Goal: Task Accomplishment & Management: Use online tool/utility

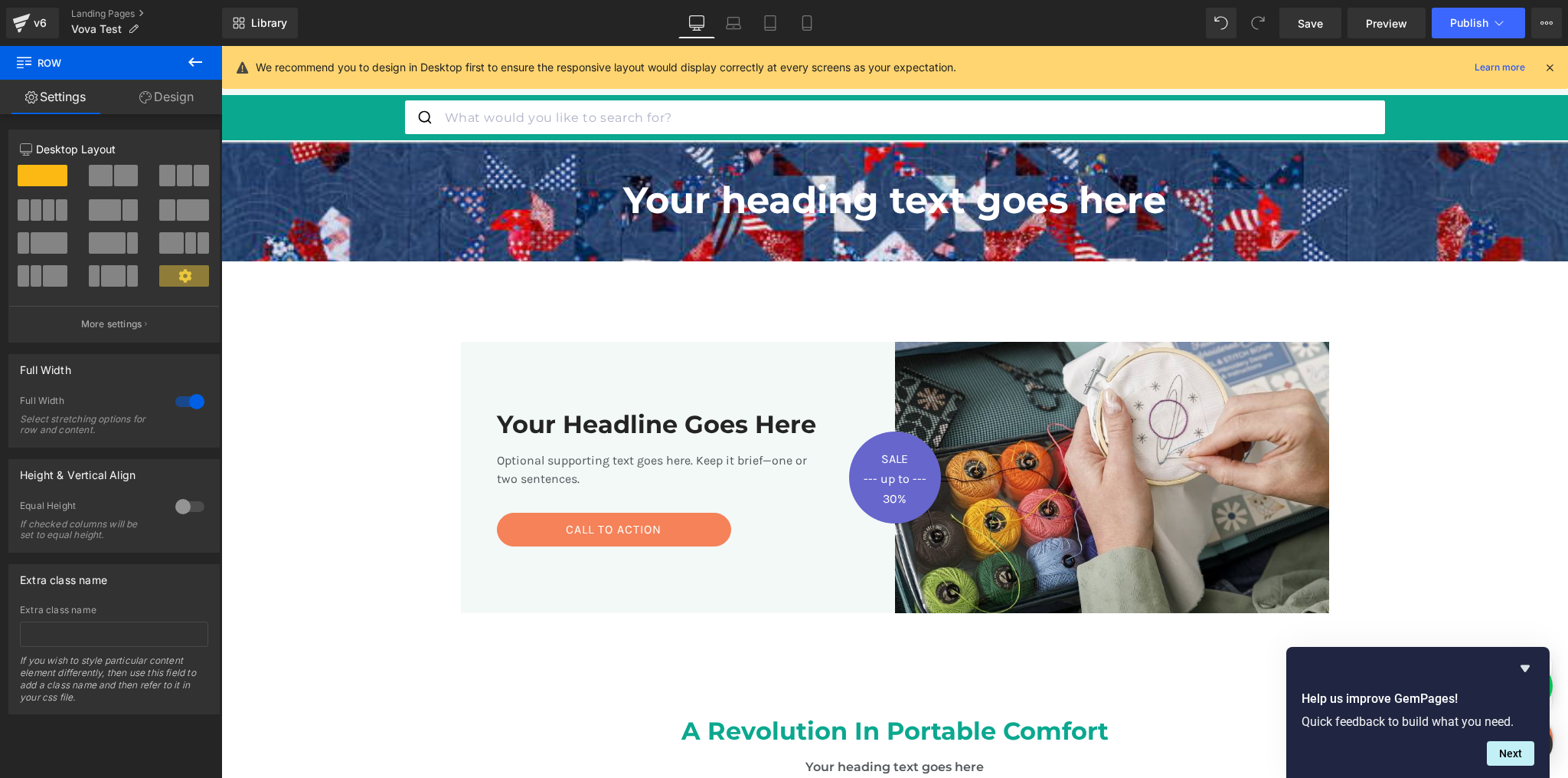
click at [1313, 25] on span "Save" at bounding box center [1310, 24] width 25 height 16
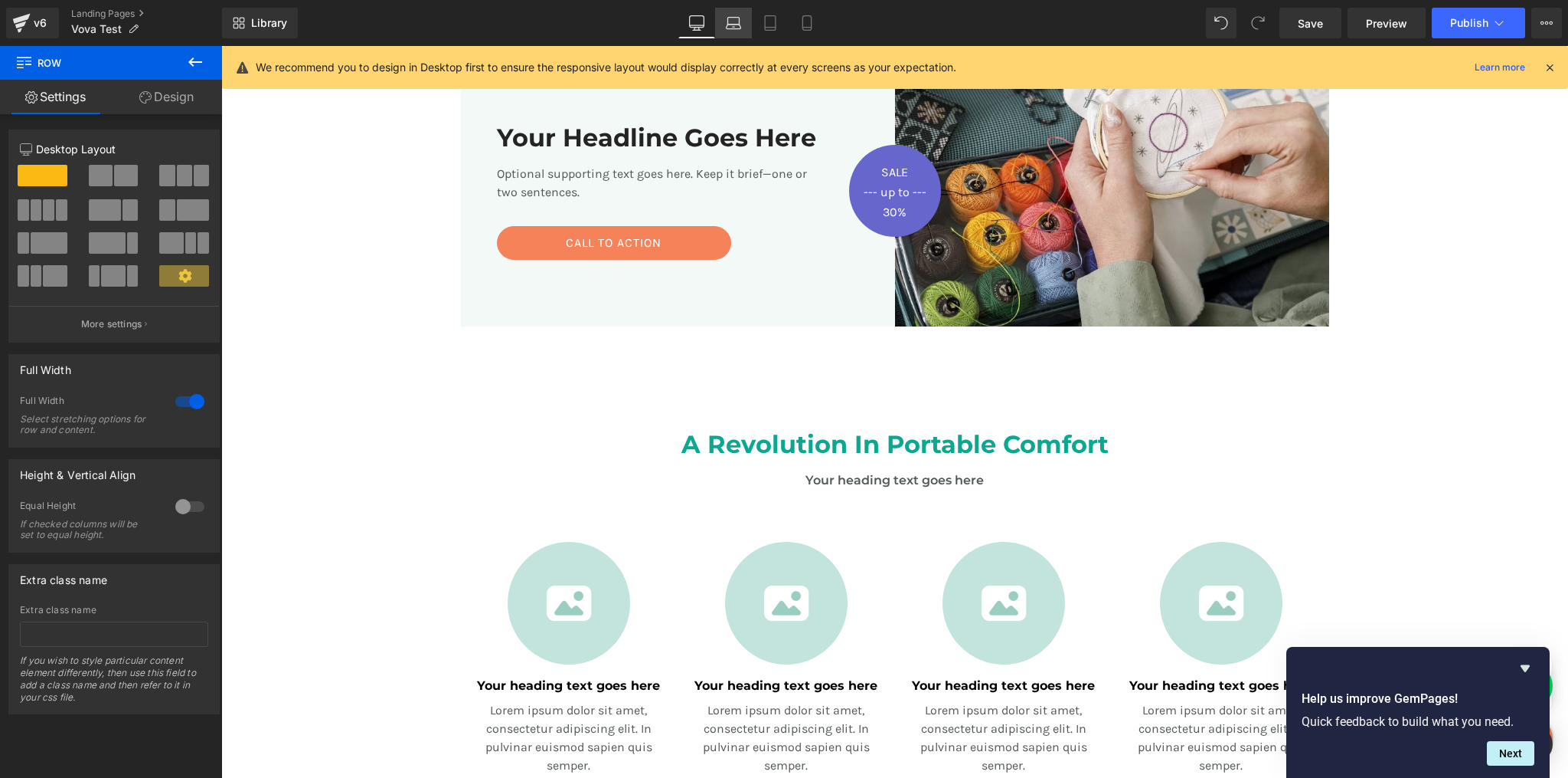
click at [741, 20] on icon at bounding box center [734, 23] width 15 height 15
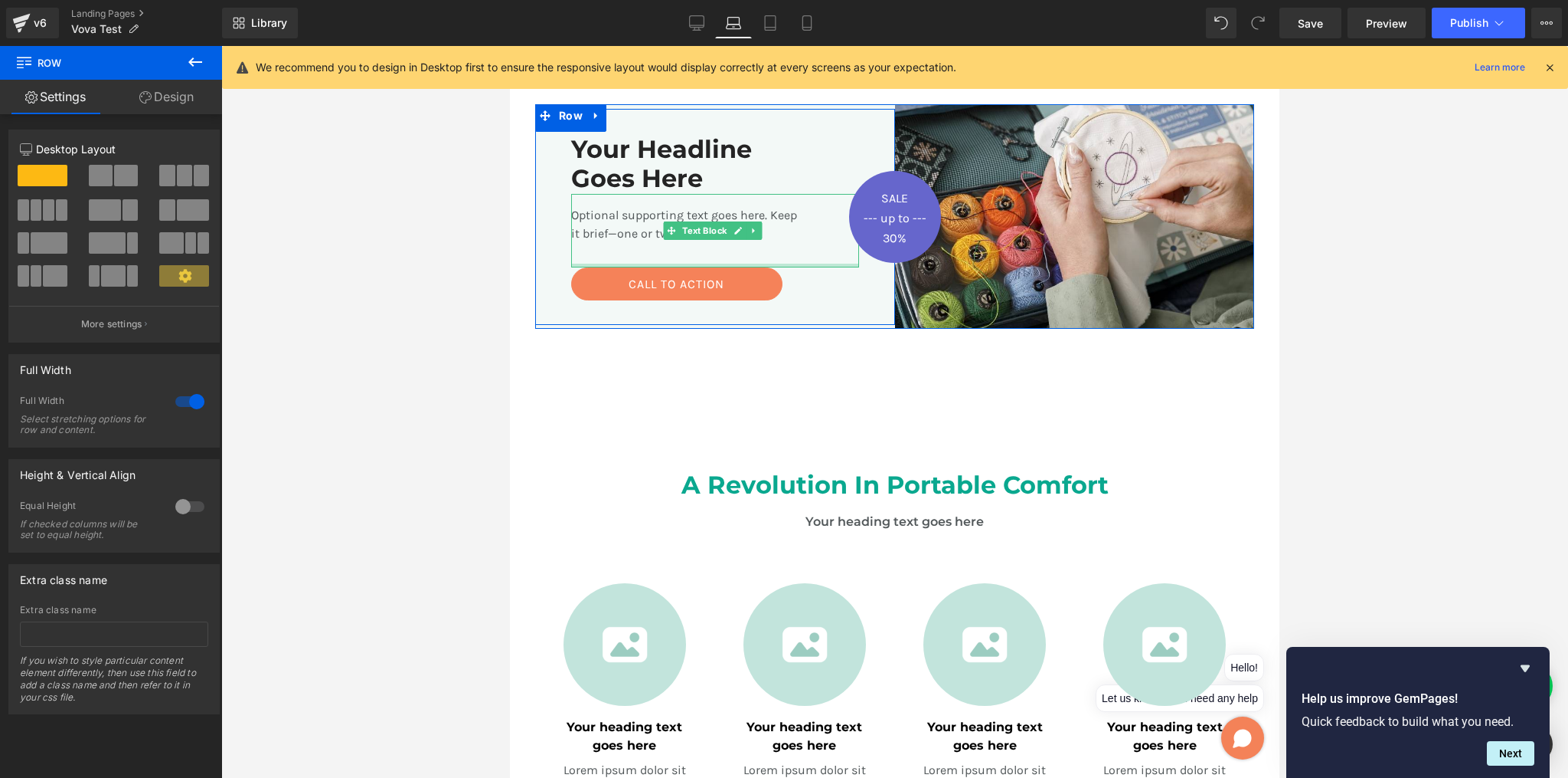
scroll to position [447, 0]
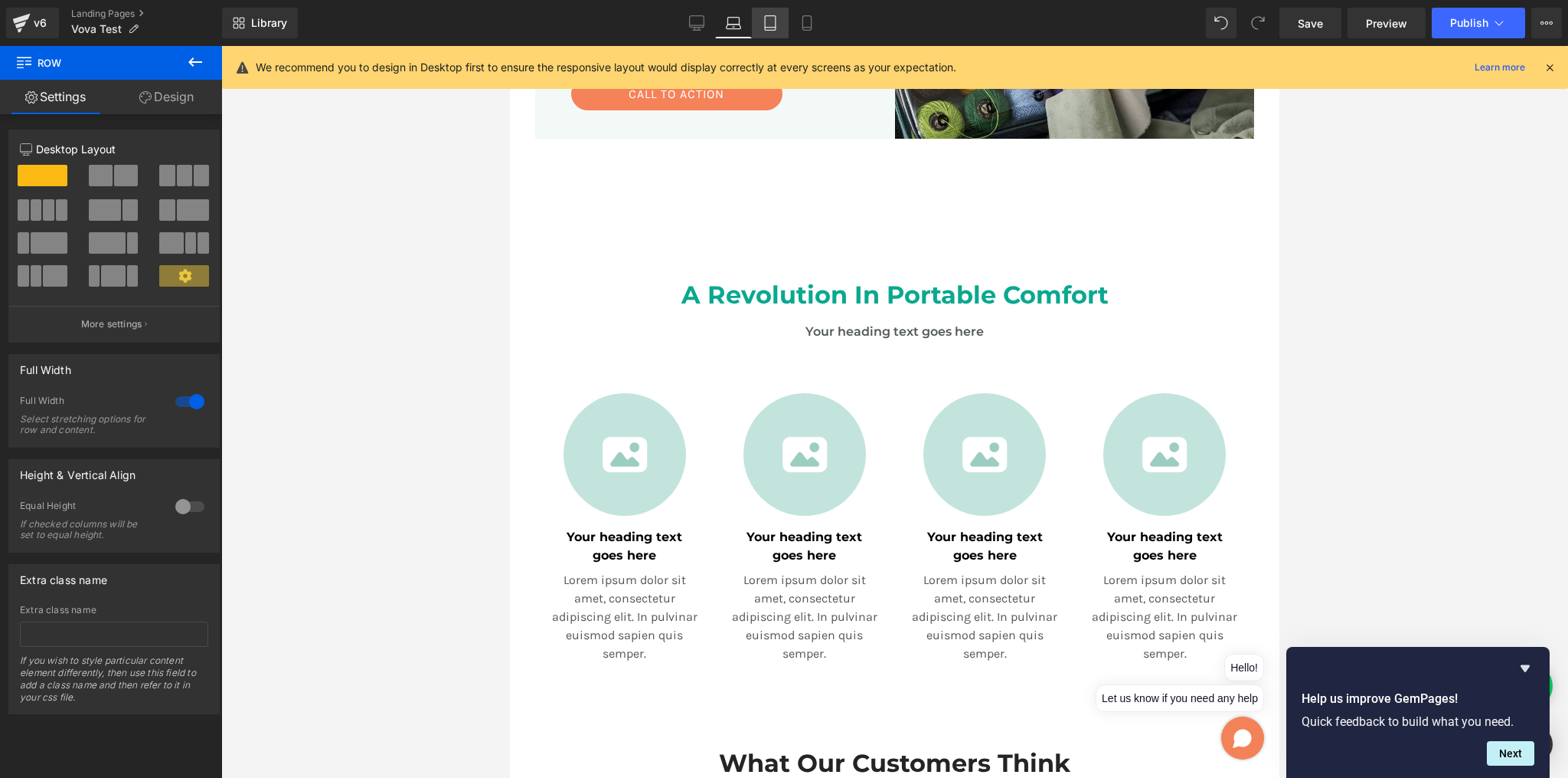
click at [766, 19] on icon at bounding box center [770, 24] width 11 height 15
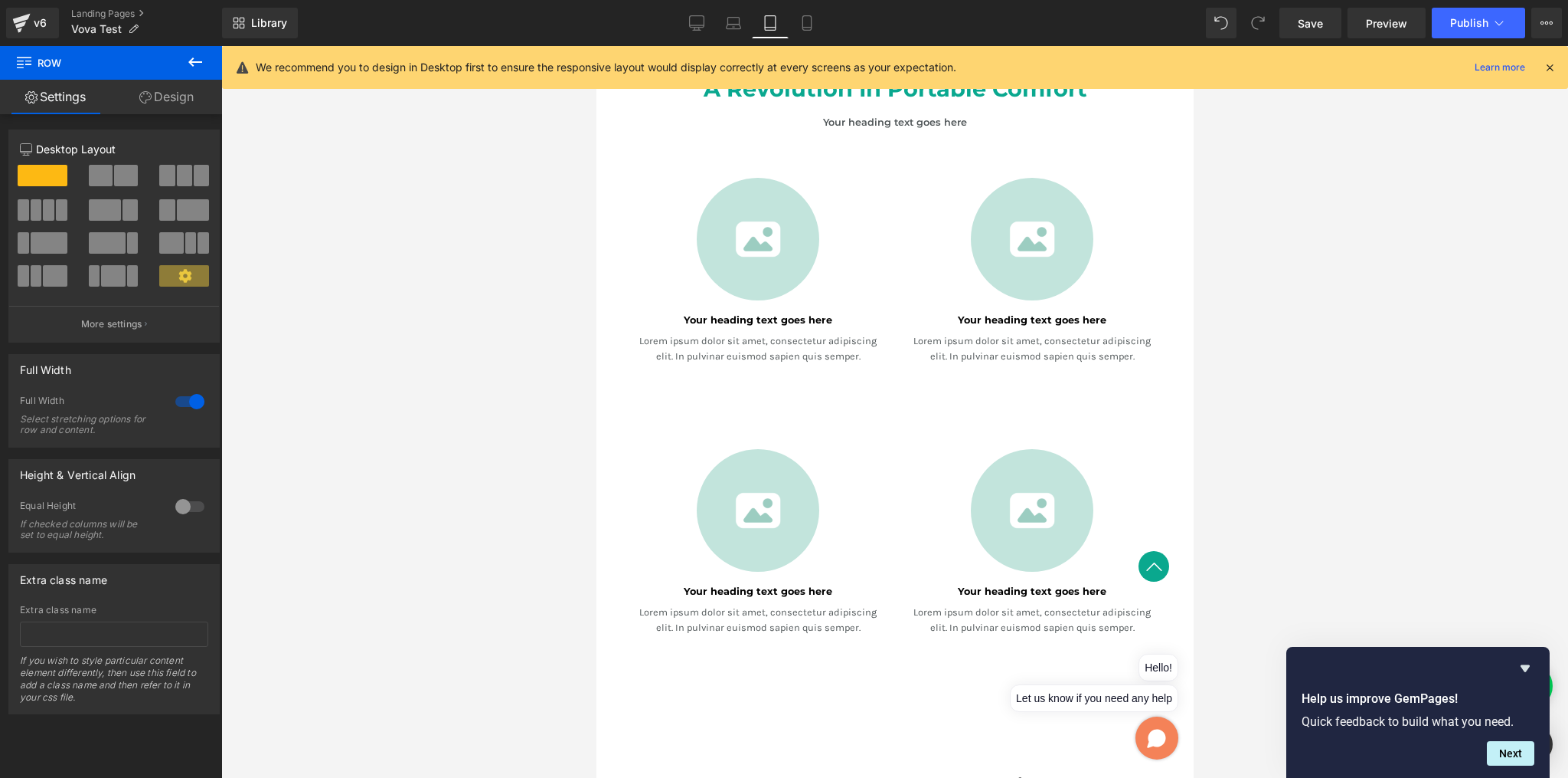
scroll to position [916, 0]
click at [806, 21] on icon at bounding box center [807, 23] width 15 height 15
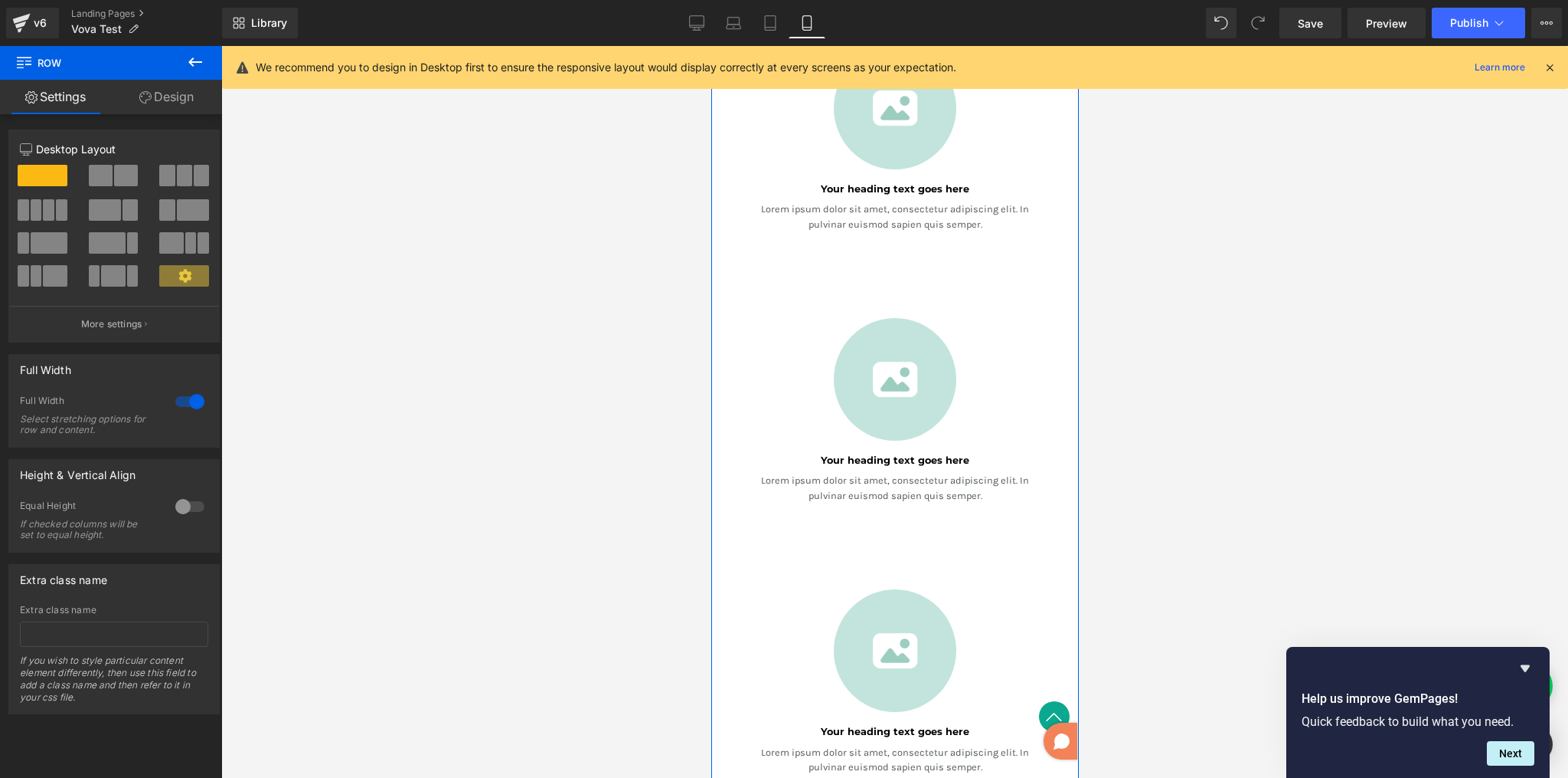
scroll to position [1040, 0]
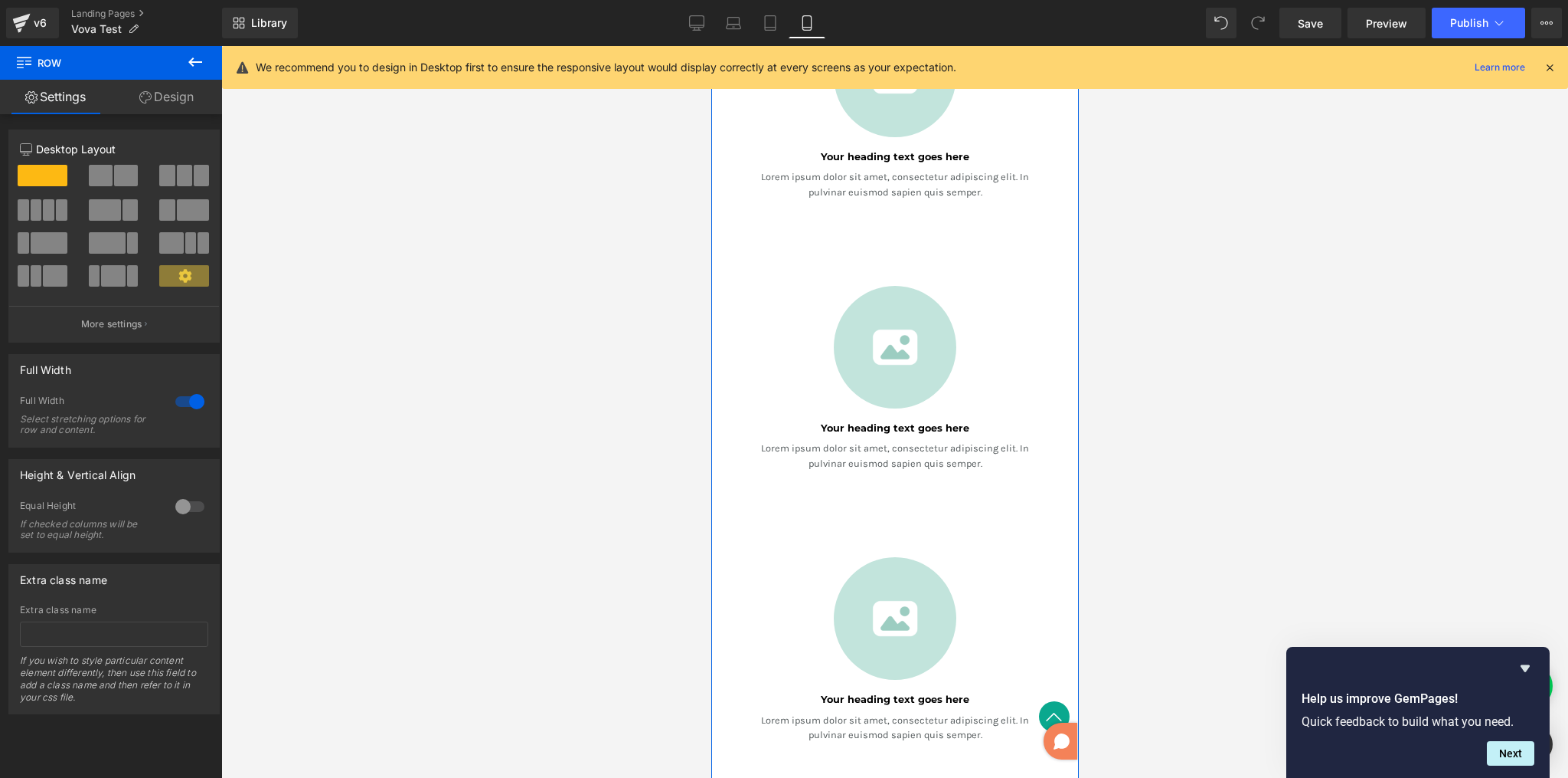
click at [166, 100] on link "Design" at bounding box center [166, 97] width 111 height 34
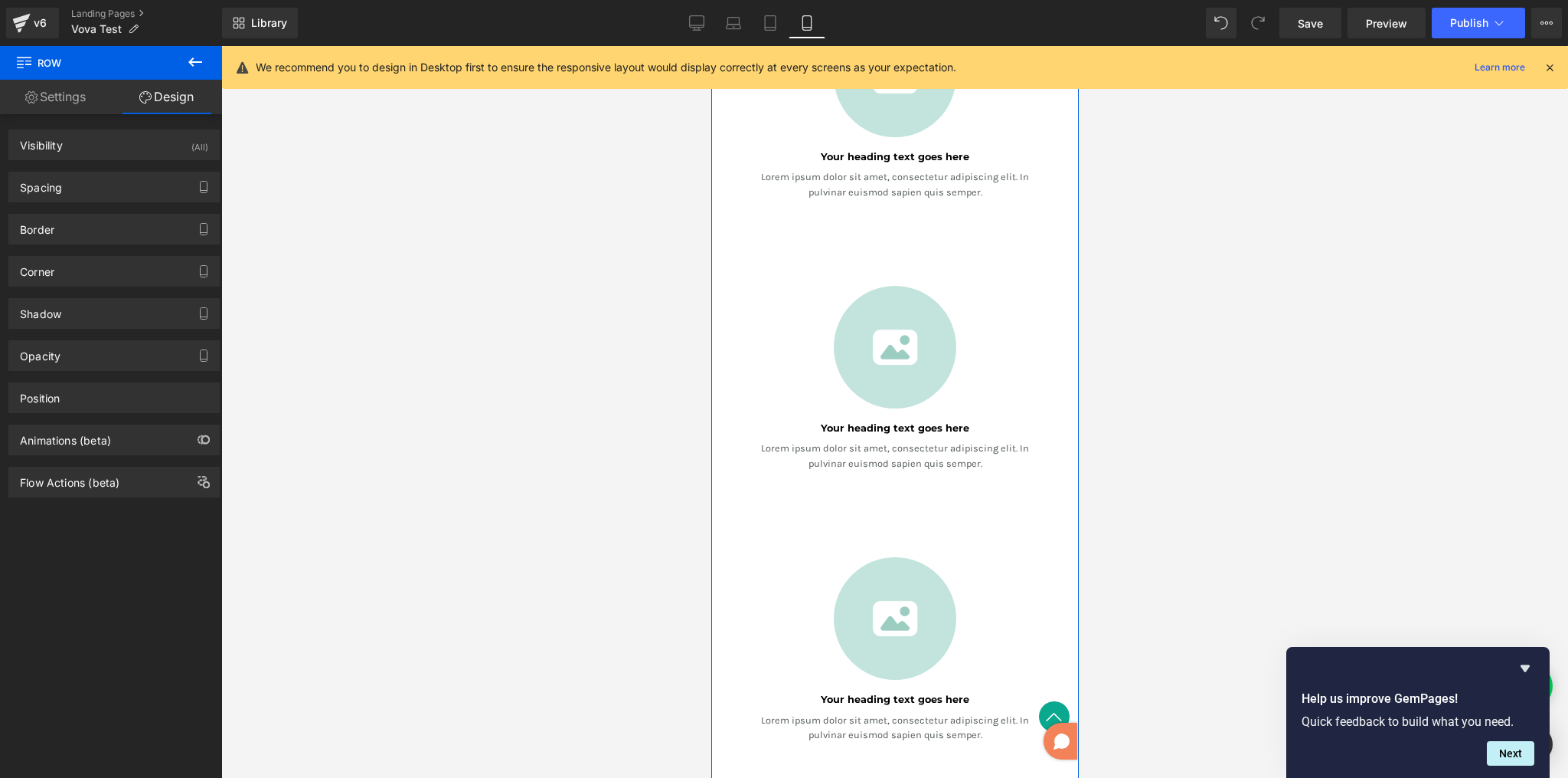
click at [38, 103] on link "Settings" at bounding box center [55, 97] width 111 height 34
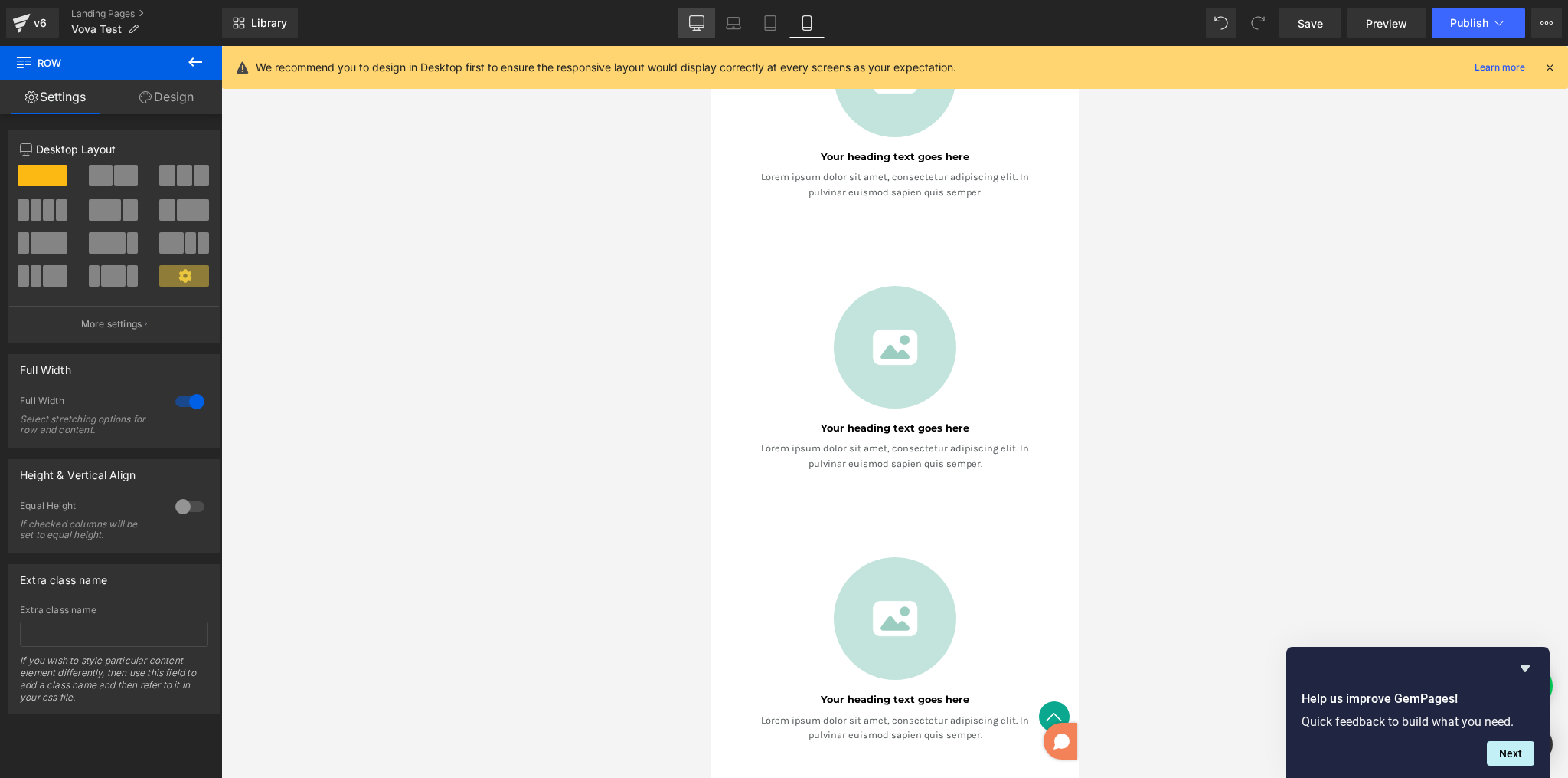
click at [698, 22] on icon at bounding box center [696, 23] width 15 height 15
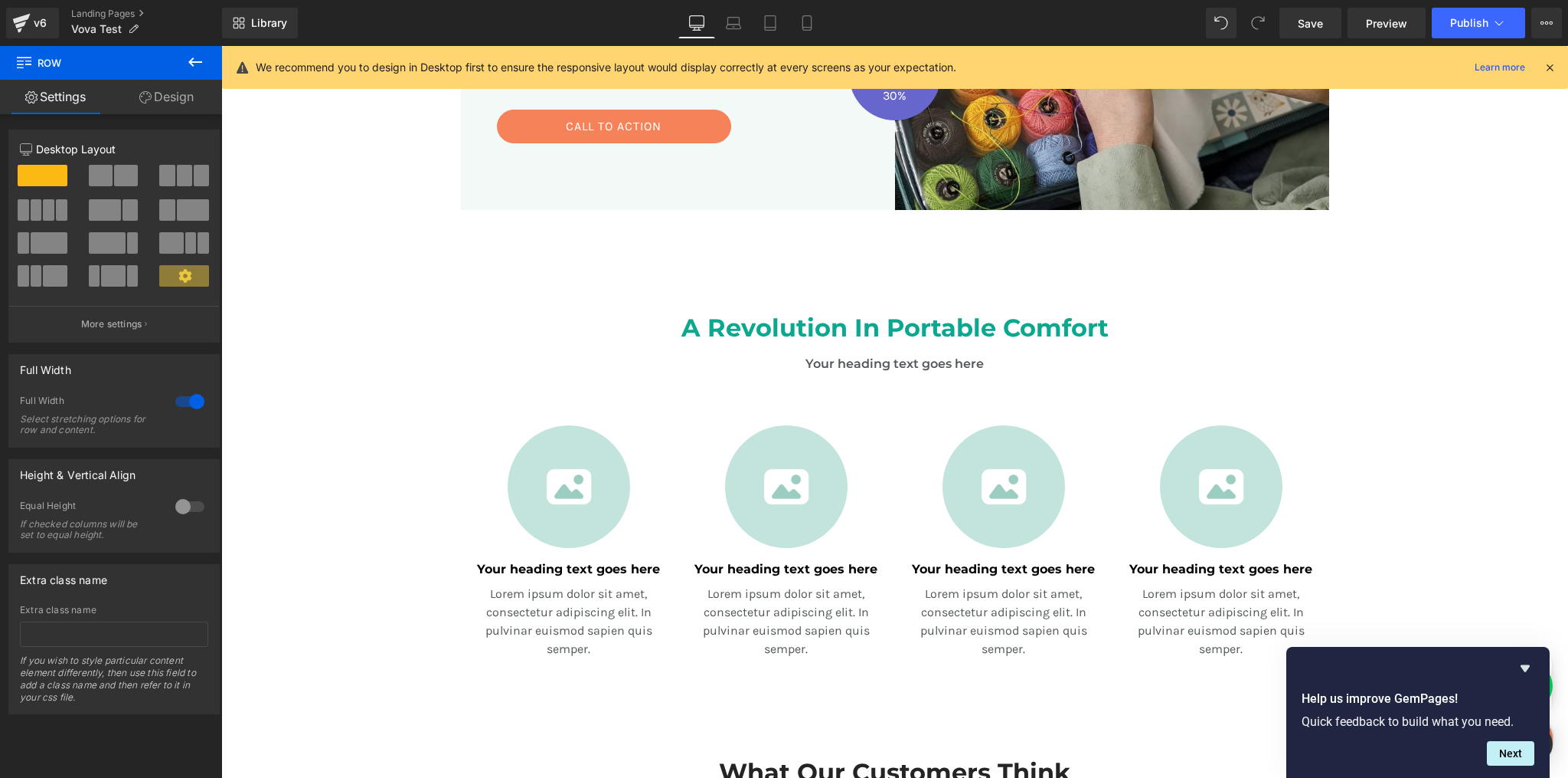
scroll to position [428, 0]
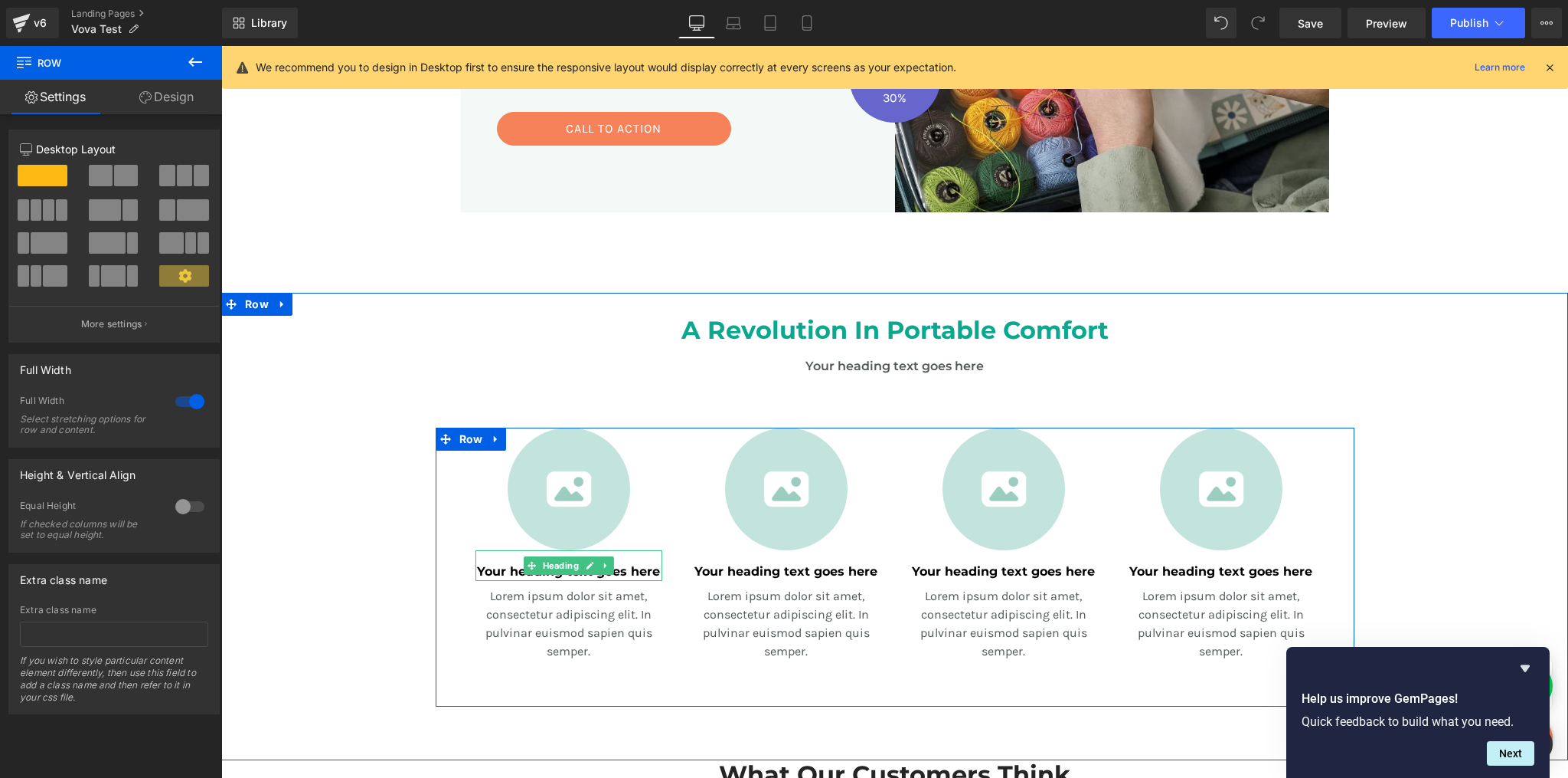
click at [621, 568] on h1 "Your heading text goes here" at bounding box center [569, 572] width 187 height 19
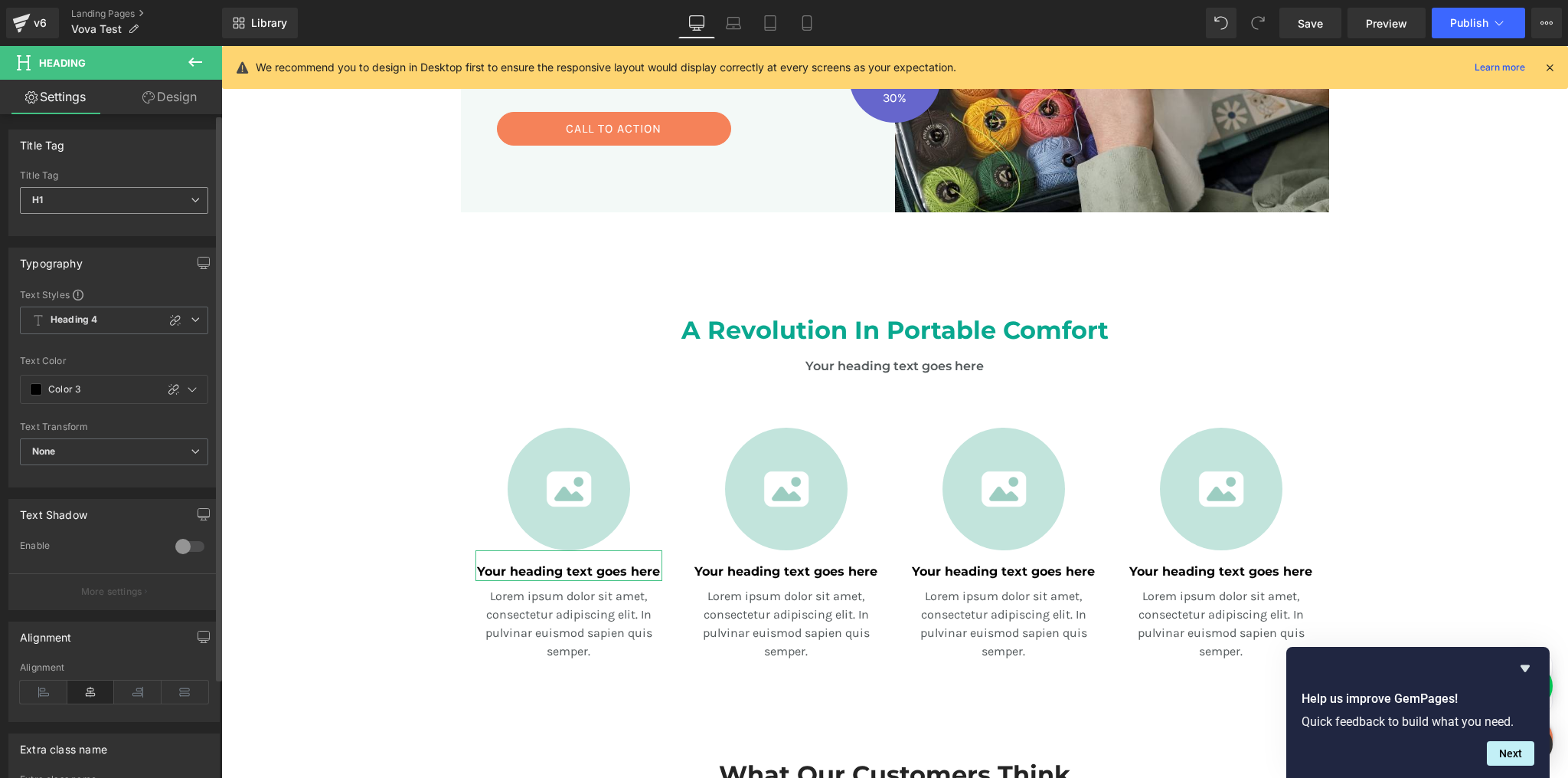
click at [118, 197] on span "H1" at bounding box center [114, 200] width 188 height 27
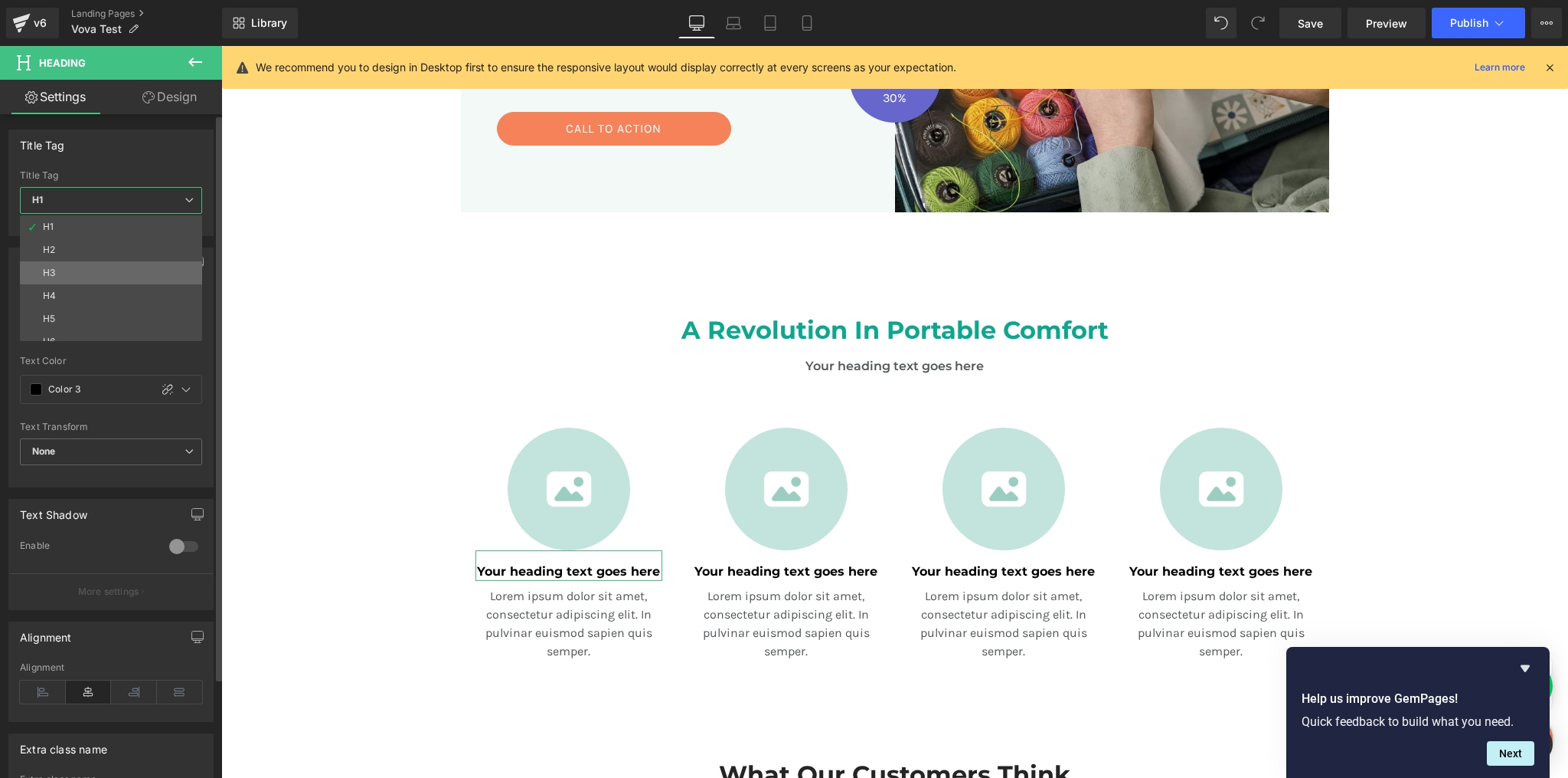
click at [67, 269] on li "H3" at bounding box center [114, 273] width 189 height 23
type input "#121212"
type input "75"
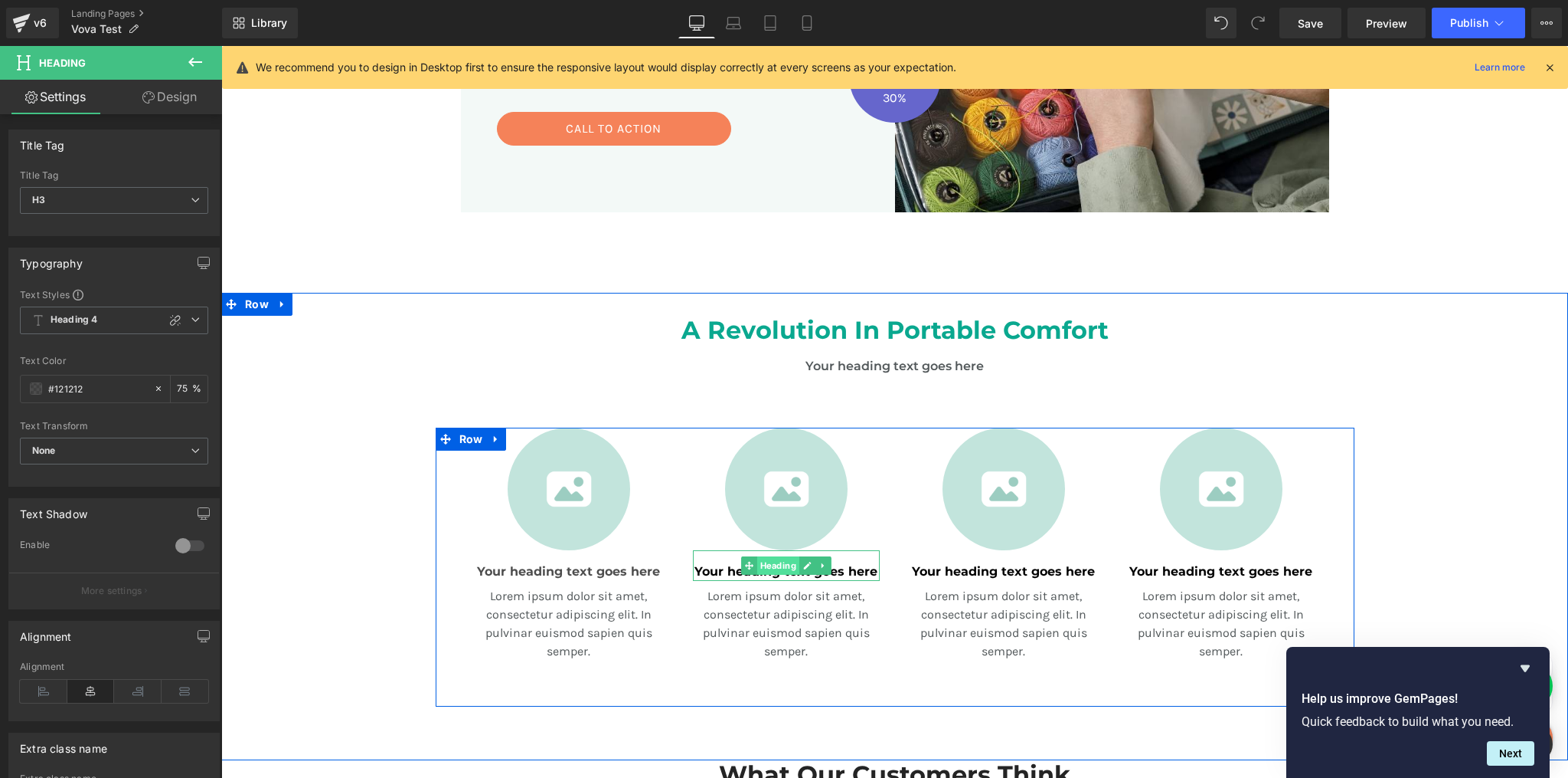
click at [788, 573] on span "Heading" at bounding box center [778, 565] width 42 height 19
click at [876, 573] on div at bounding box center [877, 565] width 4 height 31
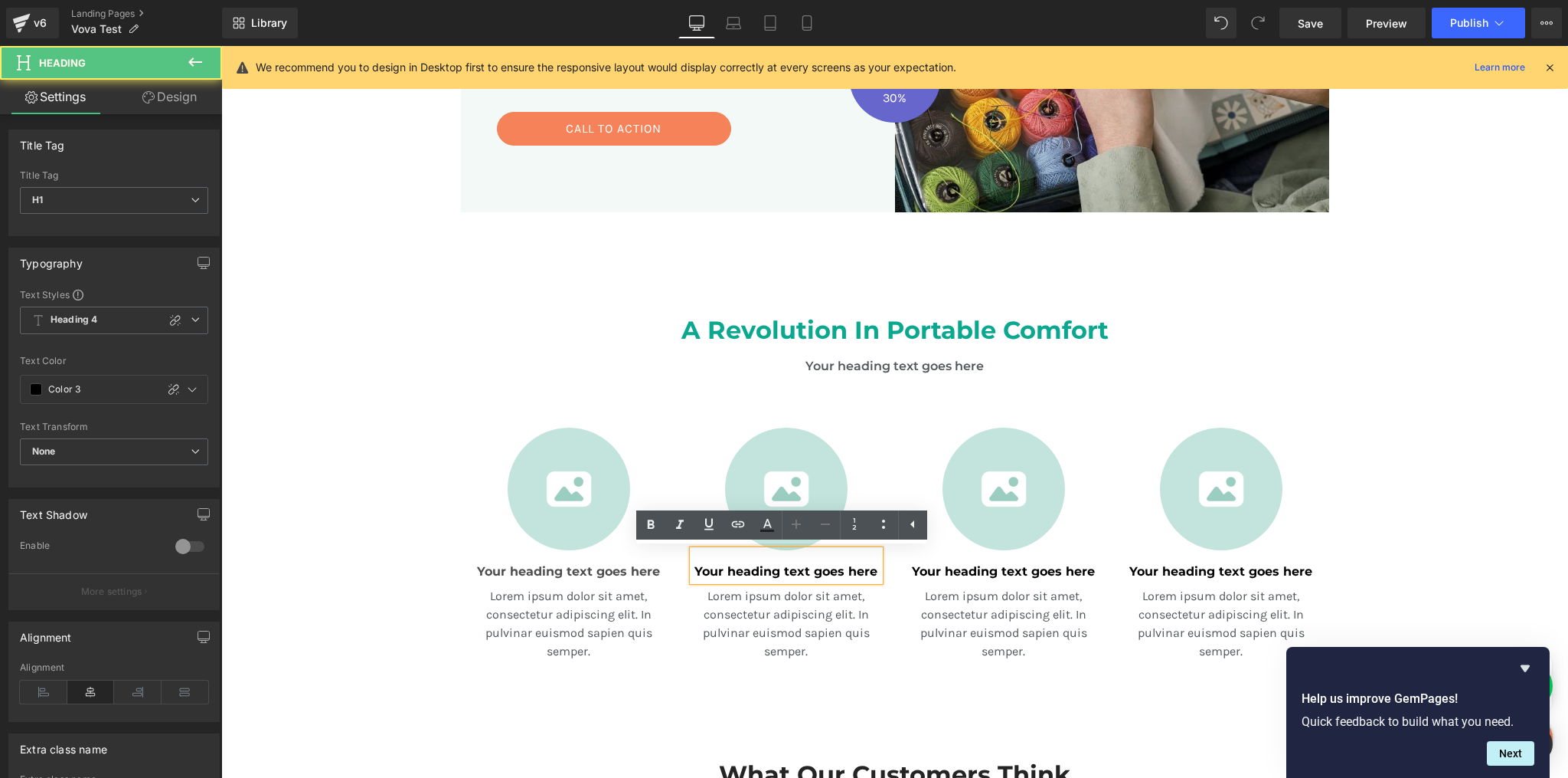
click at [859, 570] on h1 "Your heading text goes here" at bounding box center [786, 572] width 187 height 19
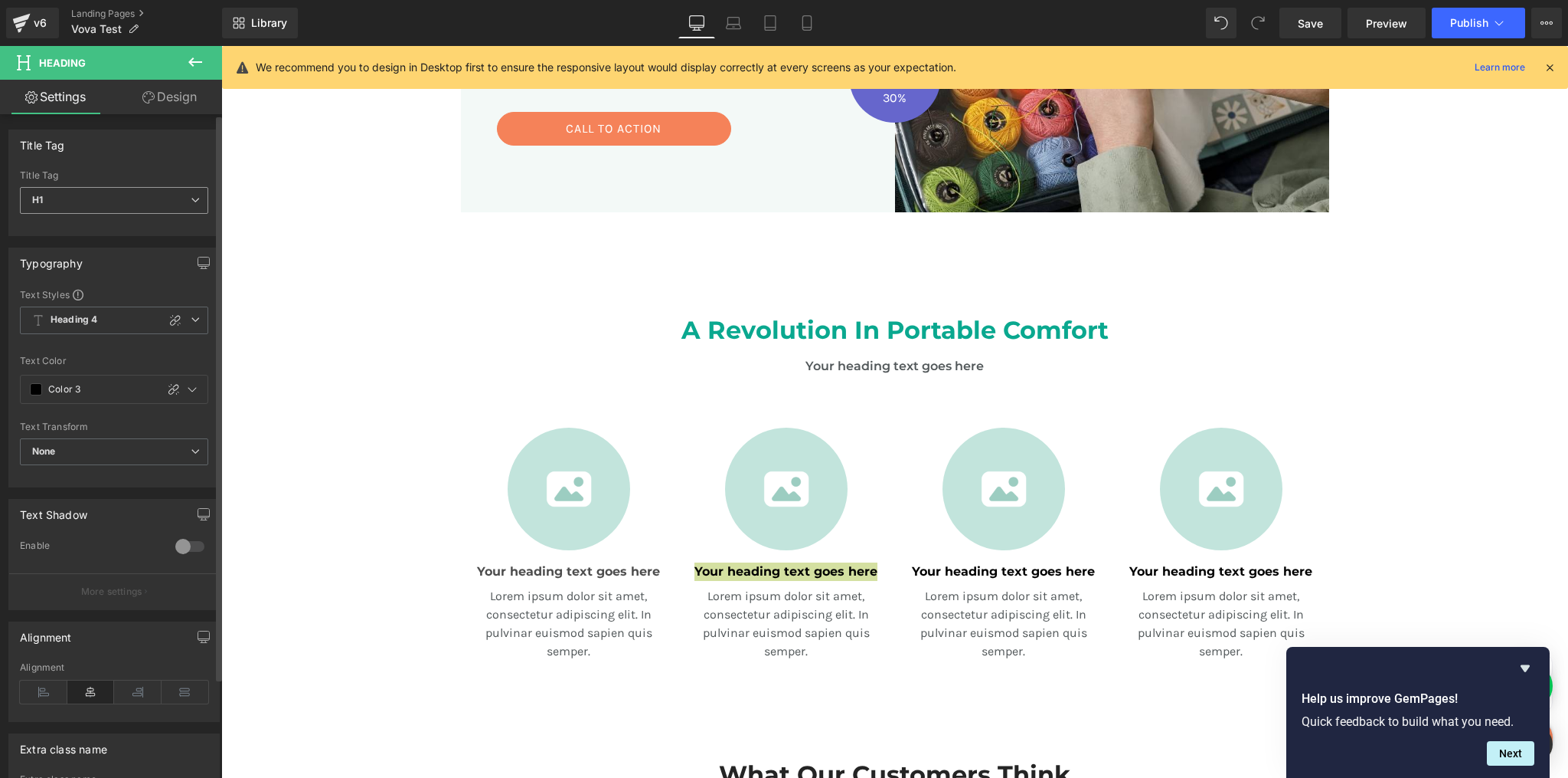
click at [126, 218] on div "H1 H1 H2 H3 H4 H5 H6" at bounding box center [114, 204] width 188 height 34
click at [124, 204] on span "H1" at bounding box center [114, 200] width 188 height 27
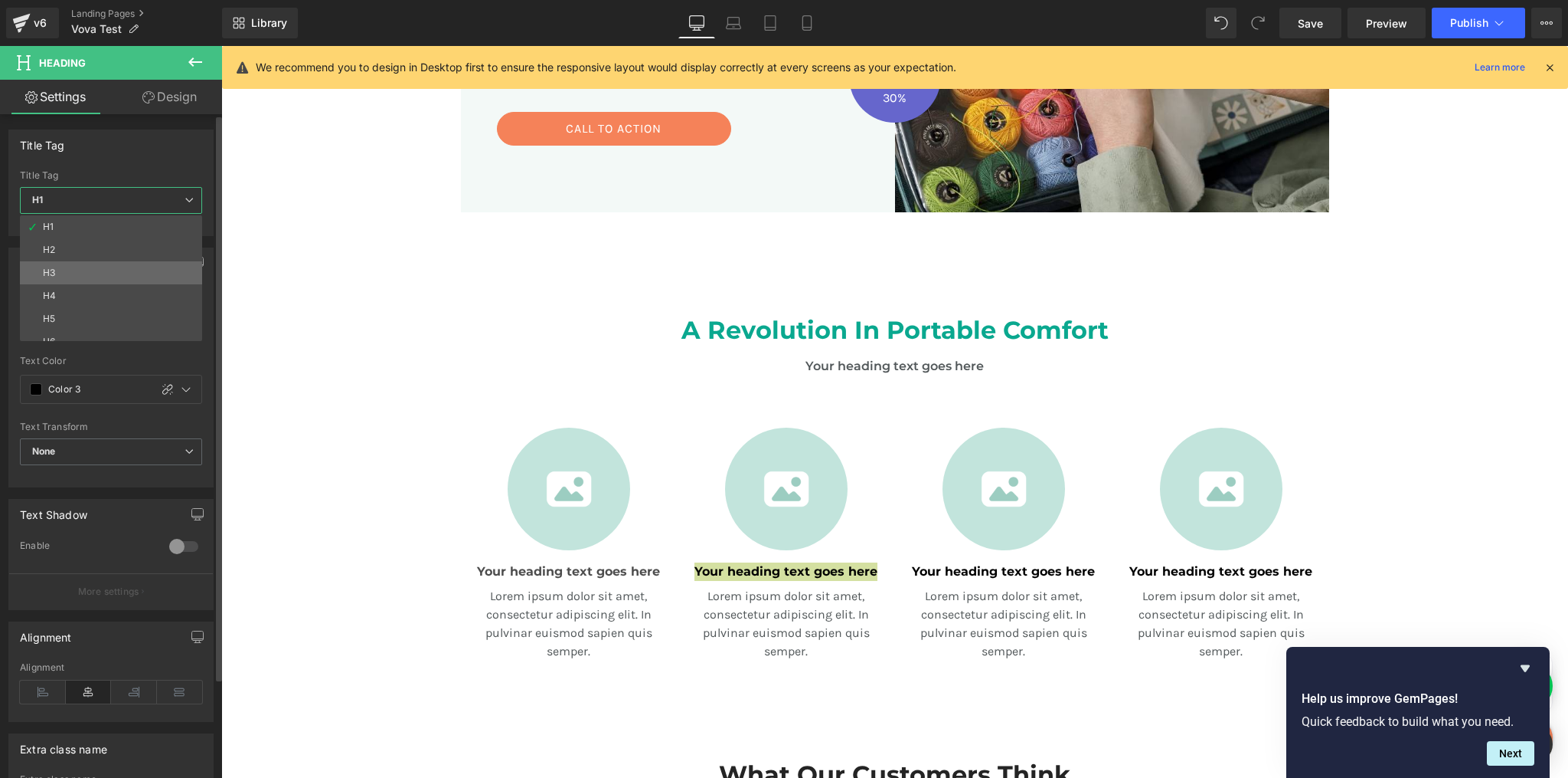
click at [72, 265] on li "H3" at bounding box center [114, 273] width 189 height 23
type input "#121212"
type input "75"
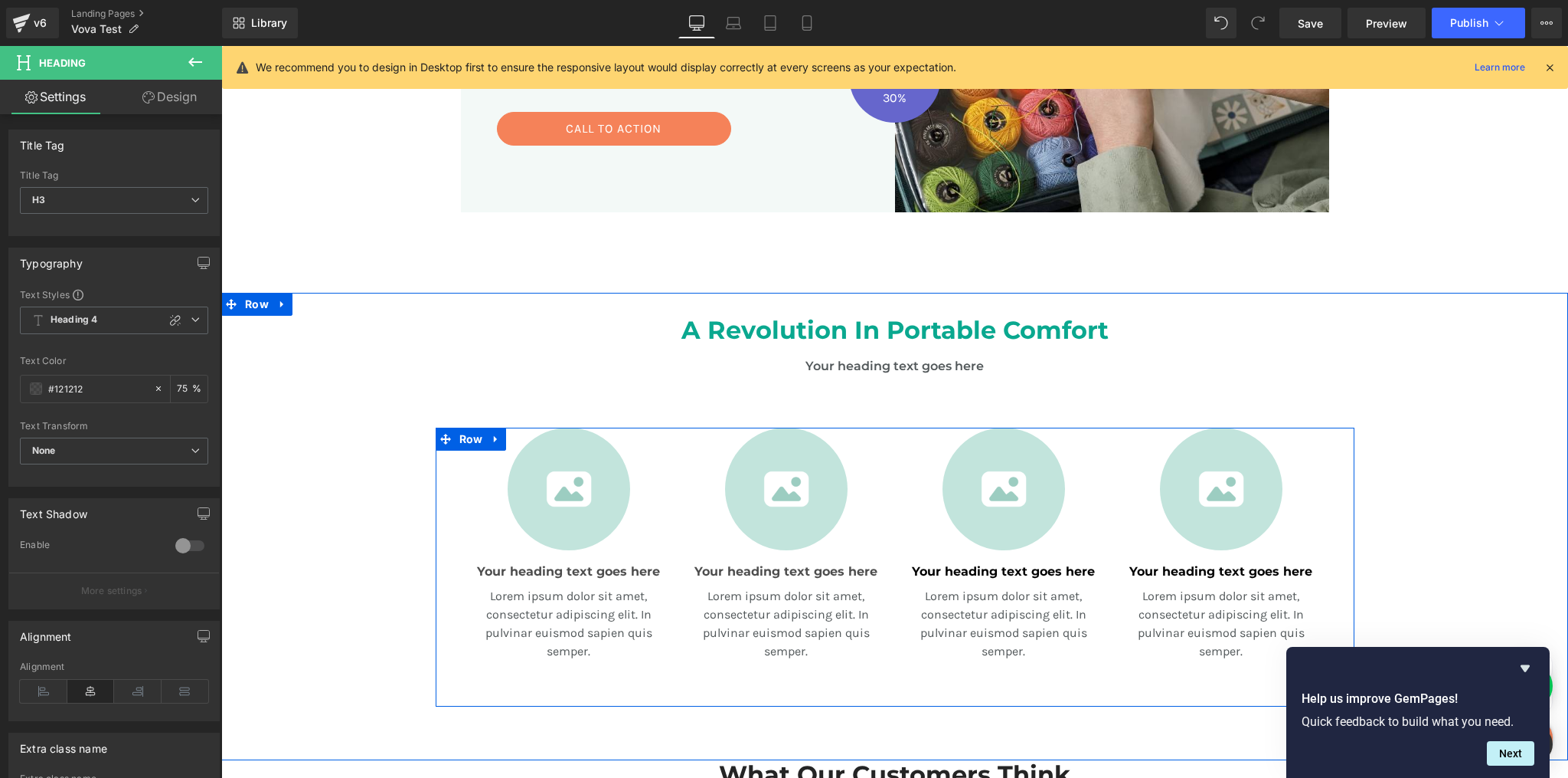
click at [222, 46] on div at bounding box center [222, 46] width 0 height 0
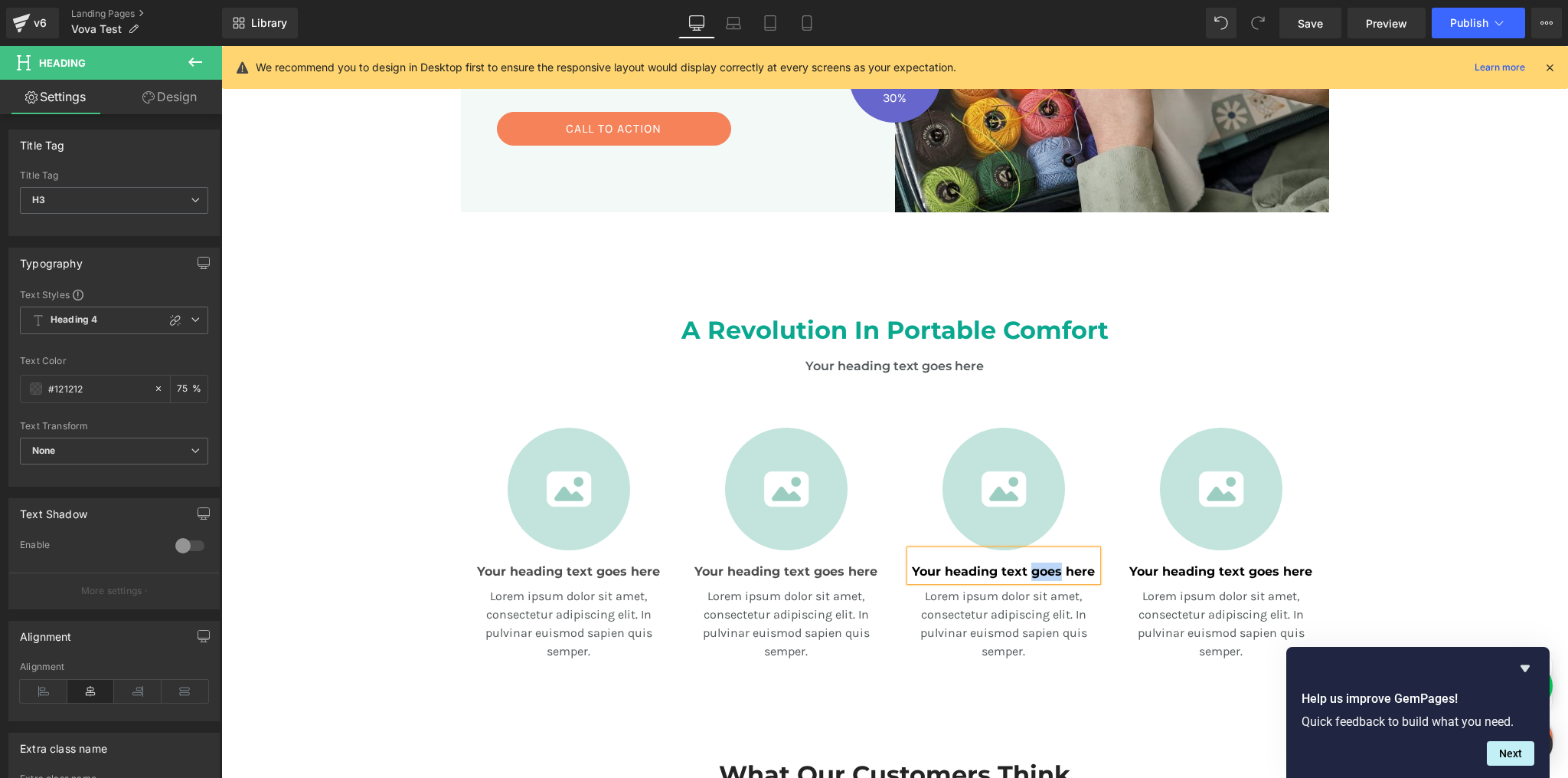
click at [1039, 577] on h1 "Your heading text goes here" at bounding box center [1004, 572] width 187 height 19
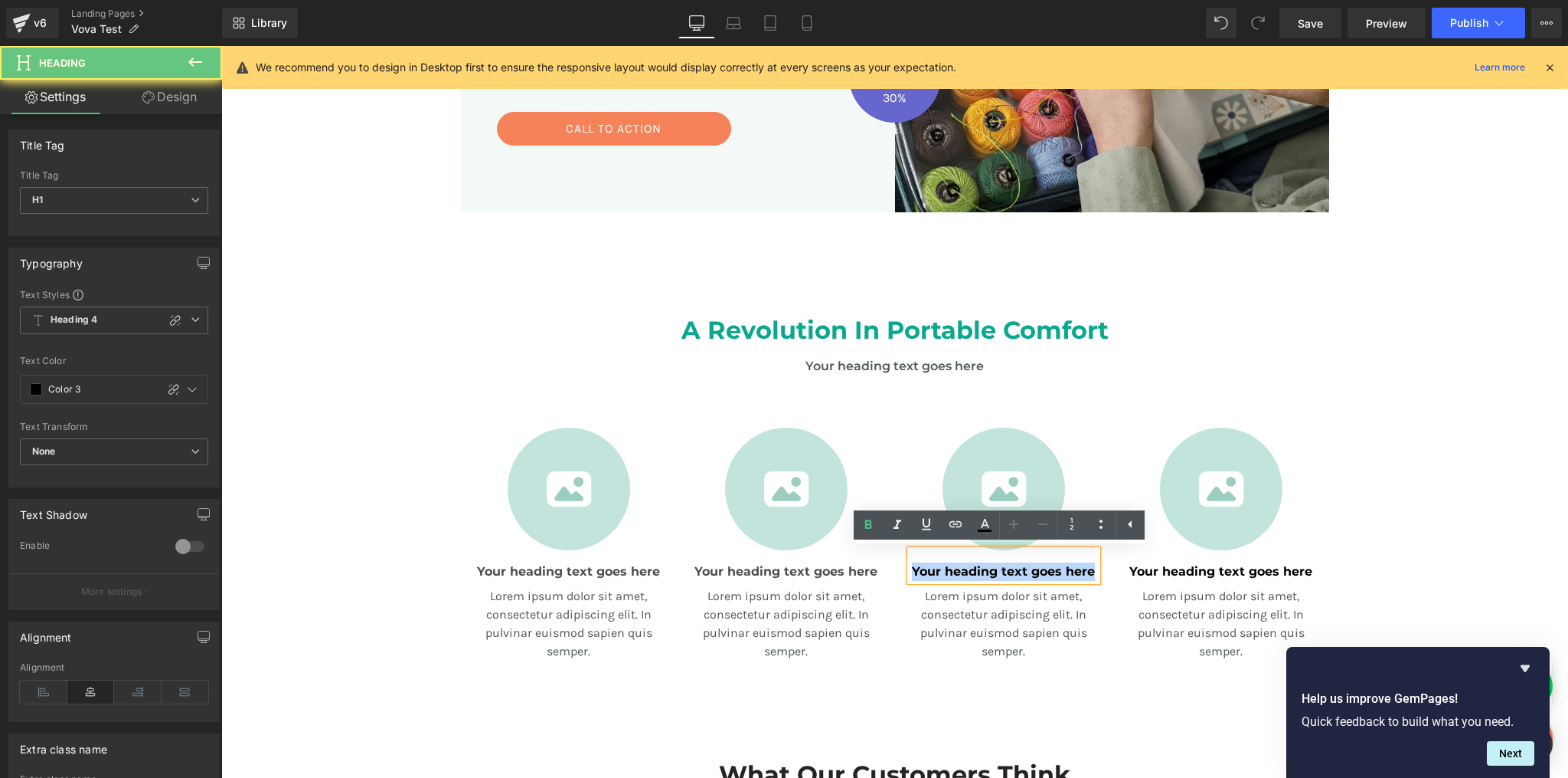
click at [1039, 577] on h1 "Your heading text goes here" at bounding box center [1004, 572] width 187 height 19
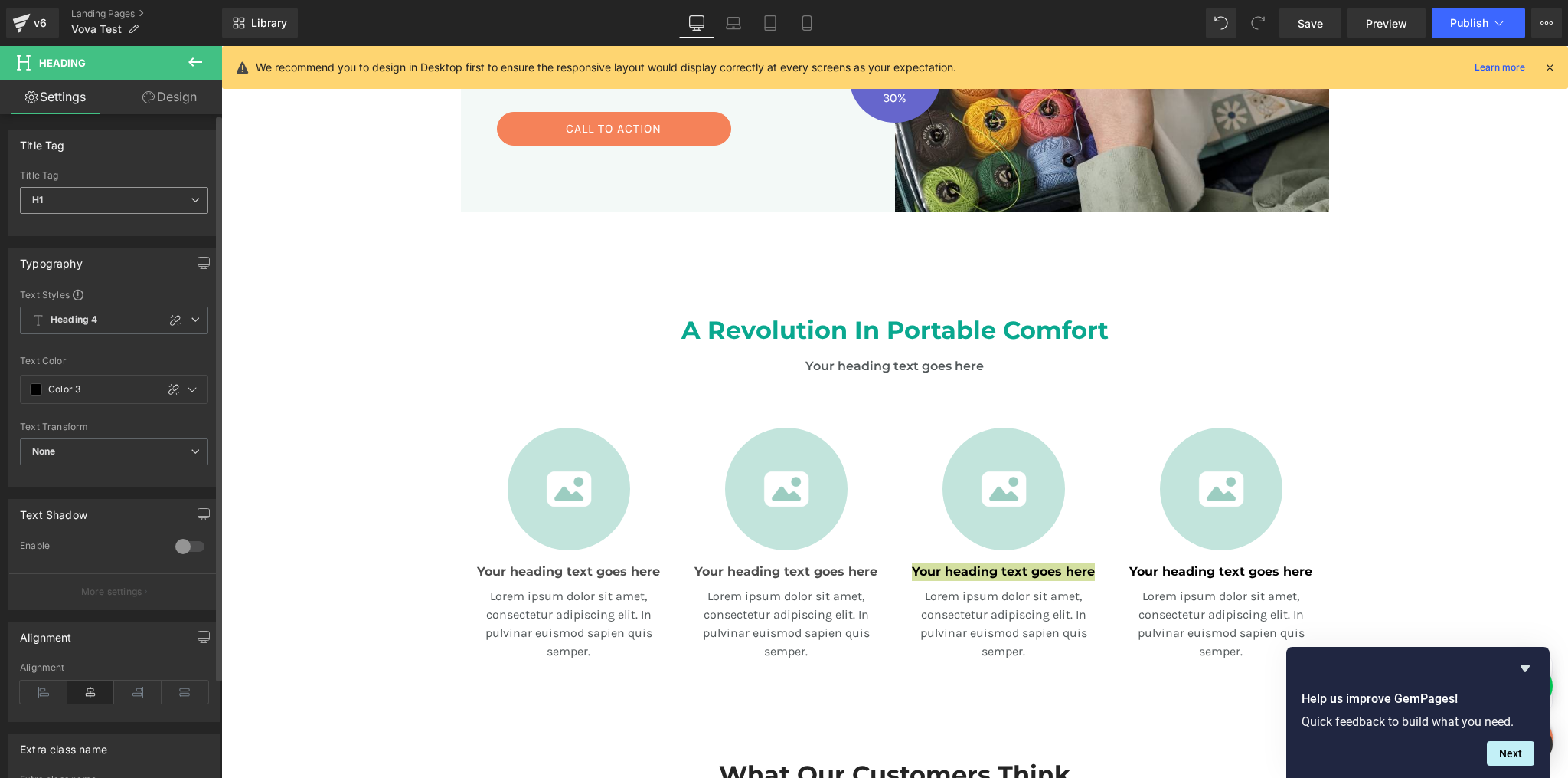
click at [110, 200] on span "H1" at bounding box center [114, 200] width 188 height 27
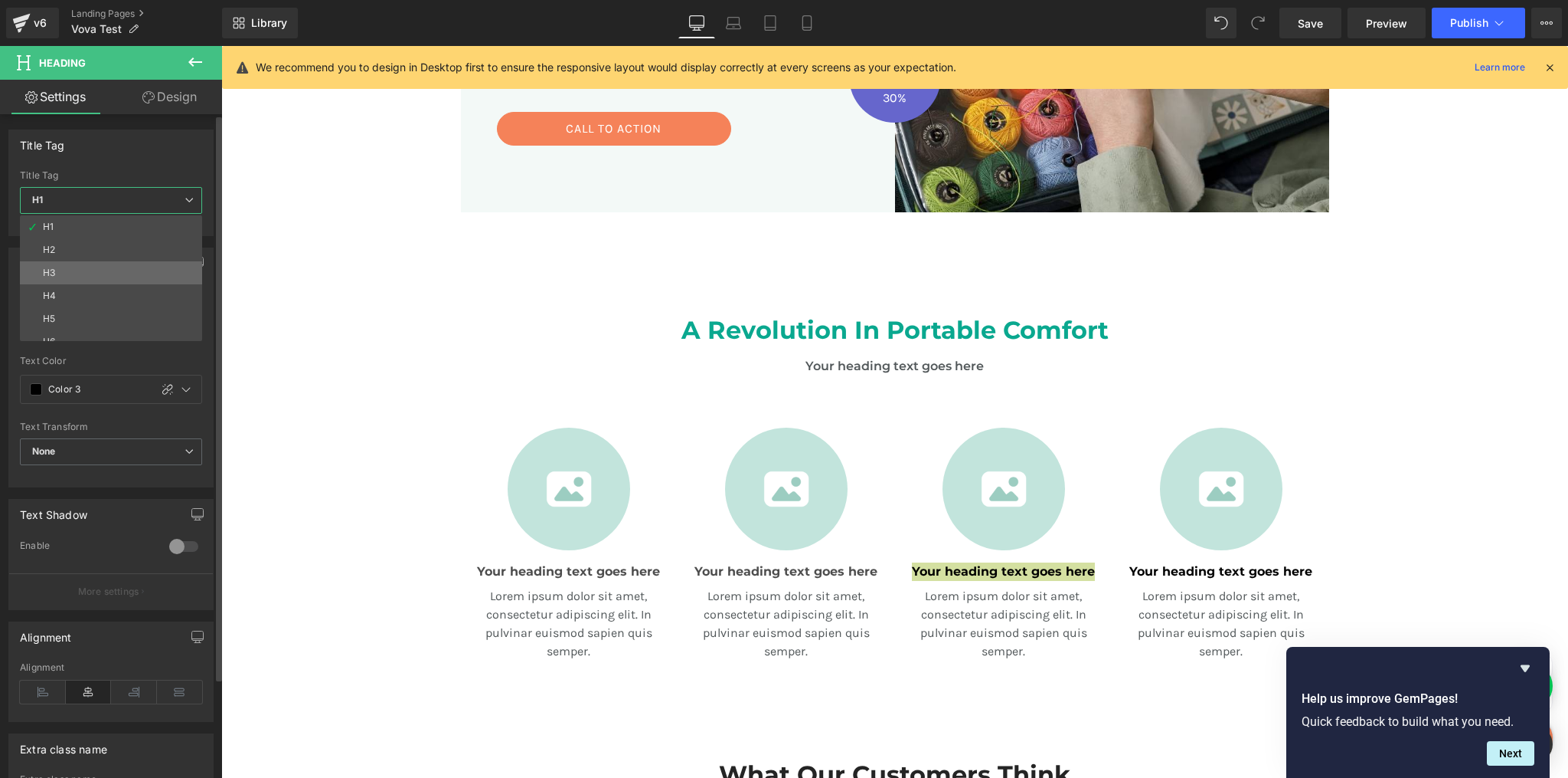
click at [72, 263] on li "H3" at bounding box center [114, 273] width 189 height 23
type input "#121212"
type input "75"
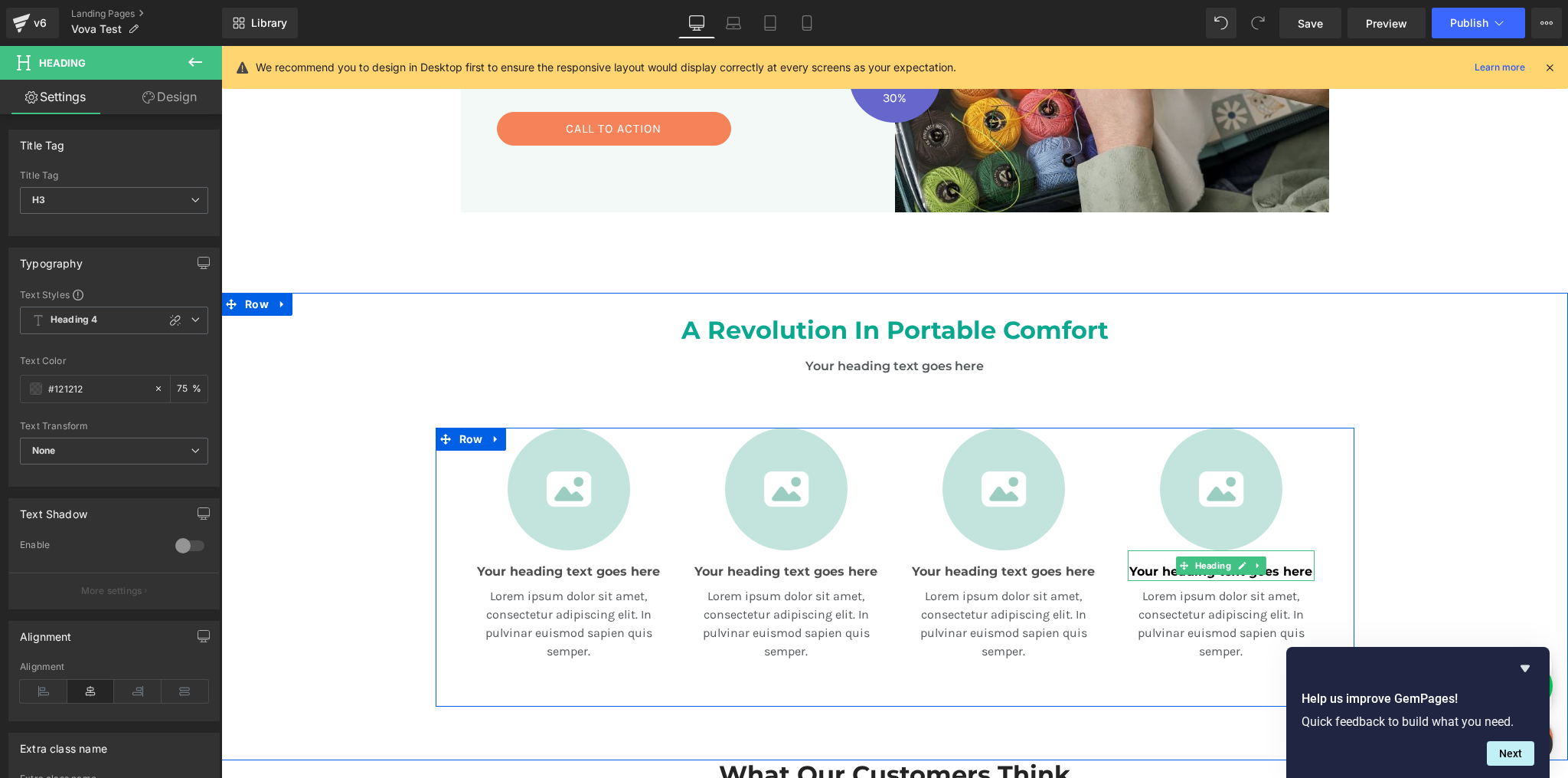
click at [1211, 576] on h1 "Your heading text goes here" at bounding box center [1221, 572] width 187 height 19
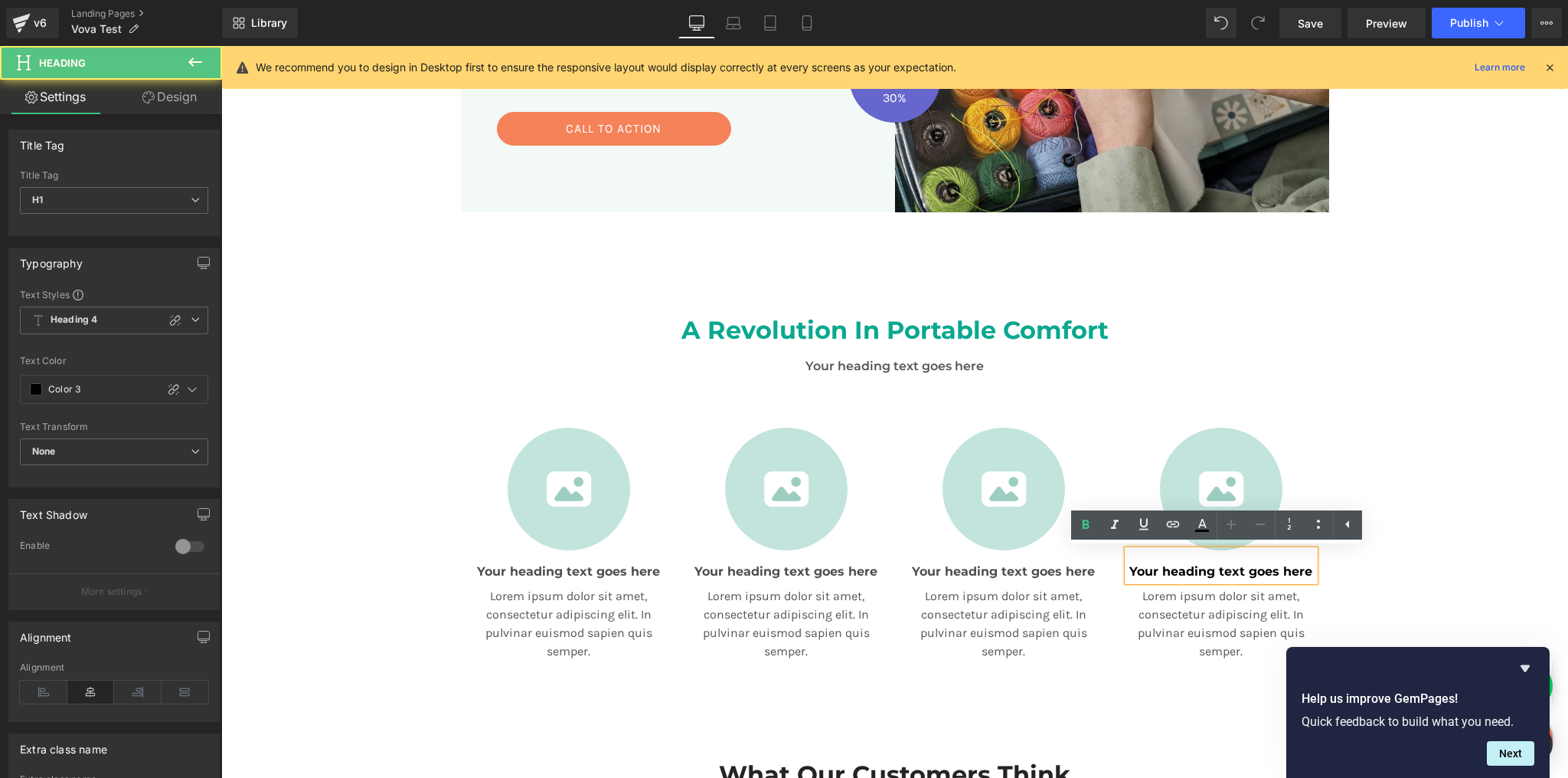
click at [1269, 566] on h1 "Your heading text goes here" at bounding box center [1221, 572] width 187 height 19
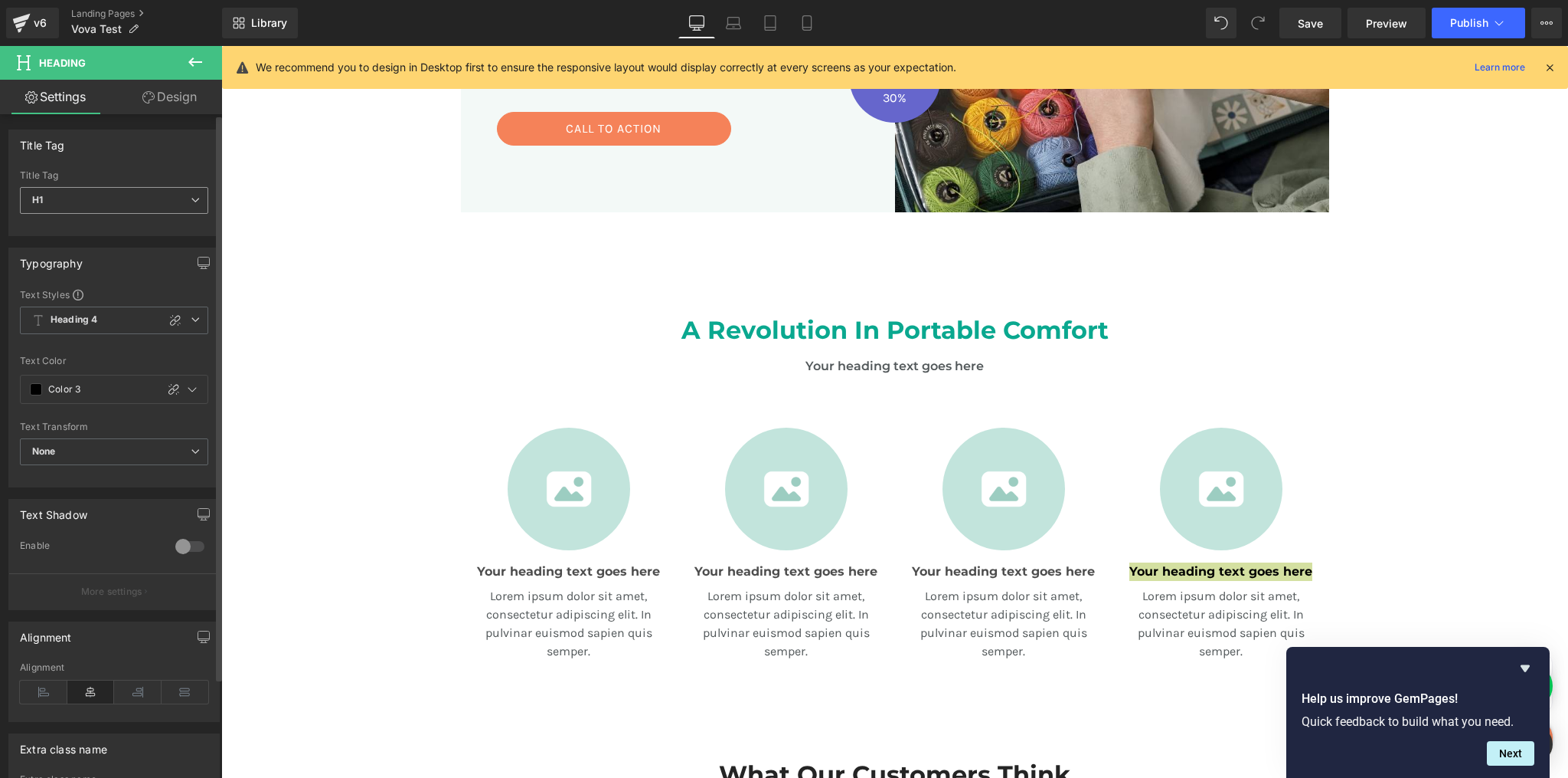
click at [61, 200] on span "H1" at bounding box center [114, 200] width 188 height 27
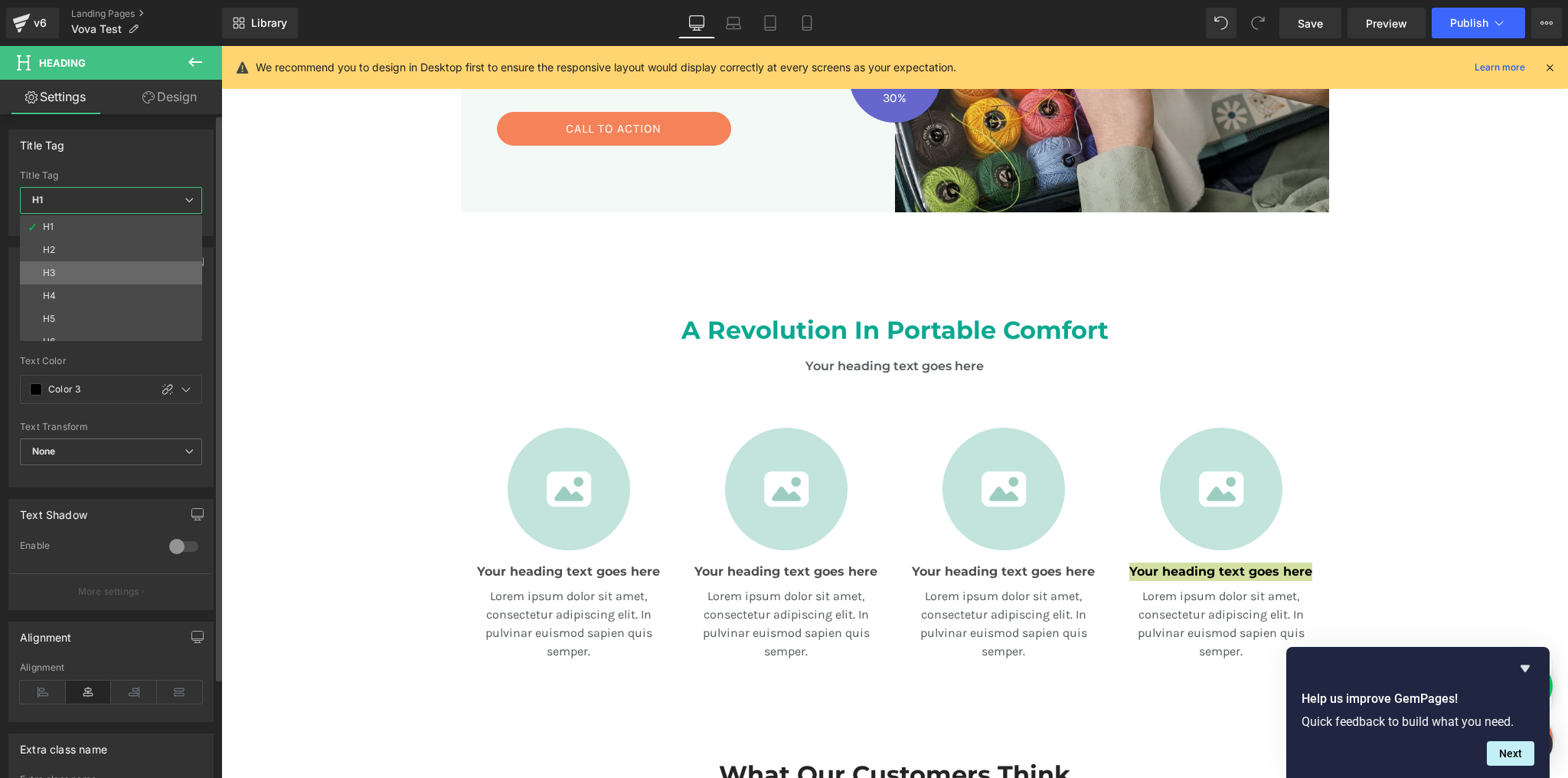
click at [54, 265] on li "H3" at bounding box center [114, 273] width 189 height 23
type input "#121212"
type input "75"
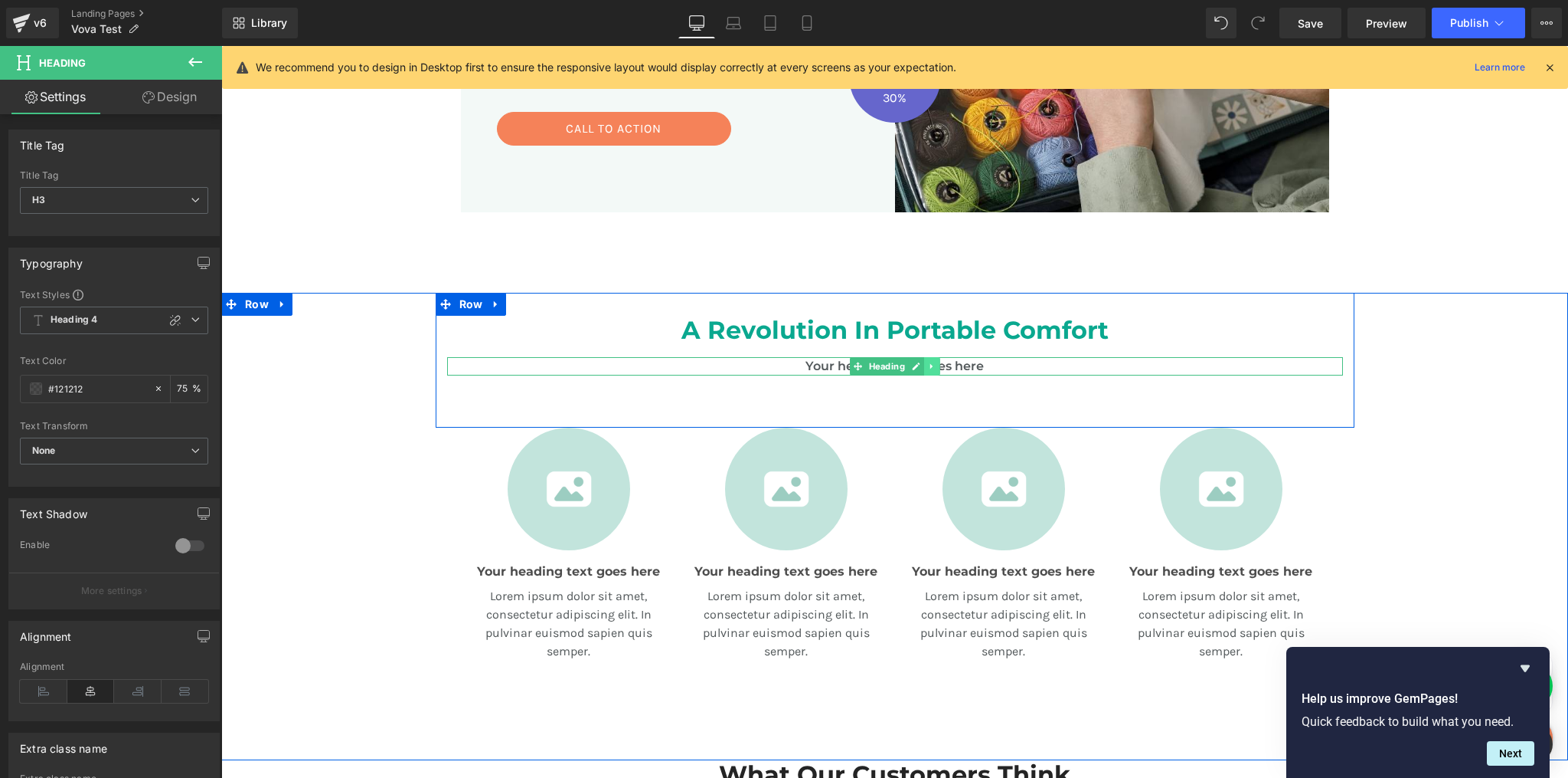
click at [924, 370] on link at bounding box center [933, 366] width 16 height 19
click at [971, 367] on h3 "Your heading text goes here" at bounding box center [895, 366] width 896 height 19
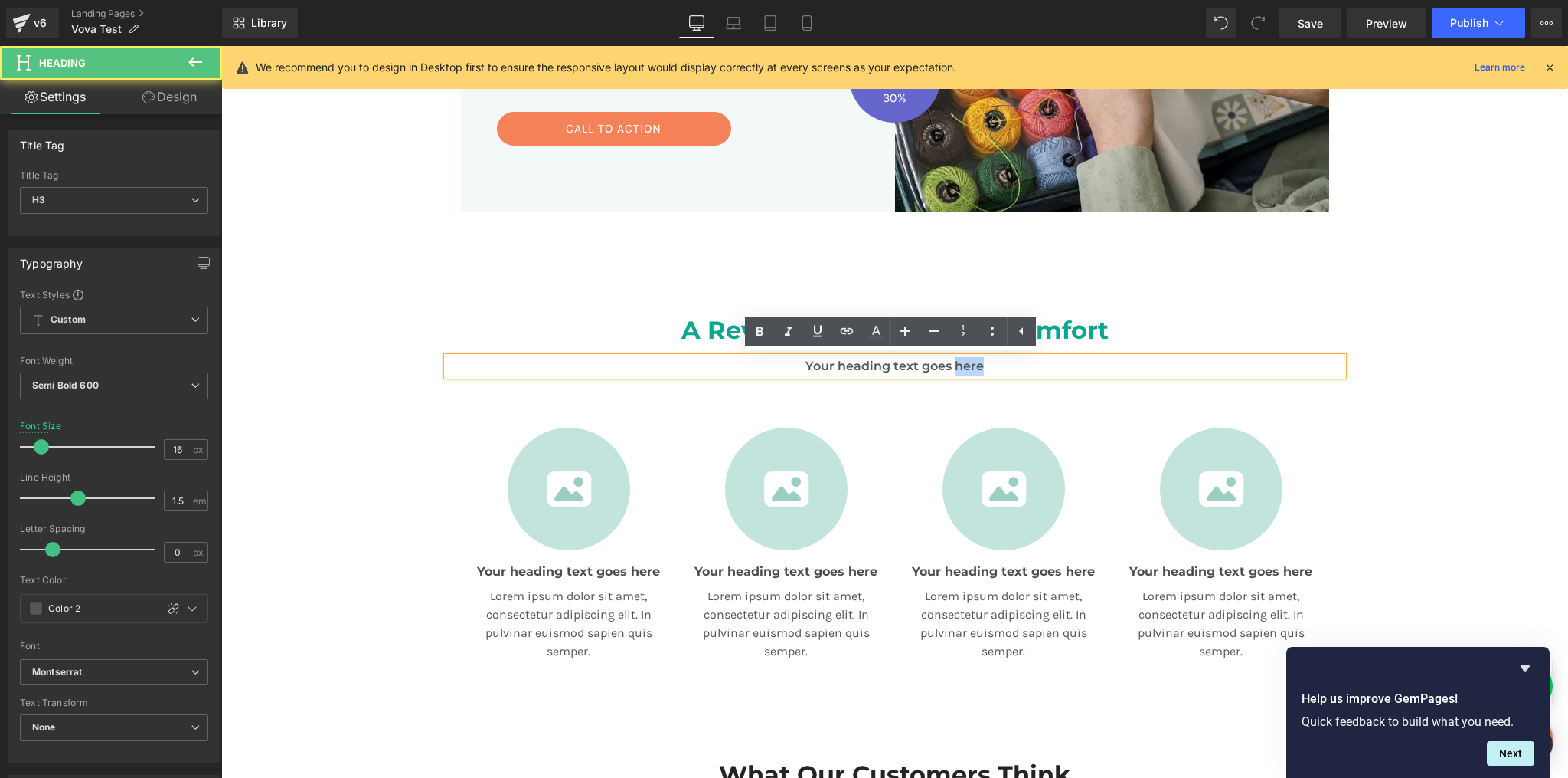
click at [971, 367] on h3 "Your heading text goes here" at bounding box center [895, 366] width 896 height 19
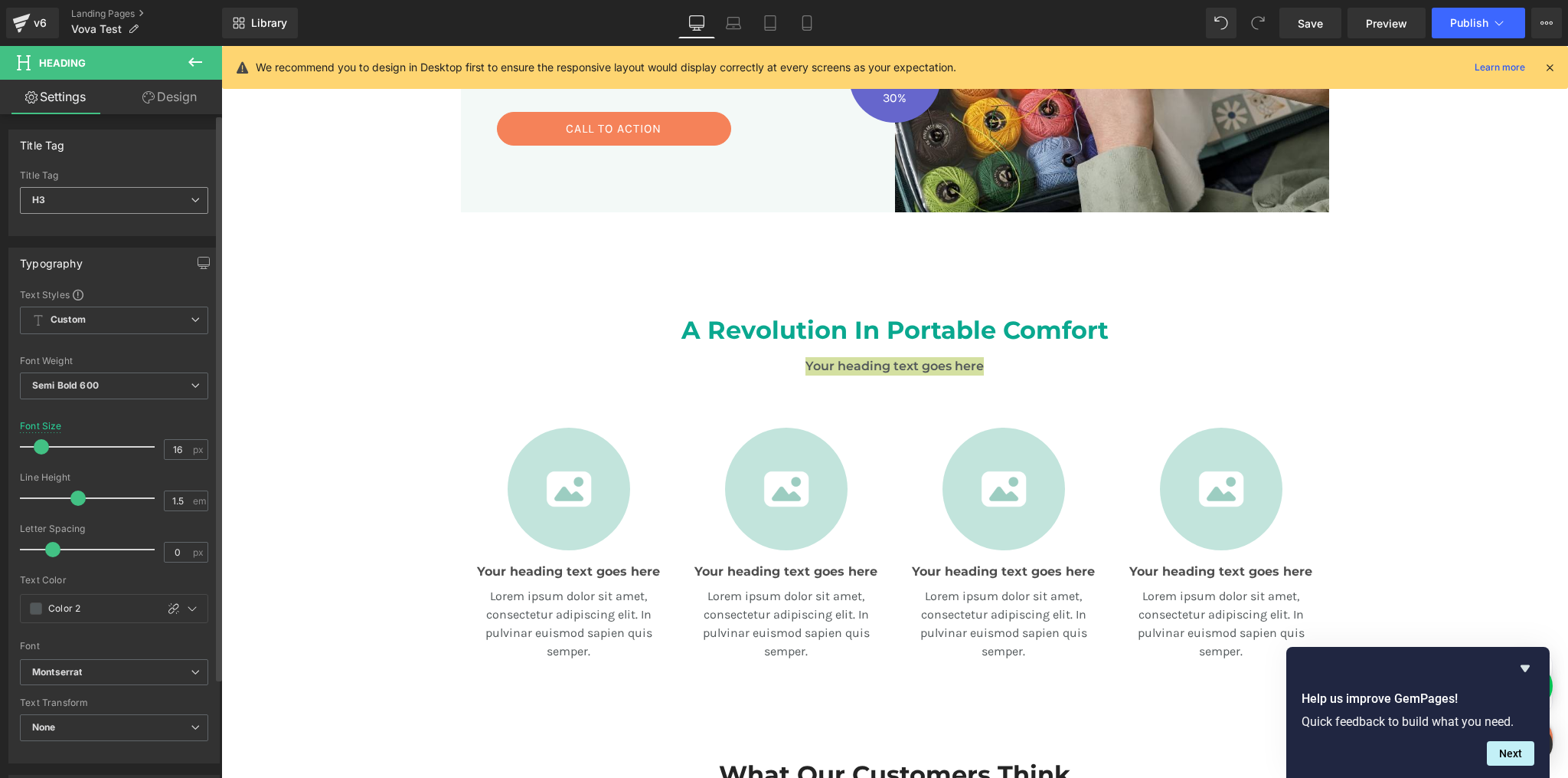
click at [126, 204] on span "H3" at bounding box center [114, 200] width 188 height 27
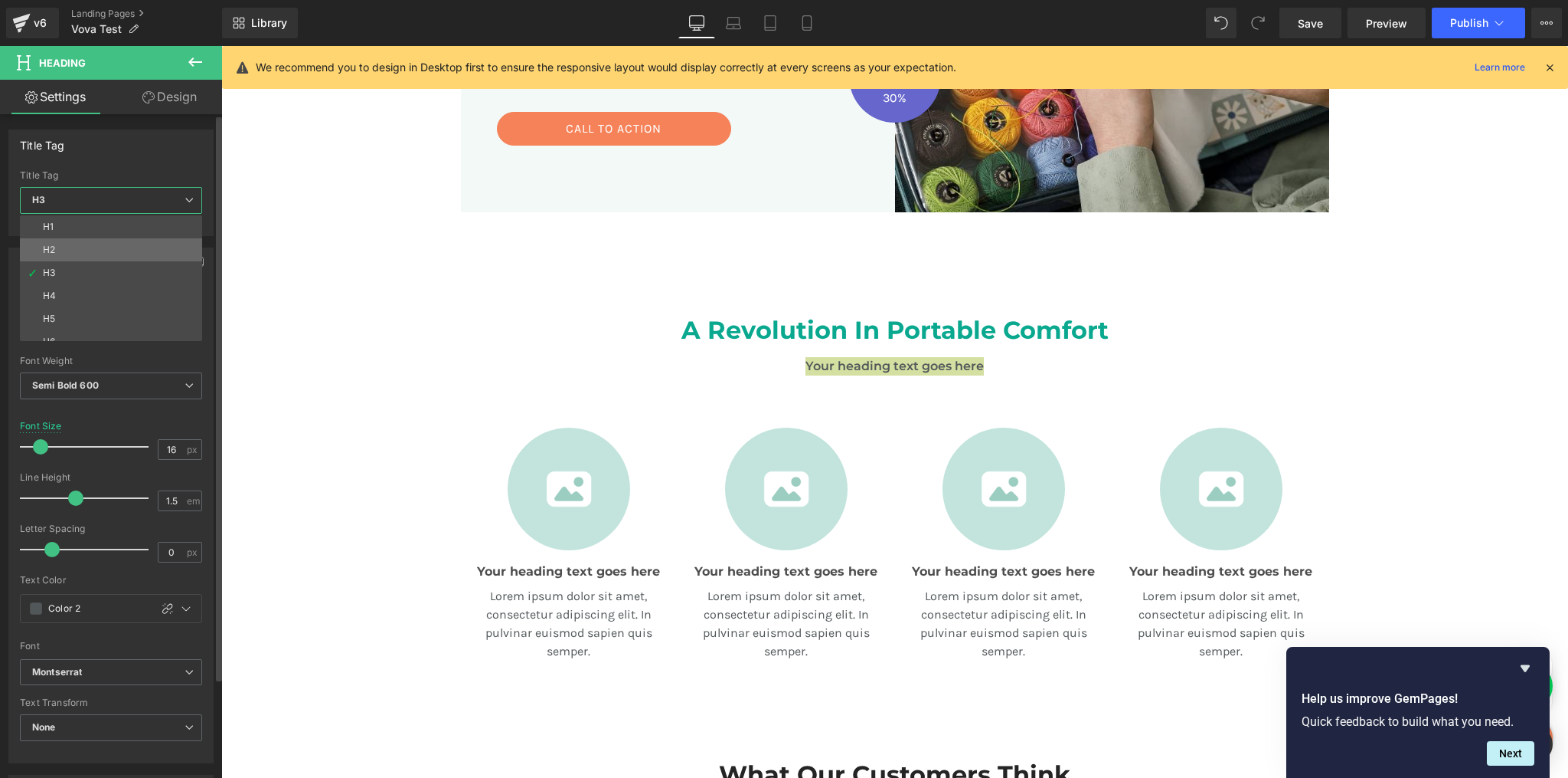
click at [80, 242] on li "H2" at bounding box center [114, 249] width 189 height 23
type input "18.75"
type input "1.2"
type input "0.6"
type input "#121212"
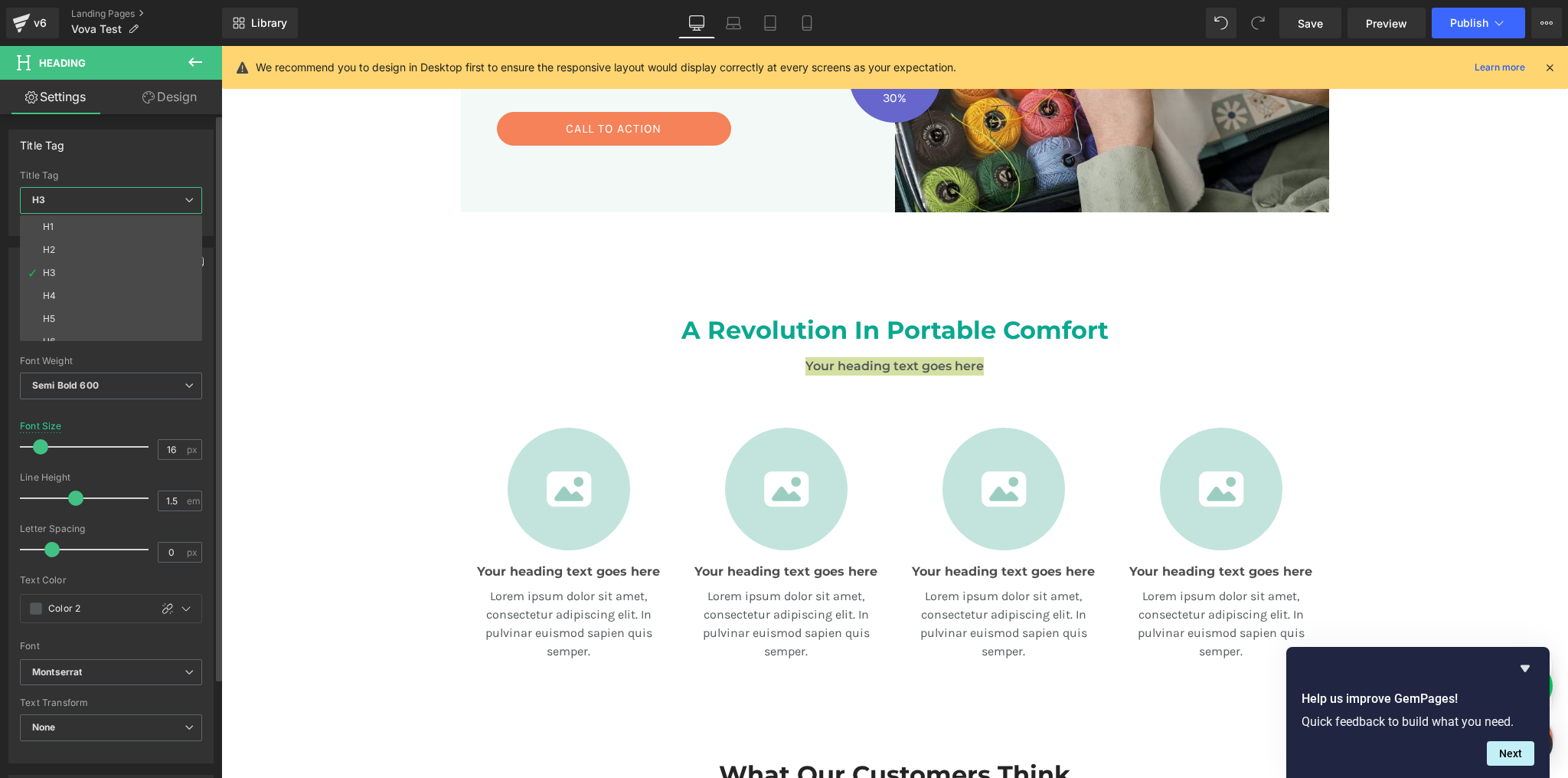
type input "75"
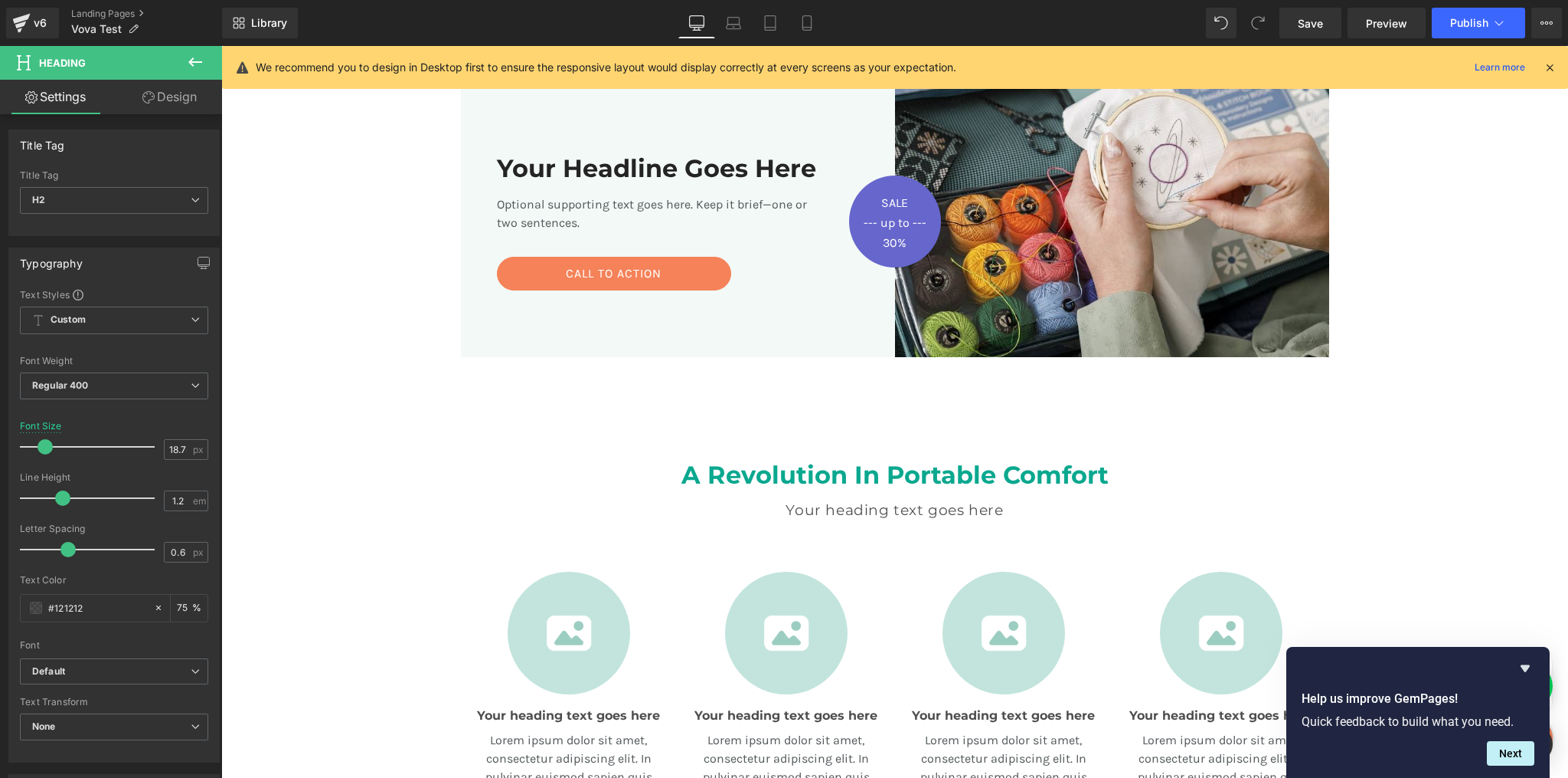
scroll to position [359, 0]
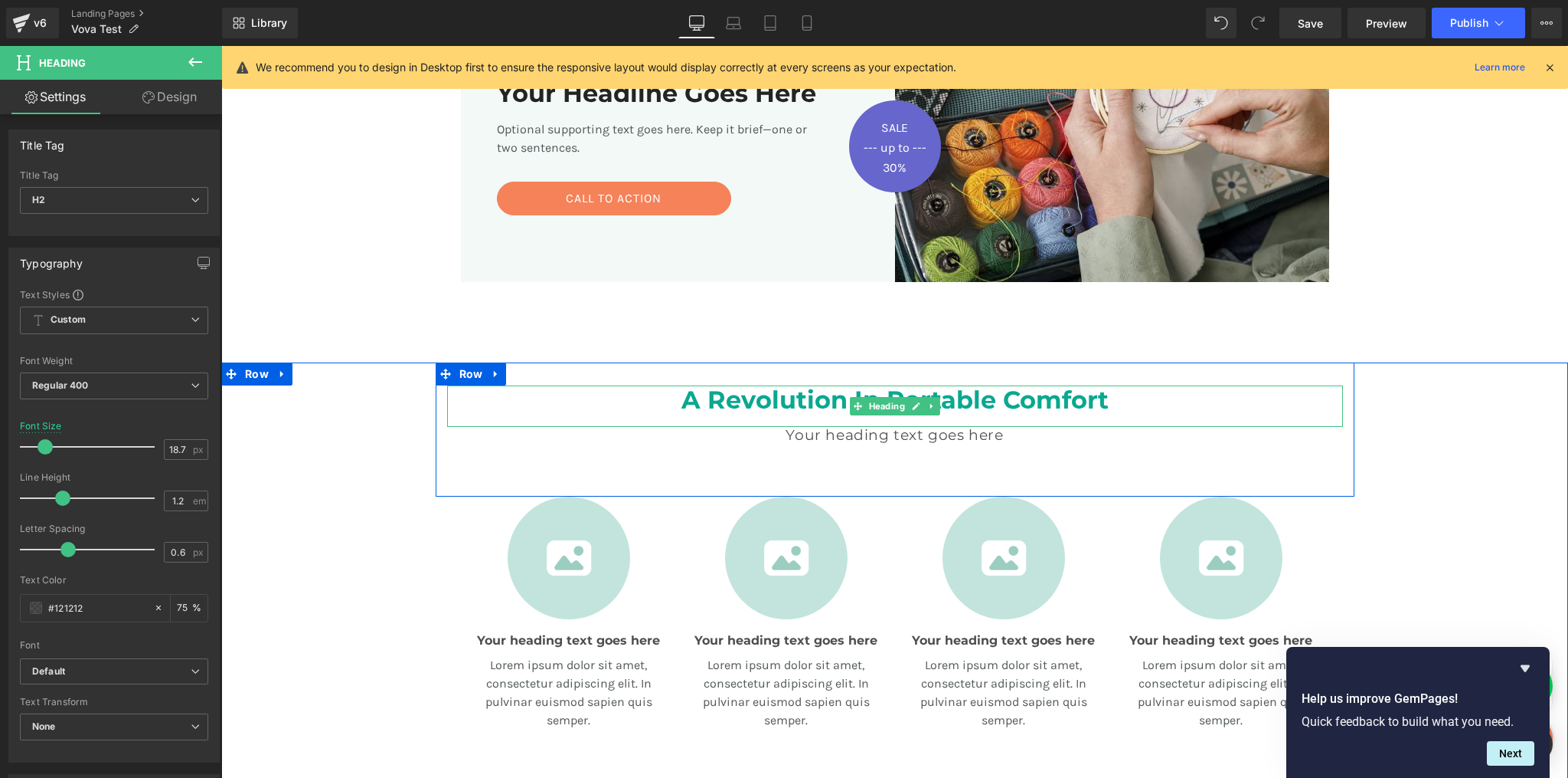
click at [810, 404] on h3 "A Revolution In Portable Comfort" at bounding box center [895, 400] width 896 height 29
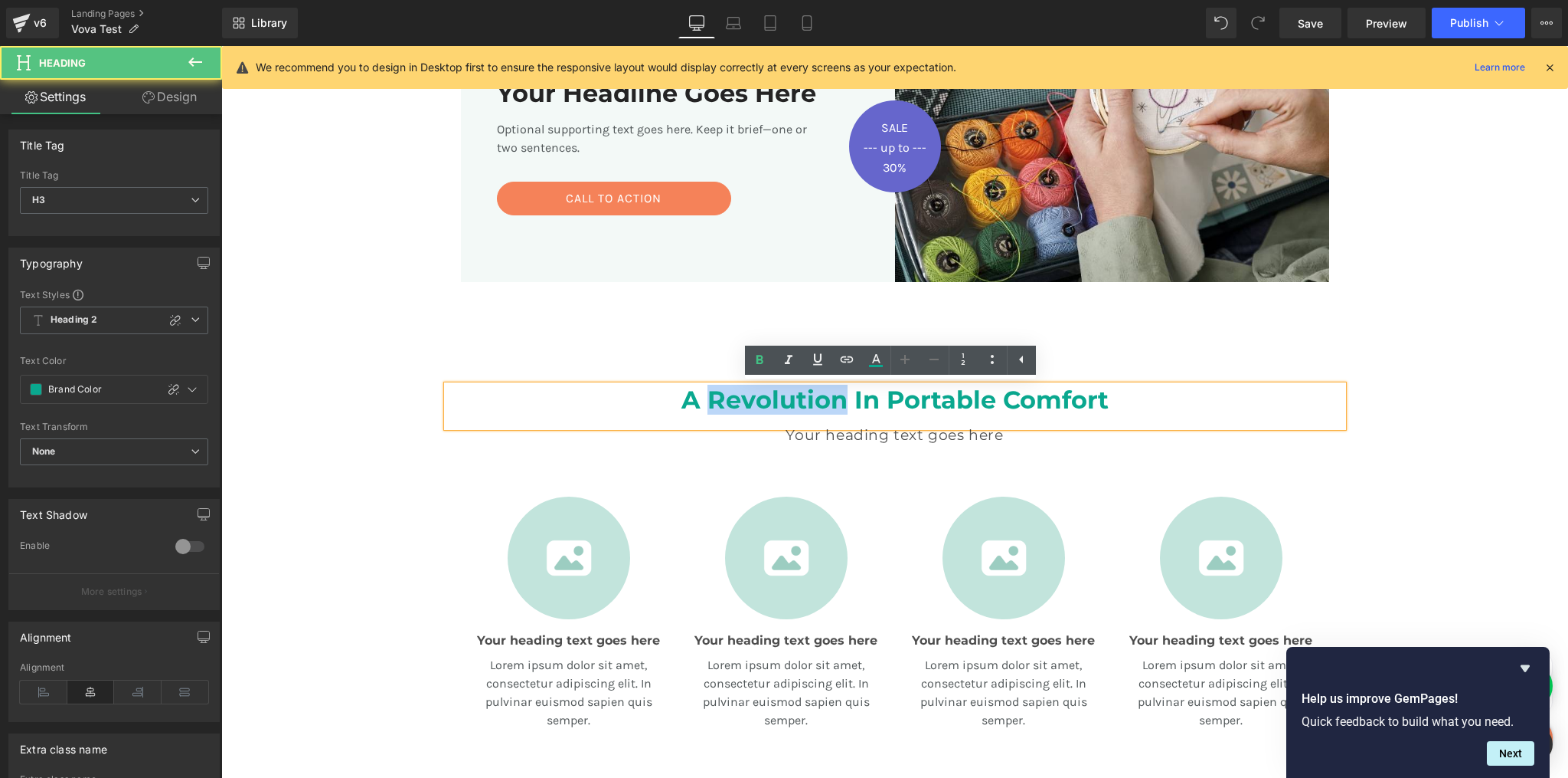
click at [810, 404] on h3 "A Revolution In Portable Comfort" at bounding box center [895, 400] width 896 height 29
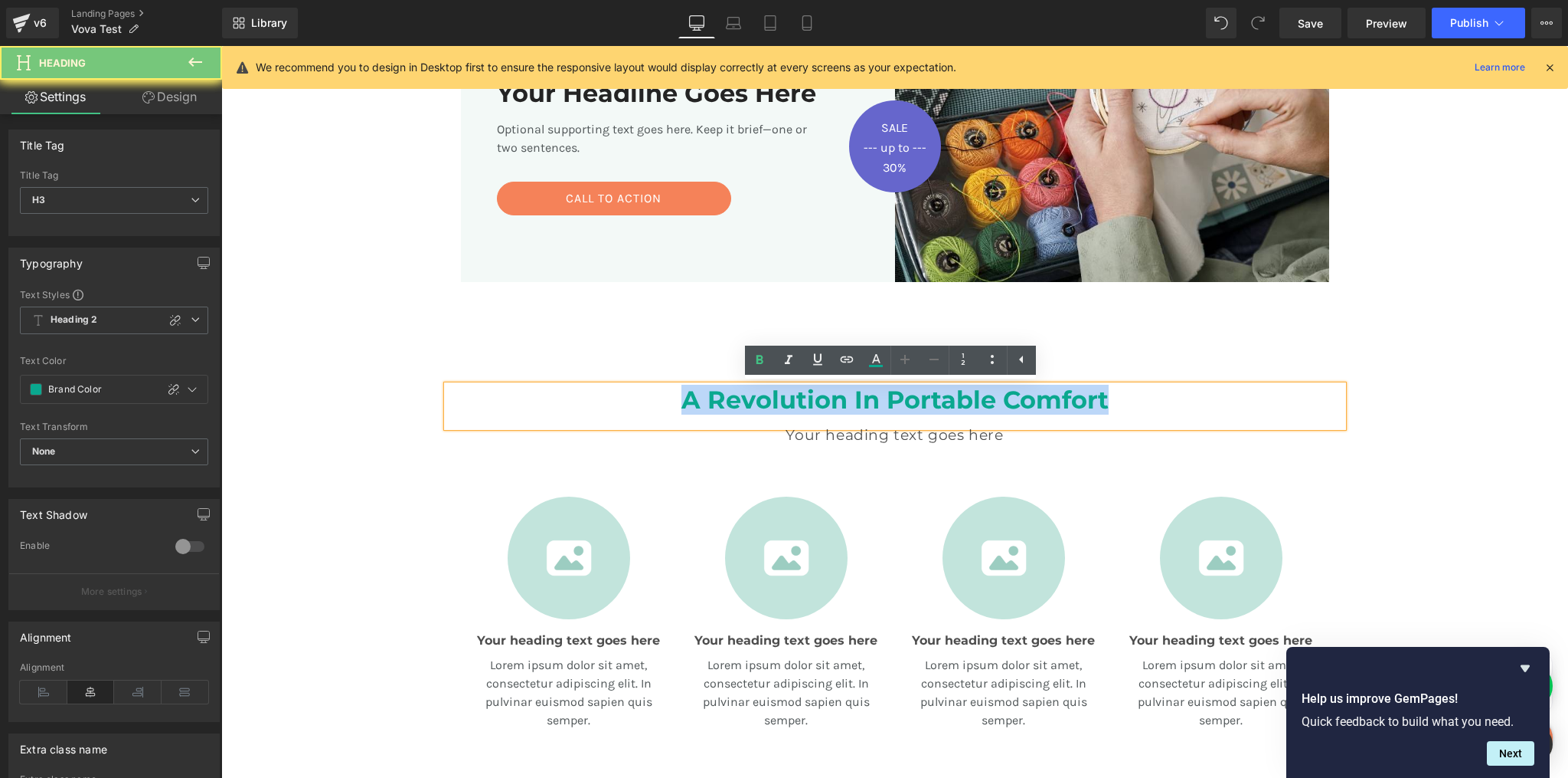
click at [810, 404] on h3 "A Revolution In Portable Comfort" at bounding box center [895, 400] width 896 height 29
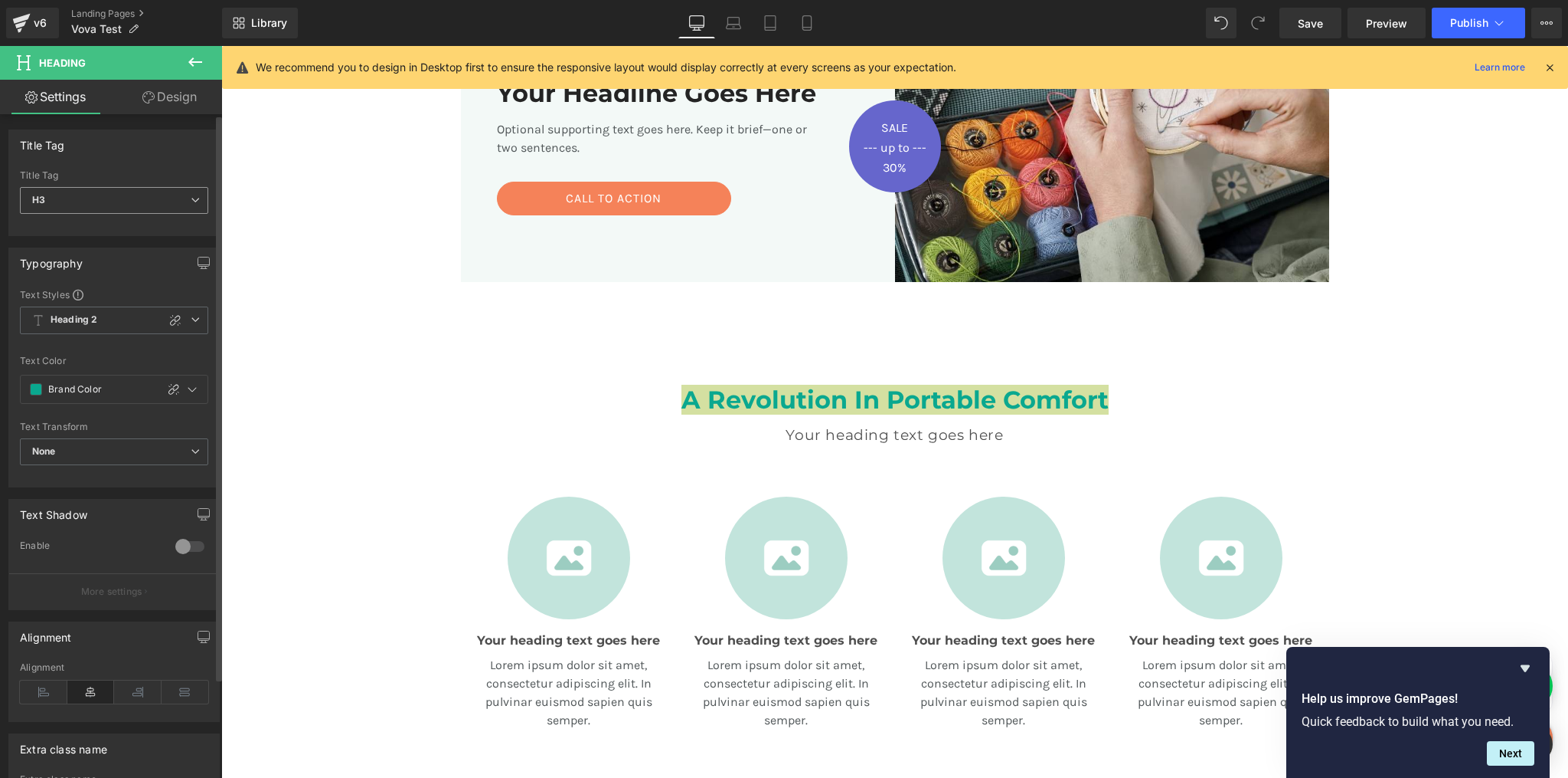
click at [103, 209] on span "H3" at bounding box center [114, 200] width 188 height 27
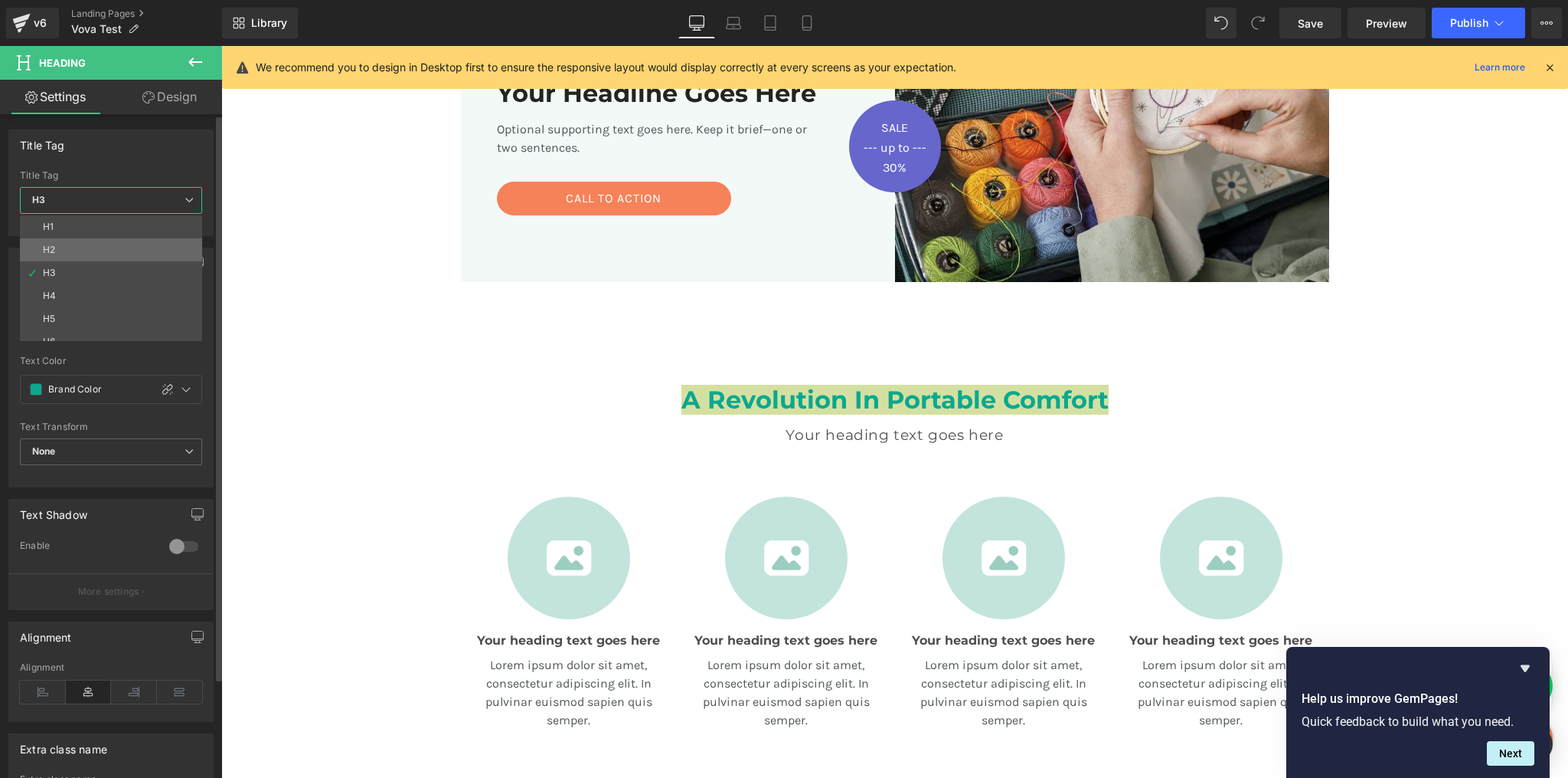
click at [80, 240] on li "H2" at bounding box center [114, 249] width 189 height 23
type input "#121212"
type input "75"
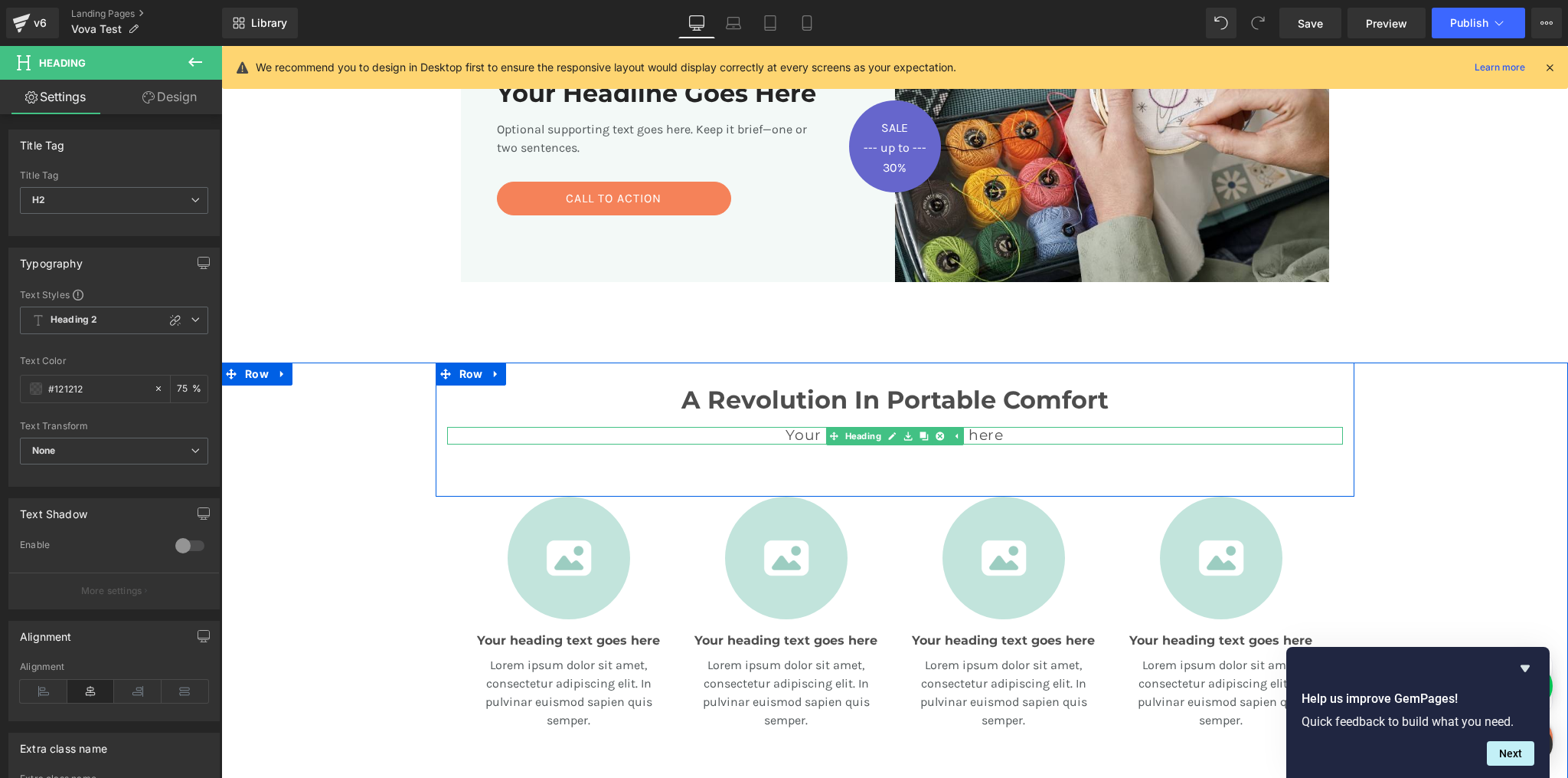
click at [993, 435] on h2 "Your heading text goes here" at bounding box center [895, 436] width 896 height 18
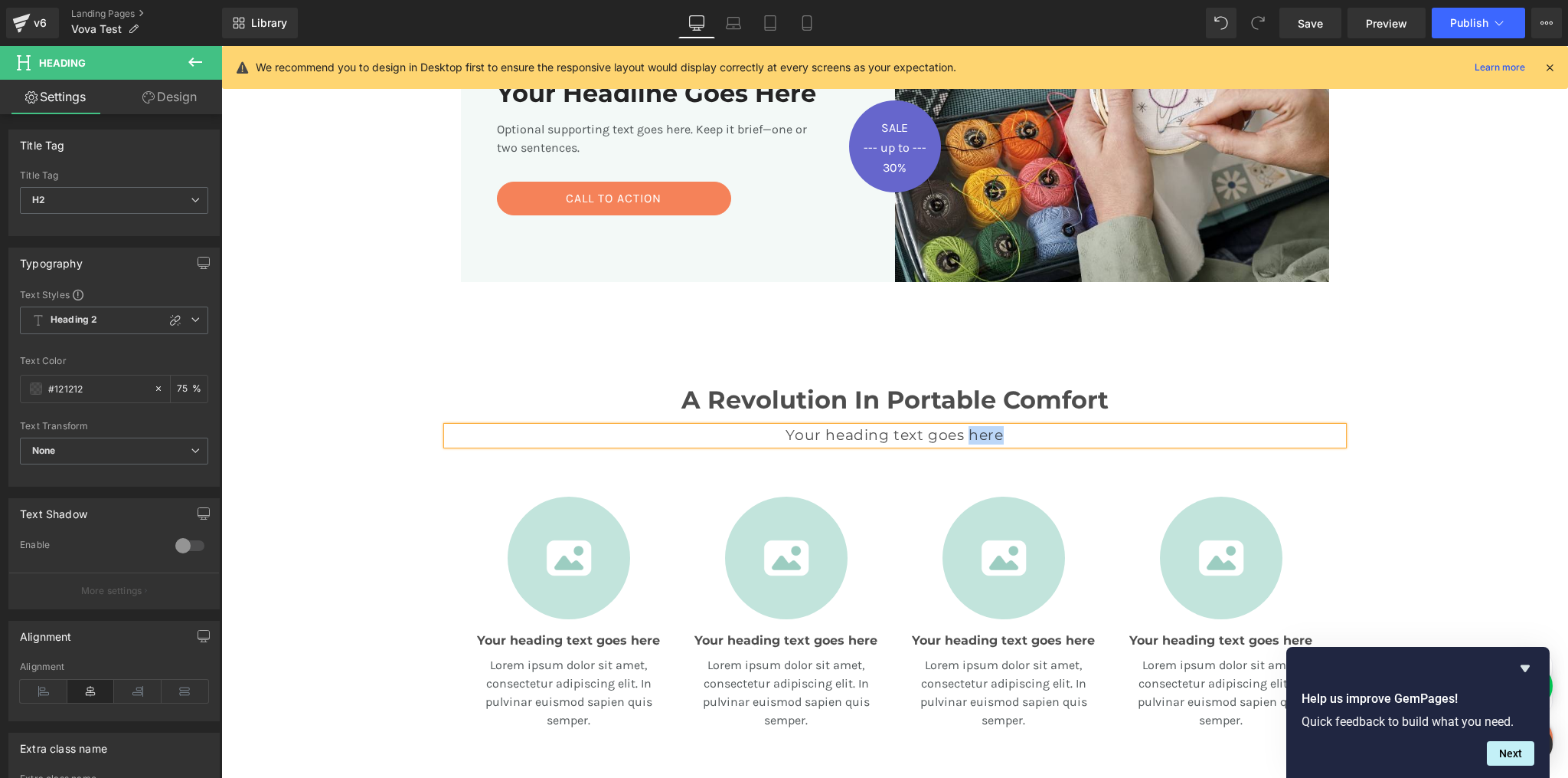
click at [993, 435] on h2 "Your heading text goes here" at bounding box center [895, 436] width 896 height 18
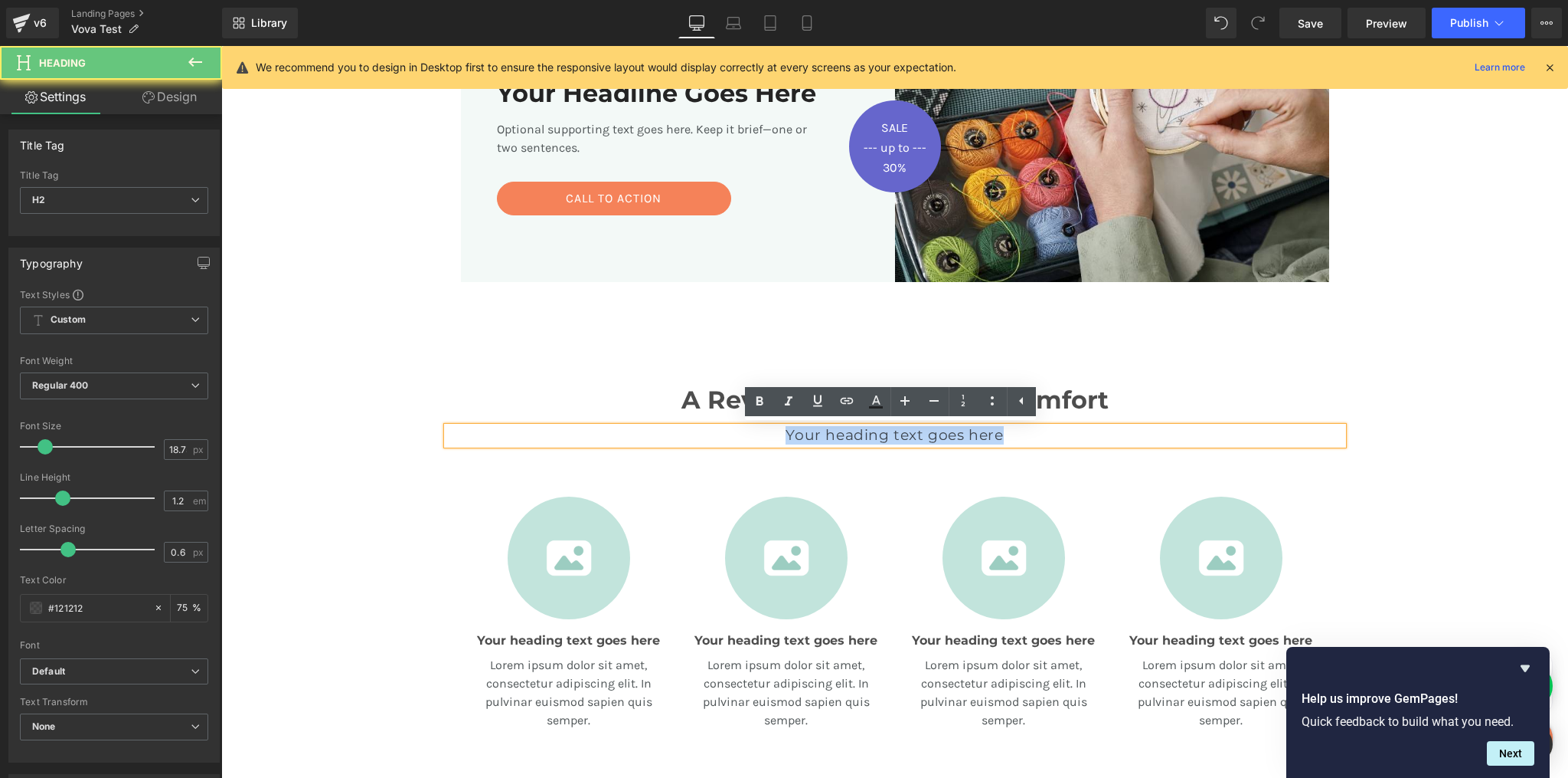
click at [993, 435] on h2 "Your heading text goes here" at bounding box center [895, 436] width 896 height 18
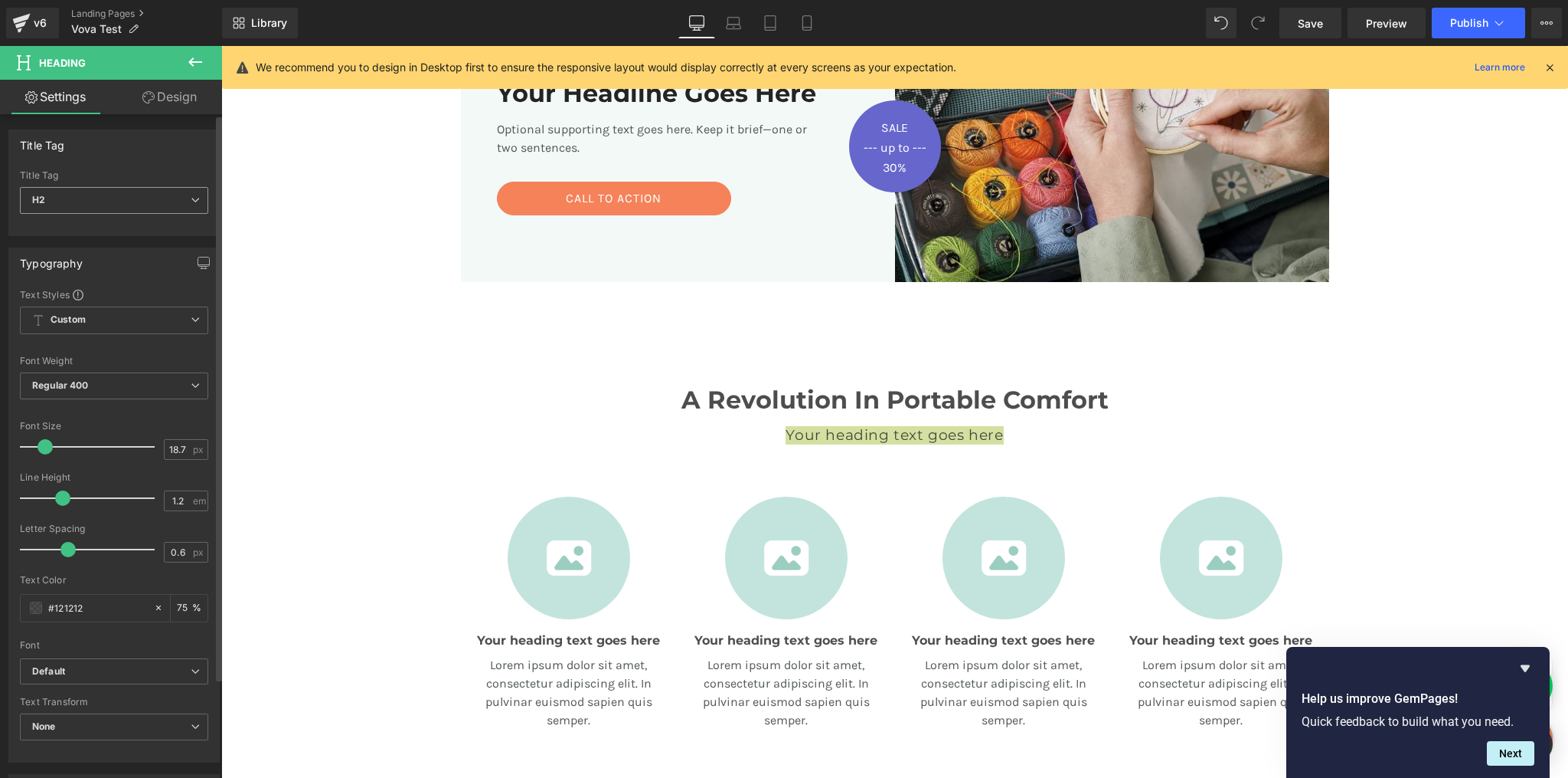
click at [93, 200] on span "H2" at bounding box center [114, 200] width 188 height 27
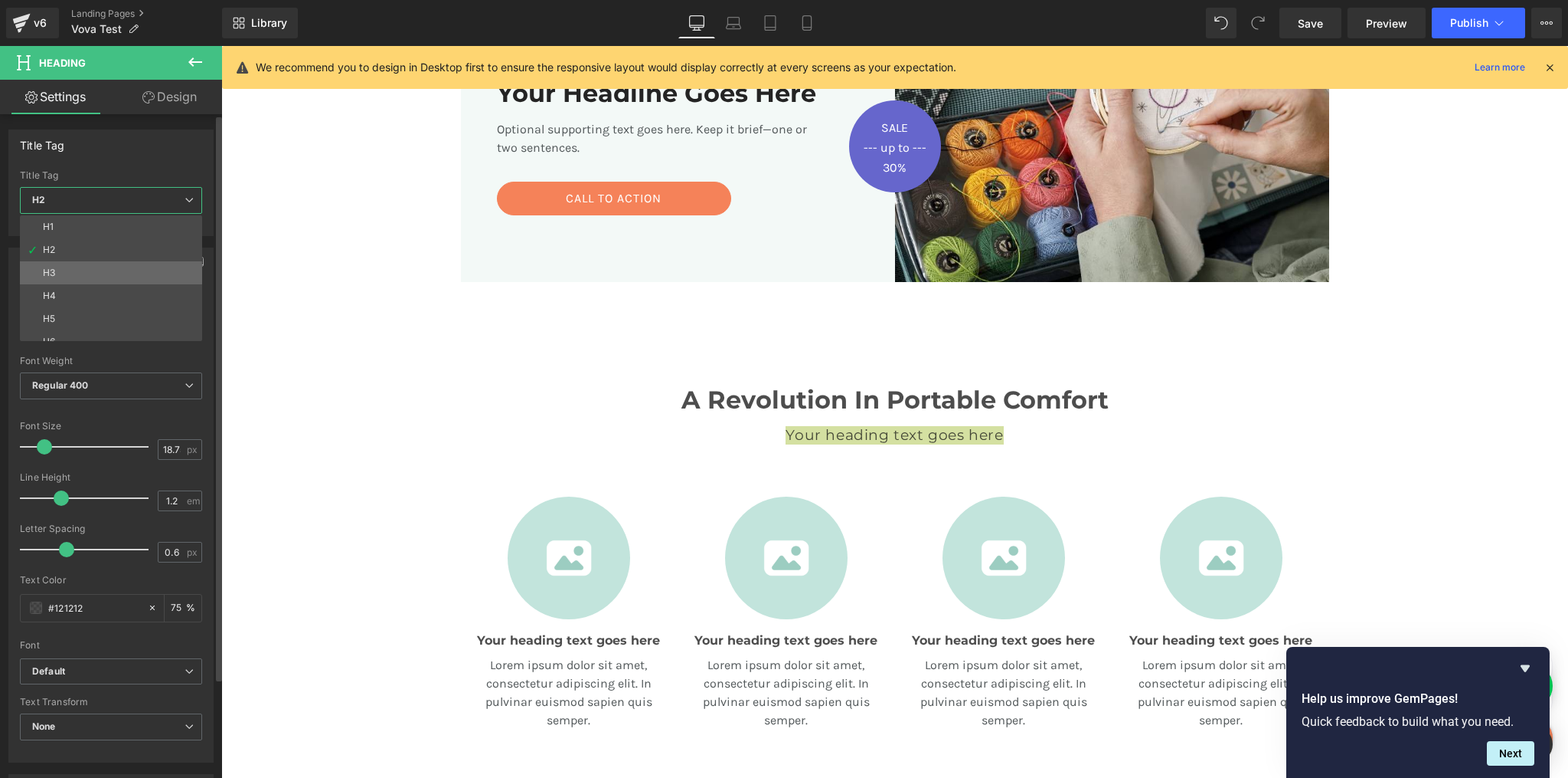
click at [61, 266] on li "H3" at bounding box center [114, 273] width 189 height 23
type input "16"
type input "1.5"
type input "0"
type input "Color 2"
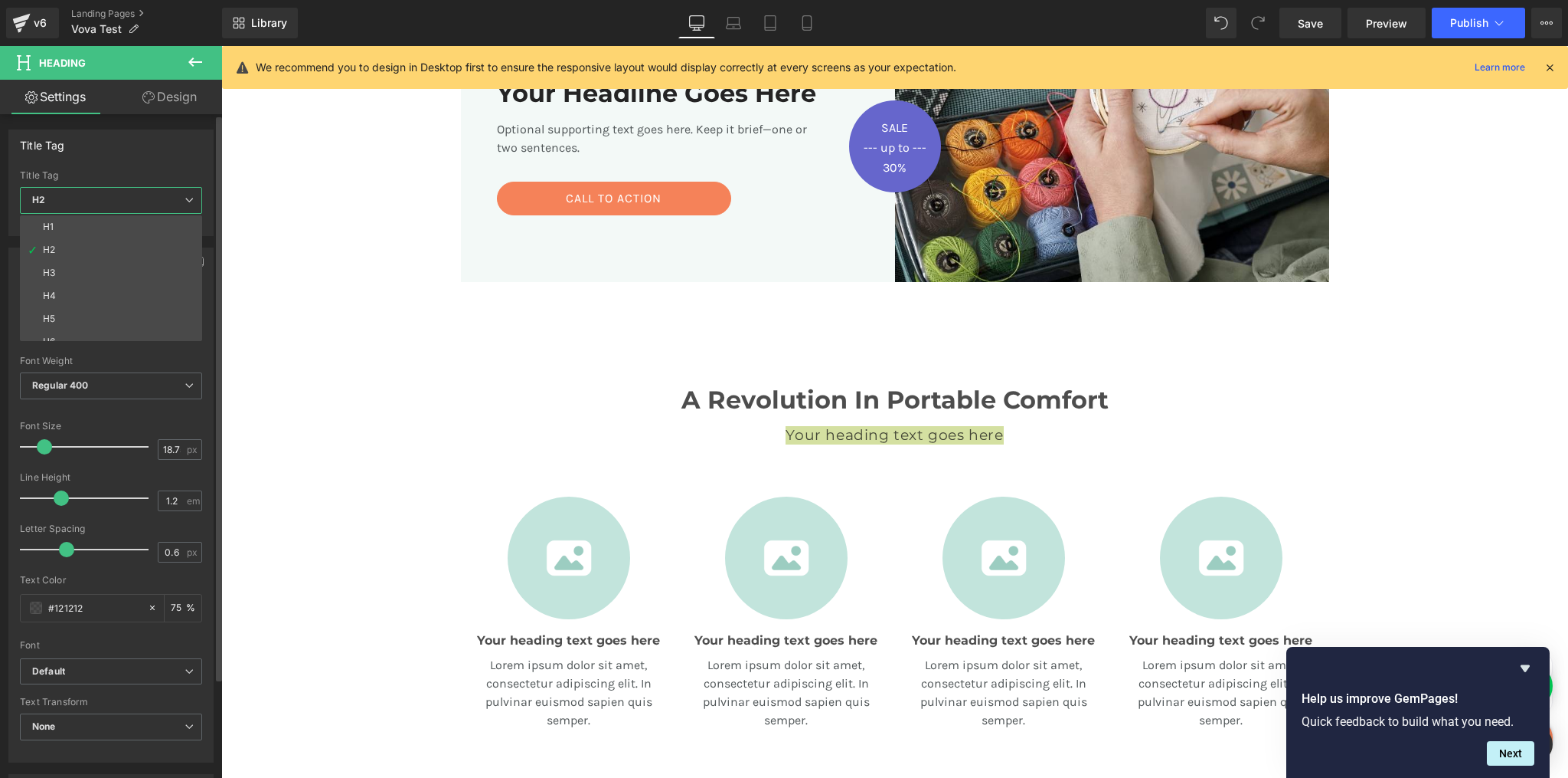
type input "100"
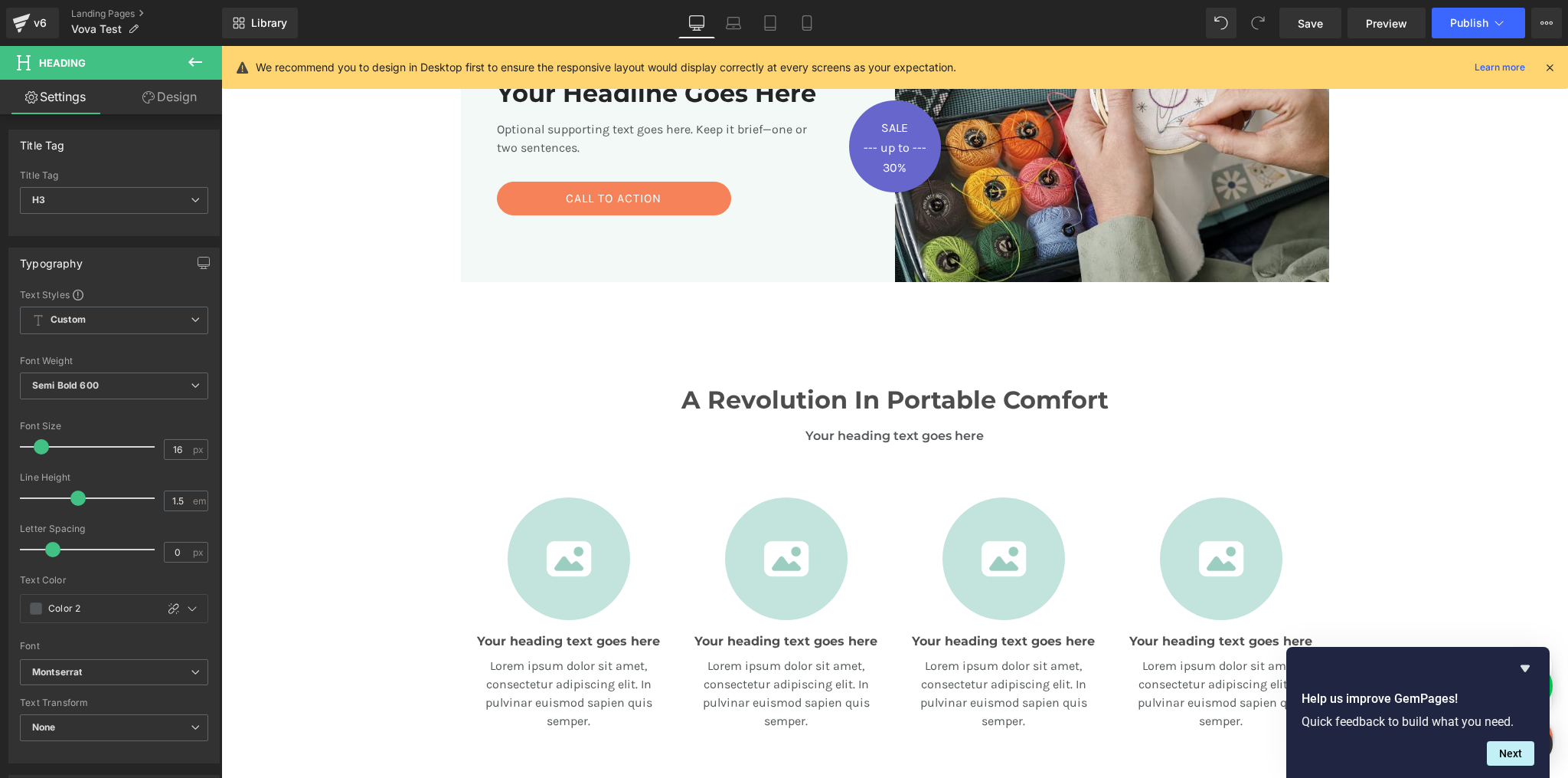
type input "18.75"
type input "1.2"
type input "0.6"
type input "#121212"
type input "75"
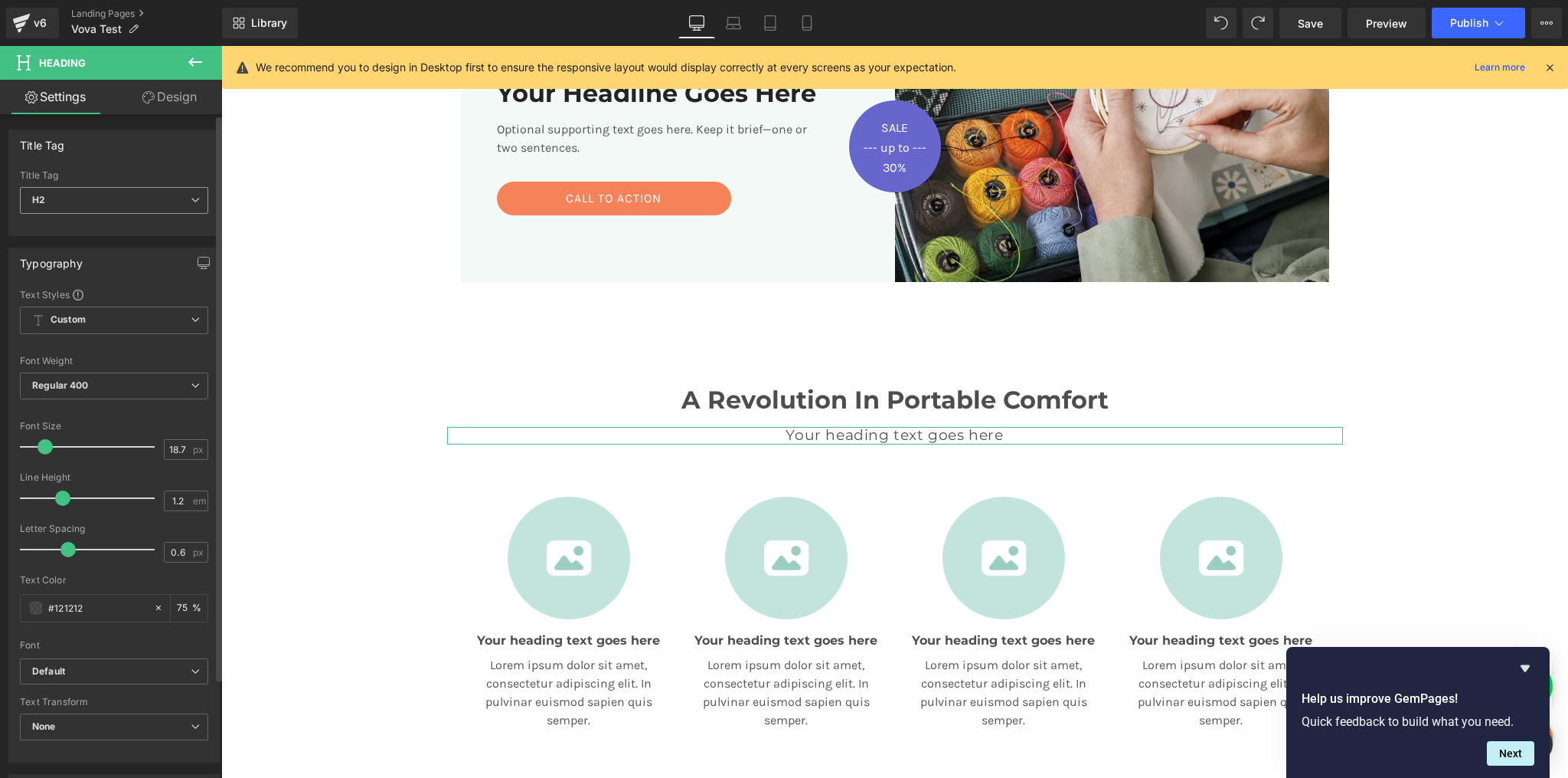
click at [107, 205] on span "H2" at bounding box center [114, 200] width 188 height 27
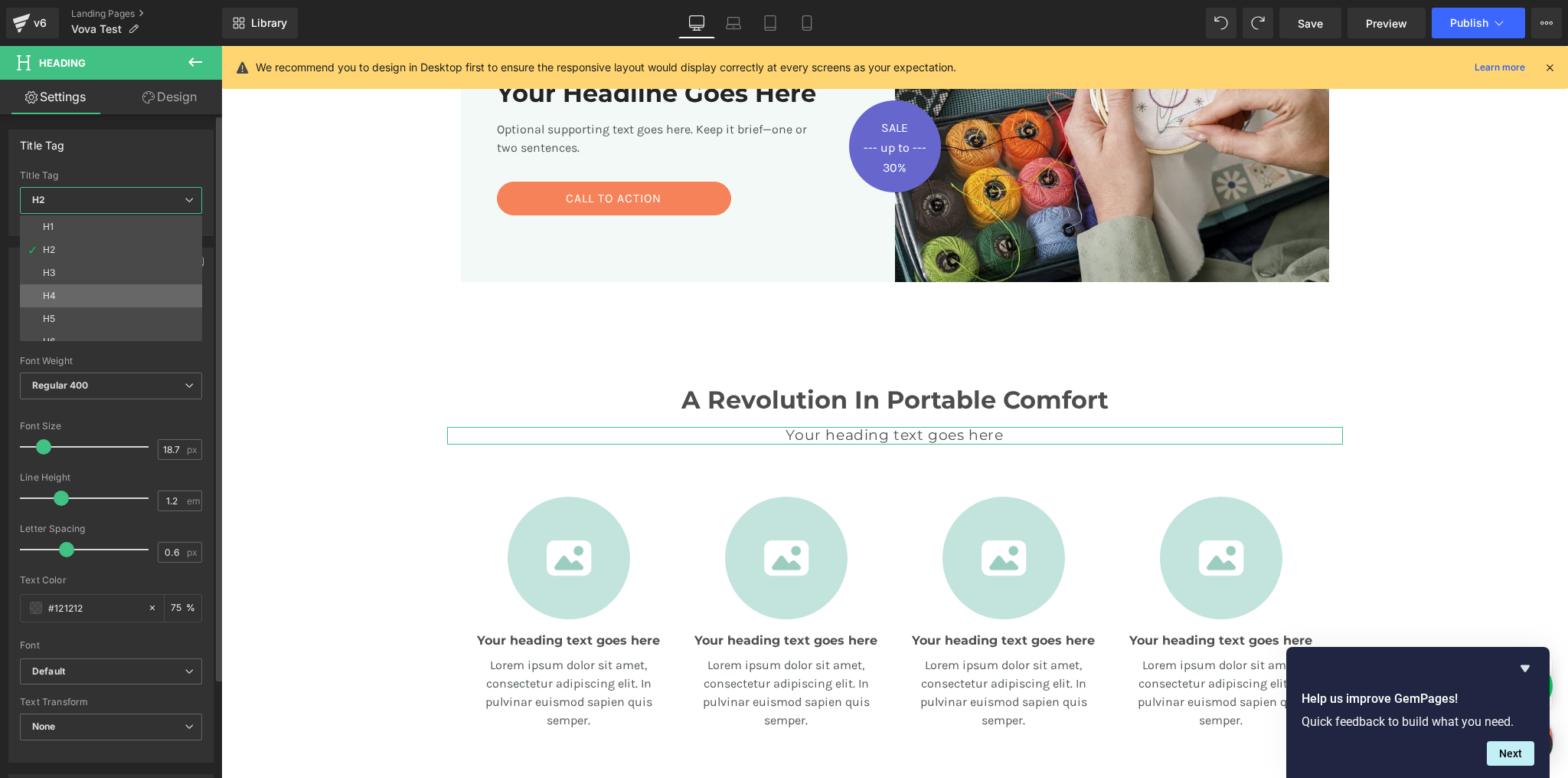
click at [71, 291] on li "H4" at bounding box center [114, 296] width 189 height 23
type input "11.25"
type input "1.56"
type input "75"
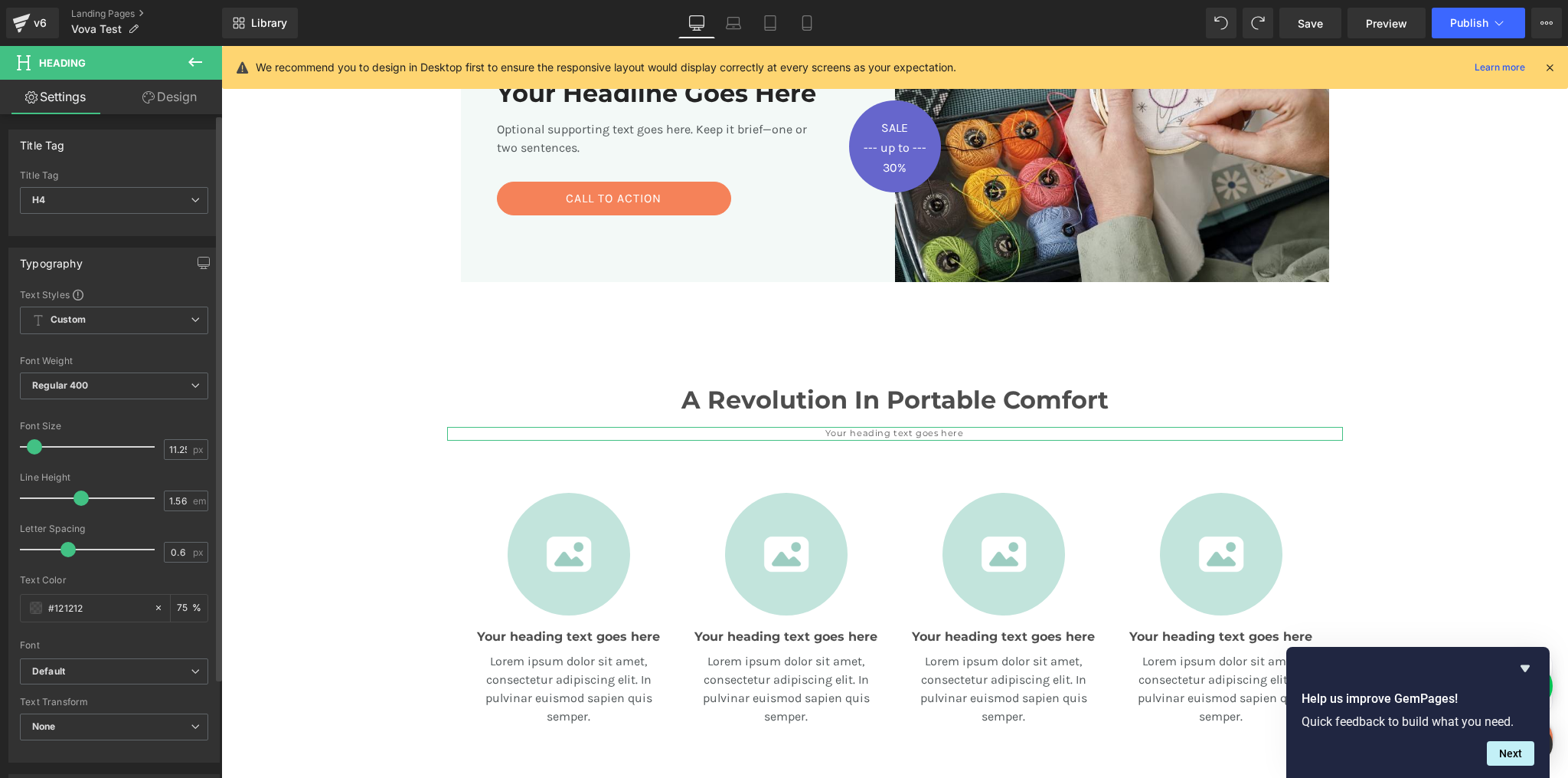
type input "18.75"
type input "1.2"
type input "75"
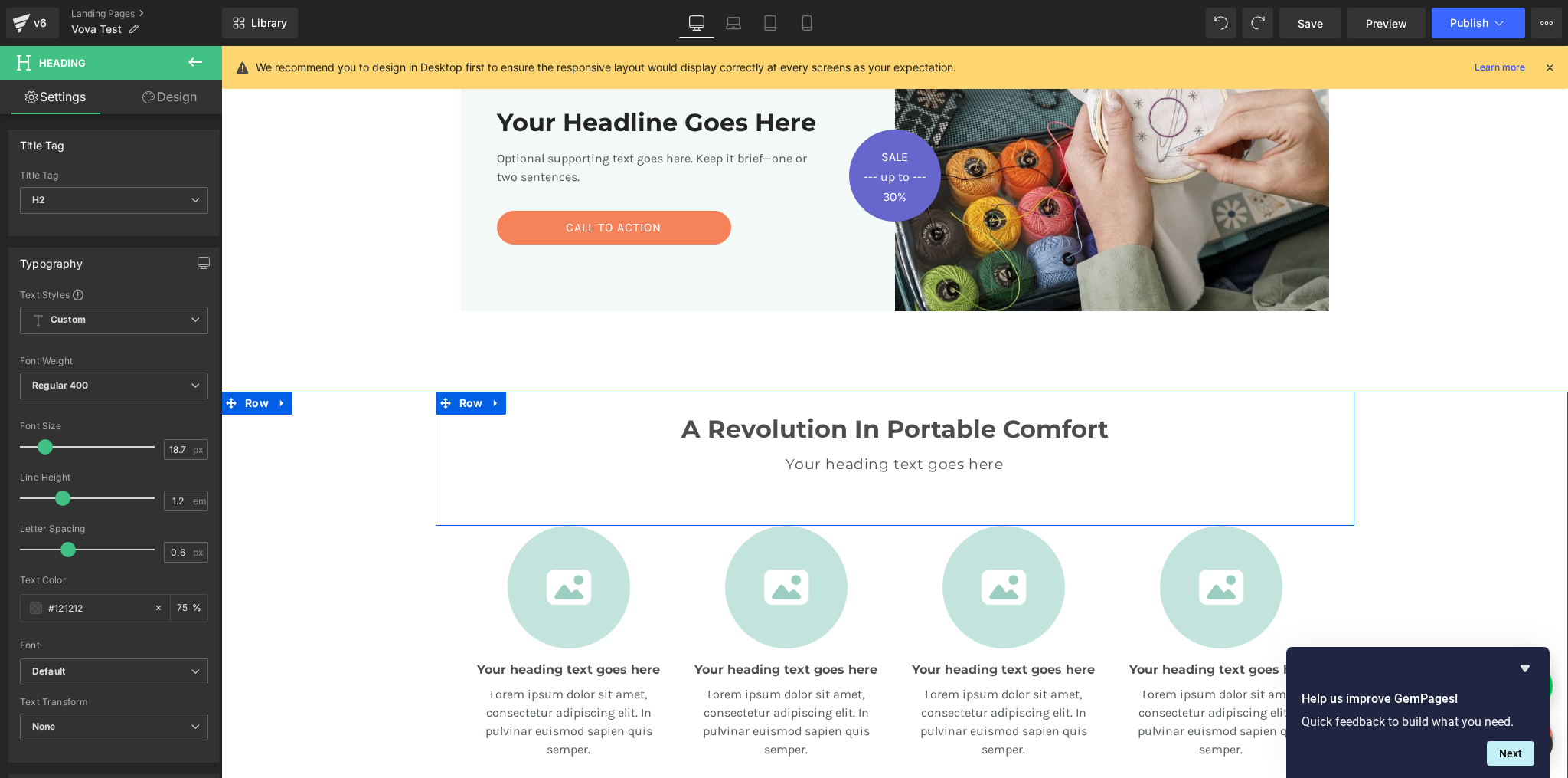
scroll to position [314, 0]
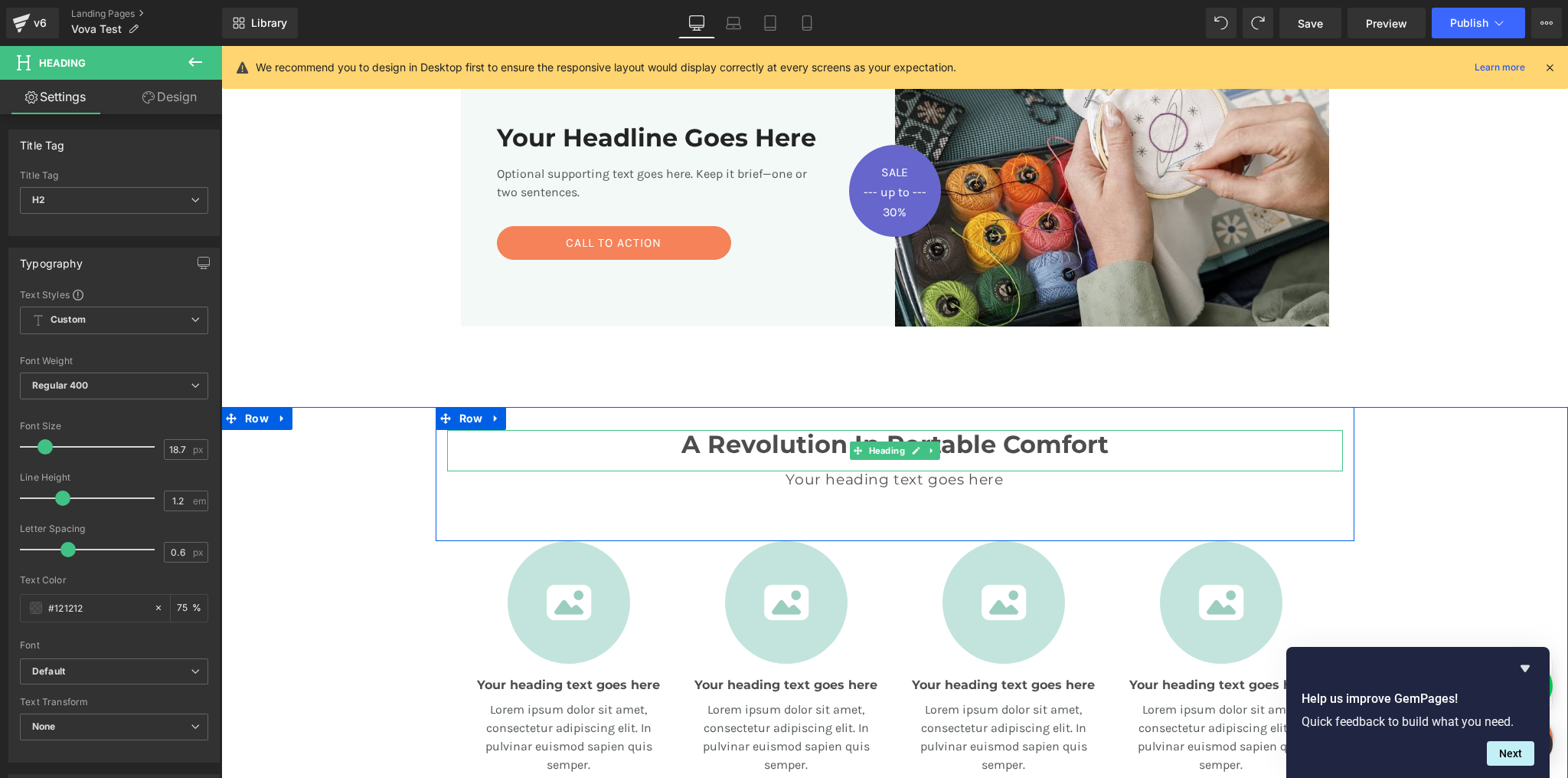
click at [761, 441] on h2 "A Revolution In Portable Comfort" at bounding box center [895, 444] width 896 height 29
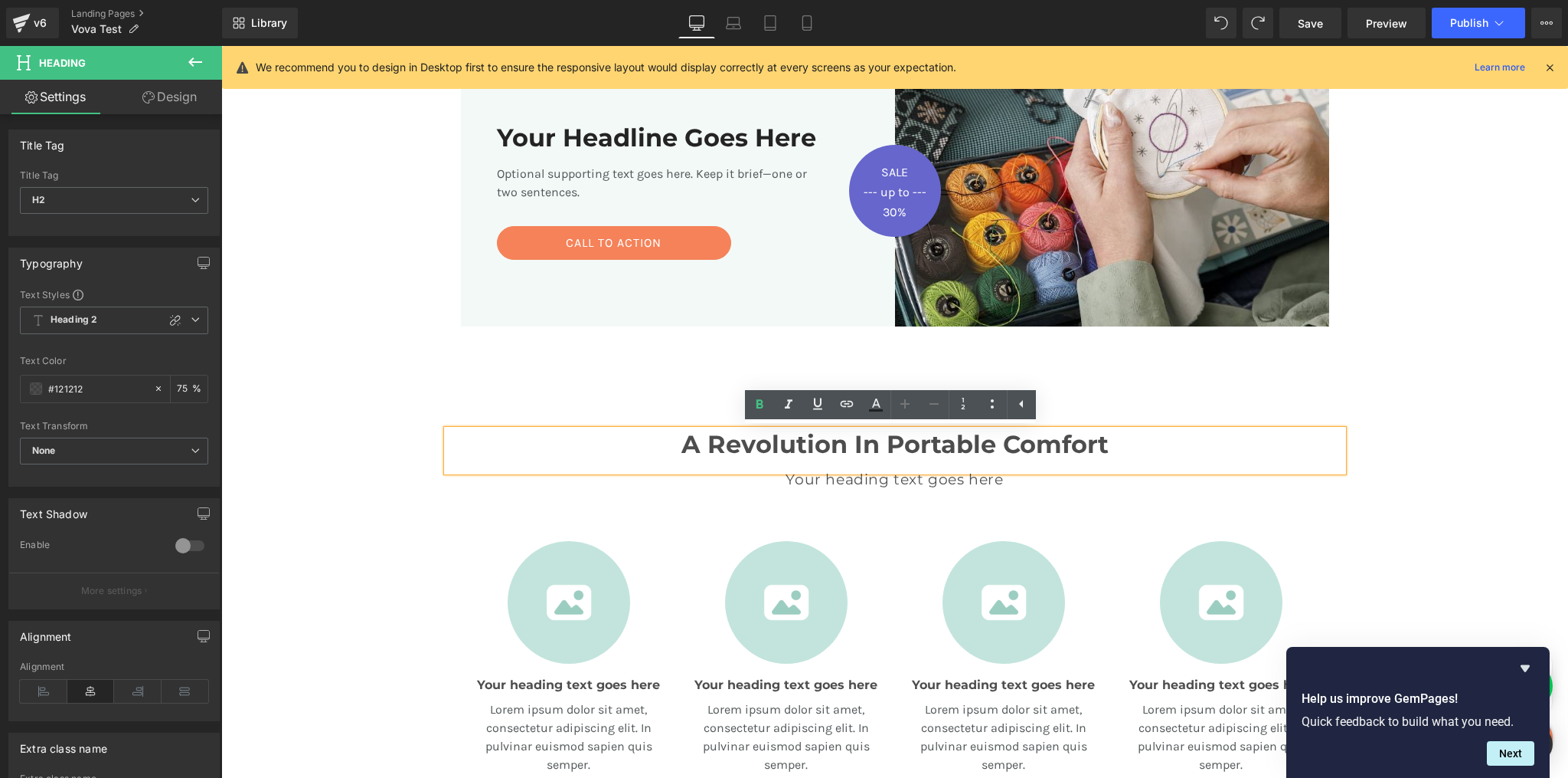
click at [222, 46] on div at bounding box center [222, 46] width 0 height 0
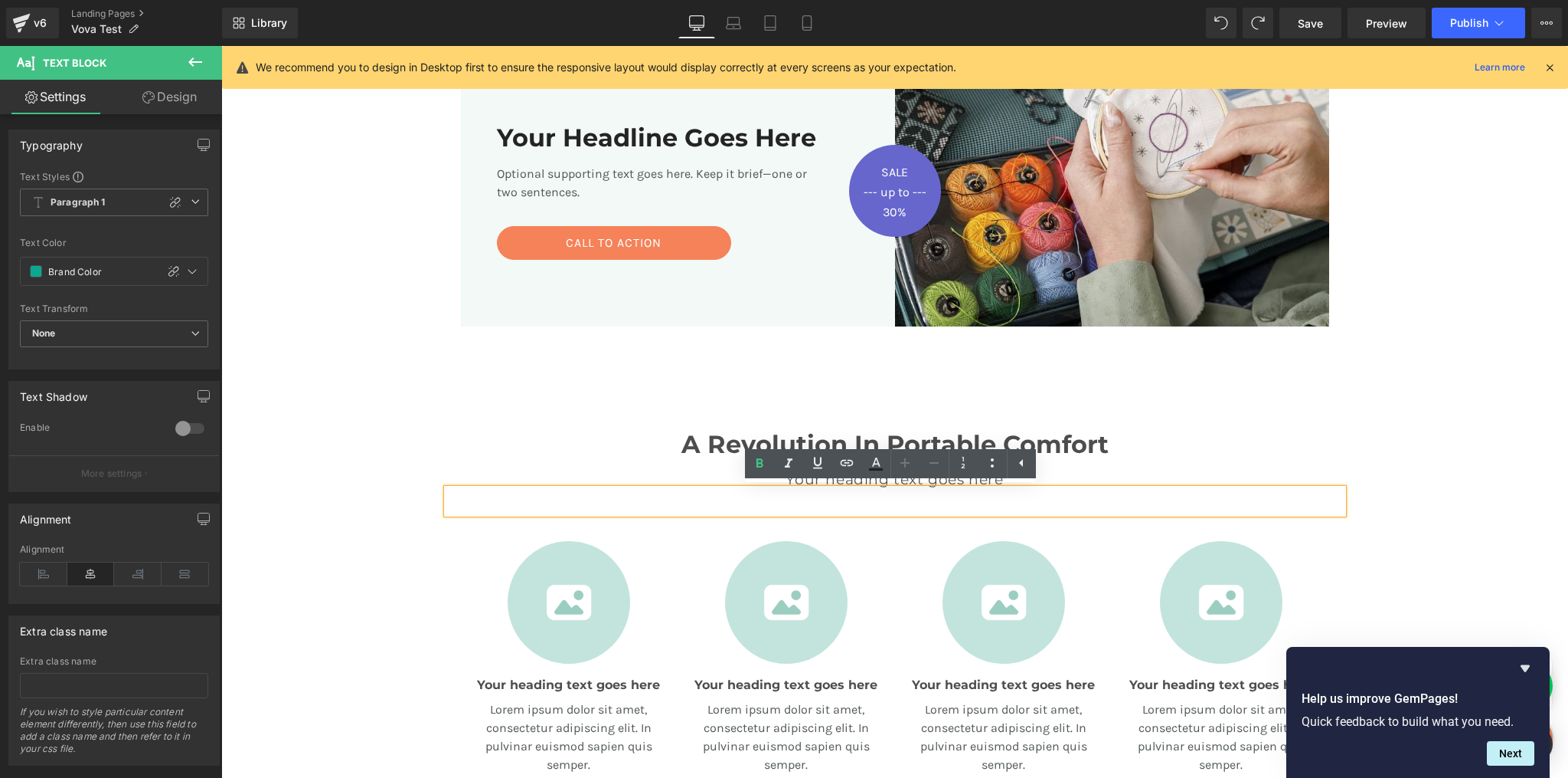
click at [809, 482] on ul "Text Color Highlight Color #333333" at bounding box center [890, 465] width 291 height 33
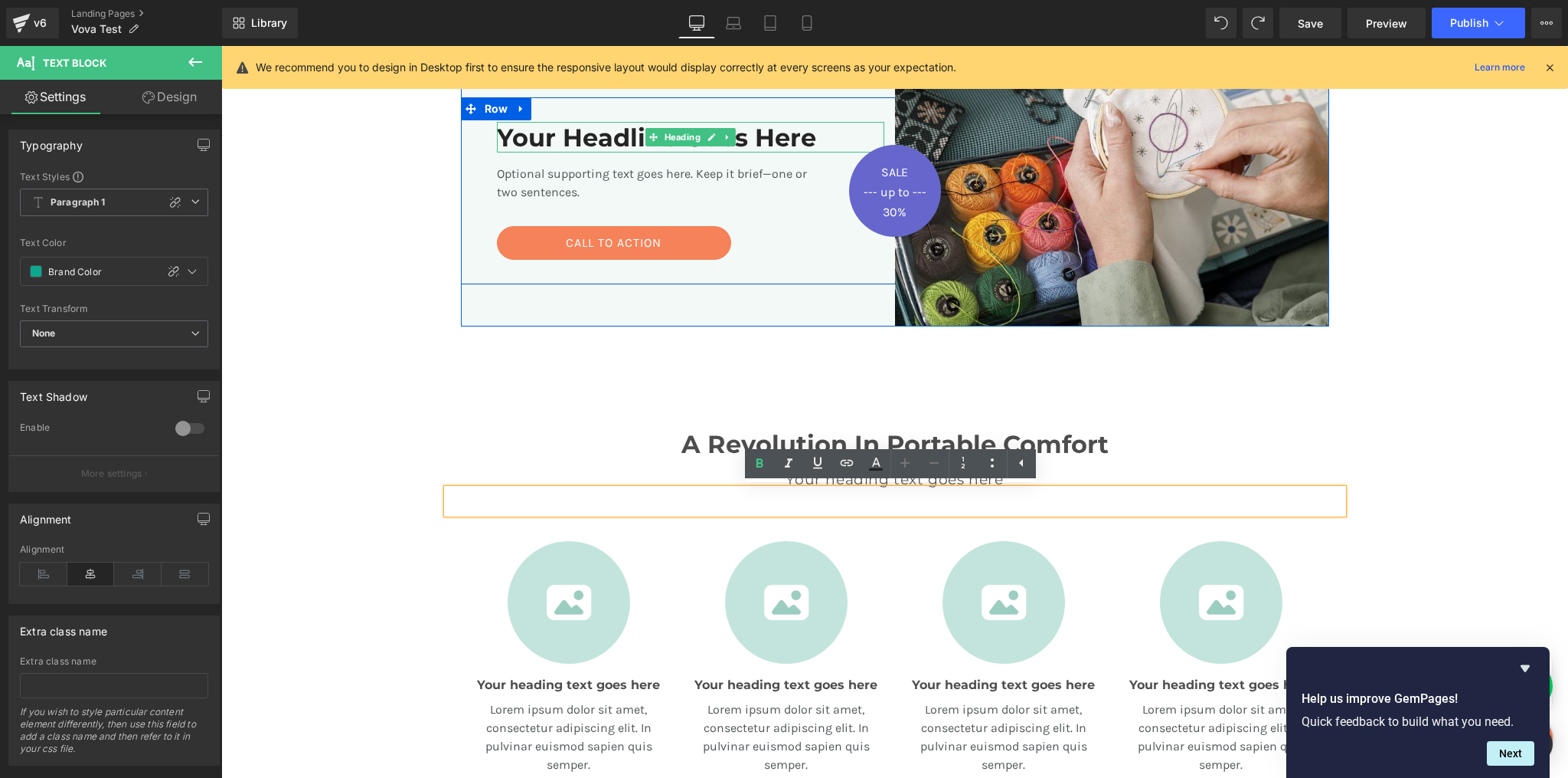
click at [574, 143] on h2 "Your Headline Goes Here" at bounding box center [669, 138] width 345 height 29
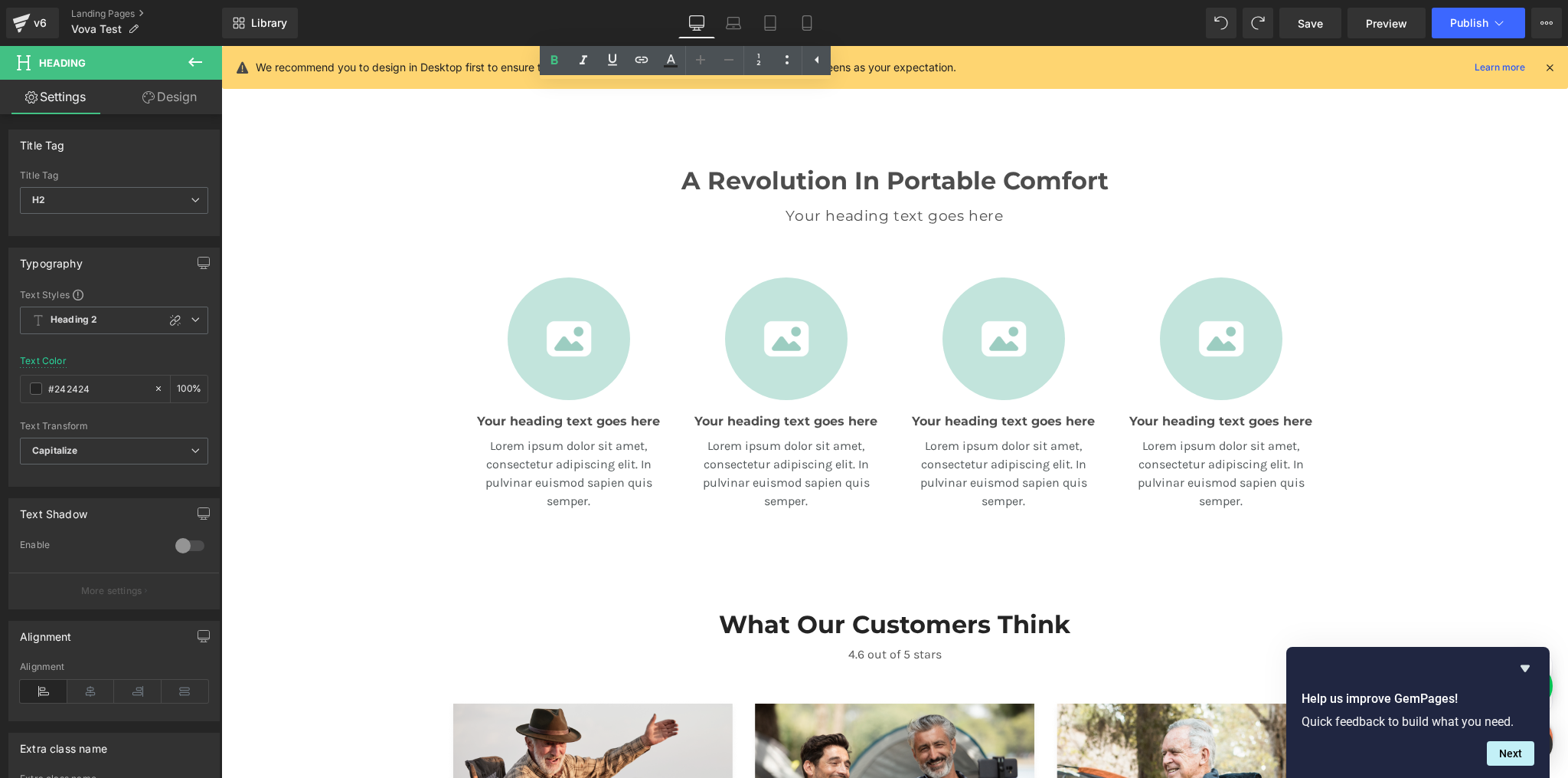
scroll to position [637, 0]
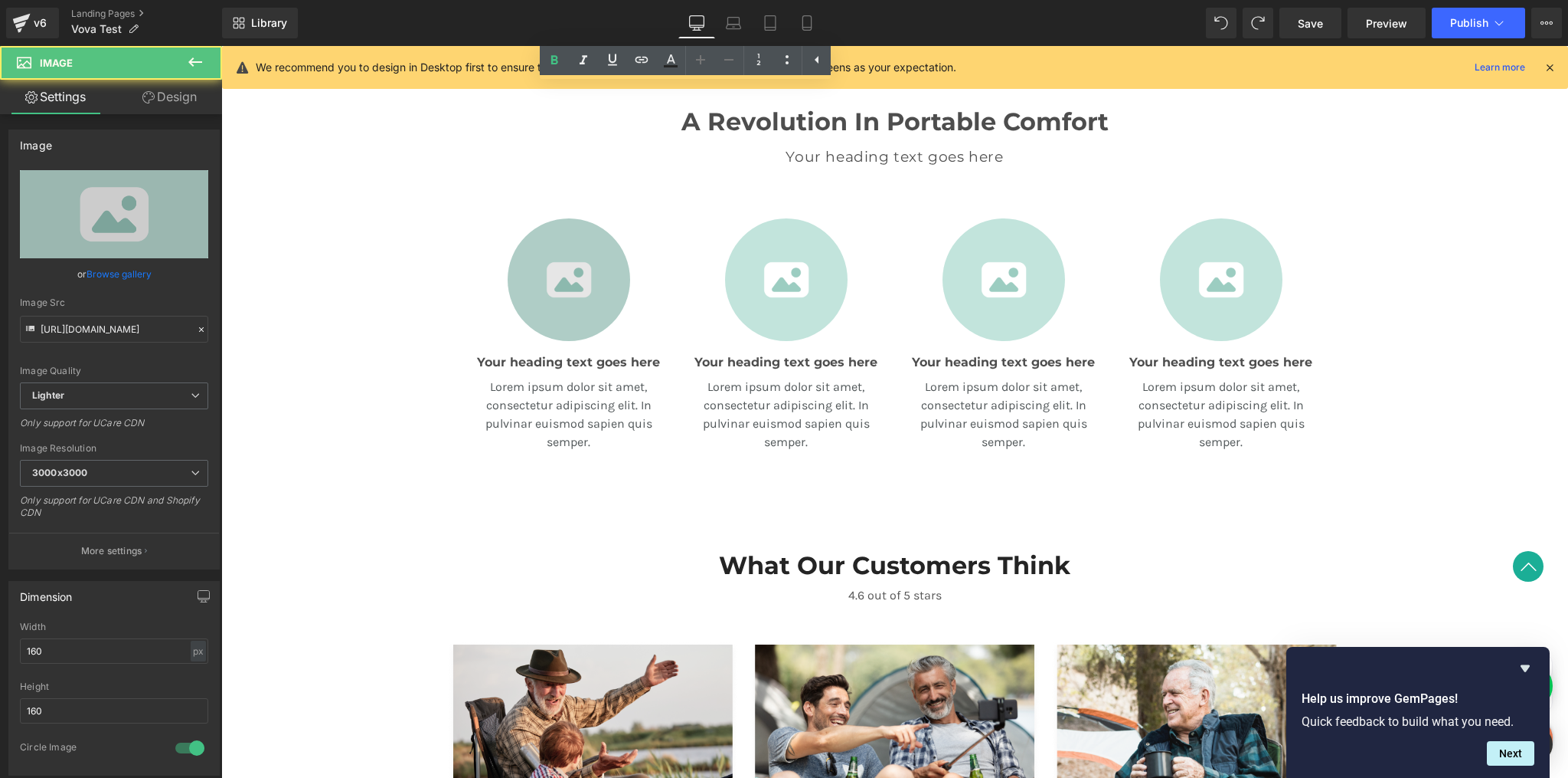
click at [572, 284] on div "Image" at bounding box center [569, 279] width 187 height 123
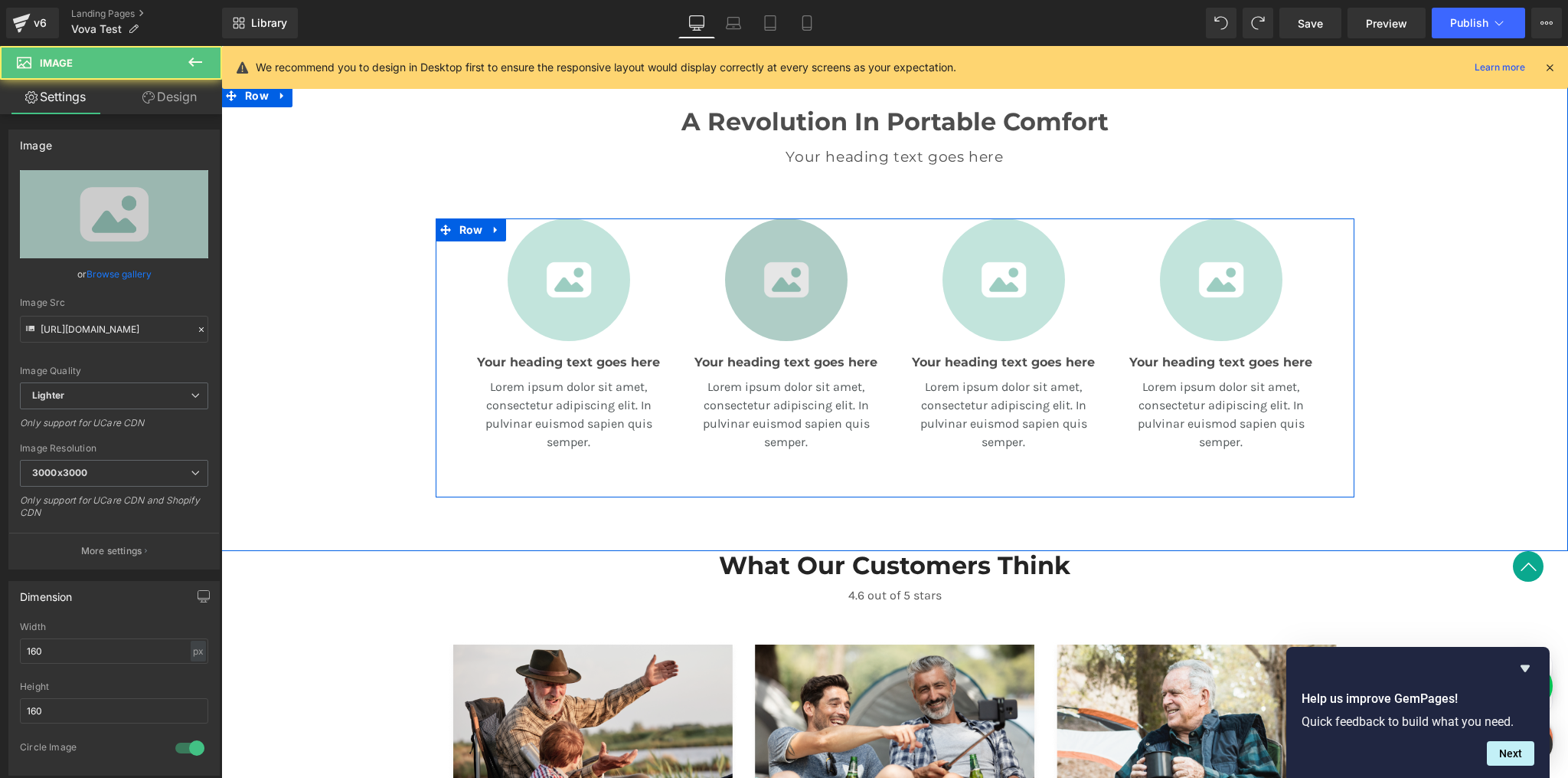
click at [773, 296] on img at bounding box center [786, 279] width 123 height 123
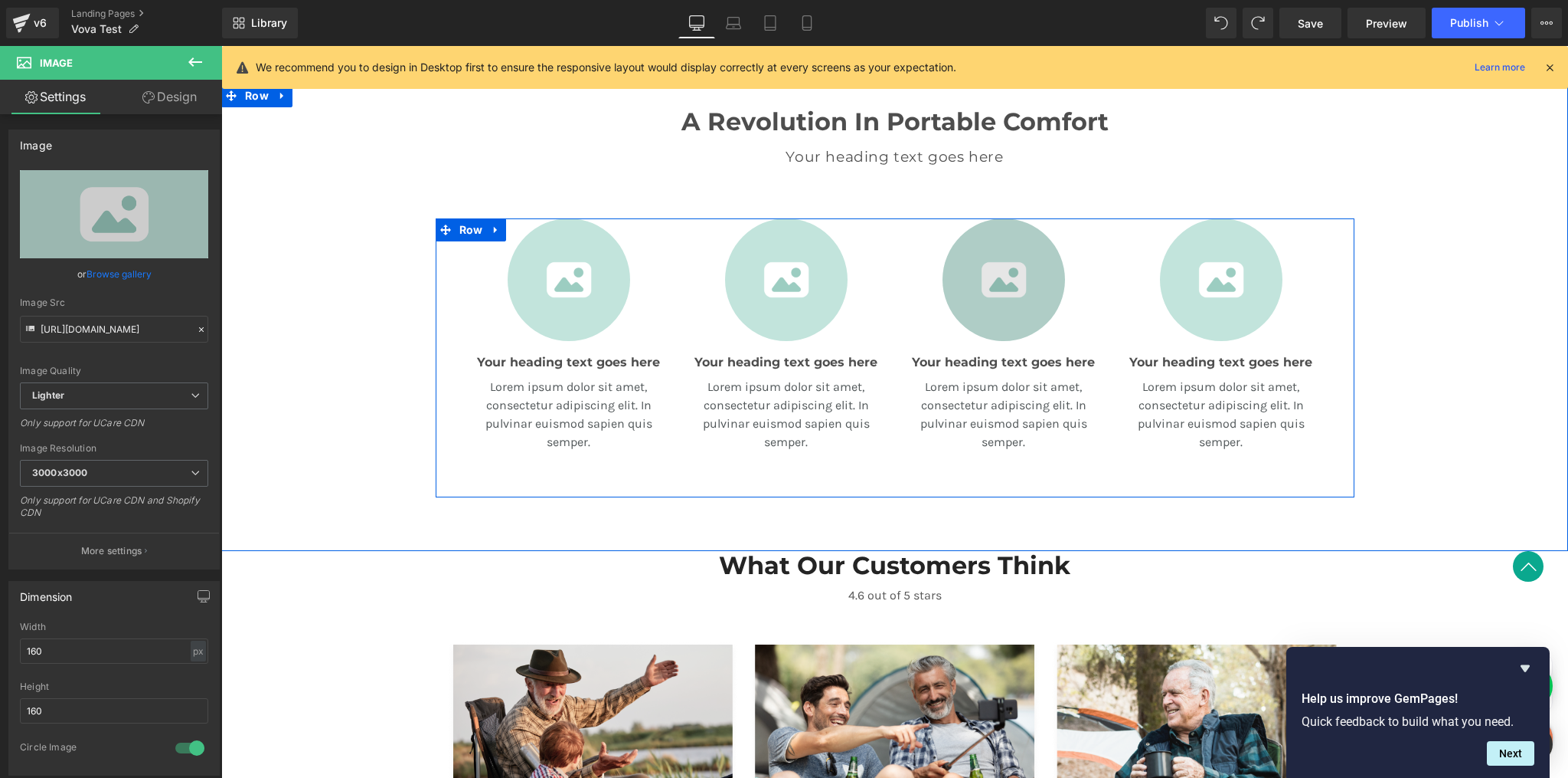
click at [1001, 294] on img at bounding box center [1004, 279] width 123 height 123
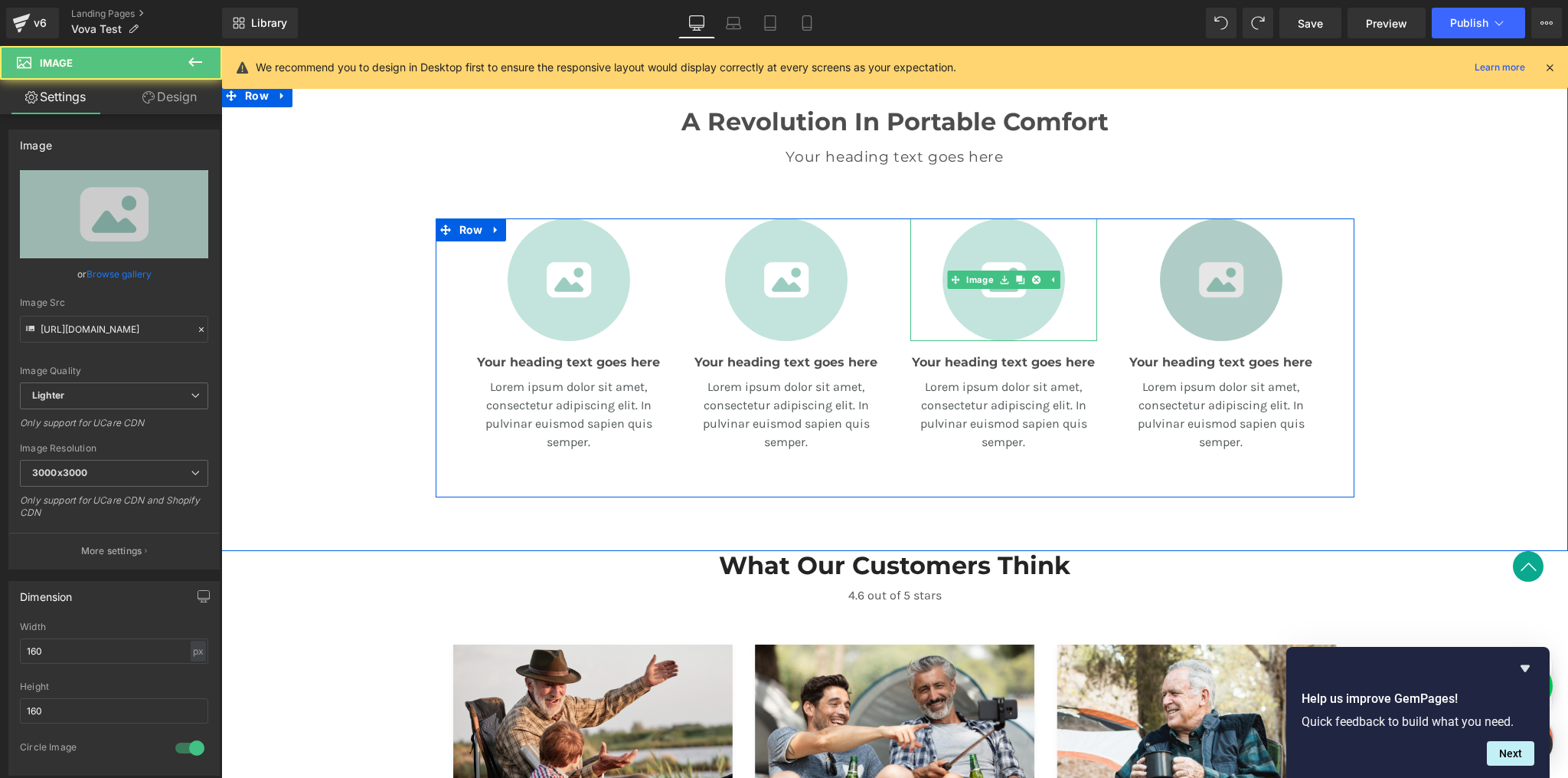
click at [1166, 281] on img at bounding box center [1221, 279] width 123 height 123
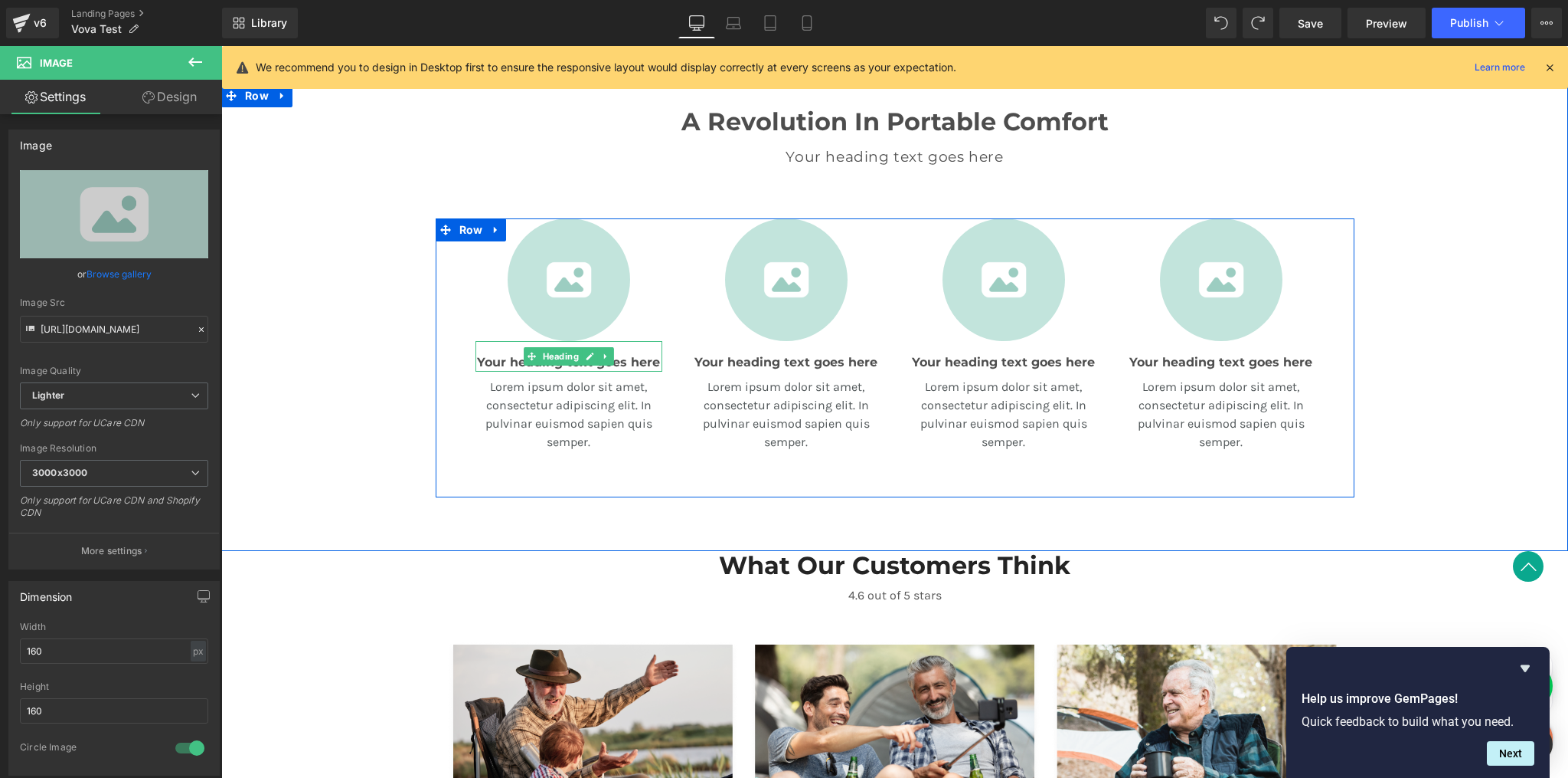
click at [508, 365] on h3 "Your heading text goes here" at bounding box center [569, 362] width 187 height 19
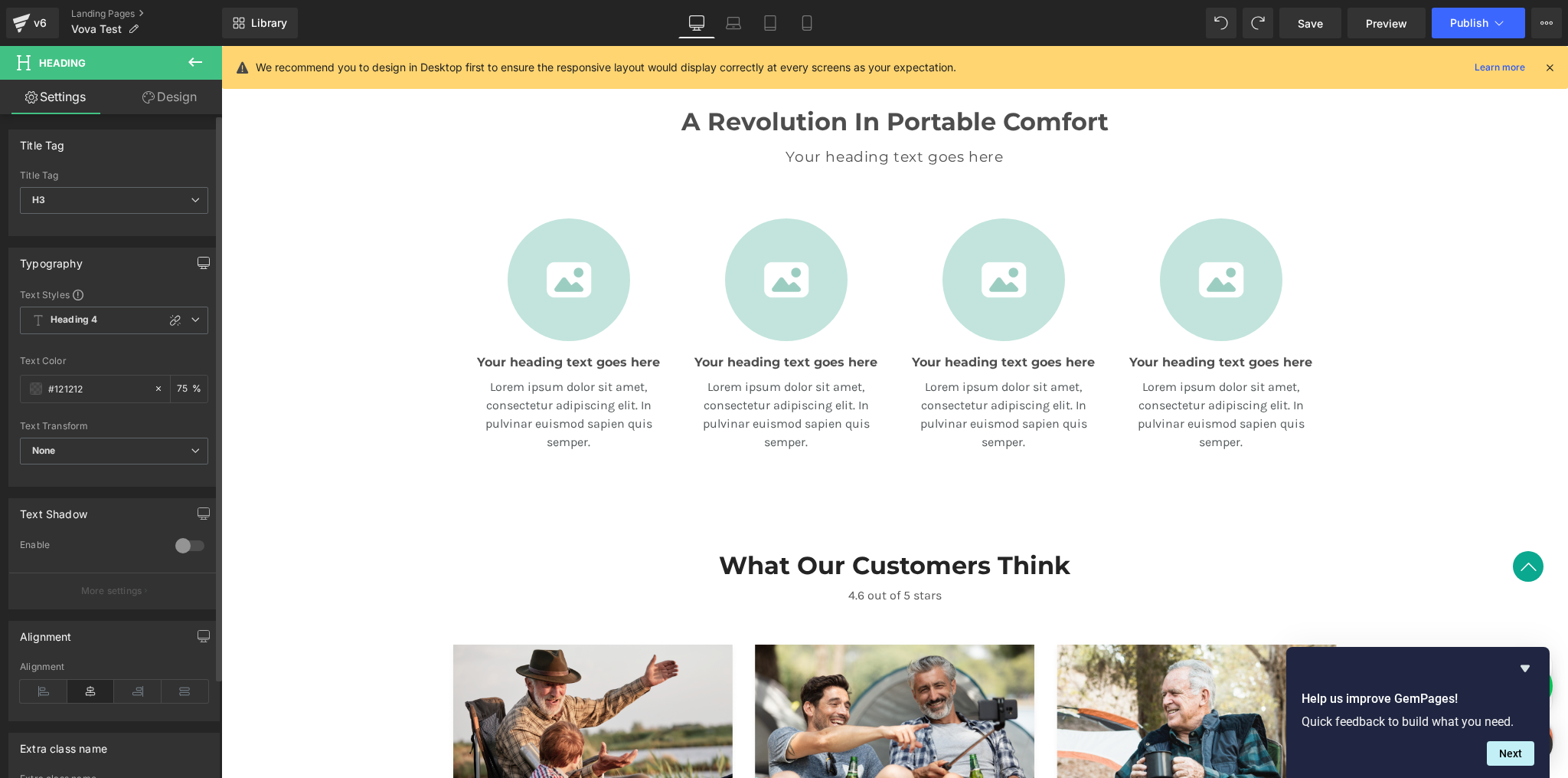
click at [202, 263] on icon "button" at bounding box center [203, 262] width 12 height 12
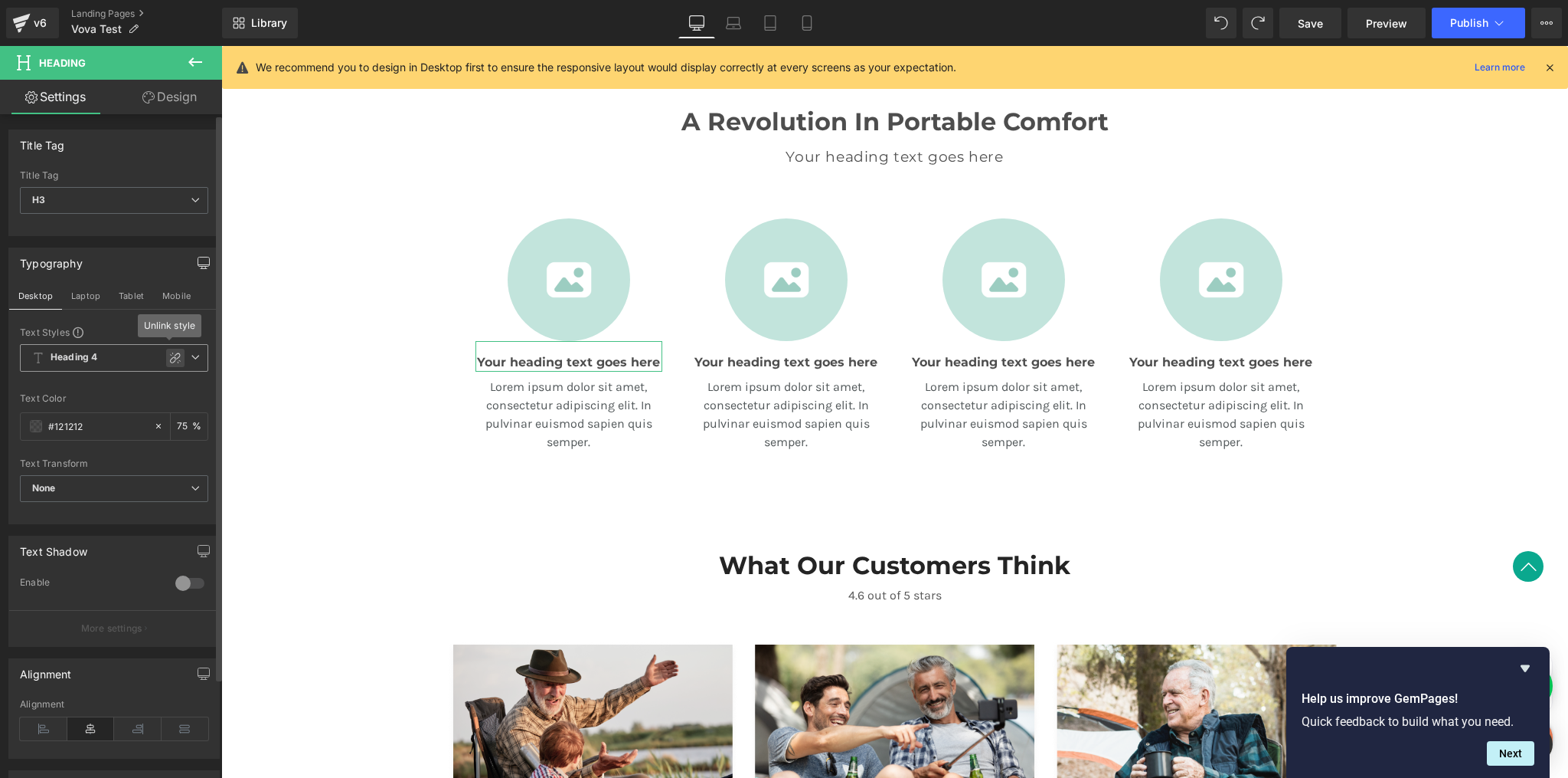
click at [170, 357] on icon at bounding box center [175, 357] width 12 height 12
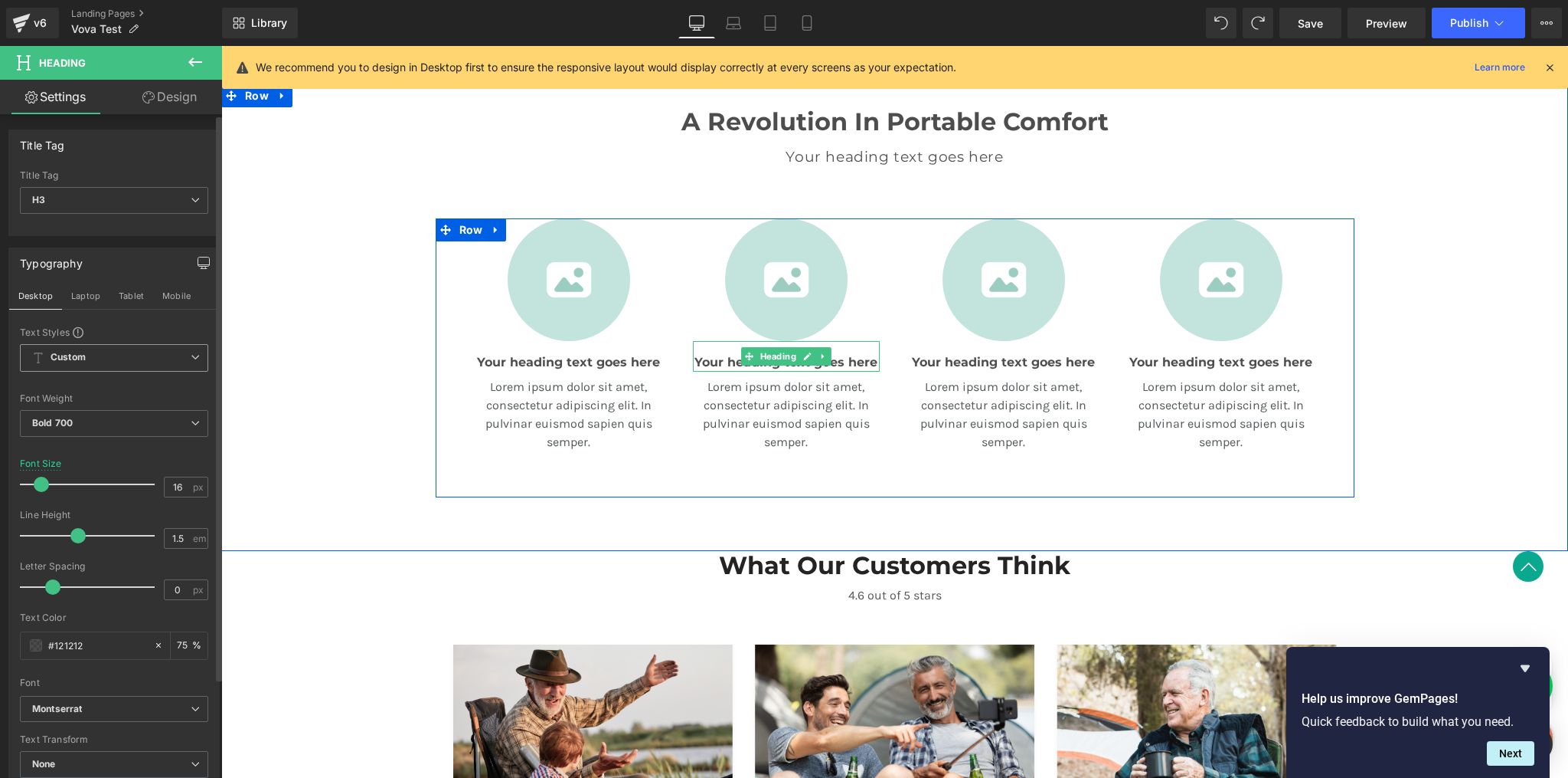
click at [726, 361] on h3 "Your heading text goes here" at bounding box center [786, 362] width 187 height 19
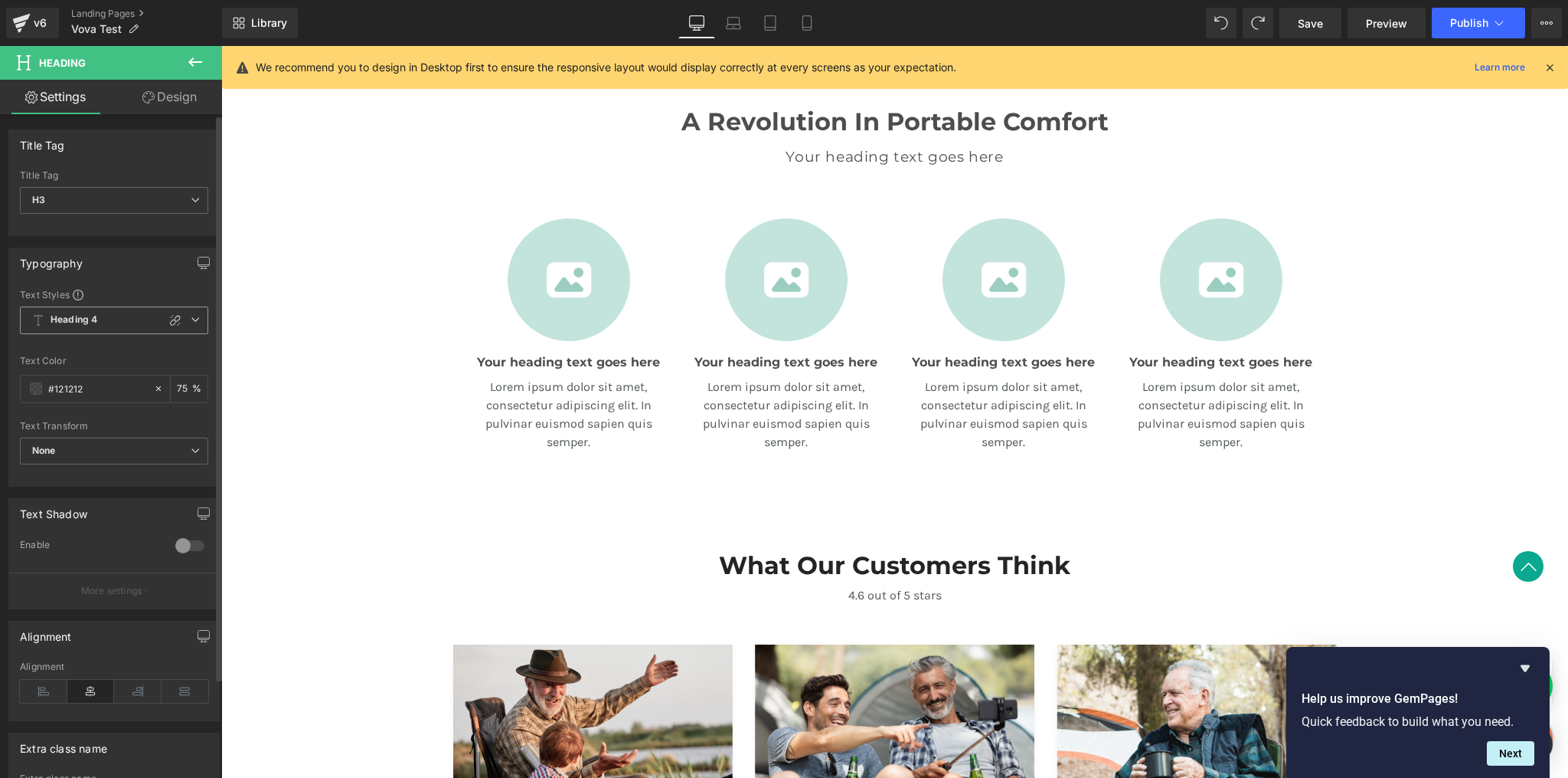
click at [157, 320] on span "Heading 4" at bounding box center [114, 320] width 188 height 28
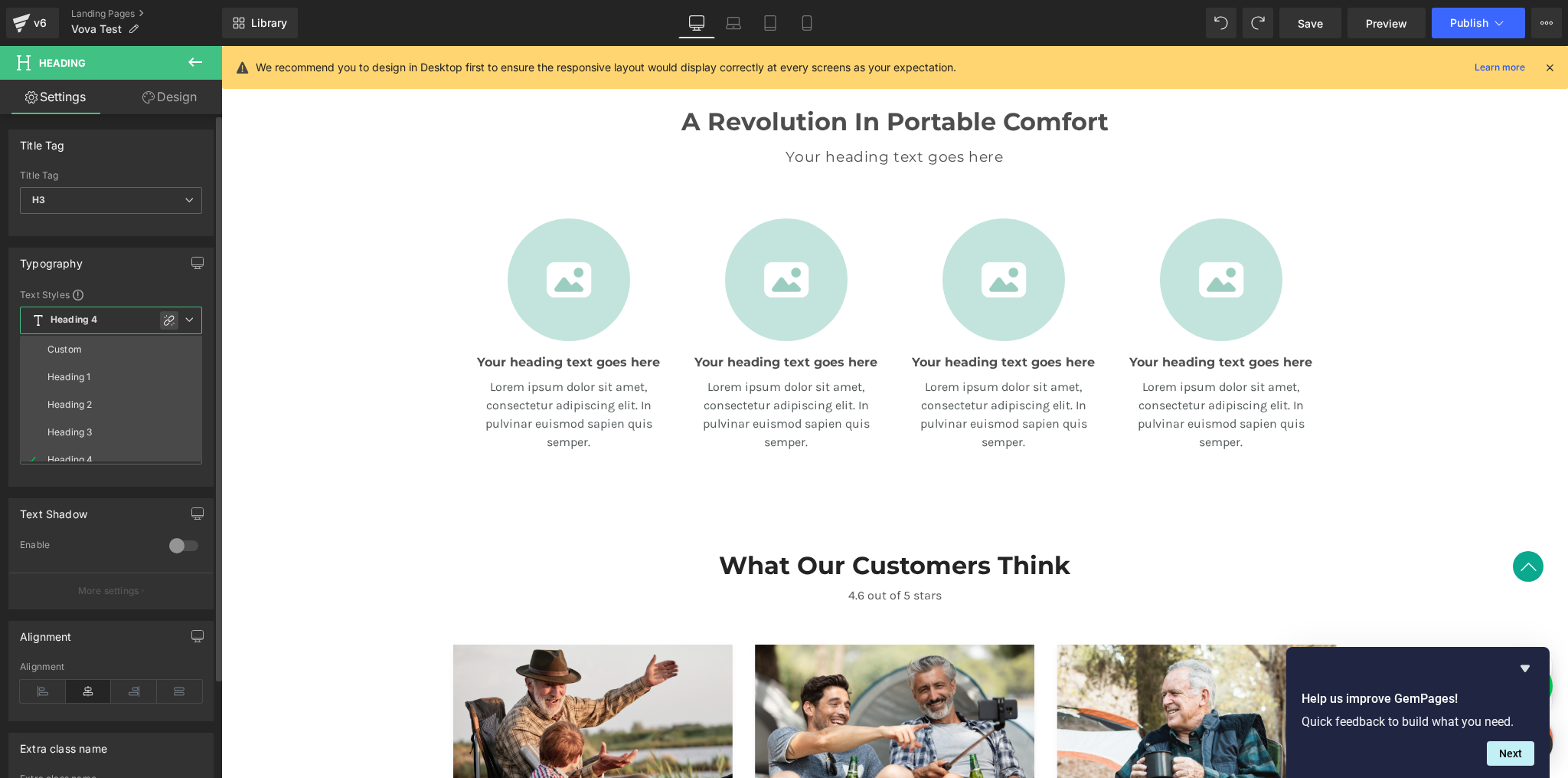
click at [173, 320] on icon at bounding box center [169, 320] width 12 height 12
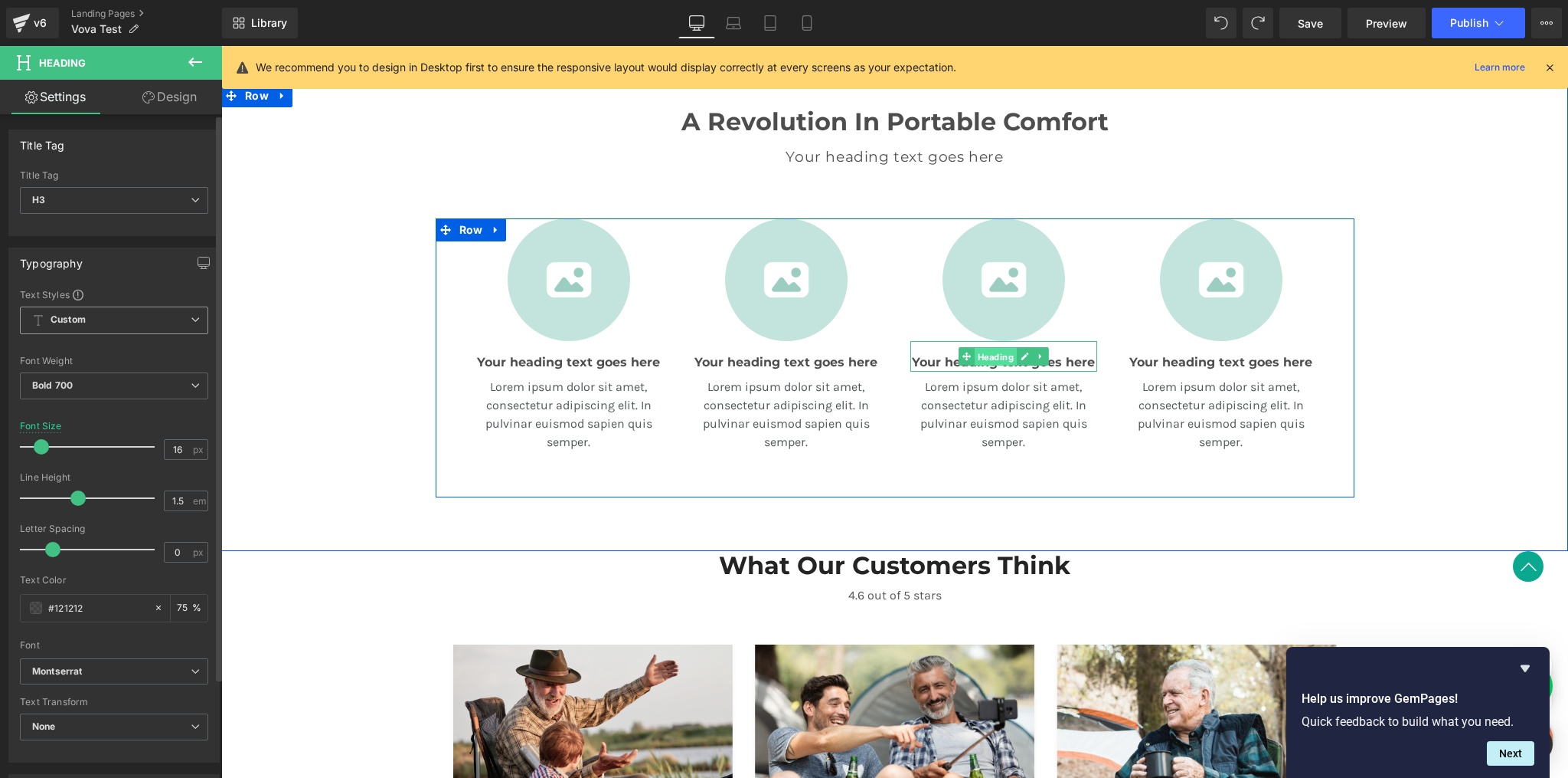
click at [994, 360] on span "Heading" at bounding box center [995, 357] width 42 height 19
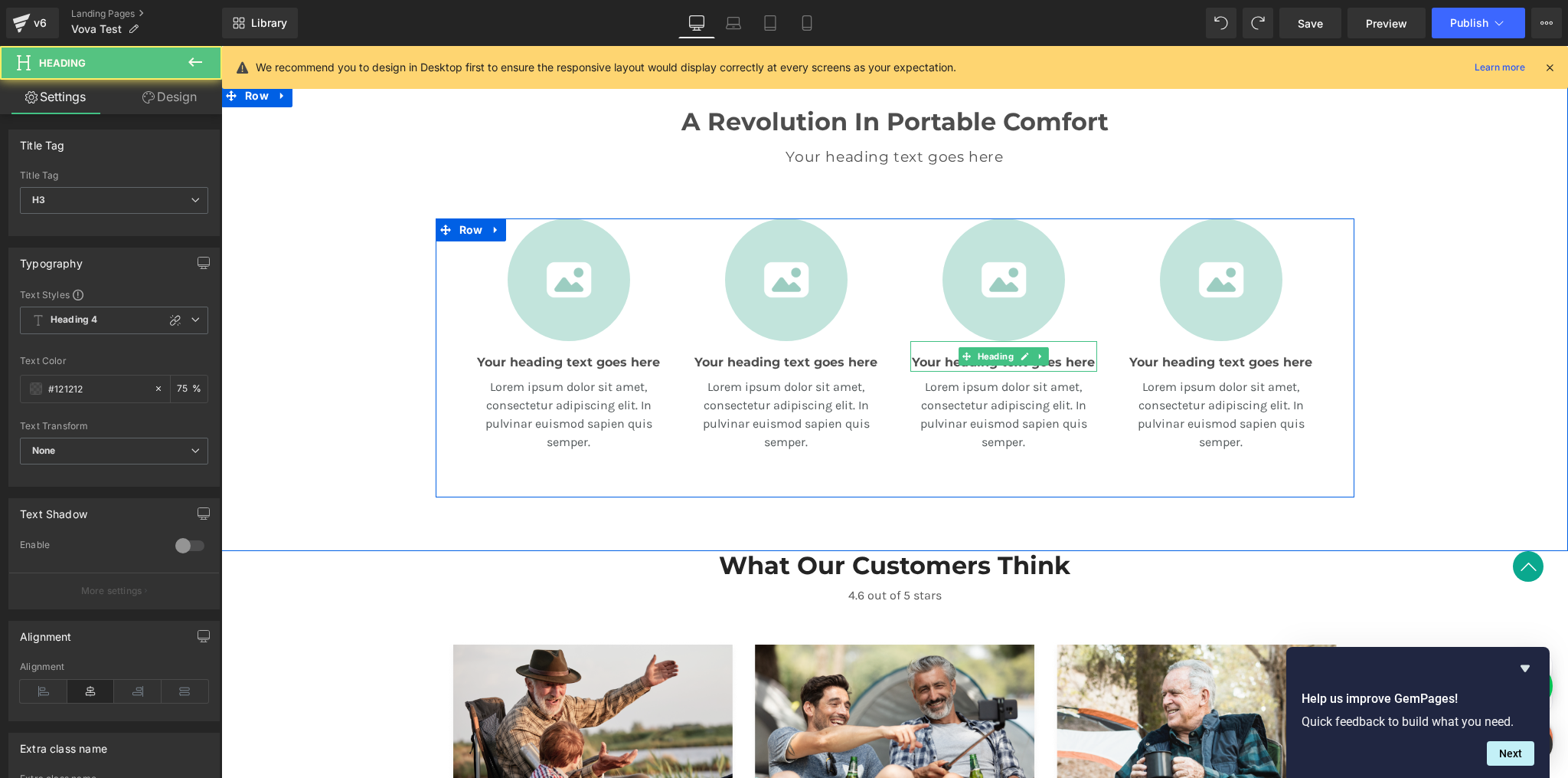
click at [913, 361] on h3 "Your heading text goes here" at bounding box center [1004, 362] width 187 height 19
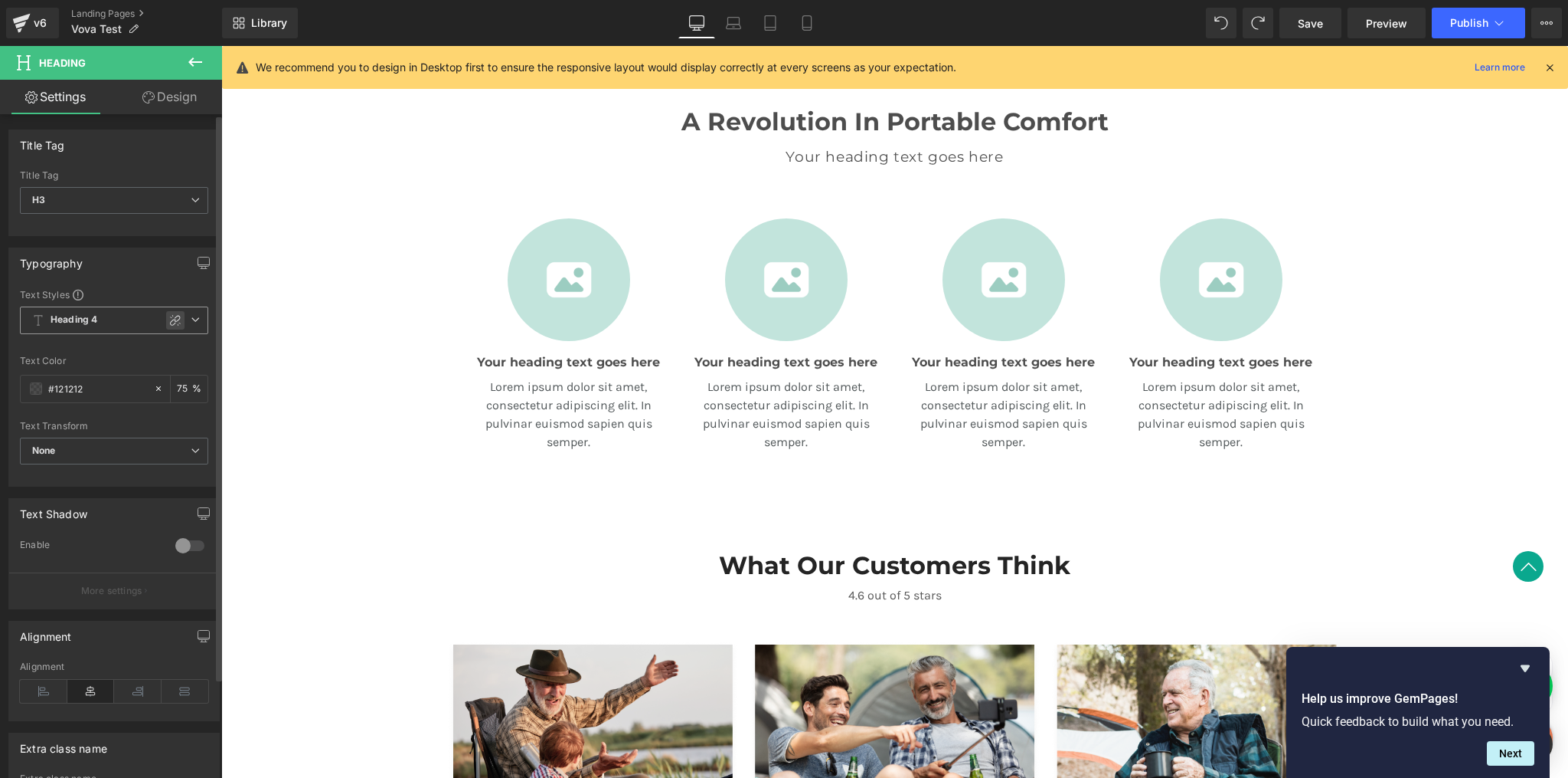
click at [166, 320] on div at bounding box center [175, 320] width 19 height 19
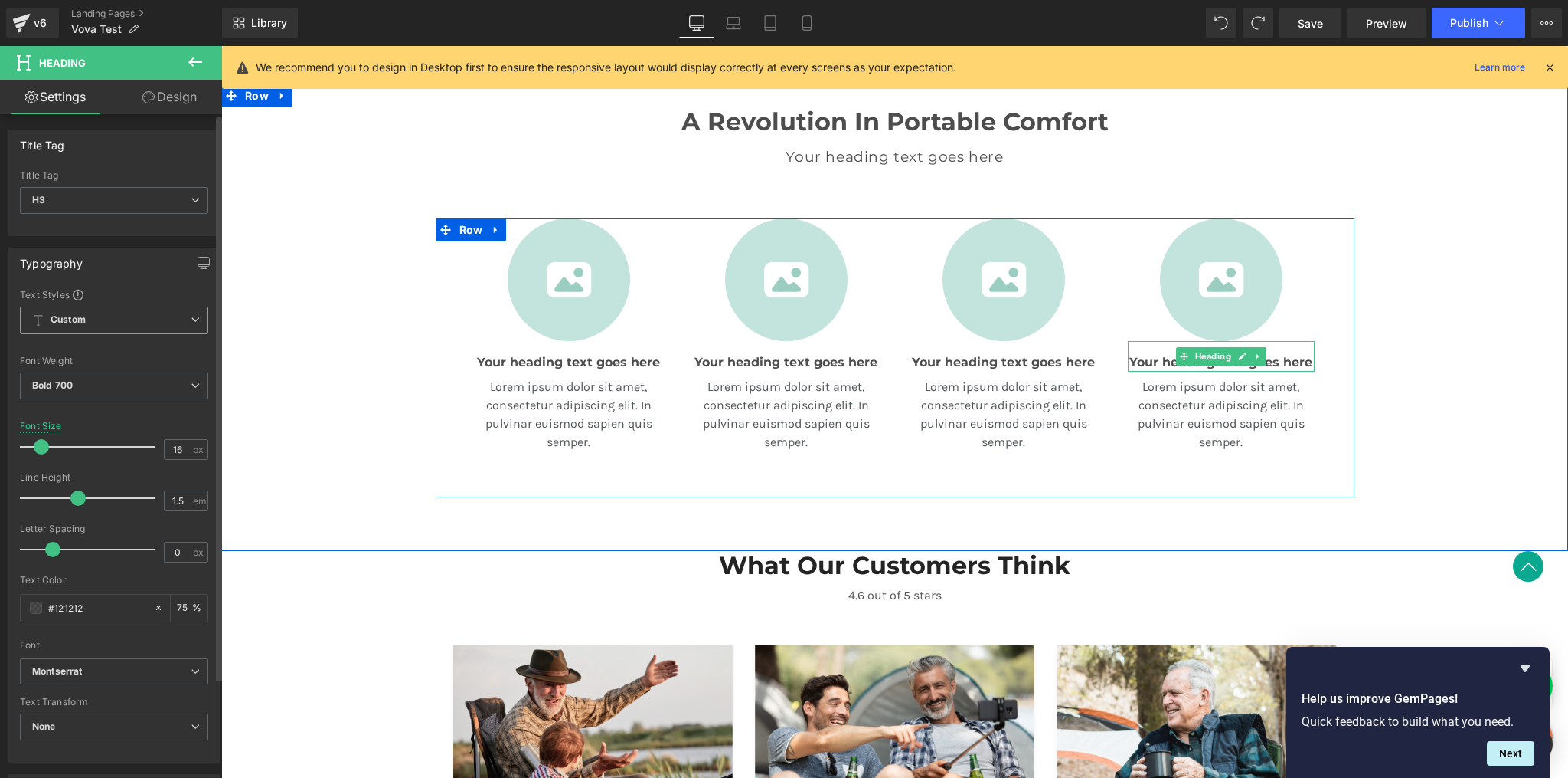
click at [1133, 360] on h3 "Your heading text goes here" at bounding box center [1221, 362] width 187 height 19
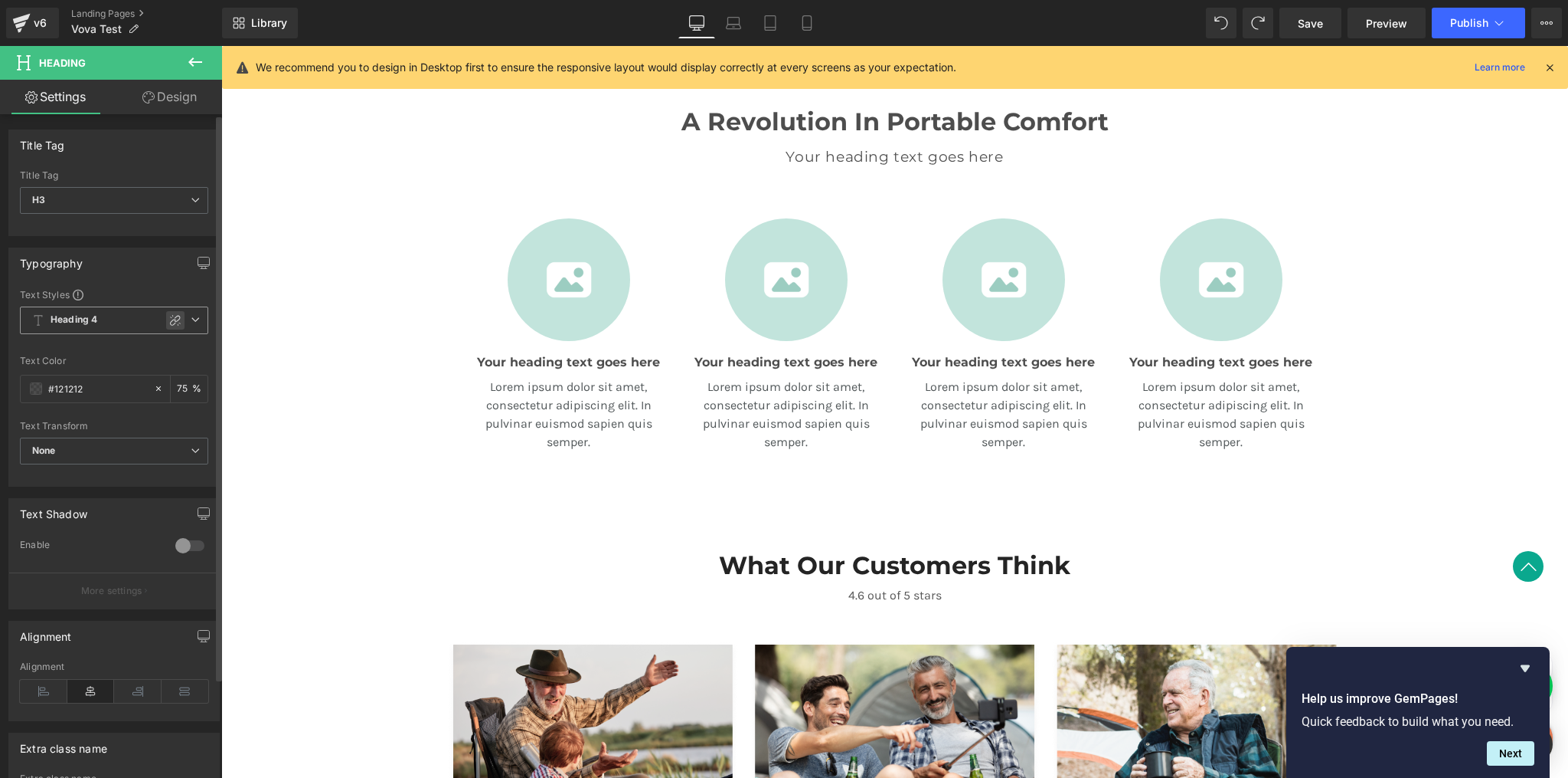
click at [170, 315] on icon at bounding box center [175, 320] width 12 height 12
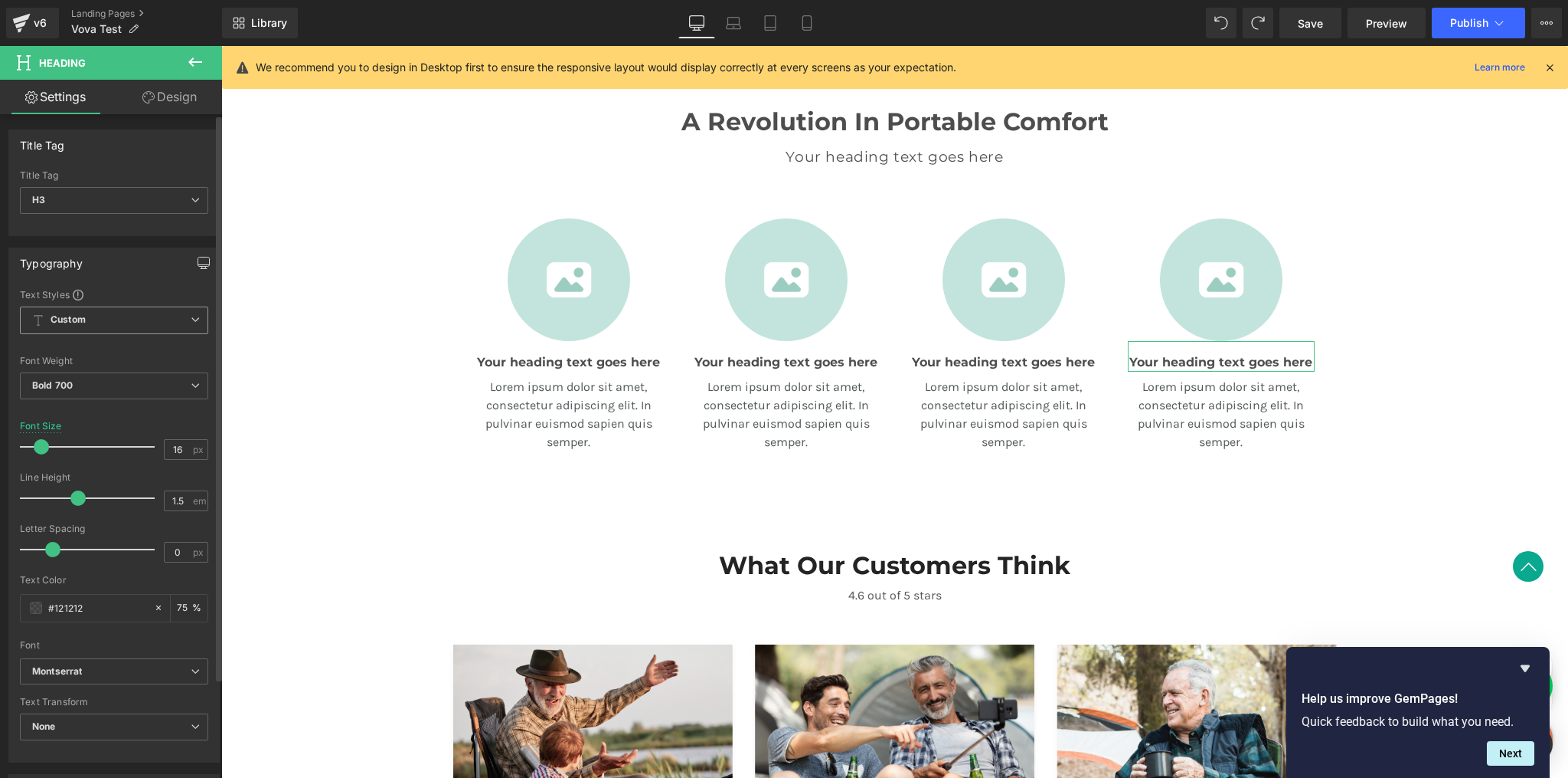
click at [197, 261] on icon "button" at bounding box center [203, 262] width 12 height 12
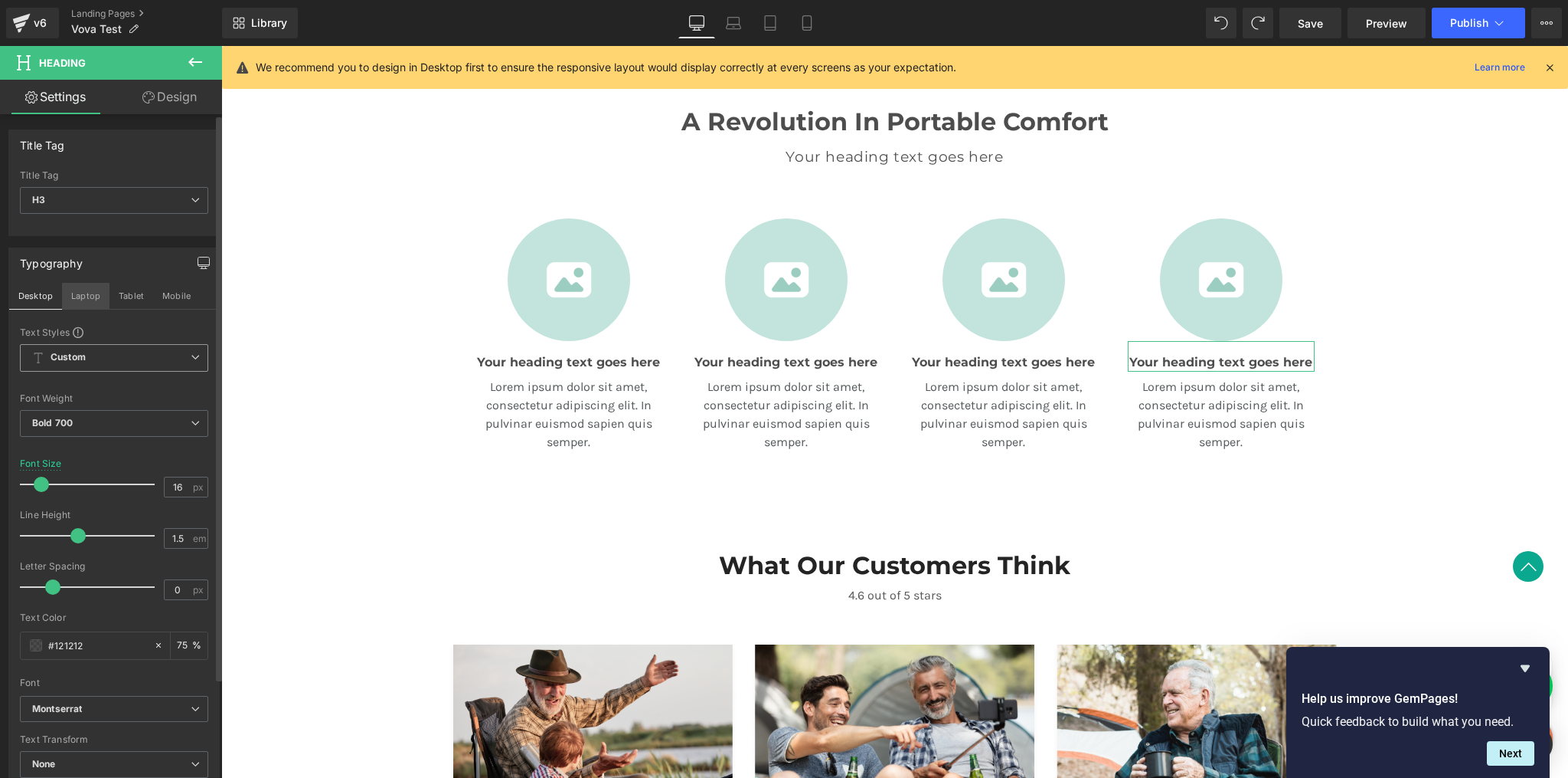
click at [82, 294] on button "Laptop" at bounding box center [85, 296] width 48 height 26
type input "75"
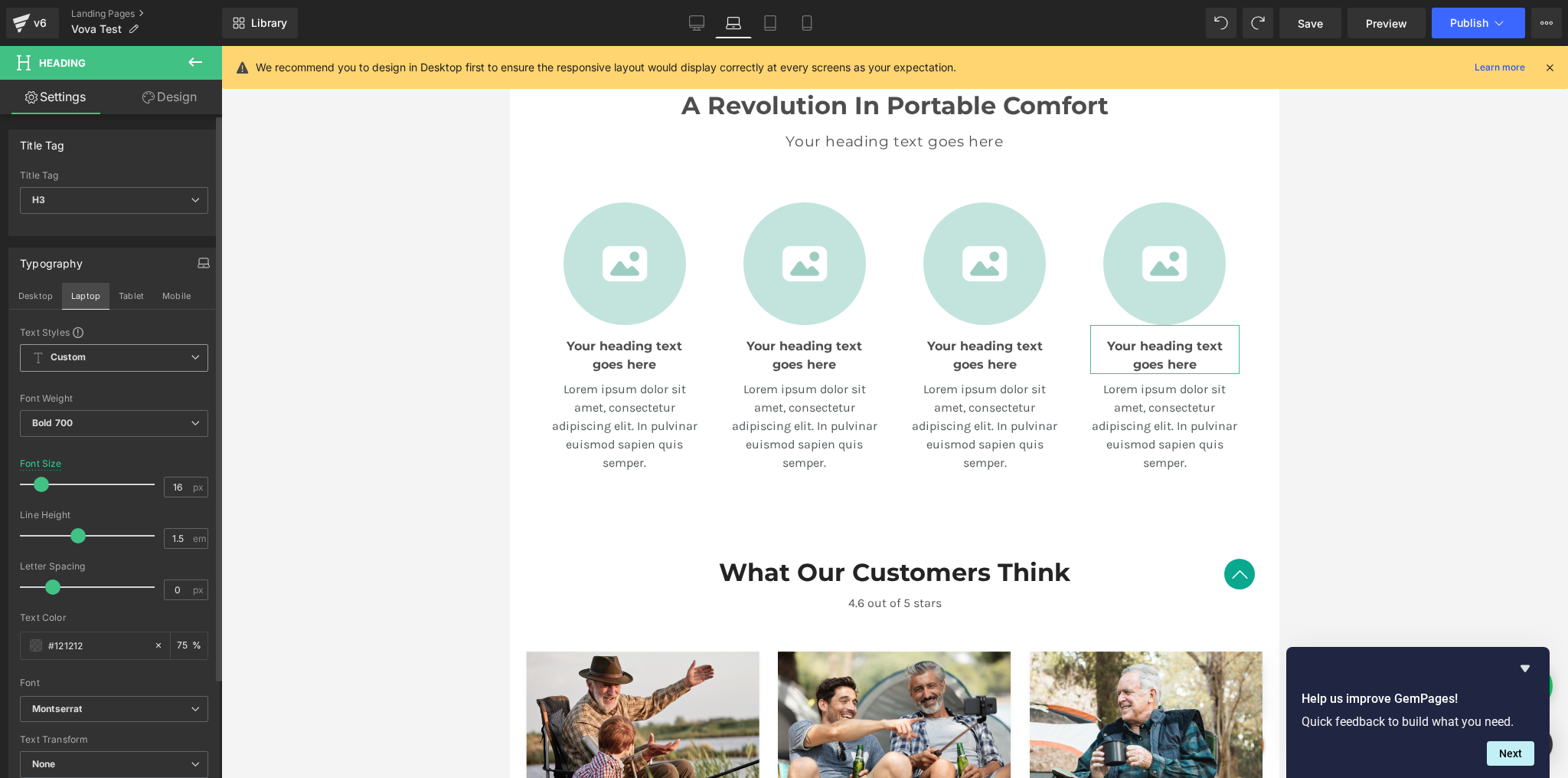
scroll to position [618, 0]
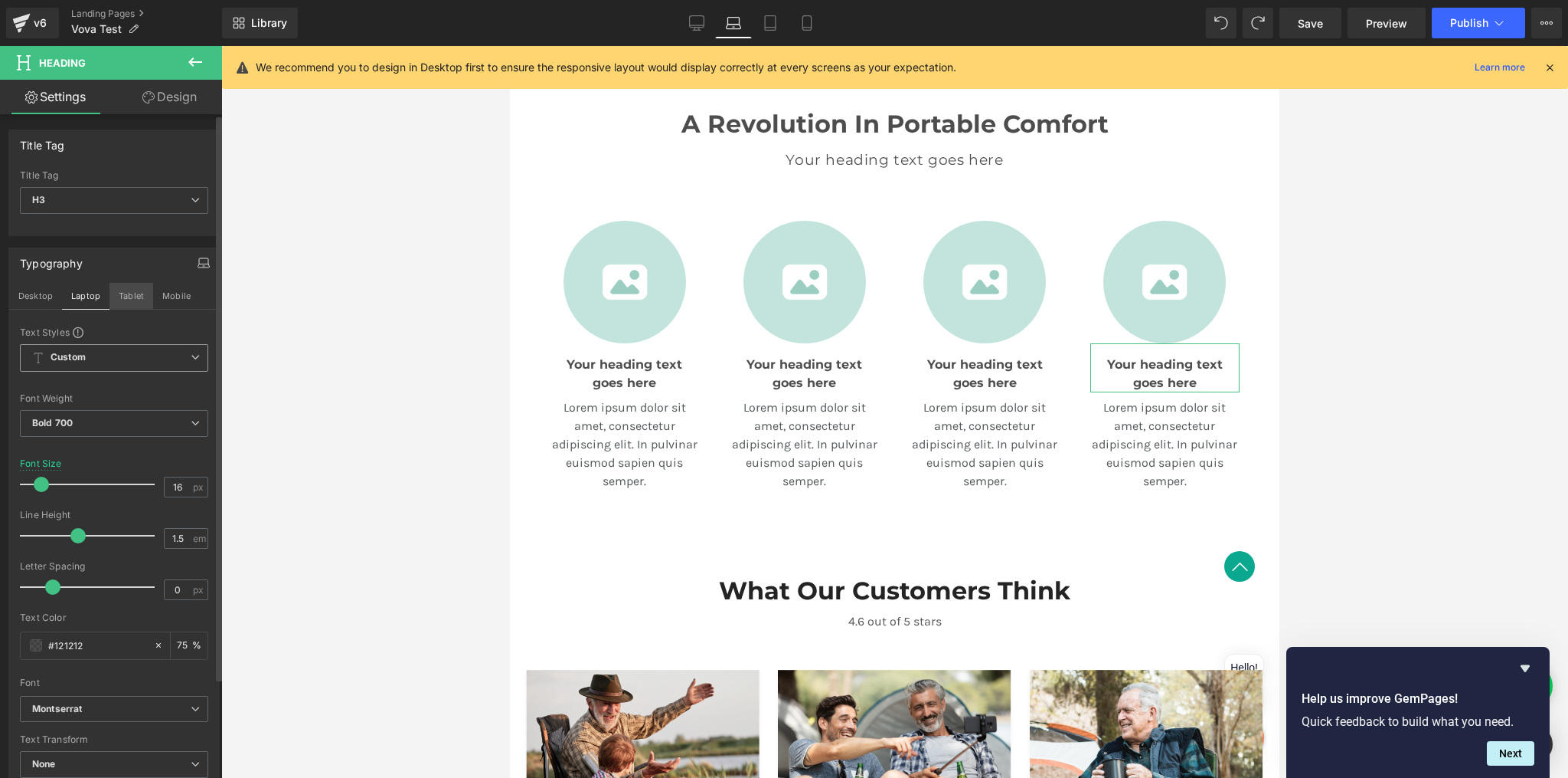
click at [131, 296] on button "Tablet" at bounding box center [131, 296] width 44 height 26
type input "12.8"
type input "75"
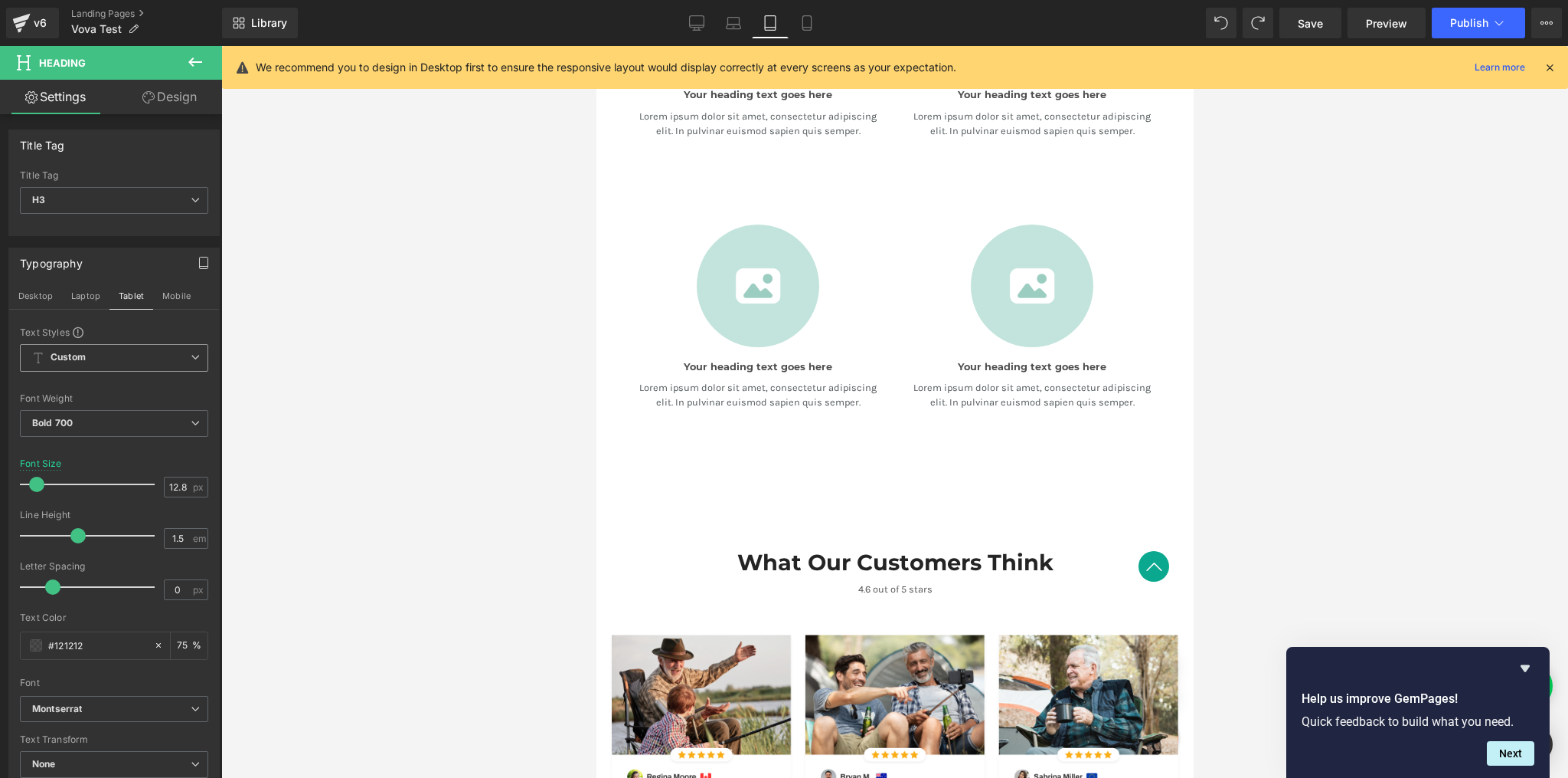
scroll to position [810, 0]
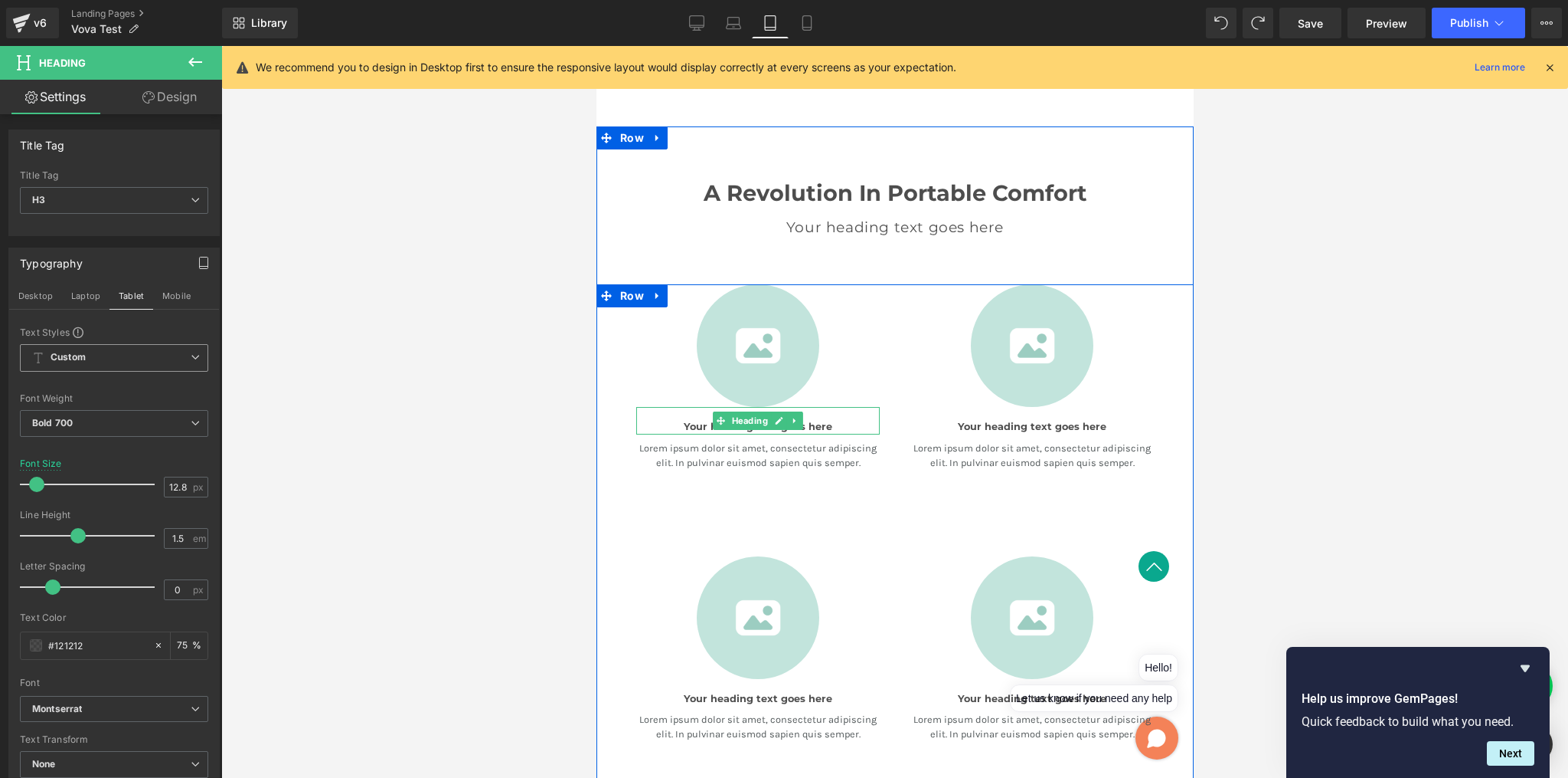
click at [828, 419] on h3 "Your heading text goes here" at bounding box center [757, 426] width 243 height 15
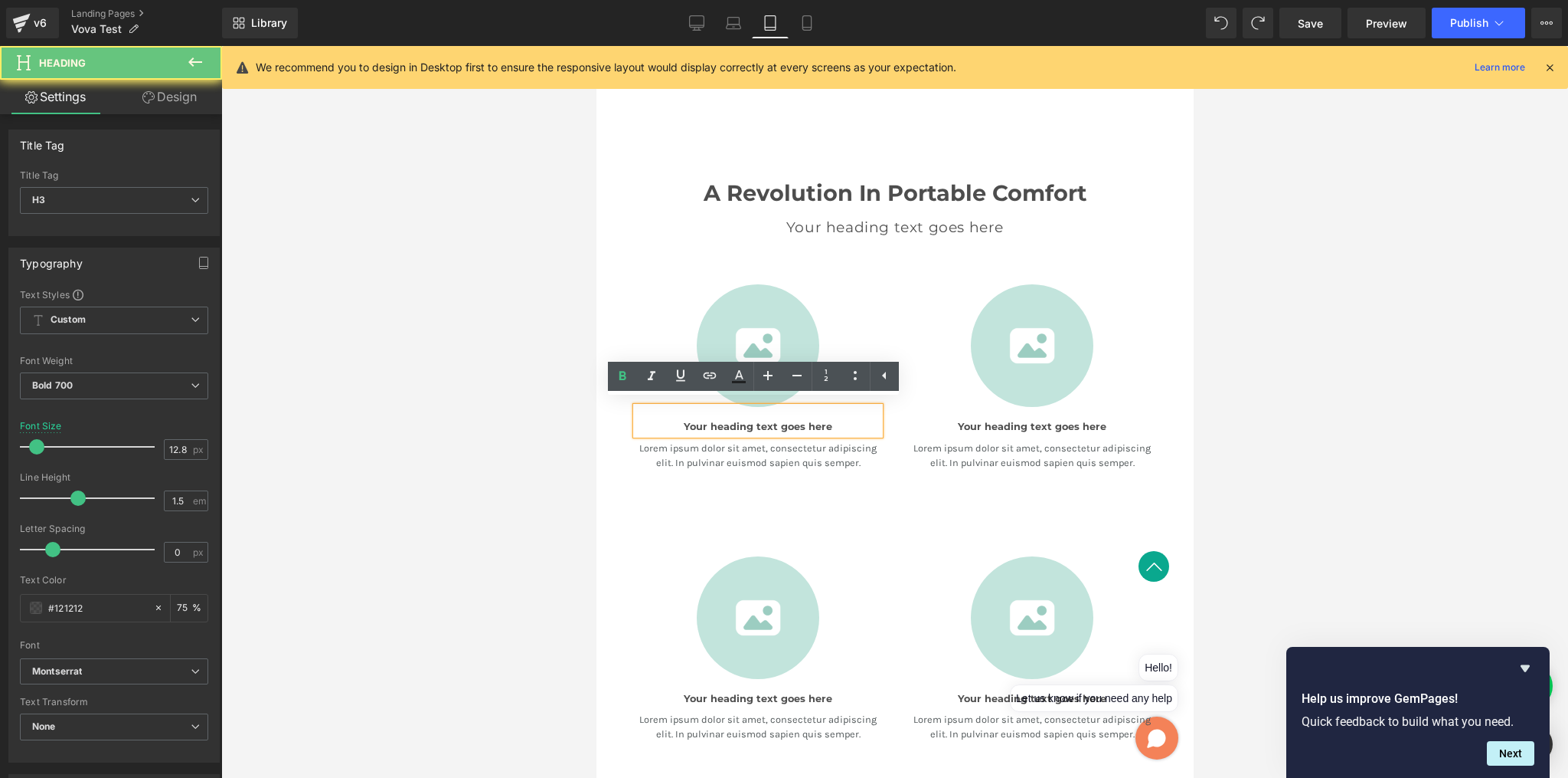
click at [828, 419] on h3 "Your heading text goes here" at bounding box center [757, 426] width 243 height 15
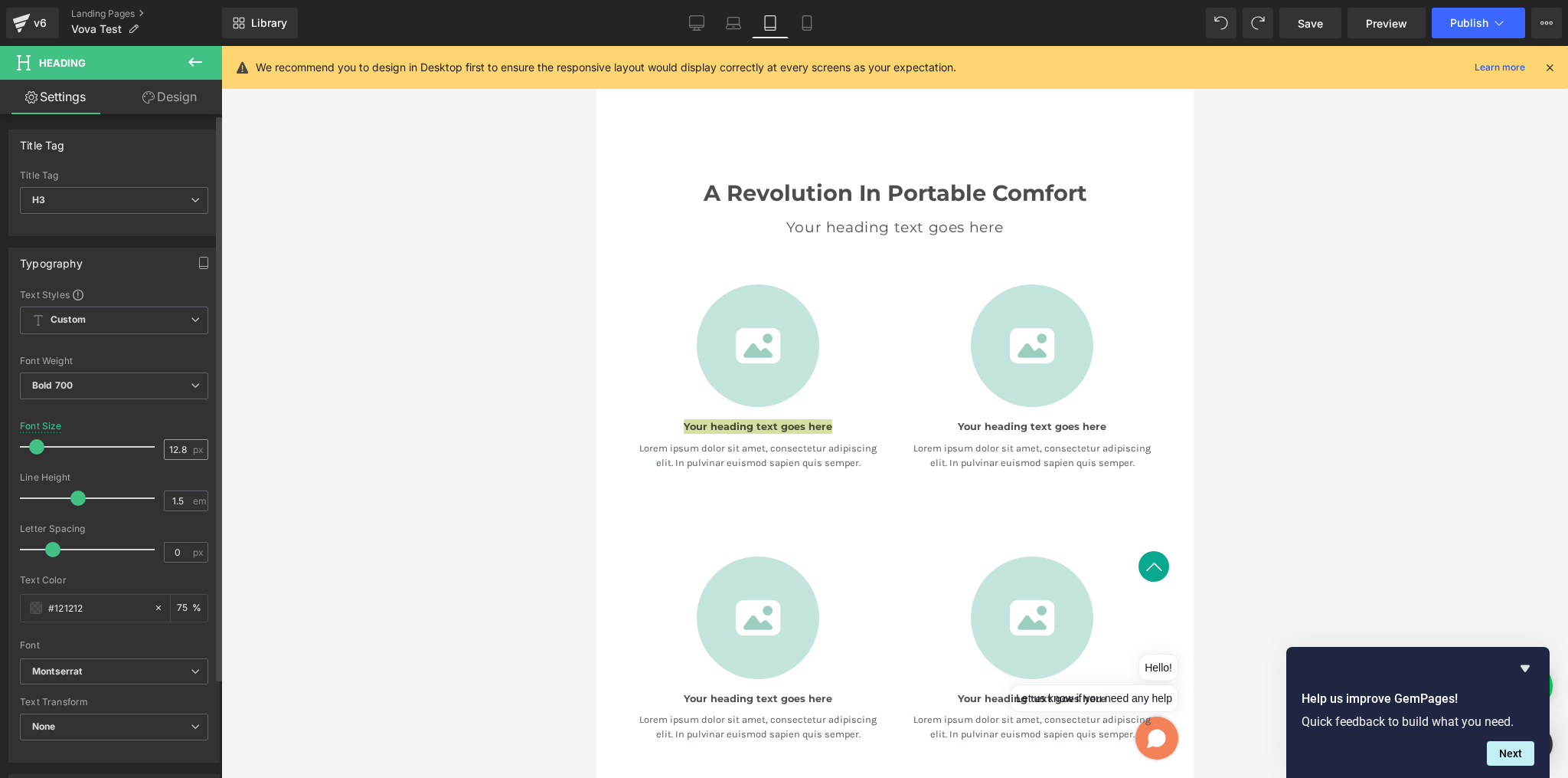
click at [181, 448] on input "12.8" at bounding box center [178, 450] width 27 height 19
click at [183, 447] on input "12.8" at bounding box center [178, 450] width 27 height 19
drag, startPoint x: 31, startPoint y: 439, endPoint x: 346, endPoint y: 435, distance: 315.0
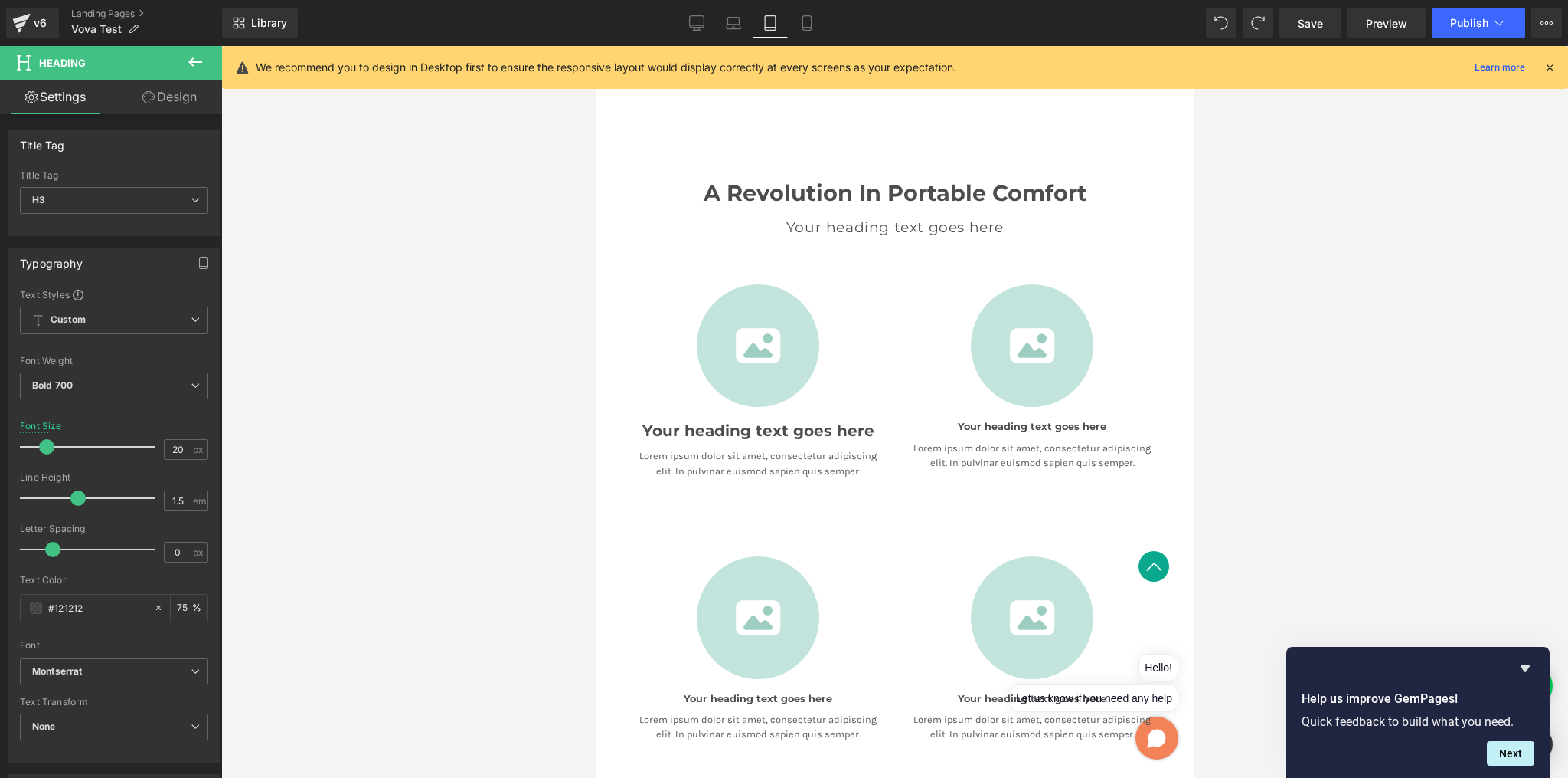
click at [46, 443] on div at bounding box center [91, 447] width 127 height 31
click at [173, 444] on input "20" at bounding box center [178, 450] width 27 height 19
type input "18"
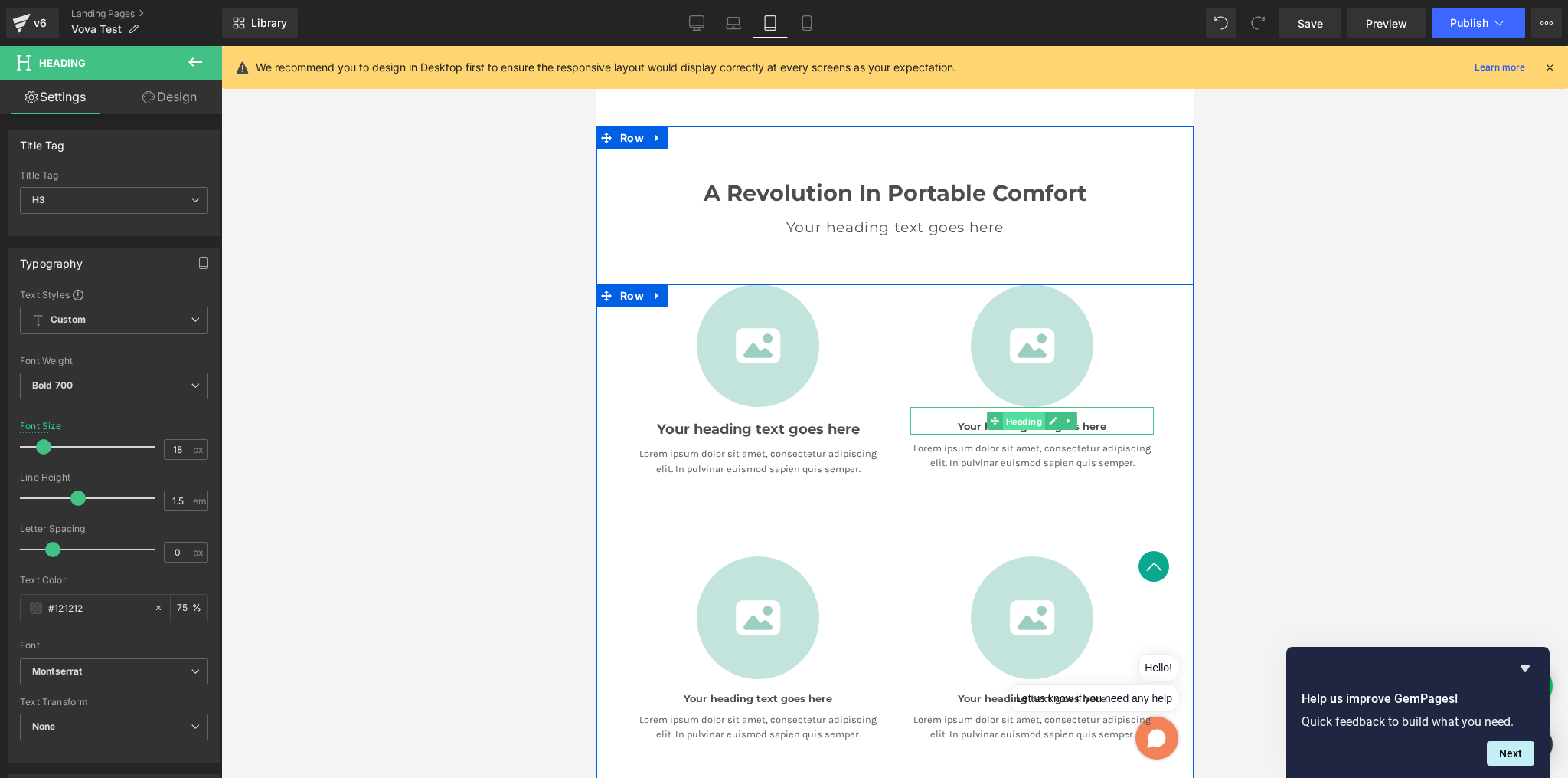
click at [1034, 421] on span "Heading" at bounding box center [1023, 421] width 42 height 19
click at [1096, 421] on h3 "Your heading text goes here" at bounding box center [1032, 426] width 243 height 15
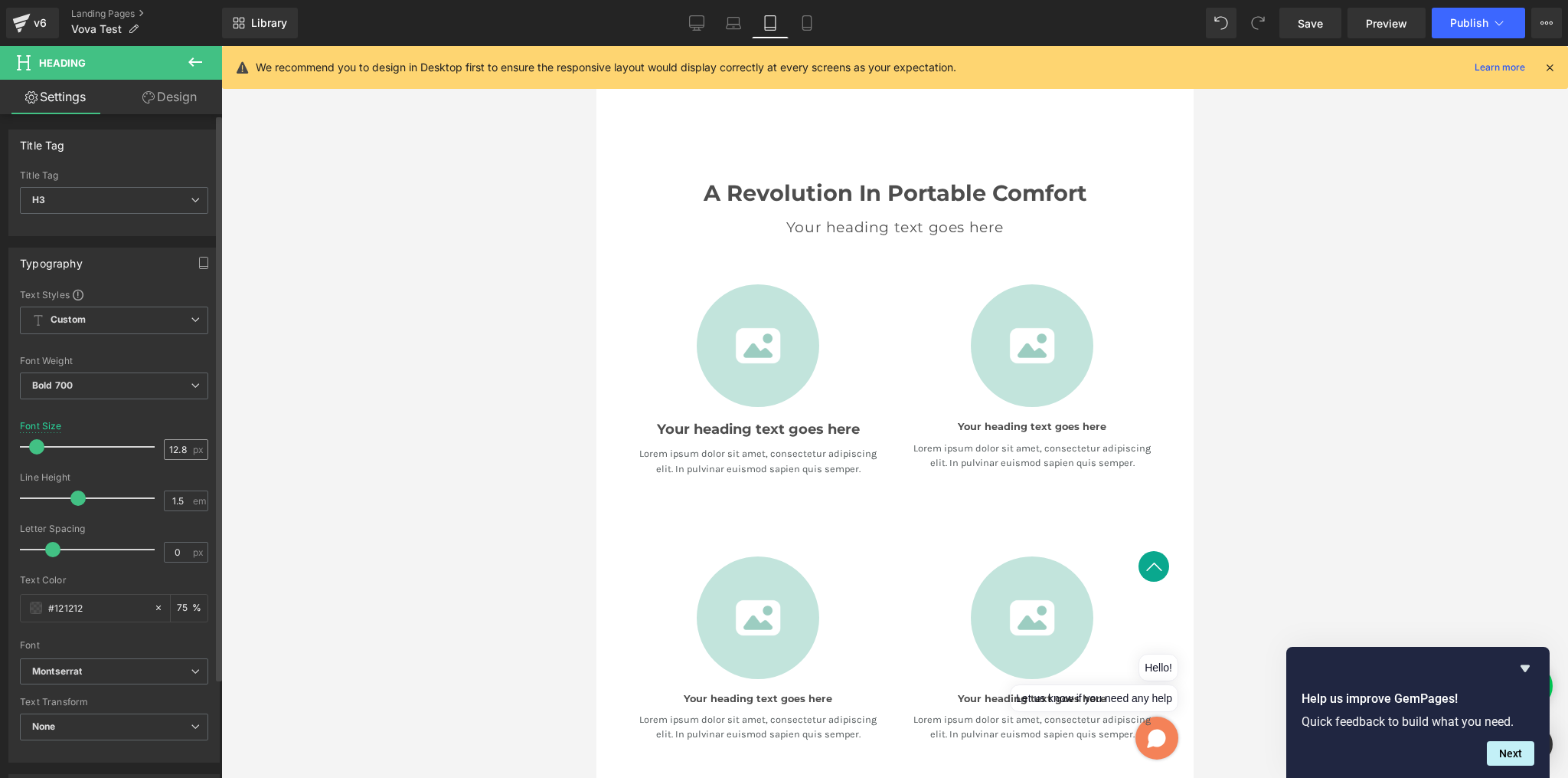
click at [168, 447] on input "12.8" at bounding box center [178, 450] width 27 height 19
type input "18"
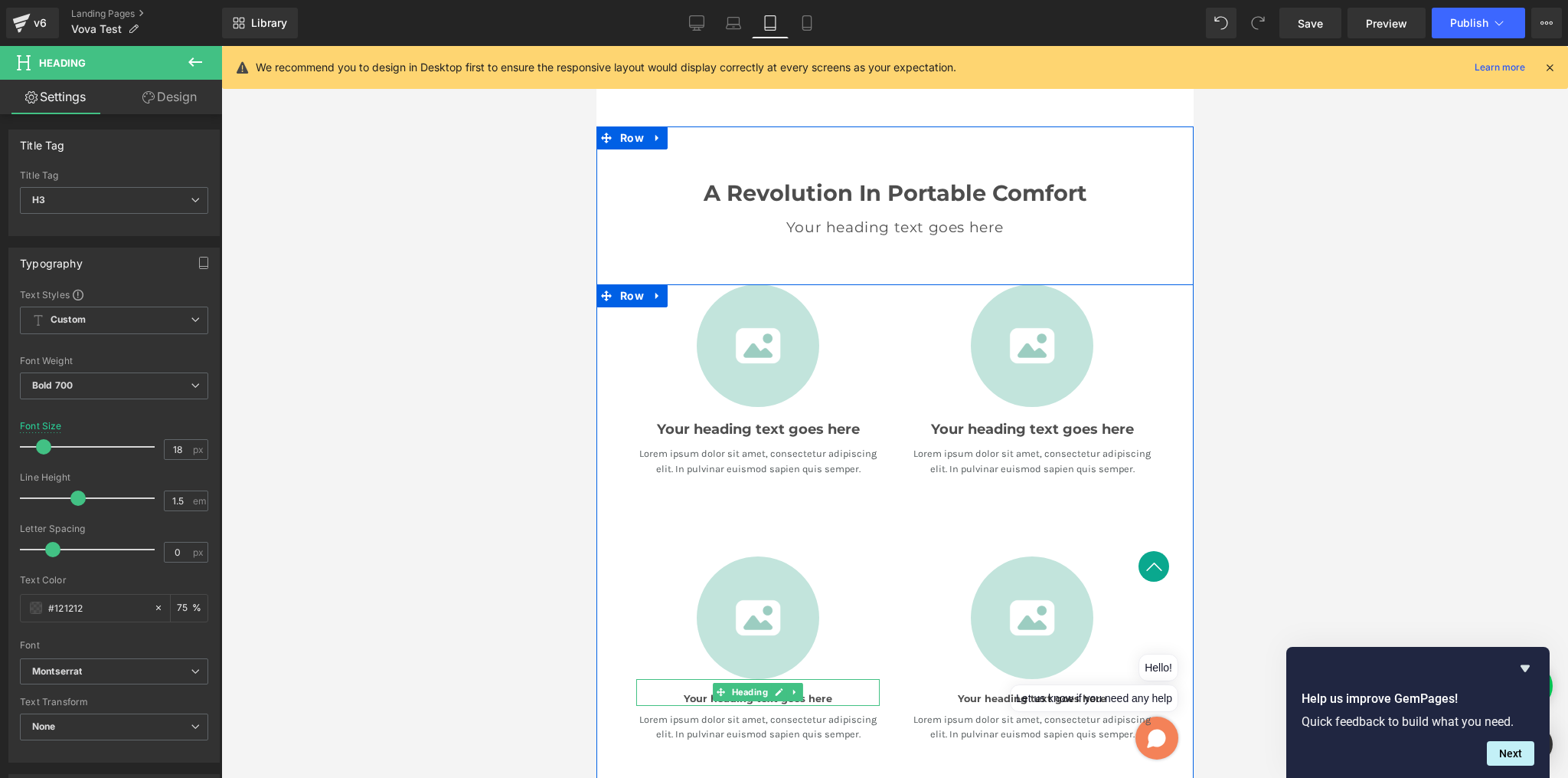
click at [834, 691] on h3 "Your heading text goes here" at bounding box center [757, 698] width 243 height 15
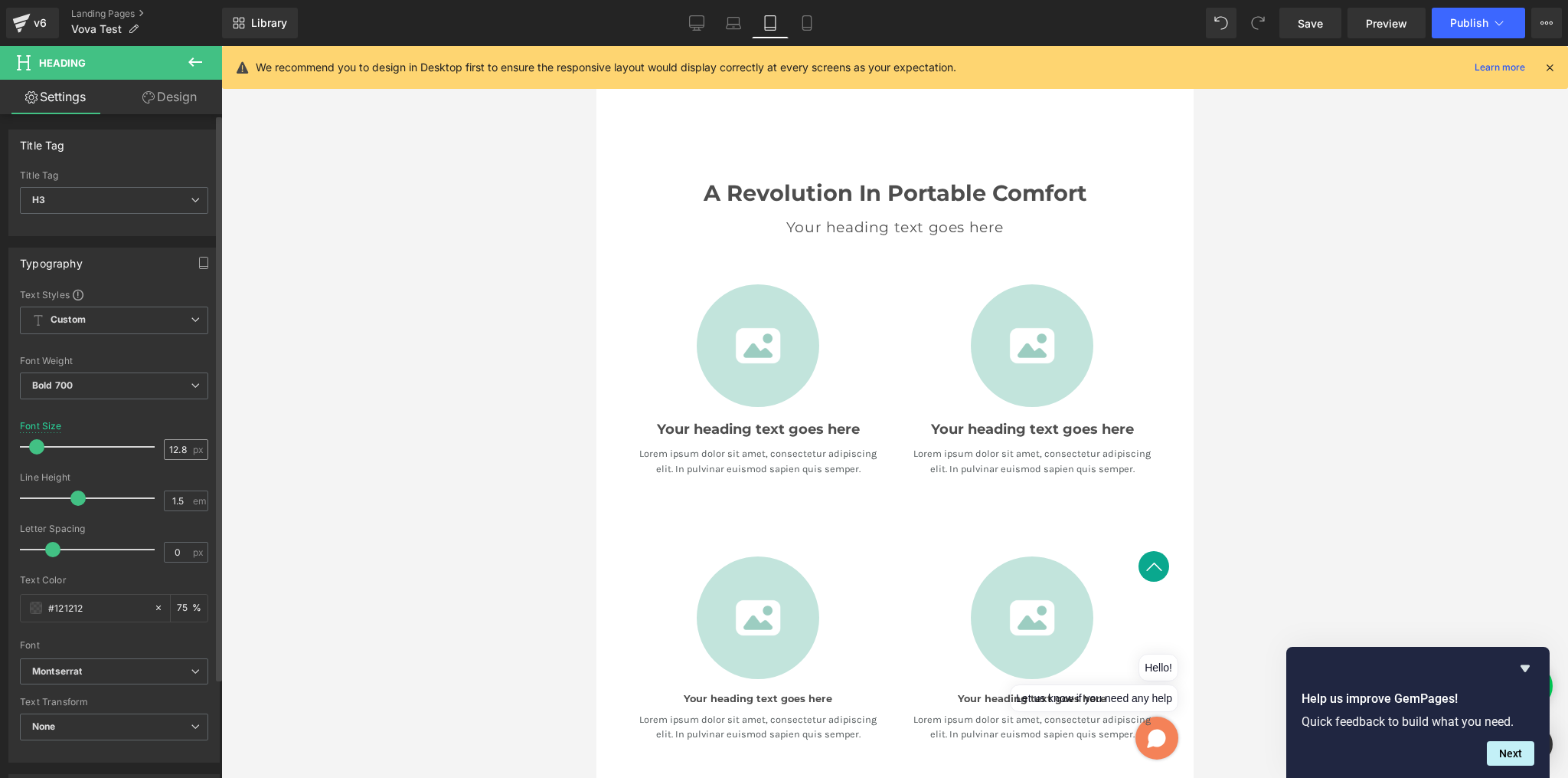
click at [178, 447] on input "12.8" at bounding box center [178, 450] width 27 height 19
click at [183, 443] on input "68" at bounding box center [178, 450] width 27 height 19
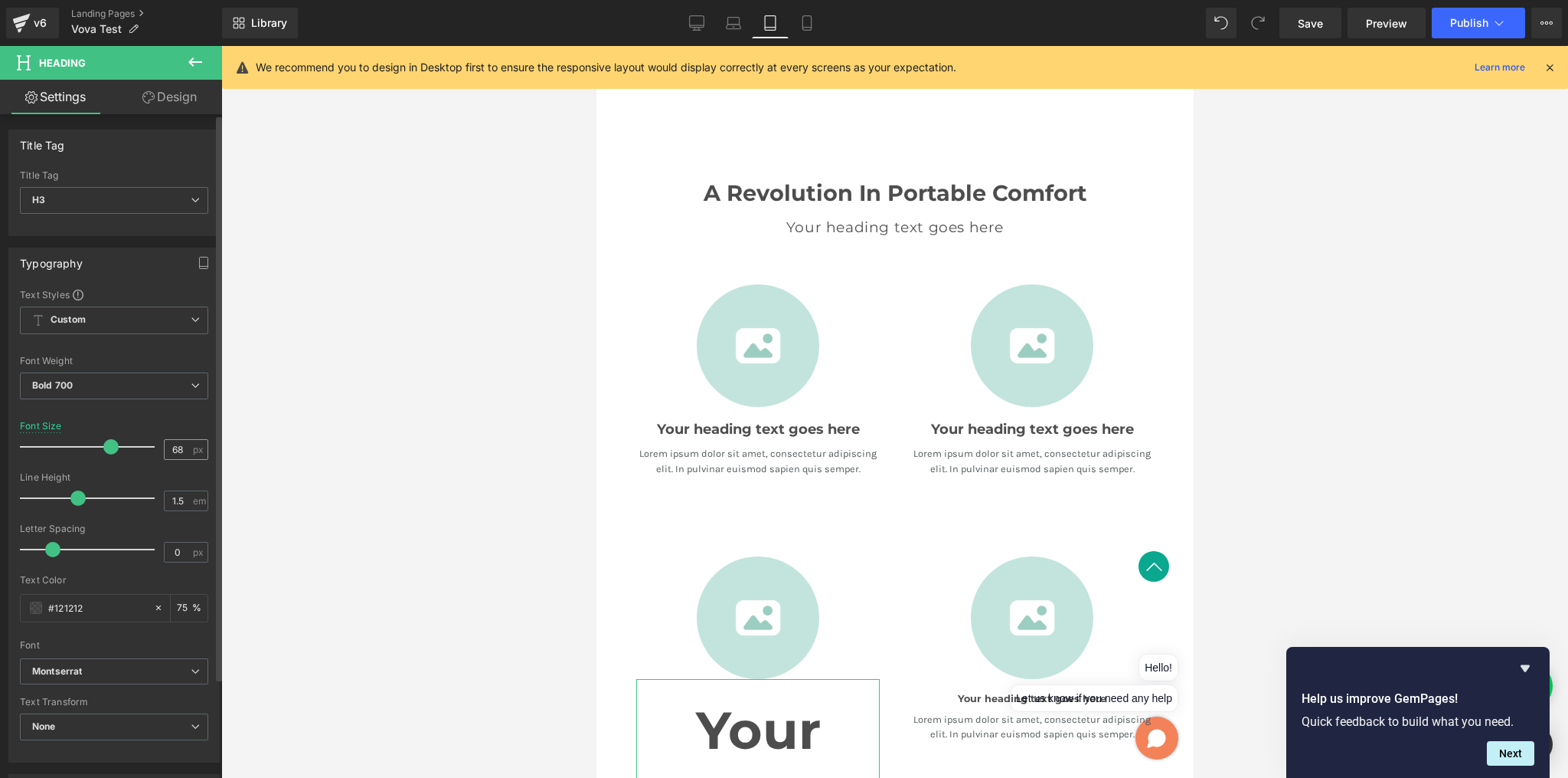
click at [183, 443] on input "68" at bounding box center [178, 450] width 27 height 19
type input "18"
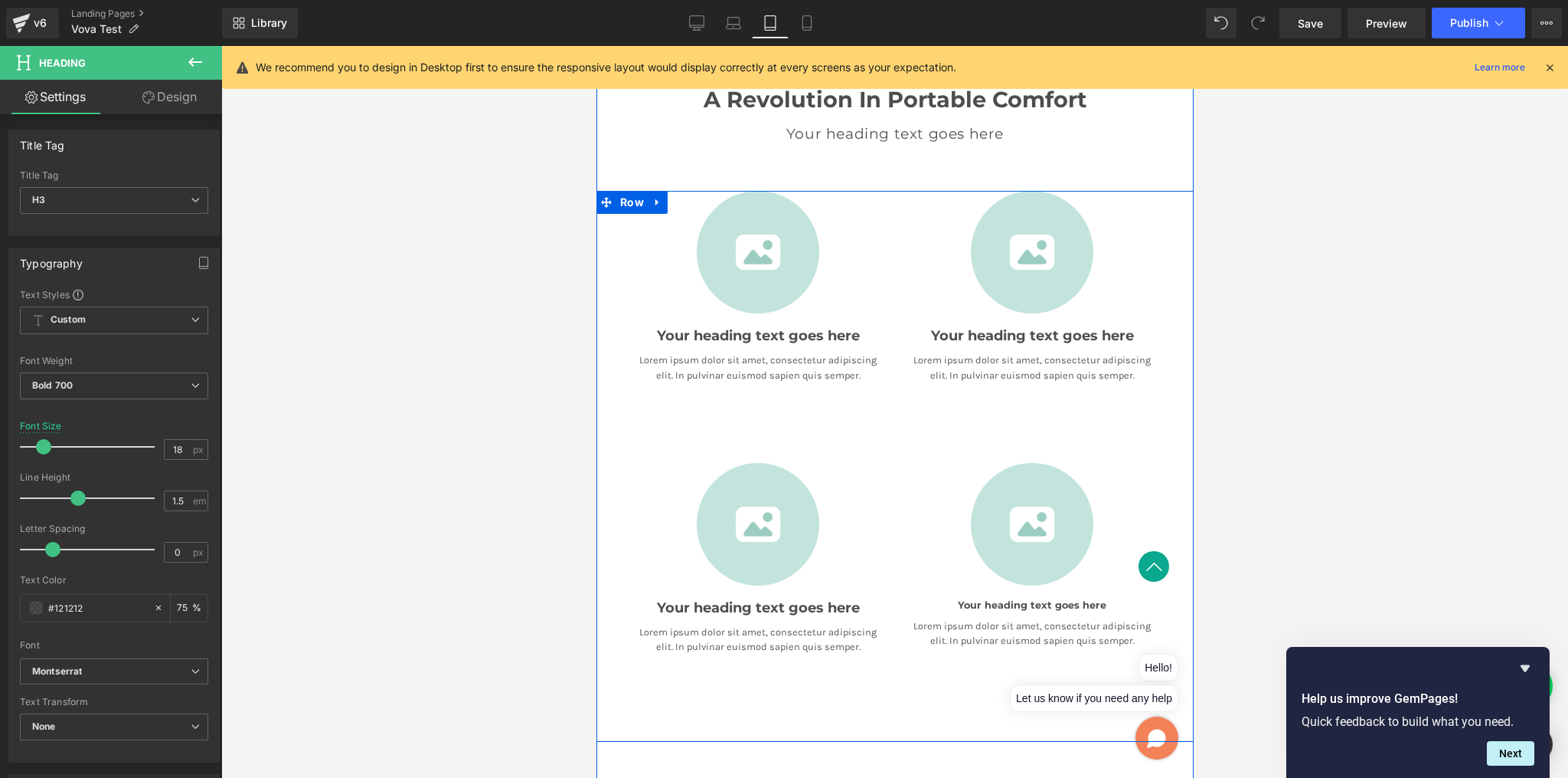
scroll to position [906, 0]
click at [982, 594] on div "Your heading text goes here Heading" at bounding box center [1032, 596] width 243 height 27
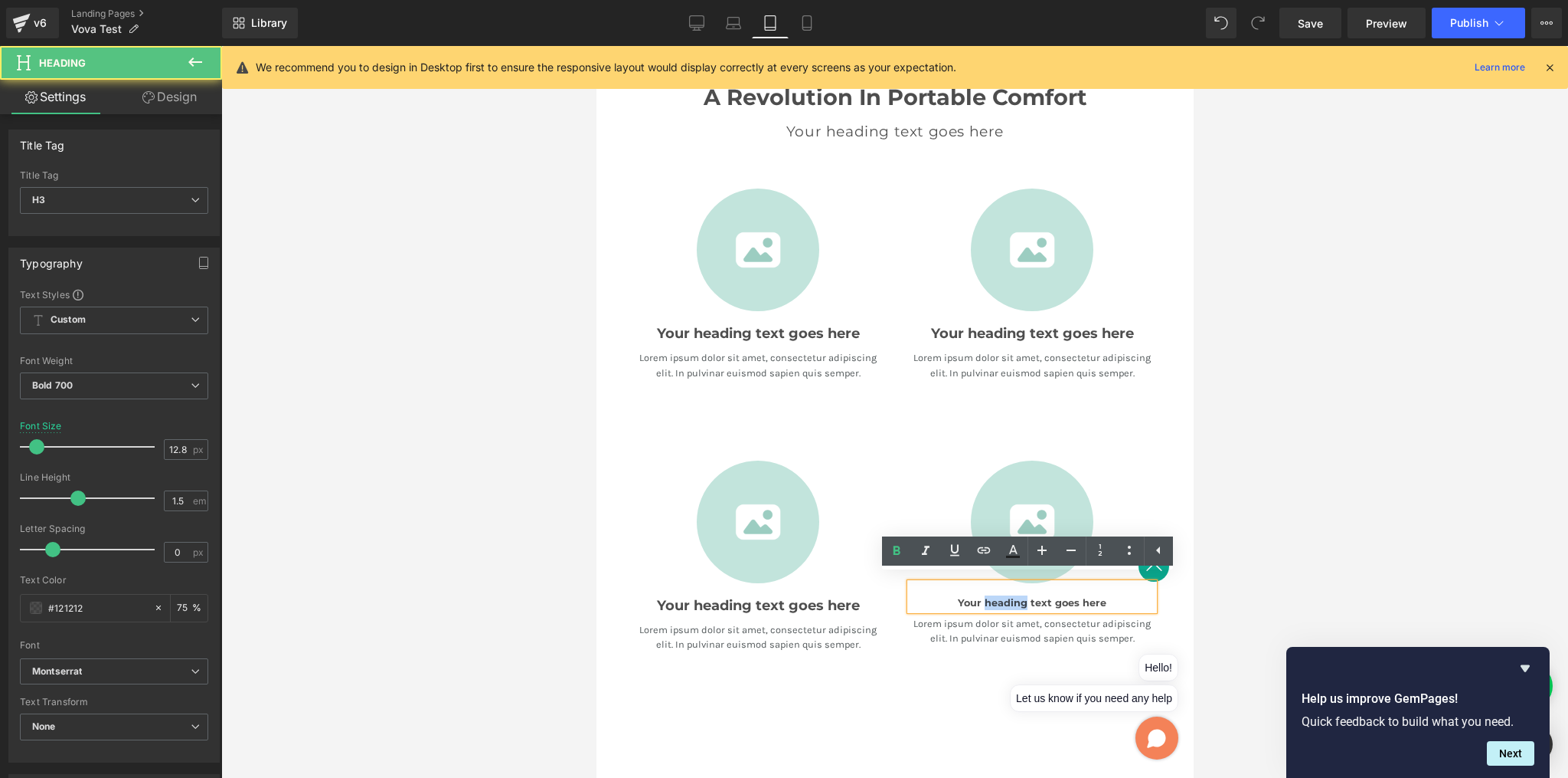
click at [982, 595] on h3 "Your heading text goes here" at bounding box center [1032, 603] width 243 height 15
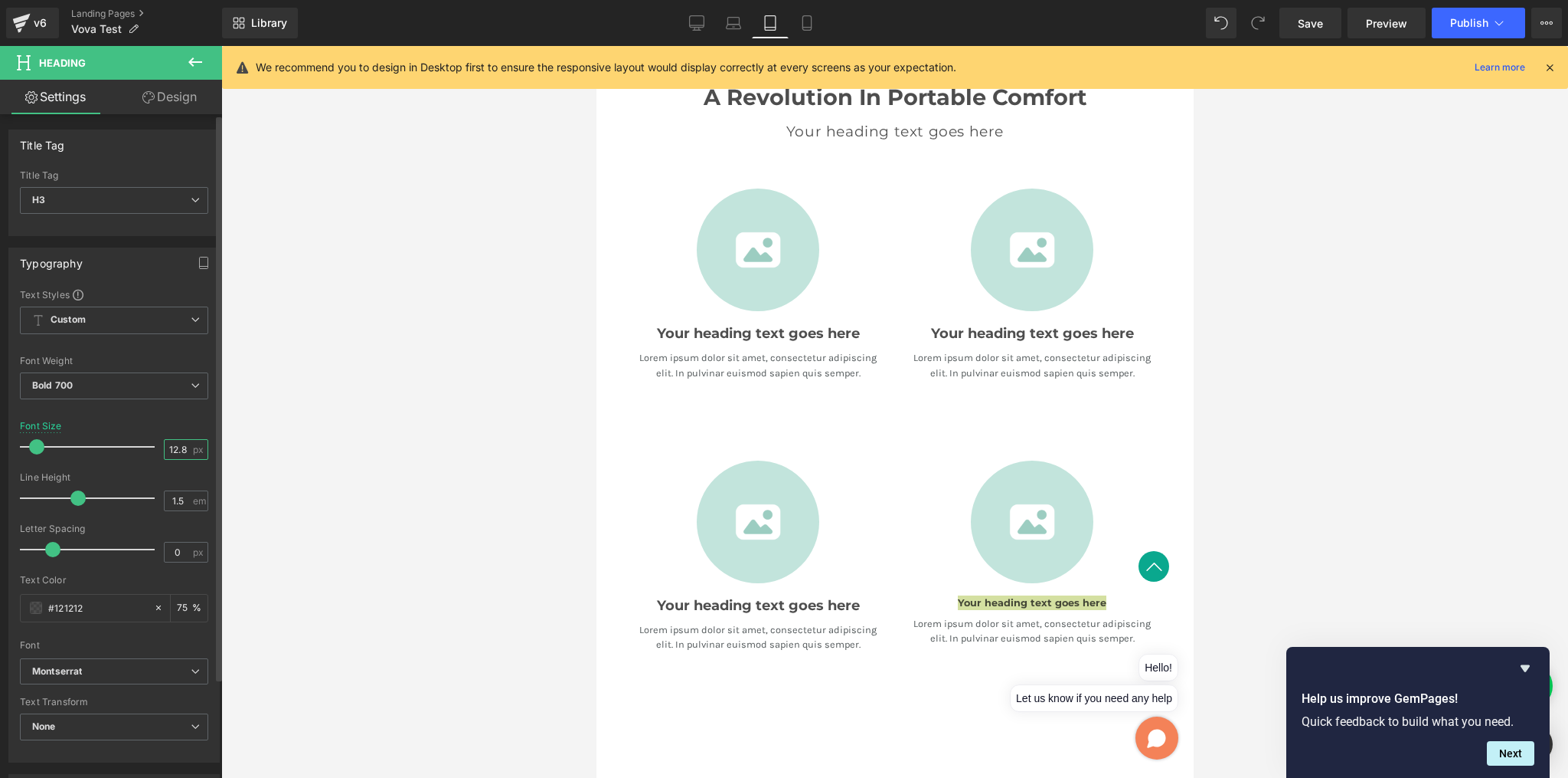
click at [181, 445] on input "12.8" at bounding box center [178, 450] width 27 height 19
click at [182, 445] on input "12.8" at bounding box center [178, 450] width 27 height 19
click at [738, 25] on icon at bounding box center [734, 23] width 15 height 15
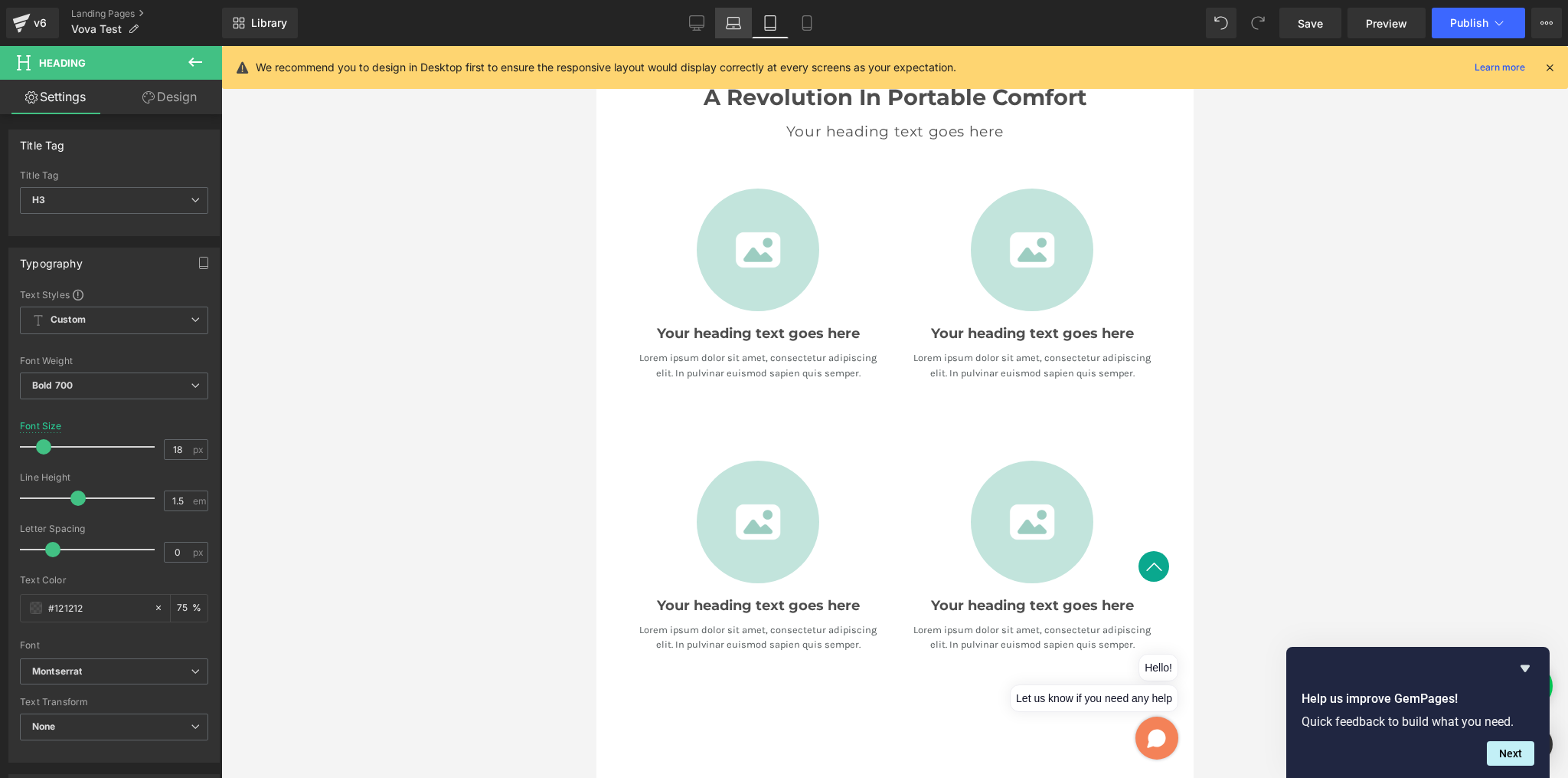
type input "16"
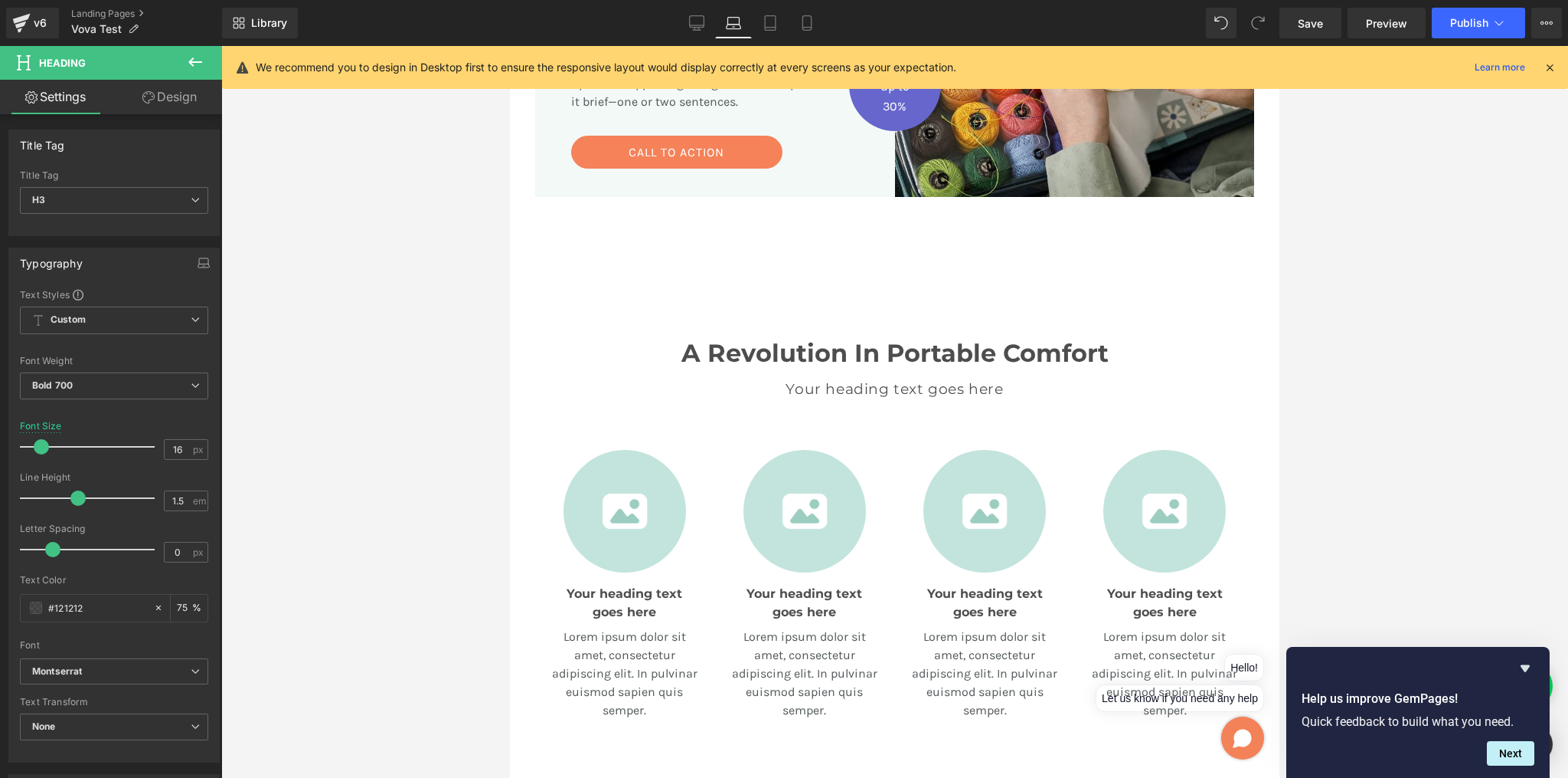
scroll to position [383, 0]
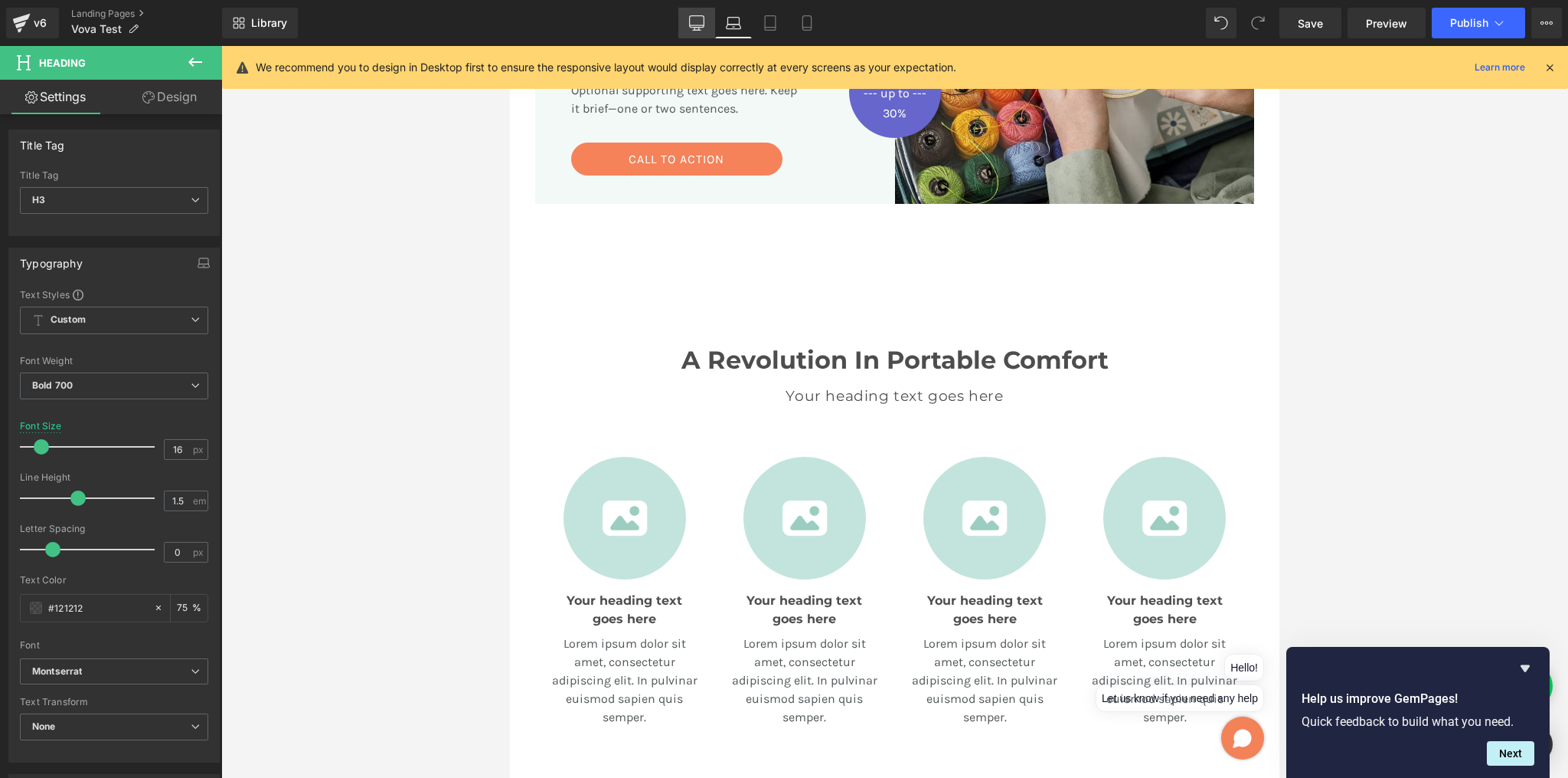
click at [701, 24] on icon at bounding box center [696, 23] width 15 height 15
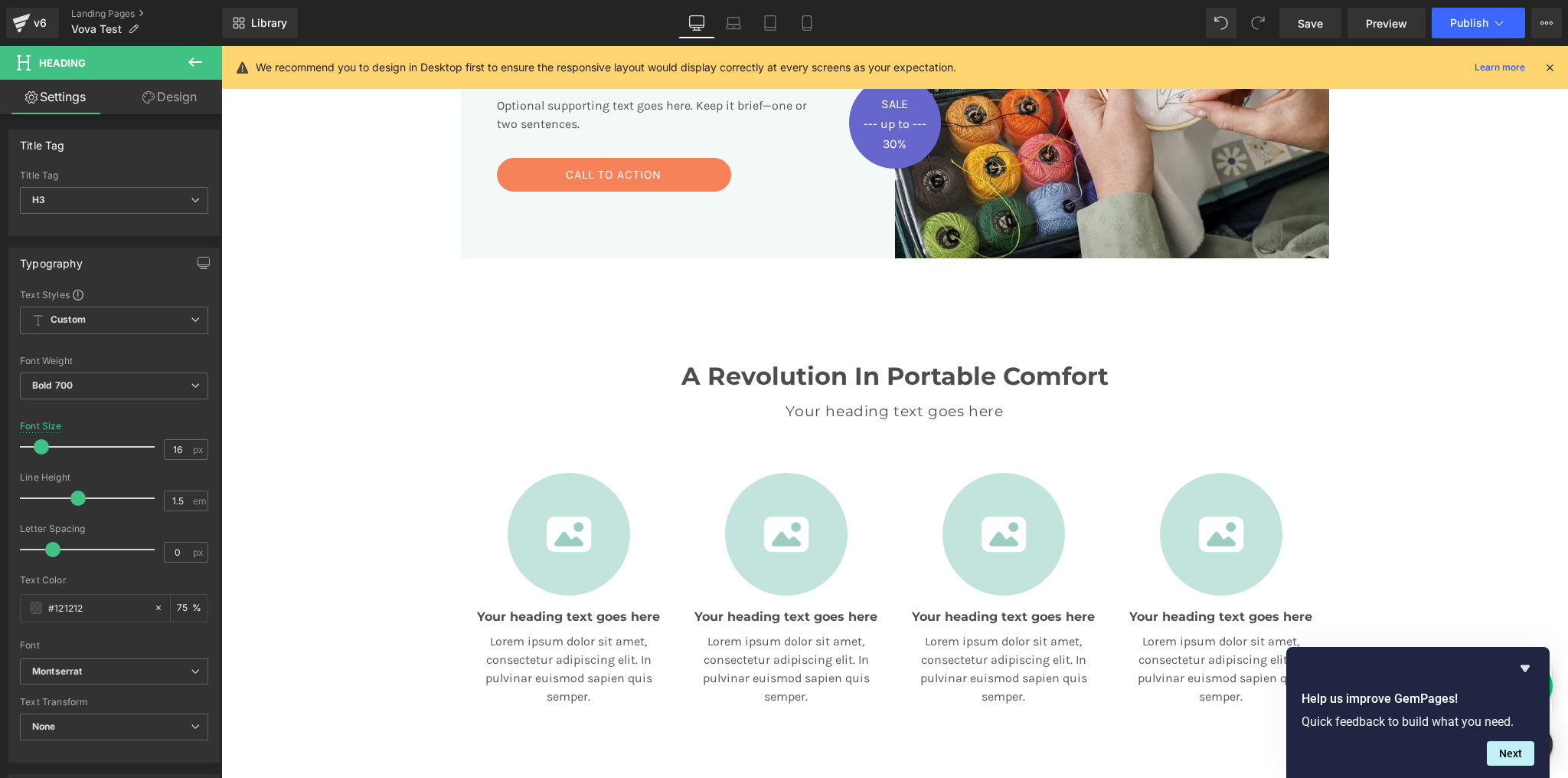
scroll to position [401, 0]
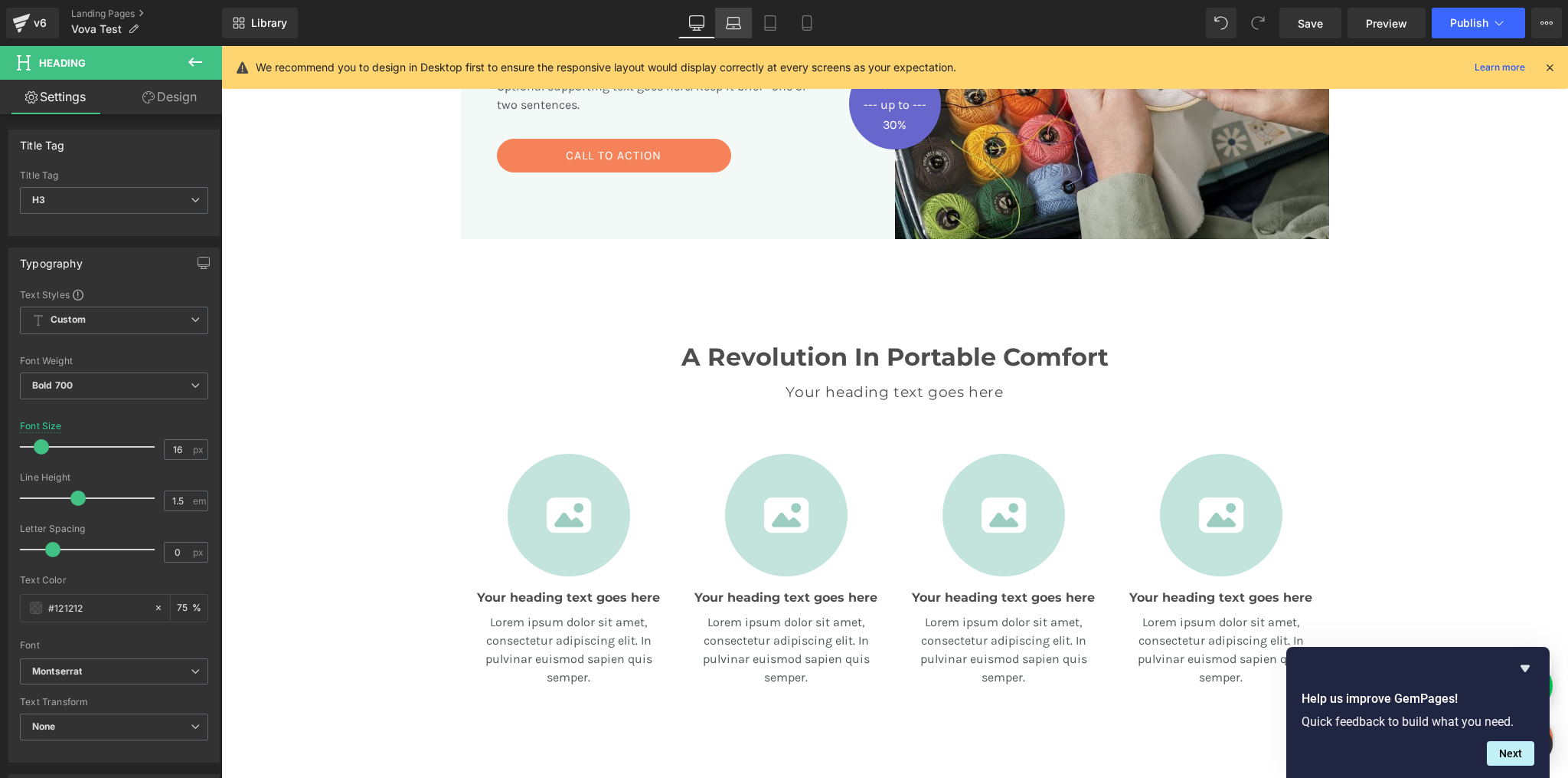
click at [730, 23] on icon at bounding box center [734, 23] width 15 height 15
type input "75"
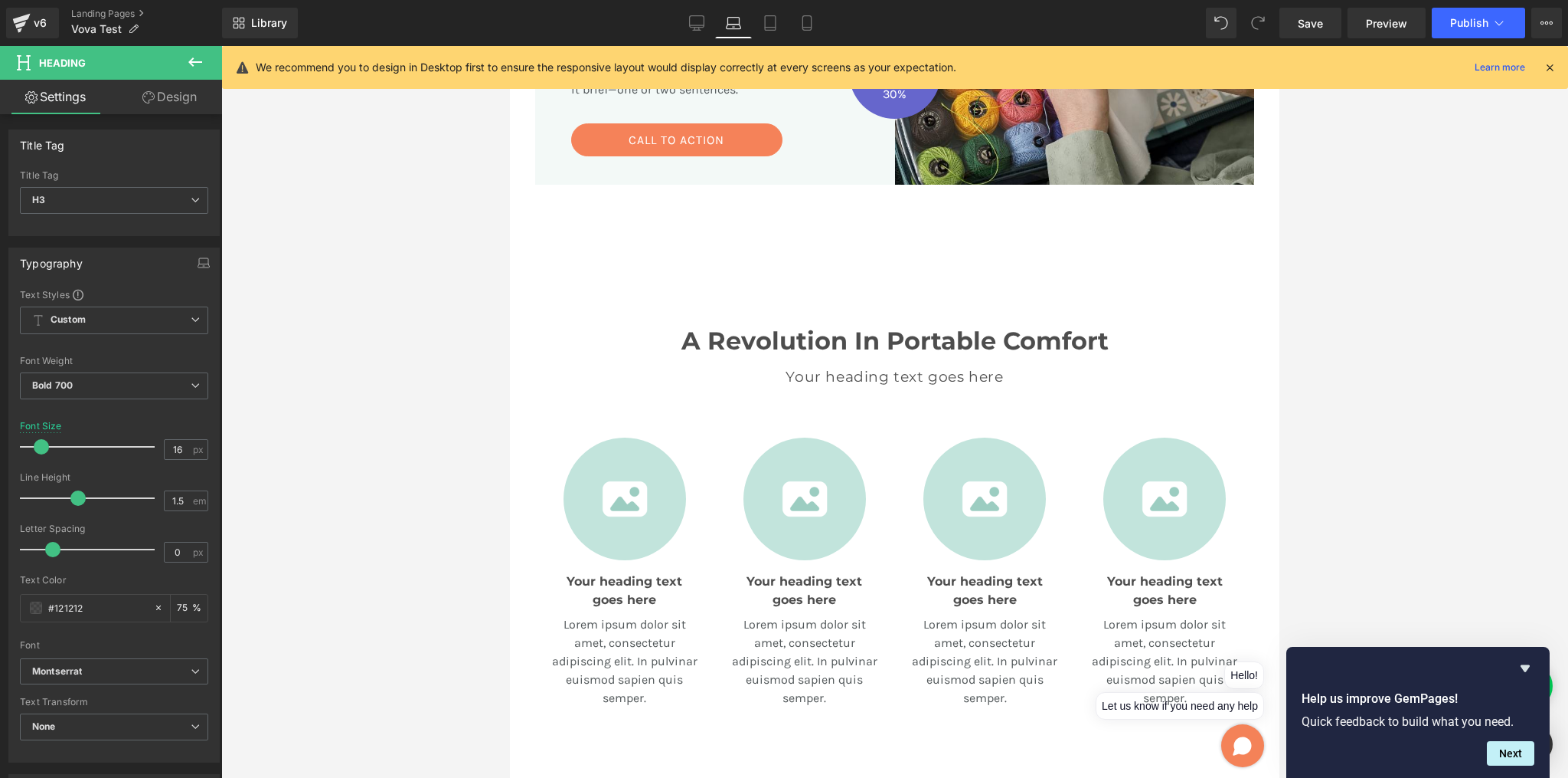
scroll to position [383, 0]
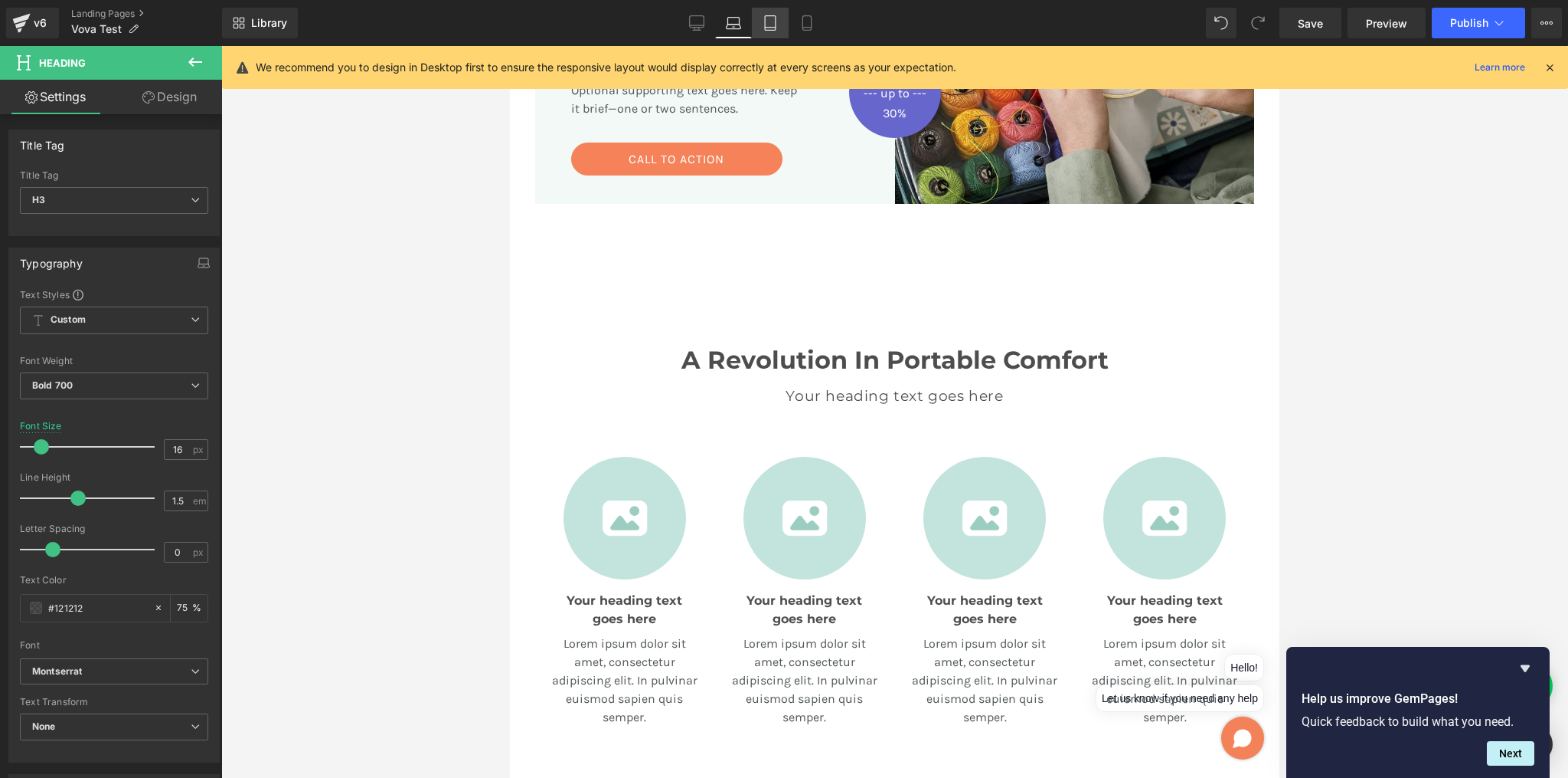
click at [781, 24] on link "Tablet" at bounding box center [770, 23] width 37 height 31
type input "18"
type input "75"
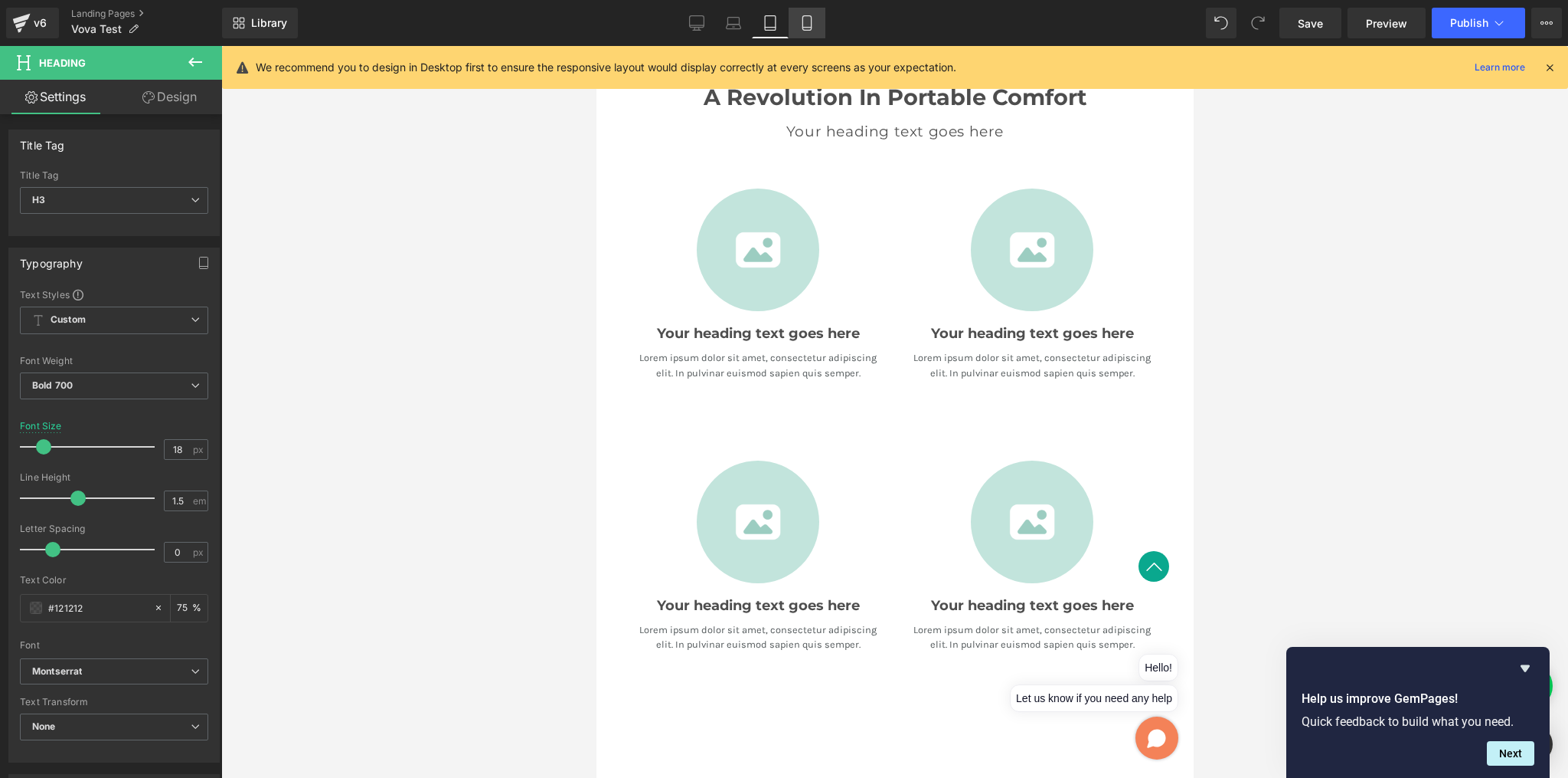
click at [810, 24] on icon at bounding box center [807, 23] width 15 height 15
type input "12.8"
type input "75"
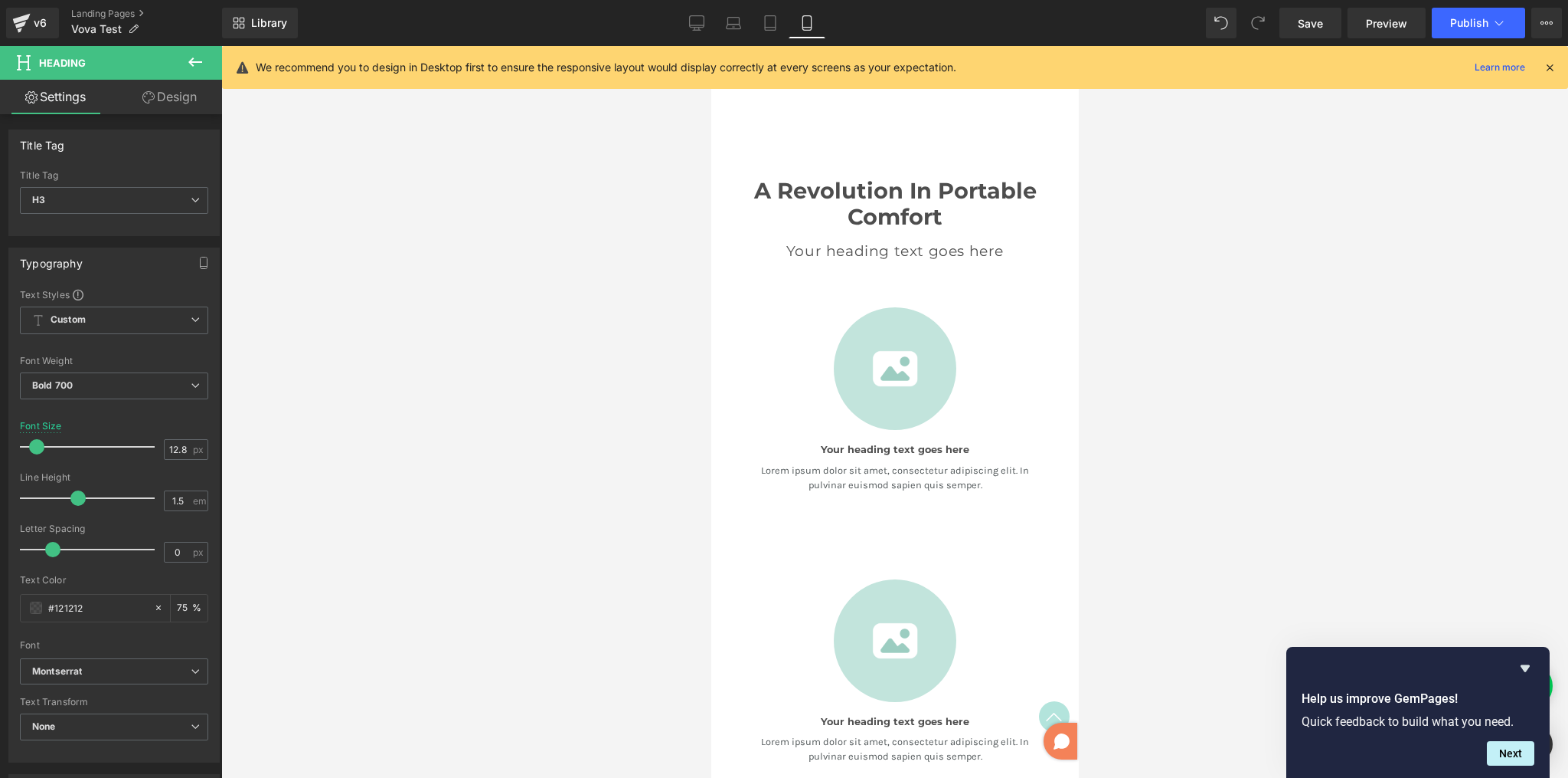
scroll to position [771, 0]
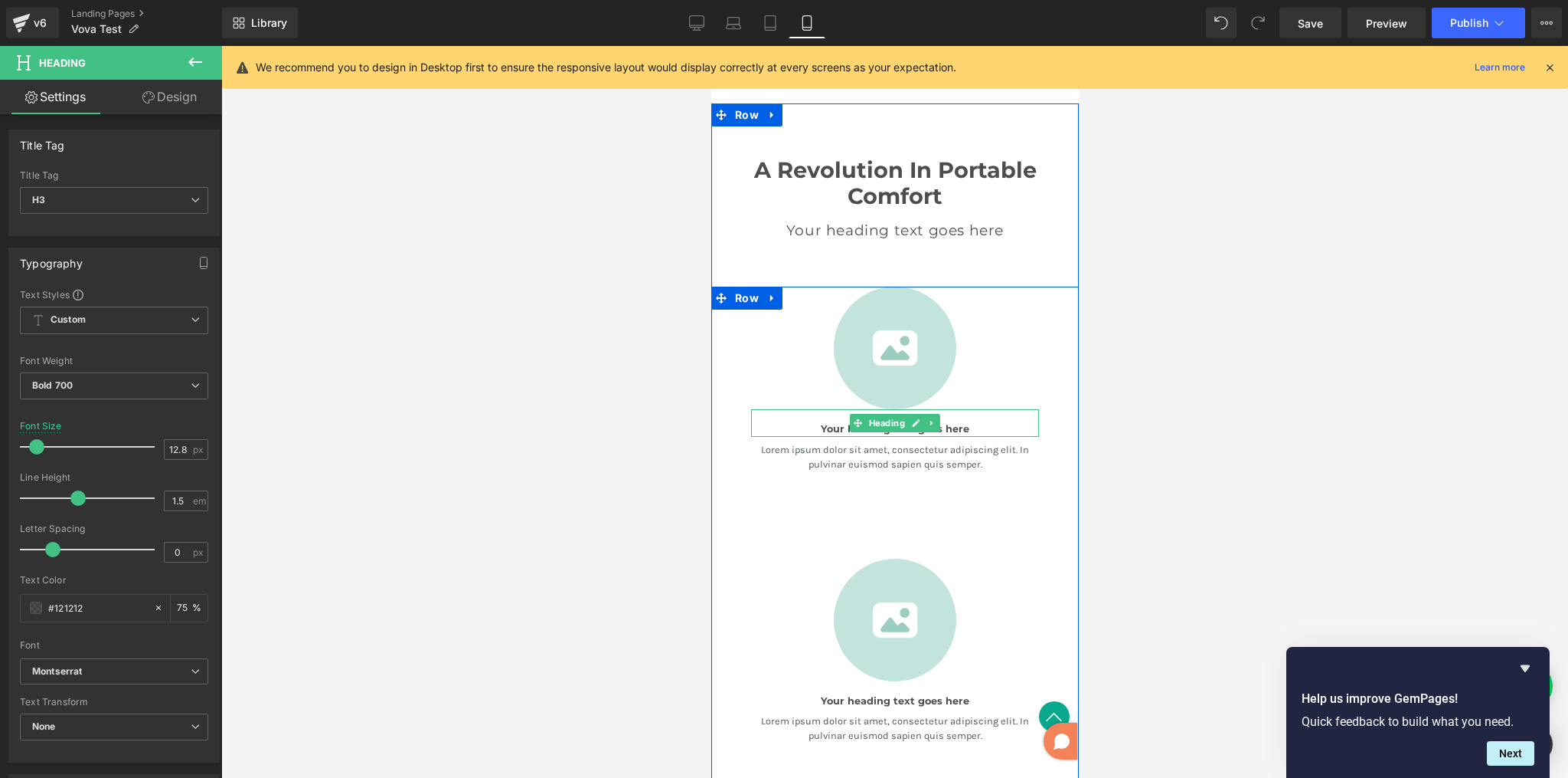
click at [947, 422] on h3 "Your heading text goes here" at bounding box center [894, 429] width 288 height 15
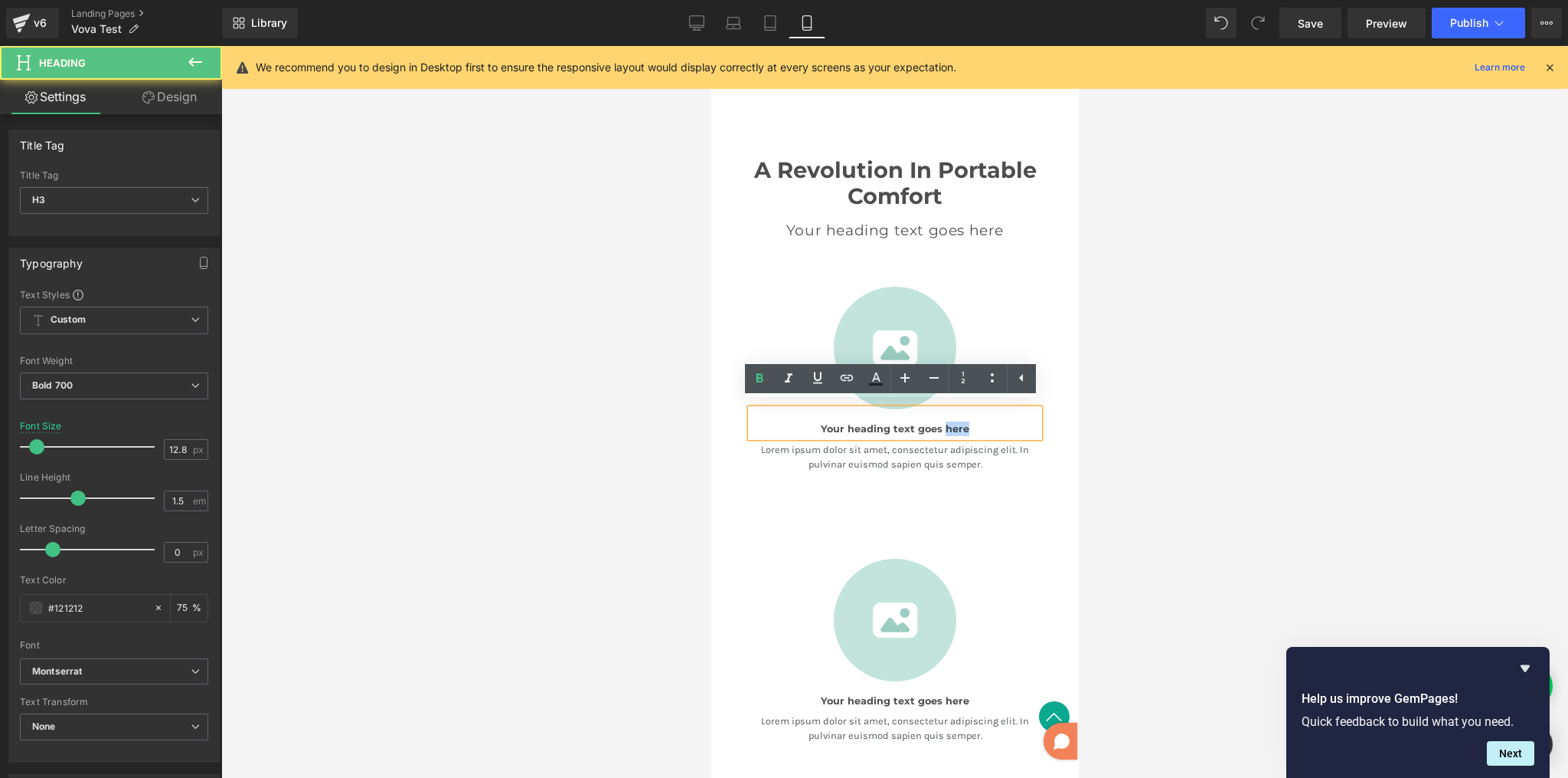
click at [947, 422] on h3 "Your heading text goes here" at bounding box center [894, 429] width 288 height 15
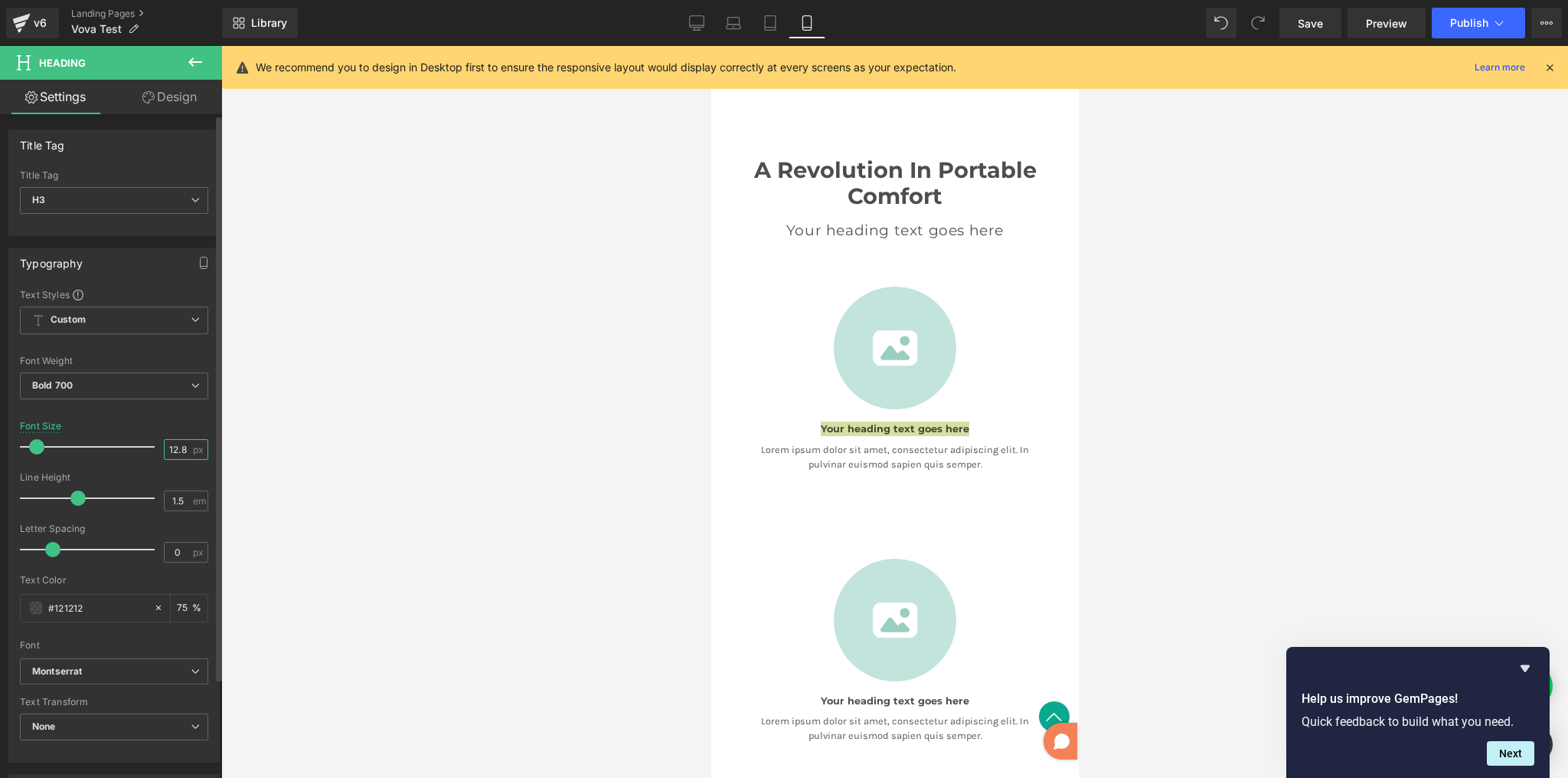
click at [173, 452] on input "12.8" at bounding box center [178, 450] width 27 height 19
click at [183, 451] on input "12.8" at bounding box center [178, 450] width 27 height 19
click at [183, 451] on input "12.8" at bounding box center [178, 450] width 27 height 19
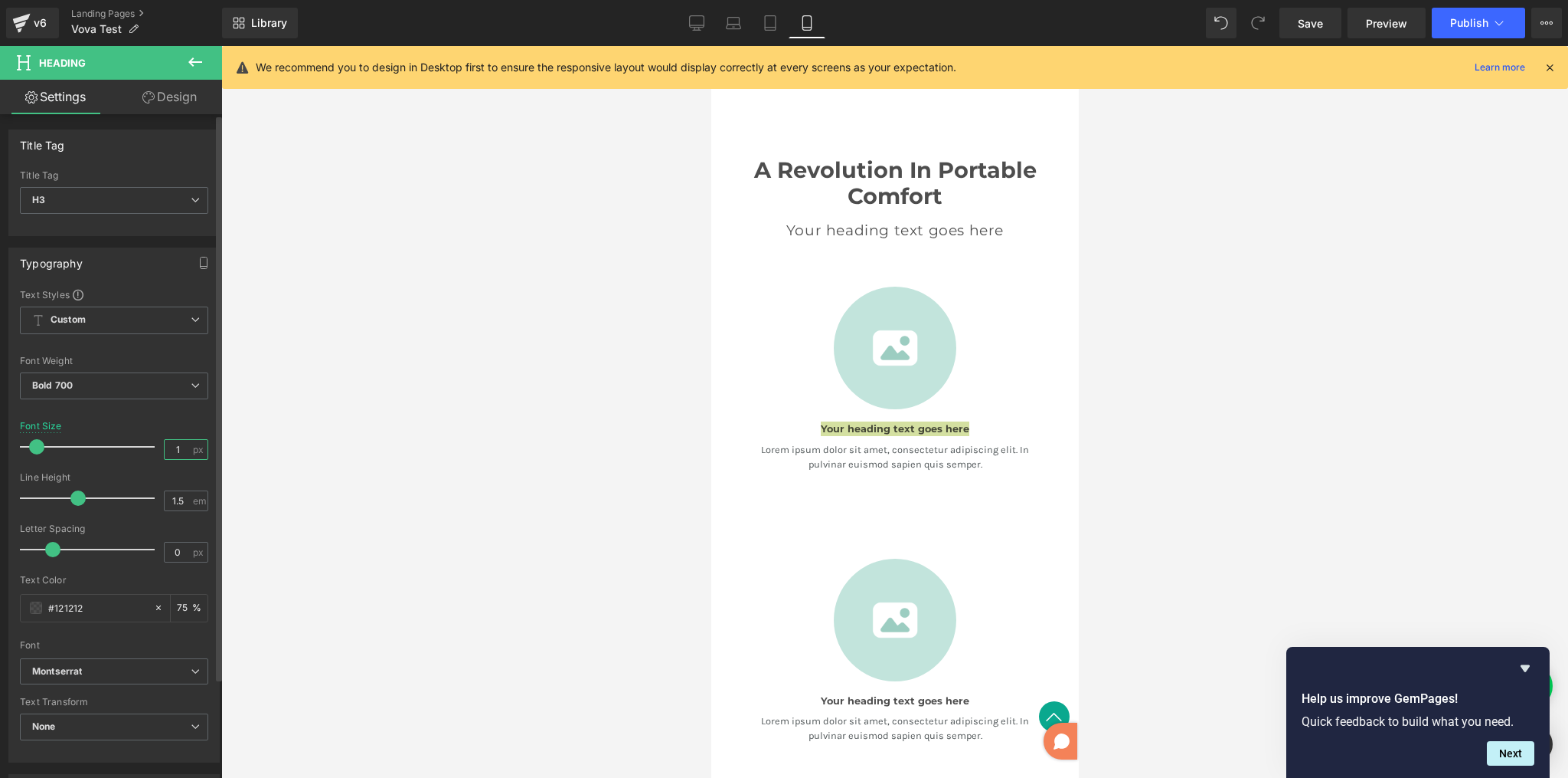
type input "18"
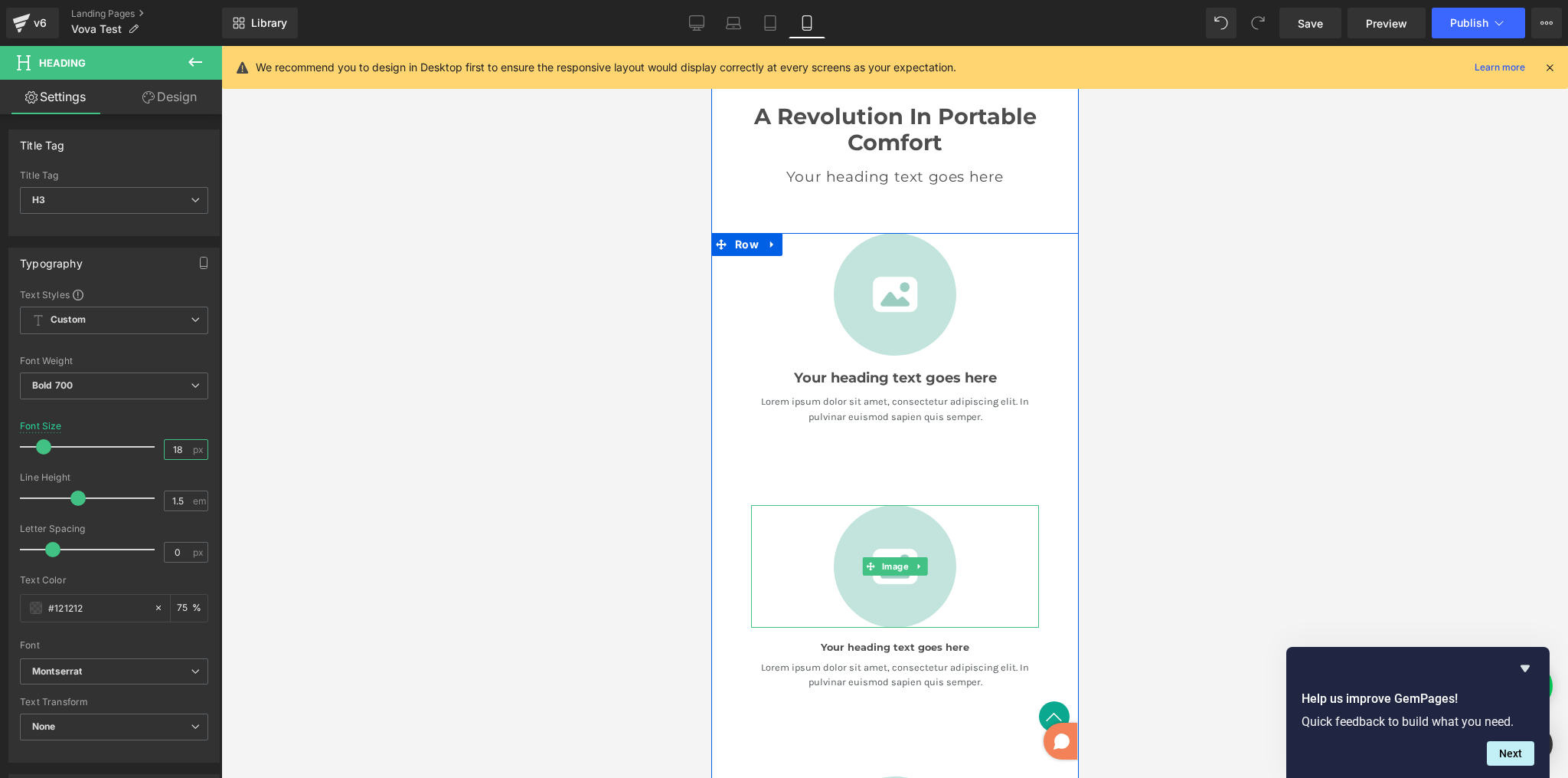
scroll to position [852, 0]
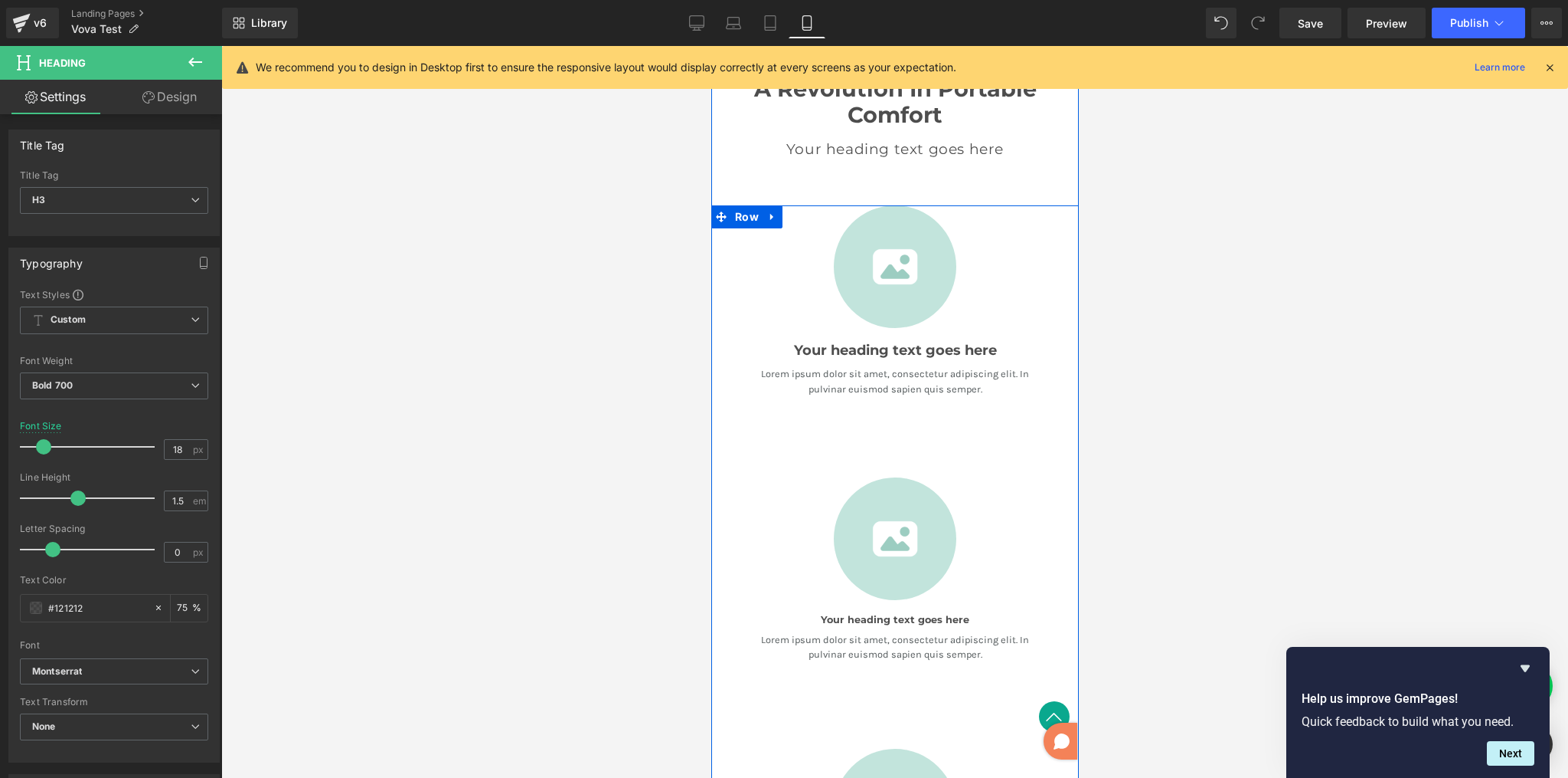
click at [892, 612] on div "Your heading text goes here Heading" at bounding box center [894, 613] width 288 height 27
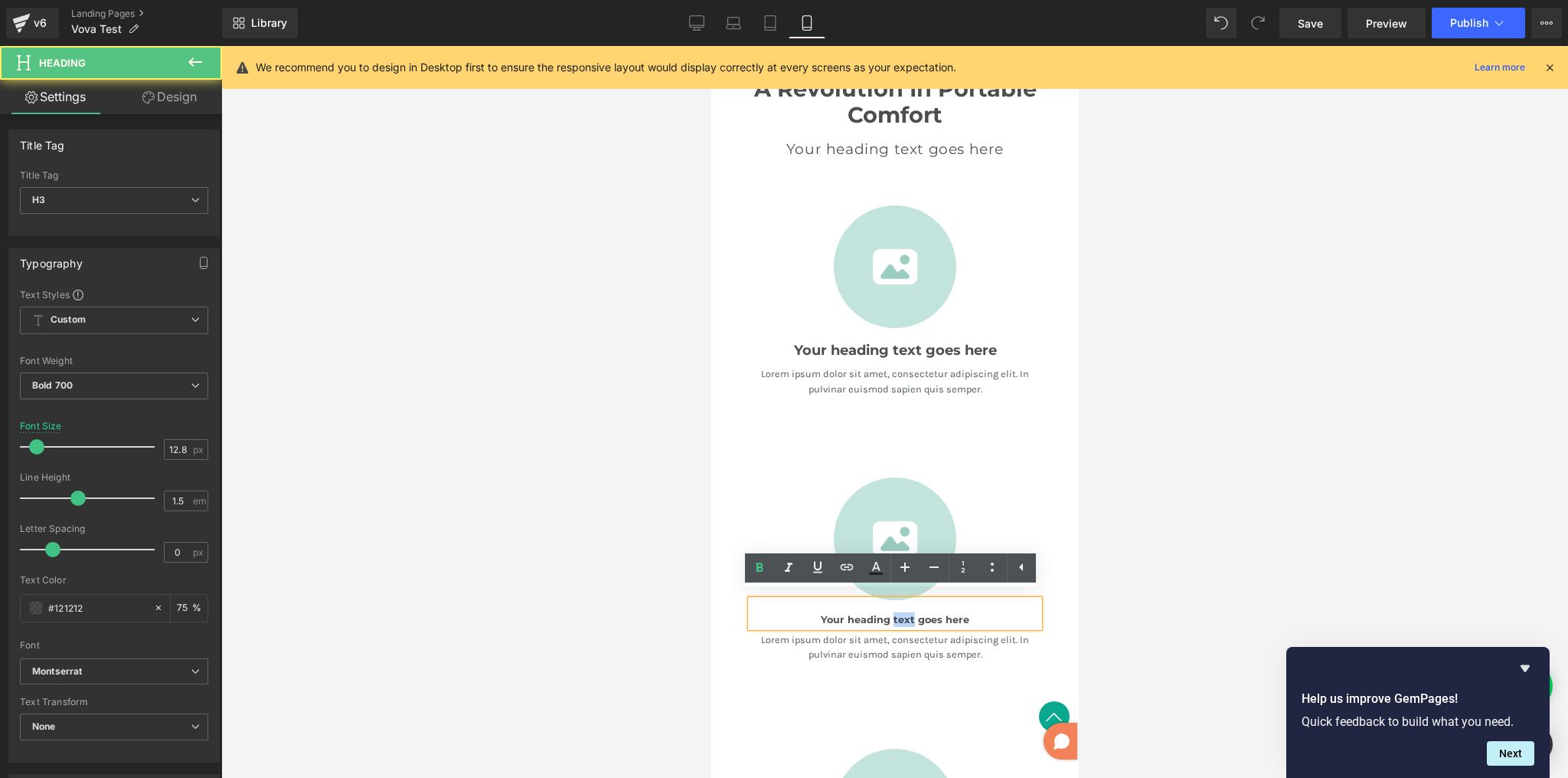
click at [892, 612] on h3 "Your heading text goes here" at bounding box center [894, 620] width 288 height 15
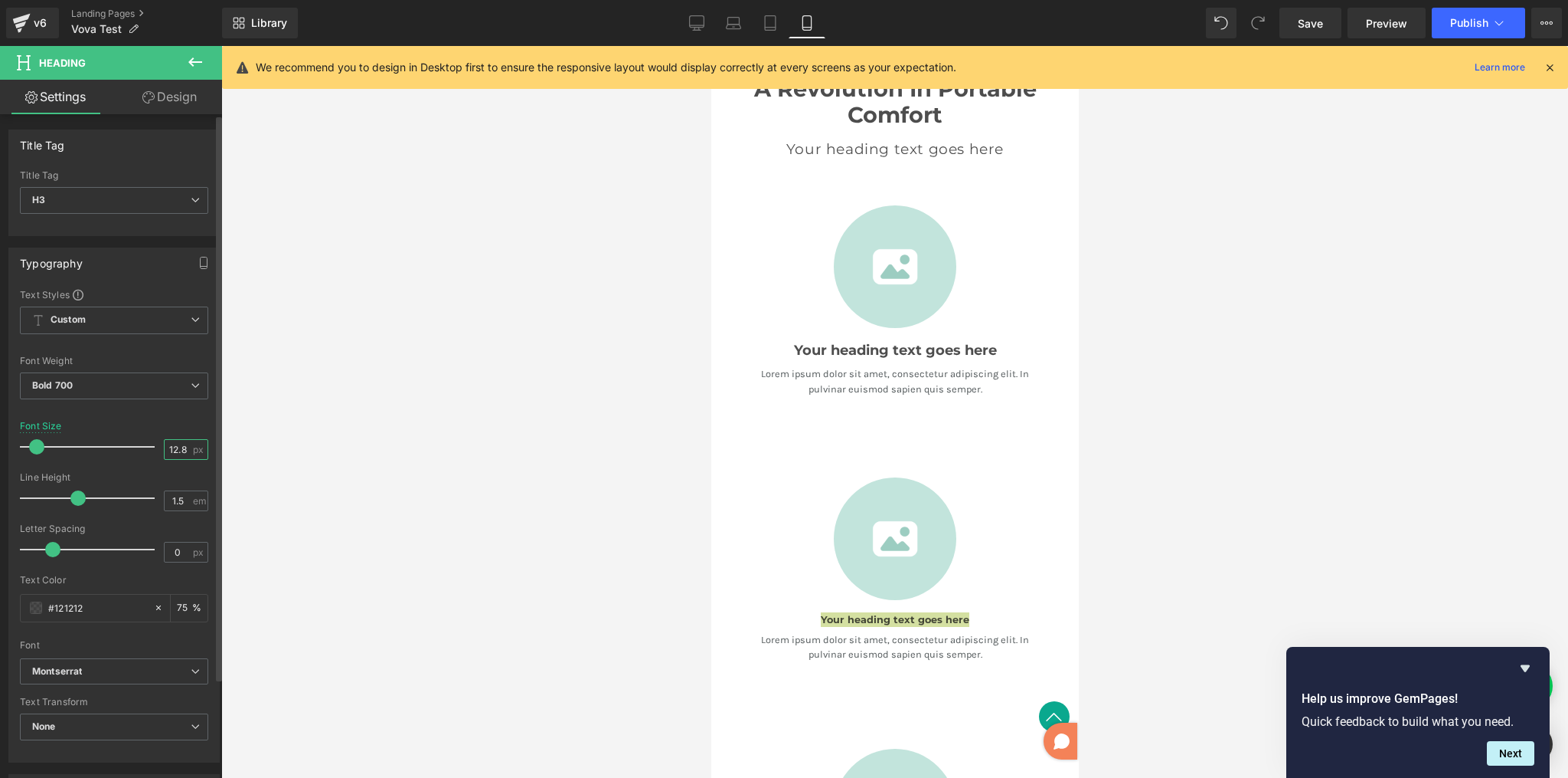
click at [168, 449] on input "12.8" at bounding box center [178, 450] width 27 height 19
type input "18"
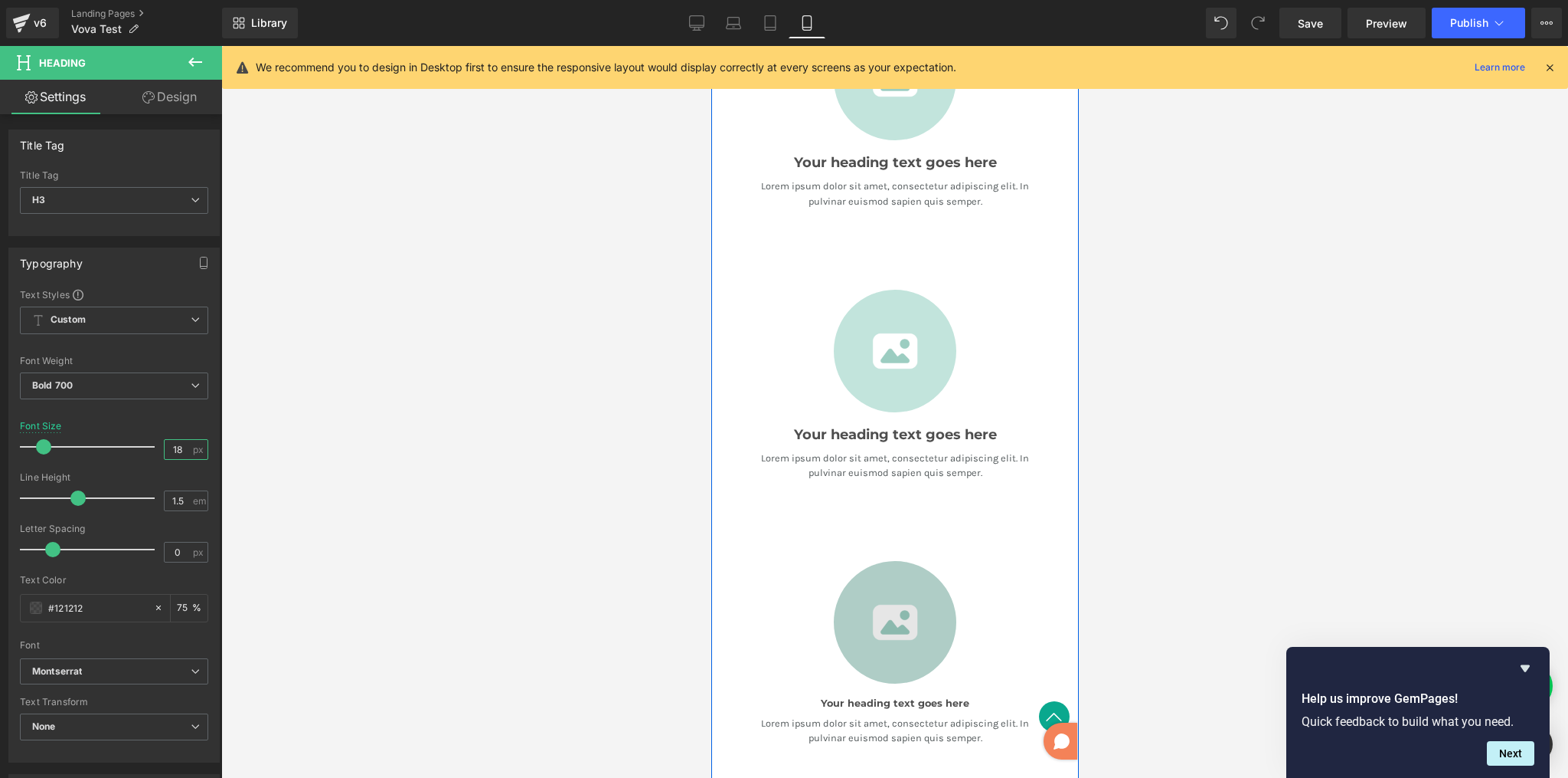
scroll to position [1139, 0]
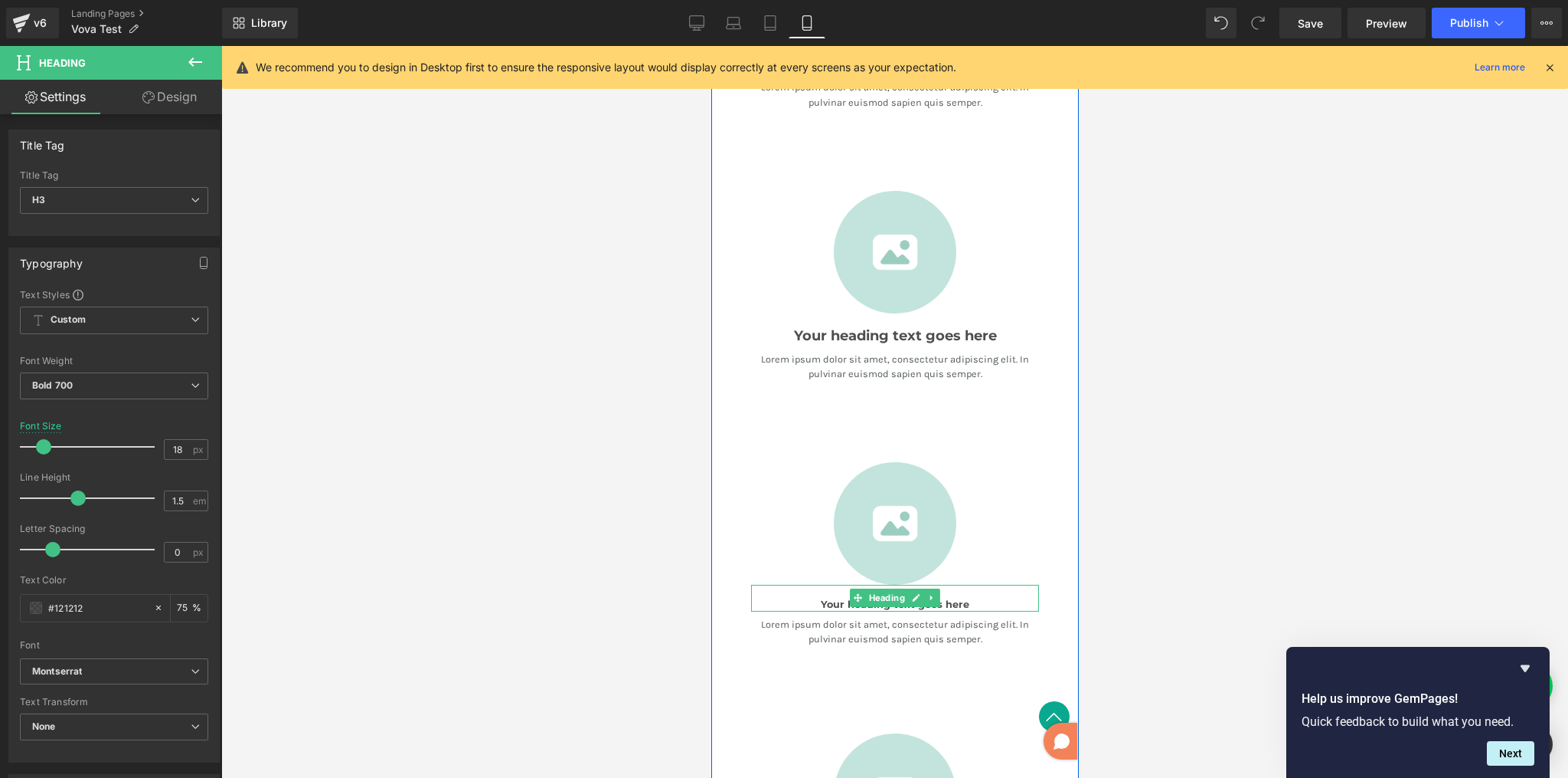
click at [940, 597] on h3 "Your heading text goes here" at bounding box center [894, 604] width 288 height 15
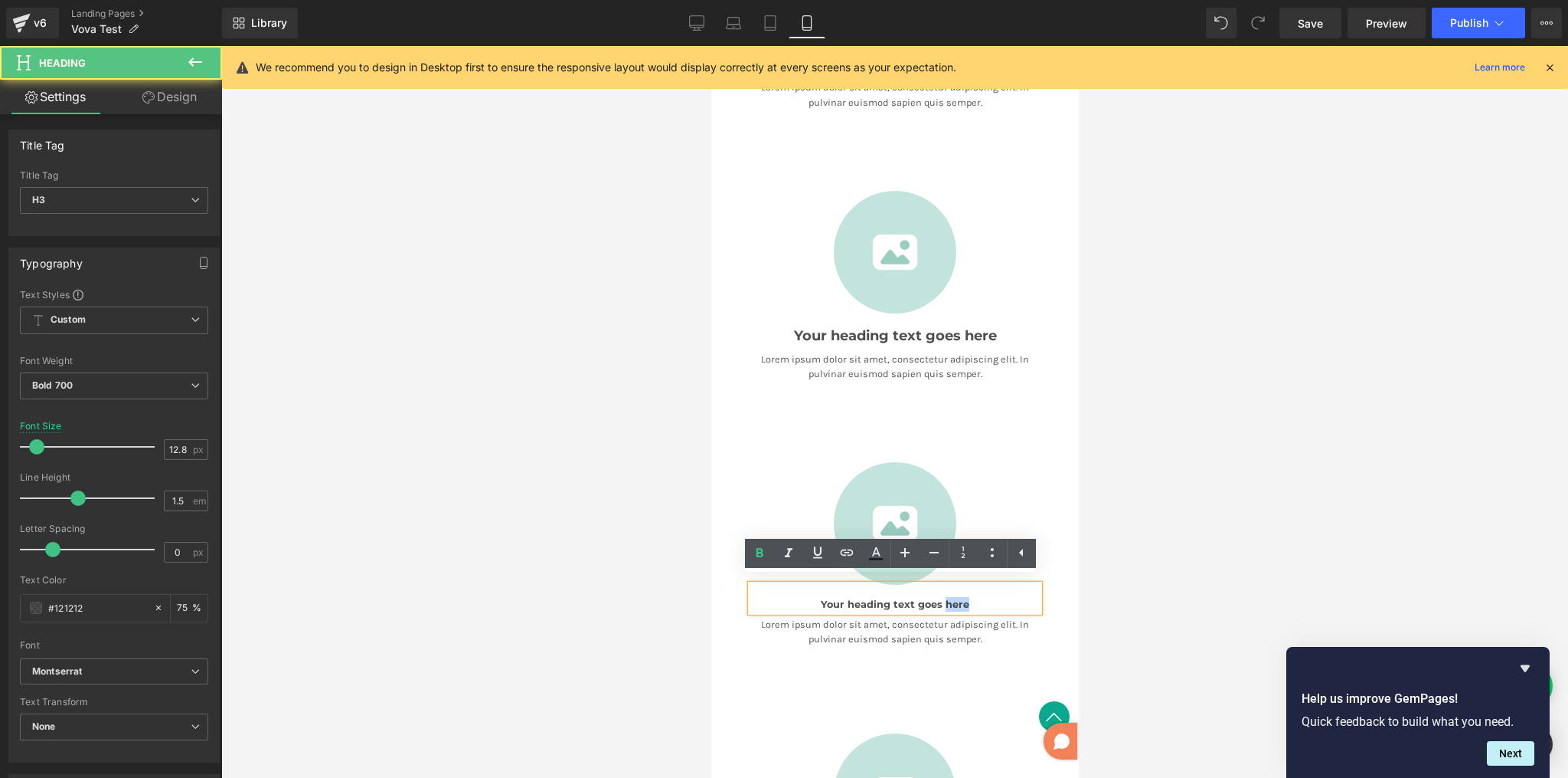
click at [940, 597] on h3 "Your heading text goes here" at bounding box center [894, 604] width 288 height 15
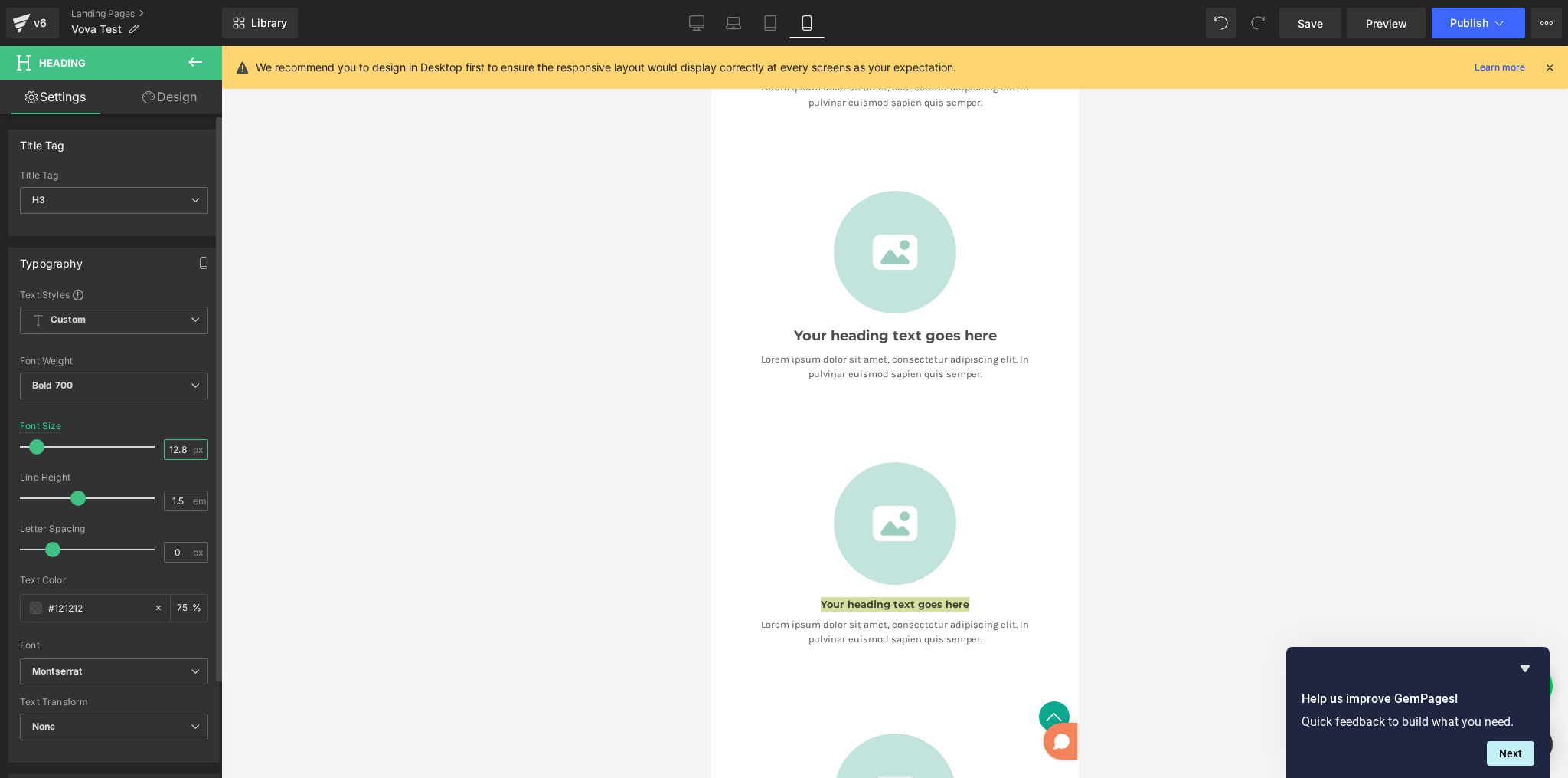
click at [184, 452] on input "12.8" at bounding box center [178, 450] width 27 height 19
click at [184, 452] on input "12.8" at bounding box center [178, 450] width 27 height 19
type input "18"
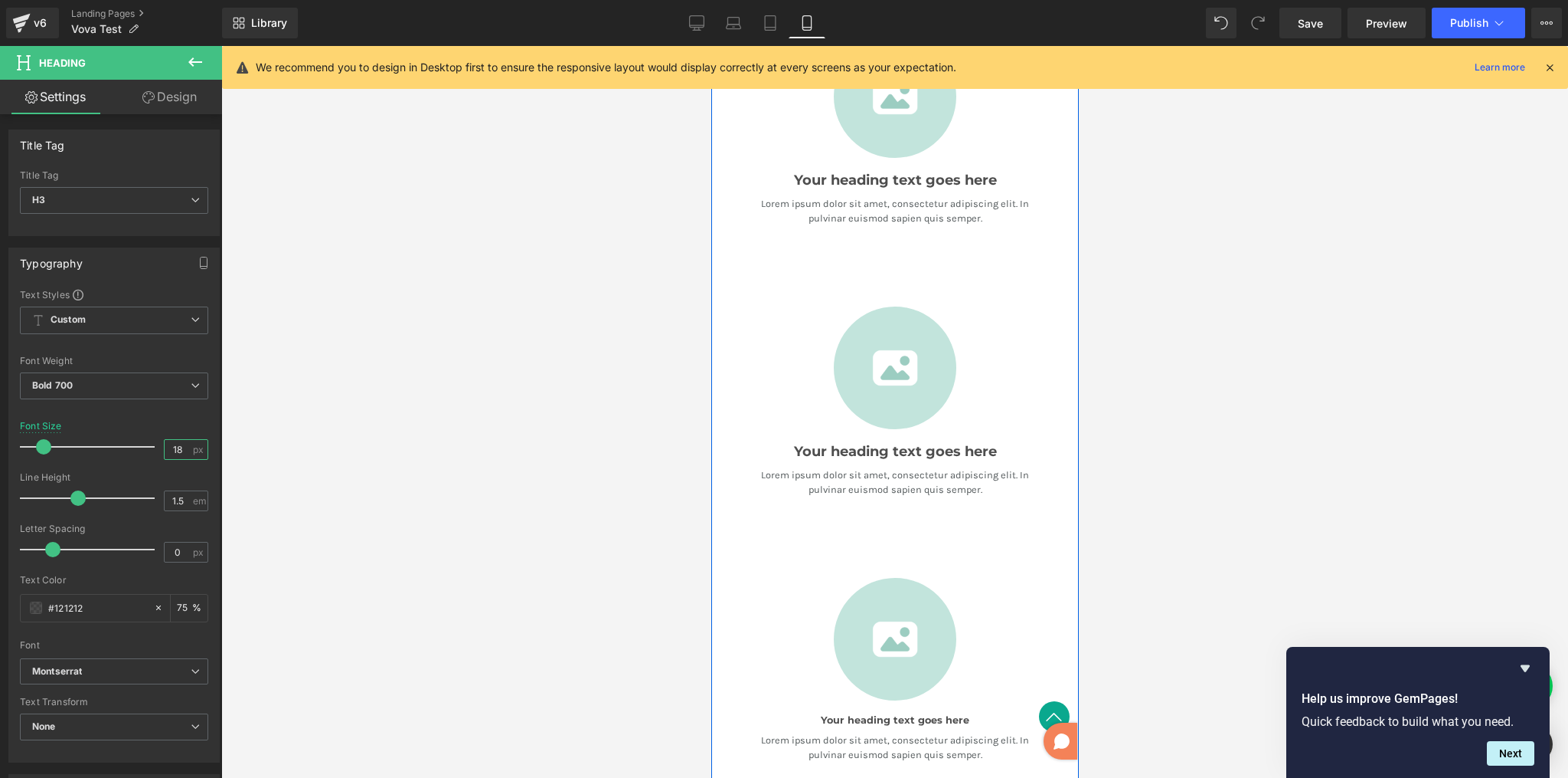
scroll to position [1477, 0]
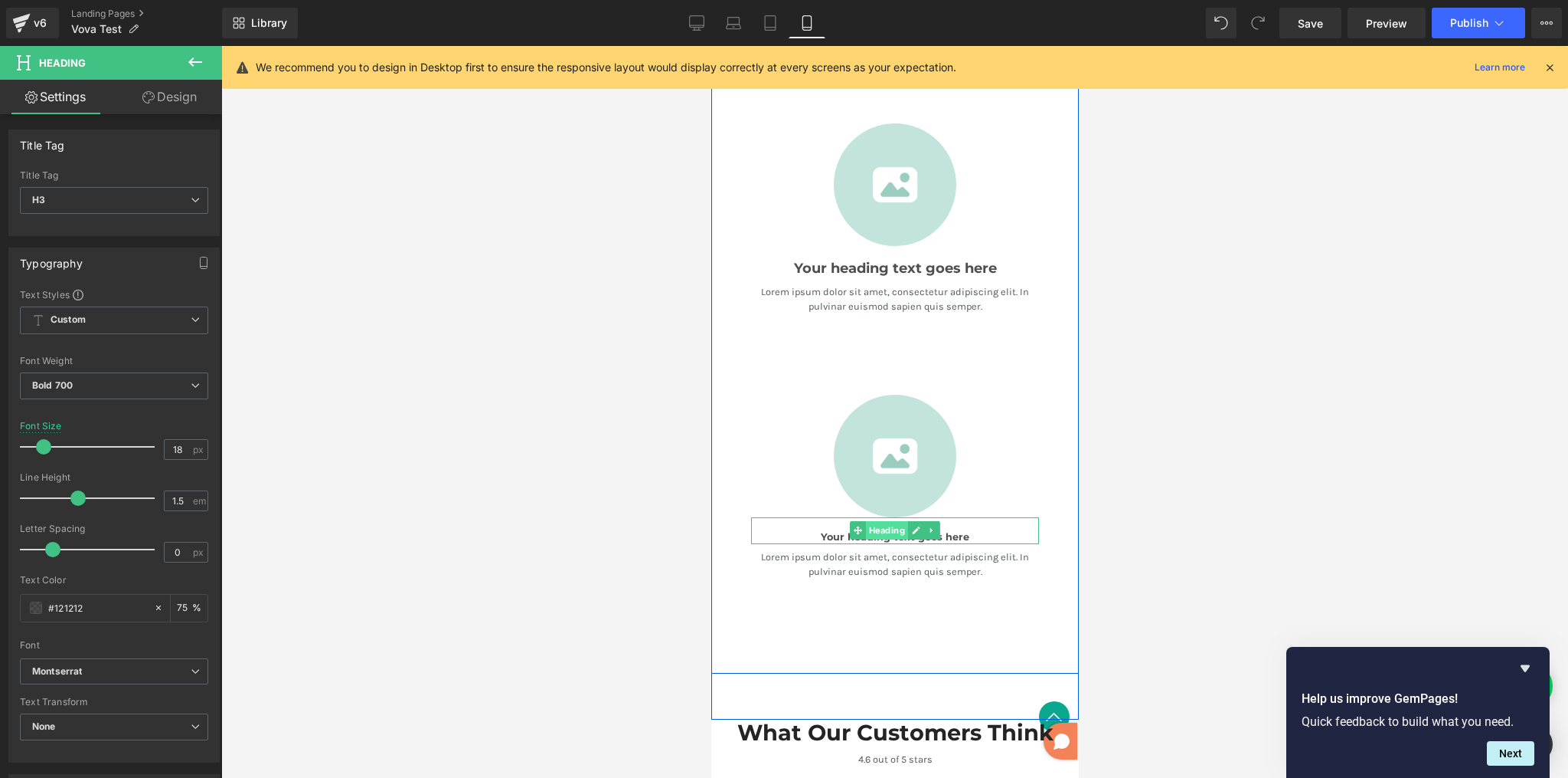
click at [872, 530] on span "Heading" at bounding box center [886, 530] width 42 height 19
click at [955, 529] on h3 "Your heading text goes here" at bounding box center [894, 537] width 288 height 15
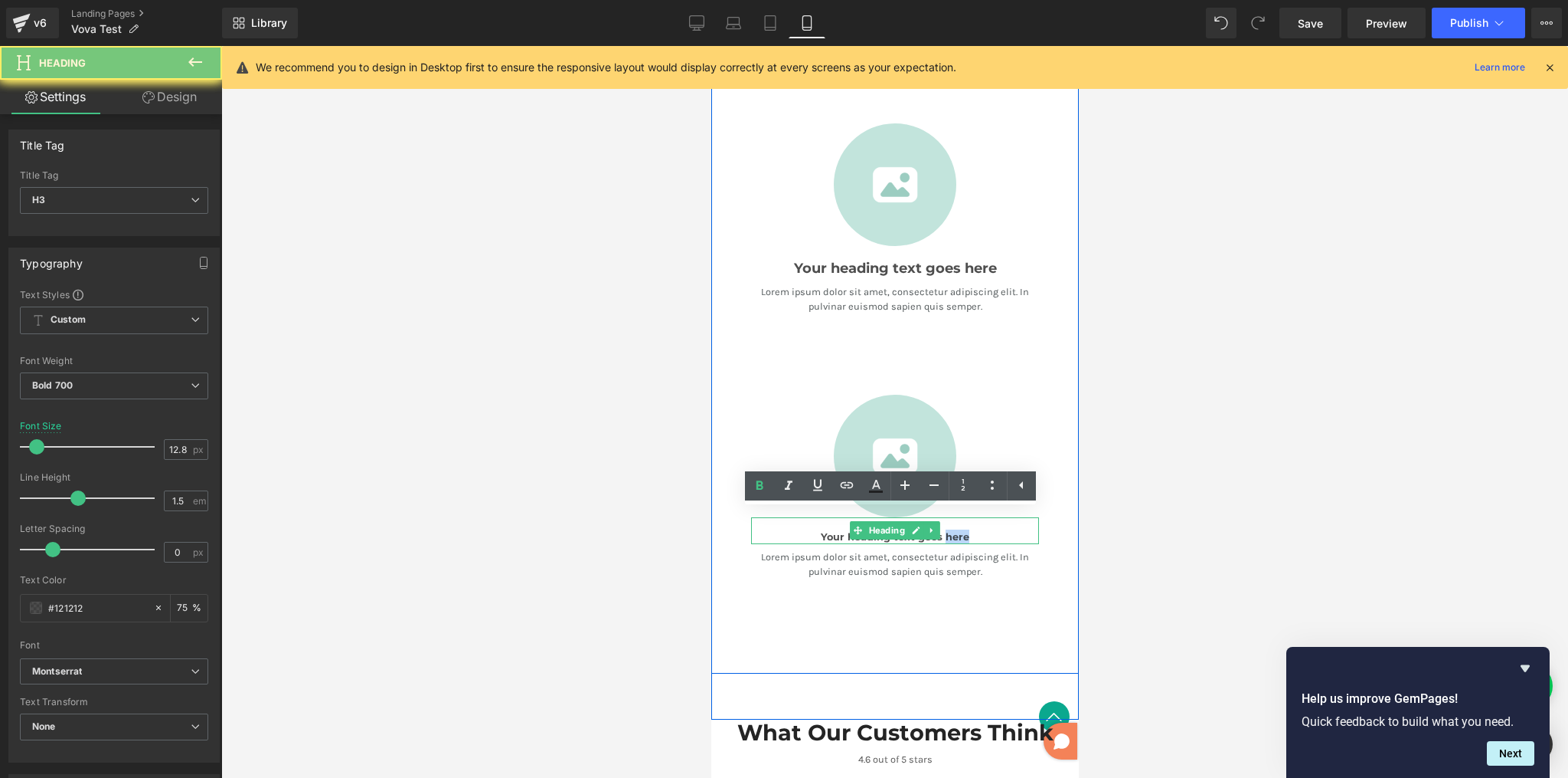
click at [955, 529] on h3 "Your heading text goes here" at bounding box center [894, 537] width 288 height 15
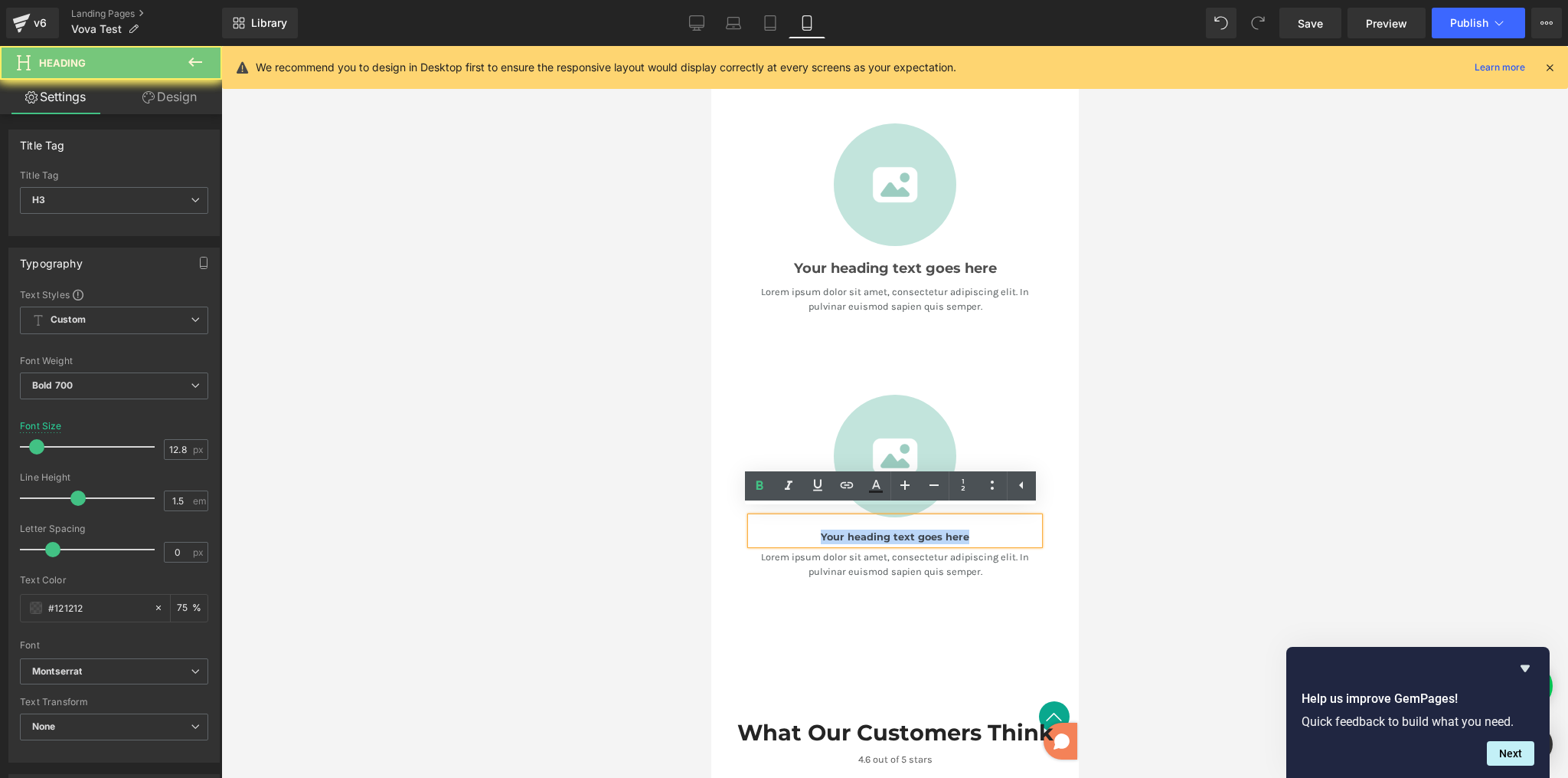
click at [954, 529] on h3 "Your heading text goes here" at bounding box center [894, 537] width 288 height 15
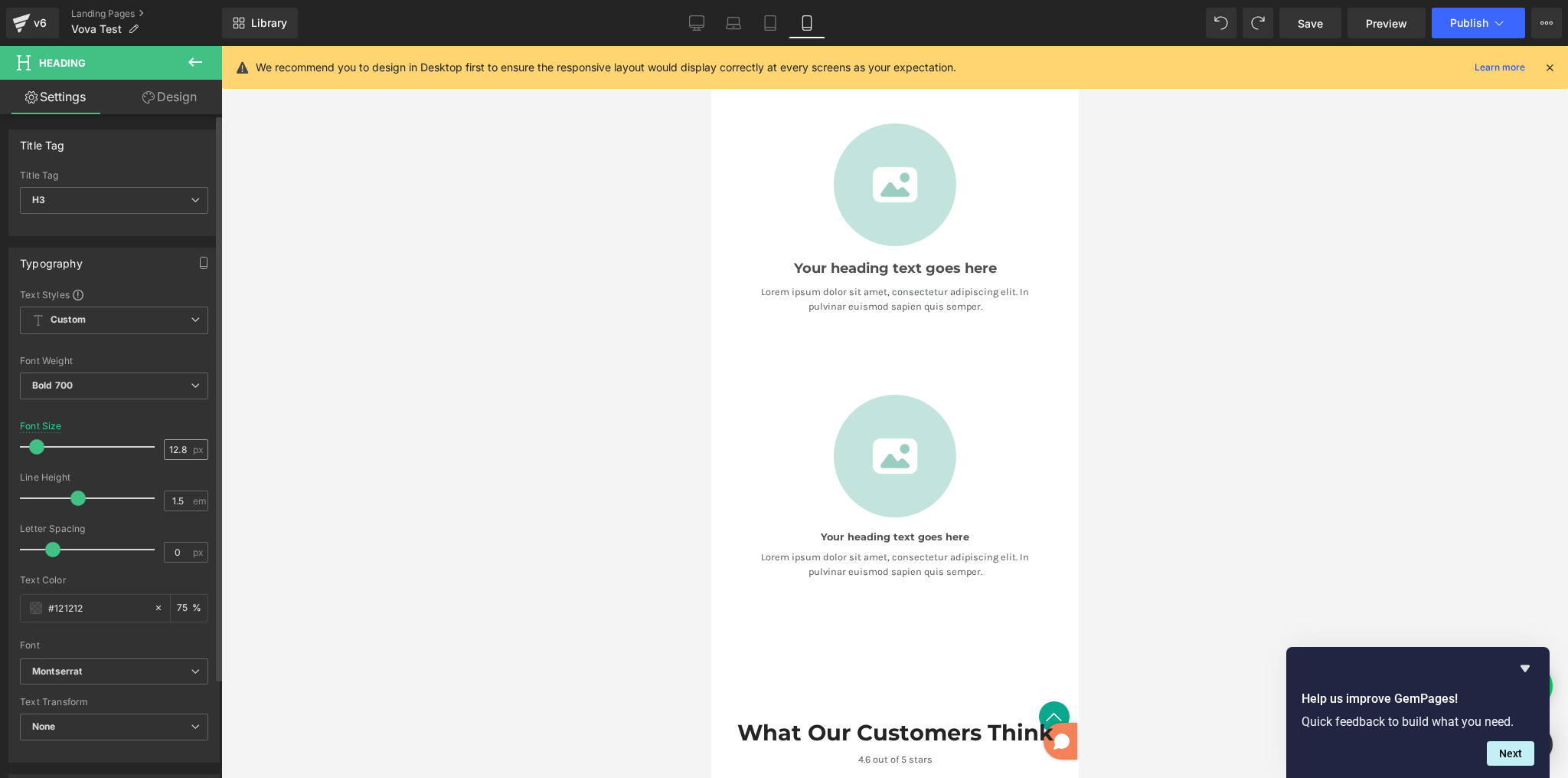
click at [174, 450] on input "12.8" at bounding box center [178, 450] width 27 height 19
type input "18"
click at [1195, 451] on div at bounding box center [895, 412] width 1347 height 732
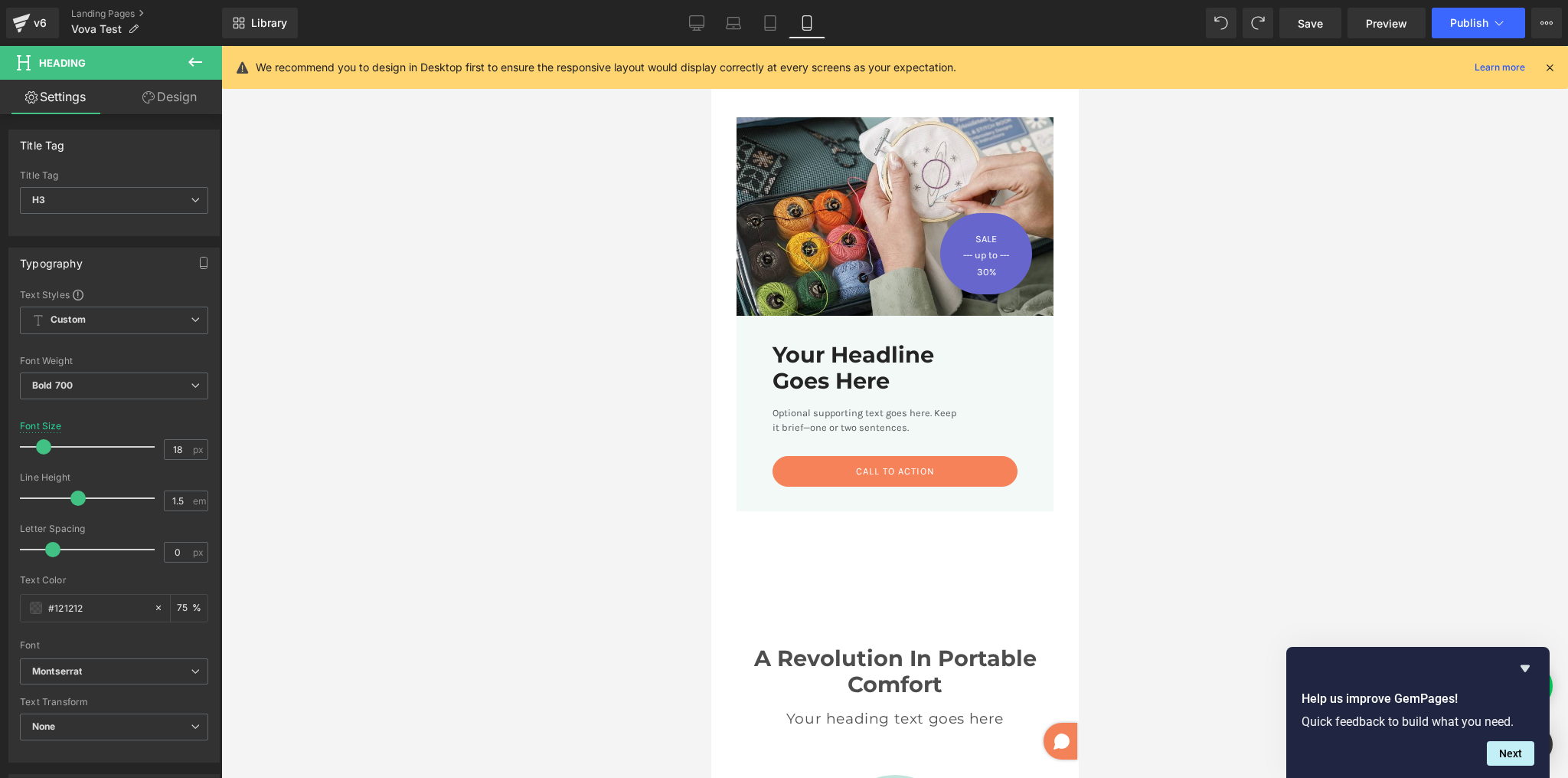
scroll to position [477, 0]
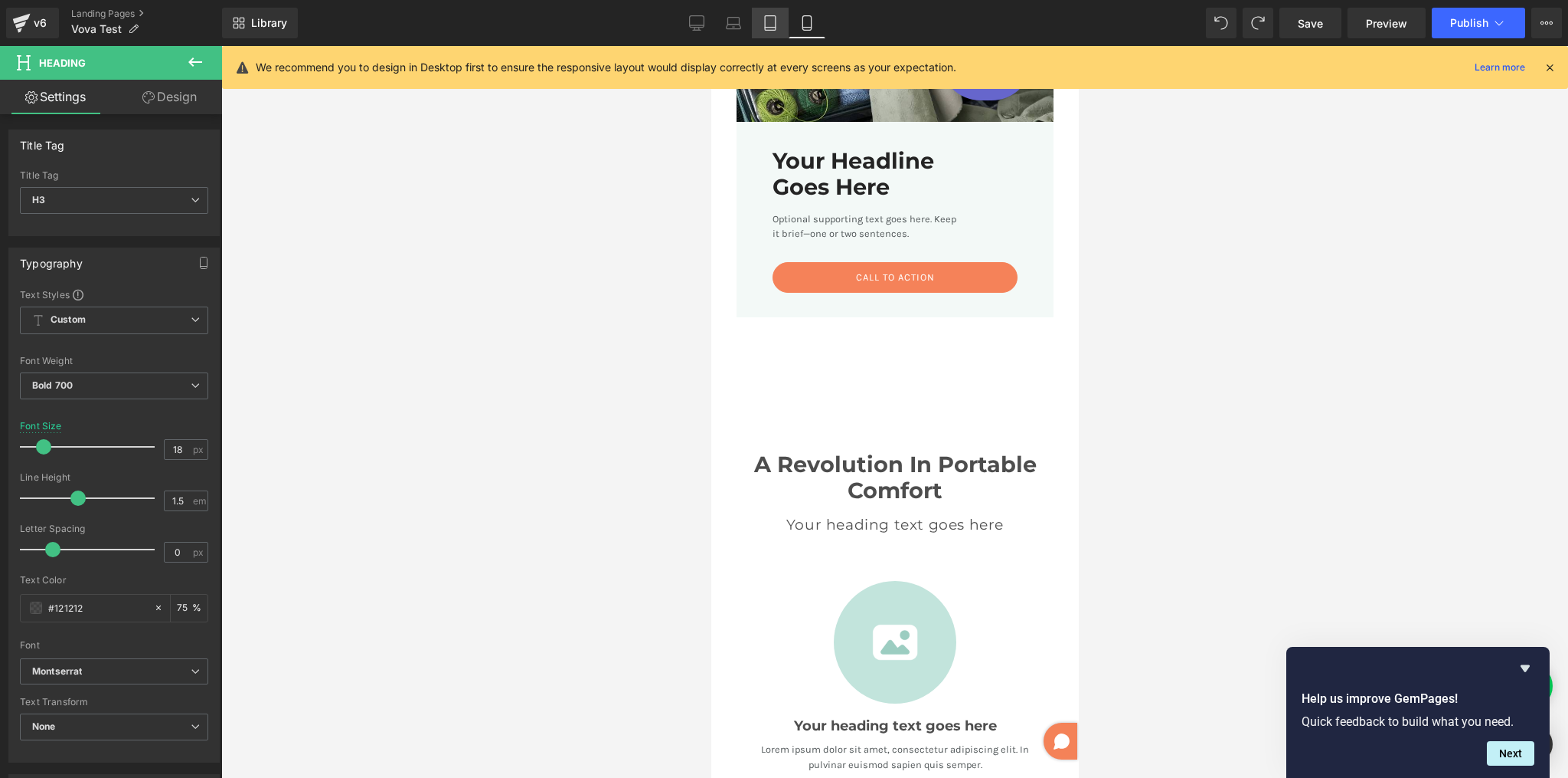
click at [769, 24] on icon at bounding box center [770, 23] width 15 height 15
type input "75"
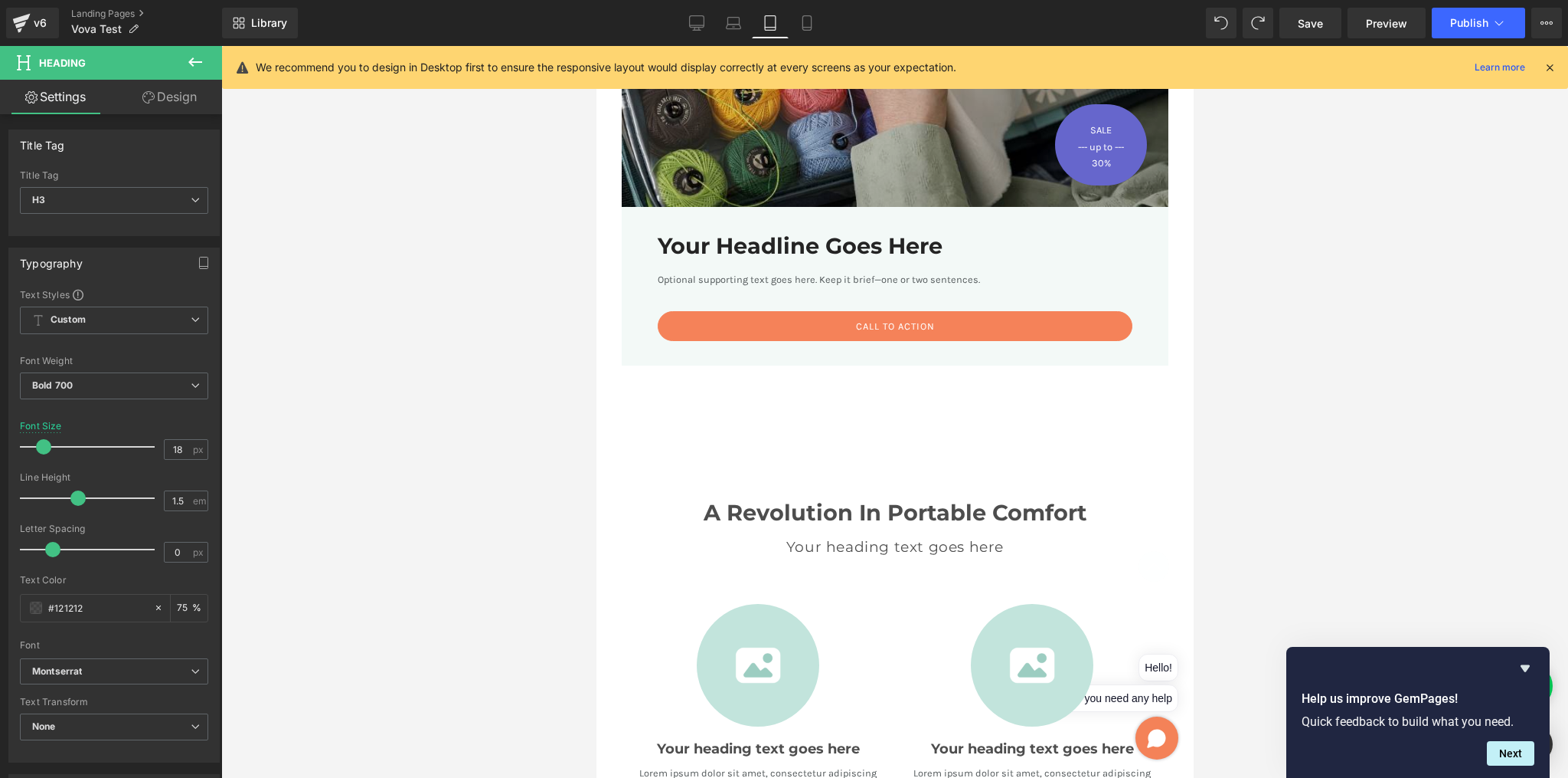
scroll to position [674, 0]
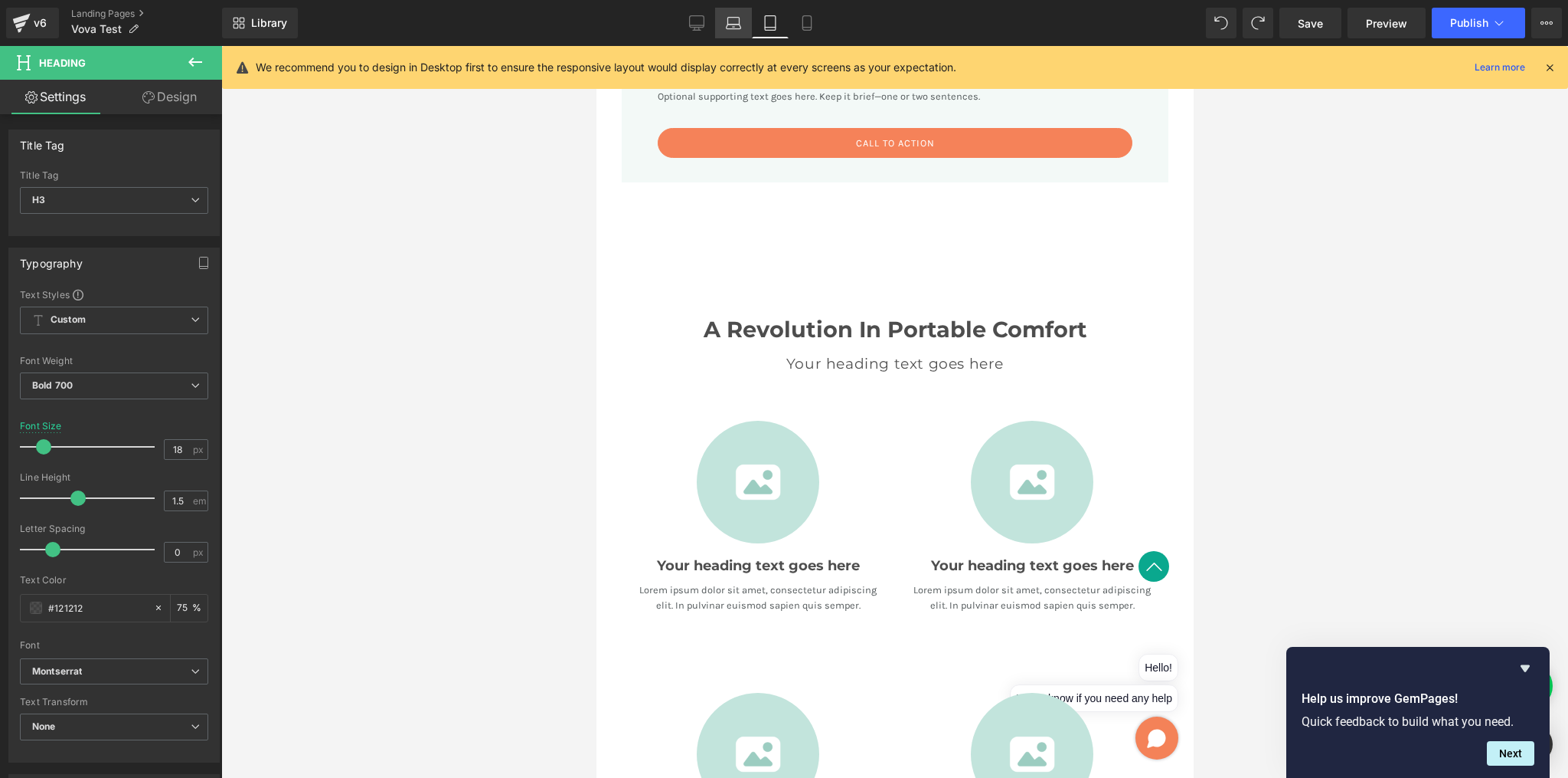
click at [734, 20] on icon at bounding box center [734, 23] width 15 height 15
type input "16"
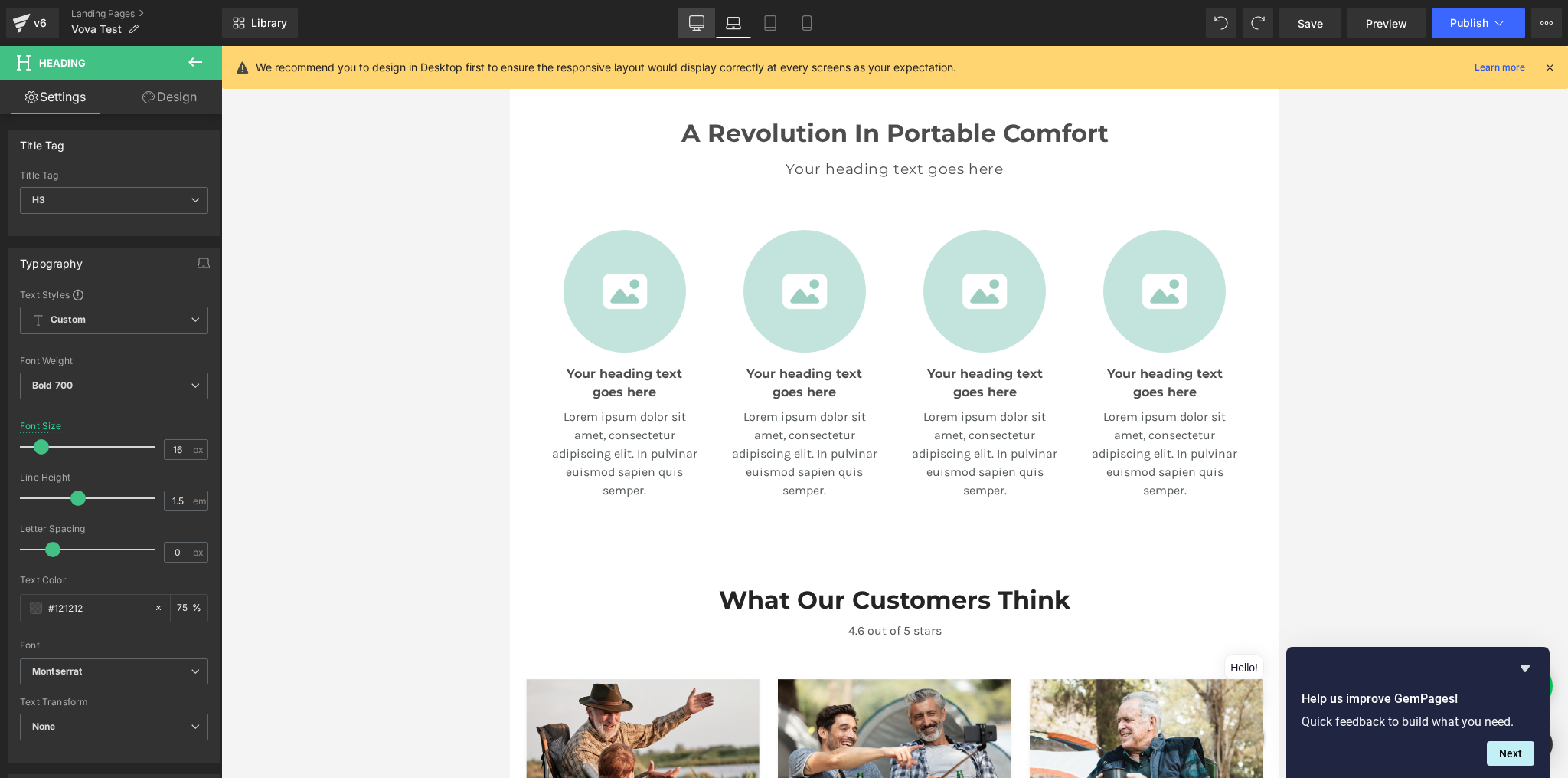
click at [706, 23] on link "Desktop" at bounding box center [696, 23] width 37 height 31
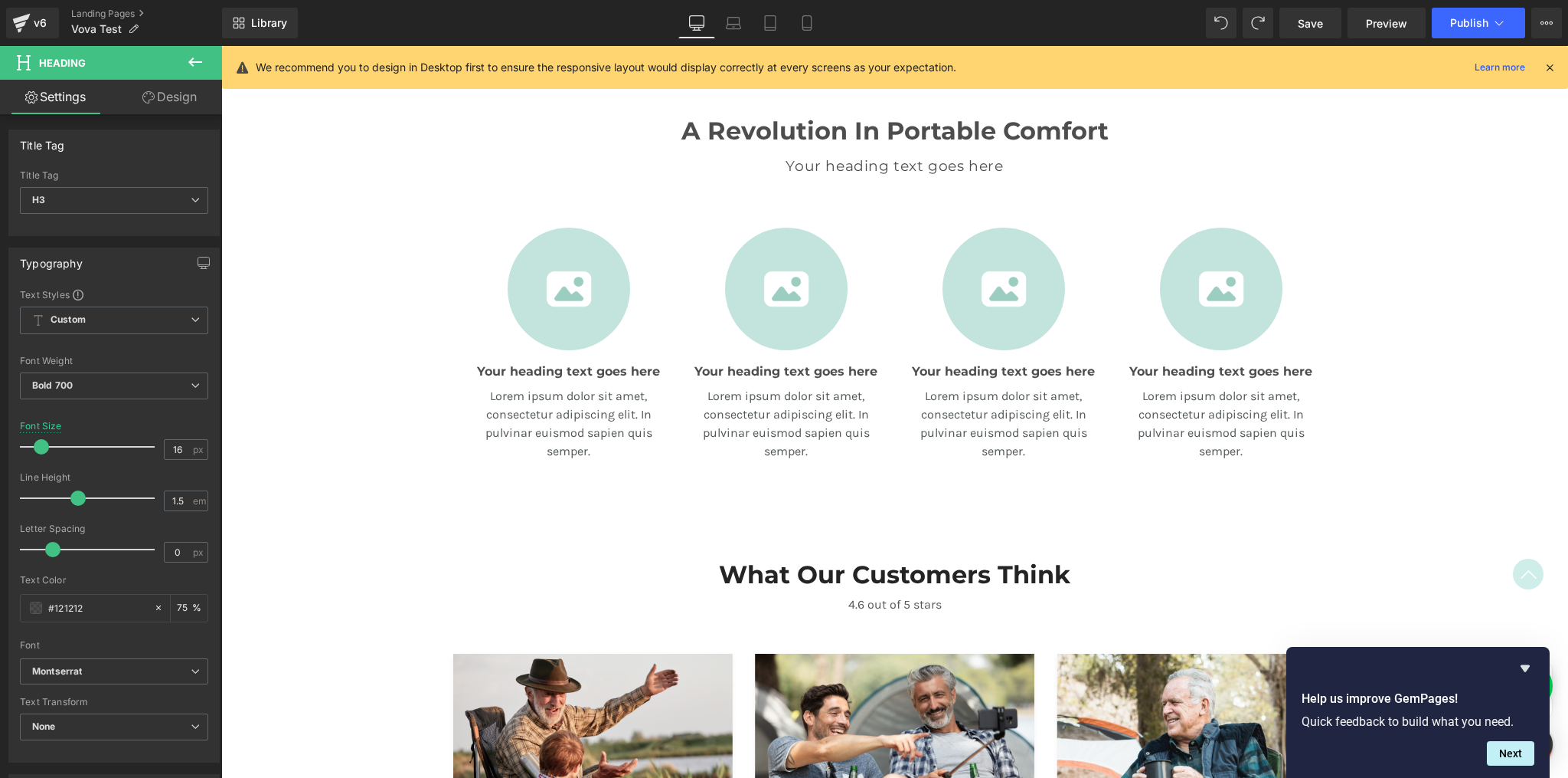
scroll to position [629, 0]
click at [731, 24] on icon at bounding box center [734, 23] width 15 height 15
type input "75"
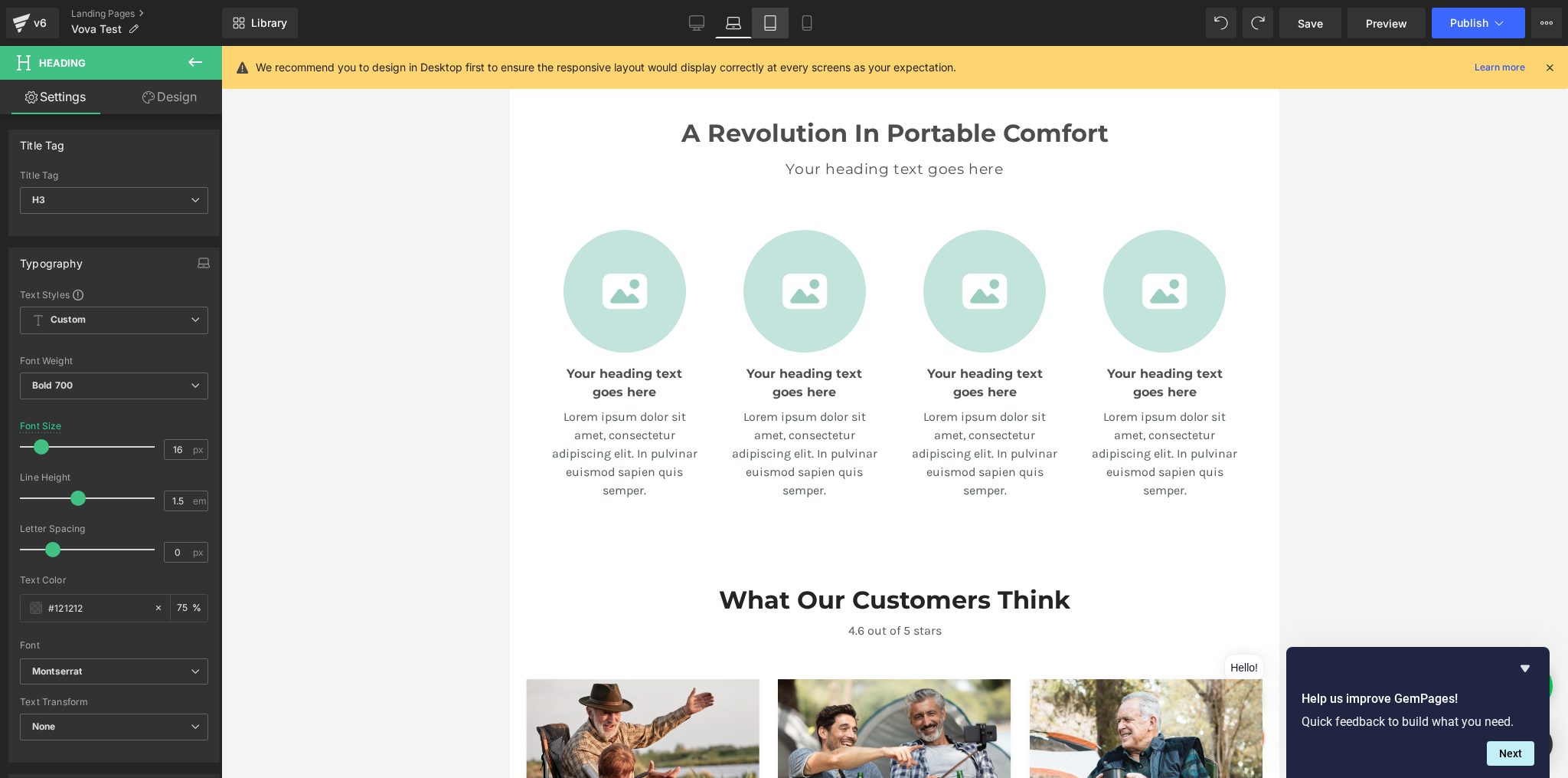
click at [769, 26] on icon at bounding box center [770, 23] width 15 height 15
type input "18"
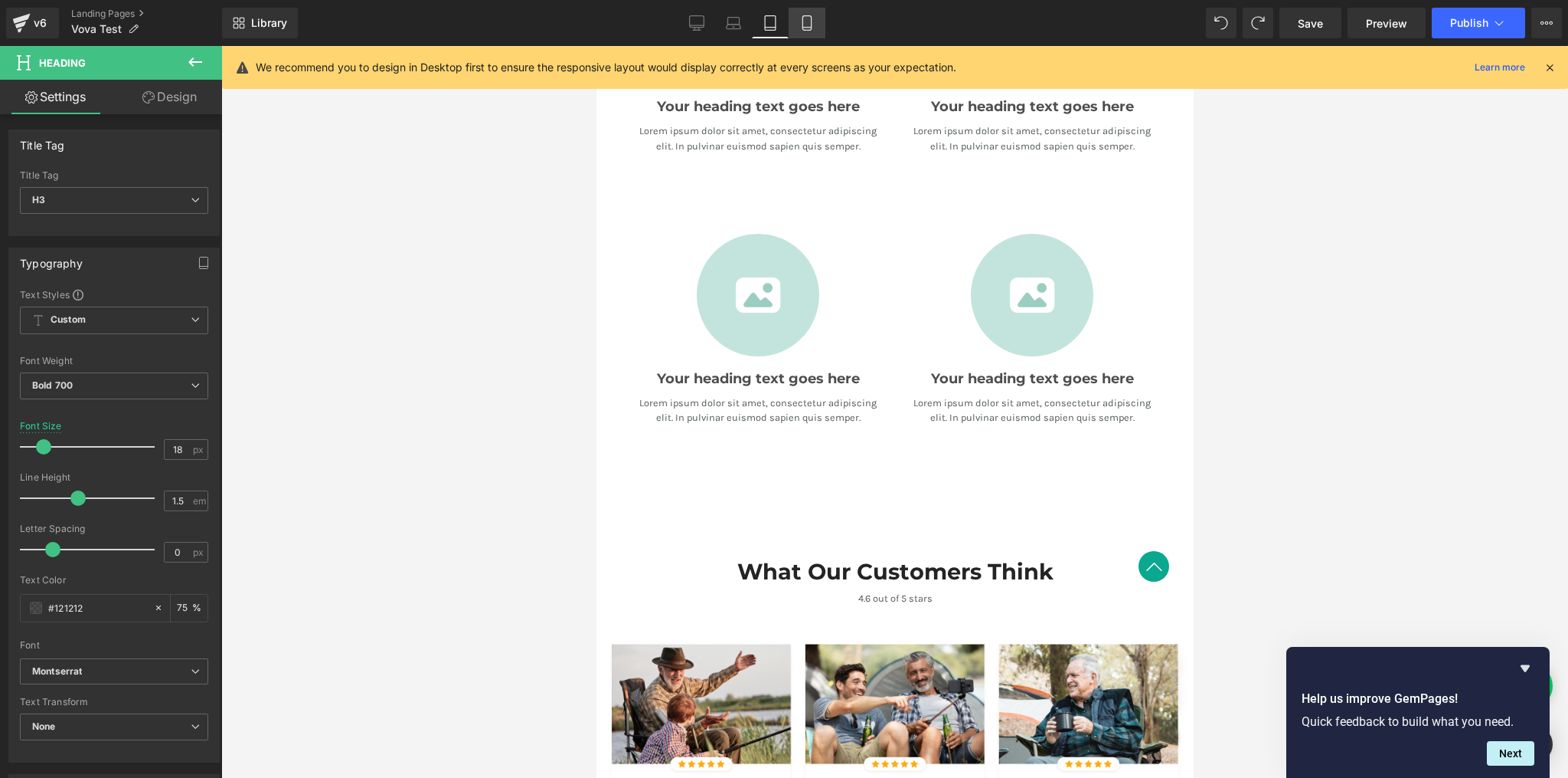
click at [825, 32] on link "Mobile" at bounding box center [807, 23] width 37 height 31
type input "75"
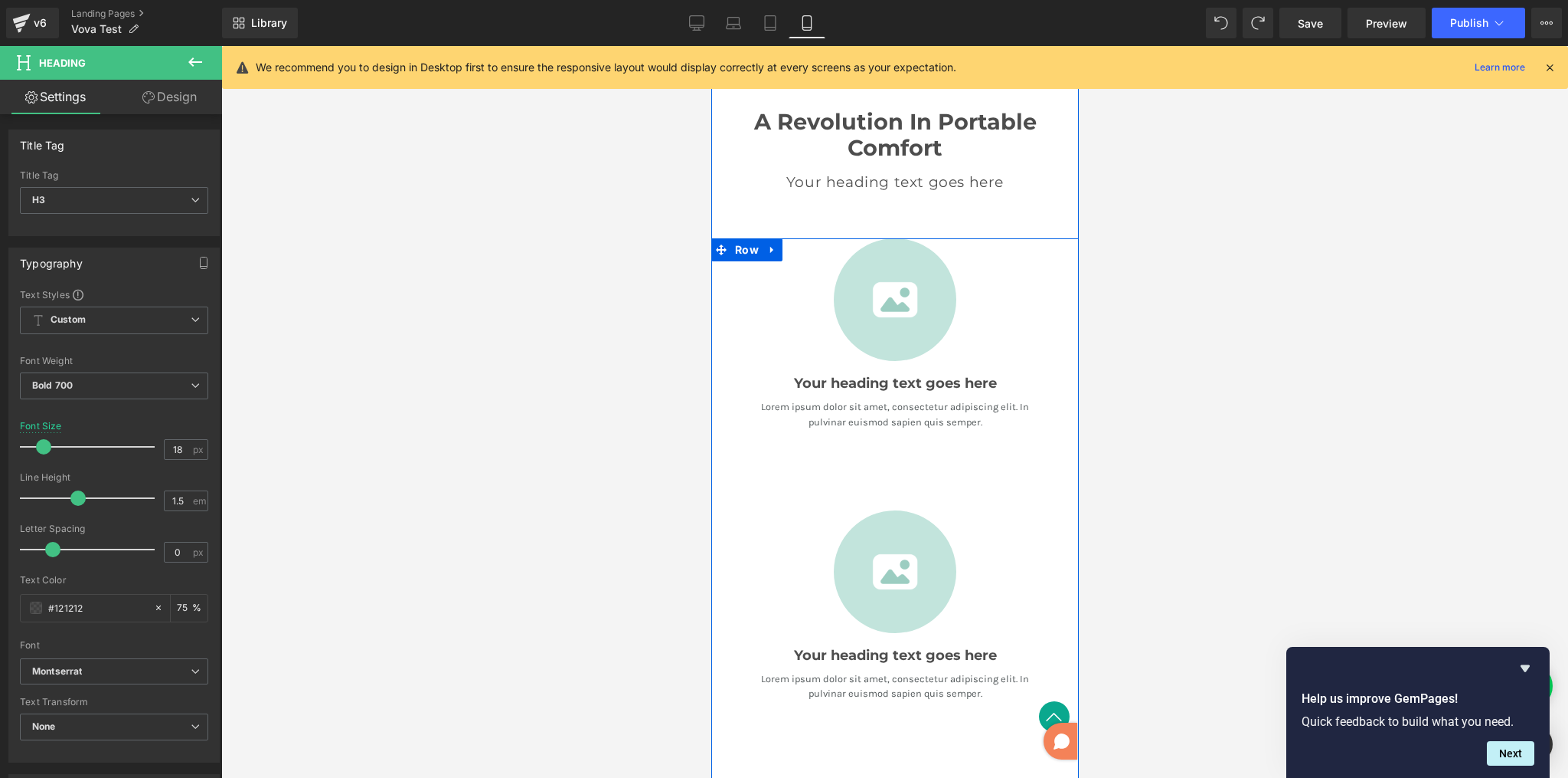
scroll to position [200, 0]
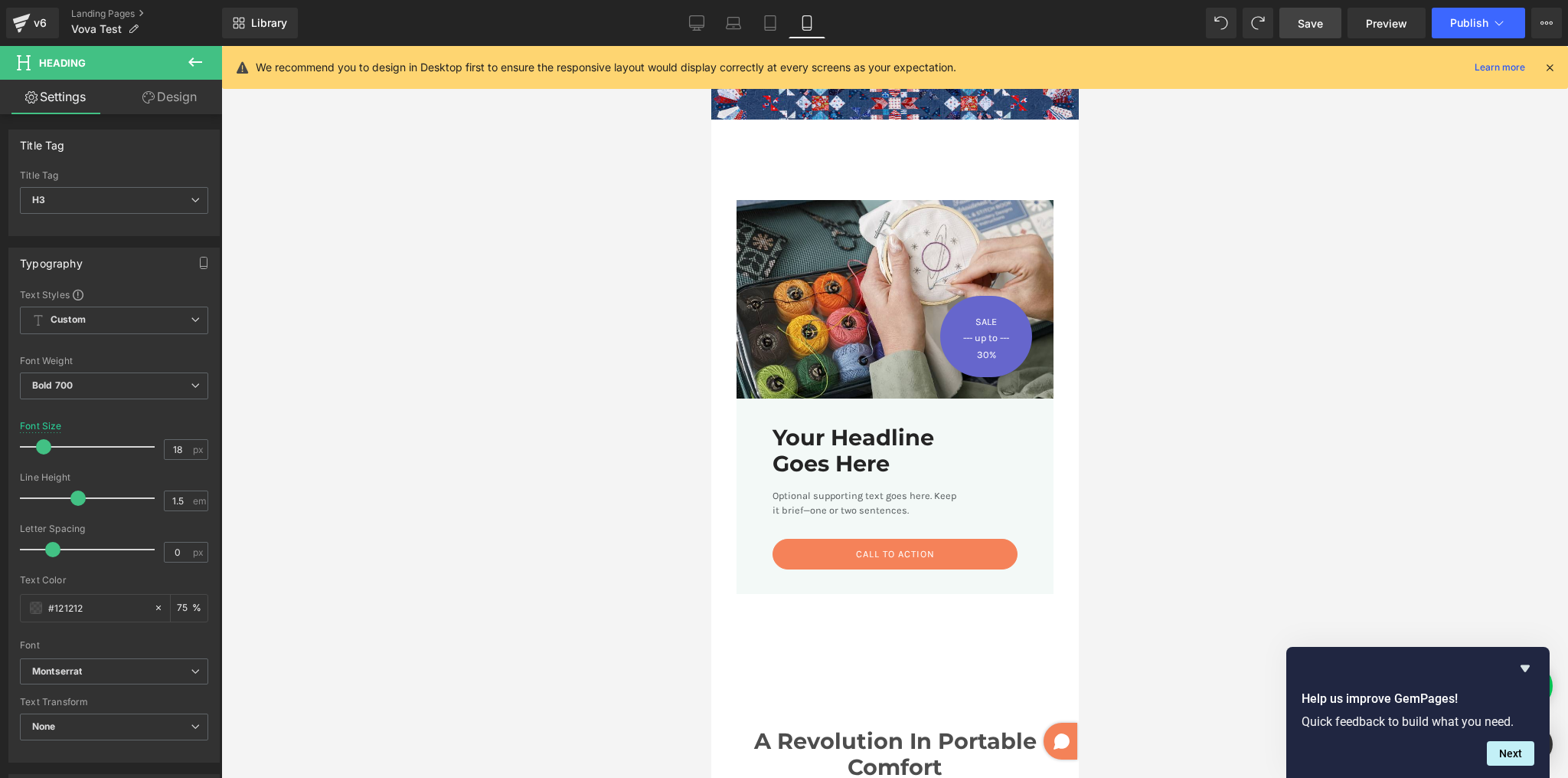
click at [1307, 24] on span "Save" at bounding box center [1310, 24] width 25 height 16
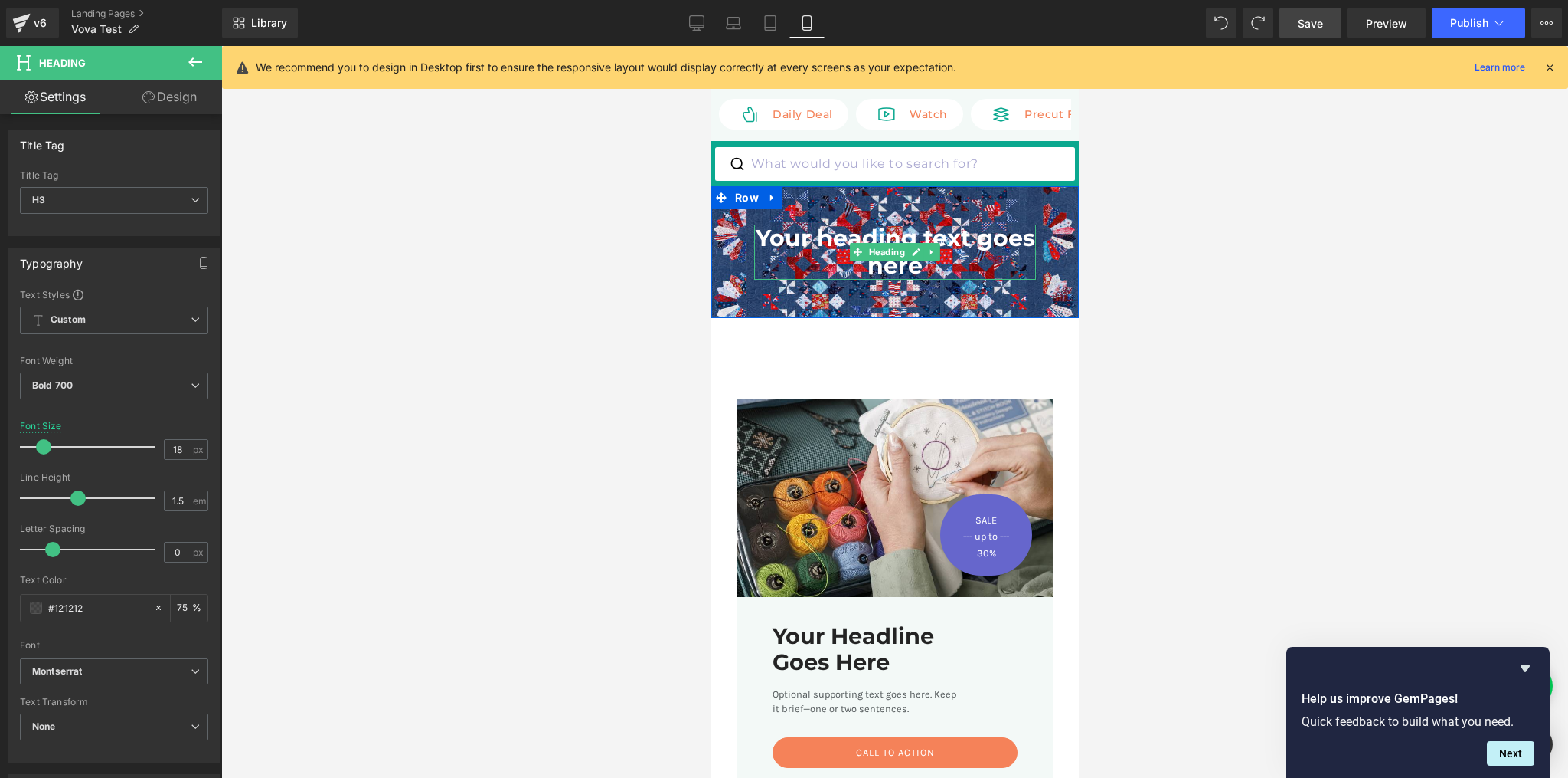
scroll to position [0, 0]
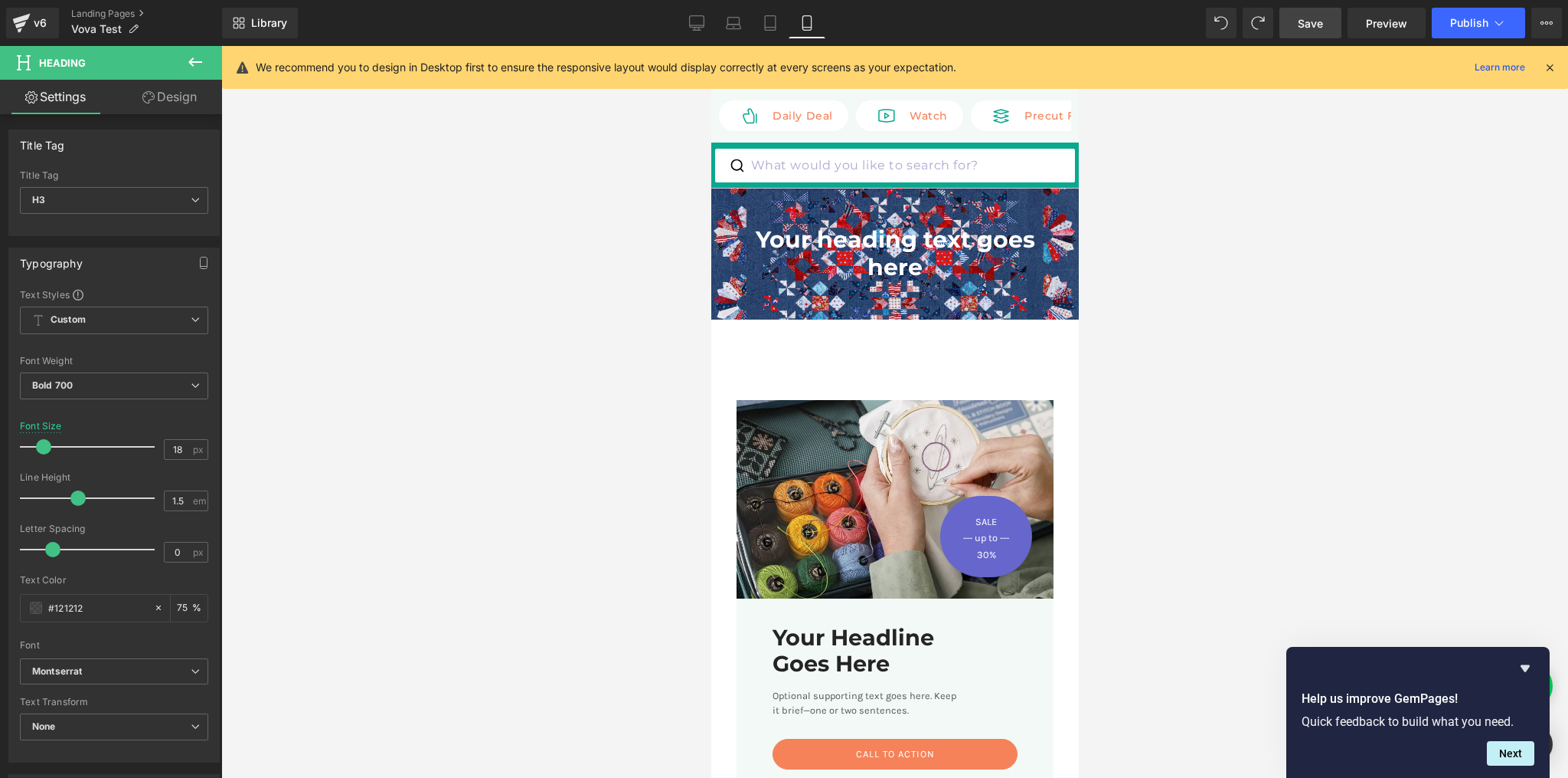
click at [1554, 66] on icon at bounding box center [1549, 67] width 14 height 14
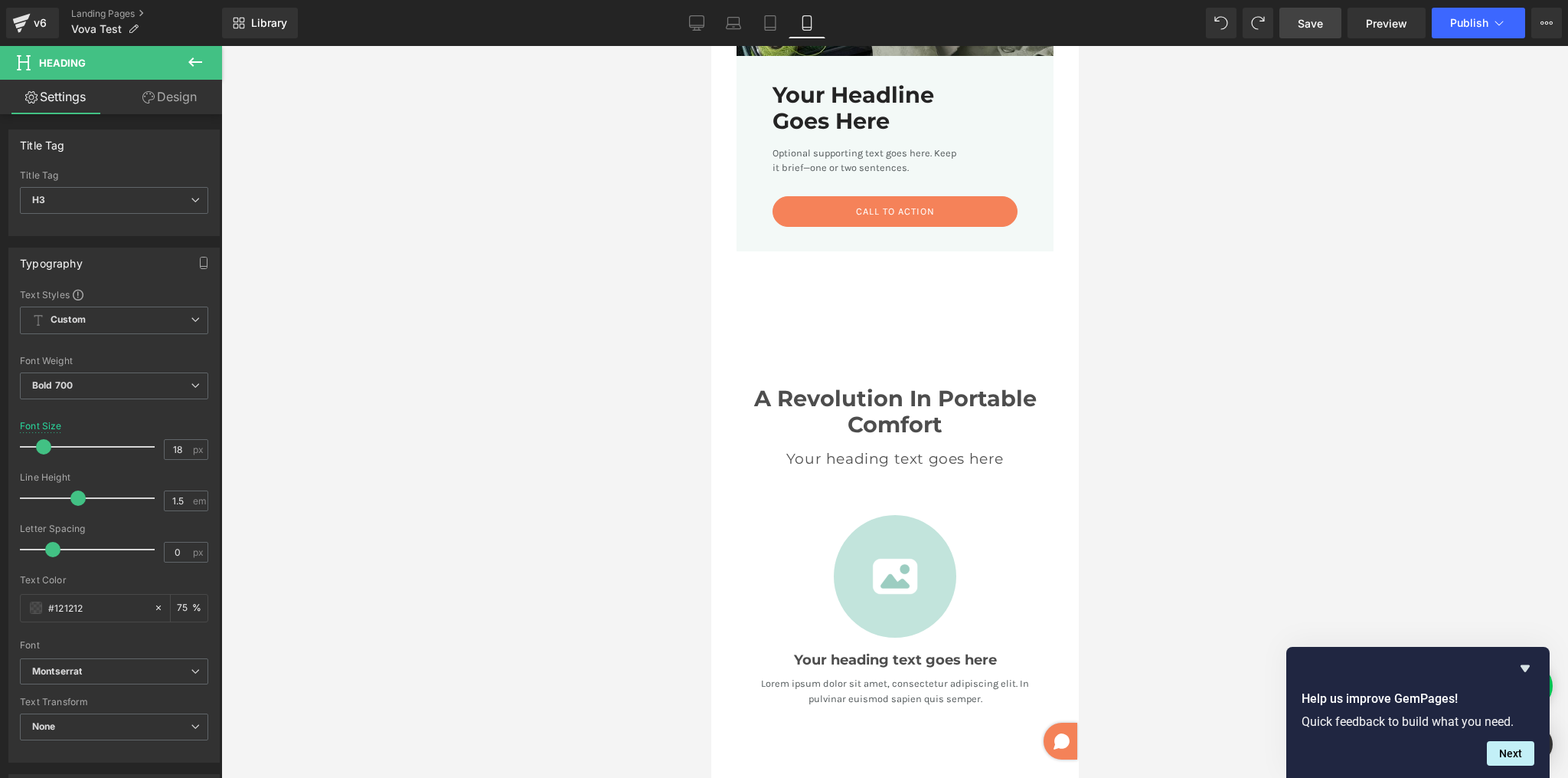
scroll to position [71, 0]
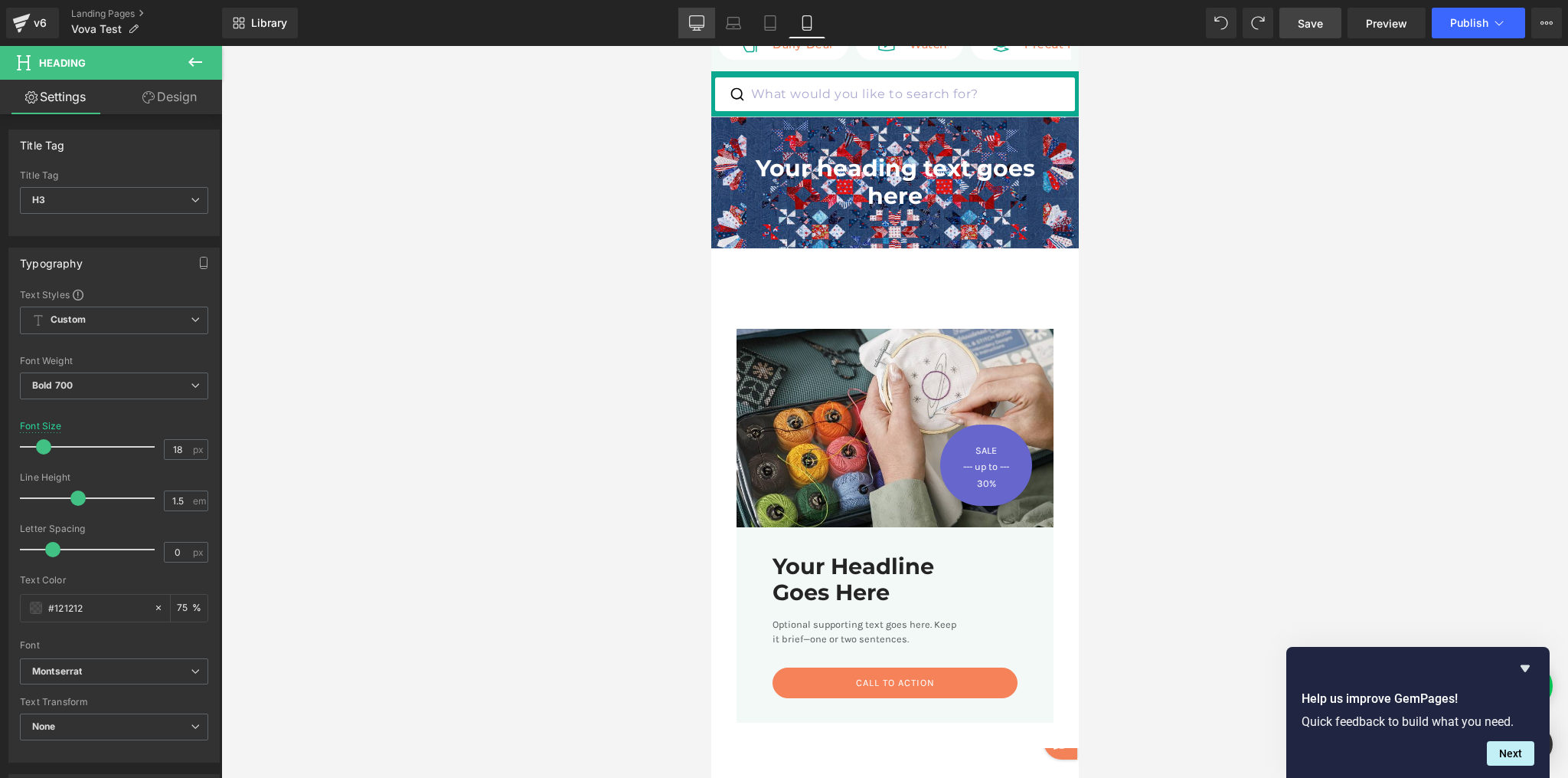
click at [692, 24] on icon at bounding box center [696, 23] width 15 height 15
type input "16"
type input "75"
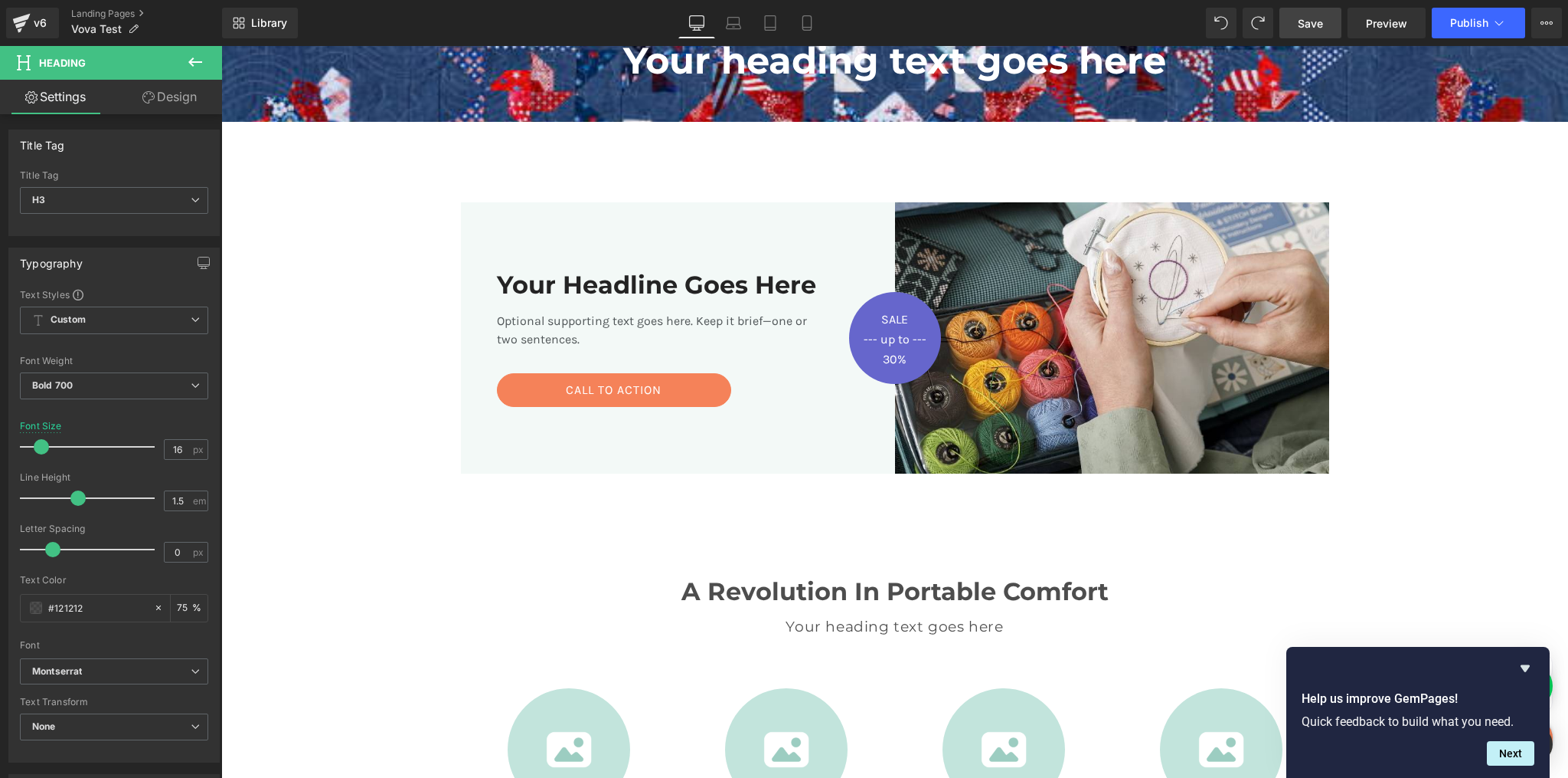
scroll to position [308, 0]
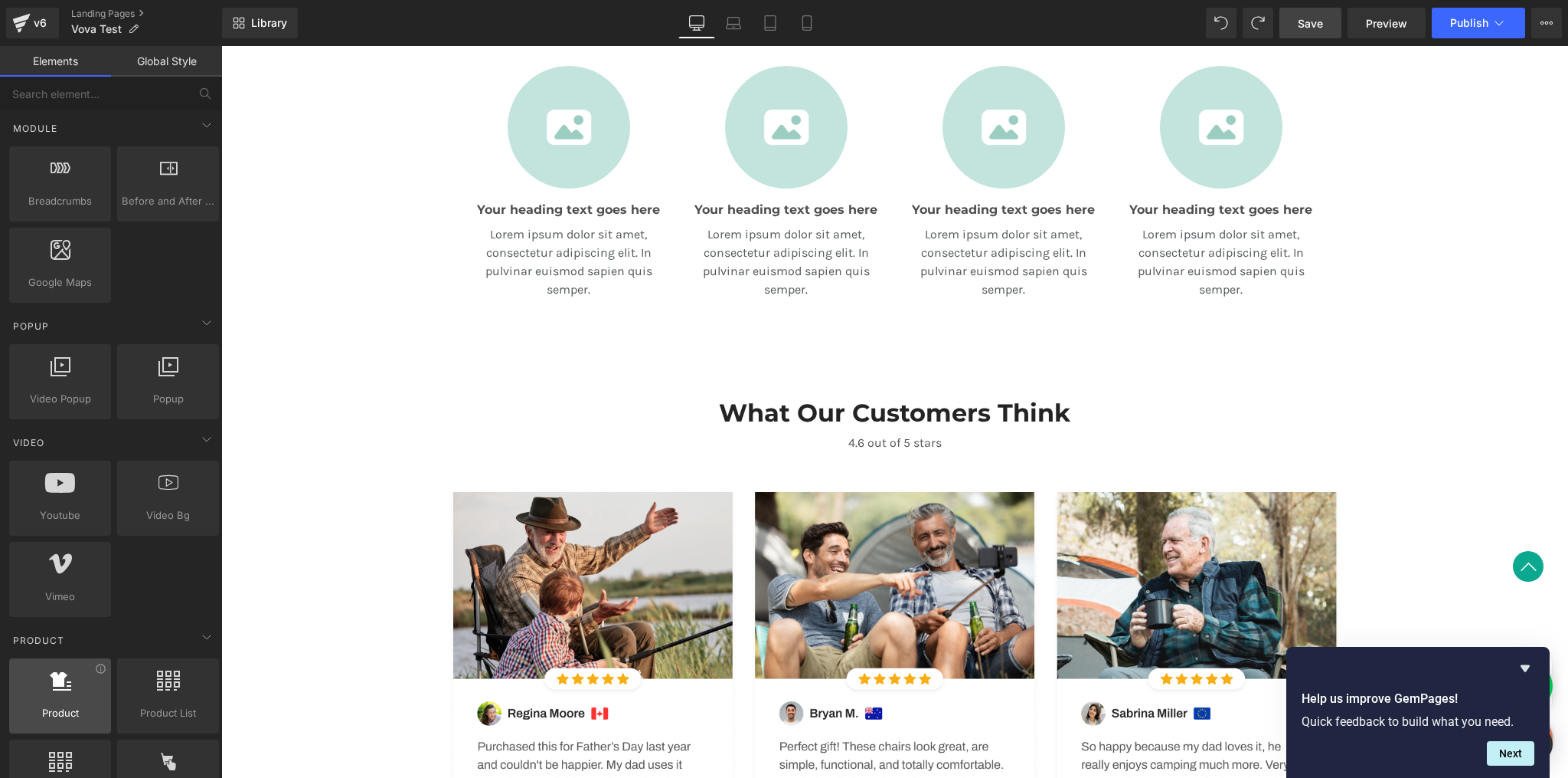
scroll to position [0, 0]
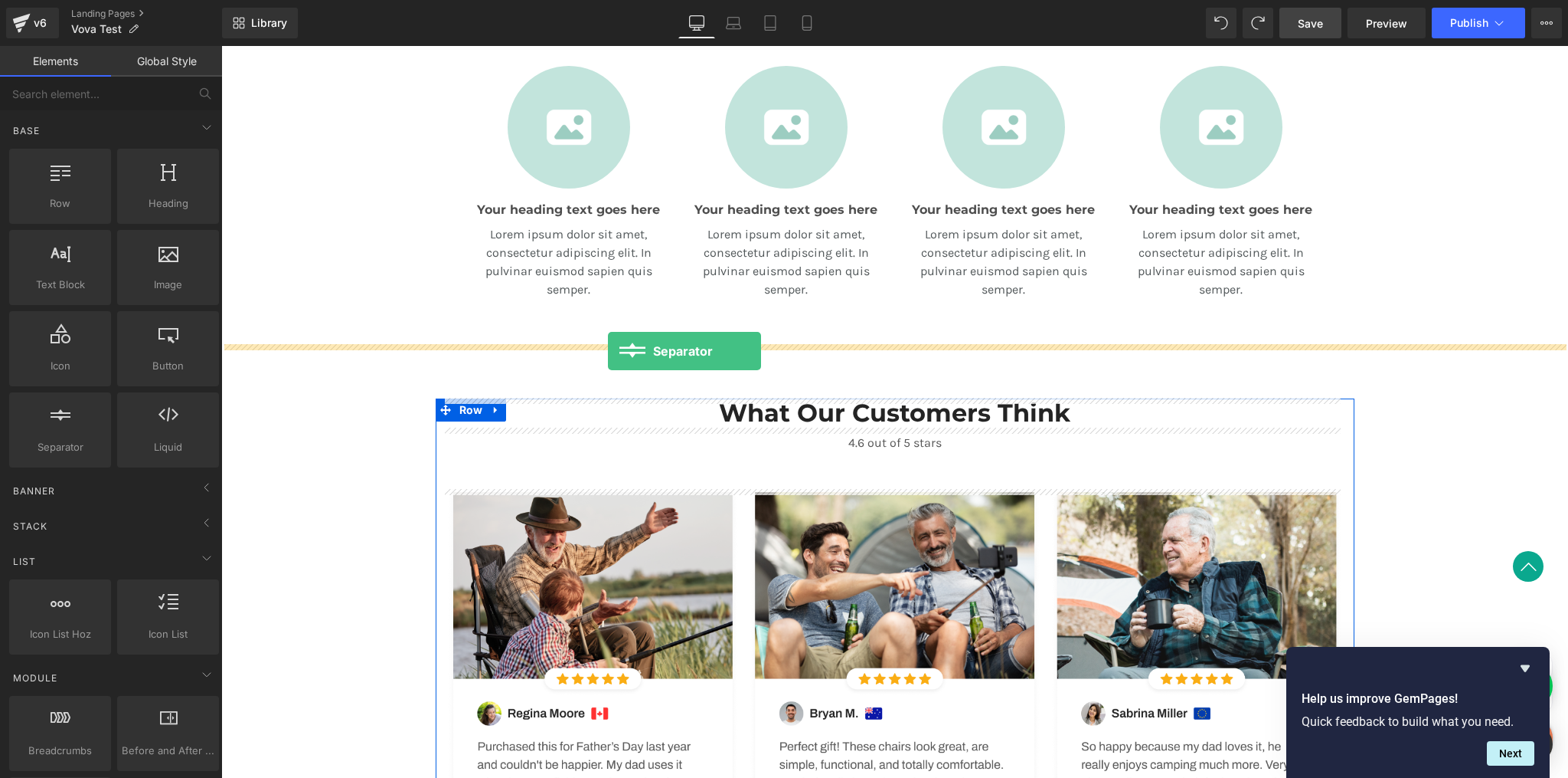
drag, startPoint x: 280, startPoint y: 469, endPoint x: 608, endPoint y: 351, distance: 348.6
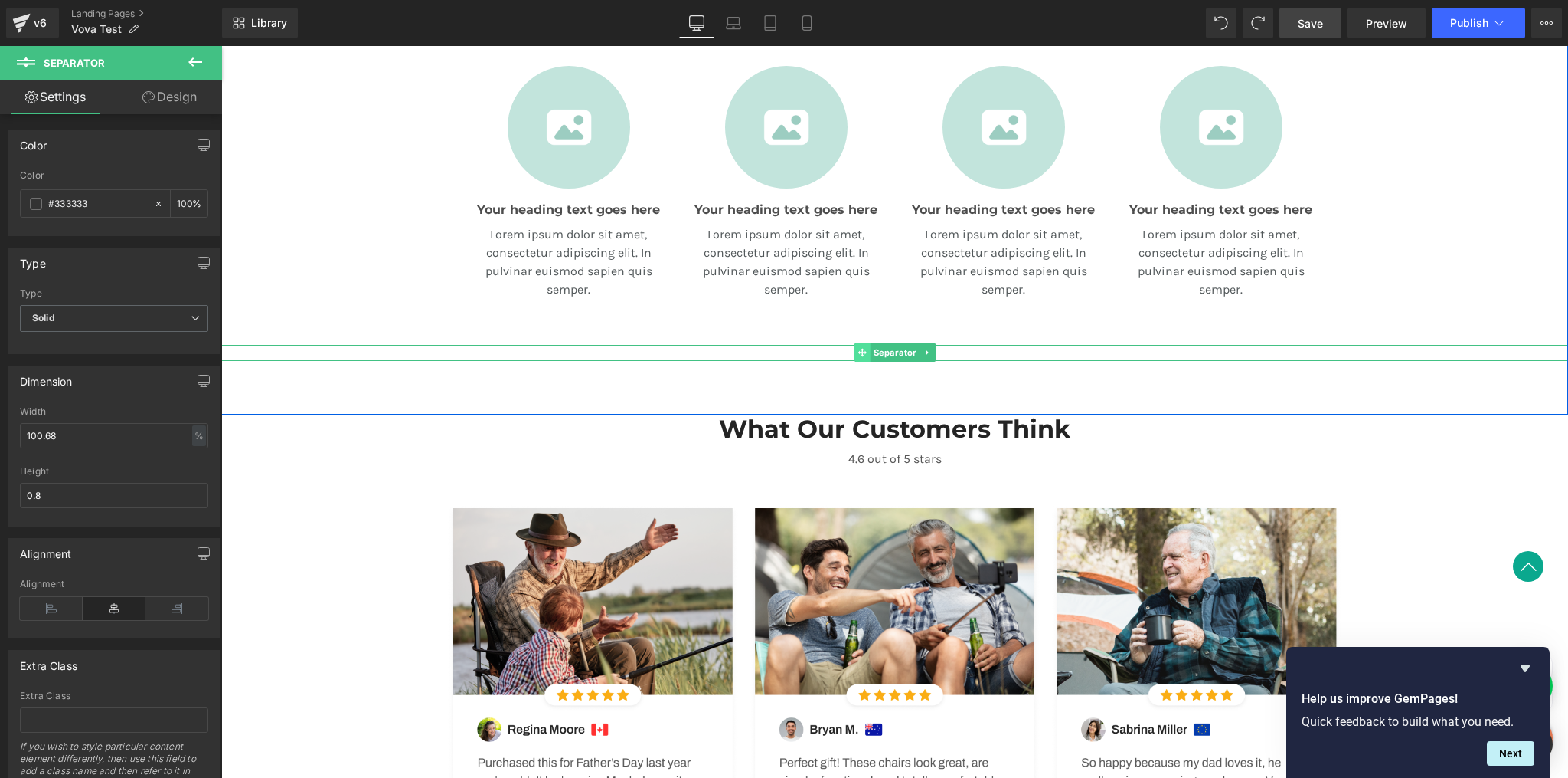
click at [858, 354] on icon at bounding box center [862, 352] width 8 height 8
click at [956, 353] on hr at bounding box center [895, 357] width 1347 height 8
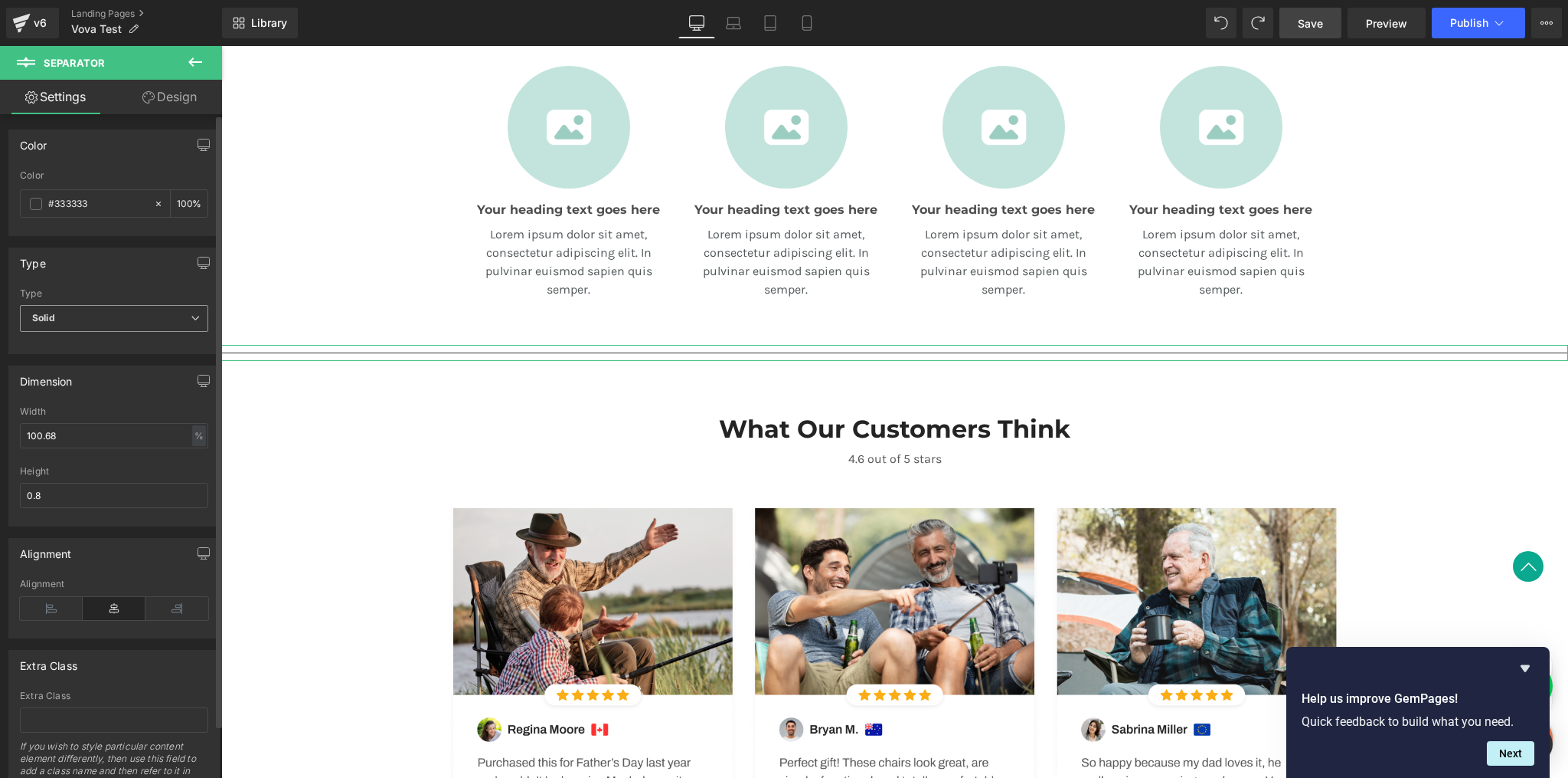
click at [130, 307] on span "Solid" at bounding box center [114, 318] width 188 height 27
click at [110, 363] on li "Dashed" at bounding box center [111, 369] width 183 height 23
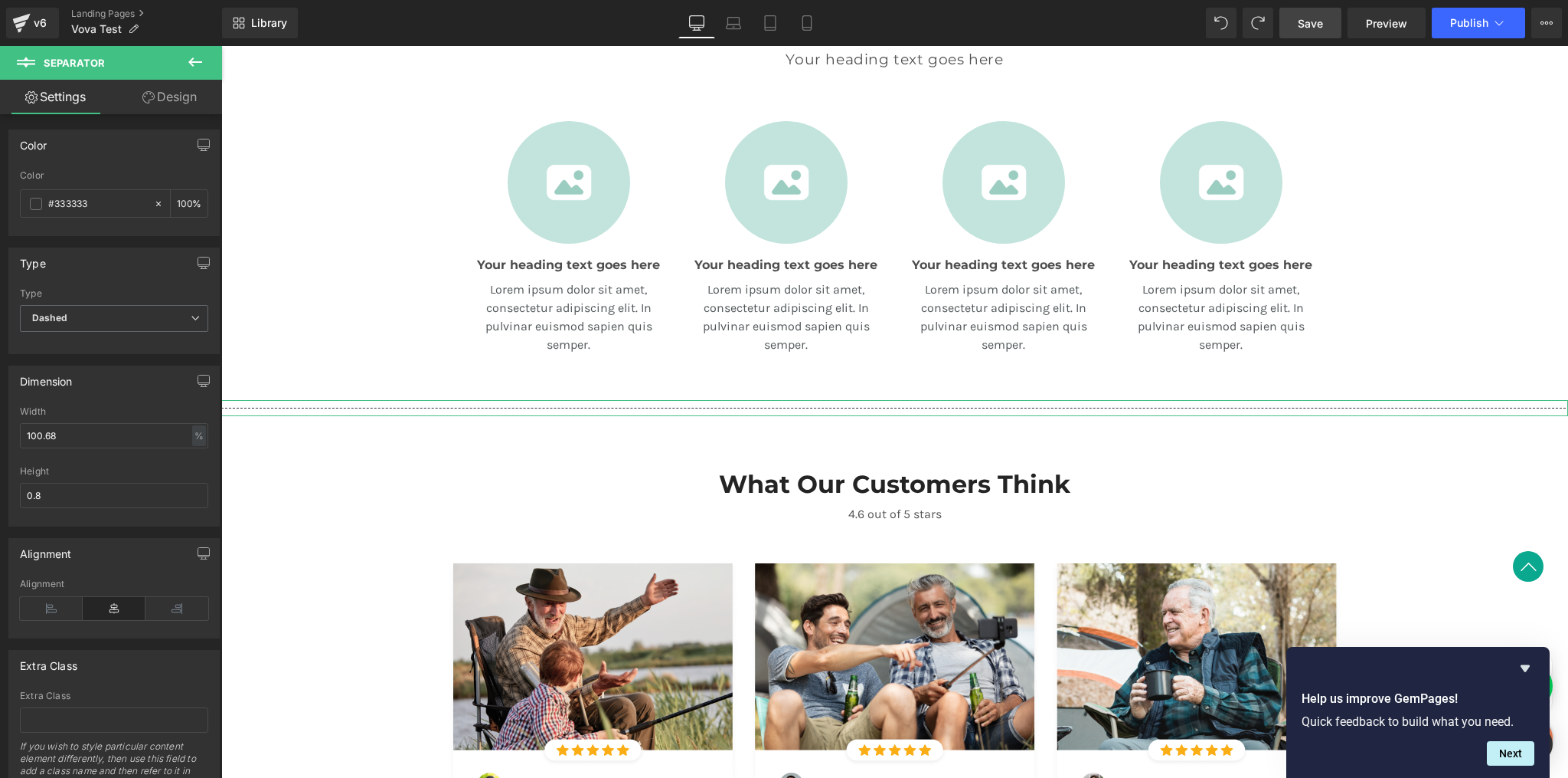
click at [174, 91] on link "Design" at bounding box center [170, 97] width 111 height 34
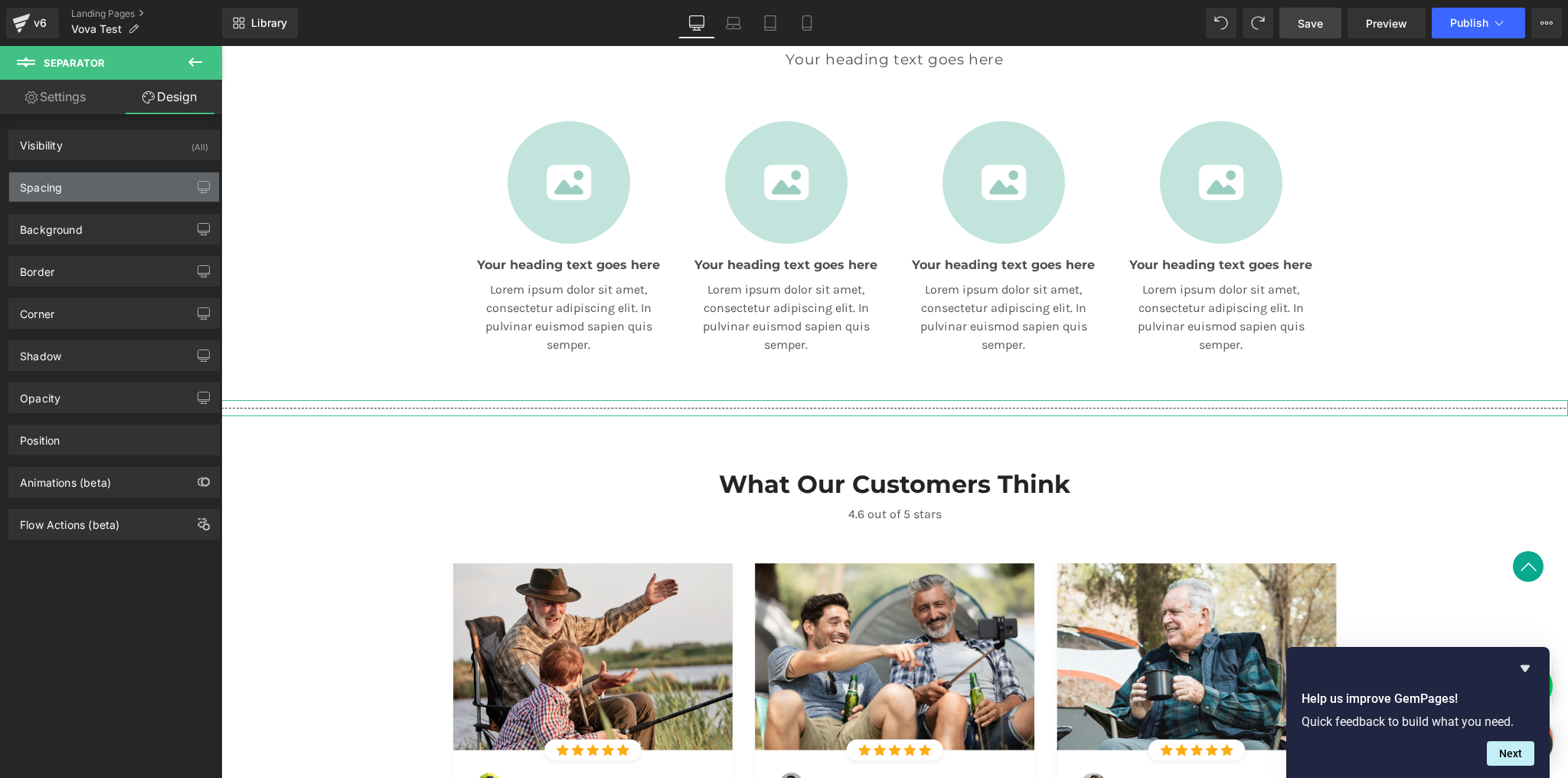
click at [109, 192] on div "Spacing" at bounding box center [114, 187] width 210 height 29
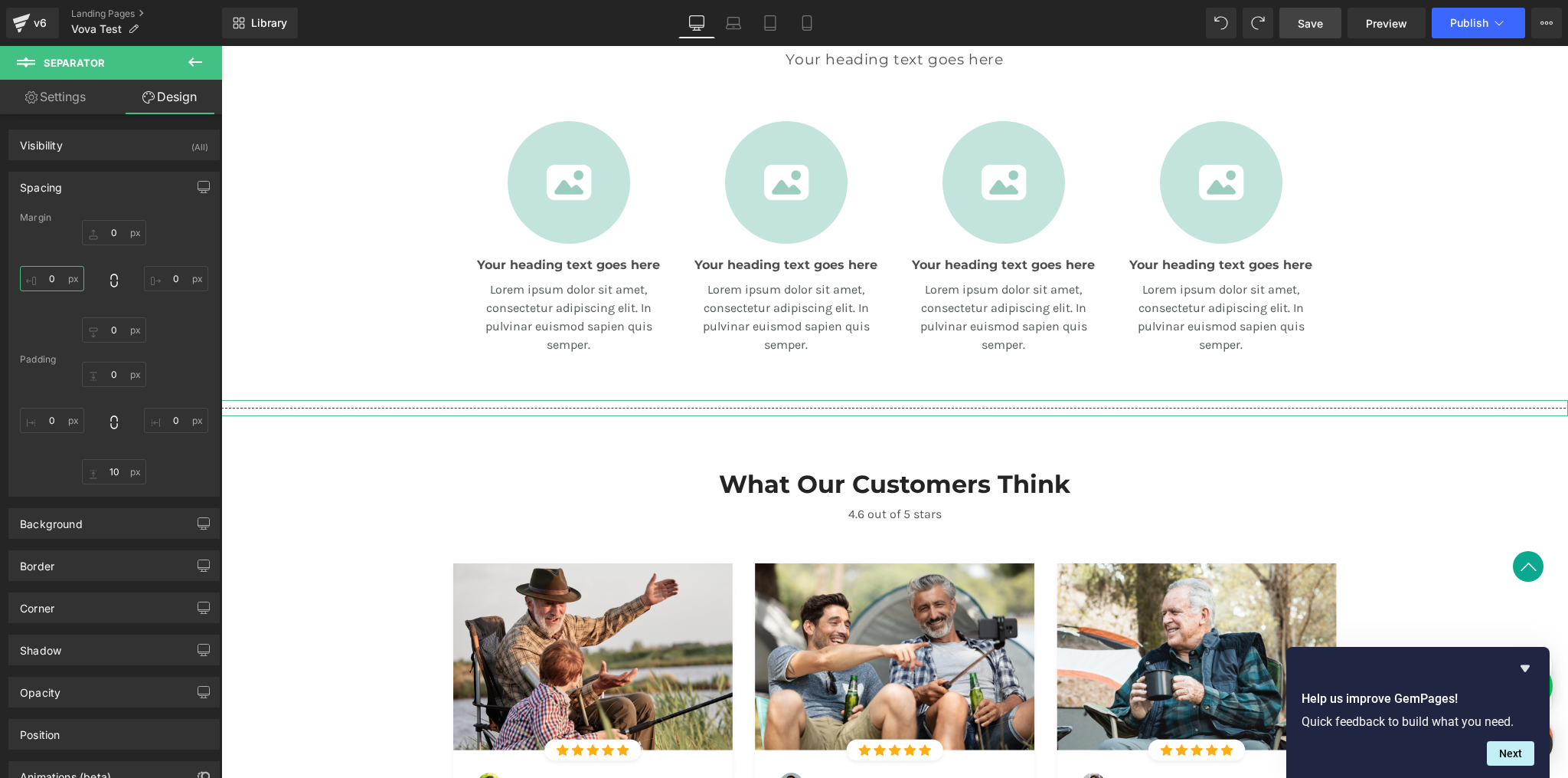
click at [62, 283] on input "0" at bounding box center [52, 278] width 64 height 25
type input "XL"
click at [184, 278] on input "0" at bounding box center [175, 278] width 64 height 25
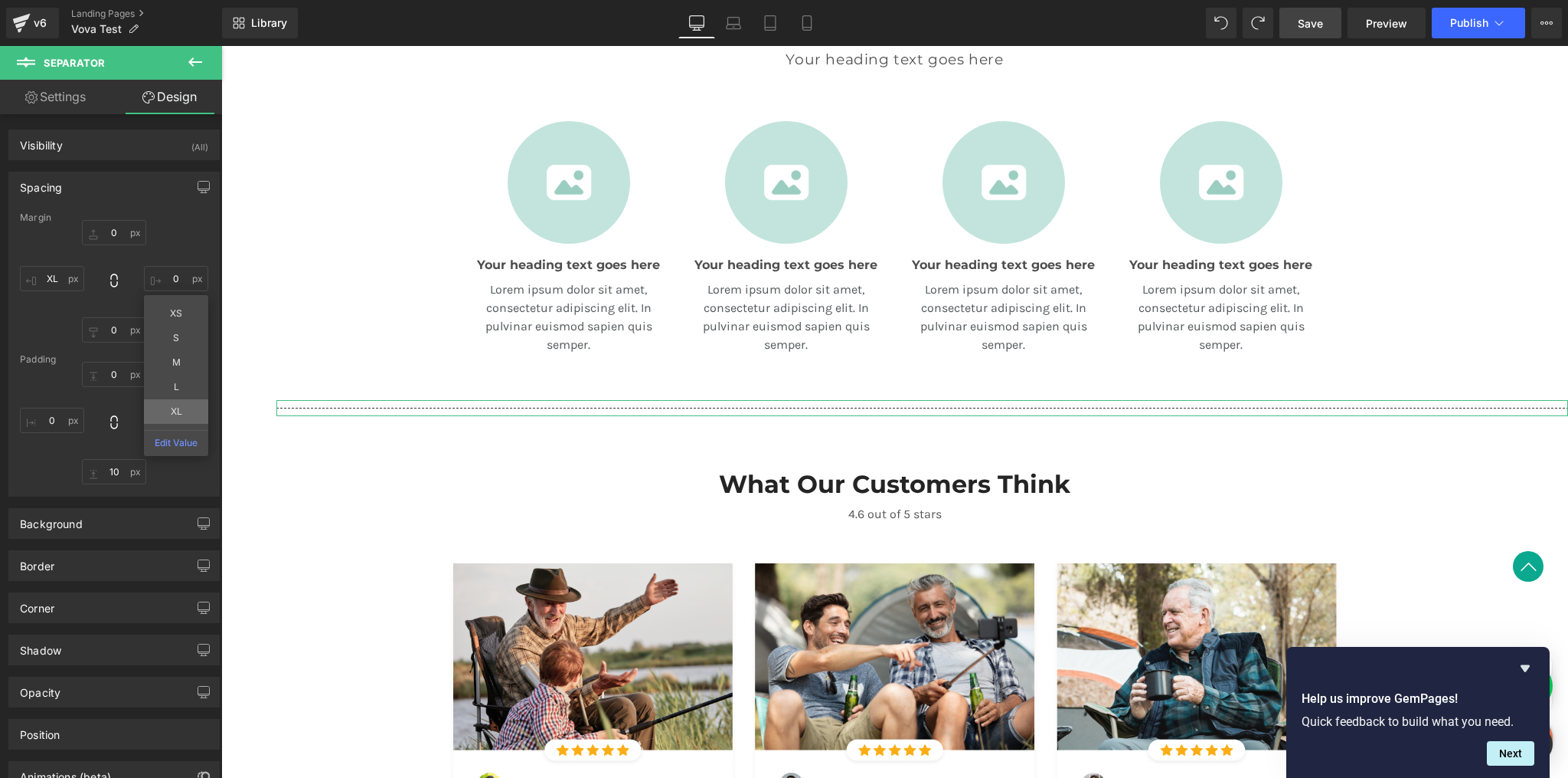
type input "XL"
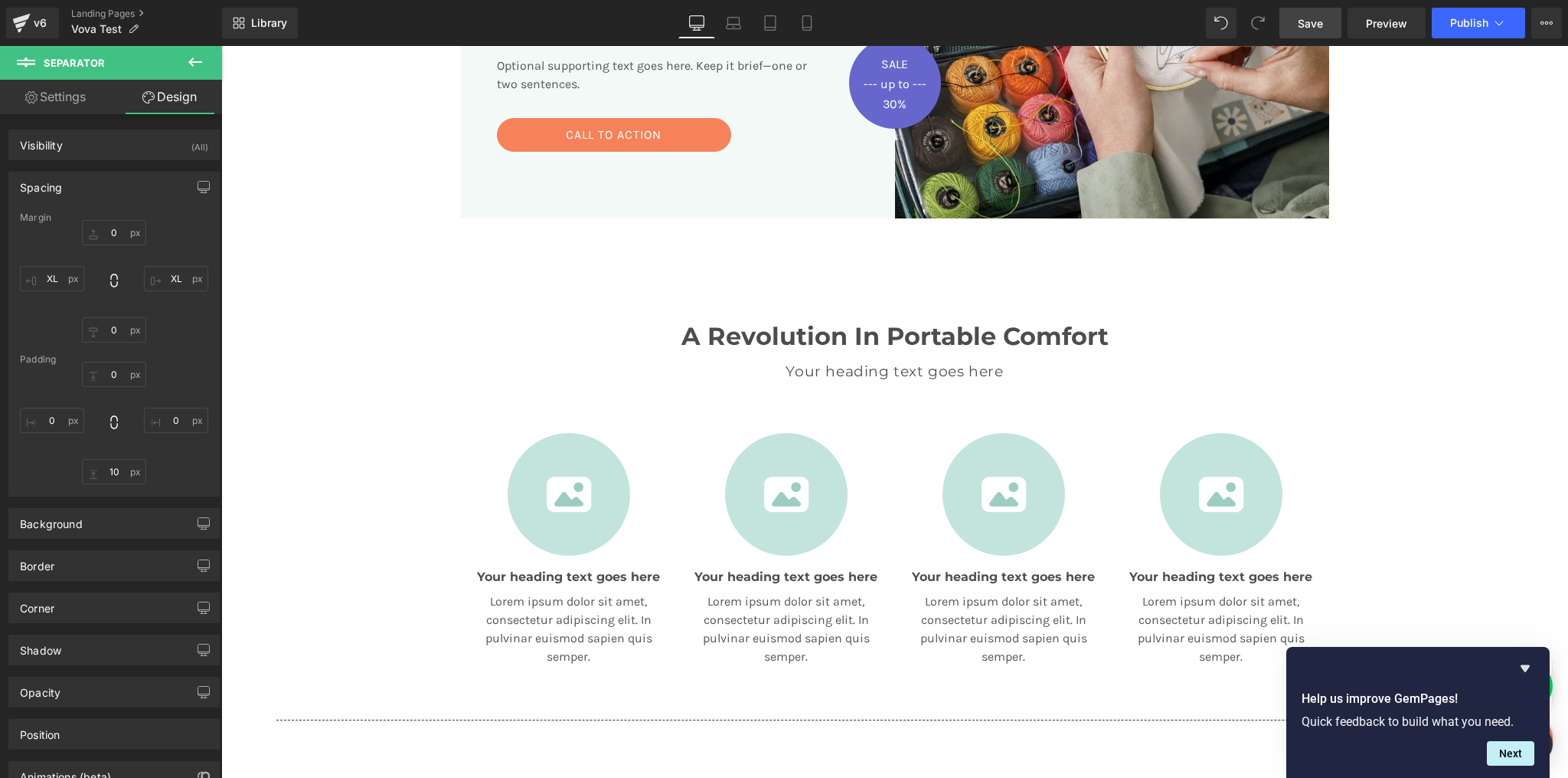
scroll to position [889, 0]
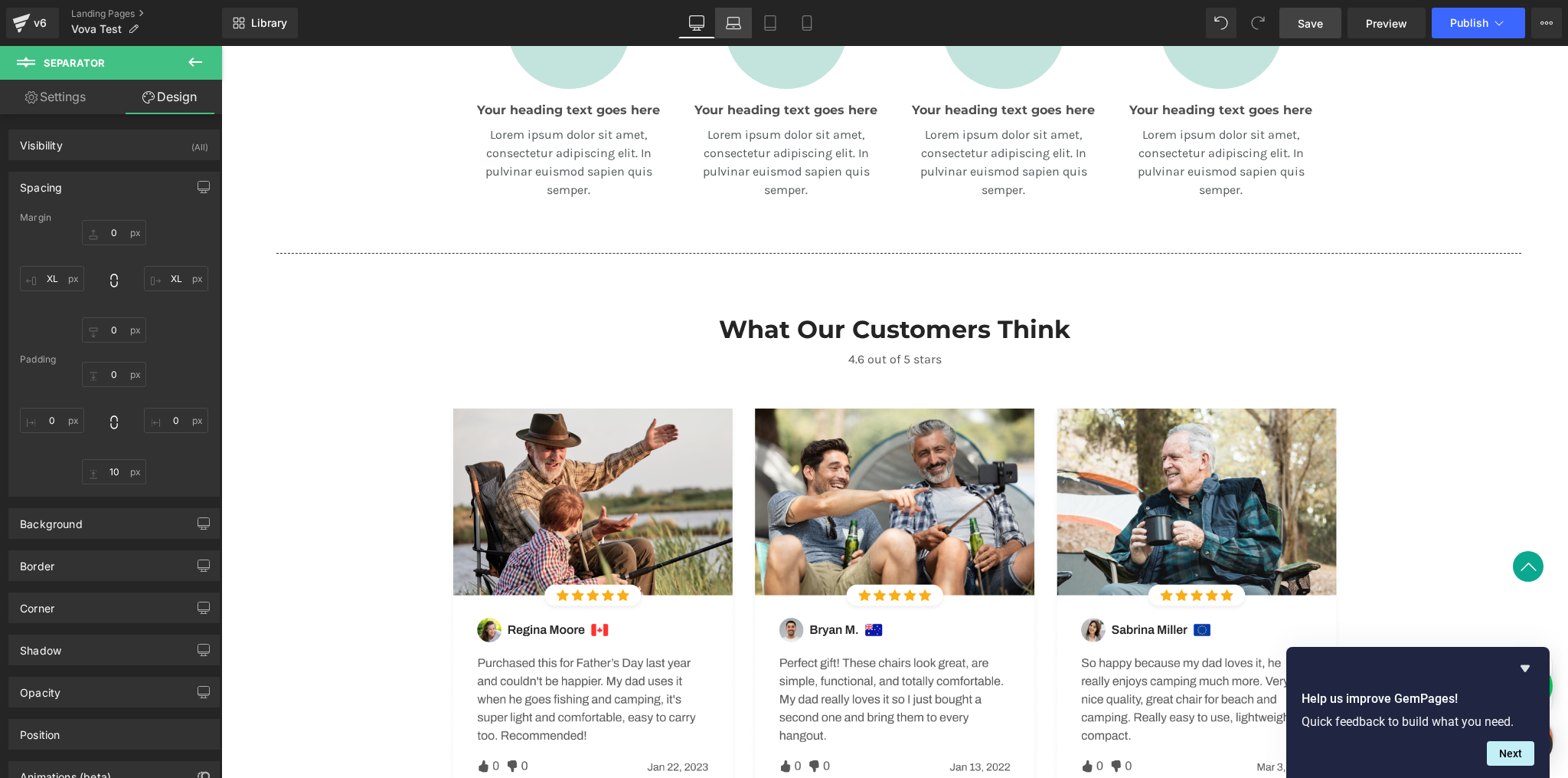
click at [737, 24] on icon at bounding box center [734, 23] width 15 height 15
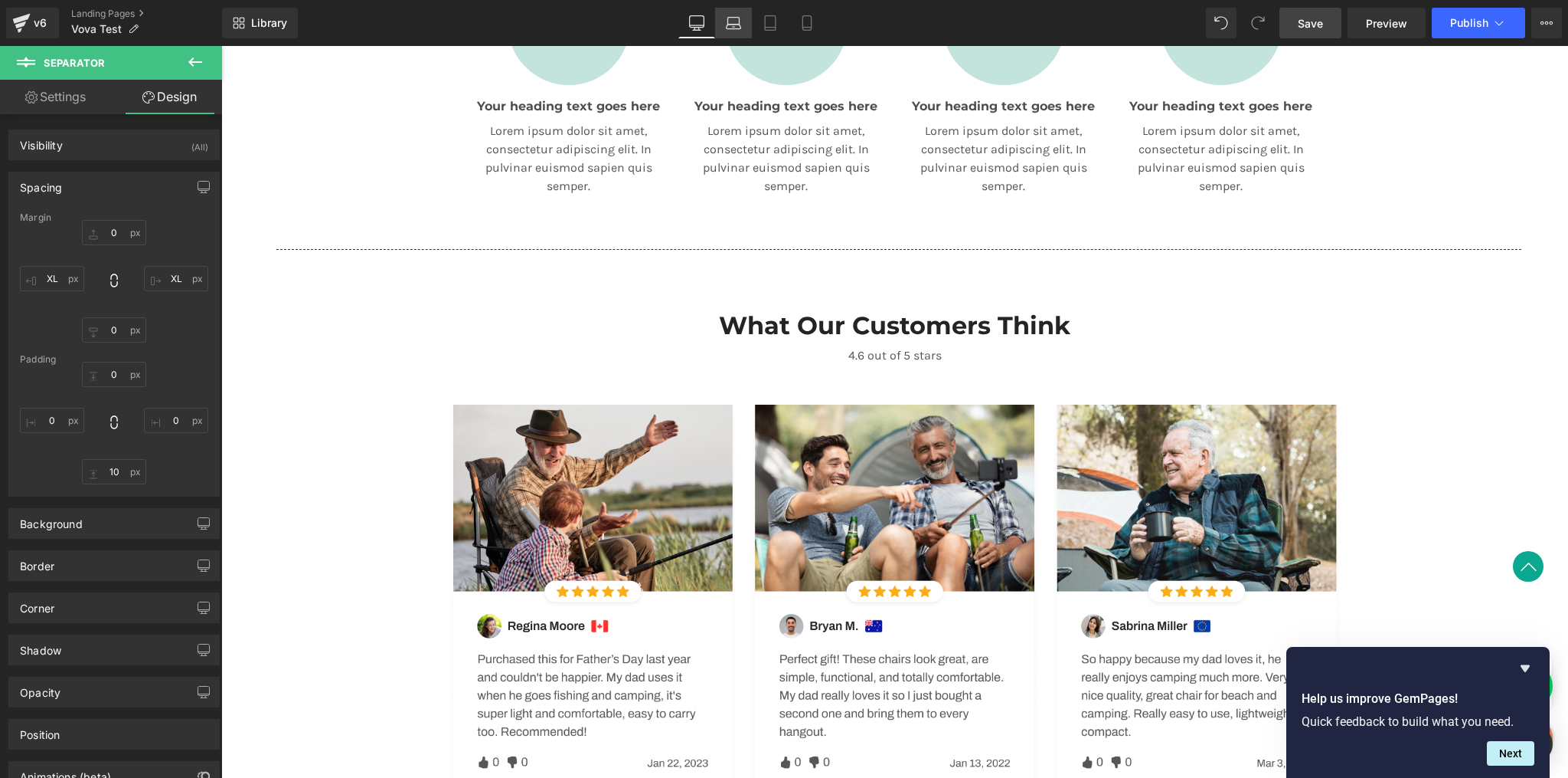
type input "0"
type input "XL"
type input "0"
type input "XL"
type input "0"
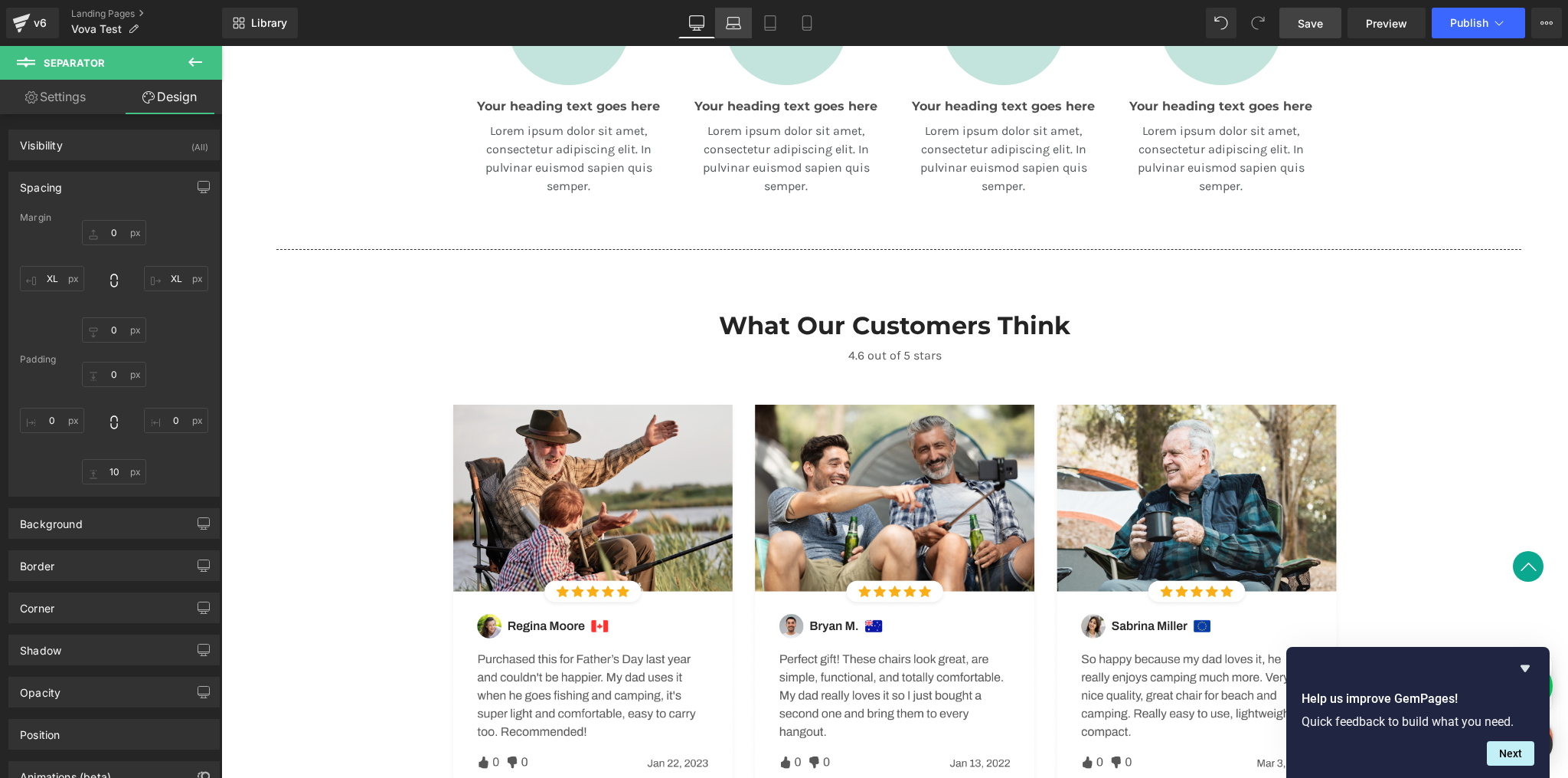
type input "0"
type input "10"
type input "0"
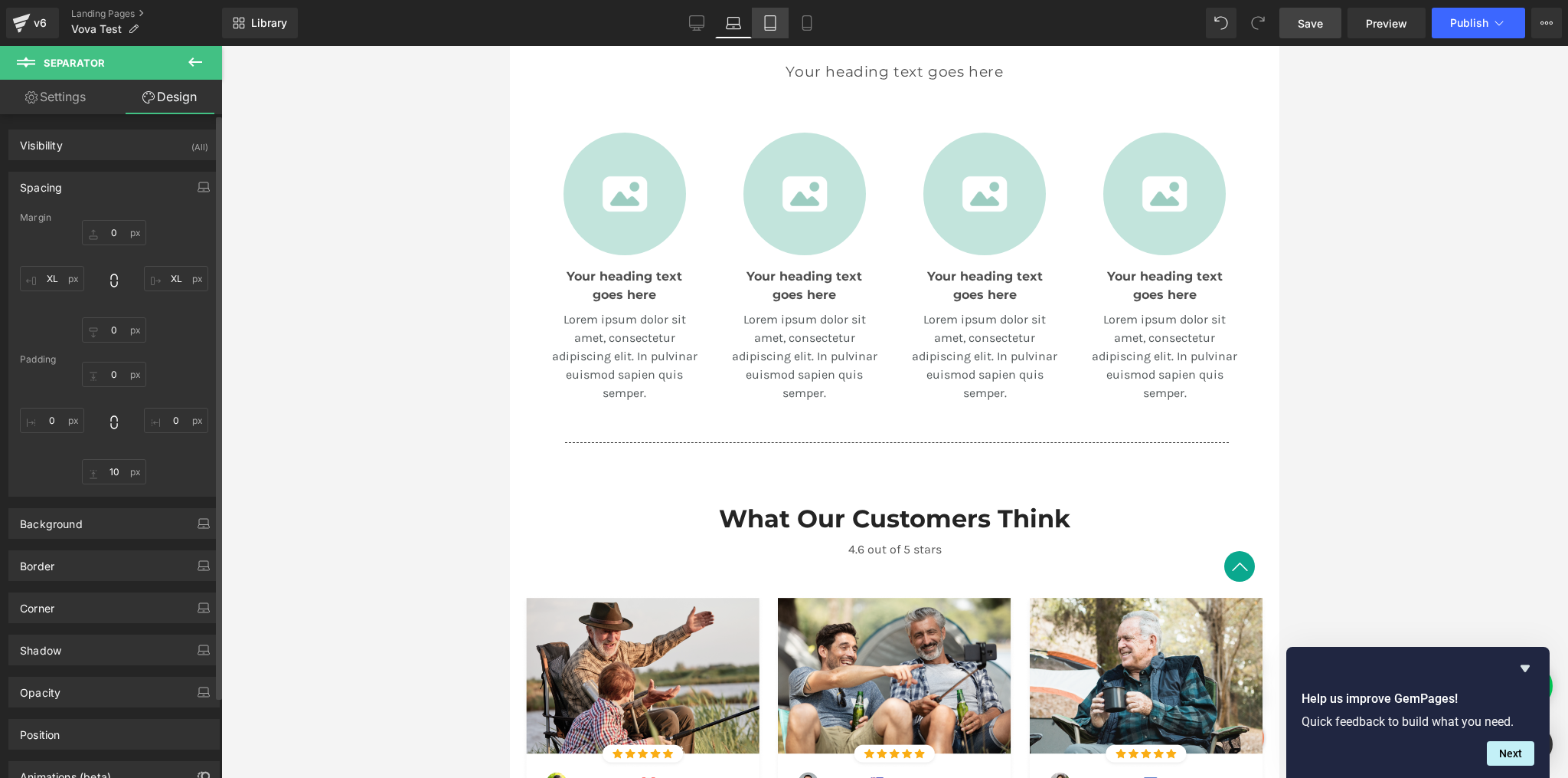
click at [773, 32] on link "Tablet" at bounding box center [770, 23] width 37 height 31
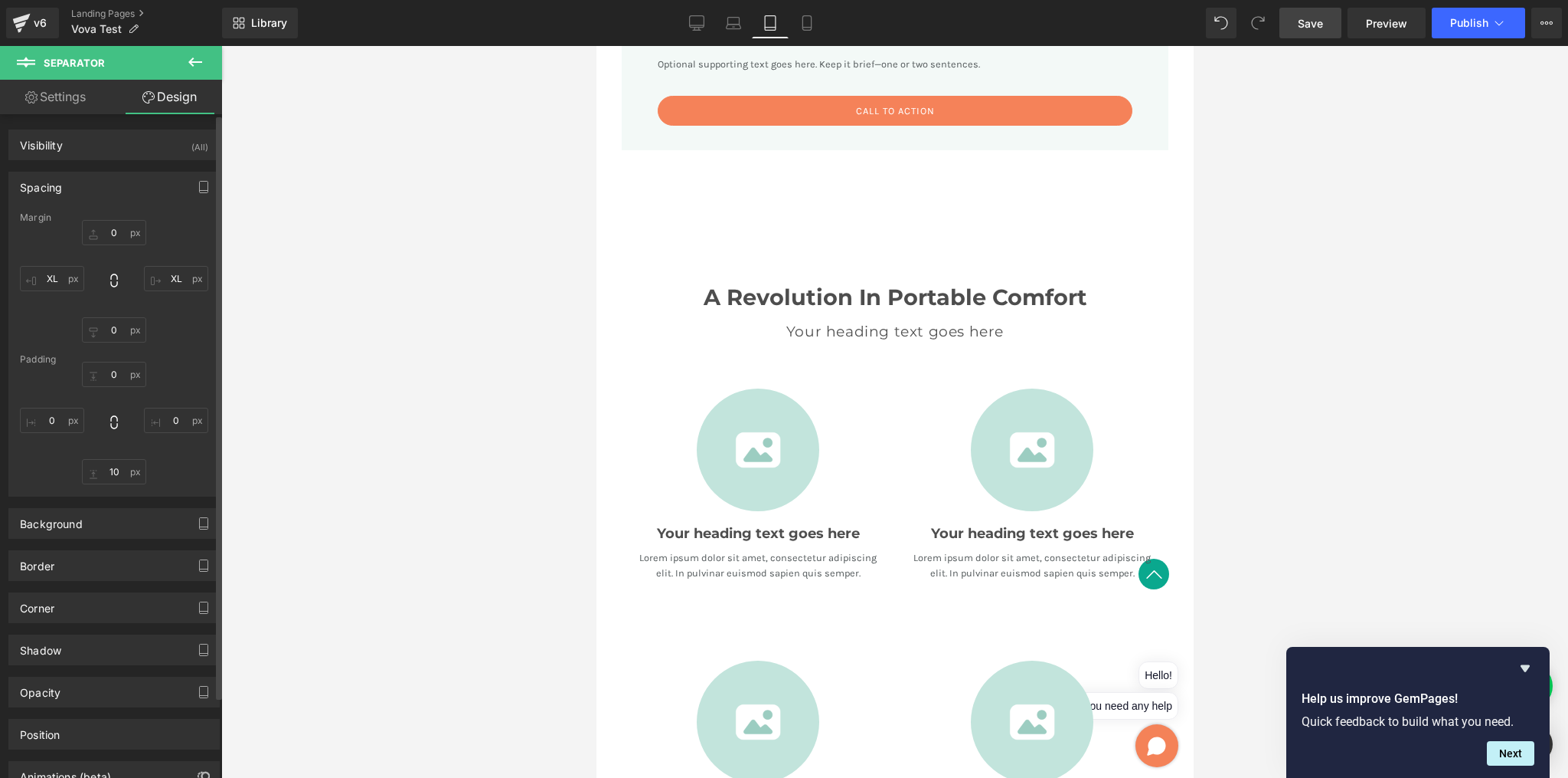
type input "0"
type input "XL"
type input "0"
type input "XL"
type input "0"
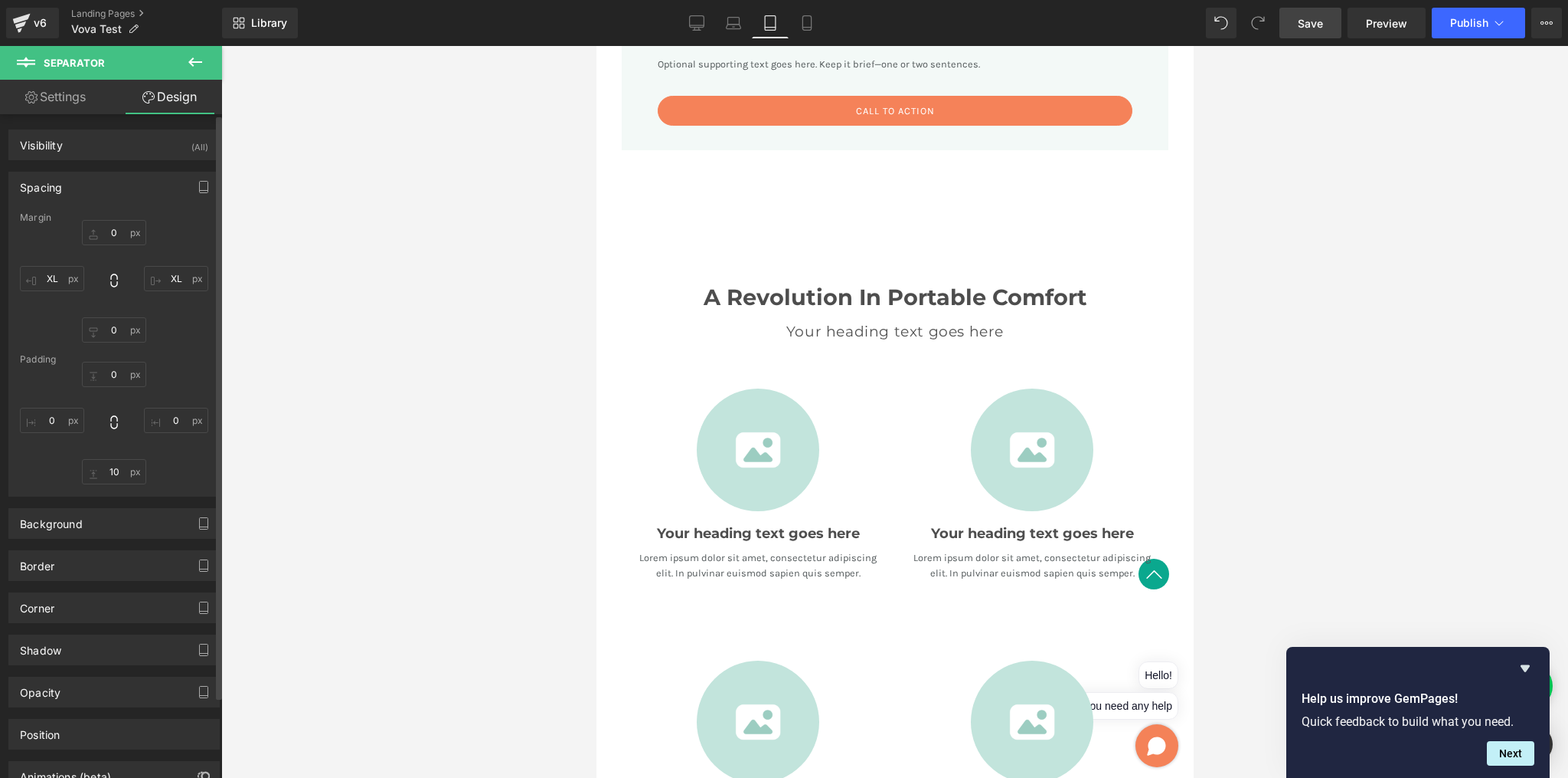
type input "0"
type input "10"
type input "0"
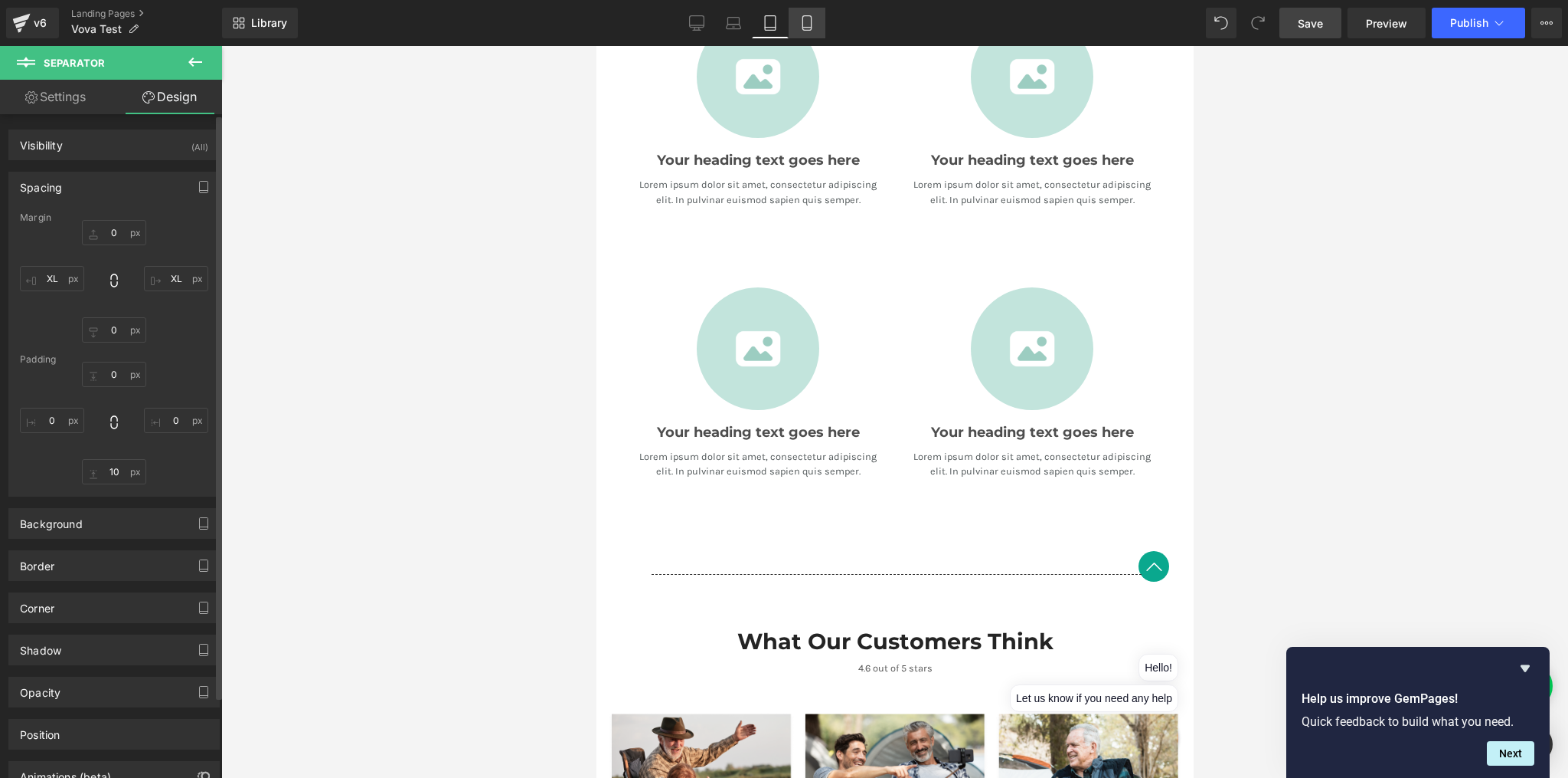
click at [807, 24] on icon at bounding box center [807, 23] width 15 height 15
type input "0"
type input "XL"
type input "0"
type input "XL"
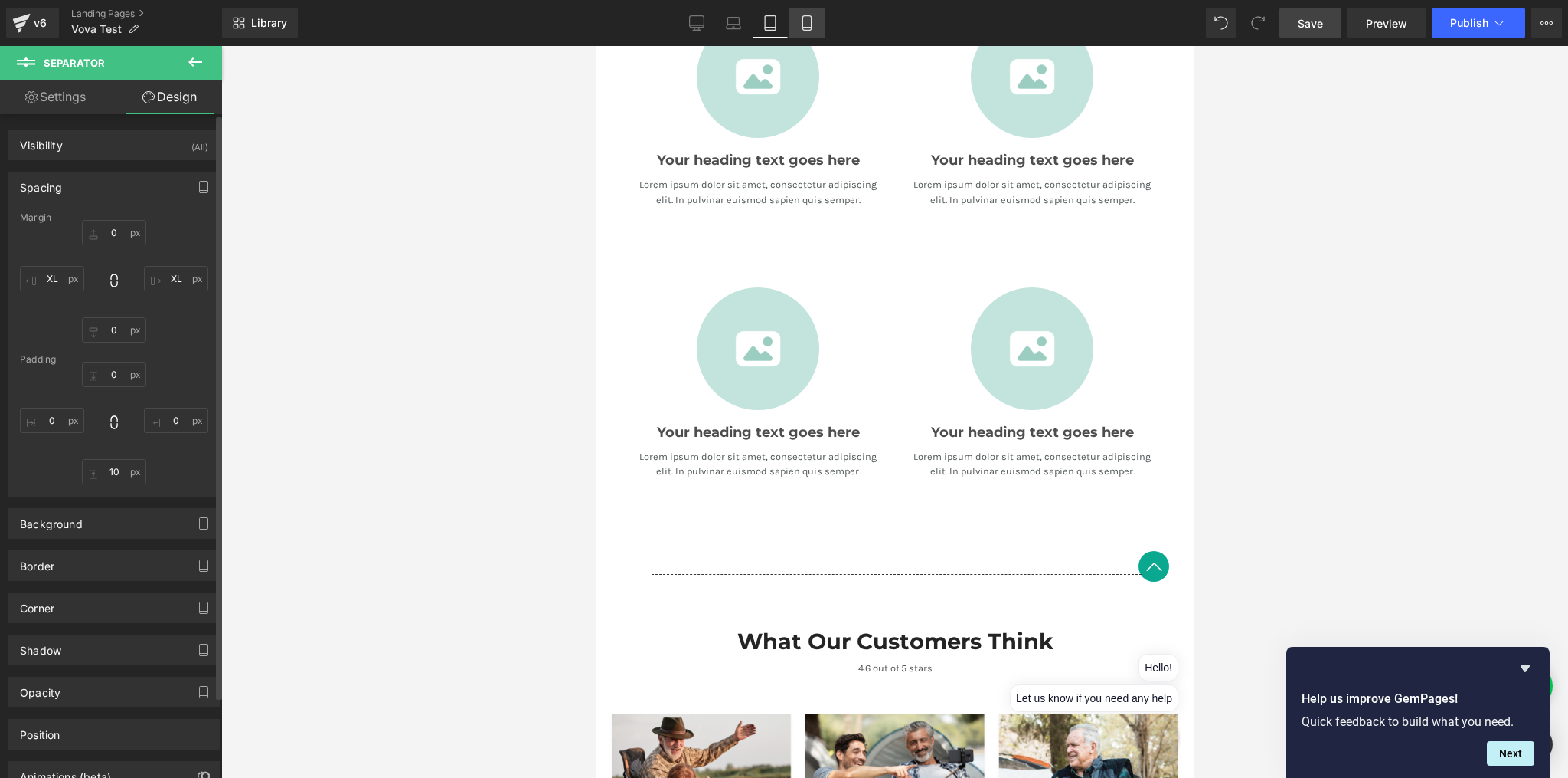
type input "0"
type input "10"
type input "0"
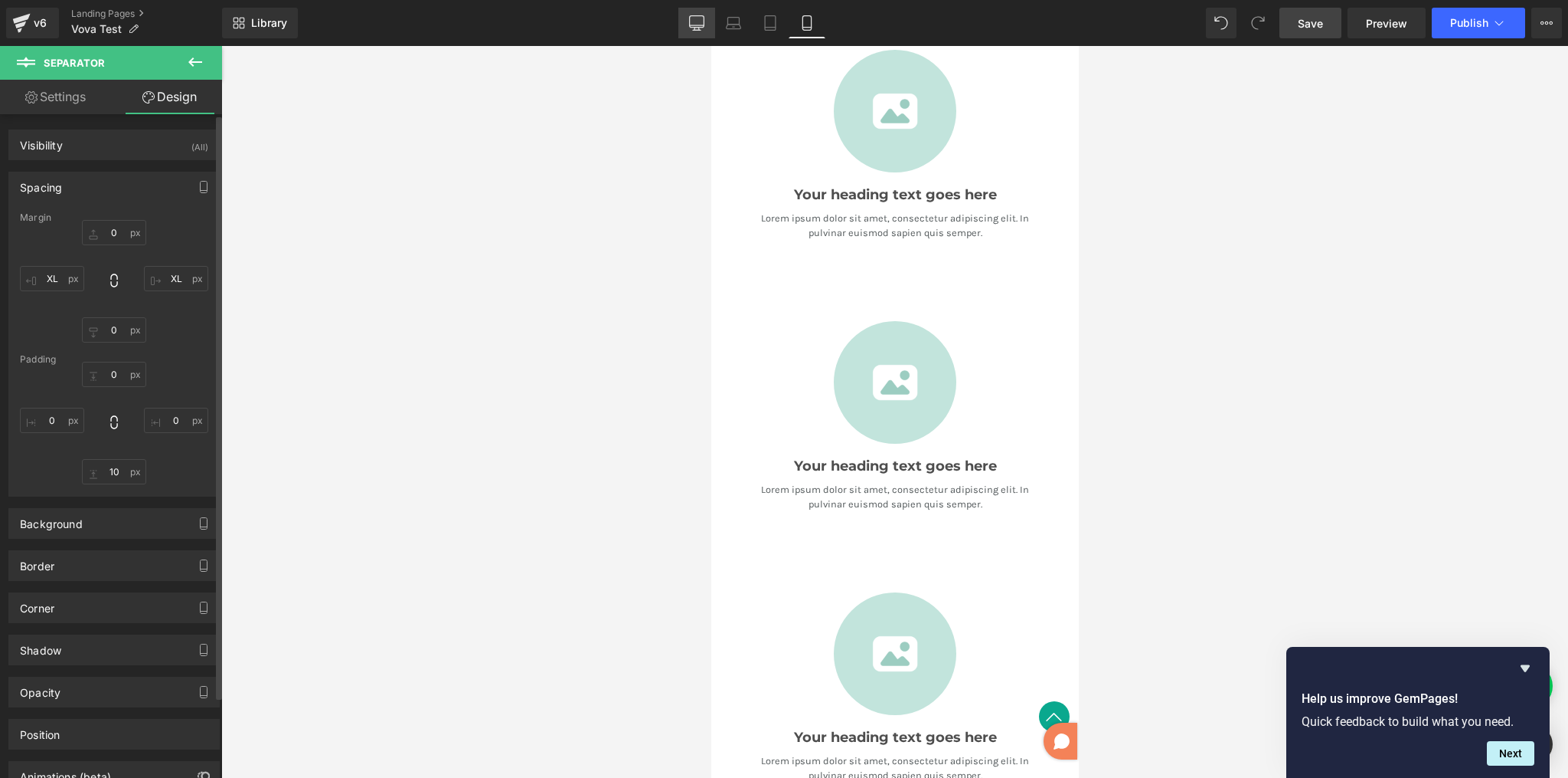
click at [704, 26] on icon at bounding box center [697, 22] width 15 height 11
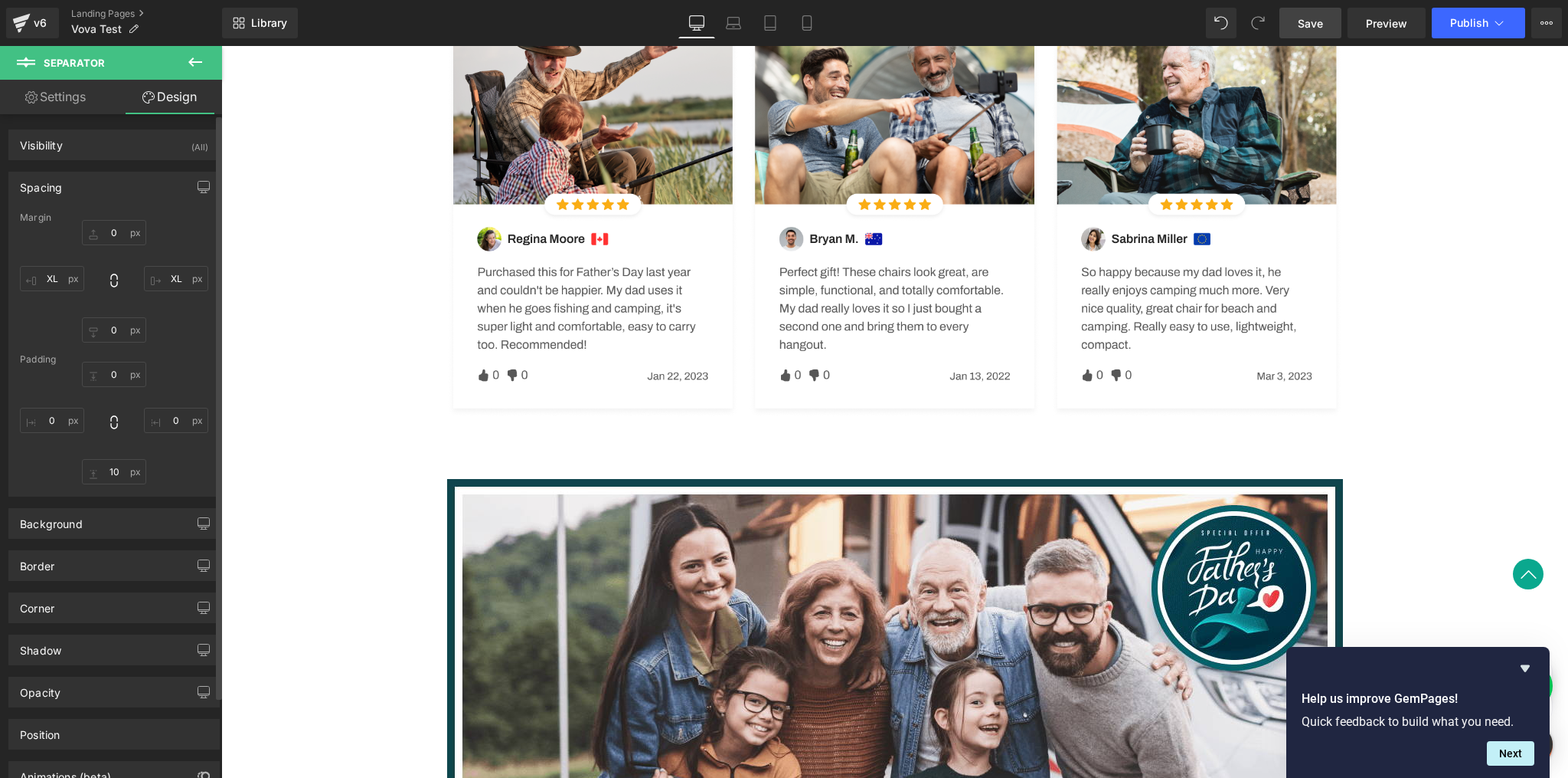
type input "0"
type input "XL"
type input "0"
type input "XL"
type input "0"
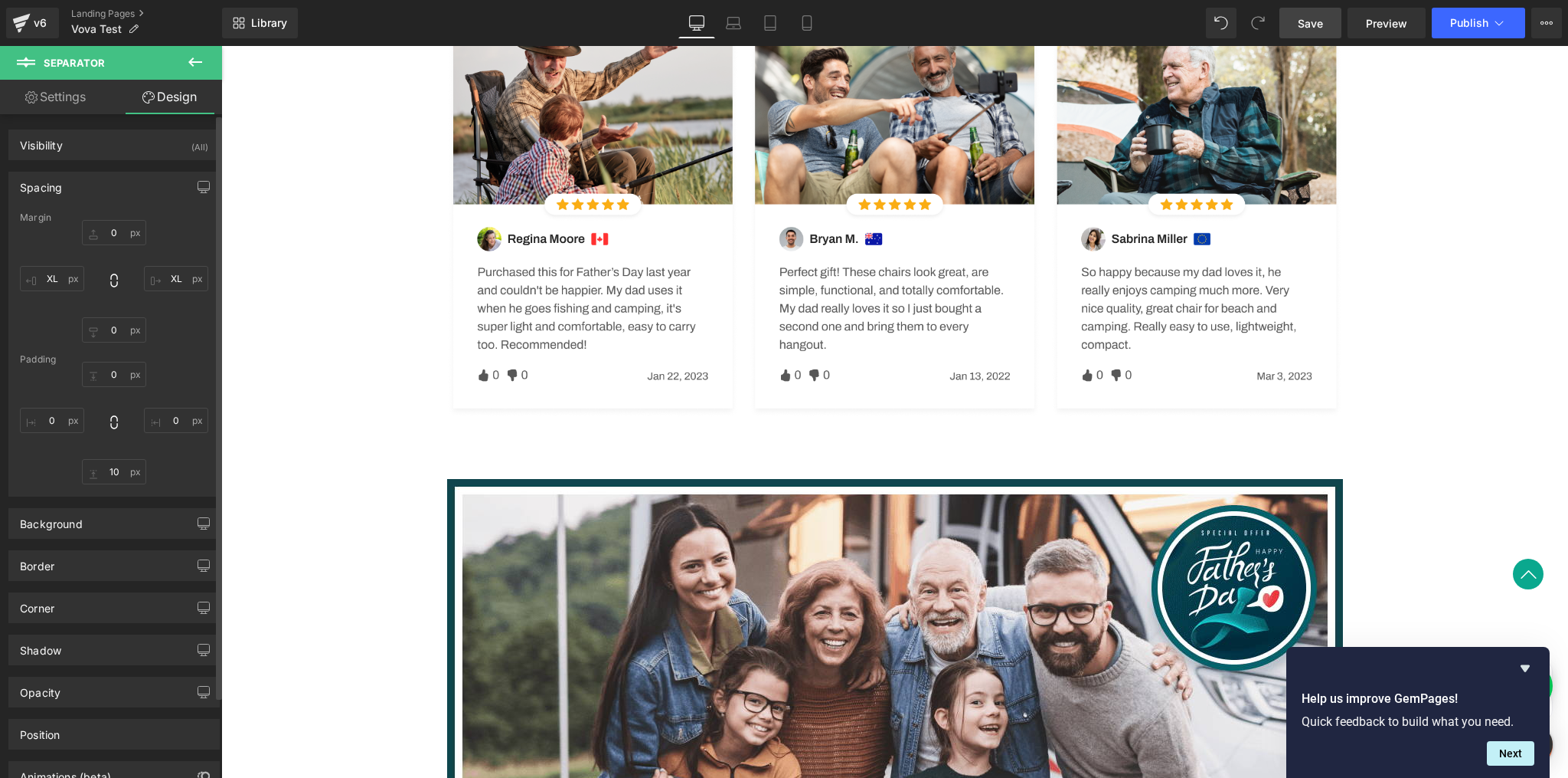
type input "0"
type input "10"
type input "0"
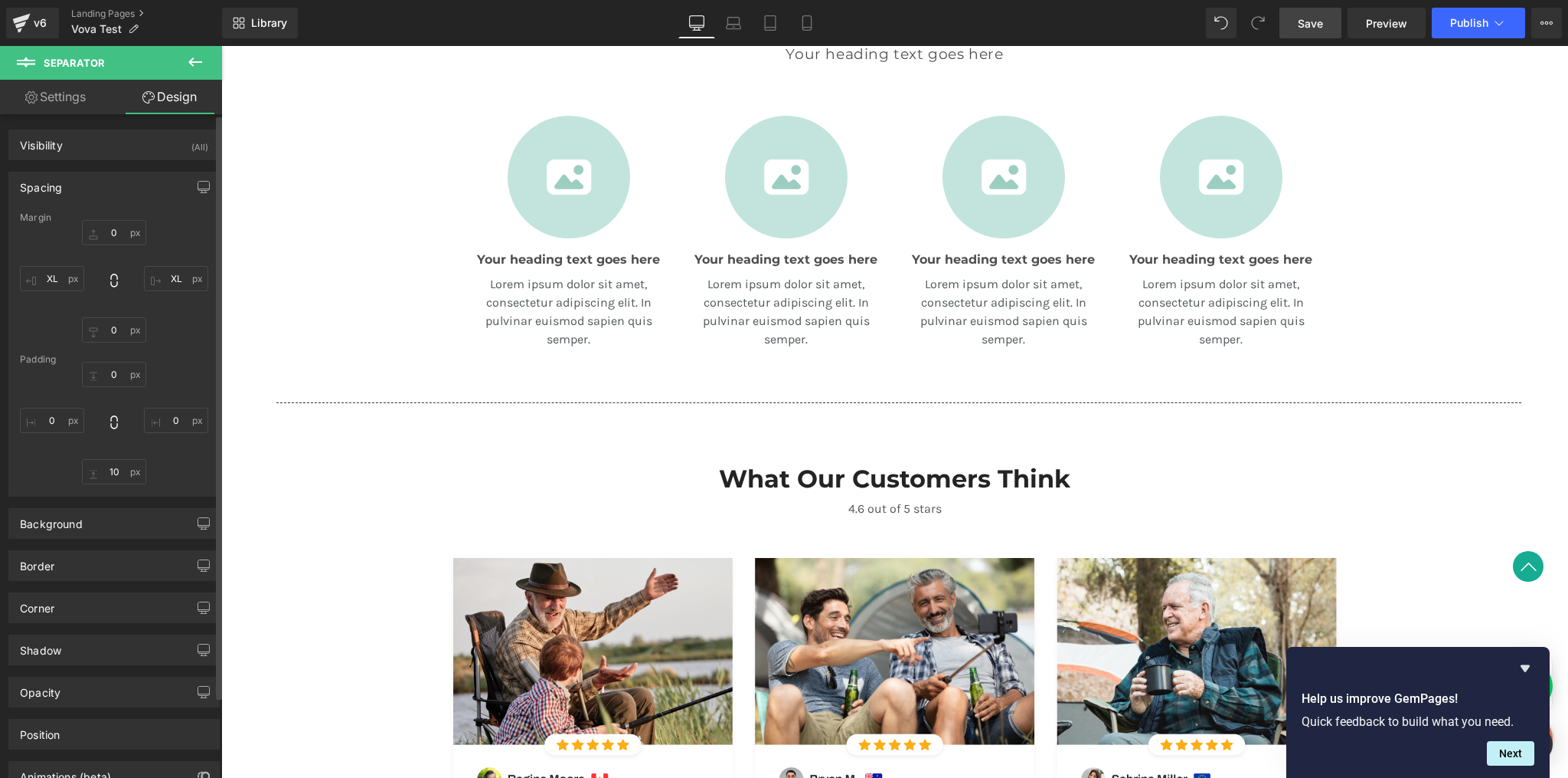
scroll to position [937, 0]
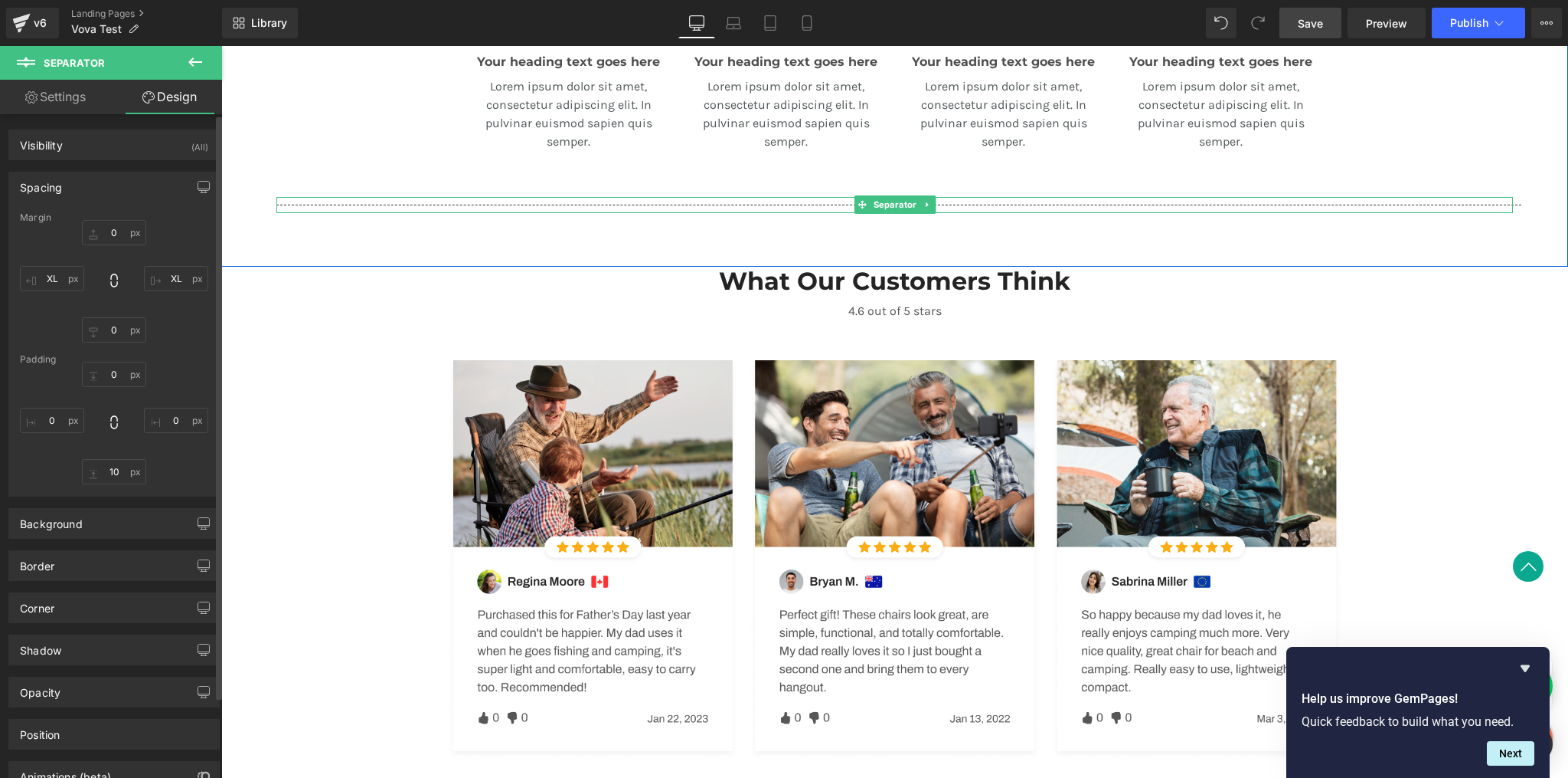
click at [645, 205] on hr at bounding box center [899, 209] width 1245 height 8
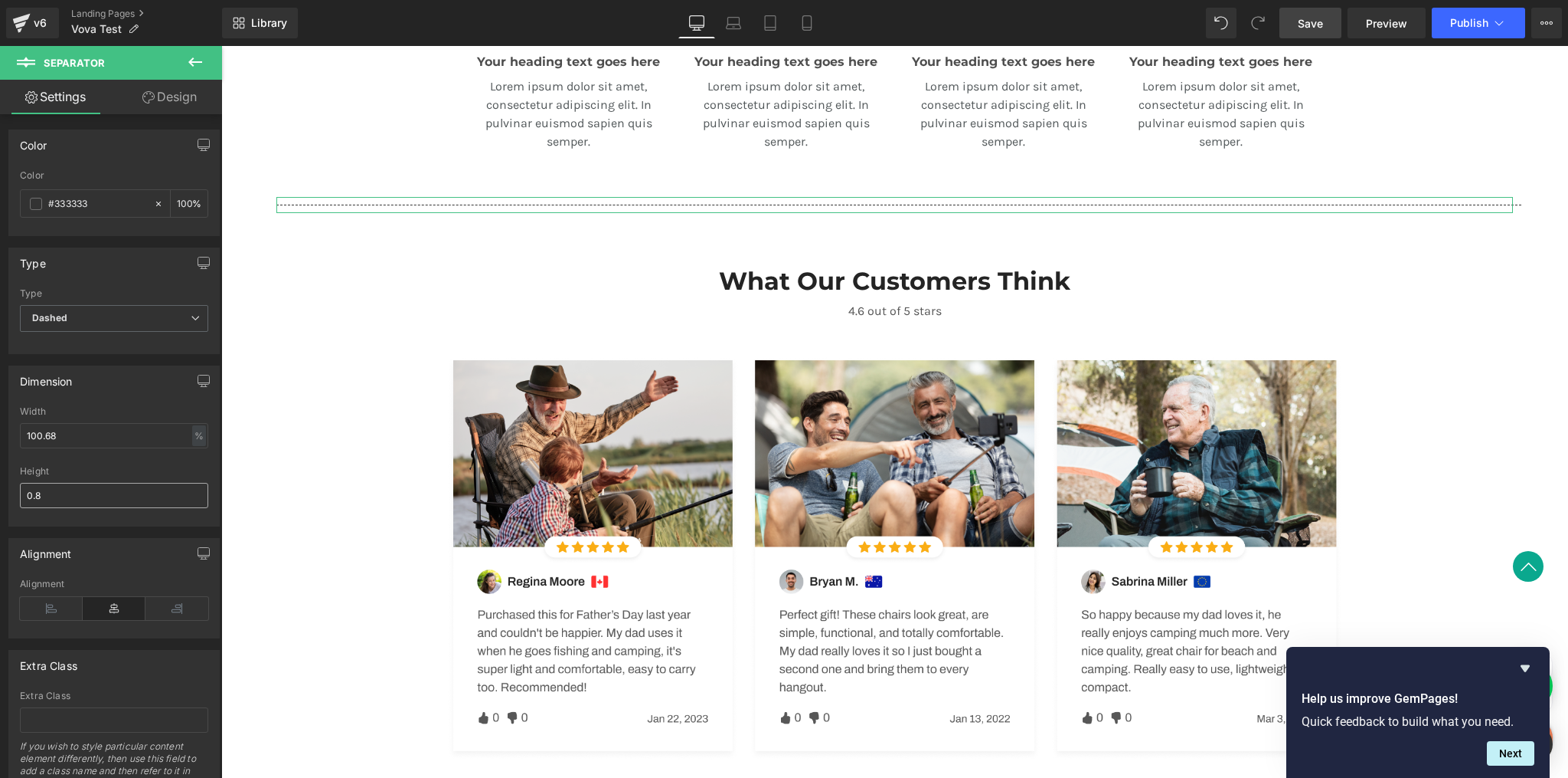
click at [101, 496] on input "0.8" at bounding box center [114, 495] width 188 height 25
click at [123, 467] on div "Height" at bounding box center [114, 471] width 188 height 11
type input "0.8"
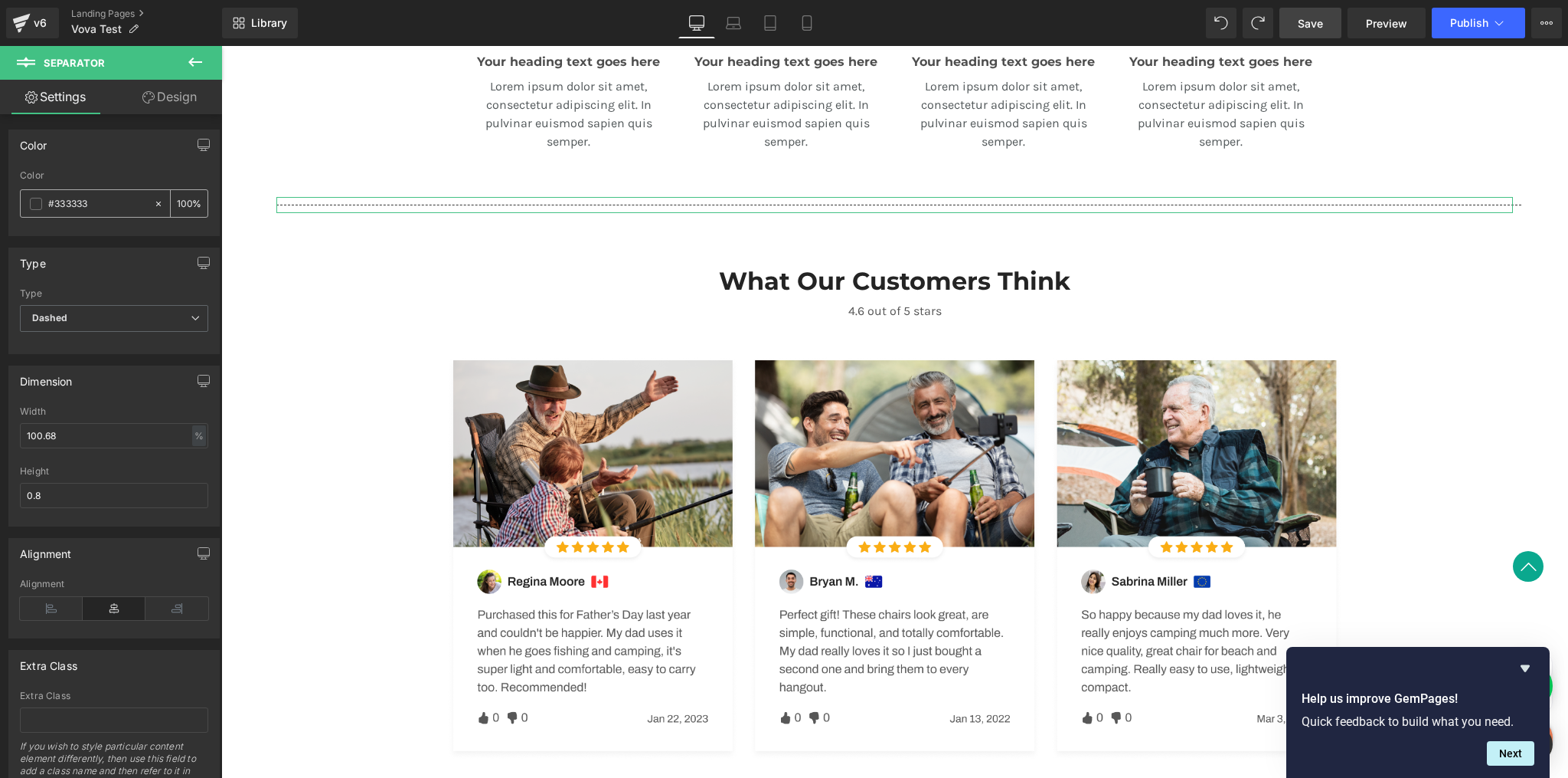
click at [32, 205] on span at bounding box center [36, 203] width 12 height 12
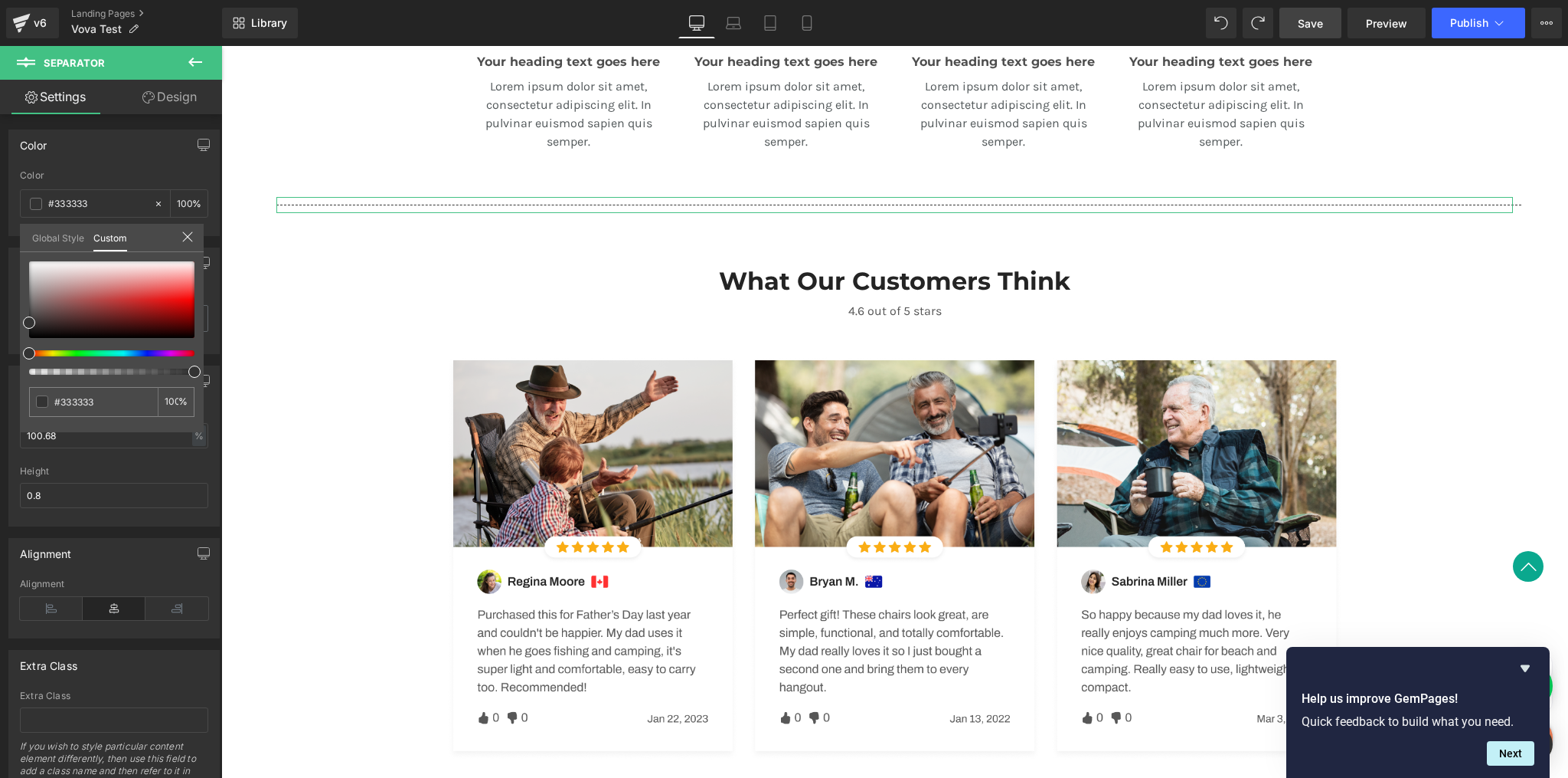
click at [67, 236] on link "Global Style" at bounding box center [58, 237] width 52 height 26
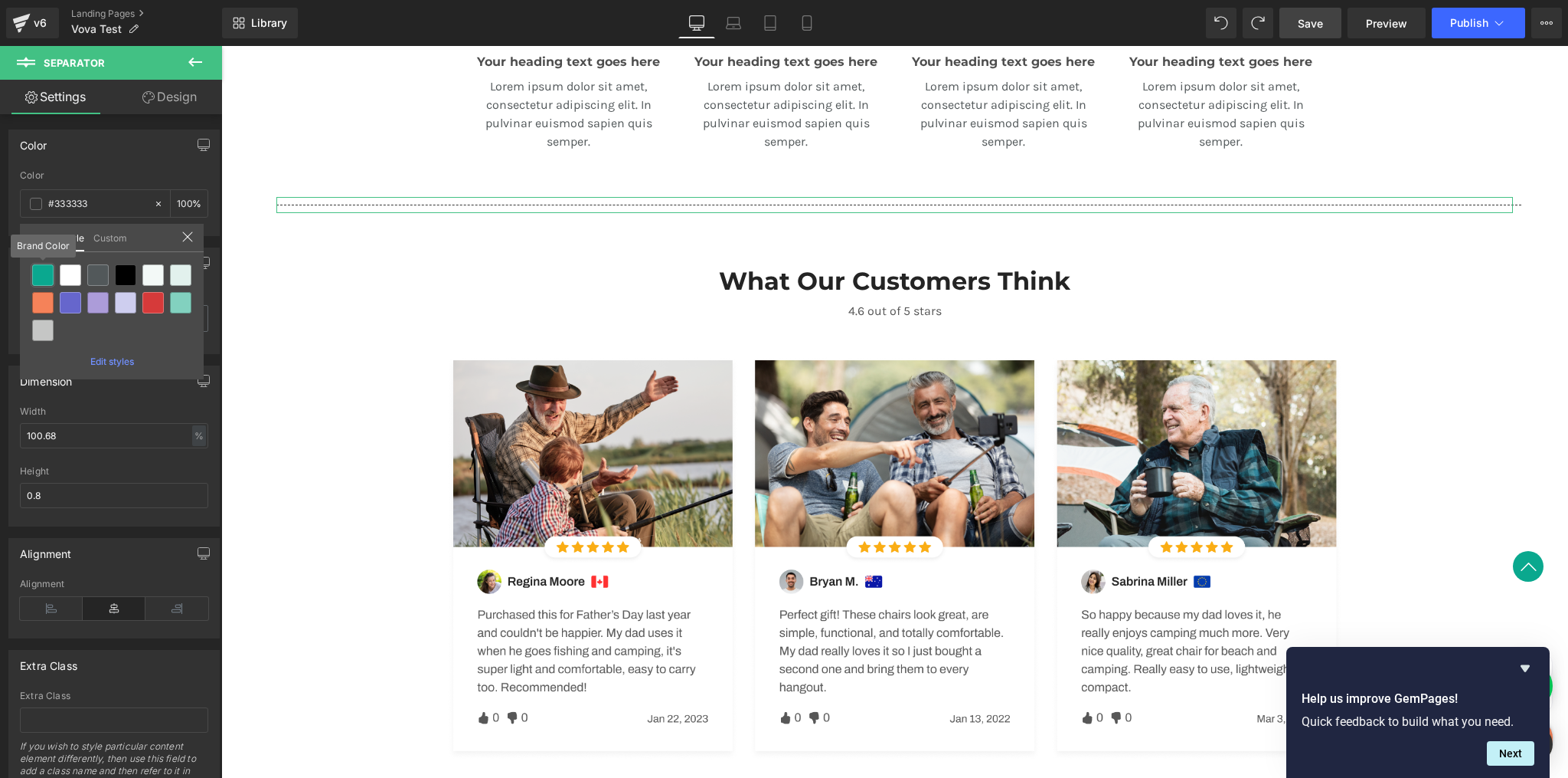
click at [47, 276] on div at bounding box center [43, 275] width 21 height 21
type input "Brand Color"
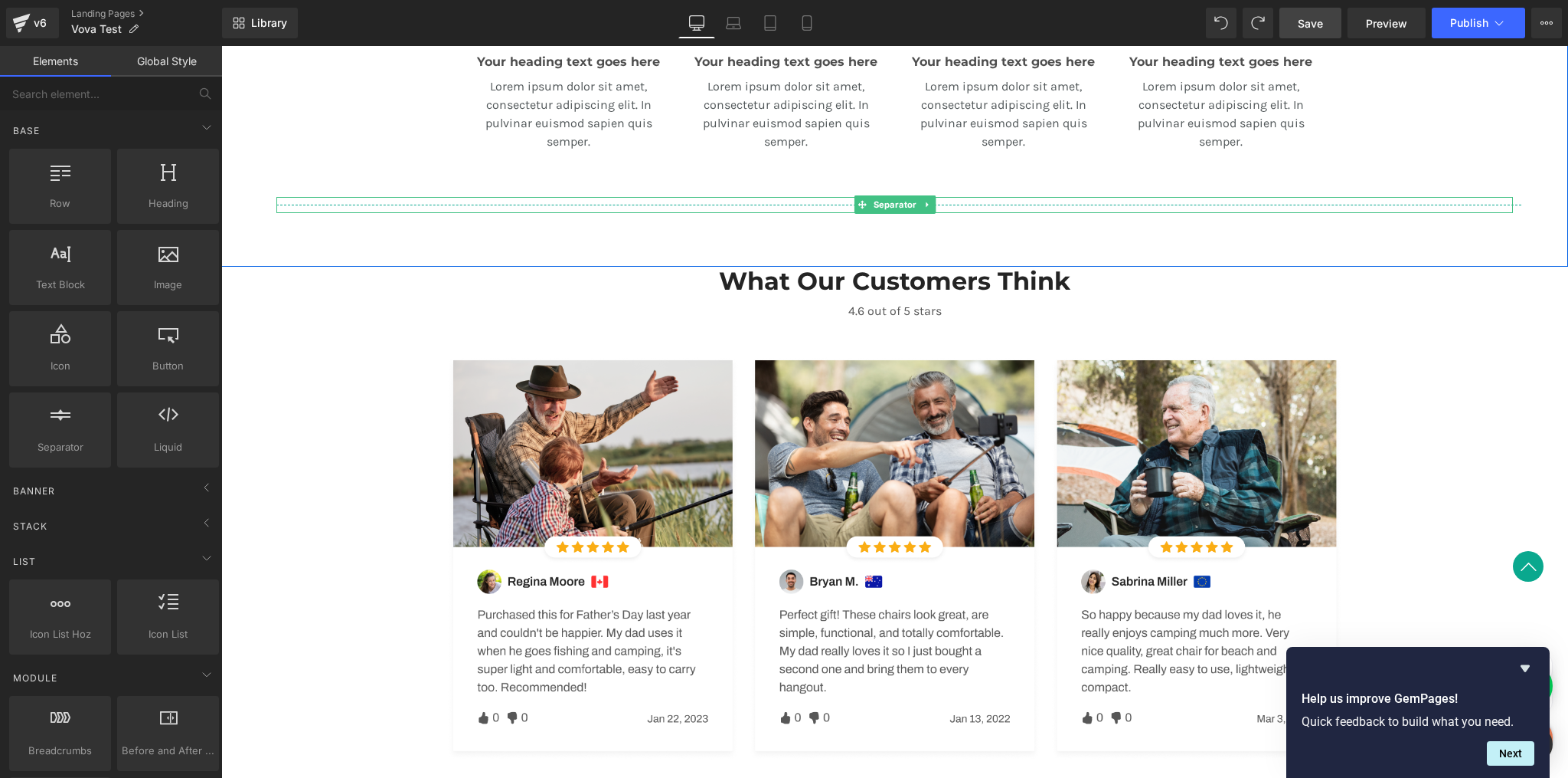
click at [318, 205] on hr at bounding box center [899, 209] width 1245 height 8
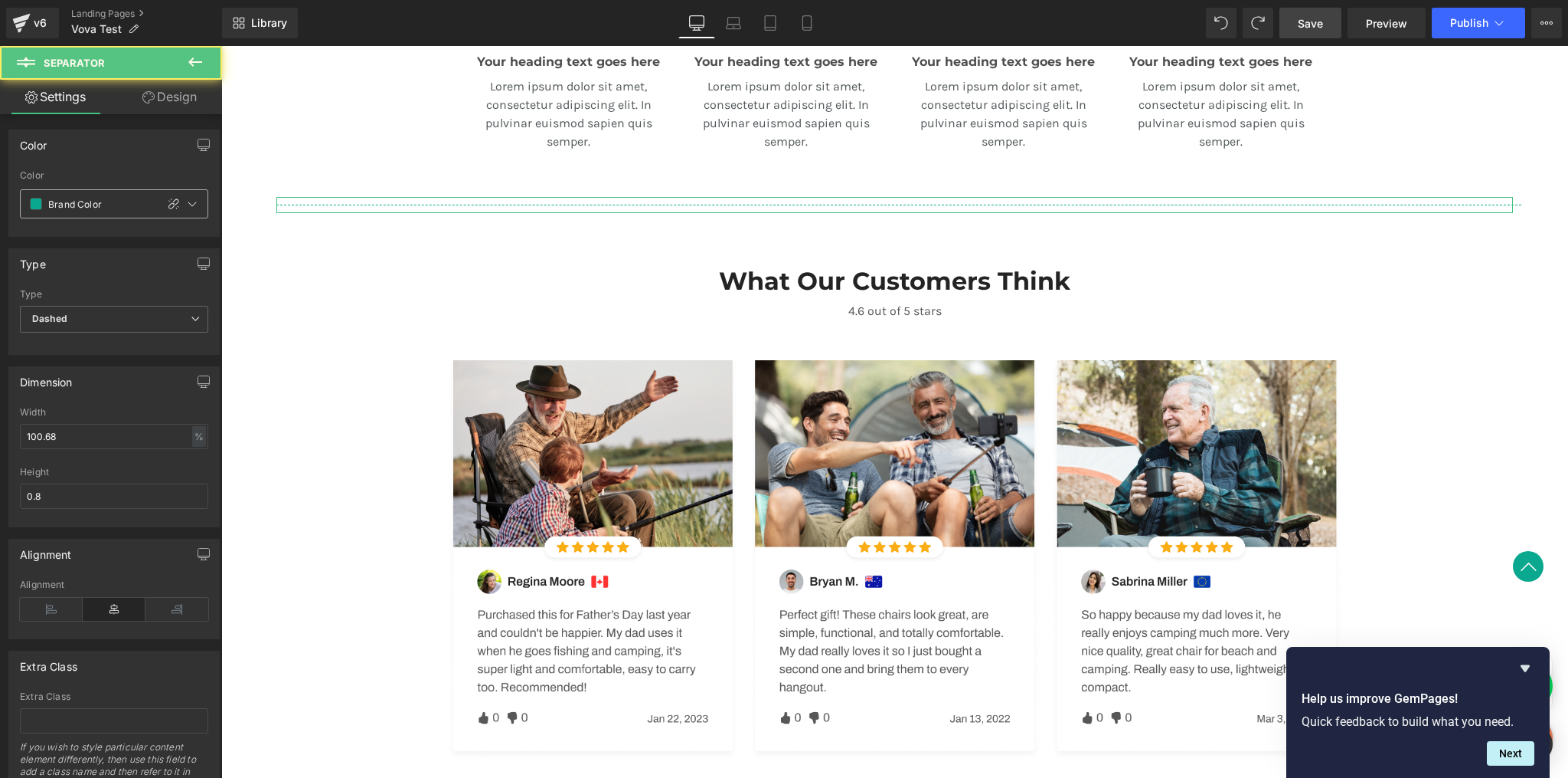
click at [37, 204] on span at bounding box center [36, 203] width 12 height 12
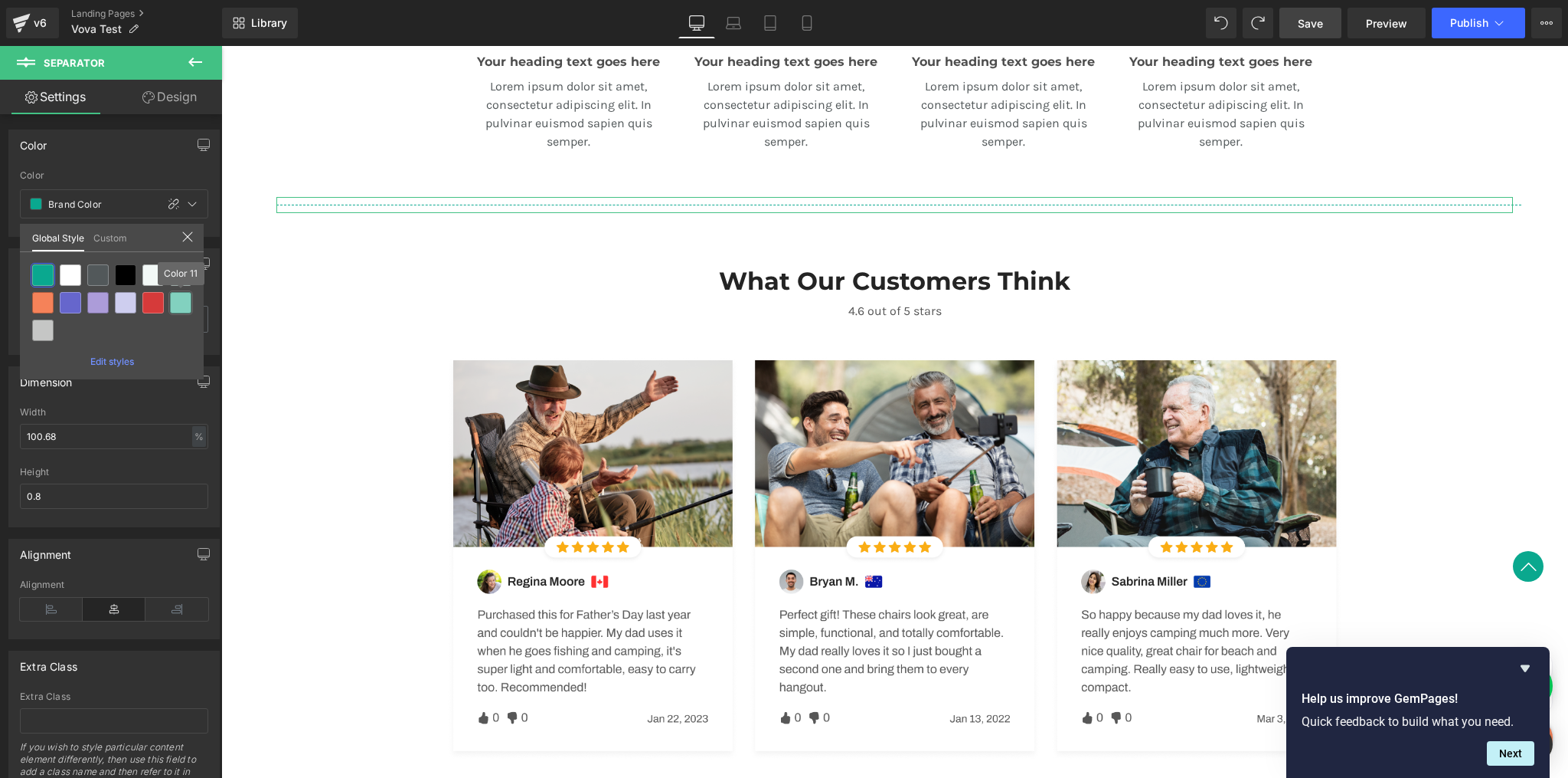
click at [188, 300] on div at bounding box center [180, 303] width 21 height 21
type input "Color 11"
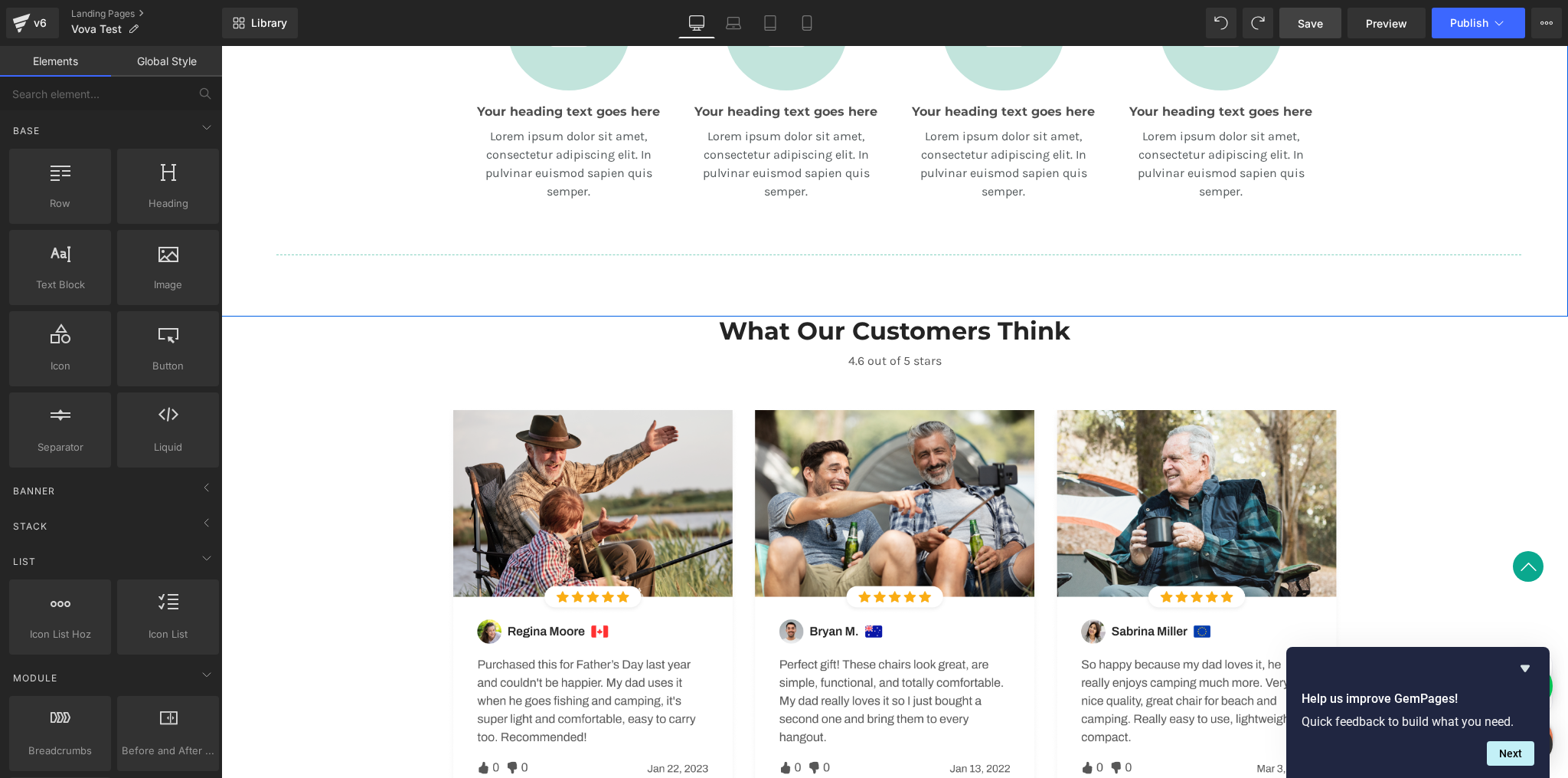
scroll to position [473, 0]
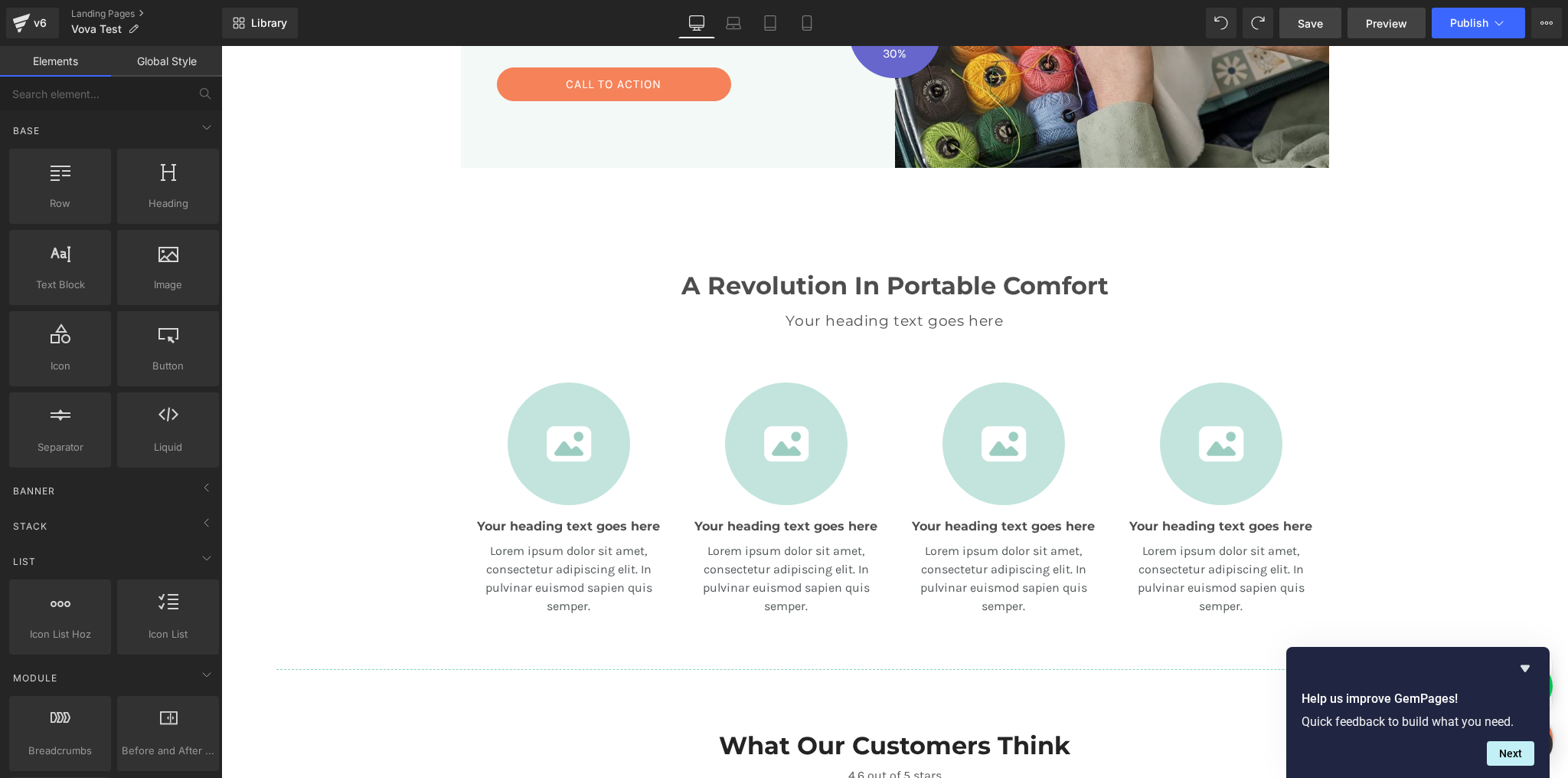
click at [1392, 25] on span "Preview" at bounding box center [1386, 24] width 41 height 16
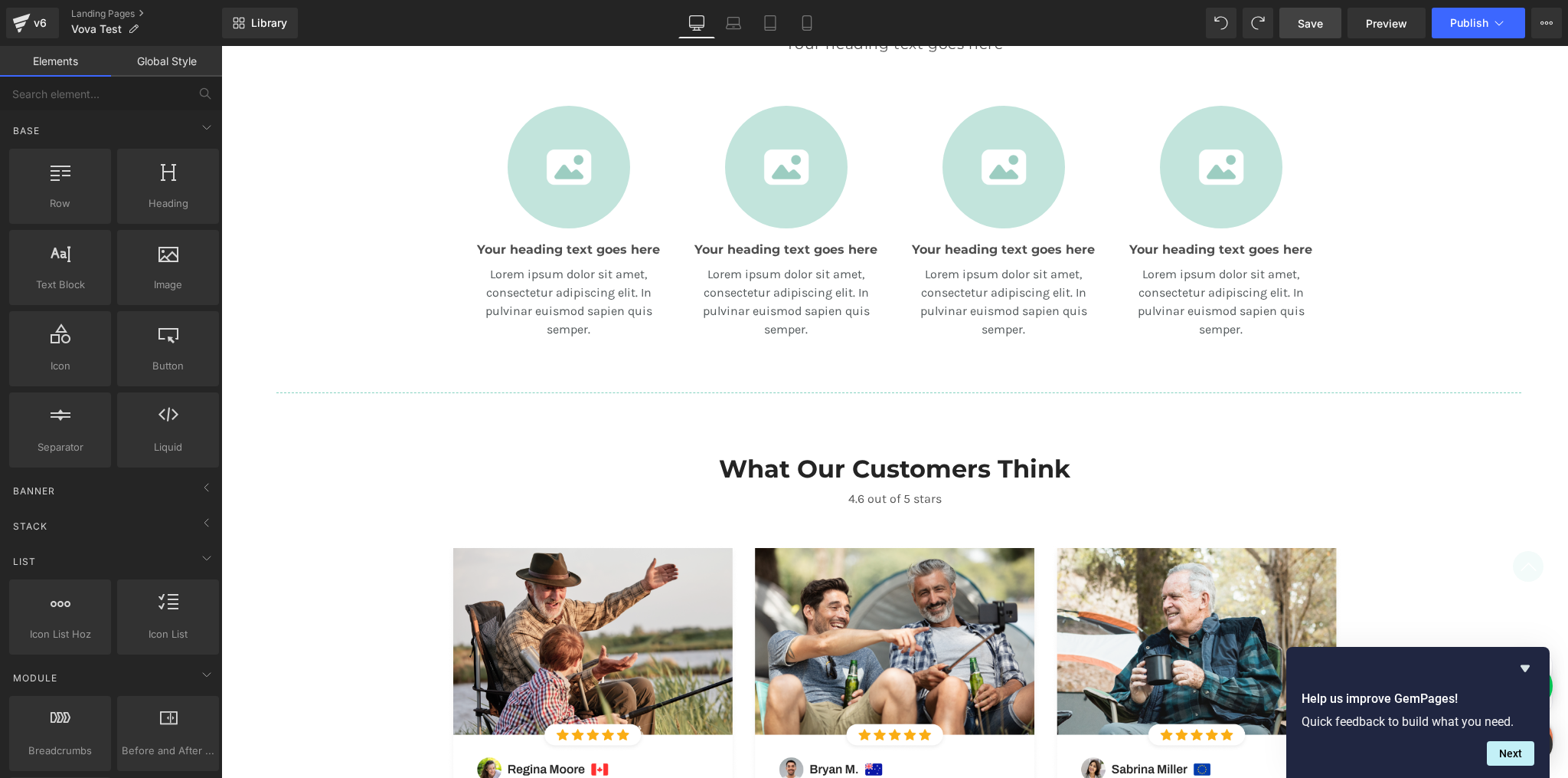
scroll to position [884, 0]
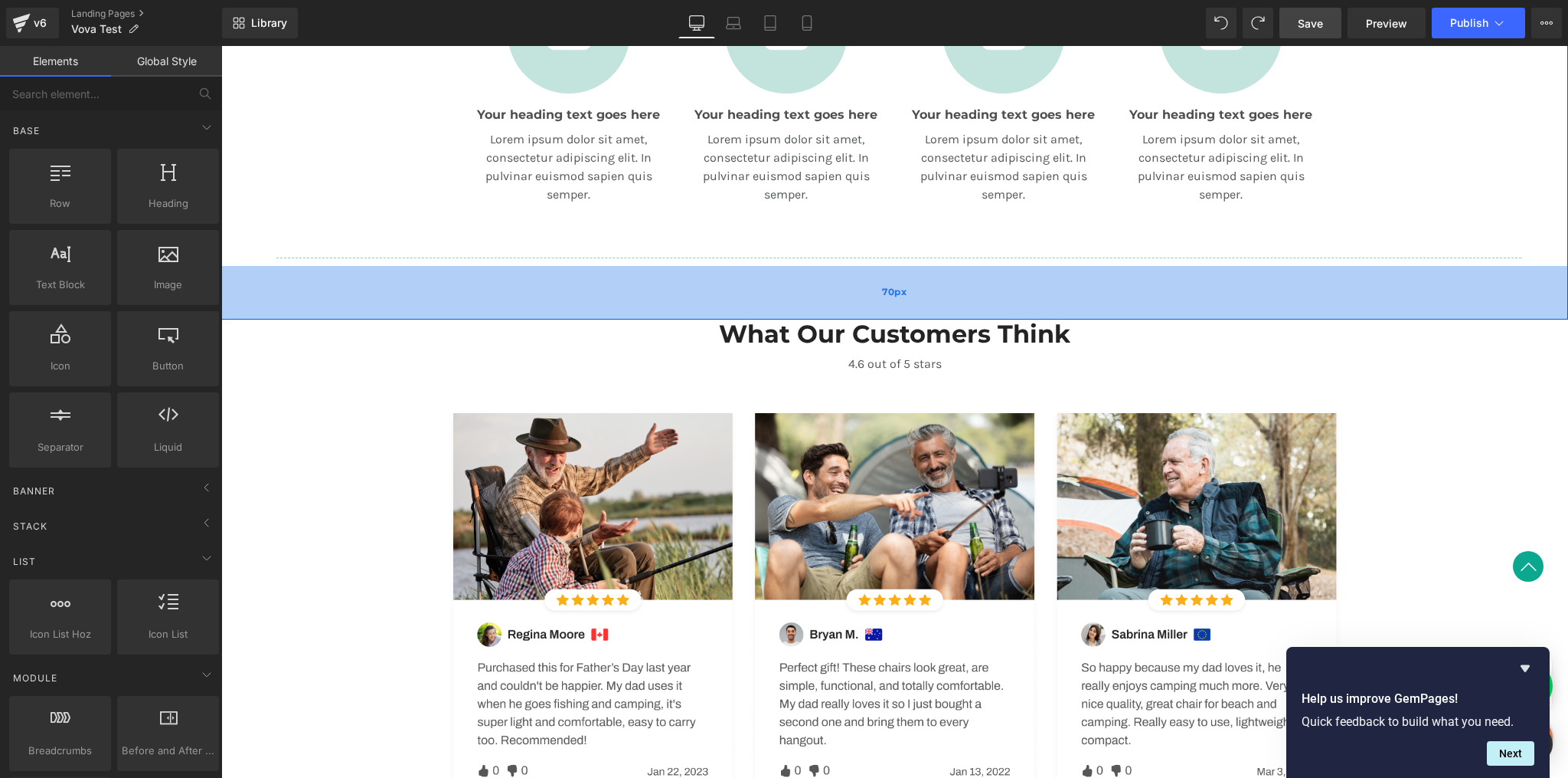
click at [618, 294] on div "70px" at bounding box center [895, 292] width 1347 height 54
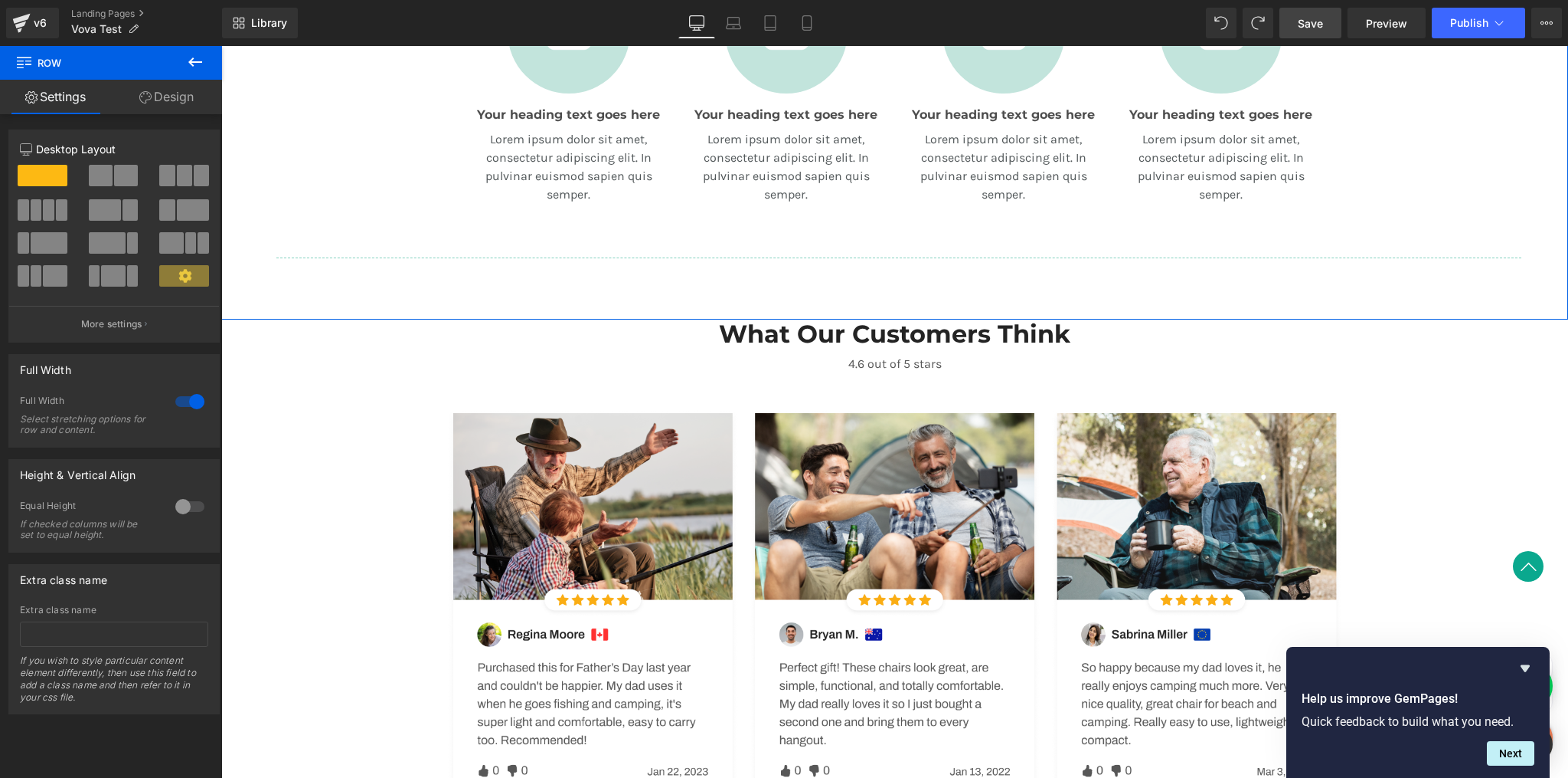
click at [167, 102] on link "Design" at bounding box center [166, 97] width 111 height 34
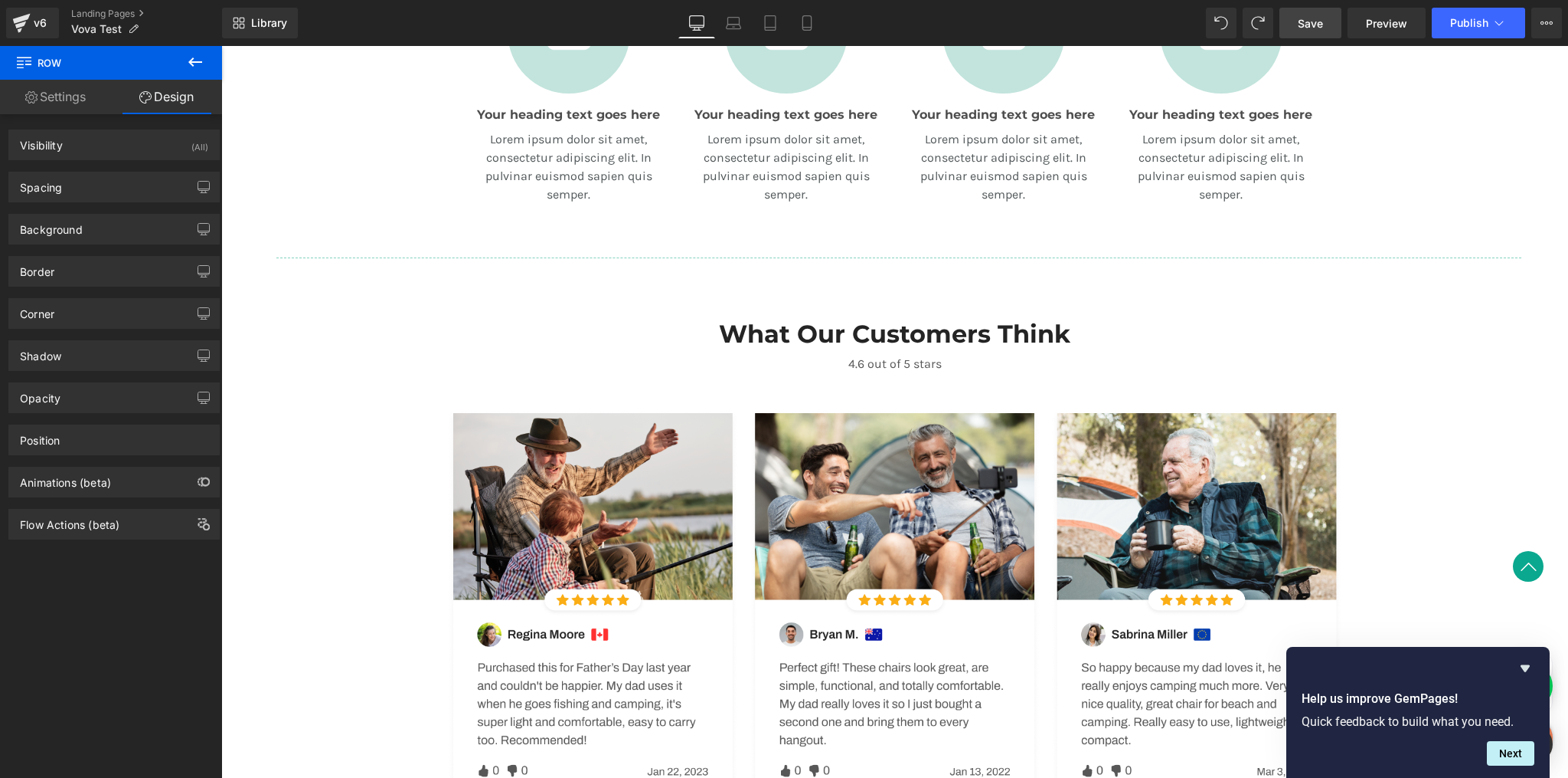
click at [187, 68] on icon at bounding box center [195, 62] width 19 height 19
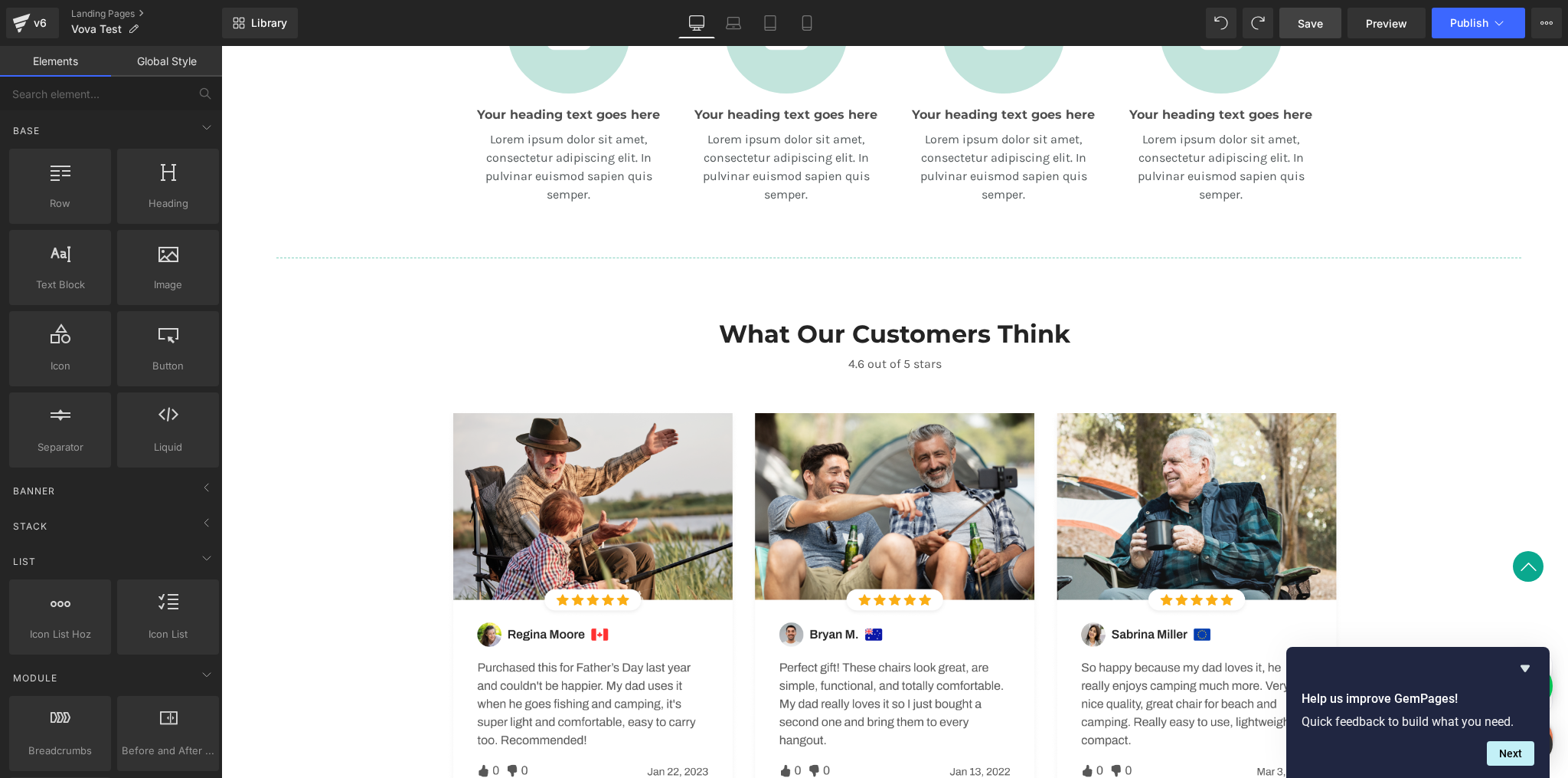
click at [1320, 28] on span "Save" at bounding box center [1310, 24] width 25 height 16
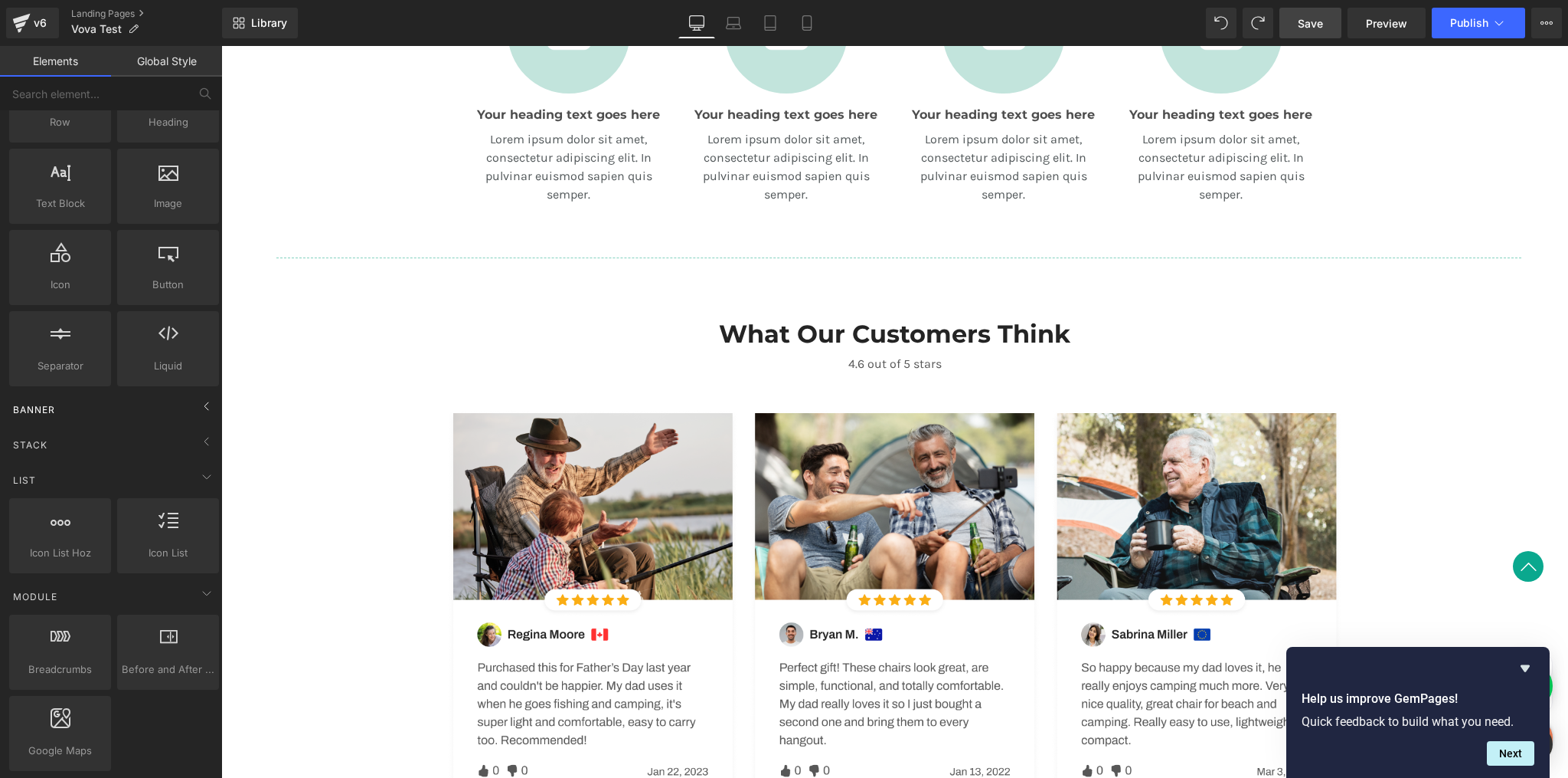
scroll to position [89, 0]
click at [62, 406] on div "Banner" at bounding box center [114, 402] width 216 height 31
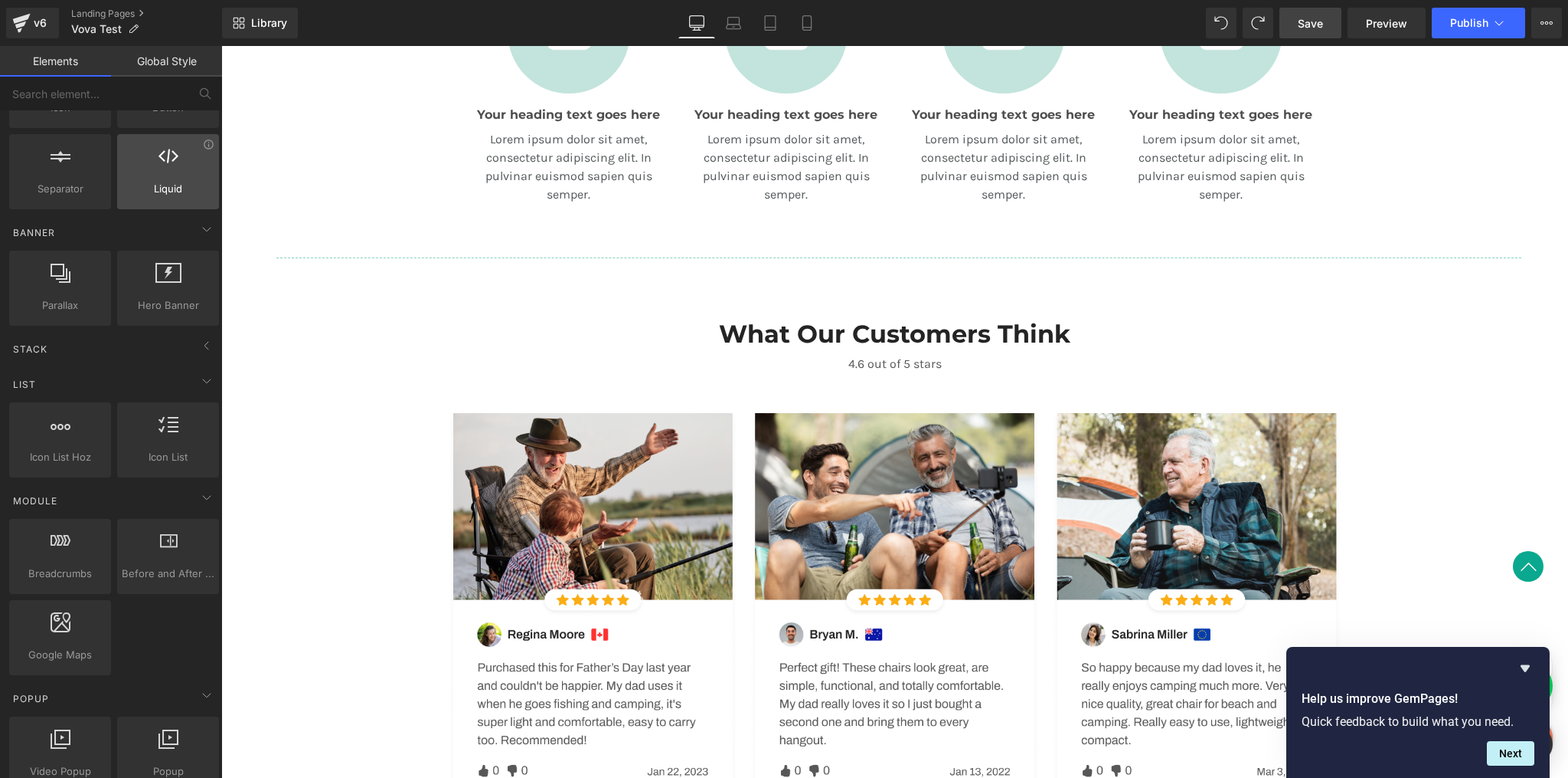
scroll to position [263, 0]
click at [159, 339] on div "Stack" at bounding box center [114, 344] width 216 height 31
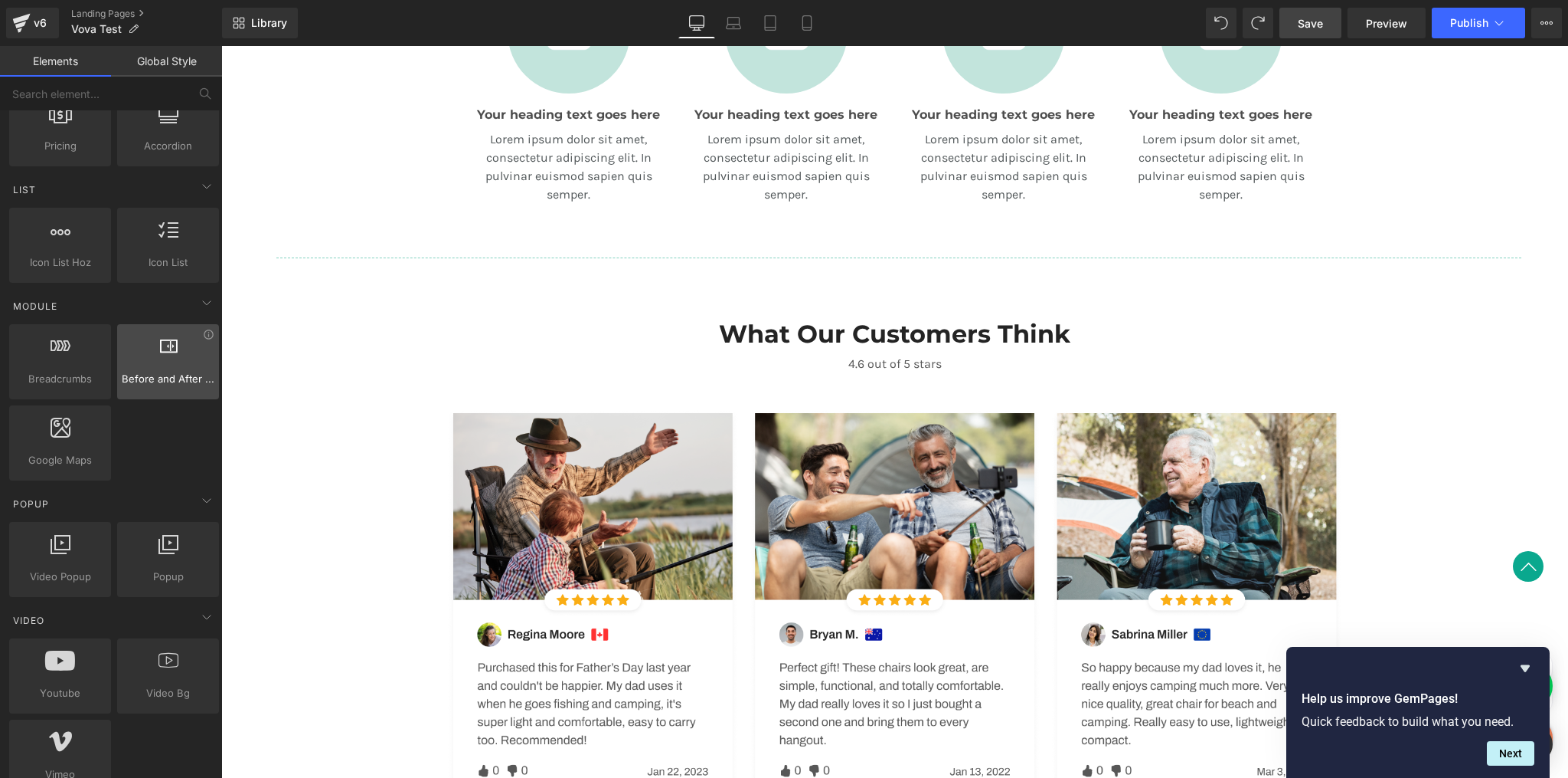
scroll to position [0, 0]
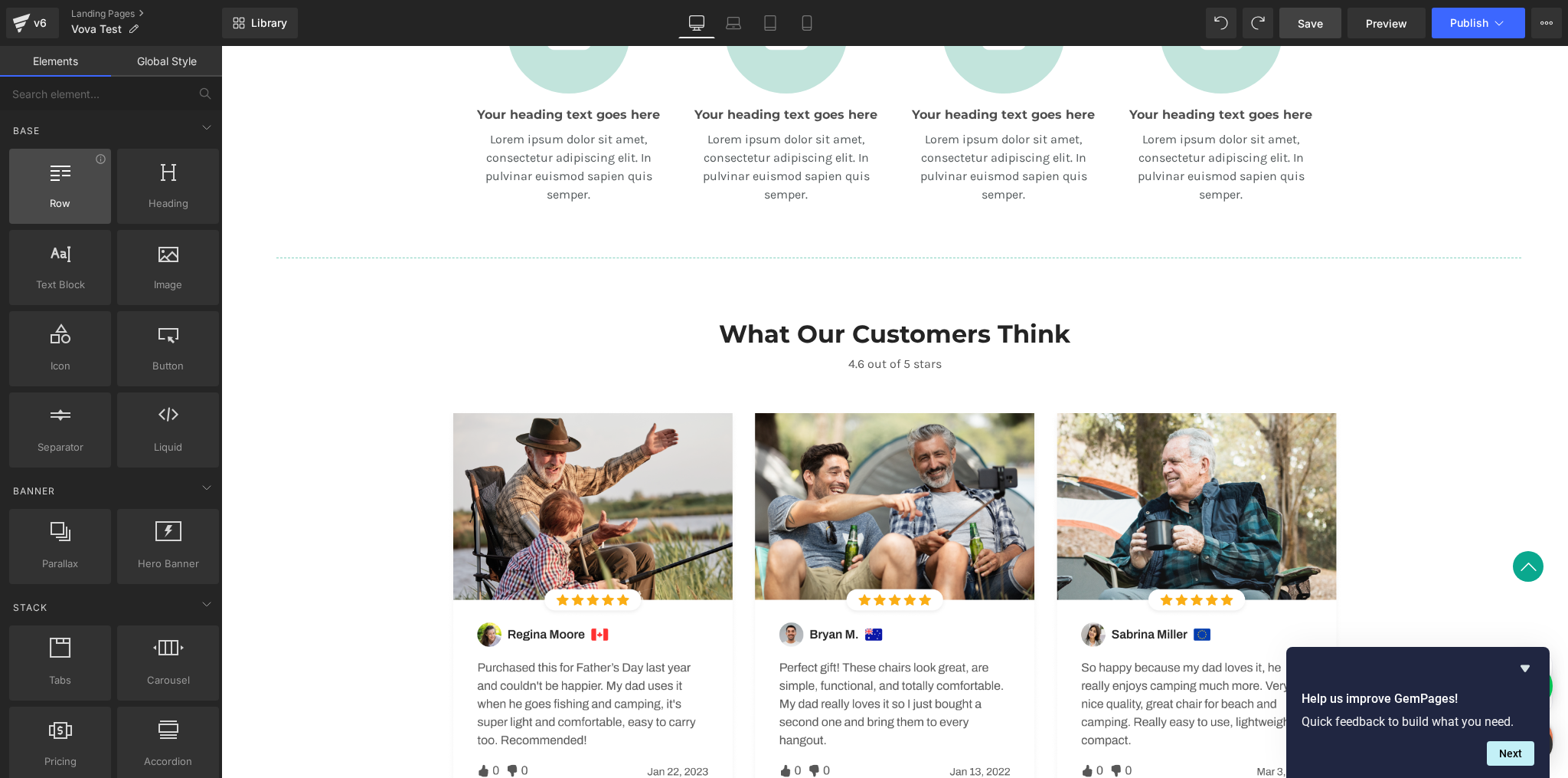
click at [70, 191] on div at bounding box center [60, 178] width 93 height 34
click at [154, 64] on link "Global Style" at bounding box center [166, 62] width 111 height 31
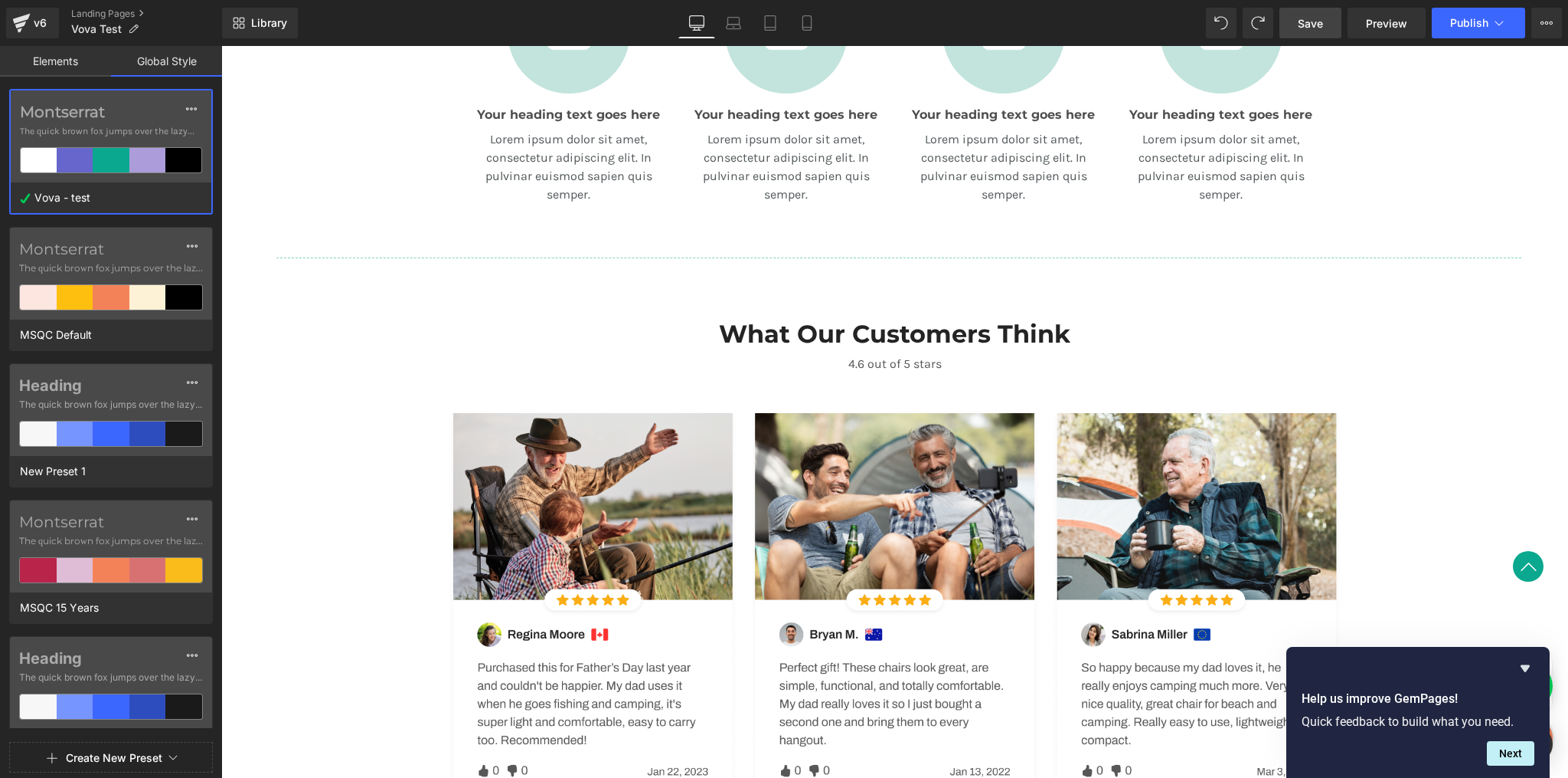
click at [62, 67] on link "Elements" at bounding box center [55, 62] width 111 height 31
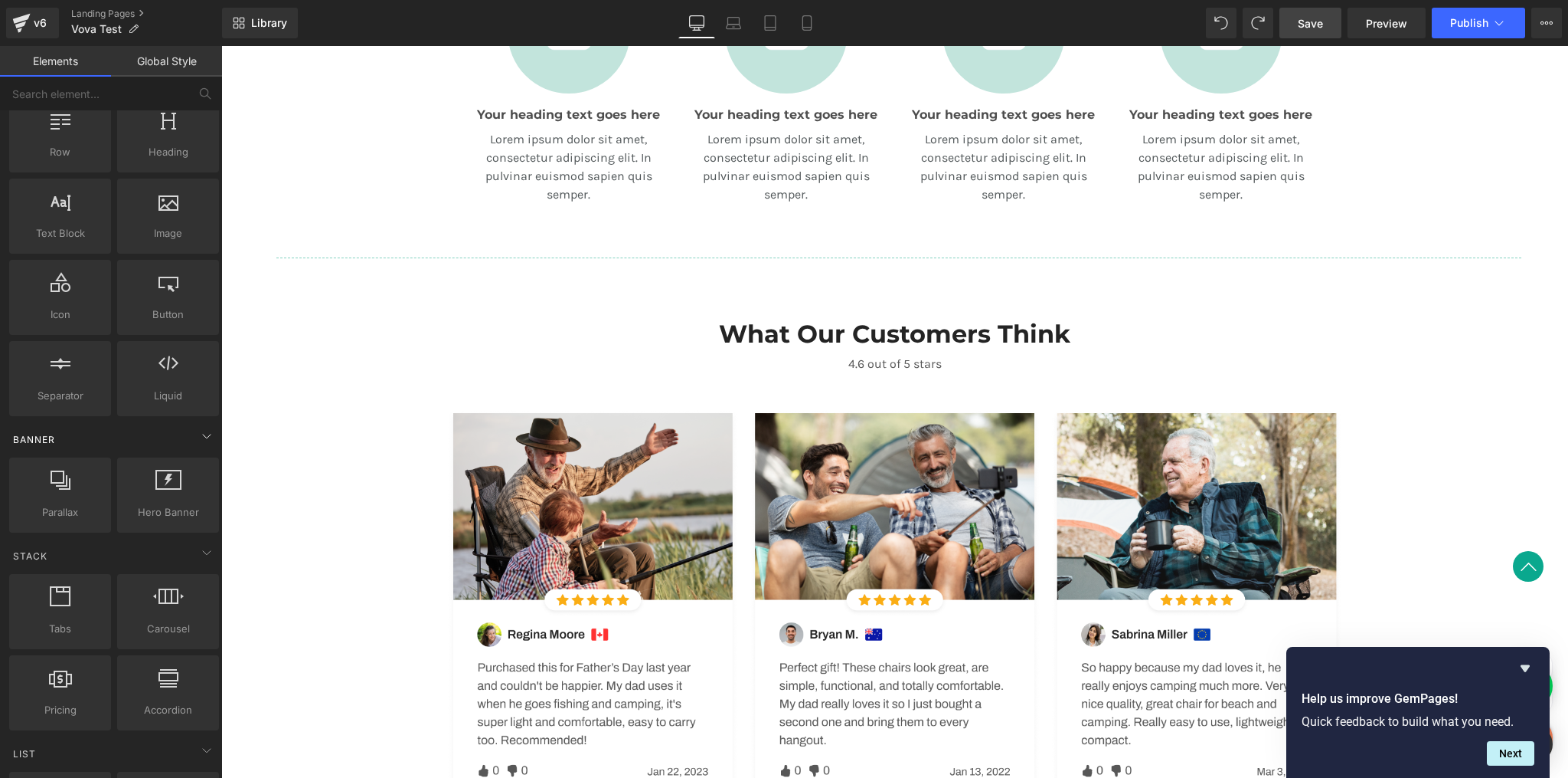
scroll to position [140, 0]
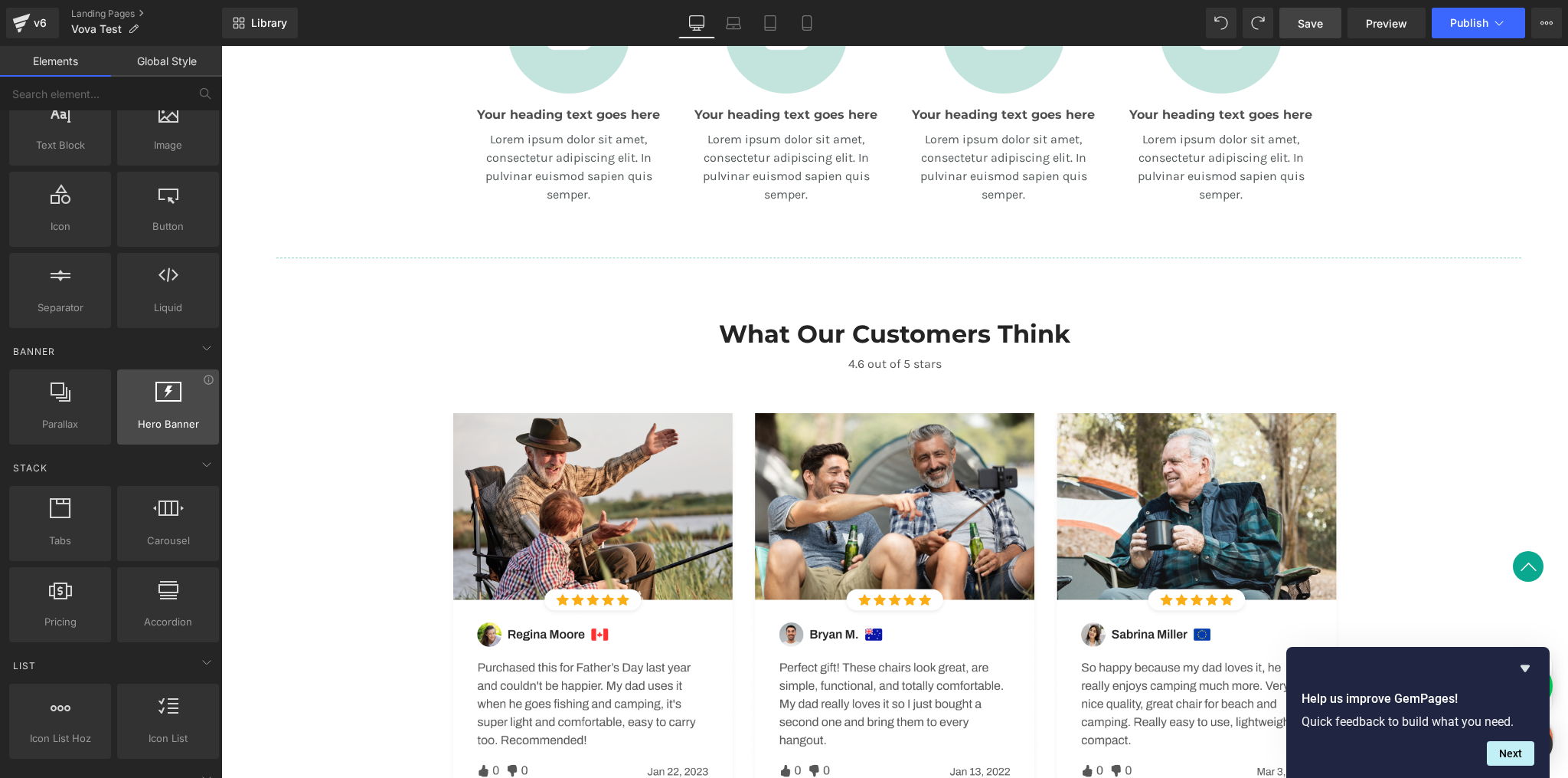
click at [181, 428] on span "Hero Banner" at bounding box center [168, 424] width 93 height 16
click at [199, 348] on icon at bounding box center [206, 348] width 19 height 19
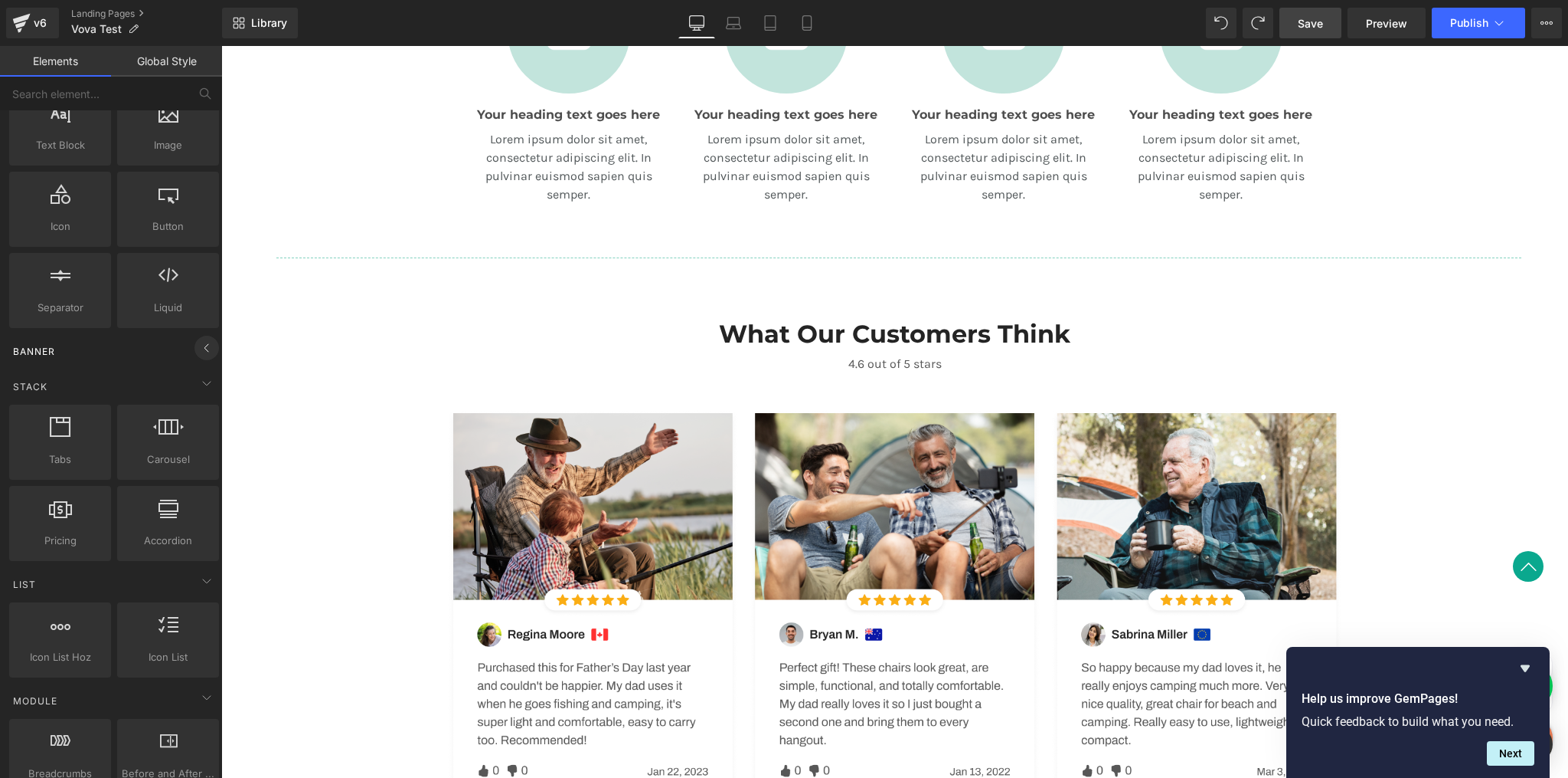
click at [199, 348] on icon at bounding box center [206, 348] width 19 height 19
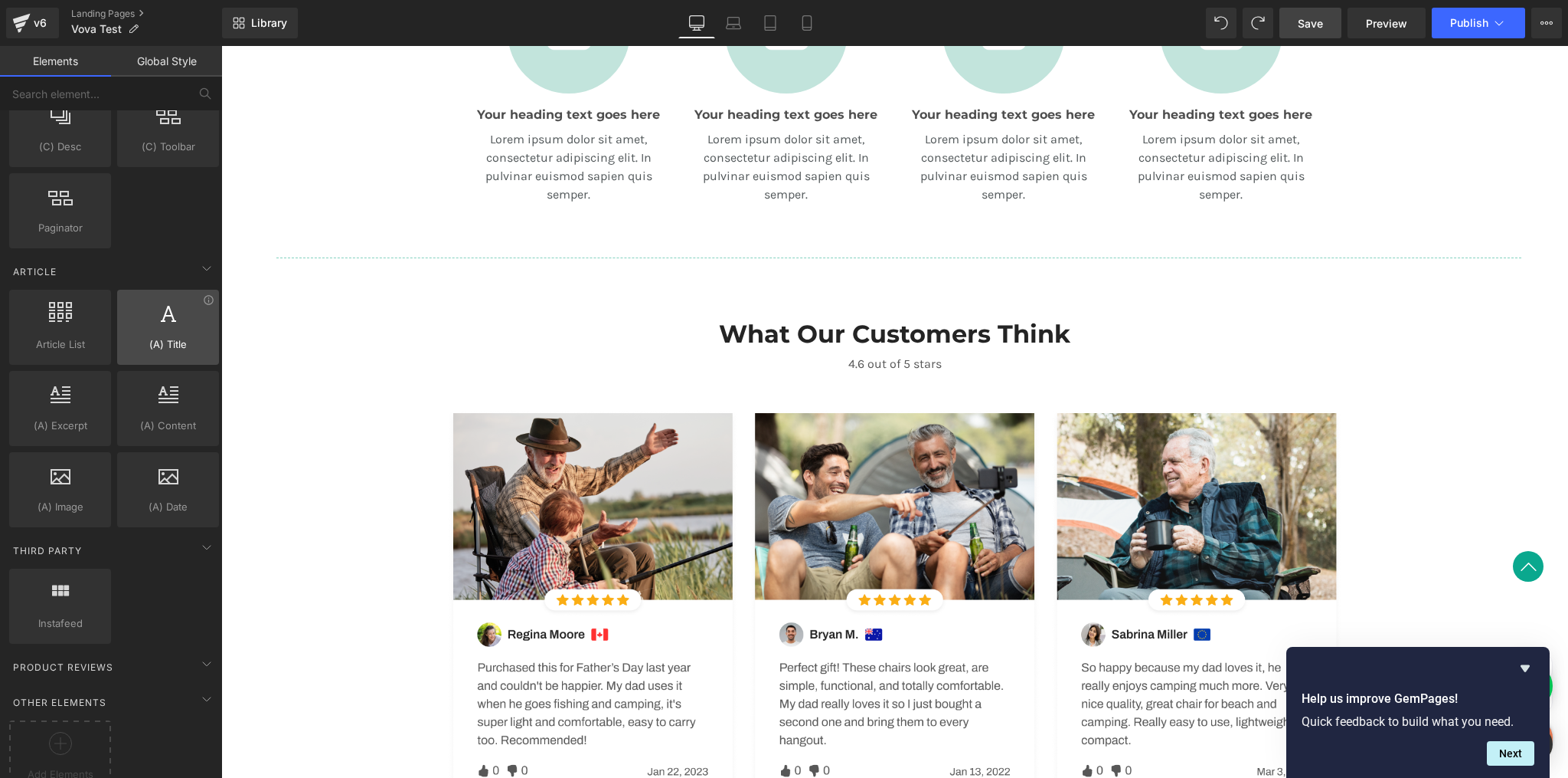
scroll to position [2778, 0]
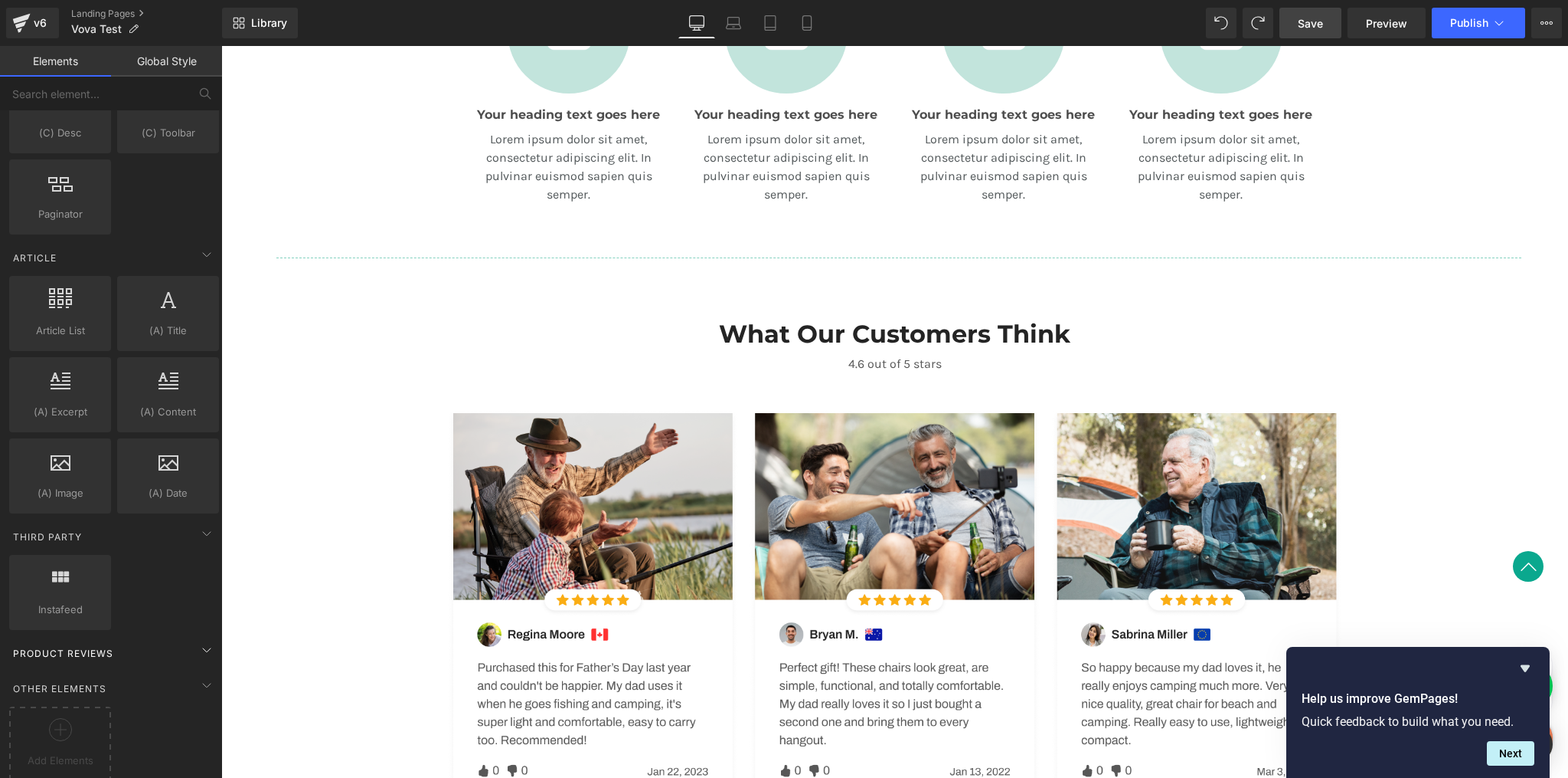
click at [127, 676] on div "Other Elements" at bounding box center [114, 688] width 216 height 31
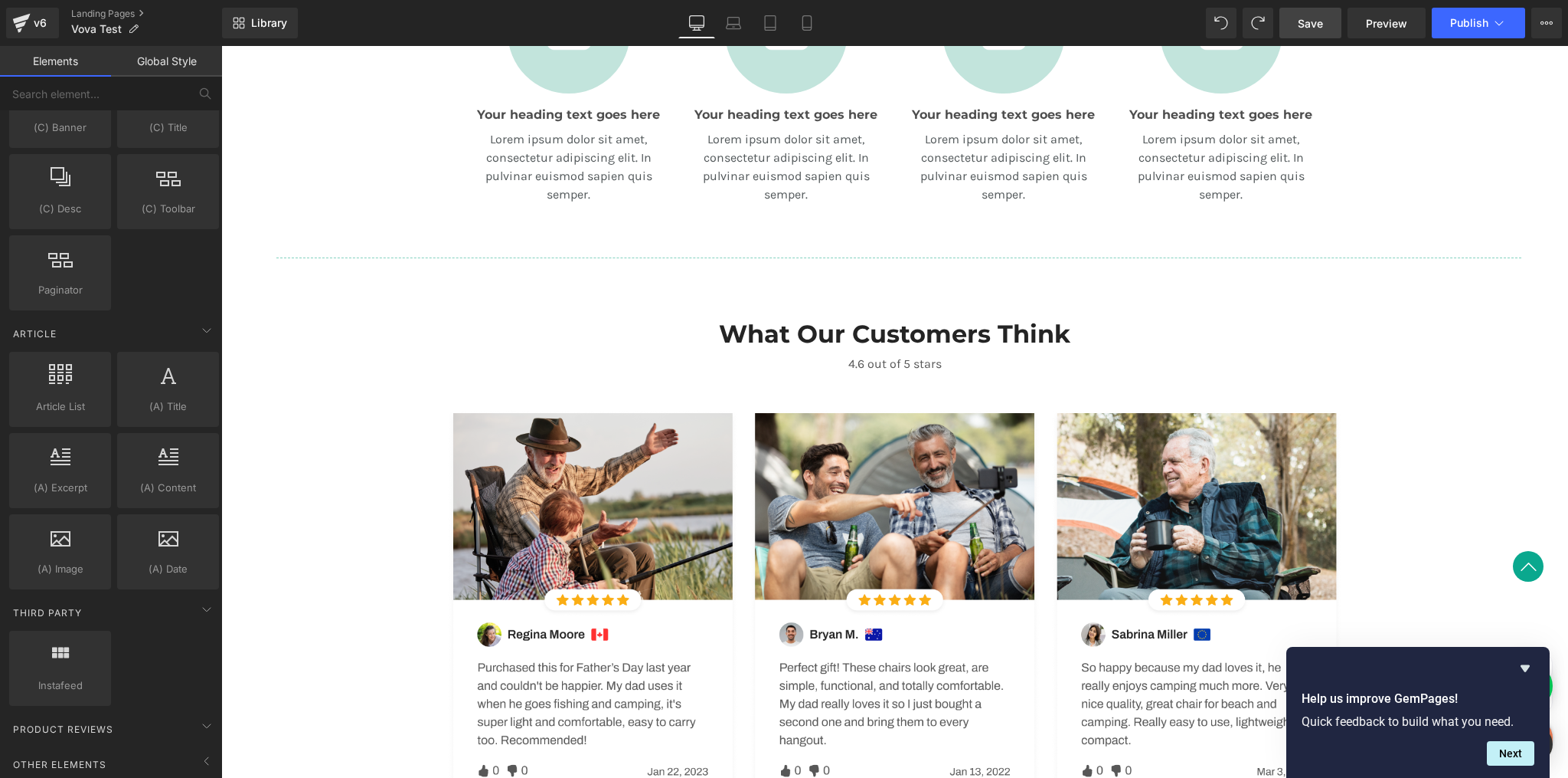
scroll to position [2699, 0]
click at [102, 726] on span "Product Reviews" at bounding box center [62, 733] width 103 height 15
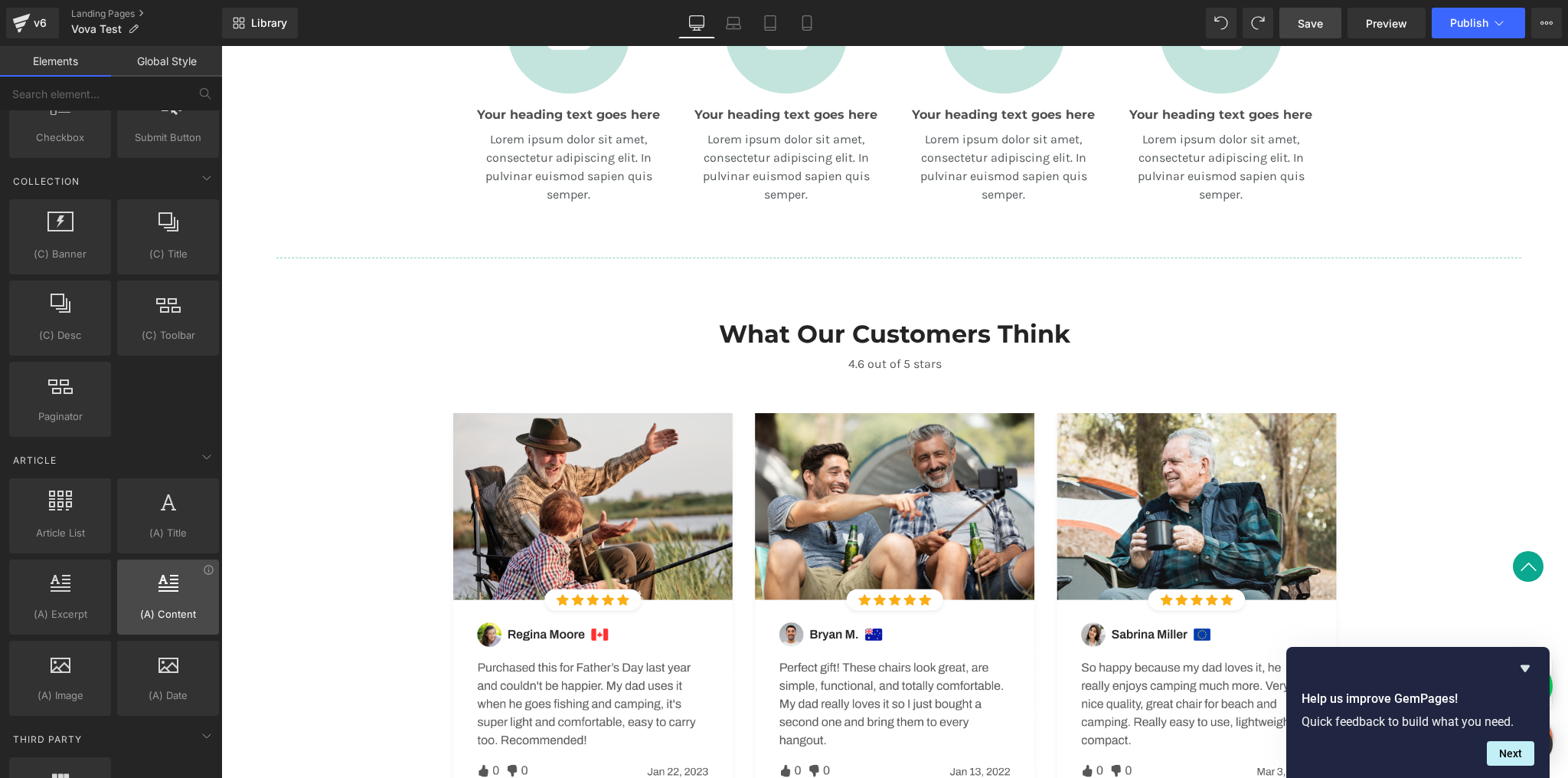
scroll to position [2578, 0]
click at [200, 451] on icon at bounding box center [206, 455] width 19 height 19
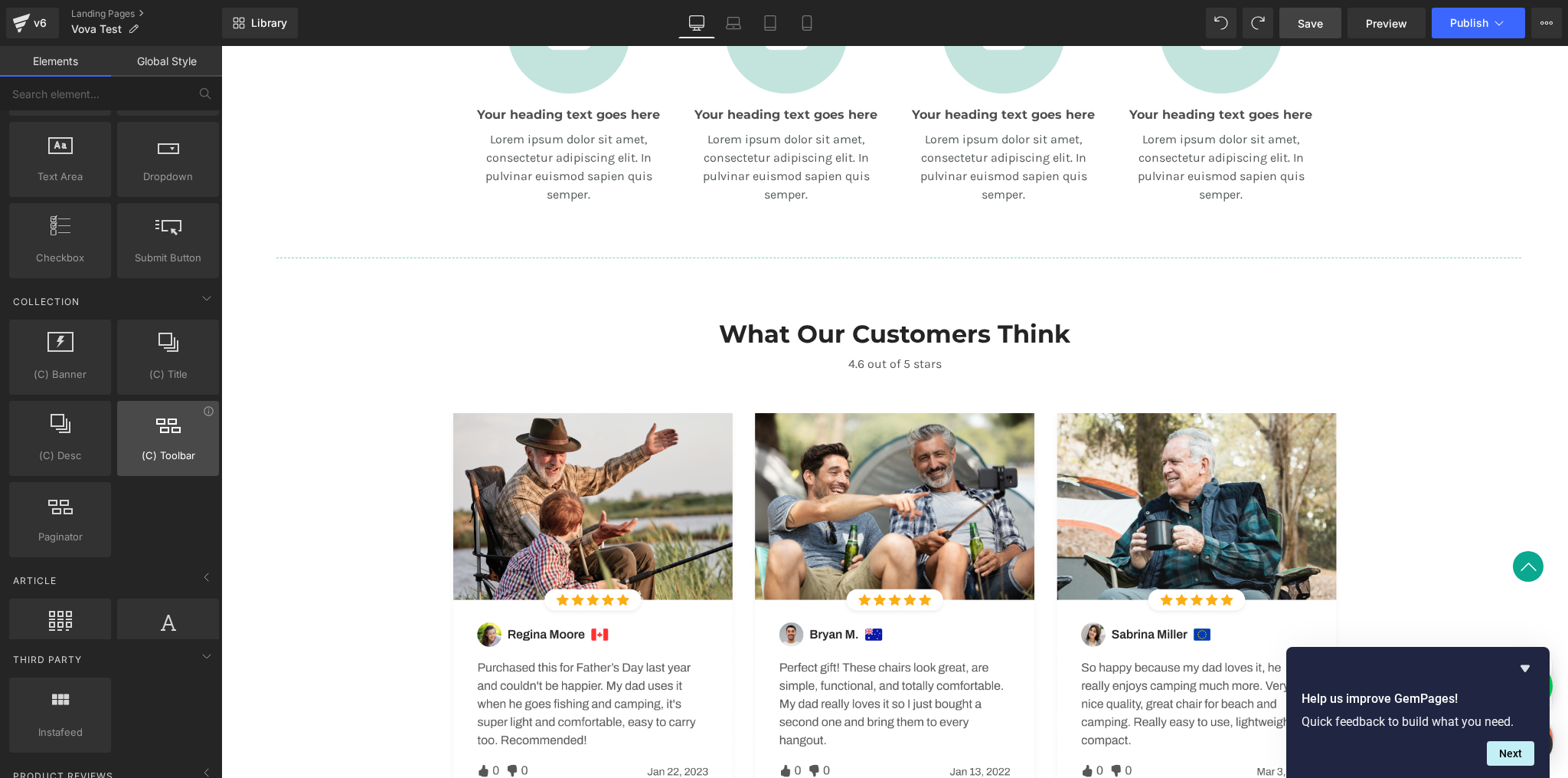
scroll to position [2456, 0]
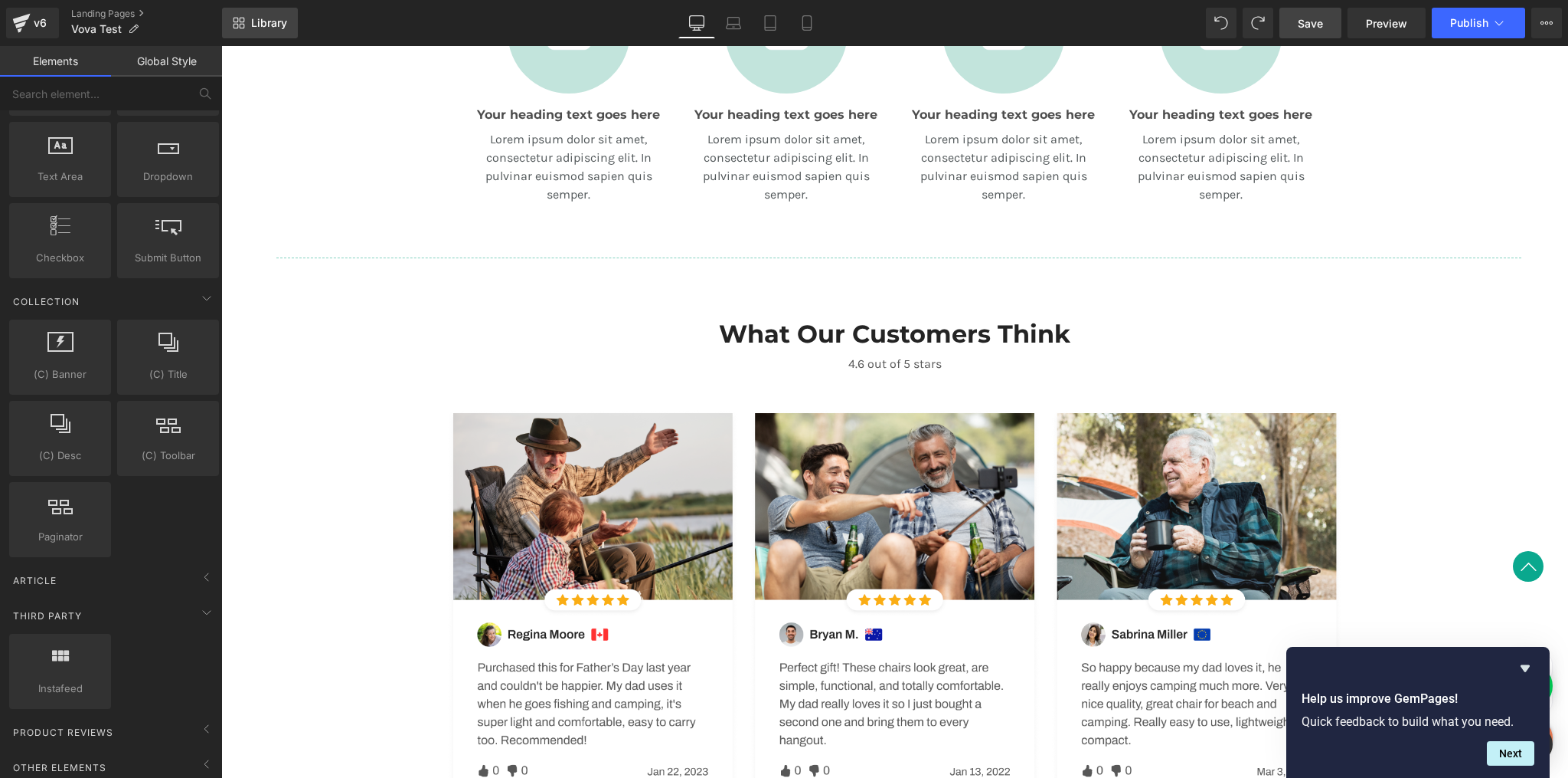
click at [246, 21] on link "Library" at bounding box center [260, 23] width 75 height 31
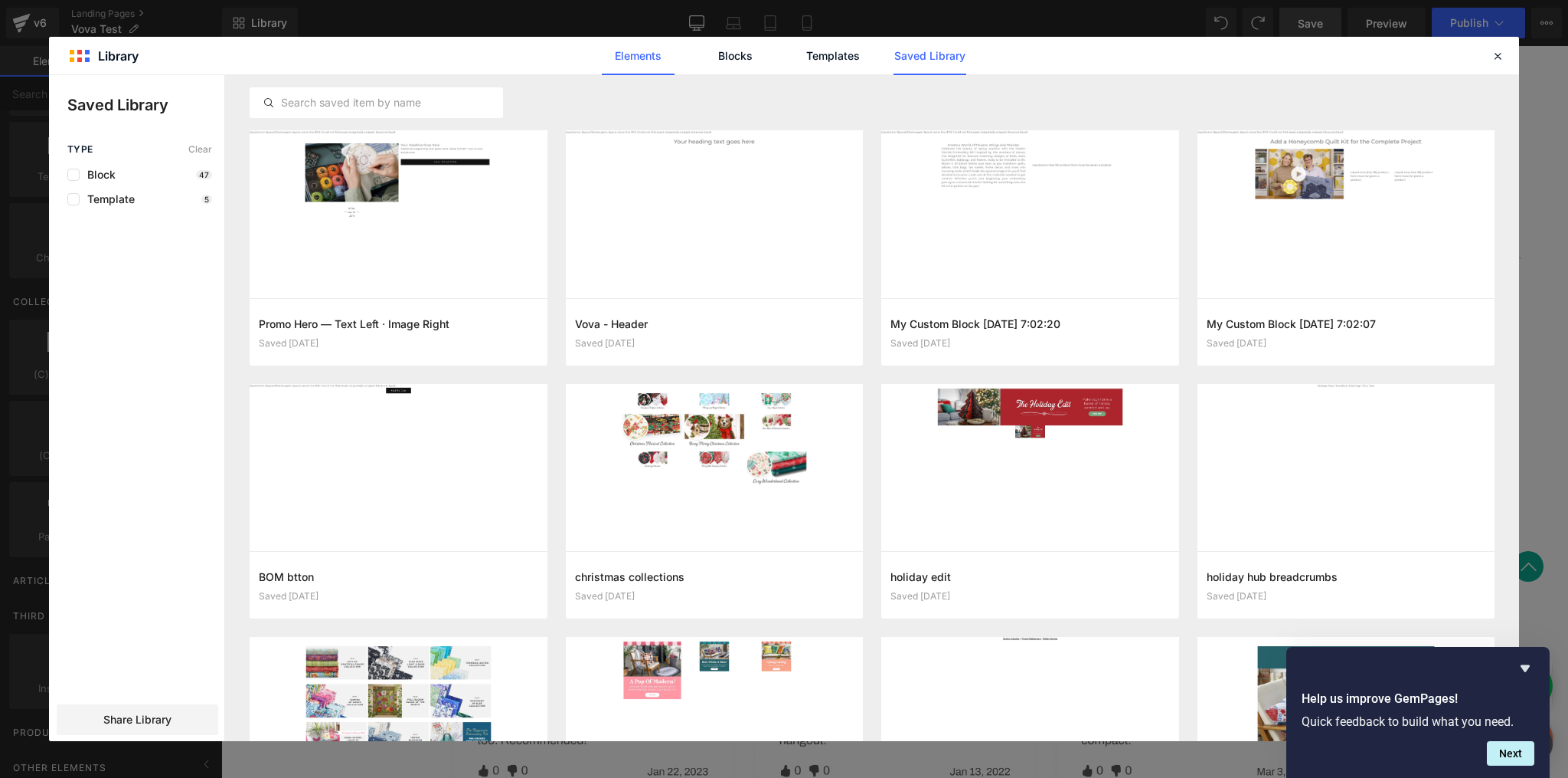
click at [667, 65] on link "Elements" at bounding box center [639, 55] width 73 height 38
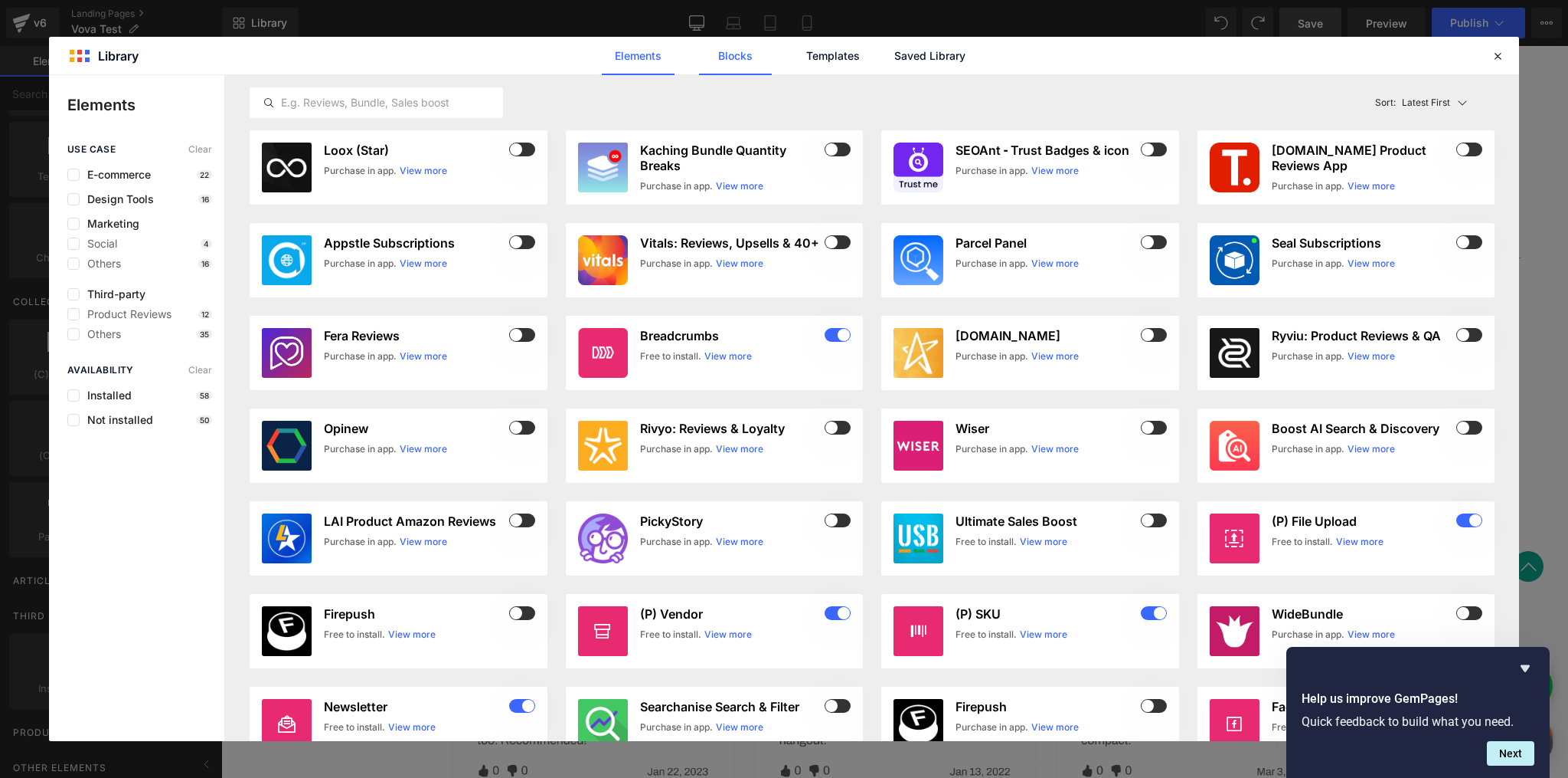
click at [741, 65] on link "Blocks" at bounding box center [736, 55] width 73 height 38
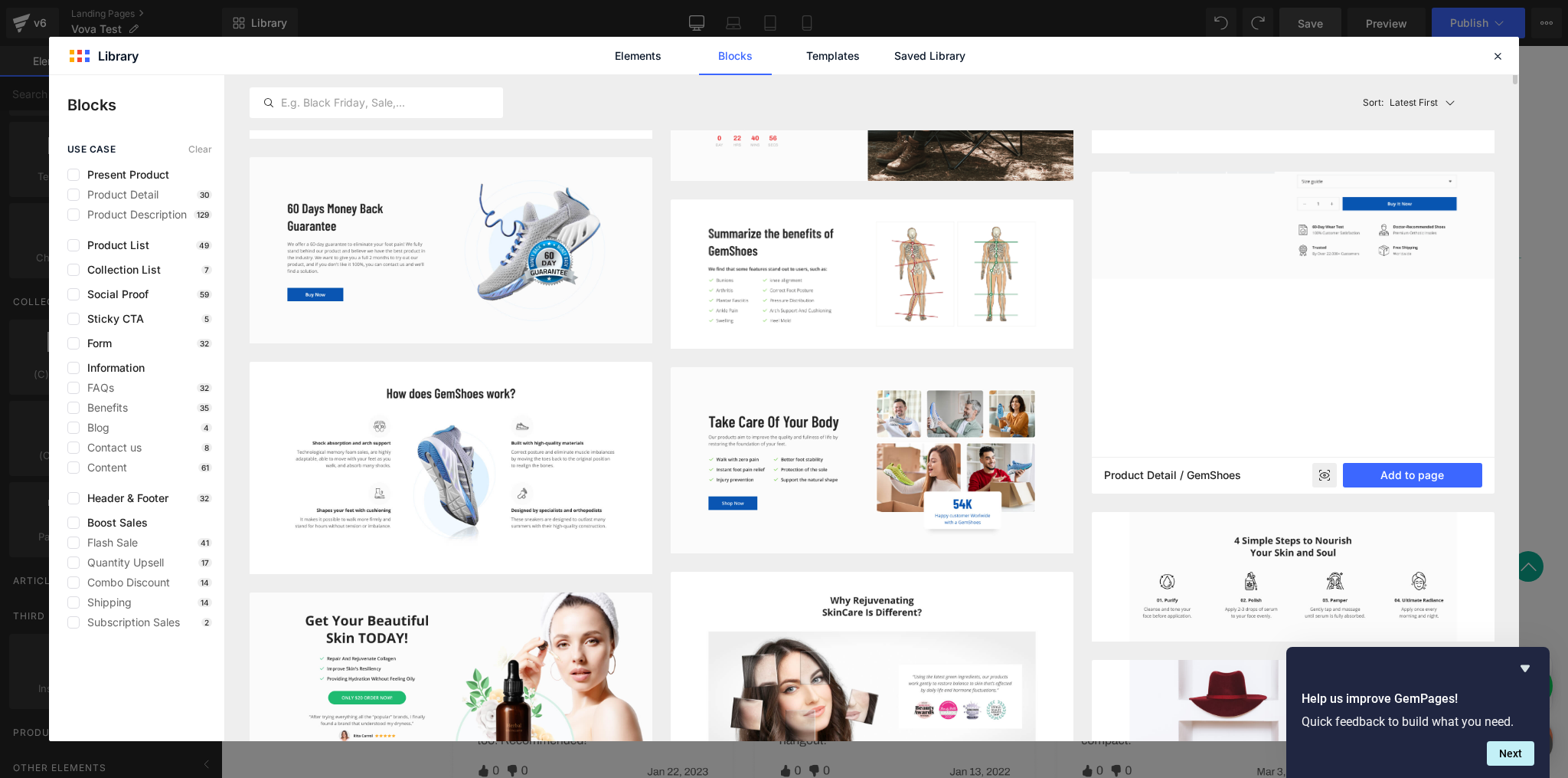
scroll to position [1152, 0]
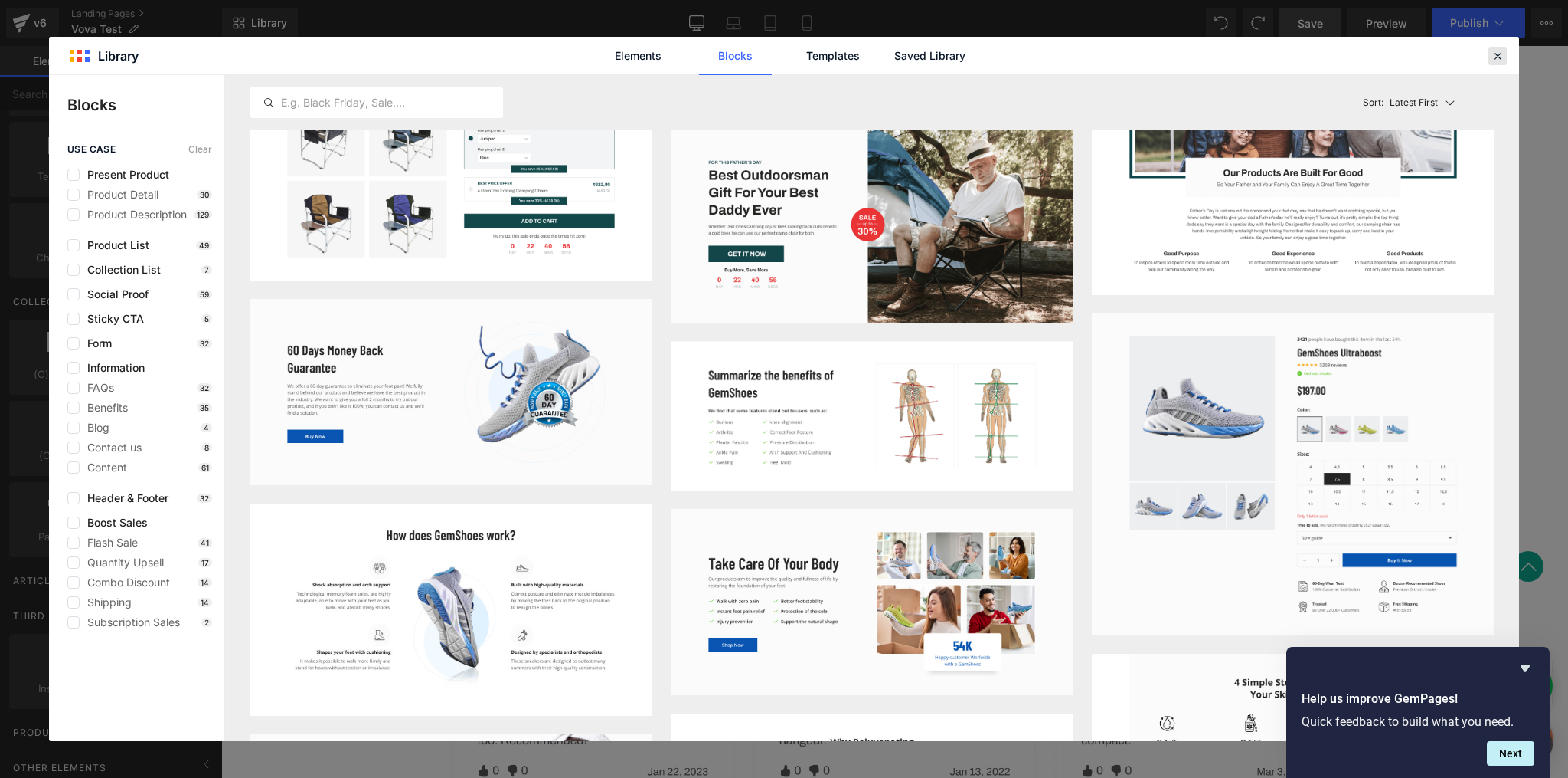
click at [1493, 54] on icon at bounding box center [1497, 55] width 14 height 14
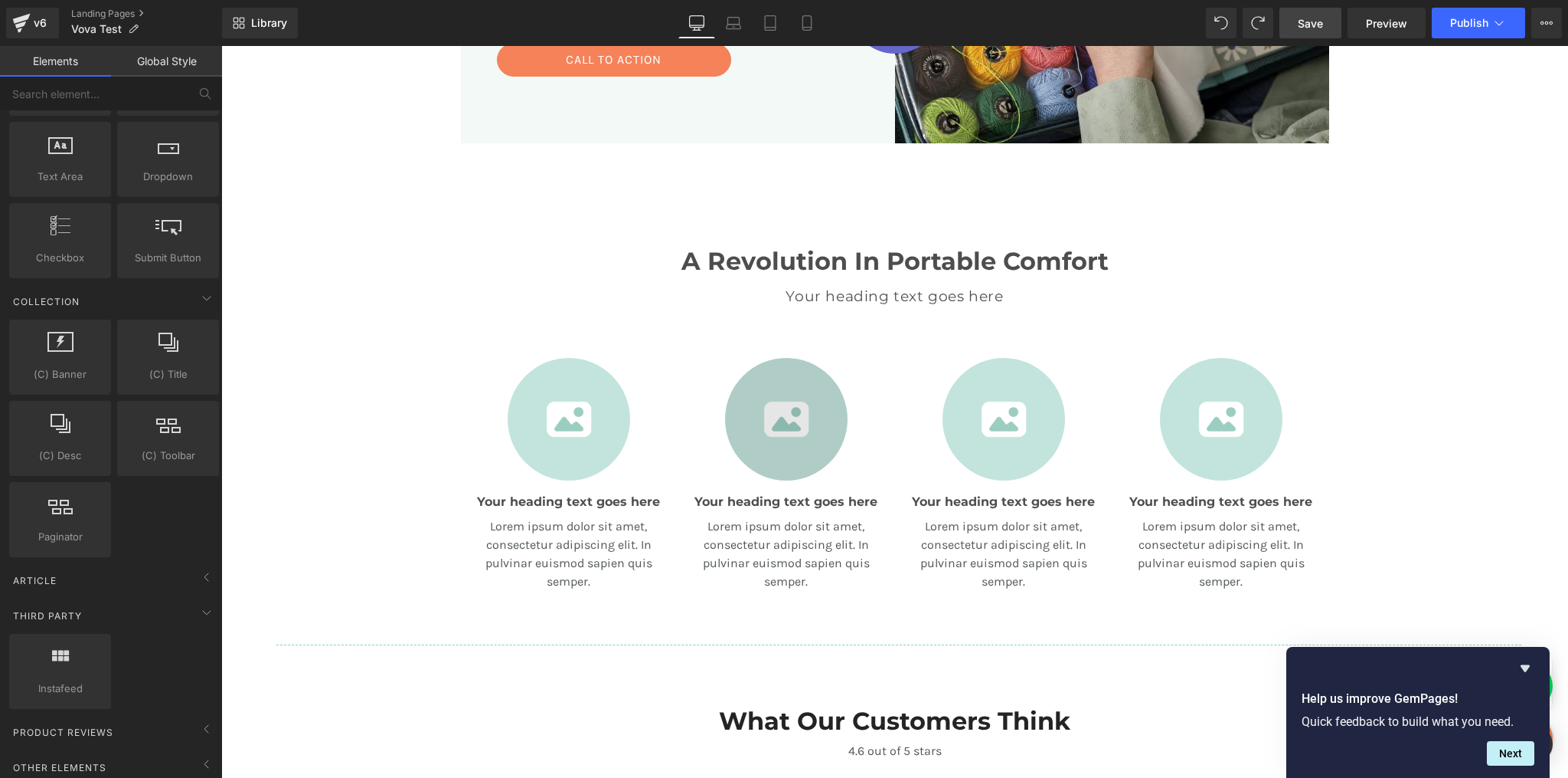
scroll to position [506, 0]
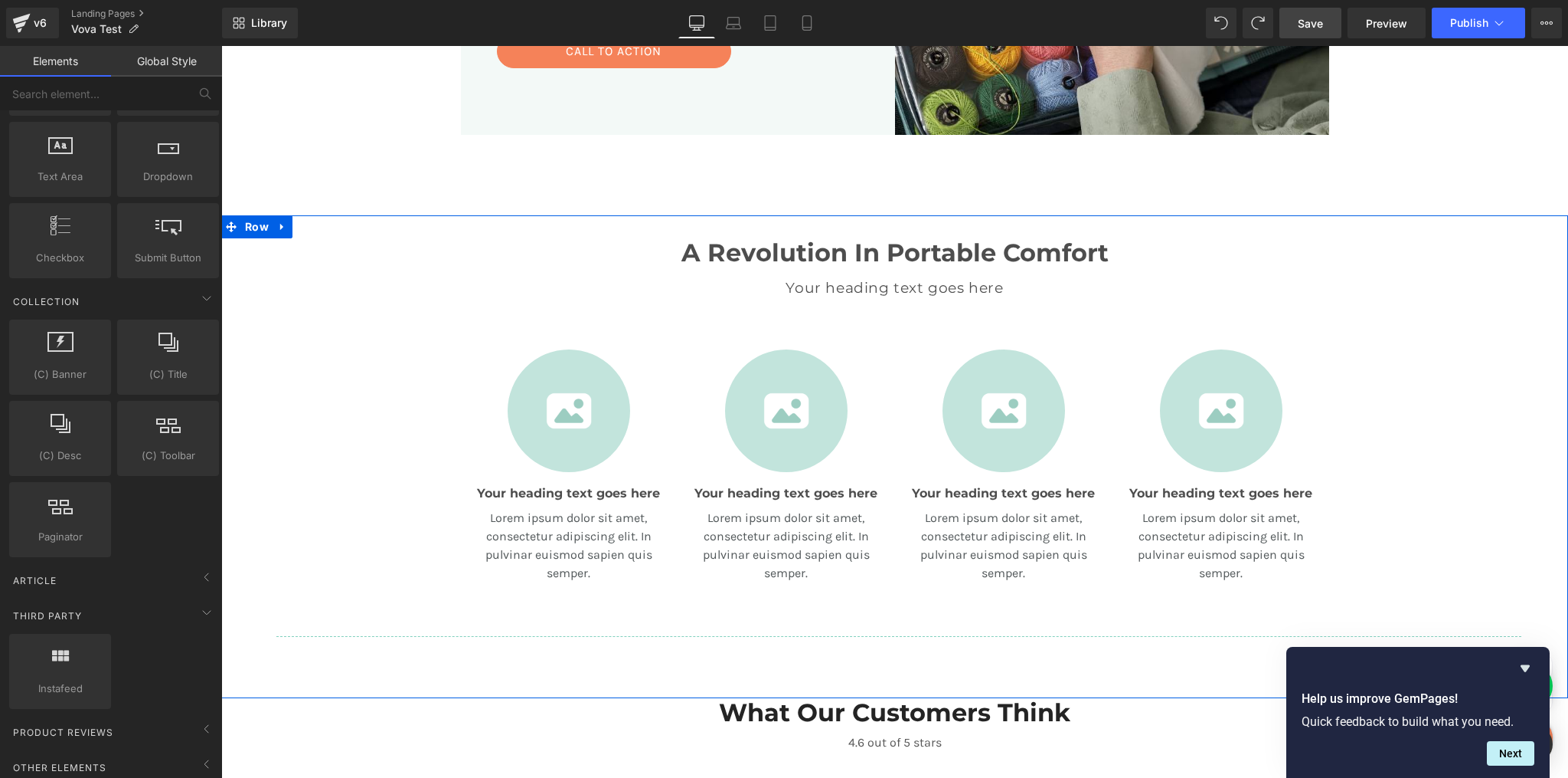
click at [312, 283] on div "A Revolution In Portable Comfort Heading Your heading text goes here Heading Te…" at bounding box center [895, 430] width 1347 height 429
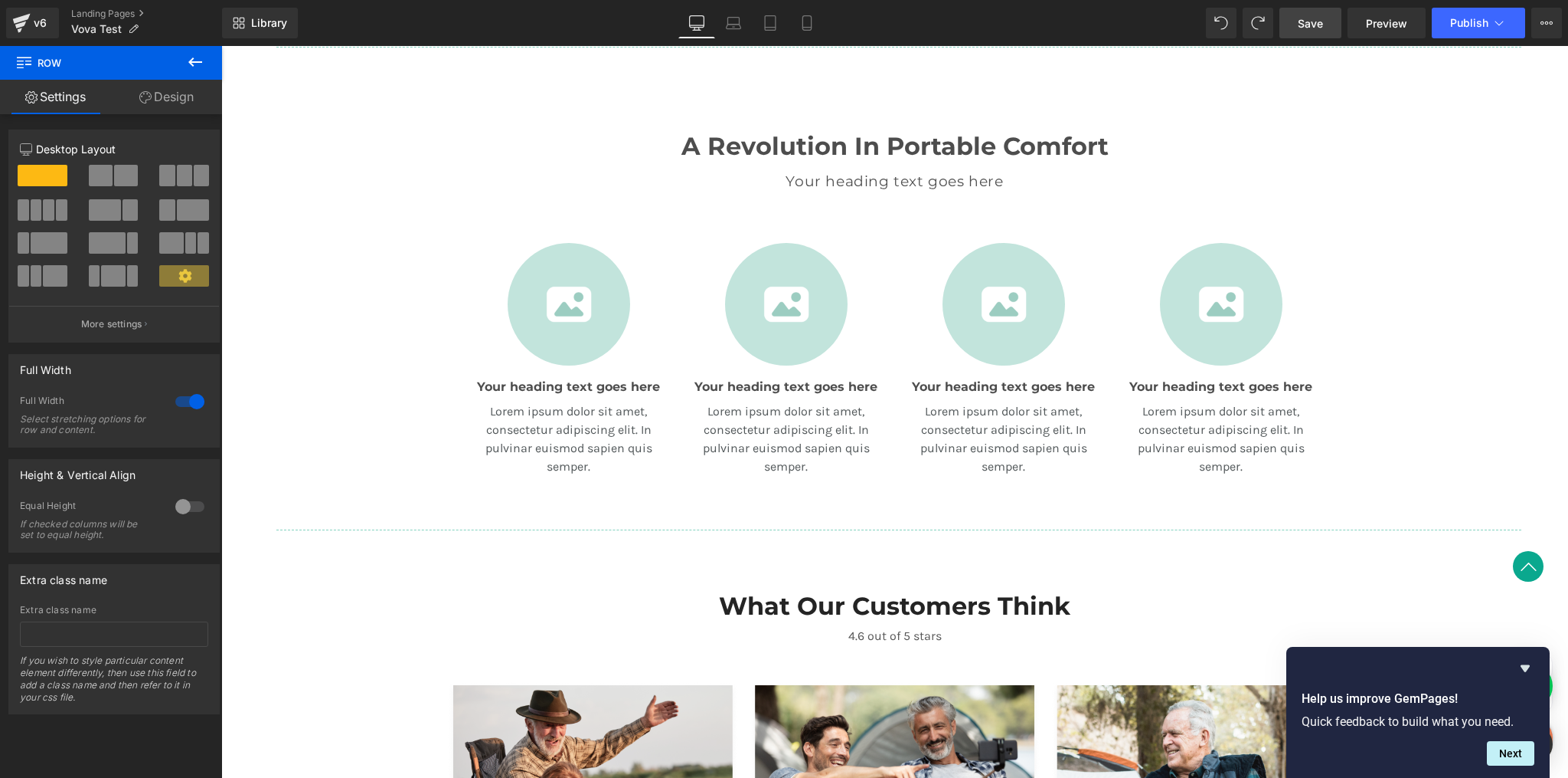
scroll to position [1096, 0]
click at [648, 279] on div at bounding box center [569, 303] width 187 height 123
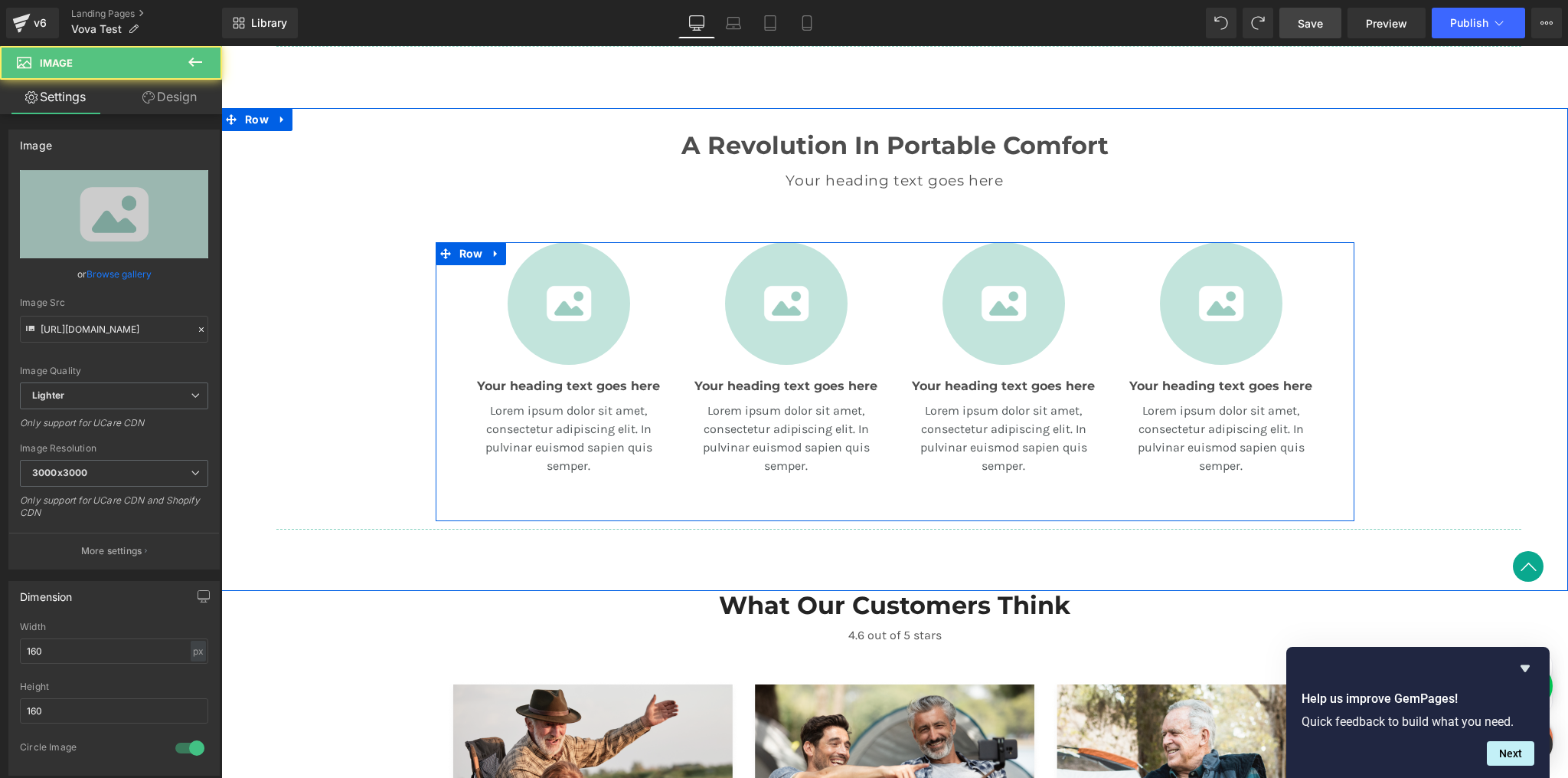
click at [686, 276] on div "Image Your heading text goes here Heading Lorem ipsum dolor sit amet, consectet…" at bounding box center [786, 378] width 218 height 271
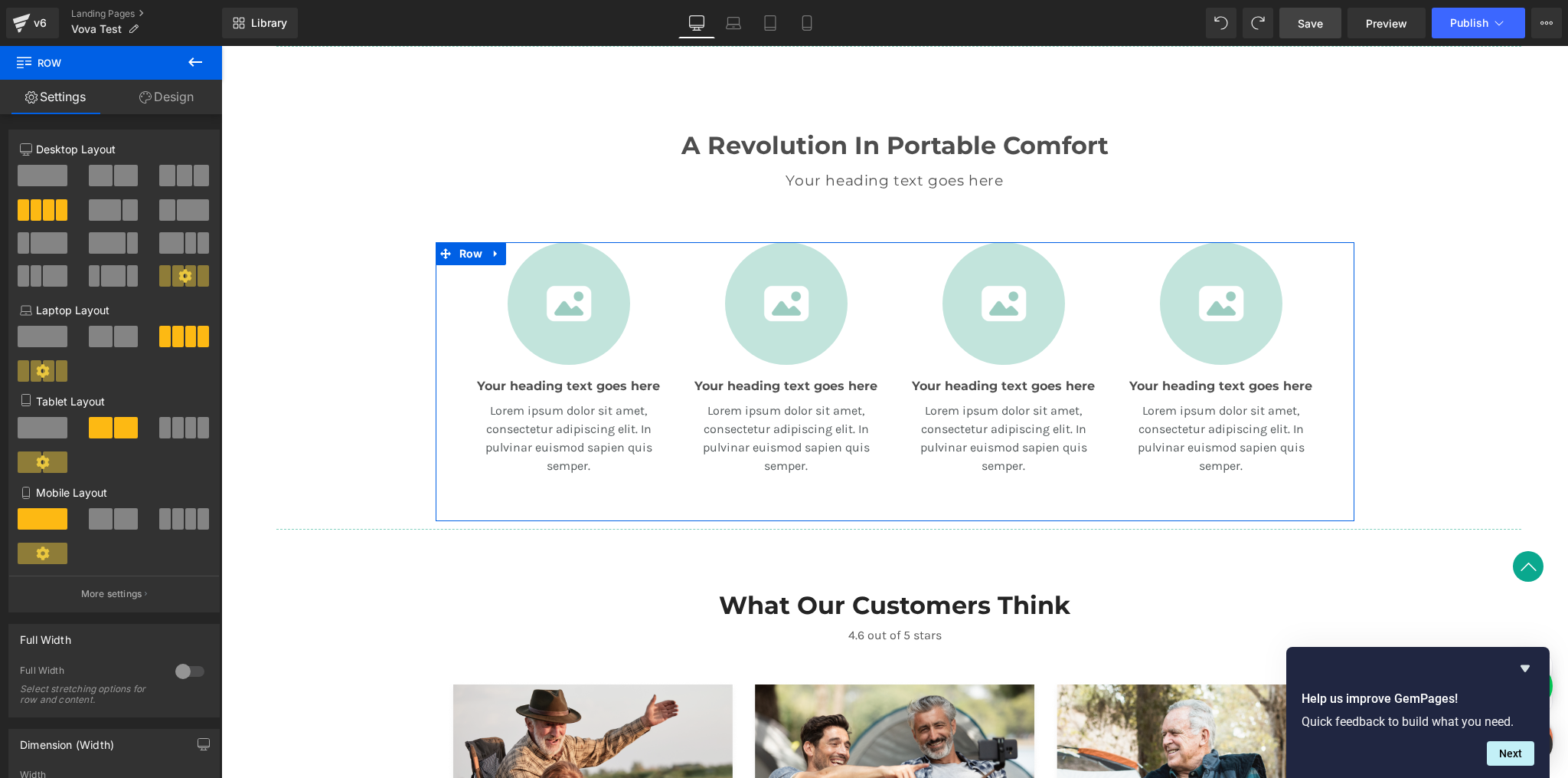
click at [114, 174] on span at bounding box center [126, 175] width 24 height 21
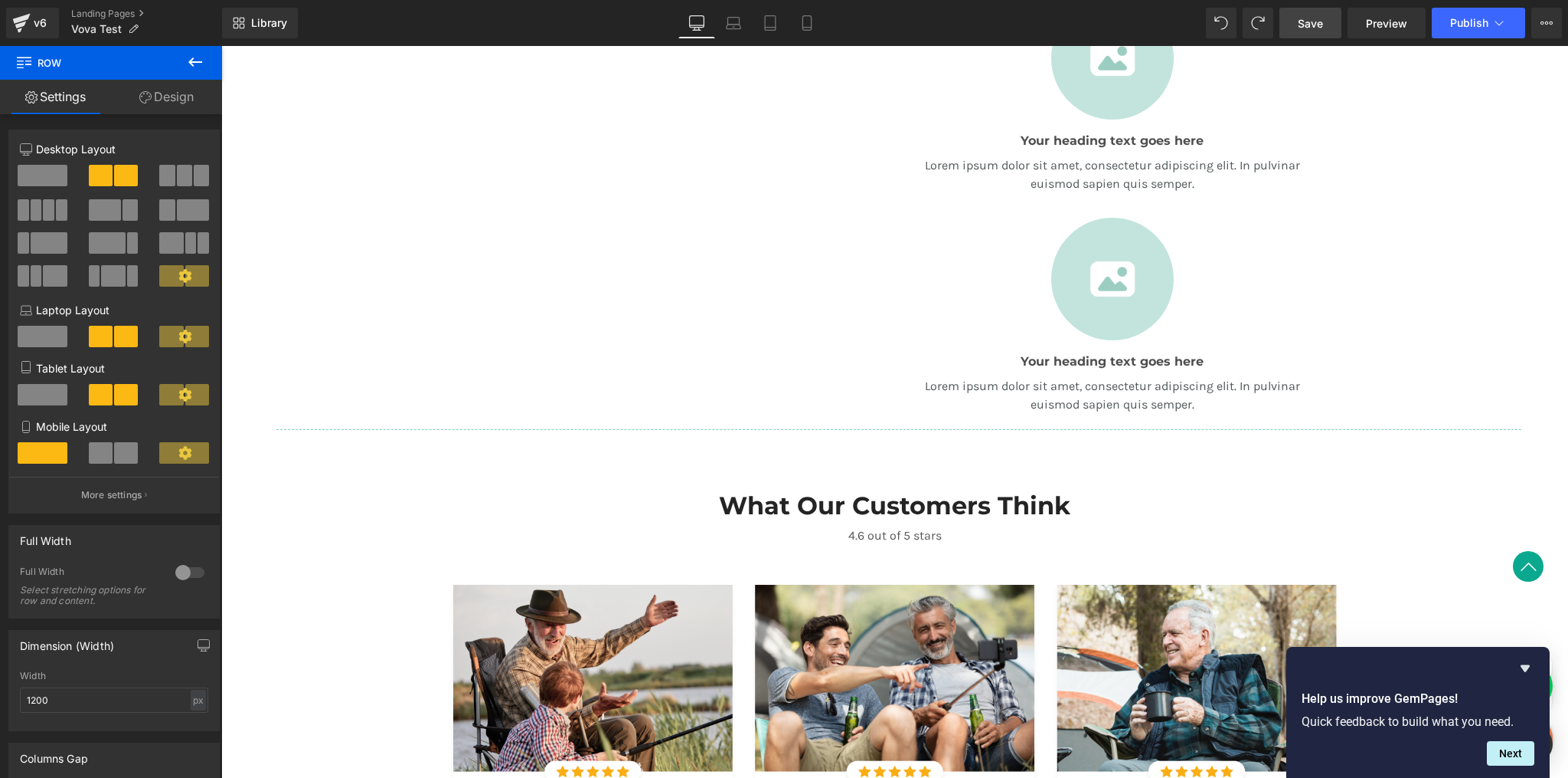
scroll to position [1345, 0]
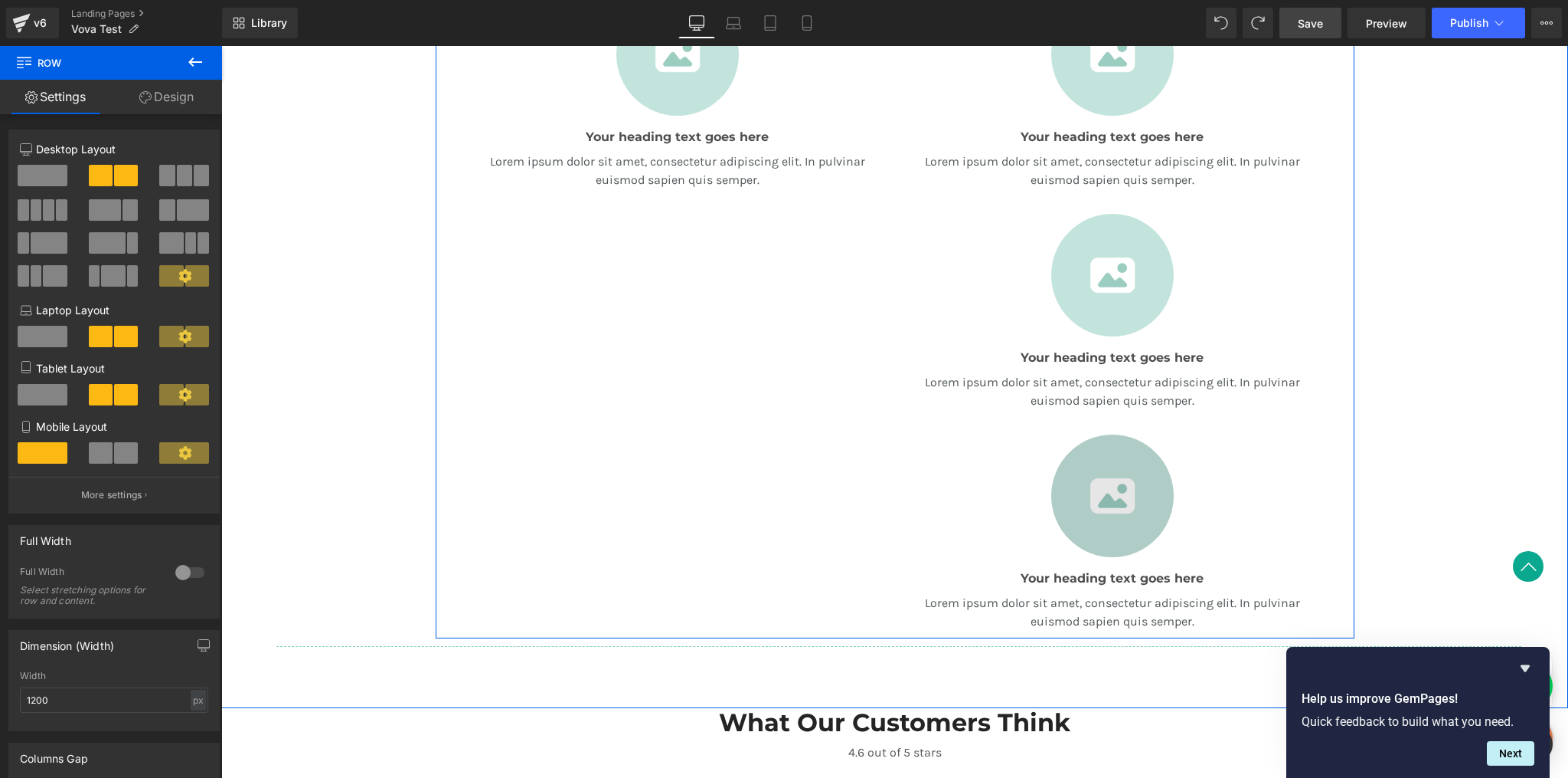
click at [1161, 491] on img at bounding box center [1113, 495] width 123 height 123
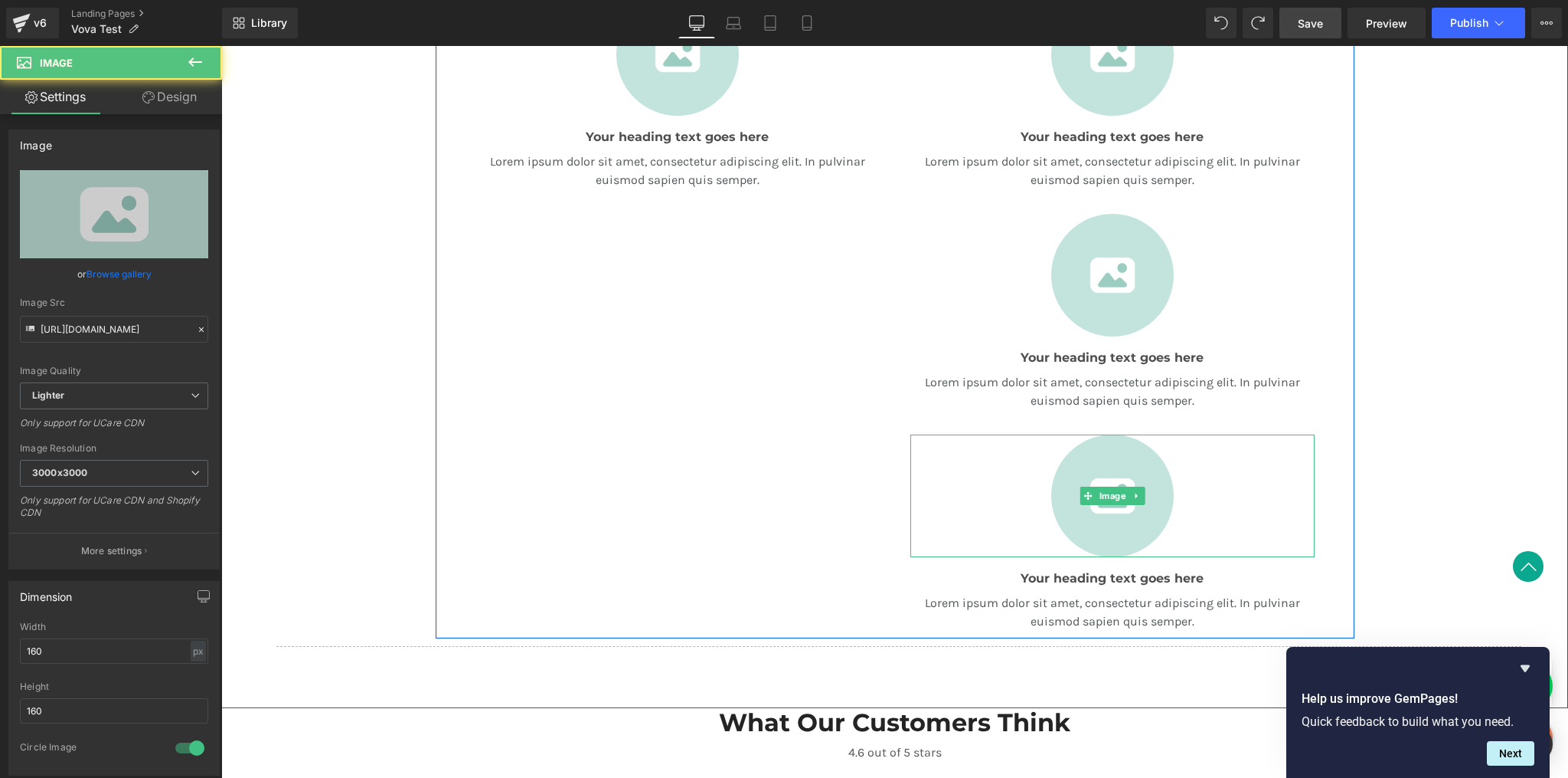
click at [1286, 465] on div at bounding box center [1113, 495] width 404 height 123
click at [1133, 496] on icon at bounding box center [1137, 495] width 8 height 9
click at [1142, 496] on icon at bounding box center [1144, 495] width 8 height 9
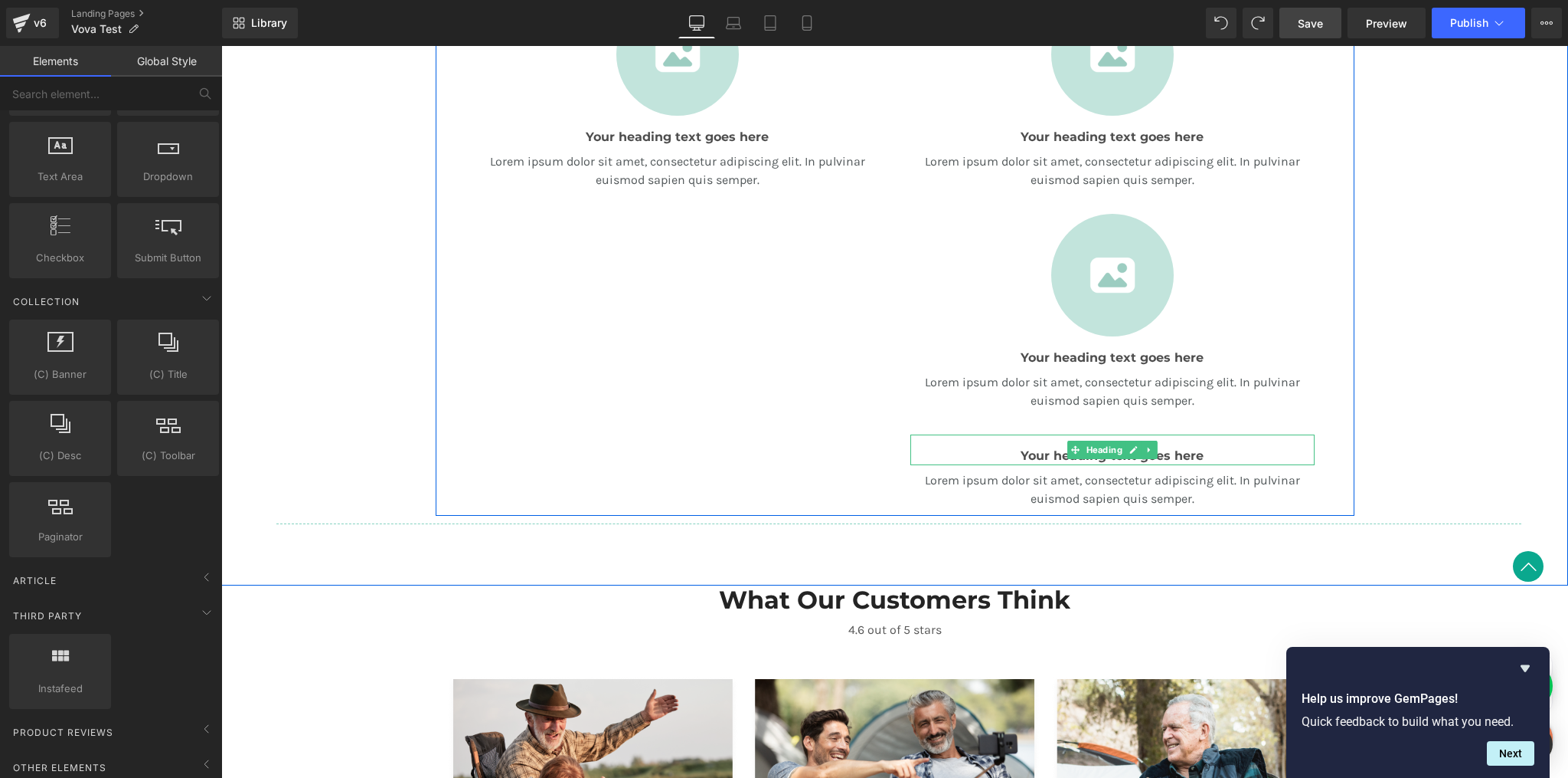
click at [1201, 450] on h3 "Your heading text goes here" at bounding box center [1113, 456] width 404 height 19
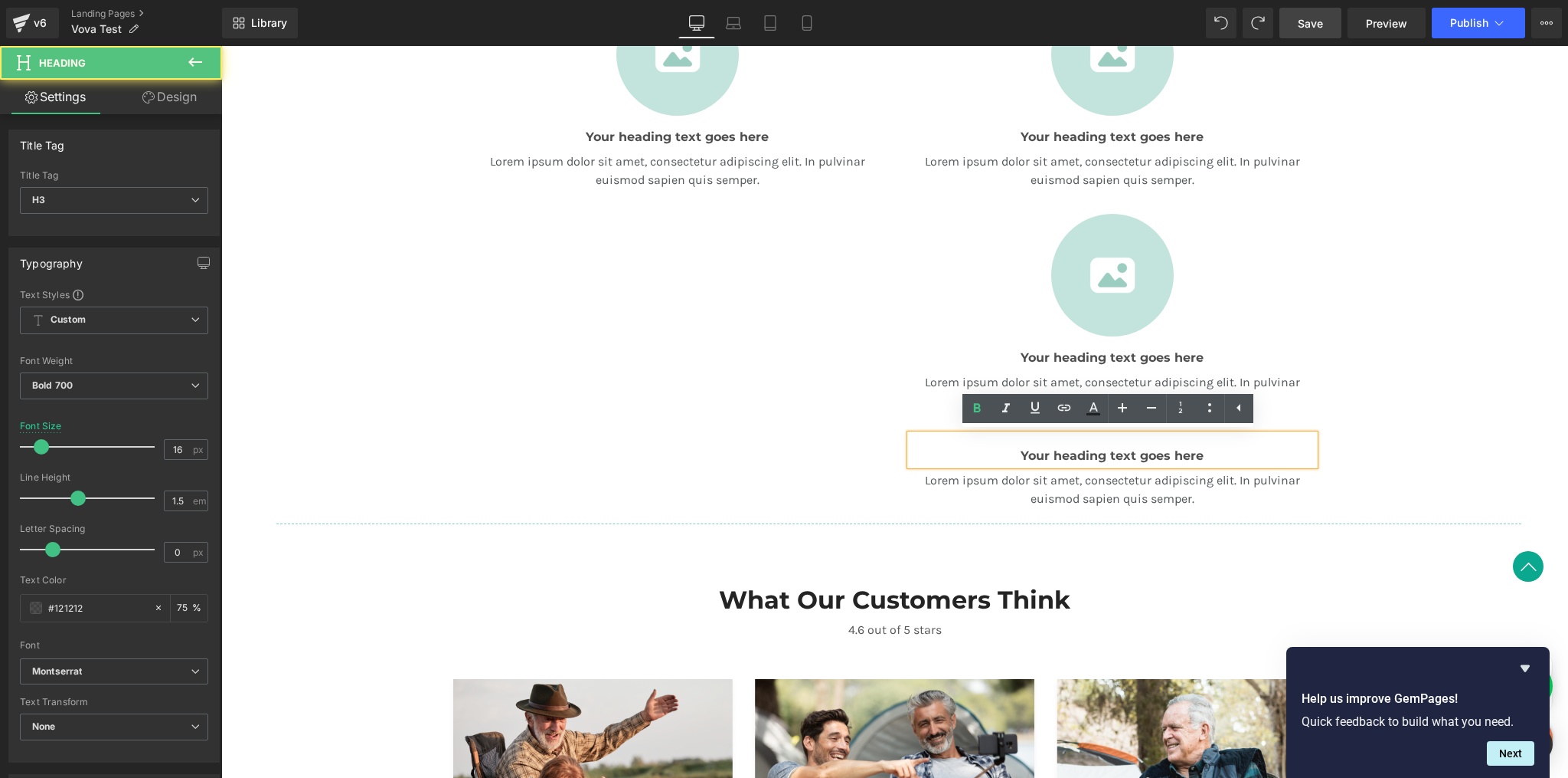
click at [1299, 445] on div "Your heading text goes here" at bounding box center [1113, 450] width 404 height 31
click at [1356, 470] on div "A Revolution In Portable Comfort Heading Your heading text goes here Heading Te…" at bounding box center [895, 195] width 1347 height 672
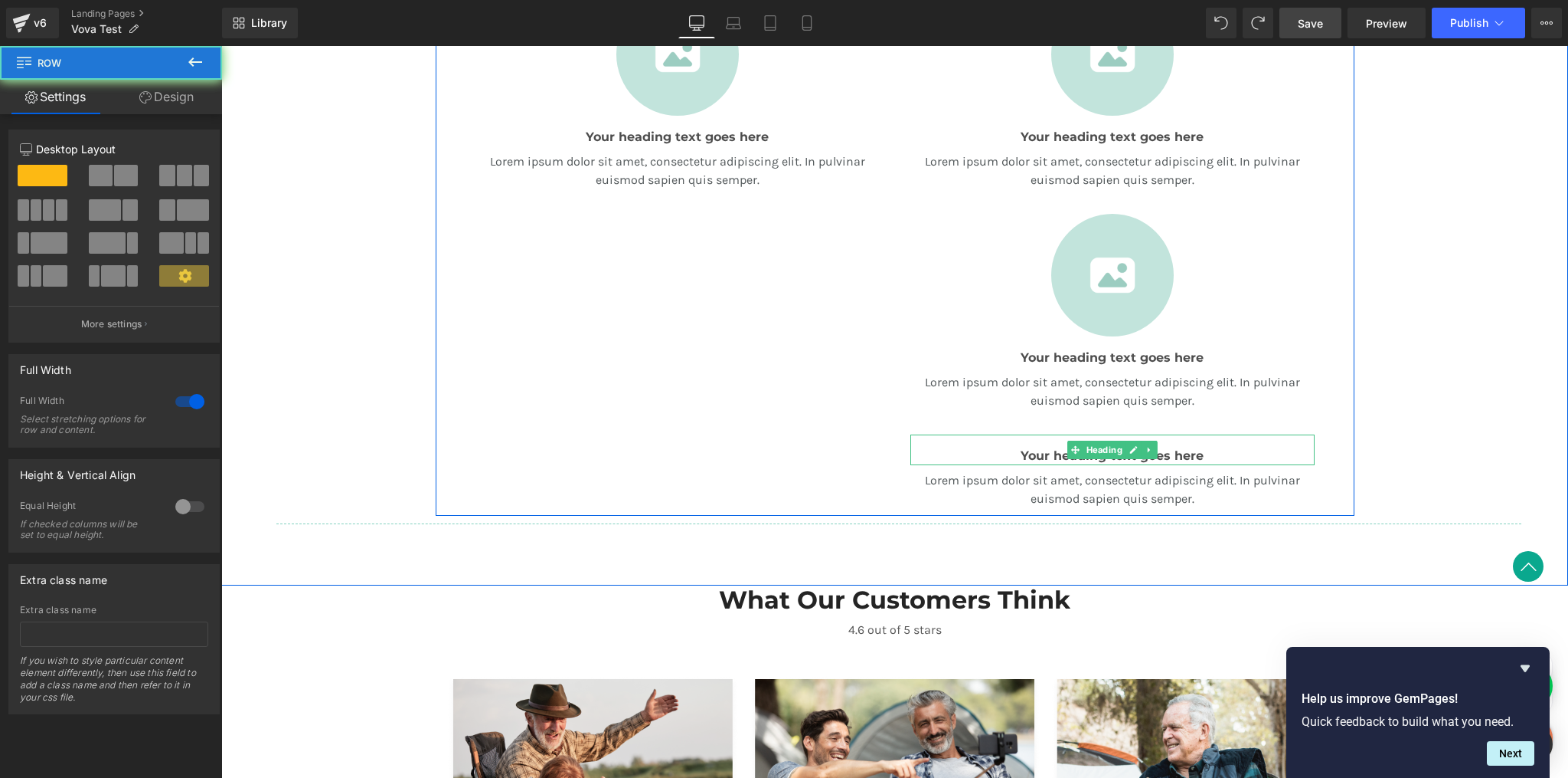
click at [1252, 455] on h3 "Your heading text goes here" at bounding box center [1113, 456] width 404 height 19
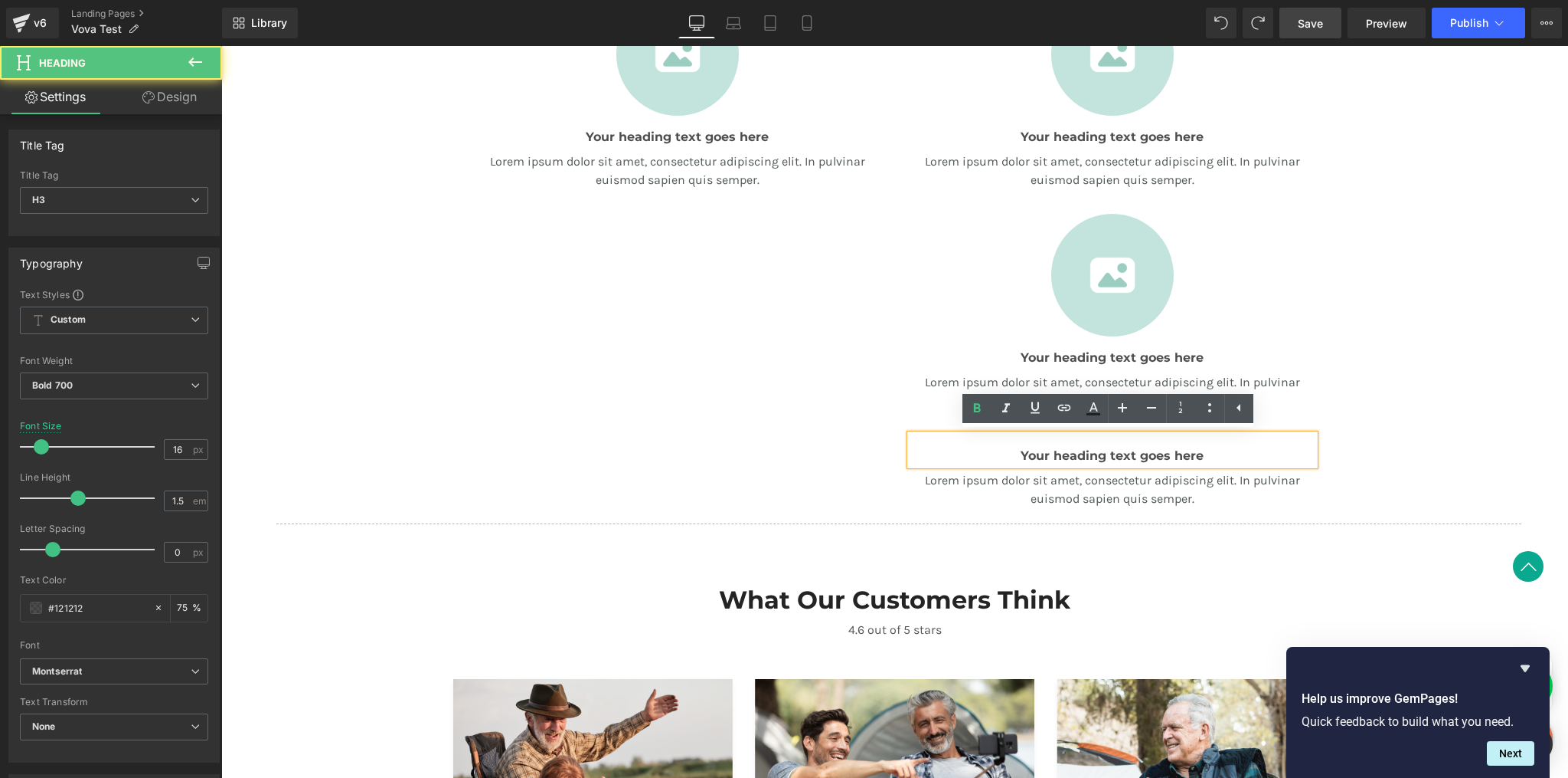
click at [1167, 459] on h3 "Your heading text goes here" at bounding box center [1113, 456] width 404 height 19
click at [1215, 495] on p "Lorem ipsum dolor sit amet, consectetur adipiscing elit. In pulvinar euismod sa…" at bounding box center [1113, 489] width 404 height 37
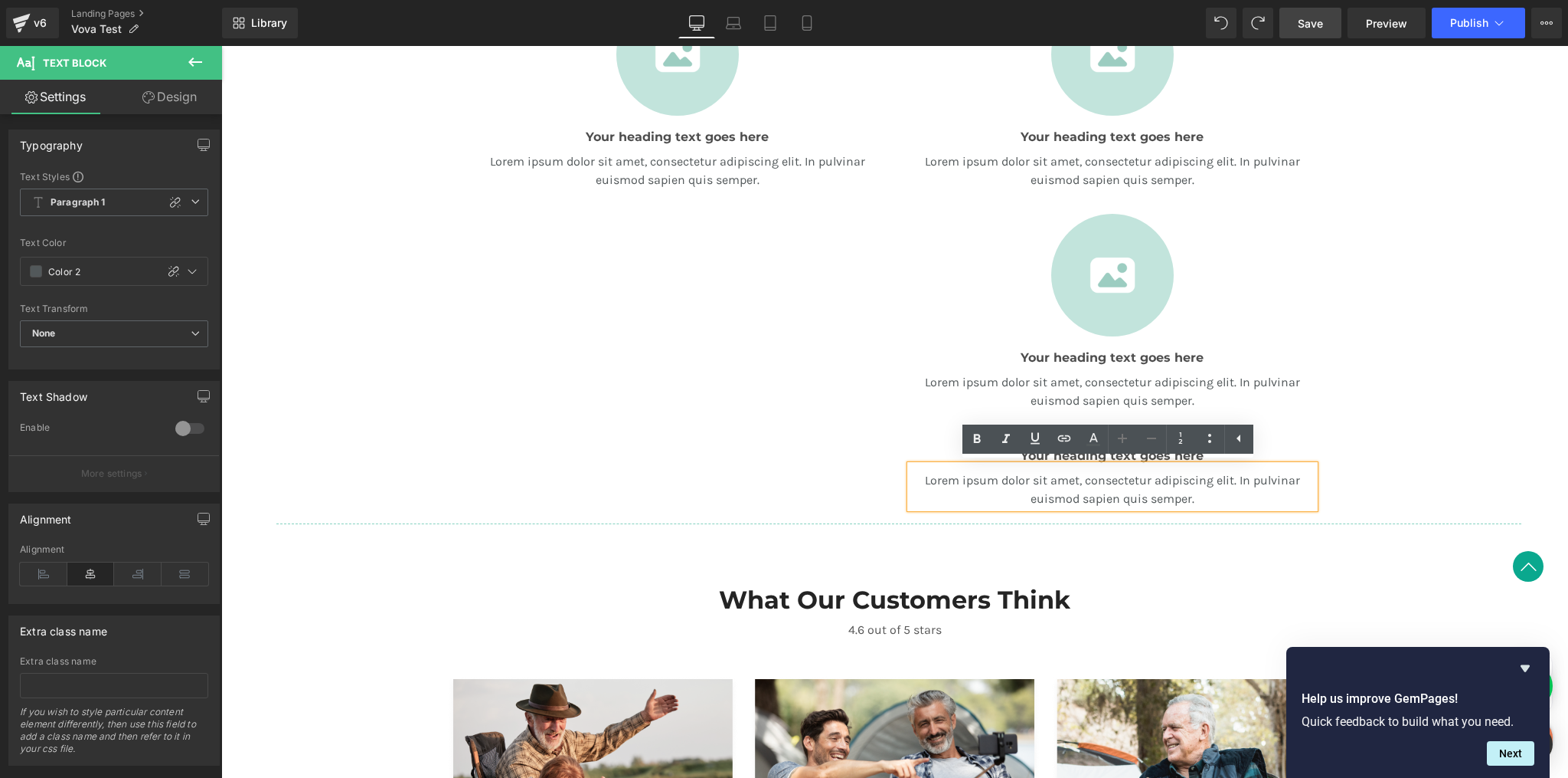
click at [1350, 463] on div "A Revolution In Portable Comfort Heading Your heading text goes here Heading Te…" at bounding box center [895, 195] width 1347 height 672
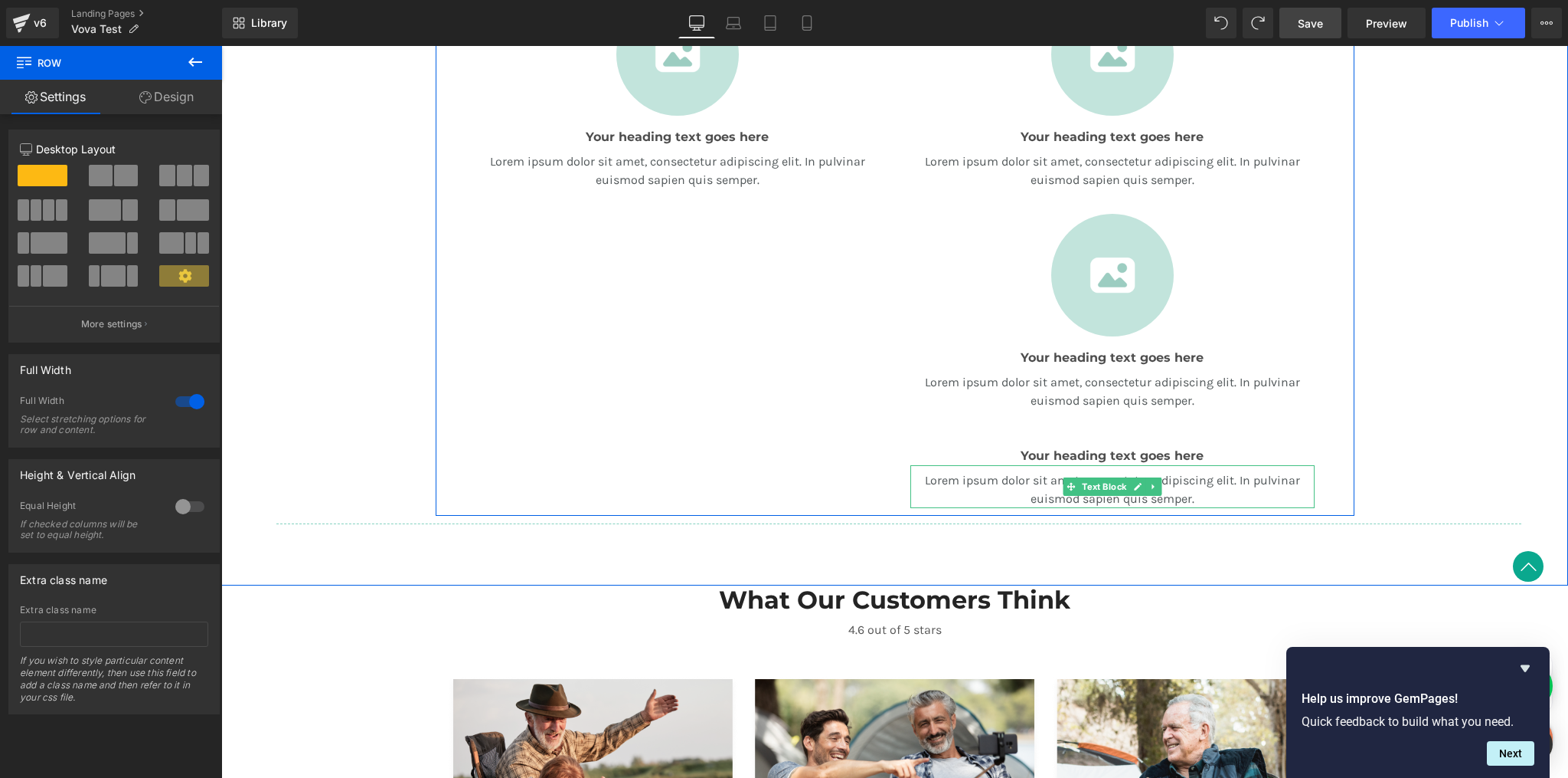
click at [1274, 472] on p "Lorem ipsum dolor sit amet, consectetur adipiscing elit. In pulvinar euismod sa…" at bounding box center [1113, 489] width 404 height 37
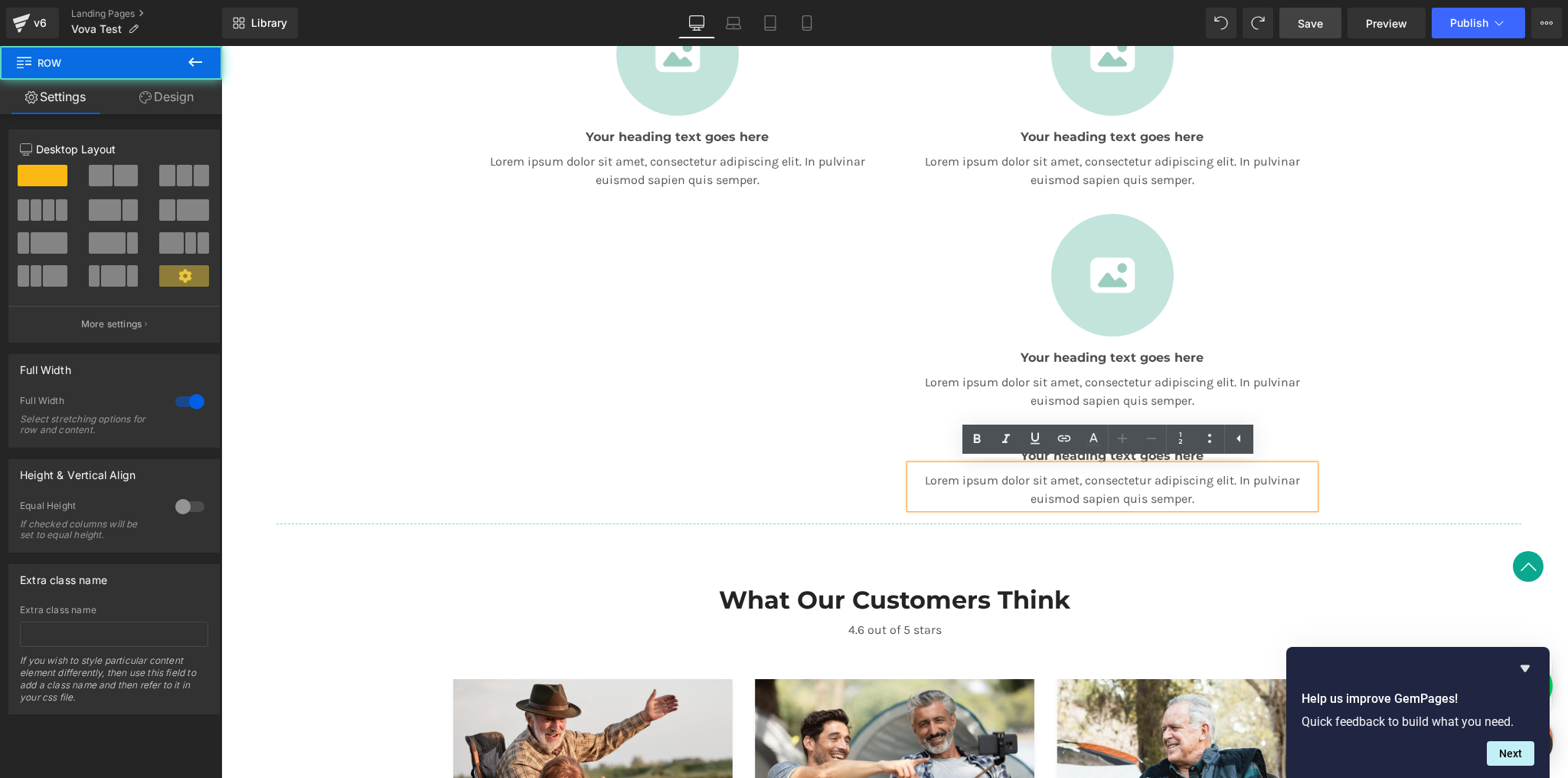
click at [1373, 491] on div "A Revolution In Portable Comfort Heading Your heading text goes here Heading Te…" at bounding box center [895, 195] width 1347 height 672
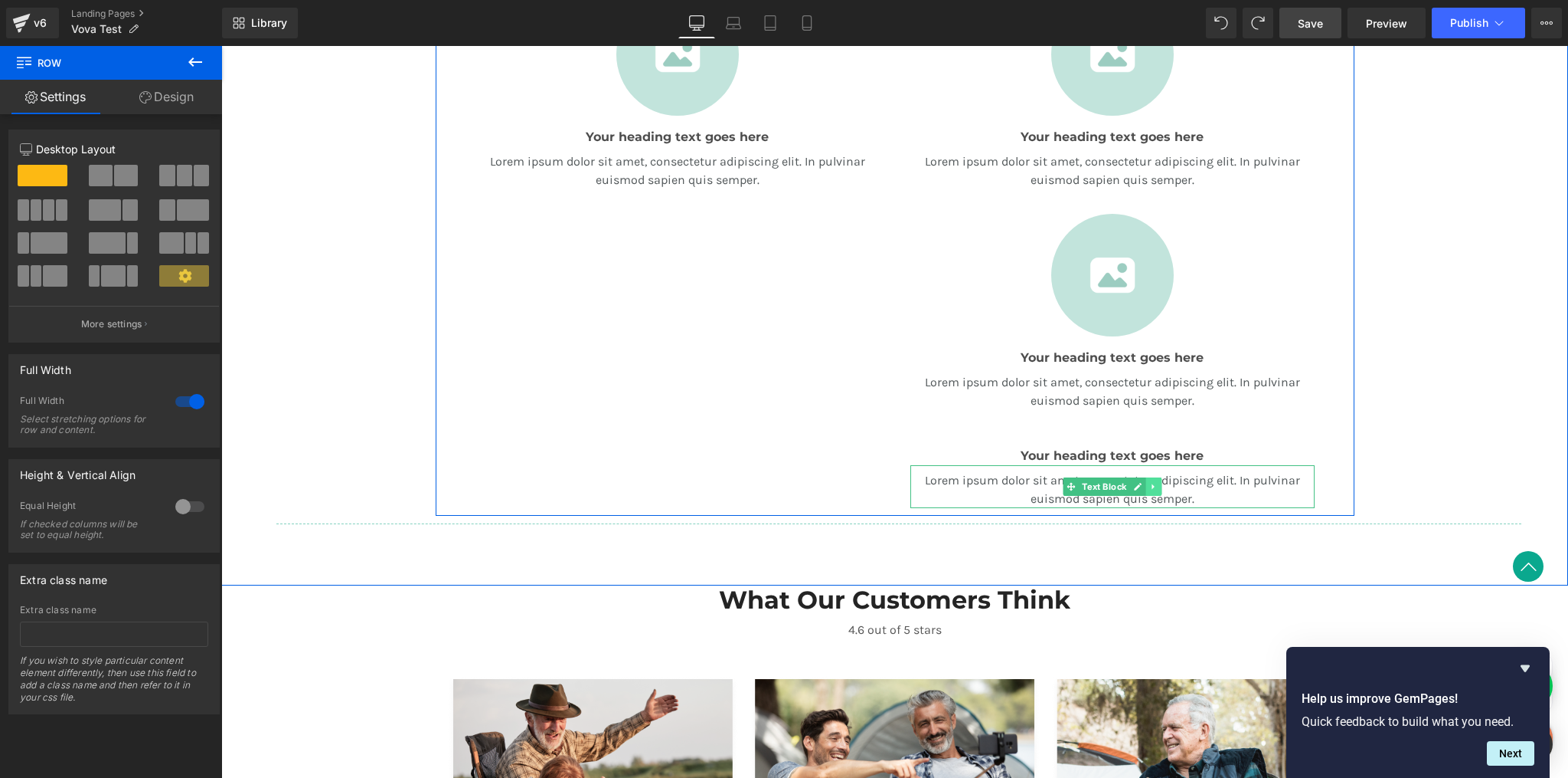
click at [1149, 489] on icon at bounding box center [1153, 486] width 8 height 9
click at [1159, 487] on icon at bounding box center [1161, 486] width 8 height 8
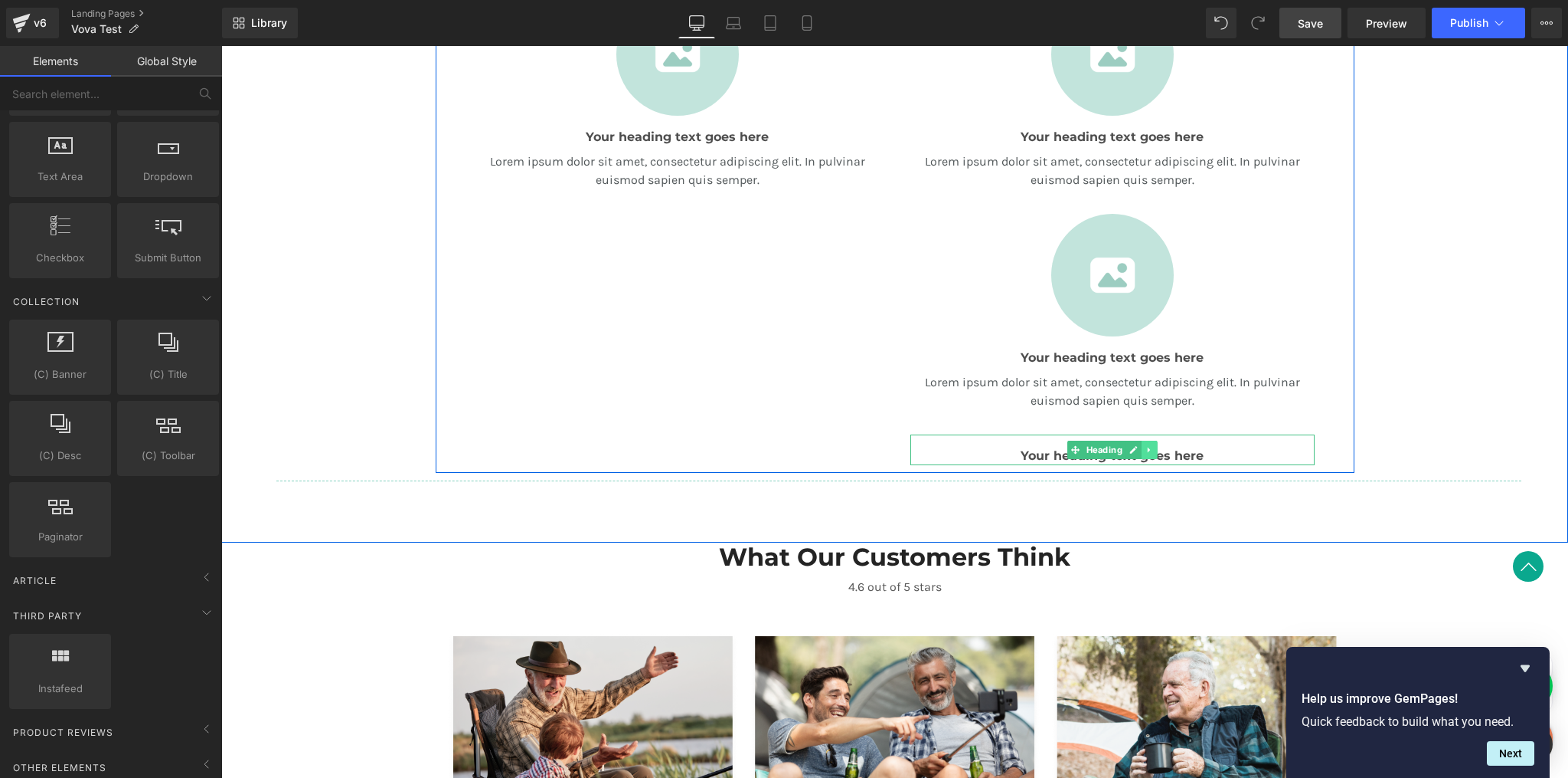
click at [1148, 453] on icon at bounding box center [1149, 449] width 8 height 9
click at [1153, 451] on icon at bounding box center [1157, 449] width 8 height 8
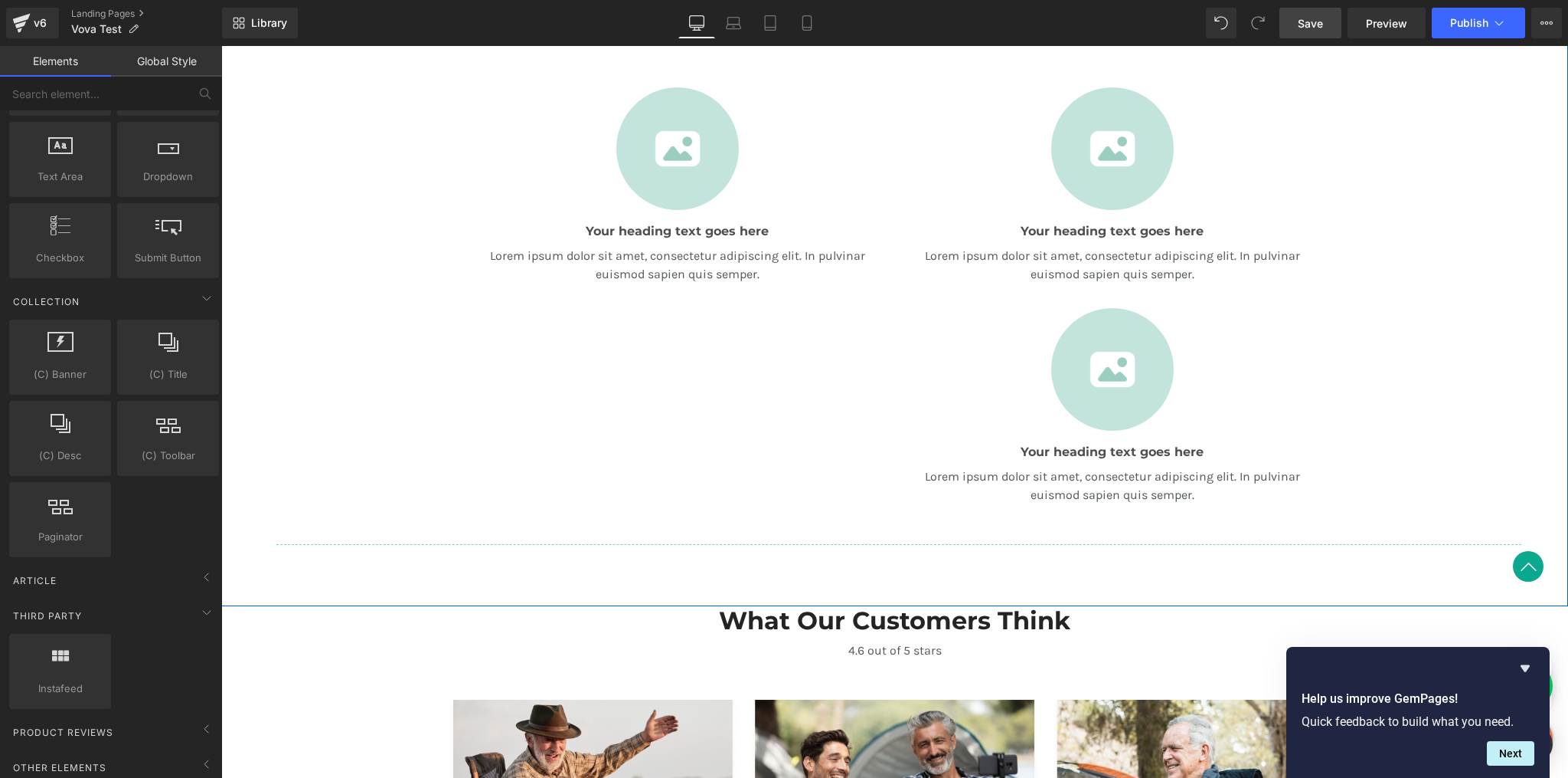
scroll to position [1228, 0]
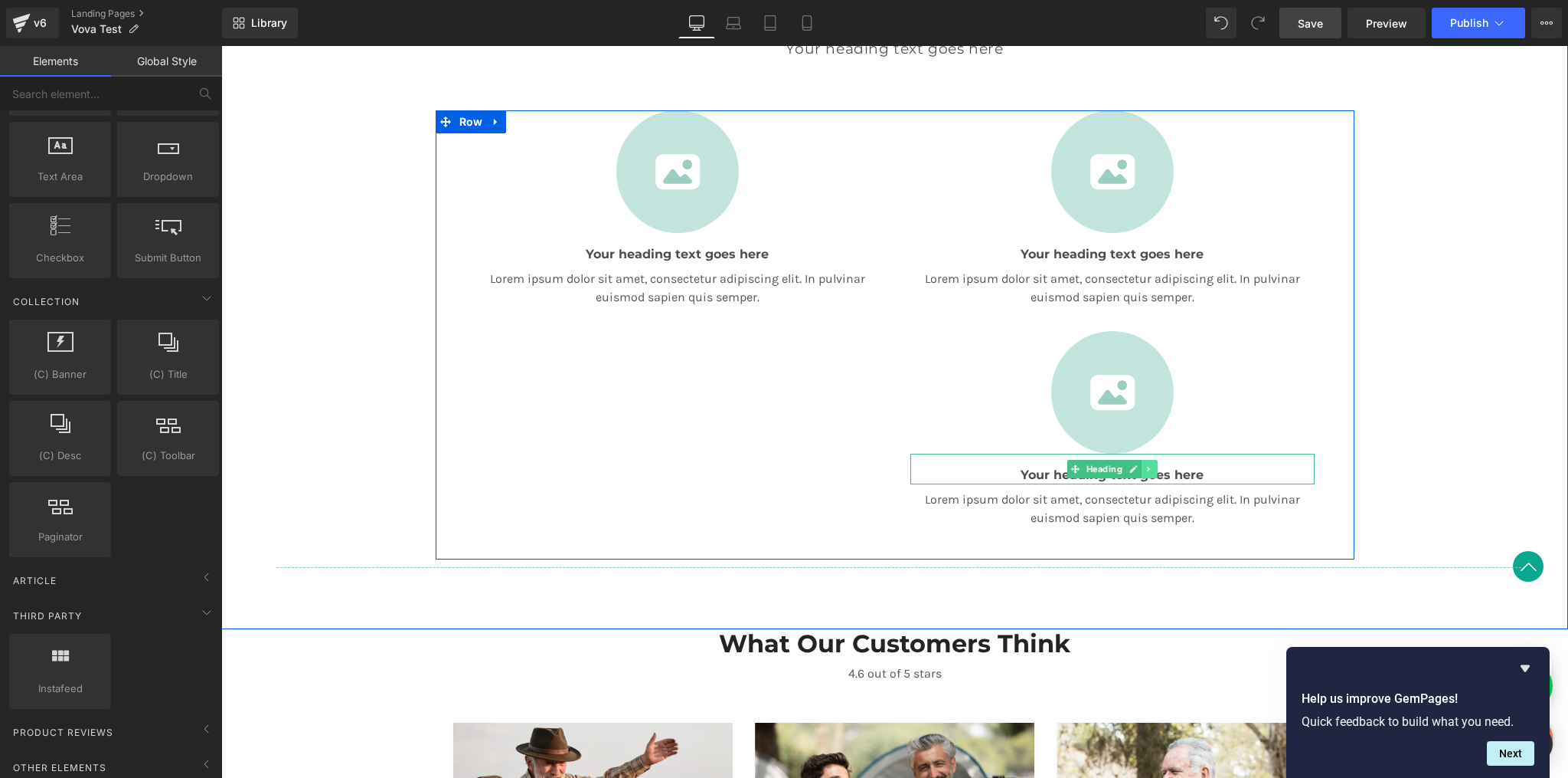
click at [1145, 469] on icon at bounding box center [1149, 469] width 8 height 9
click at [1153, 469] on icon at bounding box center [1157, 469] width 8 height 9
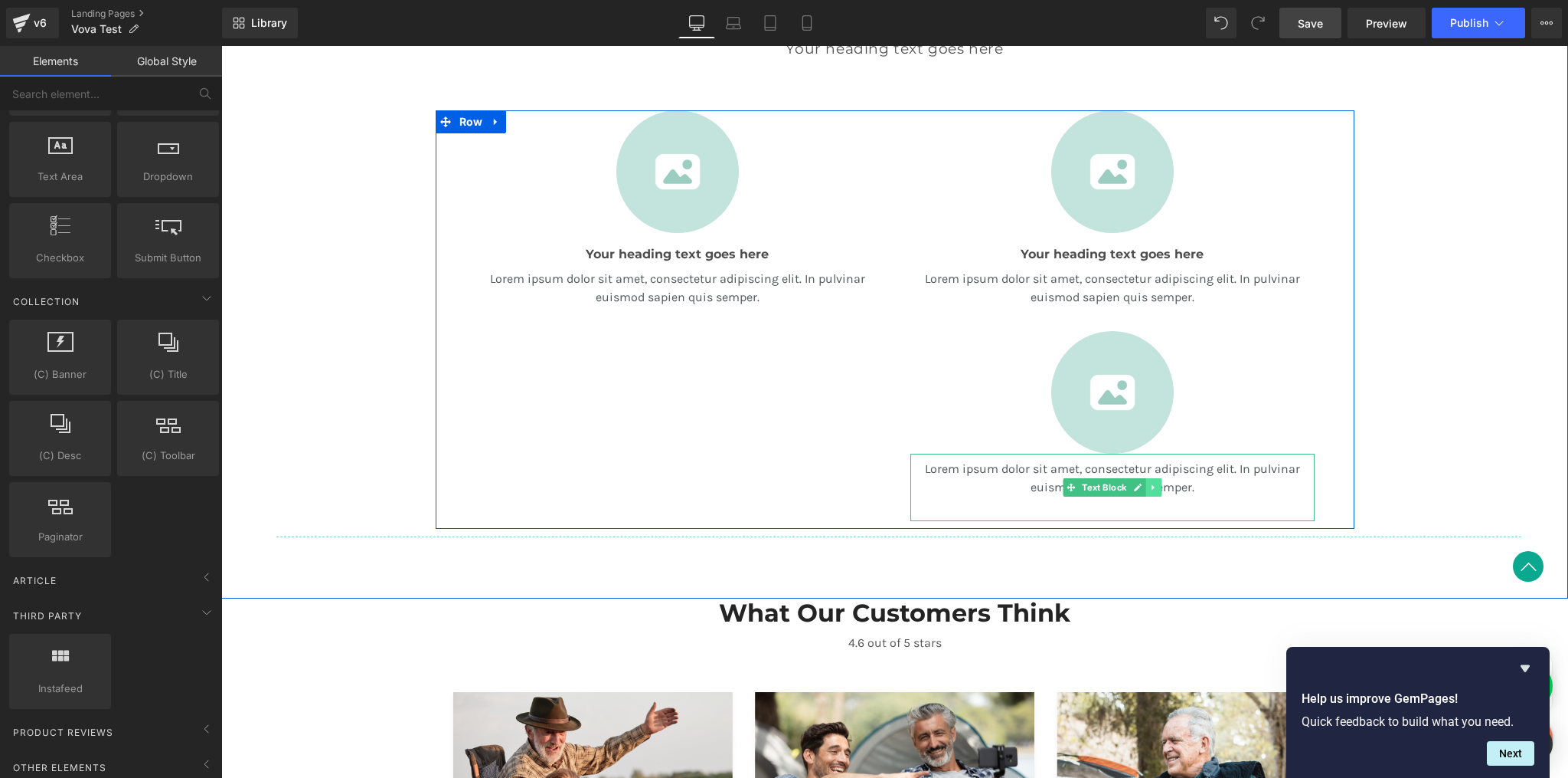
click at [1149, 490] on icon at bounding box center [1153, 486] width 8 height 9
click at [1158, 487] on icon at bounding box center [1161, 486] width 8 height 9
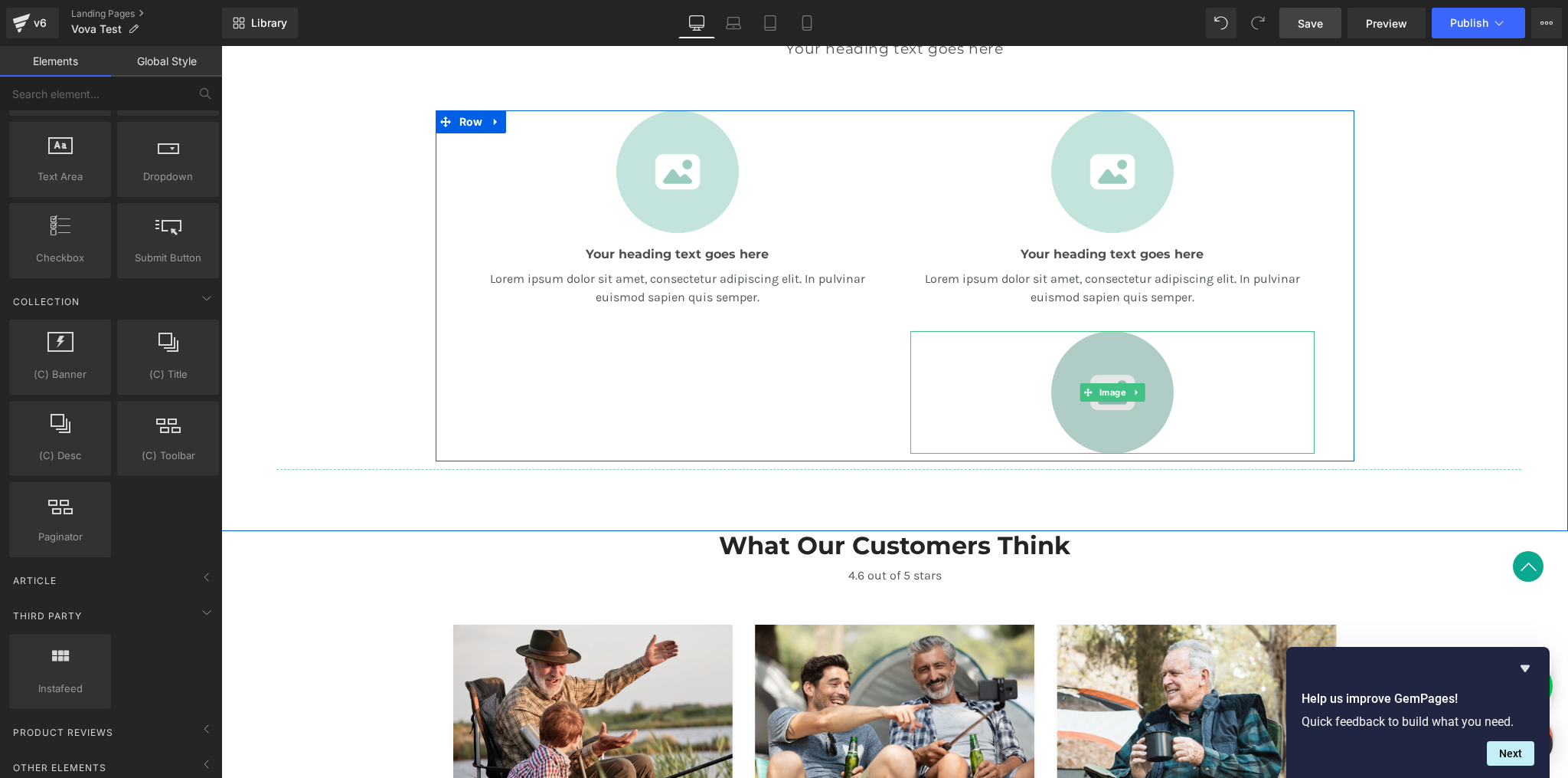
click at [1152, 429] on img at bounding box center [1113, 392] width 123 height 123
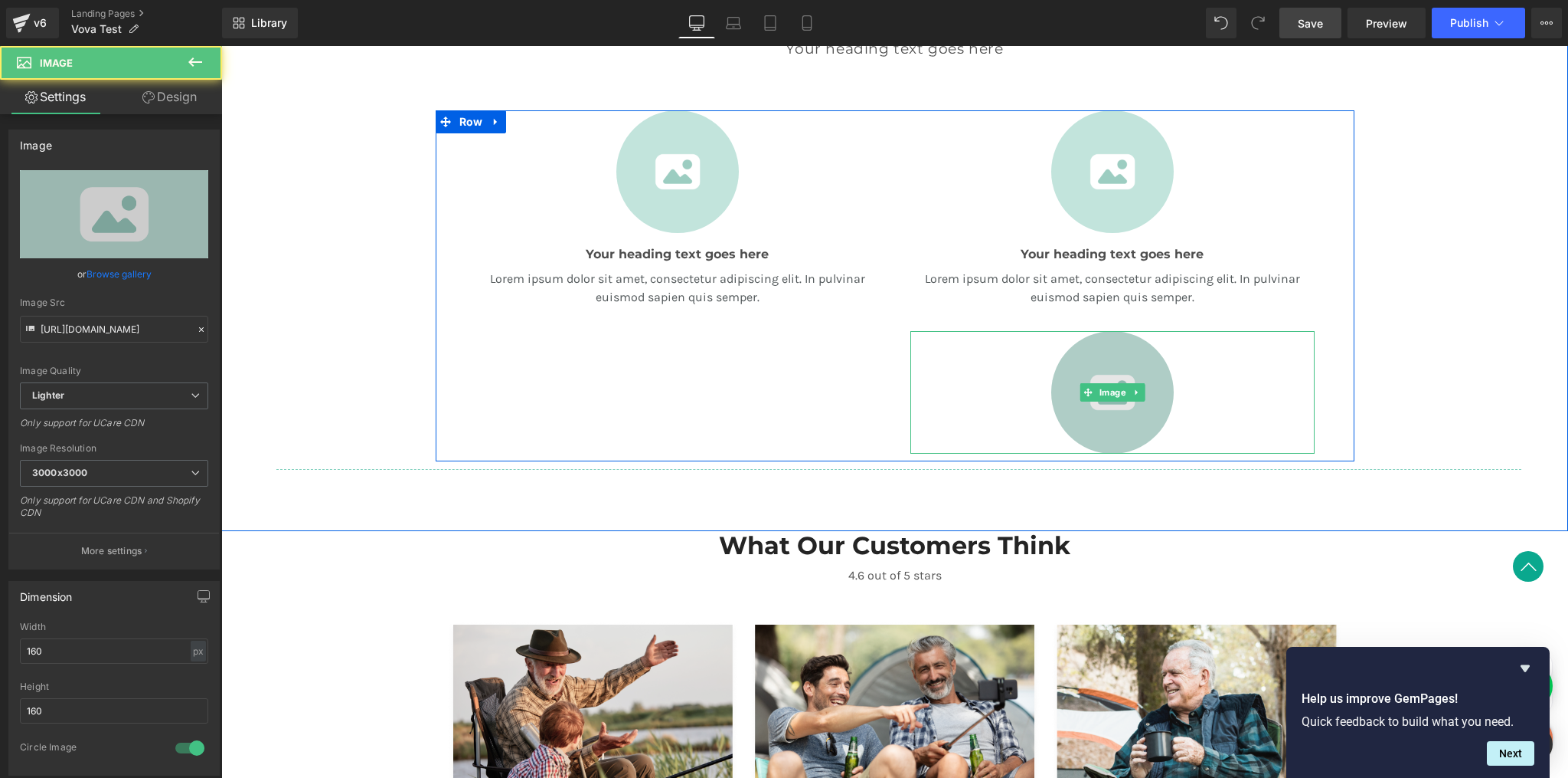
click at [1152, 421] on img at bounding box center [1113, 392] width 123 height 123
click at [1154, 414] on img at bounding box center [1113, 392] width 123 height 123
click at [1133, 390] on icon at bounding box center [1137, 391] width 8 height 9
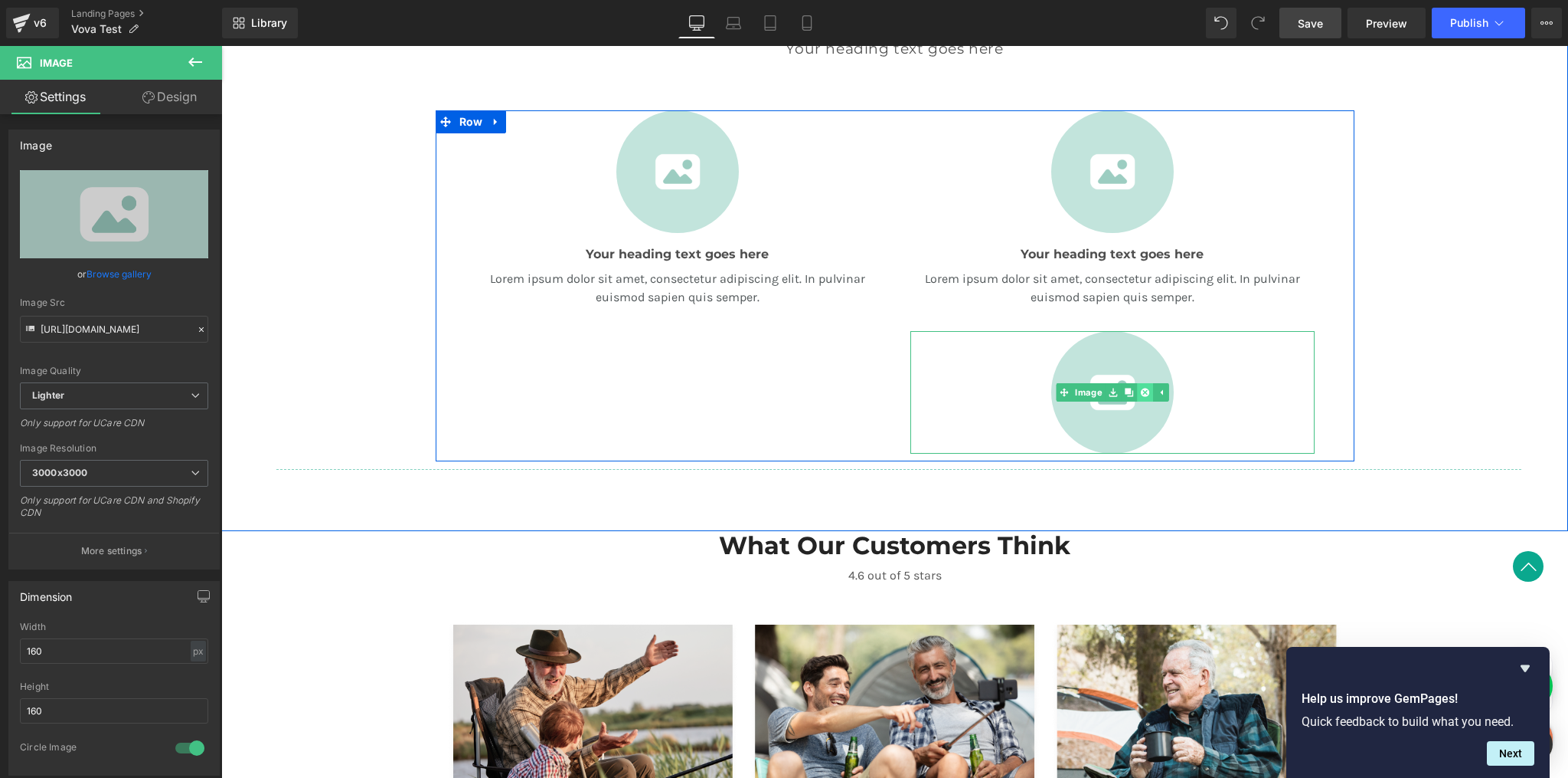
click at [1140, 394] on icon at bounding box center [1144, 391] width 8 height 8
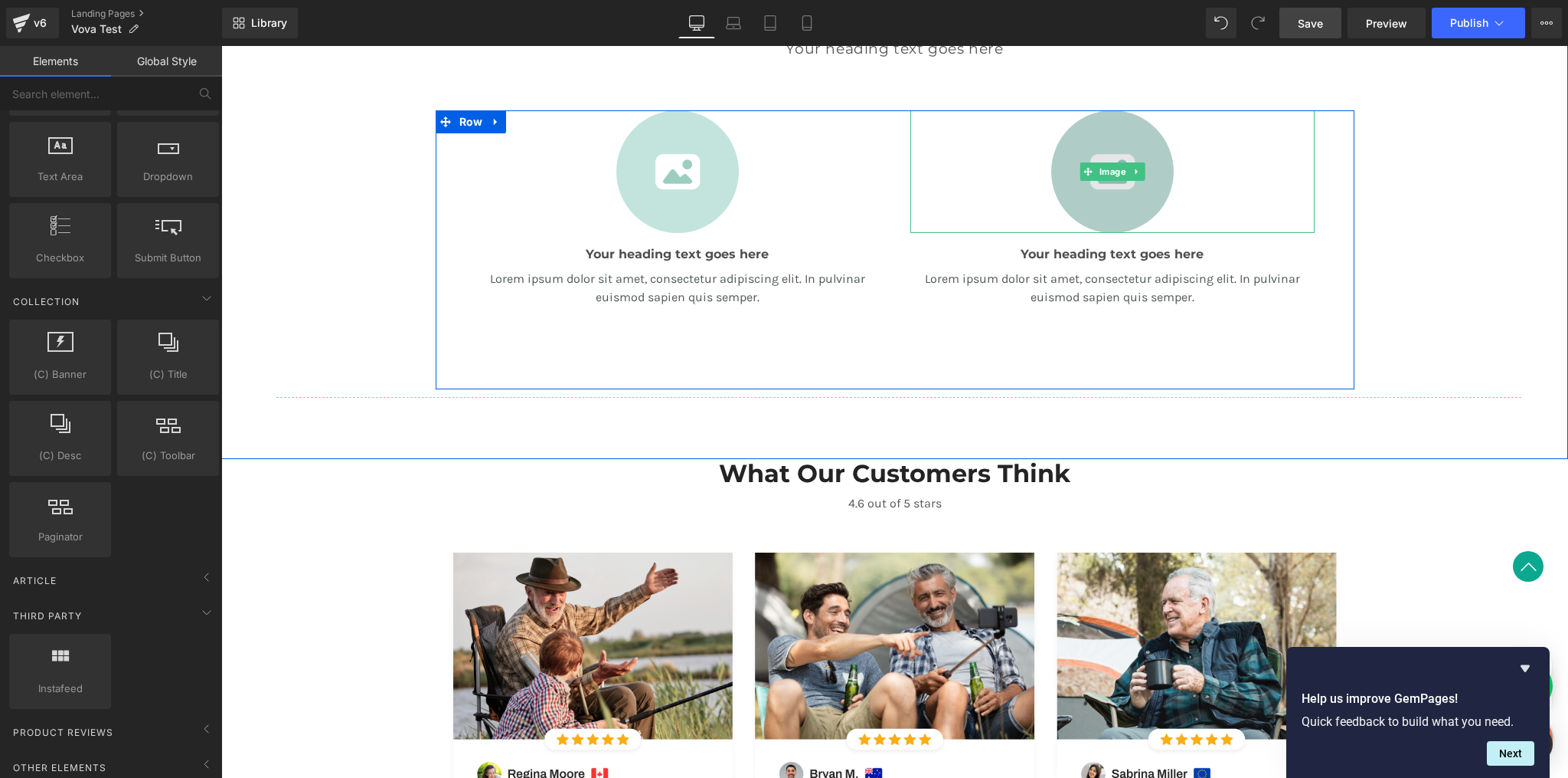
click at [1131, 197] on img at bounding box center [1113, 171] width 123 height 123
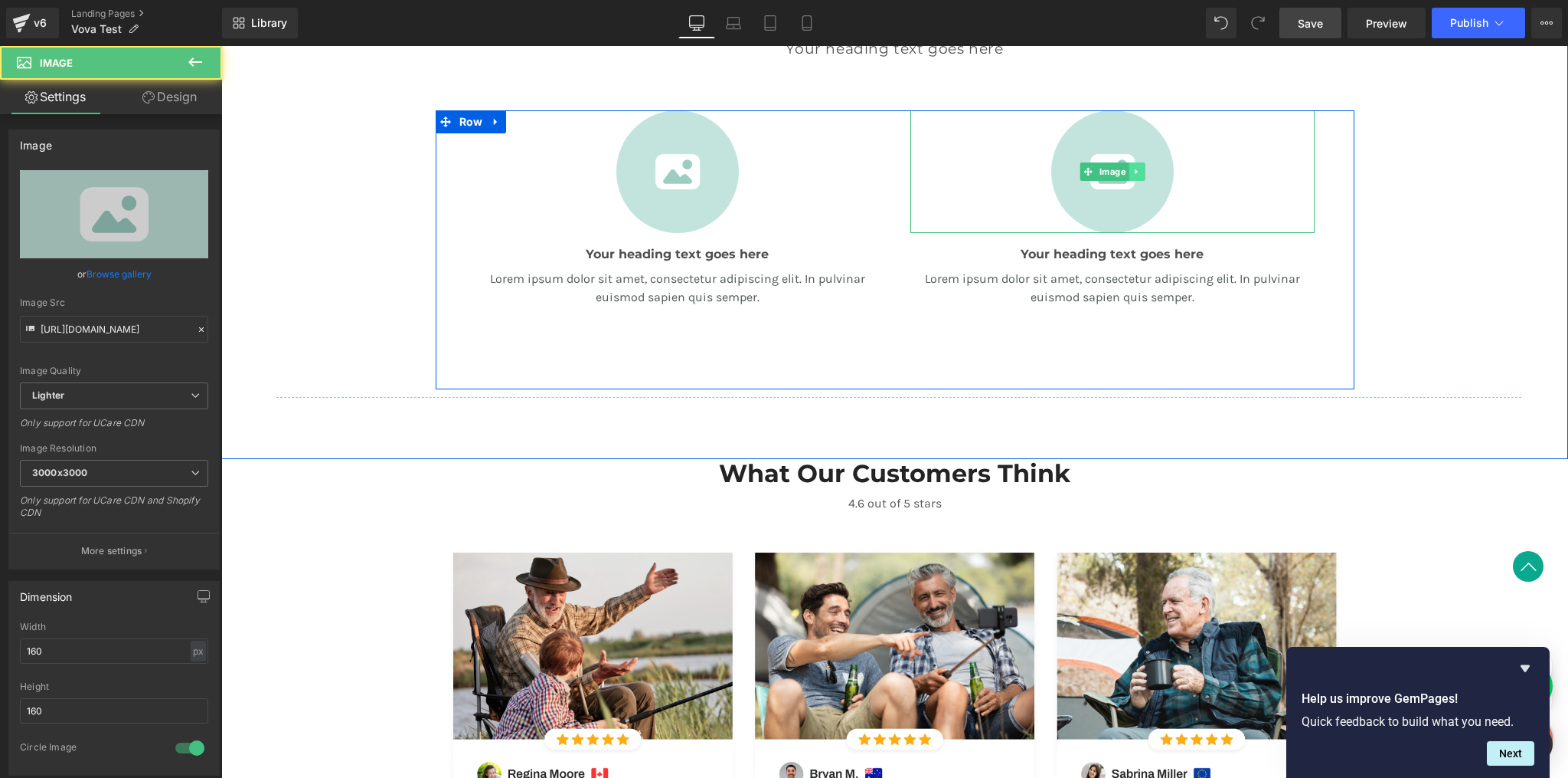
click at [1134, 175] on icon at bounding box center [1137, 171] width 8 height 9
click at [1140, 172] on icon at bounding box center [1144, 171] width 8 height 8
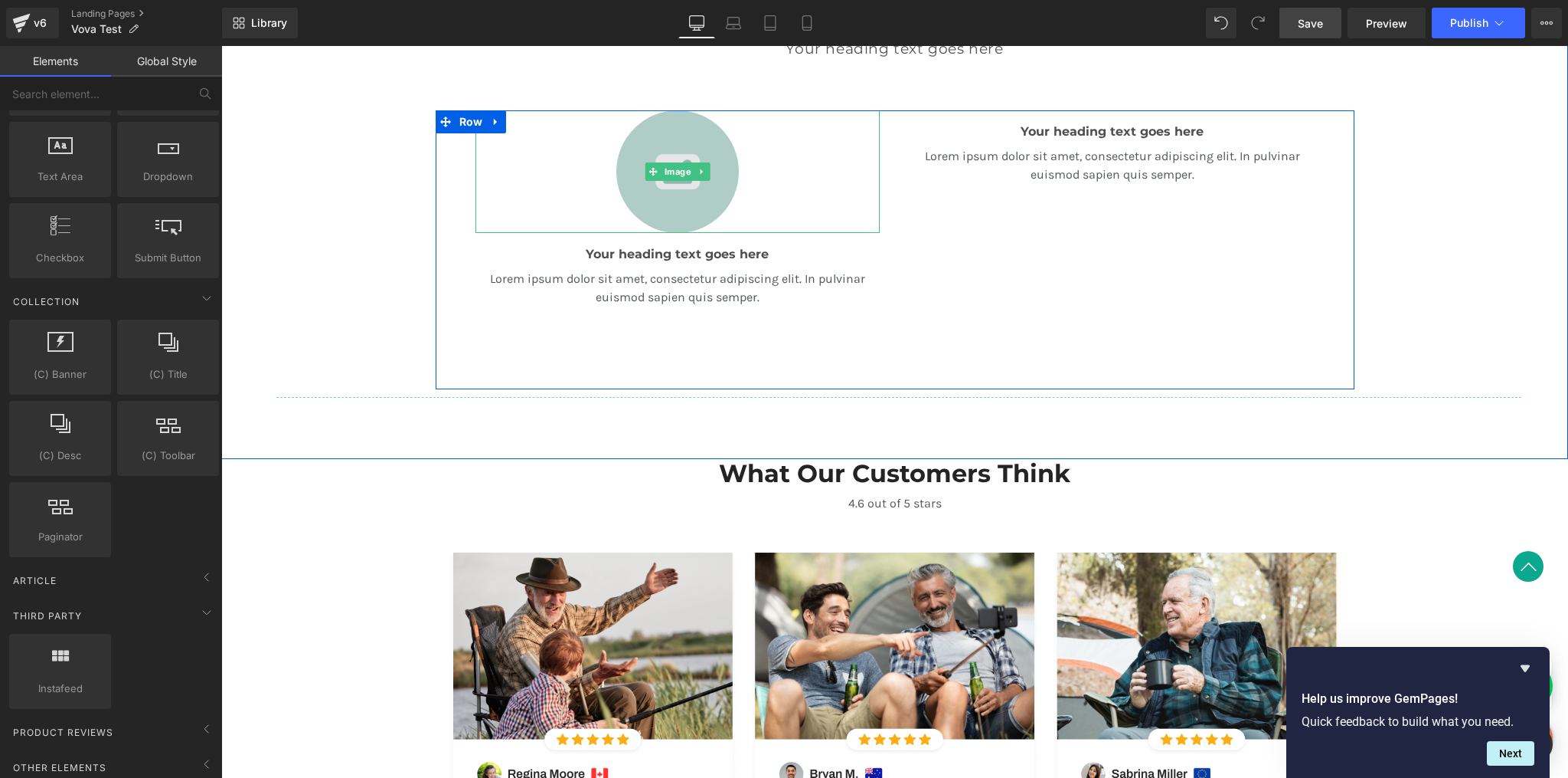
click at [723, 171] on img at bounding box center [678, 171] width 123 height 123
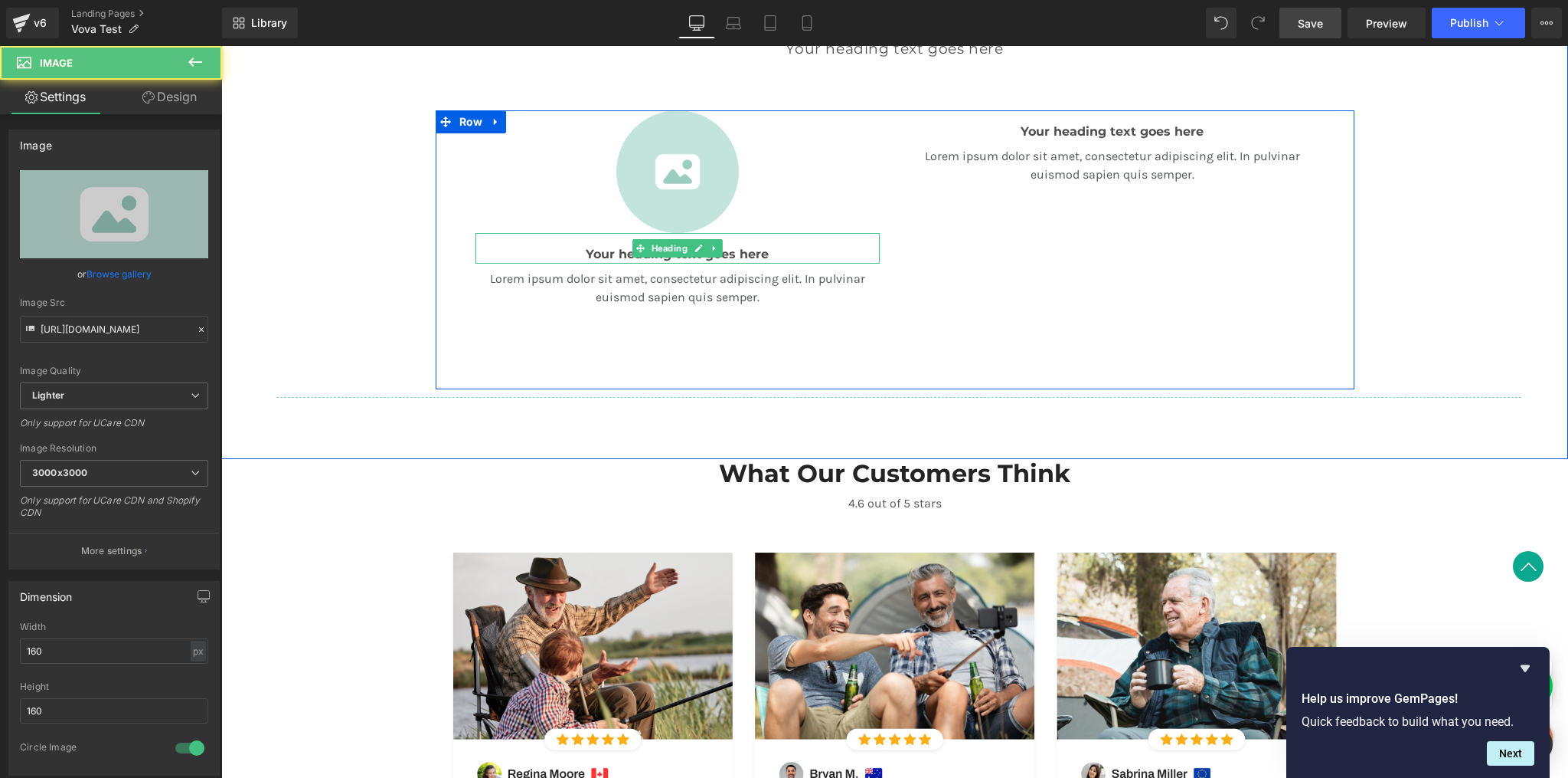
click at [717, 257] on link at bounding box center [715, 248] width 16 height 19
click at [721, 249] on icon at bounding box center [722, 248] width 8 height 8
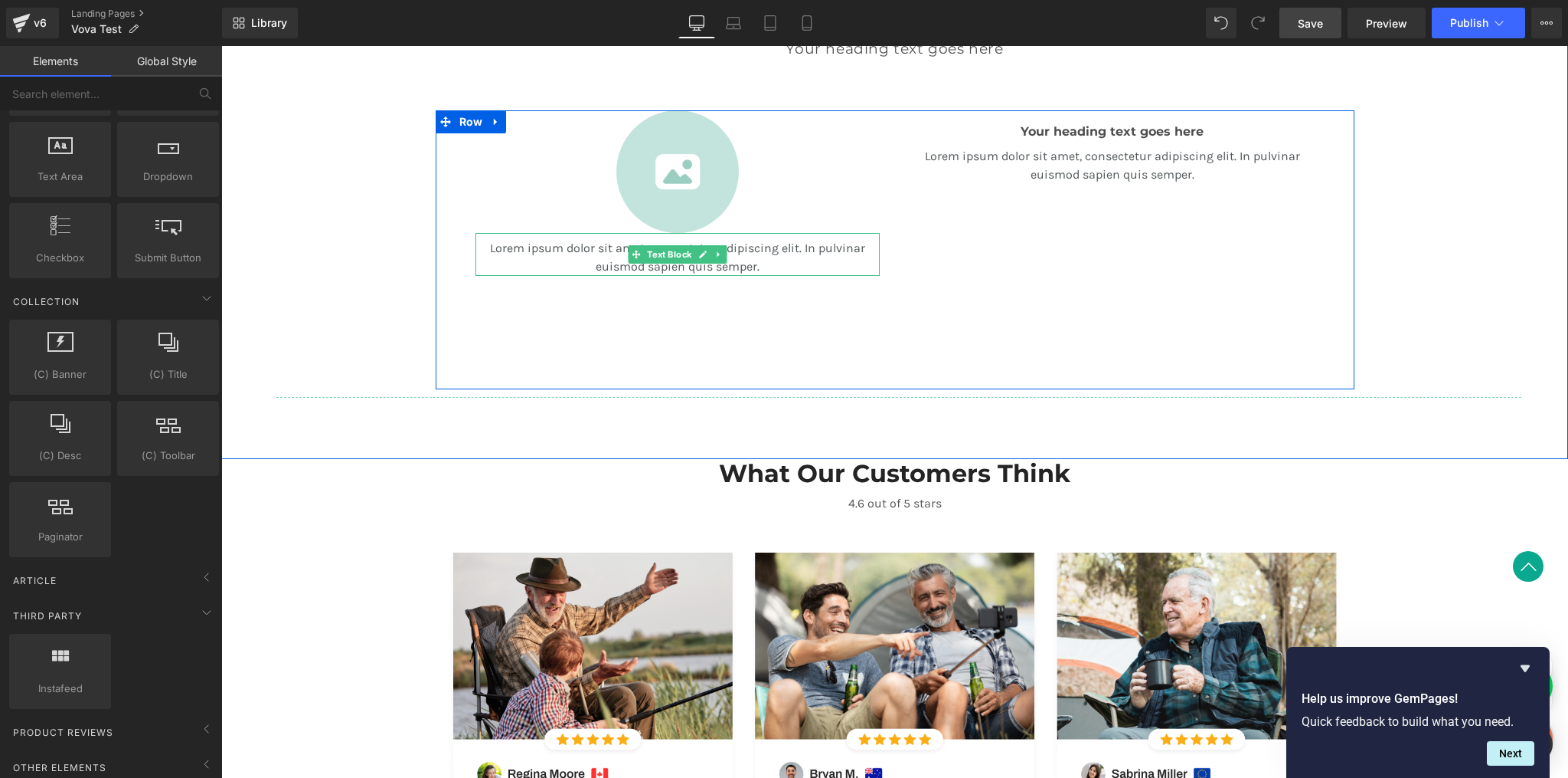
click at [743, 247] on p "Lorem ipsum dolor sit amet, consectetur adipiscing elit. In pulvinar euismod sa…" at bounding box center [678, 257] width 404 height 37
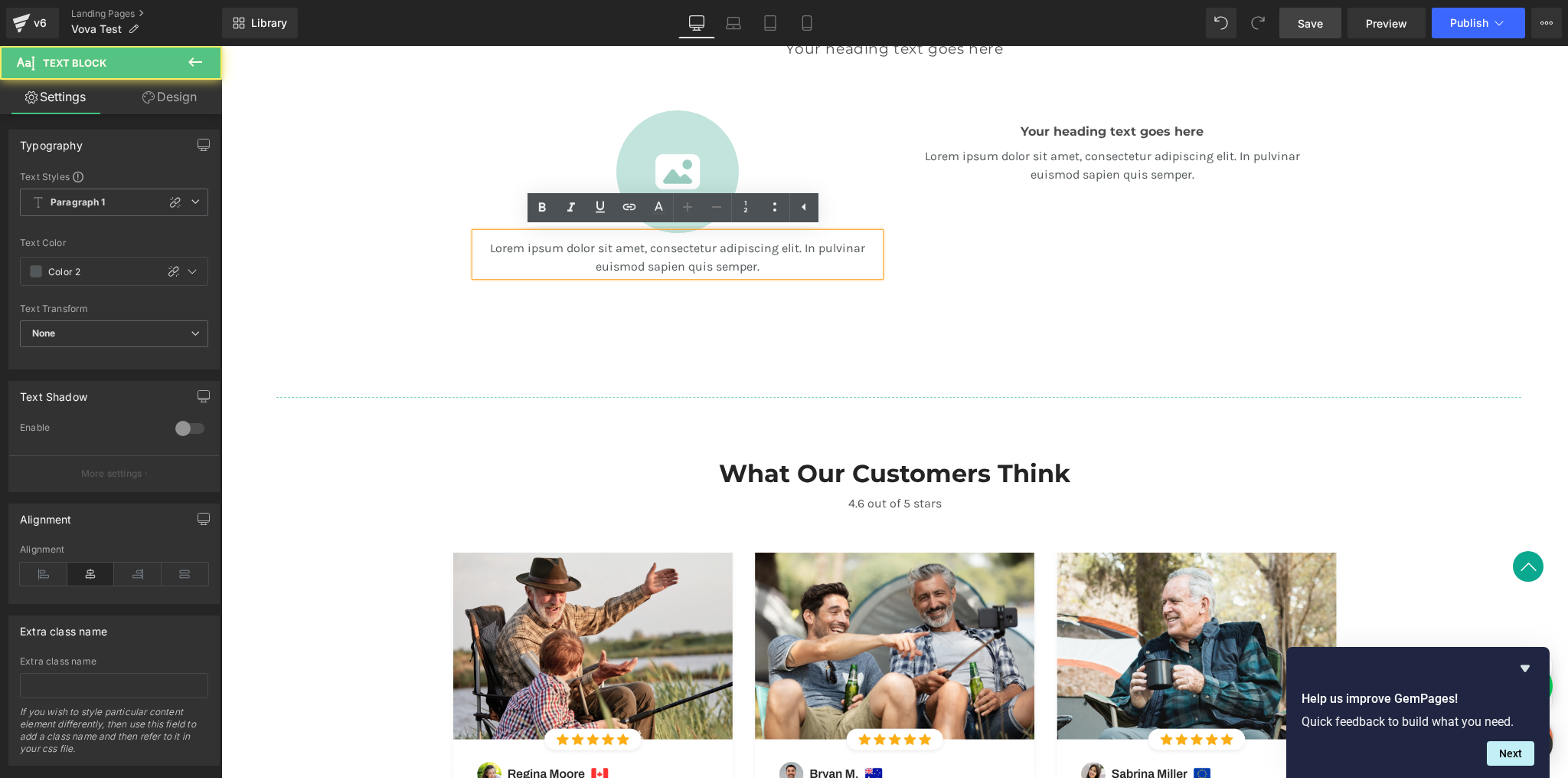
click at [730, 268] on p "Lorem ipsum dolor sit amet, consectetur adipiscing elit. In pulvinar euismod sa…" at bounding box center [678, 257] width 404 height 37
click at [726, 308] on div "Image Lorem ipsum dolor sit amet, consectetur adipiscing elit. In pulvinar euis…" at bounding box center [678, 246] width 435 height 271
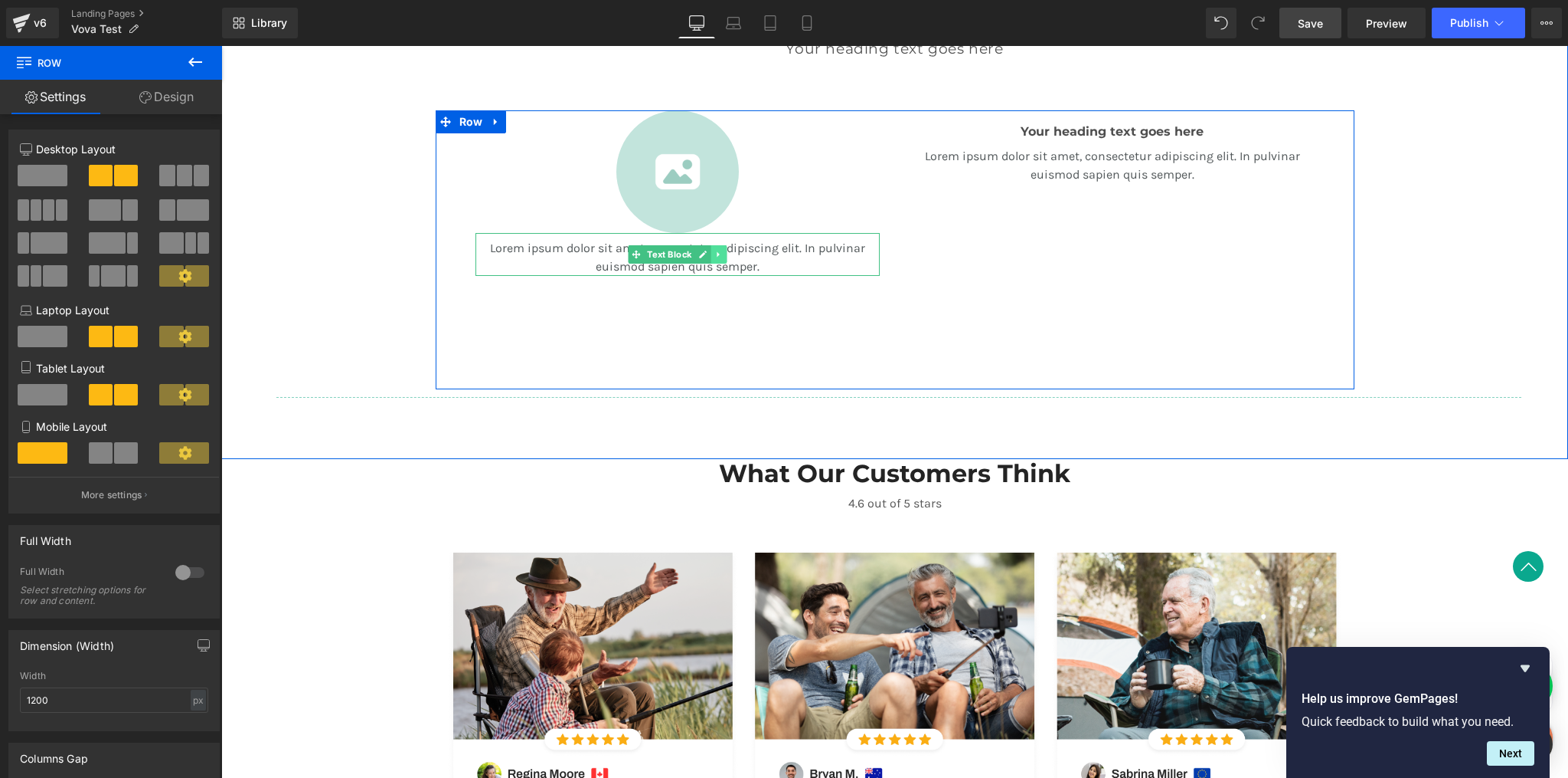
click at [716, 261] on link at bounding box center [719, 254] width 16 height 19
click at [722, 257] on icon at bounding box center [726, 254] width 8 height 8
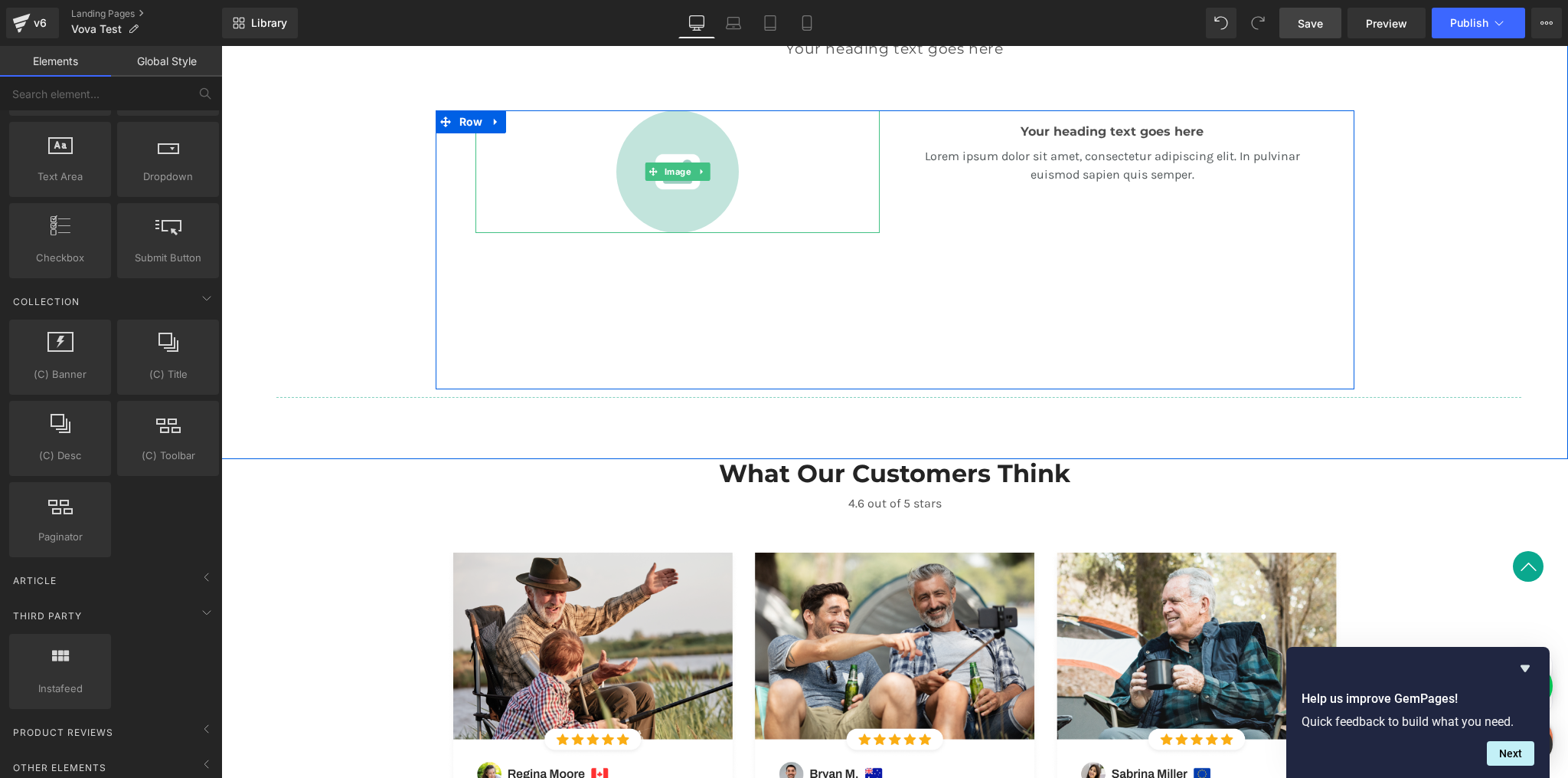
click at [753, 208] on div at bounding box center [678, 171] width 404 height 123
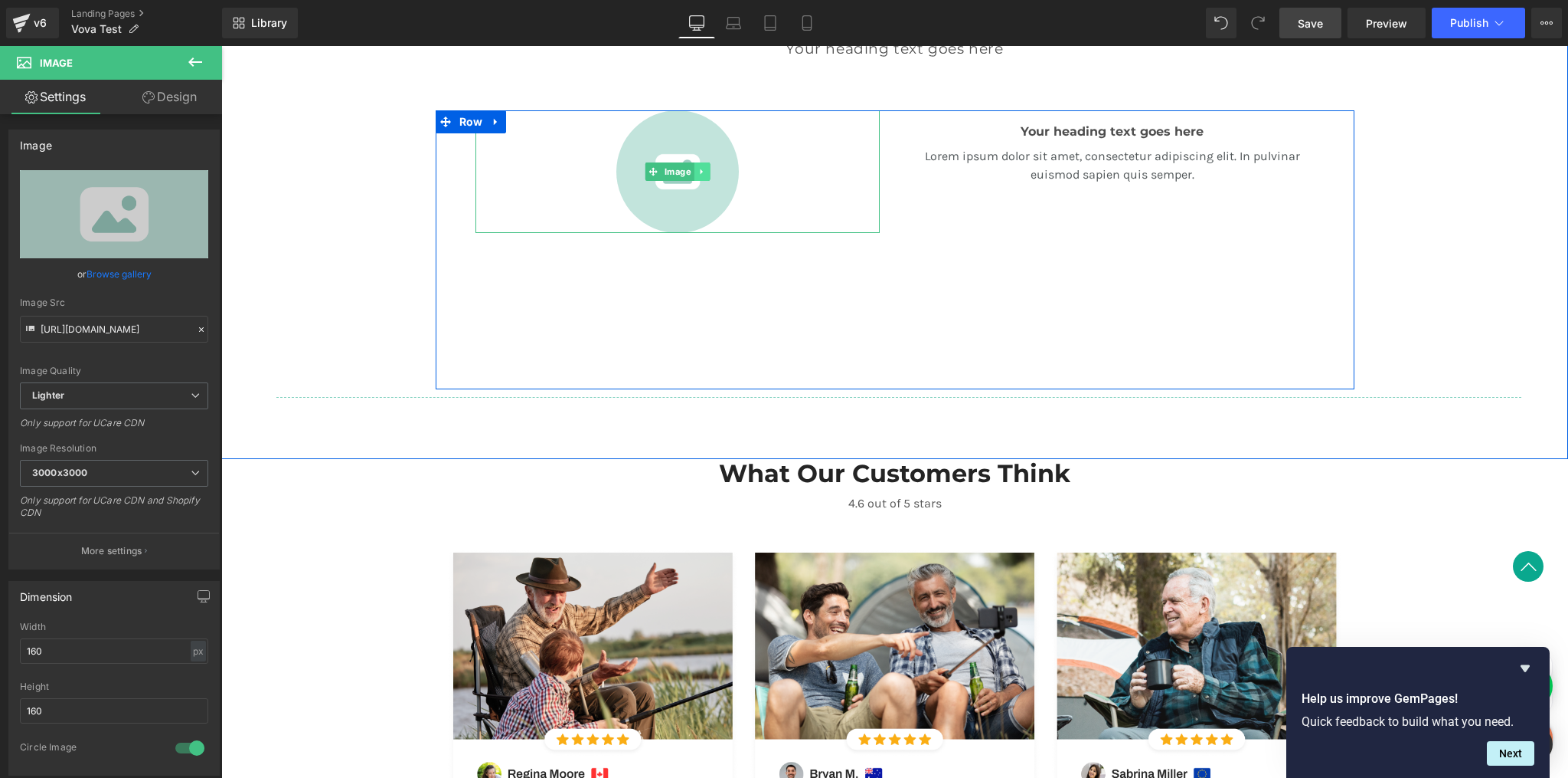
click at [698, 171] on icon at bounding box center [702, 171] width 8 height 9
click at [705, 173] on icon at bounding box center [709, 171] width 8 height 9
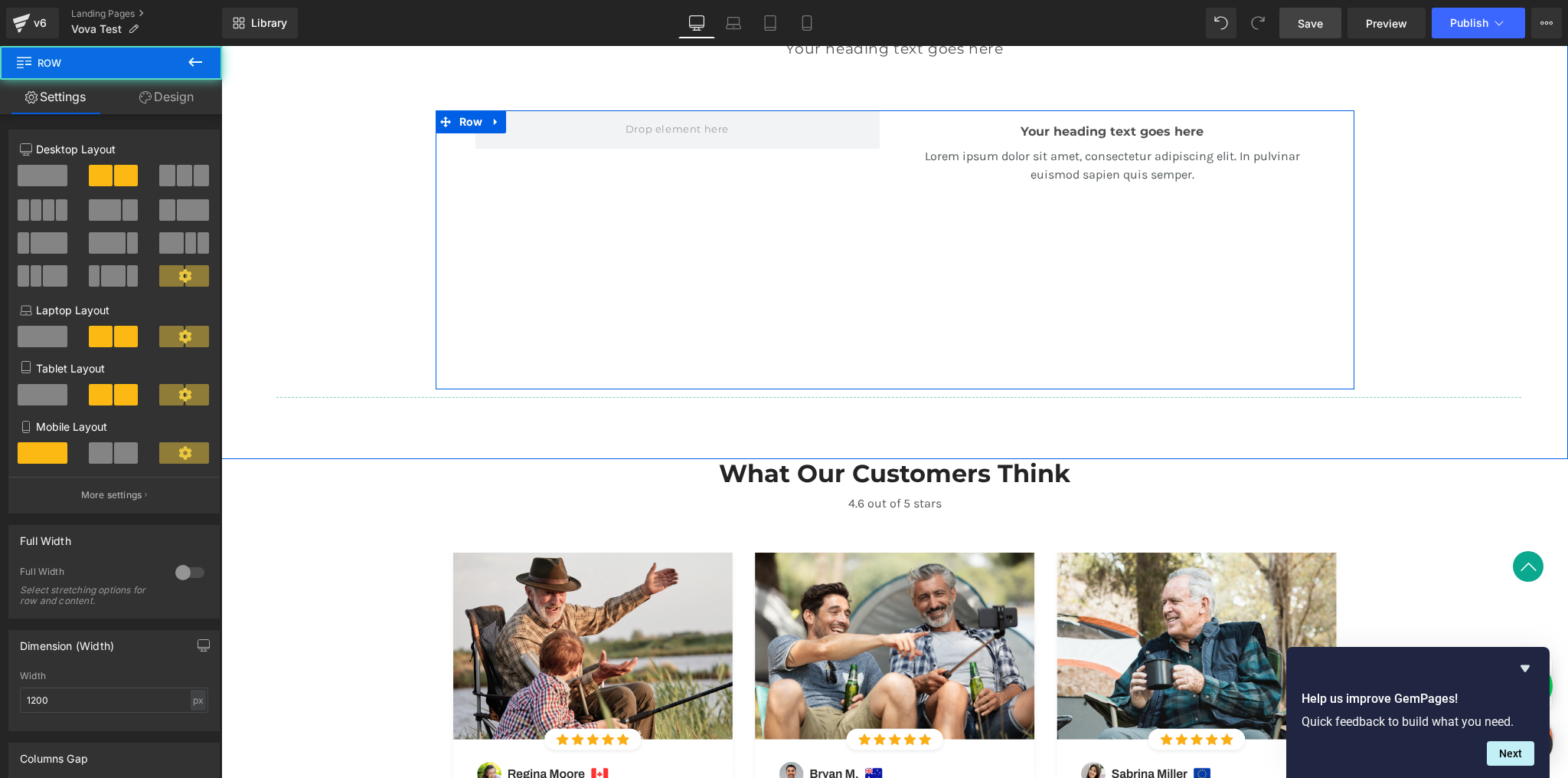
click at [670, 227] on div at bounding box center [678, 246] width 435 height 271
click at [156, 94] on link "Design" at bounding box center [166, 97] width 111 height 34
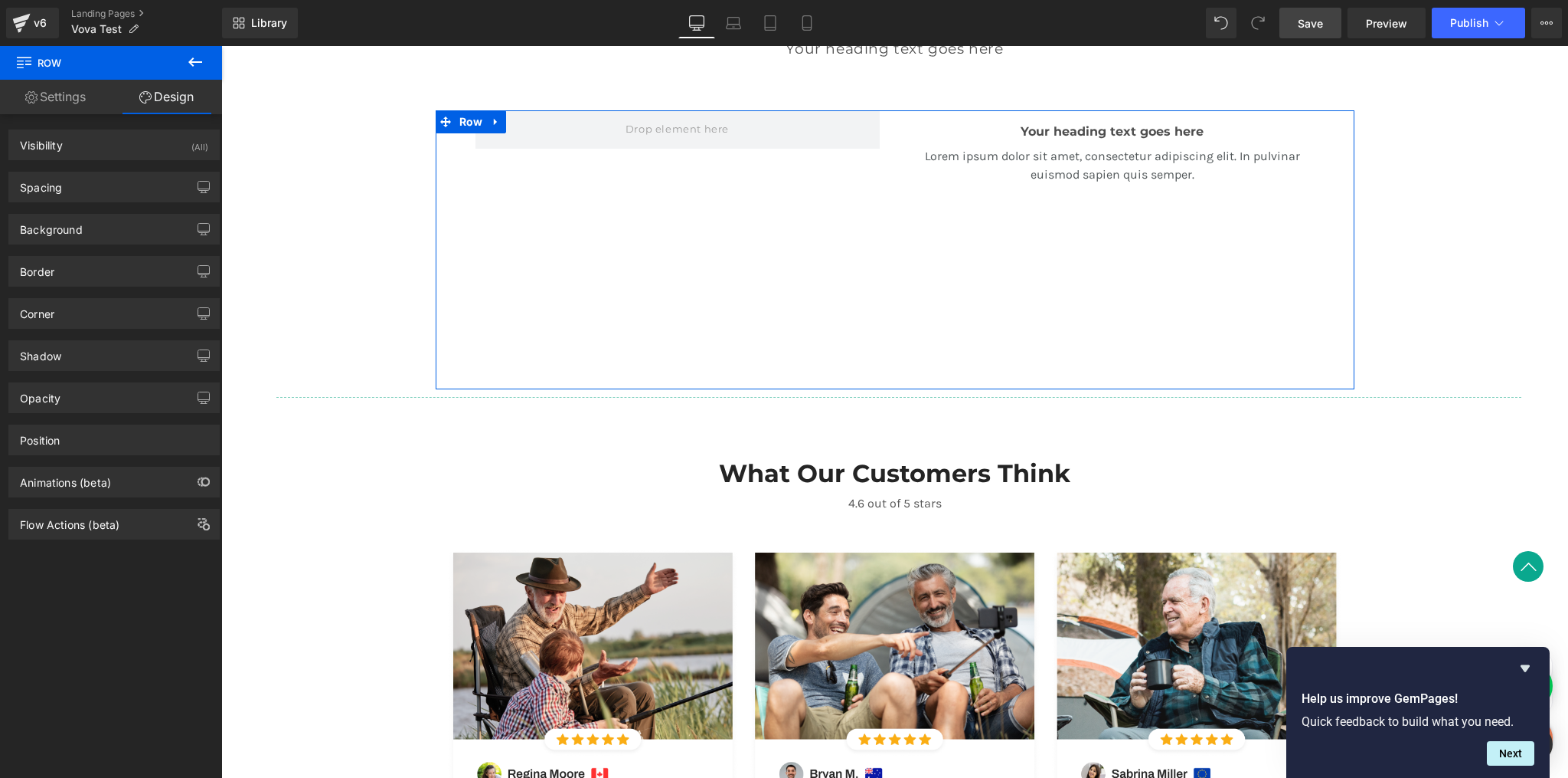
click at [57, 97] on link "Settings" at bounding box center [55, 97] width 111 height 34
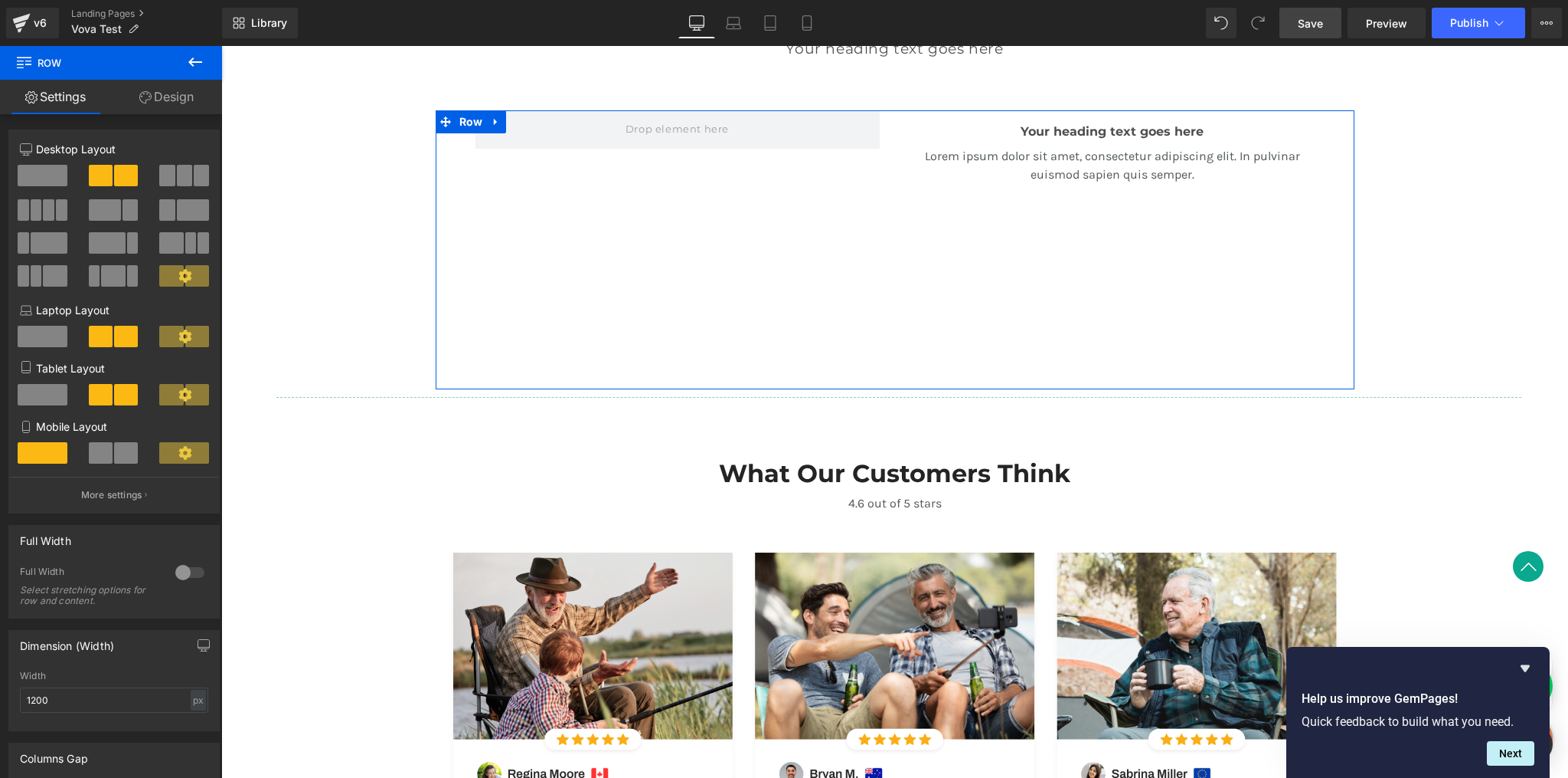
click at [184, 102] on link "Design" at bounding box center [166, 97] width 111 height 34
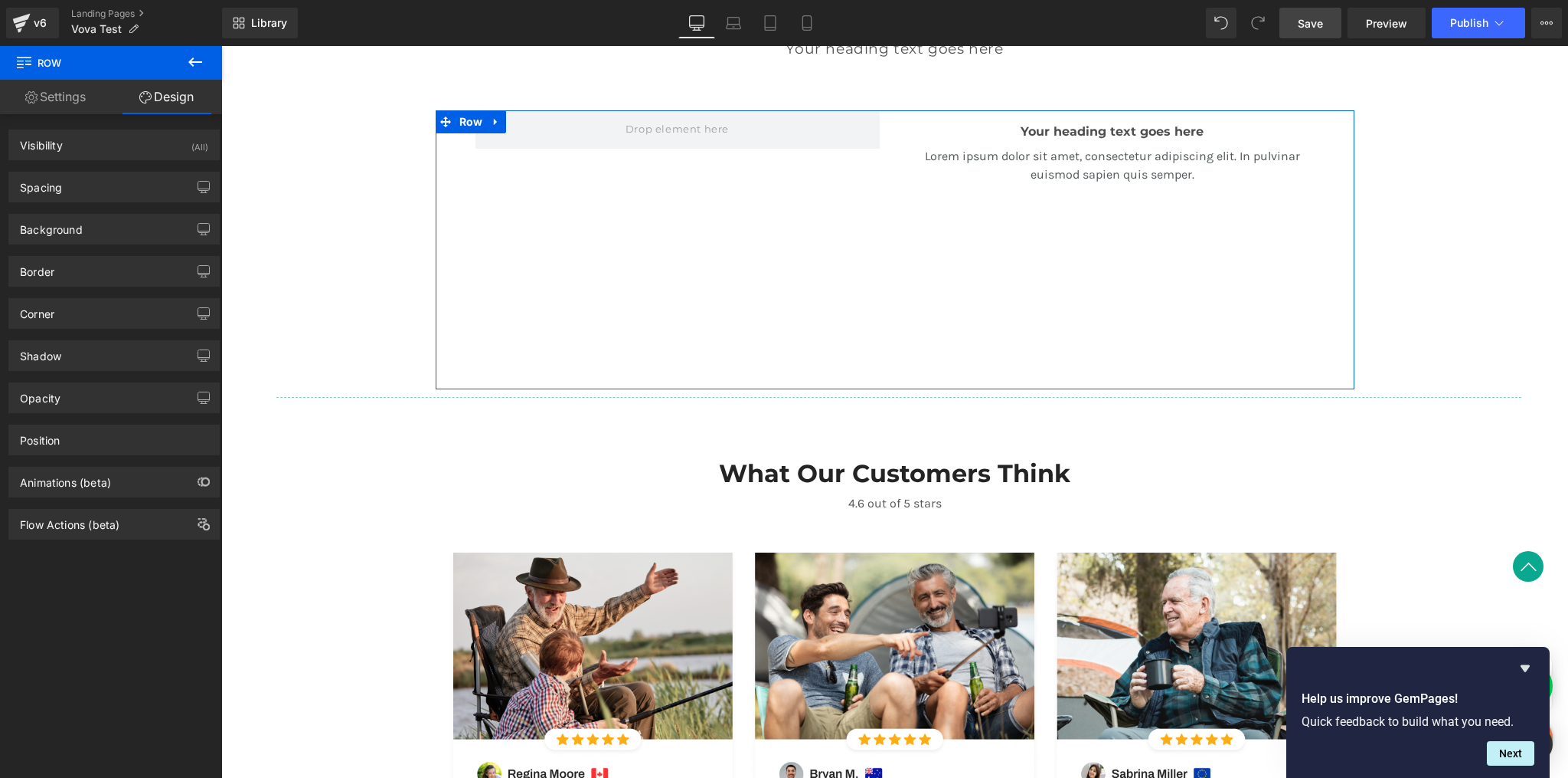
click at [67, 102] on link "Settings" at bounding box center [55, 97] width 111 height 34
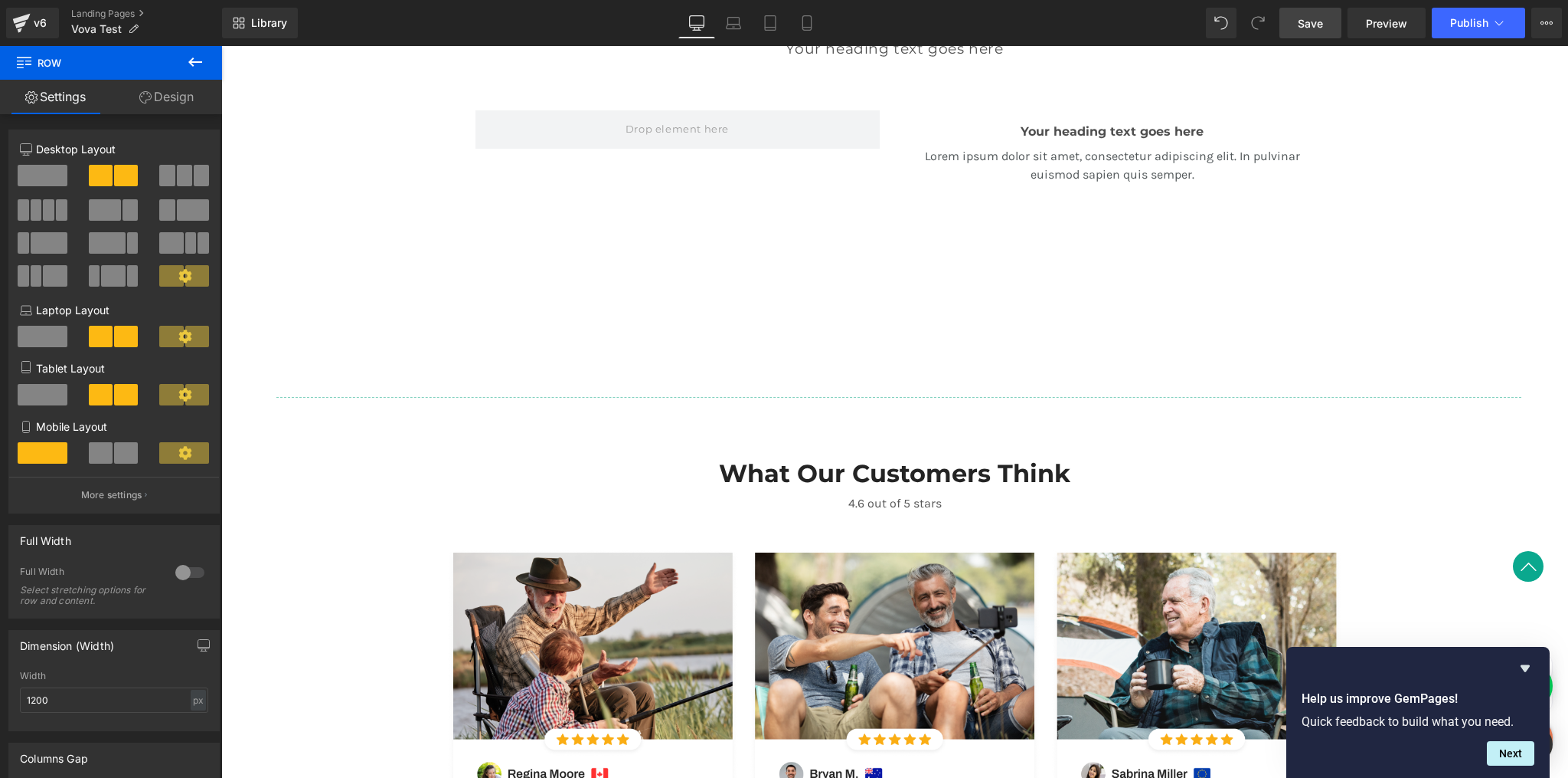
click at [198, 64] on icon at bounding box center [195, 62] width 19 height 19
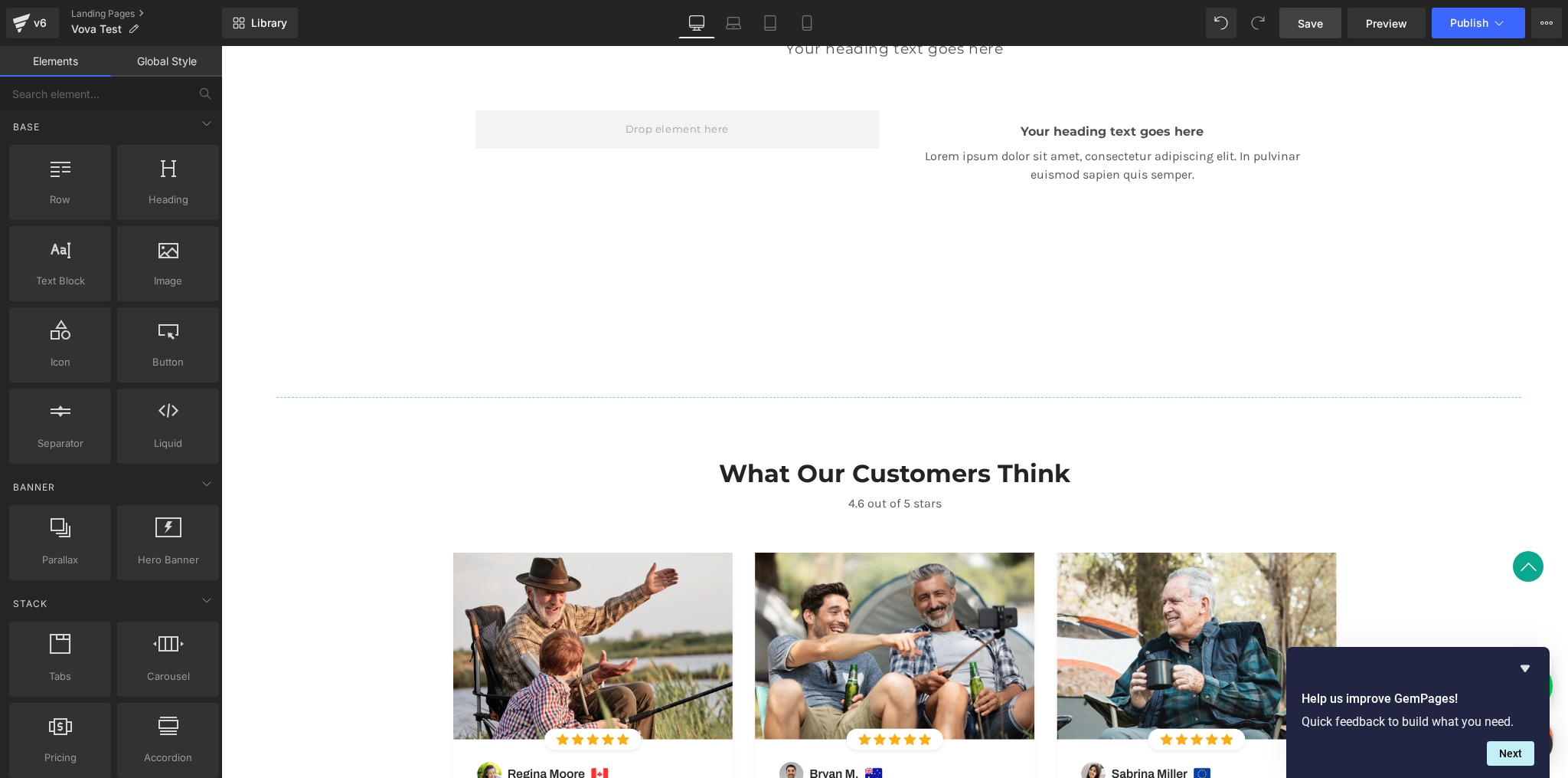
scroll to position [0, 0]
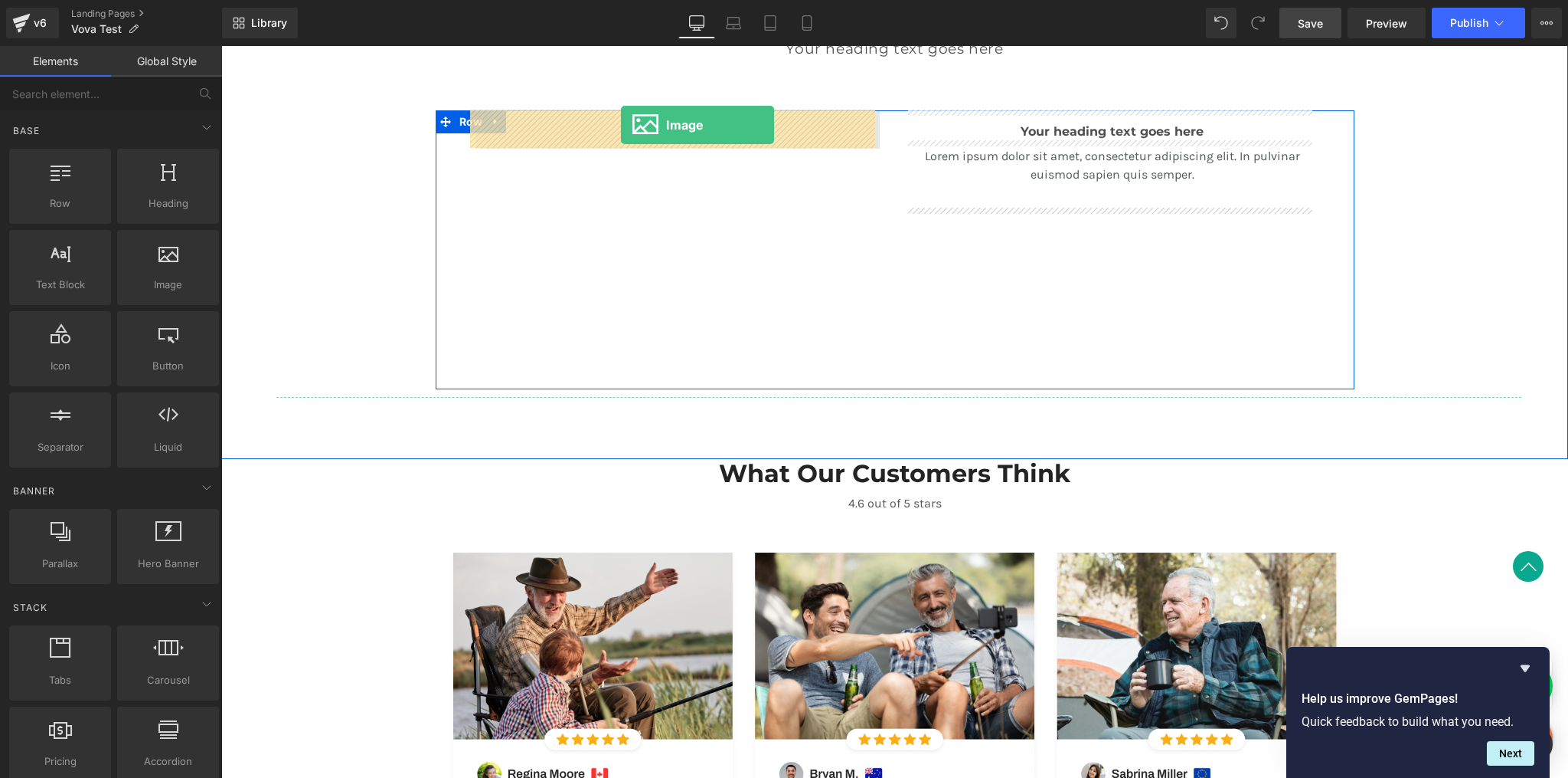
drag, startPoint x: 371, startPoint y: 319, endPoint x: 621, endPoint y: 125, distance: 316.4
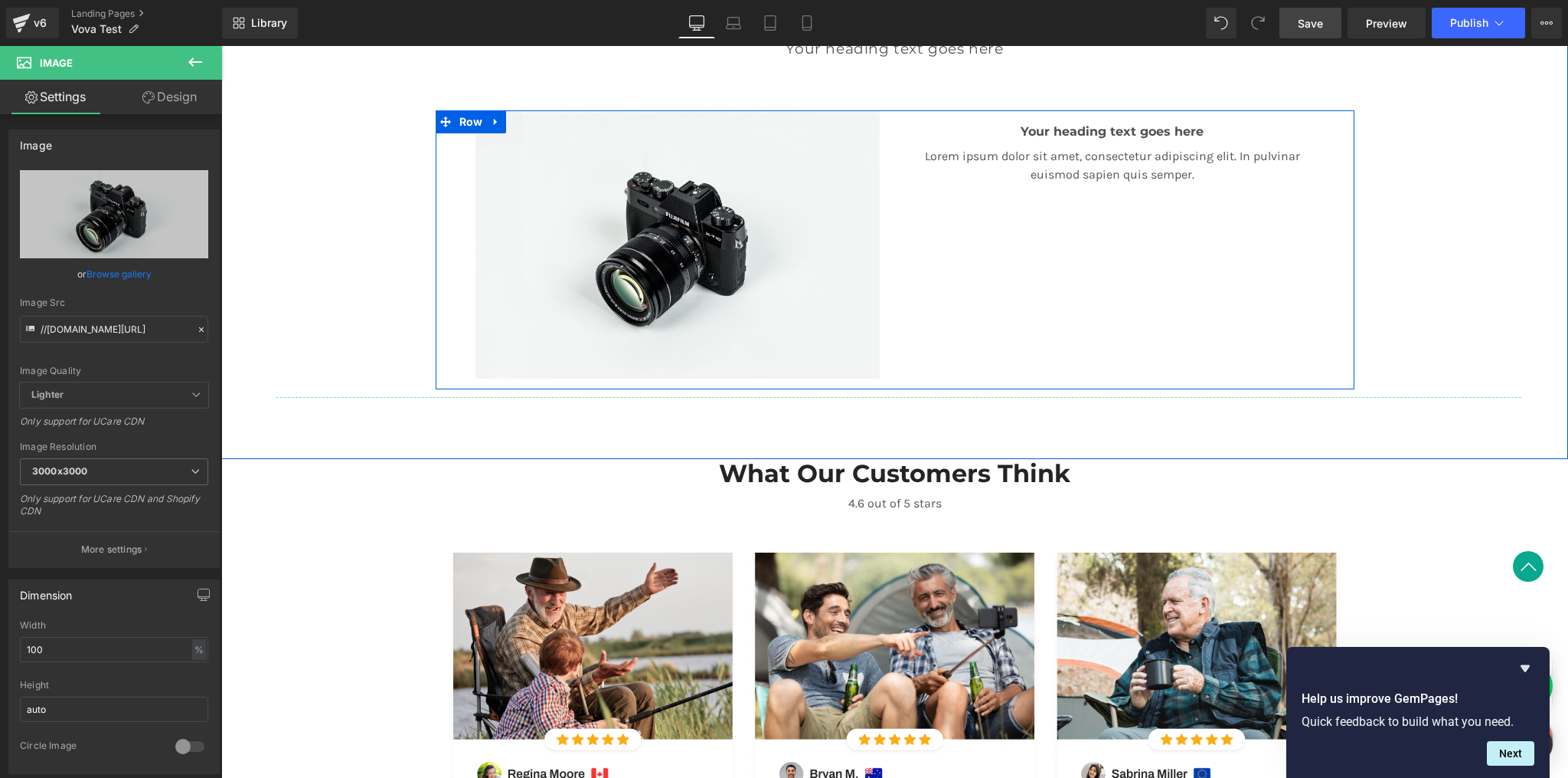
click at [1122, 219] on div "Your heading text goes here Heading Lorem ipsum dolor sit amet, consectetur adi…" at bounding box center [1113, 246] width 435 height 271
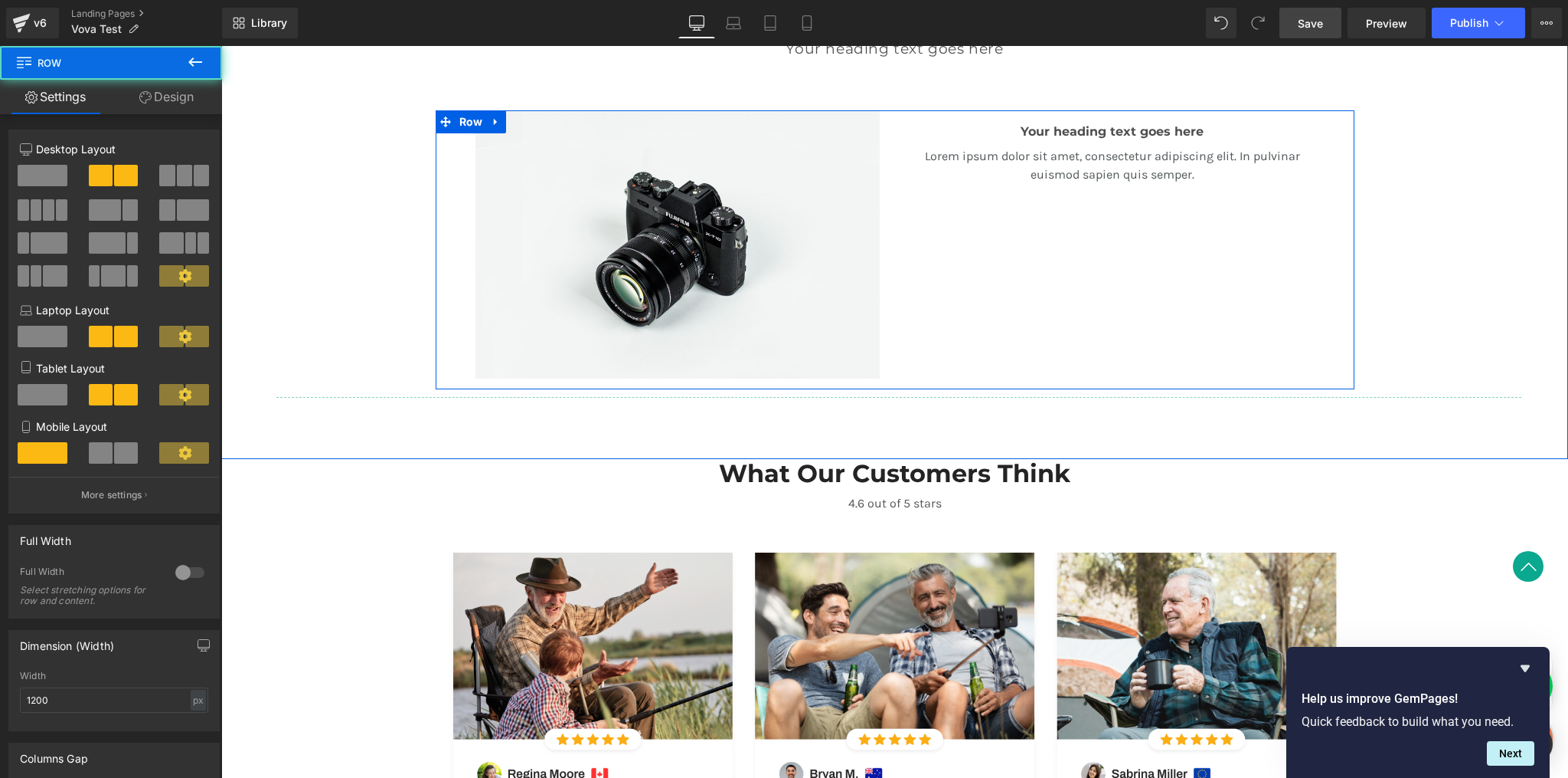
click at [1161, 171] on p "Lorem ipsum dolor sit amet, consectetur adipiscing elit. In pulvinar euismod sa…" at bounding box center [1113, 165] width 404 height 37
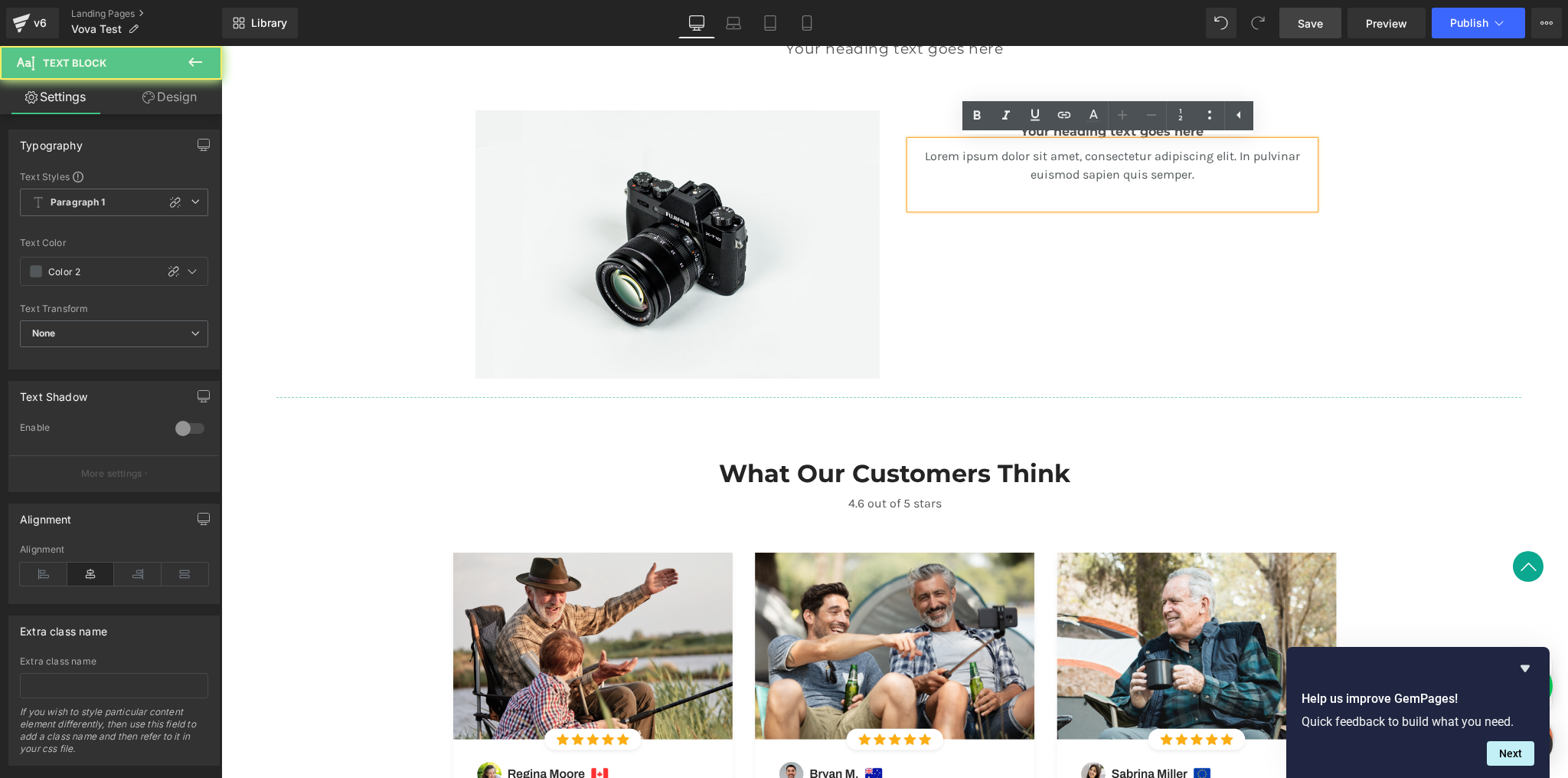
click at [1187, 167] on p "Lorem ipsum dolor sit amet, consectetur adipiscing elit. In pulvinar euismod sa…" at bounding box center [1113, 165] width 404 height 37
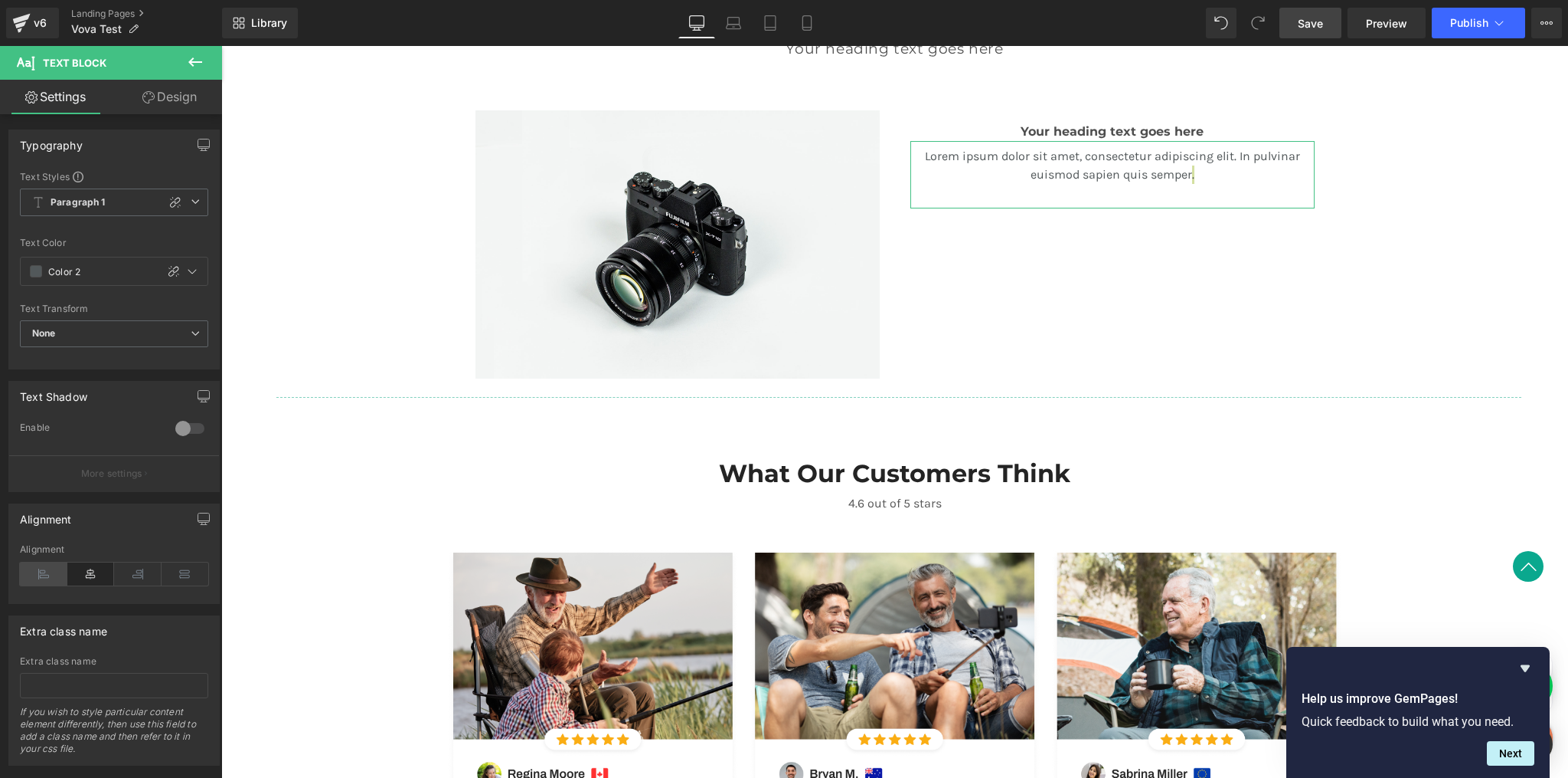
click at [45, 573] on icon at bounding box center [44, 574] width 48 height 23
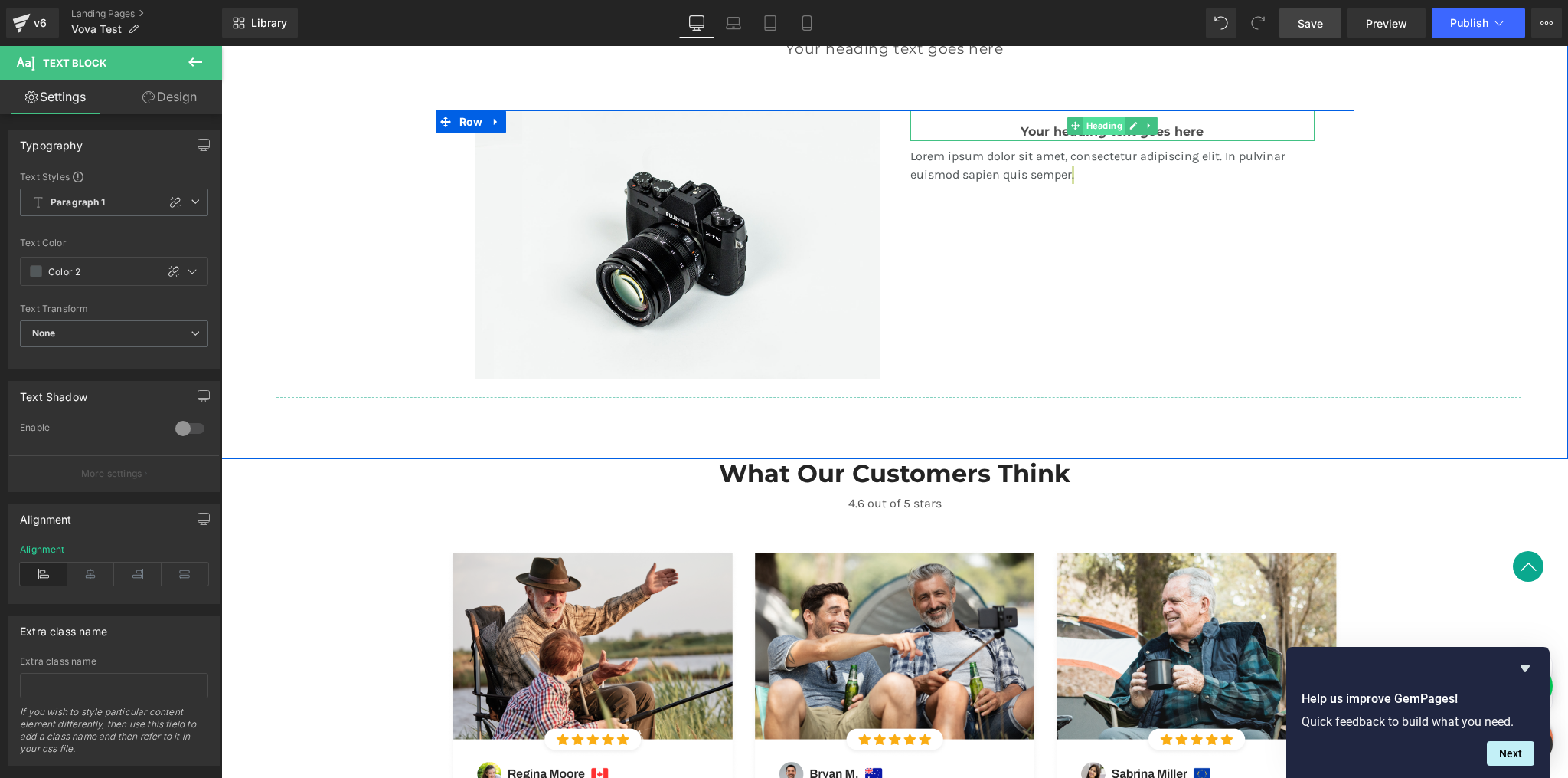
click at [1108, 128] on span "Heading" at bounding box center [1104, 125] width 42 height 19
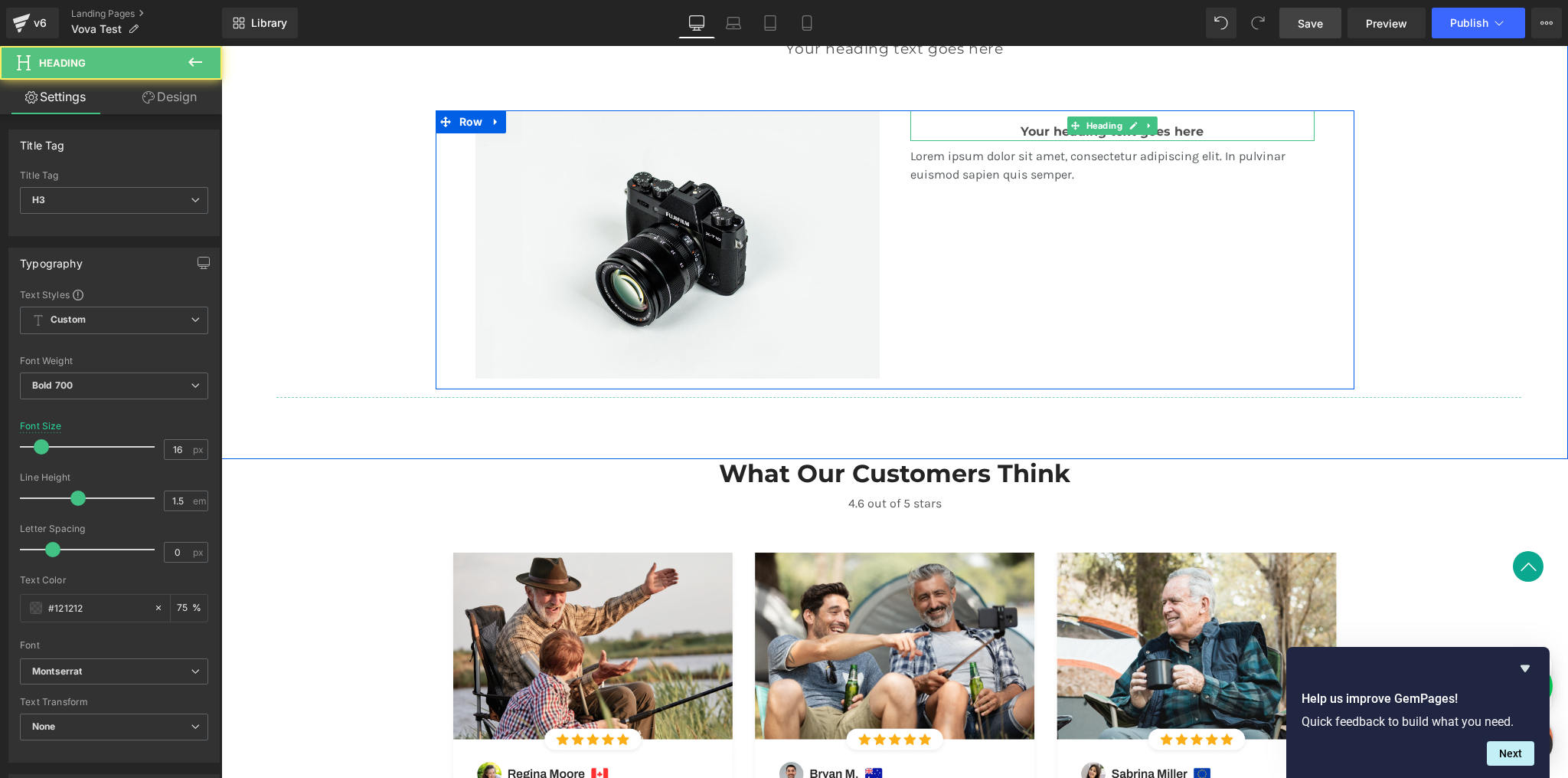
click at [1167, 130] on h3 "Your heading text goes here" at bounding box center [1113, 132] width 404 height 19
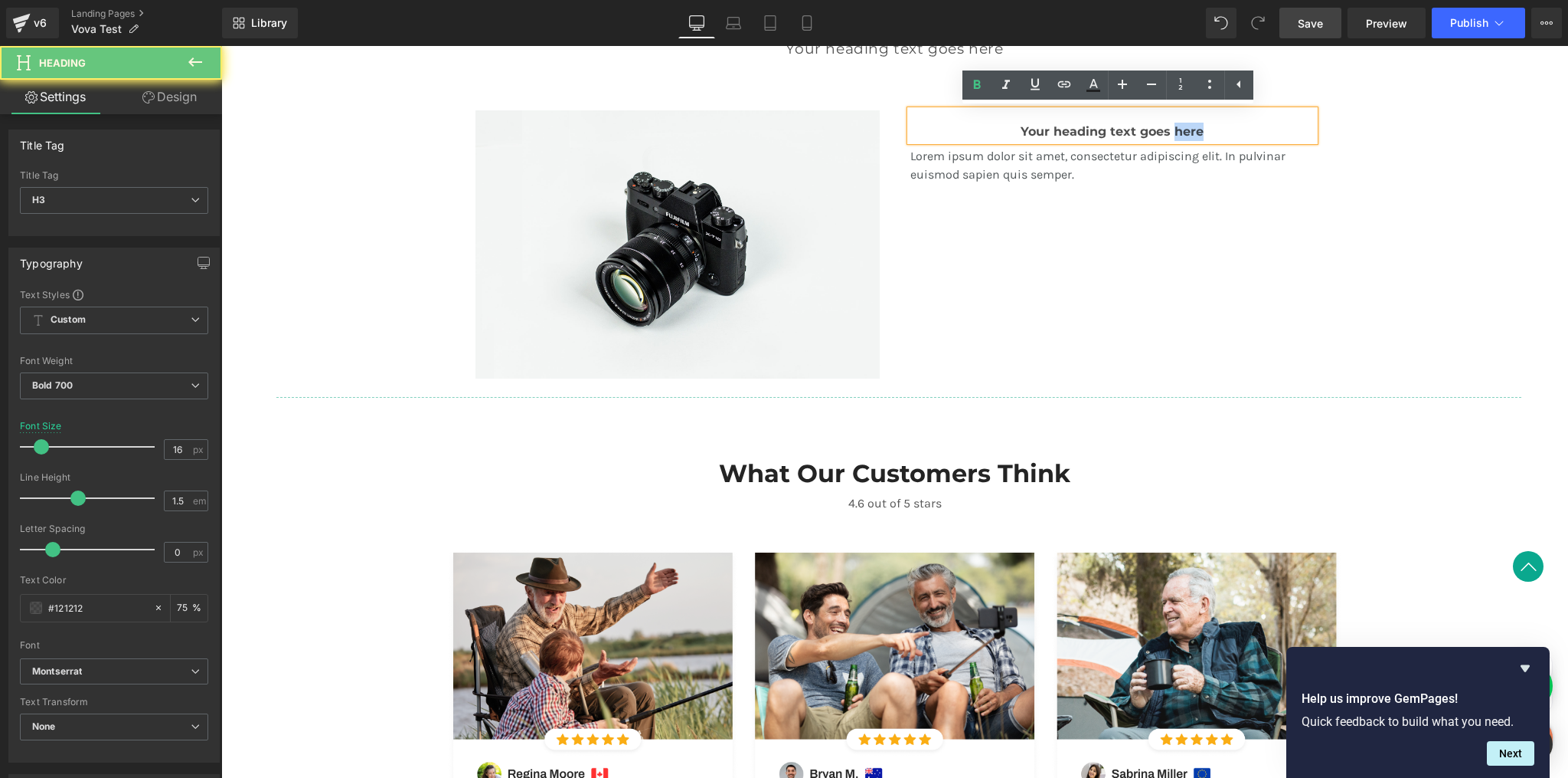
click at [1167, 130] on h3 "Your heading text goes here" at bounding box center [1113, 132] width 404 height 19
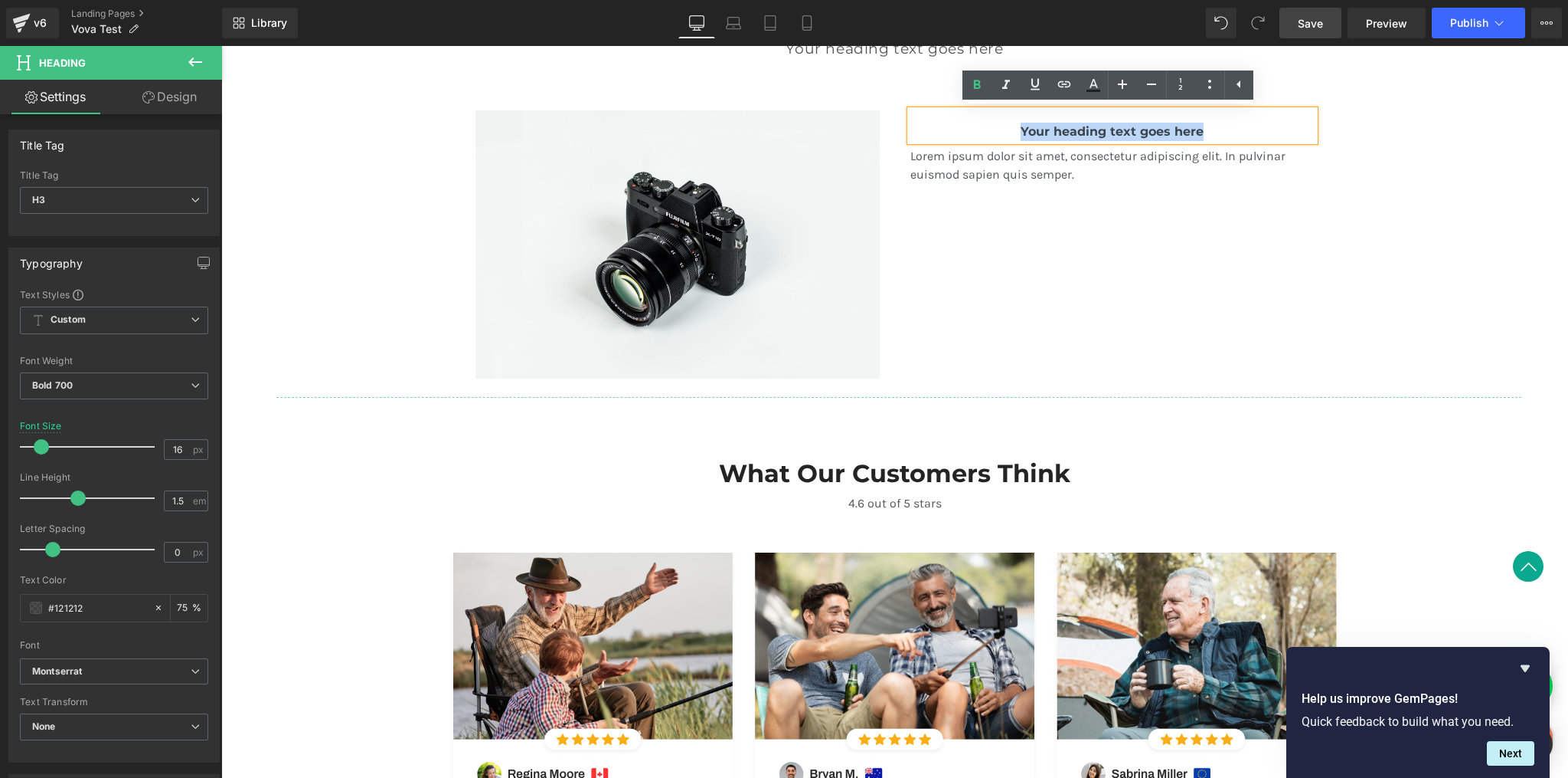
click at [1134, 131] on h3 "Your heading text goes here" at bounding box center [1113, 132] width 404 height 19
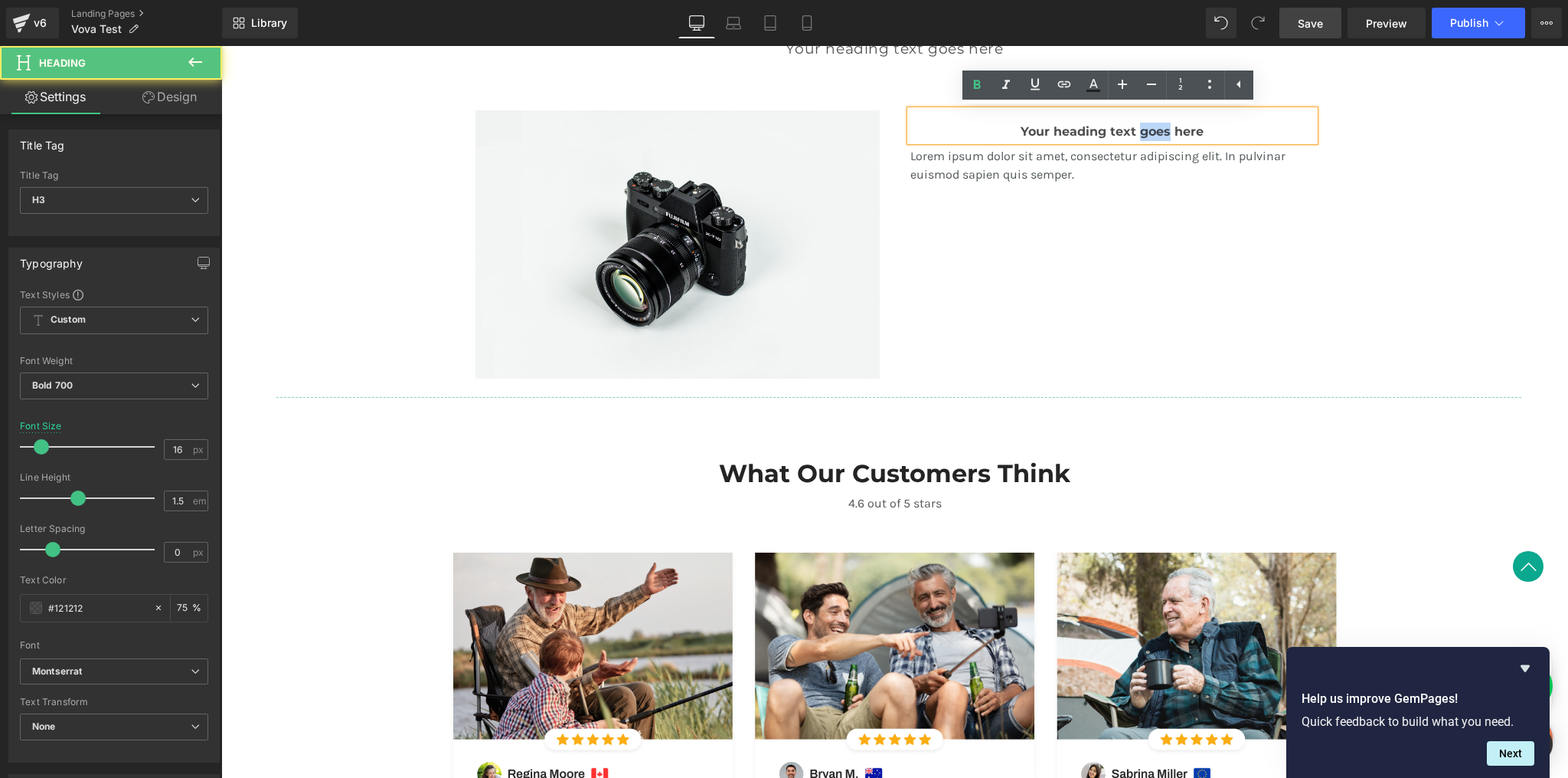
click at [1134, 131] on h3 "Your heading text goes here" at bounding box center [1113, 132] width 404 height 19
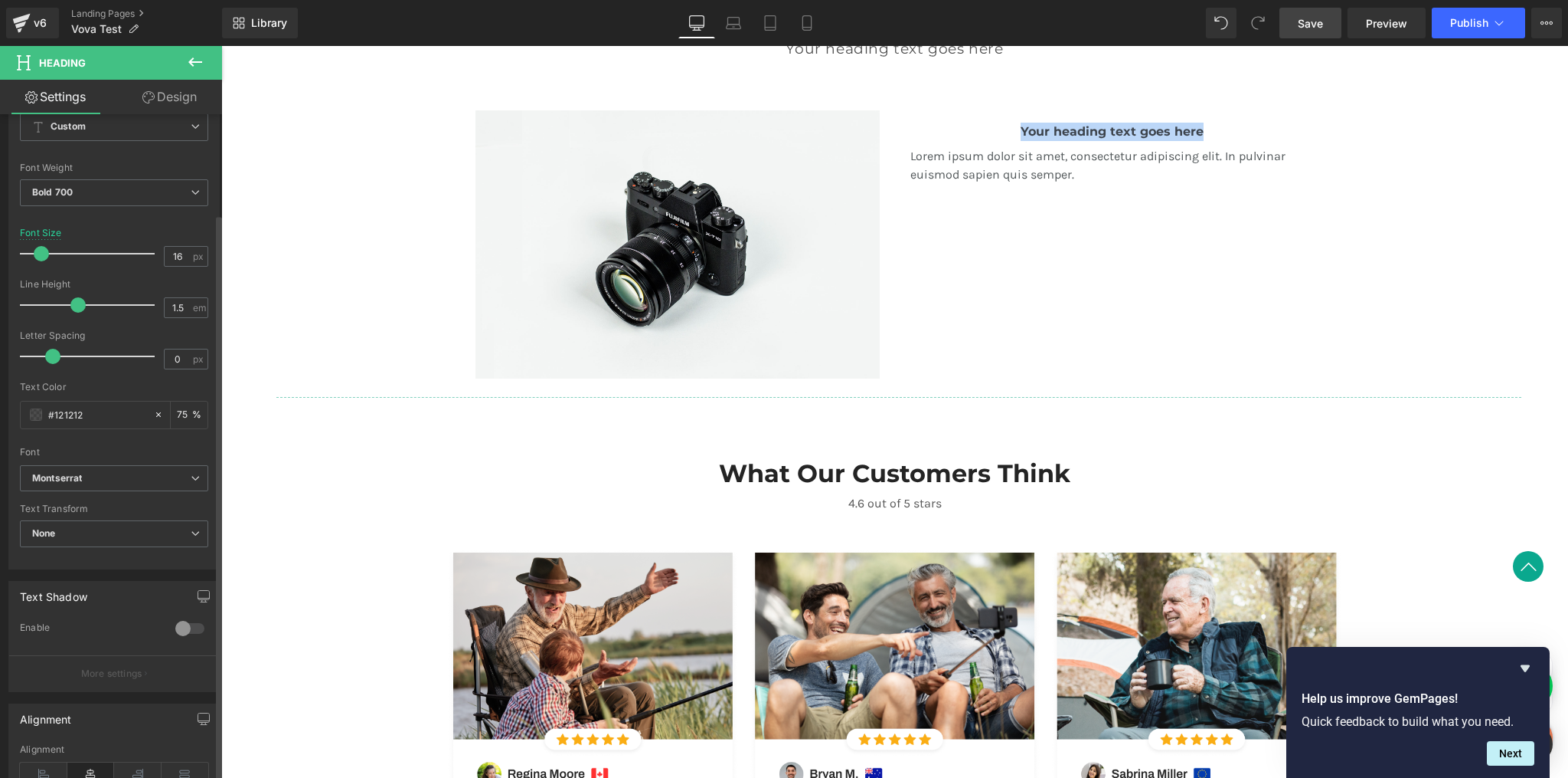
scroll to position [399, 0]
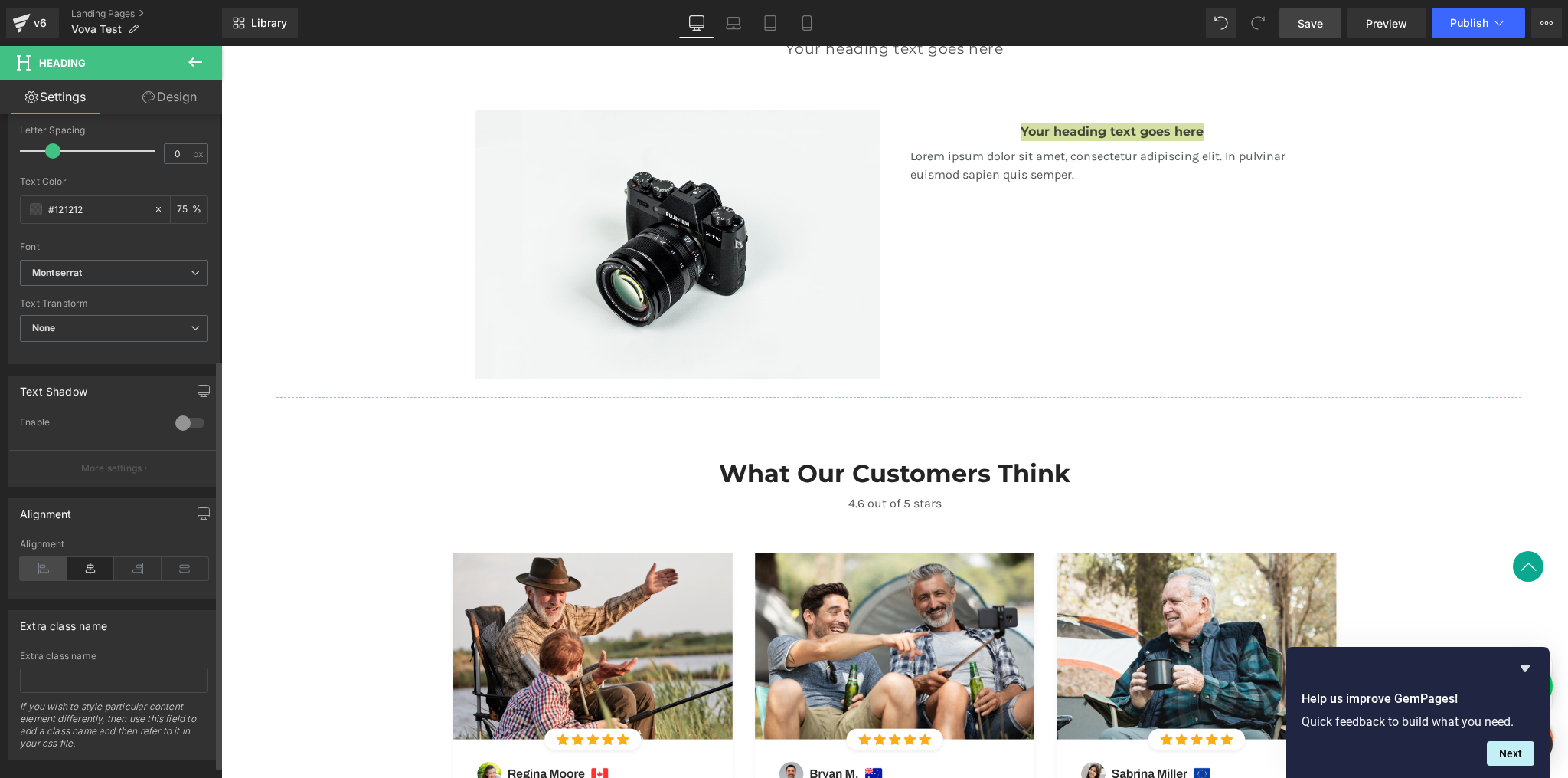
click at [39, 567] on icon at bounding box center [44, 568] width 48 height 23
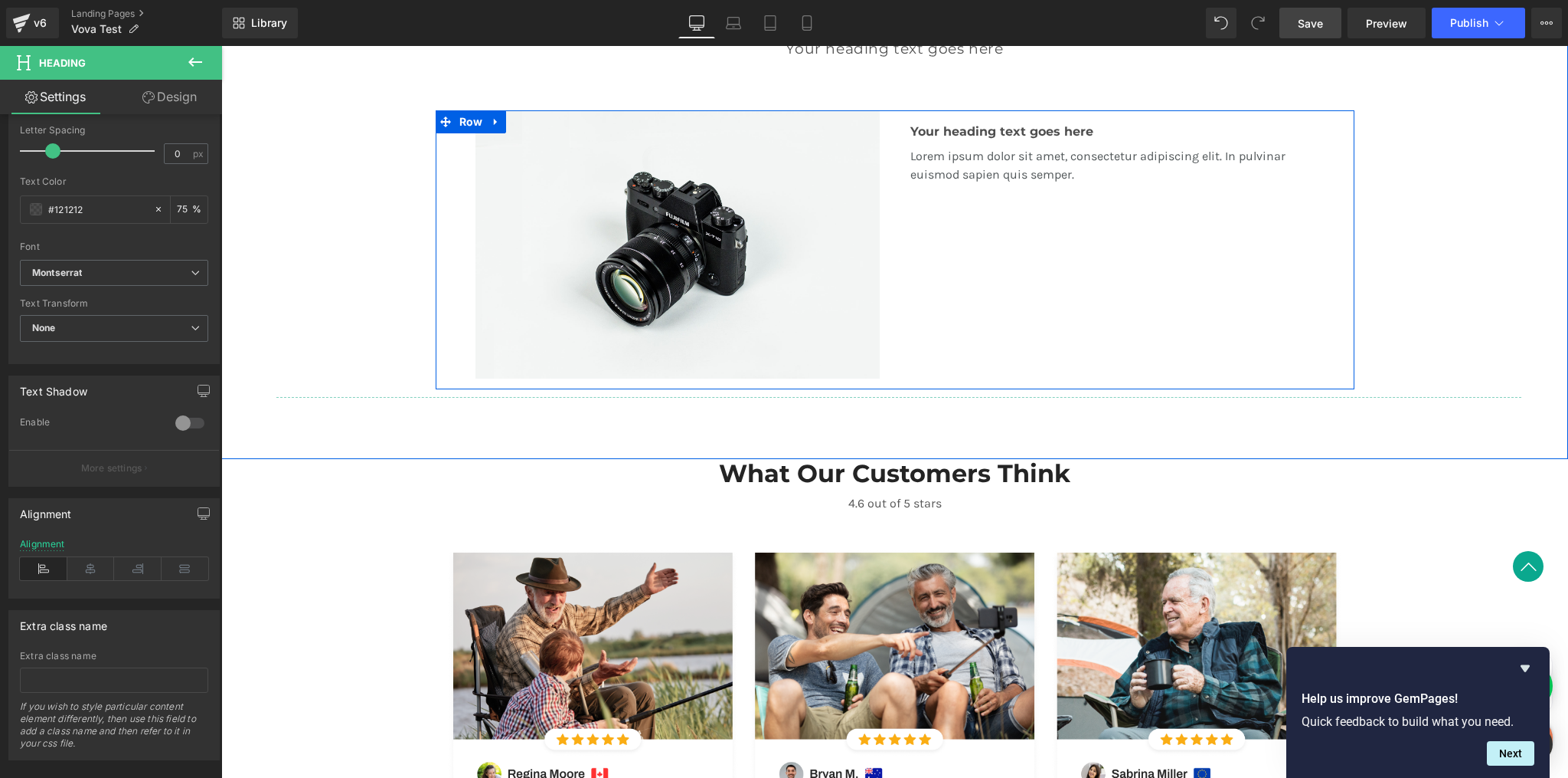
click at [1037, 318] on div "Your heading text goes here Heading Lorem ipsum dolor sit amet, consectetur adi…" at bounding box center [1113, 246] width 435 height 271
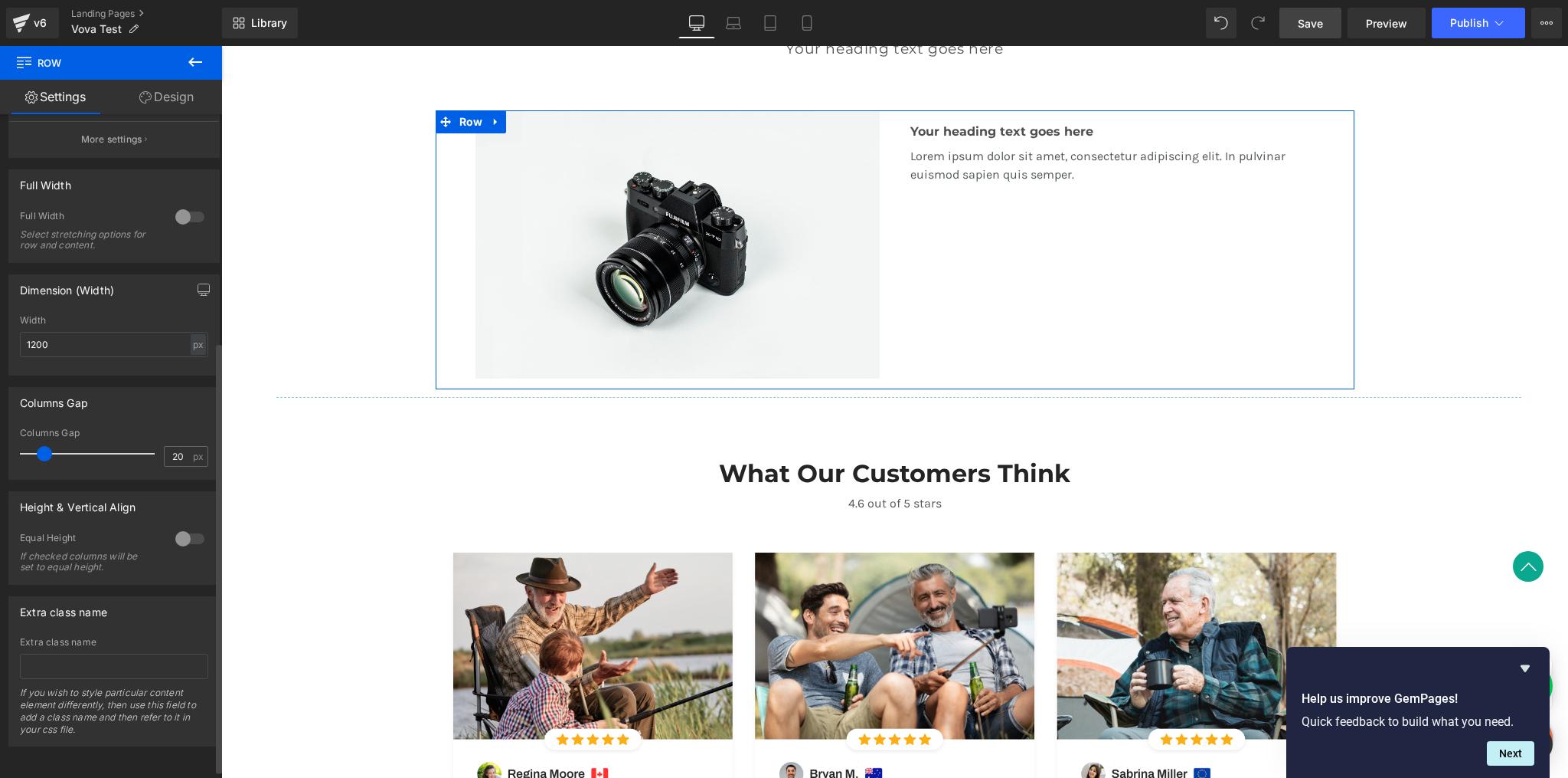
scroll to position [363, 0]
click at [177, 529] on div at bounding box center [189, 538] width 37 height 24
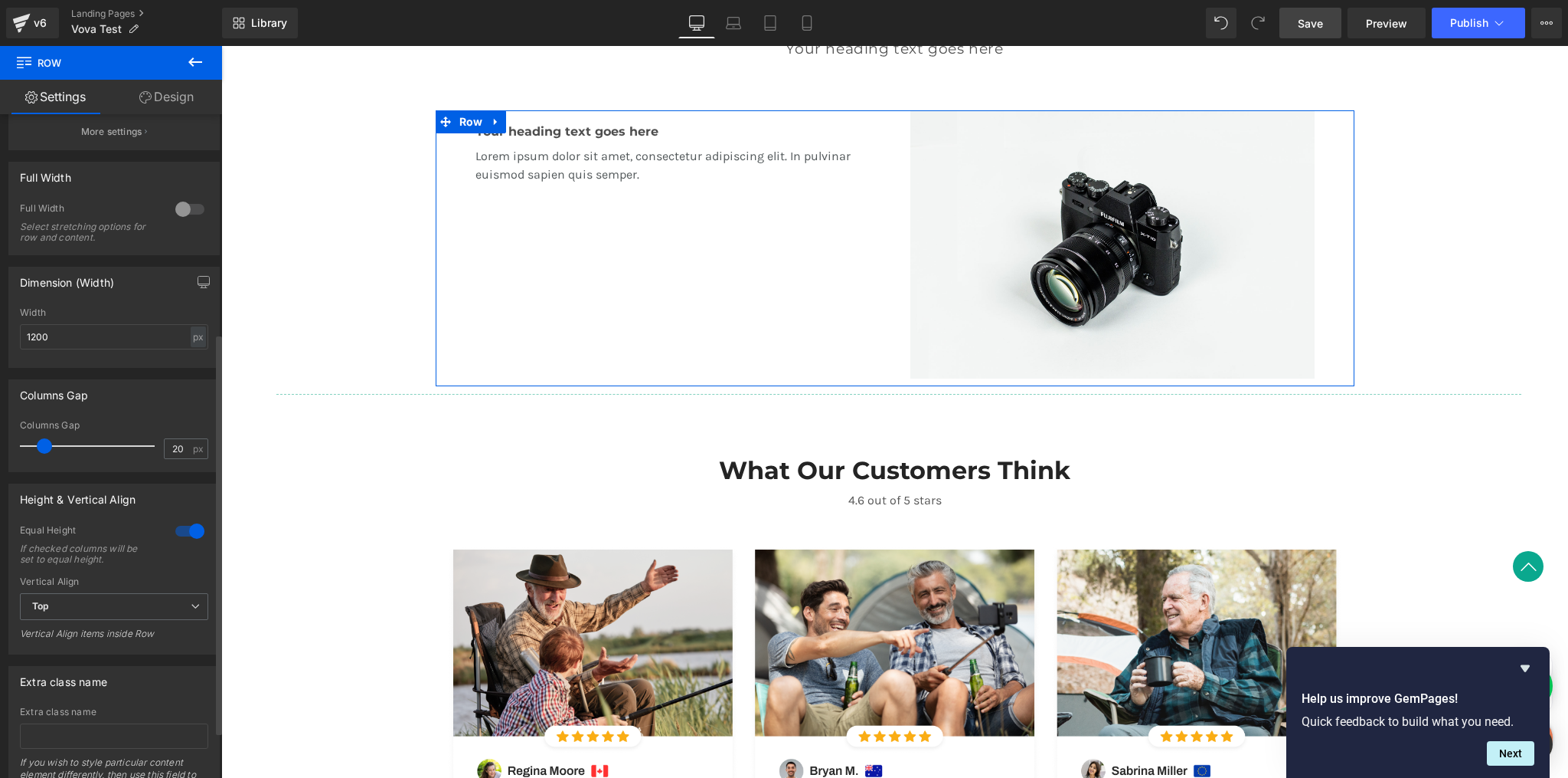
click at [185, 530] on div at bounding box center [189, 531] width 37 height 24
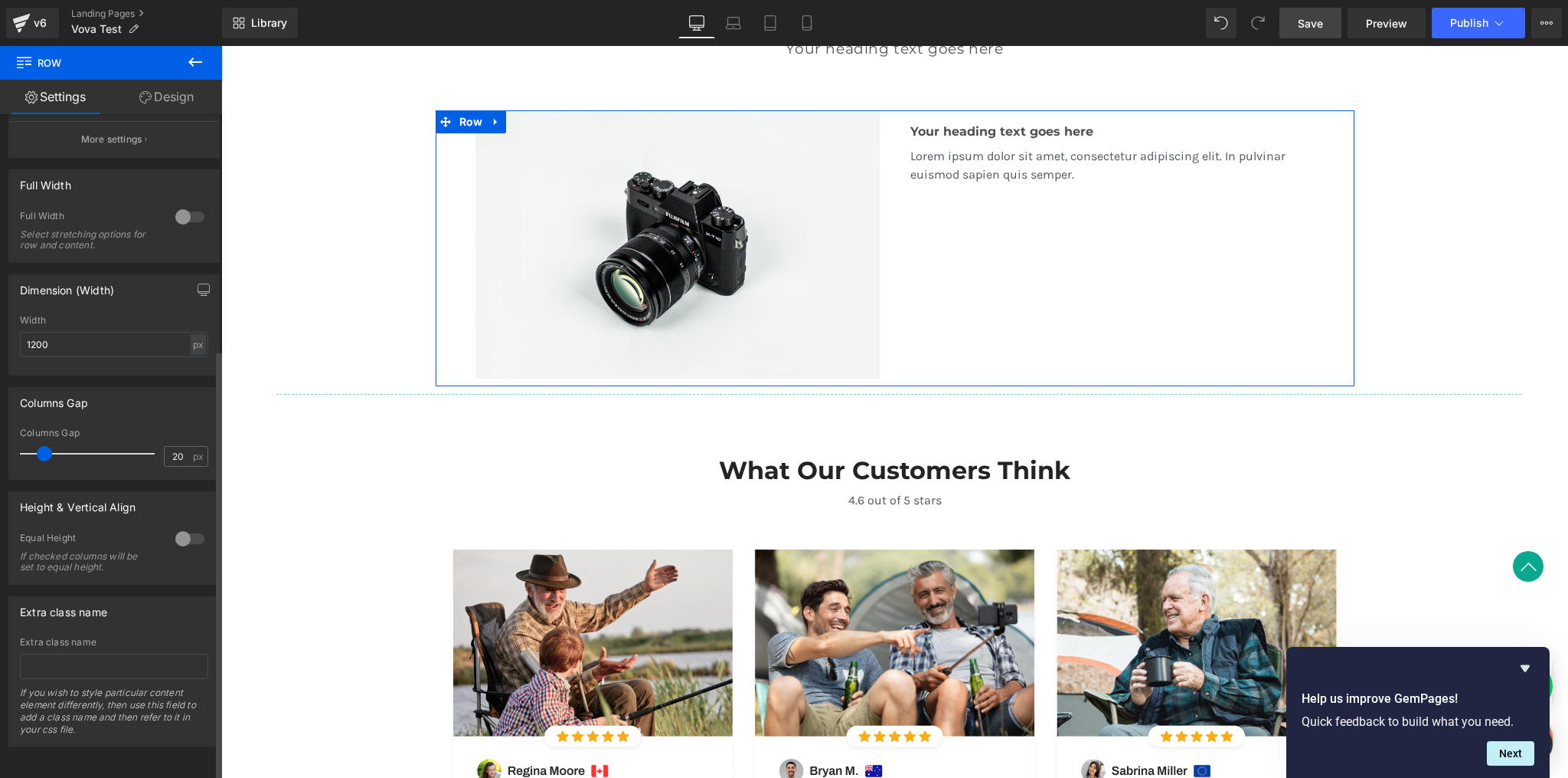
click at [178, 534] on div at bounding box center [189, 538] width 37 height 24
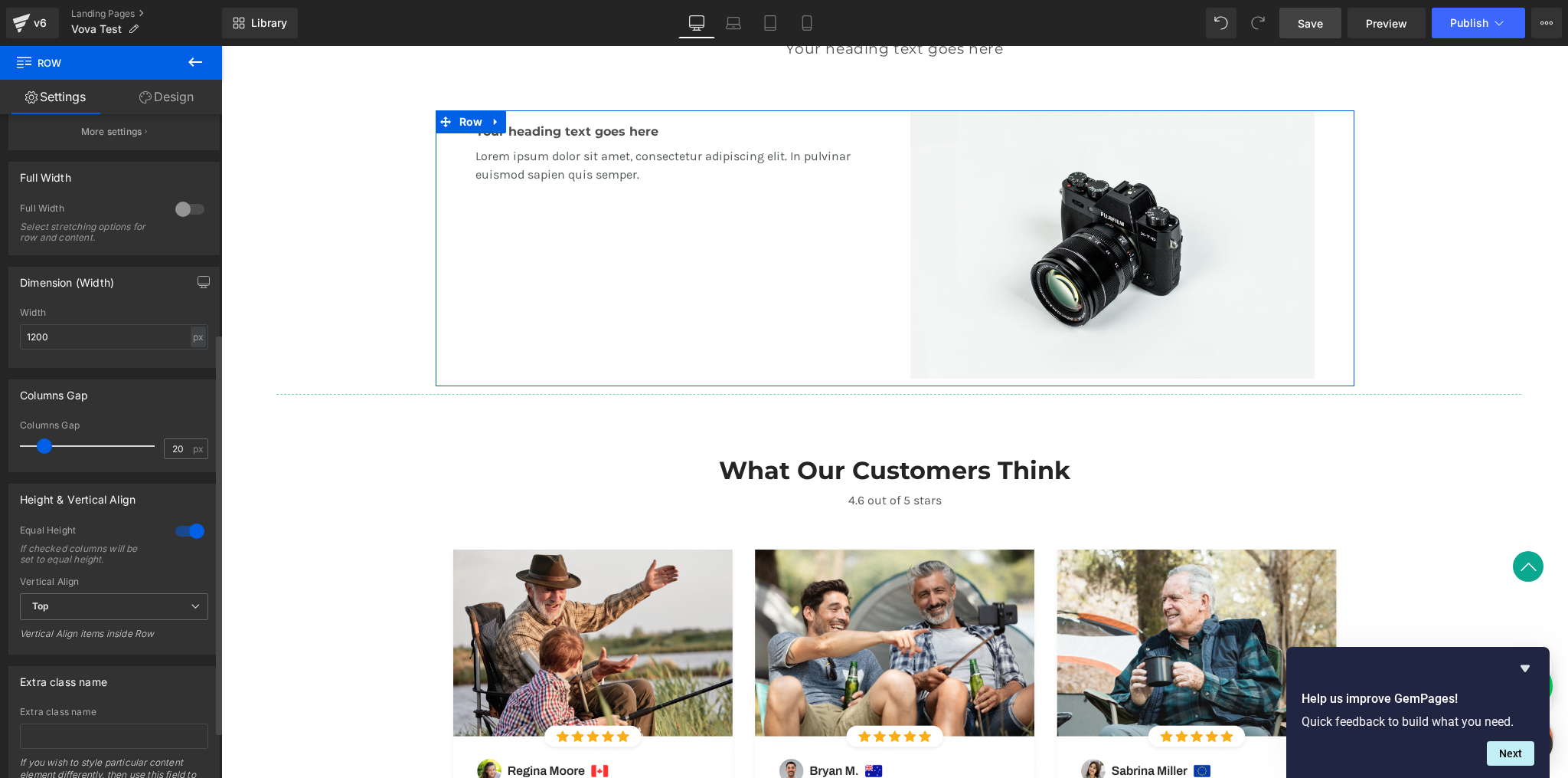
click at [181, 530] on div at bounding box center [189, 531] width 37 height 24
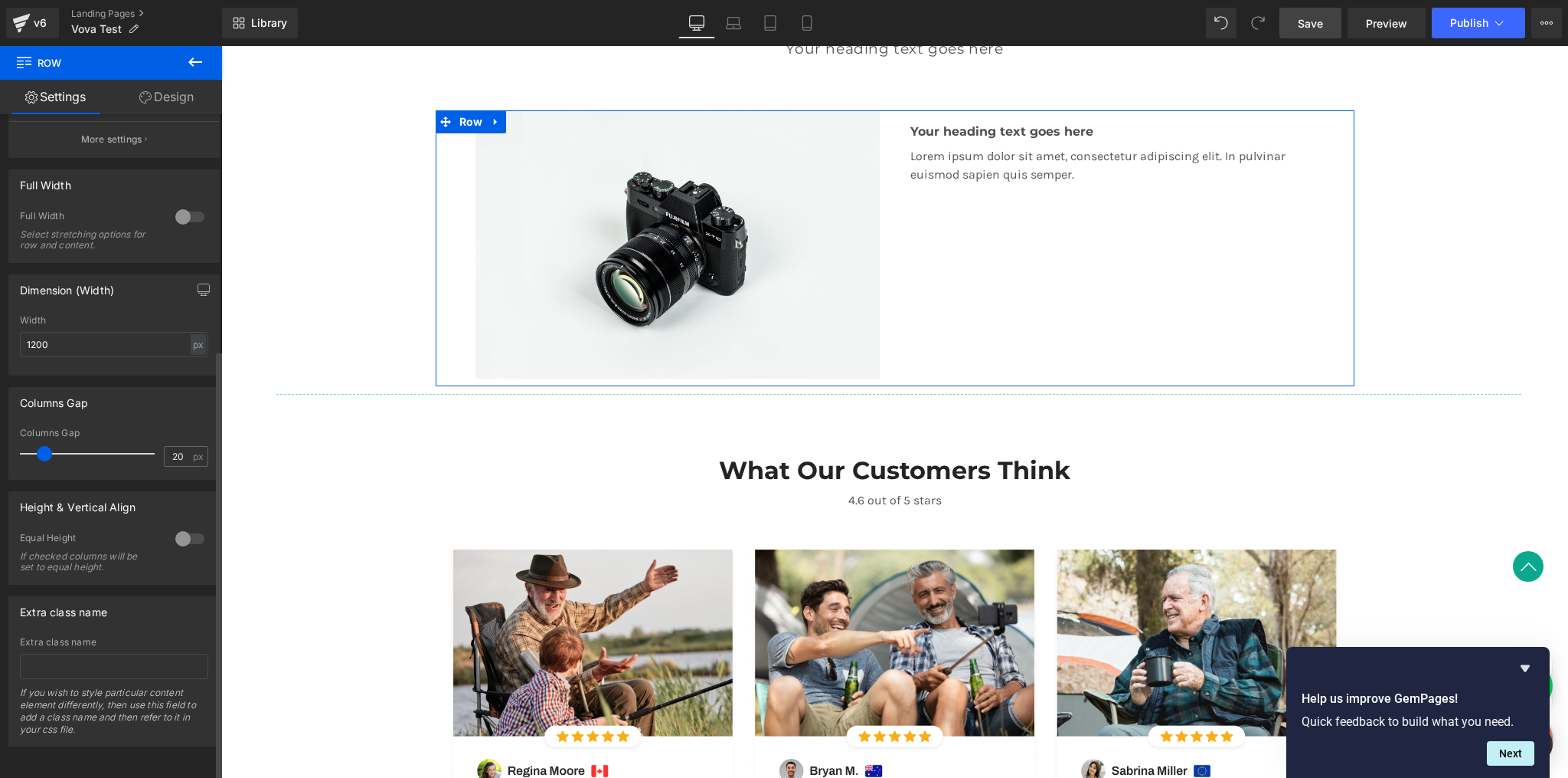
click at [181, 534] on div at bounding box center [189, 538] width 37 height 24
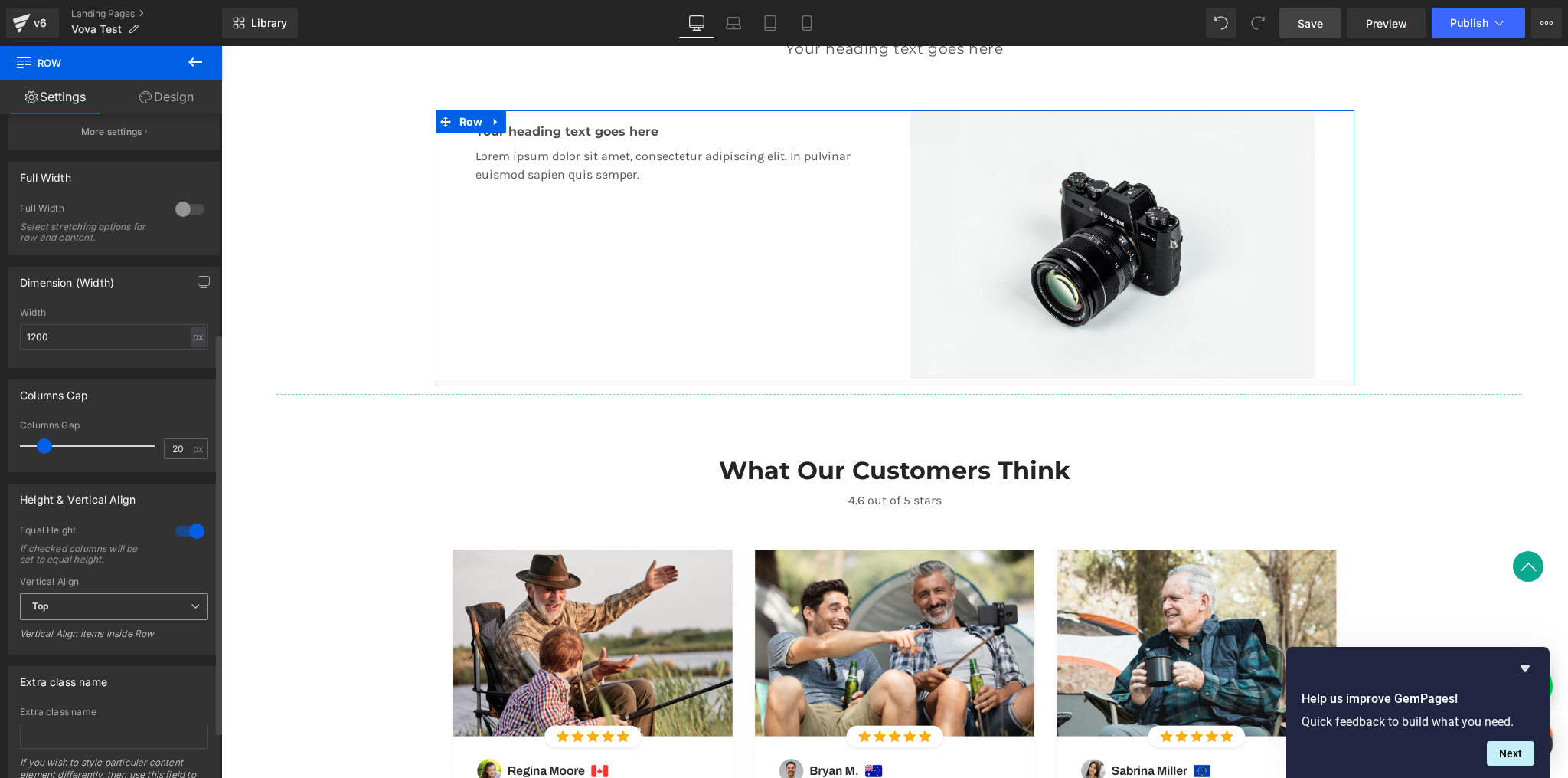
click at [156, 607] on span "Top" at bounding box center [114, 606] width 188 height 27
click at [129, 656] on li "Middle" at bounding box center [111, 657] width 183 height 23
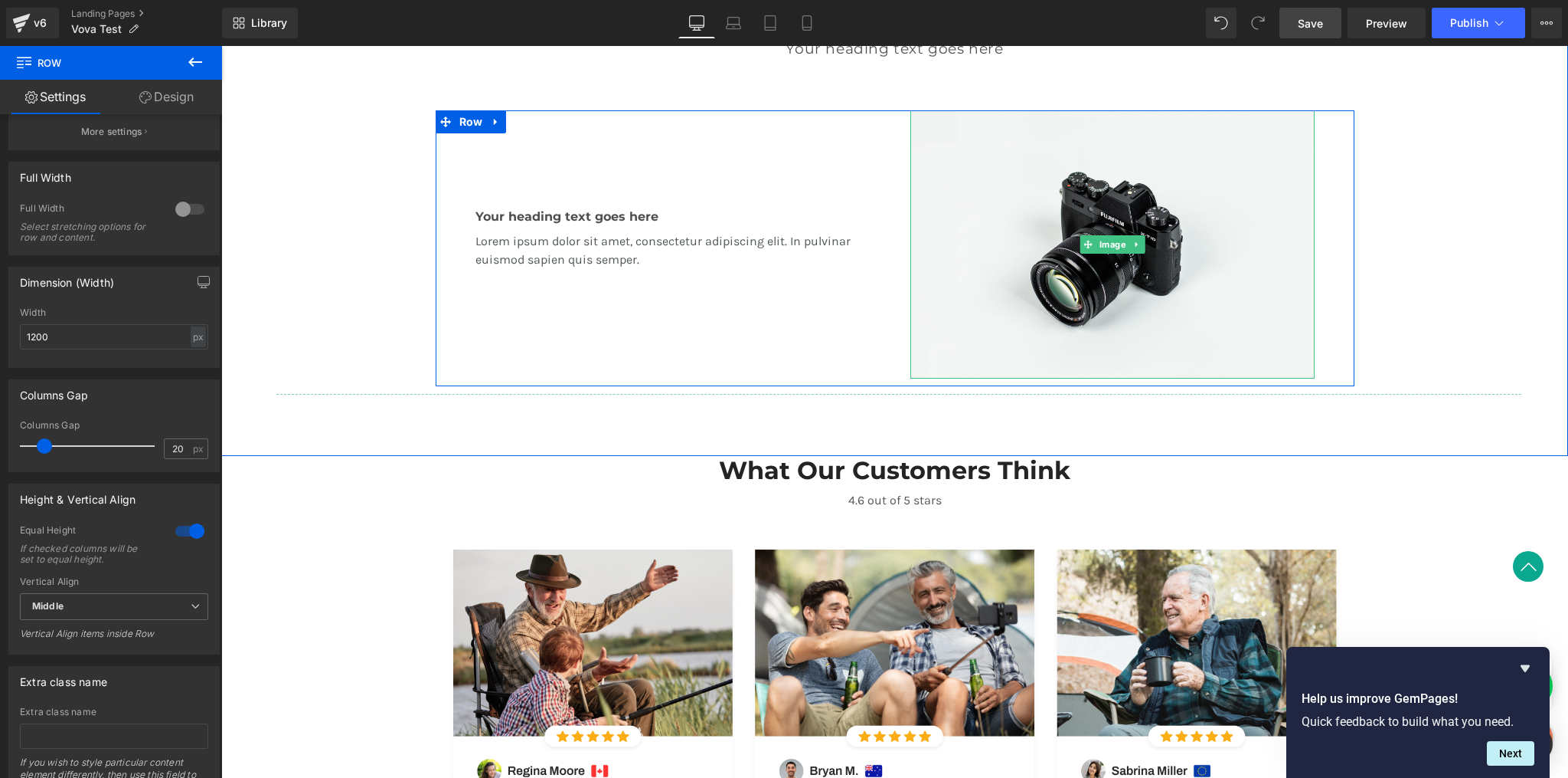
click at [1350, 292] on div at bounding box center [1352, 249] width 4 height 276
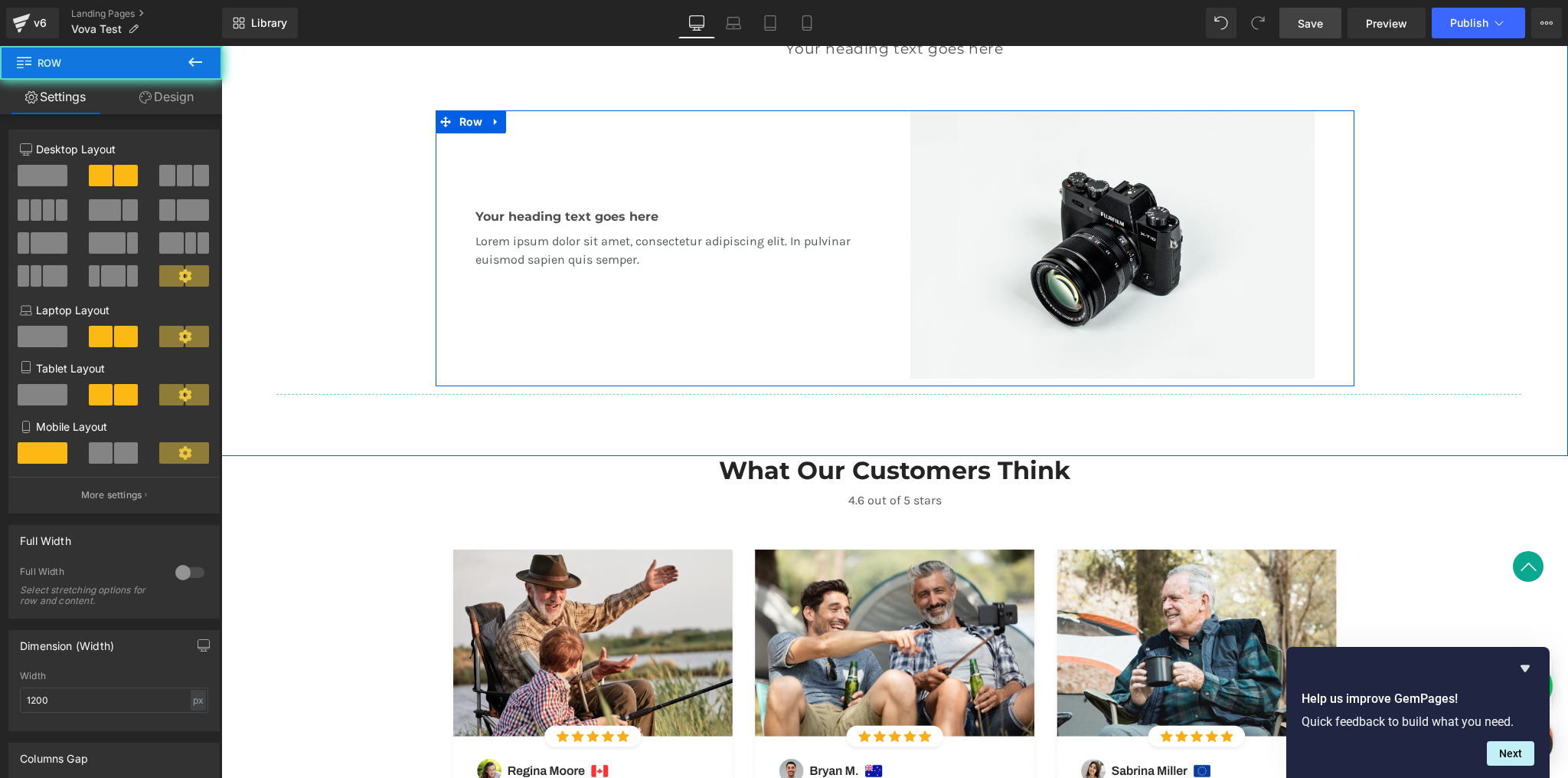
click at [1312, 289] on div "Image" at bounding box center [1113, 244] width 435 height 268
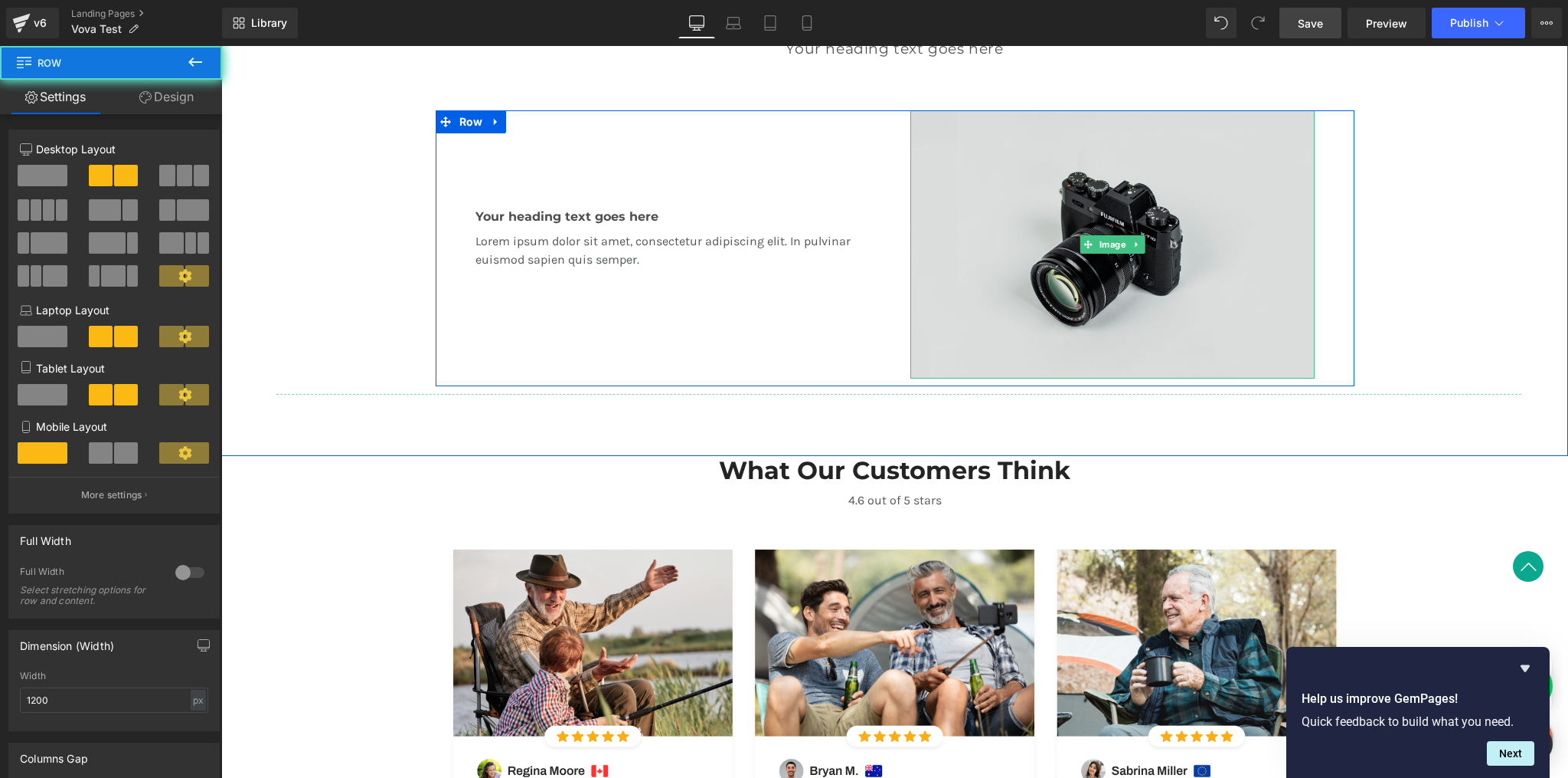
click at [1273, 287] on img at bounding box center [1113, 244] width 404 height 268
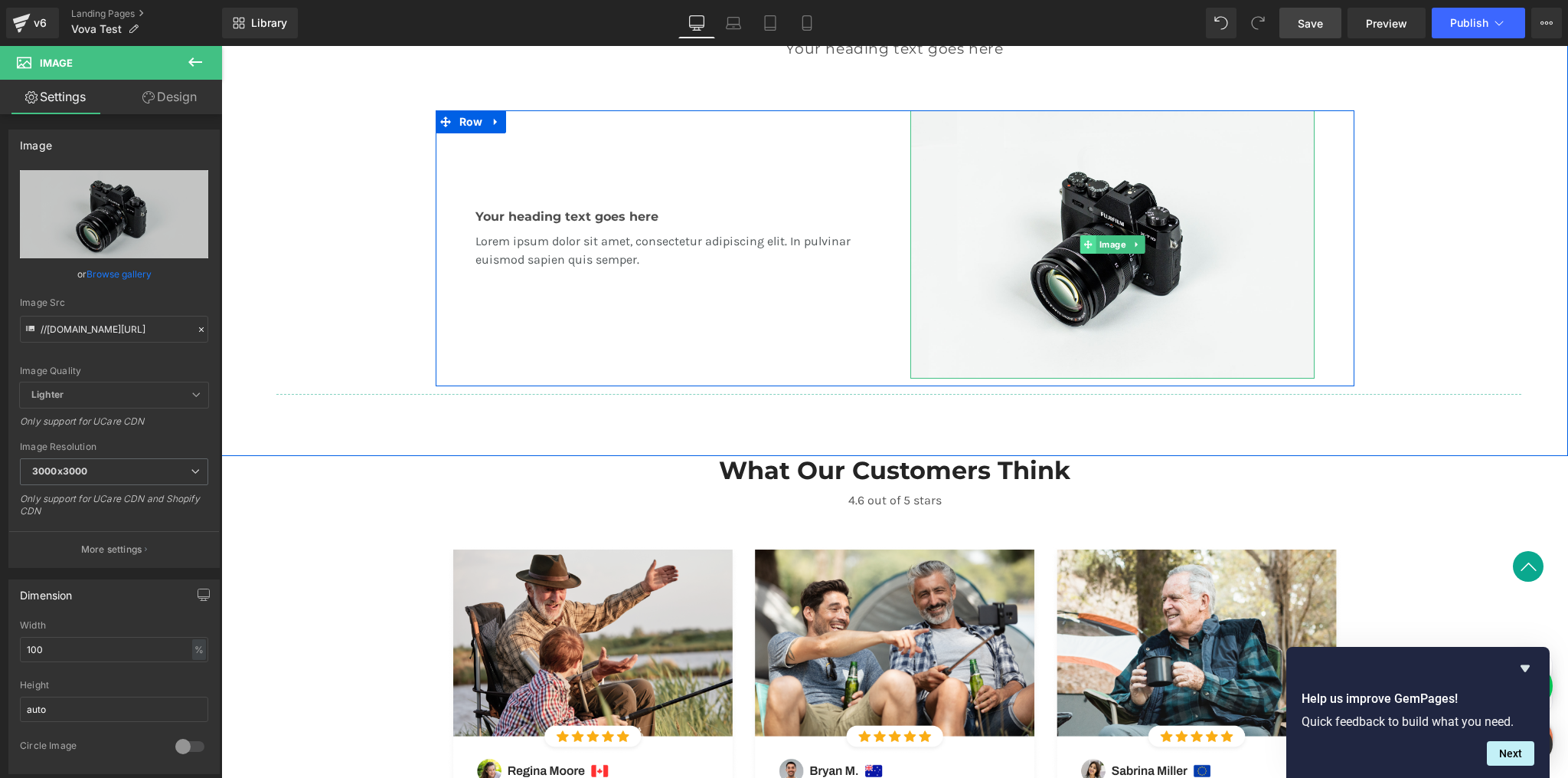
click at [1088, 243] on span at bounding box center [1088, 244] width 16 height 19
click at [1083, 245] on icon at bounding box center [1088, 244] width 8 height 8
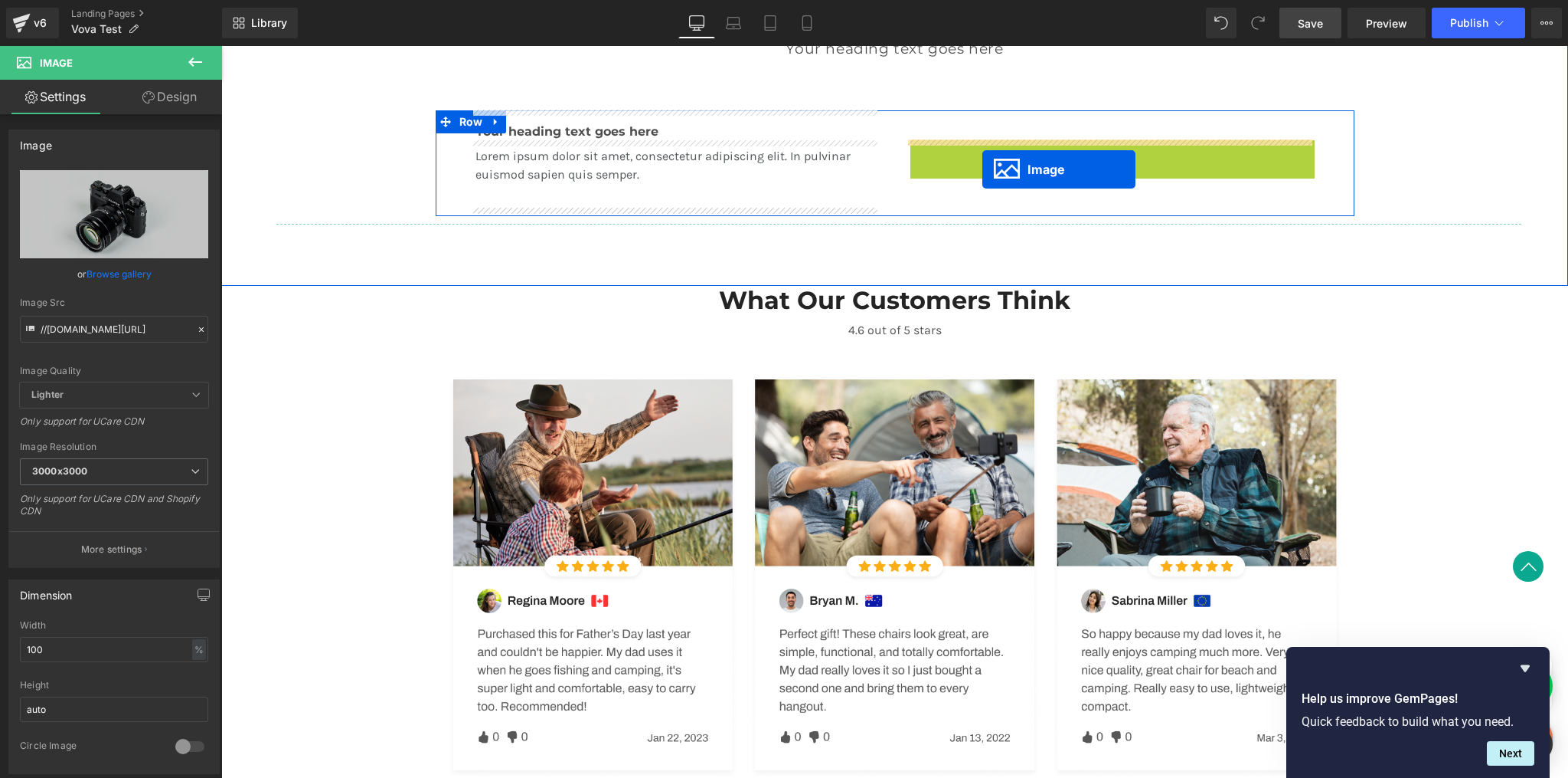
drag, startPoint x: 1079, startPoint y: 245, endPoint x: 985, endPoint y: 168, distance: 121.5
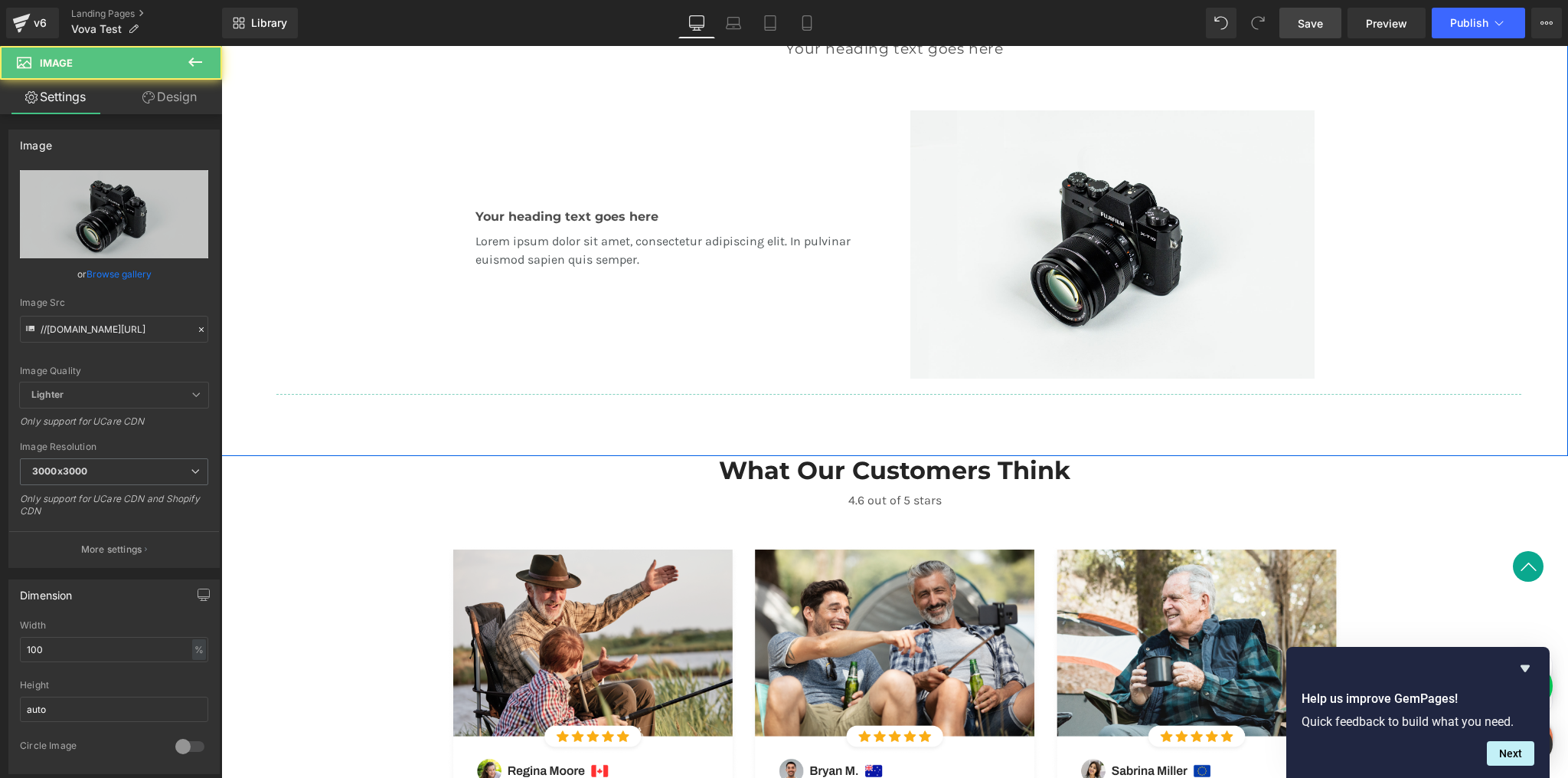
click at [1391, 194] on div "A Revolution In Portable Comfort Heading Your heading text goes here Heading Te…" at bounding box center [895, 189] width 1347 height 426
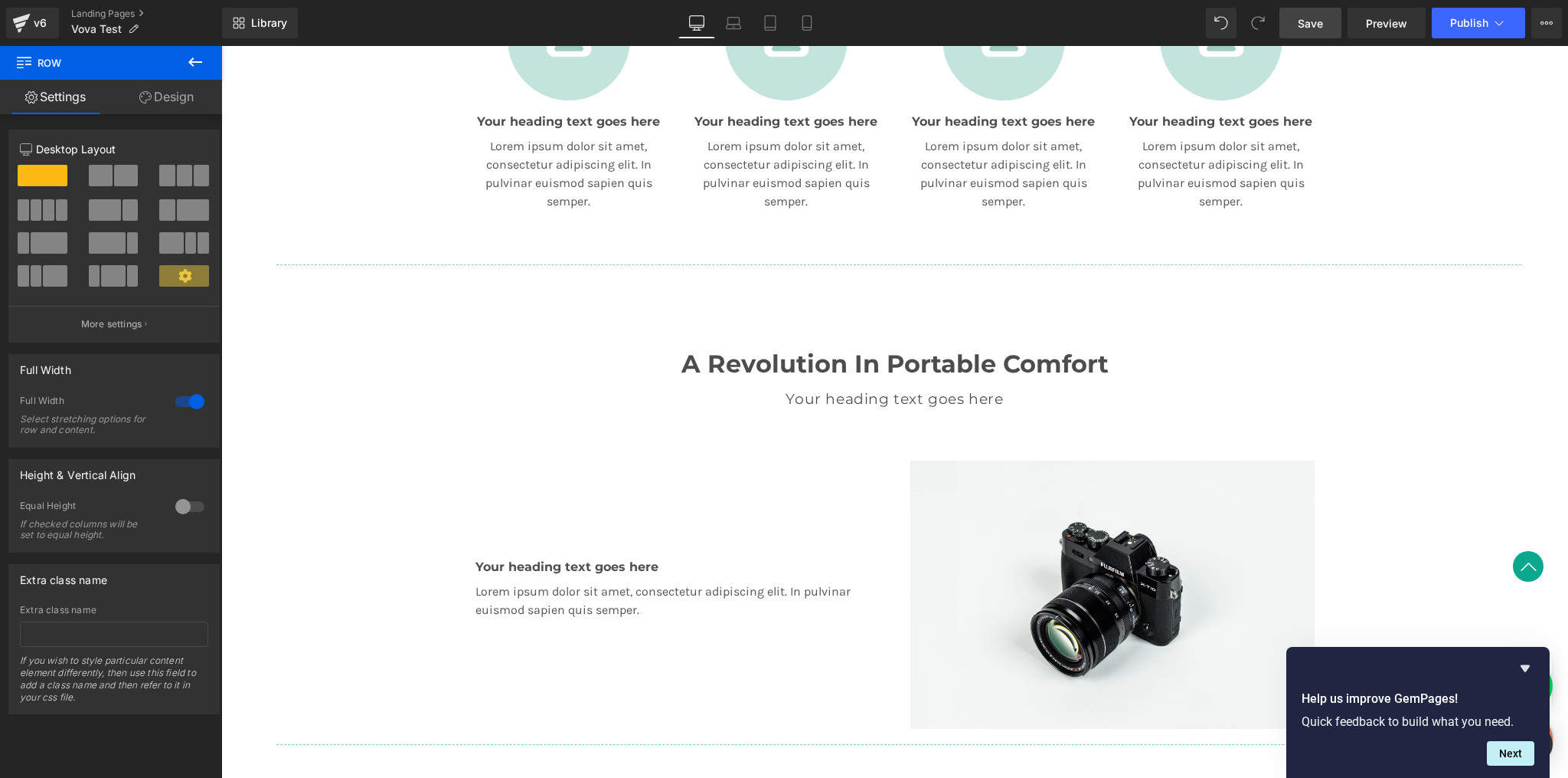
scroll to position [875, 0]
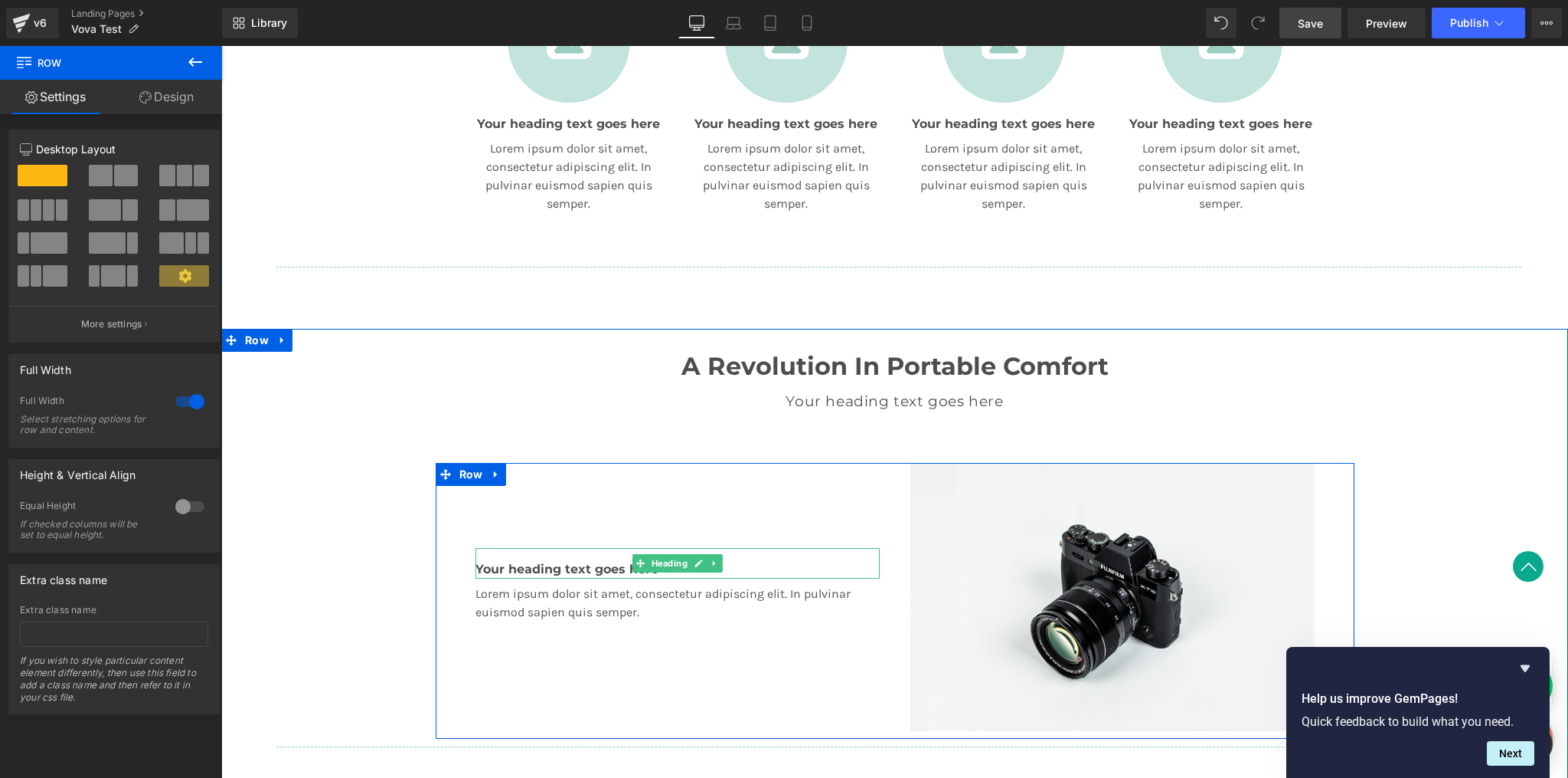
click at [623, 566] on h3 "Your heading text goes here" at bounding box center [678, 569] width 404 height 19
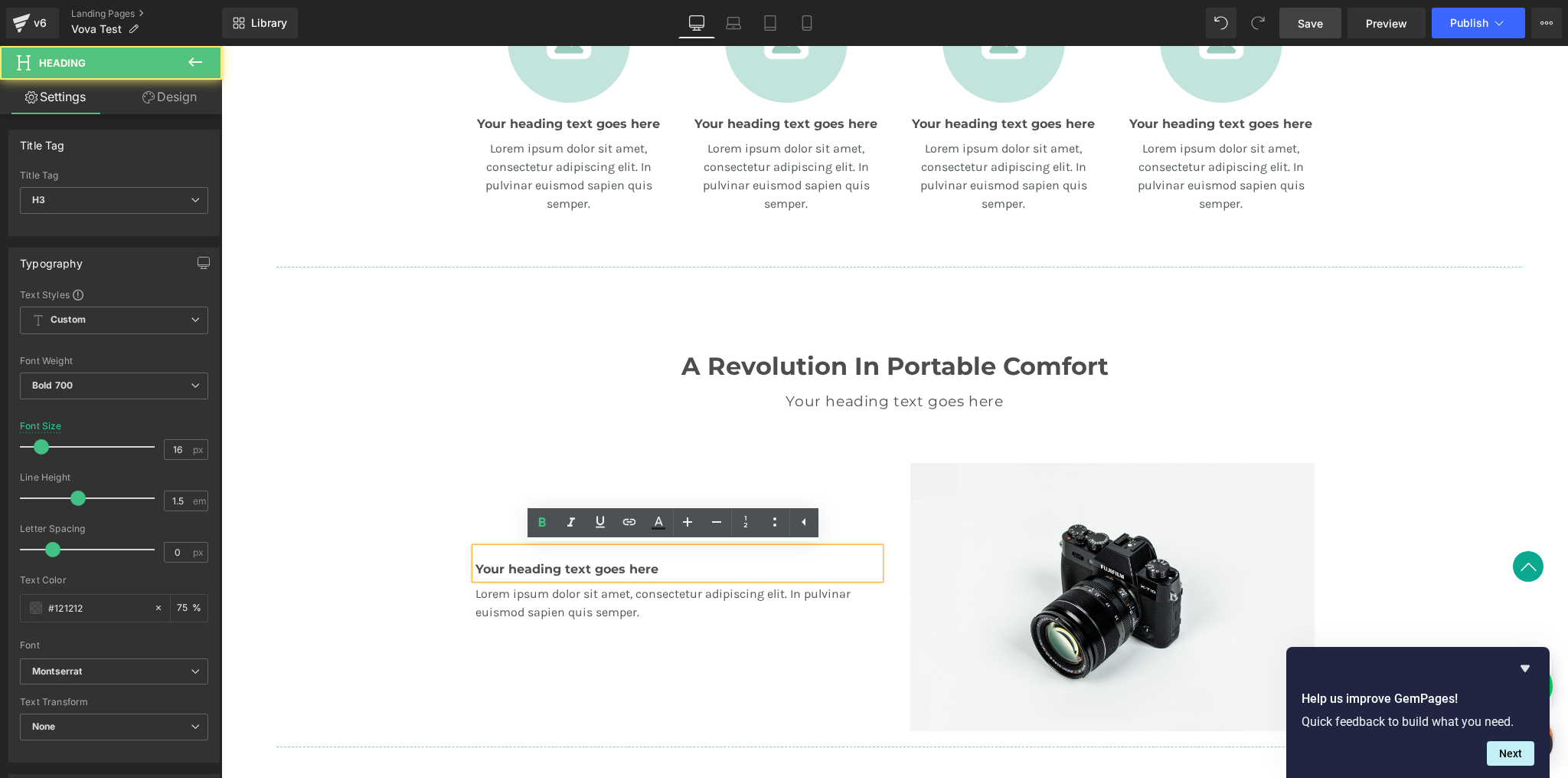
click at [590, 565] on h3 "Your heading text goes here" at bounding box center [678, 569] width 404 height 19
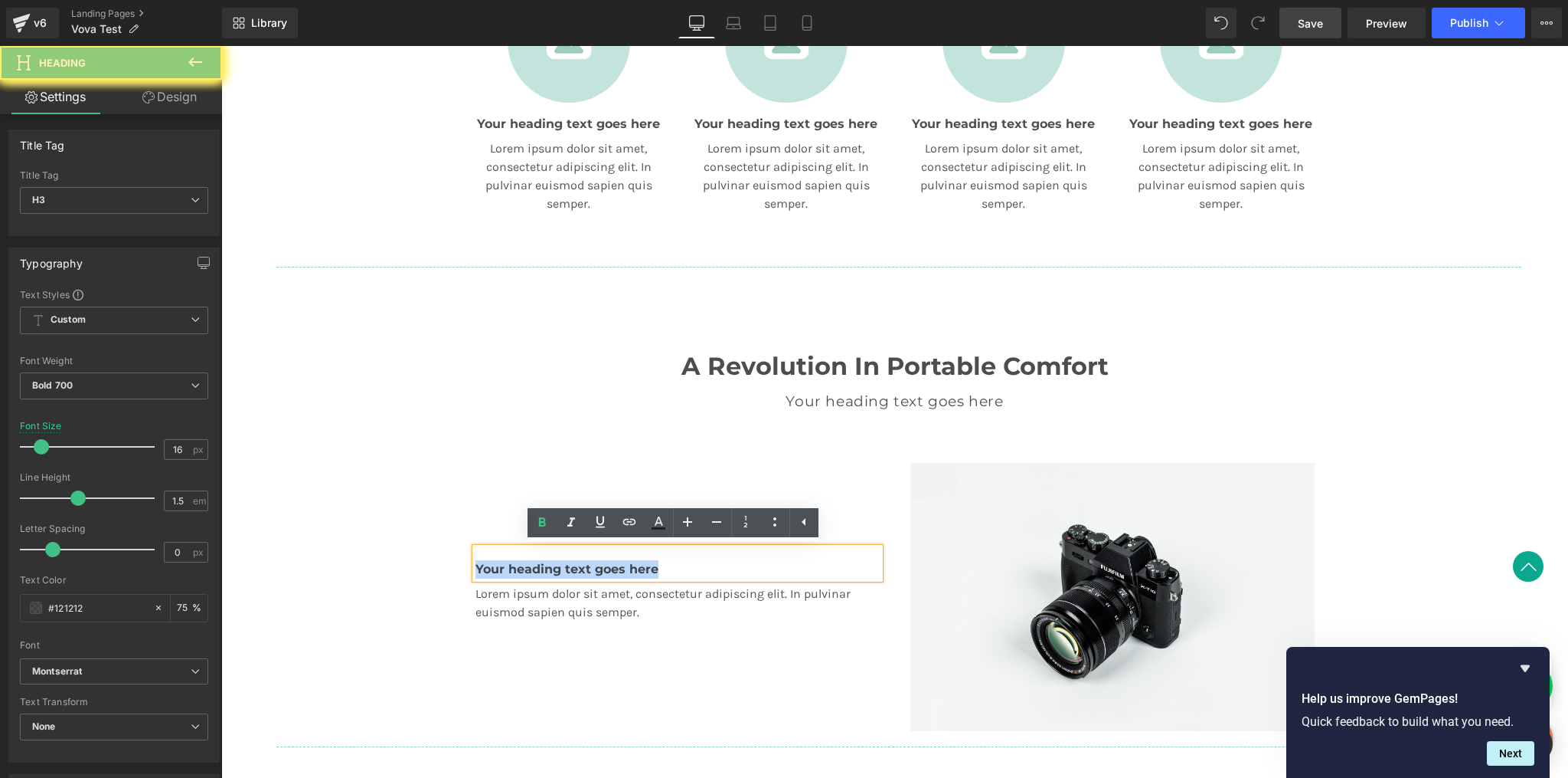
click at [590, 565] on h3 "Your heading text goes here" at bounding box center [678, 569] width 404 height 19
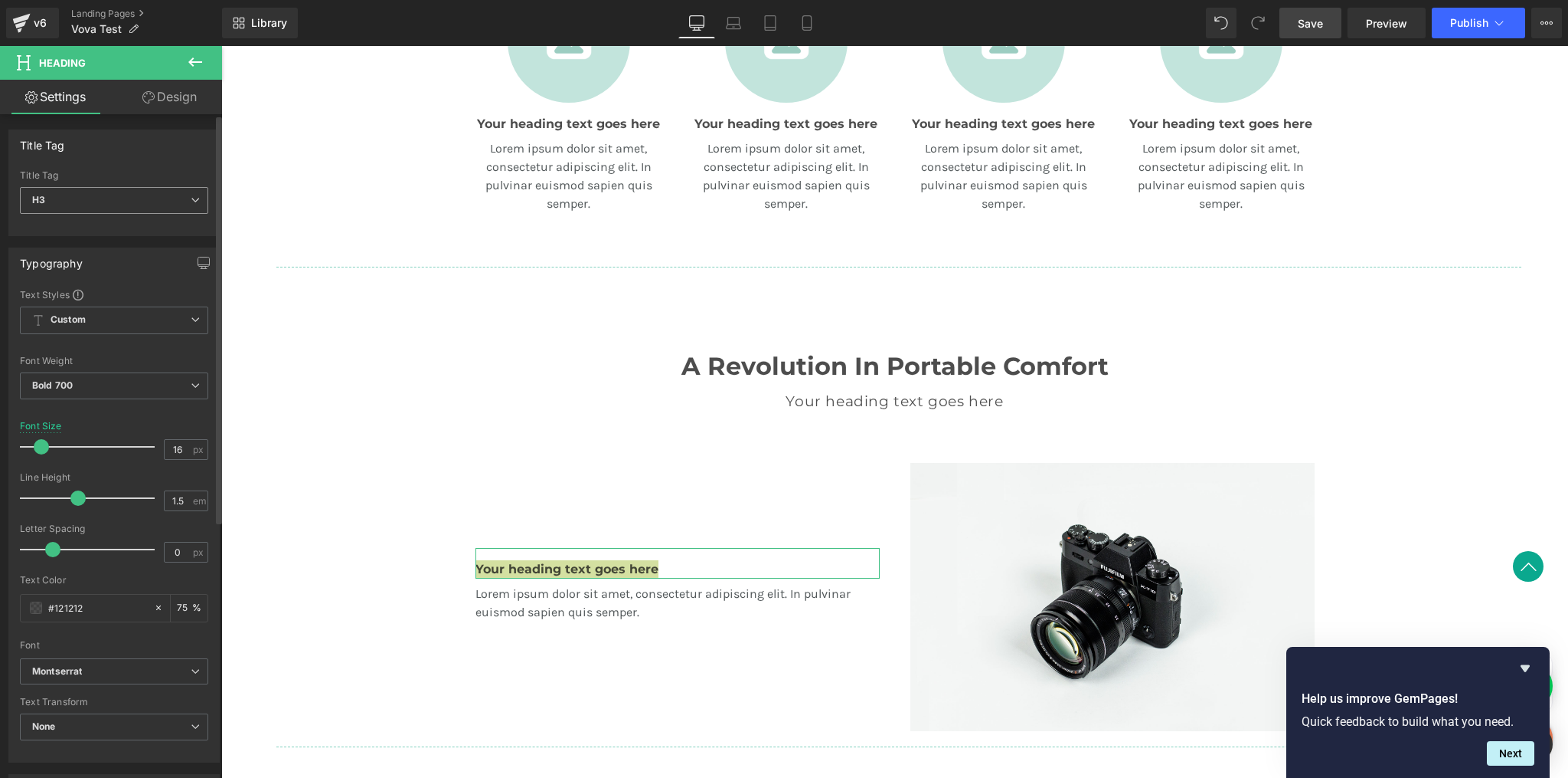
click at [135, 205] on span "H3" at bounding box center [114, 200] width 188 height 27
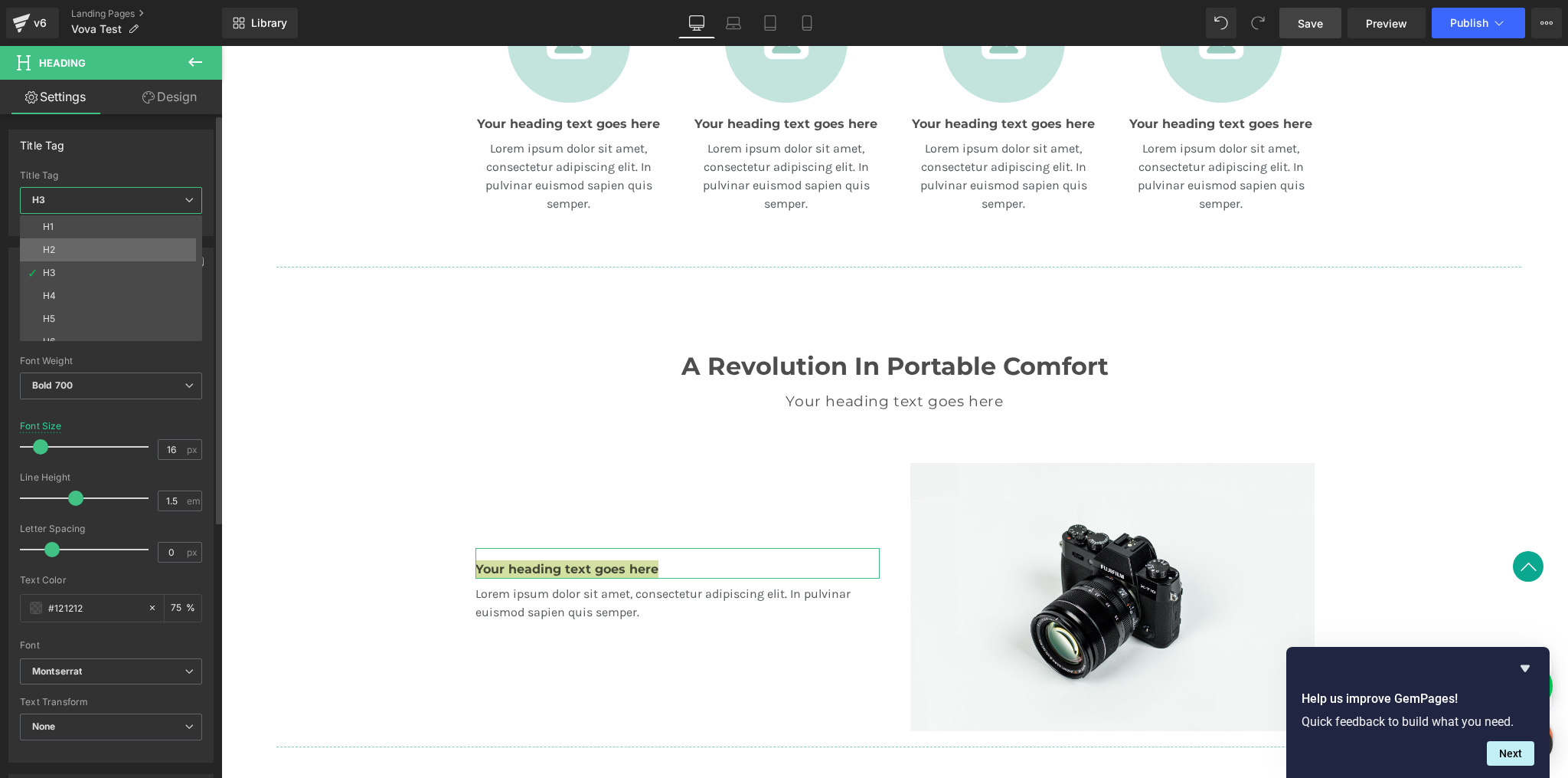
click at [105, 243] on li "H2" at bounding box center [114, 249] width 189 height 23
type input "18.75"
type input "1.2"
type input "0.6"
type input "75"
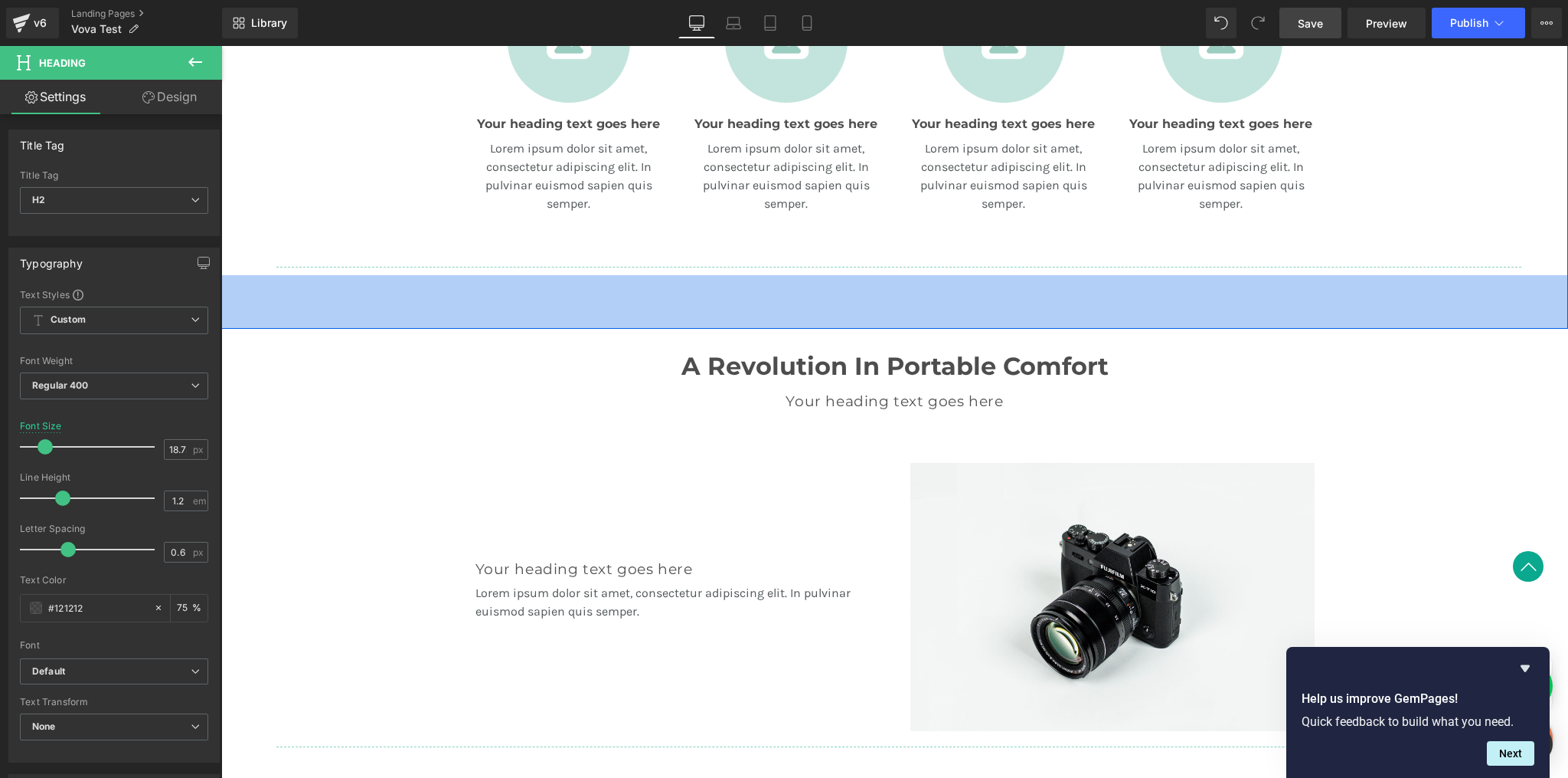
type input "16"
type input "1.5"
type input "0"
type input "75"
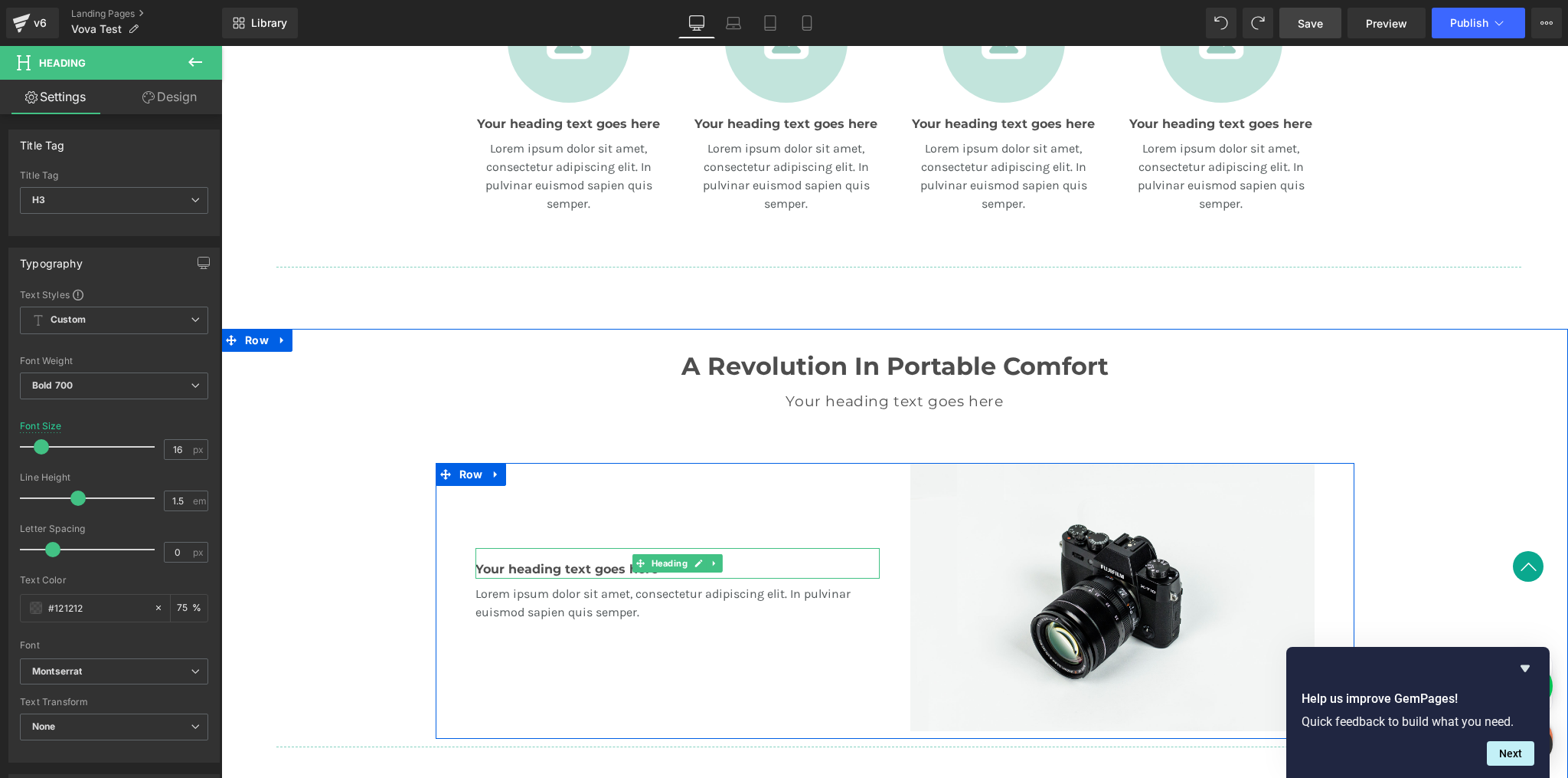
click at [582, 563] on h3 "Your heading text goes here" at bounding box center [678, 569] width 404 height 19
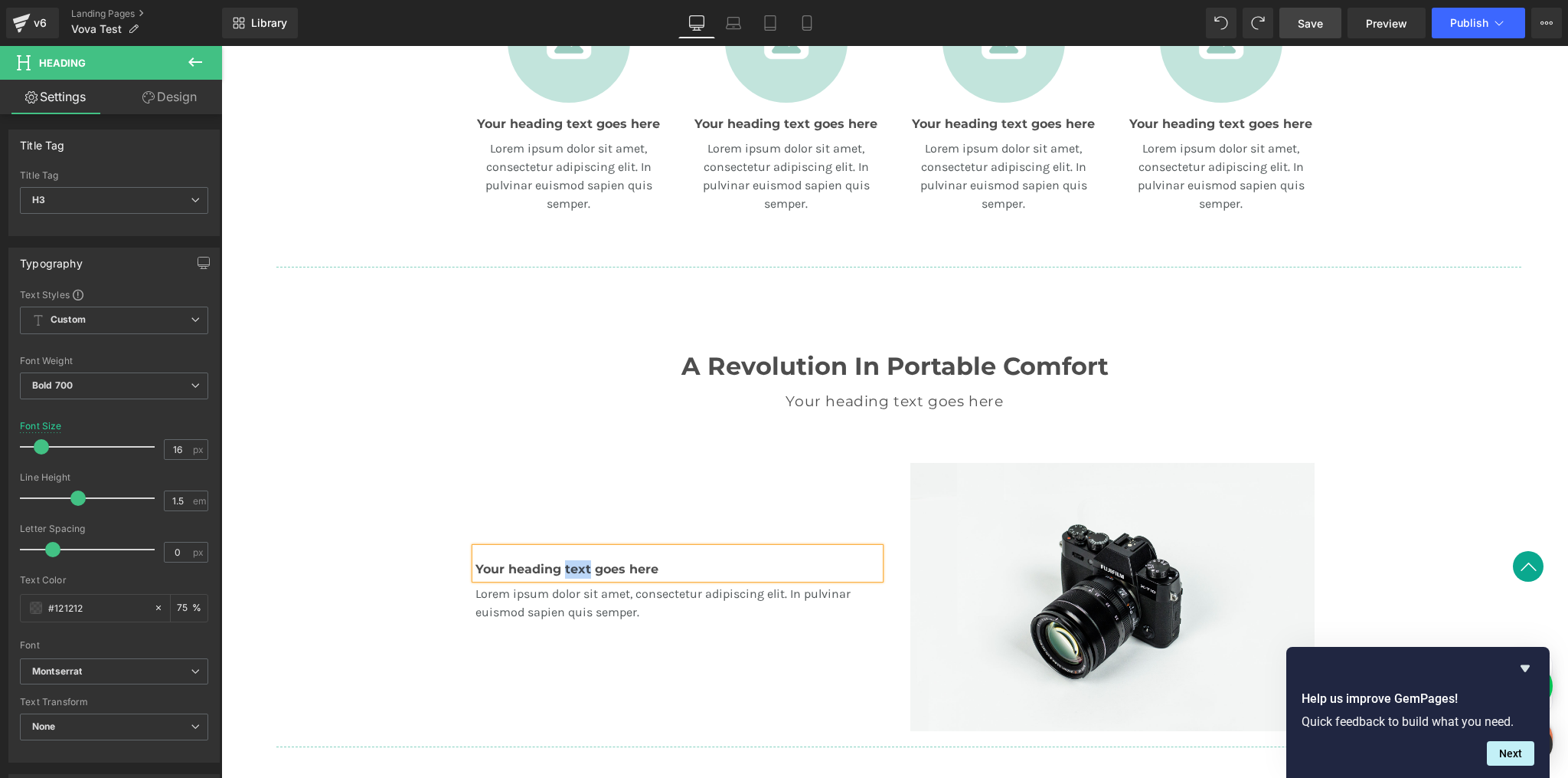
click at [582, 563] on h3 "Your heading text goes here" at bounding box center [678, 569] width 404 height 19
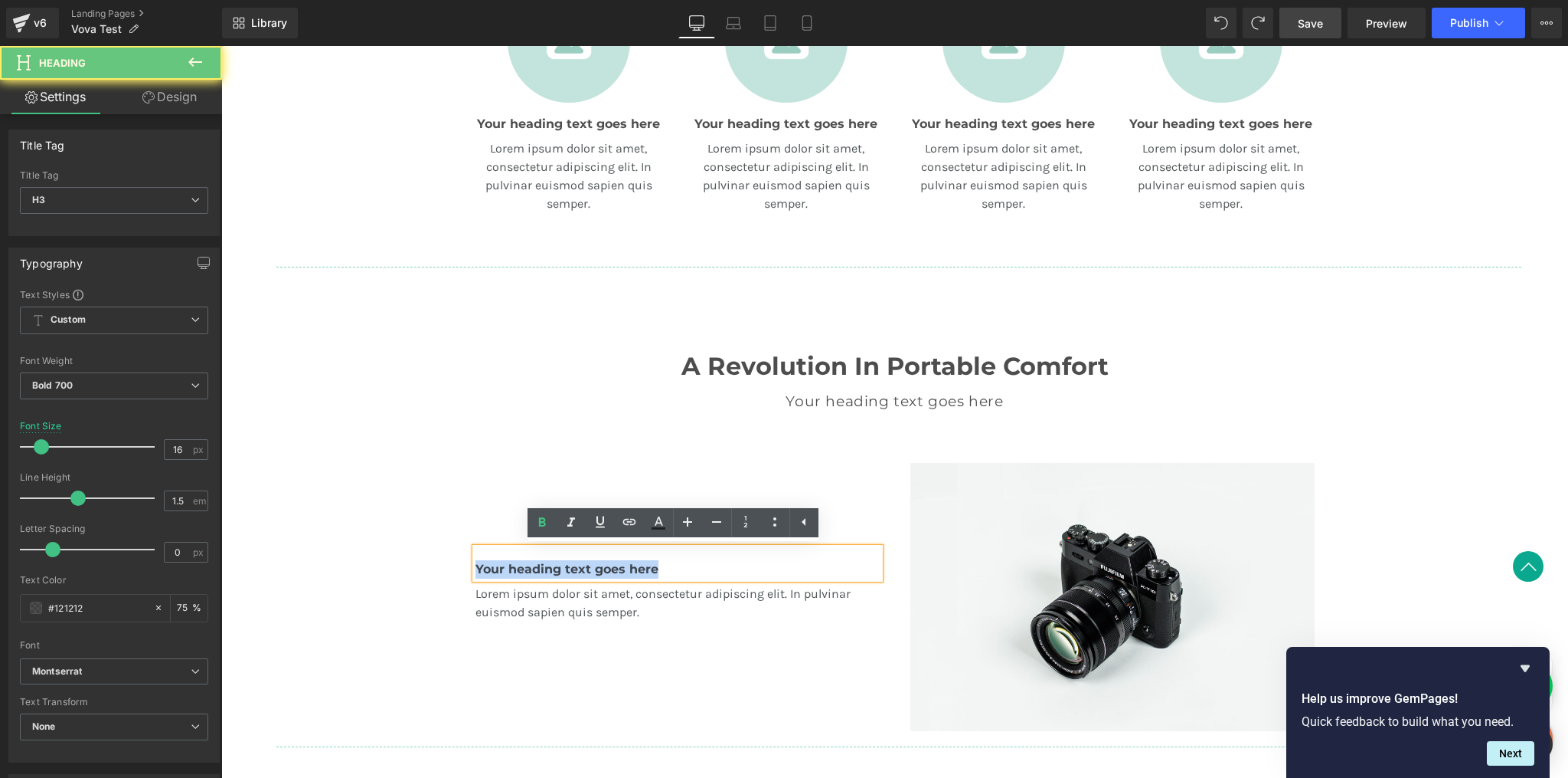
click at [582, 563] on h3 "Your heading text goes here" at bounding box center [678, 569] width 404 height 19
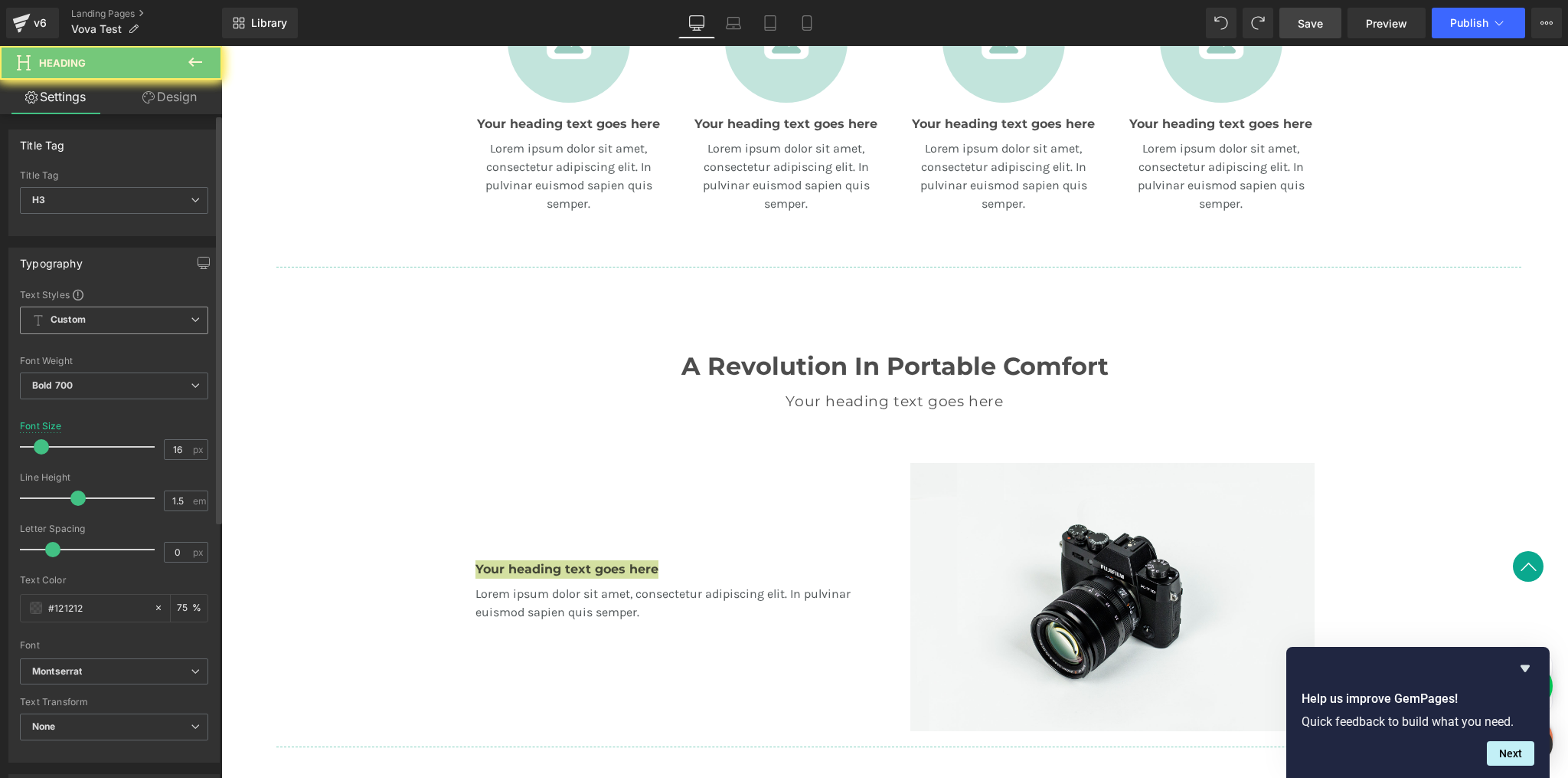
click at [123, 317] on span "Custom" at bounding box center [114, 320] width 188 height 28
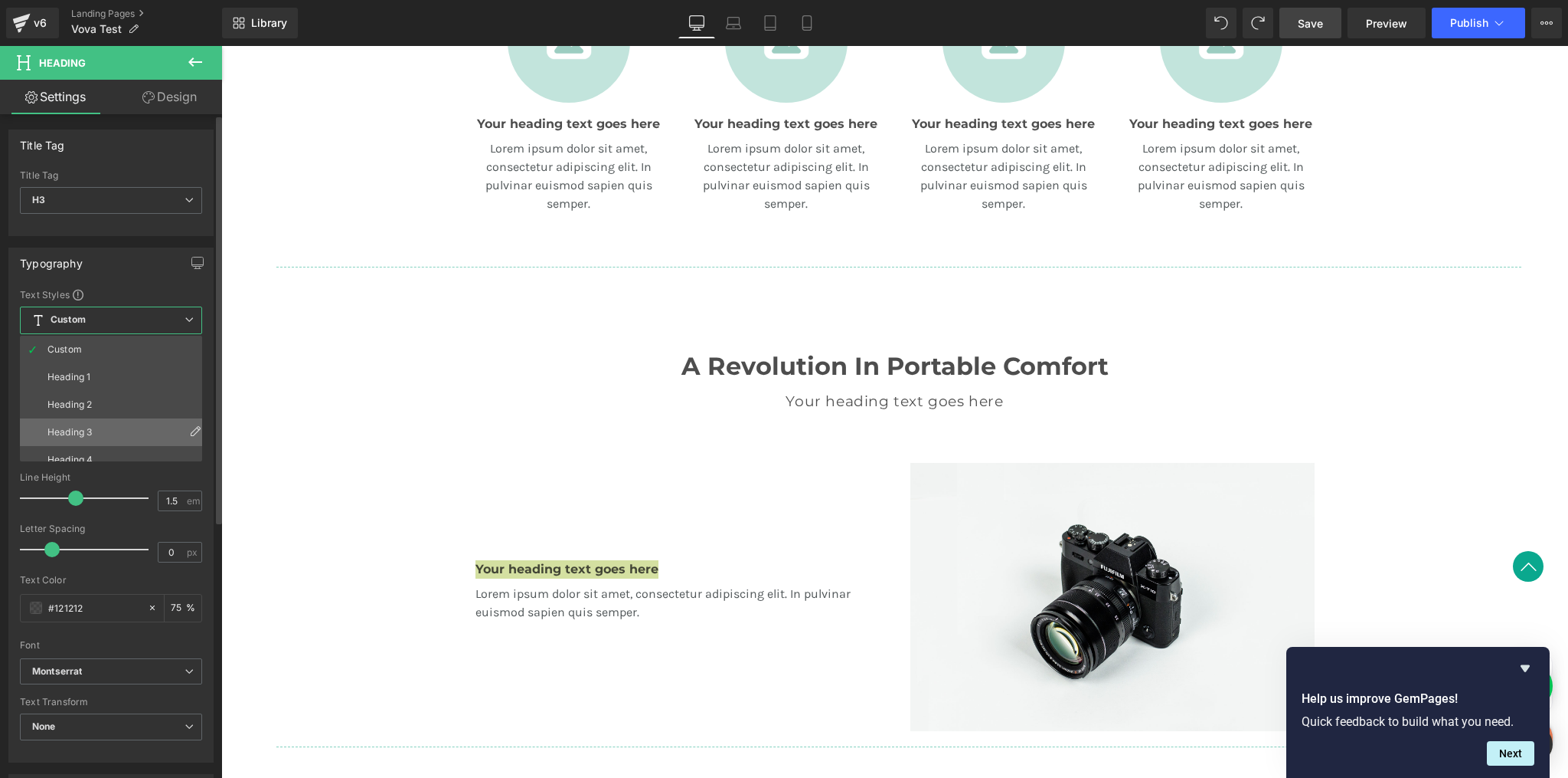
click at [101, 422] on li "Heading 3" at bounding box center [114, 432] width 189 height 28
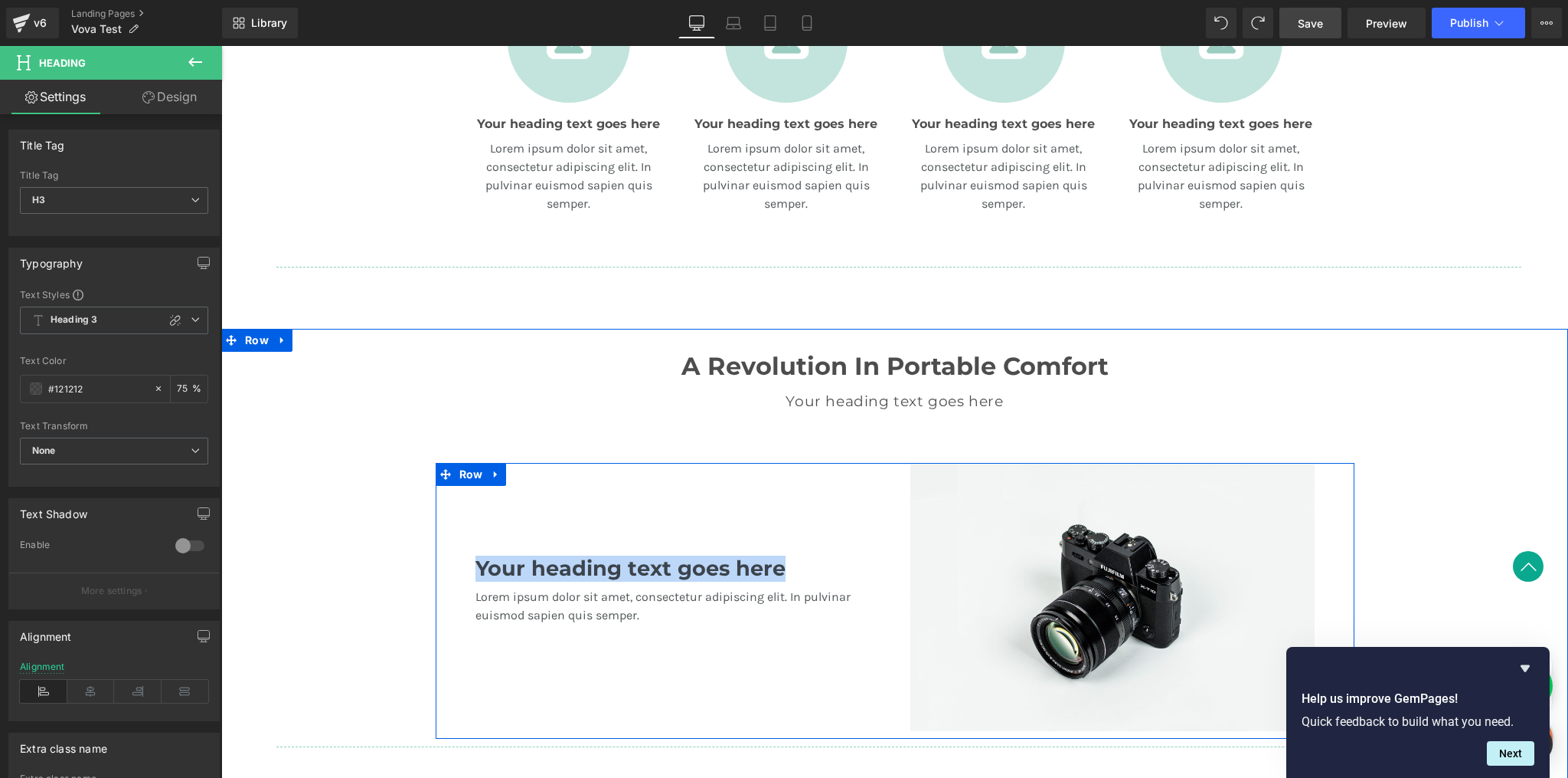
click at [632, 522] on div "Your heading text goes here Heading Lorem ipsum dolor sit amet, consectetur adi…" at bounding box center [678, 597] width 435 height 268
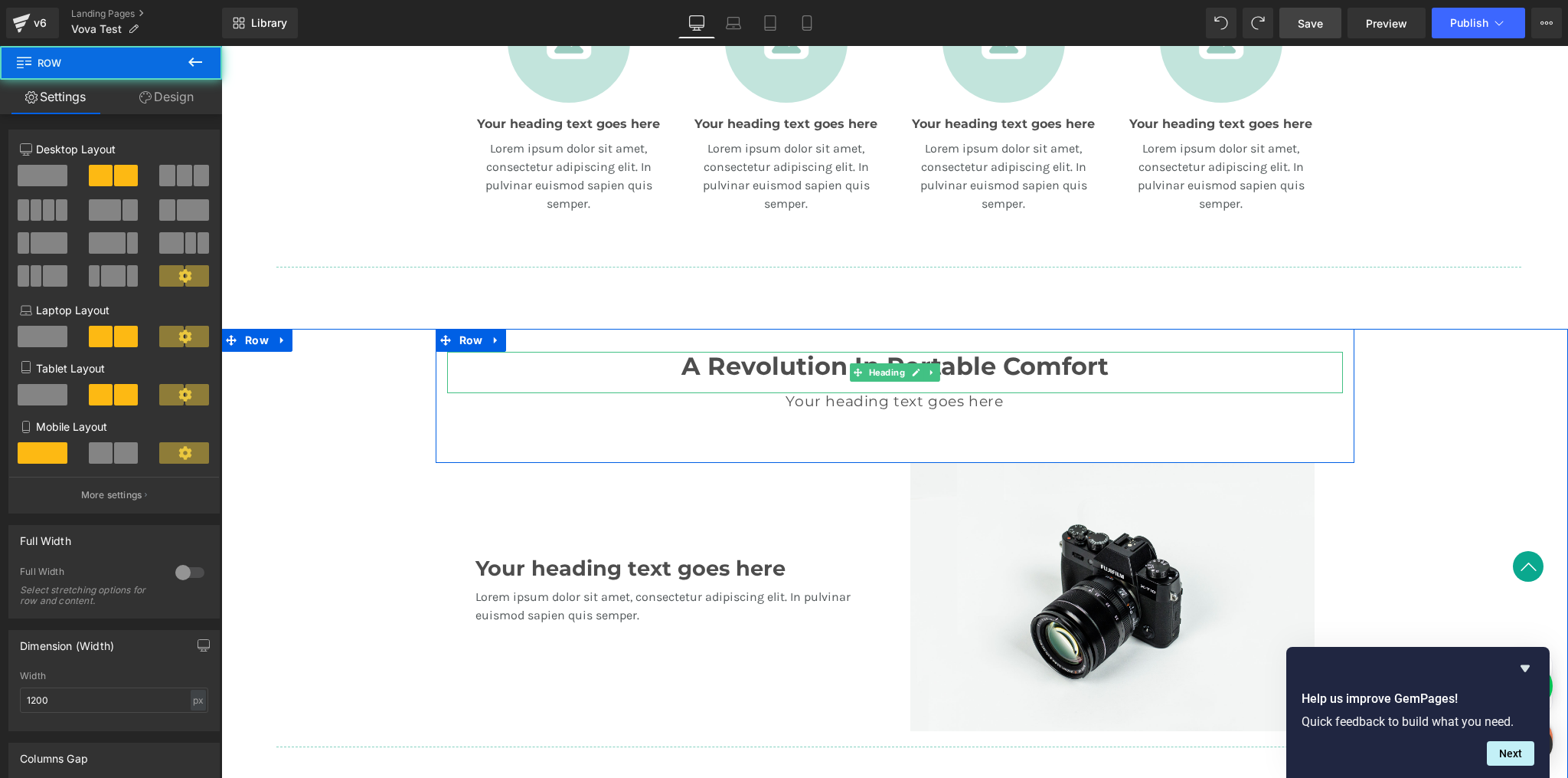
click at [792, 365] on h2 "A Revolution In Portable Comfort" at bounding box center [895, 366] width 896 height 29
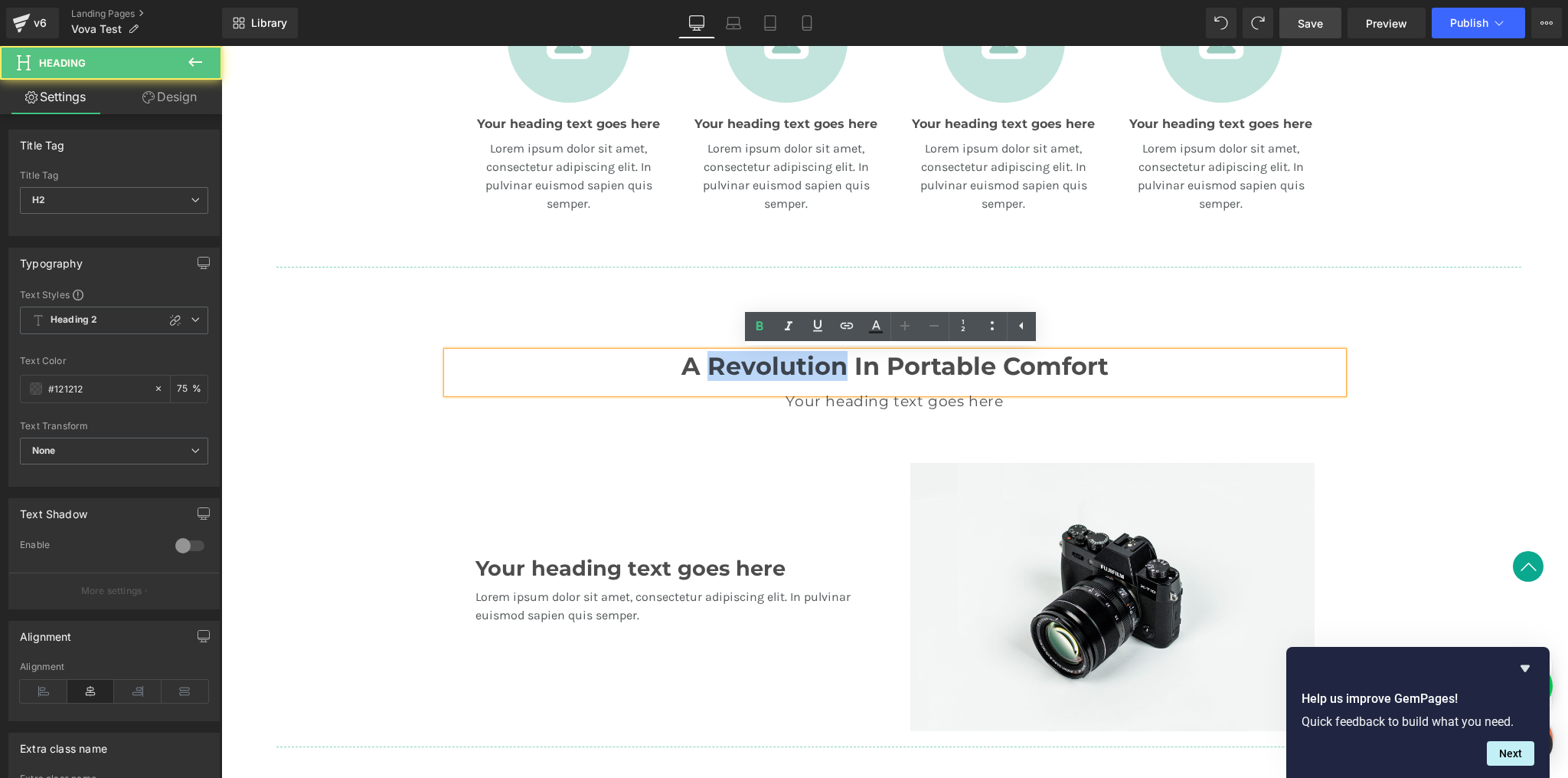
click at [792, 365] on h2 "A Revolution In Portable Comfort" at bounding box center [895, 366] width 896 height 29
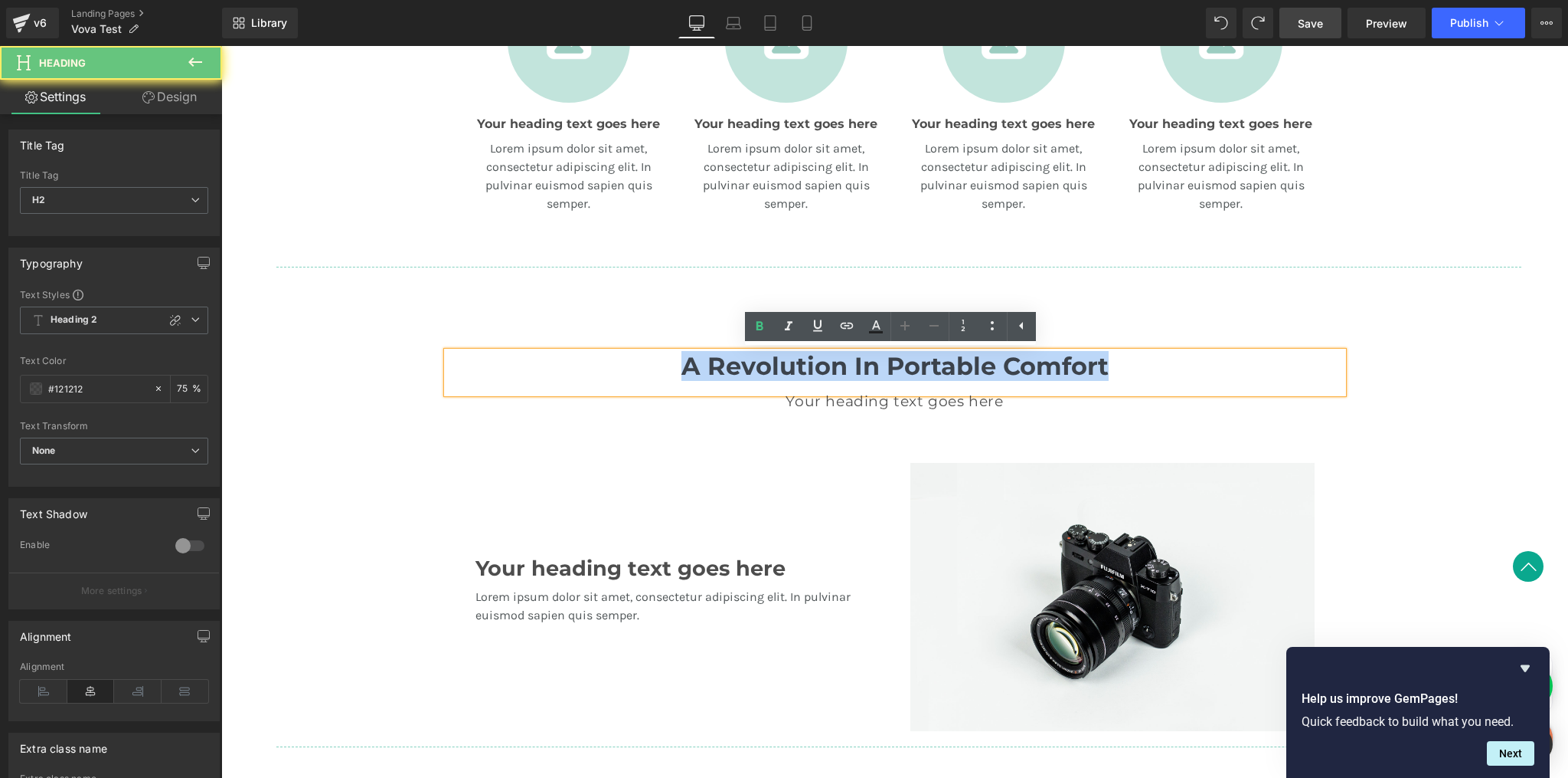
click at [792, 365] on h2 "A Revolution In Portable Comfort" at bounding box center [895, 366] width 896 height 29
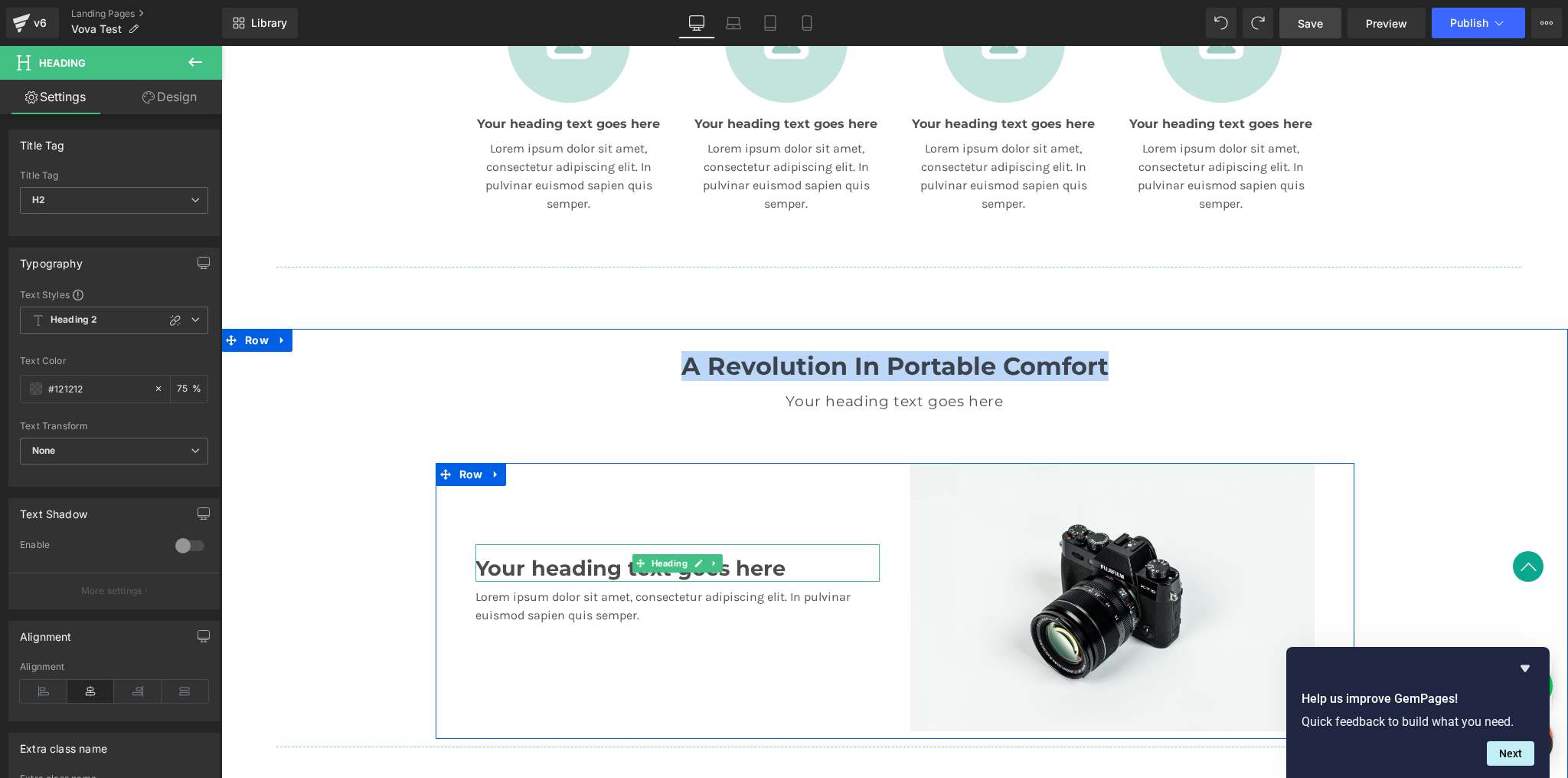
click at [550, 556] on h3 "Your heading text goes here" at bounding box center [678, 568] width 404 height 25
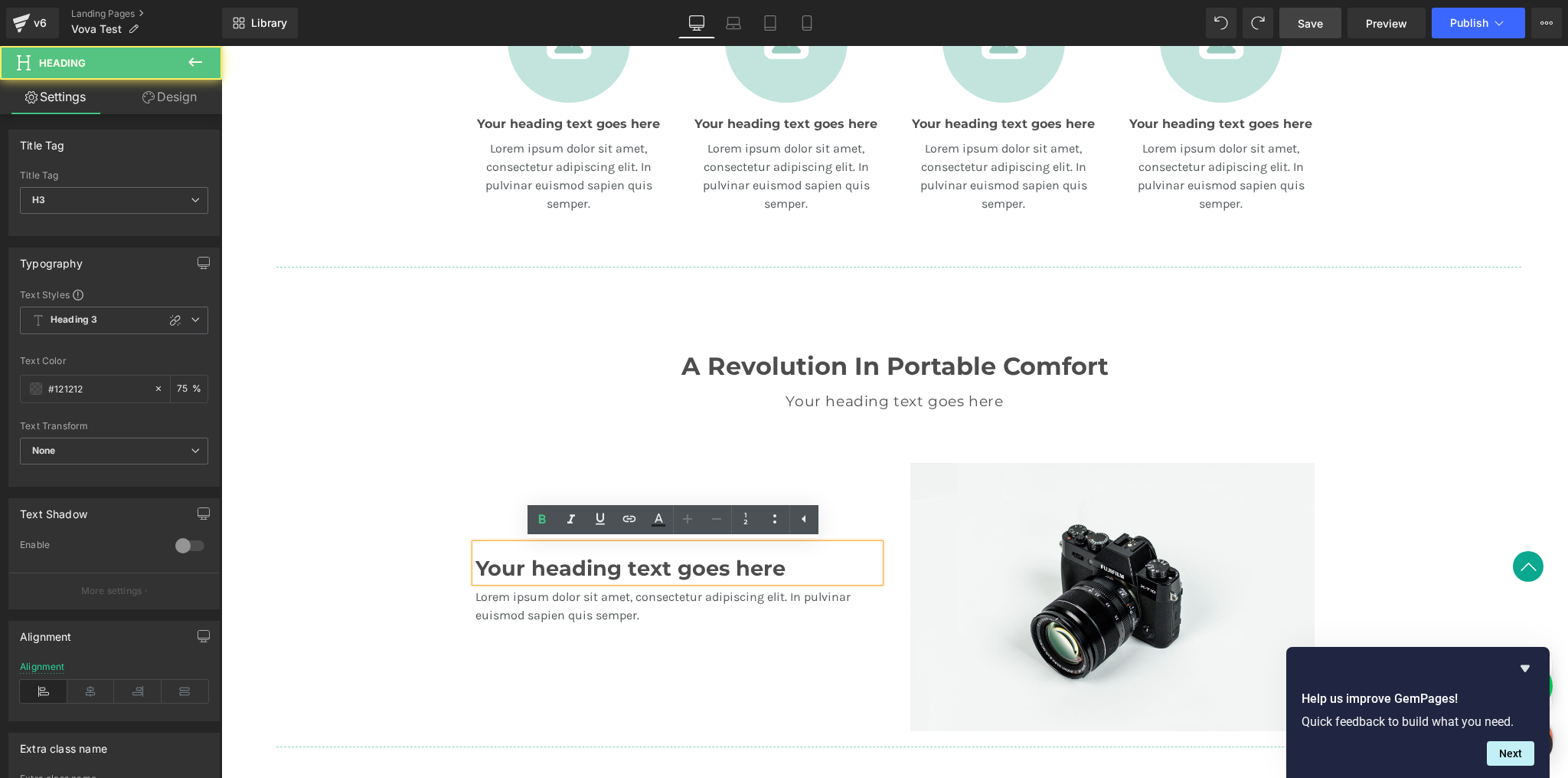
click at [554, 568] on h3 "Your heading text goes here" at bounding box center [678, 568] width 404 height 25
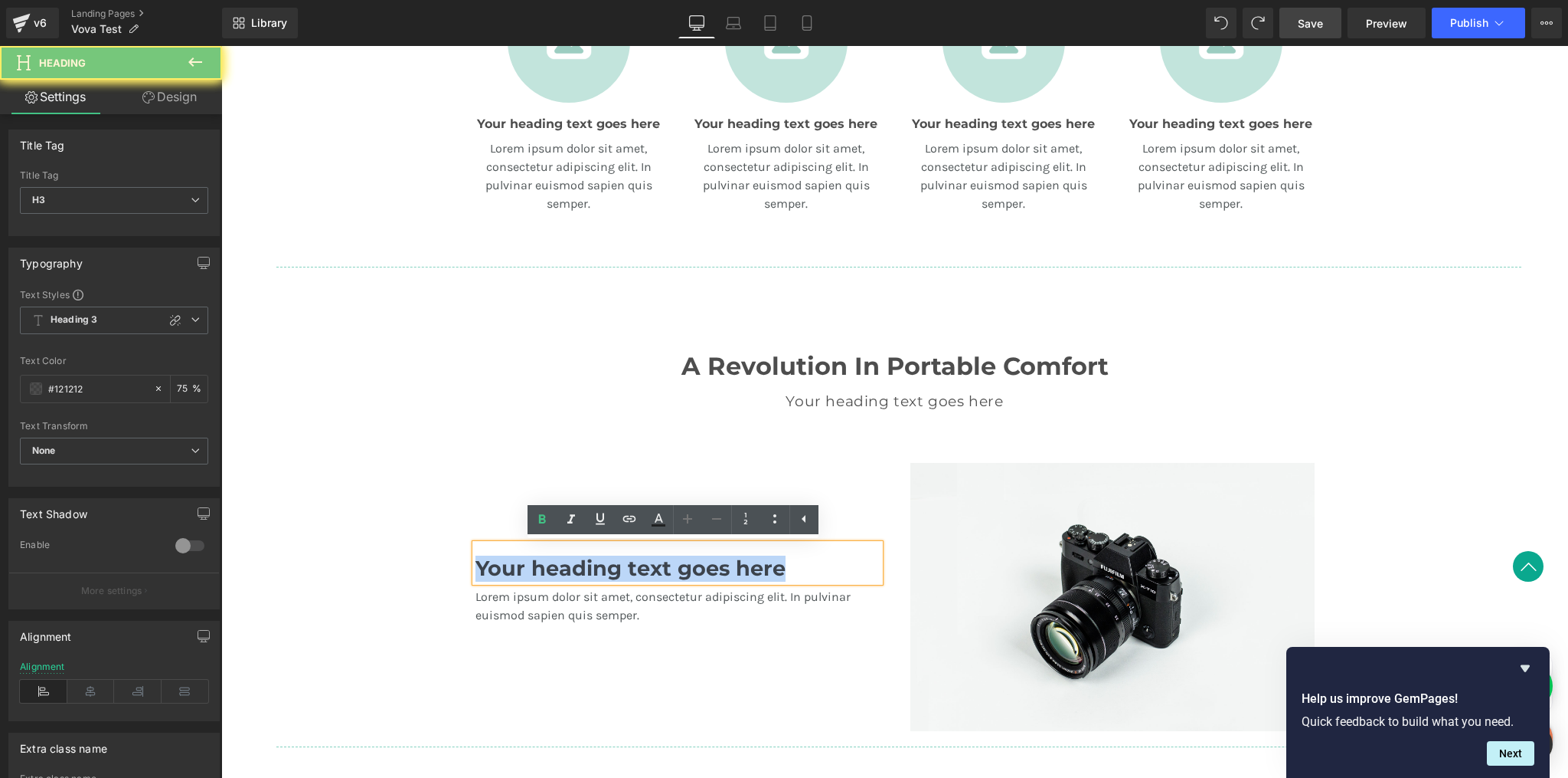
click at [554, 568] on h3 "Your heading text goes here" at bounding box center [678, 568] width 404 height 25
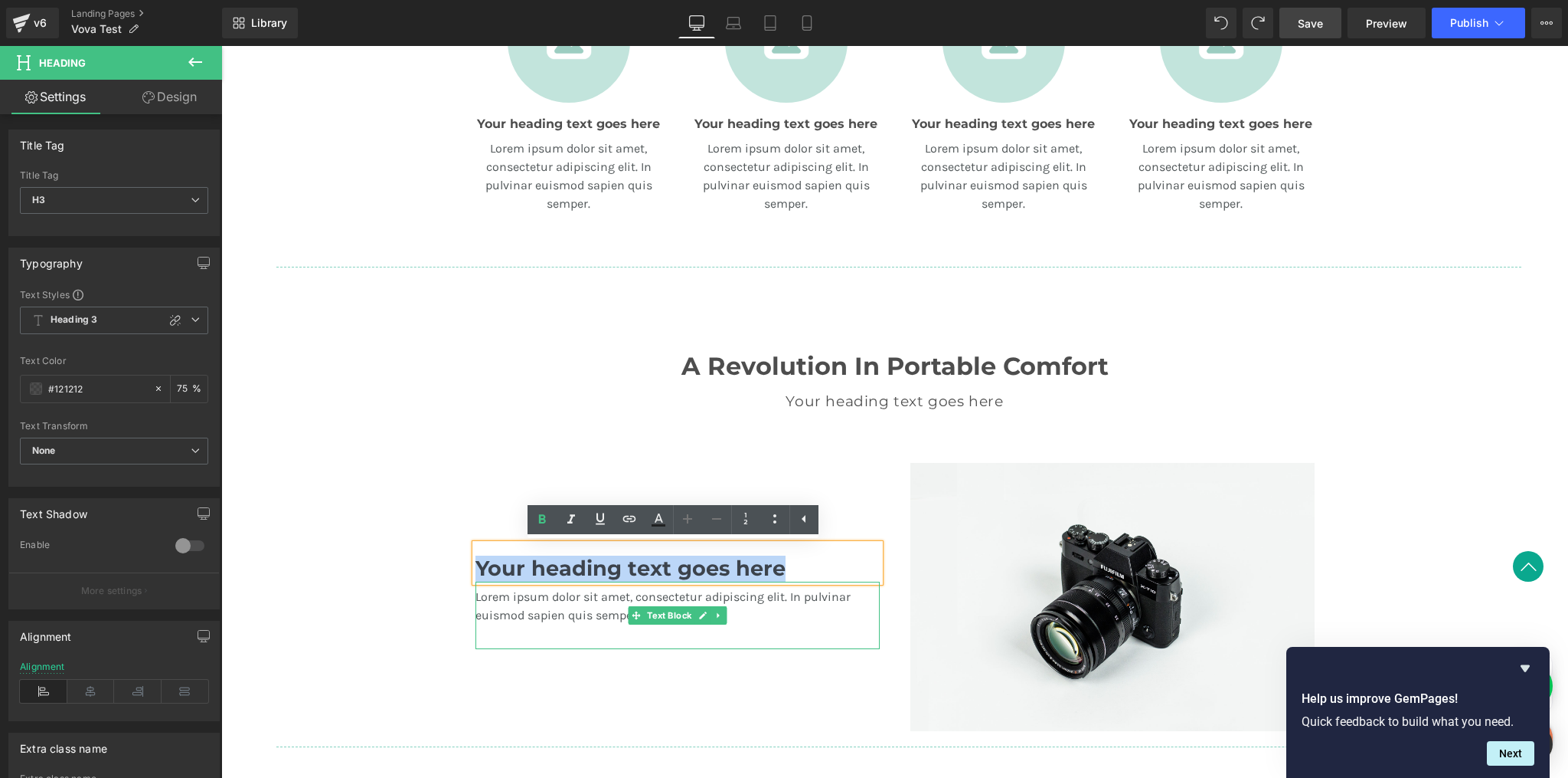
click at [717, 593] on p "Lorem ipsum dolor sit amet, consectetur adipiscing elit. In pulvinar euismod sa…" at bounding box center [678, 606] width 404 height 37
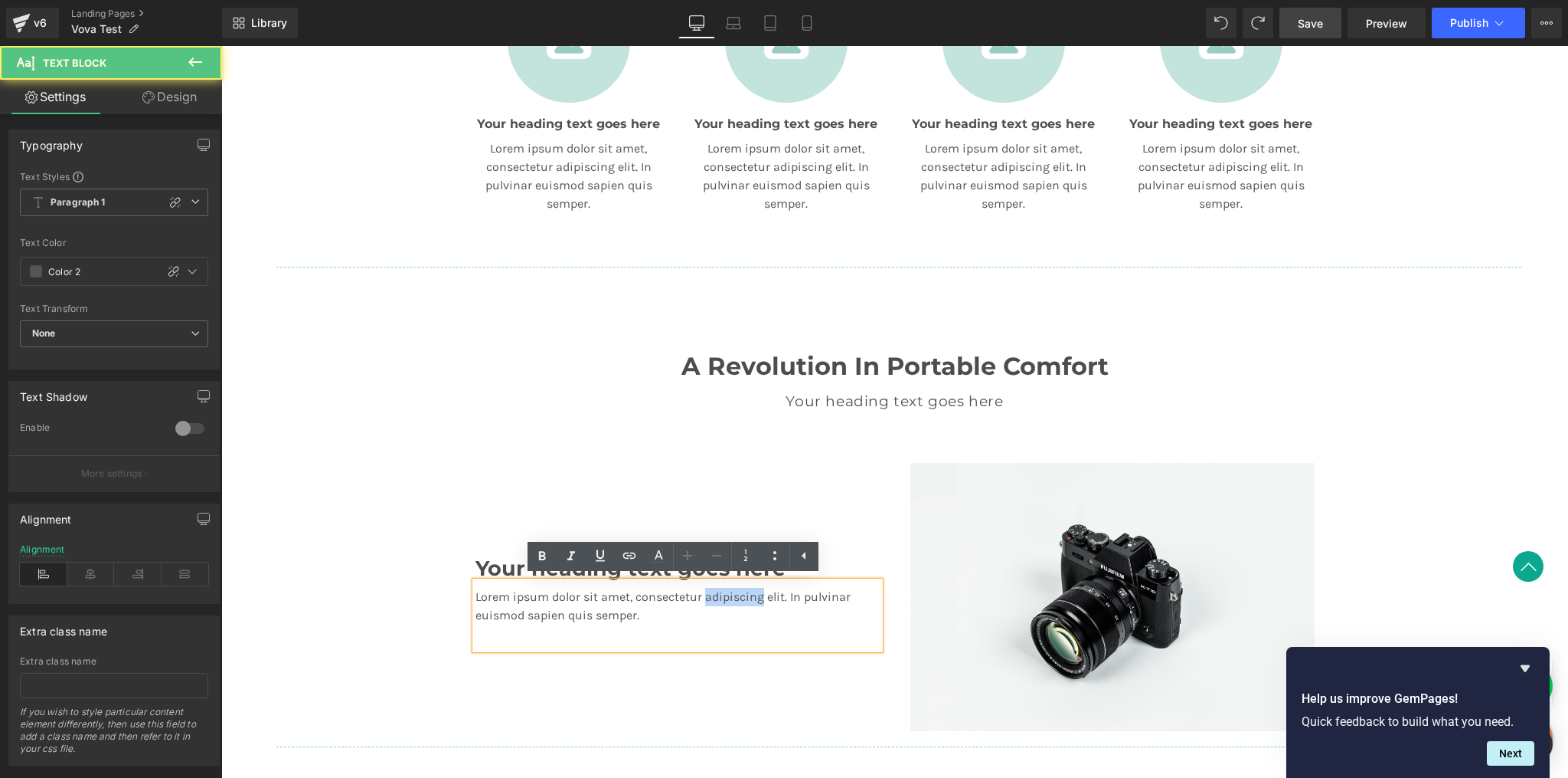
click at [717, 593] on p "Lorem ipsum dolor sit amet, consectetur adipiscing elit. In pulvinar euismod sa…" at bounding box center [678, 606] width 404 height 37
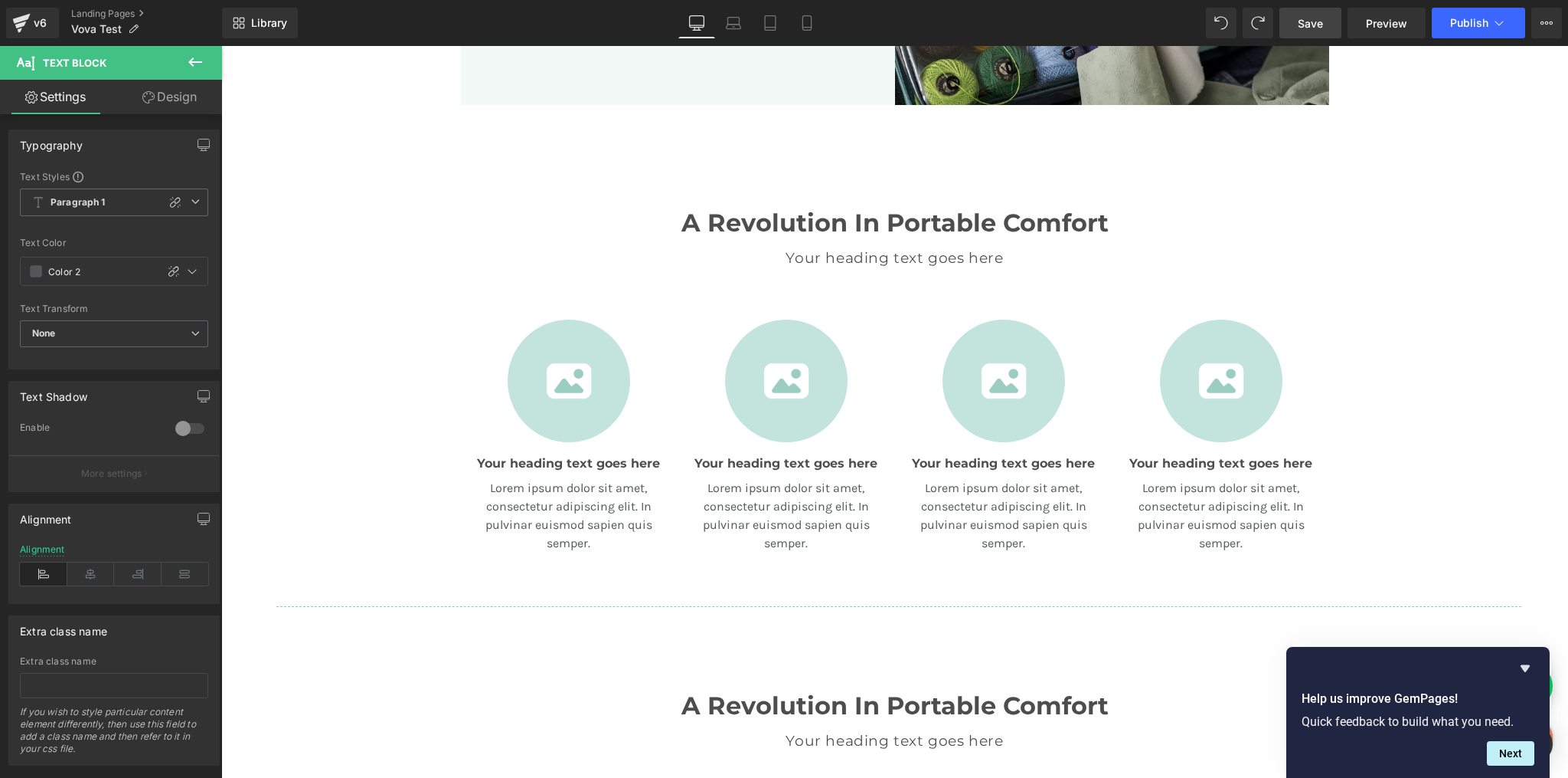
scroll to position [867, 0]
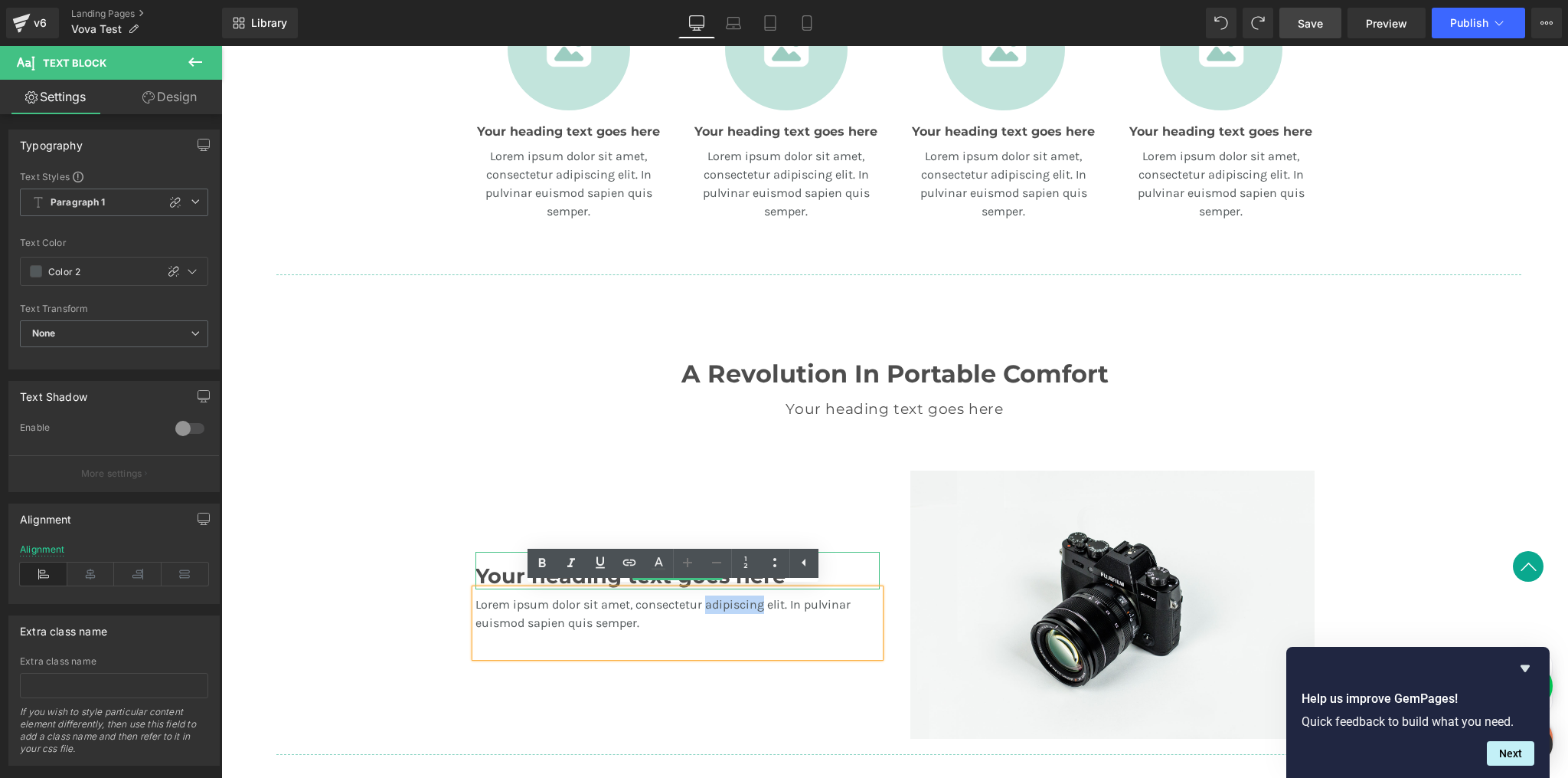
click at [486, 574] on h3 "Your heading text goes here" at bounding box center [678, 576] width 404 height 25
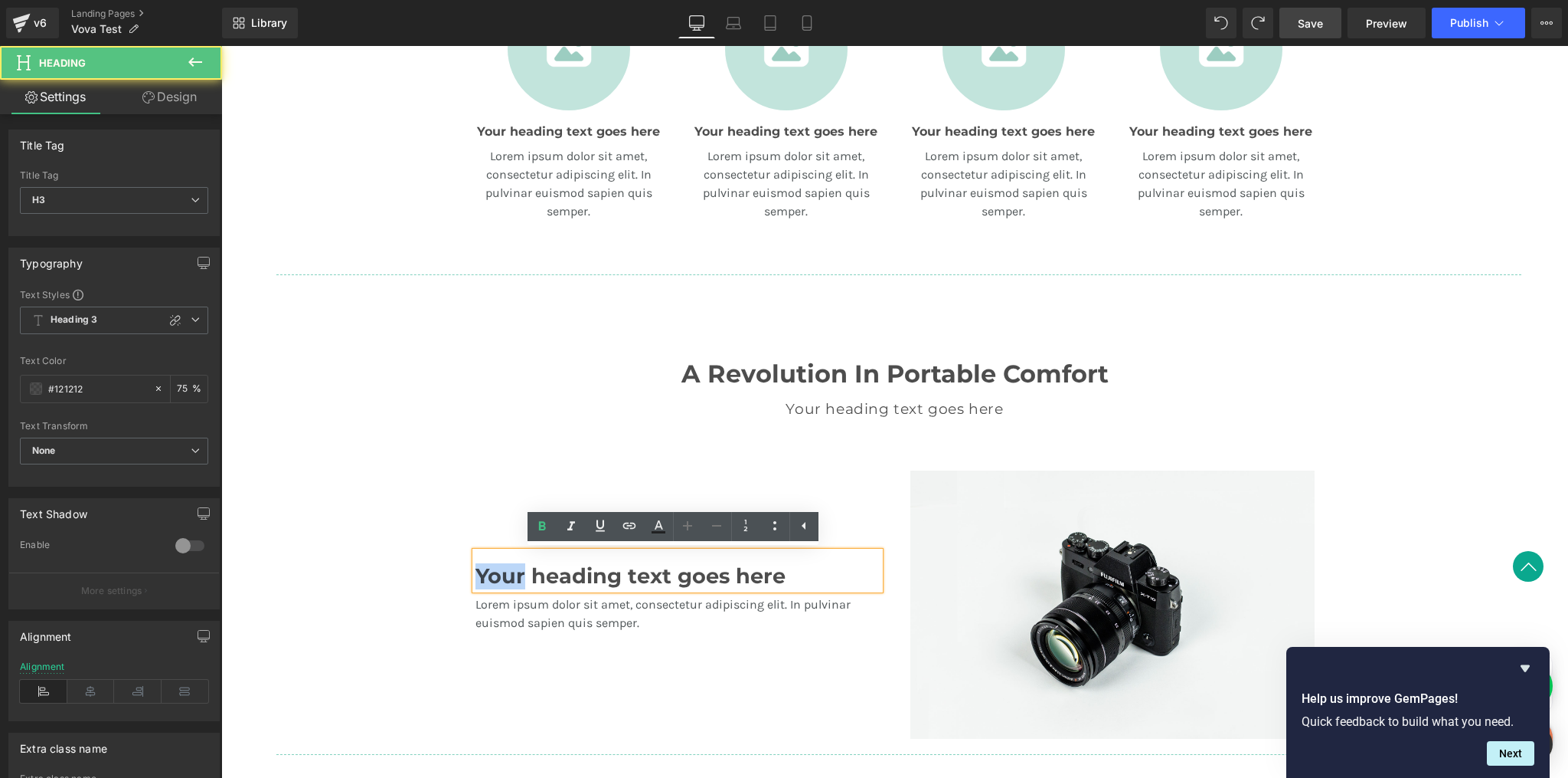
click at [486, 574] on h3 "Your heading text goes here" at bounding box center [678, 576] width 404 height 25
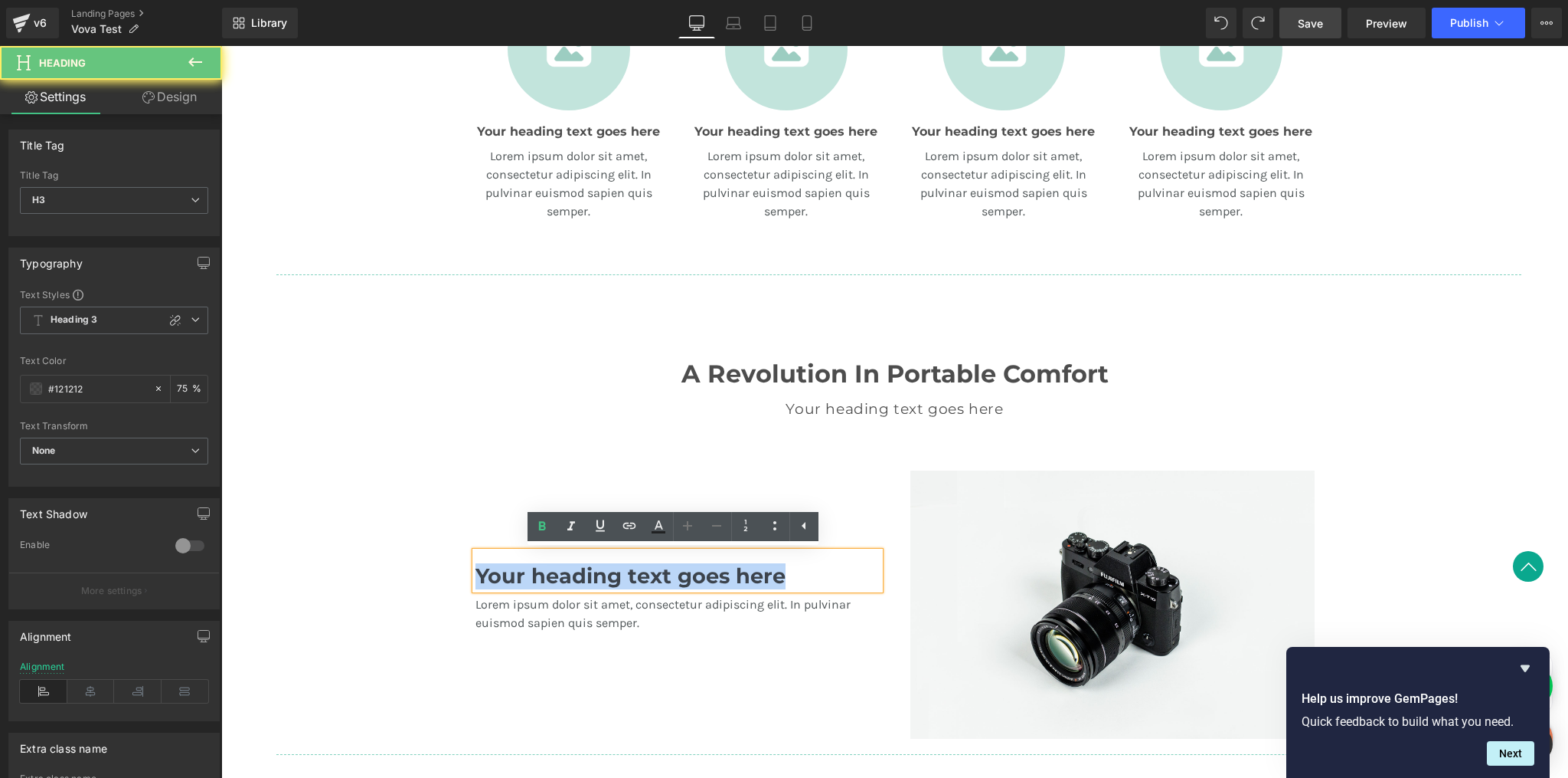
click at [486, 574] on h3 "Your heading text goes here" at bounding box center [678, 576] width 404 height 25
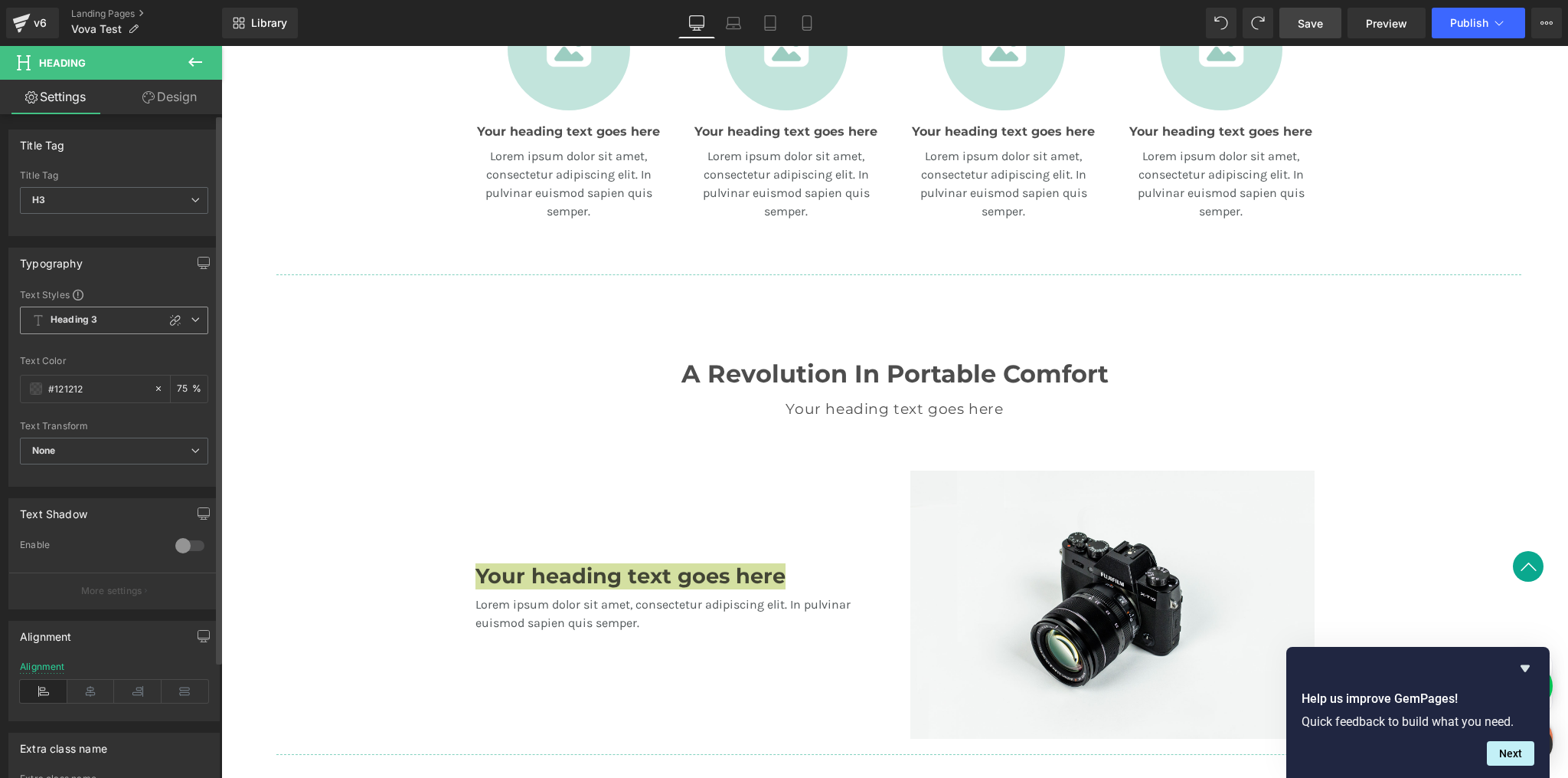
click at [170, 319] on icon at bounding box center [175, 320] width 12 height 12
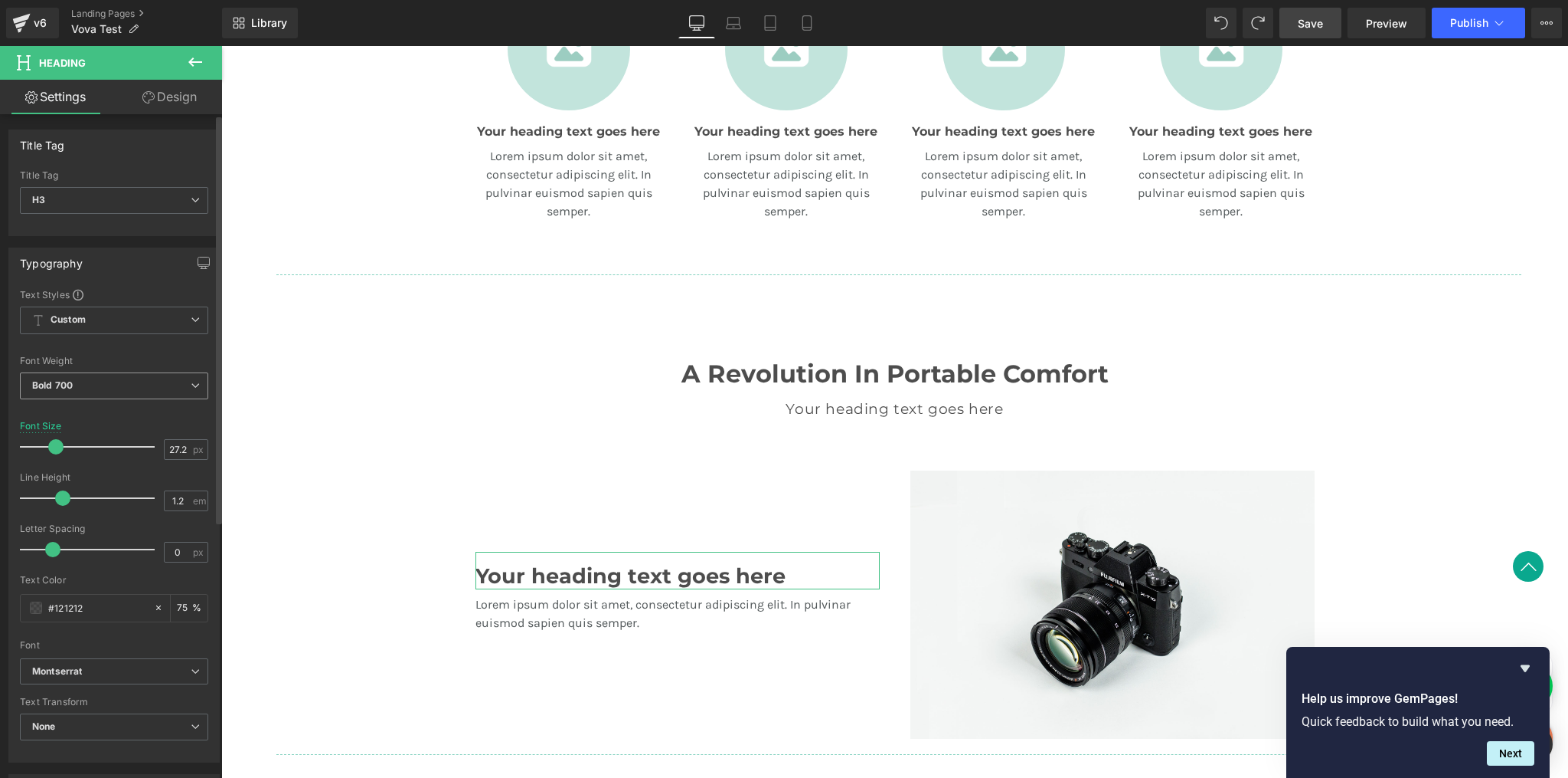
click at [136, 377] on span "Bold 700" at bounding box center [114, 386] width 188 height 27
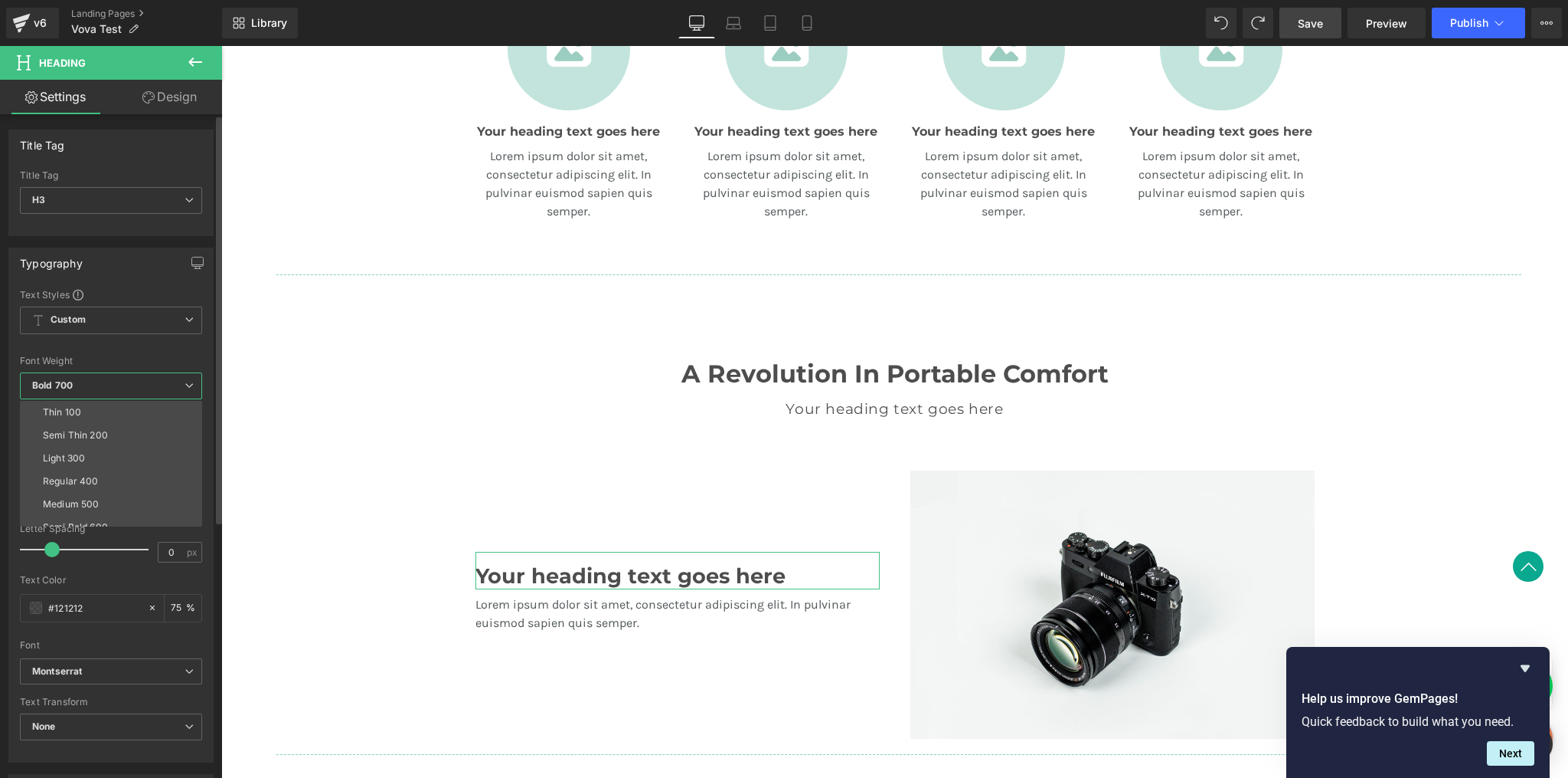
scroll to position [106, 0]
click at [105, 415] on div "Semi Bold 600" at bounding box center [75, 420] width 65 height 11
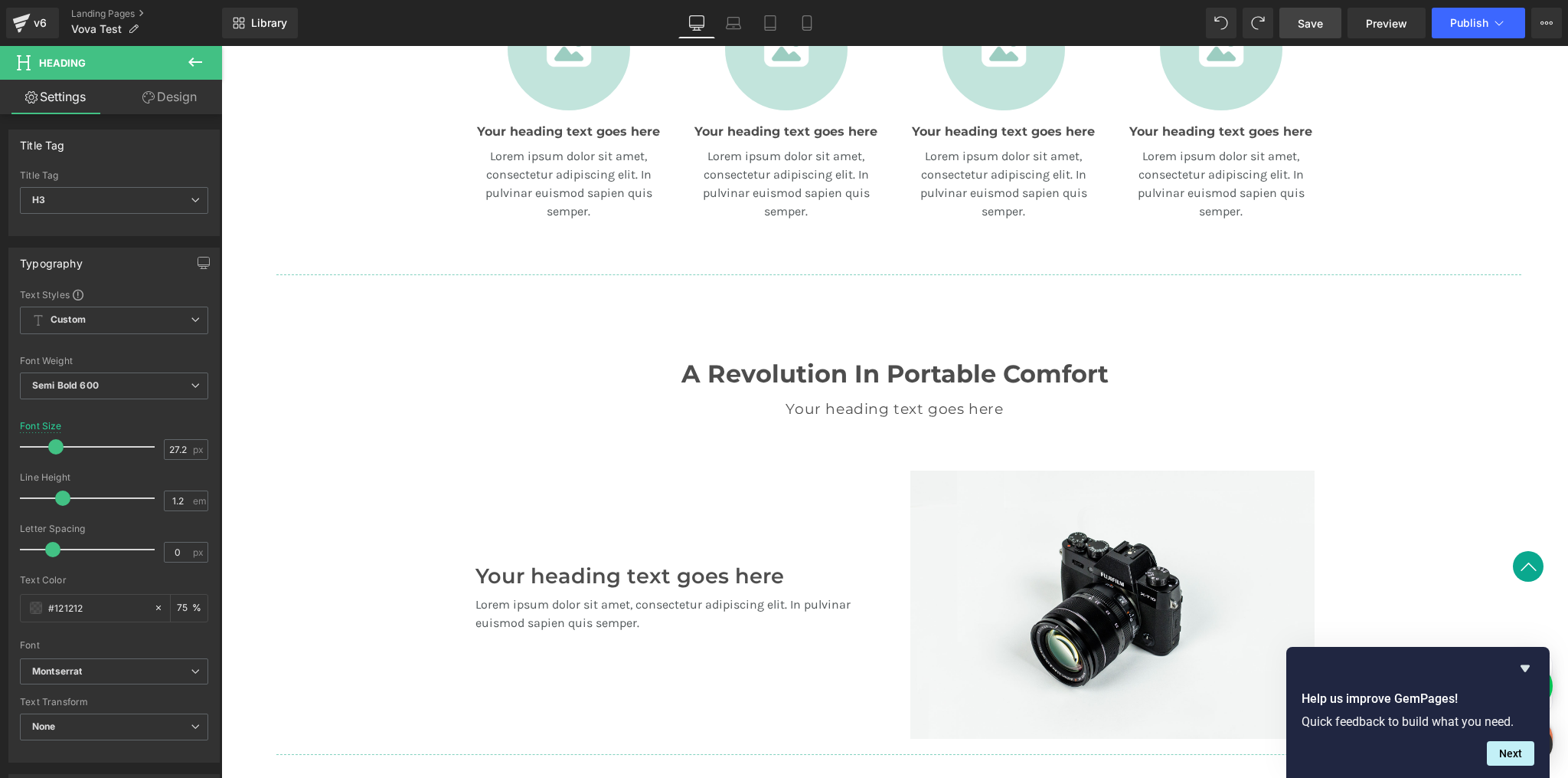
click at [584, 488] on div "Your heading text goes here Heading Lorem ipsum dolor sit amet, consectetur adi…" at bounding box center [678, 604] width 435 height 268
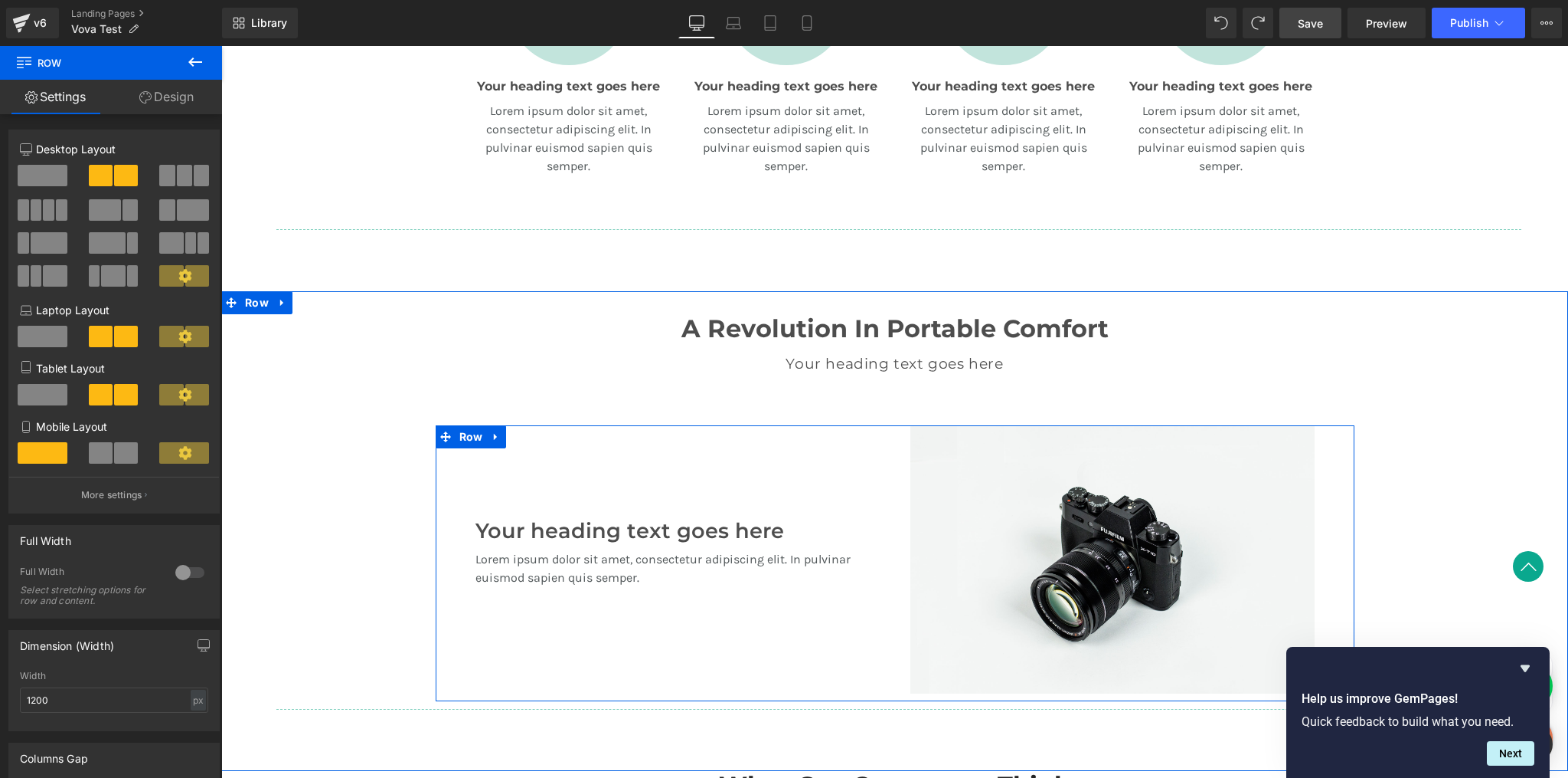
scroll to position [920, 0]
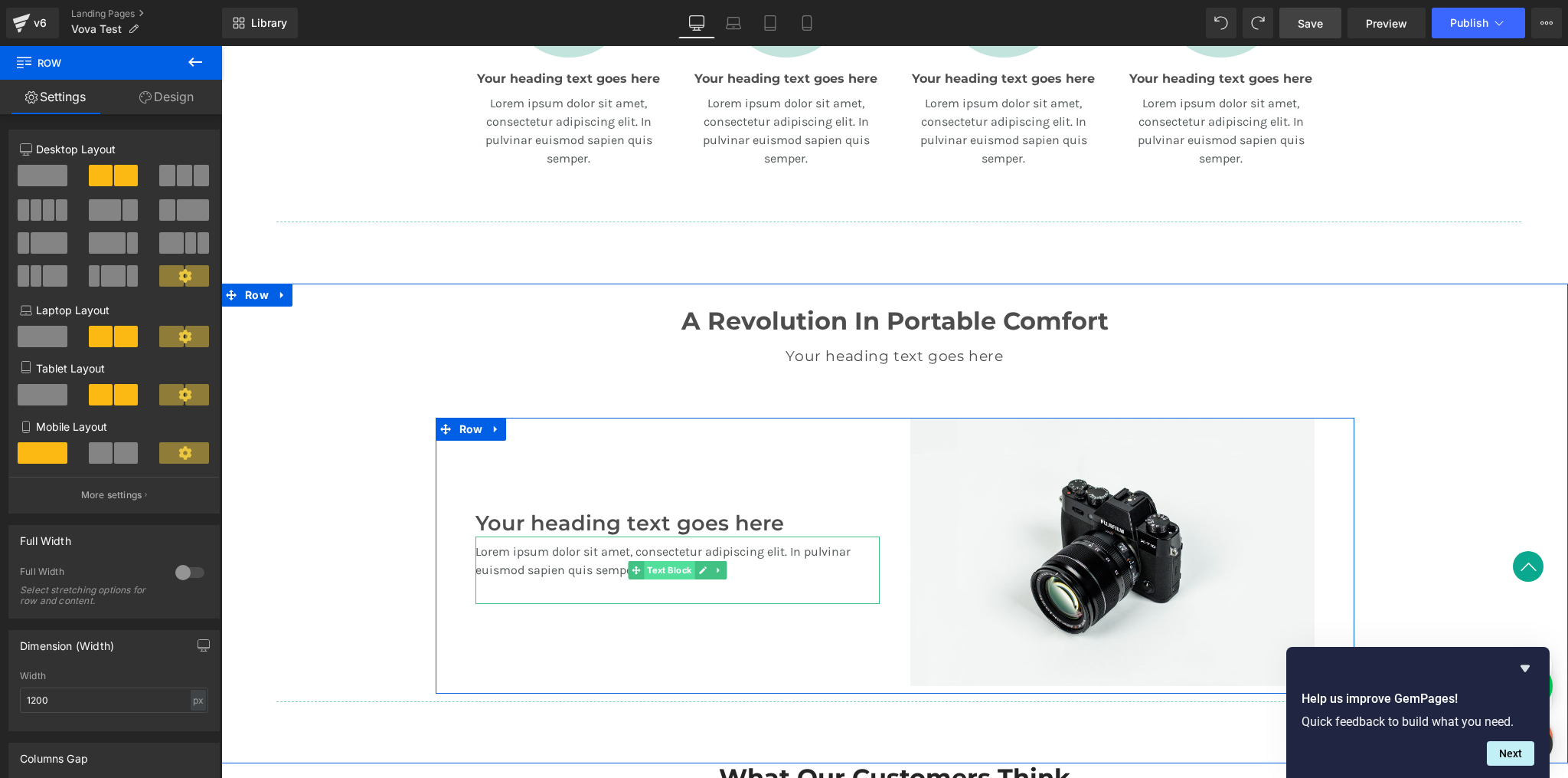
click at [646, 564] on span "Text Block" at bounding box center [670, 570] width 50 height 19
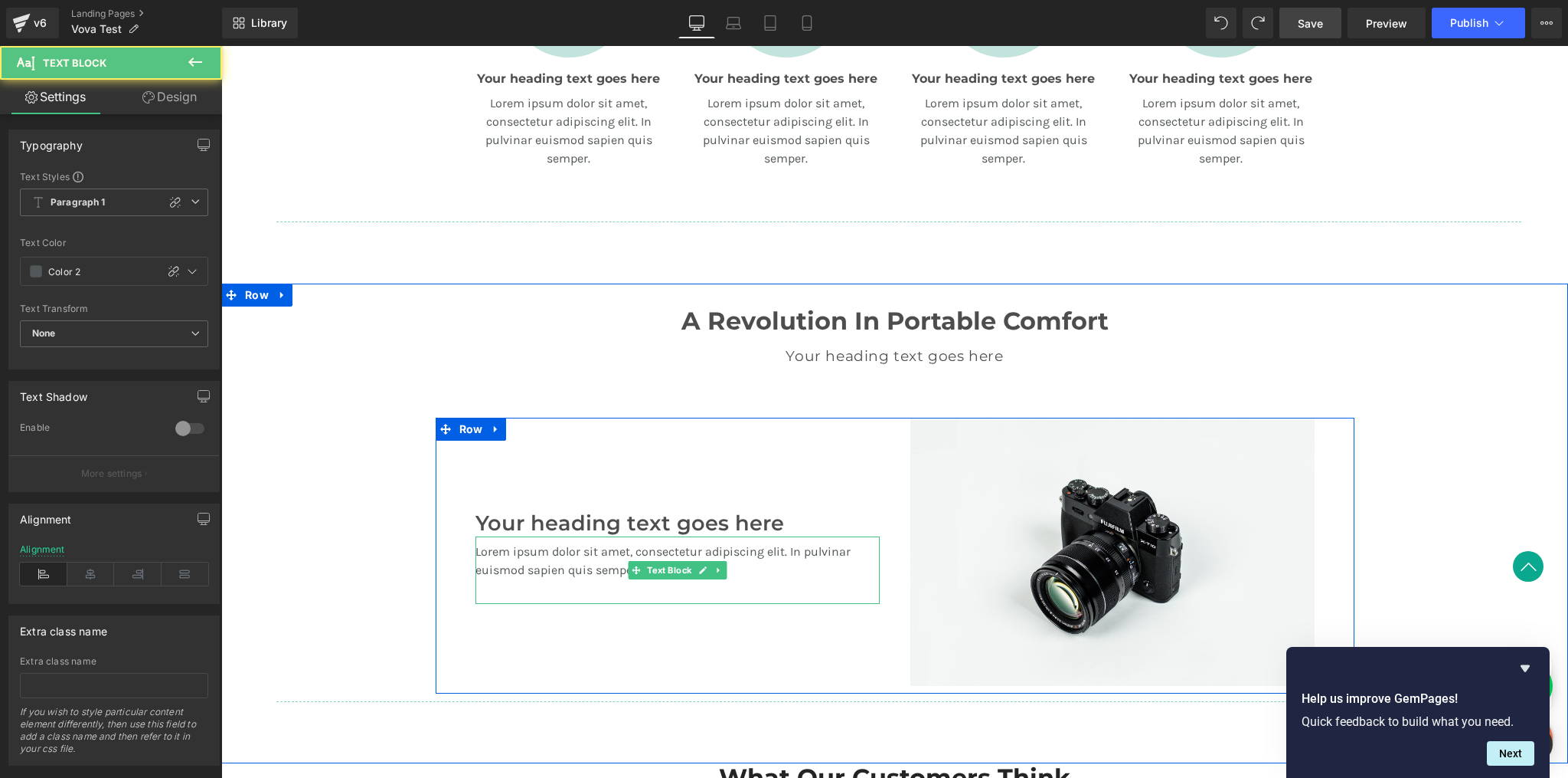
click at [587, 568] on p "Lorem ipsum dolor sit amet, consectetur adipiscing elit. In pulvinar euismod sa…" at bounding box center [678, 560] width 404 height 37
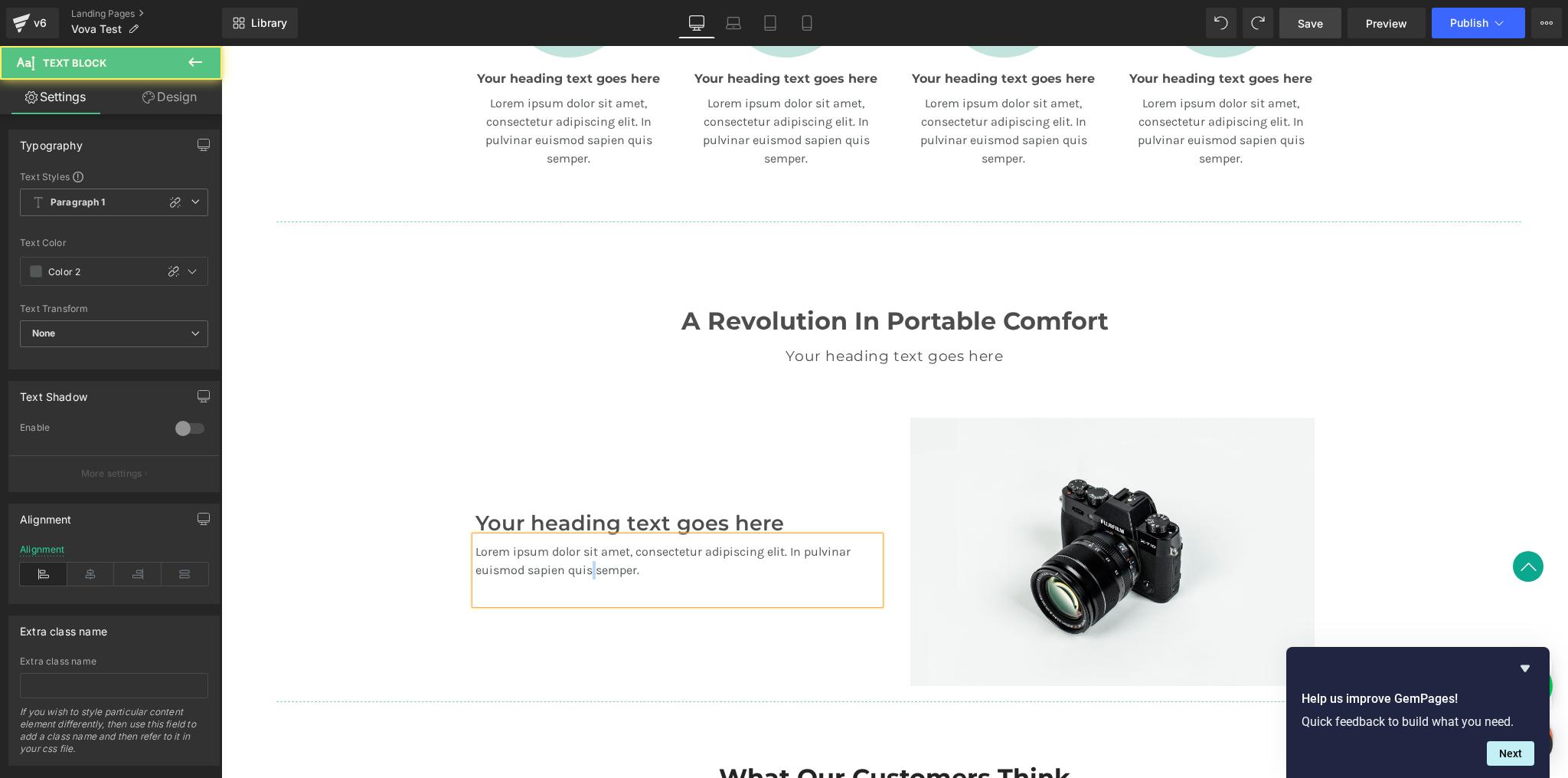
click at [588, 568] on p "Lorem ipsum dolor sit amet, consectetur adipiscing elit. In pulvinar euismod sa…" at bounding box center [678, 560] width 404 height 37
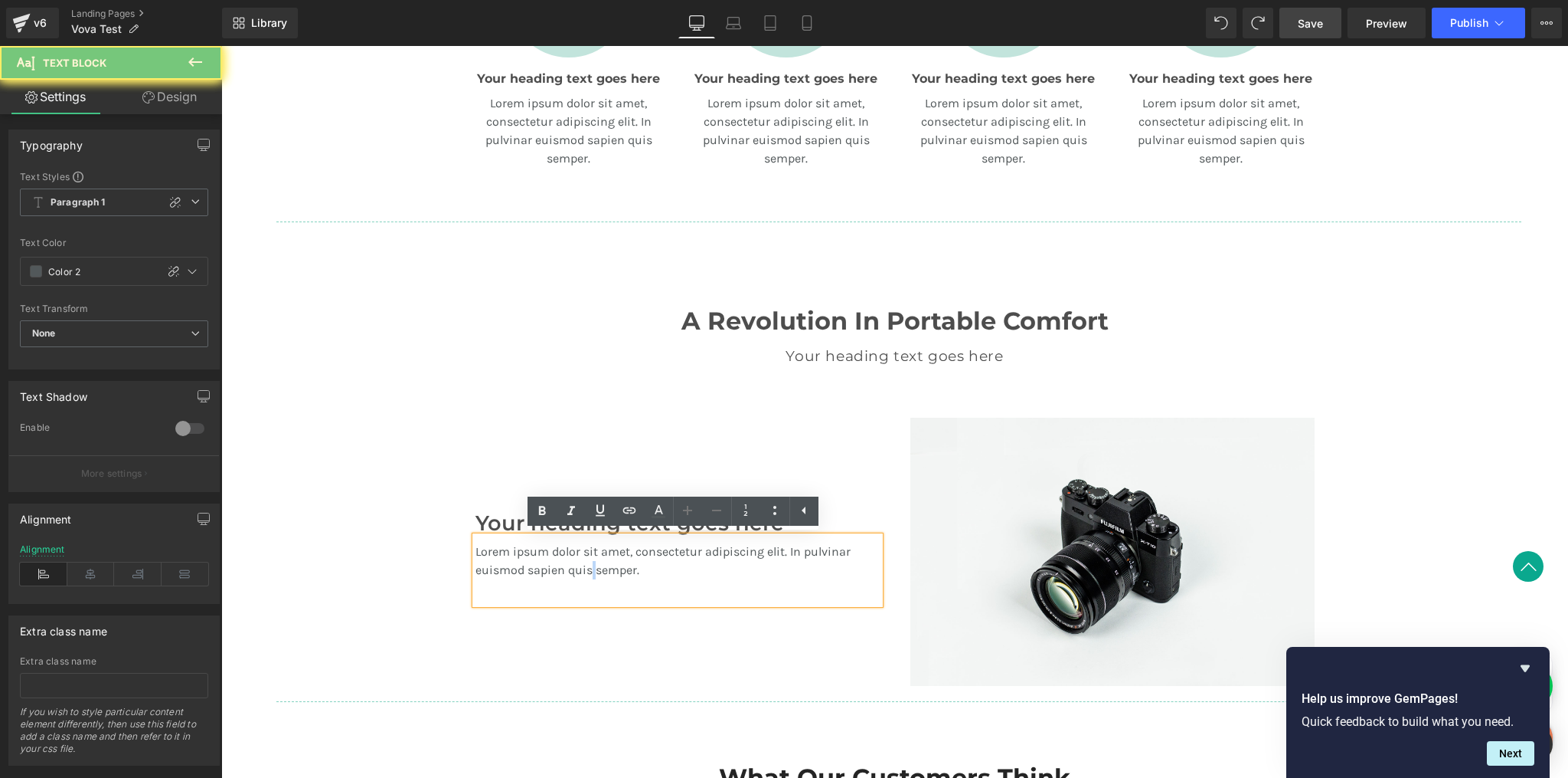
click at [588, 568] on p "Lorem ipsum dolor sit amet, consectetur adipiscing elit. In pulvinar euismod sa…" at bounding box center [678, 560] width 404 height 37
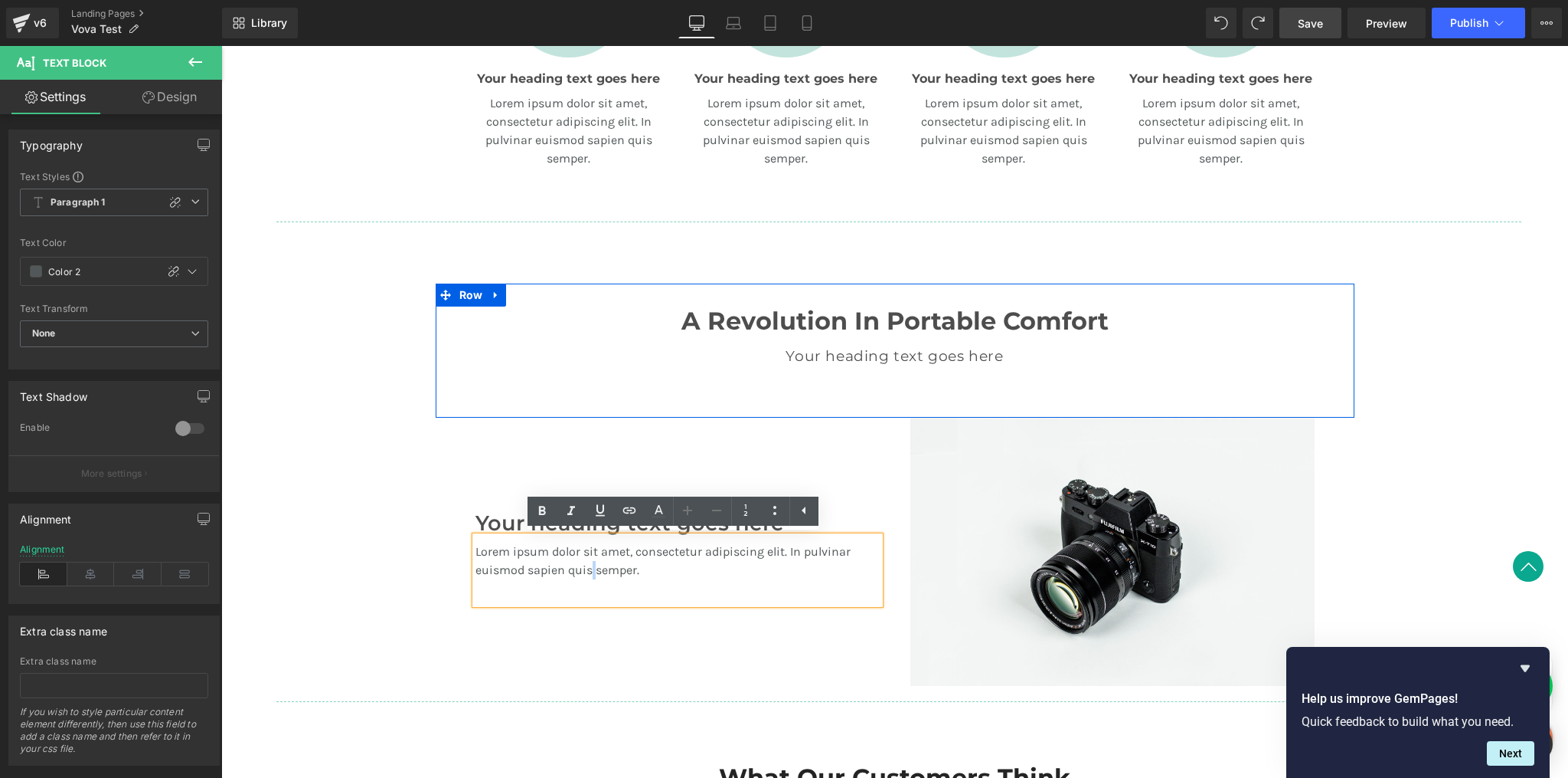
click at [1300, 382] on p at bounding box center [895, 381] width 896 height 19
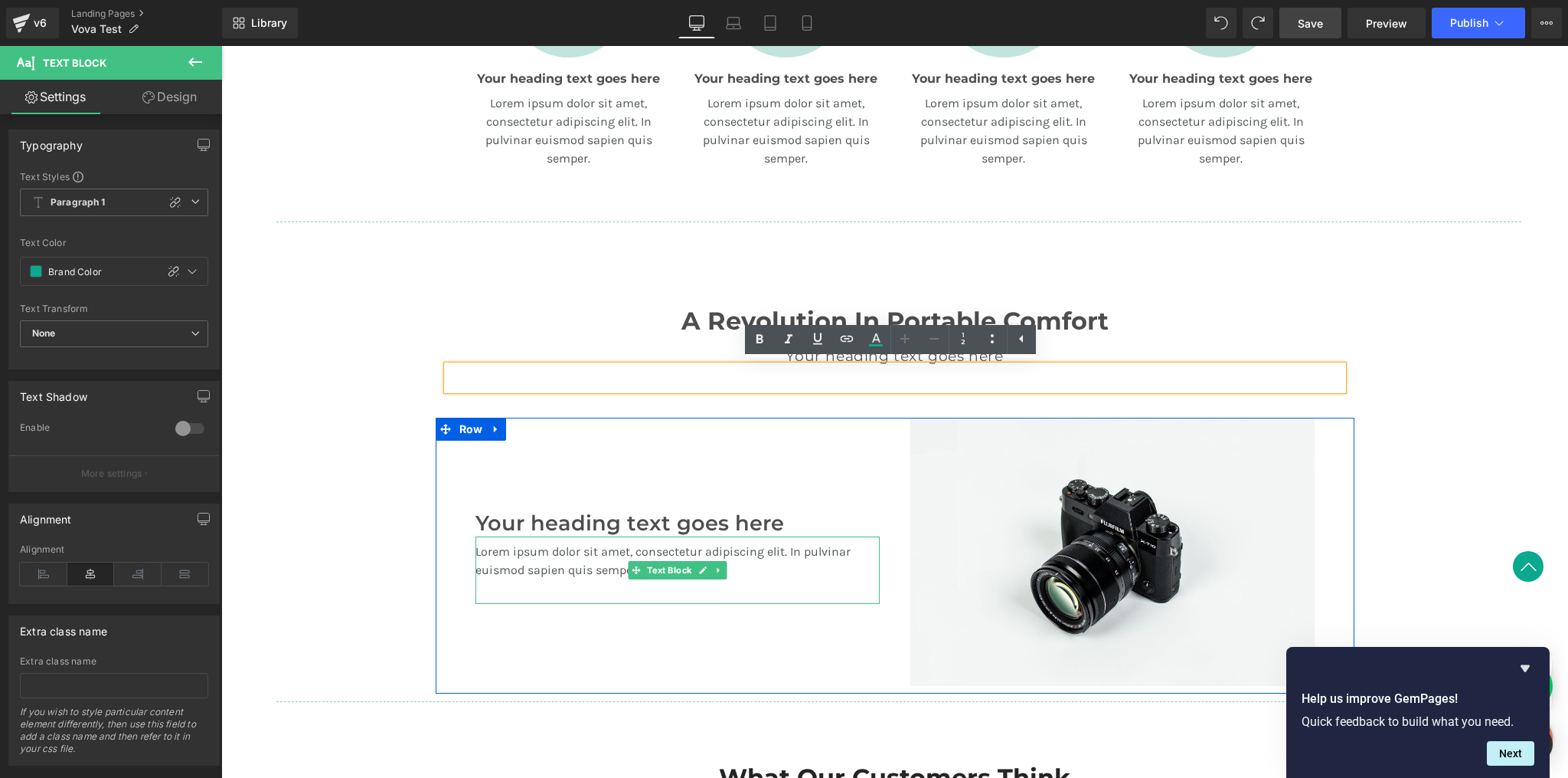
click at [804, 574] on p "Lorem ipsum dolor sit amet, consectetur adipiscing elit. In pulvinar euismod sa…" at bounding box center [678, 560] width 404 height 37
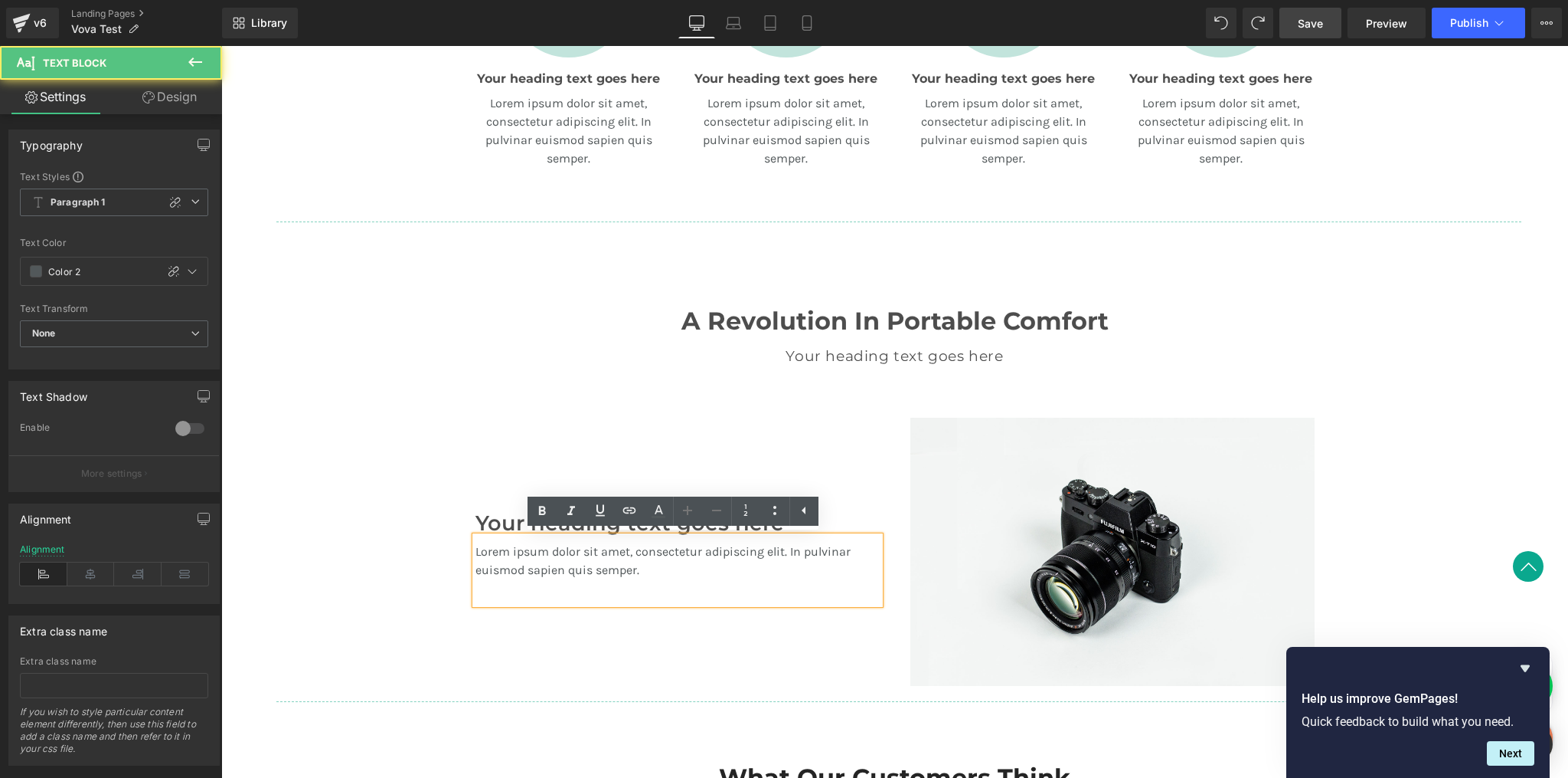
click at [804, 573] on p "Lorem ipsum dolor sit amet, consectetur adipiscing elit. In pulvinar euismod sa…" at bounding box center [678, 560] width 404 height 37
click at [605, 566] on p "Lorem ipsum dolor sit amet, consectetur adipiscing elit. In pulvinar euismod sa…" at bounding box center [678, 560] width 404 height 37
click at [605, 565] on p "Lorem ipsum dolor sit amet, consectetur adipiscing elit. In pulvinar euismod sa…" at bounding box center [678, 560] width 404 height 37
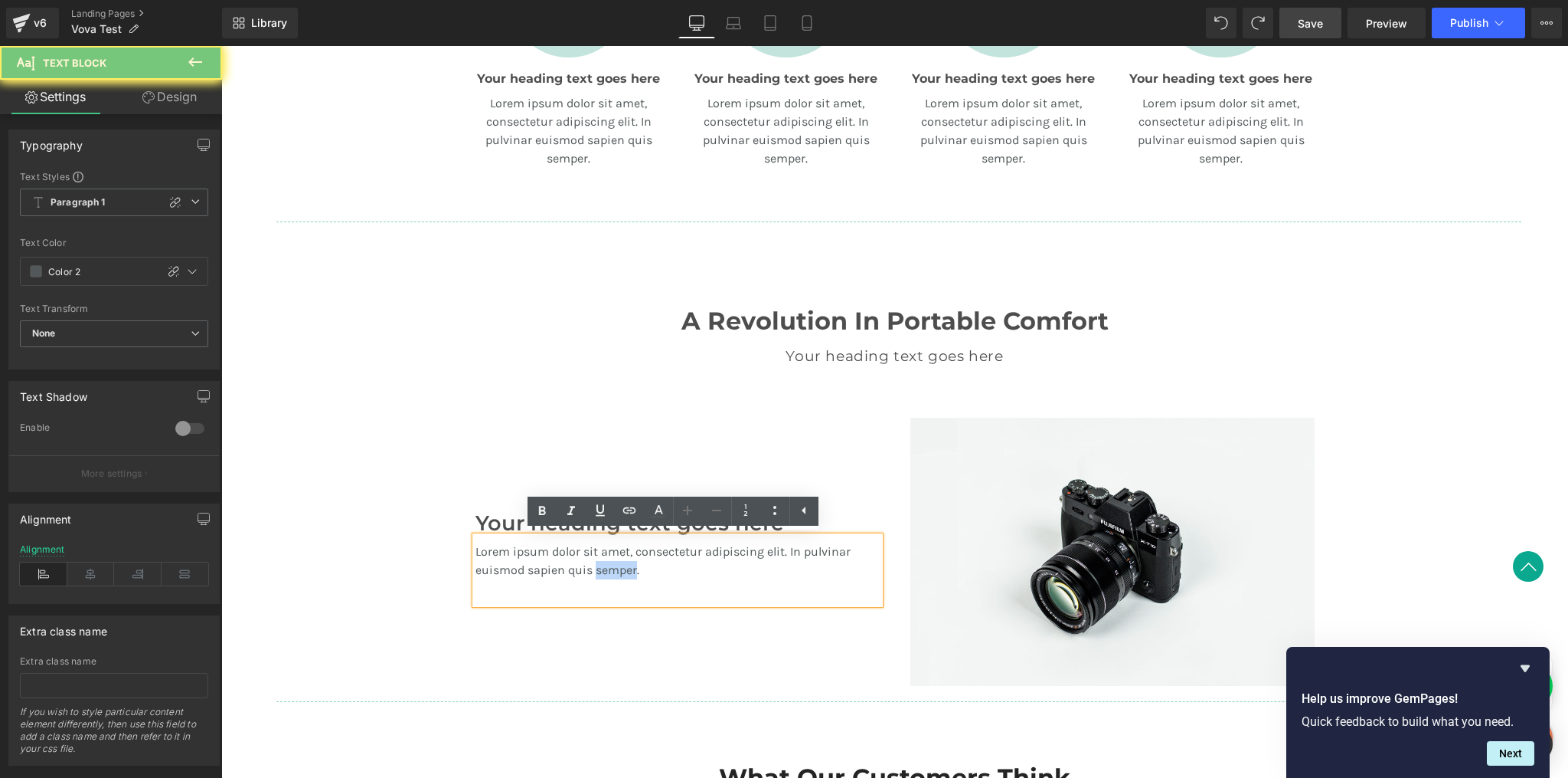
click at [605, 565] on p "Lorem ipsum dolor sit amet, consectetur adipiscing elit. In pulvinar euismod sa…" at bounding box center [678, 560] width 404 height 37
click at [759, 565] on p "Lorem ipsum dolor sit amet, consectetur adipiscing elit. In pulvinar euismod sa…" at bounding box center [678, 560] width 404 height 37
click at [775, 558] on p "Lorem ipsum dolor sit amet, consectetur adipiscing elit. In pulvinar euismod sa…" at bounding box center [678, 560] width 404 height 37
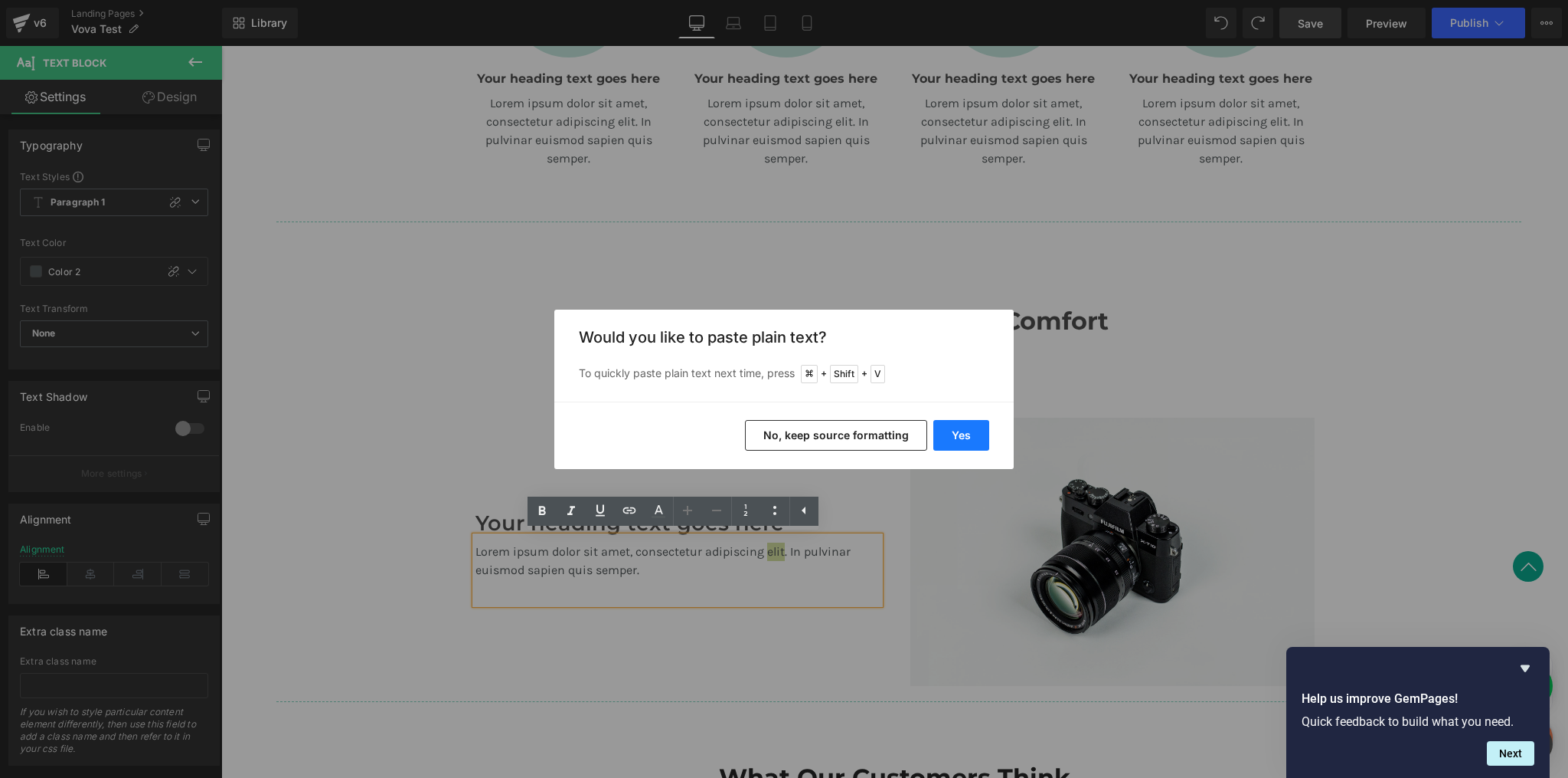
click at [984, 439] on button "Yes" at bounding box center [961, 435] width 56 height 31
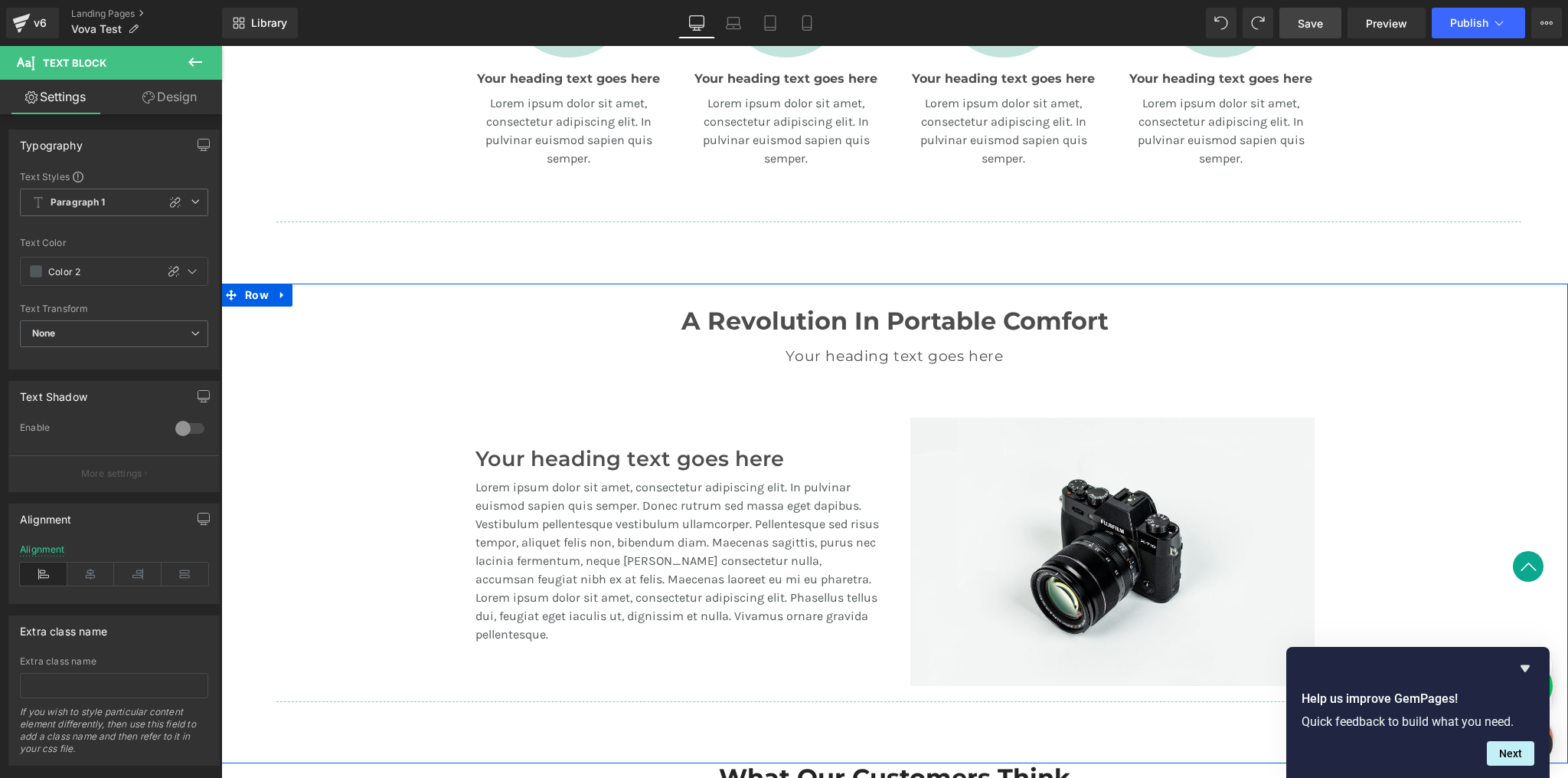
click at [1439, 447] on div "A Revolution In Portable Comfort Heading Your heading text goes here Heading Te…" at bounding box center [895, 496] width 1347 height 426
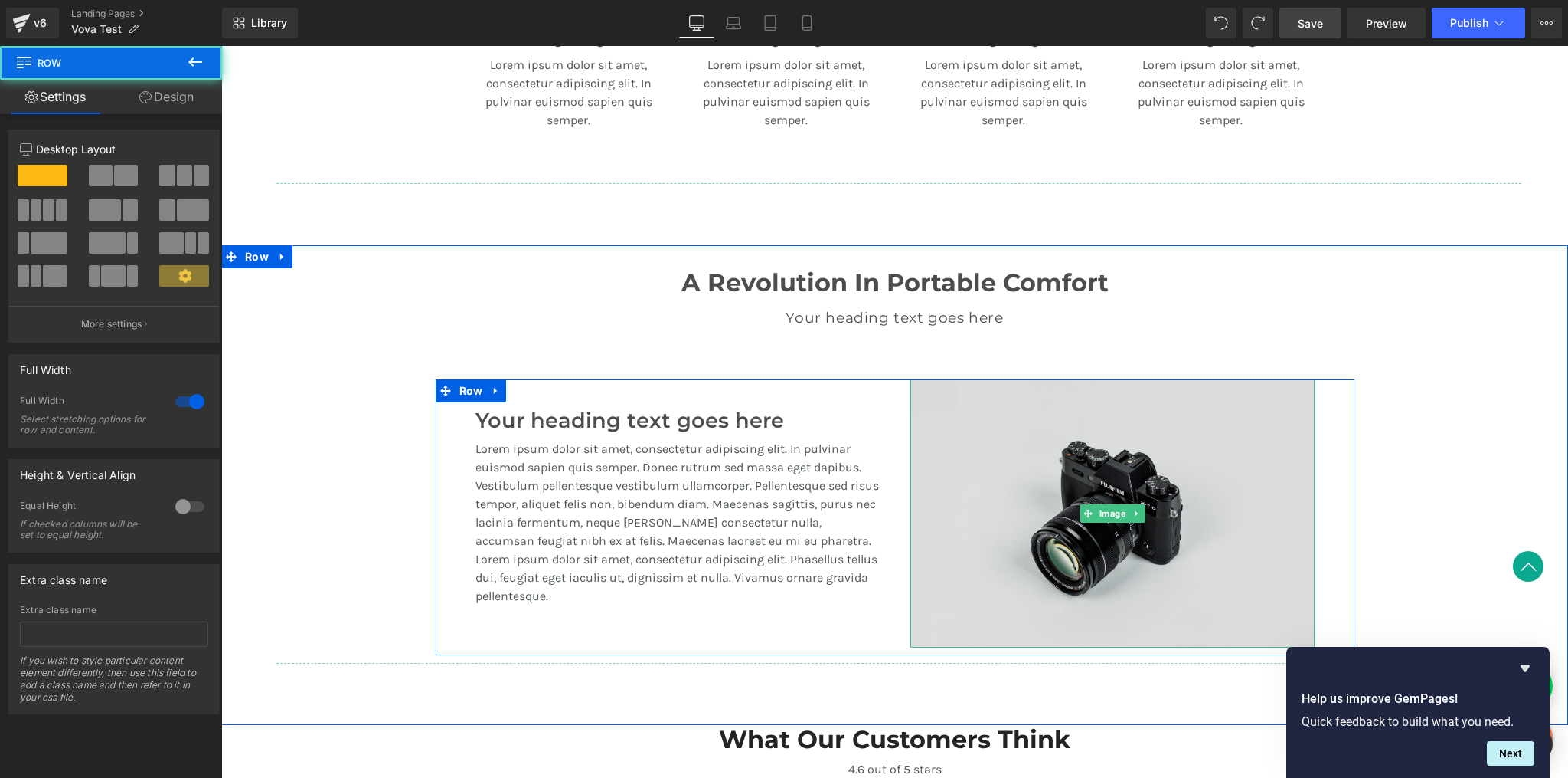
scroll to position [992, 0]
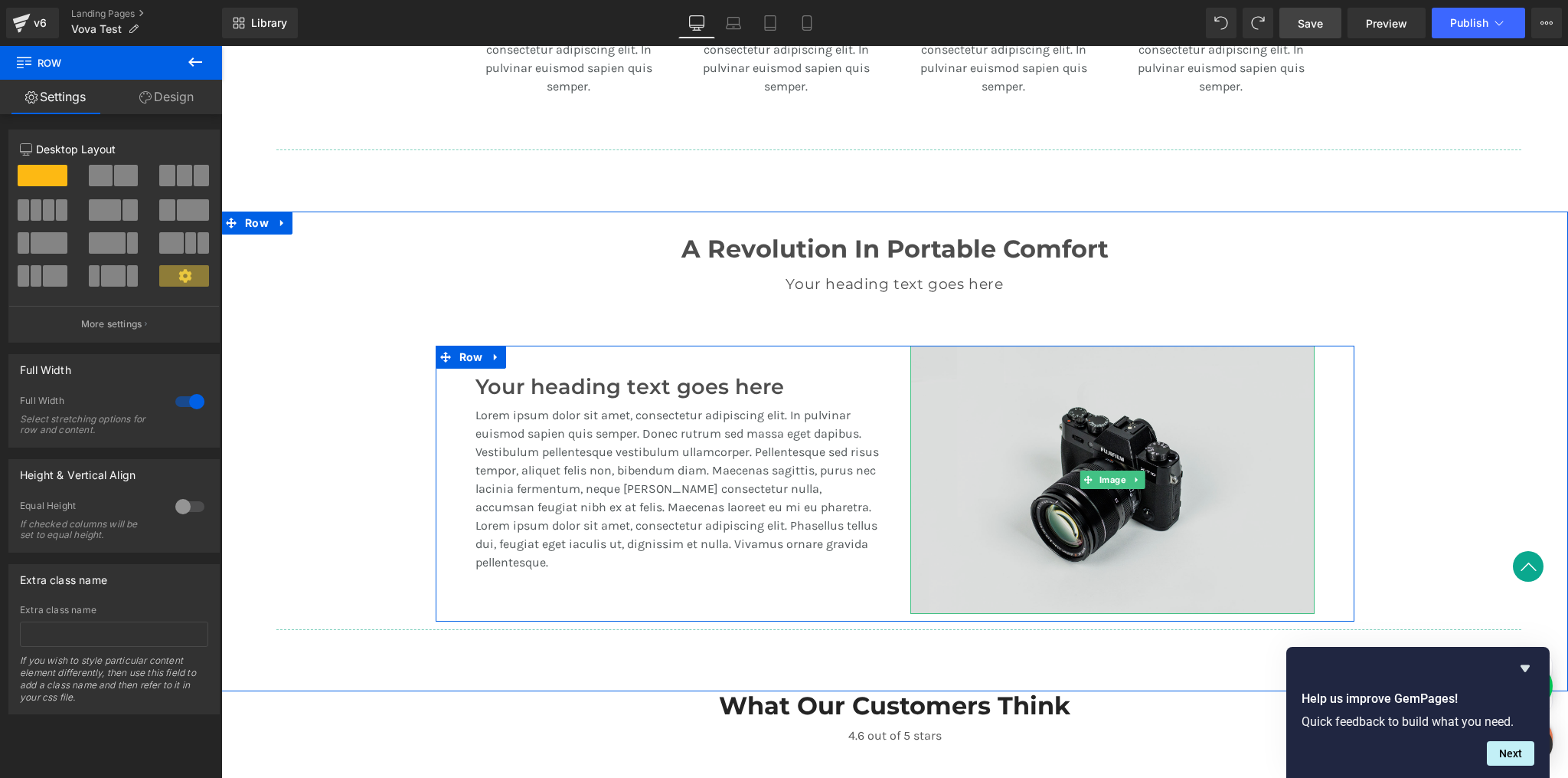
click at [1155, 492] on img at bounding box center [1113, 480] width 404 height 268
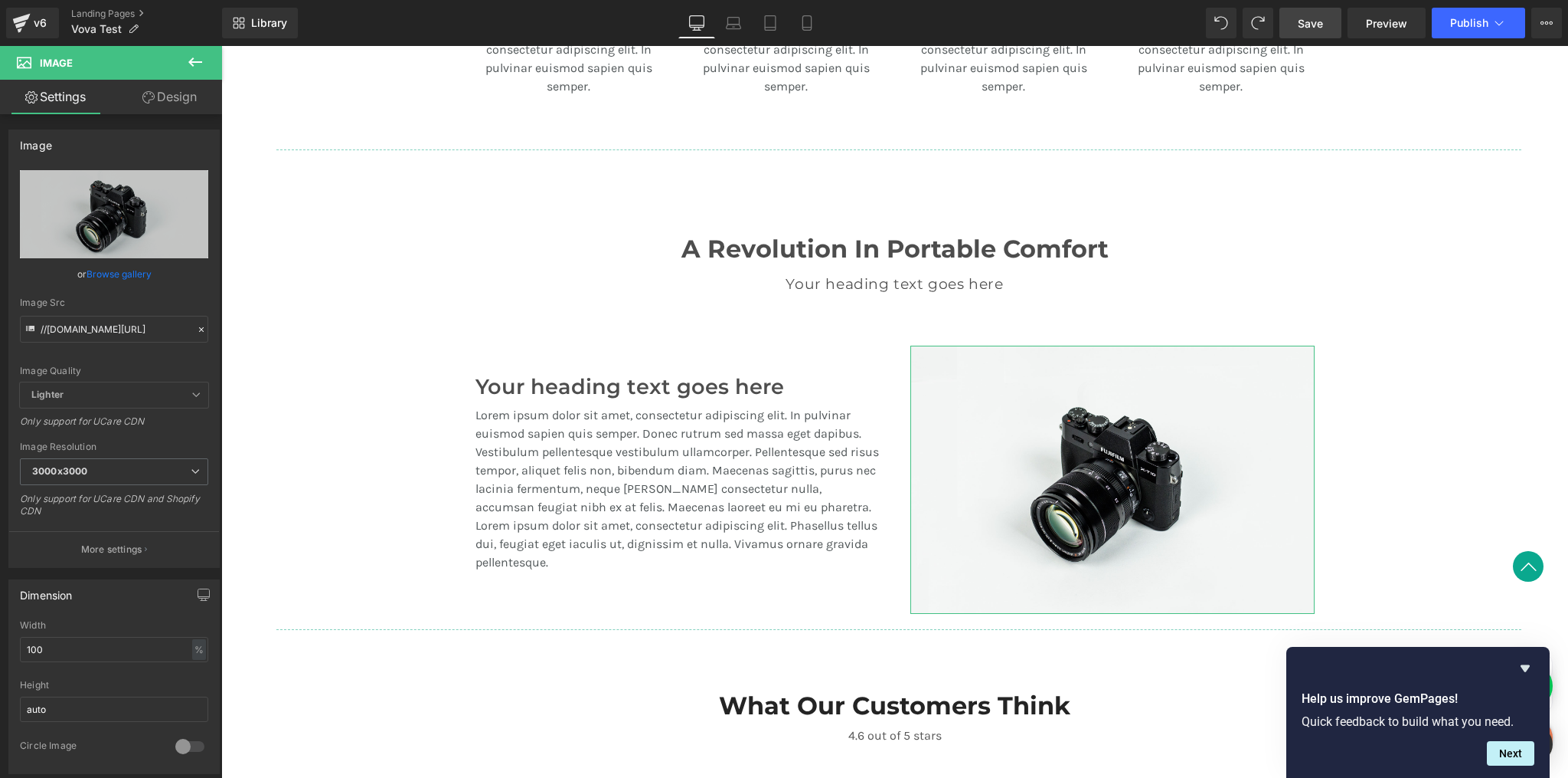
click at [187, 100] on link "Design" at bounding box center [170, 97] width 111 height 34
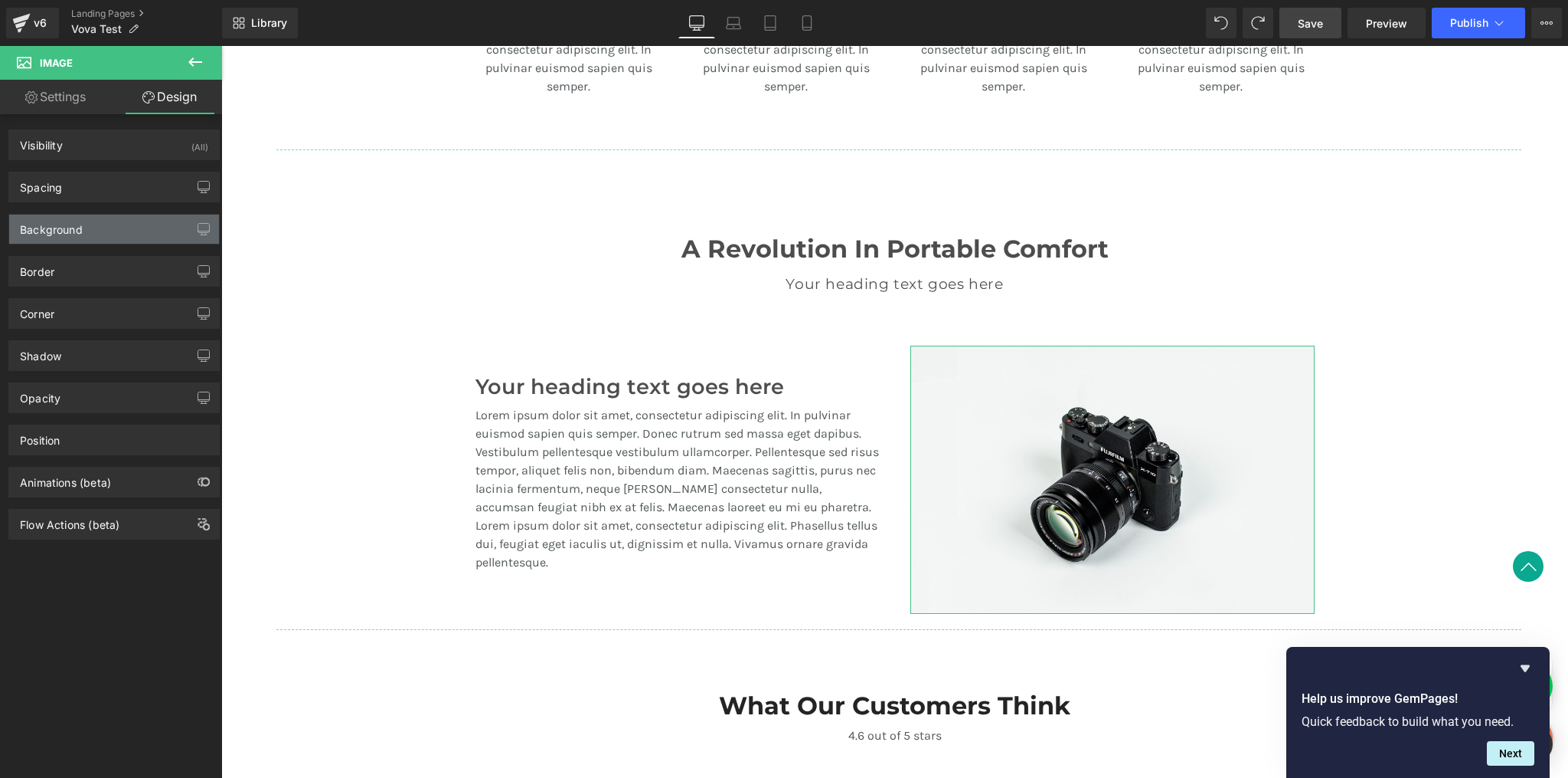
click at [93, 229] on div "Background" at bounding box center [114, 229] width 210 height 29
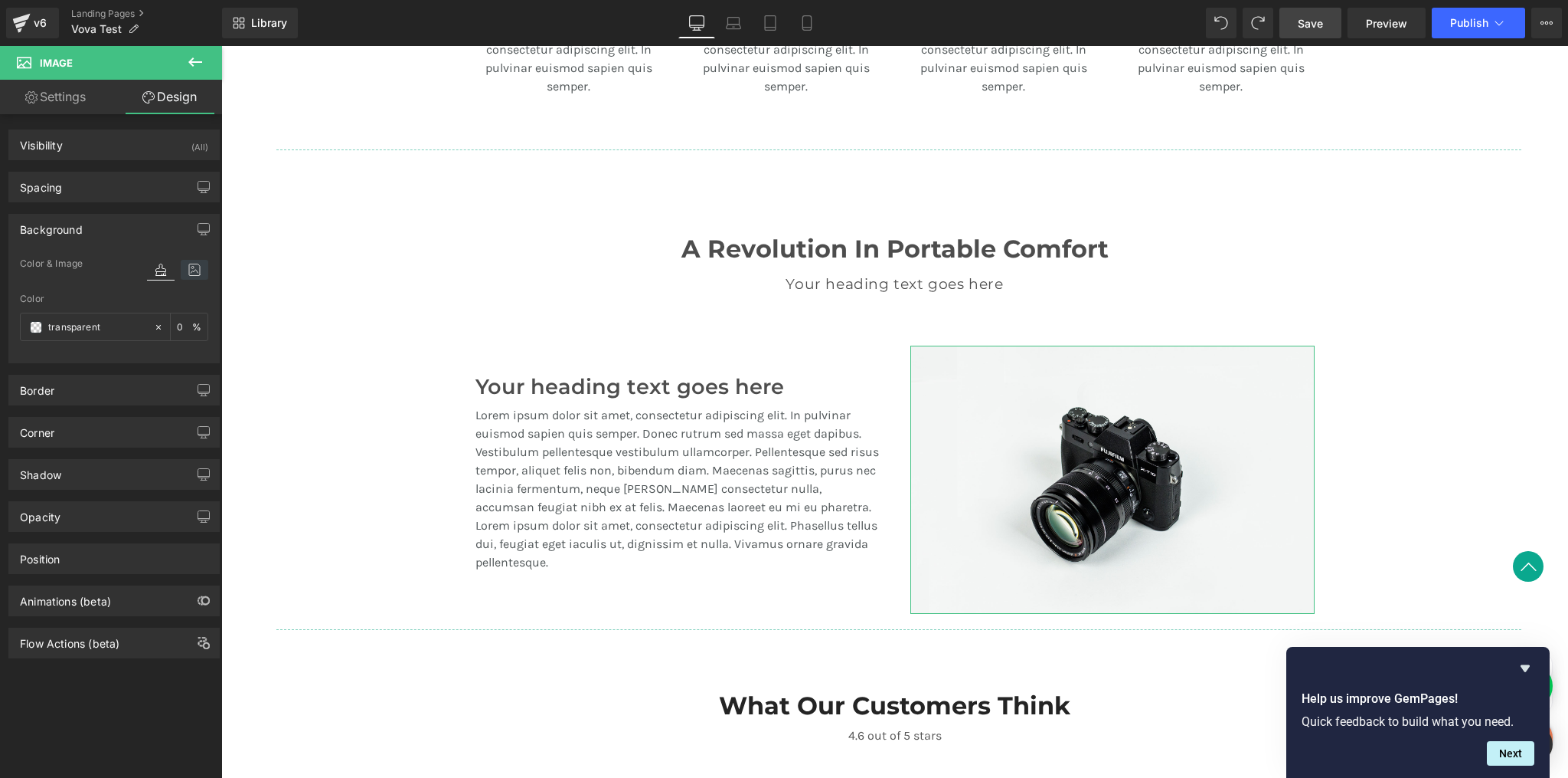
click at [193, 270] on icon at bounding box center [195, 270] width 28 height 20
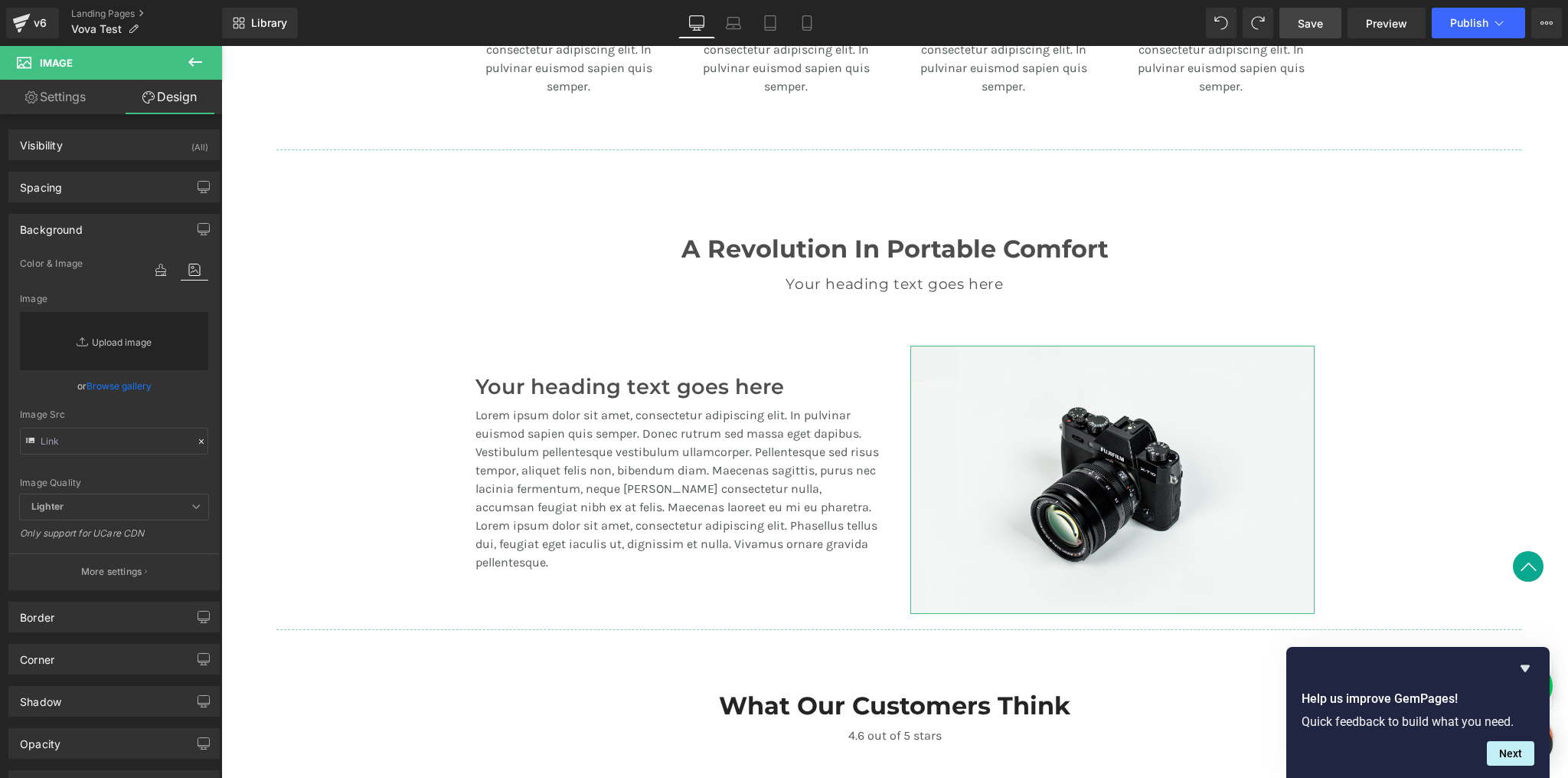
click at [131, 339] on link "Replace Image" at bounding box center [114, 341] width 188 height 58
type input "C:\fakepath\placeholder.png"
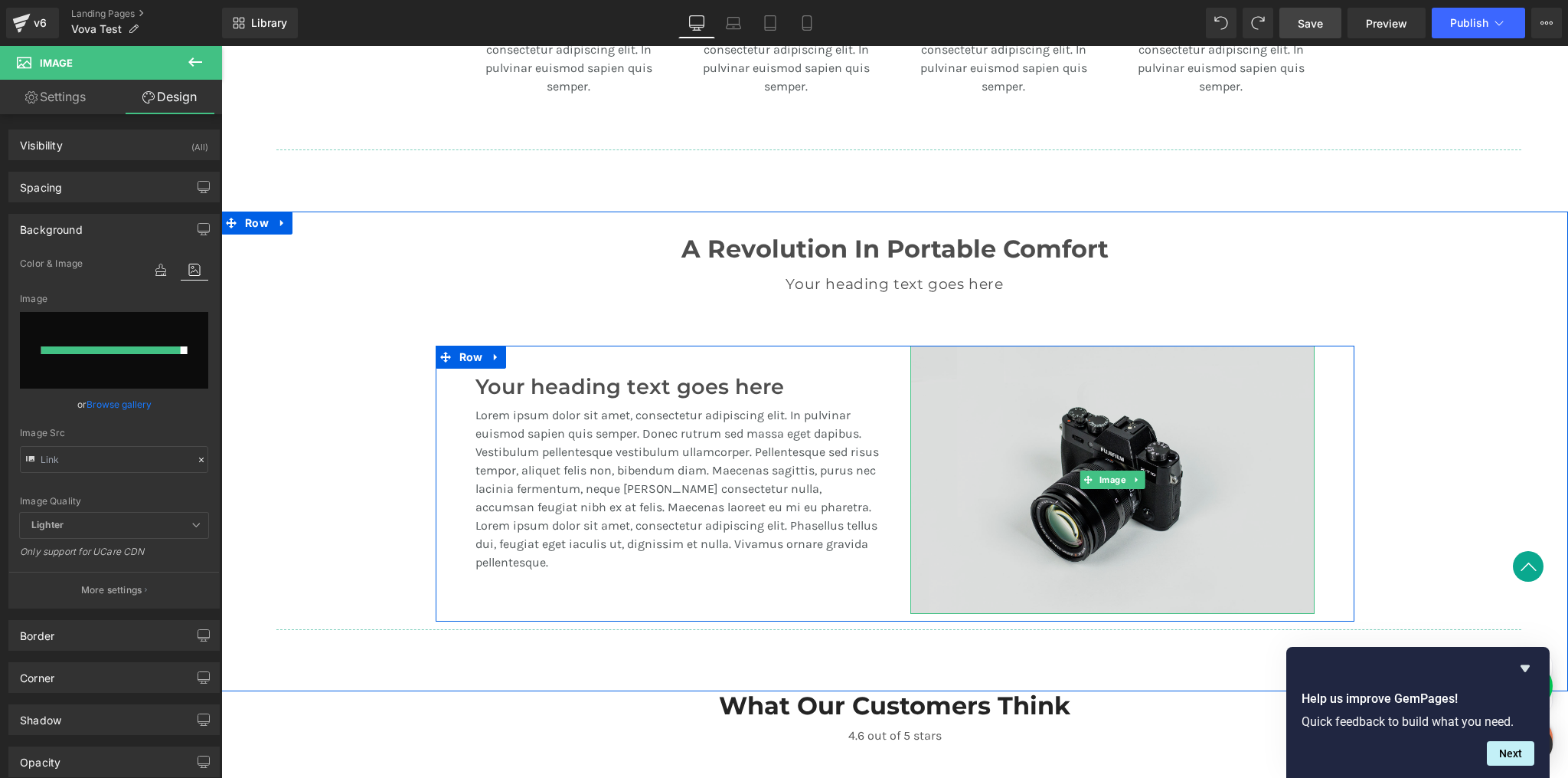
type input "[URL][DOMAIN_NAME]"
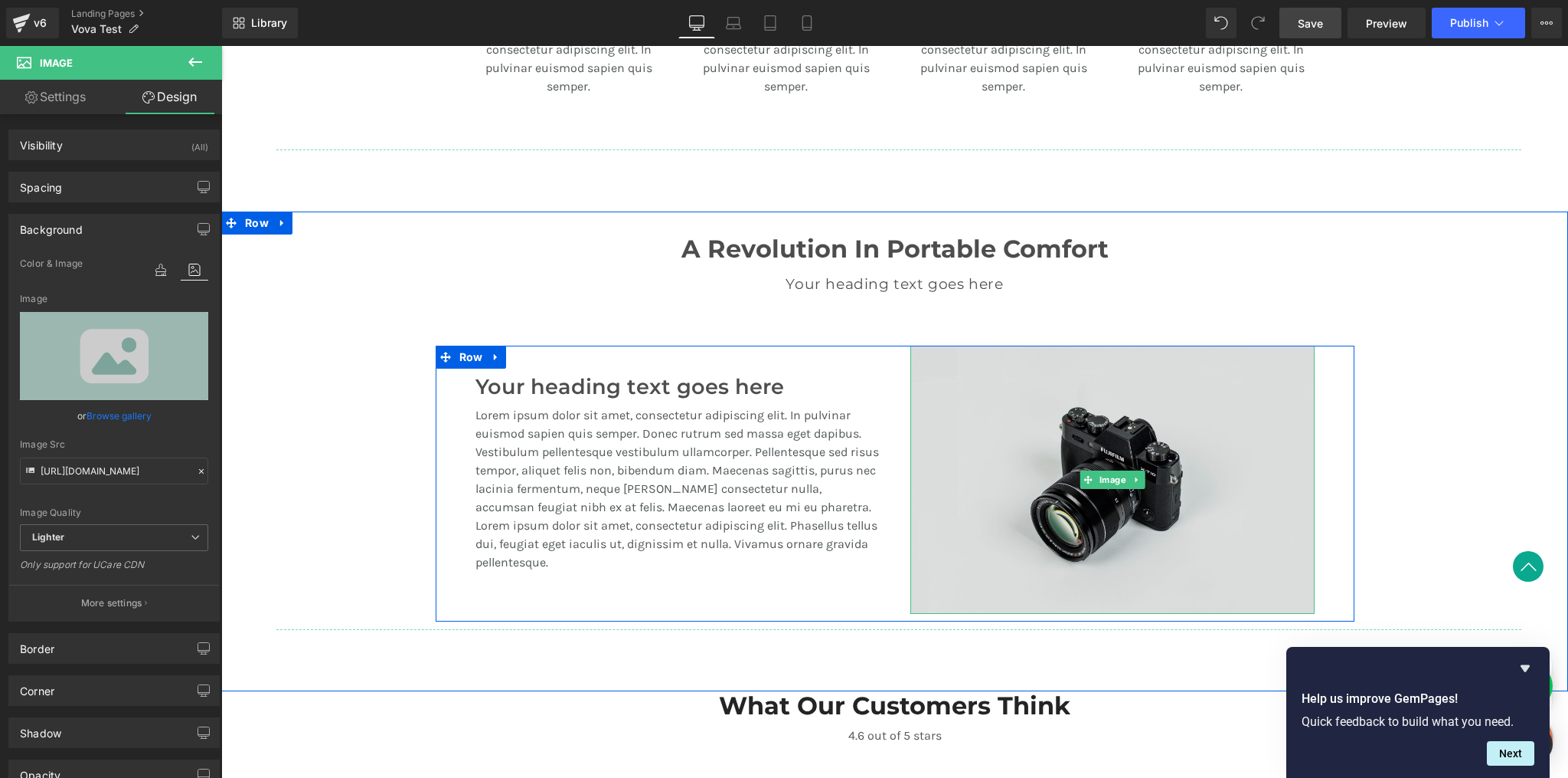
click at [1118, 431] on img at bounding box center [1113, 480] width 404 height 268
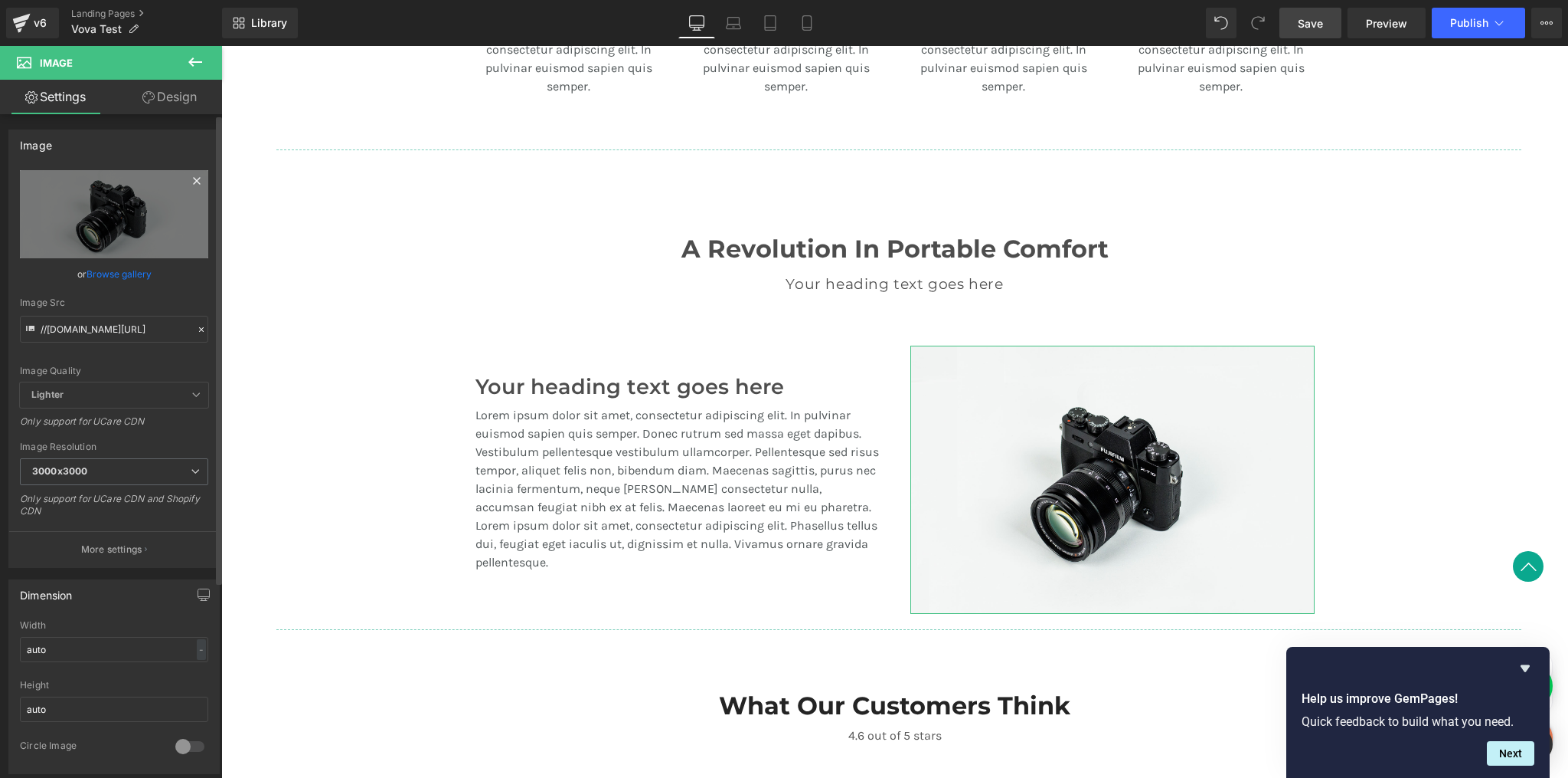
click at [191, 179] on icon at bounding box center [196, 180] width 19 height 19
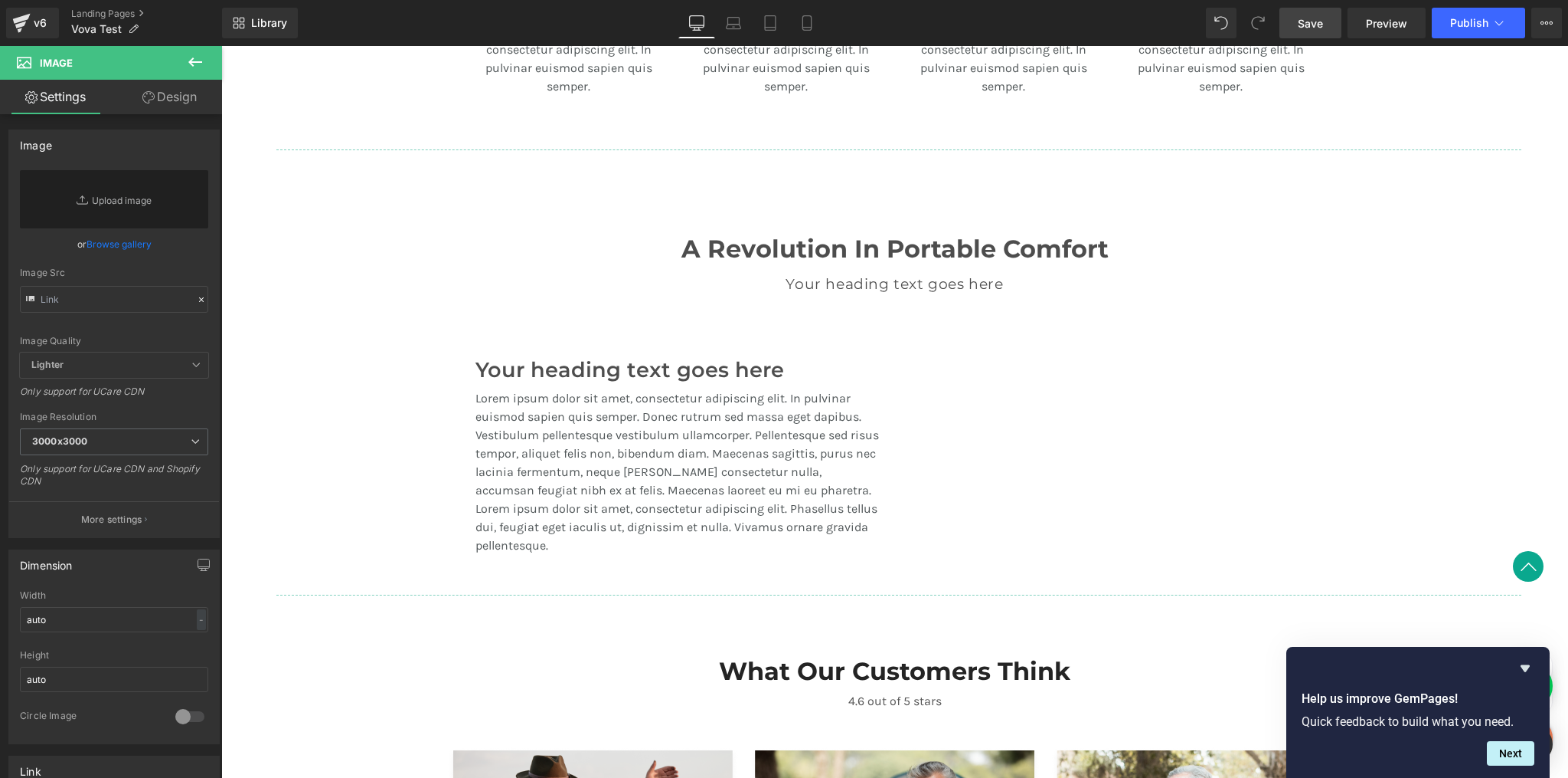
click at [1181, 463] on div at bounding box center [1113, 462] width 404 height 19
click at [71, 626] on input "auto" at bounding box center [114, 619] width 188 height 25
type input "300"
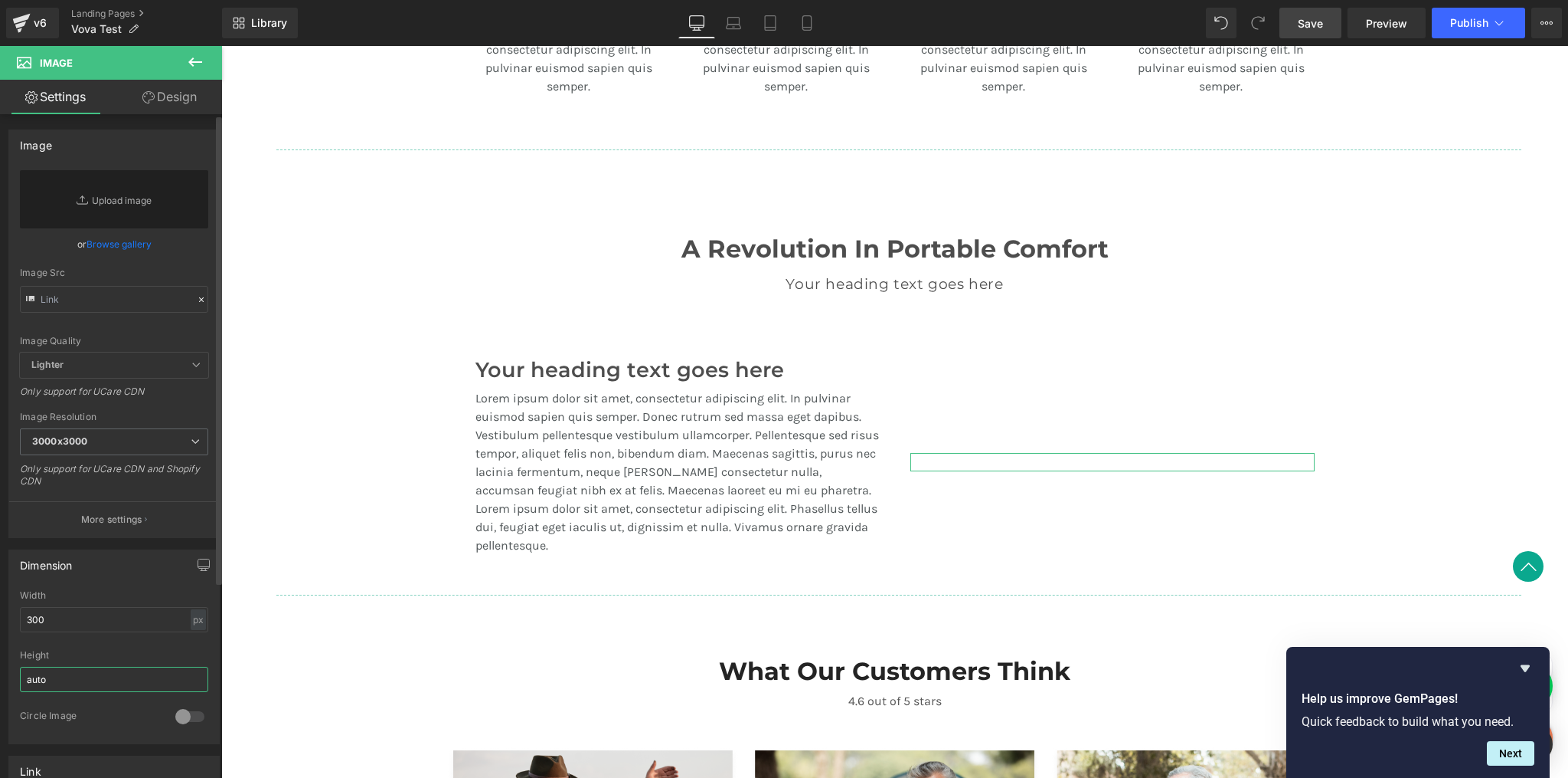
click at [66, 673] on input "auto" at bounding box center [114, 679] width 188 height 25
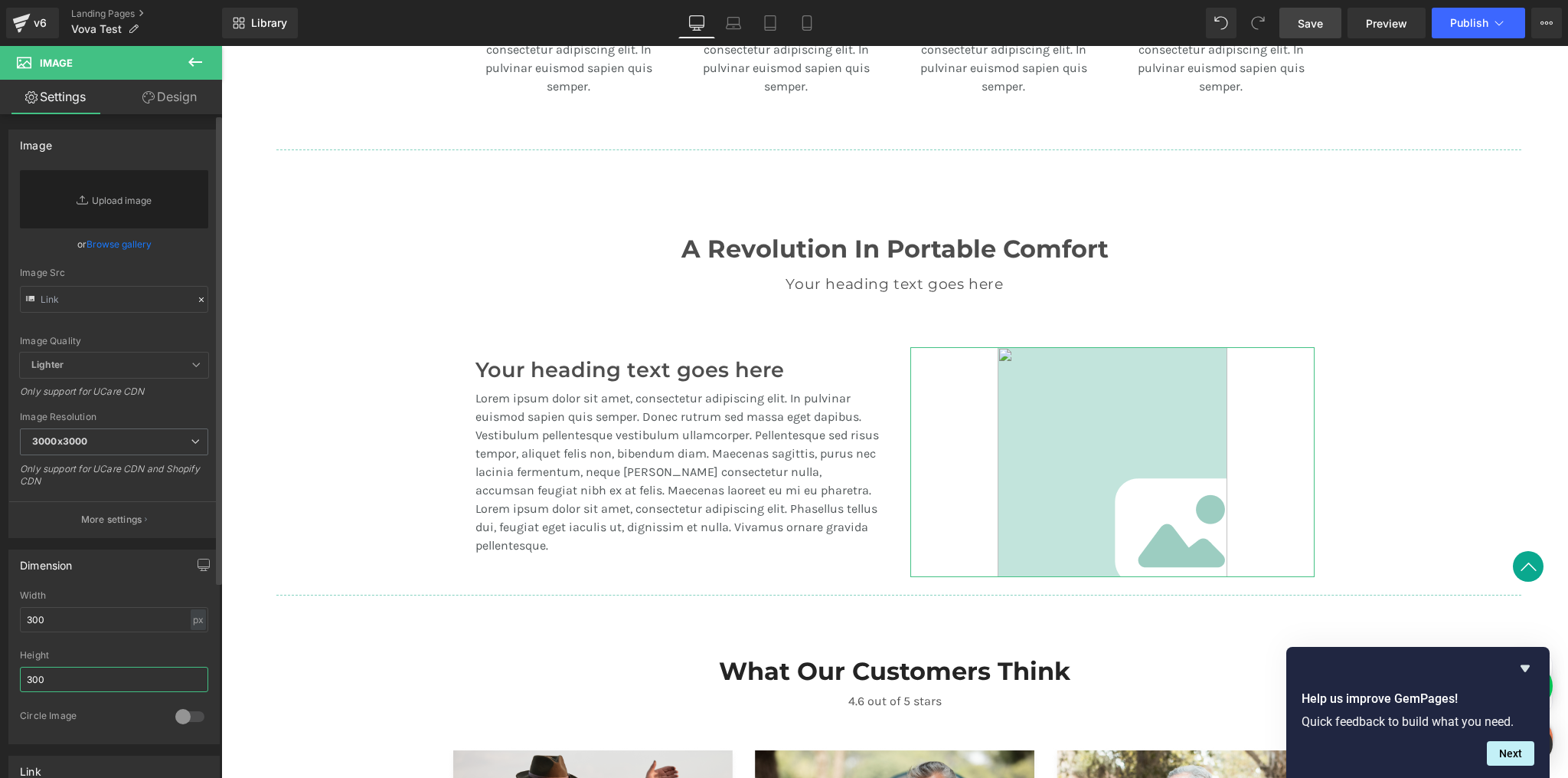
type input "300"
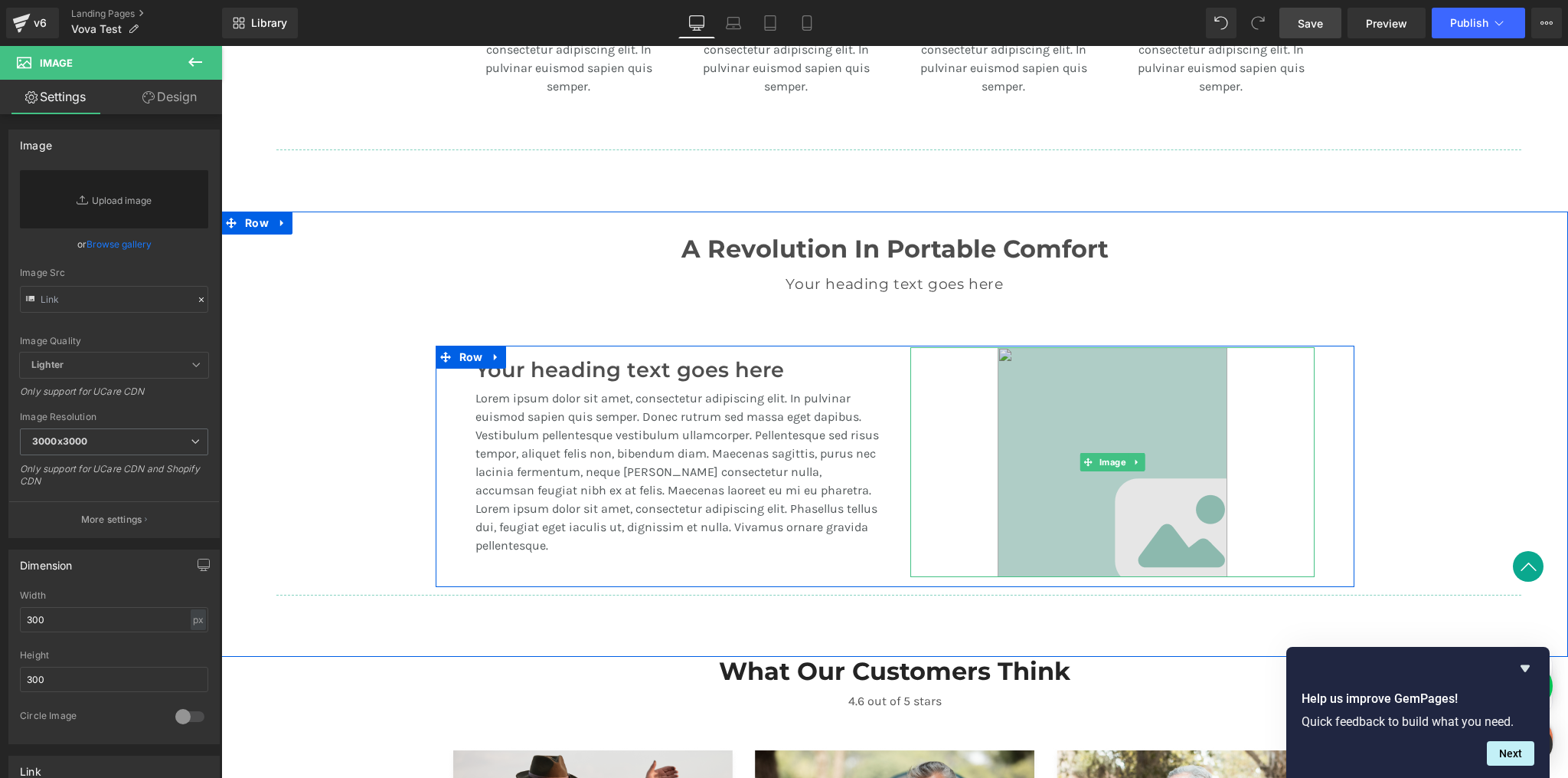
click at [1205, 392] on img at bounding box center [1113, 461] width 230 height 230
click at [1064, 430] on img at bounding box center [1113, 461] width 230 height 230
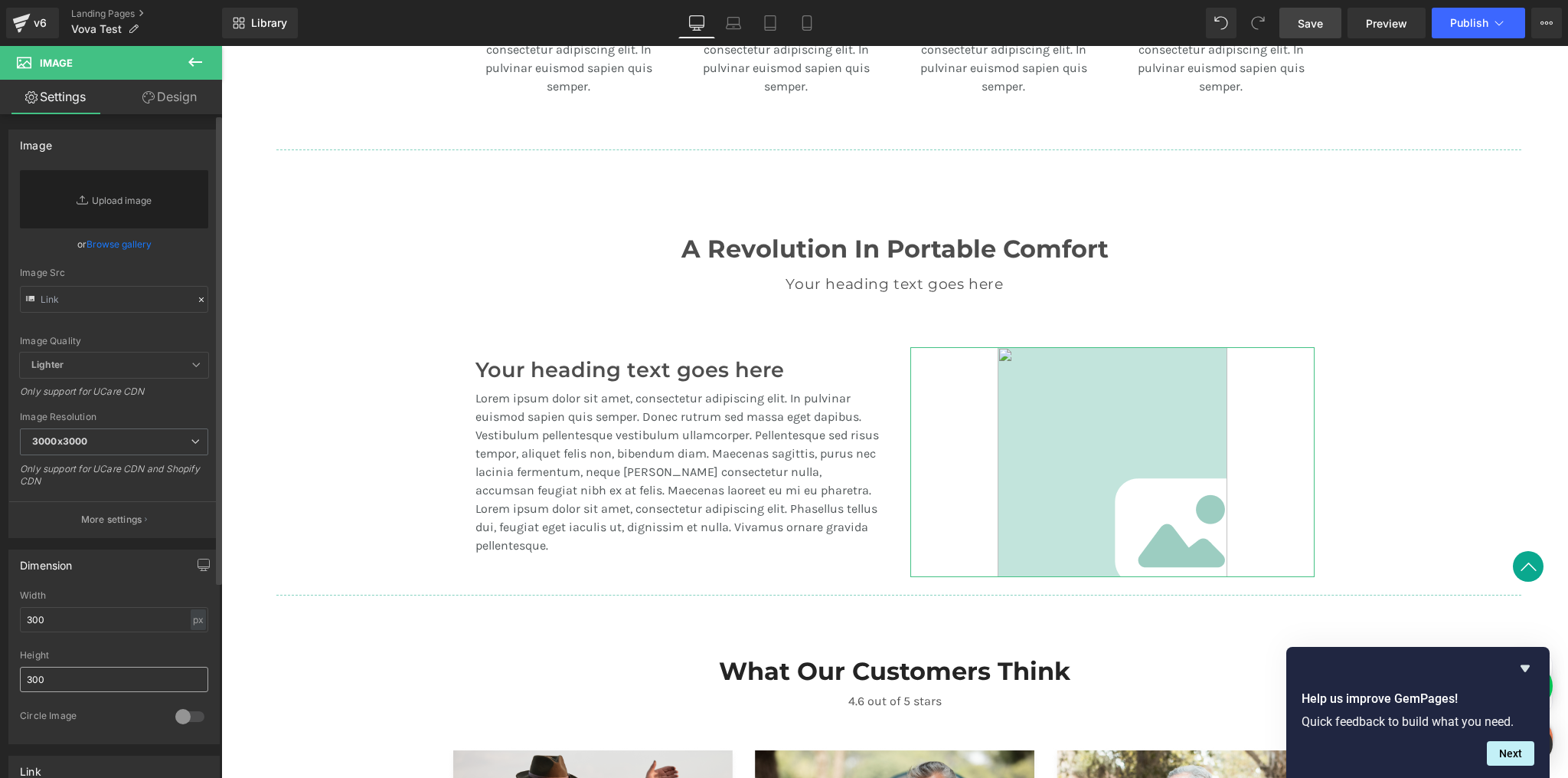
click at [65, 676] on input "300" at bounding box center [114, 679] width 188 height 25
click at [71, 614] on input "300" at bounding box center [114, 619] width 188 height 25
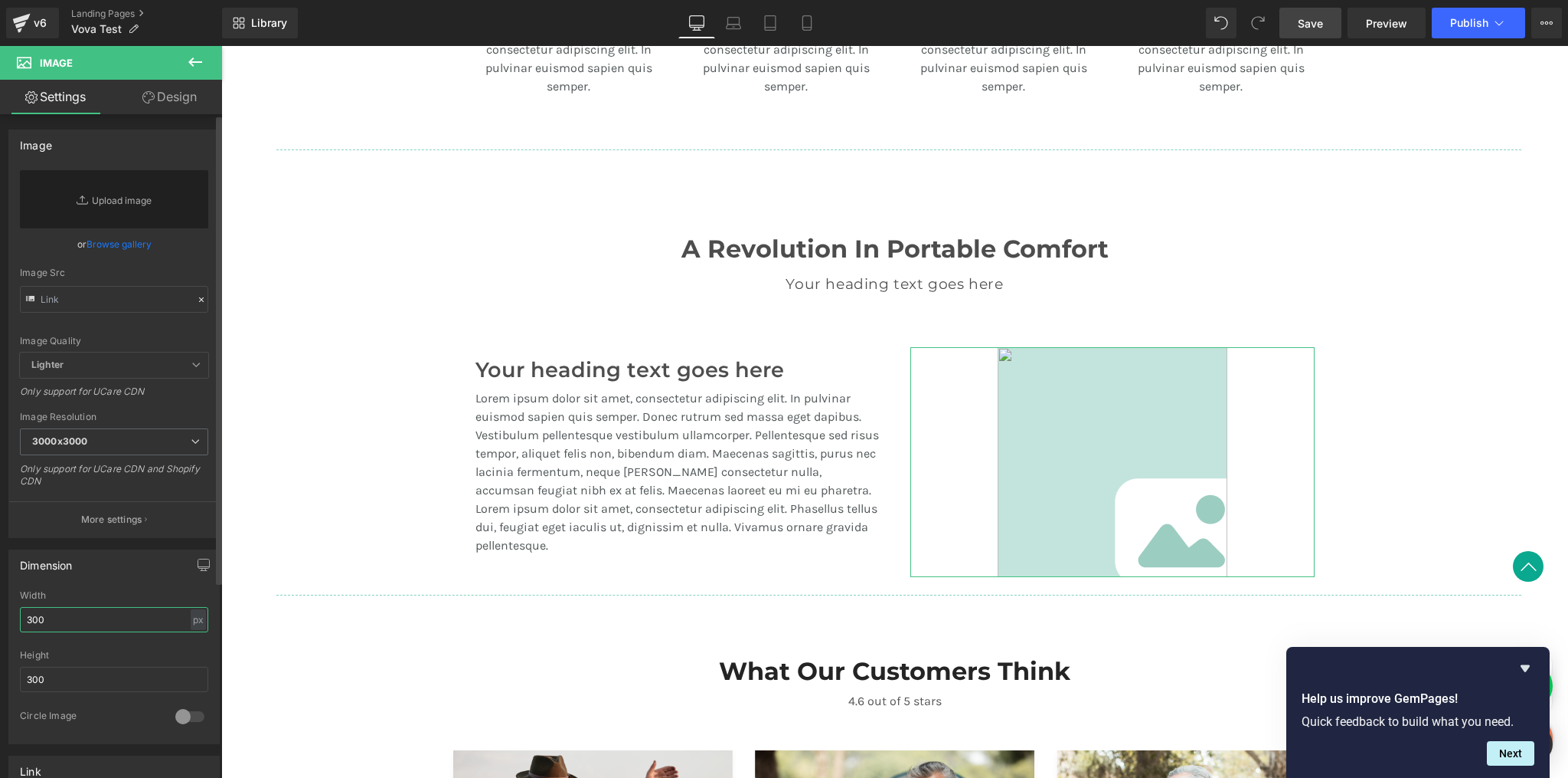
click at [71, 614] on input "300" at bounding box center [114, 619] width 188 height 25
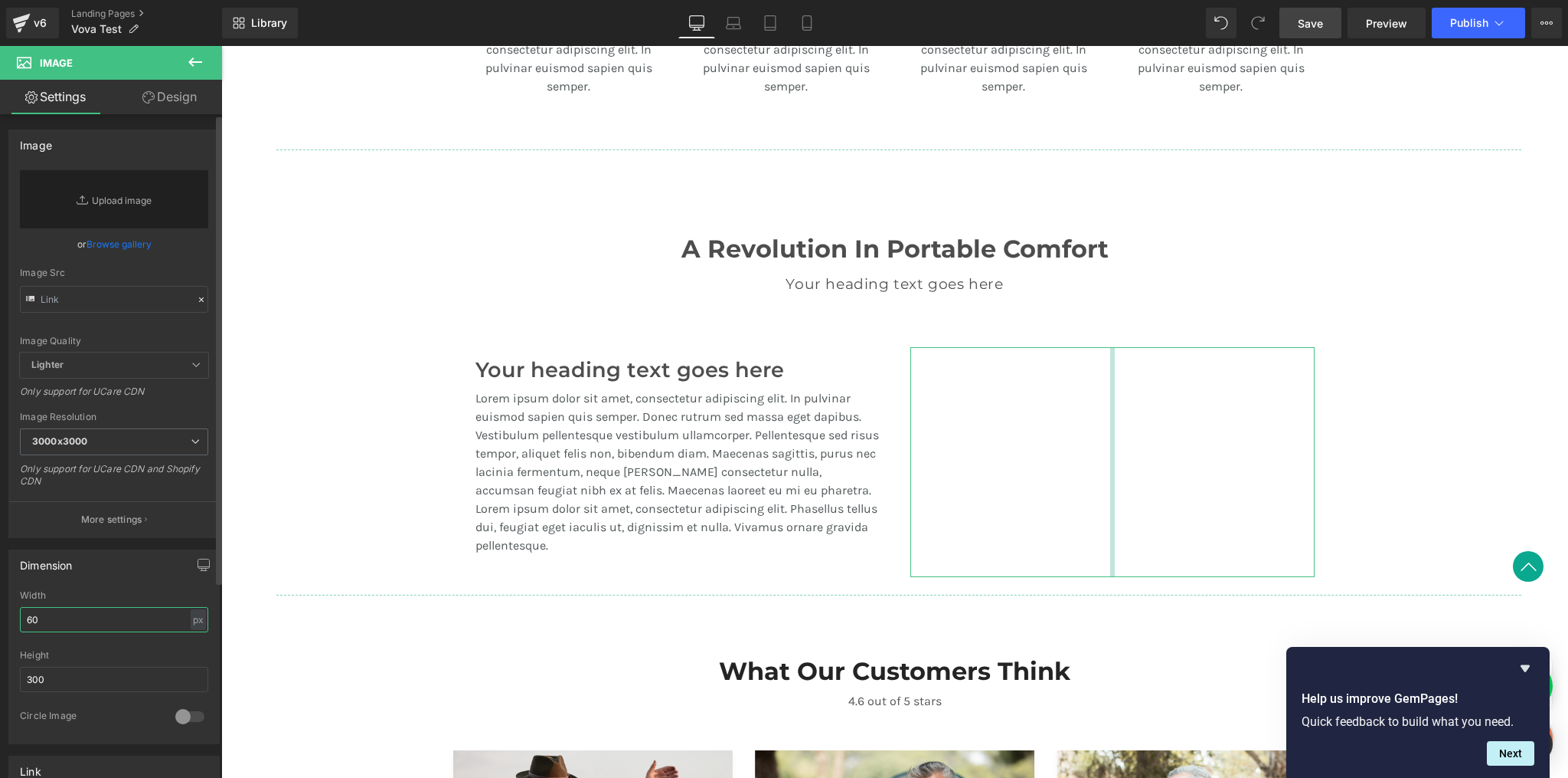
type input "600"
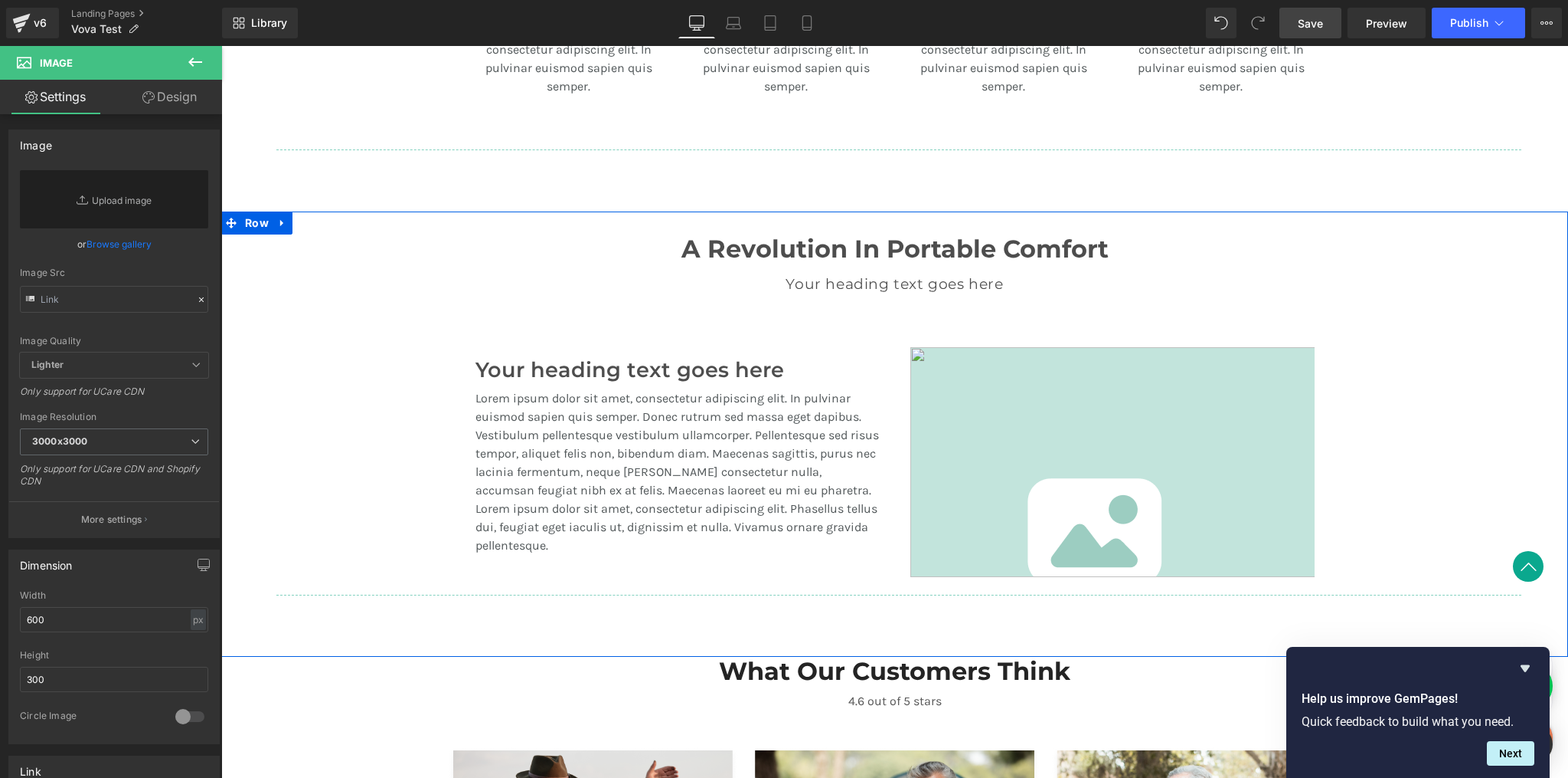
click at [1396, 411] on div "A Revolution In Portable Comfort Heading Your heading text goes here Heading Te…" at bounding box center [895, 407] width 1347 height 391
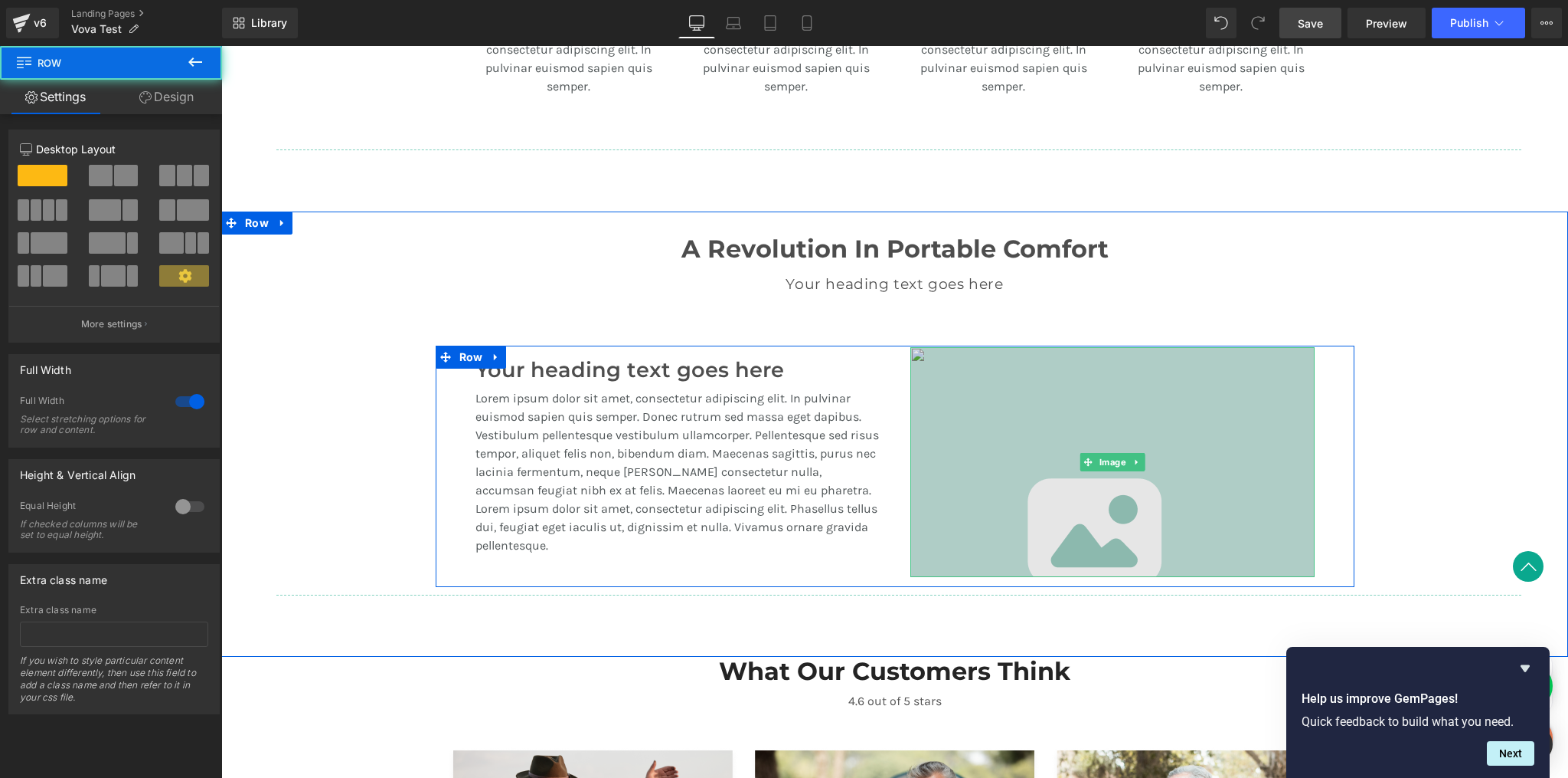
click at [1135, 502] on img at bounding box center [1113, 461] width 404 height 230
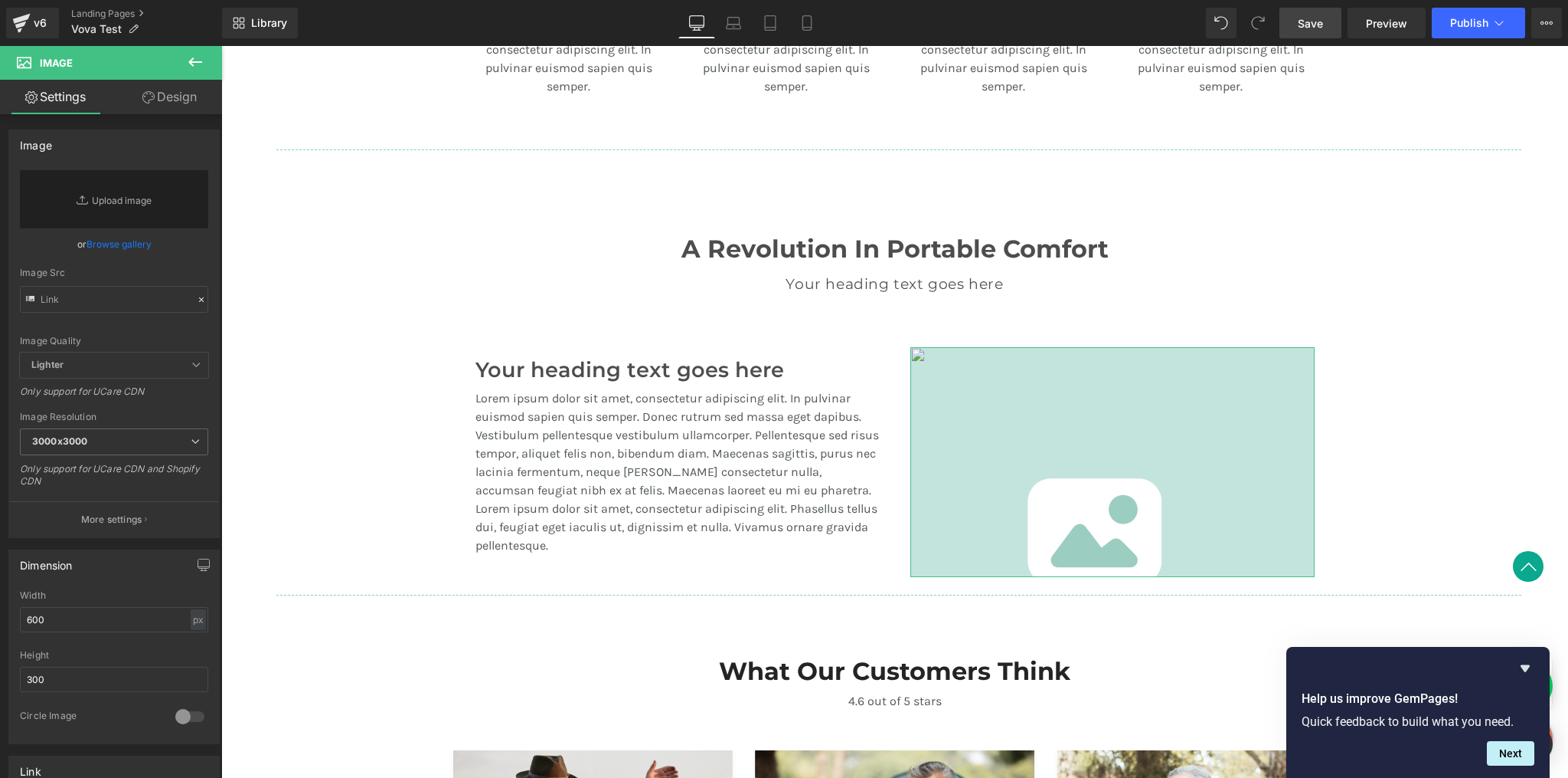
click at [168, 105] on link "Design" at bounding box center [170, 97] width 111 height 34
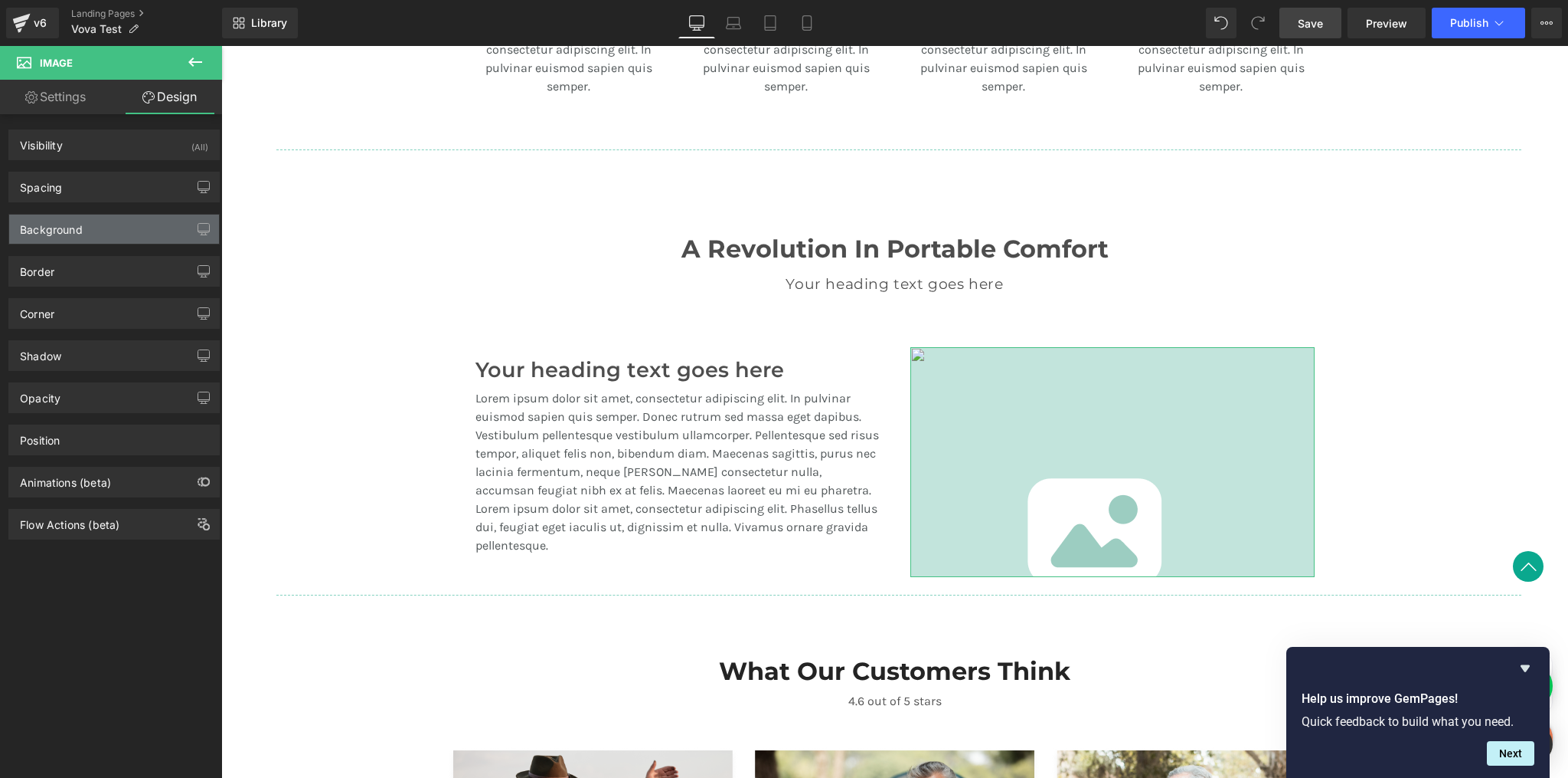
click at [122, 237] on div "Background" at bounding box center [114, 229] width 210 height 29
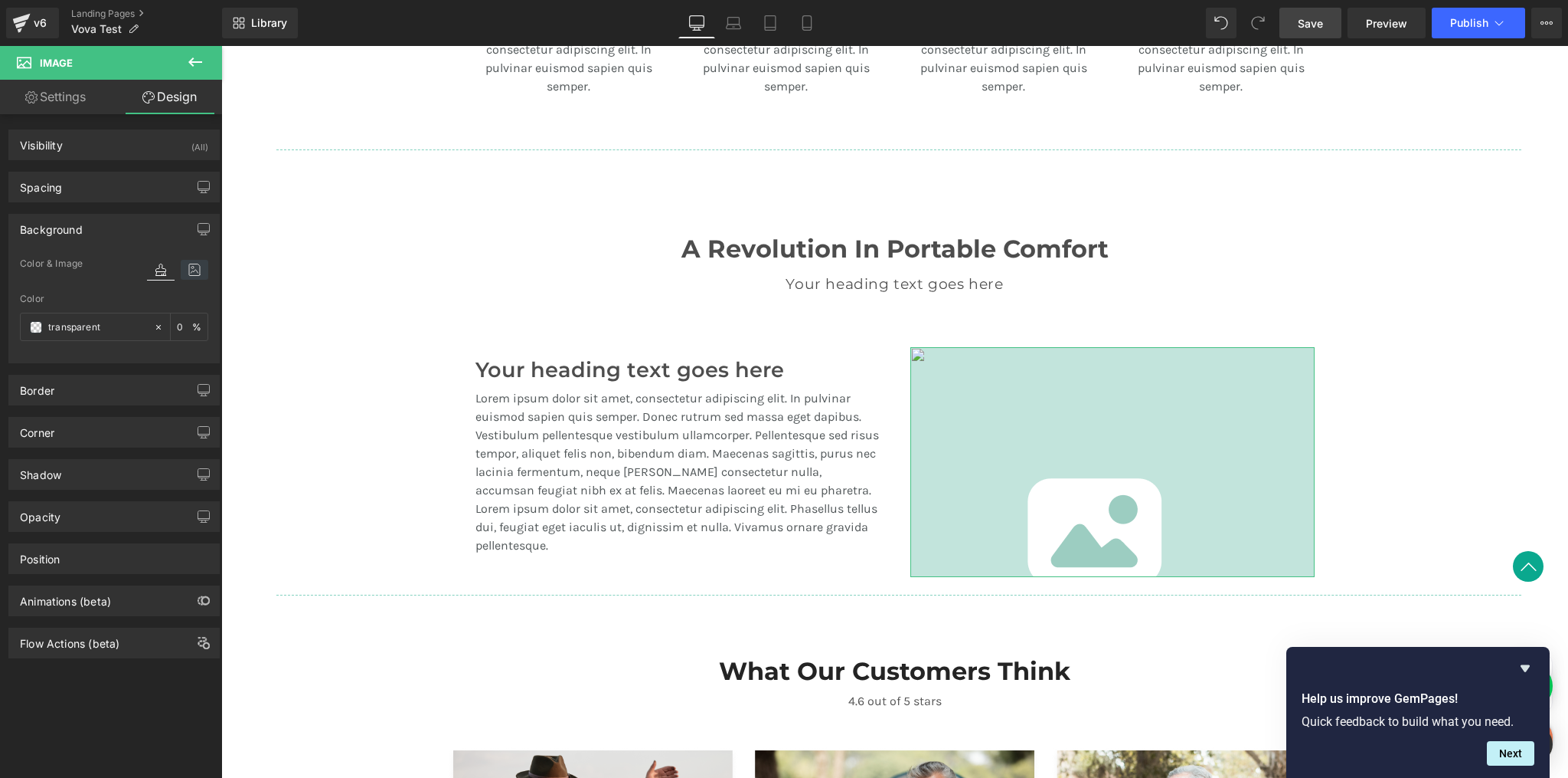
click at [187, 266] on icon at bounding box center [195, 270] width 28 height 20
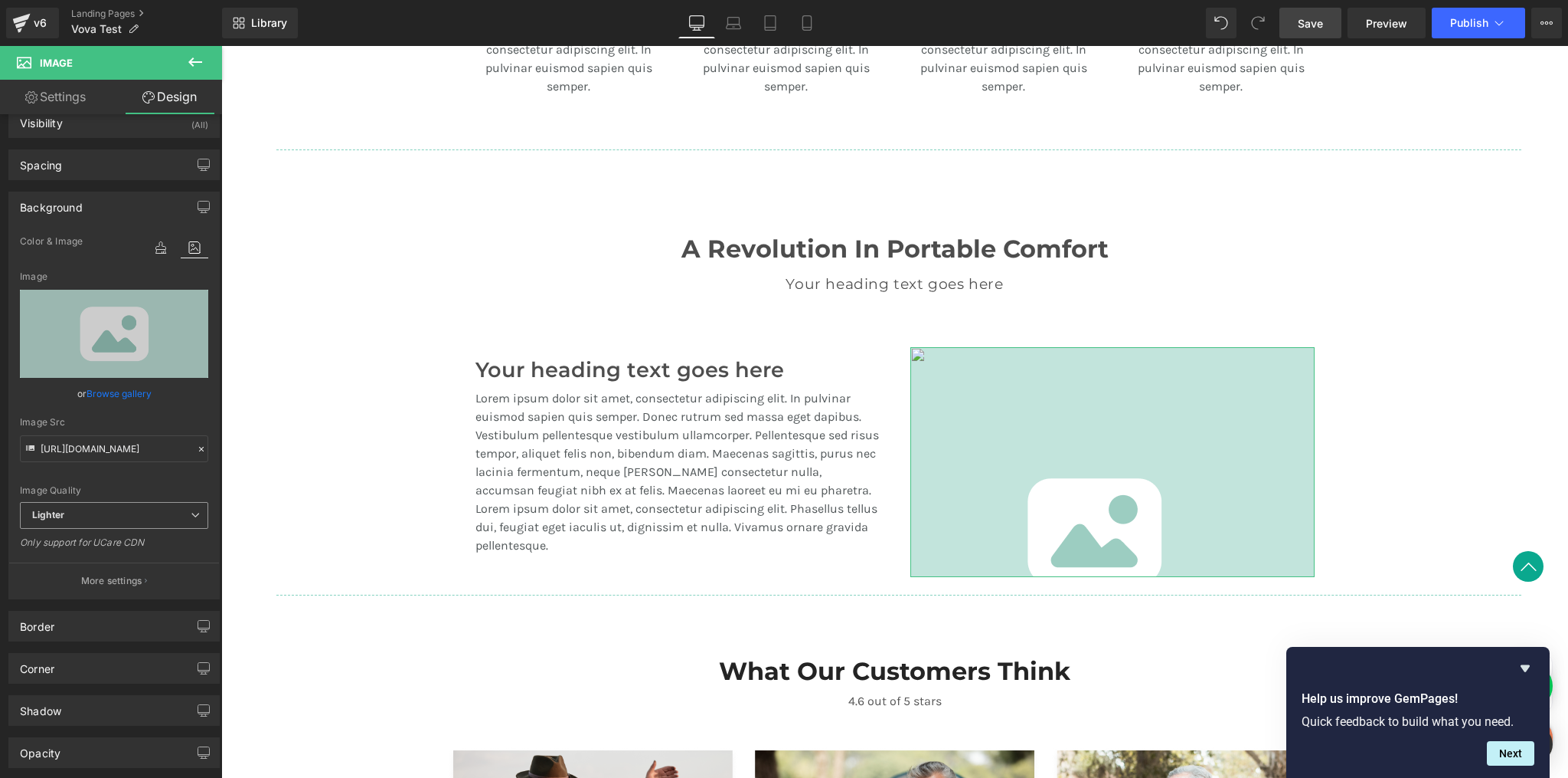
scroll to position [47, 0]
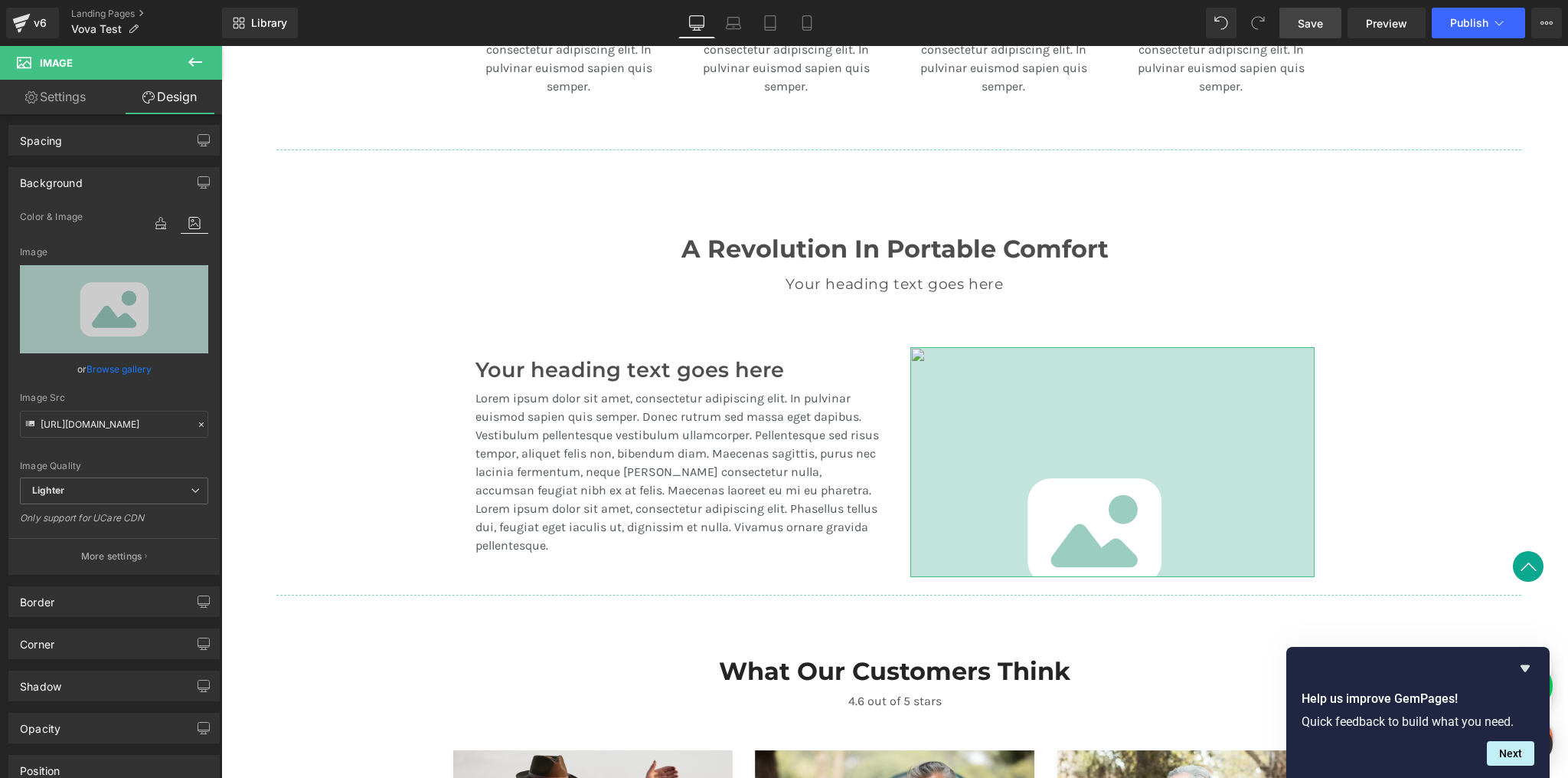
click at [108, 555] on p "More settings" at bounding box center [111, 556] width 61 height 14
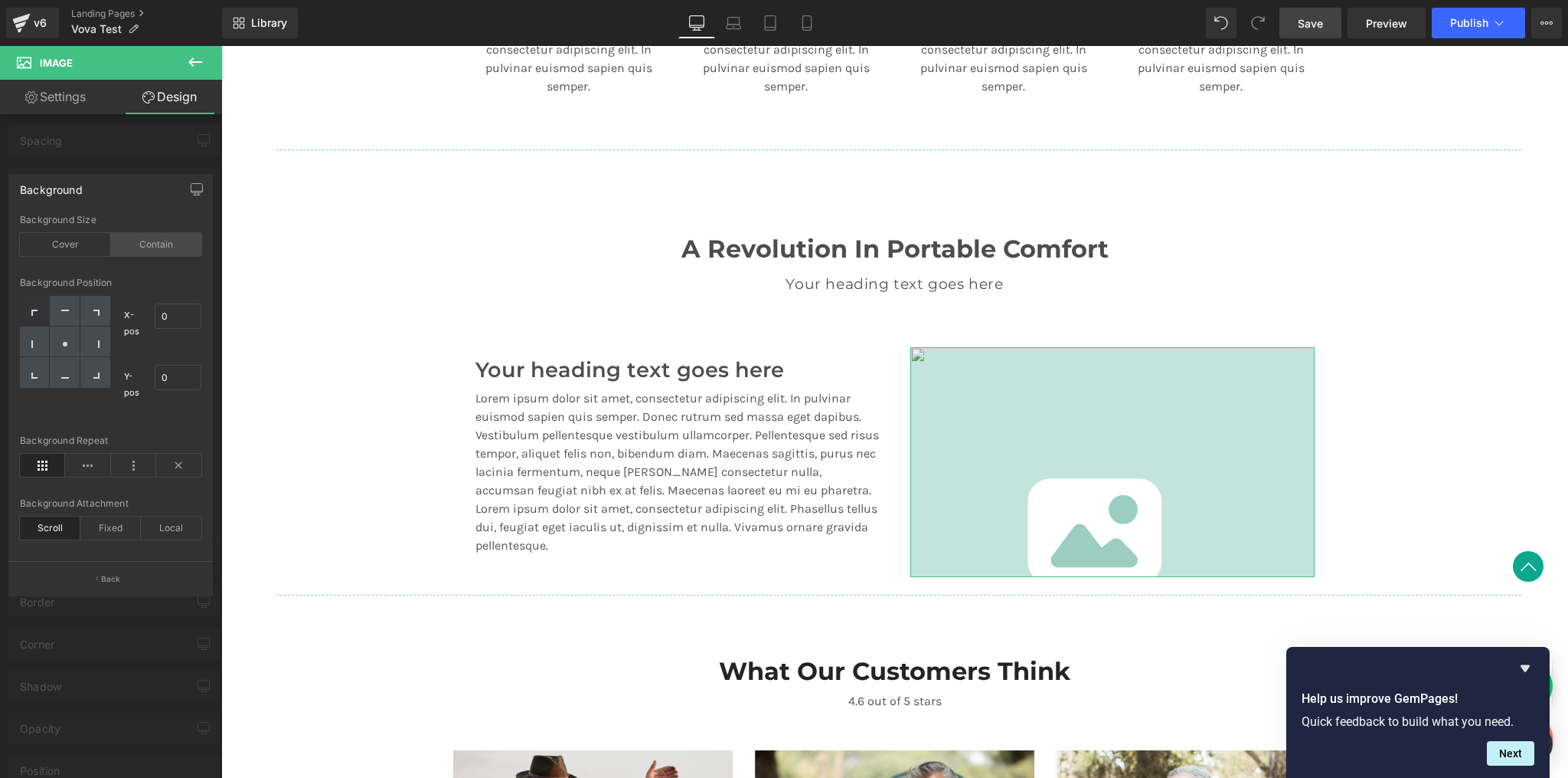
click at [162, 249] on div "Contain" at bounding box center [157, 244] width 91 height 23
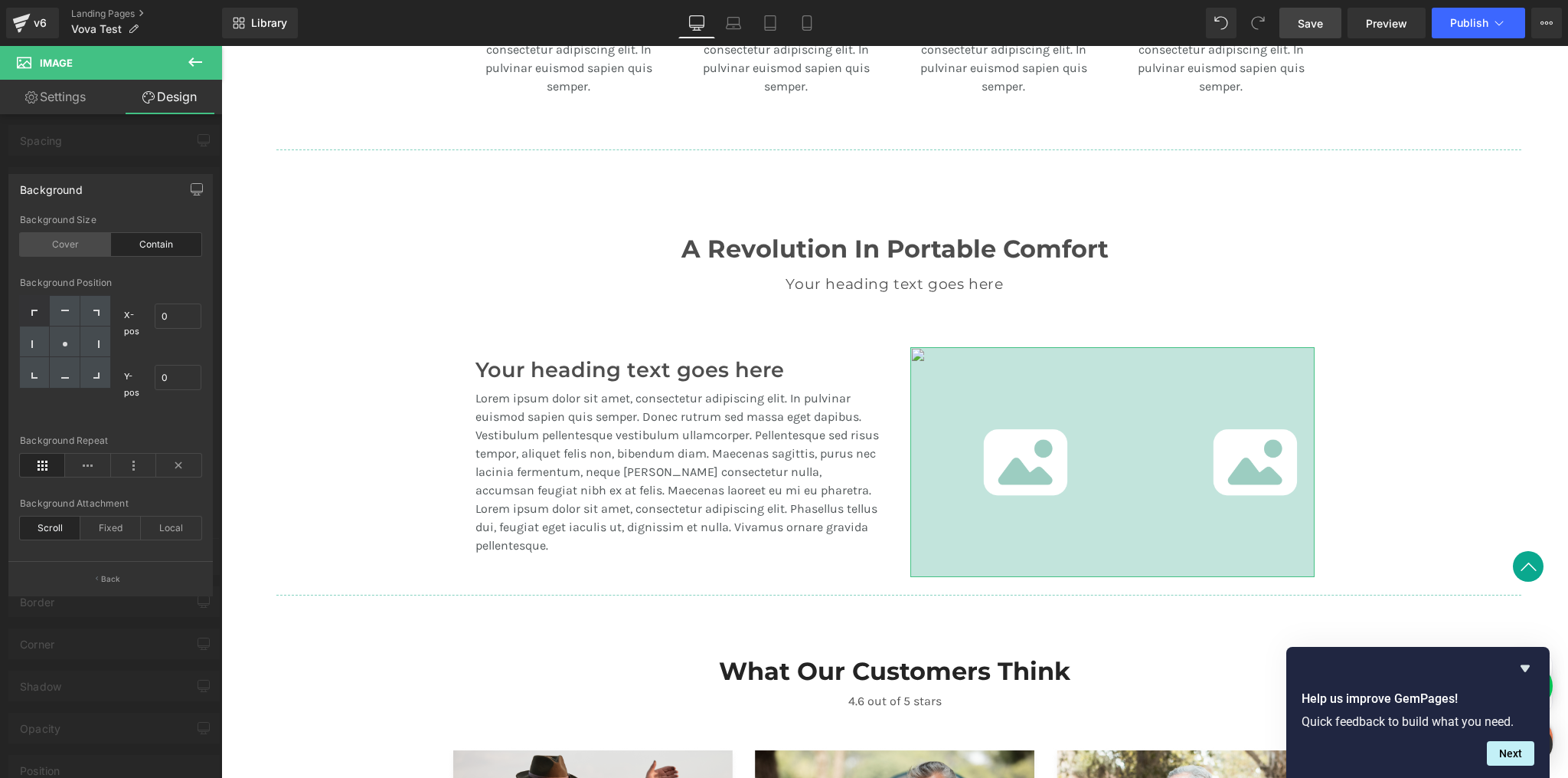
click at [75, 250] on div "Cover" at bounding box center [66, 244] width 91 height 23
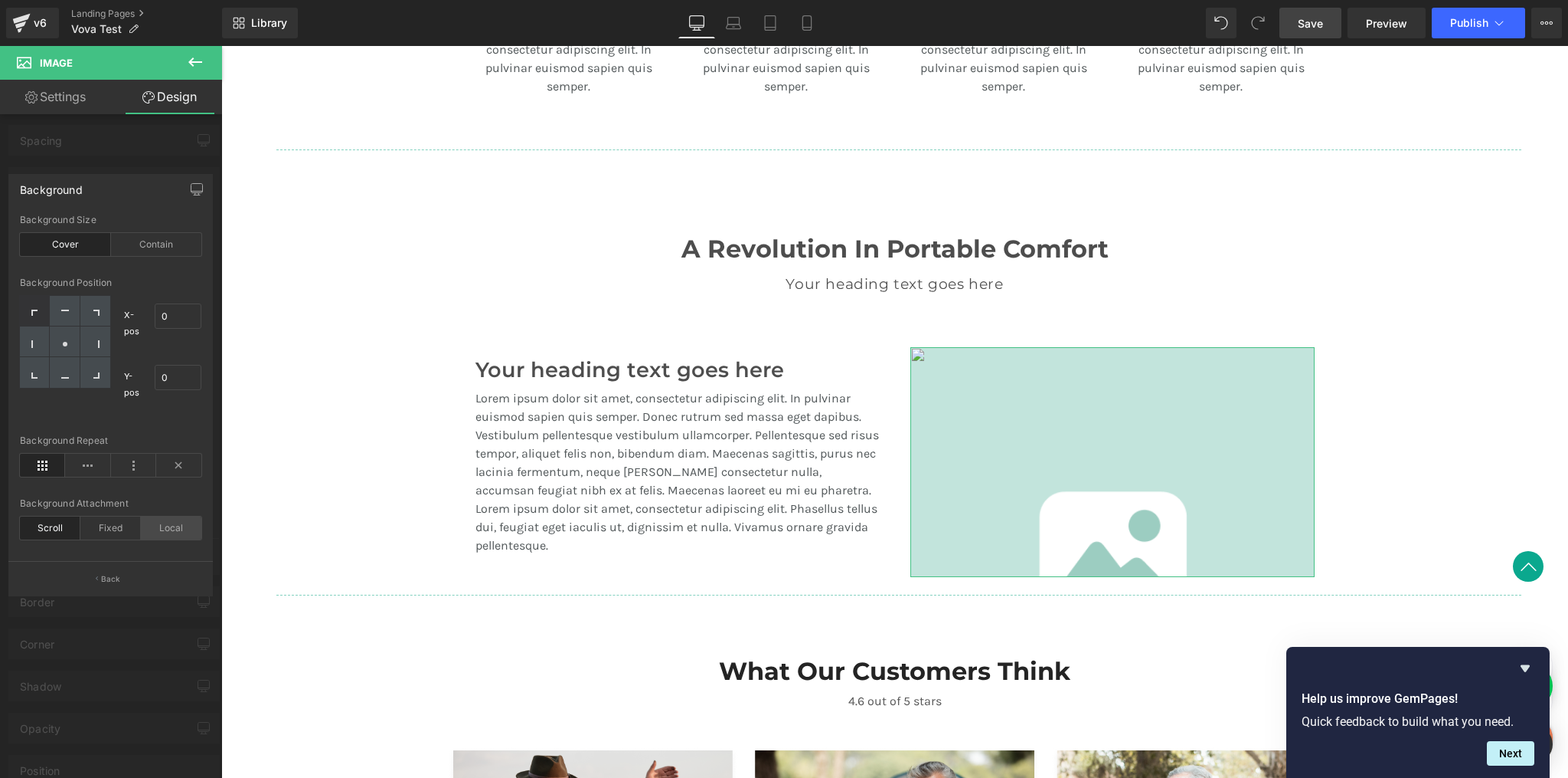
click at [173, 527] on div "Local" at bounding box center [171, 528] width 61 height 23
click at [119, 525] on div "Fixed" at bounding box center [110, 528] width 61 height 23
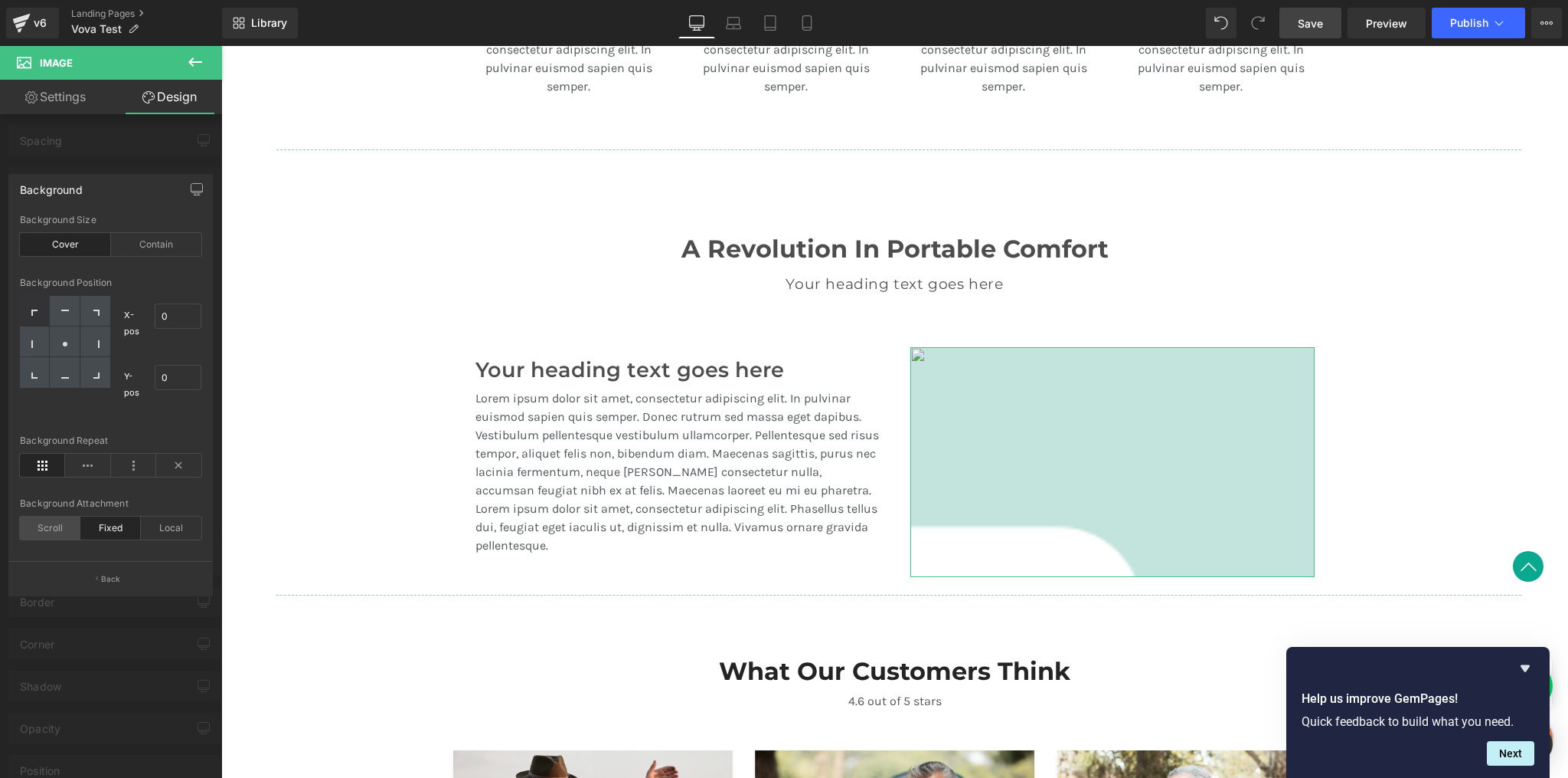
click at [58, 526] on div "Scroll" at bounding box center [50, 528] width 61 height 23
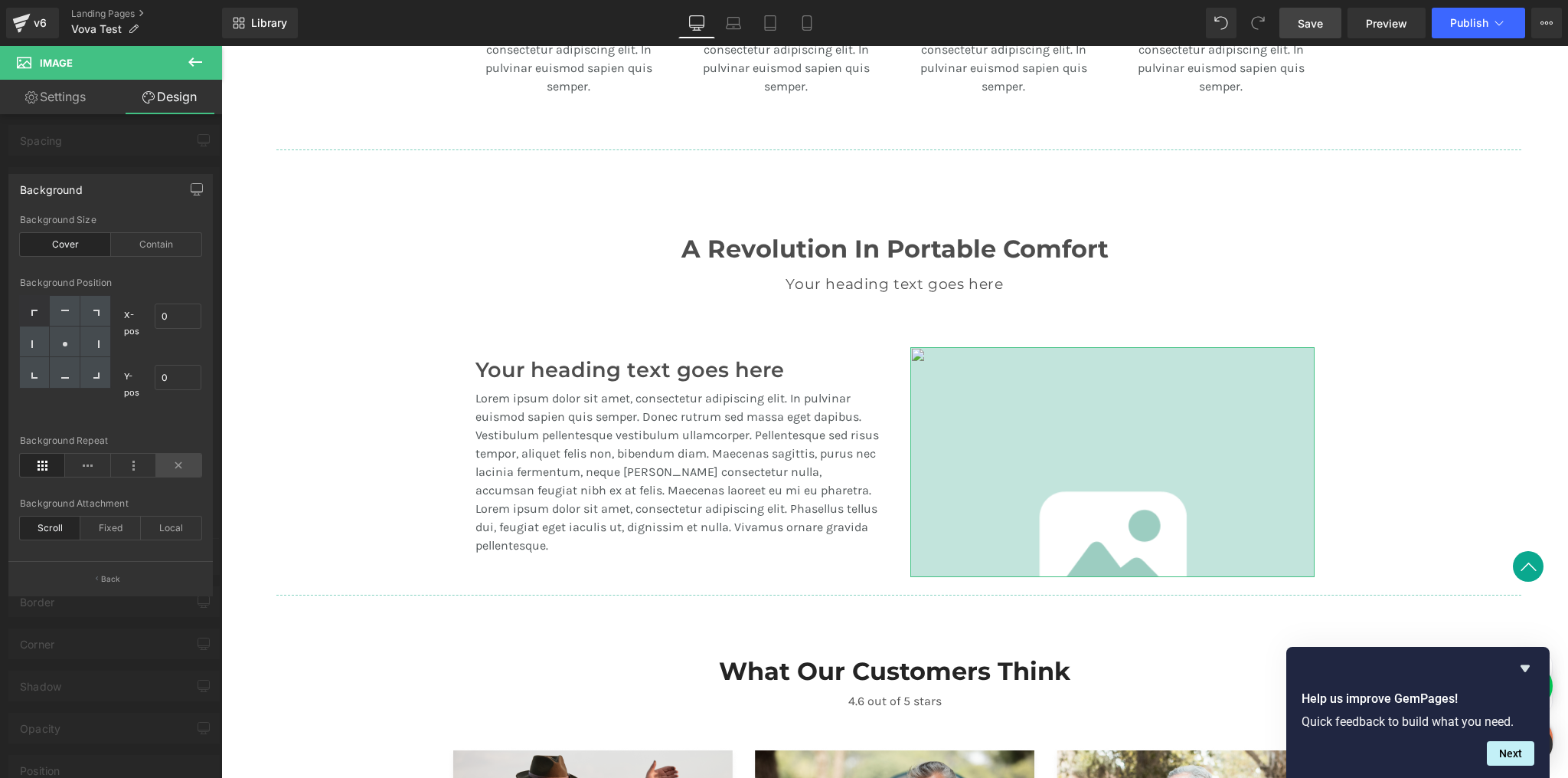
click at [179, 463] on icon at bounding box center [179, 465] width 45 height 23
click at [75, 342] on div at bounding box center [64, 342] width 30 height 31
type input "50"
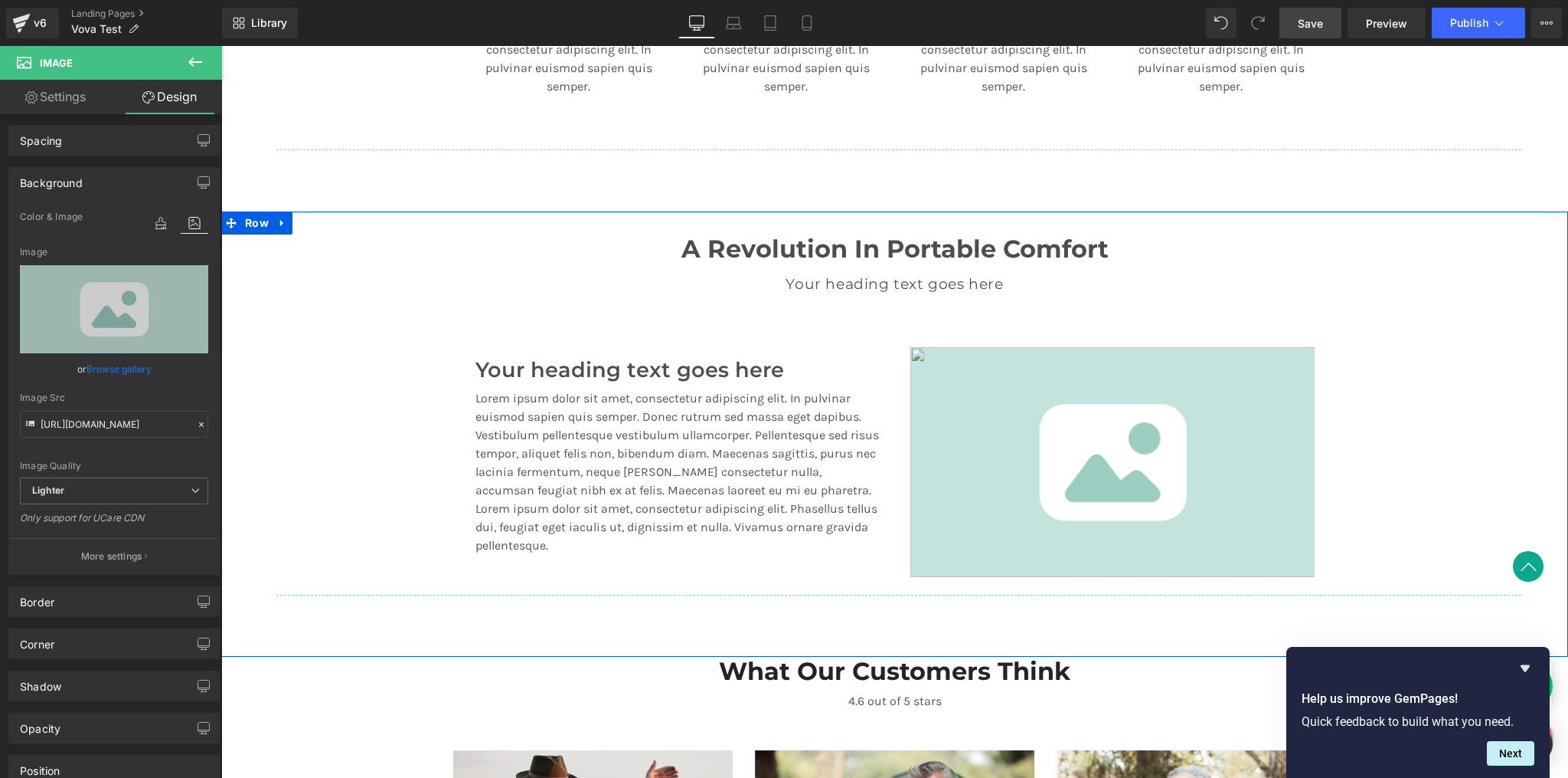
click at [1404, 329] on div "A Revolution In Portable Comfort Heading Your heading text goes here Heading Te…" at bounding box center [895, 407] width 1347 height 391
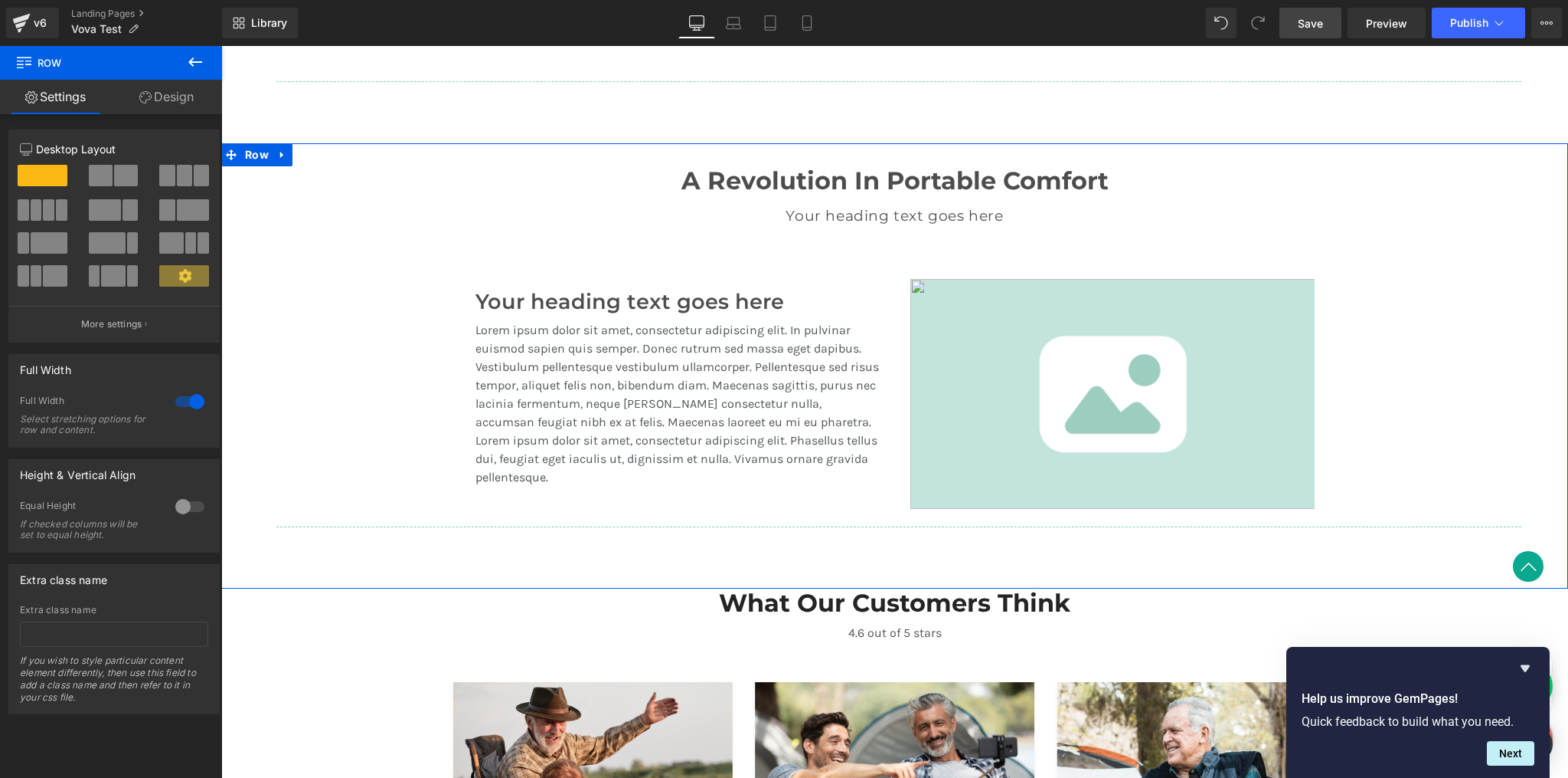
scroll to position [1092, 0]
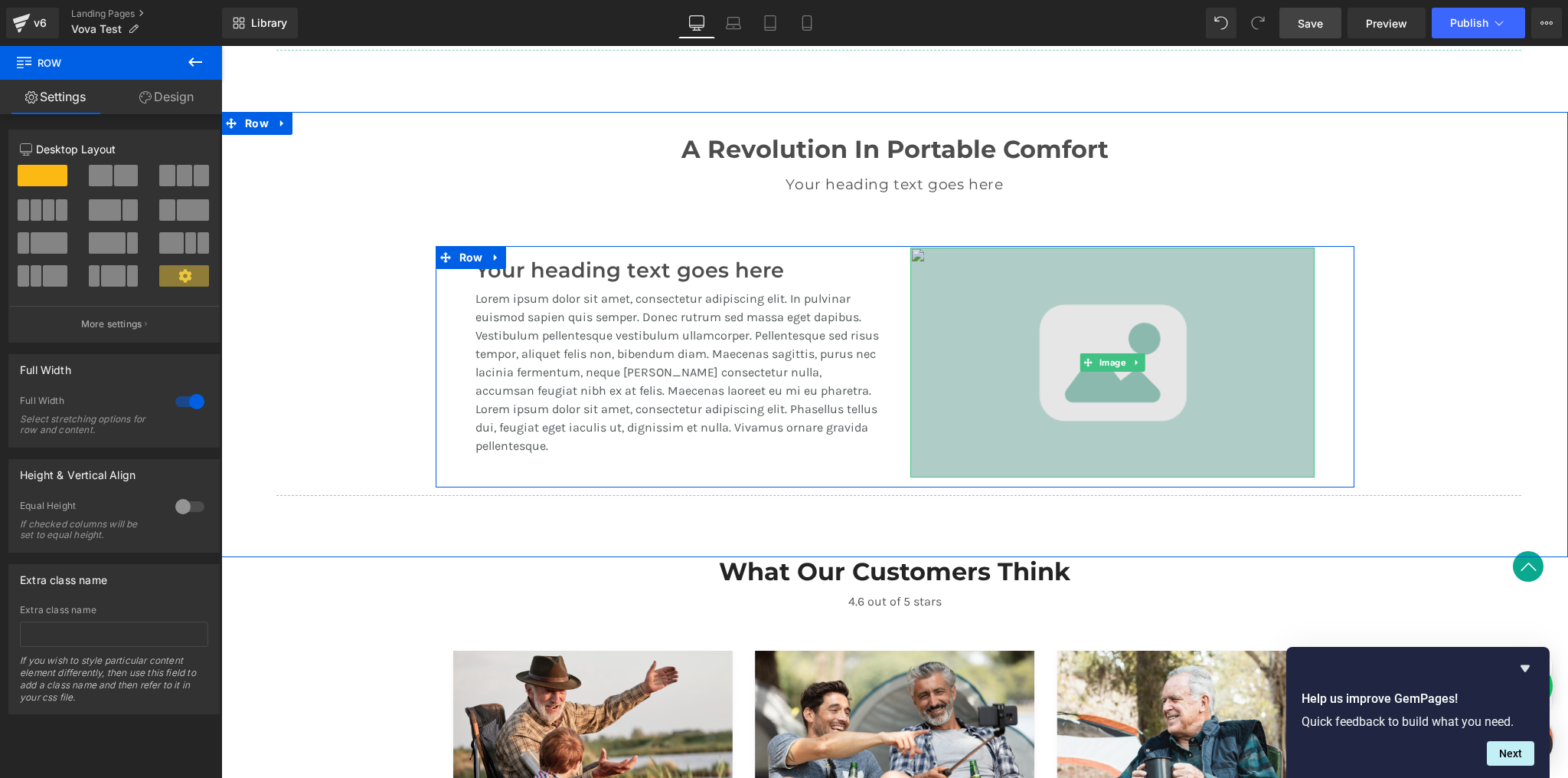
click at [1070, 322] on img at bounding box center [1113, 362] width 404 height 230
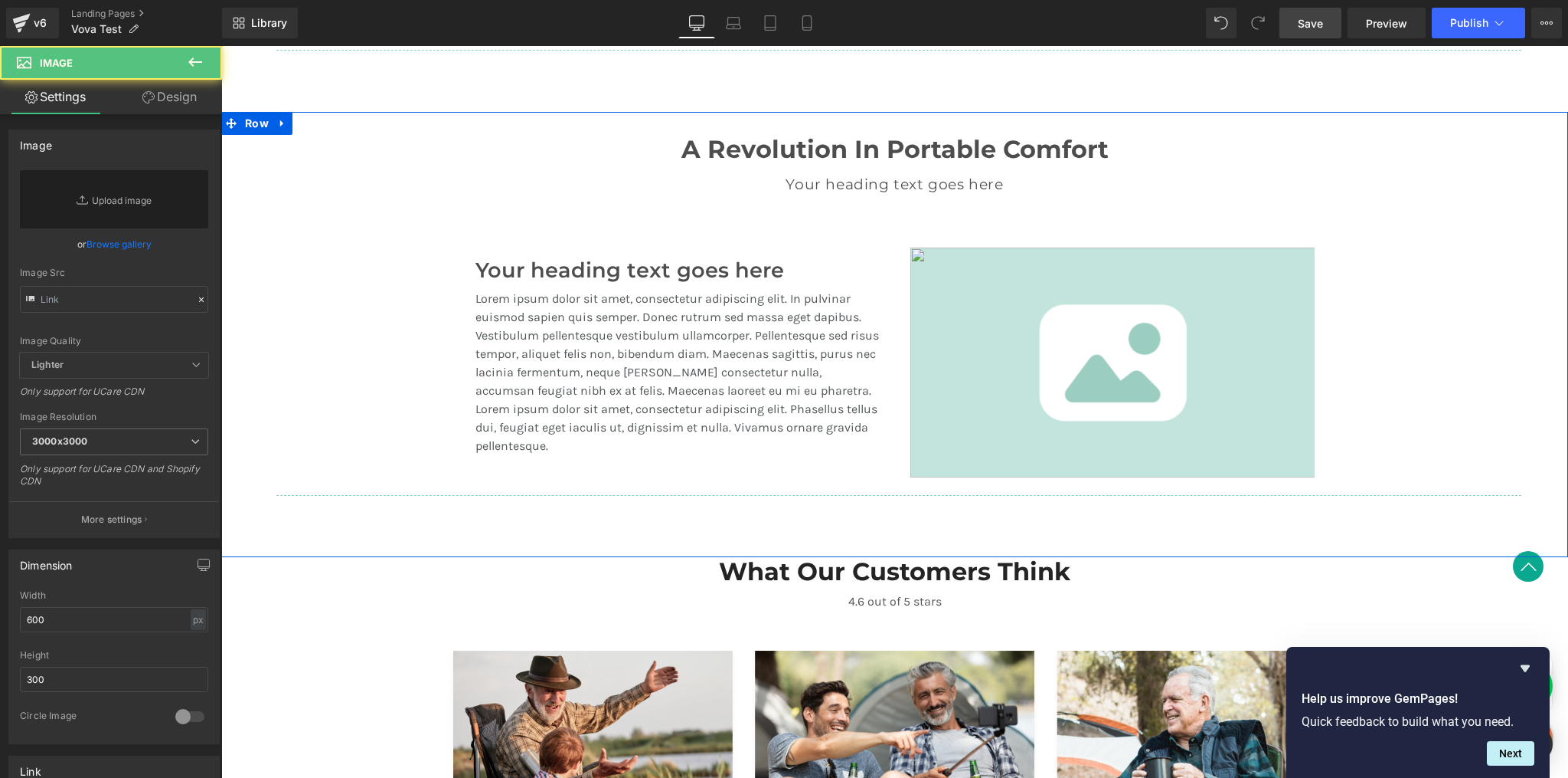
click at [1038, 218] on div "A Revolution In Portable Comfort Heading Your heading text goes here Heading Te…" at bounding box center [895, 179] width 919 height 134
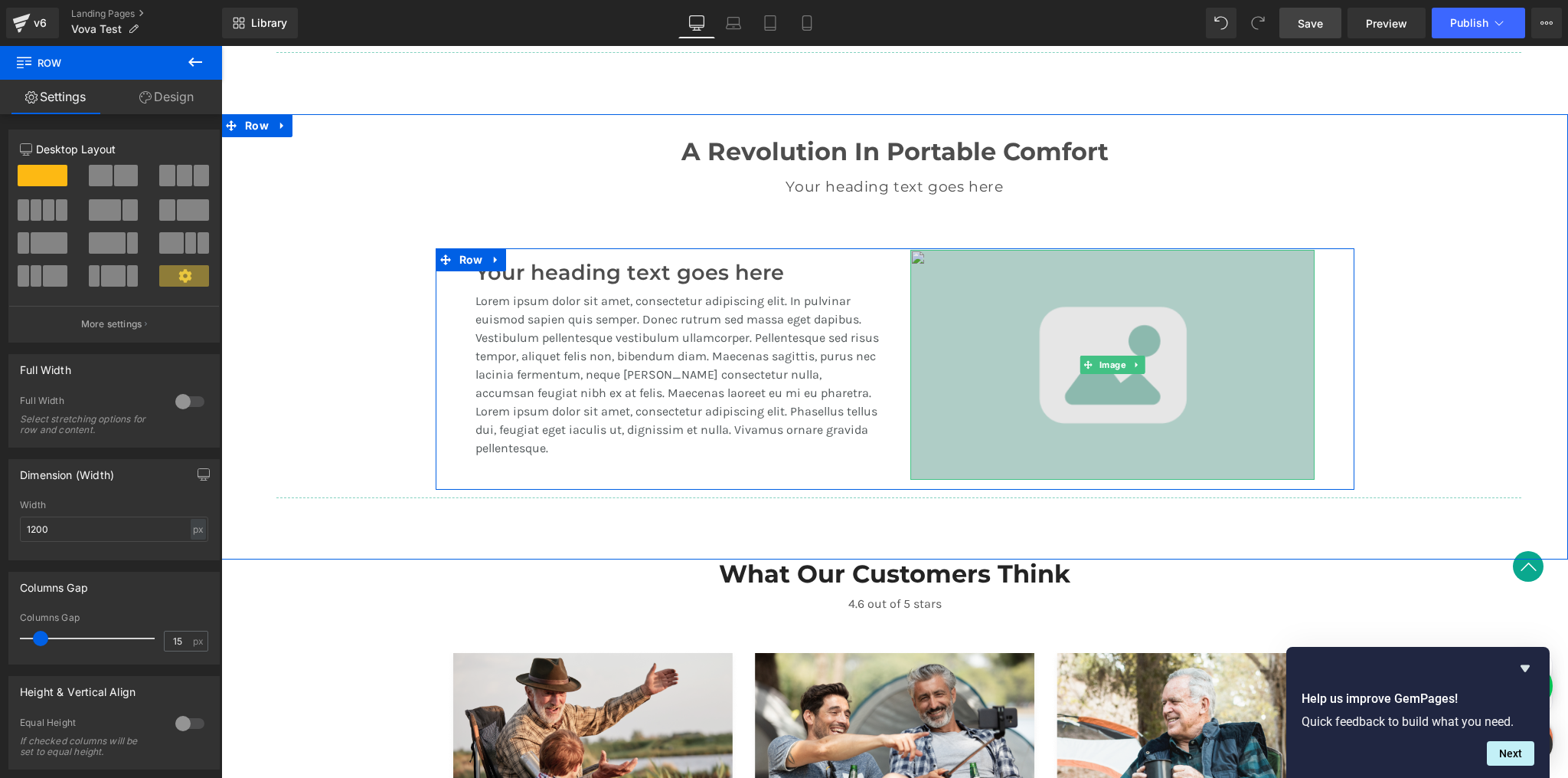
scroll to position [1090, 0]
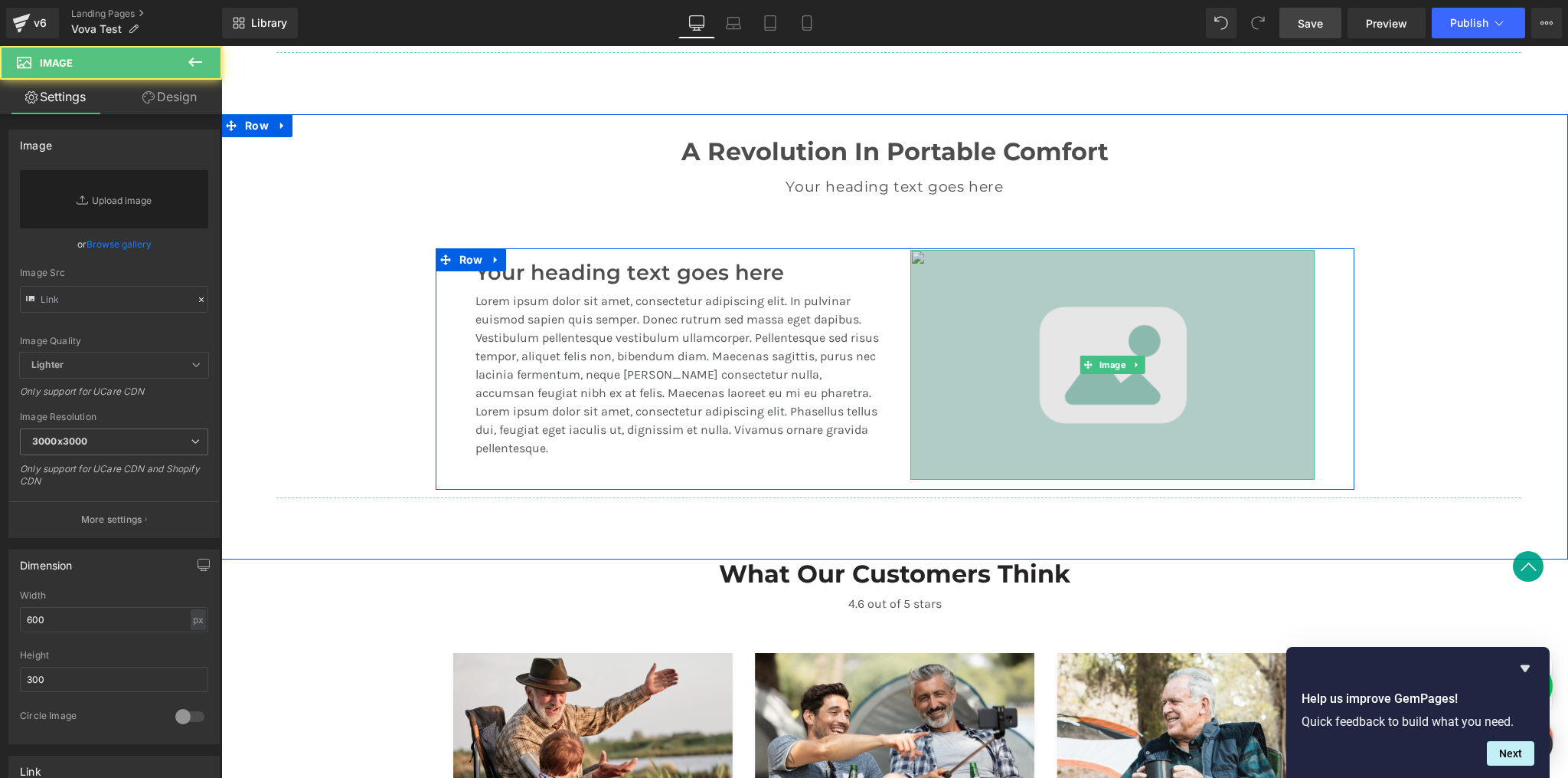
click at [915, 261] on img at bounding box center [1113, 365] width 404 height 230
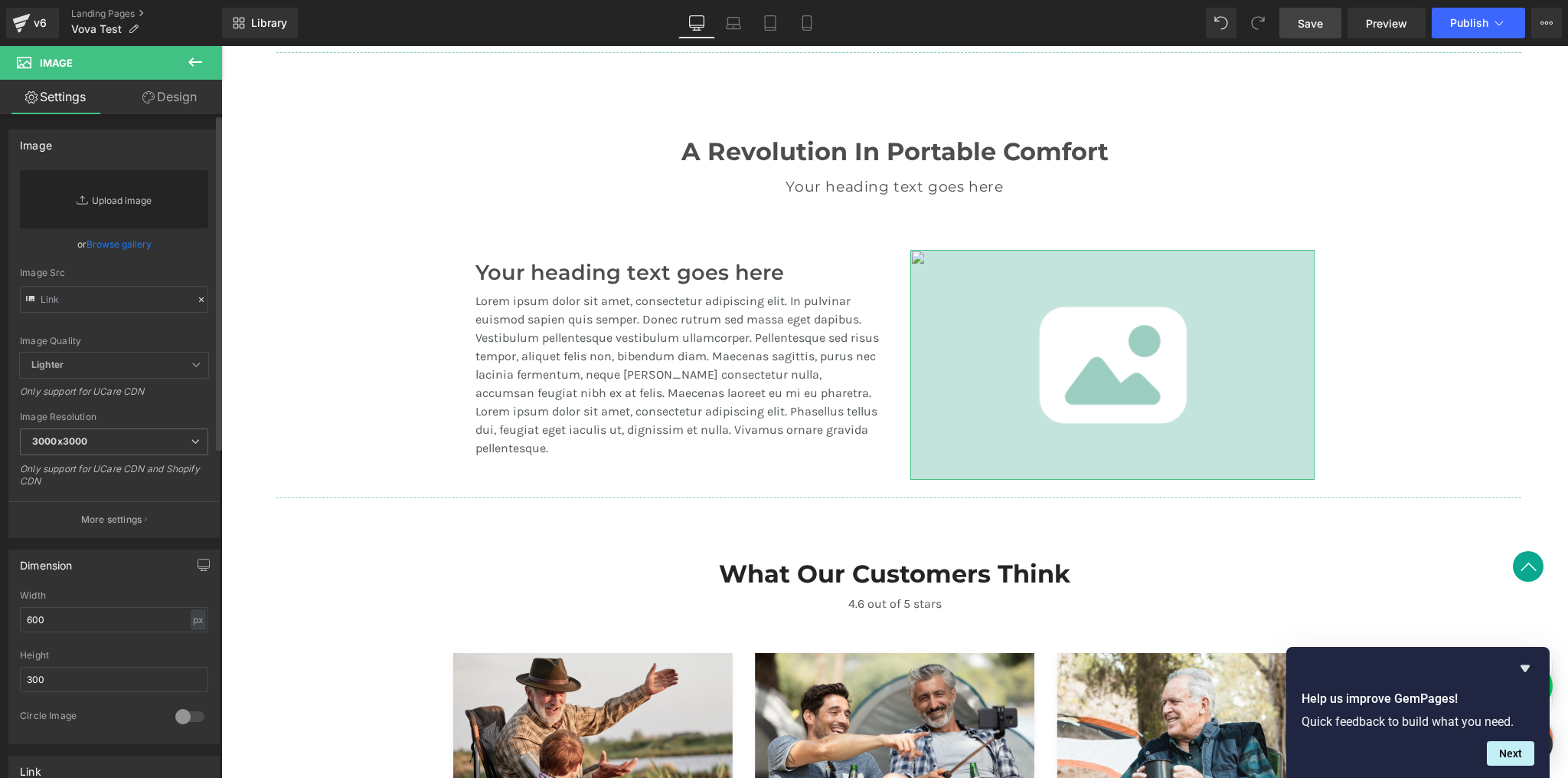
click at [114, 198] on link "Replace Image" at bounding box center [114, 199] width 188 height 58
type input "C:\fakepath\1.jpg"
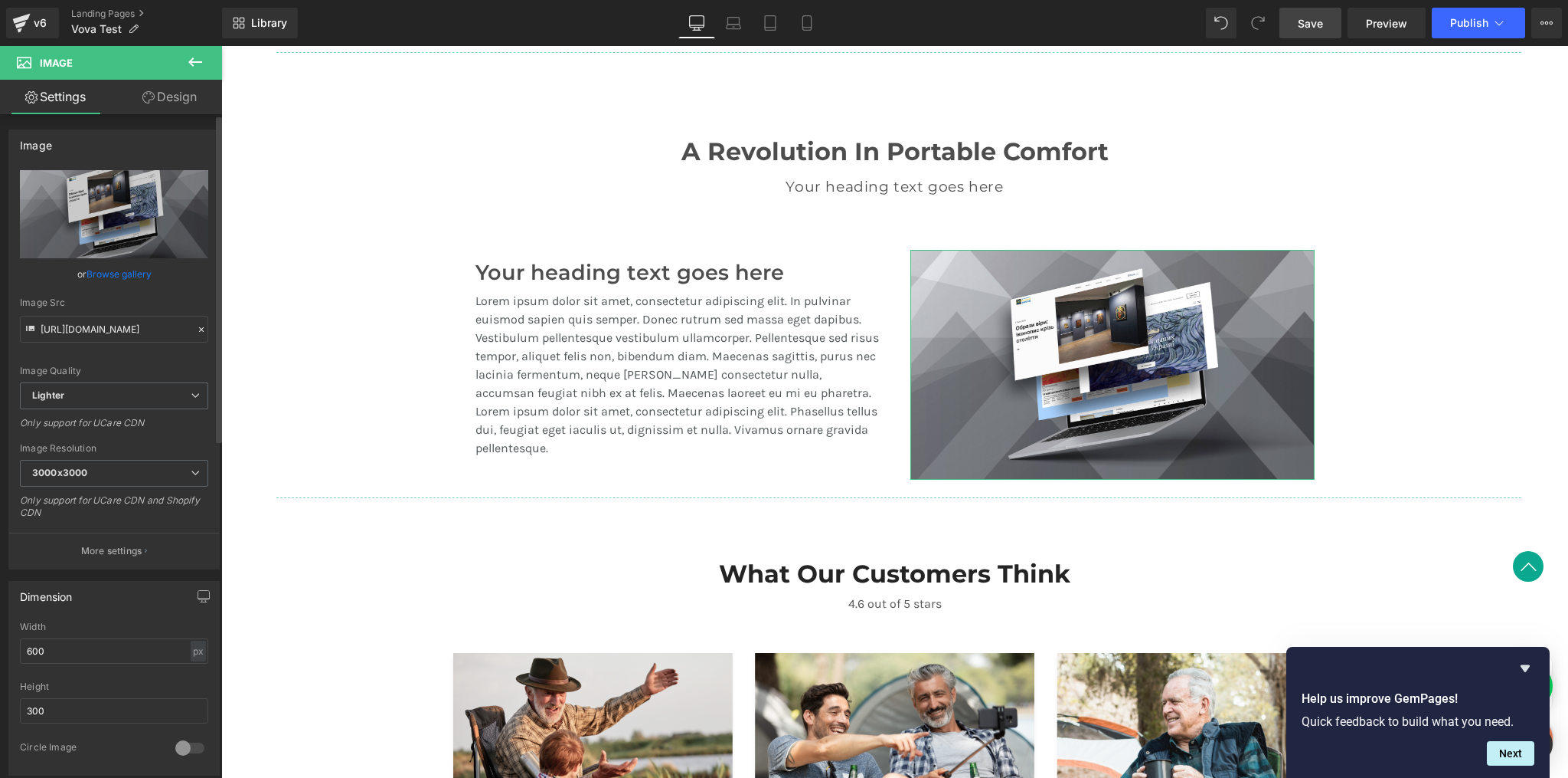
click at [99, 274] on link "Browse gallery" at bounding box center [119, 274] width 65 height 27
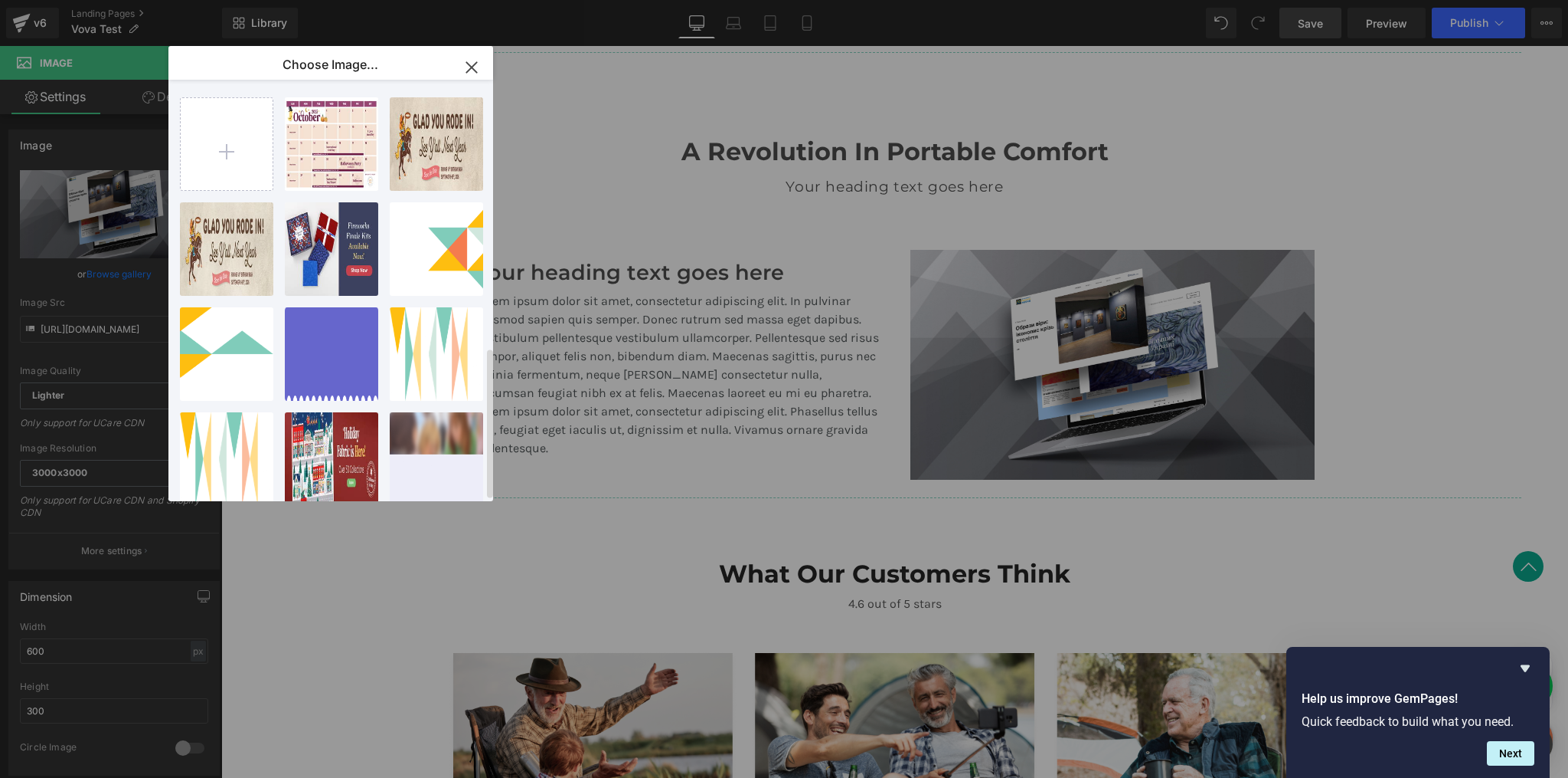
type input "[URL][DOMAIN_NAME]"
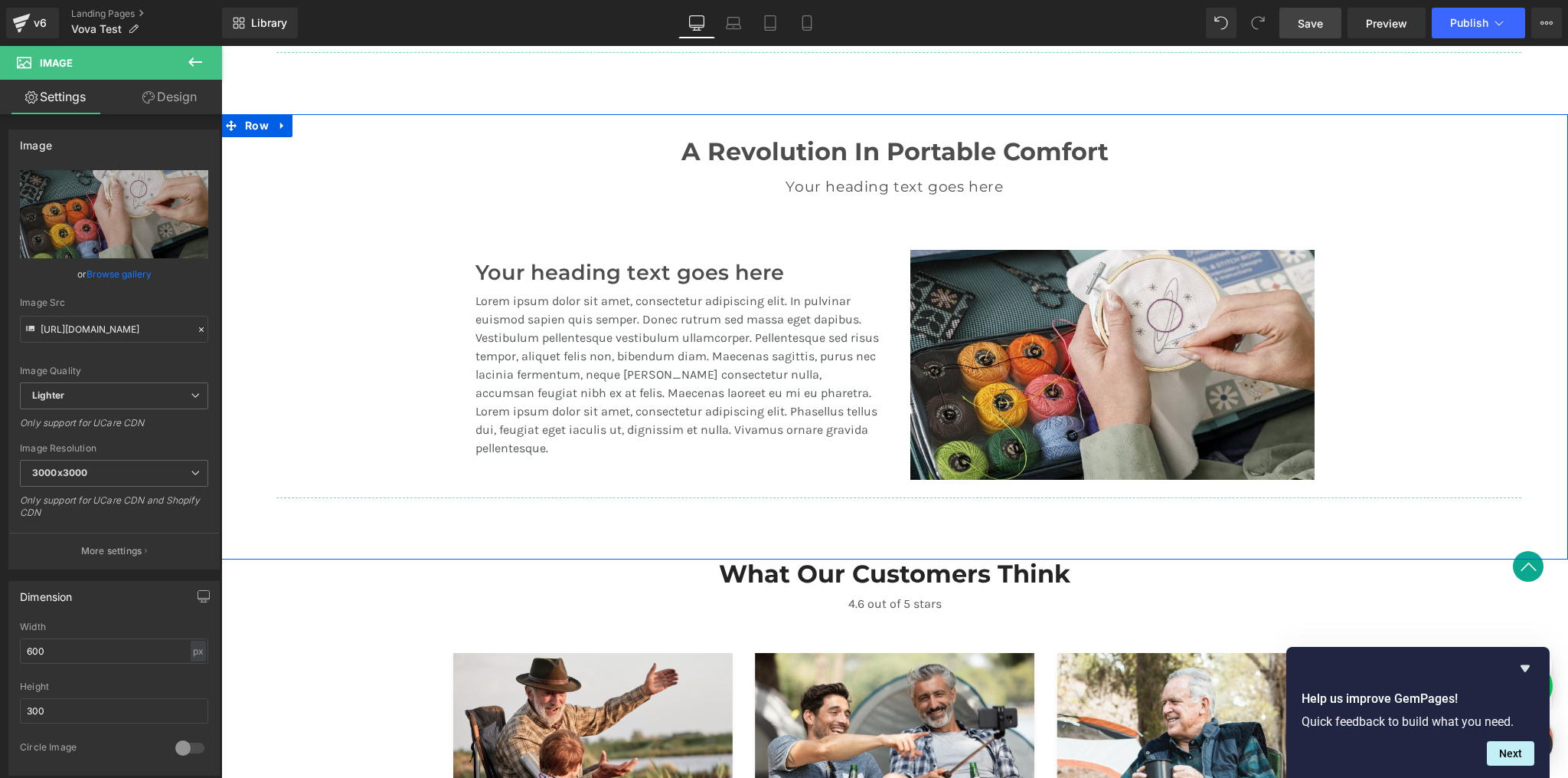
click at [1416, 399] on div "A Revolution In Portable Comfort Heading Your heading text goes here Heading Te…" at bounding box center [895, 310] width 1347 height 391
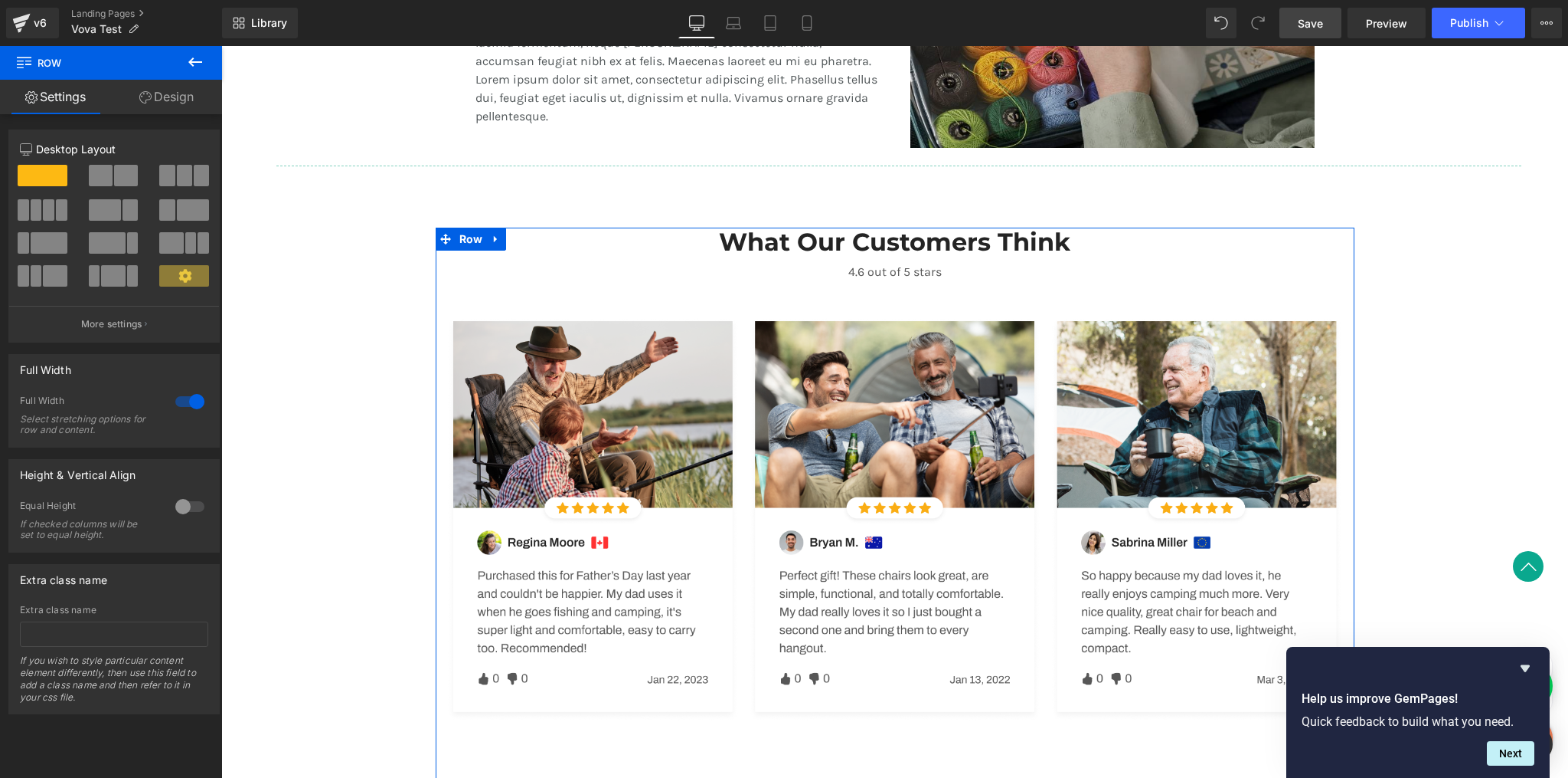
scroll to position [1228, 0]
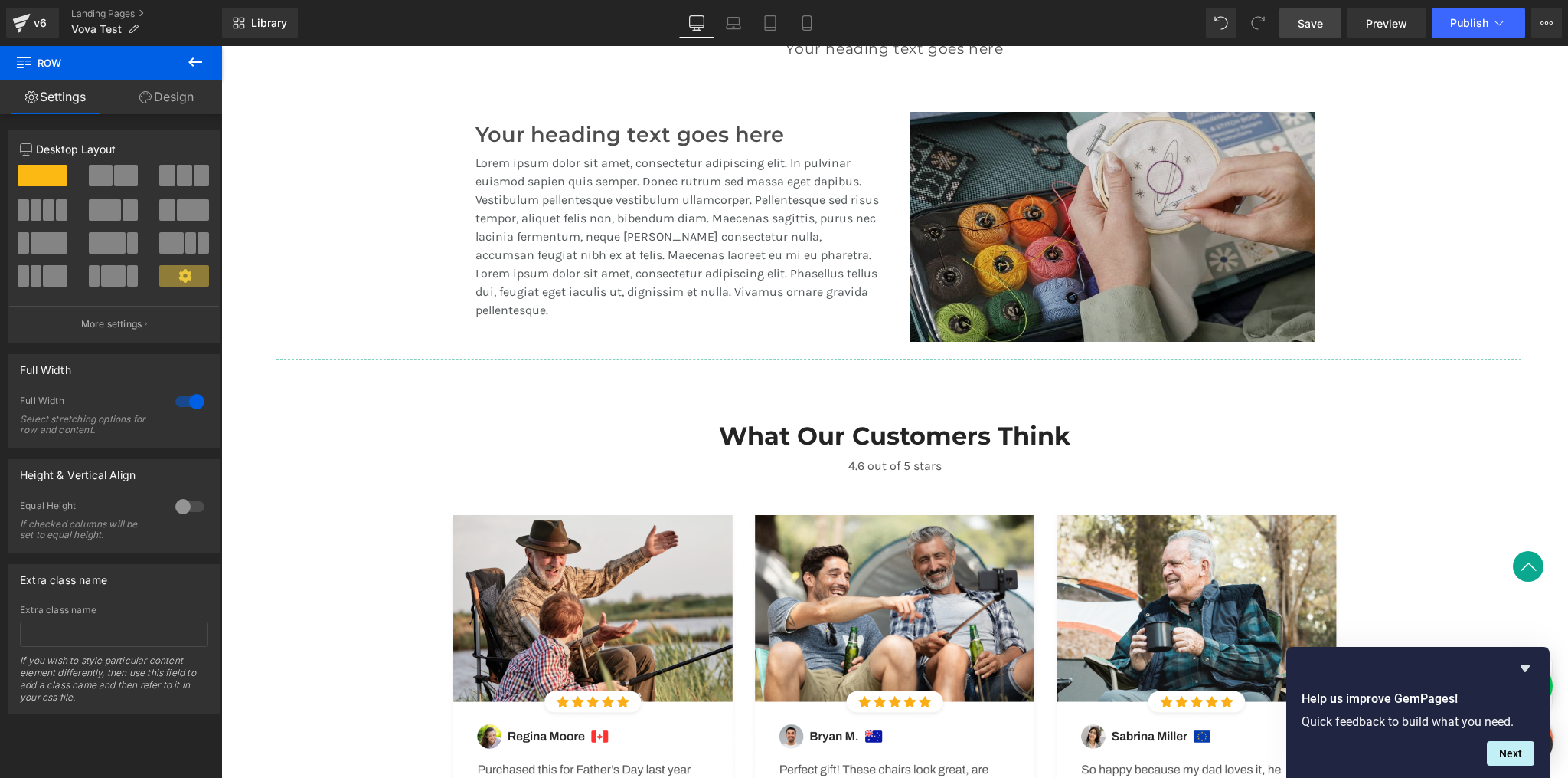
click at [1035, 264] on img at bounding box center [1113, 227] width 404 height 230
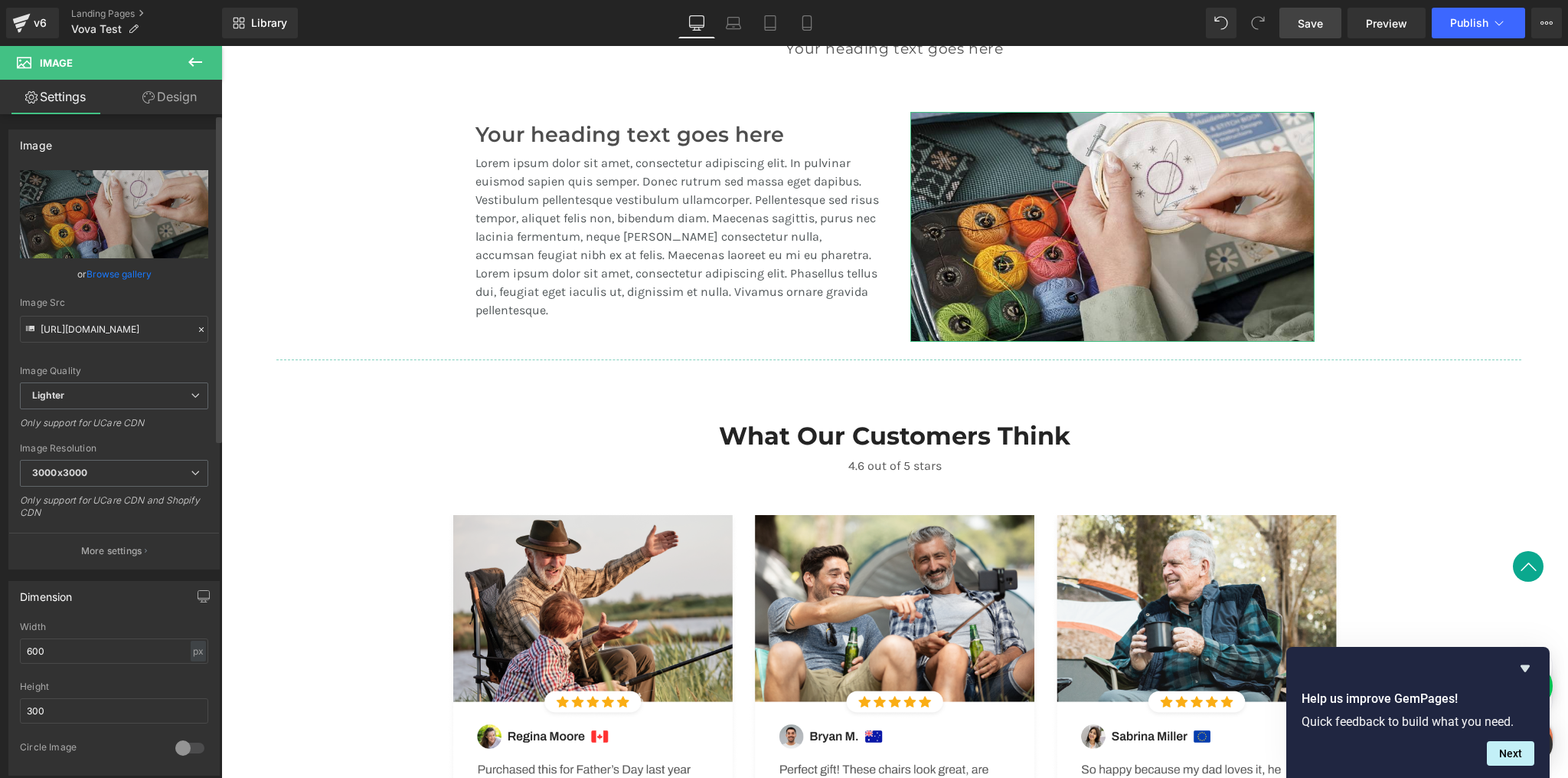
click at [106, 273] on link "Browse gallery" at bounding box center [119, 274] width 65 height 27
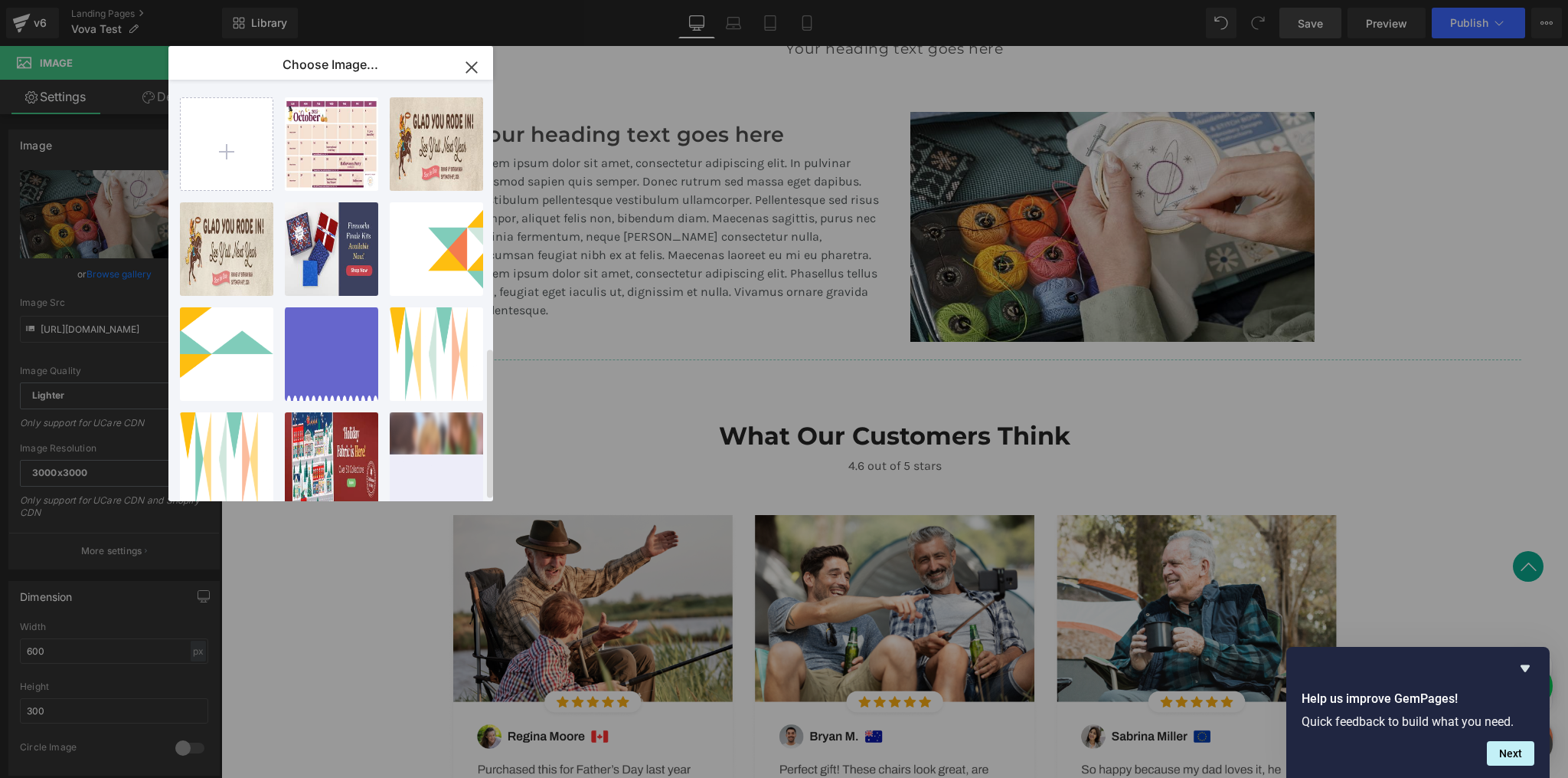
type input "[URL][DOMAIN_NAME]"
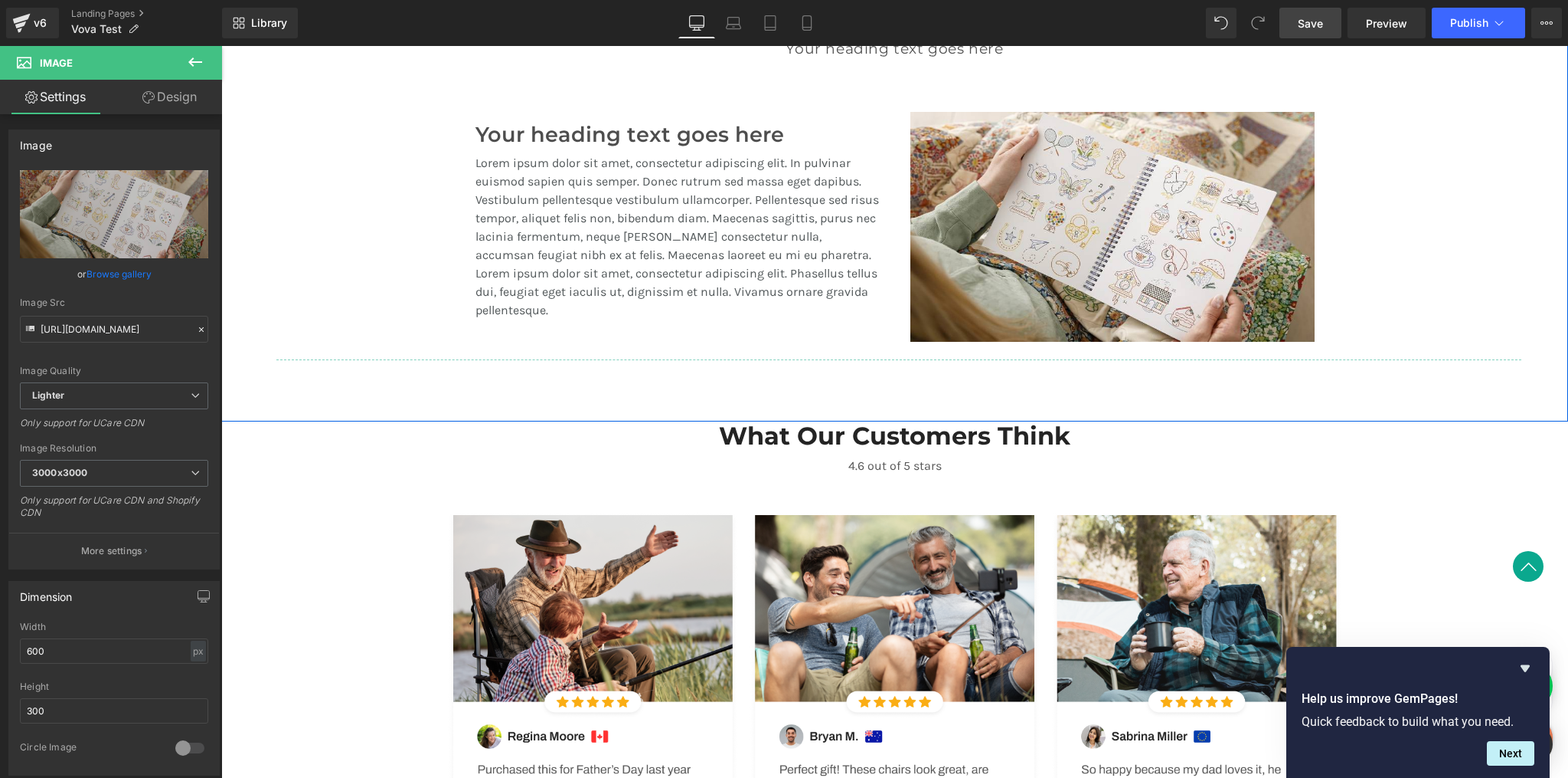
click at [1432, 279] on div "A Revolution In Portable Comfort Heading Your heading text goes here Heading Te…" at bounding box center [895, 172] width 1347 height 391
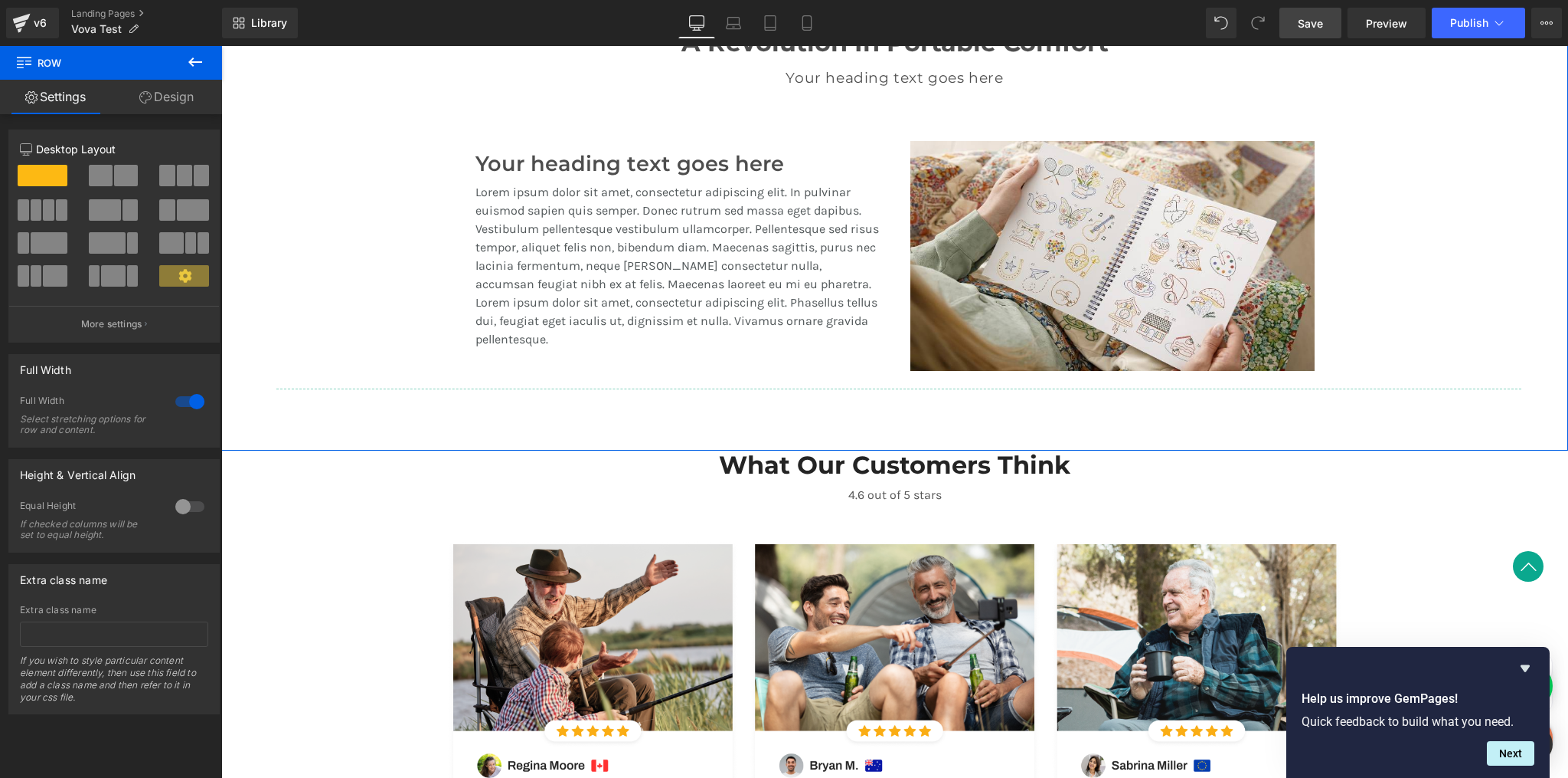
scroll to position [1188, 0]
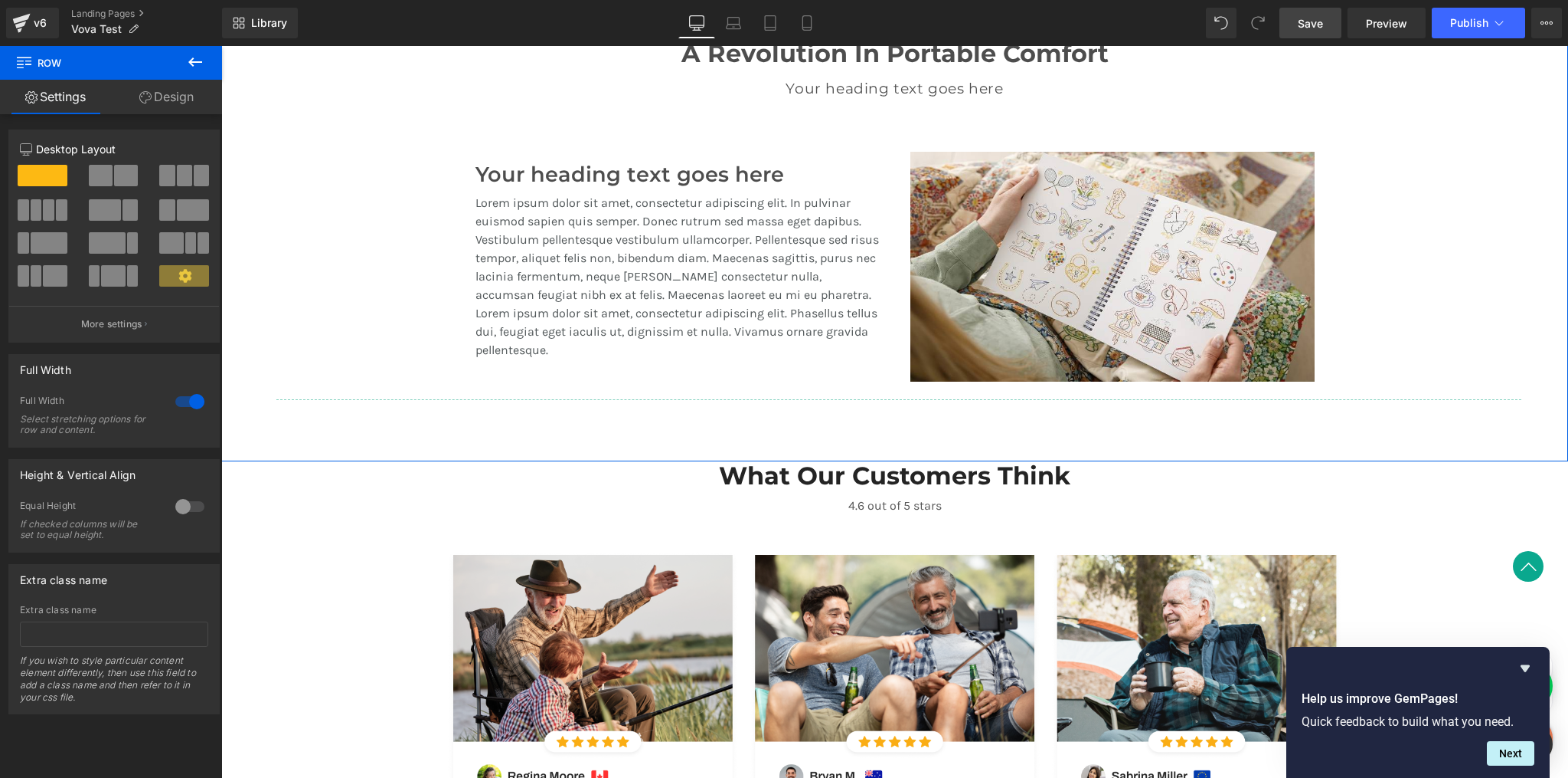
click at [1351, 280] on div "A Revolution In Portable Comfort Heading Your heading text goes here Heading Te…" at bounding box center [895, 212] width 1347 height 391
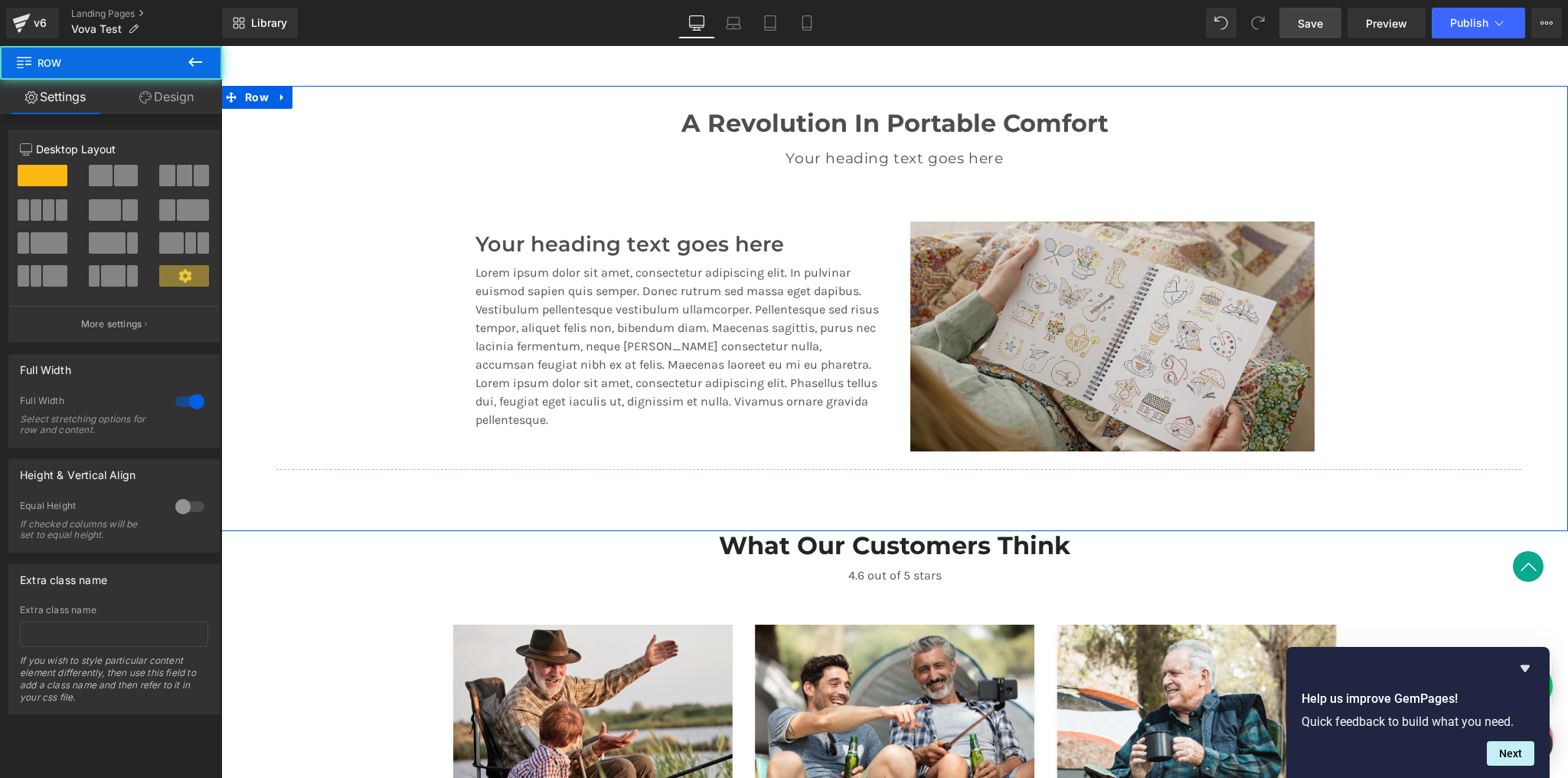
scroll to position [1117, 0]
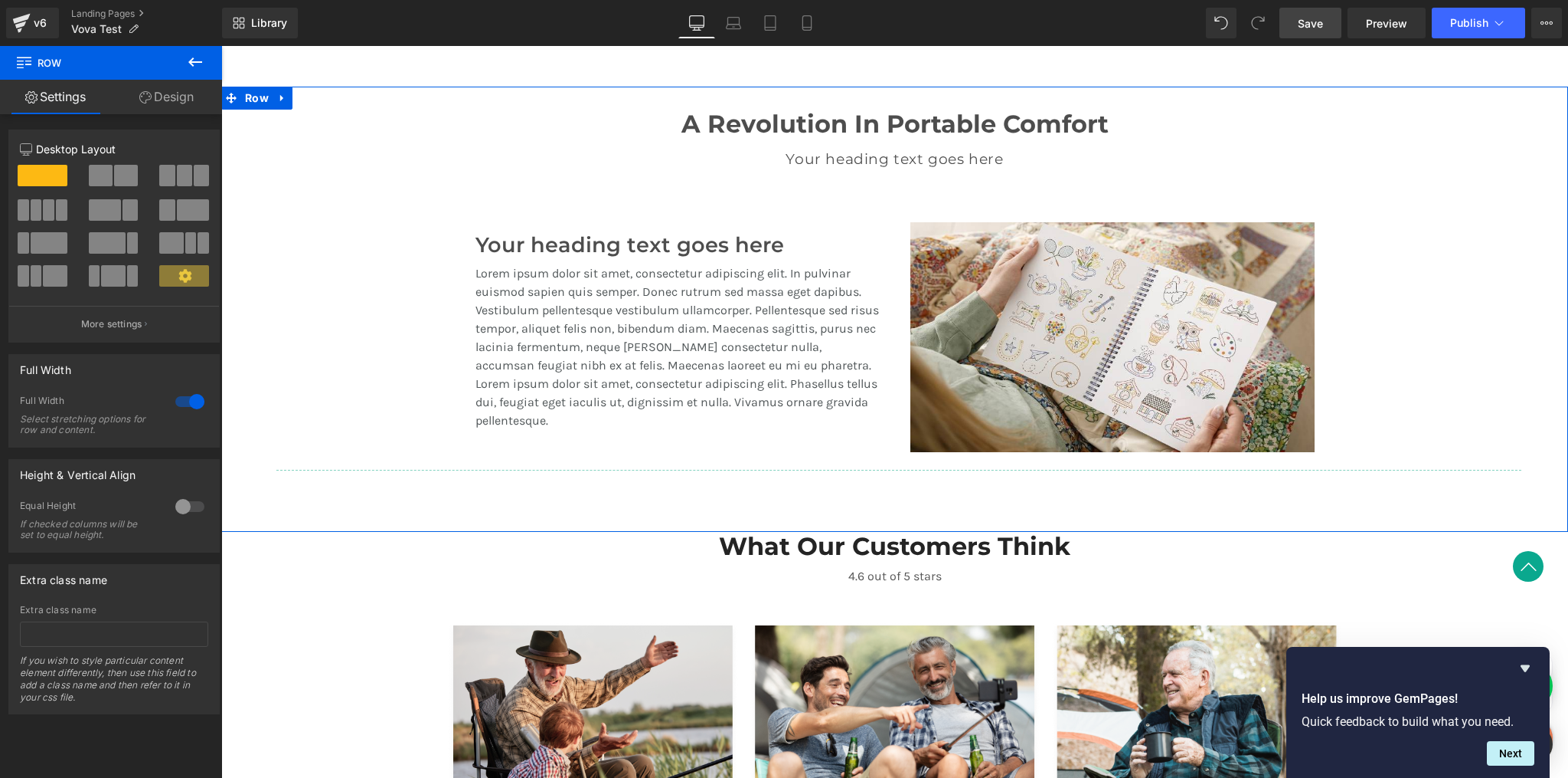
click at [887, 242] on div "Your heading text goes here Heading Lorem ipsum dolor sit amet, consectetur adi…" at bounding box center [678, 338] width 435 height 234
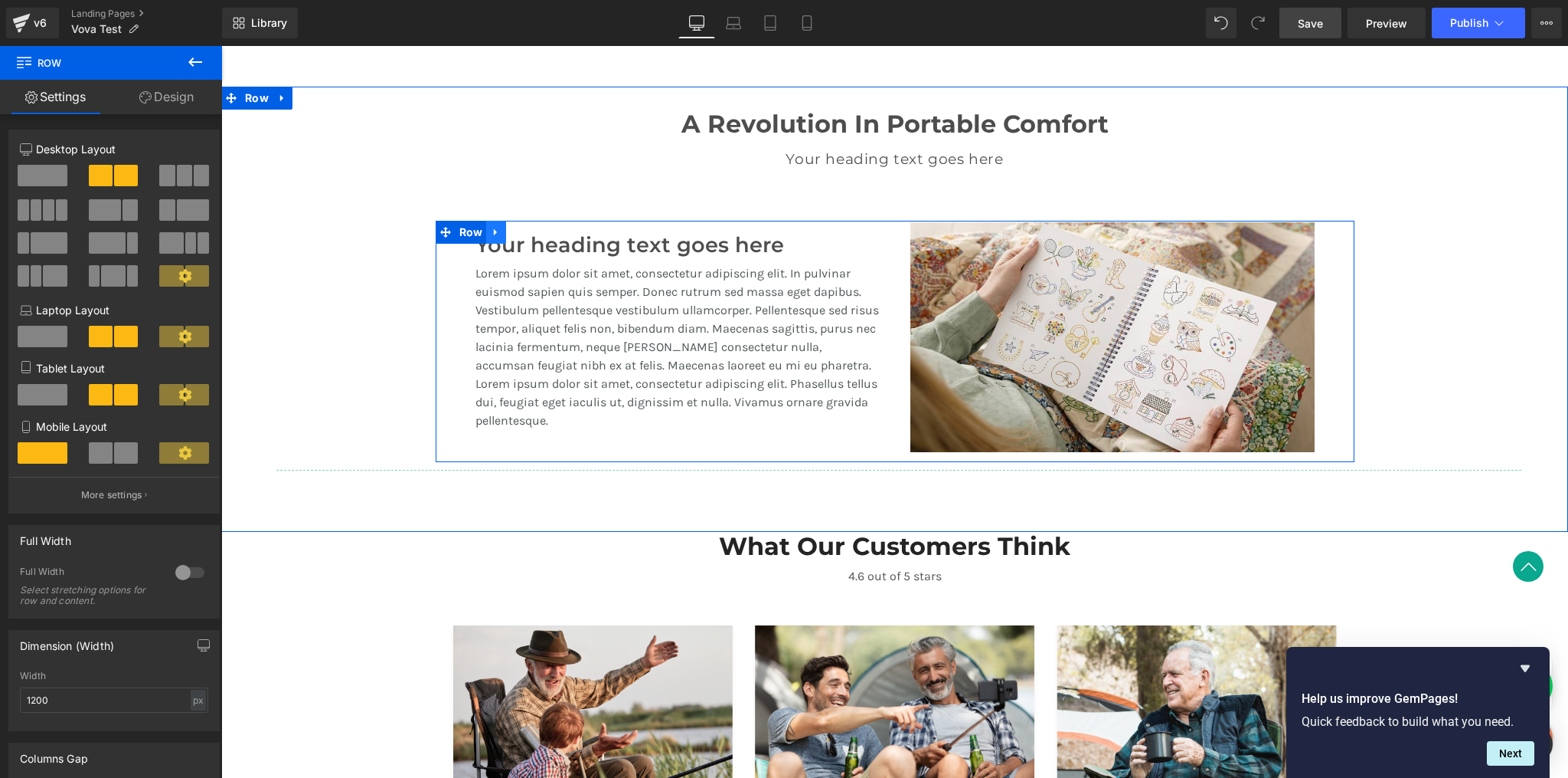
click at [494, 231] on icon at bounding box center [496, 232] width 3 height 6
click at [510, 229] on icon at bounding box center [515, 231] width 11 height 11
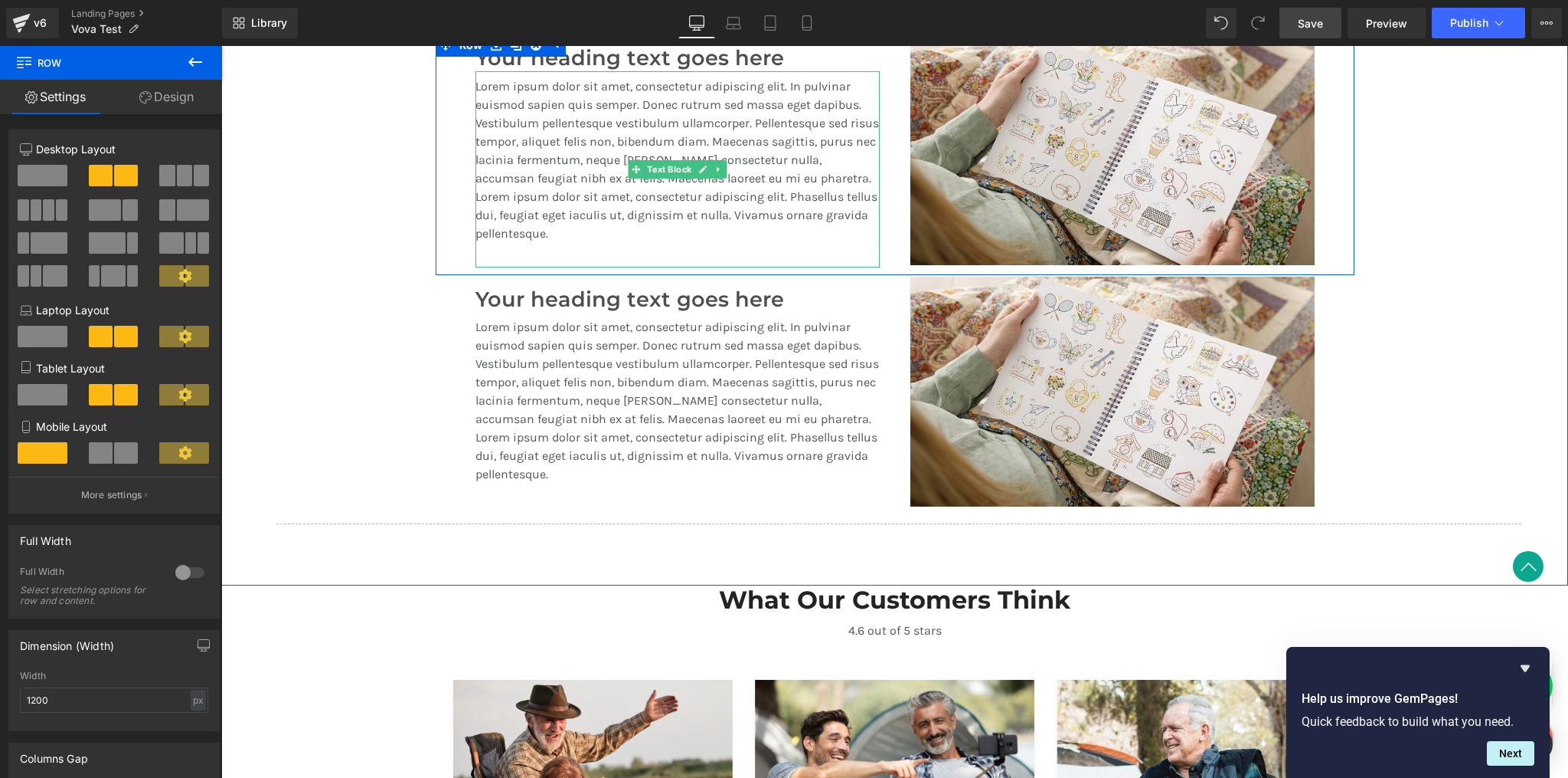
scroll to position [1164, 0]
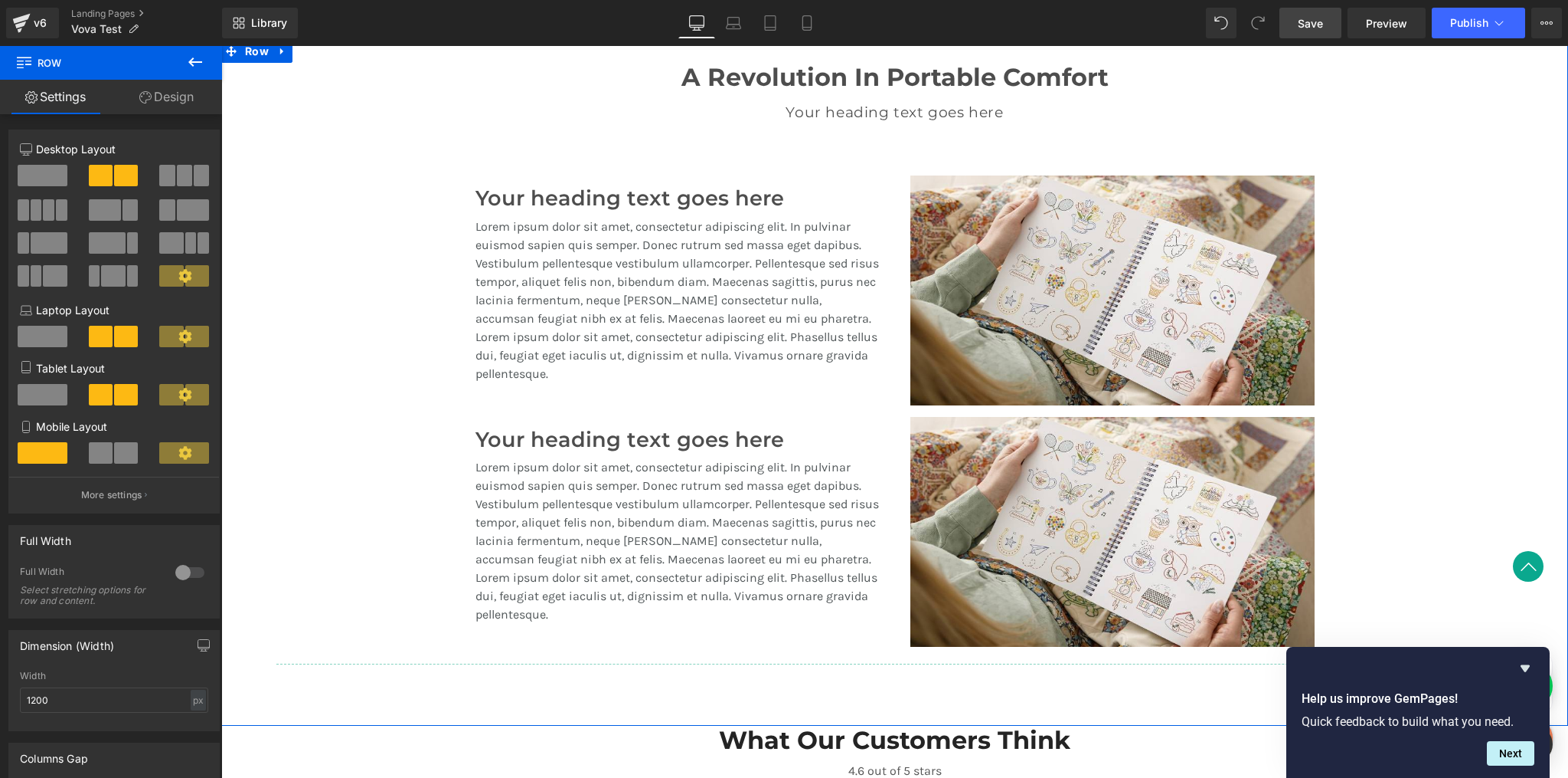
click at [1406, 380] on div "A Revolution In Portable Comfort Heading Your heading text goes here Heading Te…" at bounding box center [895, 356] width 1347 height 632
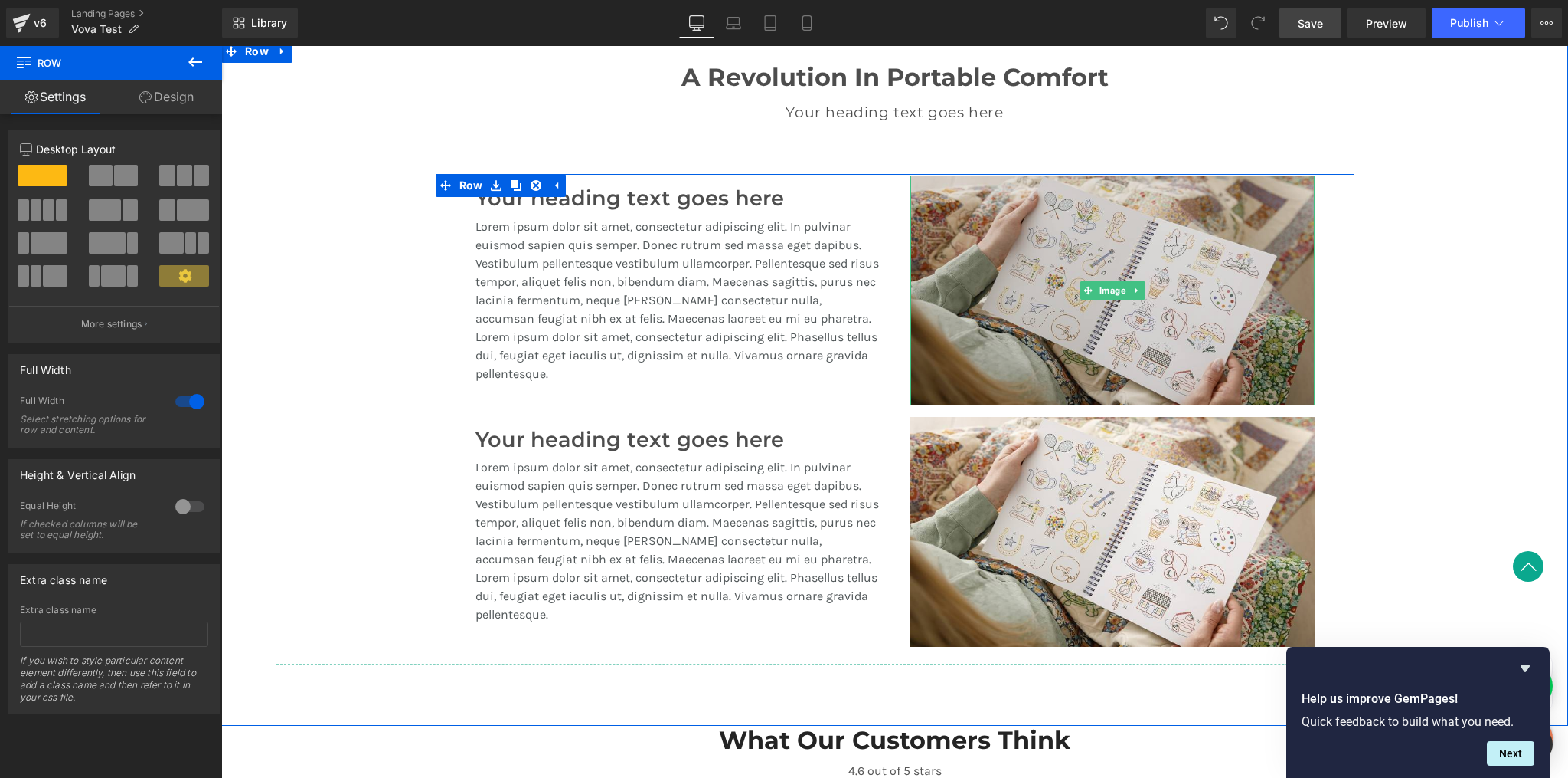
click at [966, 358] on img at bounding box center [1113, 290] width 404 height 230
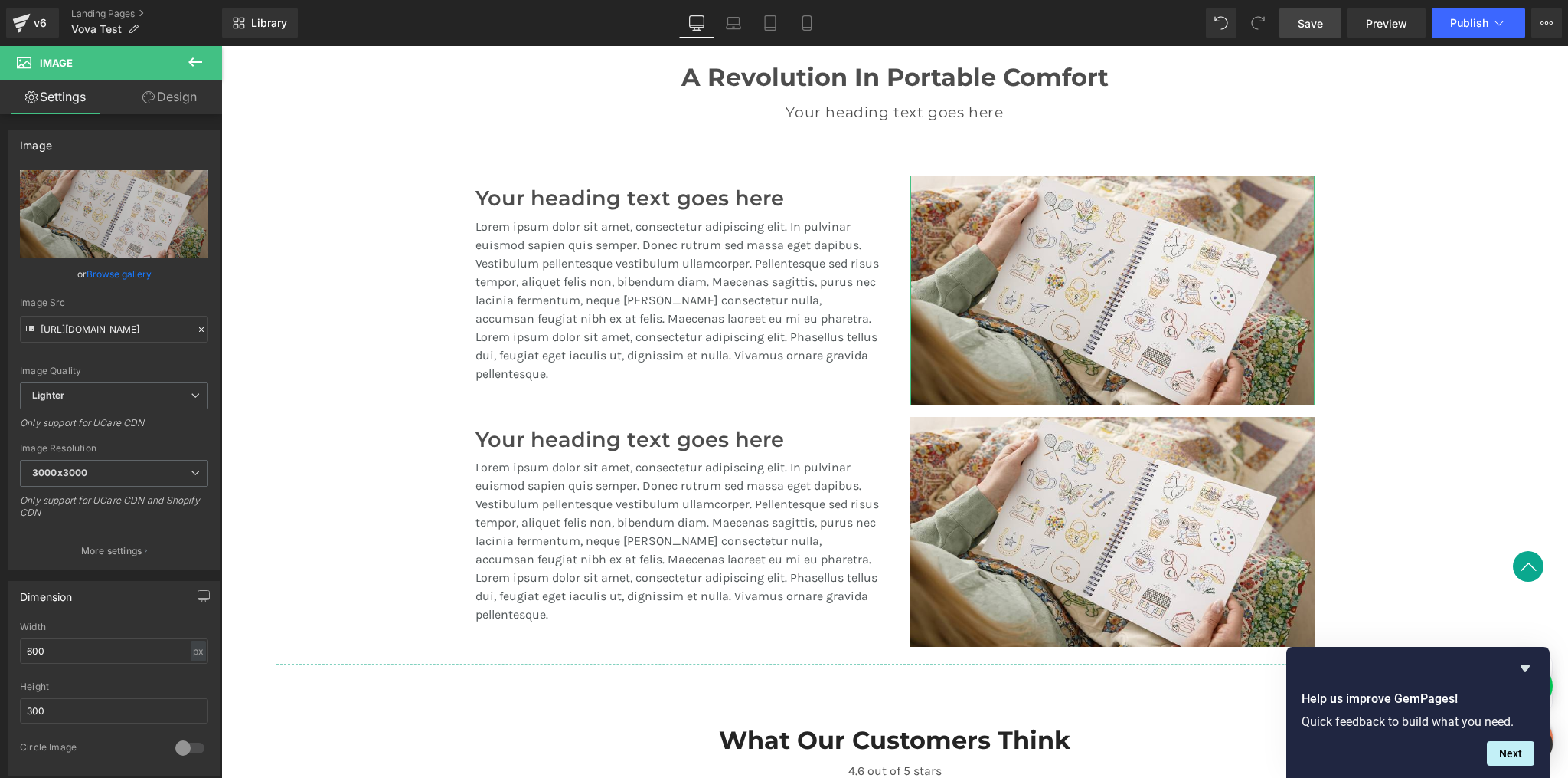
click at [173, 95] on link "Design" at bounding box center [170, 97] width 111 height 34
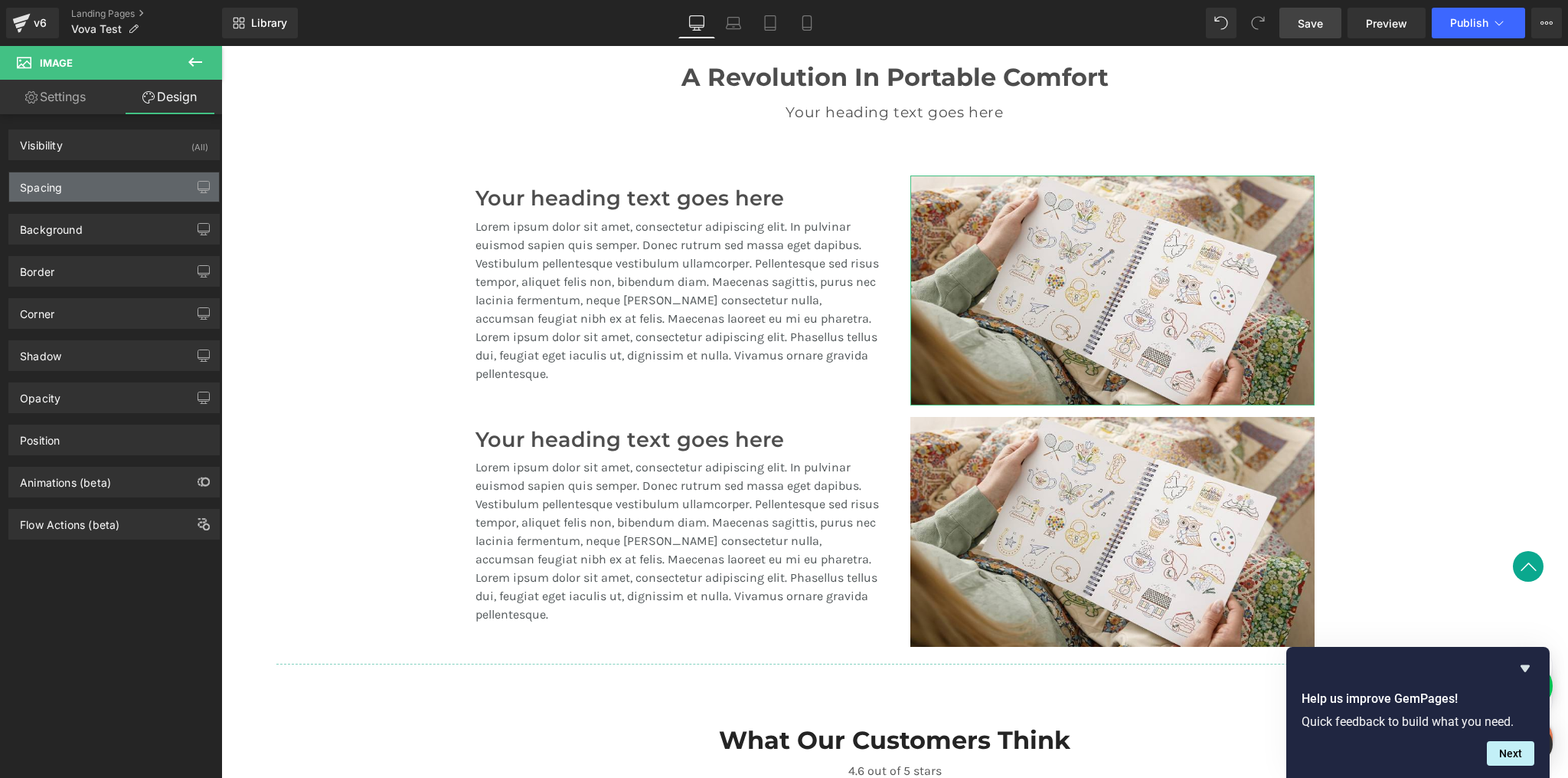
click at [97, 195] on div "Spacing" at bounding box center [114, 187] width 210 height 29
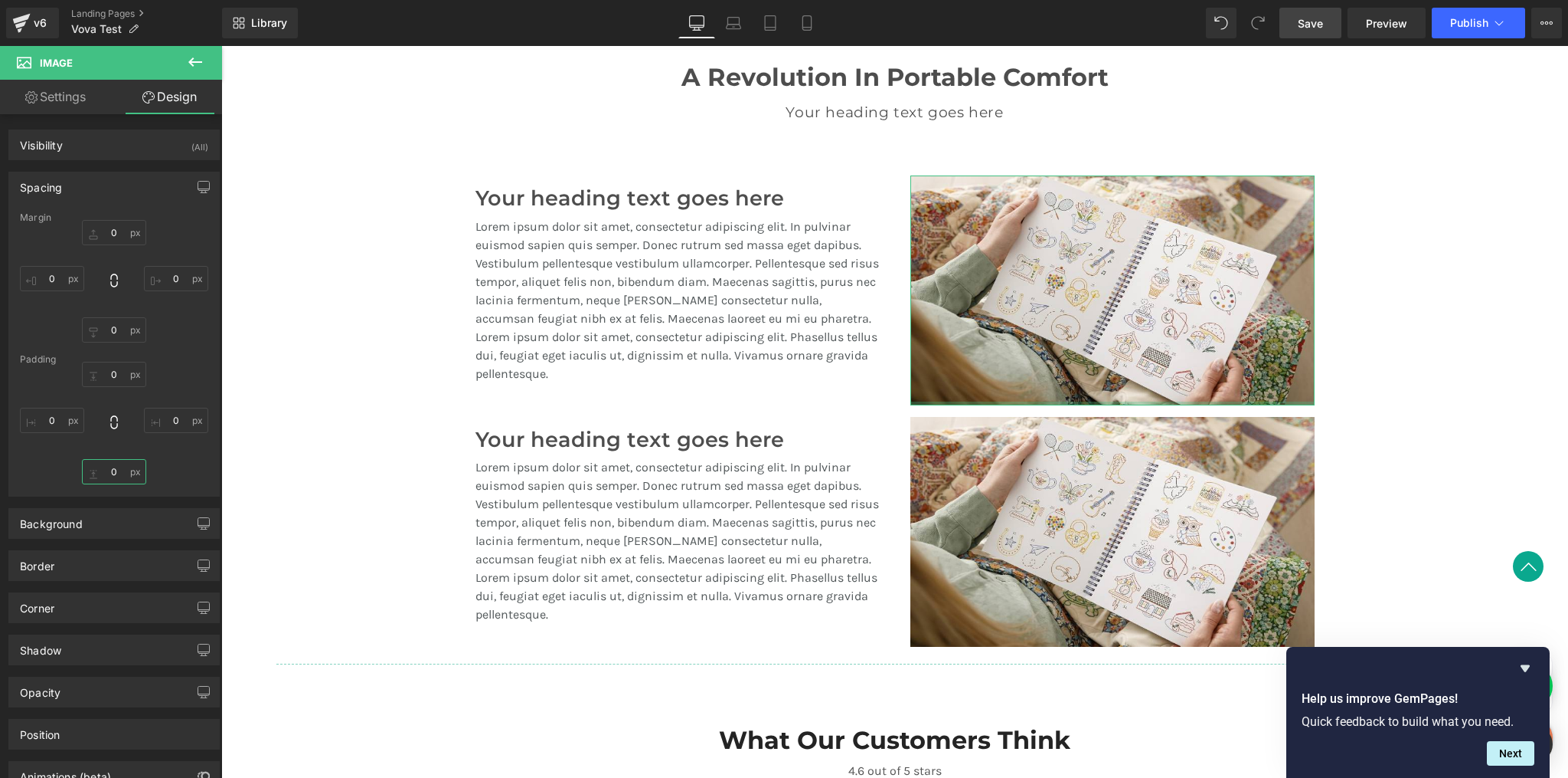
click at [119, 473] on input "0" at bounding box center [114, 471] width 64 height 25
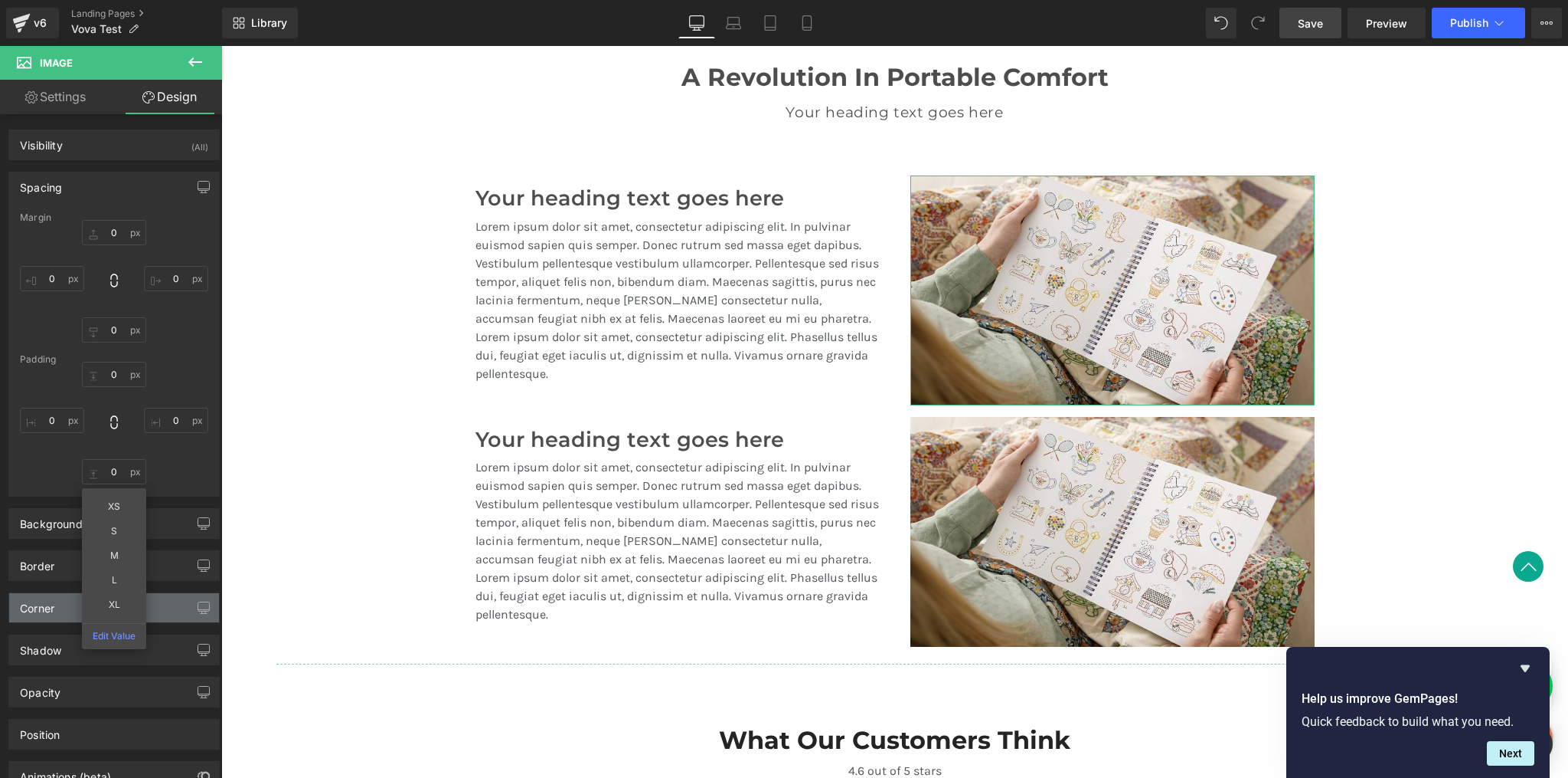
type input "XL"
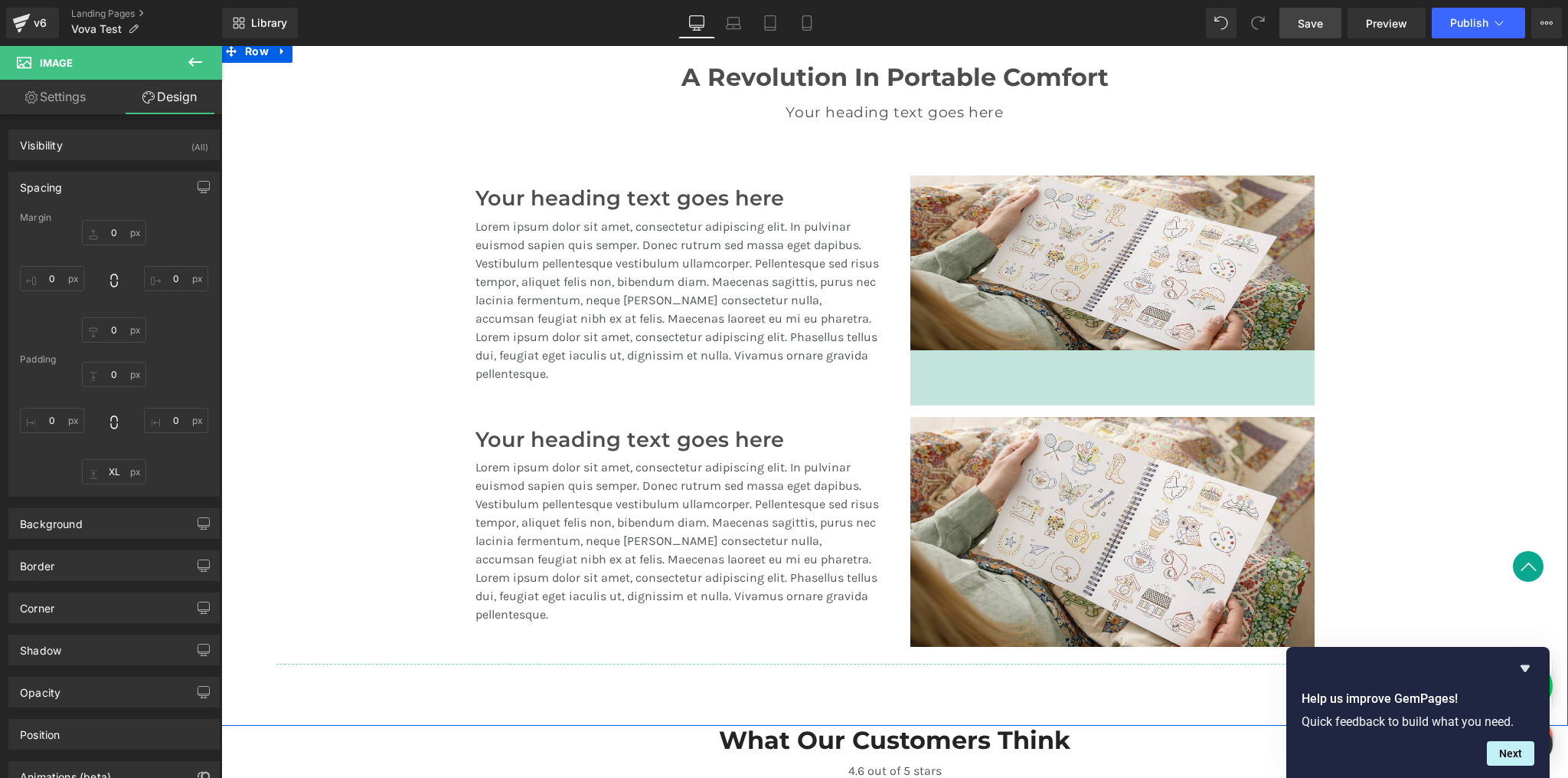
click at [1434, 292] on div "A Revolution In Portable Comfort Heading Your heading text goes here Heading Te…" at bounding box center [895, 356] width 1347 height 632
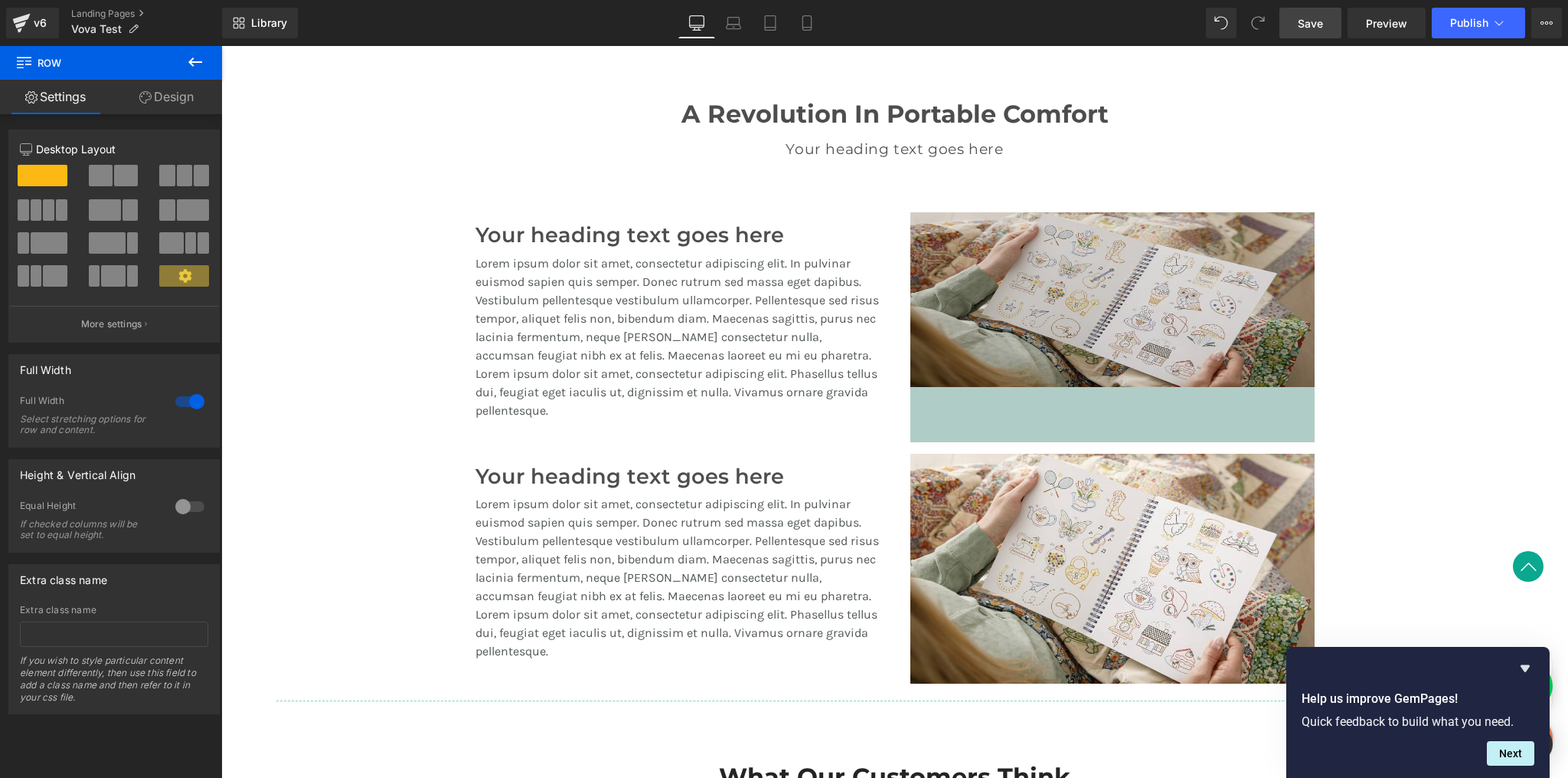
scroll to position [1079, 0]
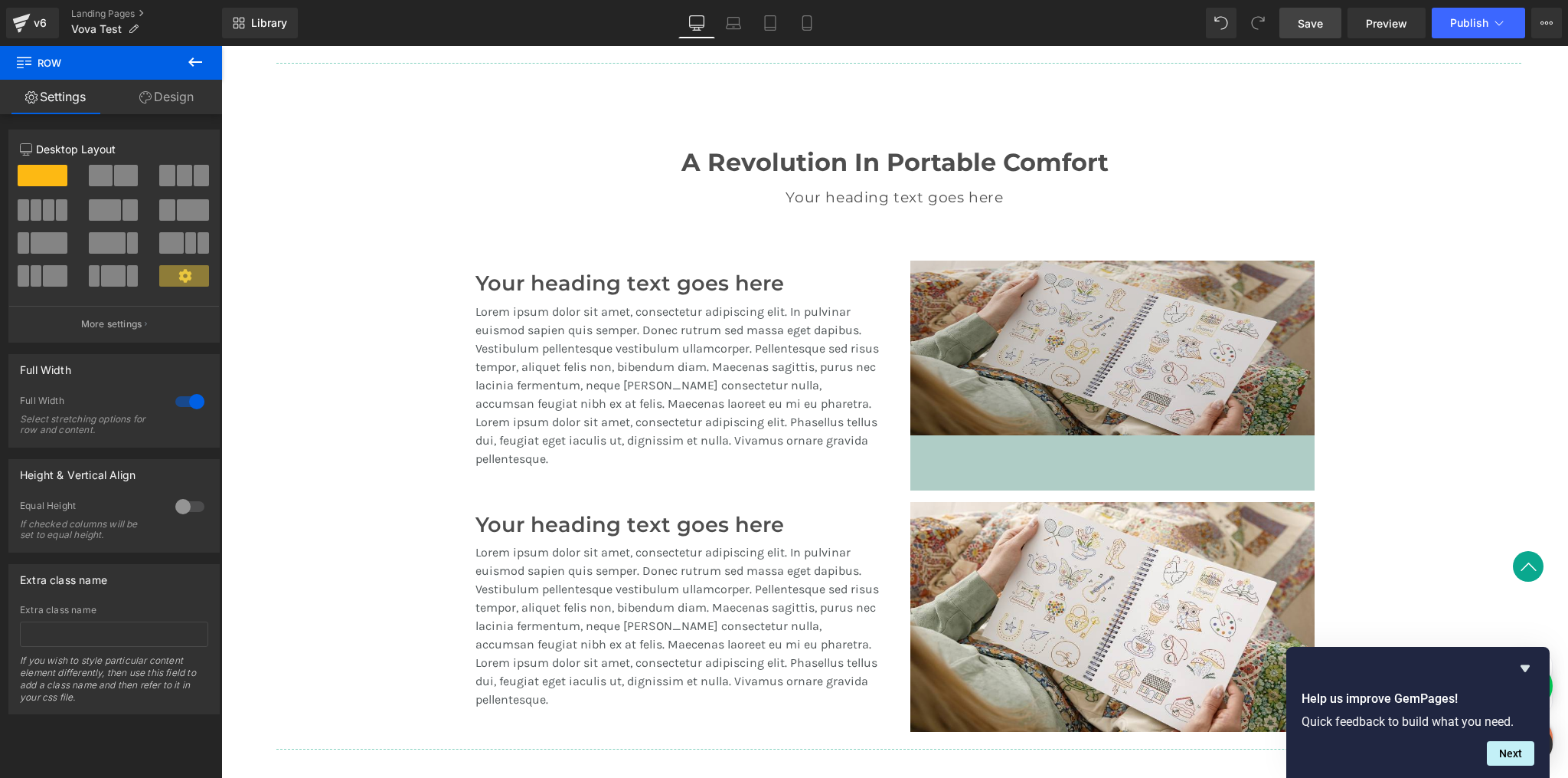
click at [1201, 331] on img at bounding box center [1113, 375] width 404 height 230
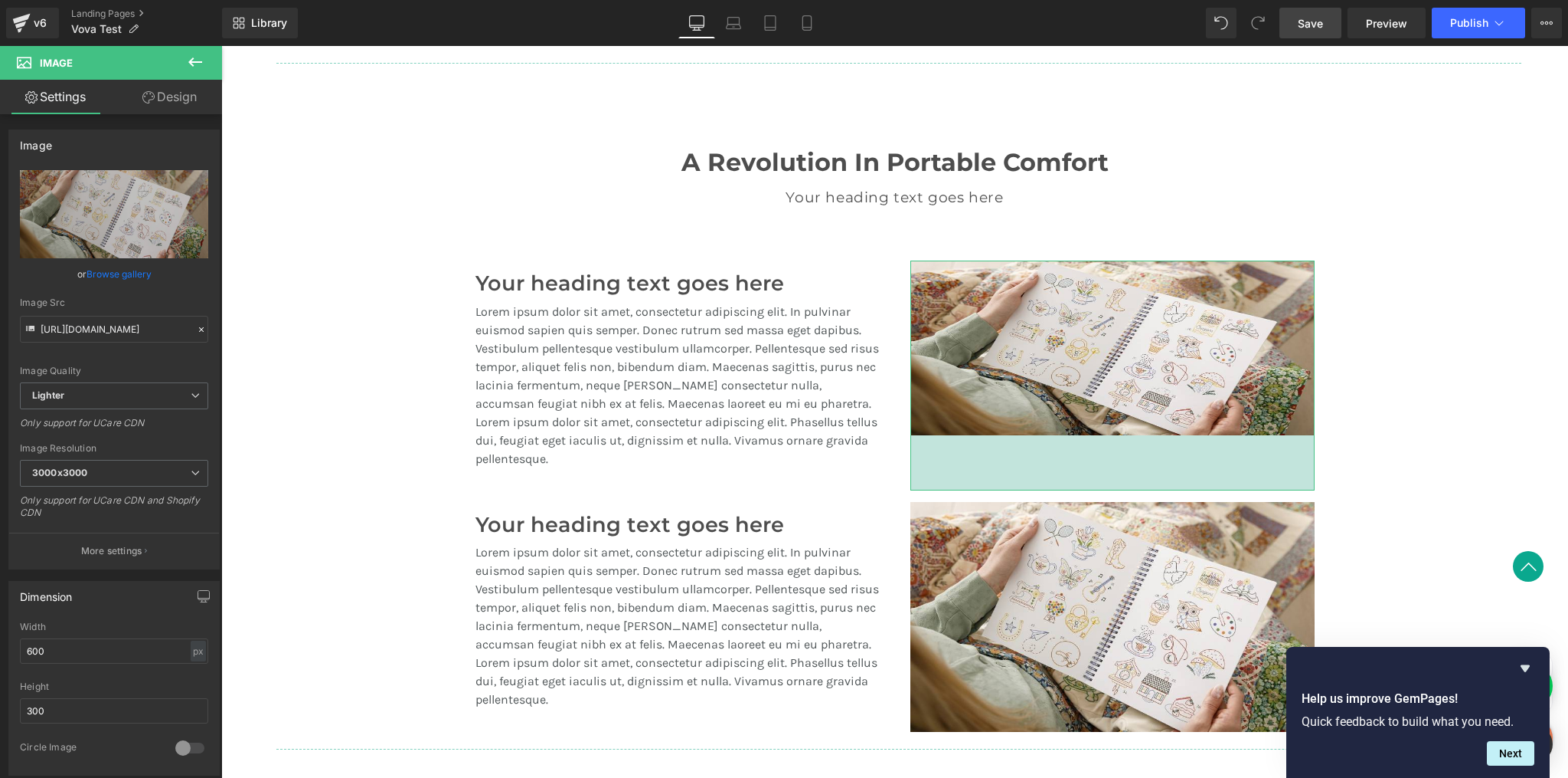
click at [153, 94] on link "Design" at bounding box center [170, 97] width 111 height 34
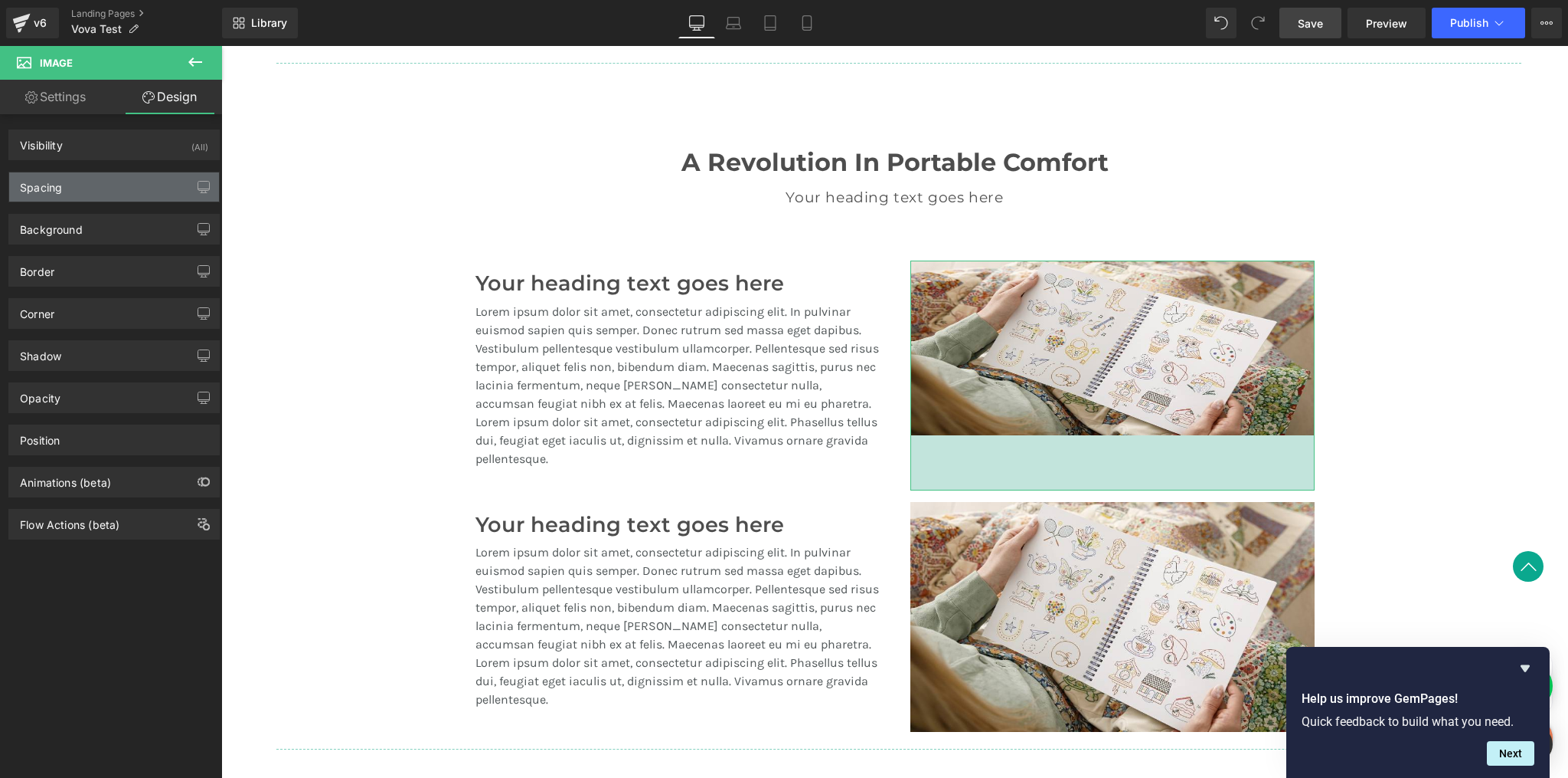
click at [75, 186] on div "Spacing" at bounding box center [114, 187] width 210 height 29
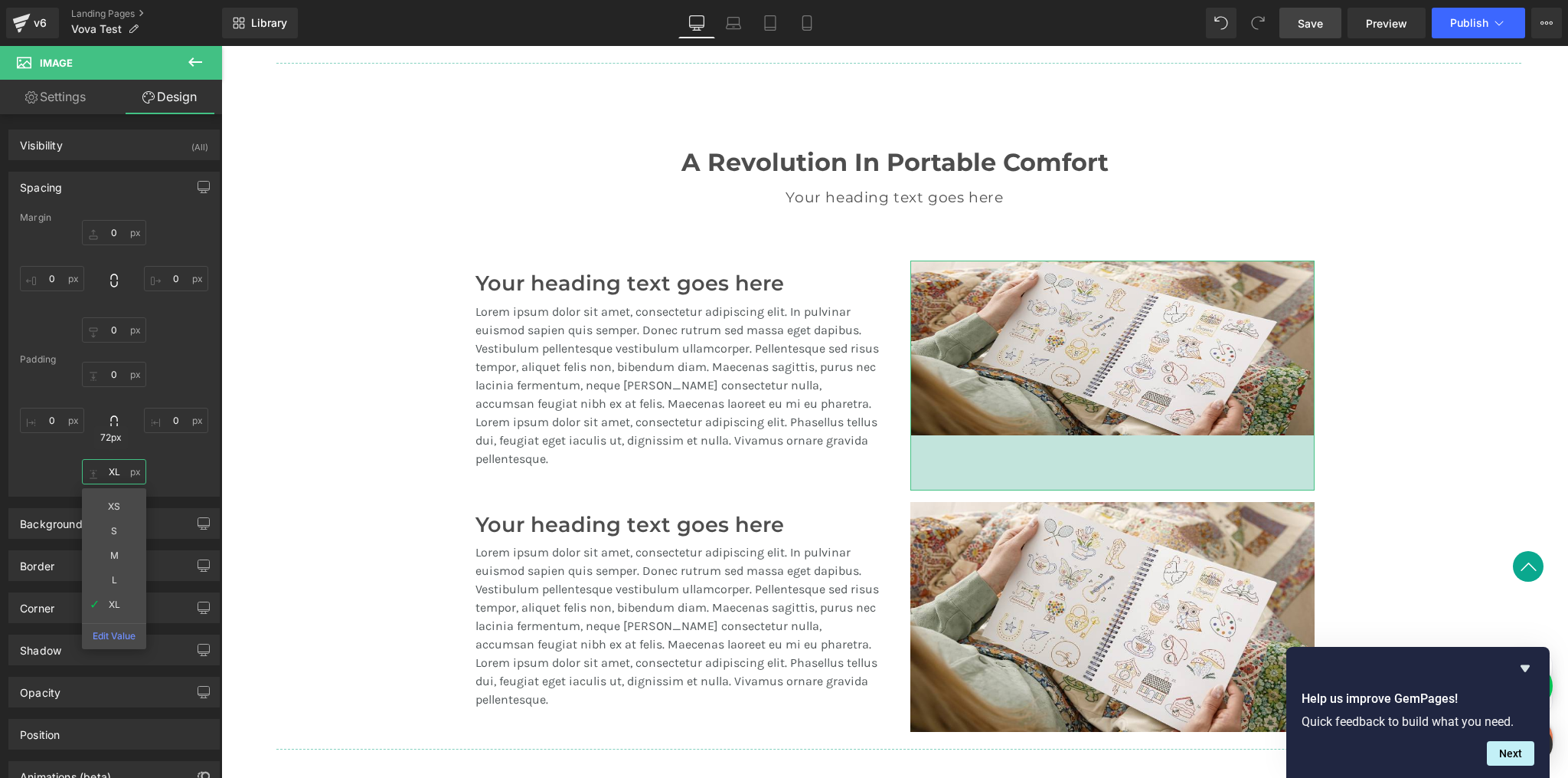
click at [117, 473] on input "XL" at bounding box center [114, 471] width 64 height 25
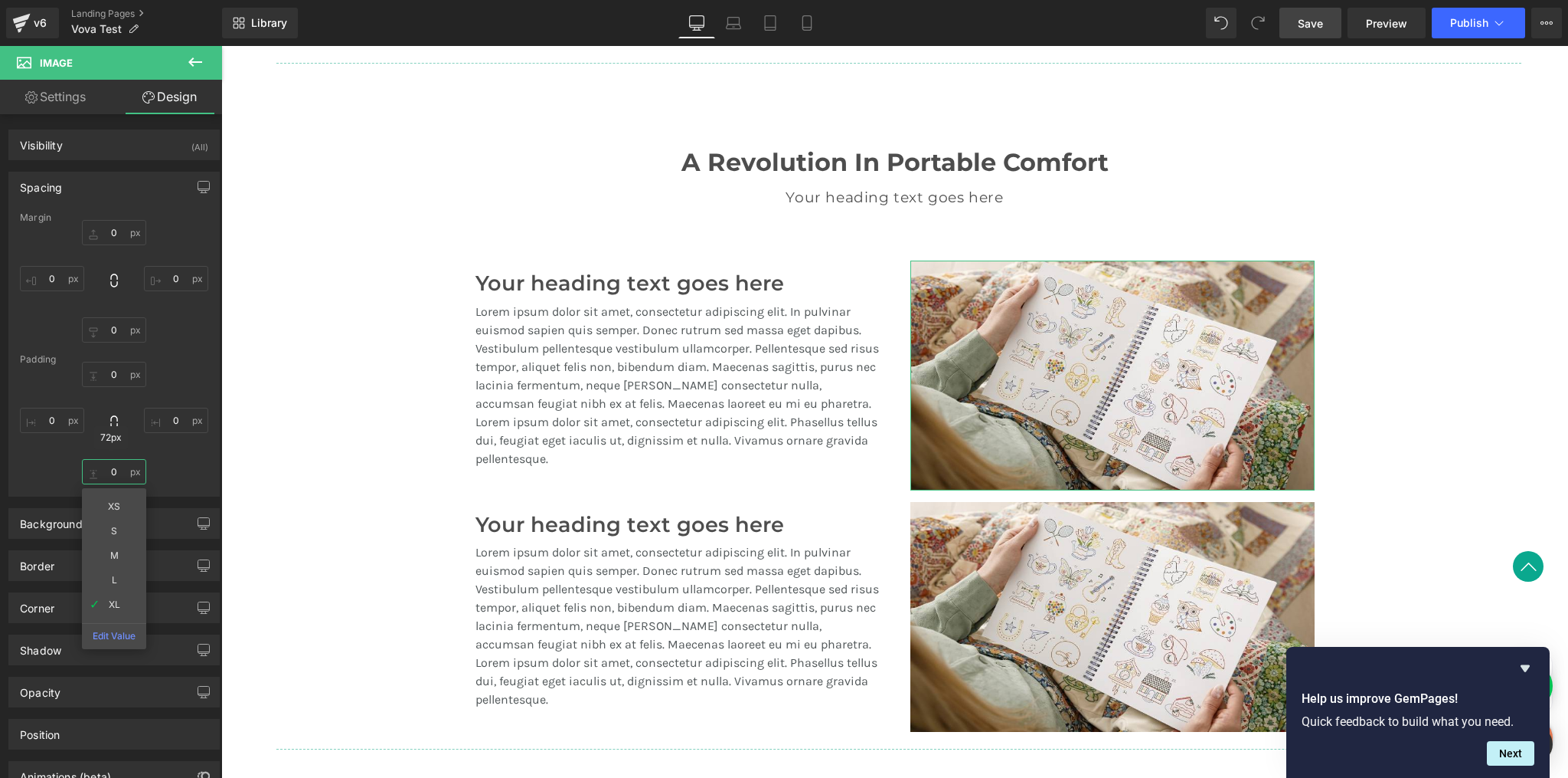
type input "0"
click at [222, 46] on div "32px" at bounding box center [222, 46] width 0 height 0
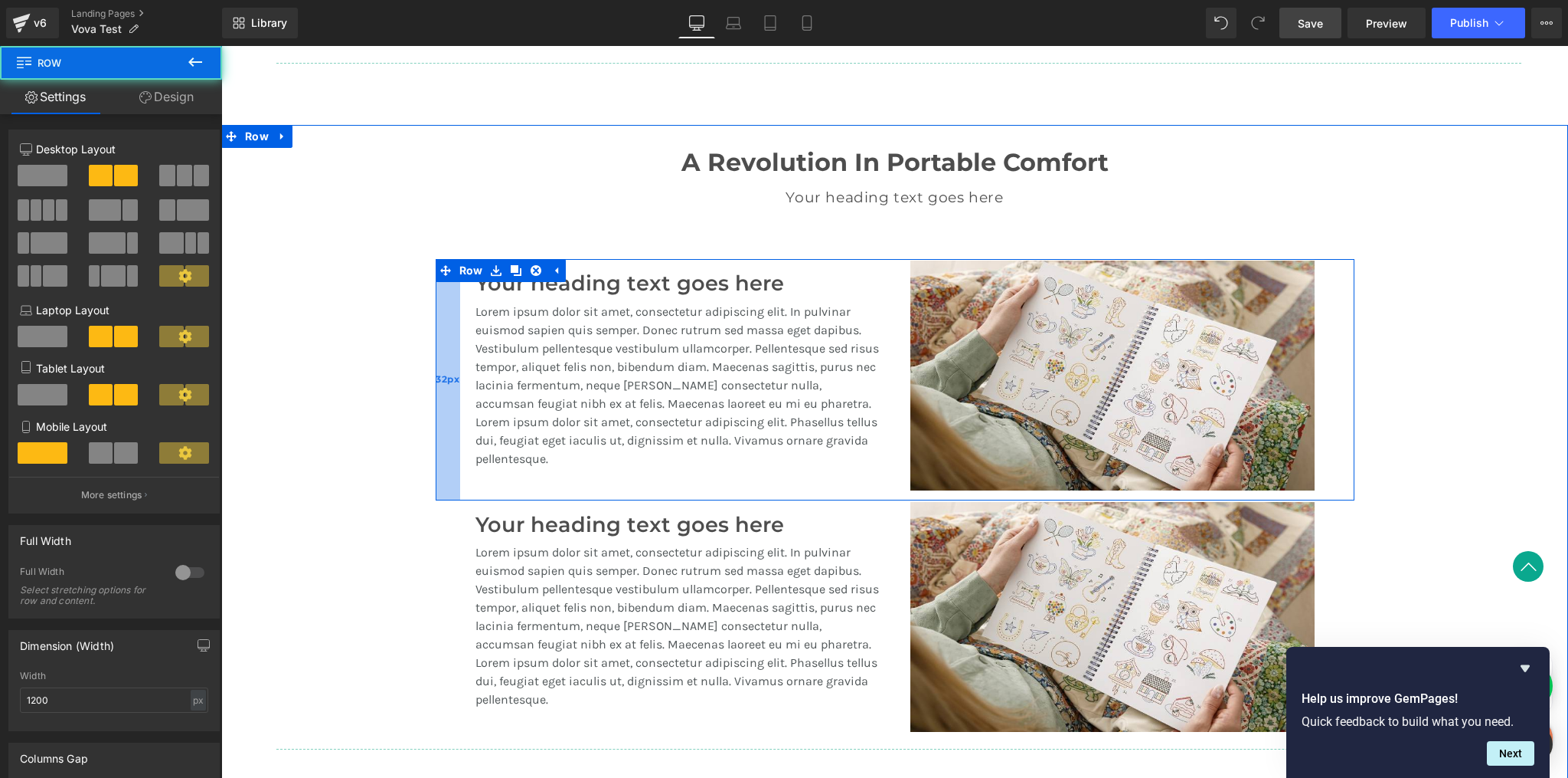
click at [440, 358] on div "32px" at bounding box center [448, 379] width 24 height 241
click at [446, 348] on div "32px" at bounding box center [448, 379] width 24 height 241
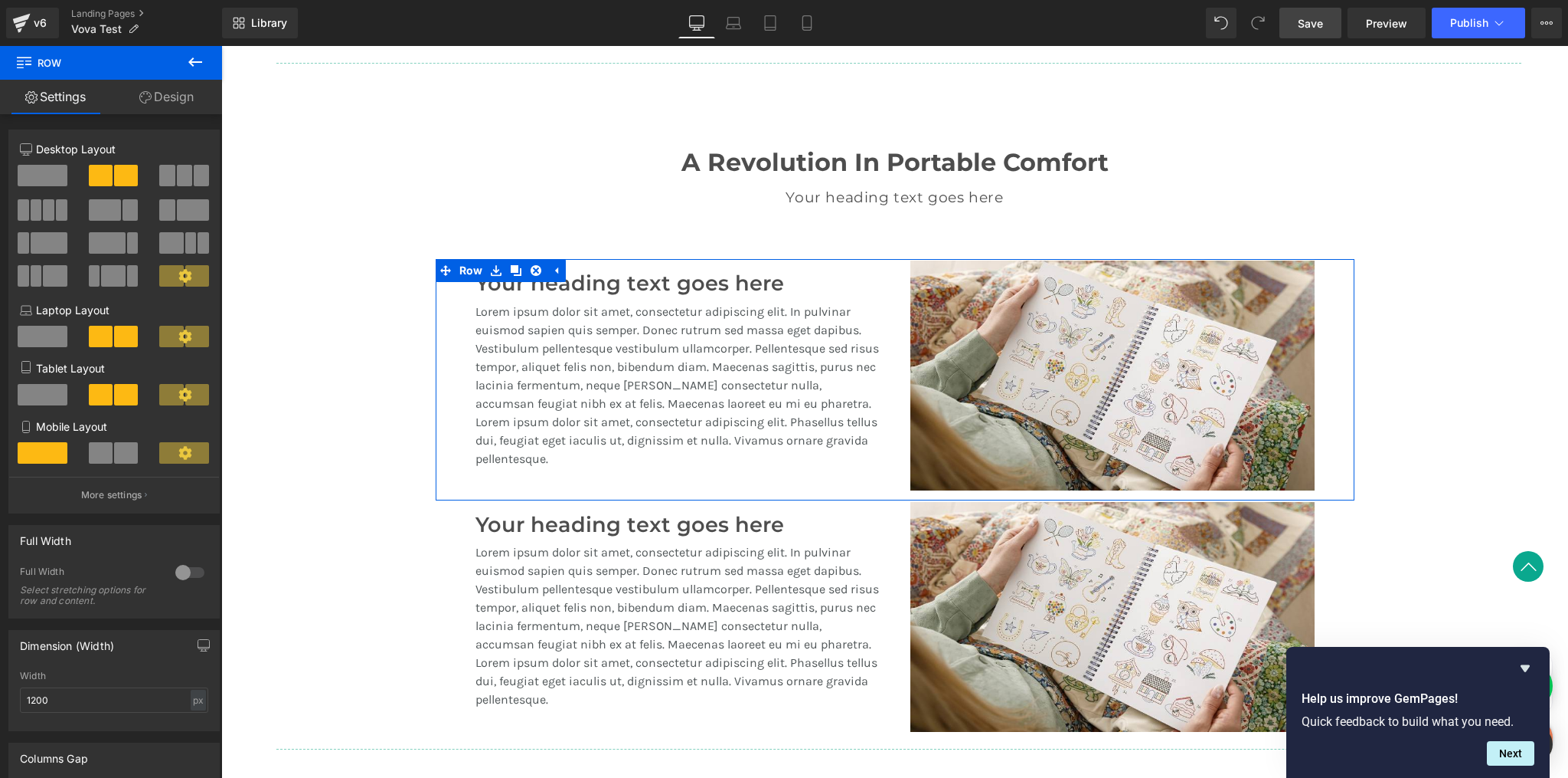
click at [183, 96] on link "Design" at bounding box center [166, 97] width 111 height 34
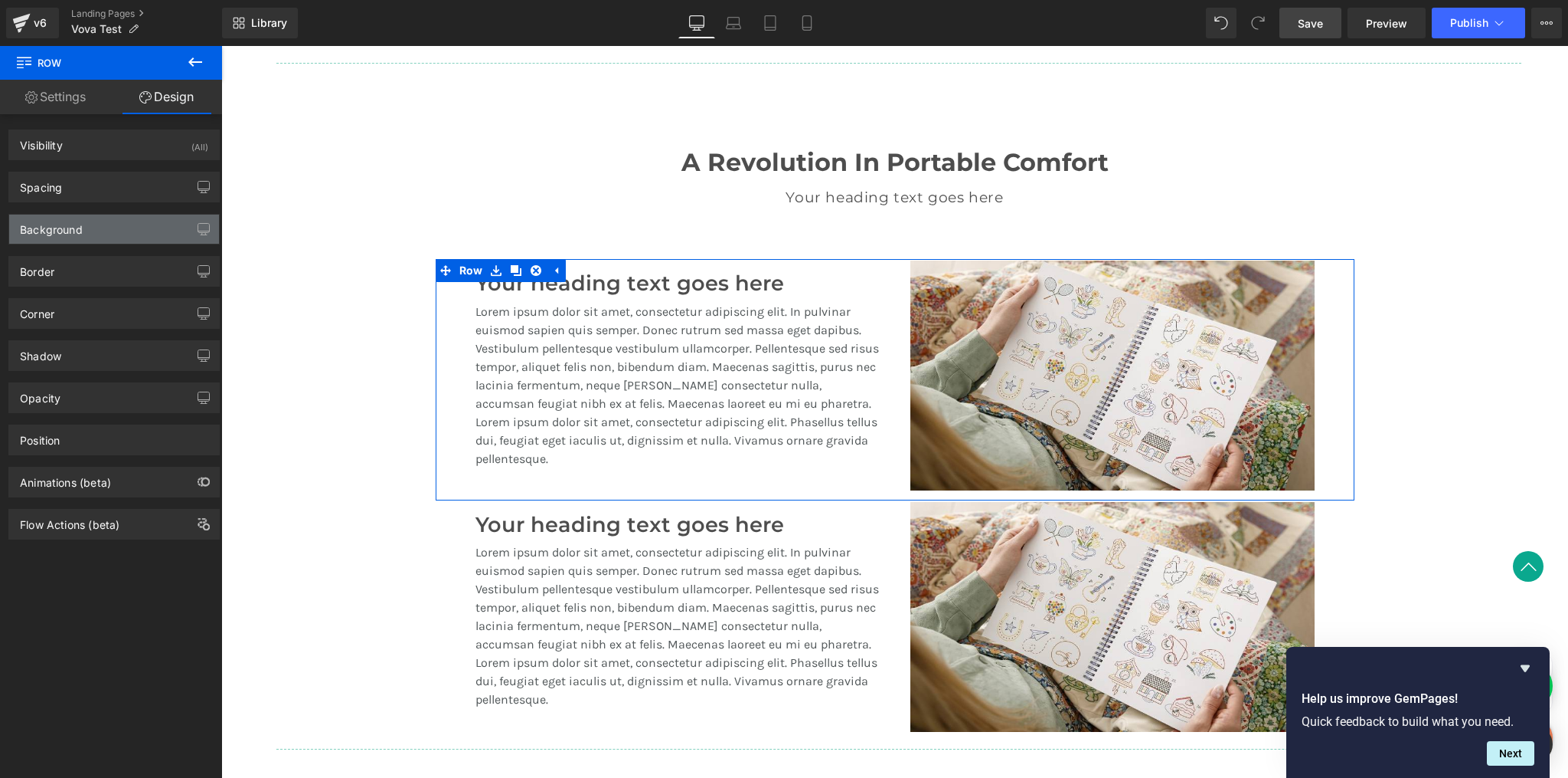
click at [77, 223] on div "Background" at bounding box center [51, 225] width 62 height 21
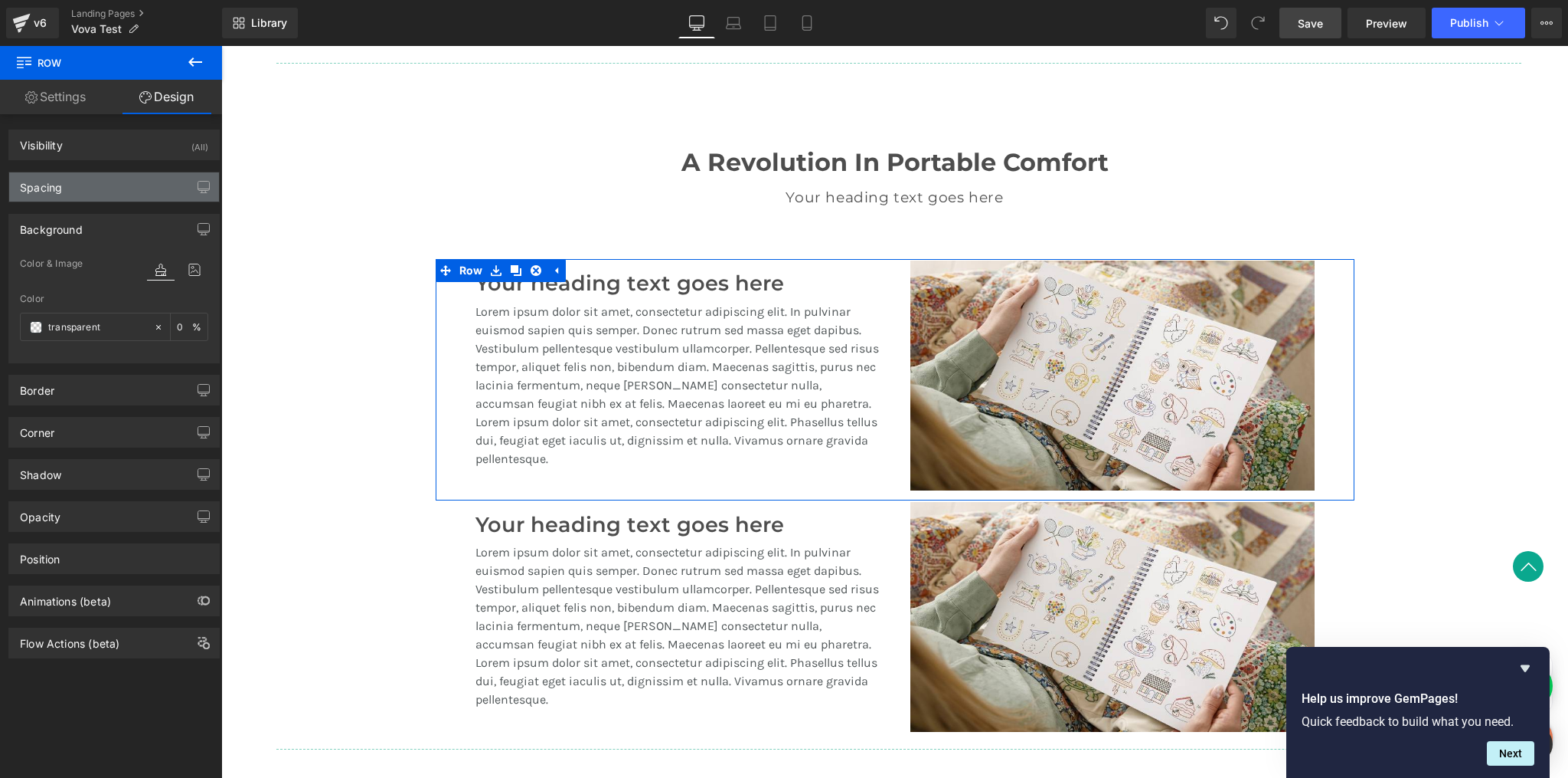
click at [101, 185] on div "Spacing" at bounding box center [114, 187] width 210 height 29
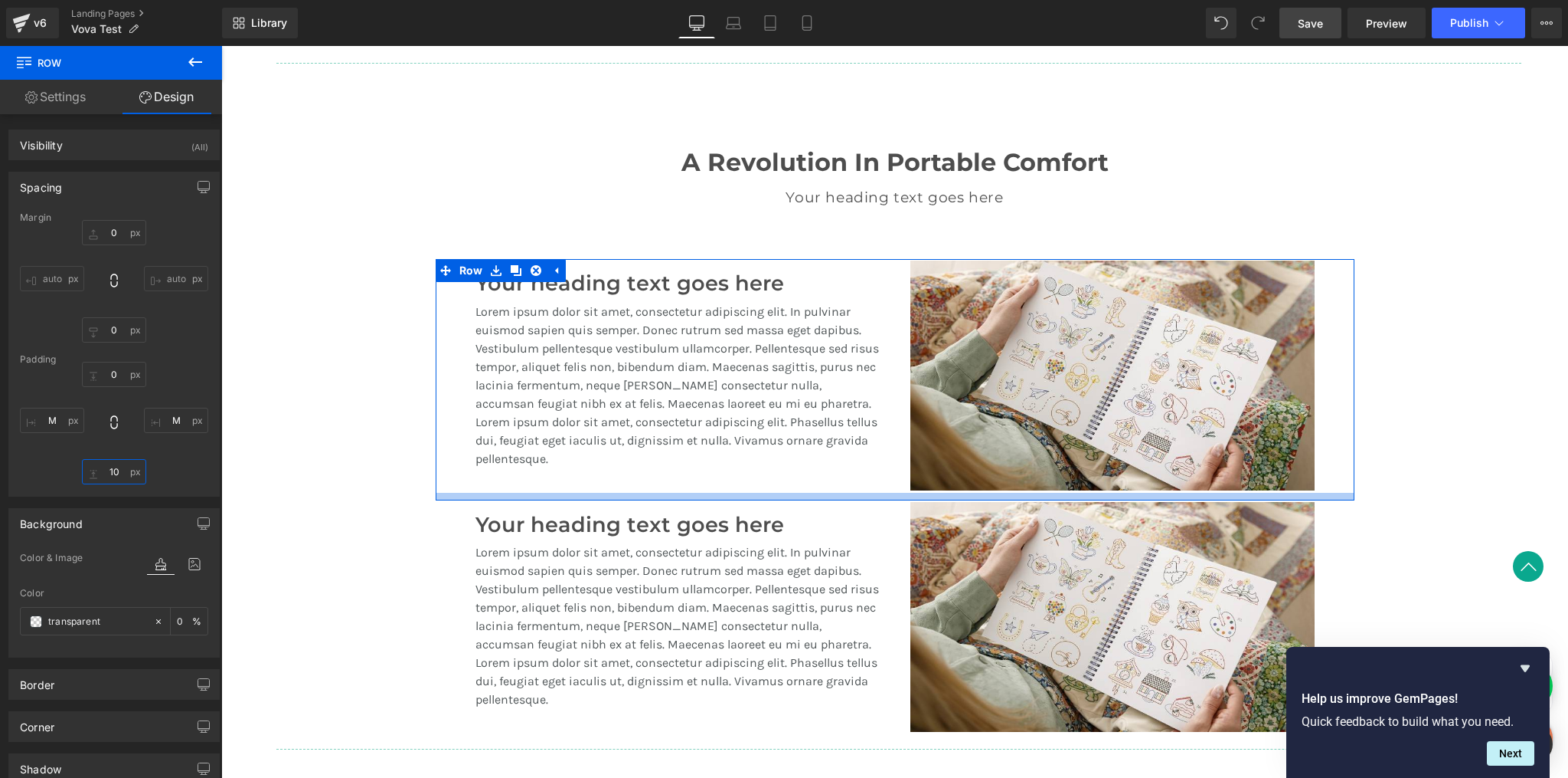
click at [115, 478] on input "10" at bounding box center [114, 471] width 64 height 25
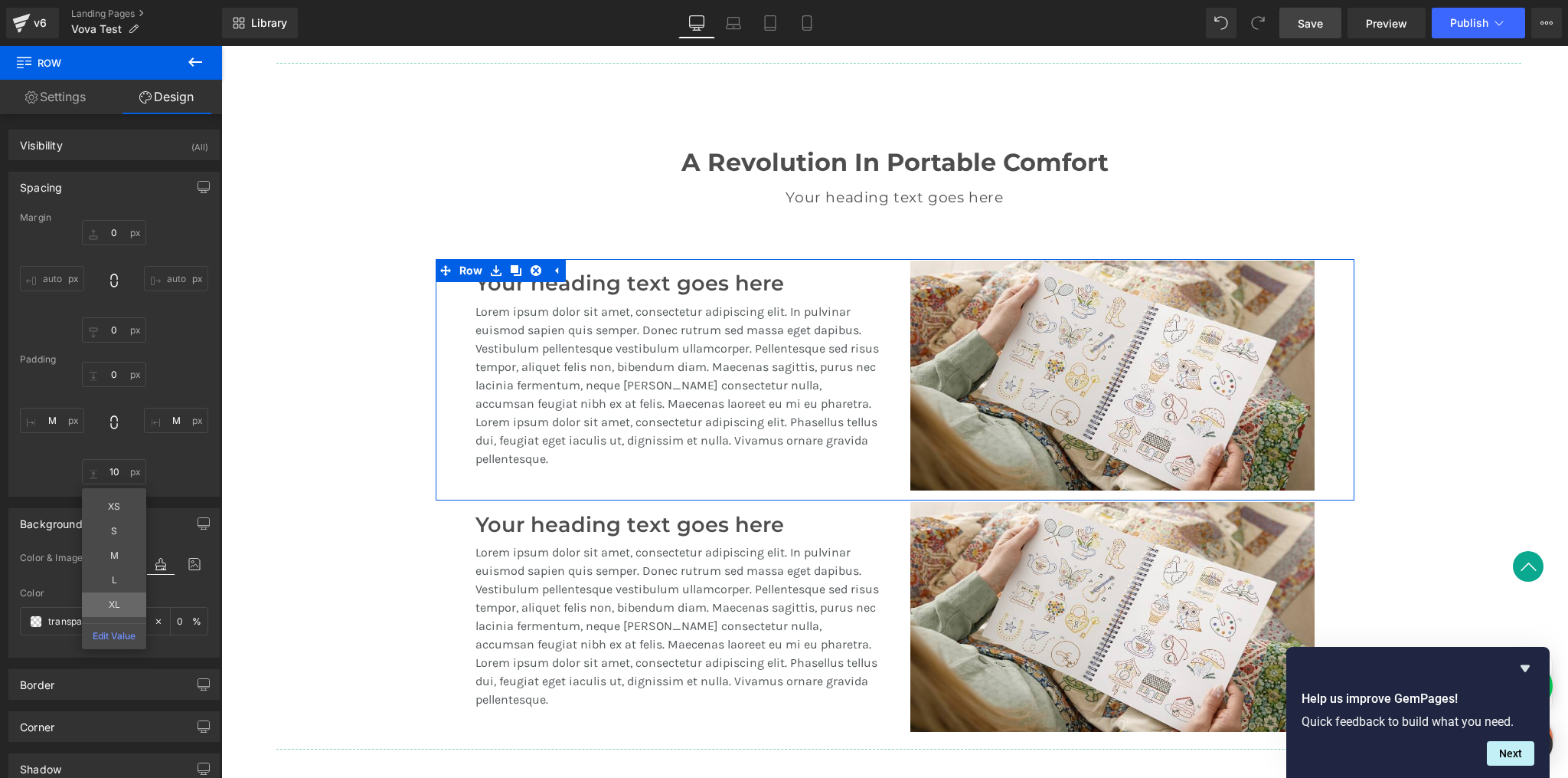
type input "XL"
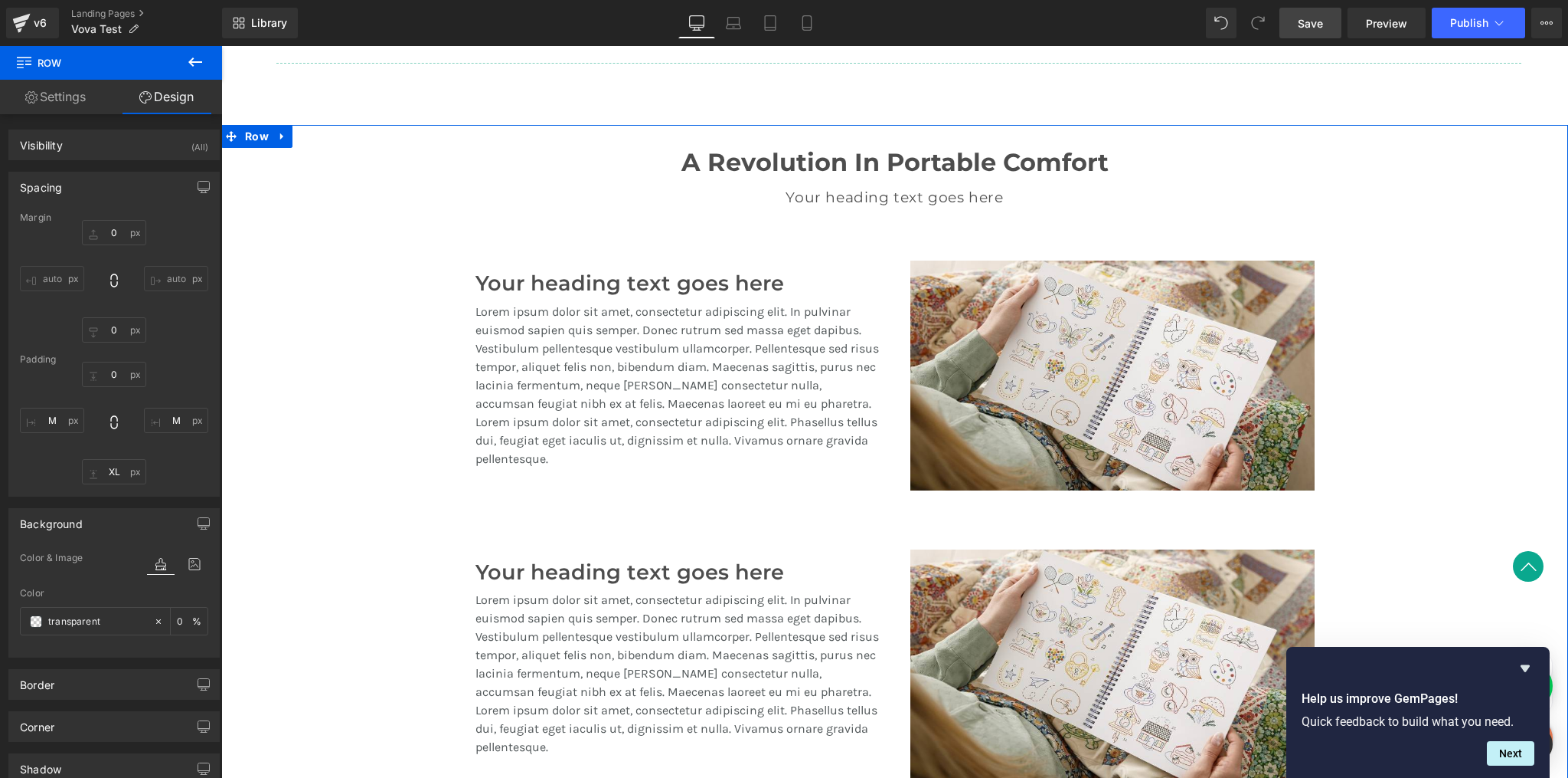
click at [1424, 456] on div "A Revolution In Portable Comfort Heading Your heading text goes here Heading Te…" at bounding box center [895, 465] width 1347 height 680
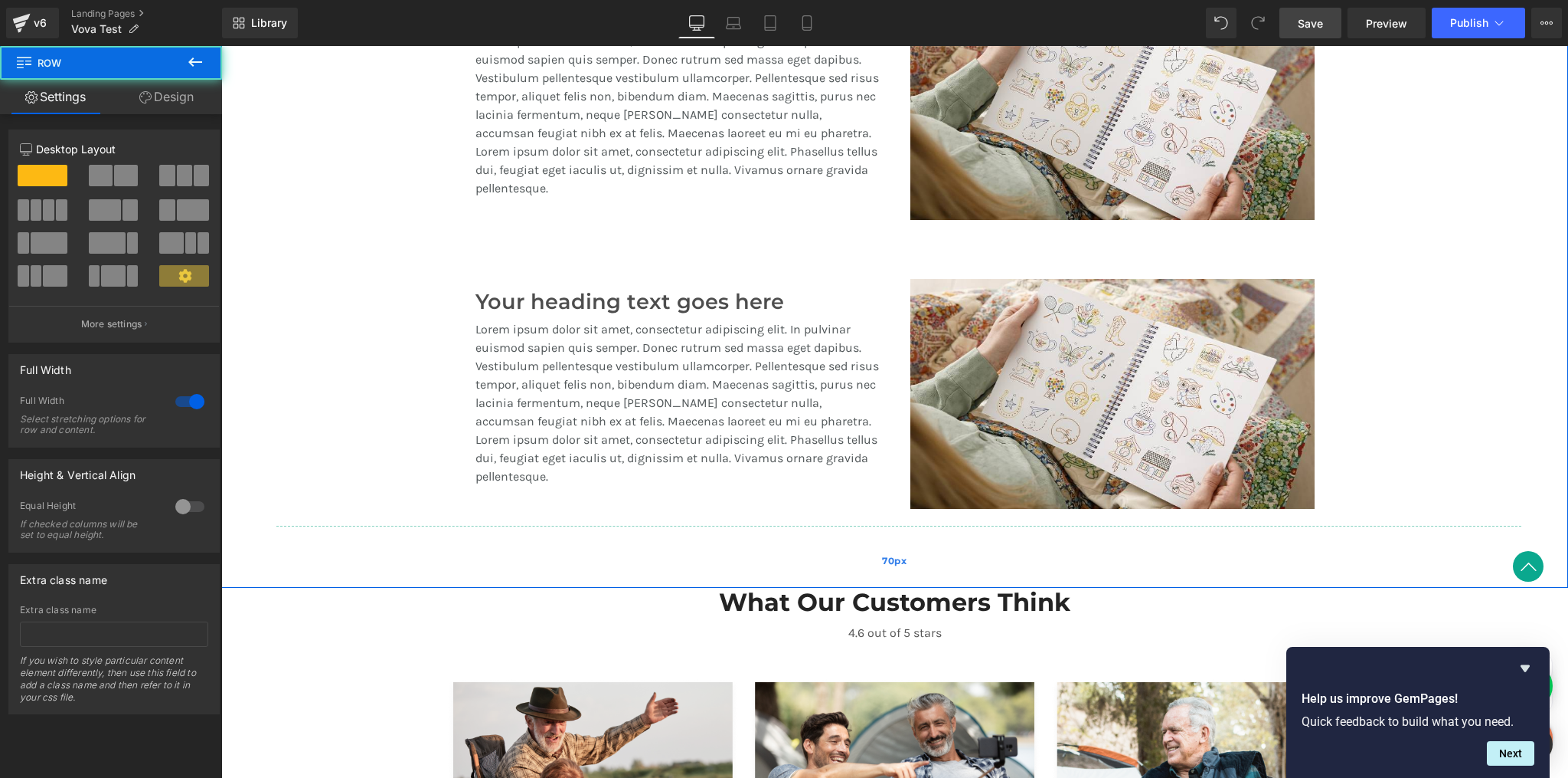
scroll to position [1351, 0]
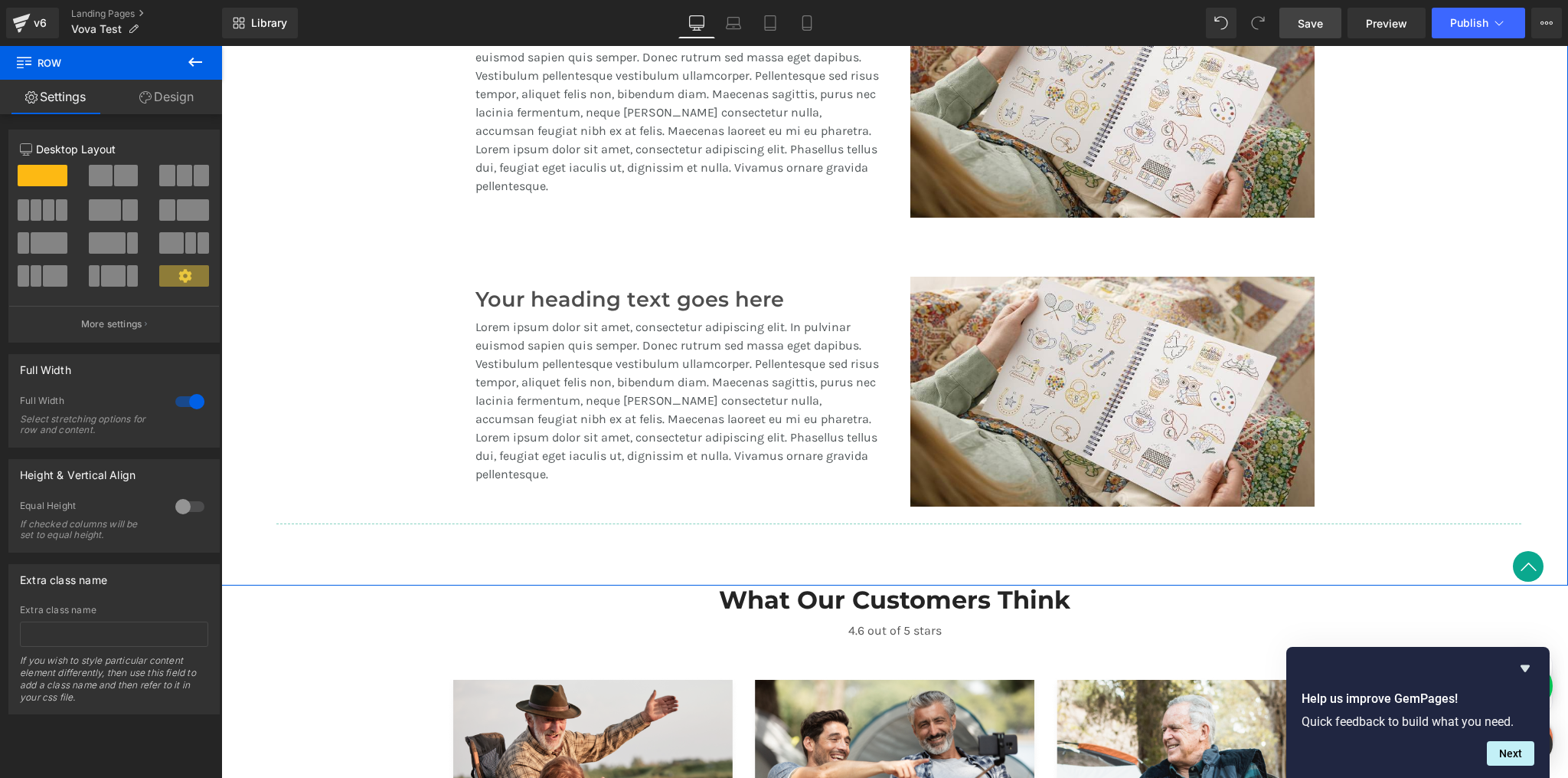
click at [850, 507] on div "Lorem ipsum dolor sit amet, consectetur adipiscing elit. In pulvinar euismod sa…" at bounding box center [678, 410] width 404 height 197
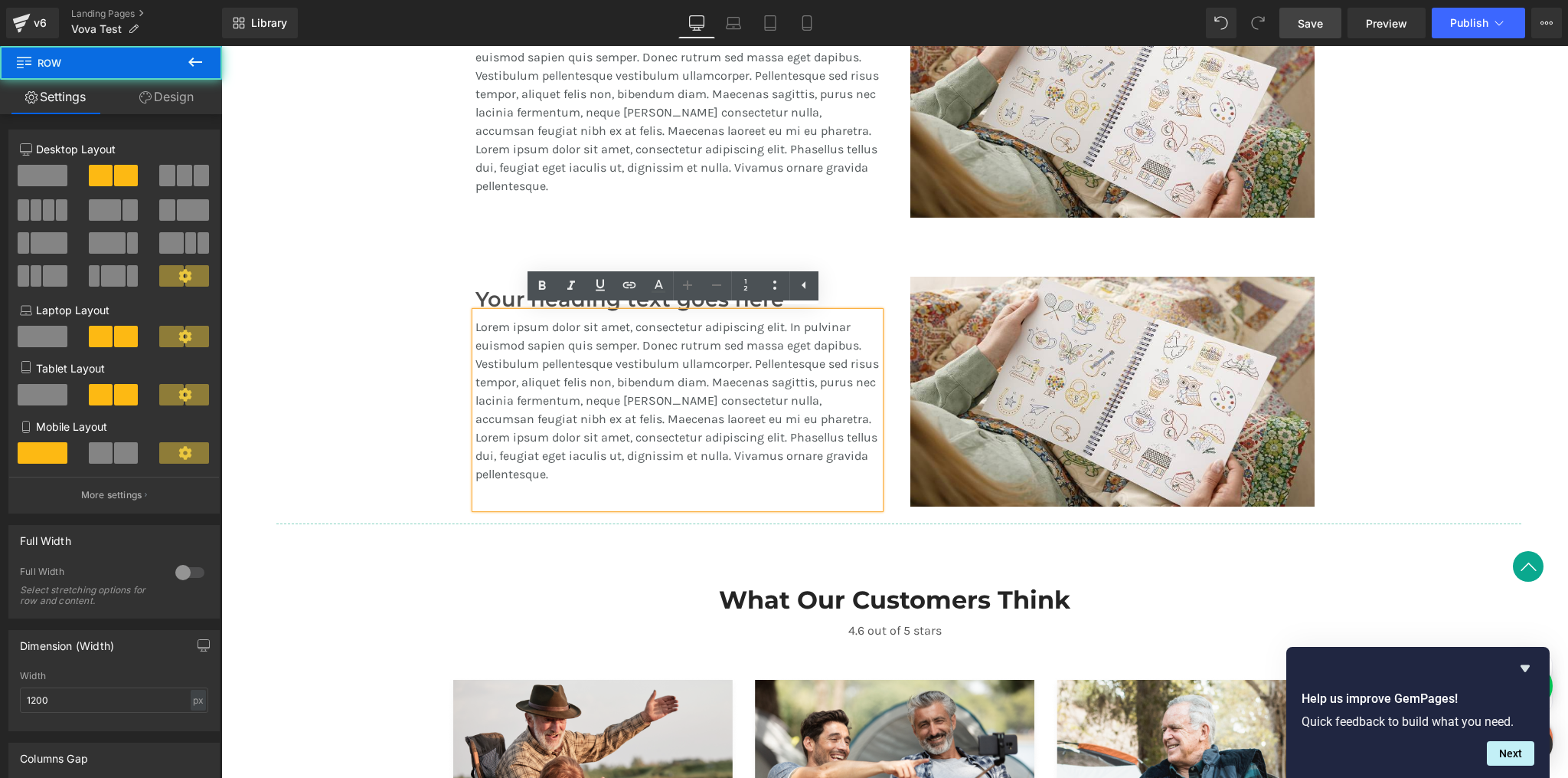
click at [460, 405] on div "Your heading text goes here Heading Lorem ipsum dolor sit amet, consectetur adi…" at bounding box center [678, 392] width 435 height 234
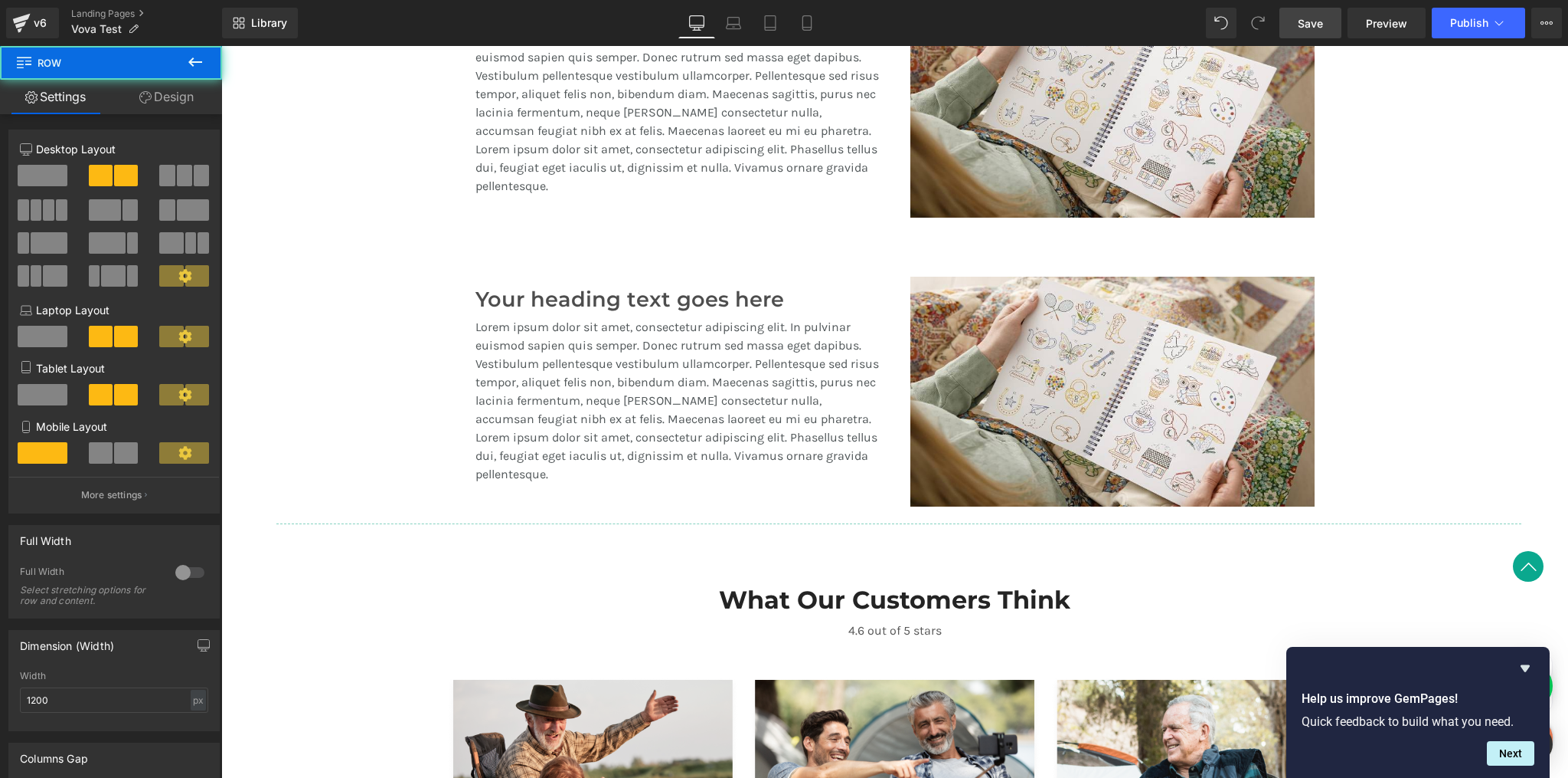
click at [460, 404] on div "Your heading text goes here Heading Lorem ipsum dolor sit amet, consectetur adi…" at bounding box center [678, 392] width 435 height 234
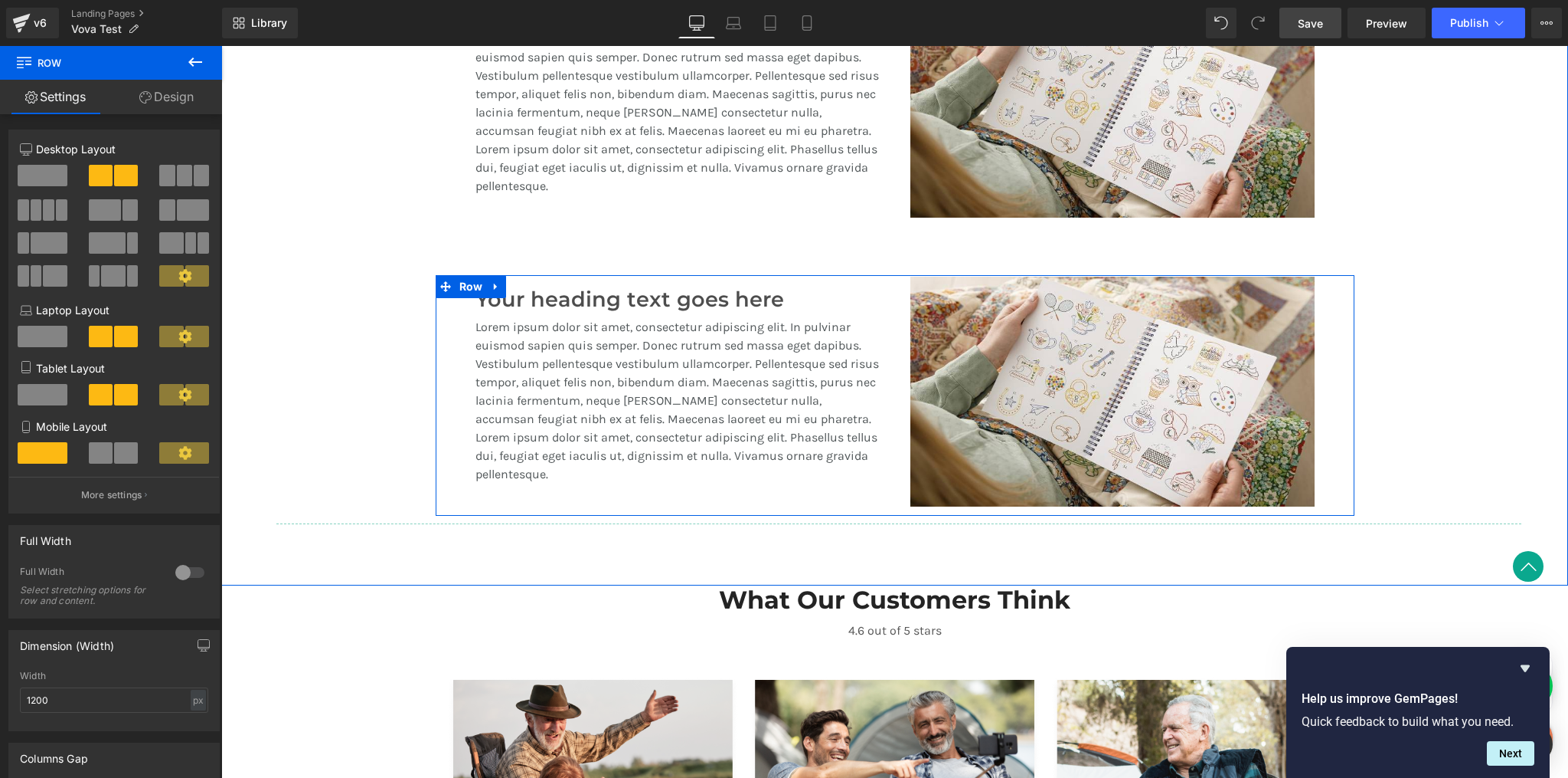
click at [462, 361] on div "Your heading text goes here Heading Lorem ipsum dolor sit amet, consectetur adi…" at bounding box center [678, 392] width 435 height 234
click at [179, 103] on link "Design" at bounding box center [166, 97] width 111 height 34
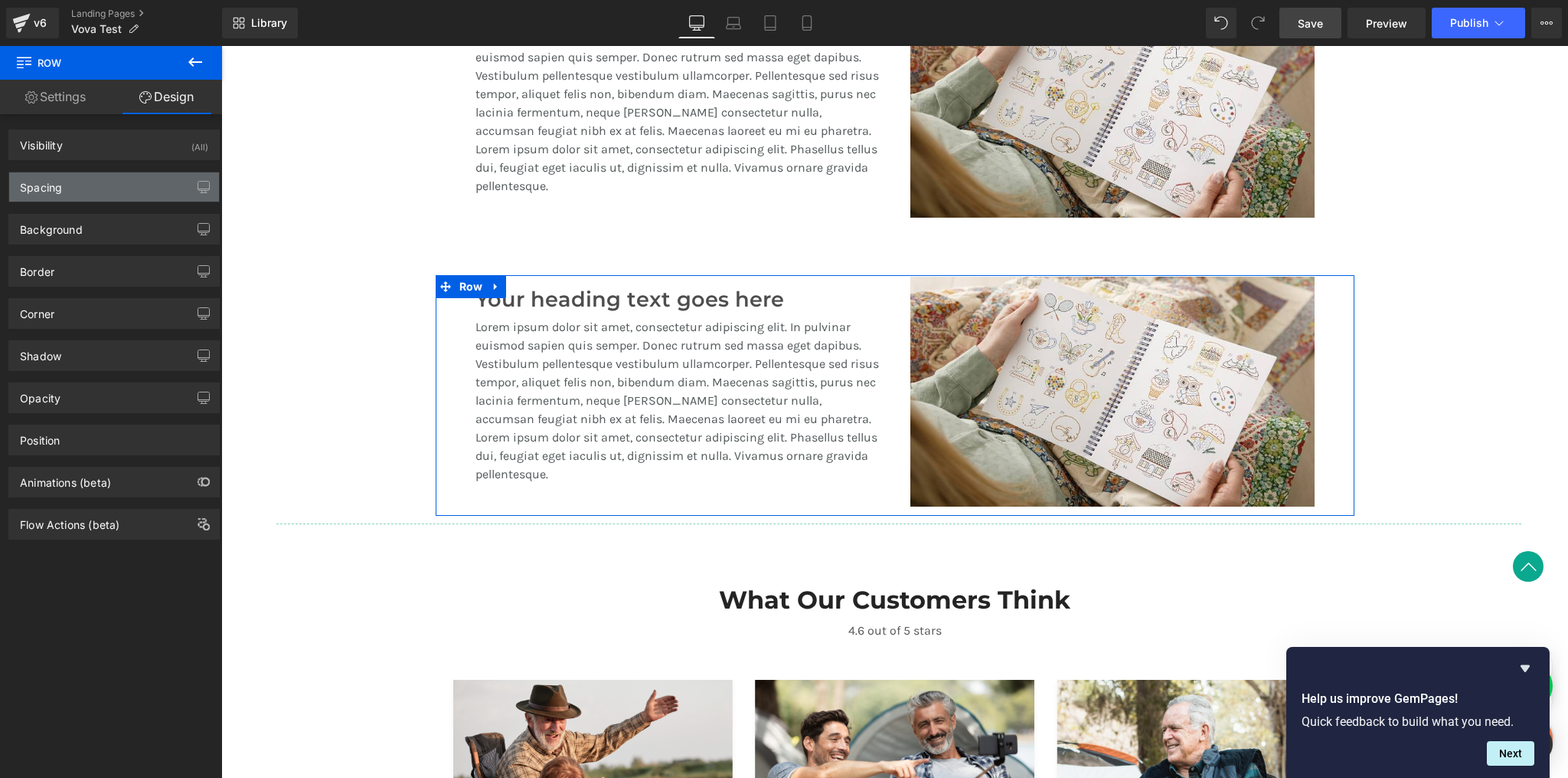
click at [136, 191] on div "Spacing" at bounding box center [114, 187] width 210 height 29
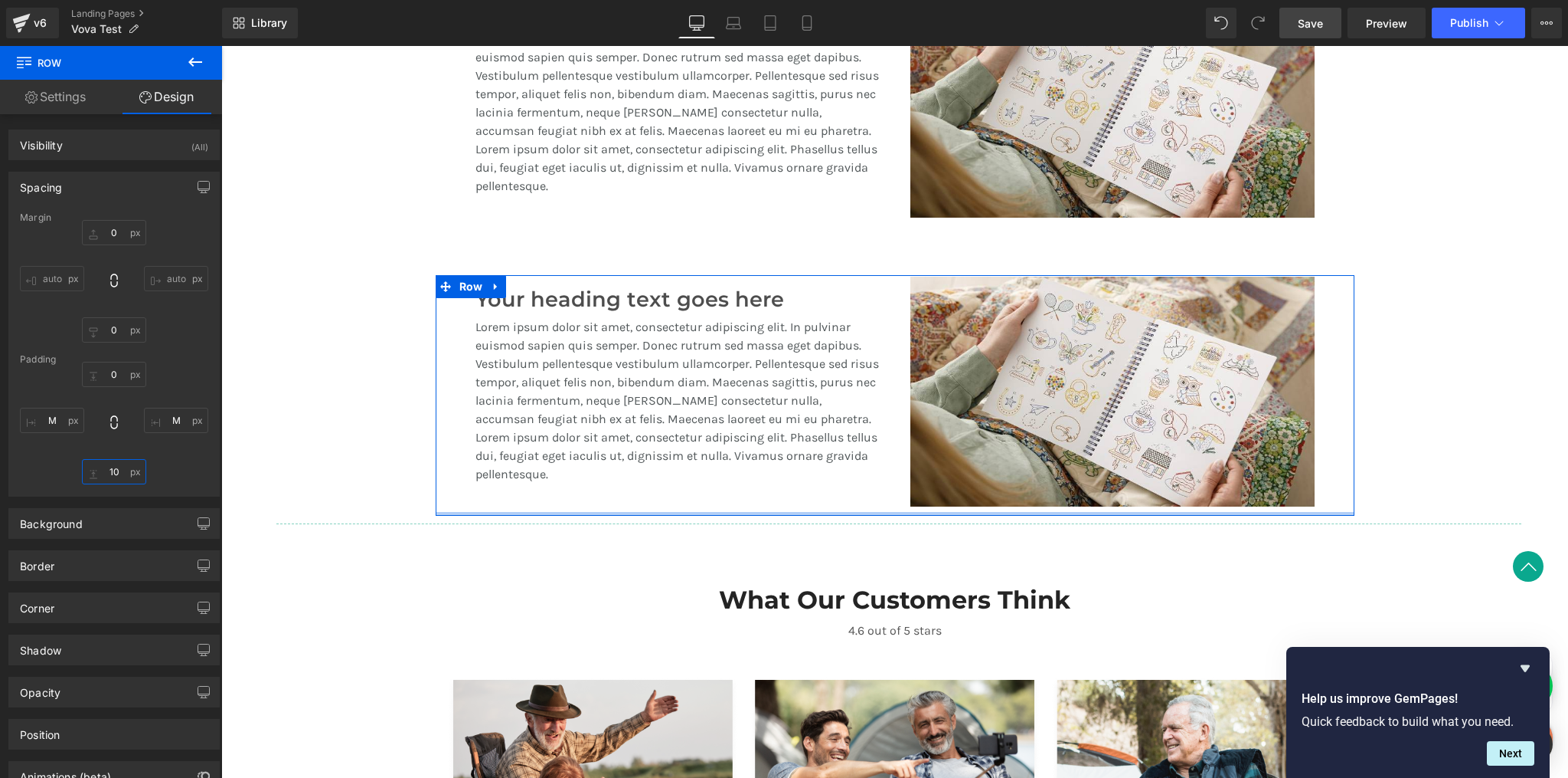
click at [118, 473] on input "10" at bounding box center [114, 471] width 64 height 25
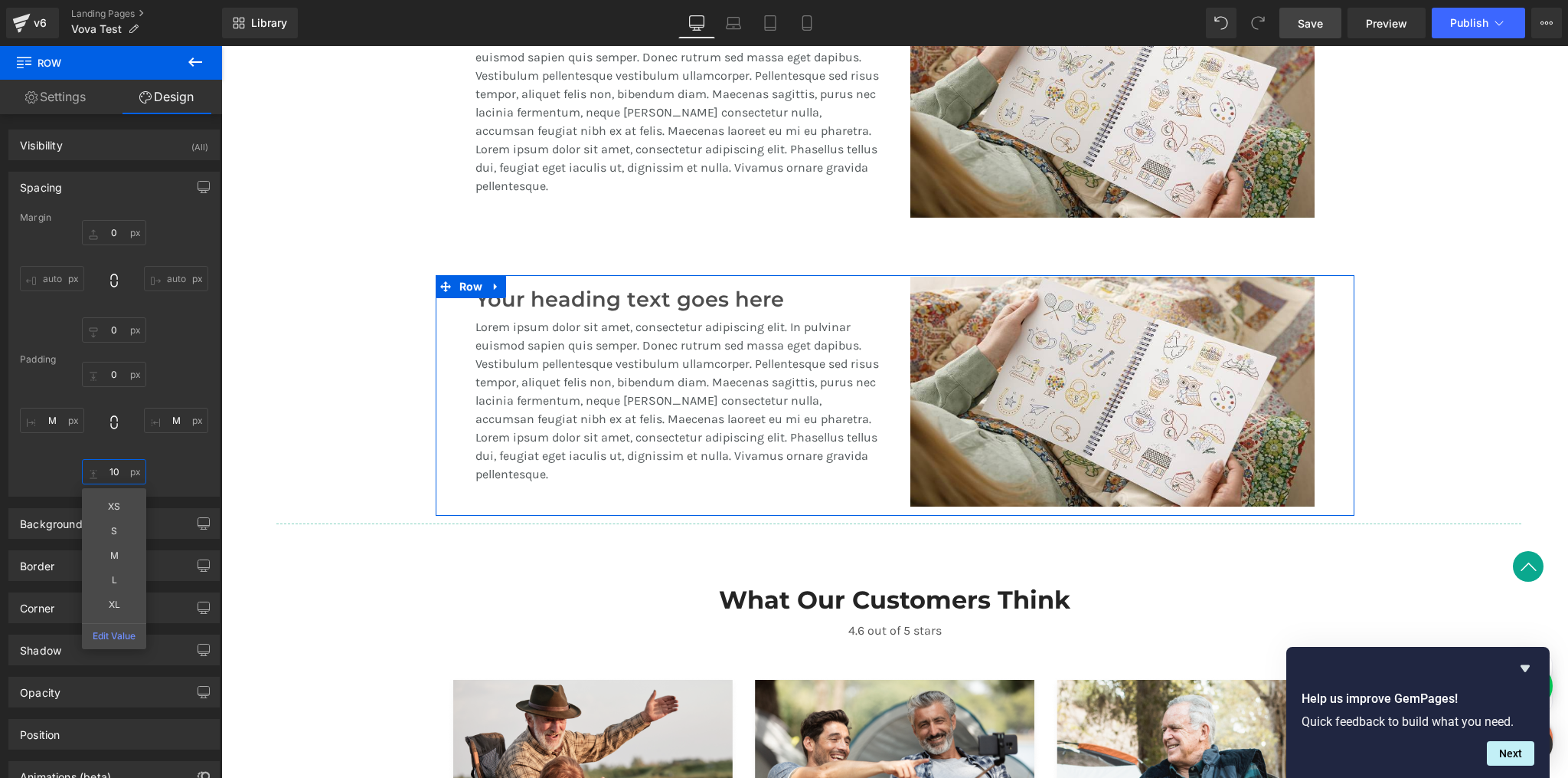
click at [118, 473] on input "10" at bounding box center [114, 471] width 64 height 25
type input "XL"
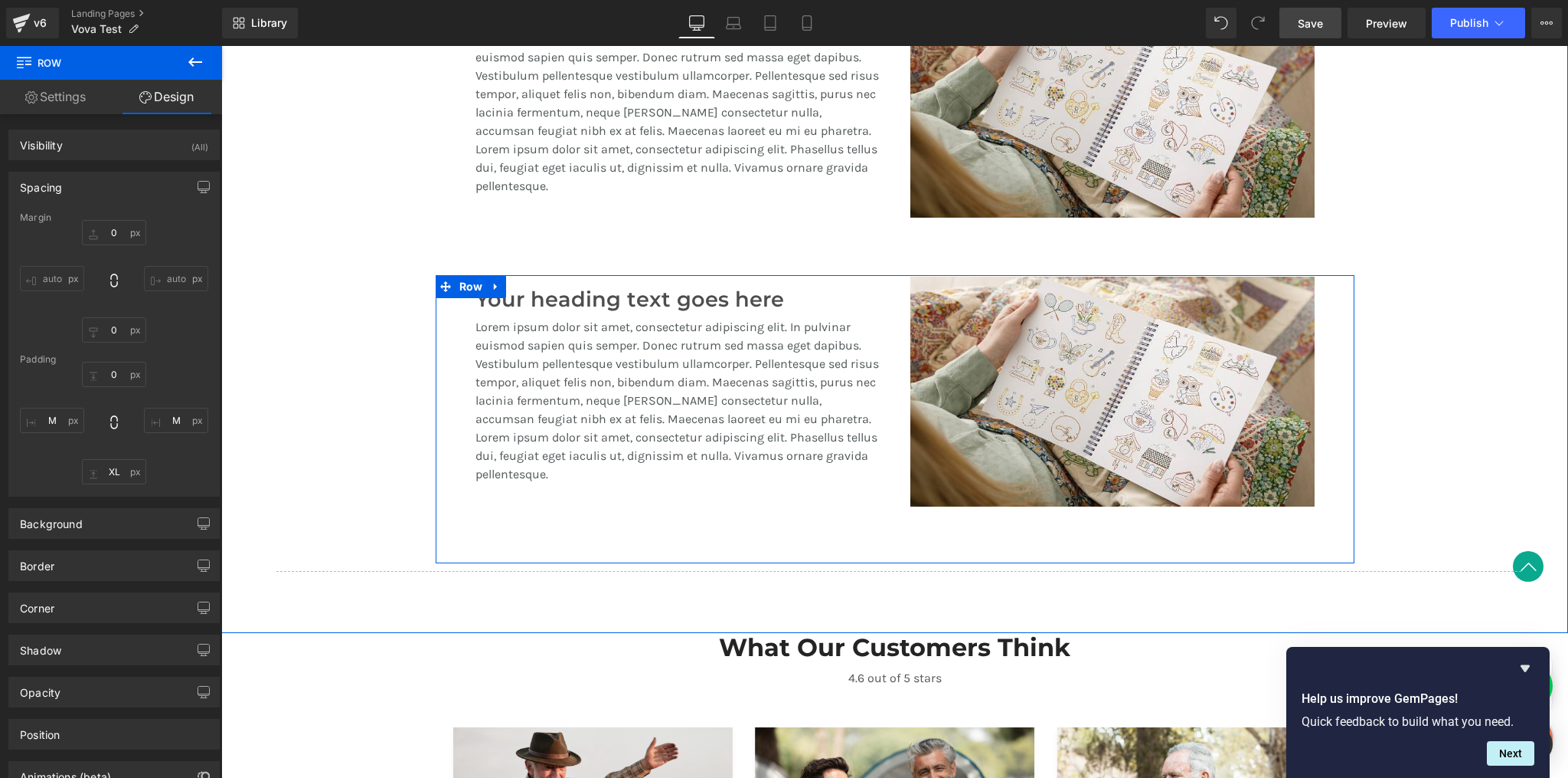
click at [1449, 465] on div "A Revolution In Portable Comfort Heading Your heading text goes here Heading Te…" at bounding box center [895, 215] width 1347 height 727
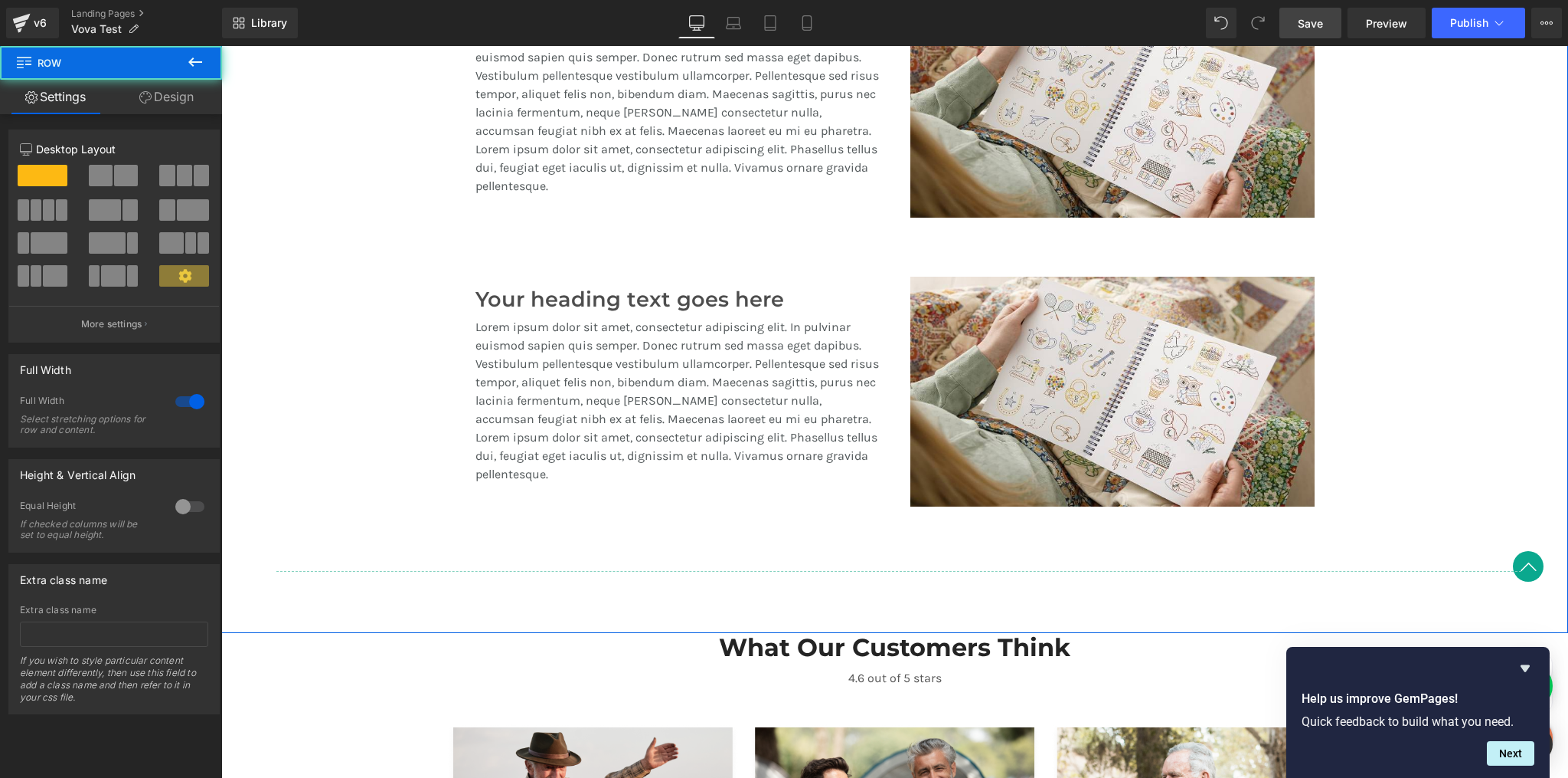
scroll to position [1182, 0]
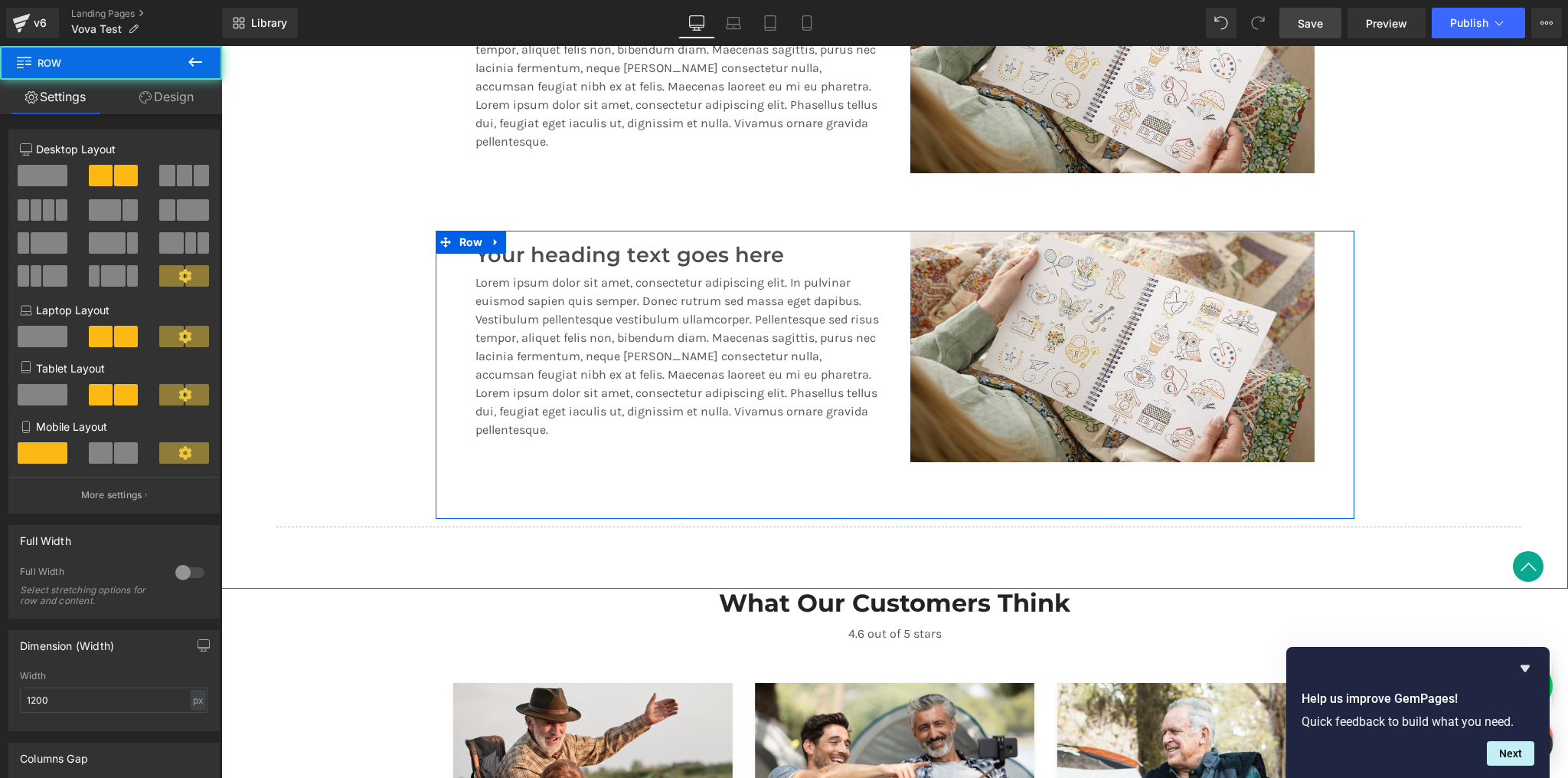
click at [1338, 348] on div "Image Your heading text goes here Heading Lorem ipsum dolor sit amet, consectet…" at bounding box center [895, 375] width 919 height 289
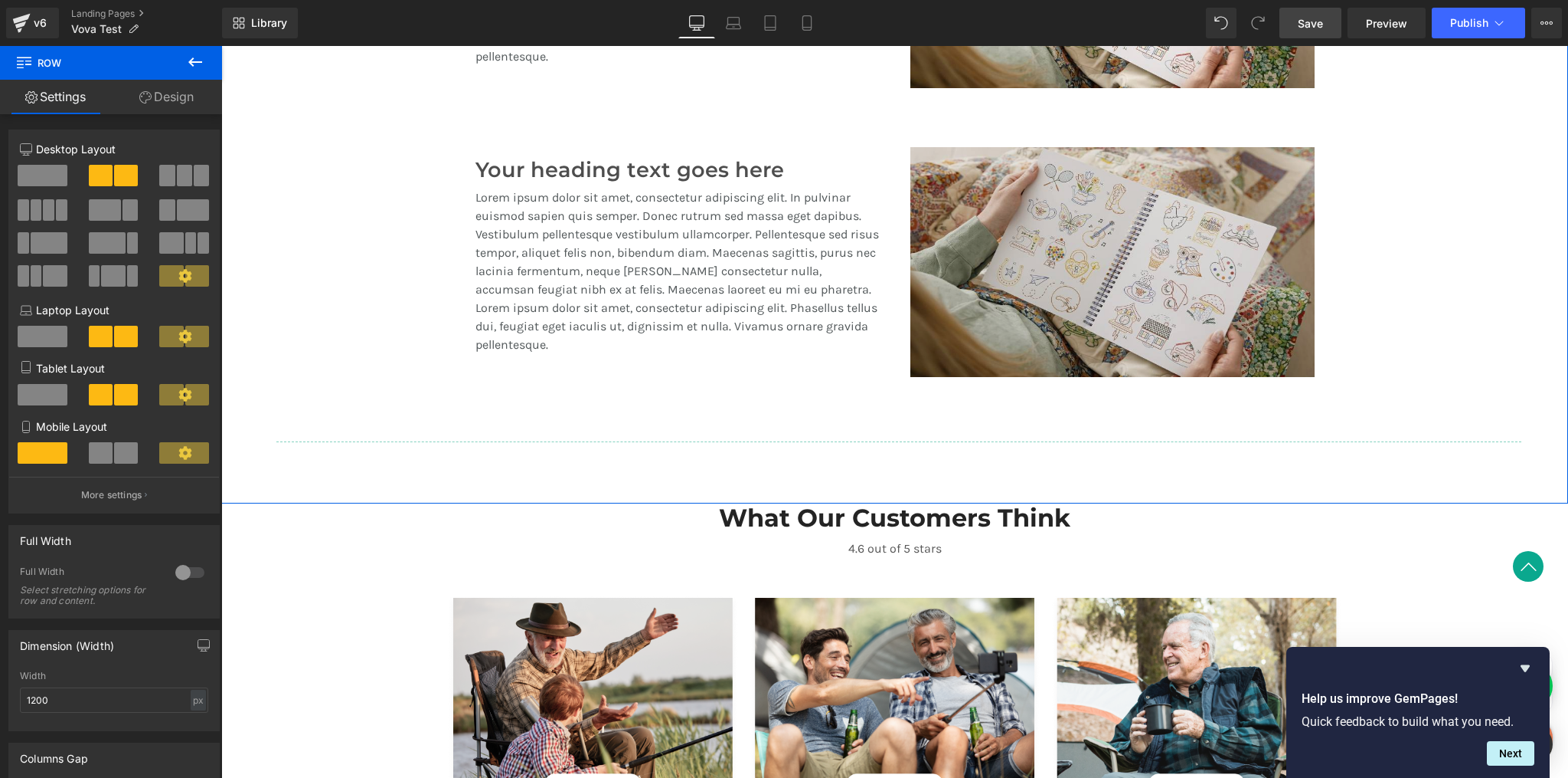
scroll to position [1488, 0]
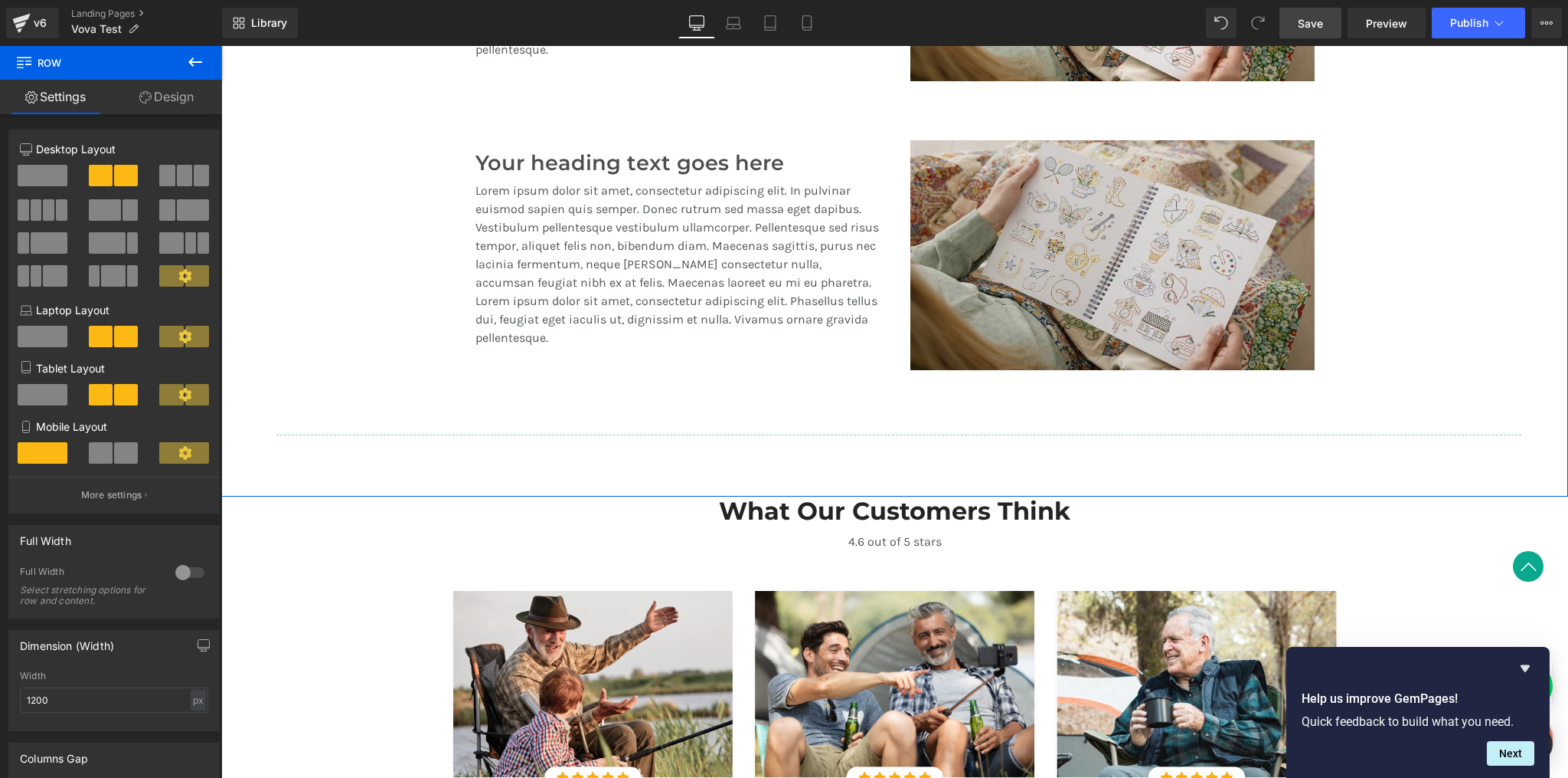
click at [1089, 257] on div "Image" at bounding box center [1113, 255] width 404 height 230
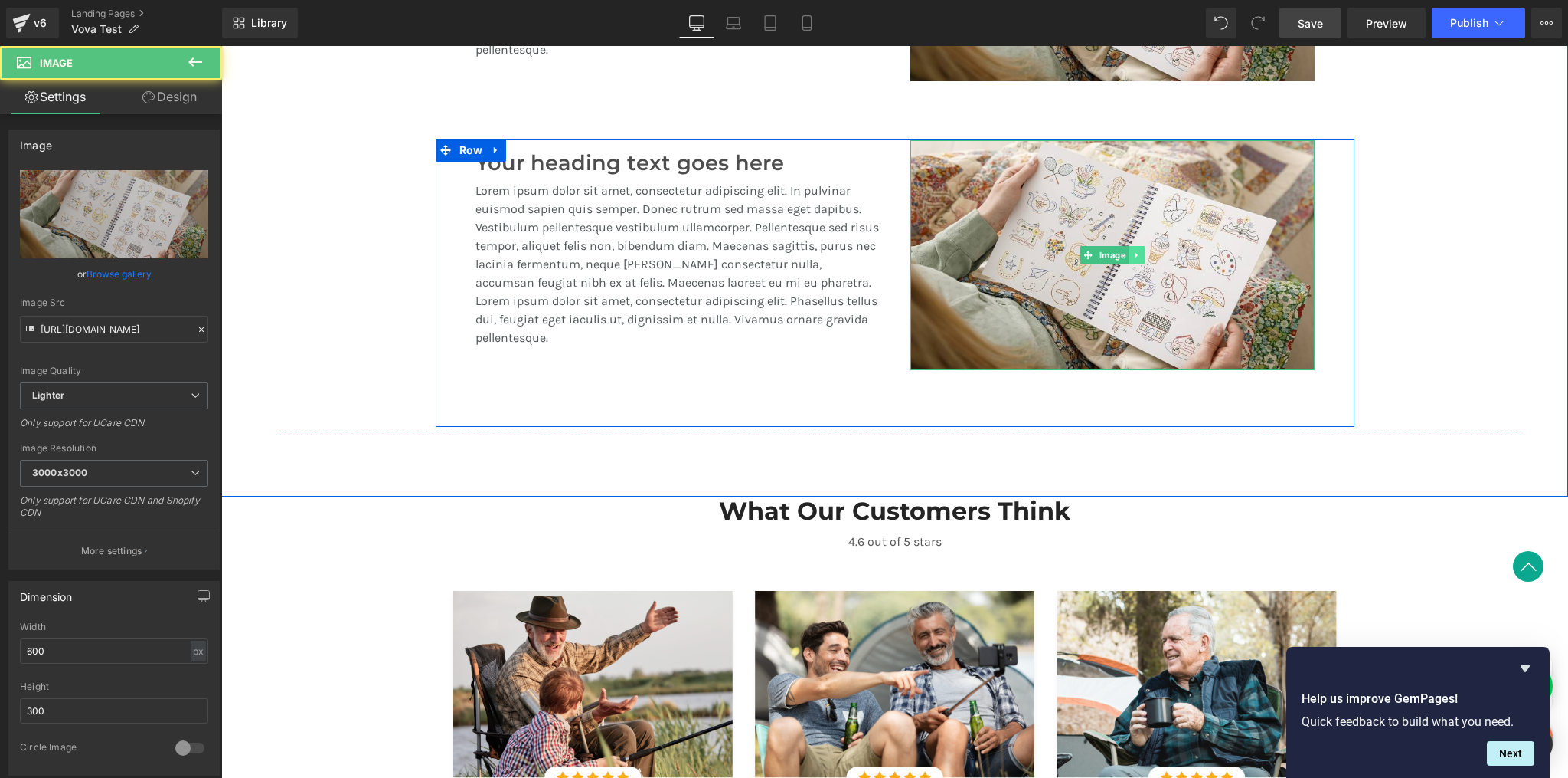
click at [1135, 253] on icon at bounding box center [1135, 254] width 2 height 6
click at [1056, 256] on div "Image" at bounding box center [1113, 255] width 404 height 230
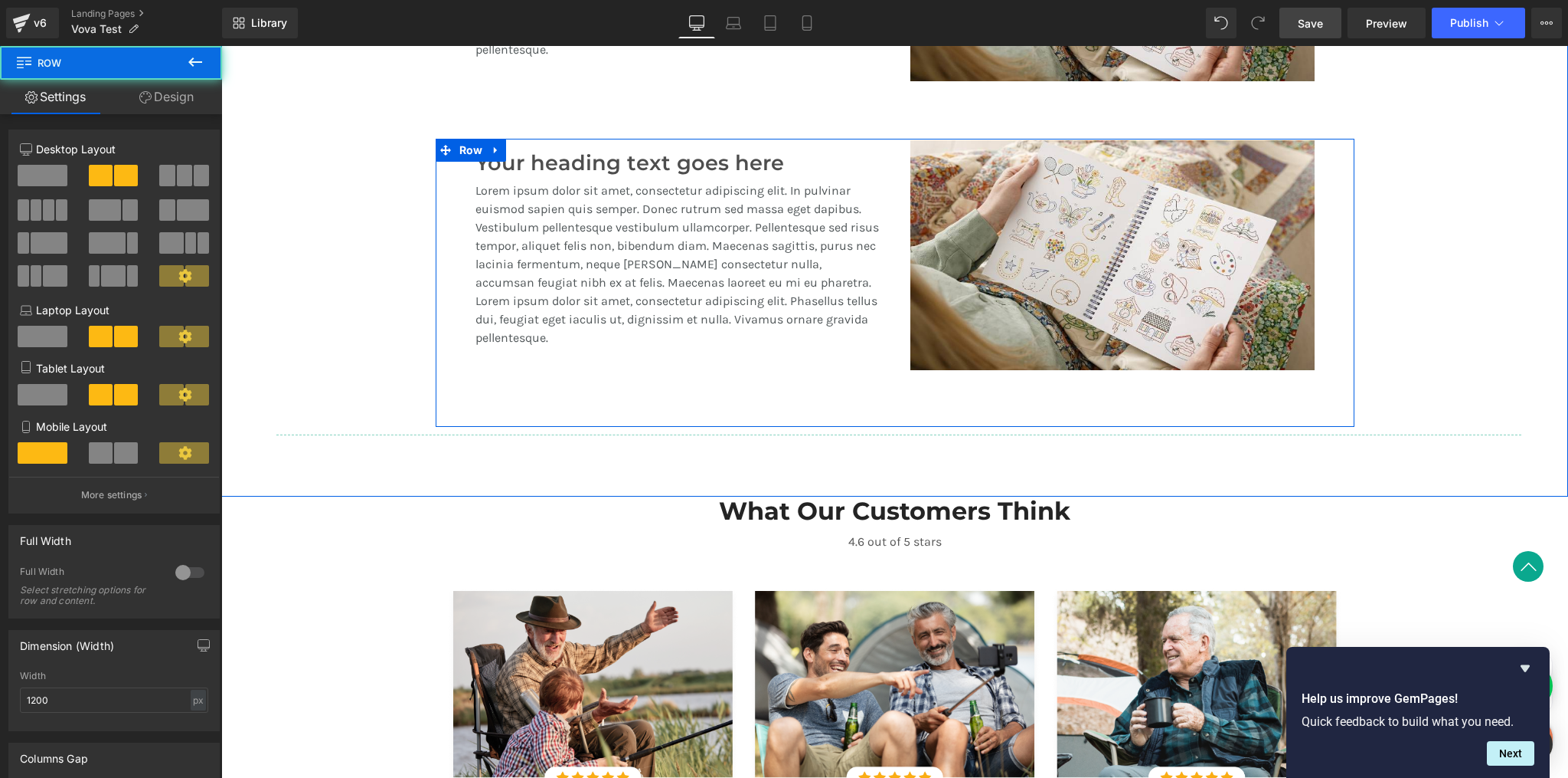
click at [881, 167] on div "Your heading text goes here Heading Lorem ipsum dolor sit amet, consectetur adi…" at bounding box center [678, 256] width 435 height 234
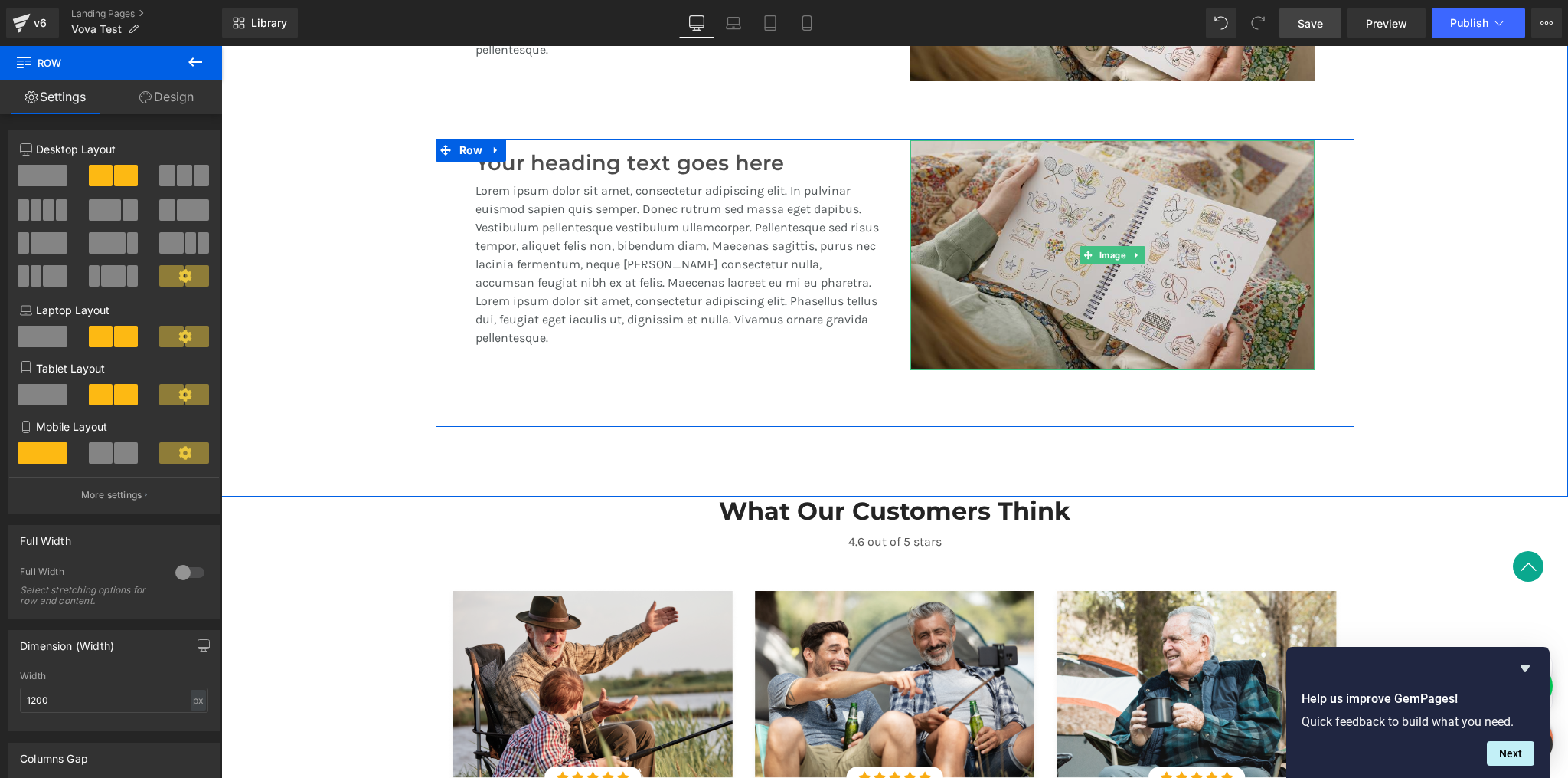
click at [917, 168] on img at bounding box center [1113, 255] width 404 height 230
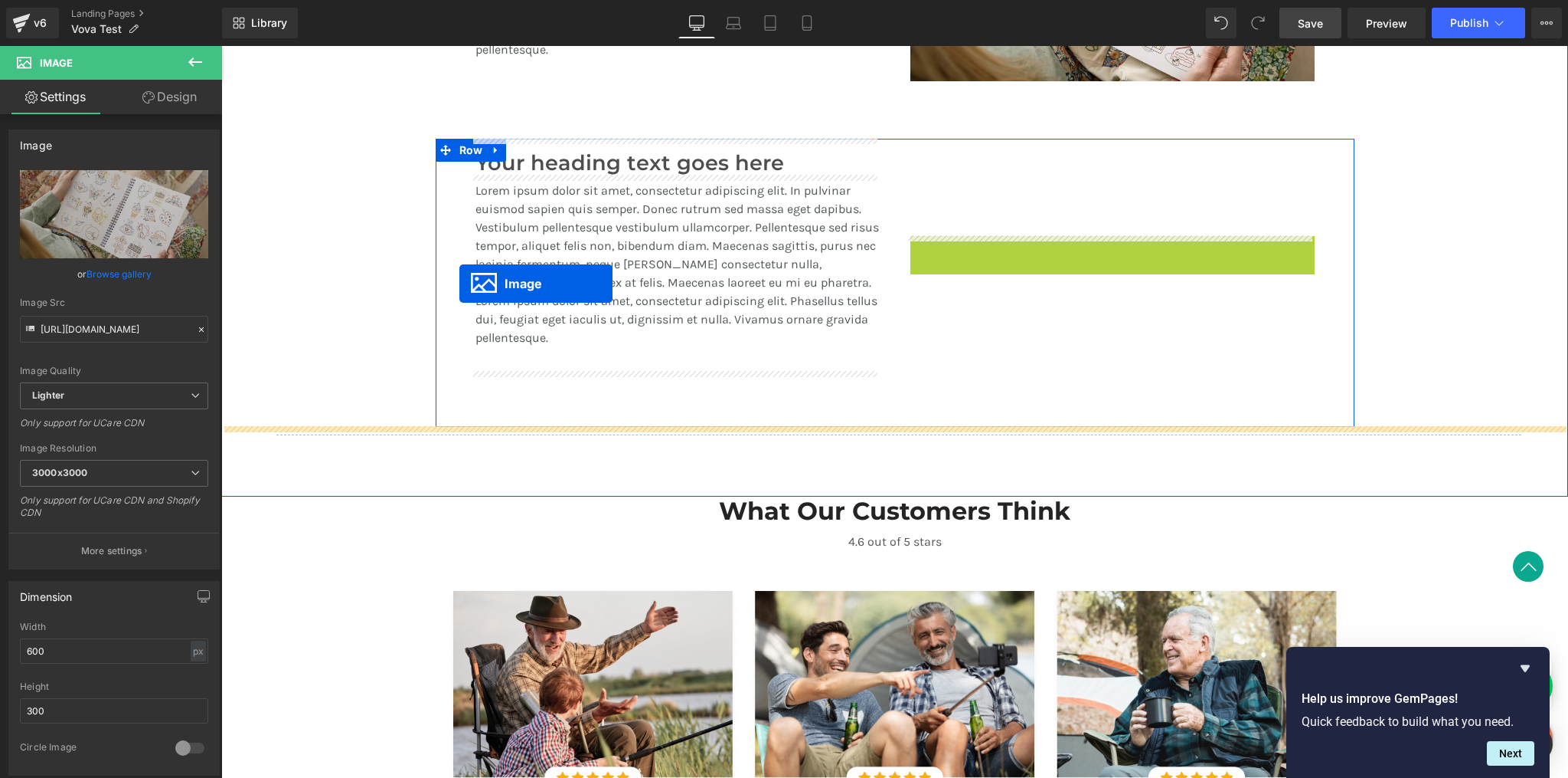
drag, startPoint x: 1080, startPoint y: 253, endPoint x: 459, endPoint y: 283, distance: 621.7
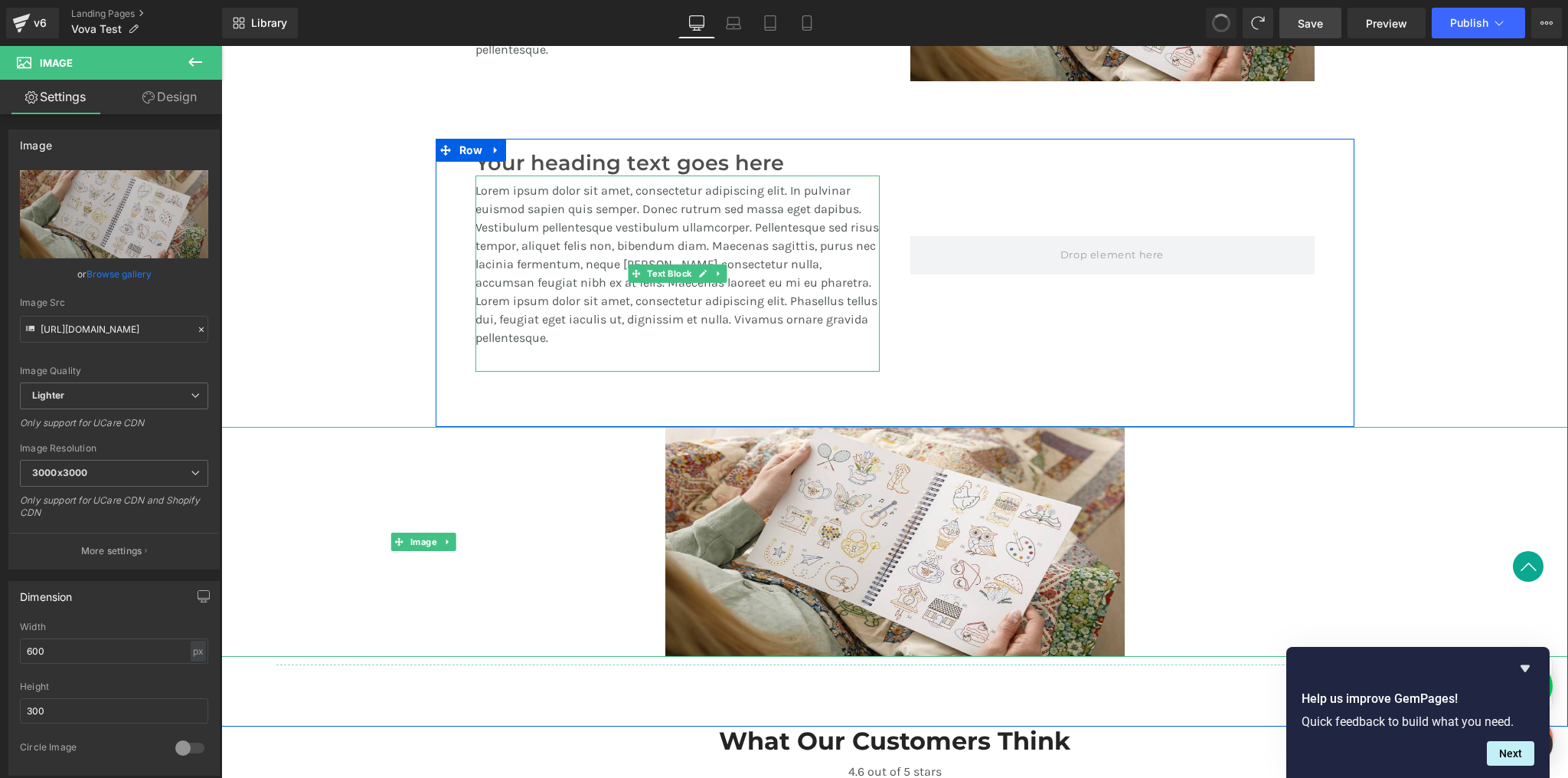
scroll to position [1487, 0]
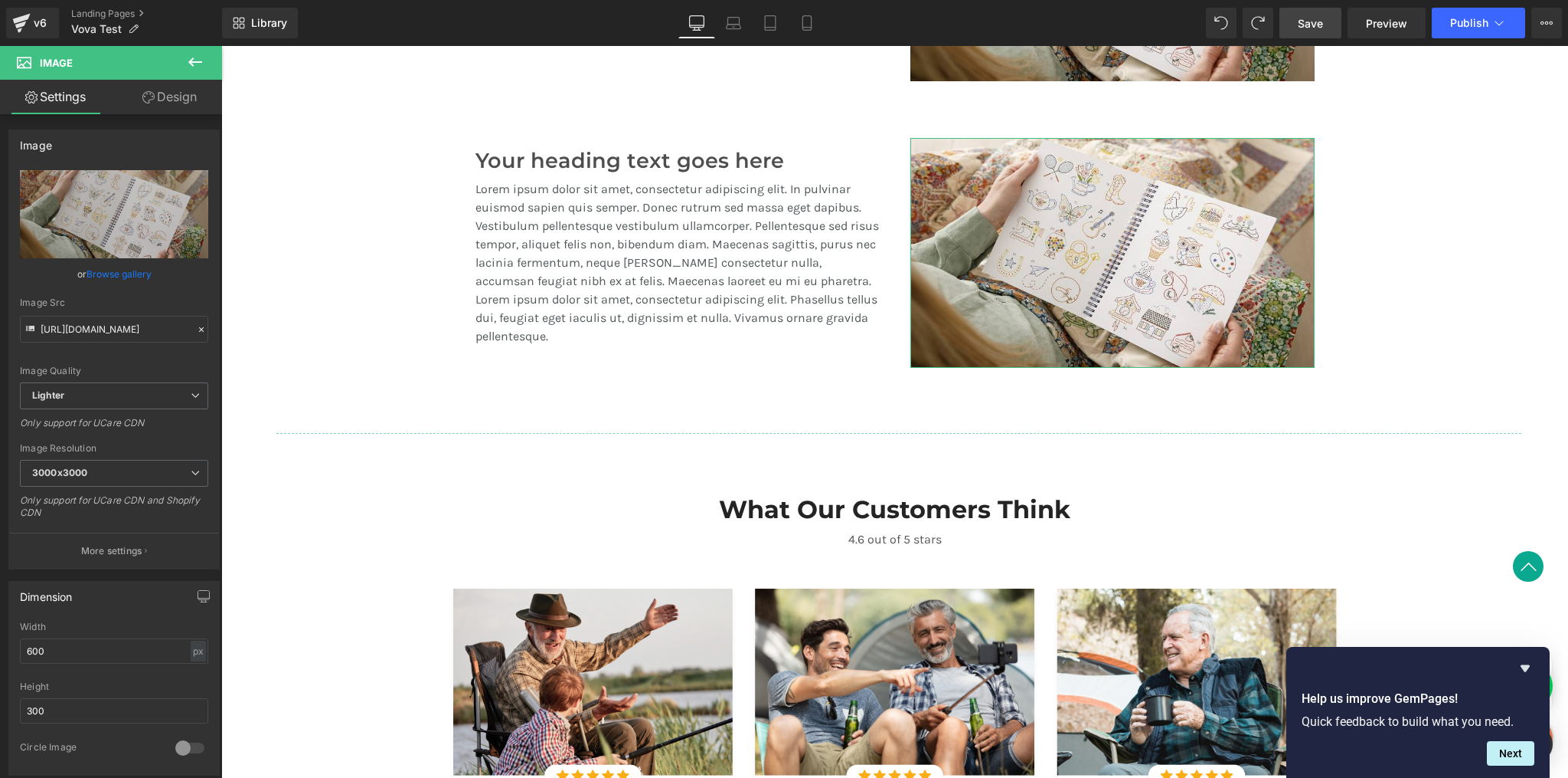
click at [80, 104] on link "Settings" at bounding box center [55, 97] width 111 height 34
click at [170, 102] on link "Design" at bounding box center [170, 97] width 111 height 34
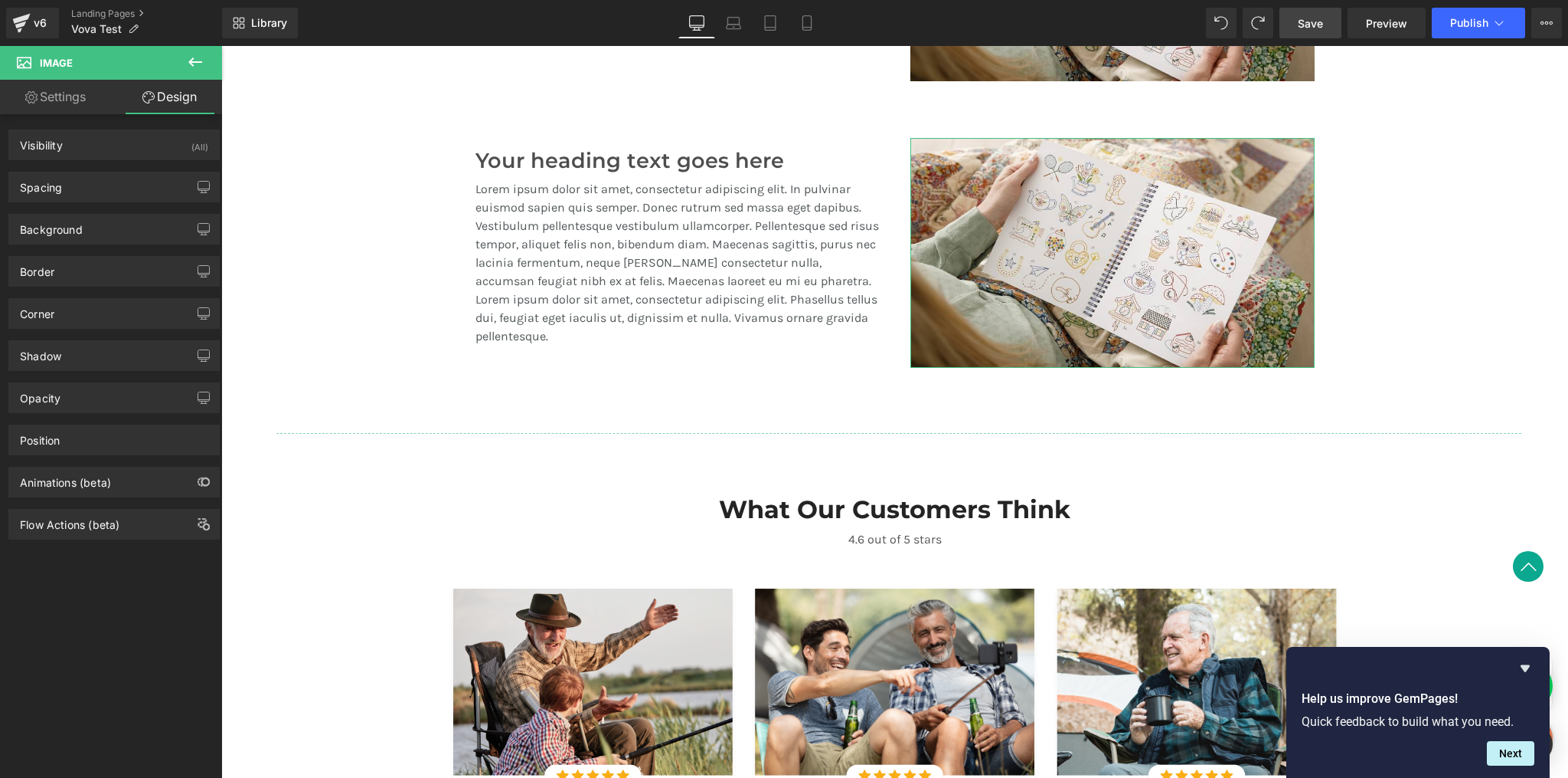
click at [65, 99] on link "Settings" at bounding box center [55, 97] width 111 height 34
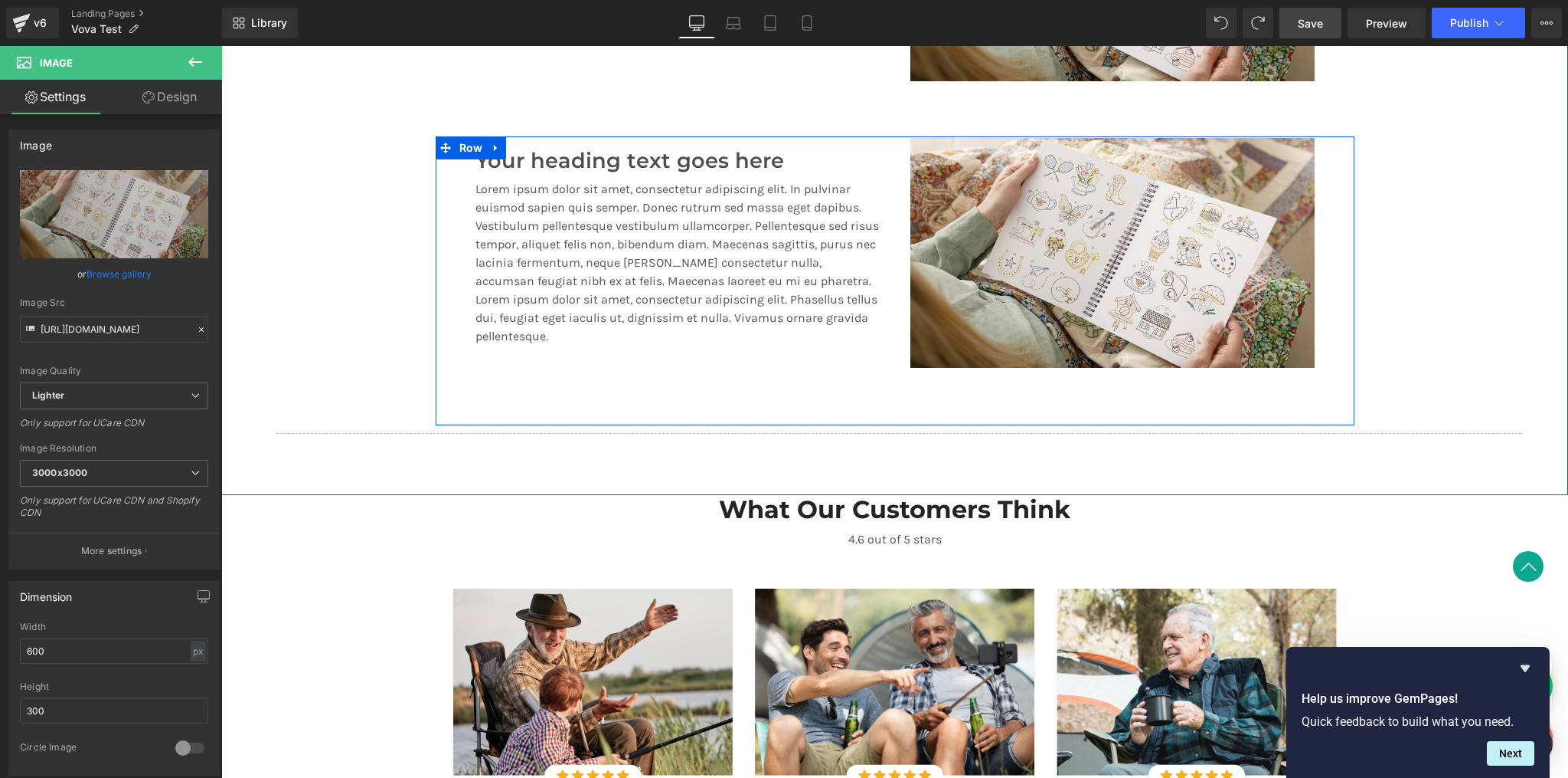
click at [460, 199] on div "Your heading text goes here Heading Lorem ipsum dolor sit amet, consectetur adi…" at bounding box center [678, 253] width 435 height 234
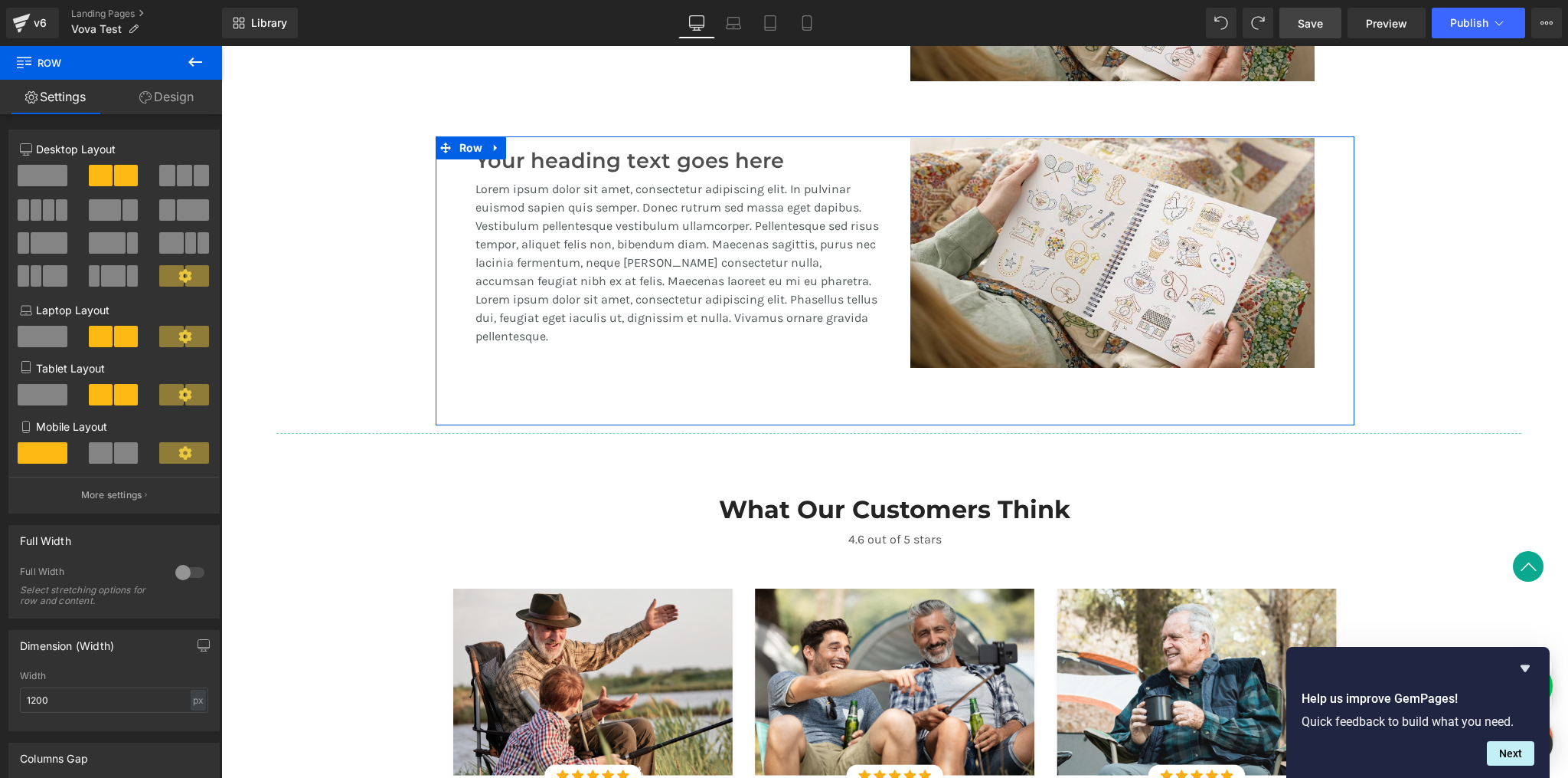
click at [181, 279] on icon at bounding box center [185, 275] width 13 height 13
click at [182, 275] on icon at bounding box center [185, 275] width 14 height 14
click at [119, 165] on span at bounding box center [126, 175] width 24 height 21
drag, startPoint x: 120, startPoint y: 176, endPoint x: 93, endPoint y: 176, distance: 27.0
click at [93, 176] on button at bounding box center [114, 175] width 51 height 21
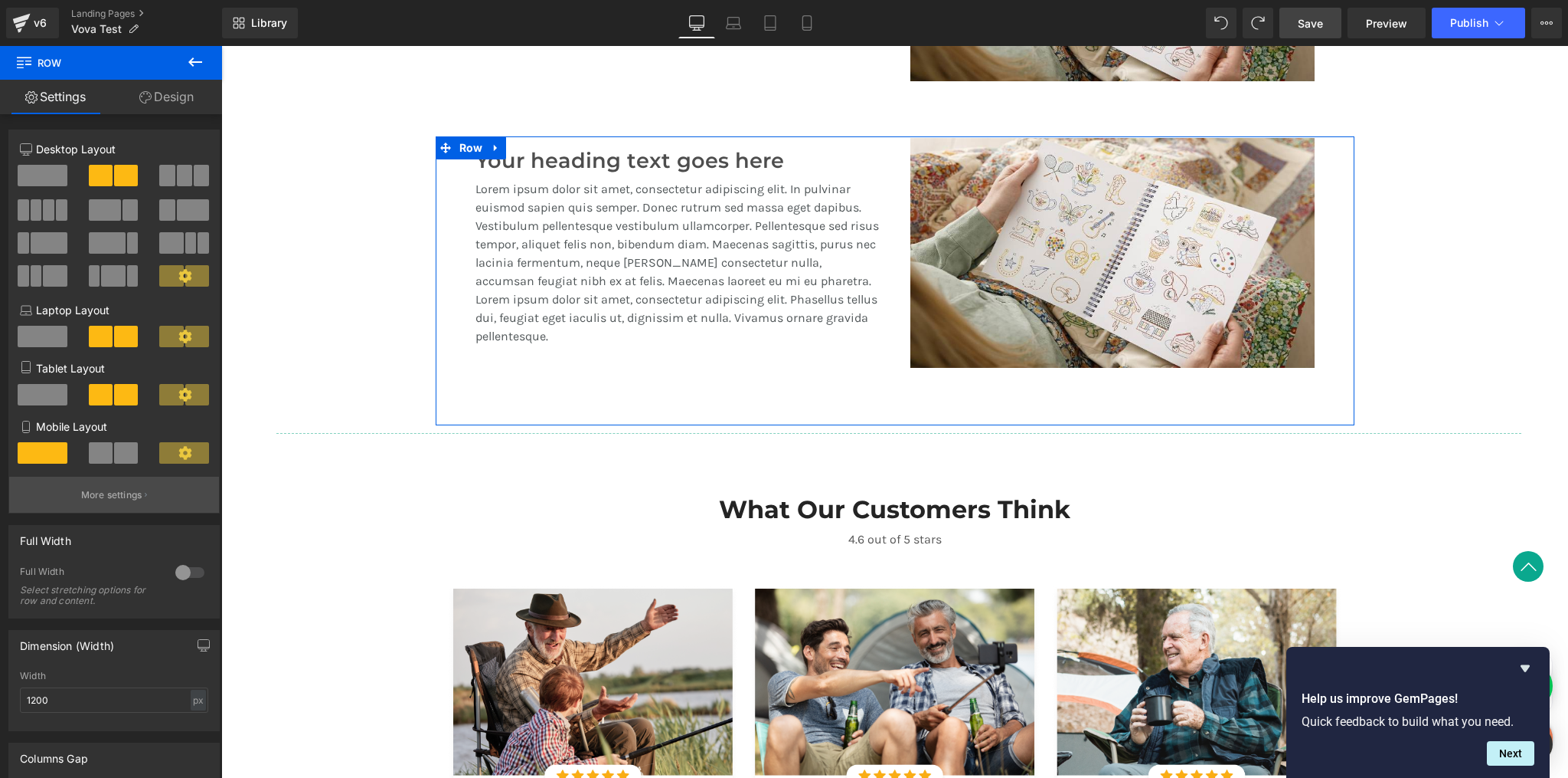
click at [149, 501] on button "More settings" at bounding box center [114, 495] width 210 height 36
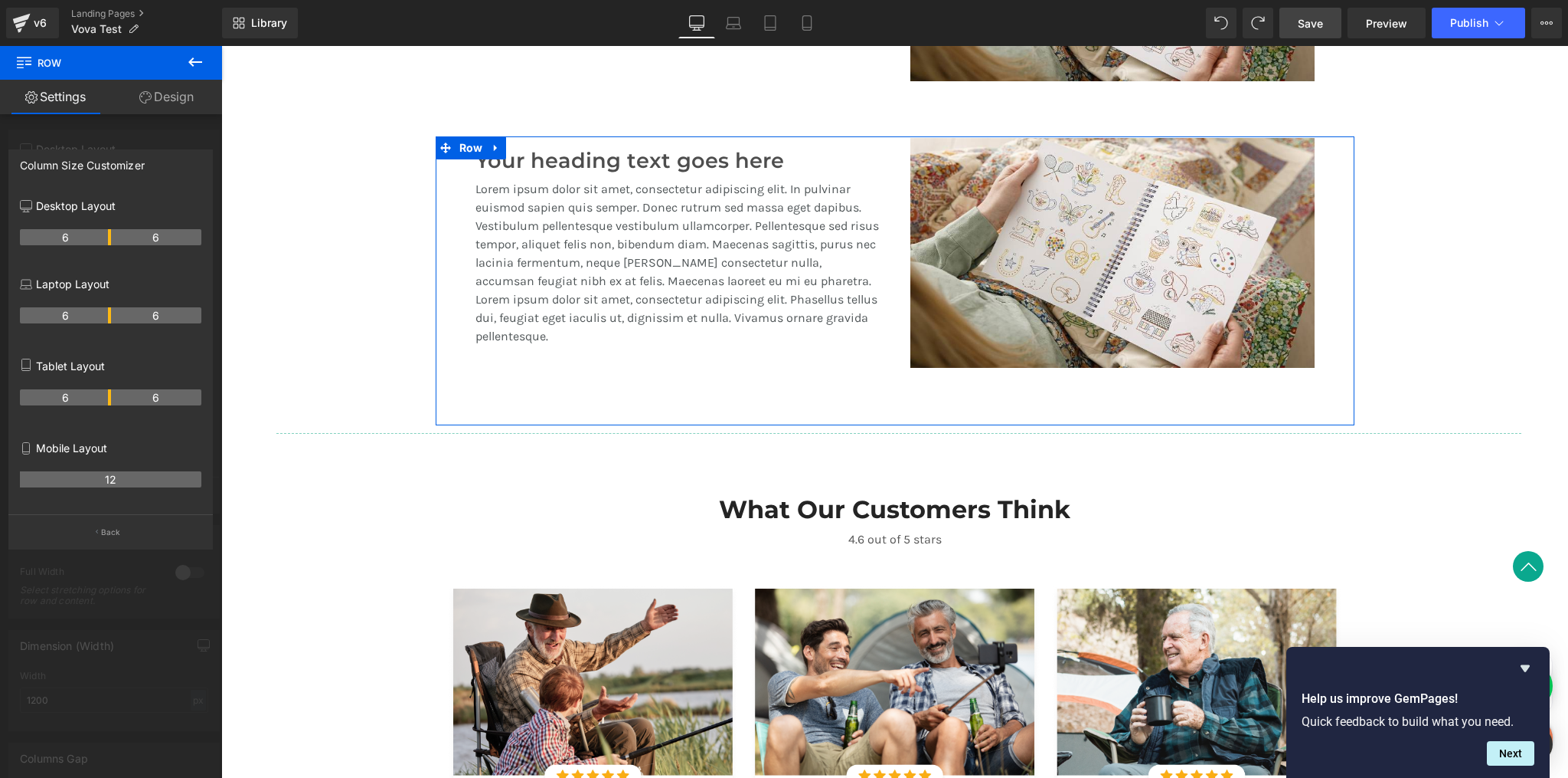
click at [113, 529] on p "Back" at bounding box center [111, 532] width 20 height 11
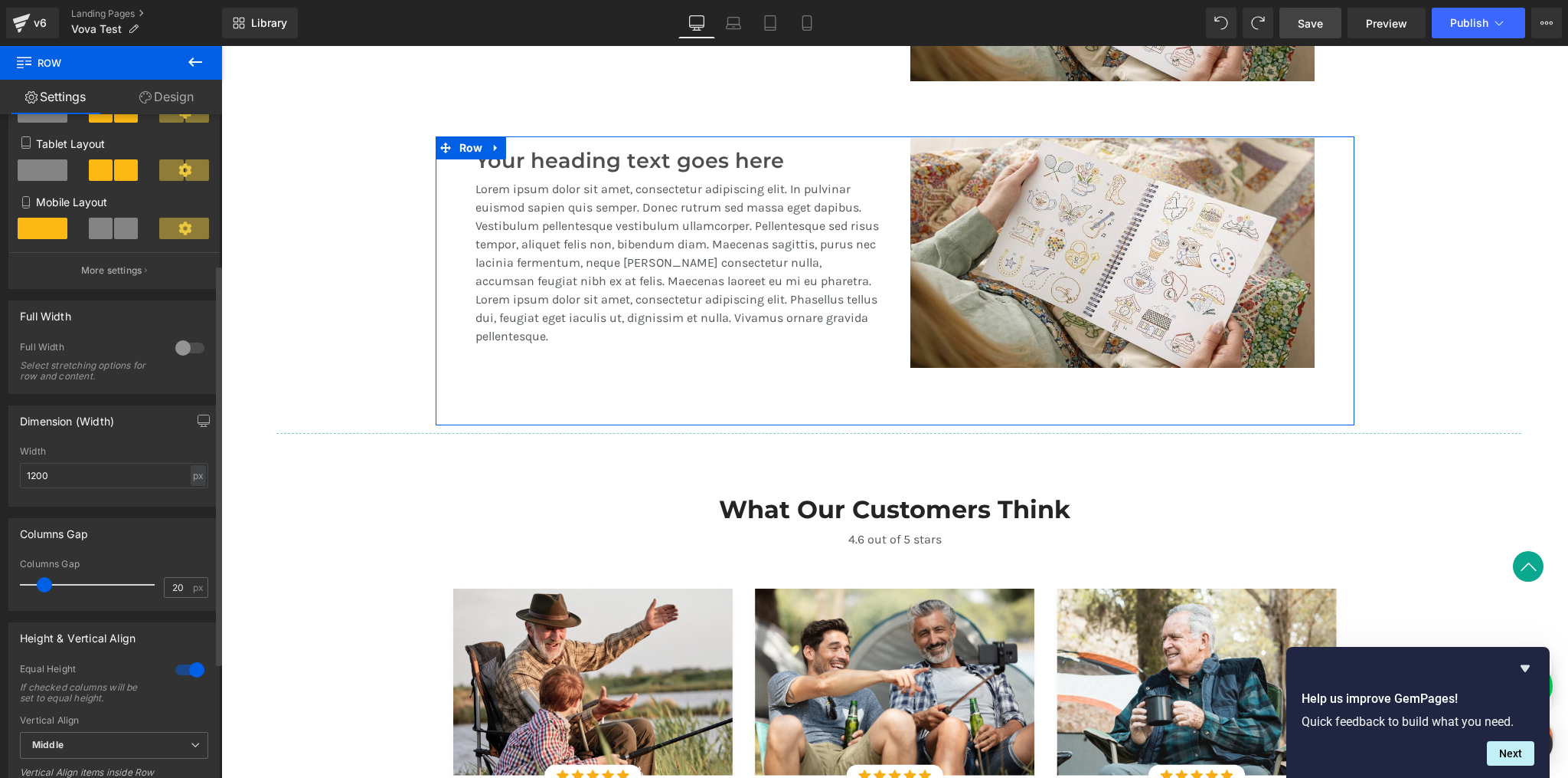
scroll to position [302, 0]
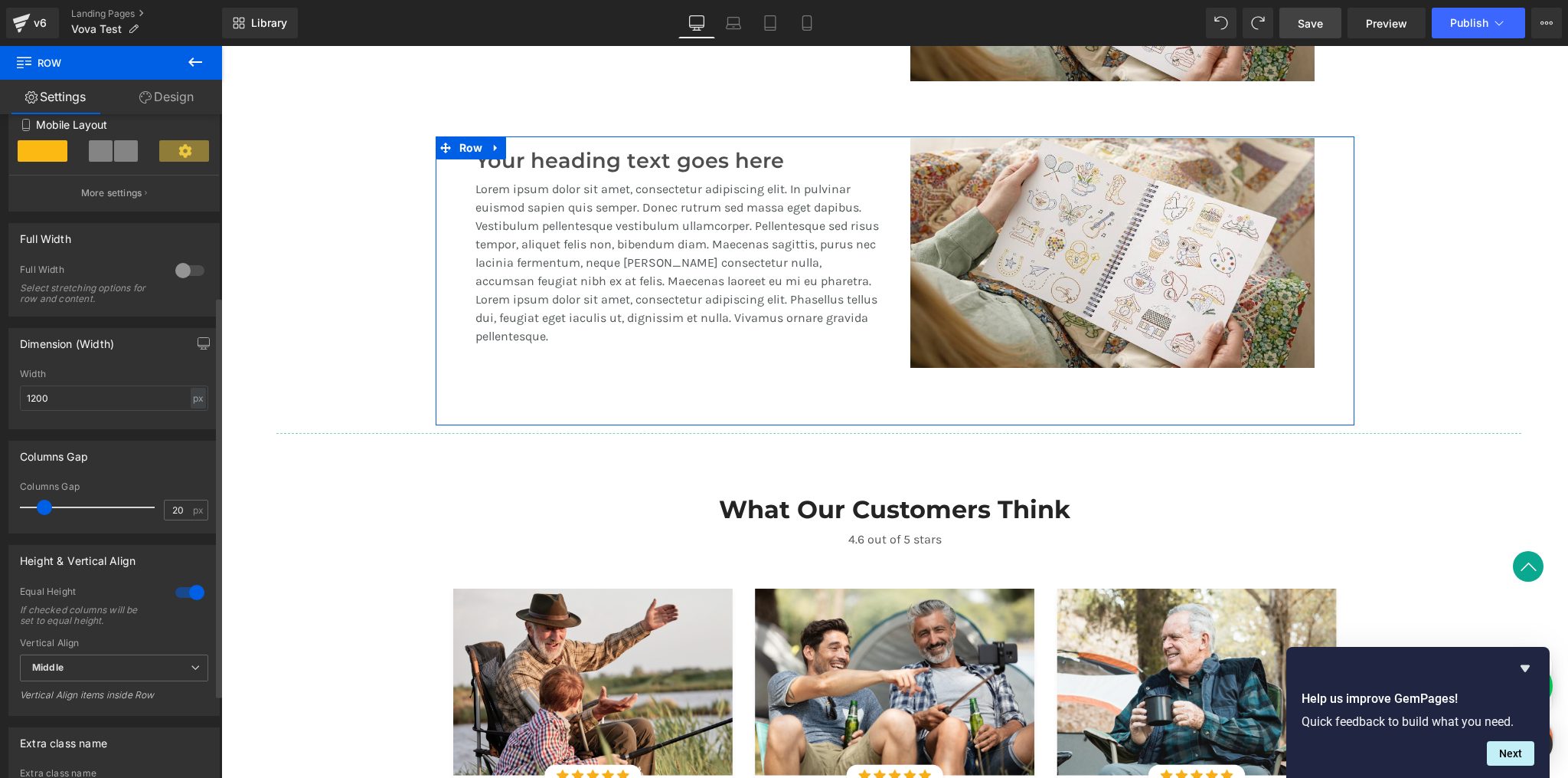
click at [187, 591] on div at bounding box center [189, 592] width 37 height 24
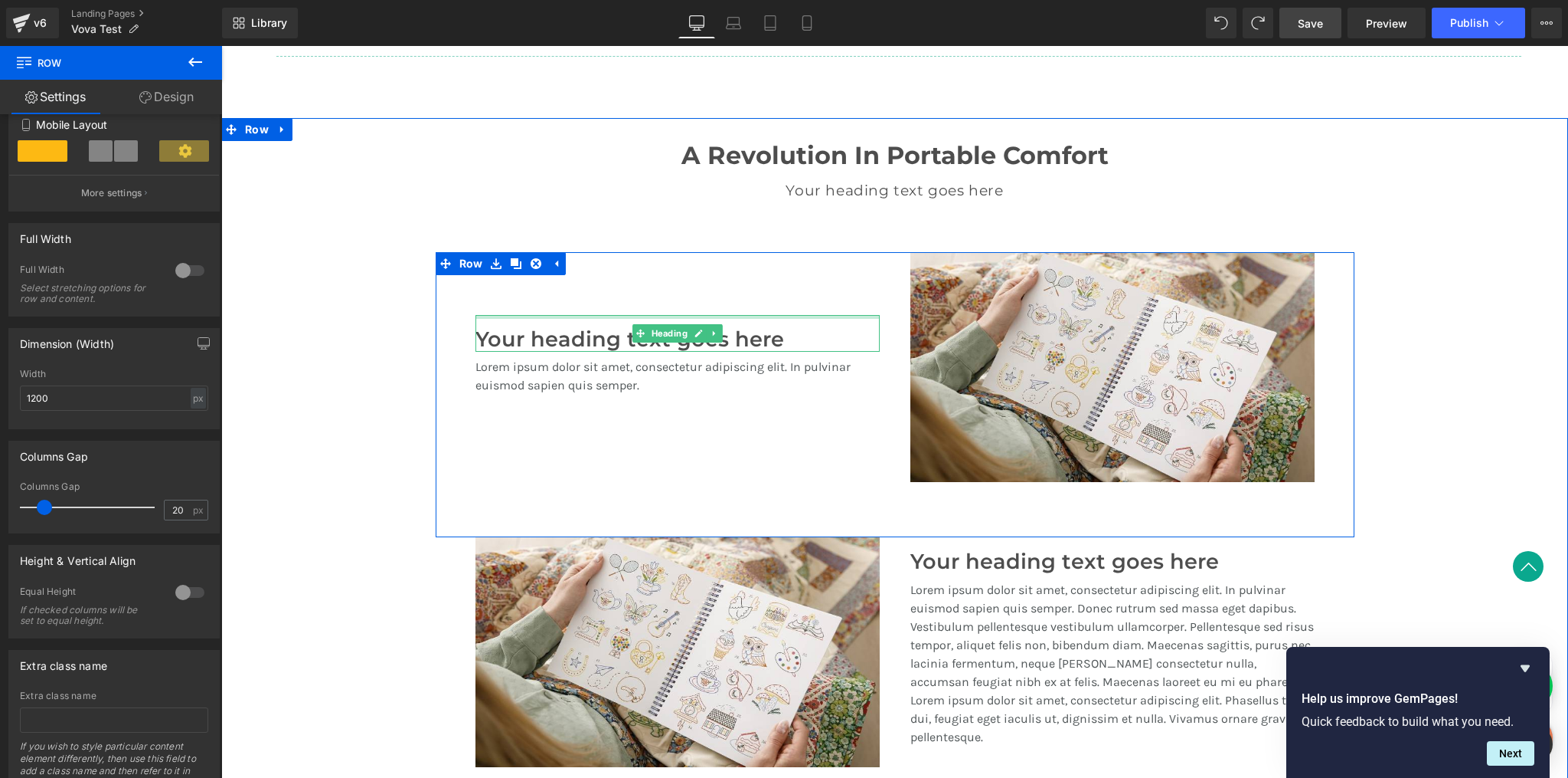
scroll to position [1175, 0]
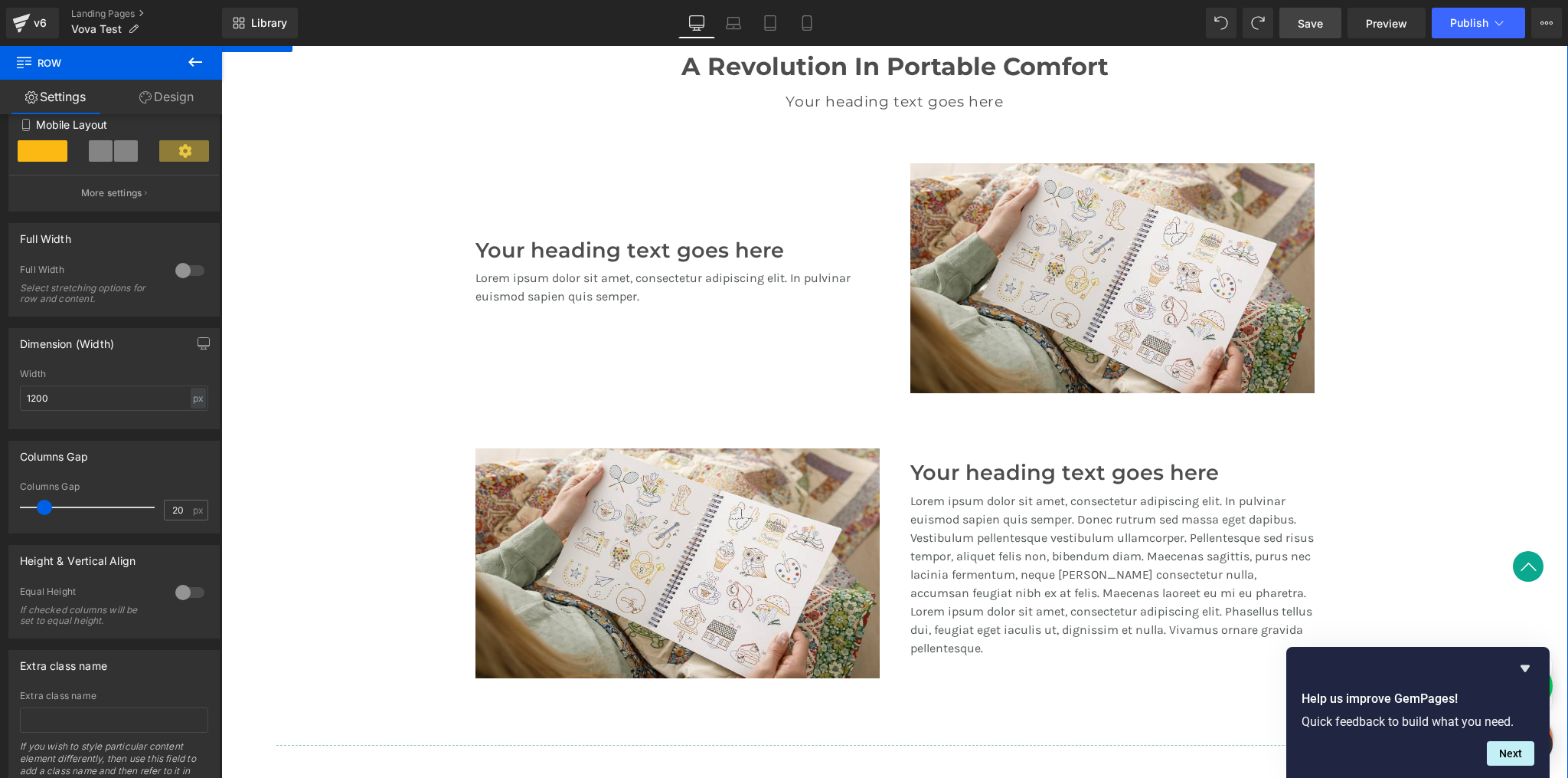
drag, startPoint x: 396, startPoint y: 465, endPoint x: 446, endPoint y: 477, distance: 51.4
click at [446, 477] on div "A Revolution In Portable Comfort Heading Your heading text goes here Heading Te…" at bounding box center [895, 391] width 1347 height 724
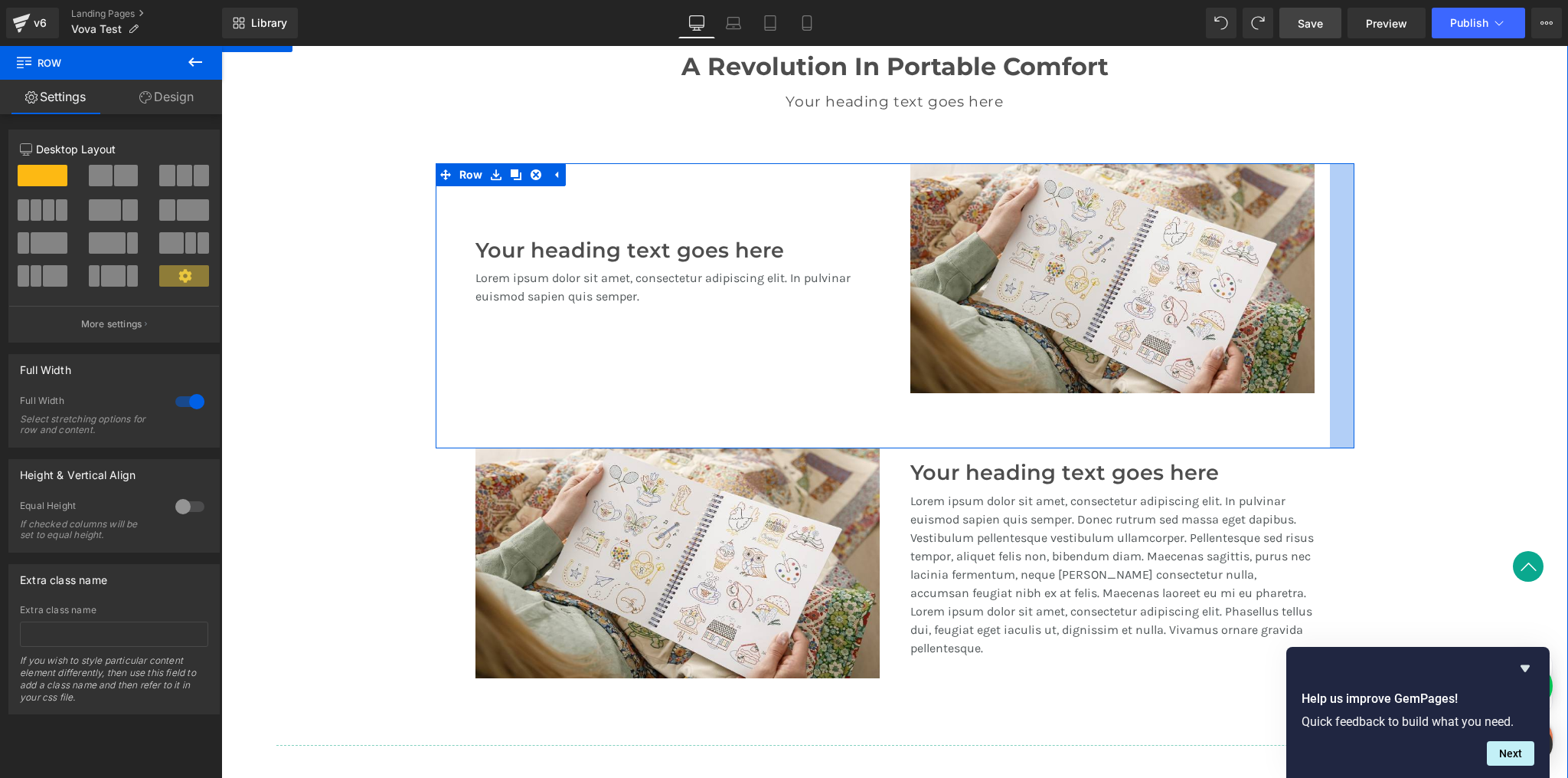
click at [1415, 309] on div "A Revolution In Portable Comfort Heading Your heading text goes here Heading Te…" at bounding box center [895, 391] width 1347 height 724
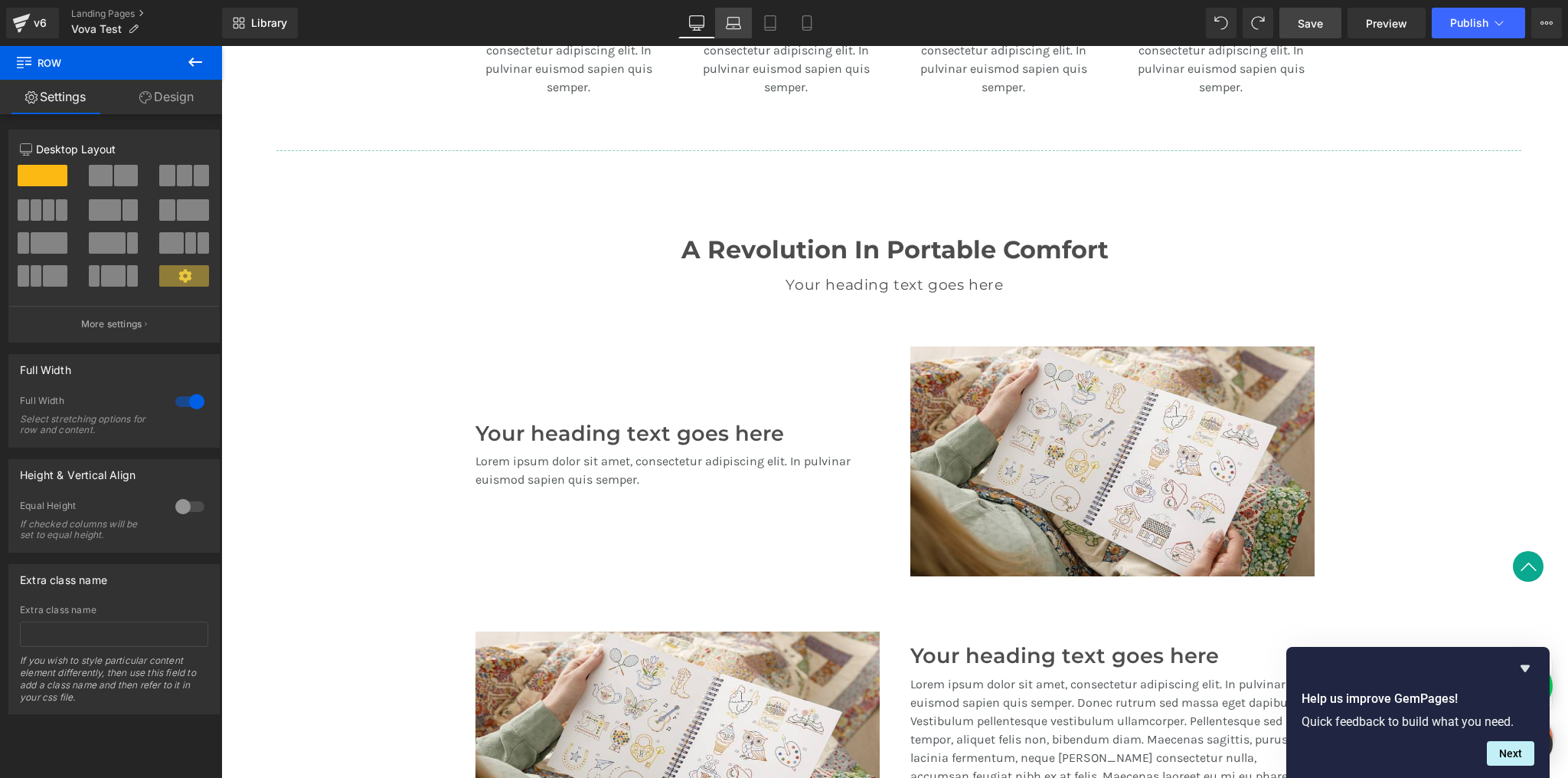
click at [734, 28] on icon at bounding box center [734, 27] width 15 height 5
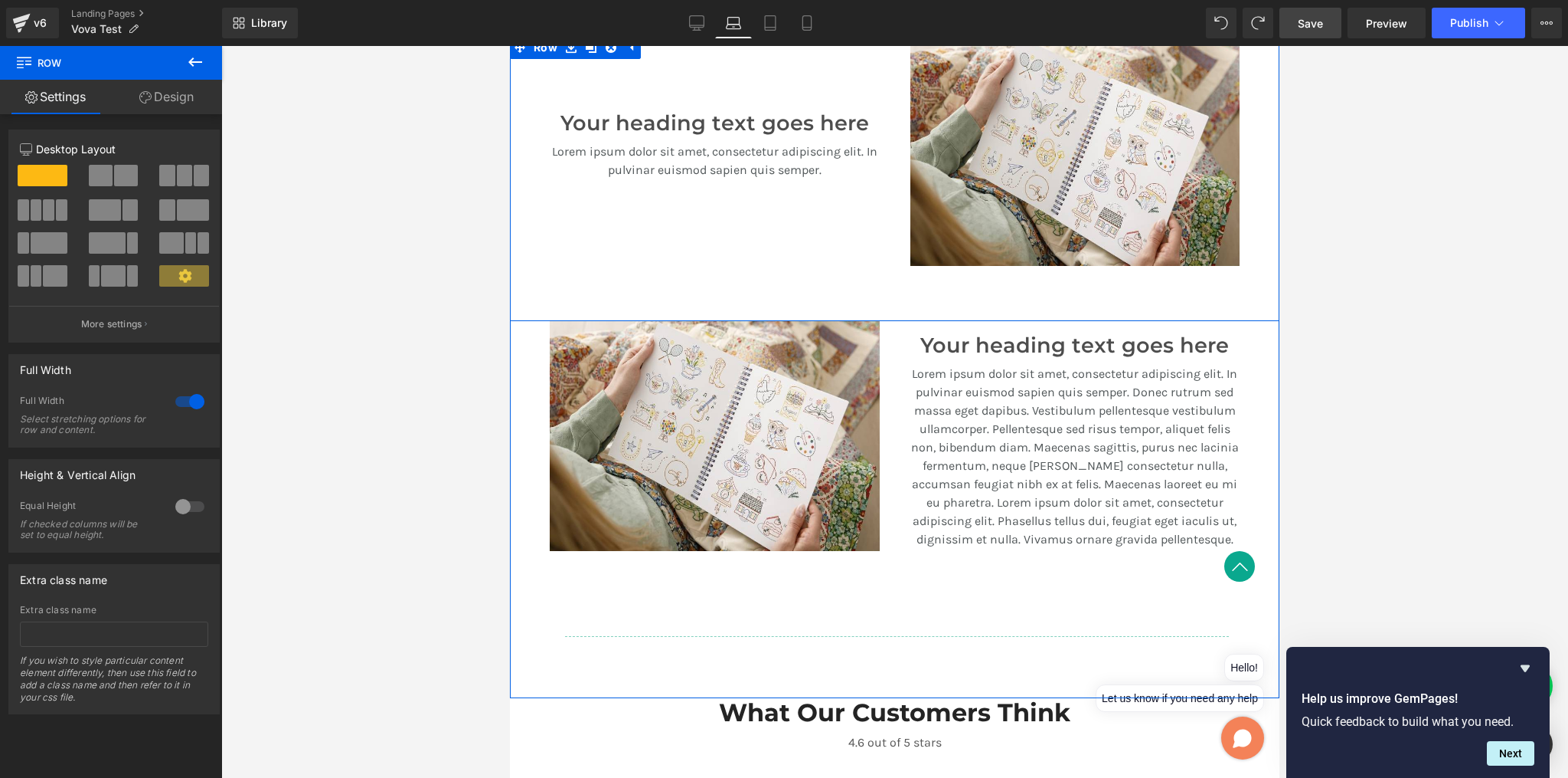
scroll to position [1057, 0]
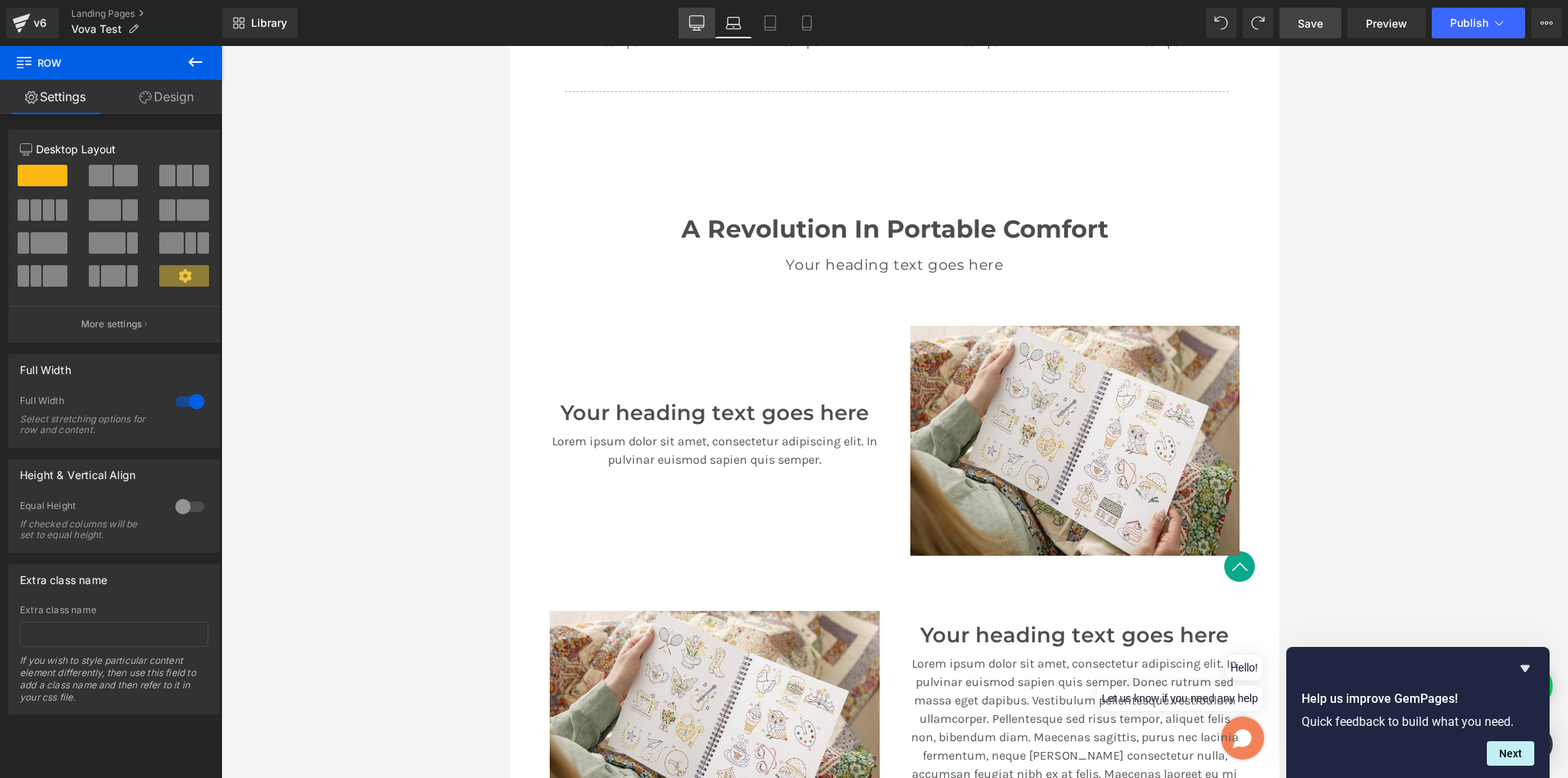
click at [696, 25] on icon at bounding box center [697, 25] width 15 height 0
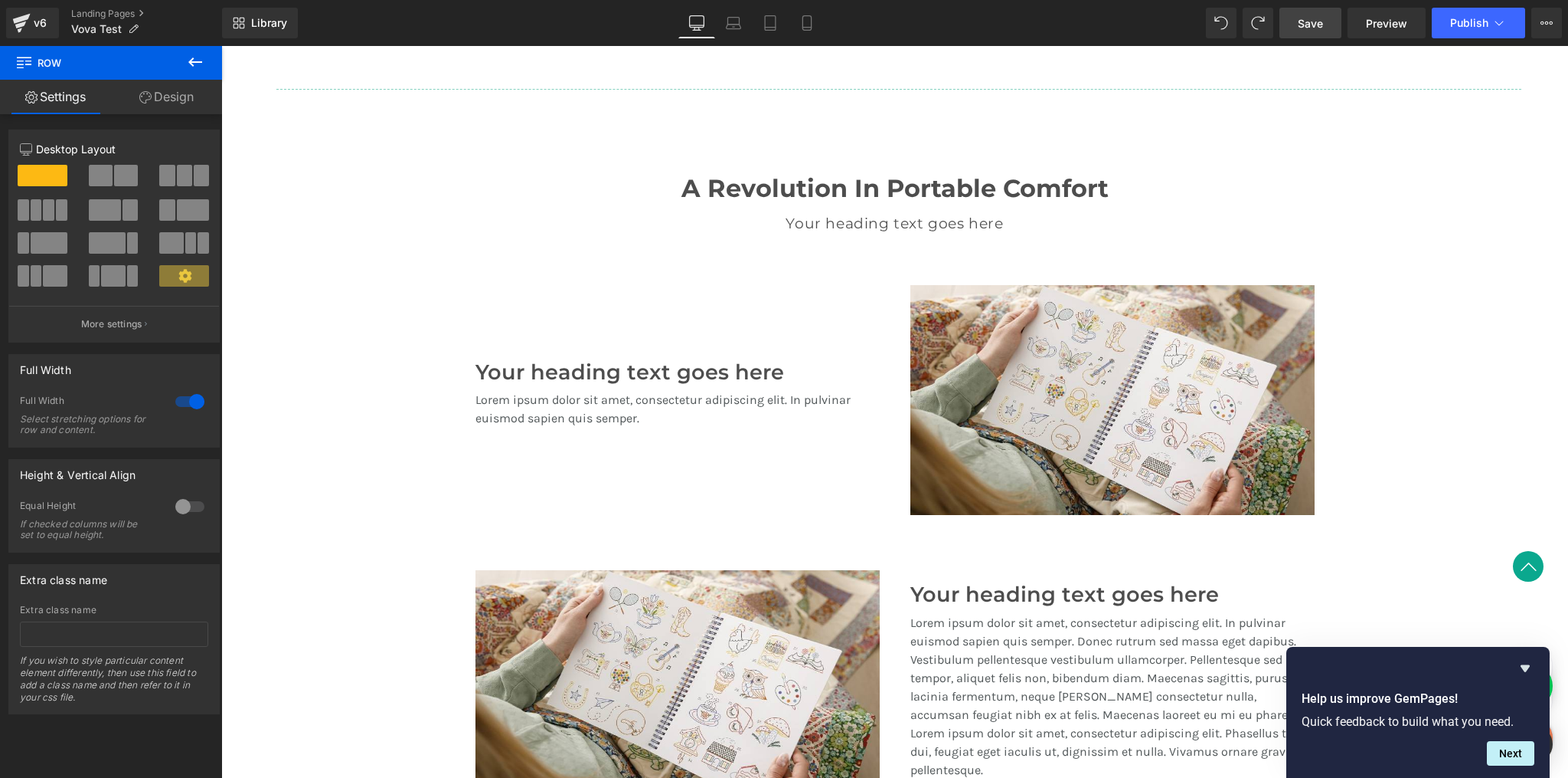
scroll to position [1374, 0]
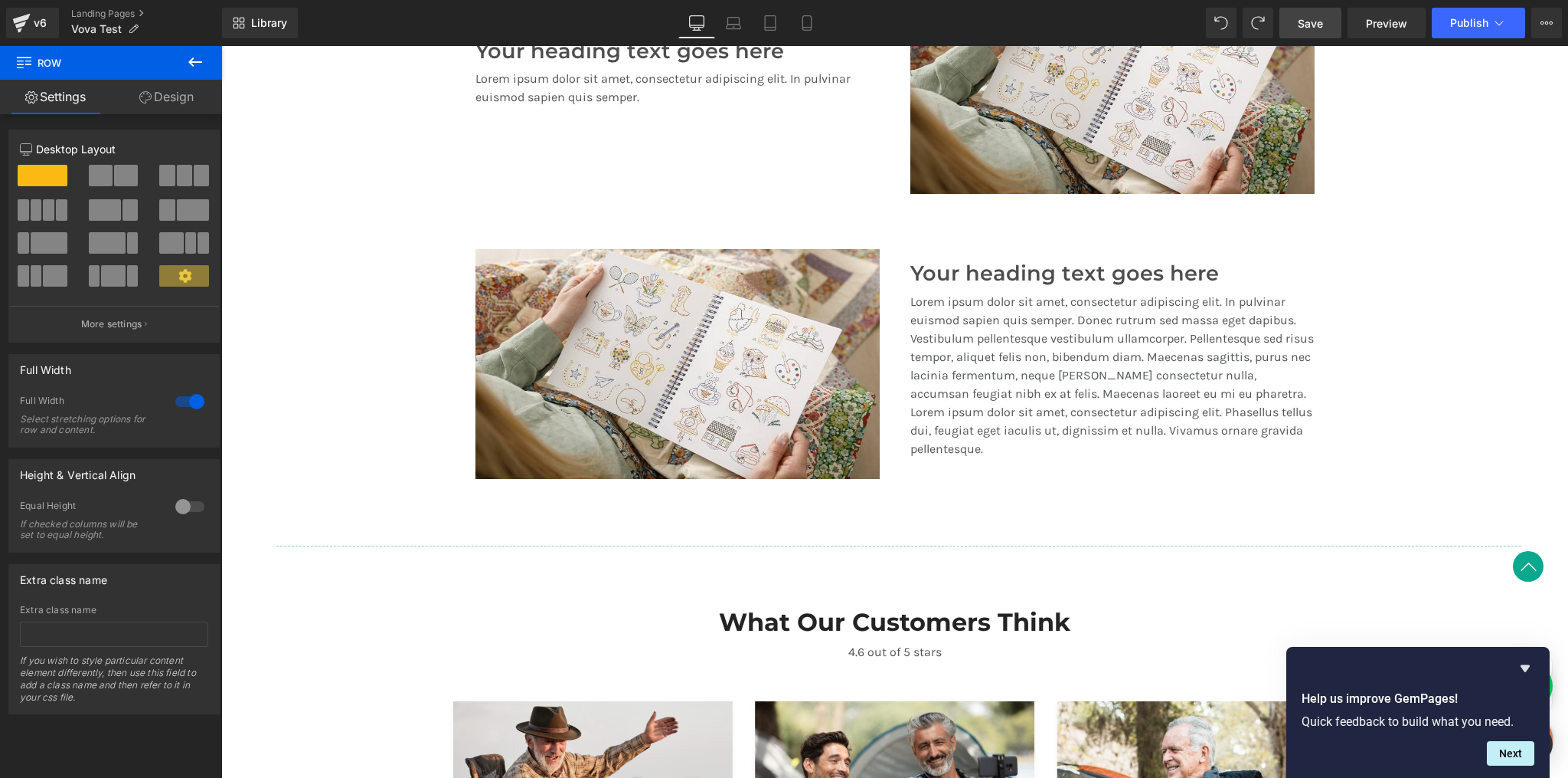
click at [1025, 358] on p "Lorem ipsum dolor sit amet, consectetur adipiscing elit. In pulvinar euismod sa…" at bounding box center [1113, 375] width 404 height 166
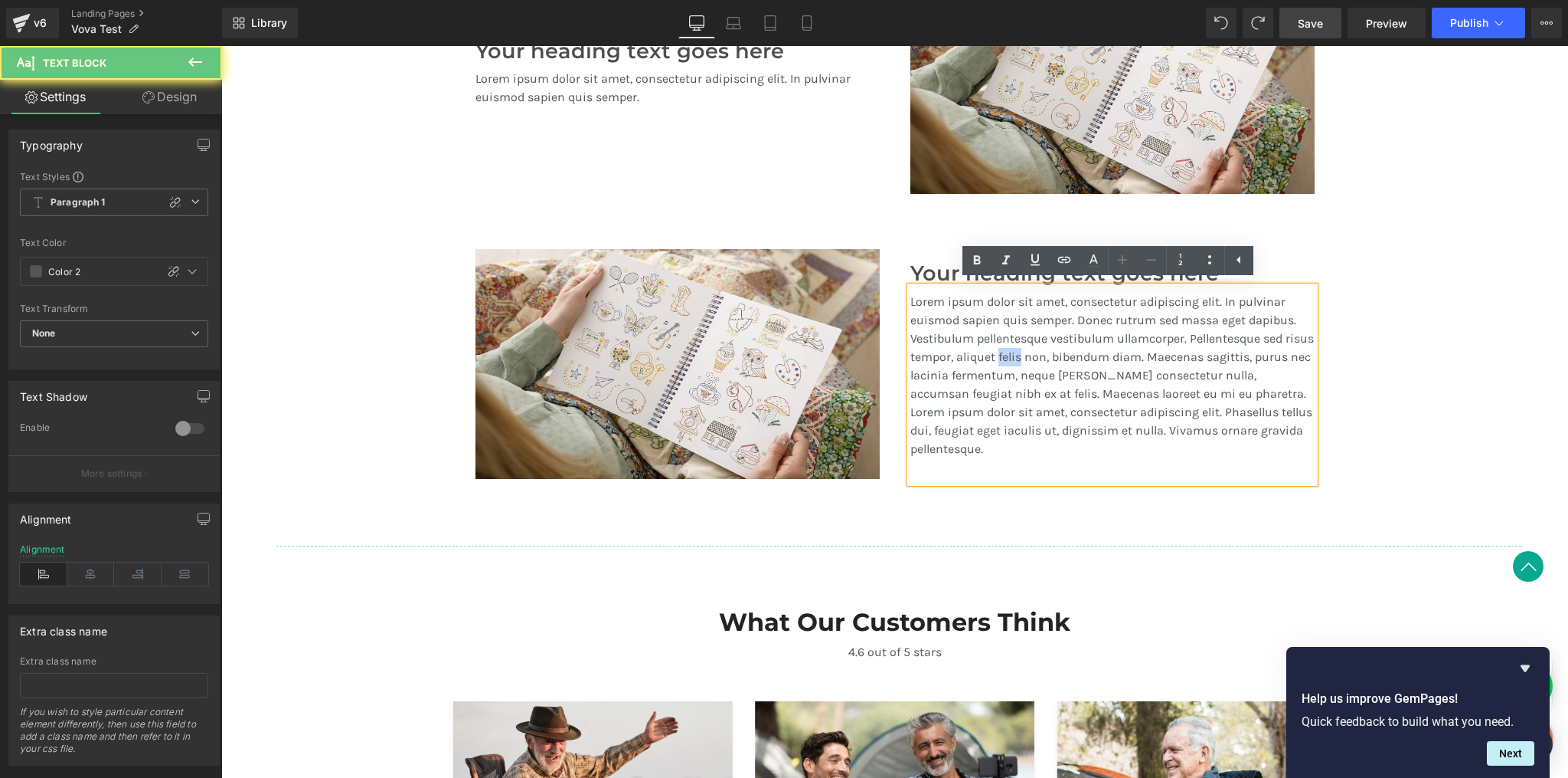
click at [1025, 358] on p "Lorem ipsum dolor sit amet, consectetur adipiscing elit. In pulvinar euismod sa…" at bounding box center [1113, 375] width 404 height 166
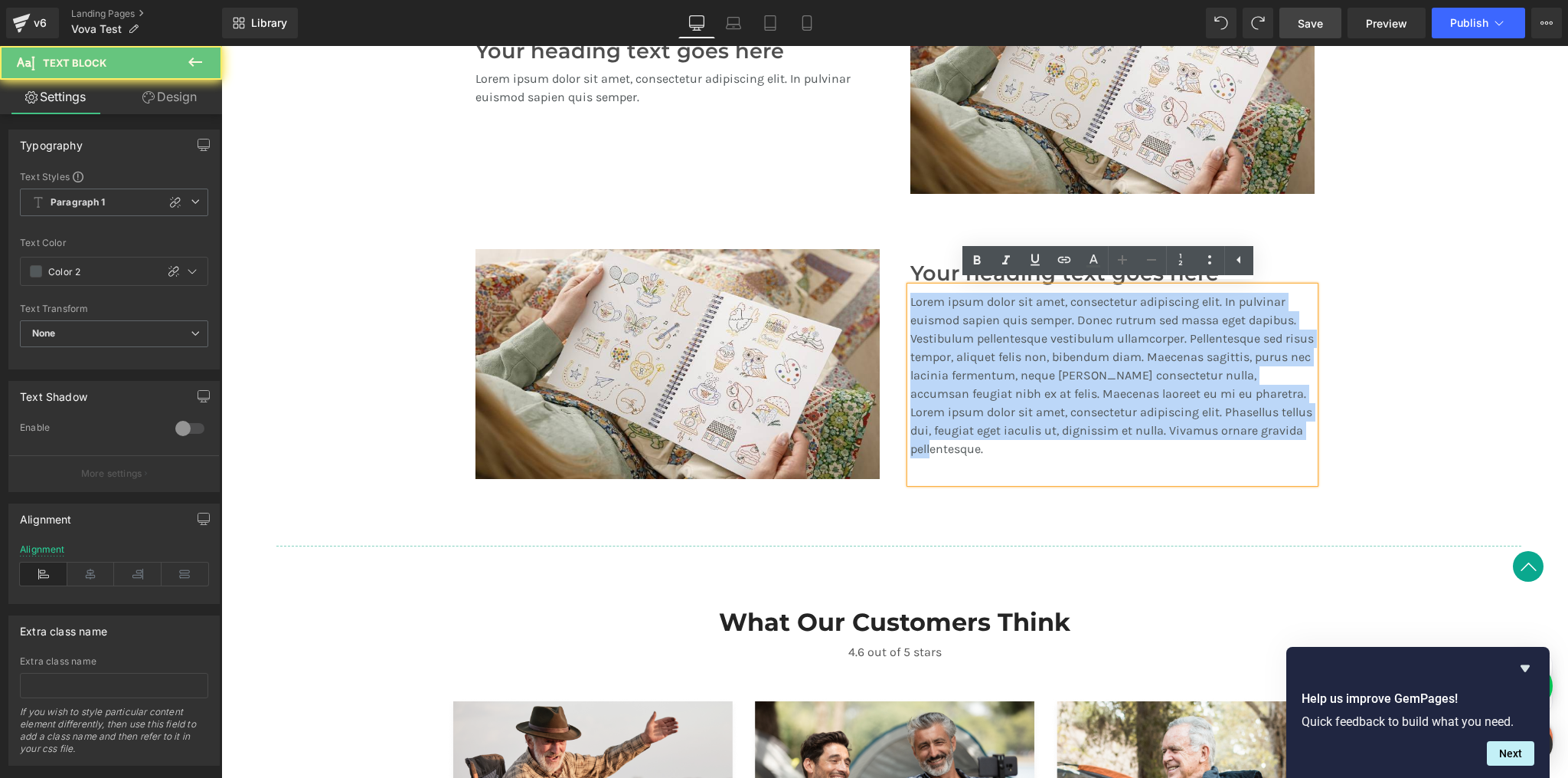
click at [1025, 358] on p "Lorem ipsum dolor sit amet, consectetur adipiscing elit. In pulvinar euismod sa…" at bounding box center [1113, 375] width 404 height 166
copy p "Lorem ipsum dolor sit amet, consectetur adipiscing elit. In pulvinar euismod sa…"
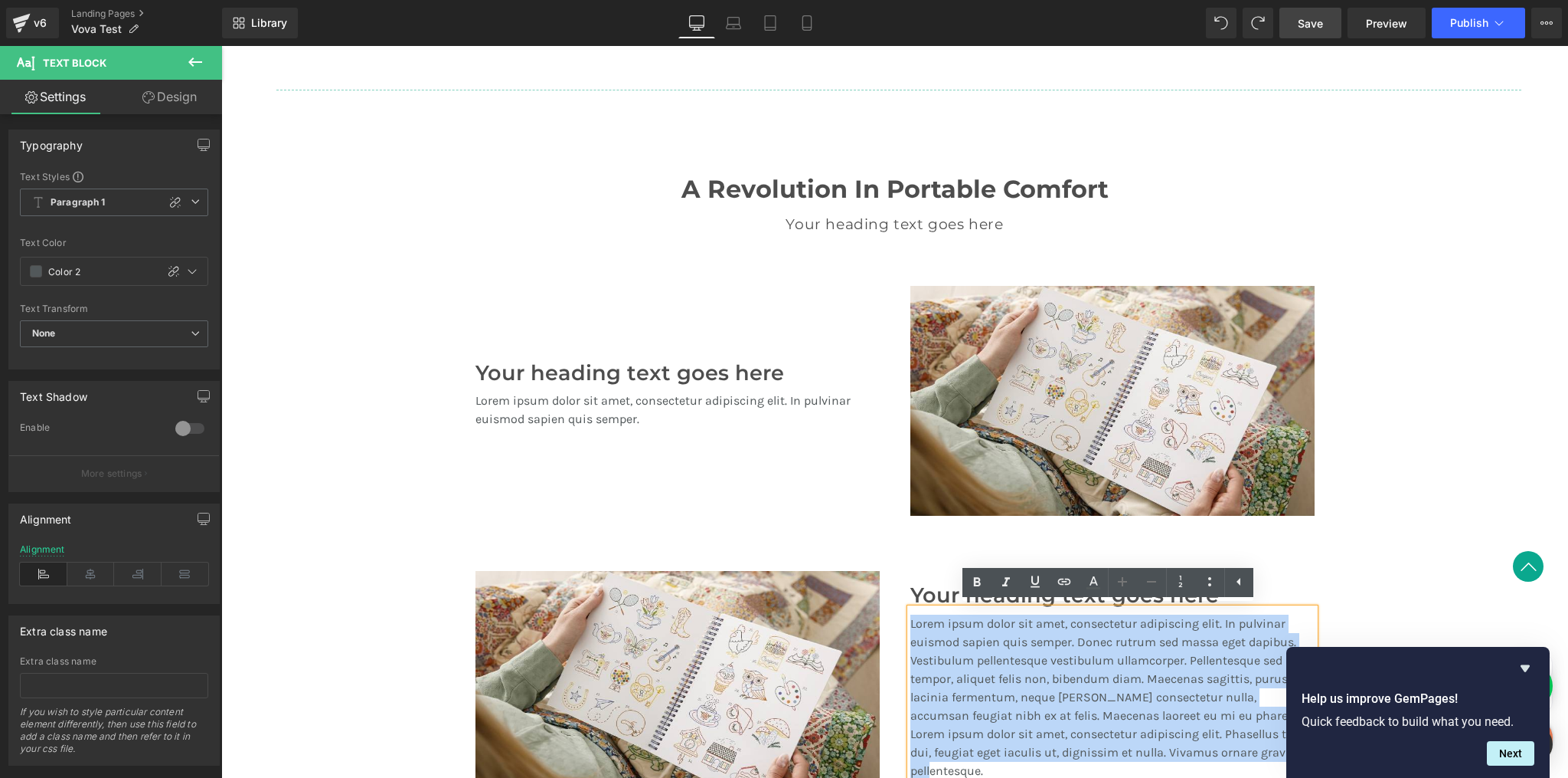
click at [636, 407] on p "Lorem ipsum dolor sit amet, consectetur adipiscing elit. In pulvinar euismod sa…" at bounding box center [678, 409] width 404 height 37
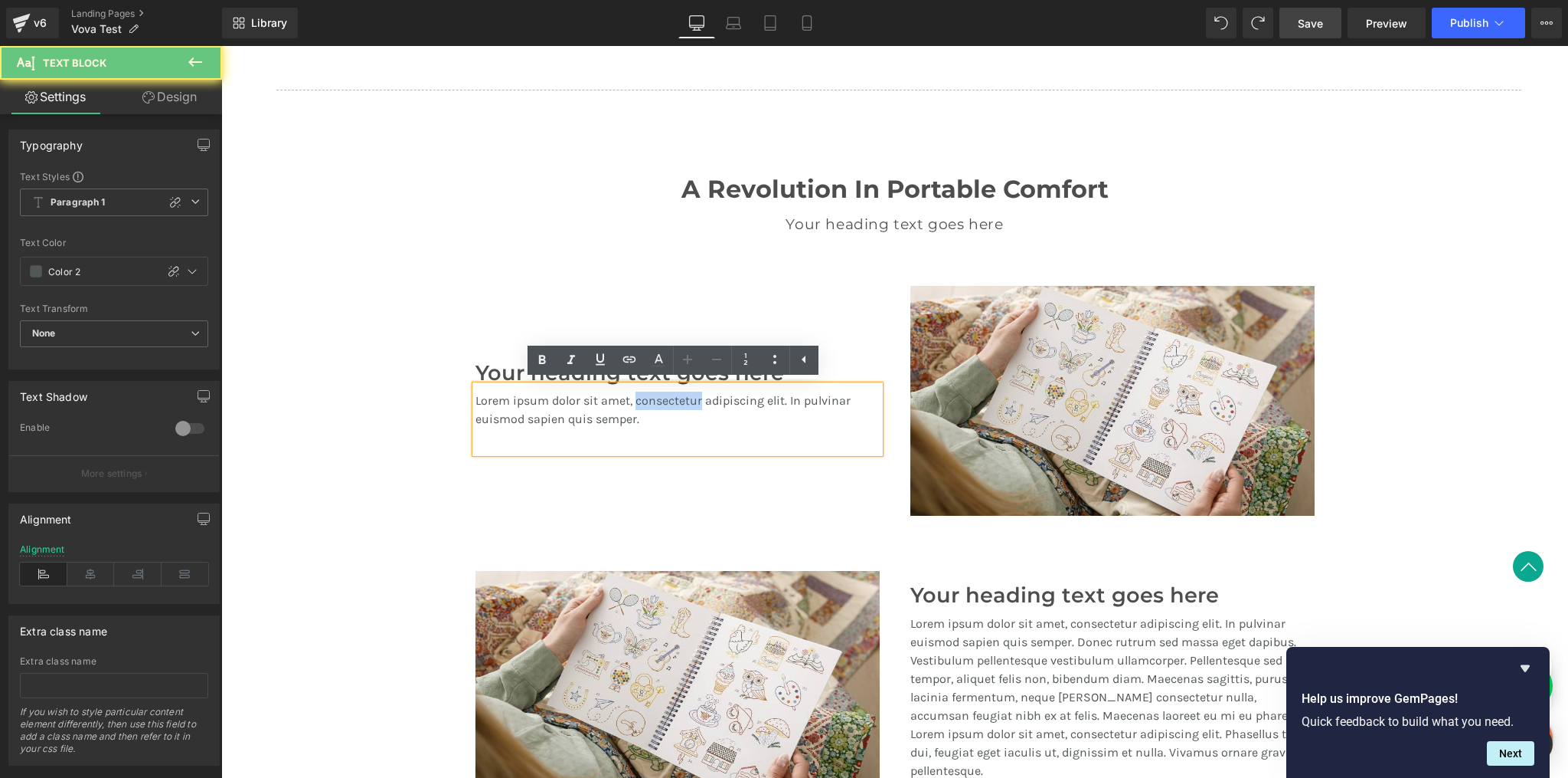
click at [636, 406] on p "Lorem ipsum dolor sit amet, consectetur adipiscing elit. In pulvinar euismod sa…" at bounding box center [678, 409] width 404 height 37
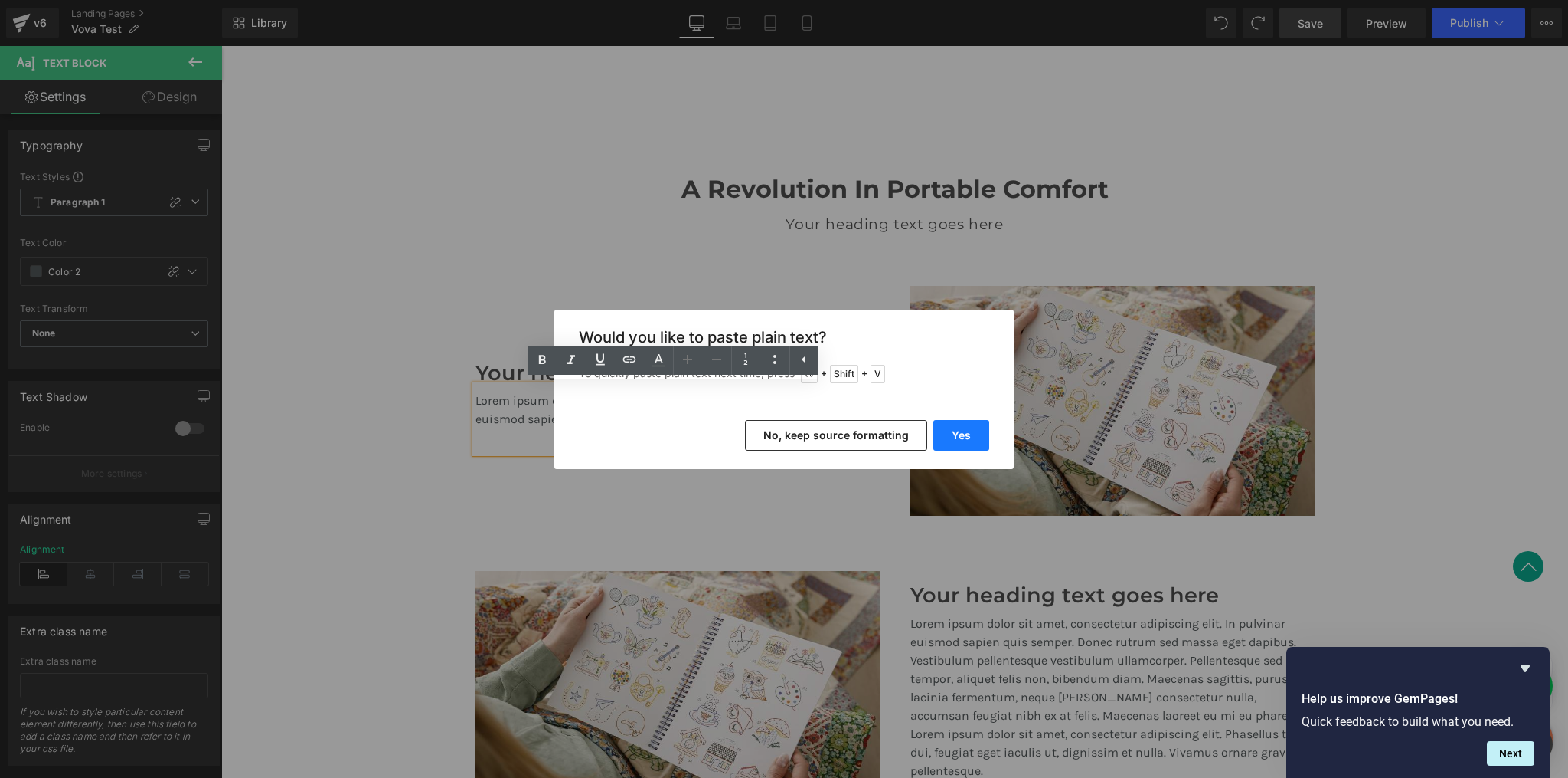
click at [978, 437] on button "Yes" at bounding box center [961, 435] width 56 height 31
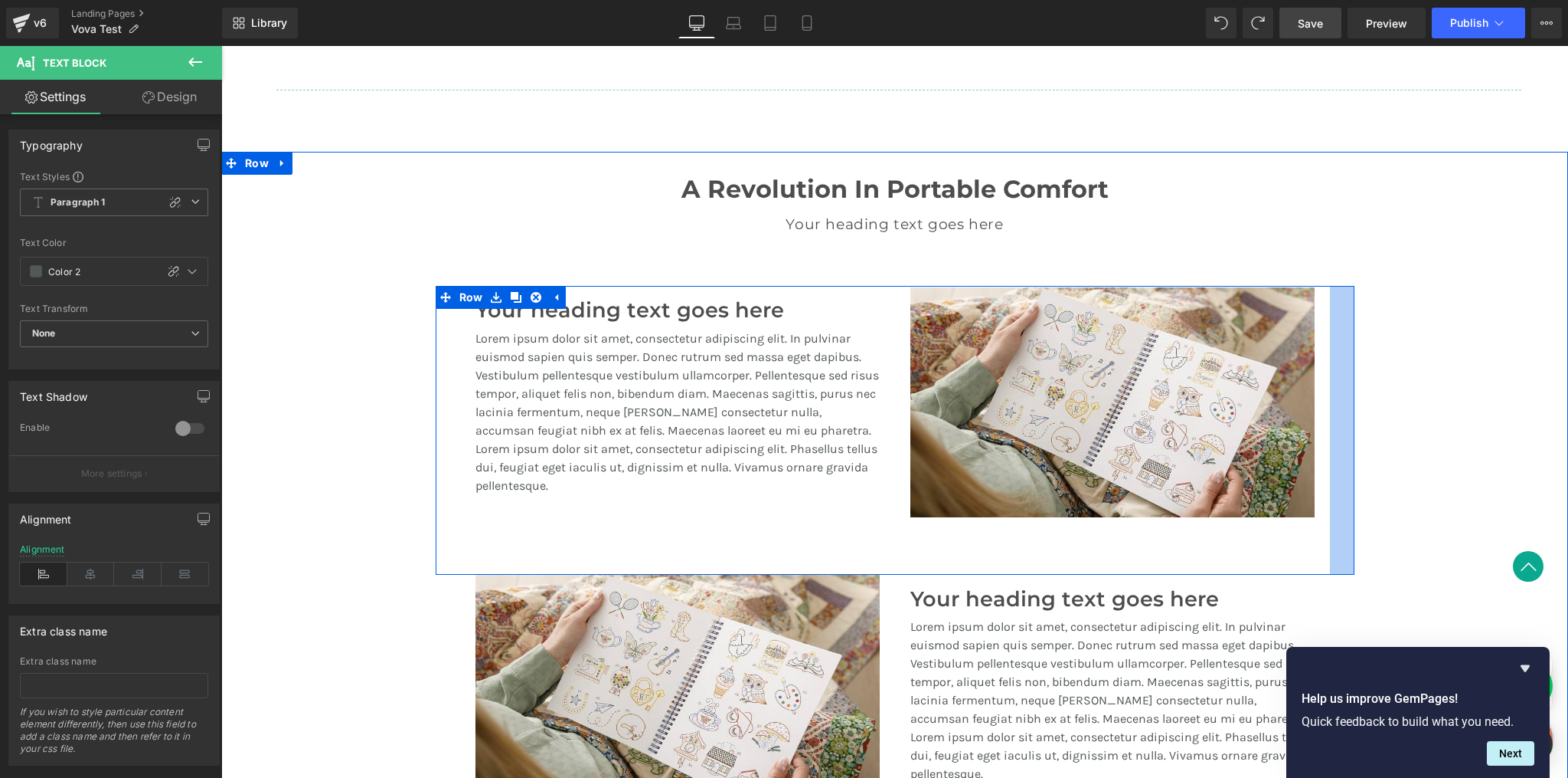
click at [1405, 308] on div "A Revolution In Portable Comfort Heading Your heading text goes here Heading Te…" at bounding box center [895, 515] width 1347 height 727
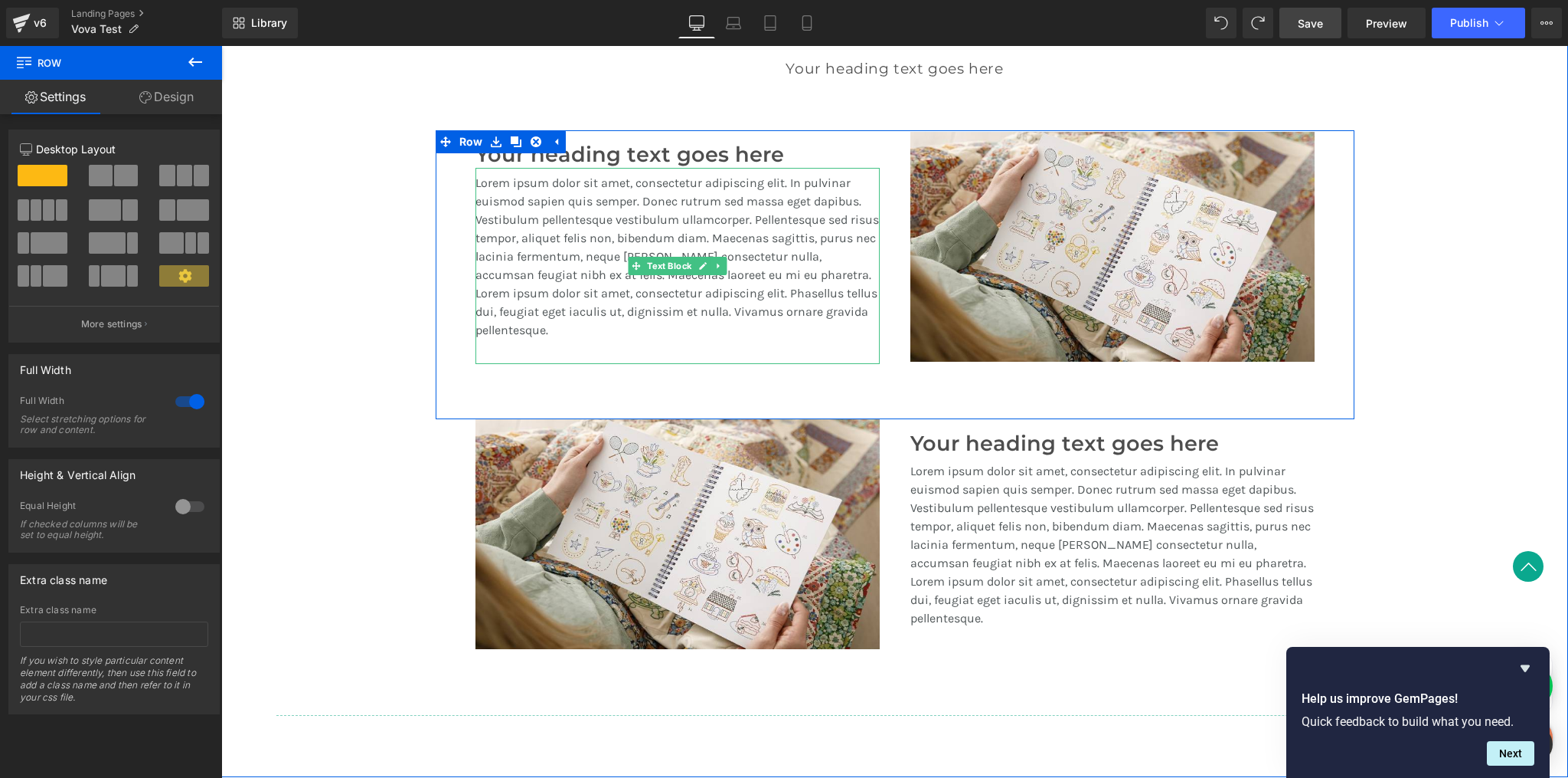
click at [661, 234] on p "Lorem ipsum dolor sit amet, consectetur adipiscing elit. In pulvinar euismod sa…" at bounding box center [678, 257] width 404 height 166
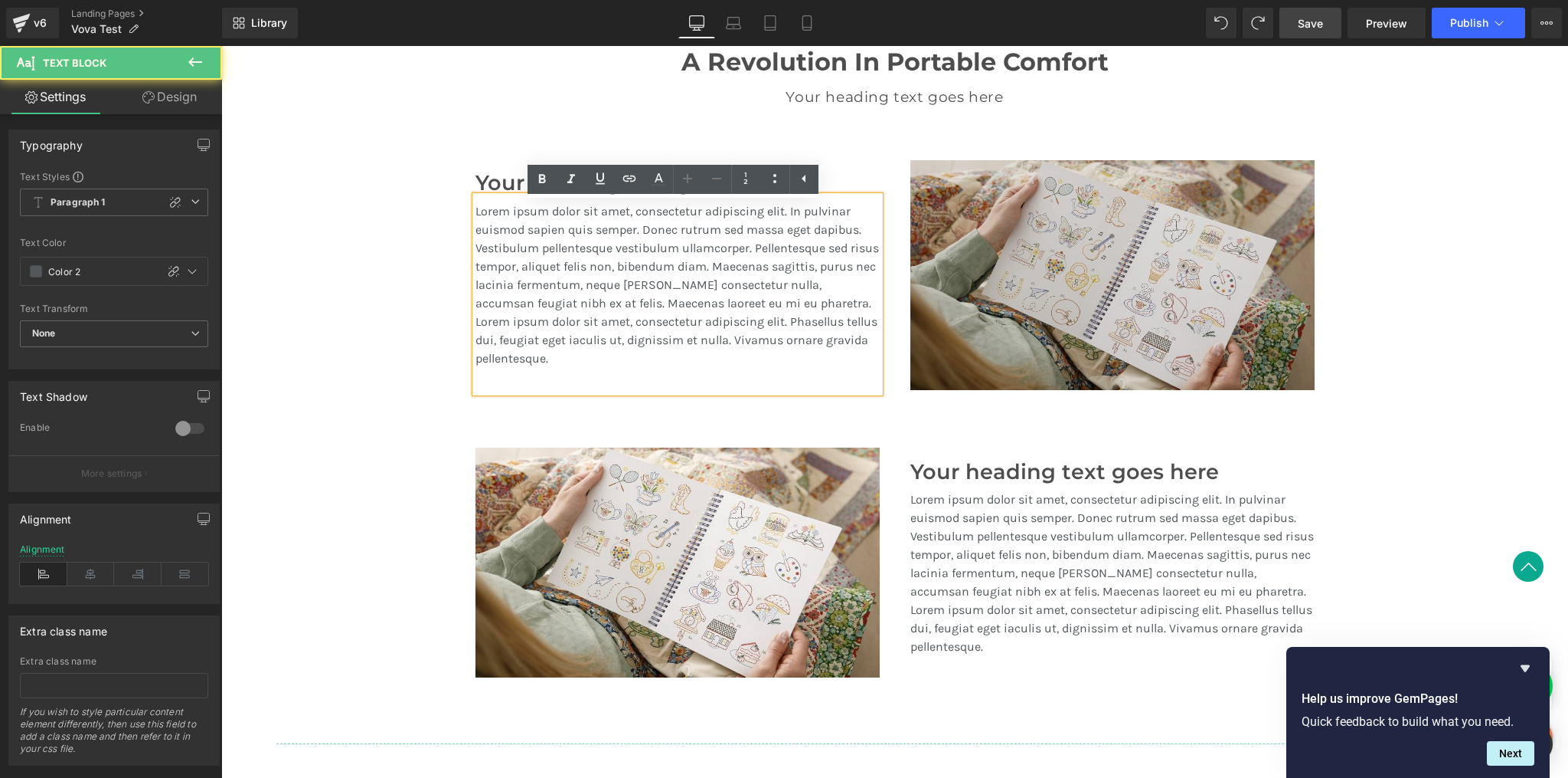
scroll to position [1143, 0]
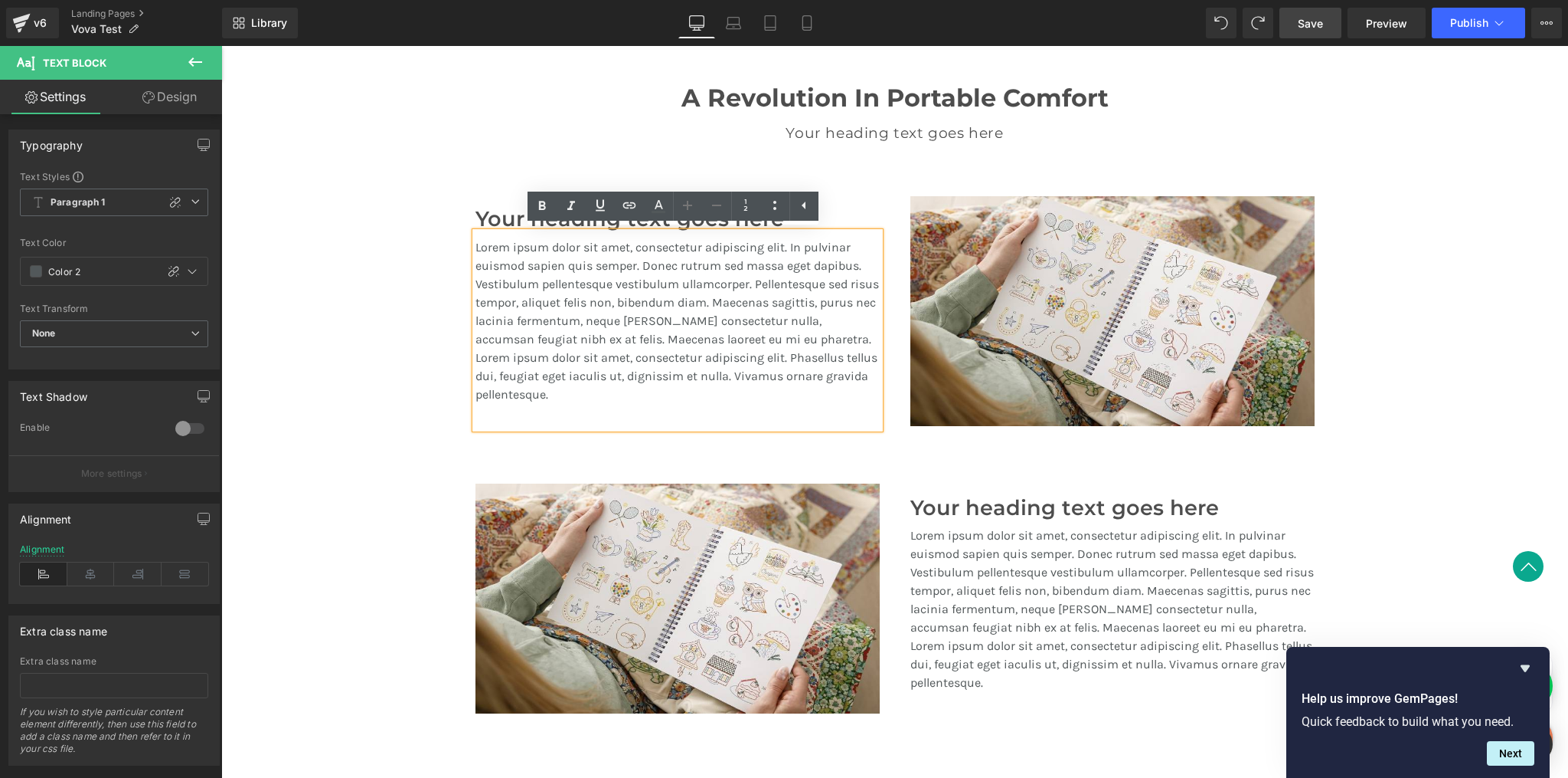
click at [1376, 287] on div "A Revolution In Portable Comfort Heading Your heading text goes here Heading Te…" at bounding box center [895, 424] width 1347 height 727
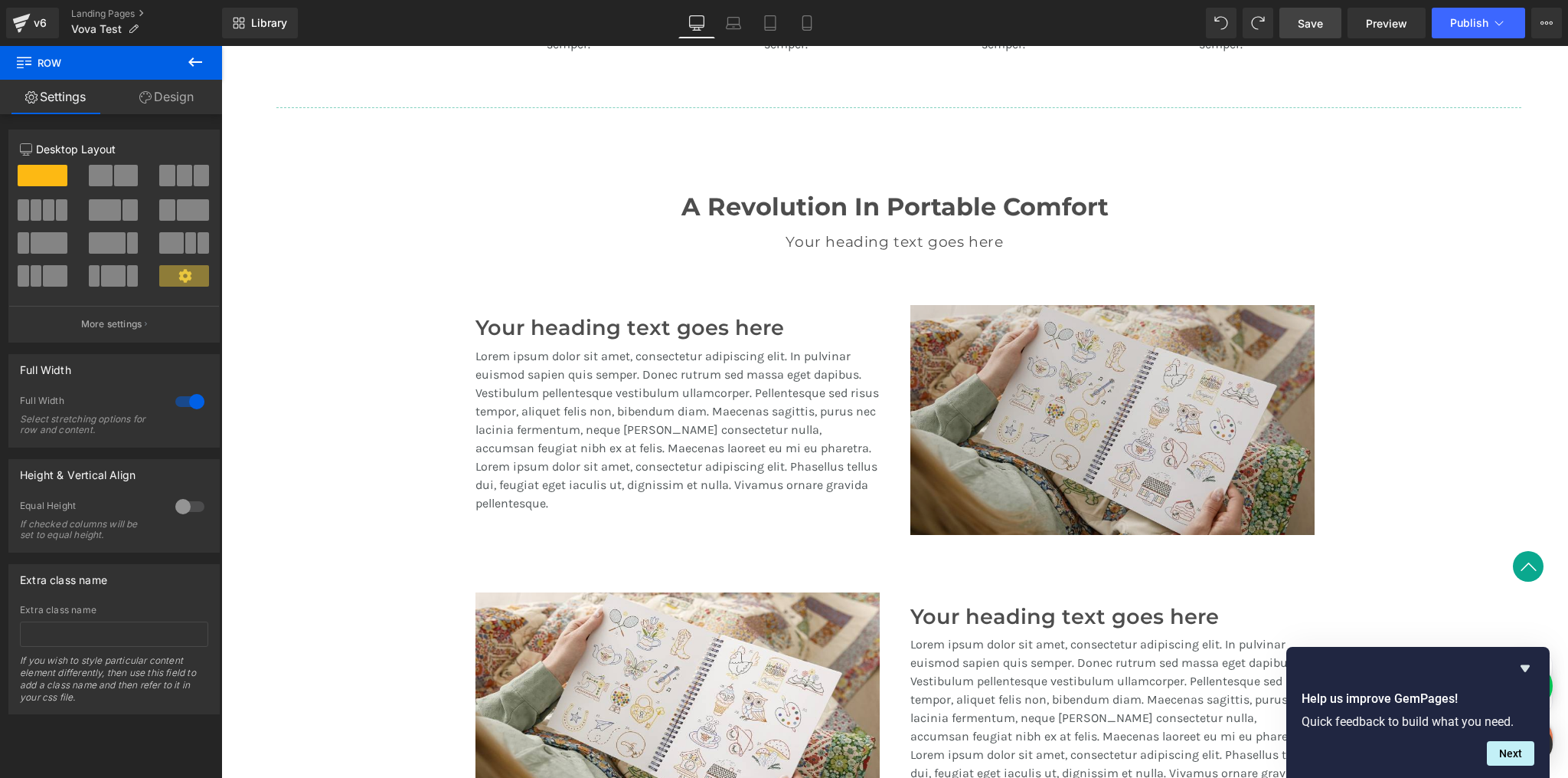
scroll to position [1215, 0]
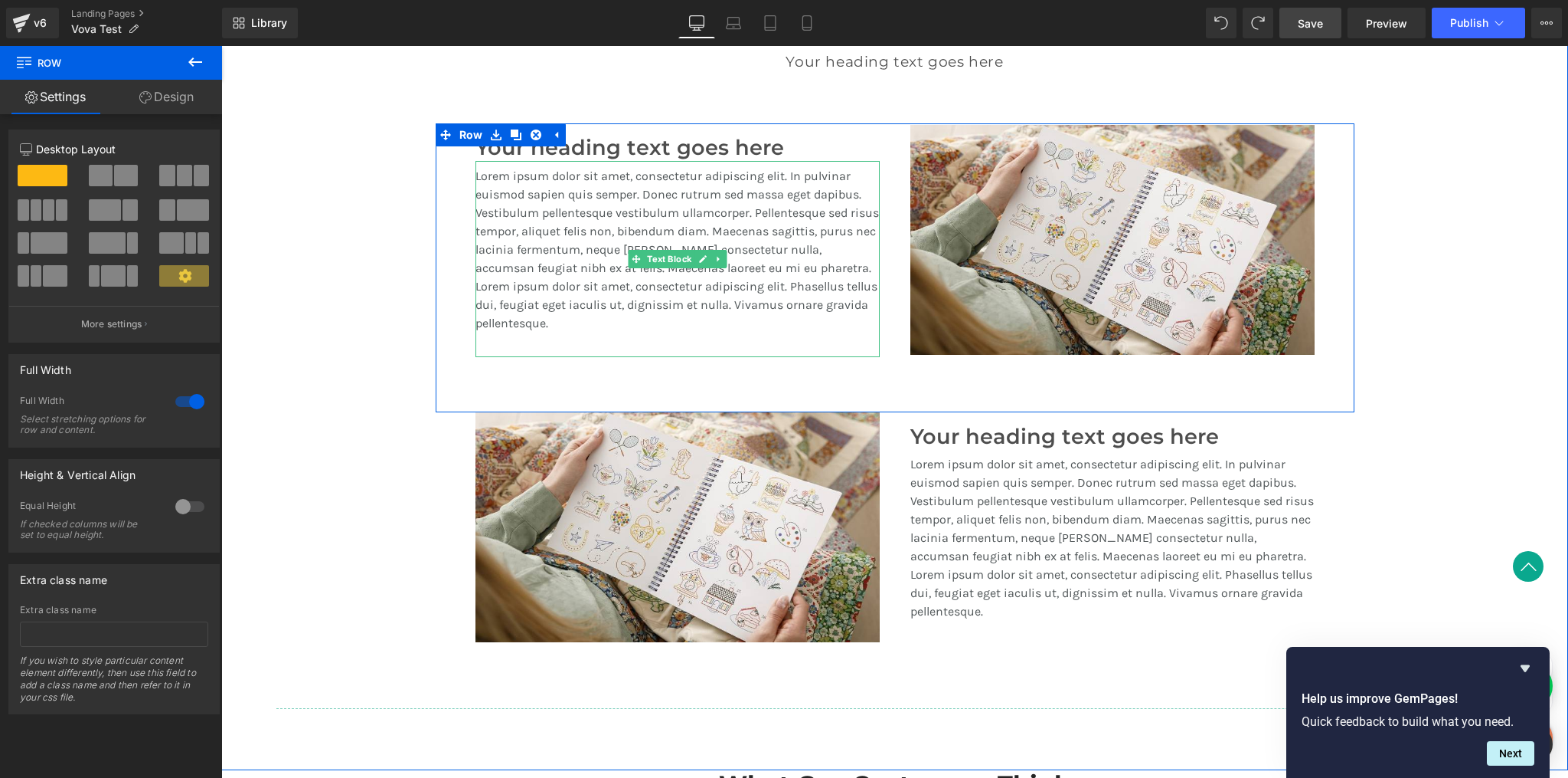
click at [739, 295] on p "Lorem ipsum dolor sit amet, consectetur adipiscing elit. In pulvinar euismod sa…" at bounding box center [678, 250] width 404 height 166
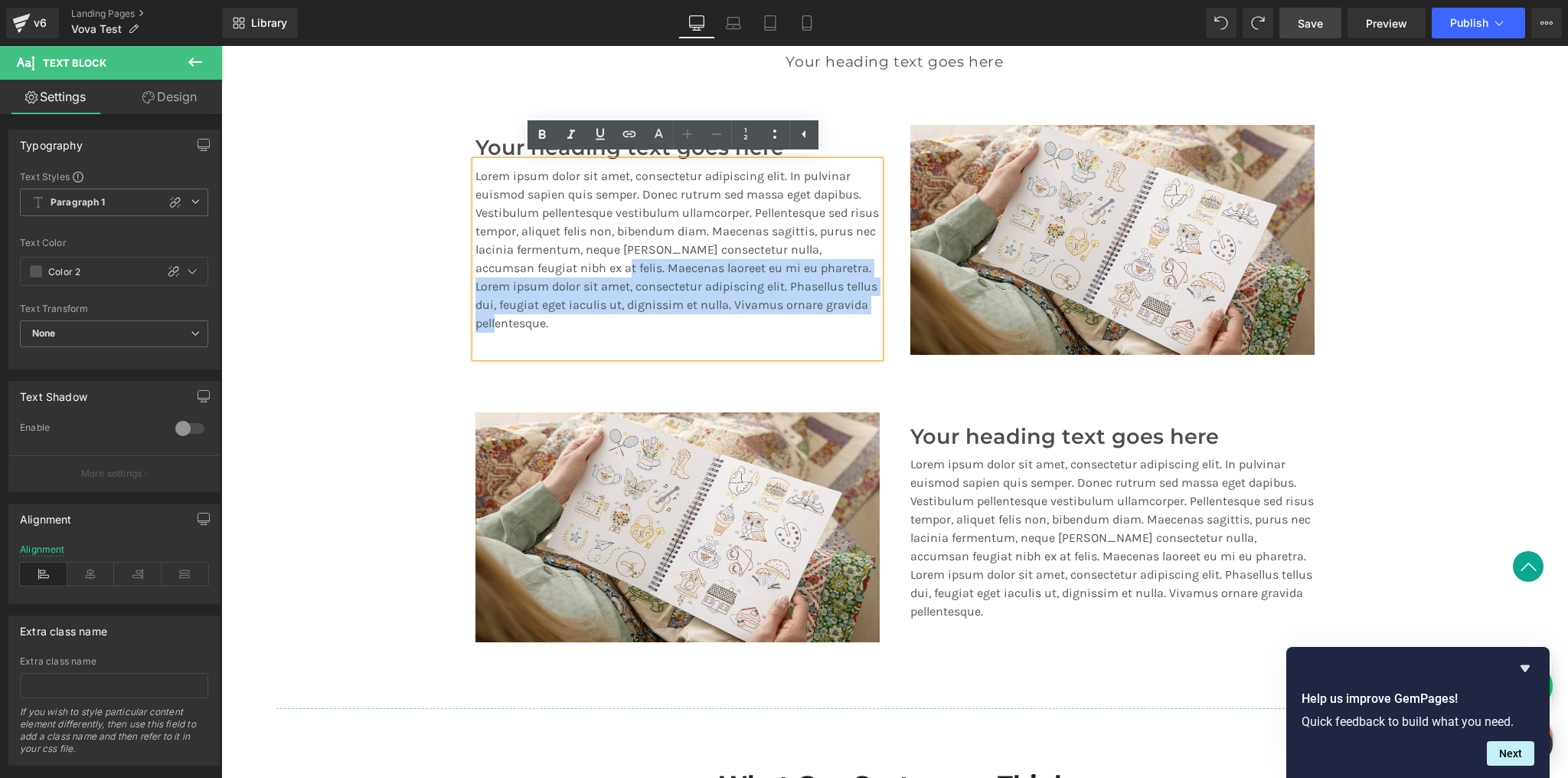
drag, startPoint x: 602, startPoint y: 266, endPoint x: 702, endPoint y: 357, distance: 135.2
click at [702, 357] on div "Lorem ipsum dolor sit amet, consectetur adipiscing elit. In pulvinar euismod sa…" at bounding box center [678, 259] width 404 height 197
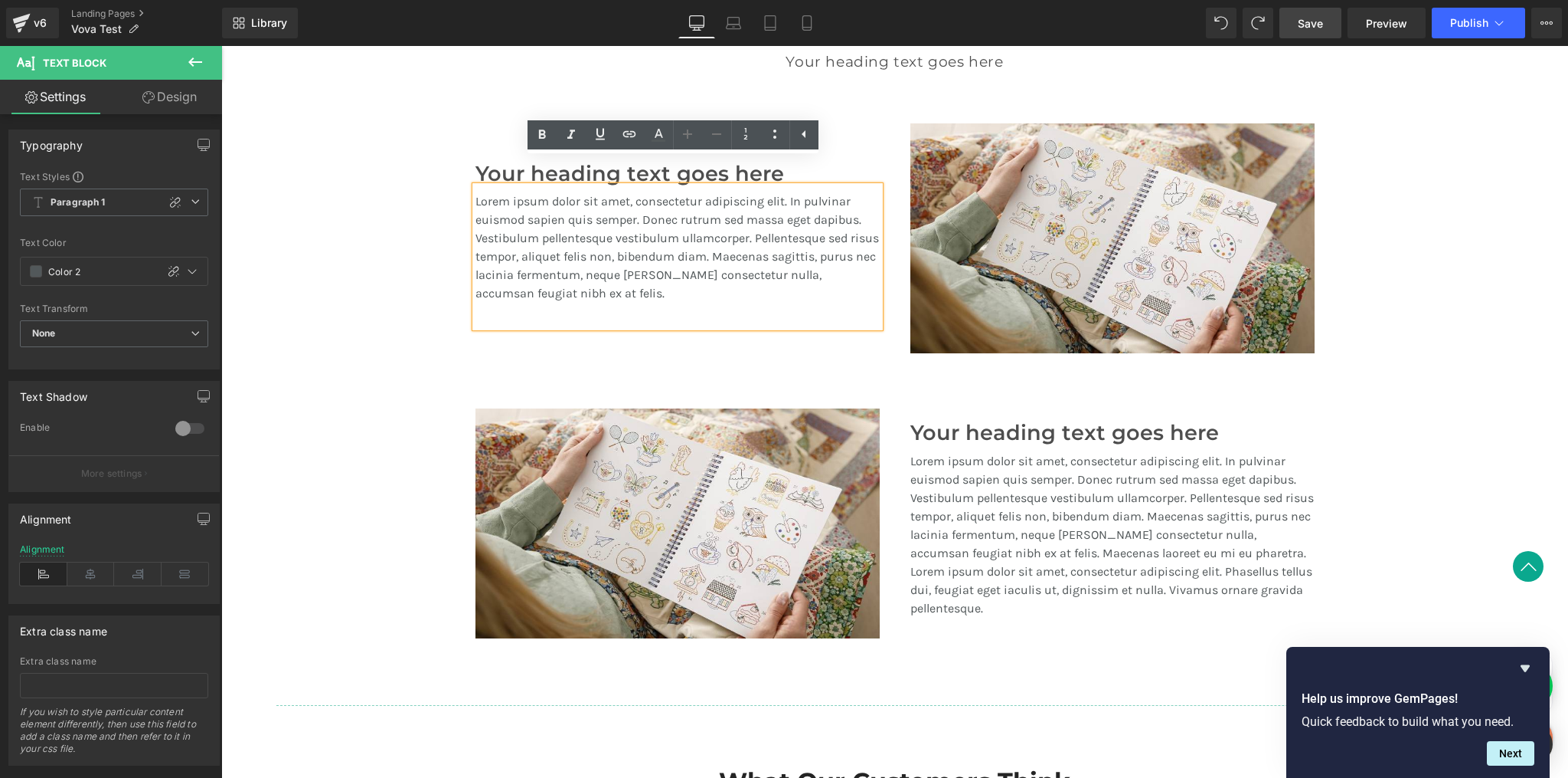
scroll to position [1240, 0]
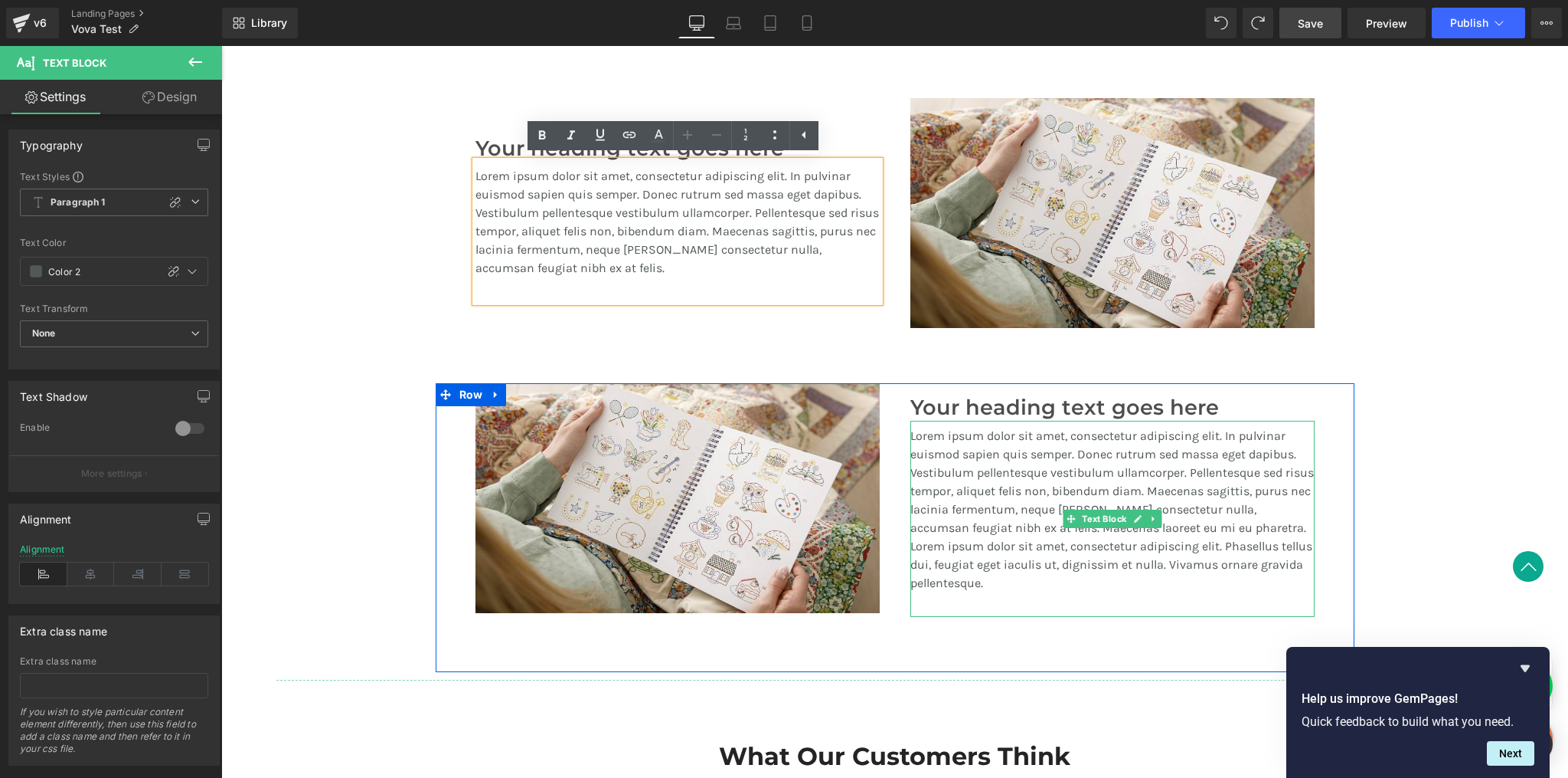
click at [1199, 552] on p "Lorem ipsum dolor sit amet, consectetur adipiscing elit. In pulvinar euismod sa…" at bounding box center [1113, 510] width 404 height 166
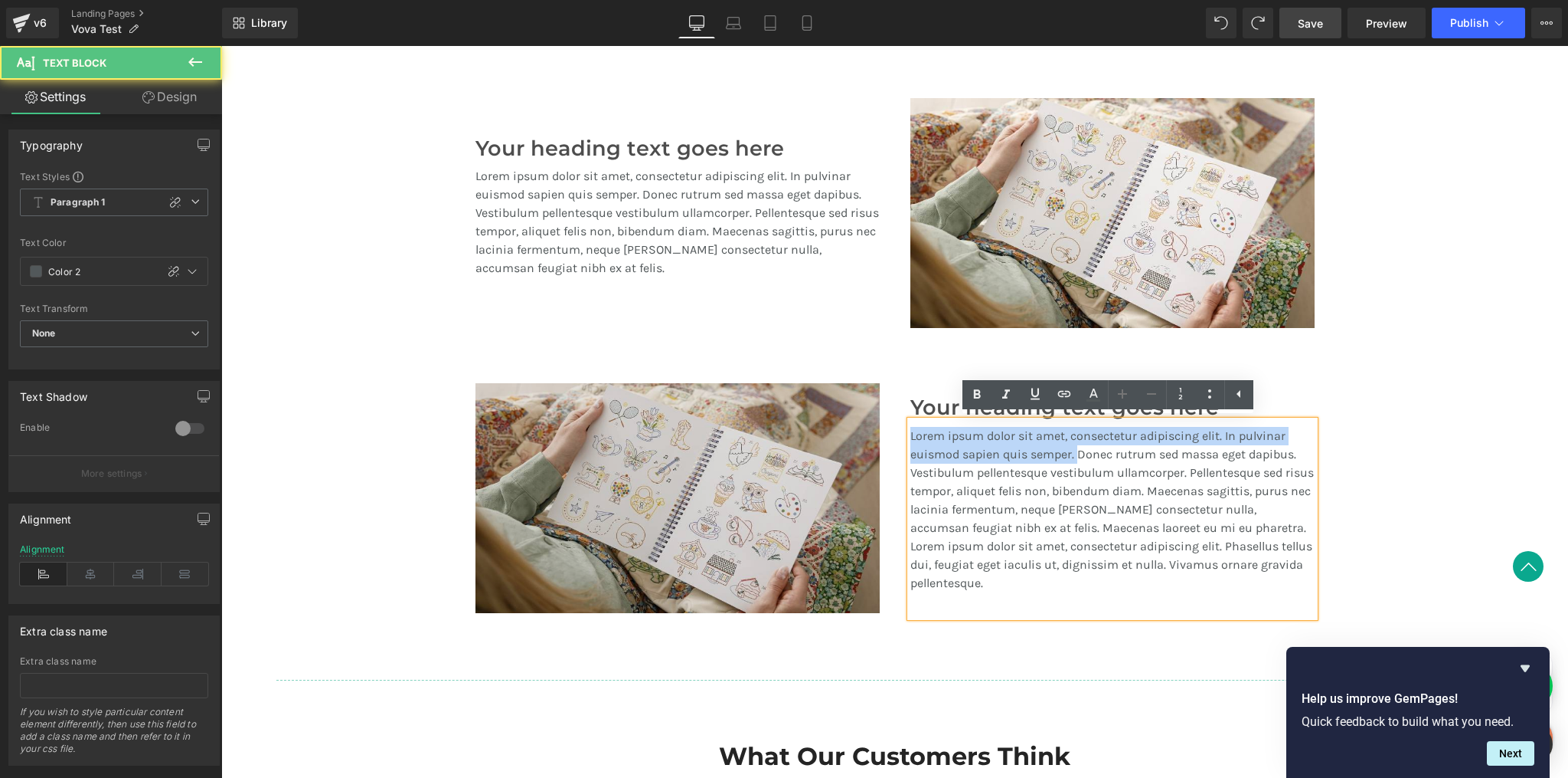
drag, startPoint x: 1073, startPoint y: 455, endPoint x: 875, endPoint y: 436, distance: 198.9
click at [875, 436] on div "Image Your heading text goes here Heading Lorem ipsum dolor sit amet, consectet…" at bounding box center [895, 528] width 919 height 289
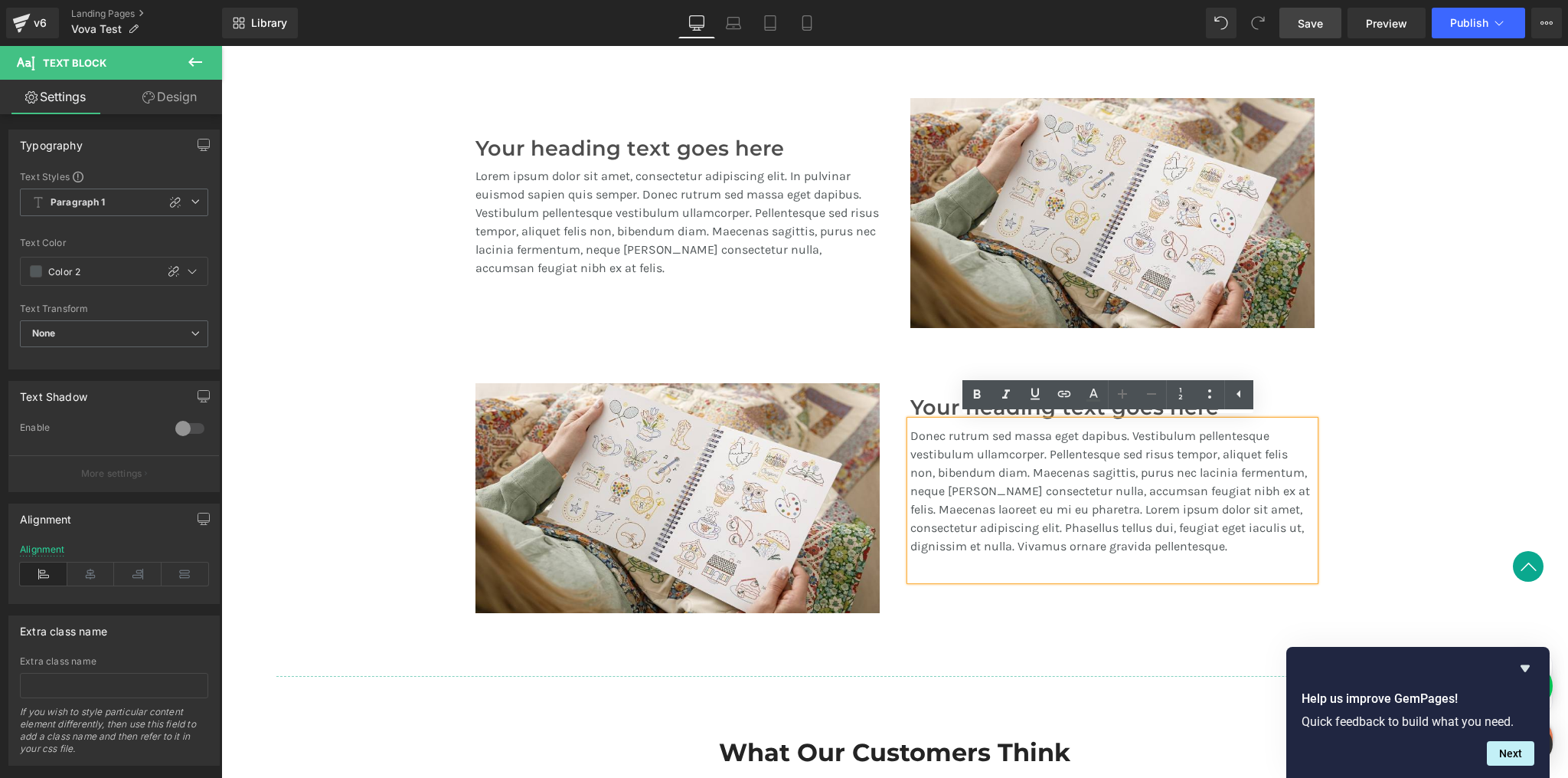
click at [1406, 411] on div "A Revolution In Portable Comfort Heading Your heading text goes here Heading Te…" at bounding box center [895, 324] width 1347 height 720
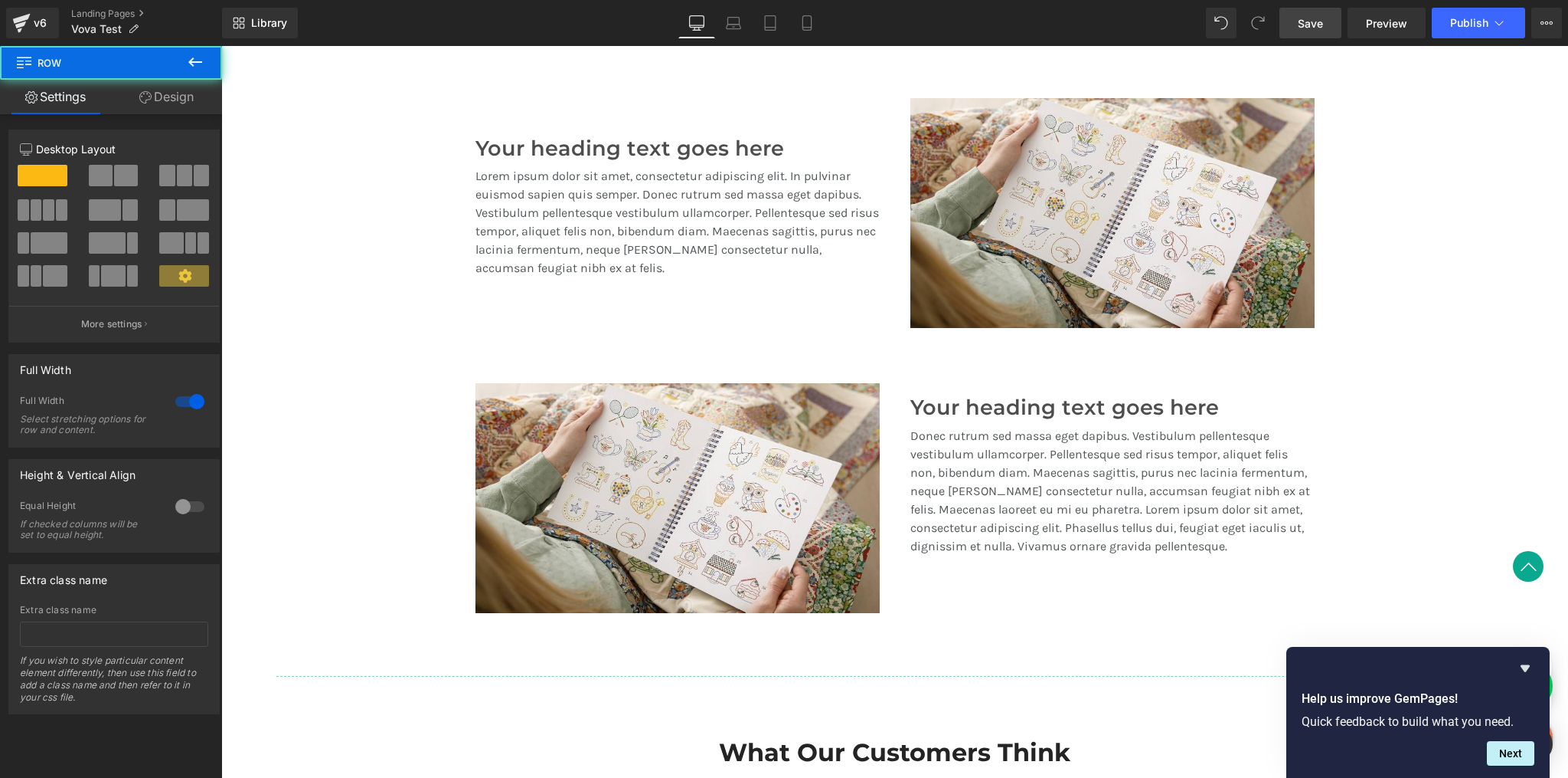
click at [1419, 407] on div "A Revolution In Portable Comfort Heading Your heading text goes here Heading Te…" at bounding box center [895, 324] width 1347 height 720
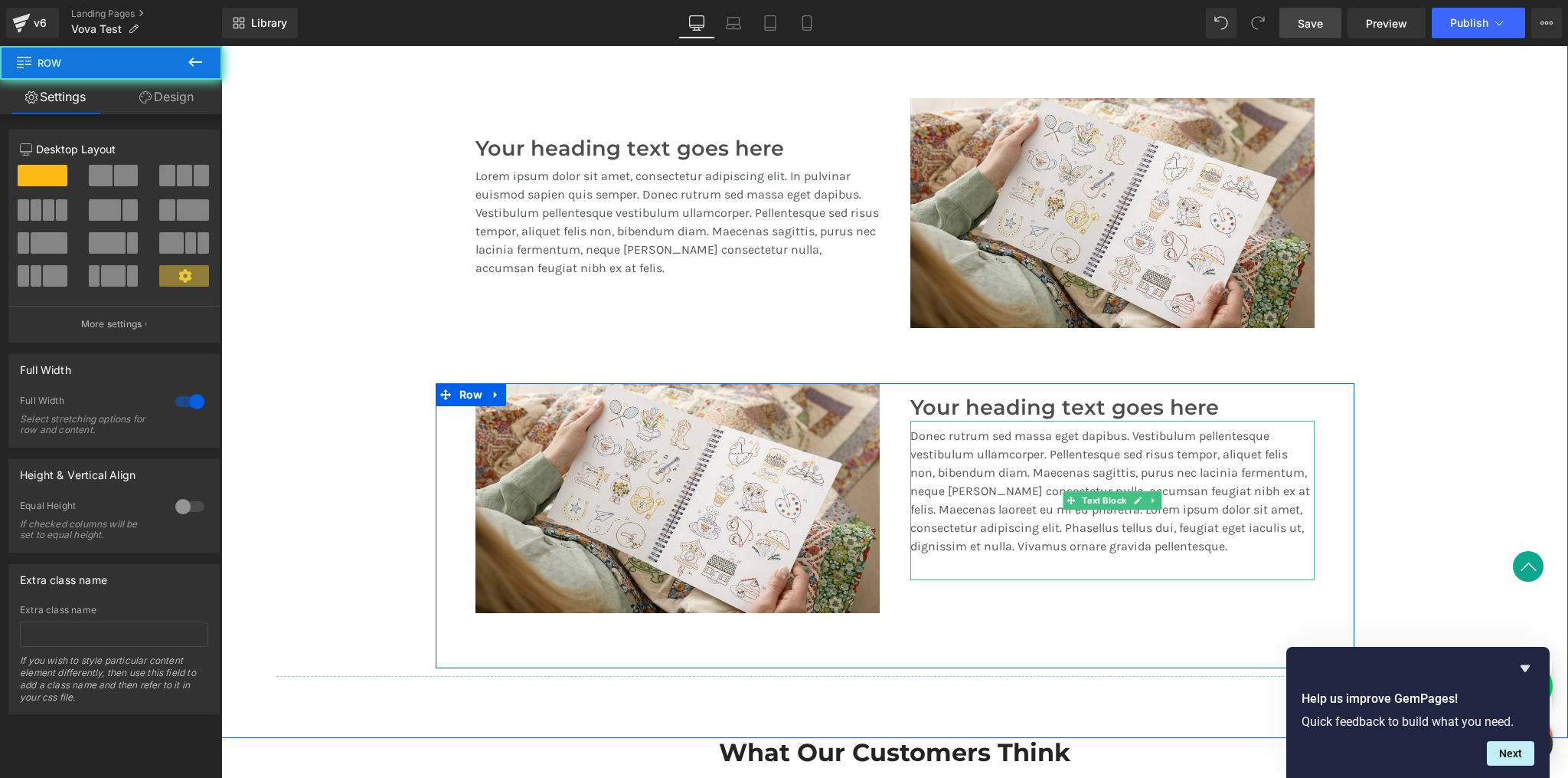
click at [1049, 455] on p "Donec rutrum sed massa eget dapibus. Vestibulum pellentesque vestibulum ullamco…" at bounding box center [1113, 491] width 404 height 129
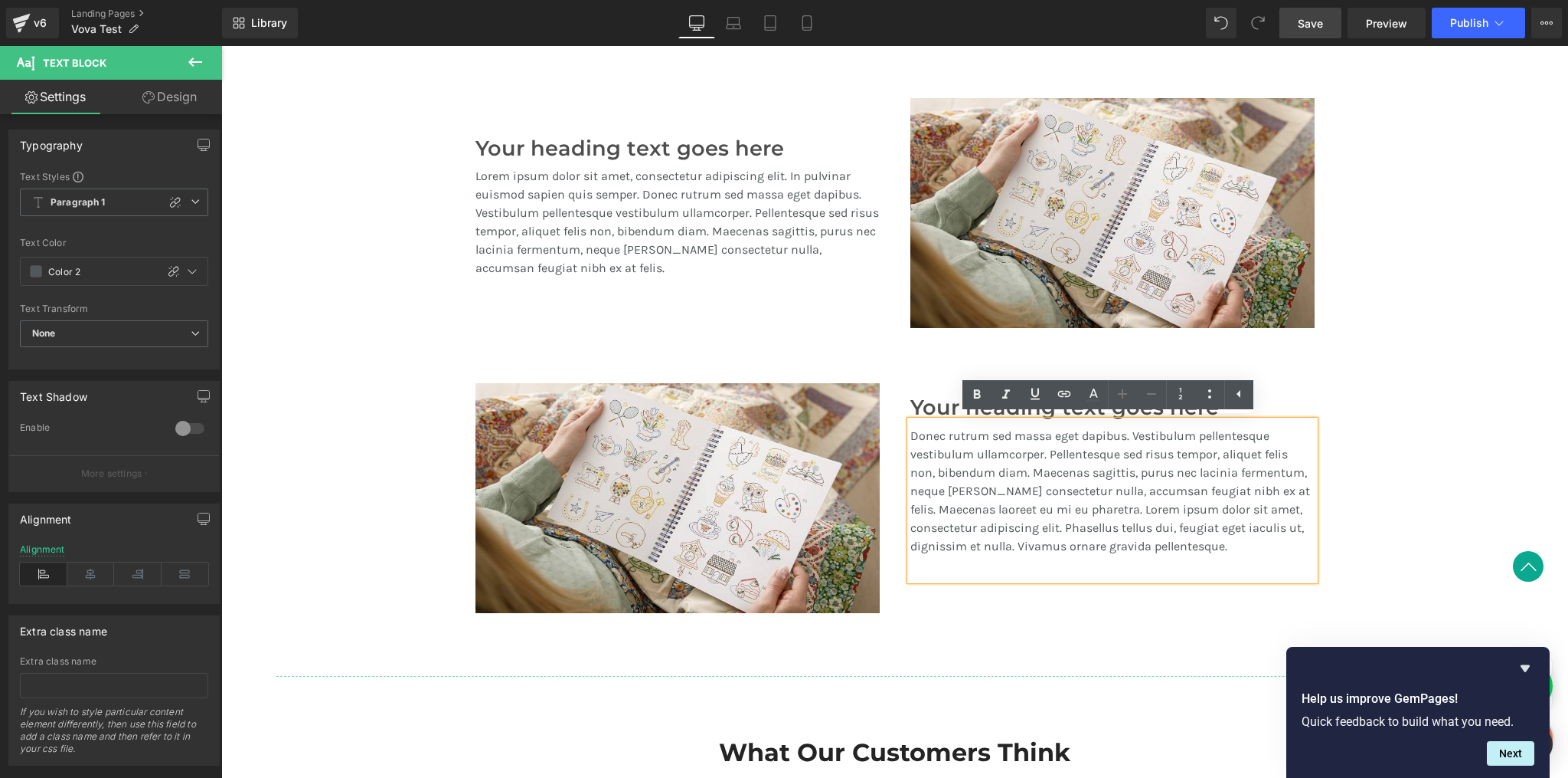
click at [911, 503] on p "Donec rutrum sed massa eget dapibus. Vestibulum pellentesque vestibulum ullamco…" at bounding box center [1113, 491] width 404 height 129
click at [890, 498] on div "Image" at bounding box center [678, 498] width 435 height 230
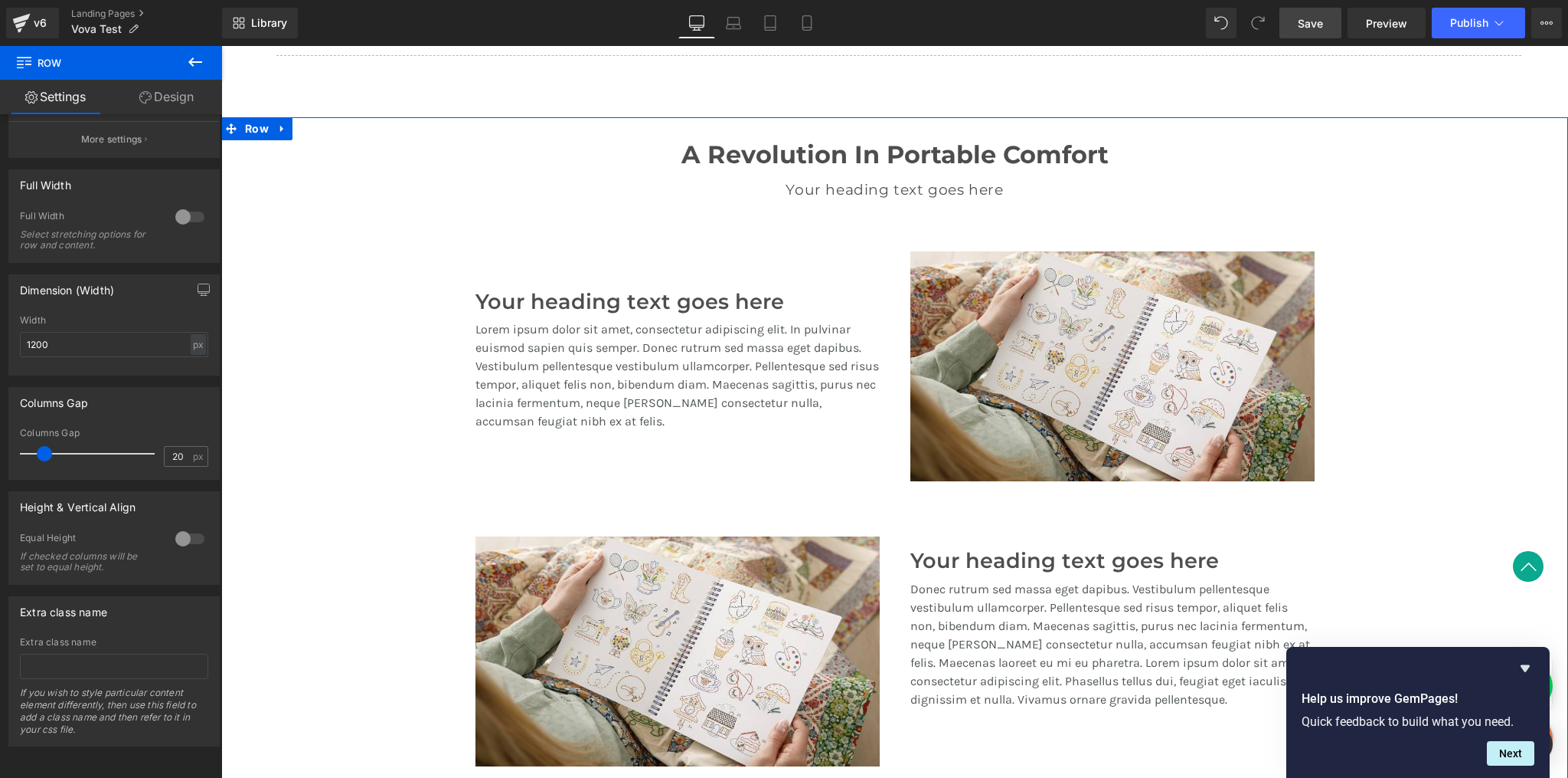
scroll to position [1042, 0]
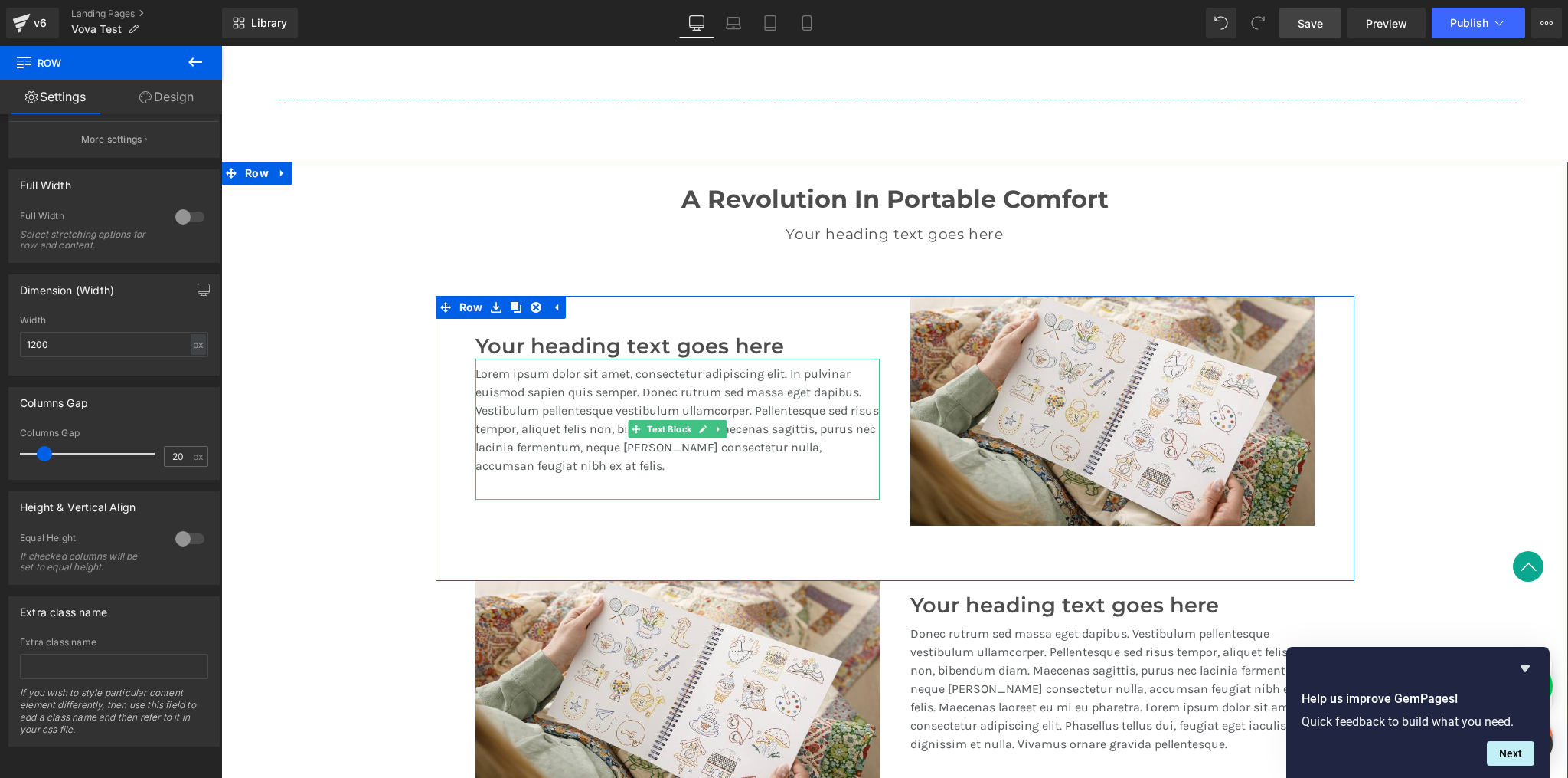
click at [661, 481] on div "Lorem ipsum dolor sit amet, consectetur adipiscing elit. In pulvinar euismod sa…" at bounding box center [678, 430] width 404 height 141
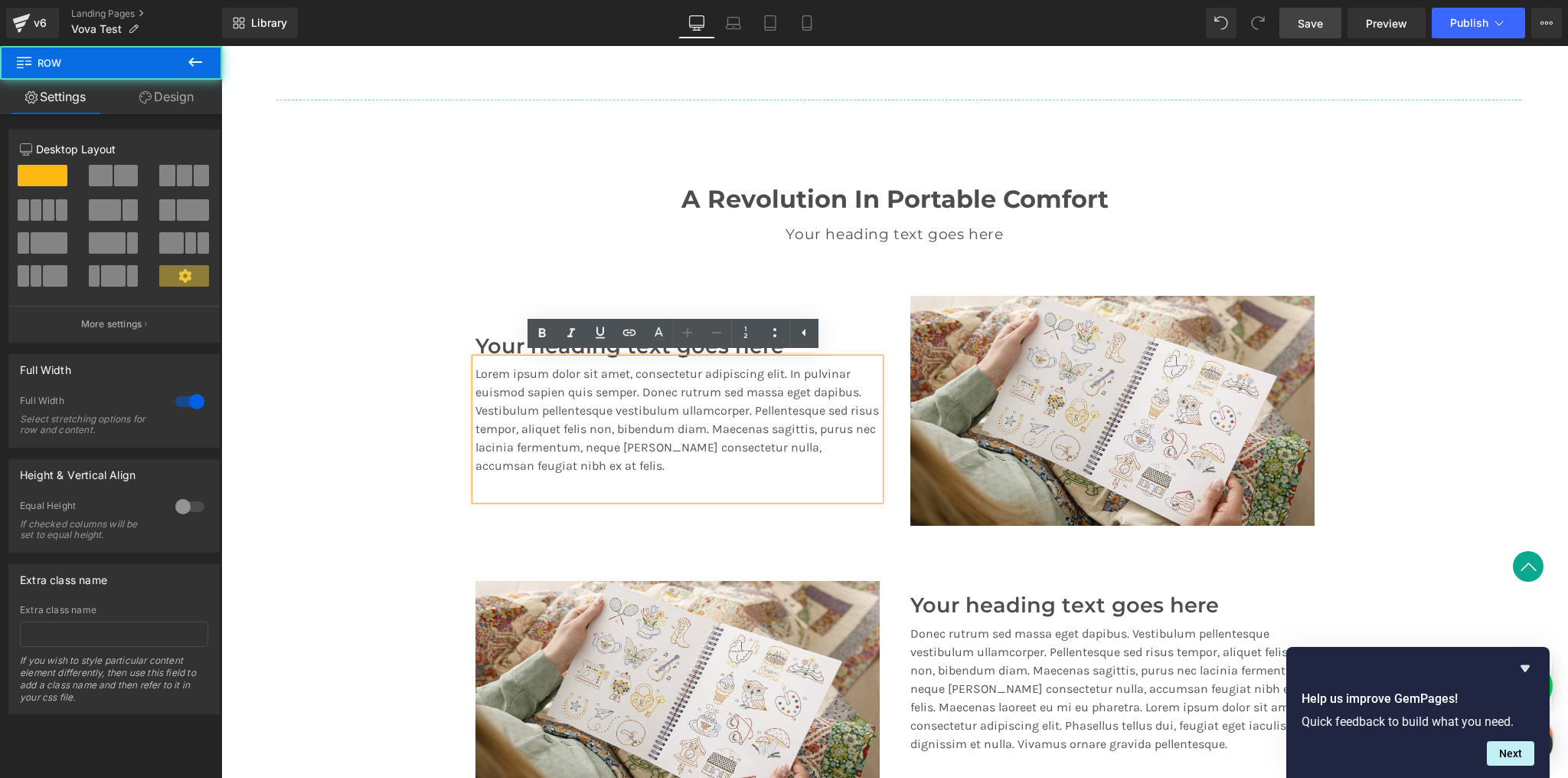
click at [1459, 454] on div "A Revolution In Portable Comfort Heading Your heading text goes here Heading Te…" at bounding box center [895, 521] width 1347 height 720
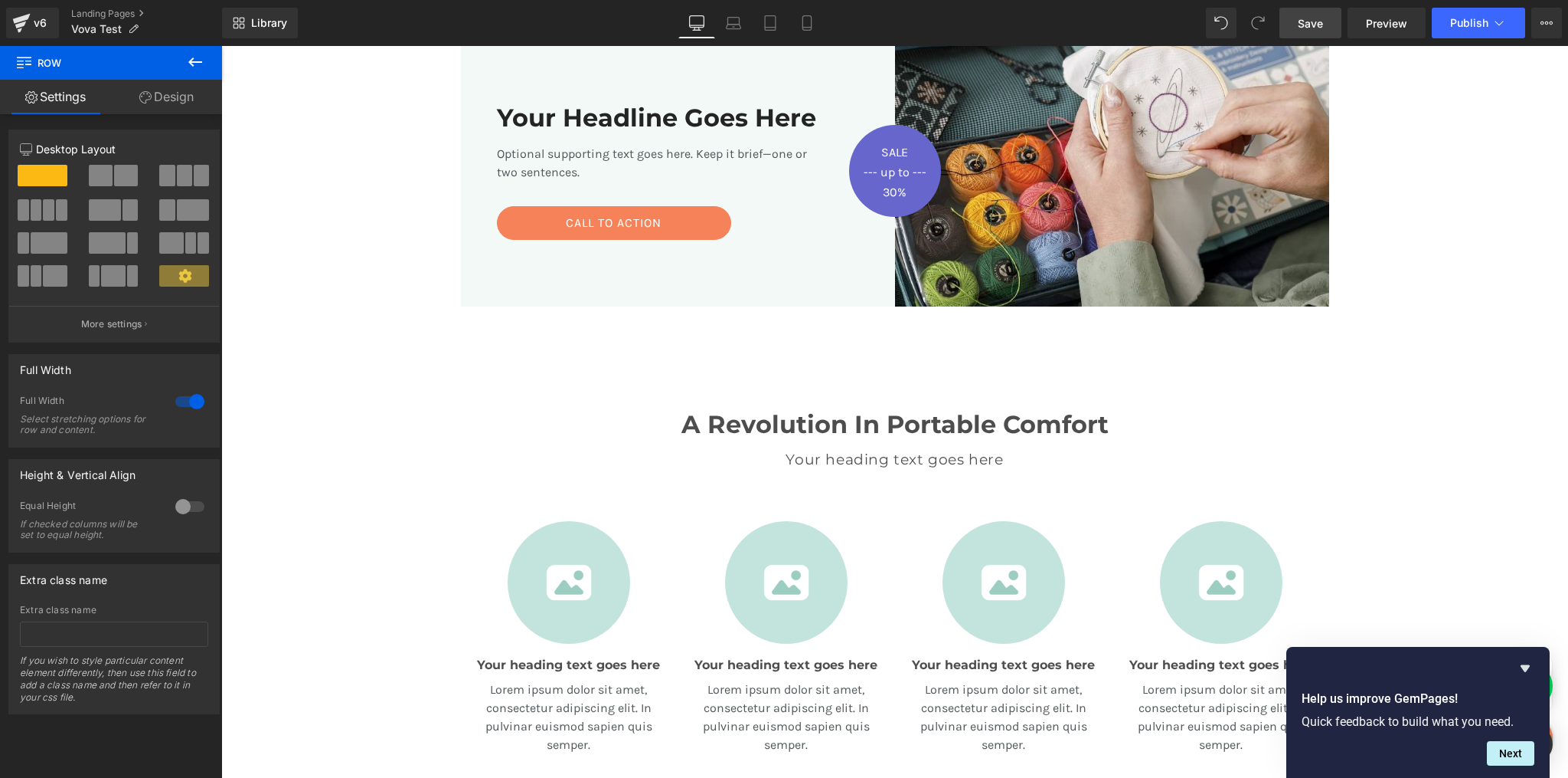
scroll to position [339, 0]
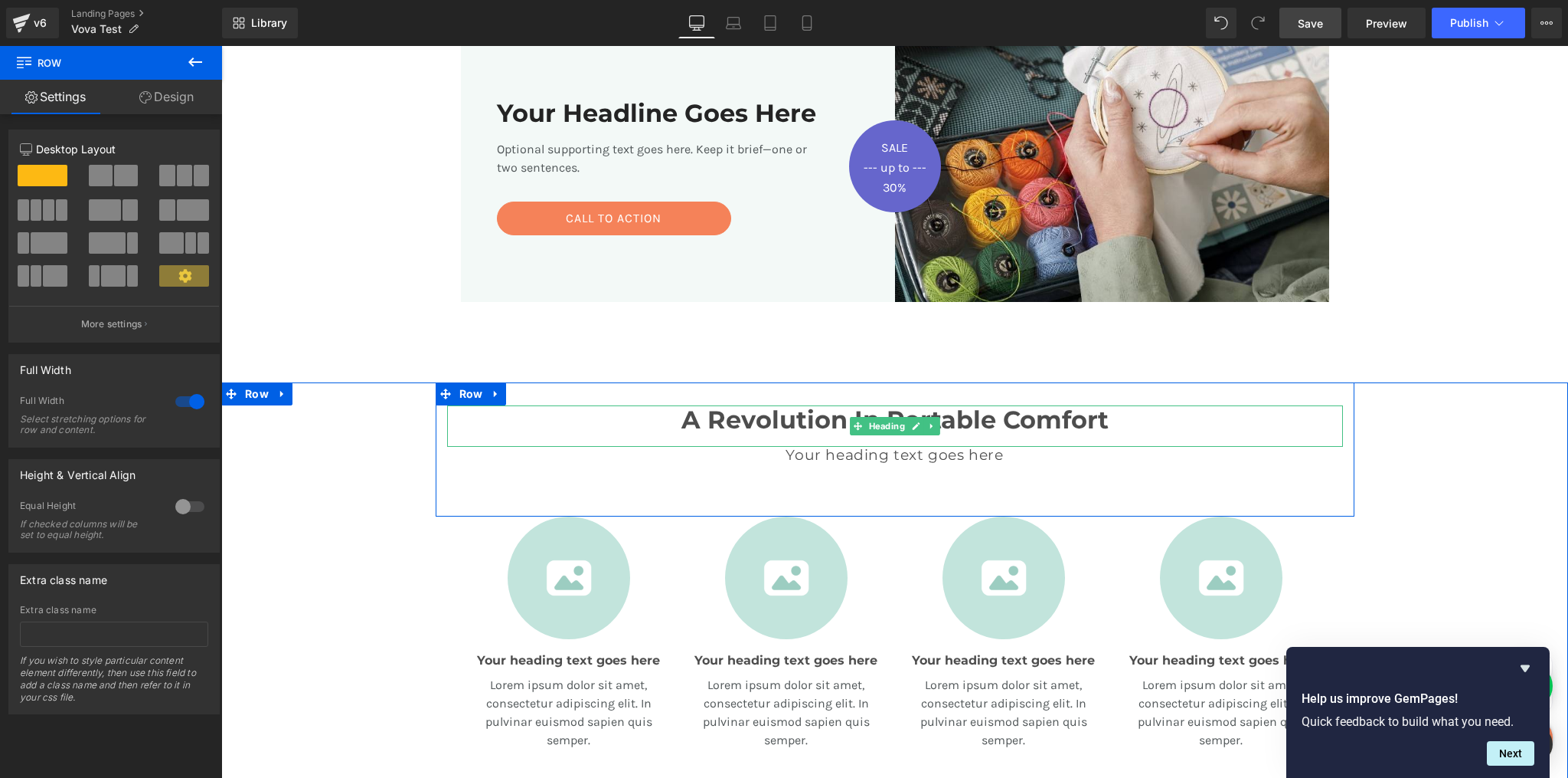
click at [812, 422] on h2 "A Revolution In Portable Comfort" at bounding box center [895, 420] width 896 height 29
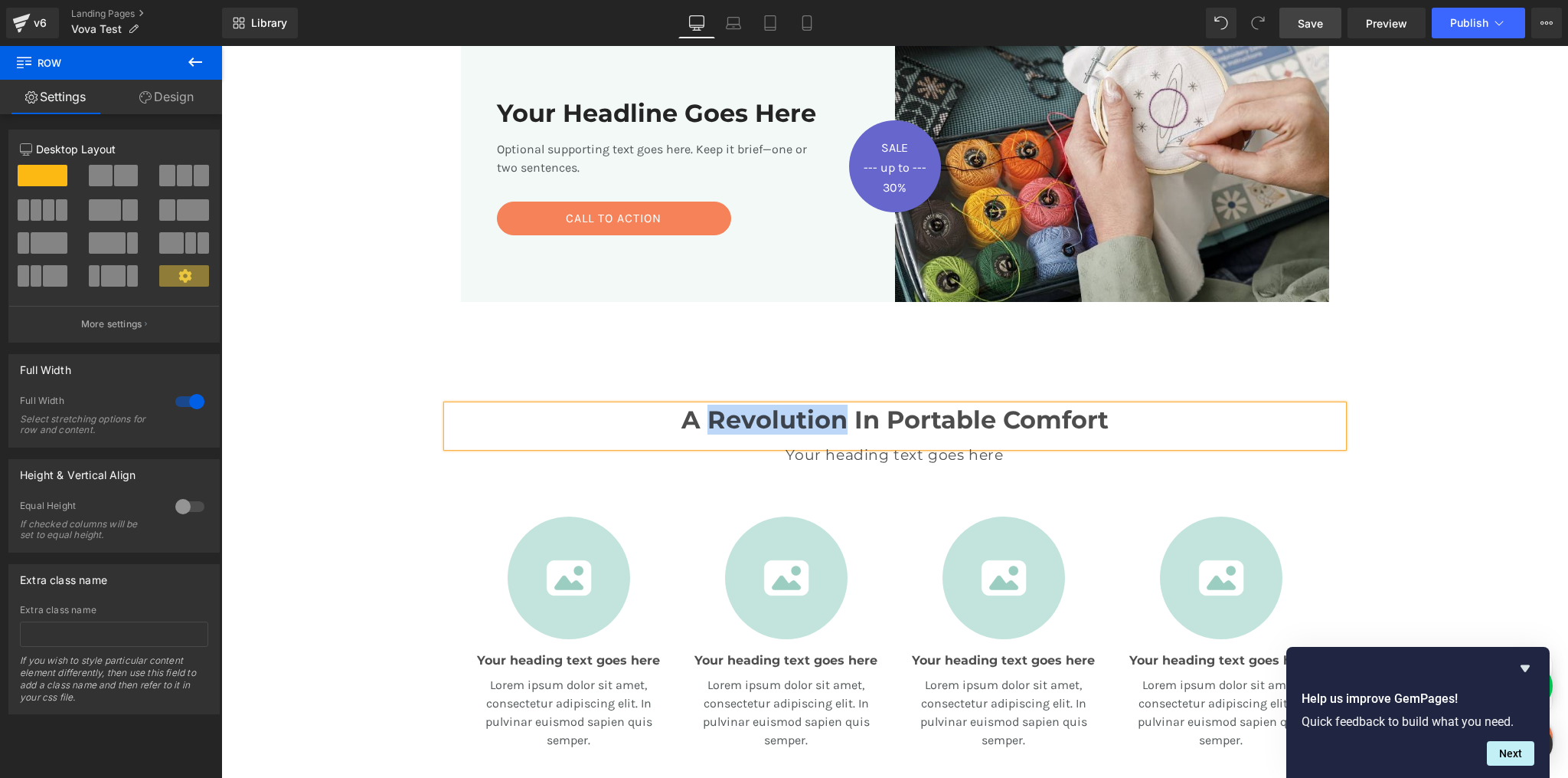
click at [812, 422] on h2 "A Revolution In Portable Comfort" at bounding box center [895, 420] width 896 height 29
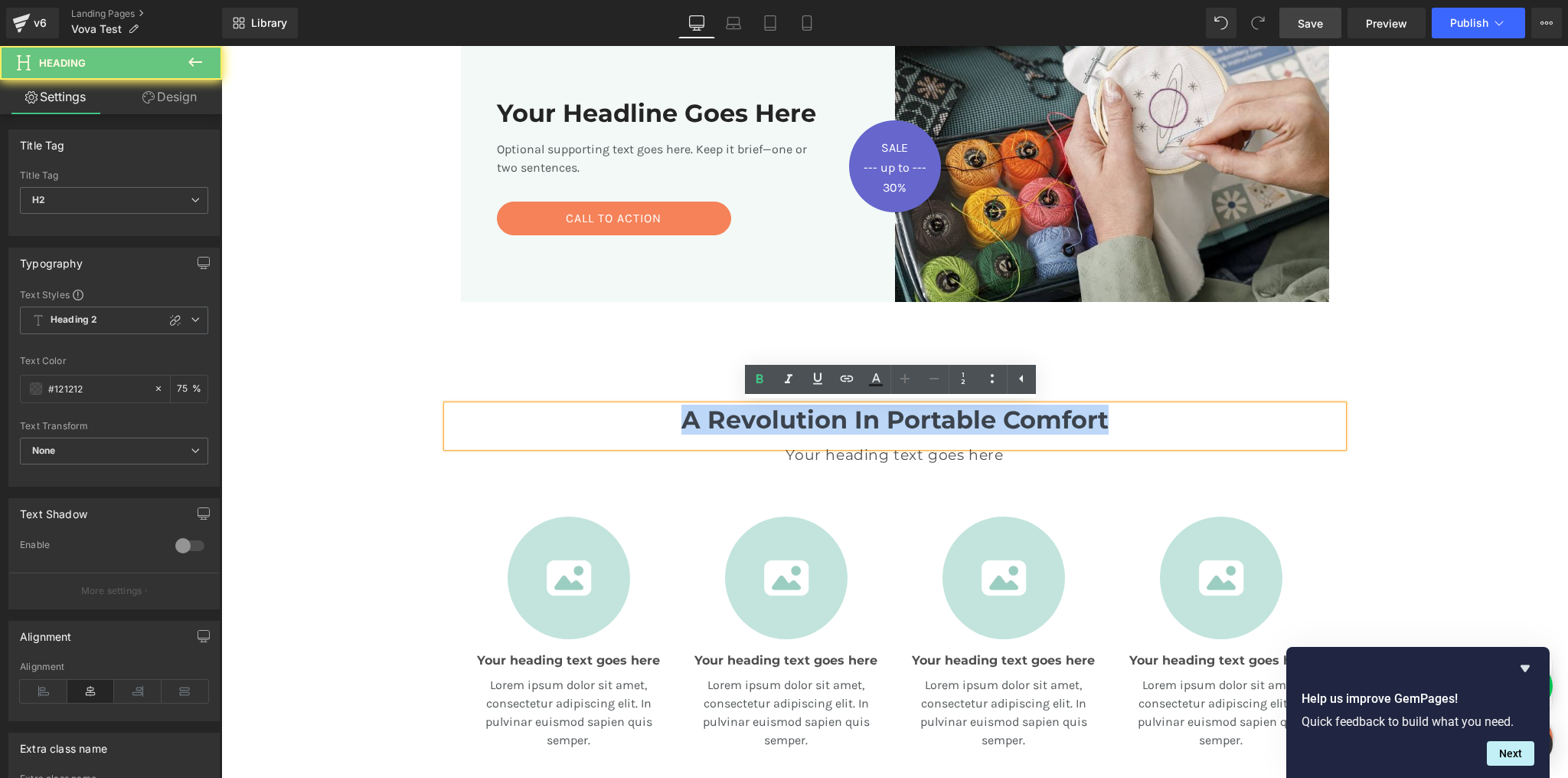
click at [812, 422] on h2 "A Revolution In Portable Comfort" at bounding box center [895, 420] width 896 height 29
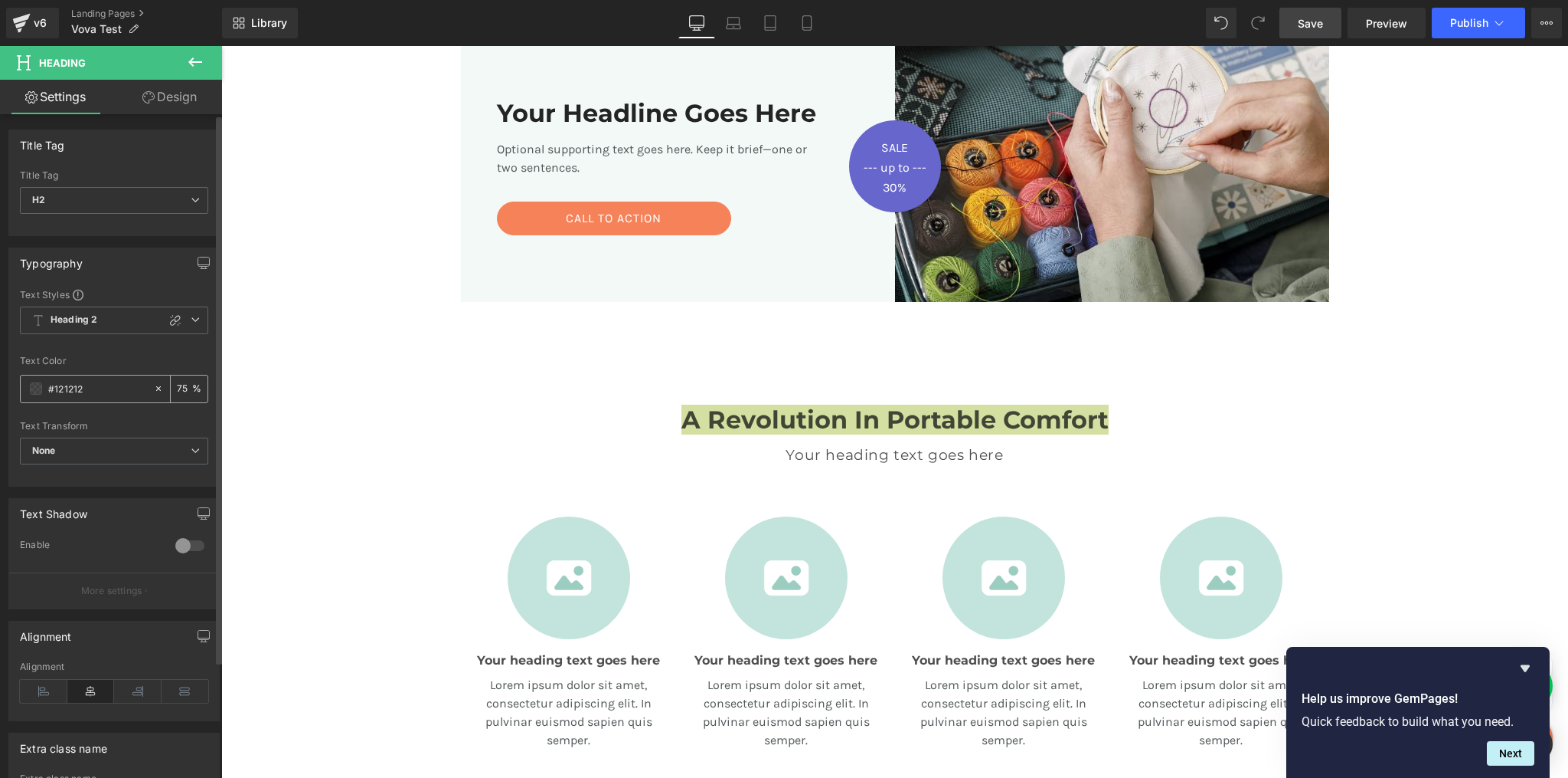
click at [26, 392] on div "#121212" at bounding box center [86, 388] width 132 height 27
click at [36, 391] on span at bounding box center [36, 388] width 12 height 12
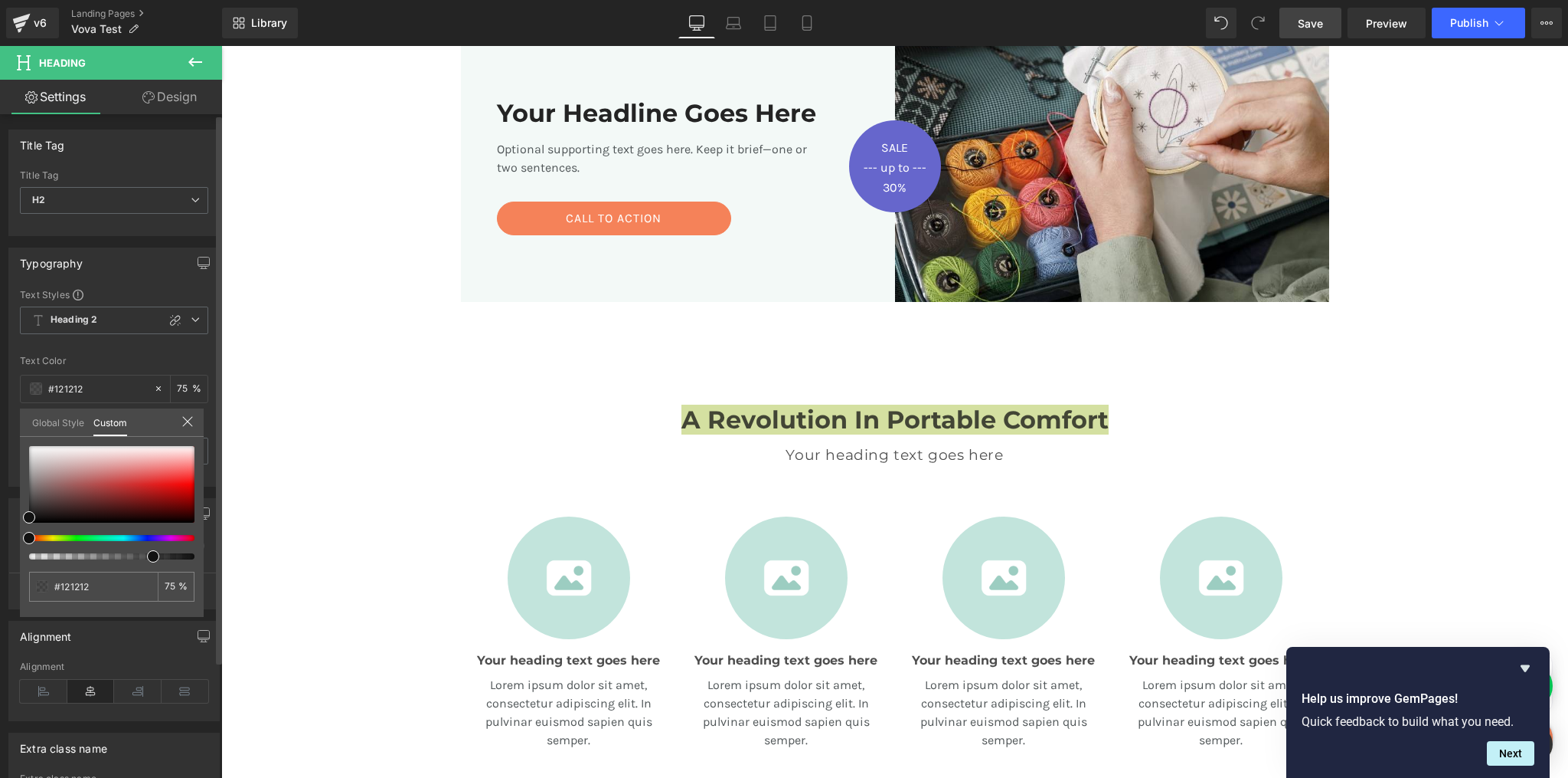
click at [53, 421] on link "Global Style" at bounding box center [58, 421] width 52 height 26
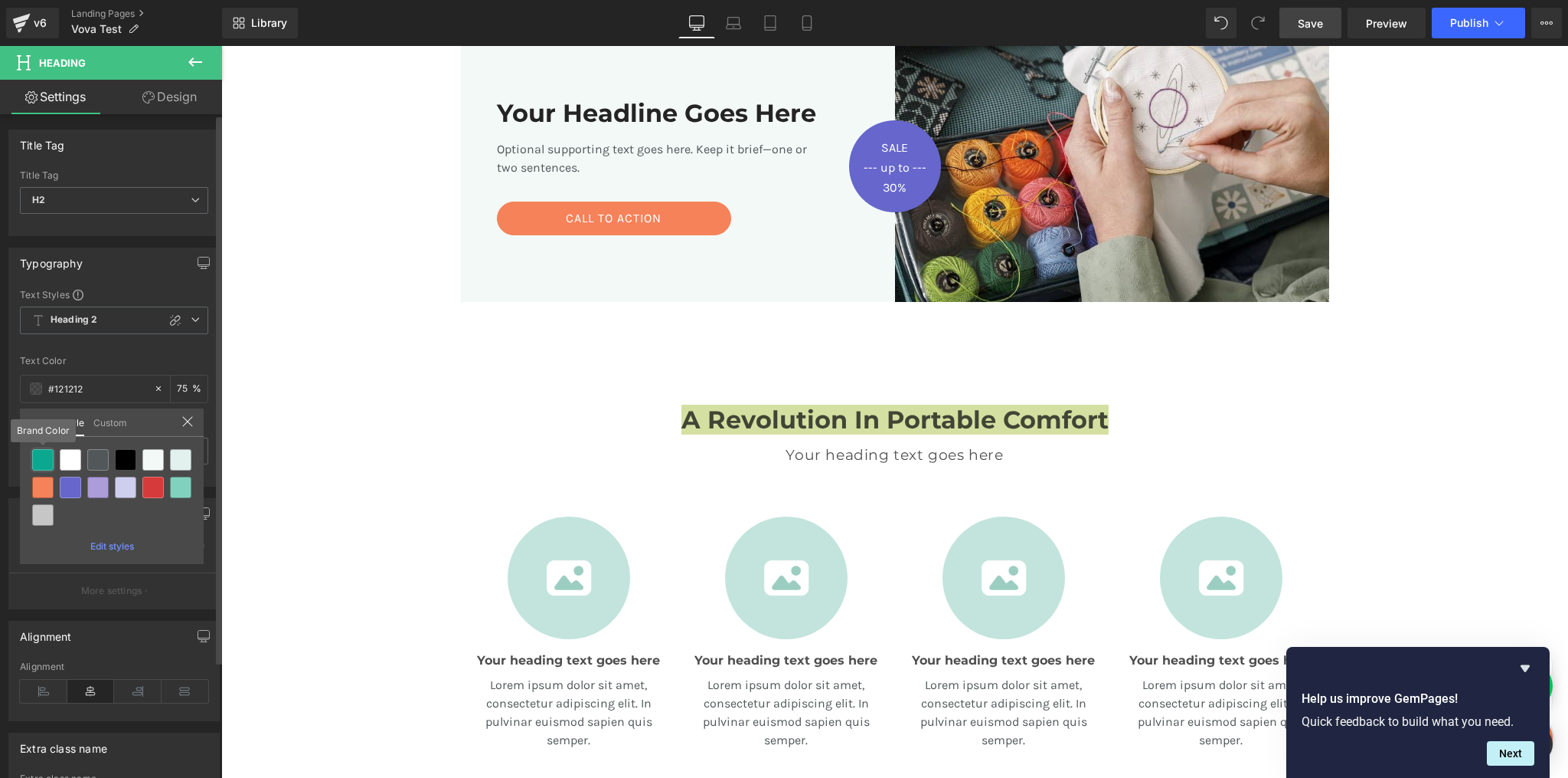
click at [45, 461] on div at bounding box center [43, 460] width 21 height 21
type input "Brand Color"
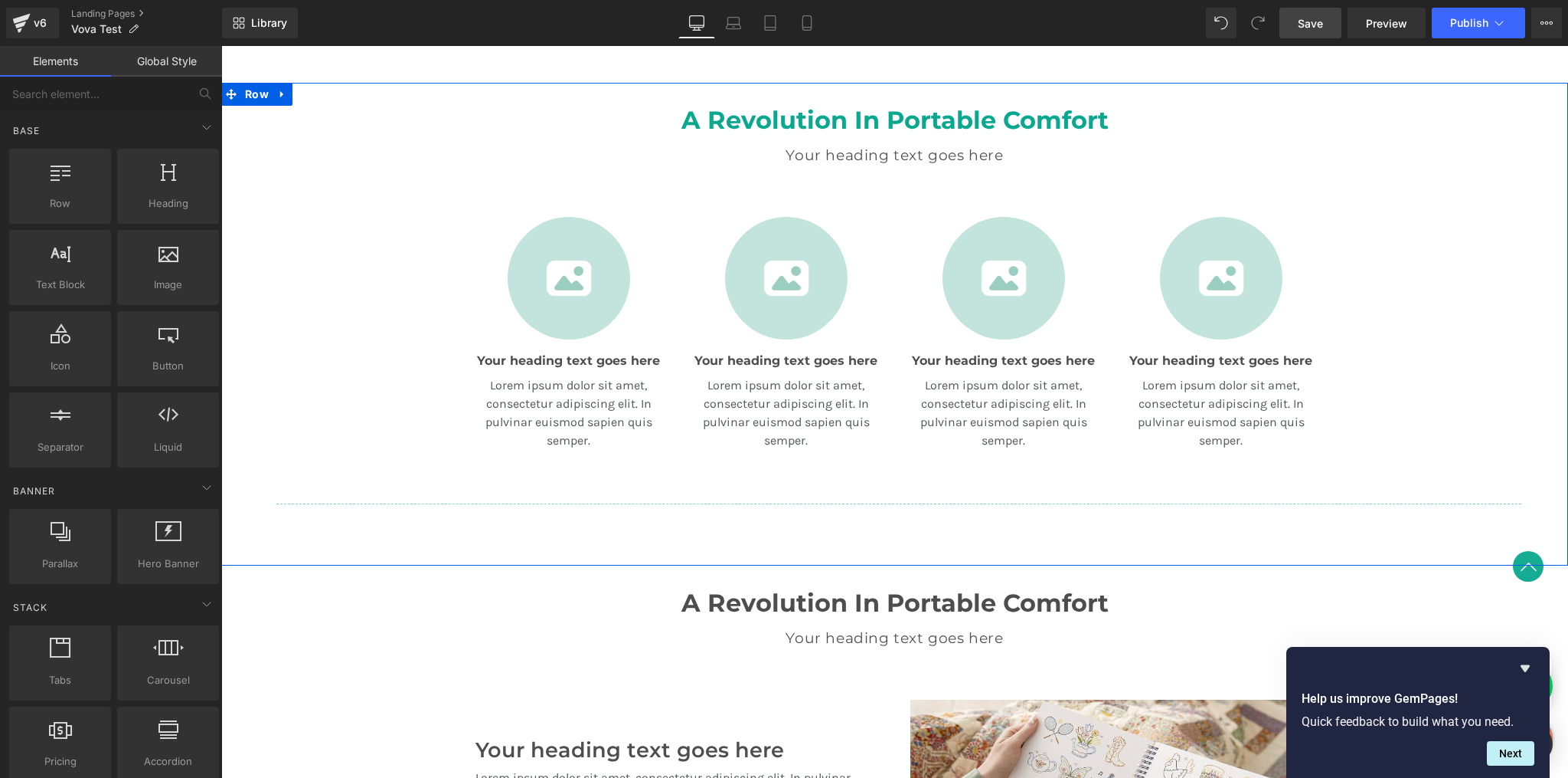
scroll to position [949, 0]
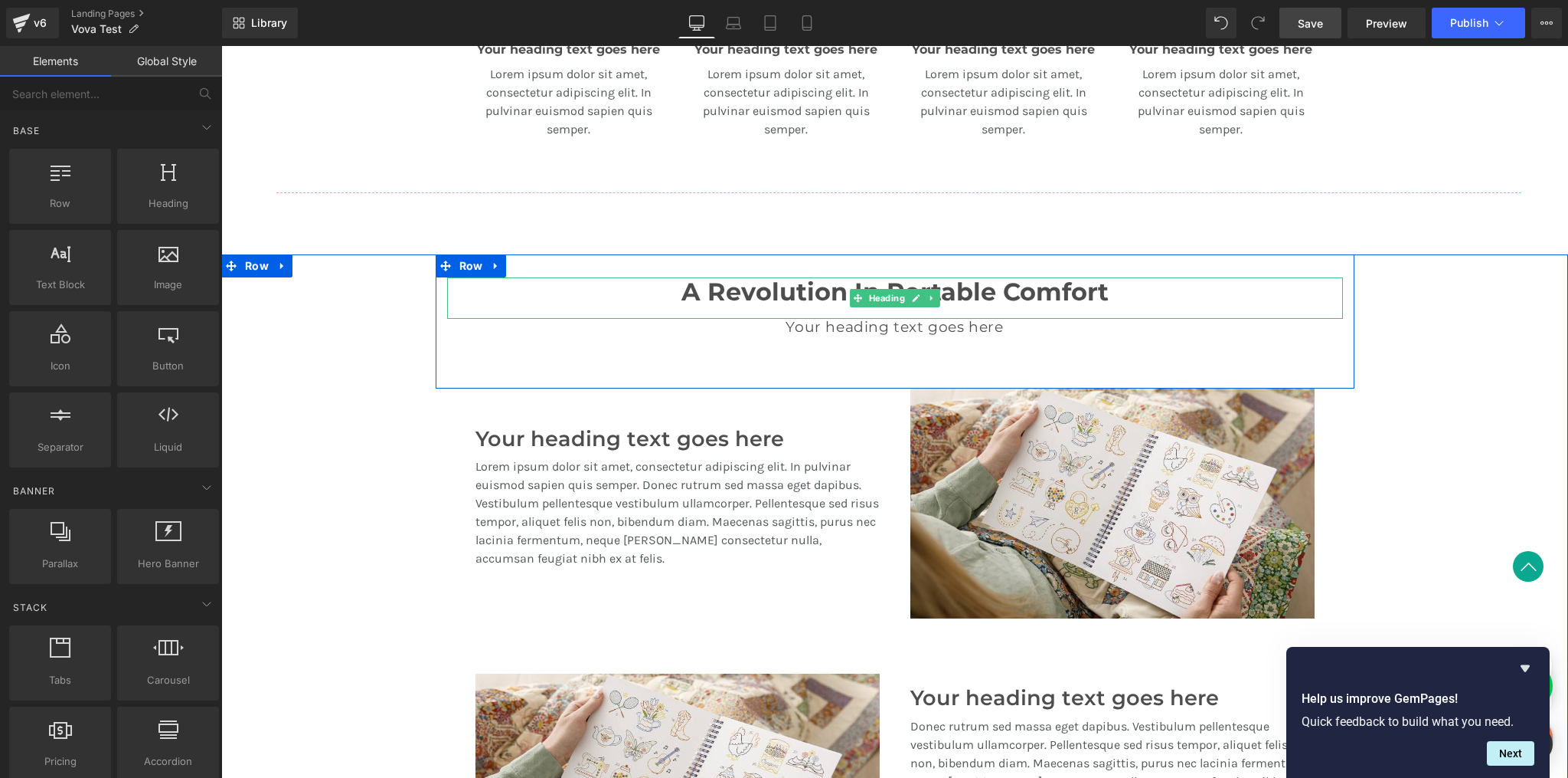
click at [744, 291] on h2 "A Revolution In Portable Comfort" at bounding box center [895, 292] width 896 height 29
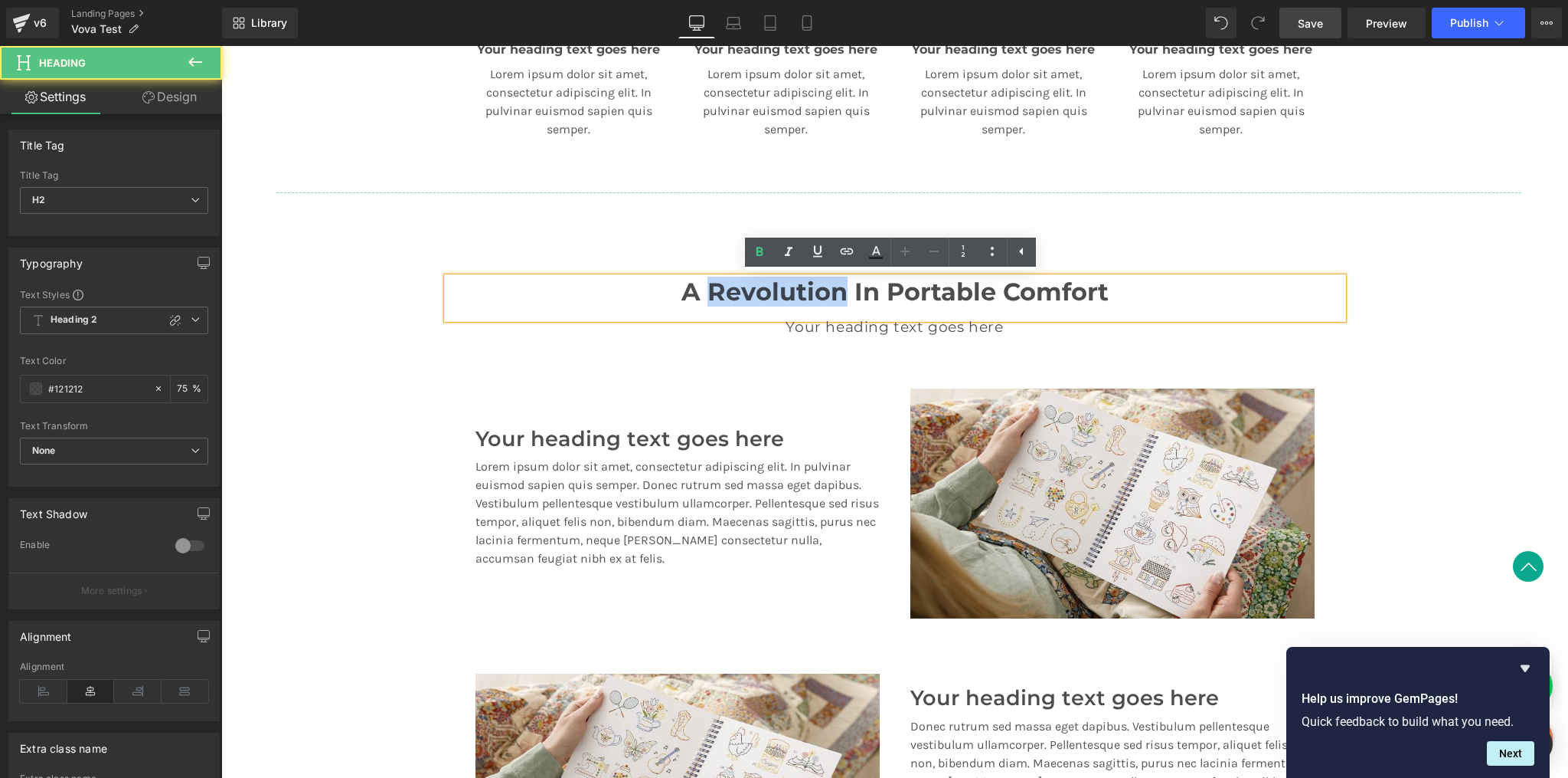
click at [744, 291] on h2 "A Revolution In Portable Comfort" at bounding box center [895, 292] width 896 height 29
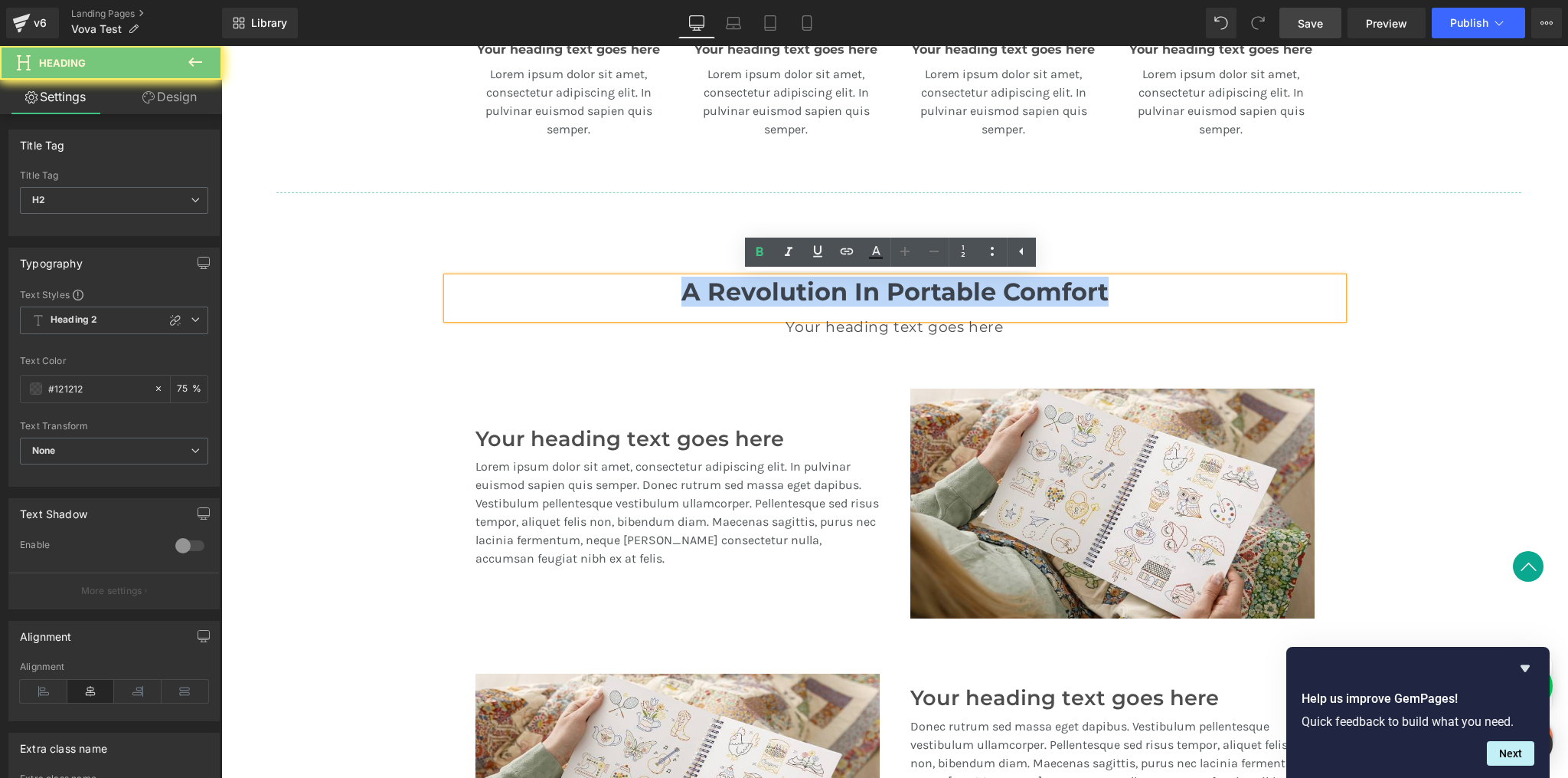
click at [744, 291] on h2 "A Revolution In Portable Comfort" at bounding box center [895, 292] width 896 height 29
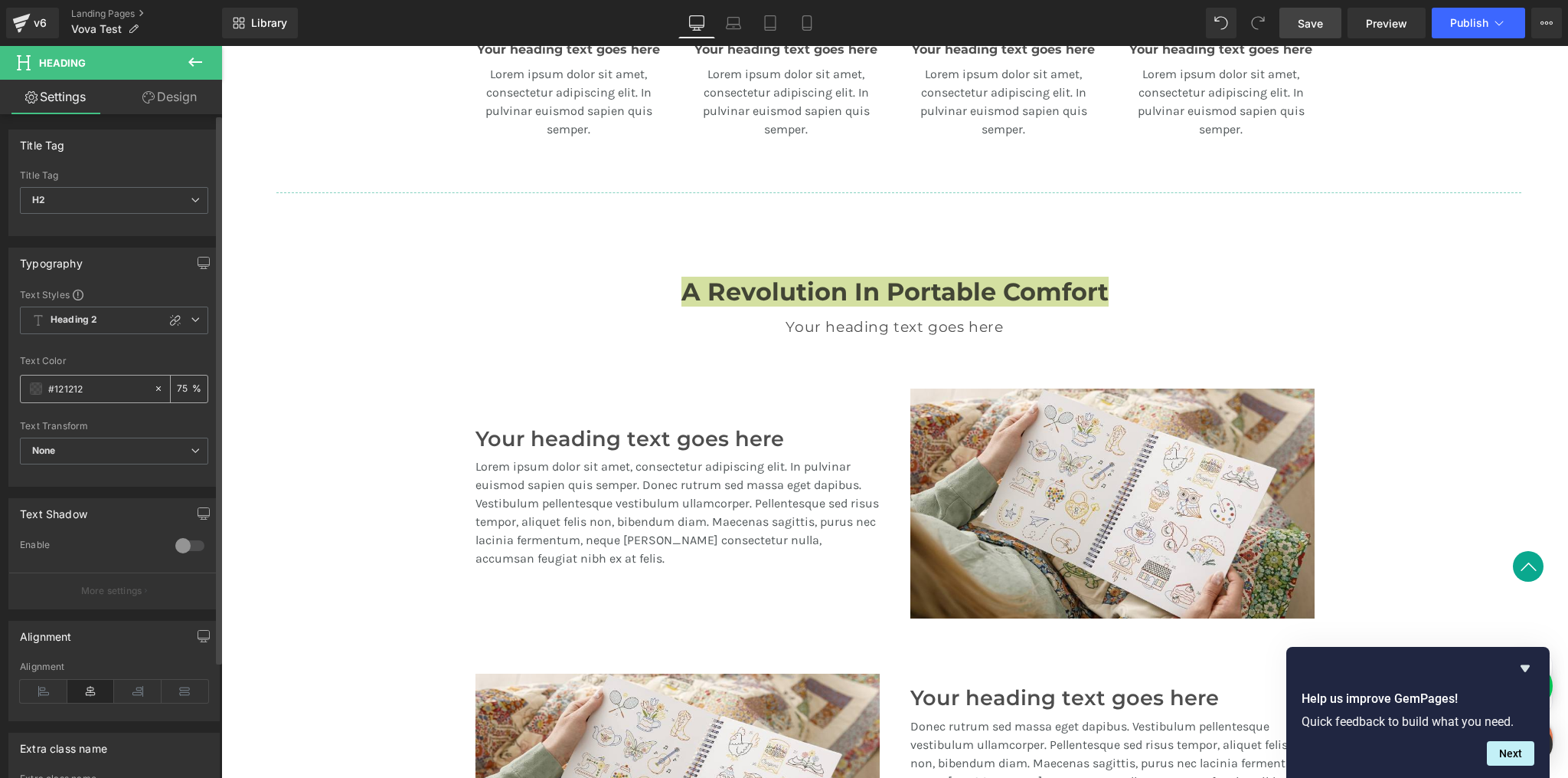
click at [41, 391] on span at bounding box center [36, 388] width 12 height 12
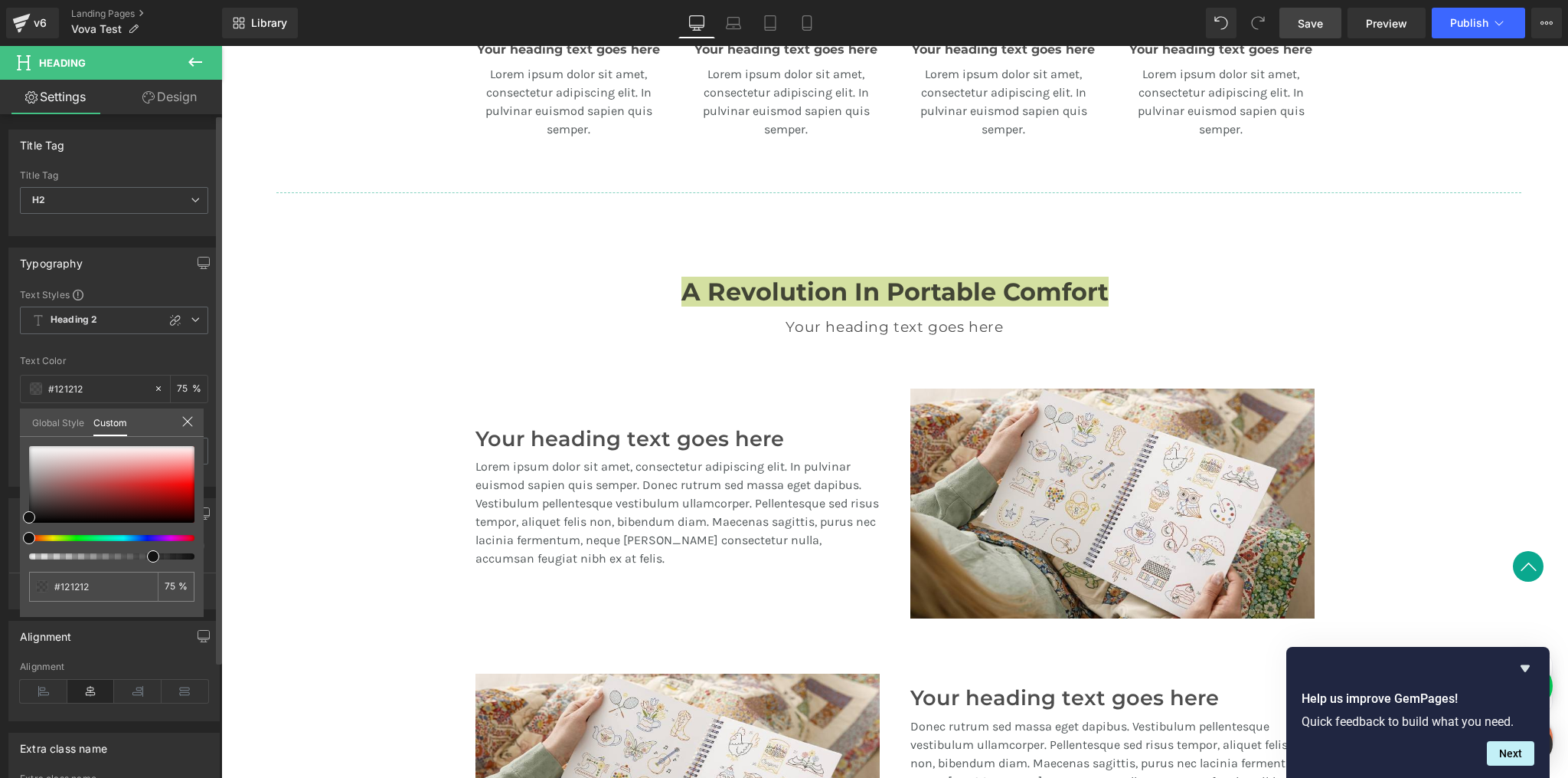
click at [54, 420] on link "Global Style" at bounding box center [58, 421] width 52 height 26
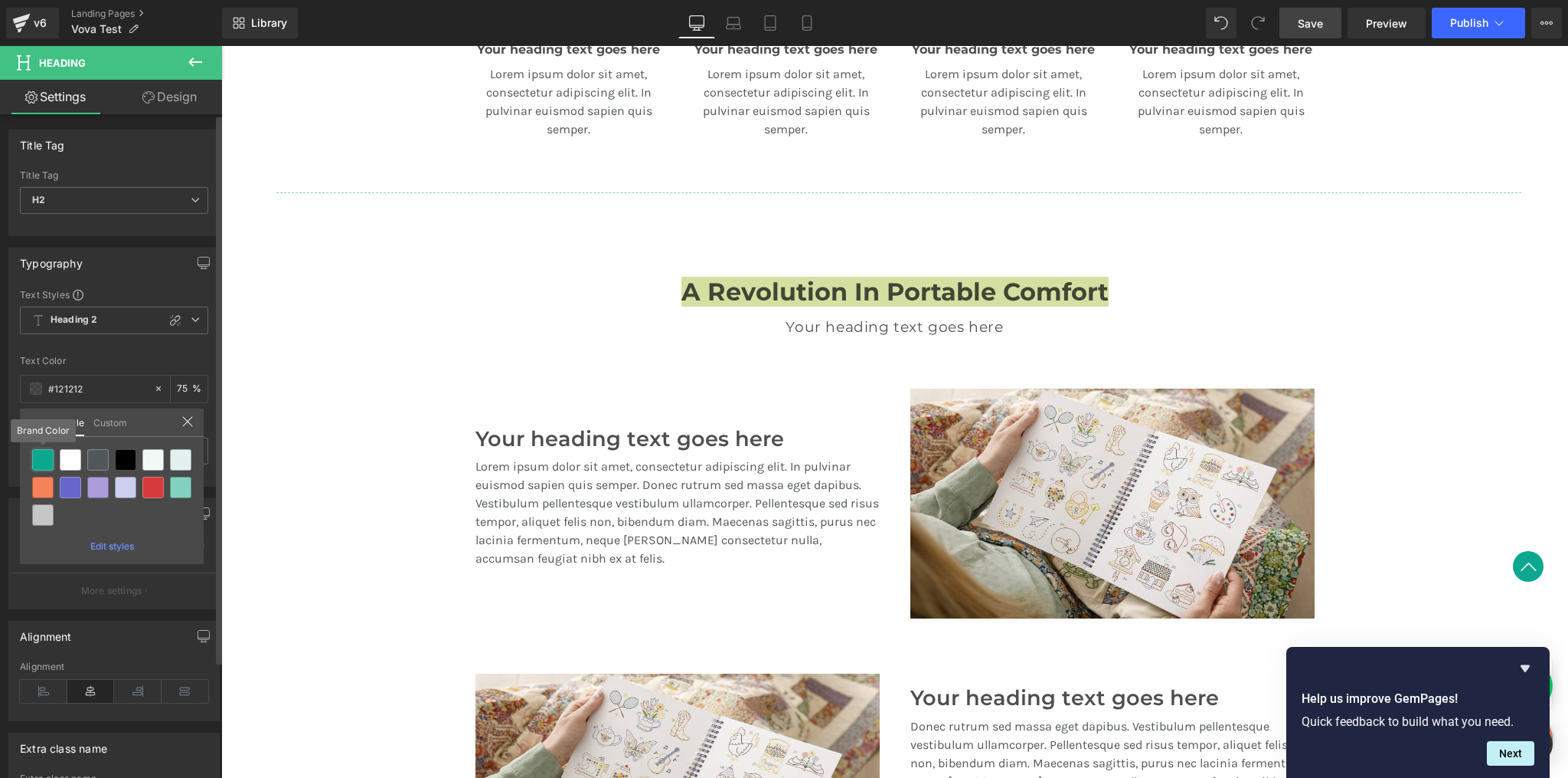
click at [42, 0] on div "Image You are previewing how the will restyle your page. You can not edit Eleme…" at bounding box center [784, 0] width 1568 height 0
click at [45, 465] on div at bounding box center [43, 460] width 21 height 21
type input "Brand Color"
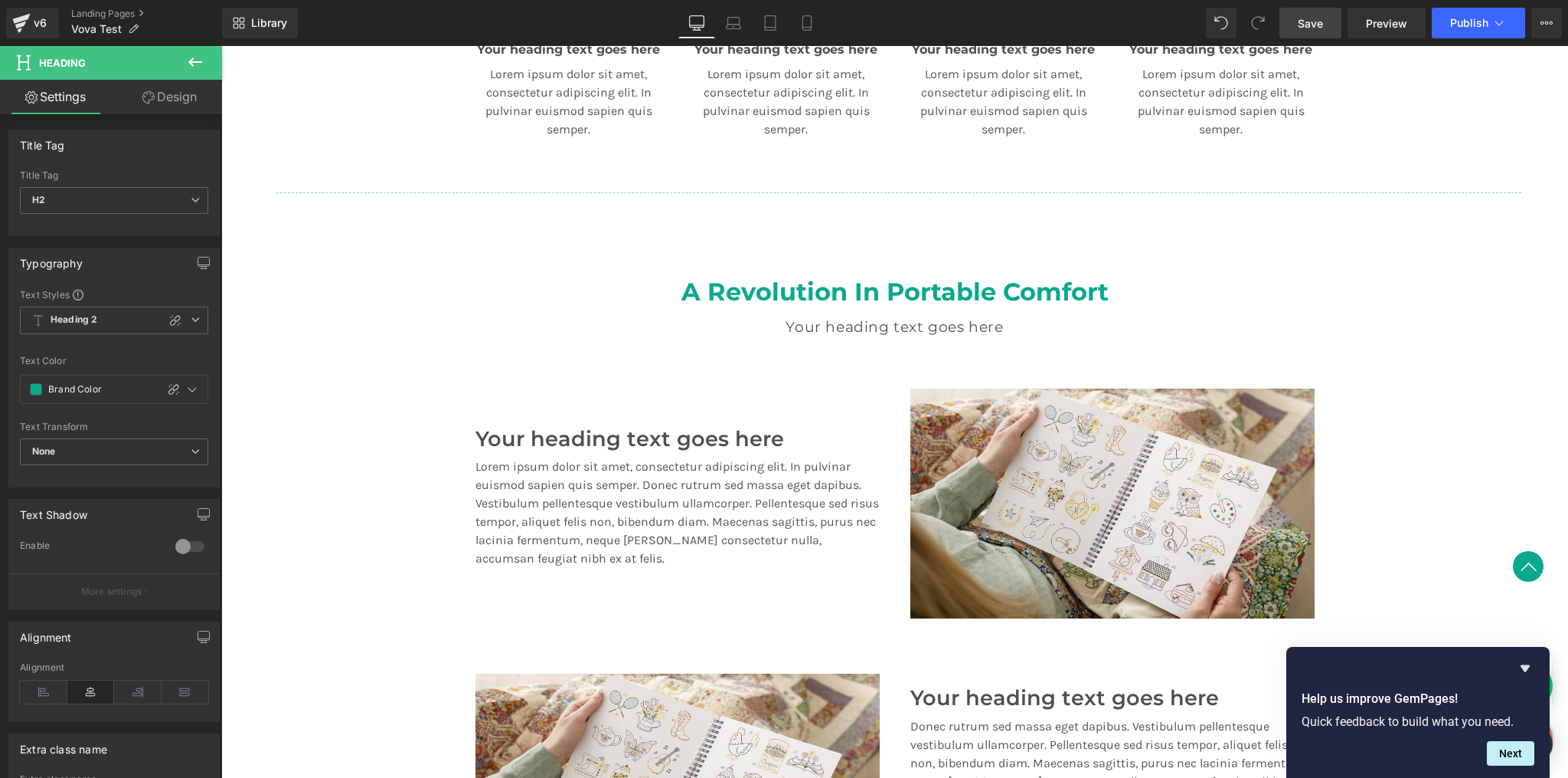
click at [342, 416] on div "A Revolution In Portable Comfort Heading Your heading text goes here Heading Te…" at bounding box center [895, 614] width 1347 height 720
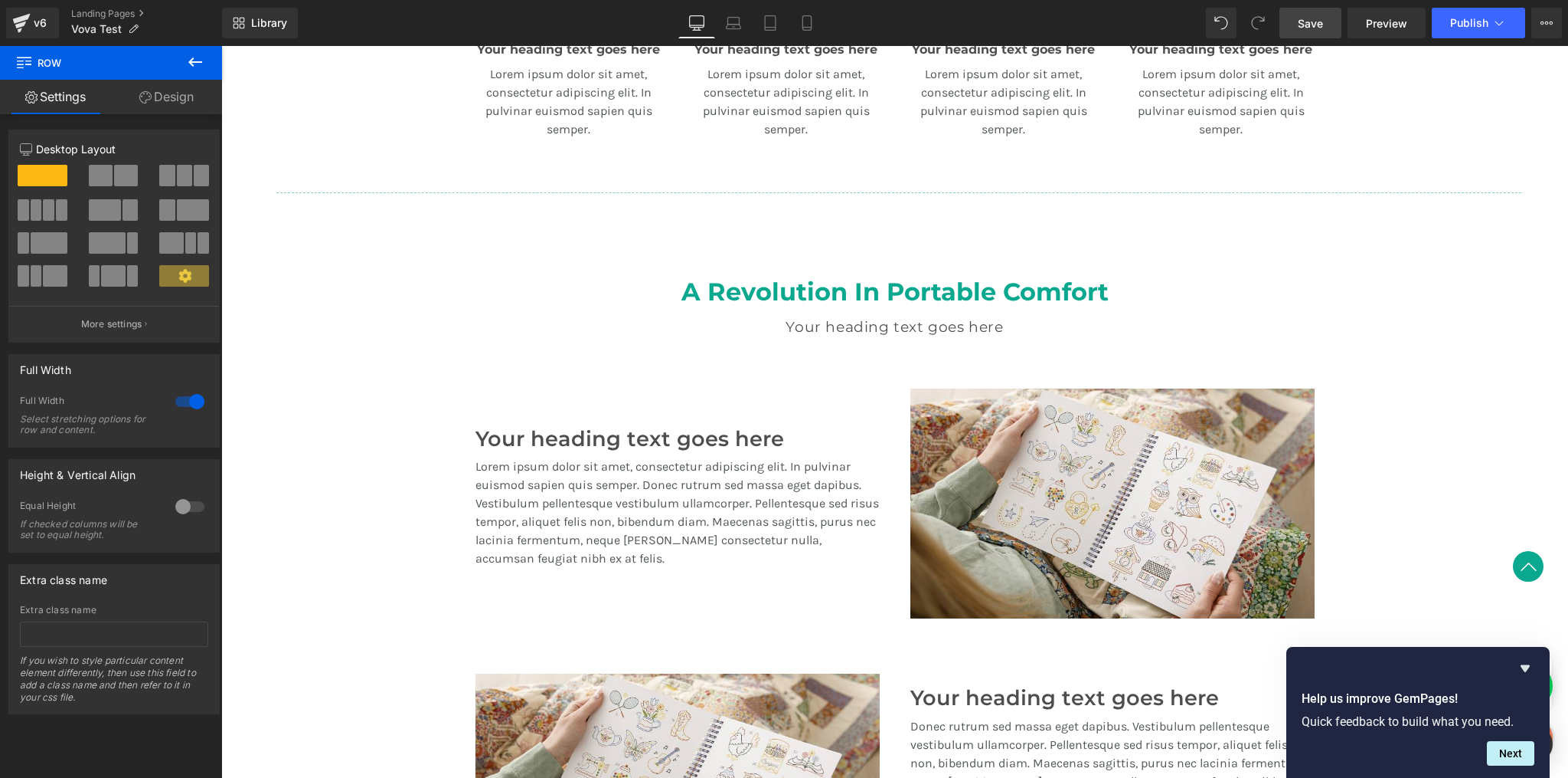
drag, startPoint x: 1308, startPoint y: 24, endPoint x: 1297, endPoint y: 32, distance: 13.6
click at [1308, 24] on span "Save" at bounding box center [1310, 24] width 25 height 16
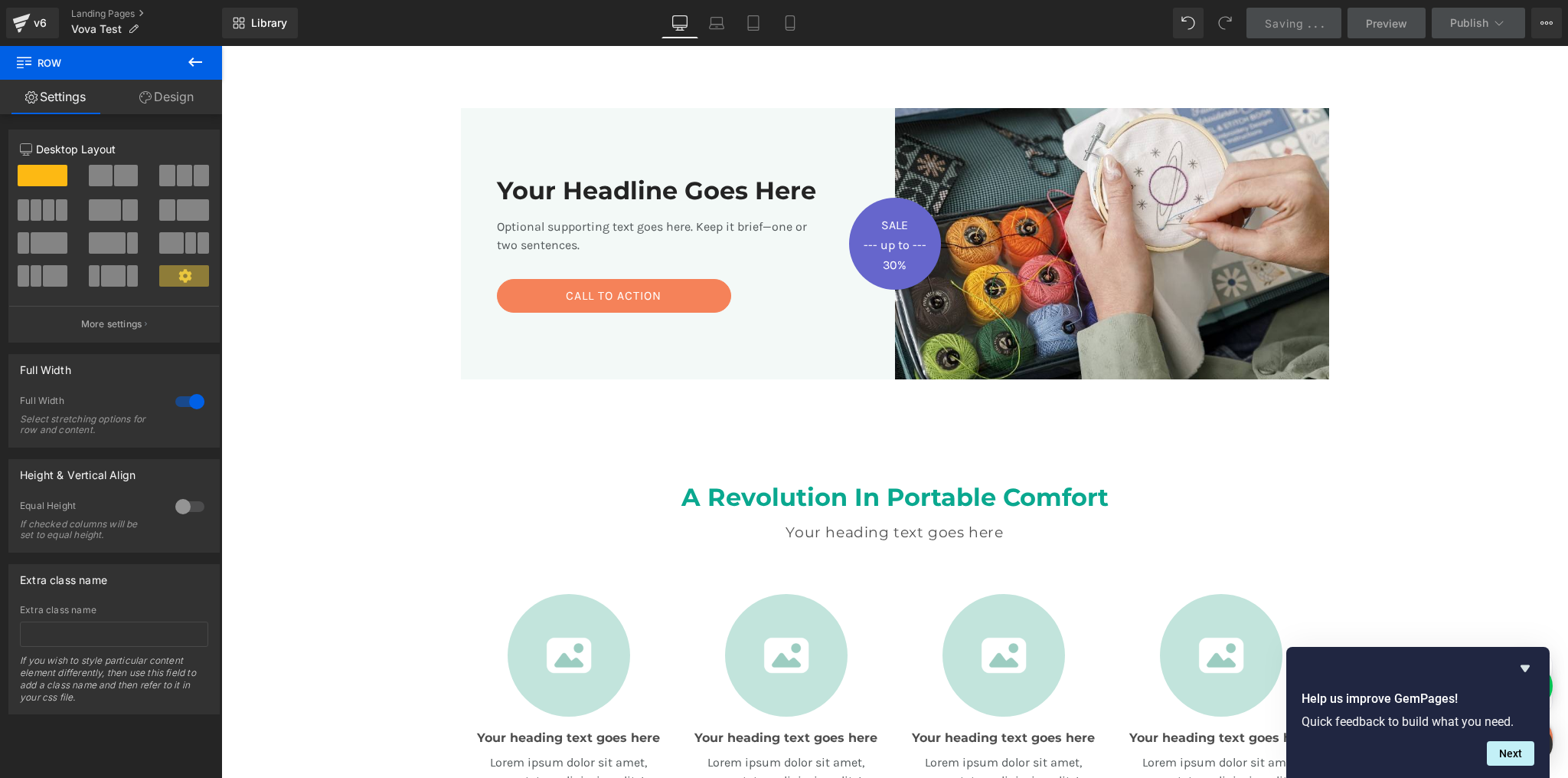
scroll to position [0, 0]
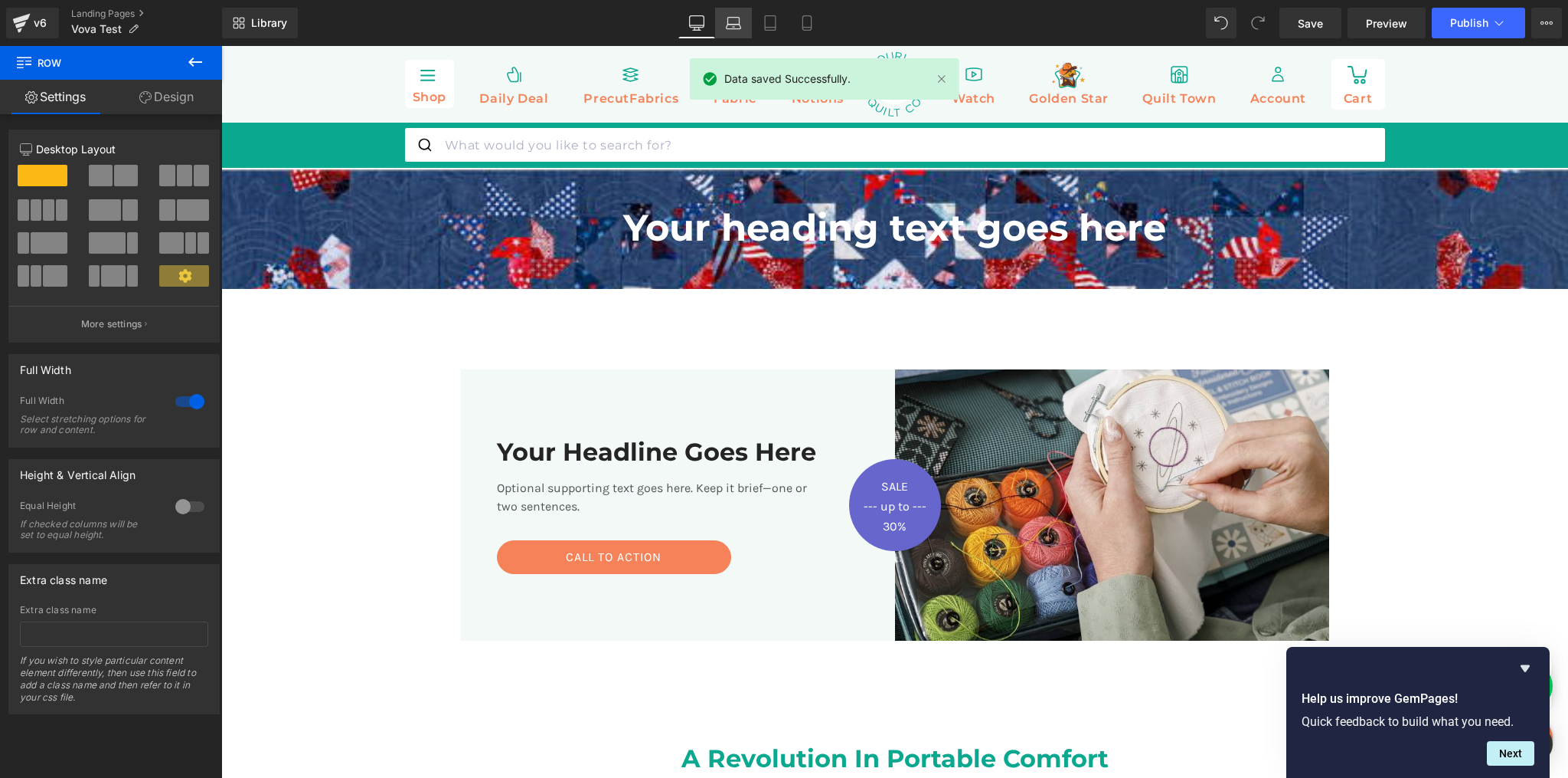
click at [743, 24] on link "Laptop" at bounding box center [733, 23] width 37 height 31
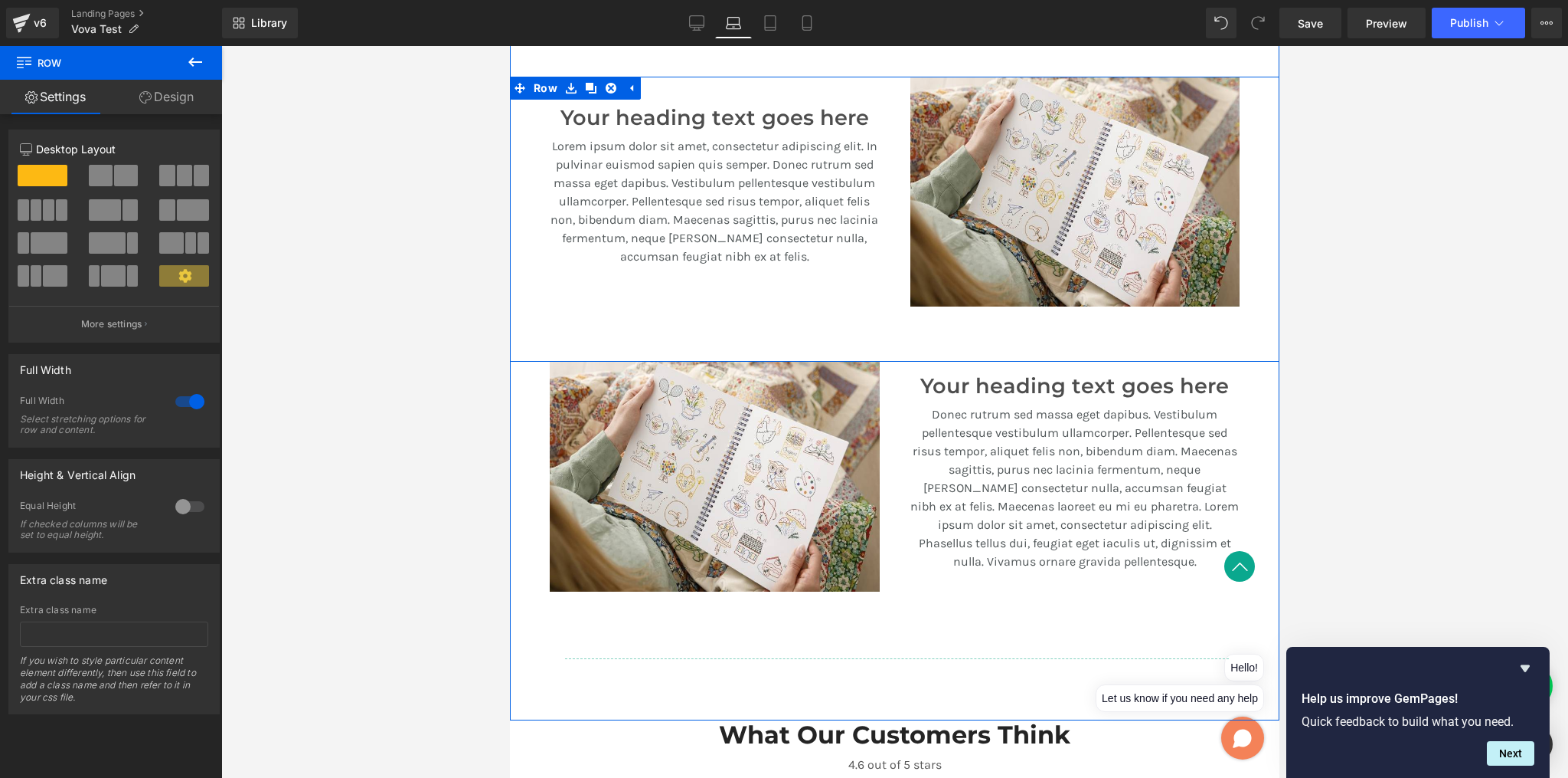
scroll to position [691, 0]
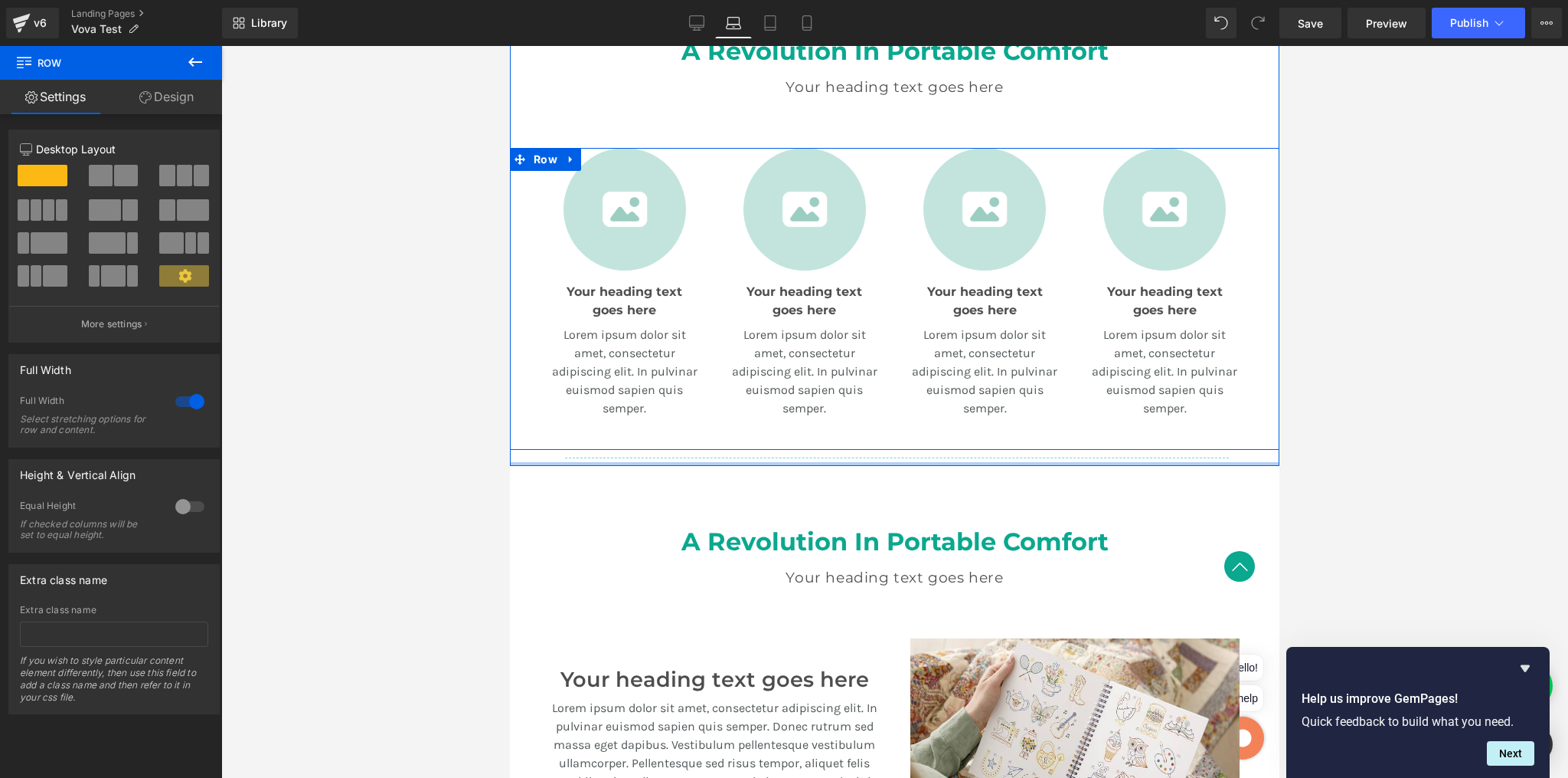
drag, startPoint x: 887, startPoint y: 482, endPoint x: 882, endPoint y: 435, distance: 47.3
click at [882, 435] on div "A Revolution In Portable Comfort Heading Your heading text goes here Heading Te…" at bounding box center [894, 221] width 769 height 491
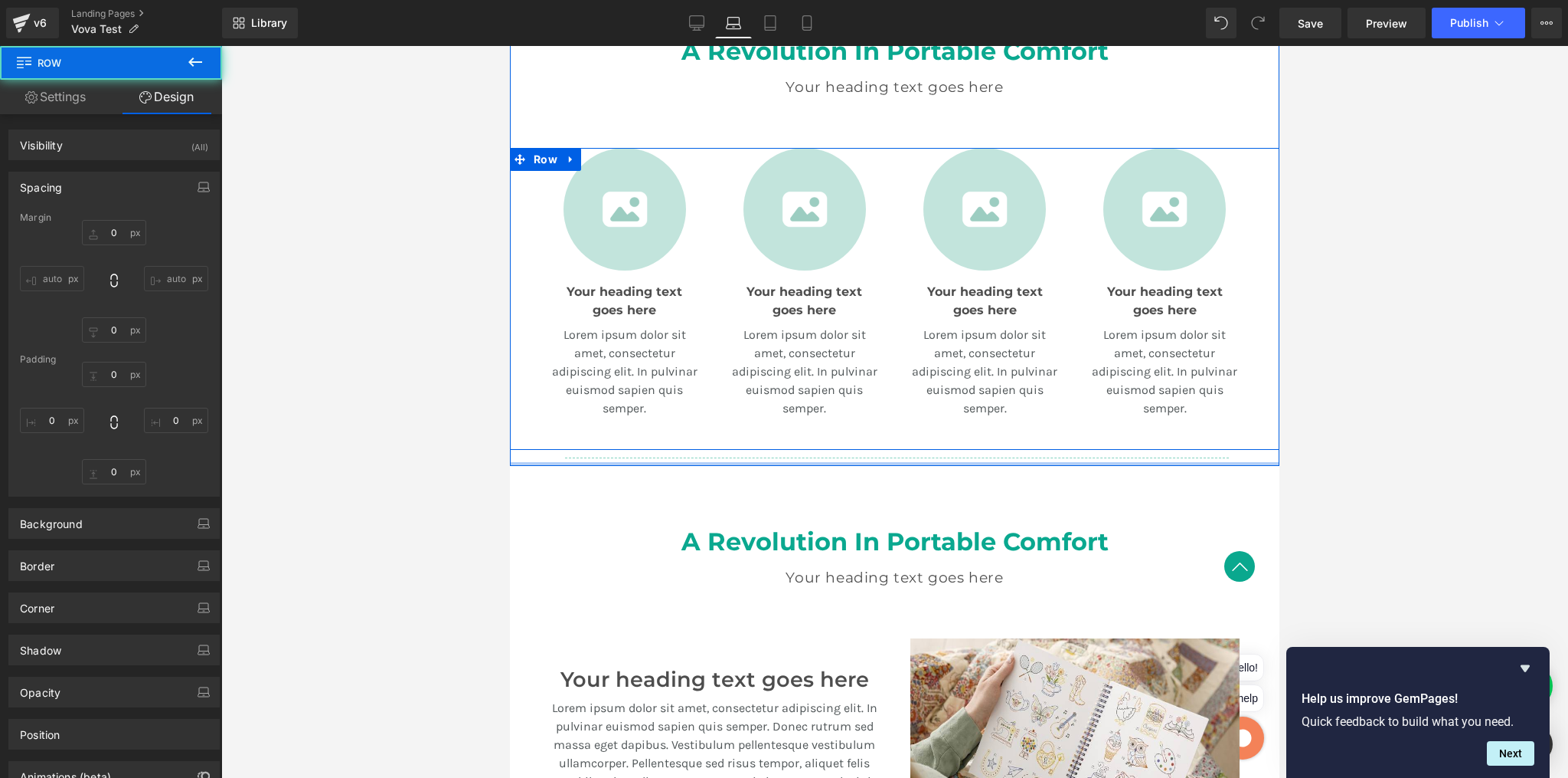
type input "0"
type input "50"
type input "0"
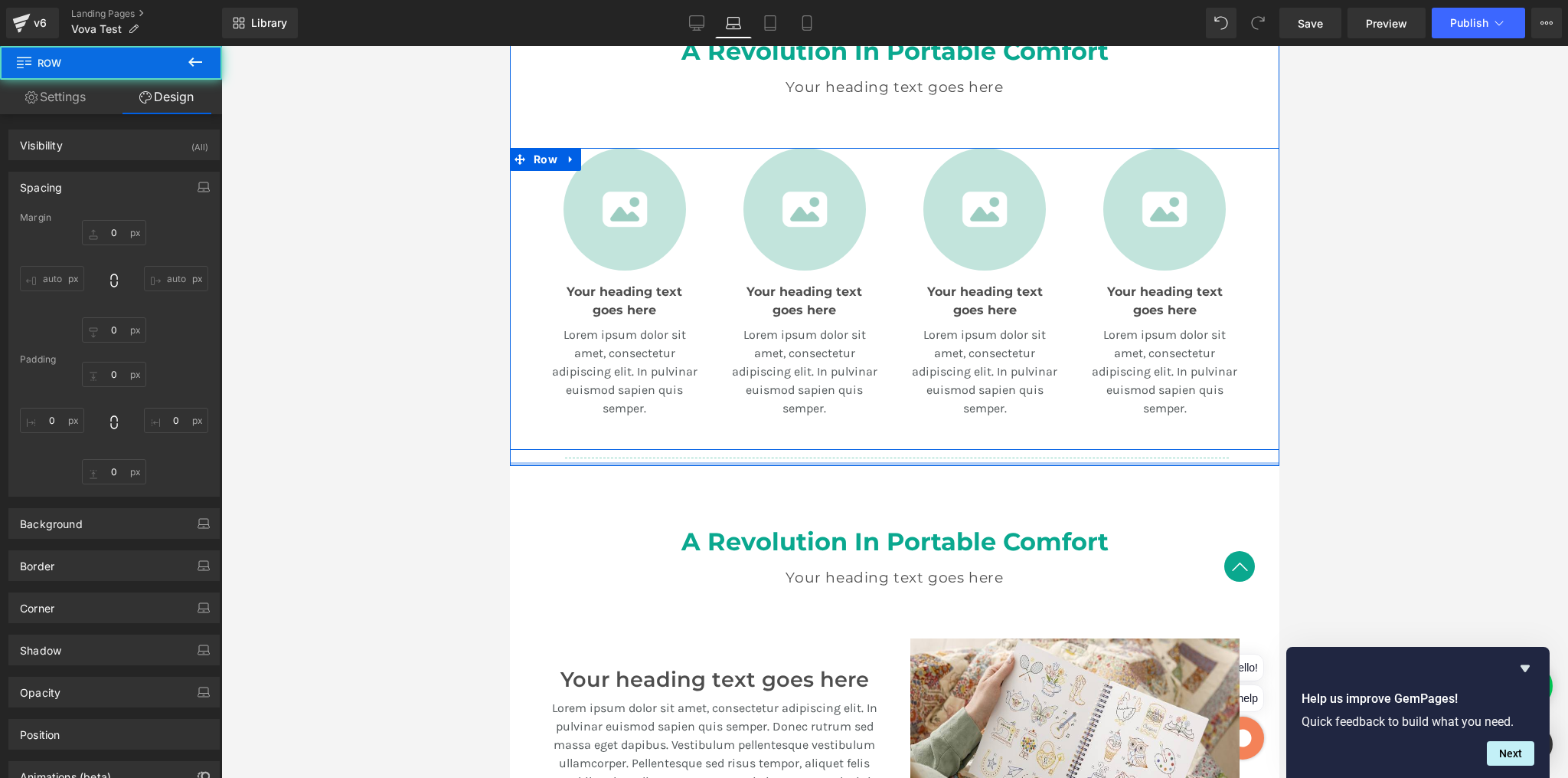
type input "0"
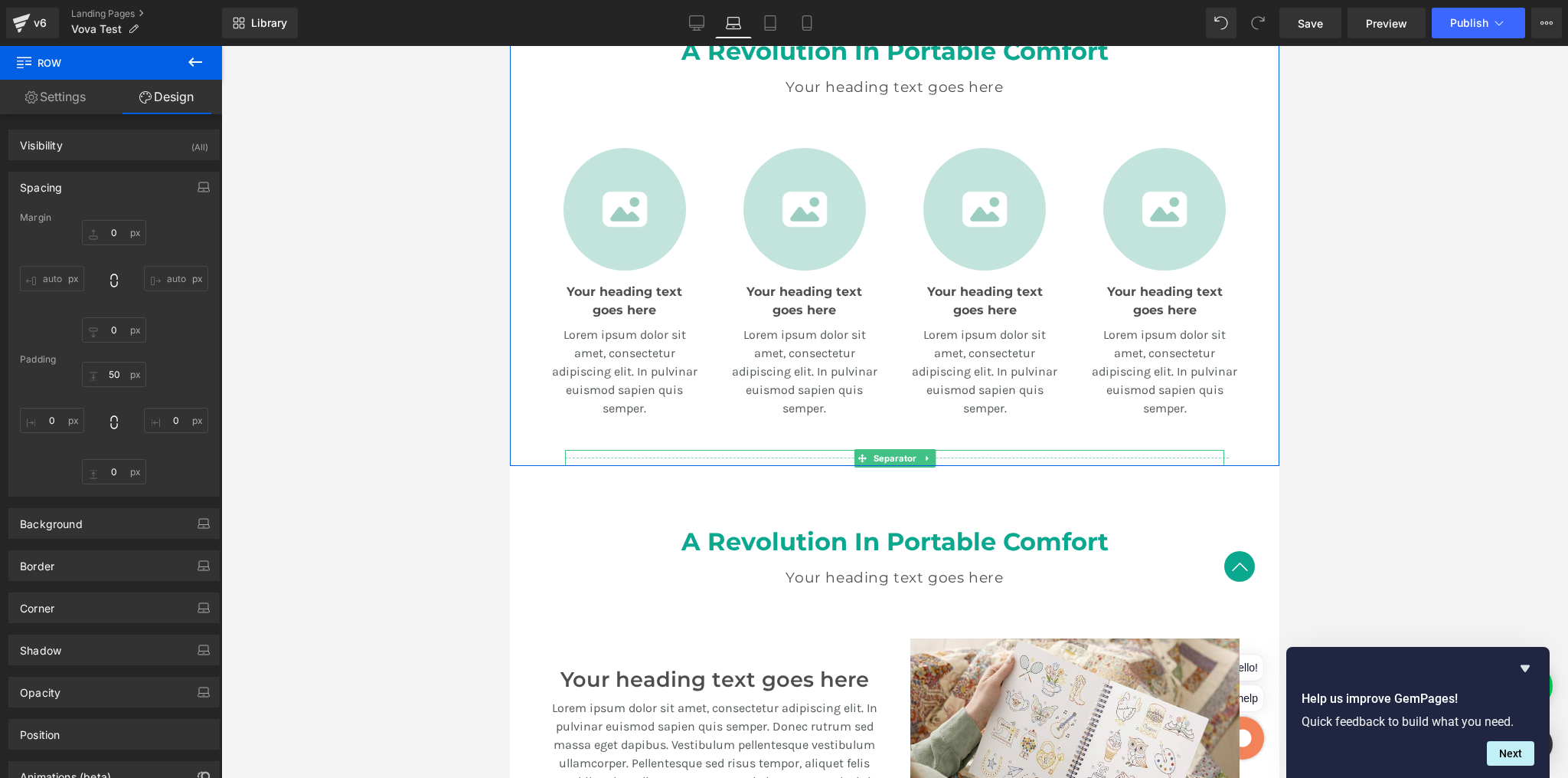
click at [758, 452] on div at bounding box center [894, 458] width 659 height 16
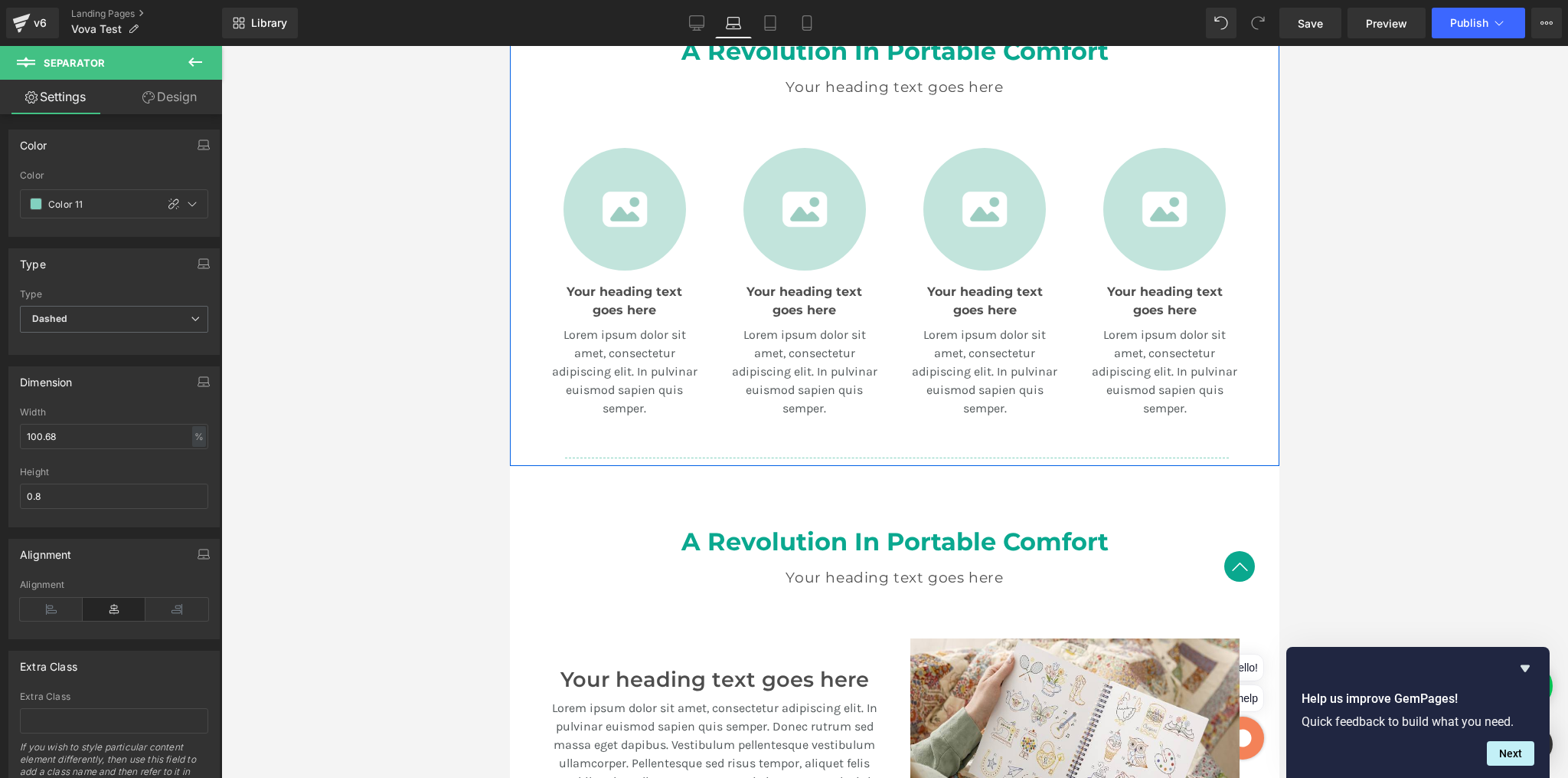
click at [540, 456] on div "A Revolution In Portable Comfort Heading Your heading text goes here Heading Te…" at bounding box center [894, 240] width 769 height 452
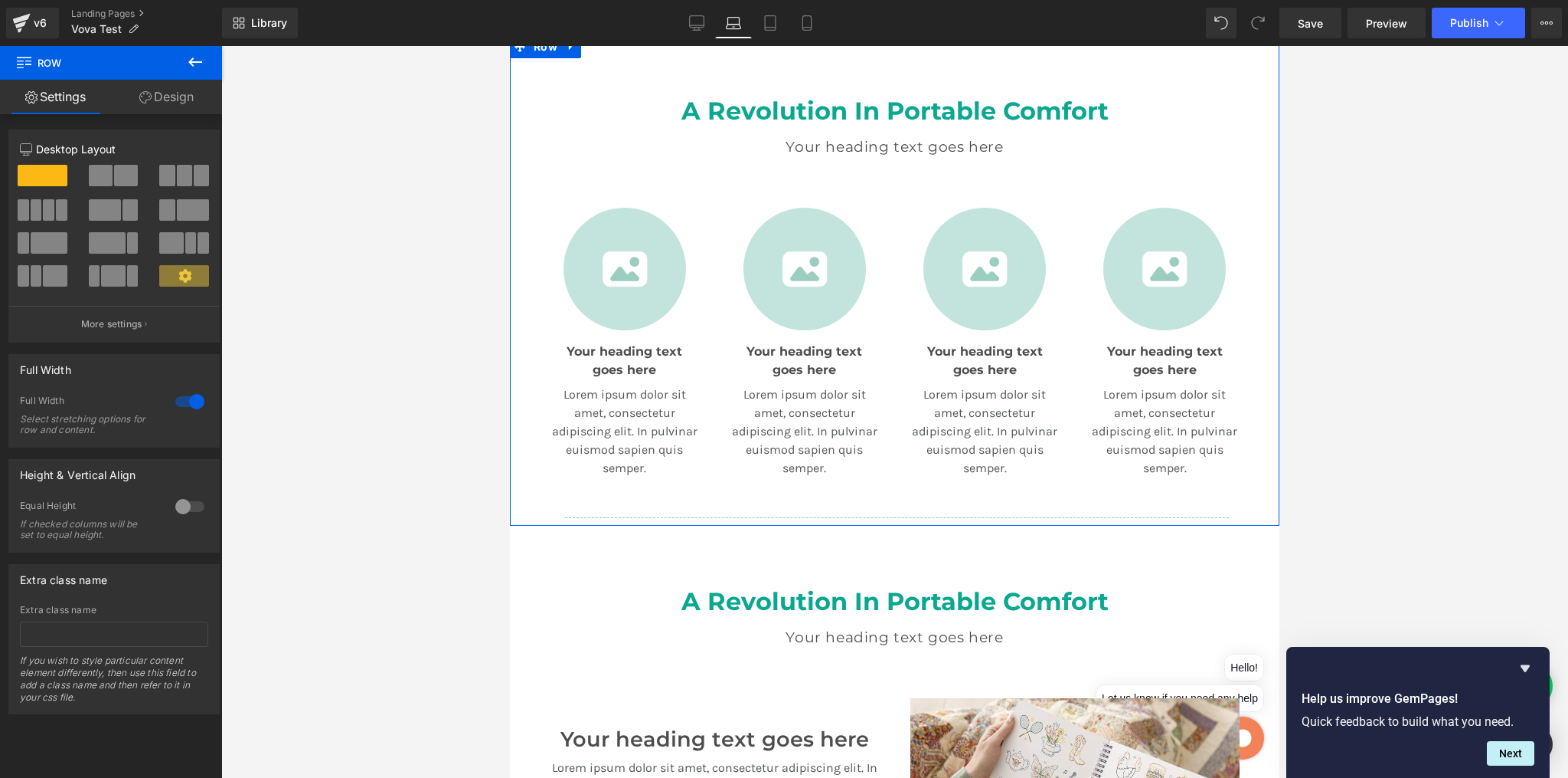
scroll to position [775, 0]
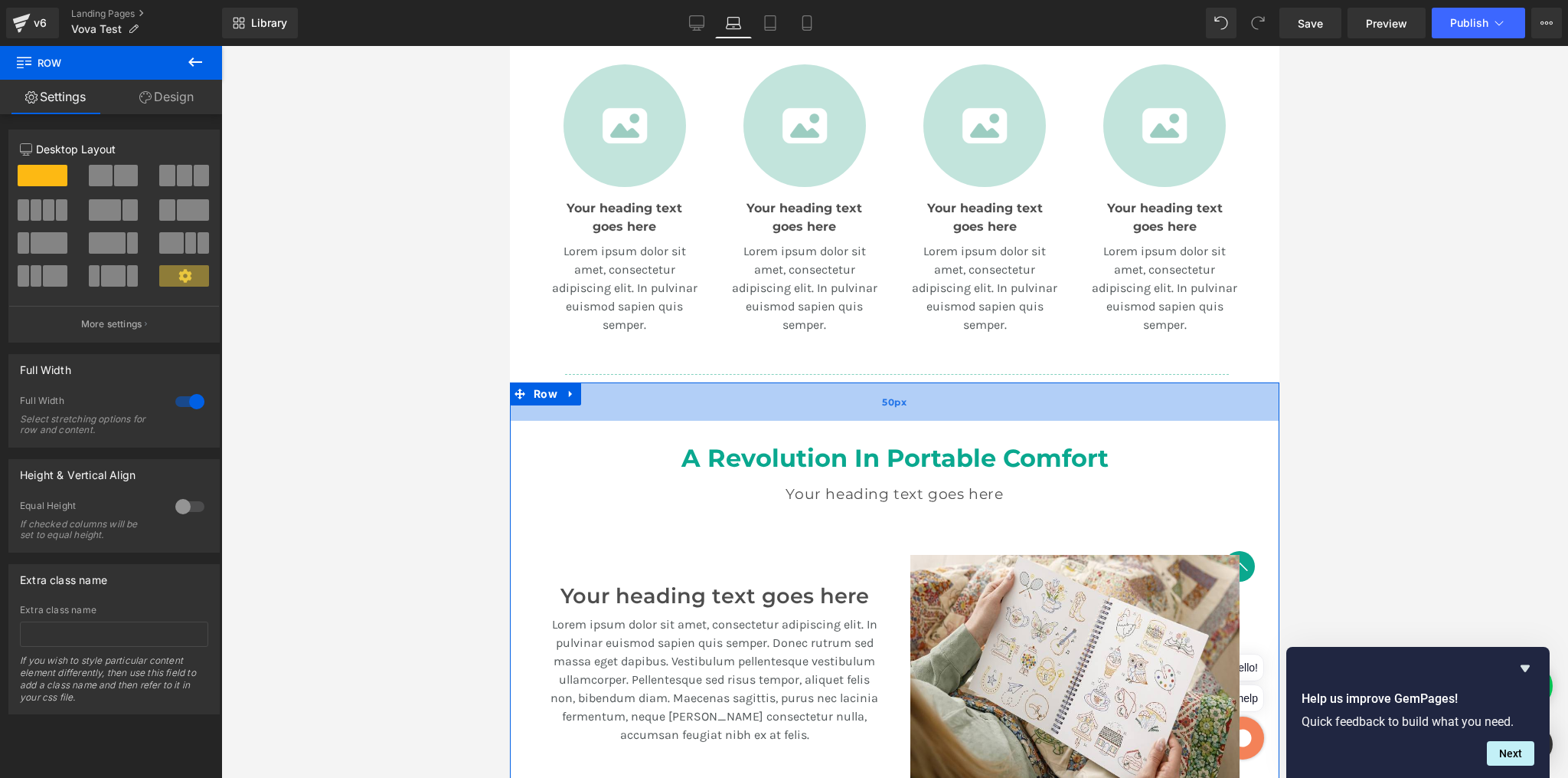
click at [860, 393] on div "50px" at bounding box center [894, 401] width 769 height 38
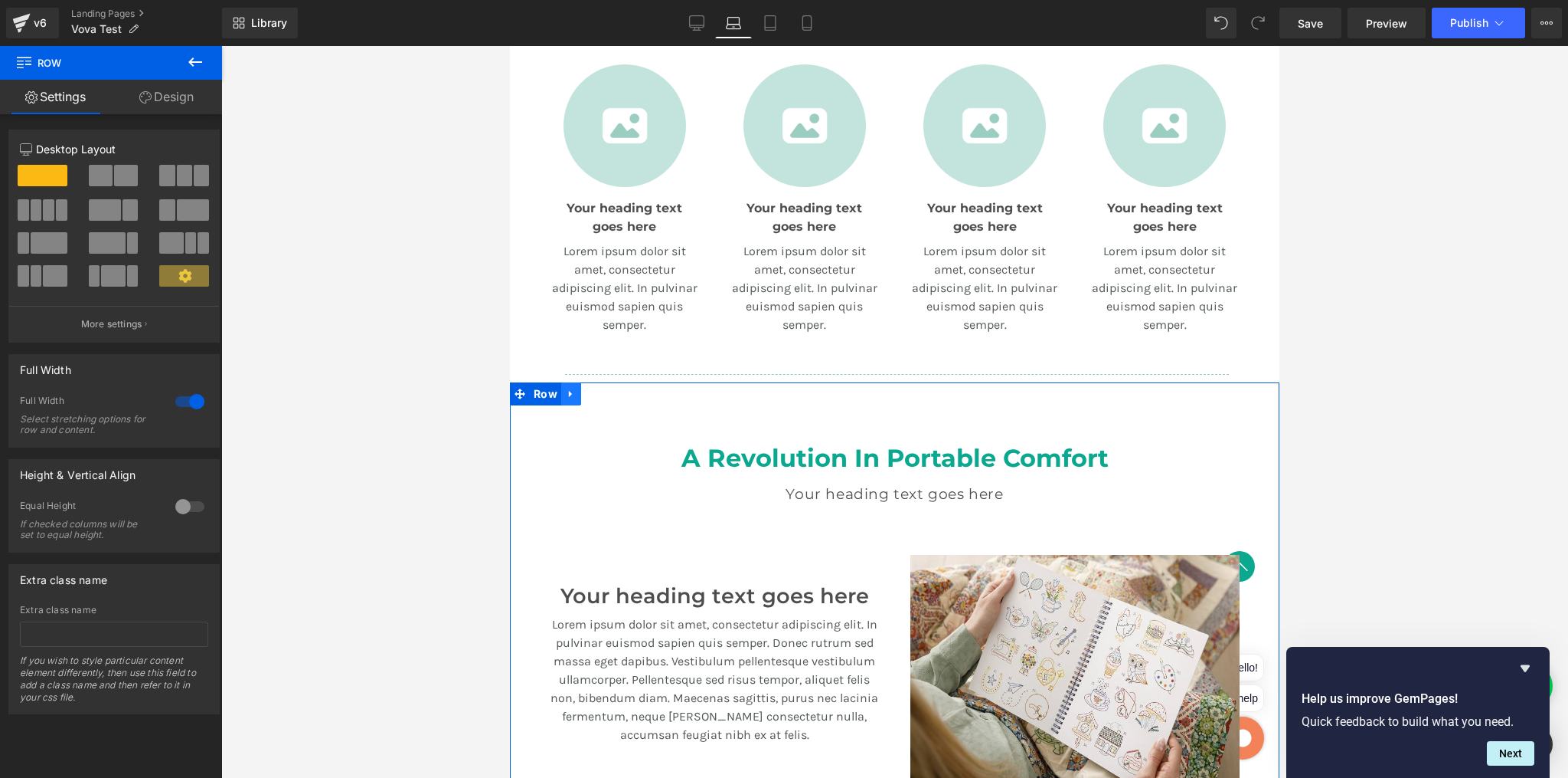
click at [569, 391] on icon at bounding box center [571, 394] width 3 height 6
click at [608, 391] on icon at bounding box center [610, 393] width 11 height 11
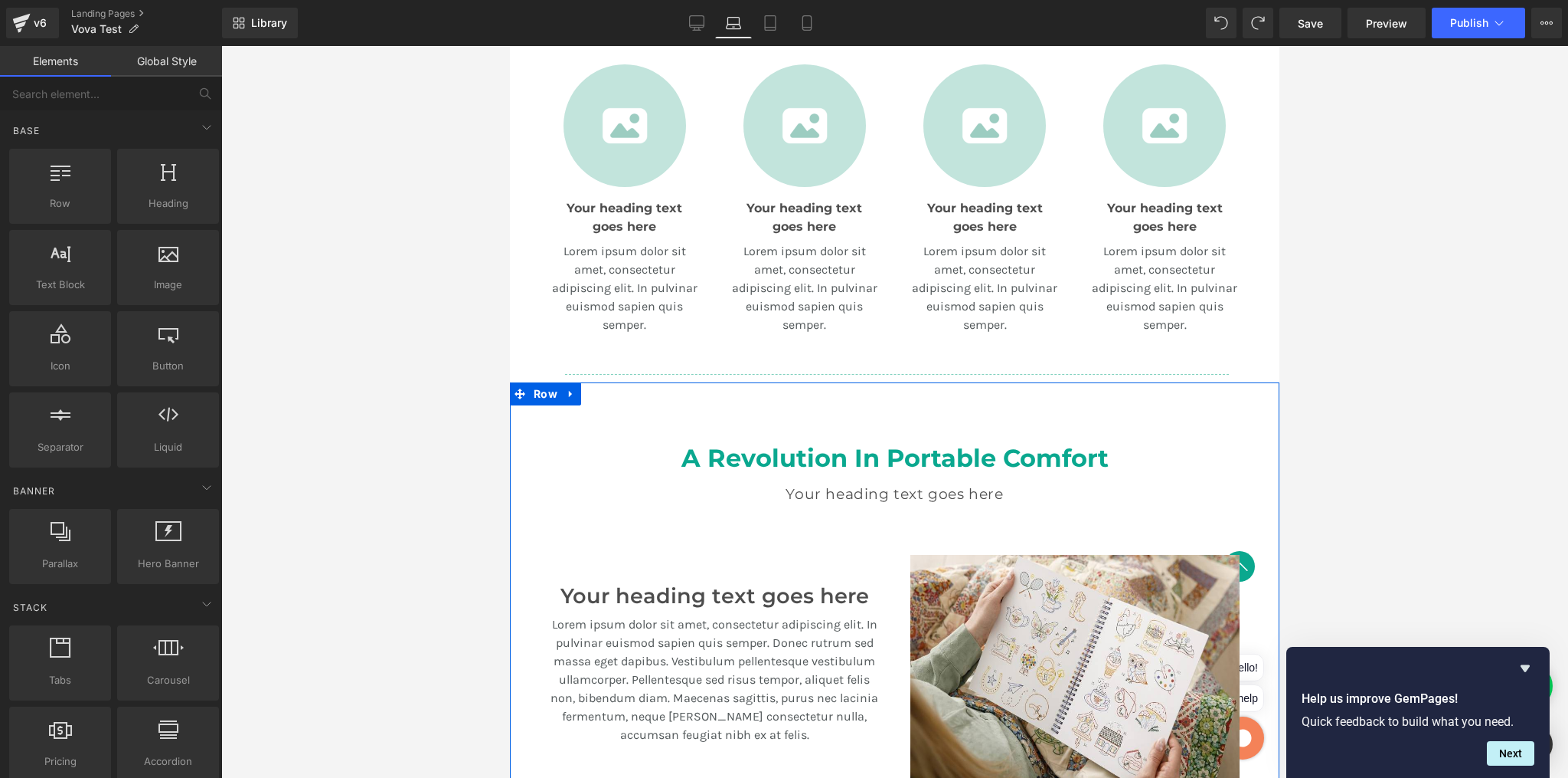
click at [914, 407] on div "A Revolution In Portable Comfort Heading Your heading text goes here Heading Te…" at bounding box center [894, 790] width 769 height 816
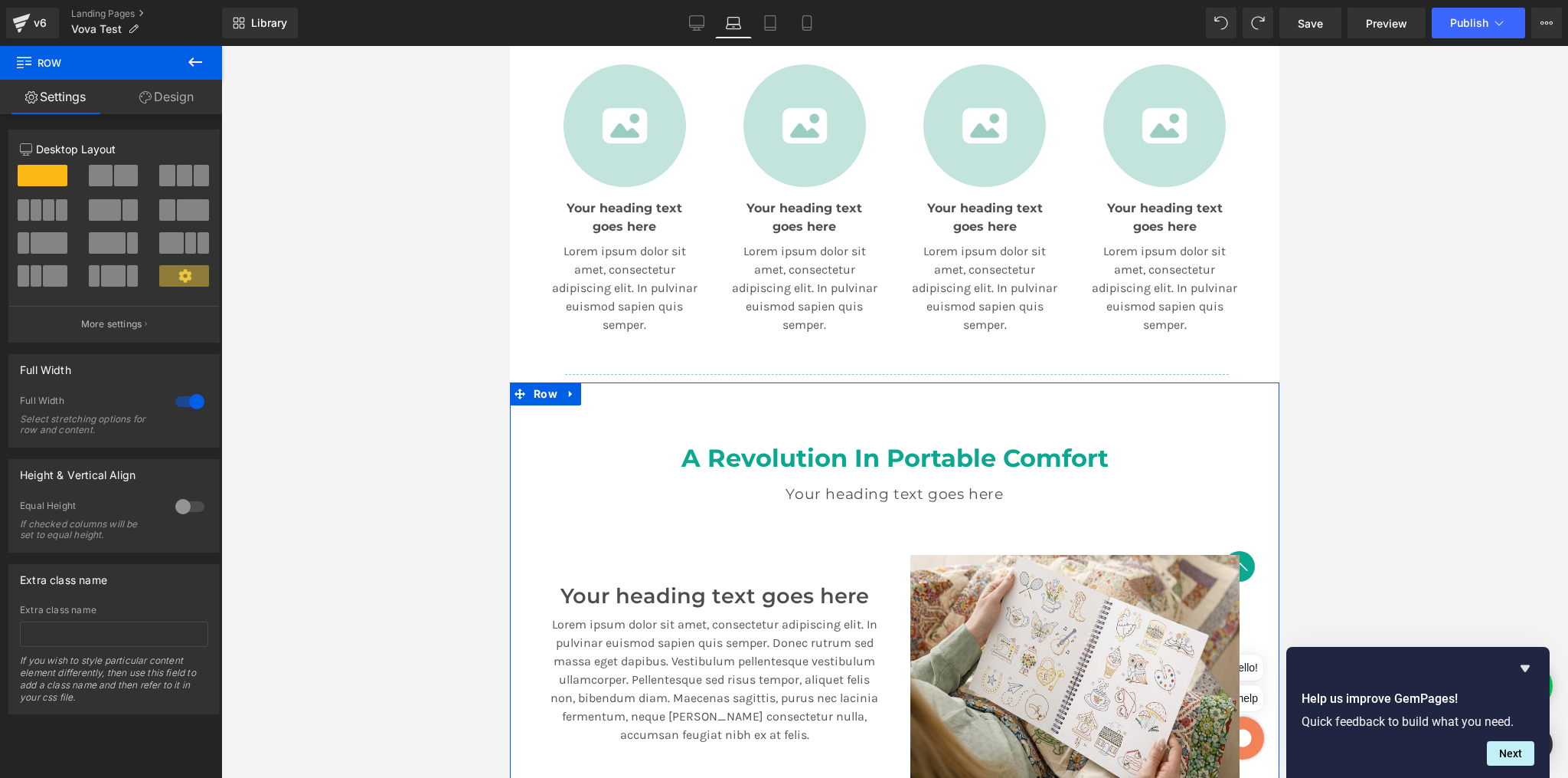
click at [1134, 401] on div "A Revolution In Portable Comfort Heading Your heading text goes here Heading Te…" at bounding box center [894, 790] width 769 height 816
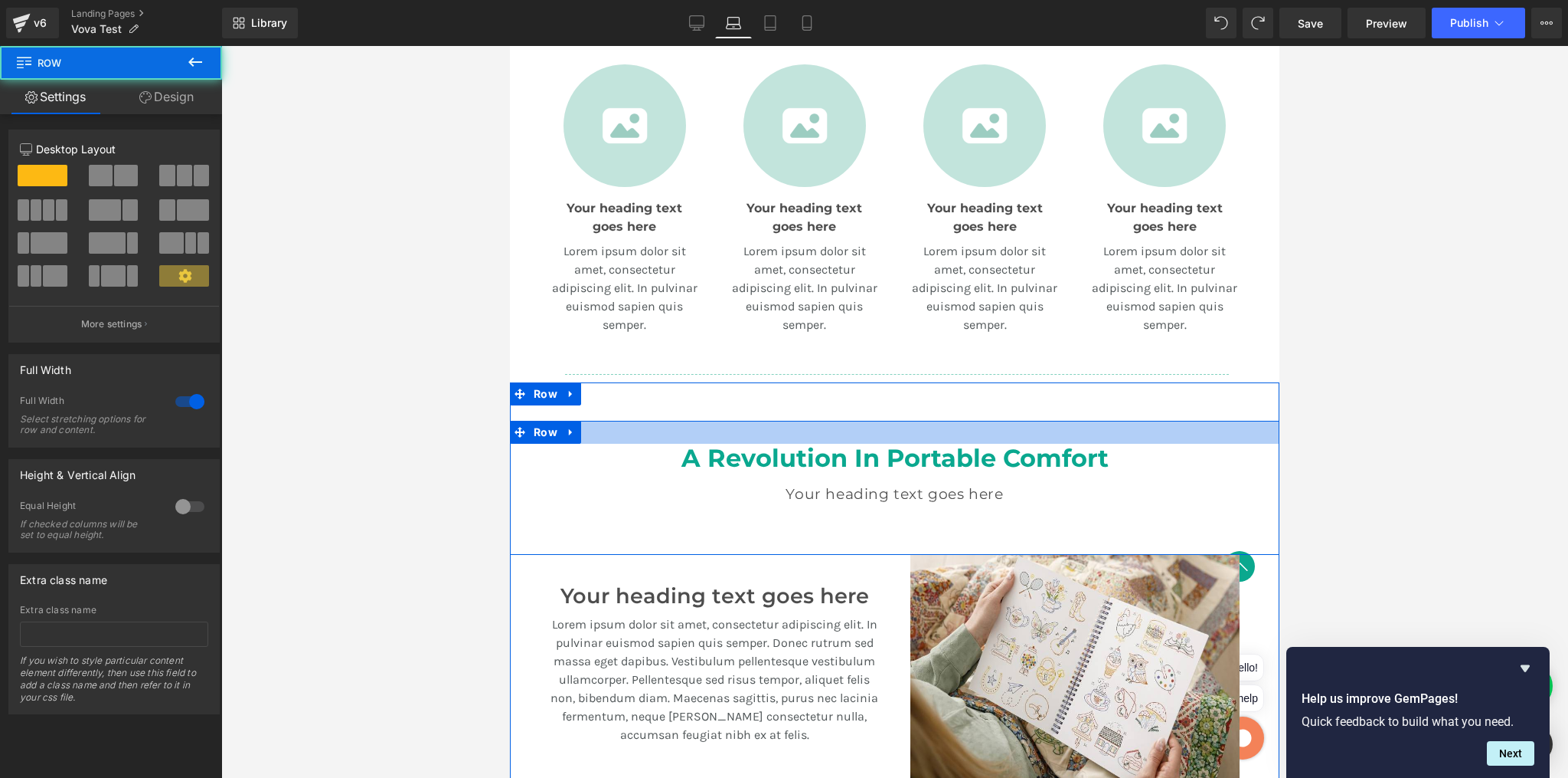
click at [1148, 437] on div at bounding box center [894, 432] width 769 height 23
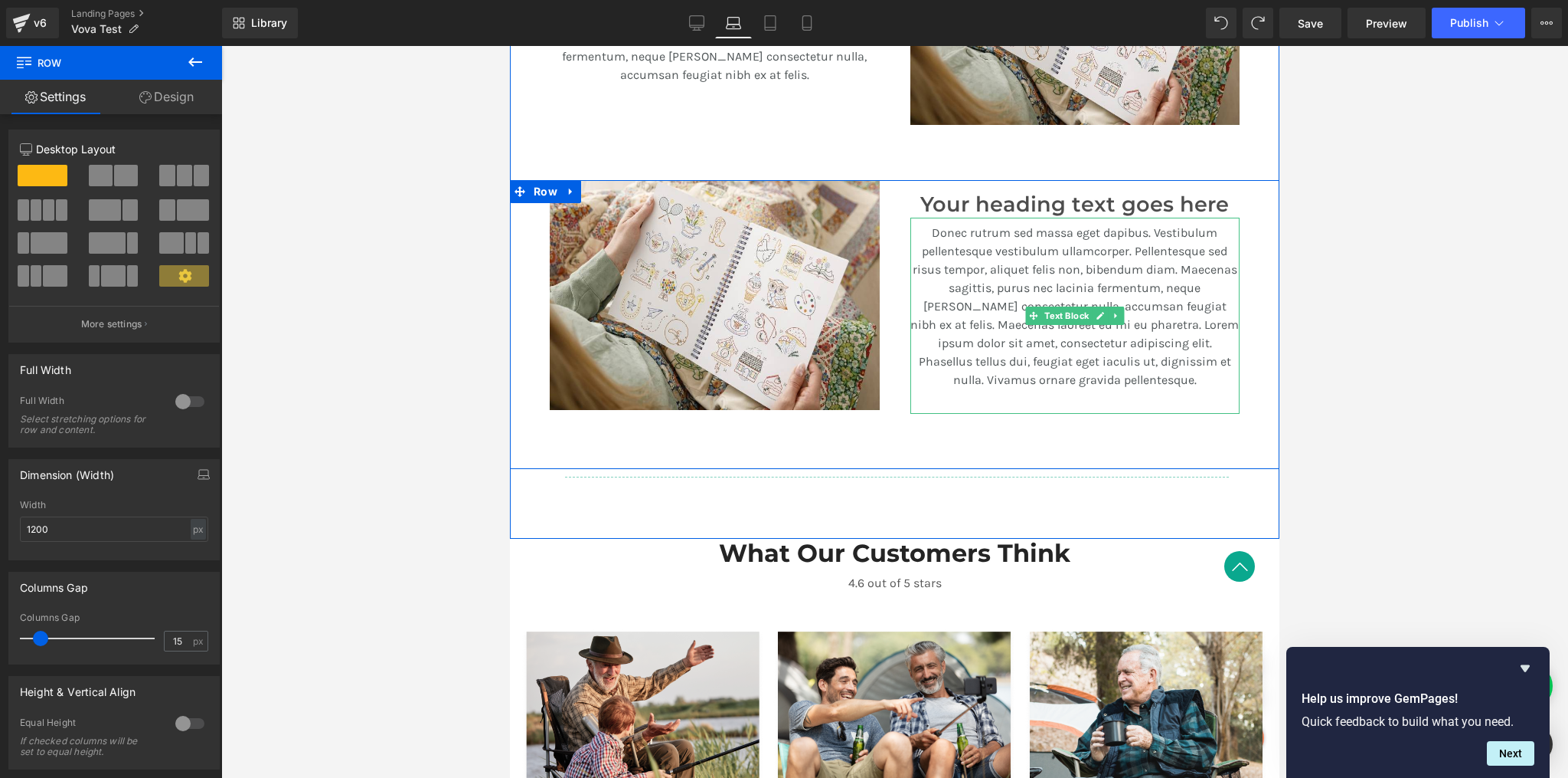
scroll to position [1428, 0]
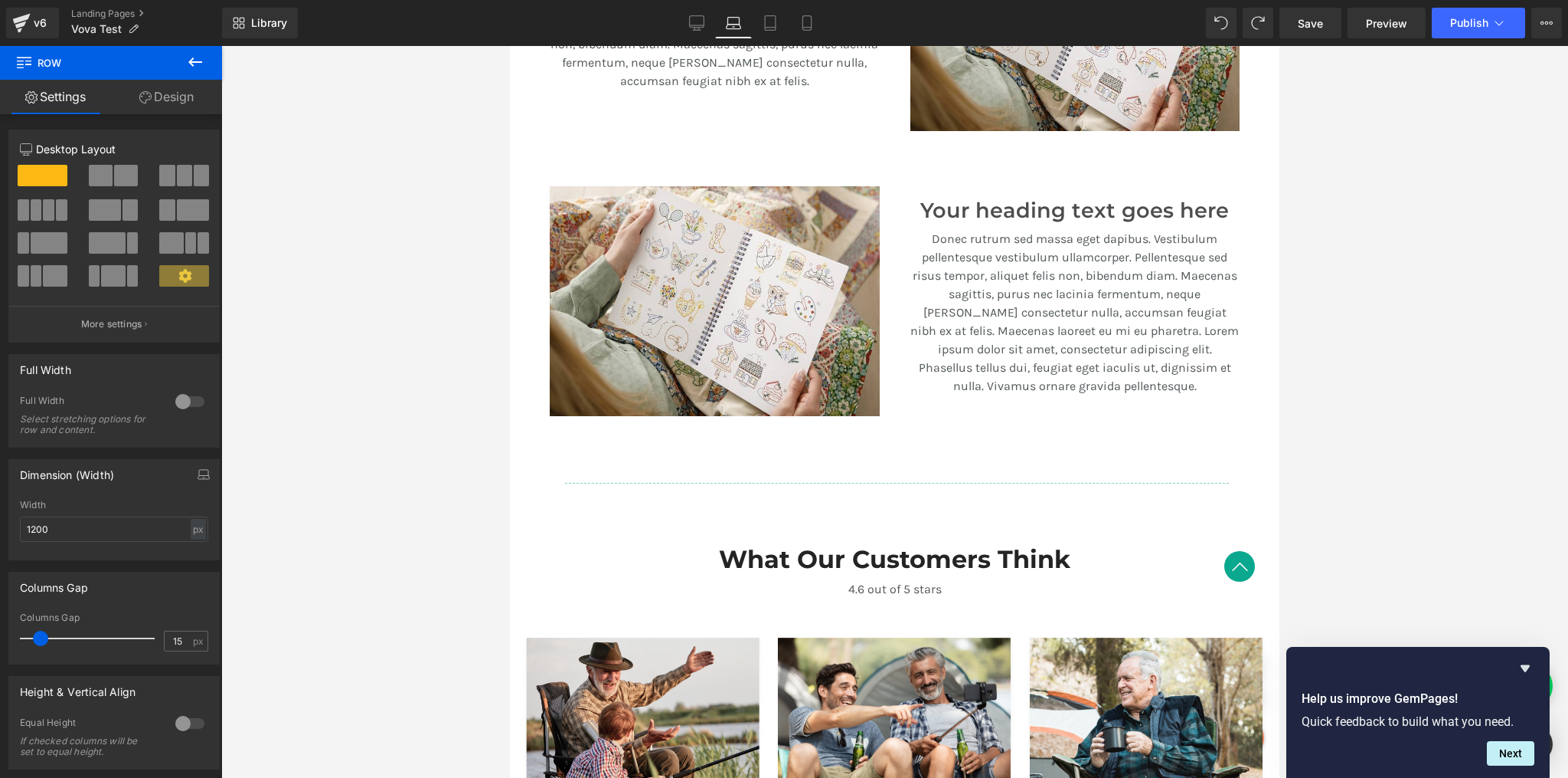
click at [1405, 346] on div at bounding box center [895, 412] width 1347 height 732
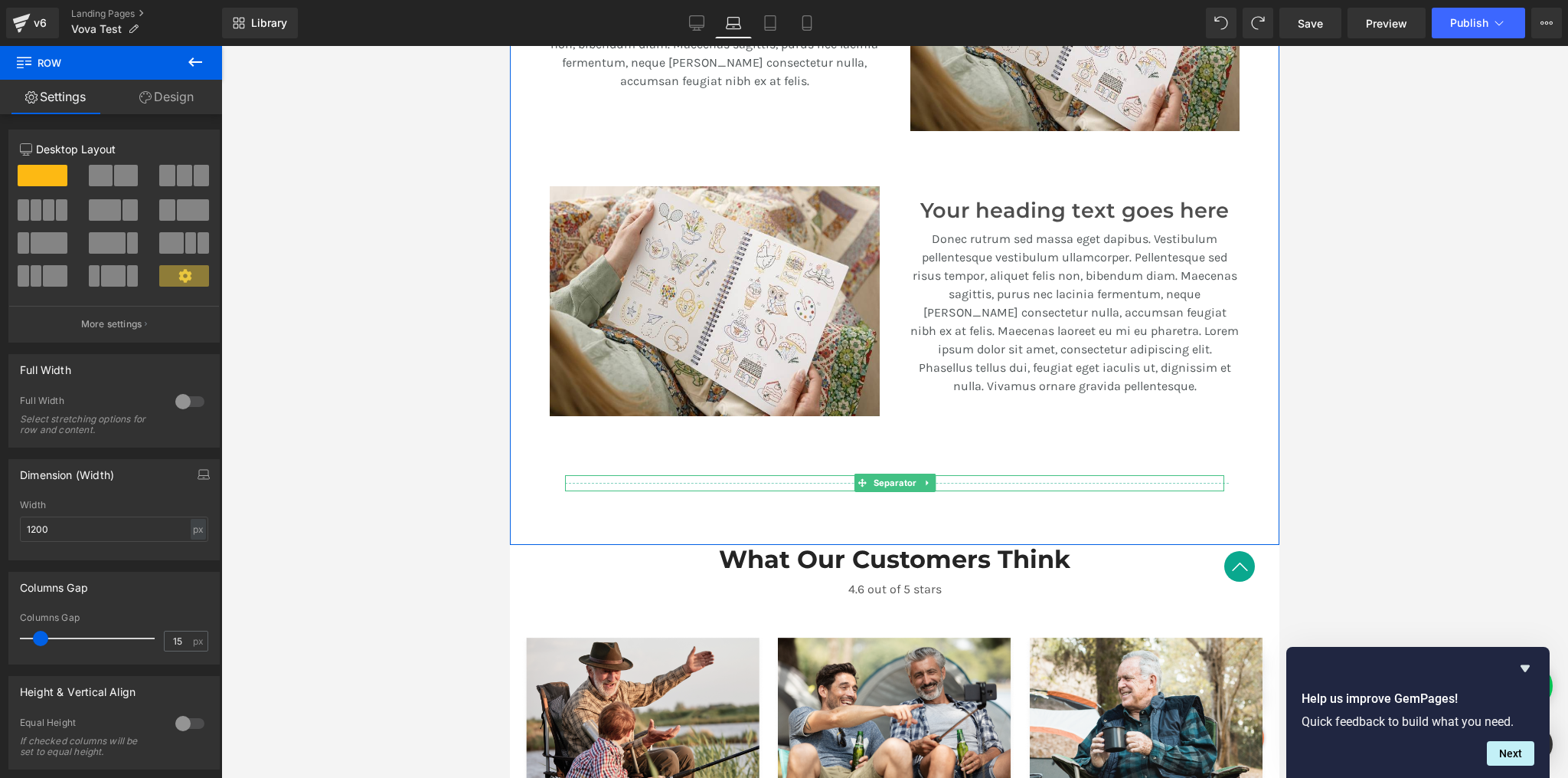
click at [1193, 482] on hr at bounding box center [897, 486] width 664 height 8
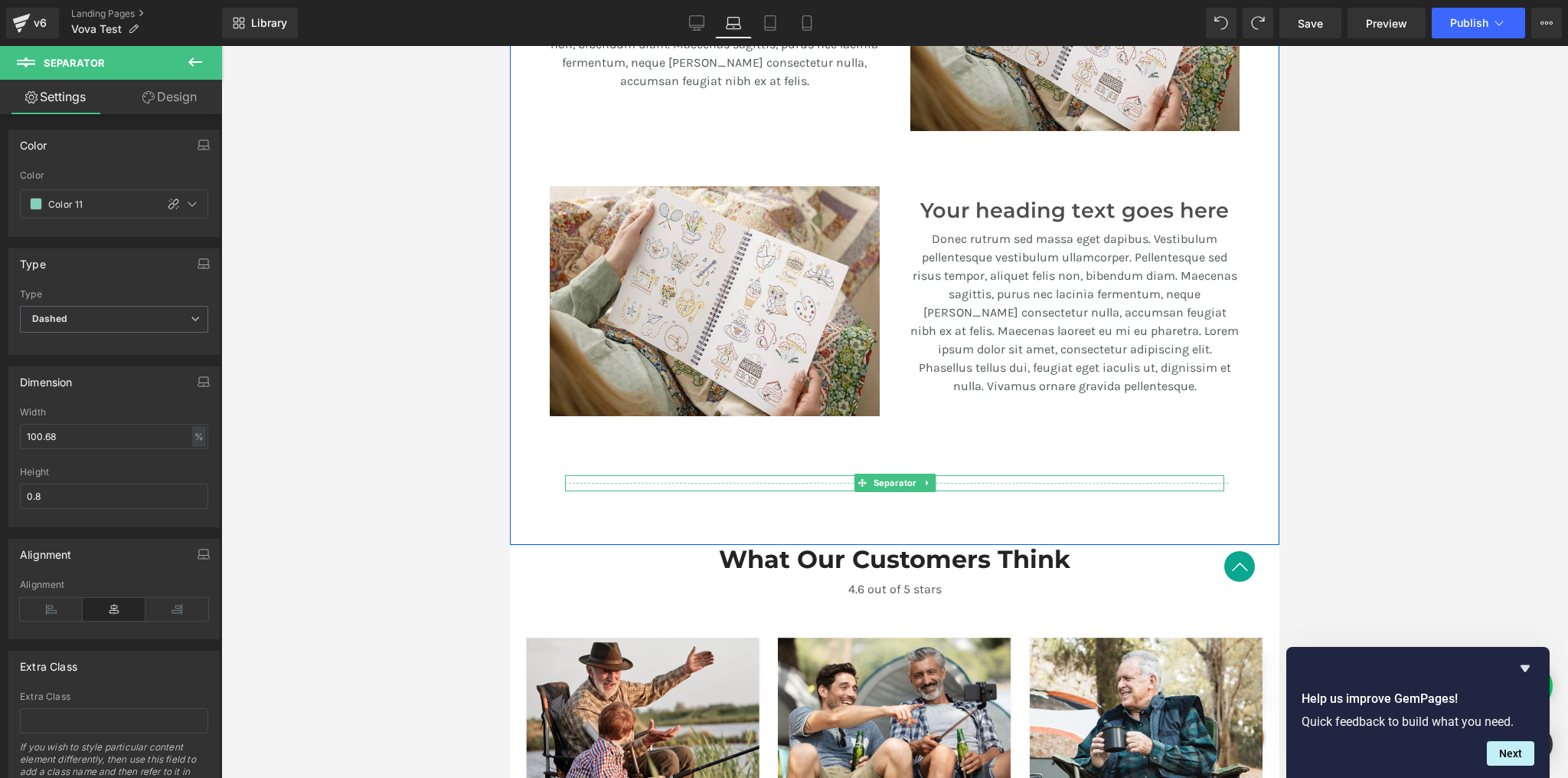
click at [1211, 477] on div at bounding box center [894, 483] width 659 height 16
click at [944, 475] on div at bounding box center [894, 477] width 659 height 4
click at [926, 482] on icon at bounding box center [927, 483] width 2 height 6
click at [931, 479] on icon at bounding box center [935, 482] width 8 height 9
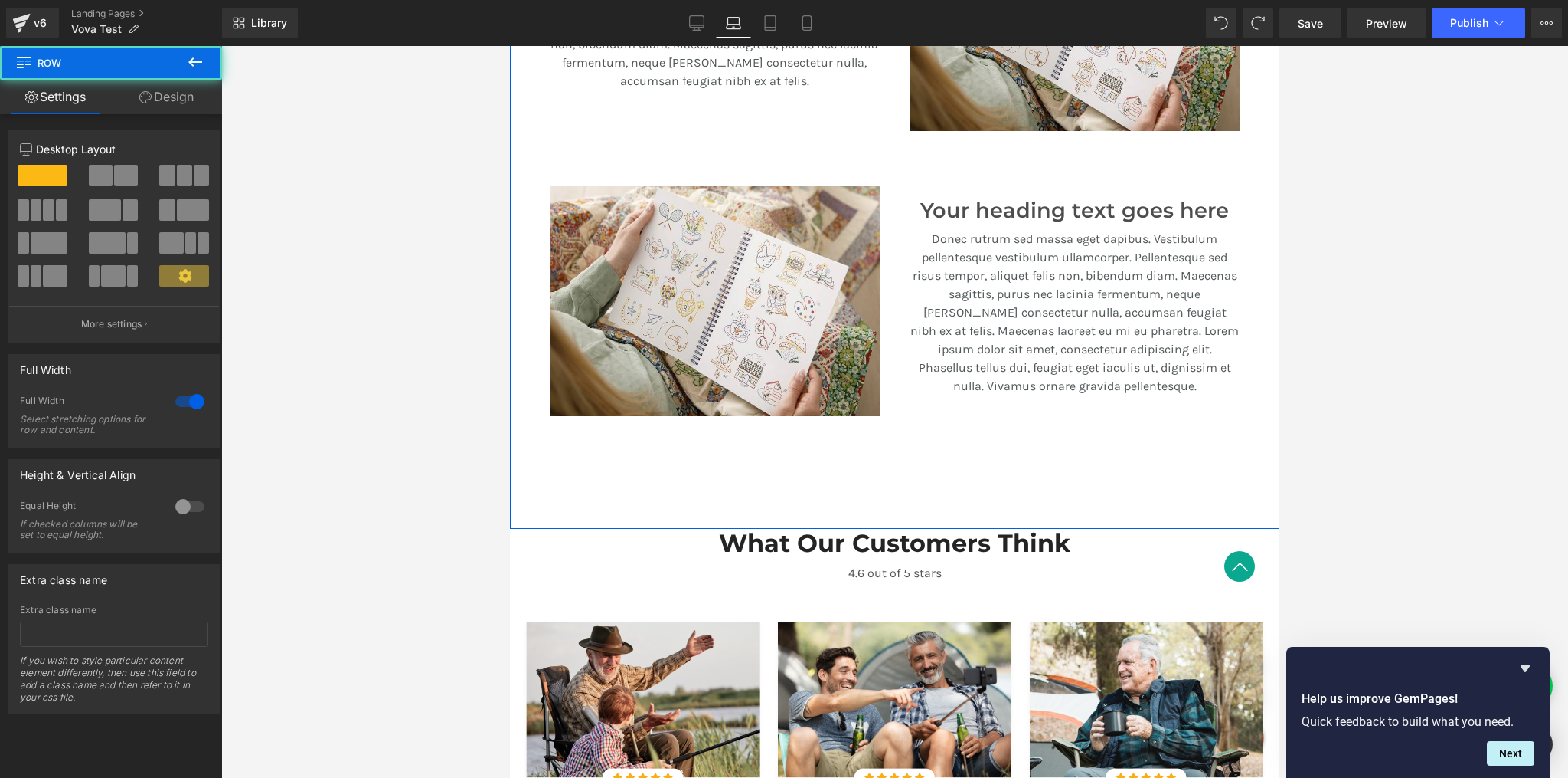
click at [1148, 491] on div "A Revolution In Portable Comfort Heading Your heading text goes here Heading Te…" at bounding box center [894, 128] width 769 height 800
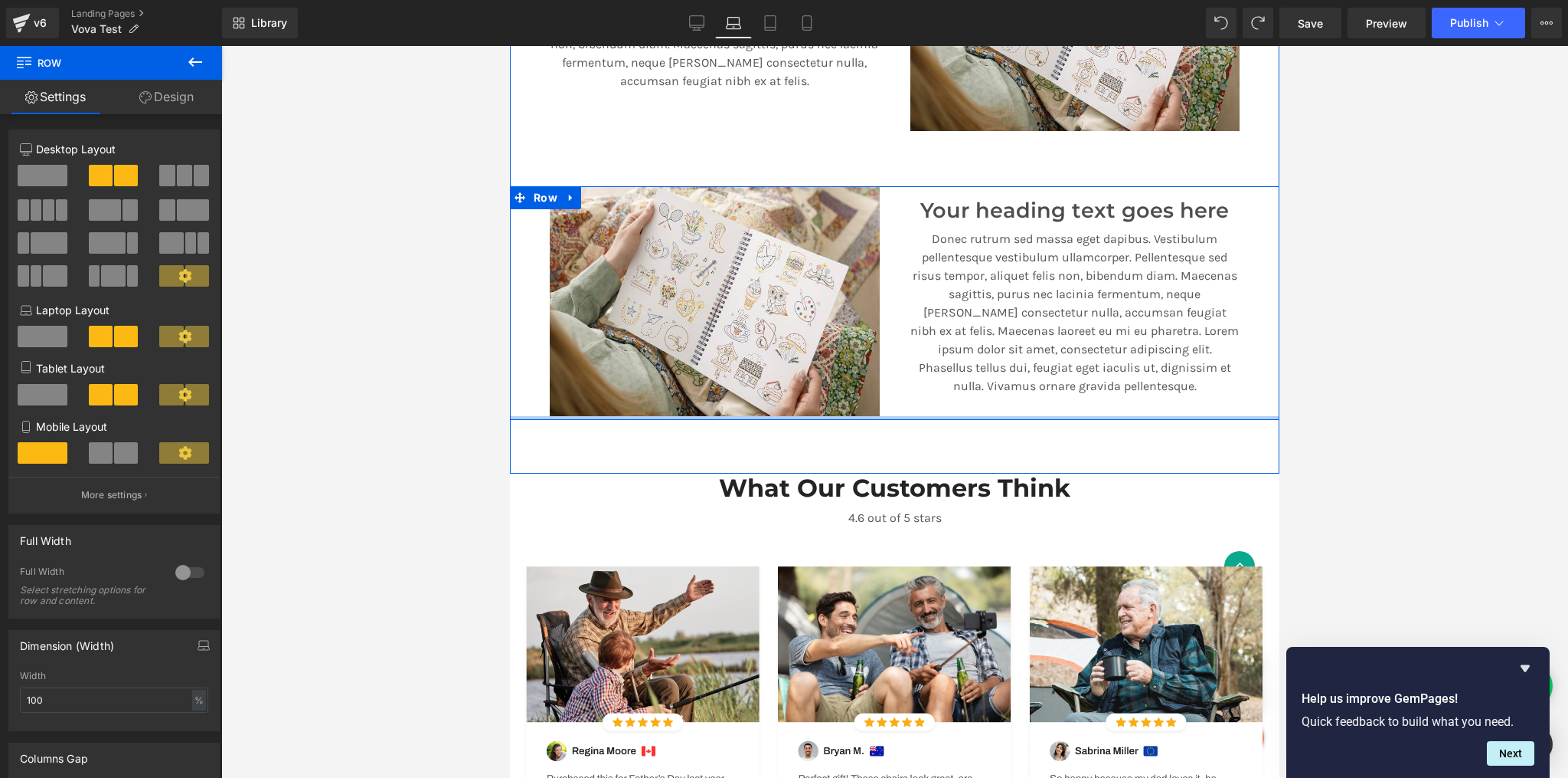
drag, startPoint x: 894, startPoint y: 442, endPoint x: 887, endPoint y: 383, distance: 59.4
click at [887, 383] on div "Image Your heading text goes here Heading Donec rutrum sed massa eget dapibus. …" at bounding box center [894, 303] width 769 height 234
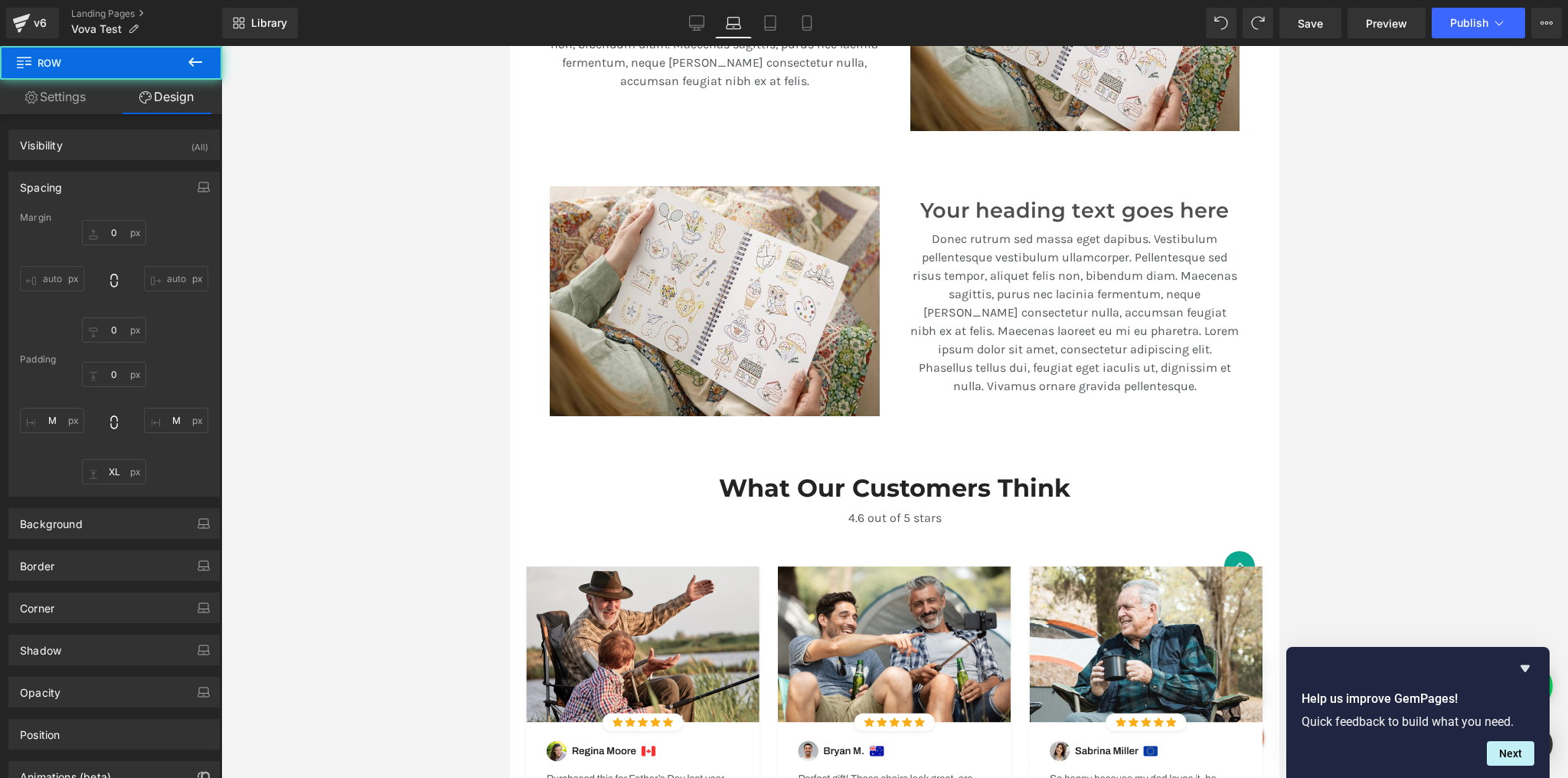
click at [1370, 406] on div at bounding box center [895, 412] width 1347 height 732
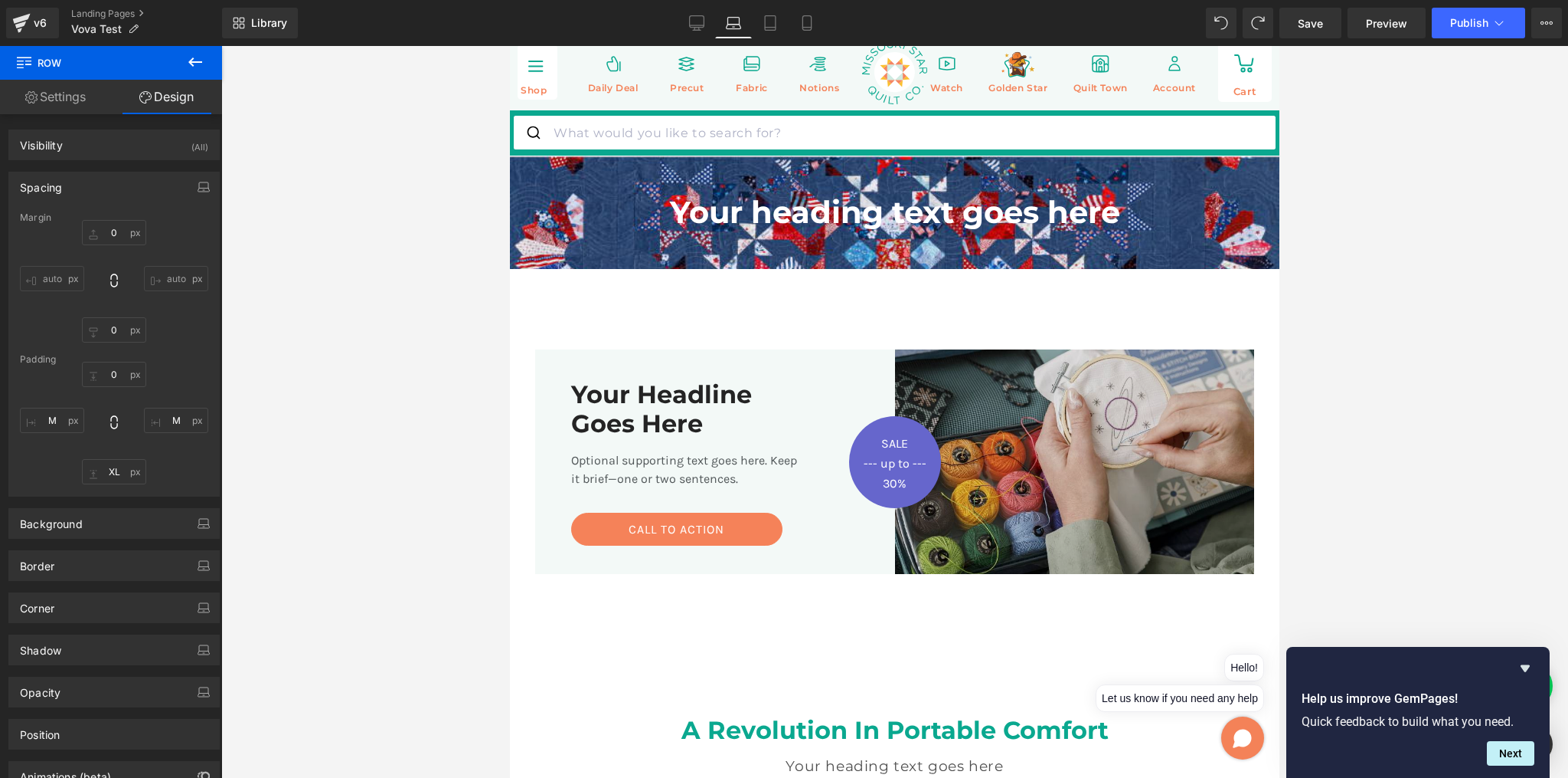
scroll to position [0, 0]
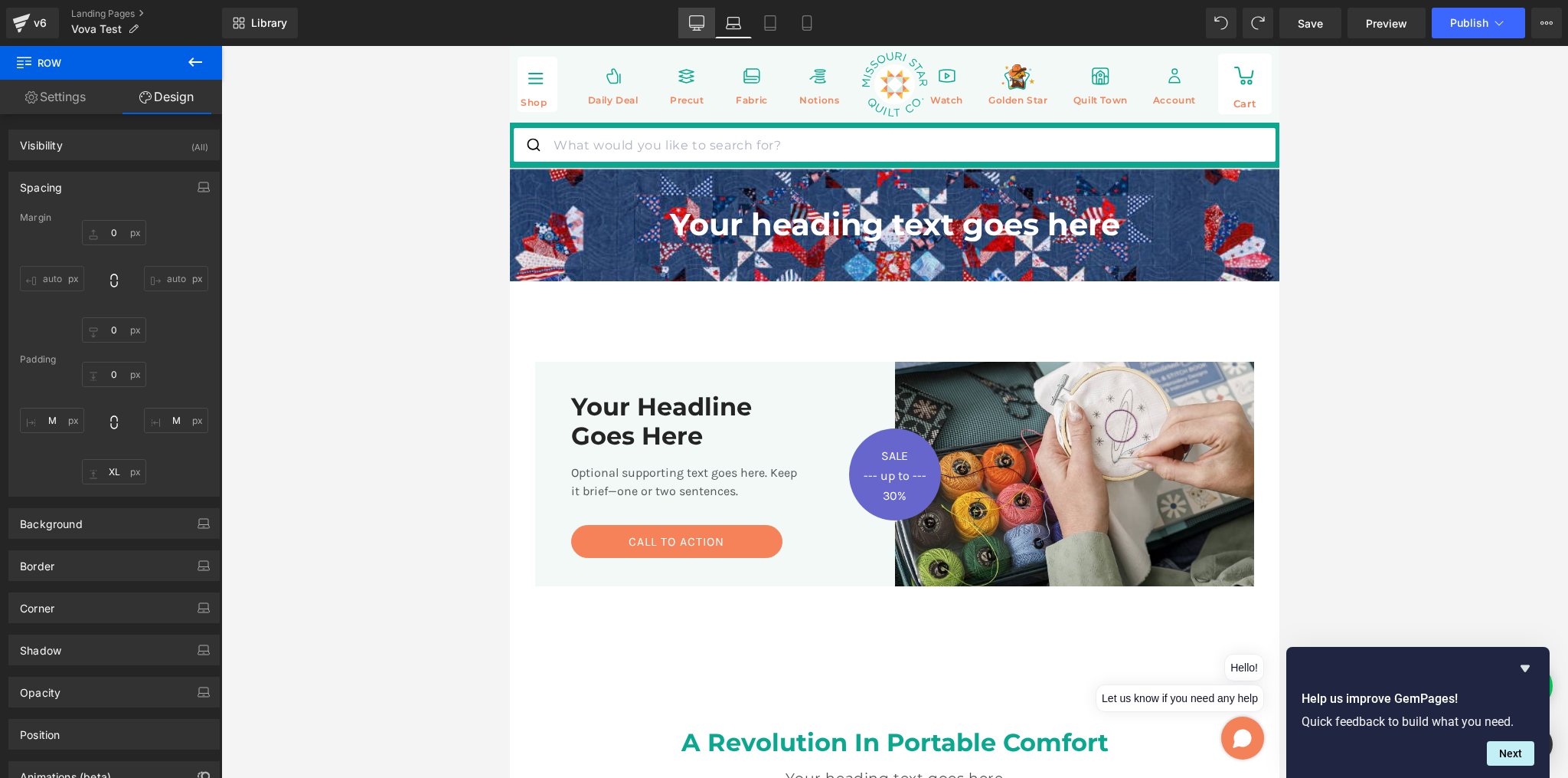
click at [704, 24] on icon at bounding box center [696, 23] width 15 height 15
type input "0"
type input "M"
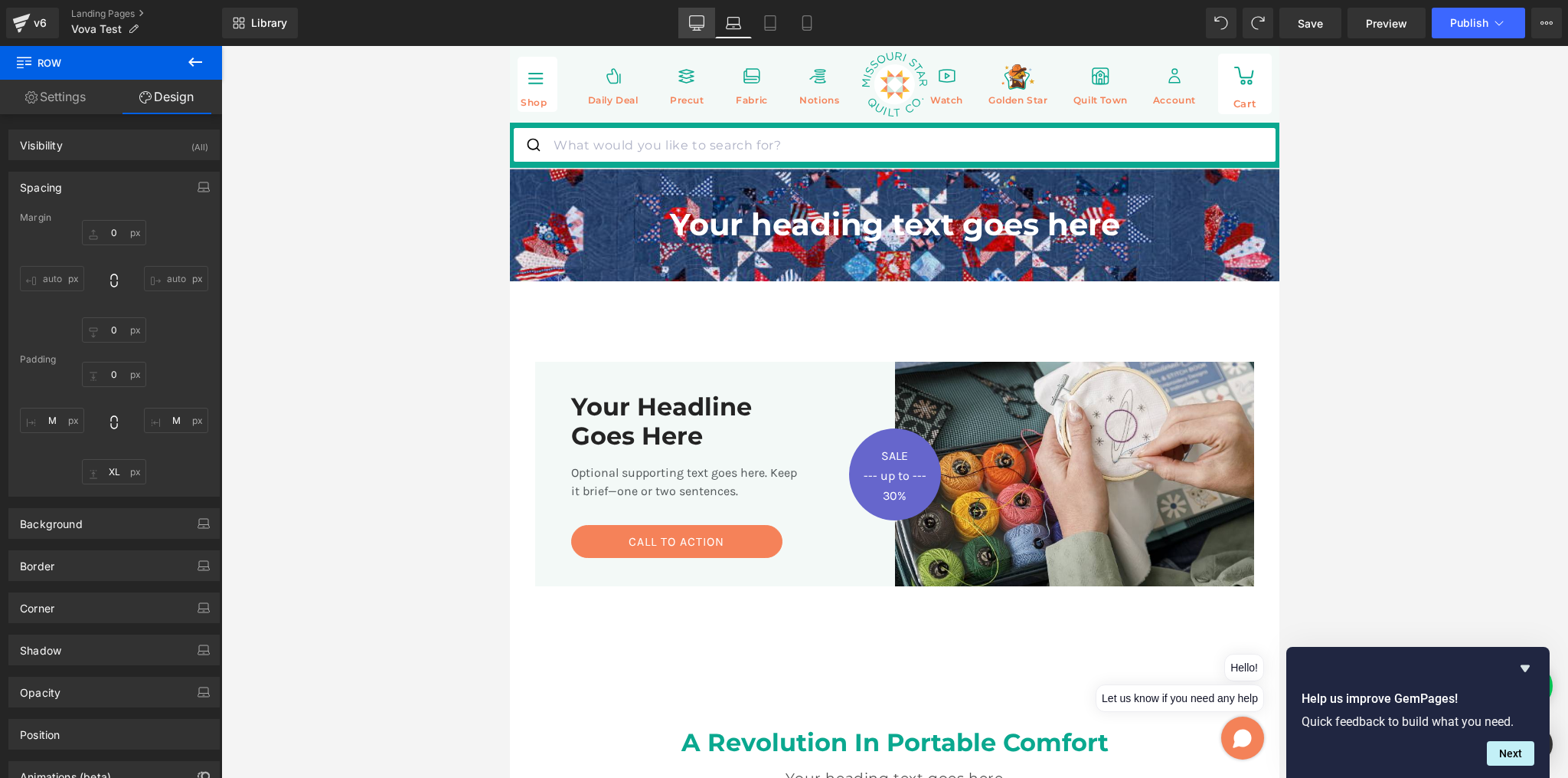
type input "XL"
type input "M"
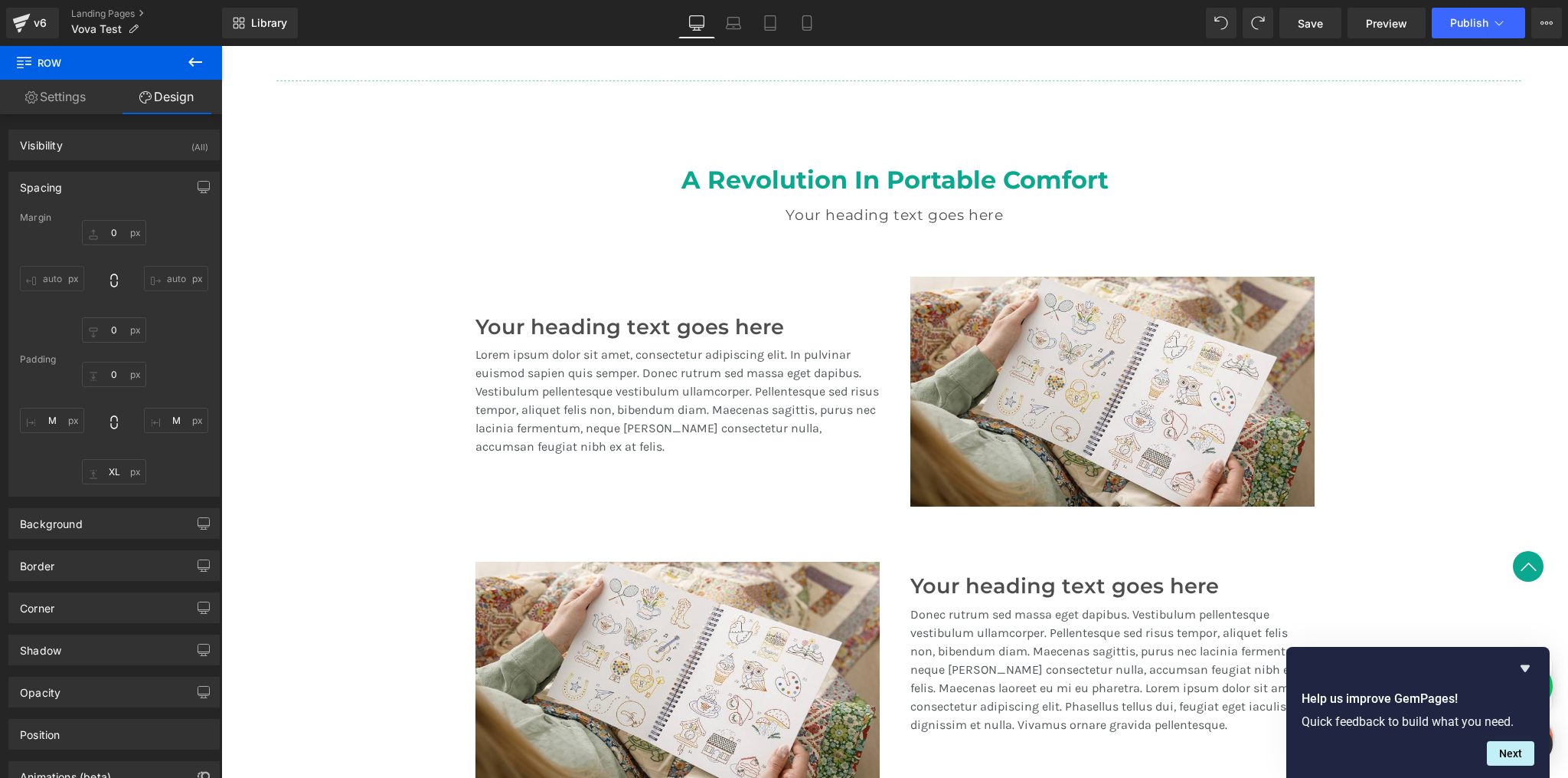
scroll to position [1019, 0]
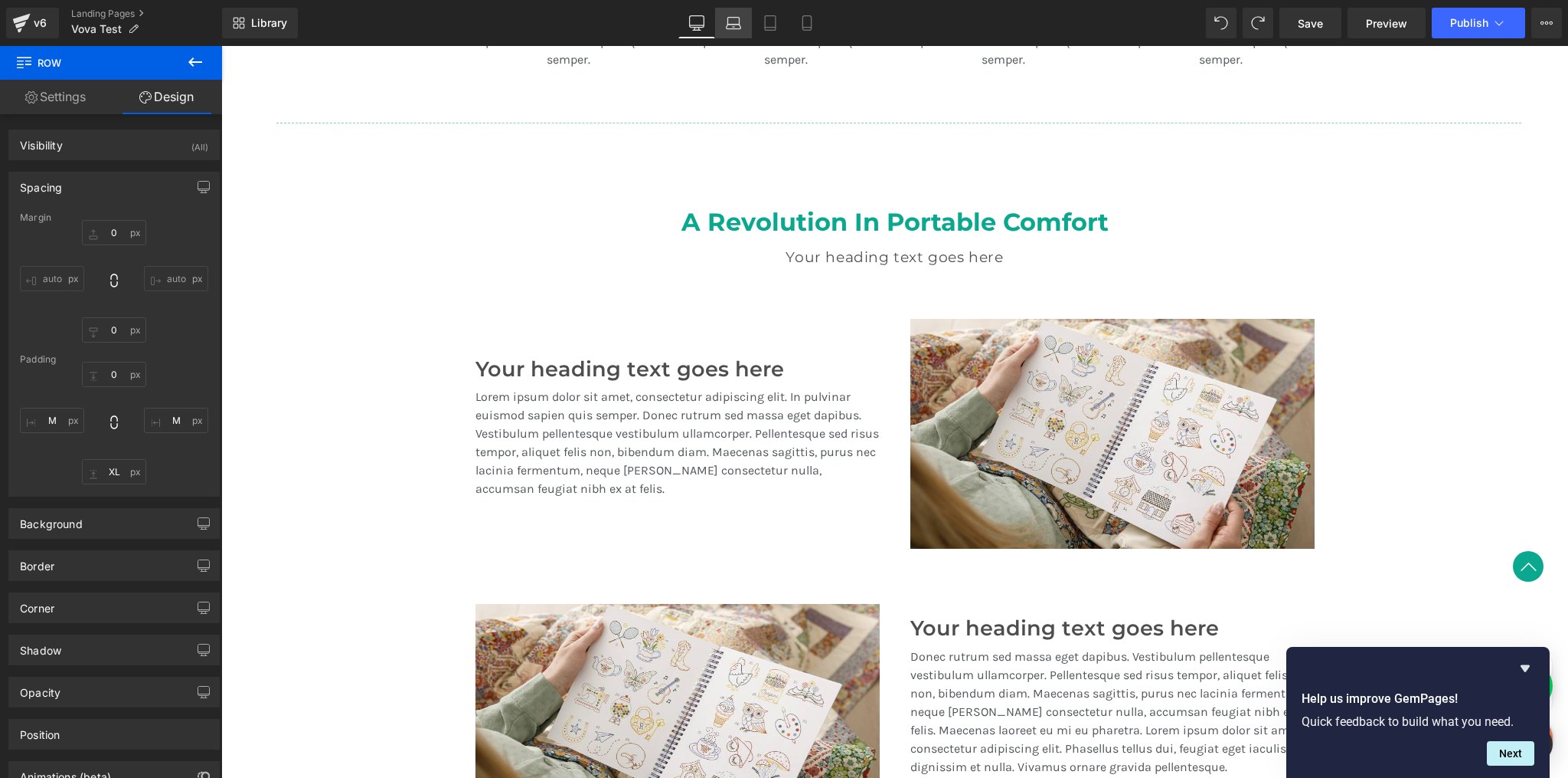
click at [735, 24] on icon at bounding box center [734, 23] width 15 height 15
type input "0"
type input "M"
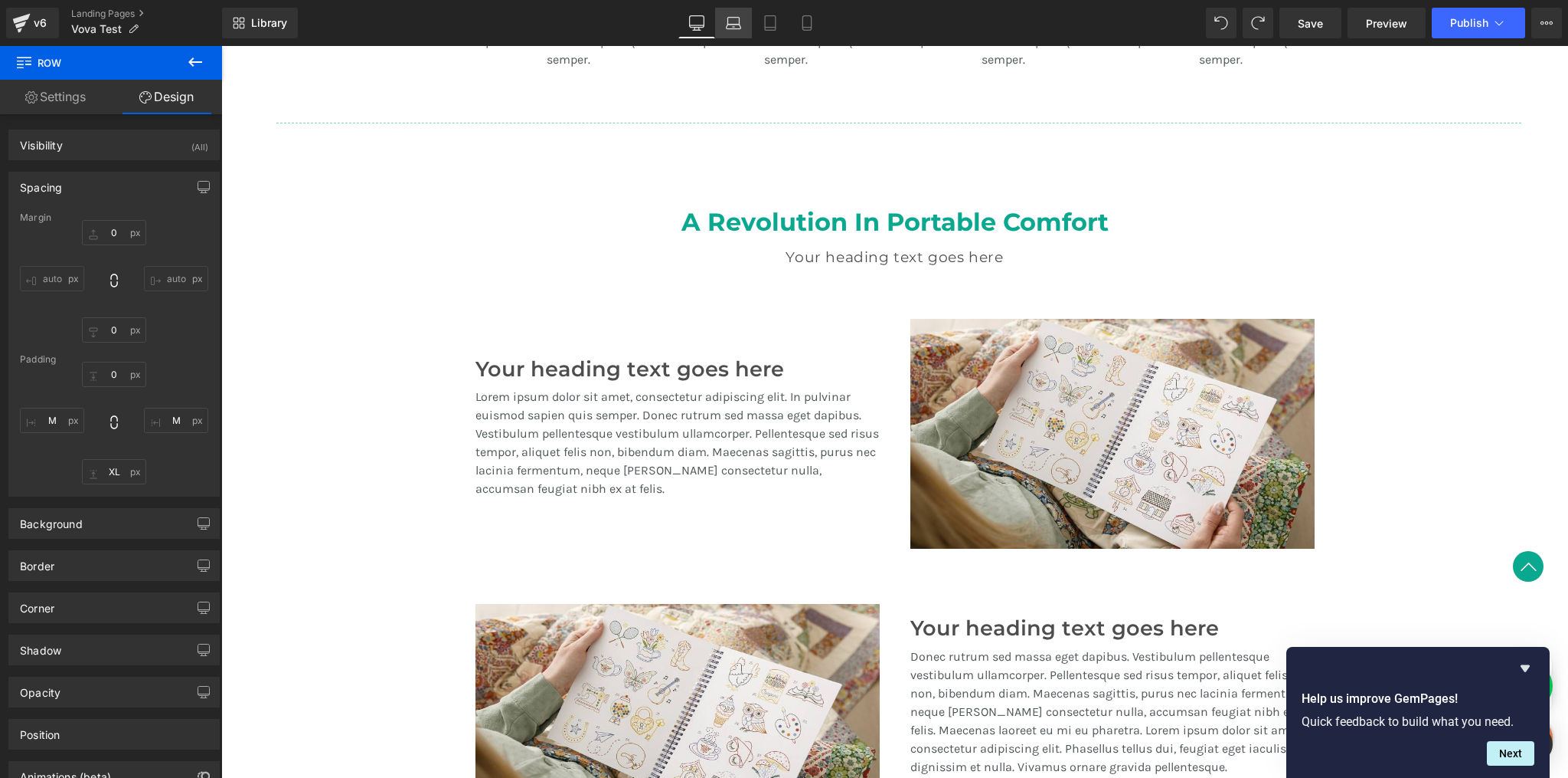
type input "XL"
type input "M"
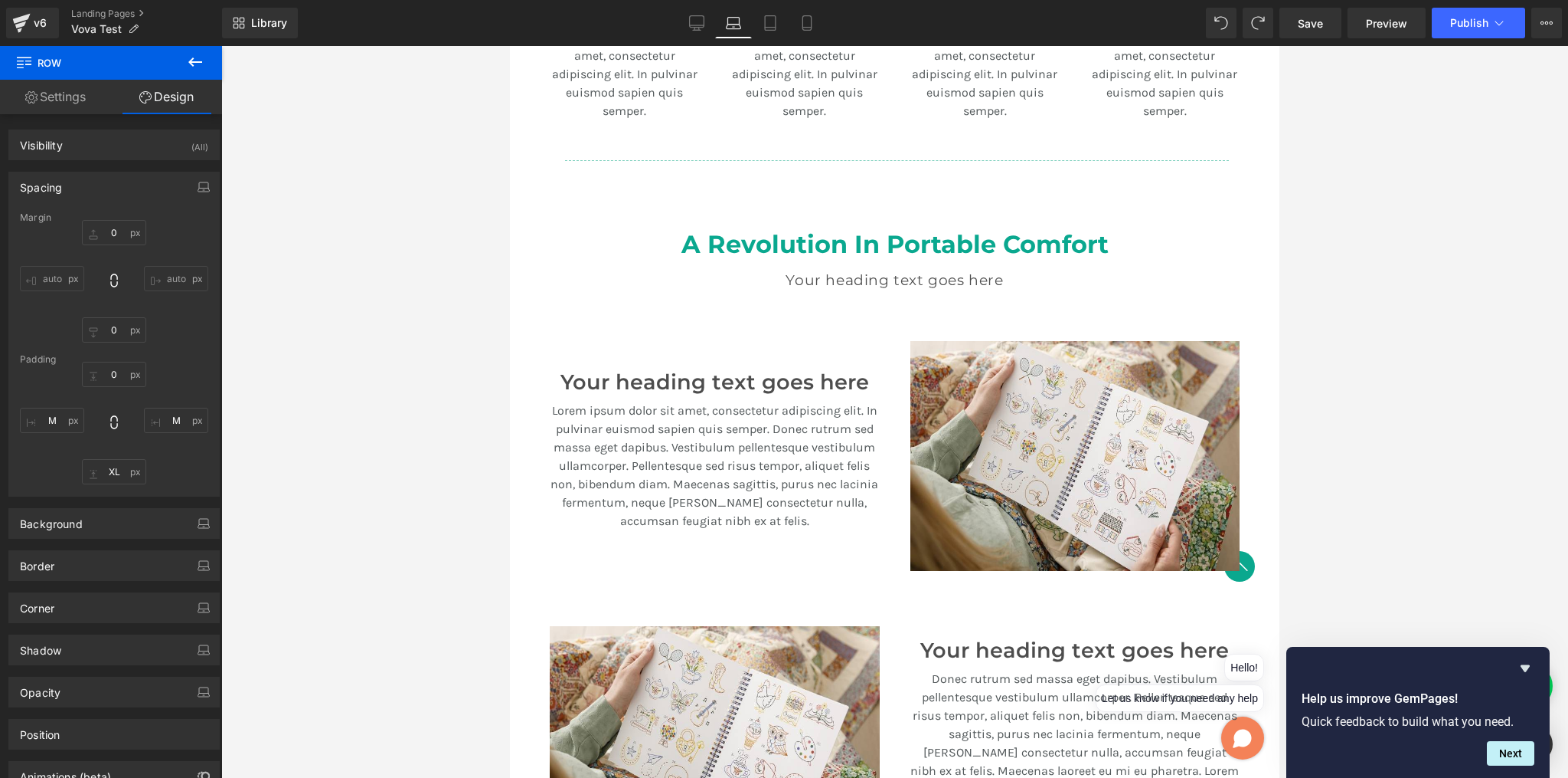
scroll to position [1041, 0]
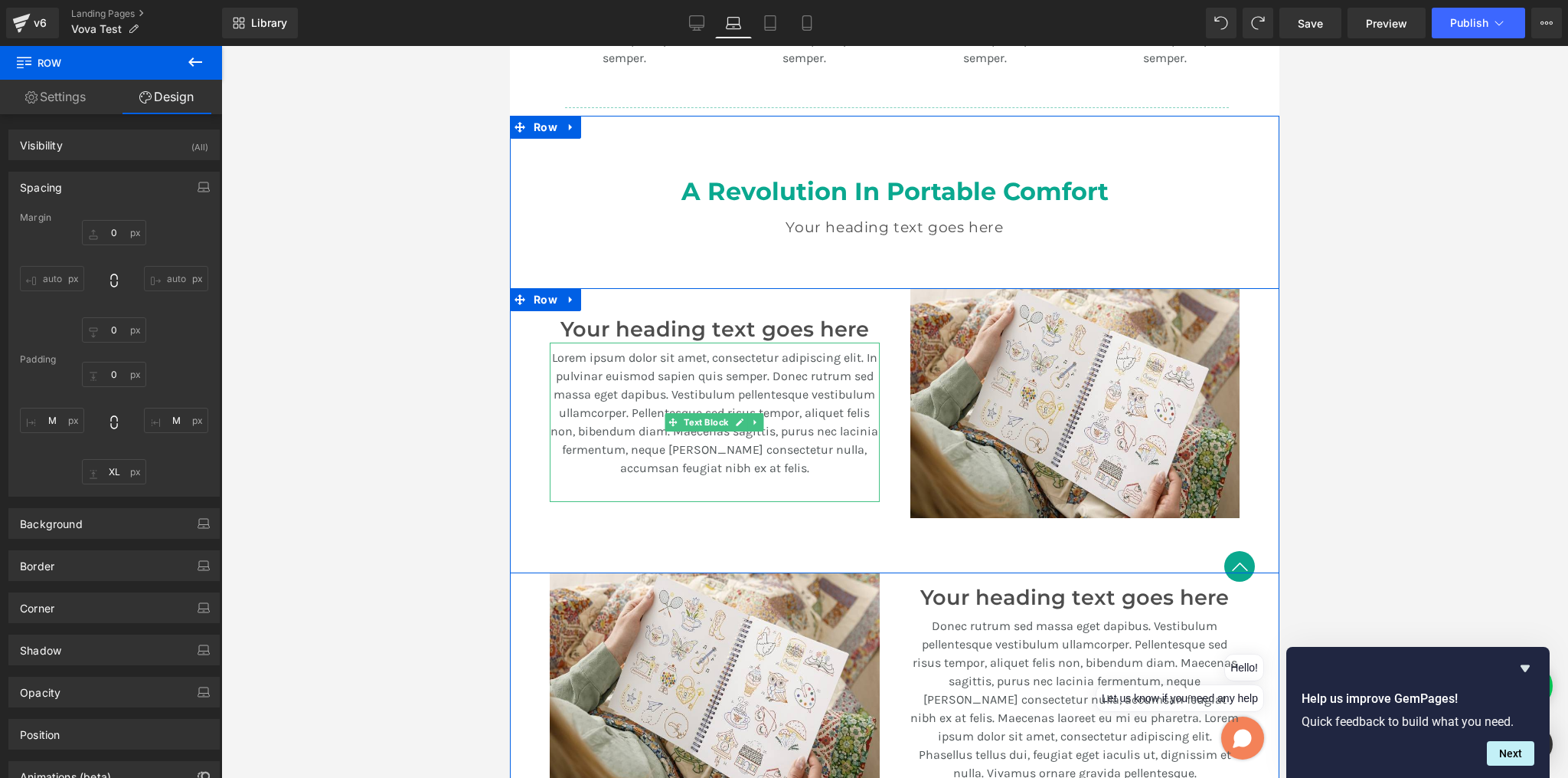
click at [760, 378] on p "Lorem ipsum dolor sit amet, consectetur adipiscing elit. In pulvinar euismod sa…" at bounding box center [714, 413] width 330 height 129
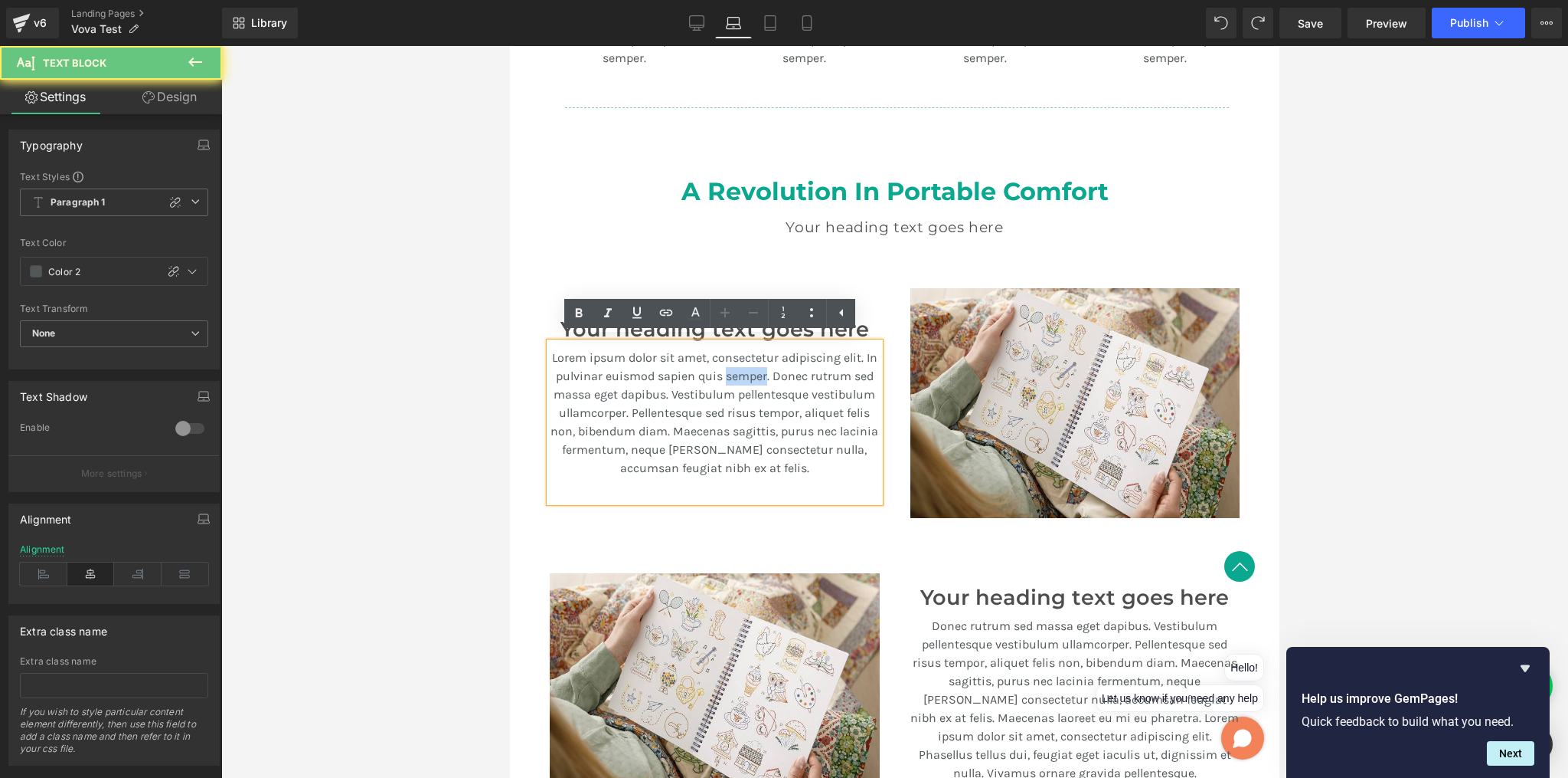
click at [760, 378] on p "Lorem ipsum dolor sit amet, consectetur adipiscing elit. In pulvinar euismod sa…" at bounding box center [714, 413] width 330 height 129
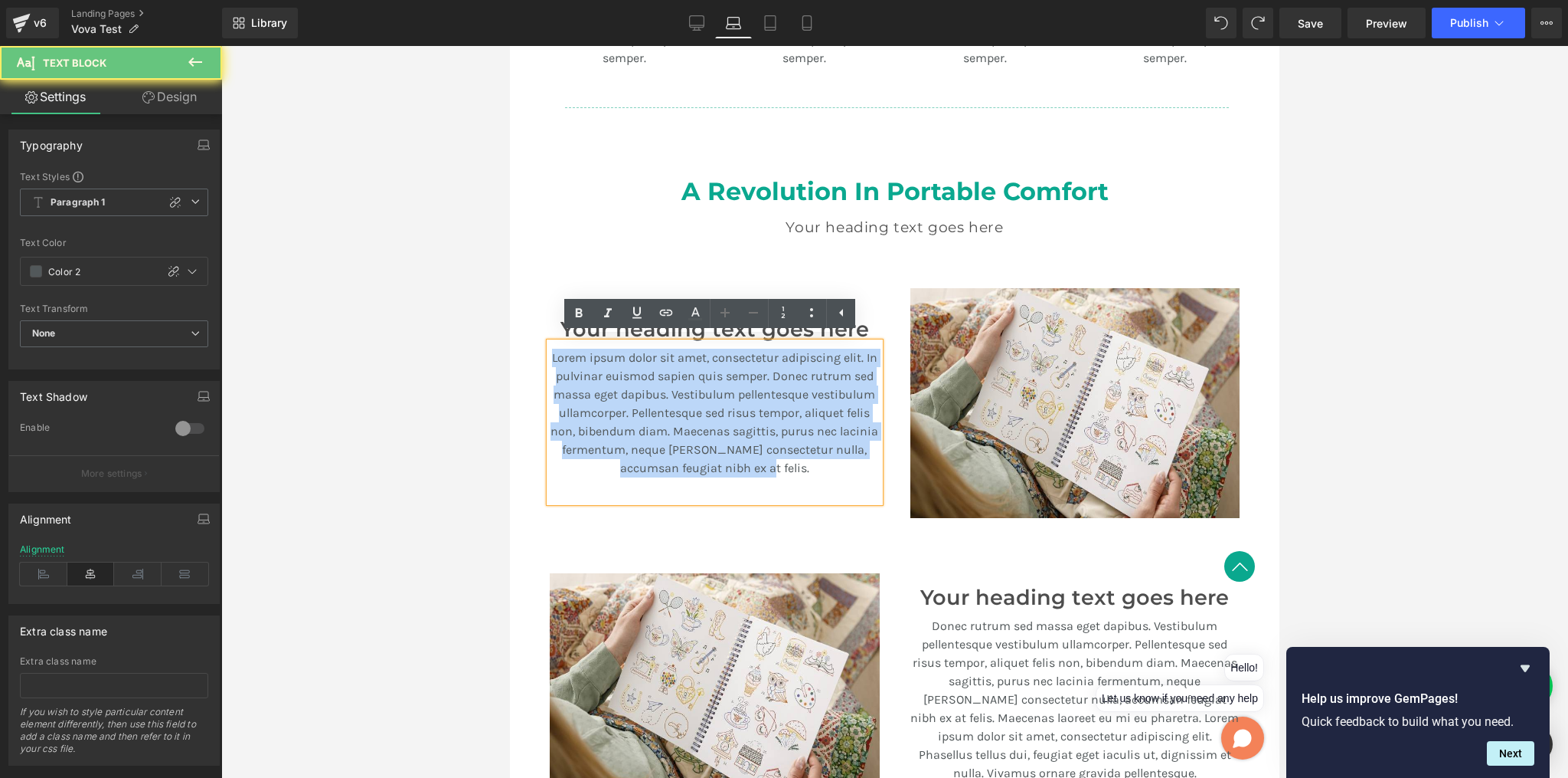
click at [760, 378] on p "Lorem ipsum dolor sit amet, consectetur adipiscing elit. In pulvinar euismod sa…" at bounding box center [714, 413] width 330 height 129
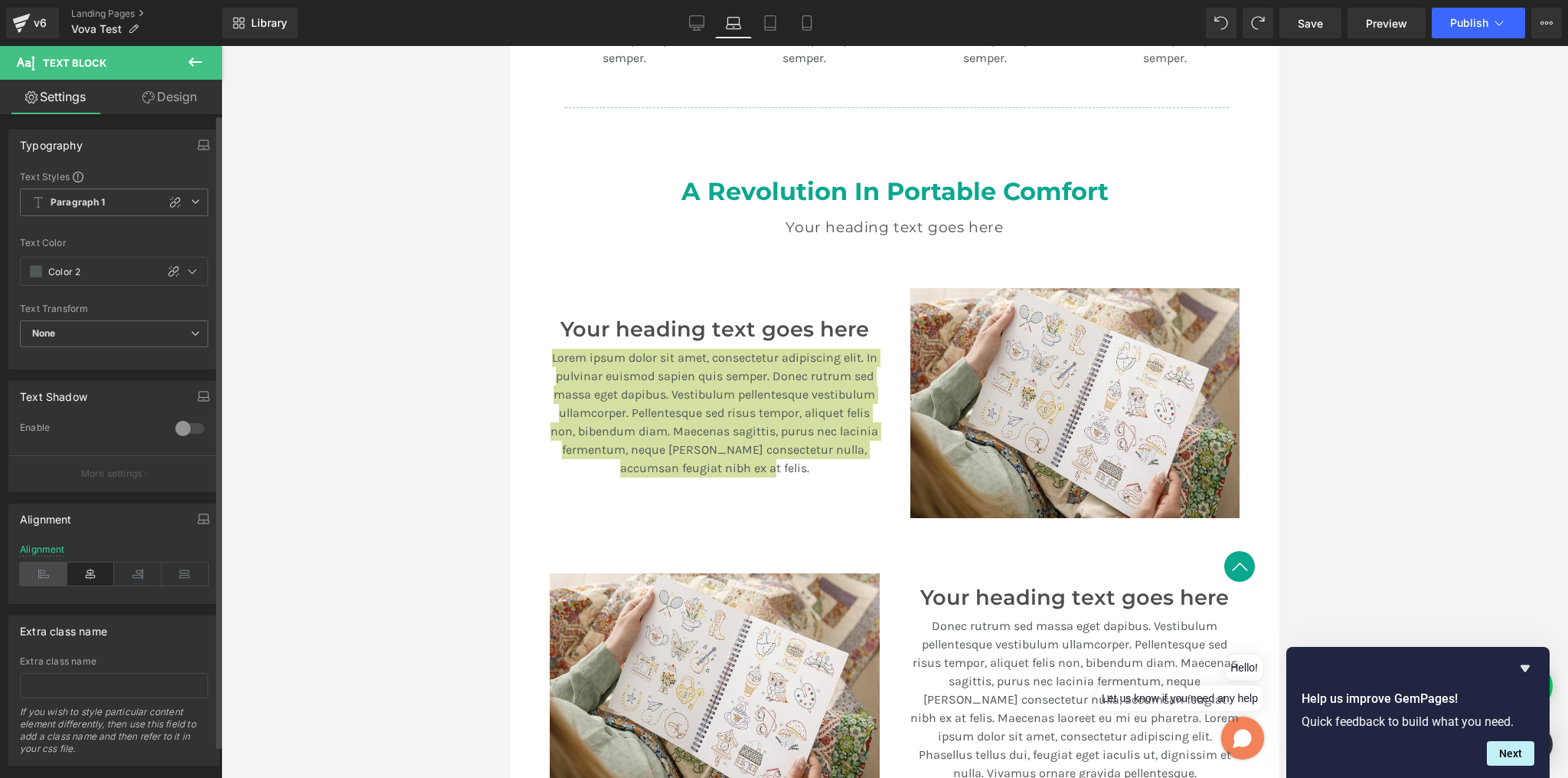
click at [48, 577] on icon at bounding box center [44, 574] width 48 height 23
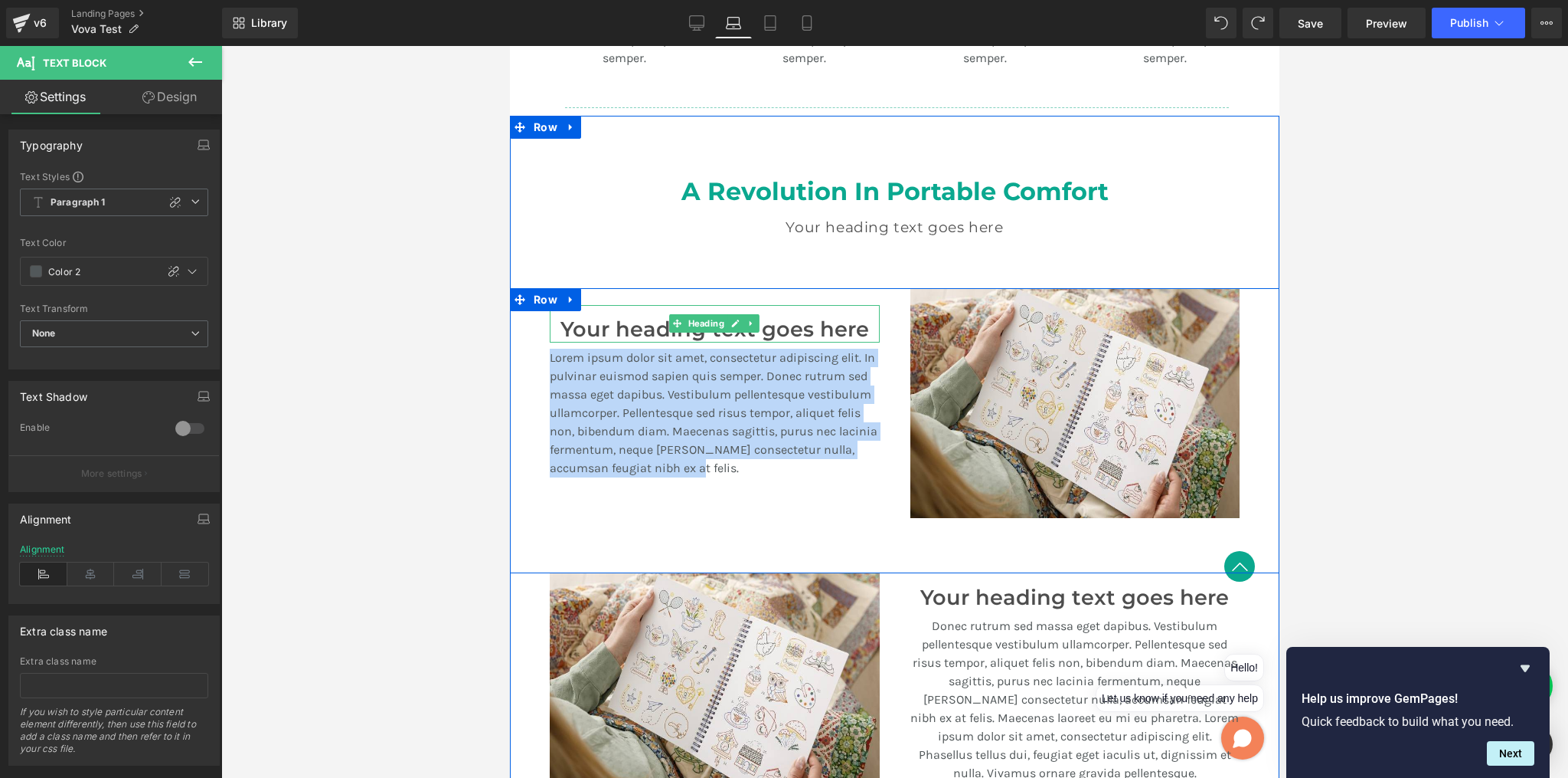
click at [593, 326] on h3 "Your heading text goes here" at bounding box center [714, 330] width 330 height 25
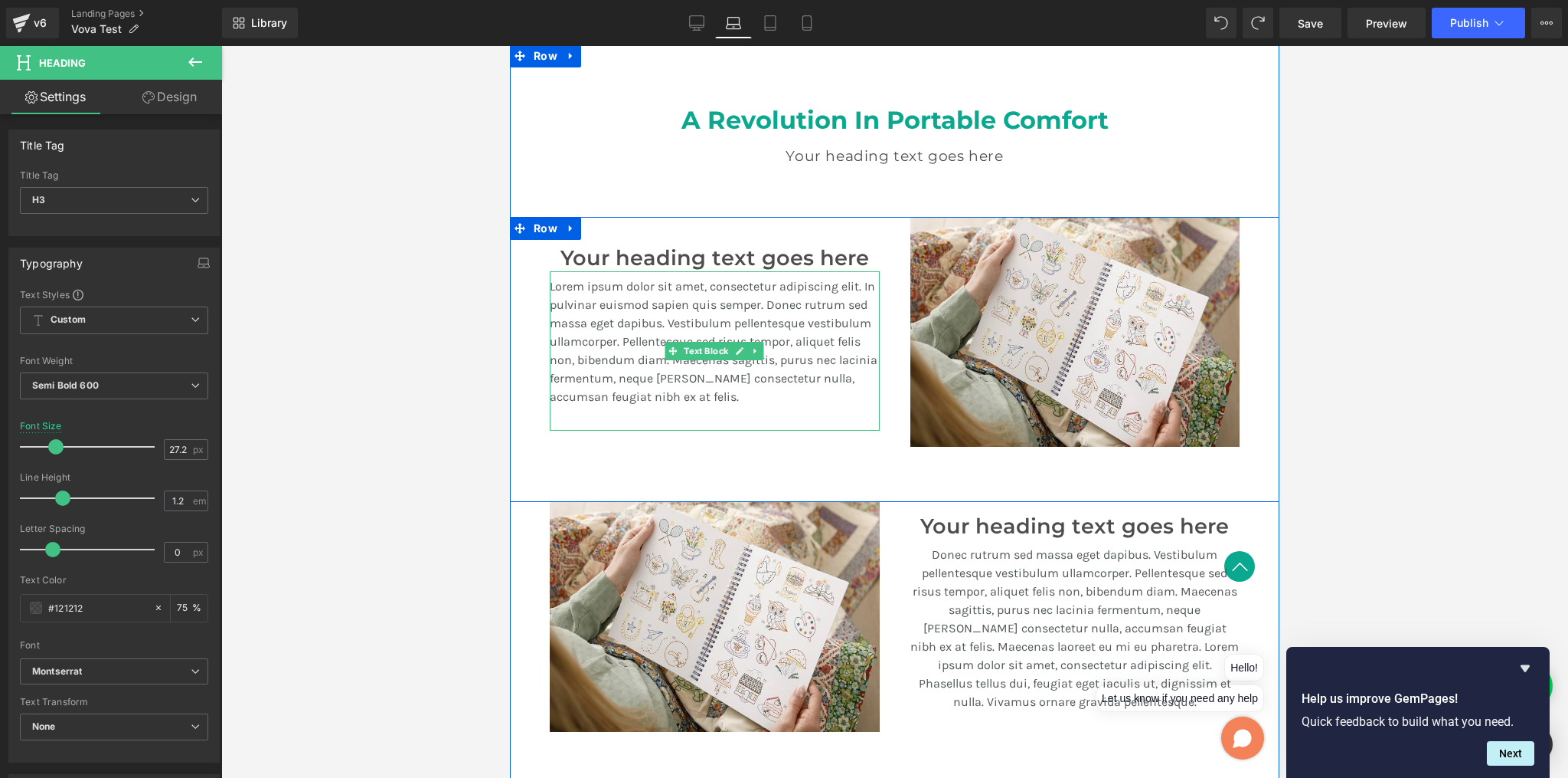
scroll to position [1123, 0]
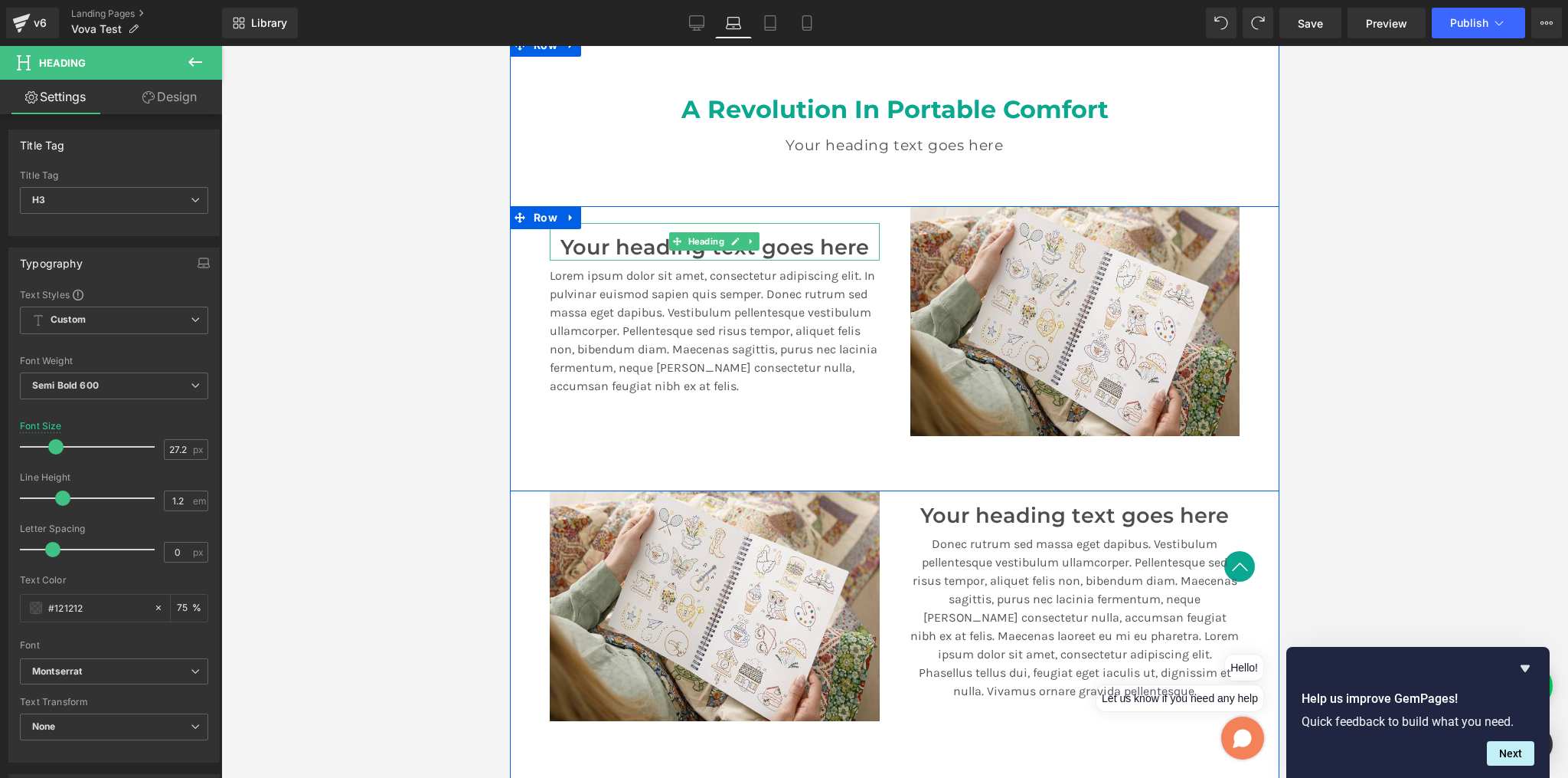
click at [607, 240] on h3 "Your heading text goes here" at bounding box center [714, 248] width 330 height 25
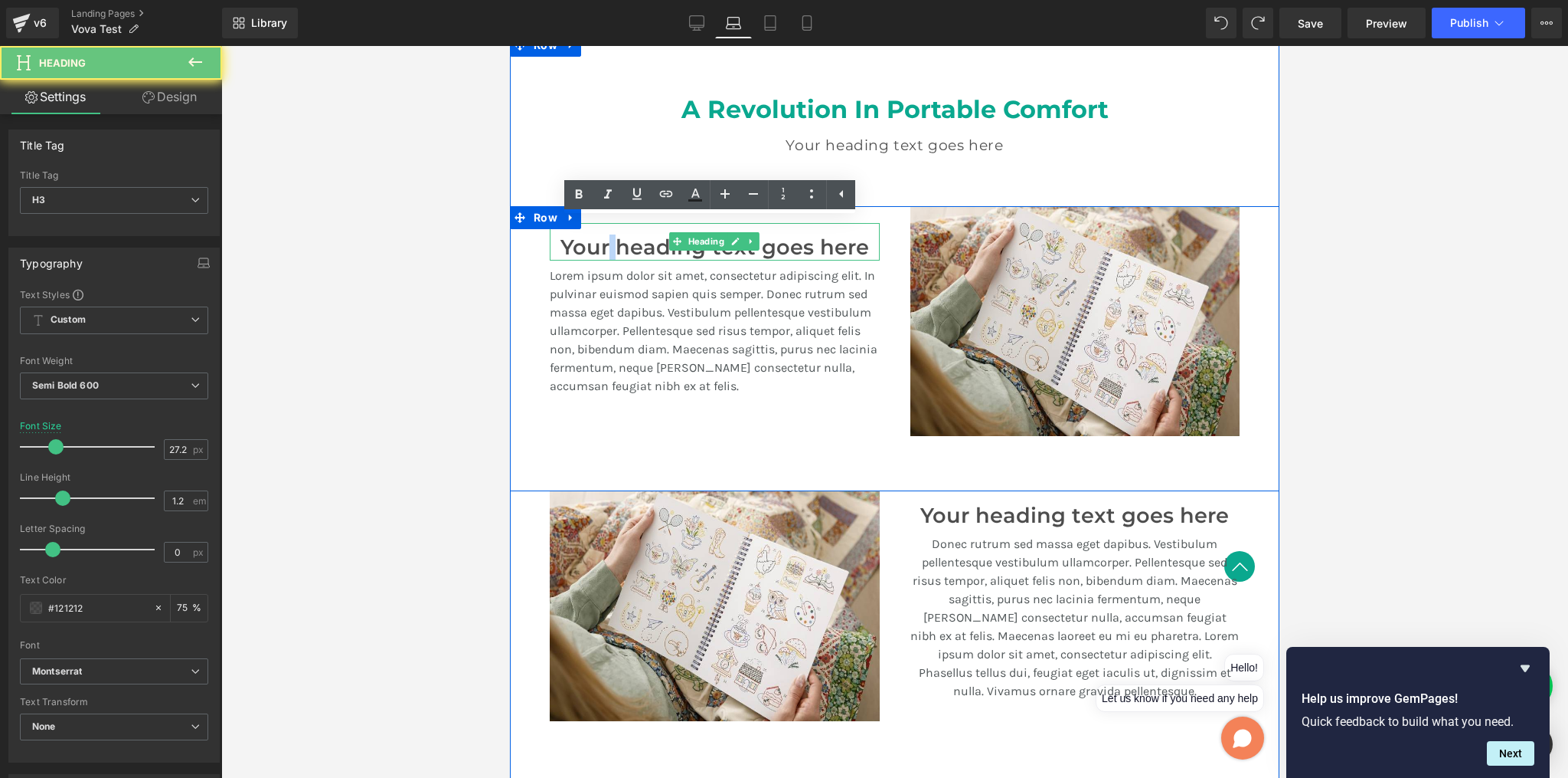
click at [607, 240] on h3 "Your heading text goes here" at bounding box center [714, 248] width 330 height 25
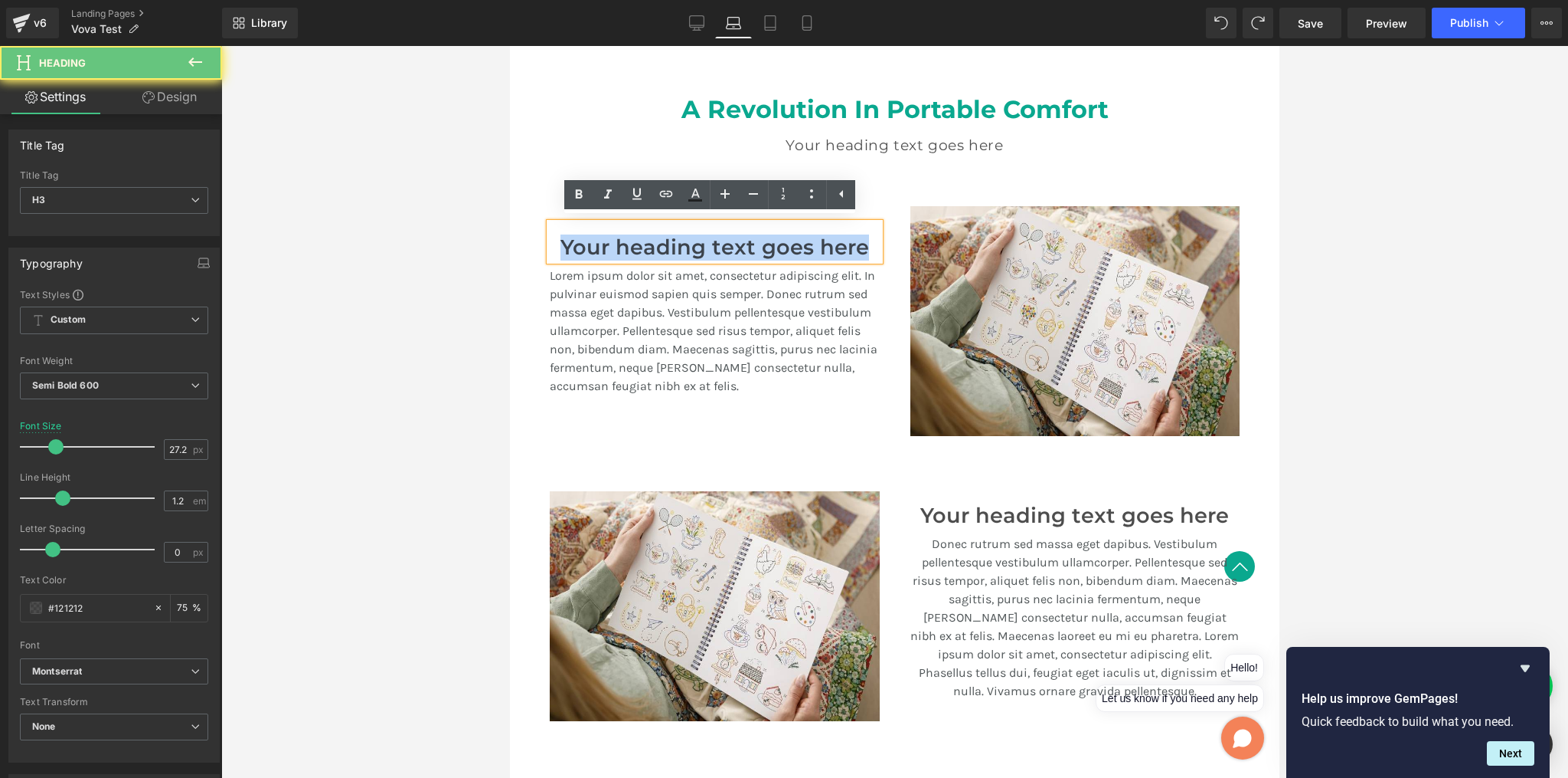
click at [607, 240] on h3 "Your heading text goes here" at bounding box center [714, 248] width 330 height 25
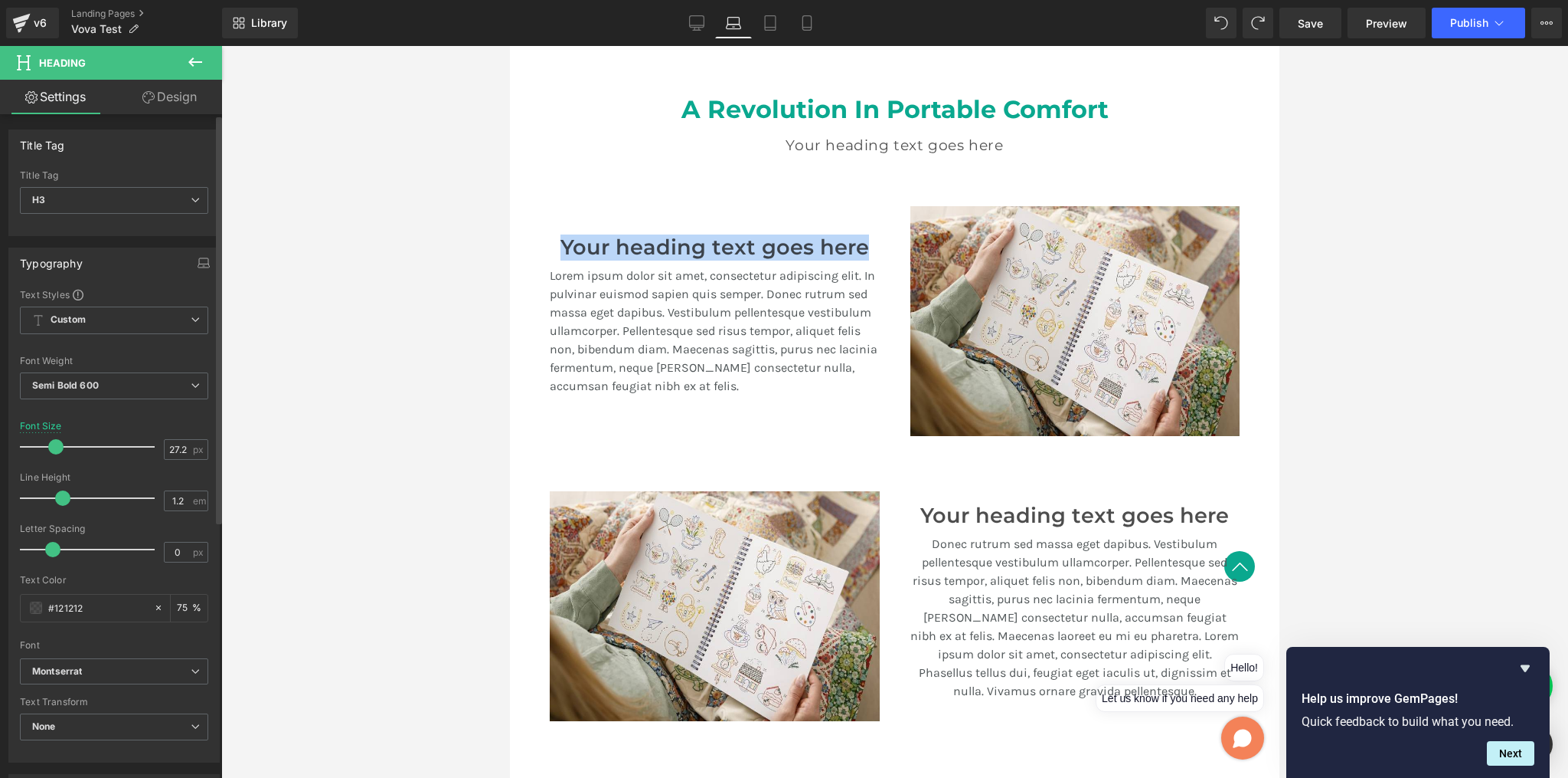
scroll to position [213, 0]
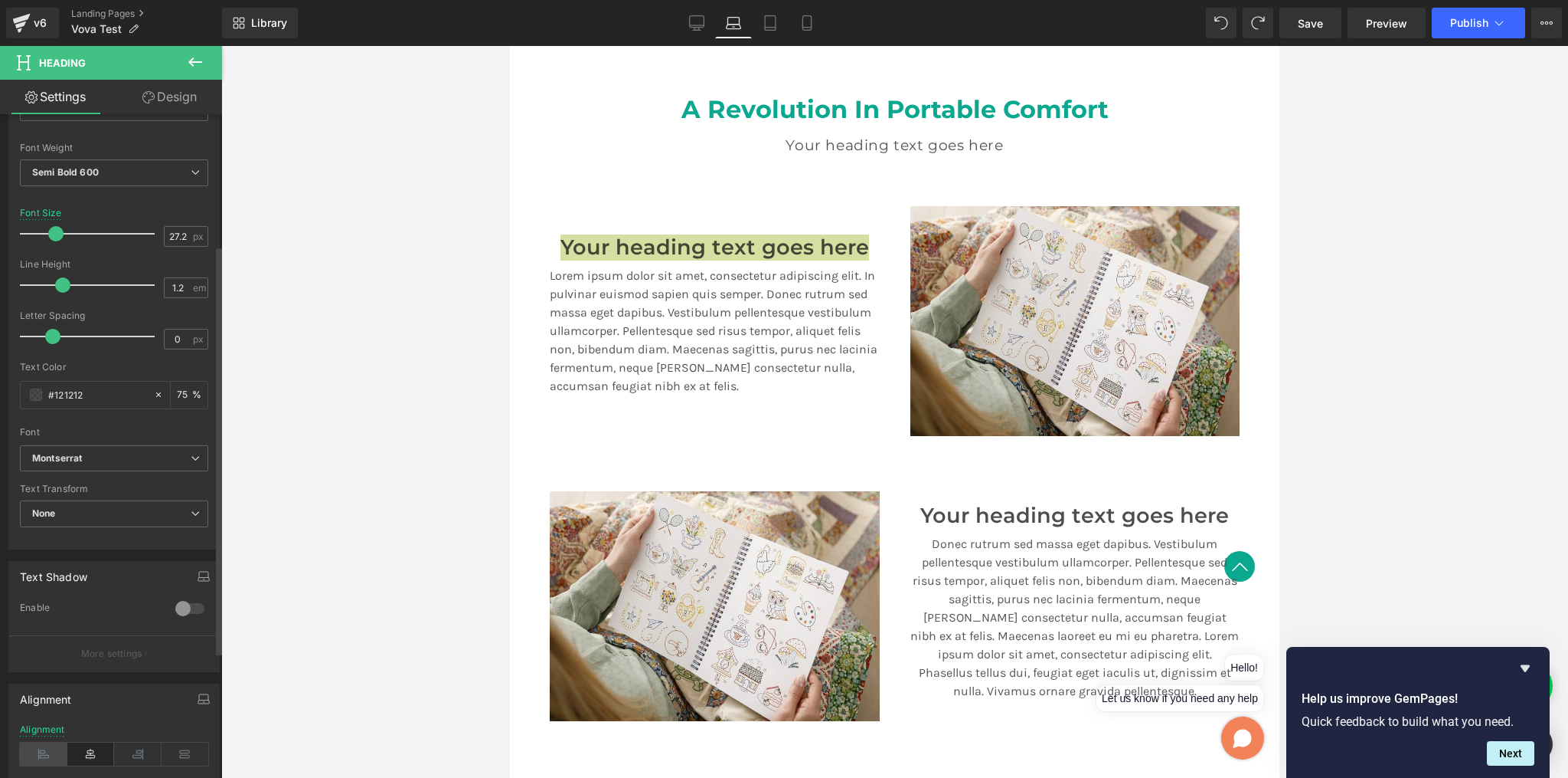
click at [50, 745] on icon at bounding box center [44, 754] width 48 height 23
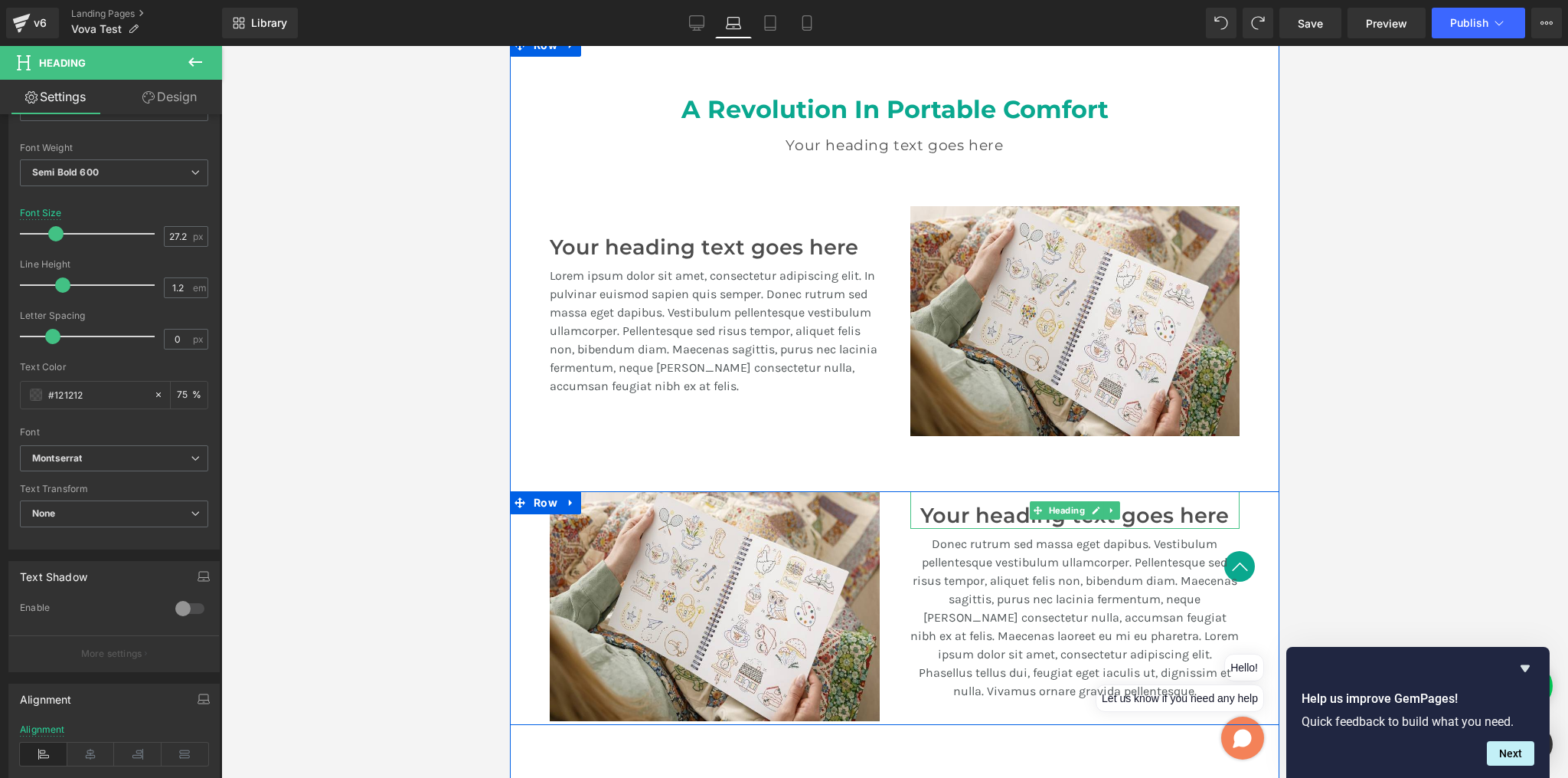
click at [1031, 516] on h3 "Your heading text goes here" at bounding box center [1075, 516] width 330 height 25
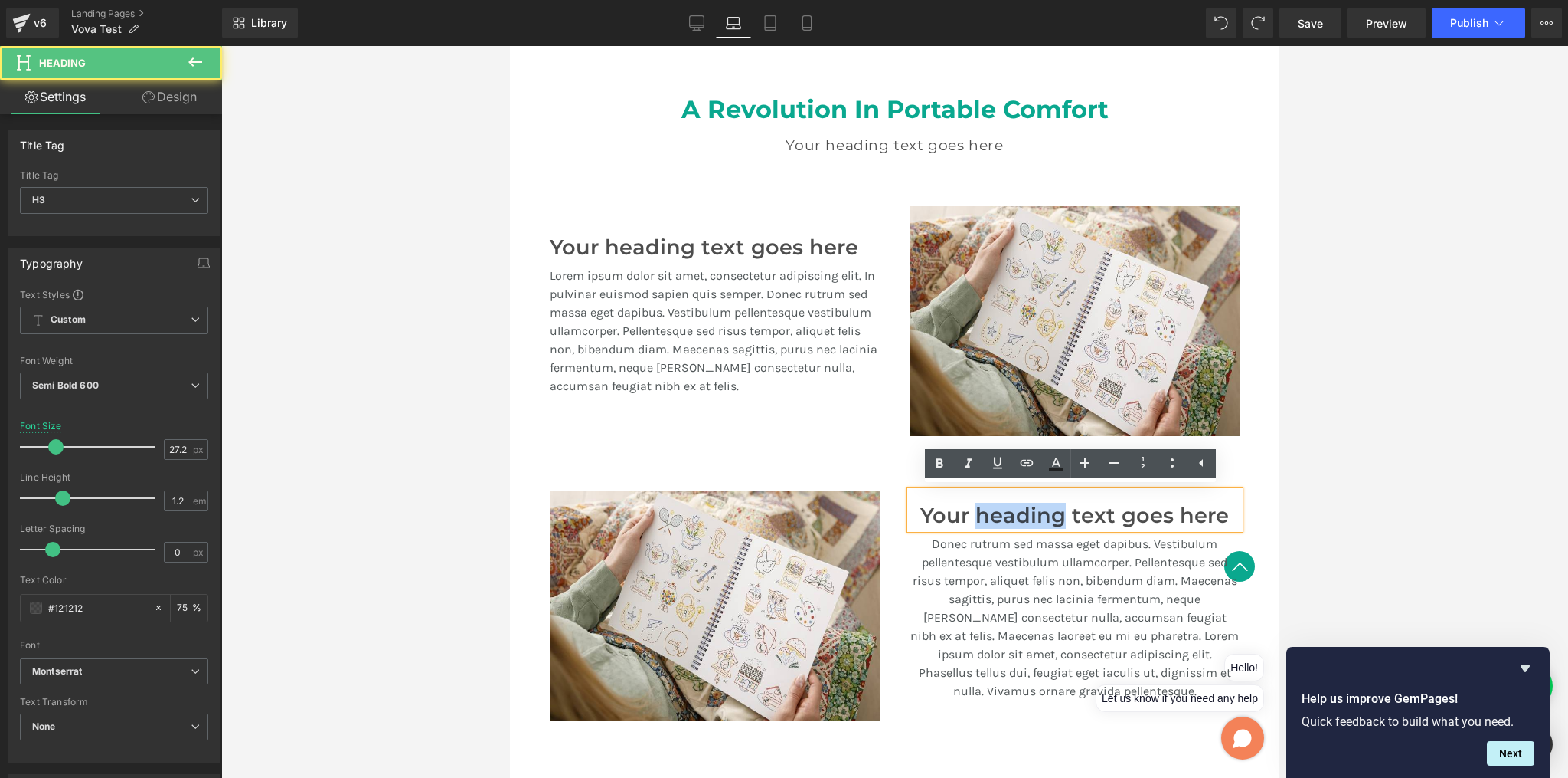
click at [1031, 516] on h3 "Your heading text goes here" at bounding box center [1075, 516] width 330 height 25
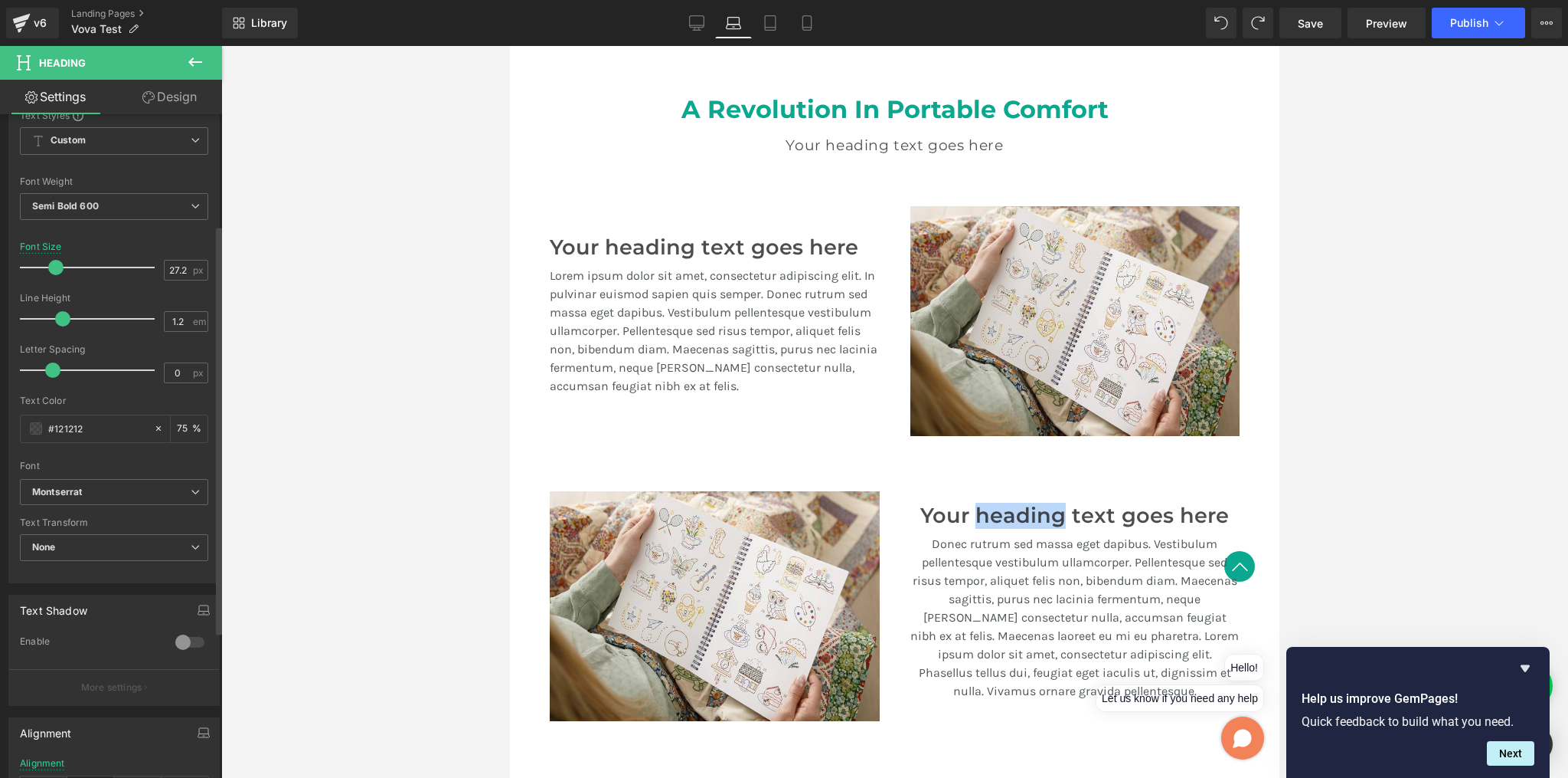
scroll to position [268, 0]
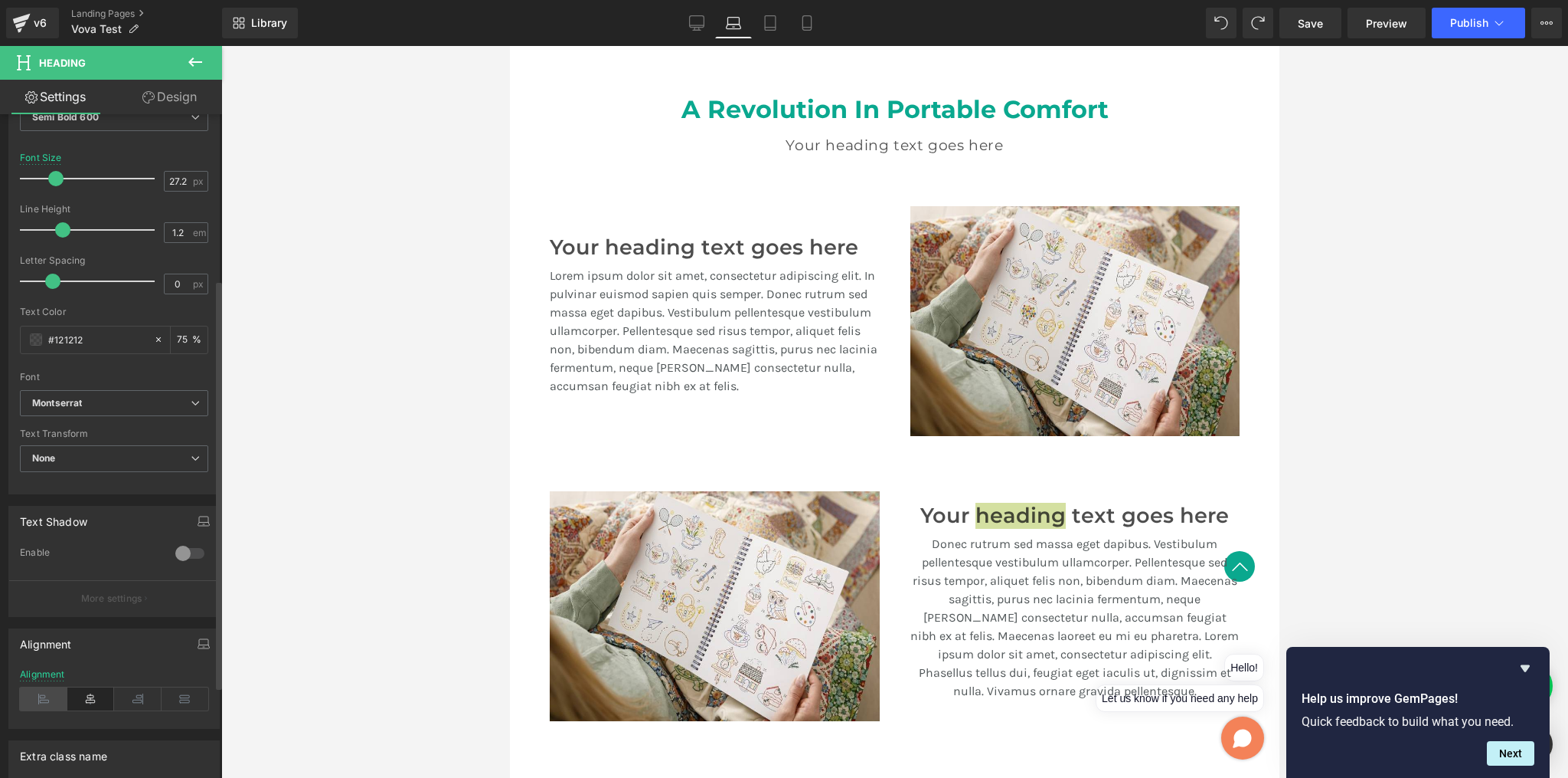
click at [48, 700] on icon at bounding box center [44, 698] width 48 height 23
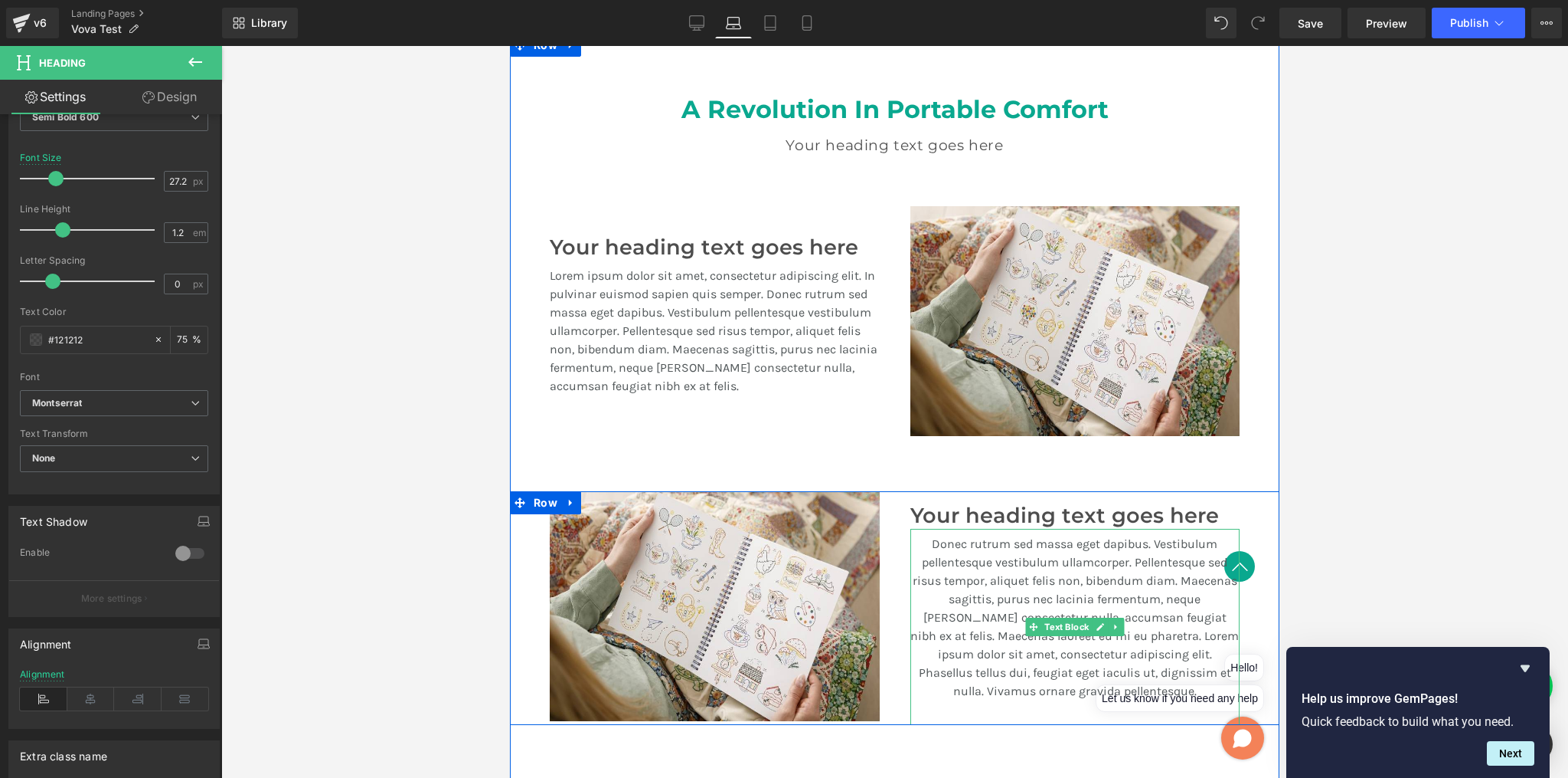
click at [1045, 602] on p "Donec rutrum sed massa eget dapibus. Vestibulum pellentesque vestibulum ullamco…" at bounding box center [1075, 618] width 330 height 166
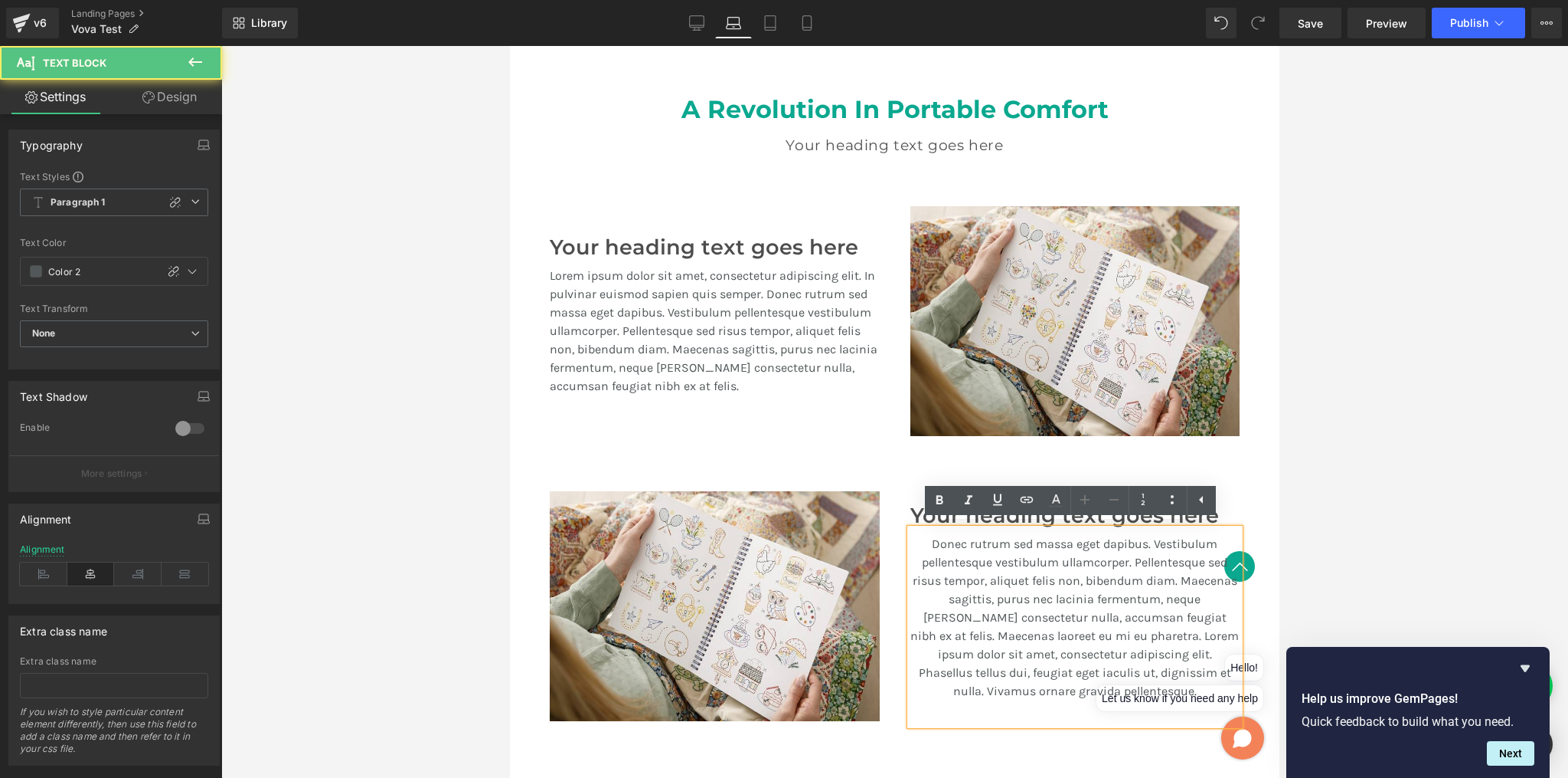
click at [1050, 582] on p "Donec rutrum sed massa eget dapibus. Vestibulum pellentesque vestibulum ullamco…" at bounding box center [1075, 618] width 330 height 166
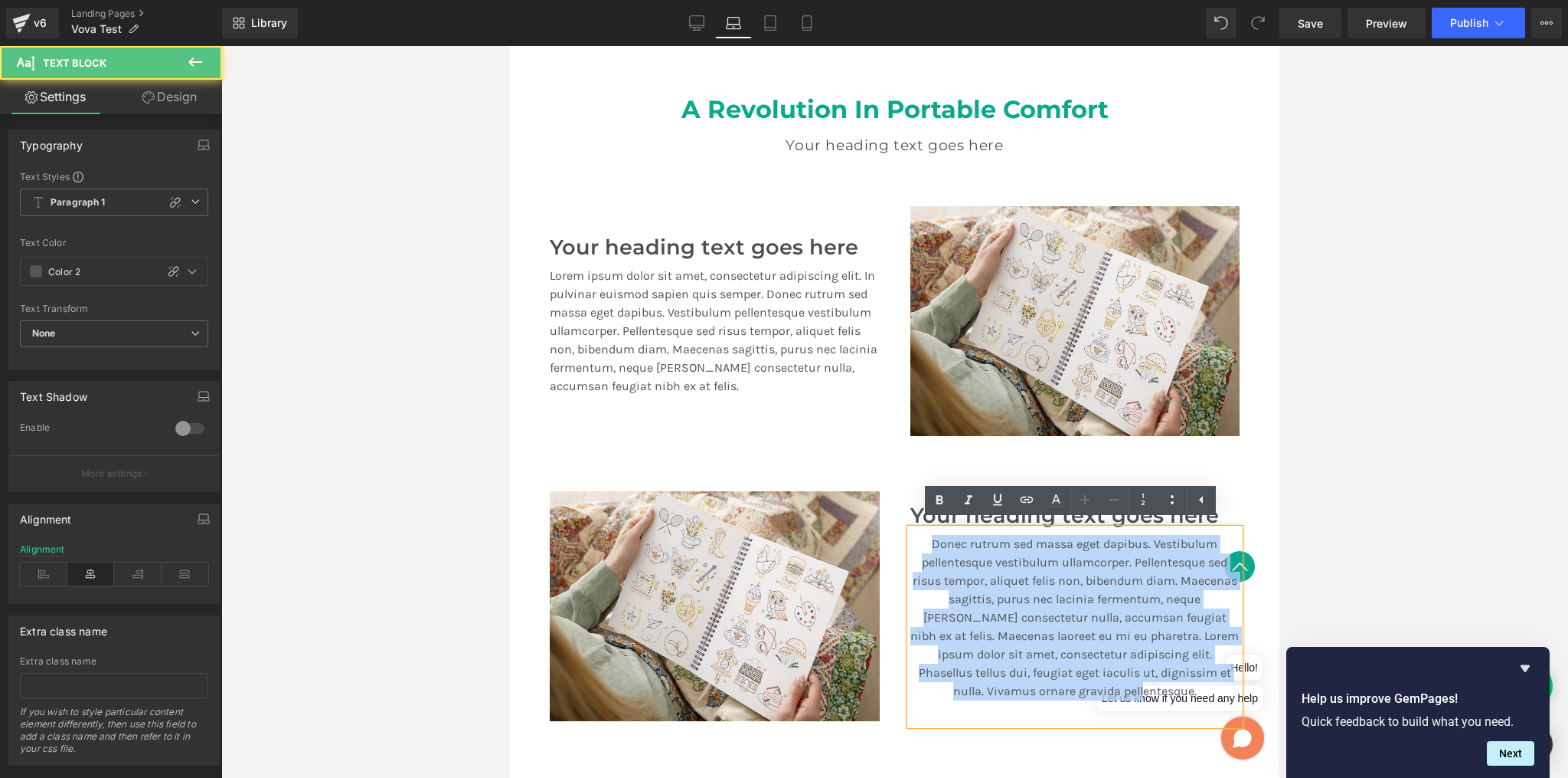
click at [1050, 582] on p "Donec rutrum sed massa eget dapibus. Vestibulum pellentesque vestibulum ullamco…" at bounding box center [1075, 618] width 330 height 166
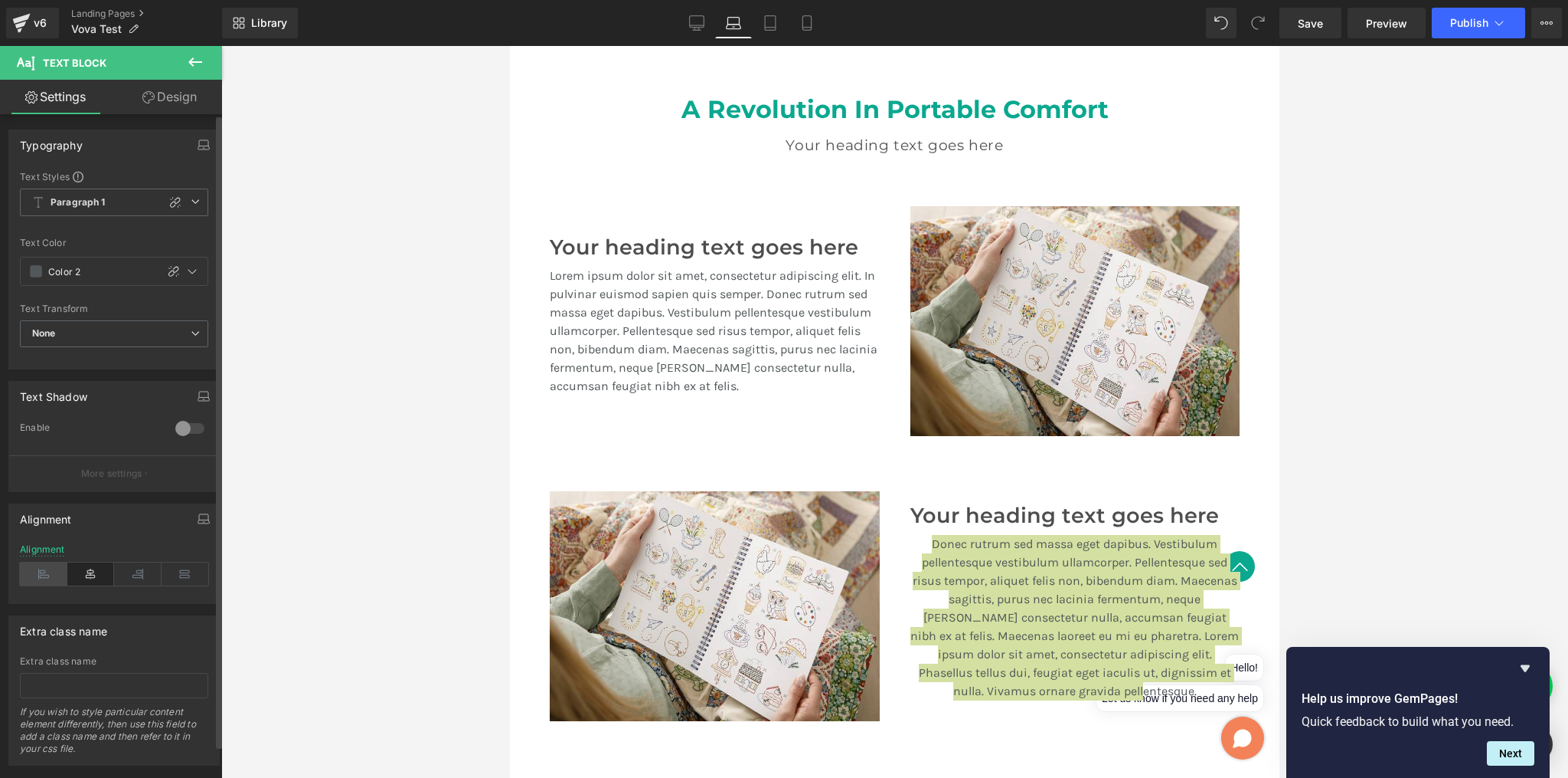
click at [45, 573] on icon at bounding box center [44, 574] width 48 height 23
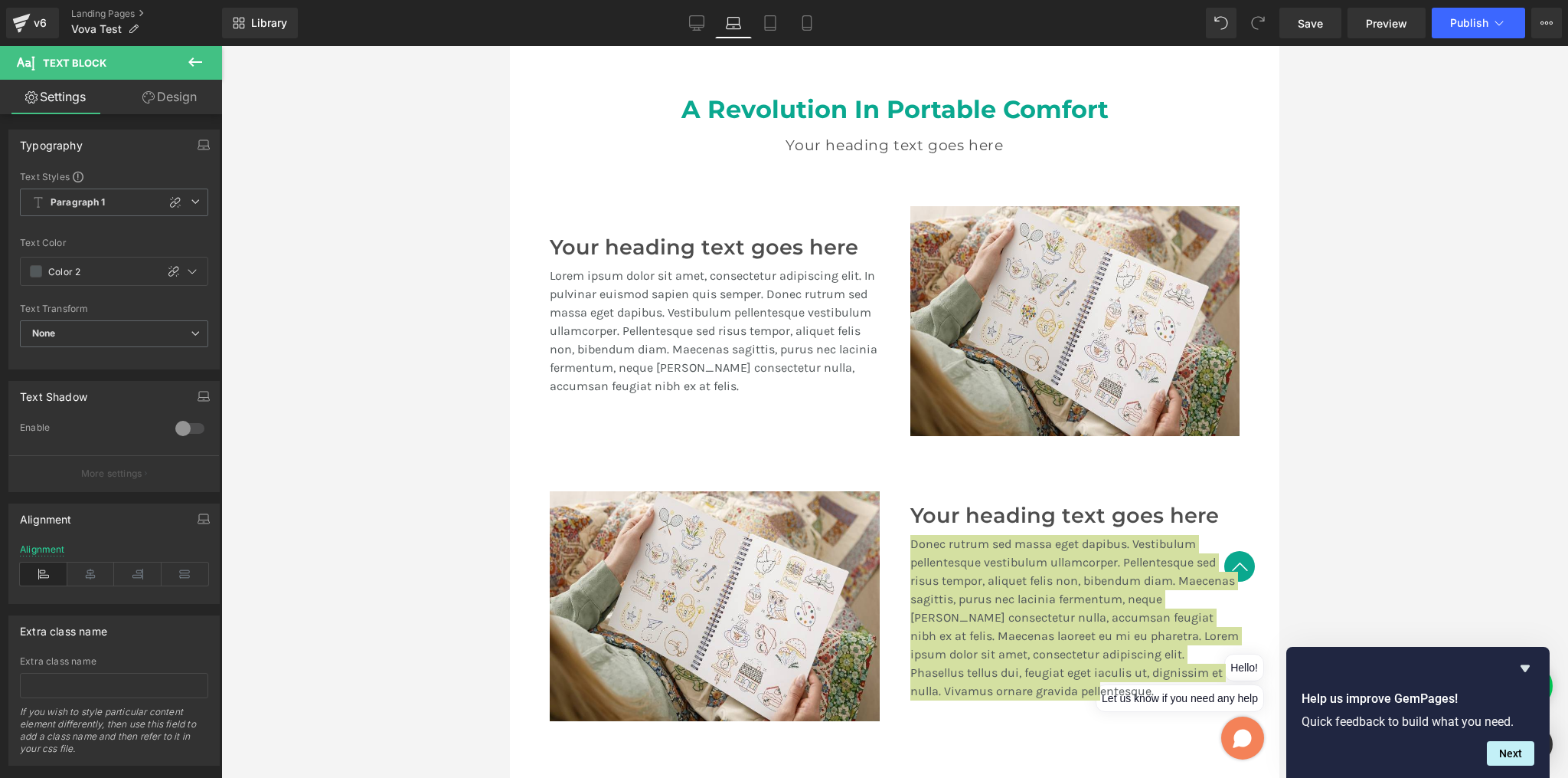
click at [352, 566] on div at bounding box center [895, 412] width 1347 height 732
click at [1392, 393] on div at bounding box center [895, 412] width 1347 height 732
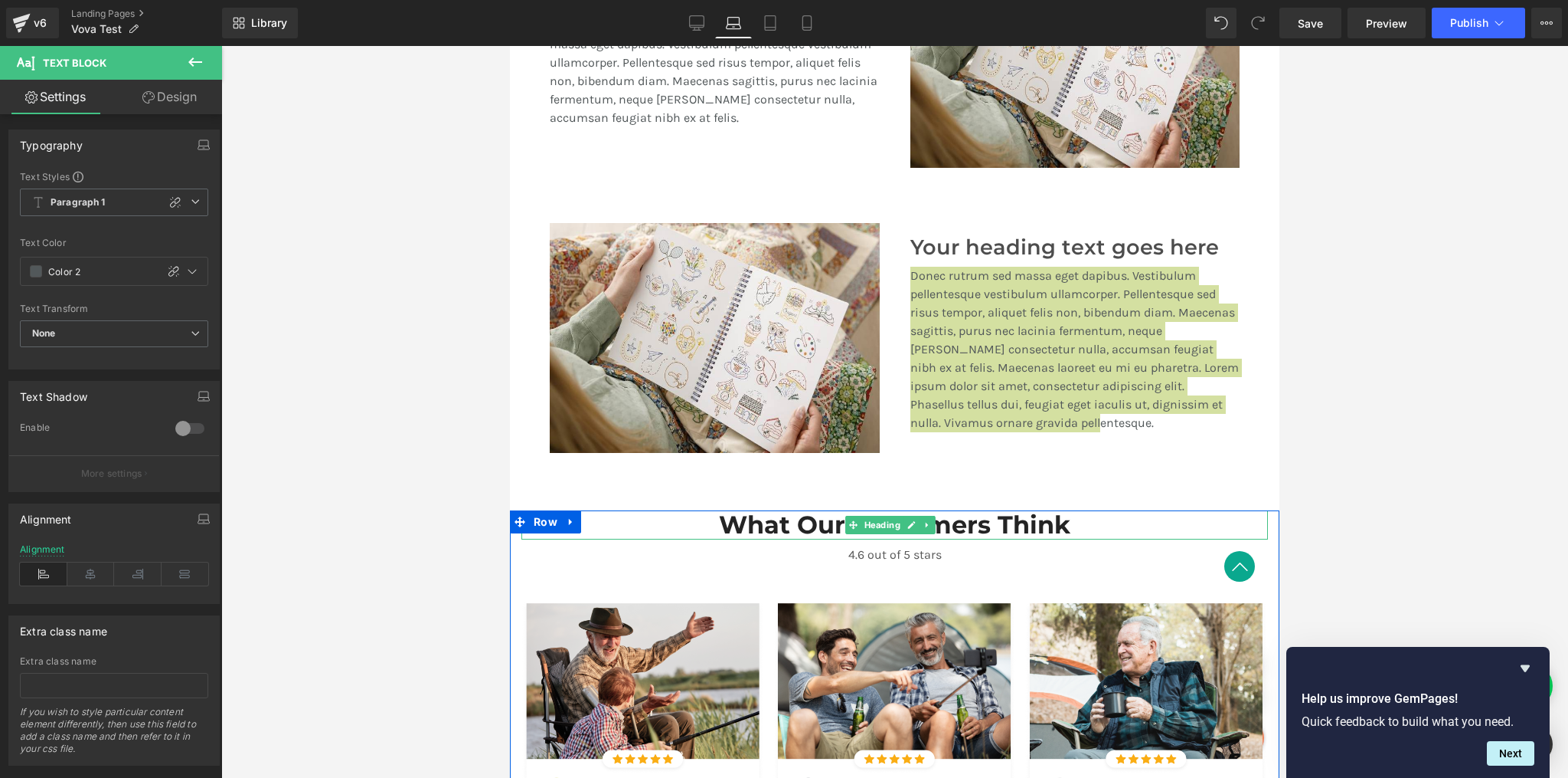
scroll to position [1543, 0]
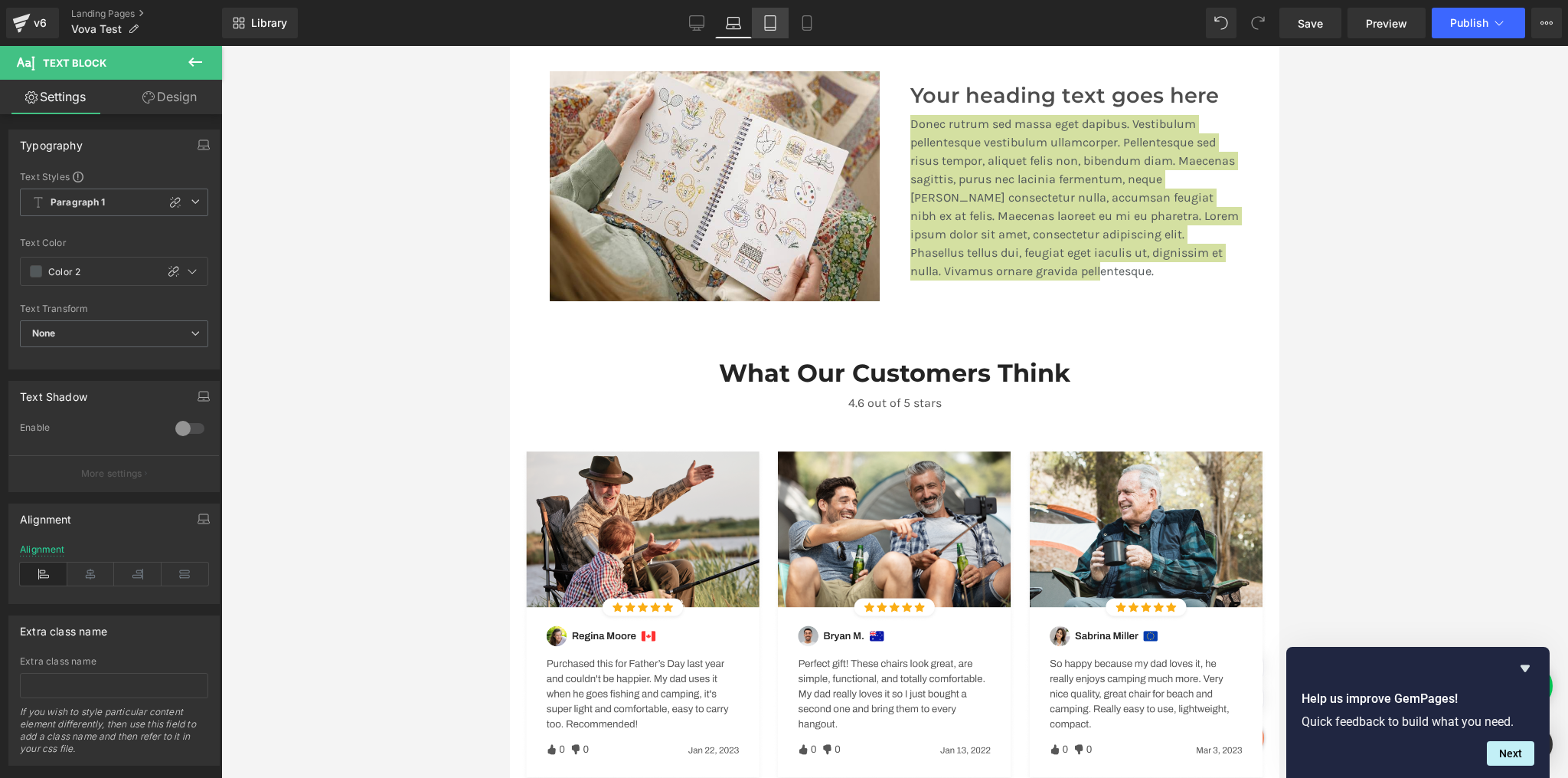
click at [768, 25] on icon at bounding box center [770, 23] width 15 height 15
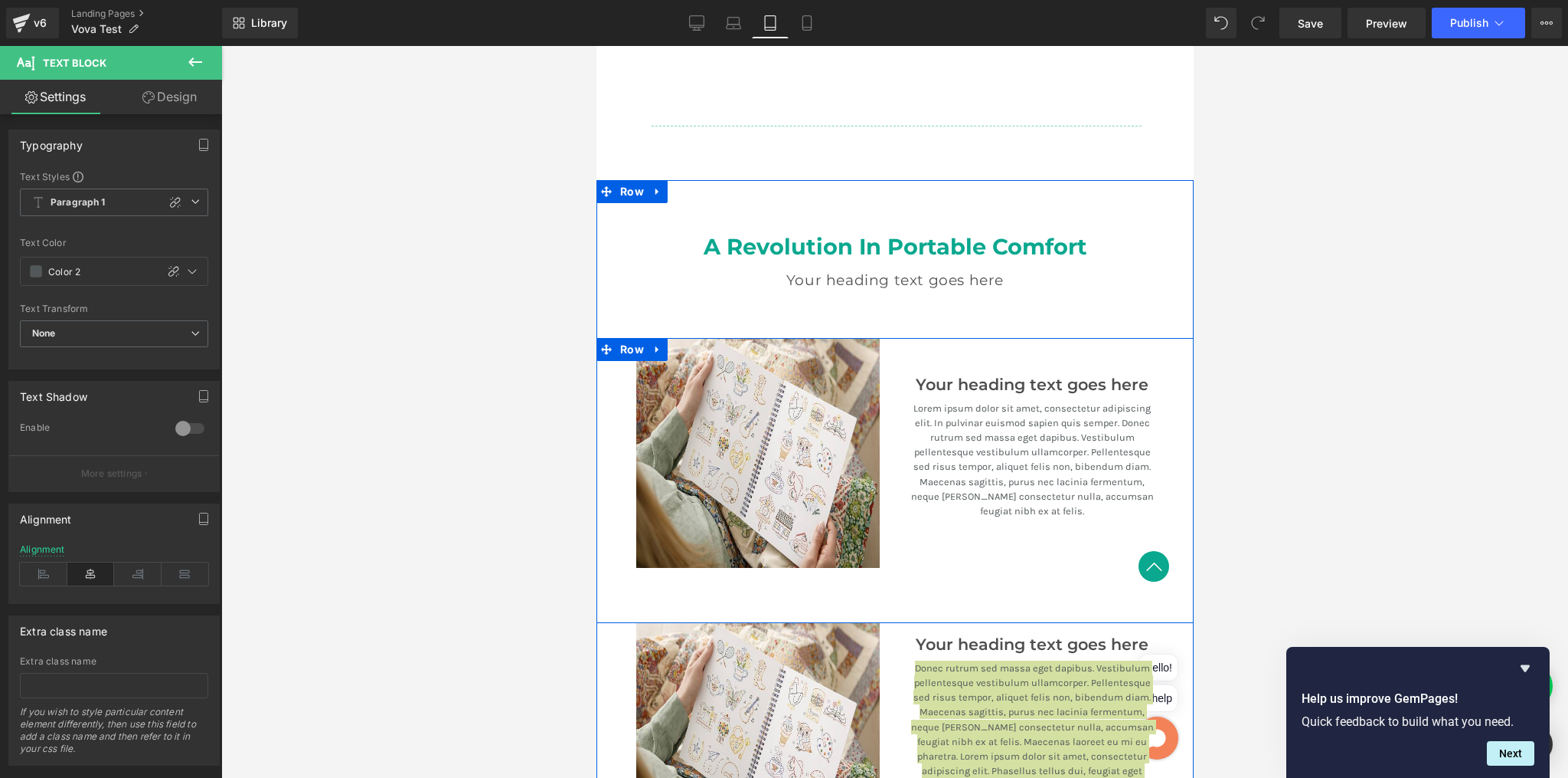
scroll to position [1715, 0]
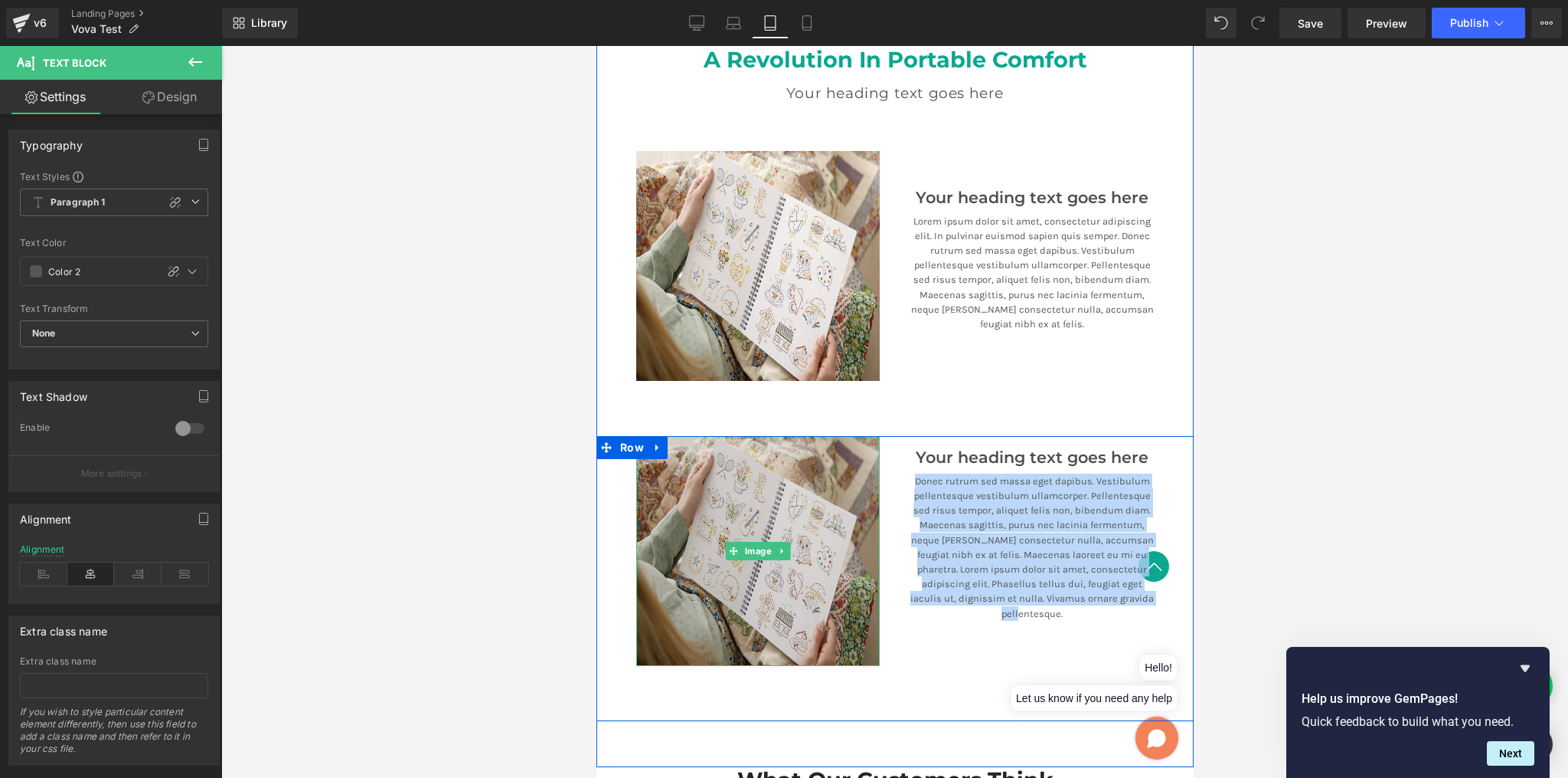
click at [842, 462] on img at bounding box center [757, 551] width 243 height 230
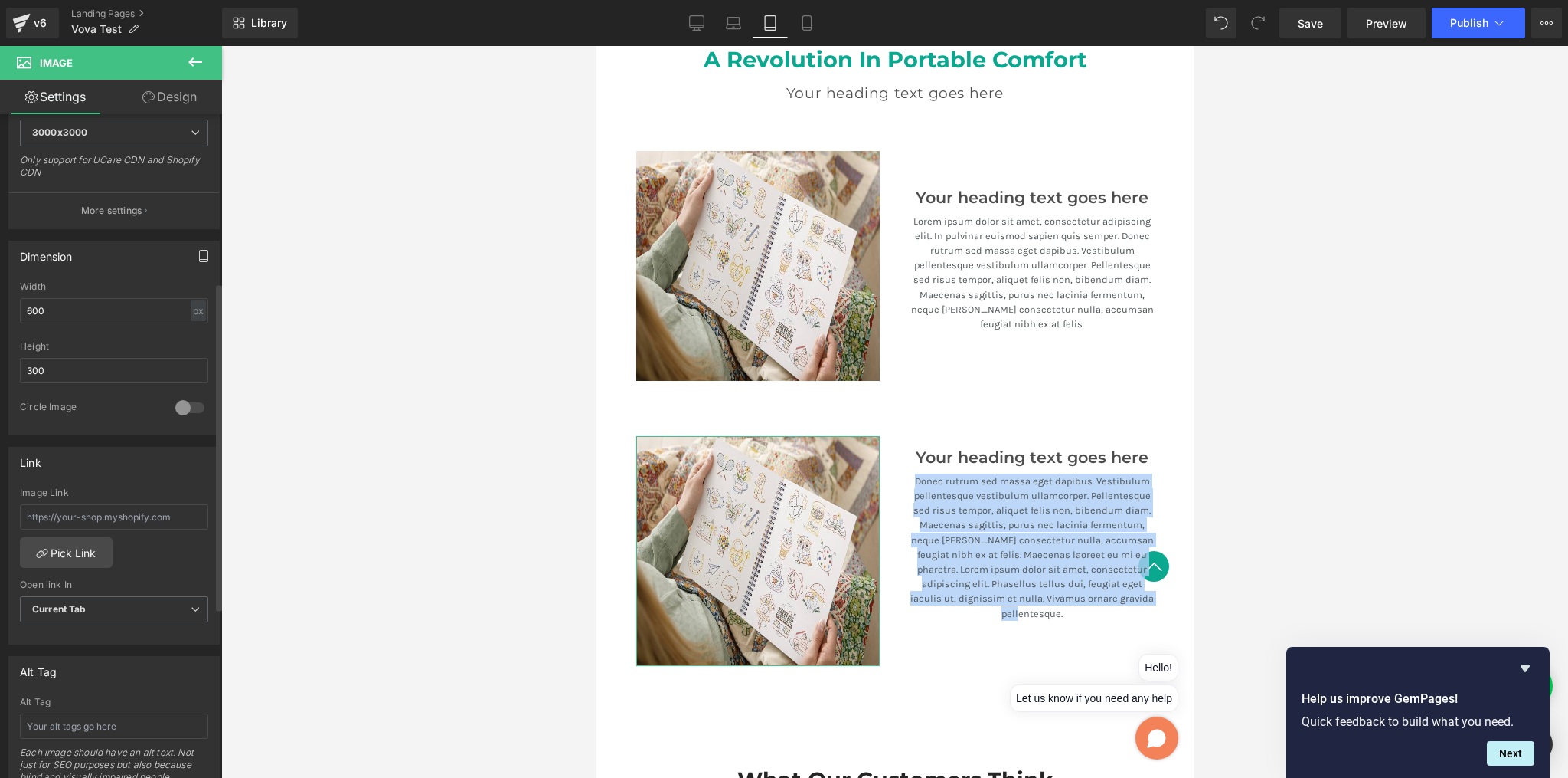
scroll to position [341, 0]
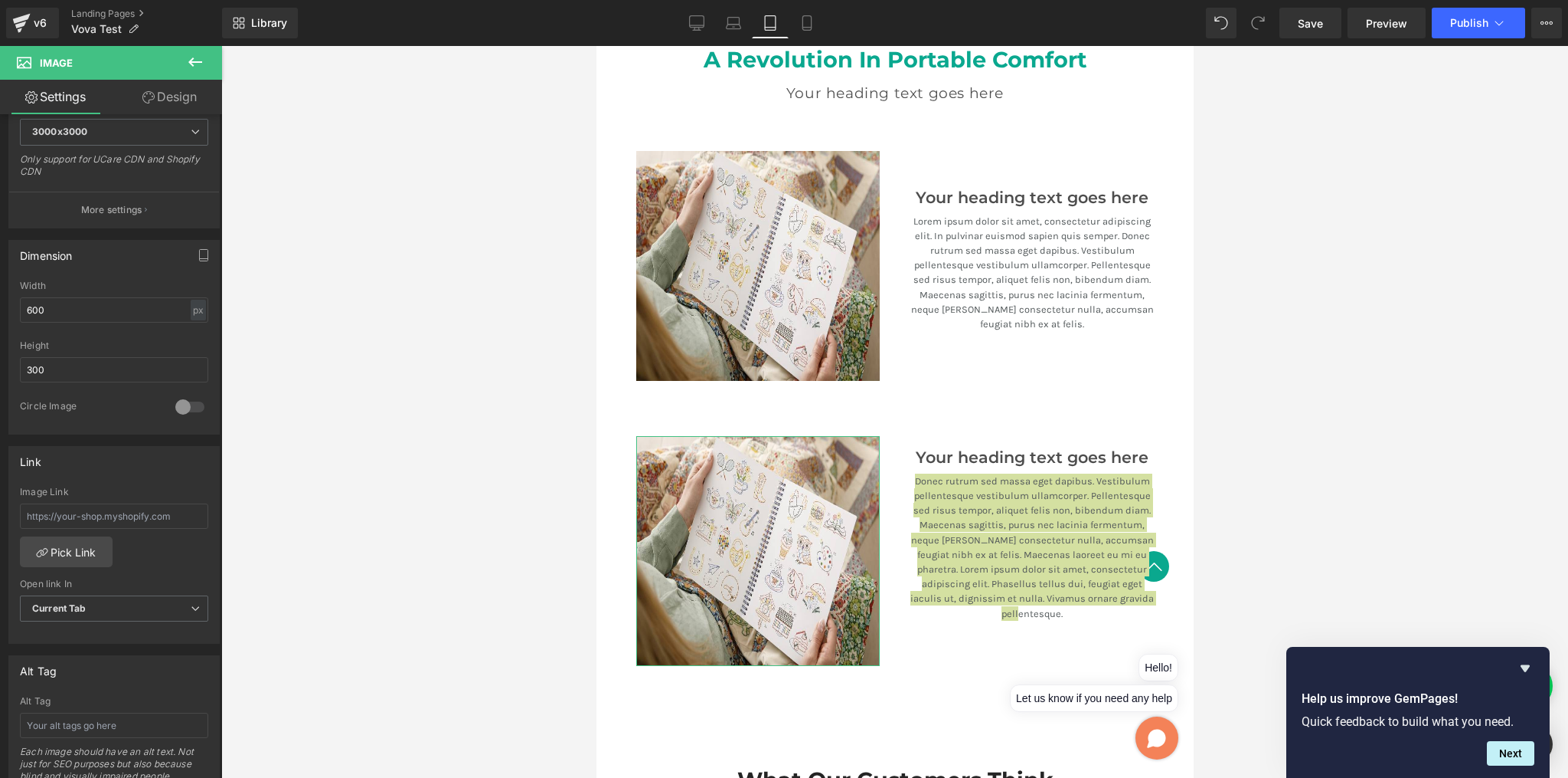
click at [177, 105] on link "Design" at bounding box center [170, 97] width 111 height 34
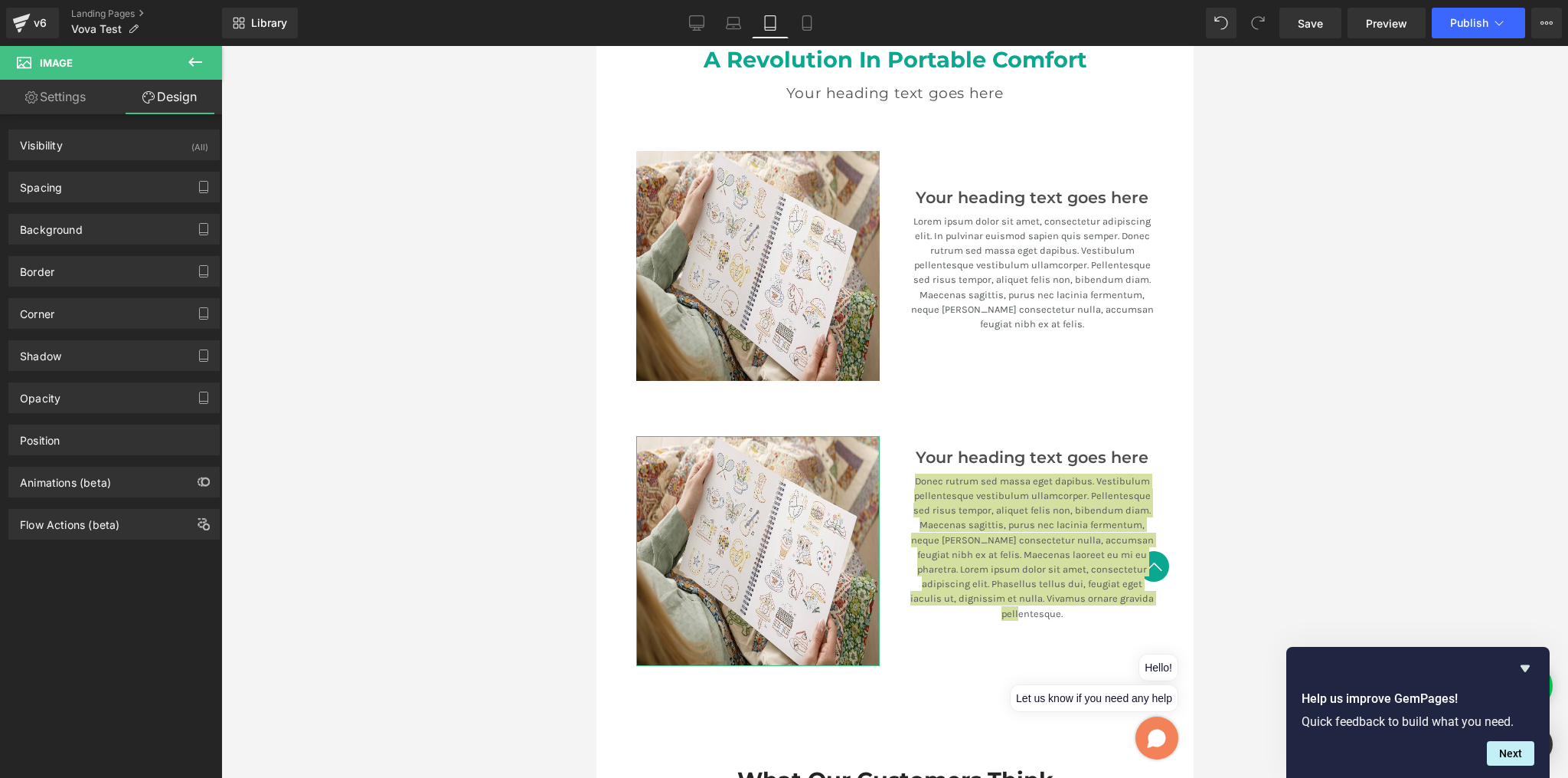
click at [62, 90] on link "Settings" at bounding box center [55, 97] width 111 height 34
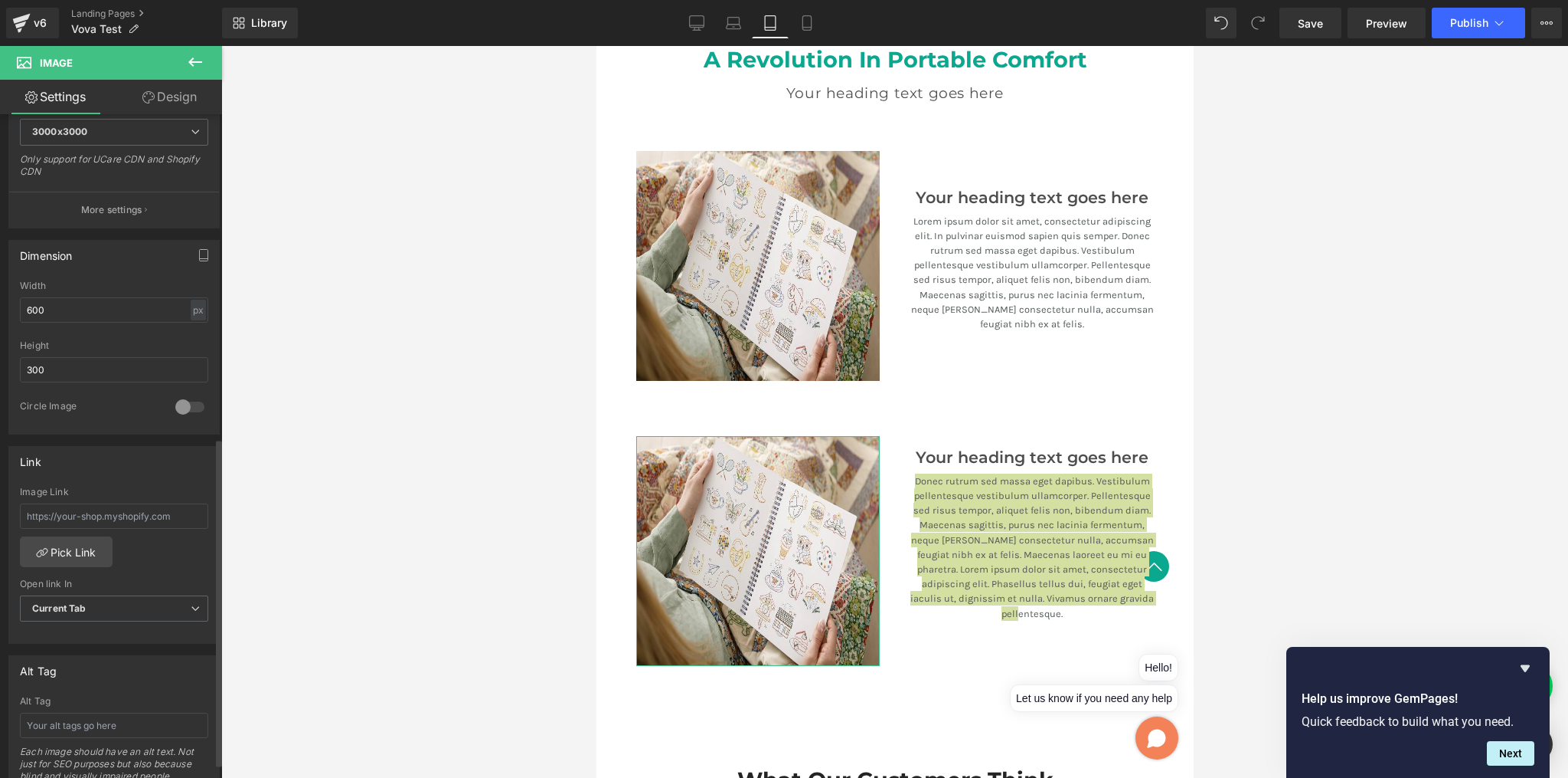
scroll to position [658, 0]
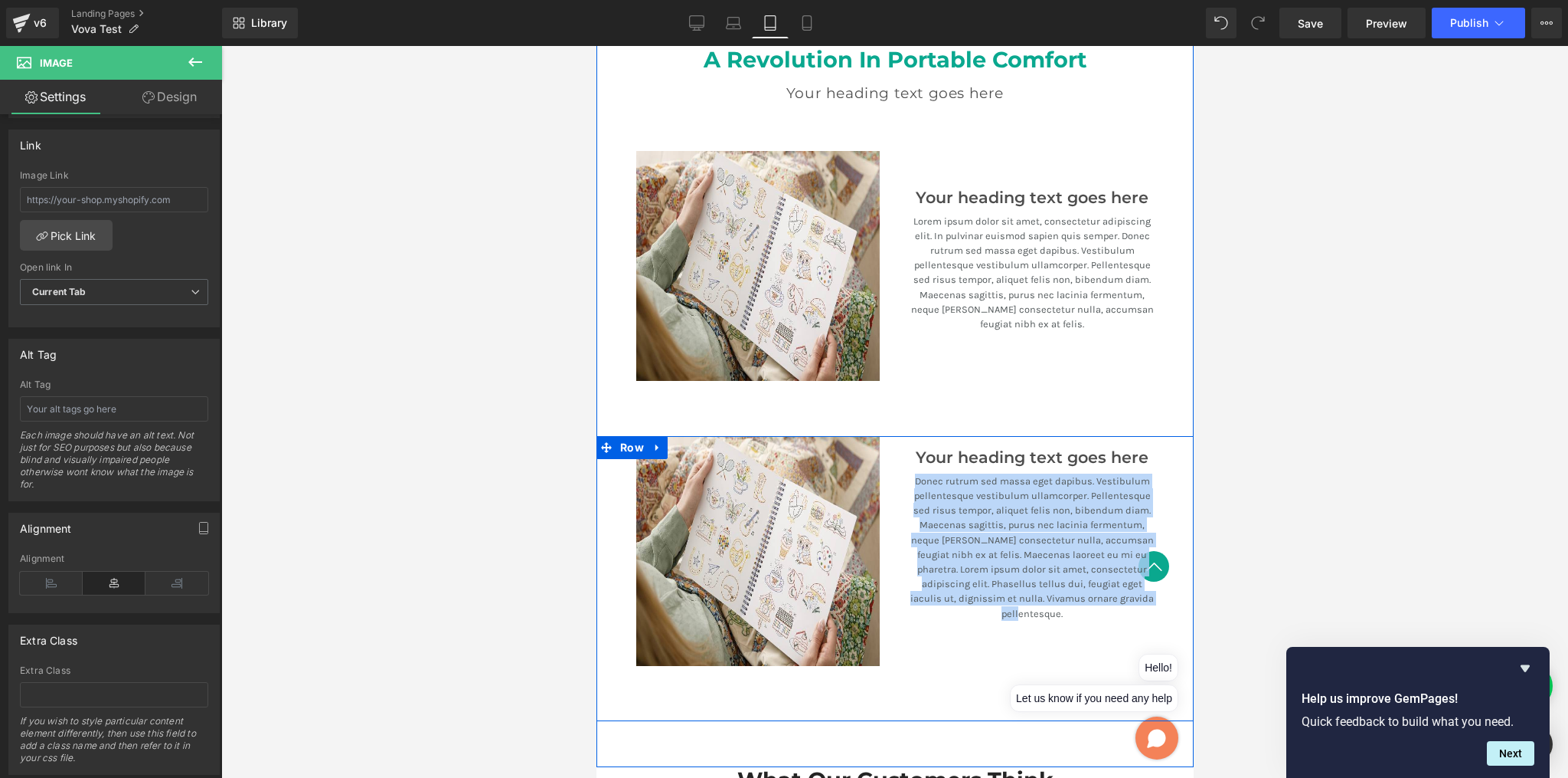
click at [894, 509] on div "Your heading text goes here Heading Donec rutrum sed massa eget dapibus. Vestib…" at bounding box center [1032, 541] width 274 height 210
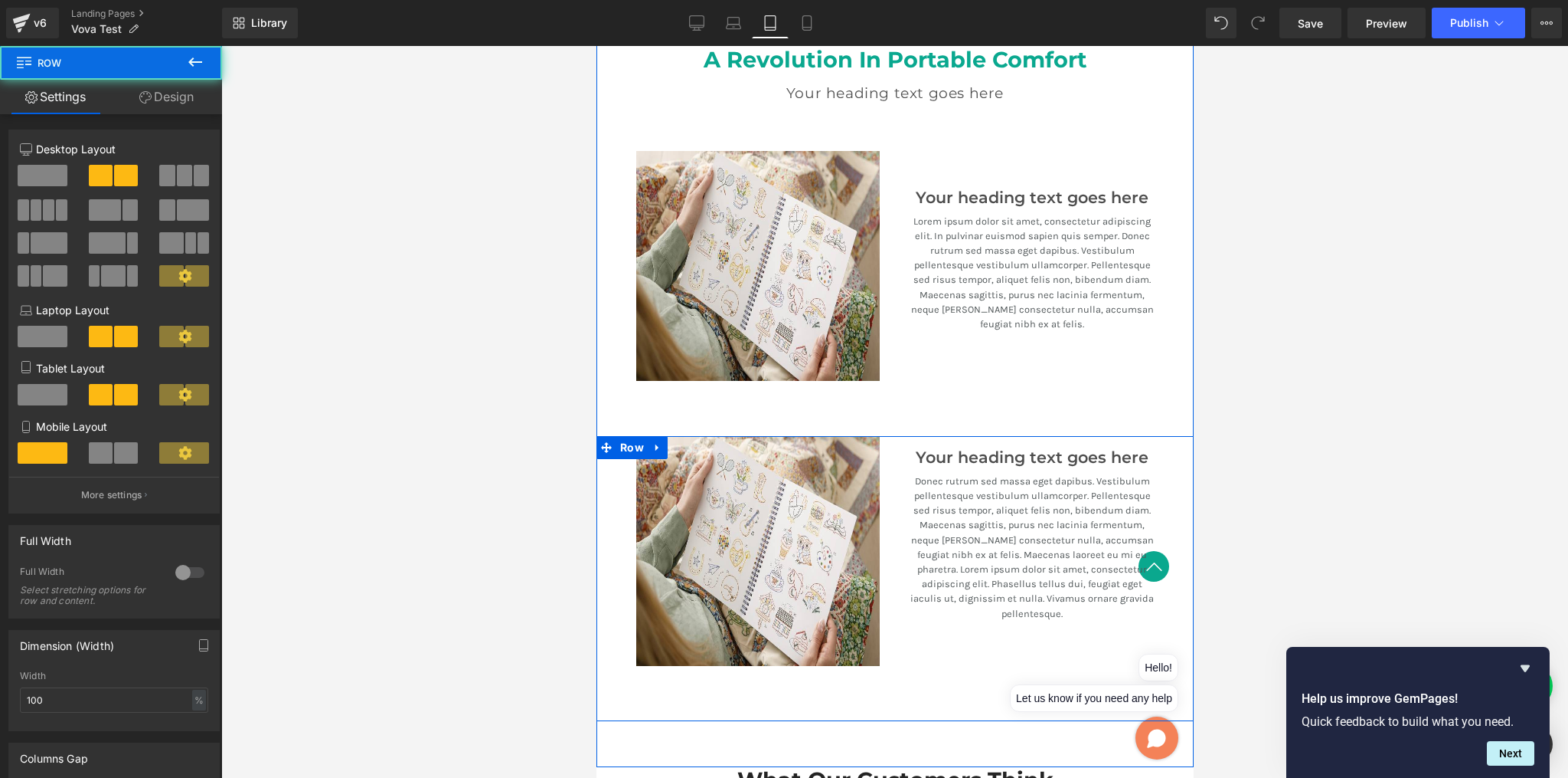
click at [782, 680] on div "Image Your heading text goes here Heading Donec rutrum sed massa eget dapibus. …" at bounding box center [894, 578] width 597 height 285
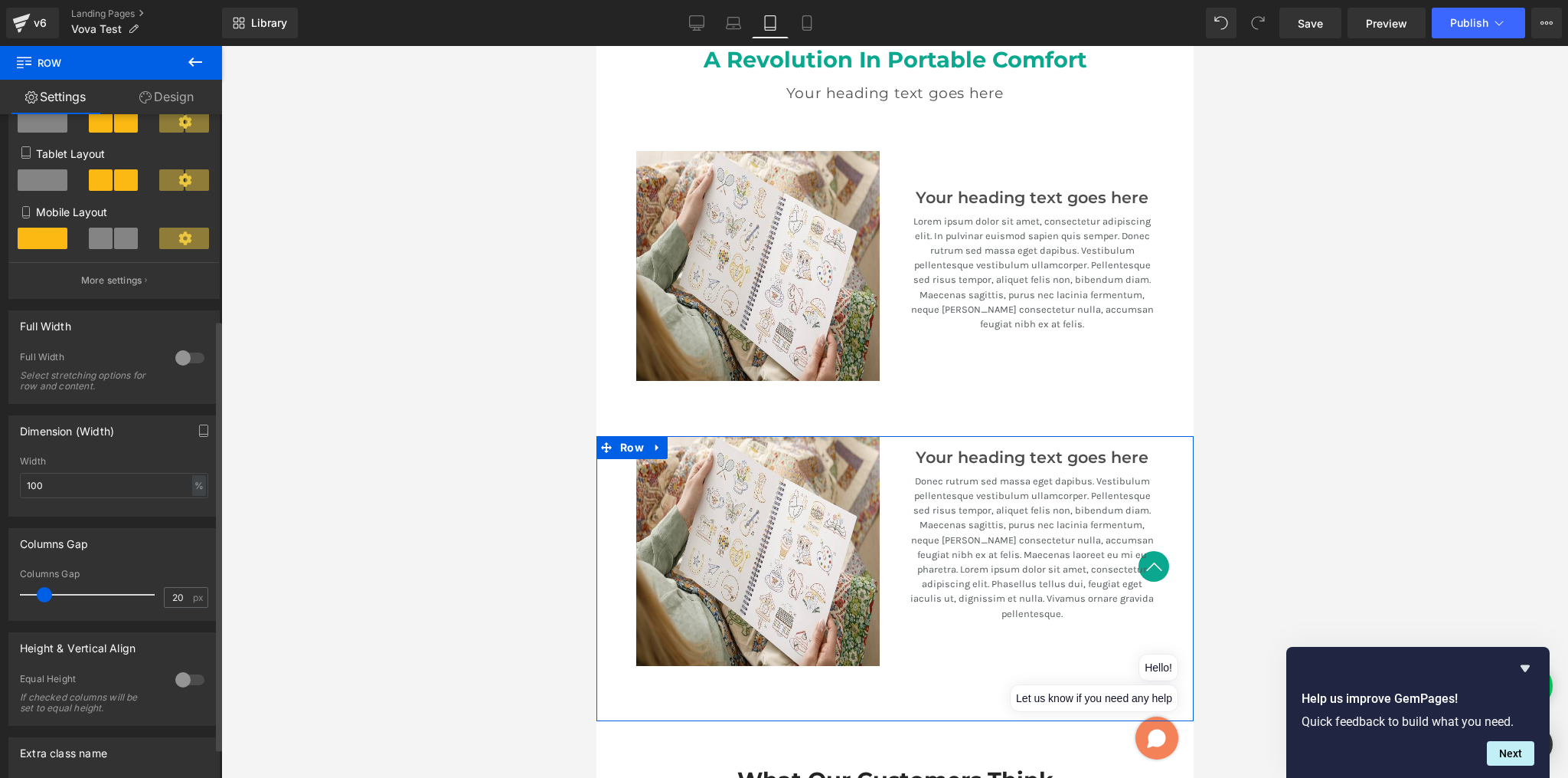
scroll to position [324, 0]
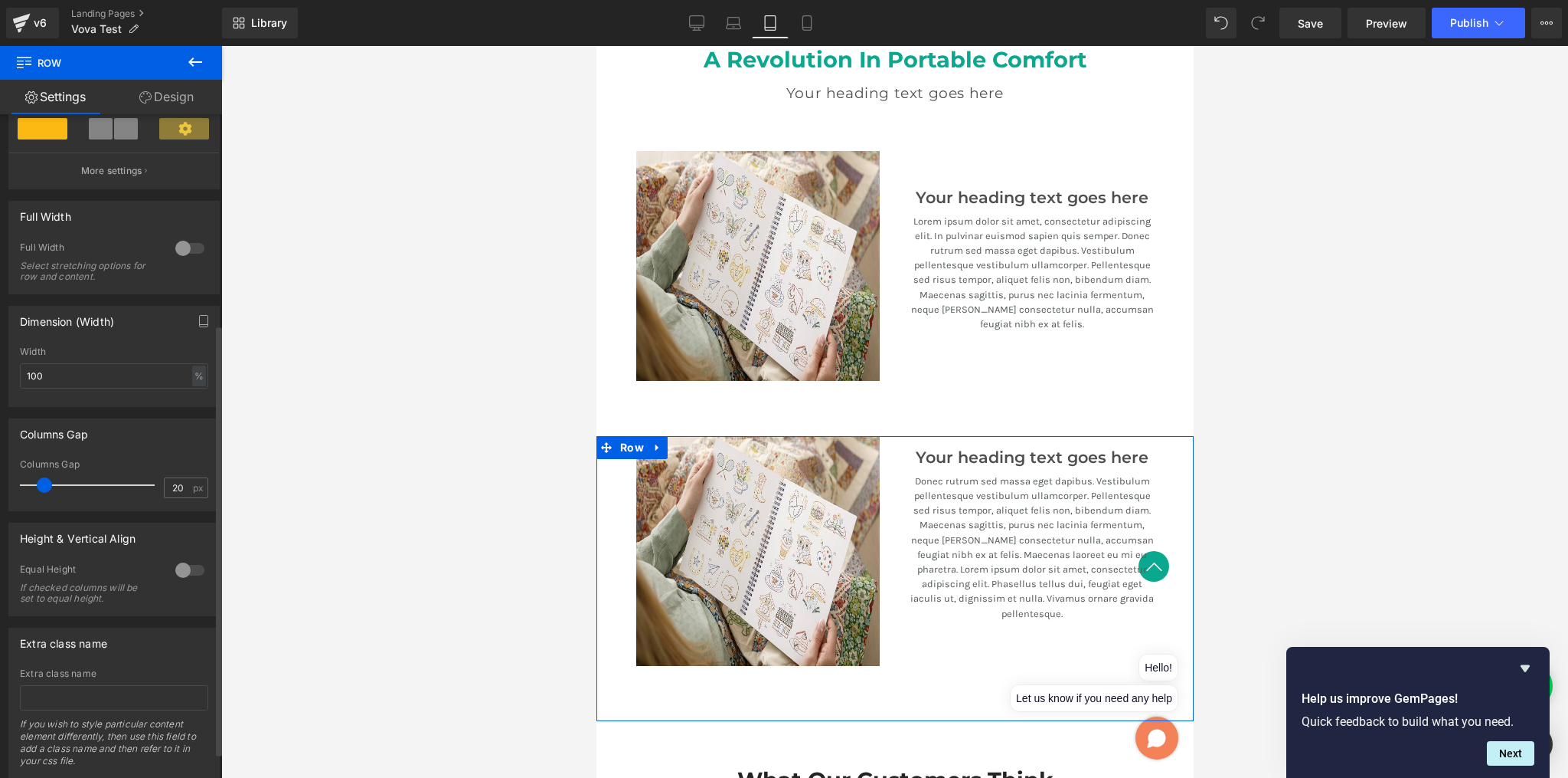
click at [183, 568] on div at bounding box center [189, 570] width 37 height 24
click at [185, 569] on div at bounding box center [189, 570] width 37 height 24
click at [186, 569] on div at bounding box center [189, 570] width 37 height 24
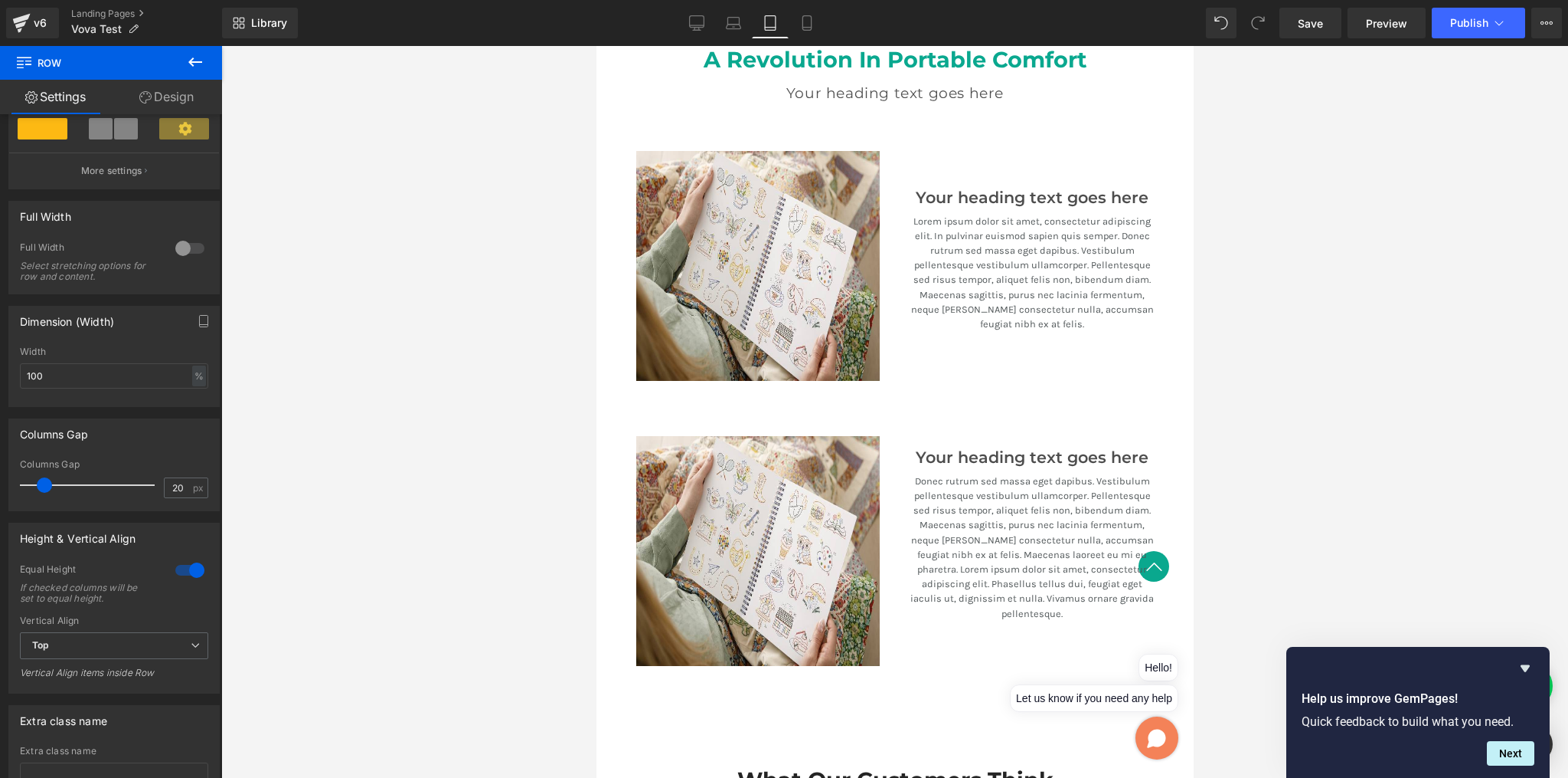
click at [620, 474] on div "Image" at bounding box center [757, 551] width 274 height 230
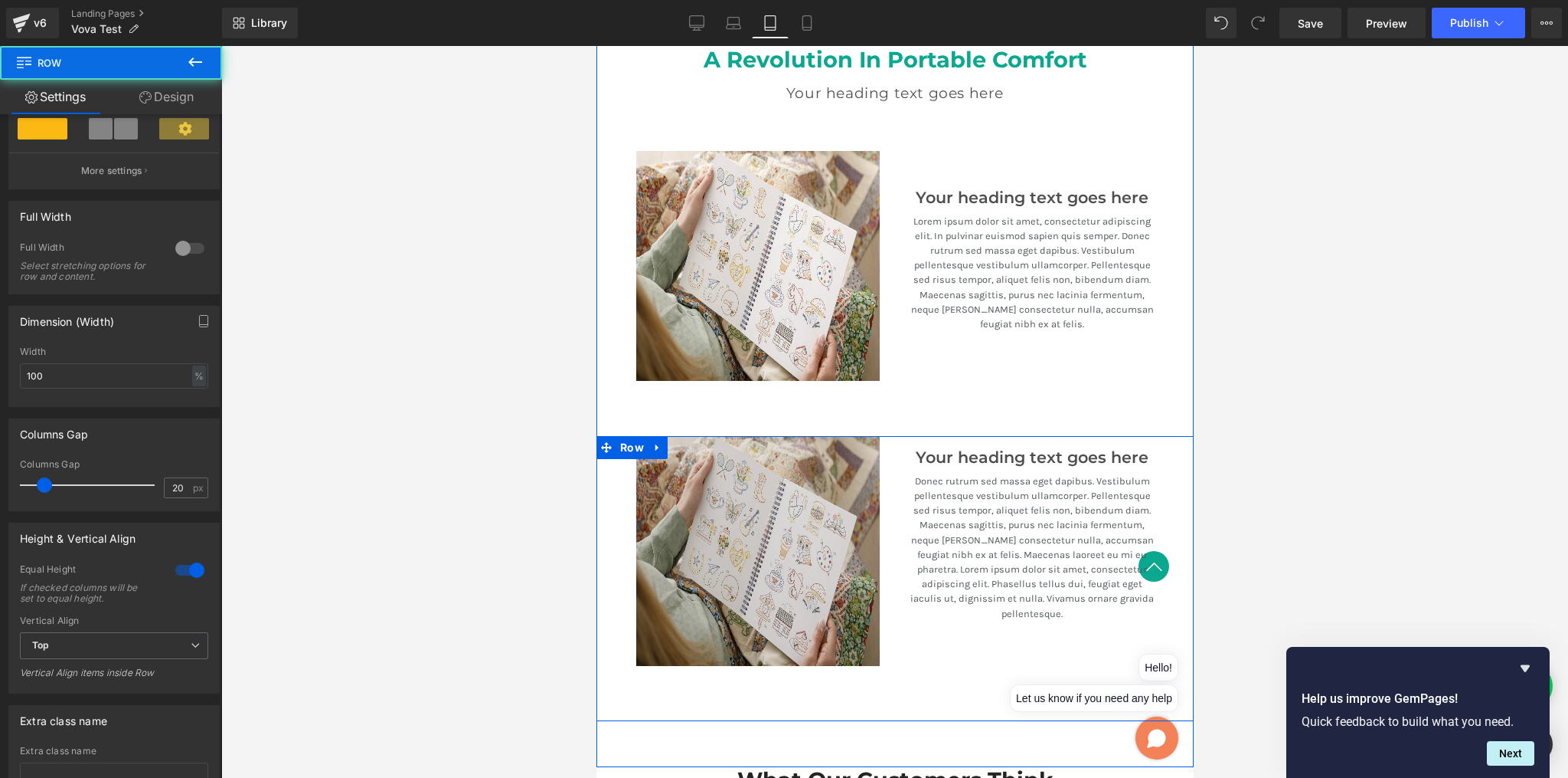
click at [674, 484] on img at bounding box center [757, 551] width 243 height 230
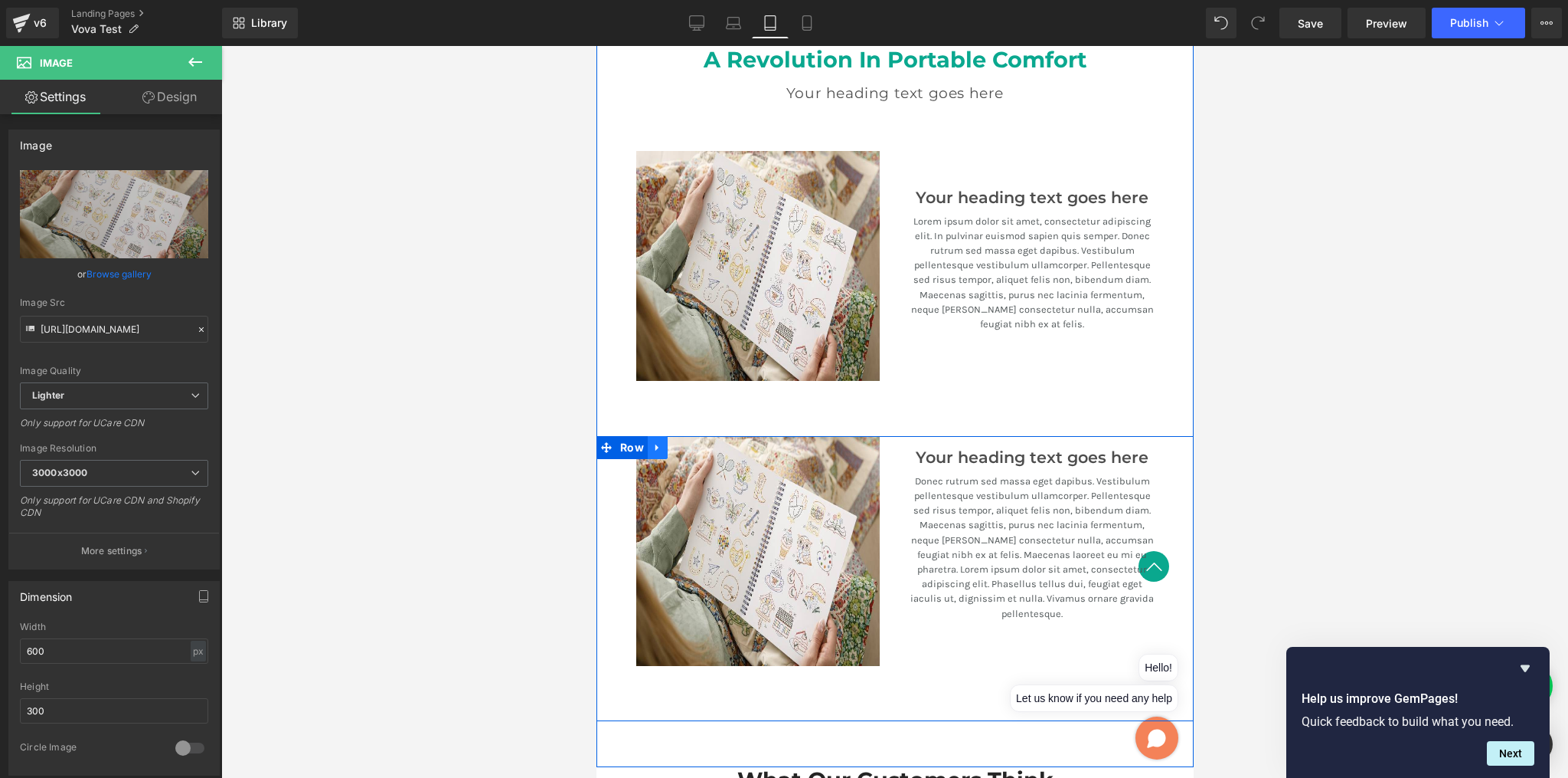
click at [654, 447] on link at bounding box center [657, 447] width 20 height 23
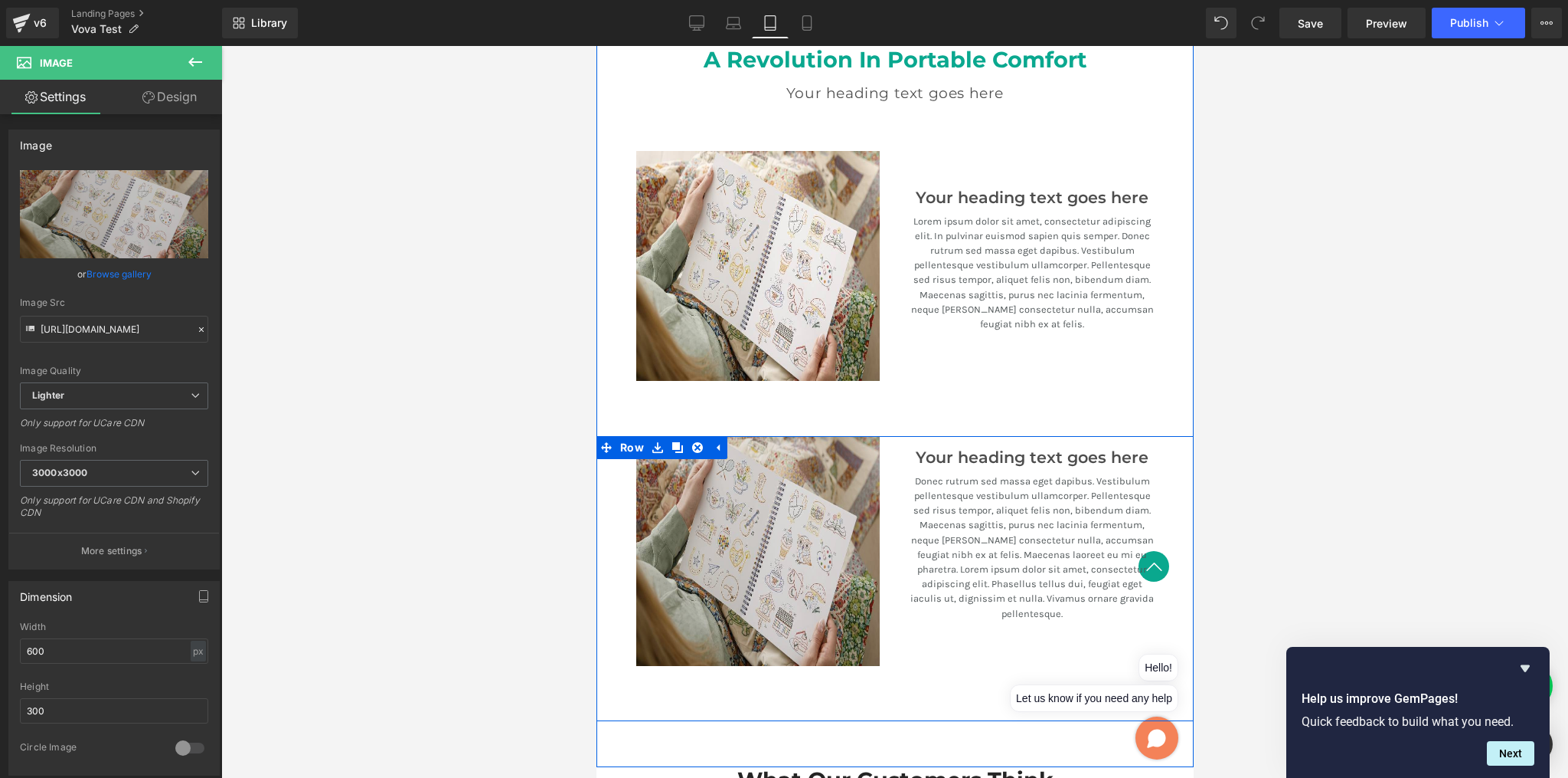
click at [757, 512] on img at bounding box center [757, 551] width 243 height 230
click at [671, 495] on img at bounding box center [757, 551] width 243 height 230
drag, startPoint x: 737, startPoint y: 511, endPoint x: 764, endPoint y: 511, distance: 27.0
click at [737, 511] on img at bounding box center [757, 551] width 243 height 230
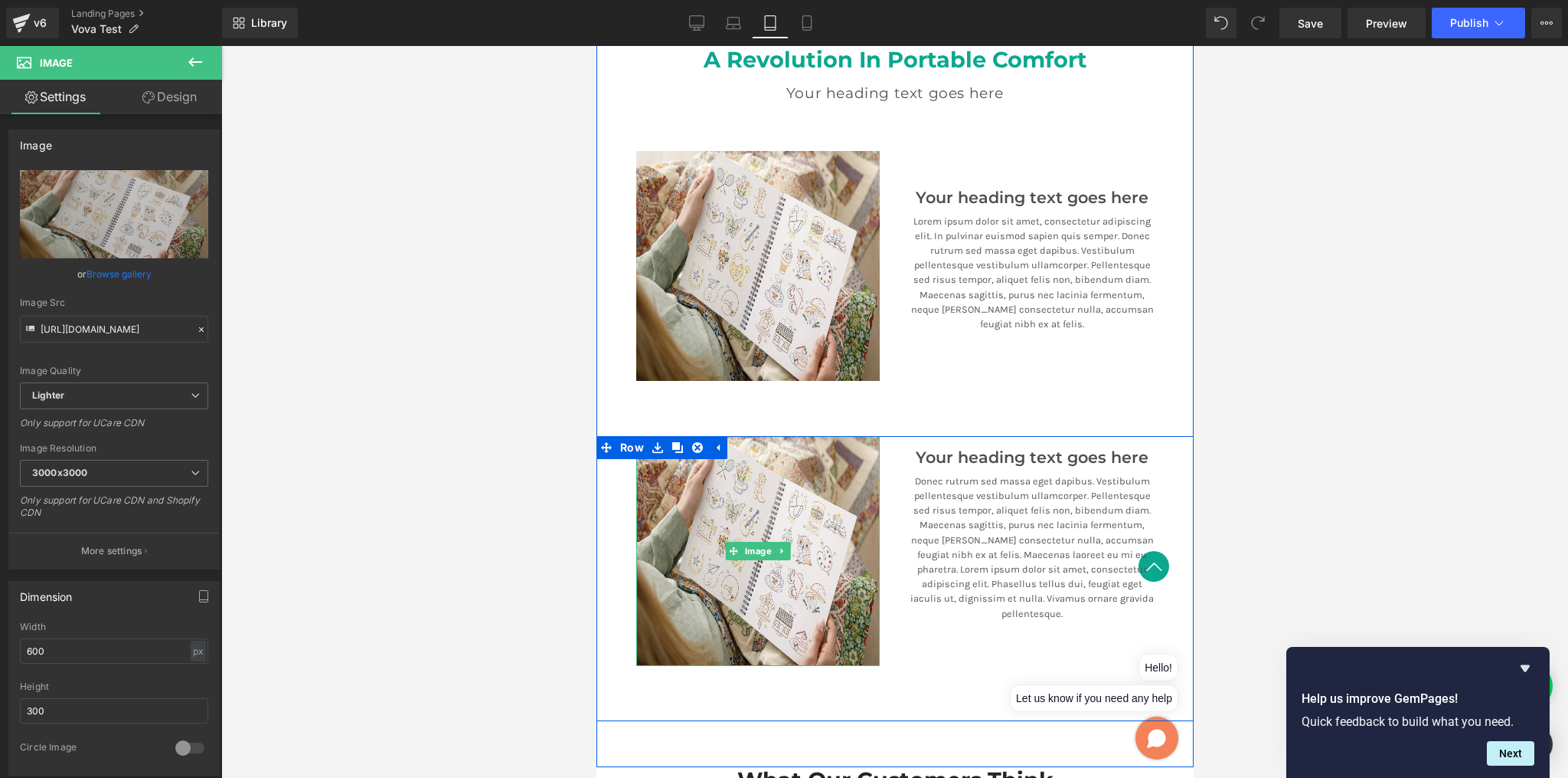
click at [944, 505] on p "Donec rutrum sed massa eget dapibus. Vestibulum pellentesque vestibulum ullamco…" at bounding box center [1032, 547] width 243 height 147
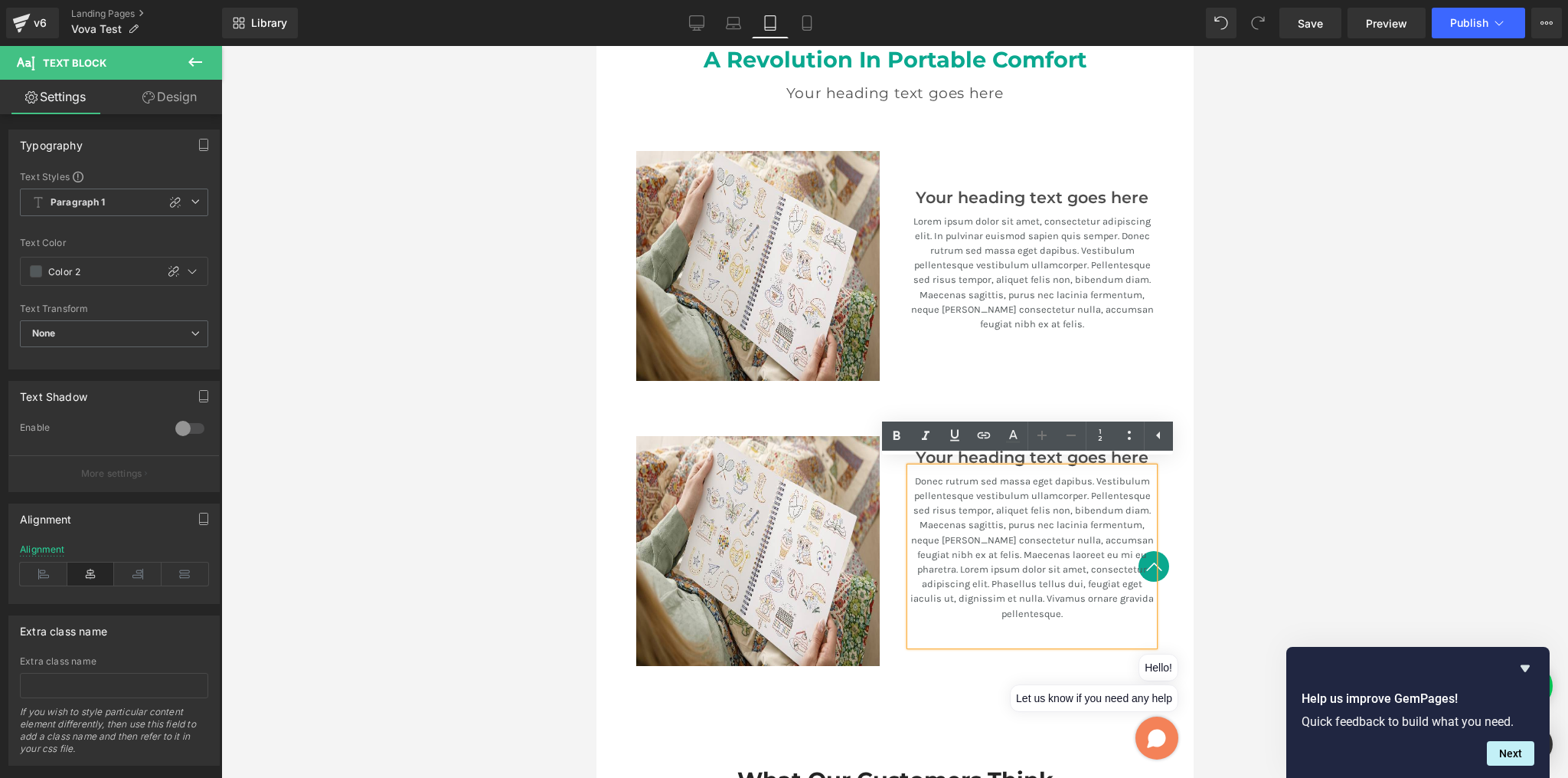
click at [962, 468] on div "Donec rutrum sed massa eget dapibus. Vestibulum pellentesque vestibulum ullamco…" at bounding box center [1032, 556] width 243 height 178
click at [980, 453] on ul "Text Color Highlight Color #333333" at bounding box center [1027, 438] width 291 height 33
click at [1253, 495] on div at bounding box center [895, 412] width 1347 height 732
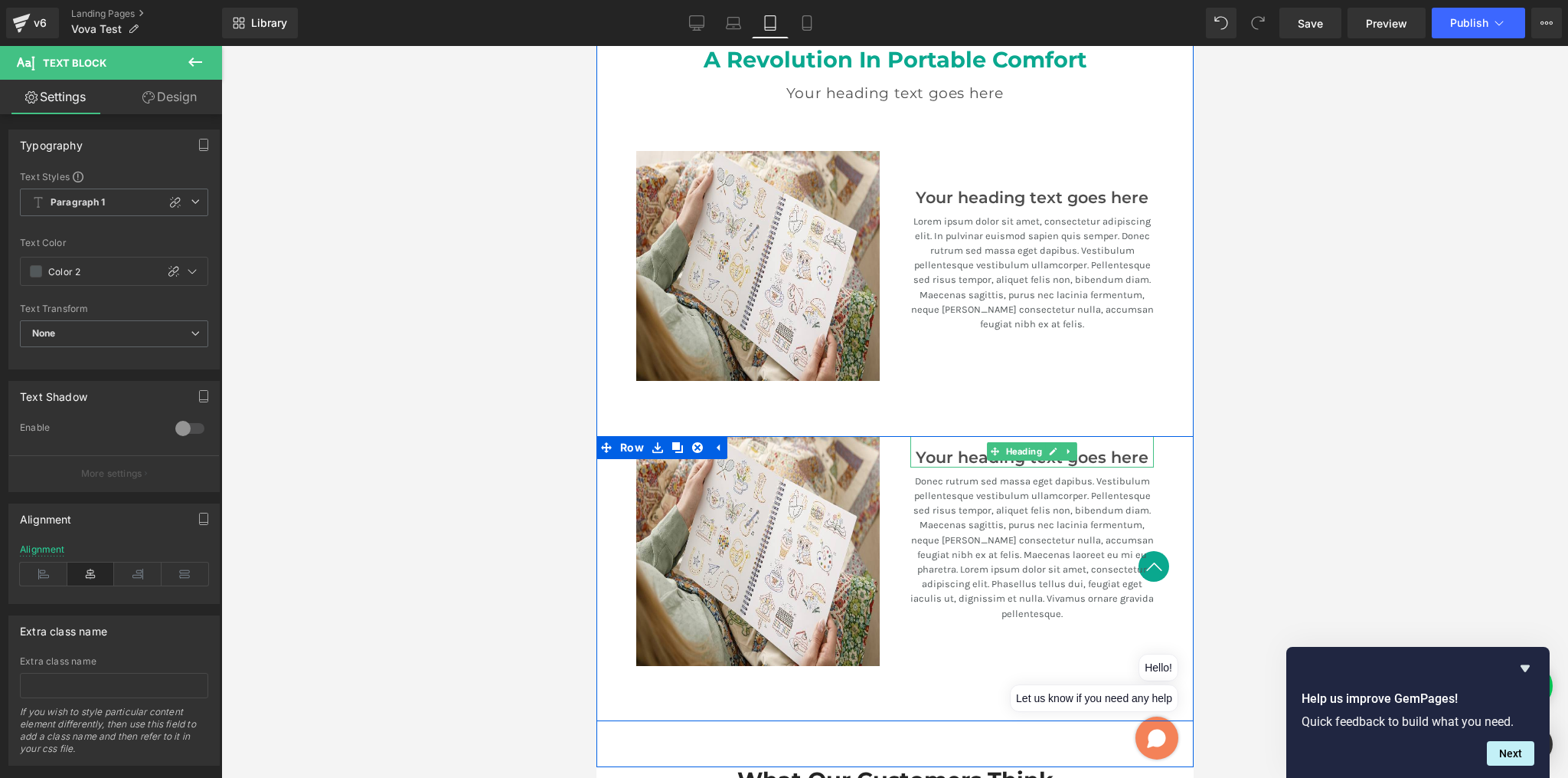
click at [1137, 452] on h3 "Your heading text goes here" at bounding box center [1032, 458] width 243 height 19
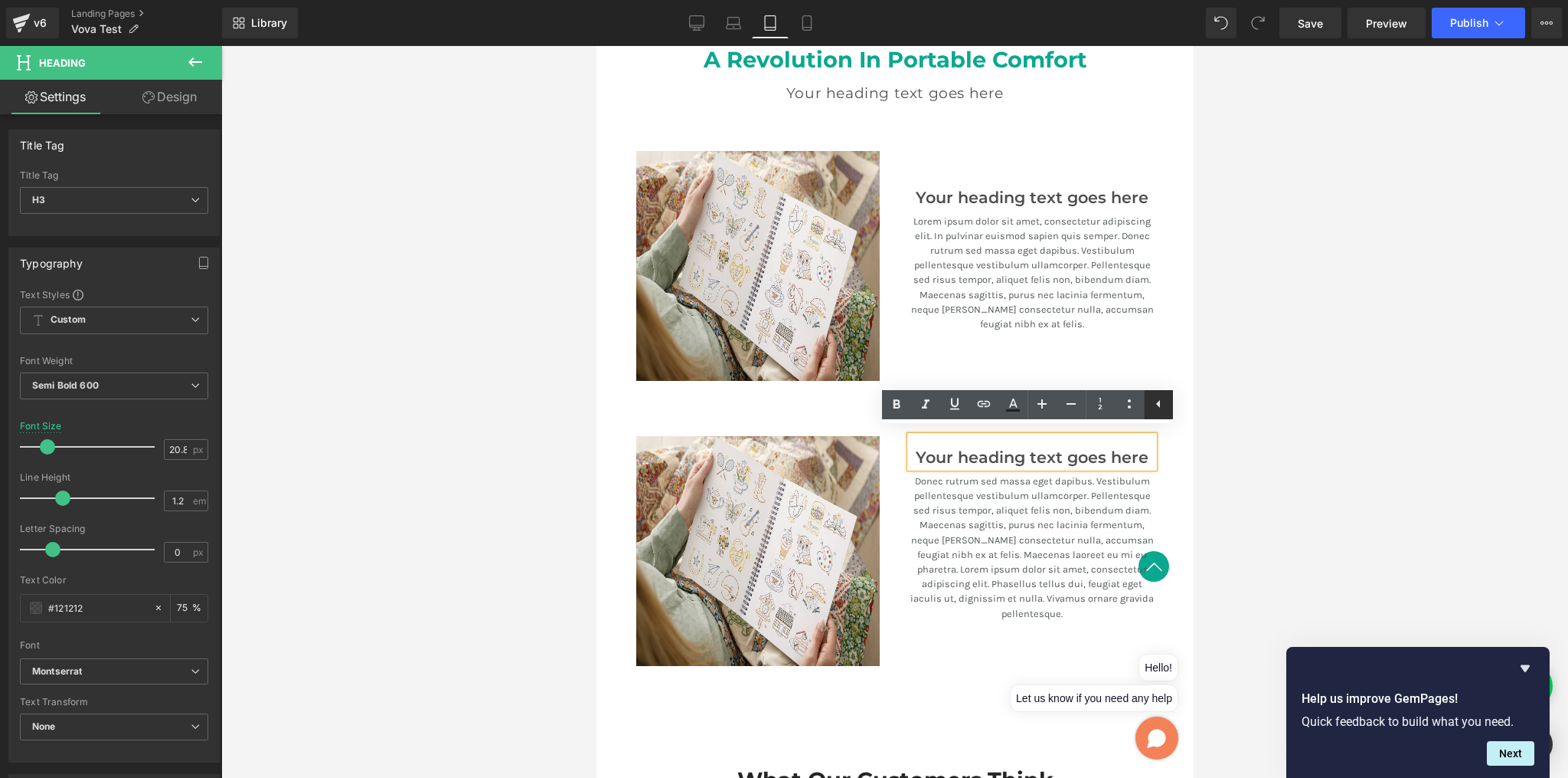
click at [1160, 410] on icon at bounding box center [1158, 404] width 19 height 19
click at [1109, 454] on h3 "Your heading text goes here" at bounding box center [1032, 458] width 243 height 19
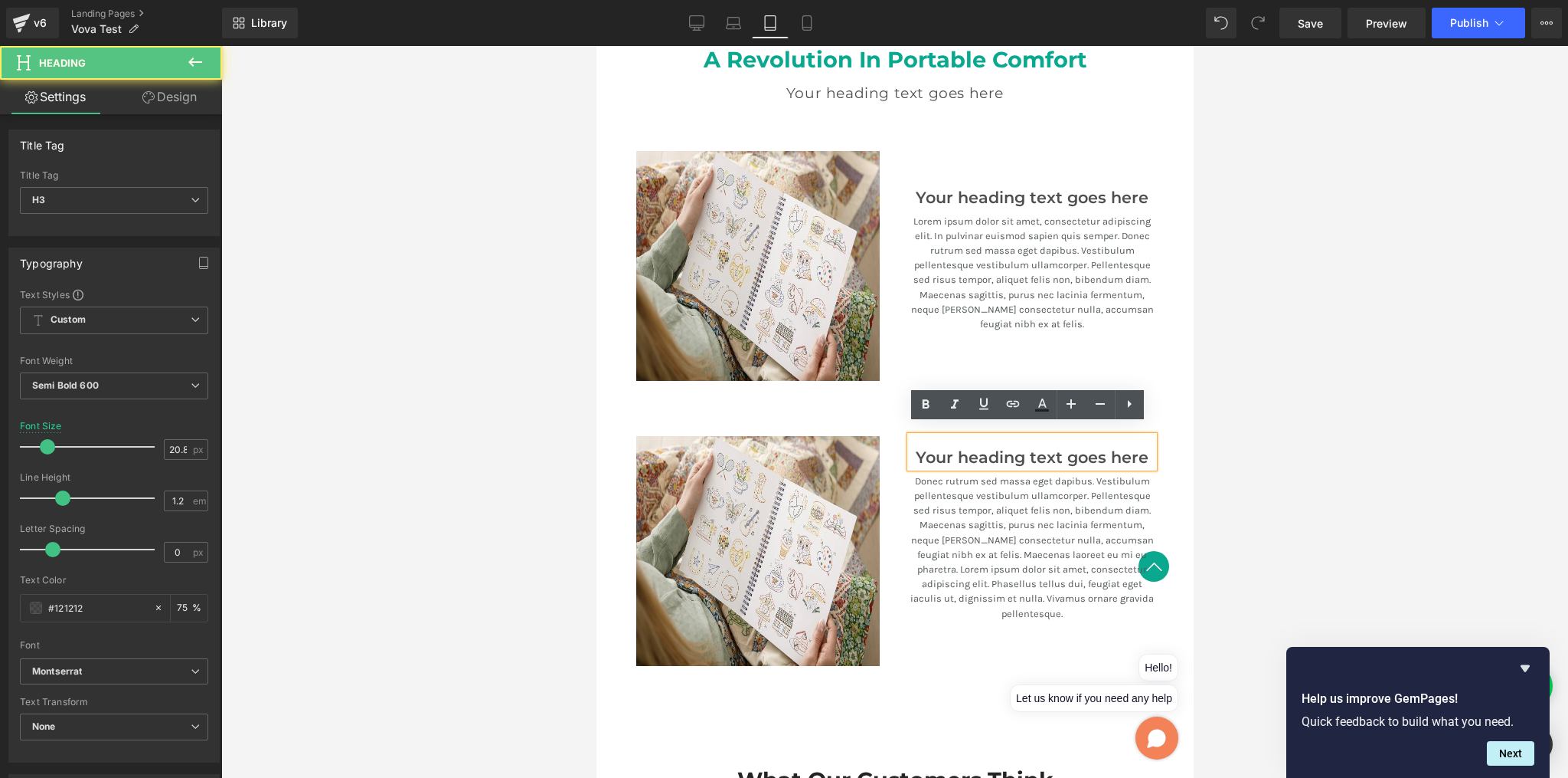
click at [894, 524] on div "Your heading text goes here Heading Donec rutrum sed massa eget dapibus. Vestib…" at bounding box center [1032, 551] width 274 height 230
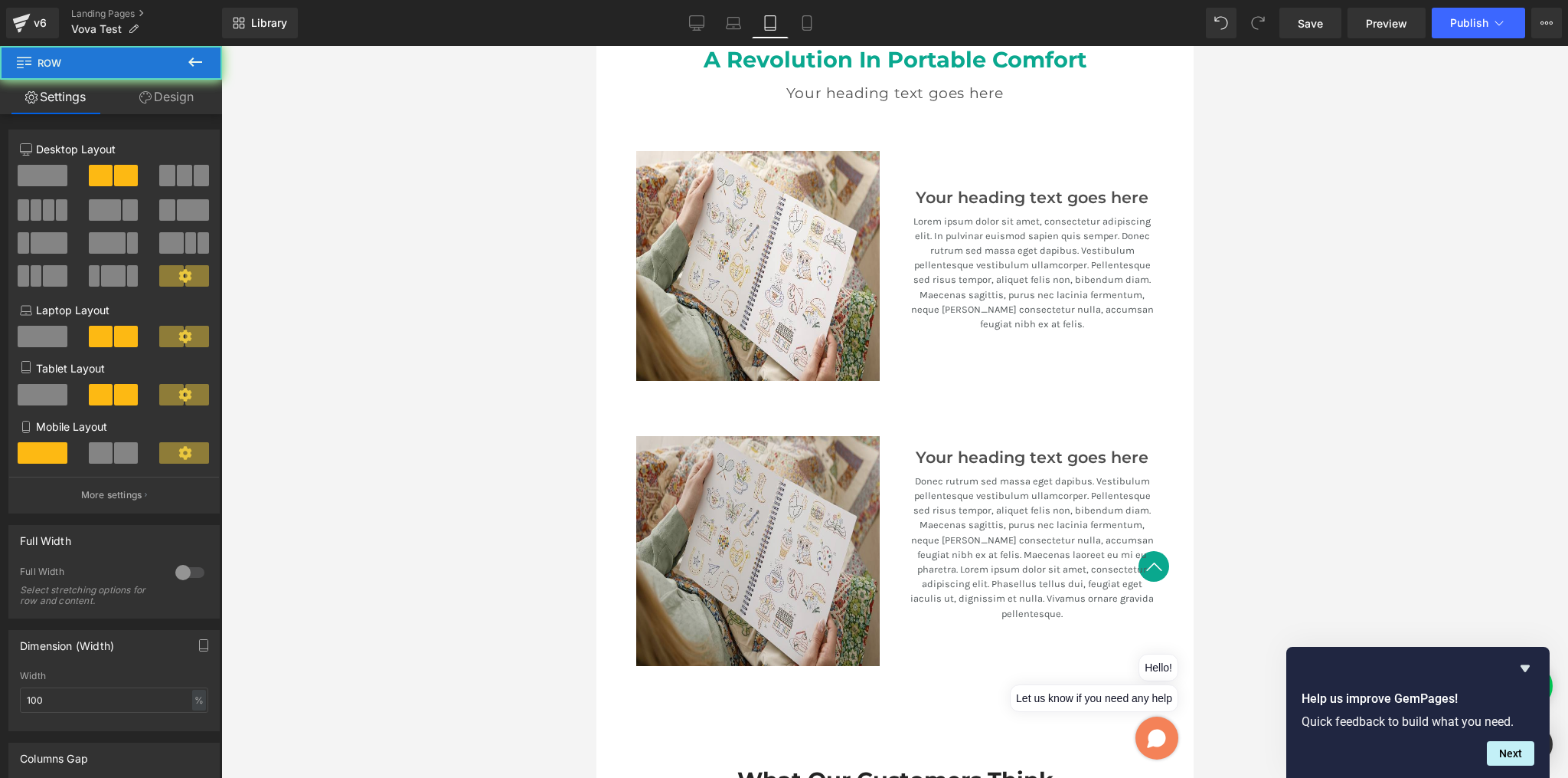
click at [837, 508] on img at bounding box center [757, 551] width 243 height 230
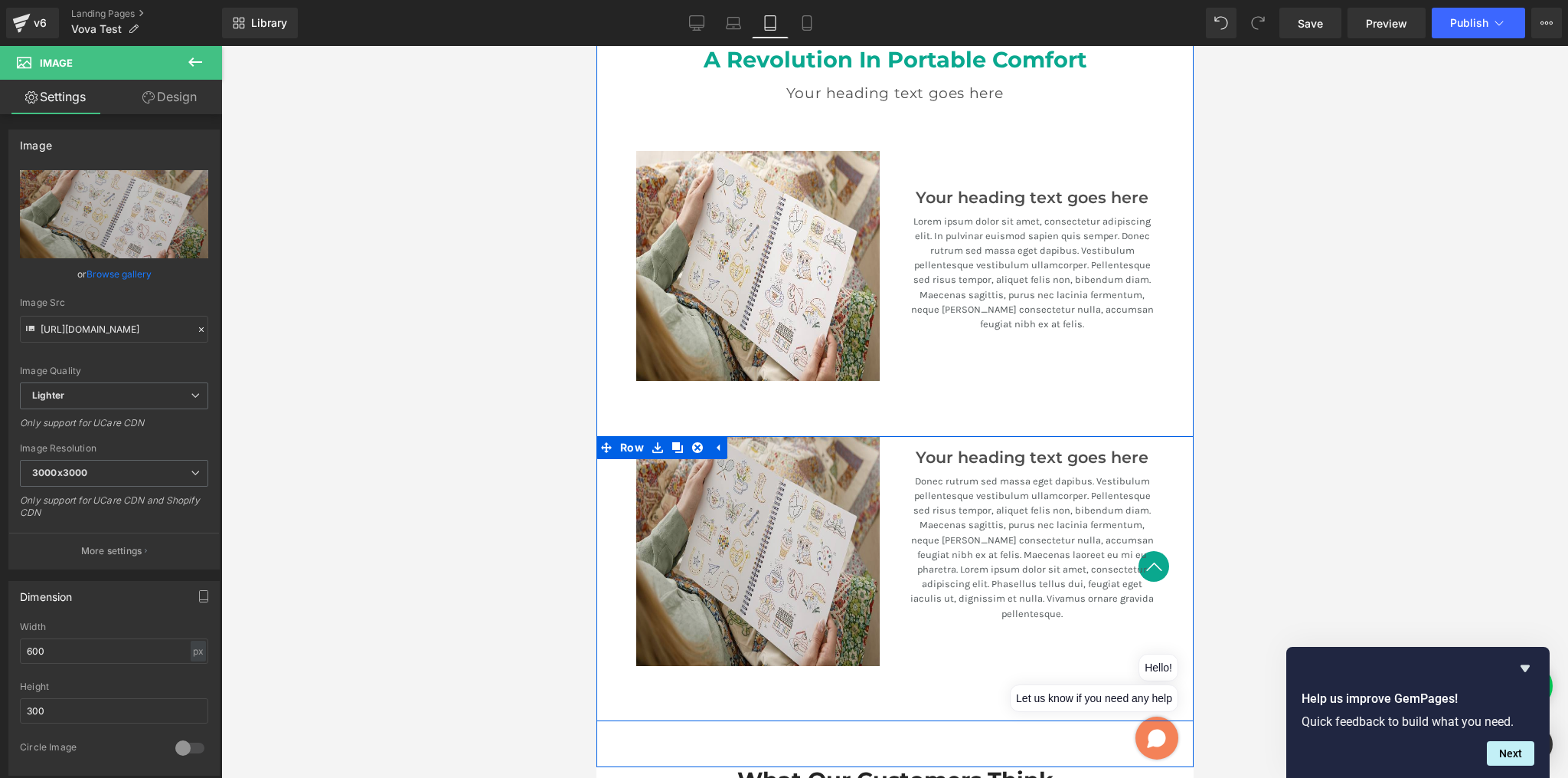
click at [689, 521] on img at bounding box center [757, 551] width 243 height 230
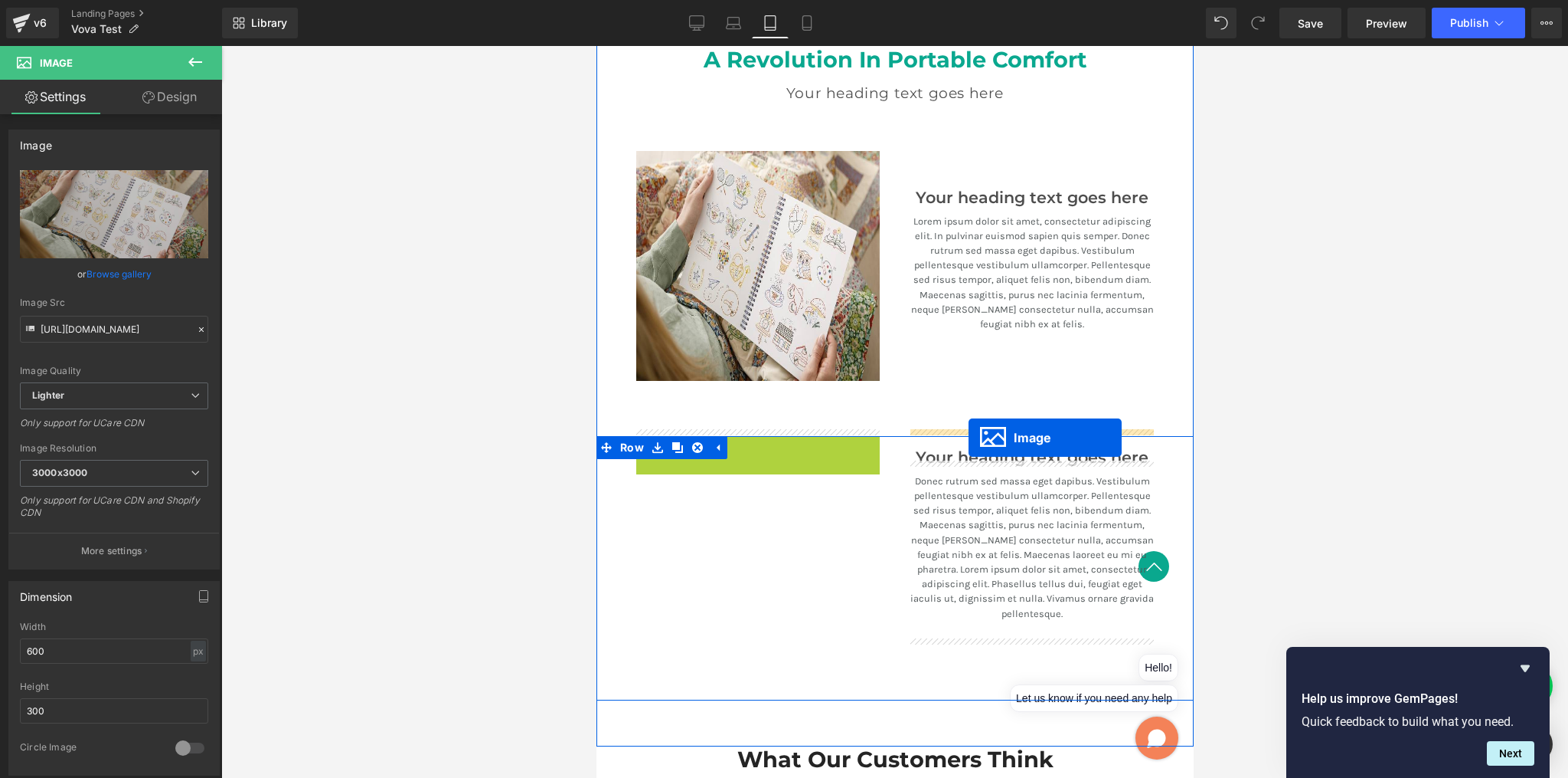
drag, startPoint x: 729, startPoint y: 547, endPoint x: 968, endPoint y: 438, distance: 262.7
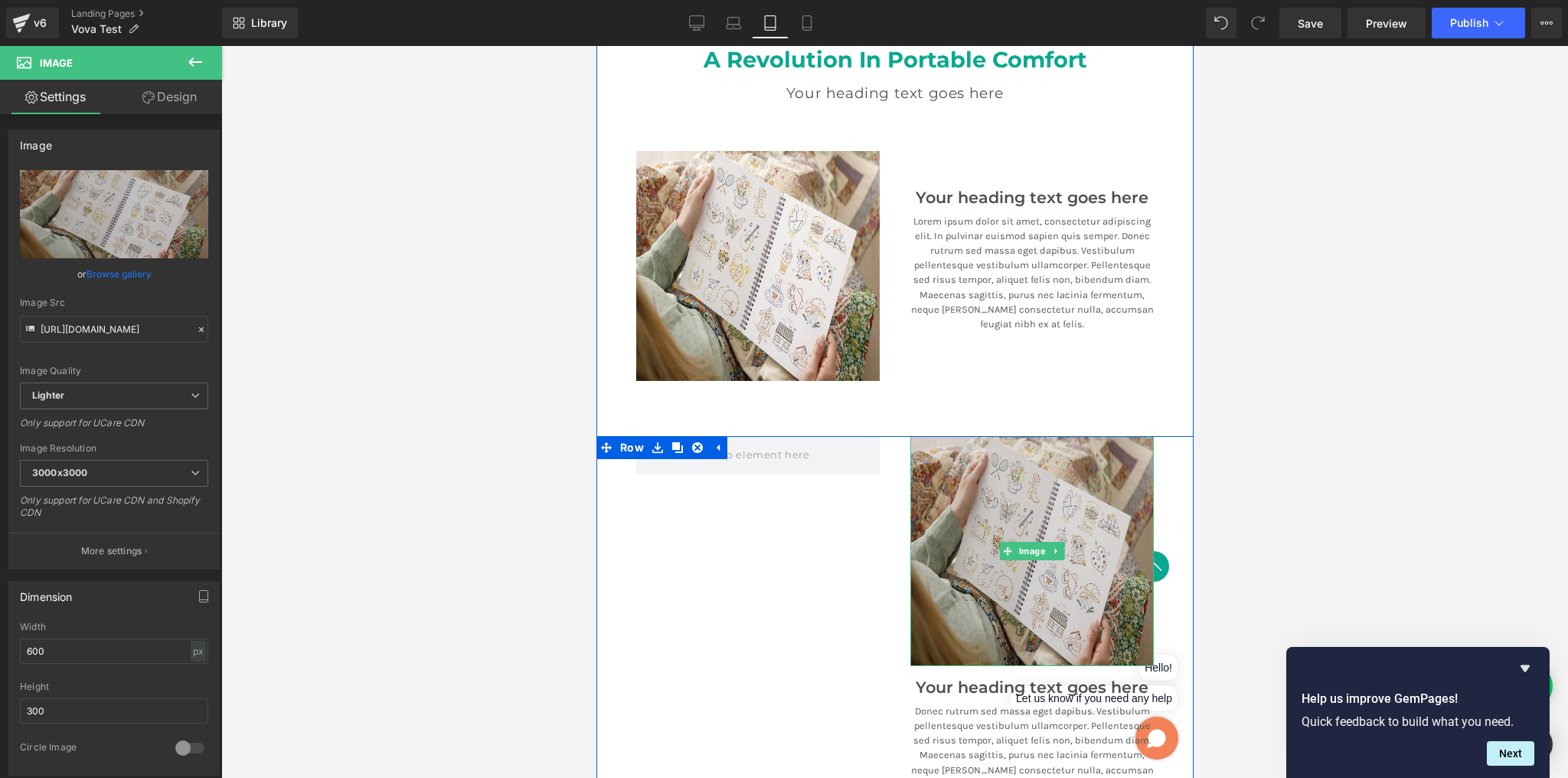
scroll to position [1805, 0]
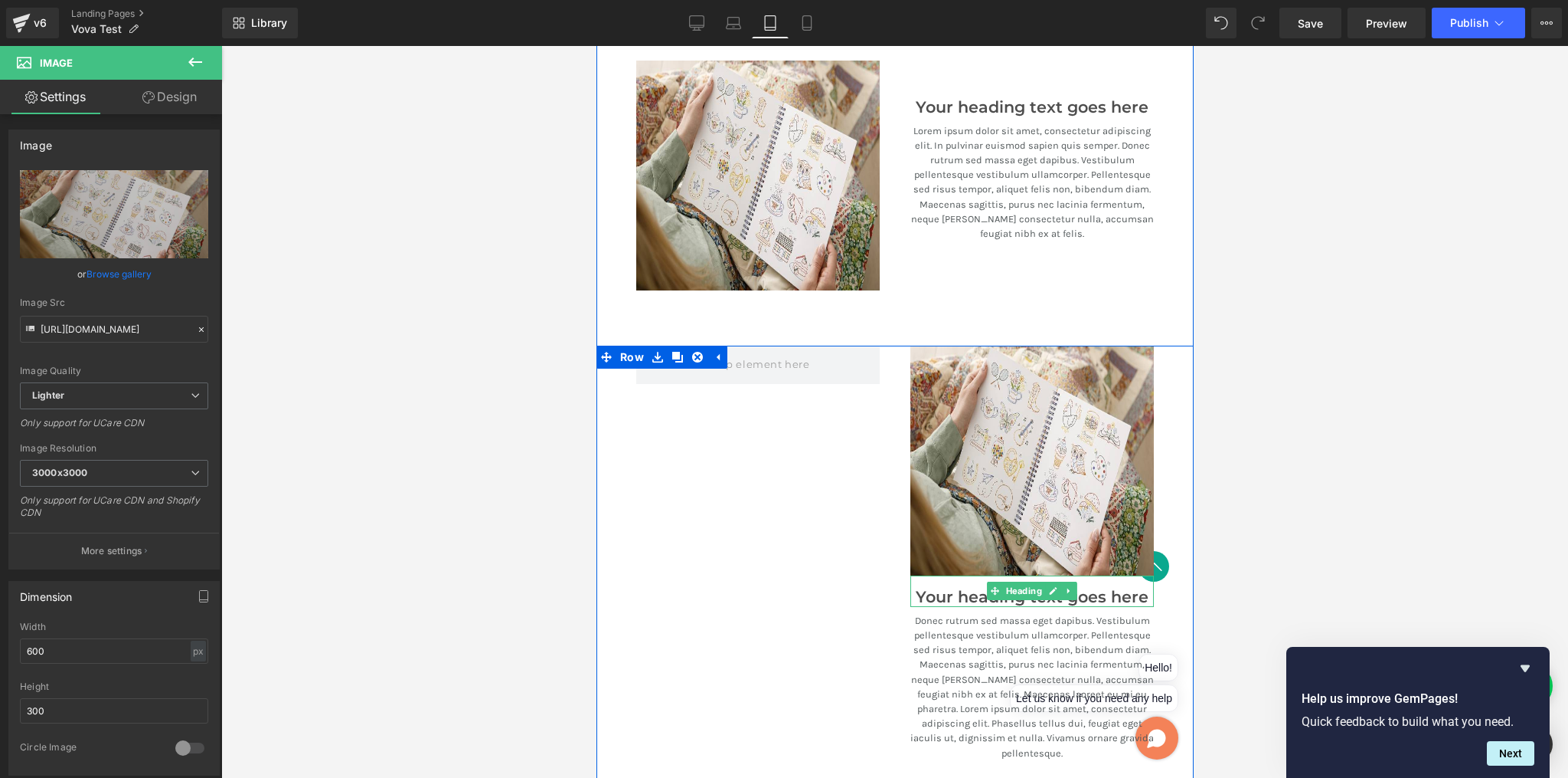
click at [953, 588] on h3 "Your heading text goes here" at bounding box center [1032, 598] width 243 height 19
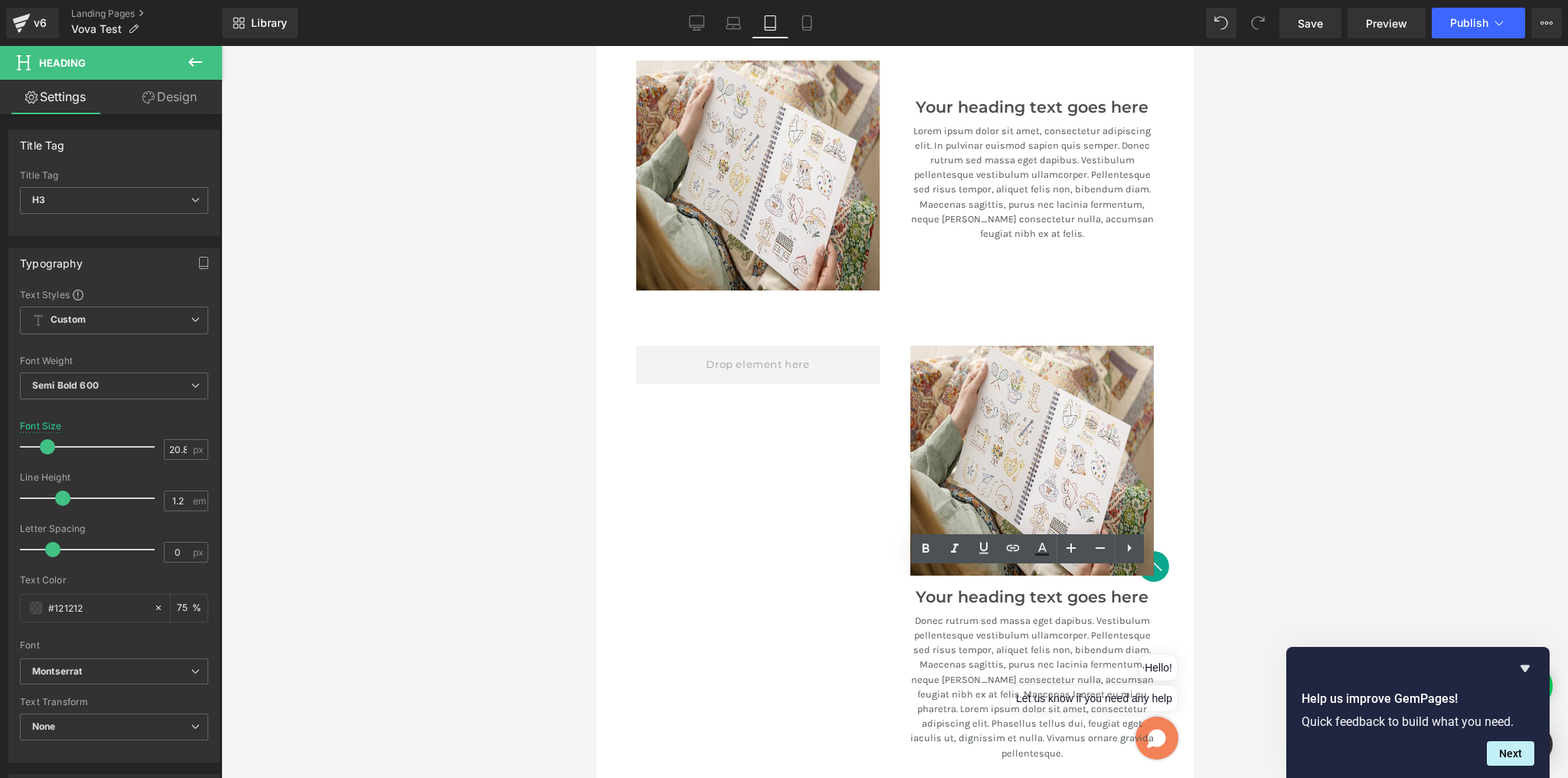
drag, startPoint x: 1233, startPoint y: 565, endPoint x: 1203, endPoint y: 569, distance: 30.3
click at [1233, 564] on div at bounding box center [895, 412] width 1347 height 732
click at [1126, 591] on h3 "Your heading text goes here" at bounding box center [1032, 598] width 243 height 19
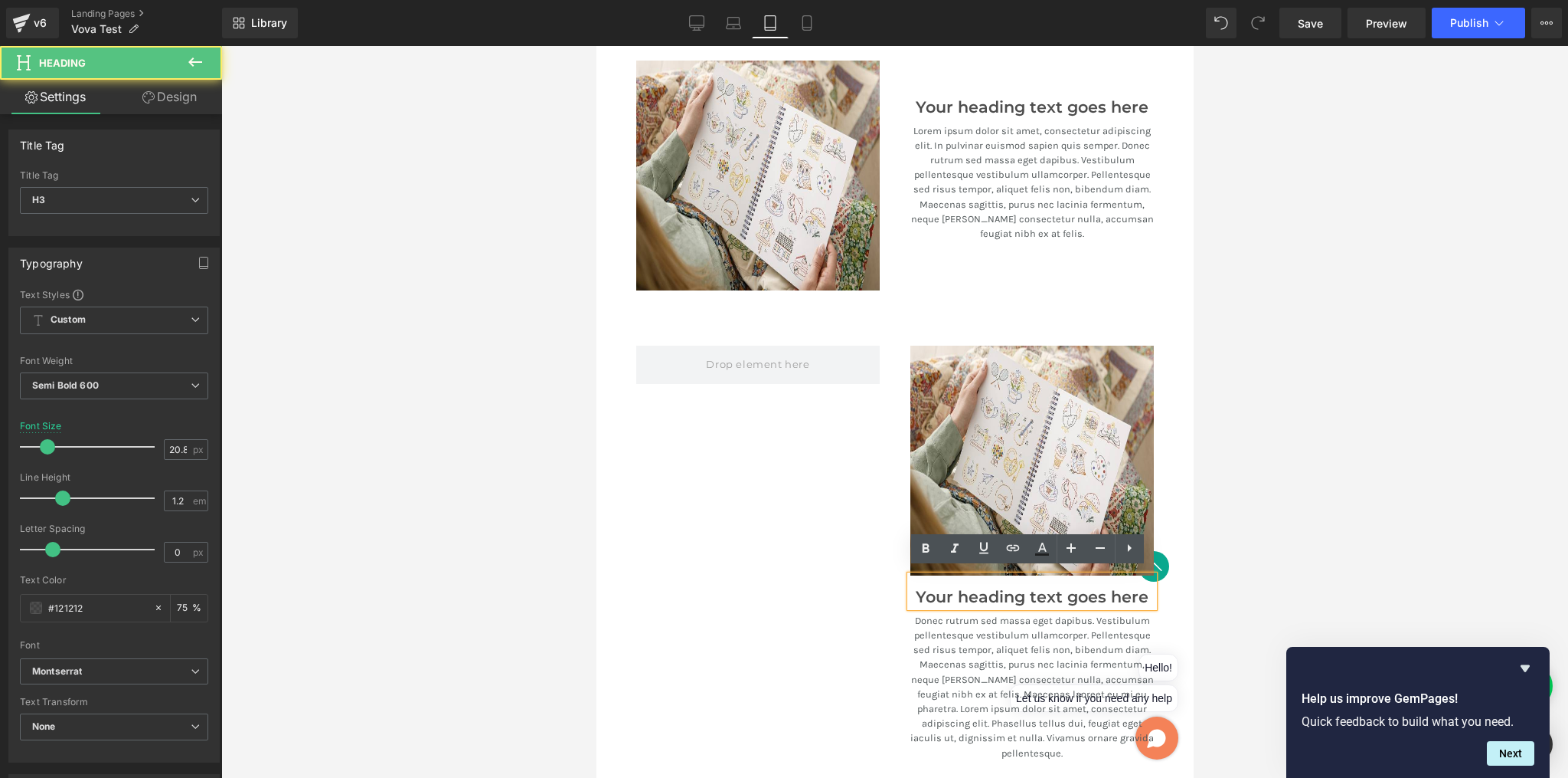
click at [932, 613] on p "Donec rutrum sed massa eget dapibus. Vestibulum pellentesque vestibulum ullamco…" at bounding box center [1032, 686] width 243 height 147
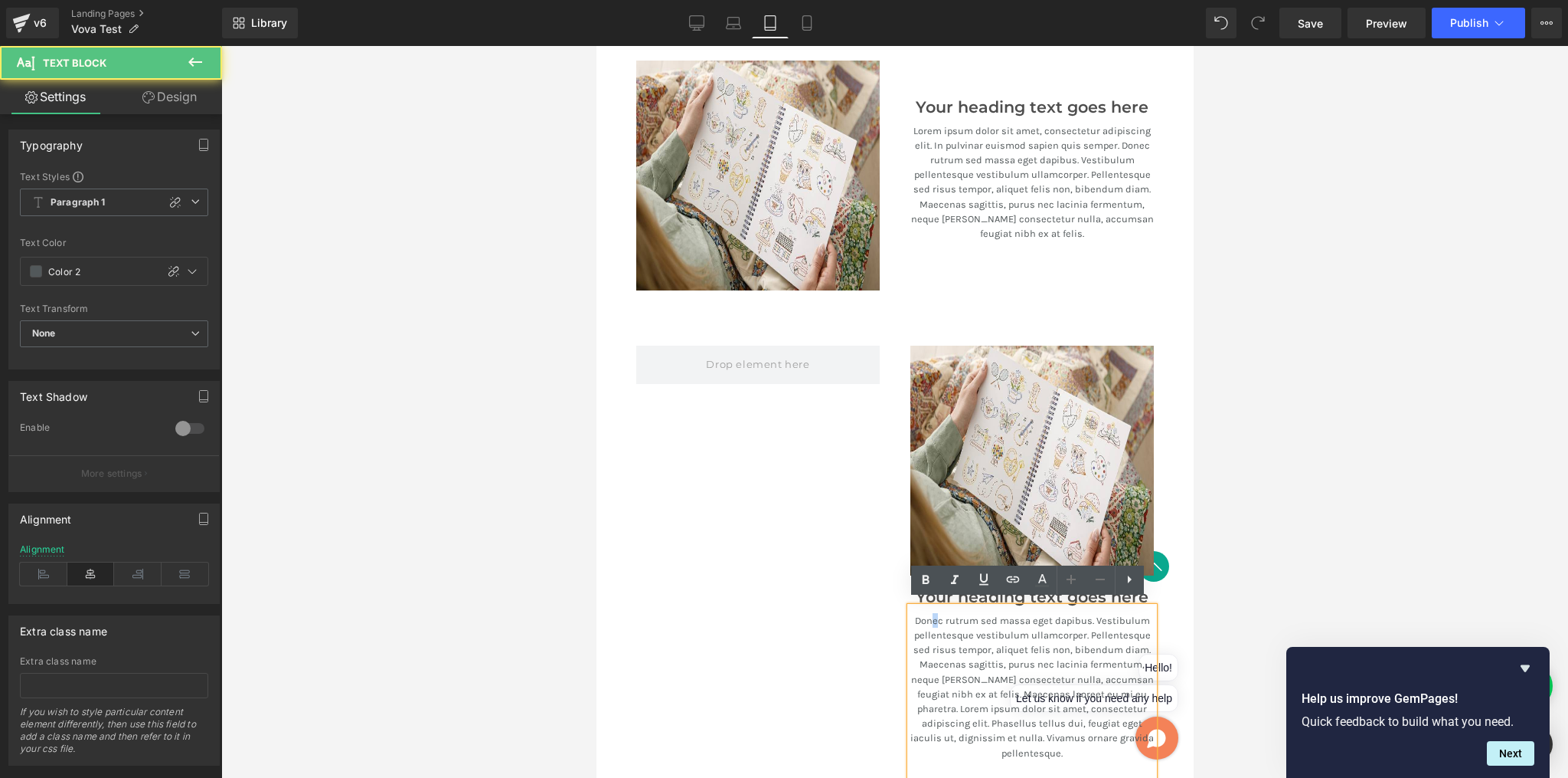
click at [849, 577] on div at bounding box center [757, 565] width 274 height 439
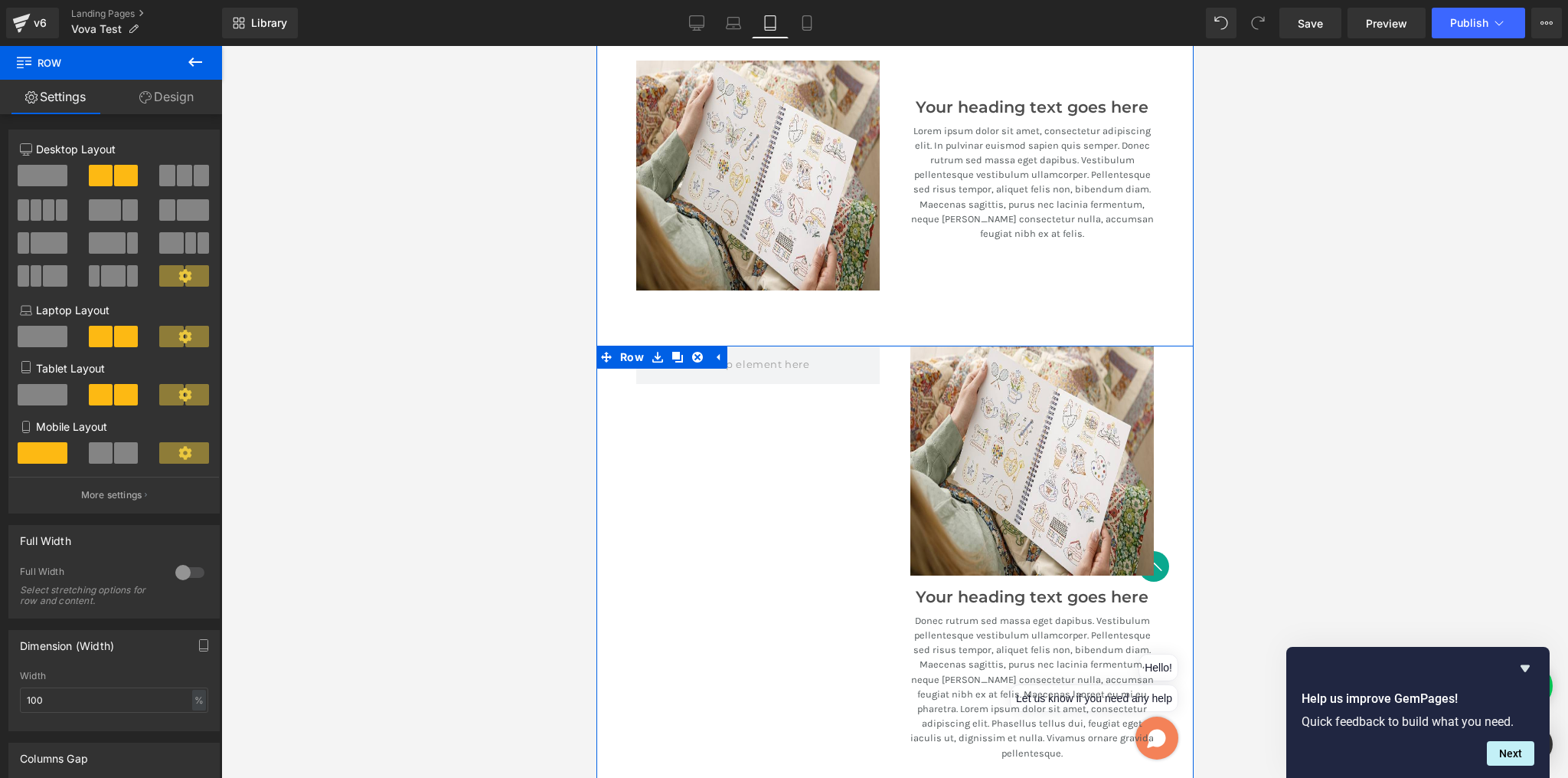
scroll to position [1626, 0]
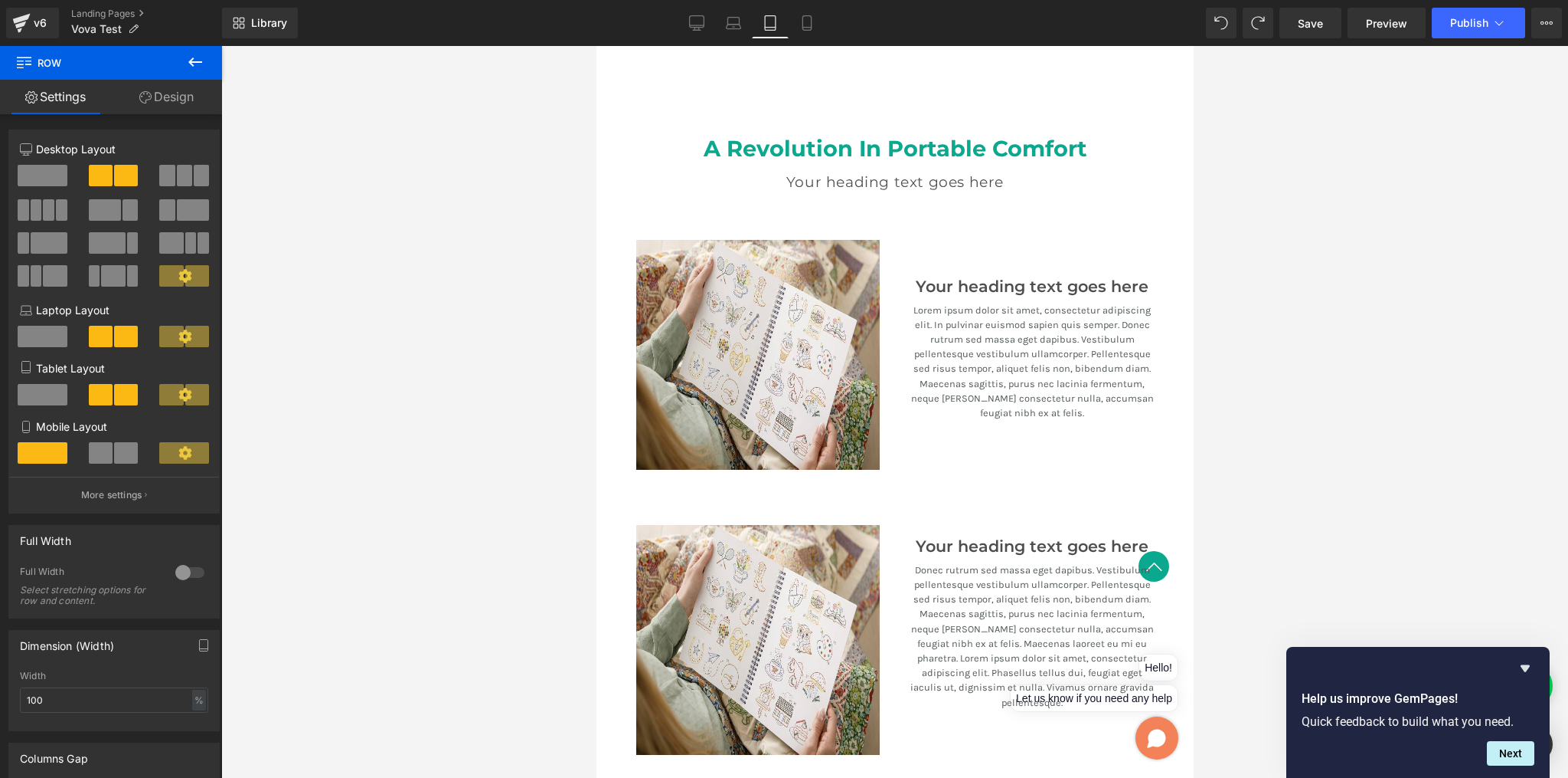
click at [1269, 408] on div at bounding box center [895, 412] width 1347 height 732
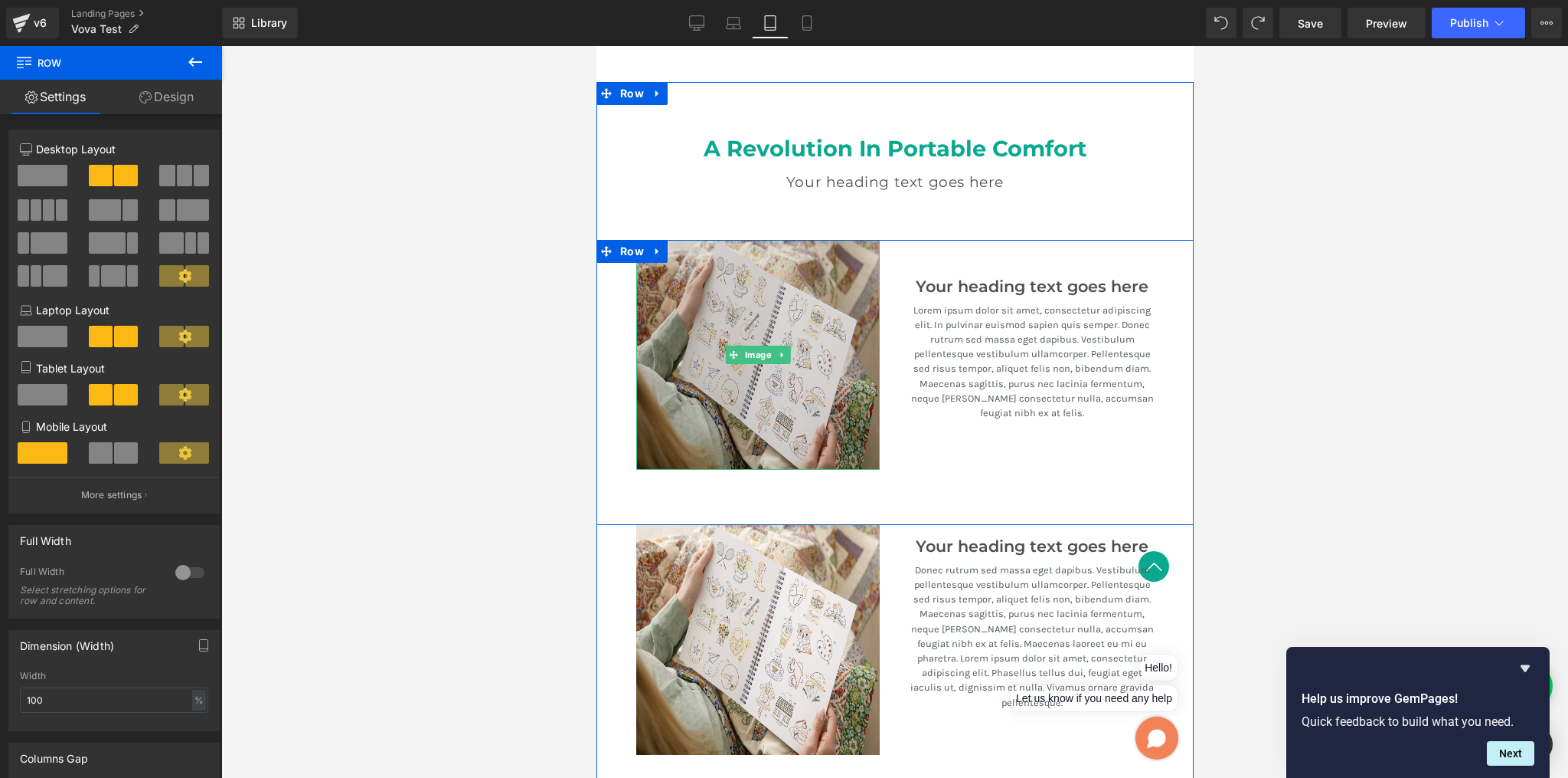
click at [740, 329] on img at bounding box center [757, 354] width 243 height 230
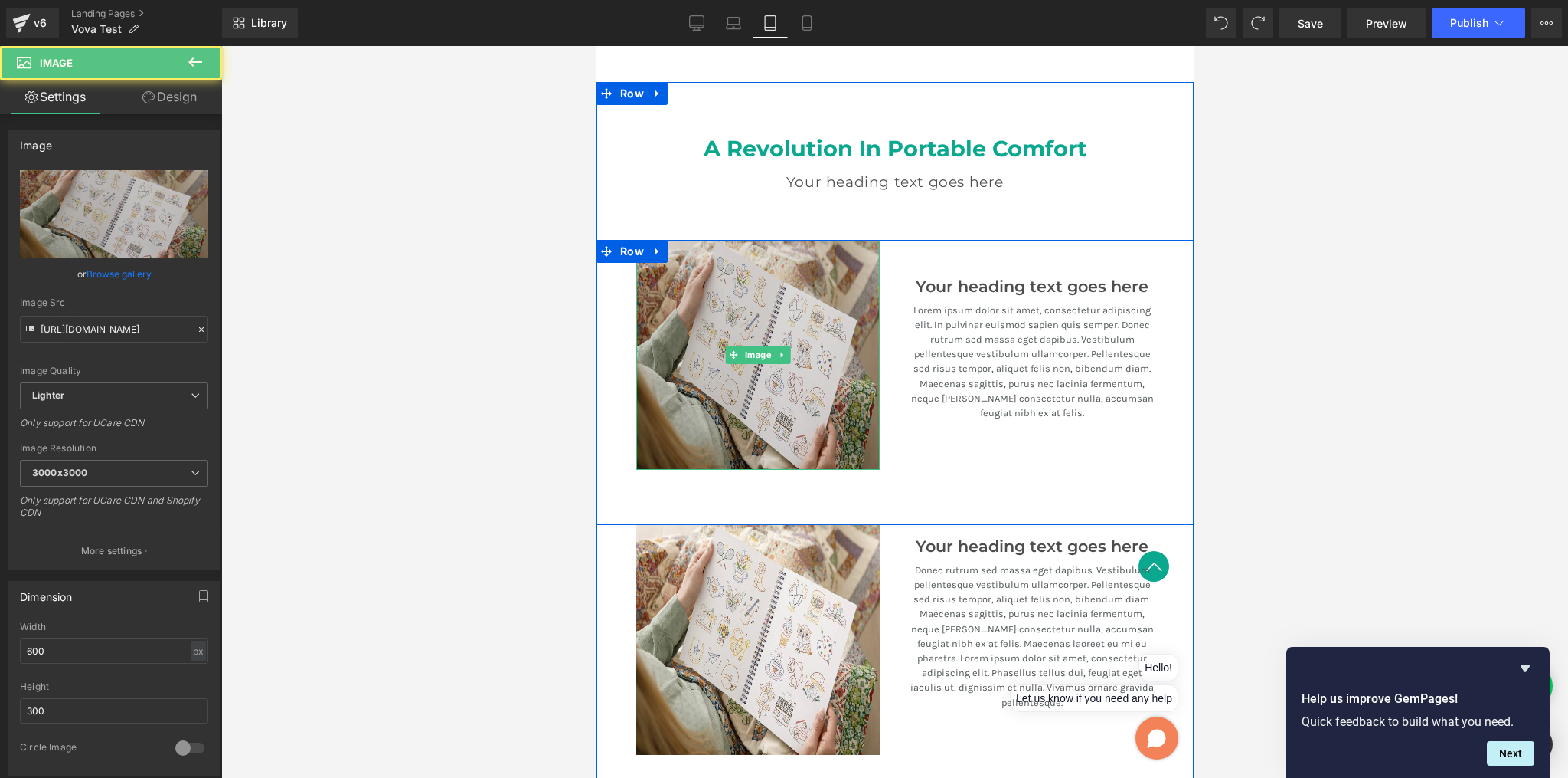
click at [804, 330] on img at bounding box center [757, 354] width 243 height 230
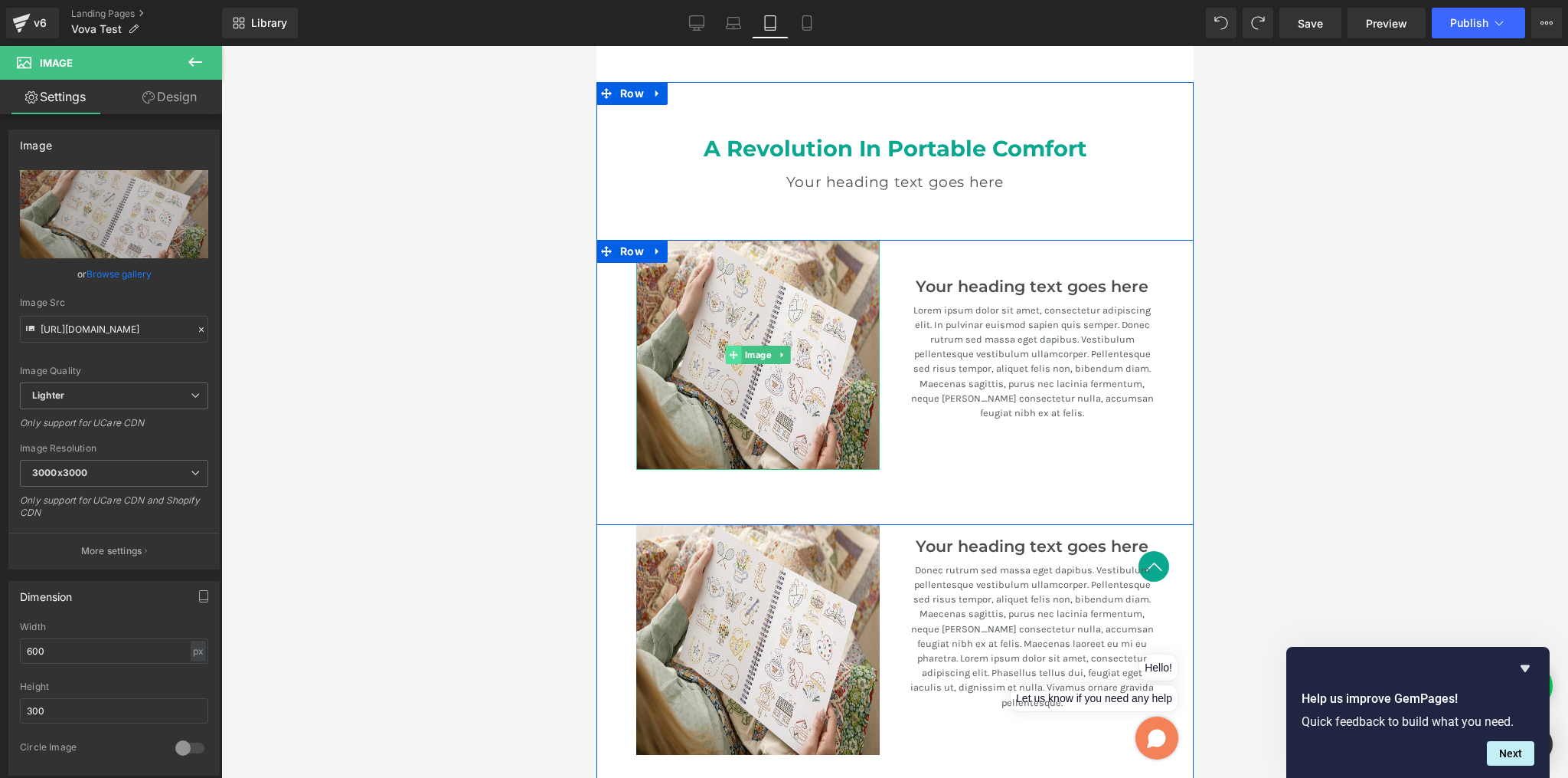
click at [729, 350] on icon at bounding box center [733, 354] width 8 height 9
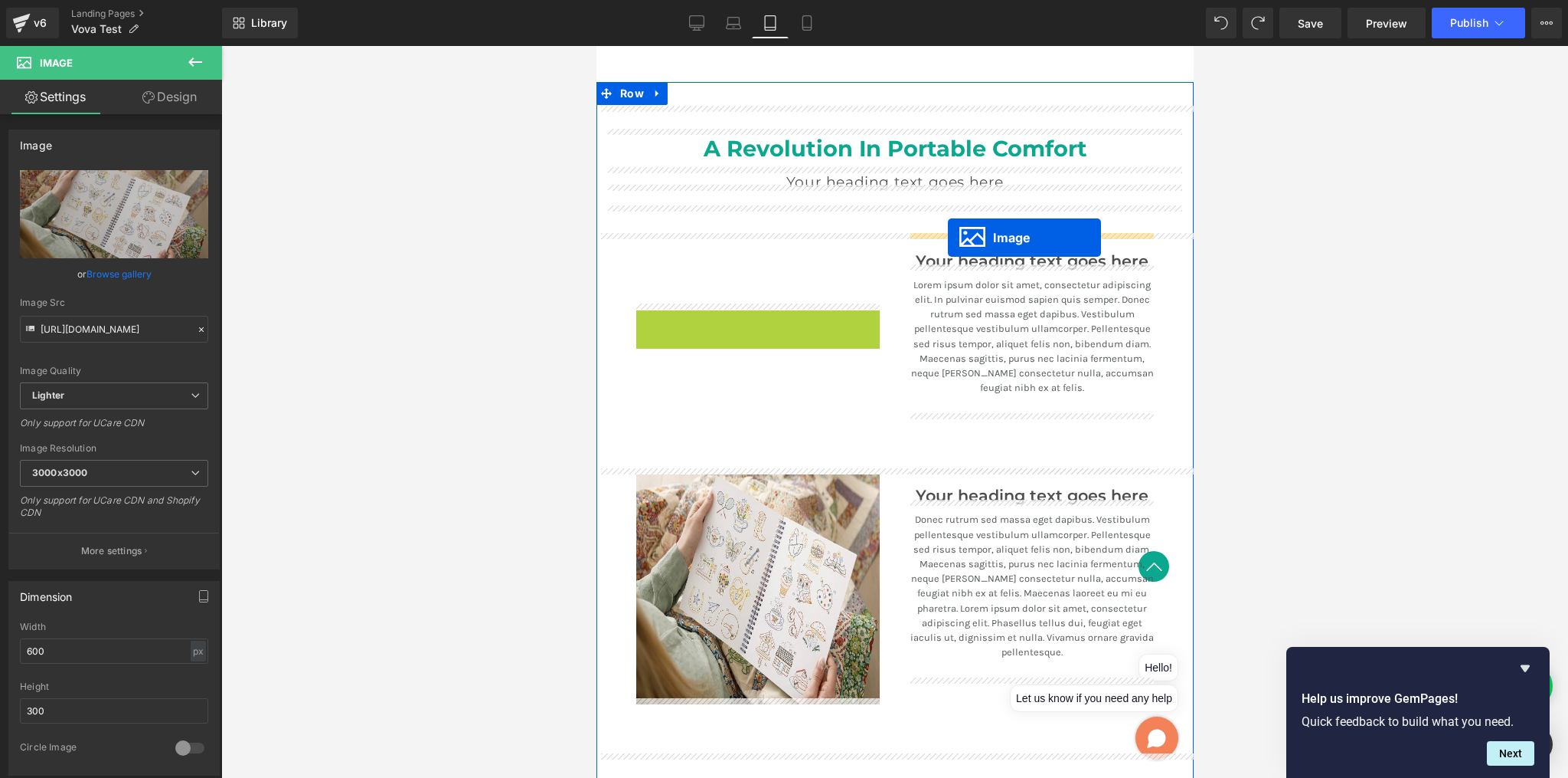
drag, startPoint x: 726, startPoint y: 347, endPoint x: 947, endPoint y: 238, distance: 246.4
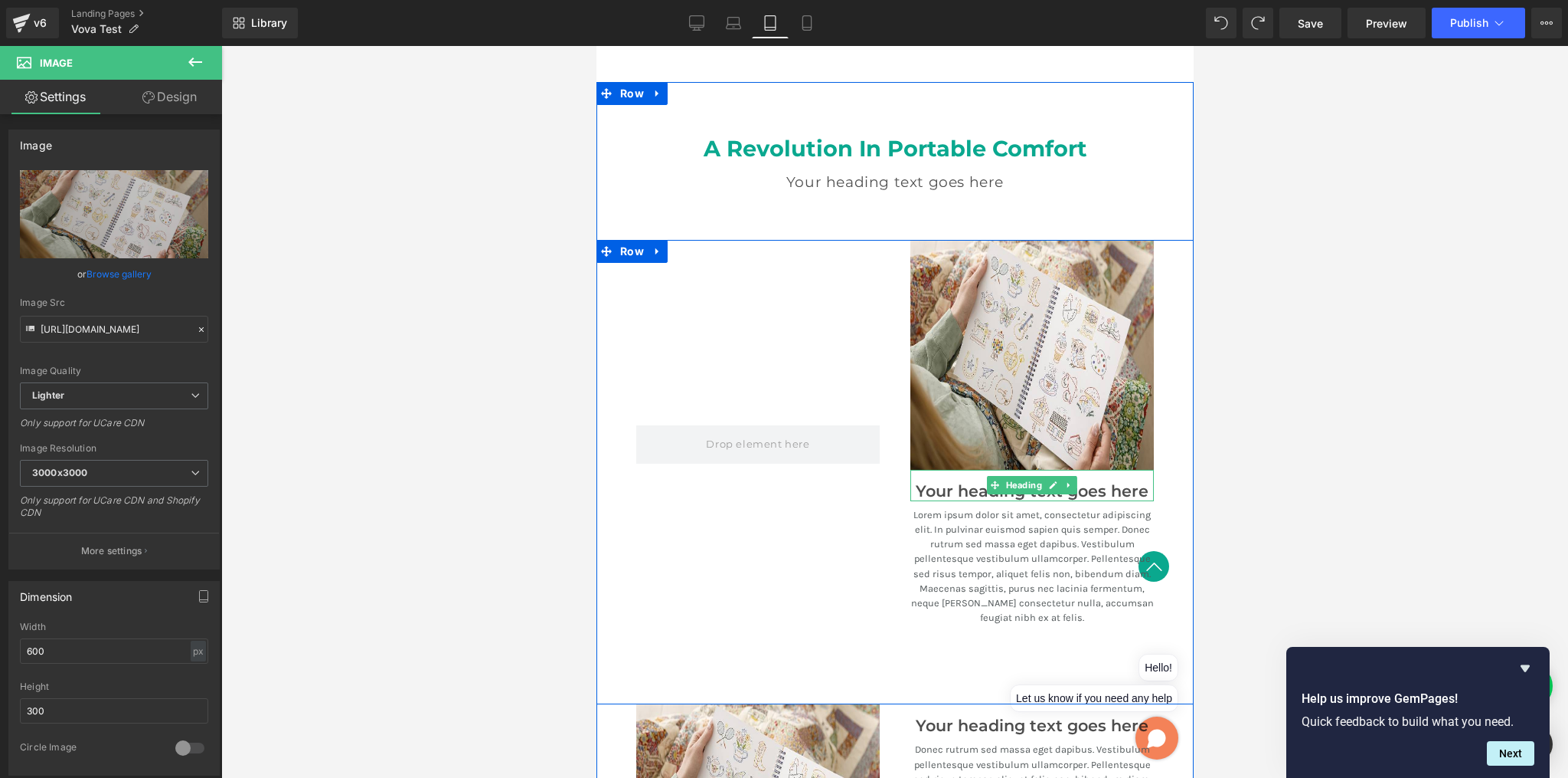
click at [937, 485] on h3 "Your heading text goes here" at bounding box center [1032, 492] width 243 height 19
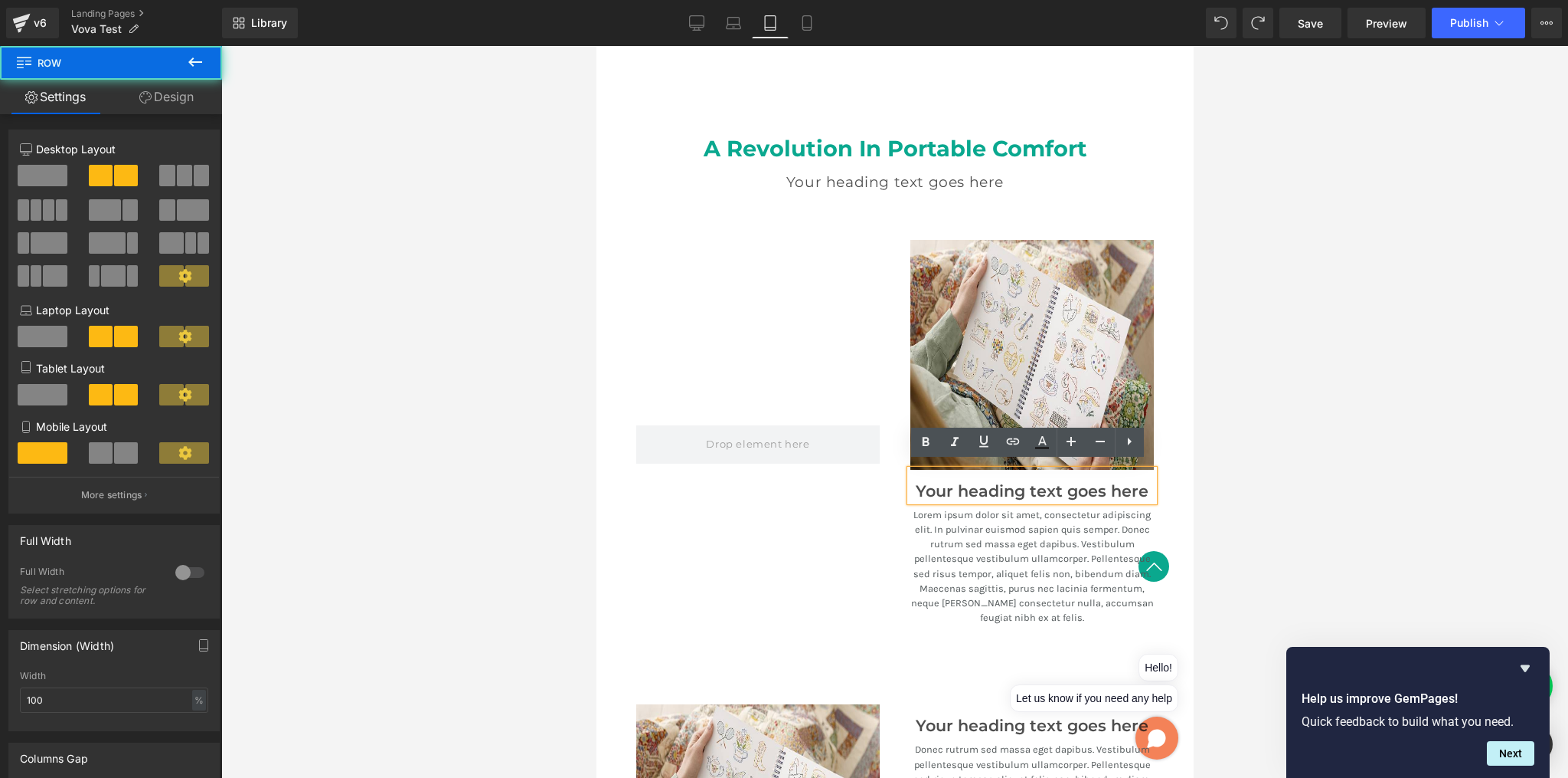
click at [848, 505] on div at bounding box center [757, 444] width 274 height 410
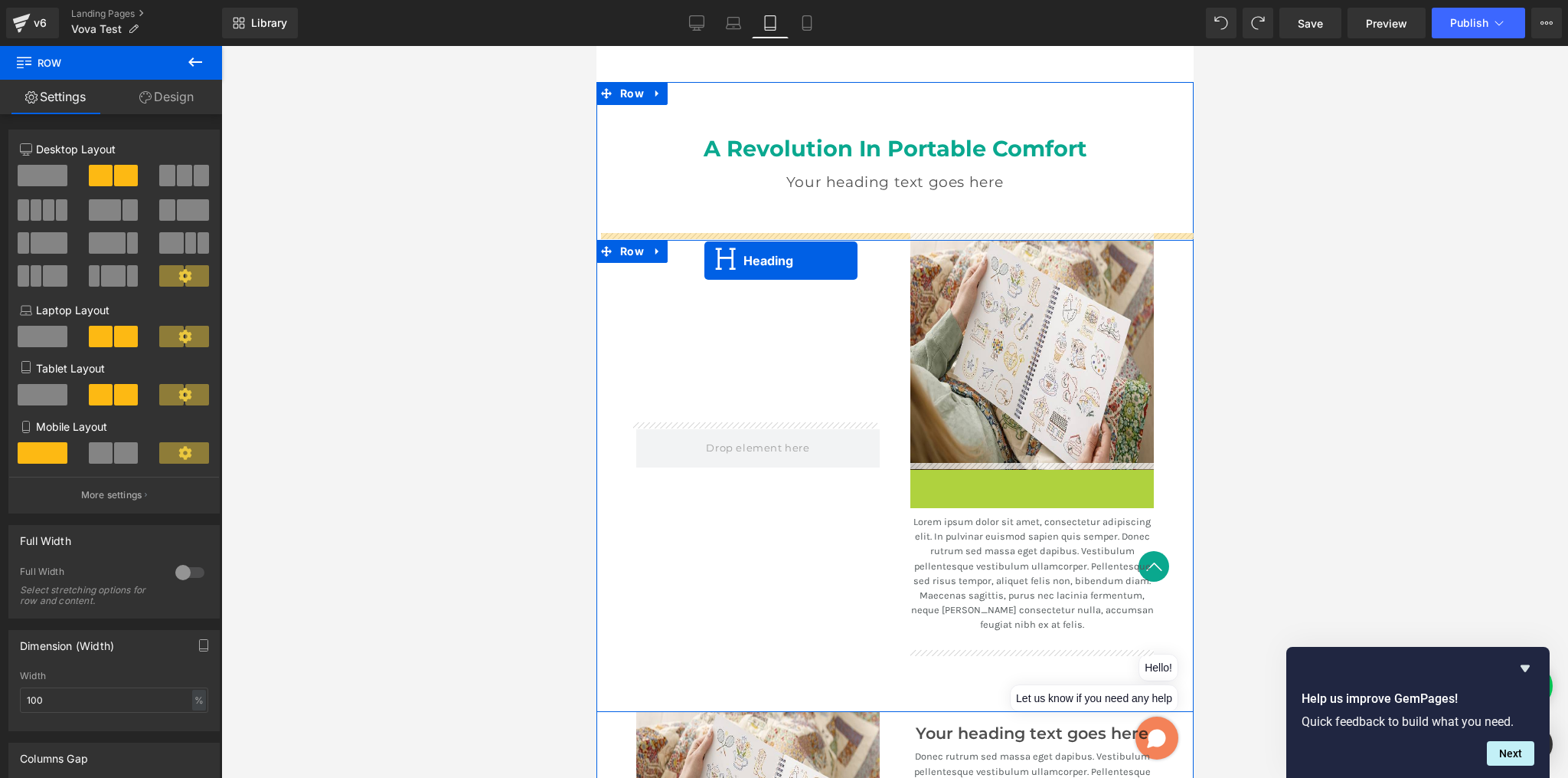
drag, startPoint x: 991, startPoint y: 479, endPoint x: 704, endPoint y: 261, distance: 360.4
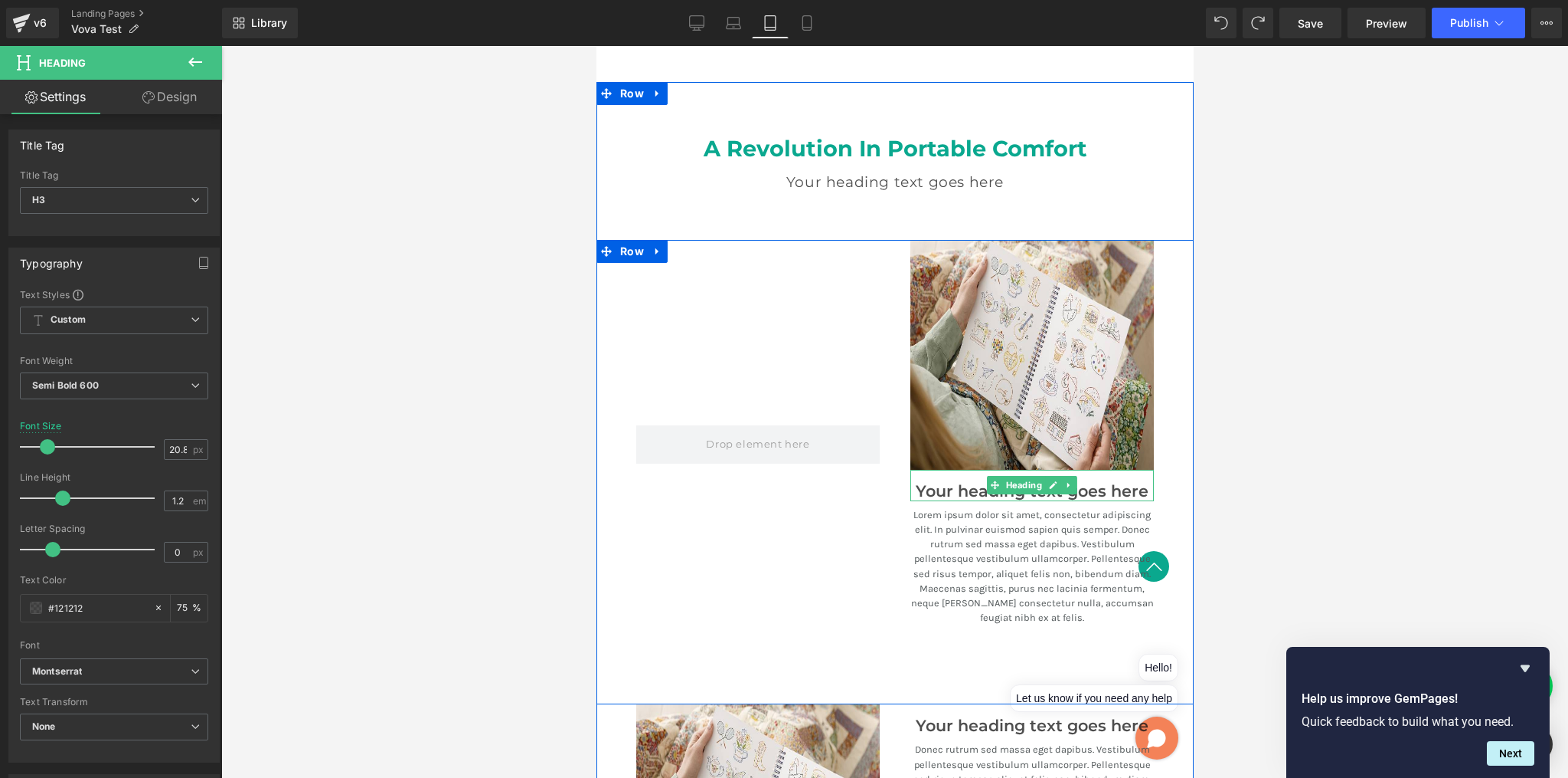
click at [968, 490] on h3 "Your heading text goes here" at bounding box center [1032, 492] width 243 height 19
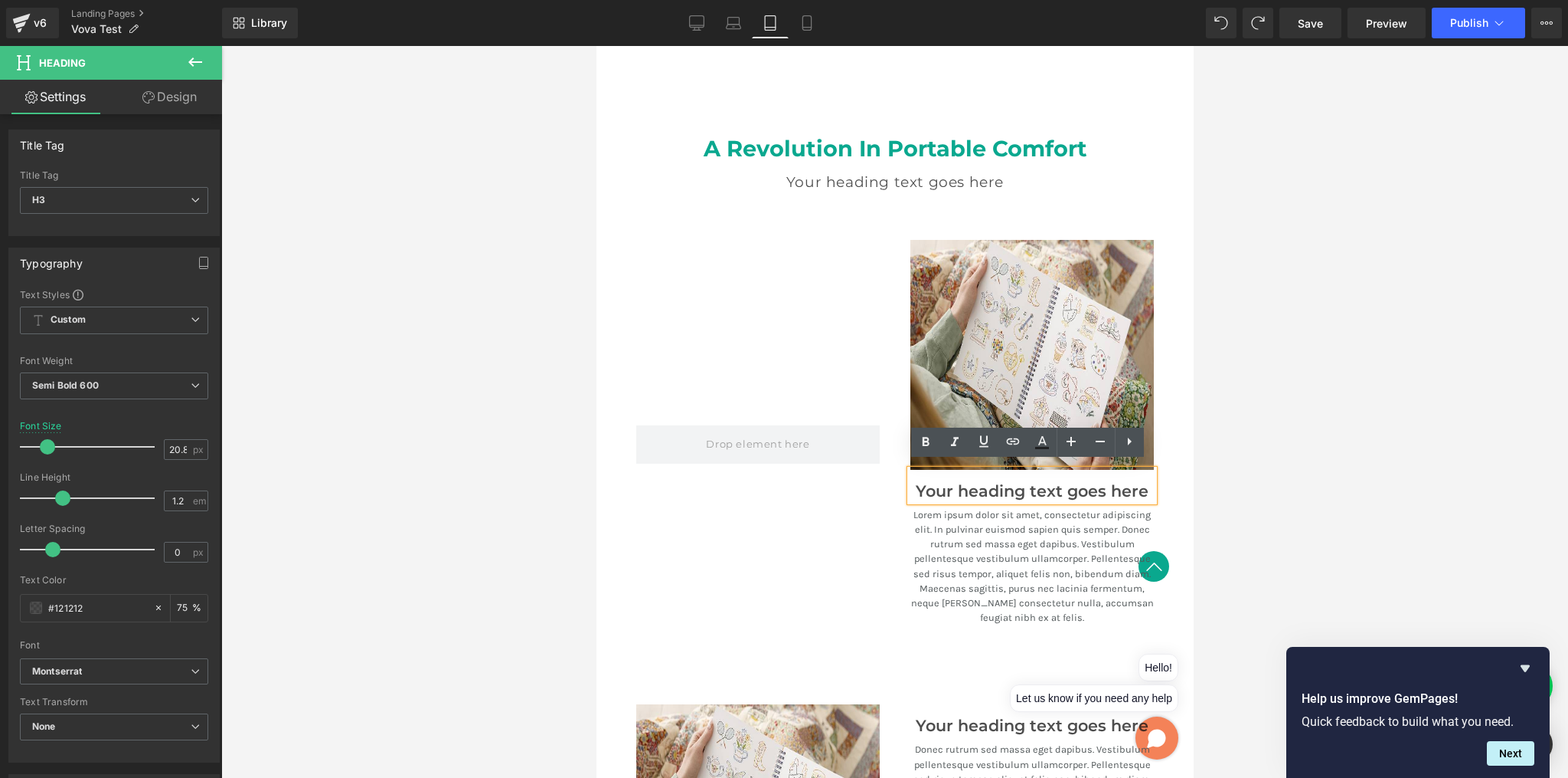
click at [872, 518] on div at bounding box center [757, 444] width 274 height 410
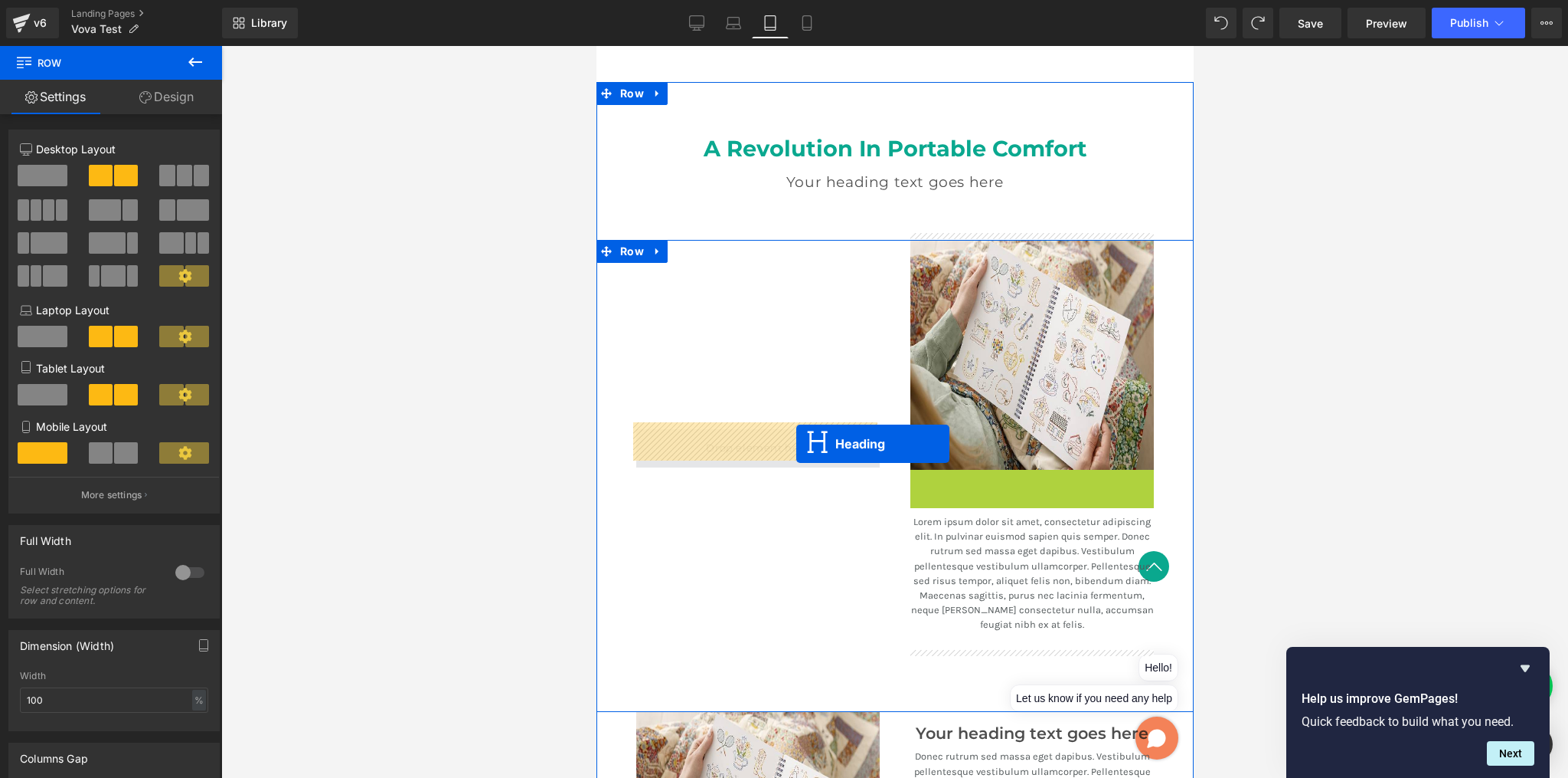
drag, startPoint x: 993, startPoint y: 478, endPoint x: 795, endPoint y: 443, distance: 201.1
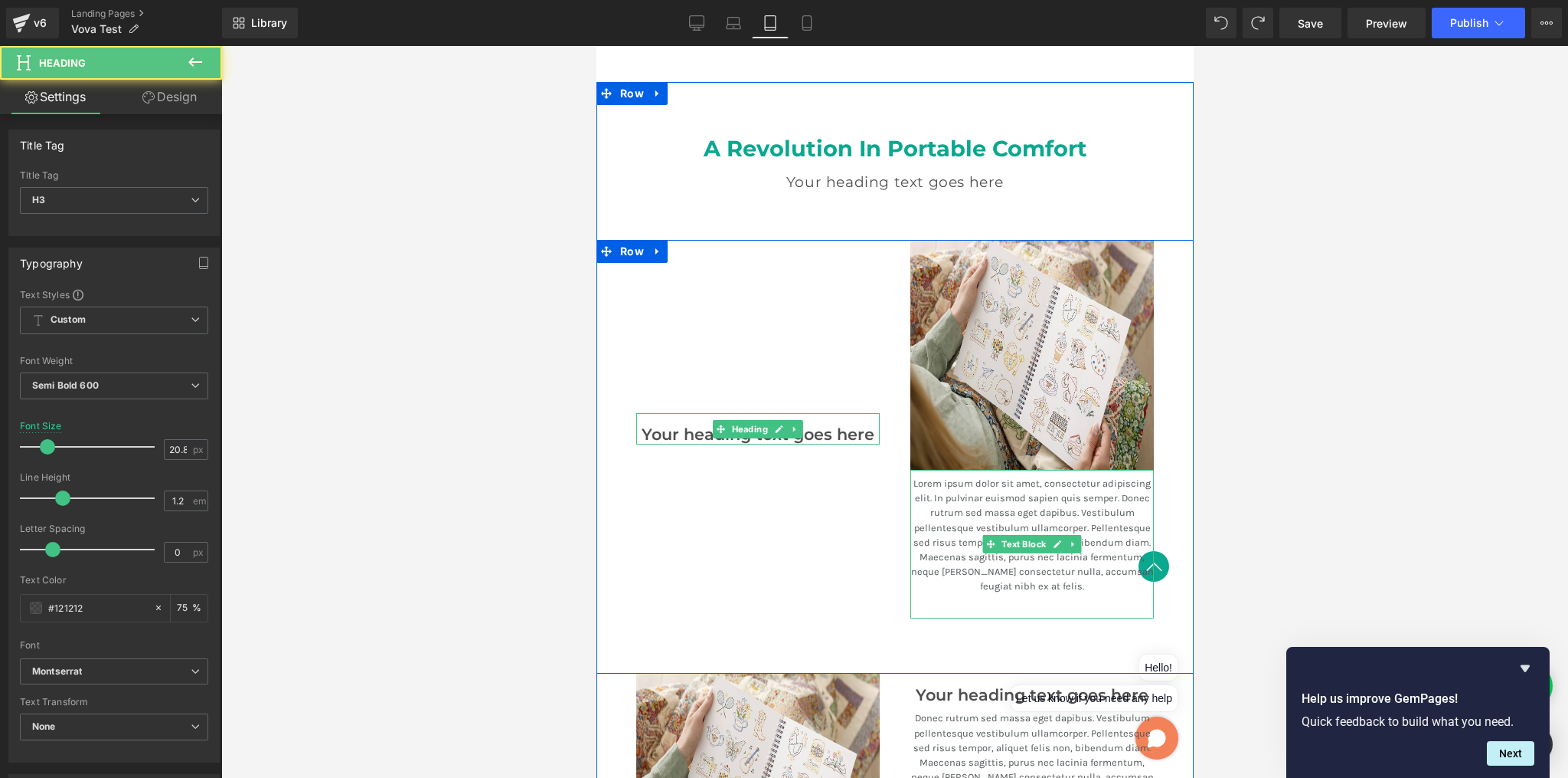
click at [958, 499] on p "Lorem ipsum dolor sit amet, consectetur adipiscing elit. In pulvinar euismod sa…" at bounding box center [1032, 534] width 243 height 118
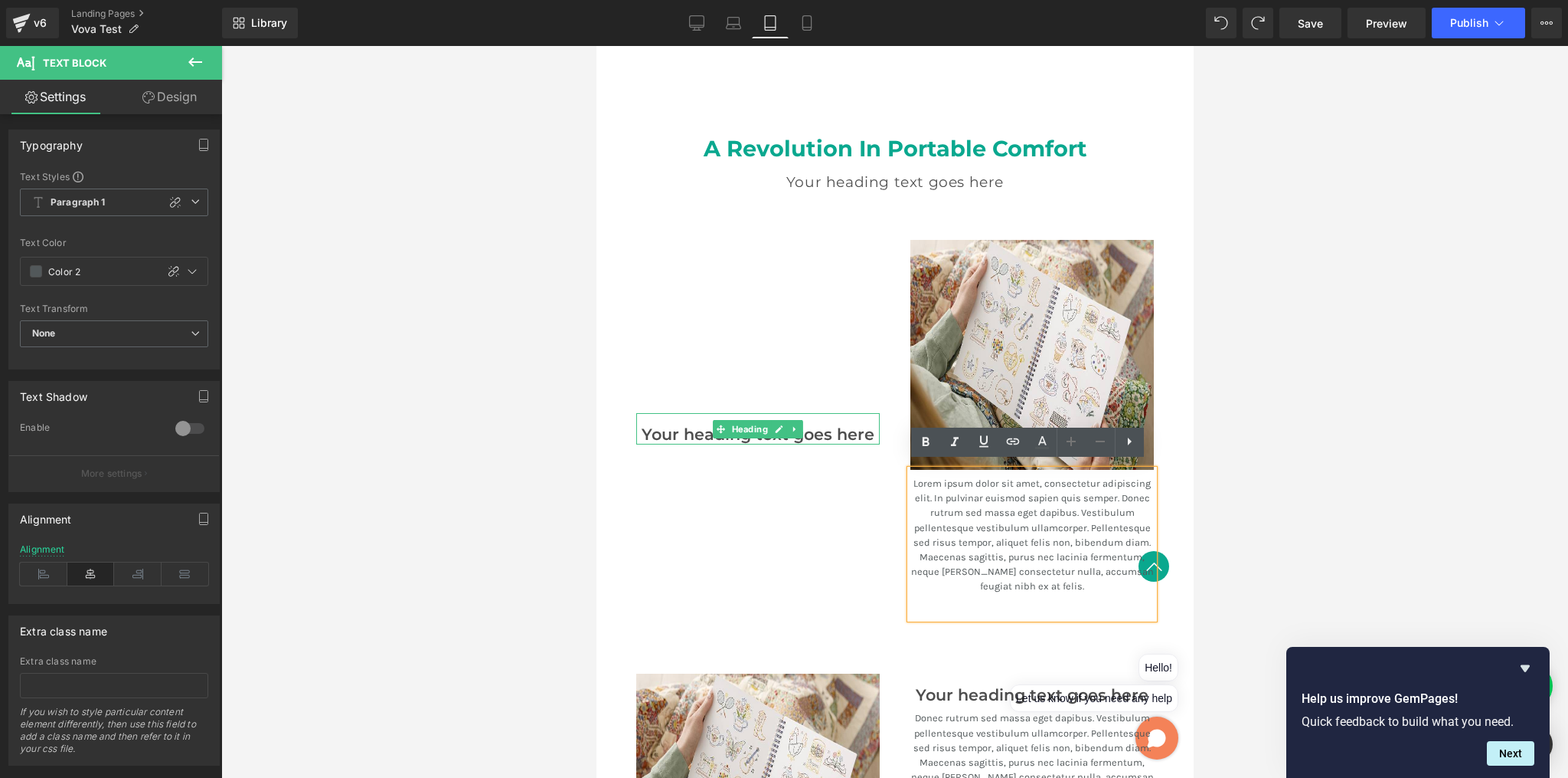
click at [866, 492] on div "Your heading text goes here Heading" at bounding box center [757, 429] width 274 height 378
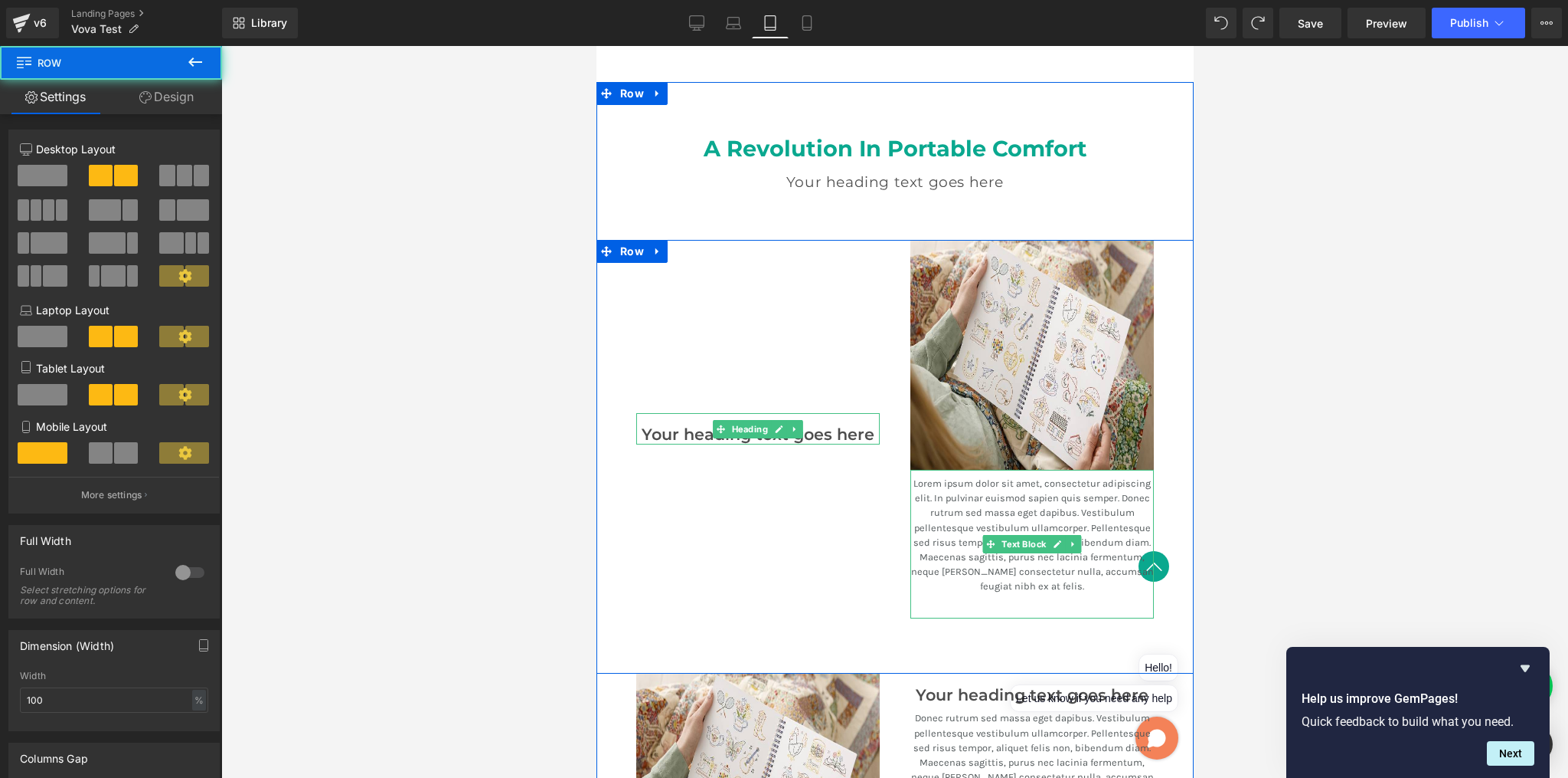
click at [915, 499] on p "Lorem ipsum dolor sit amet, consectetur adipiscing elit. In pulvinar euismod sa…" at bounding box center [1032, 534] width 243 height 118
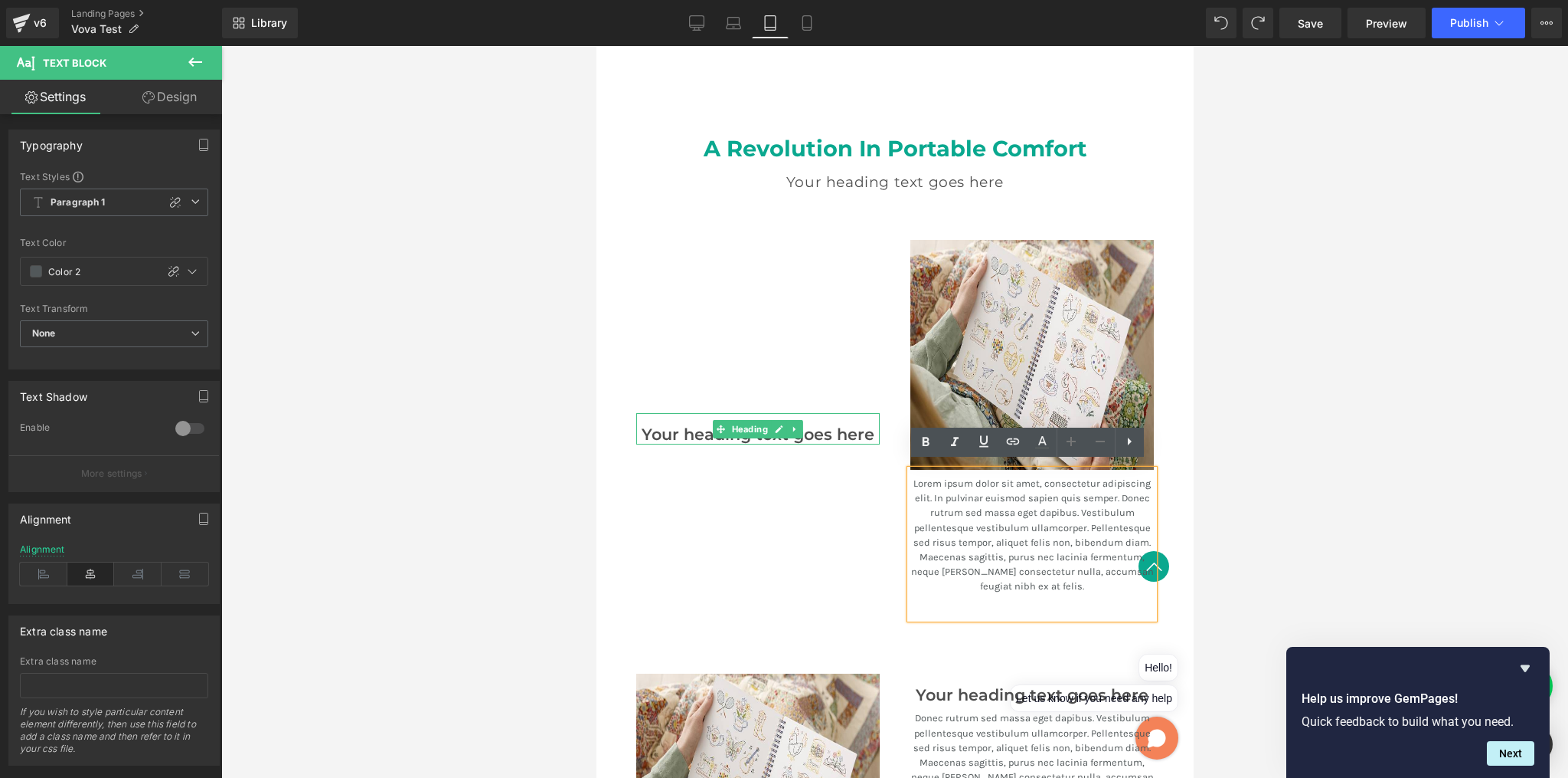
click at [884, 504] on div "Your heading text goes here Heading" at bounding box center [757, 429] width 274 height 378
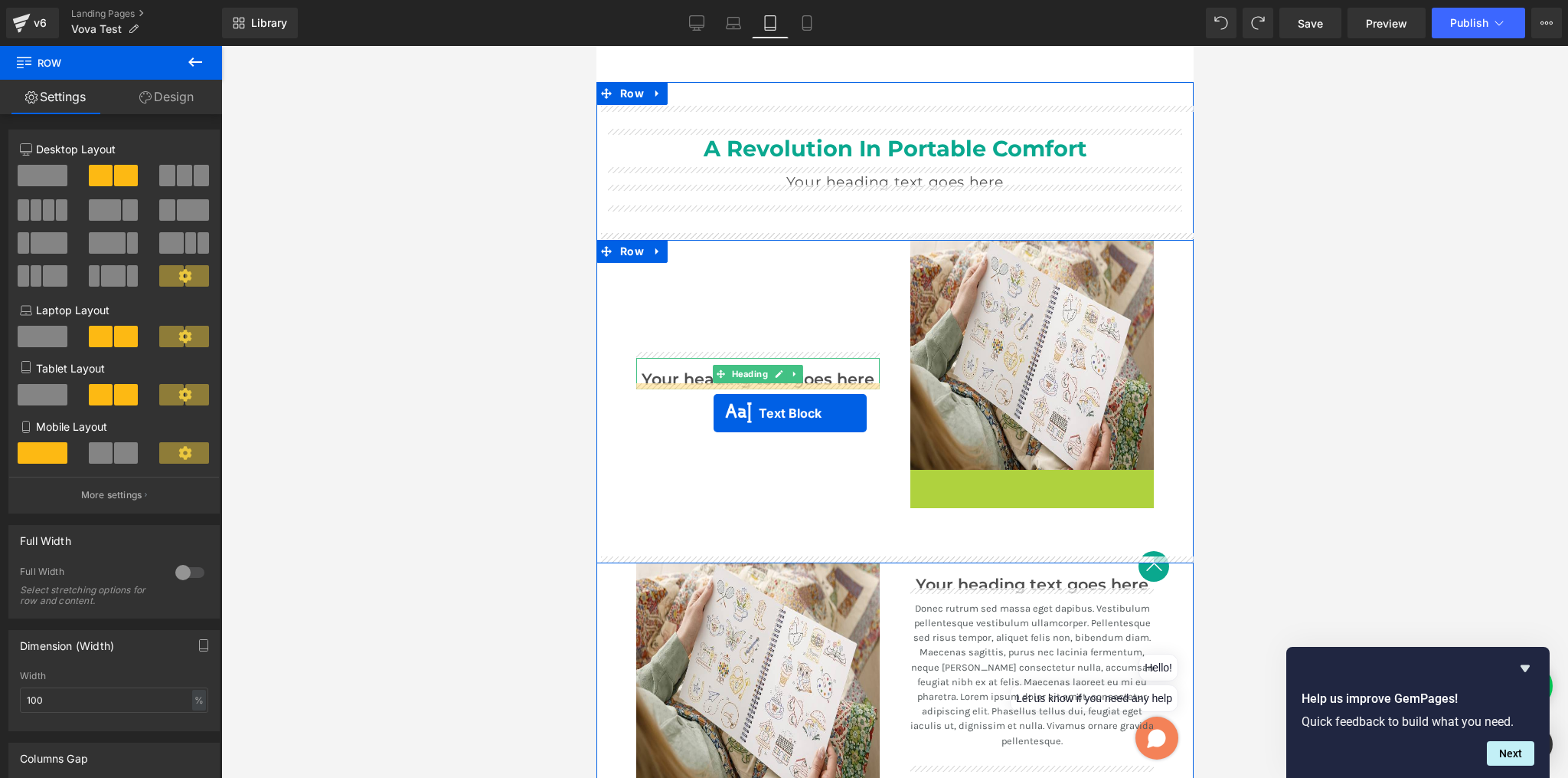
drag, startPoint x: 984, startPoint y: 541, endPoint x: 713, endPoint y: 413, distance: 299.7
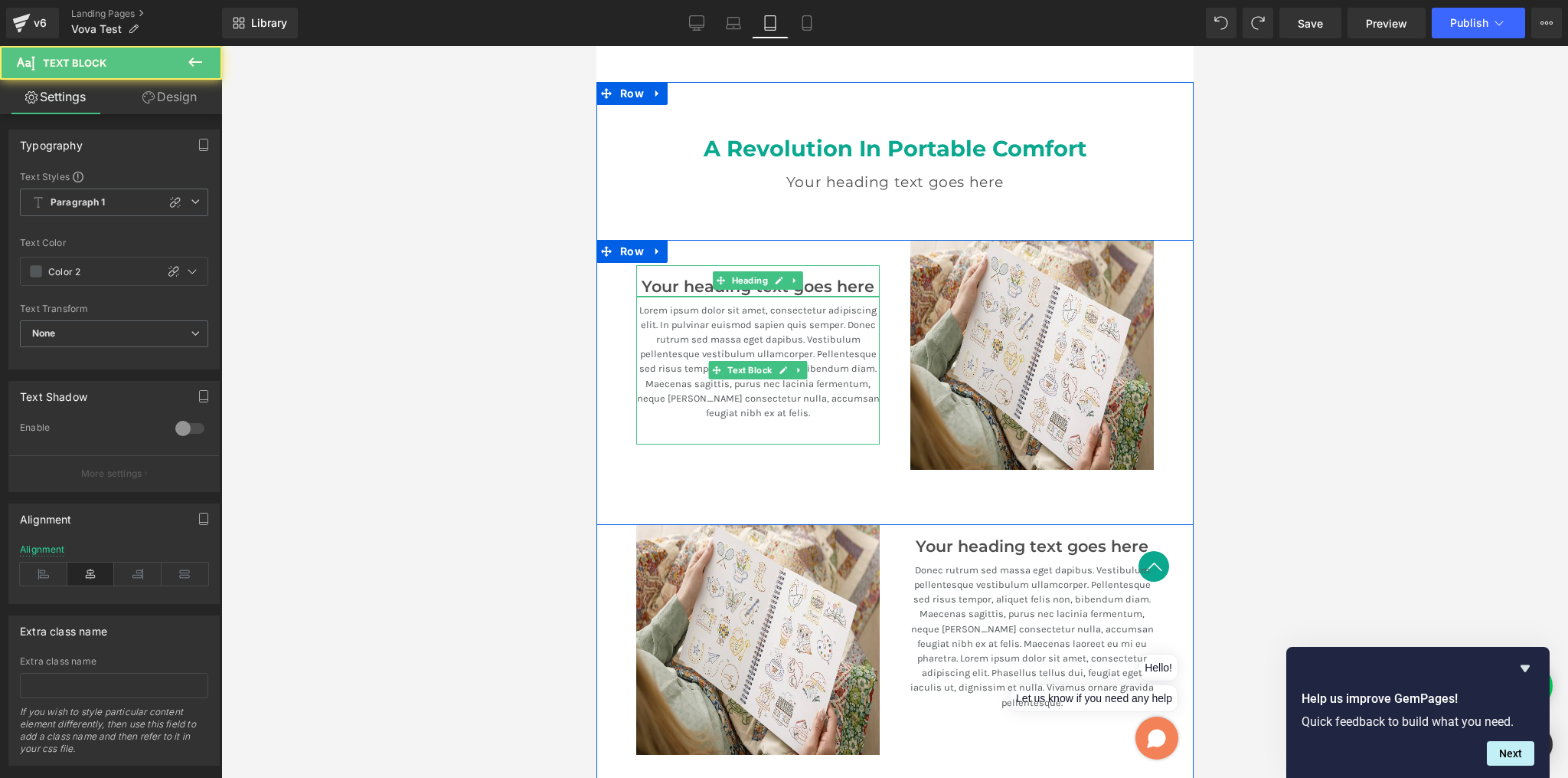
click at [778, 414] on div "Lorem ipsum dolor sit amet, consectetur adipiscing elit. In pulvinar euismod sa…" at bounding box center [757, 370] width 243 height 149
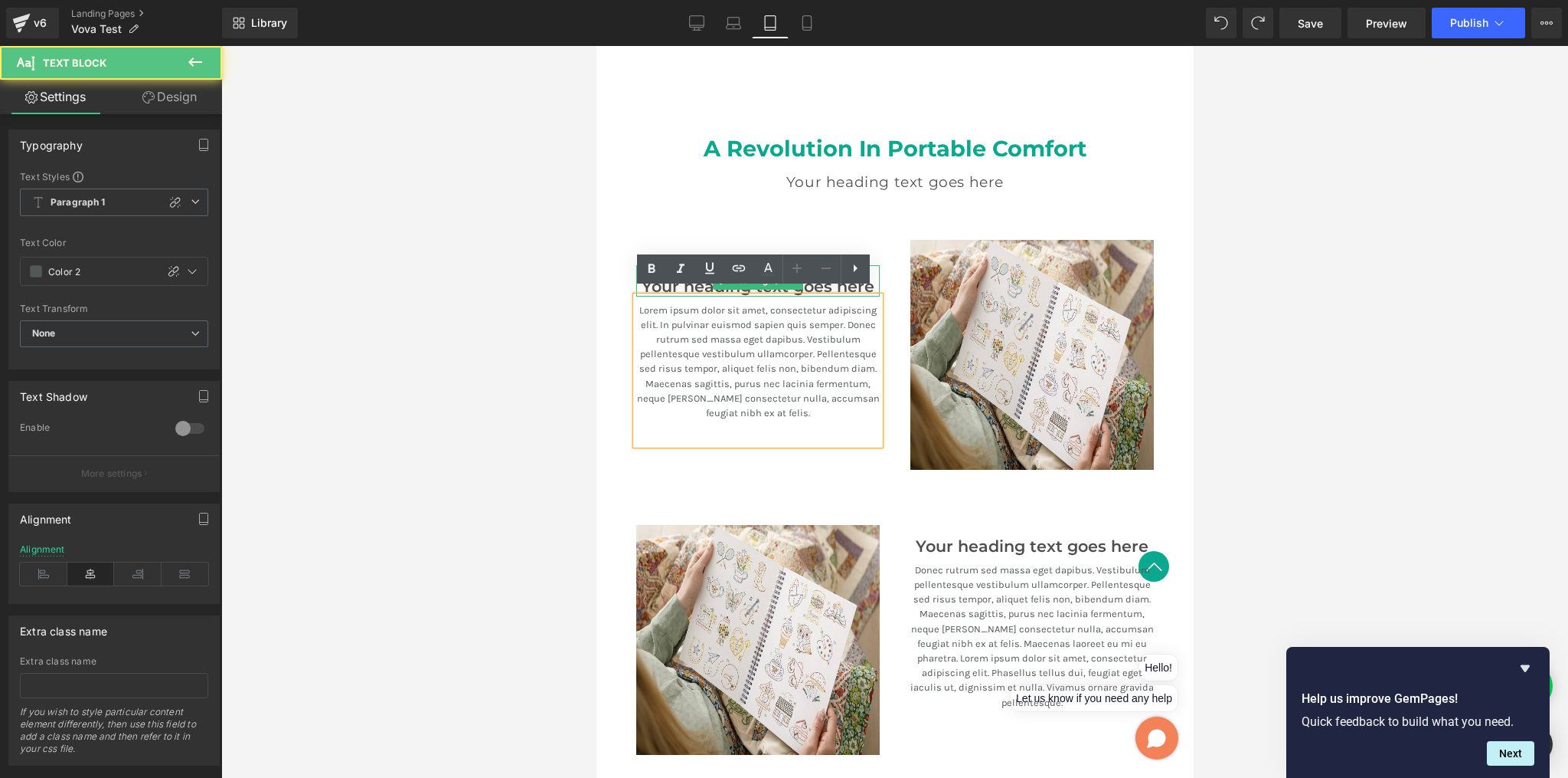
click at [778, 414] on div "Lorem ipsum dolor sit amet, consectetur adipiscing elit. In pulvinar euismod sa…" at bounding box center [757, 370] width 243 height 149
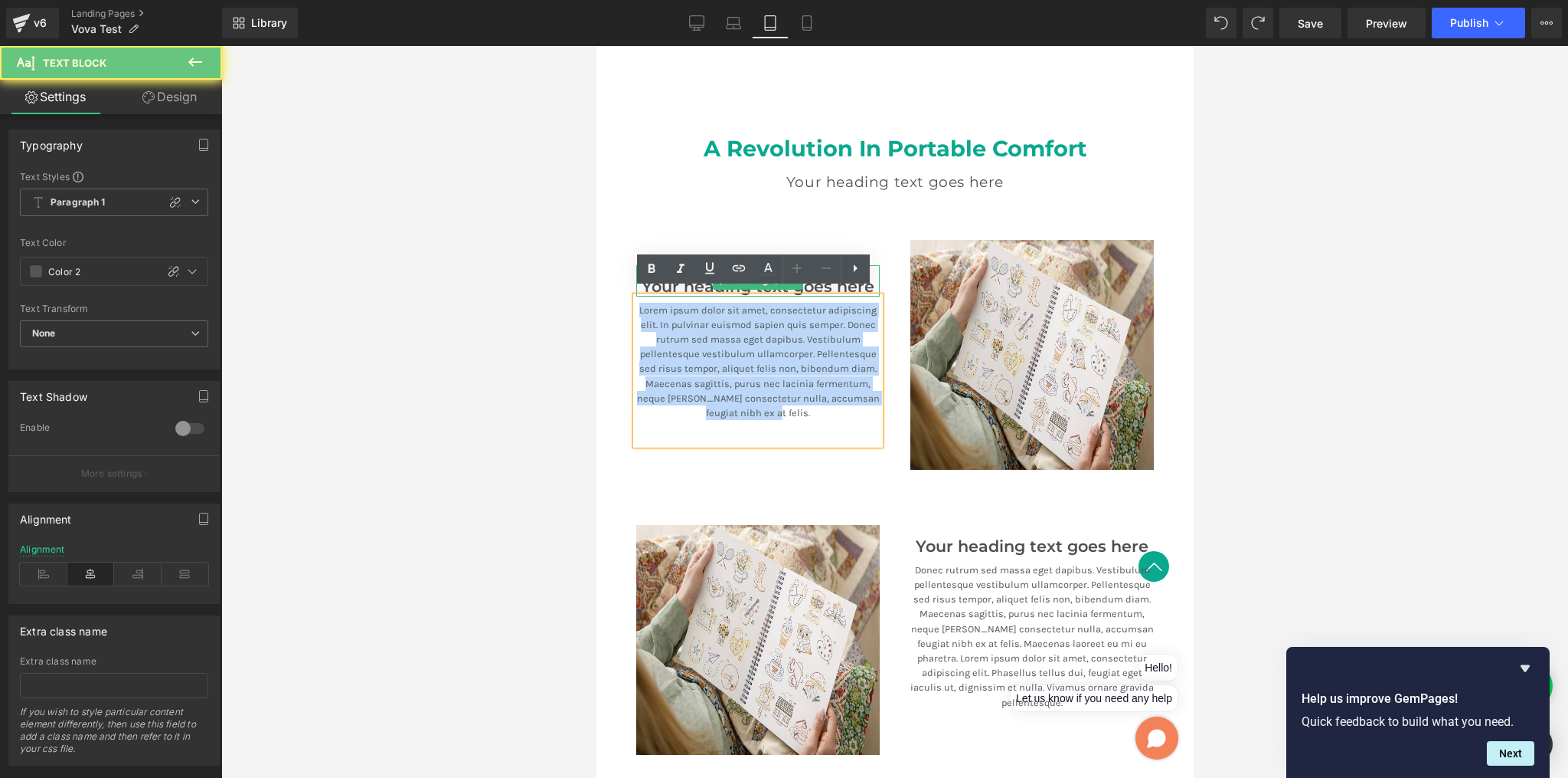
click at [778, 414] on div "Lorem ipsum dolor sit amet, consectetur adipiscing elit. In pulvinar euismod sa…" at bounding box center [757, 370] width 243 height 149
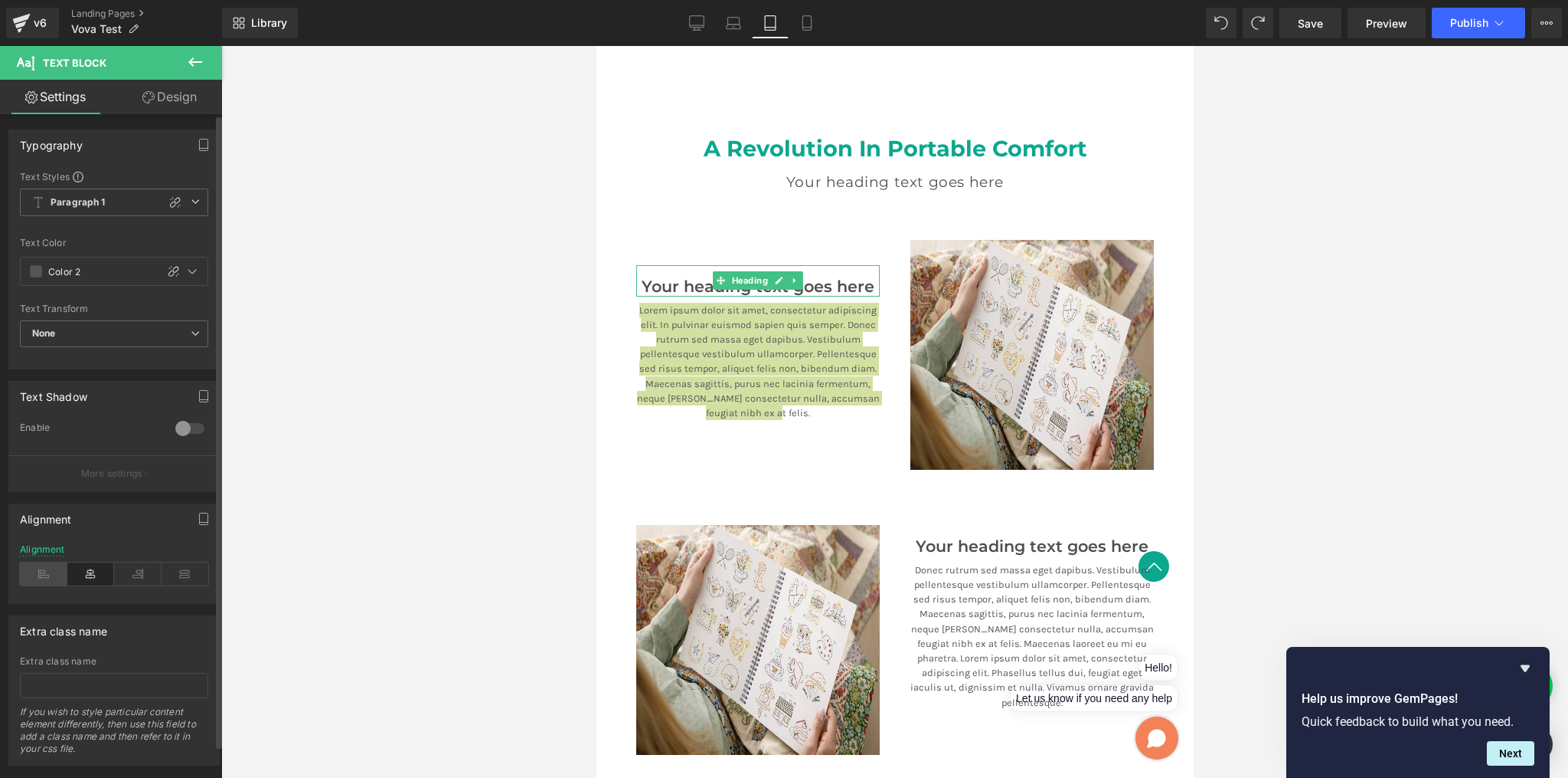
click at [48, 571] on icon at bounding box center [44, 574] width 48 height 23
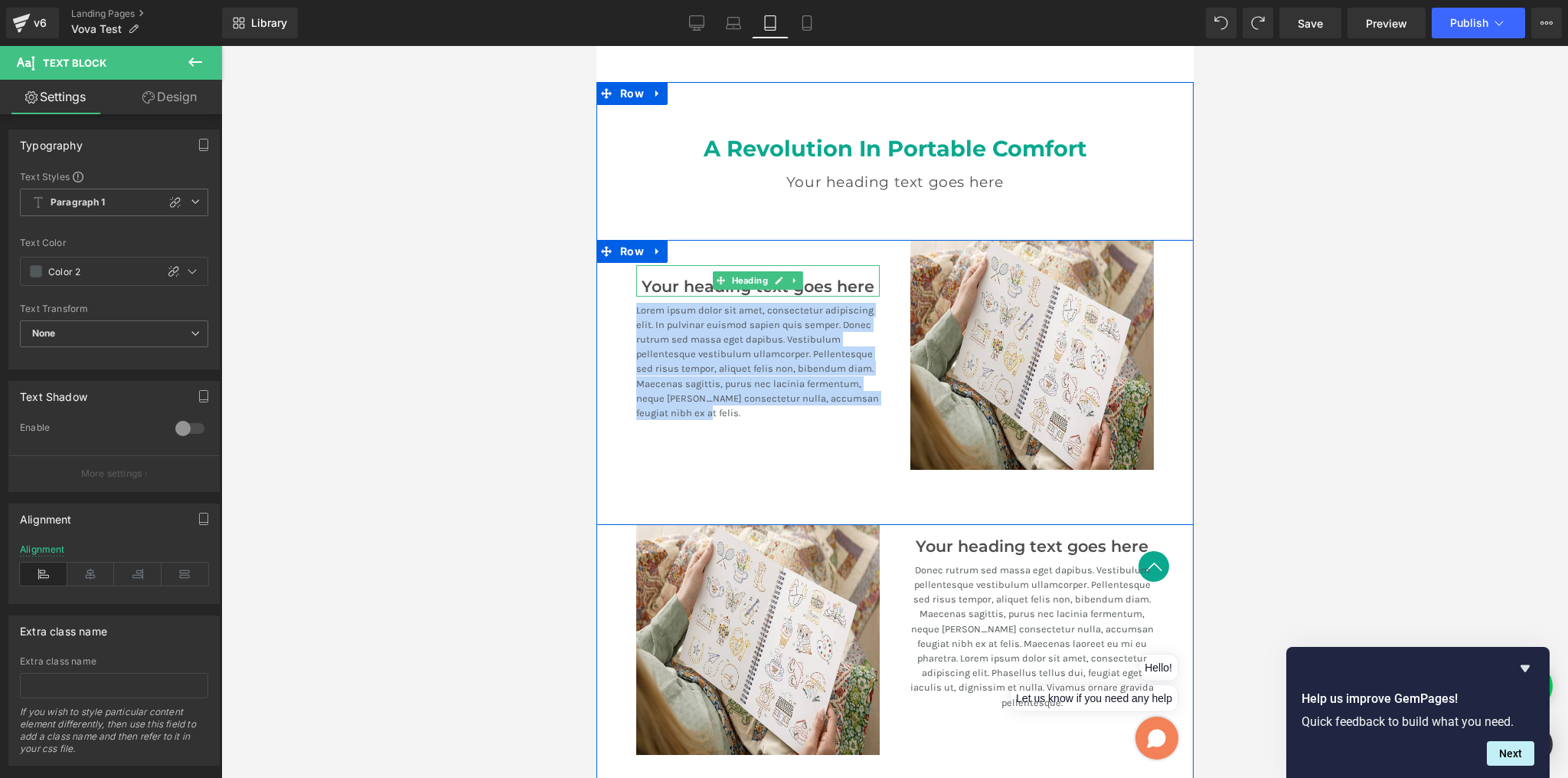
click at [648, 278] on h3 "Your heading text goes here" at bounding box center [757, 287] width 243 height 19
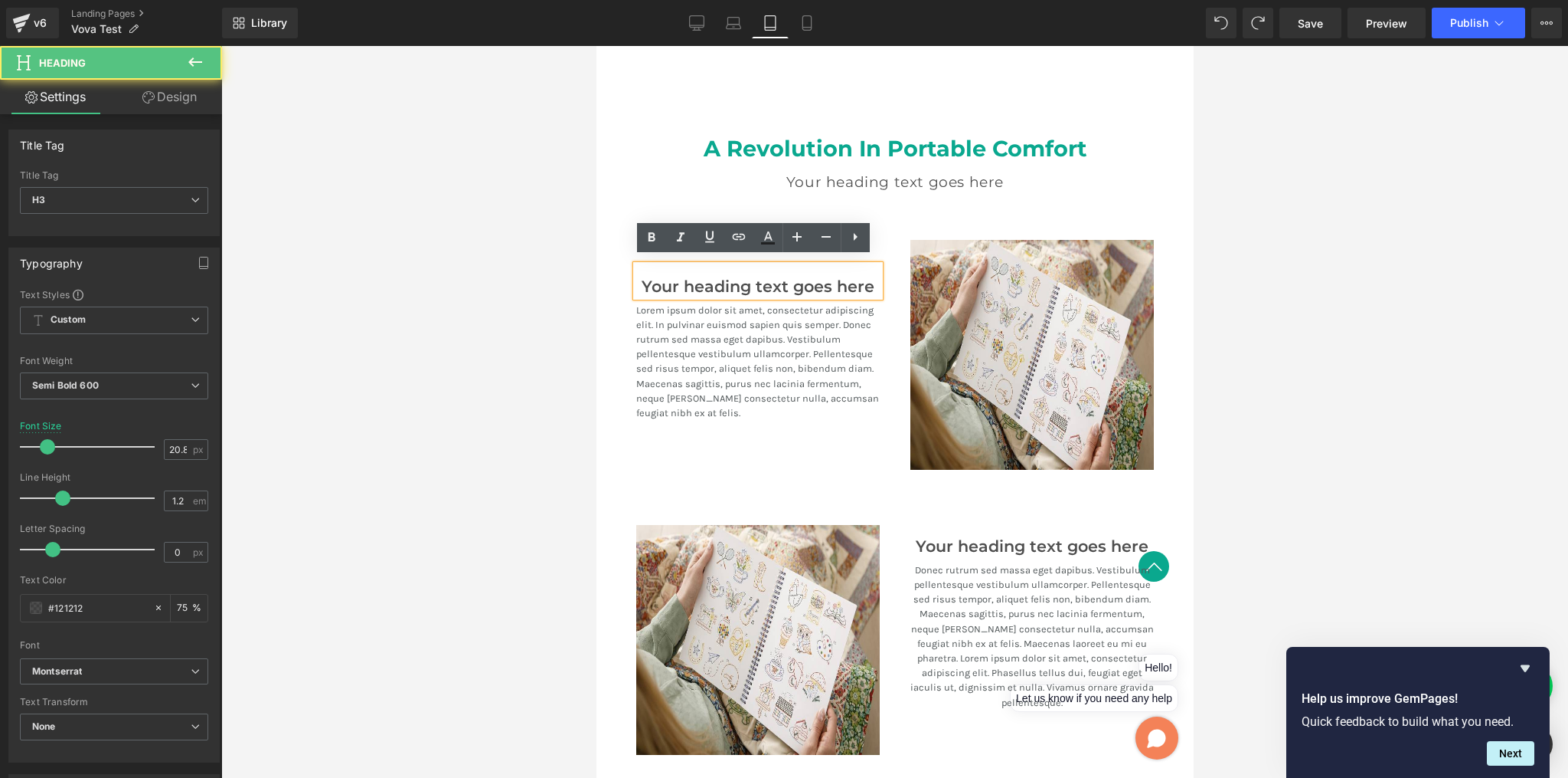
click at [648, 278] on h3 "Your heading text goes here" at bounding box center [757, 287] width 243 height 19
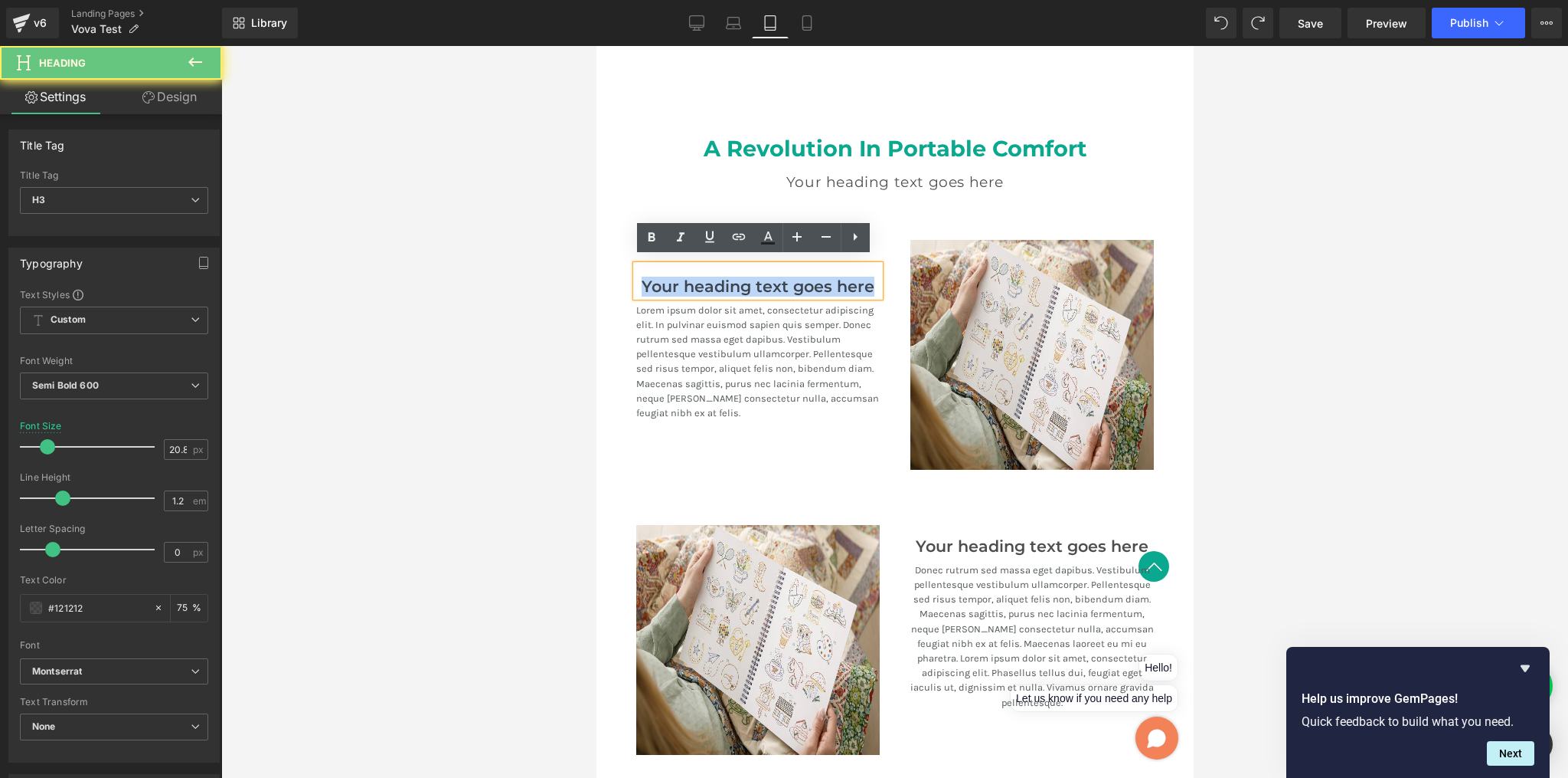
click at [648, 278] on h3 "Your heading text goes here" at bounding box center [757, 287] width 243 height 19
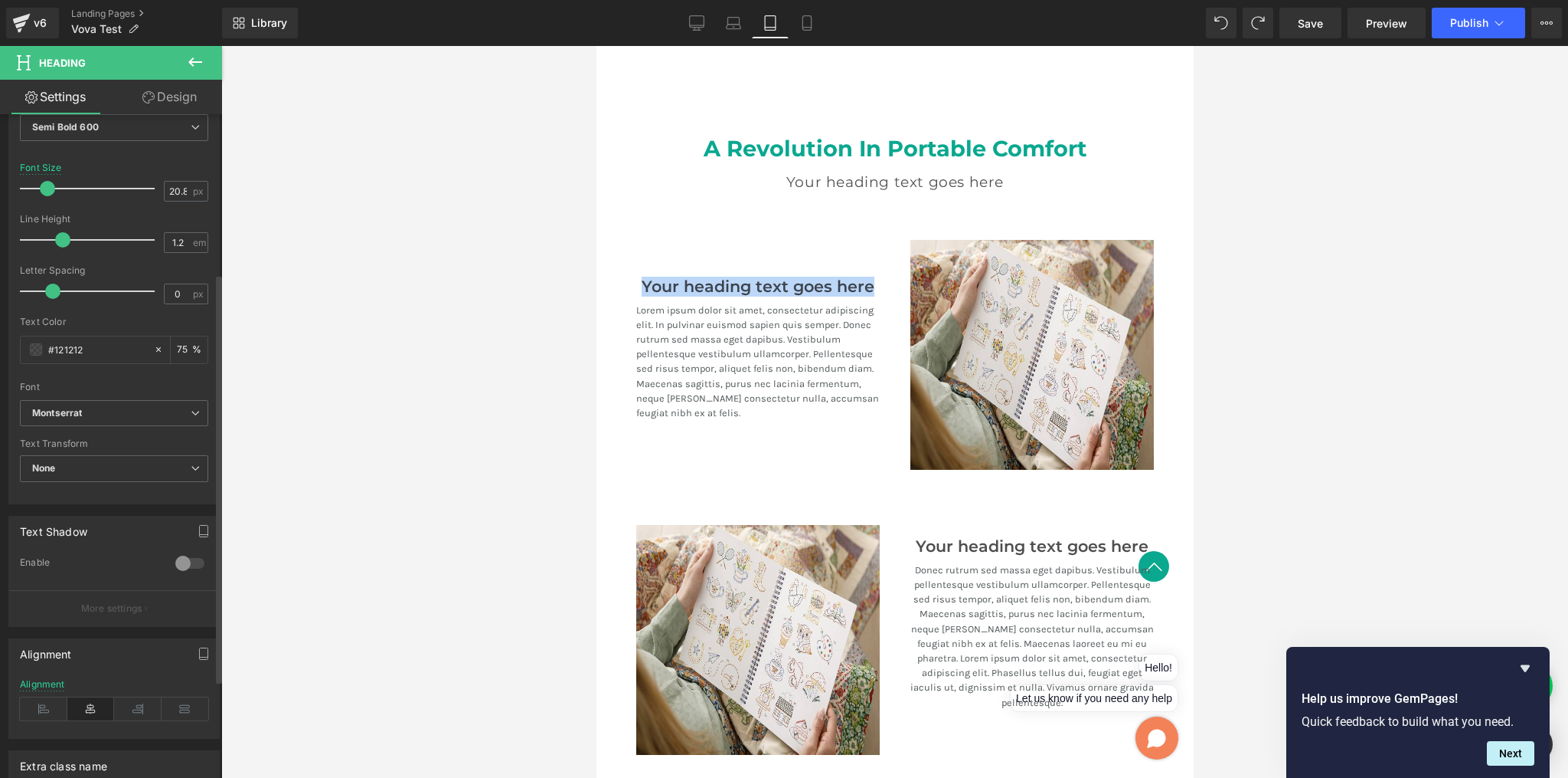
scroll to position [279, 0]
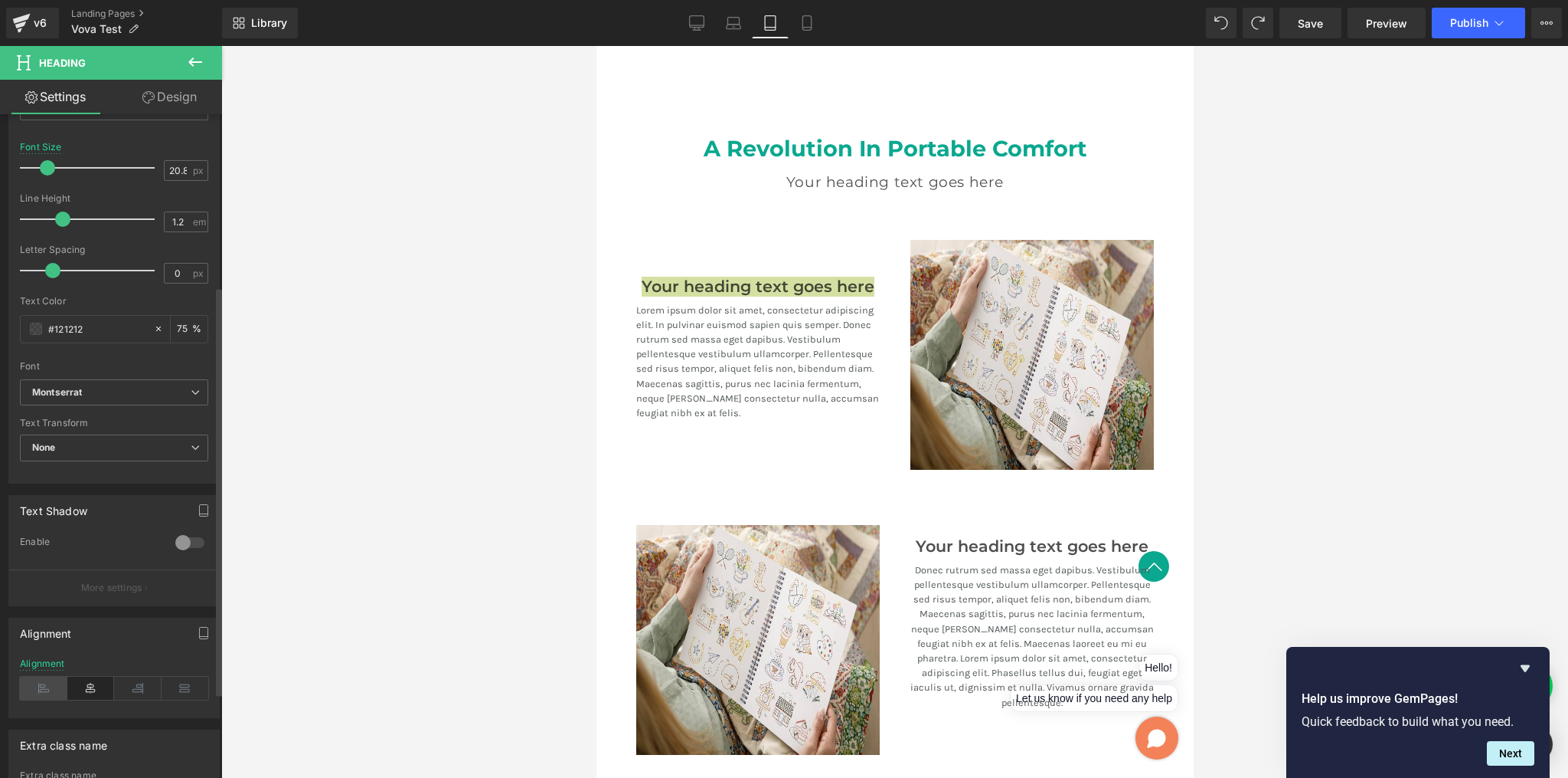
click at [48, 688] on icon at bounding box center [44, 688] width 48 height 23
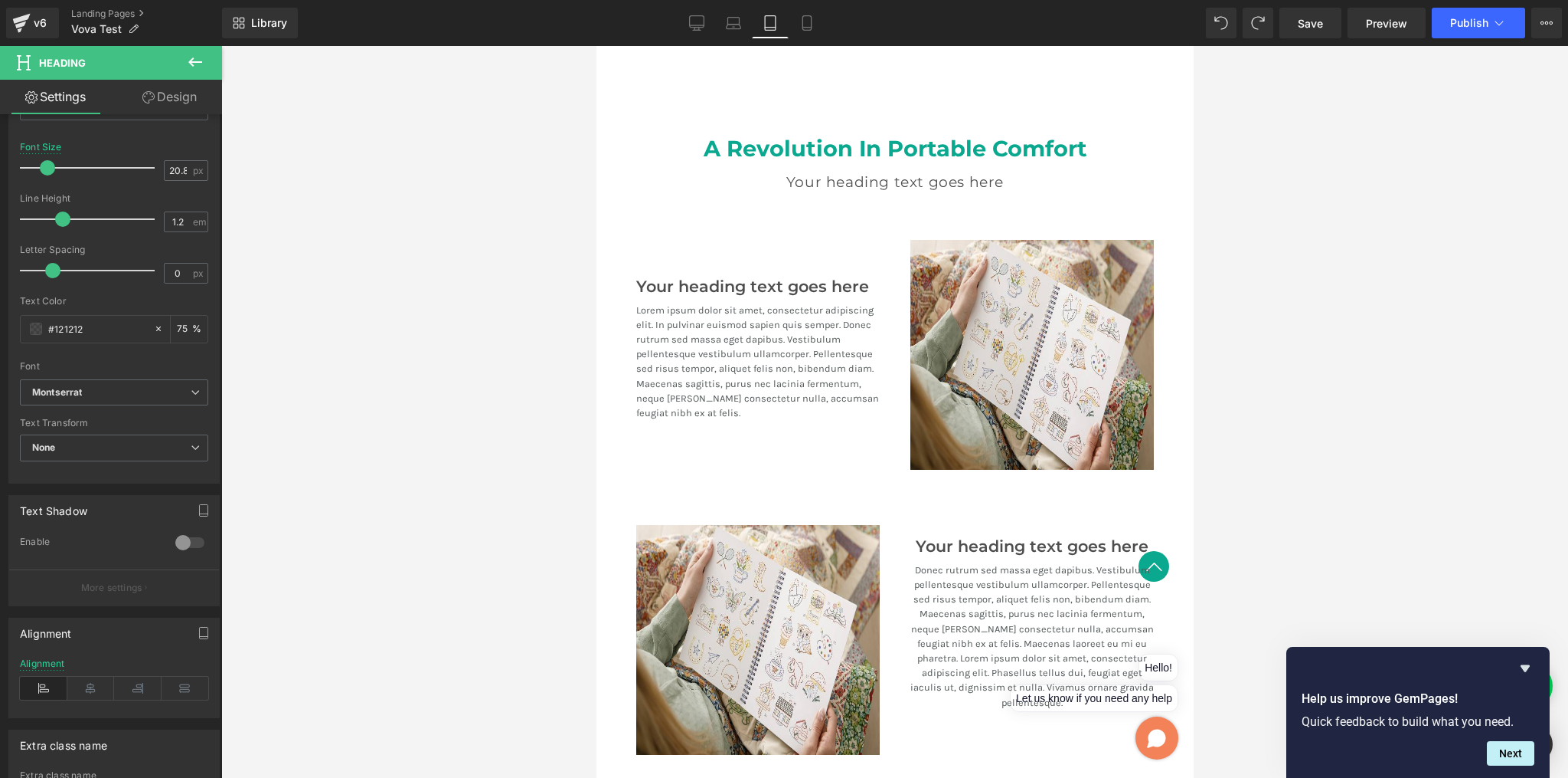
click at [1023, 612] on p "Donec rutrum sed massa eget dapibus. Vestibulum pellentesque vestibulum ullamco…" at bounding box center [1032, 636] width 243 height 147
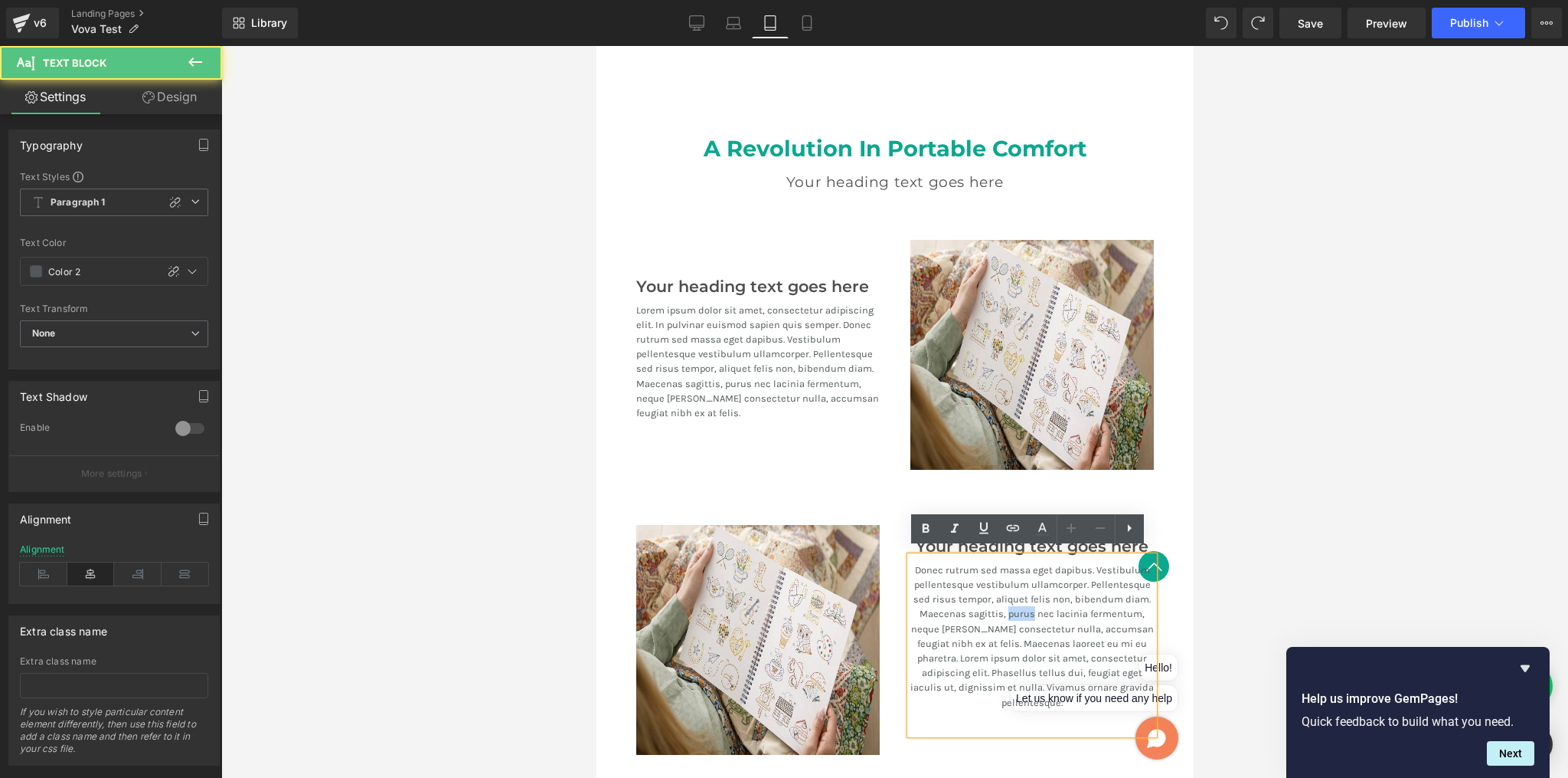
click at [1023, 612] on p "Donec rutrum sed massa eget dapibus. Vestibulum pellentesque vestibulum ullamco…" at bounding box center [1032, 636] width 243 height 147
click at [1022, 612] on p "Donec rutrum sed massa eget dapibus. Vestibulum pellentesque vestibulum ullamco…" at bounding box center [1032, 636] width 243 height 147
click at [1022, 611] on p "Donec rutrum sed massa eget dapibus. Vestibulum pellentesque vestibulum ullamco…" at bounding box center [1032, 636] width 243 height 147
click at [988, 571] on p "Donec rutrum sed massa eget dapibus. Vestibulum pellentesque vestibulum ullamco…" at bounding box center [1032, 636] width 243 height 147
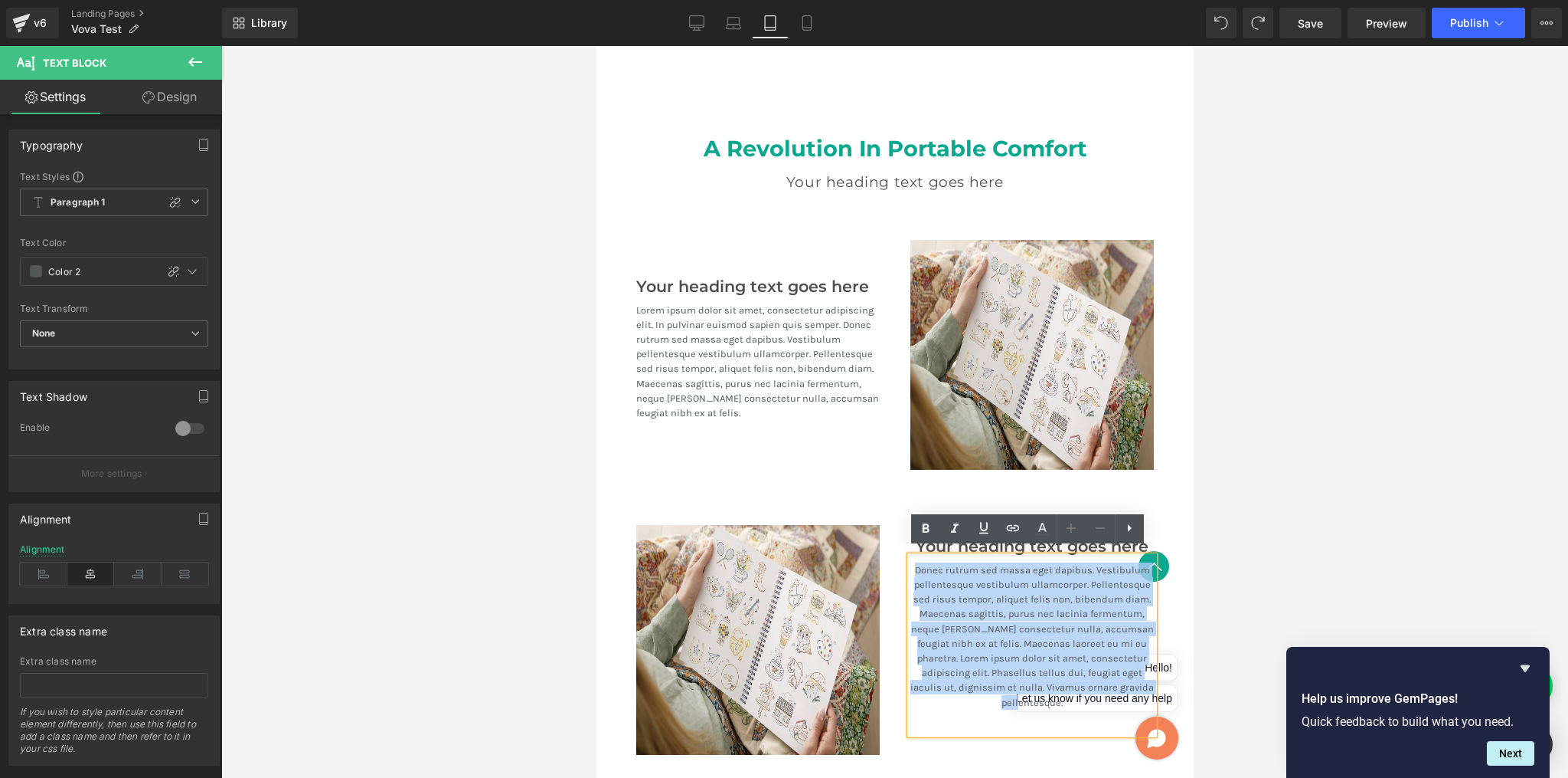
click at [988, 571] on p "Donec rutrum sed massa eget dapibus. Vestibulum pellentesque vestibulum ullamco…" at bounding box center [1032, 636] width 243 height 147
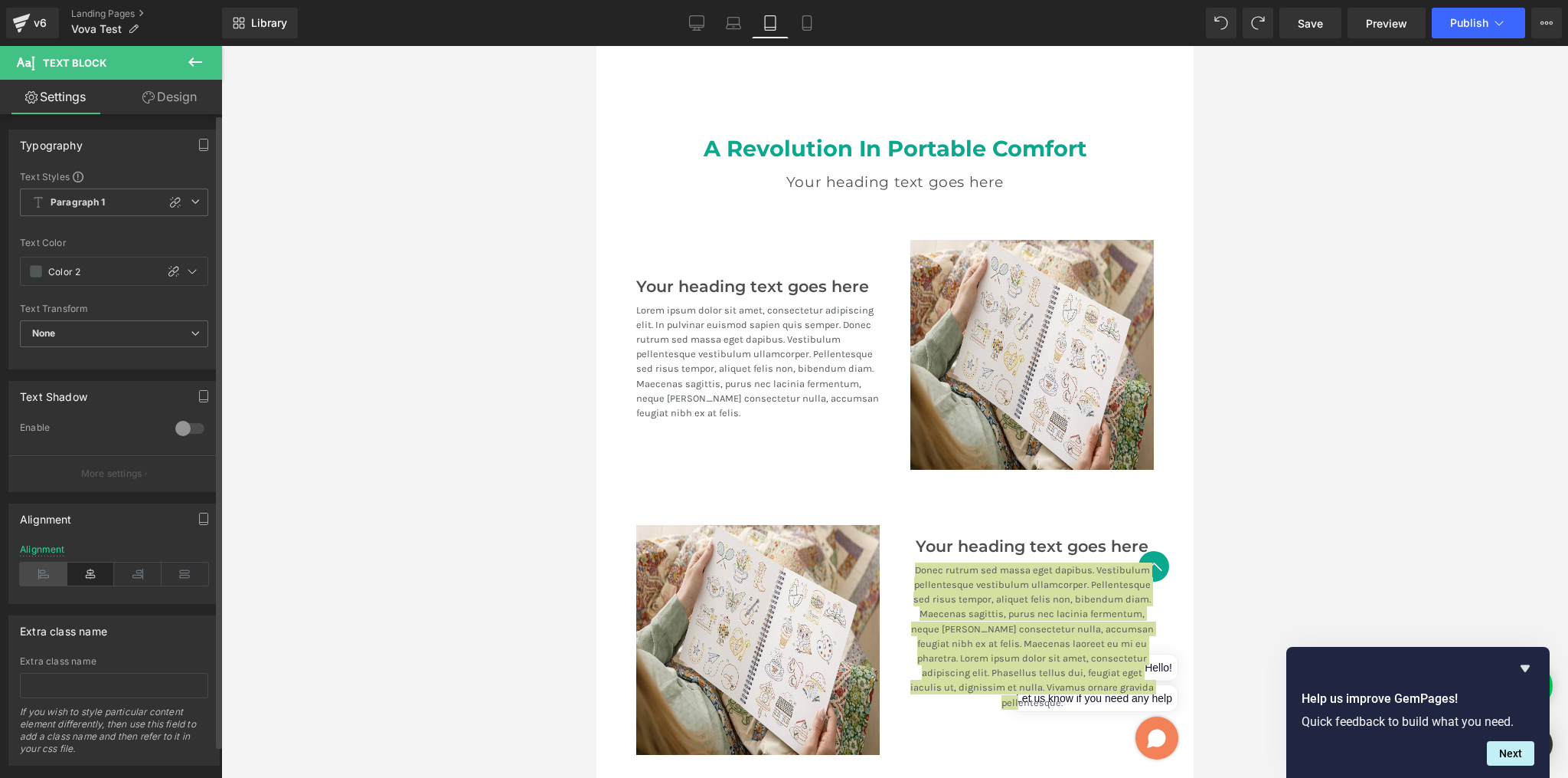
click at [37, 570] on icon at bounding box center [44, 574] width 48 height 23
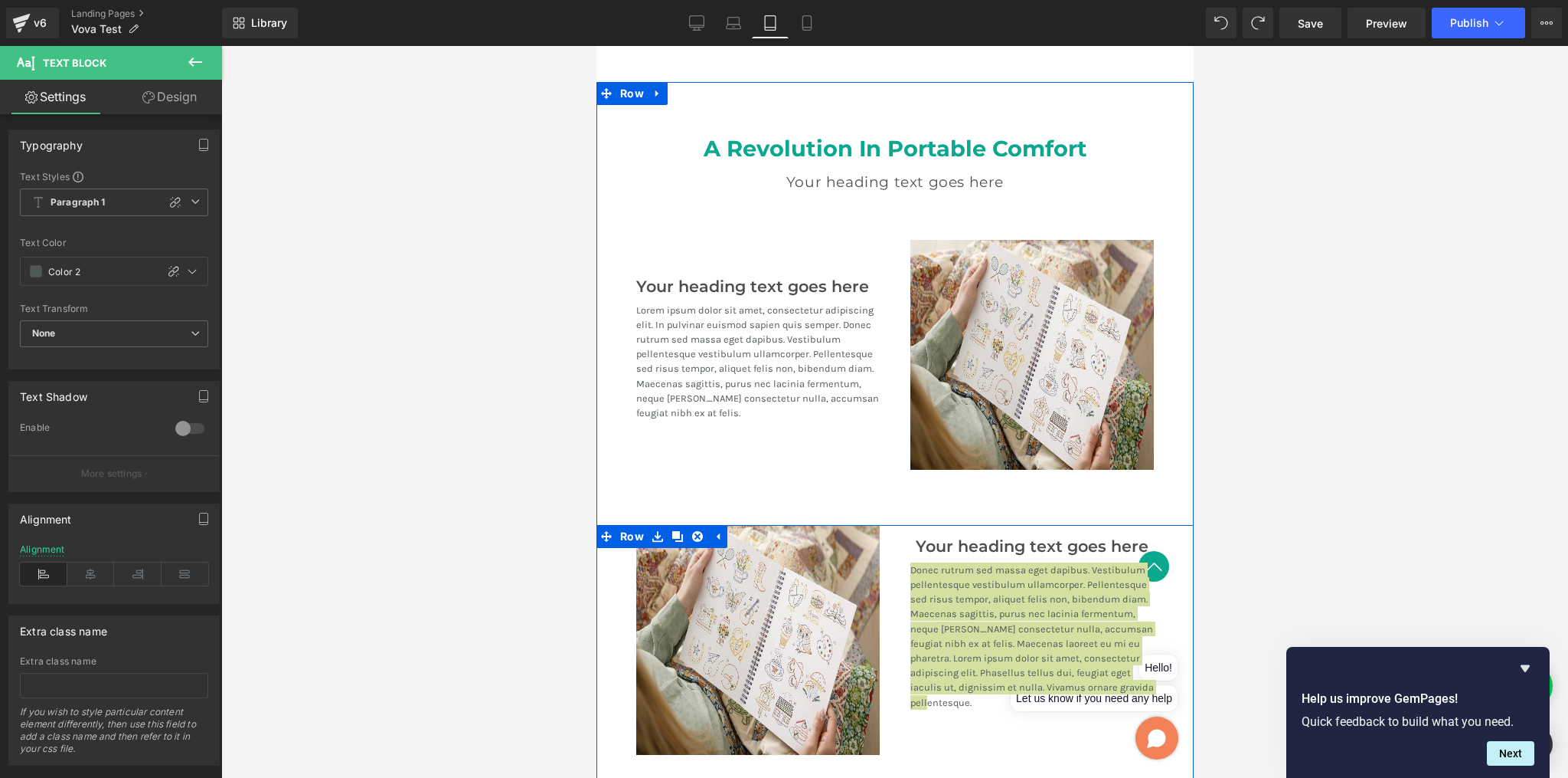
click at [596, 46] on div at bounding box center [596, 46] width 0 height 0
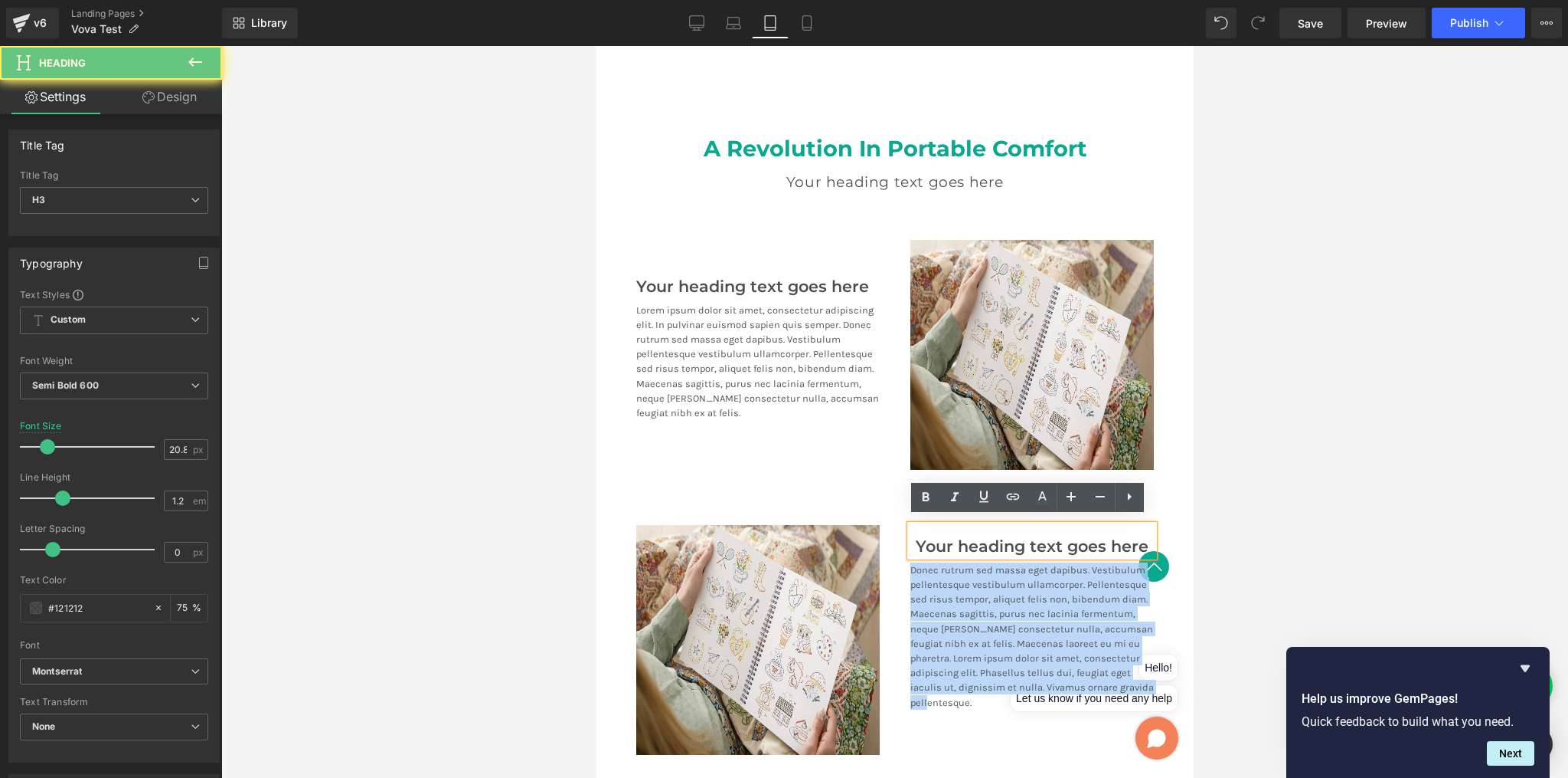
click at [925, 545] on h3 "Your heading text goes here" at bounding box center [1032, 547] width 243 height 19
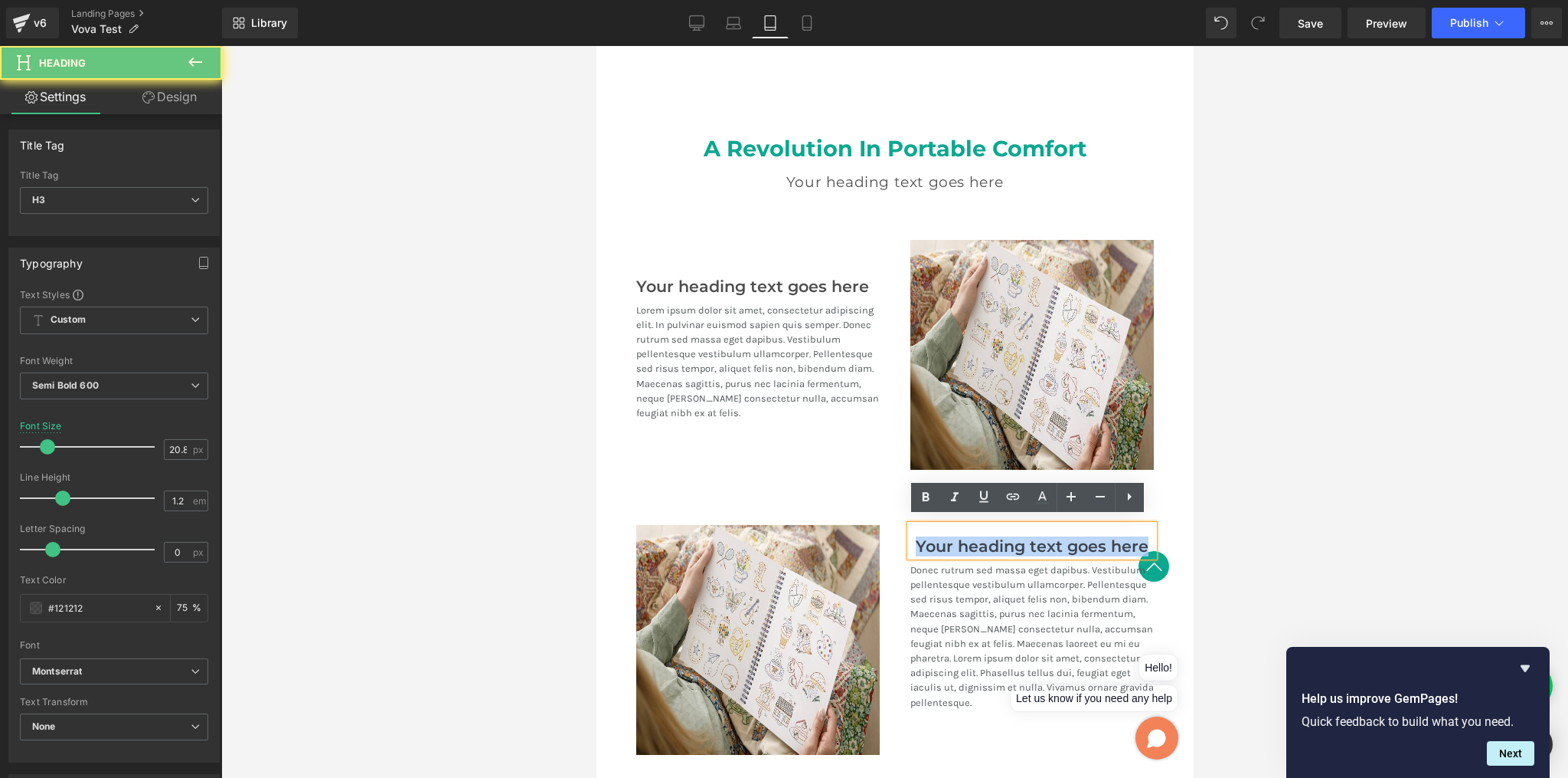
click at [925, 545] on h3 "Your heading text goes here" at bounding box center [1032, 547] width 243 height 19
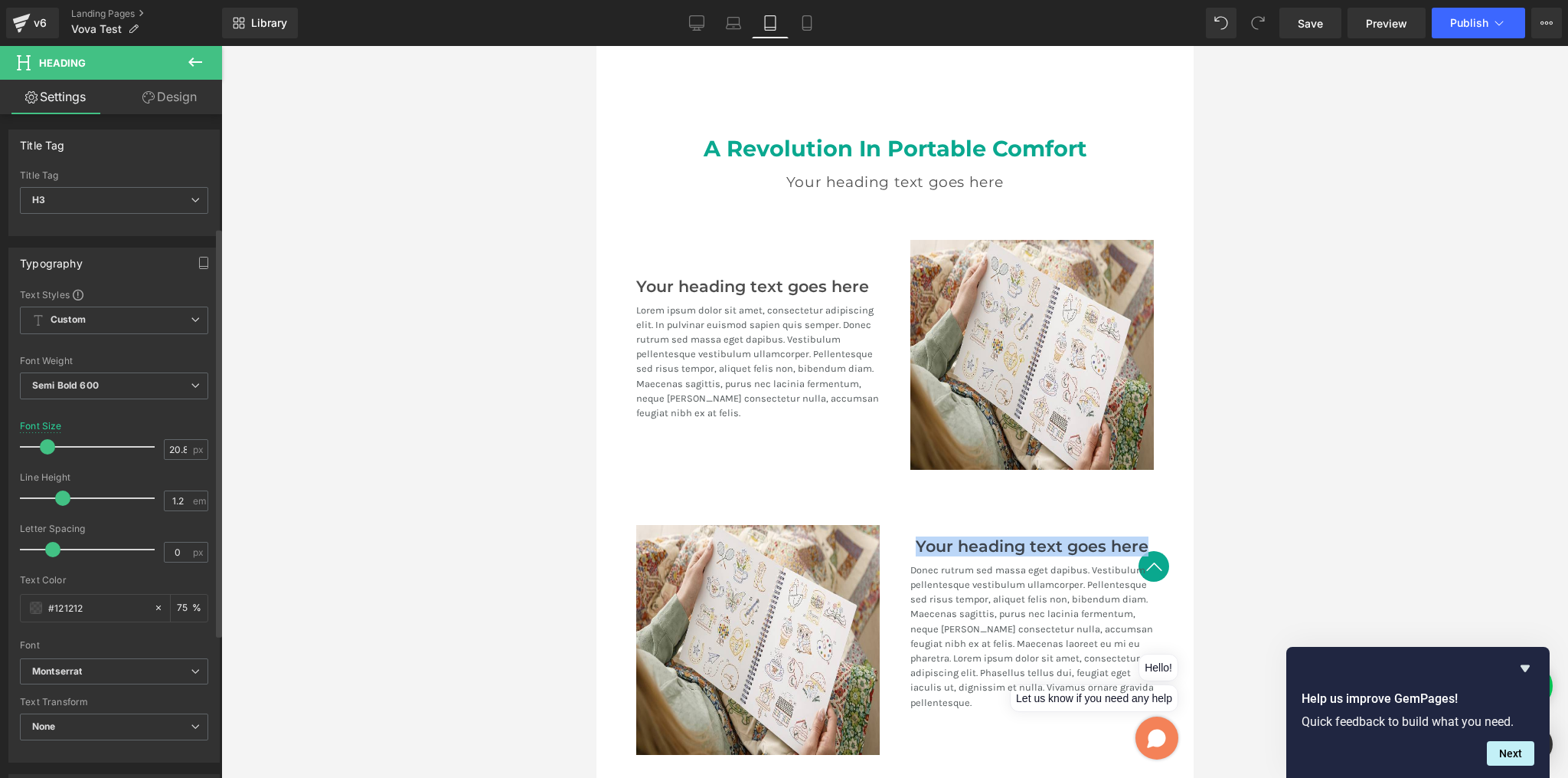
scroll to position [331, 0]
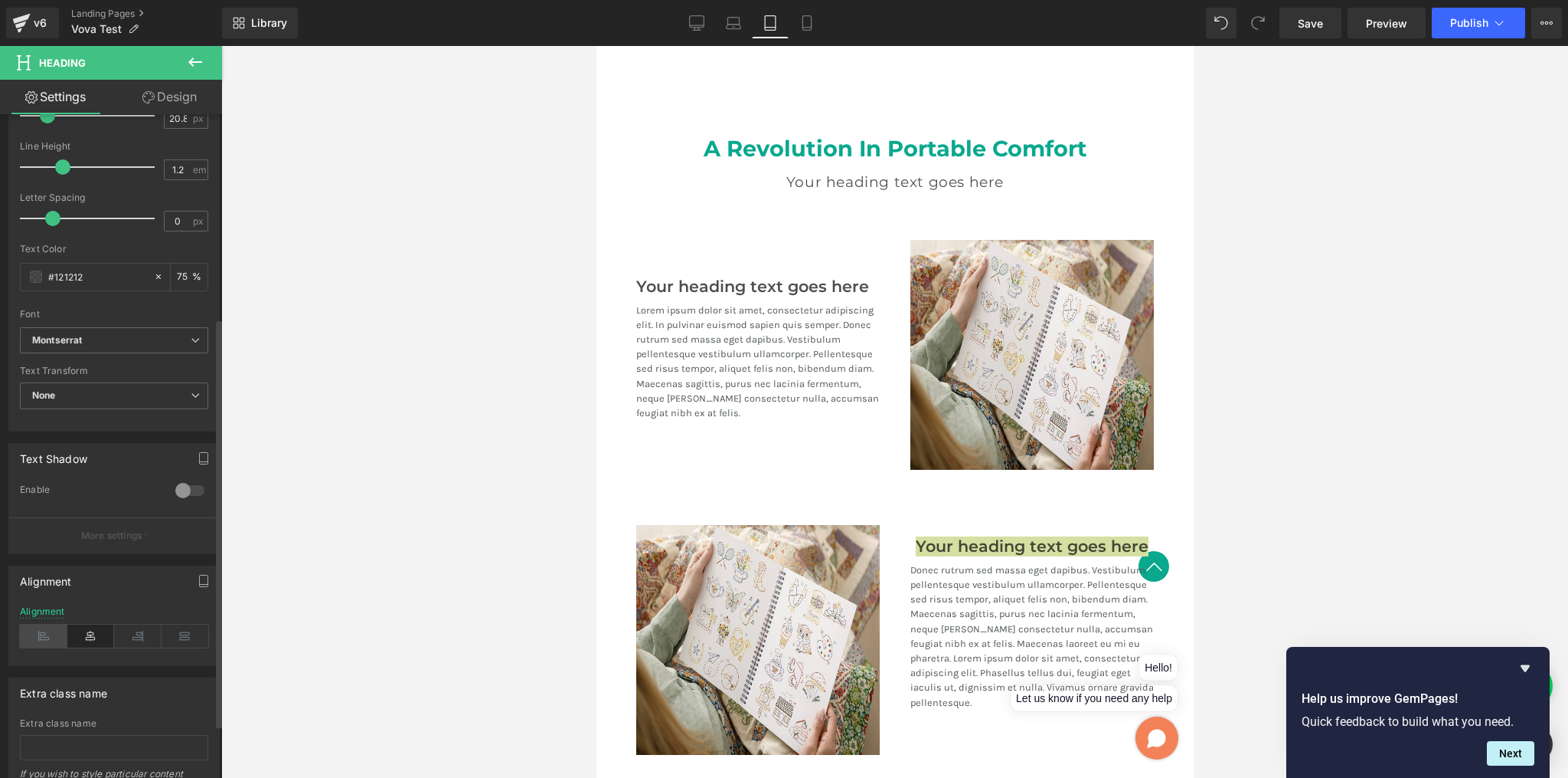
click at [49, 633] on icon at bounding box center [44, 636] width 48 height 23
click at [1334, 466] on div at bounding box center [895, 412] width 1347 height 732
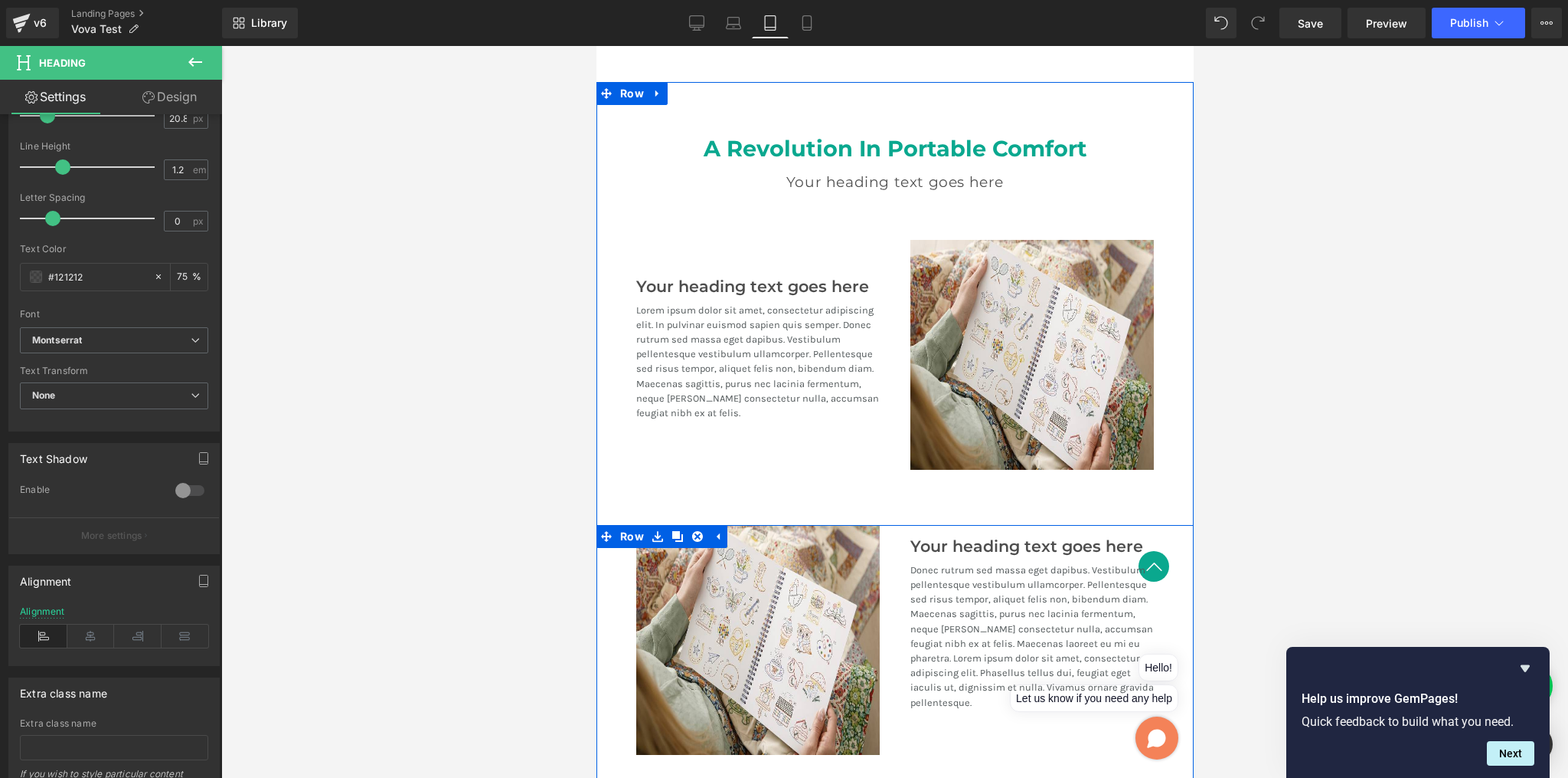
scroll to position [1945, 0]
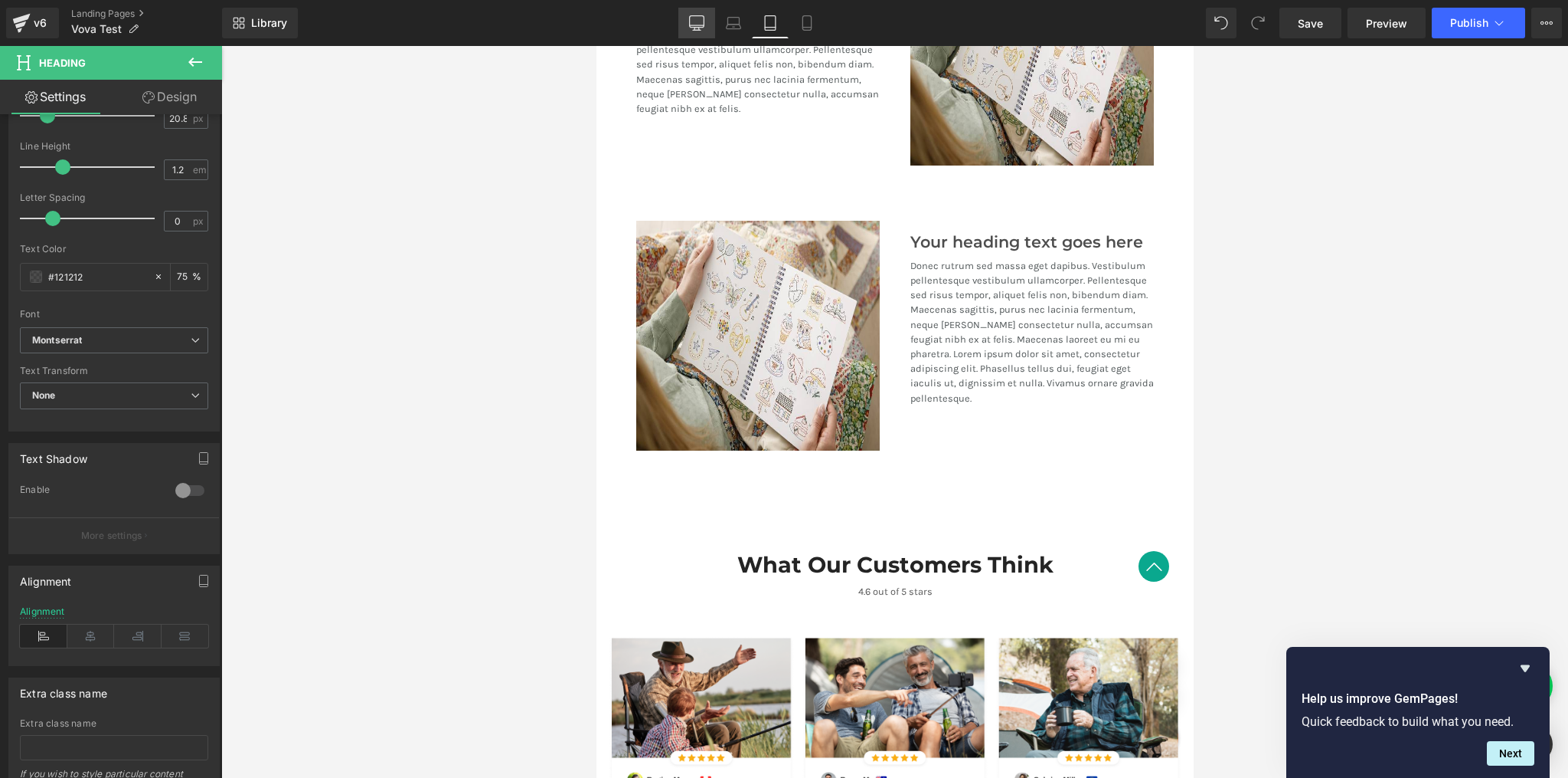
click at [691, 27] on icon at bounding box center [696, 23] width 15 height 15
type input "27.2"
type input "75"
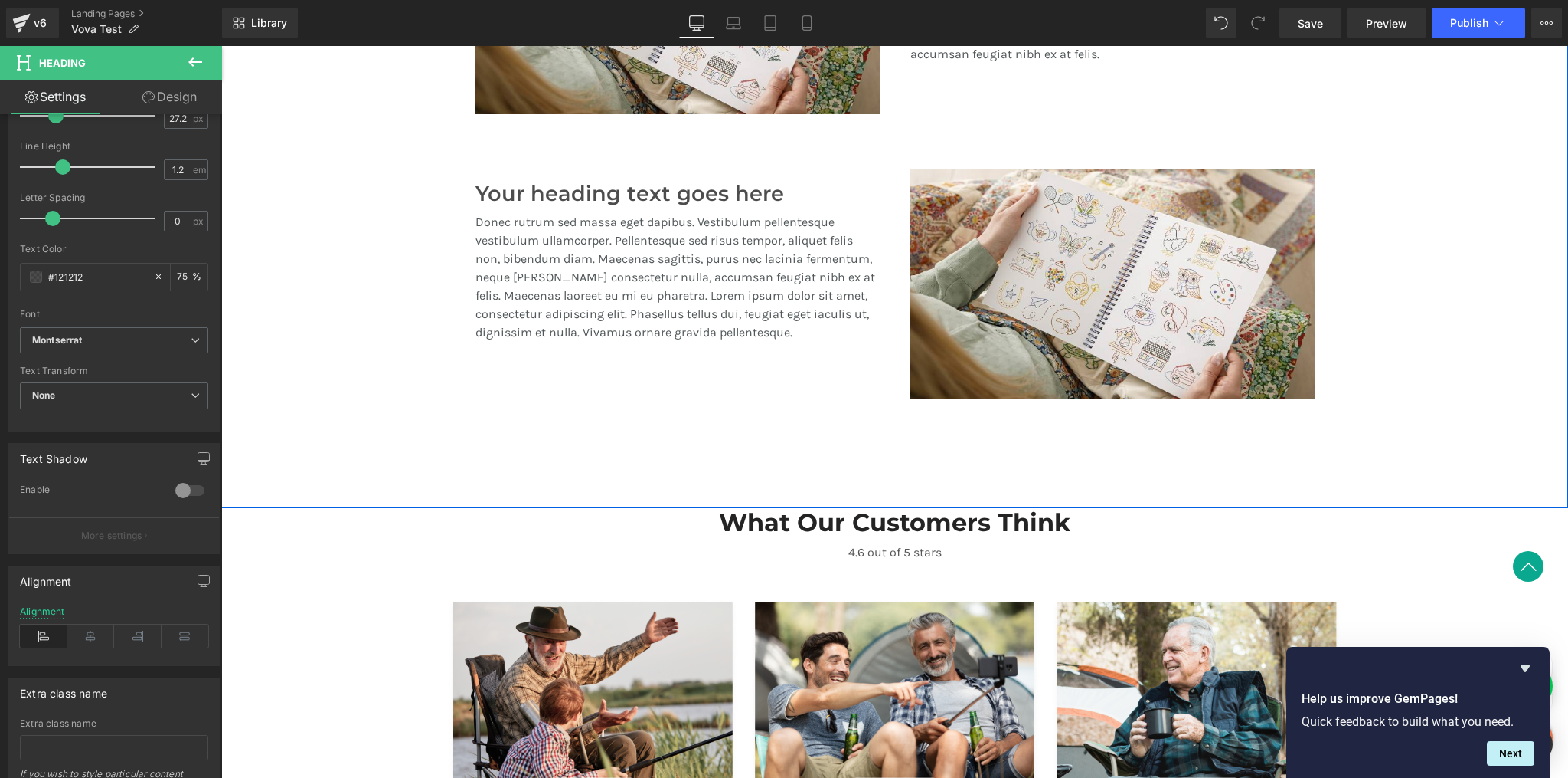
scroll to position [1161, 0]
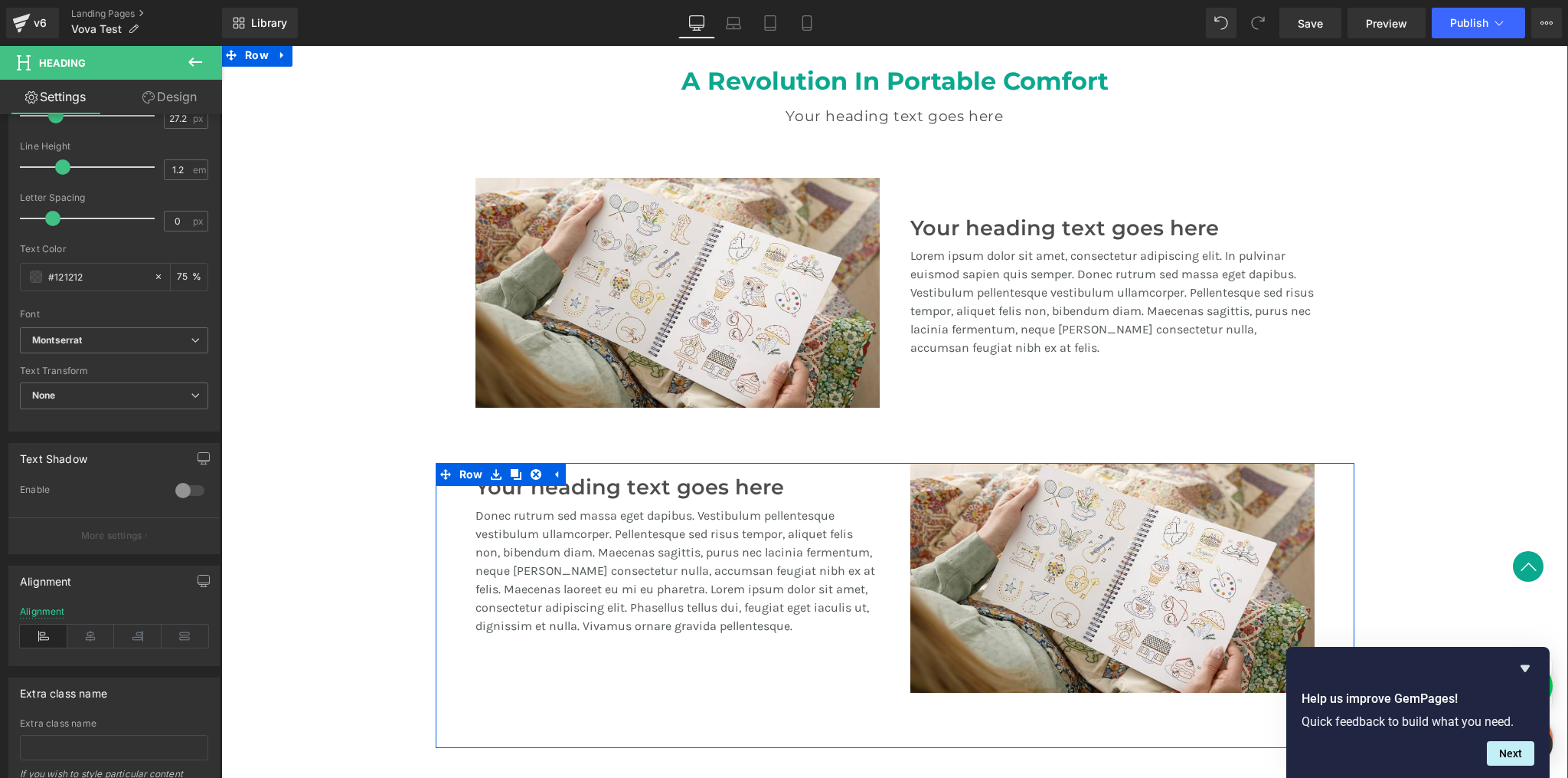
click at [879, 547] on div "Your heading text goes here Heading Donec rutrum sed massa eget dapibus. Vestib…" at bounding box center [678, 577] width 435 height 230
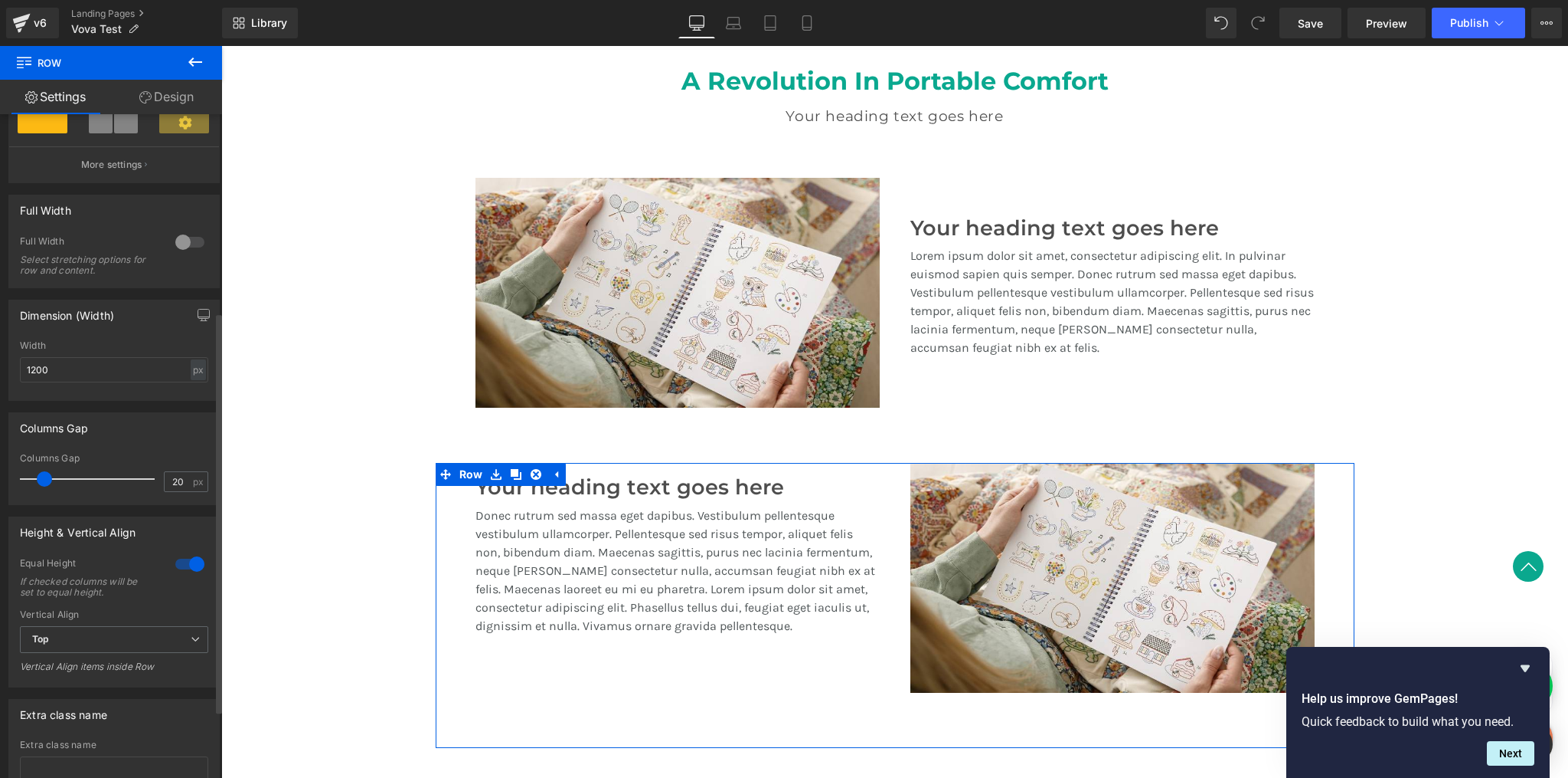
scroll to position [331, 0]
click at [162, 638] on span "Top" at bounding box center [114, 639] width 188 height 27
click at [130, 681] on li "Middle" at bounding box center [111, 689] width 183 height 23
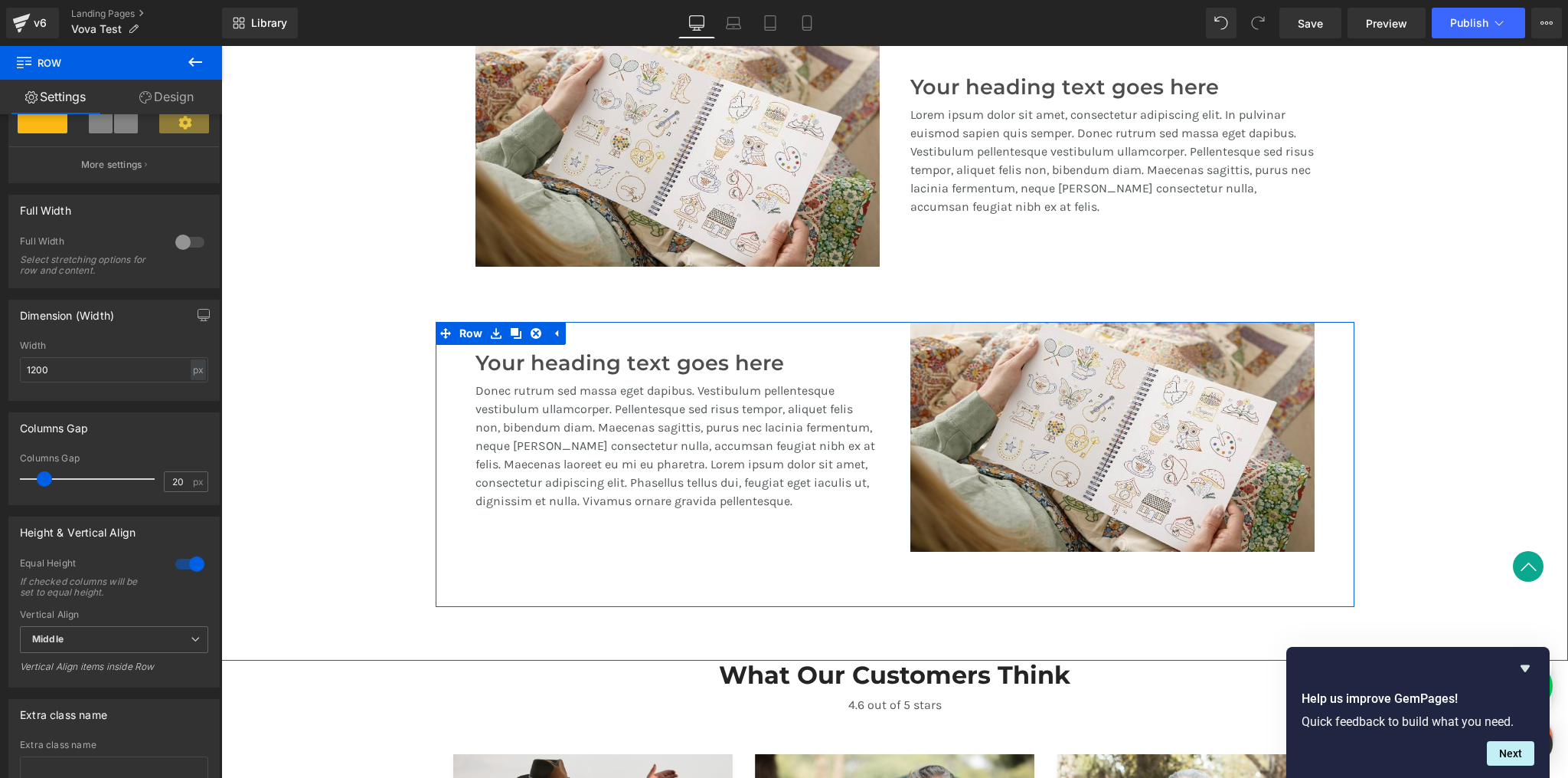
scroll to position [1299, 0]
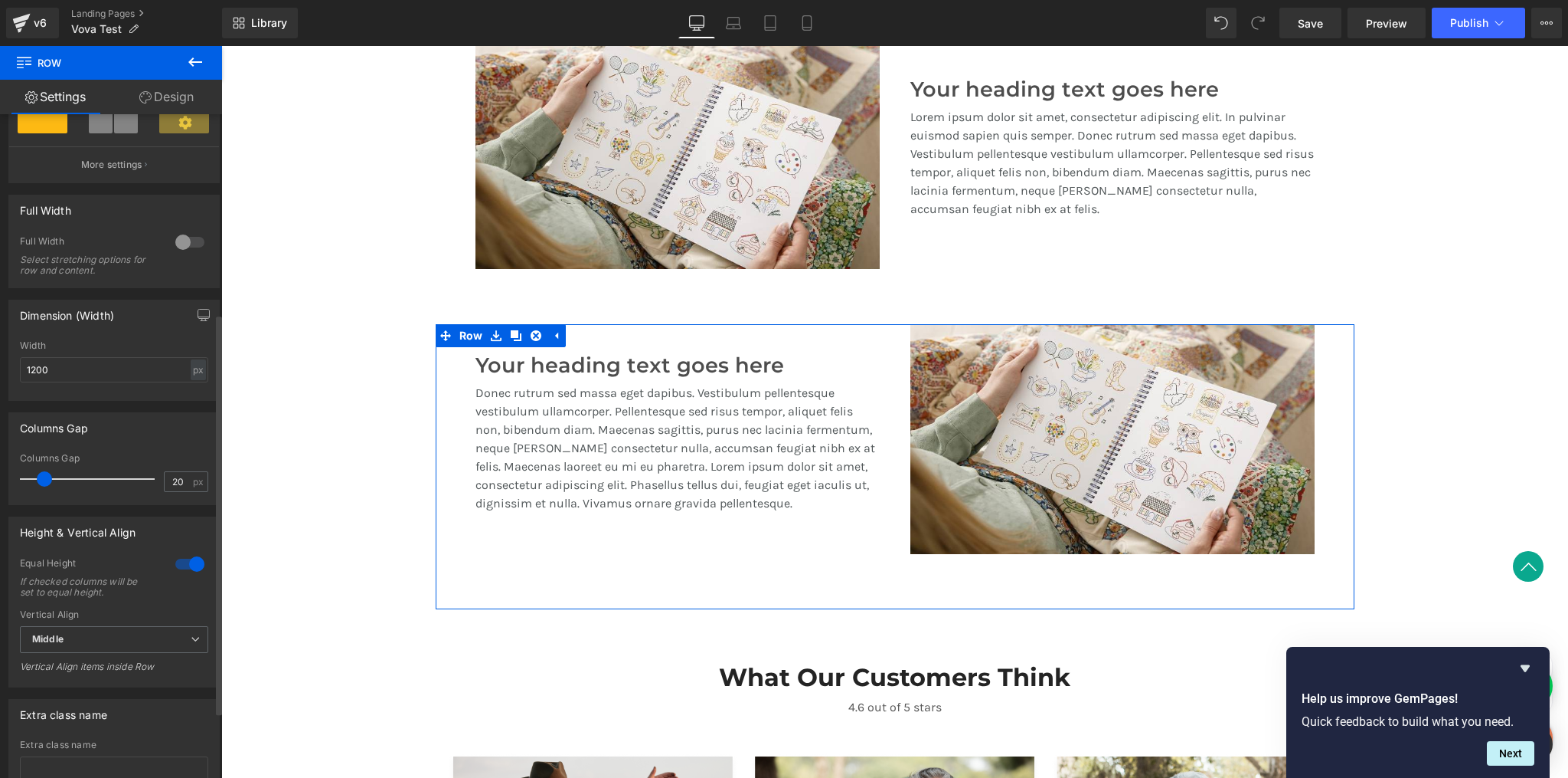
click at [189, 564] on div at bounding box center [189, 564] width 37 height 24
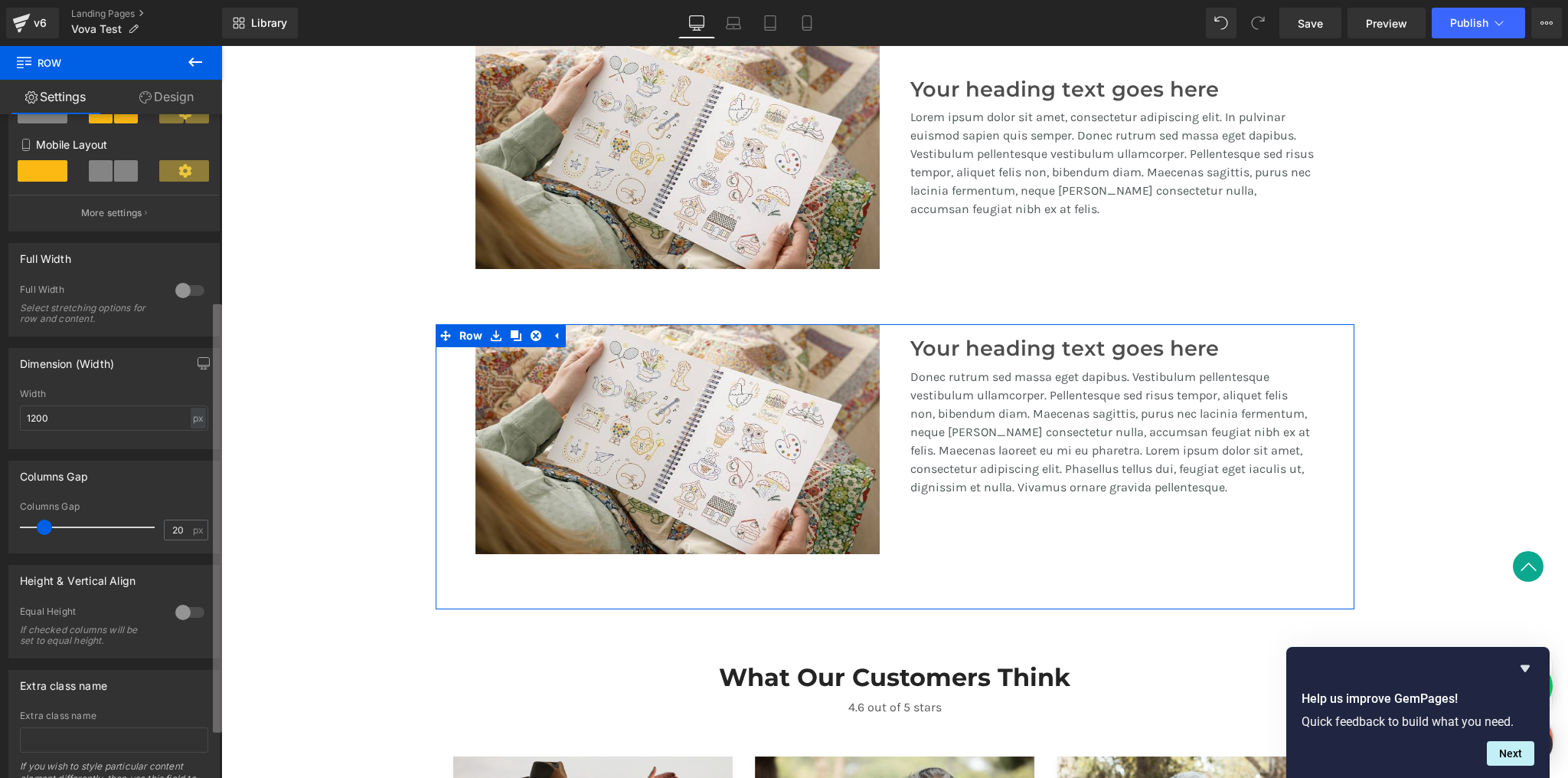
scroll to position [278, 0]
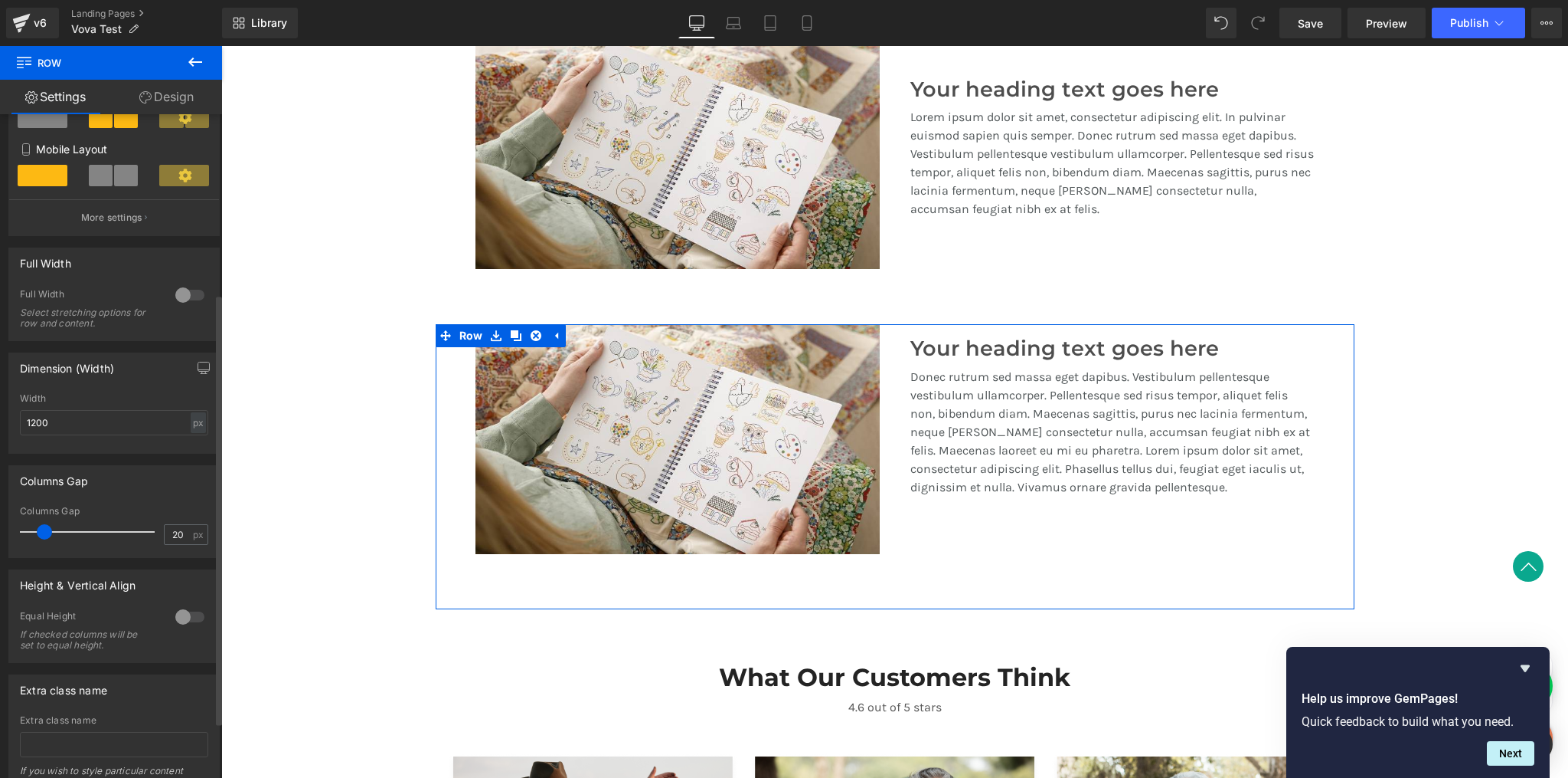
click at [179, 617] on div at bounding box center [189, 616] width 37 height 24
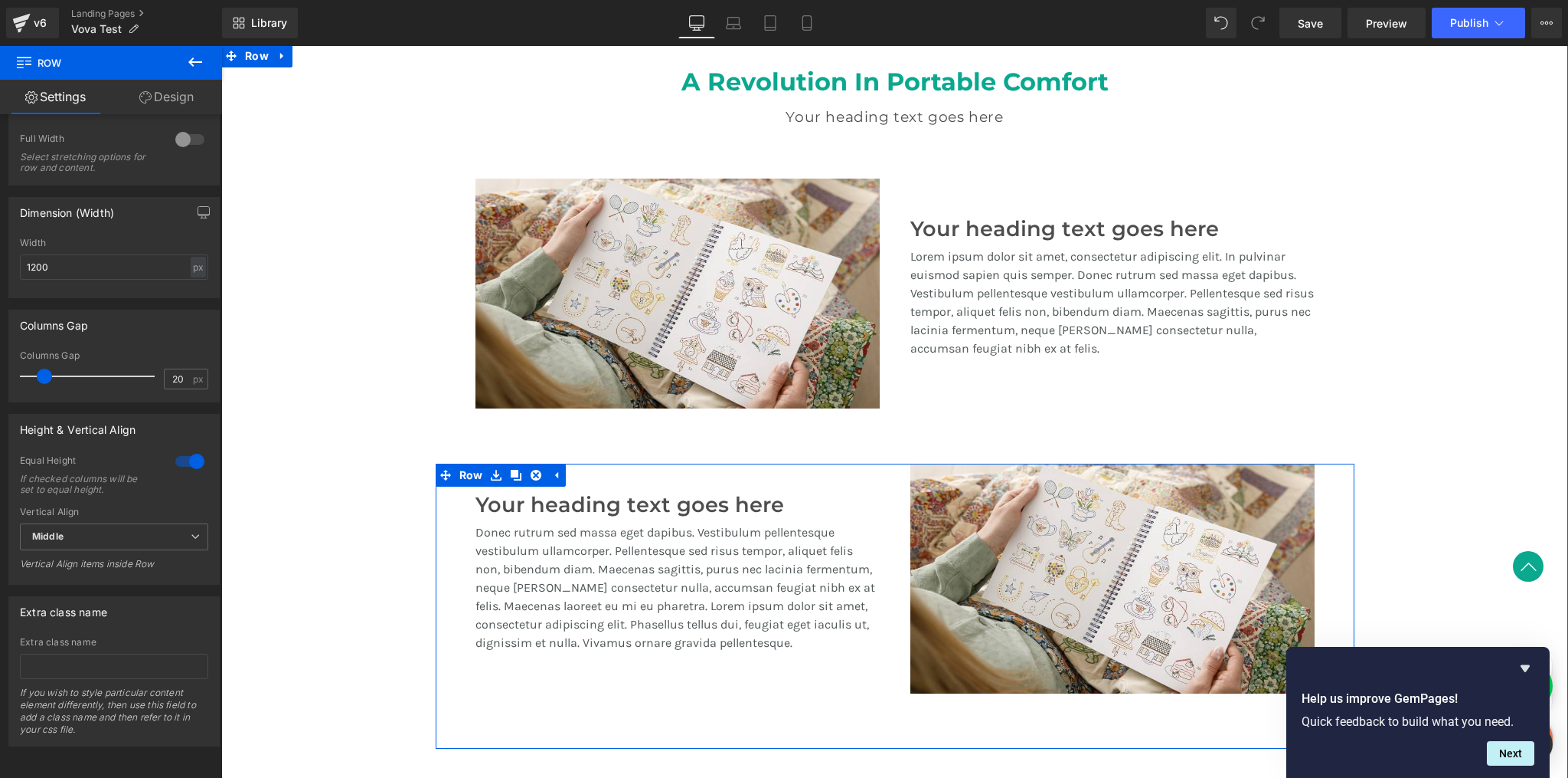
scroll to position [1157, 0]
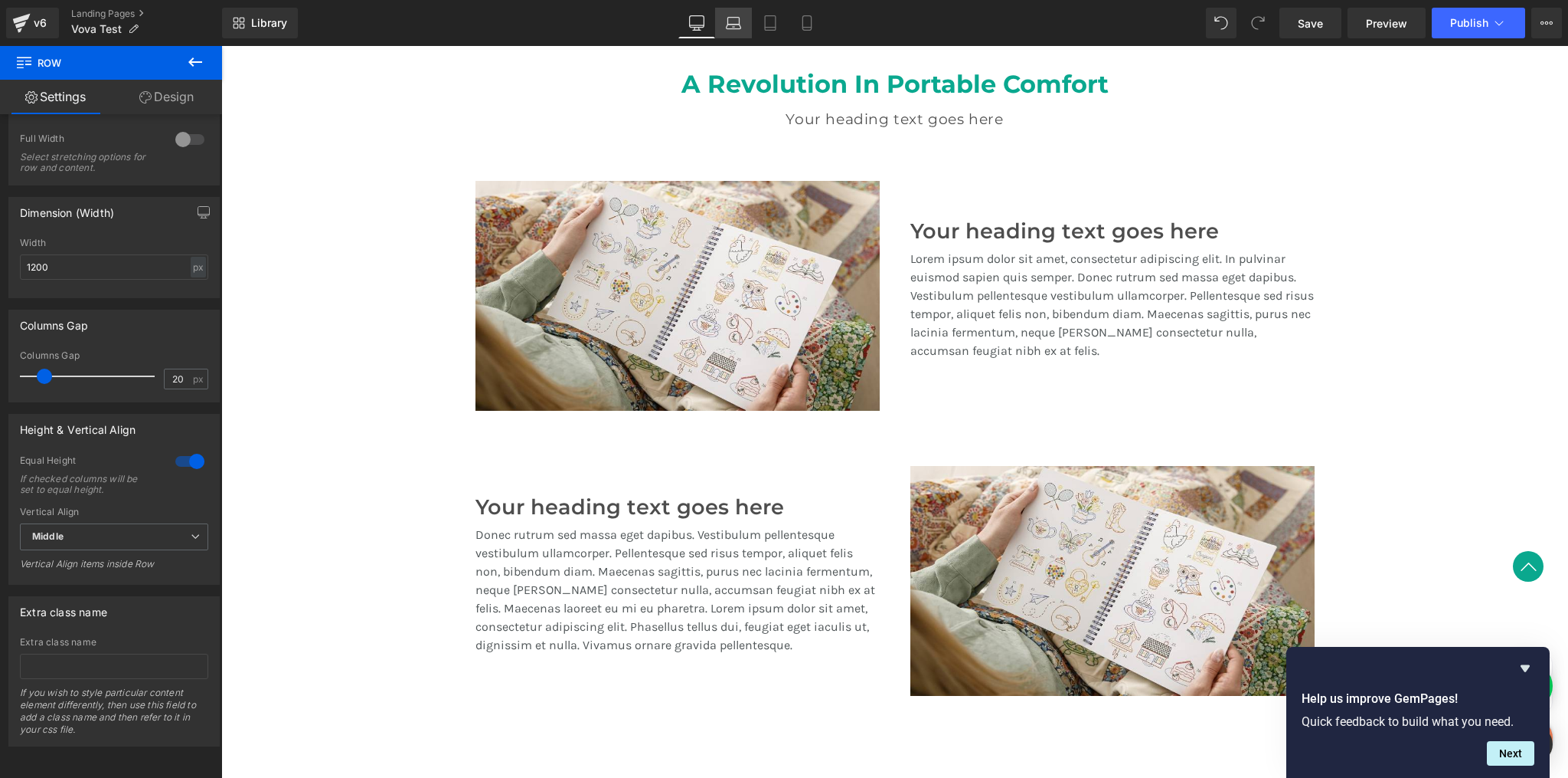
click at [727, 28] on icon at bounding box center [734, 27] width 15 height 5
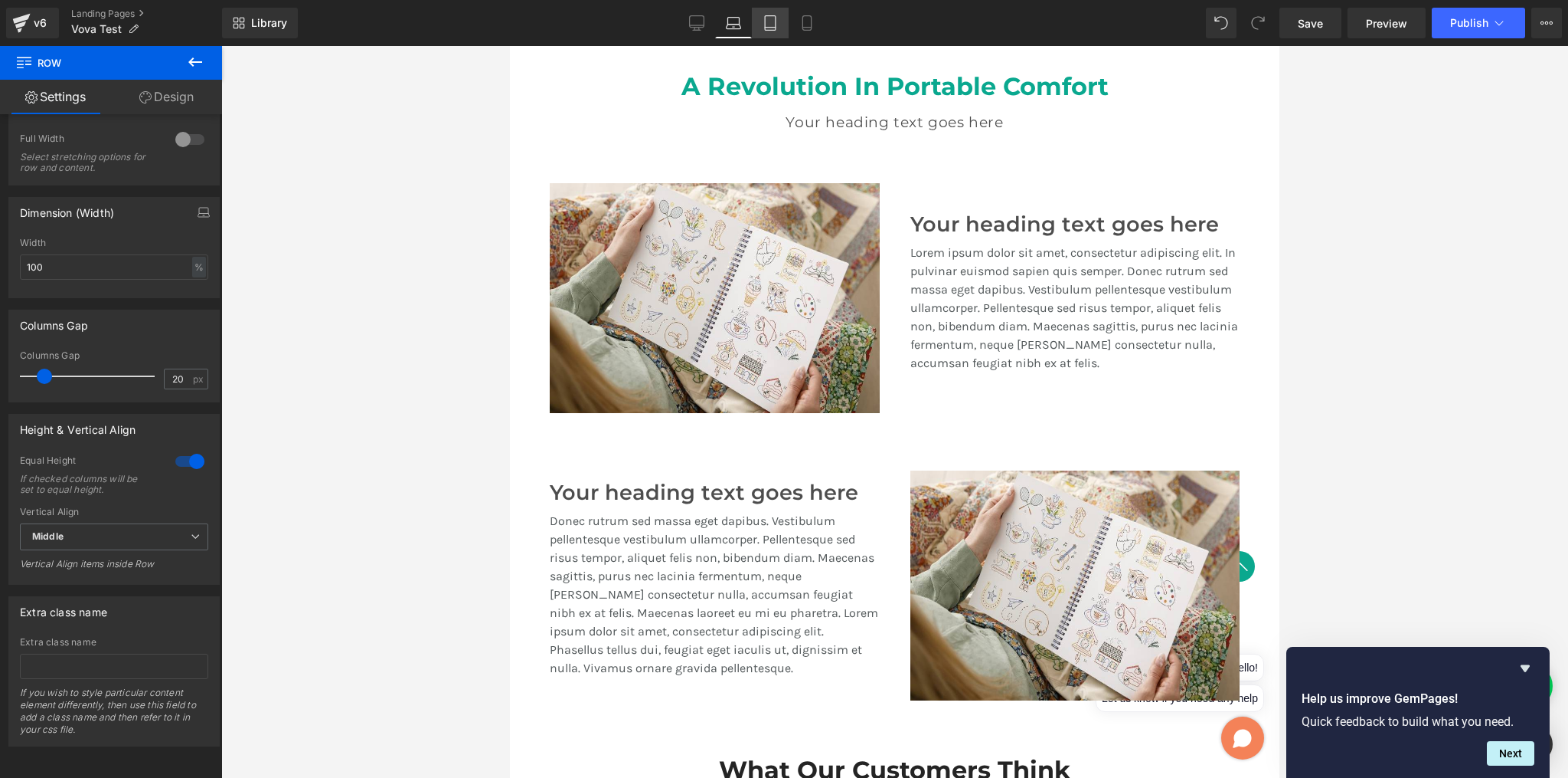
click at [770, 28] on icon at bounding box center [770, 28] width 11 height 0
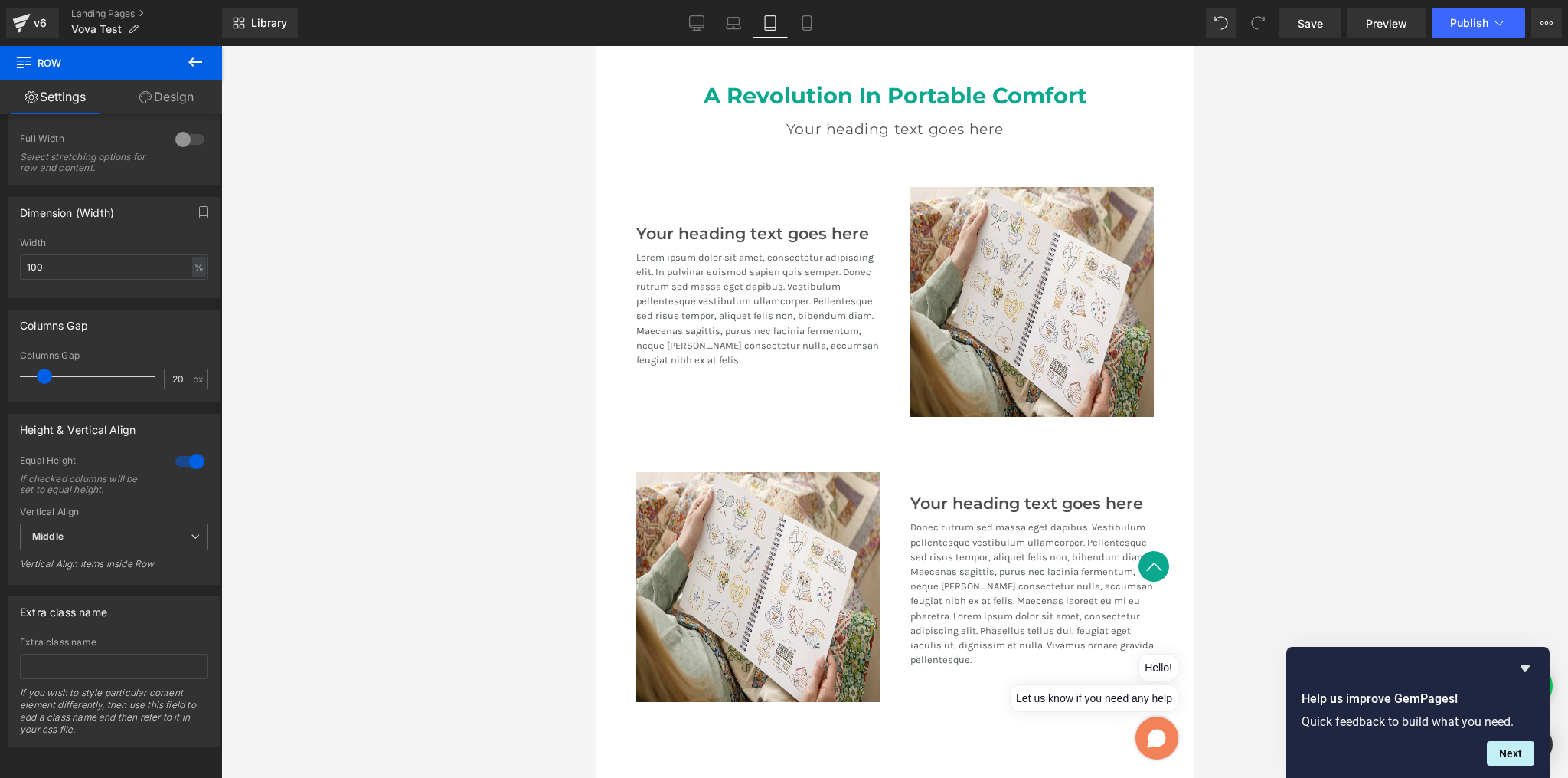
scroll to position [1679, 0]
click at [691, 22] on icon at bounding box center [696, 23] width 15 height 15
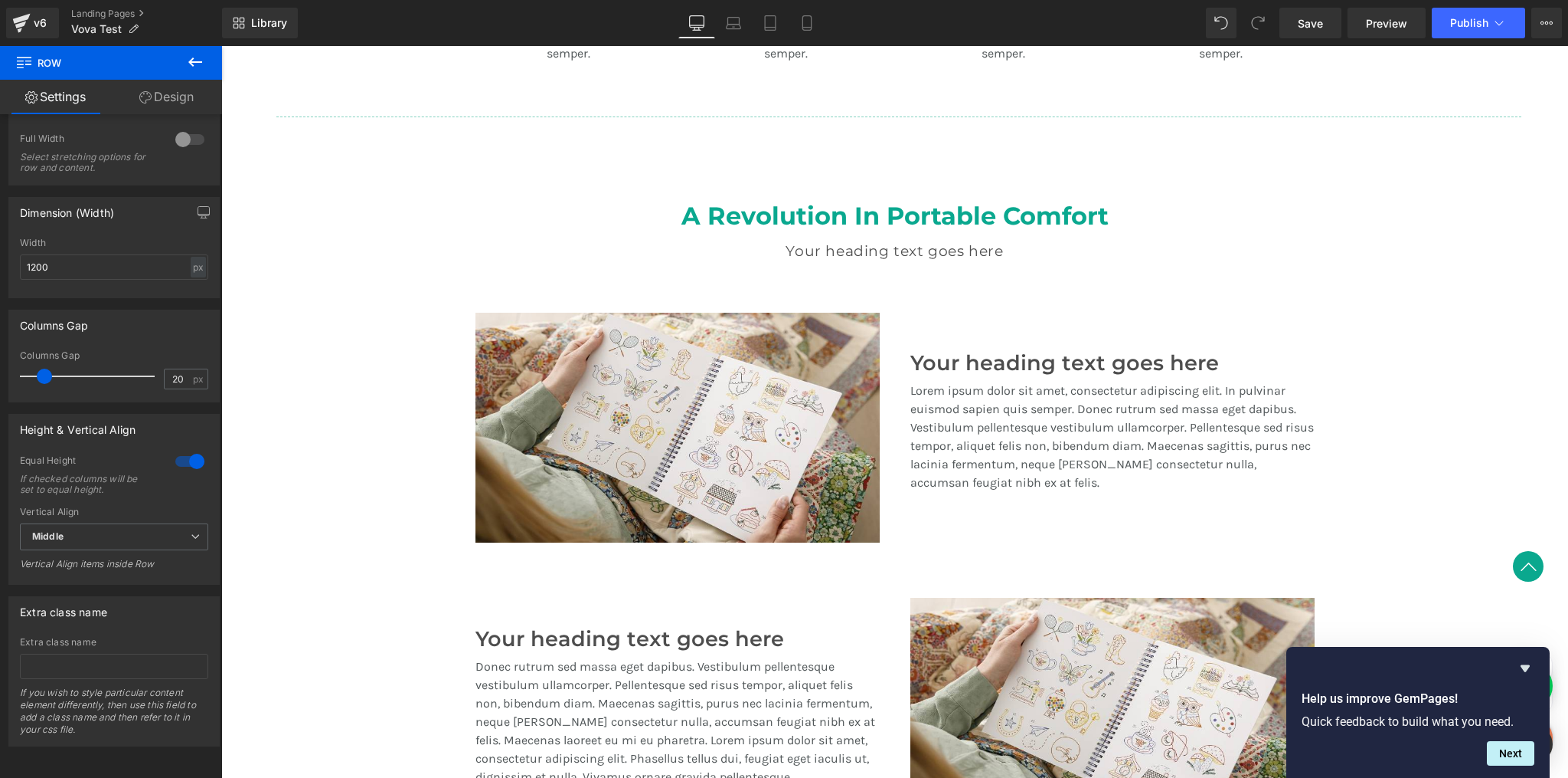
scroll to position [1487, 0]
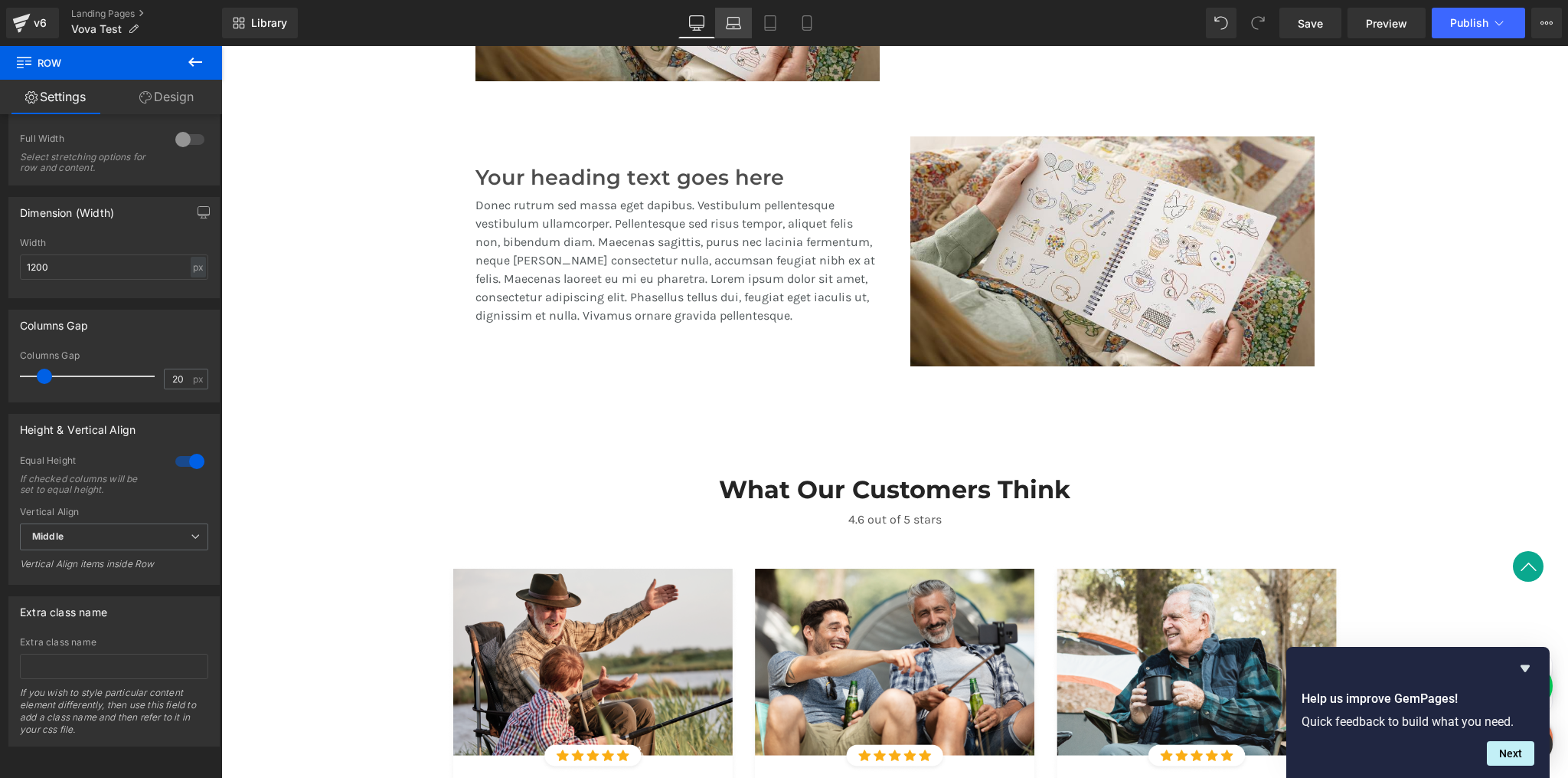
click at [736, 24] on icon at bounding box center [734, 27] width 15 height 5
type input "100"
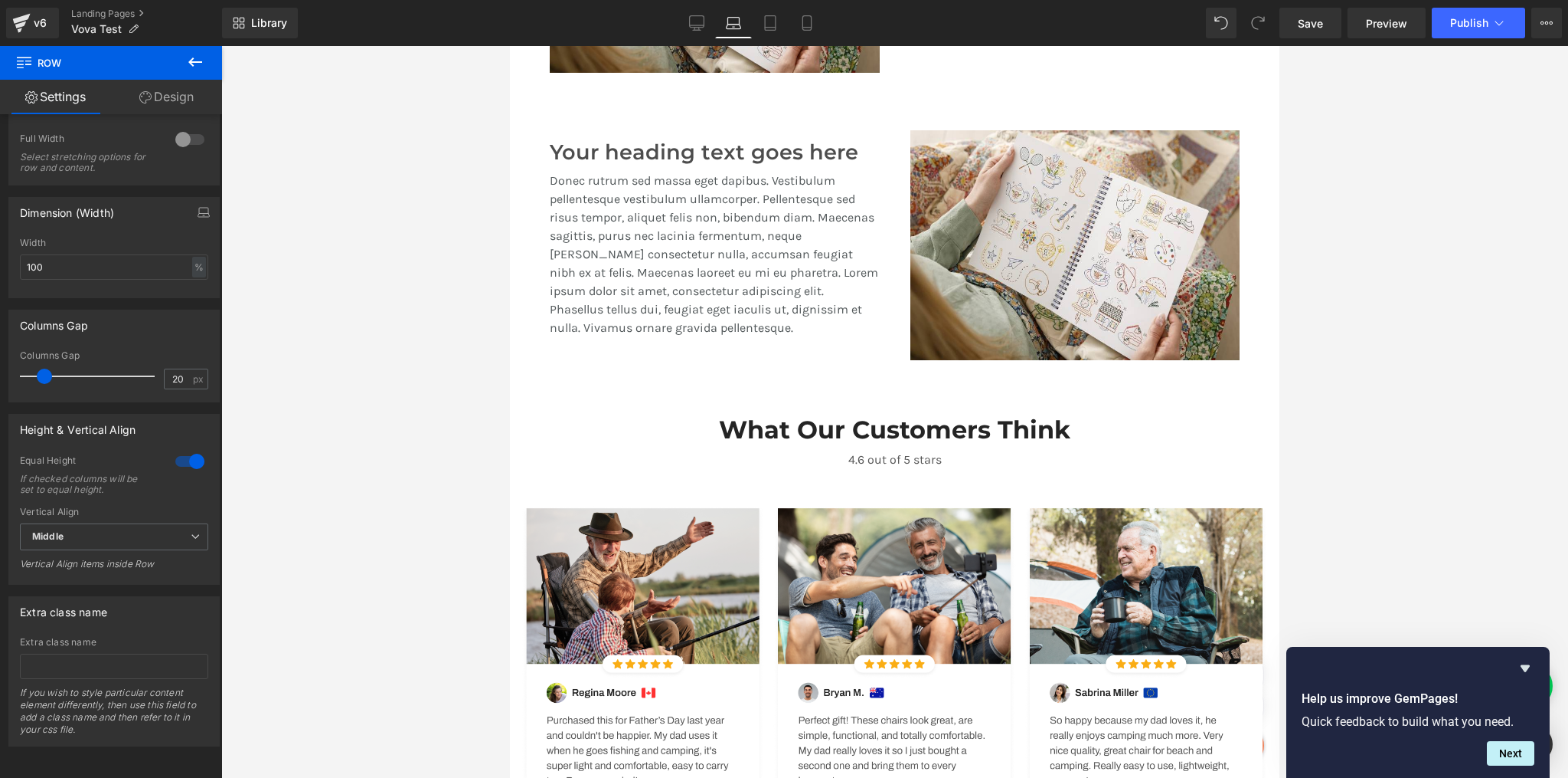
scroll to position [1476, 0]
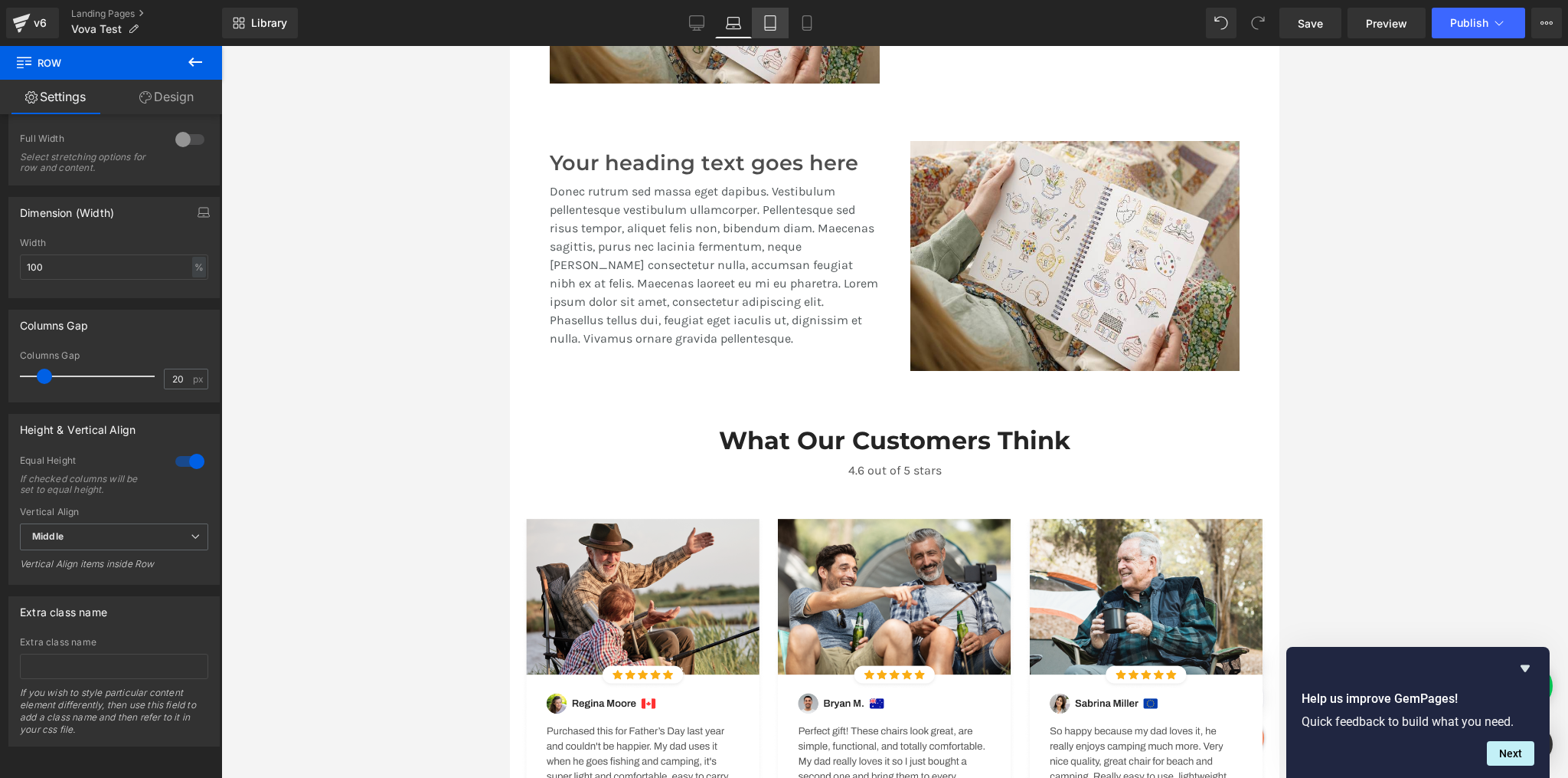
click at [771, 28] on icon at bounding box center [770, 28] width 11 height 0
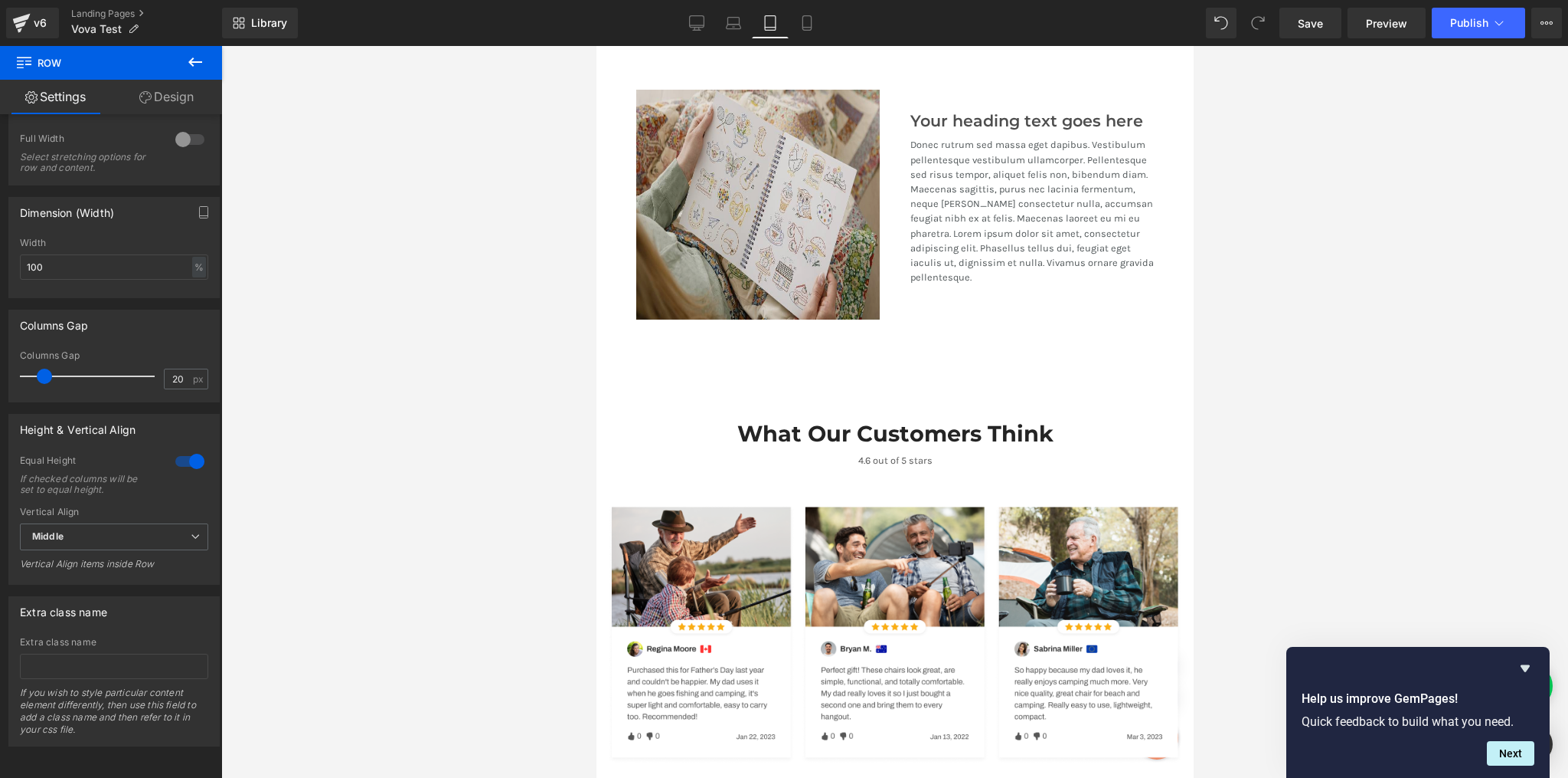
scroll to position [1610, 0]
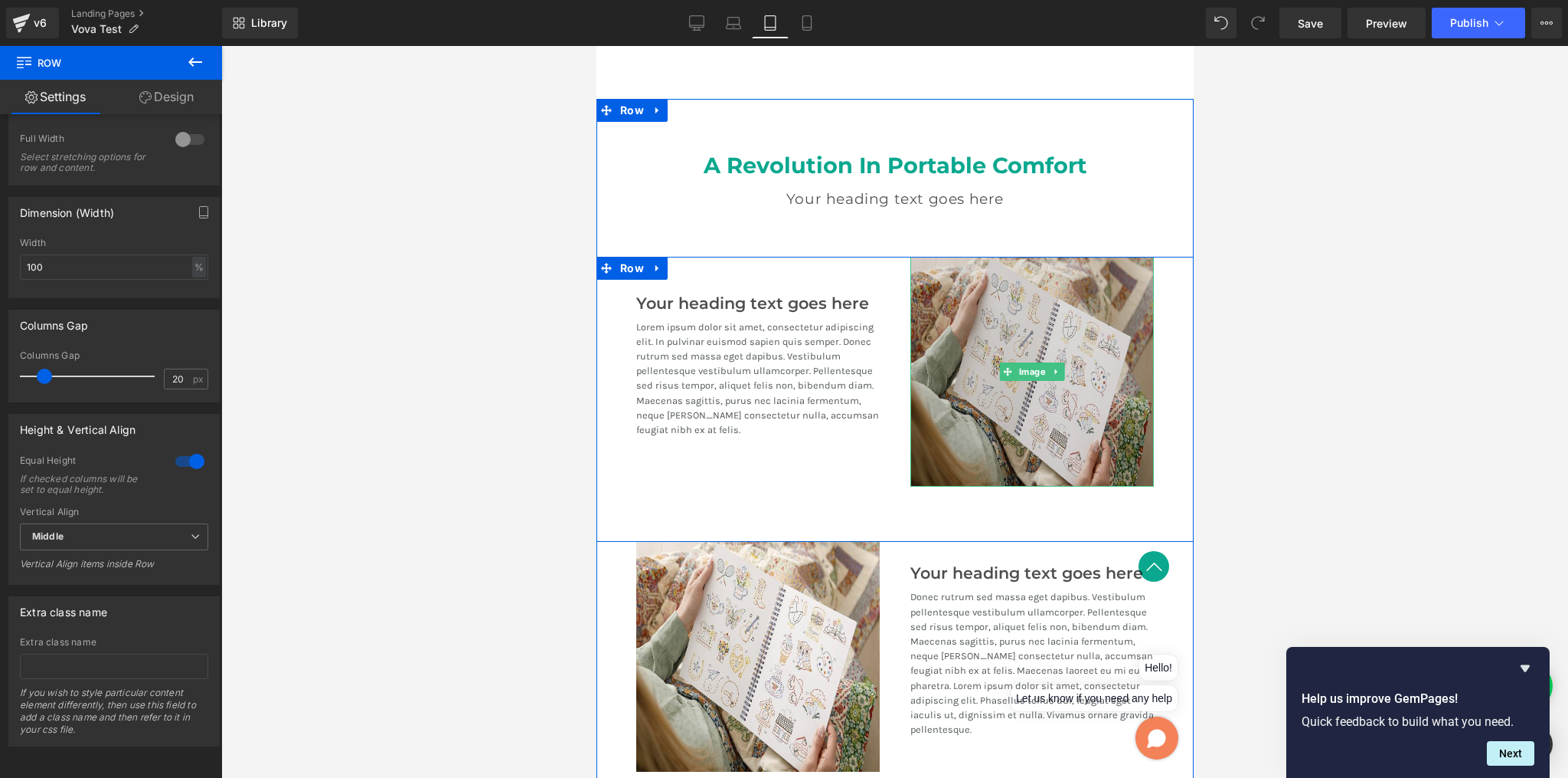
click at [933, 288] on img at bounding box center [1032, 371] width 243 height 230
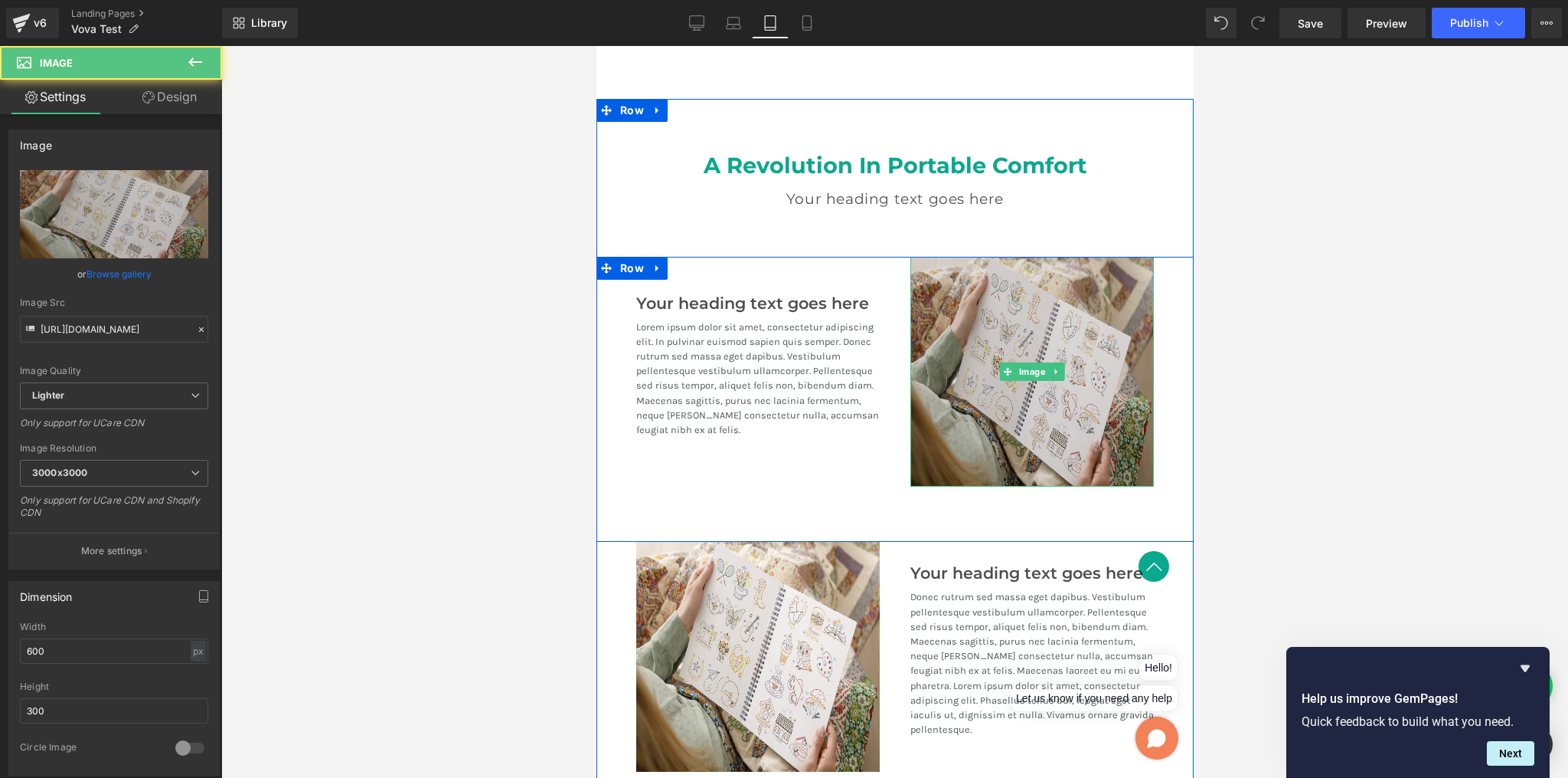
click at [940, 283] on img at bounding box center [1032, 371] width 243 height 230
click at [928, 287] on img at bounding box center [1032, 371] width 243 height 230
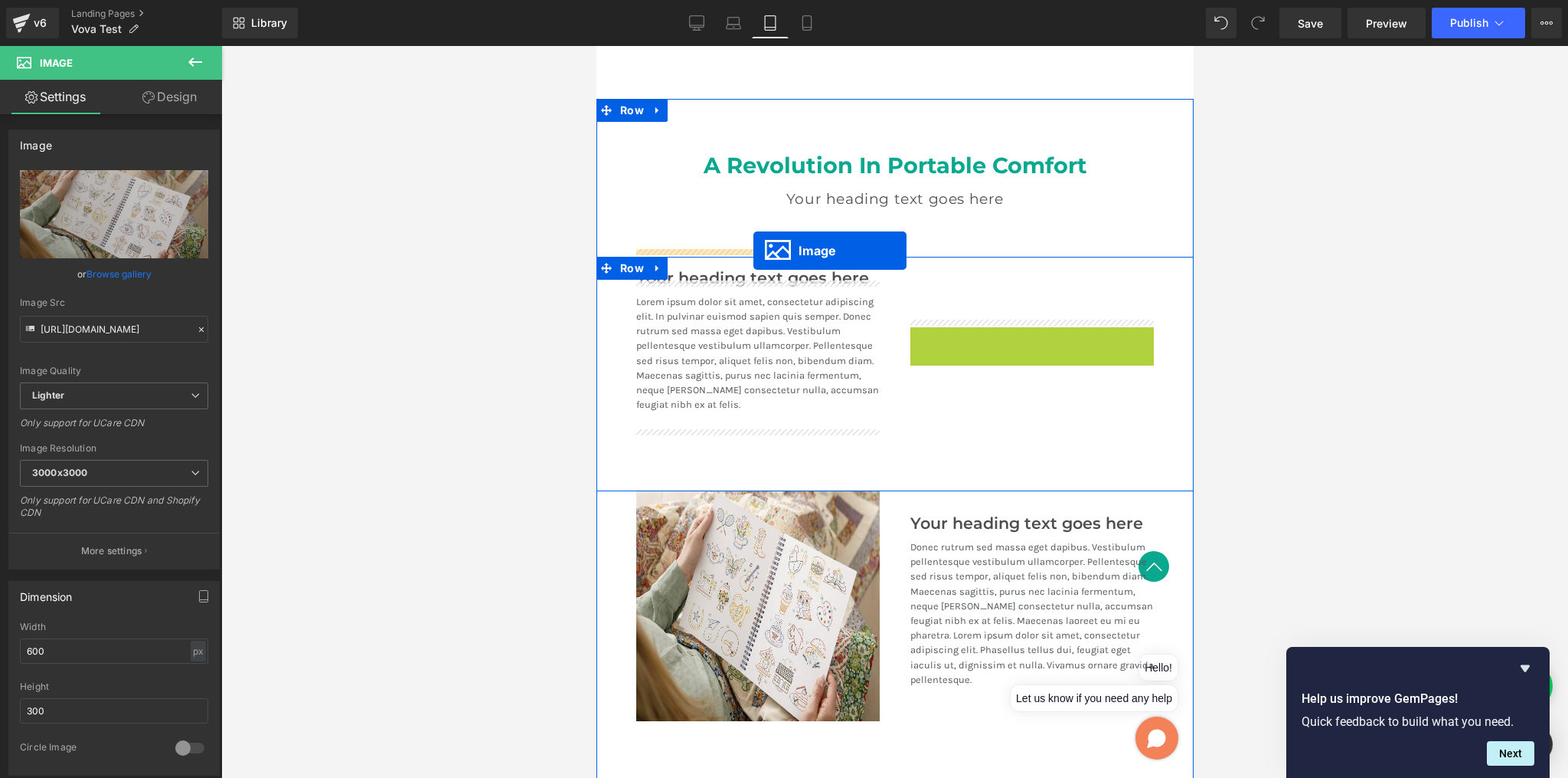
drag, startPoint x: 998, startPoint y: 361, endPoint x: 753, endPoint y: 251, distance: 268.6
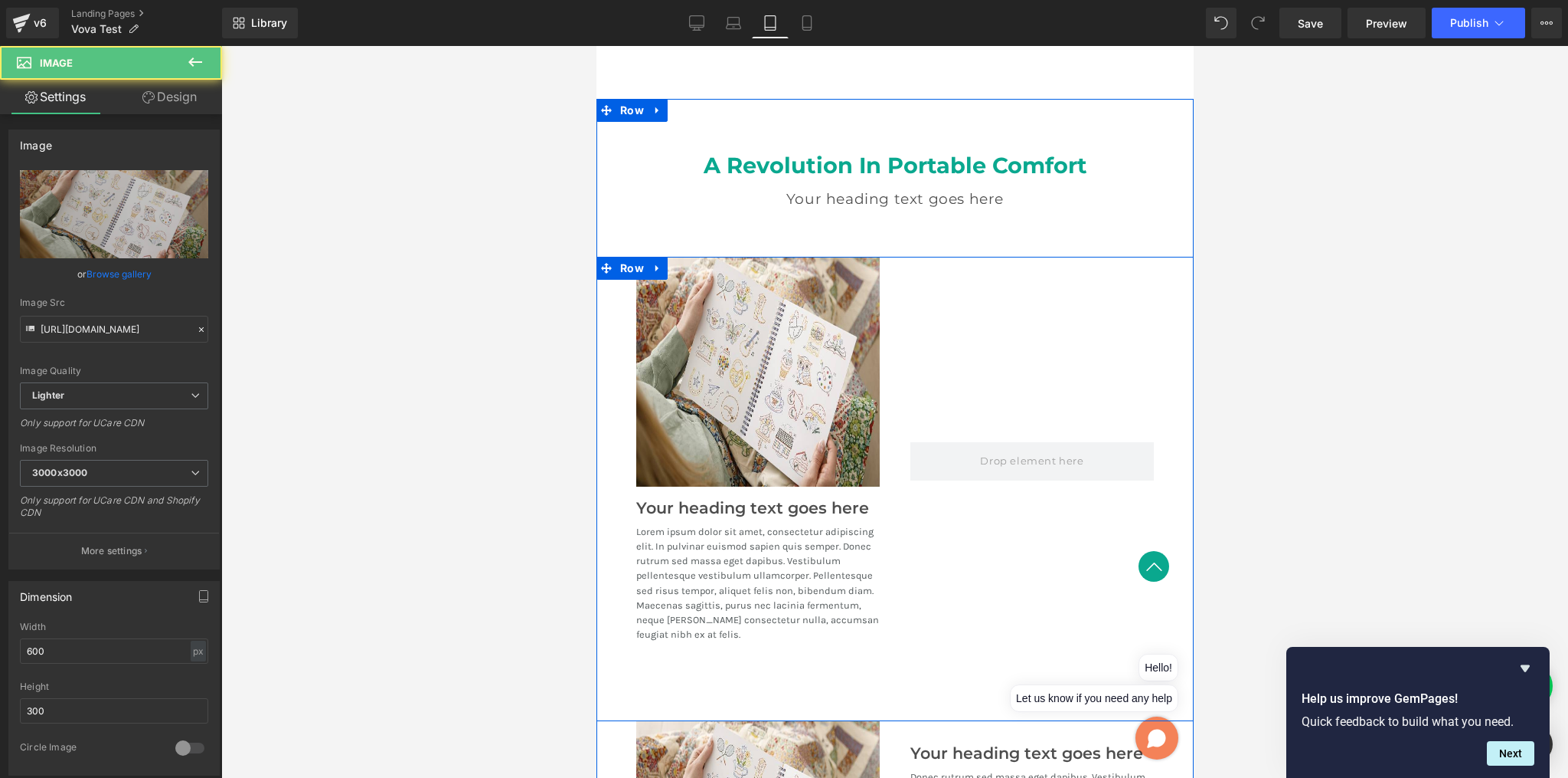
click at [736, 497] on span "Heading" at bounding box center [749, 502] width 42 height 19
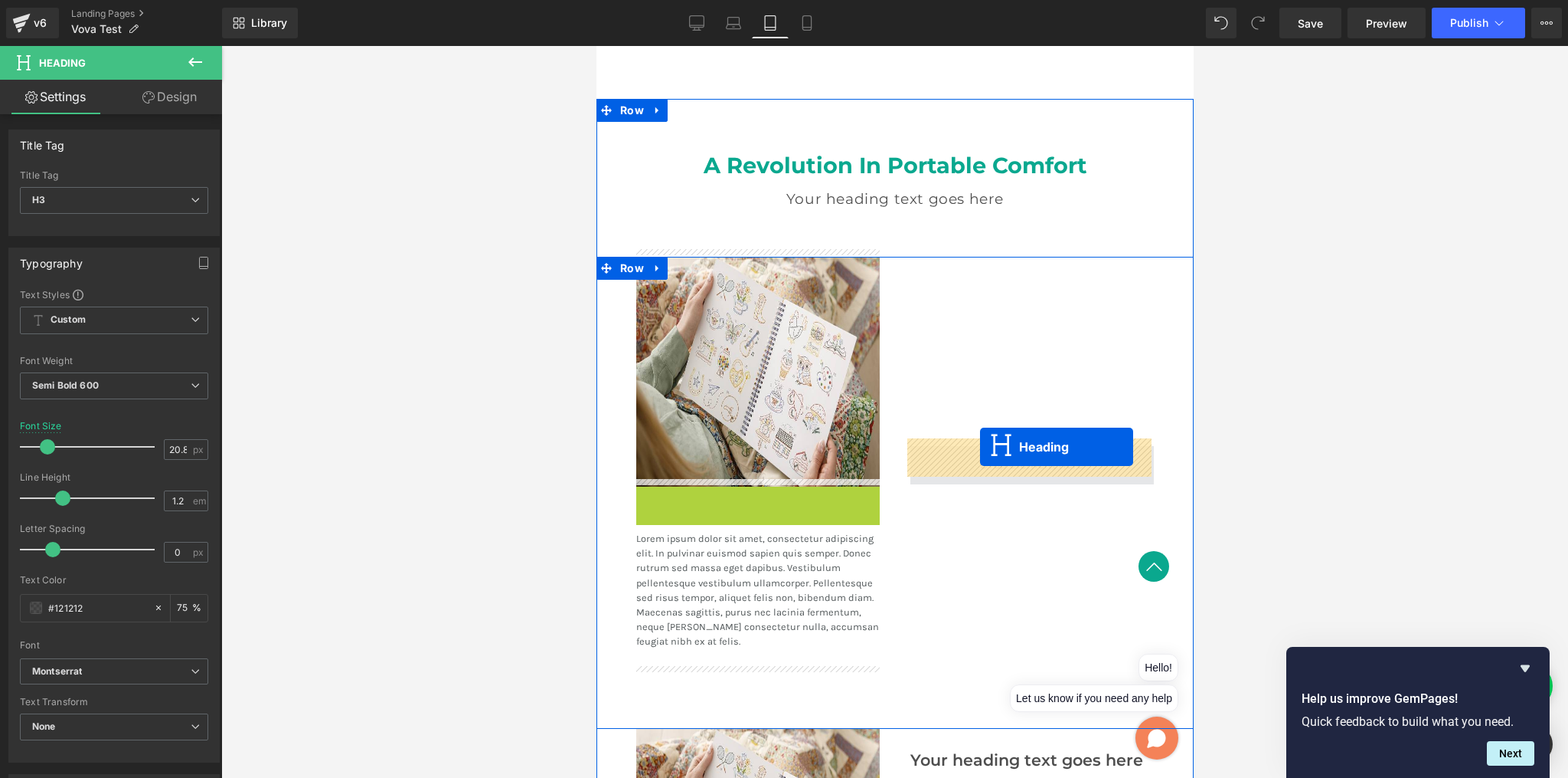
drag, startPoint x: 713, startPoint y: 501, endPoint x: 980, endPoint y: 447, distance: 272.4
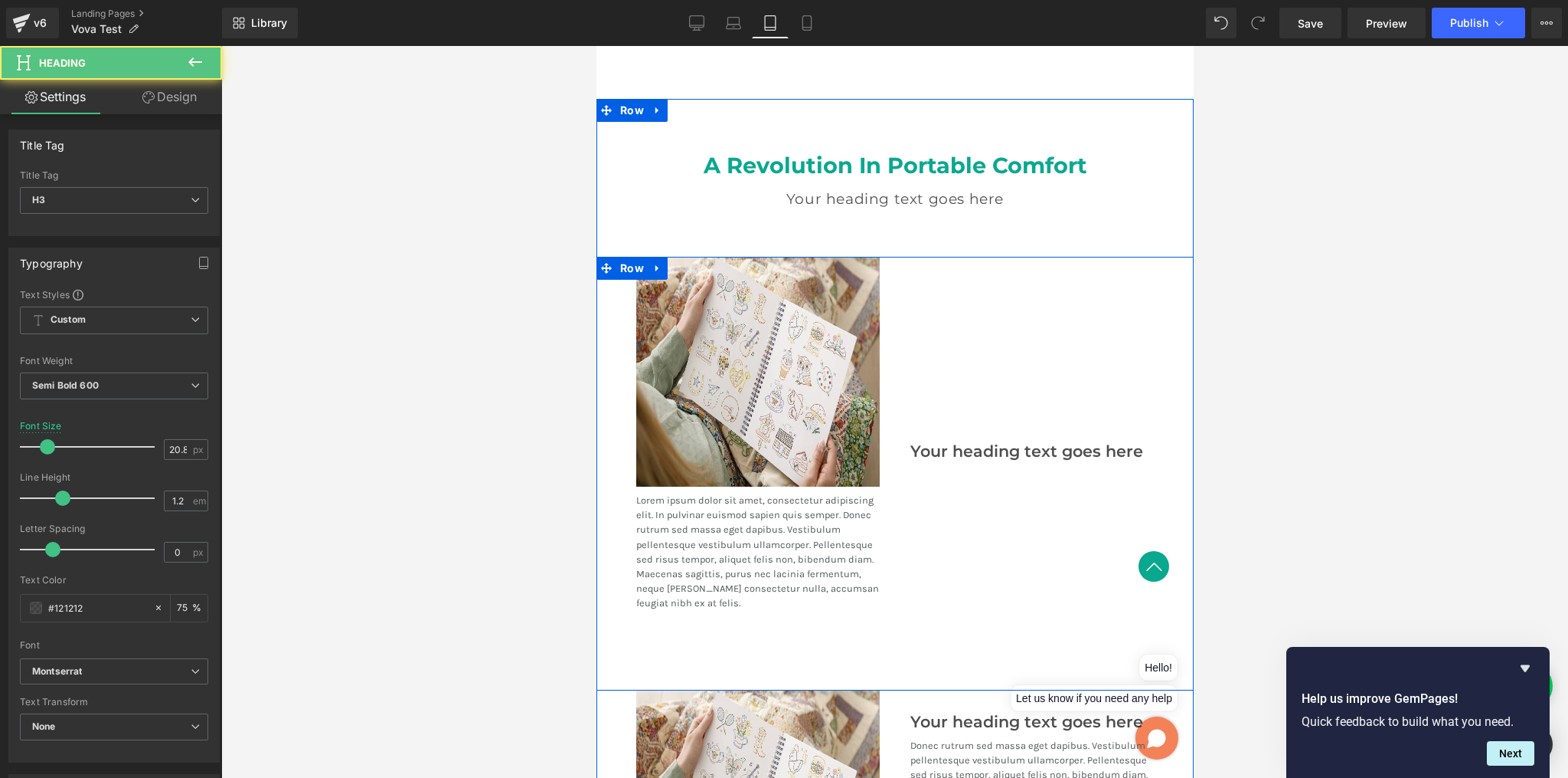
click at [635, 500] on div "Lorem ipsum dolor sit amet, consectetur adipiscing elit. In pulvinar euismod sa…" at bounding box center [757, 560] width 243 height 149
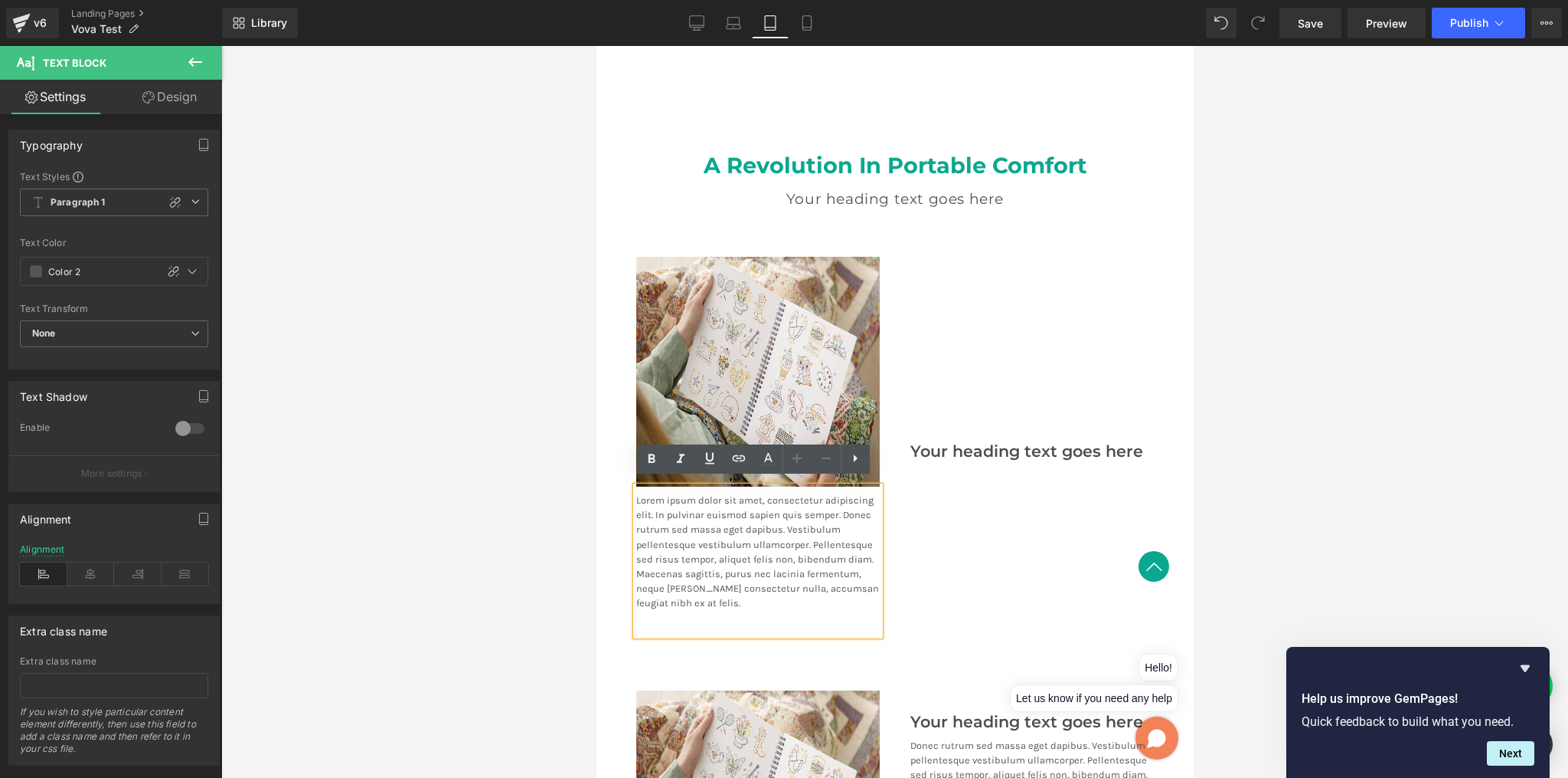
click at [652, 524] on p "Lorem ipsum dolor sit amet, consectetur adipiscing elit. In pulvinar euismod sa…" at bounding box center [757, 551] width 243 height 118
click at [958, 564] on div "Your heading text goes here Heading" at bounding box center [1032, 446] width 274 height 378
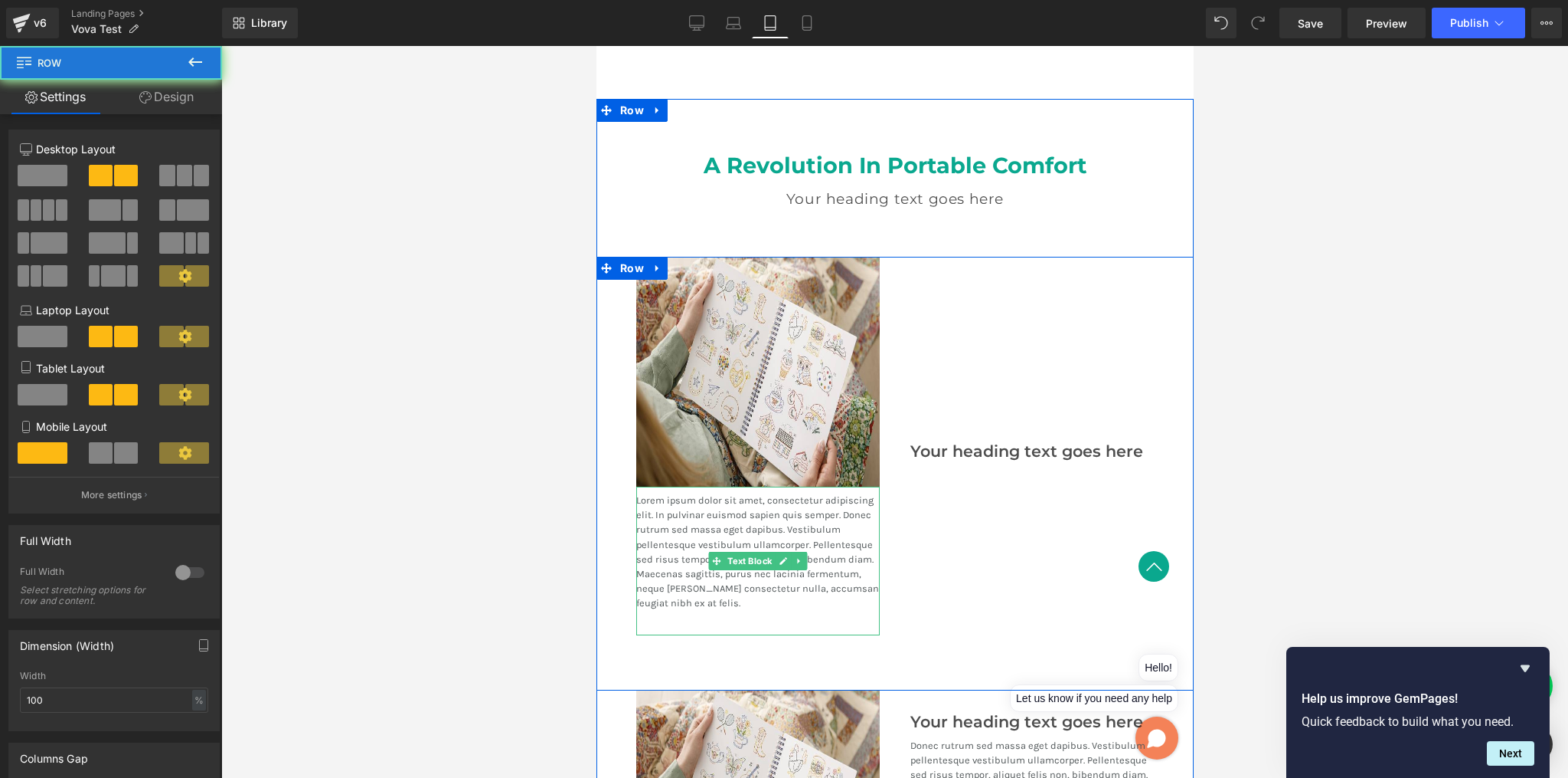
click at [861, 552] on p "Lorem ipsum dolor sit amet, consectetur adipiscing elit. In pulvinar euismod sa…" at bounding box center [757, 551] width 243 height 118
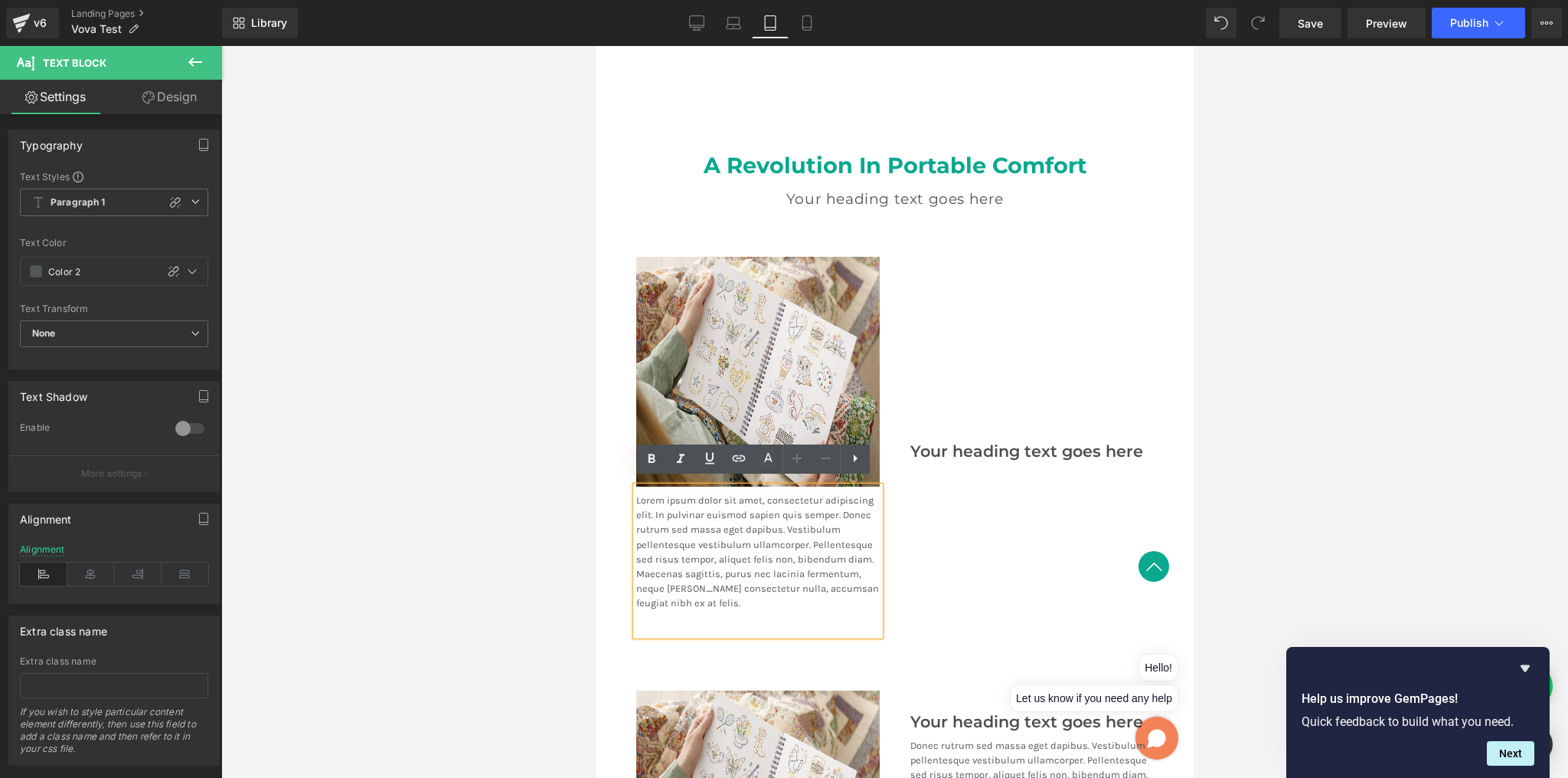
click at [831, 594] on p "Lorem ipsum dolor sit amet, consectetur adipiscing elit. In pulvinar euismod sa…" at bounding box center [757, 551] width 243 height 118
click at [907, 503] on div "Your heading text goes here Heading" at bounding box center [1032, 446] width 274 height 378
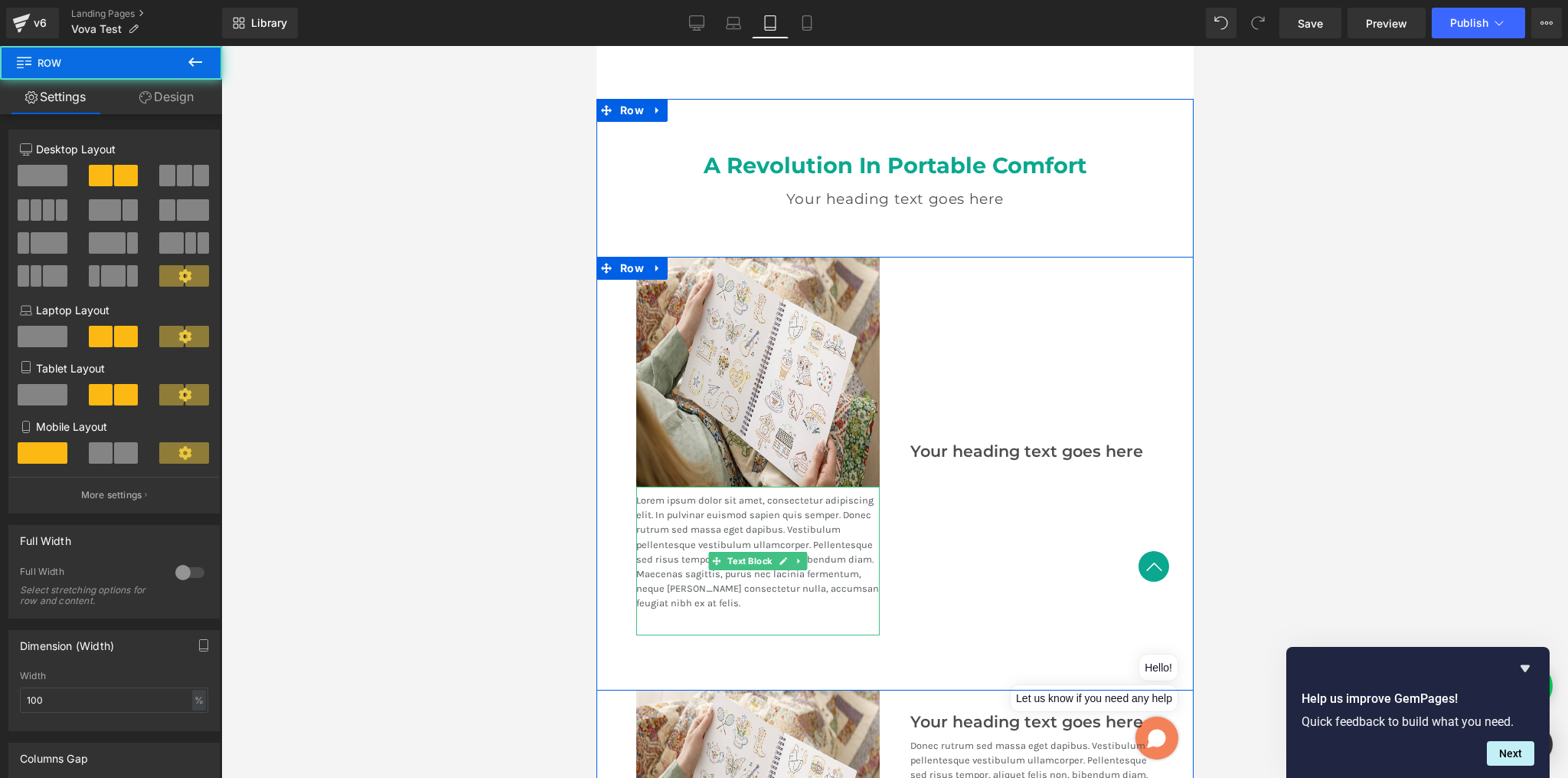
click at [866, 554] on p "Lorem ipsum dolor sit amet, consectetur adipiscing elit. In pulvinar euismod sa…" at bounding box center [757, 551] width 243 height 118
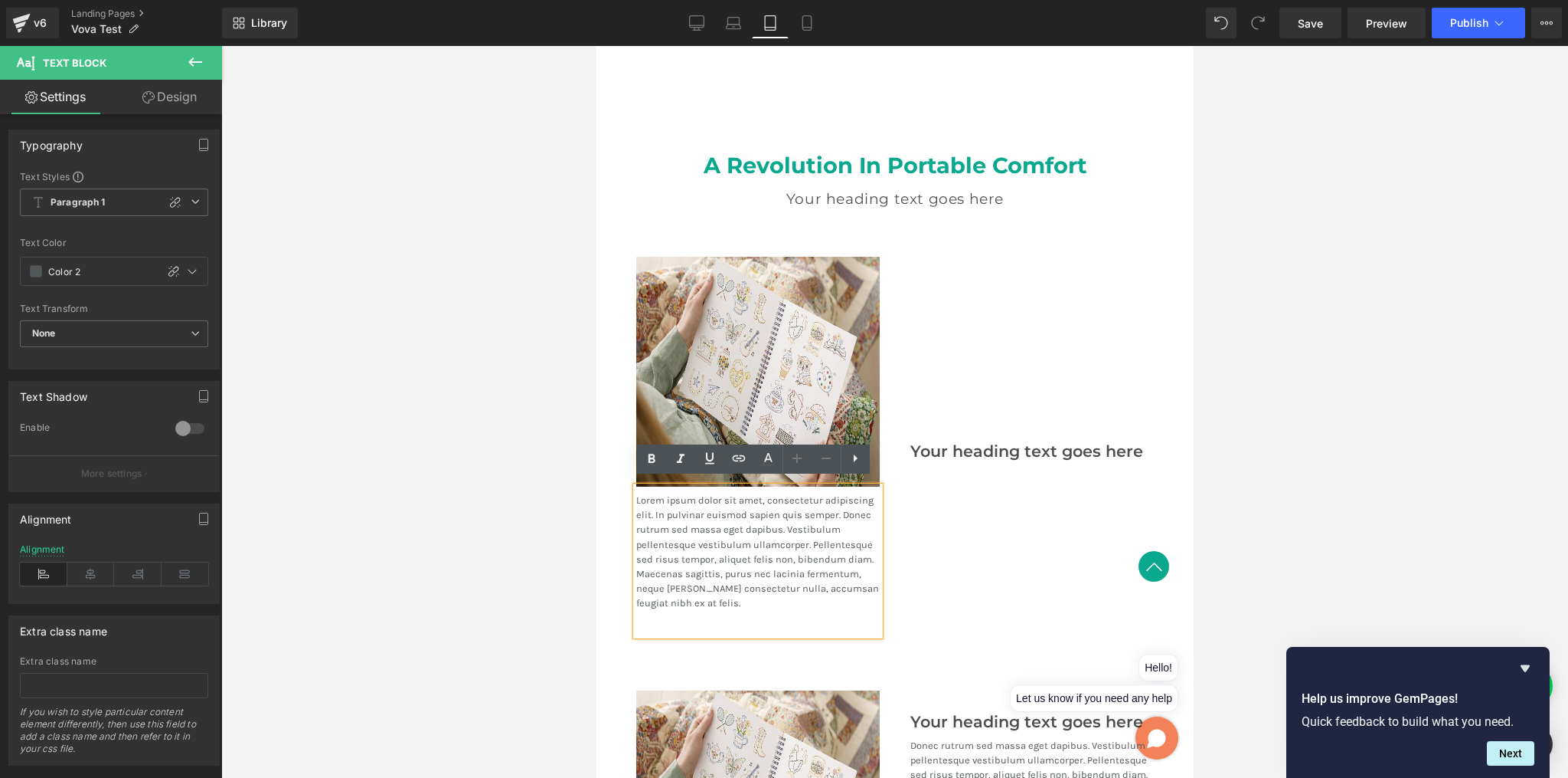
drag, startPoint x: 804, startPoint y: 607, endPoint x: 786, endPoint y: 604, distance: 18.2
click at [804, 607] on div "Lorem ipsum dolor sit amet, consectetur adipiscing elit. In pulvinar euismod sa…" at bounding box center [757, 560] width 243 height 149
click at [706, 603] on p "Lorem ipsum dolor sit amet, consectetur adipiscing elit. In pulvinar euismod sa…" at bounding box center [757, 551] width 243 height 118
click at [1004, 522] on div "Your heading text goes here Heading" at bounding box center [1032, 446] width 274 height 378
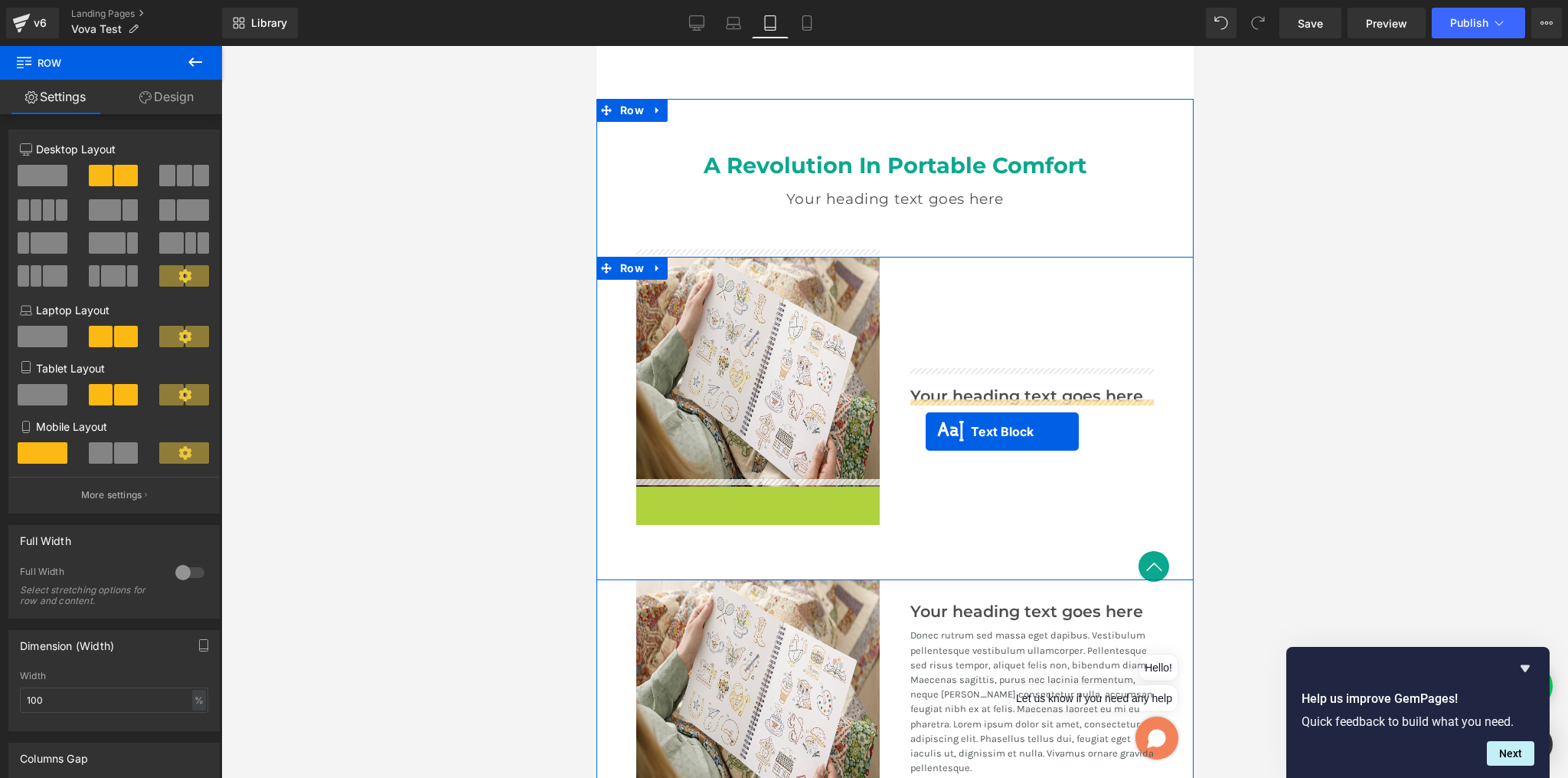
drag, startPoint x: 775, startPoint y: 542, endPoint x: 925, endPoint y: 431, distance: 186.6
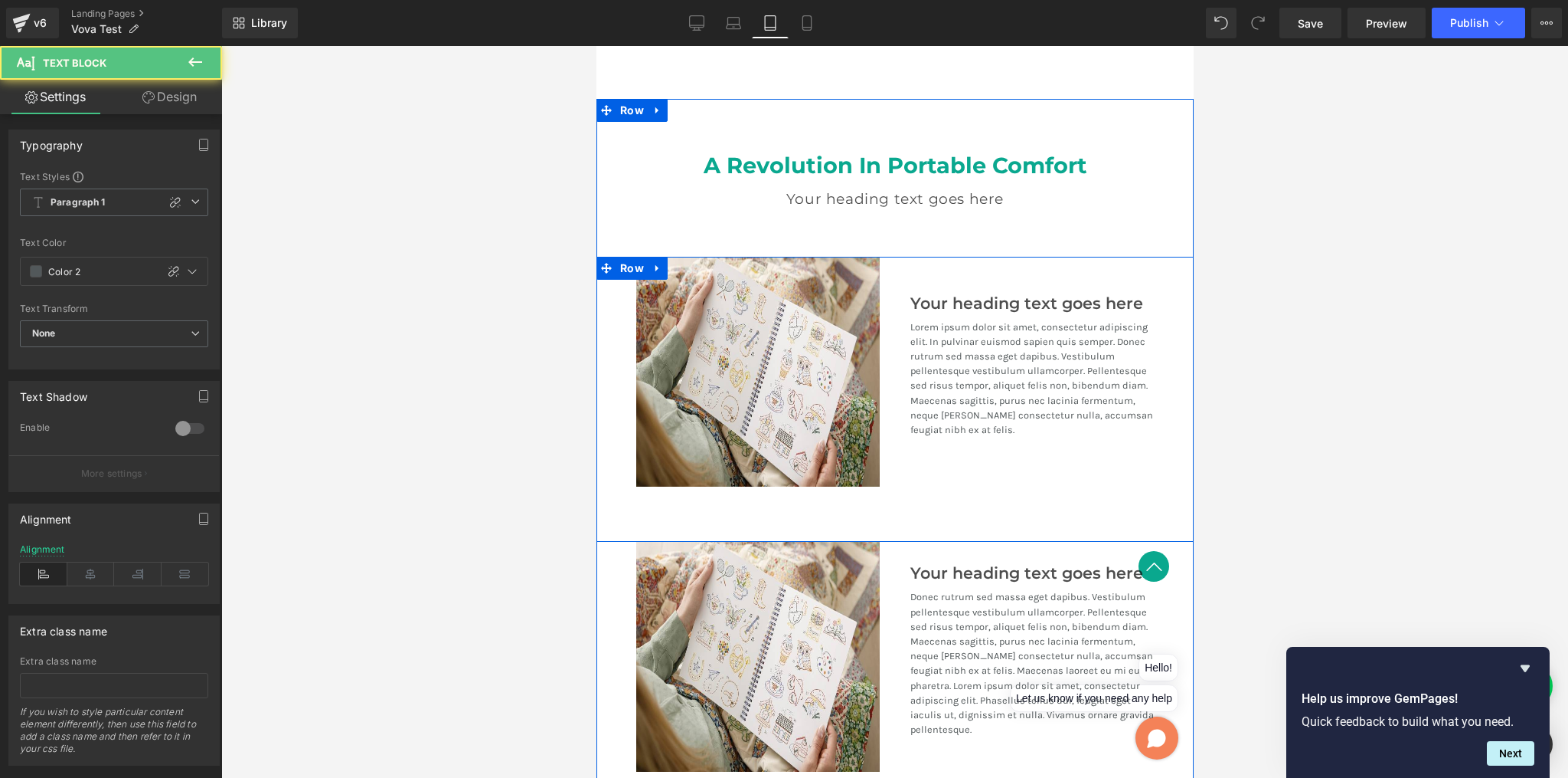
scroll to position [1906, 0]
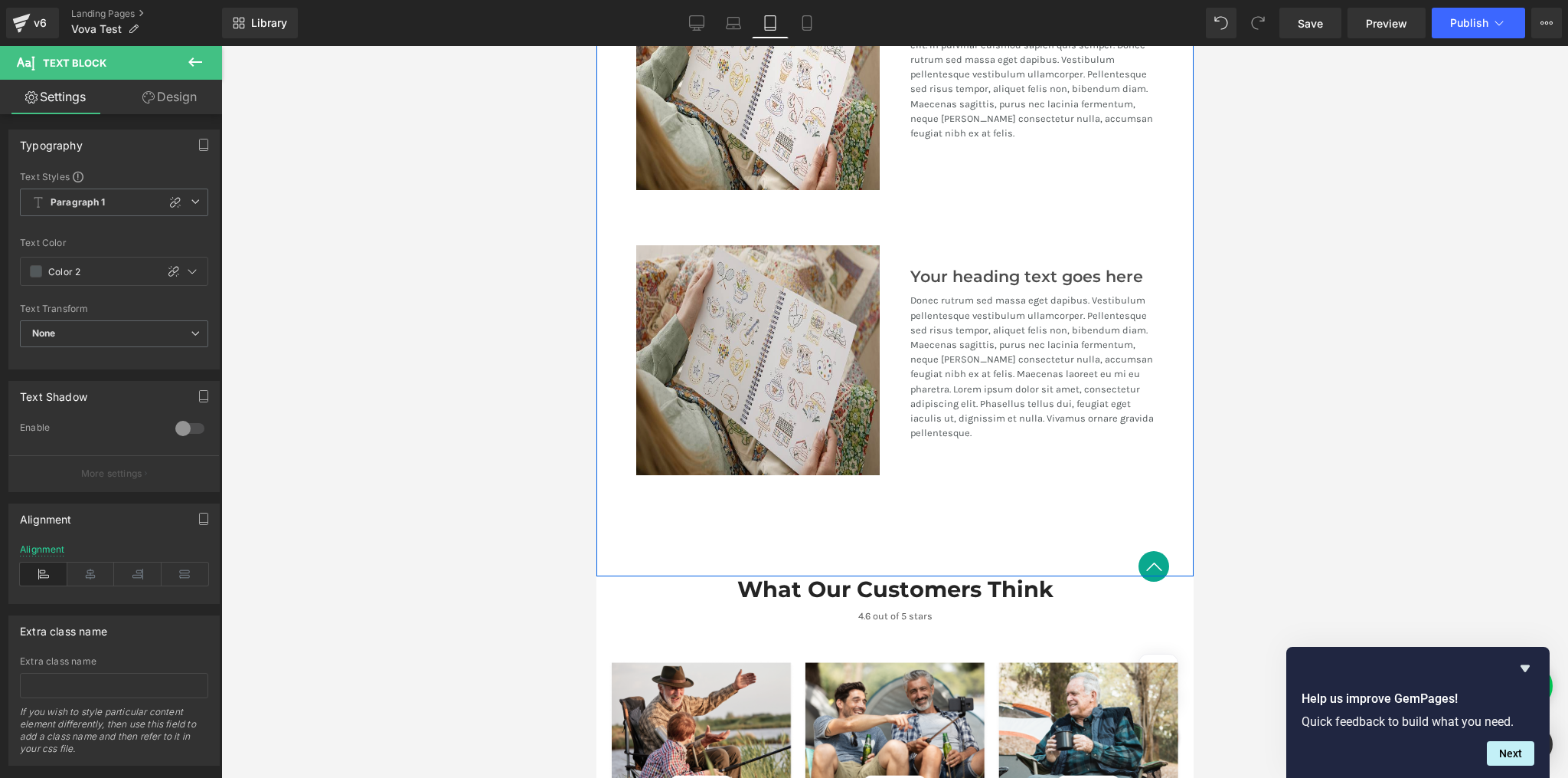
click at [821, 383] on img at bounding box center [757, 360] width 243 height 230
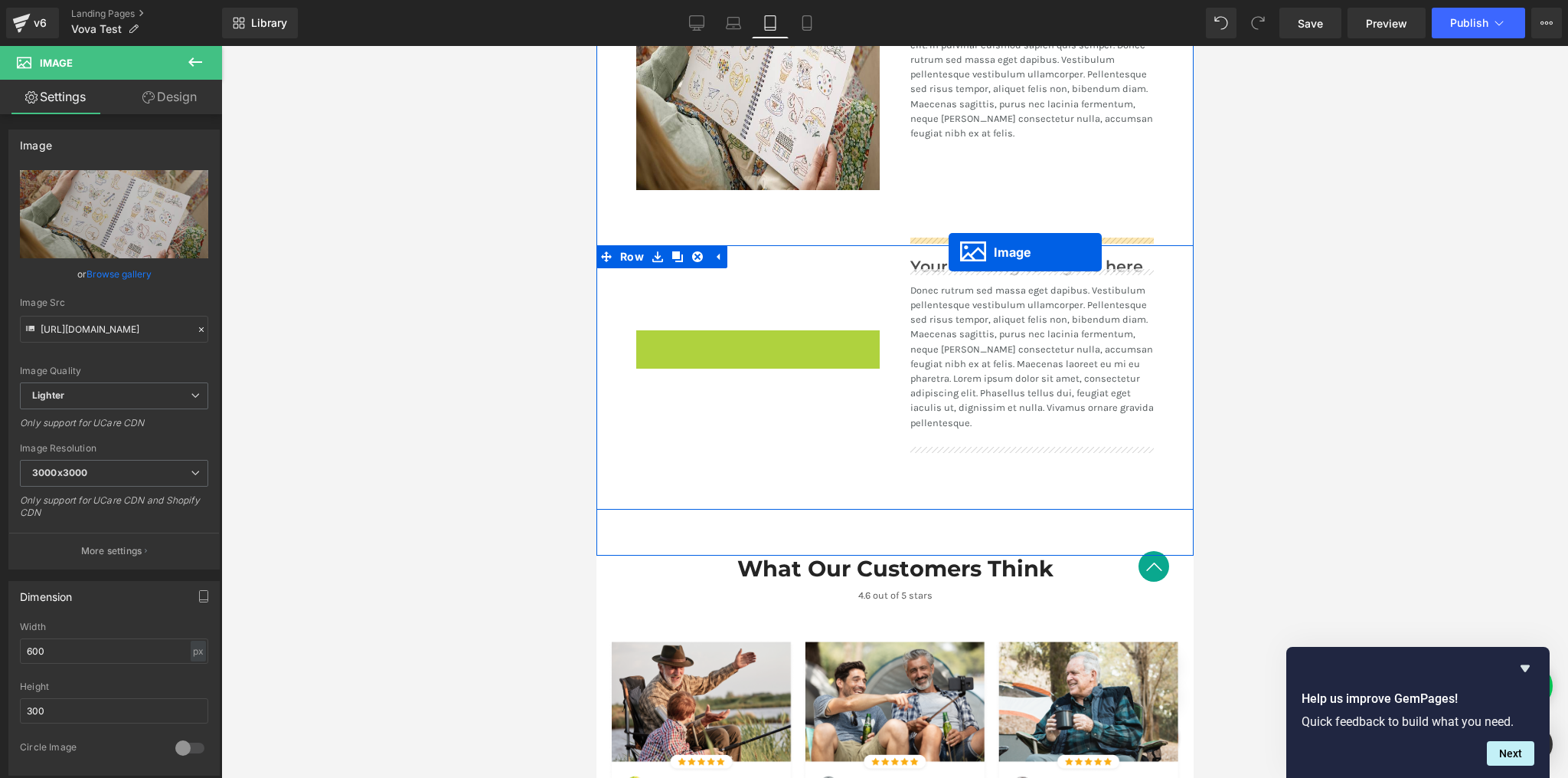
drag, startPoint x: 726, startPoint y: 356, endPoint x: 948, endPoint y: 252, distance: 245.2
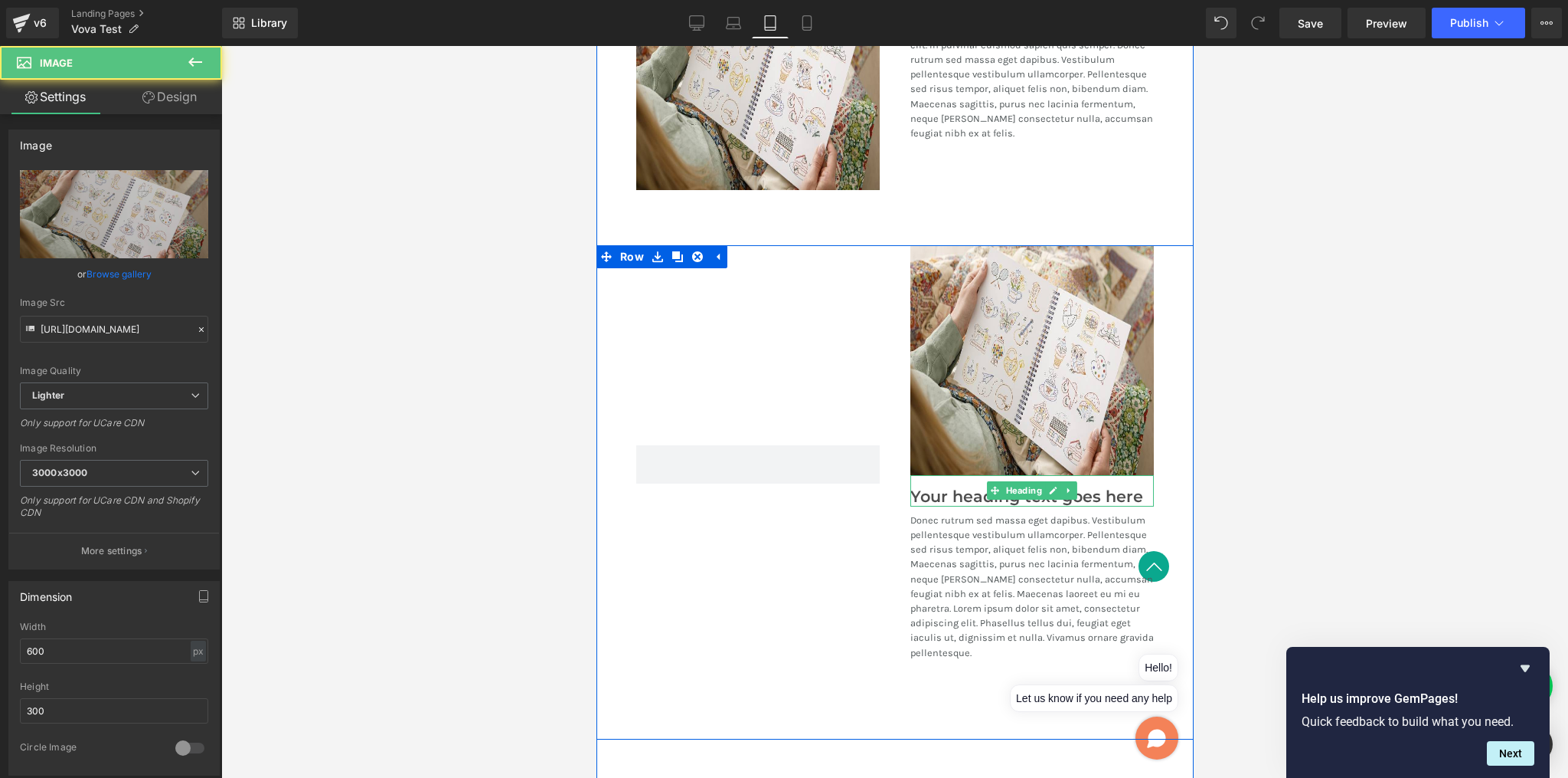
click at [954, 487] on h3 "Your heading text goes here" at bounding box center [1032, 497] width 243 height 19
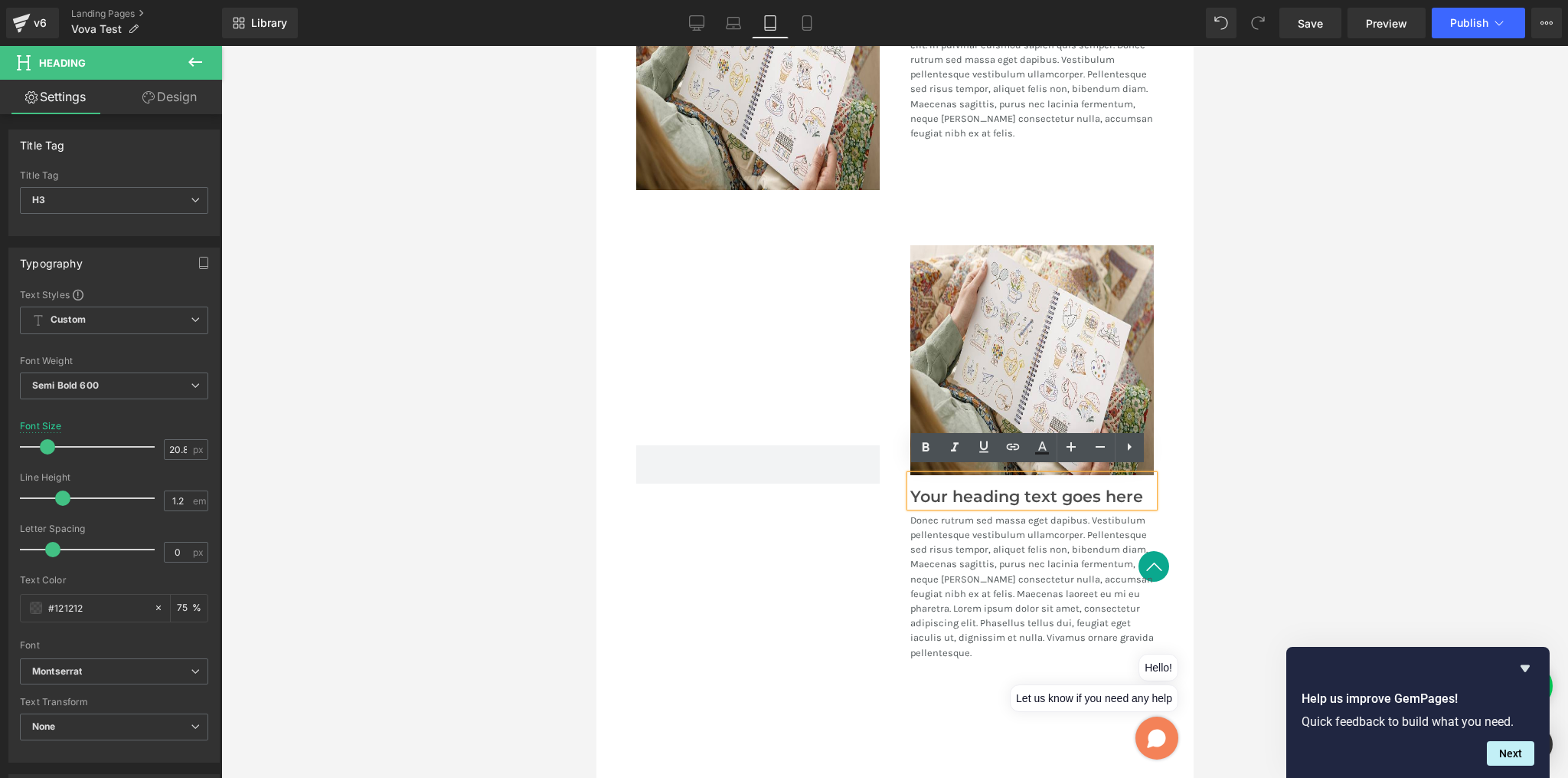
click at [877, 566] on div at bounding box center [757, 465] width 274 height 439
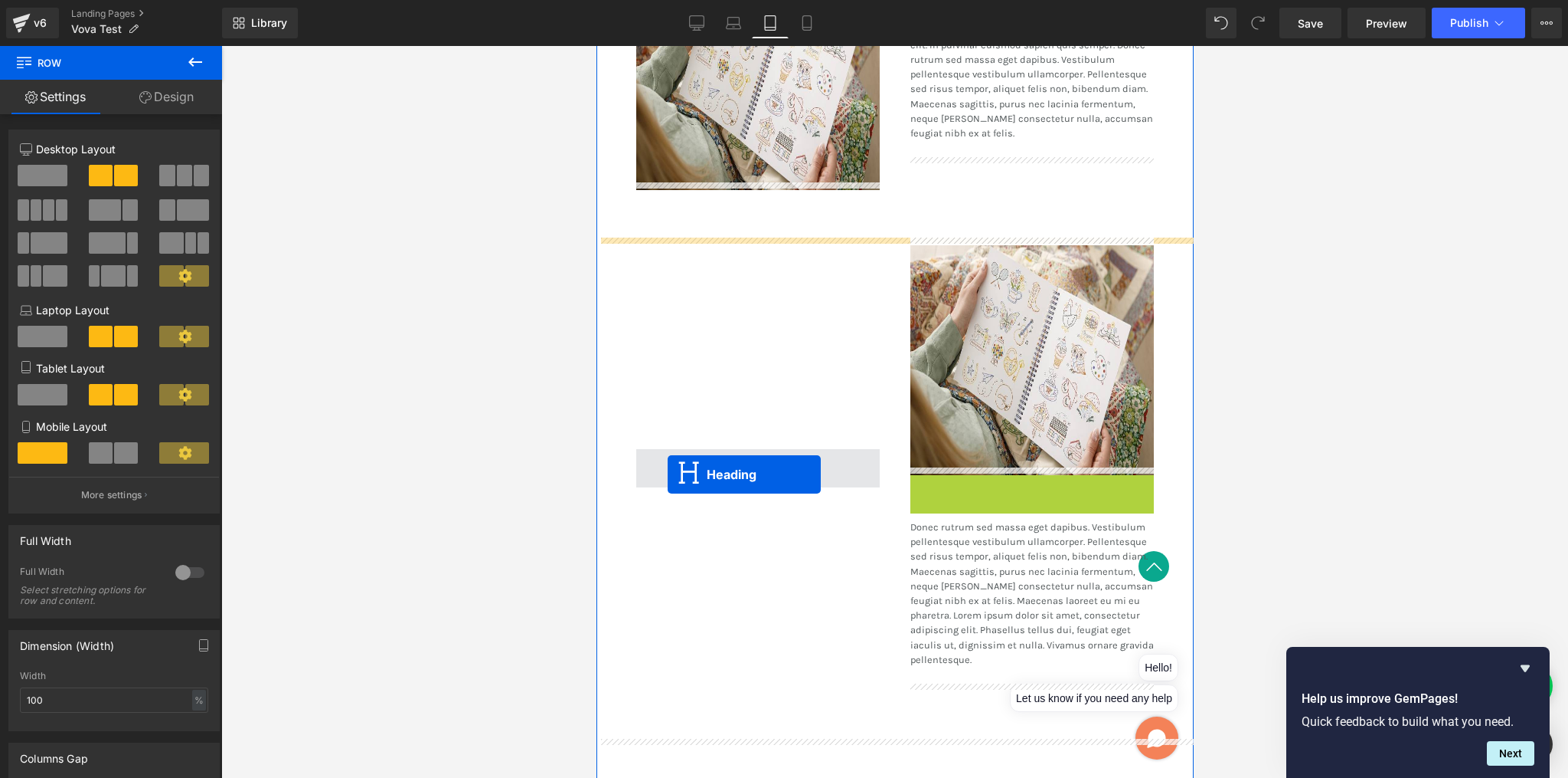
drag, startPoint x: 989, startPoint y: 483, endPoint x: 666, endPoint y: 467, distance: 323.4
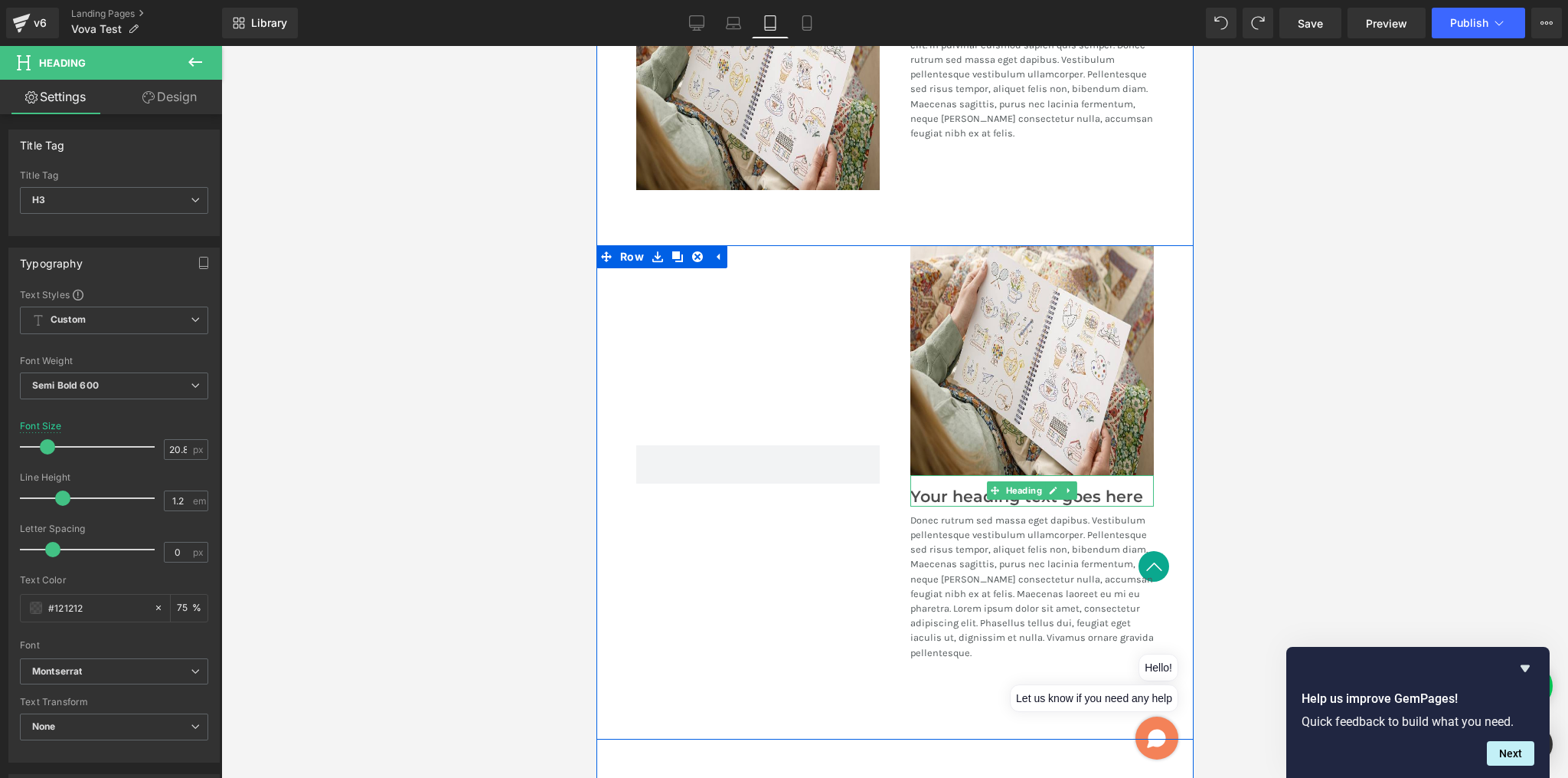
click at [966, 490] on h3 "Your heading text goes here" at bounding box center [1032, 497] width 243 height 19
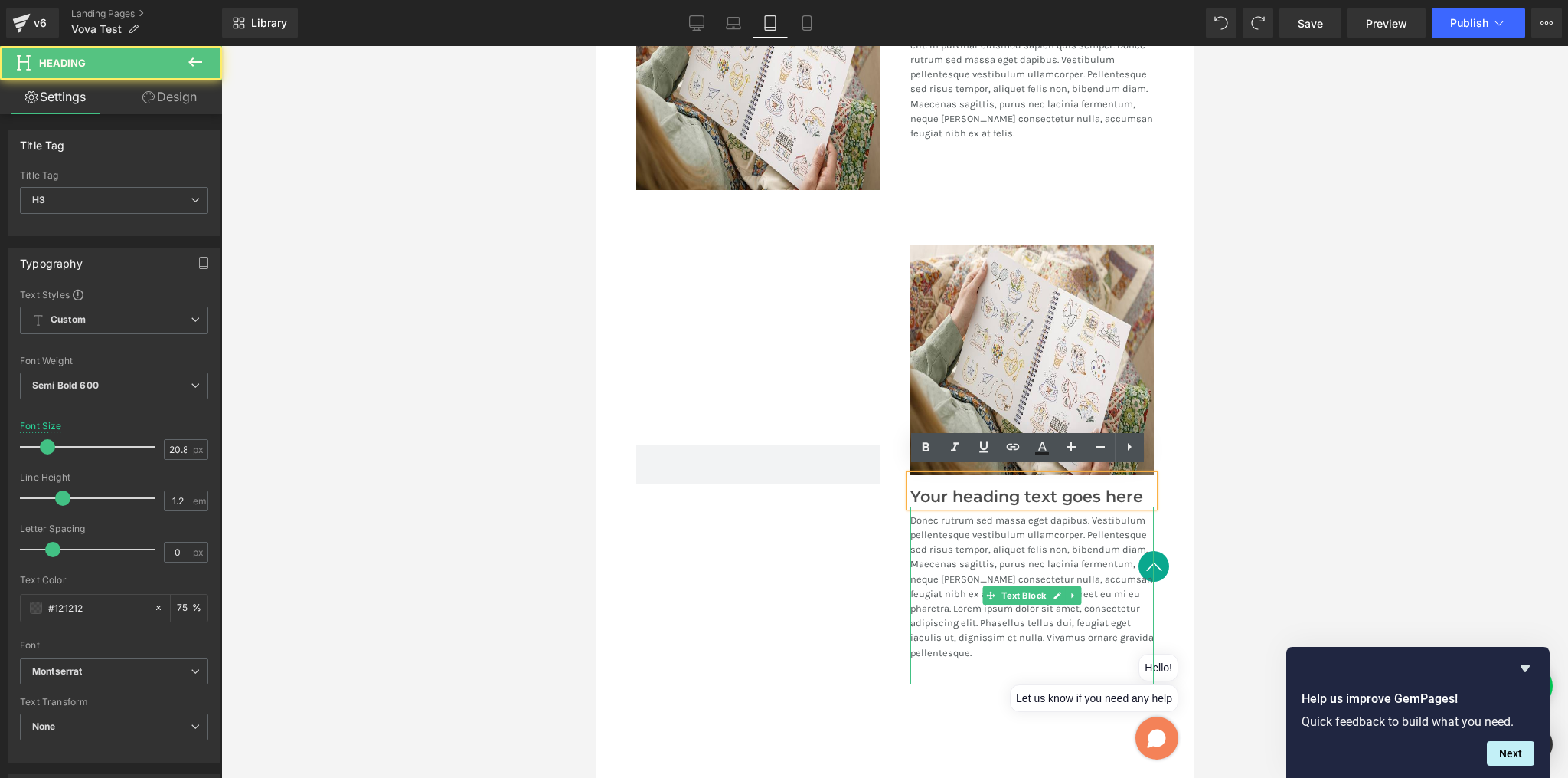
click at [950, 549] on p "Donec rutrum sed massa eget dapibus. Vestibulum pellentesque vestibulum ullamco…" at bounding box center [1032, 586] width 243 height 147
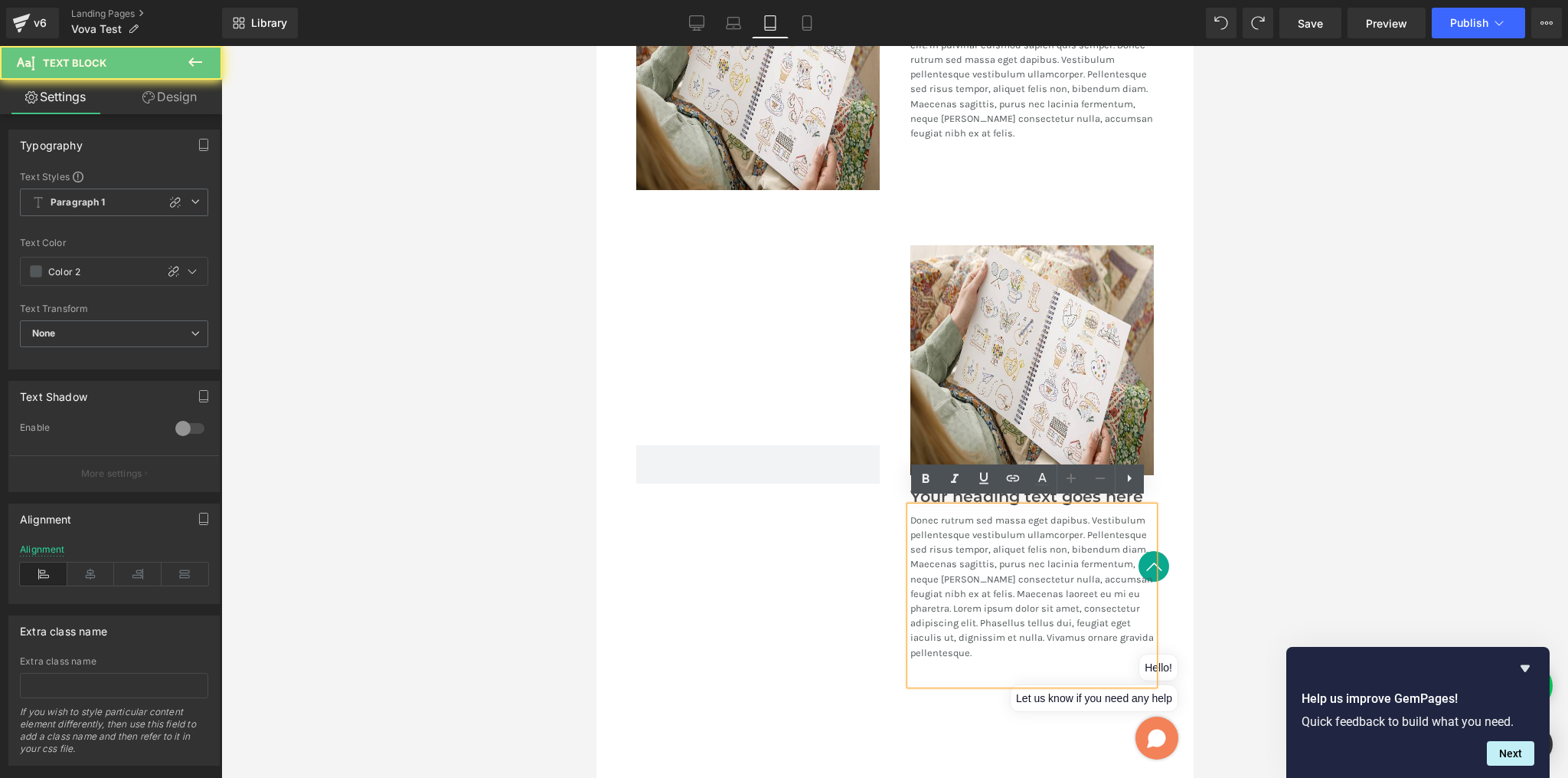
click at [811, 555] on div at bounding box center [757, 465] width 274 height 439
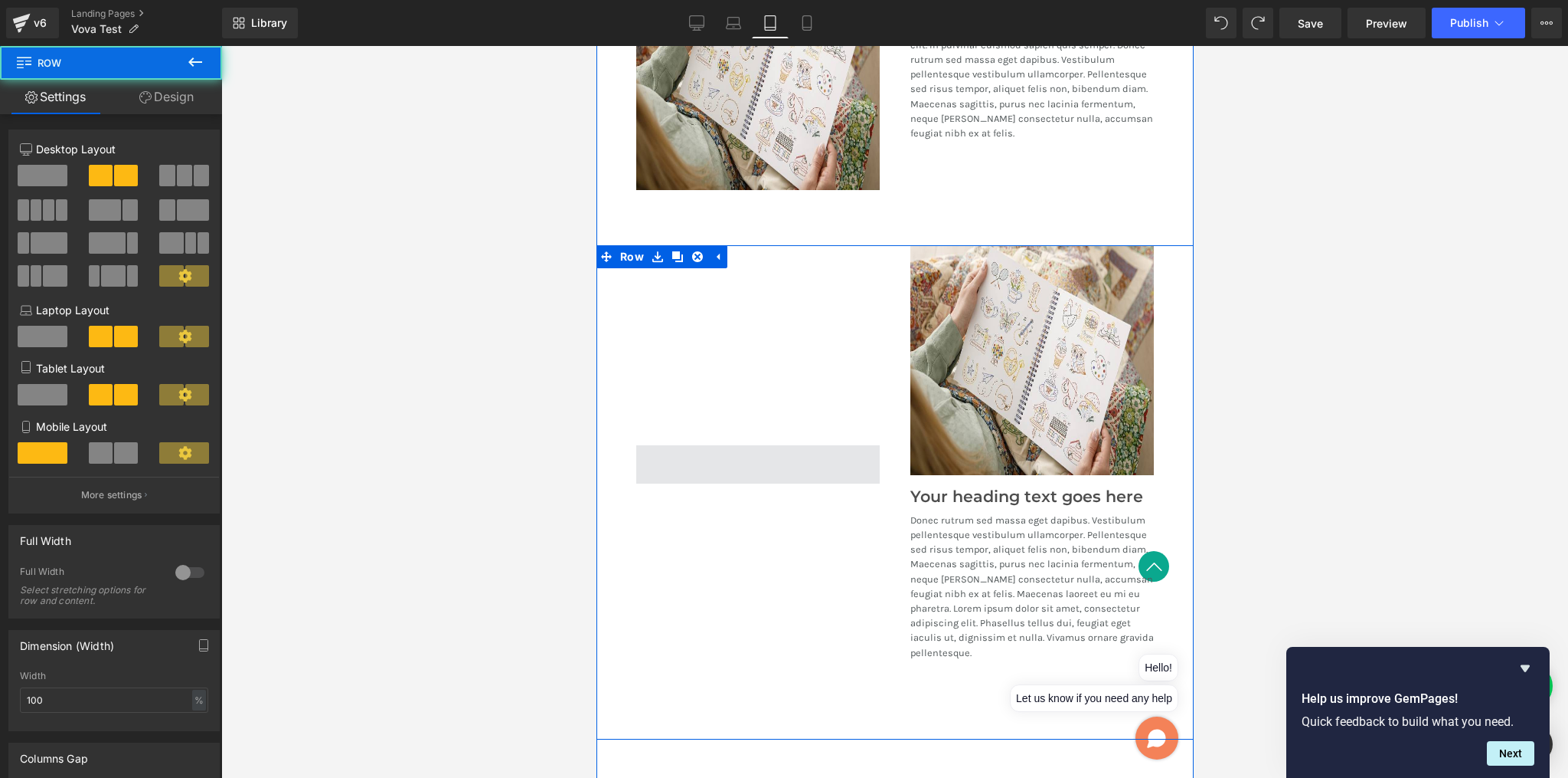
click at [761, 451] on span at bounding box center [757, 464] width 243 height 38
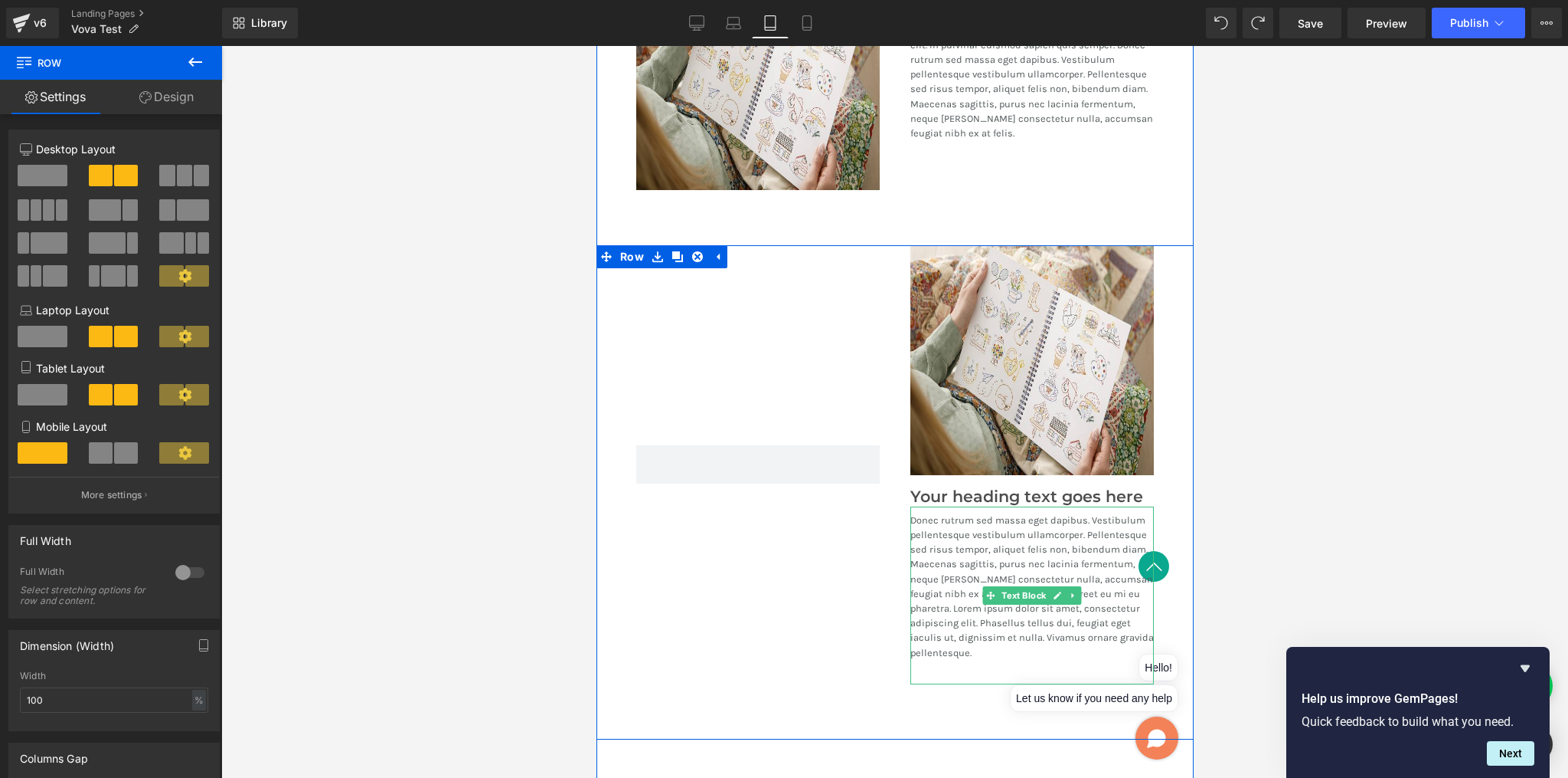
click at [925, 512] on p "Donec rutrum sed massa eget dapibus. Vestibulum pellentesque vestibulum ullamco…" at bounding box center [1032, 586] width 243 height 147
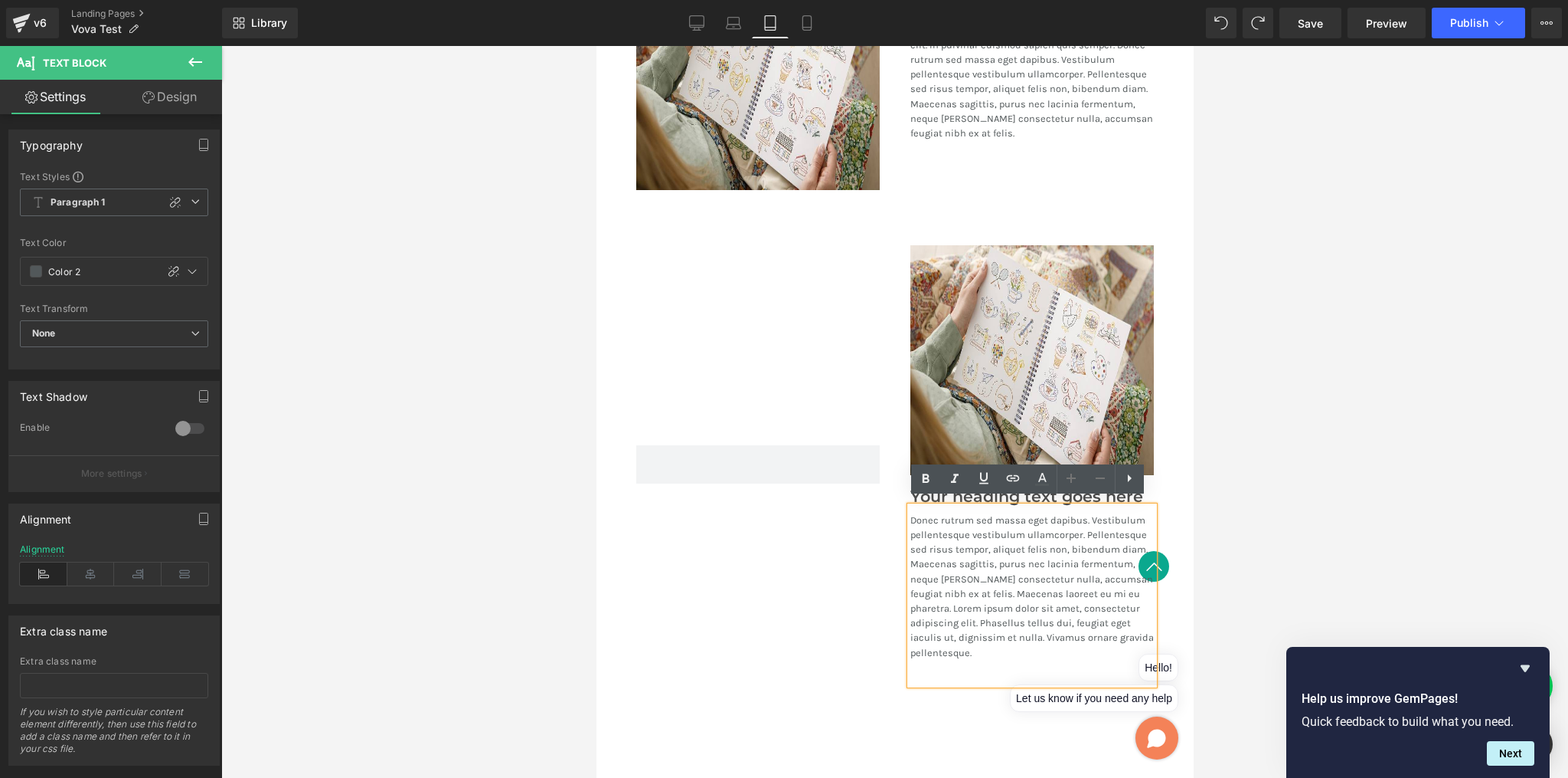
click at [876, 536] on div at bounding box center [757, 465] width 274 height 439
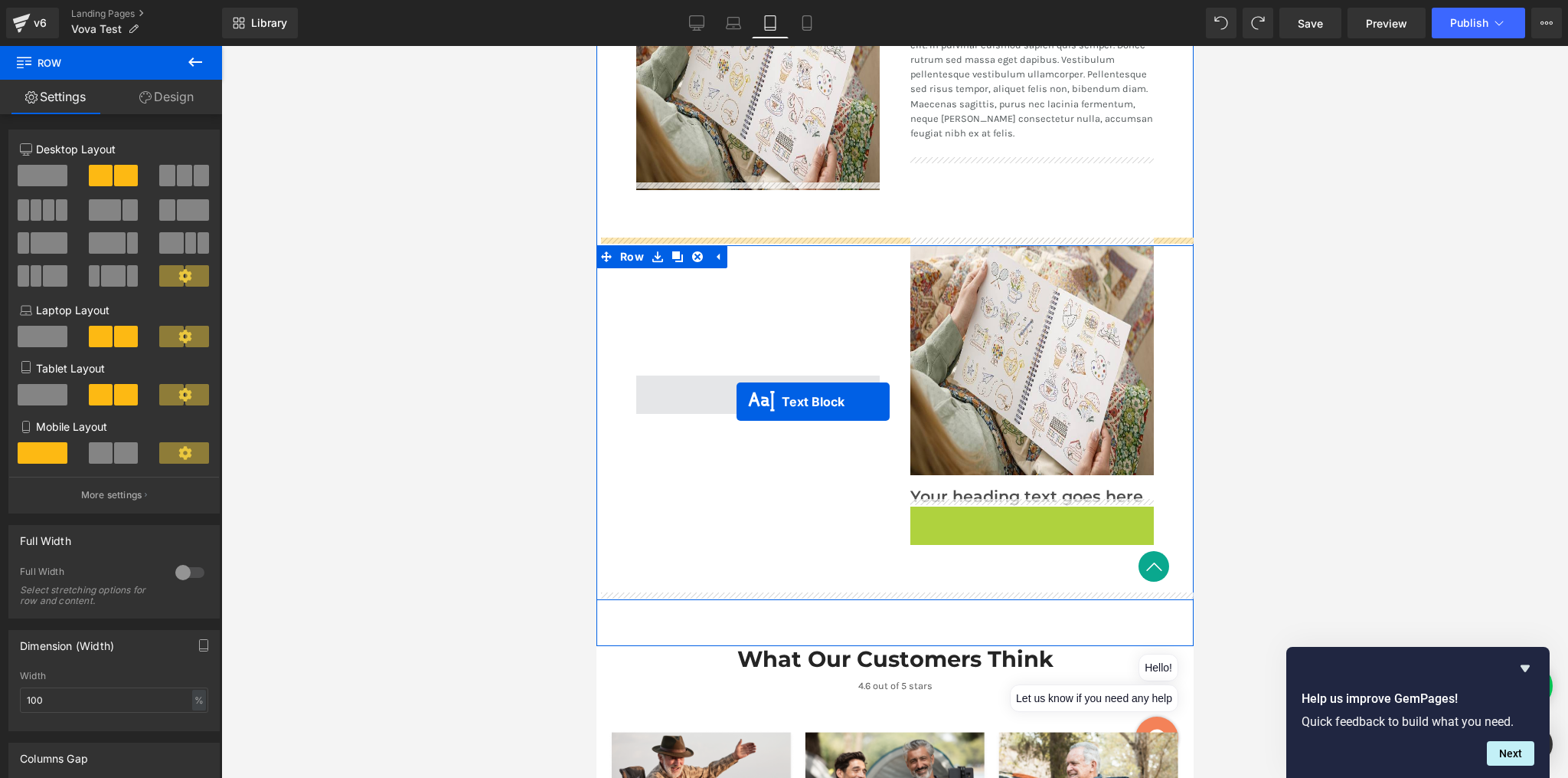
drag, startPoint x: 981, startPoint y: 590, endPoint x: 736, endPoint y: 401, distance: 309.4
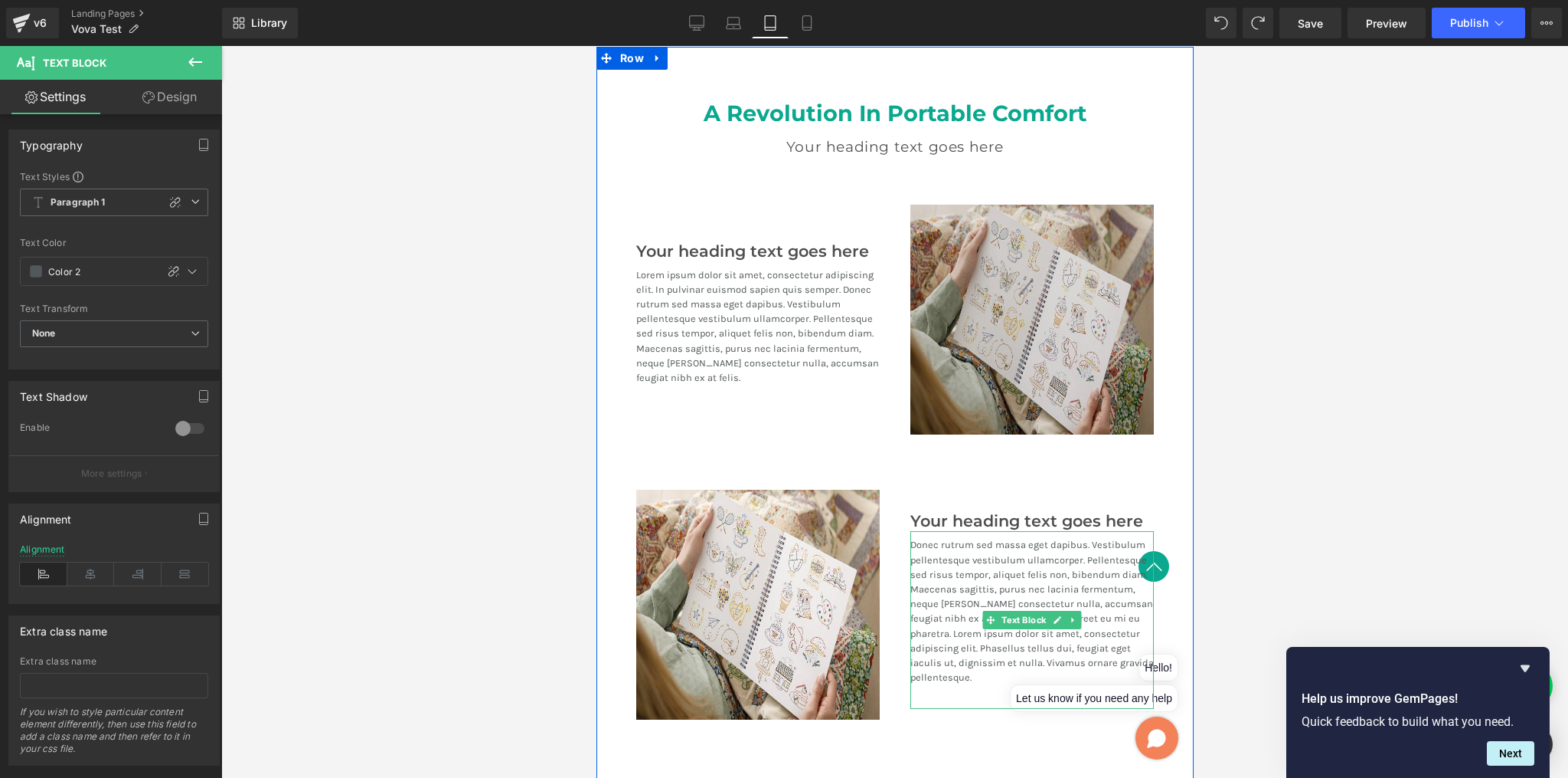
scroll to position [1579, 0]
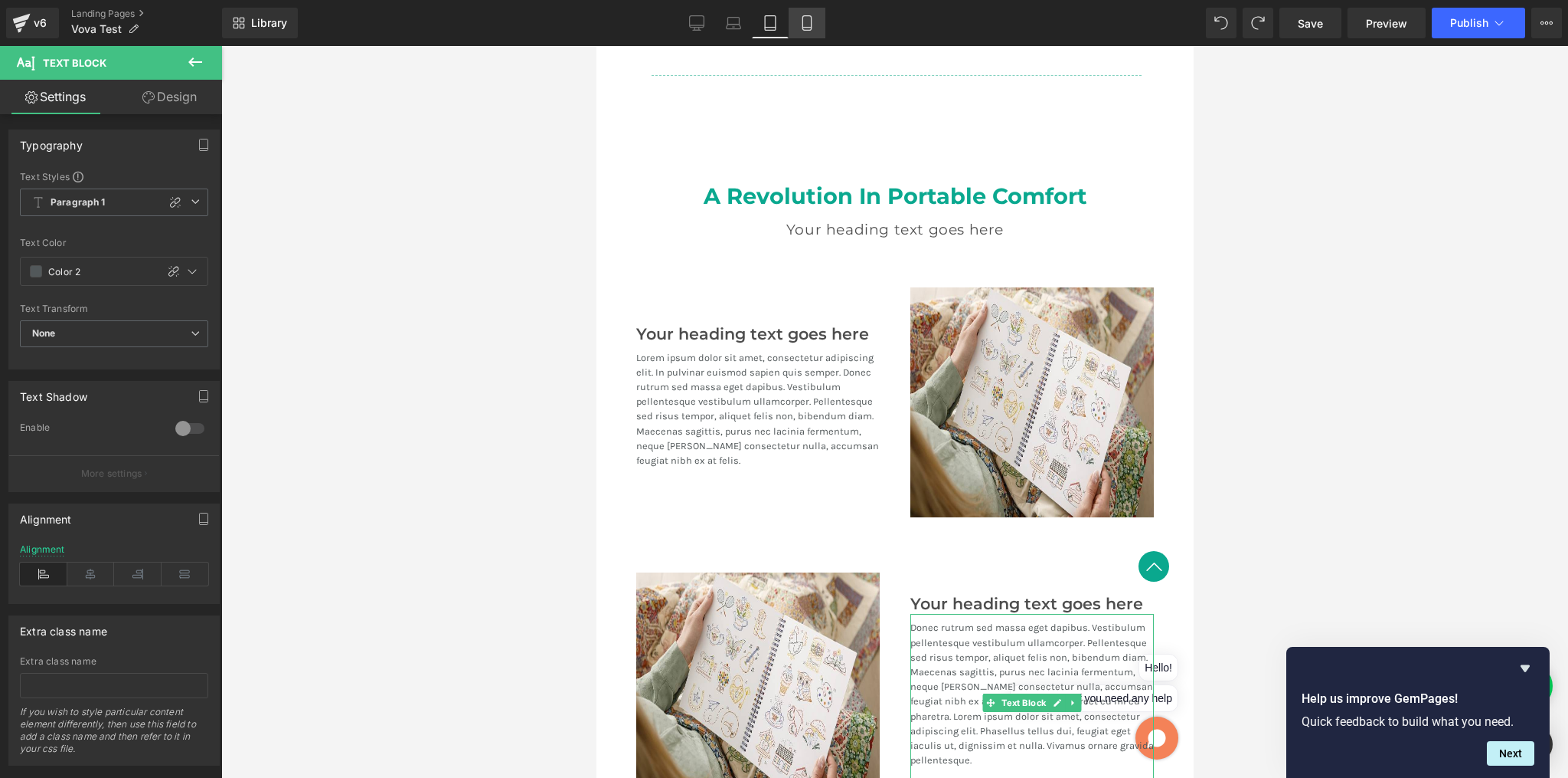
click at [803, 22] on icon at bounding box center [807, 24] width 8 height 15
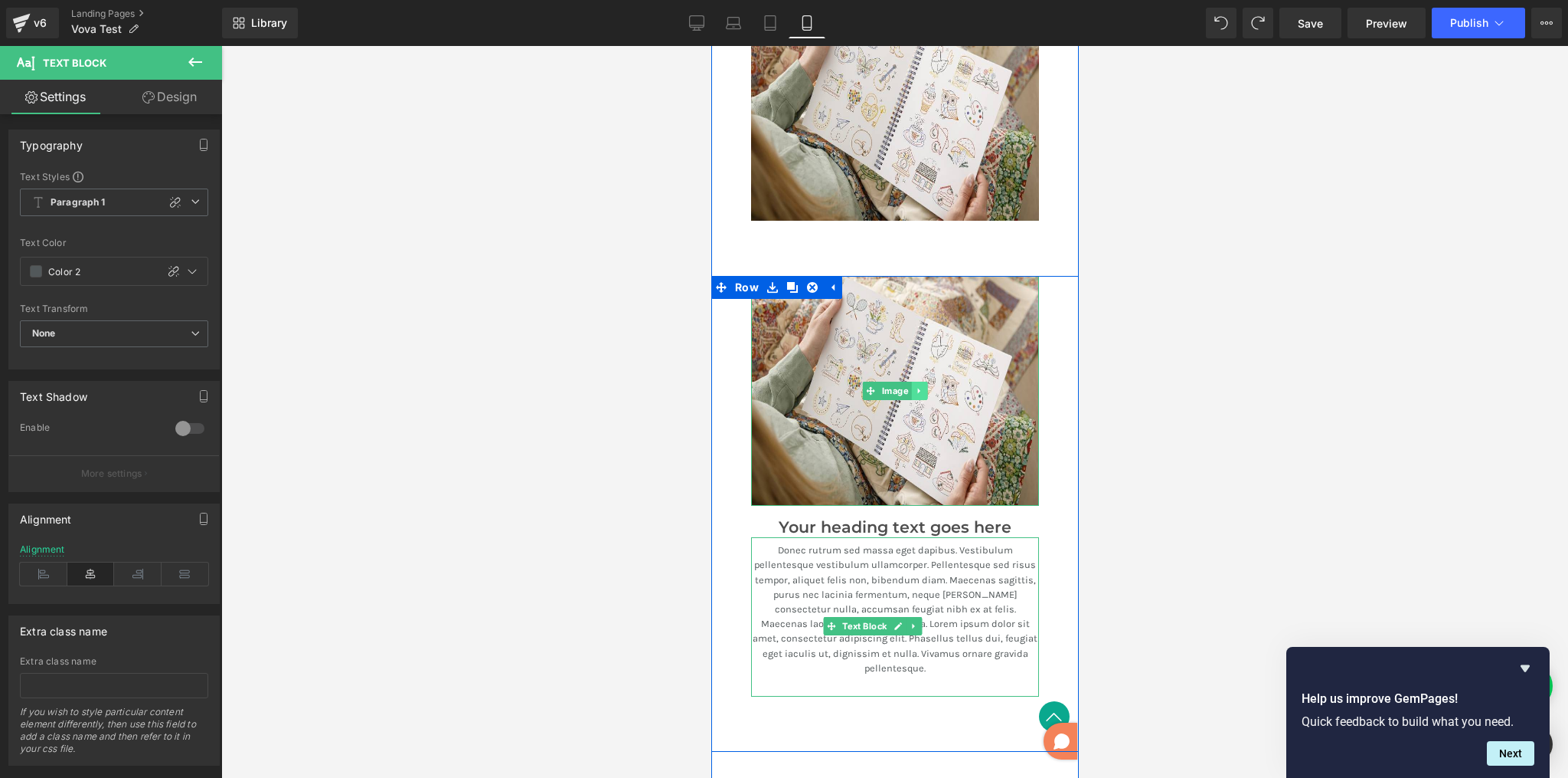
scroll to position [2254, 0]
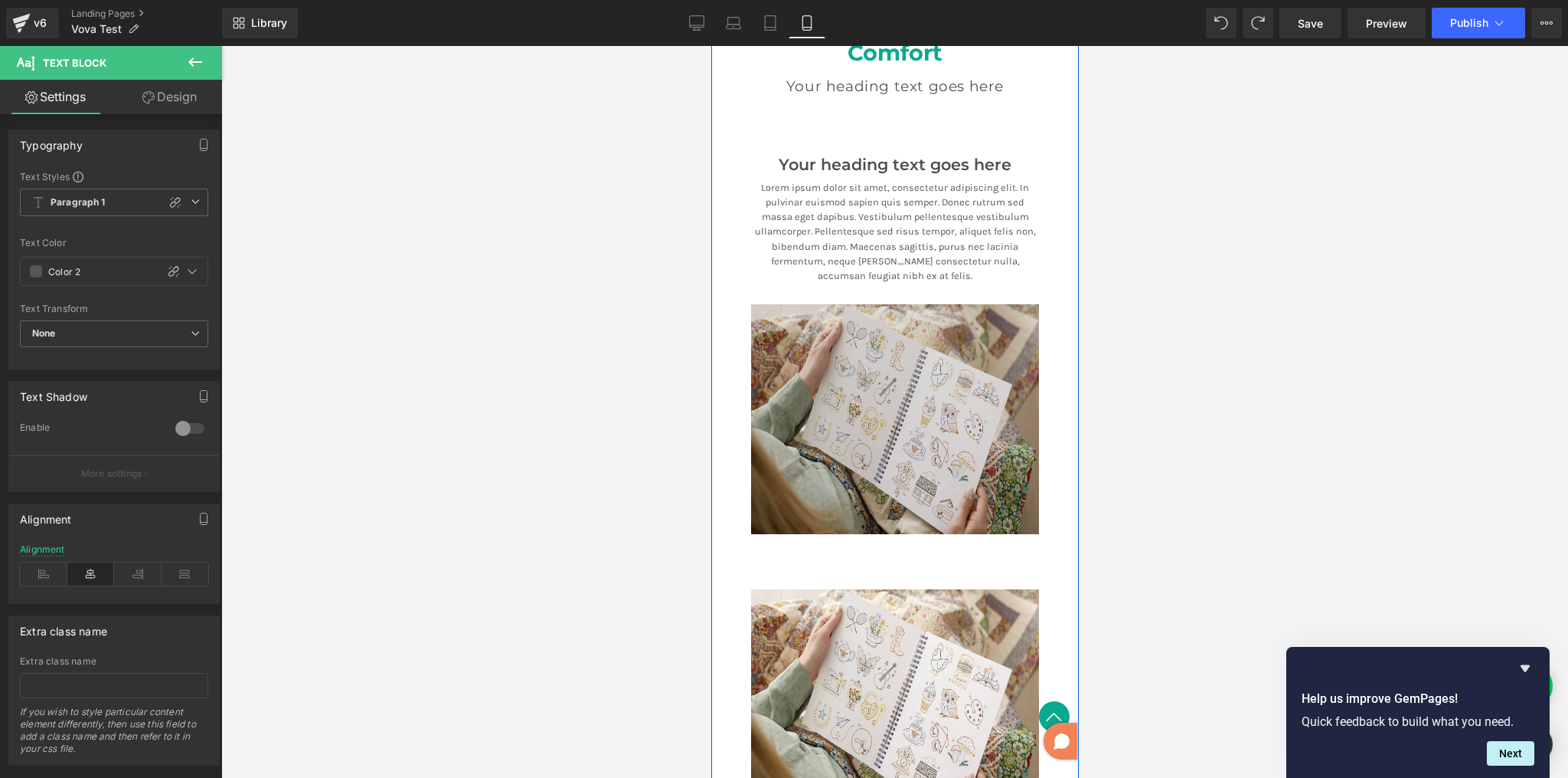
click at [902, 314] on img at bounding box center [894, 419] width 288 height 230
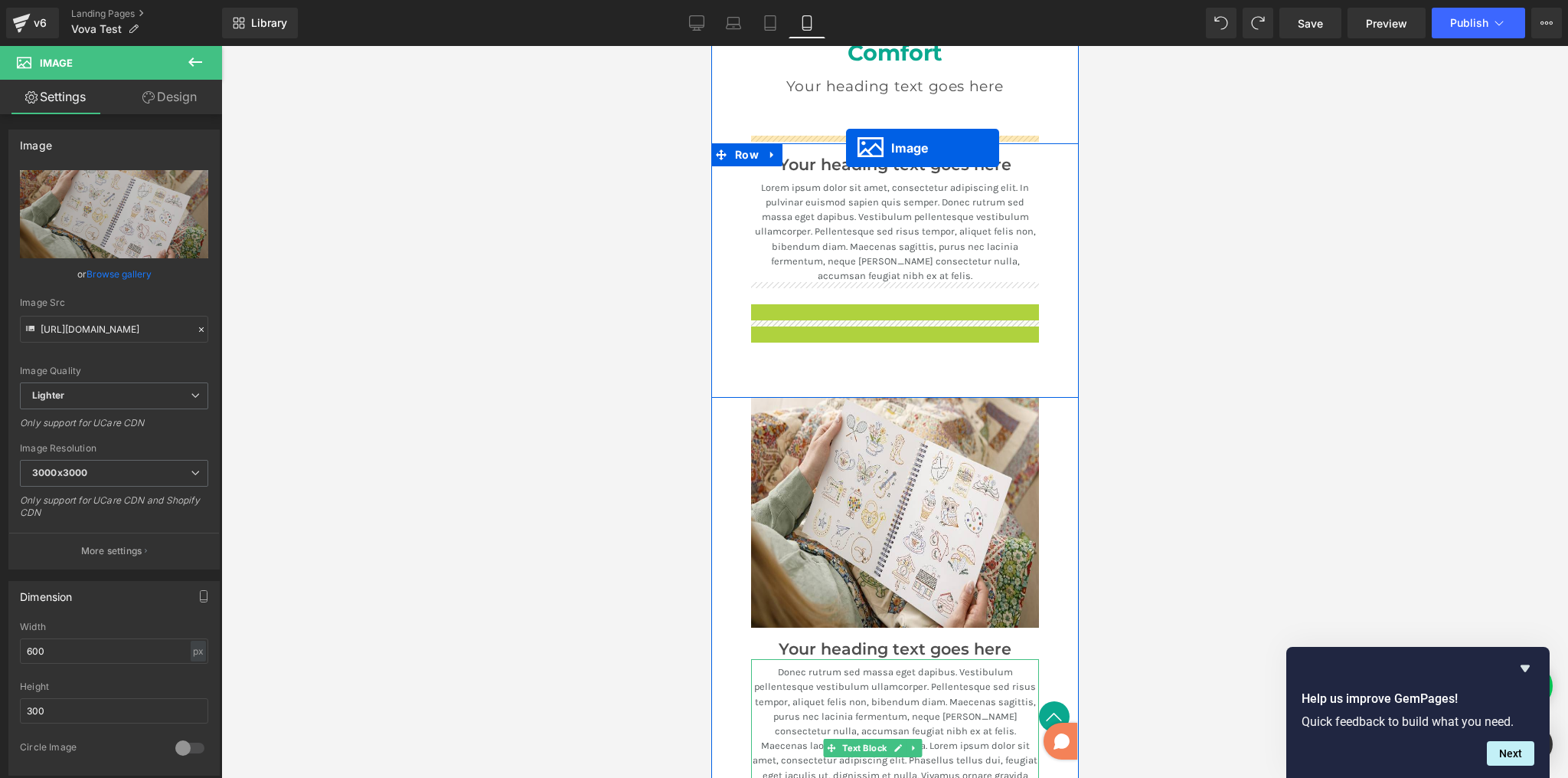
drag, startPoint x: 859, startPoint y: 398, endPoint x: 846, endPoint y: 148, distance: 250.3
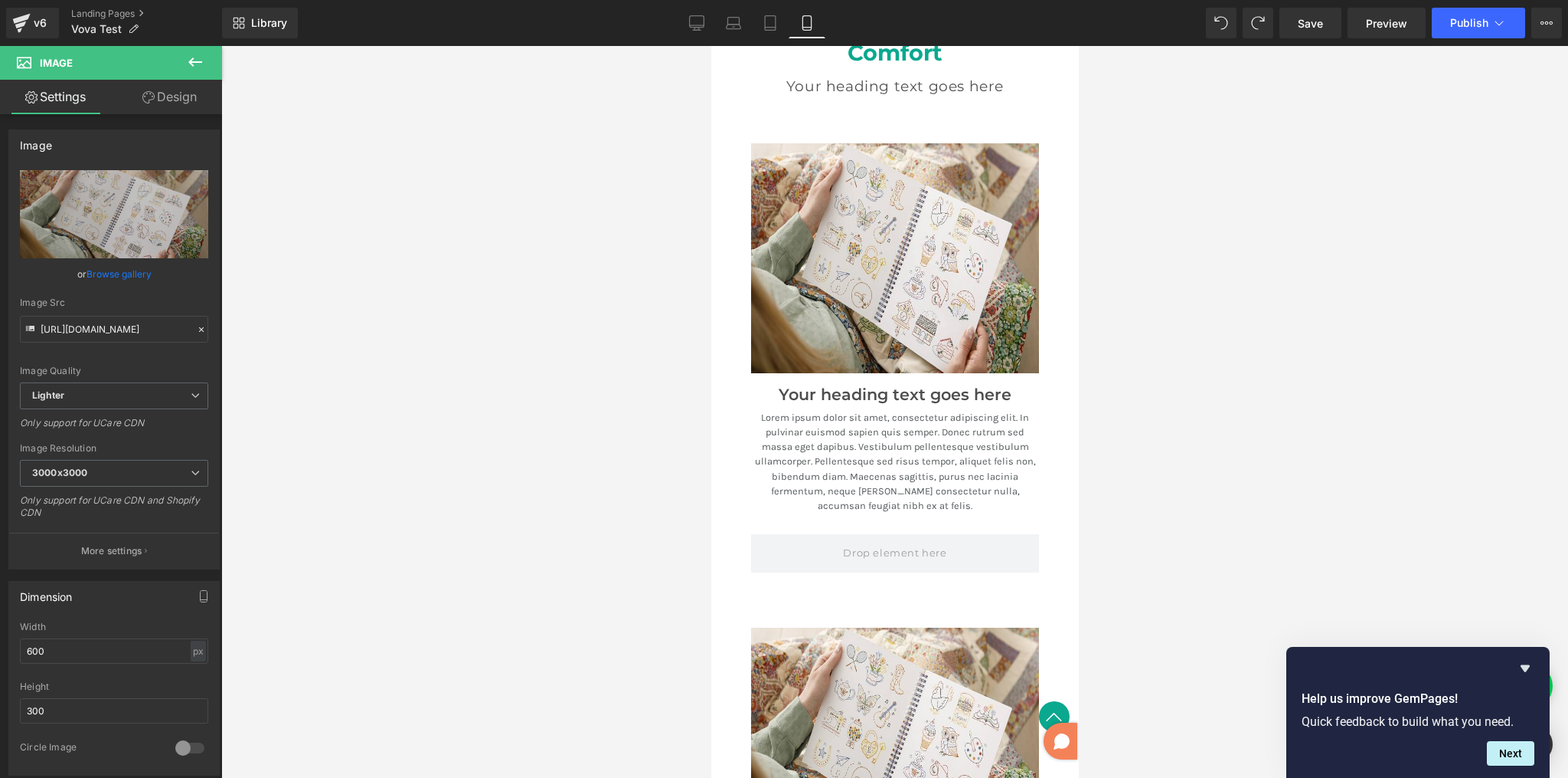
click at [1157, 328] on div at bounding box center [895, 412] width 1347 height 732
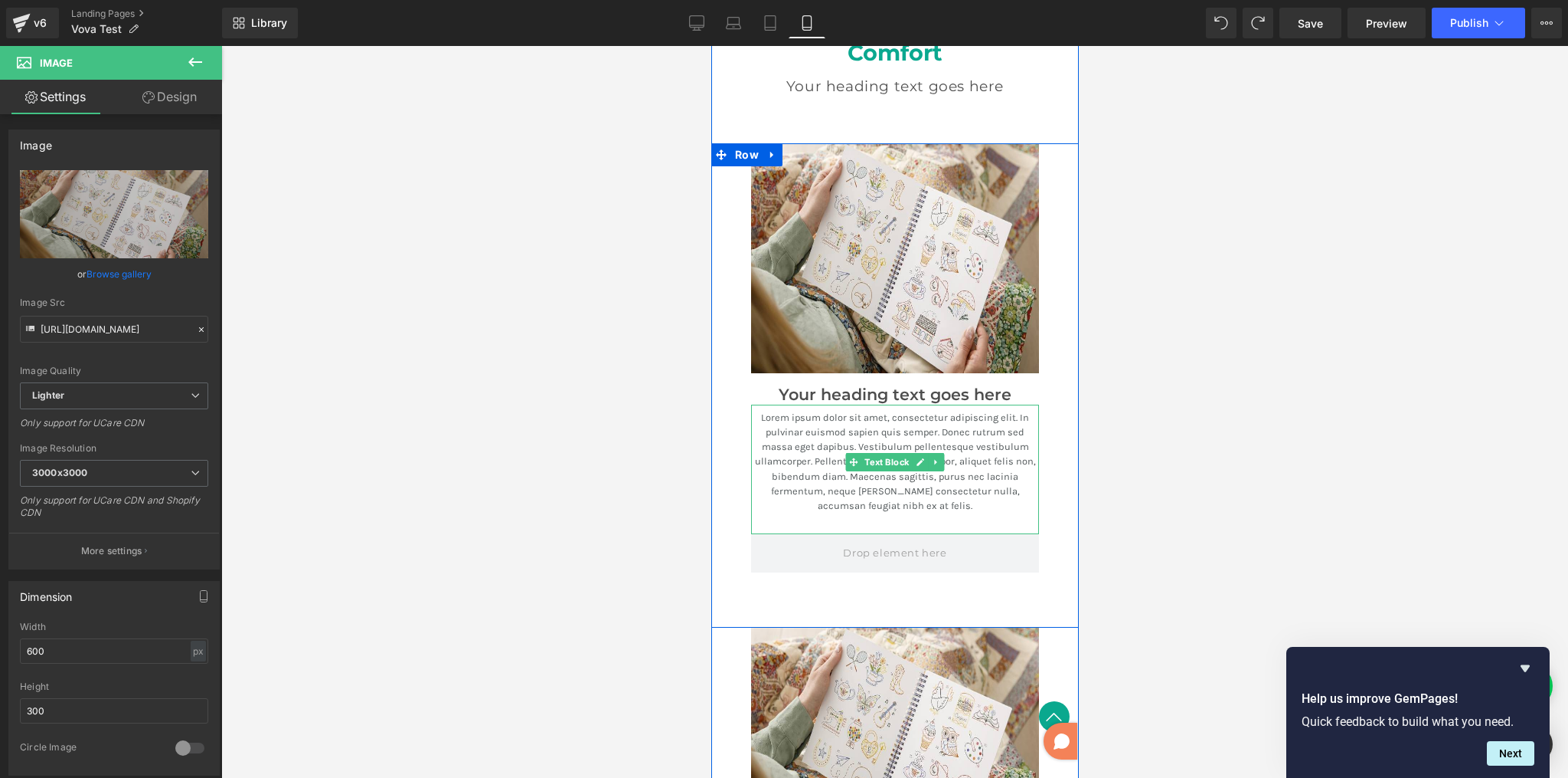
click at [885, 437] on p "Lorem ipsum dolor sit amet, consectetur adipiscing elit. In pulvinar euismod sa…" at bounding box center [894, 461] width 288 height 102
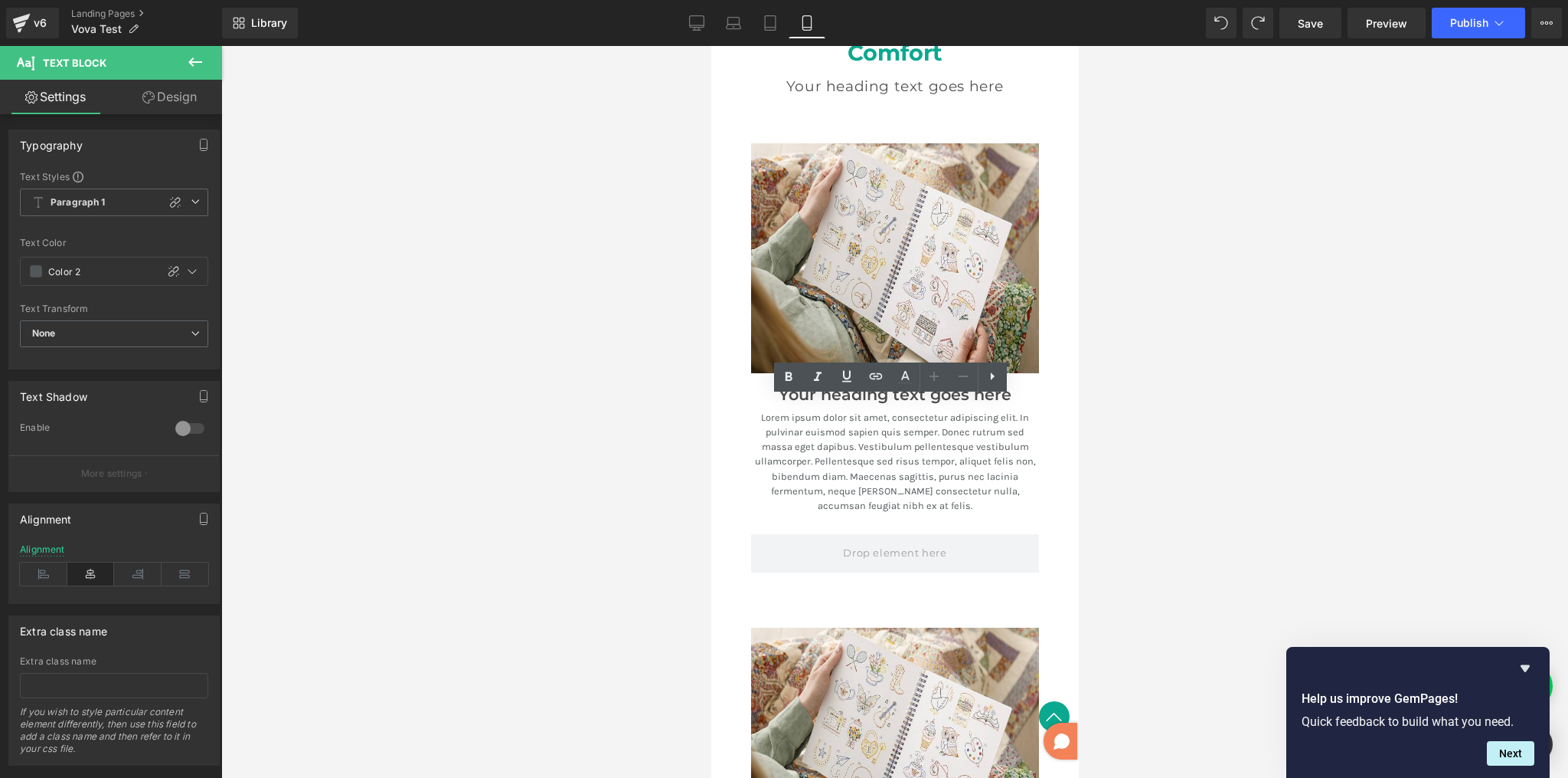
click at [692, 405] on div at bounding box center [895, 412] width 1347 height 732
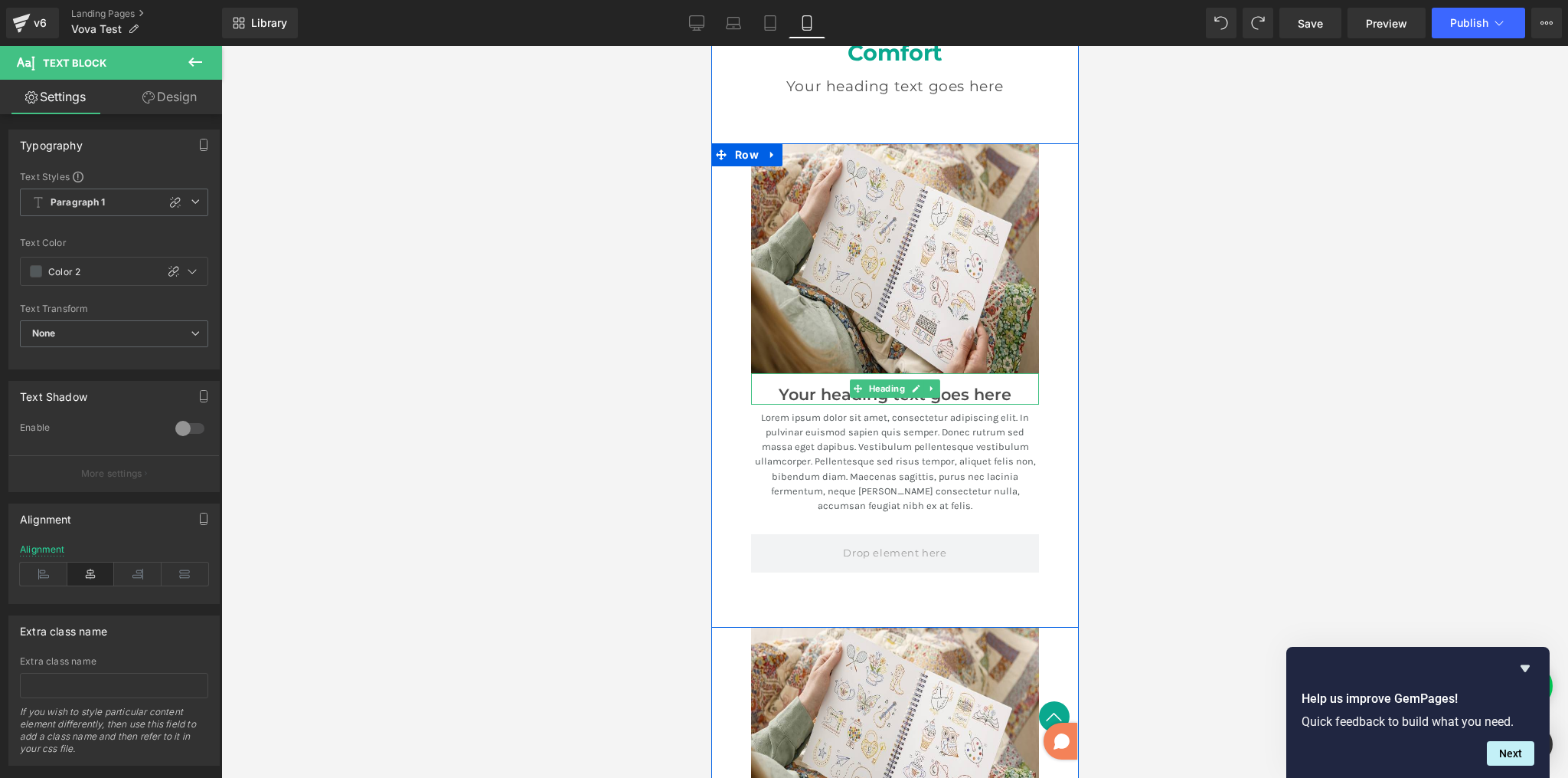
click at [805, 386] on h3 "Your heading text goes here" at bounding box center [894, 395] width 288 height 19
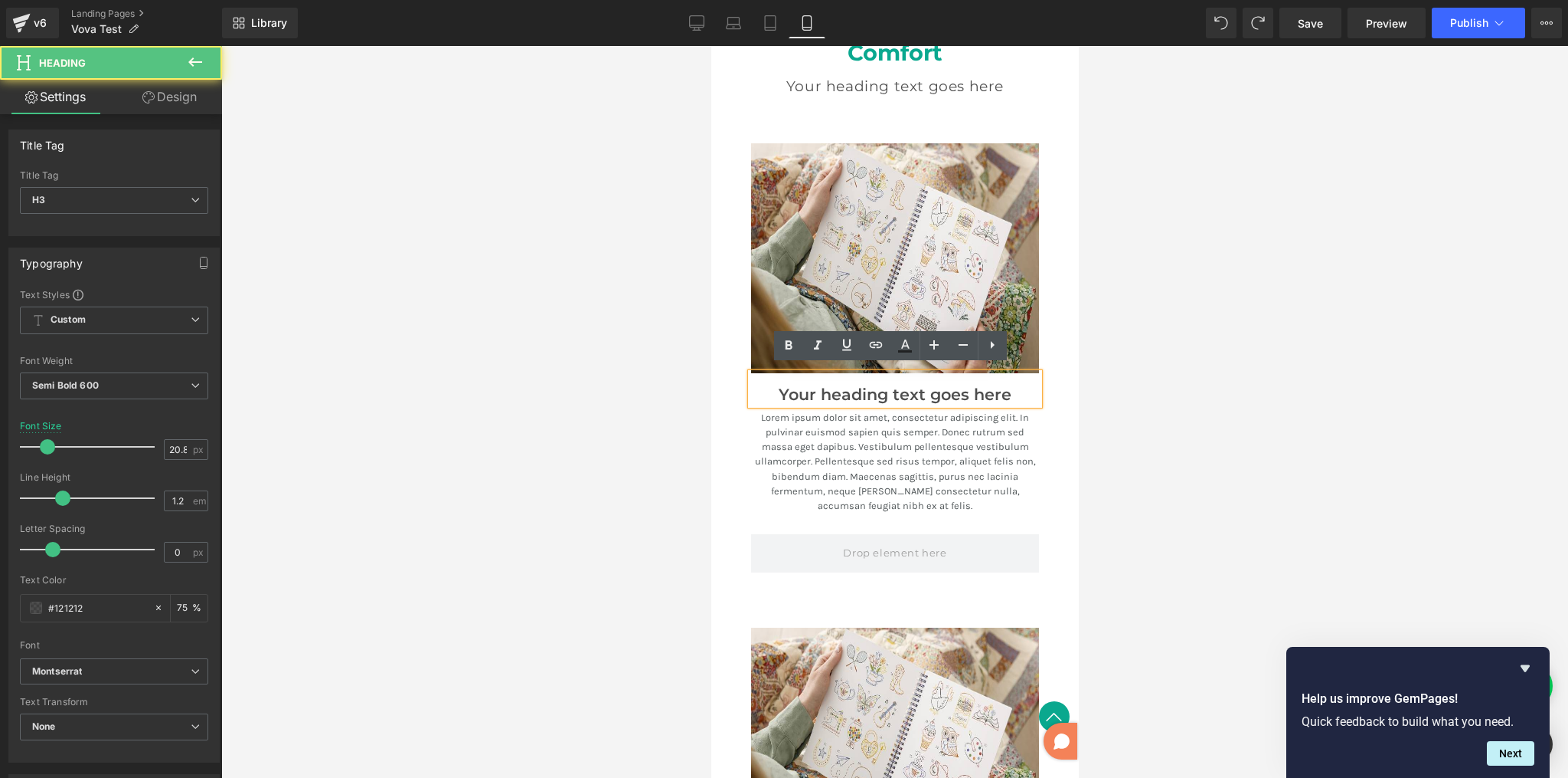
click at [824, 391] on h3 "Your heading text goes here" at bounding box center [894, 395] width 288 height 19
click at [1195, 434] on div at bounding box center [895, 412] width 1347 height 732
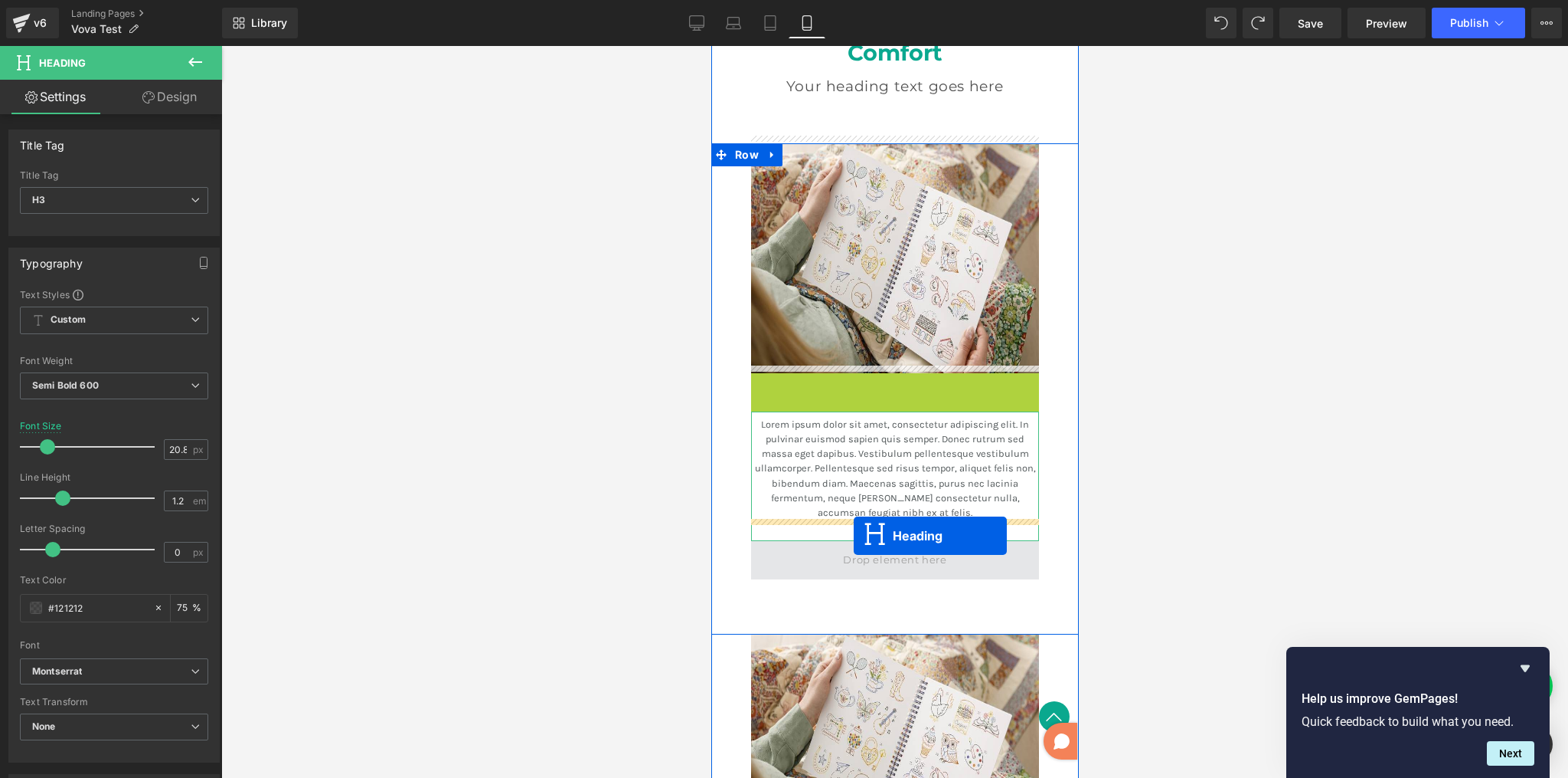
drag, startPoint x: 853, startPoint y: 386, endPoint x: 853, endPoint y: 539, distance: 153.0
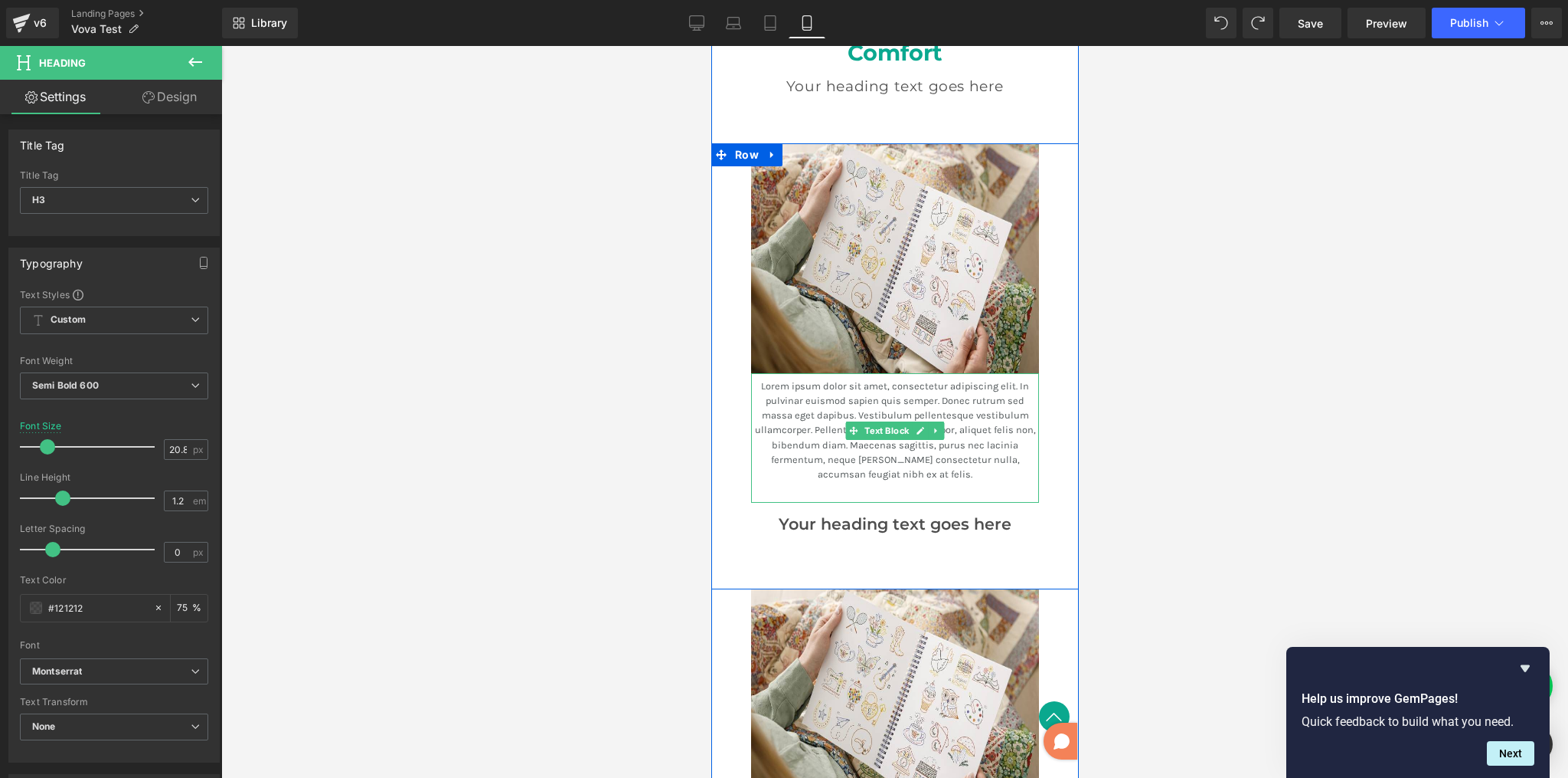
click at [785, 400] on p "Lorem ipsum dolor sit amet, consectetur adipiscing elit. In pulvinar euismod sa…" at bounding box center [894, 430] width 288 height 102
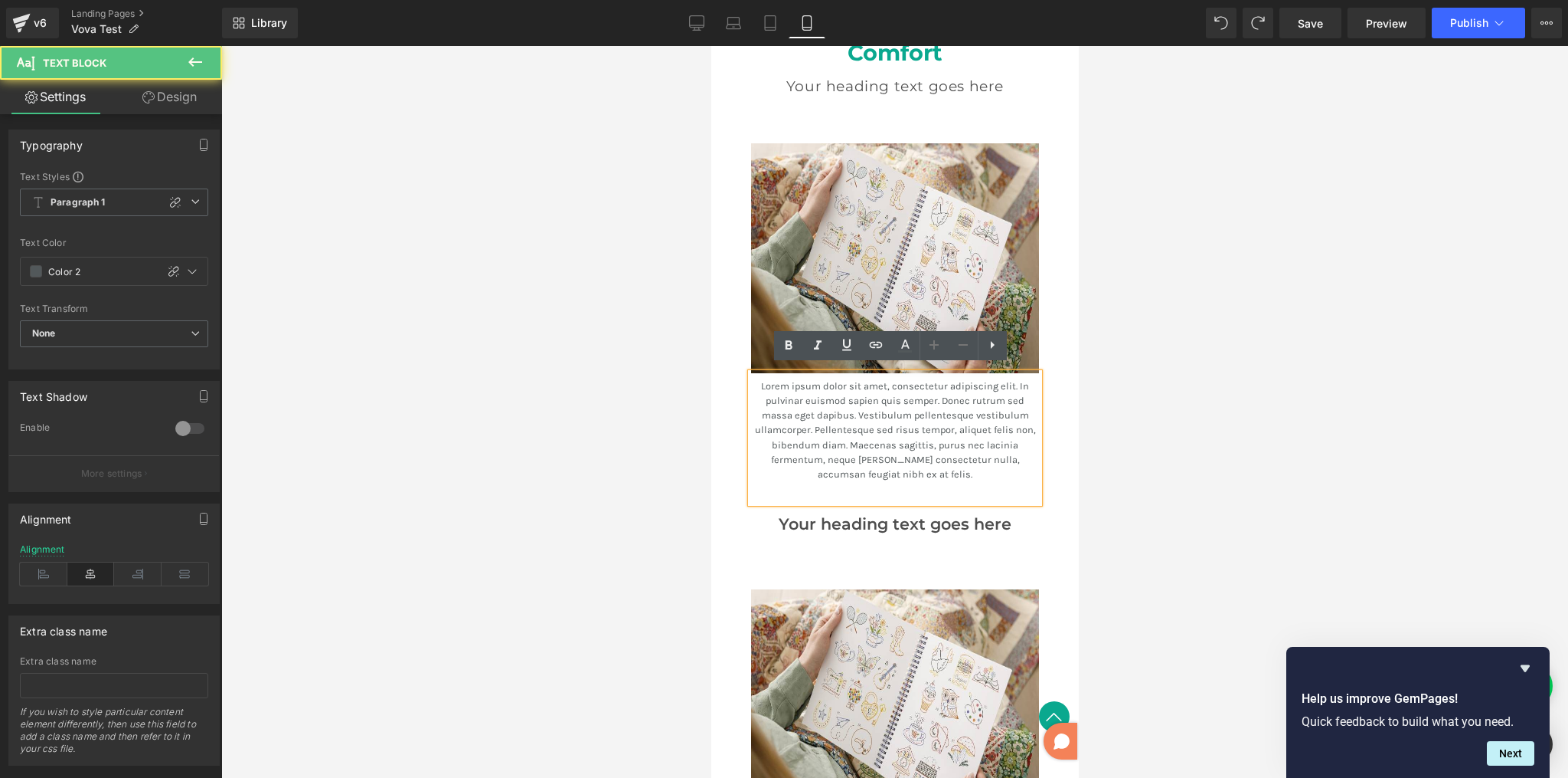
click at [1144, 436] on div at bounding box center [895, 412] width 1347 height 732
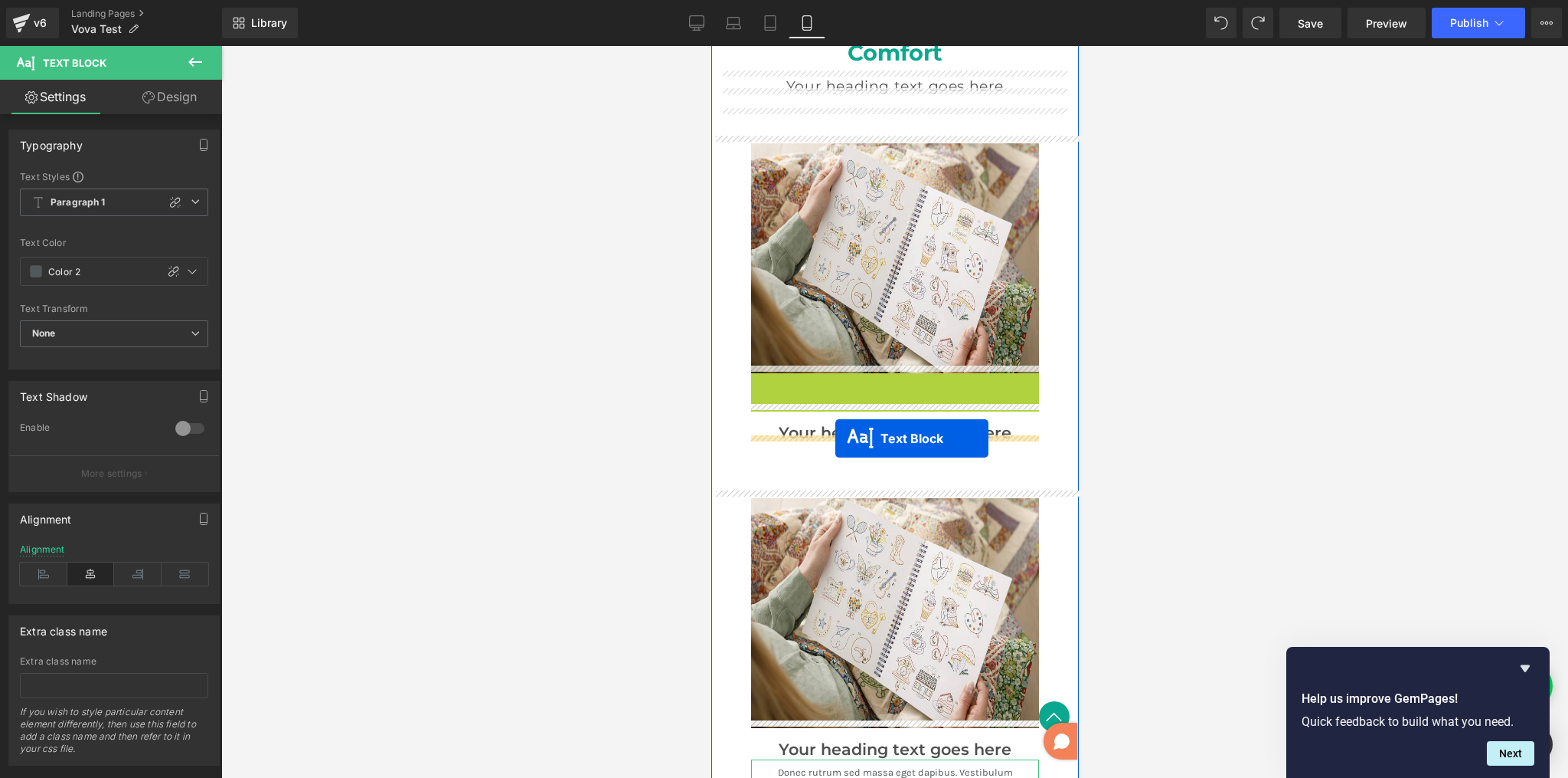
drag, startPoint x: 849, startPoint y: 439, endPoint x: 835, endPoint y: 439, distance: 14.0
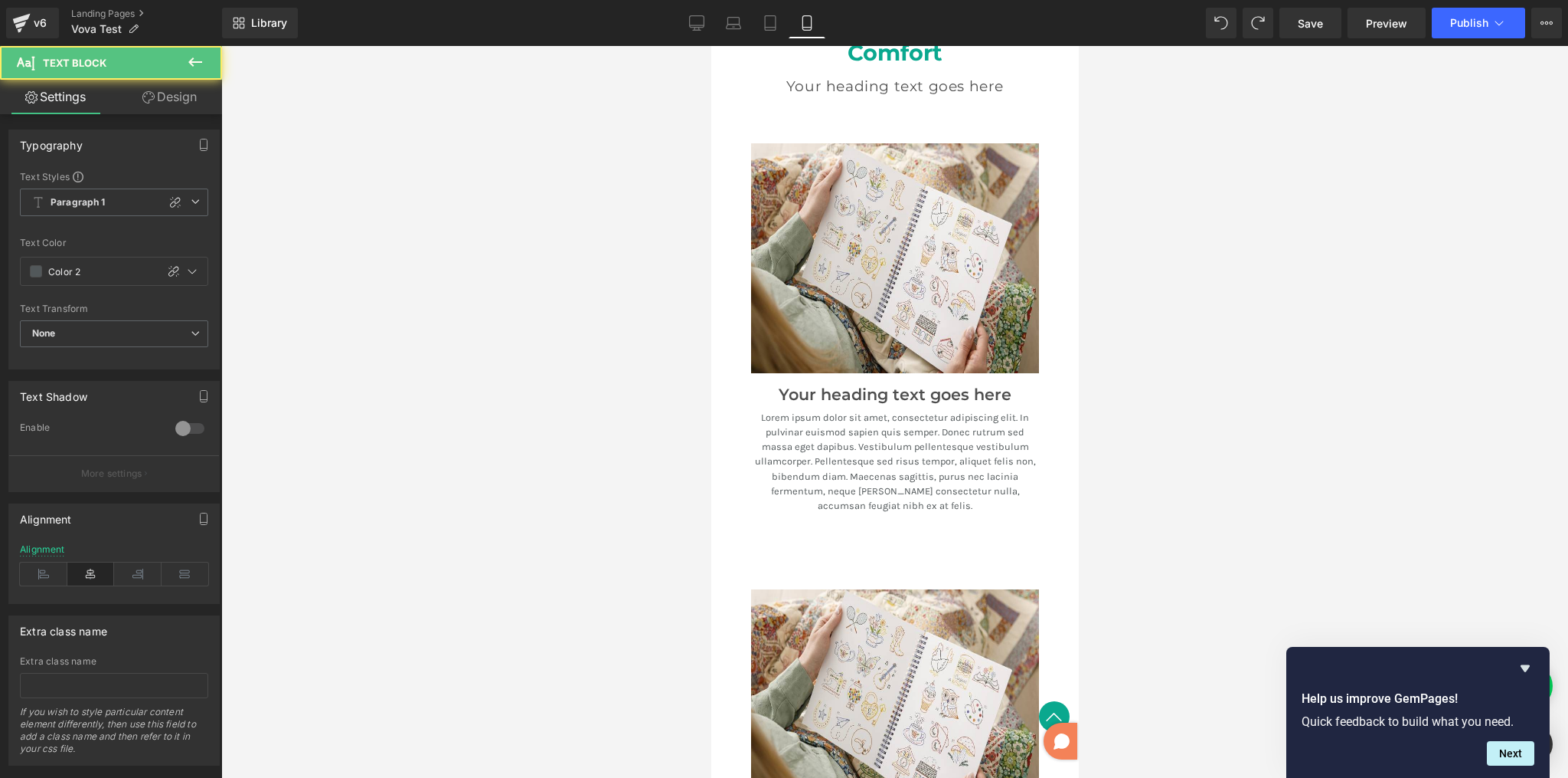
click at [1253, 400] on div at bounding box center [895, 412] width 1347 height 732
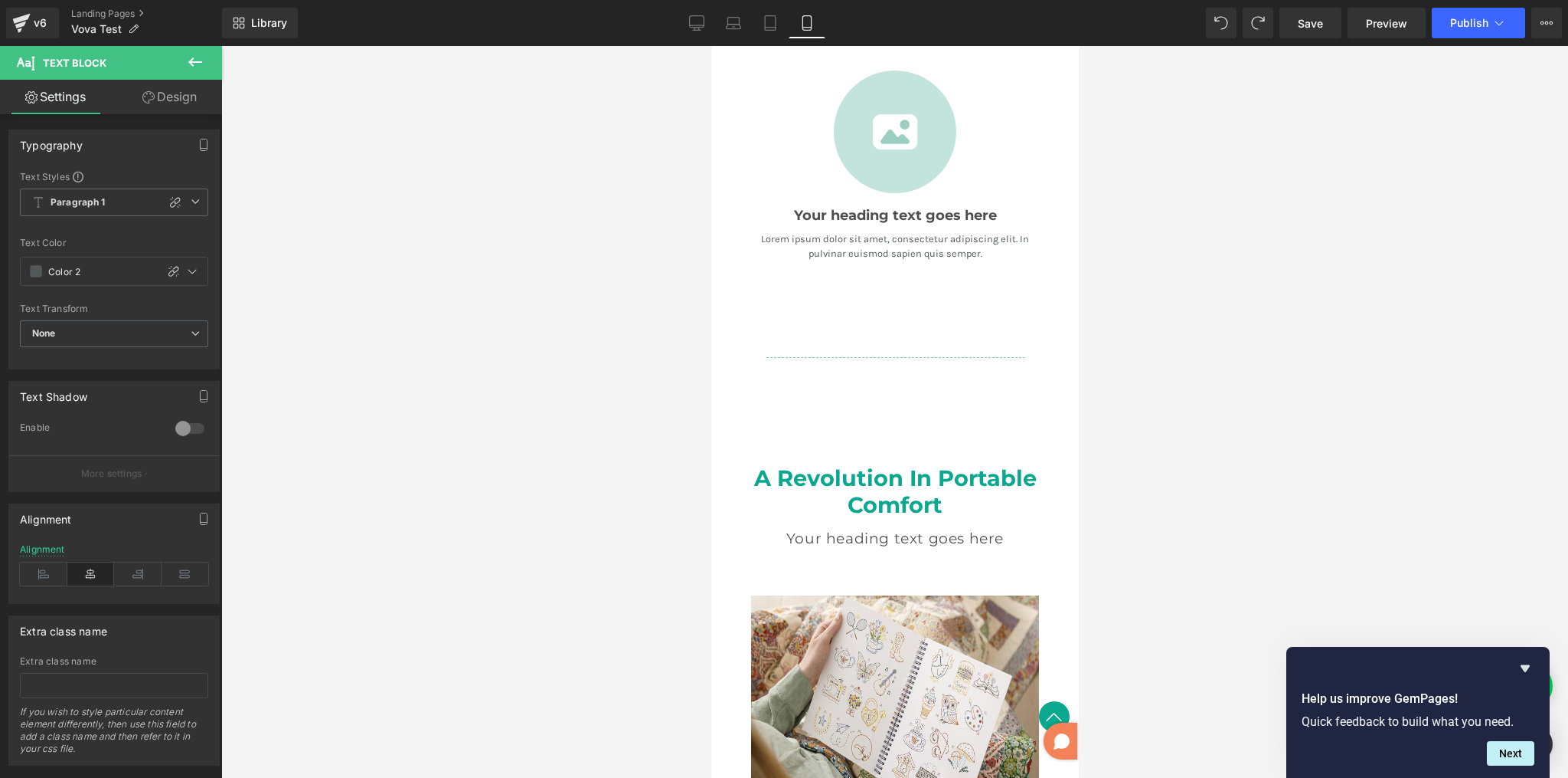
scroll to position [2115, 0]
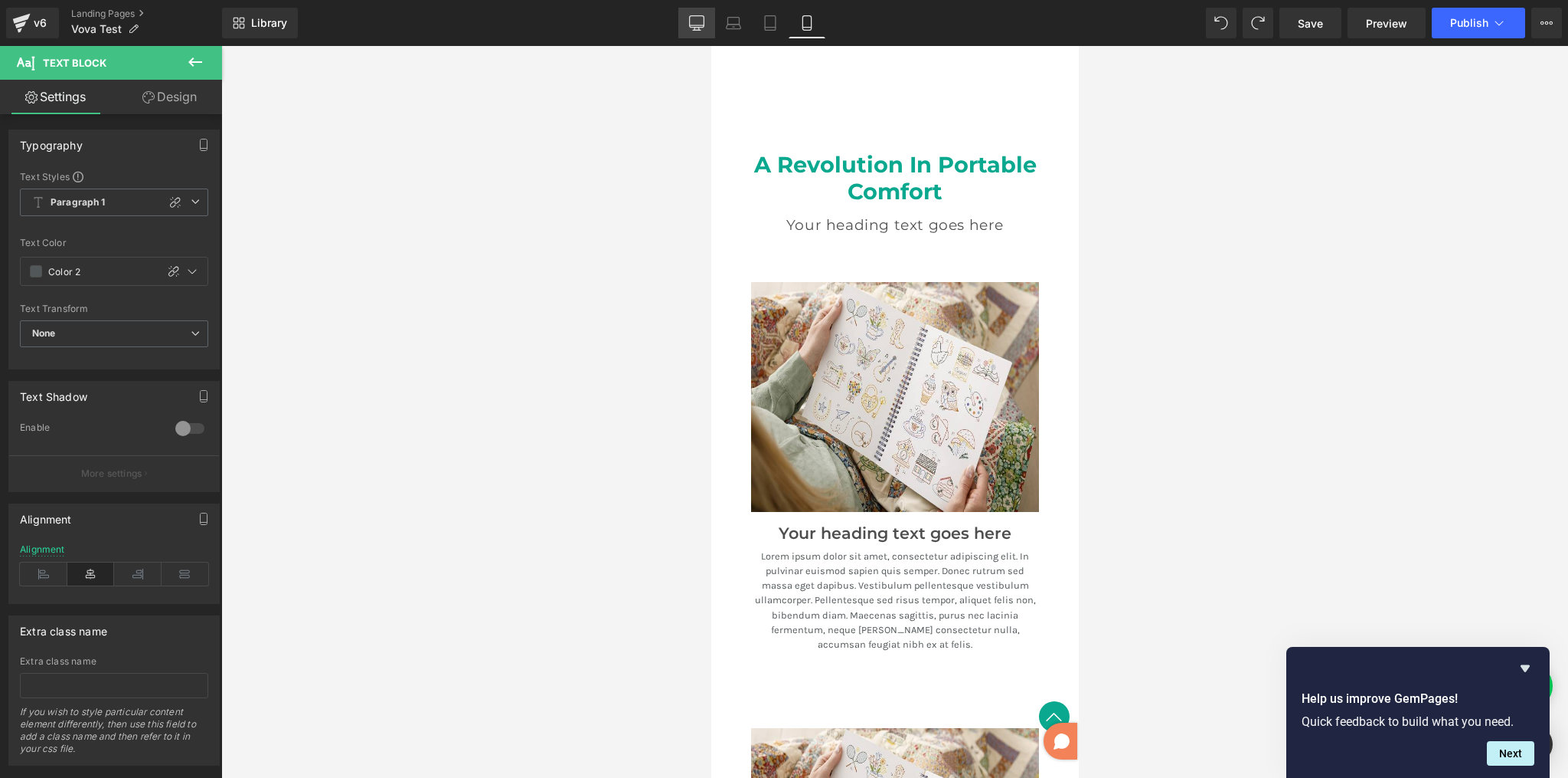
click at [702, 28] on icon at bounding box center [696, 23] width 15 height 15
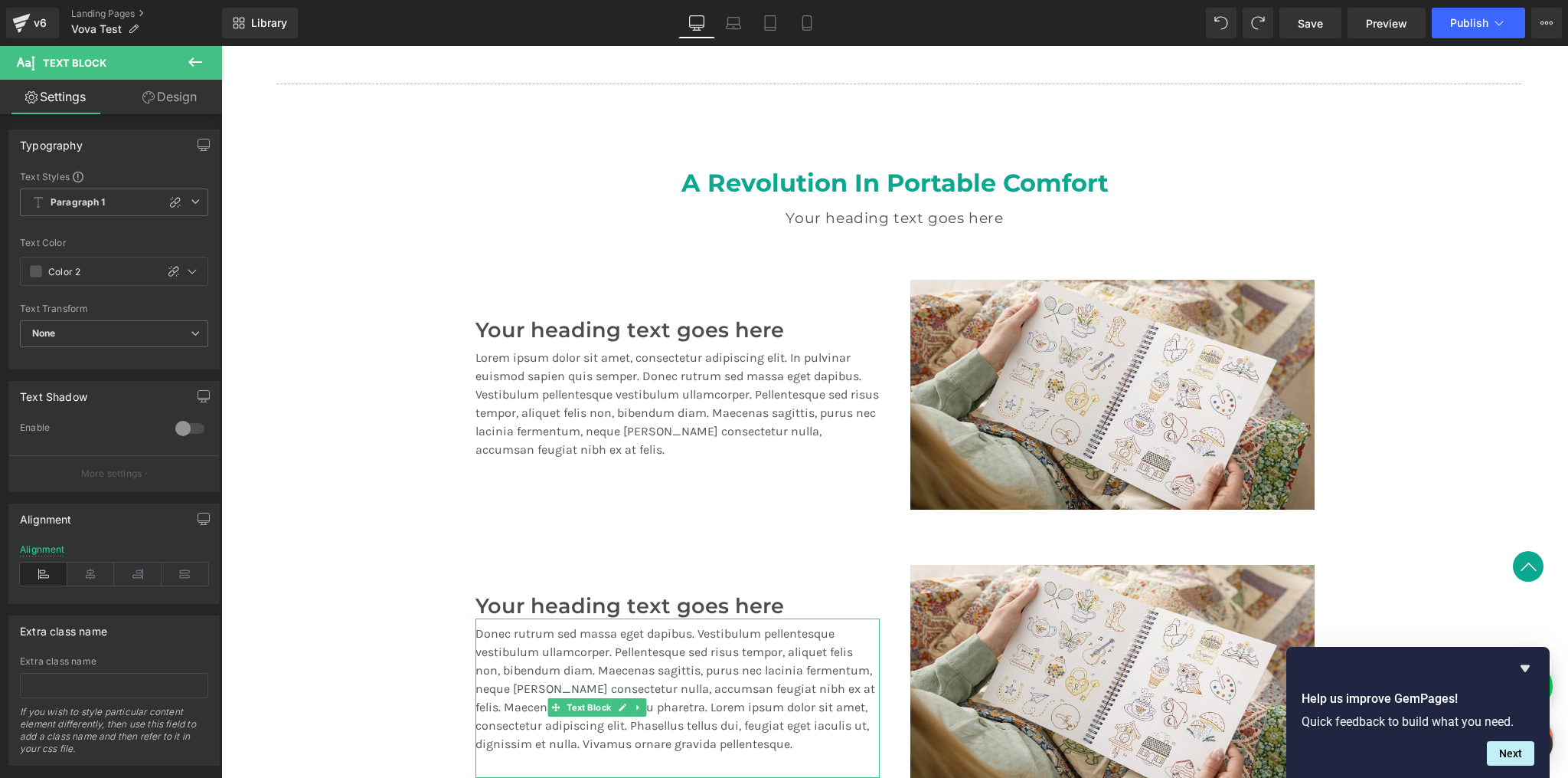
scroll to position [1245, 0]
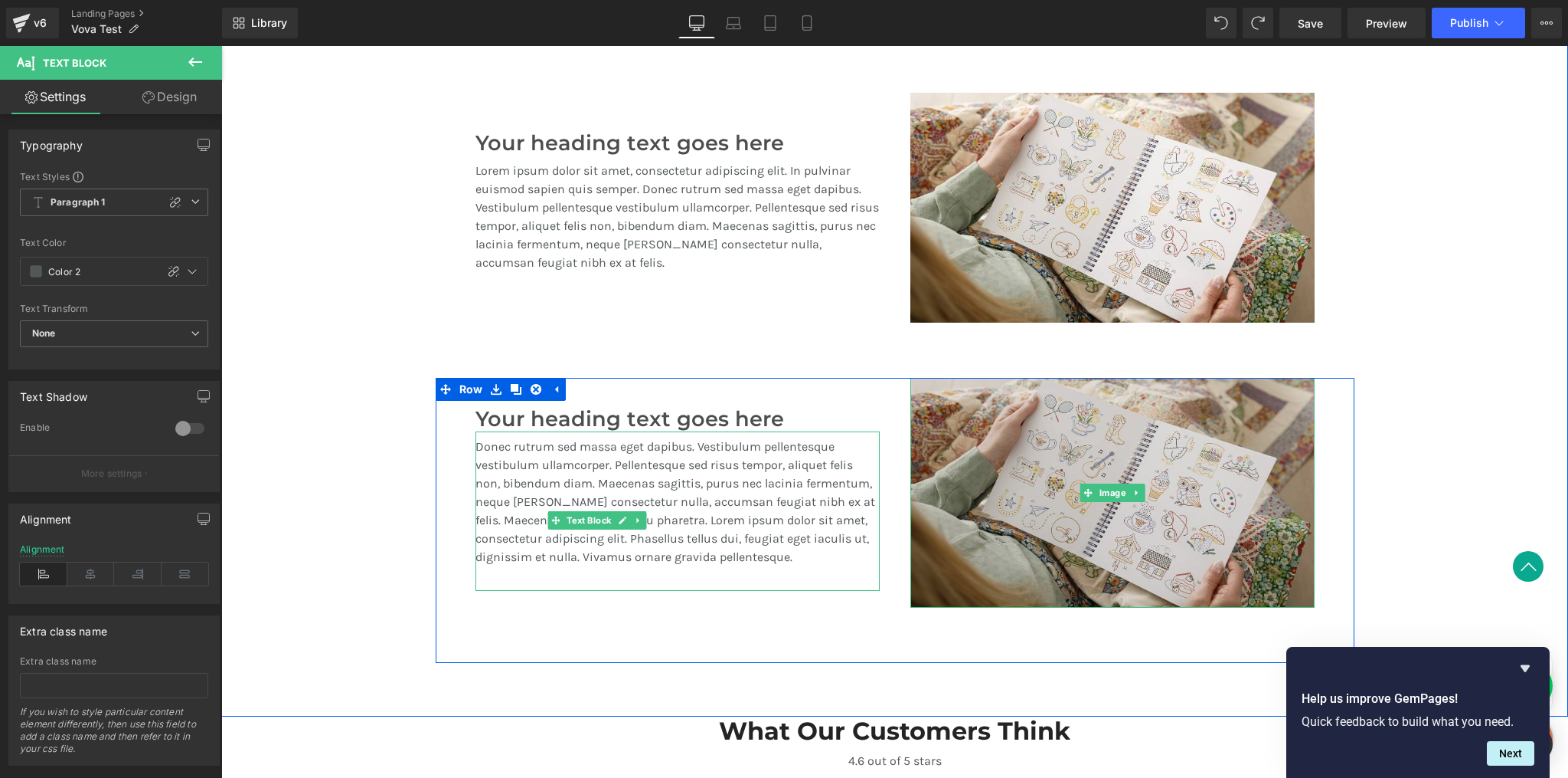
click at [959, 395] on img at bounding box center [1113, 492] width 404 height 230
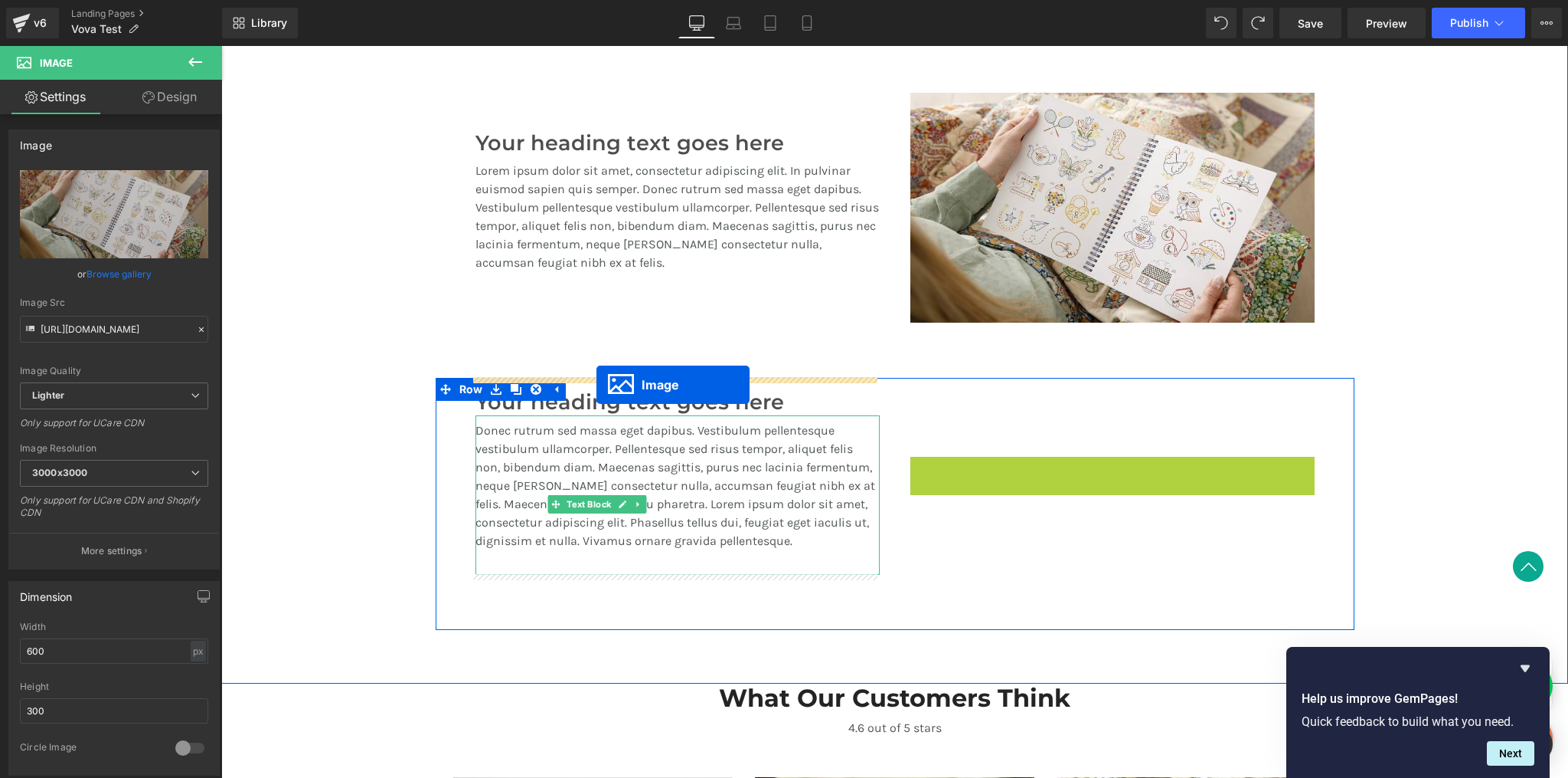
drag, startPoint x: 1079, startPoint y: 486, endPoint x: 595, endPoint y: 384, distance: 494.6
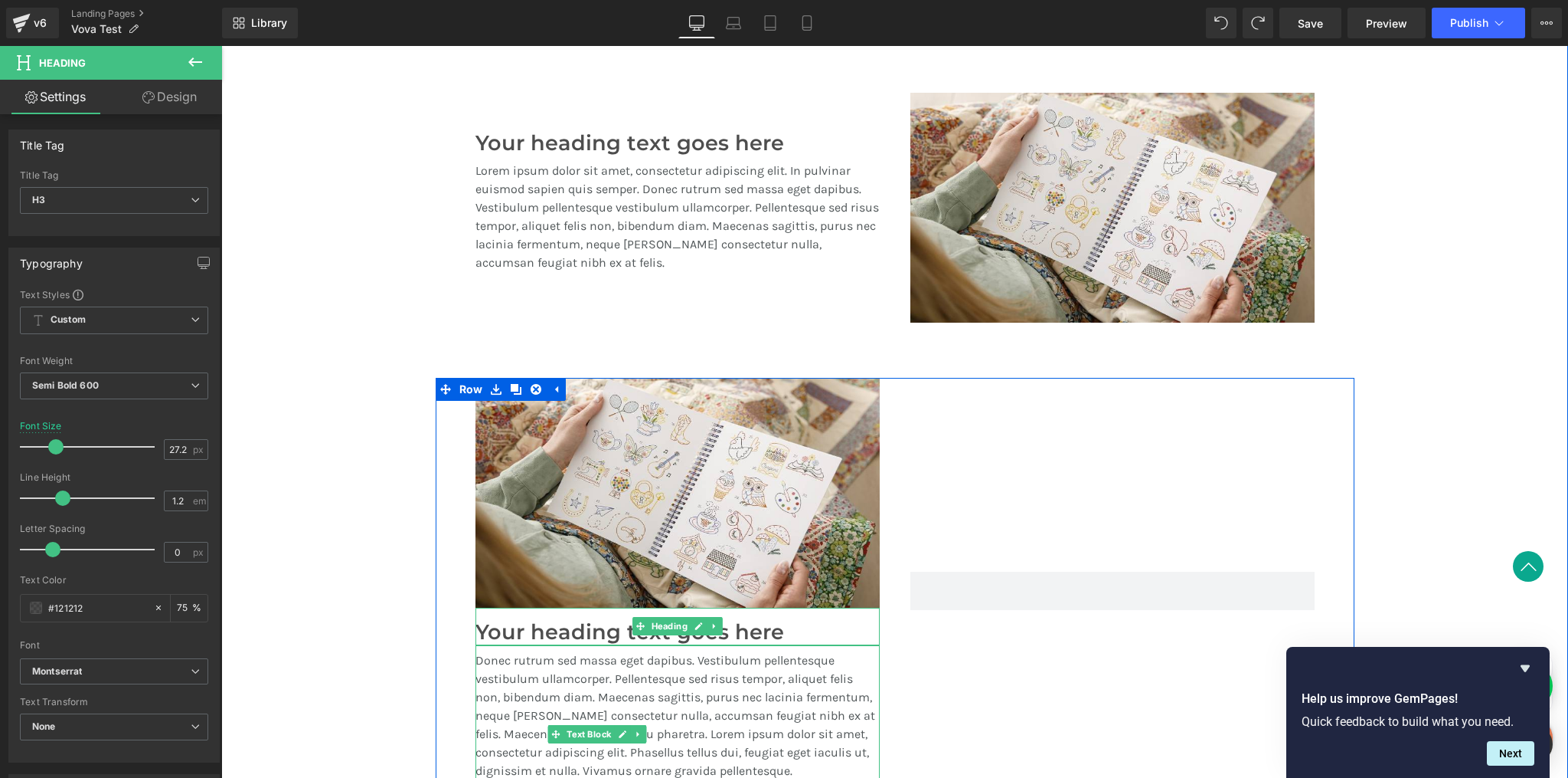
click at [560, 617] on div "Your heading text goes here" at bounding box center [678, 626] width 404 height 37
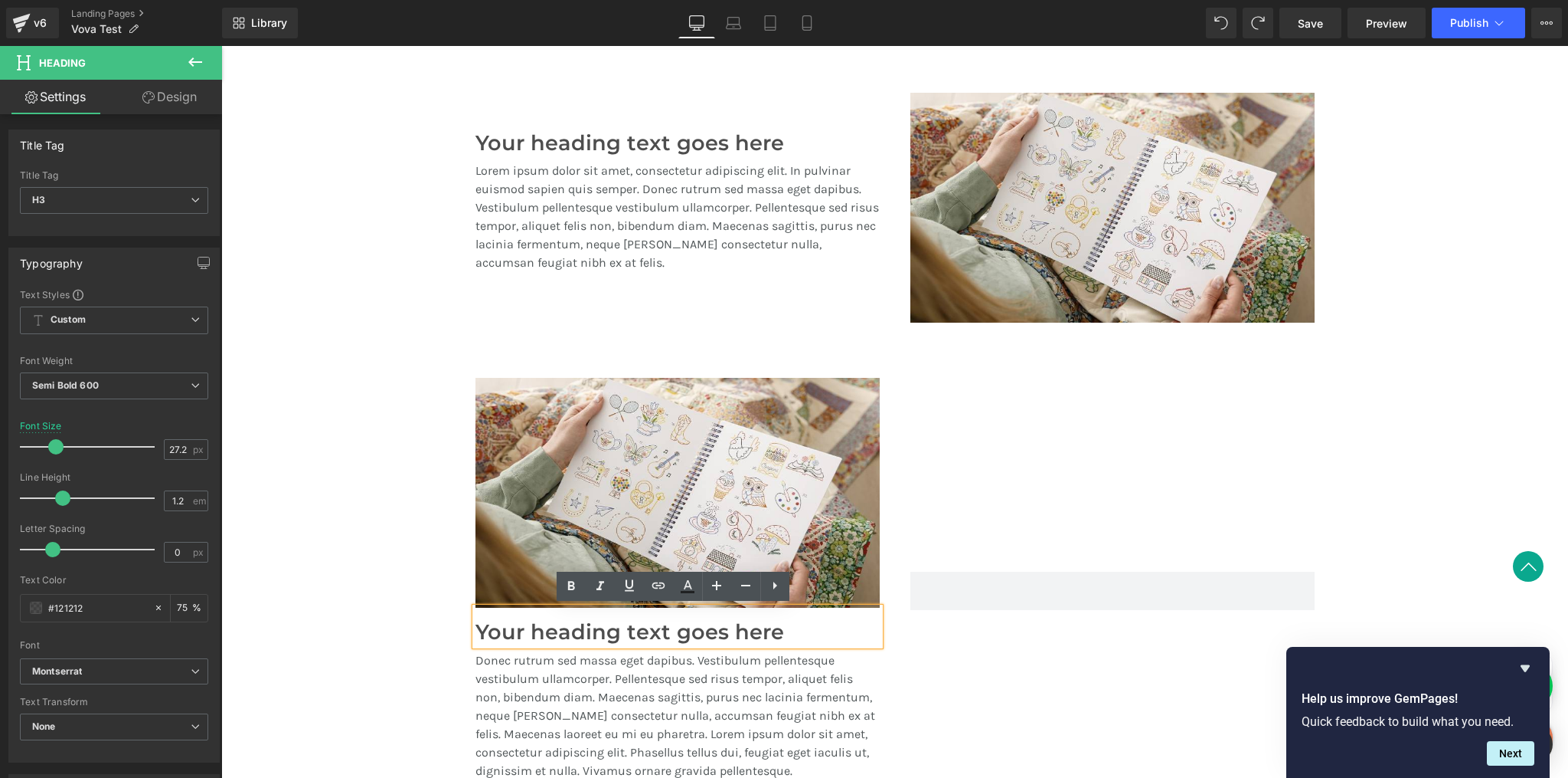
click at [897, 656] on div at bounding box center [1113, 591] width 435 height 427
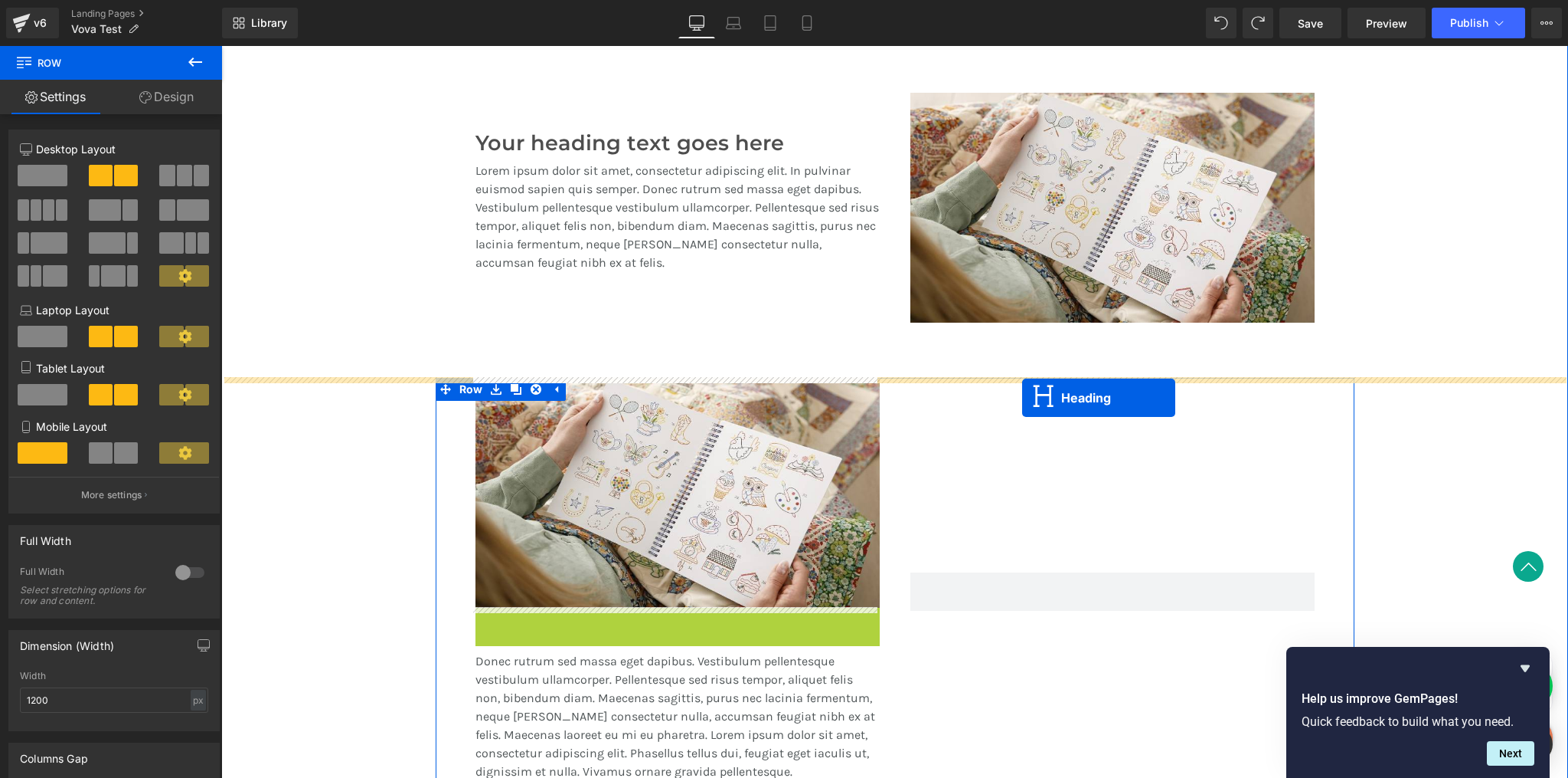
drag, startPoint x: 635, startPoint y: 627, endPoint x: 1023, endPoint y: 398, distance: 450.5
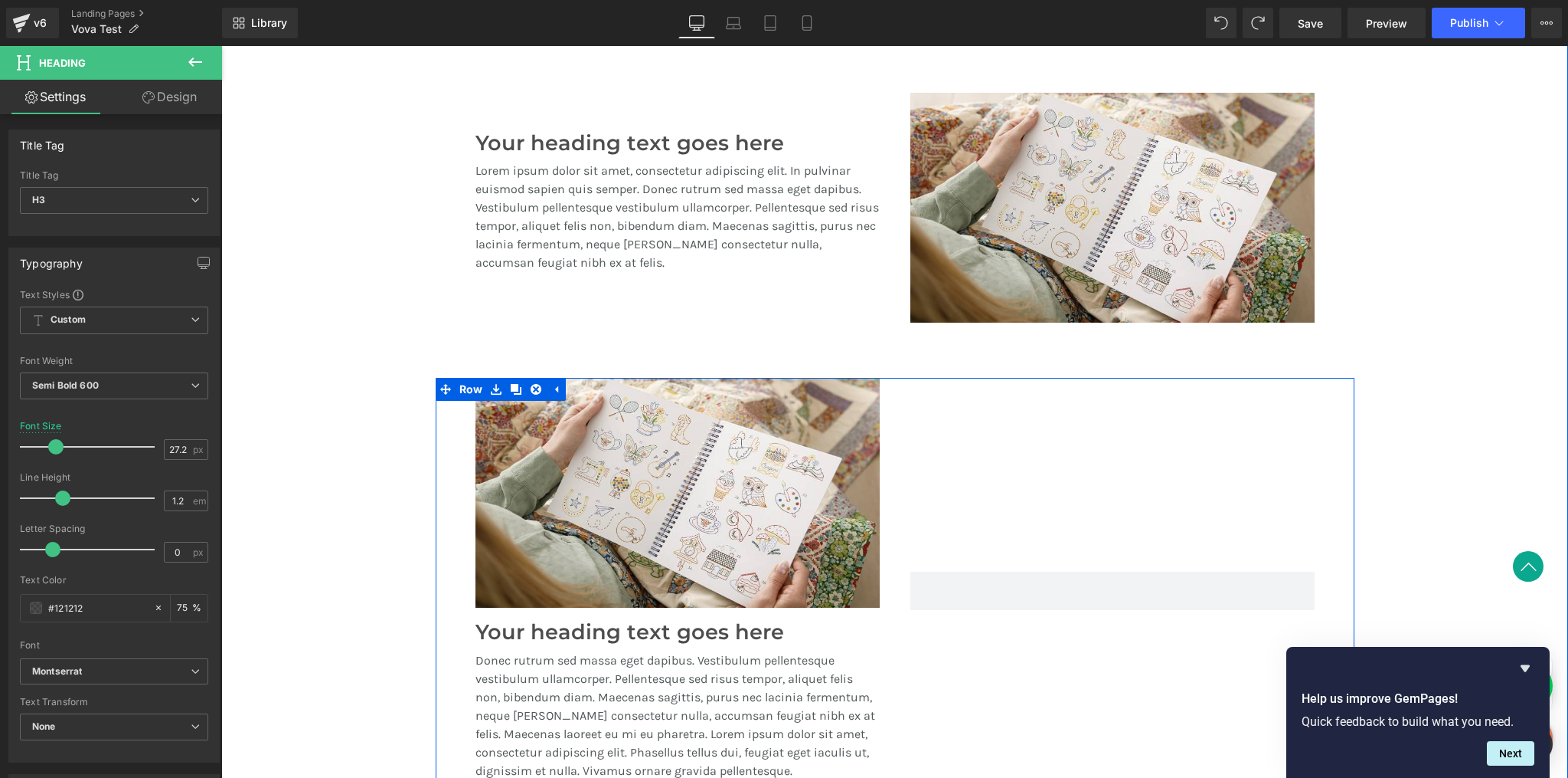
click at [506, 658] on p "Donec rutrum sed massa eget dapibus. Vestibulum pellentesque vestibulum ullamco…" at bounding box center [678, 715] width 404 height 129
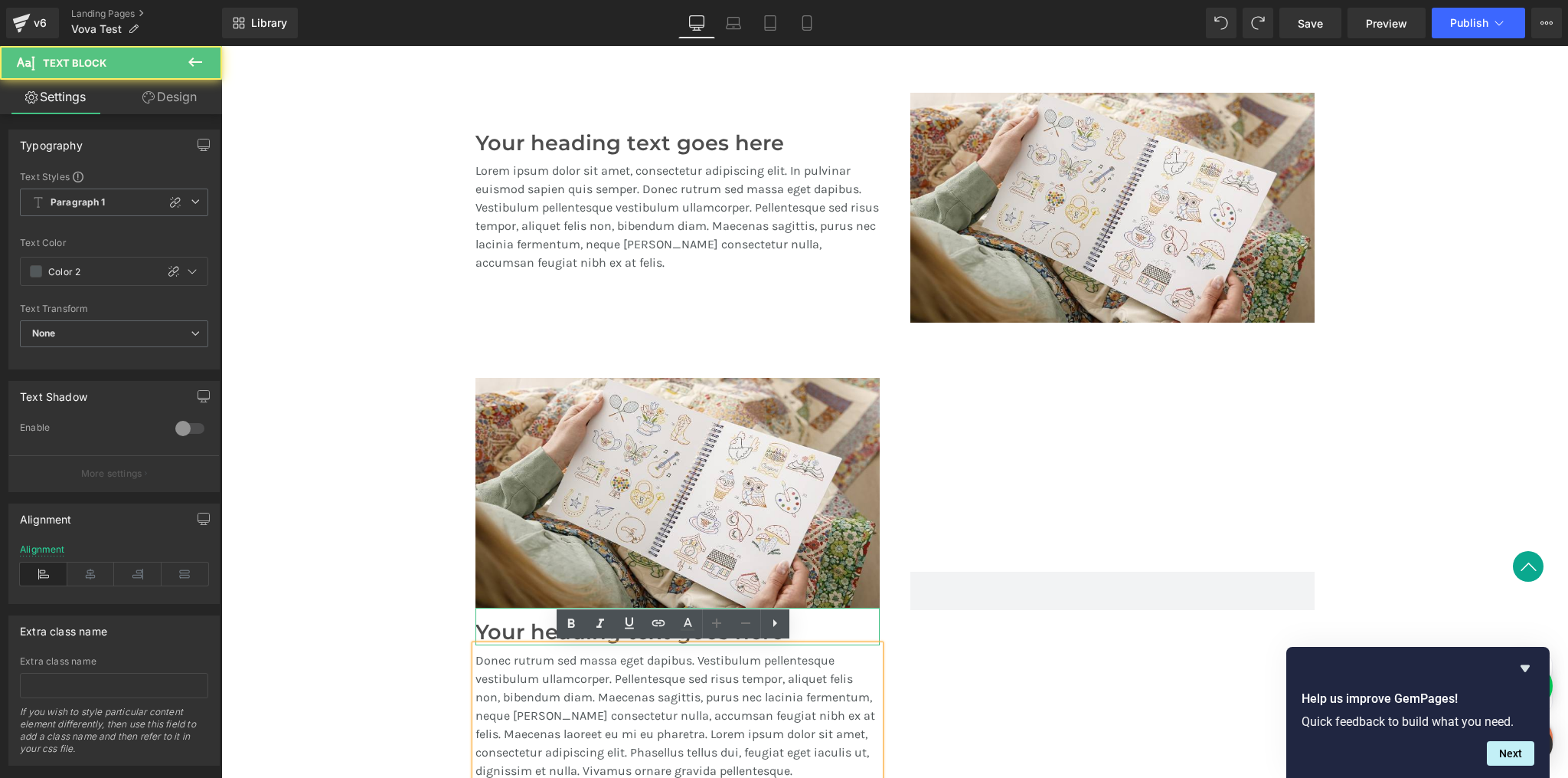
click at [483, 628] on h3 "Your heading text goes here" at bounding box center [678, 632] width 404 height 25
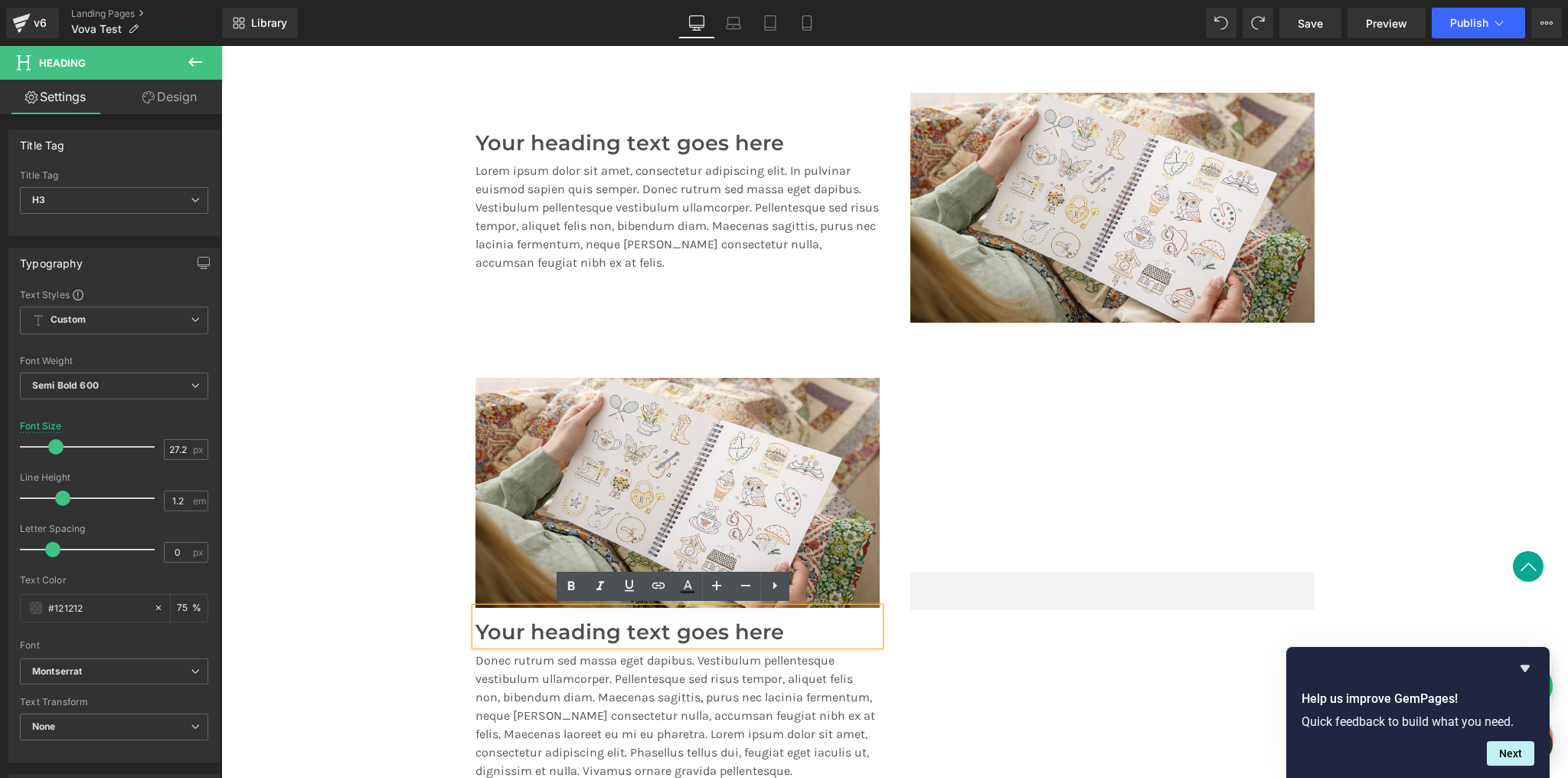
click at [968, 495] on div at bounding box center [1113, 591] width 435 height 427
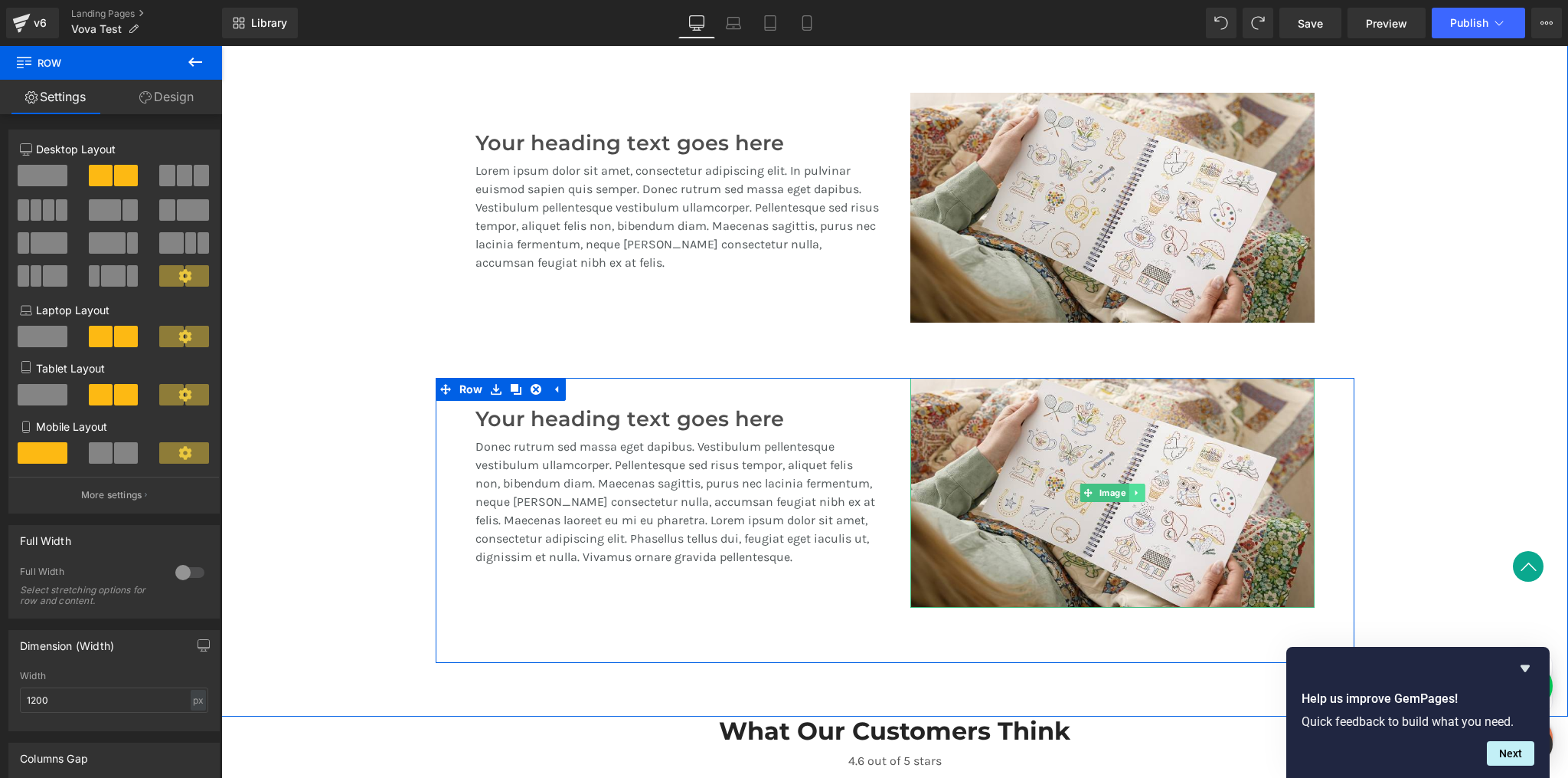
click at [1137, 493] on link at bounding box center [1137, 492] width 16 height 19
click at [1128, 494] on icon at bounding box center [1128, 492] width 8 height 8
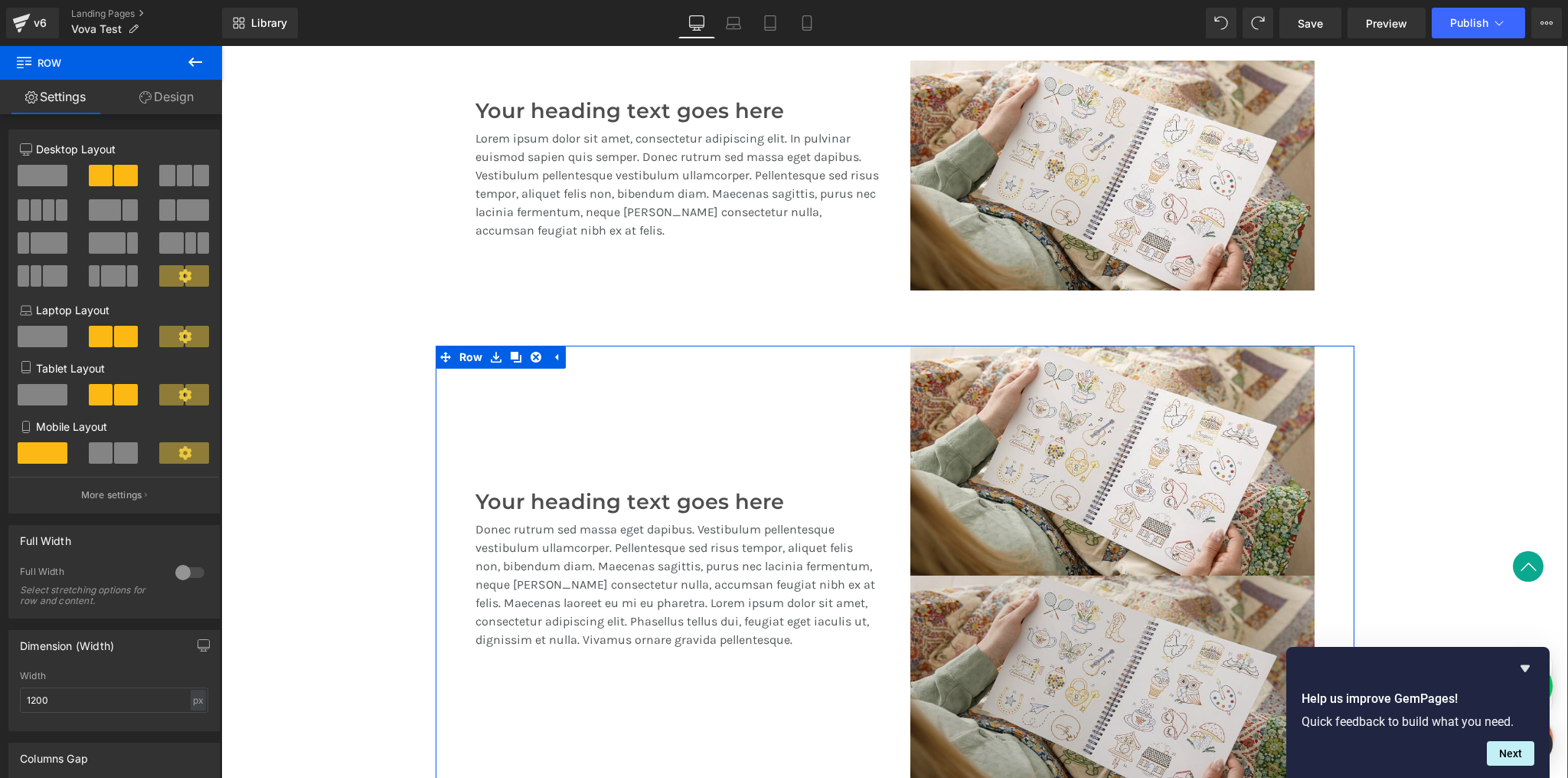
click at [976, 608] on img at bounding box center [1113, 690] width 404 height 230
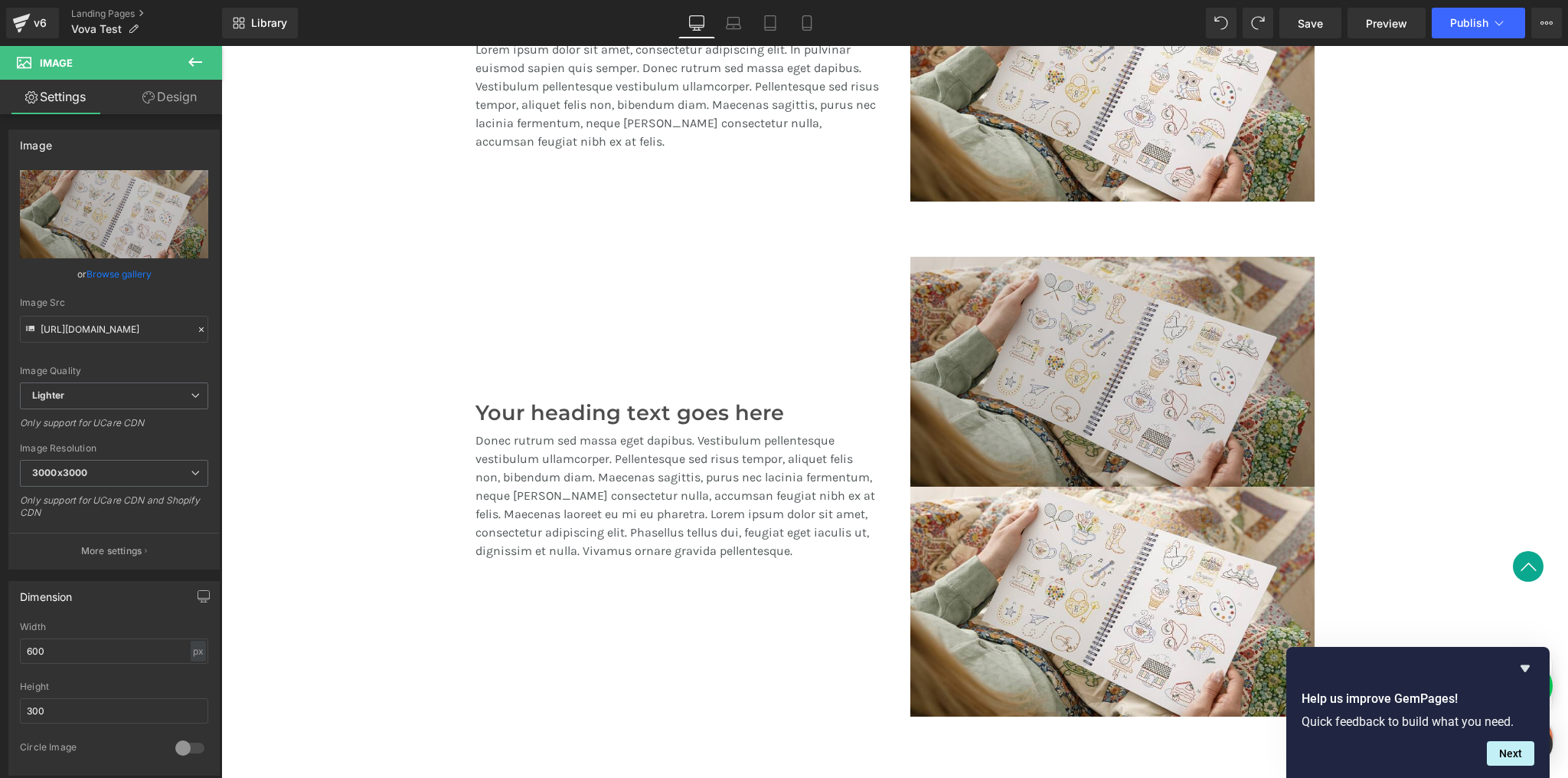
scroll to position [1342, 0]
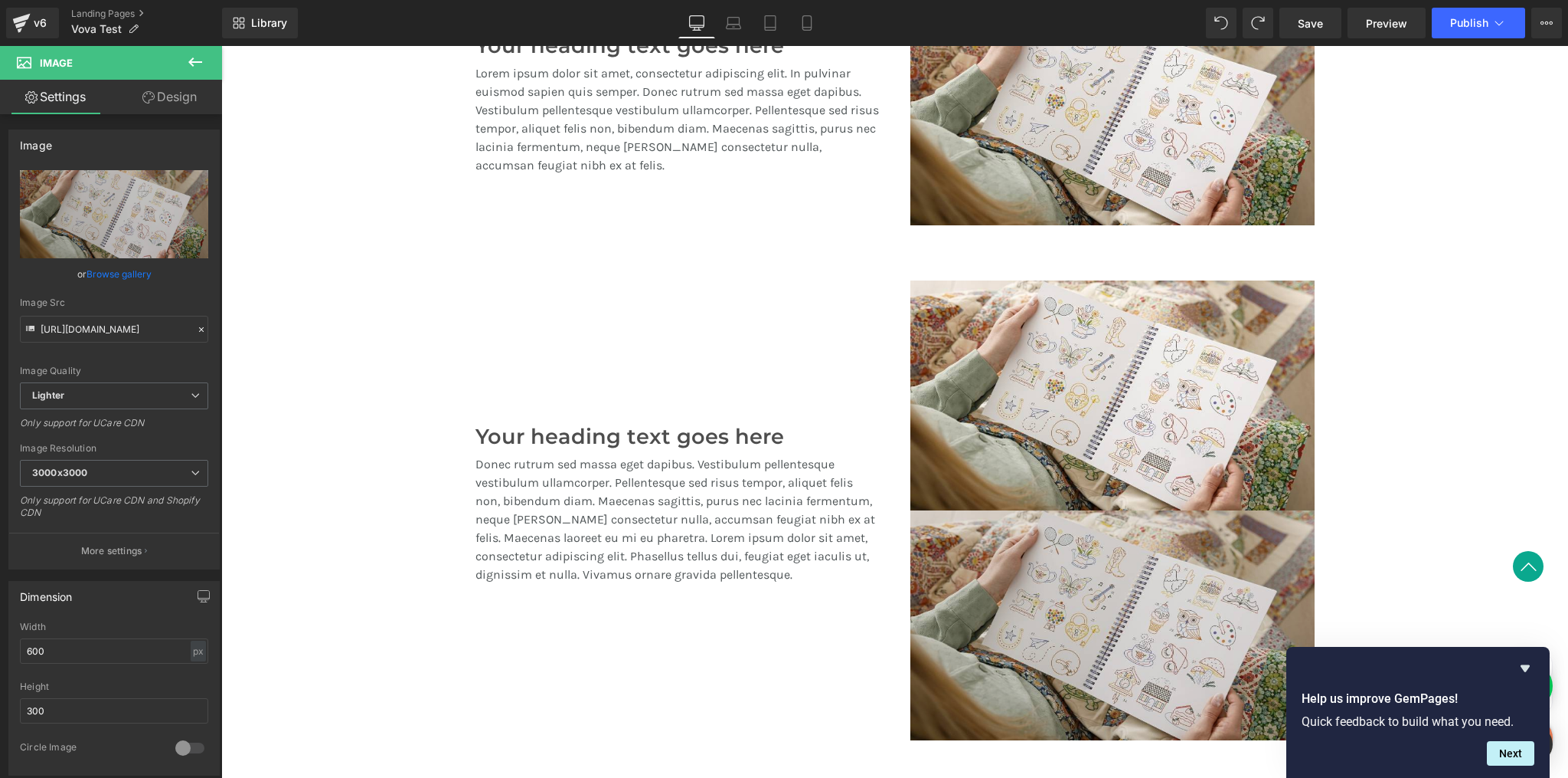
click at [1045, 548] on img at bounding box center [1113, 625] width 404 height 230
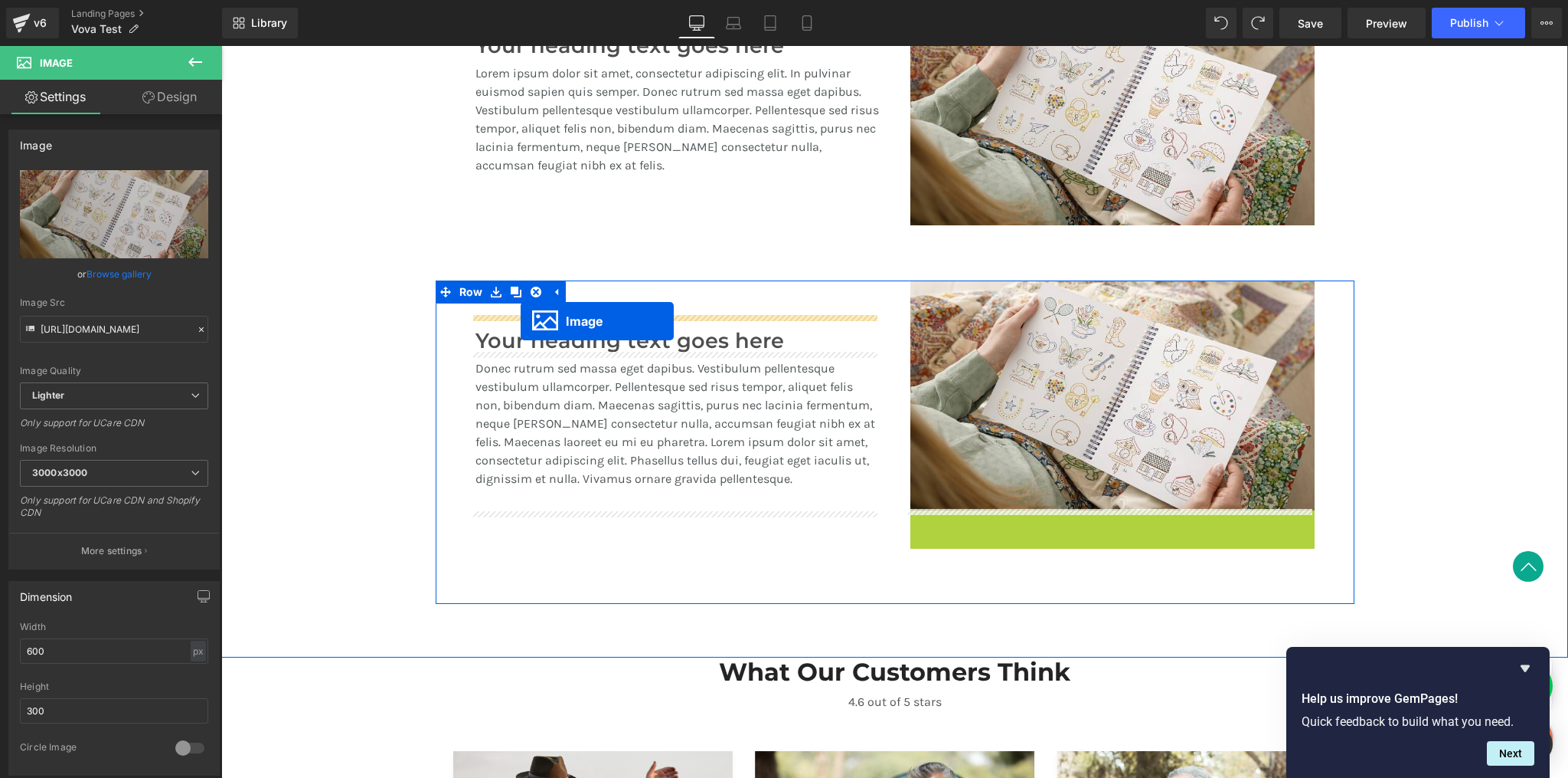
drag, startPoint x: 1084, startPoint y: 624, endPoint x: 521, endPoint y: 321, distance: 639.4
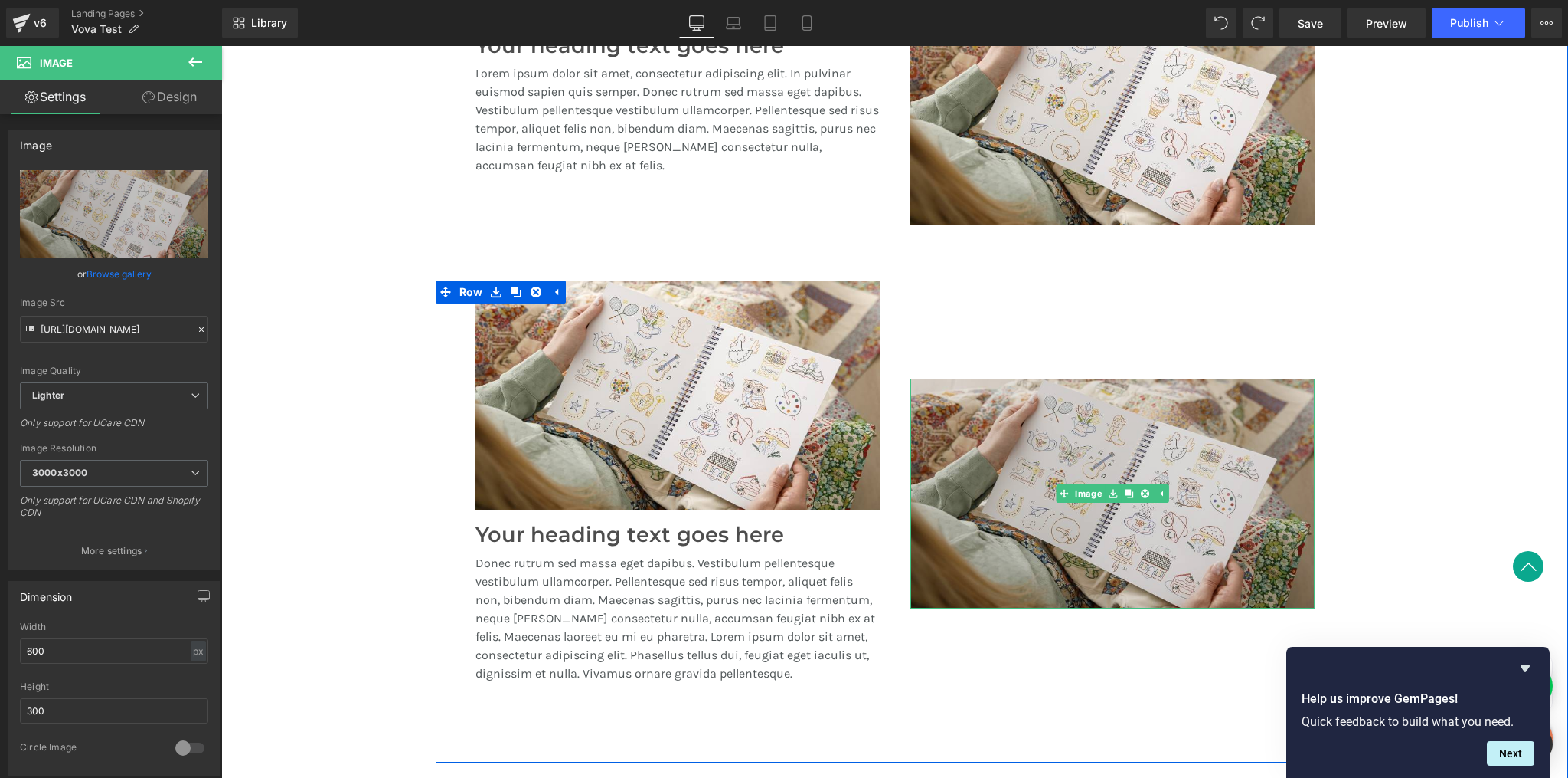
click at [943, 443] on img at bounding box center [1113, 493] width 404 height 230
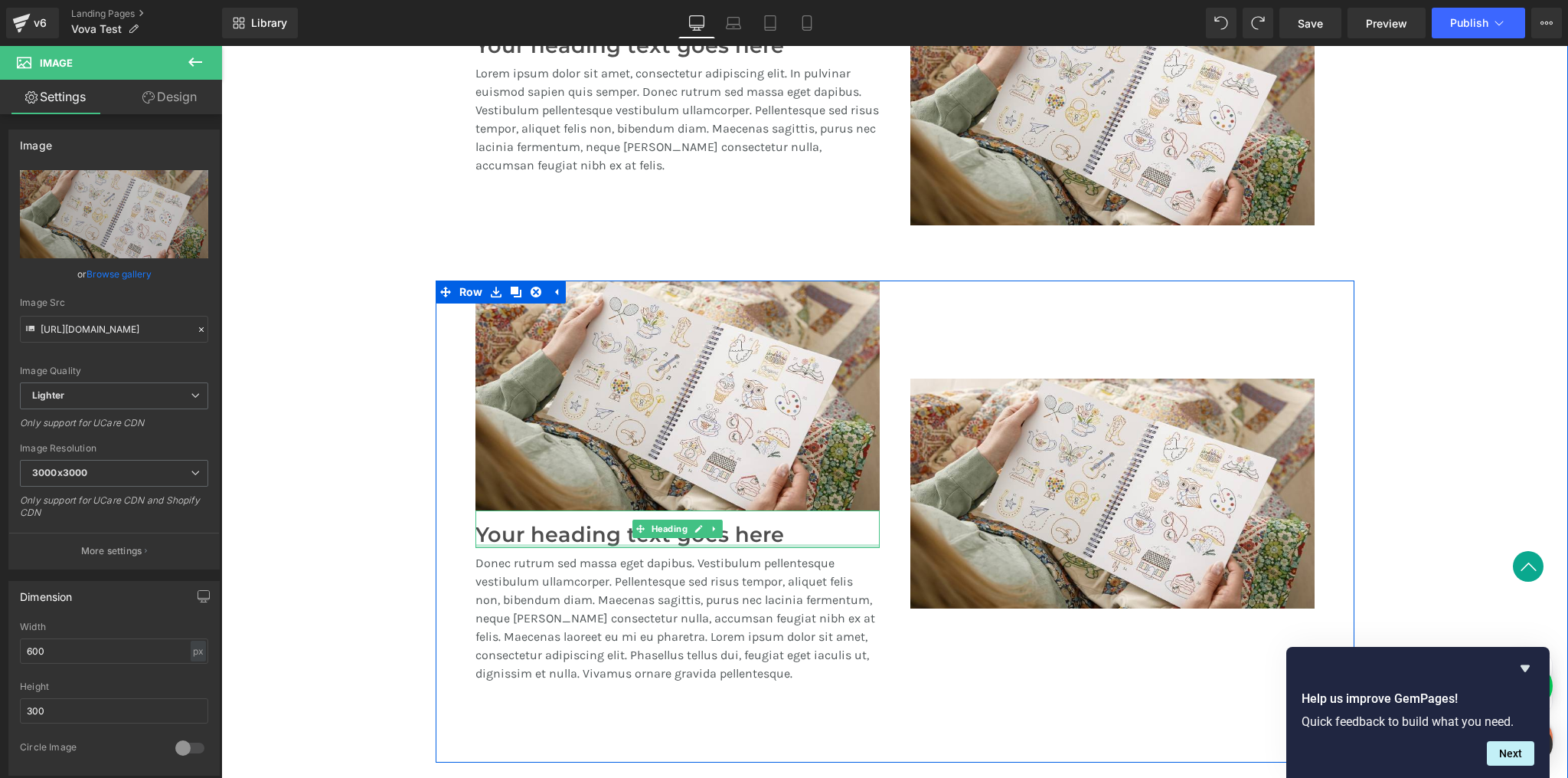
click at [708, 544] on div at bounding box center [678, 546] width 404 height 4
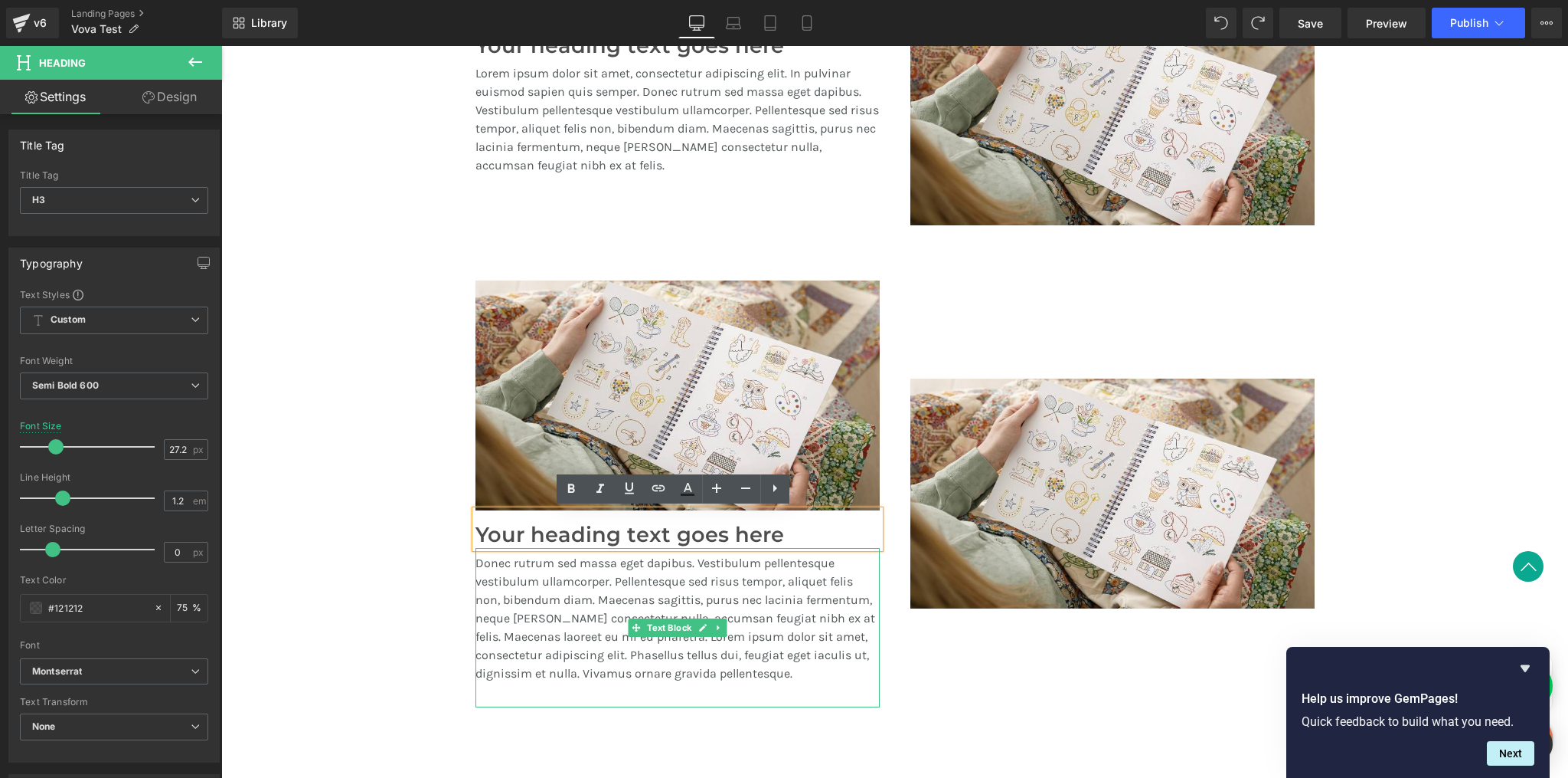
click at [781, 566] on p "Donec rutrum sed massa eget dapibus. Vestibulum pellentesque vestibulum ullamco…" at bounding box center [678, 618] width 404 height 129
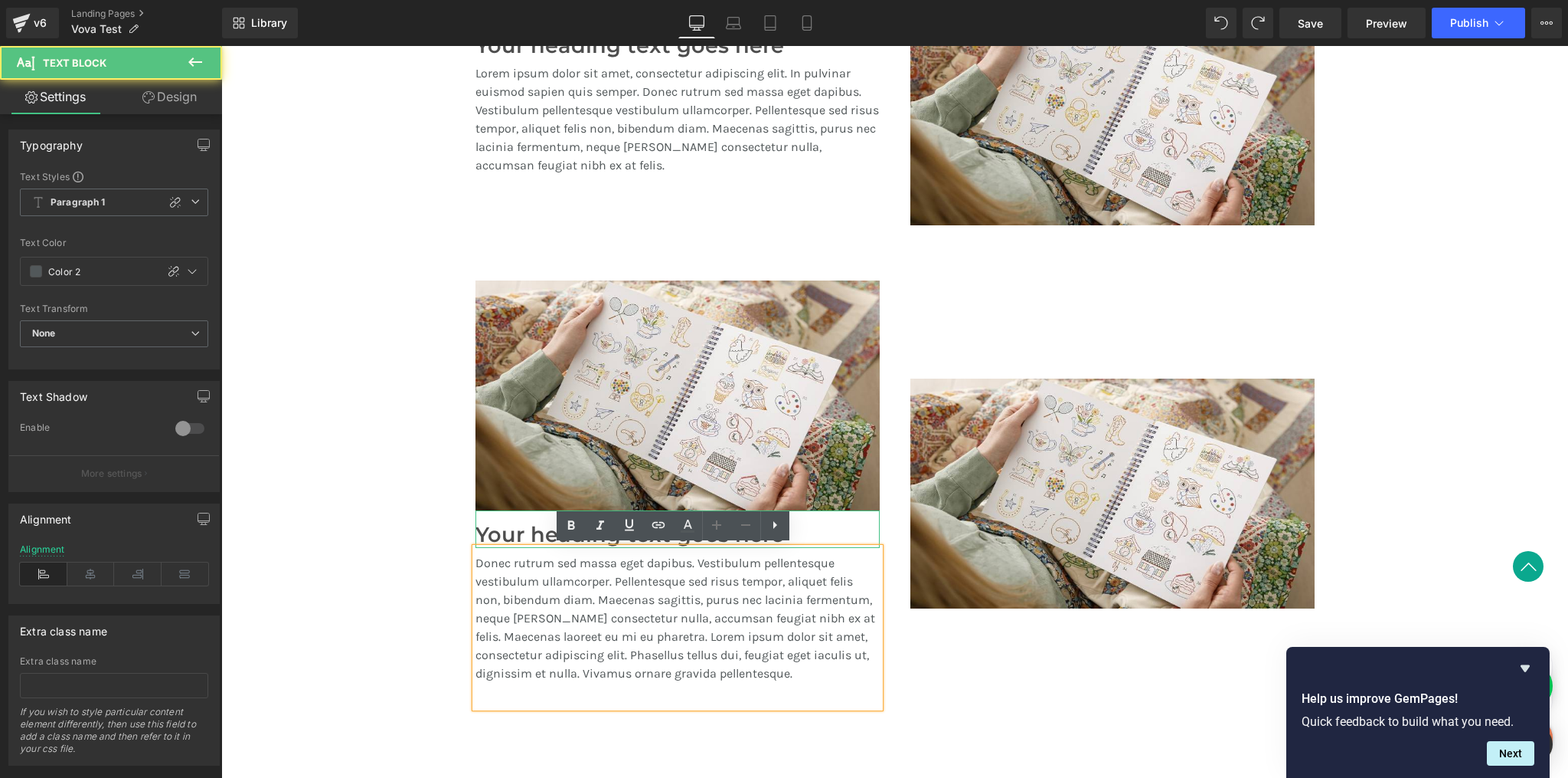
click at [855, 525] on h3 "Your heading text goes here" at bounding box center [678, 535] width 404 height 25
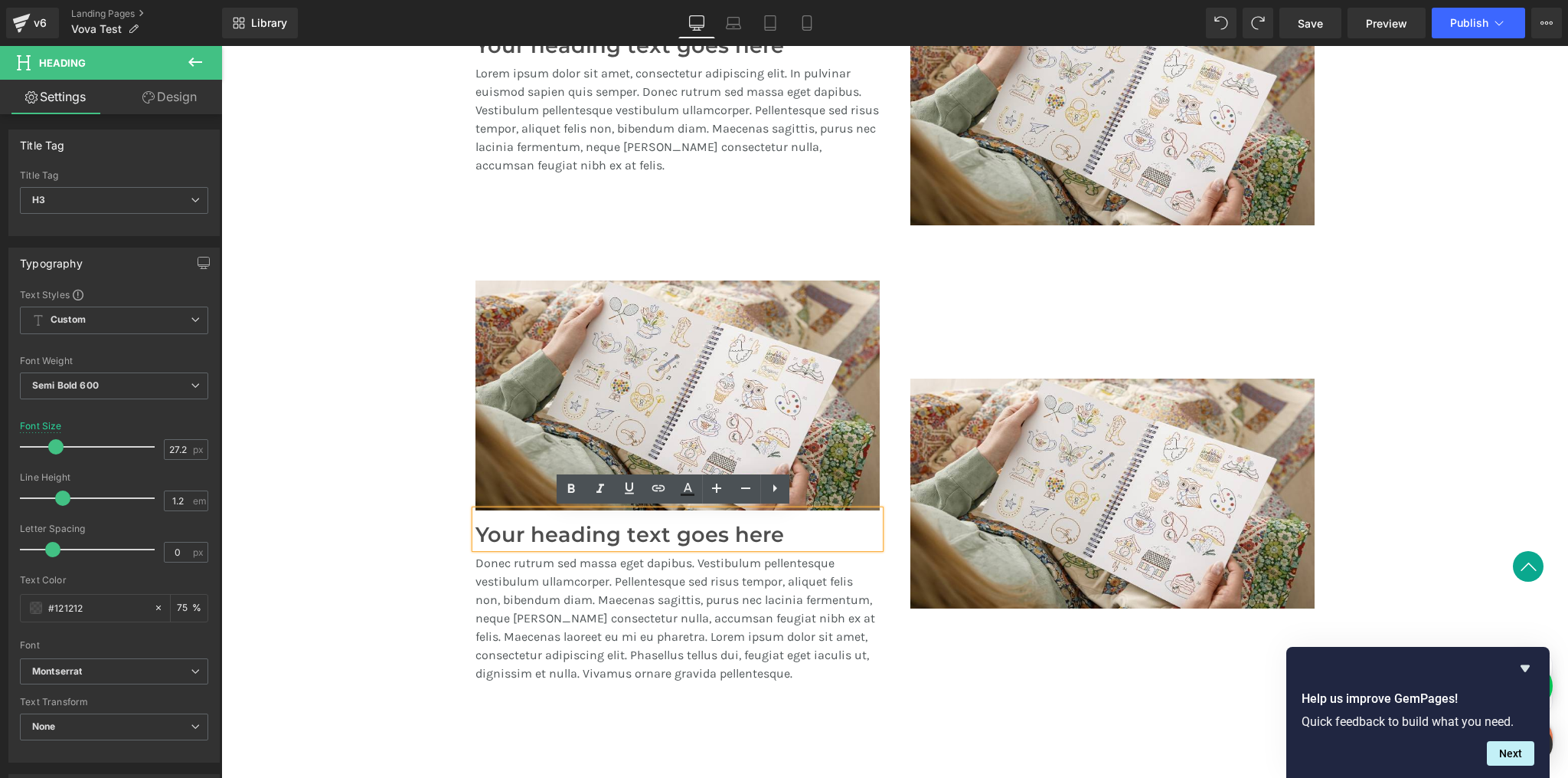
click at [895, 588] on div "Image" at bounding box center [1113, 494] width 435 height 427
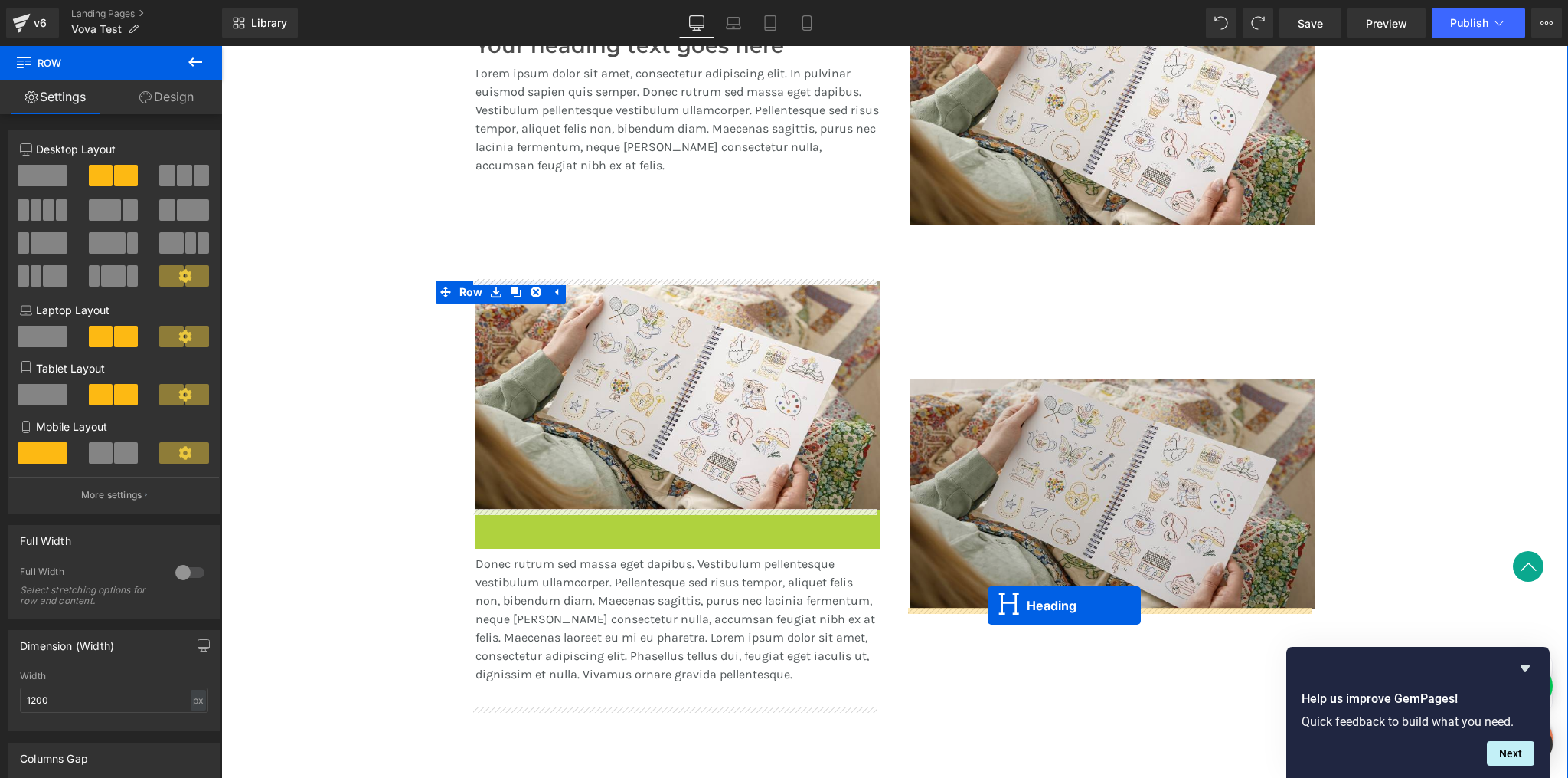
drag, startPoint x: 637, startPoint y: 529, endPoint x: 988, endPoint y: 605, distance: 359.1
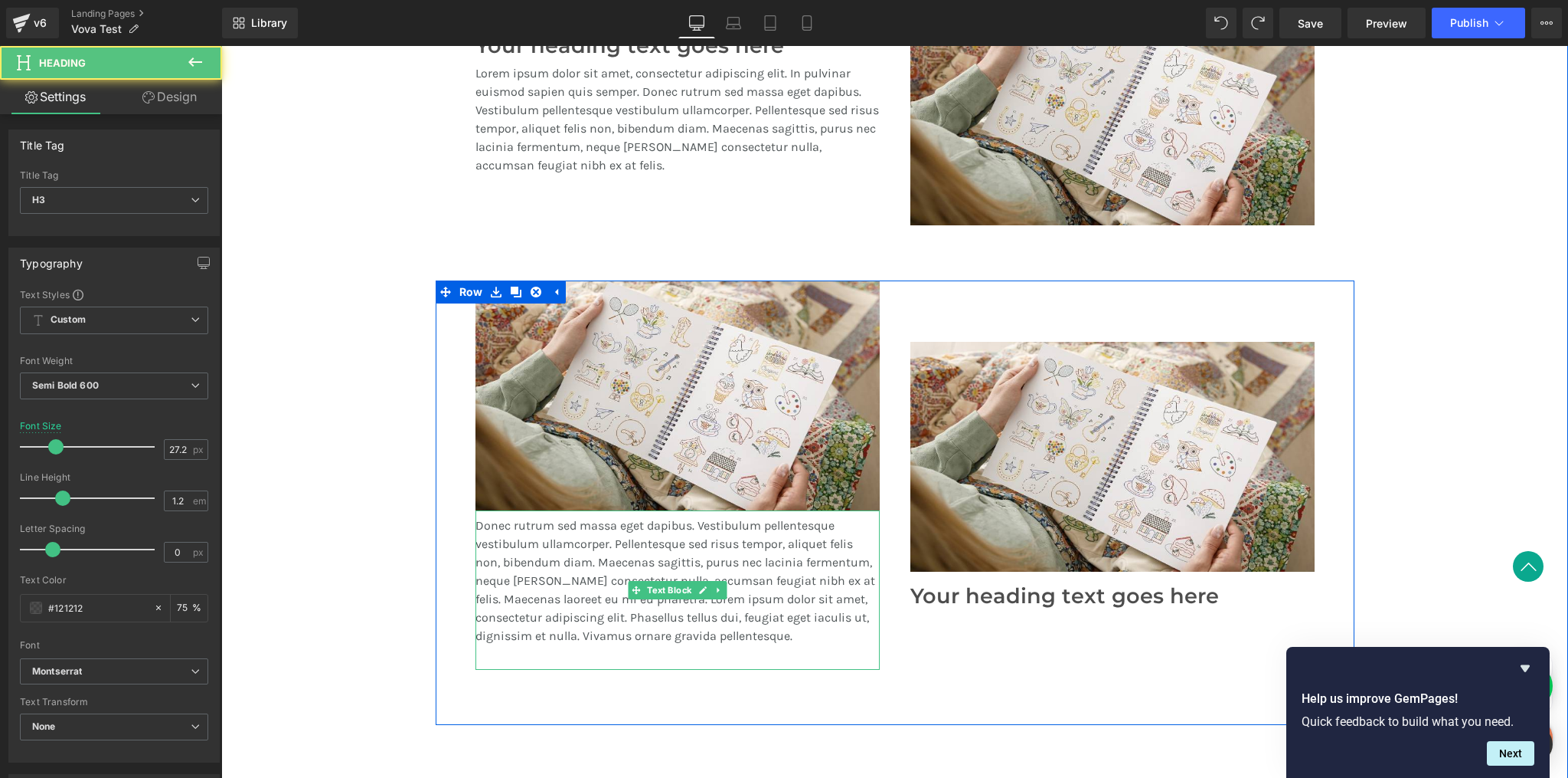
click at [743, 564] on p "Donec rutrum sed massa eget dapibus. Vestibulum pellentesque vestibulum ullamco…" at bounding box center [678, 581] width 404 height 129
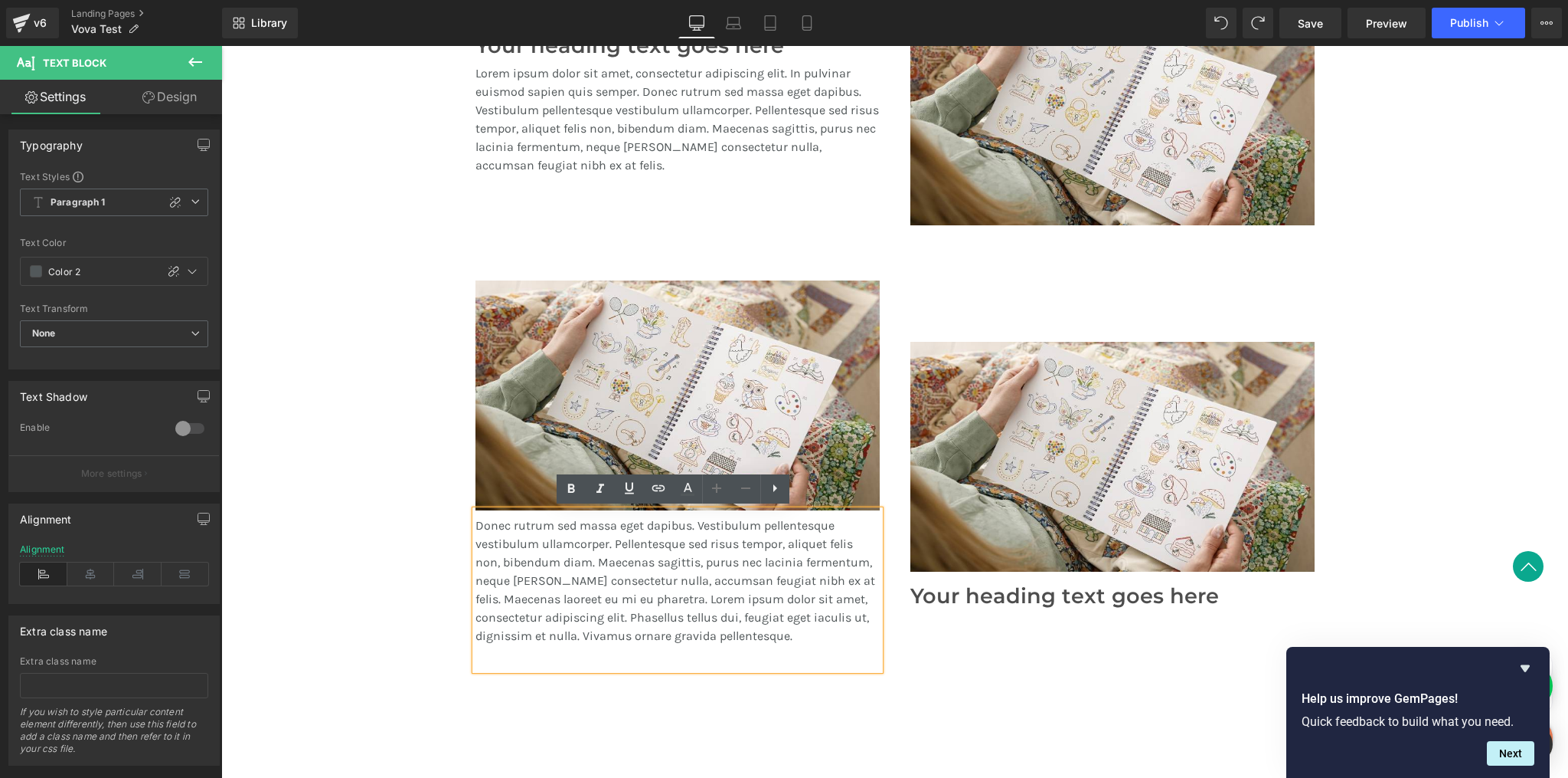
click at [907, 684] on div "Image Your heading text goes here Heading Image Donec rutrum sed massa eget dap…" at bounding box center [895, 502] width 919 height 444
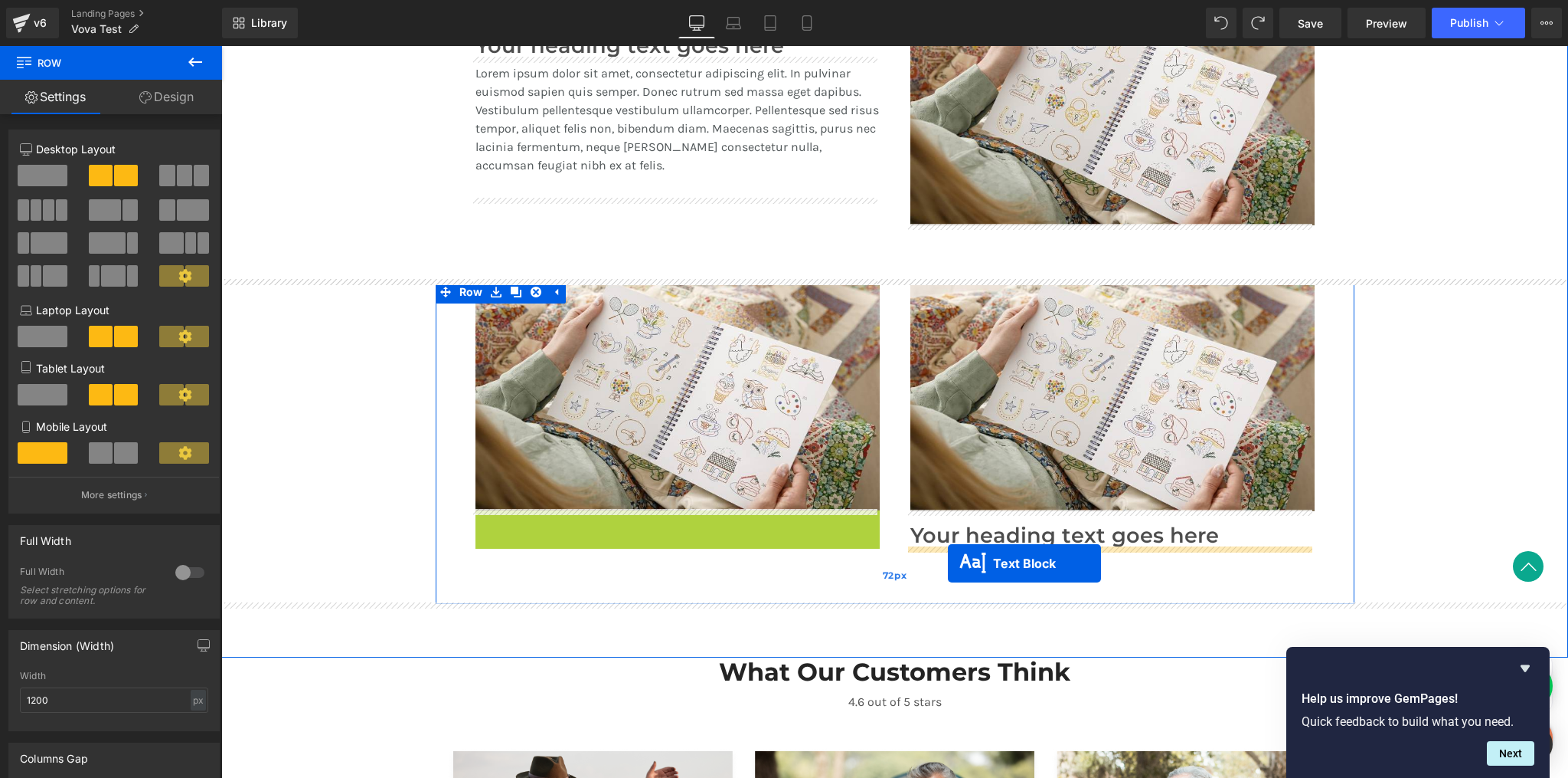
drag, startPoint x: 631, startPoint y: 587, endPoint x: 948, endPoint y: 564, distance: 317.8
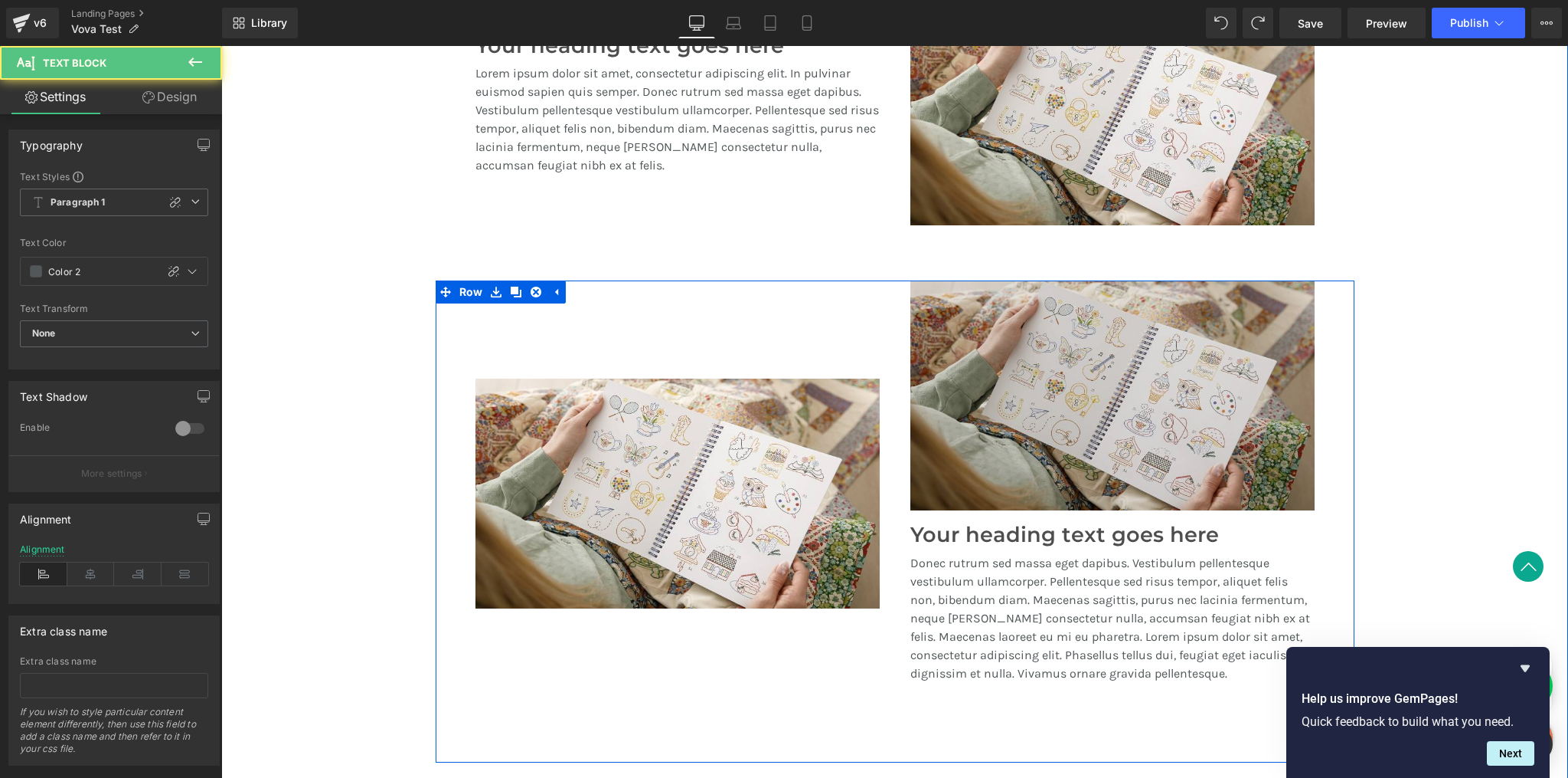
click at [977, 458] on img at bounding box center [1113, 395] width 404 height 230
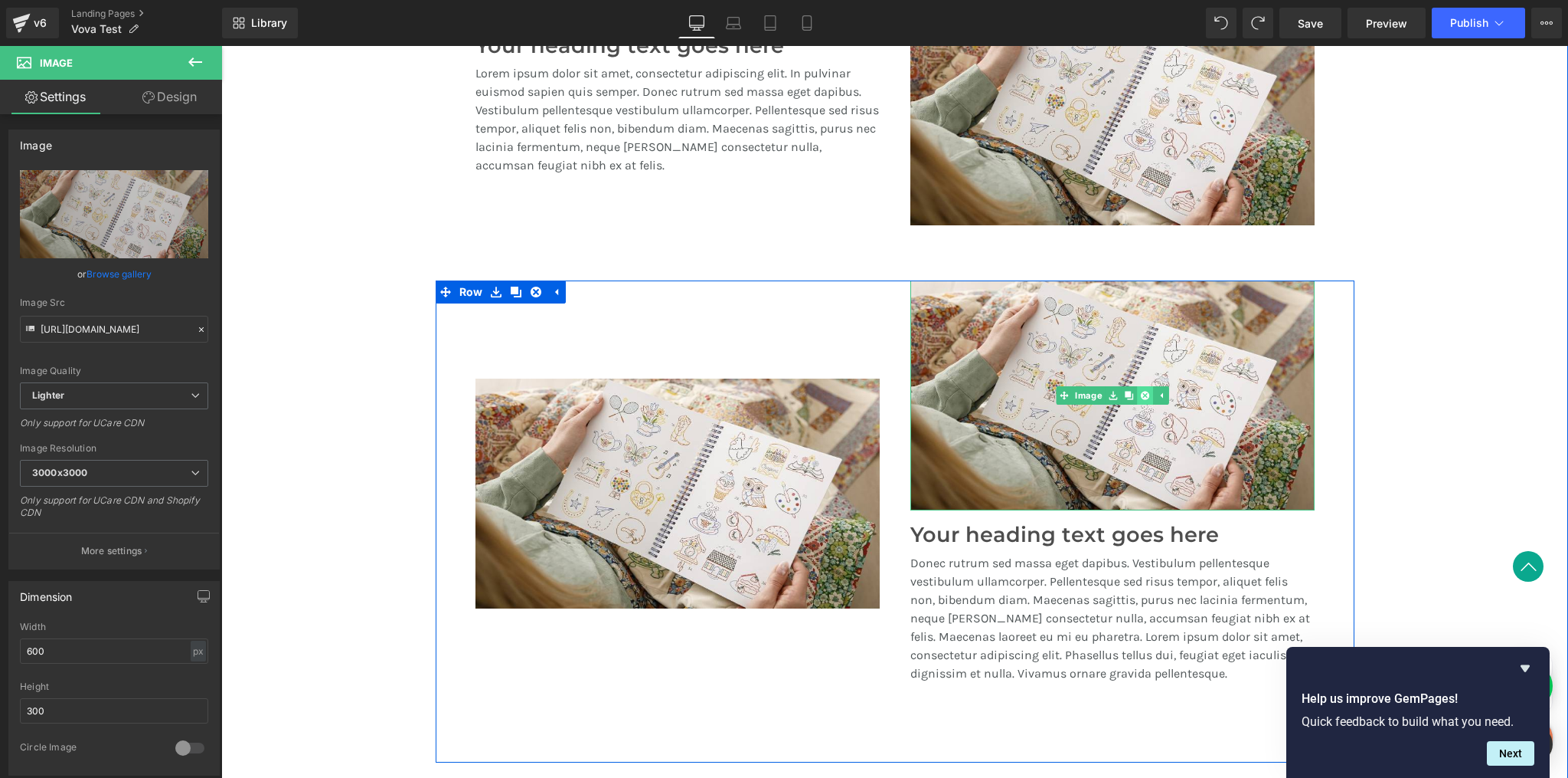
click at [1142, 395] on icon at bounding box center [1144, 395] width 8 height 8
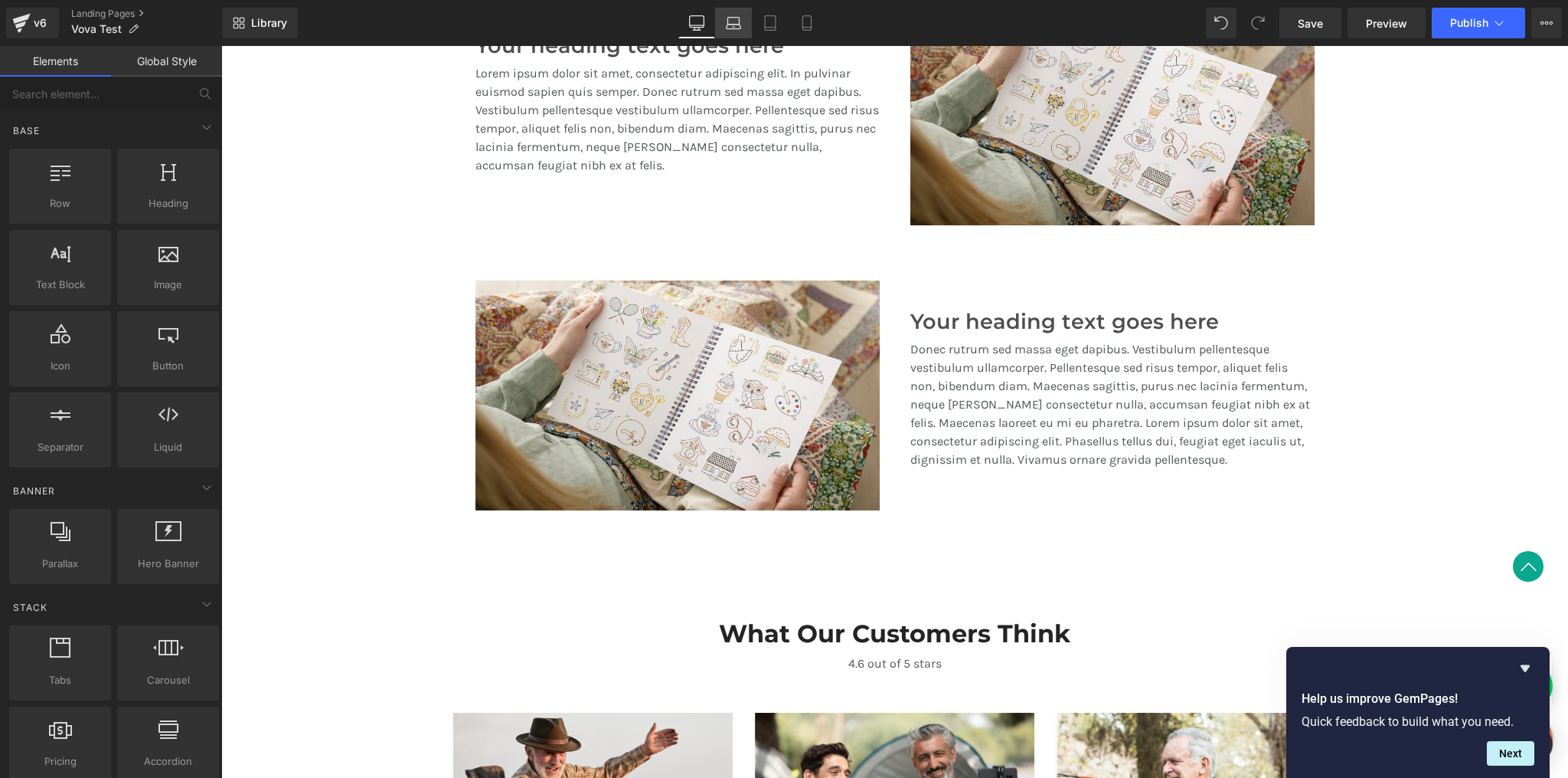
click at [738, 21] on icon at bounding box center [734, 23] width 15 height 15
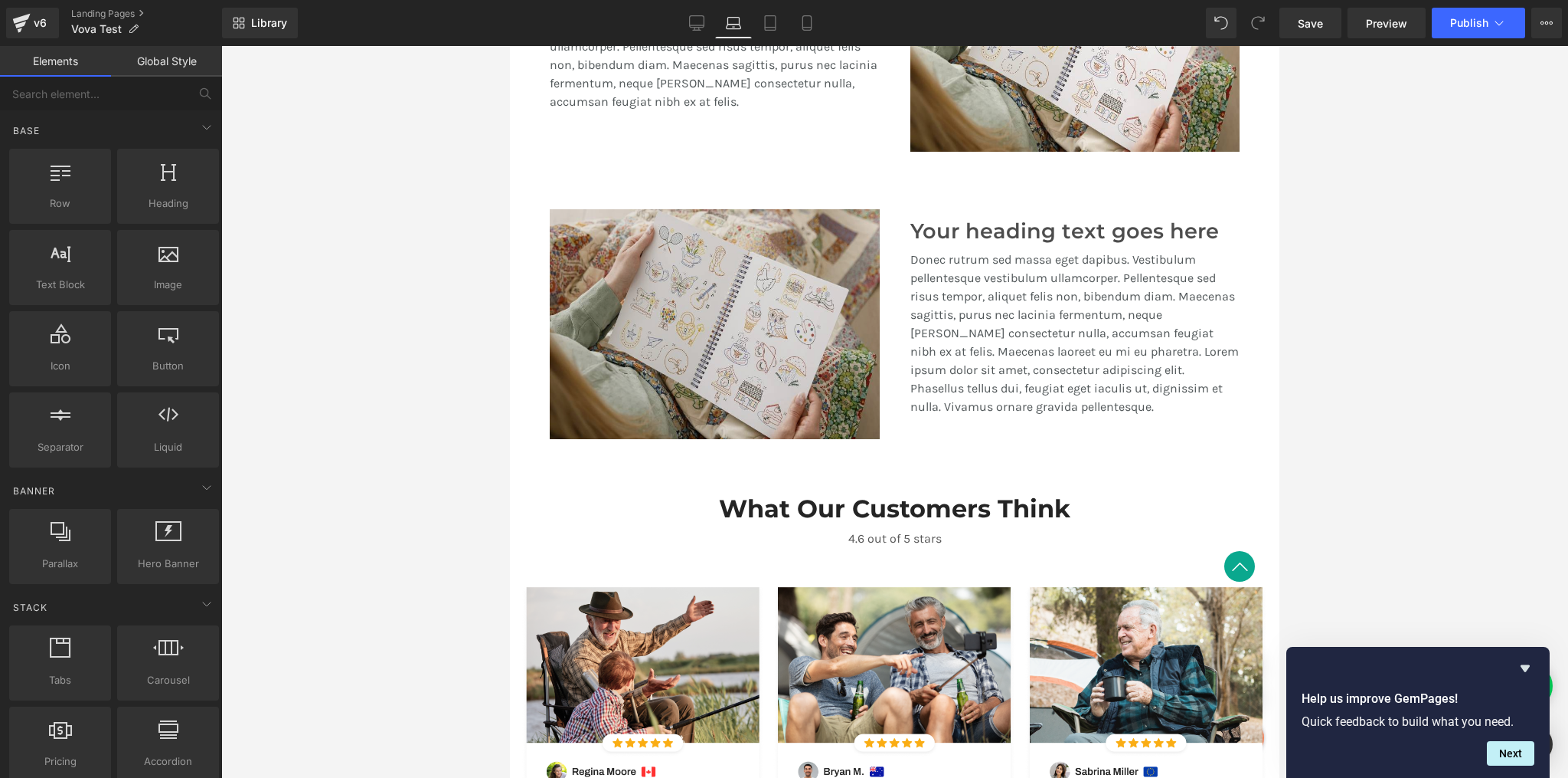
scroll to position [1119, 0]
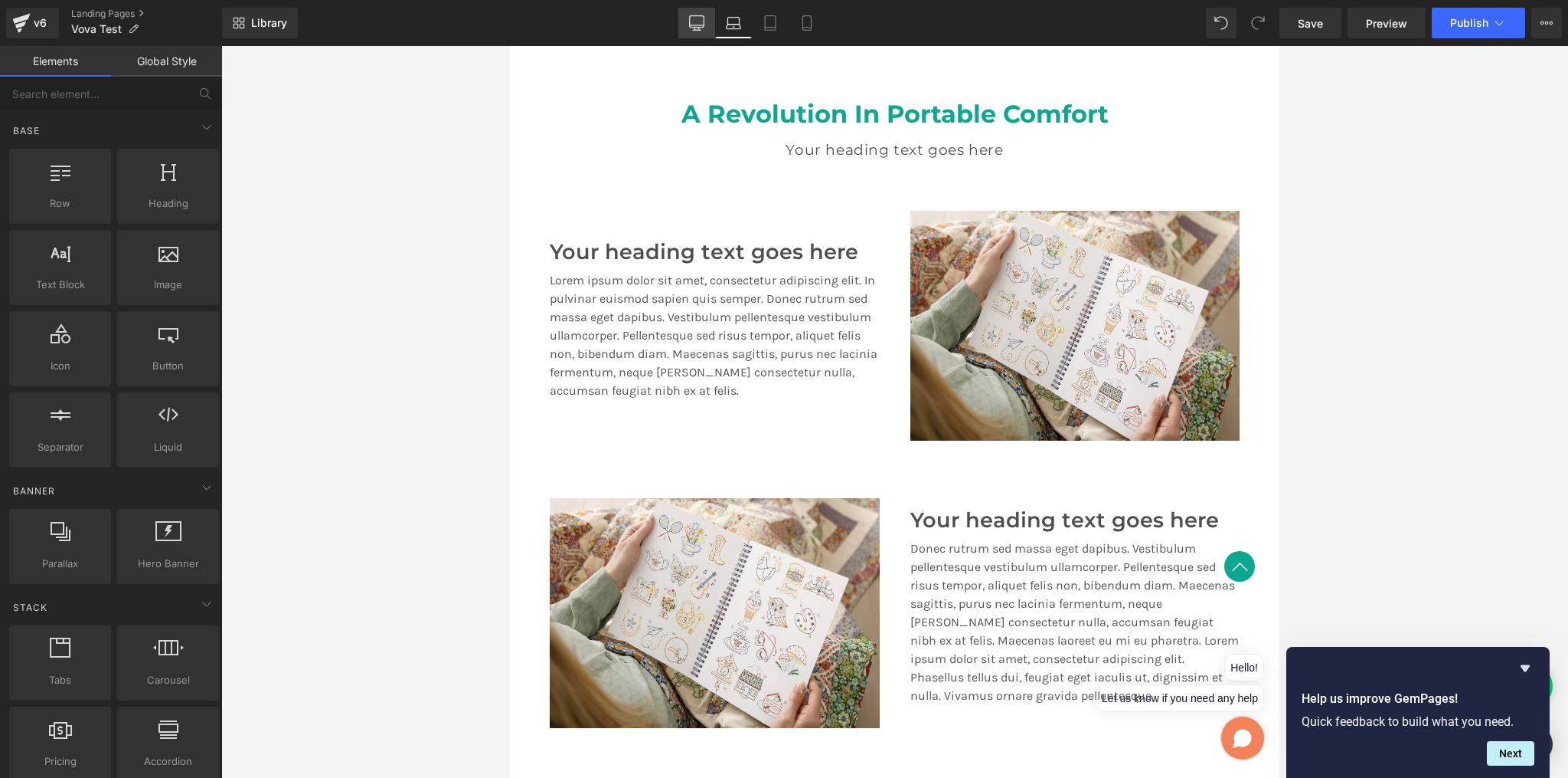
click at [694, 20] on icon at bounding box center [696, 23] width 15 height 15
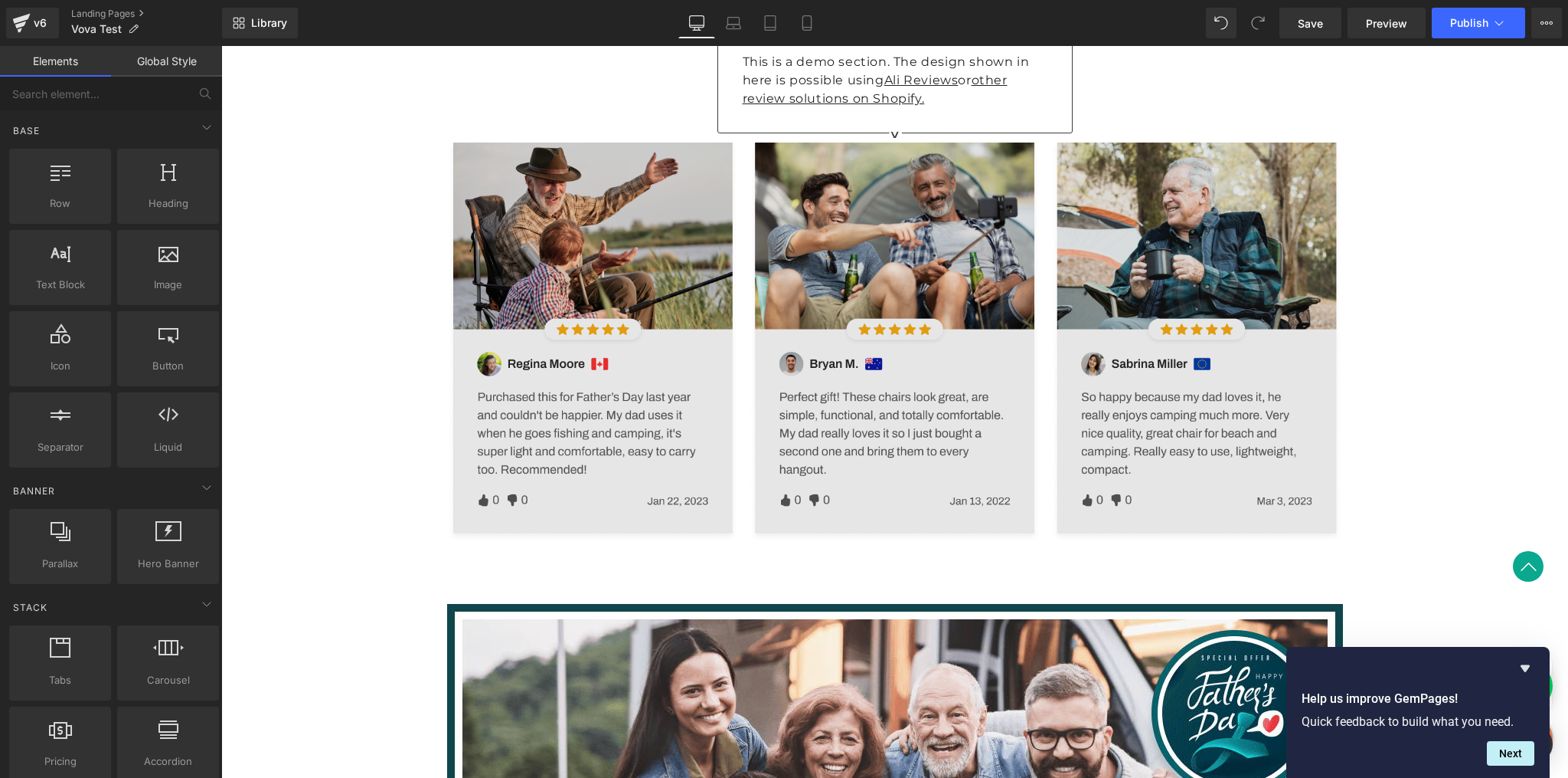
scroll to position [1470, 0]
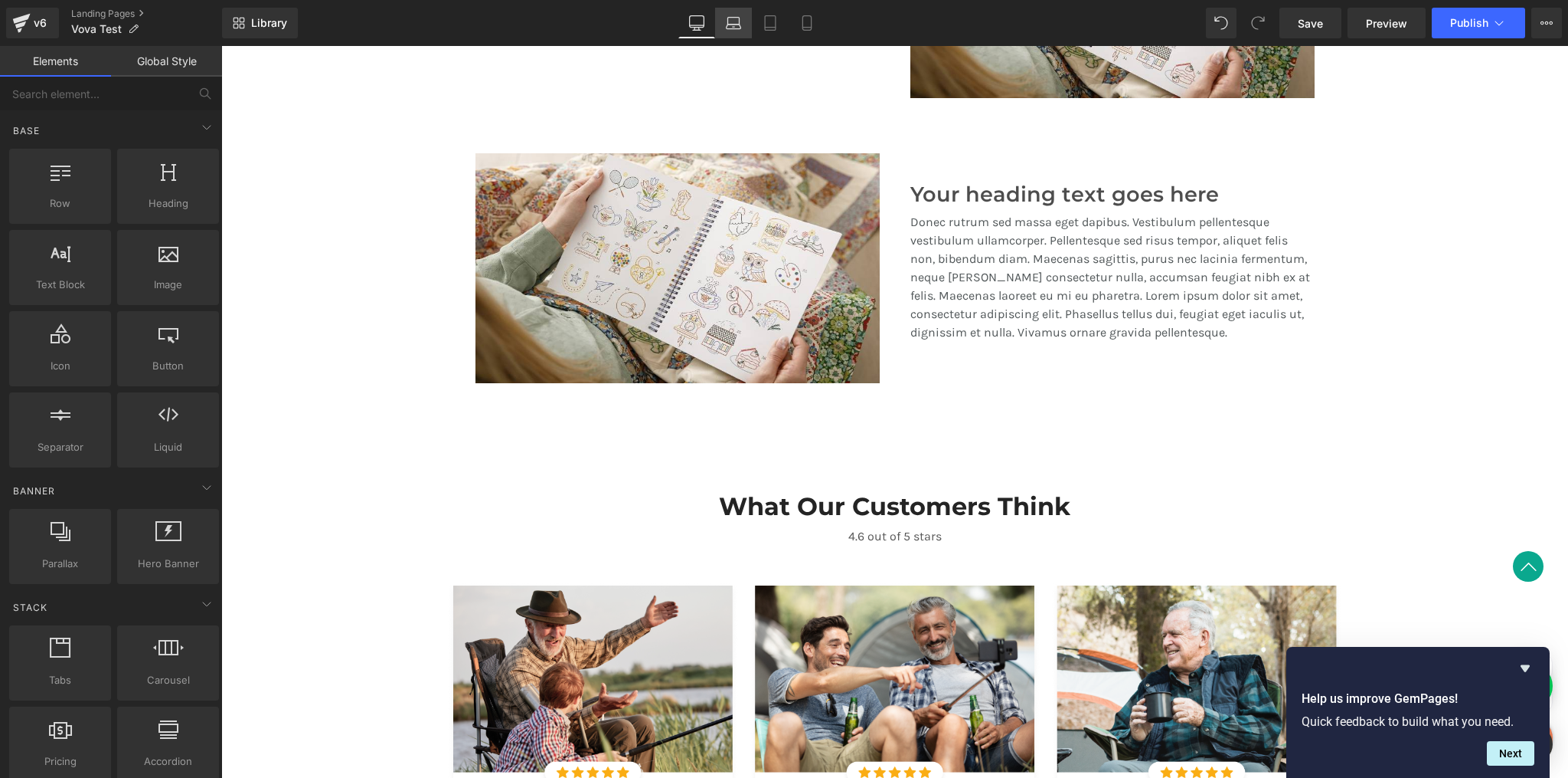
click at [735, 31] on link "Laptop" at bounding box center [733, 23] width 37 height 31
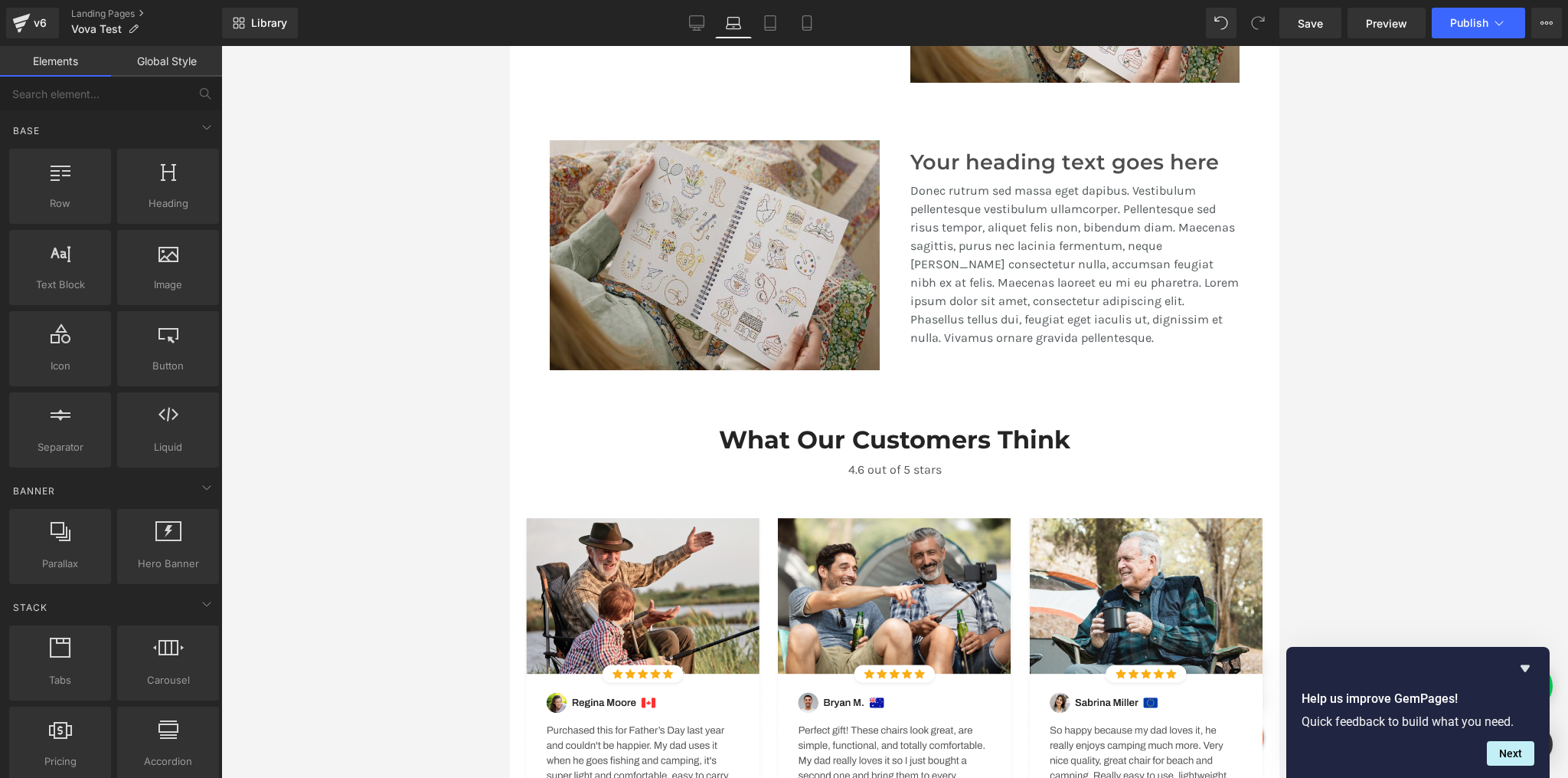
scroll to position [1290, 0]
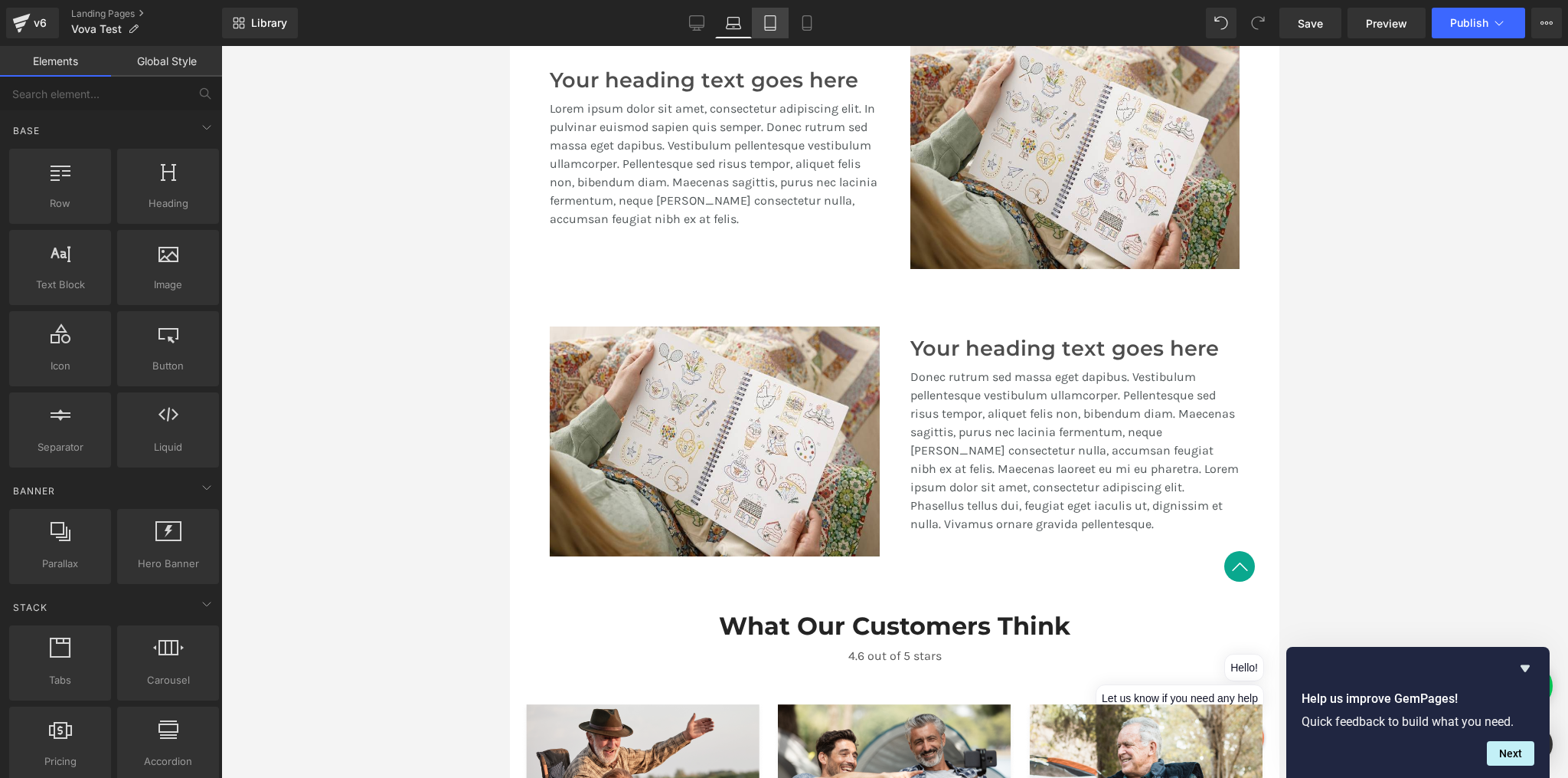
click at [776, 26] on icon at bounding box center [770, 24] width 11 height 15
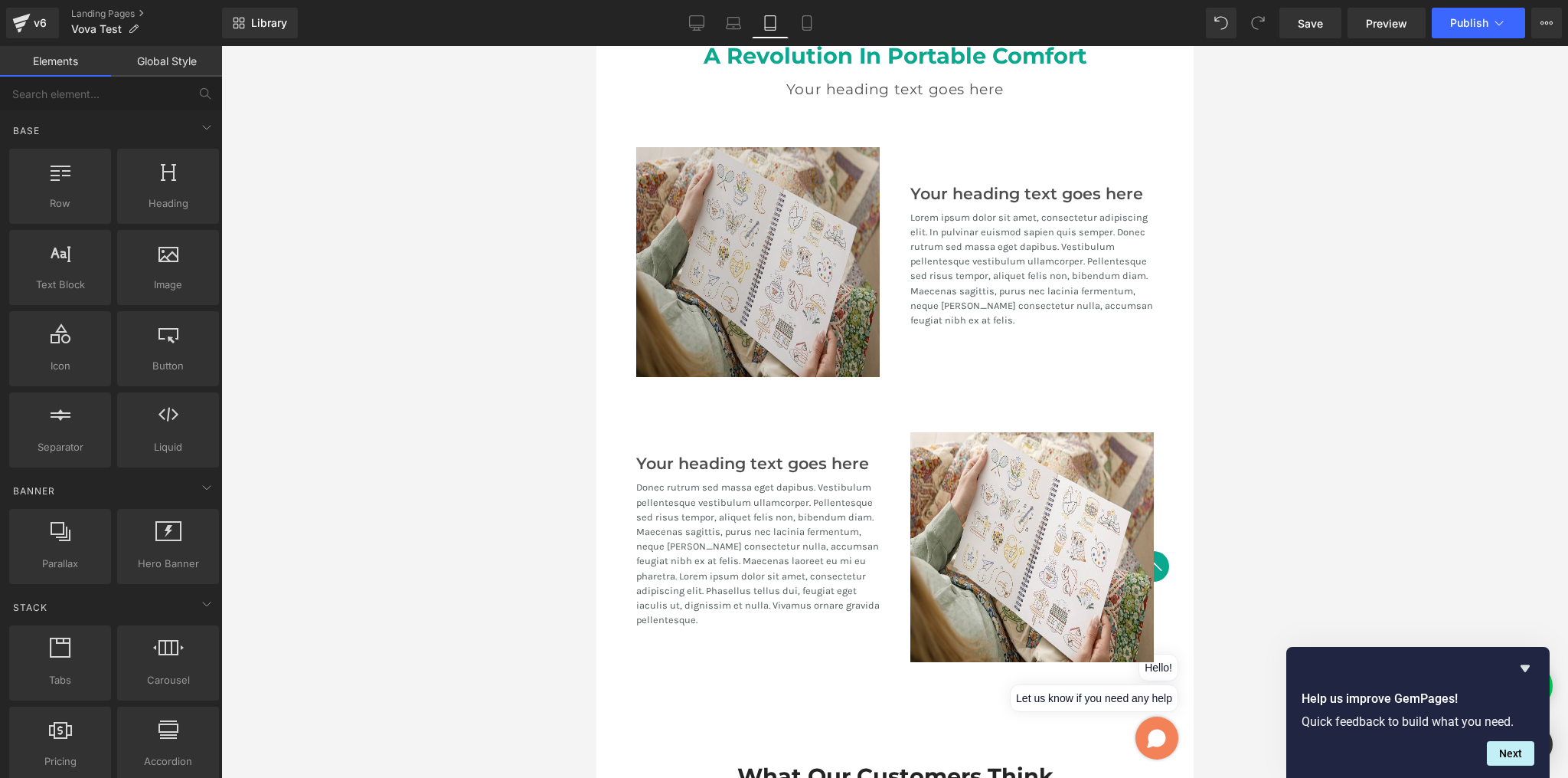
scroll to position [1713, 0]
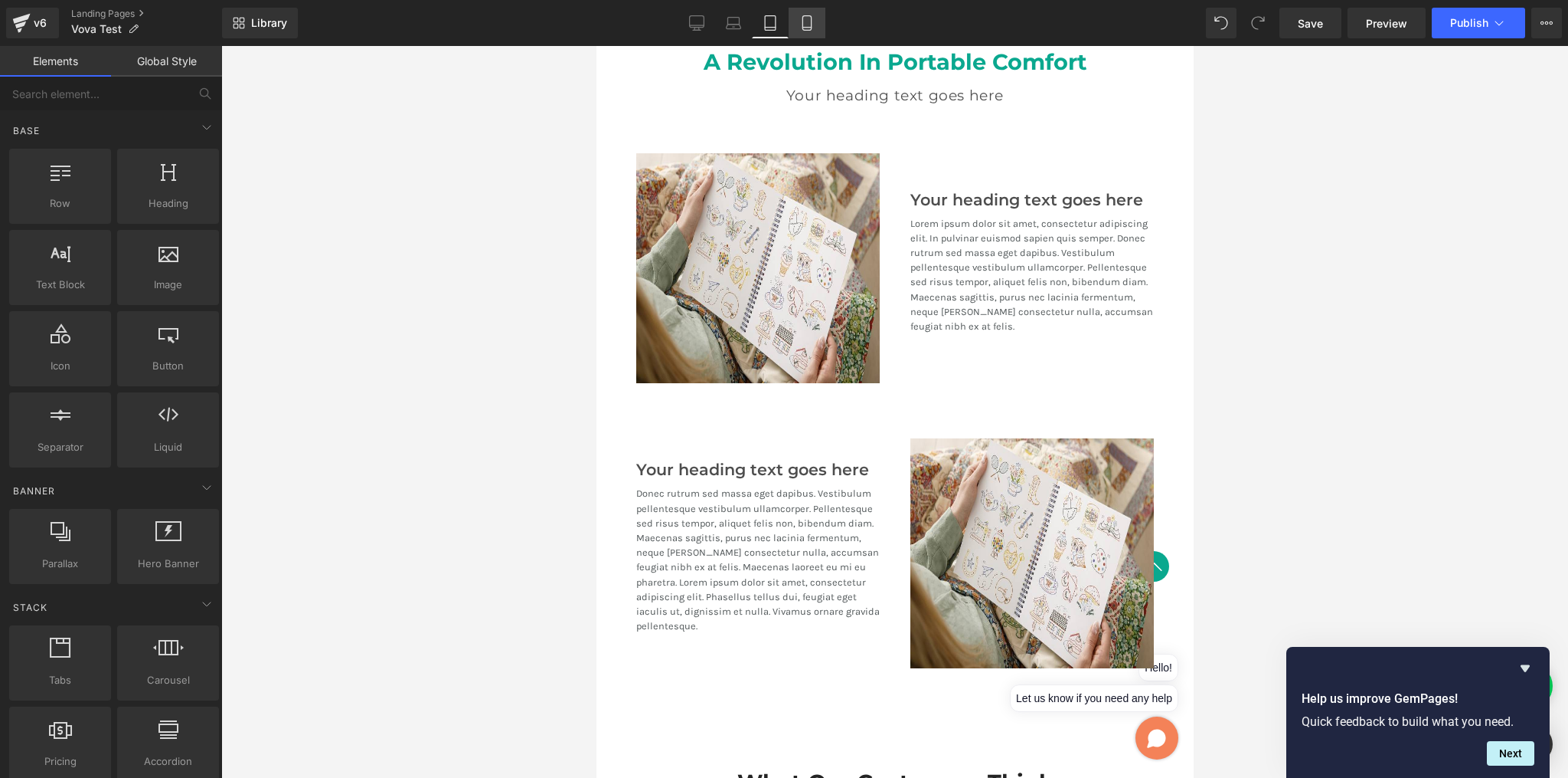
click at [808, 25] on icon at bounding box center [807, 23] width 15 height 15
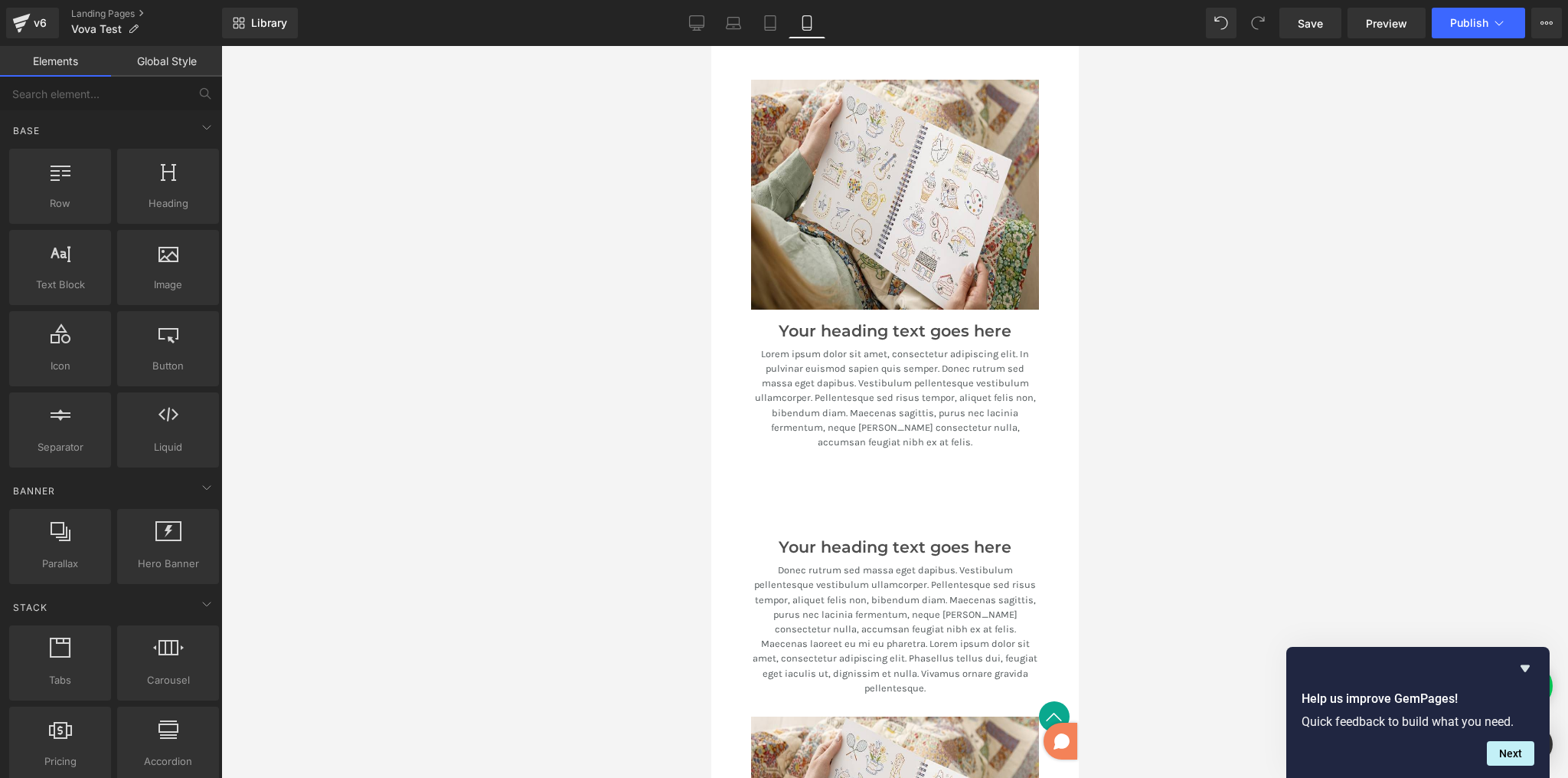
scroll to position [2490, 0]
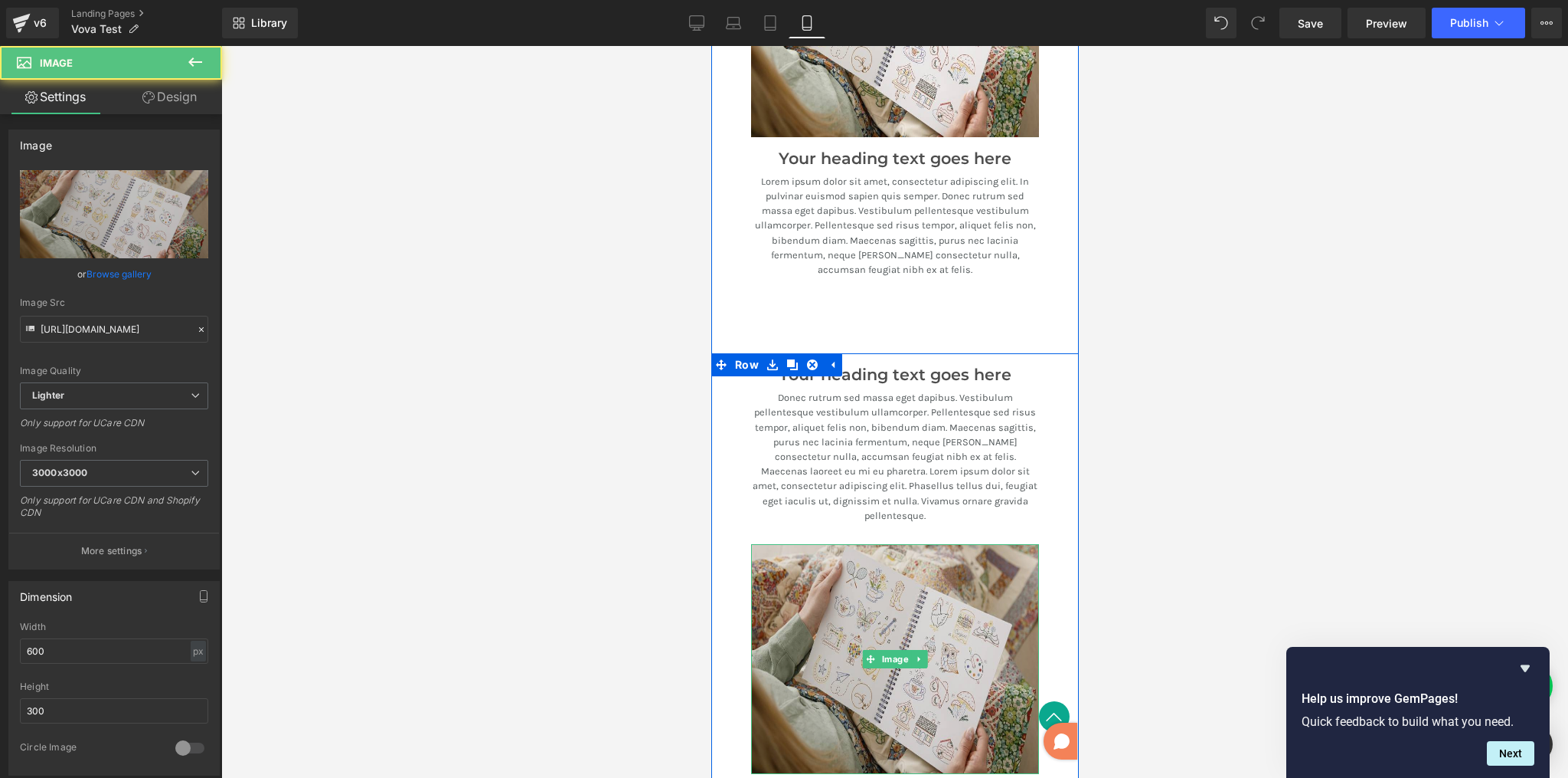
click at [865, 544] on img at bounding box center [894, 659] width 288 height 230
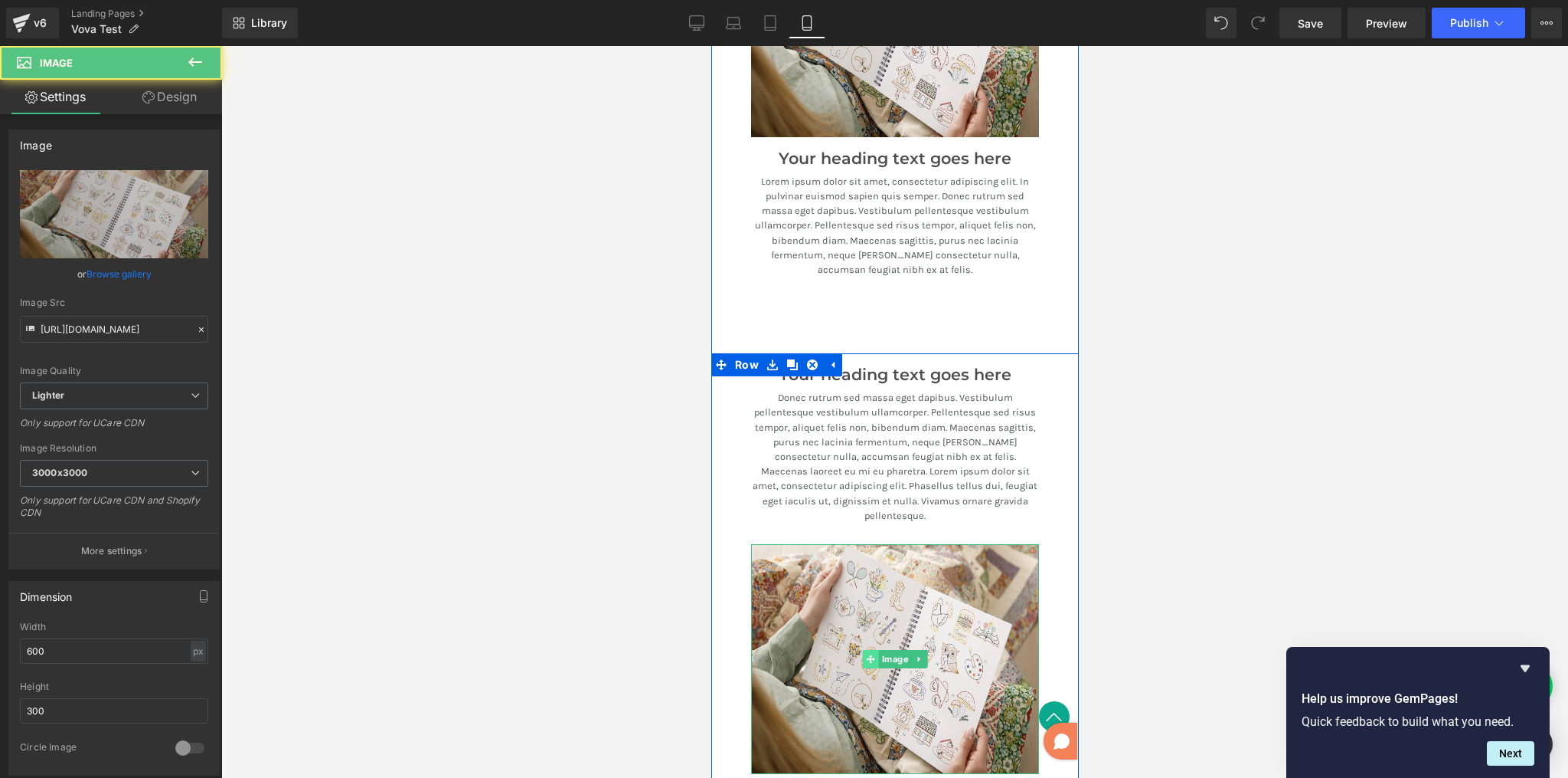
click at [866, 655] on icon at bounding box center [870, 659] width 8 height 9
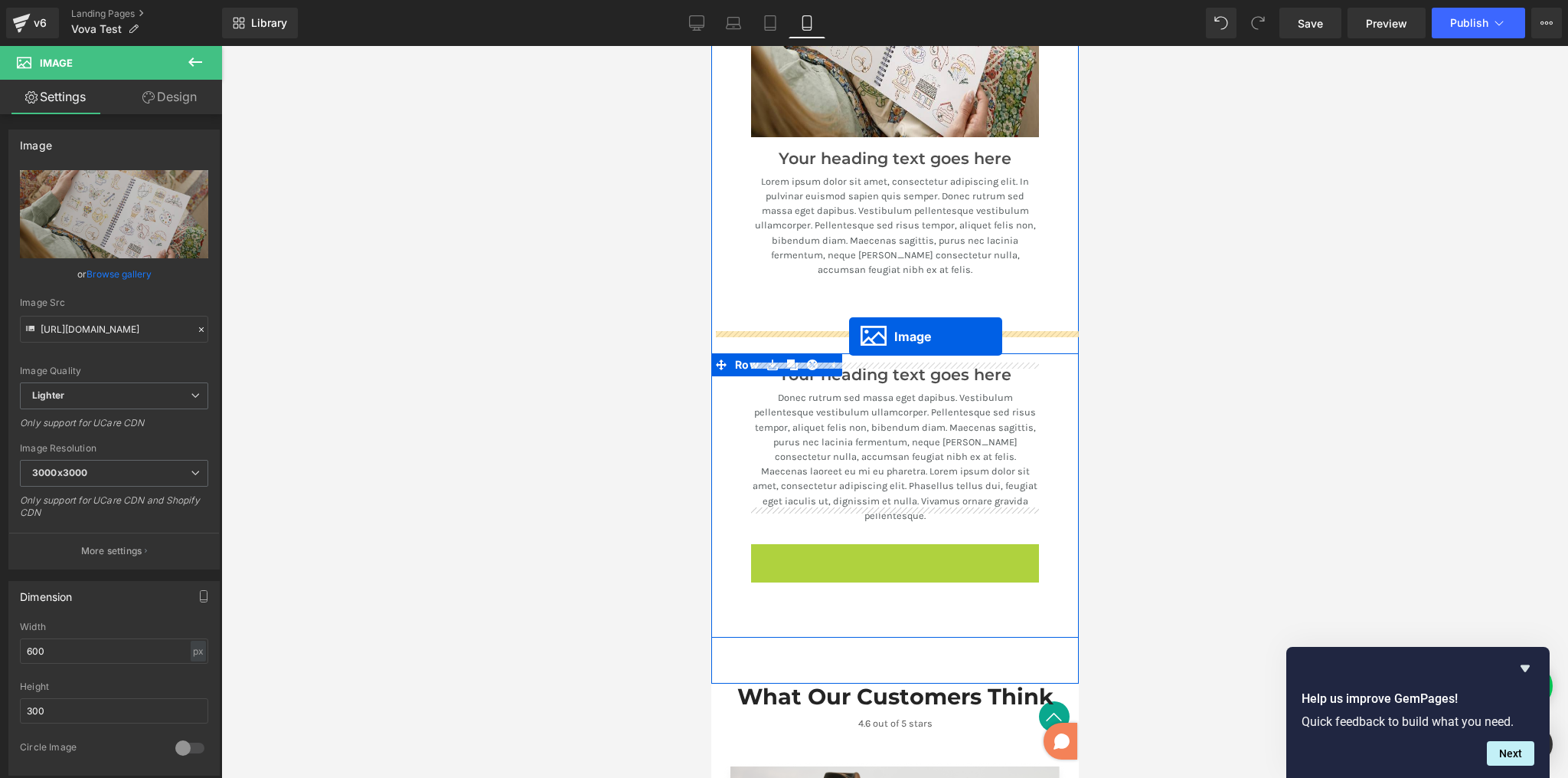
drag, startPoint x: 862, startPoint y: 623, endPoint x: 849, endPoint y: 337, distance: 286.3
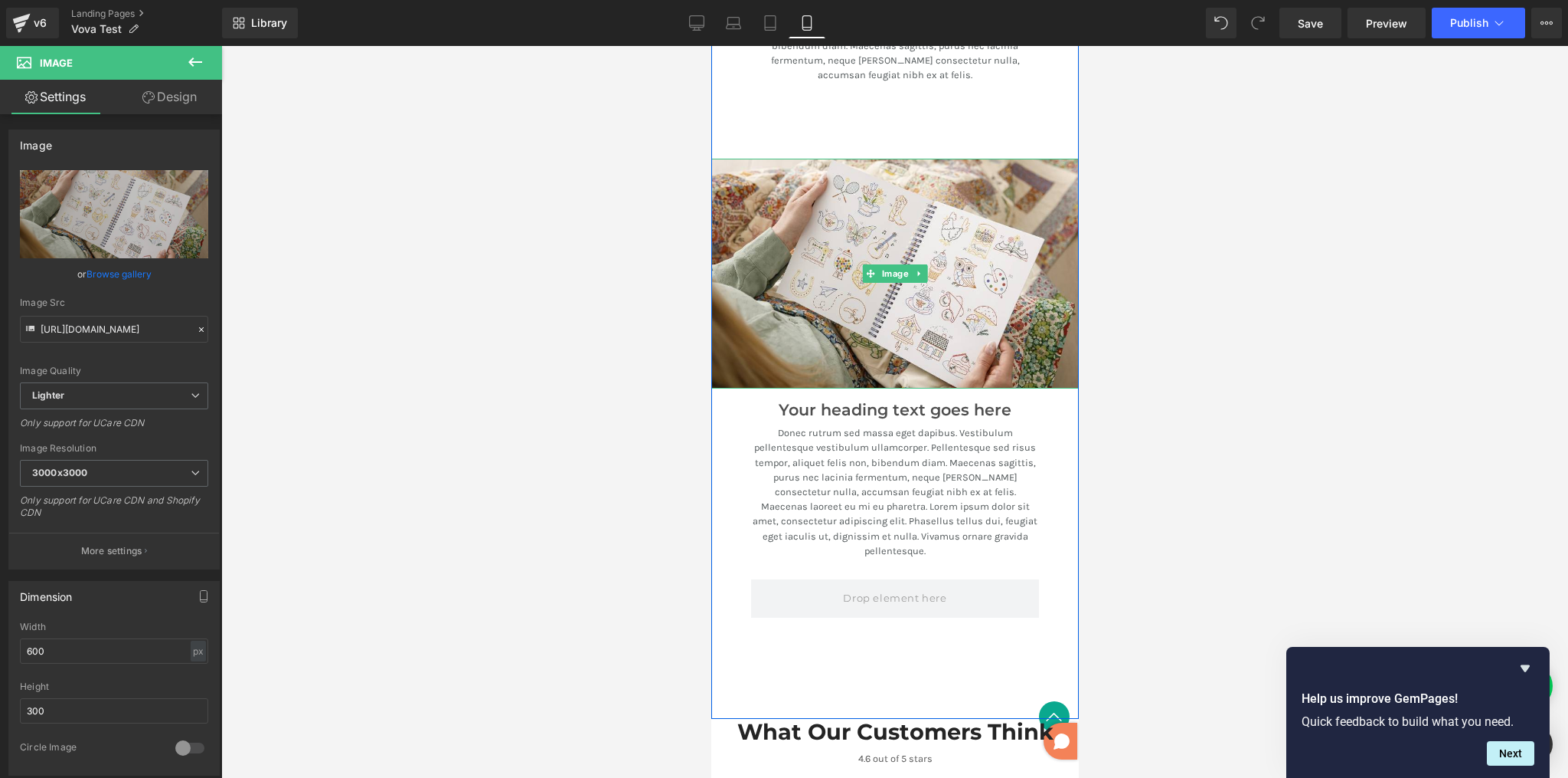
scroll to position [2695, 0]
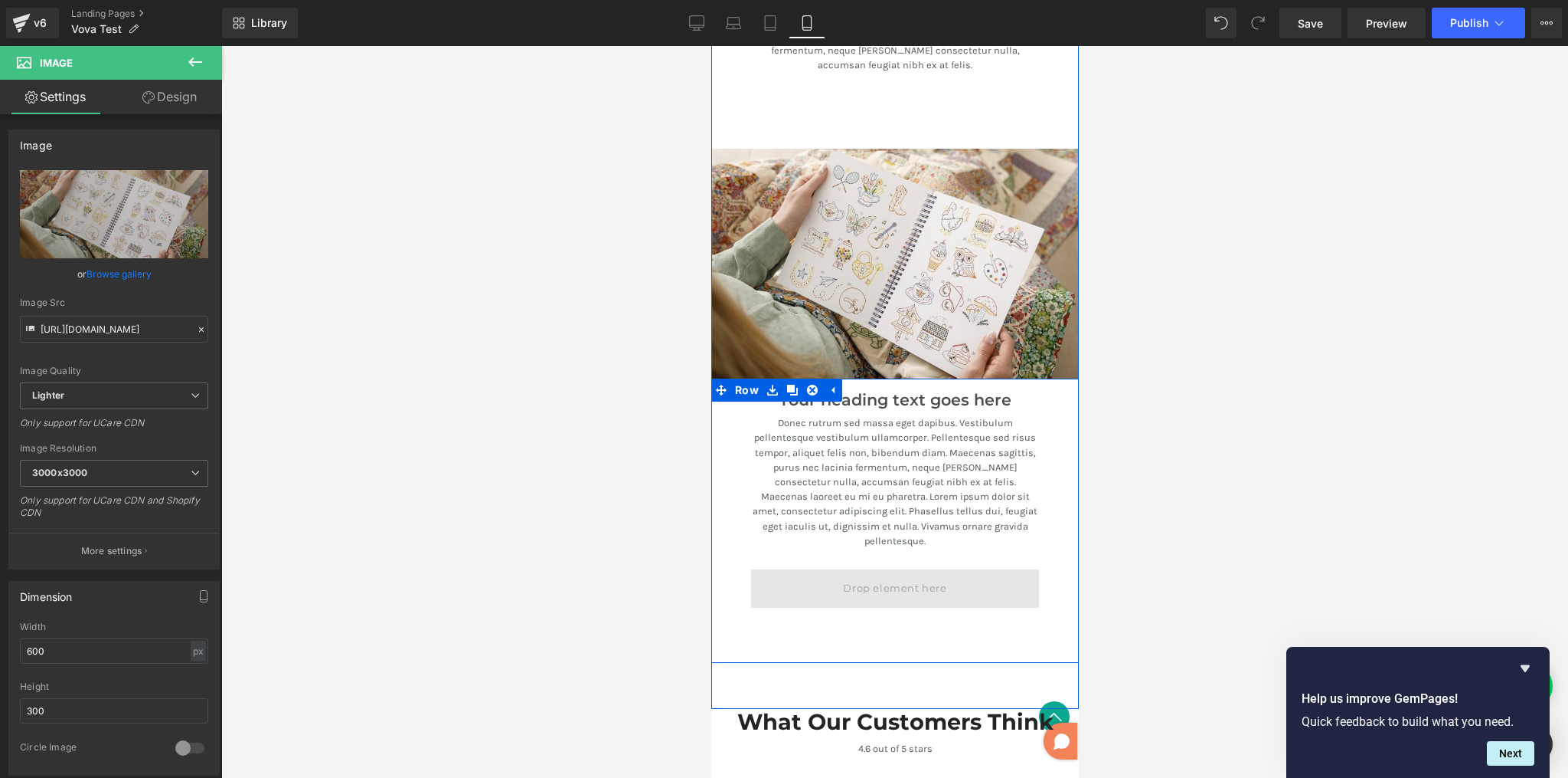
click at [856, 577] on span at bounding box center [894, 589] width 114 height 23
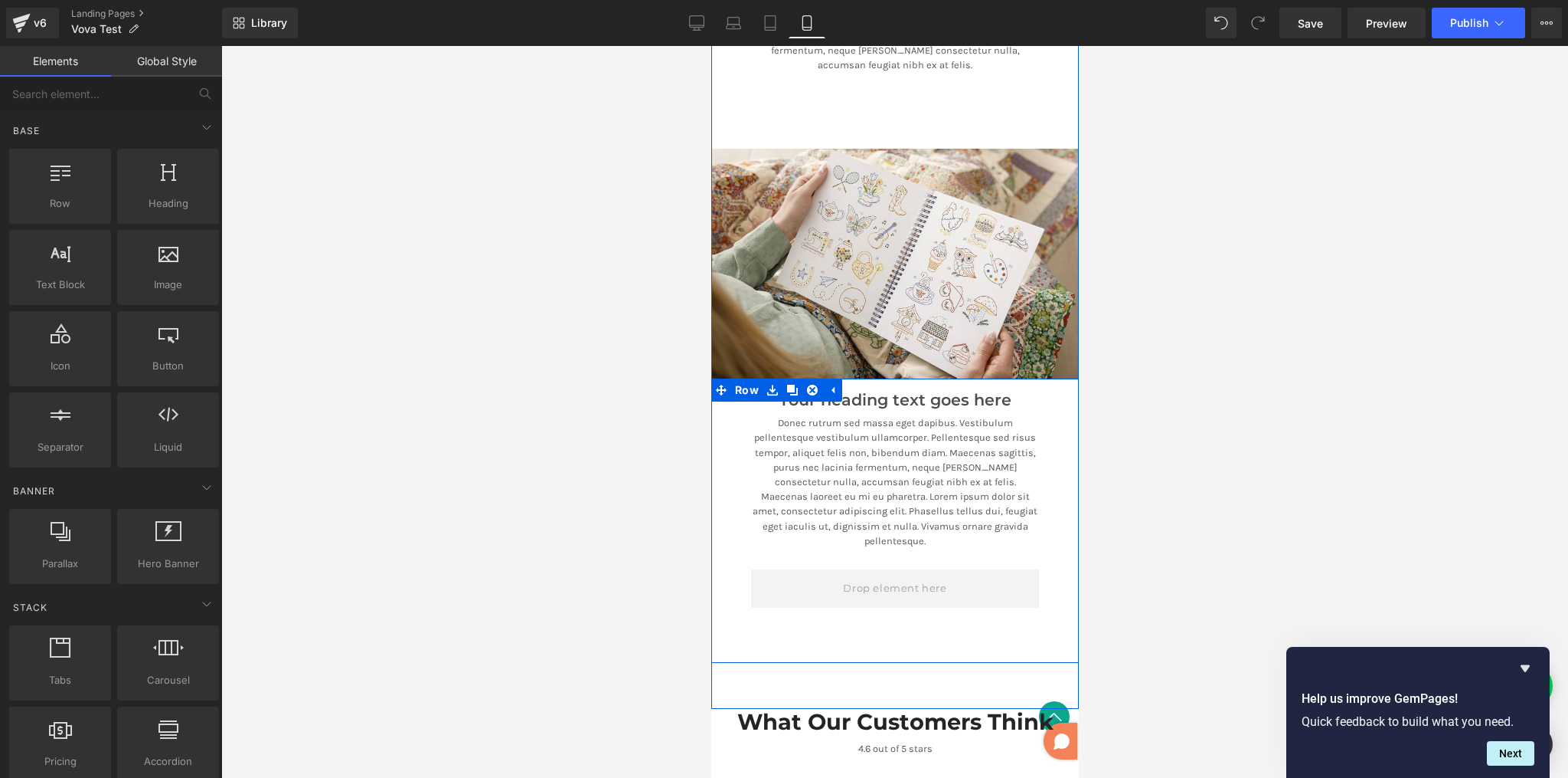
click at [966, 386] on link at bounding box center [974, 395] width 16 height 19
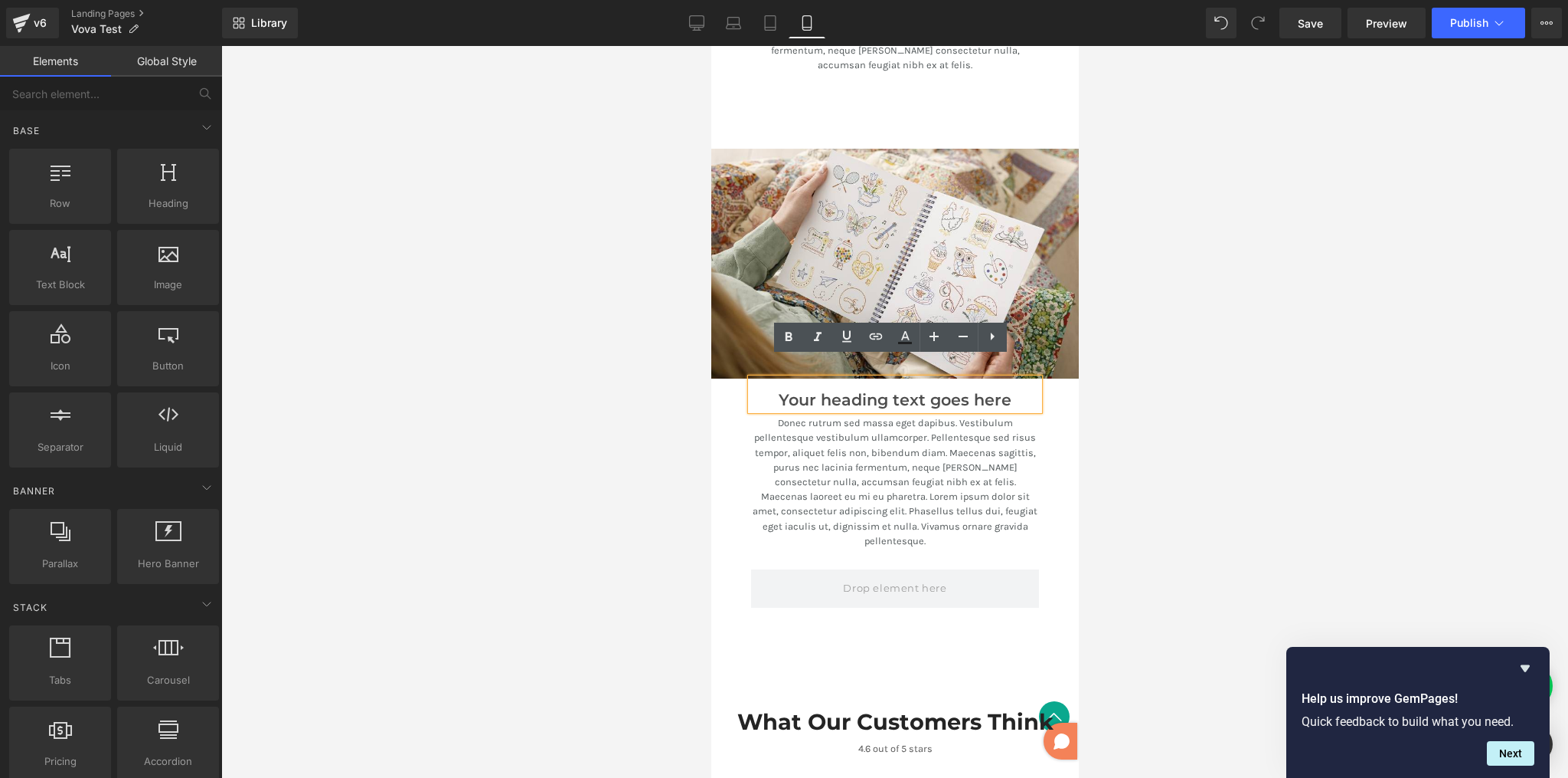
click at [1049, 398] on div "Your heading text goes here Heading Donec rutrum sed massa eget dapibus. Vestib…" at bounding box center [894, 473] width 319 height 191
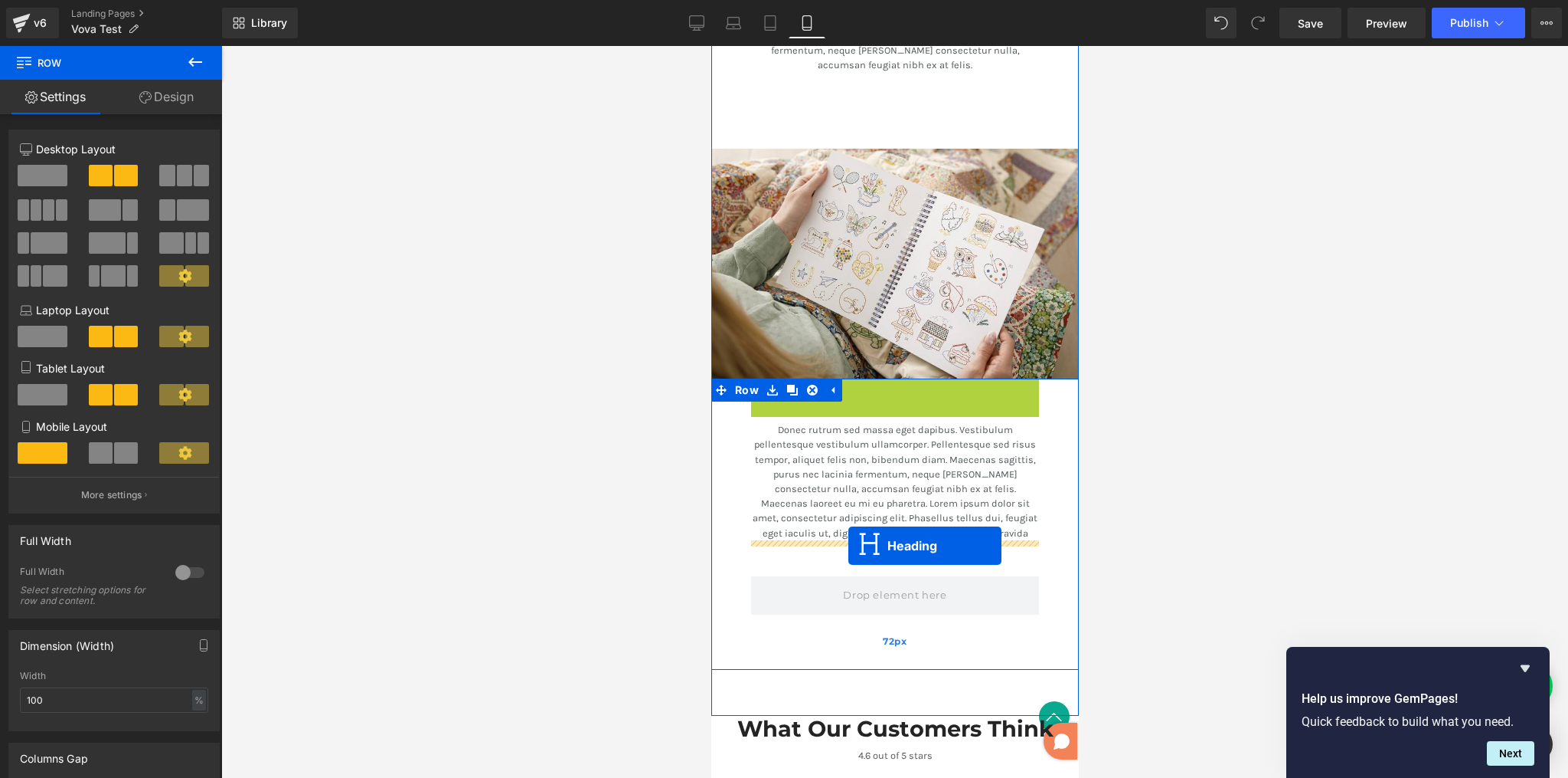
drag, startPoint x: 852, startPoint y: 372, endPoint x: 845, endPoint y: 542, distance: 170.1
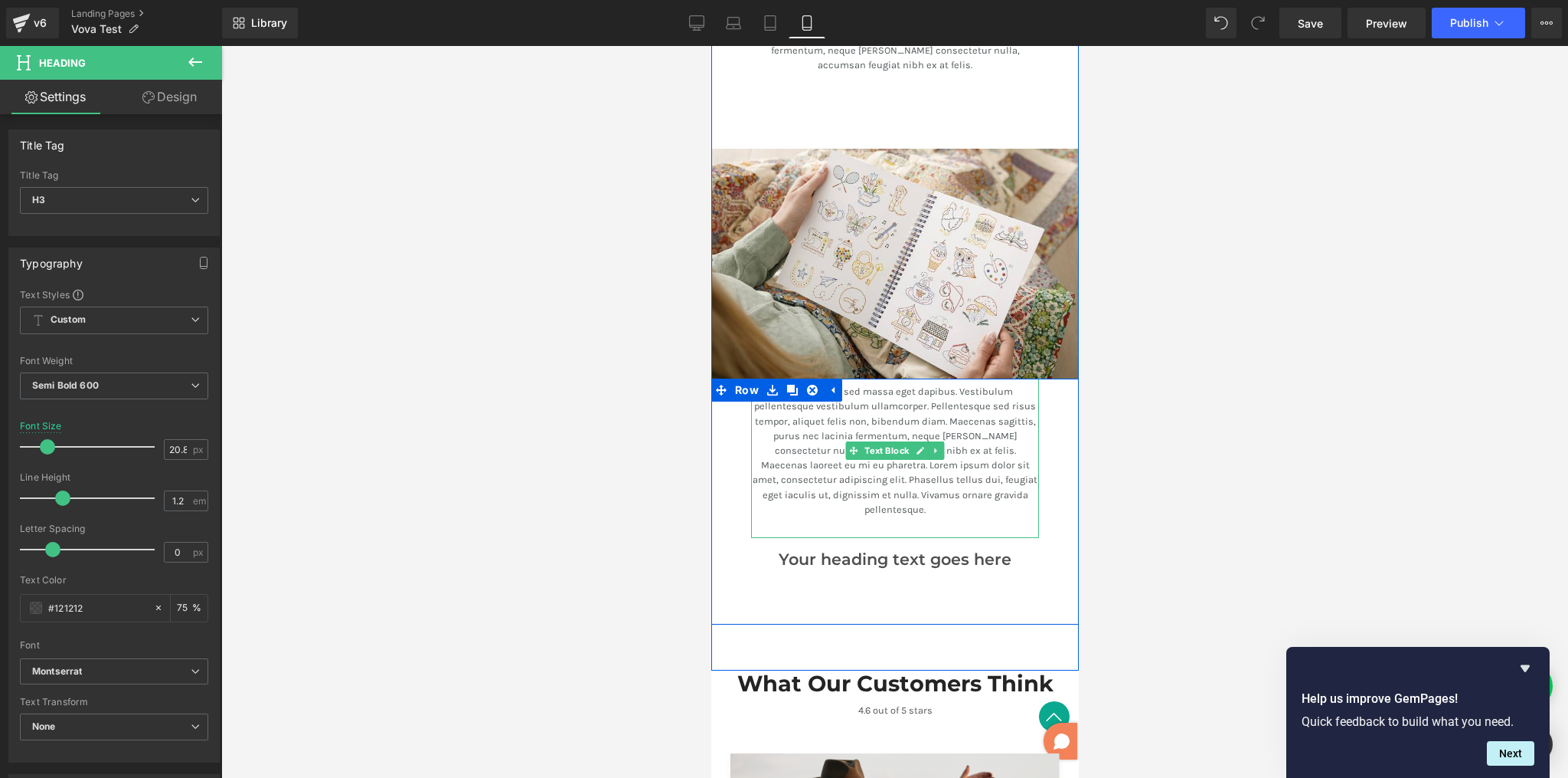
click at [881, 384] on p "Donec rutrum sed massa eget dapibus. Vestibulum pellentesque vestibulum ullamco…" at bounding box center [894, 450] width 288 height 132
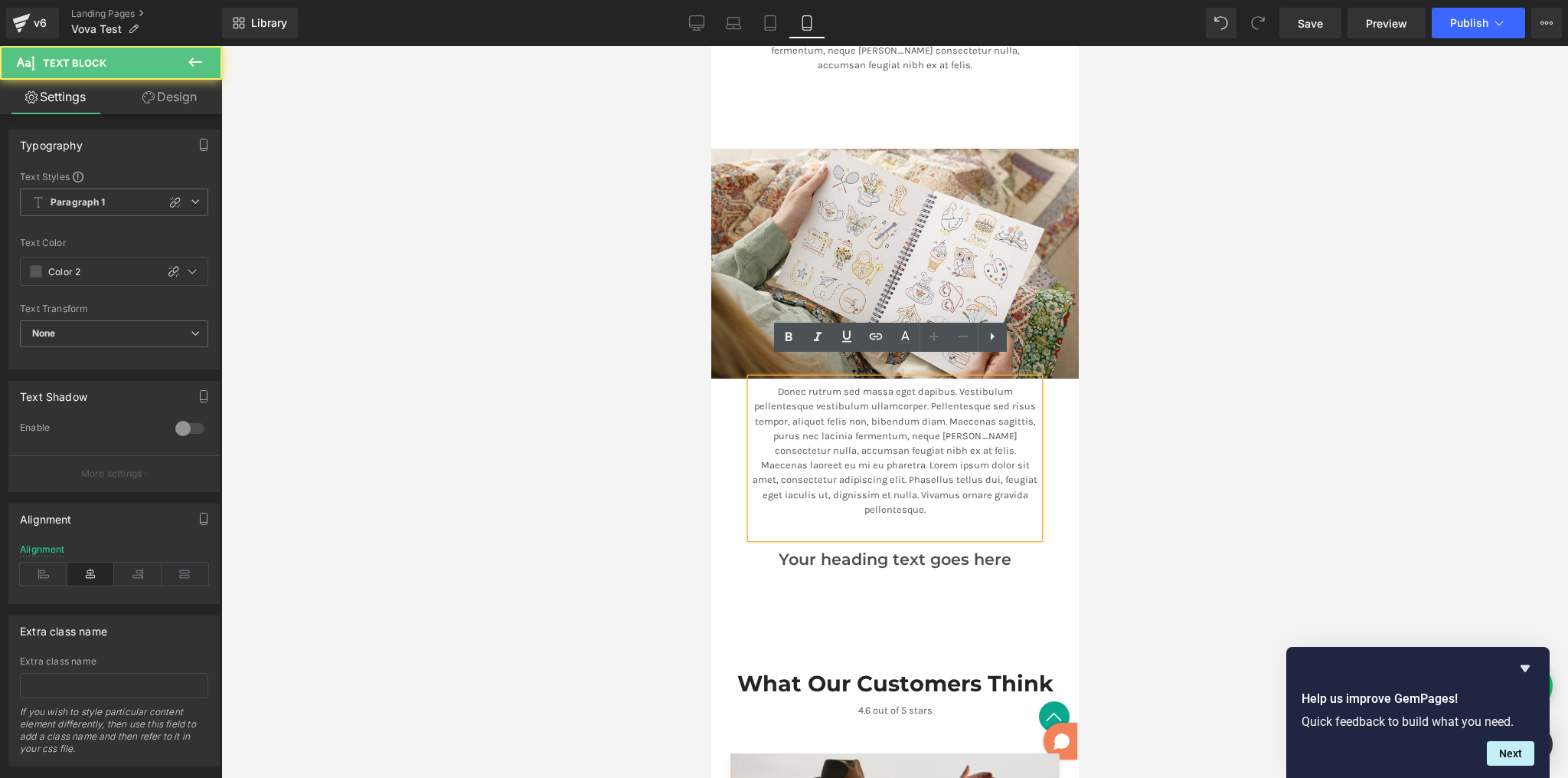
click at [1105, 453] on div at bounding box center [895, 412] width 1347 height 732
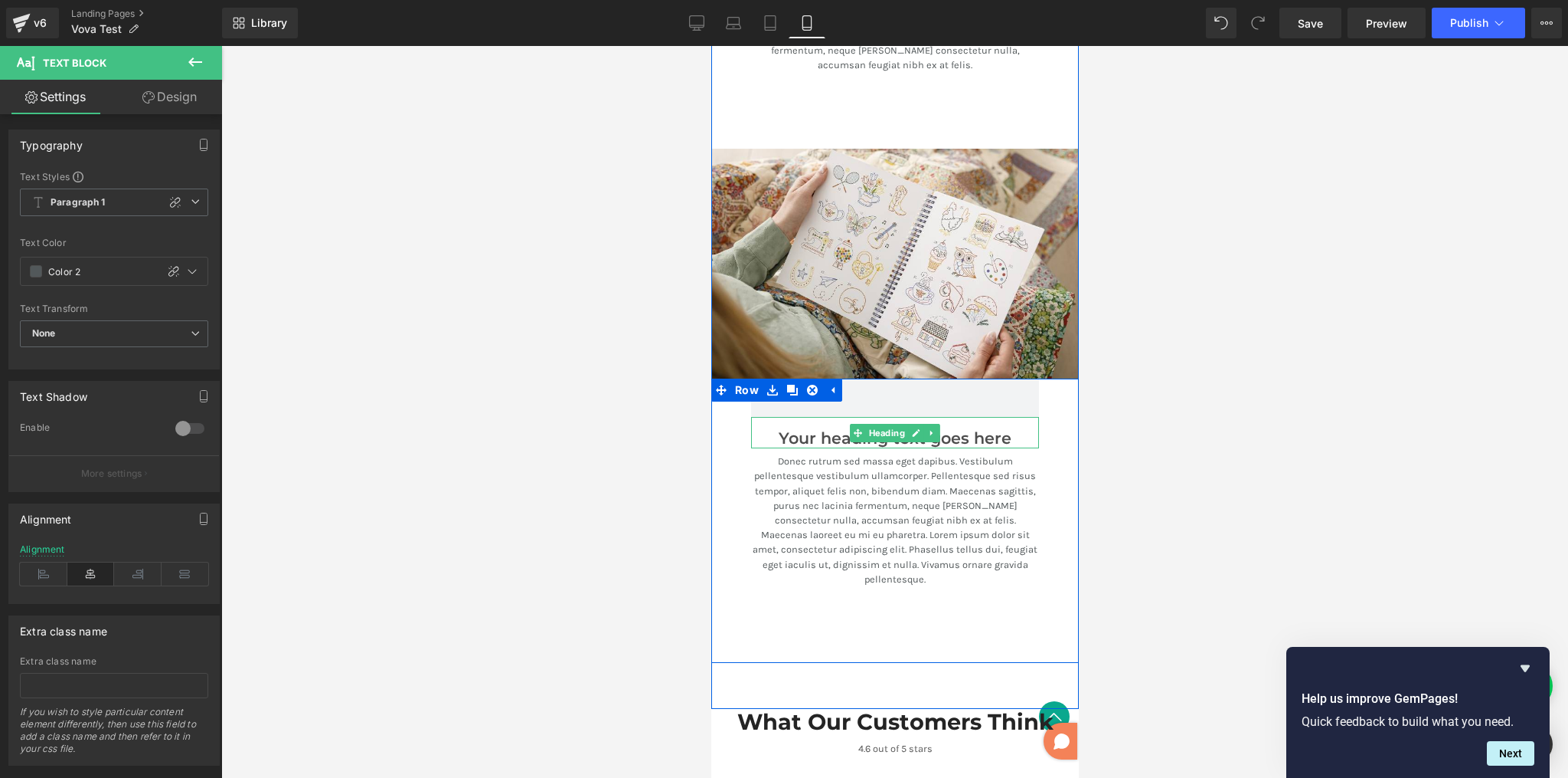
click at [946, 444] on div at bounding box center [894, 446] width 288 height 4
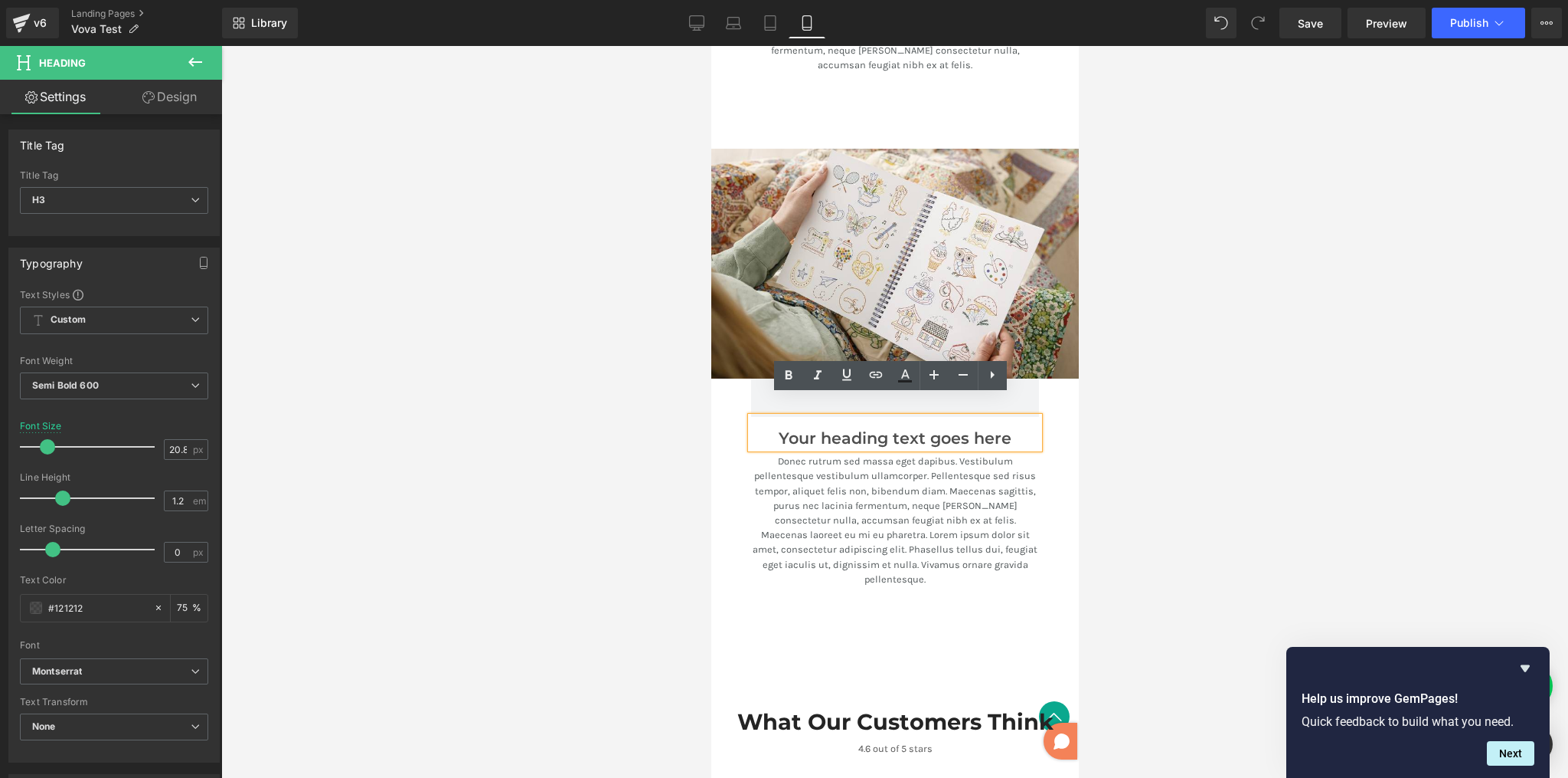
drag, startPoint x: 0, startPoint y: 387, endPoint x: 707, endPoint y: 433, distance: 708.5
click at [707, 433] on div at bounding box center [895, 412] width 1347 height 732
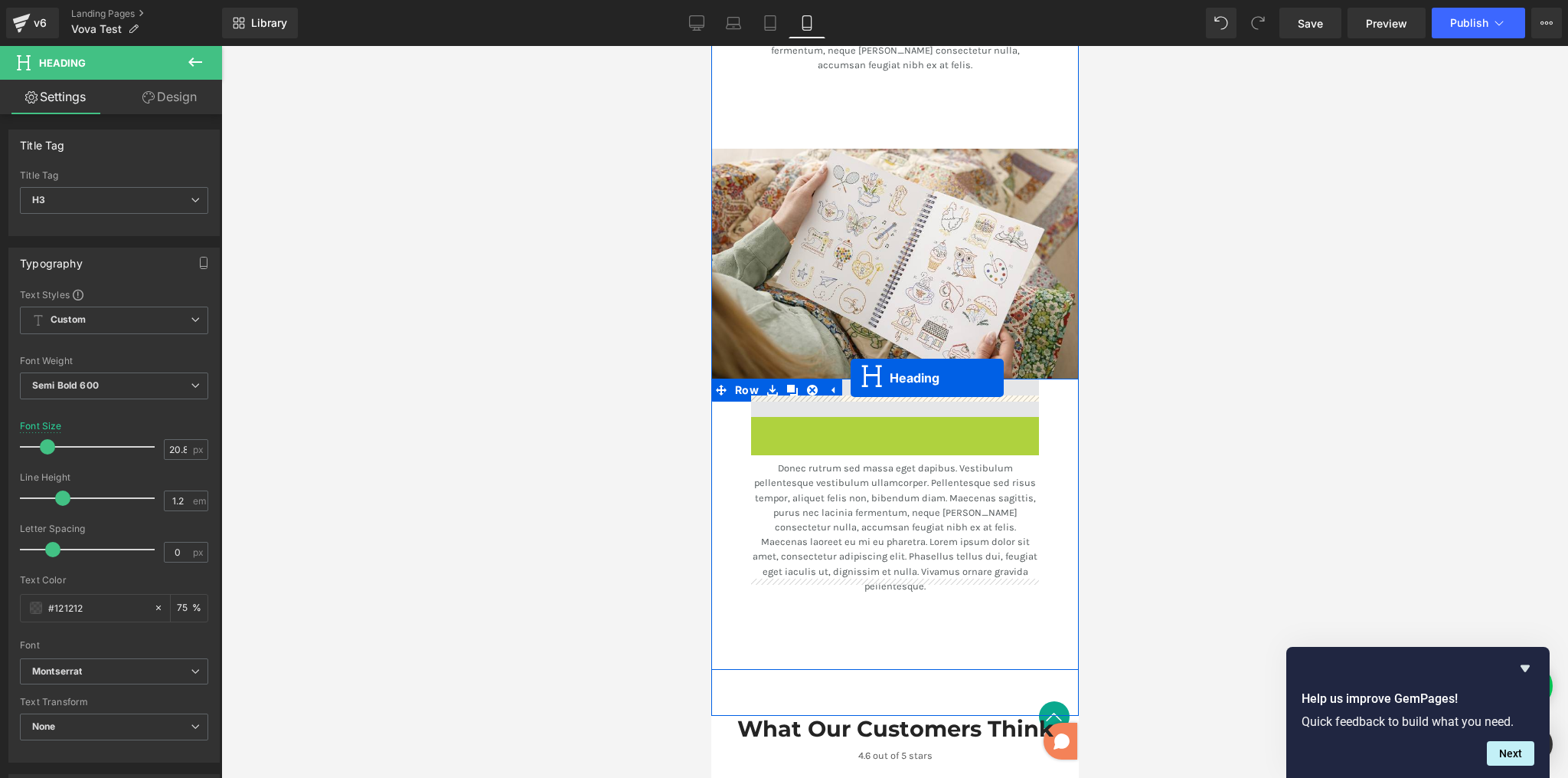
drag, startPoint x: 853, startPoint y: 413, endPoint x: 850, endPoint y: 378, distance: 35.1
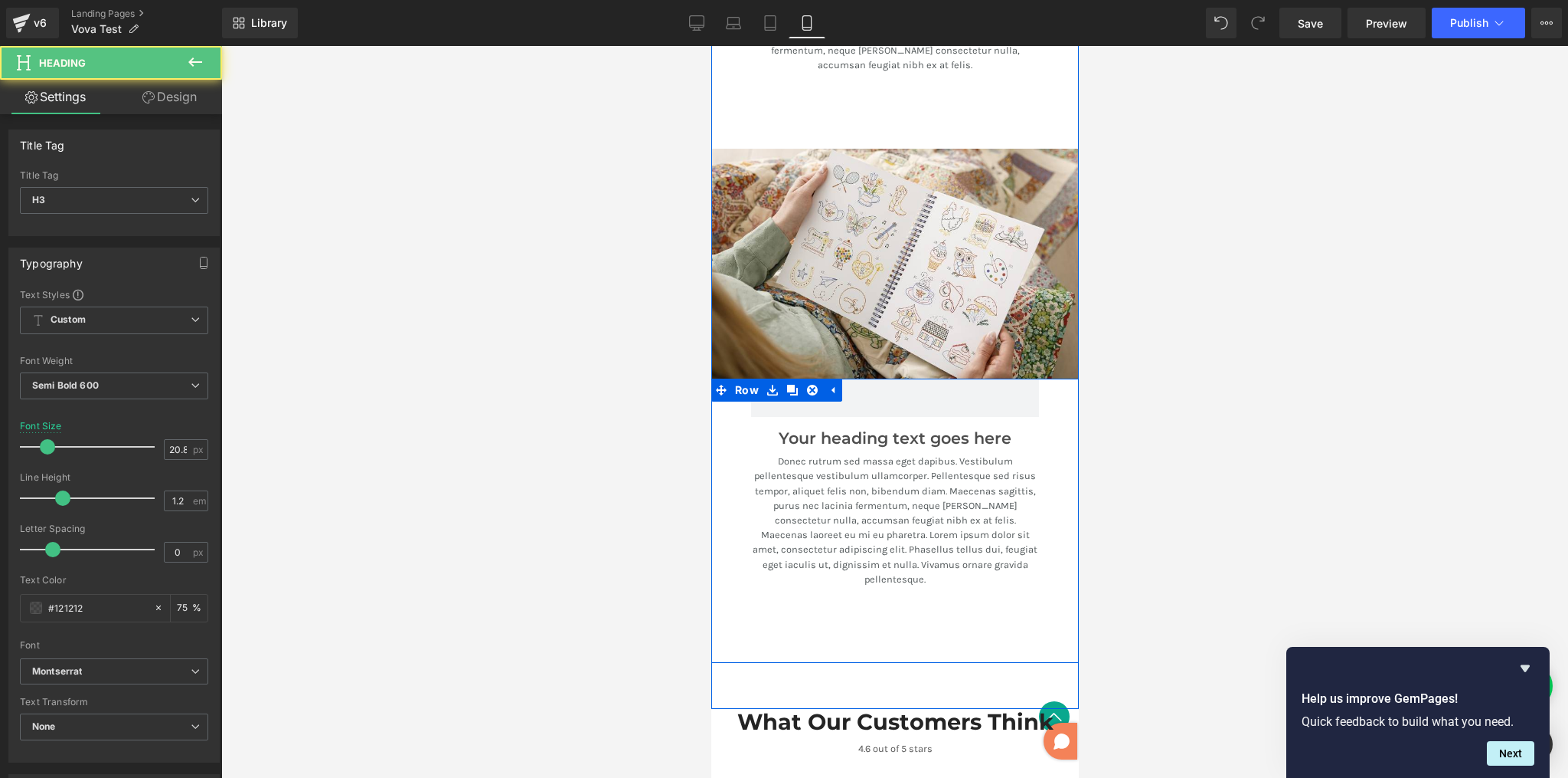
click at [1062, 393] on div "Your heading text goes here Heading Donec rutrum sed massa eget dapibus. Vestib…" at bounding box center [894, 521] width 368 height 284
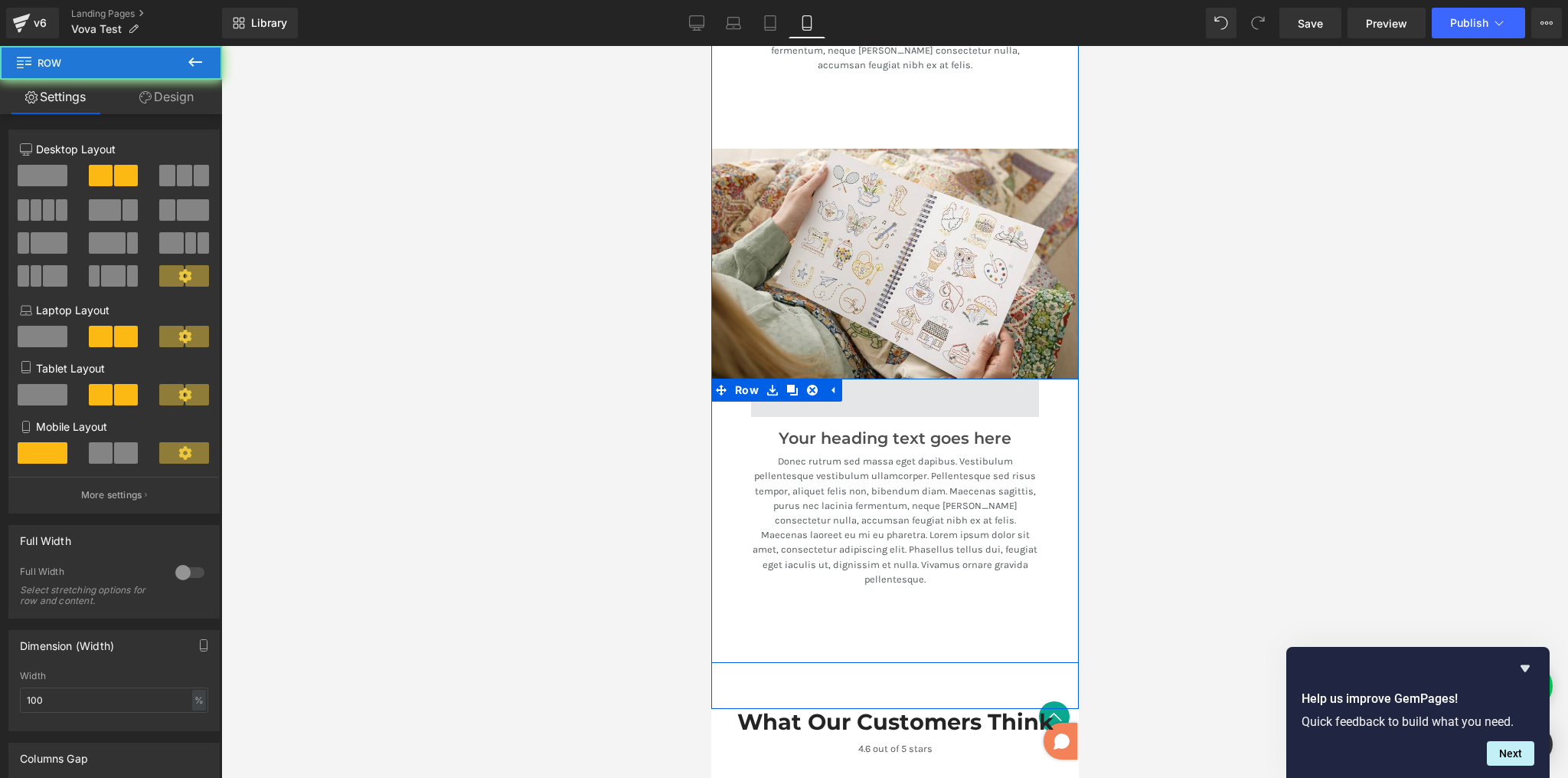
click at [1025, 378] on span at bounding box center [894, 397] width 288 height 38
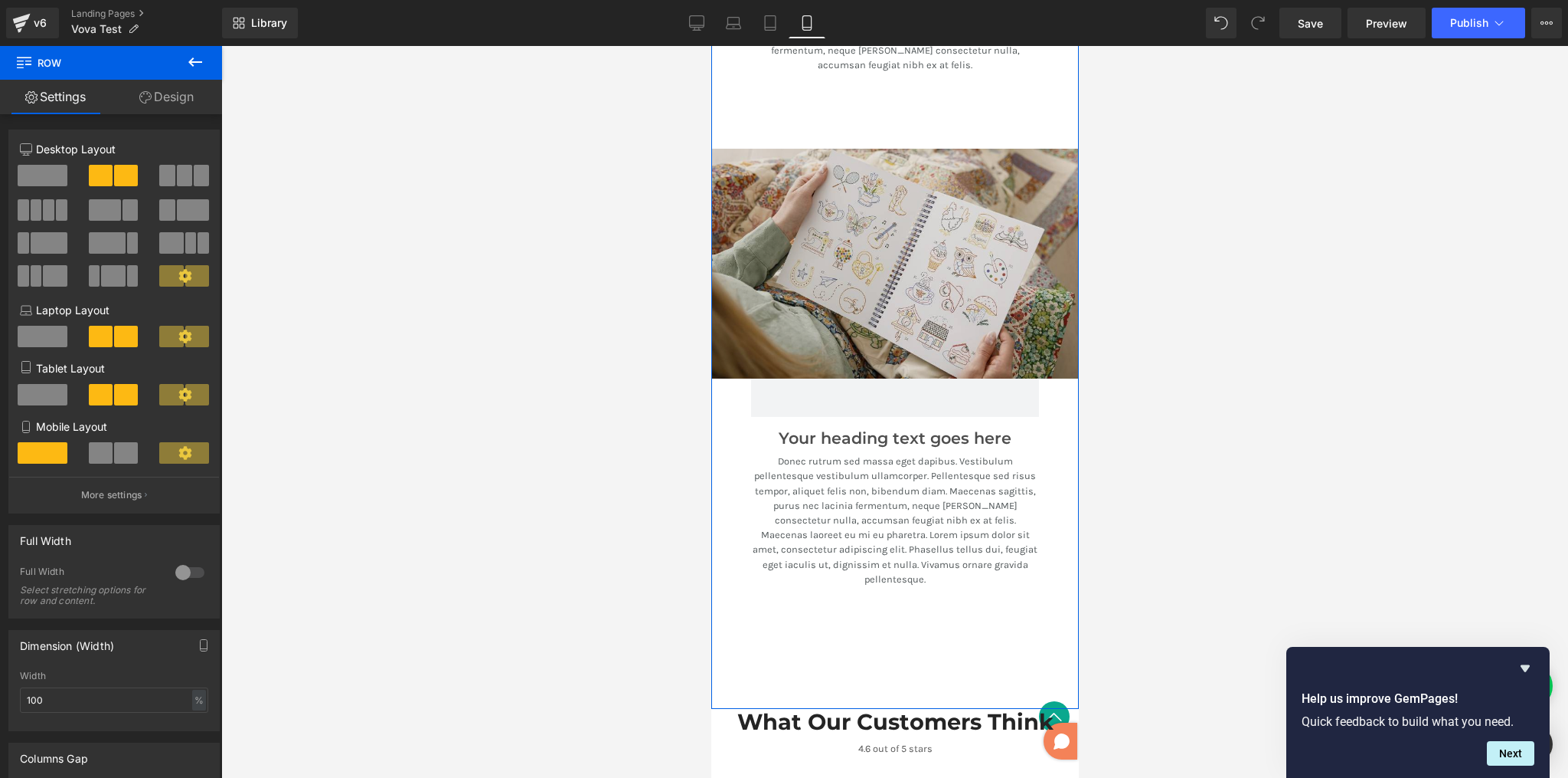
click at [1027, 310] on img at bounding box center [894, 263] width 368 height 230
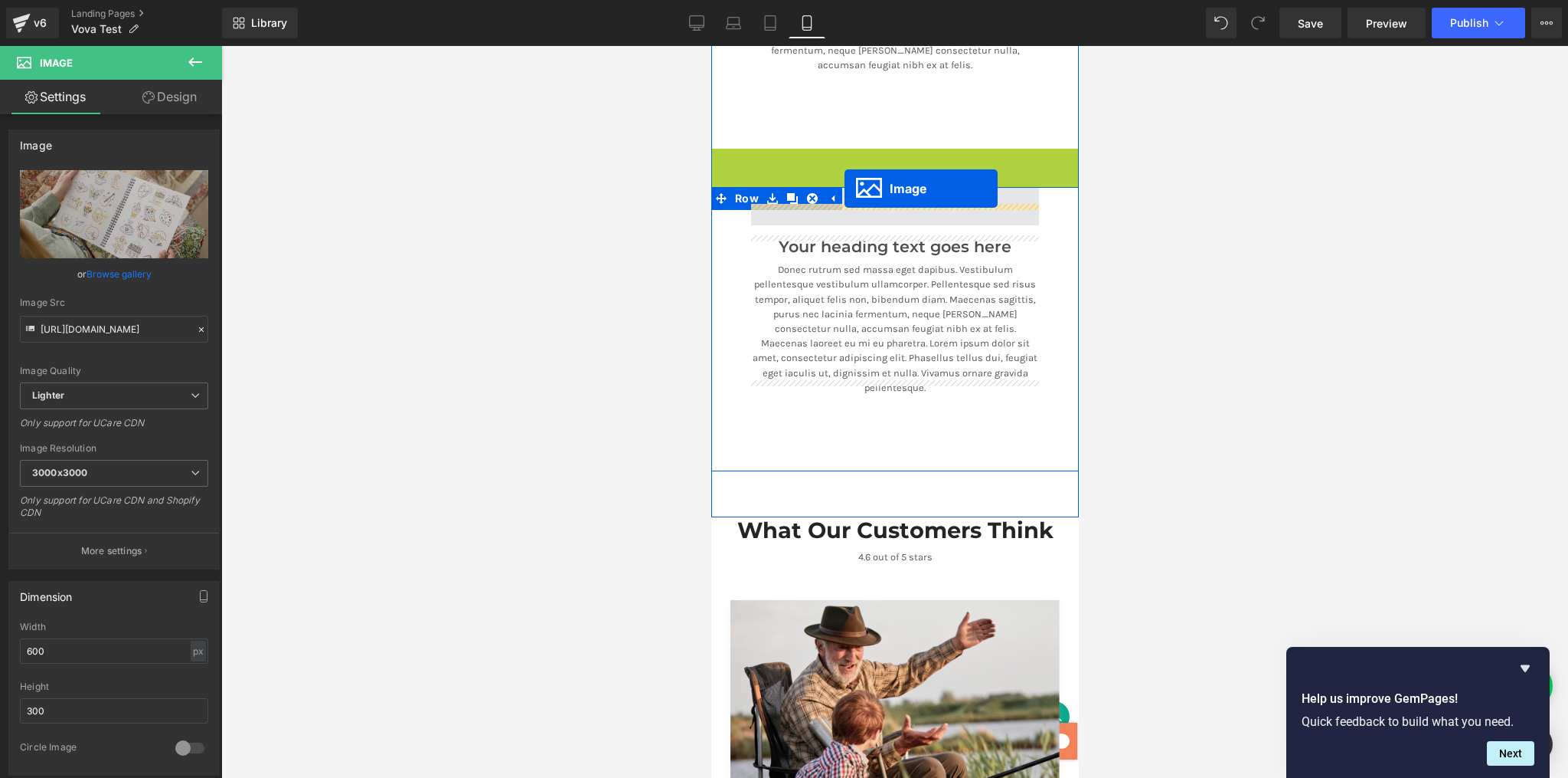
drag, startPoint x: 862, startPoint y: 241, endPoint x: 844, endPoint y: 188, distance: 56.0
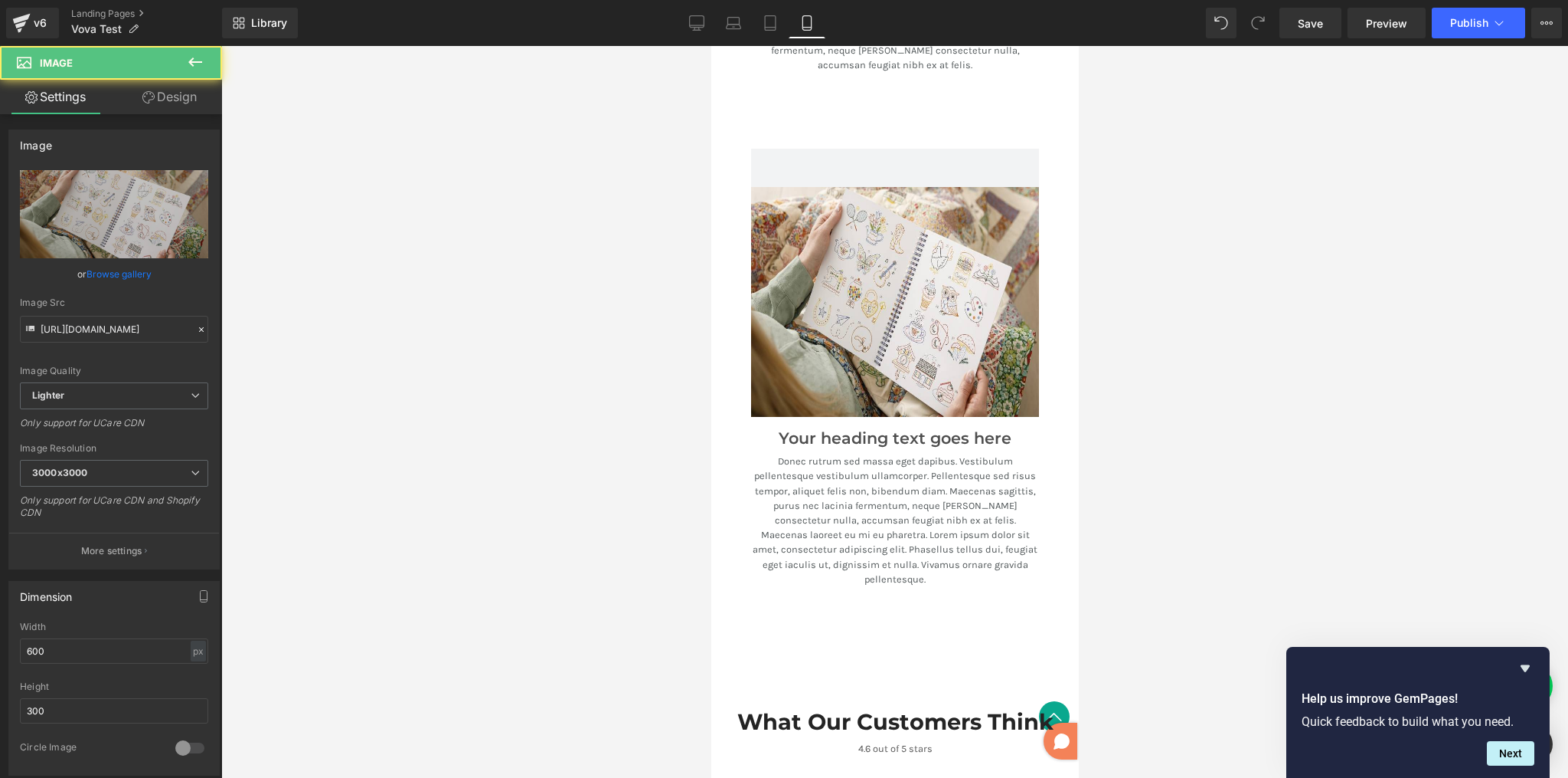
click at [1111, 254] on div at bounding box center [895, 412] width 1347 height 732
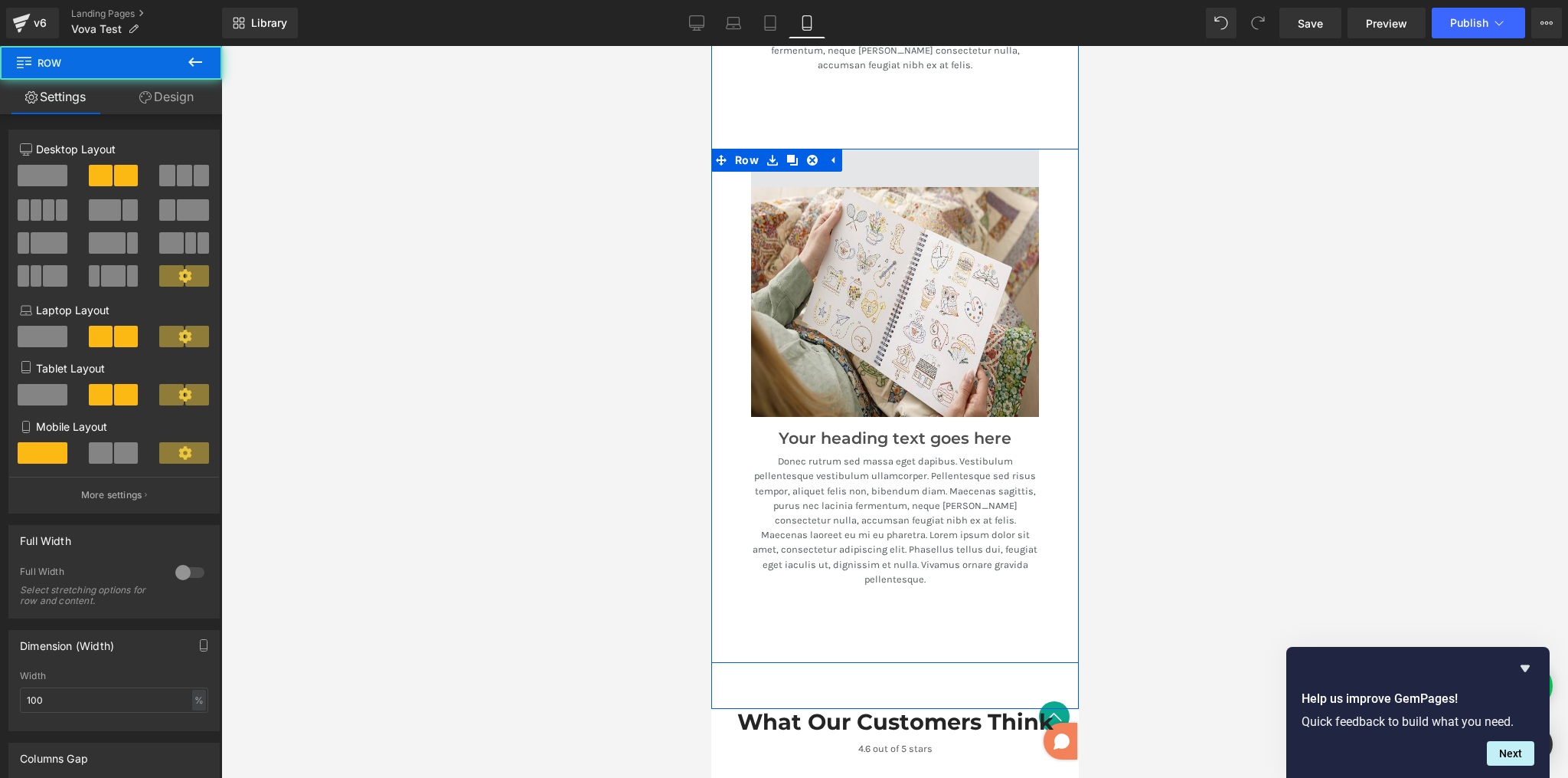
click at [1004, 149] on span at bounding box center [894, 167] width 288 height 38
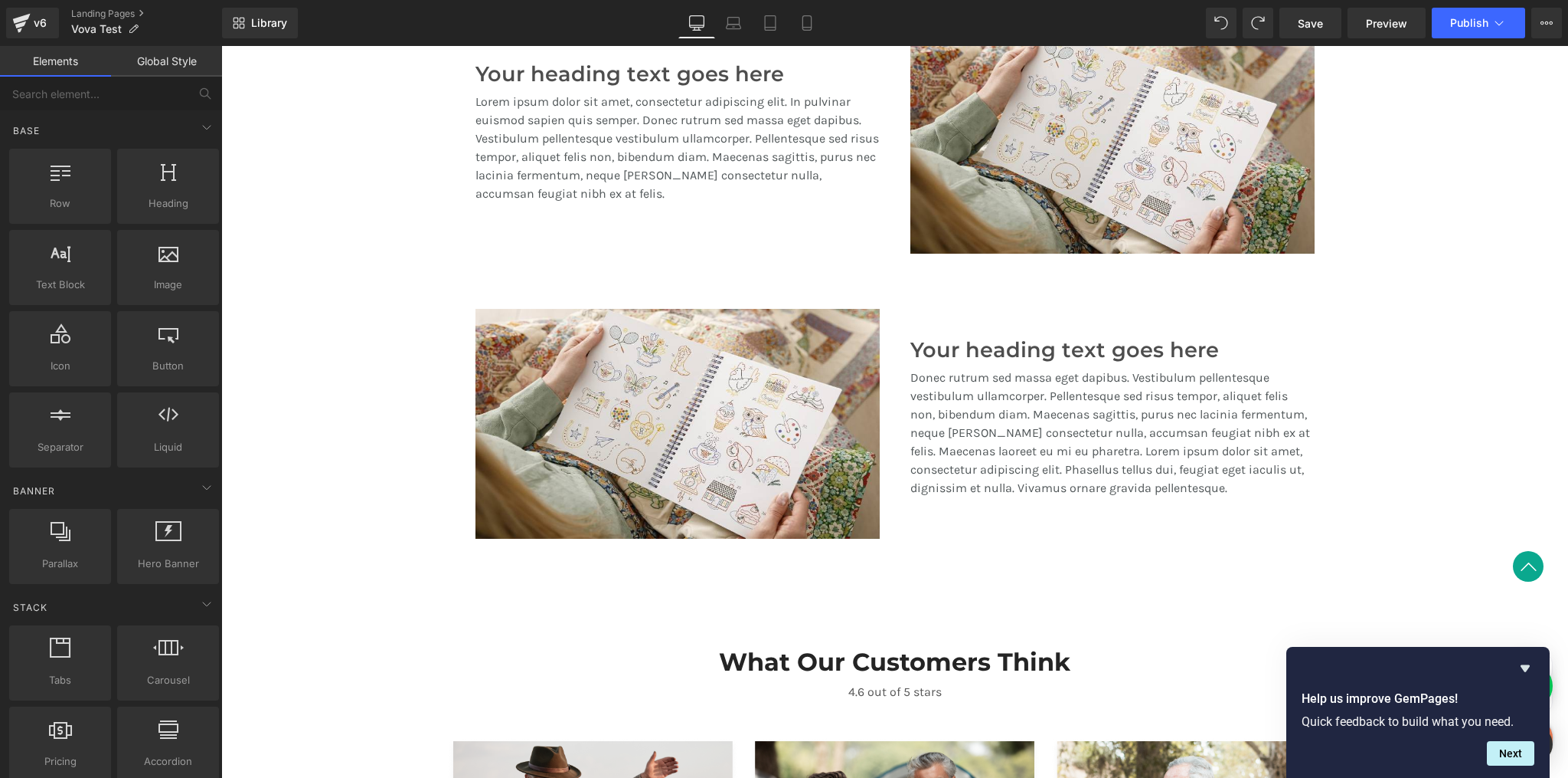
scroll to position [1336, 0]
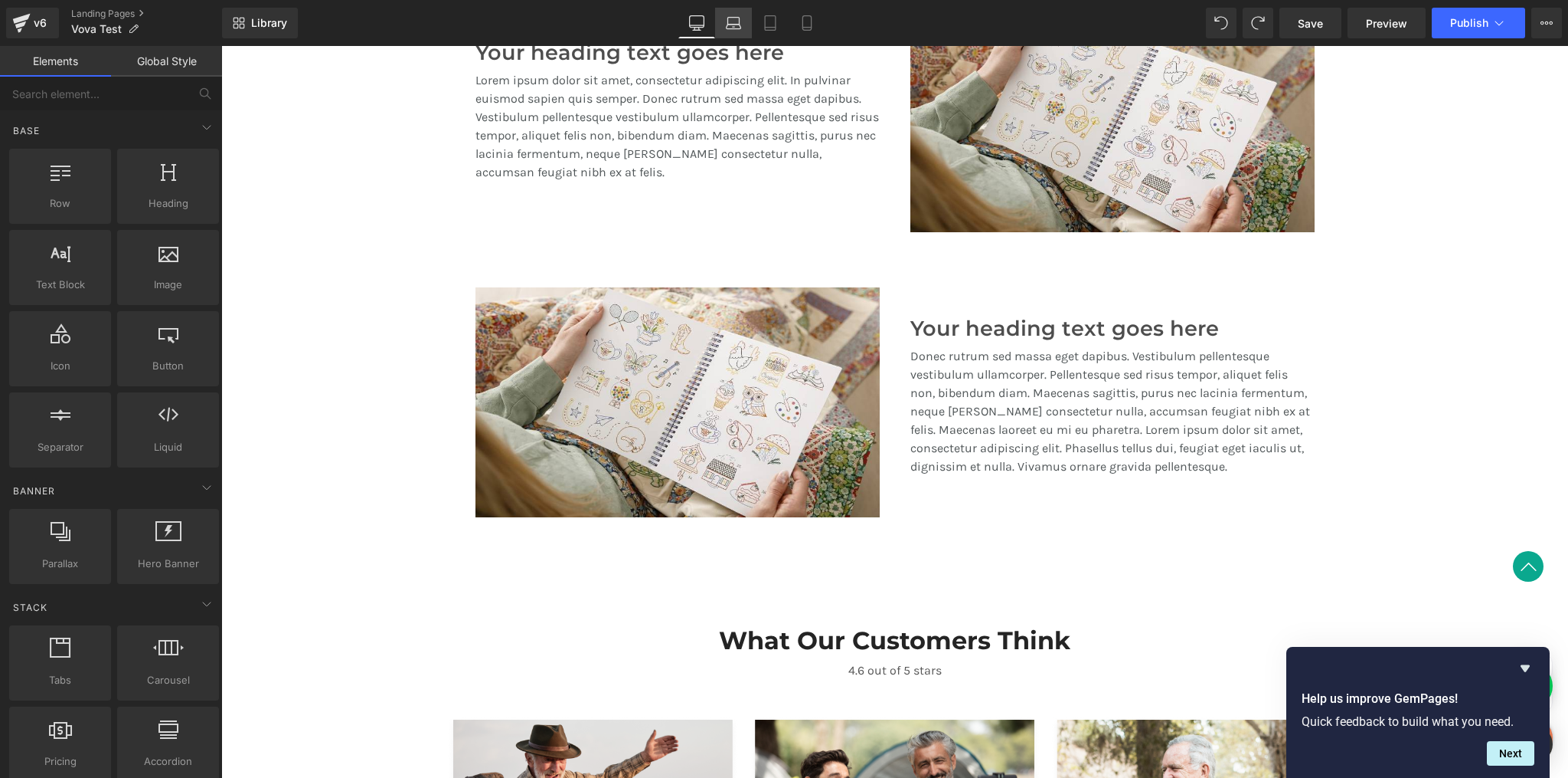
click at [739, 19] on icon at bounding box center [734, 23] width 15 height 15
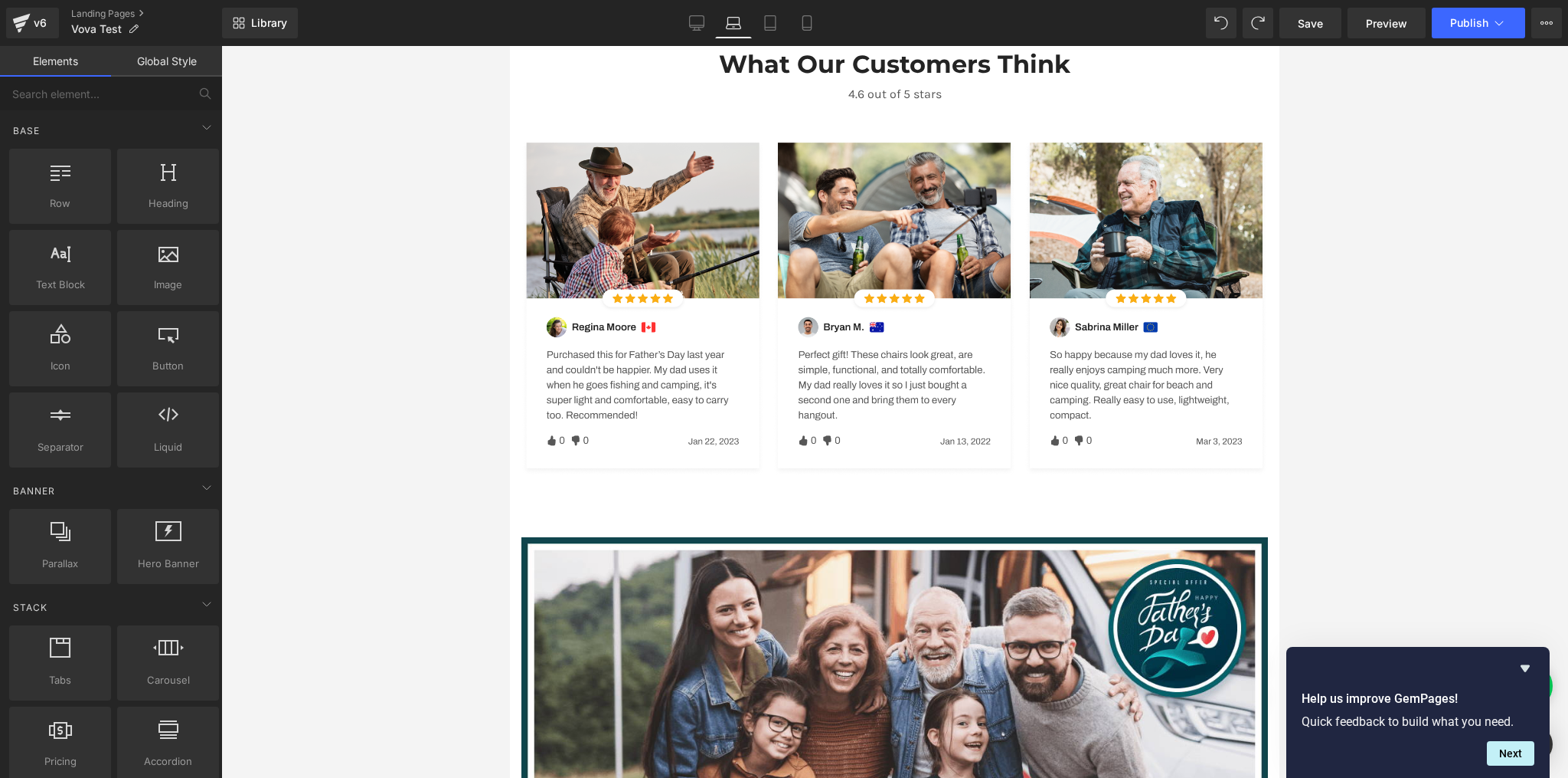
scroll to position [1662, 0]
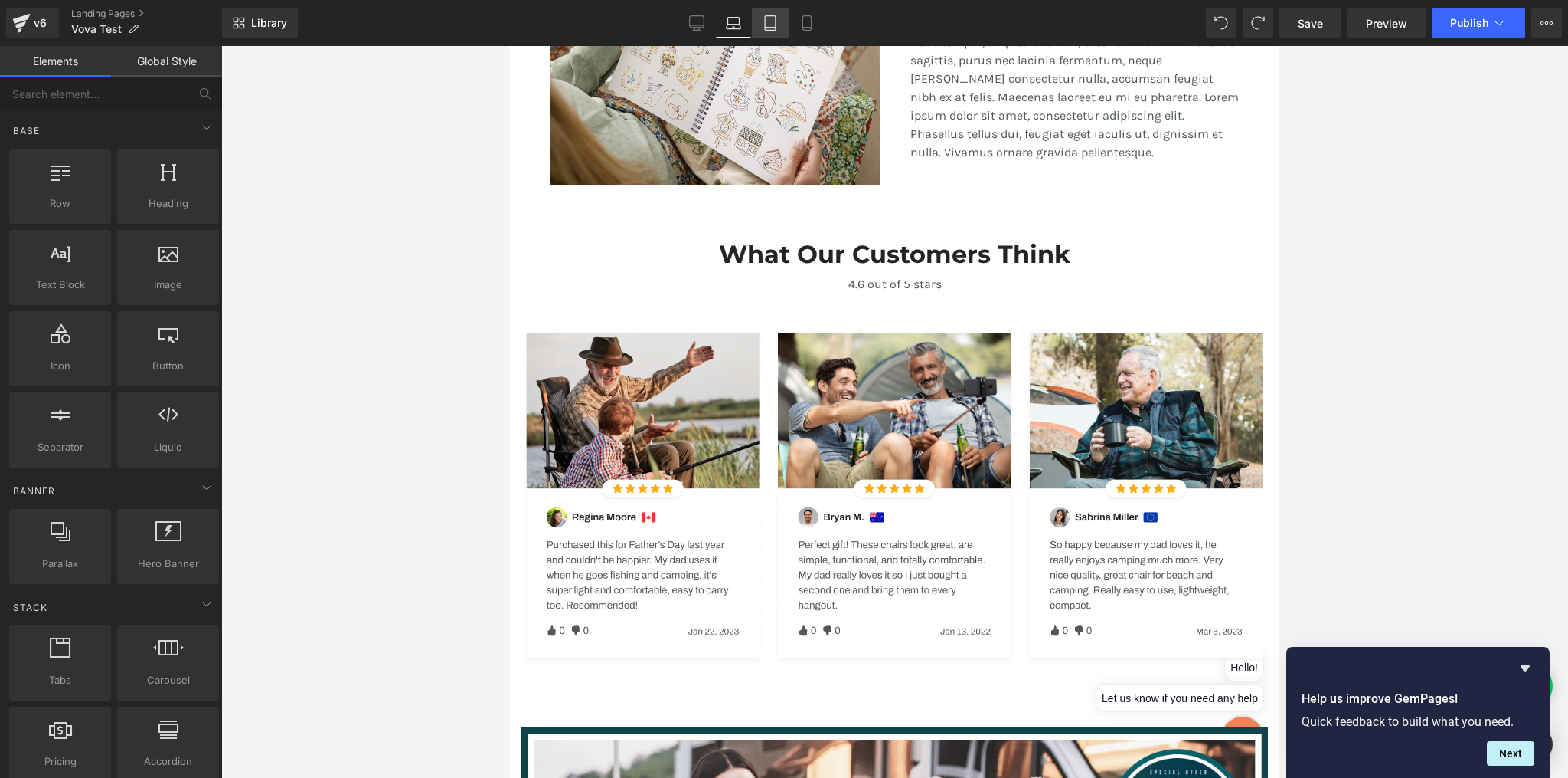
click at [769, 25] on icon at bounding box center [770, 23] width 15 height 15
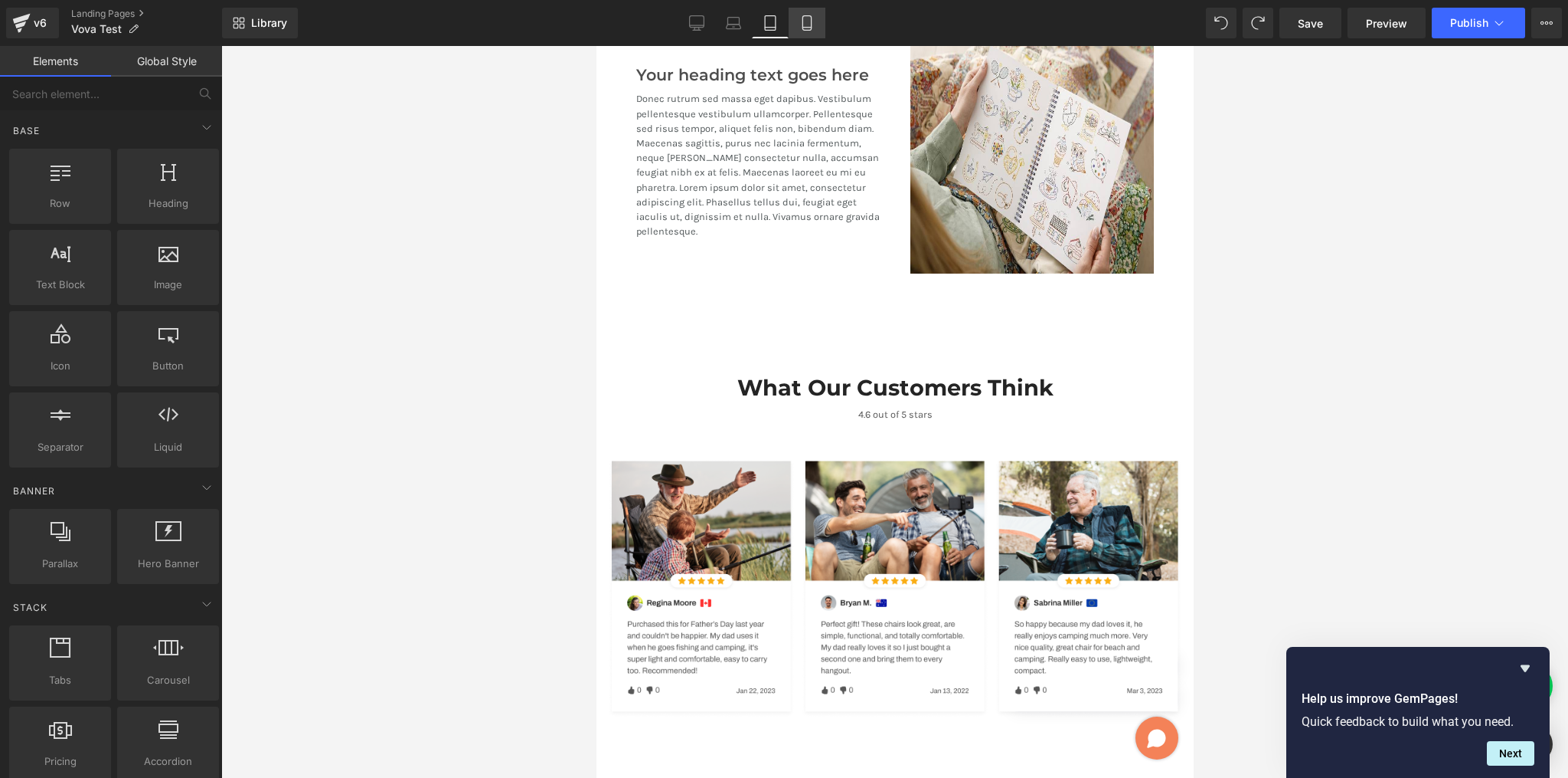
click at [810, 22] on icon at bounding box center [807, 23] width 15 height 15
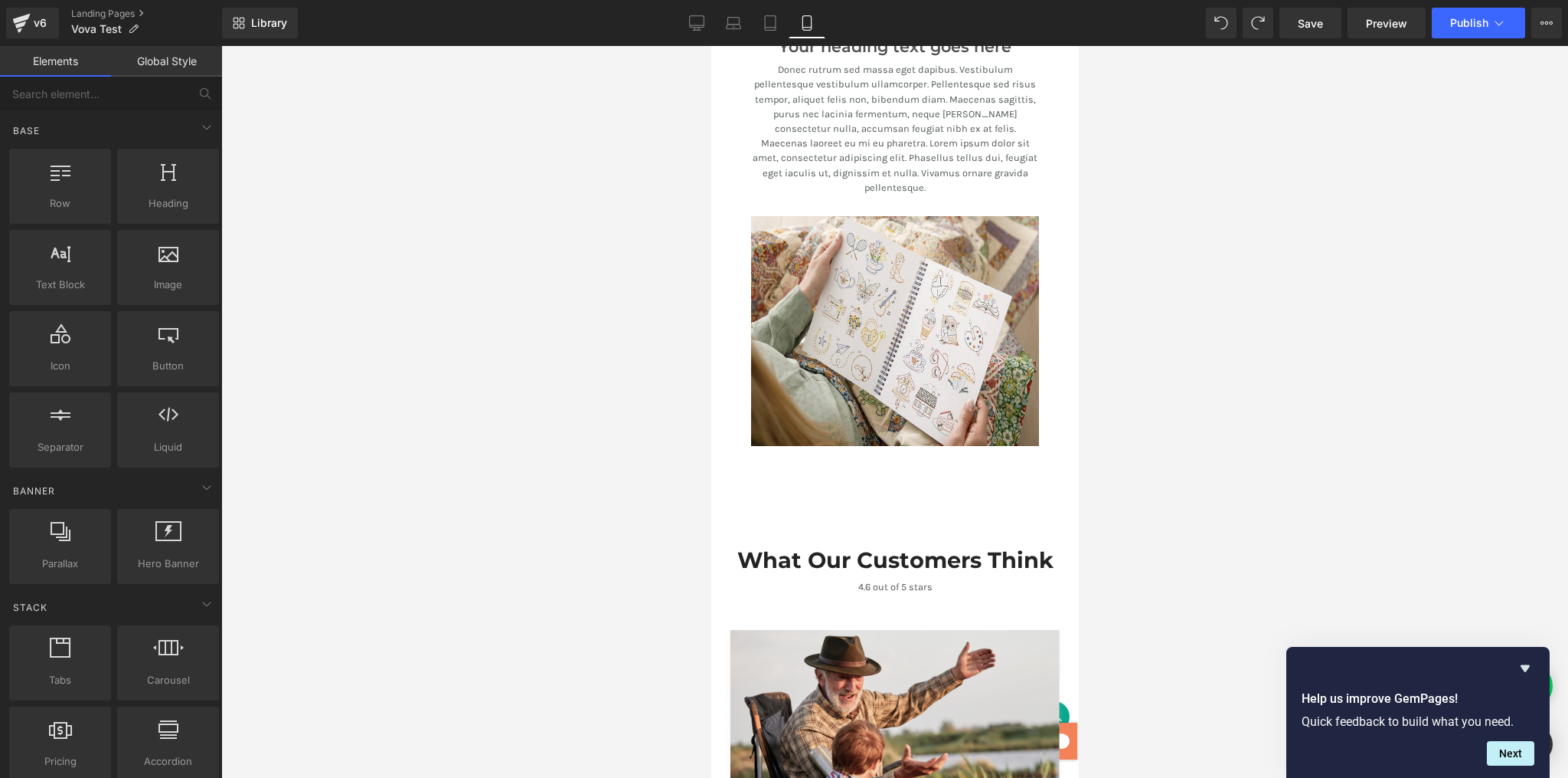
scroll to position [2622, 0]
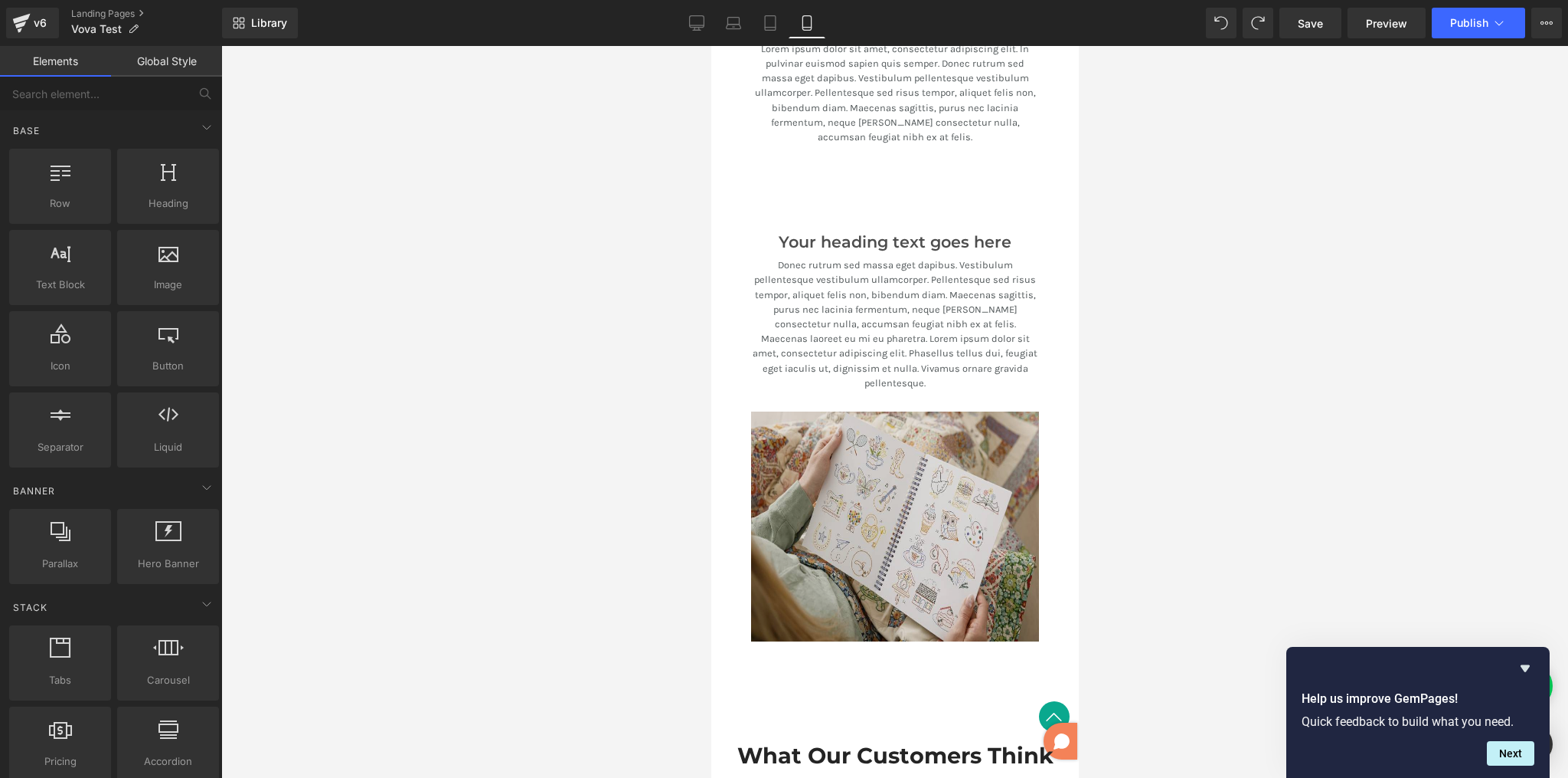
click at [899, 427] on img at bounding box center [894, 526] width 288 height 230
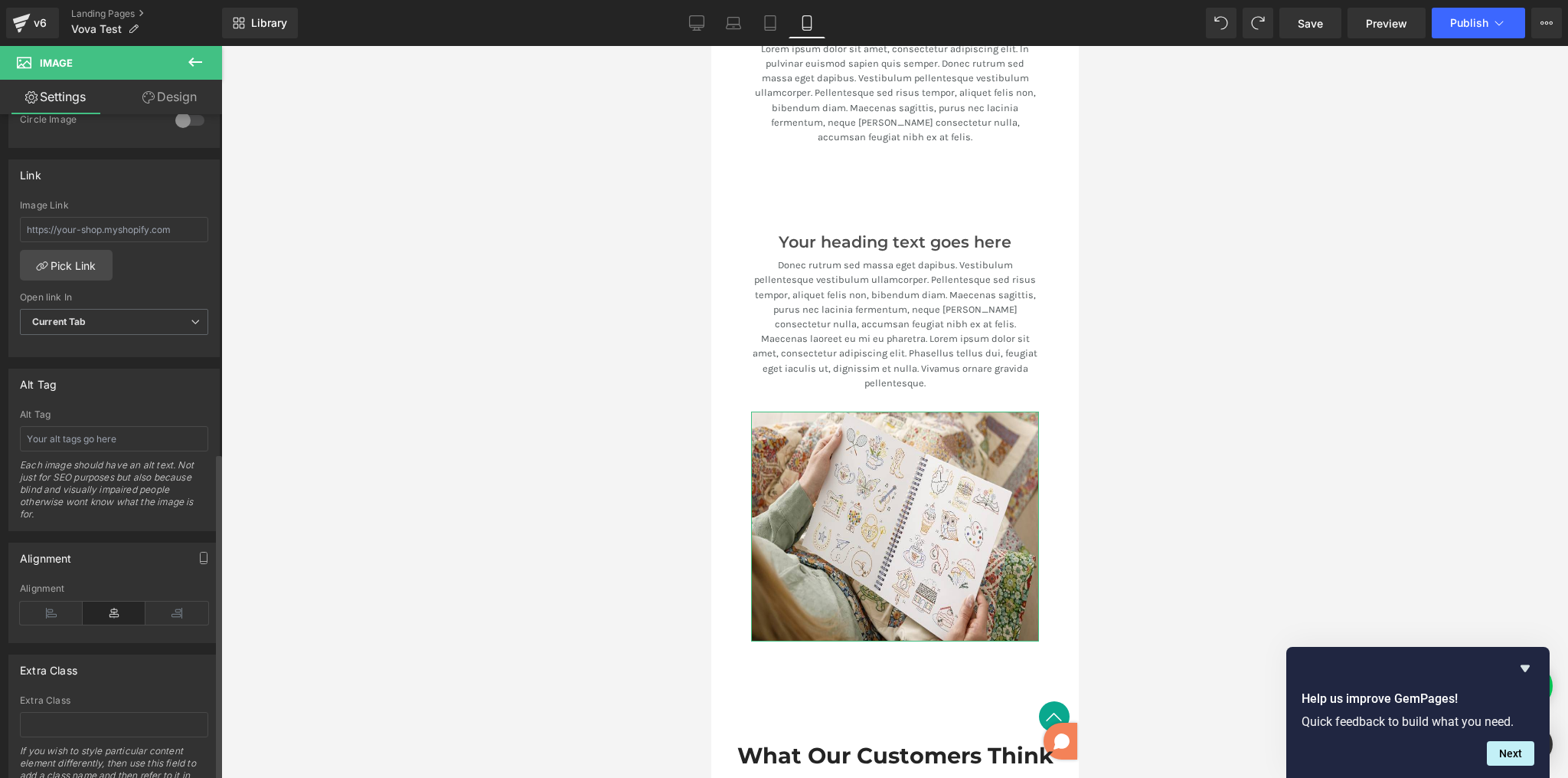
scroll to position [688, 0]
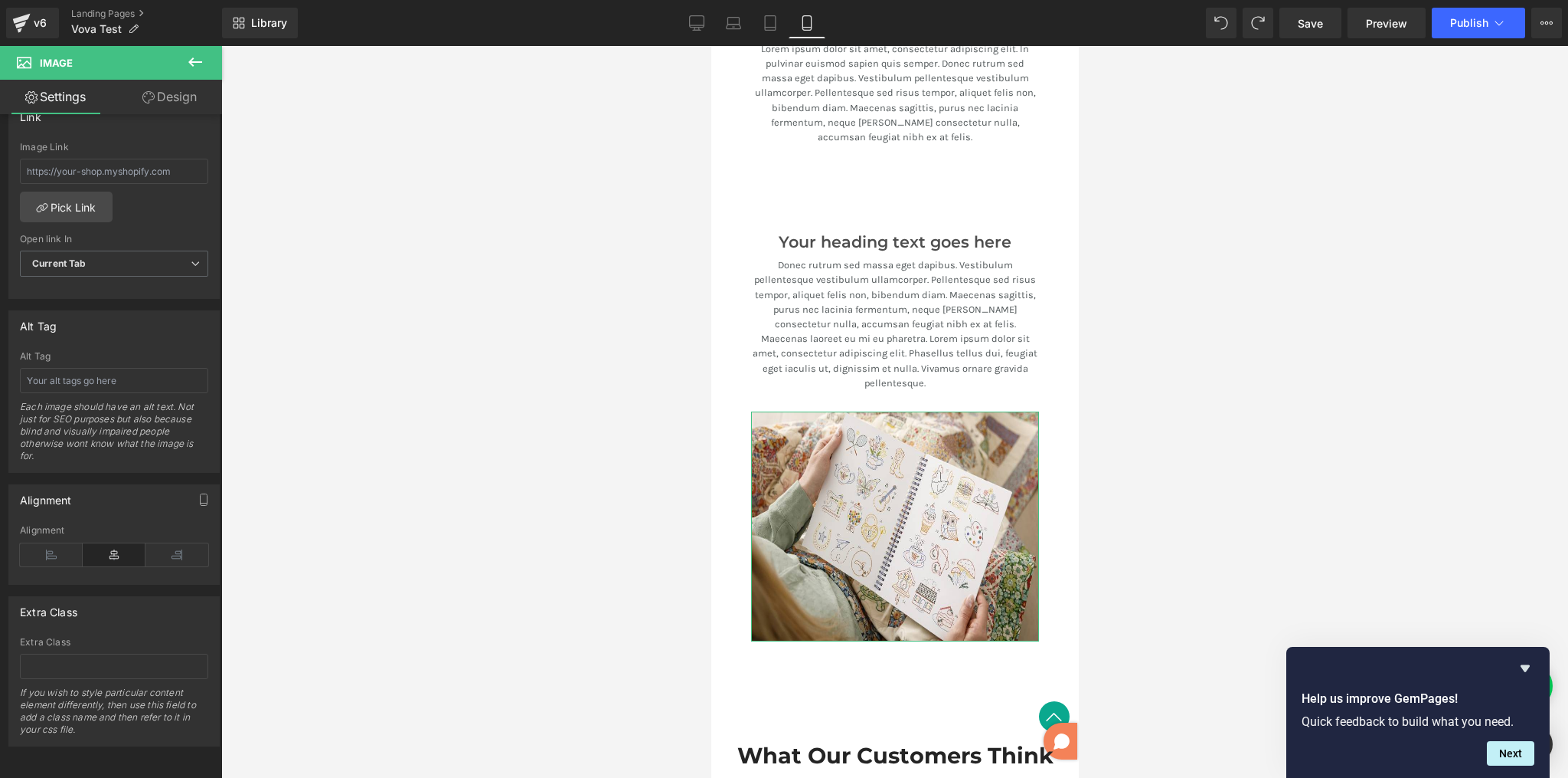
click at [188, 108] on link "Design" at bounding box center [170, 97] width 111 height 34
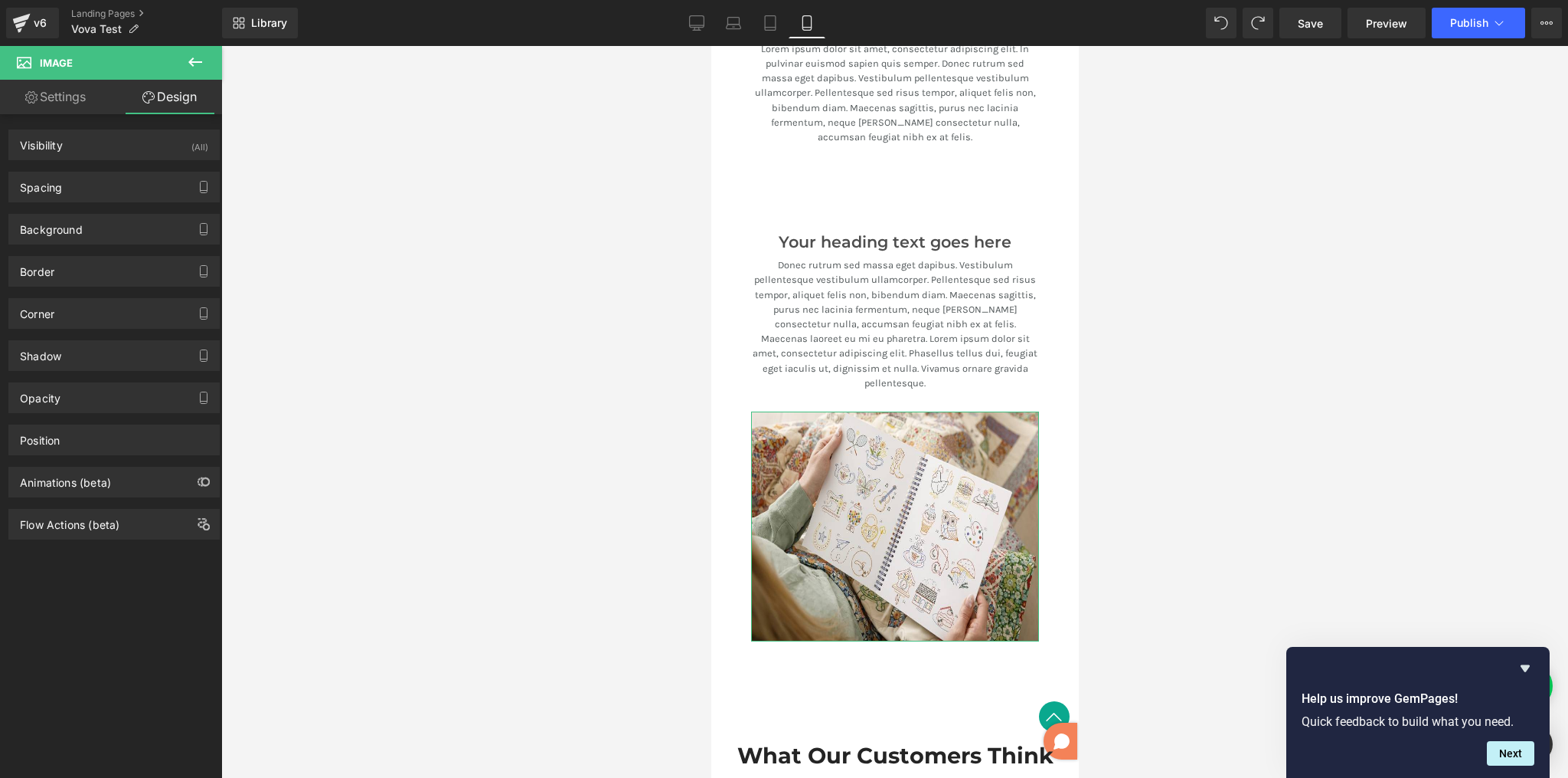
click at [80, 93] on link "Settings" at bounding box center [55, 97] width 111 height 34
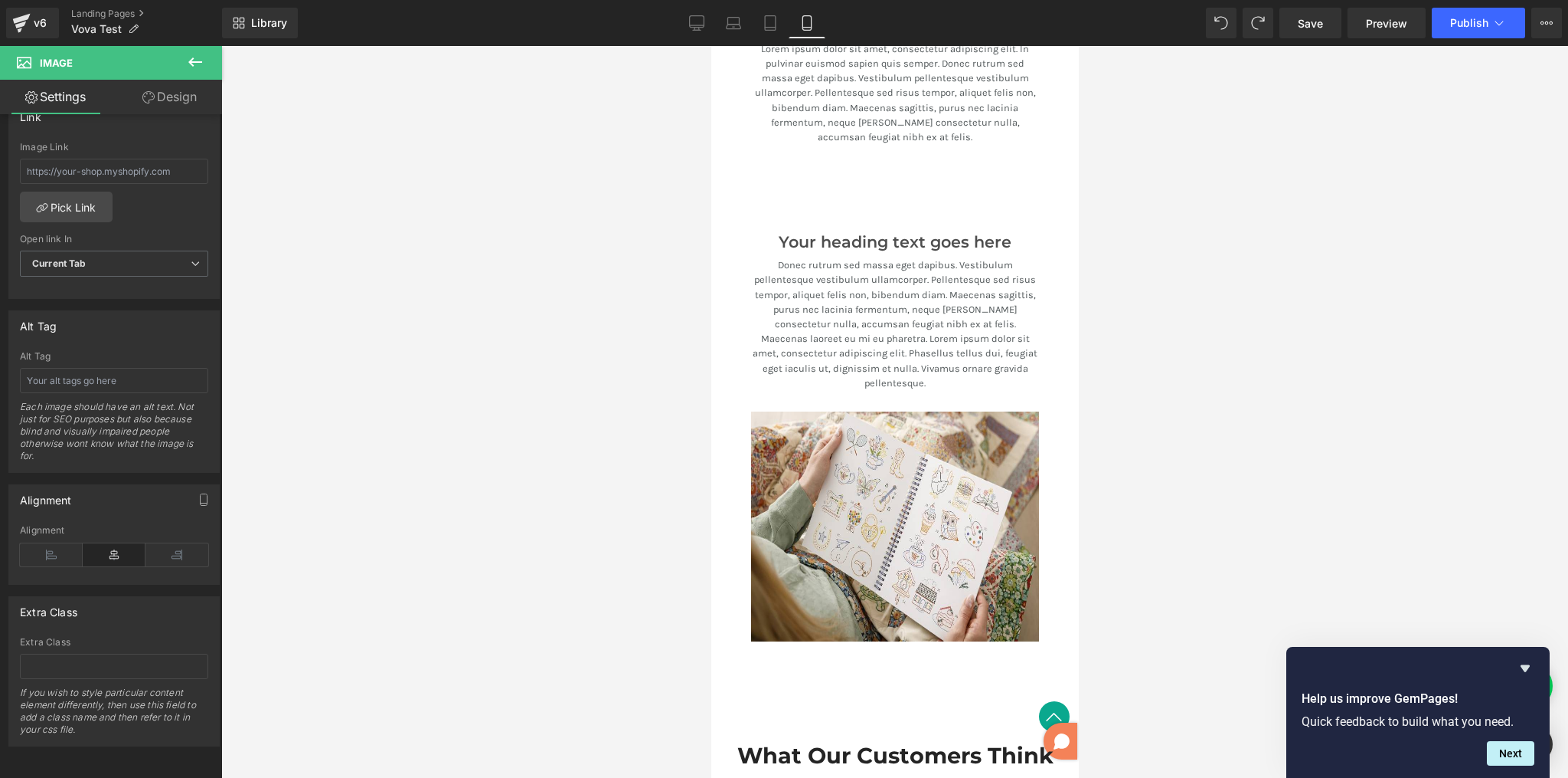
click at [730, 317] on div "Your heading text goes here Heading Donec rutrum sed massa eget dapibus. Vestib…" at bounding box center [894, 459] width 368 height 476
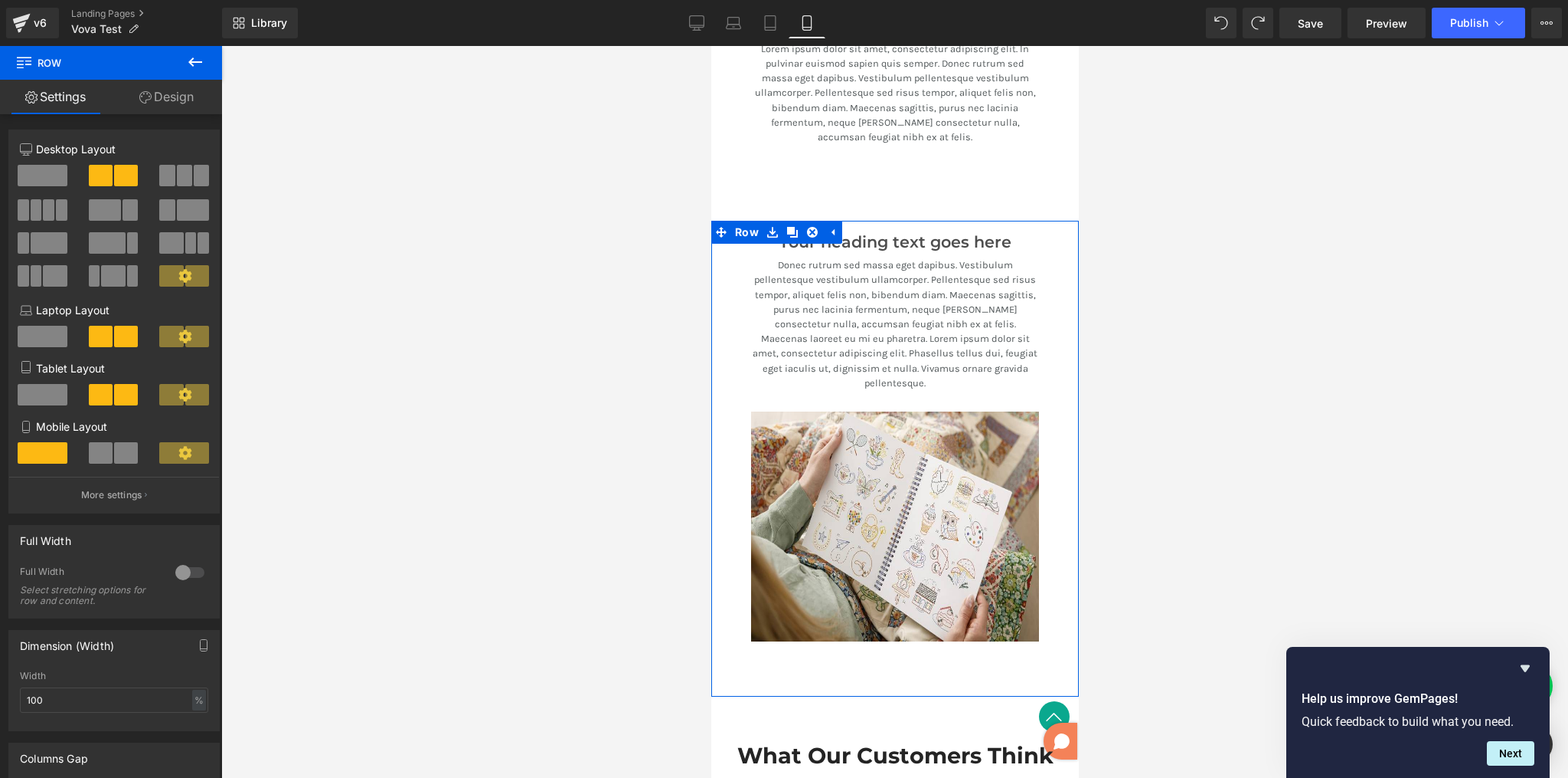
scroll to position [186, 0]
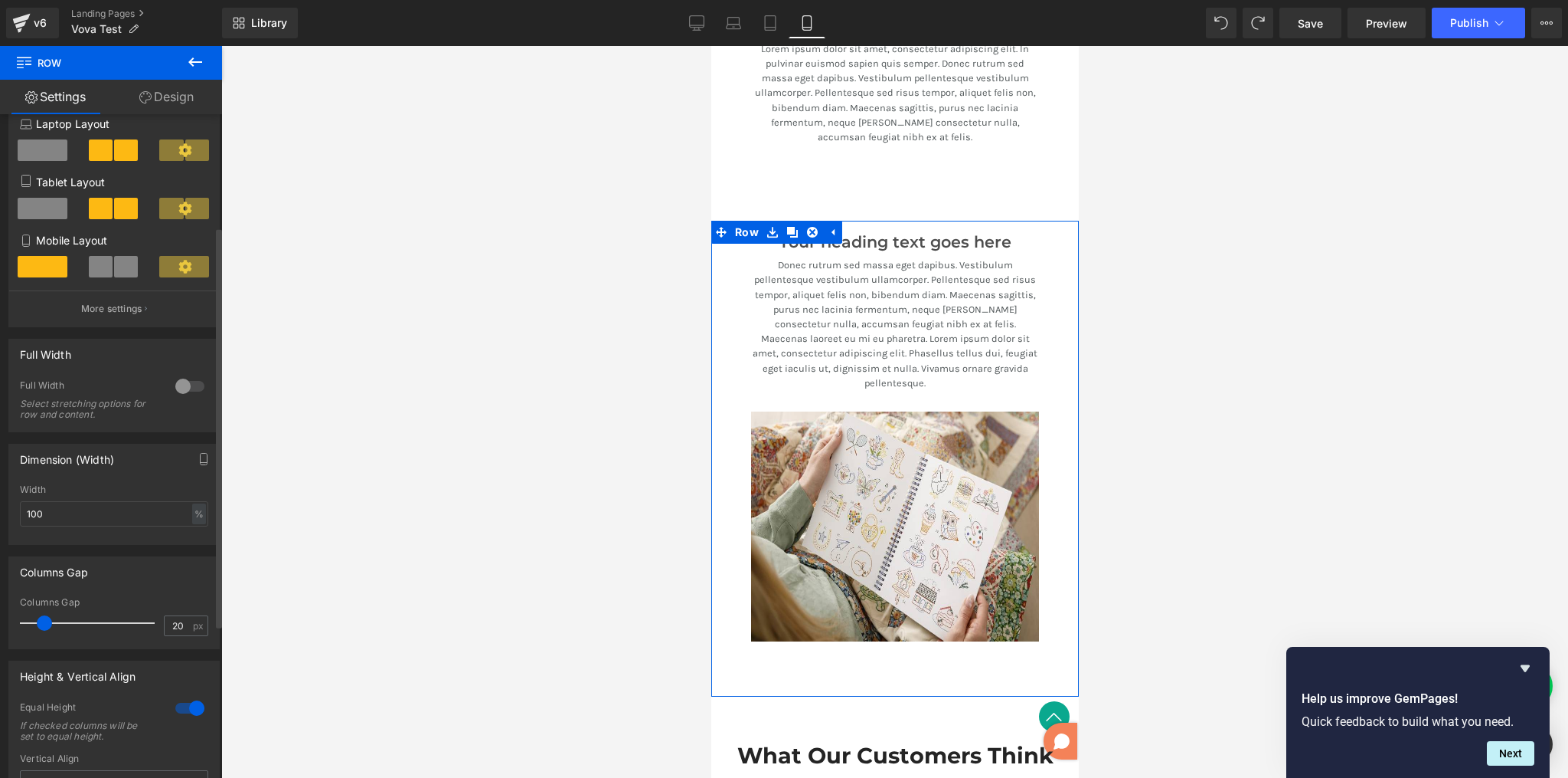
click at [187, 707] on div at bounding box center [189, 708] width 37 height 24
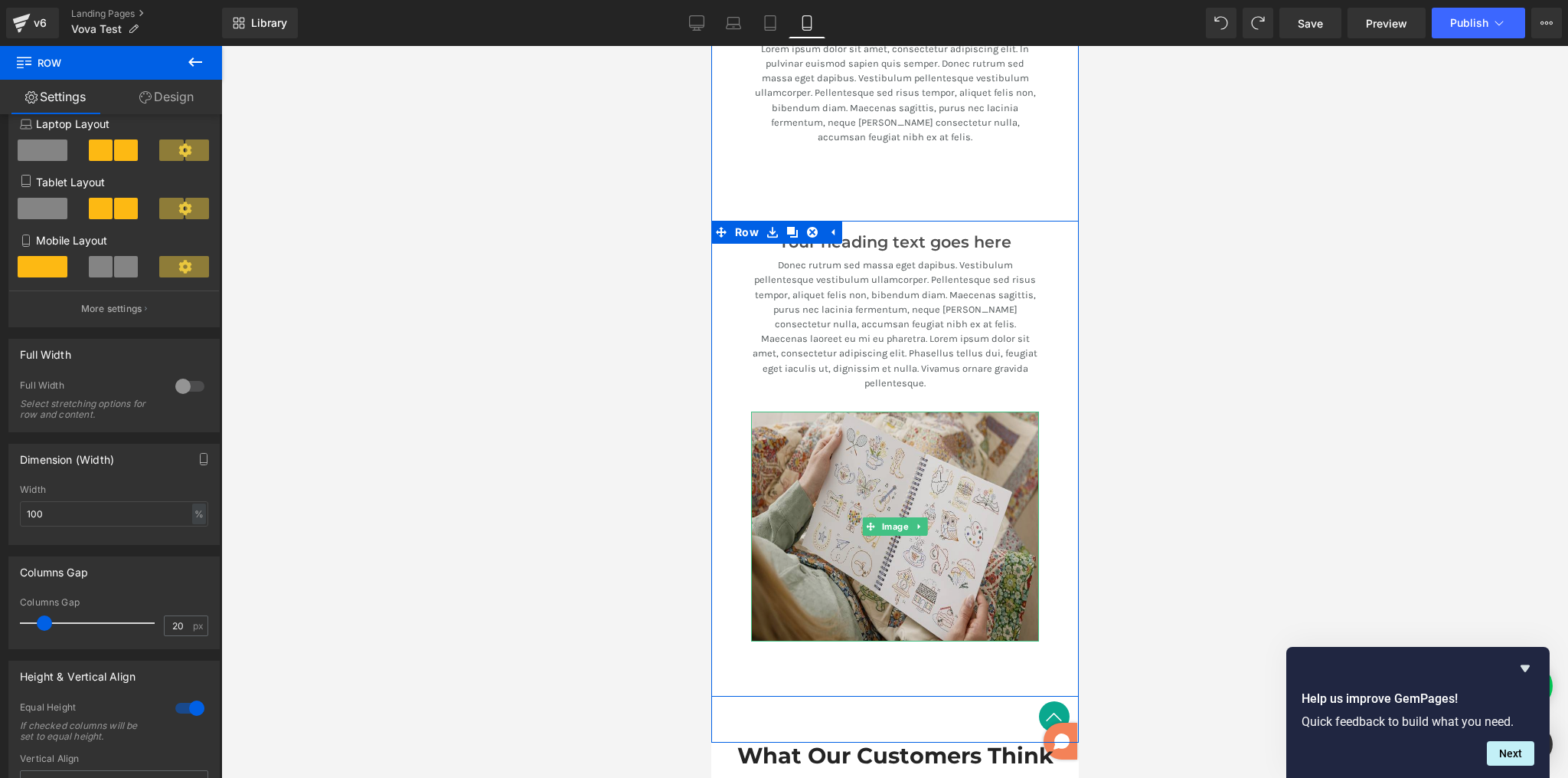
click at [933, 412] on img at bounding box center [894, 526] width 288 height 230
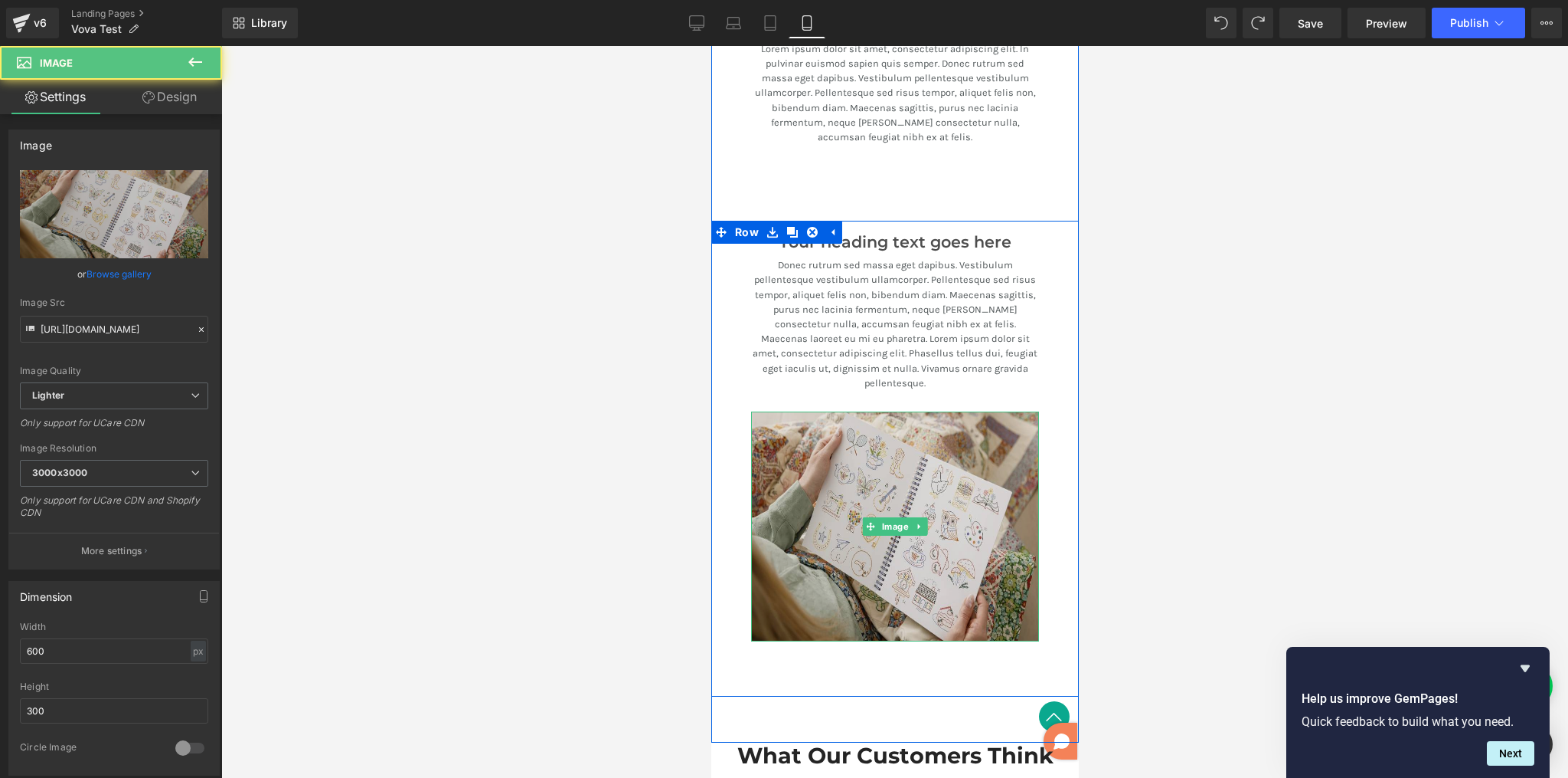
click at [846, 421] on img at bounding box center [894, 526] width 288 height 230
click at [838, 426] on img at bounding box center [894, 526] width 288 height 230
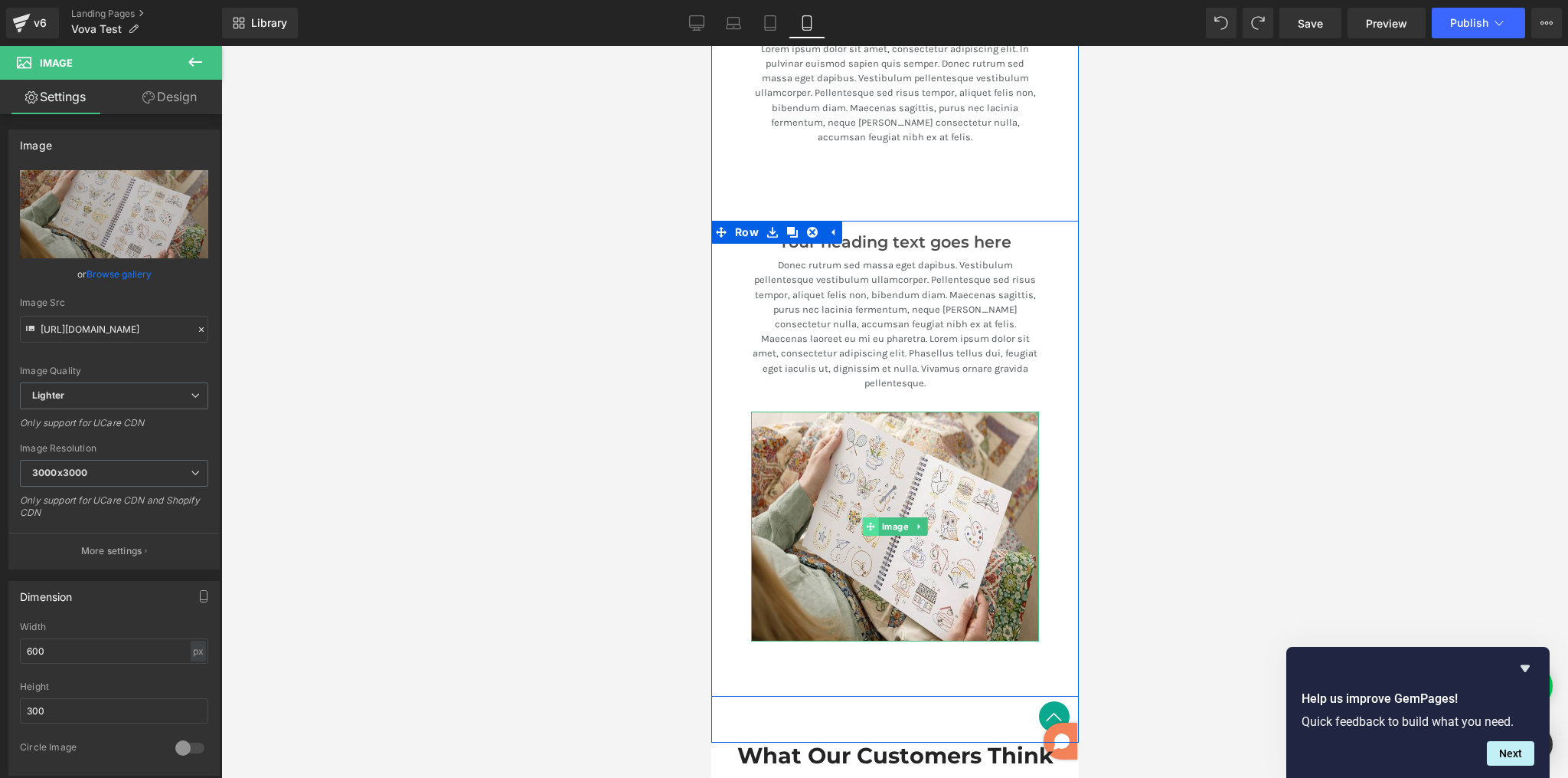
click at [862, 517] on span at bounding box center [870, 526] width 16 height 19
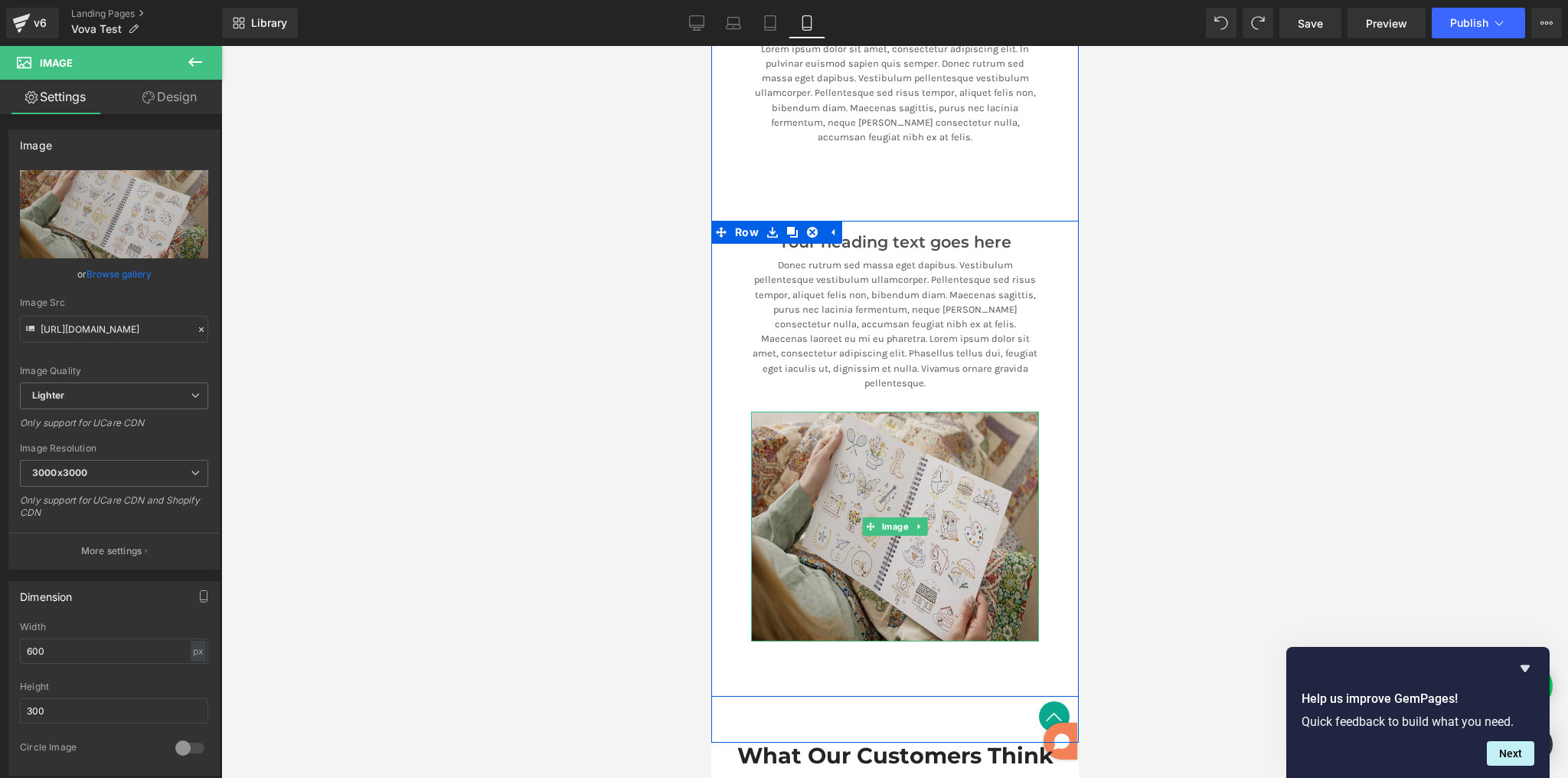
click at [795, 414] on img at bounding box center [894, 526] width 288 height 230
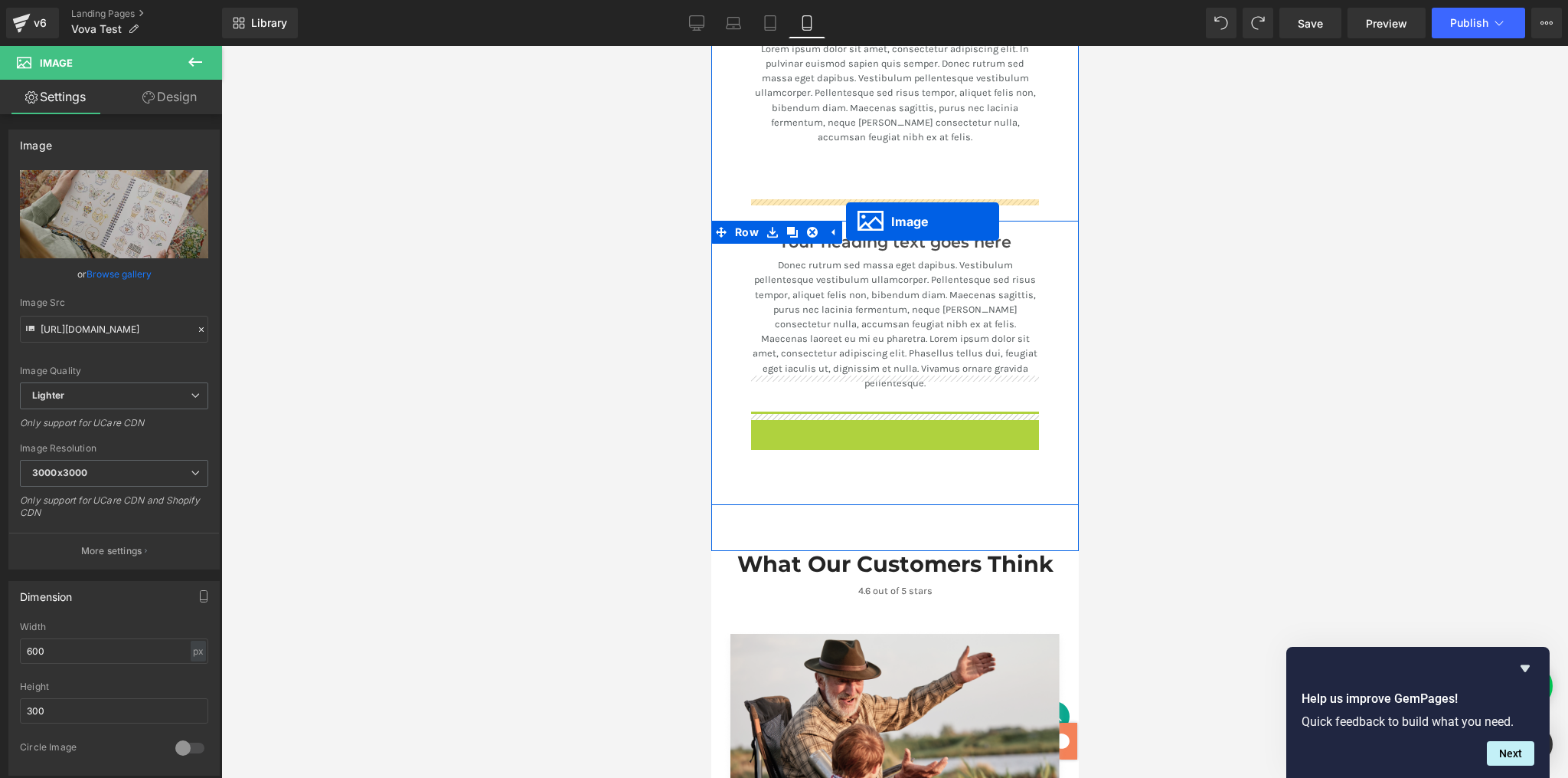
drag, startPoint x: 861, startPoint y: 488, endPoint x: 846, endPoint y: 222, distance: 266.4
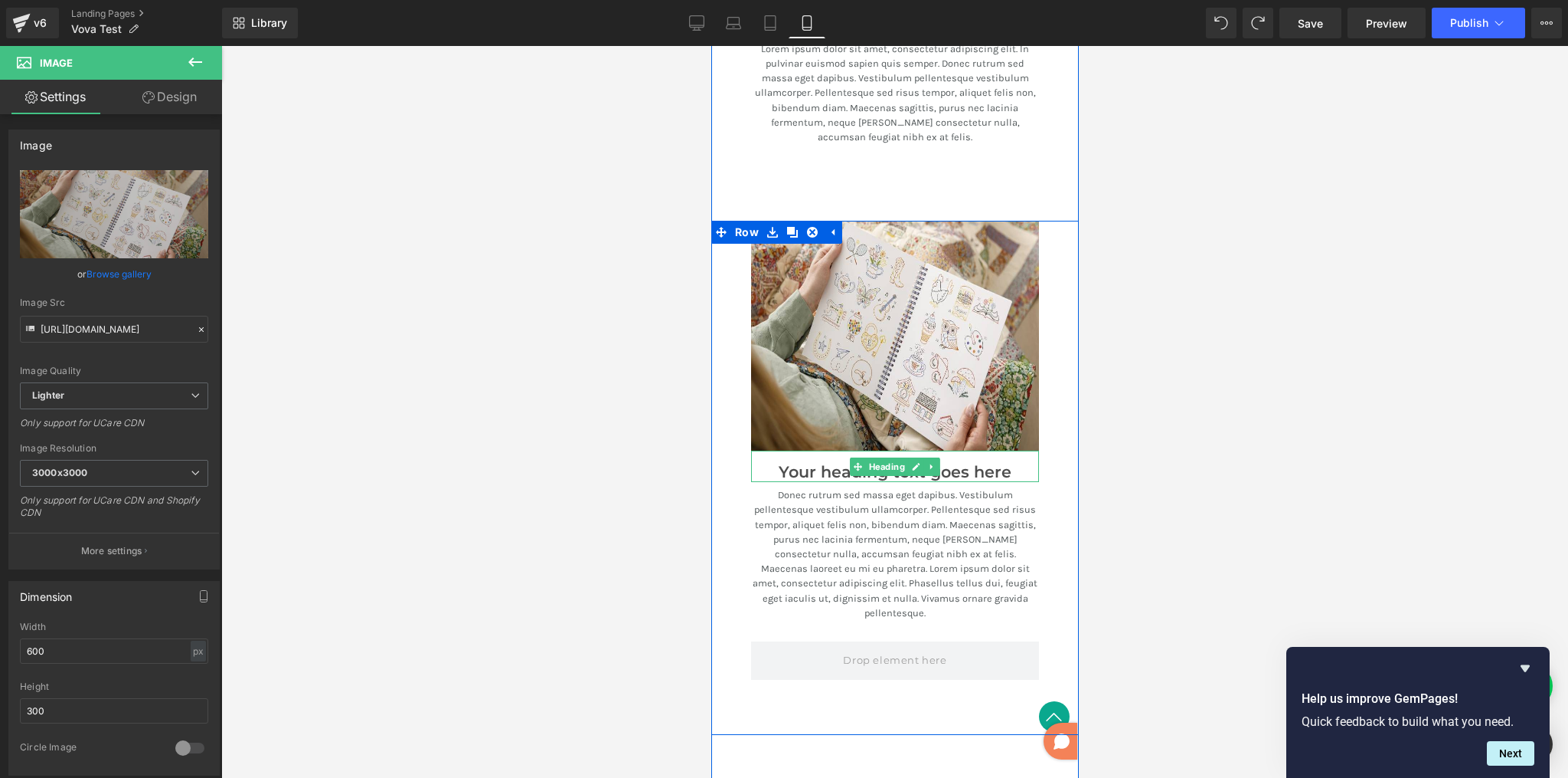
click at [828, 463] on h3 "Your heading text goes here" at bounding box center [894, 473] width 288 height 19
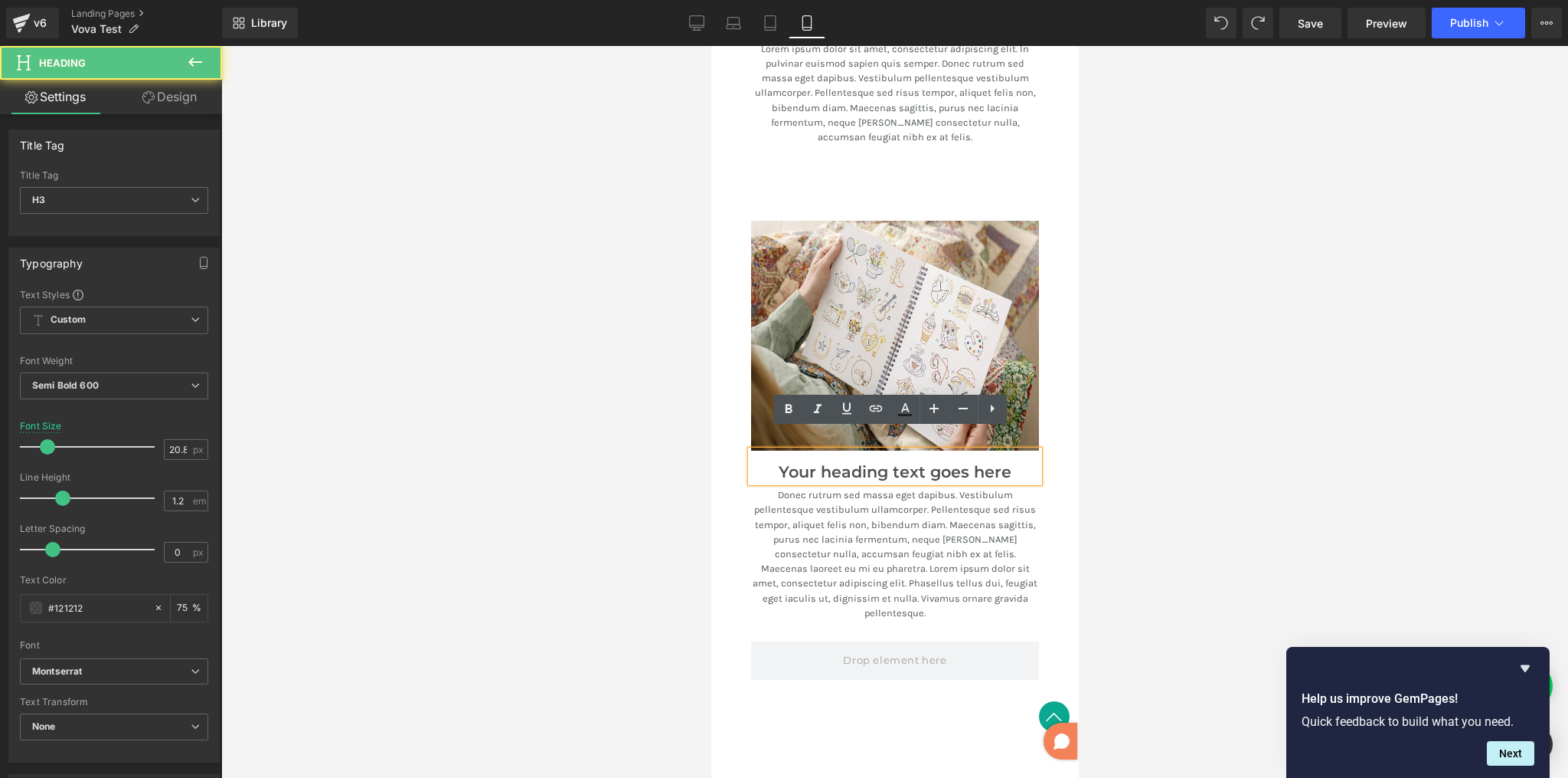
click at [735, 473] on div "Image Your heading text goes here Heading Donec rutrum sed massa eget dapibus. …" at bounding box center [894, 431] width 319 height 421
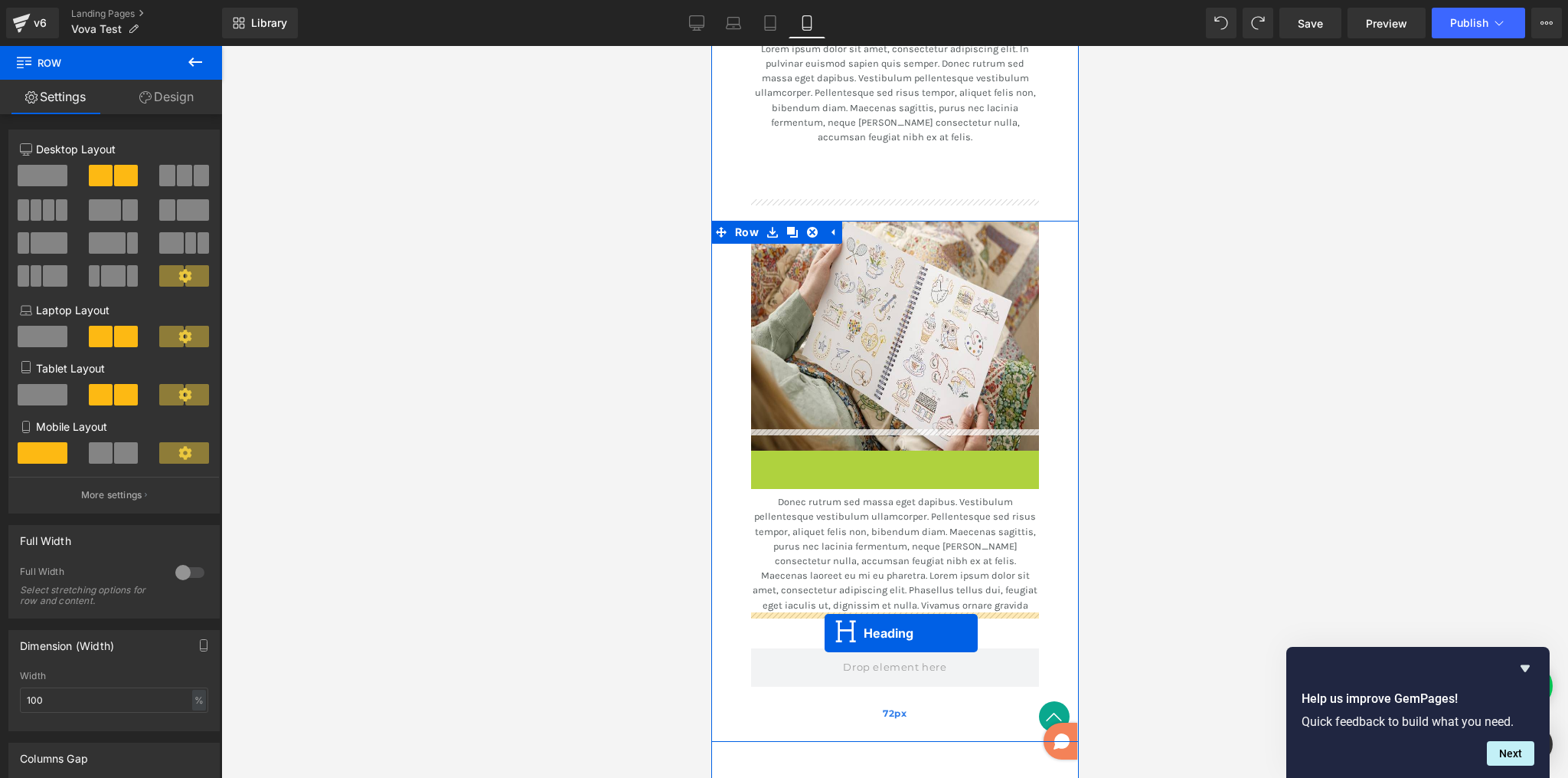
drag, startPoint x: 851, startPoint y: 447, endPoint x: 823, endPoint y: 632, distance: 187.1
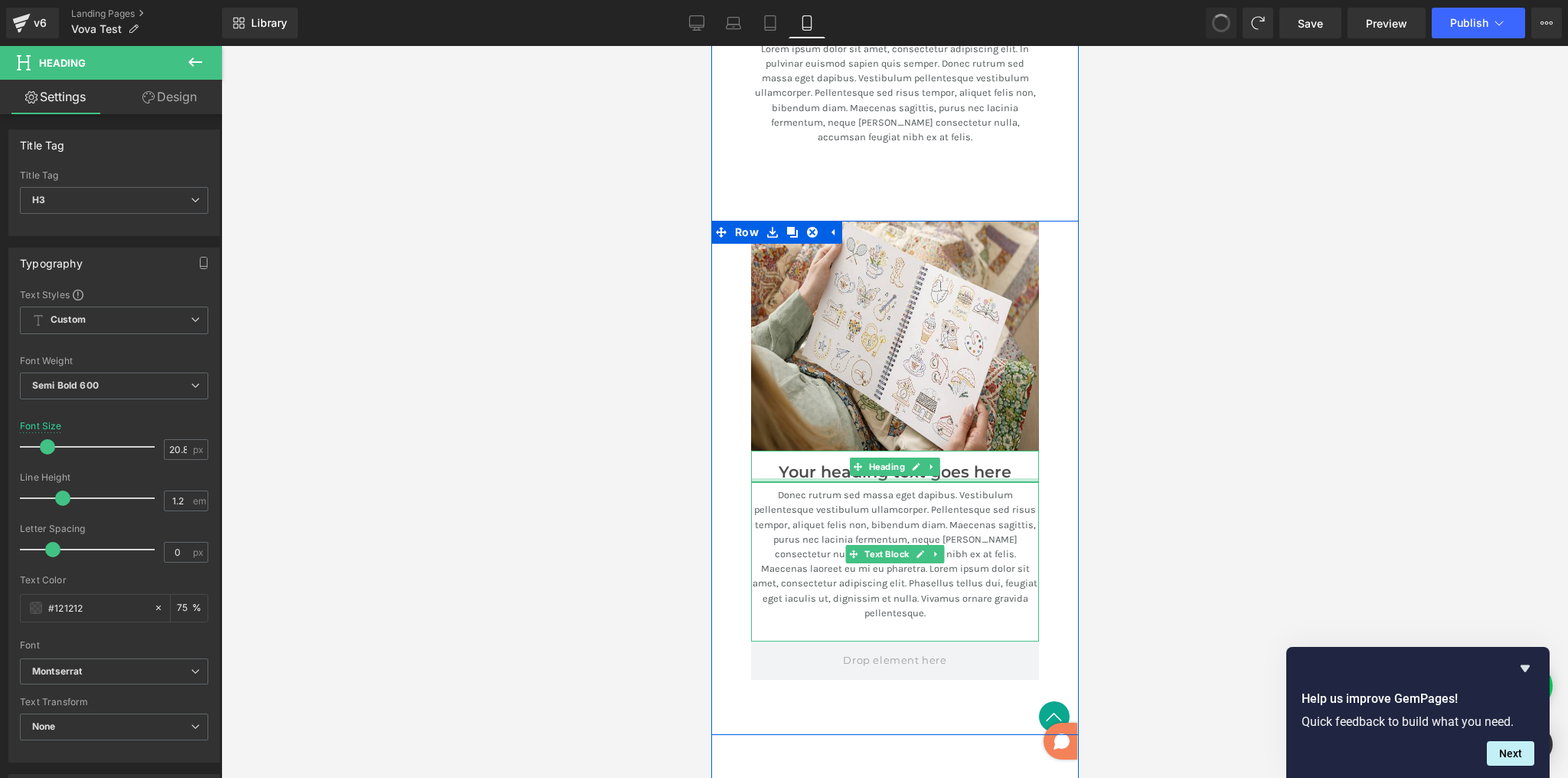
click at [840, 498] on p "Donec rutrum sed massa eget dapibus. Vestibulum pellentesque vestibulum ullamco…" at bounding box center [894, 553] width 288 height 132
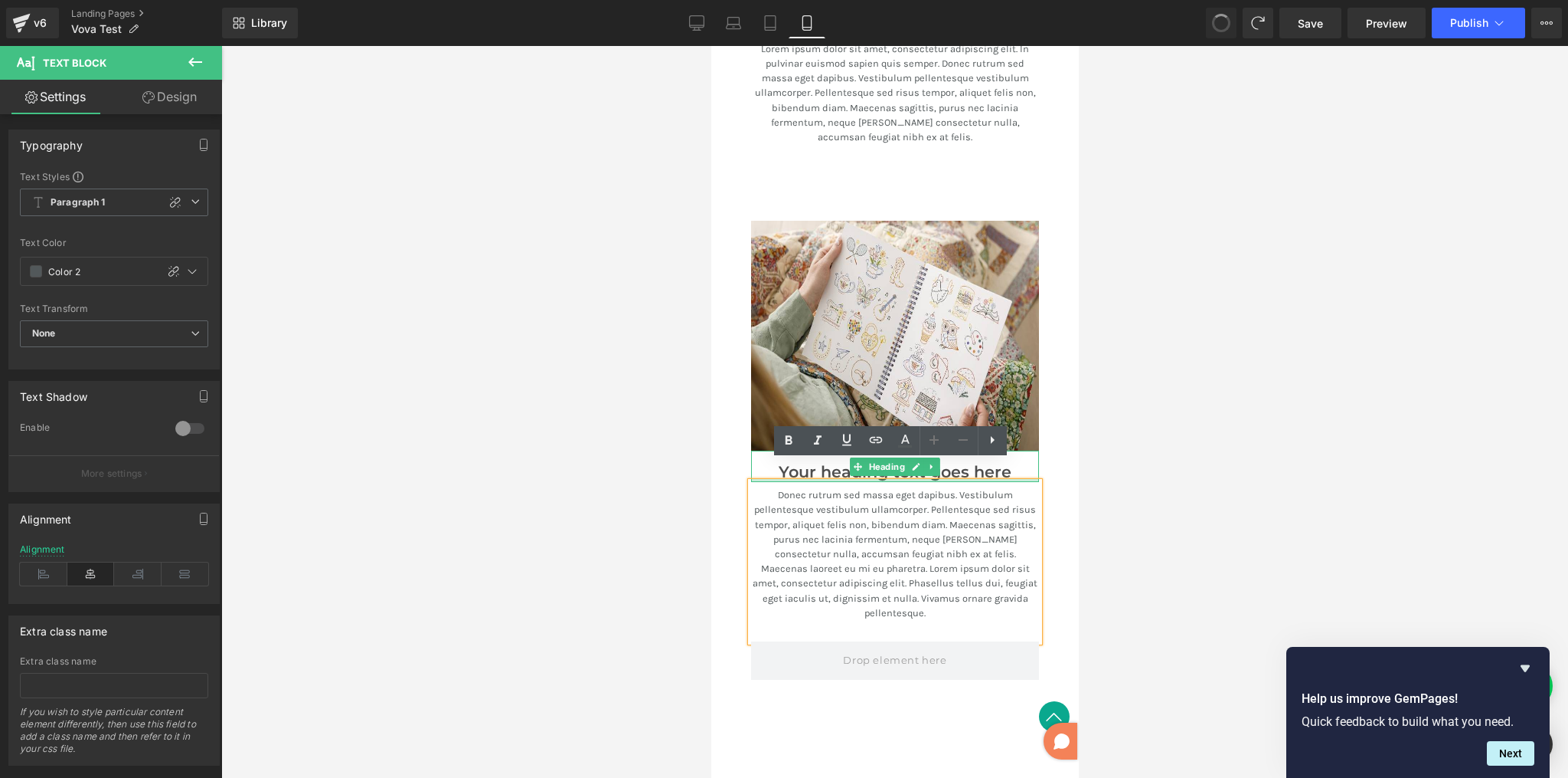
scroll to position [2392, 0]
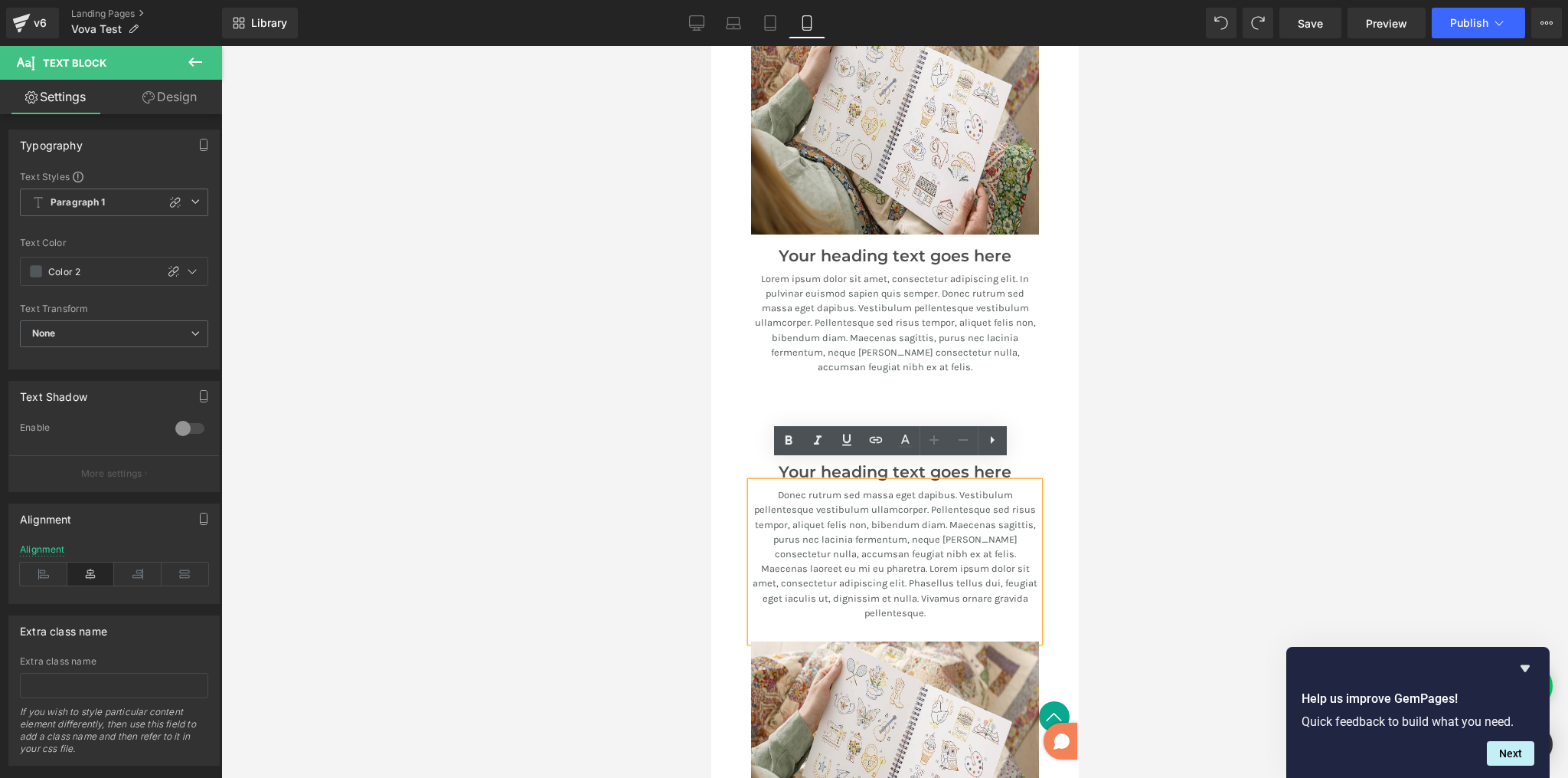
click at [1082, 401] on div at bounding box center [895, 412] width 1347 height 732
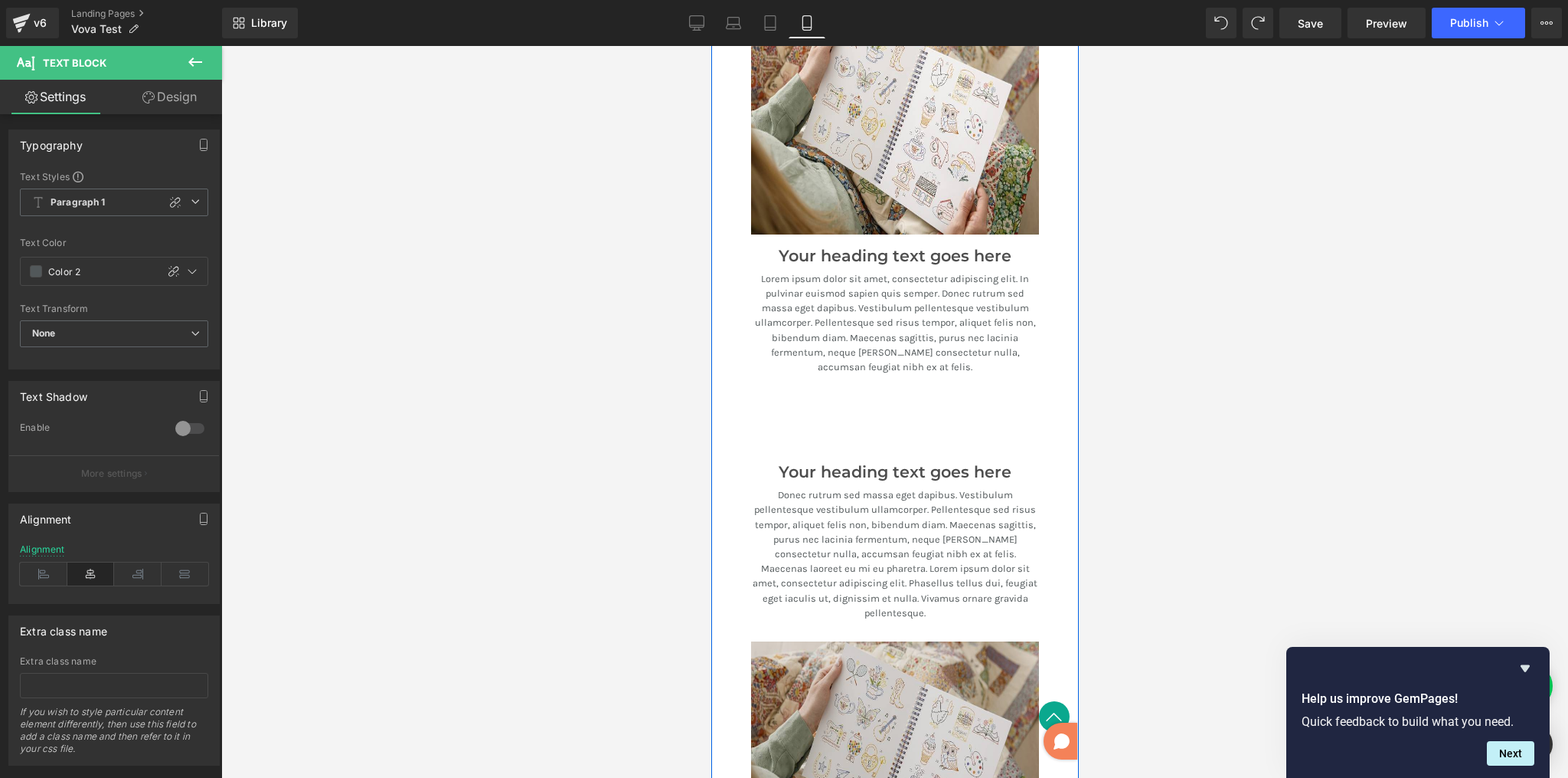
scroll to position [2569, 0]
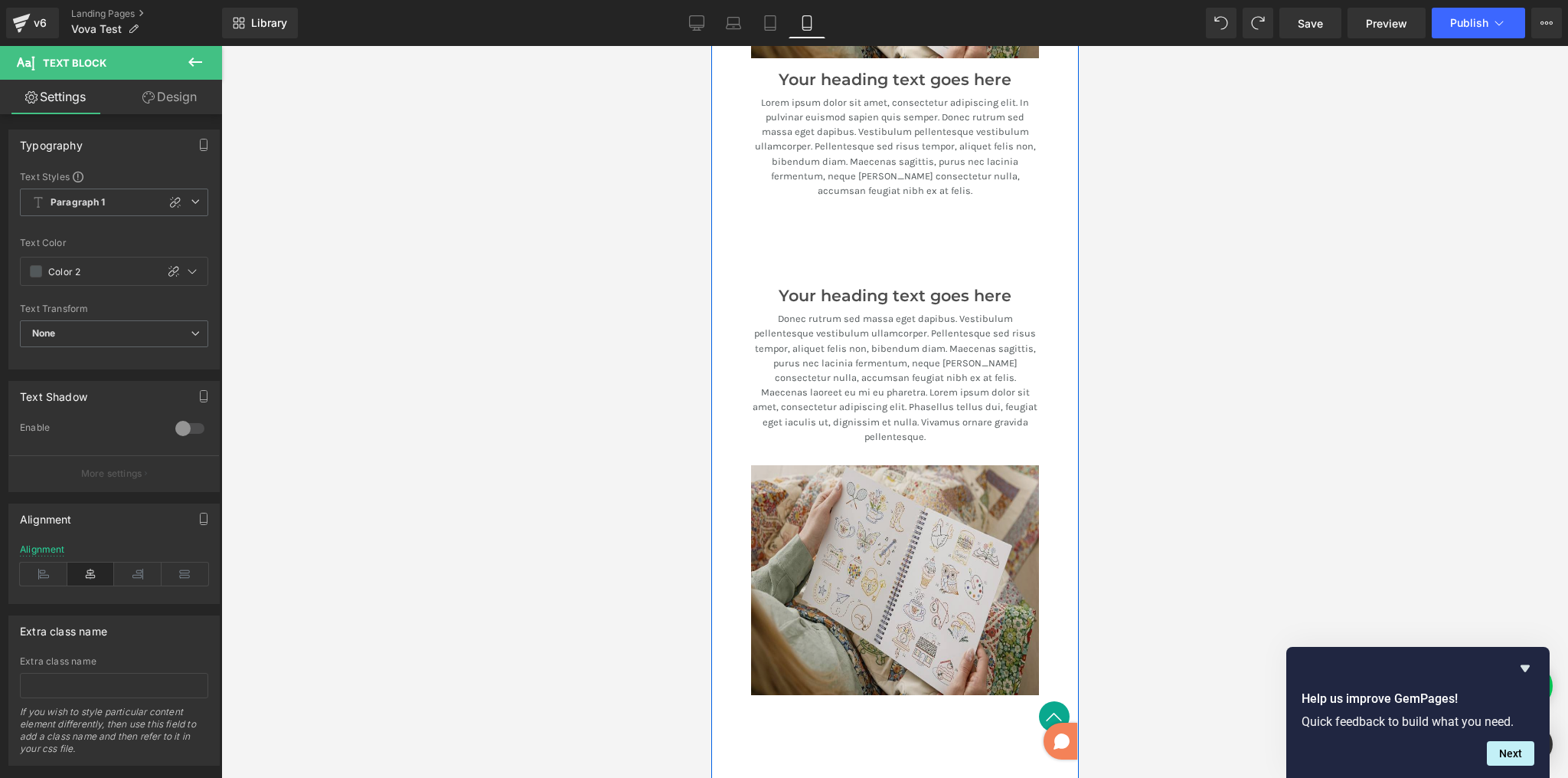
click at [963, 465] on img at bounding box center [894, 580] width 288 height 230
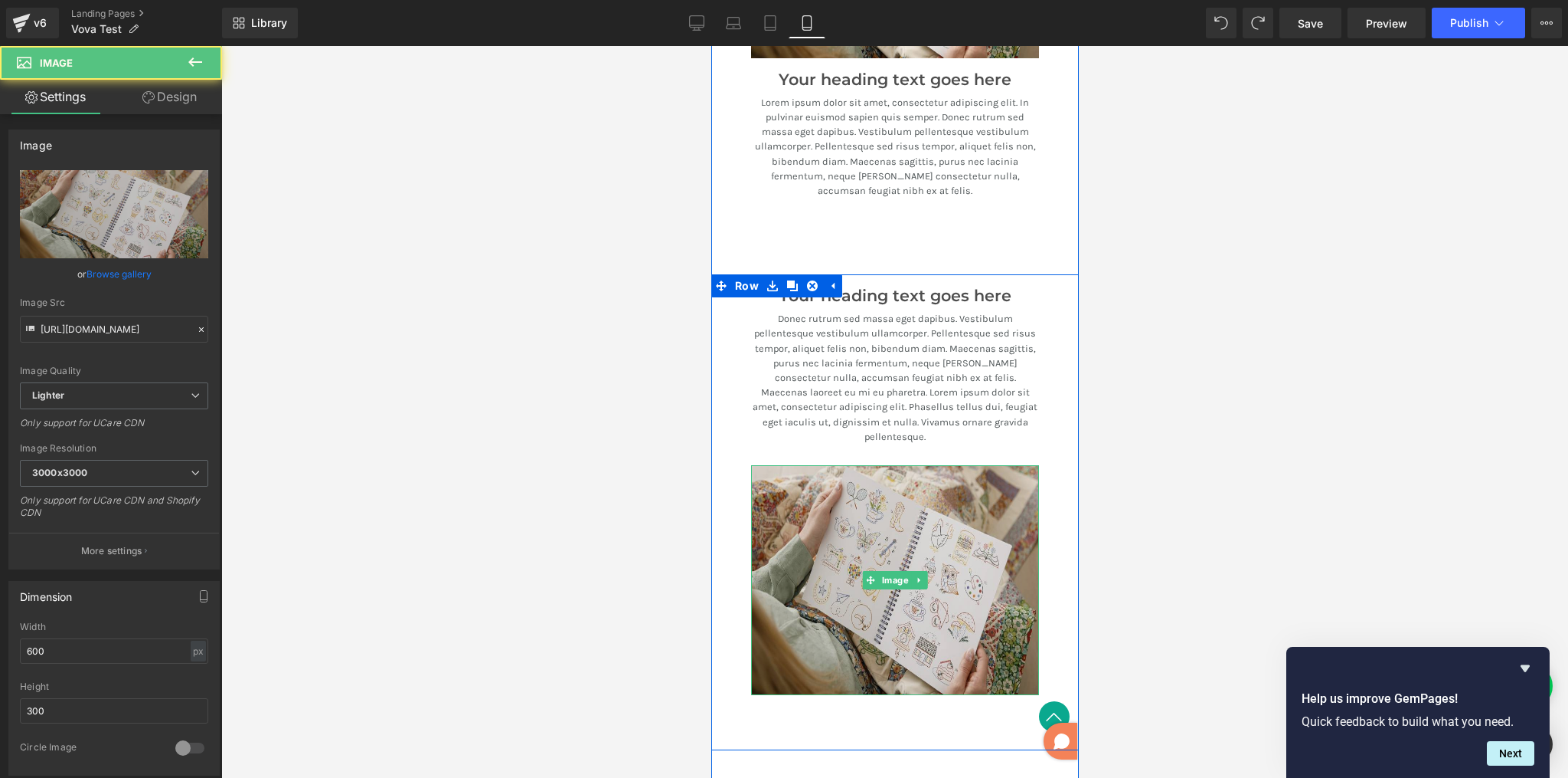
click at [976, 482] on img at bounding box center [894, 580] width 288 height 230
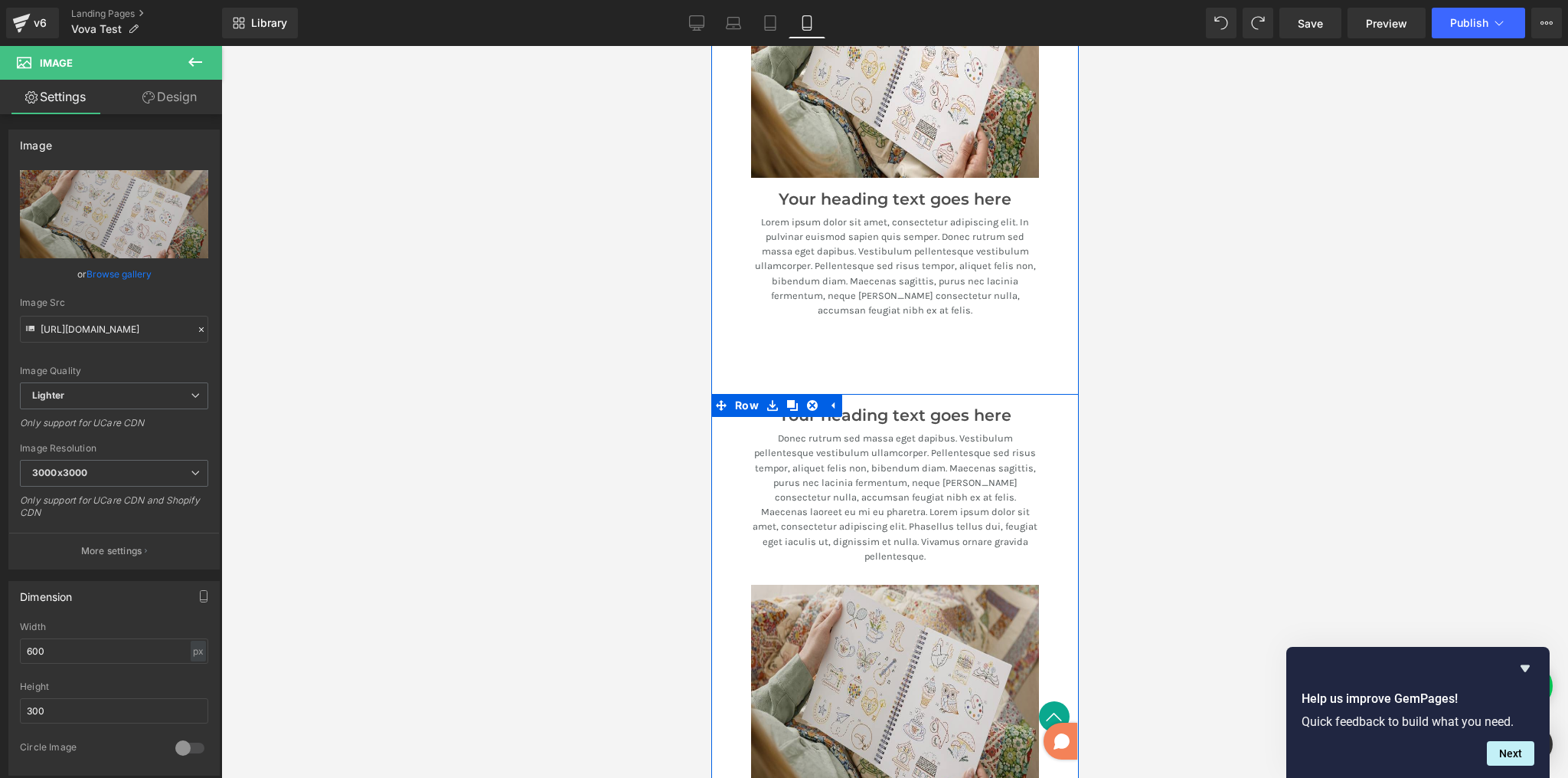
click at [924, 585] on img at bounding box center [894, 699] width 288 height 230
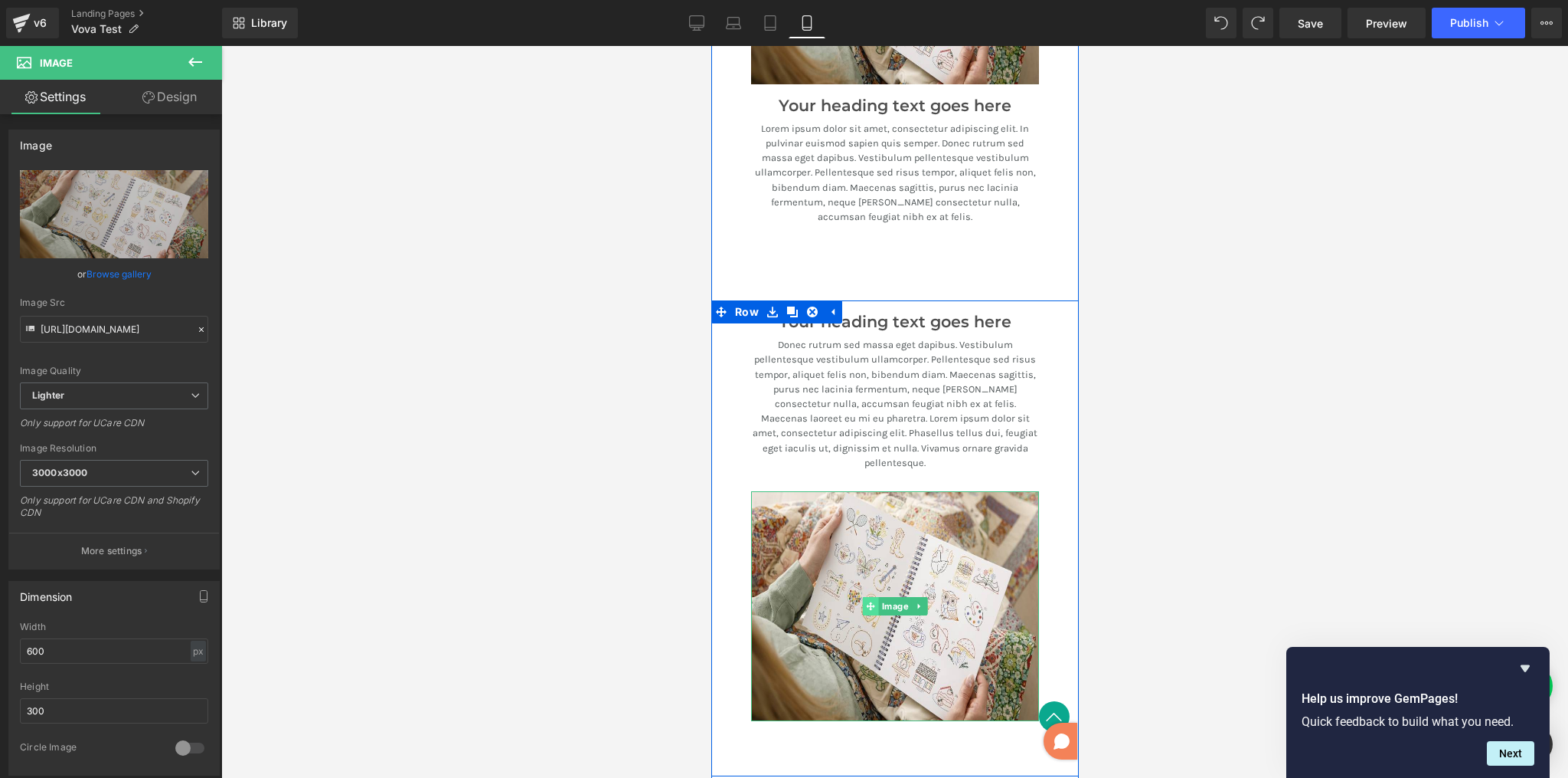
click at [866, 602] on icon at bounding box center [870, 606] width 8 height 8
click at [915, 602] on icon at bounding box center [919, 606] width 8 height 9
click at [907, 602] on icon at bounding box center [911, 606] width 8 height 8
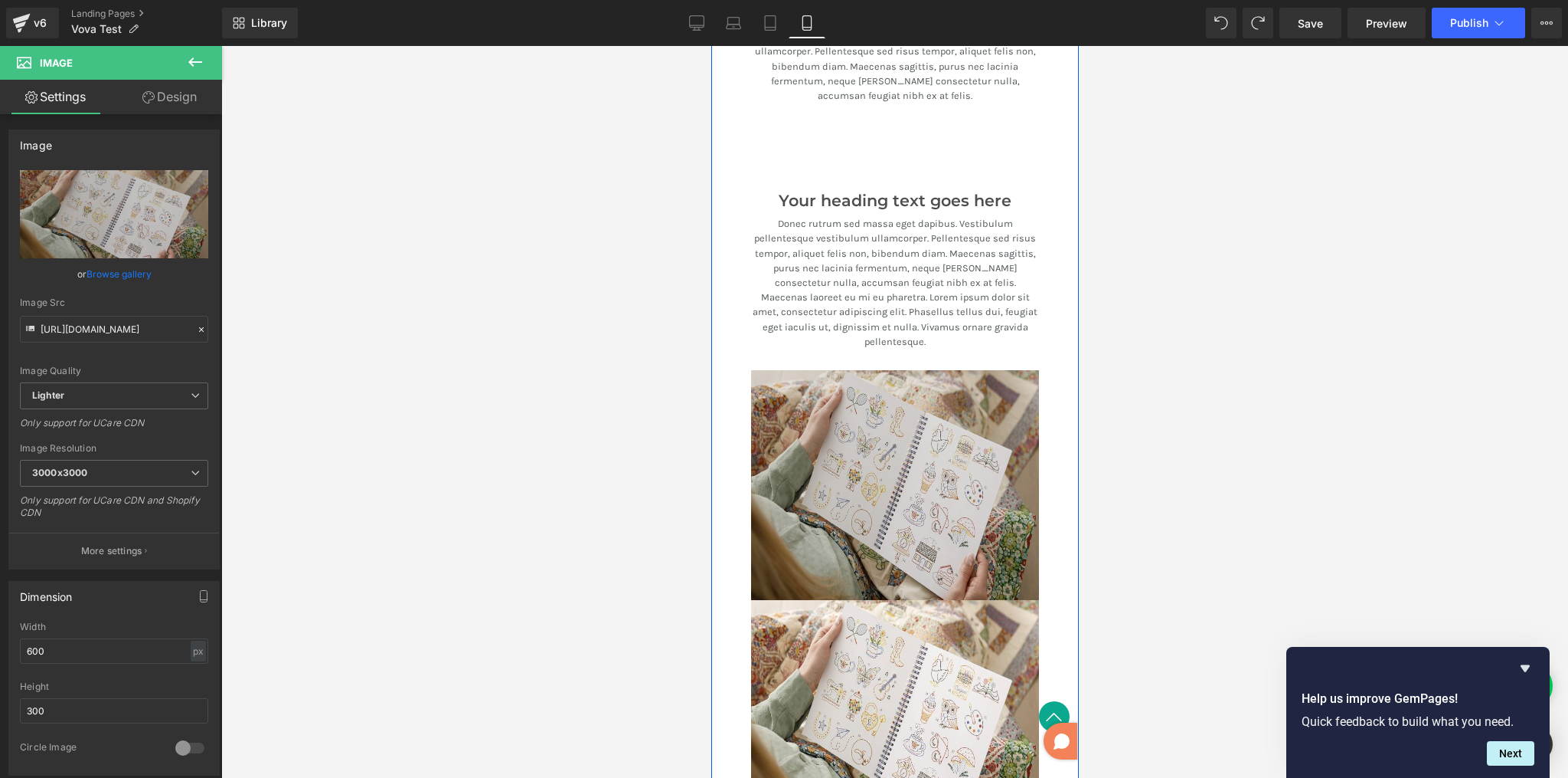
scroll to position [2600, 0]
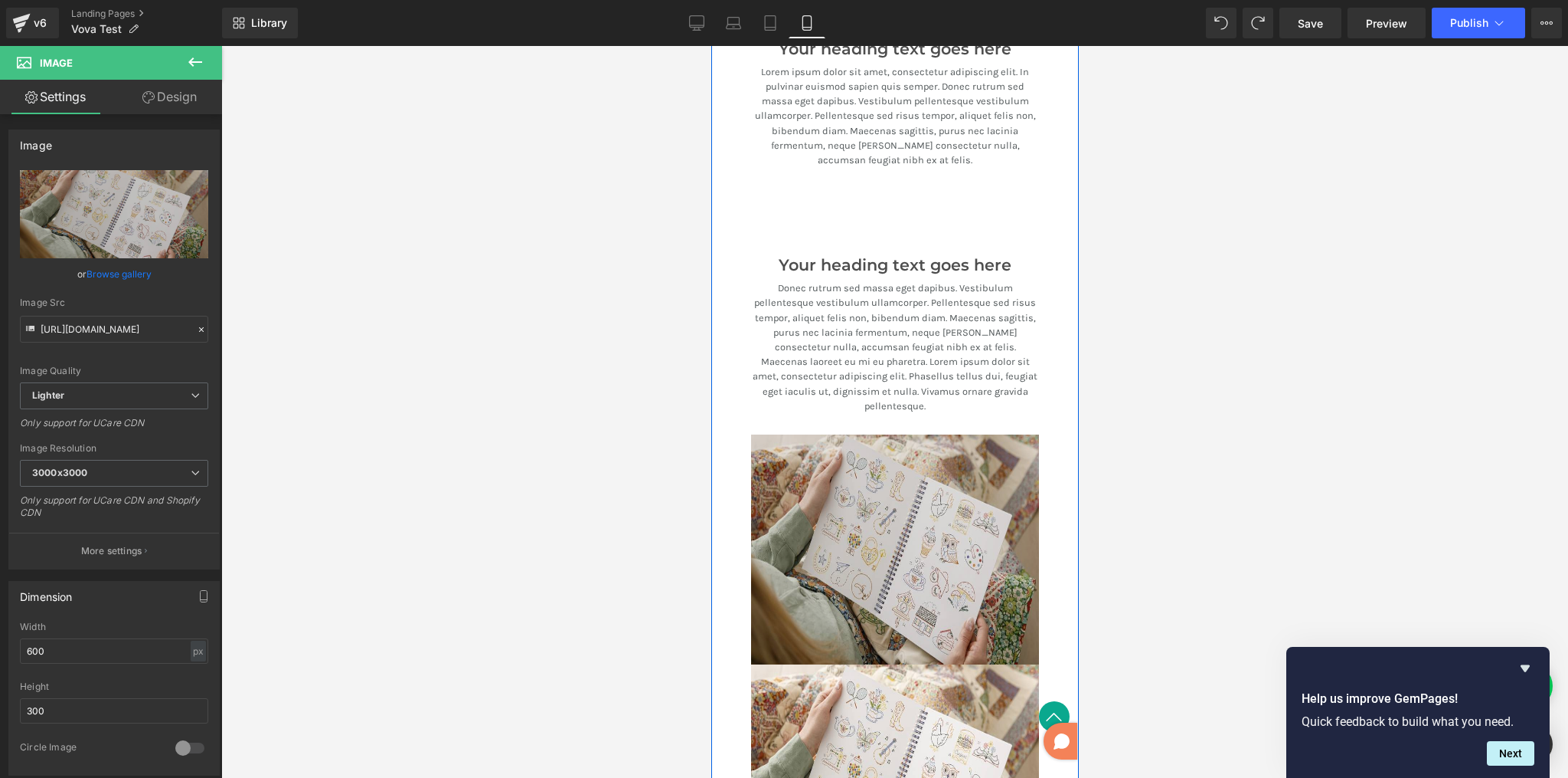
click at [784, 469] on img at bounding box center [894, 549] width 288 height 230
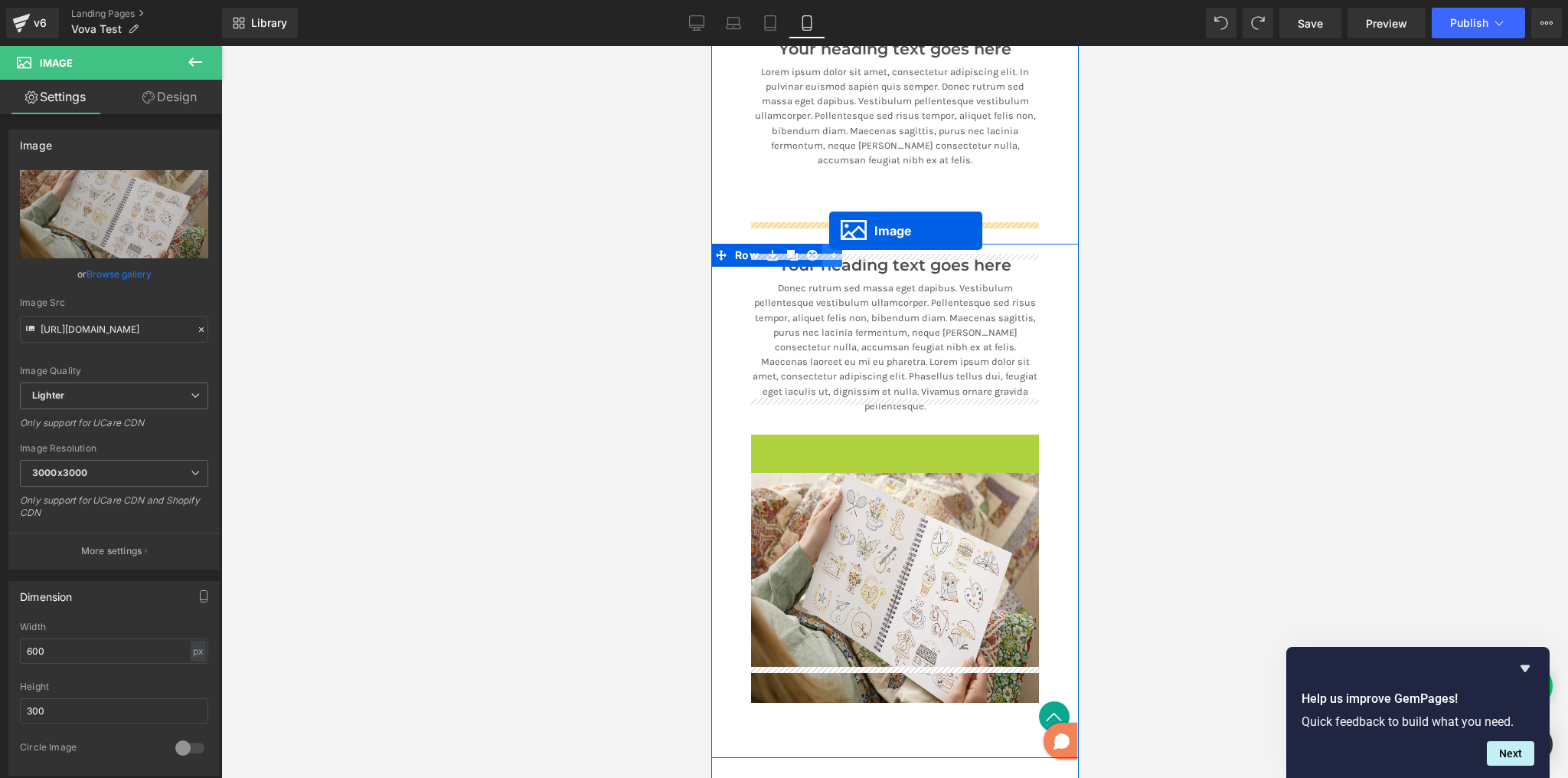
drag, startPoint x: 840, startPoint y: 512, endPoint x: 829, endPoint y: 231, distance: 281.2
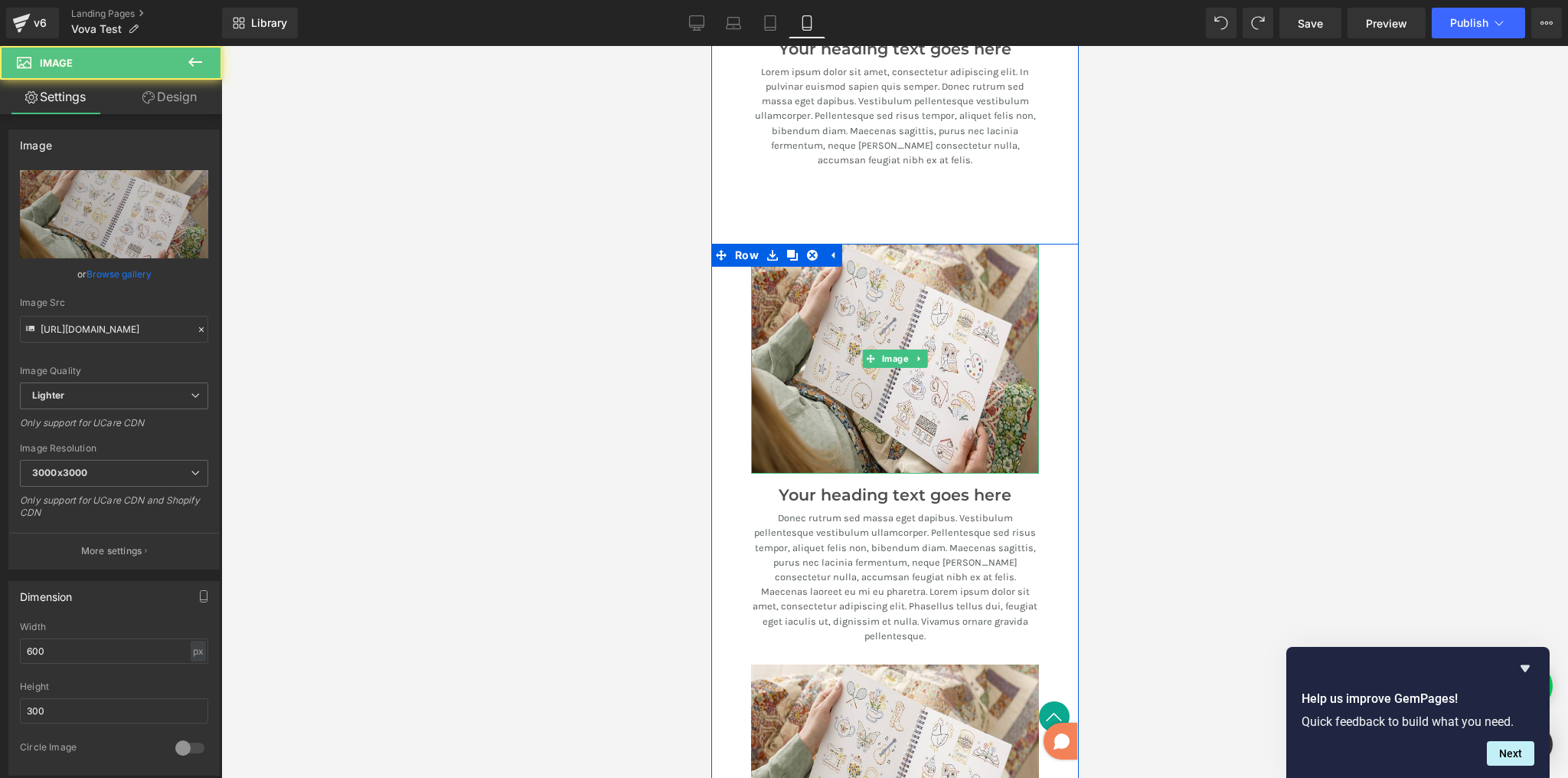
scroll to position [2786, 0]
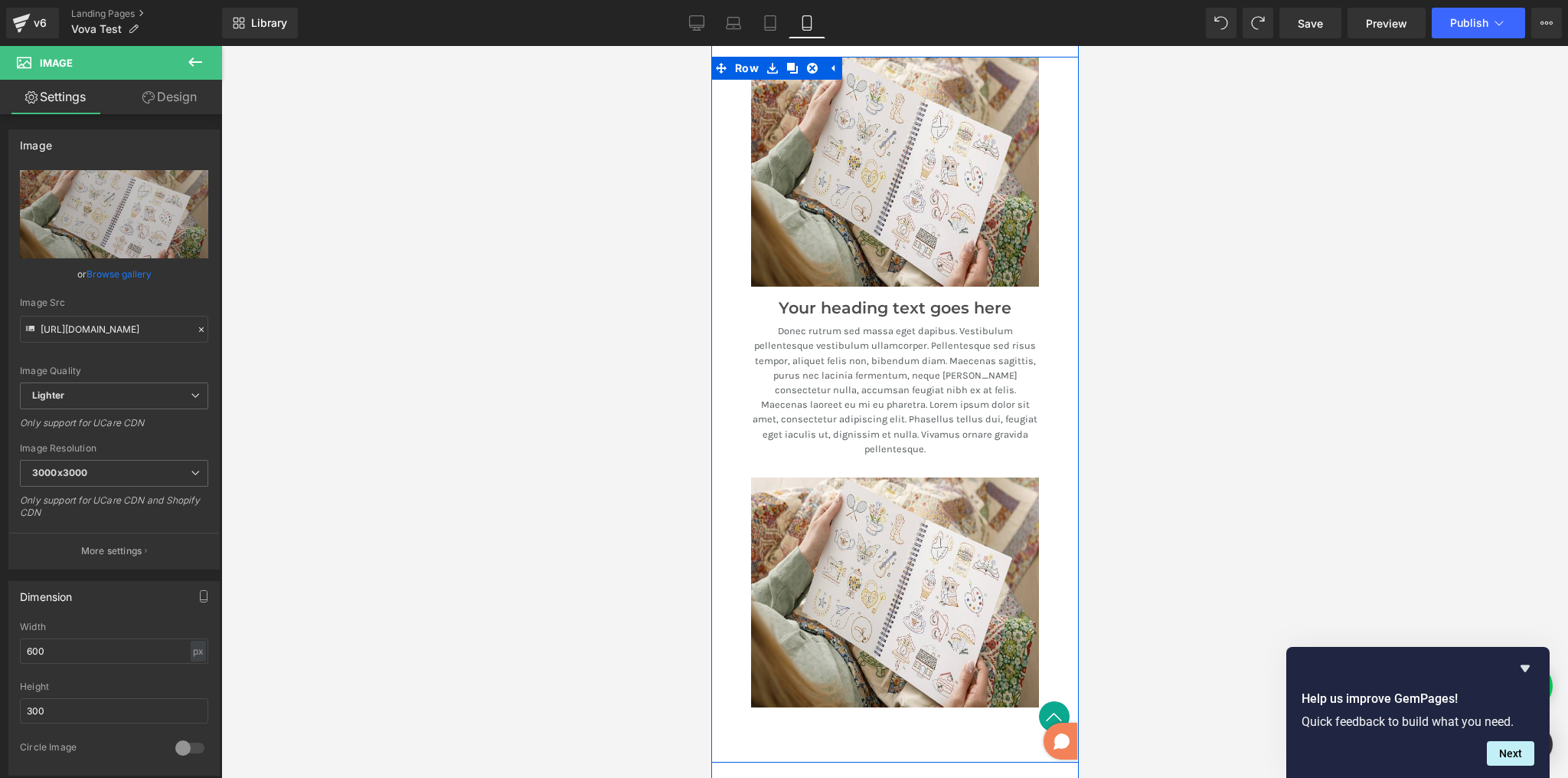
click at [836, 326] on p "Donec rutrum sed massa eget dapibus. Vestibulum pellentesque vestibulum ullamco…" at bounding box center [894, 389] width 288 height 132
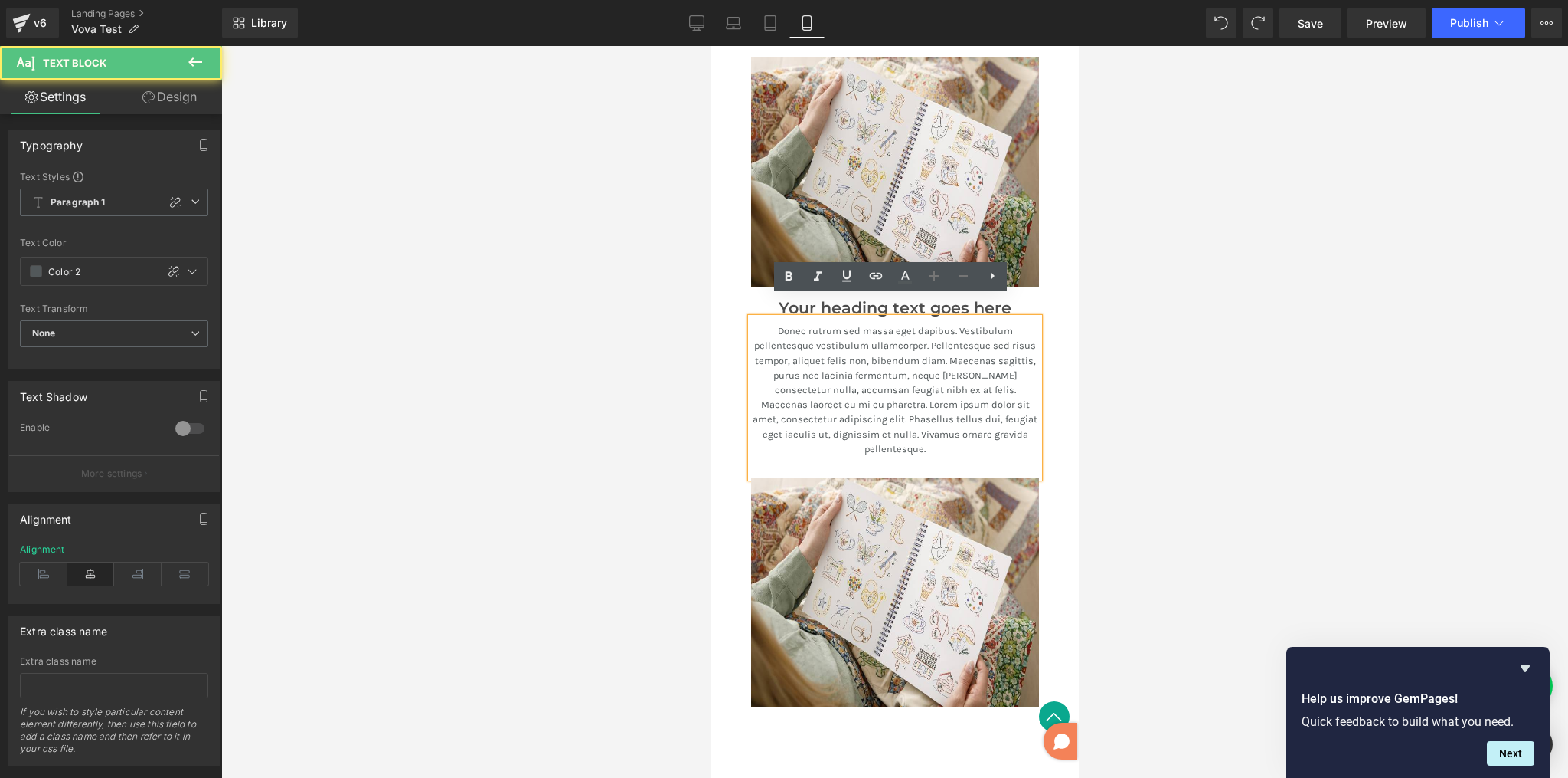
click at [764, 318] on div "Donec rutrum sed massa eget dapibus. Vestibulum pellentesque vestibulum ullamco…" at bounding box center [894, 398] width 288 height 159
click at [1106, 457] on div at bounding box center [895, 412] width 1347 height 732
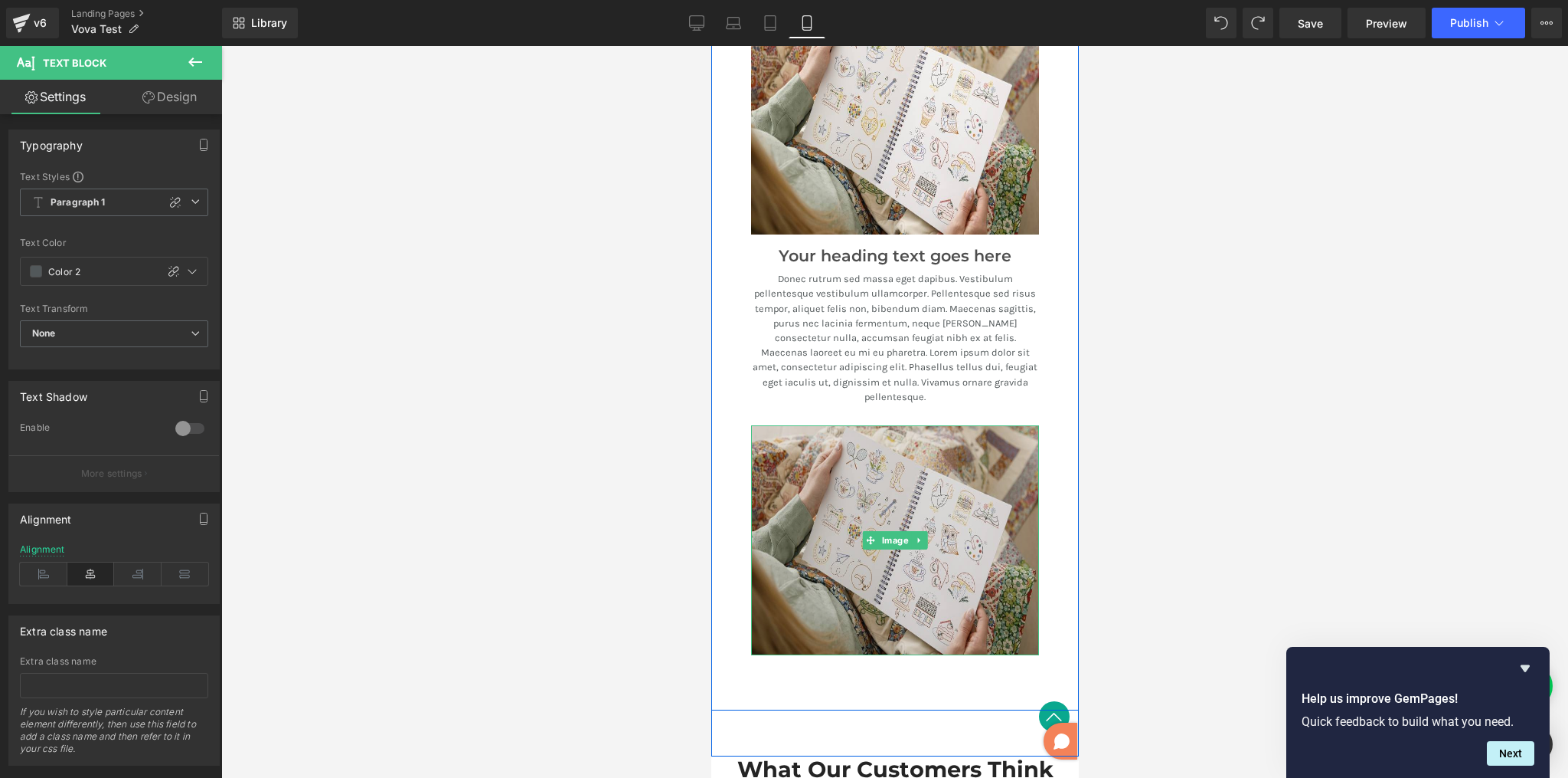
scroll to position [2863, 0]
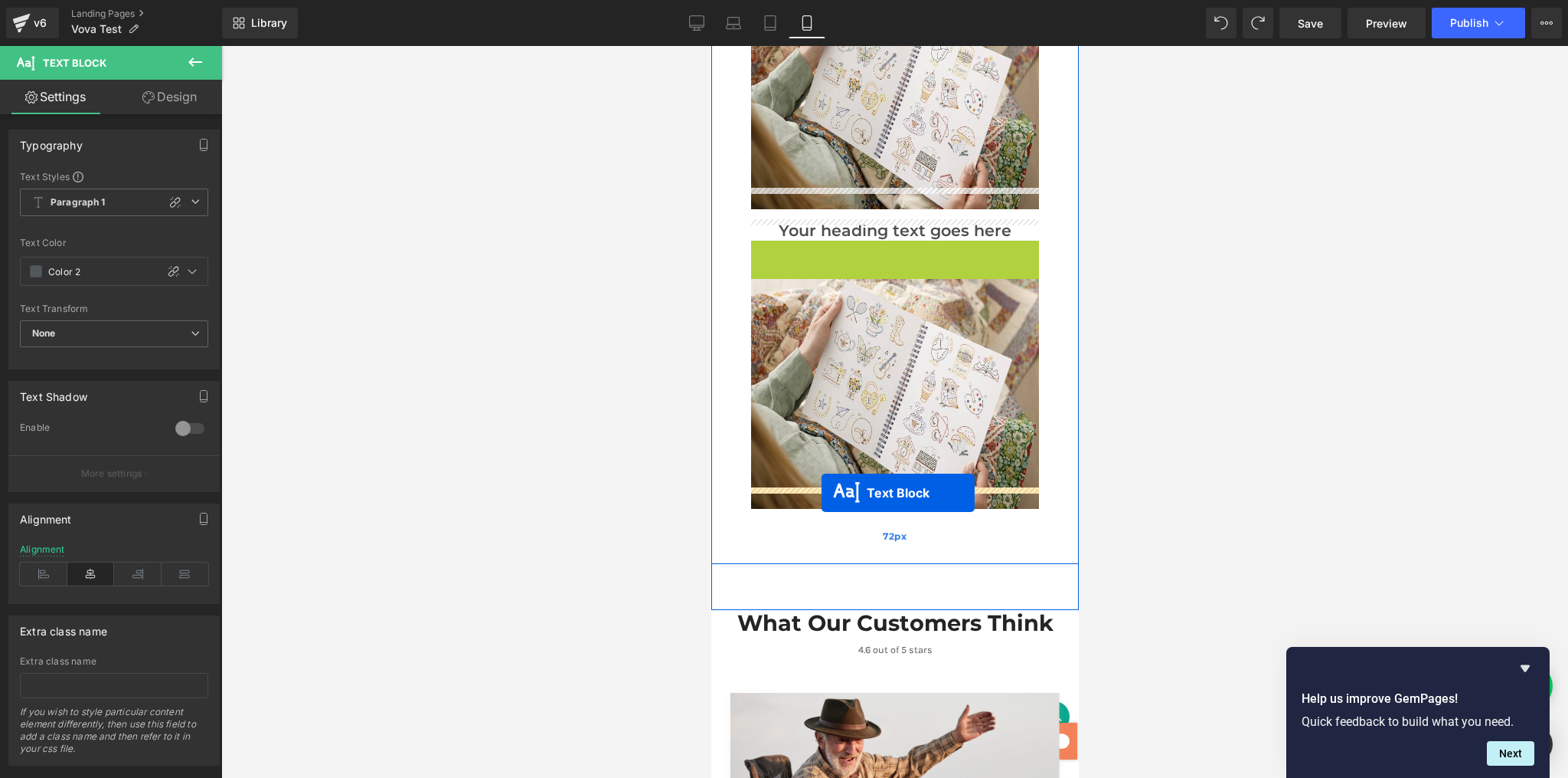
drag, startPoint x: 846, startPoint y: 295, endPoint x: 821, endPoint y: 493, distance: 199.6
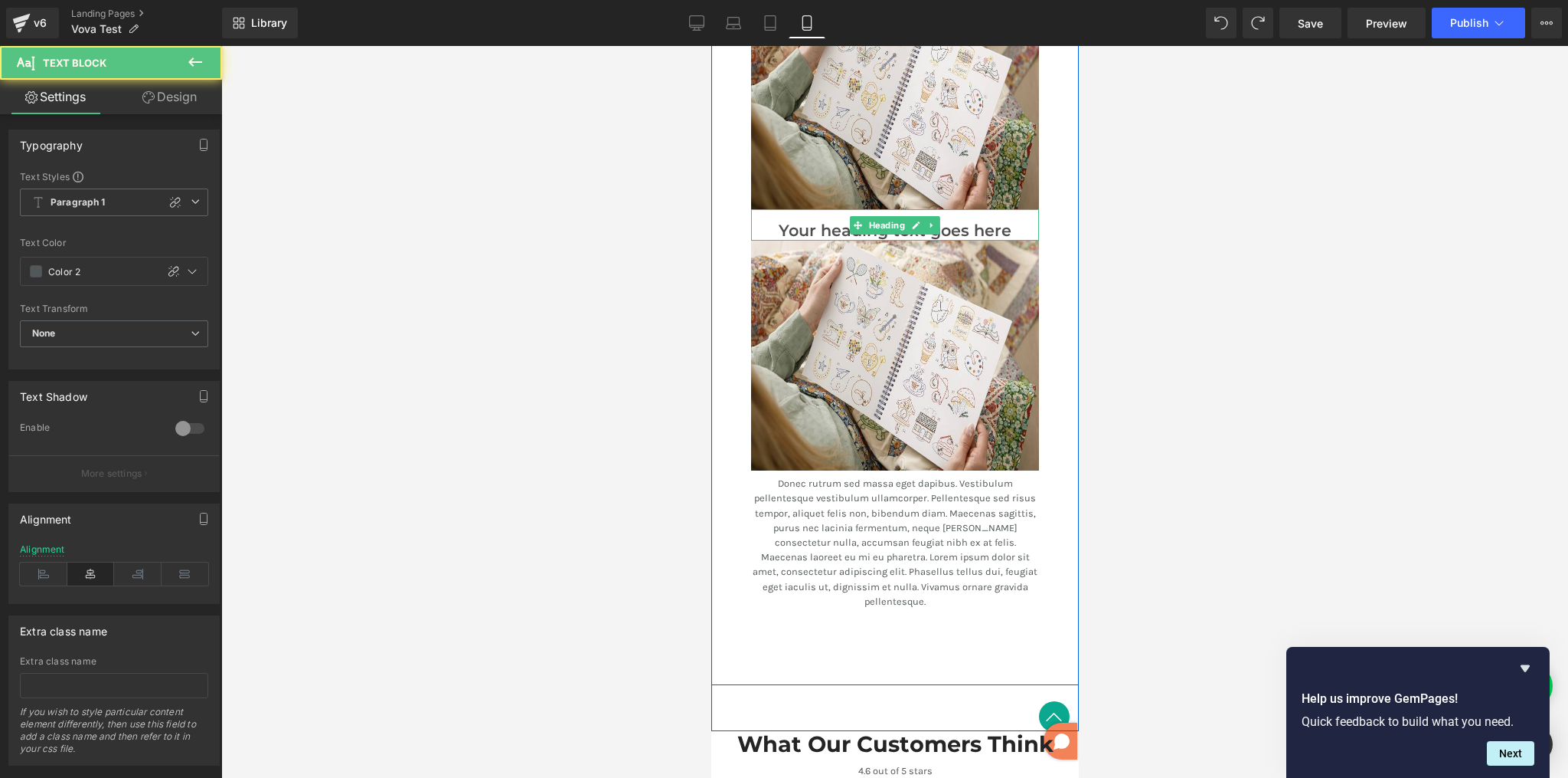
click at [799, 222] on h3 "Your heading text goes here" at bounding box center [894, 231] width 288 height 19
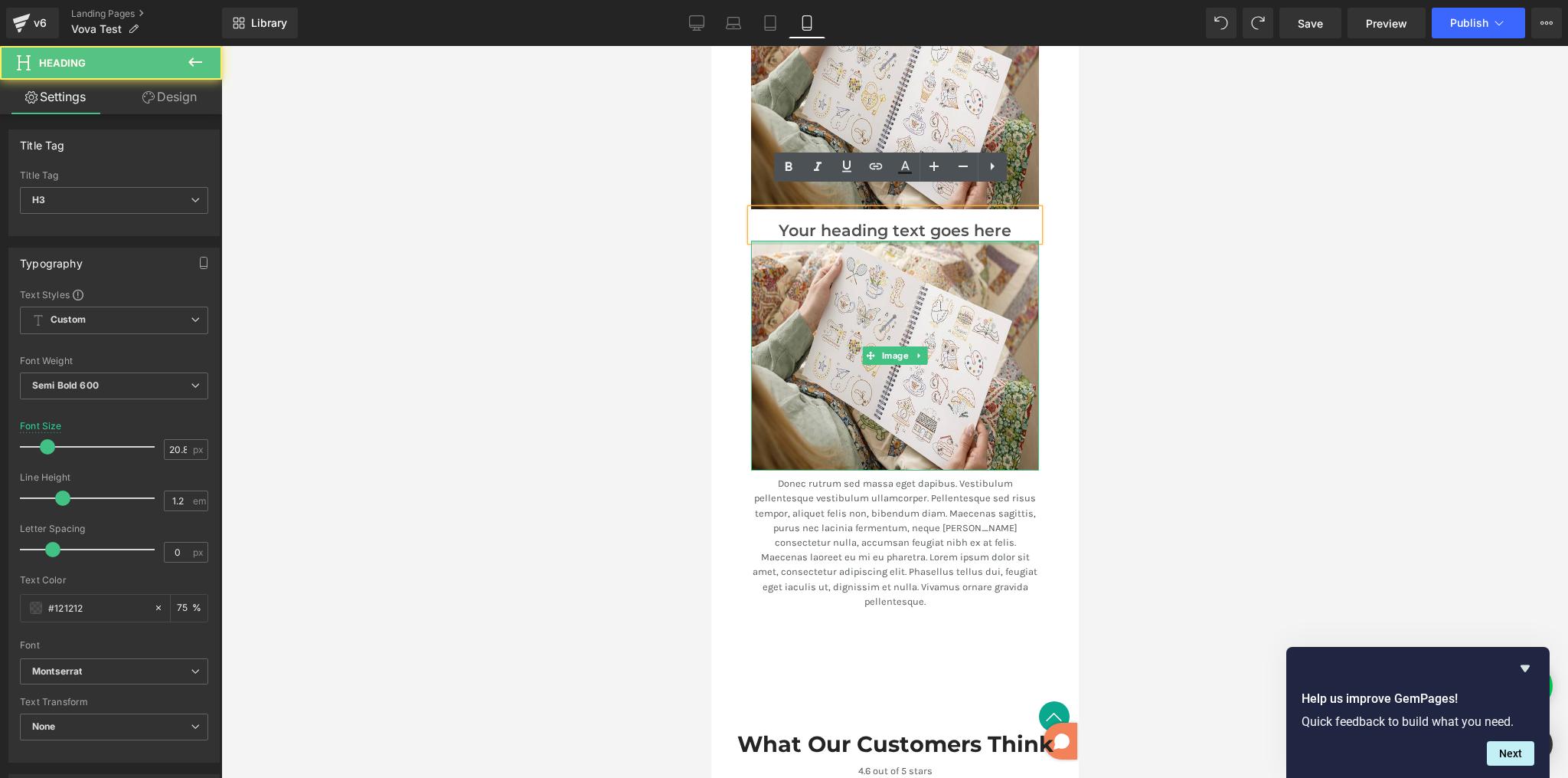
click at [838, 222] on h3 "Your heading text goes here" at bounding box center [894, 231] width 288 height 19
drag, startPoint x: 683, startPoint y: 238, endPoint x: 700, endPoint y: 236, distance: 17.1
click at [683, 238] on div at bounding box center [895, 412] width 1347 height 732
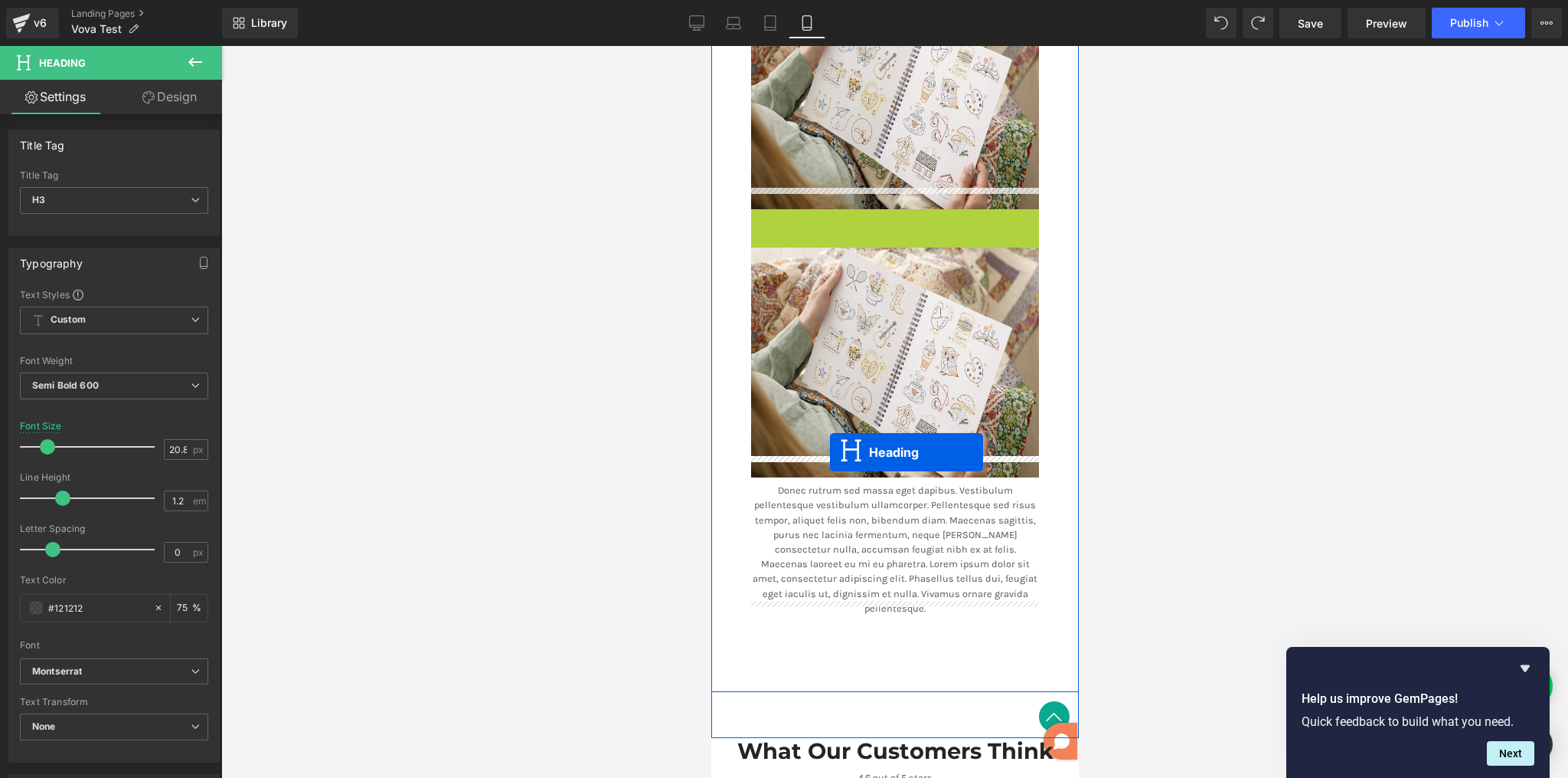
drag, startPoint x: 855, startPoint y: 206, endPoint x: 829, endPoint y: 449, distance: 244.4
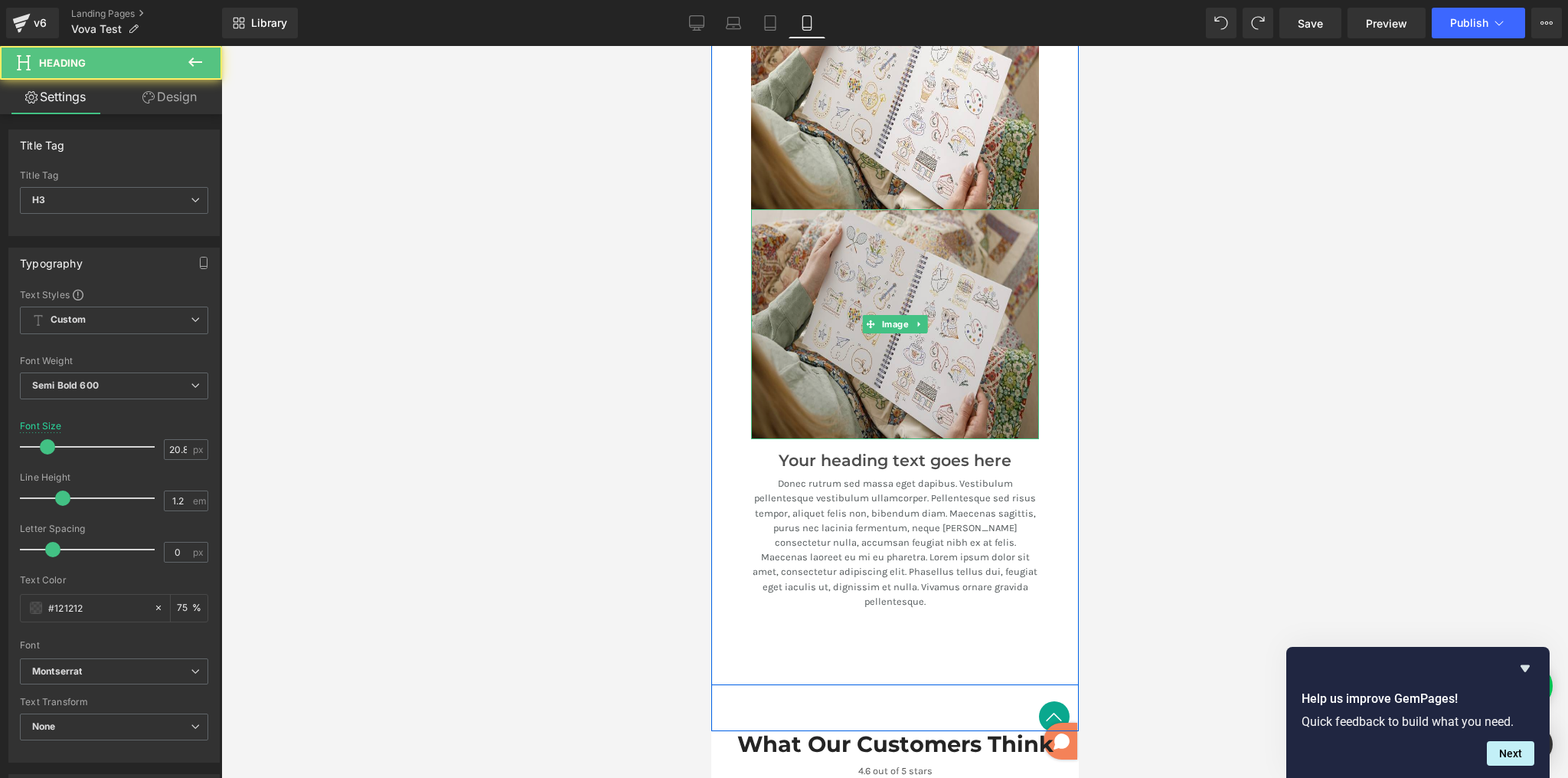
click at [842, 302] on img at bounding box center [894, 324] width 288 height 230
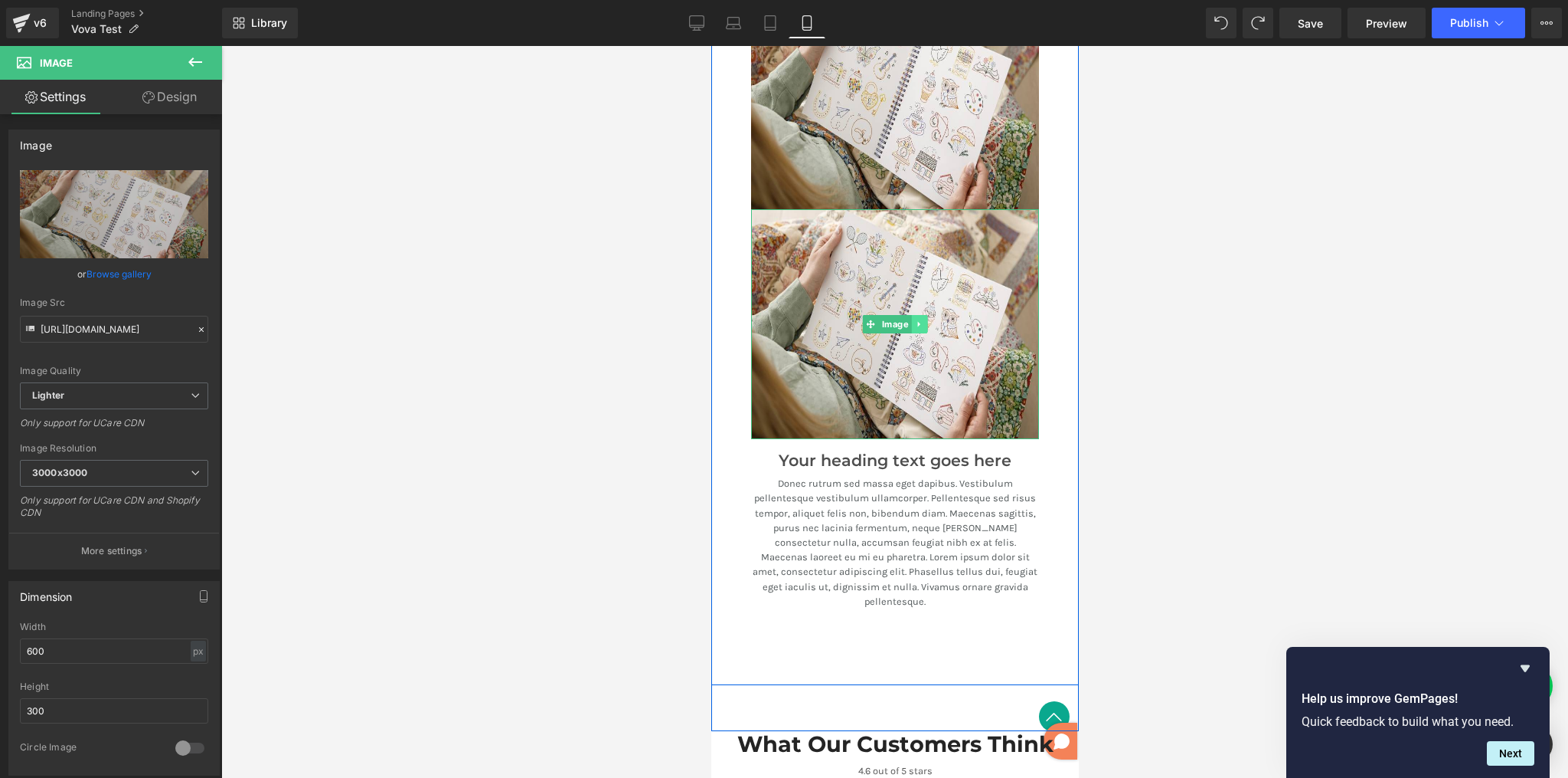
click at [916, 322] on icon at bounding box center [917, 324] width 2 height 6
click at [923, 319] on icon at bounding box center [927, 323] width 8 height 9
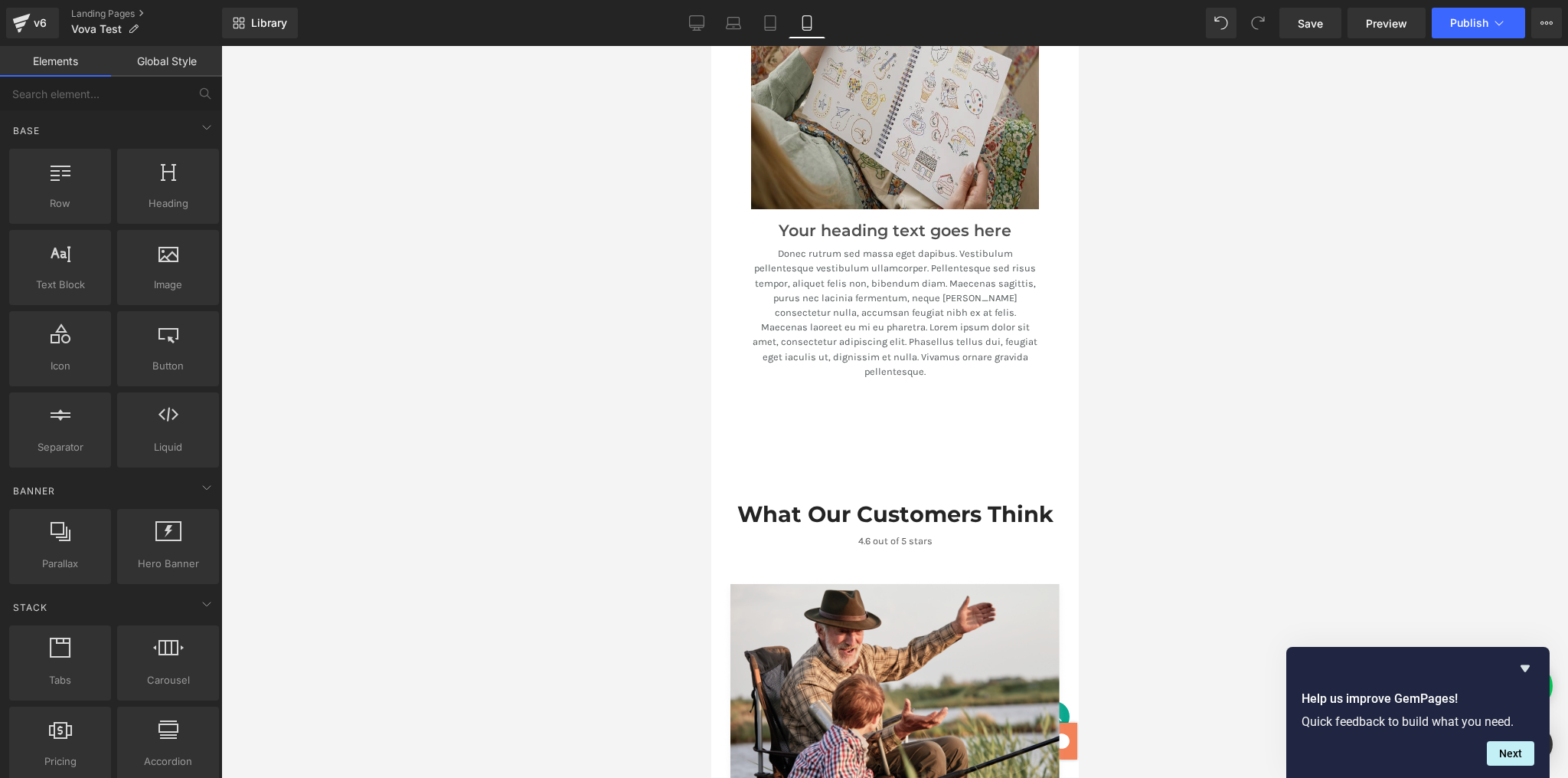
scroll to position [2672, 0]
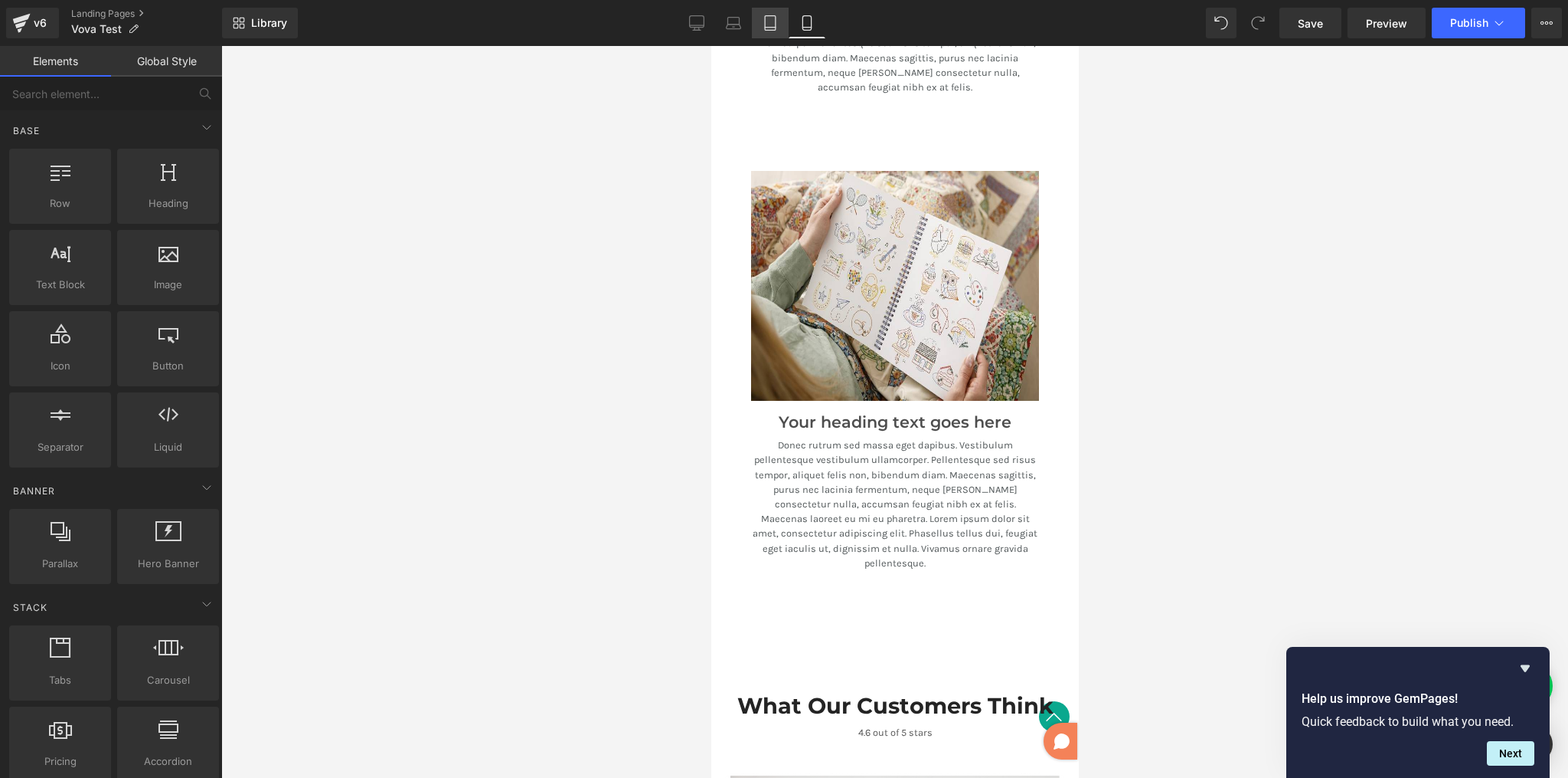
click at [772, 19] on icon at bounding box center [770, 23] width 15 height 15
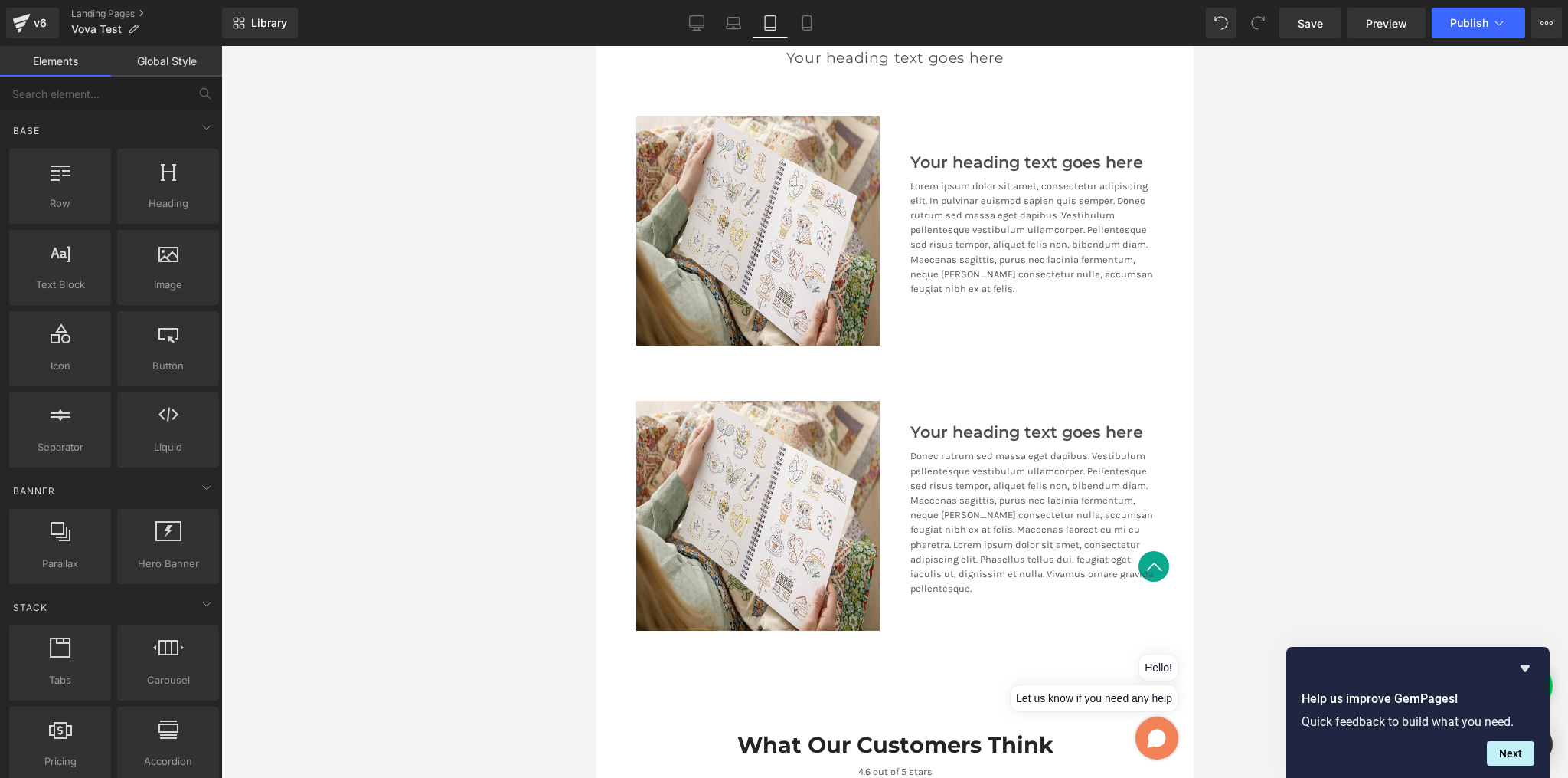
scroll to position [1750, 0]
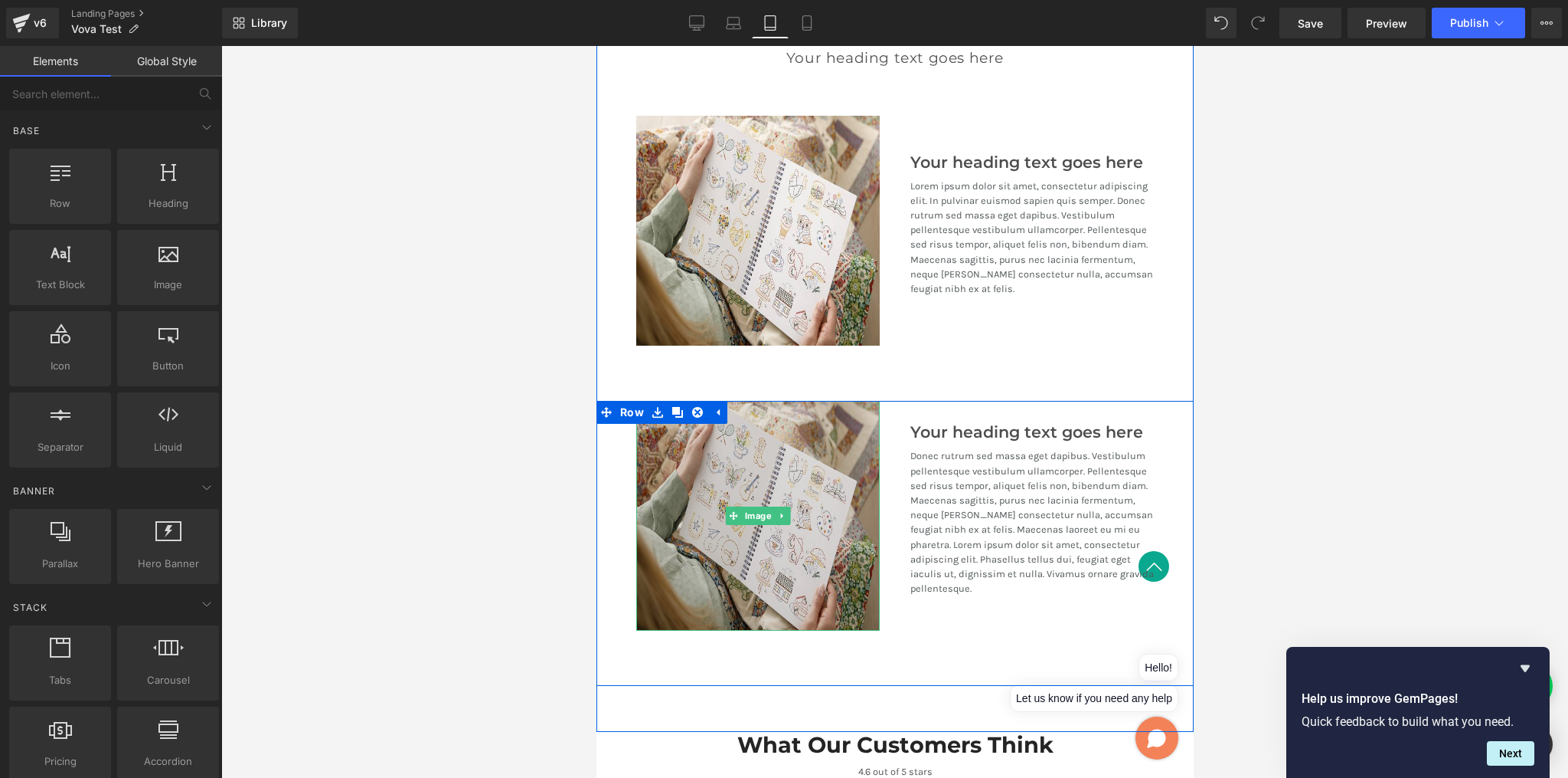
click at [808, 414] on img at bounding box center [757, 515] width 243 height 230
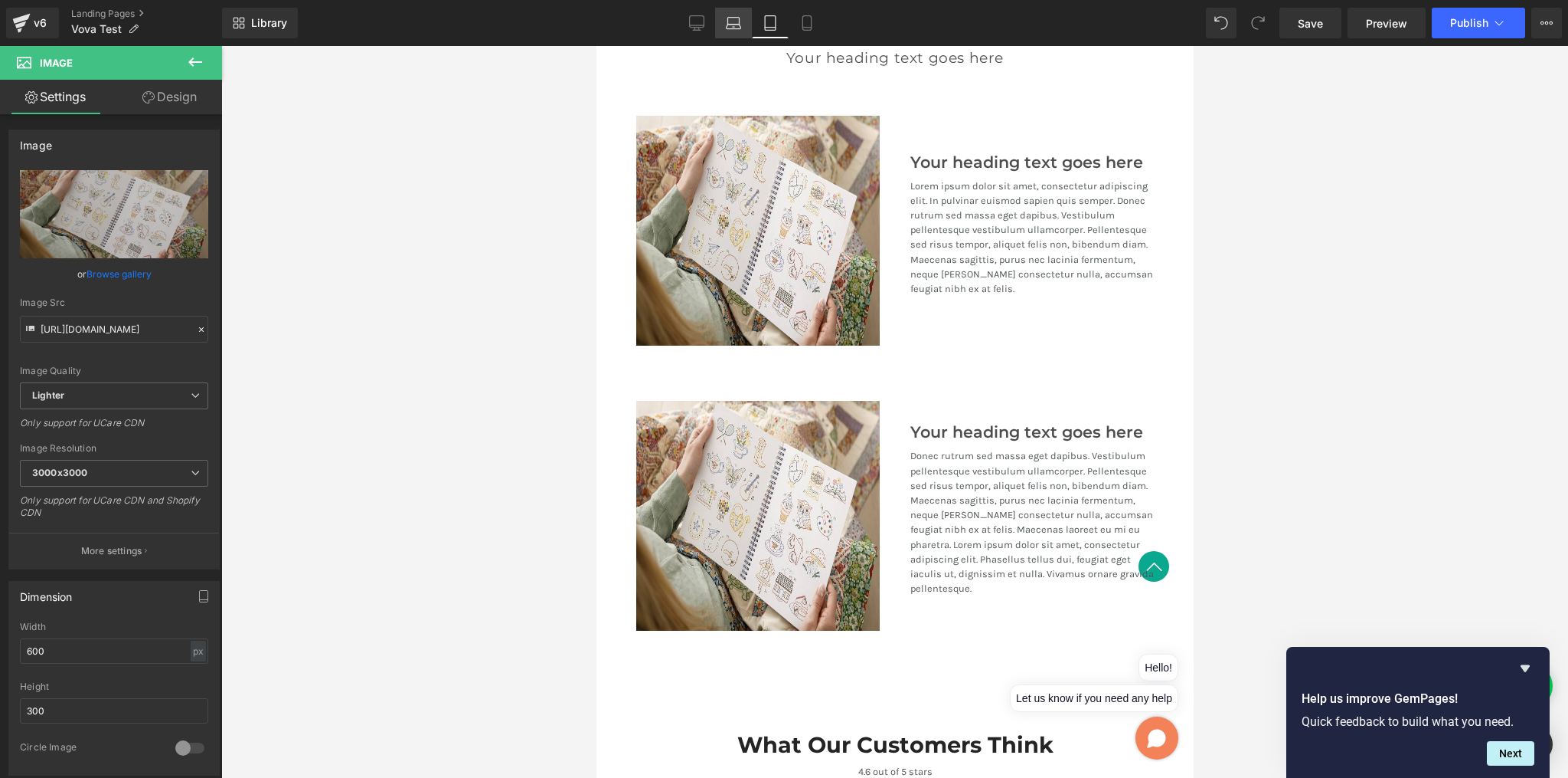
click at [734, 22] on icon at bounding box center [734, 23] width 15 height 15
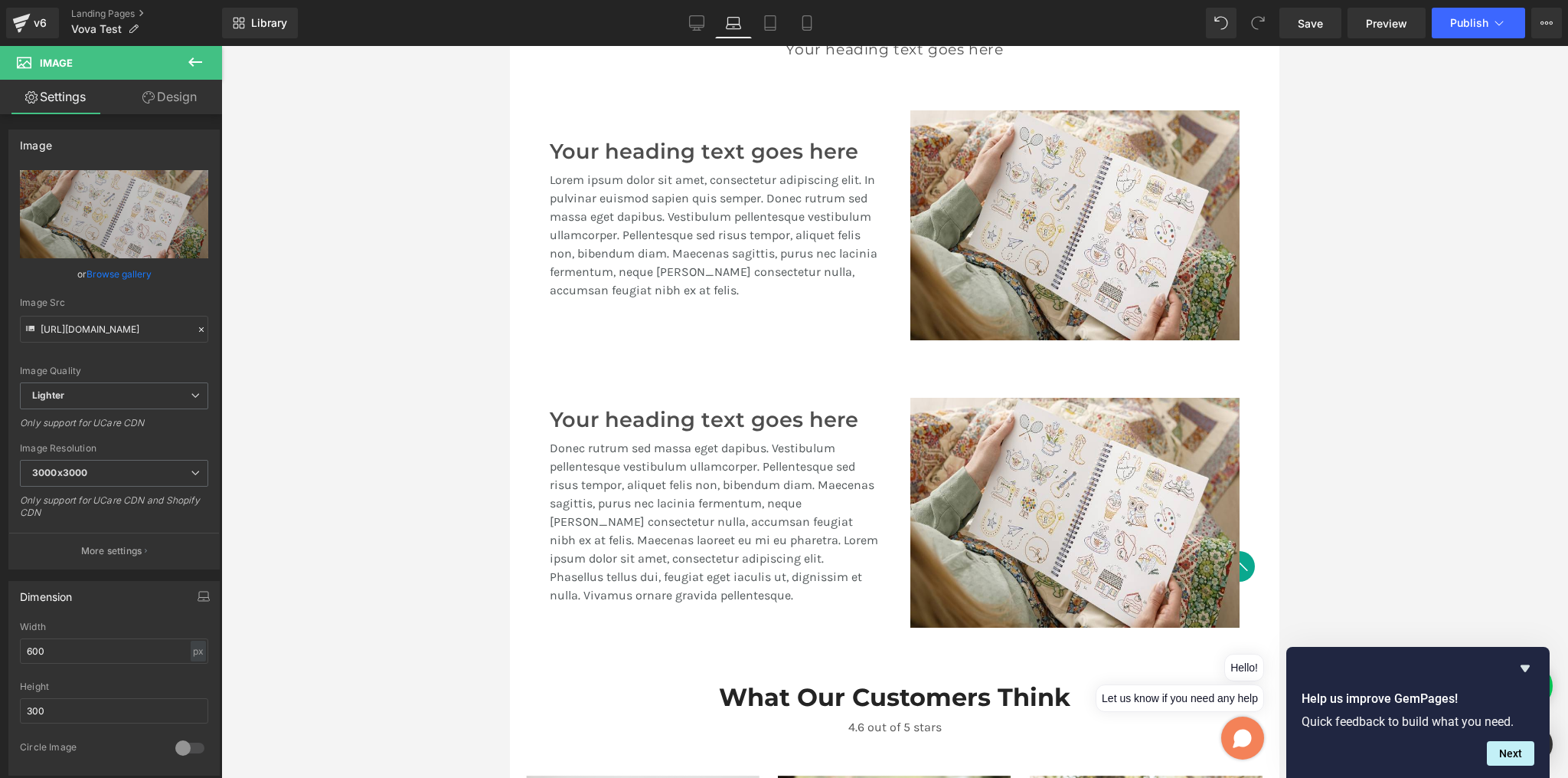
scroll to position [1219, 0]
click at [695, 24] on icon at bounding box center [696, 23] width 15 height 15
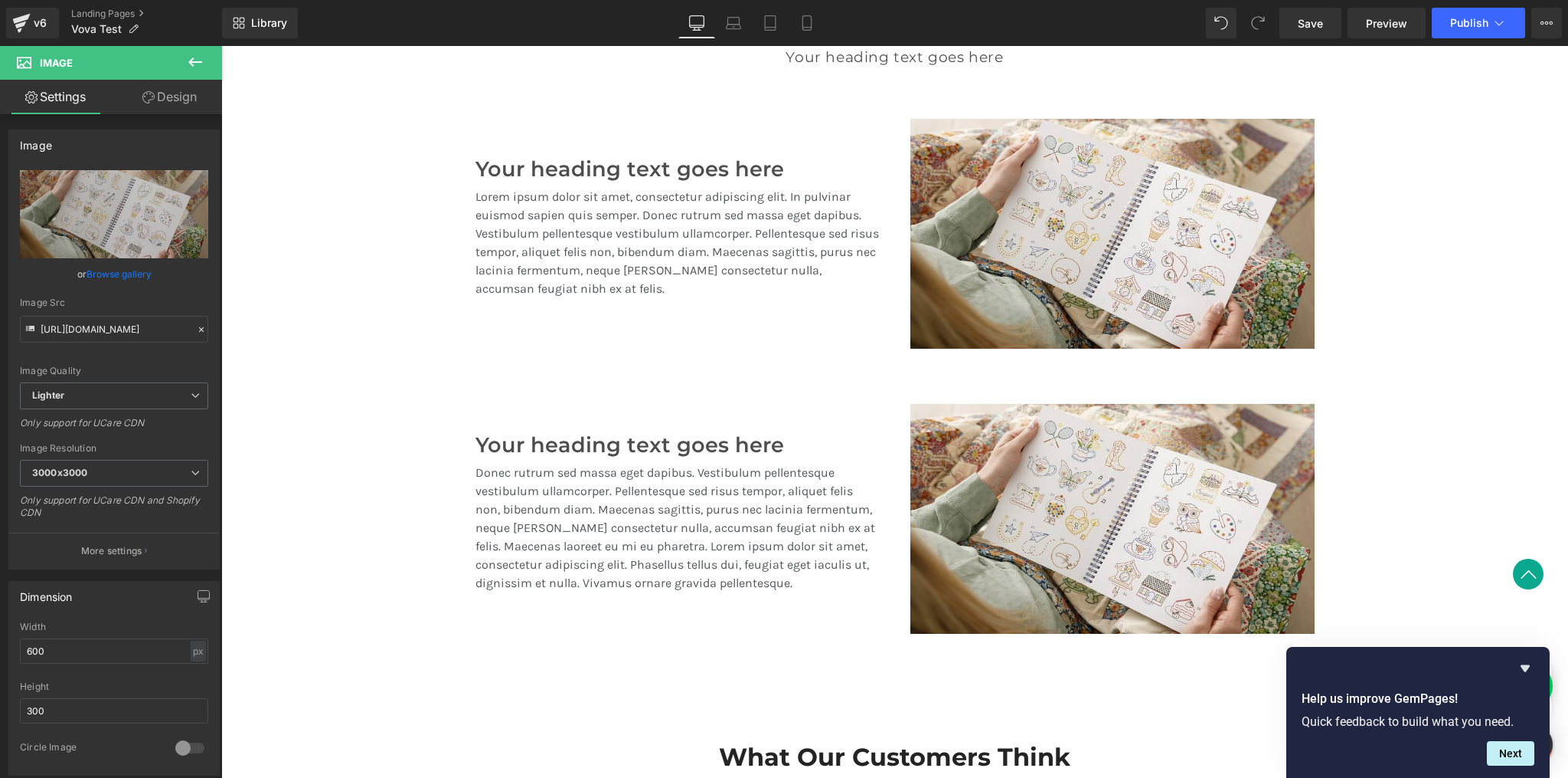
scroll to position [1229, 0]
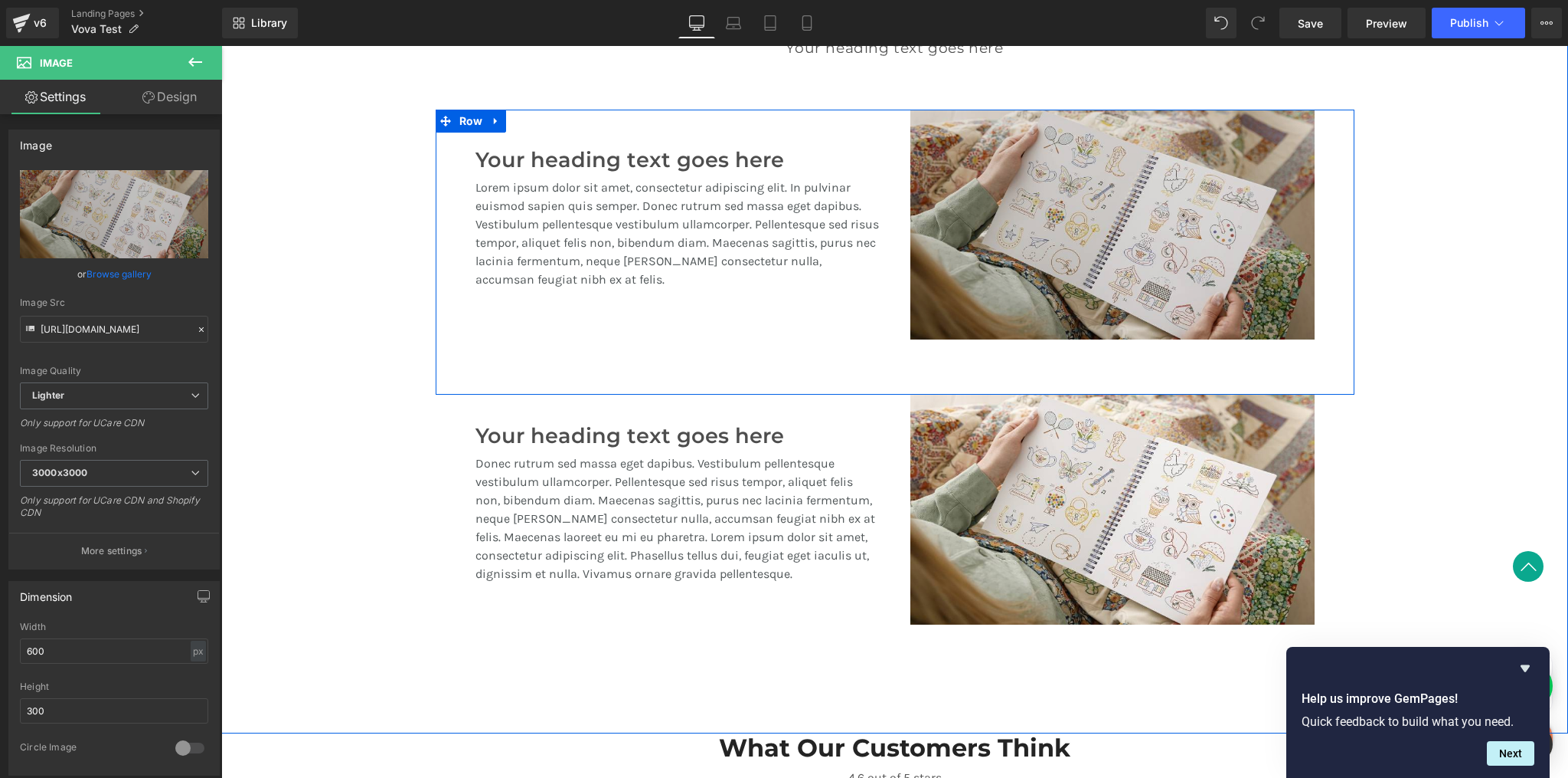
click at [971, 235] on img at bounding box center [1113, 224] width 404 height 230
click at [1019, 178] on img at bounding box center [1113, 224] width 404 height 230
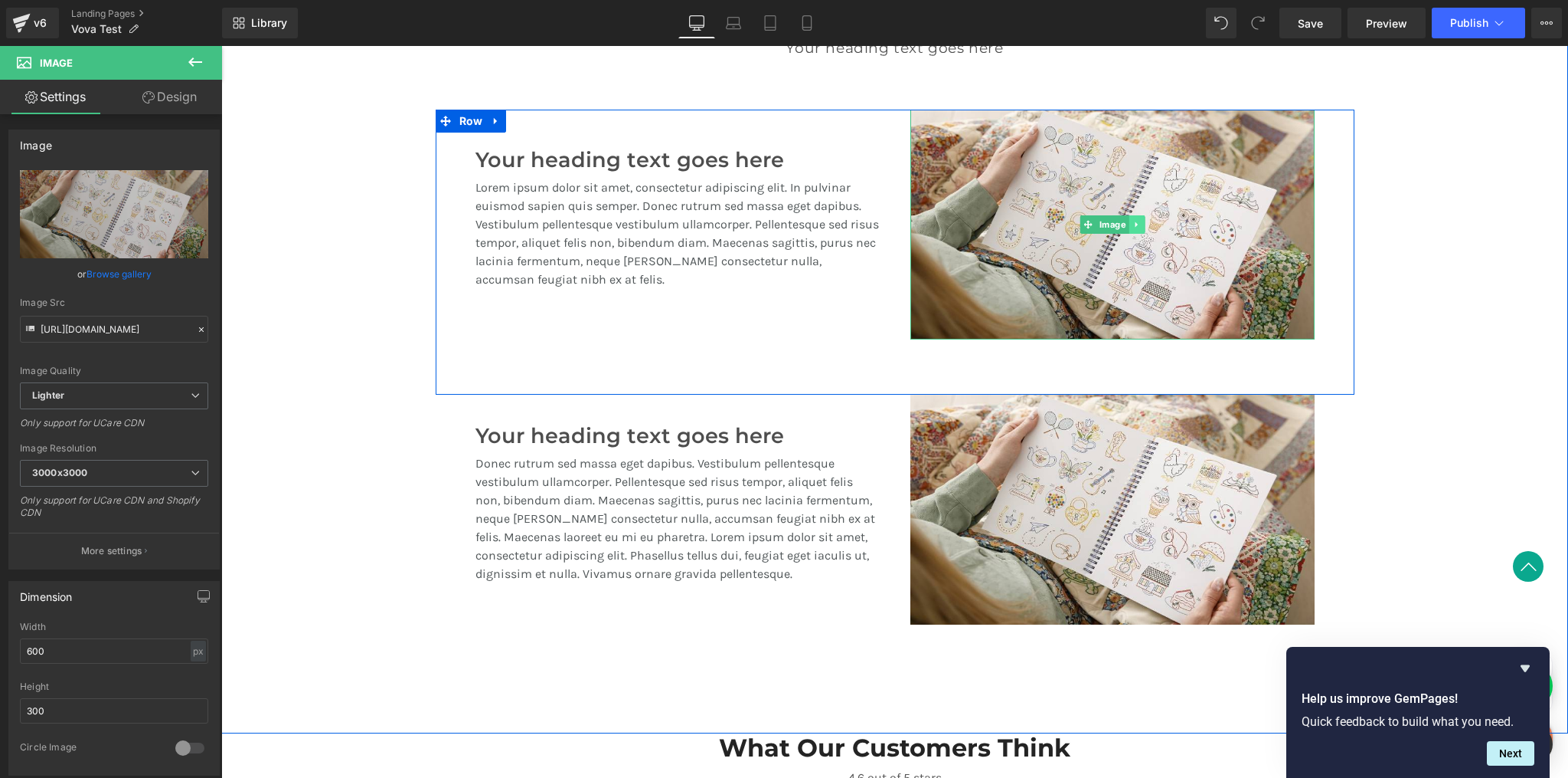
click at [1138, 227] on link at bounding box center [1137, 224] width 16 height 19
click at [1124, 226] on icon at bounding box center [1128, 224] width 8 height 9
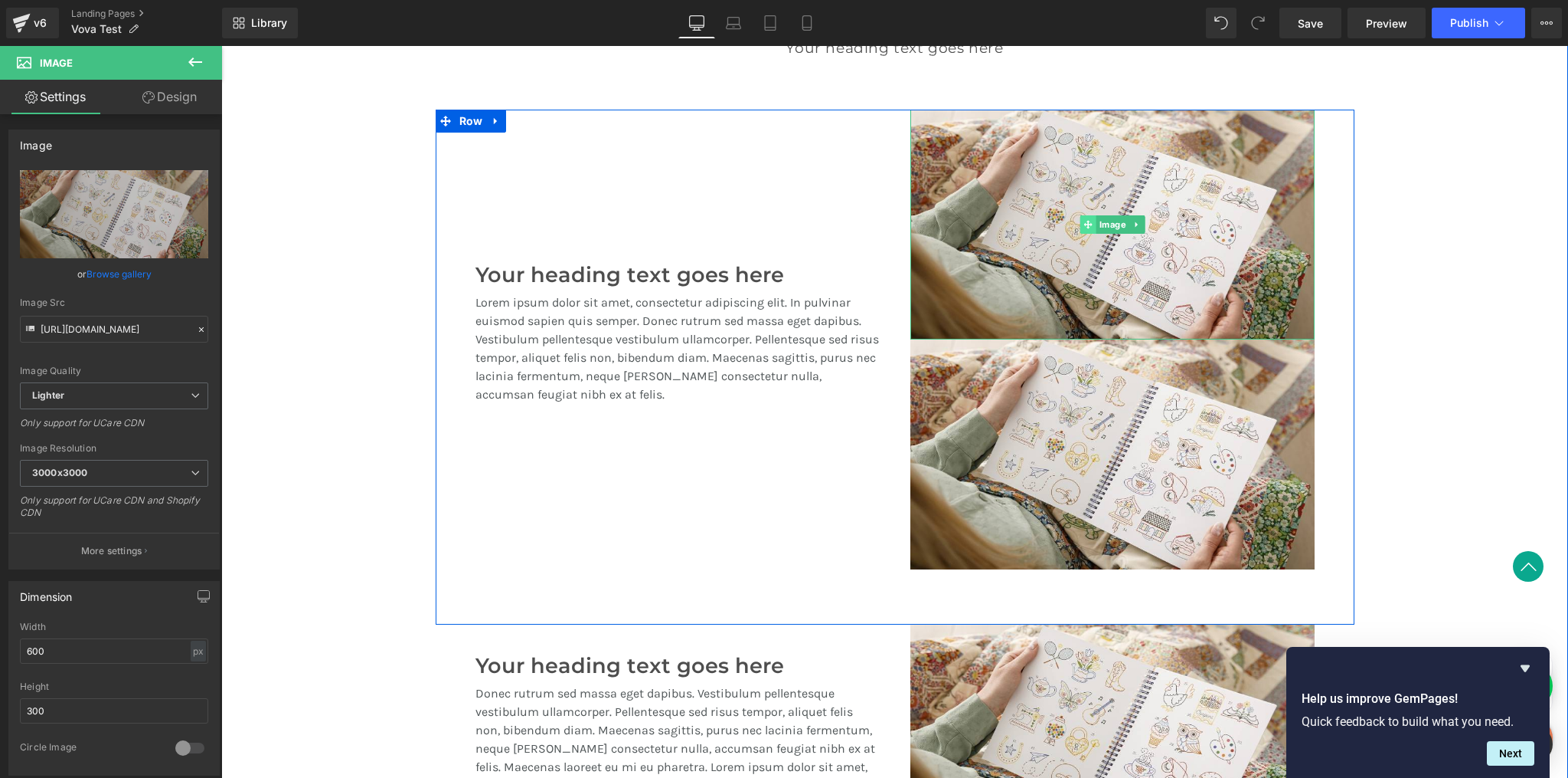
click at [1052, 223] on div "Image" at bounding box center [1113, 224] width 404 height 230
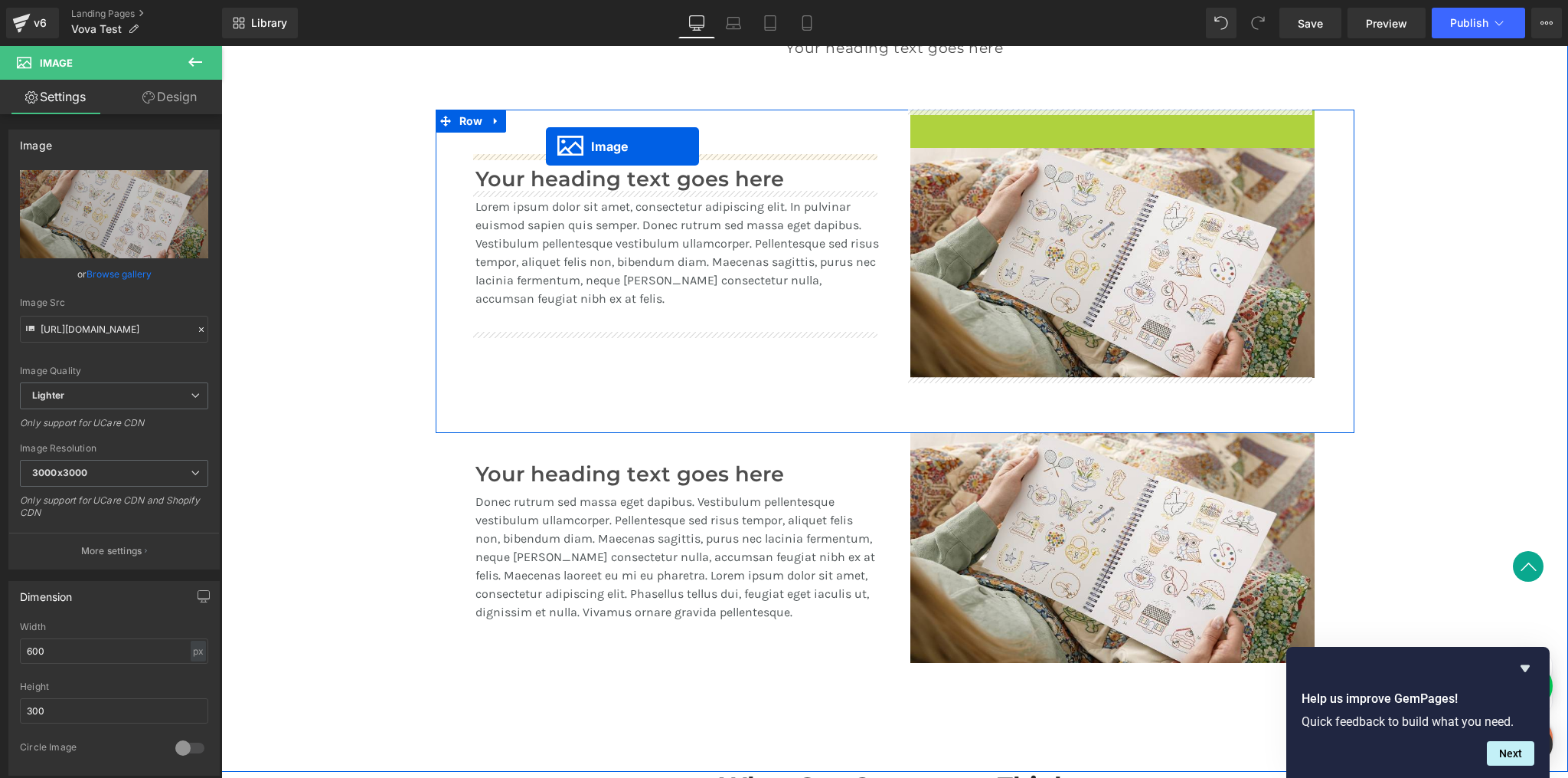
drag, startPoint x: 1083, startPoint y: 226, endPoint x: 546, endPoint y: 148, distance: 542.6
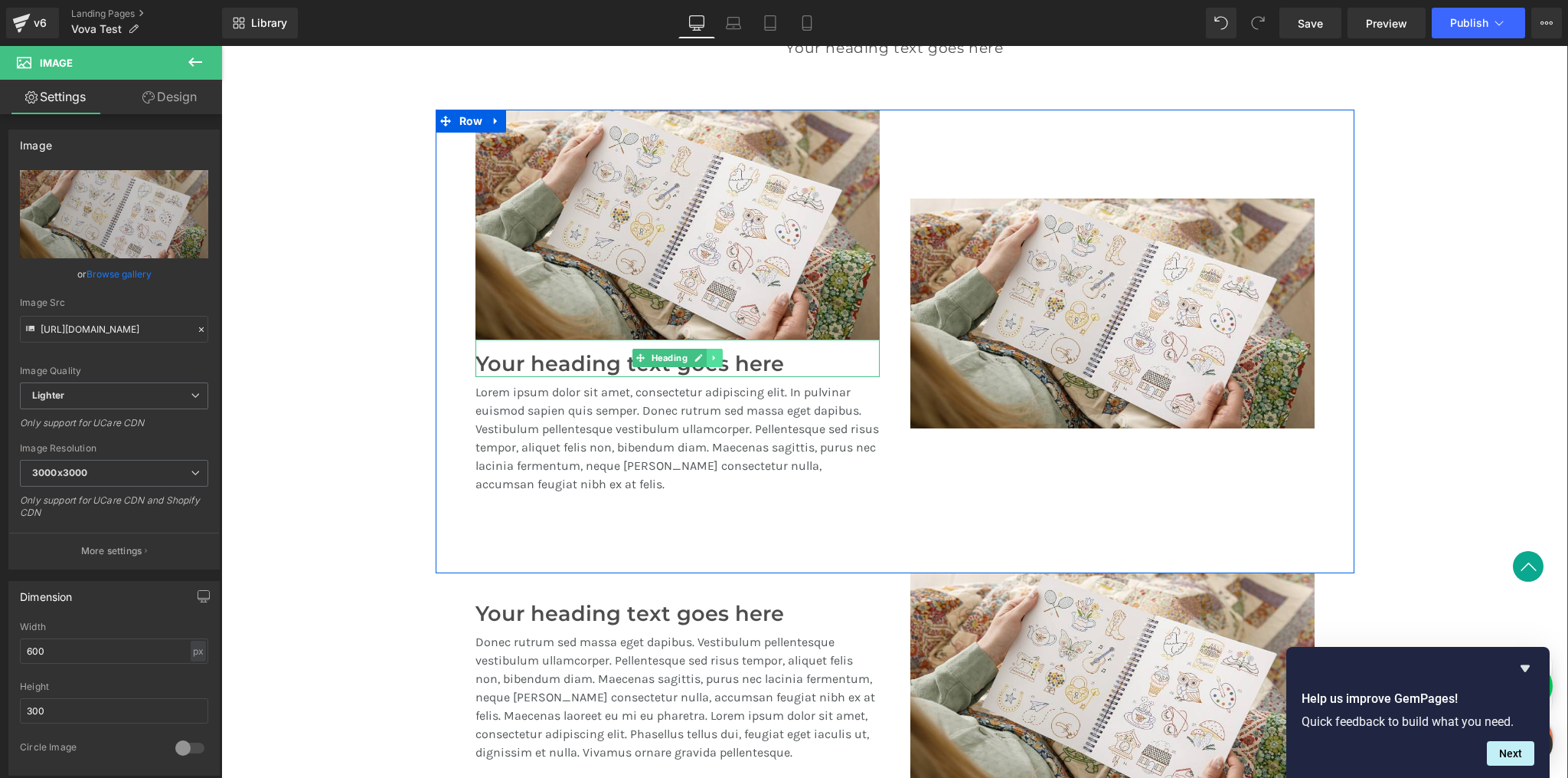
click at [708, 365] on link at bounding box center [715, 357] width 16 height 19
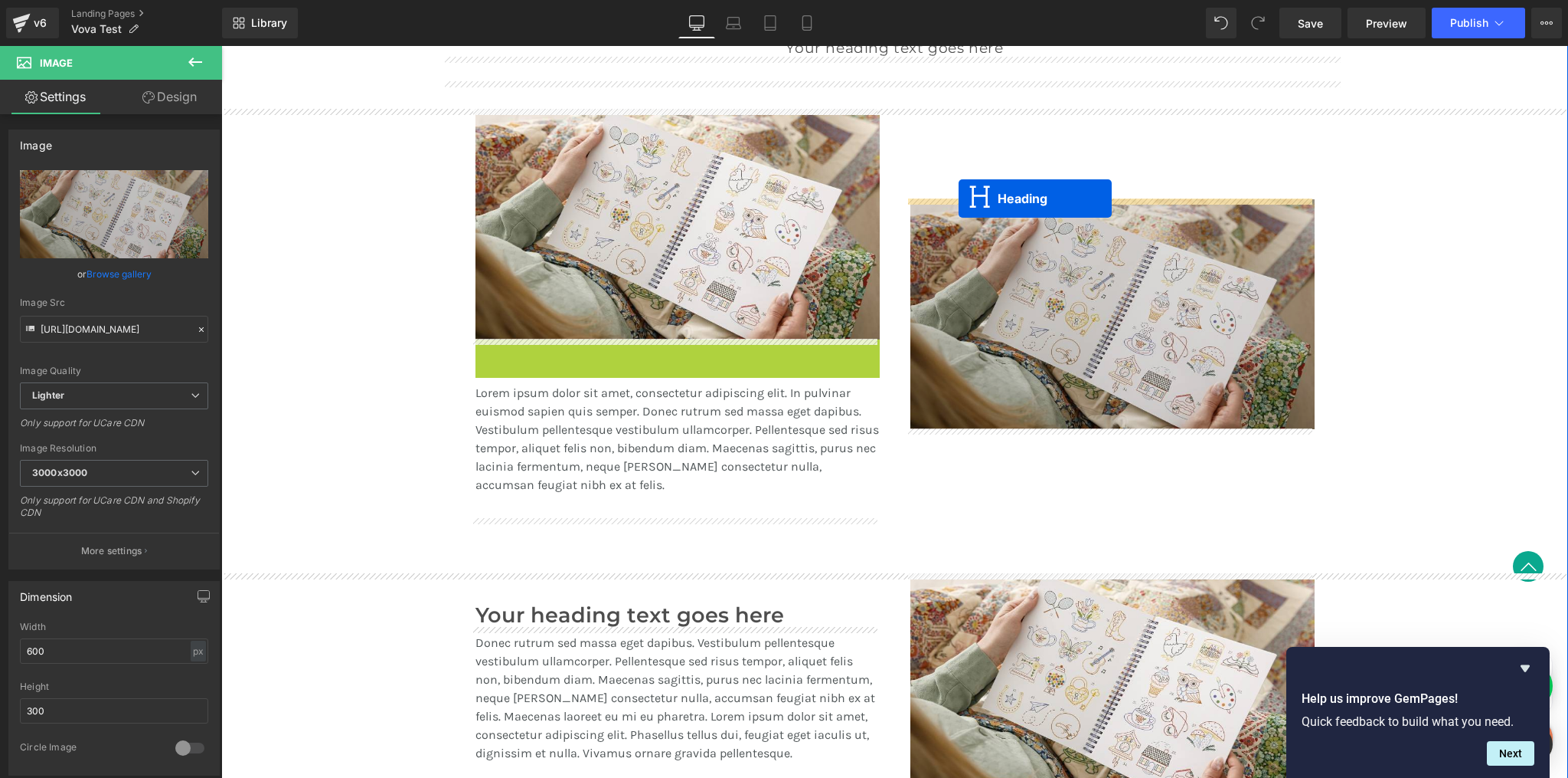
drag, startPoint x: 609, startPoint y: 360, endPoint x: 958, endPoint y: 197, distance: 385.2
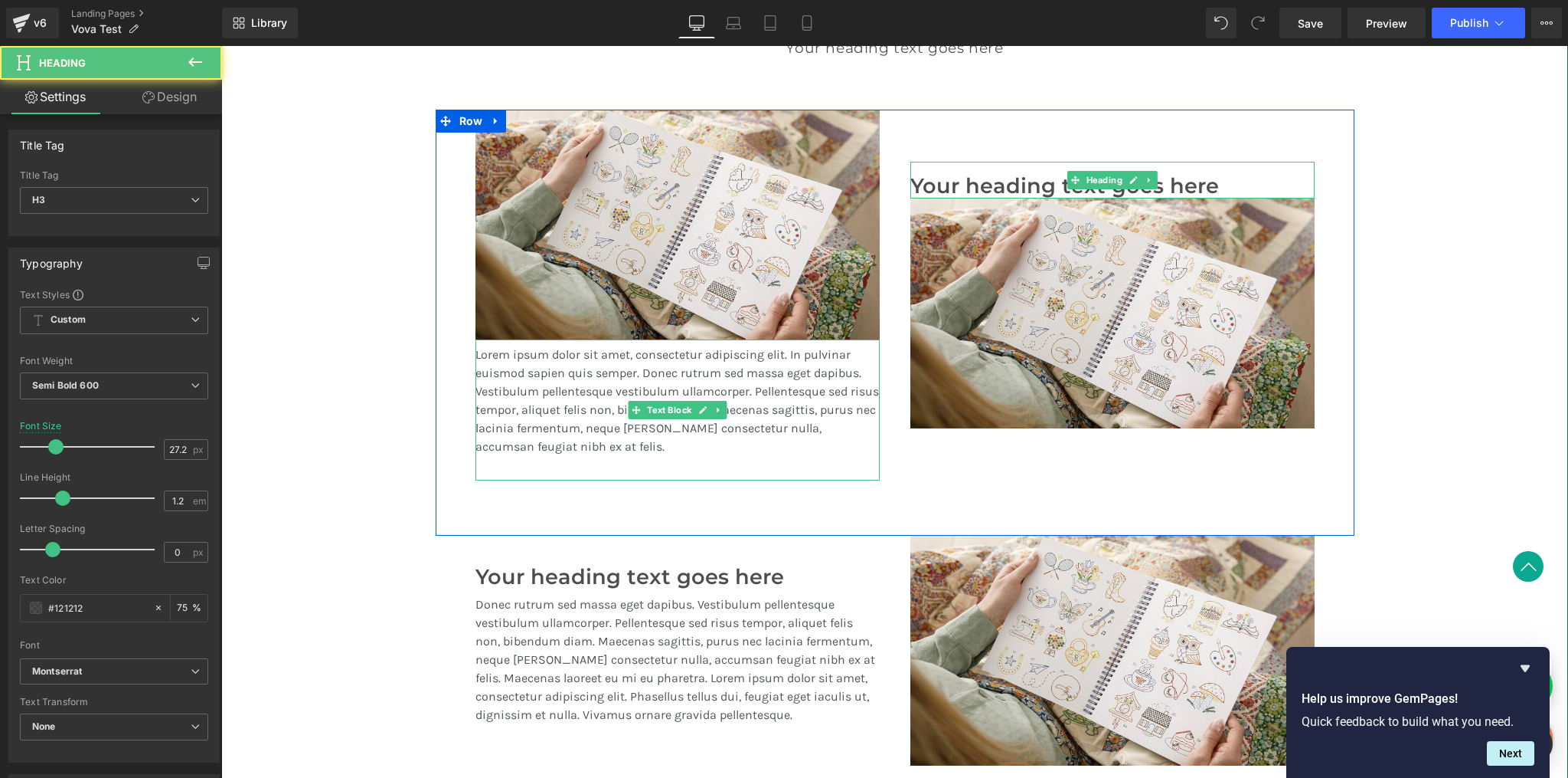
drag, startPoint x: 579, startPoint y: 380, endPoint x: 547, endPoint y: 375, distance: 32.4
click at [579, 381] on p "Lorem ipsum dolor sit amet, consectetur adipiscing elit. In pulvinar euismod sa…" at bounding box center [678, 401] width 404 height 110
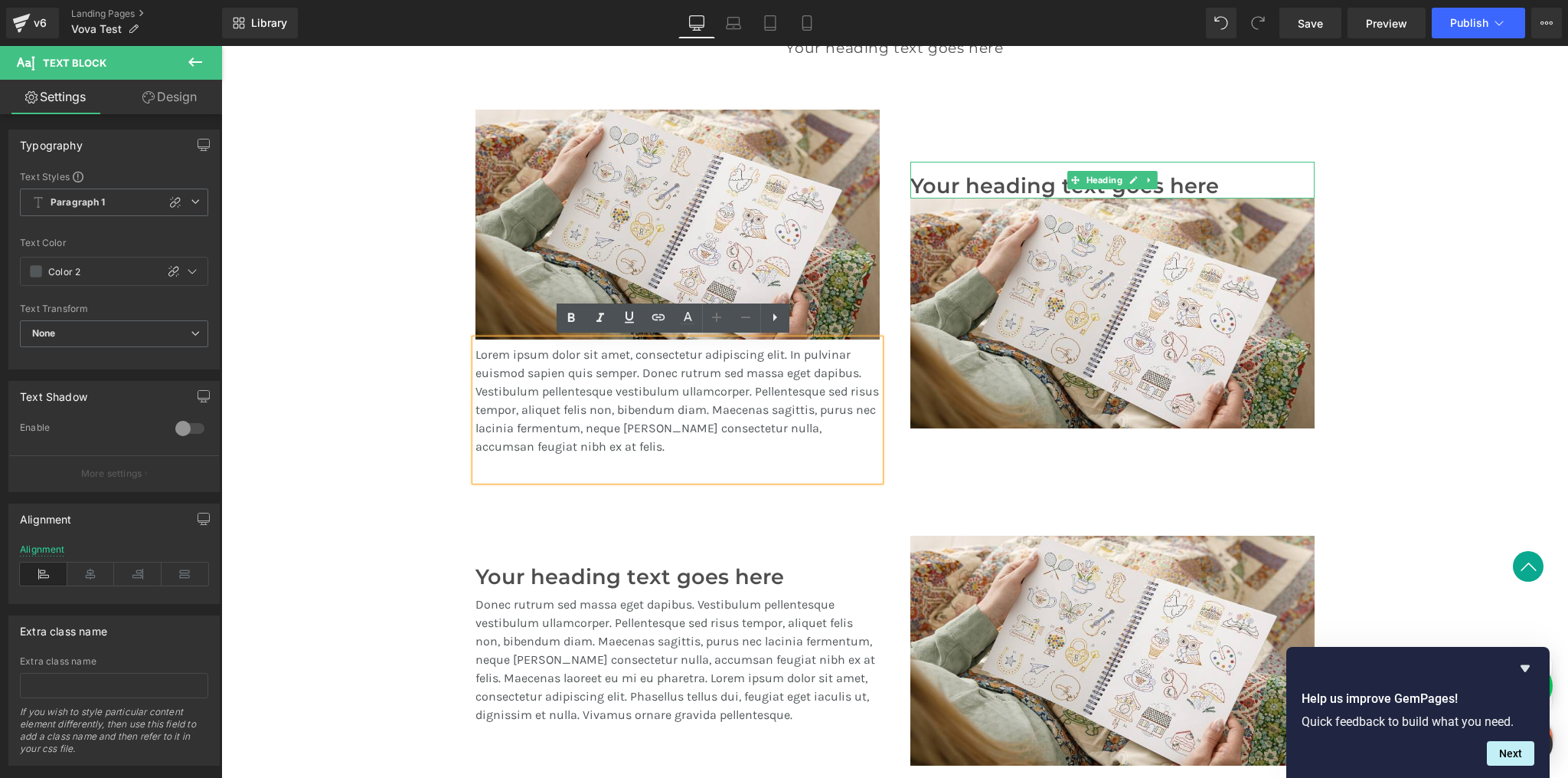
click at [452, 397] on div "Your heading text goes here Heading Image Image Lorem ipsum dolor sit amet, con…" at bounding box center [895, 322] width 919 height 426
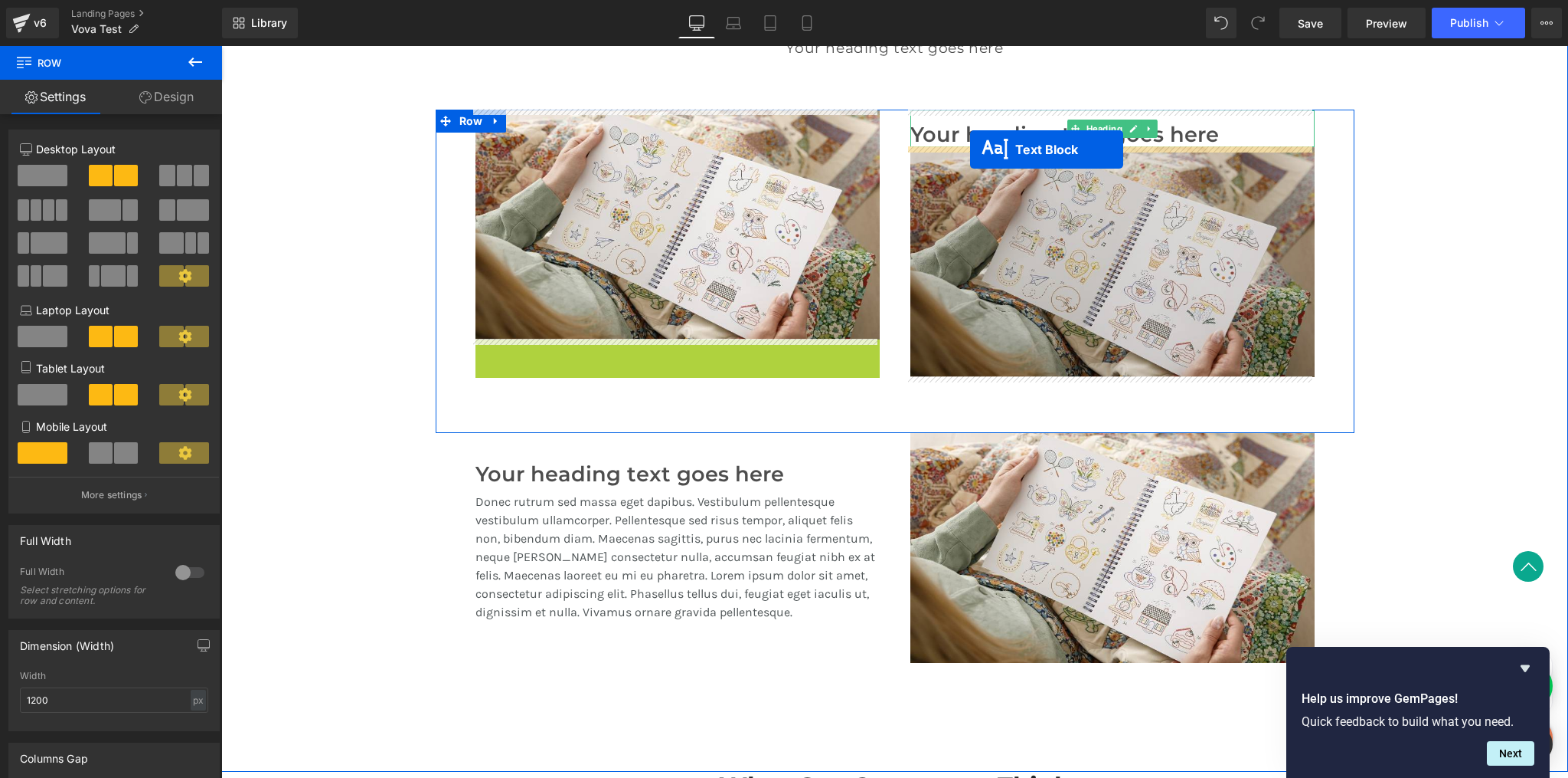
drag, startPoint x: 633, startPoint y: 414, endPoint x: 971, endPoint y: 149, distance: 429.5
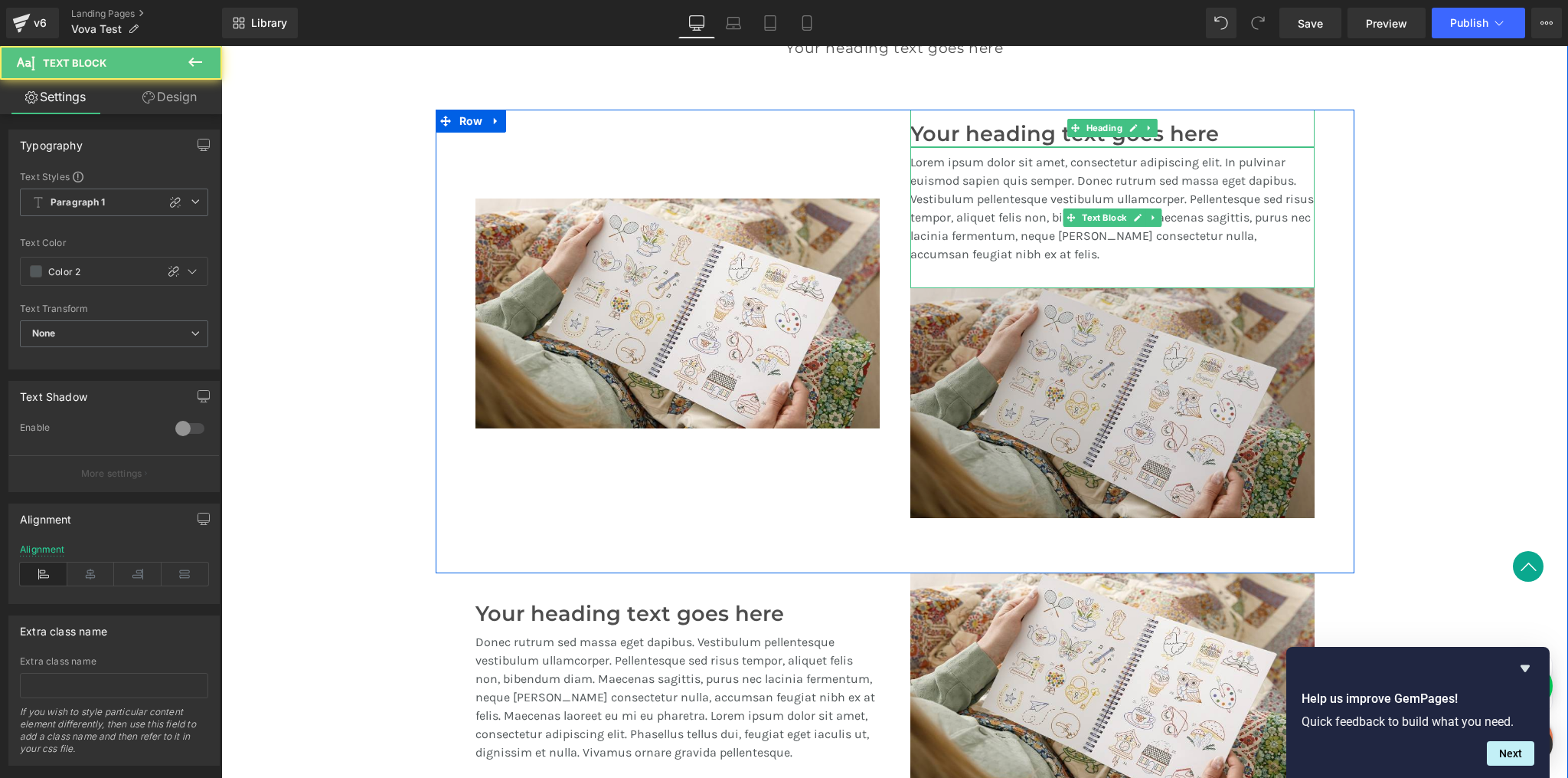
click at [1008, 338] on img at bounding box center [1113, 403] width 404 height 230
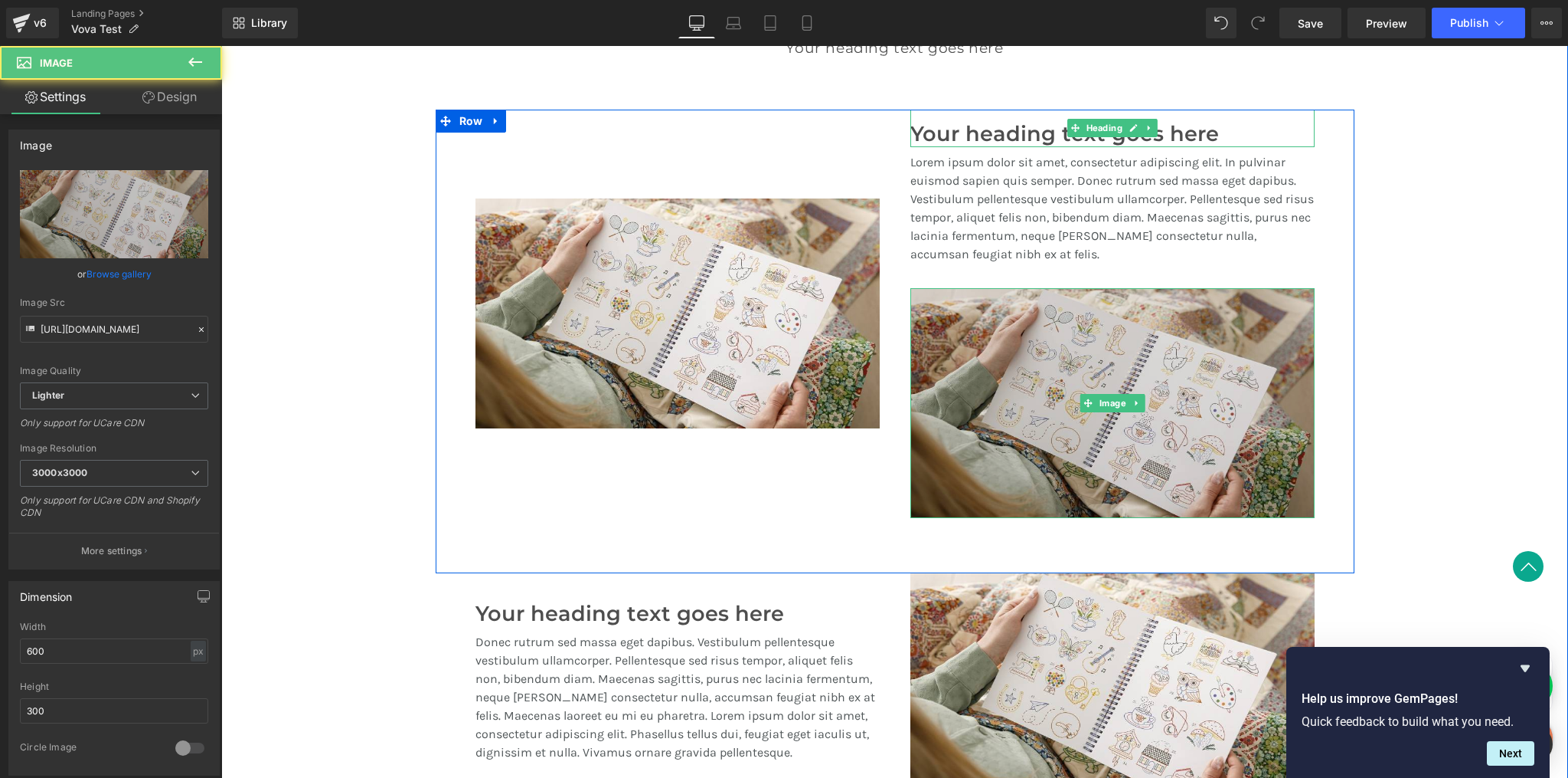
click at [974, 372] on img at bounding box center [1113, 403] width 404 height 230
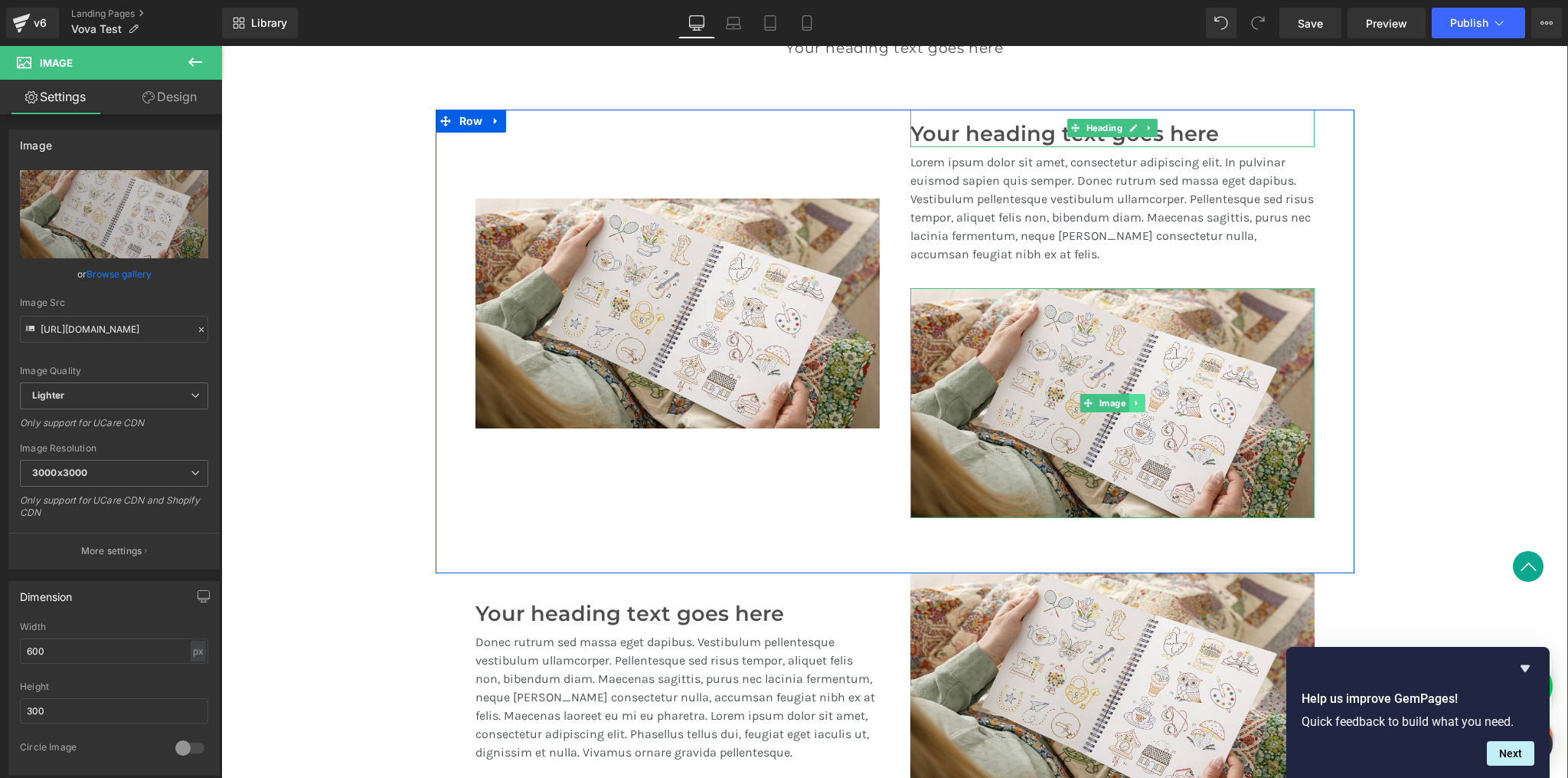
click at [1135, 400] on icon at bounding box center [1137, 403] width 8 height 9
click at [1141, 404] on icon at bounding box center [1144, 403] width 8 height 8
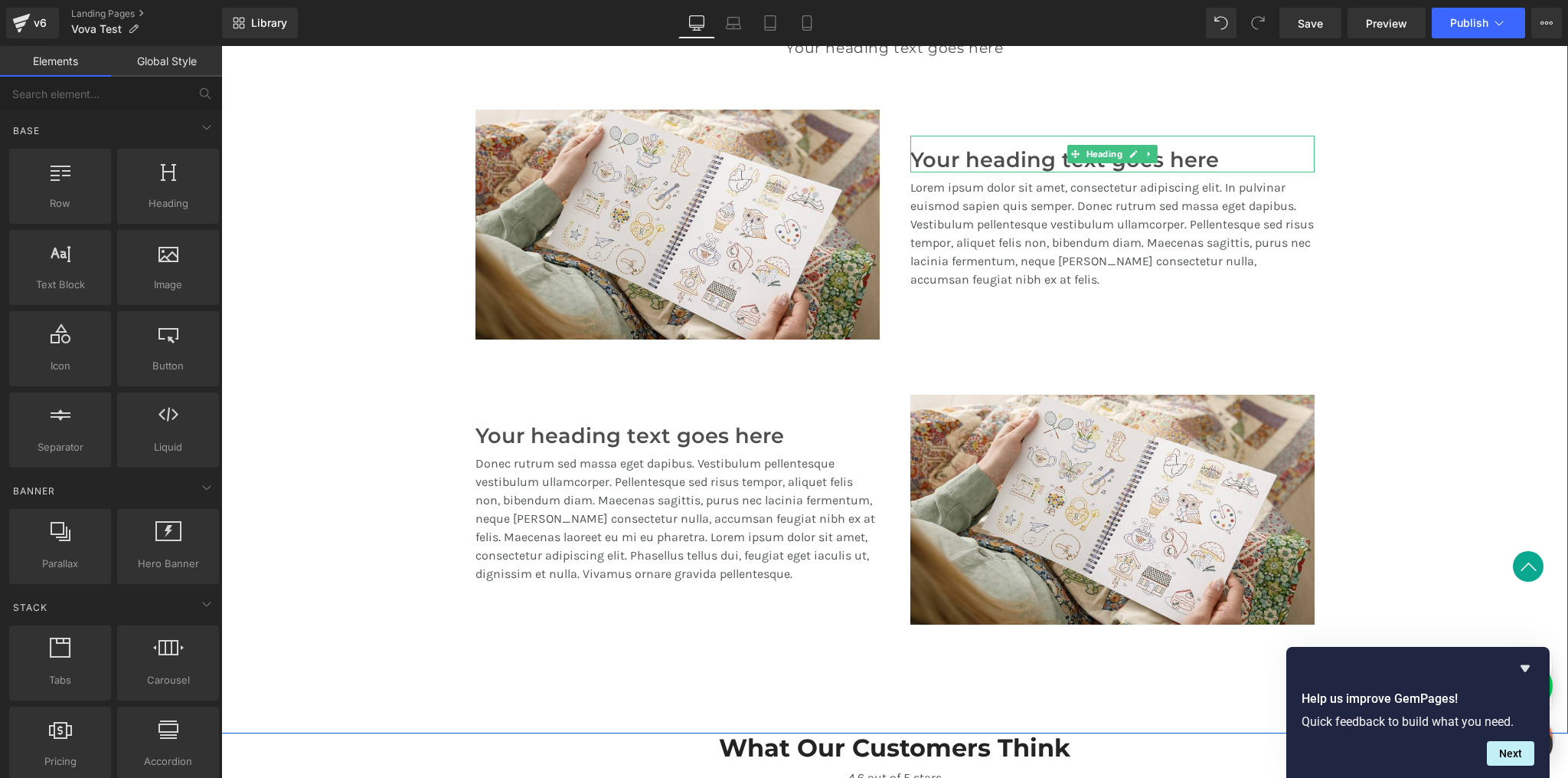
click at [1379, 293] on div "A Revolution In Portable Comfort Heading Your heading text goes here Heading Te…" at bounding box center [895, 327] width 1347 height 704
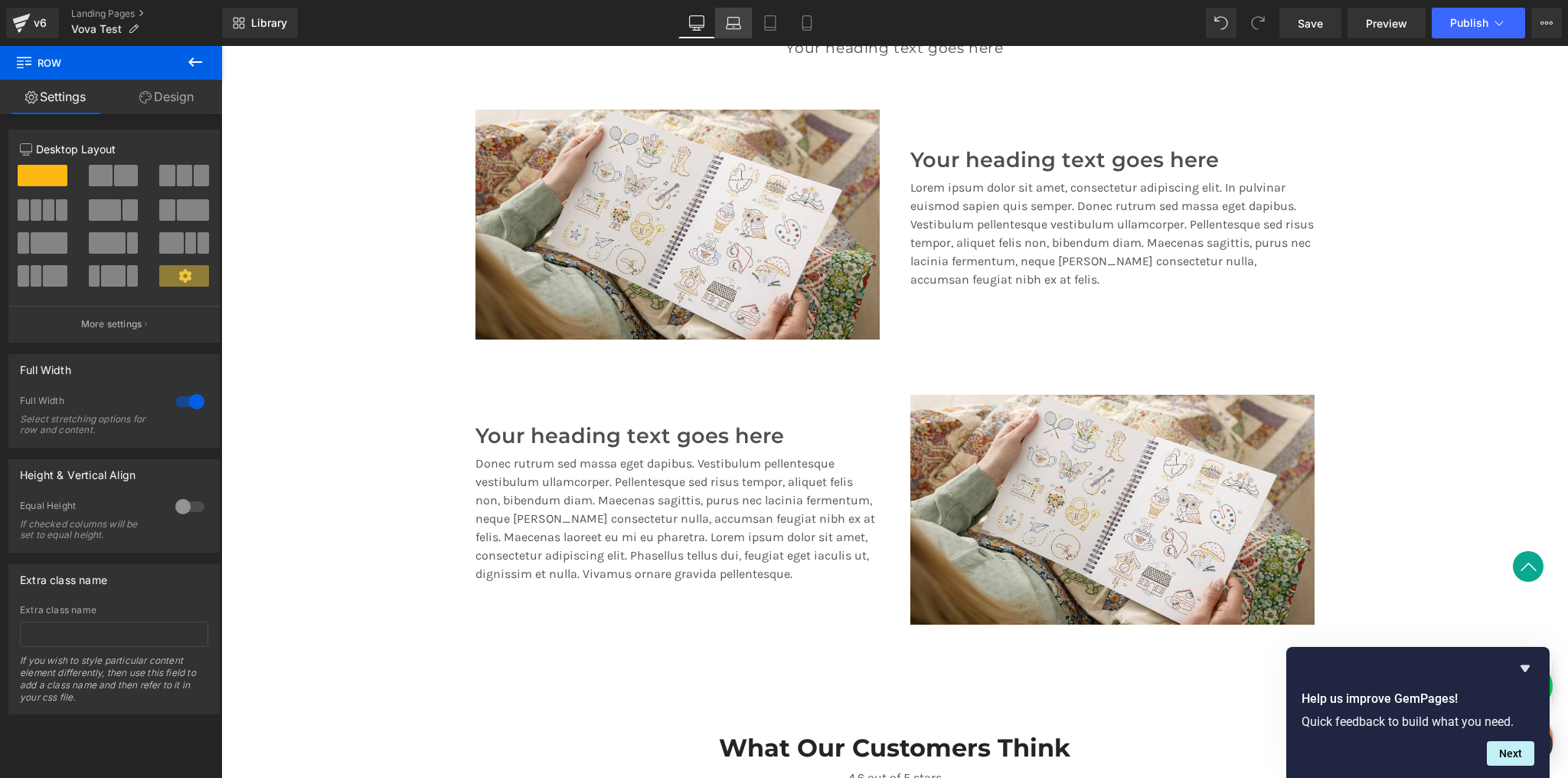
click at [735, 29] on icon at bounding box center [734, 23] width 15 height 15
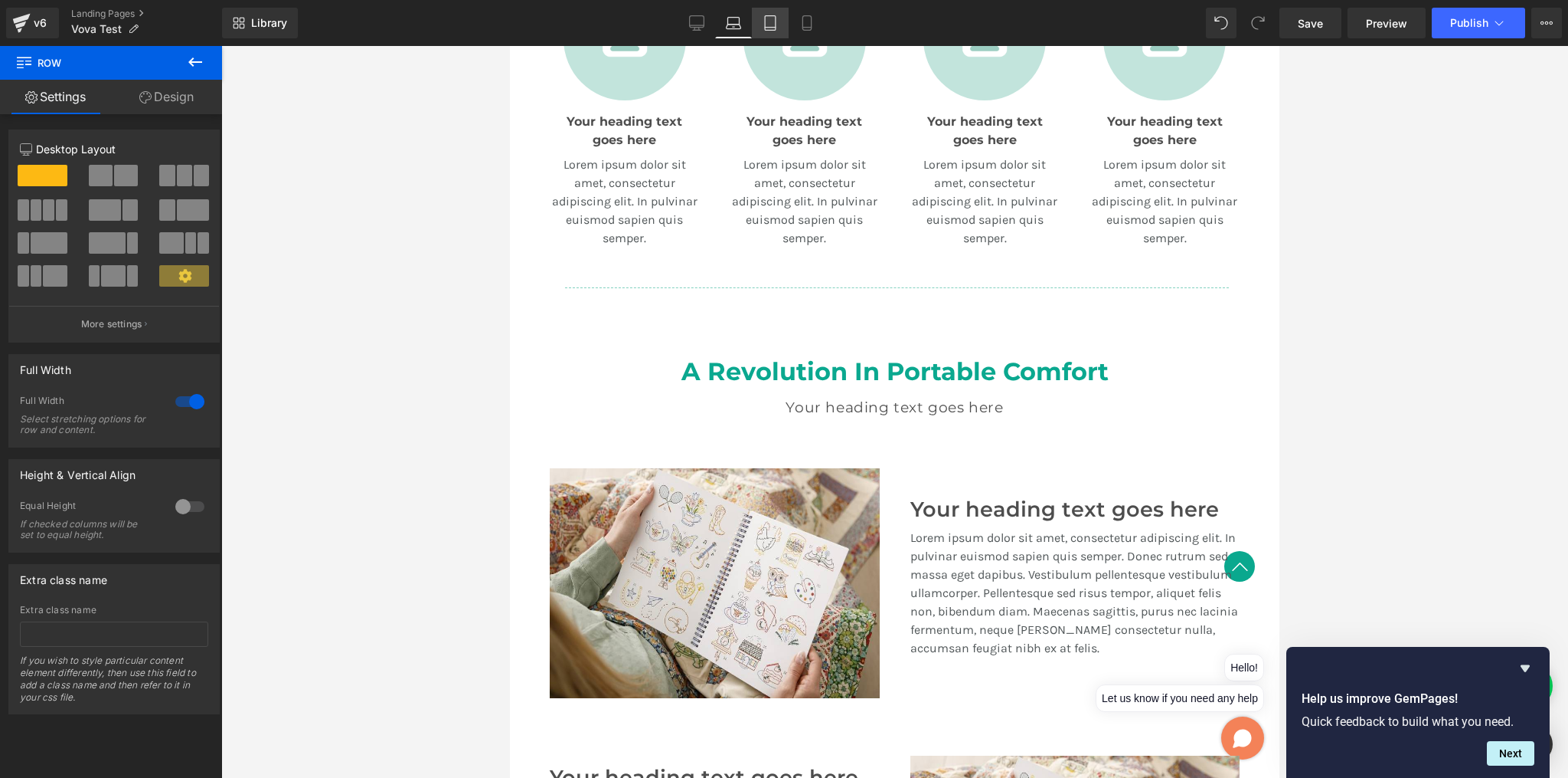
click at [763, 29] on link "Tablet" at bounding box center [770, 23] width 37 height 31
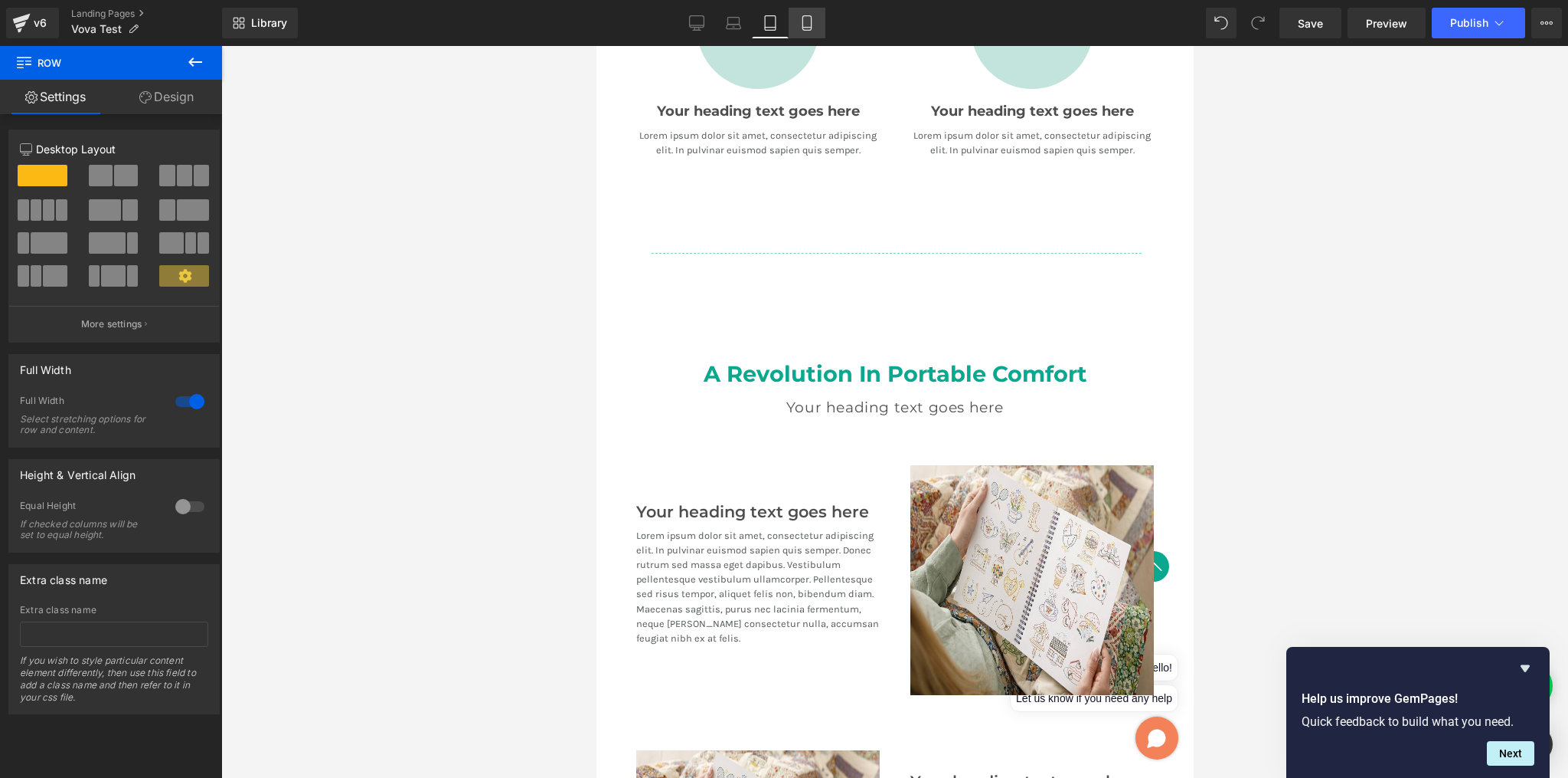
scroll to position [1408, 0]
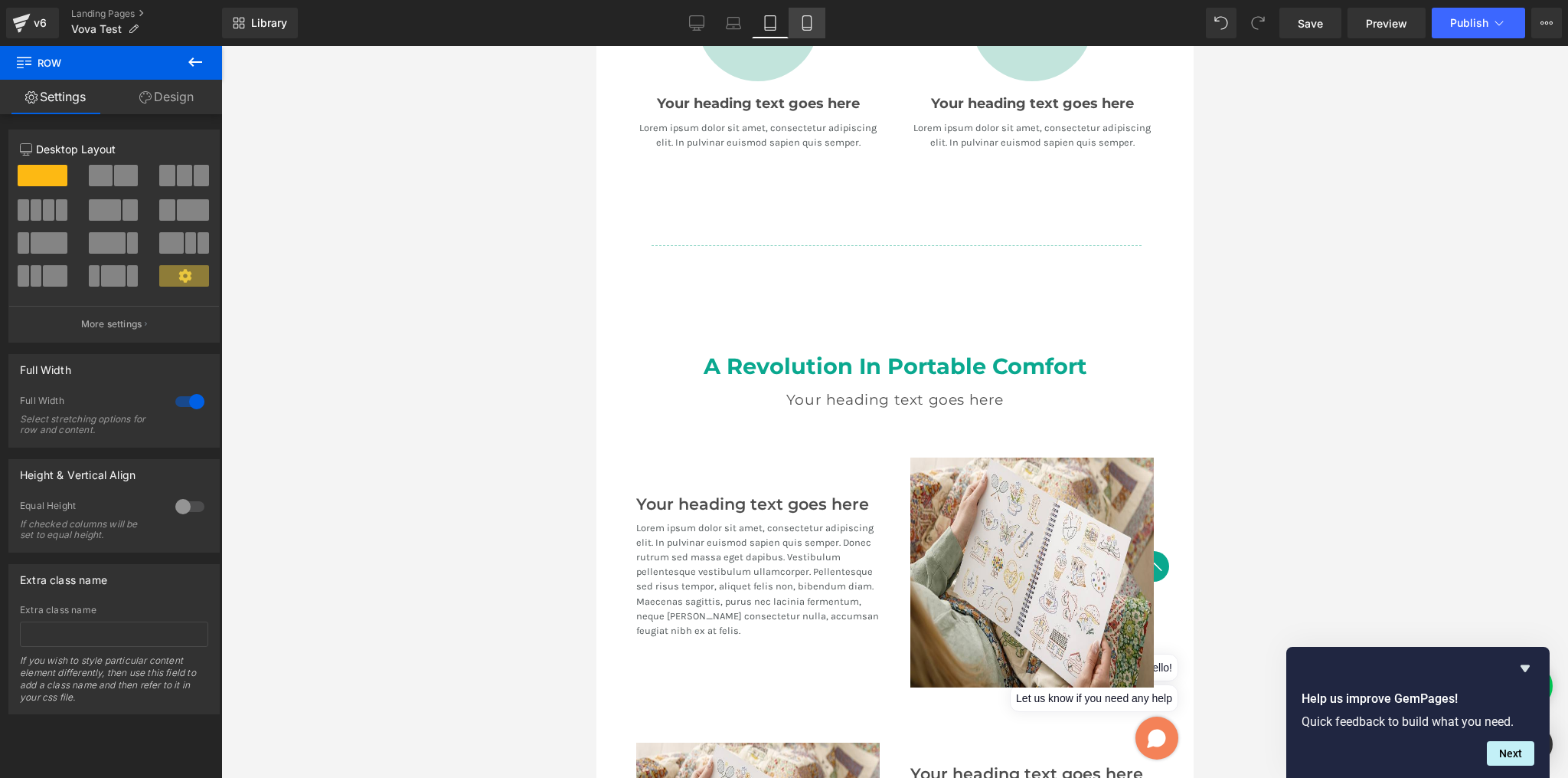
click at [810, 25] on icon at bounding box center [807, 23] width 15 height 15
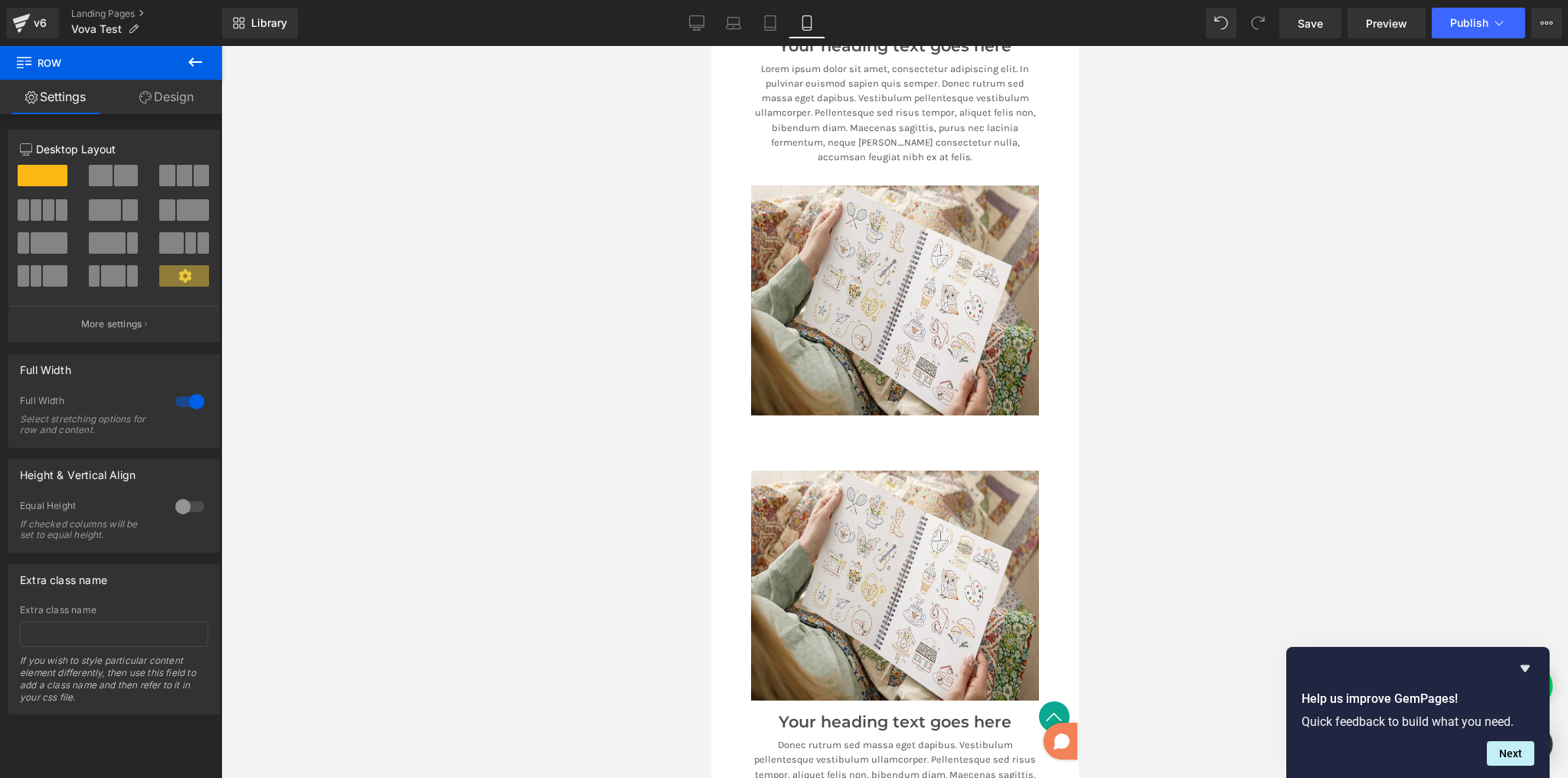
scroll to position [2360, 0]
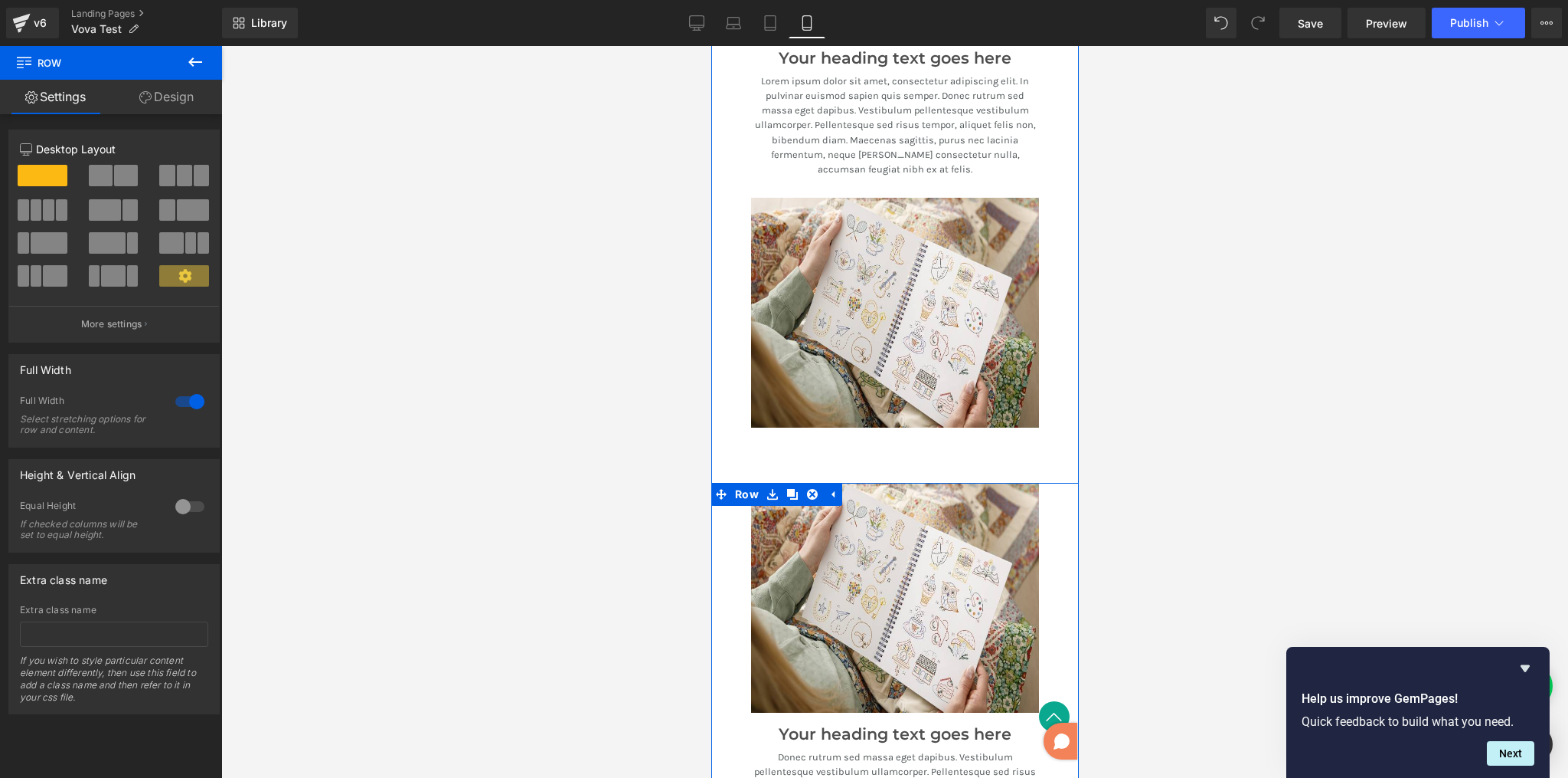
click at [726, 497] on div "Image Your heading text goes here Heading Donec rutrum sed massa eget dapibus. …" at bounding box center [894, 720] width 368 height 476
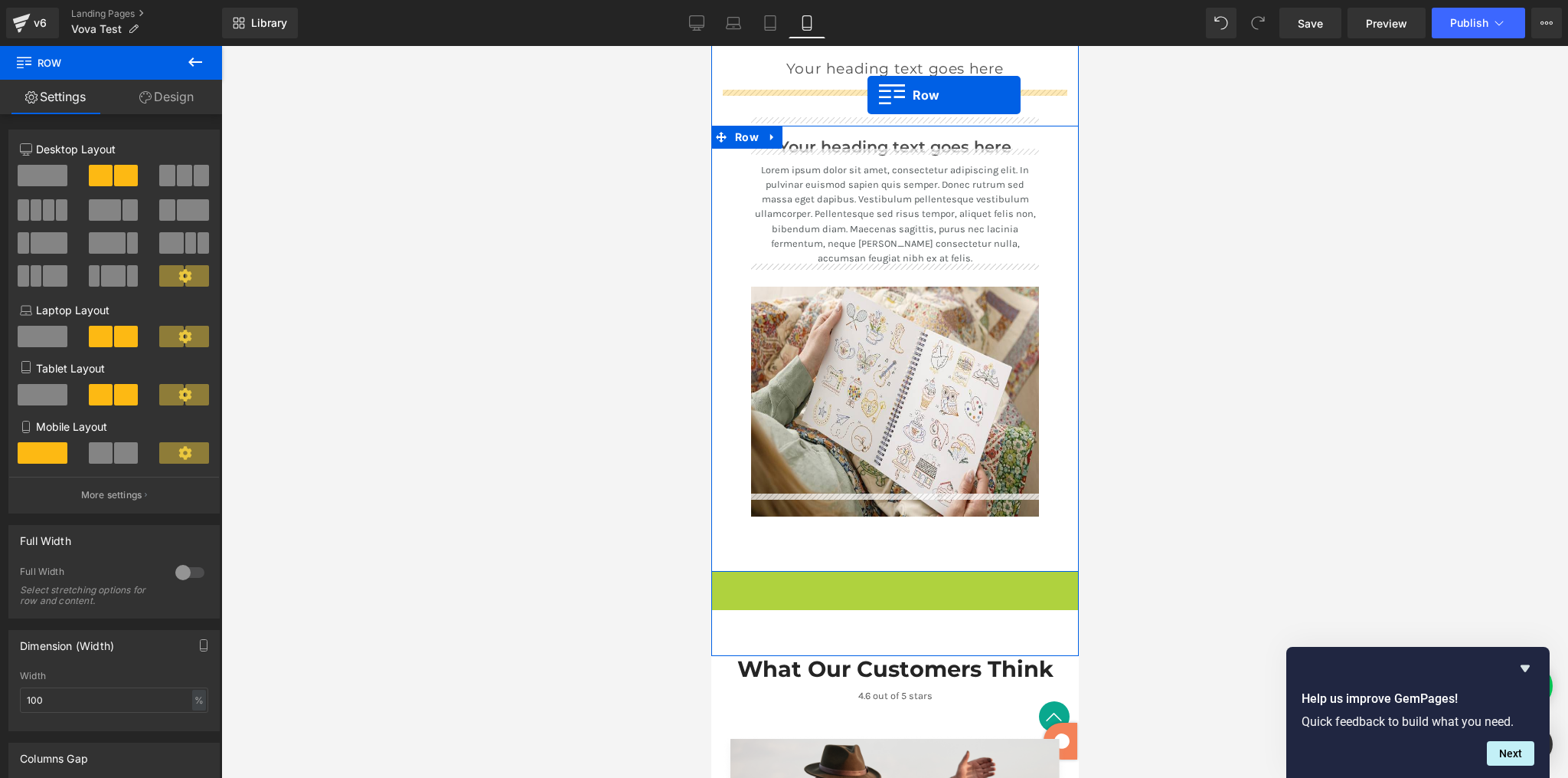
scroll to position [2256, 0]
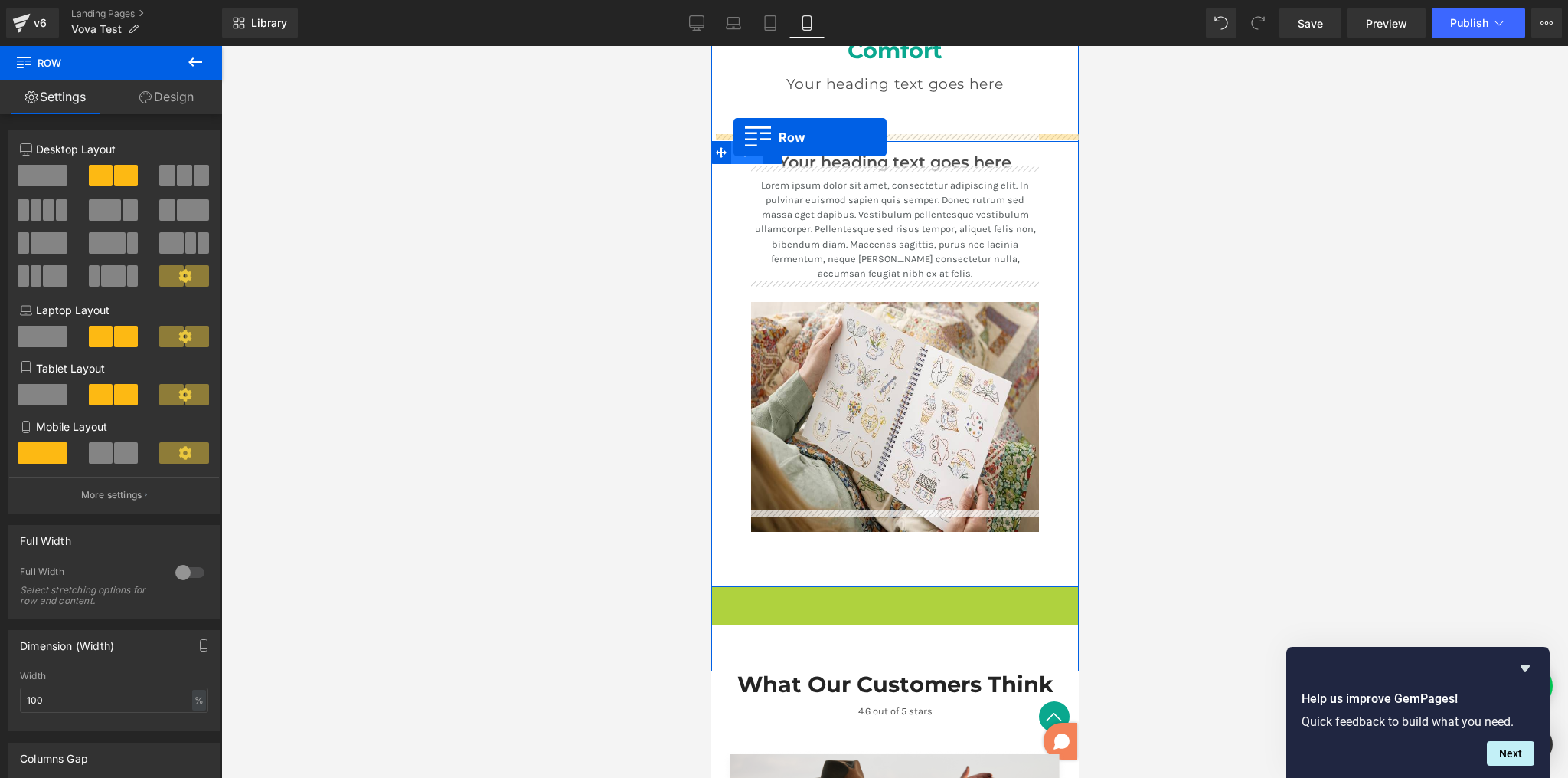
drag, startPoint x: 713, startPoint y: 473, endPoint x: 732, endPoint y: 137, distance: 336.5
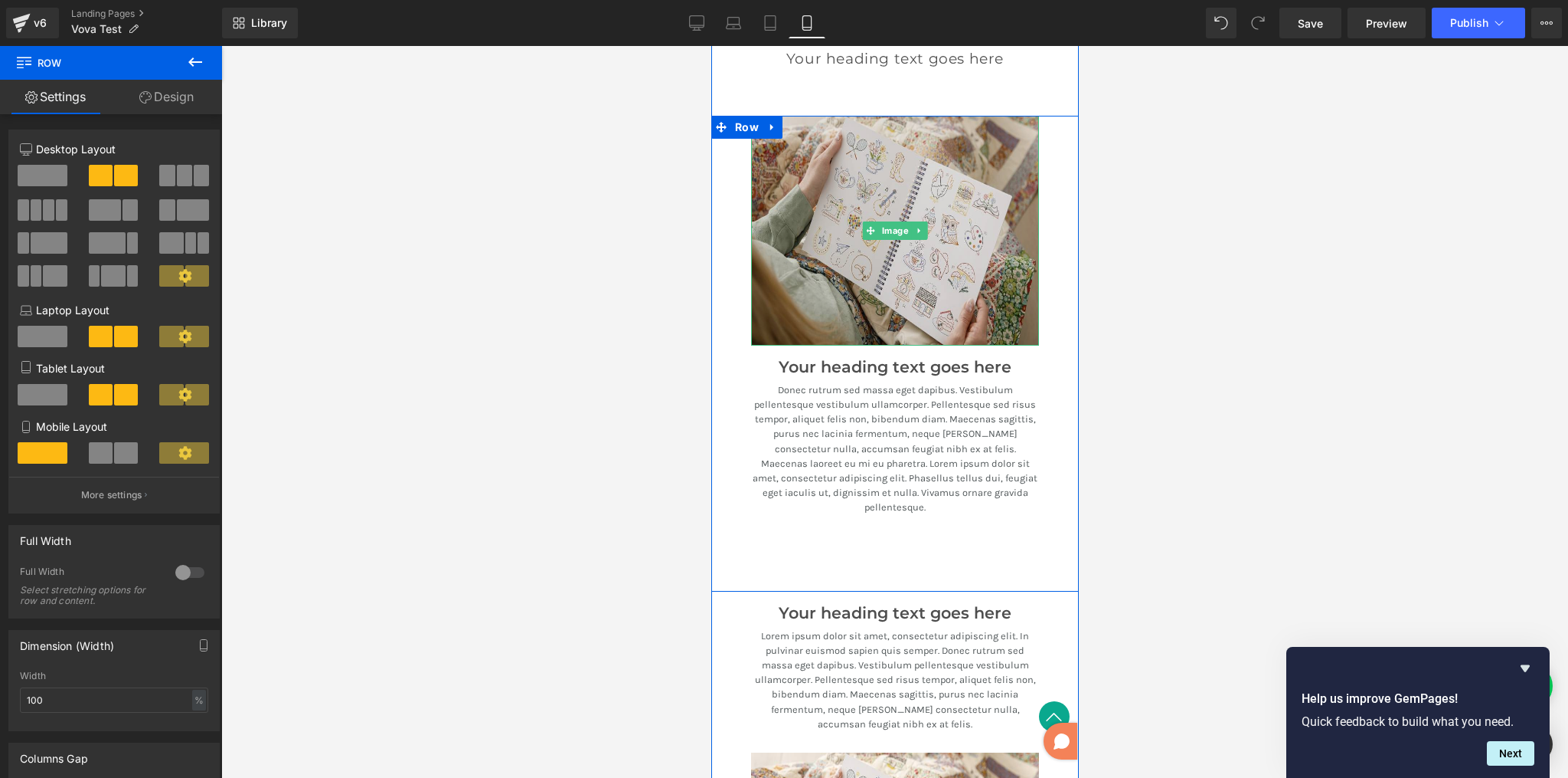
scroll to position [2345, 0]
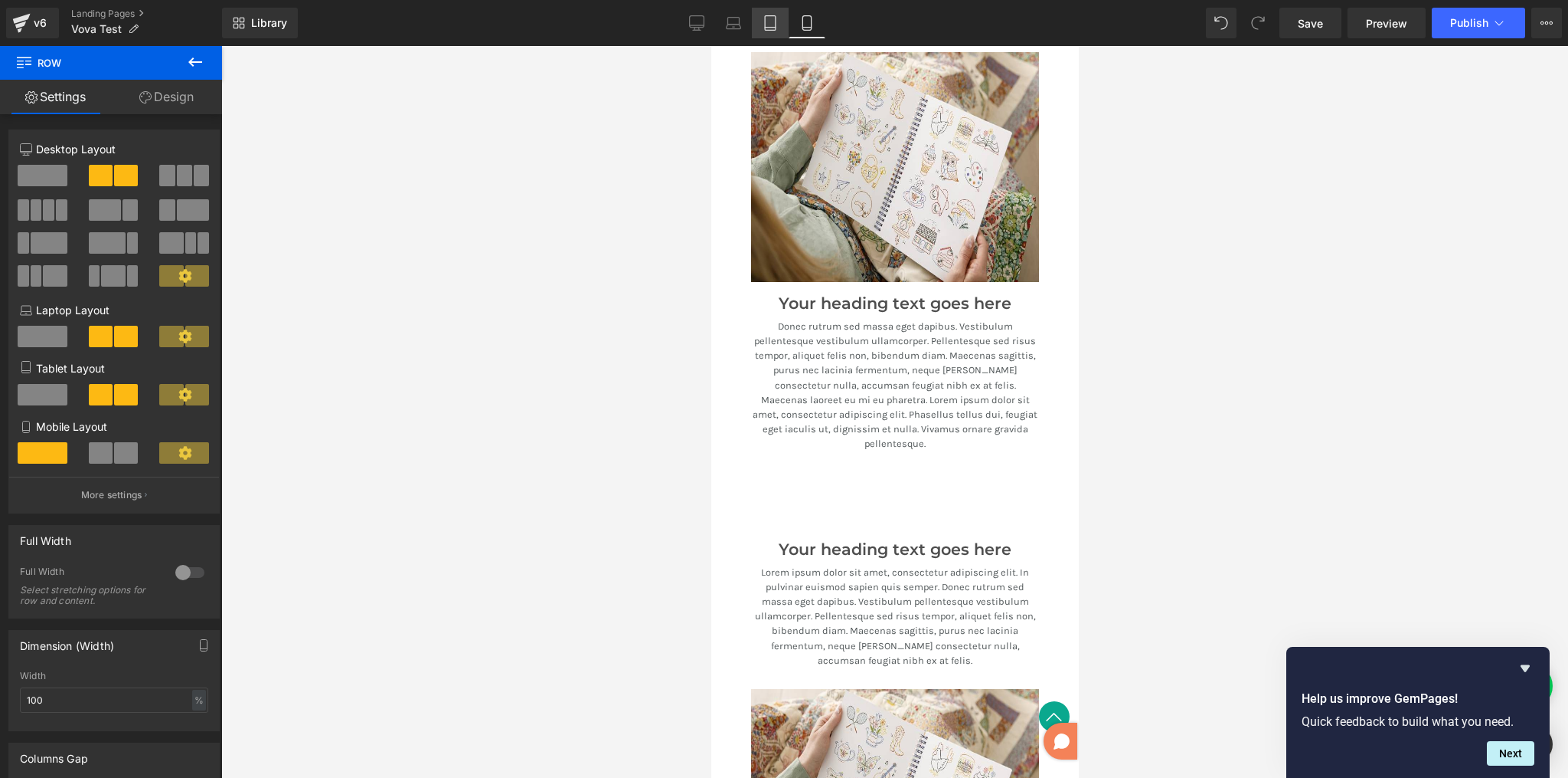
click at [770, 22] on icon at bounding box center [770, 23] width 15 height 15
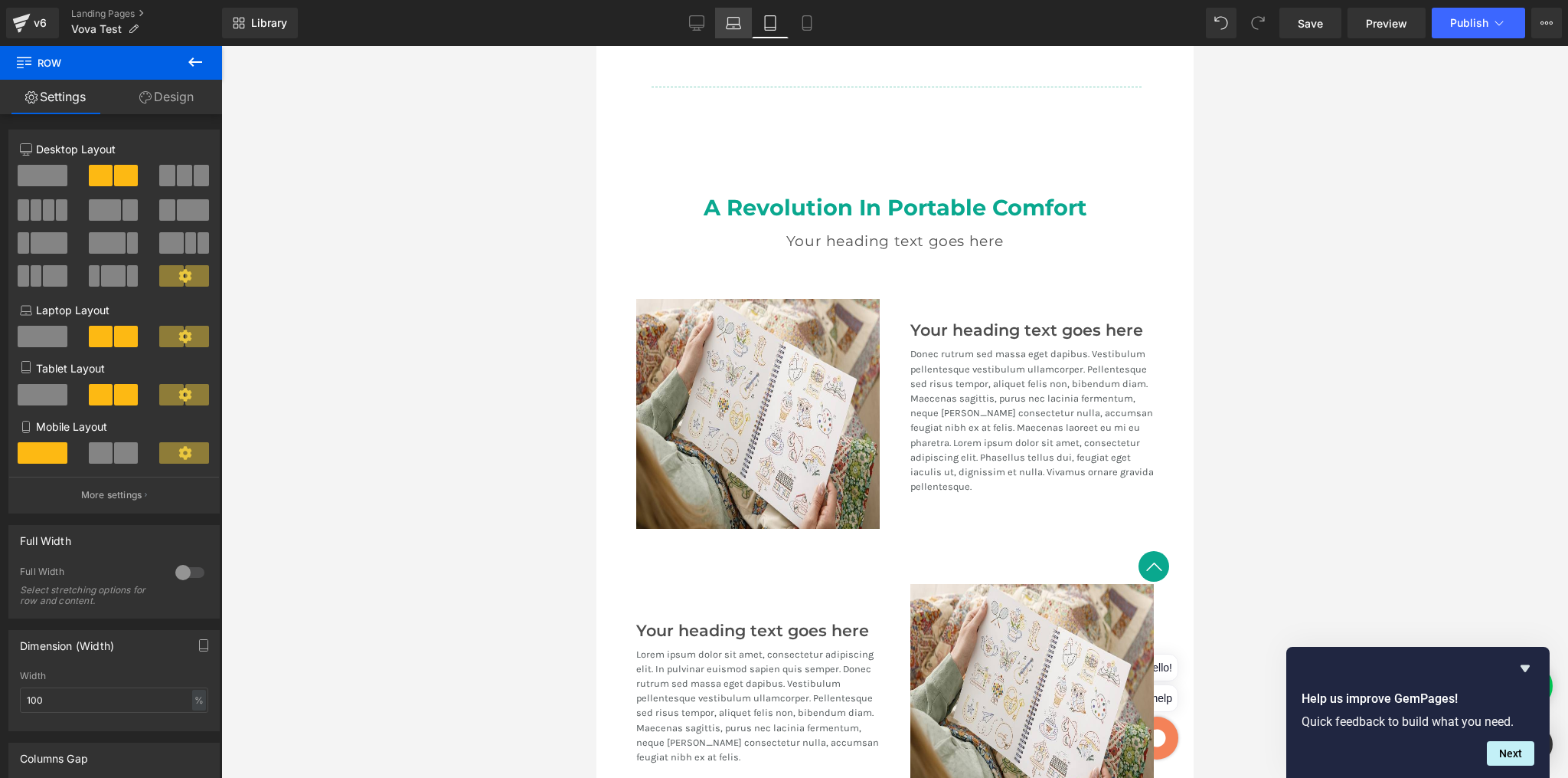
click at [735, 27] on icon at bounding box center [734, 23] width 15 height 15
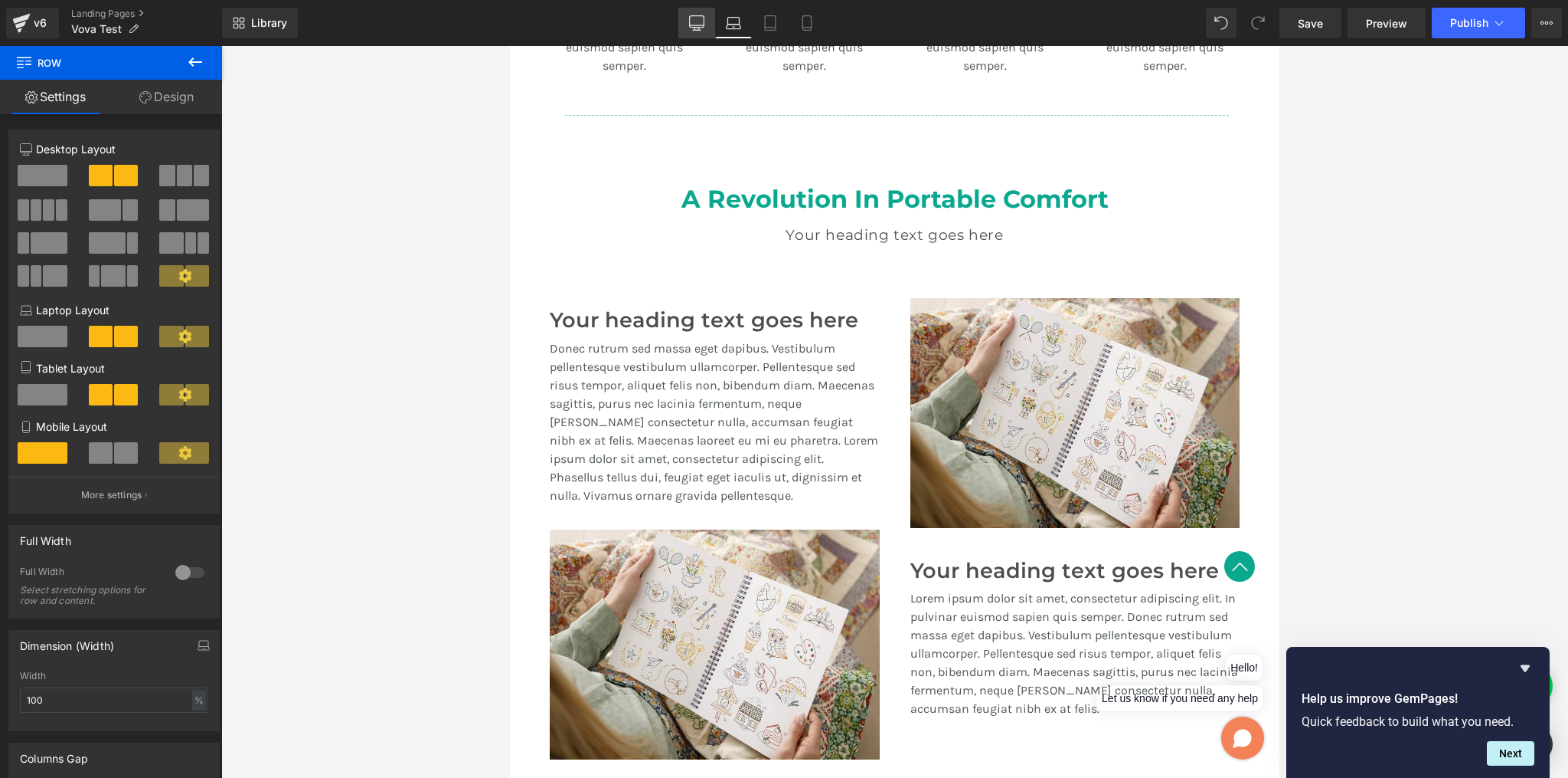
click at [696, 27] on icon at bounding box center [697, 22] width 15 height 11
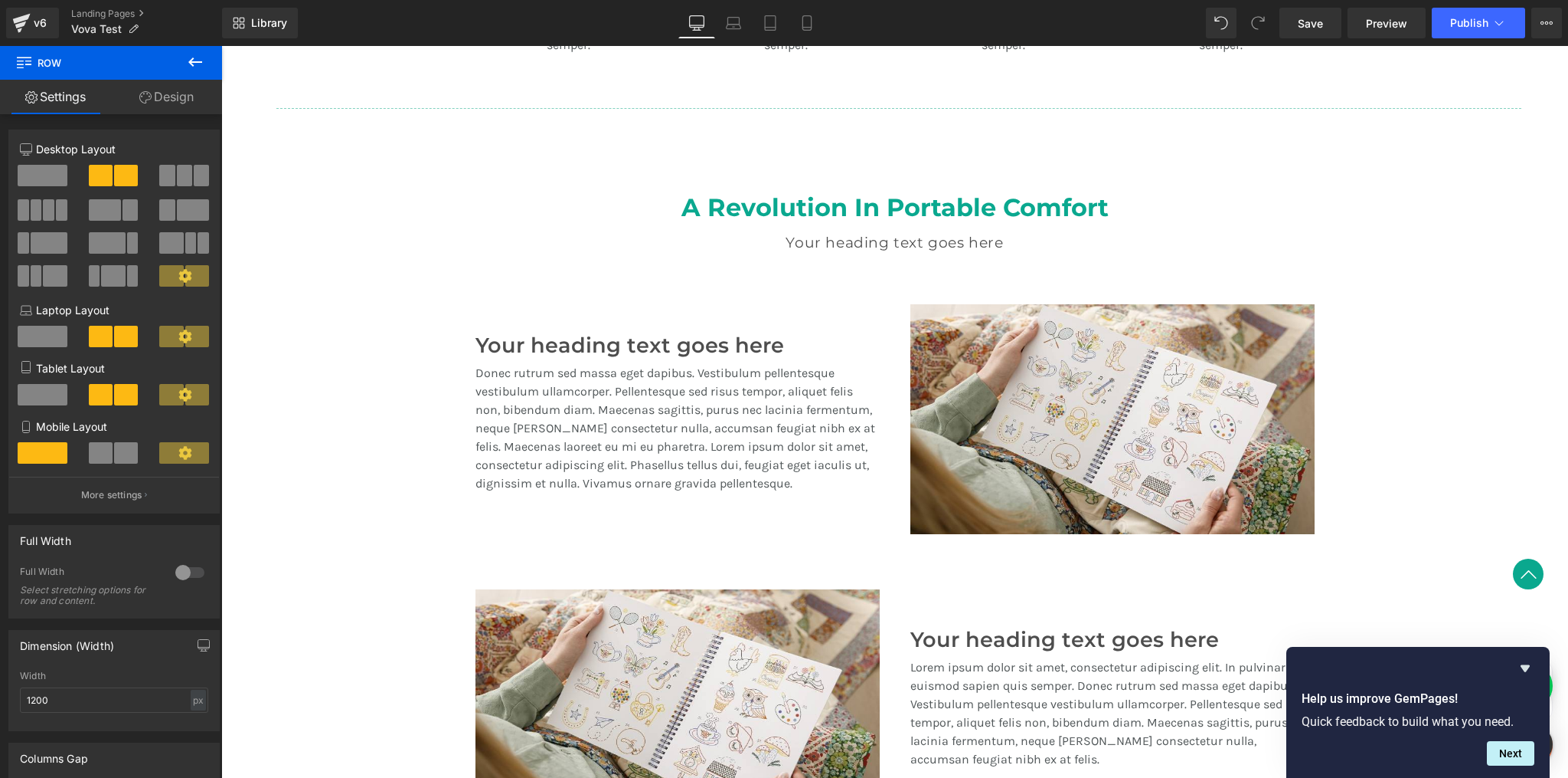
scroll to position [1045, 0]
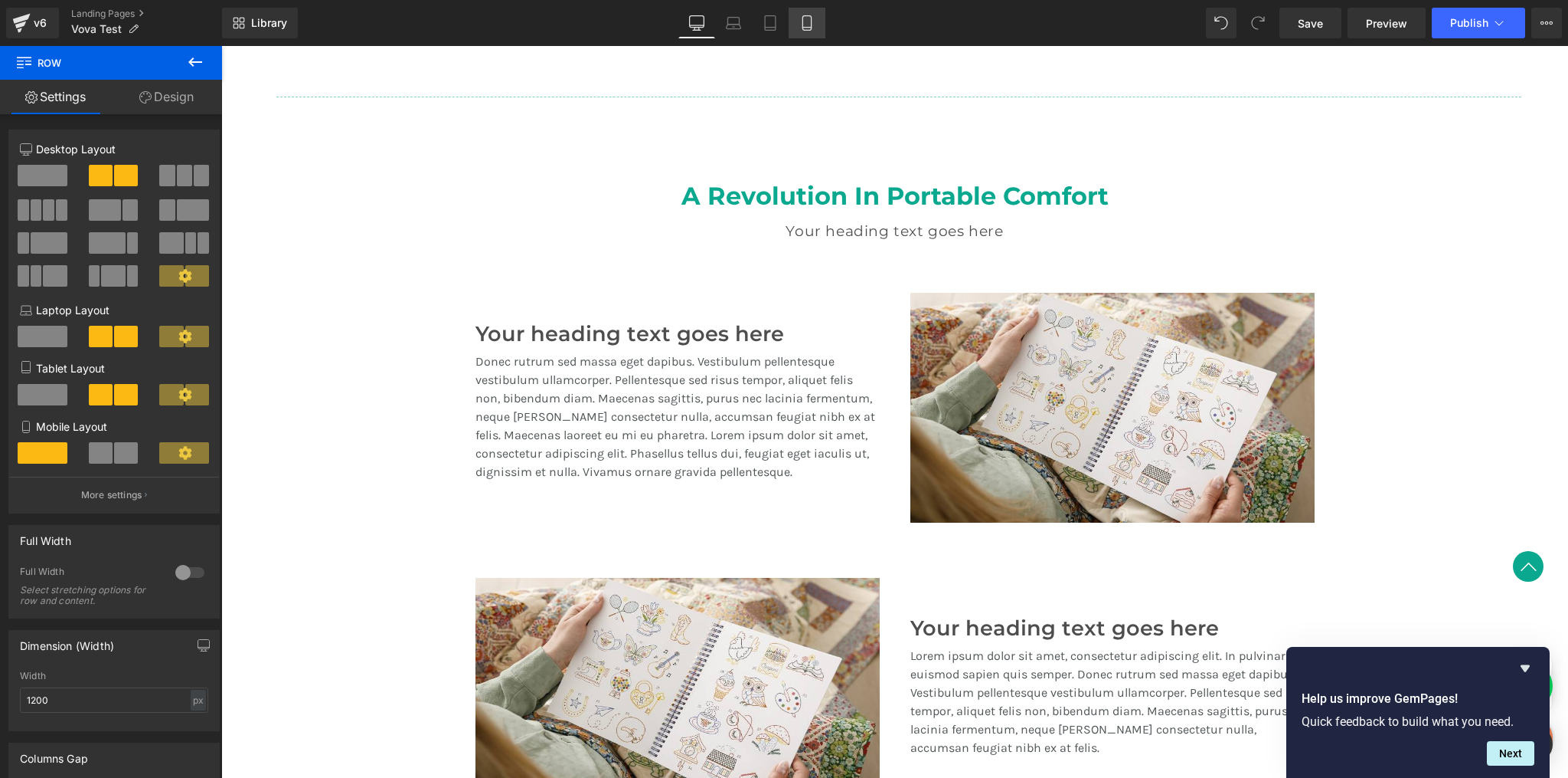
click at [803, 23] on icon at bounding box center [807, 24] width 8 height 15
type input "100"
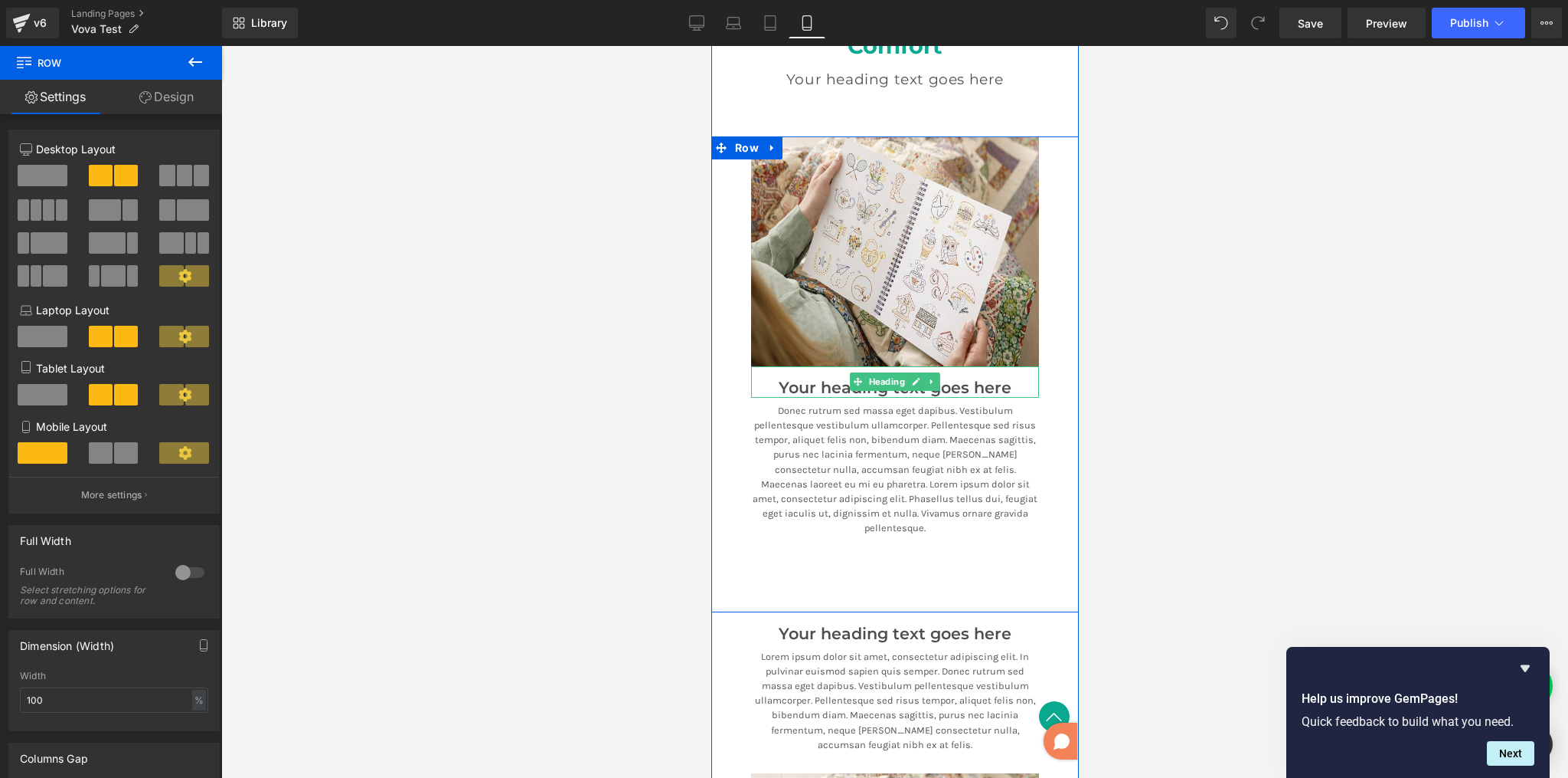
scroll to position [2220, 0]
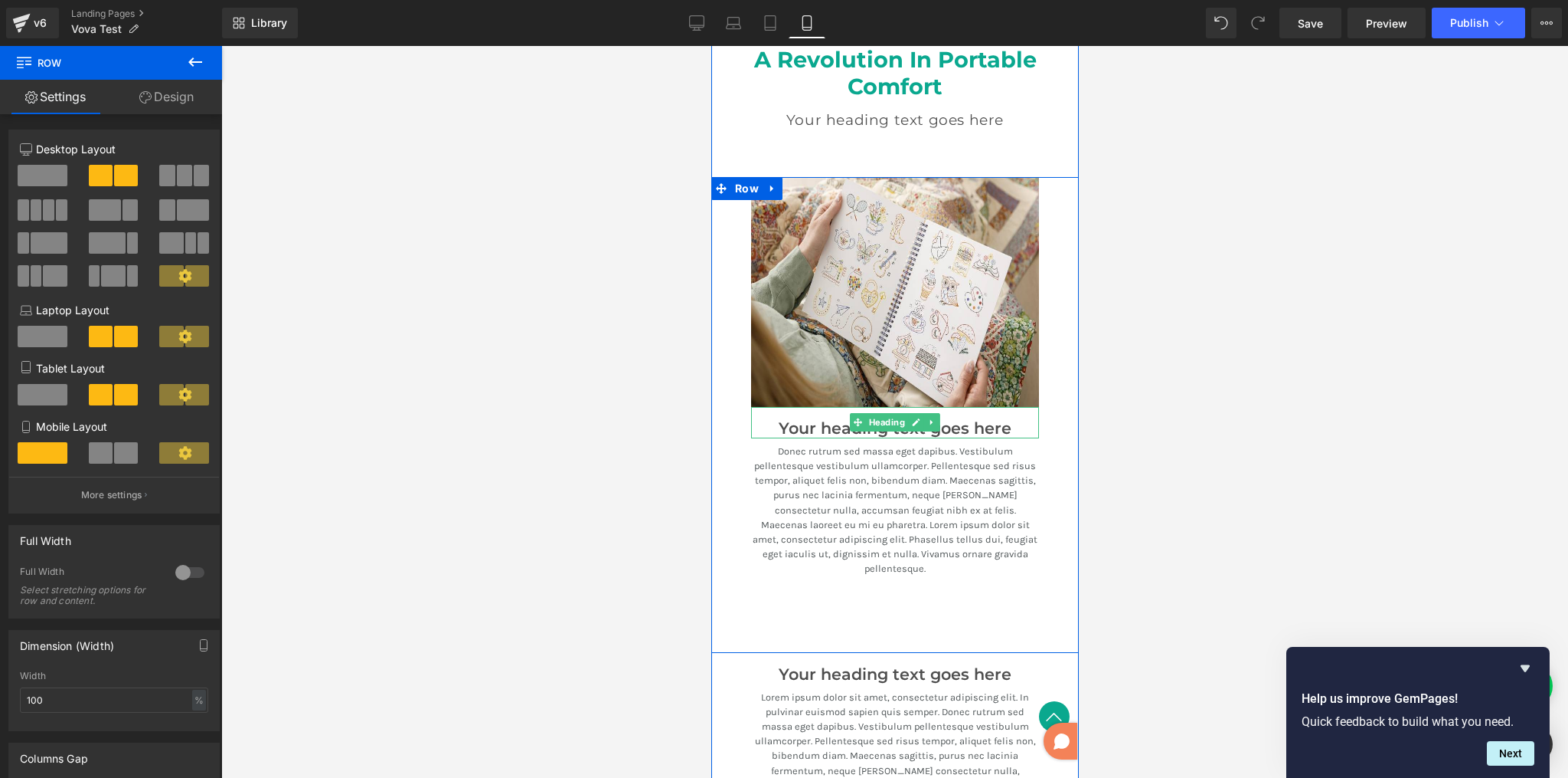
click at [789, 421] on h3 "Your heading text goes here" at bounding box center [894, 429] width 288 height 19
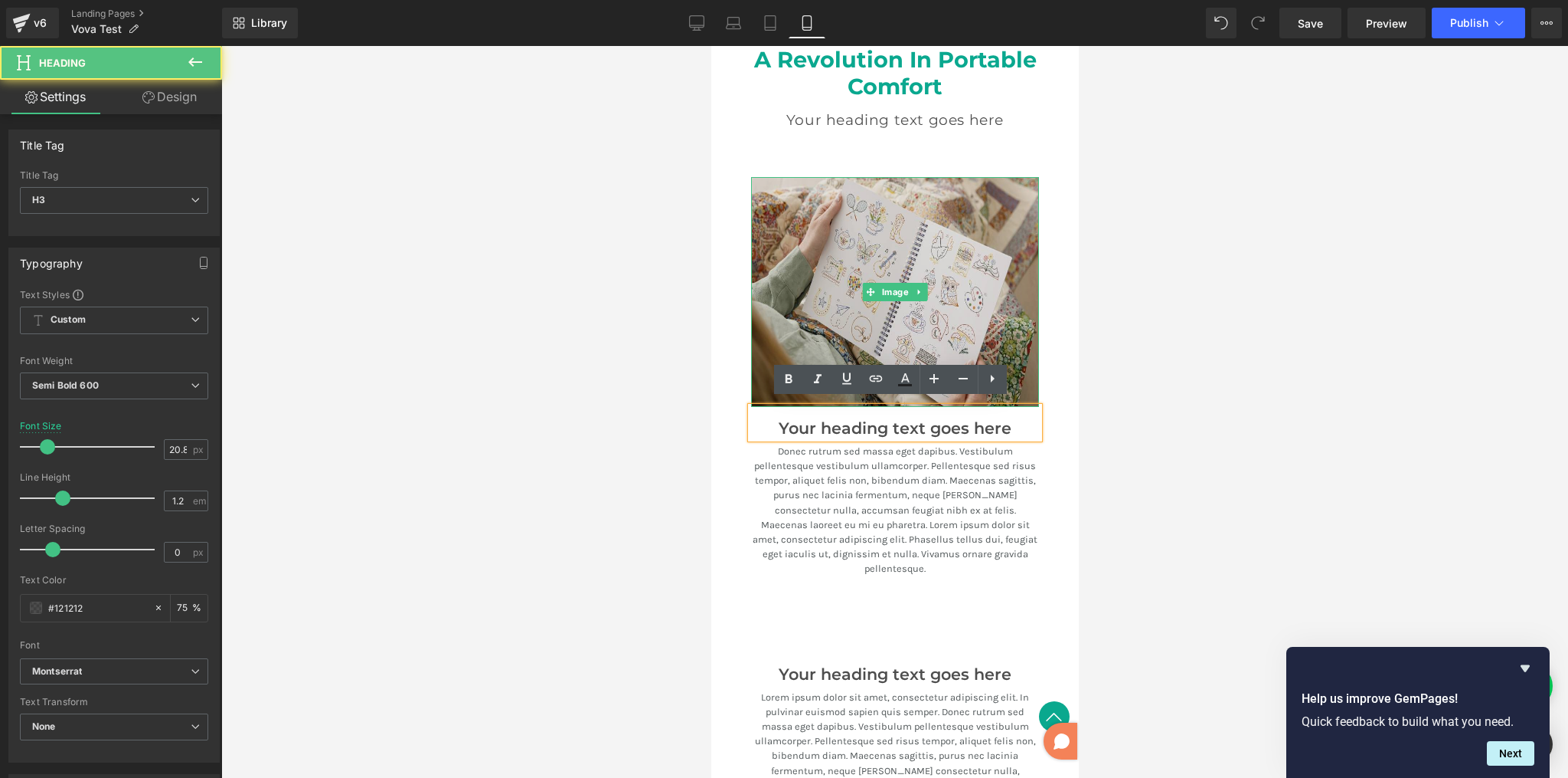
click at [793, 266] on img at bounding box center [894, 292] width 288 height 230
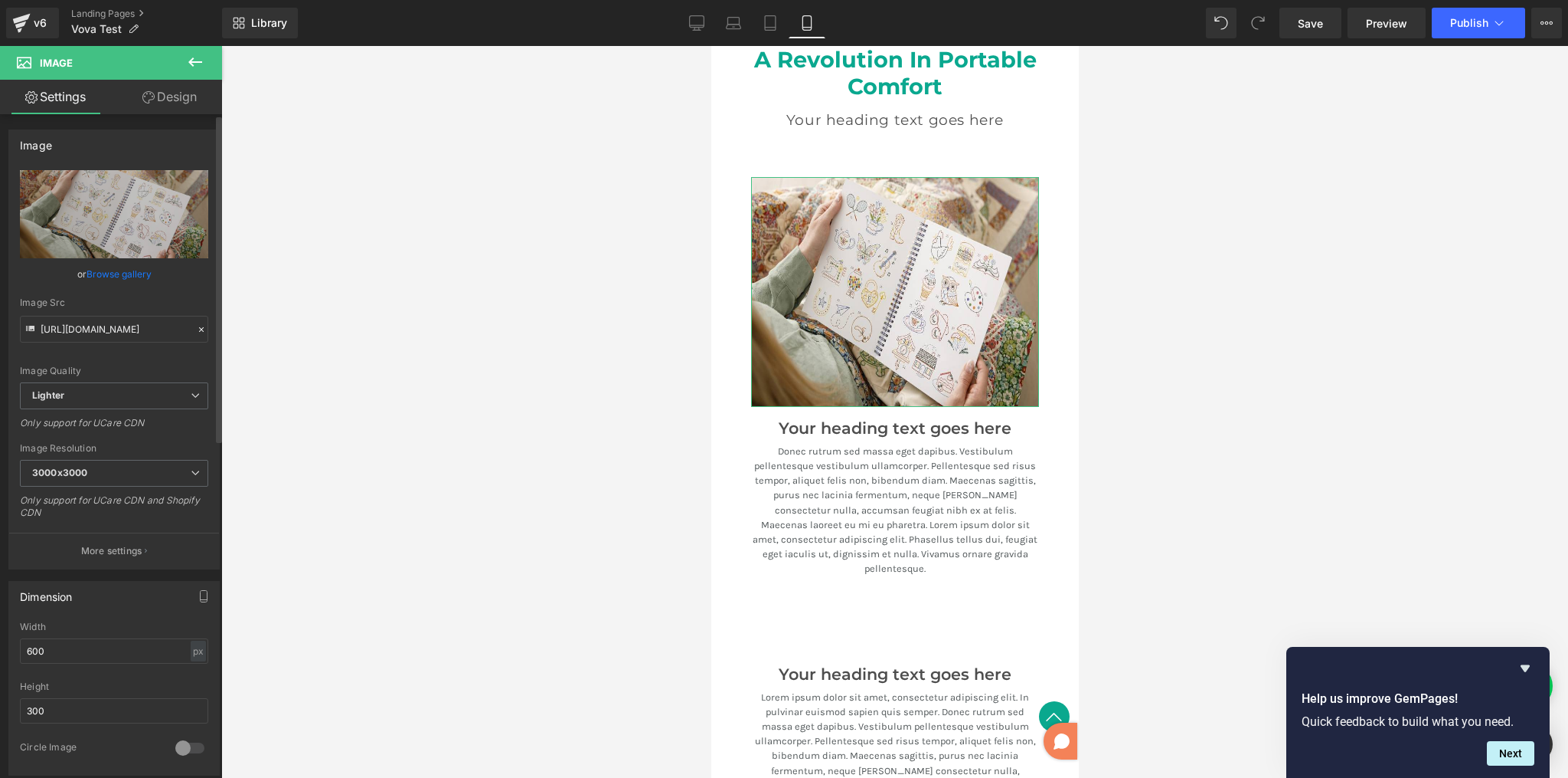
click at [97, 277] on link "Browse gallery" at bounding box center [119, 274] width 65 height 27
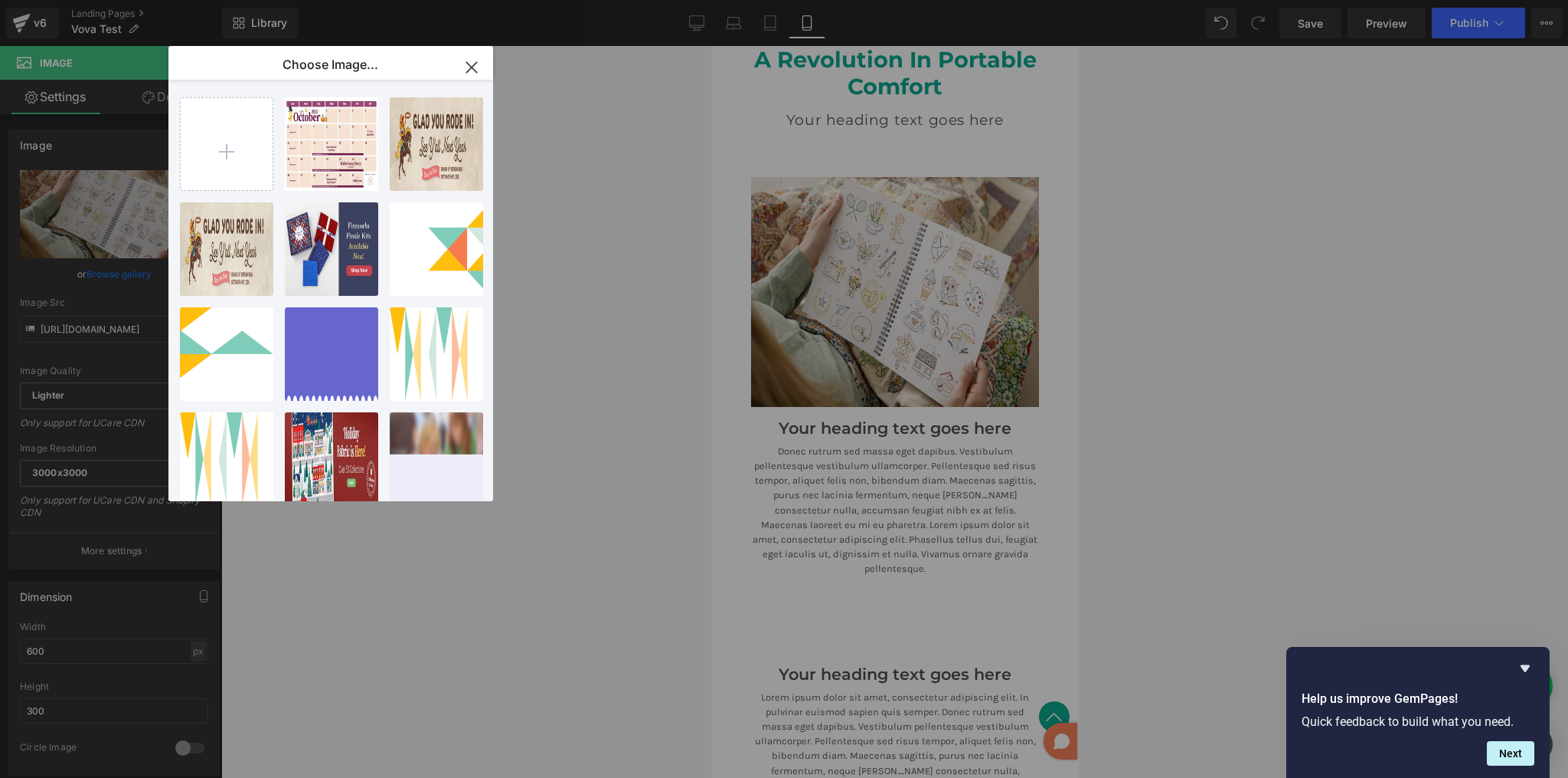
click at [0, 0] on div "251340-...flat.jpg 438.87 KB" at bounding box center [0, 0] width 0 height 0
type input "https://ucarecdn.com/146a5259-8ca5-4da0-8195-cf6d8f4794fd/-/format/auto/-/previ…"
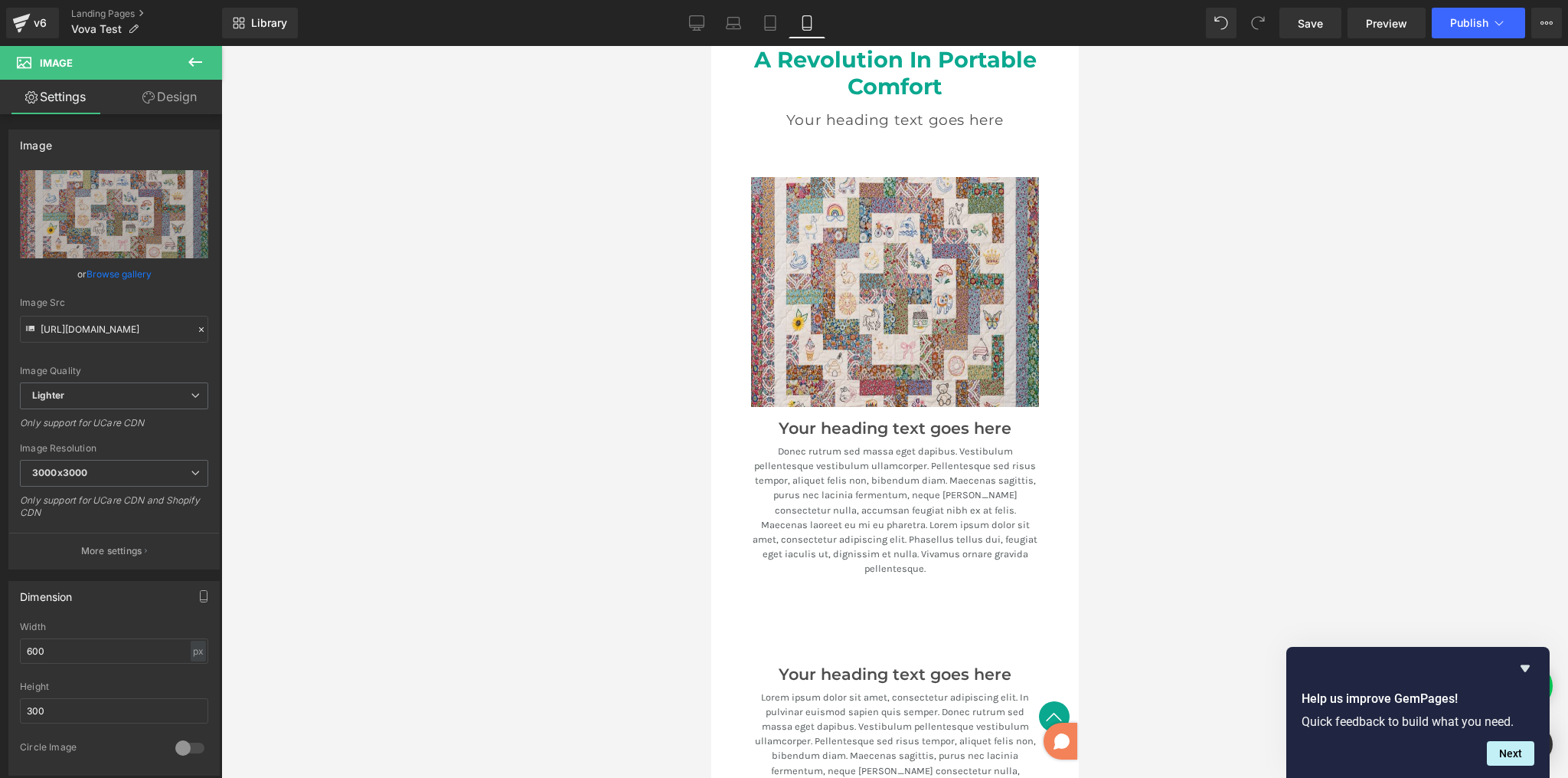
click at [1178, 343] on div at bounding box center [895, 412] width 1347 height 732
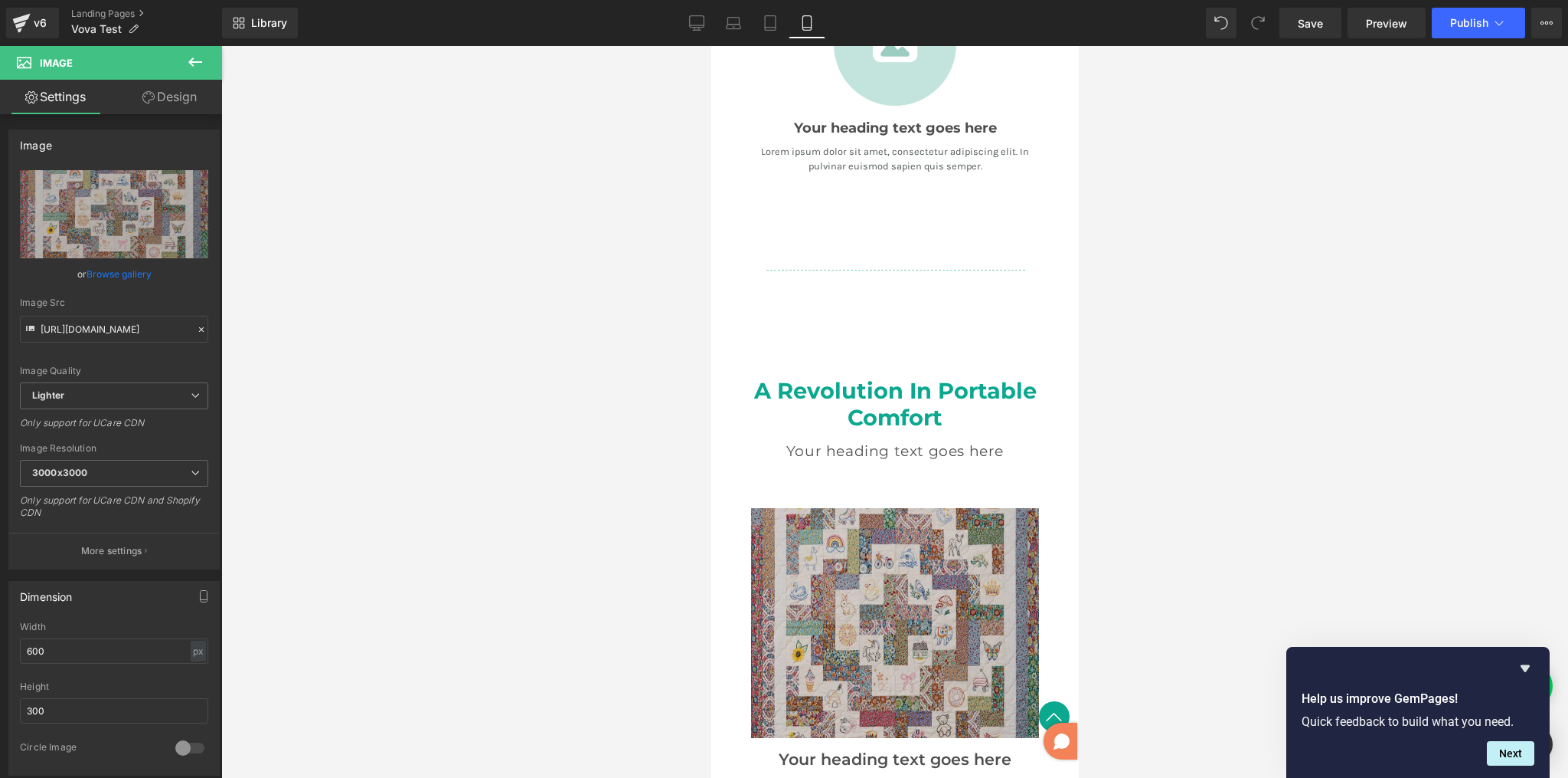
scroll to position [2150, 0]
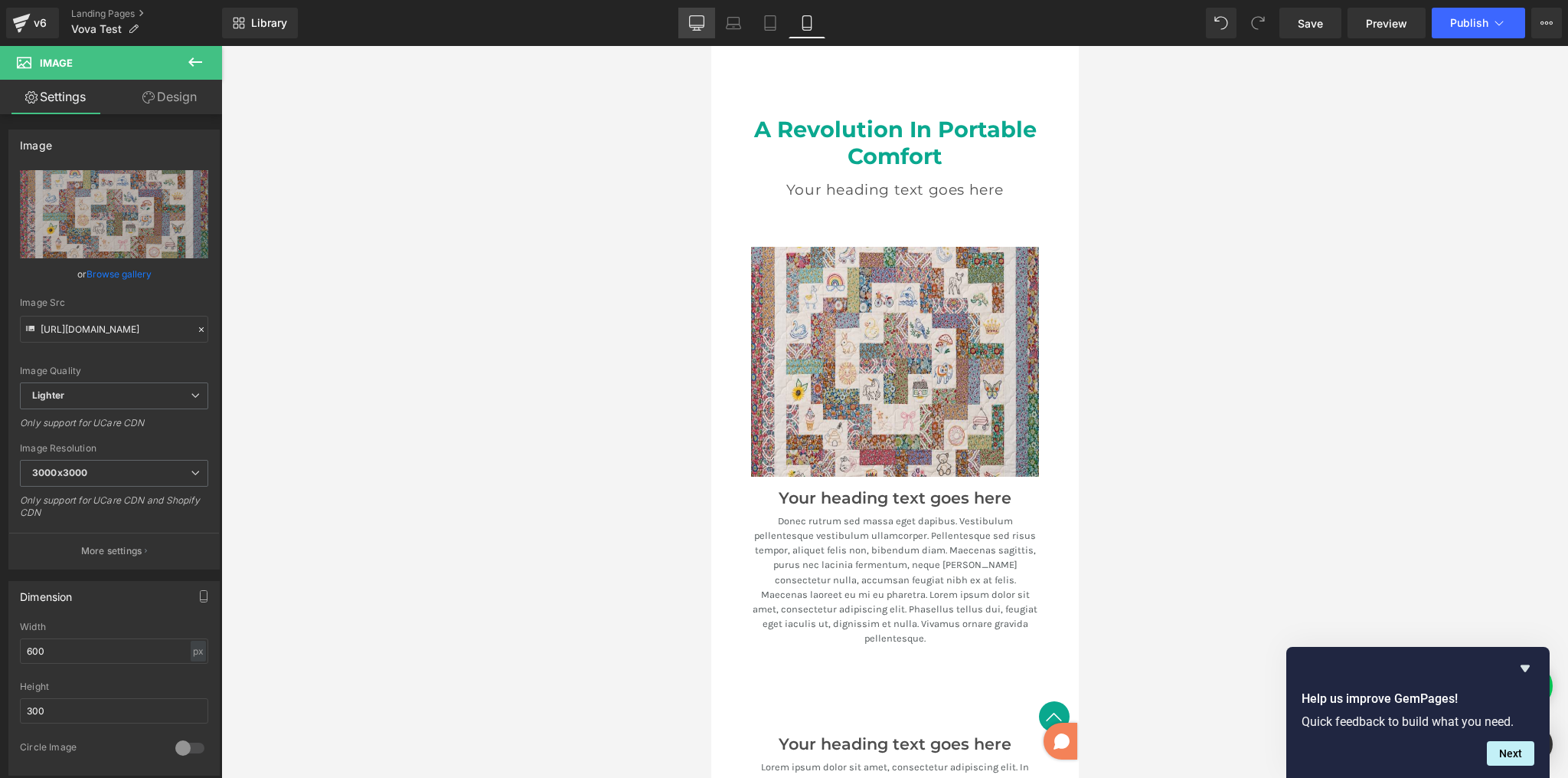
click at [692, 25] on icon at bounding box center [696, 23] width 15 height 15
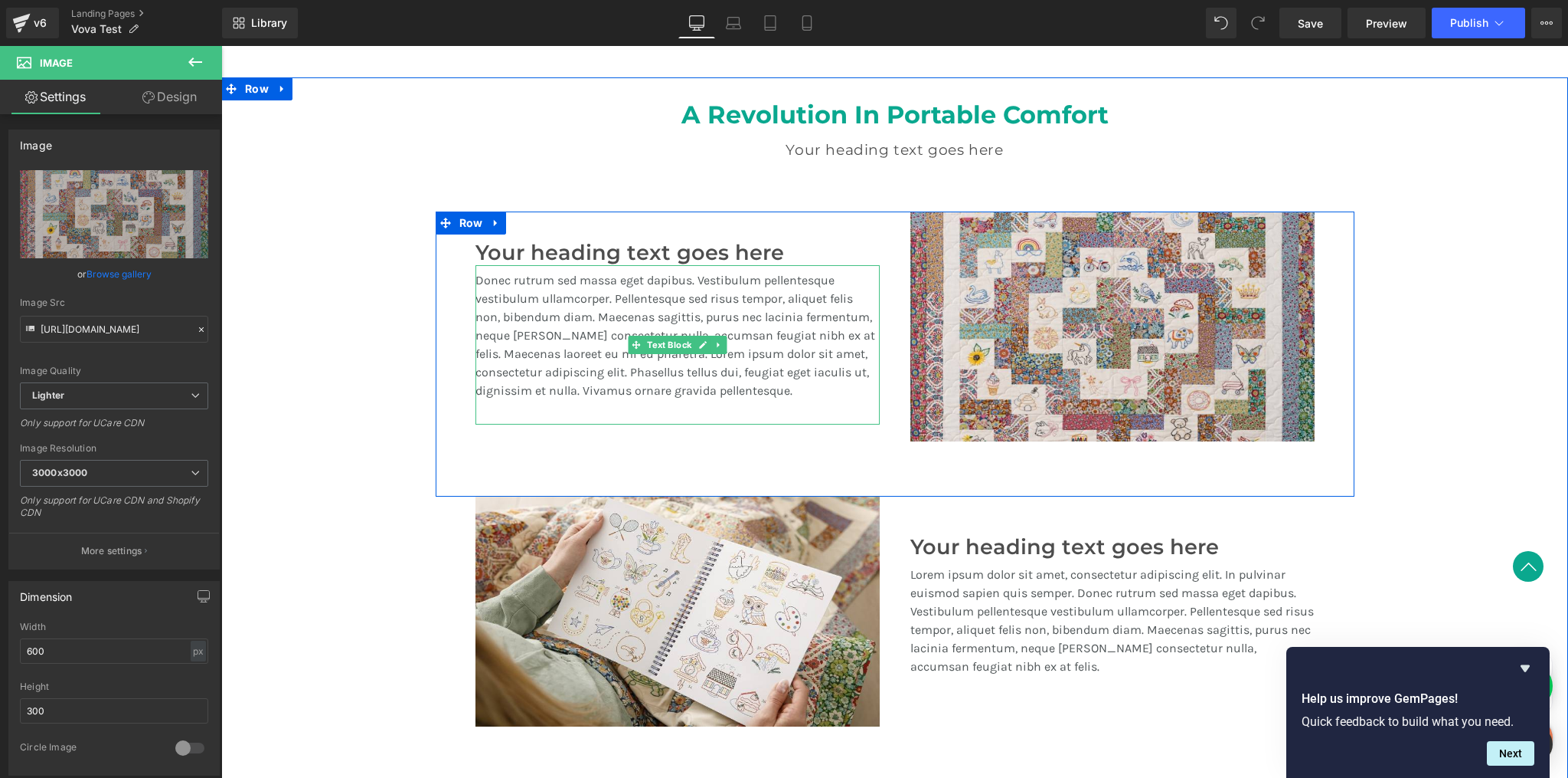
scroll to position [1014, 0]
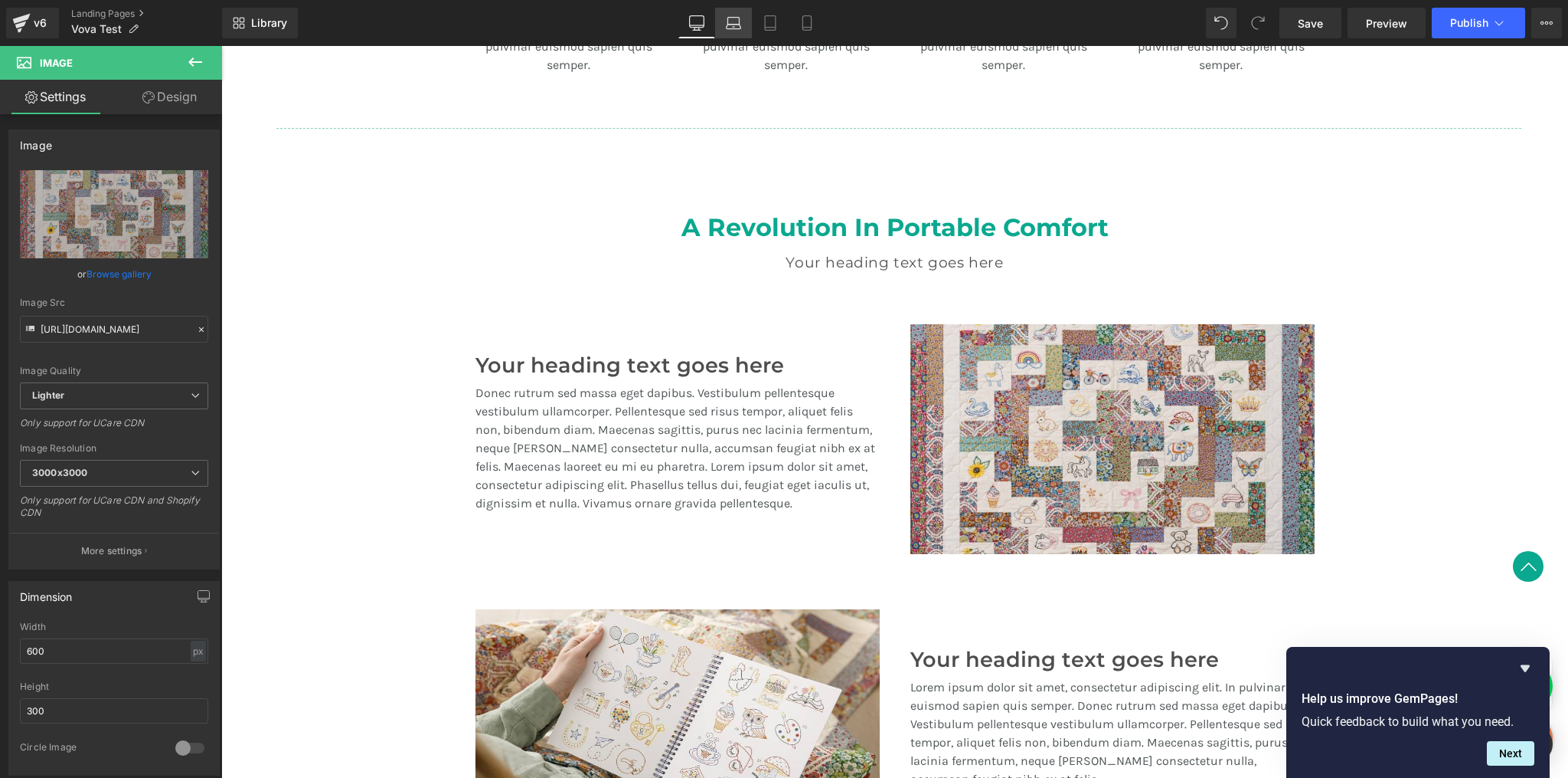
click at [743, 19] on link "Laptop" at bounding box center [733, 23] width 37 height 31
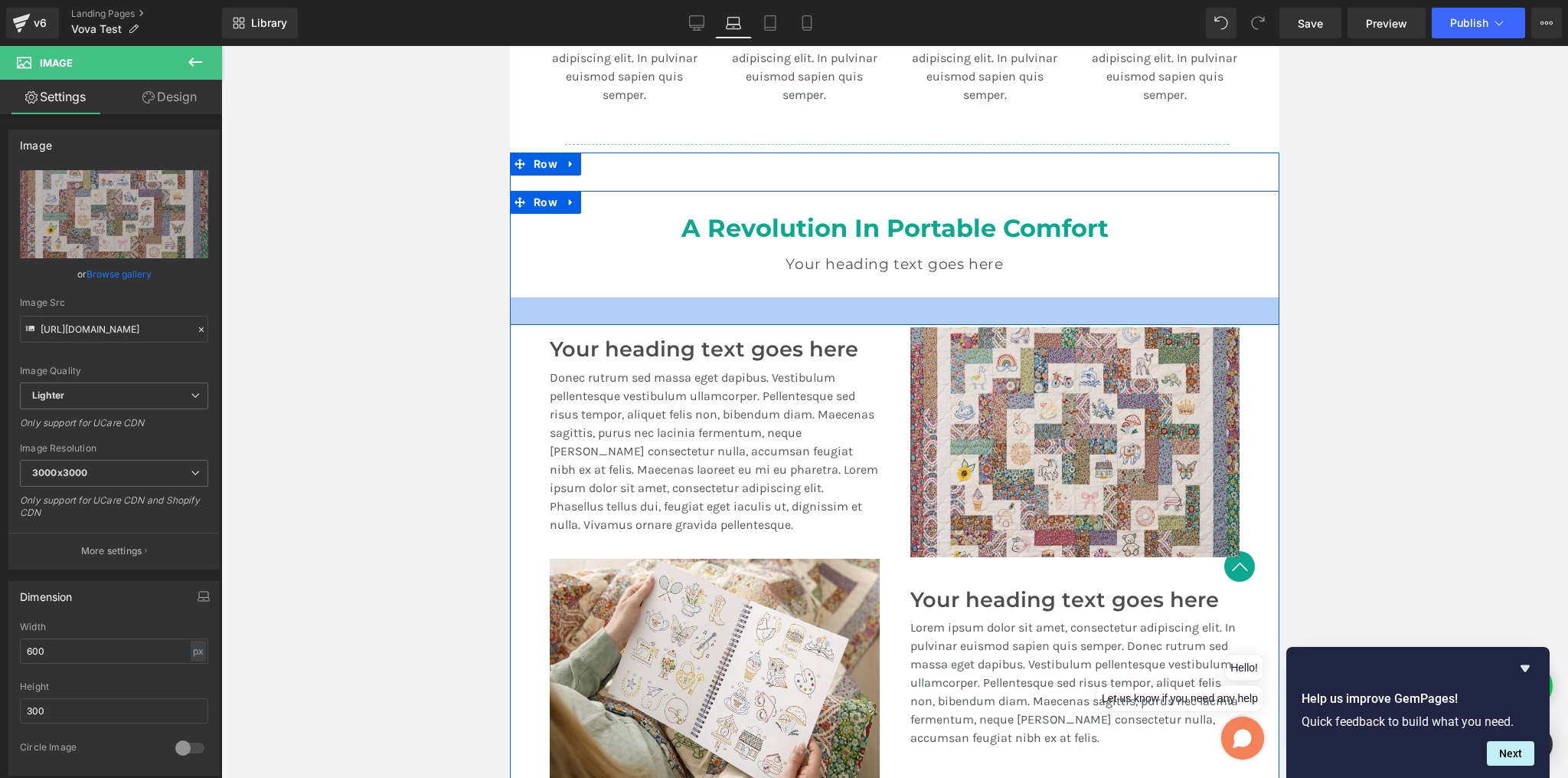
scroll to position [1300, 0]
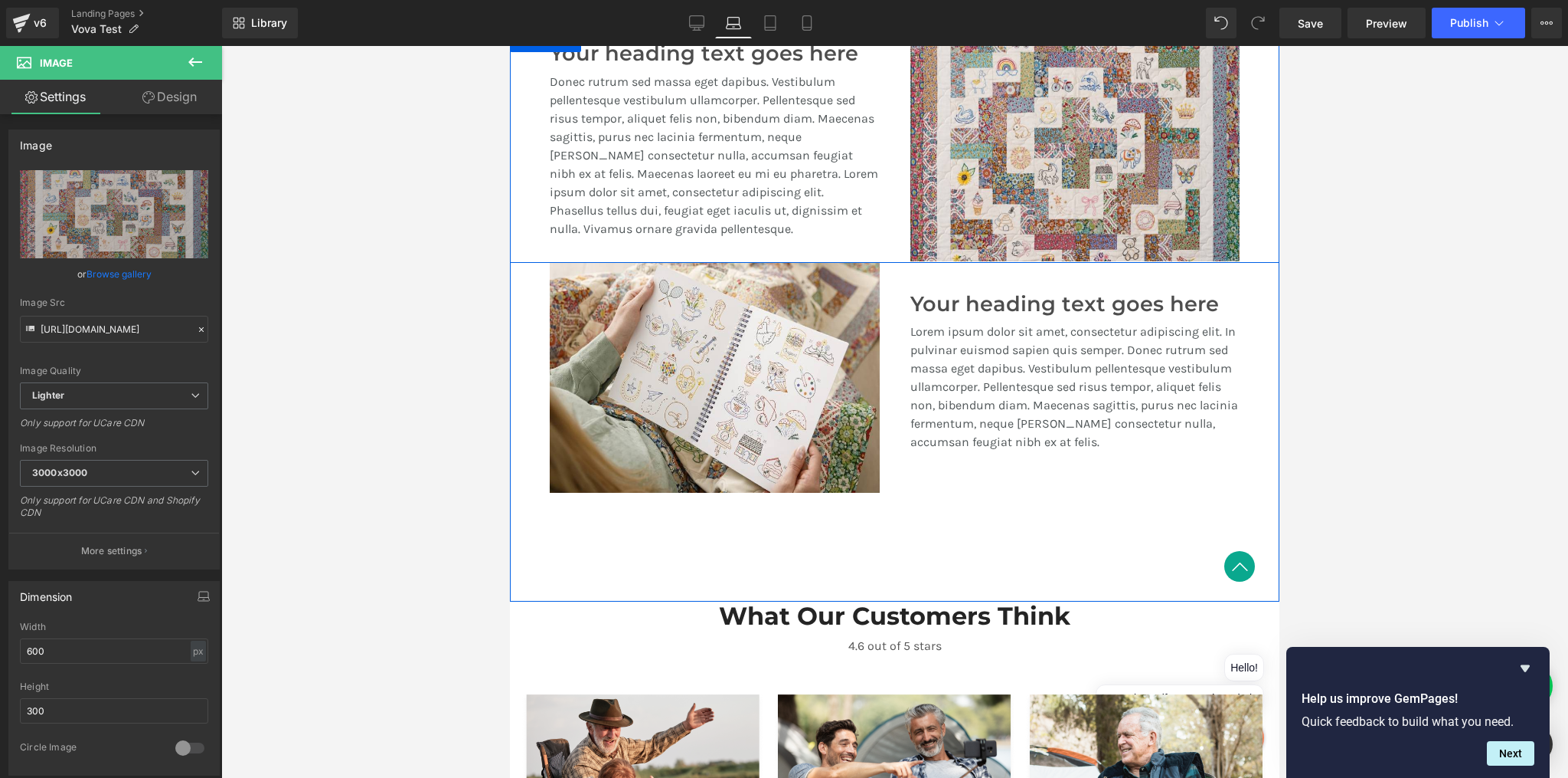
click at [1264, 229] on div "Image Your heading text goes here Heading Donec rutrum sed massa eget dapibus. …" at bounding box center [894, 146] width 769 height 234
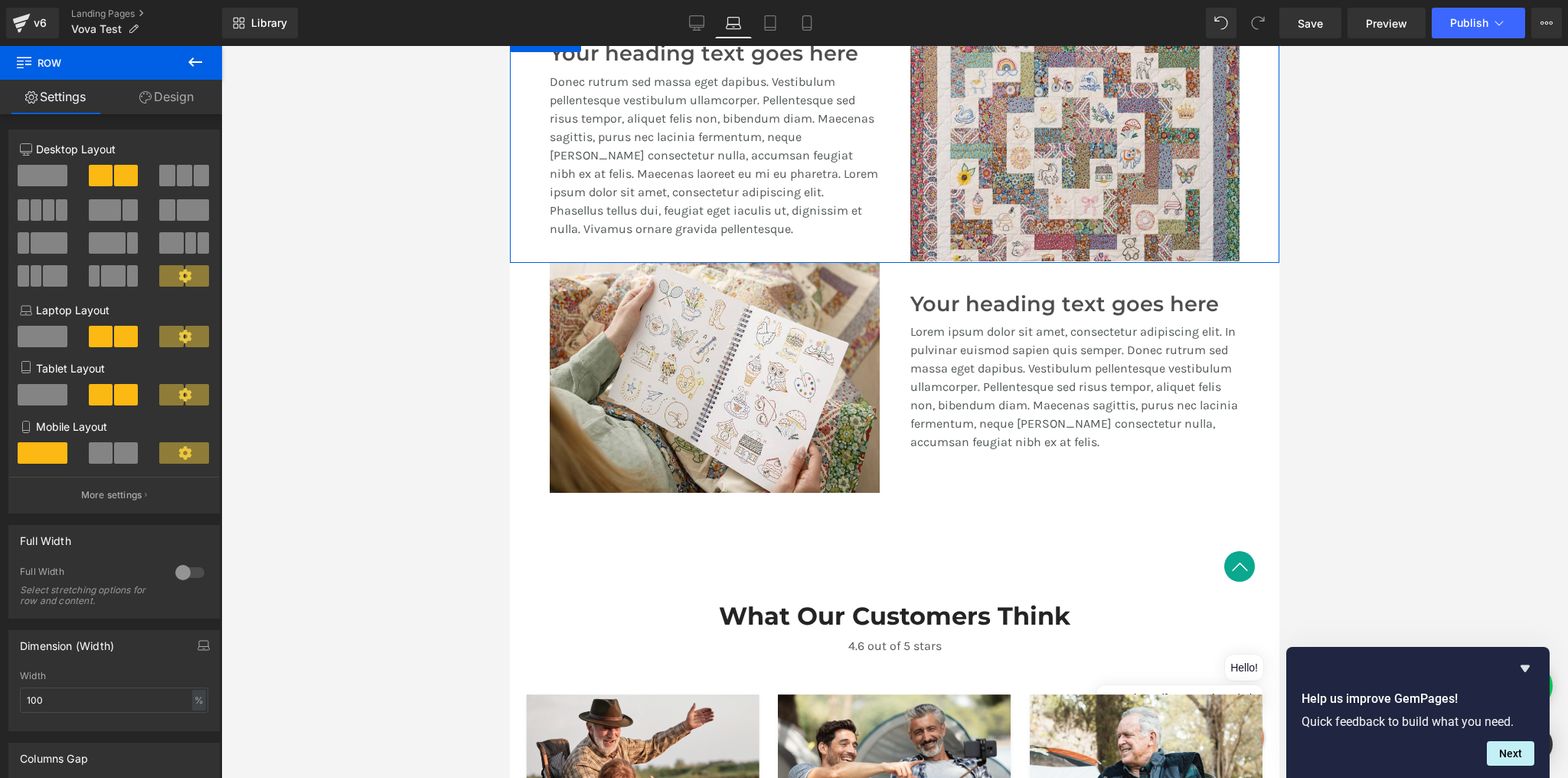
click at [177, 102] on link "Design" at bounding box center [166, 97] width 111 height 34
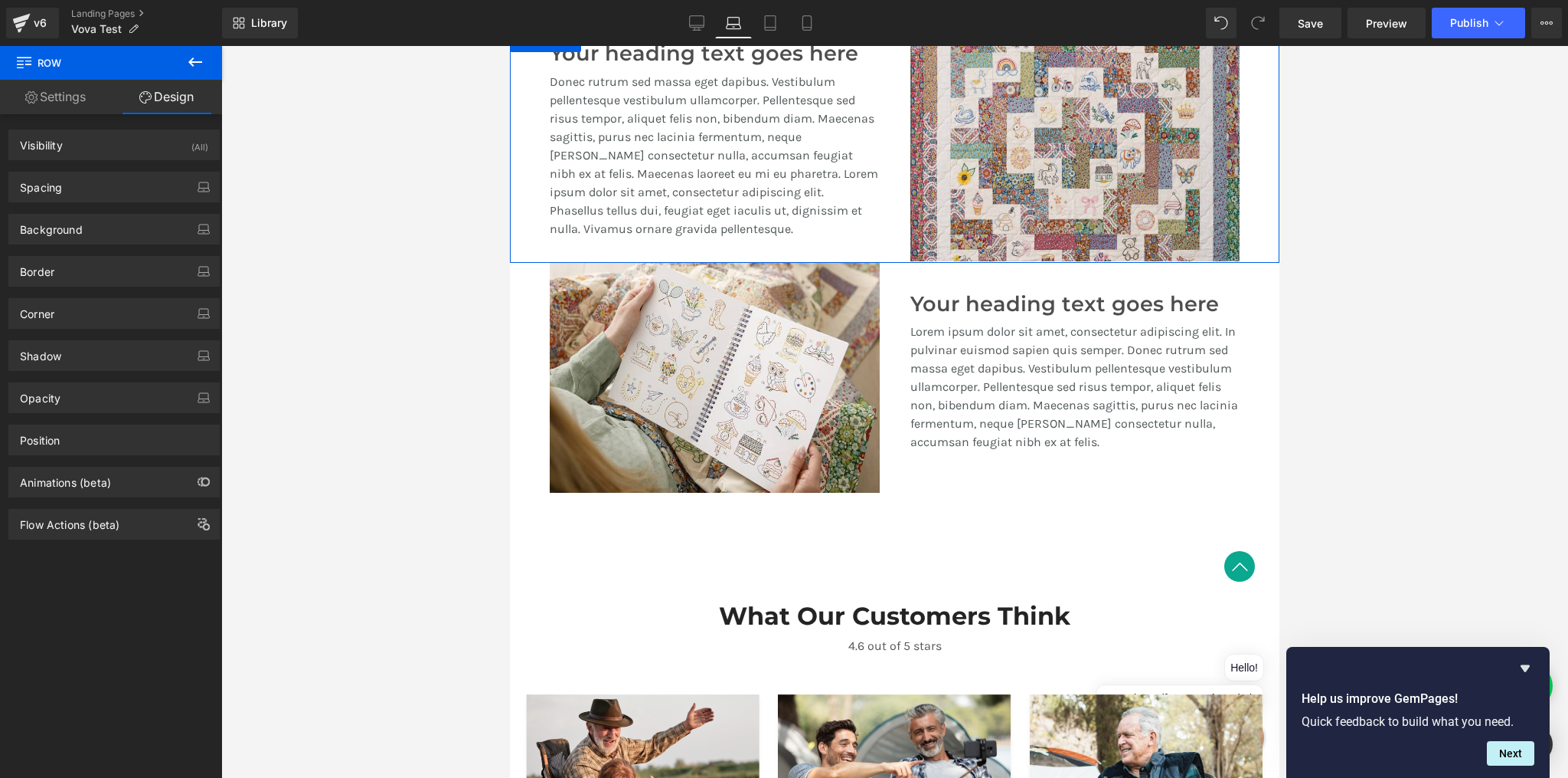
type input "0"
type input "M"
type input "XL"
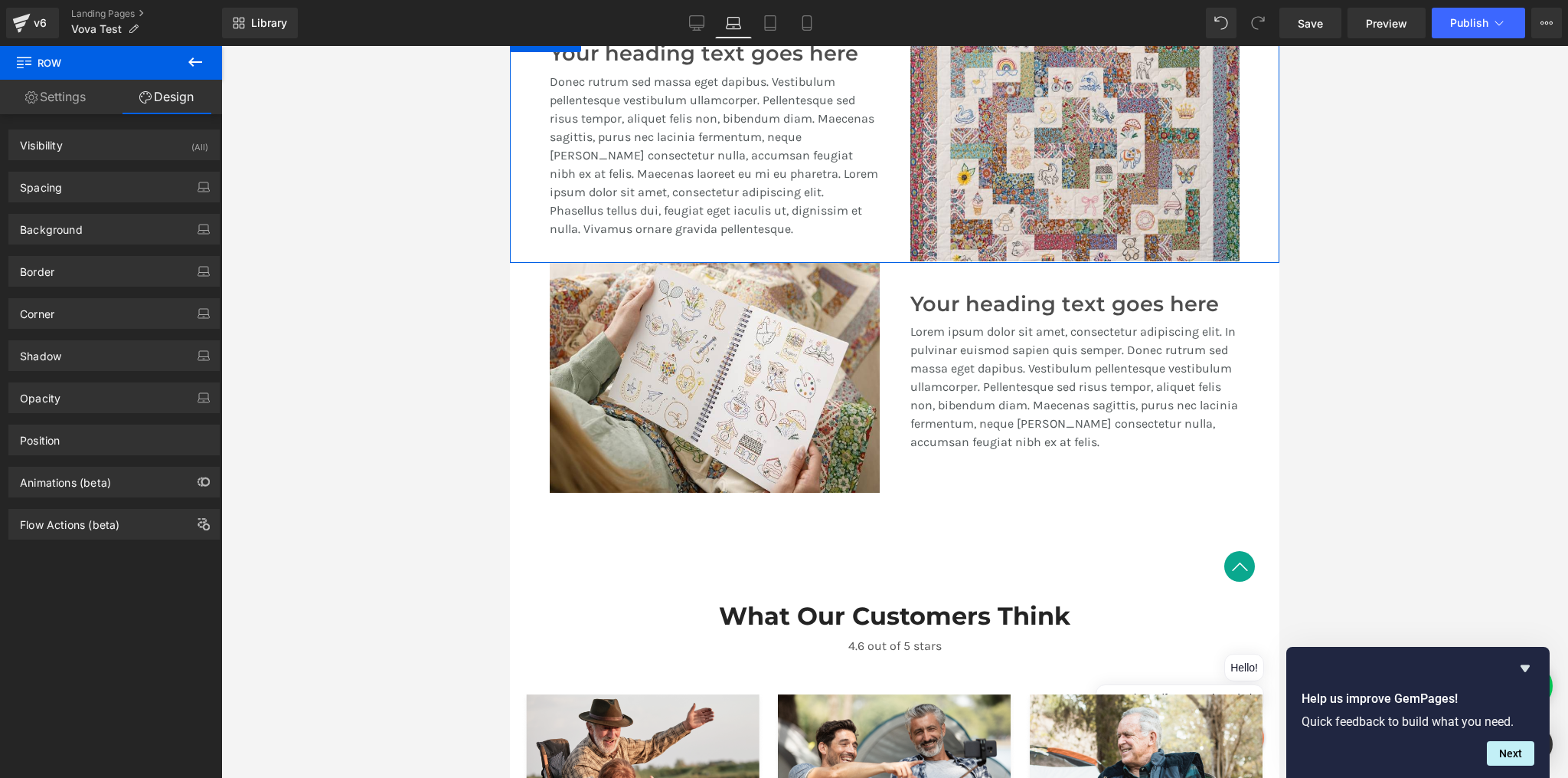
type input "M"
click at [102, 183] on div "Spacing" at bounding box center [114, 187] width 210 height 29
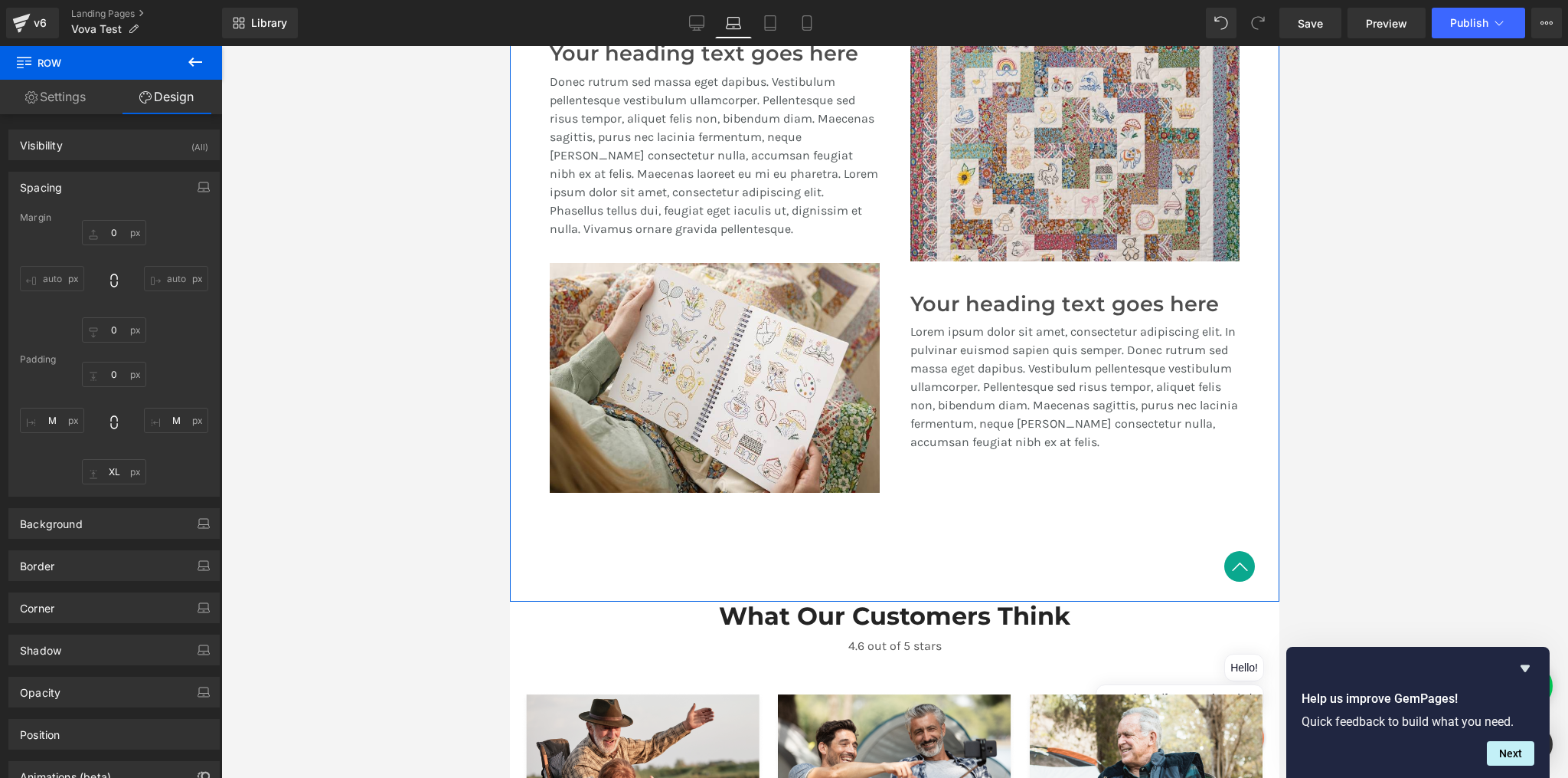
scroll to position [1098, 0]
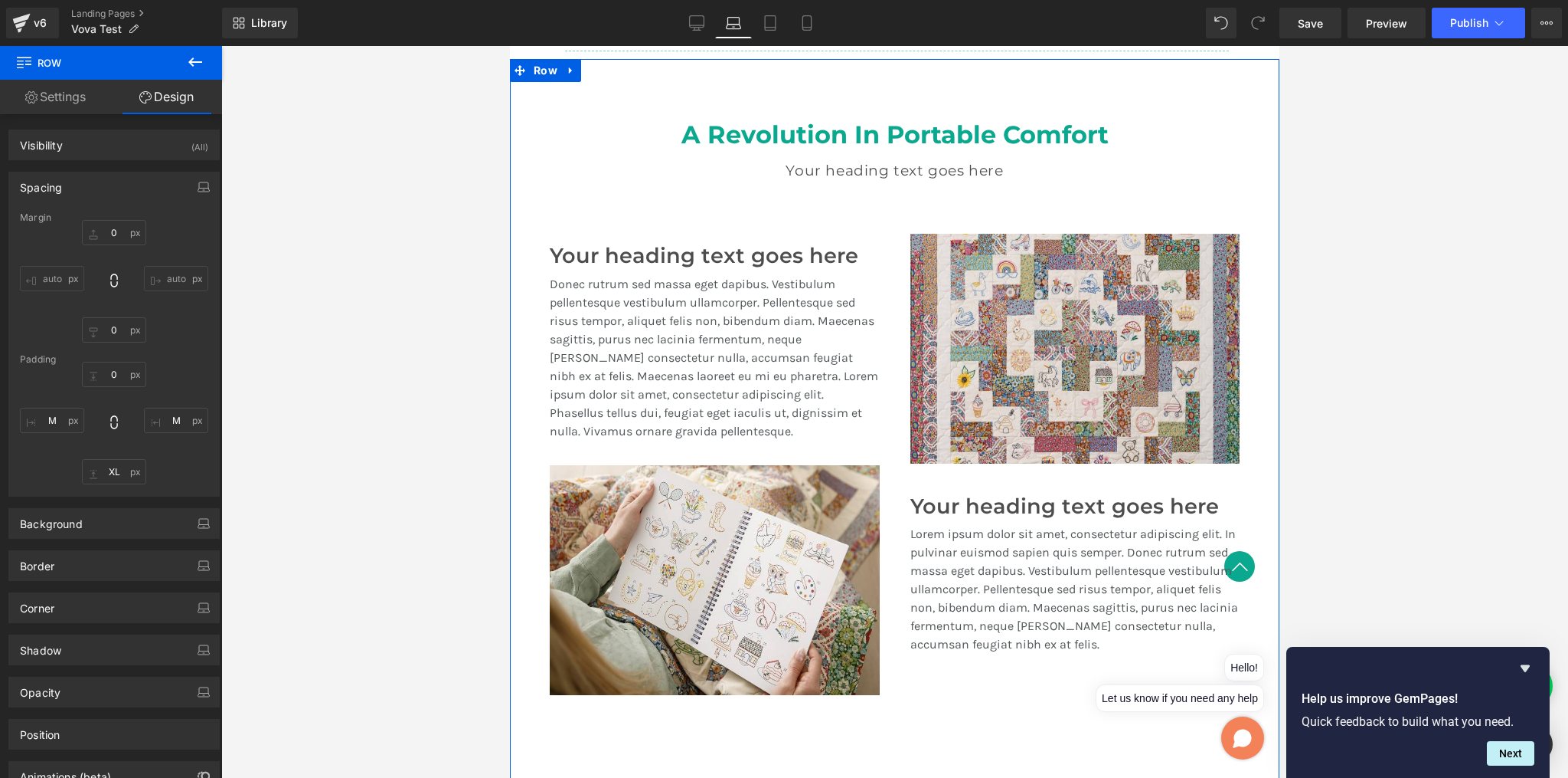
click at [1251, 260] on div "Image Your heading text goes here Heading Donec rutrum sed massa eget dapibus. …" at bounding box center [894, 348] width 769 height 234
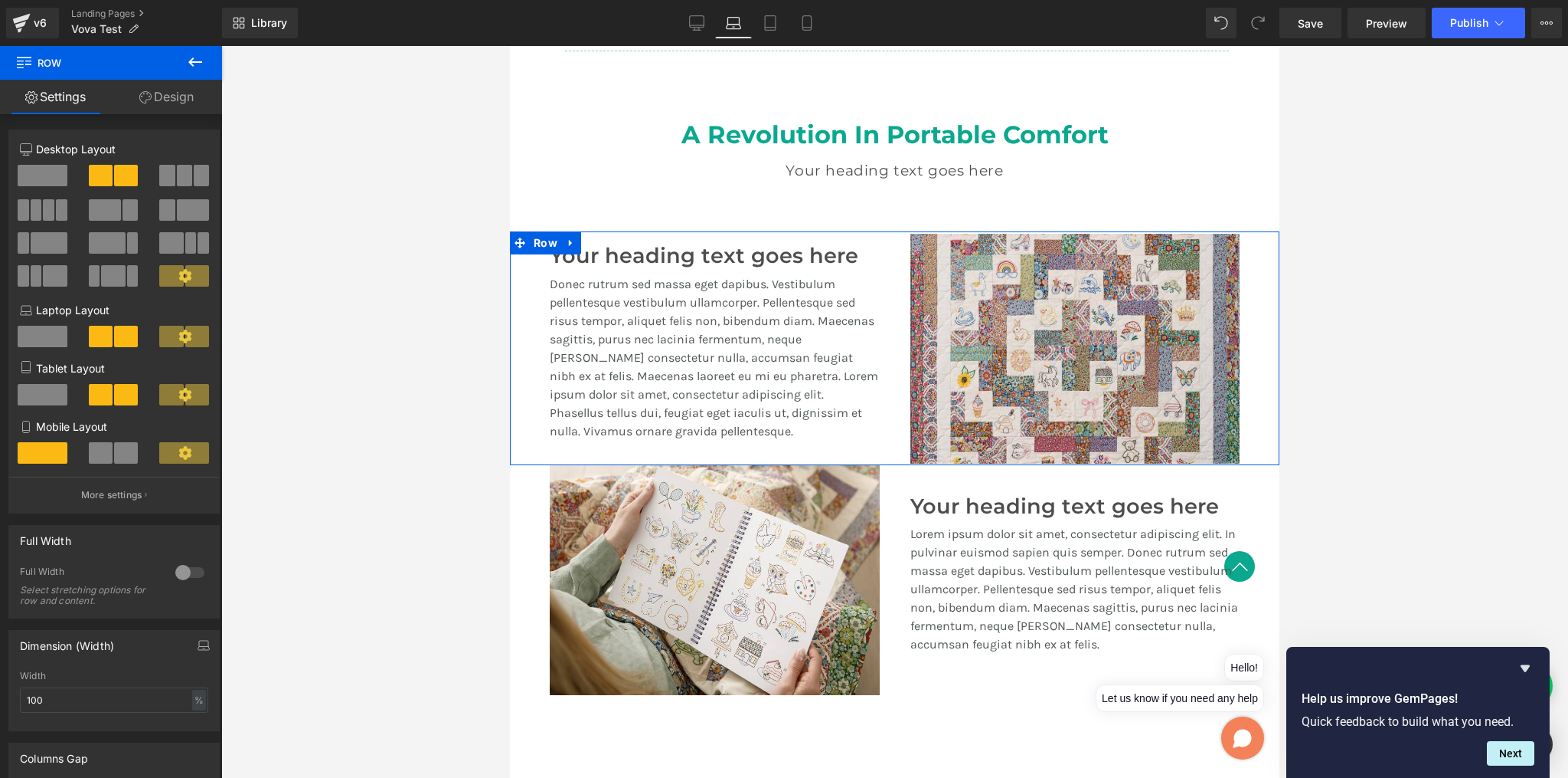
click at [173, 95] on link "Design" at bounding box center [166, 97] width 111 height 34
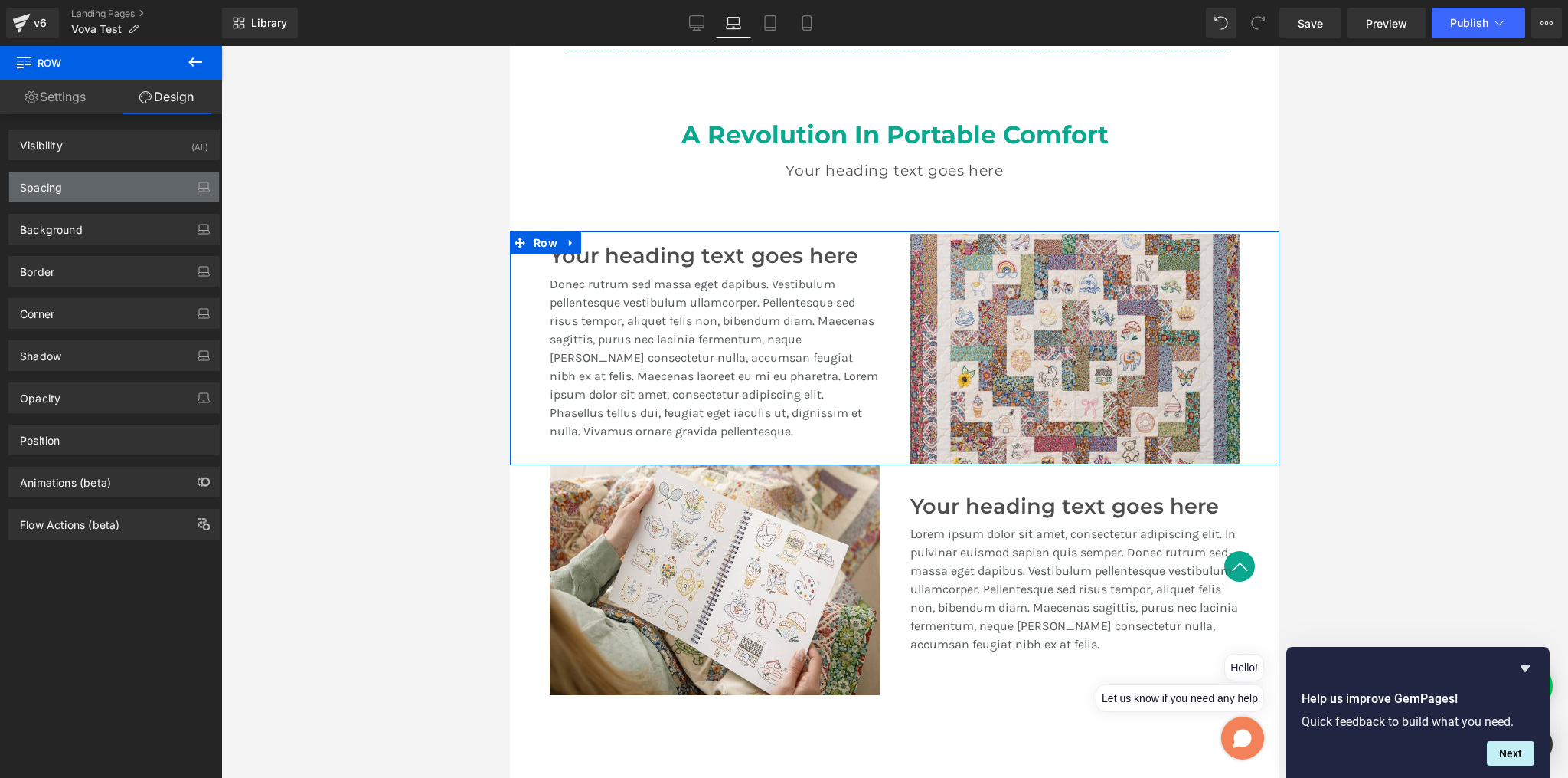
click at [80, 193] on div "Spacing" at bounding box center [114, 187] width 210 height 29
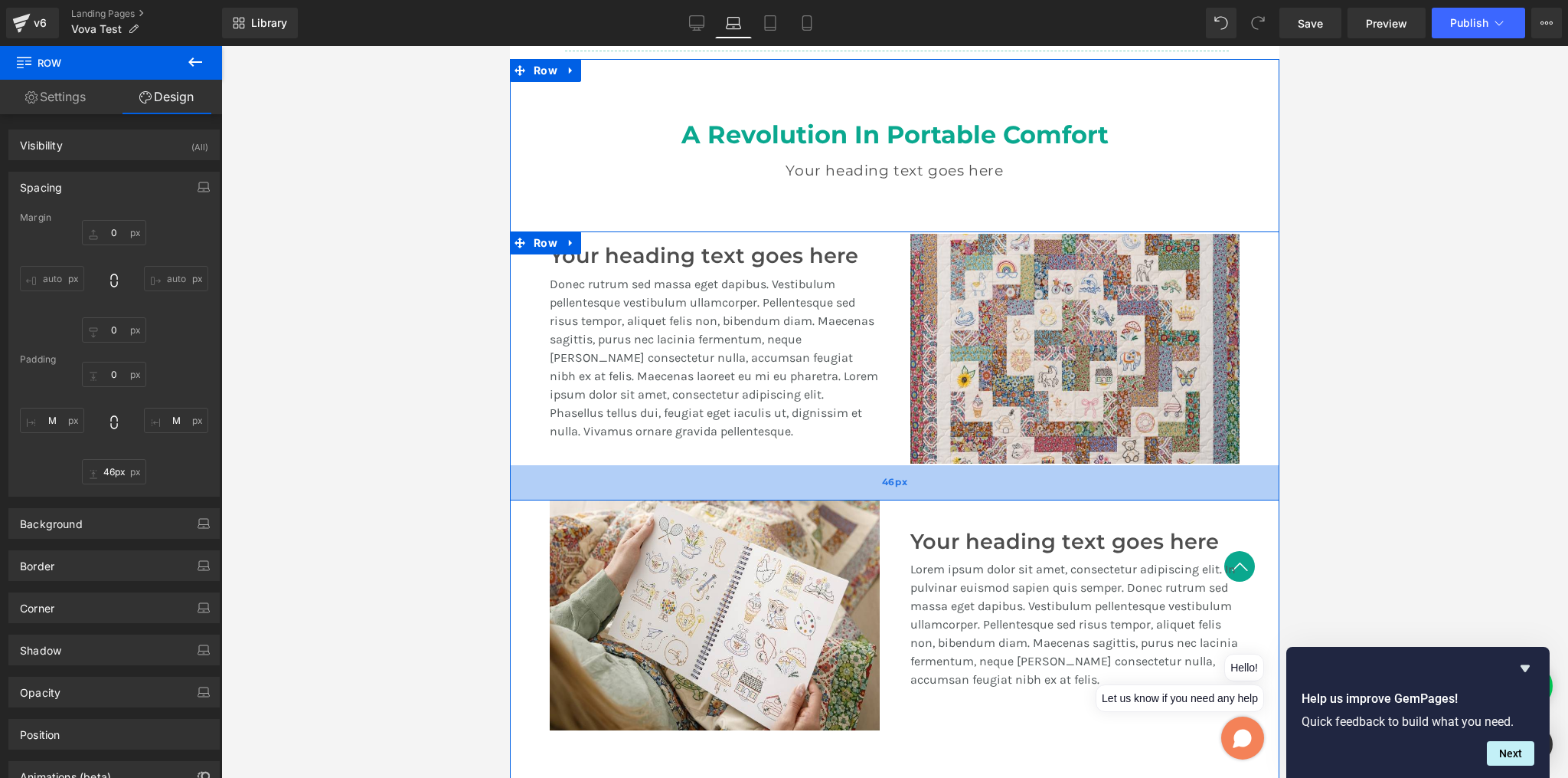
drag, startPoint x: 928, startPoint y: 460, endPoint x: 930, endPoint y: 486, distance: 26.1
click at [925, 495] on div "46px" at bounding box center [894, 482] width 769 height 35
type input "45px"
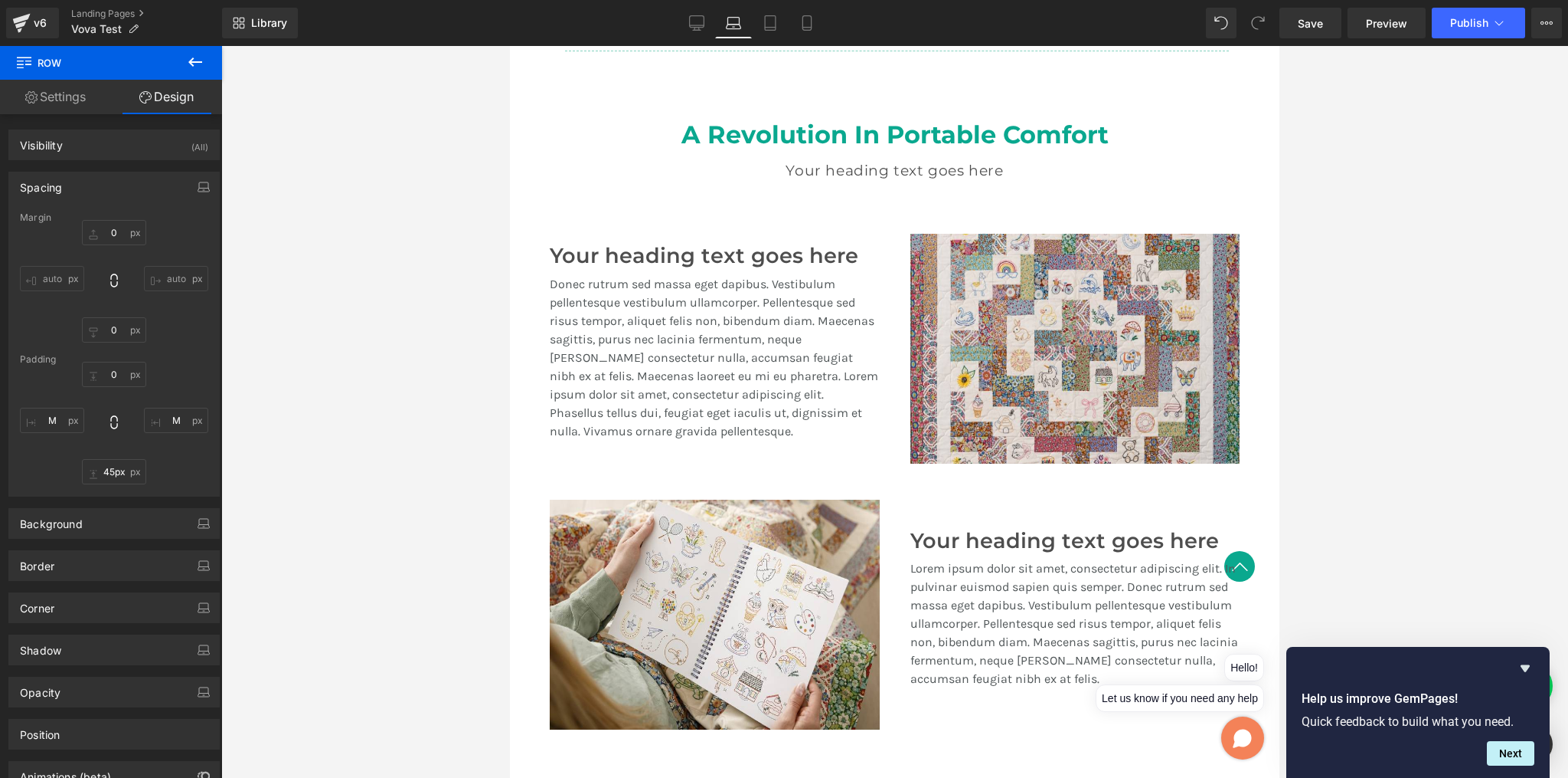
click at [1357, 422] on div at bounding box center [895, 412] width 1347 height 732
click at [697, 23] on icon at bounding box center [696, 23] width 15 height 15
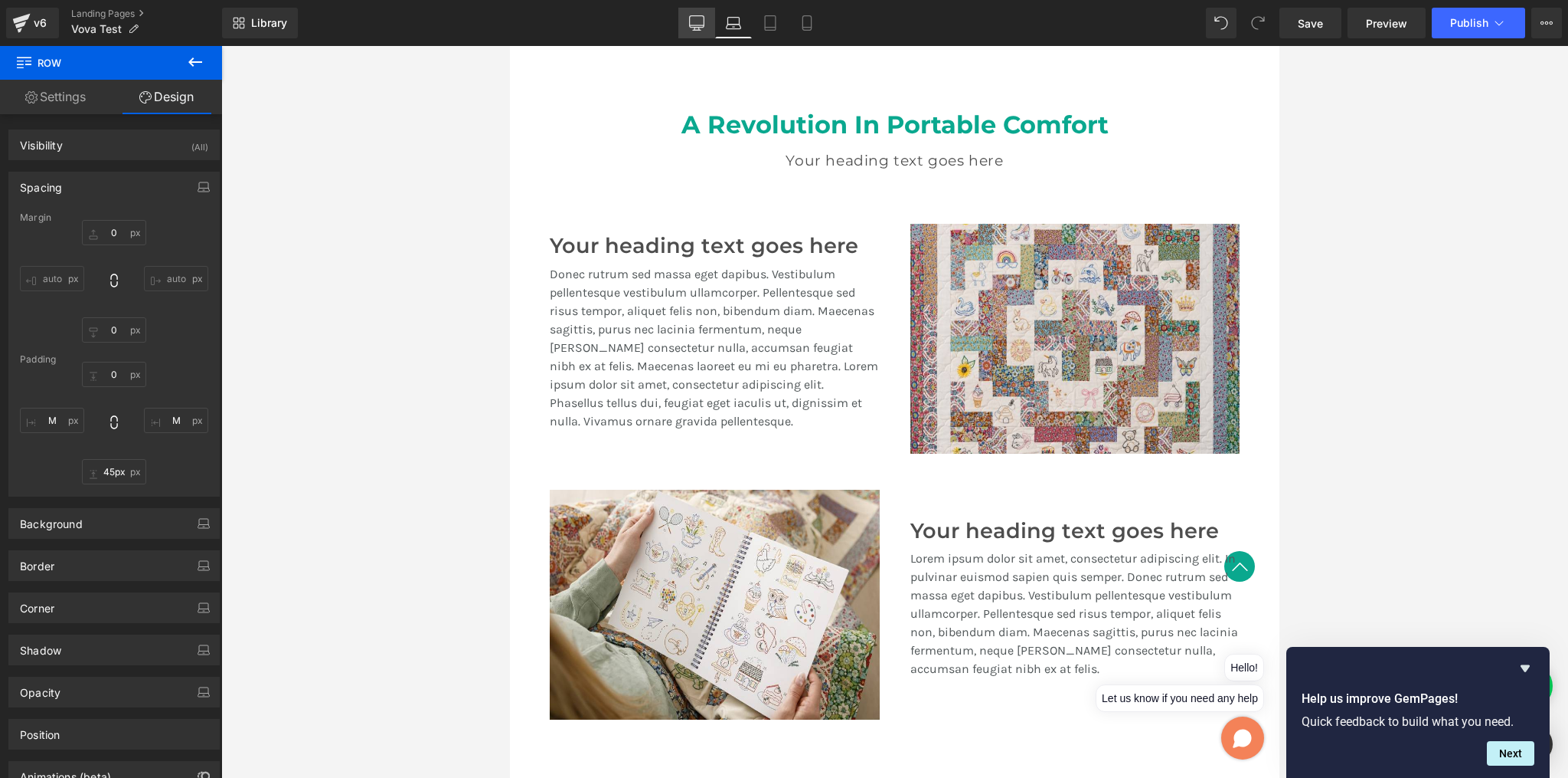
type input "0"
type input "M"
type input "XL"
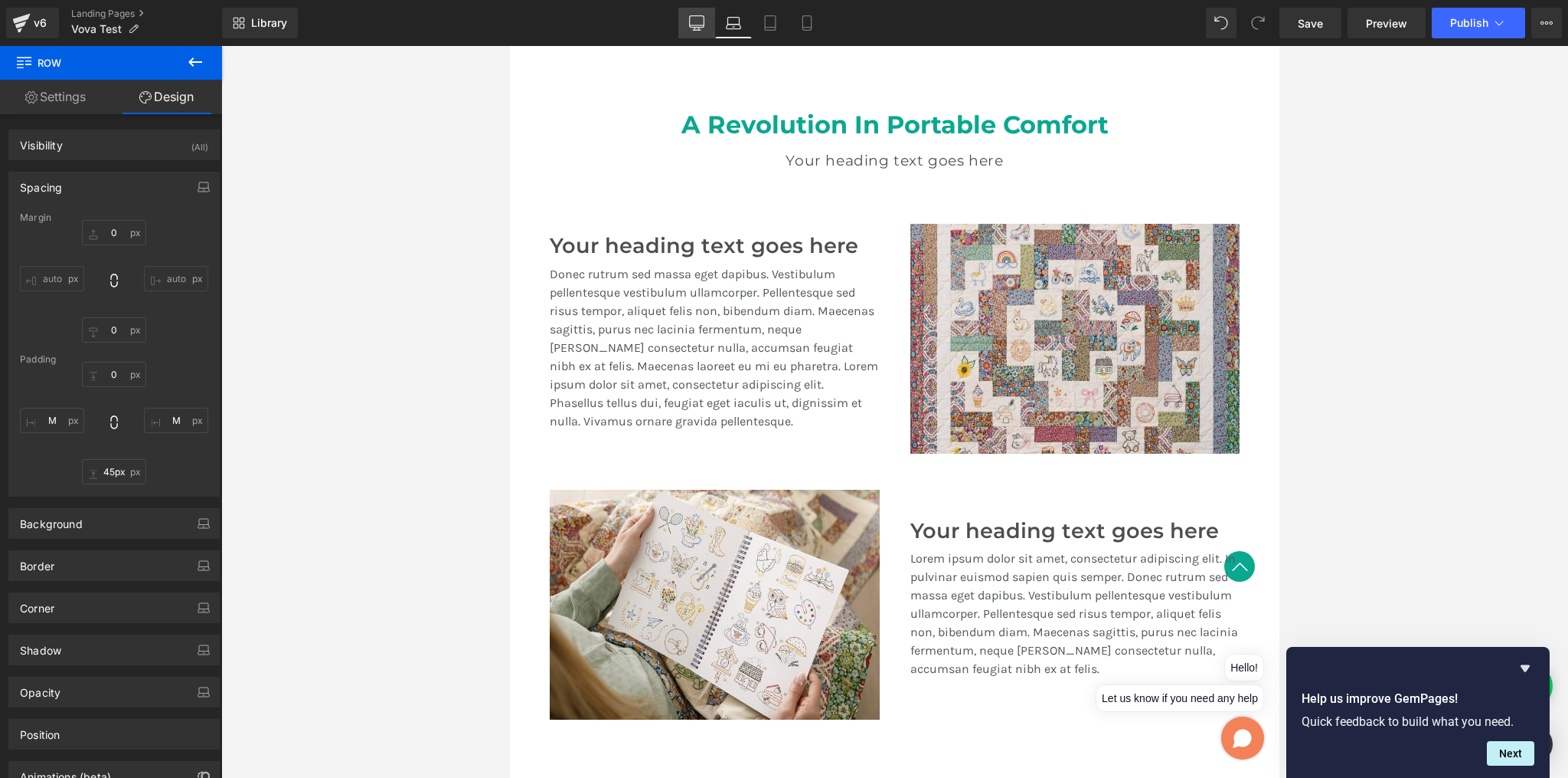
type input "M"
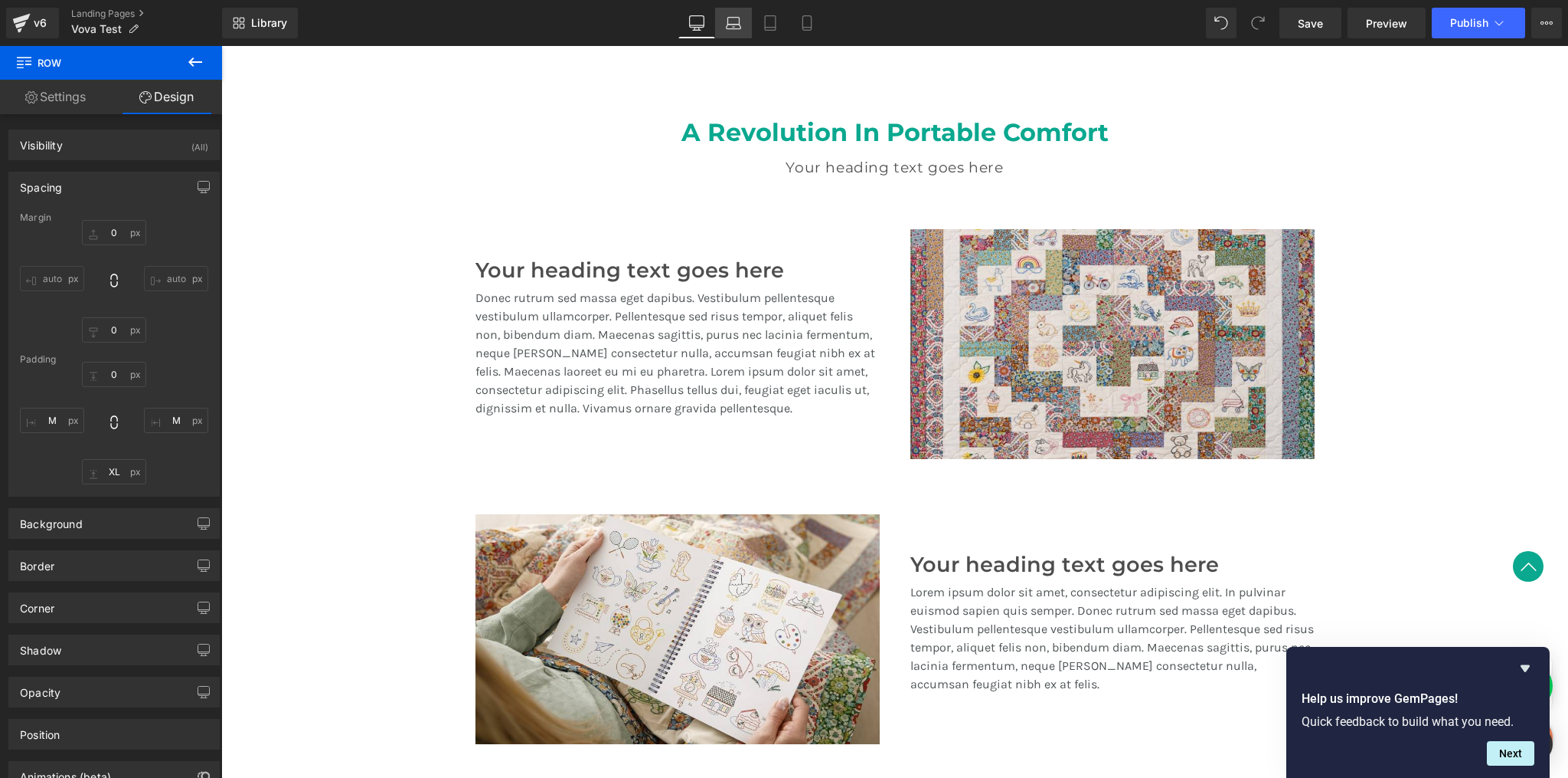
click at [726, 21] on icon at bounding box center [734, 23] width 15 height 15
type input "0"
type input "M"
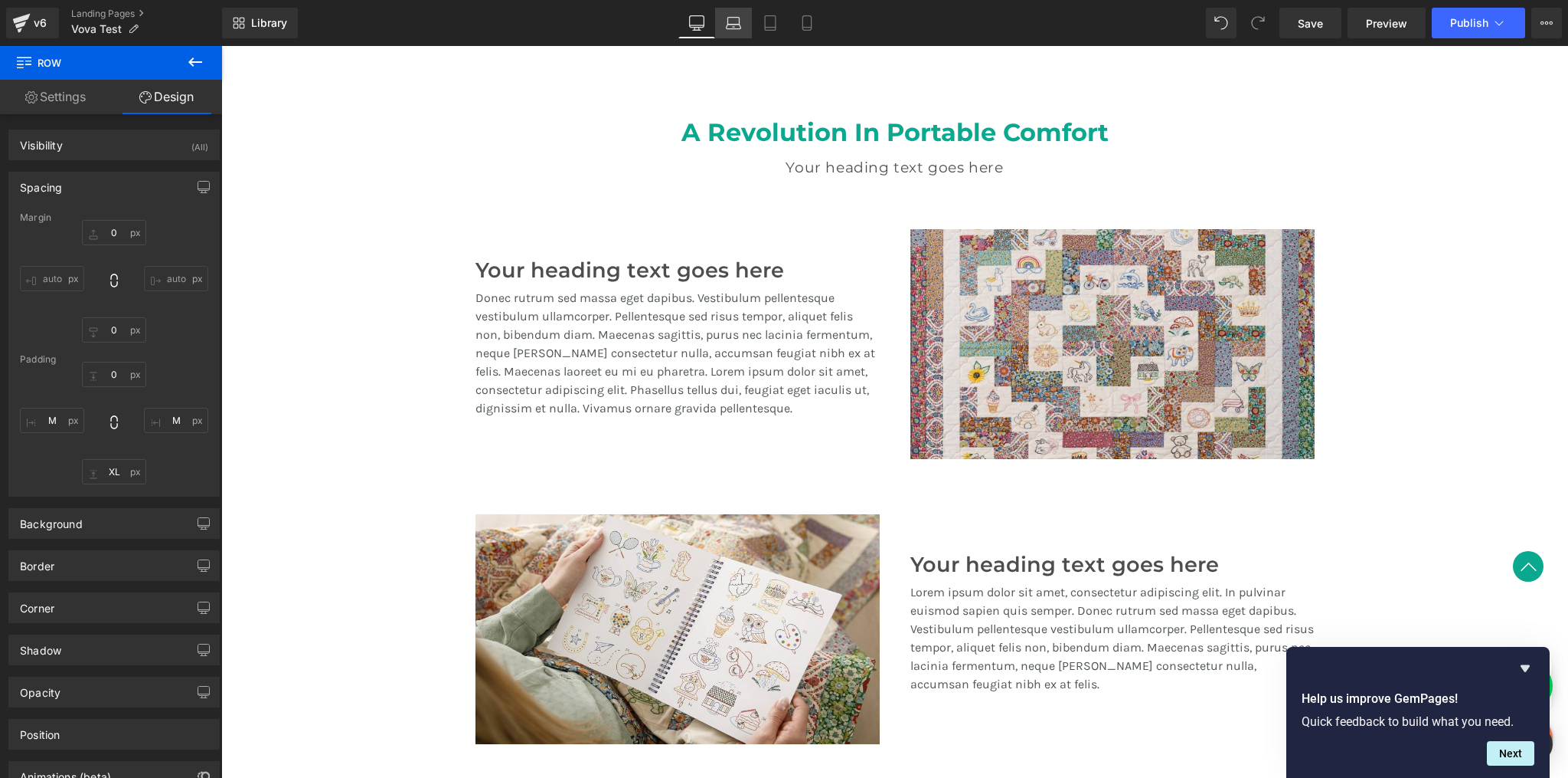
type input "XL"
type input "M"
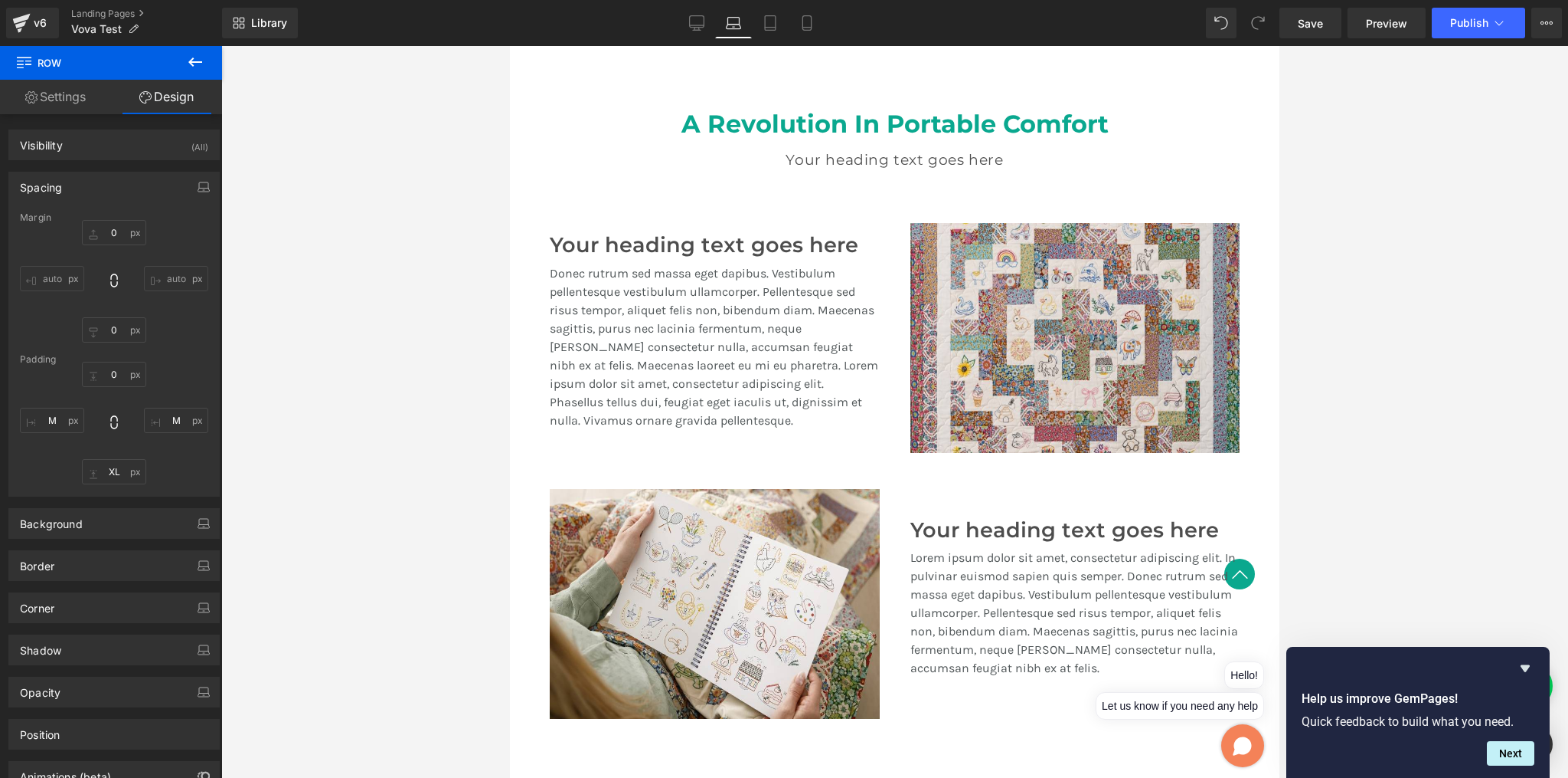
scroll to position [1098, 0]
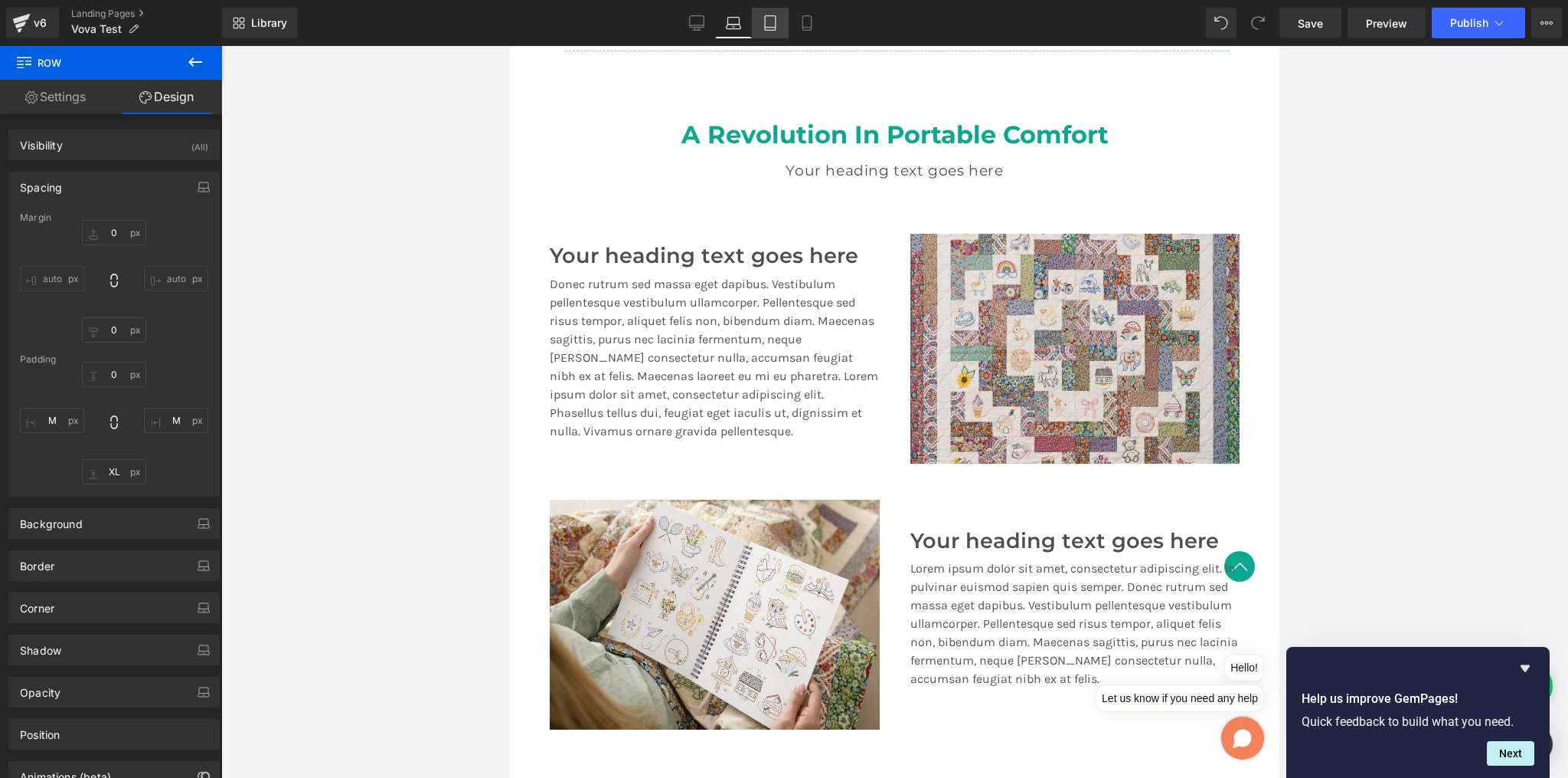
click at [770, 21] on icon at bounding box center [770, 23] width 15 height 15
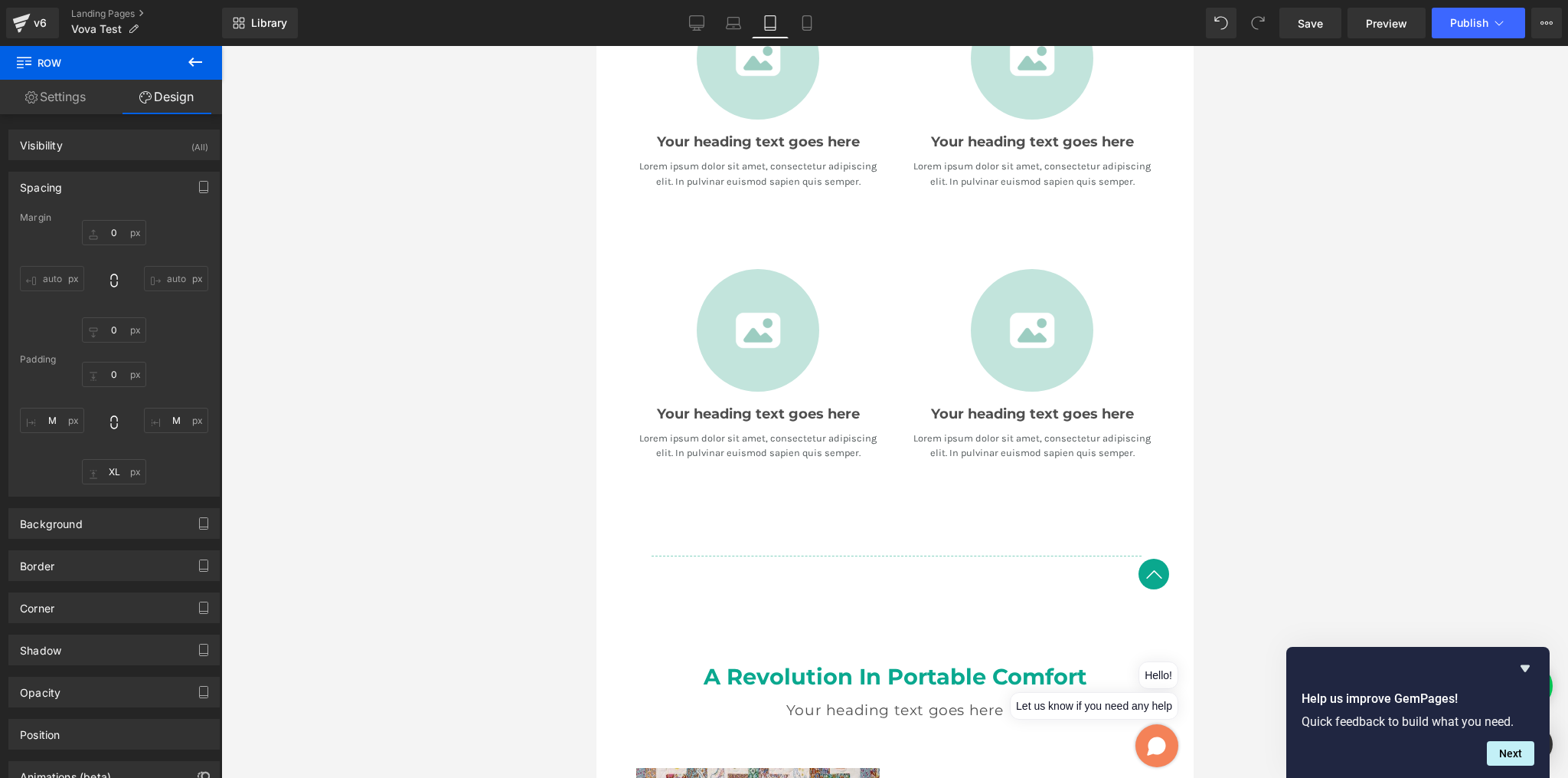
type input "0"
type input "M"
type input "XL"
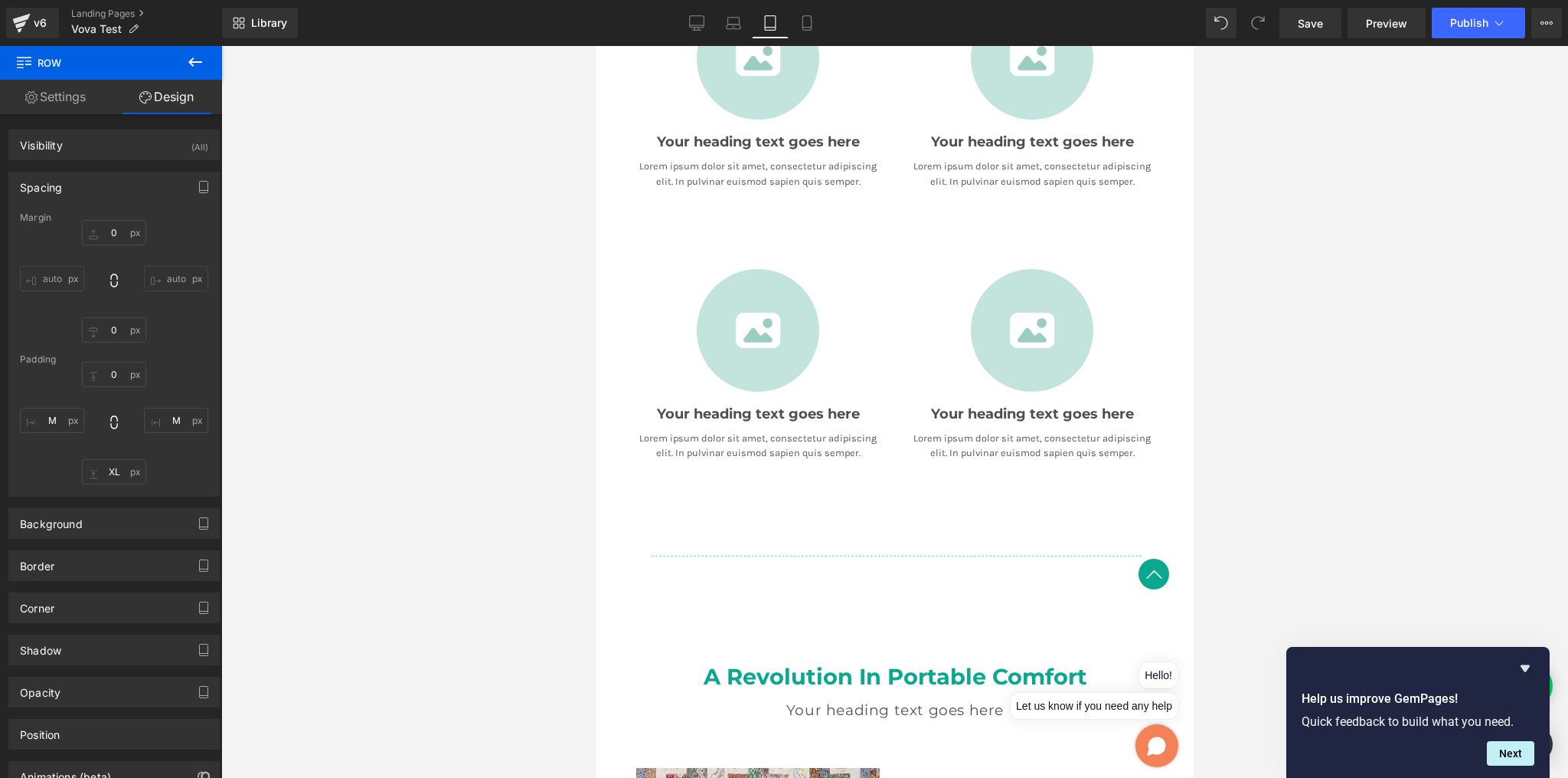
type input "M"
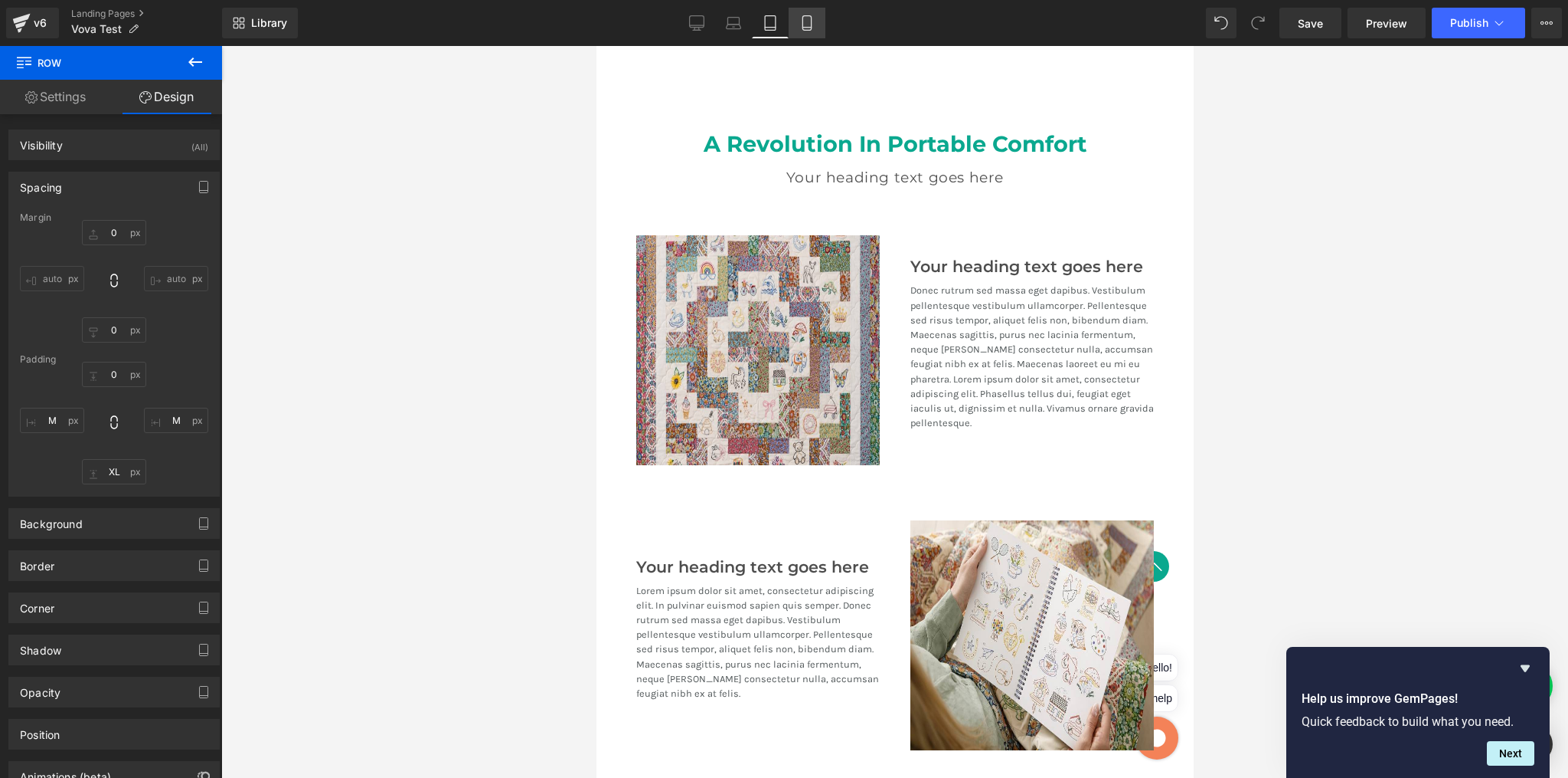
click at [802, 24] on icon at bounding box center [807, 23] width 15 height 15
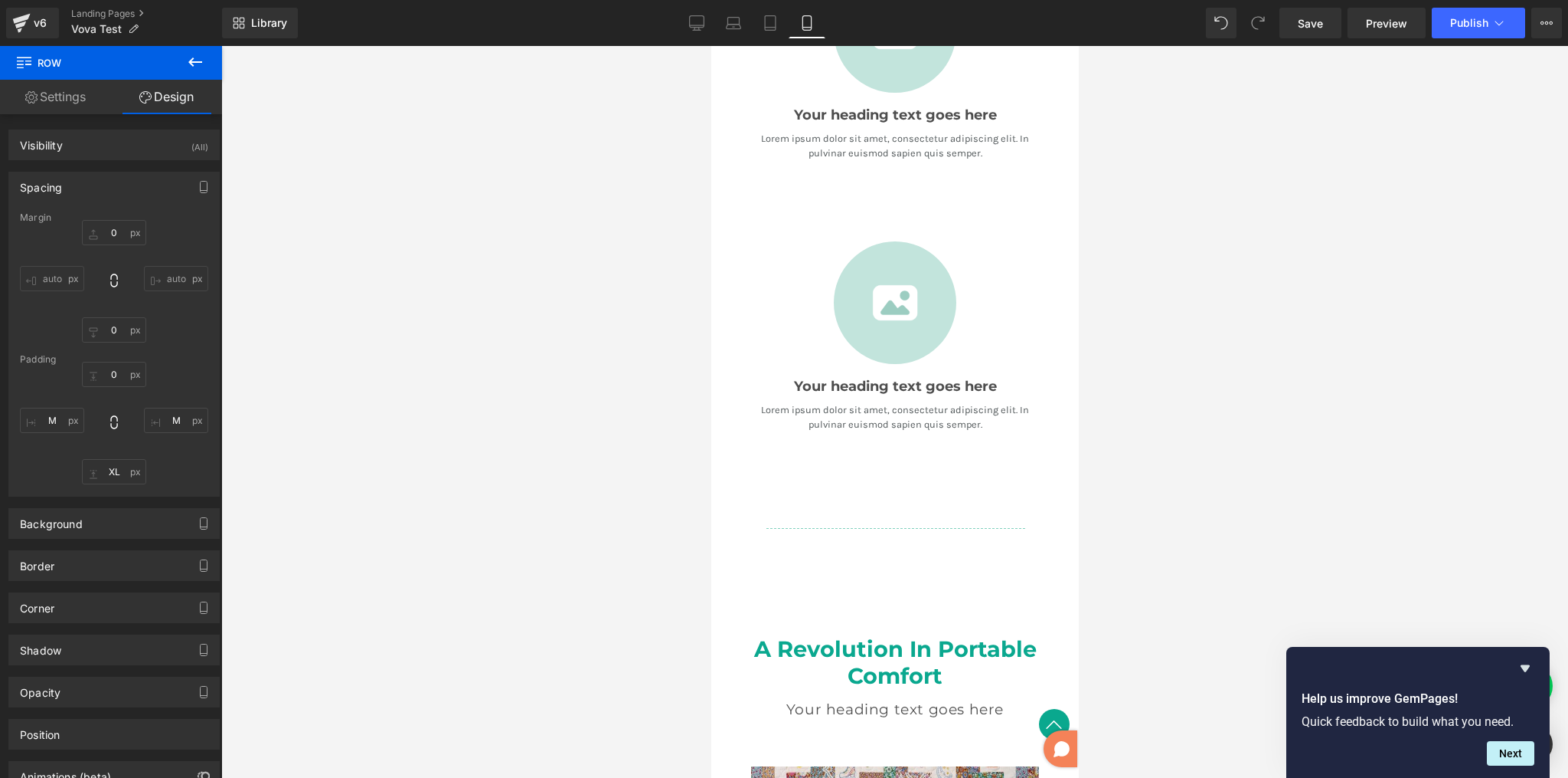
type input "0"
type input "M"
type input "XL"
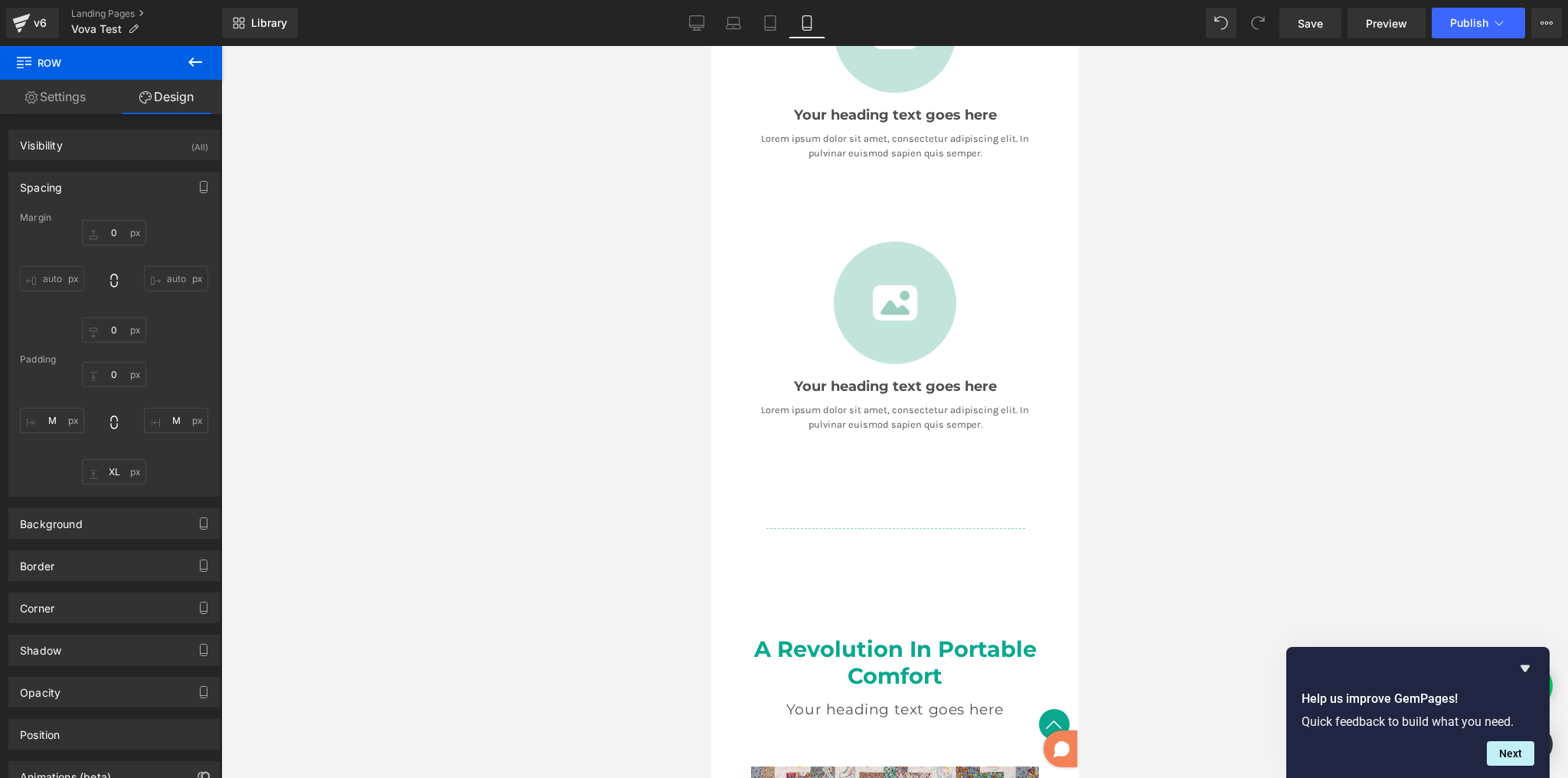
type input "M"
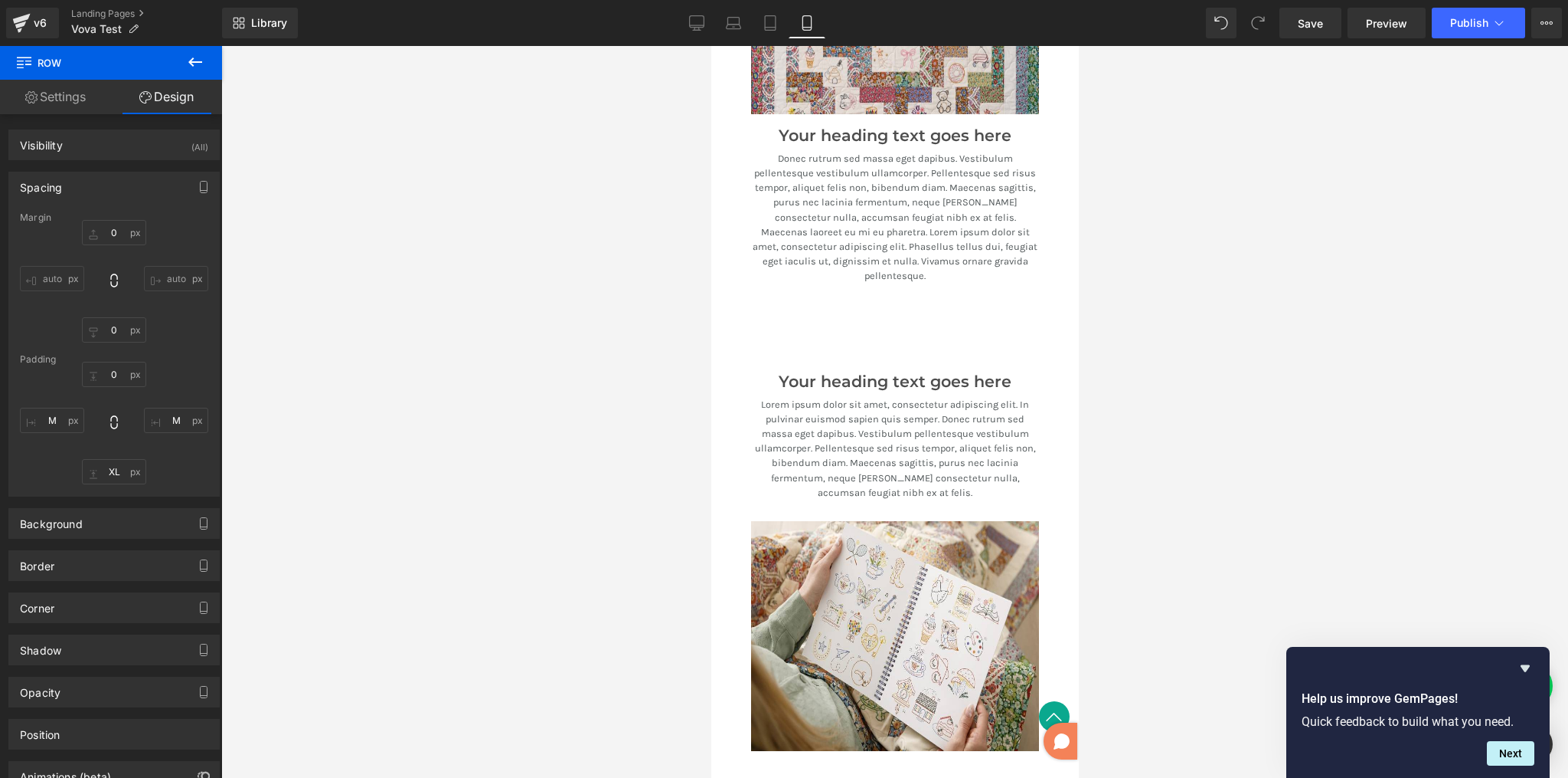
scroll to position [2517, 0]
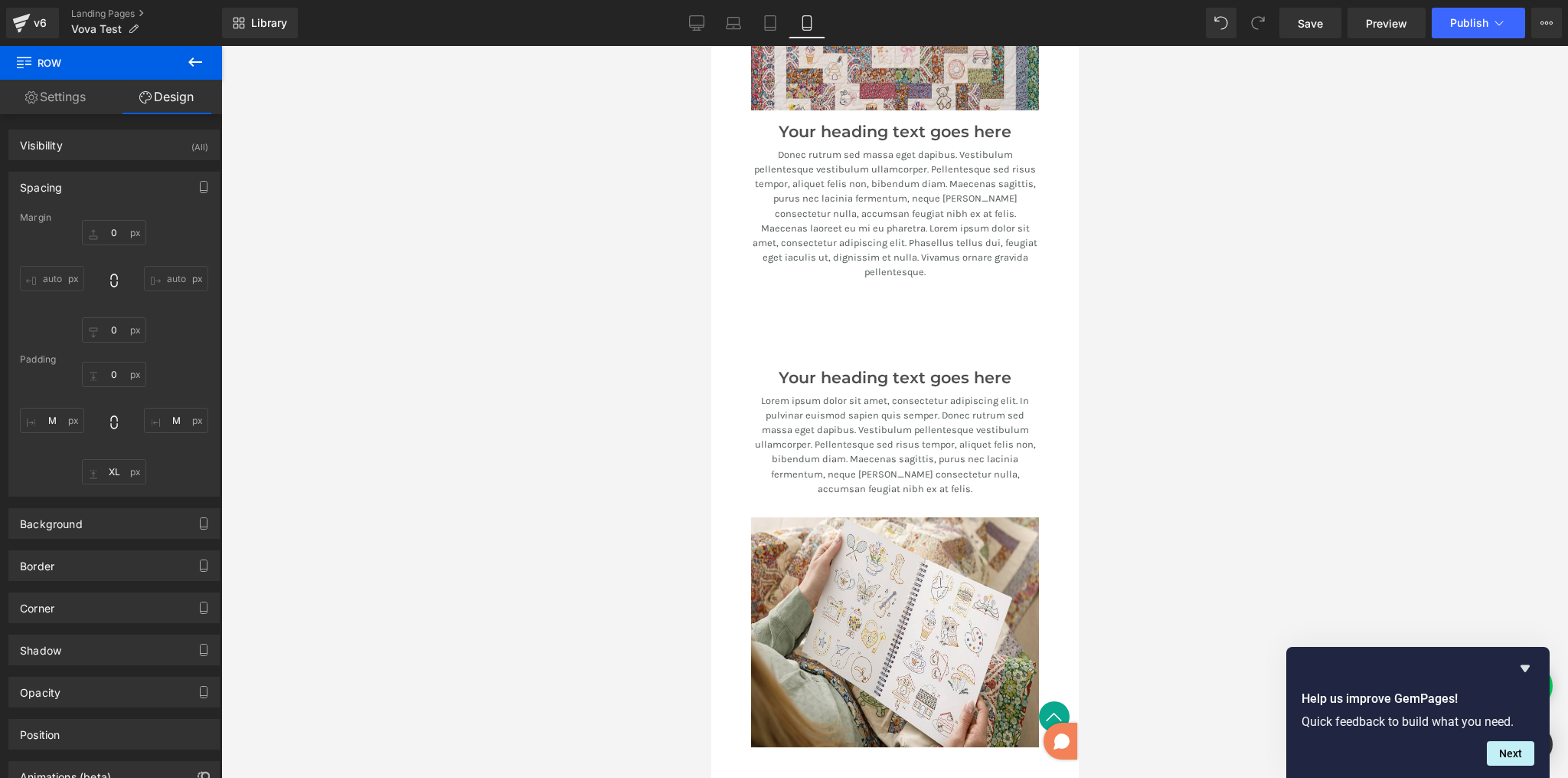
click at [920, 293] on div "Image Your heading text goes here Heading Donec rutrum sed massa eget dapibus. …" at bounding box center [894, 119] width 368 height 476
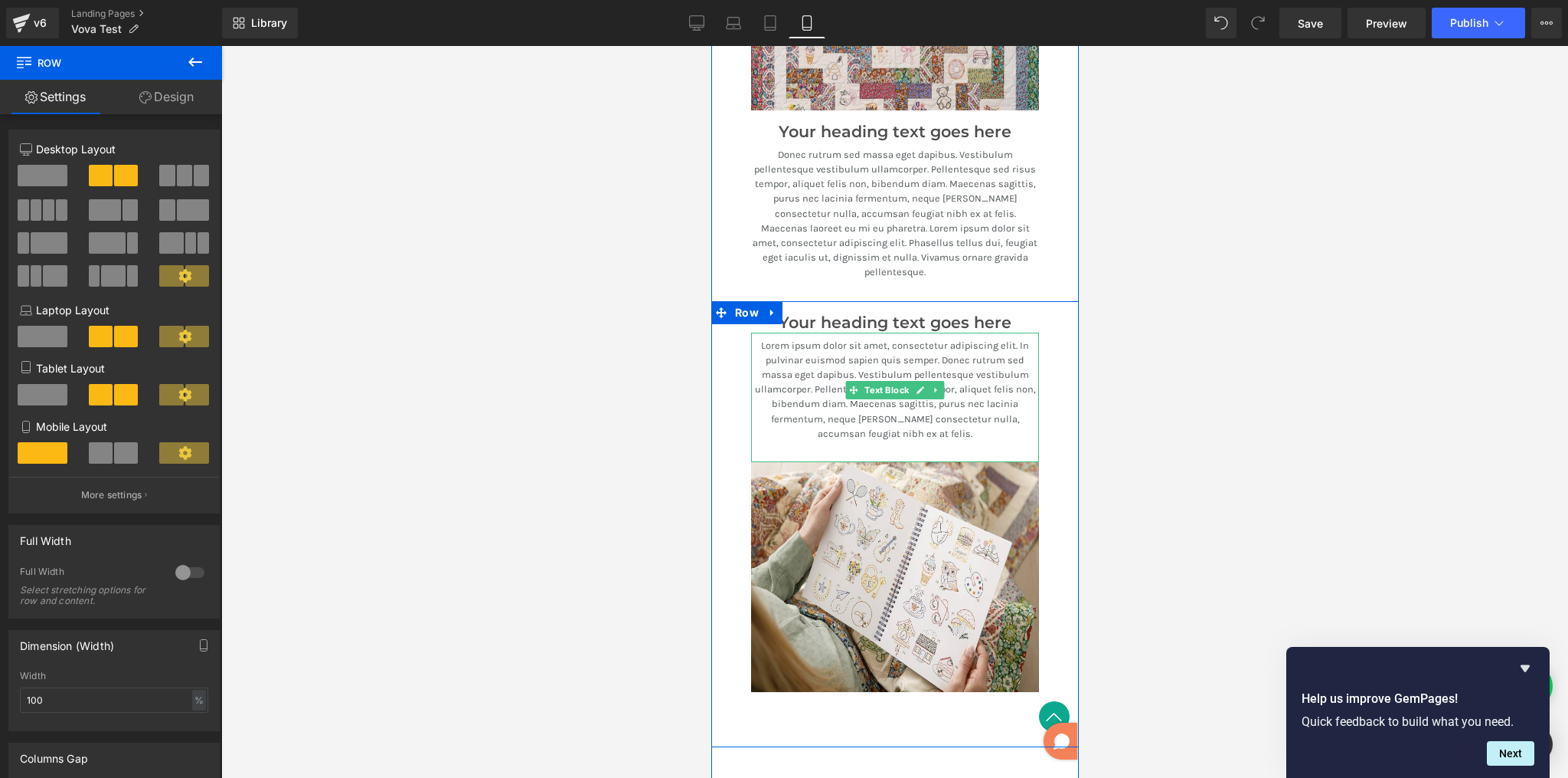
drag, startPoint x: 894, startPoint y: 313, endPoint x: 984, endPoint y: 370, distance: 106.5
click at [952, 371] on div "A Revolution In Portable Comfort Heading Your heading text goes here Heading Te…" at bounding box center [894, 237] width 368 height 1020
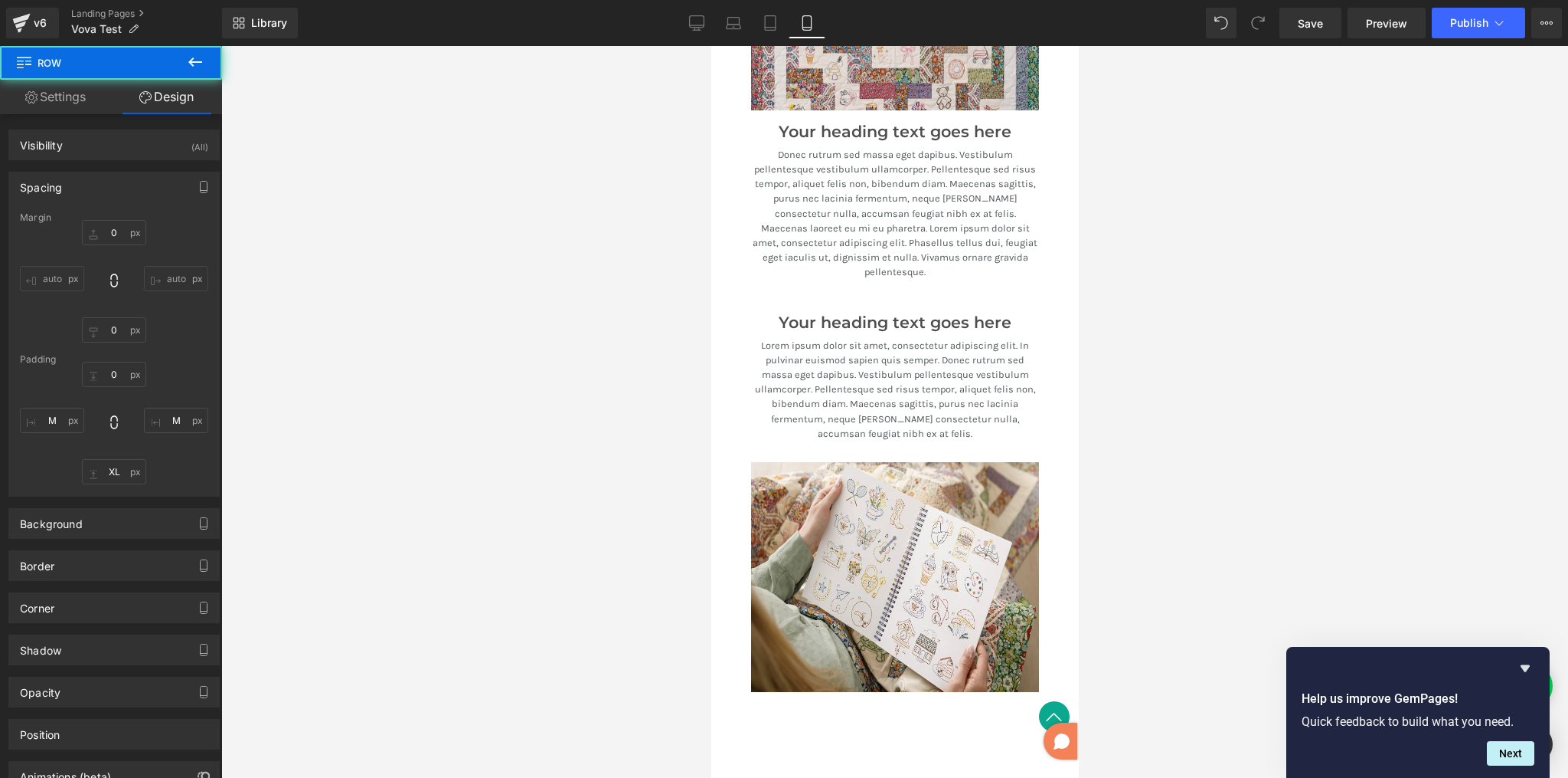
click at [1164, 357] on div at bounding box center [895, 412] width 1347 height 732
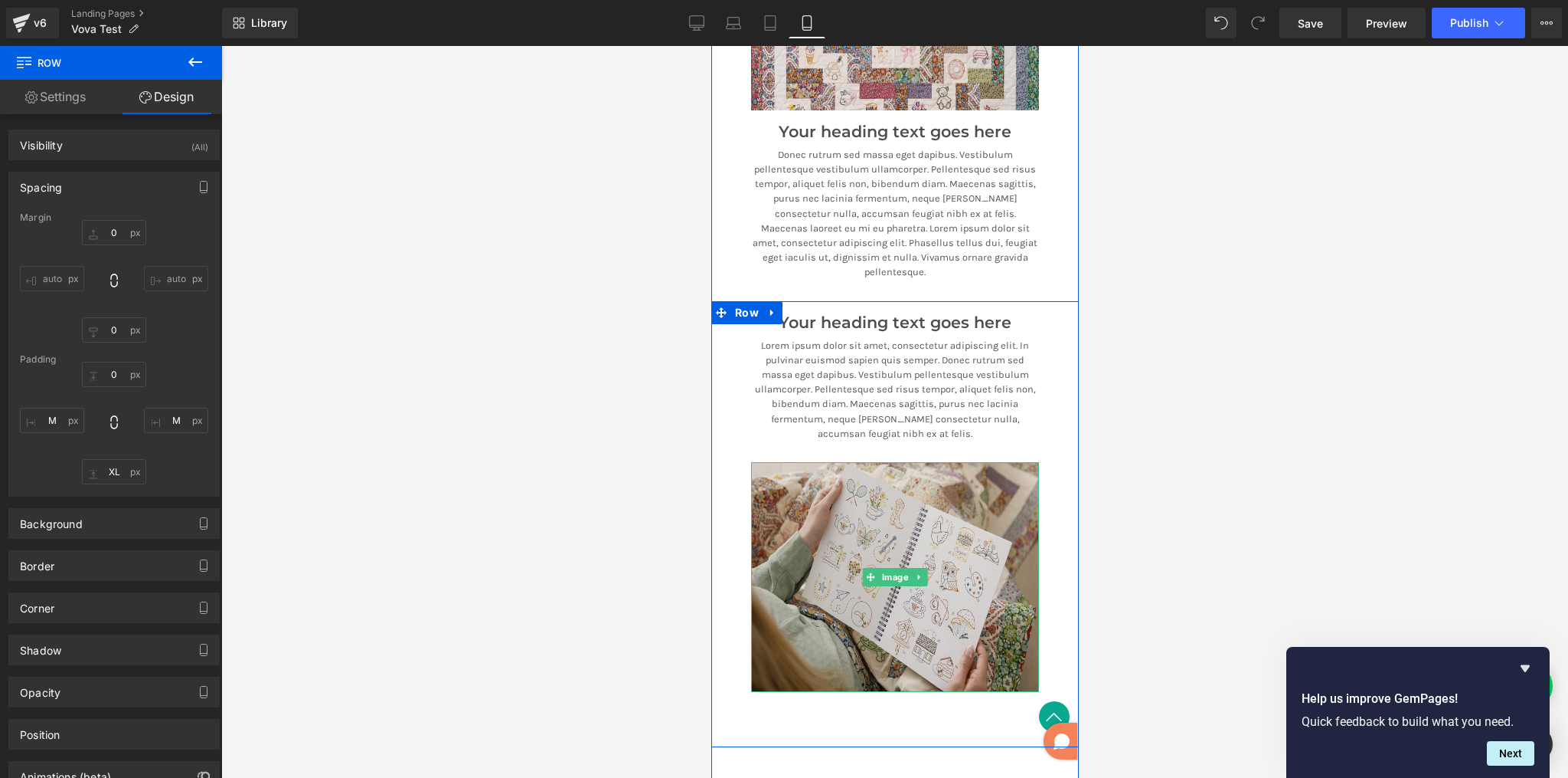
click at [933, 482] on img at bounding box center [894, 577] width 288 height 230
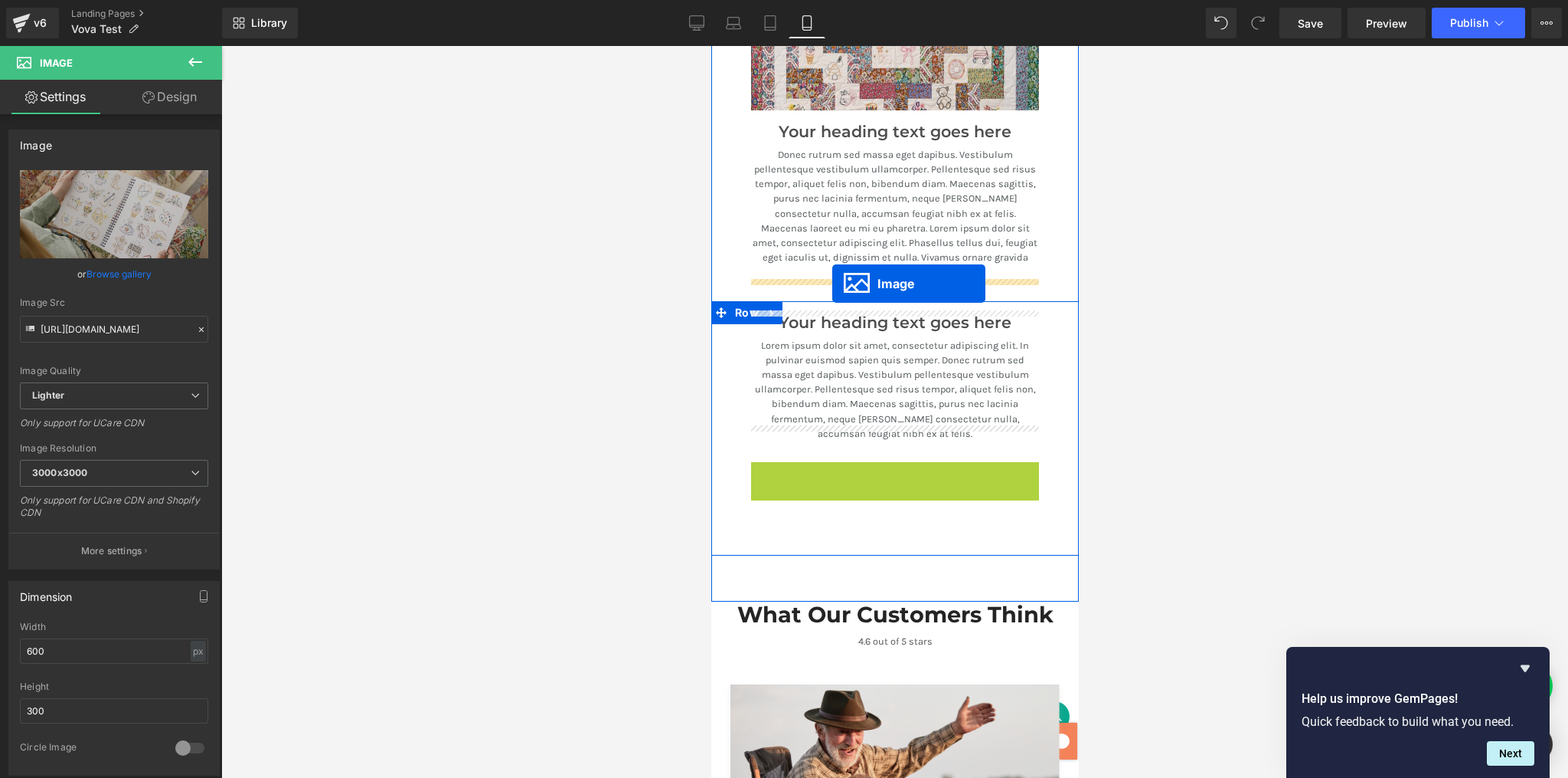
drag, startPoint x: 864, startPoint y: 542, endPoint x: 832, endPoint y: 283, distance: 261.0
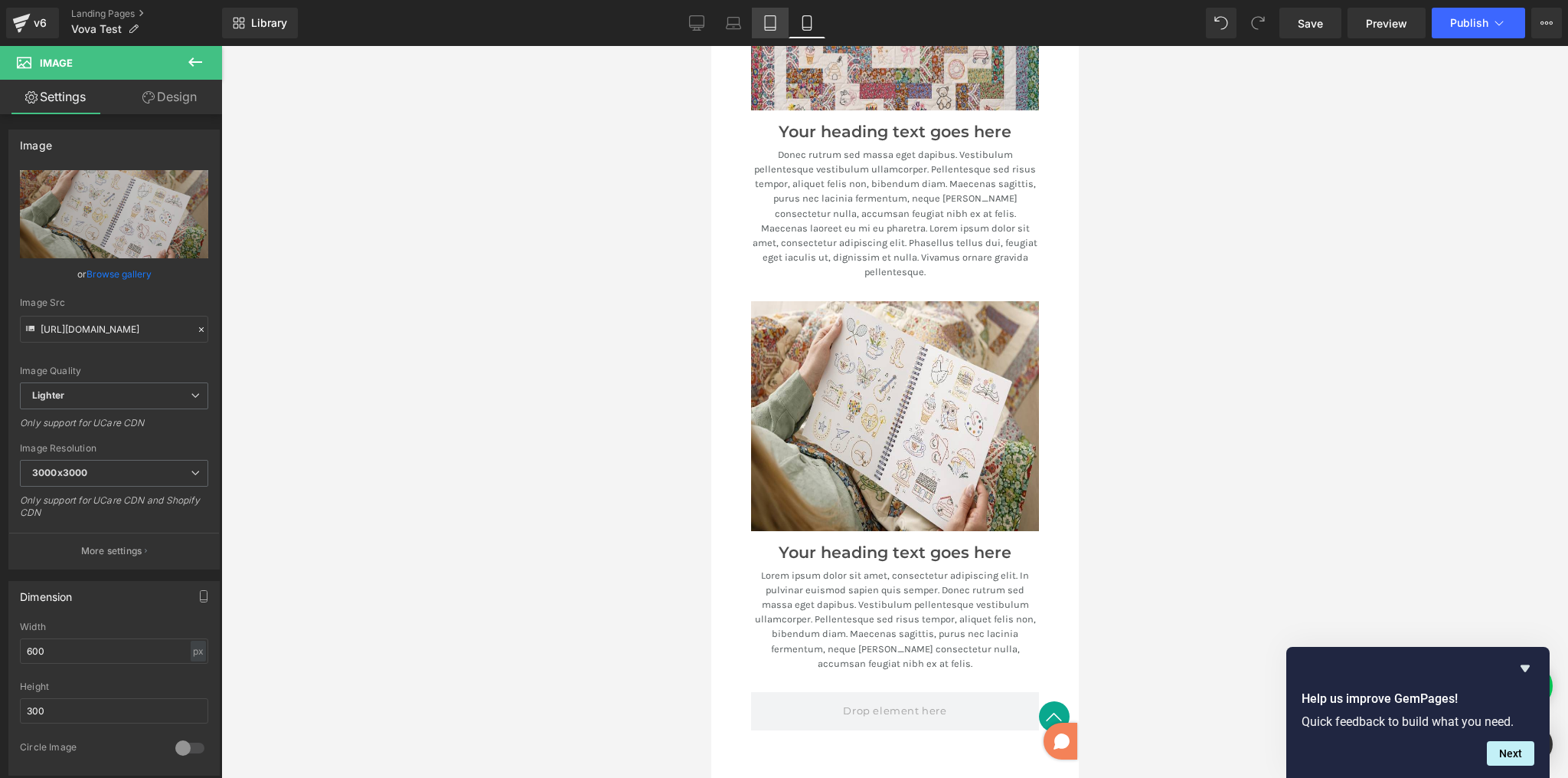
click at [769, 18] on icon at bounding box center [770, 23] width 15 height 15
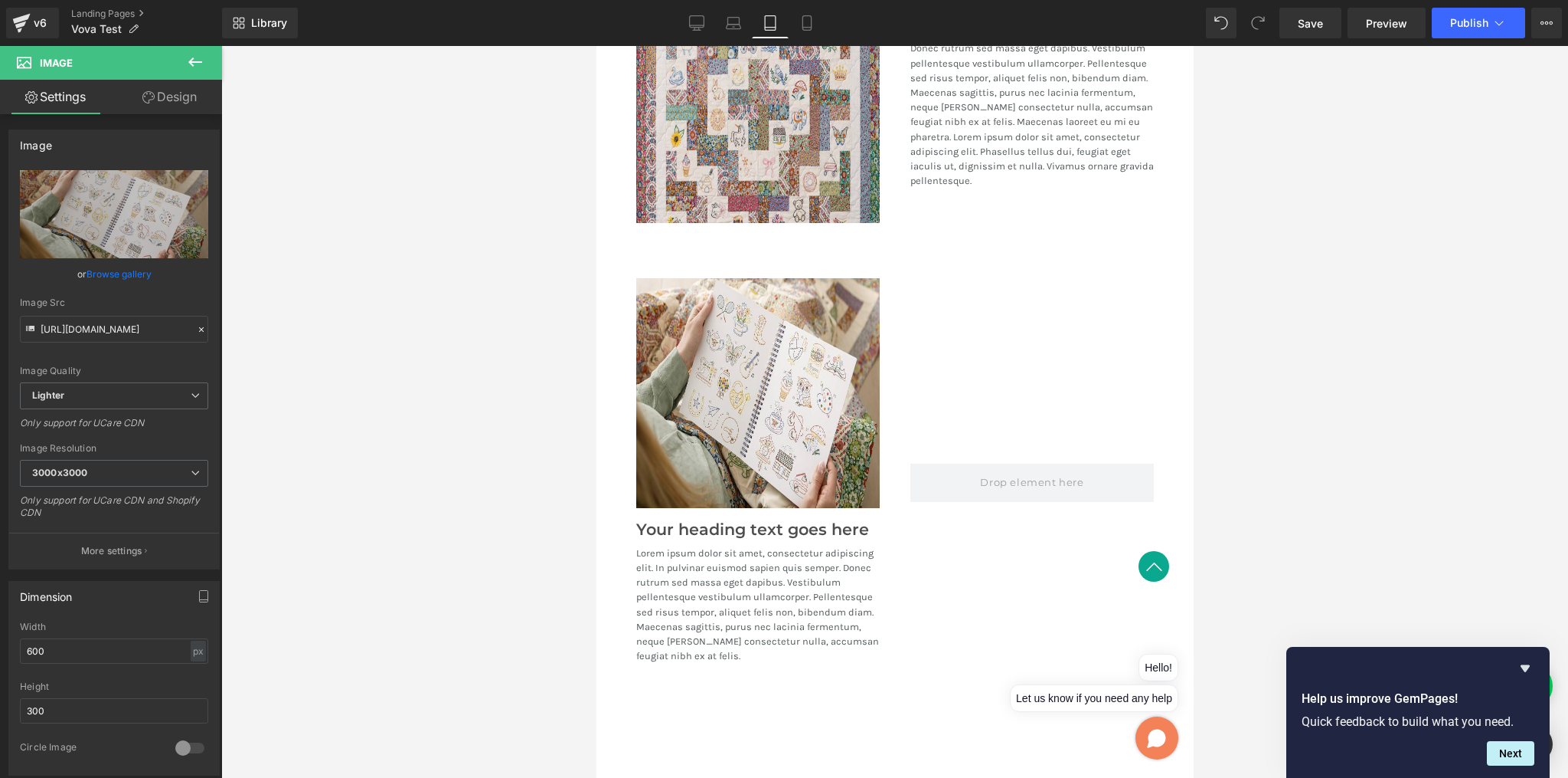
scroll to position [1865, 0]
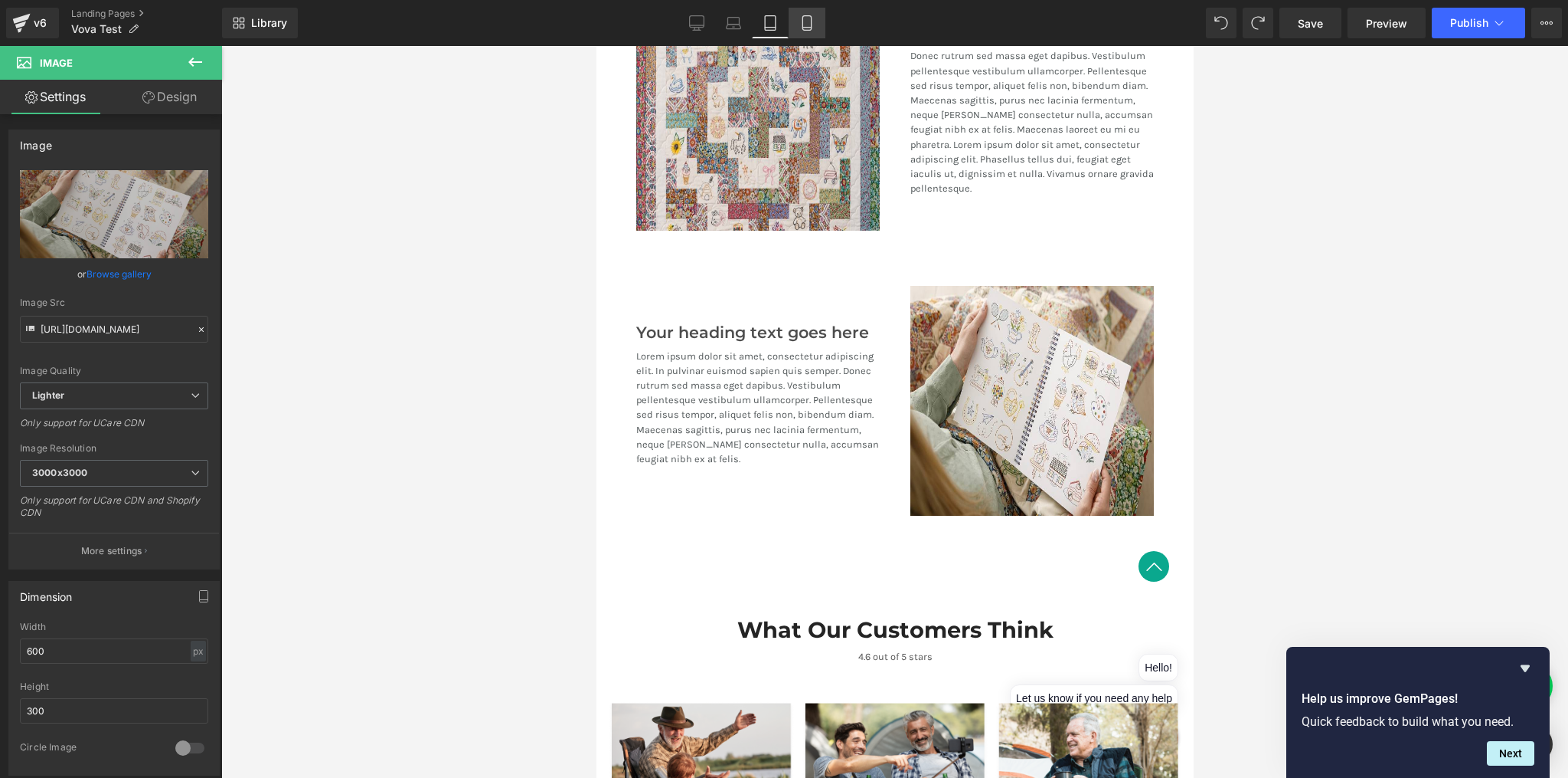
click at [808, 25] on icon at bounding box center [807, 23] width 15 height 15
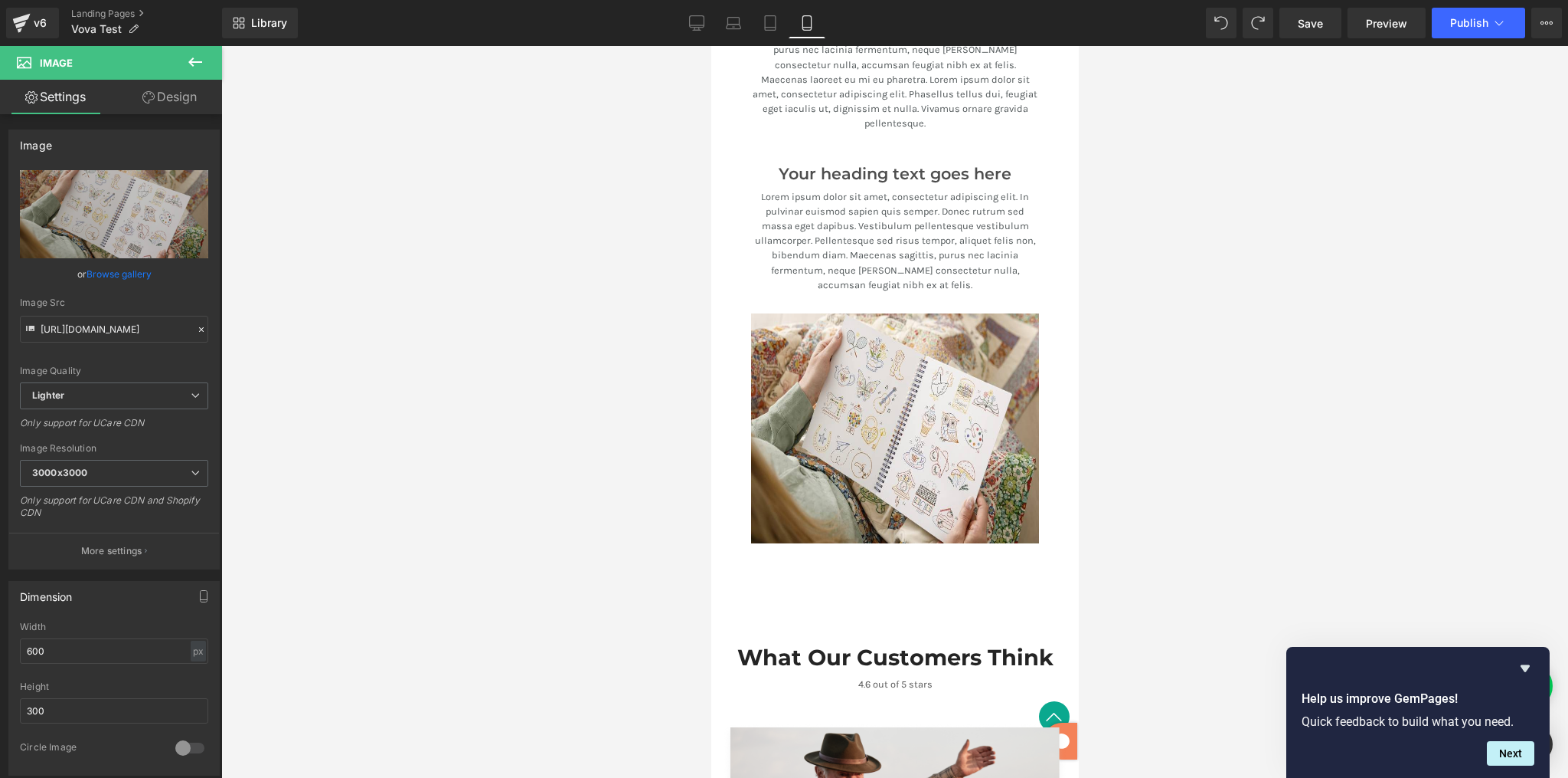
scroll to position [2665, 0]
click at [904, 153] on div "Your heading text goes here Heading" at bounding box center [894, 169] width 288 height 32
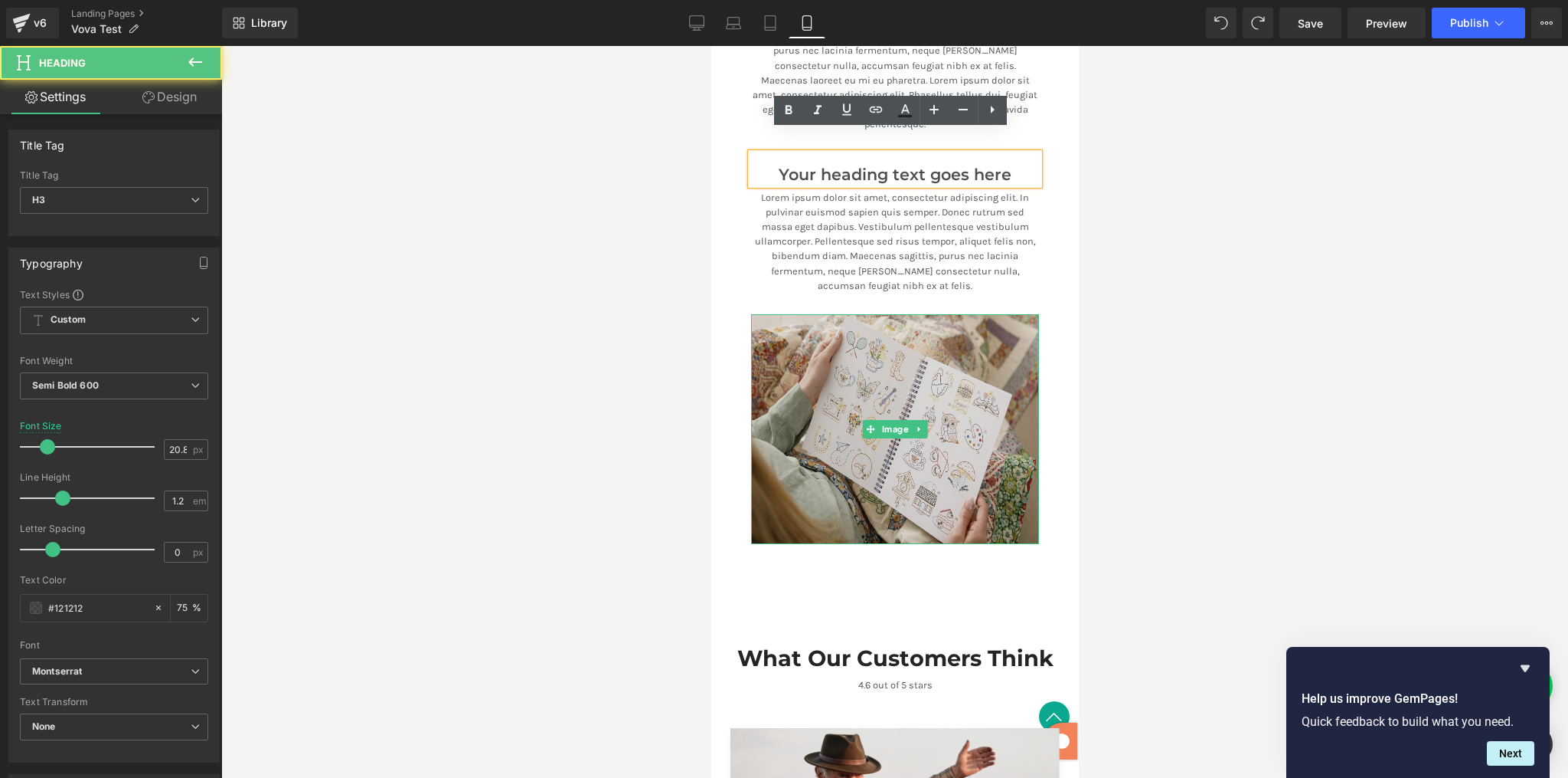
click at [928, 316] on img at bounding box center [894, 429] width 288 height 230
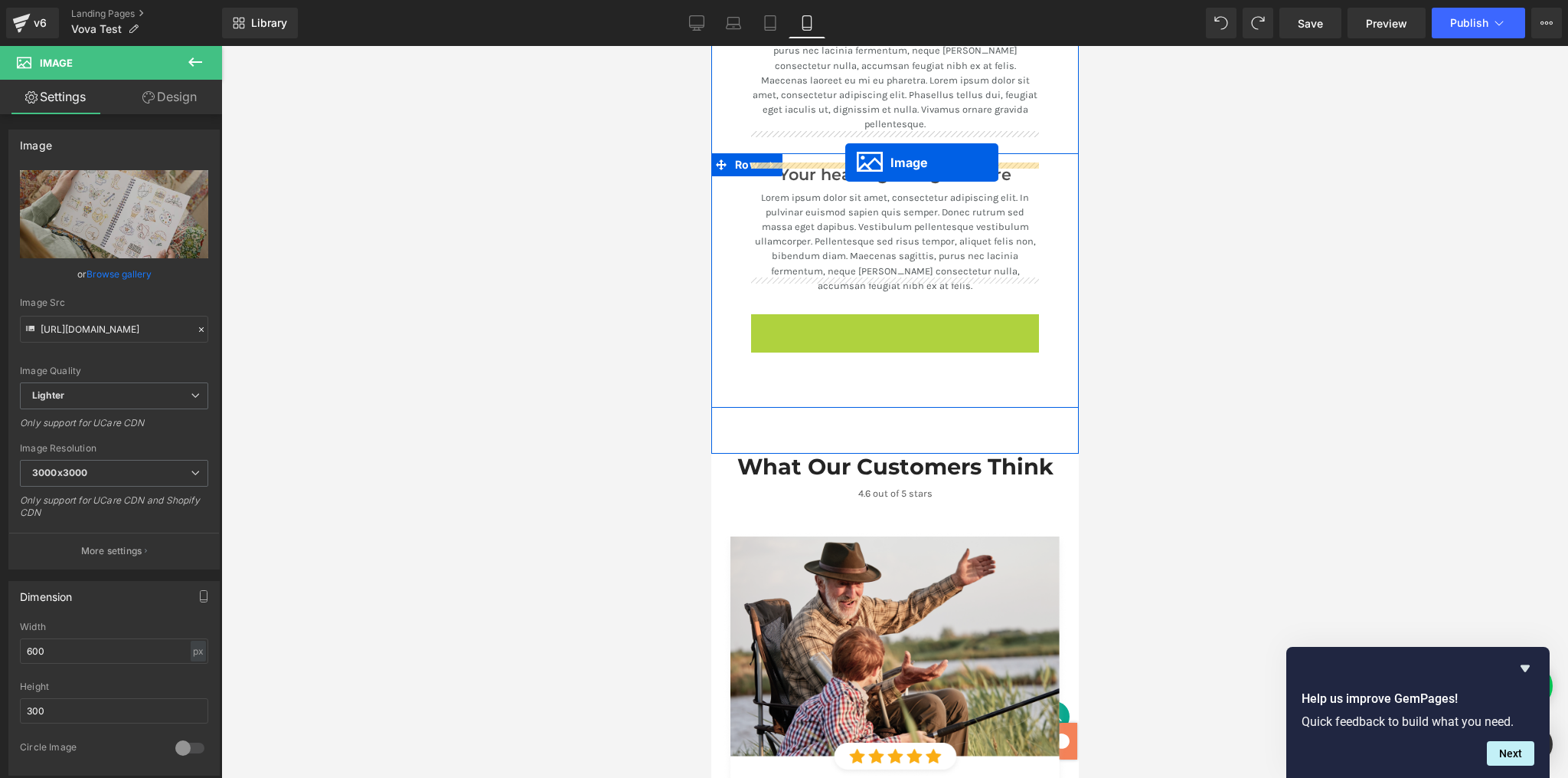
drag, startPoint x: 863, startPoint y: 393, endPoint x: 845, endPoint y: 163, distance: 230.7
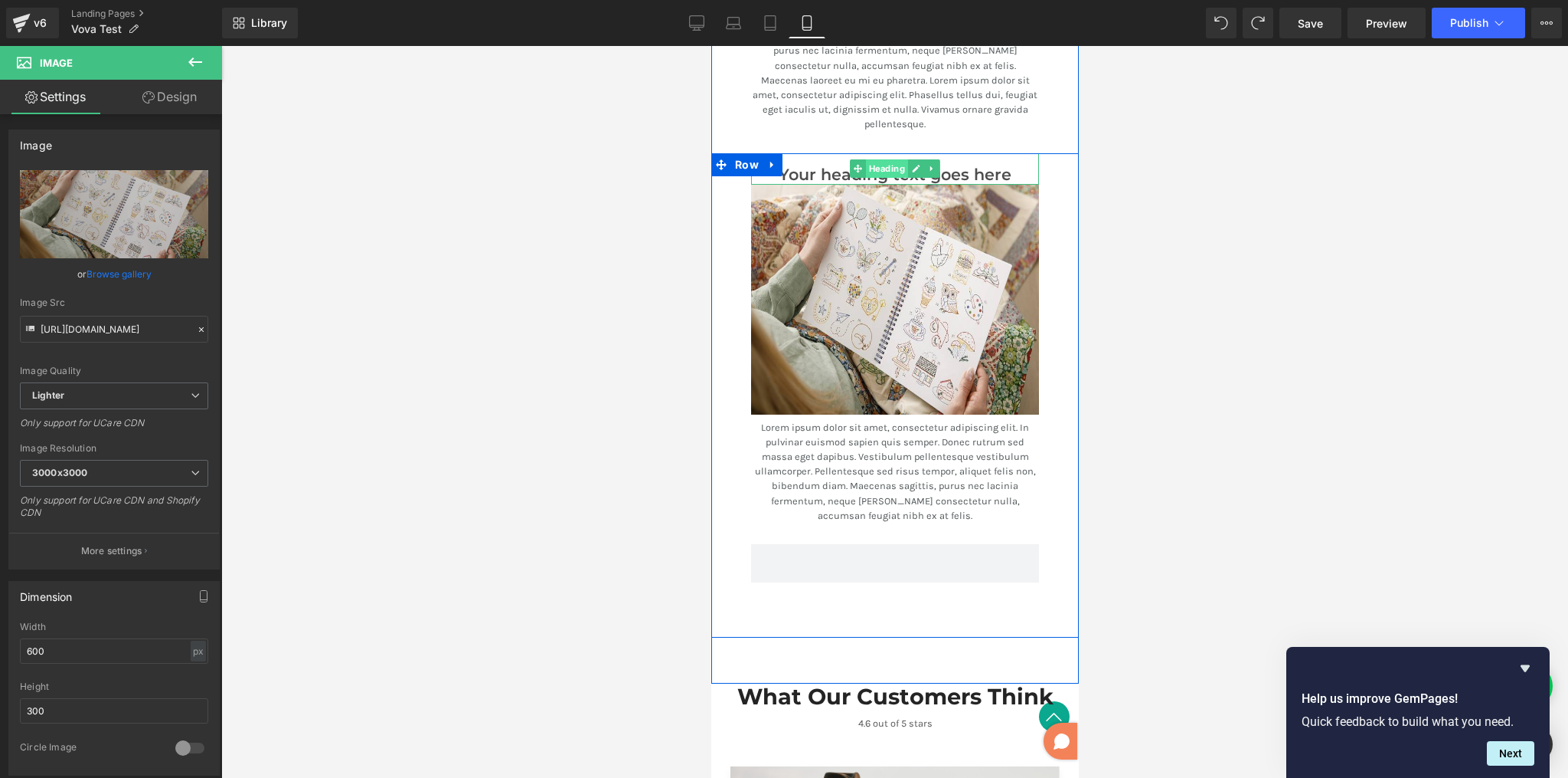
click at [902, 159] on span "Heading" at bounding box center [886, 168] width 42 height 19
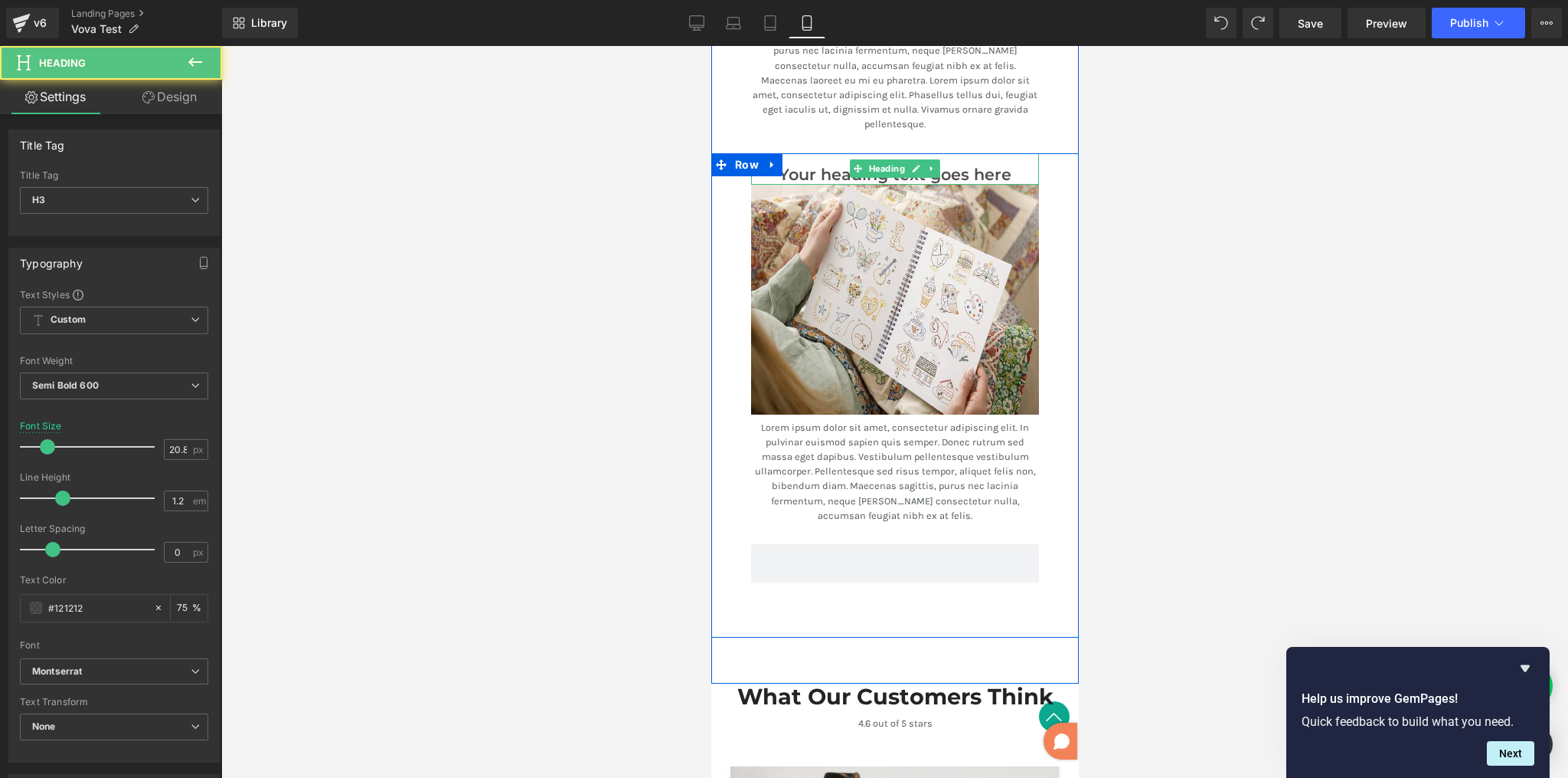
click at [800, 166] on h3 "Your heading text goes here" at bounding box center [894, 175] width 288 height 19
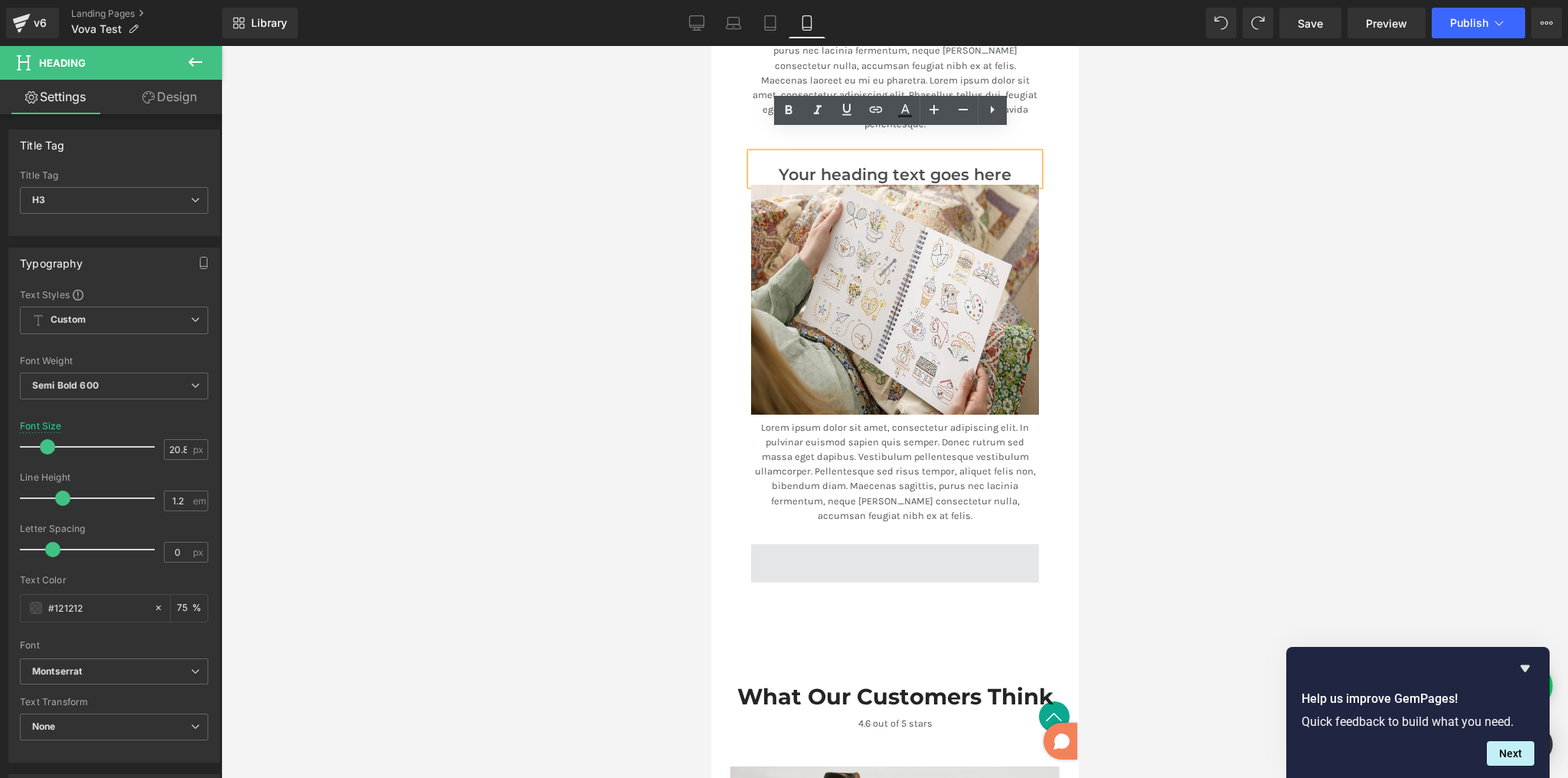
click at [971, 544] on span at bounding box center [894, 563] width 288 height 38
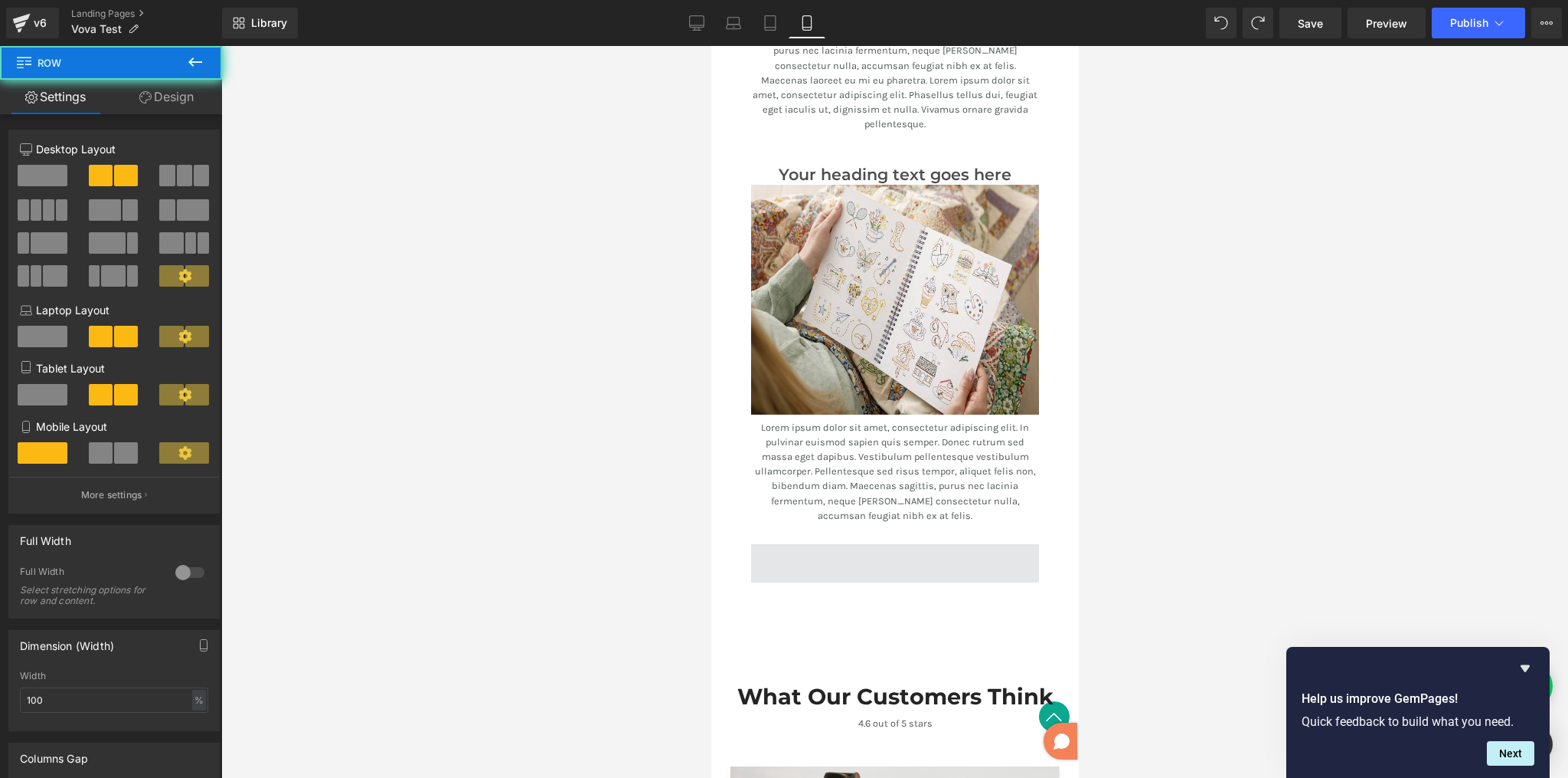
click at [943, 544] on span at bounding box center [894, 563] width 288 height 38
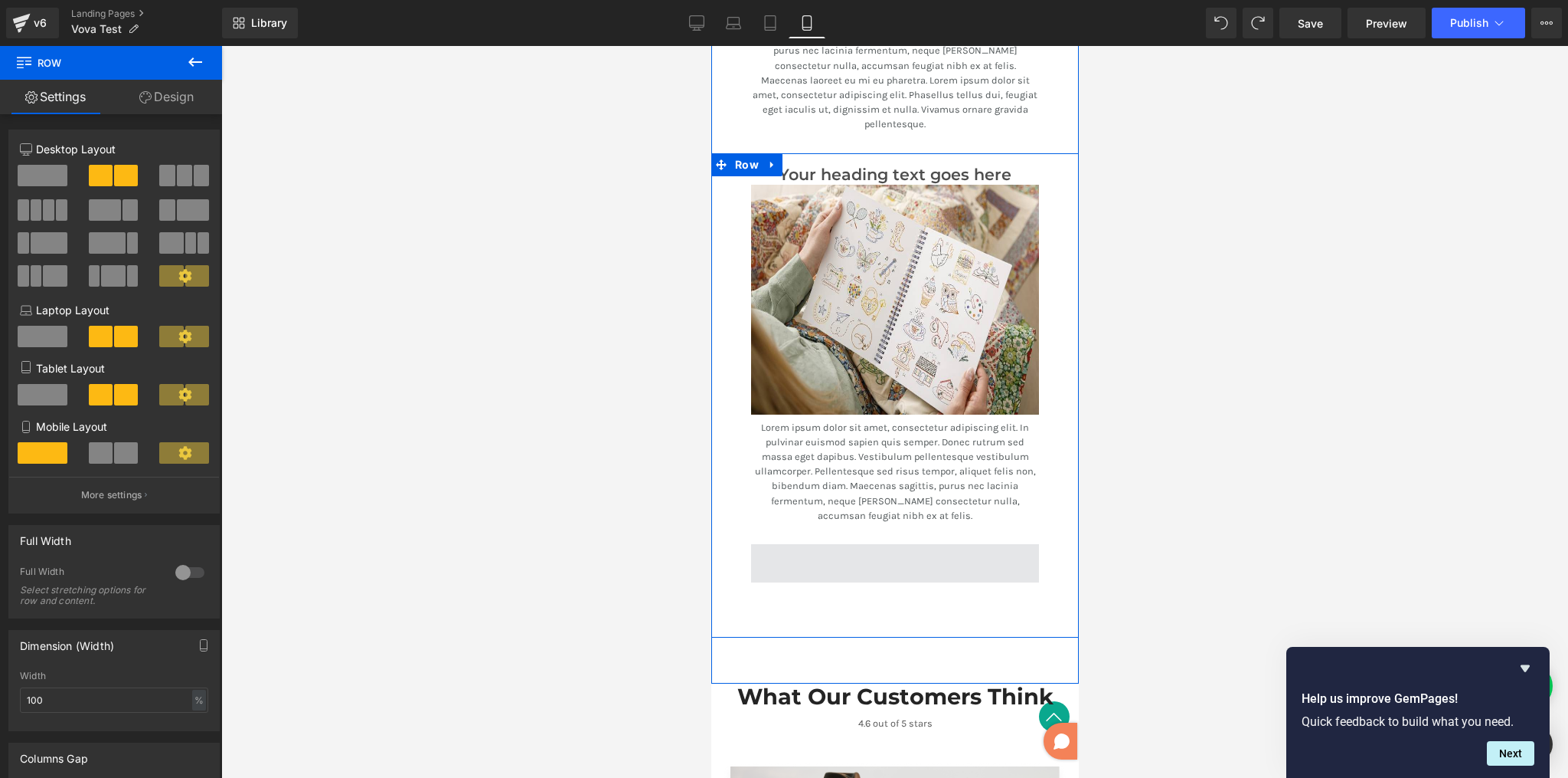
click at [902, 544] on span at bounding box center [894, 563] width 288 height 38
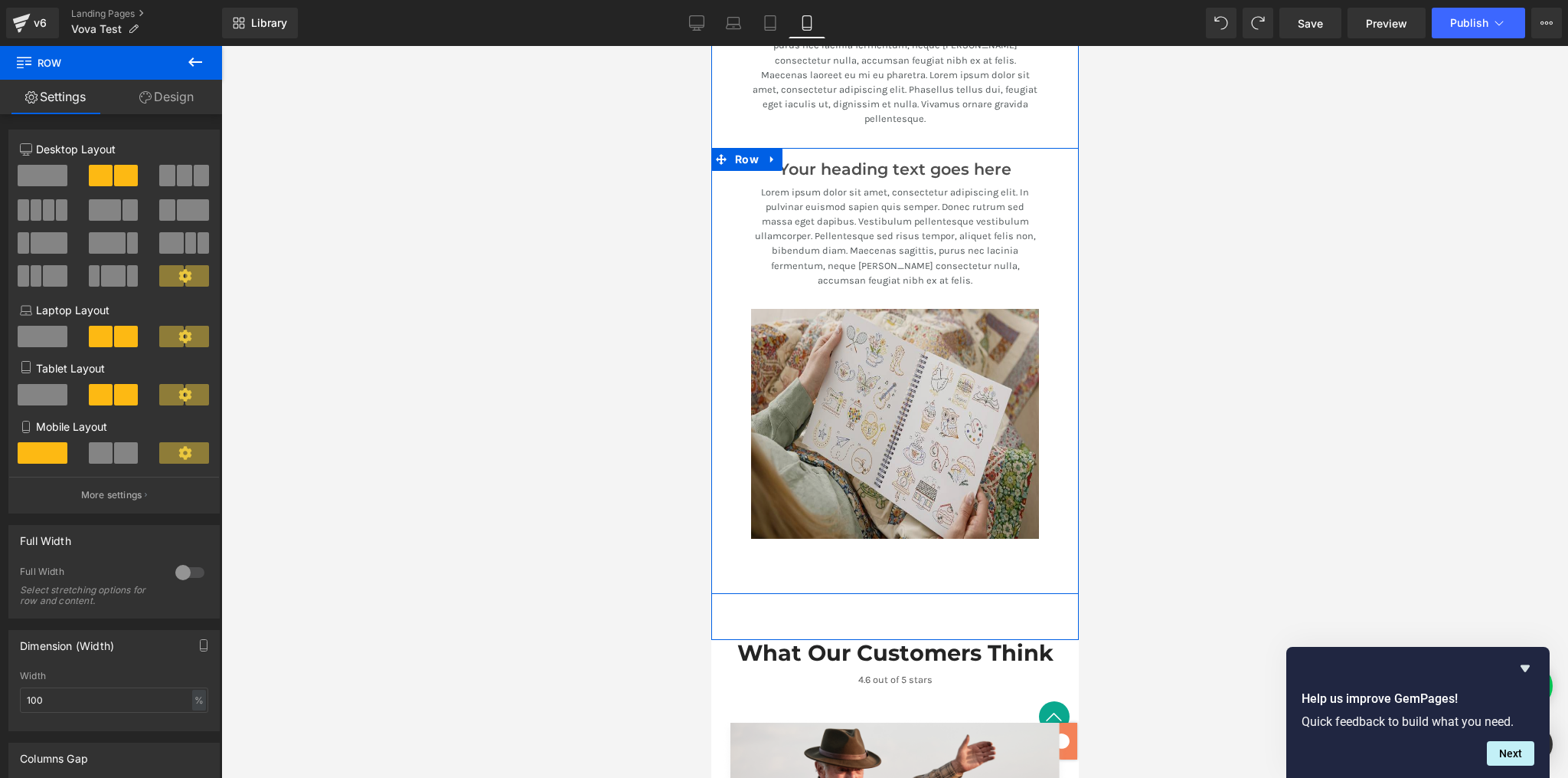
scroll to position [2702, 0]
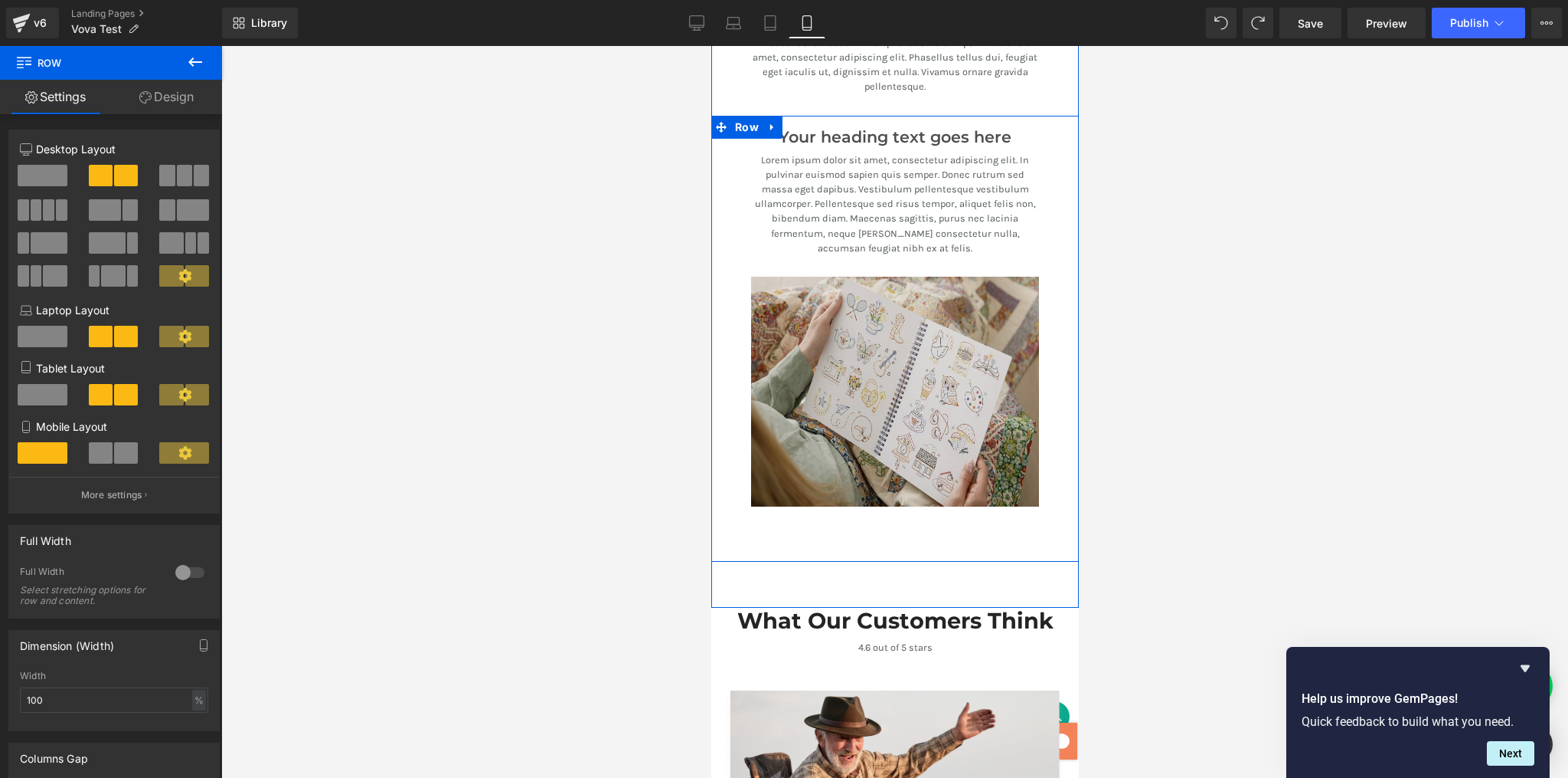
click at [970, 357] on img at bounding box center [894, 391] width 288 height 230
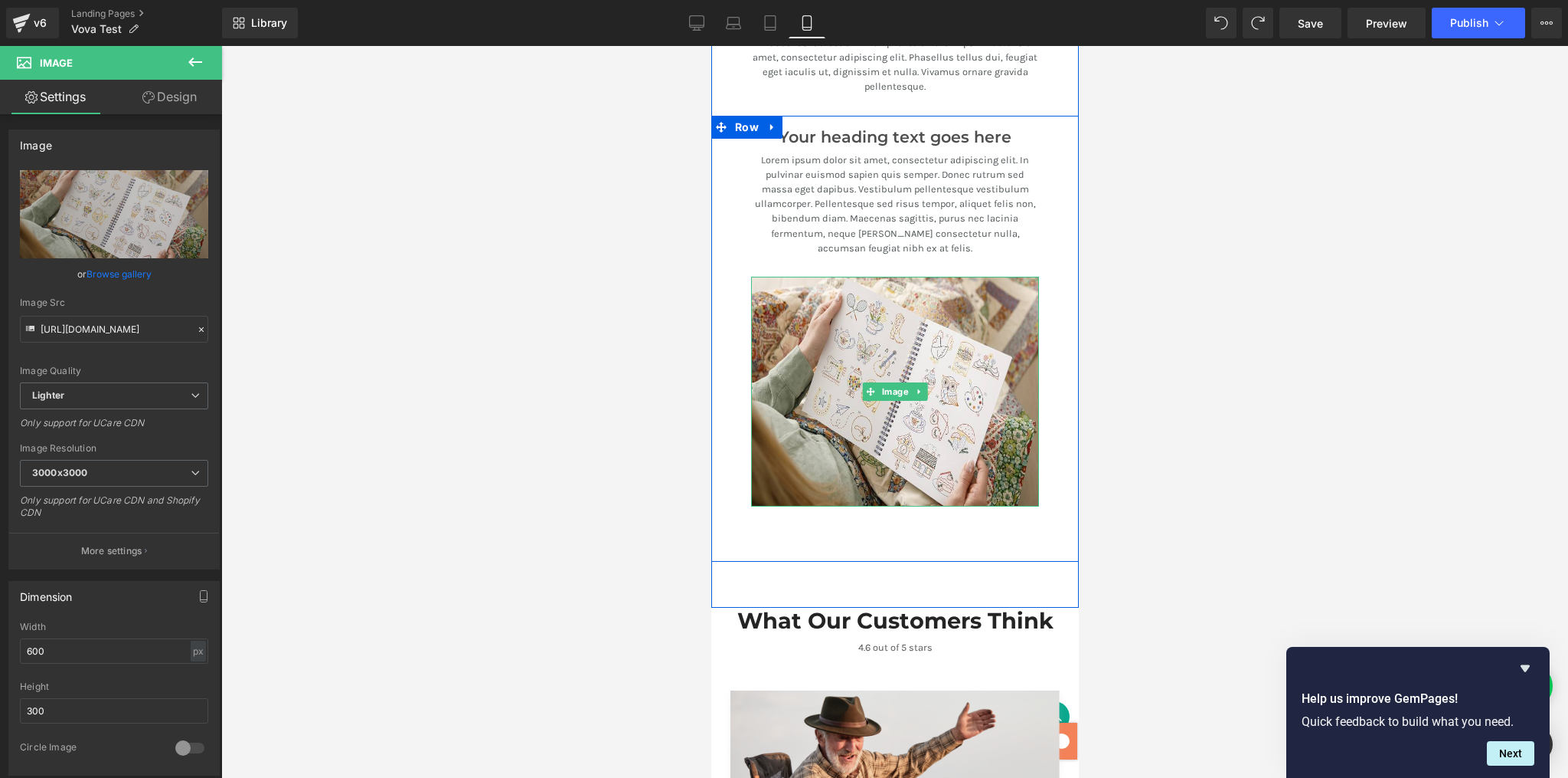
click at [915, 387] on icon at bounding box center [919, 391] width 8 height 9
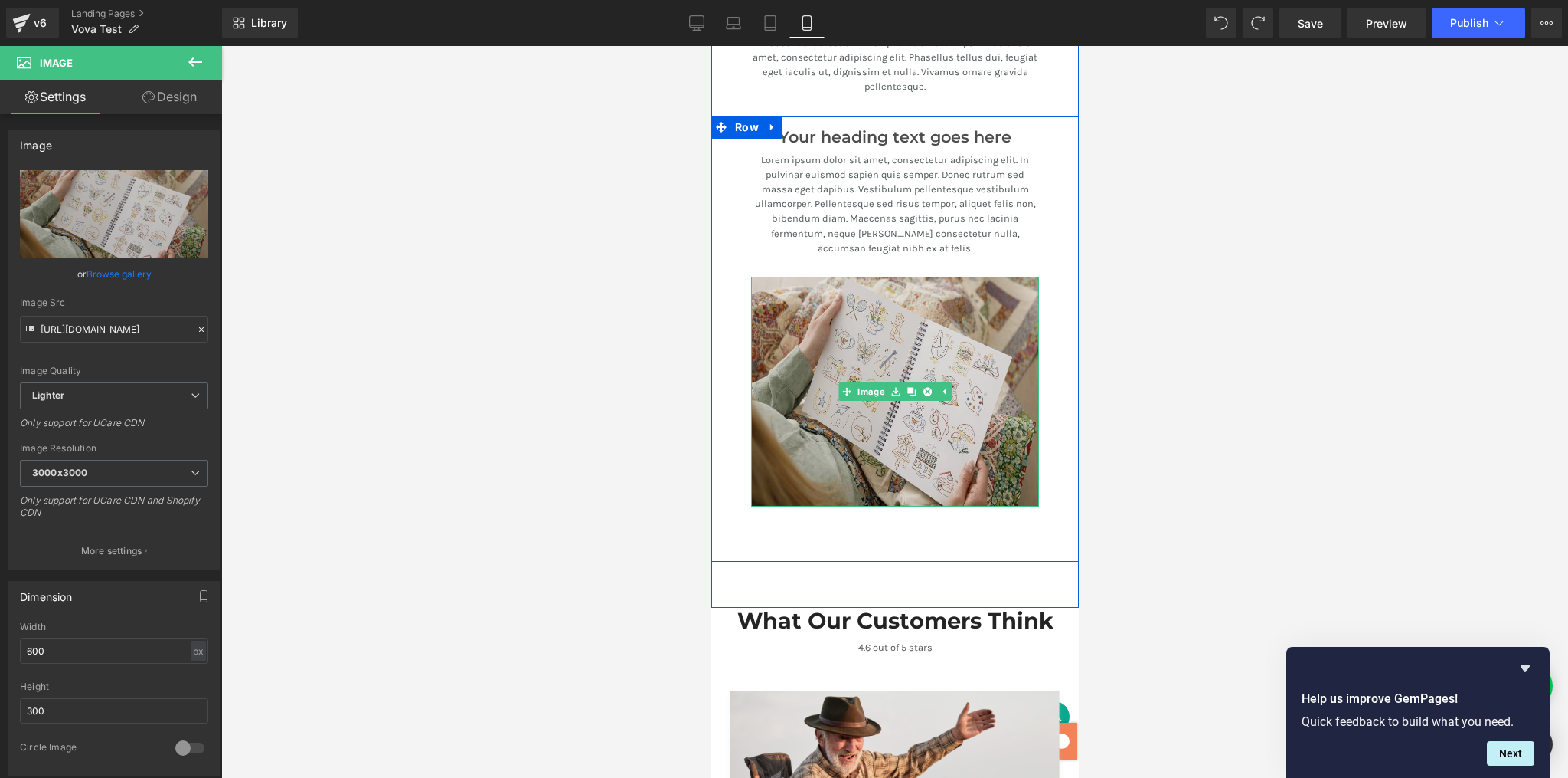
click at [1023, 364] on img at bounding box center [894, 391] width 288 height 230
click at [795, 337] on img at bounding box center [894, 391] width 288 height 230
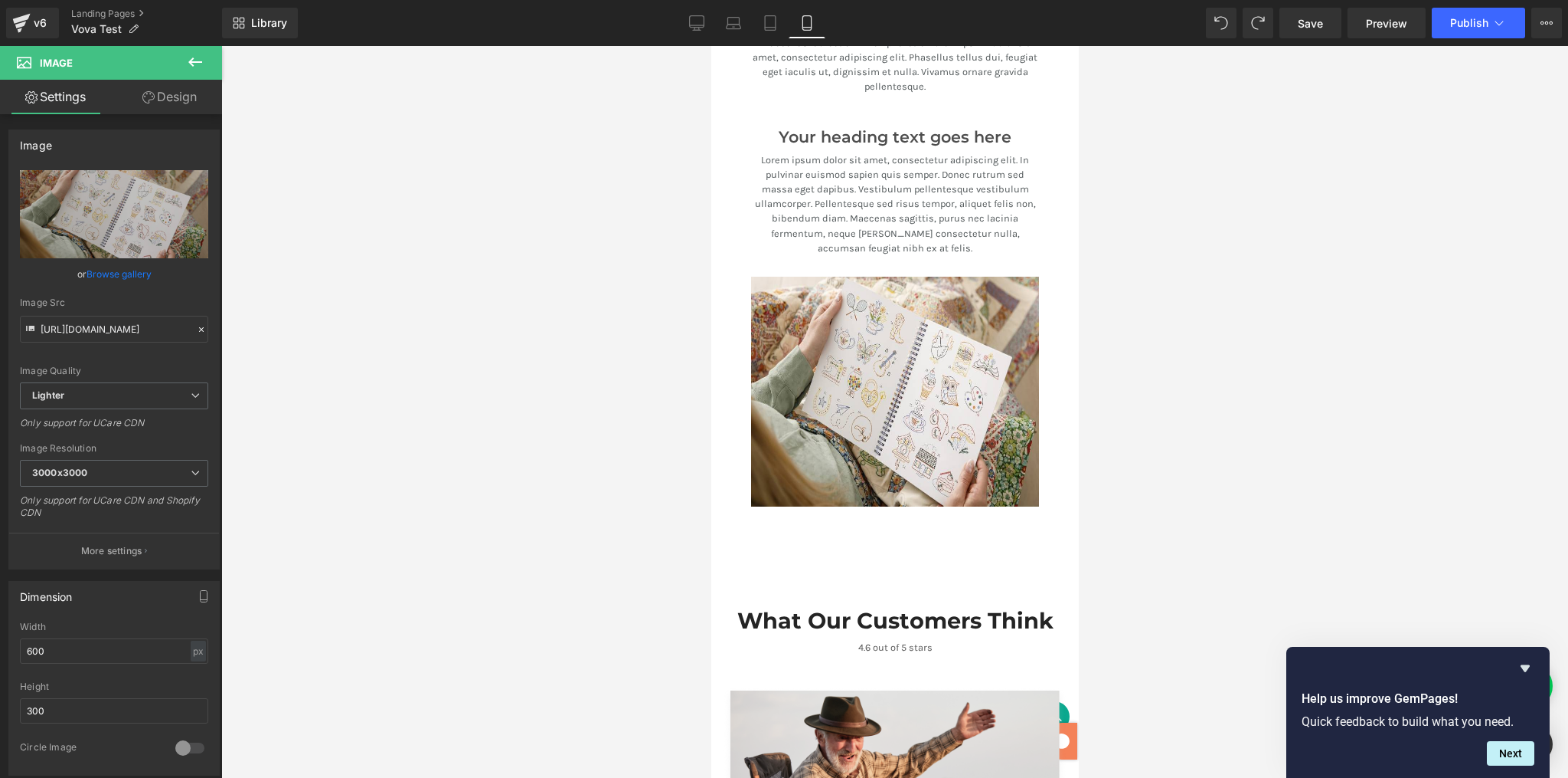
click at [1159, 313] on div at bounding box center [895, 412] width 1347 height 732
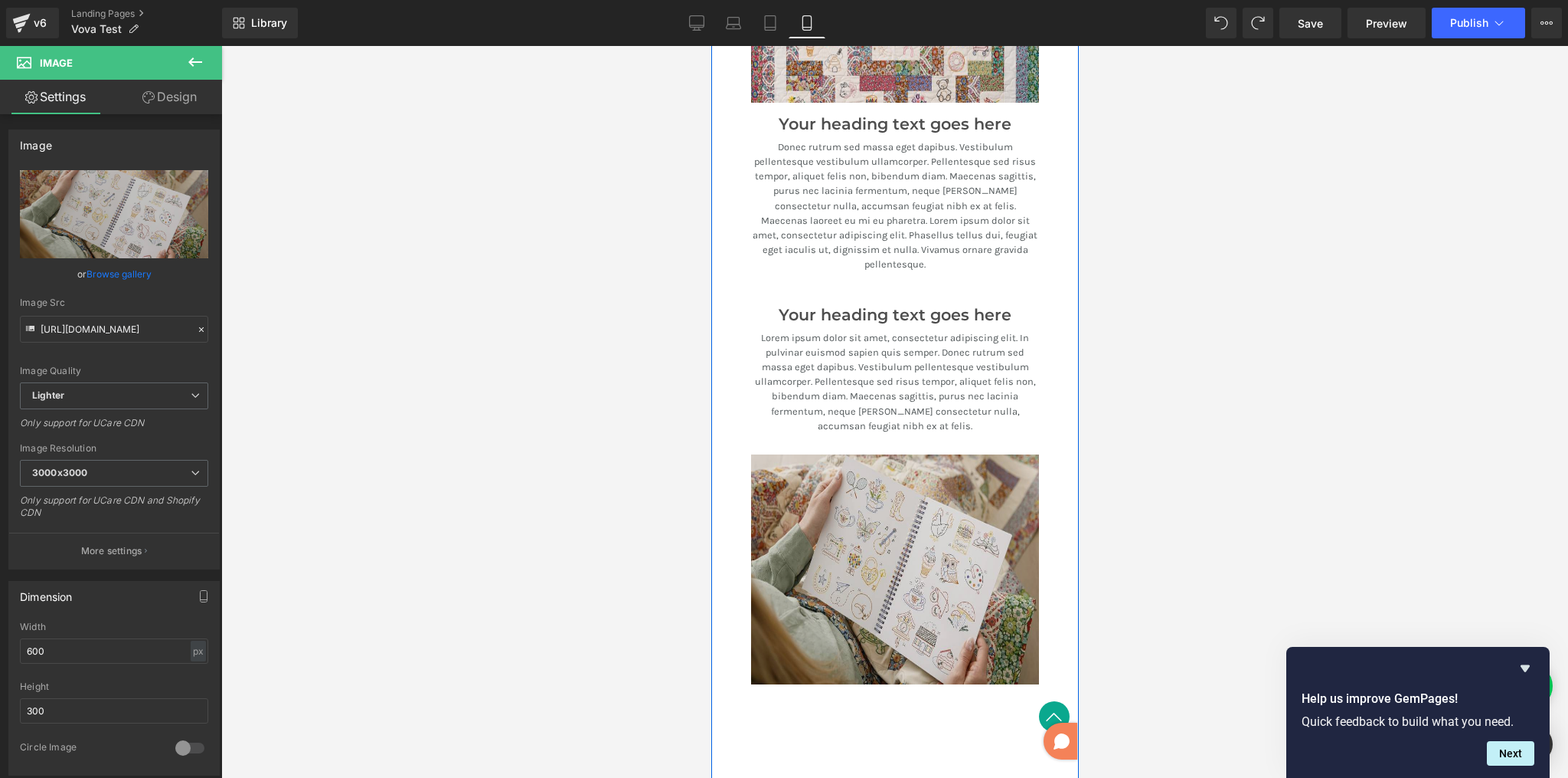
scroll to position [2634, 0]
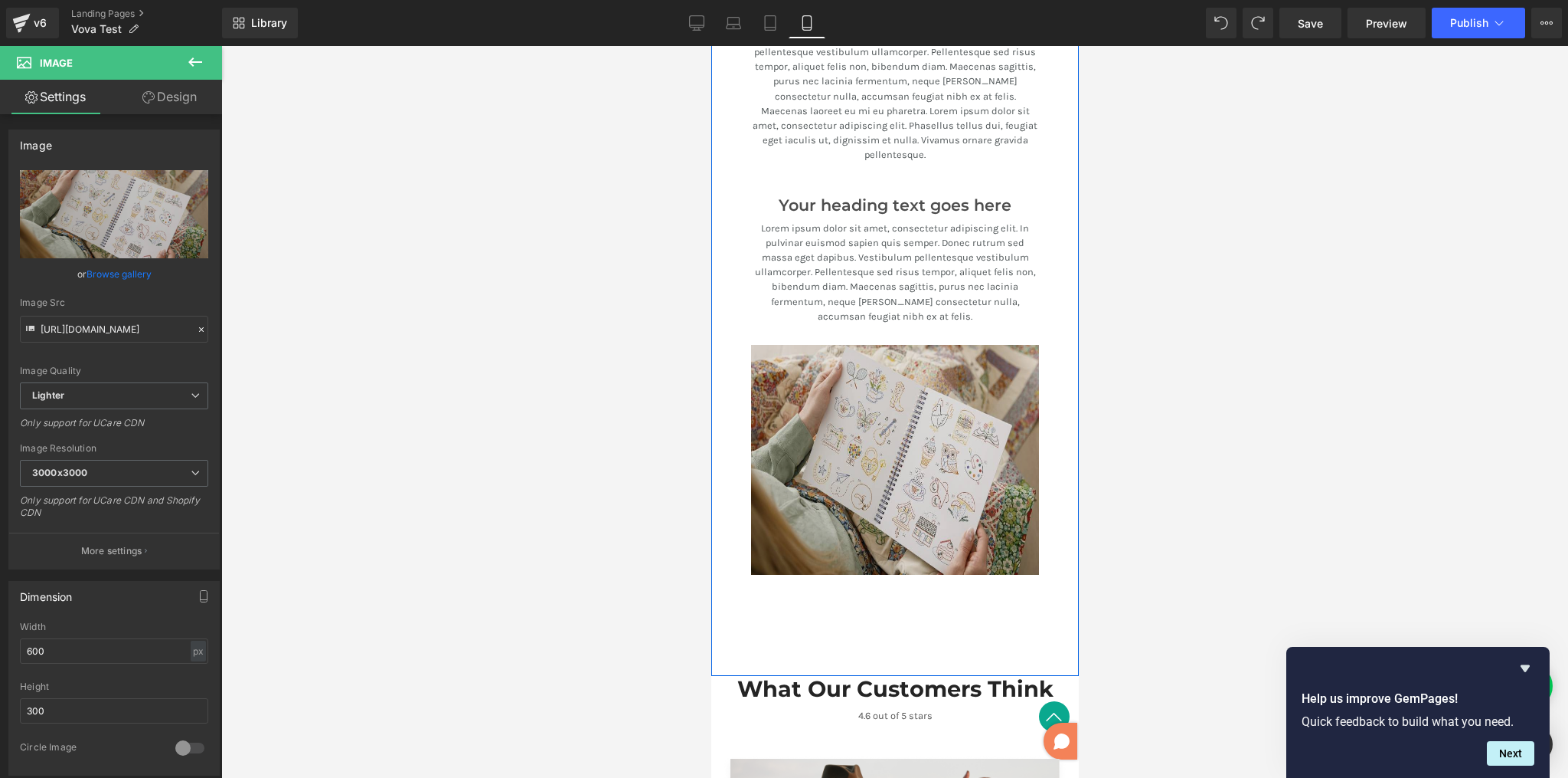
click at [928, 427] on div "Image" at bounding box center [894, 460] width 288 height 230
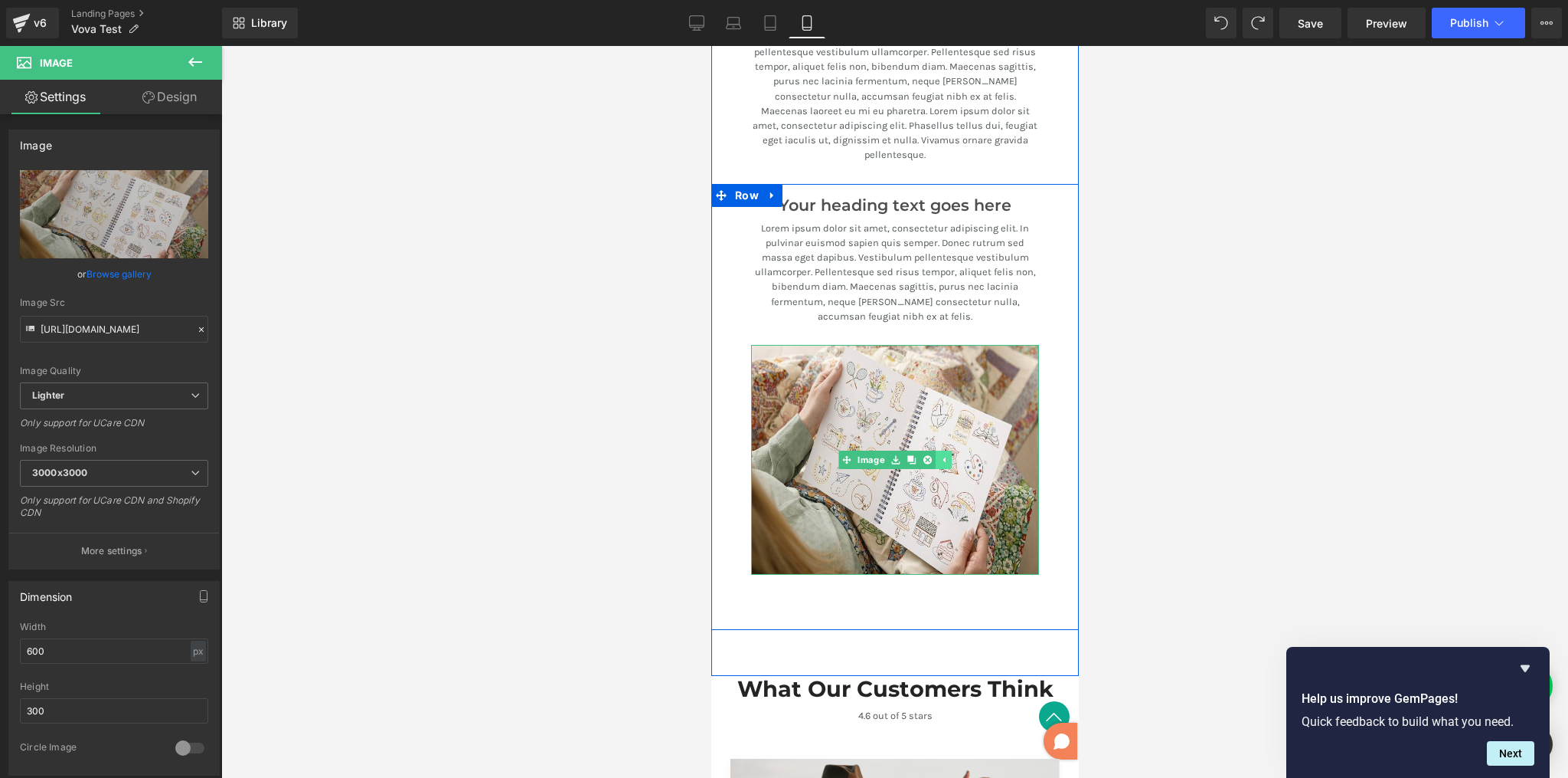
click at [938, 455] on icon at bounding box center [942, 459] width 8 height 9
click at [866, 455] on icon at bounding box center [870, 459] width 8 height 8
click at [830, 184] on div "Your heading text goes here" at bounding box center [894, 199] width 288 height 32
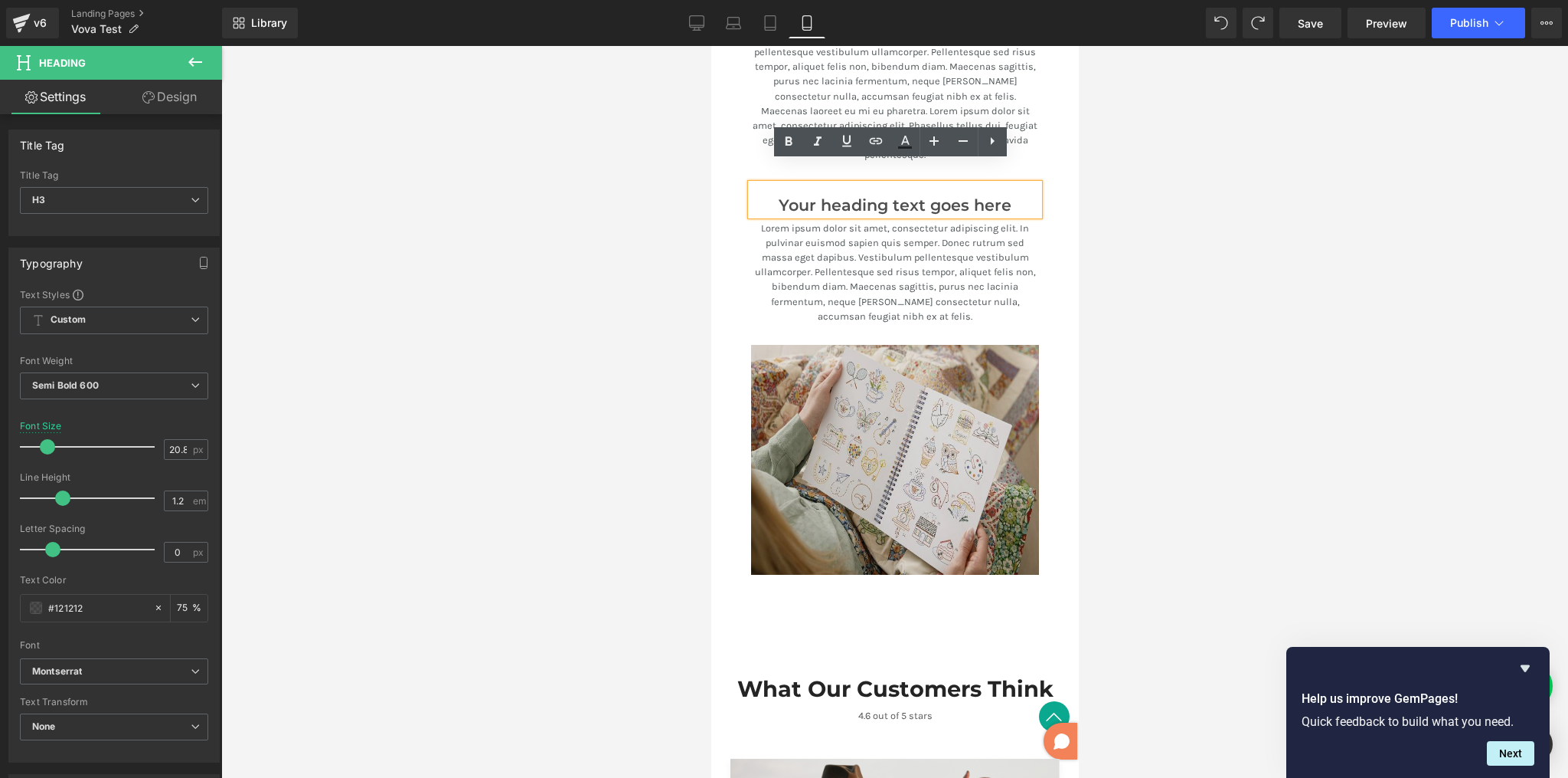
click at [829, 345] on img at bounding box center [894, 460] width 288 height 230
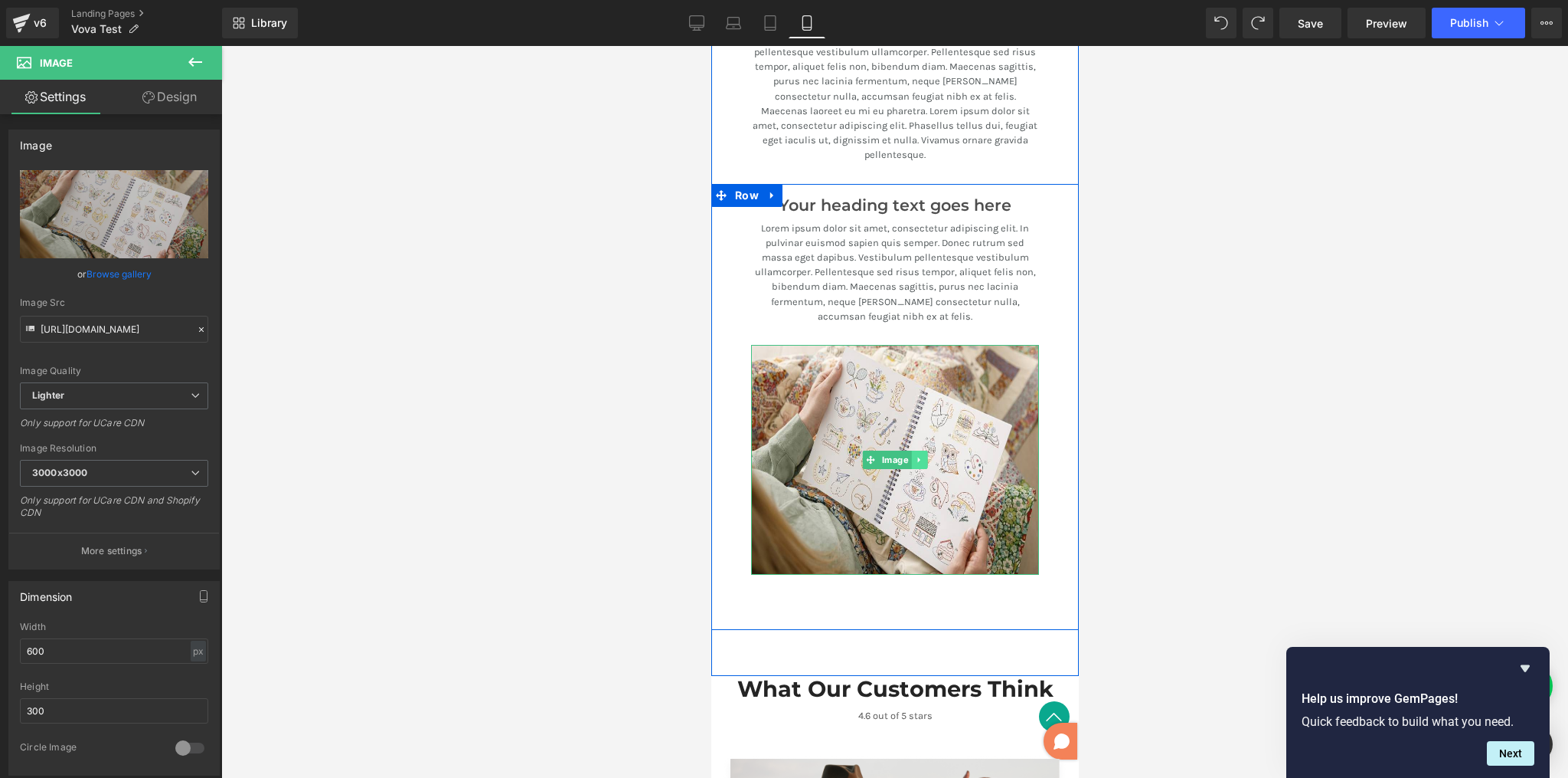
click at [915, 455] on icon at bounding box center [919, 459] width 8 height 9
click at [907, 455] on icon at bounding box center [911, 459] width 8 height 8
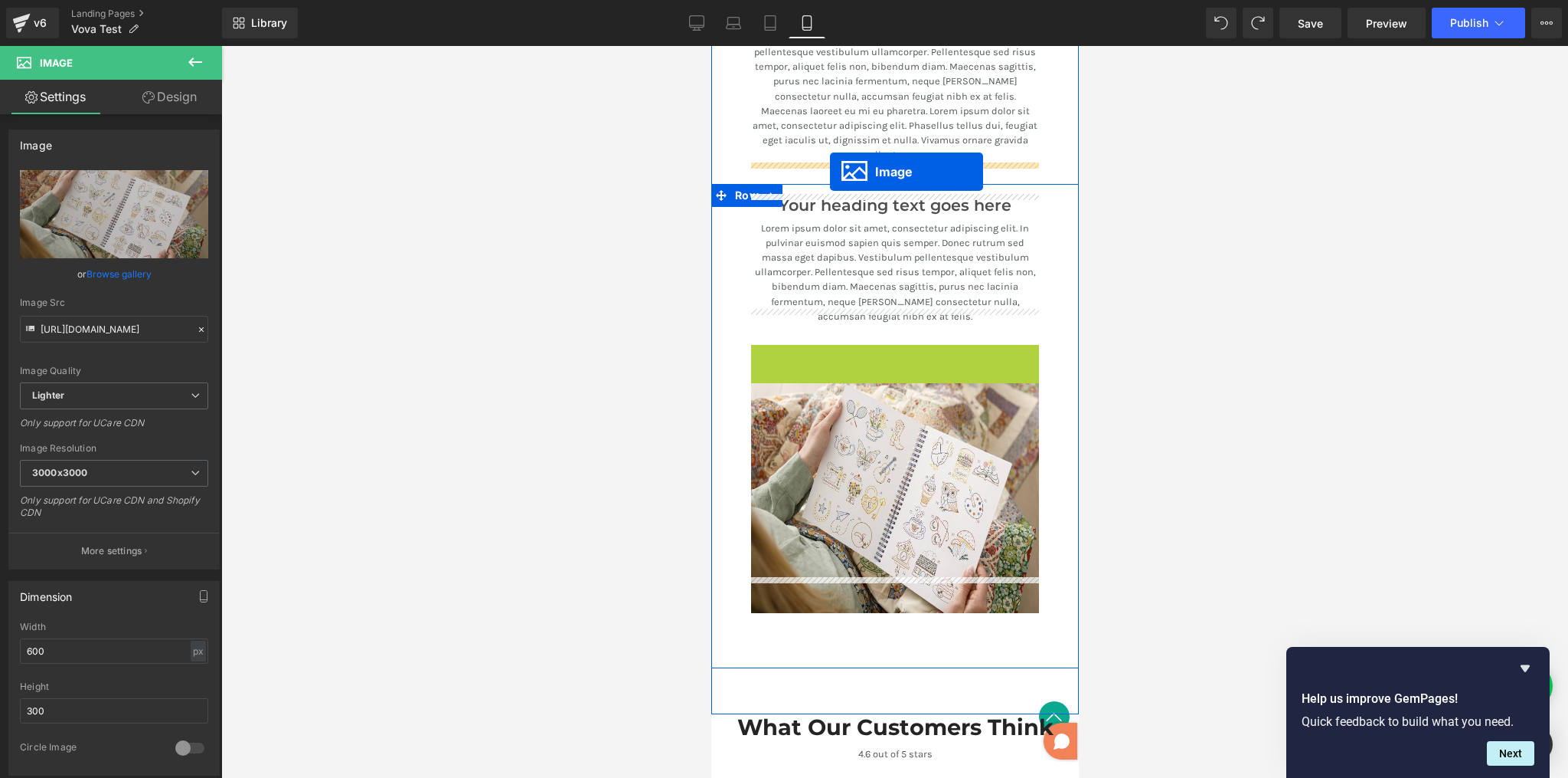
drag, startPoint x: 842, startPoint y: 425, endPoint x: 829, endPoint y: 171, distance: 254.3
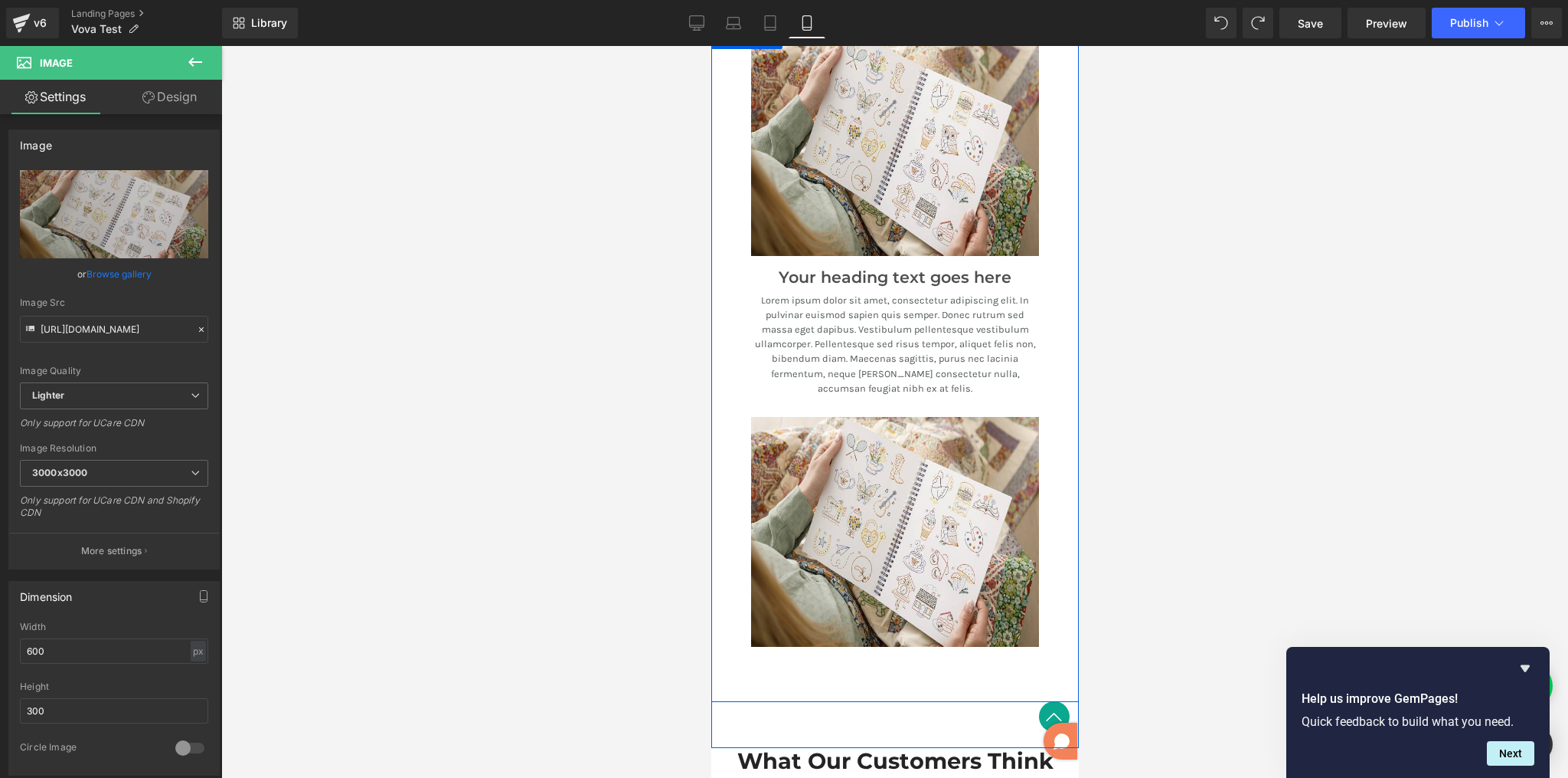
scroll to position [2817, 0]
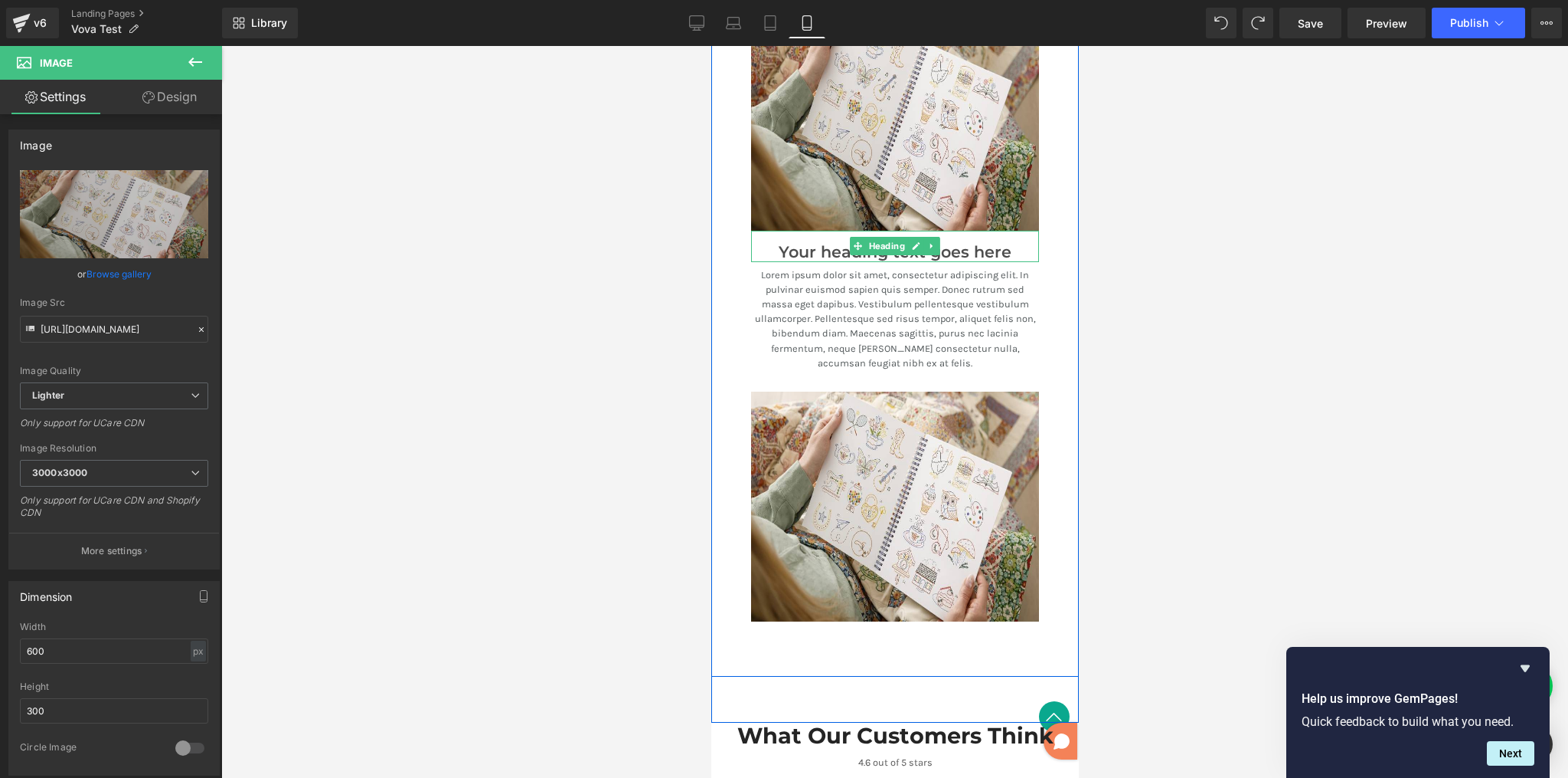
click at [813, 243] on h3 "Your heading text goes here" at bounding box center [894, 253] width 288 height 19
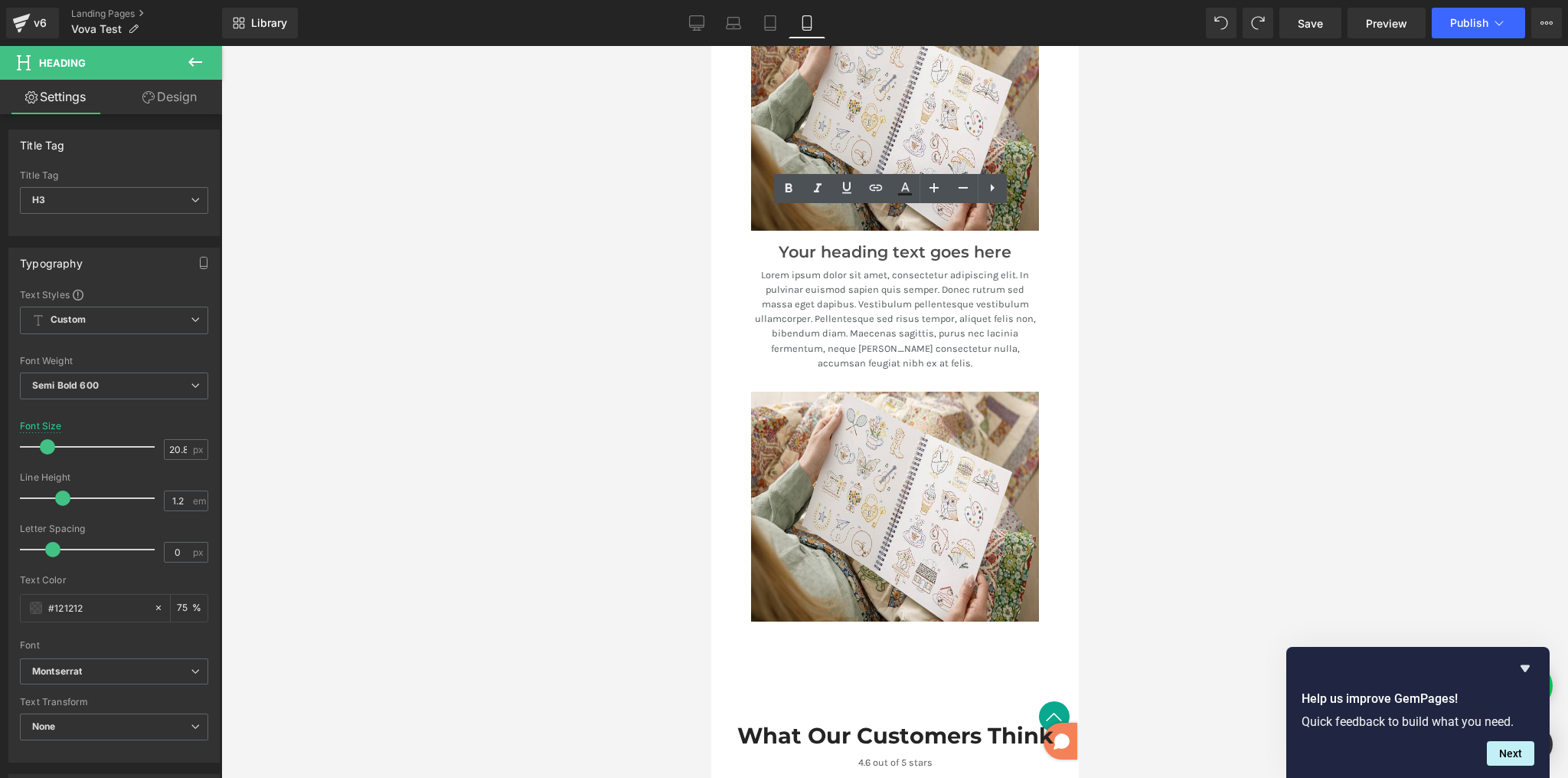
drag, startPoint x: 661, startPoint y: 270, endPoint x: 705, endPoint y: 256, distance: 46.2
click at [661, 270] on div at bounding box center [895, 412] width 1347 height 732
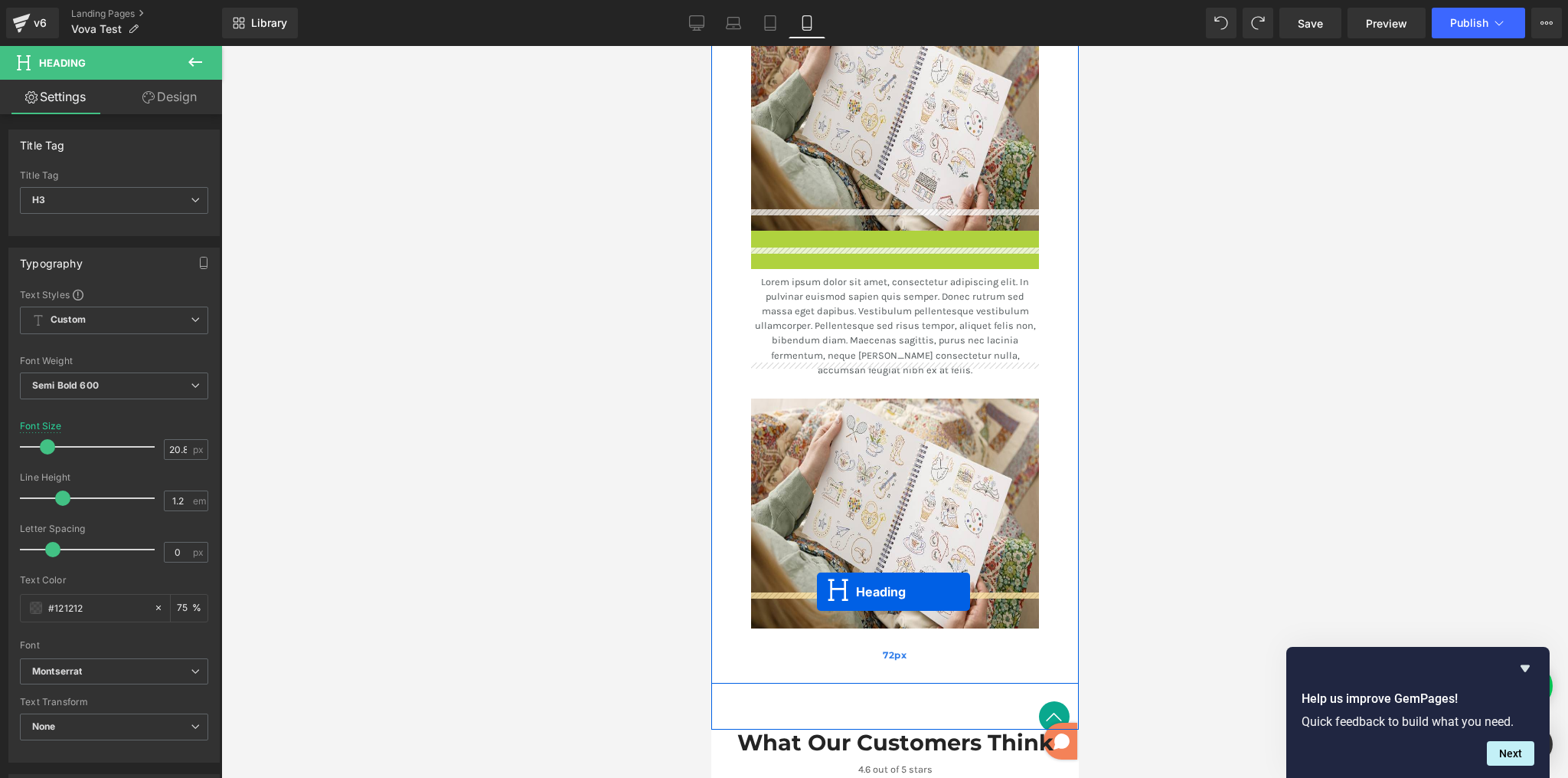
drag, startPoint x: 855, startPoint y: 227, endPoint x: 815, endPoint y: 586, distance: 361.2
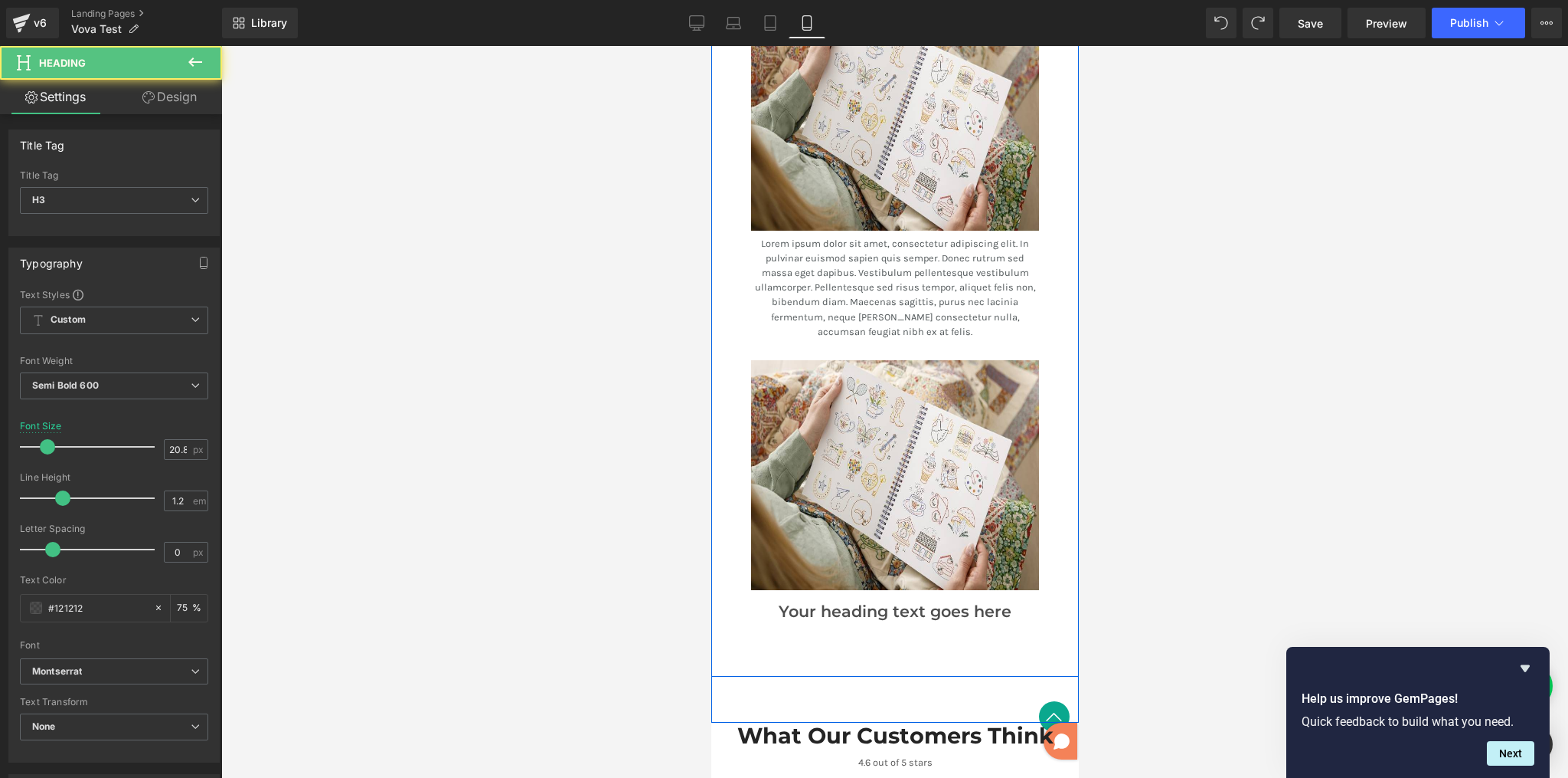
click at [787, 255] on p "Lorem ipsum dolor sit amet, consectetur adipiscing elit. In pulvinar euismod sa…" at bounding box center [894, 287] width 288 height 102
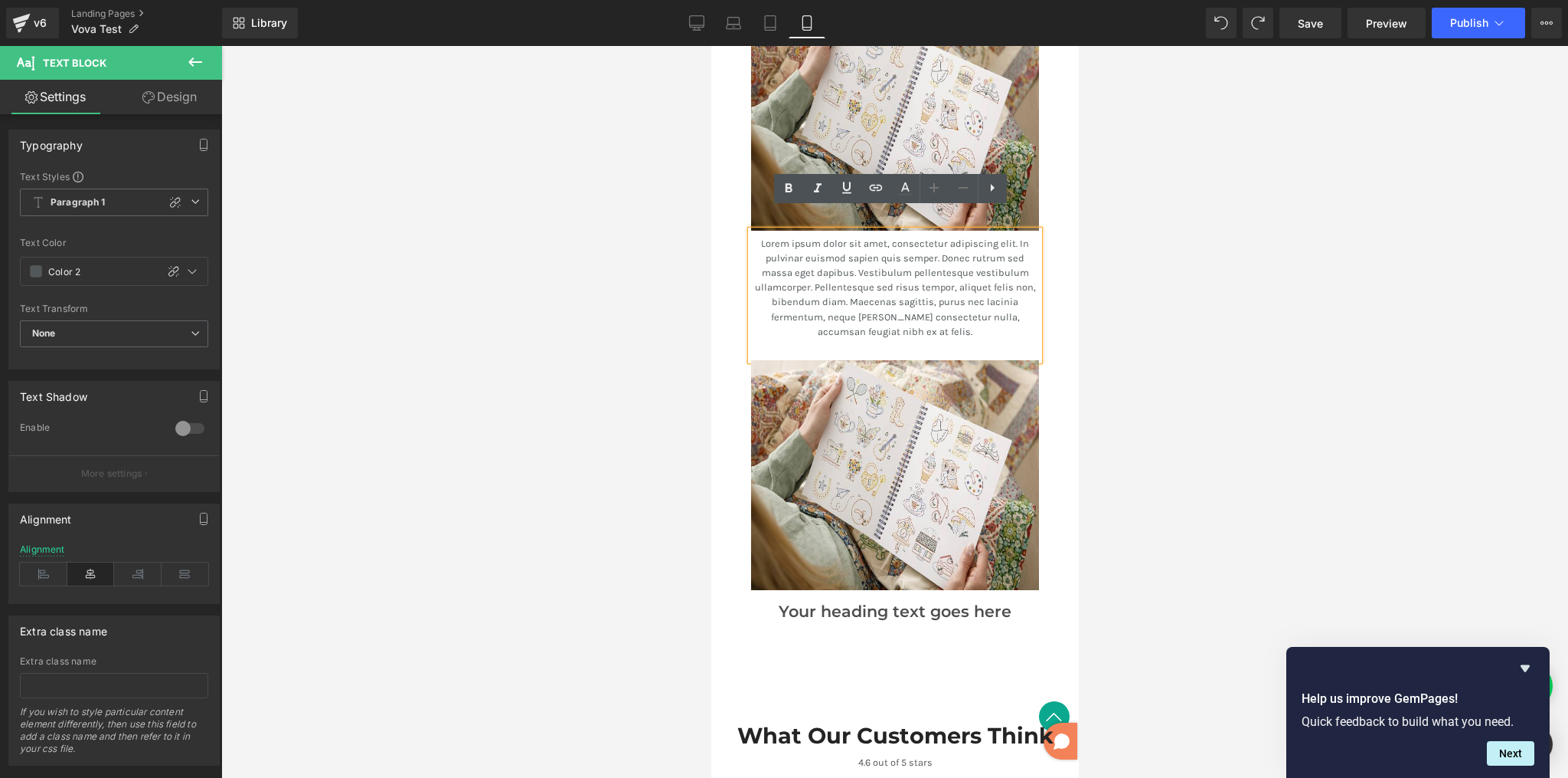
click at [735, 224] on div "Image Lorem ipsum dolor sit amet, consectetur adipiscing elit. In pulvinar euis…" at bounding box center [894, 180] width 319 height 360
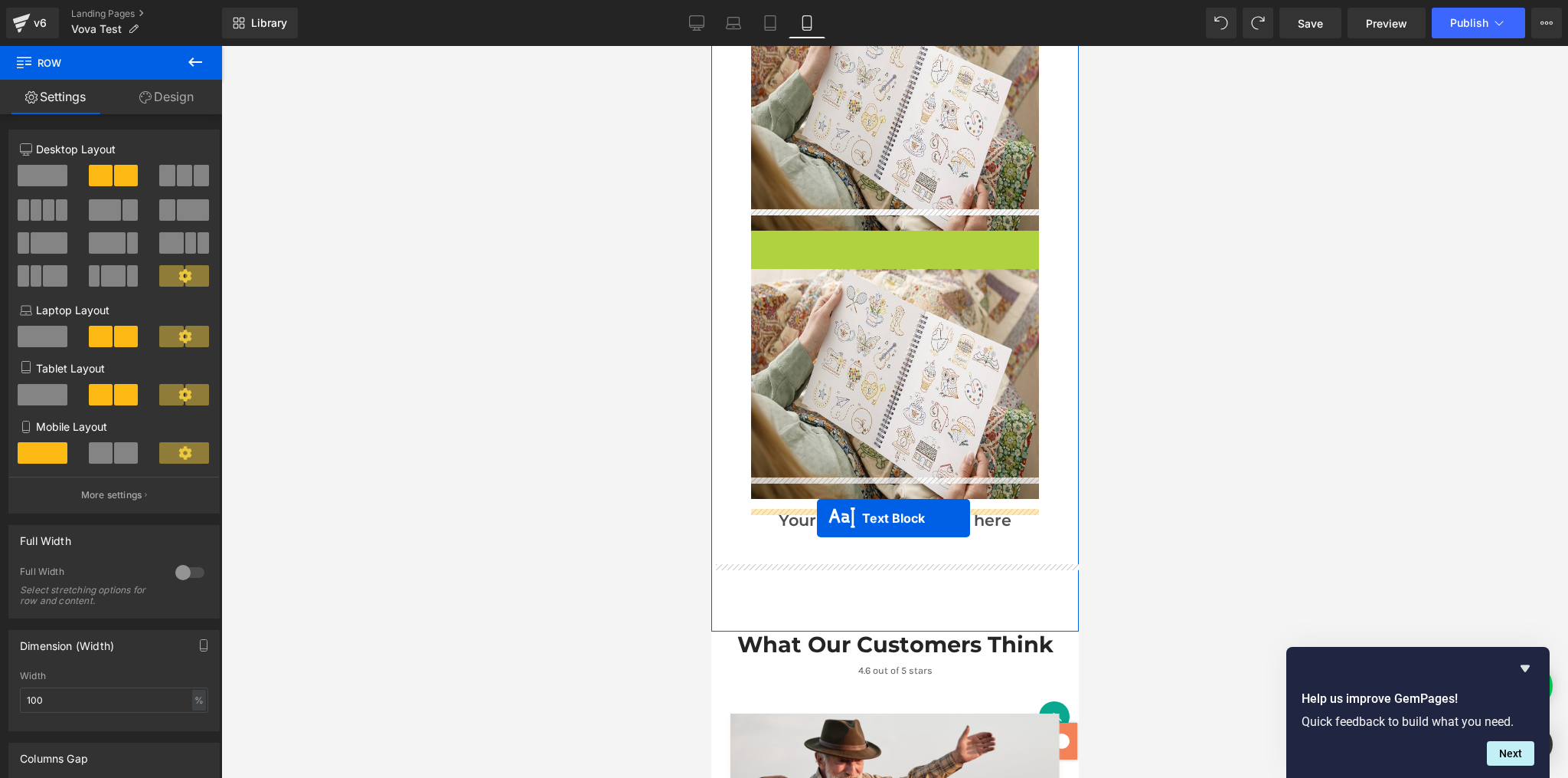
drag, startPoint x: 851, startPoint y: 263, endPoint x: 816, endPoint y: 518, distance: 257.4
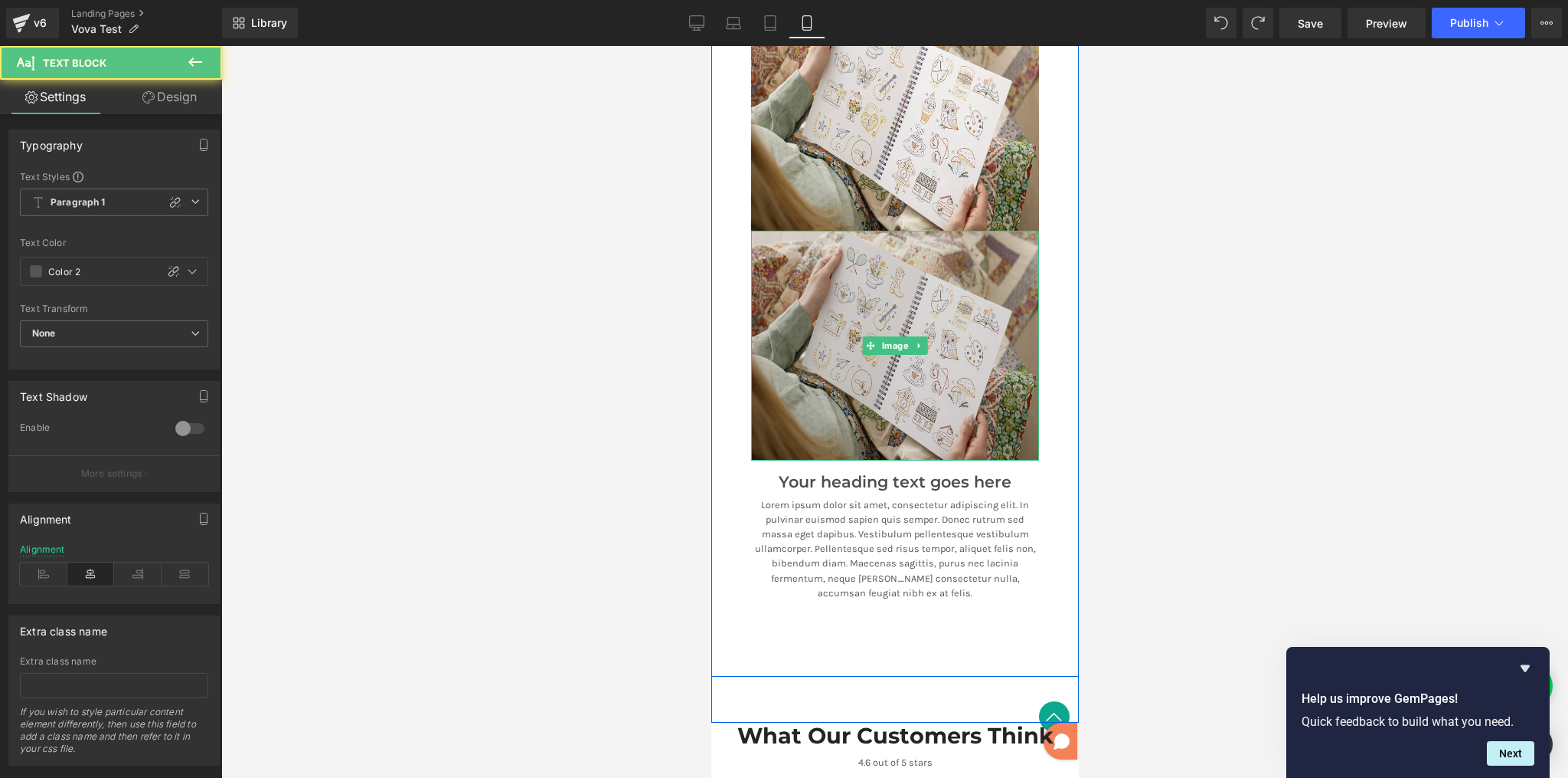
click at [834, 326] on img at bounding box center [894, 345] width 288 height 230
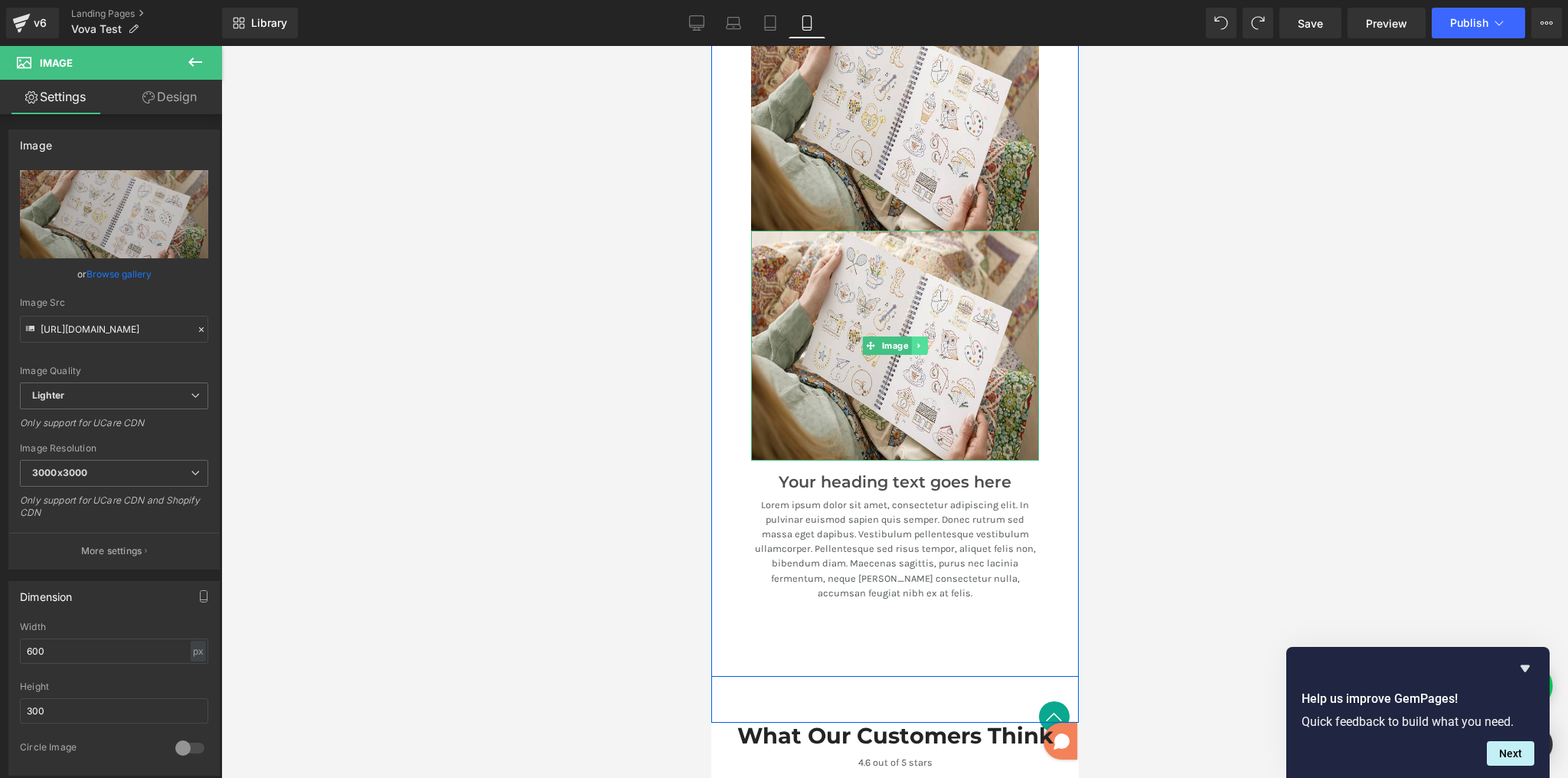
click at [916, 341] on icon at bounding box center [919, 345] width 8 height 9
click at [923, 341] on icon at bounding box center [927, 345] width 8 height 8
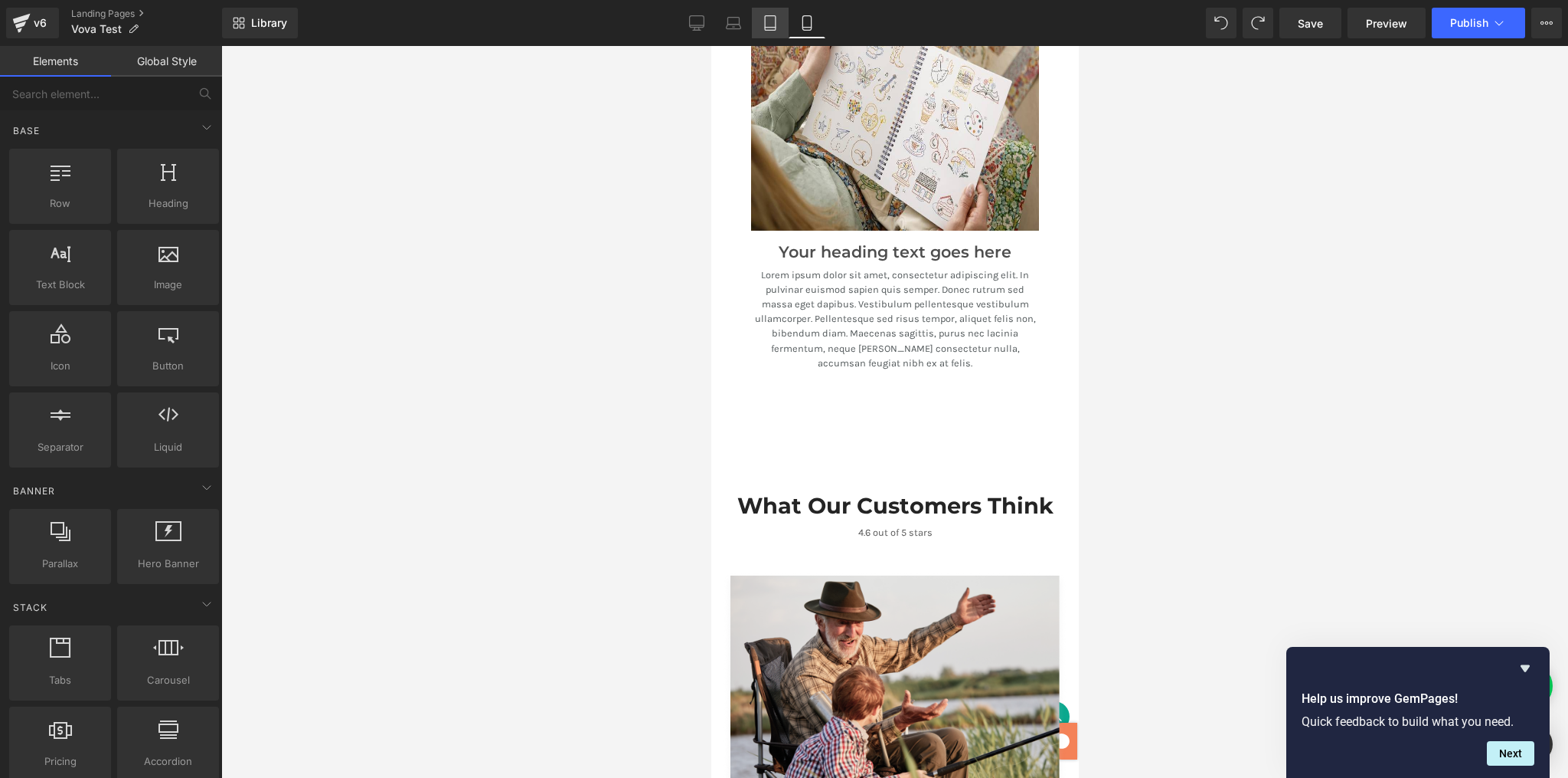
click at [775, 28] on icon at bounding box center [770, 23] width 15 height 15
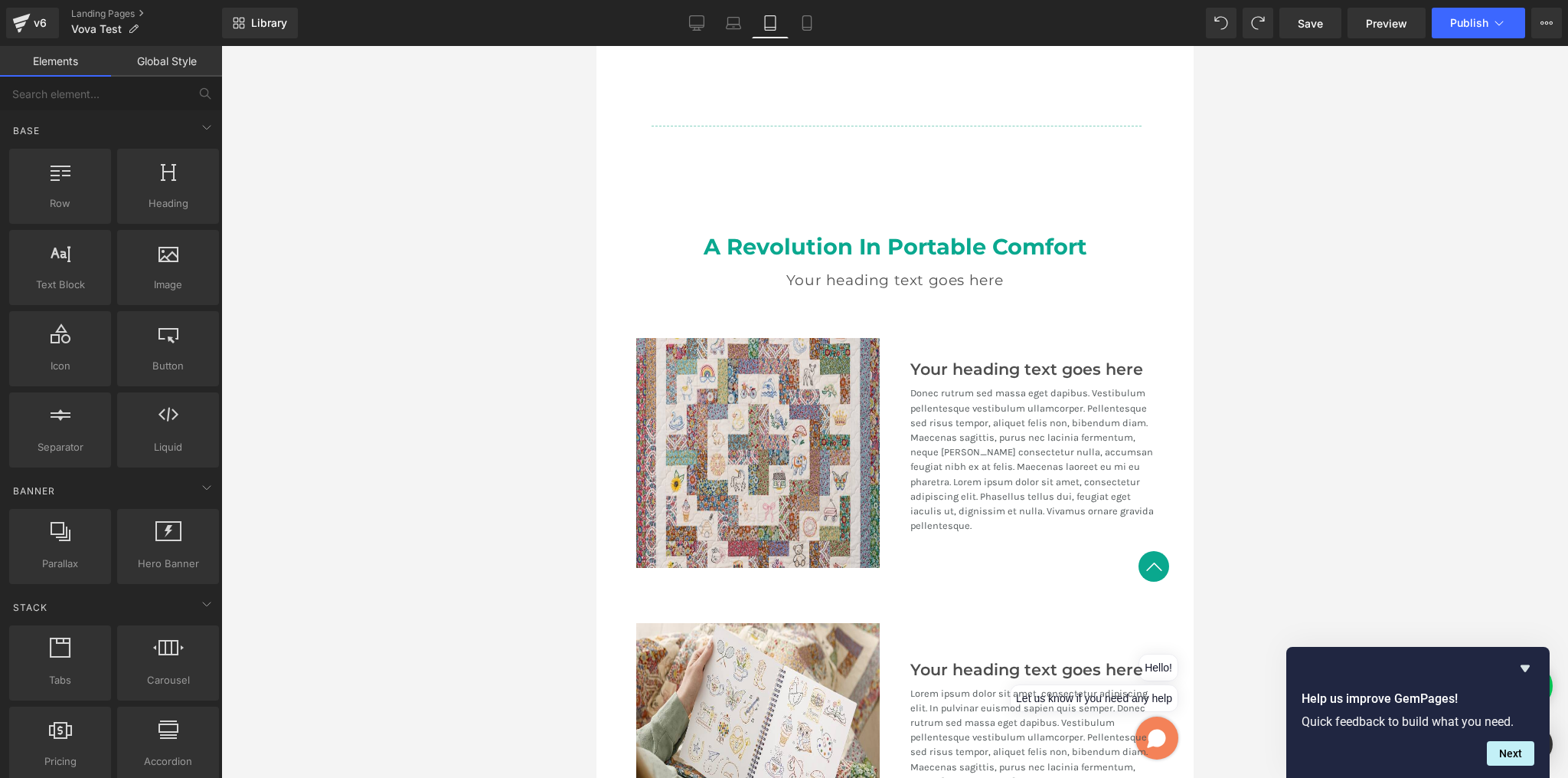
scroll to position [1702, 0]
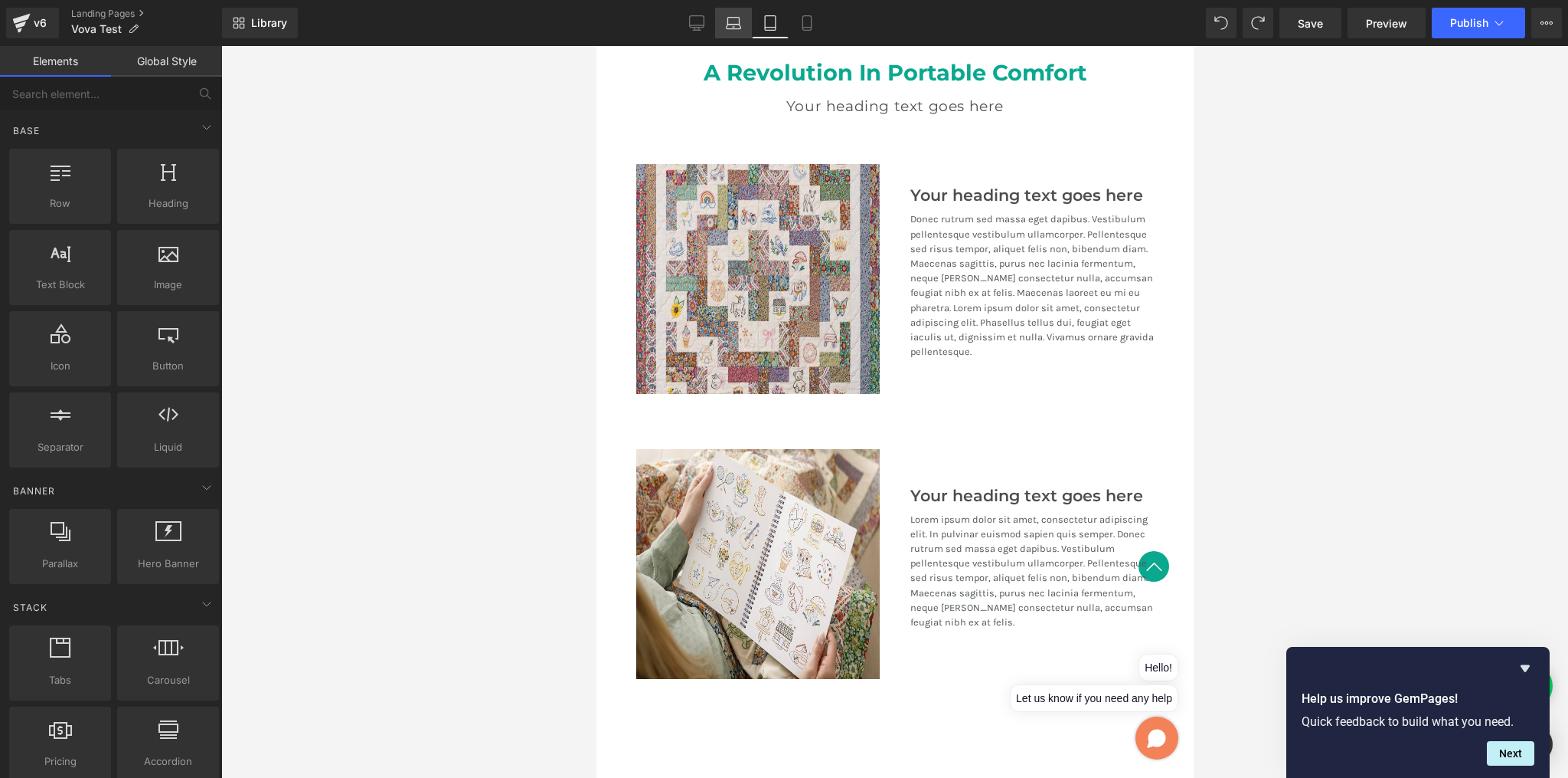
click at [734, 25] on icon at bounding box center [734, 23] width 15 height 15
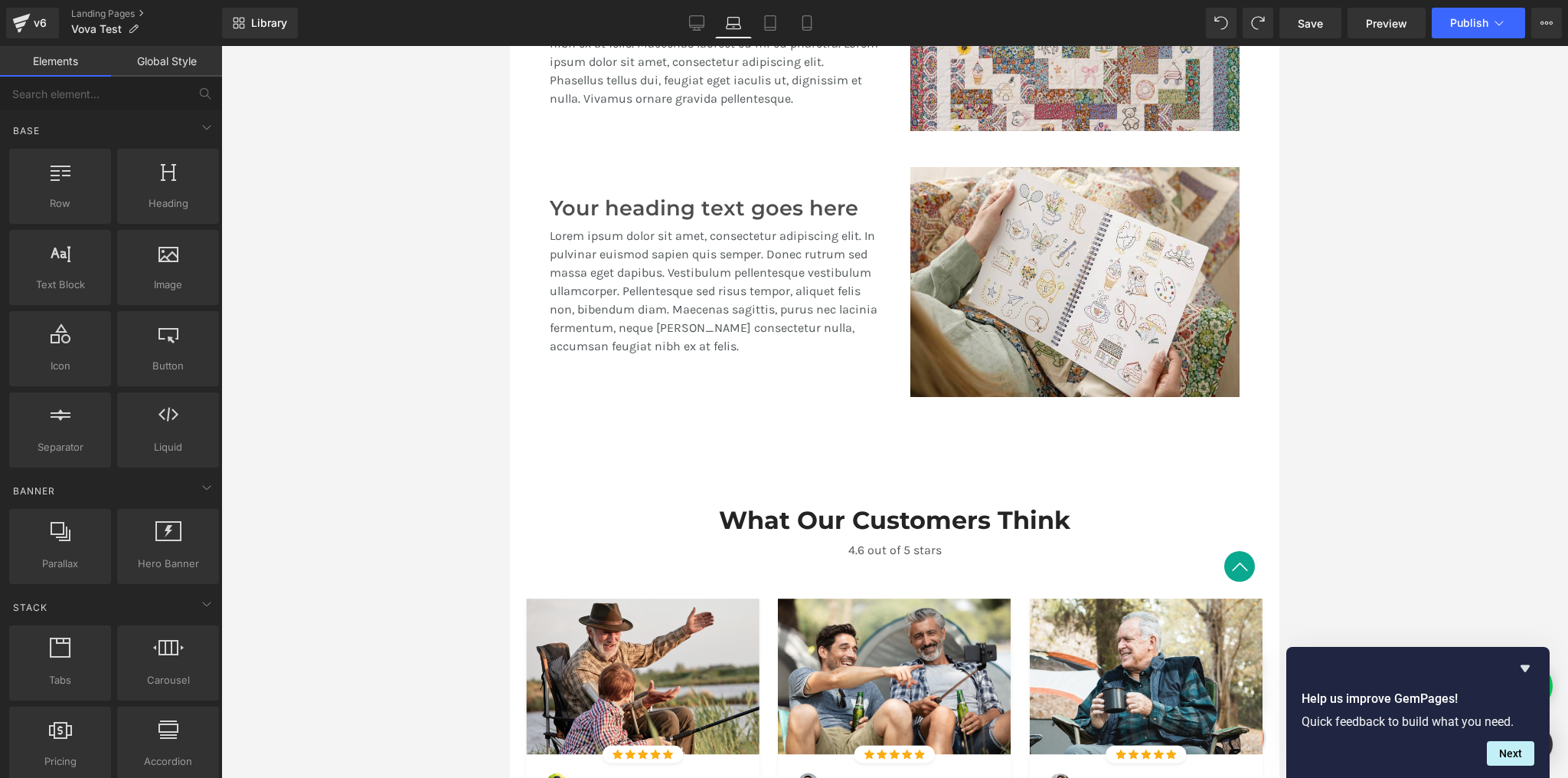
scroll to position [1269, 0]
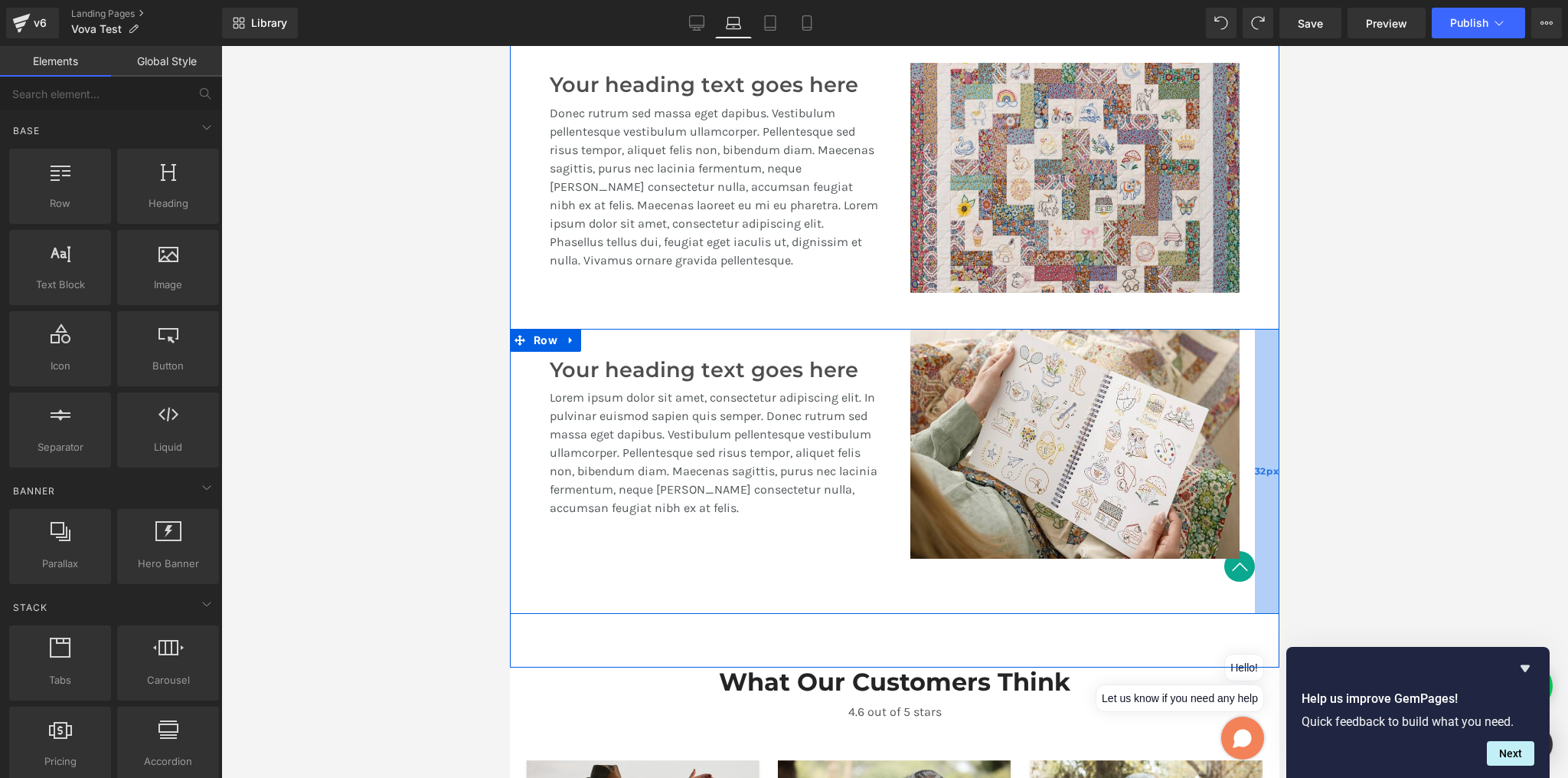
click at [1256, 378] on div "32px" at bounding box center [1268, 471] width 24 height 285
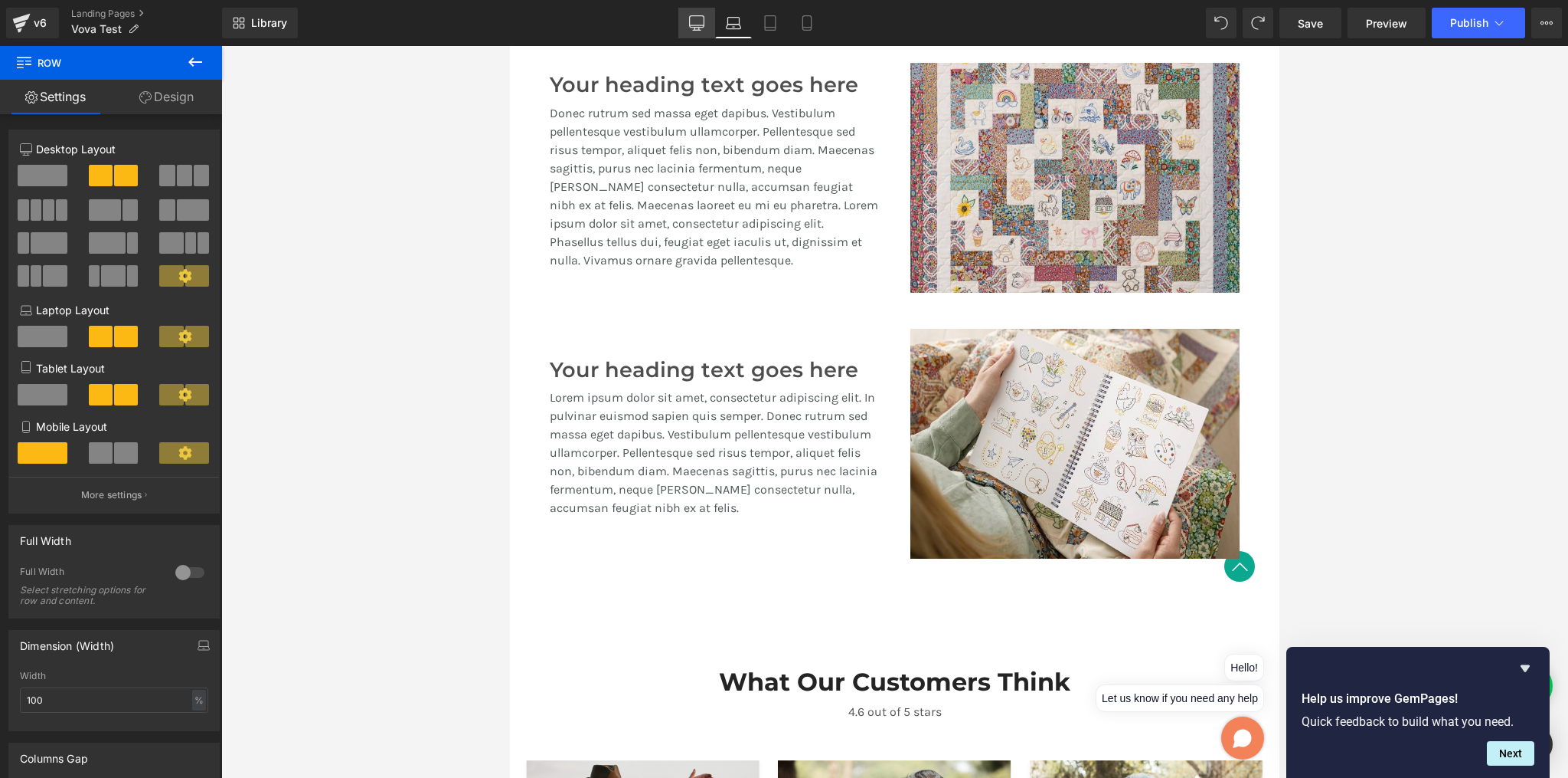
click at [697, 20] on icon at bounding box center [696, 23] width 15 height 15
type input "1200"
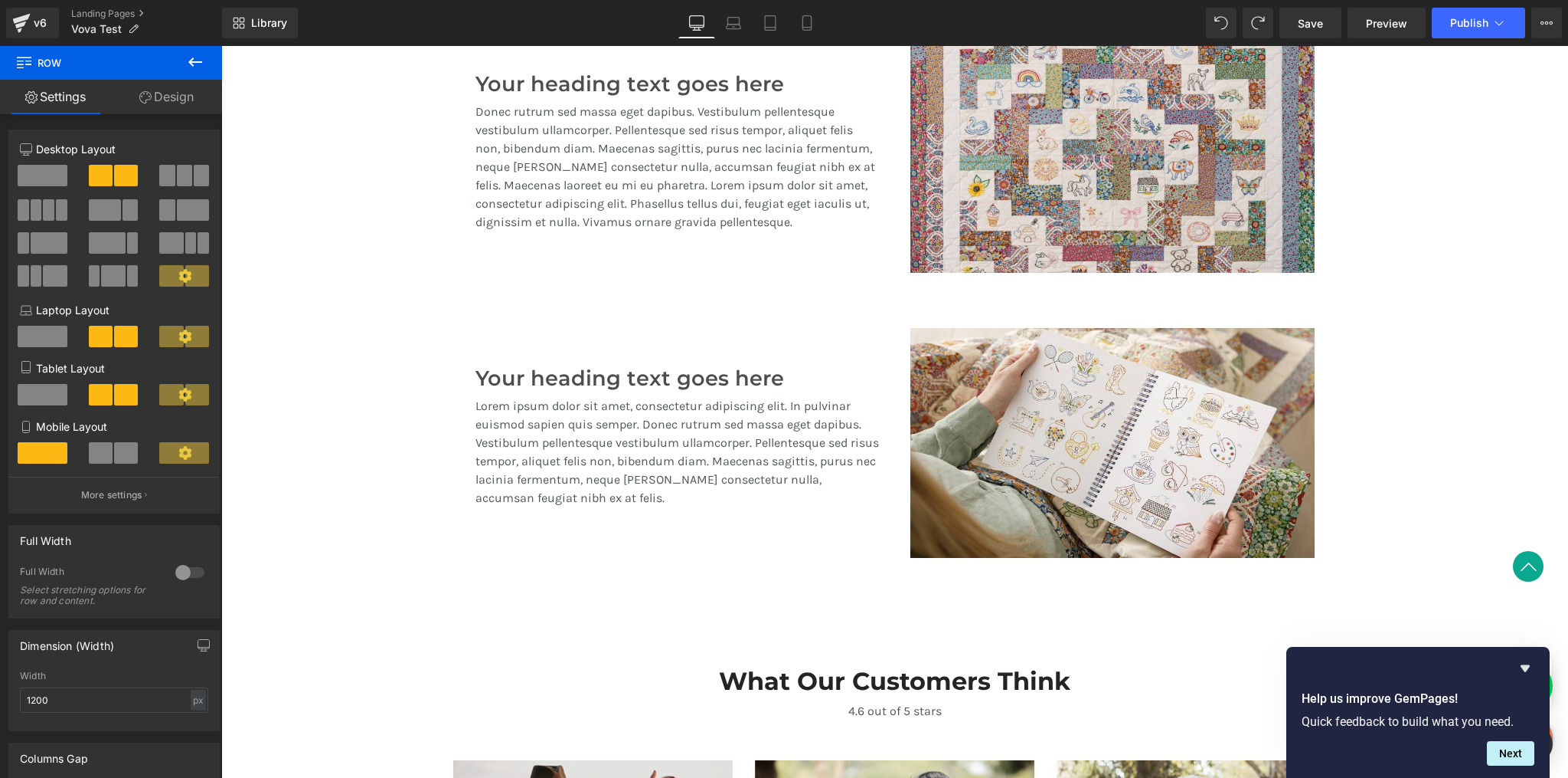
scroll to position [1298, 0]
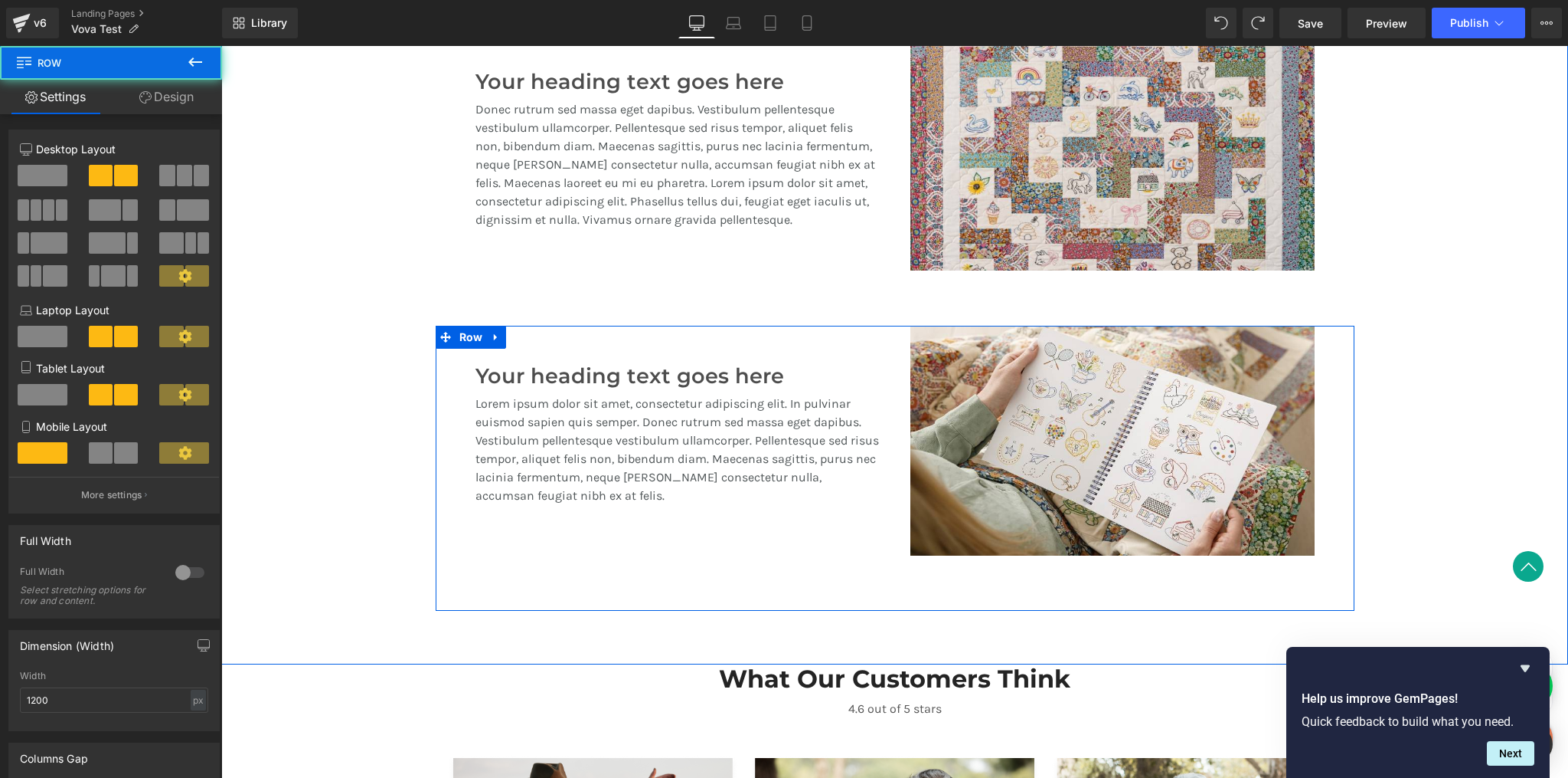
click at [813, 343] on div "Your heading text goes here Heading Lorem ipsum dolor sit amet, consectetur adi…" at bounding box center [678, 440] width 435 height 230
click at [1133, 442] on icon at bounding box center [1137, 440] width 8 height 9
click at [1140, 442] on icon at bounding box center [1144, 440] width 8 height 8
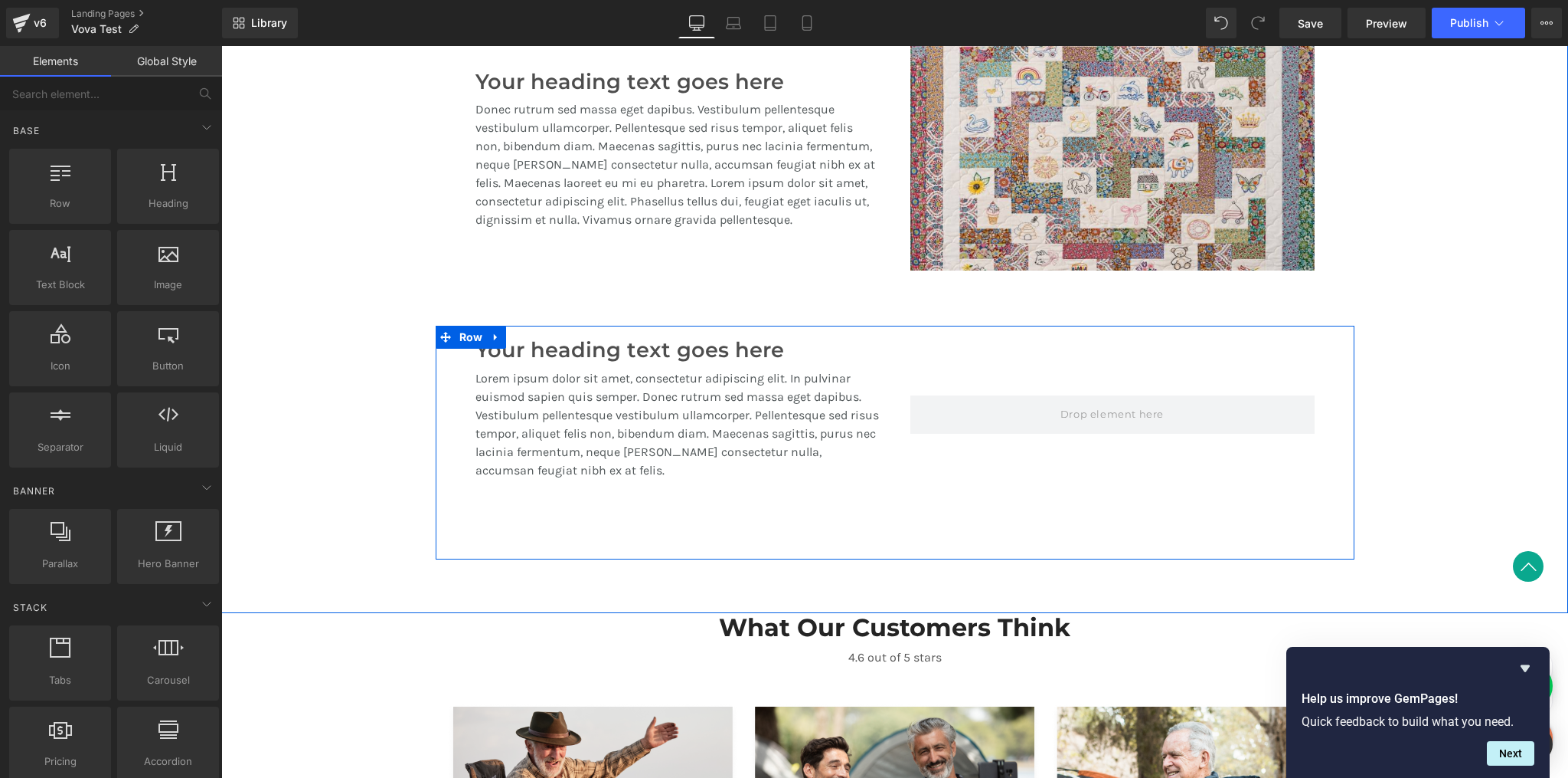
click at [785, 347] on h3 "Your heading text goes here" at bounding box center [678, 350] width 404 height 25
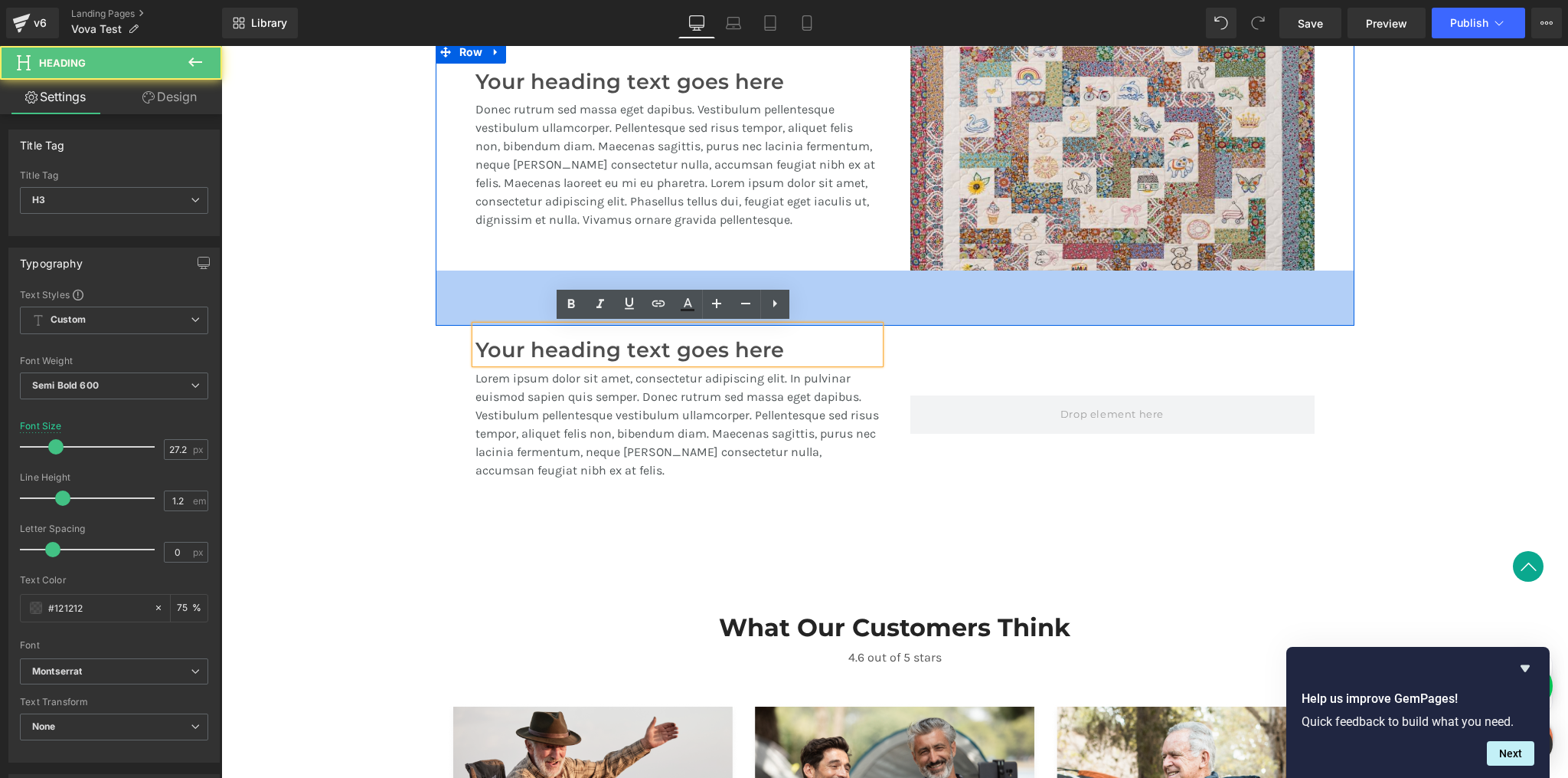
drag, startPoint x: 1038, startPoint y: 317, endPoint x: 1037, endPoint y: 329, distance: 12.0
click at [1036, 317] on div "72px" at bounding box center [895, 298] width 919 height 55
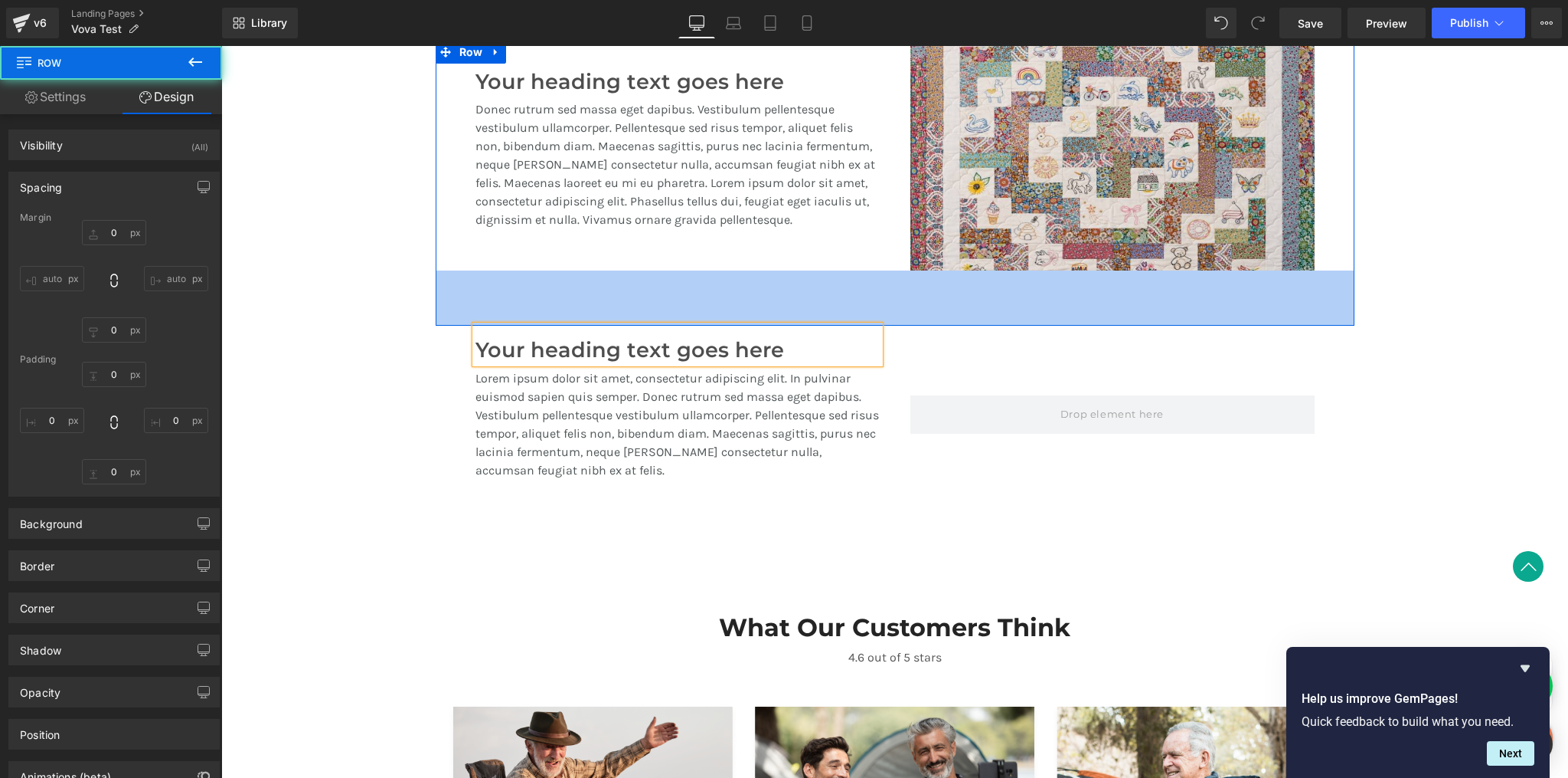
type input "0"
type input "M"
type input "XL"
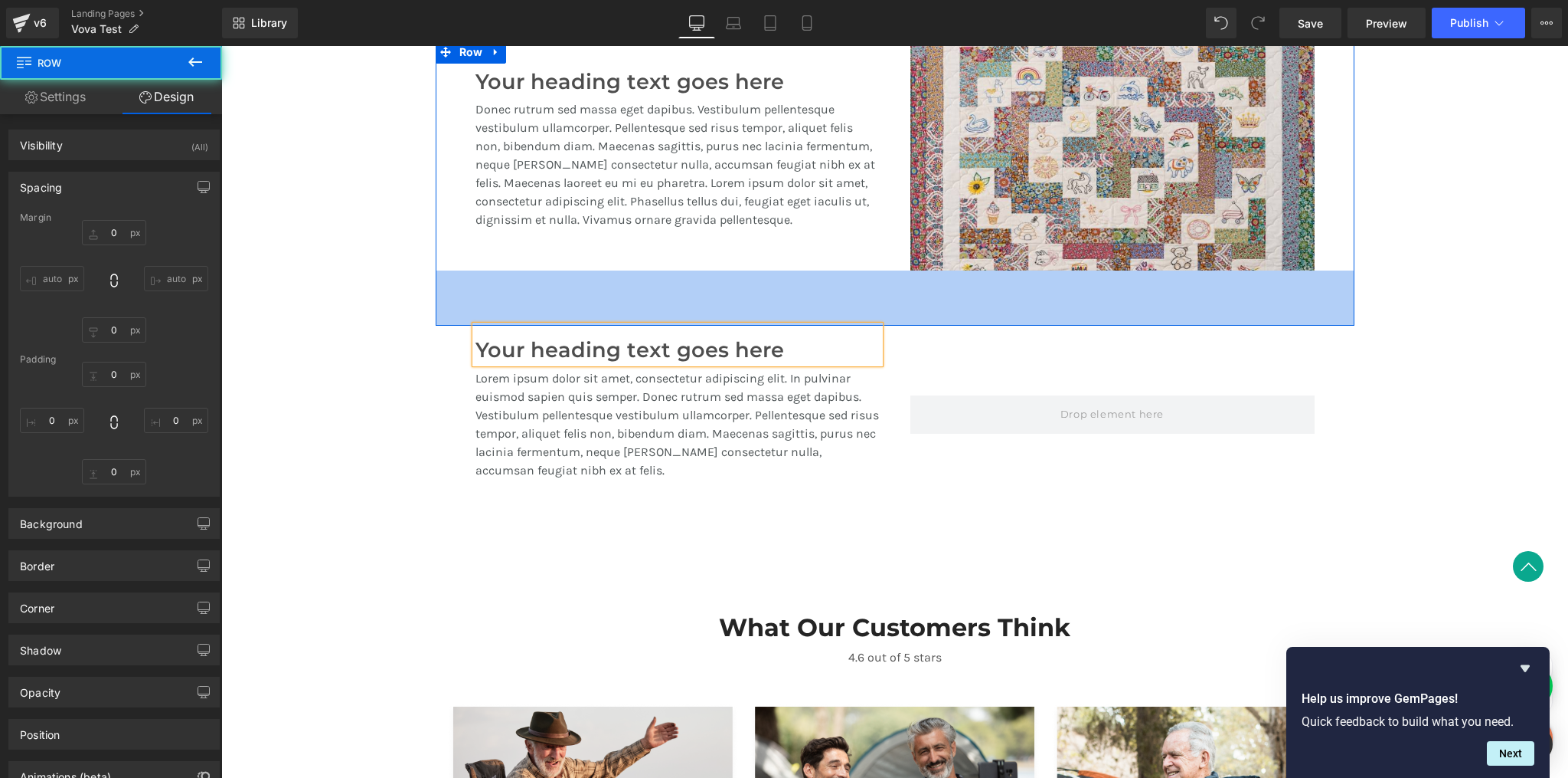
type input "M"
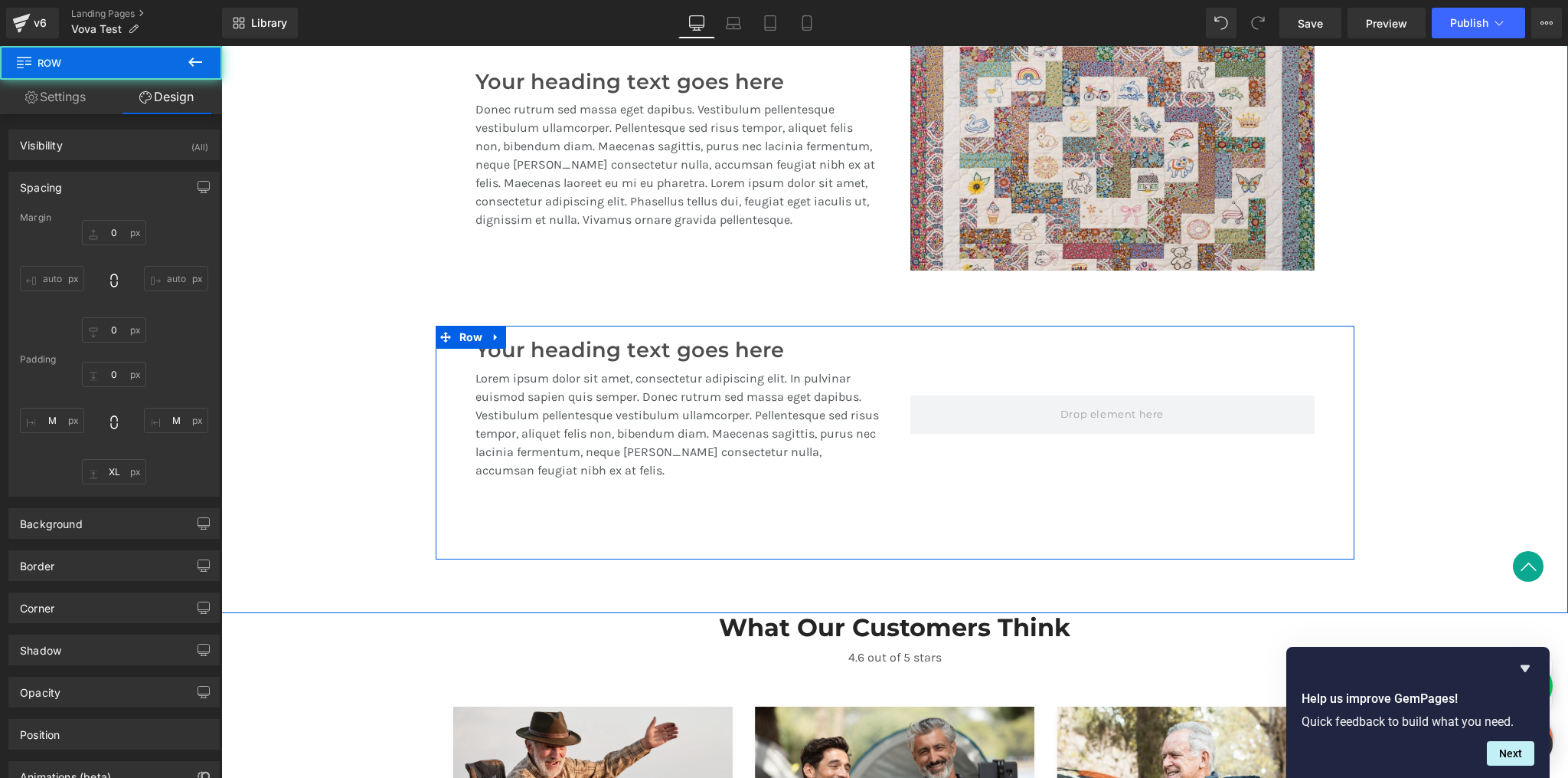
click at [1042, 351] on div at bounding box center [1113, 415] width 435 height 179
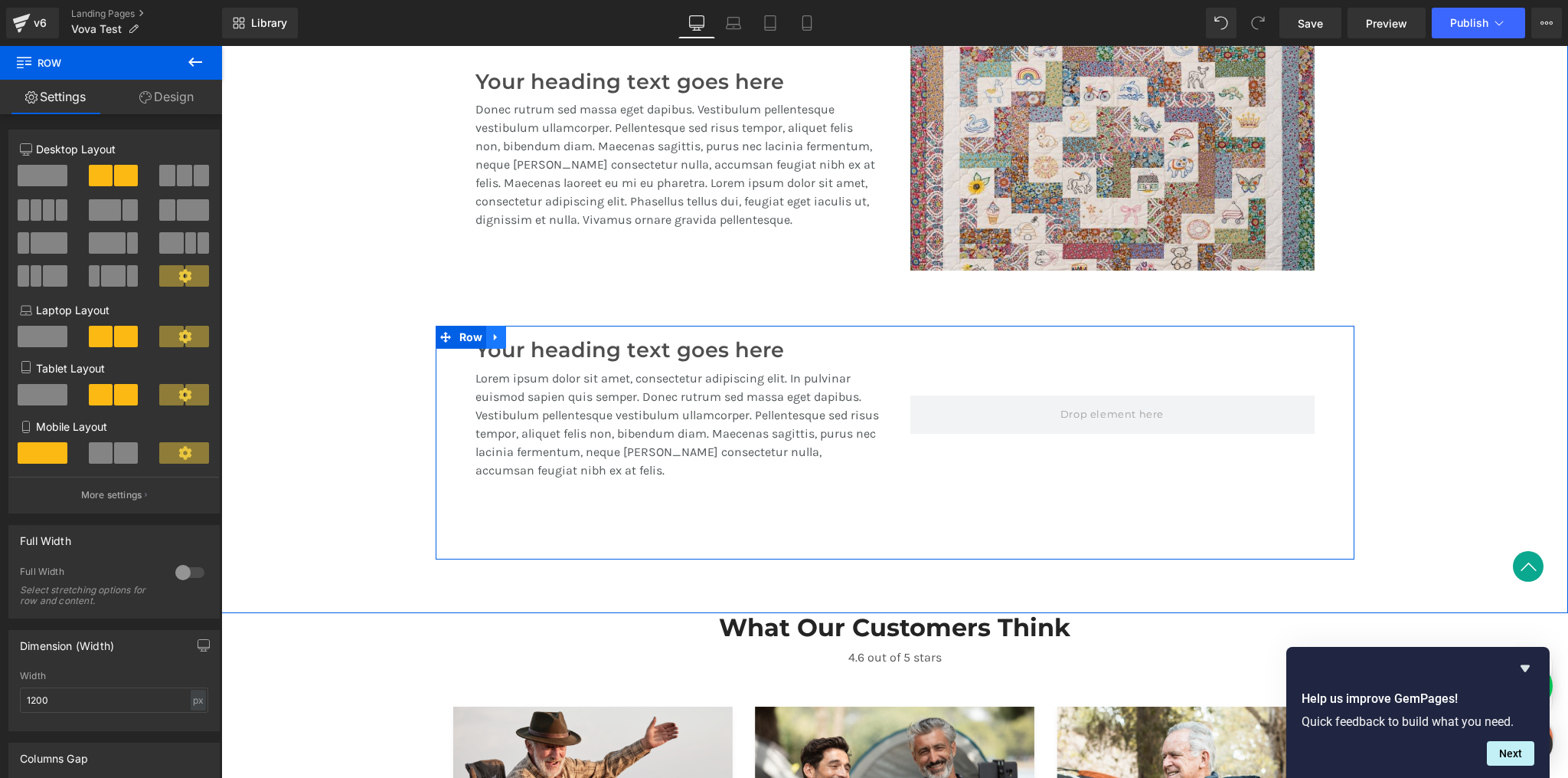
click at [493, 336] on icon at bounding box center [496, 337] width 11 height 11
click at [531, 338] on icon at bounding box center [536, 337] width 11 height 11
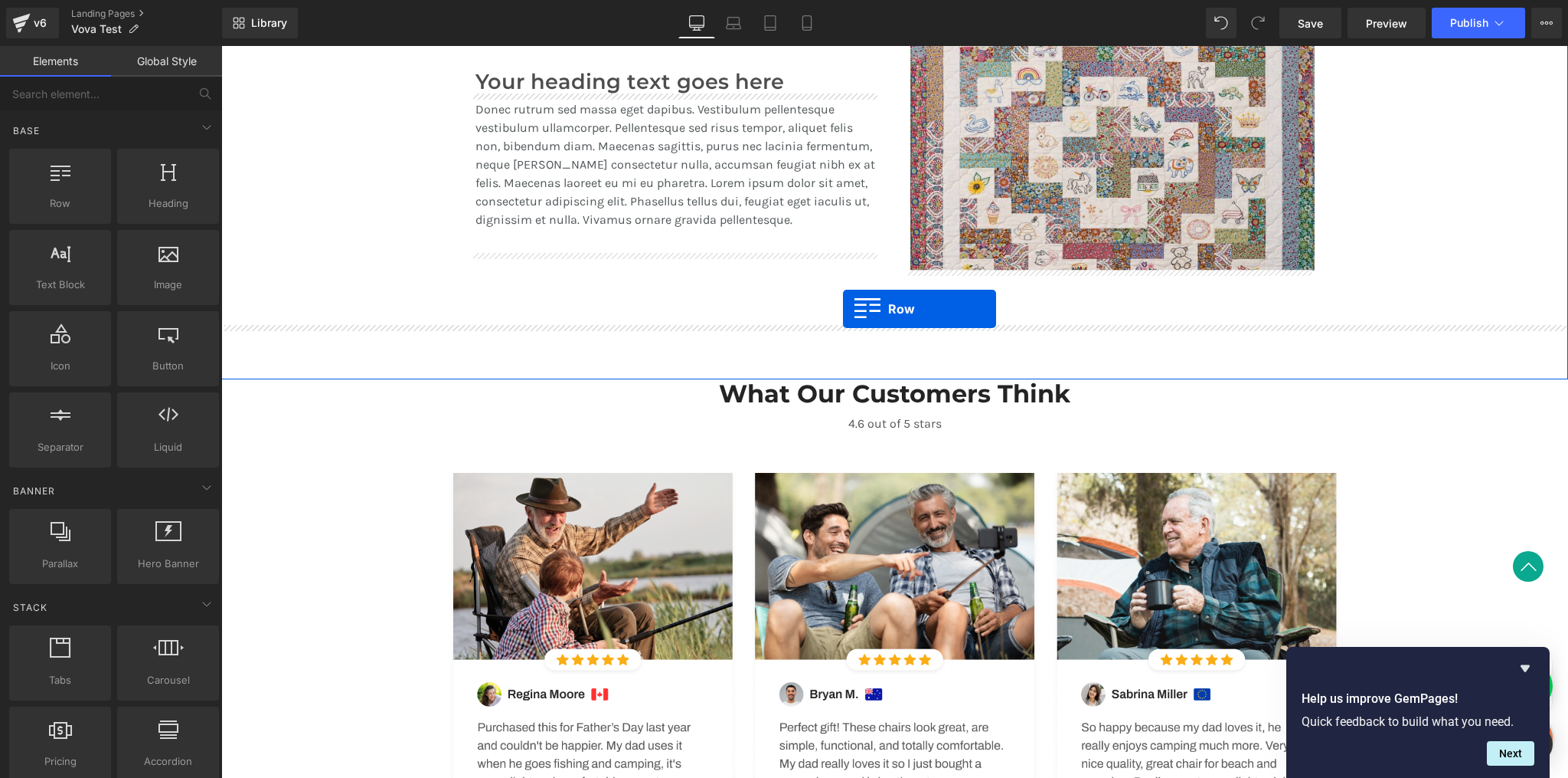
drag, startPoint x: 290, startPoint y: 231, endPoint x: 843, endPoint y: 309, distance: 558.5
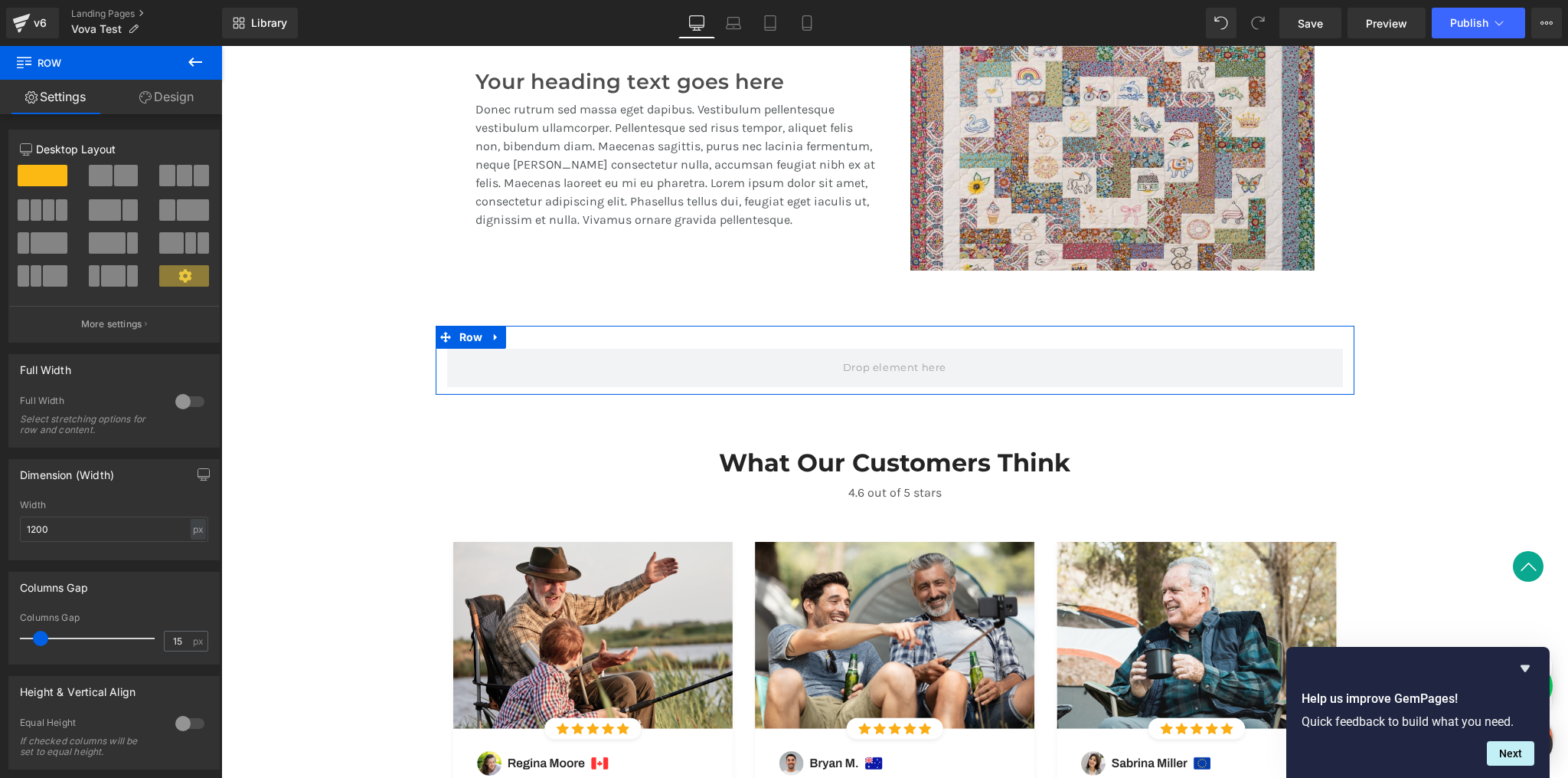
click at [102, 171] on span at bounding box center [100, 175] width 24 height 21
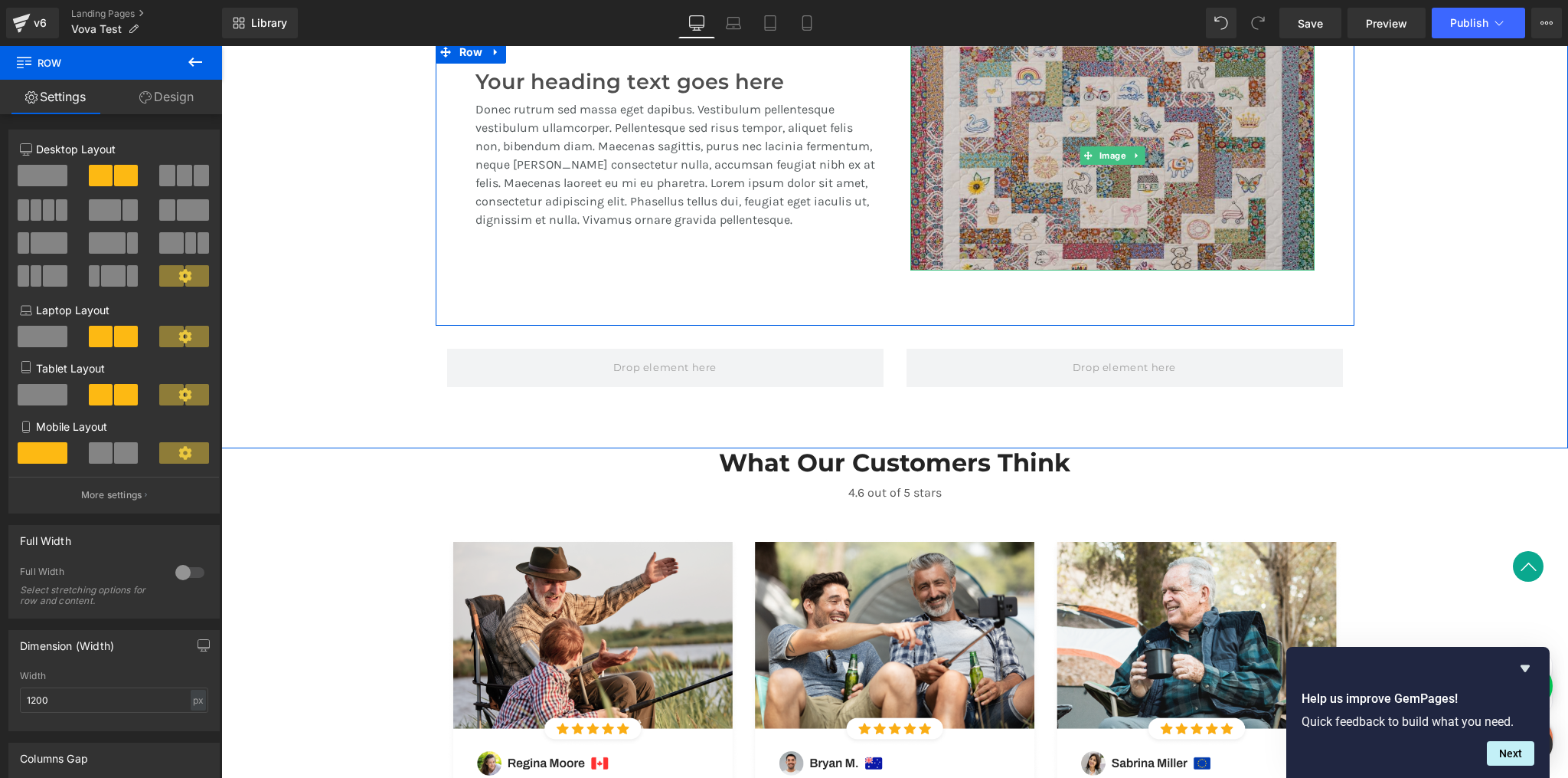
click at [1085, 228] on img at bounding box center [1113, 155] width 404 height 230
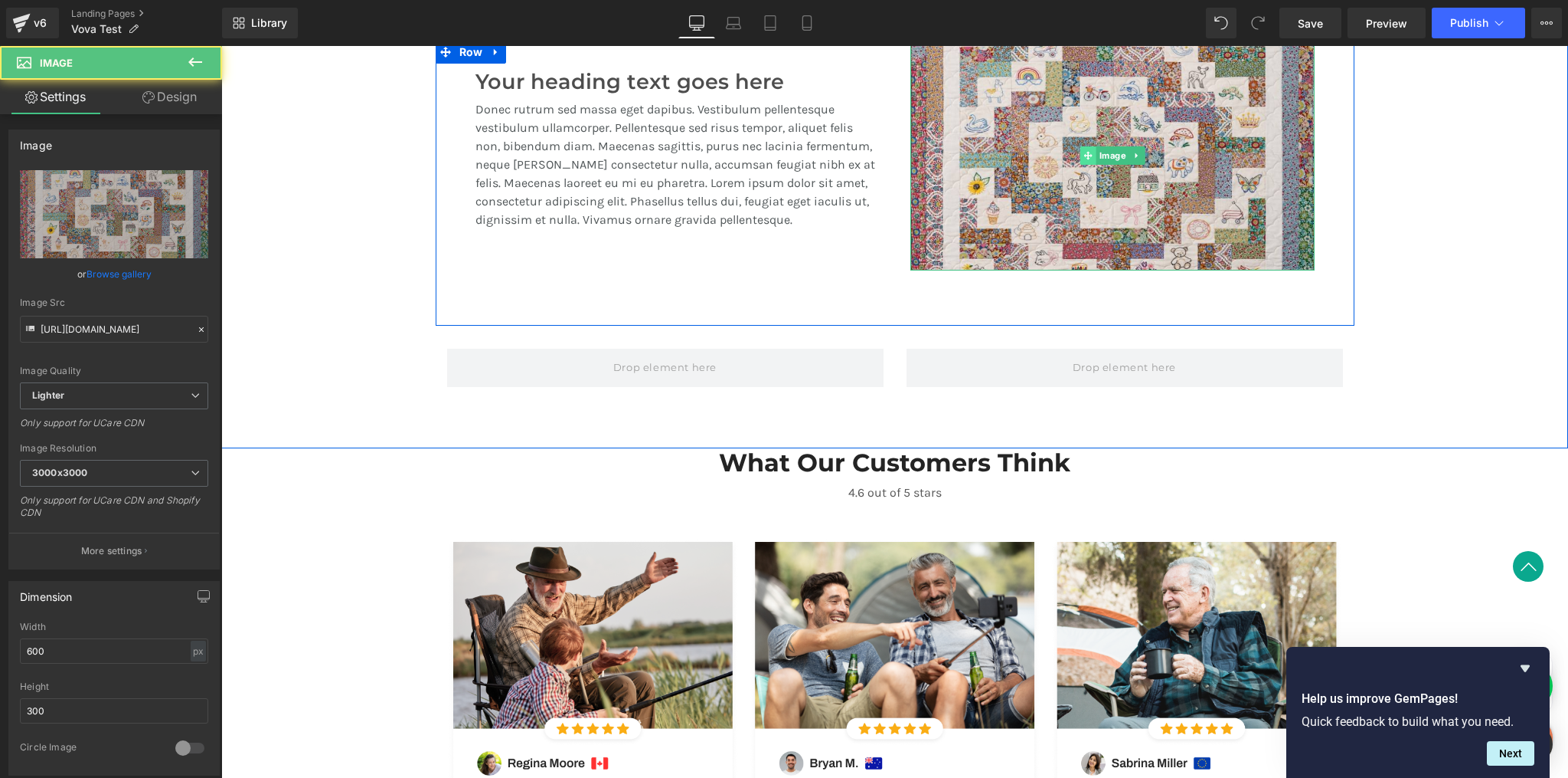
click at [1088, 153] on span at bounding box center [1088, 155] width 16 height 19
click at [1085, 159] on span at bounding box center [1088, 155] width 16 height 19
click at [1133, 156] on icon at bounding box center [1137, 155] width 8 height 9
click at [1125, 156] on icon at bounding box center [1128, 155] width 8 height 8
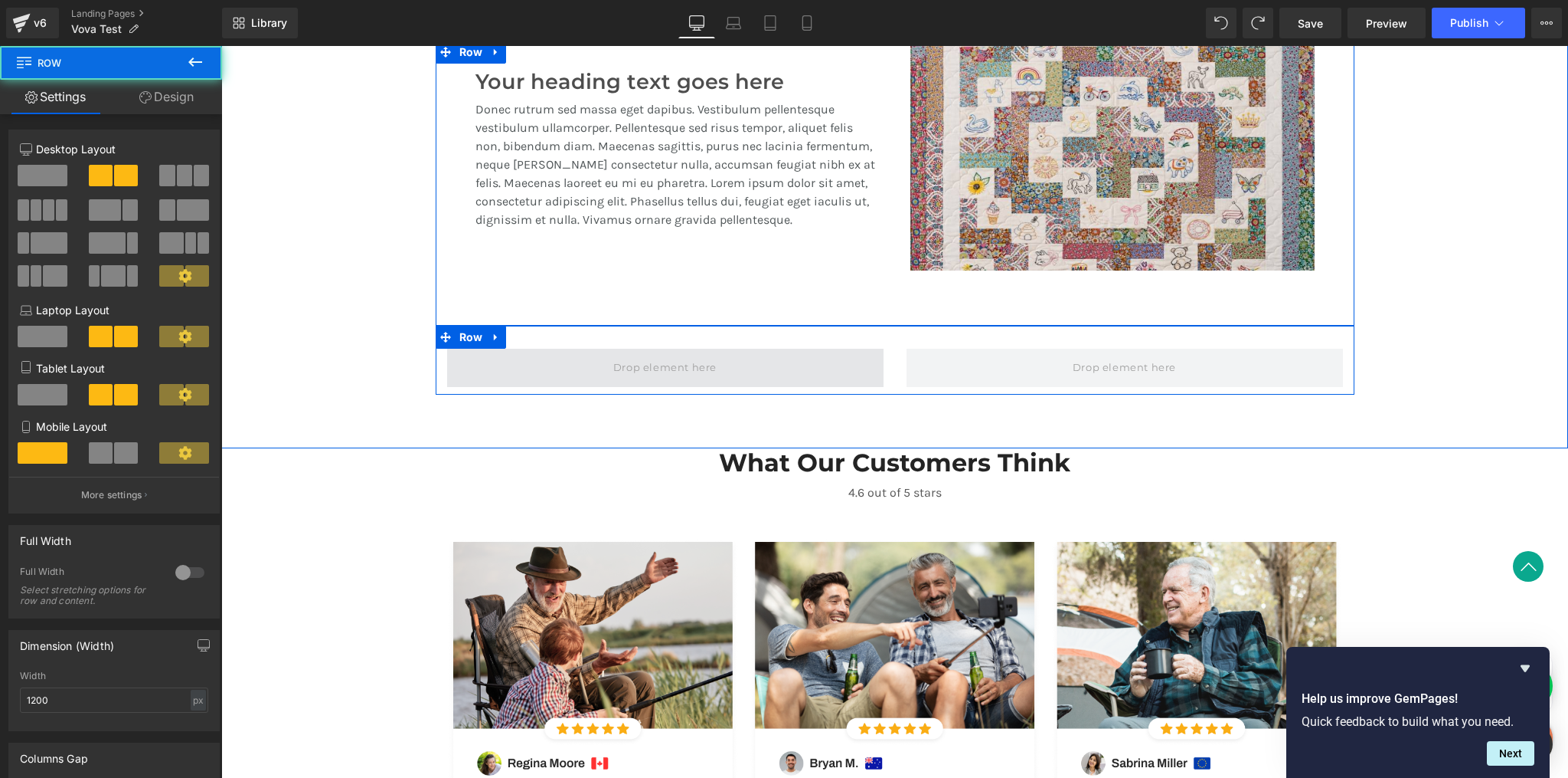
click at [718, 373] on span at bounding box center [666, 367] width 437 height 38
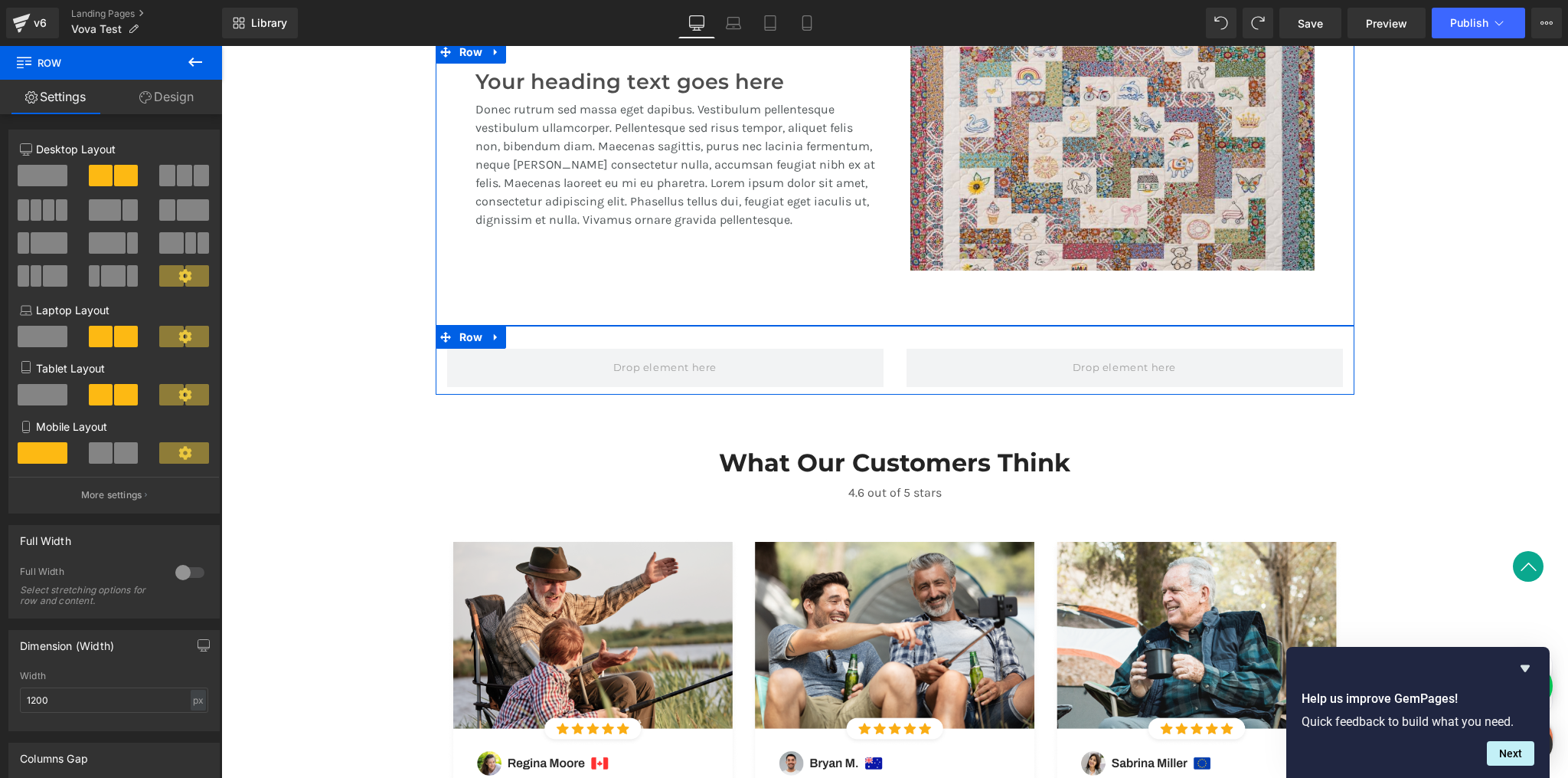
click at [174, 97] on link "Design" at bounding box center [166, 97] width 111 height 34
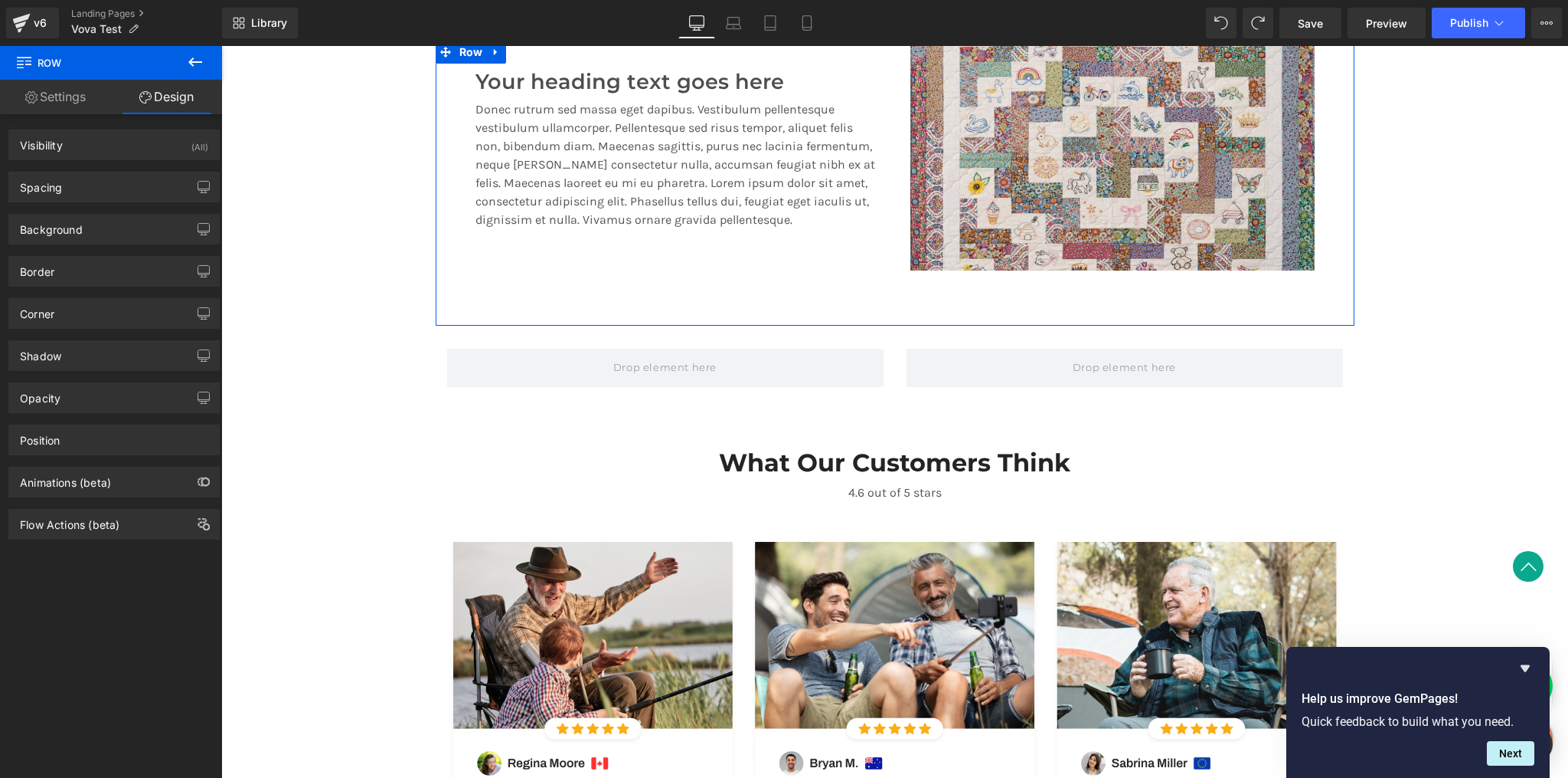
click at [188, 59] on icon at bounding box center [195, 62] width 19 height 19
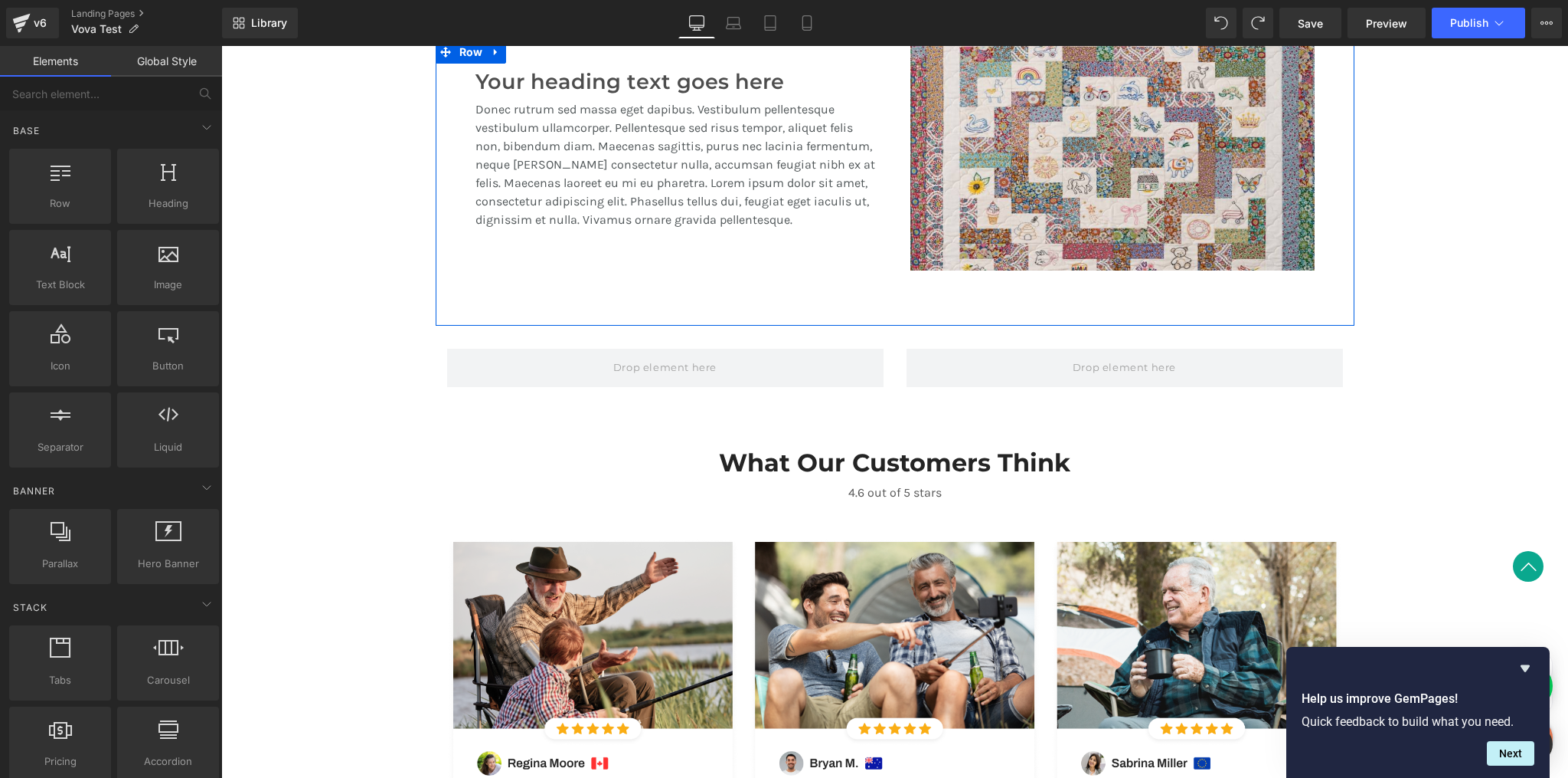
click at [50, 63] on link "Elements" at bounding box center [55, 62] width 111 height 31
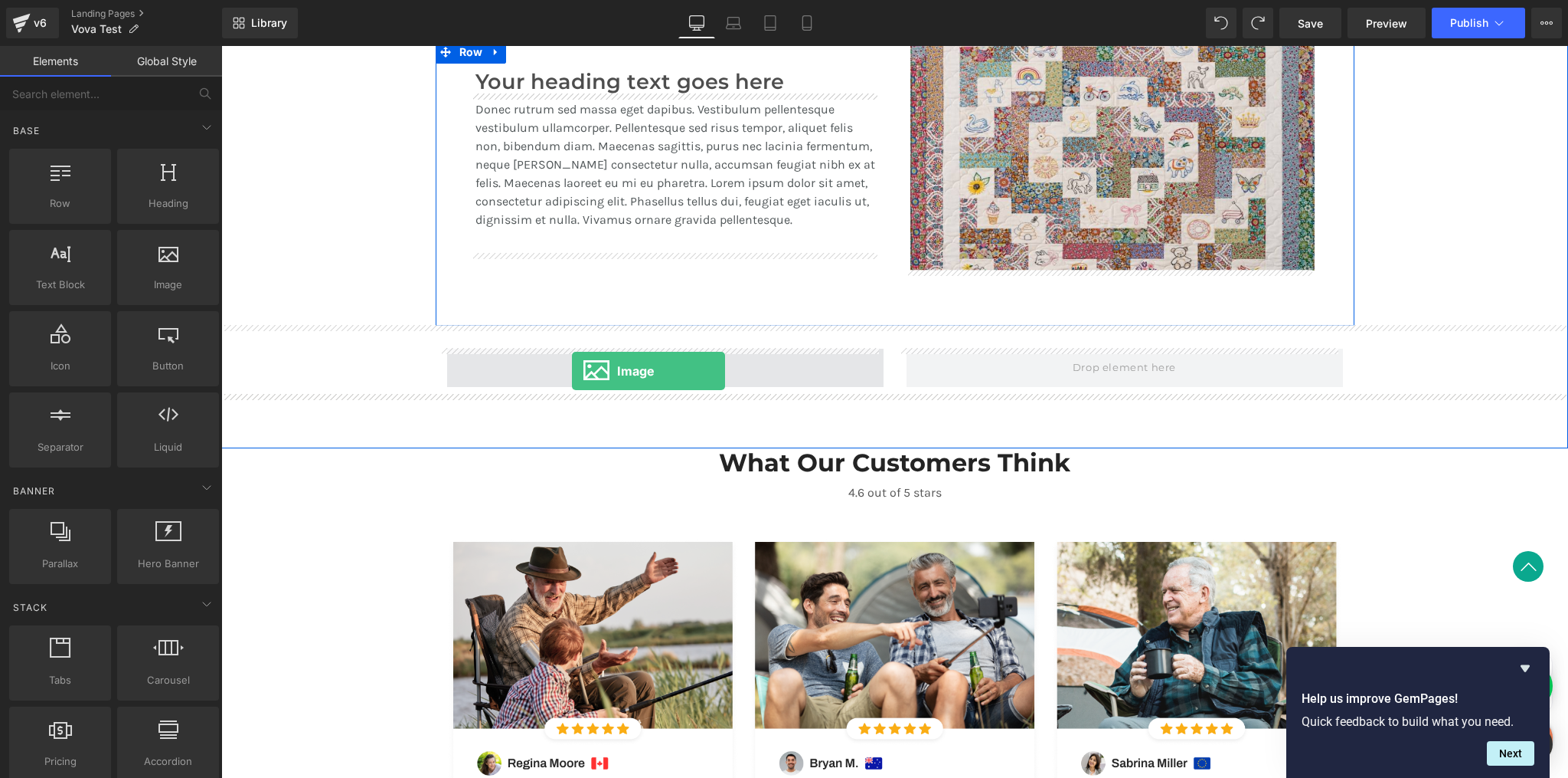
drag, startPoint x: 394, startPoint y: 324, endPoint x: 572, endPoint y: 370, distance: 183.8
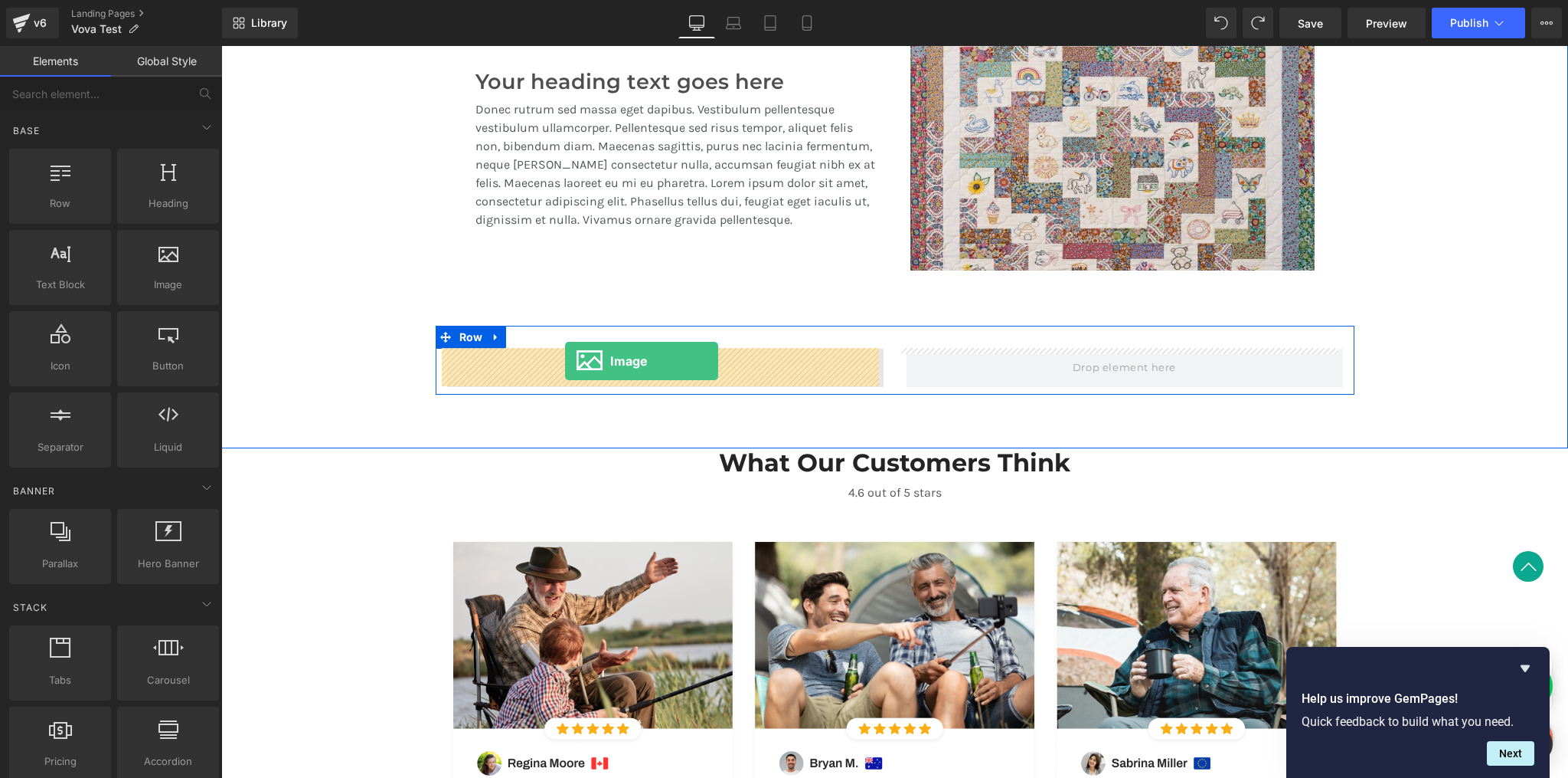
drag, startPoint x: 379, startPoint y: 302, endPoint x: 565, endPoint y: 361, distance: 195.1
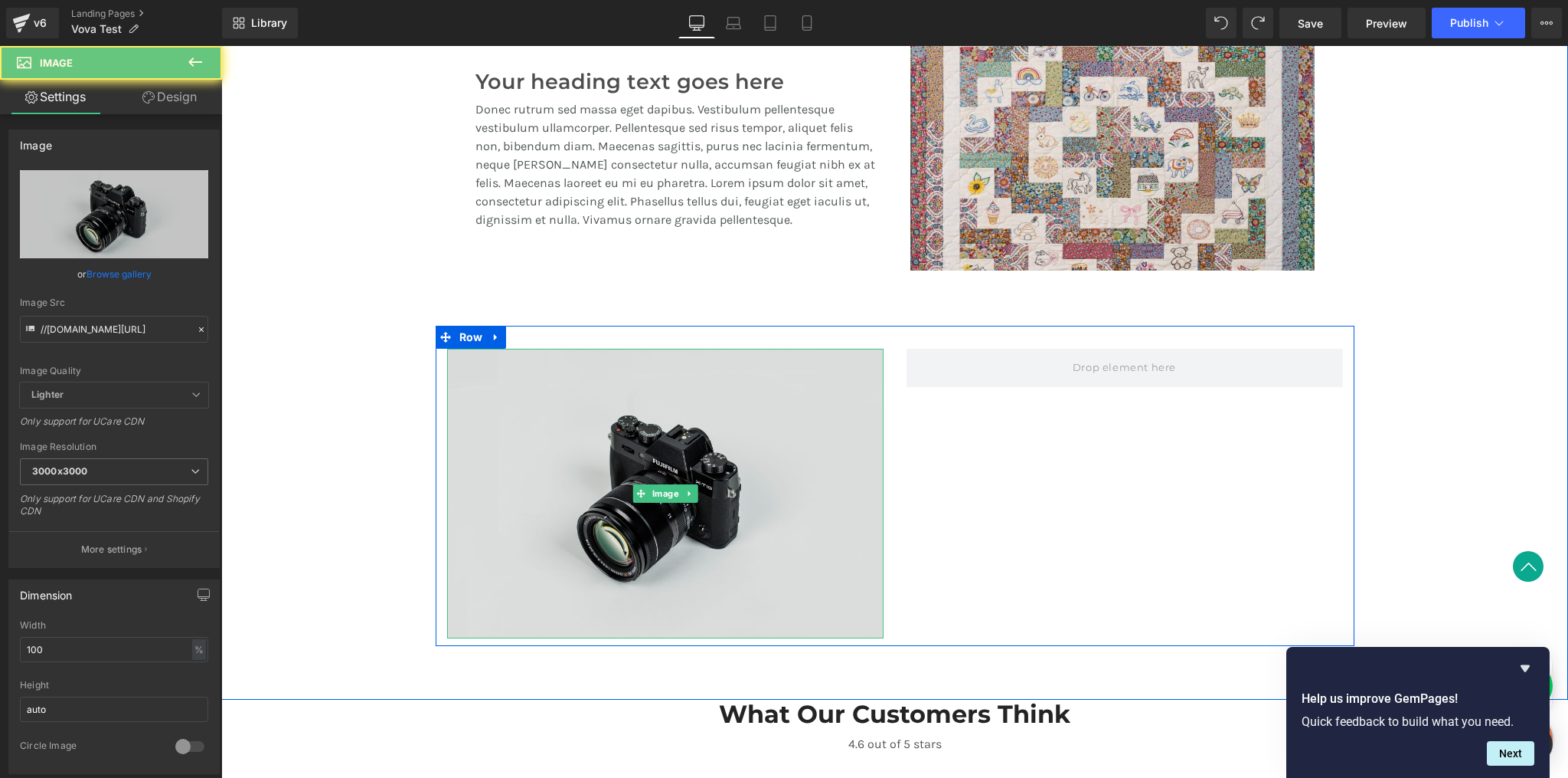
click at [700, 445] on img at bounding box center [666, 493] width 437 height 290
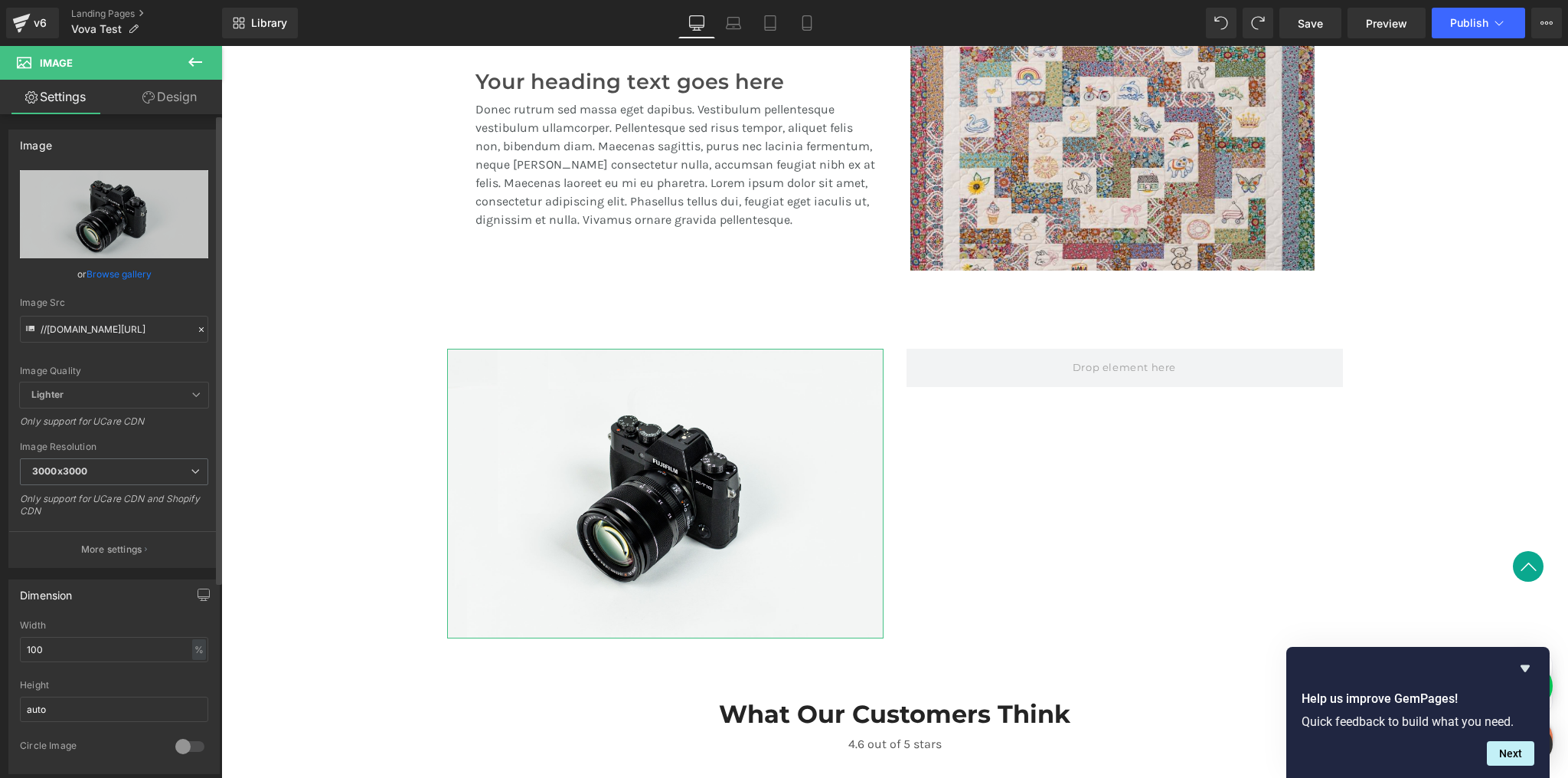
click at [100, 275] on link "Browse gallery" at bounding box center [119, 274] width 65 height 27
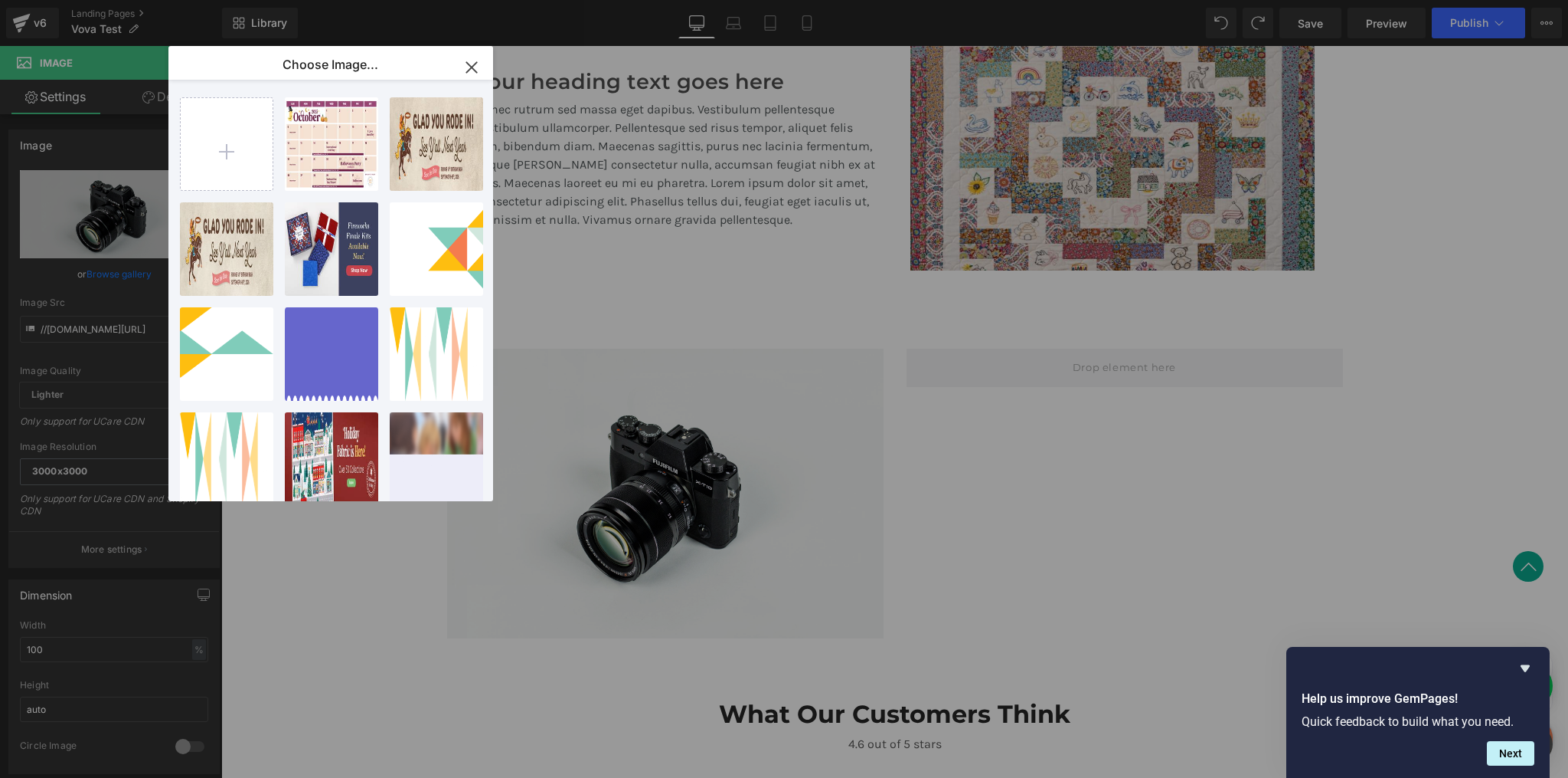
type input "https://ucarecdn.com/34e67553-2141-408c-8a1b-49af78e10c3e/-/format/auto/-/previ…"
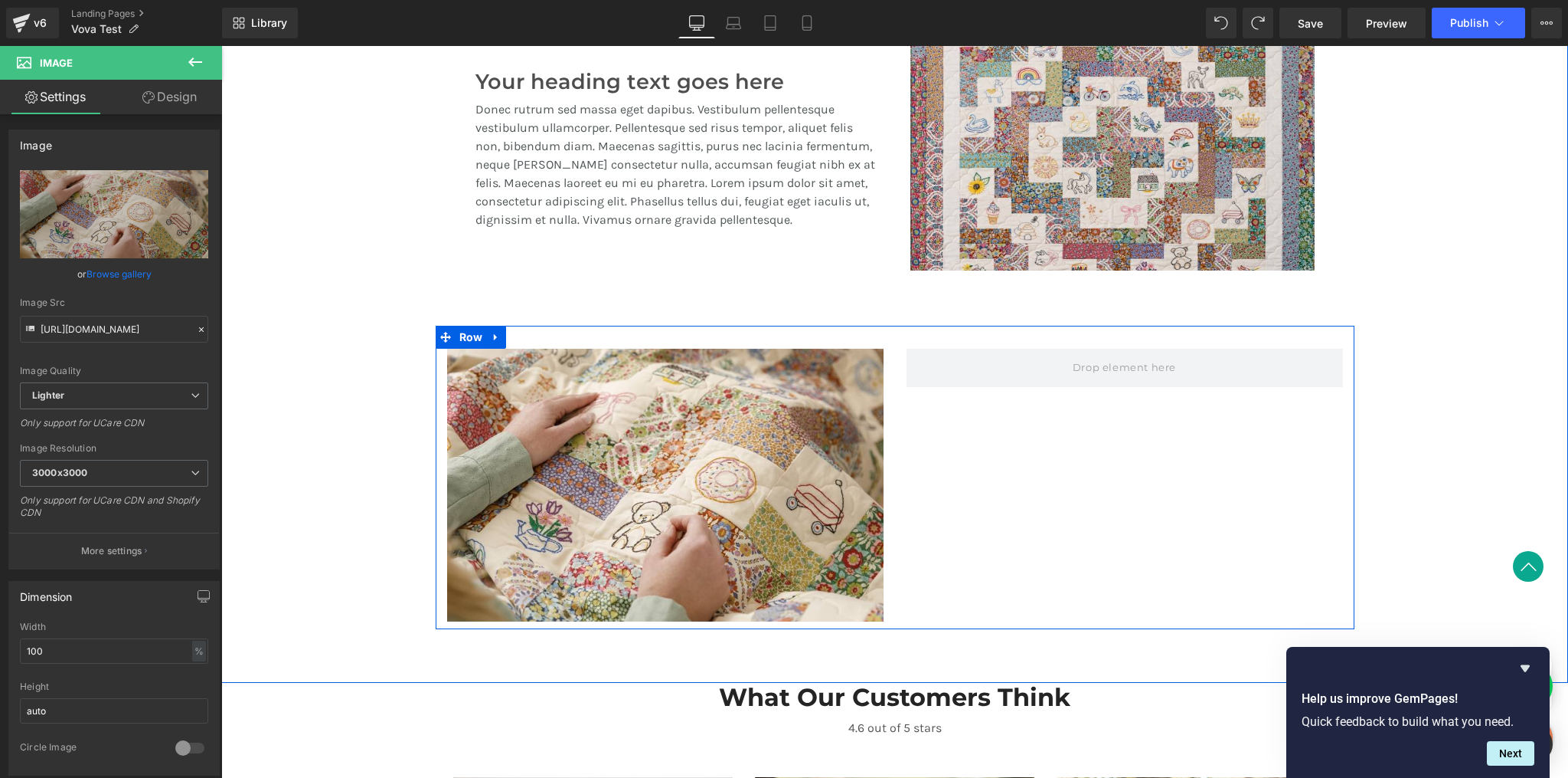
click at [1079, 495] on div "Image Row" at bounding box center [895, 478] width 919 height 304
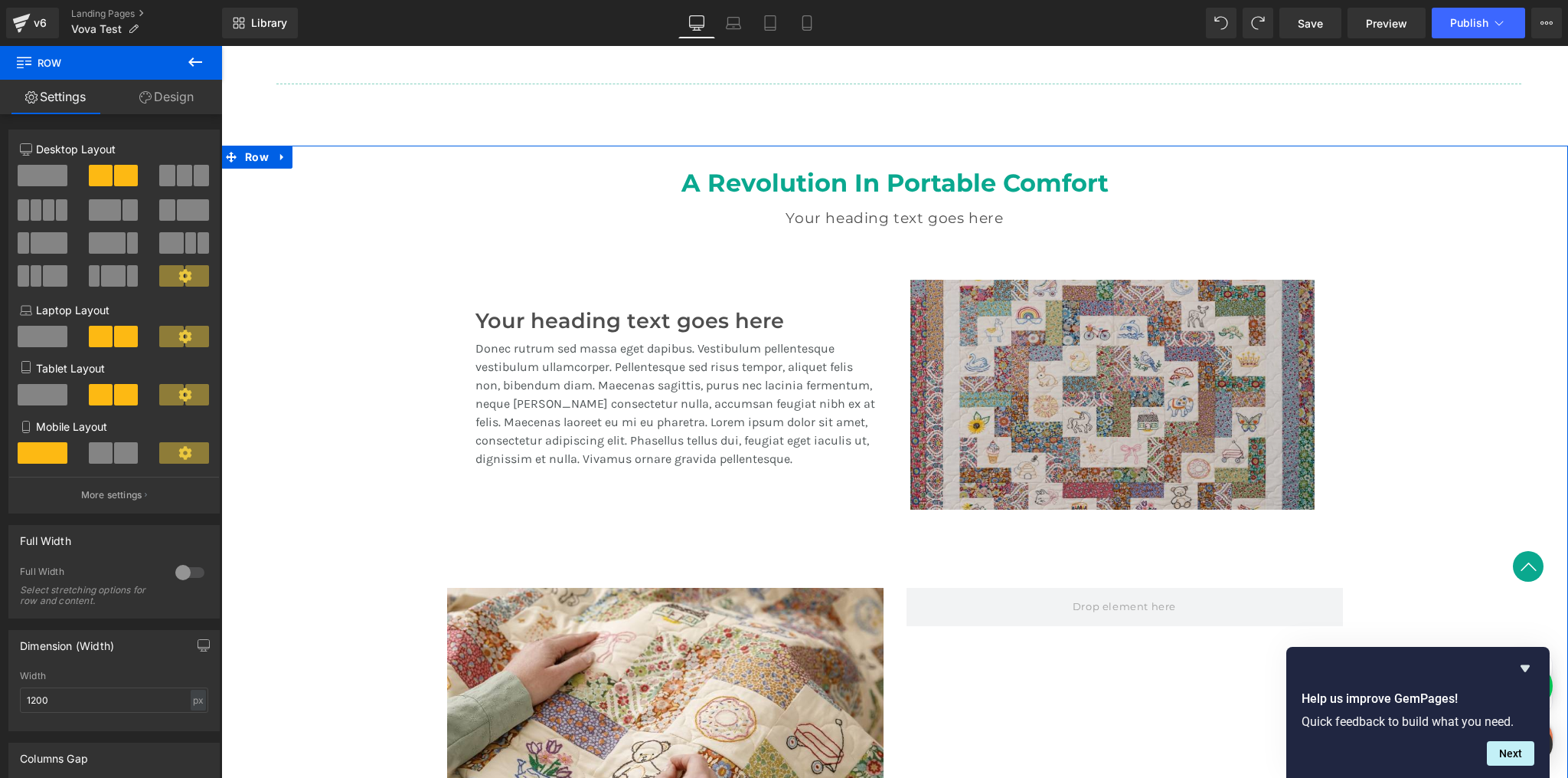
scroll to position [1094, 0]
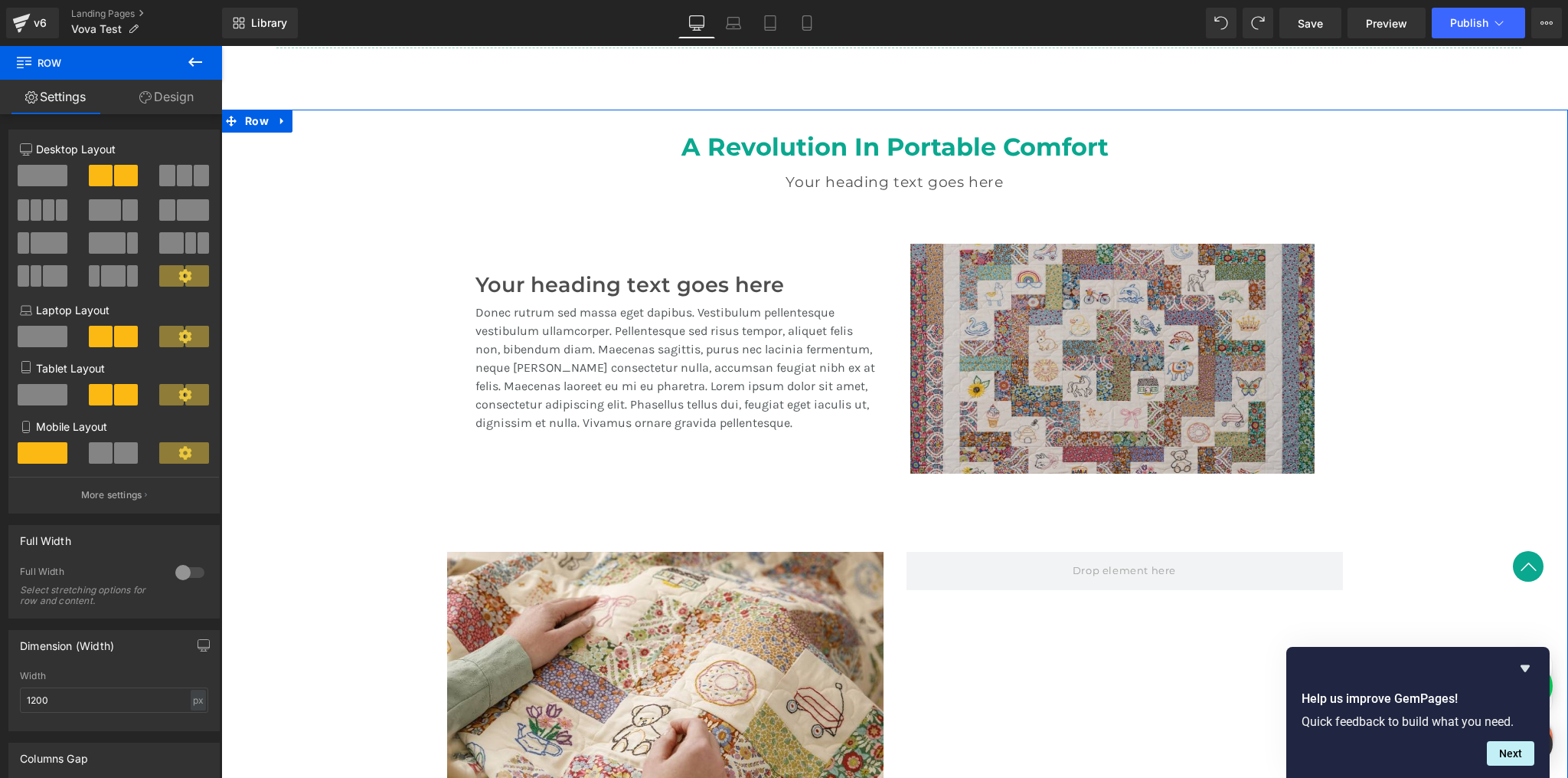
click at [1068, 359] on div "Image" at bounding box center [1113, 358] width 404 height 230
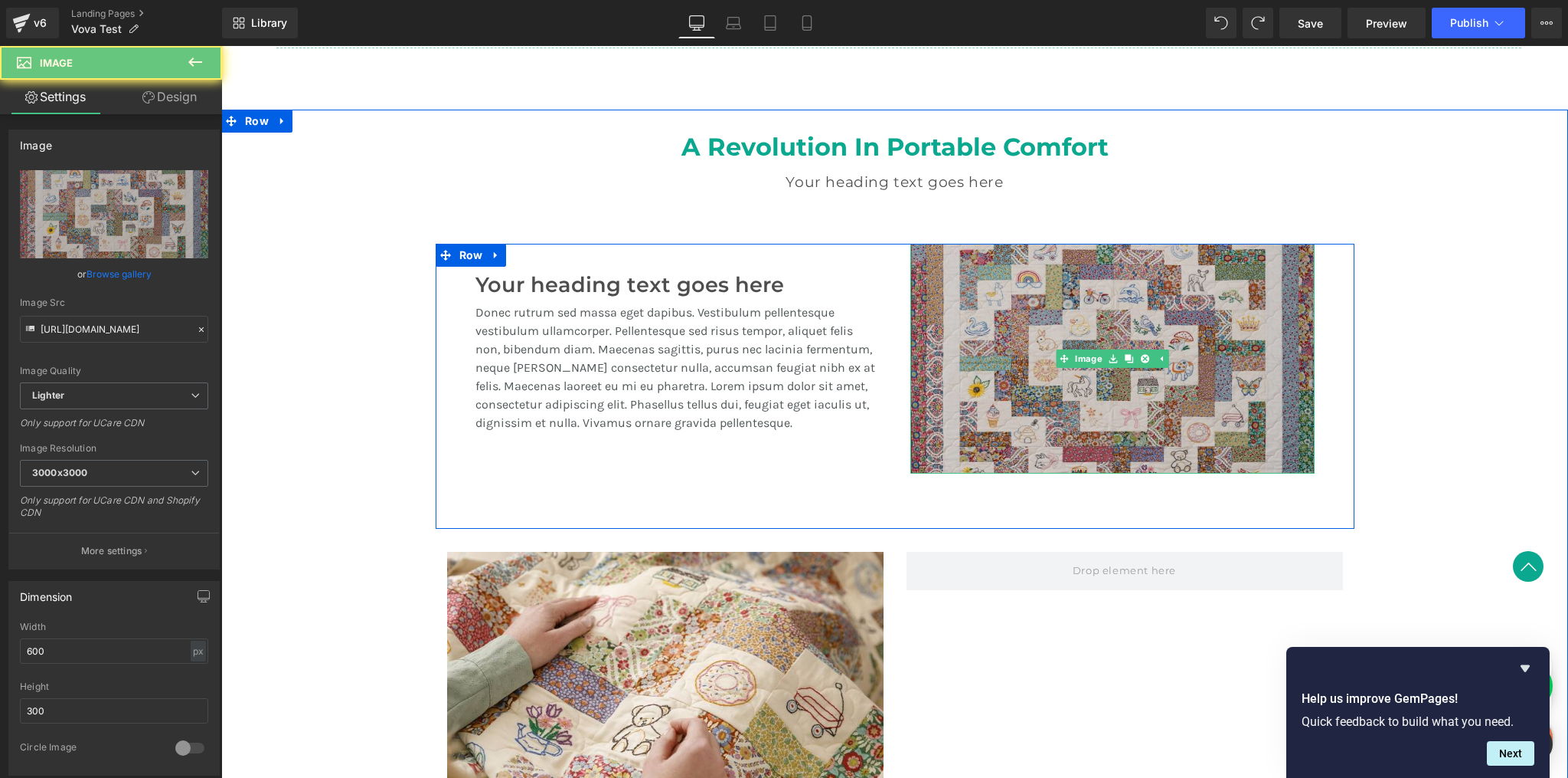
click at [1008, 309] on img at bounding box center [1113, 358] width 404 height 230
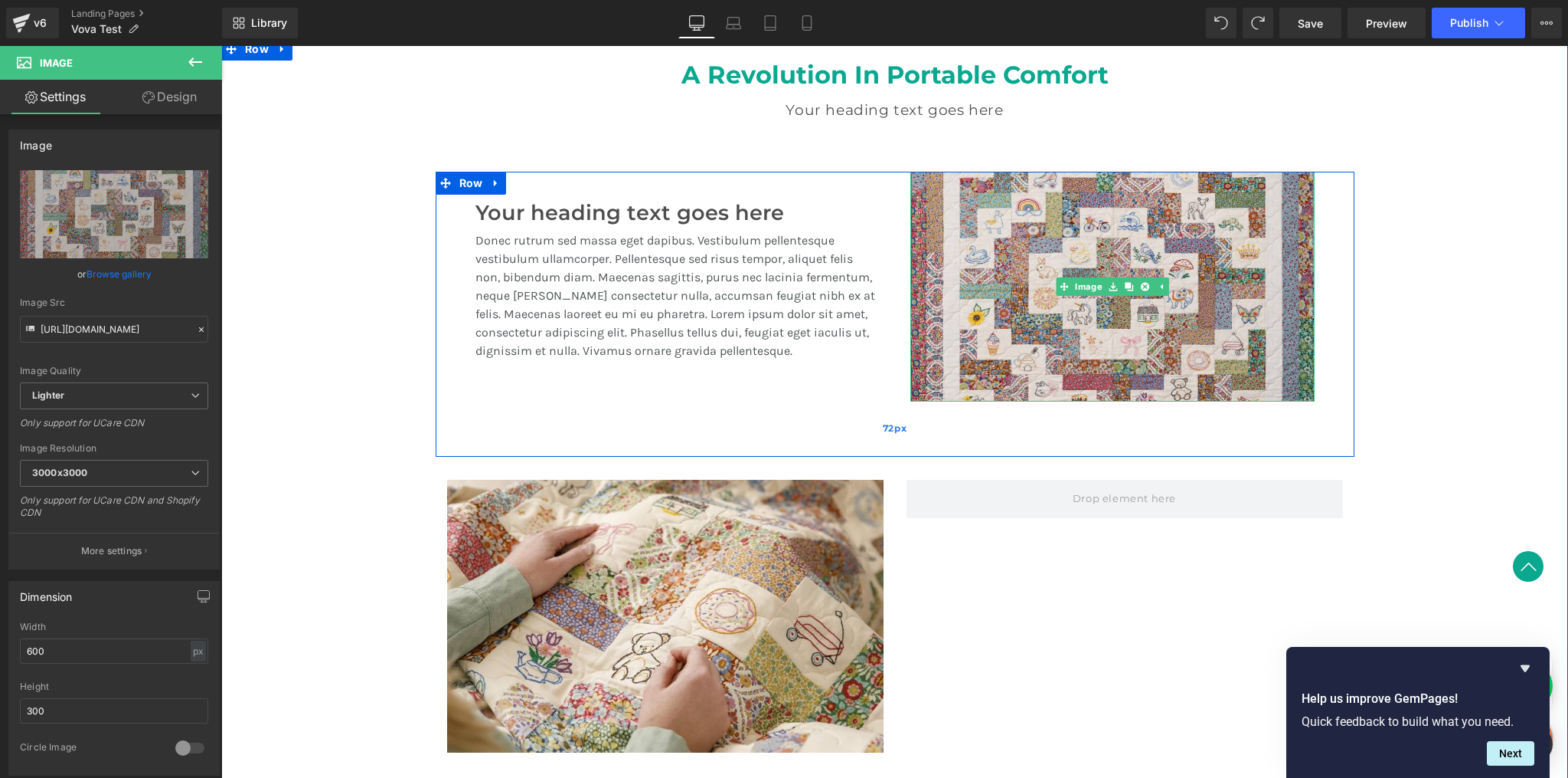
scroll to position [1169, 0]
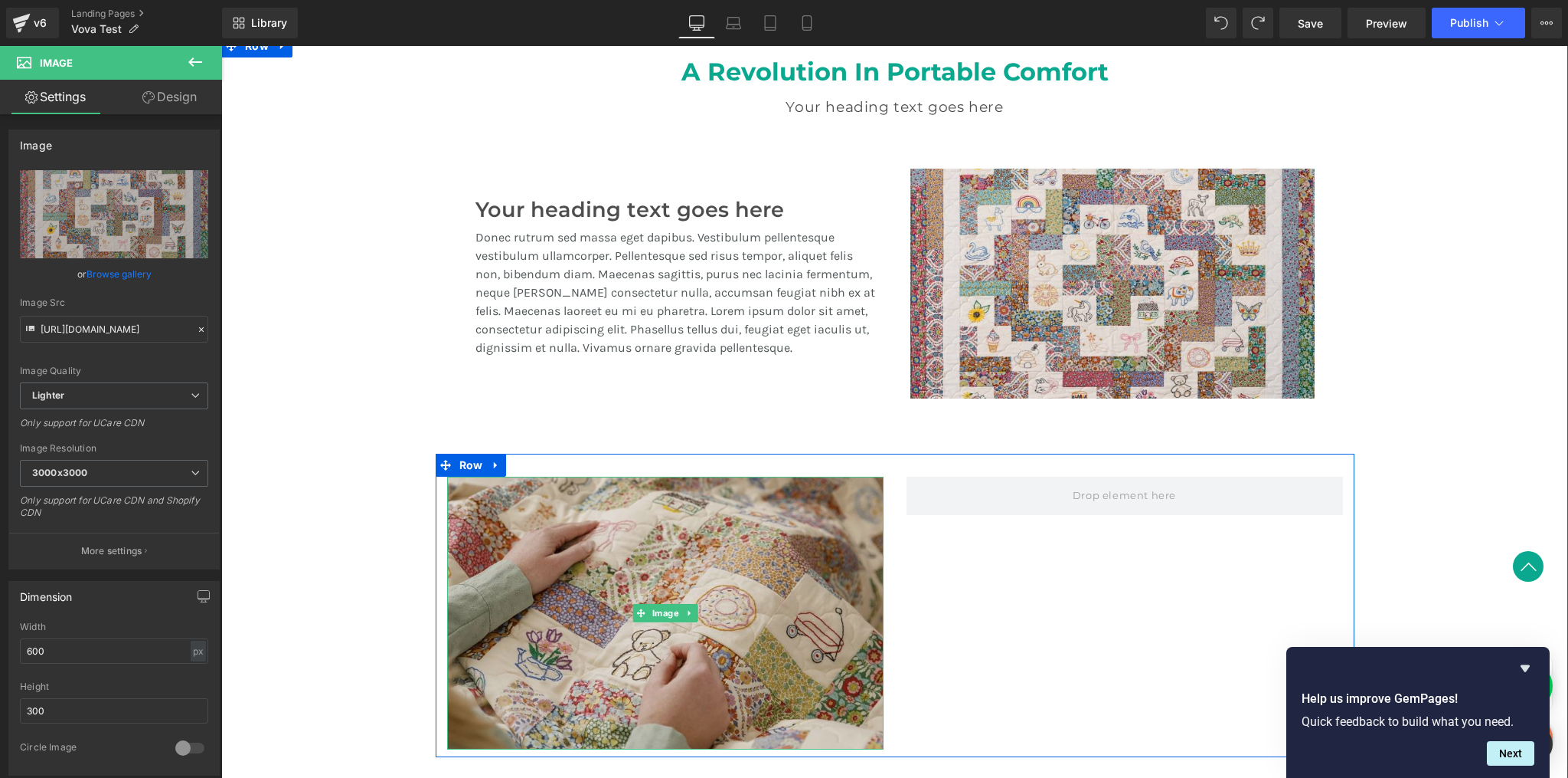
click at [597, 532] on img at bounding box center [666, 613] width 437 height 273
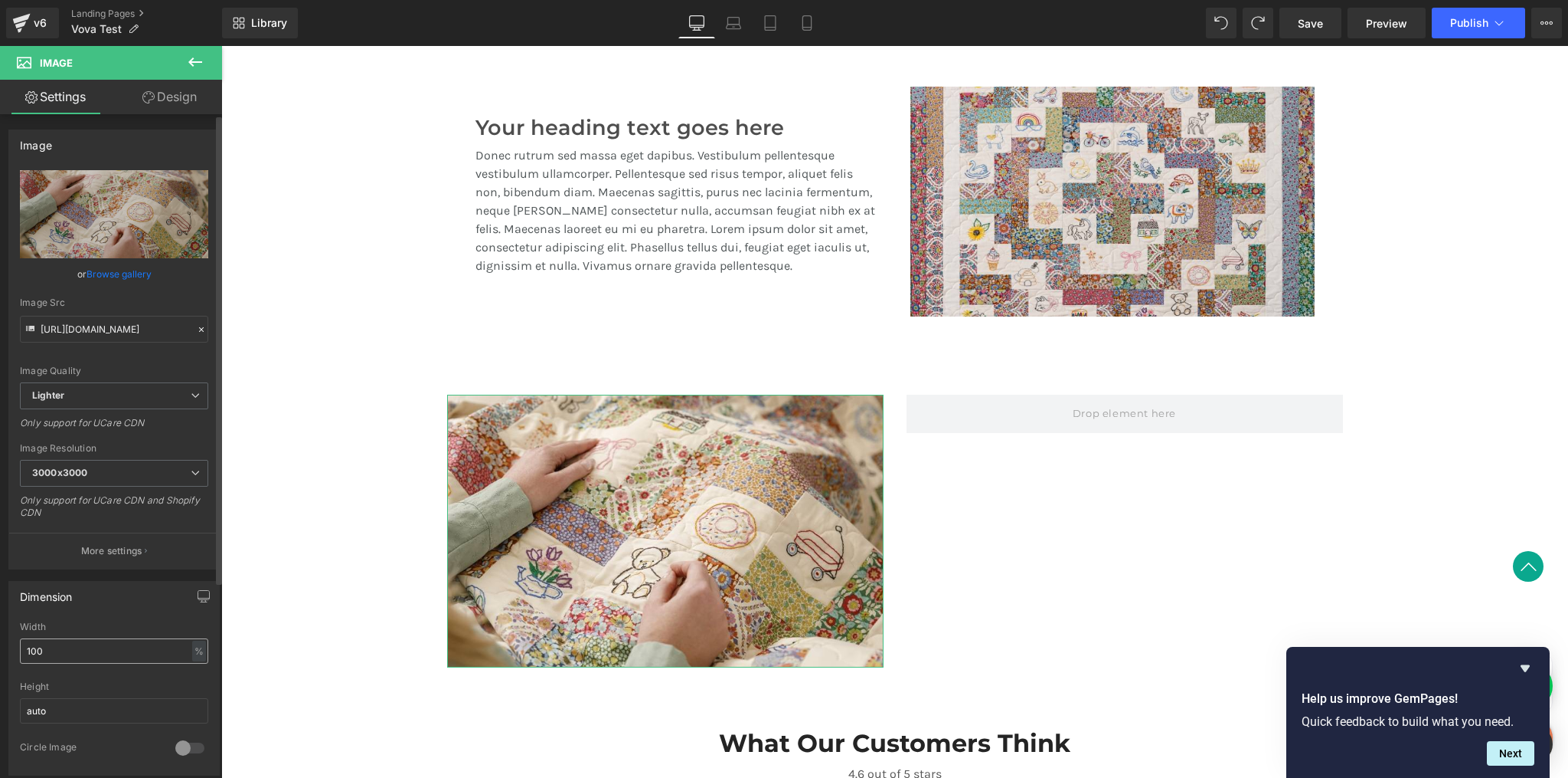
click at [63, 646] on input "100" at bounding box center [114, 650] width 188 height 25
click at [62, 711] on input "auto" at bounding box center [114, 711] width 188 height 25
click at [193, 651] on div "%" at bounding box center [199, 650] width 14 height 20
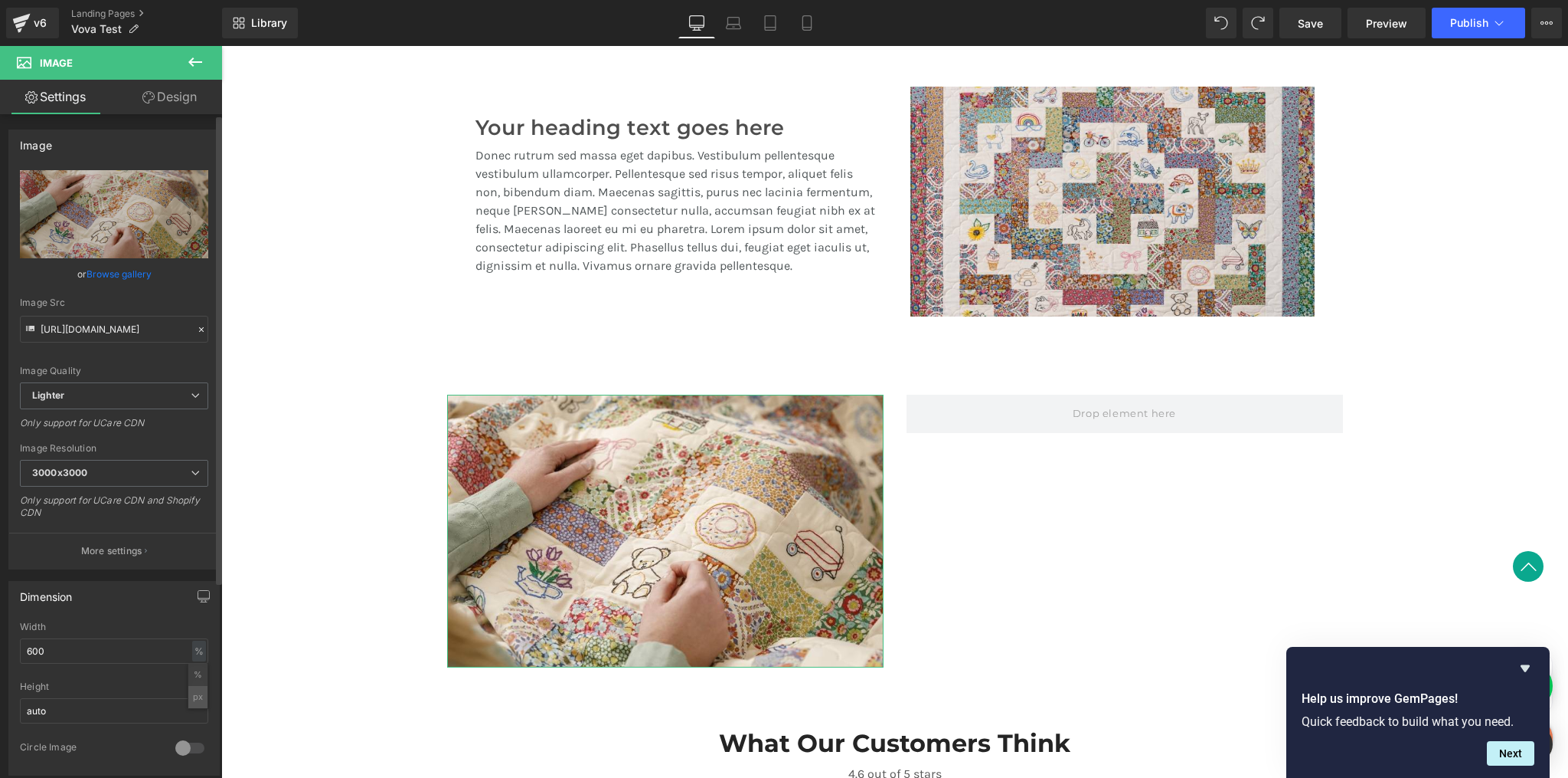
click at [197, 700] on li "px" at bounding box center [198, 697] width 19 height 22
click at [77, 646] on input "570" at bounding box center [114, 650] width 188 height 25
type input "600"
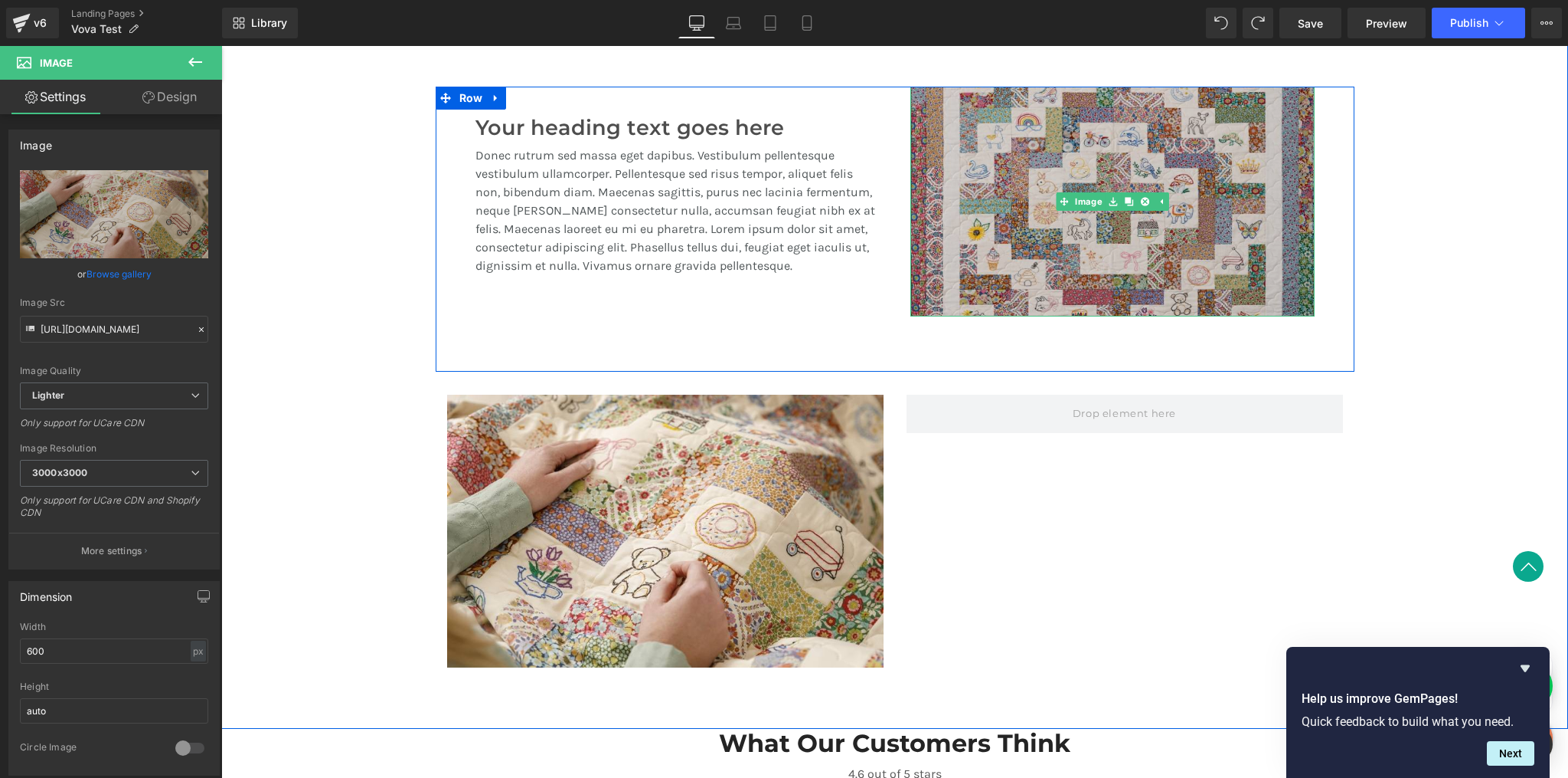
click at [957, 307] on img at bounding box center [1113, 201] width 404 height 230
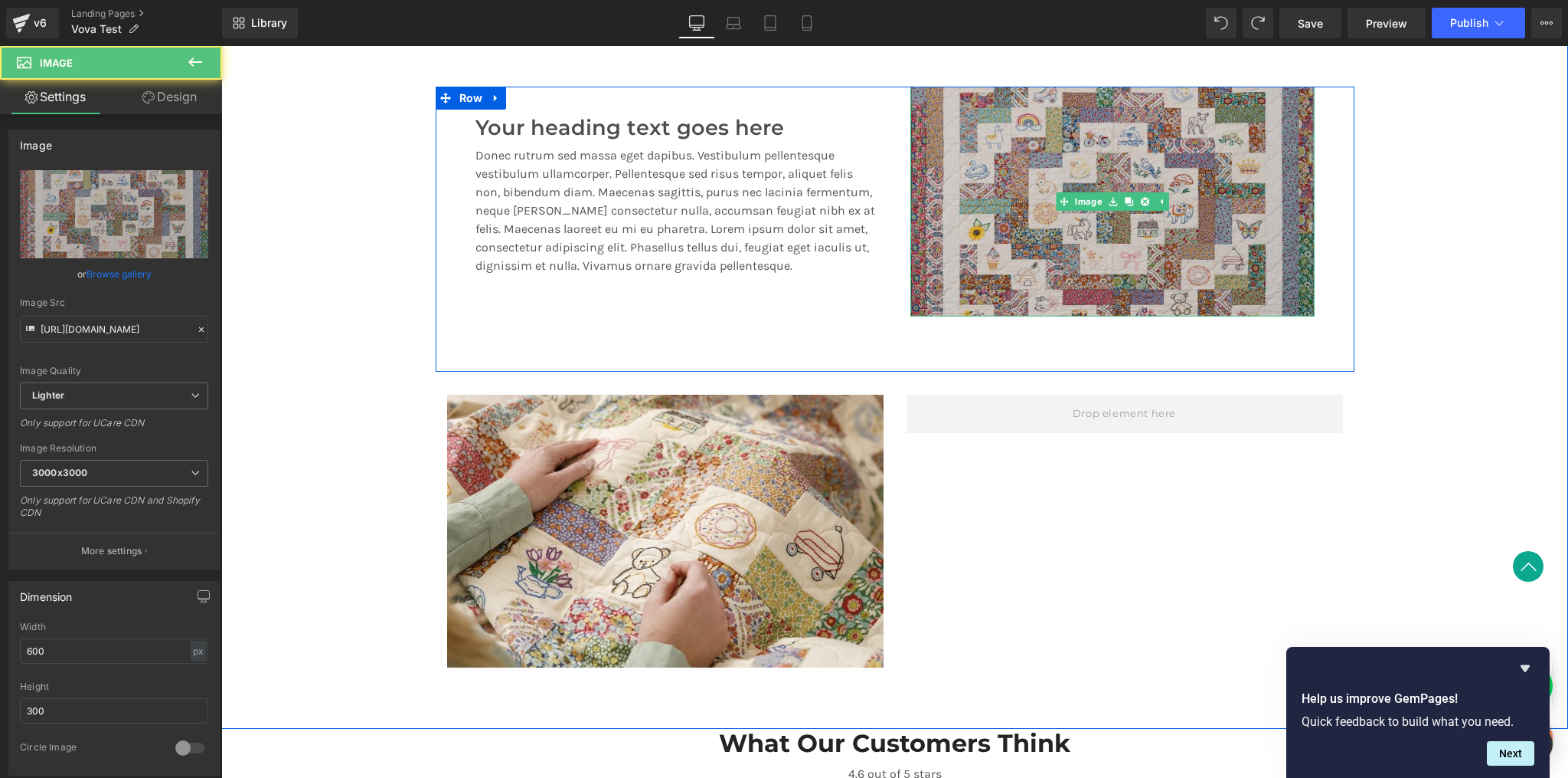
click at [974, 252] on img at bounding box center [1113, 201] width 404 height 230
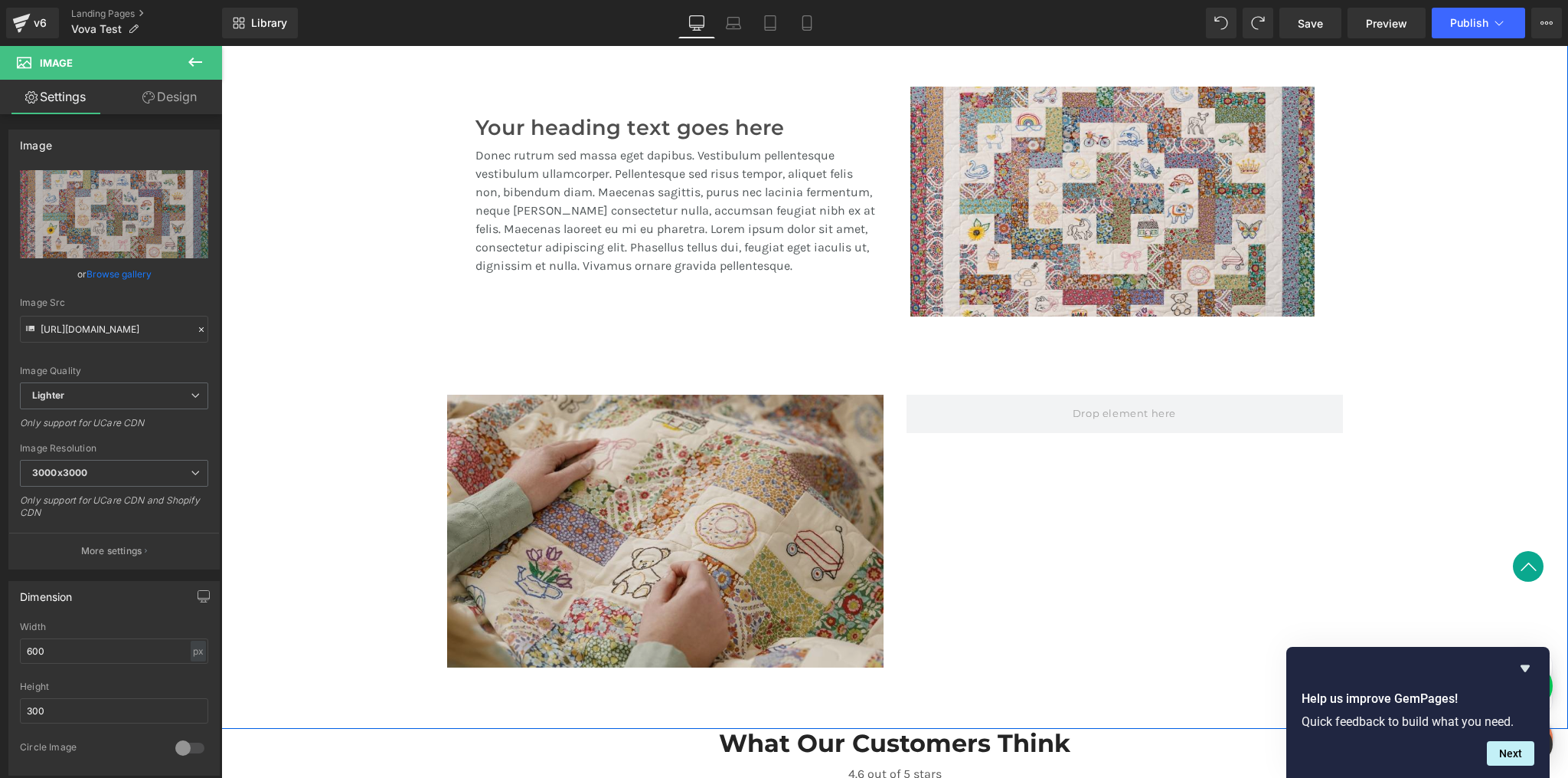
click at [582, 564] on img at bounding box center [666, 531] width 437 height 273
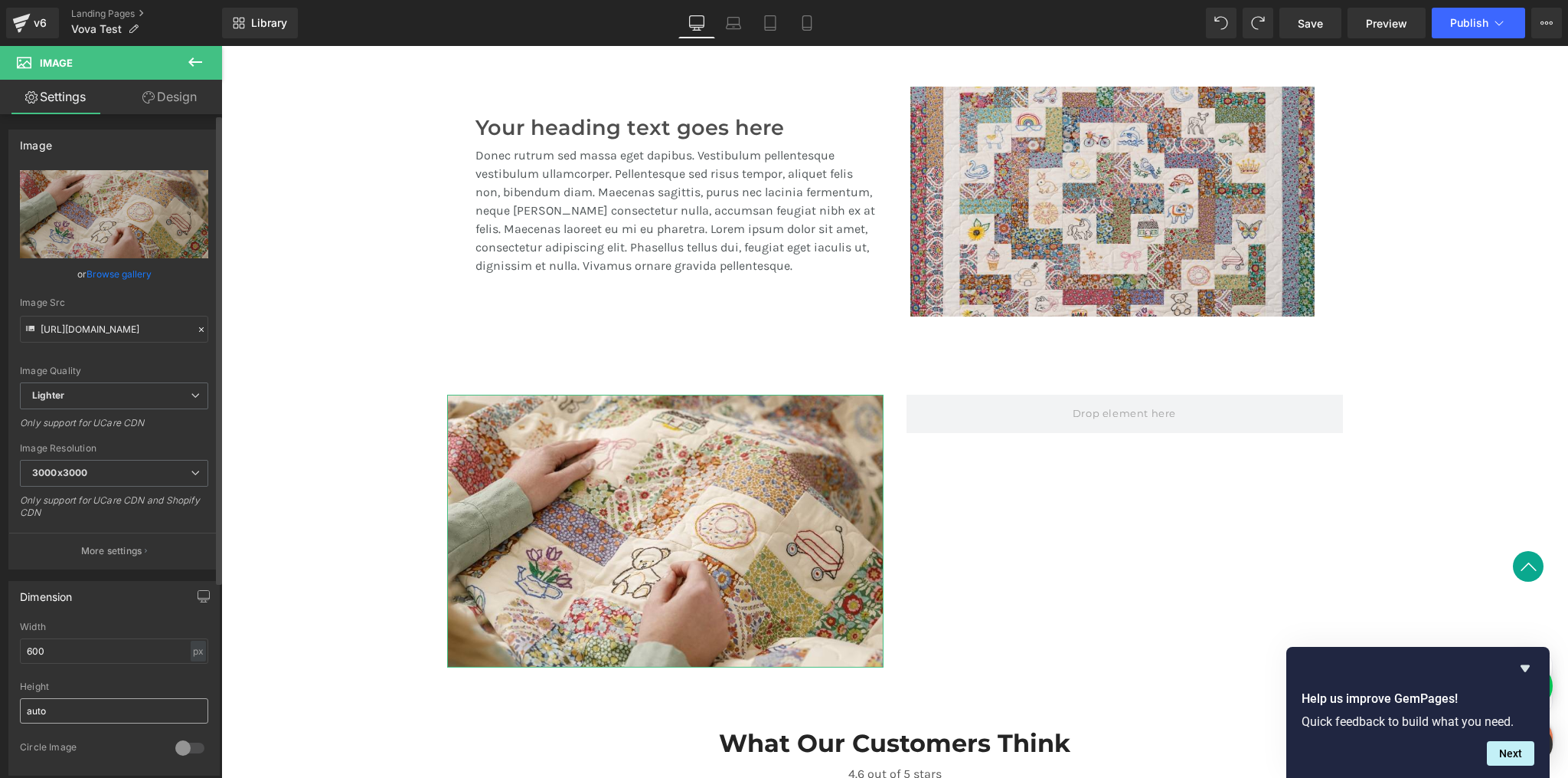
click at [79, 714] on input "auto" at bounding box center [114, 711] width 188 height 25
click at [78, 700] on input "auto" at bounding box center [114, 711] width 188 height 25
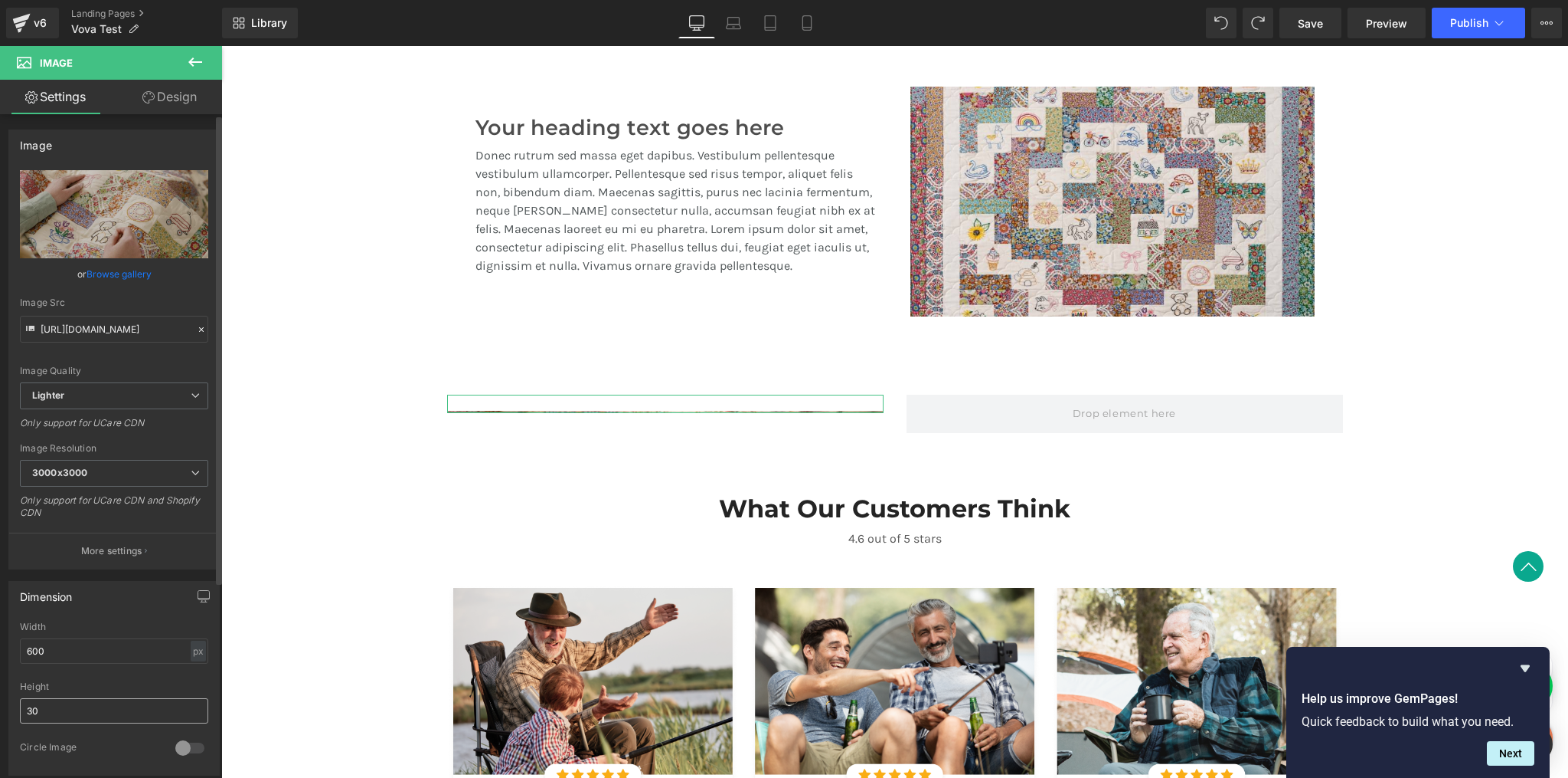
type input "300"
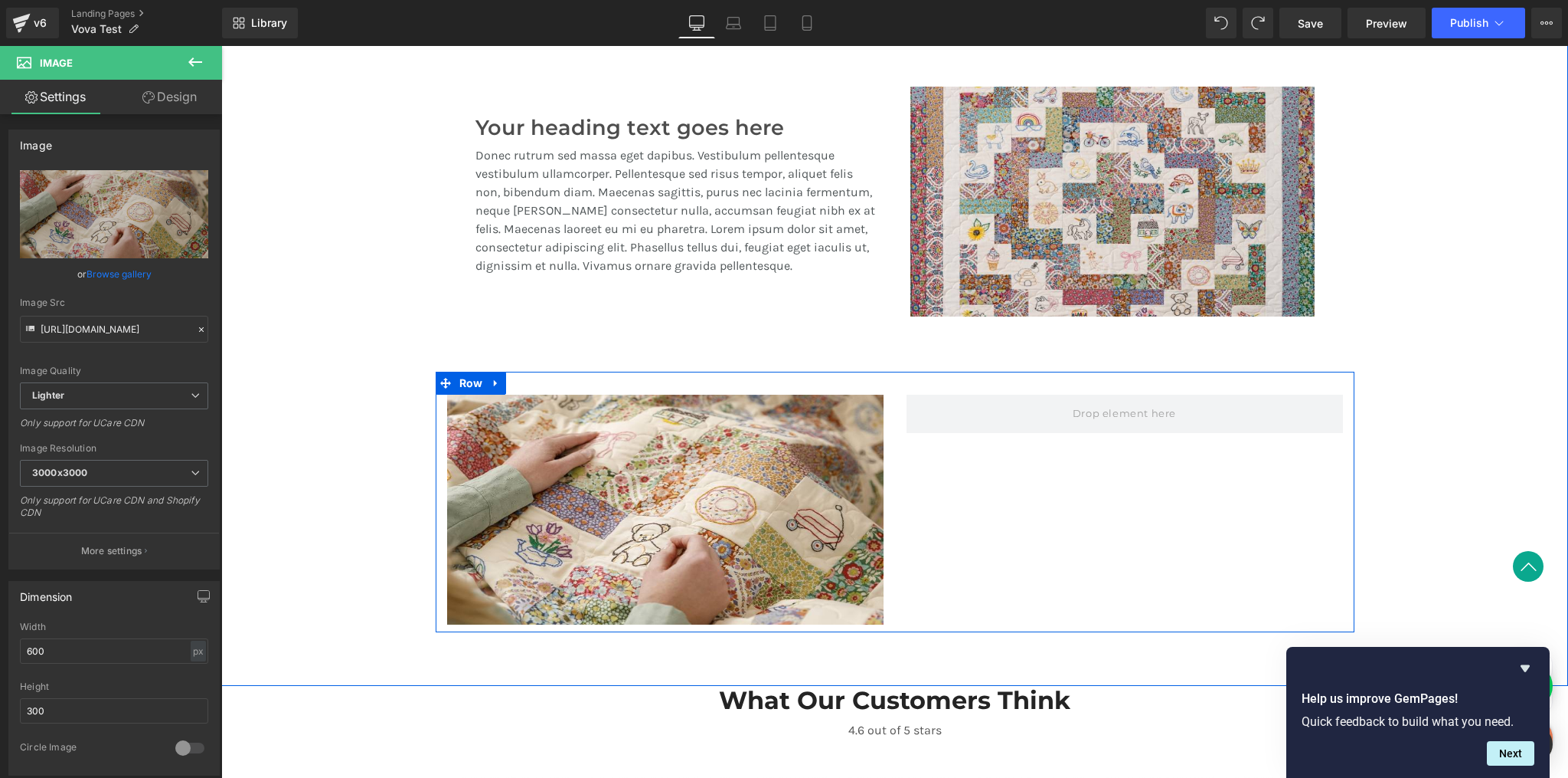
click at [954, 566] on div "Image Row" at bounding box center [895, 502] width 919 height 261
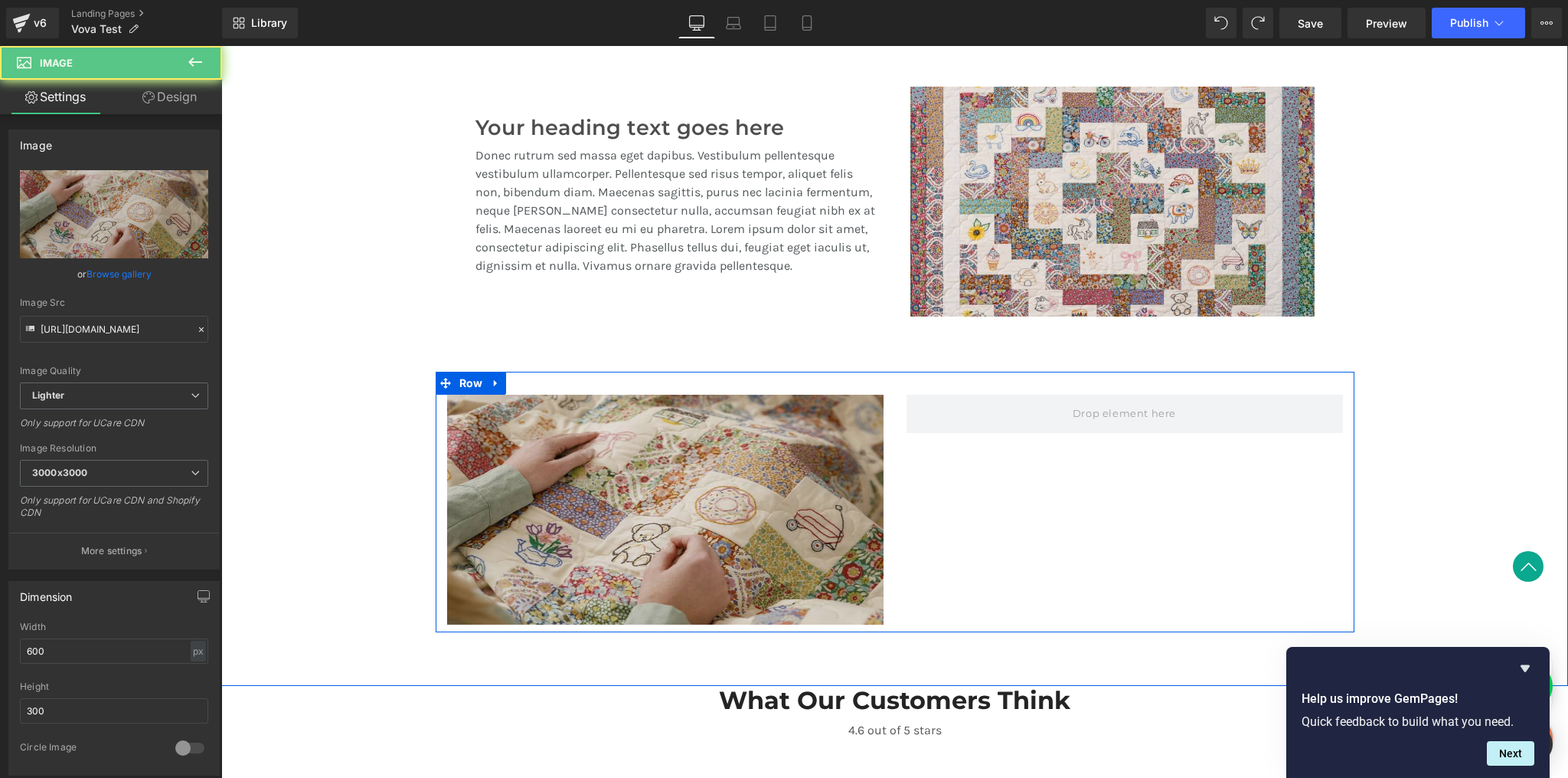
click at [825, 544] on img at bounding box center [666, 509] width 437 height 230
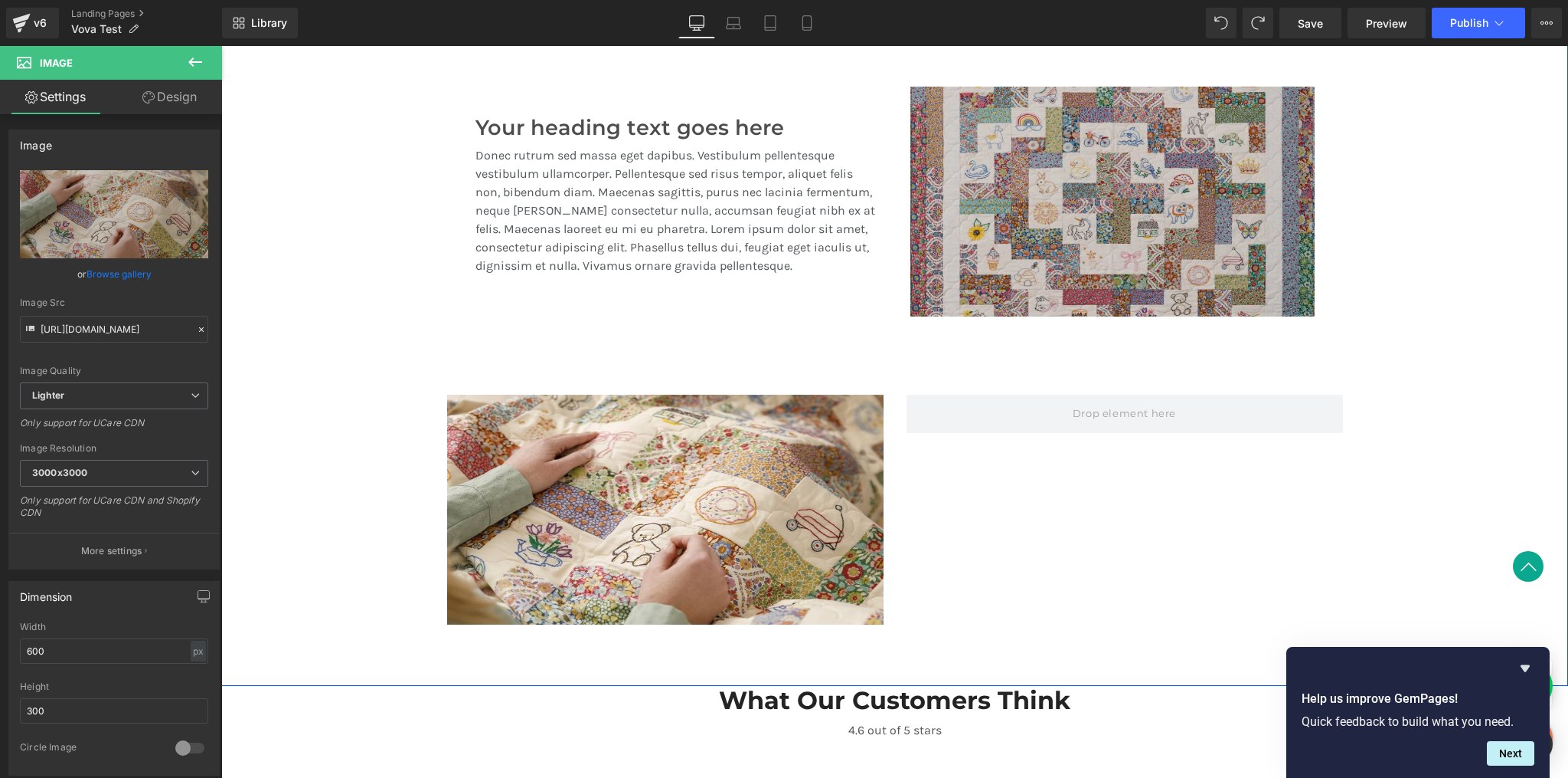
click at [998, 242] on img at bounding box center [1113, 201] width 404 height 230
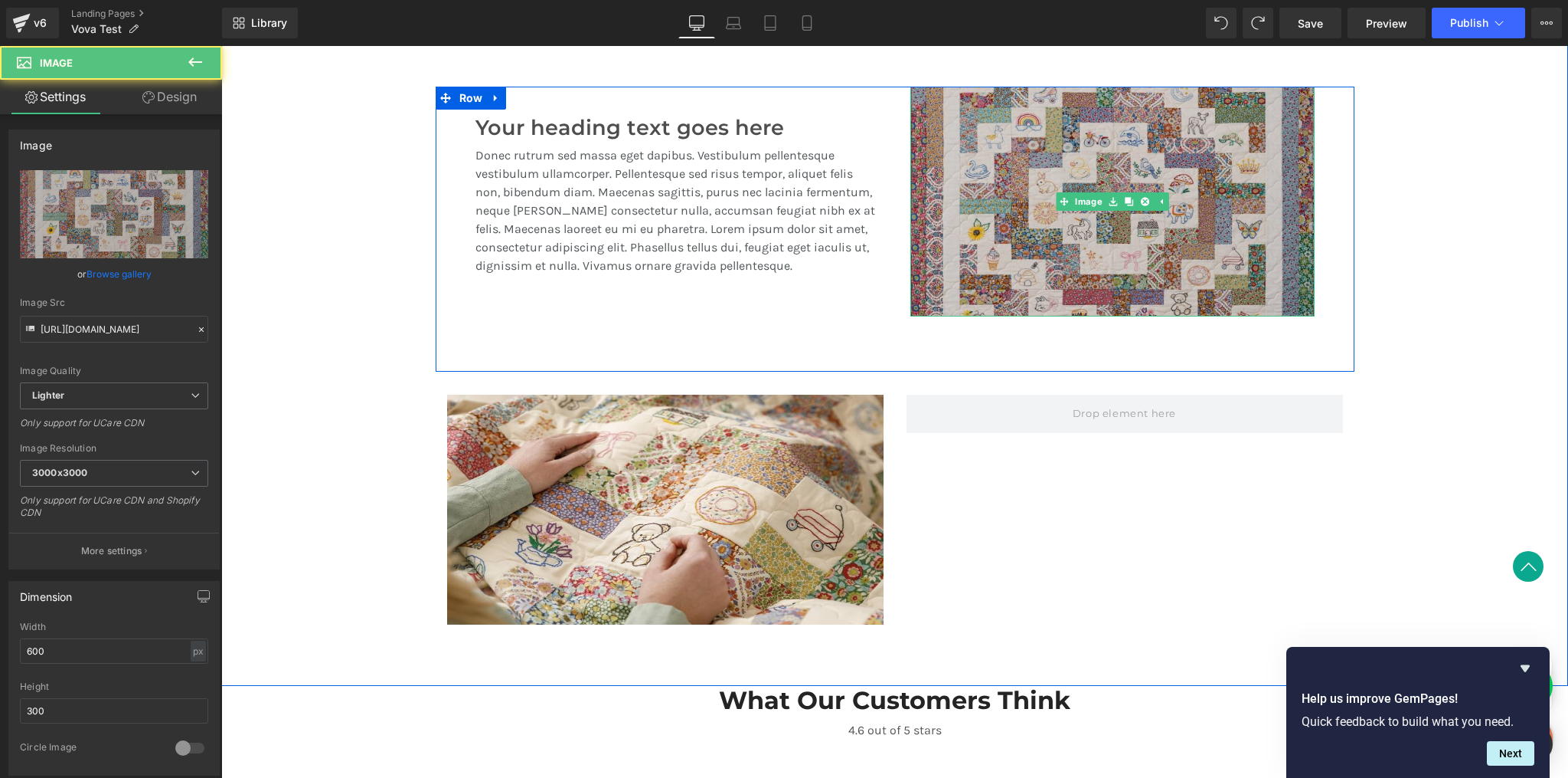
click at [994, 250] on img at bounding box center [1113, 201] width 404 height 230
click at [1157, 271] on img at bounding box center [1113, 201] width 404 height 230
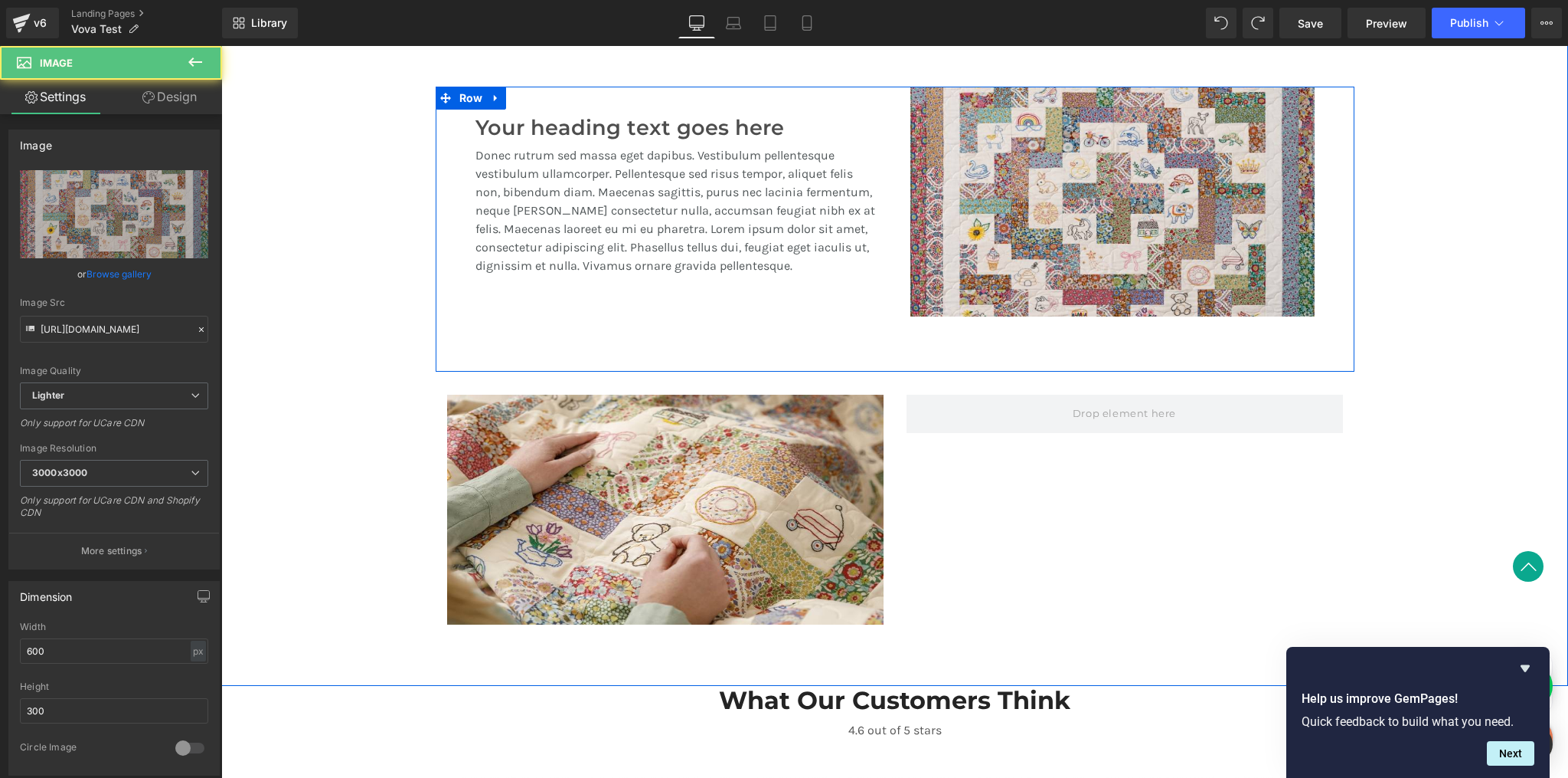
click at [1329, 196] on div "Image Your heading text goes here Heading Donec rutrum sed massa eget dapibus. …" at bounding box center [895, 229] width 919 height 285
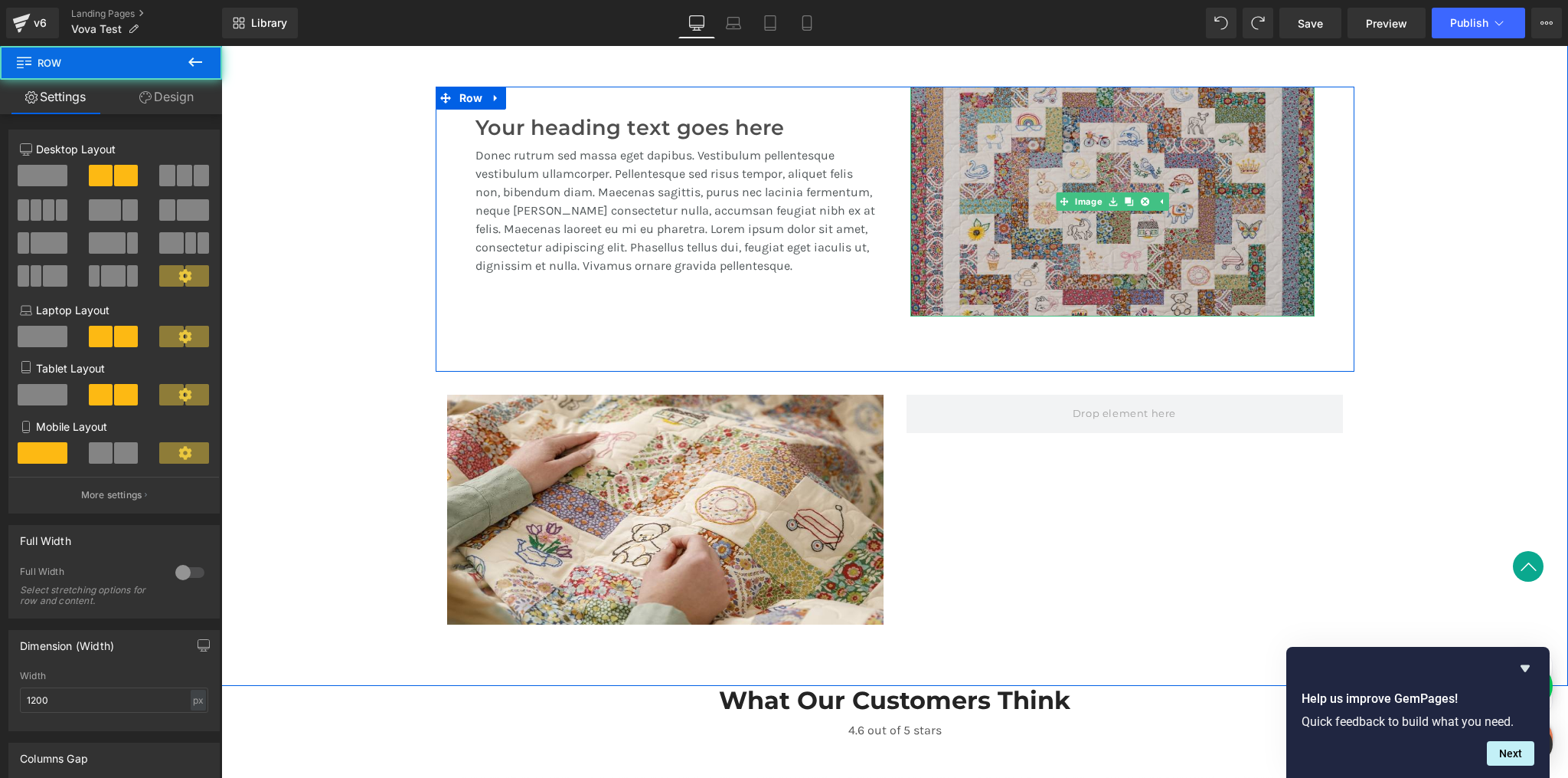
click at [1204, 158] on img at bounding box center [1113, 201] width 404 height 230
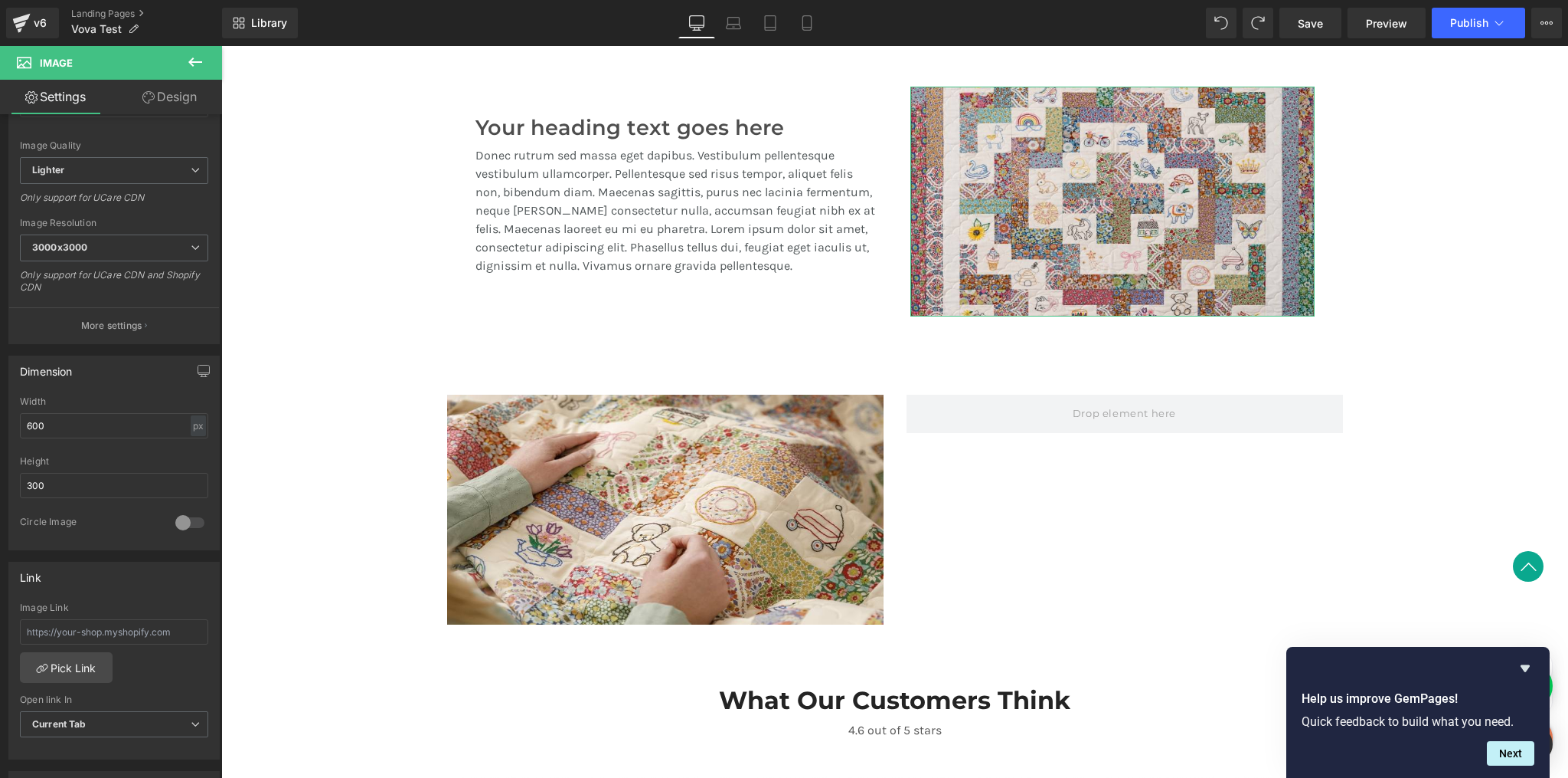
scroll to position [0, 0]
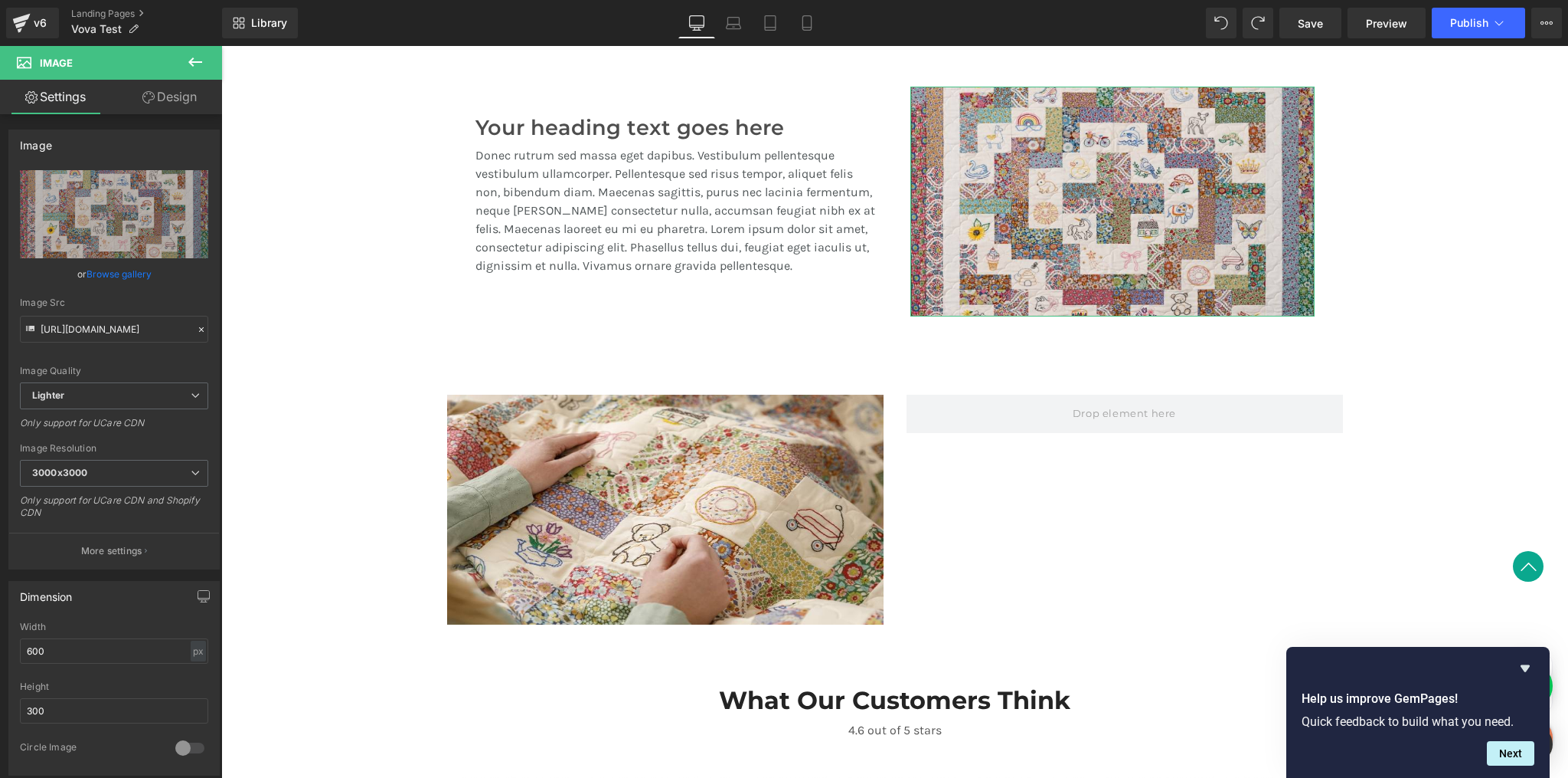
click at [183, 97] on link "Design" at bounding box center [170, 97] width 111 height 34
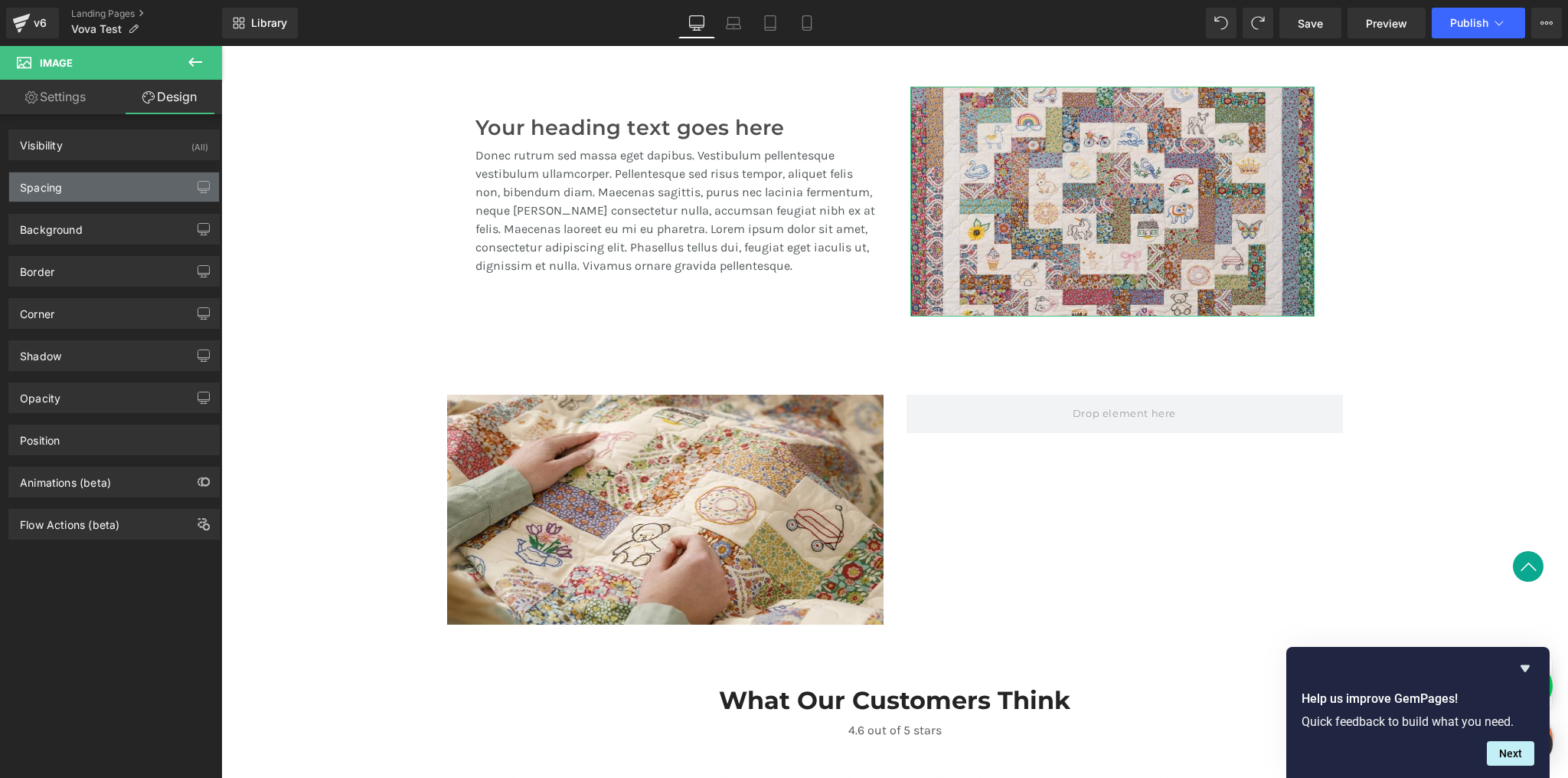
click at [89, 199] on div "Spacing" at bounding box center [114, 187] width 210 height 29
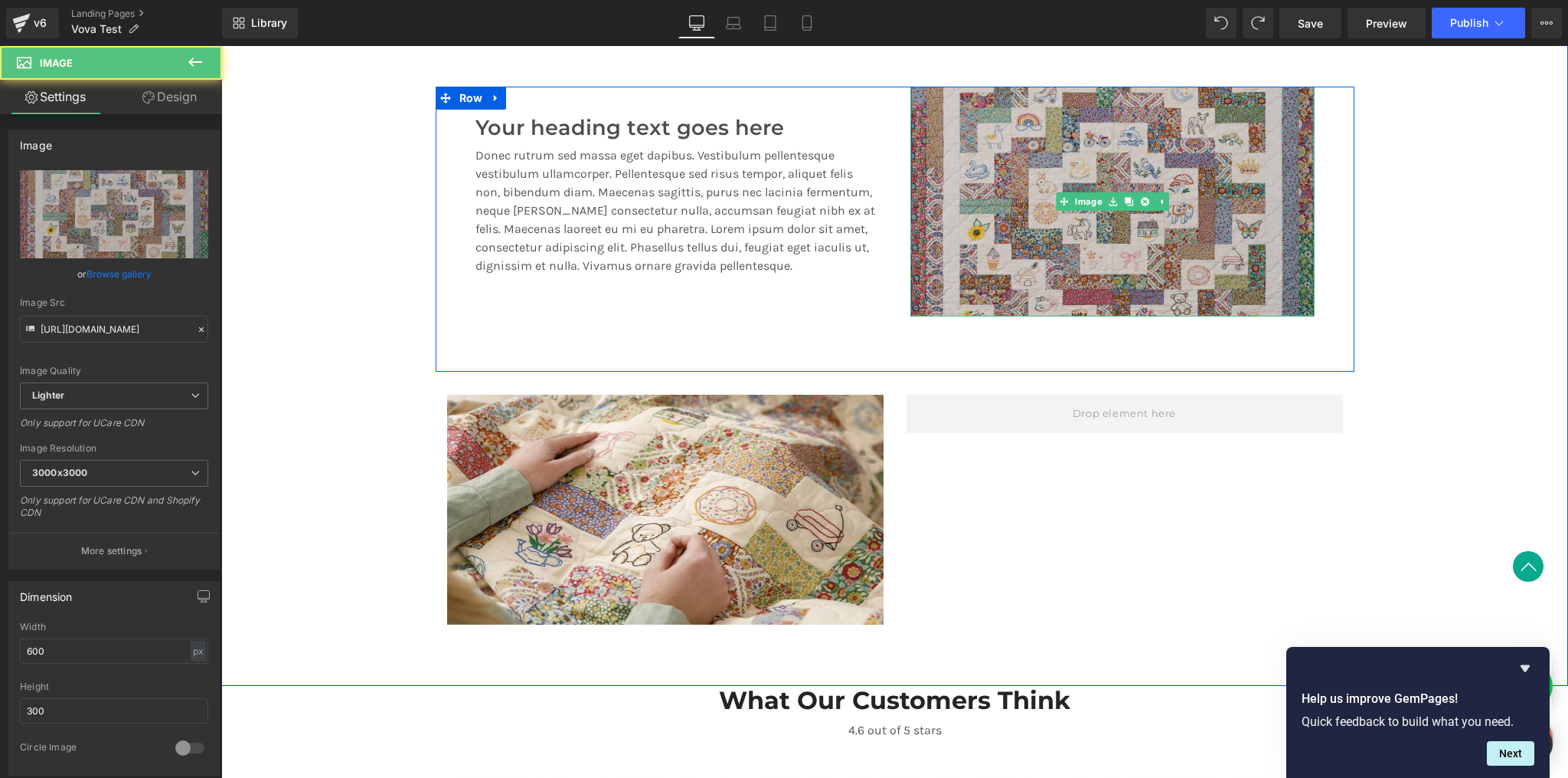
click at [1075, 259] on img at bounding box center [1113, 201] width 404 height 230
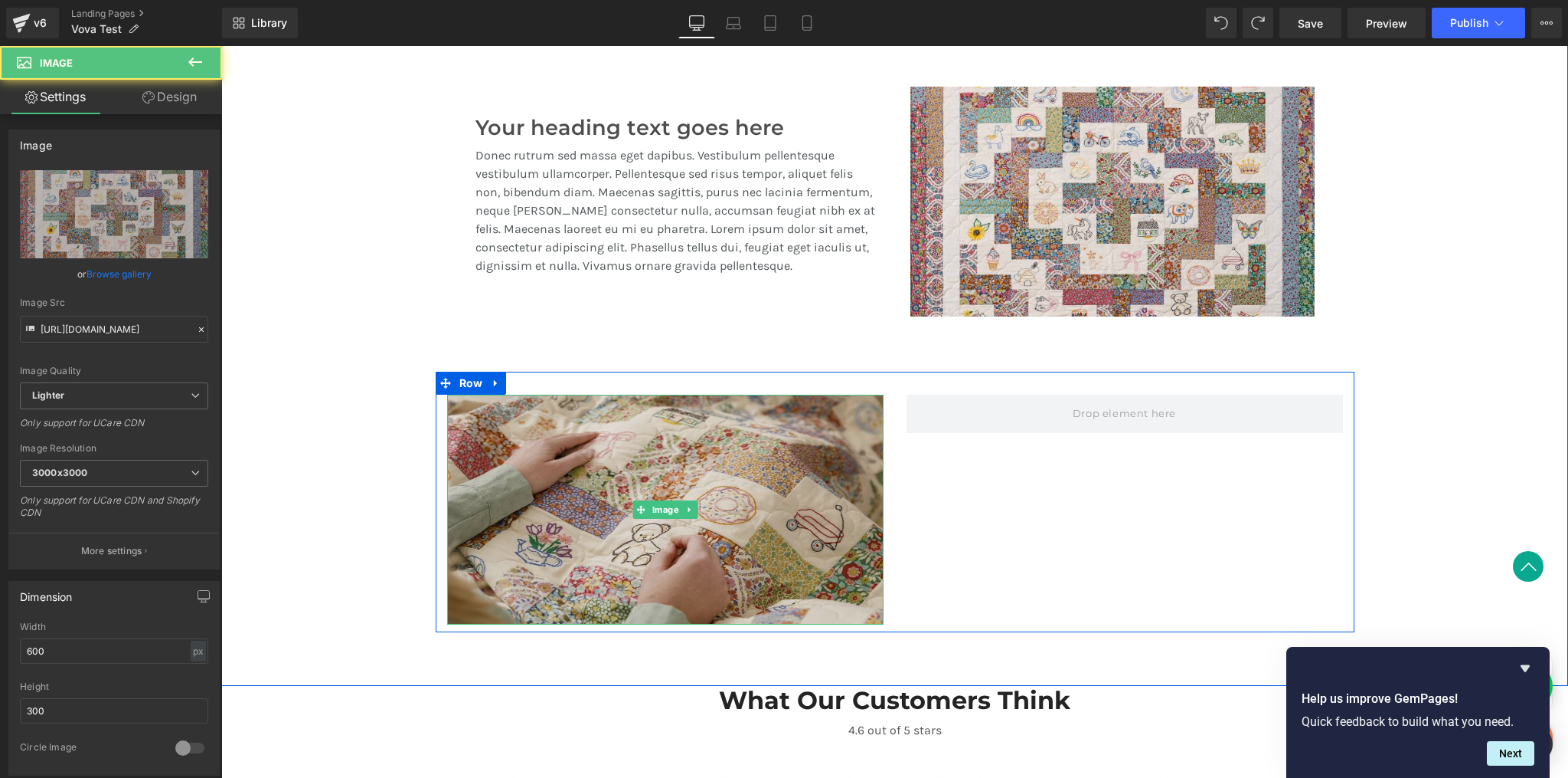
click at [826, 478] on img at bounding box center [666, 509] width 437 height 230
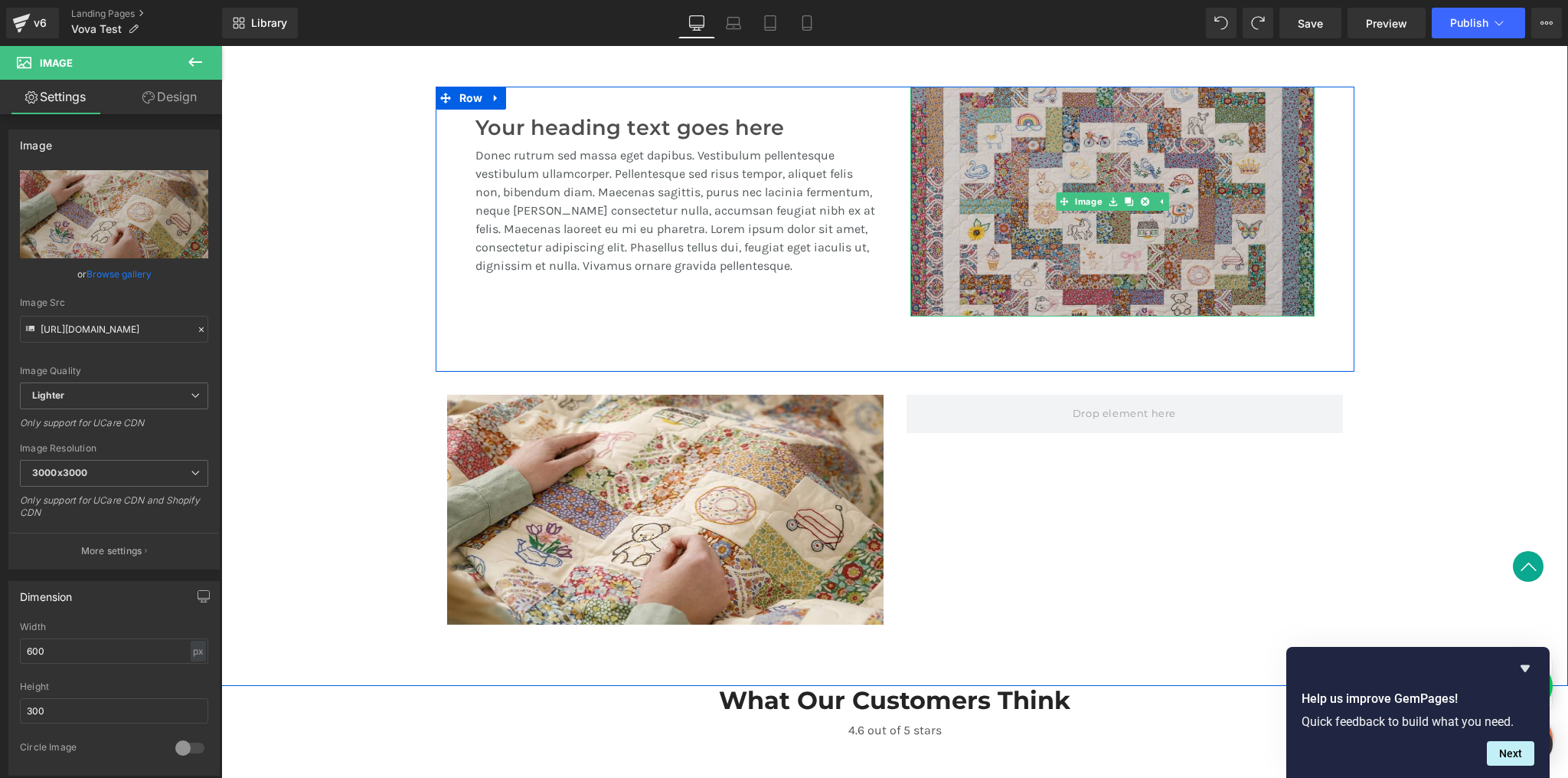
click at [1009, 231] on img at bounding box center [1113, 201] width 404 height 230
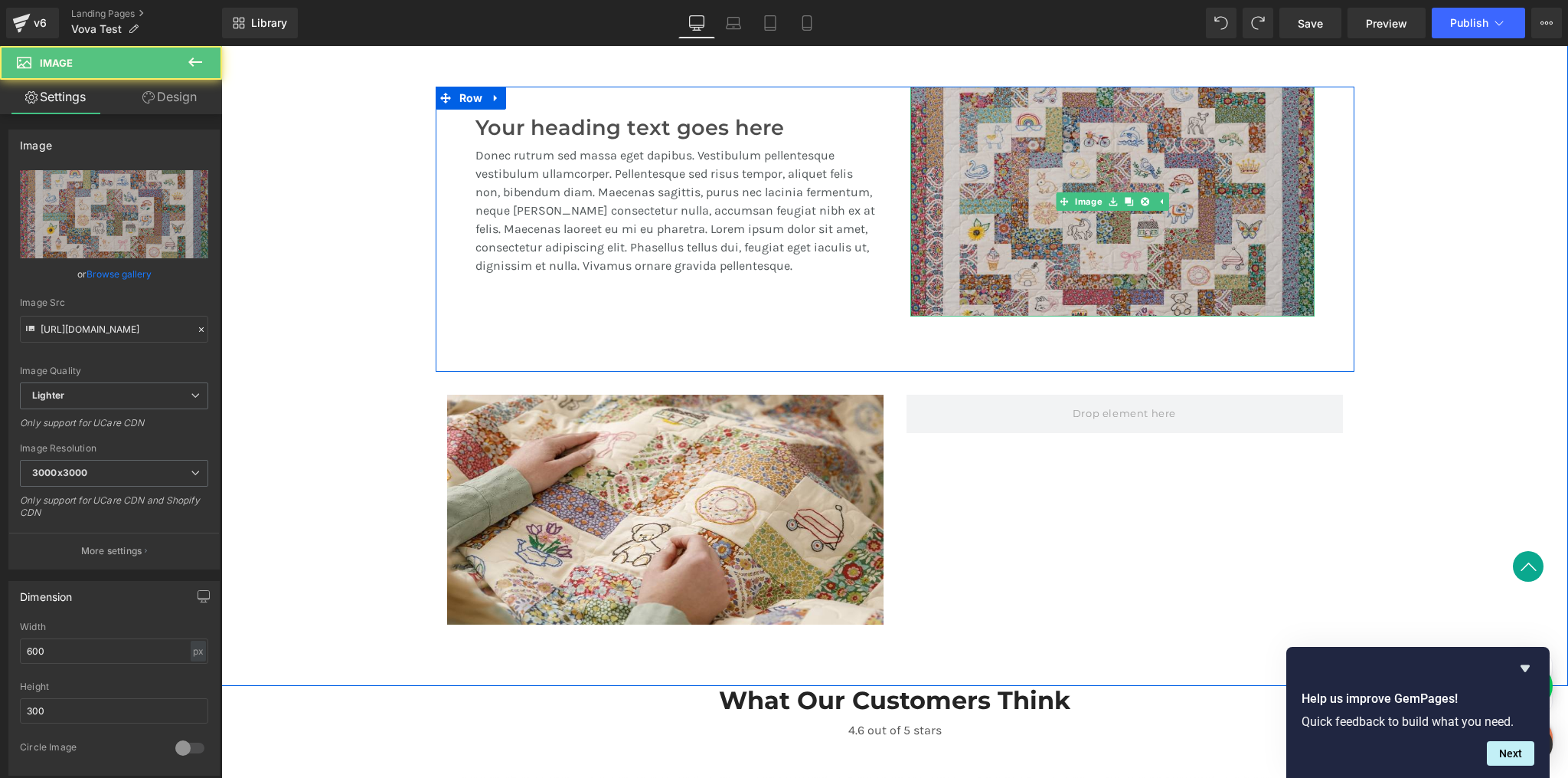
click at [1010, 229] on img at bounding box center [1113, 201] width 404 height 230
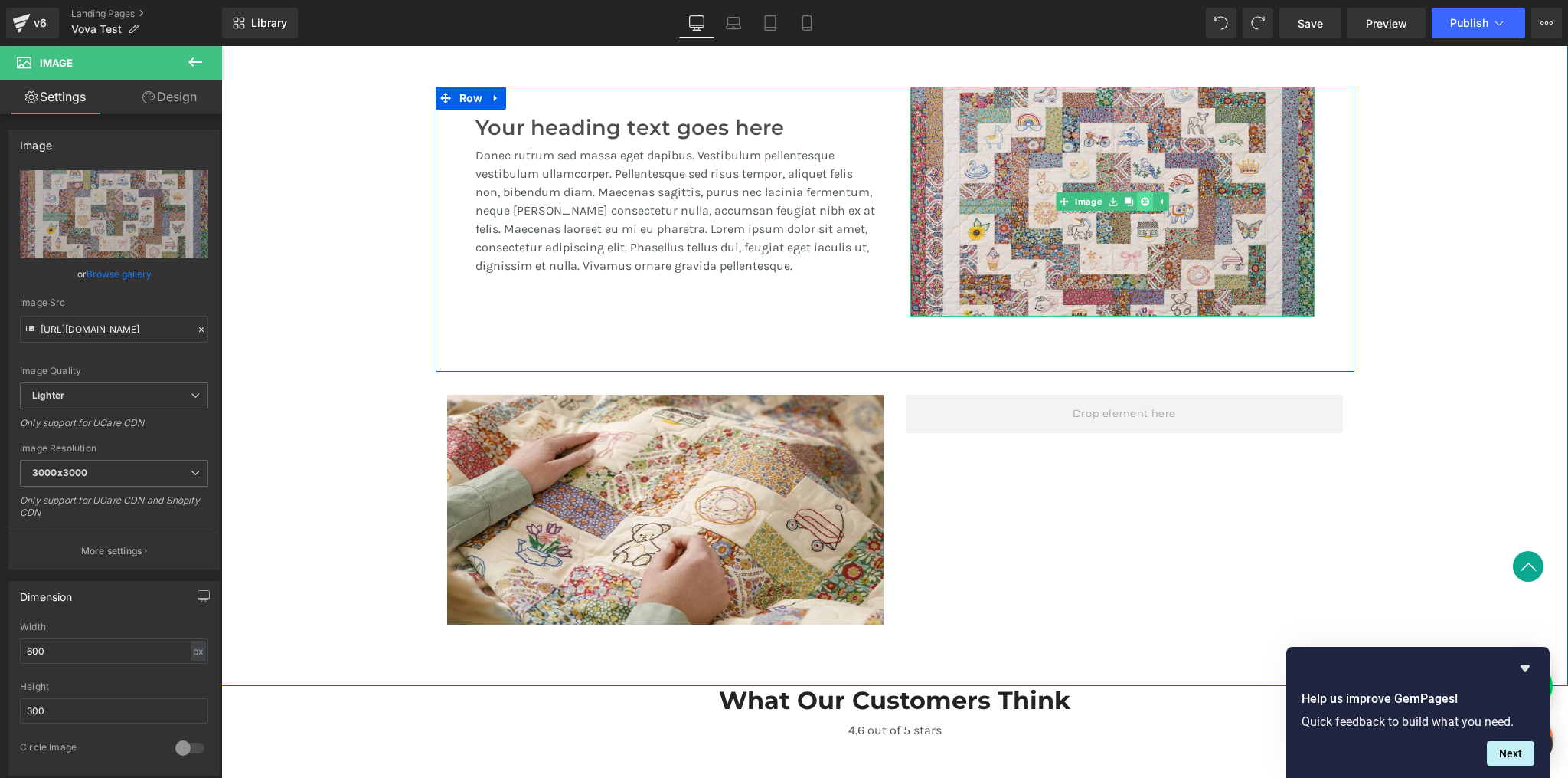
click at [1144, 203] on icon at bounding box center [1144, 201] width 8 height 8
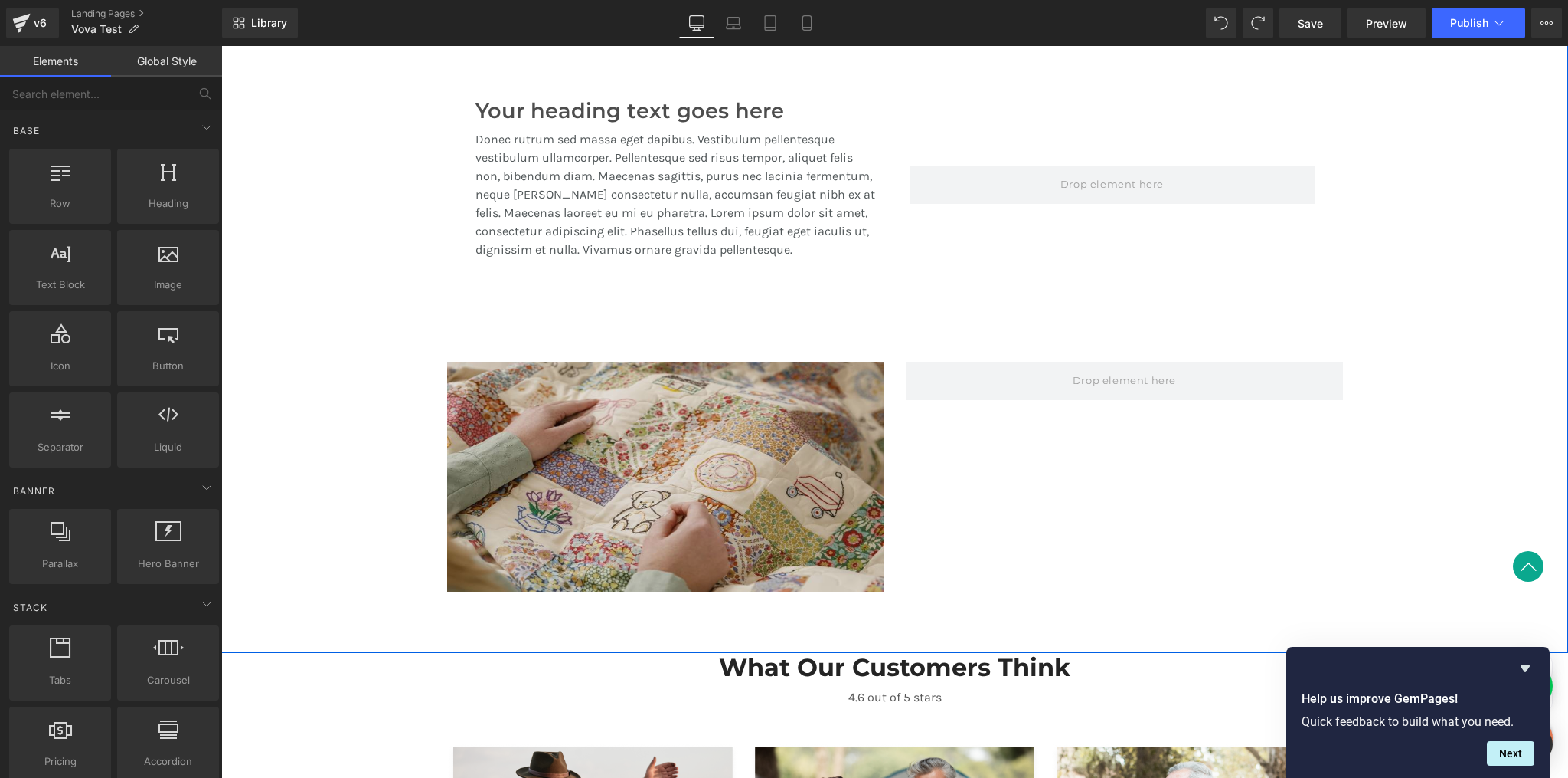
click at [755, 445] on img at bounding box center [666, 476] width 437 height 230
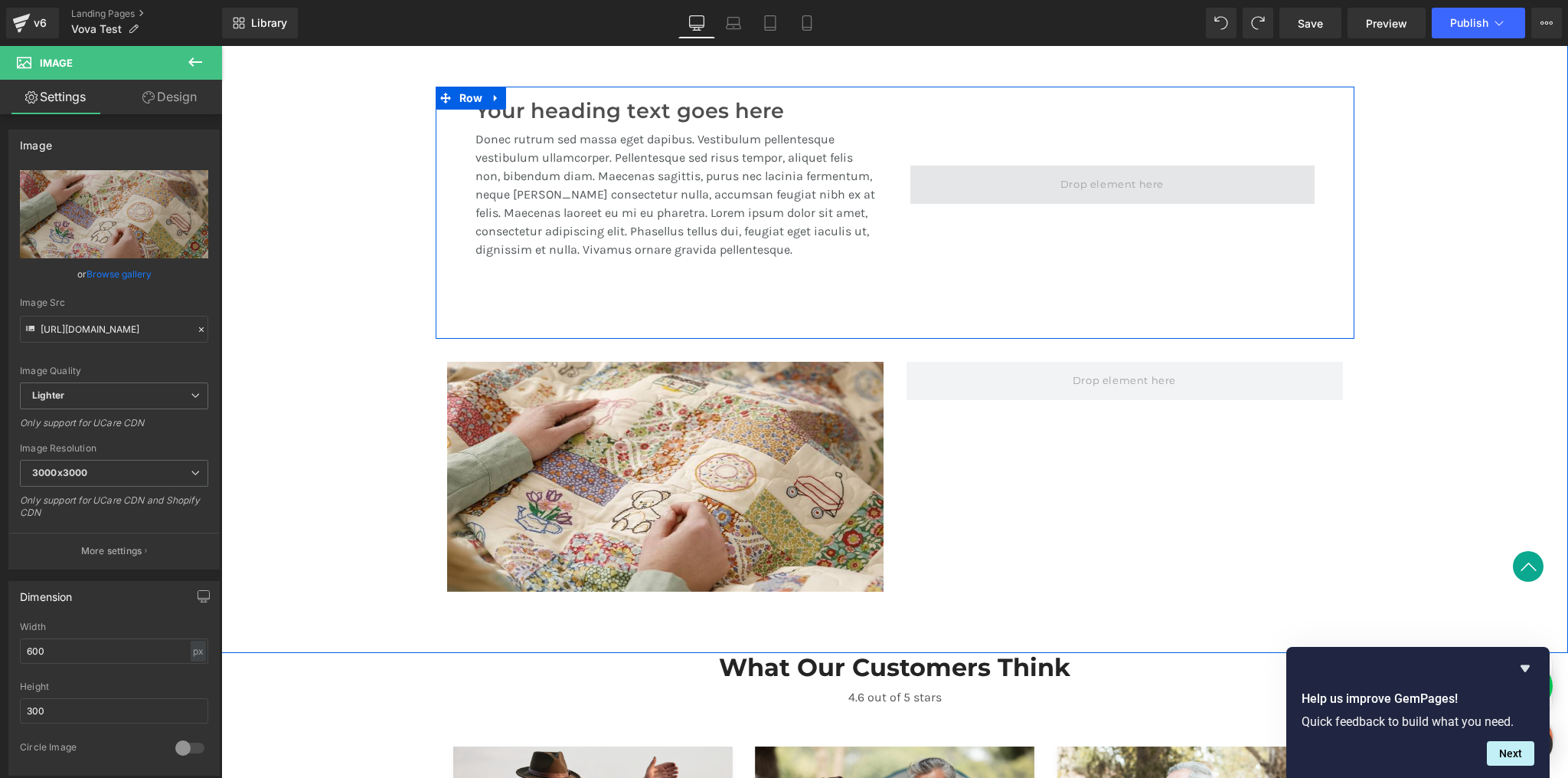
click at [954, 184] on span at bounding box center [1113, 184] width 404 height 38
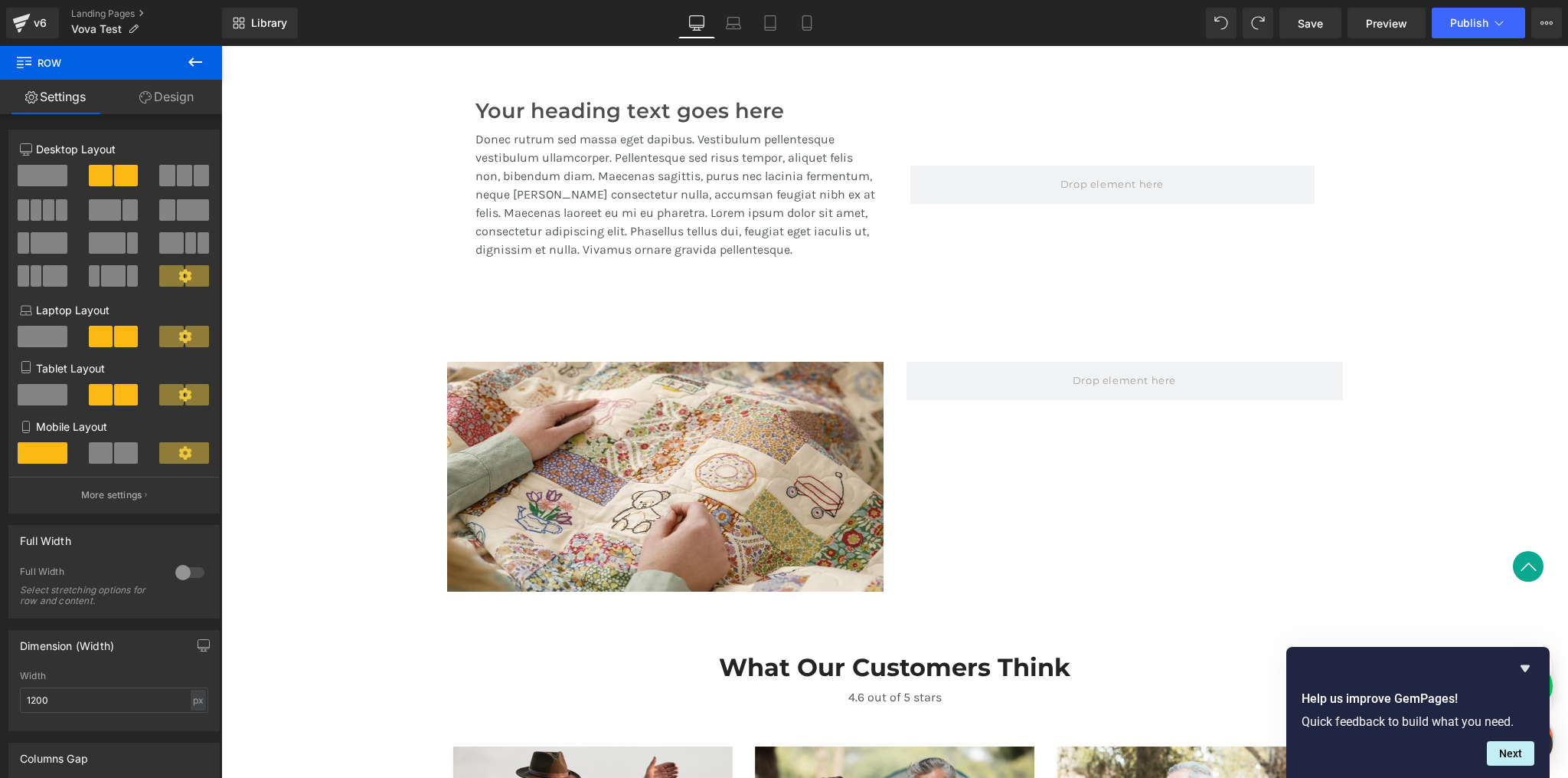
click at [191, 65] on icon at bounding box center [195, 62] width 19 height 19
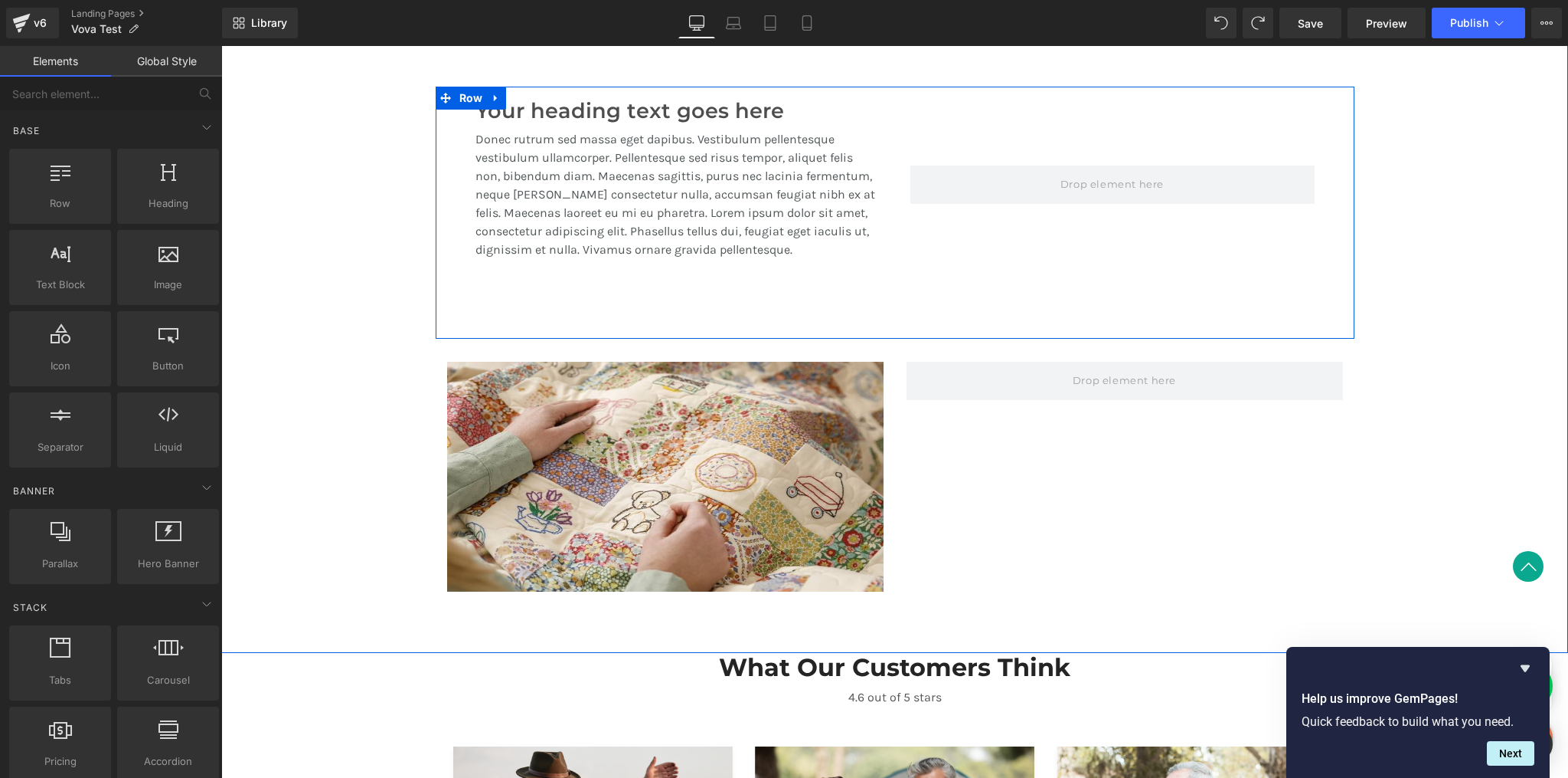
click at [1271, 265] on div at bounding box center [1113, 185] width 435 height 197
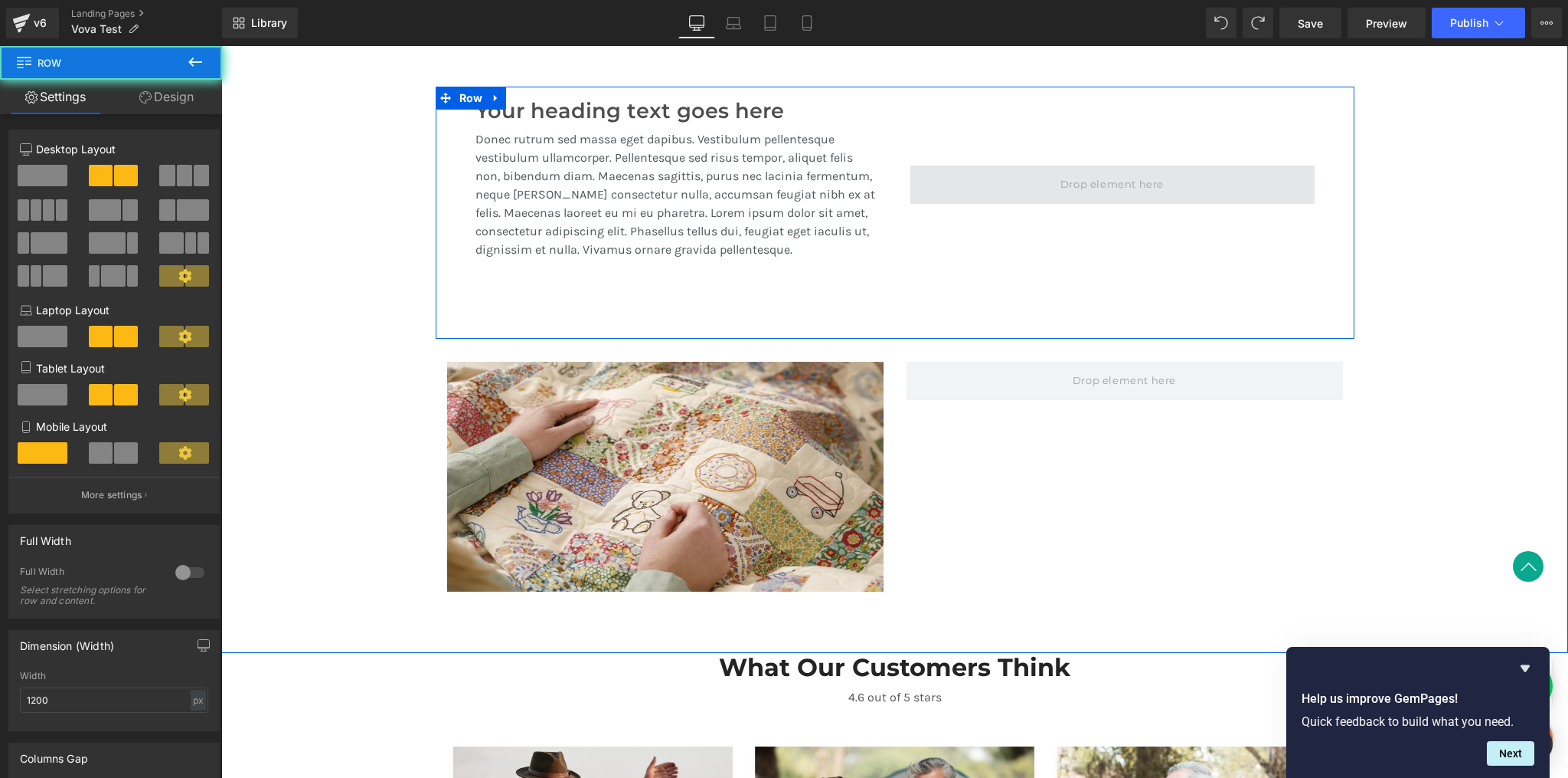
click at [1272, 193] on span at bounding box center [1113, 184] width 404 height 38
click at [1263, 186] on span at bounding box center [1113, 184] width 404 height 38
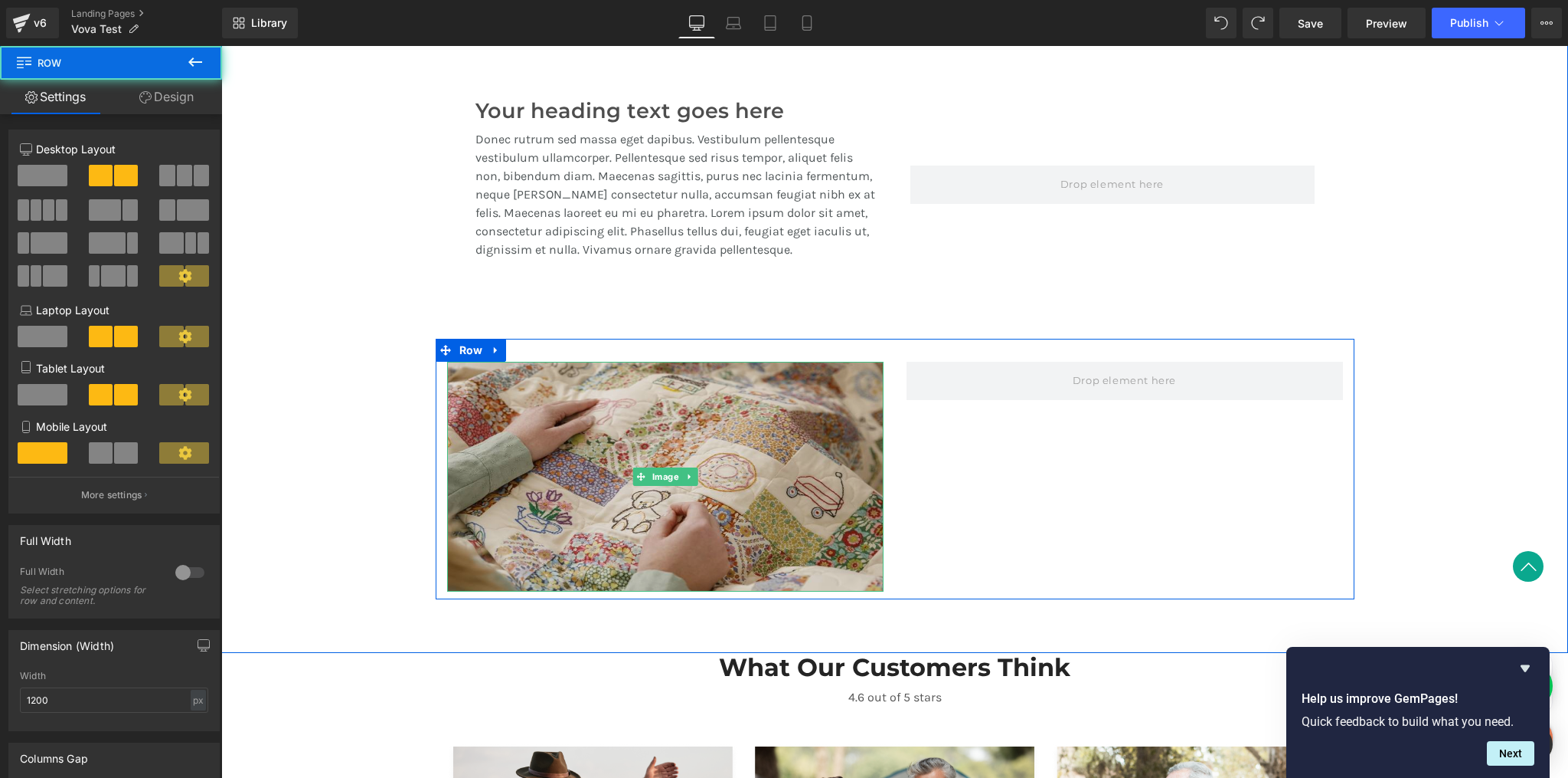
click at [839, 484] on img at bounding box center [666, 476] width 437 height 230
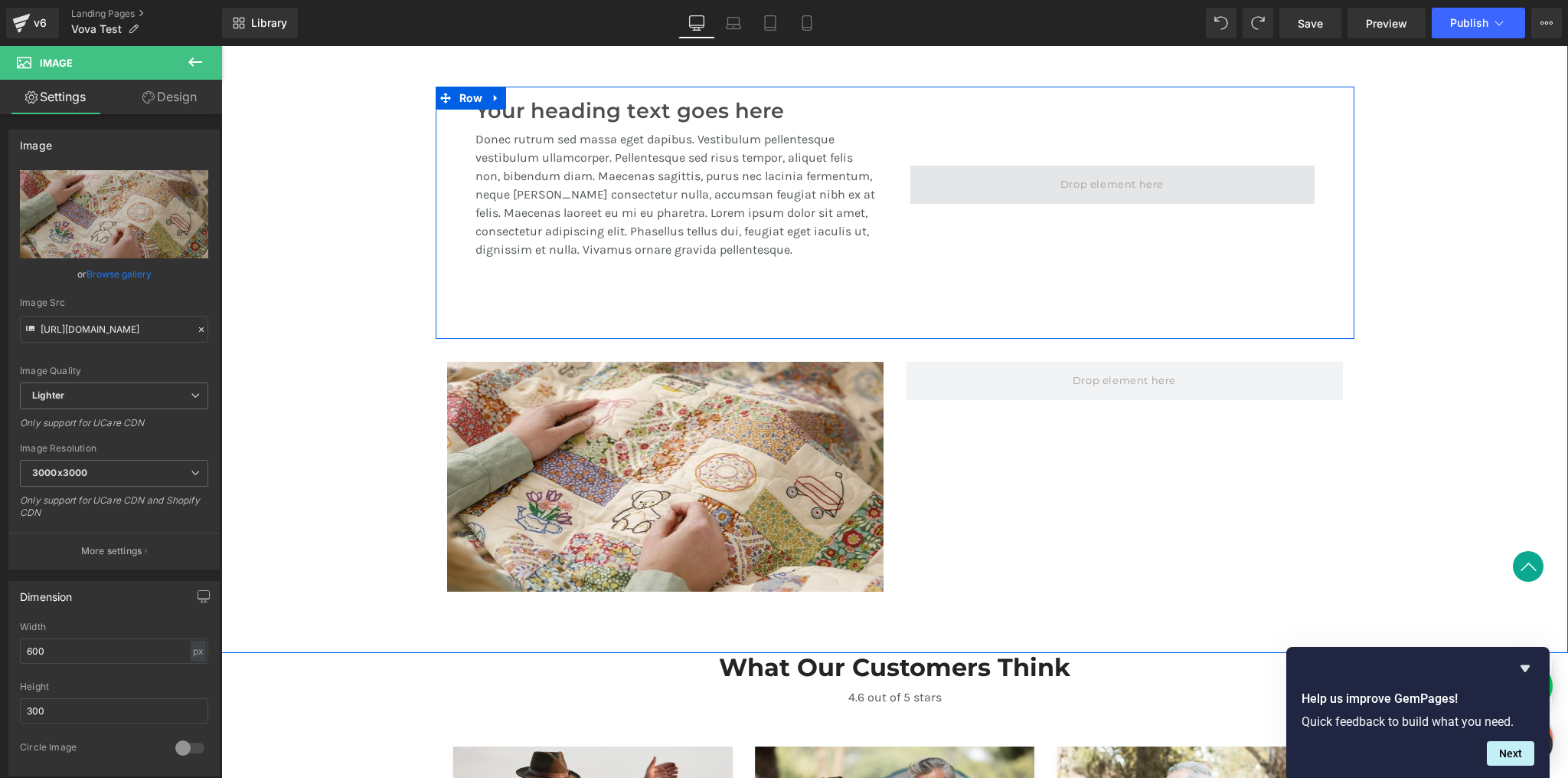
click at [1231, 200] on span at bounding box center [1113, 184] width 404 height 38
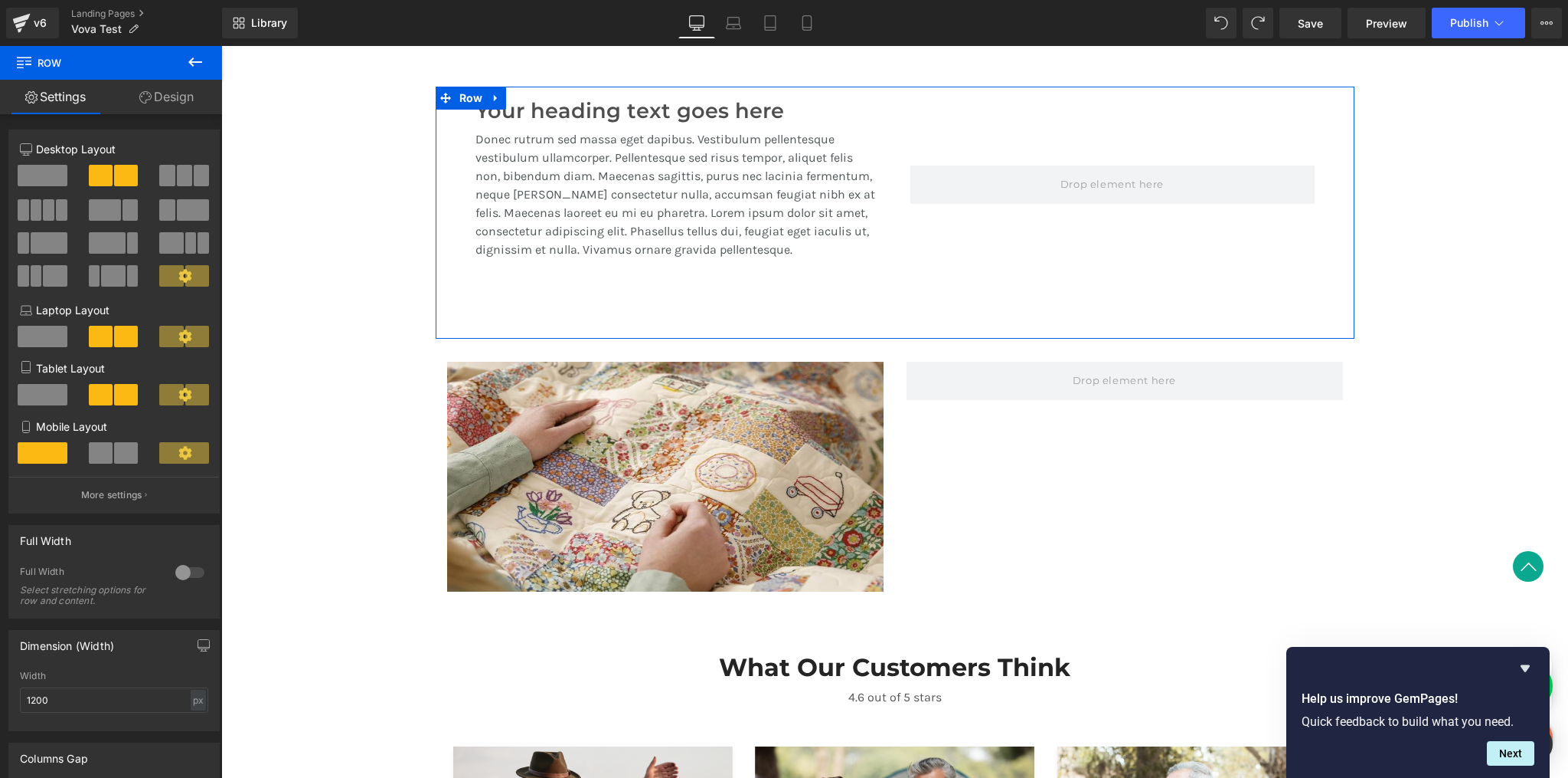
click at [170, 99] on link "Design" at bounding box center [166, 97] width 111 height 34
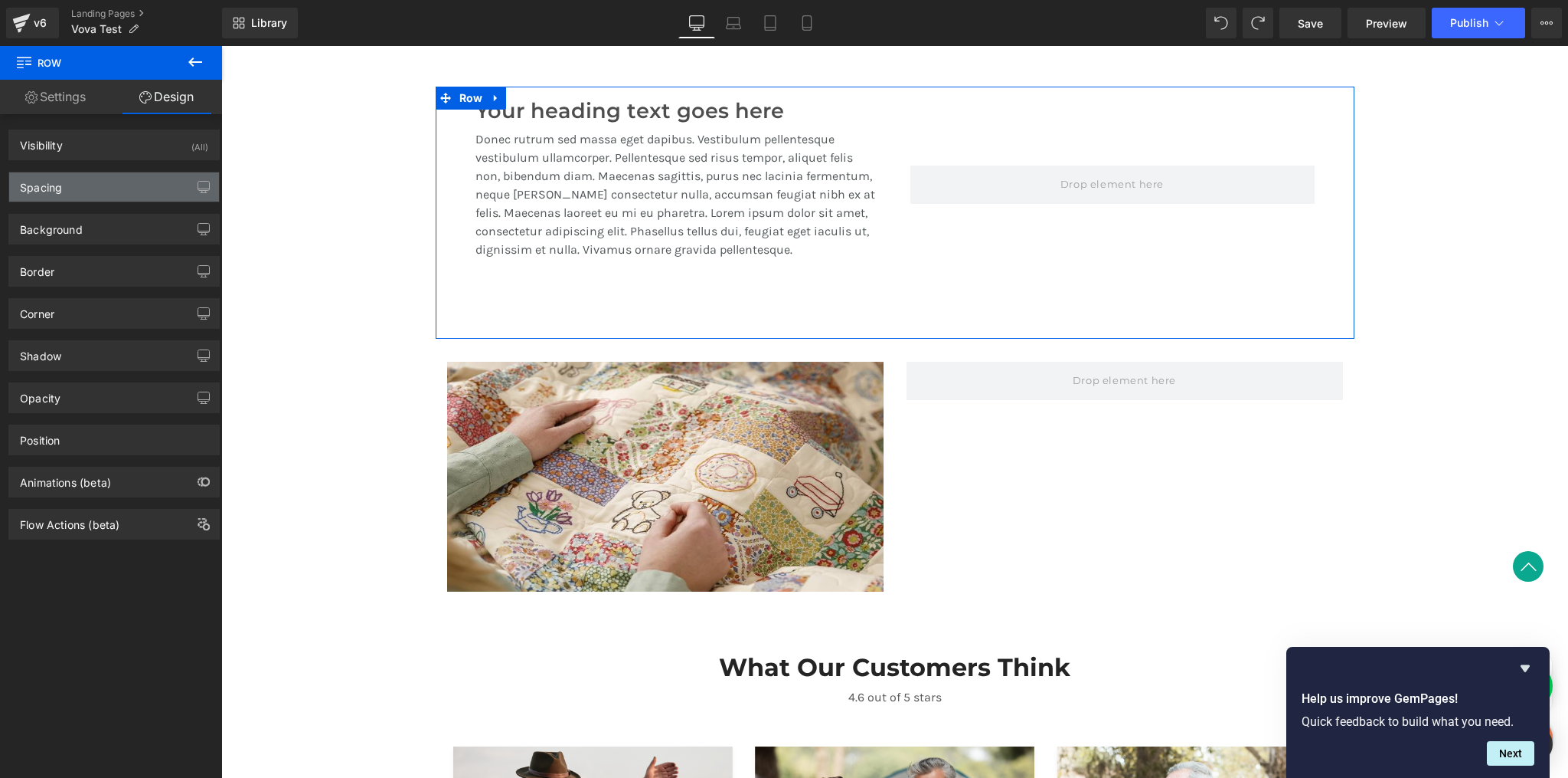
click at [93, 197] on div "Spacing" at bounding box center [114, 187] width 210 height 29
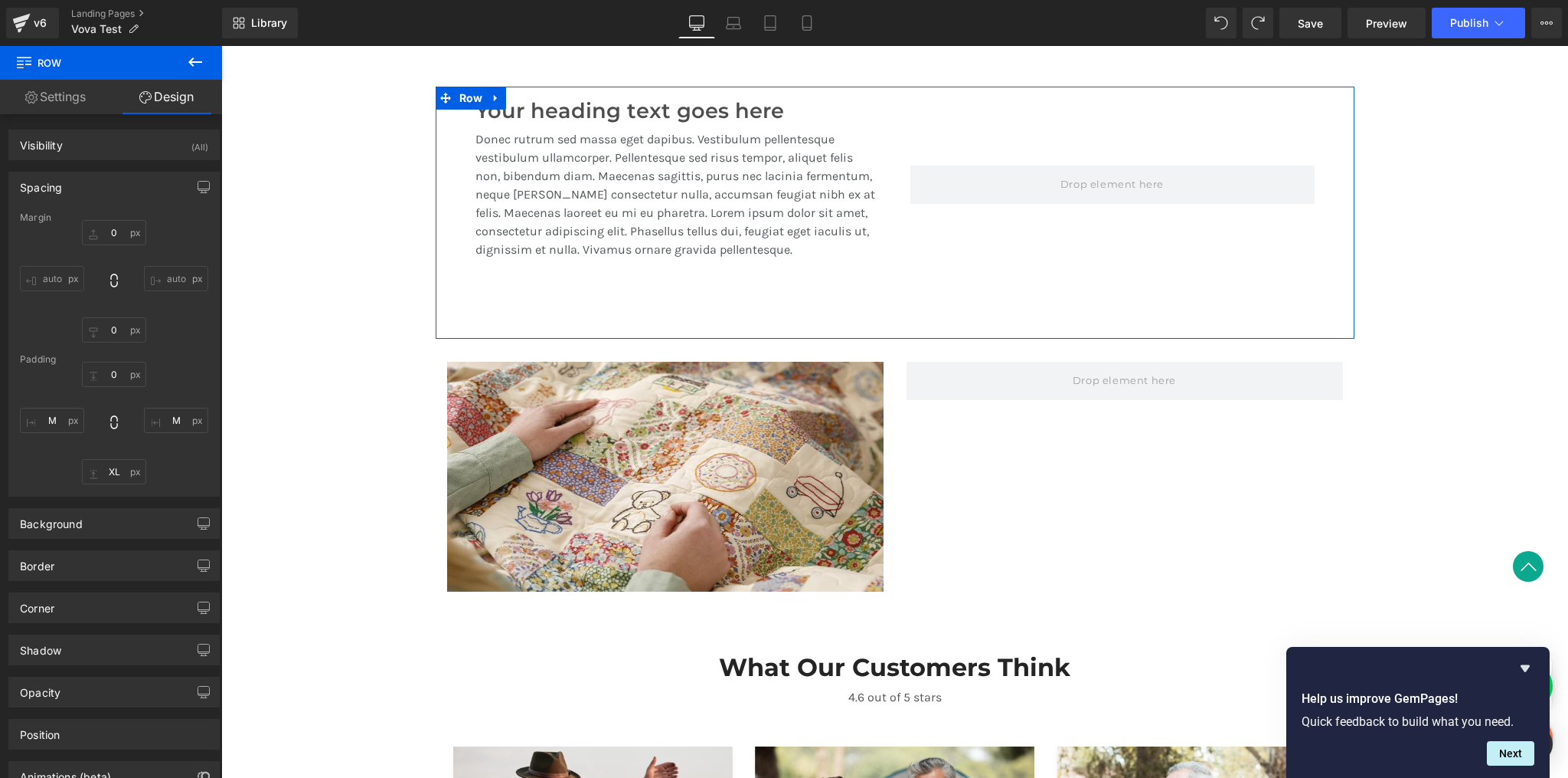
click at [176, 281] on input "auto" at bounding box center [175, 278] width 64 height 25
click at [175, 281] on input "auto" at bounding box center [175, 278] width 64 height 25
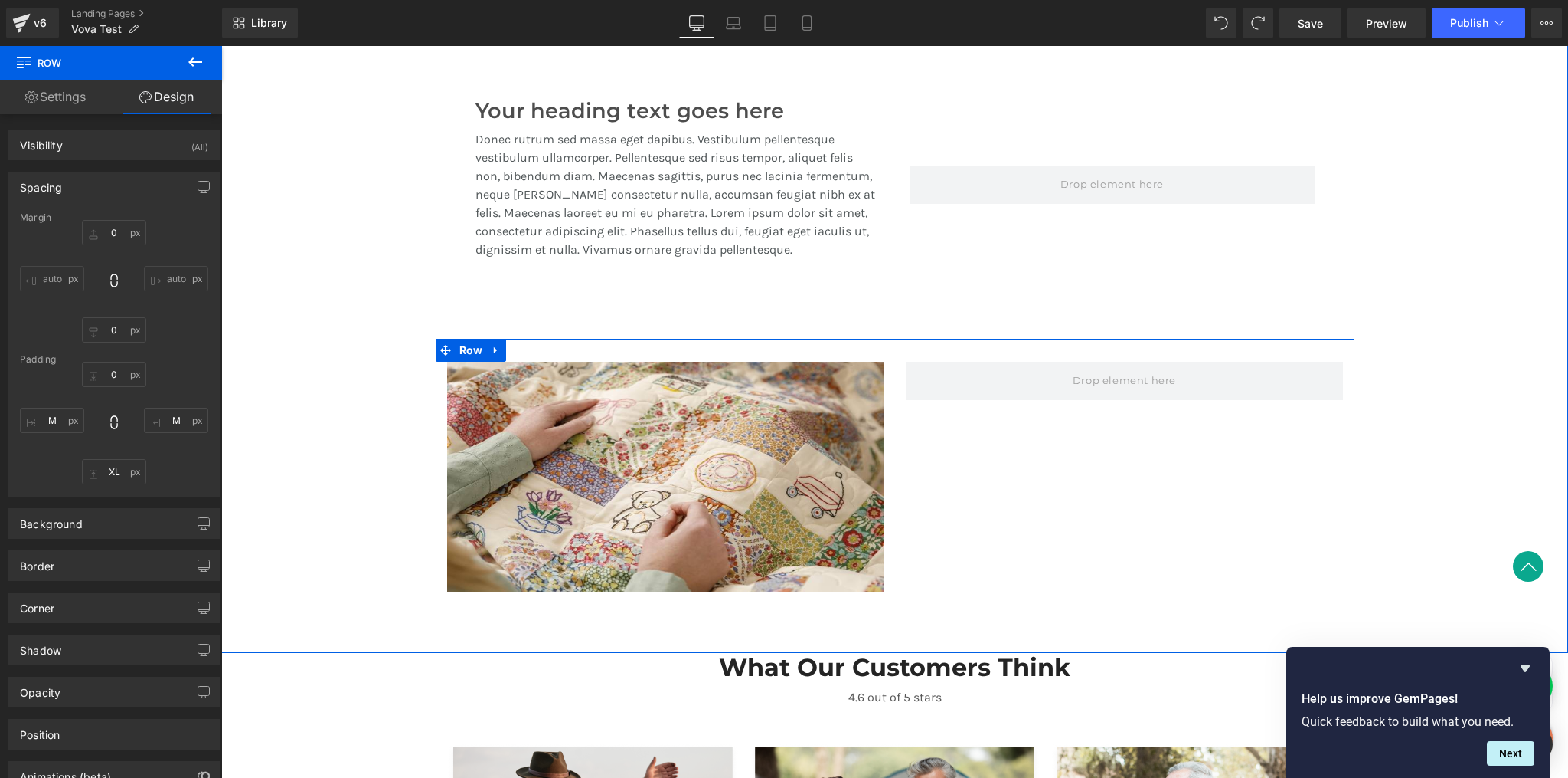
click at [941, 547] on div "Image Row" at bounding box center [895, 469] width 919 height 261
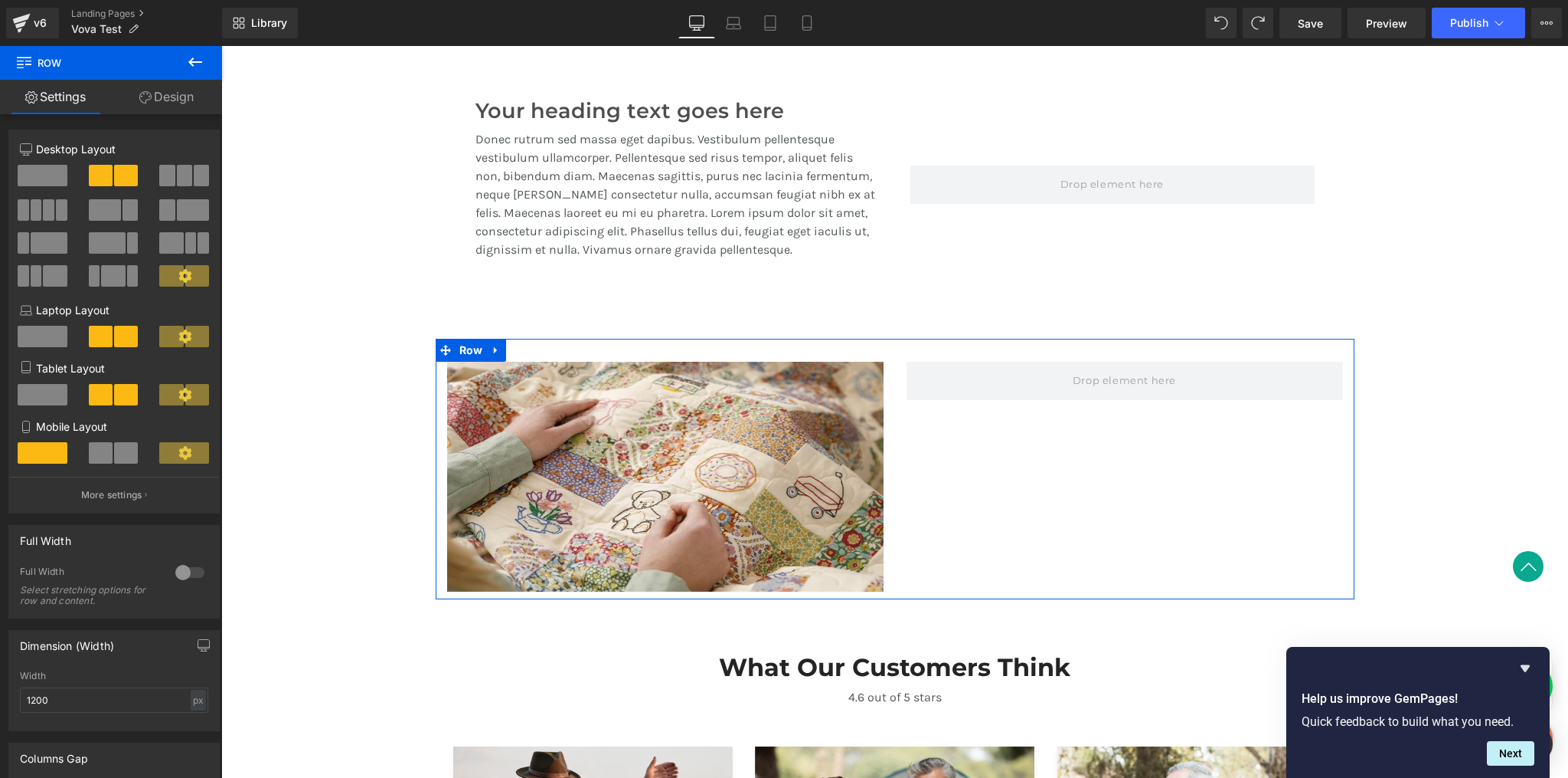
click at [80, 101] on link "Settings" at bounding box center [55, 97] width 111 height 34
click at [177, 101] on link "Design" at bounding box center [166, 97] width 111 height 34
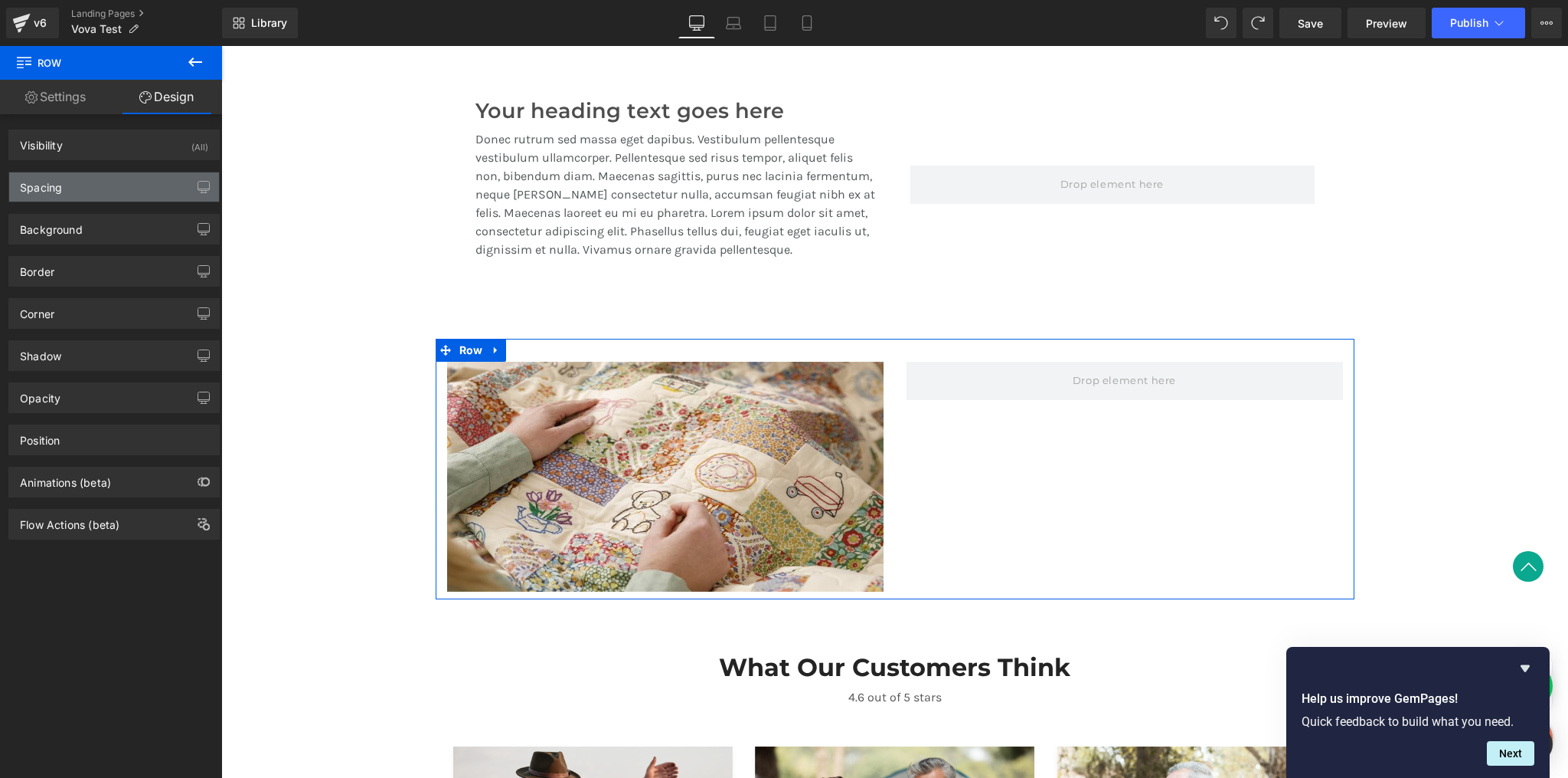
click at [95, 189] on div "Spacing" at bounding box center [114, 187] width 210 height 29
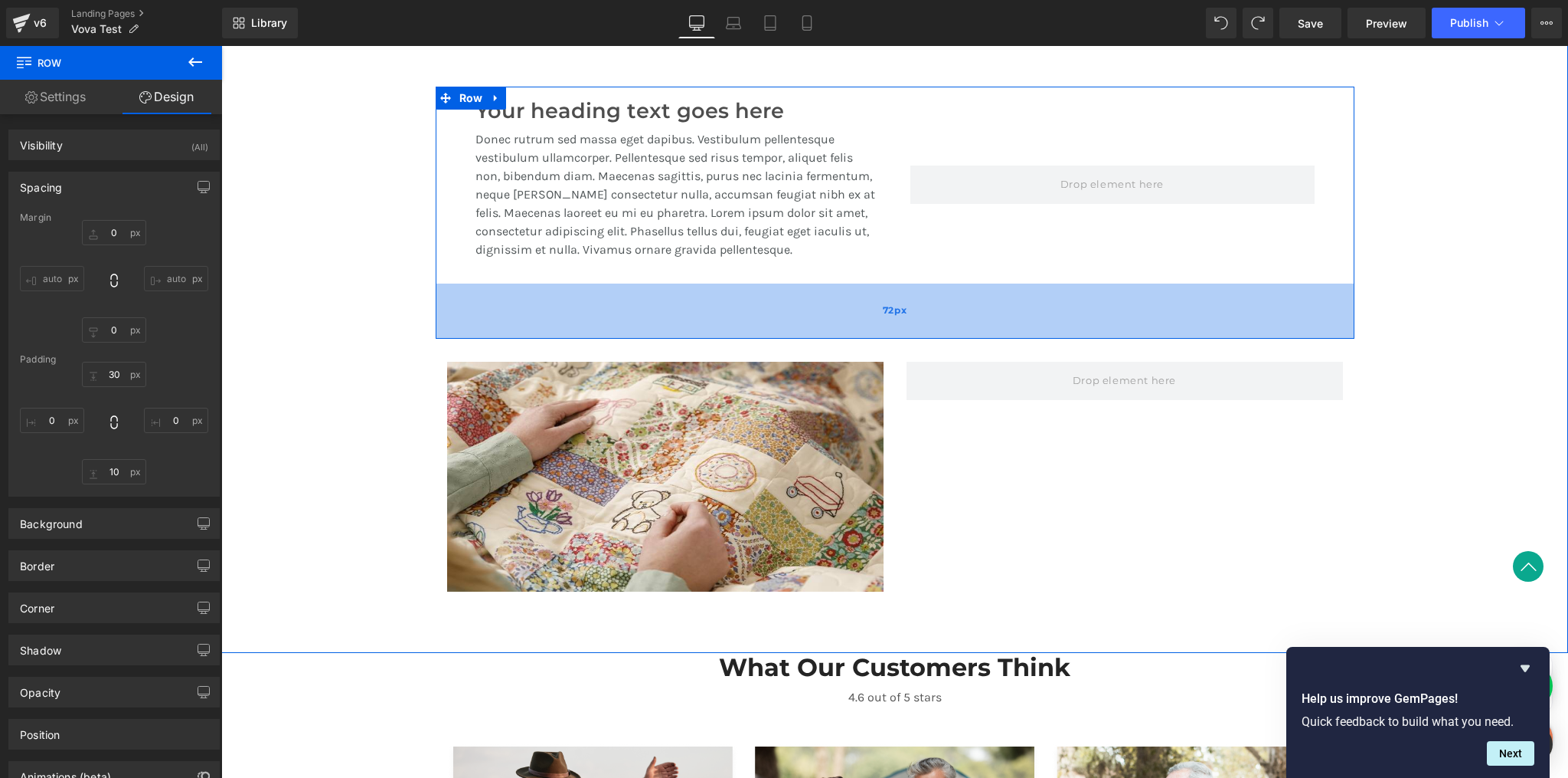
click at [854, 309] on div "72px" at bounding box center [895, 311] width 919 height 55
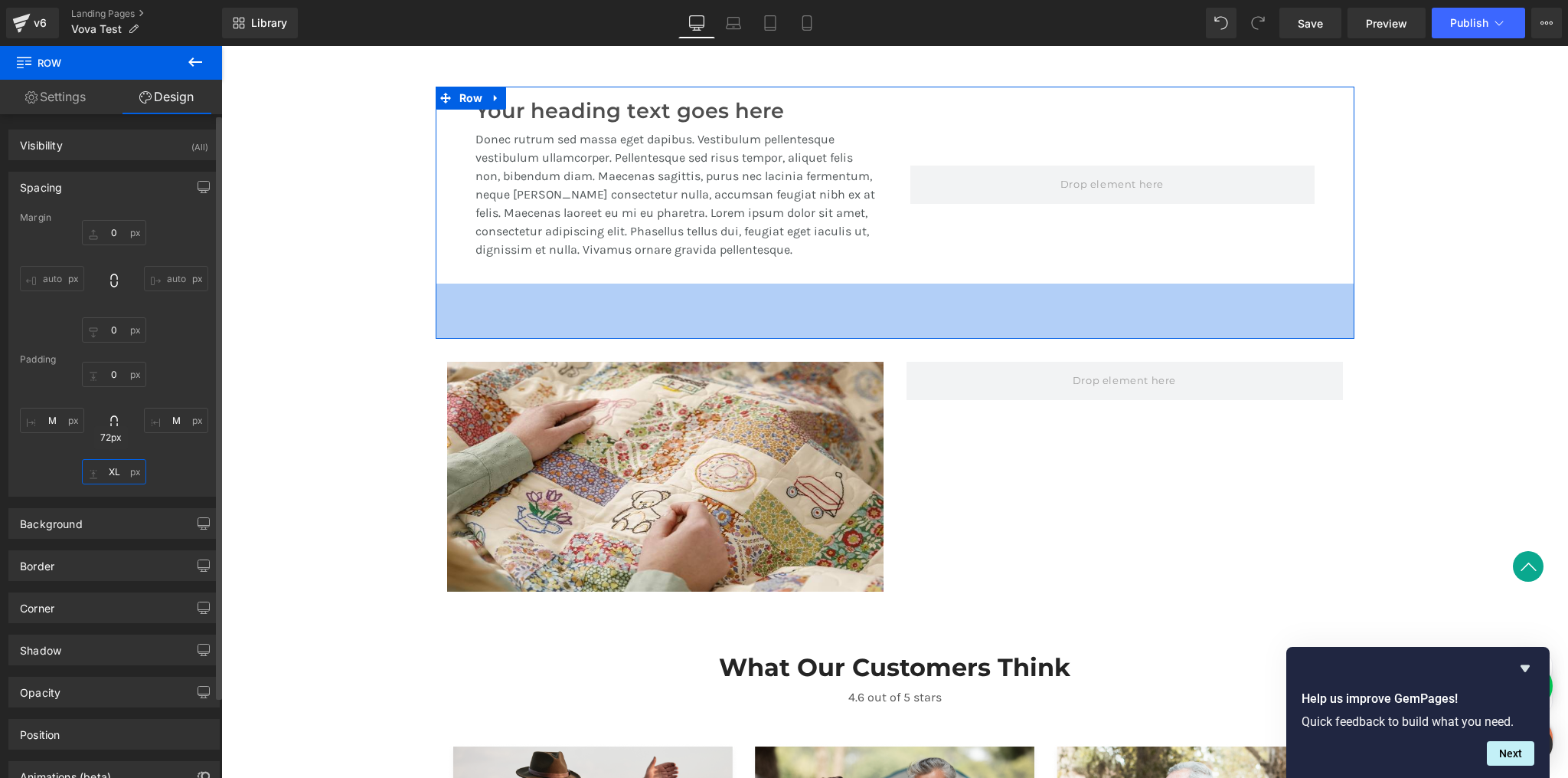
click at [110, 475] on input "XL" at bounding box center [114, 471] width 64 height 25
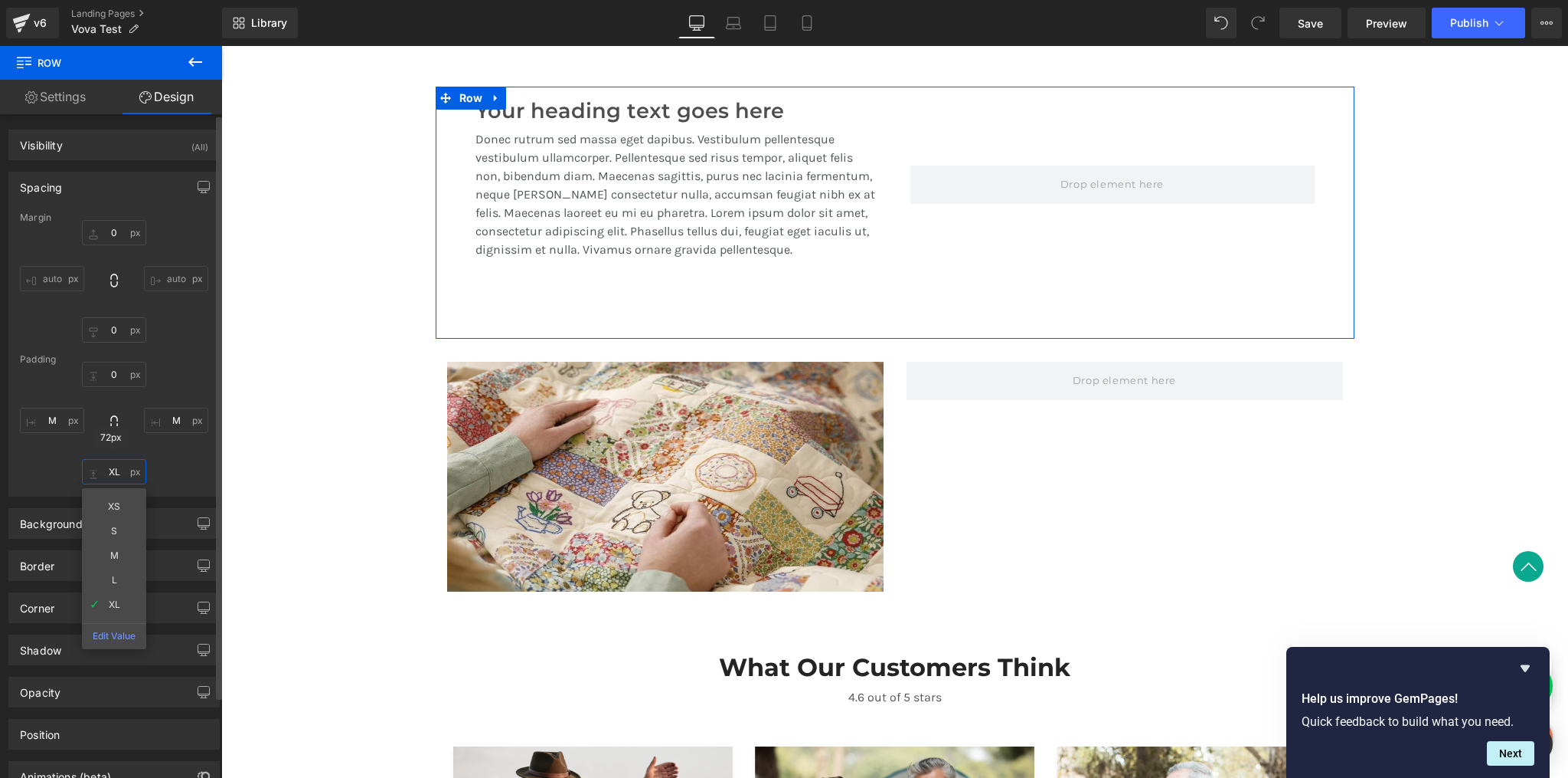
click at [110, 475] on input "XL" at bounding box center [114, 471] width 64 height 25
click at [176, 423] on input "M" at bounding box center [175, 420] width 64 height 25
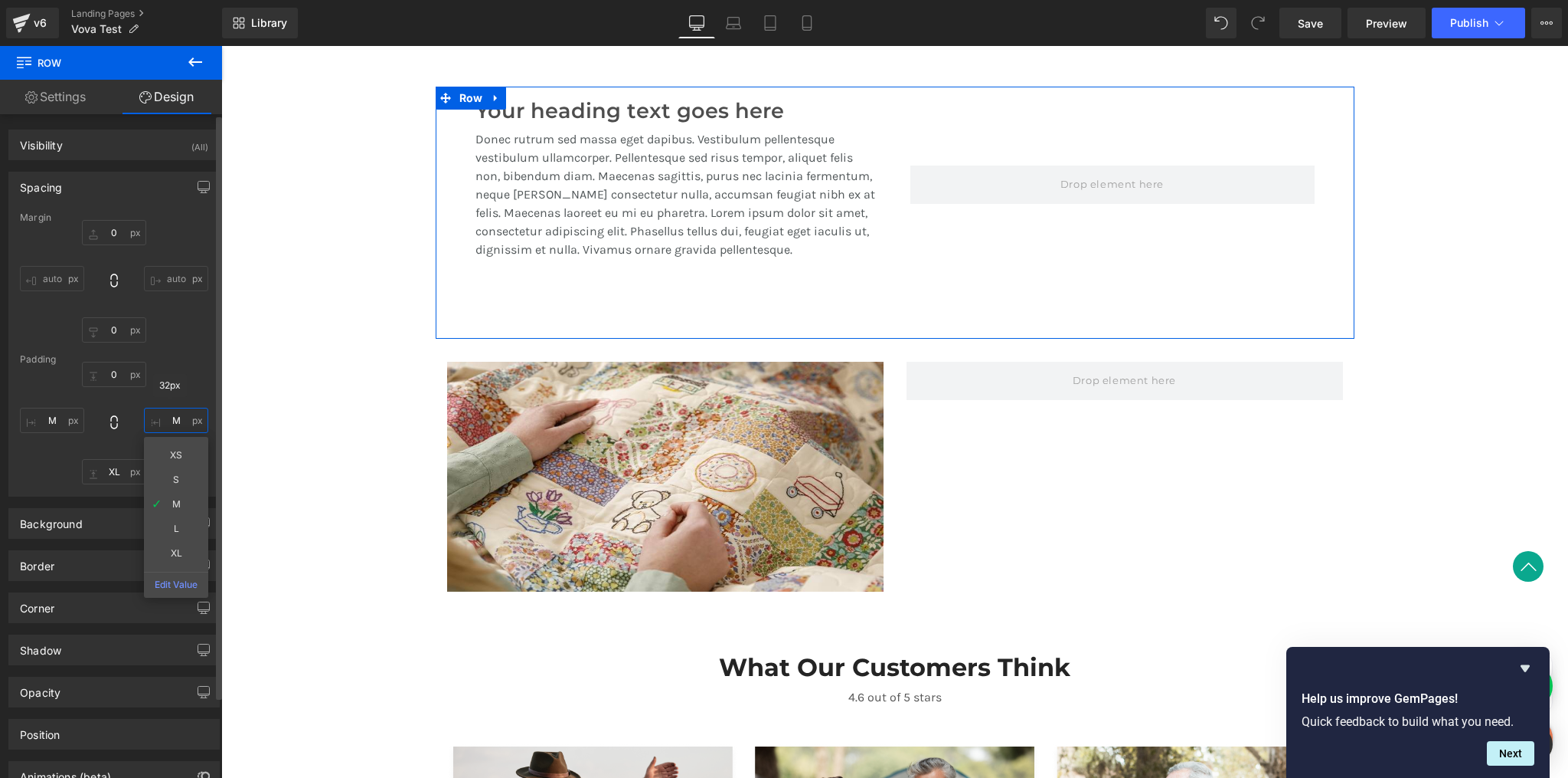
click at [176, 423] on input "M" at bounding box center [175, 420] width 64 height 25
type input "0"
click at [50, 417] on input "M" at bounding box center [52, 420] width 64 height 25
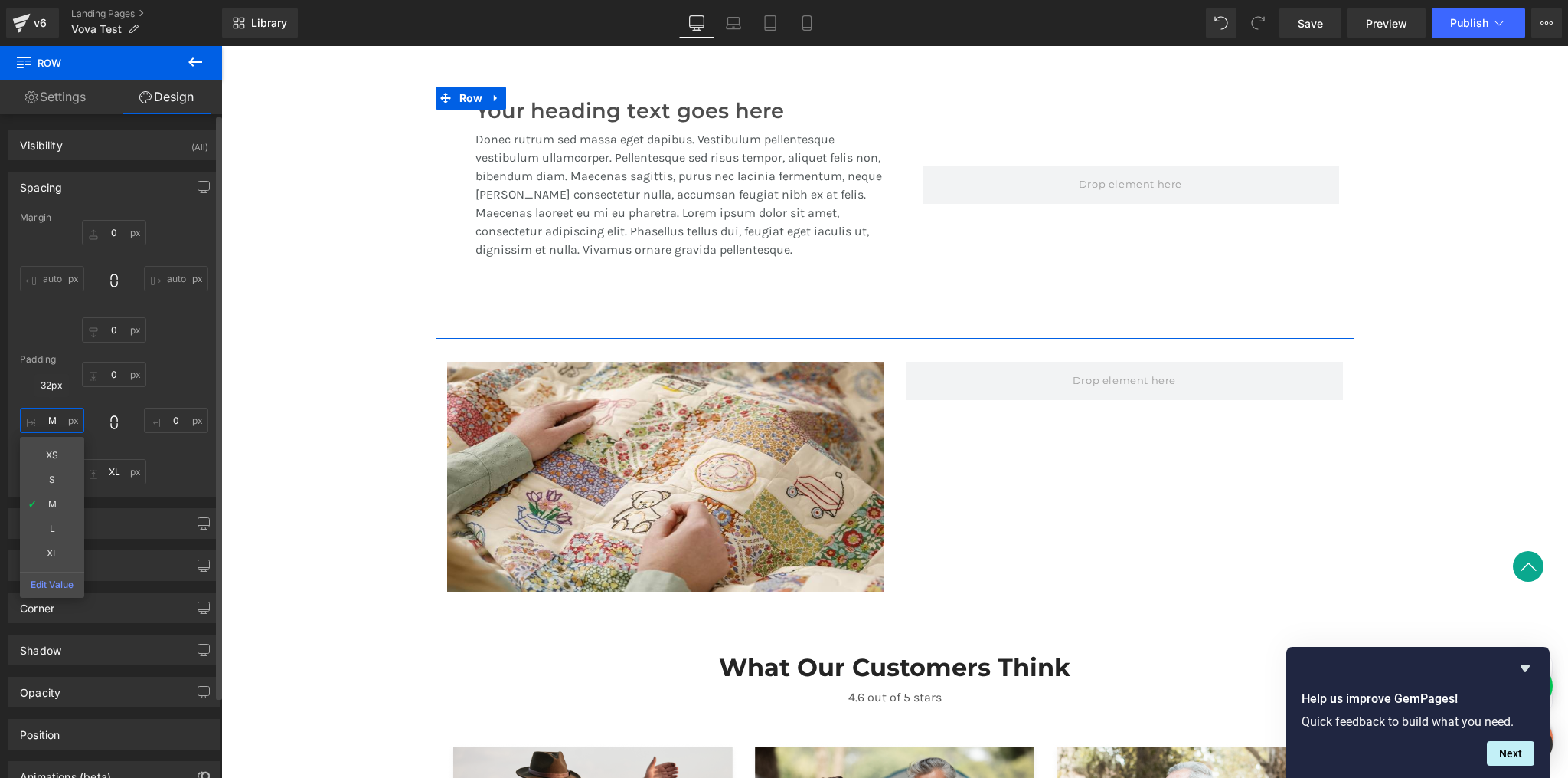
click at [50, 417] on input "M" at bounding box center [52, 420] width 64 height 25
type input "0"
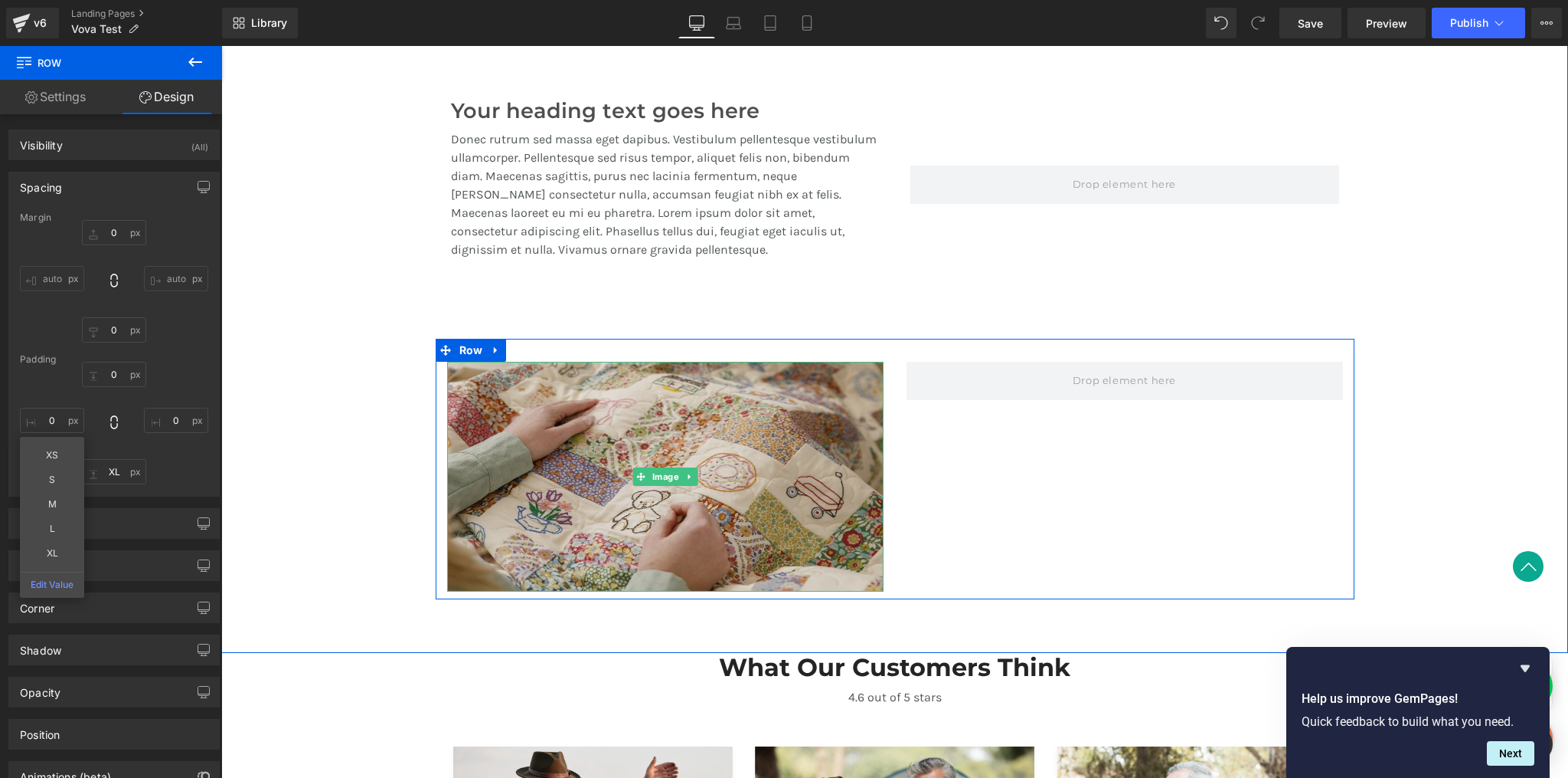
click at [535, 450] on img at bounding box center [666, 476] width 437 height 230
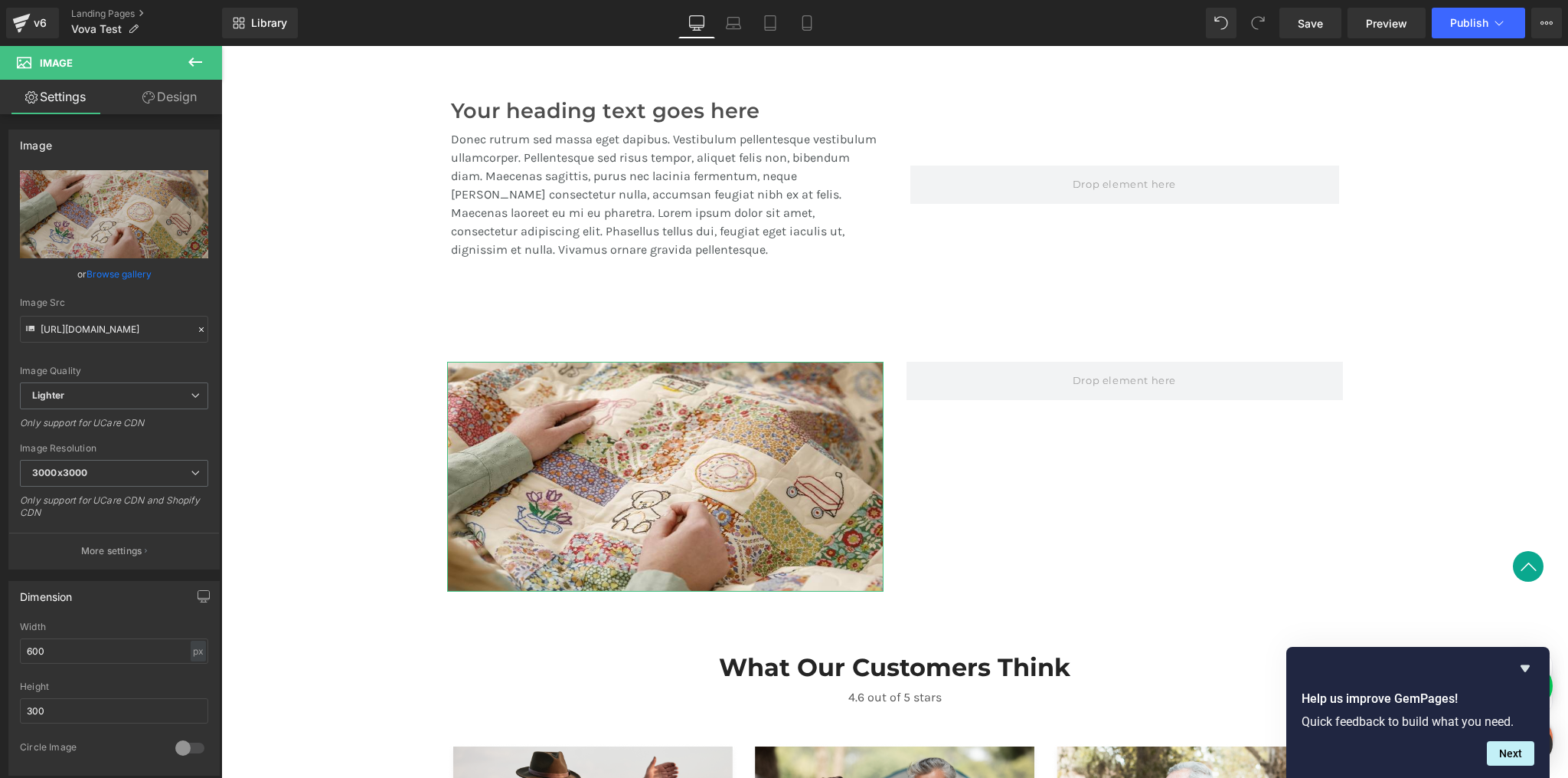
click at [185, 106] on link "Design" at bounding box center [170, 97] width 111 height 34
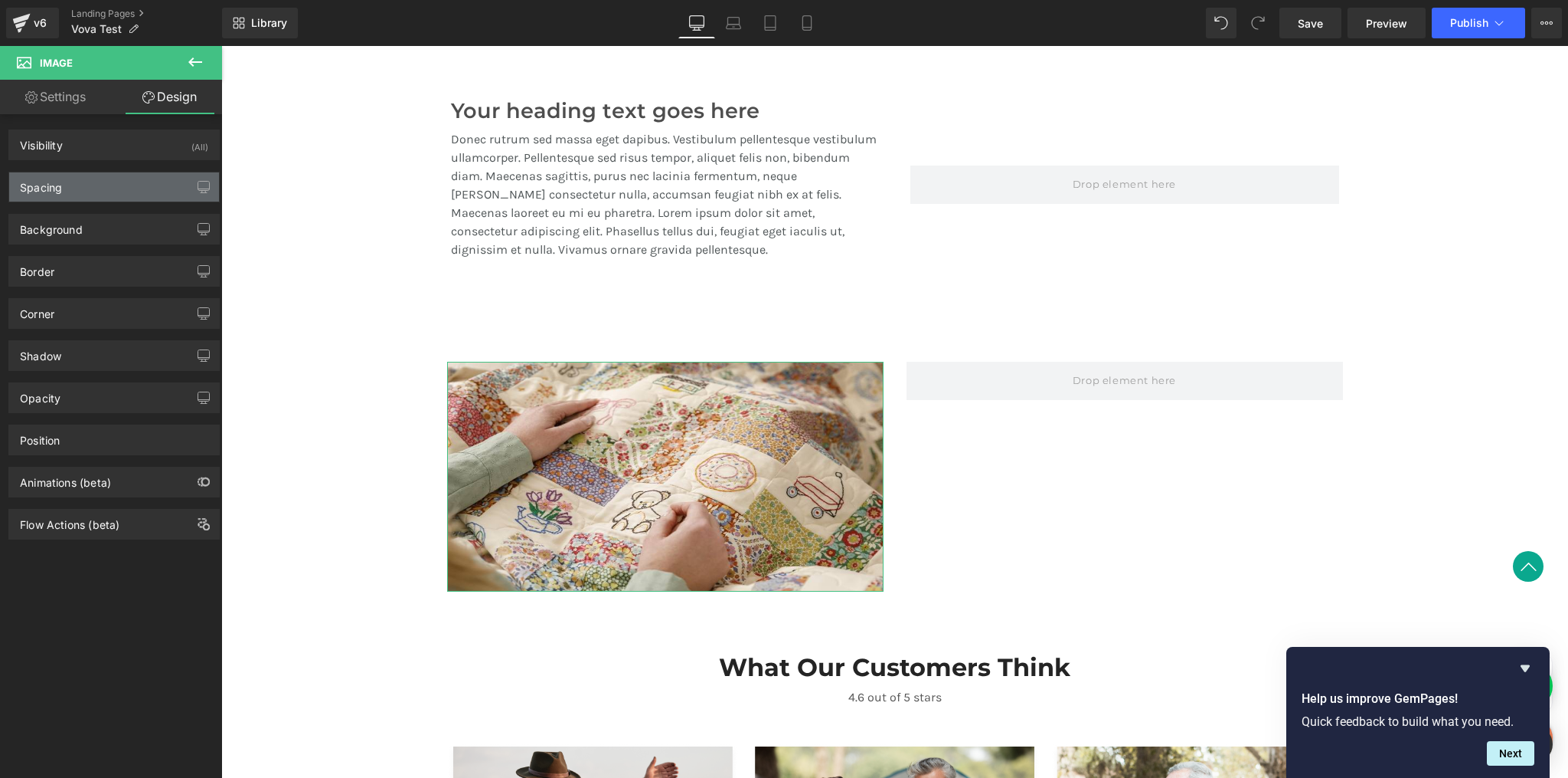
click at [84, 197] on div "Spacing" at bounding box center [114, 187] width 210 height 29
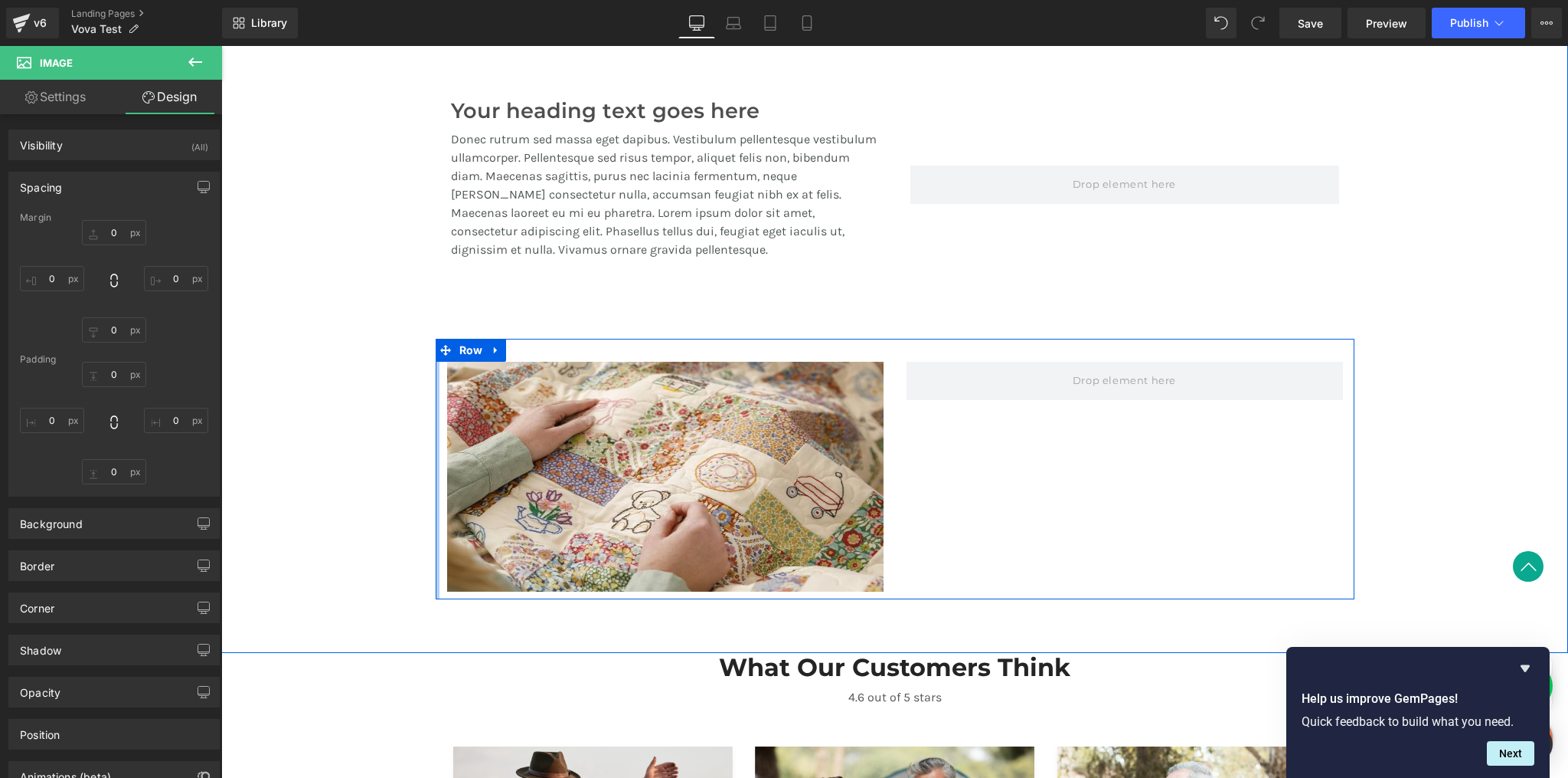
click at [436, 423] on div at bounding box center [437, 469] width 4 height 261
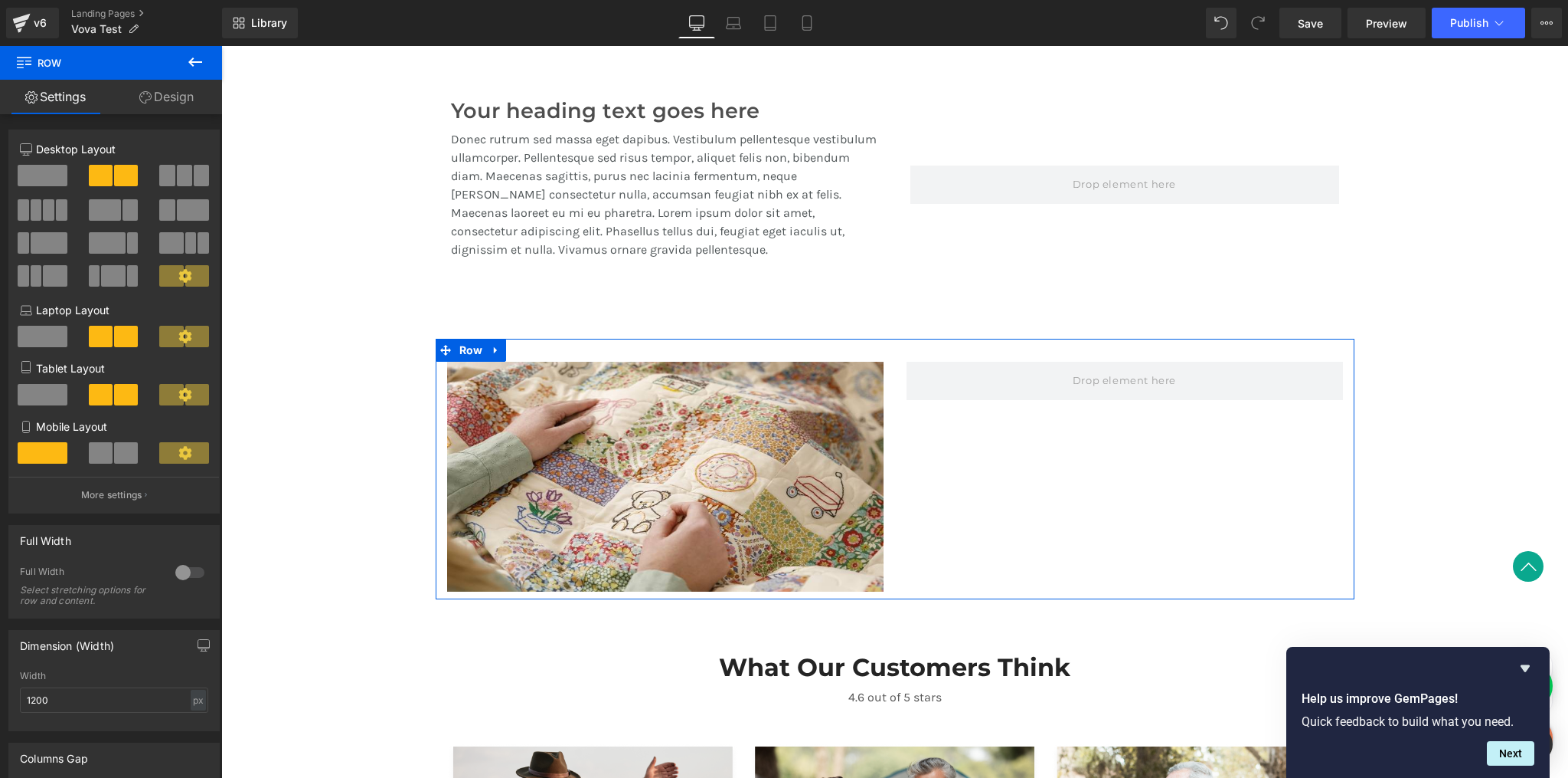
click at [168, 102] on link "Design" at bounding box center [166, 97] width 111 height 34
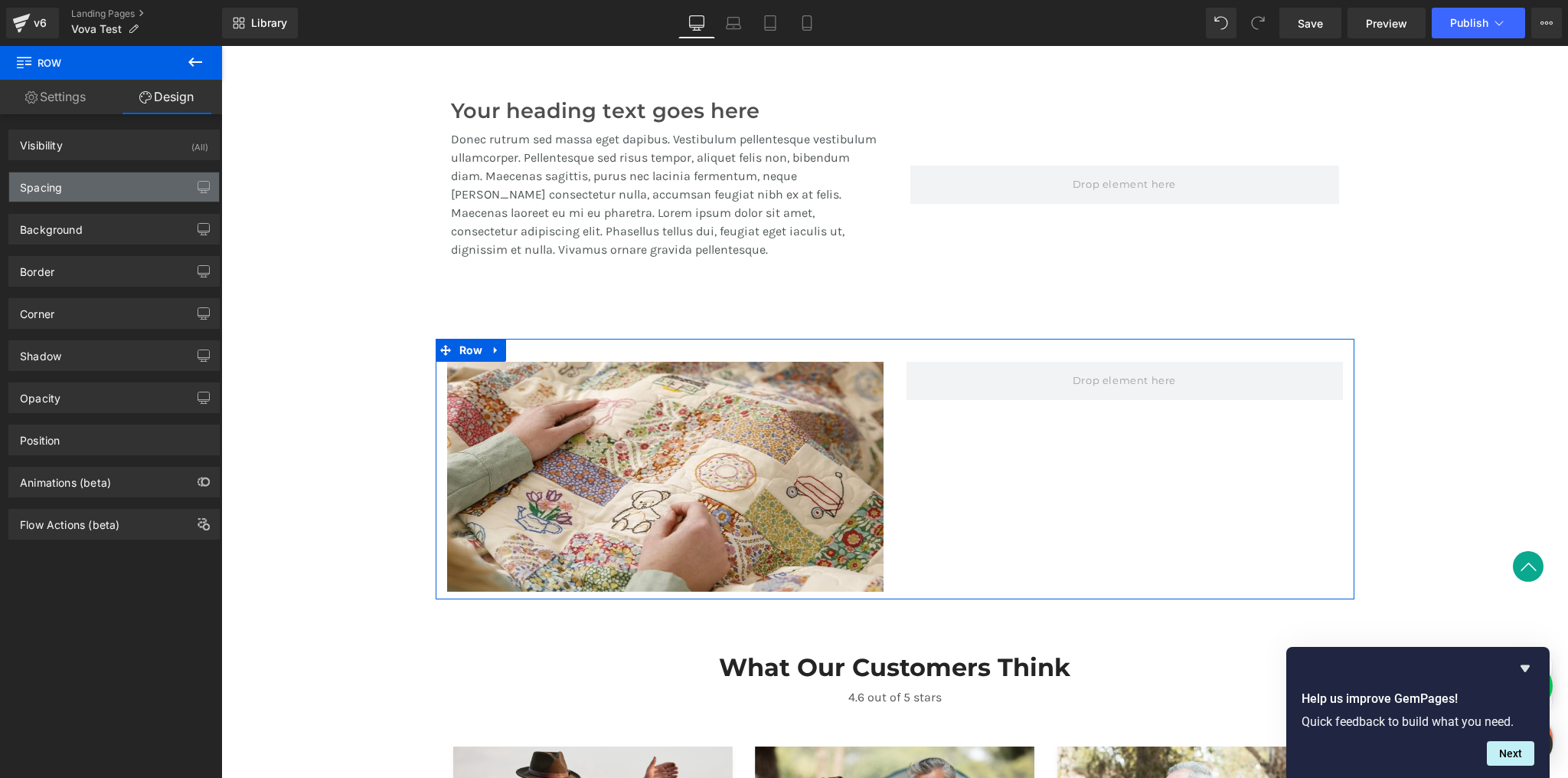
click at [72, 182] on div "Spacing" at bounding box center [114, 187] width 210 height 29
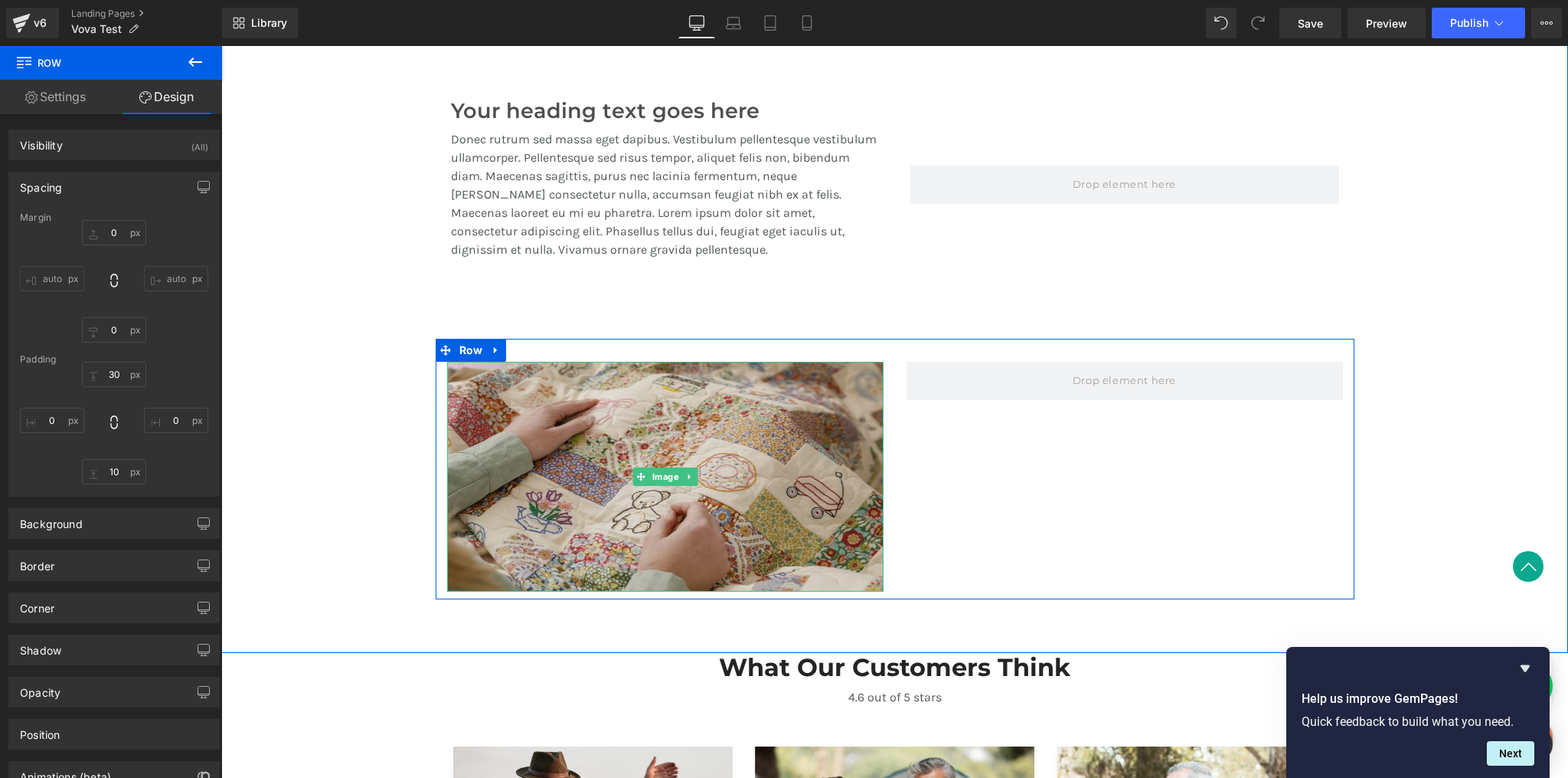
click at [514, 477] on img at bounding box center [666, 476] width 437 height 230
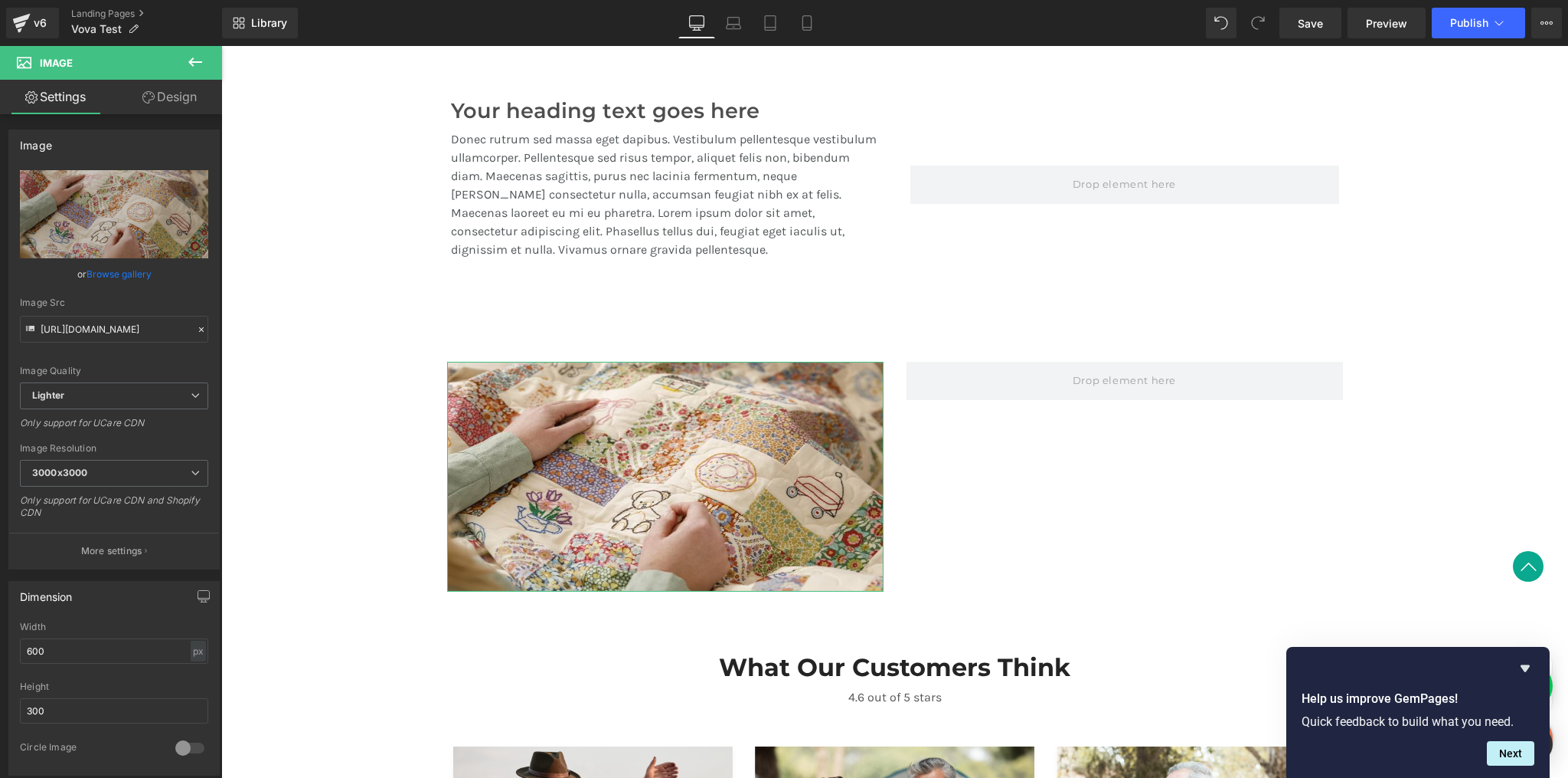
click at [177, 99] on link "Design" at bounding box center [170, 97] width 111 height 34
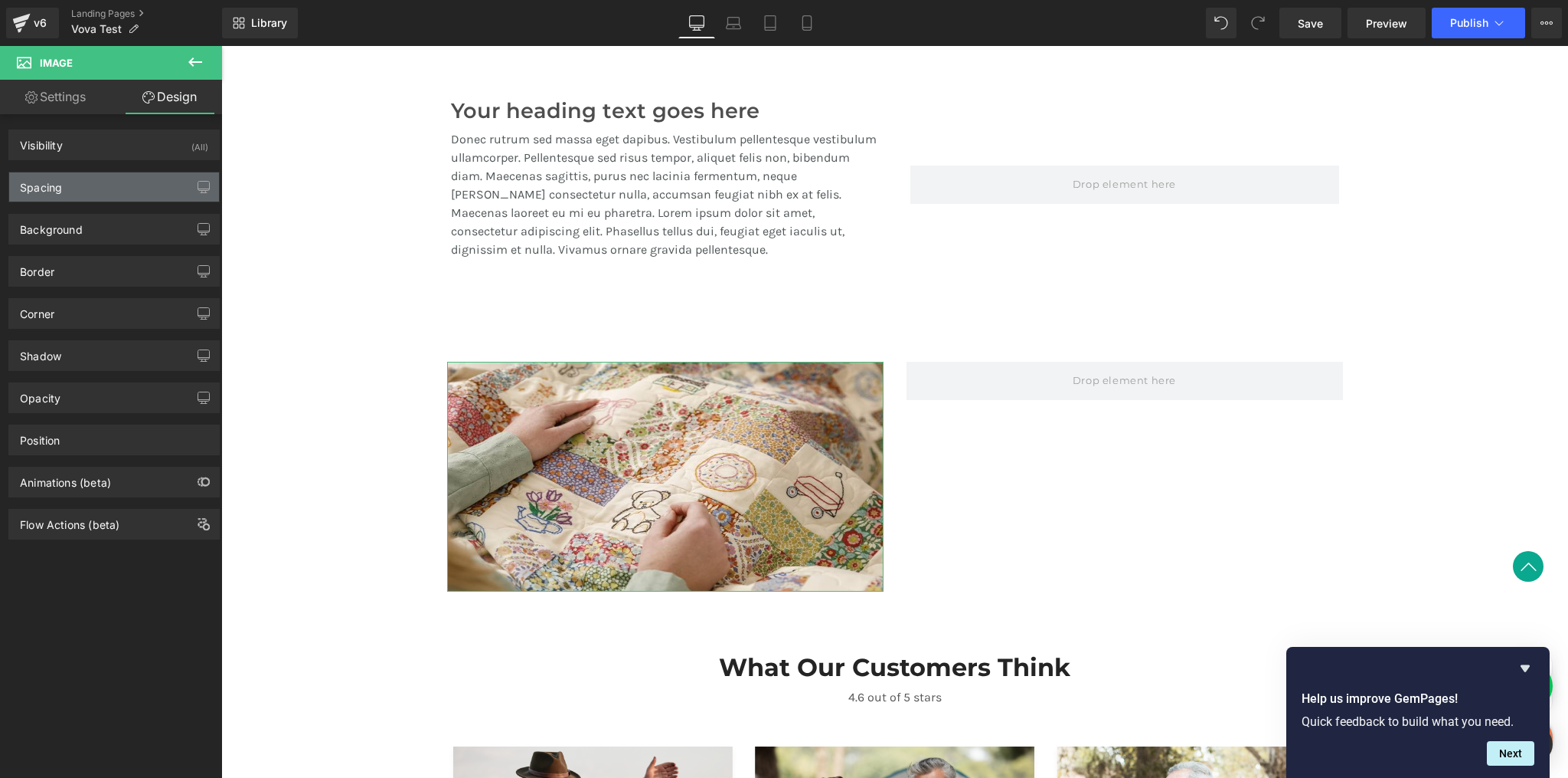
click at [132, 180] on div "Spacing" at bounding box center [114, 187] width 210 height 29
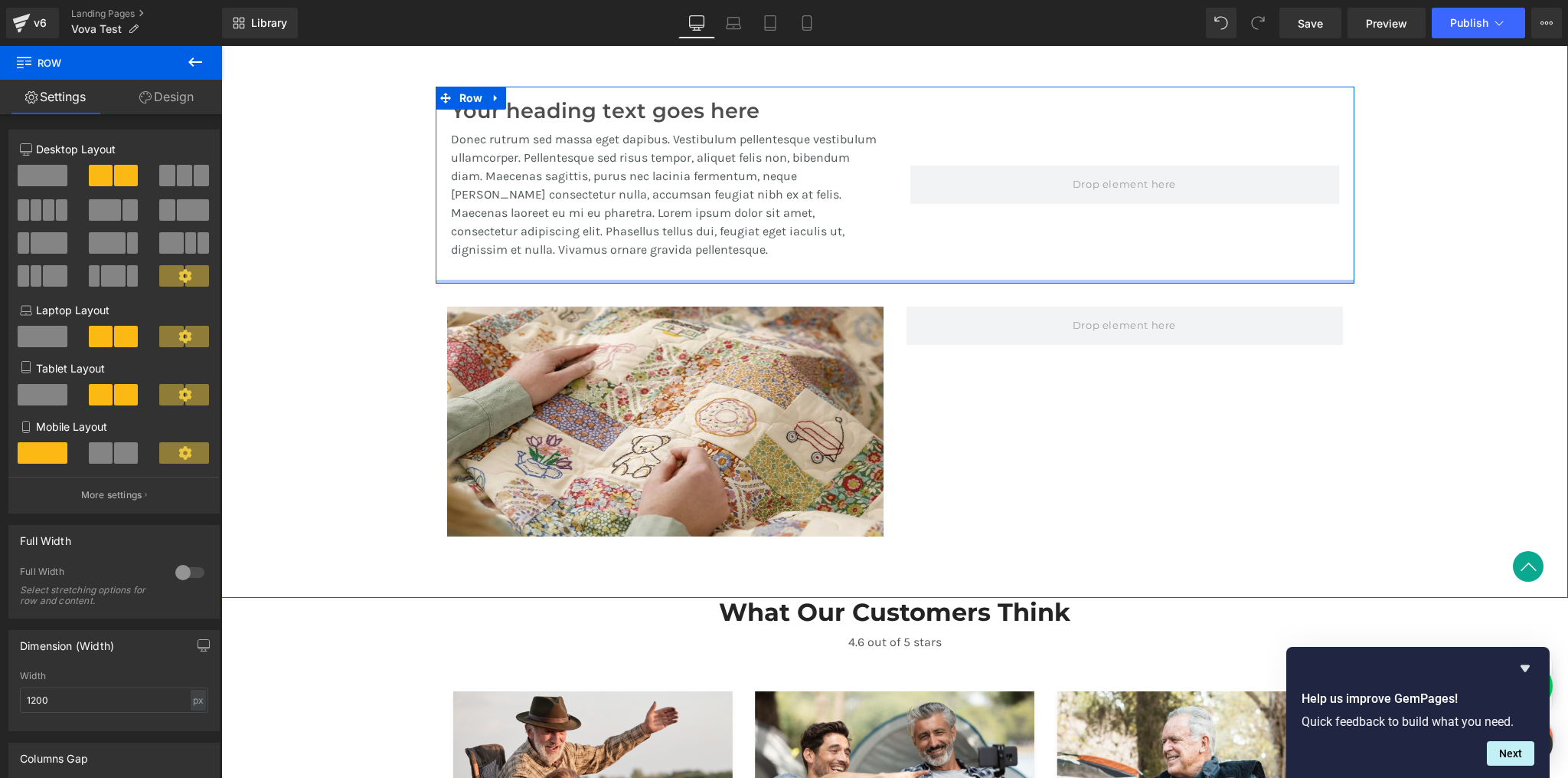
drag, startPoint x: 898, startPoint y: 311, endPoint x: 890, endPoint y: 251, distance: 60.5
click at [890, 251] on div "Your heading text goes here Heading Donec rutrum sed massa eget dapibus. Vestib…" at bounding box center [895, 185] width 919 height 197
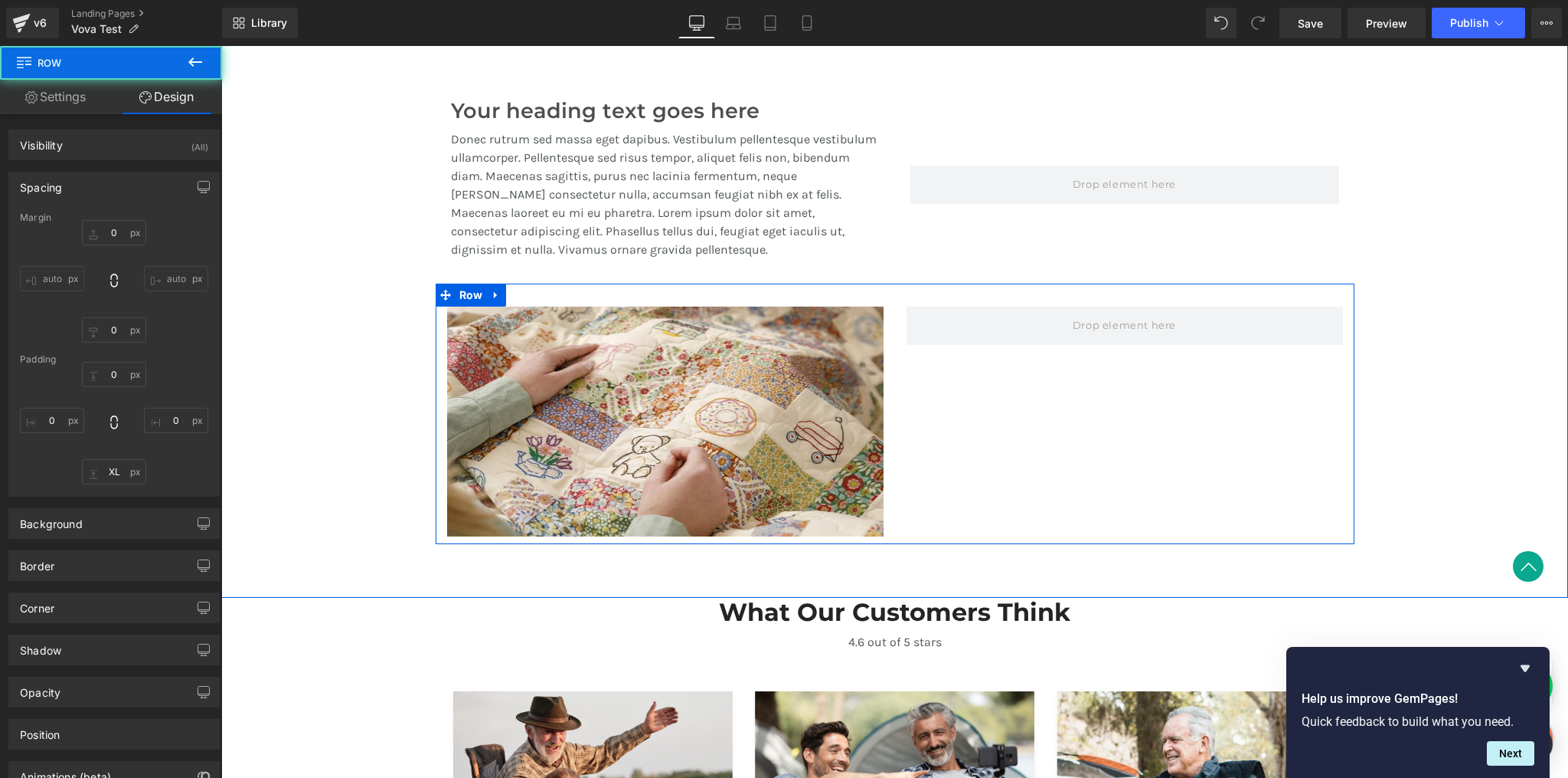
click at [907, 414] on div "Image Row" at bounding box center [895, 413] width 919 height 261
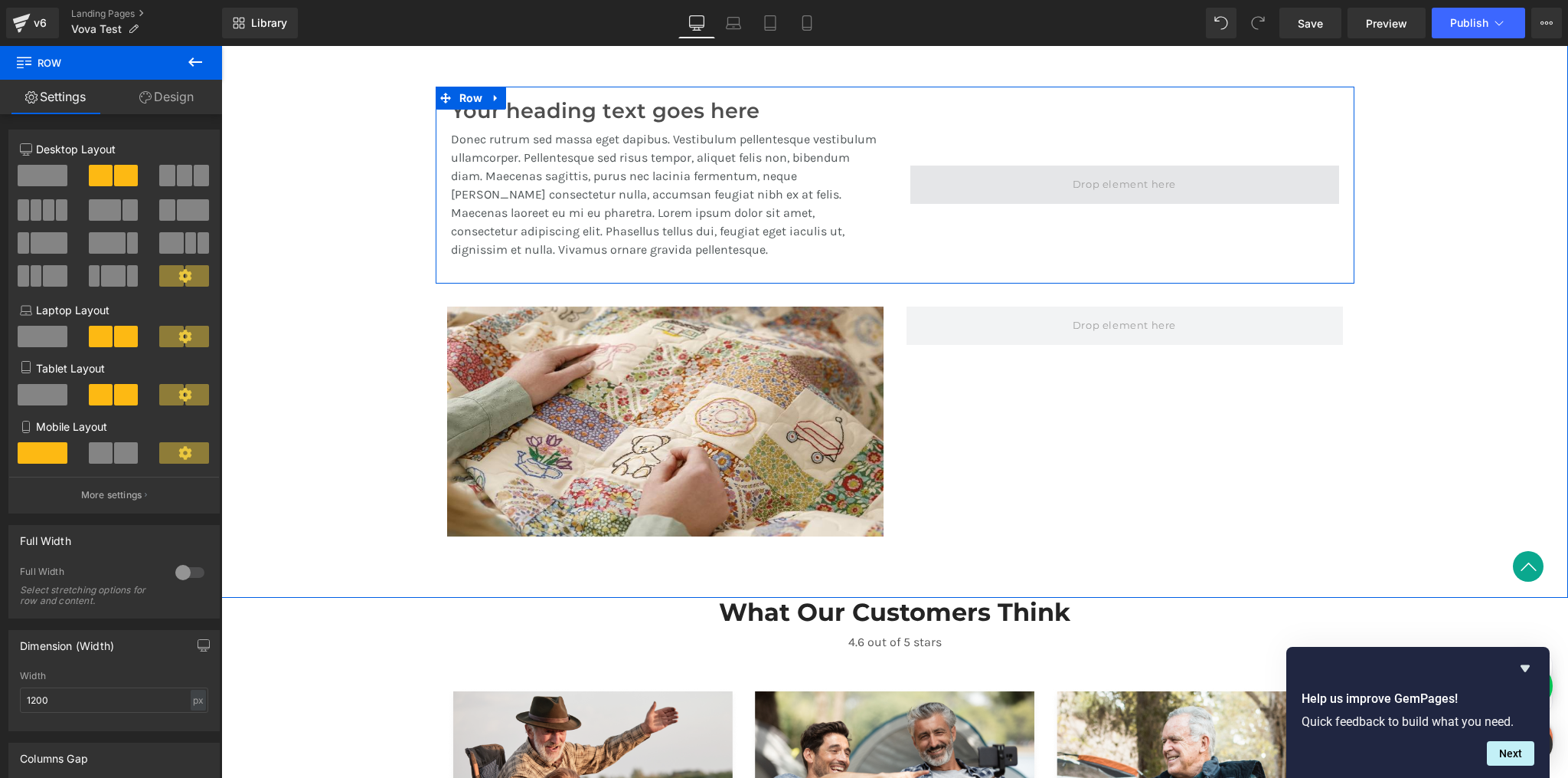
click at [1075, 177] on span at bounding box center [1124, 184] width 114 height 23
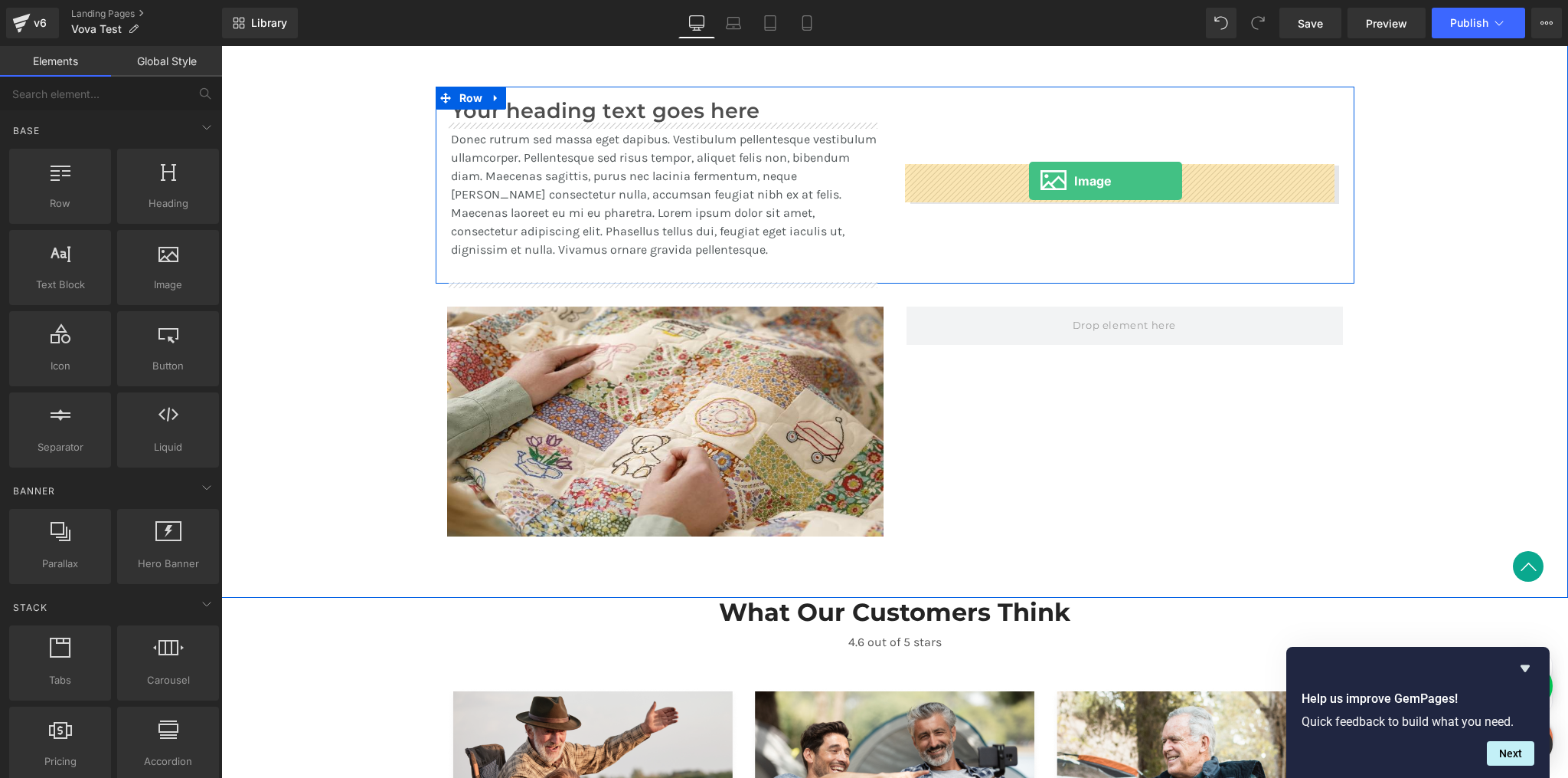
drag, startPoint x: 396, startPoint y: 331, endPoint x: 1029, endPoint y: 181, distance: 650.5
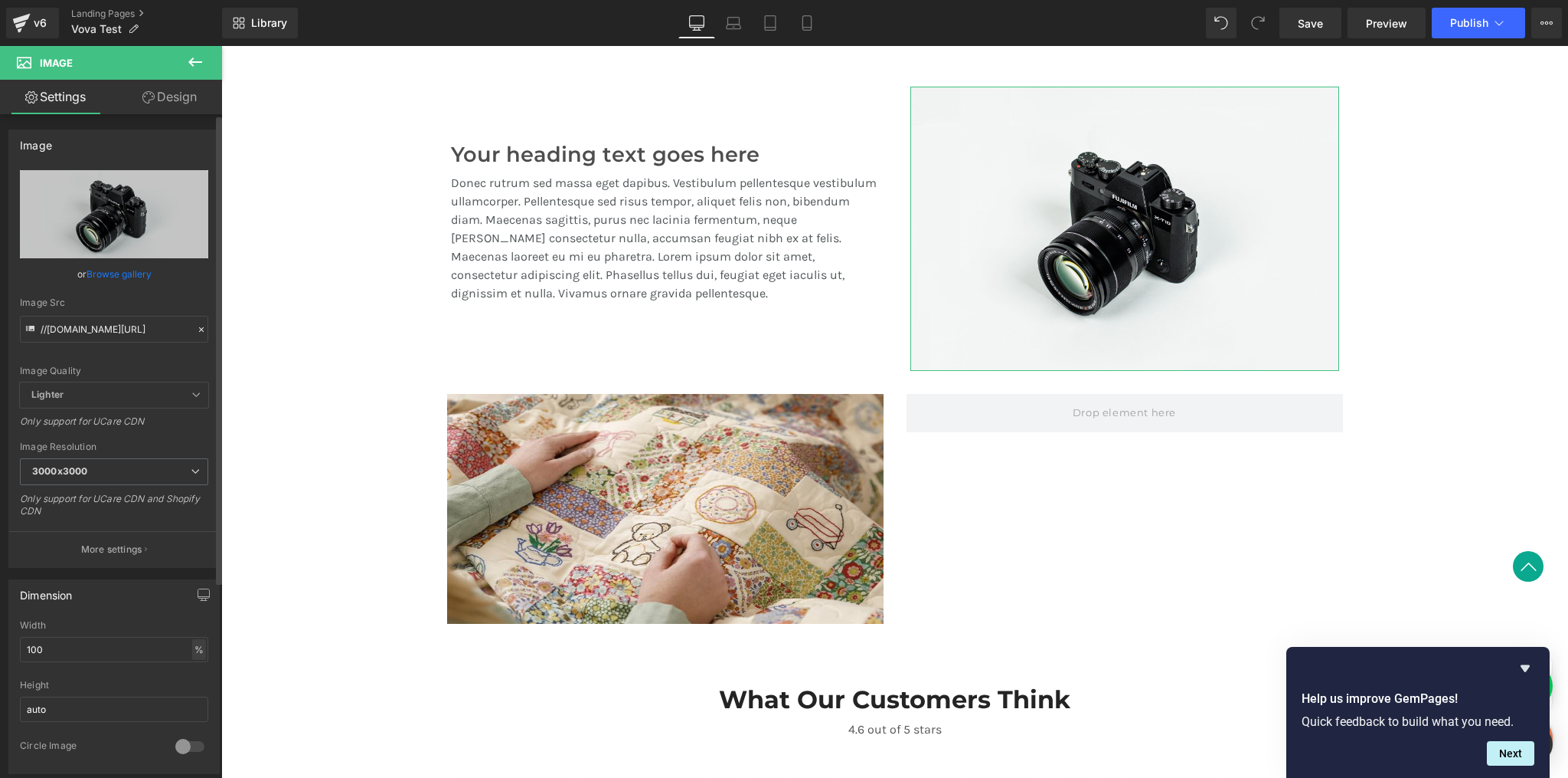
click at [192, 647] on div "%" at bounding box center [199, 649] width 14 height 20
click at [190, 693] on li "px" at bounding box center [198, 695] width 19 height 22
click at [94, 648] on input "560" at bounding box center [114, 649] width 188 height 25
click at [94, 647] on input "560" at bounding box center [114, 649] width 188 height 25
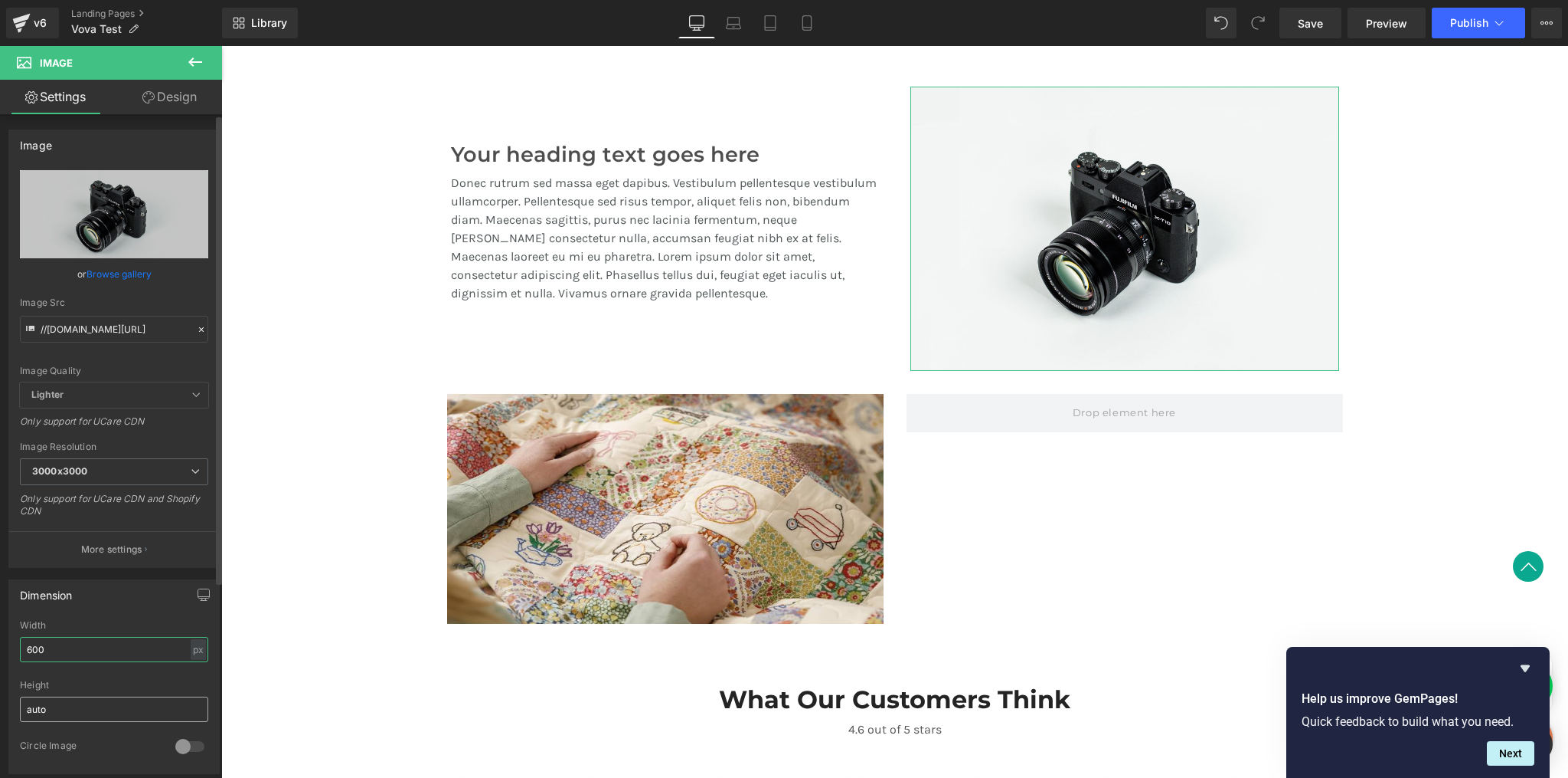
type input "600"
click at [49, 702] on input "auto" at bounding box center [114, 709] width 188 height 25
type input "300"
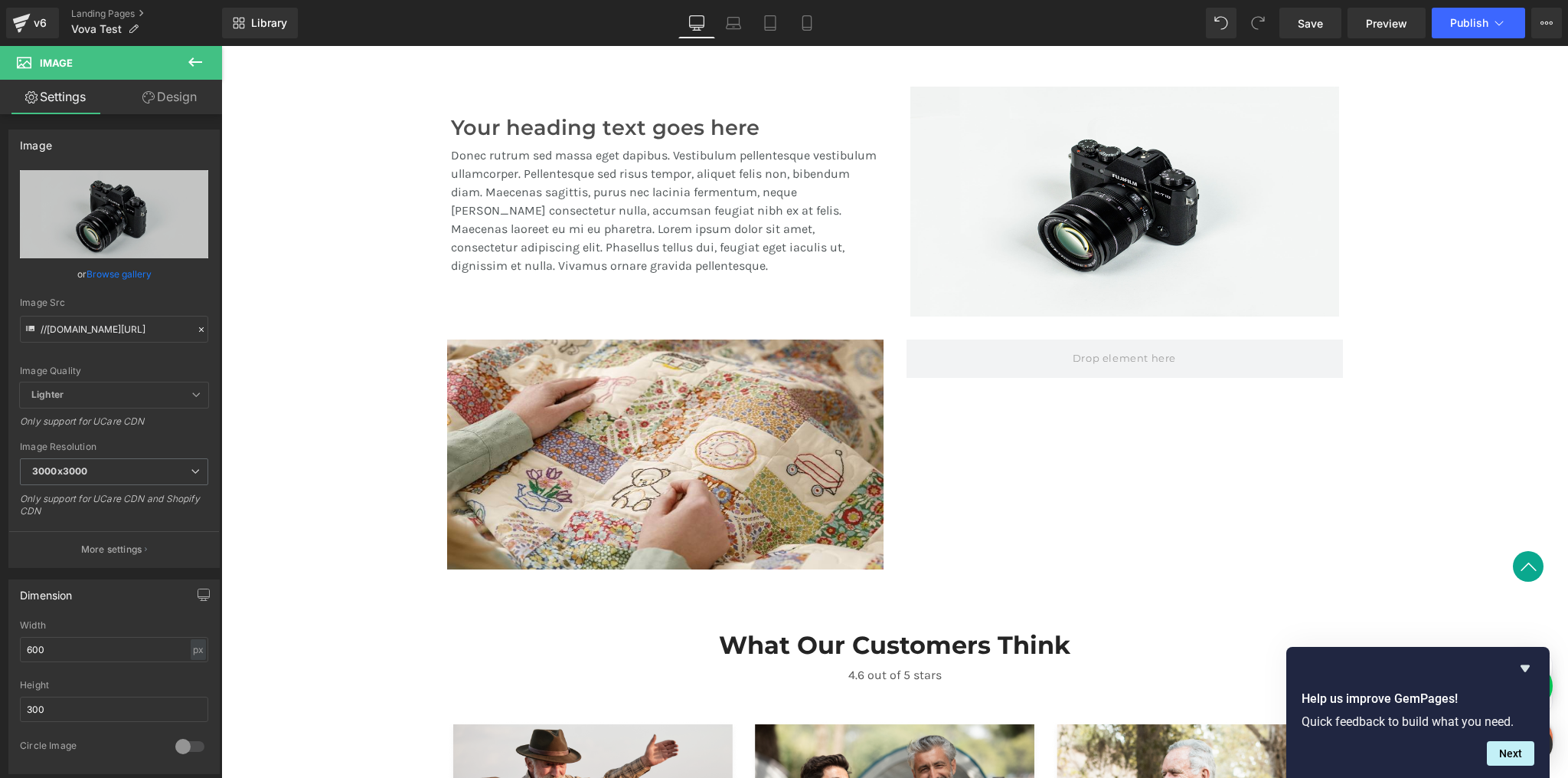
click at [1072, 554] on div "Image Row" at bounding box center [895, 447] width 919 height 261
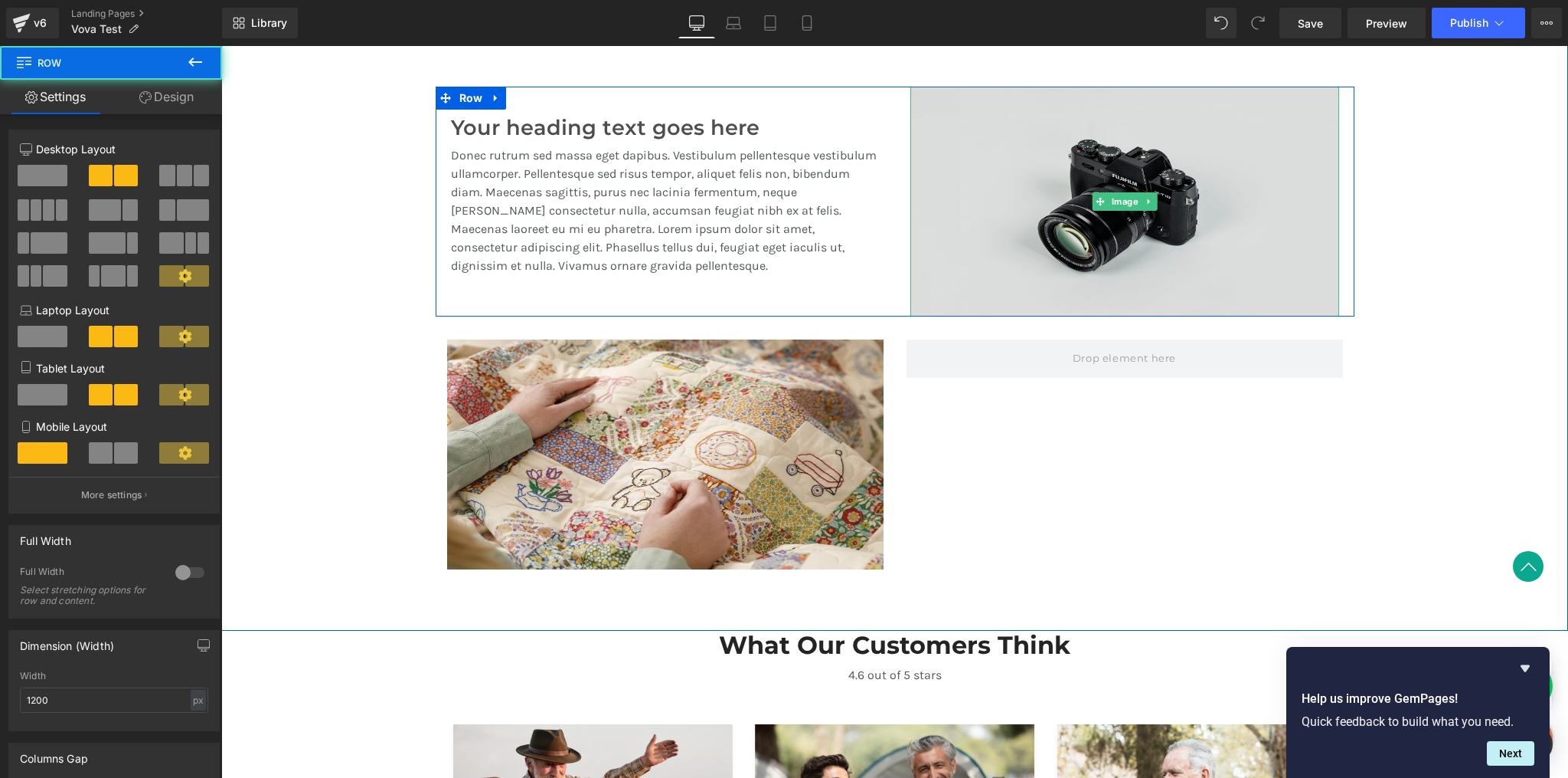
click at [1114, 251] on img at bounding box center [1125, 201] width 429 height 230
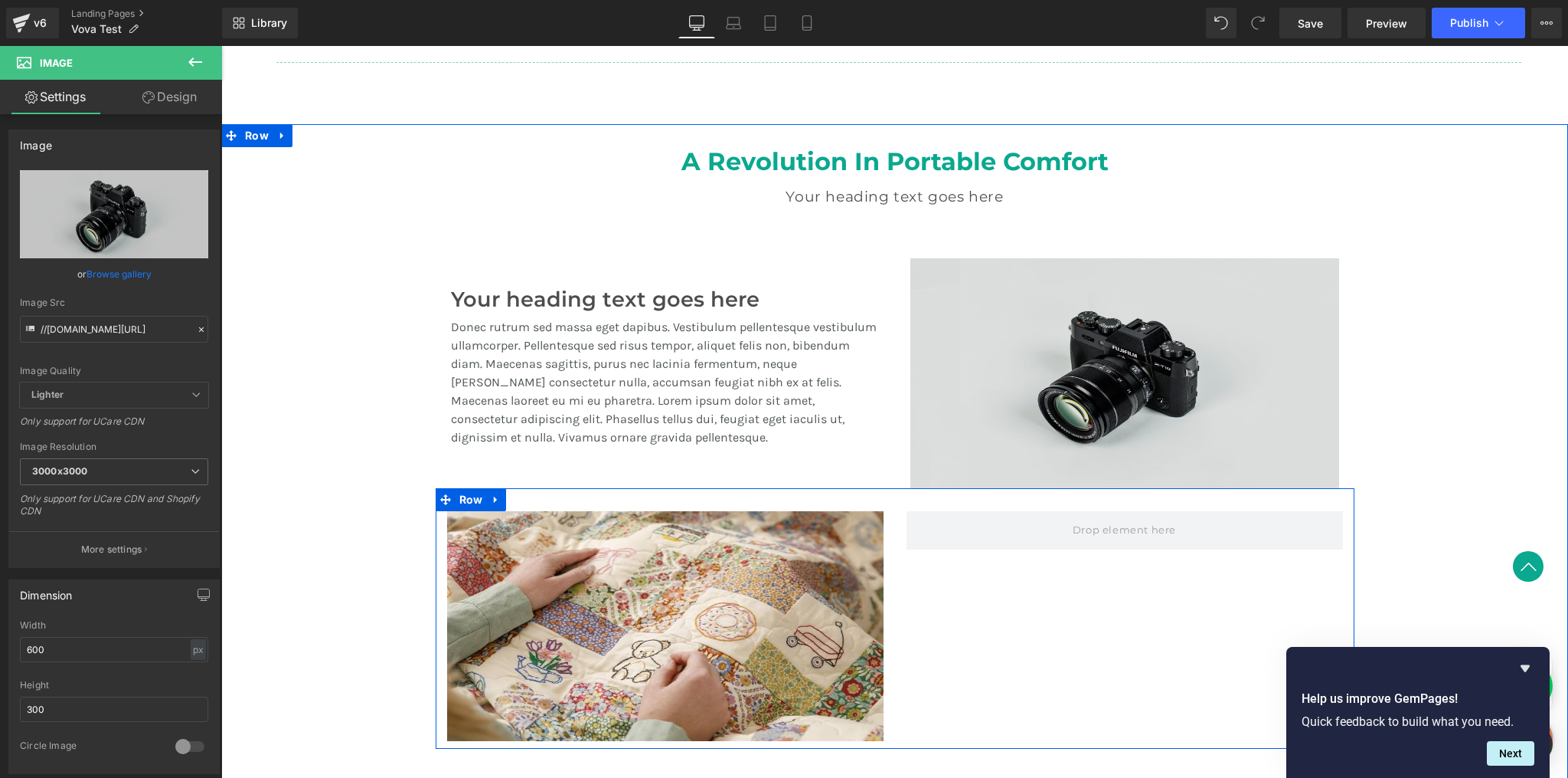
scroll to position [1076, 0]
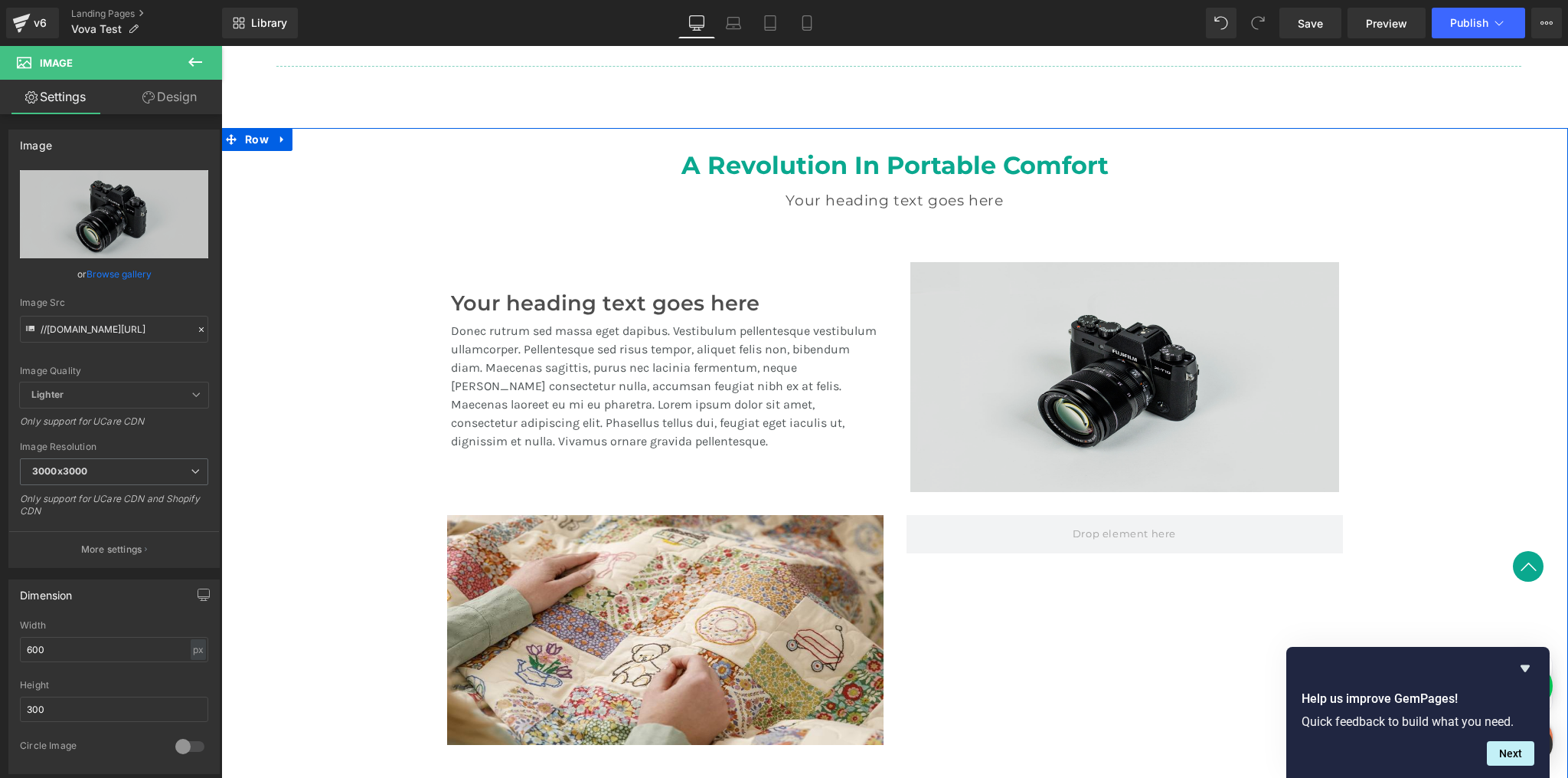
click at [1092, 398] on img at bounding box center [1125, 377] width 429 height 230
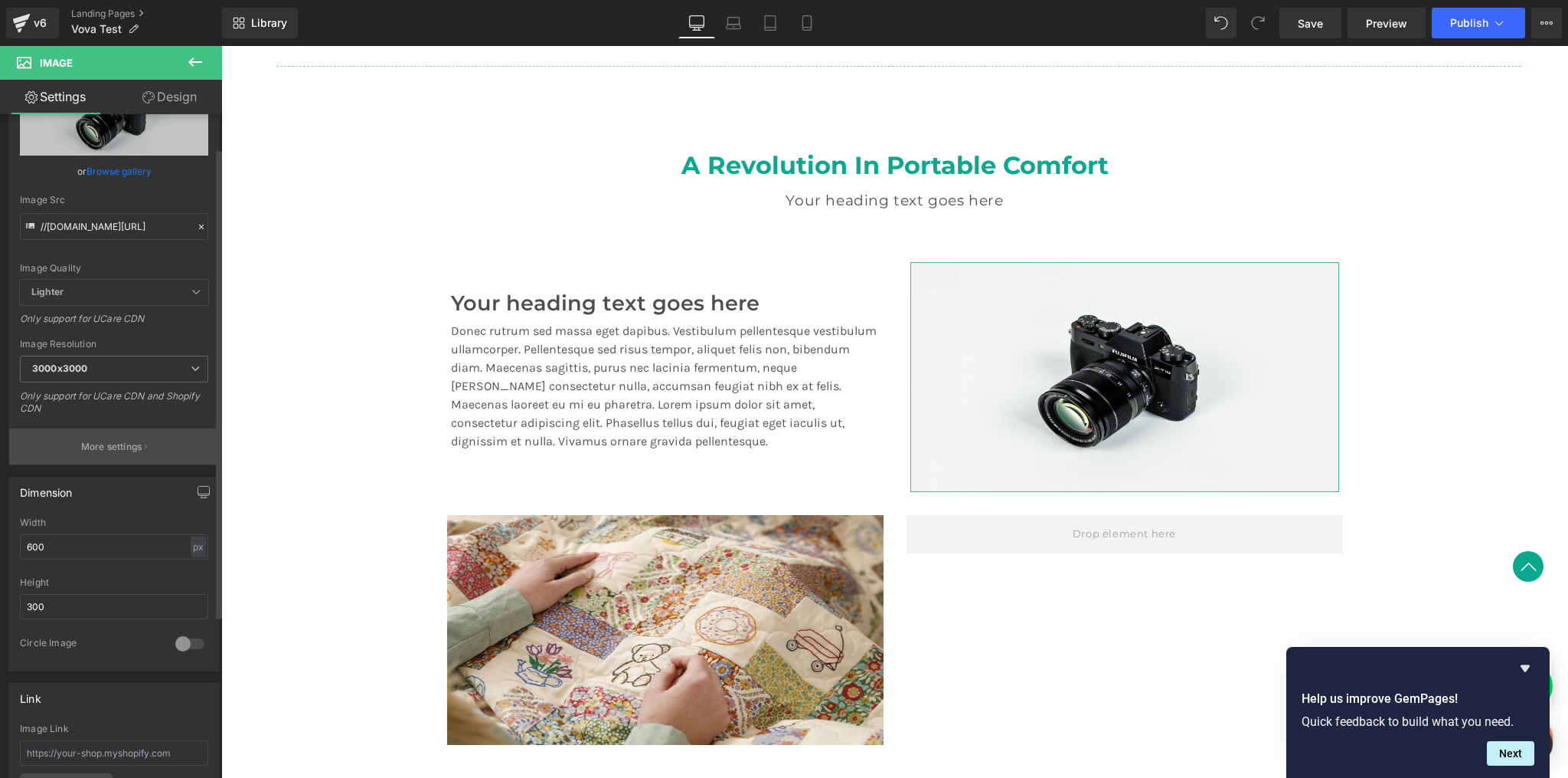
scroll to position [115, 0]
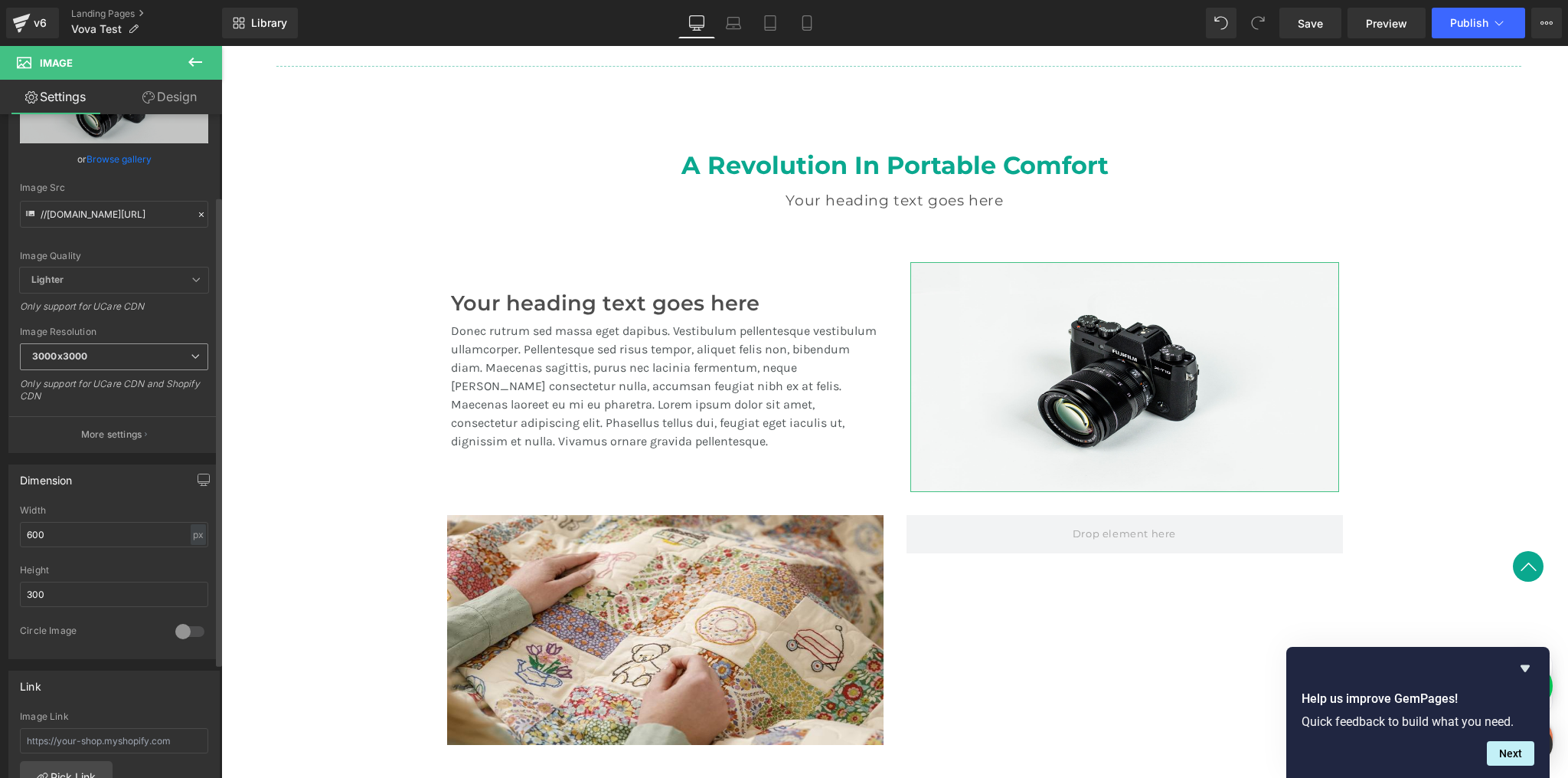
click at [127, 351] on span "3000x3000" at bounding box center [114, 357] width 188 height 27
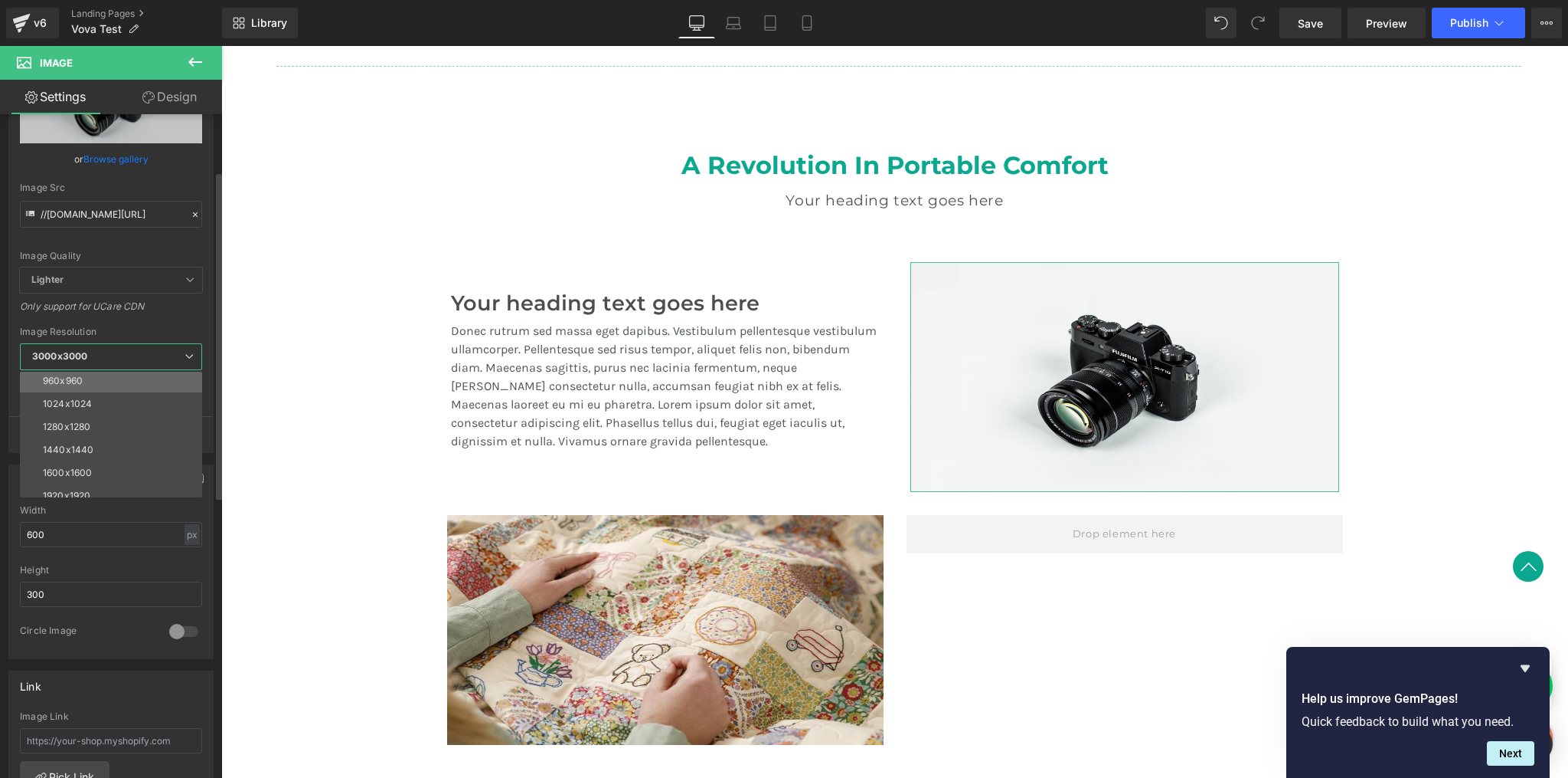
scroll to position [161, 0]
click at [128, 383] on li "960x960" at bounding box center [114, 383] width 189 height 23
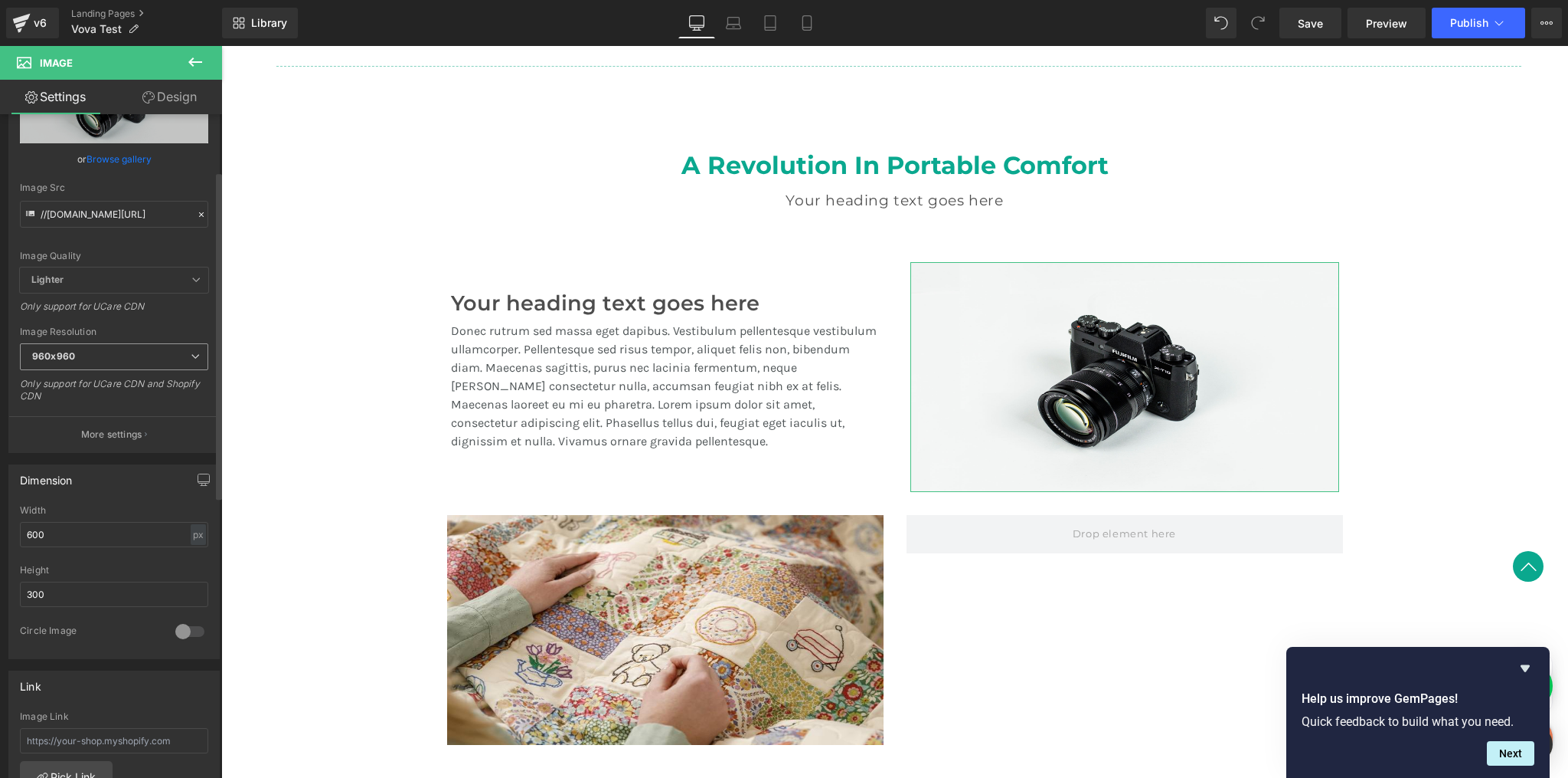
click at [121, 368] on span "960x960" at bounding box center [114, 357] width 188 height 27
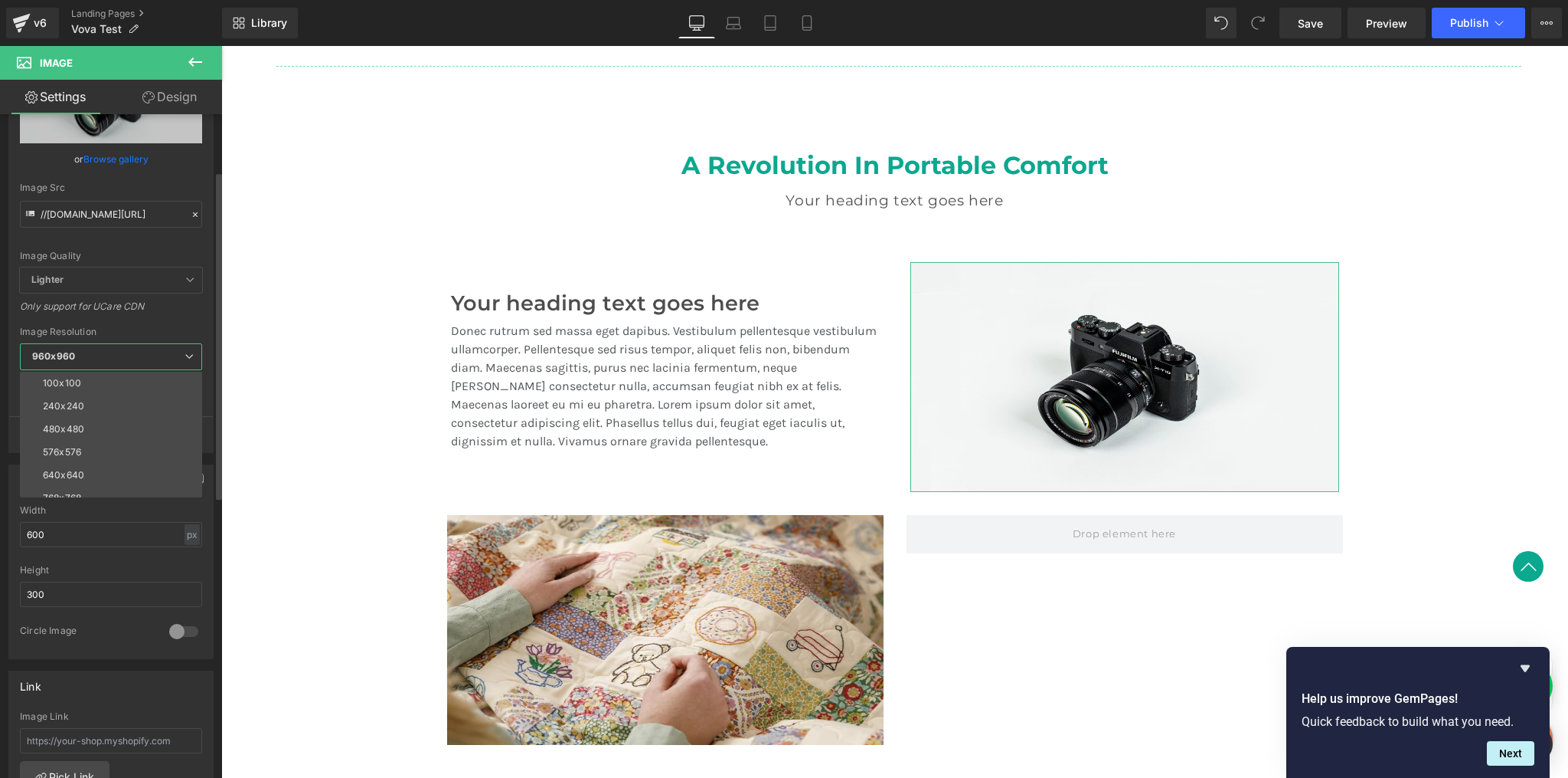
scroll to position [219, 0]
click at [112, 482] on li "3000x3000" at bounding box center [114, 486] width 189 height 23
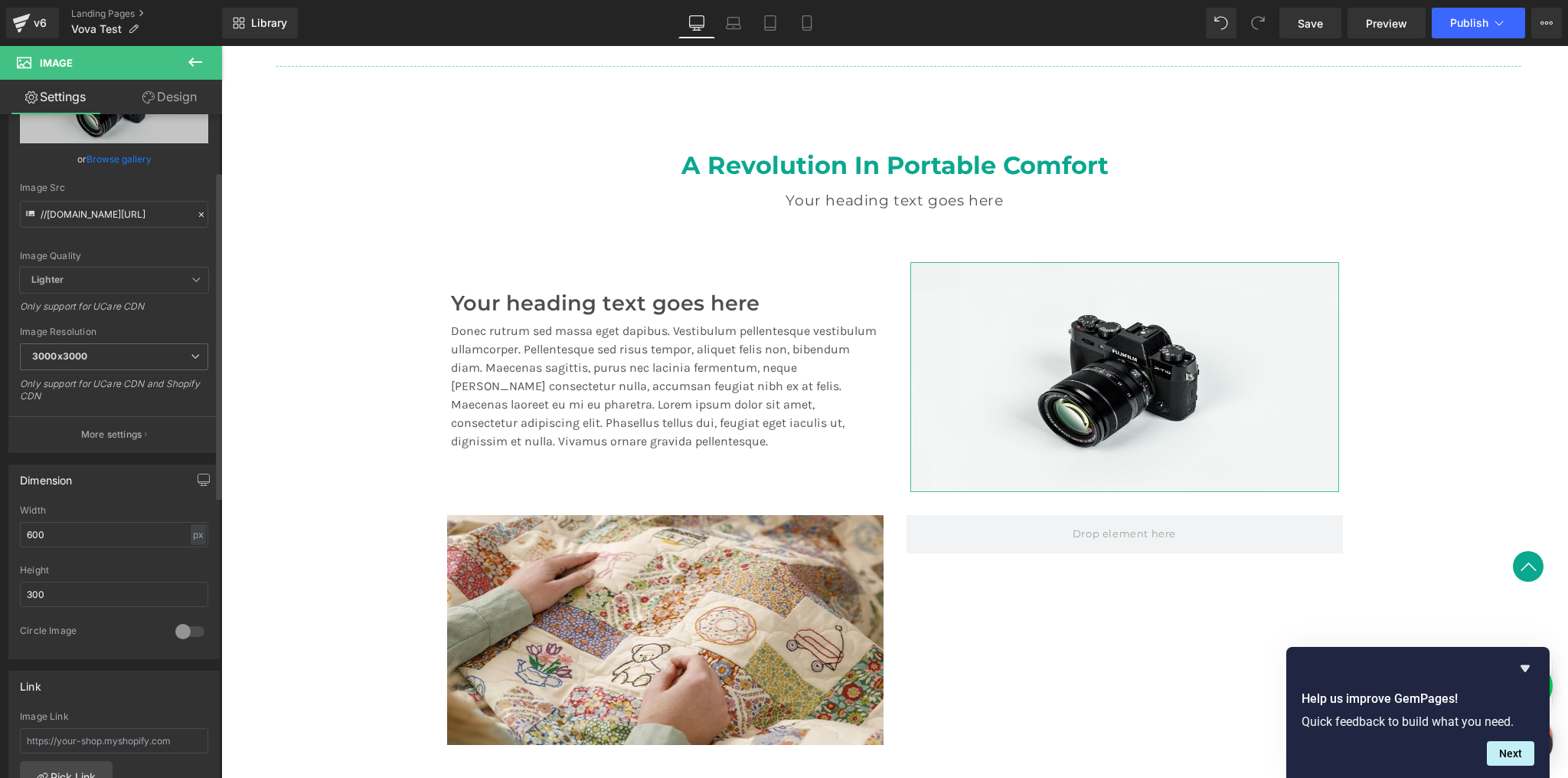
click at [130, 283] on span "Lighter" at bounding box center [114, 279] width 188 height 25
click at [131, 279] on span "Lighter" at bounding box center [114, 279] width 188 height 25
click at [190, 283] on span "Lighter" at bounding box center [114, 279] width 188 height 25
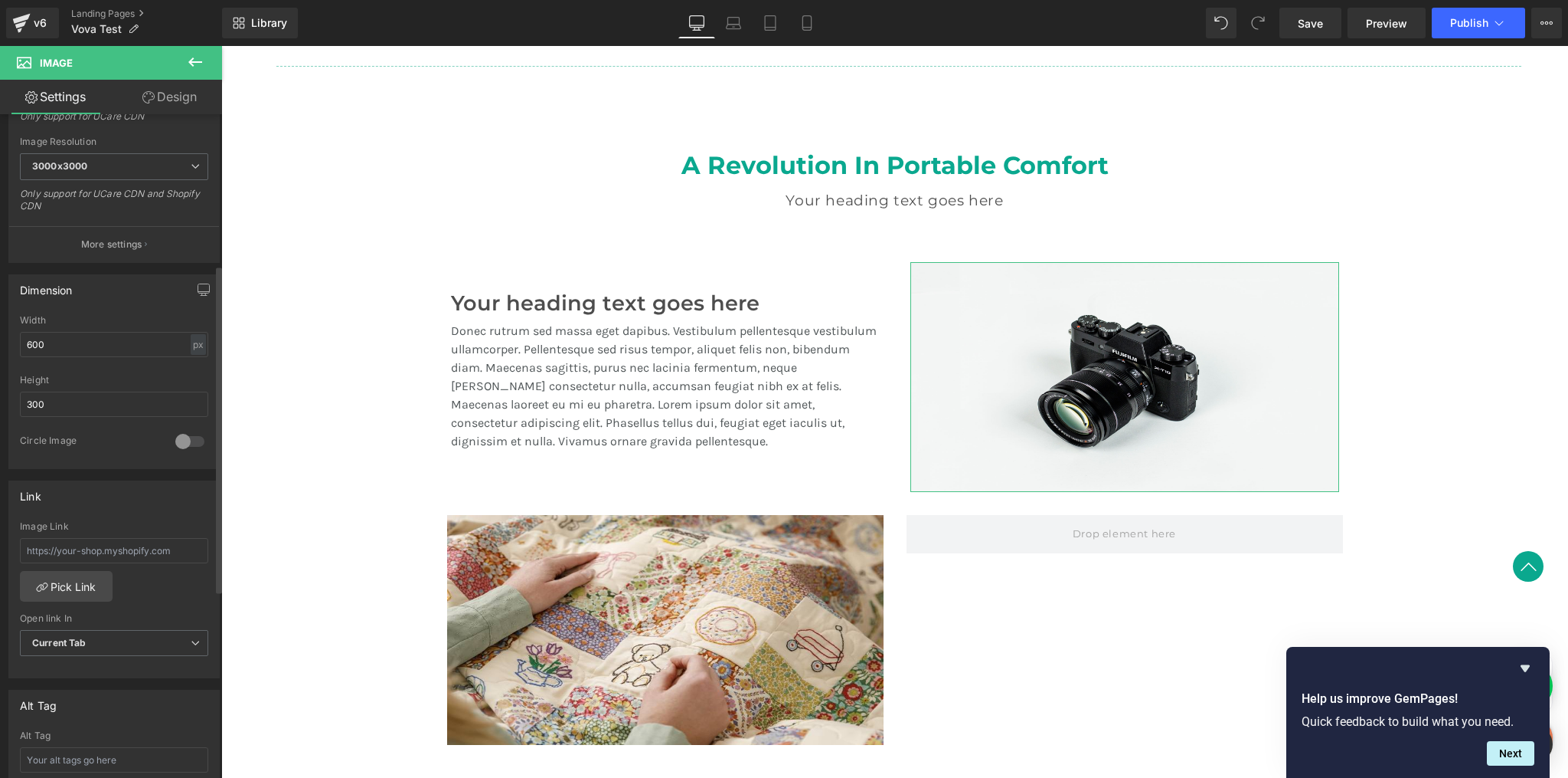
scroll to position [490, 0]
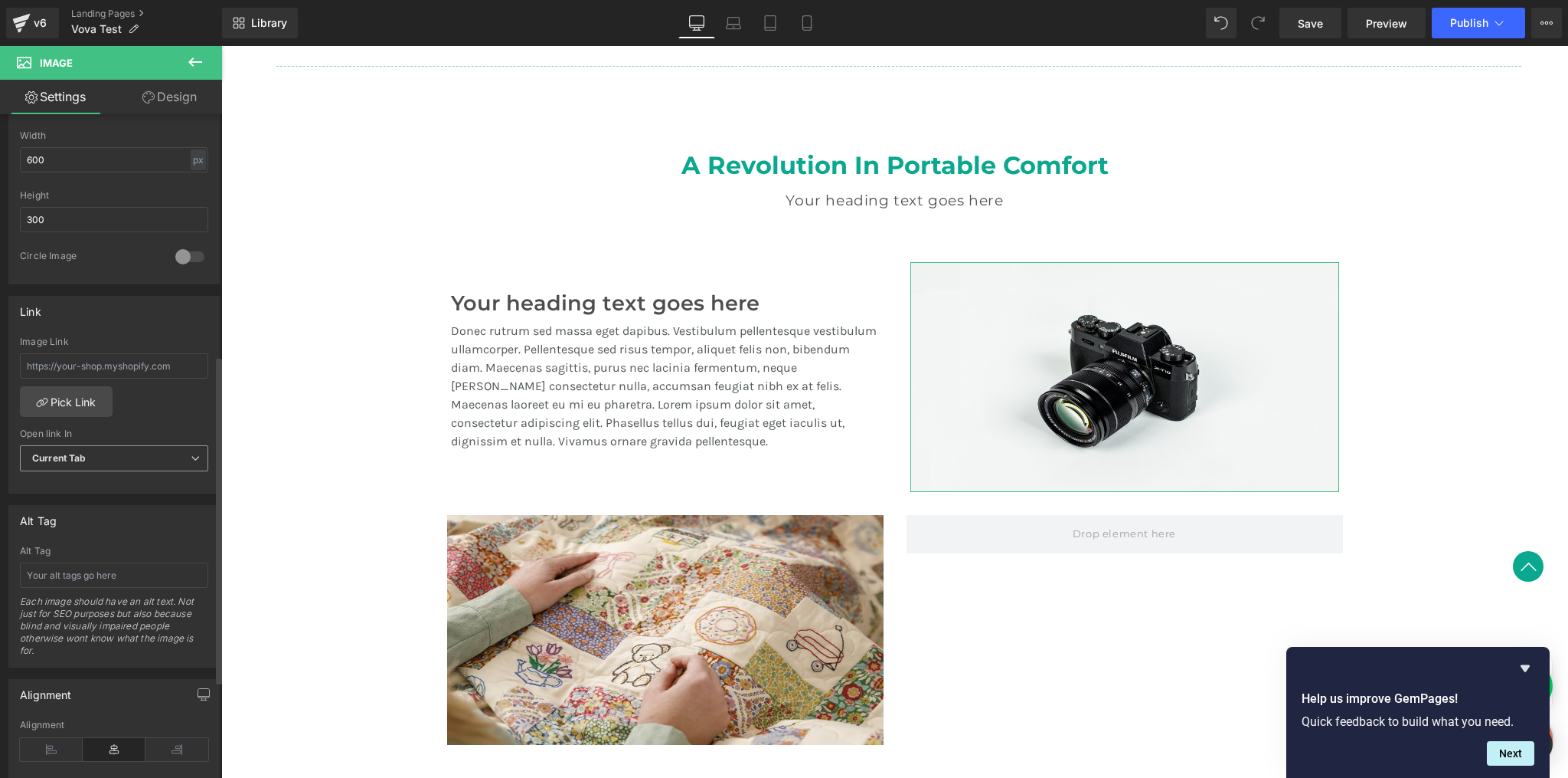
click at [164, 457] on span "Current Tab" at bounding box center [114, 458] width 188 height 27
click at [163, 456] on span "Current Tab" at bounding box center [111, 458] width 183 height 27
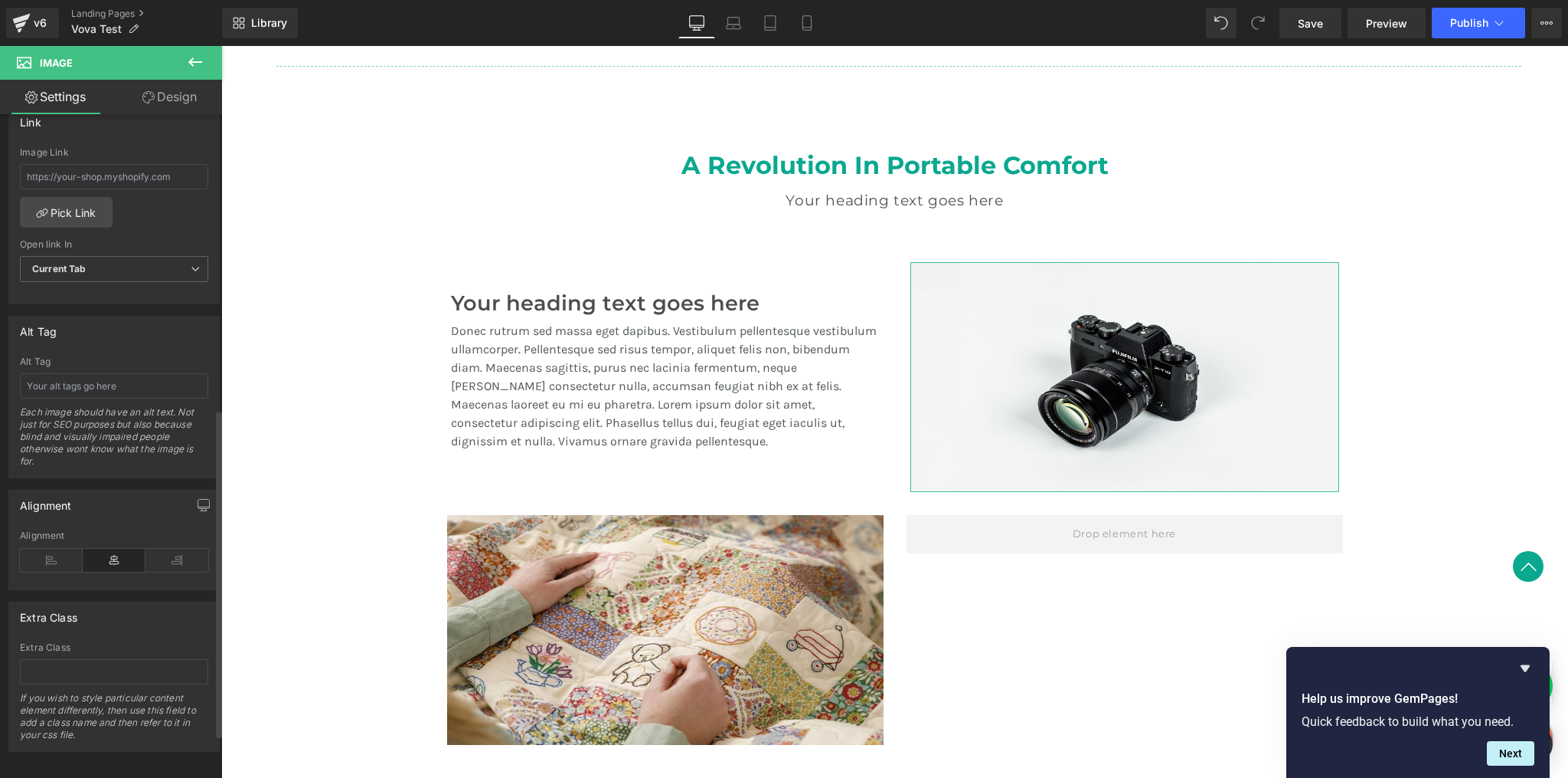
scroll to position [686, 0]
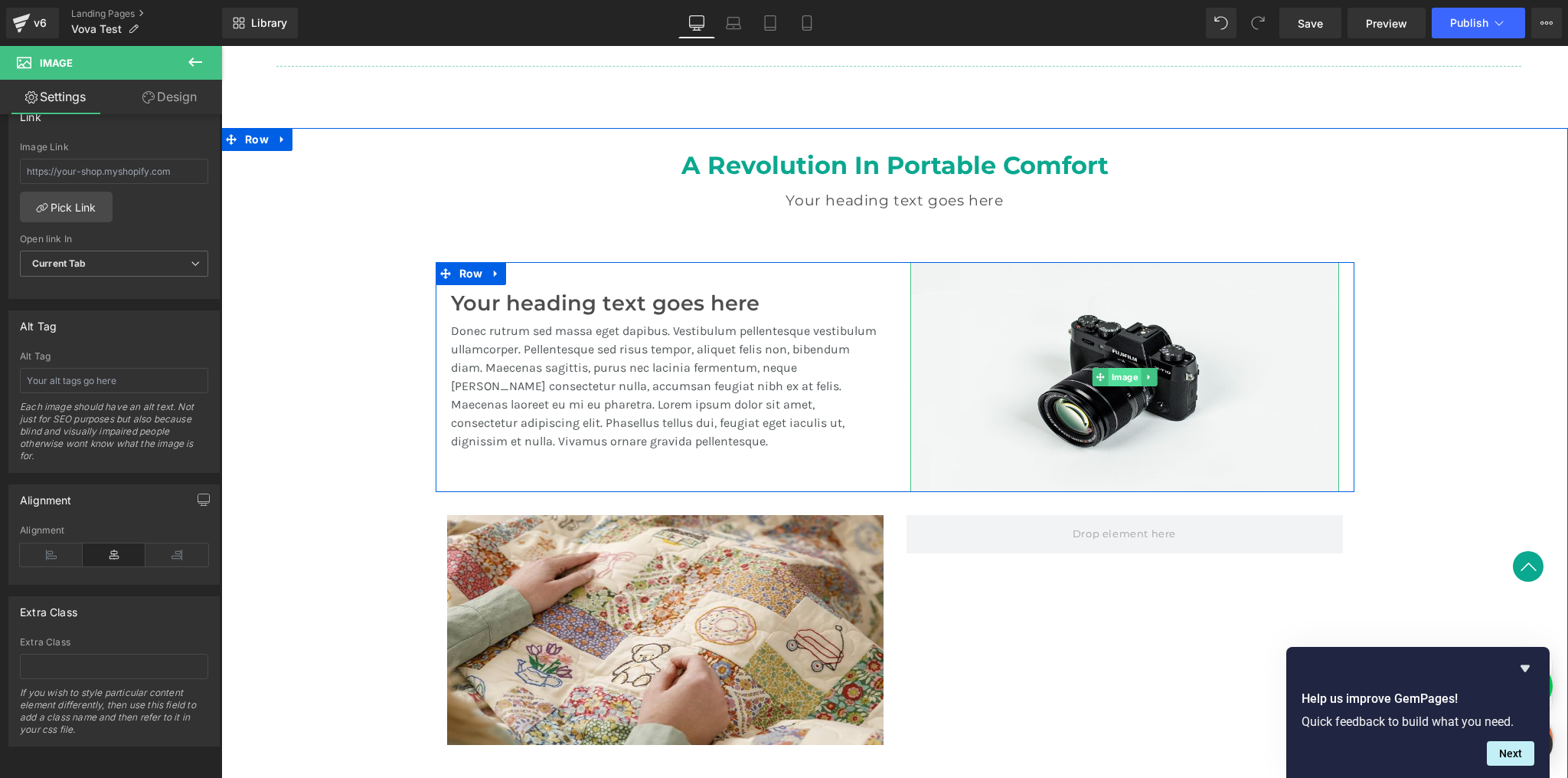
click at [1122, 381] on span "Image" at bounding box center [1124, 377] width 33 height 19
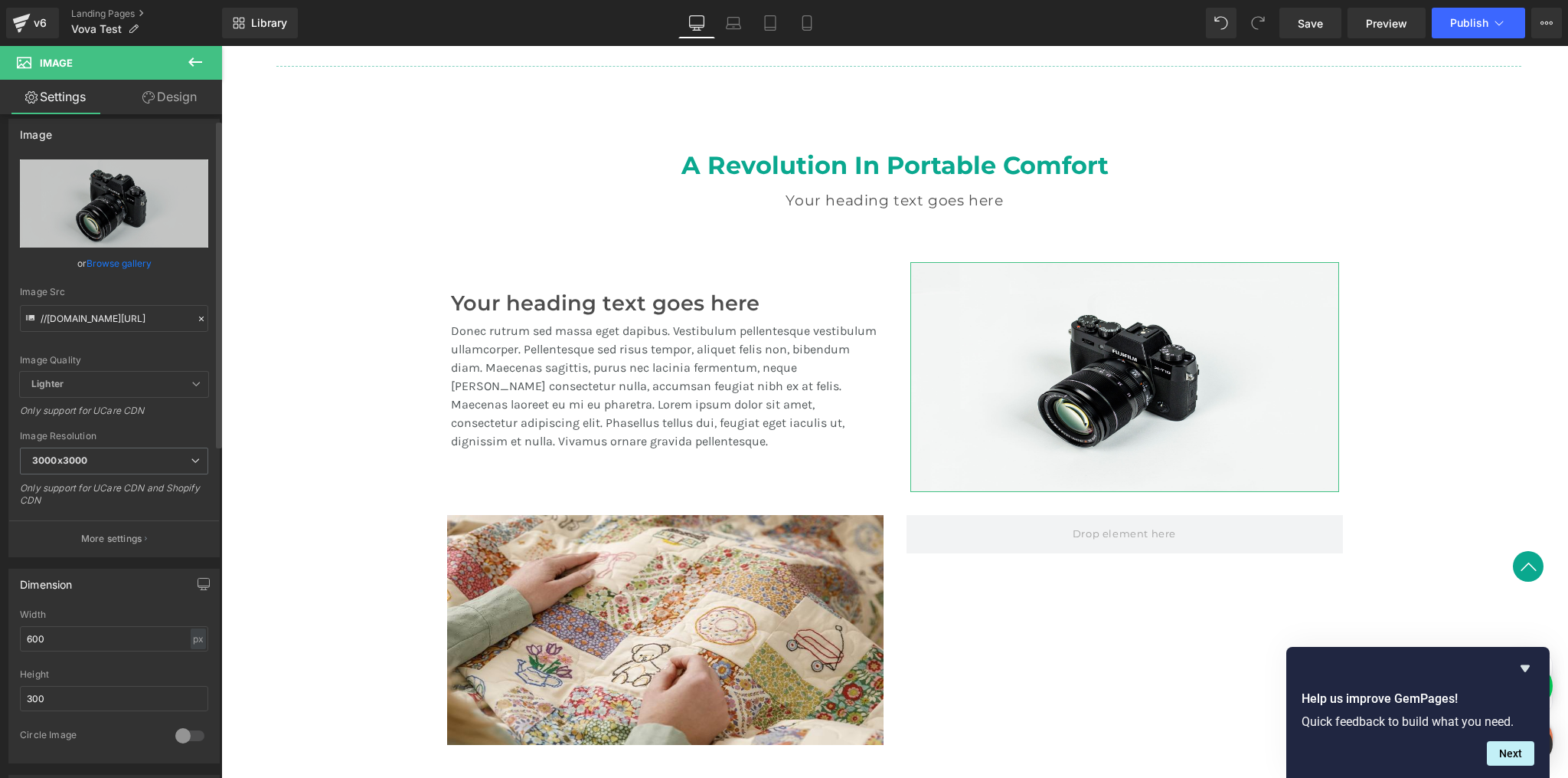
scroll to position [0, 0]
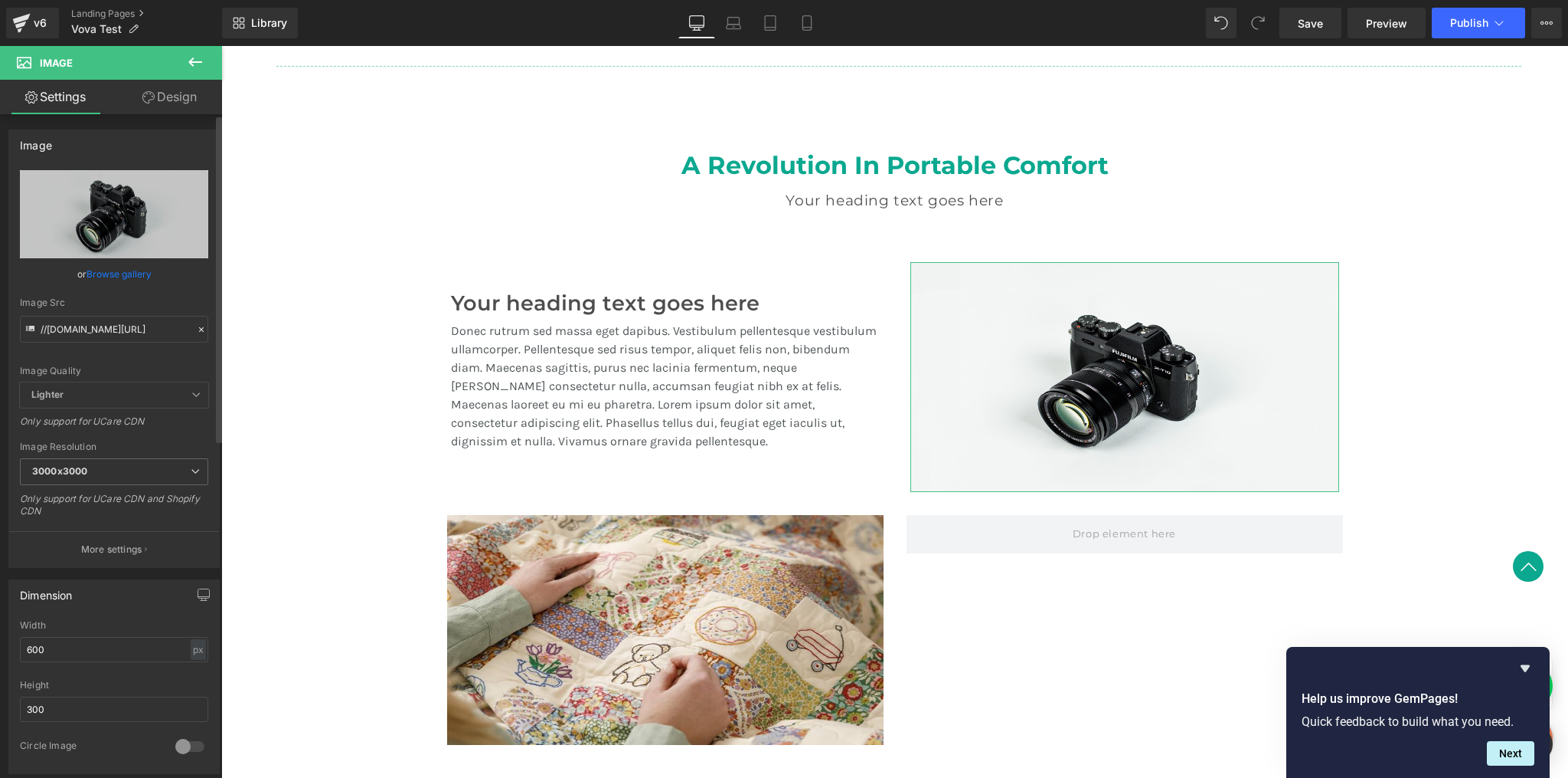
click at [109, 275] on link "Browse gallery" at bounding box center [119, 274] width 65 height 27
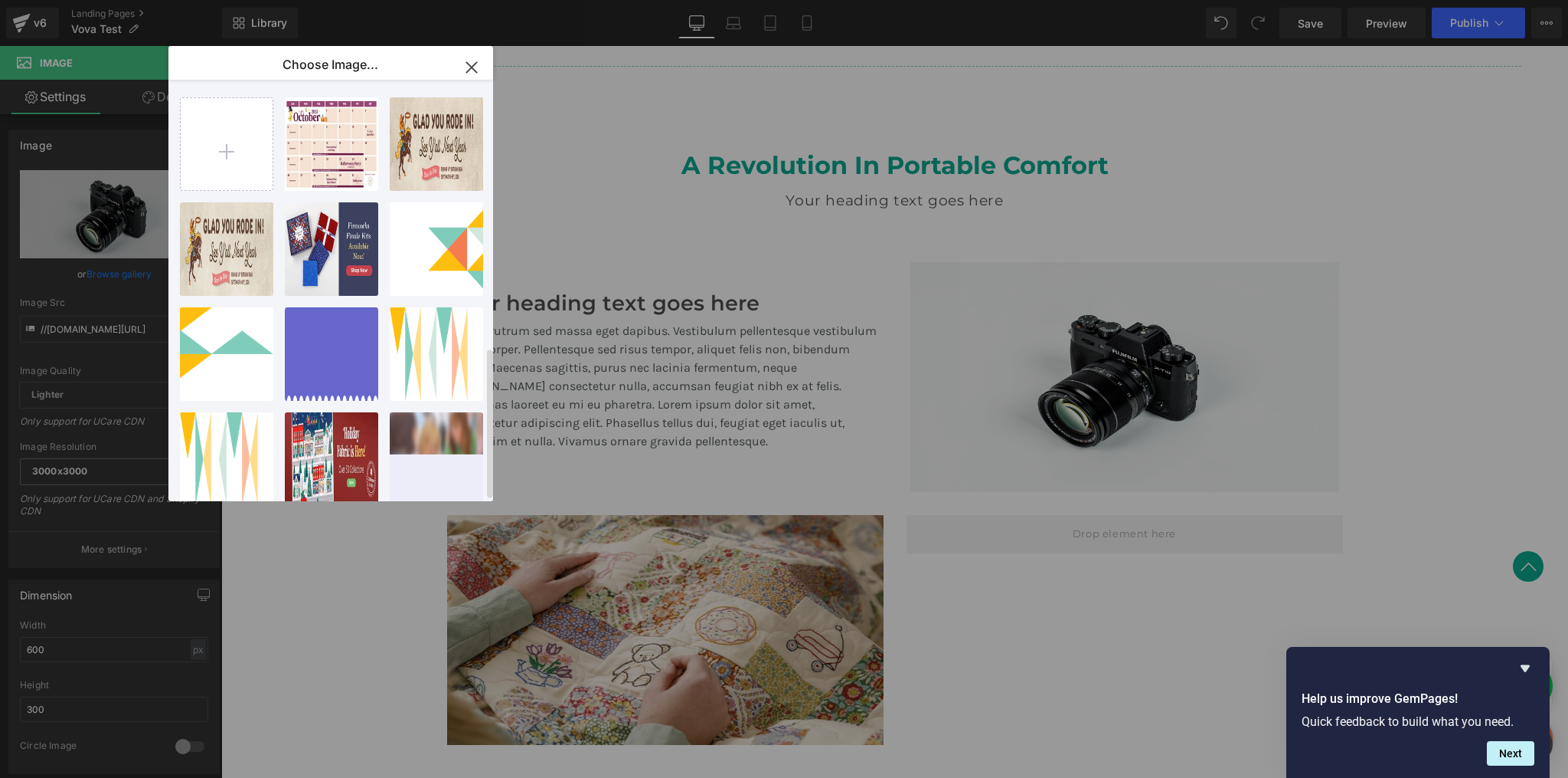
type input "https://ucarecdn.com/df804475-c4f4-4e92-99b7-2c743d1552f5/-/format/auto/-/previ…"
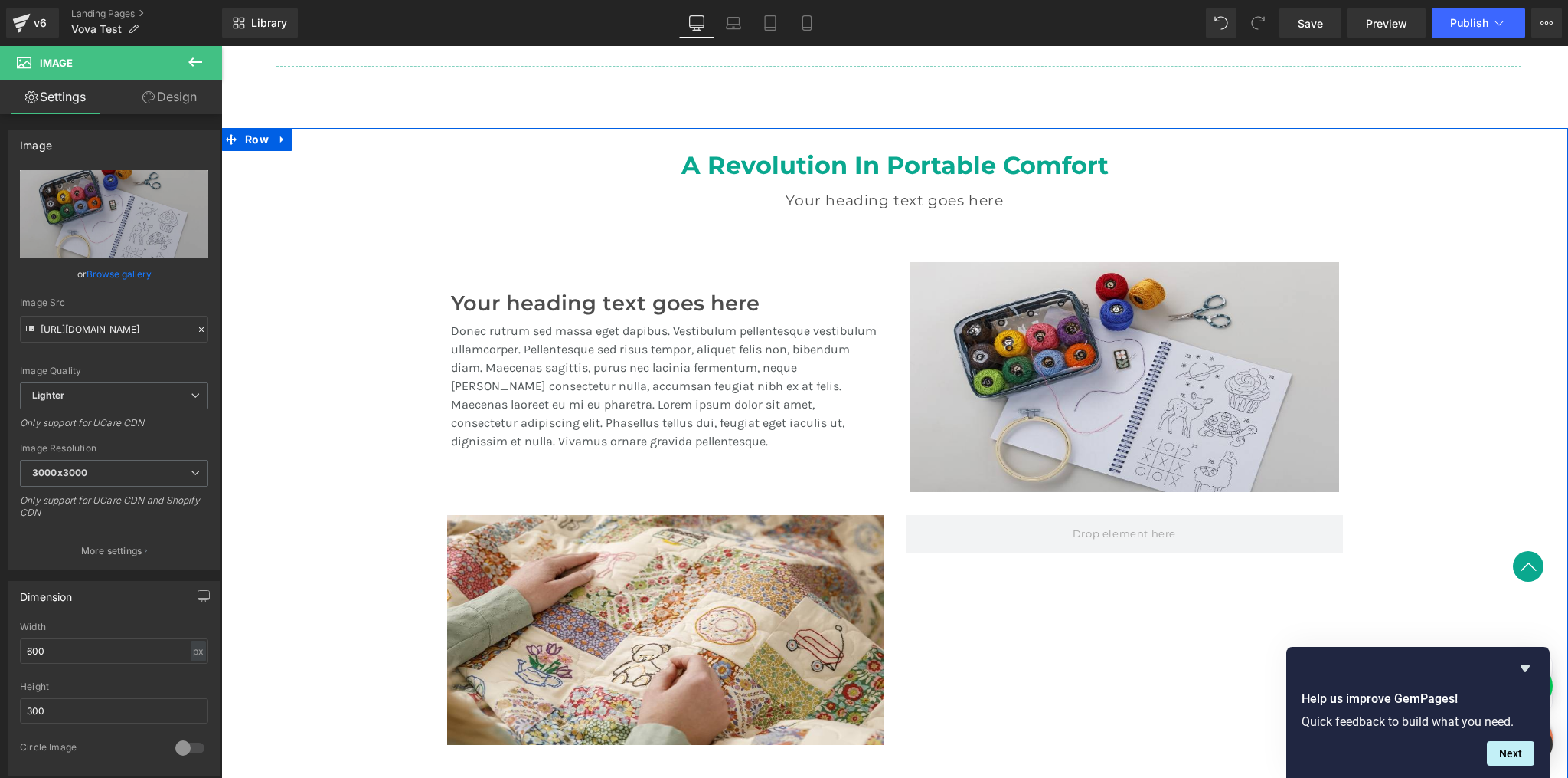
click at [1436, 269] on div "A Revolution In Portable Comfort Heading Your heading text goes here Heading Te…" at bounding box center [895, 440] width 1347 height 625
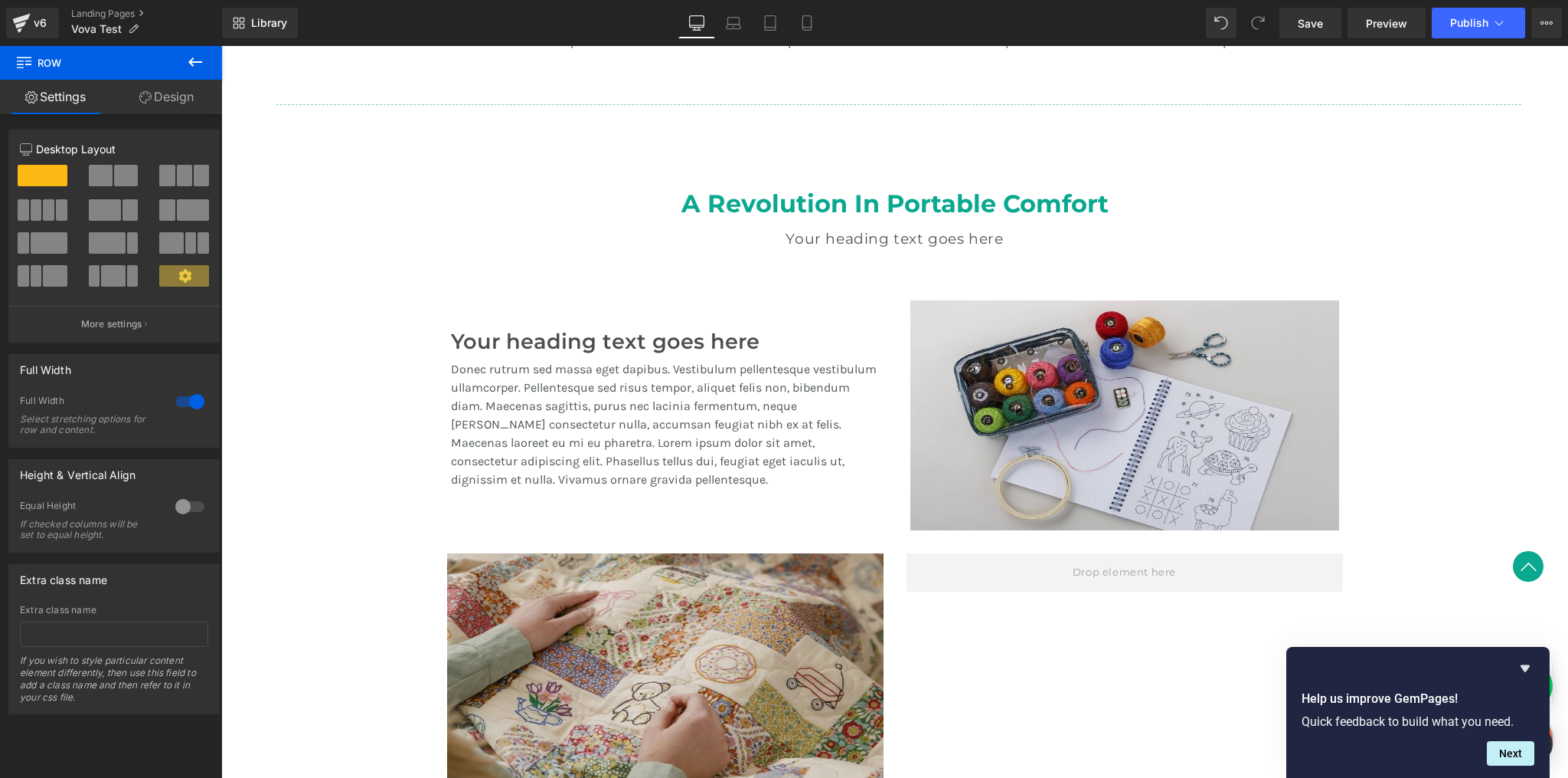
scroll to position [1221, 0]
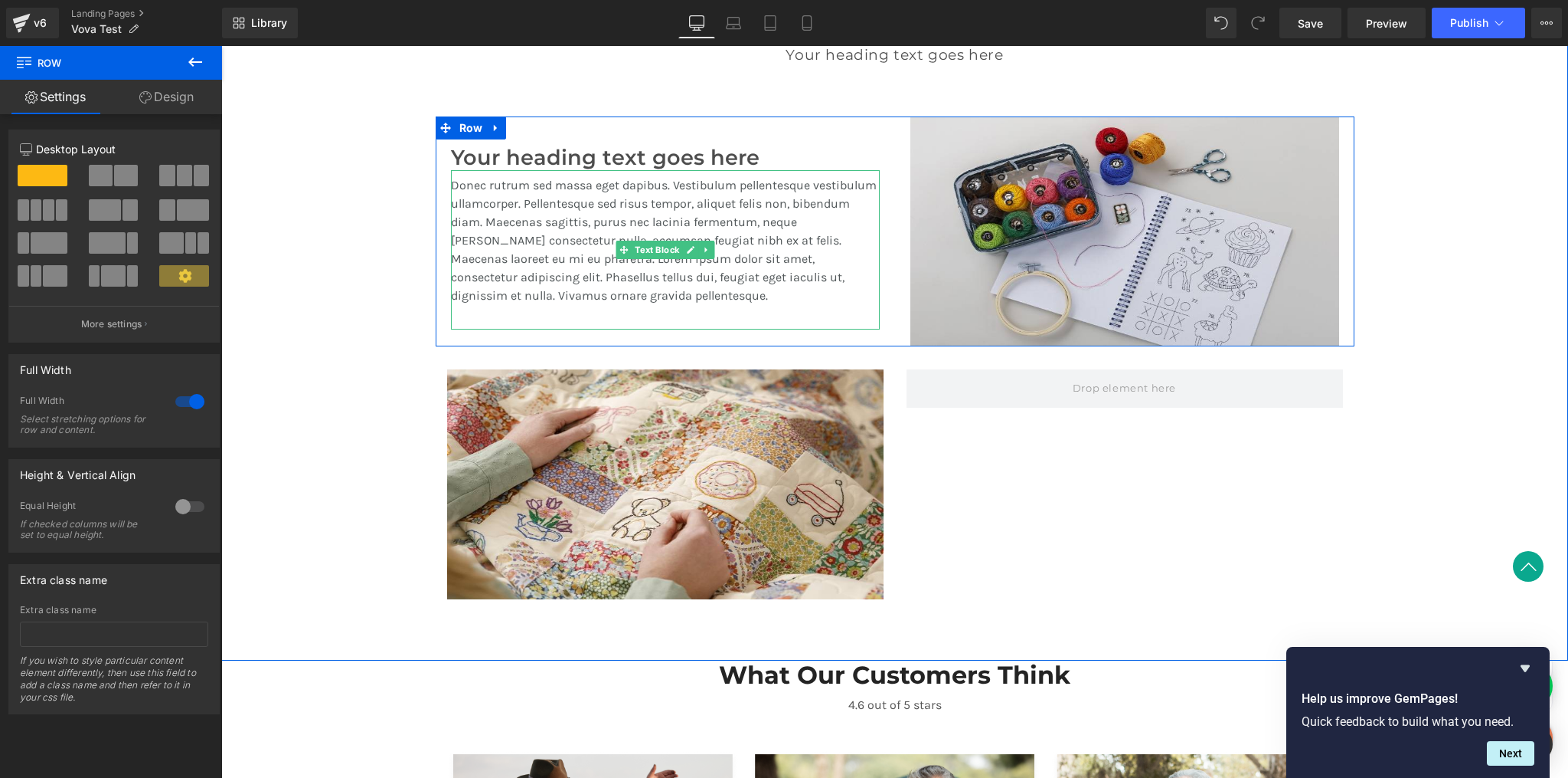
click at [651, 202] on p "Donec rutrum sed massa eget dapibus. Vestibulum pellentesque vestibulum ullamco…" at bounding box center [666, 240] width 429 height 129
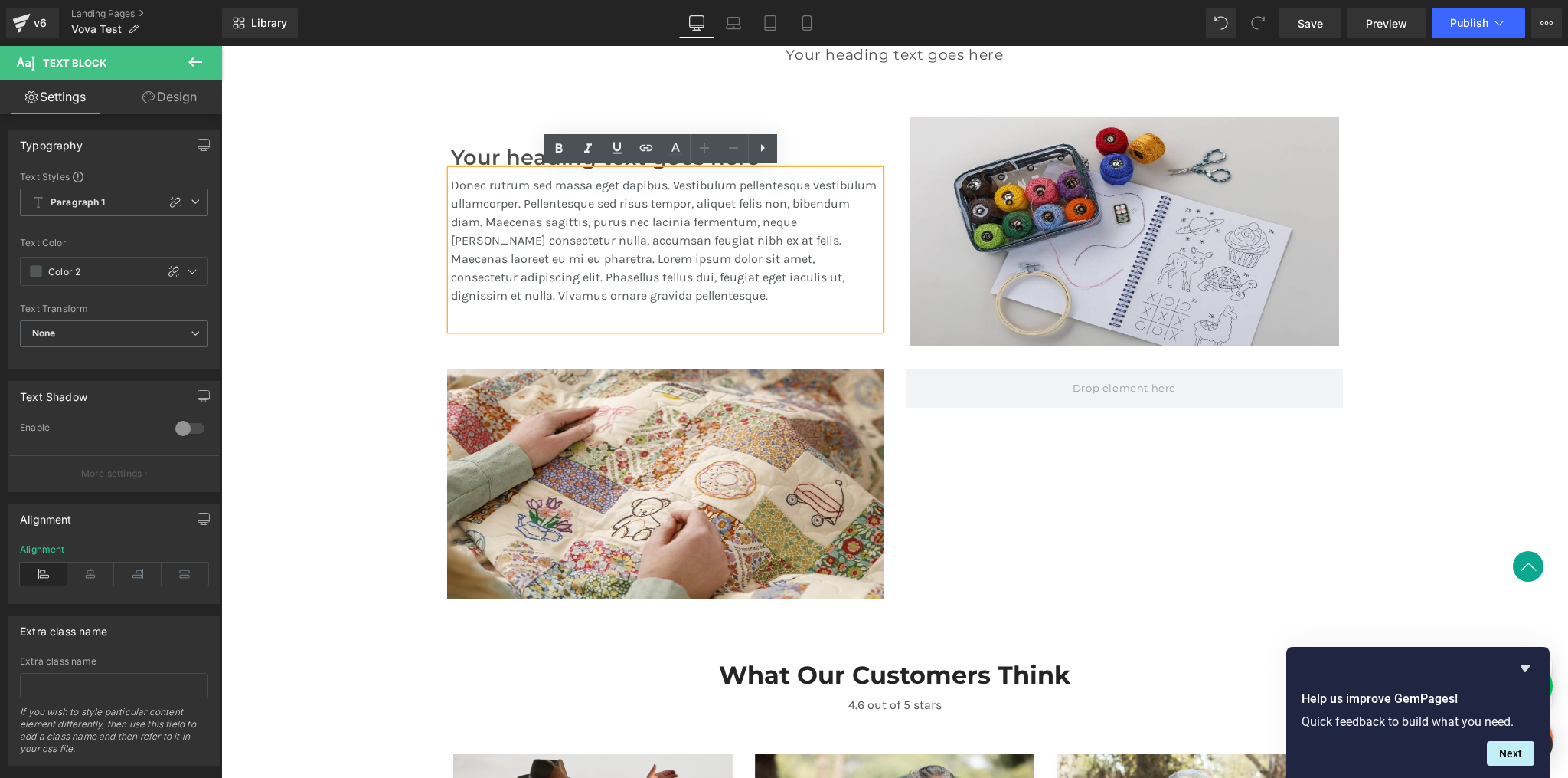
click at [476, 170] on div "Donec rutrum sed massa eget dapibus. Vestibulum pellentesque vestibulum ullamco…" at bounding box center [666, 249] width 429 height 159
click at [479, 158] on h3 "Your heading text goes here" at bounding box center [666, 158] width 429 height 25
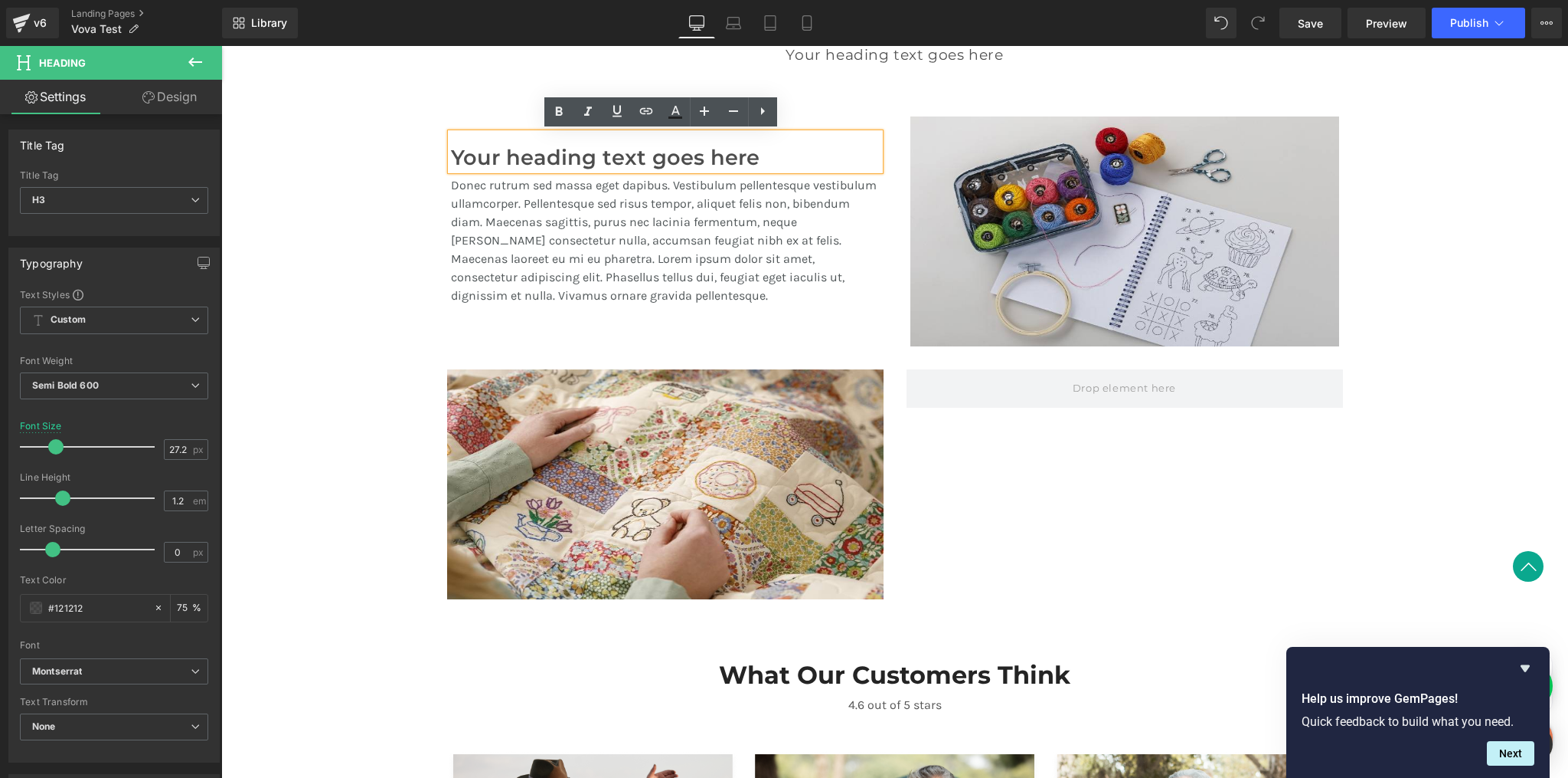
click at [692, 149] on h3 "Your heading text goes here" at bounding box center [666, 158] width 429 height 25
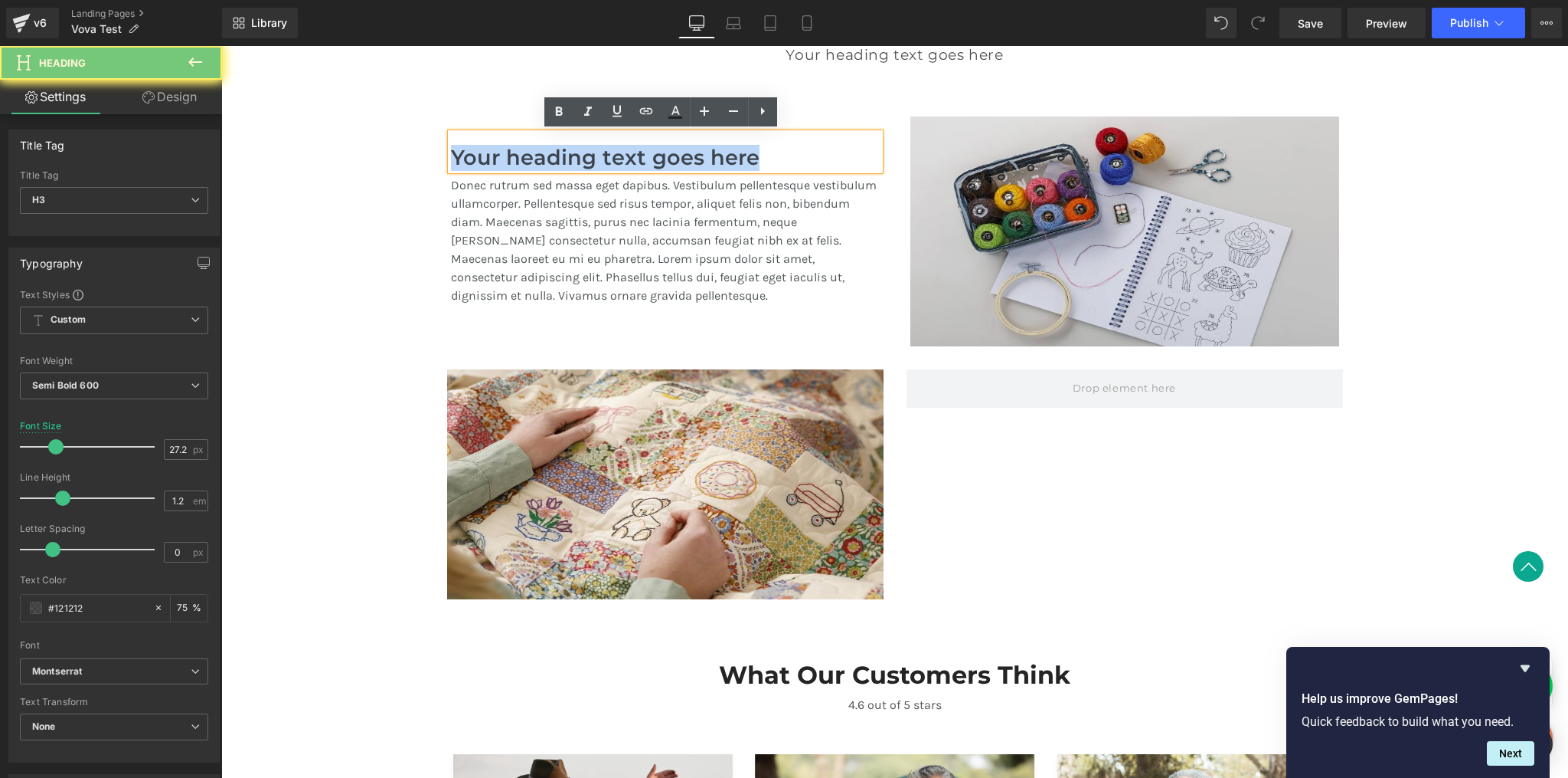
click at [692, 149] on h3 "Your heading text goes here" at bounding box center [666, 158] width 429 height 25
click at [797, 133] on div "Your heading text goes here" at bounding box center [666, 152] width 429 height 37
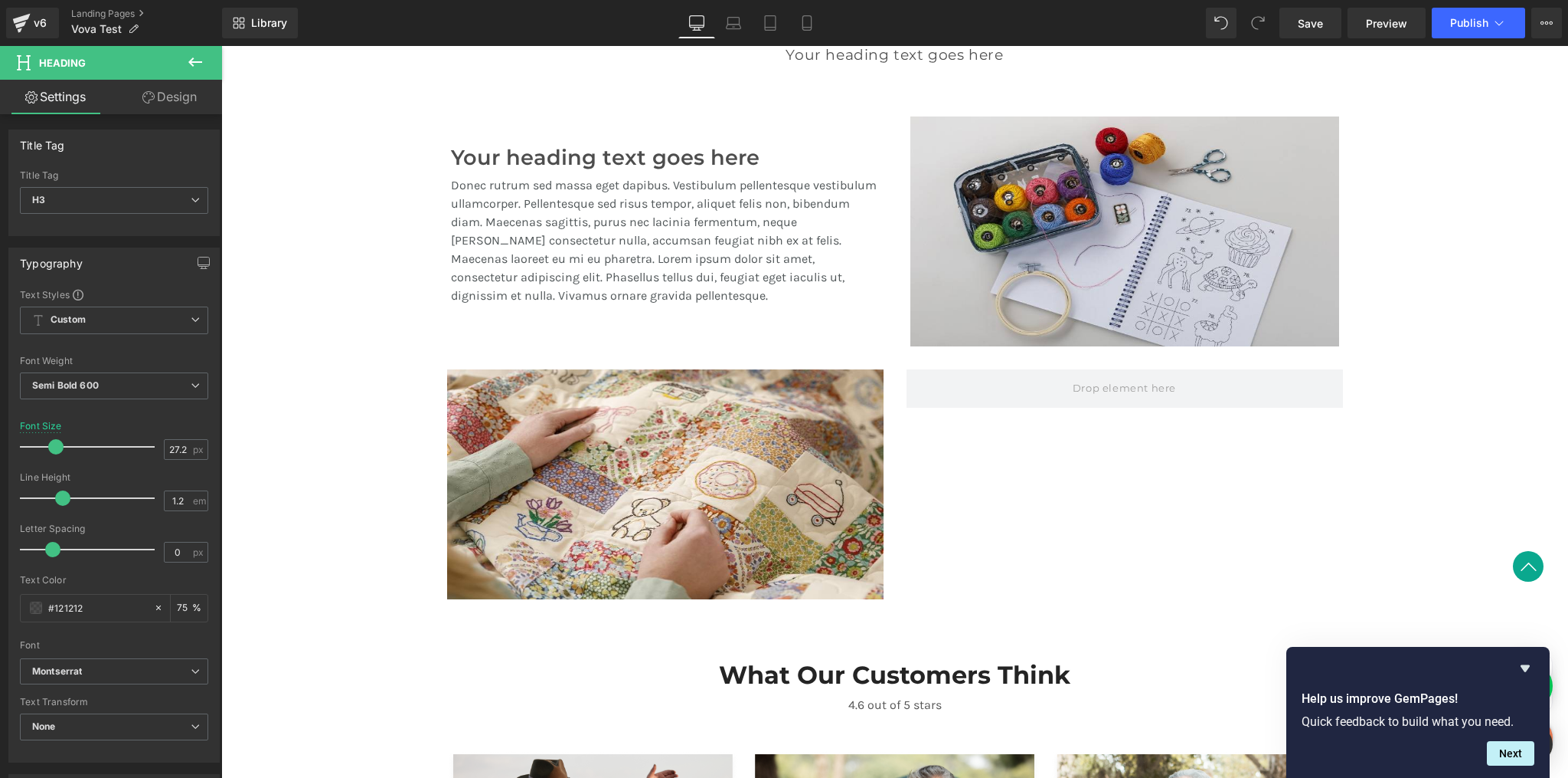
click at [171, 94] on link "Design" at bounding box center [170, 97] width 111 height 34
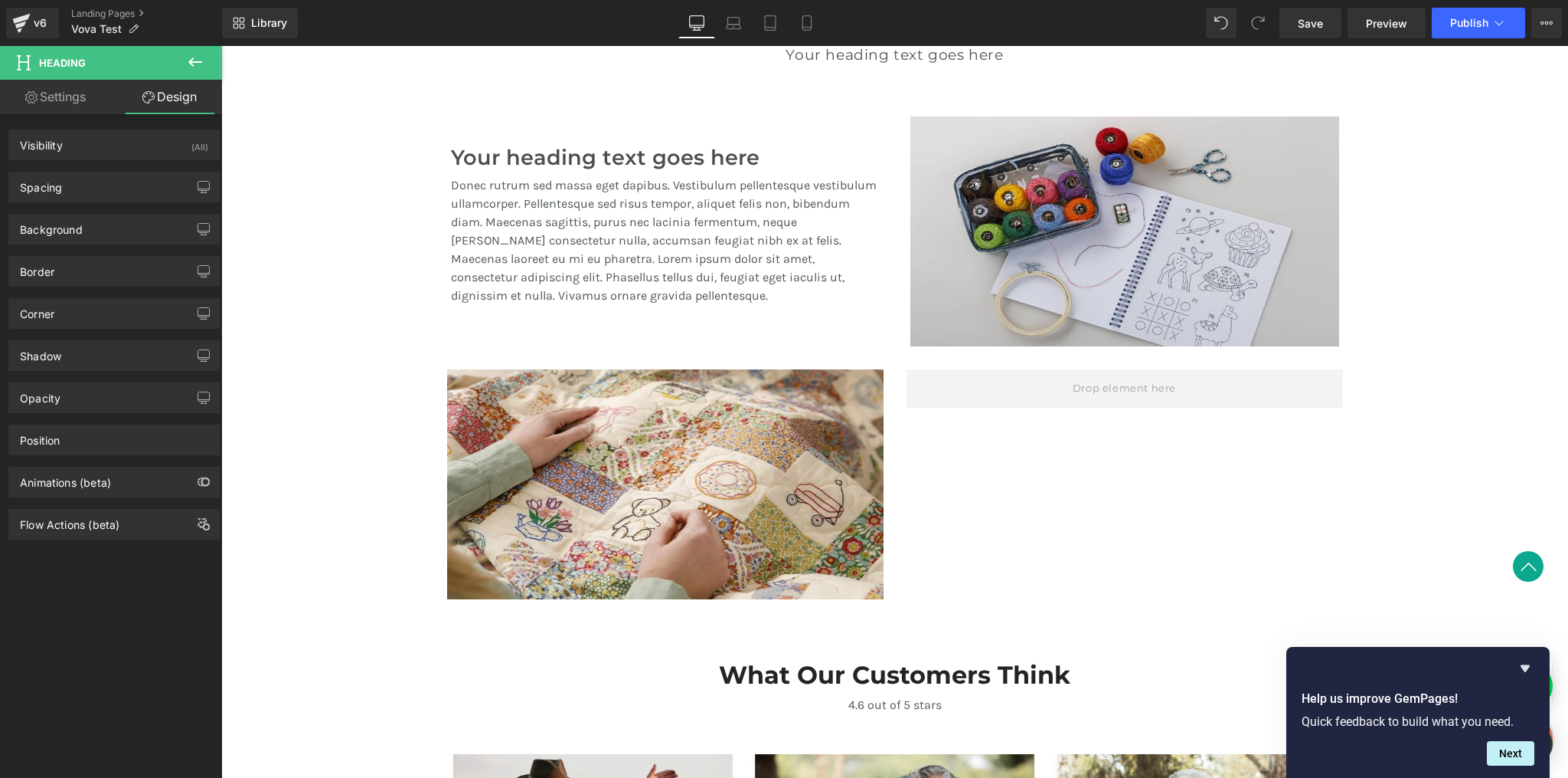
click at [189, 66] on icon at bounding box center [195, 62] width 19 height 19
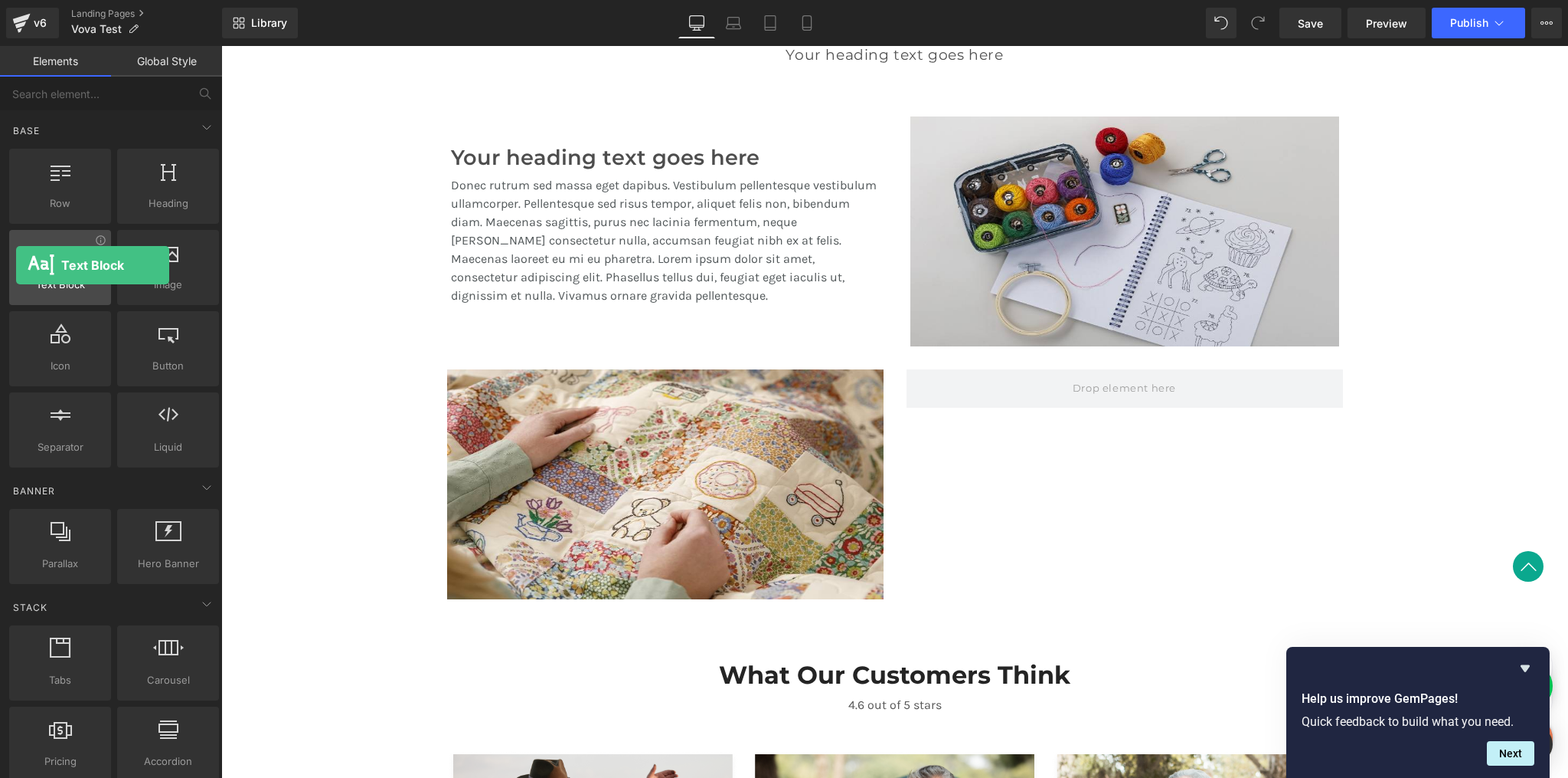
drag, startPoint x: 73, startPoint y: 279, endPoint x: 17, endPoint y: 265, distance: 57.7
click at [17, 265] on div "Text Block texts, paragraphs, contents, blocks" at bounding box center [59, 267] width 101 height 75
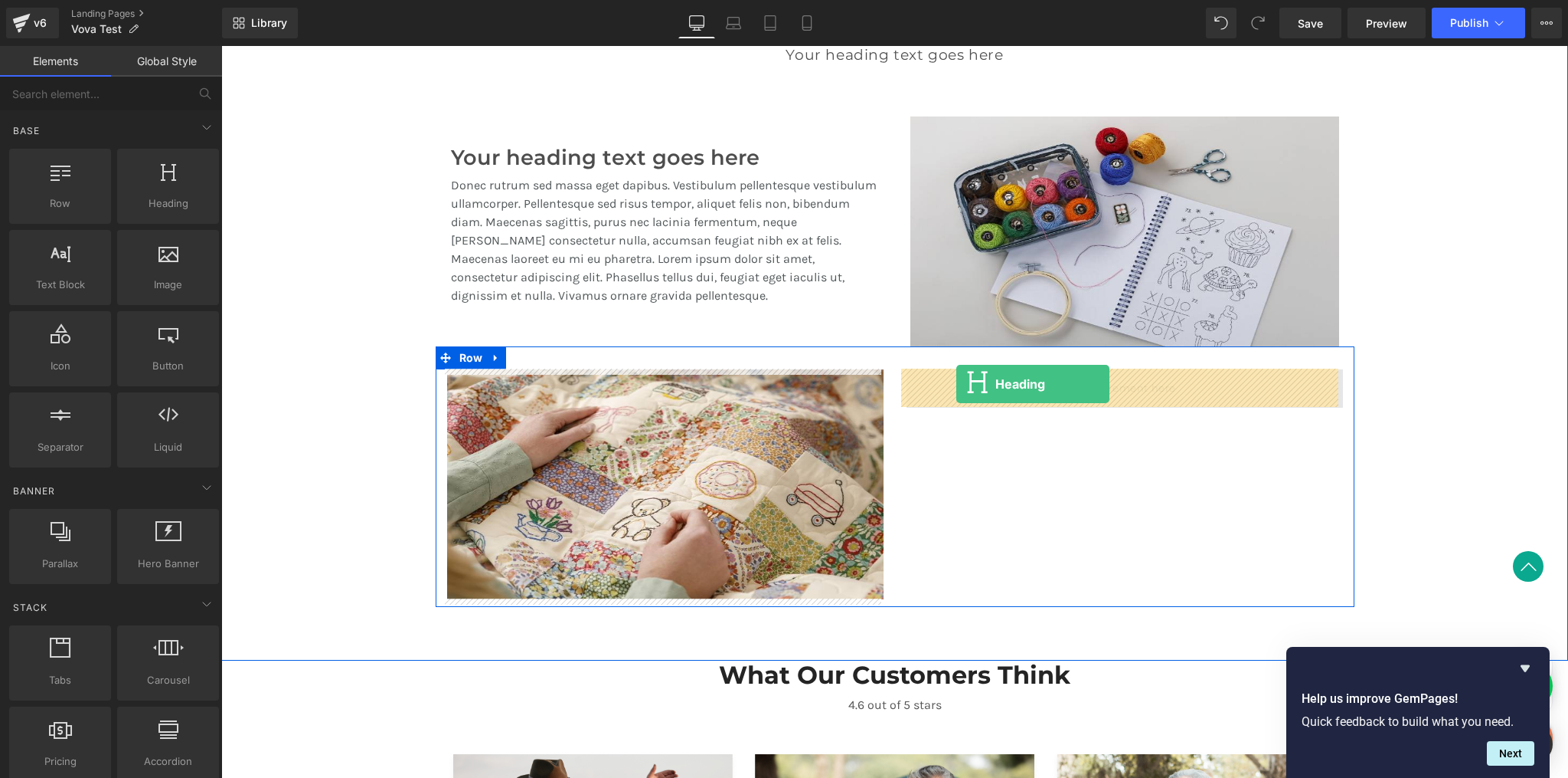
drag, startPoint x: 385, startPoint y: 234, endPoint x: 957, endPoint y: 384, distance: 591.3
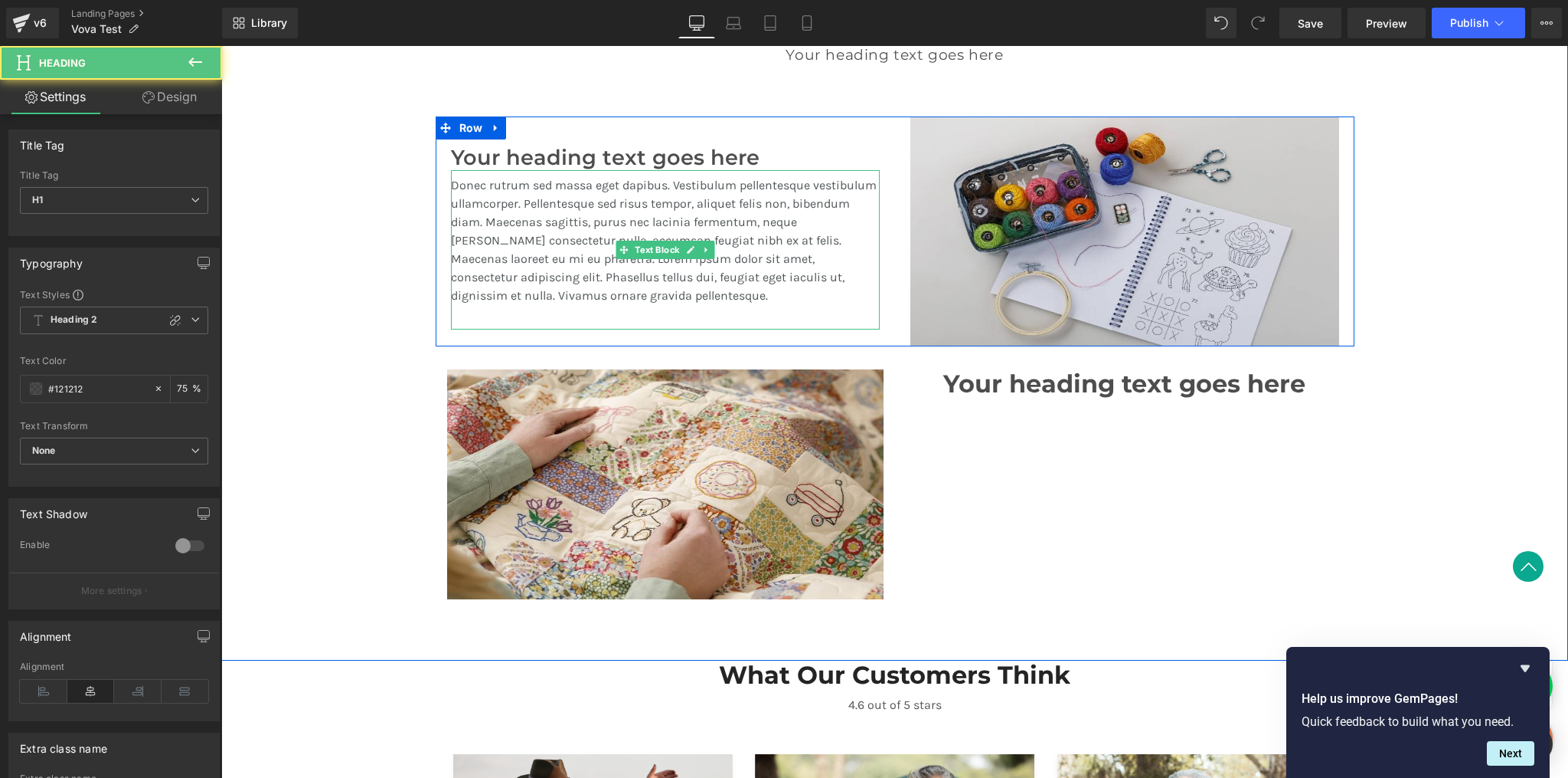
click at [609, 239] on p "Donec rutrum sed massa eget dapibus. Vestibulum pellentesque vestibulum ullamco…" at bounding box center [666, 240] width 429 height 129
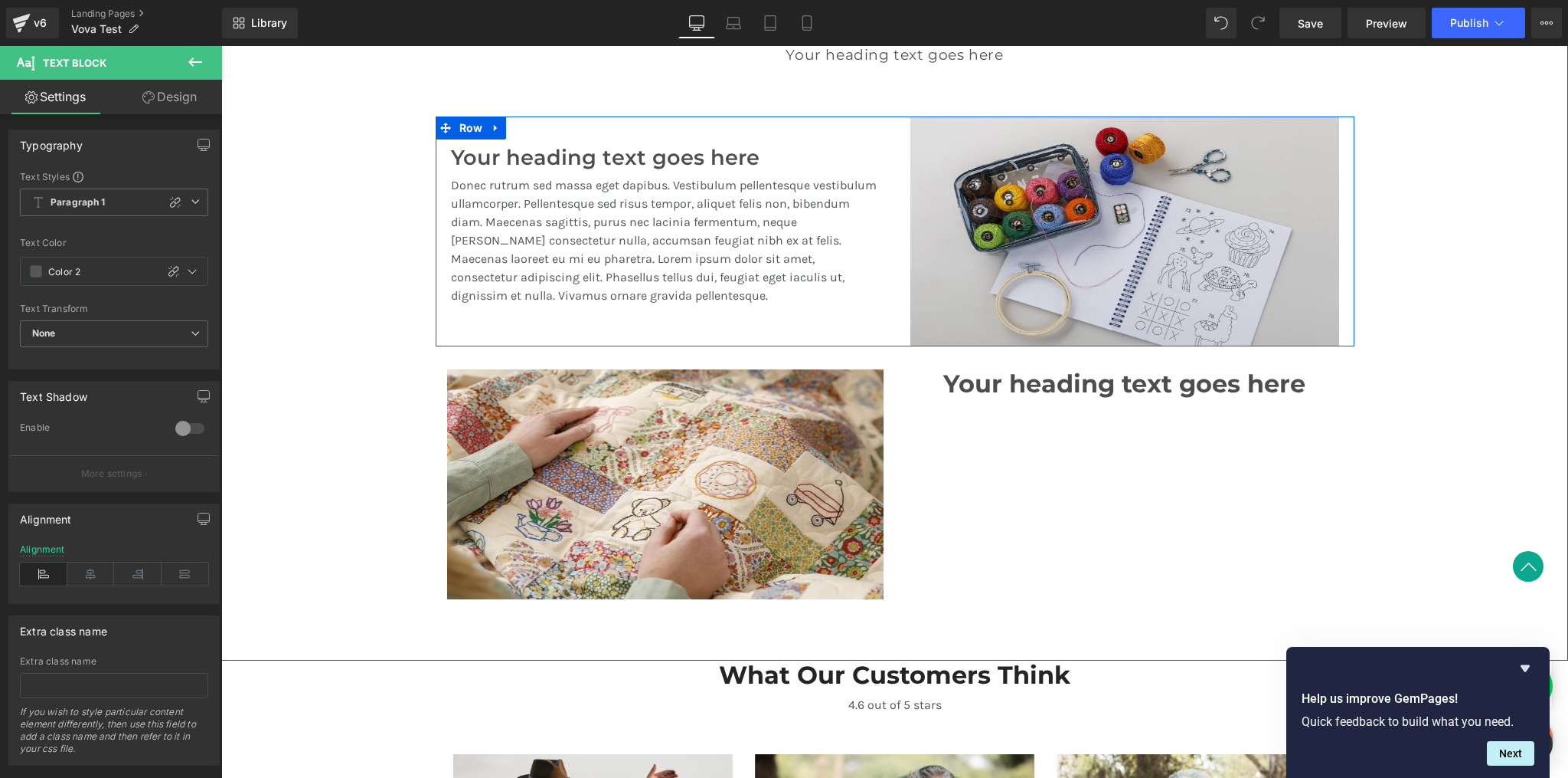
click at [648, 149] on span "Heading" at bounding box center [657, 152] width 42 height 19
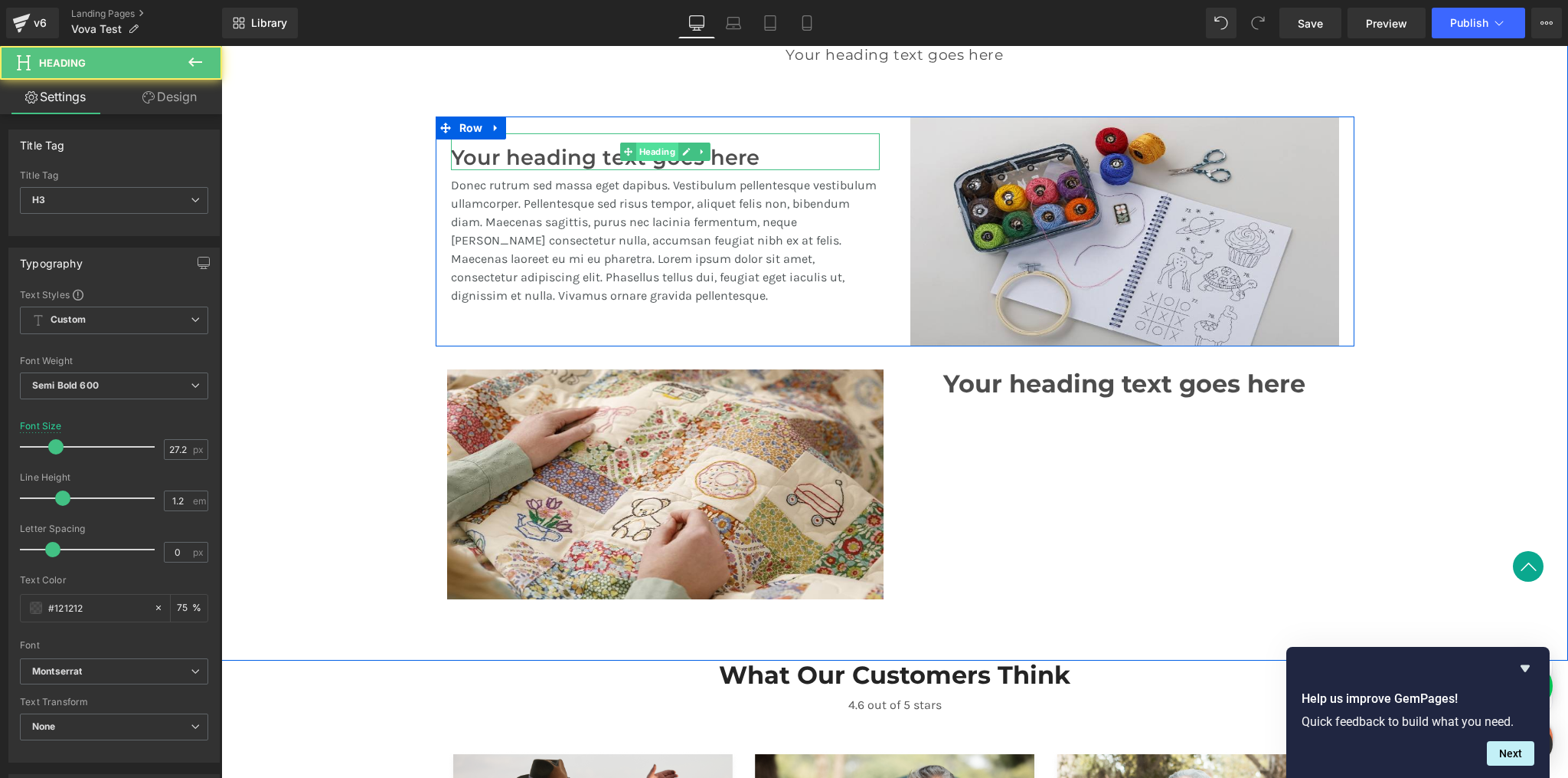
click at [648, 149] on span "Heading" at bounding box center [657, 152] width 42 height 19
click at [541, 155] on h3 "Your heading text goes here" at bounding box center [666, 158] width 429 height 25
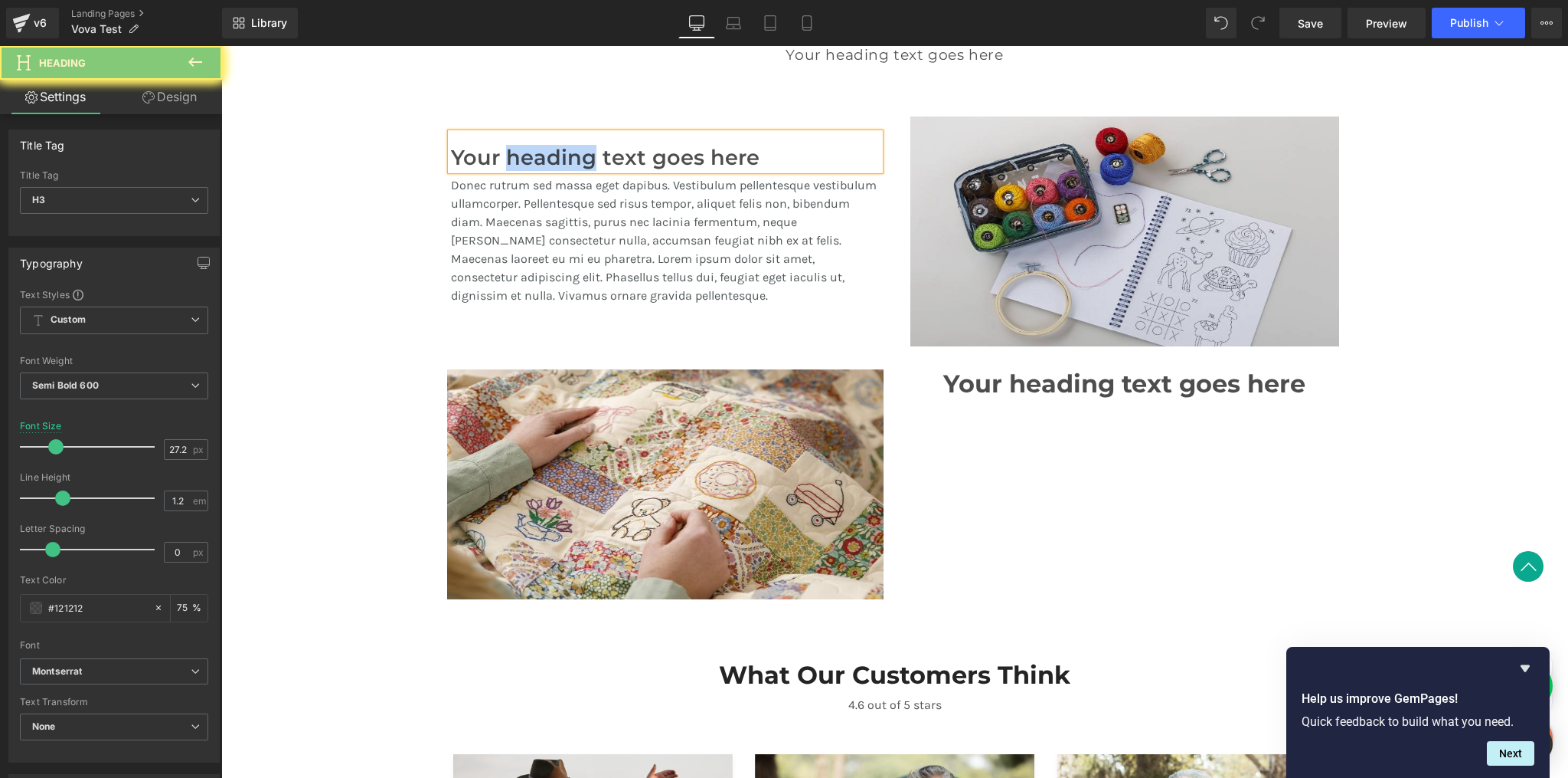
click at [541, 155] on h3 "Your heading text goes here" at bounding box center [666, 158] width 429 height 25
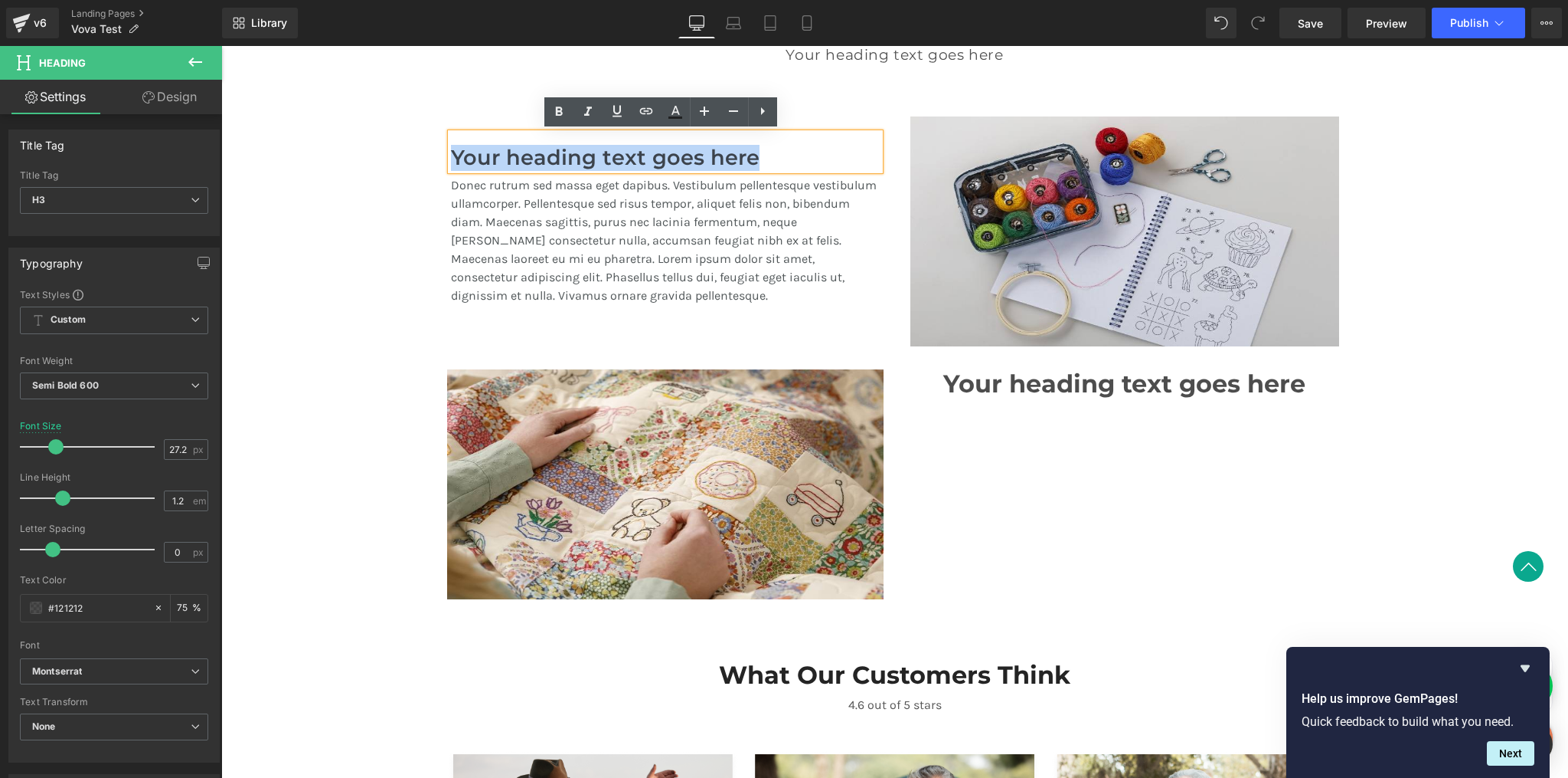
click at [541, 155] on h3 "Your heading text goes here" at bounding box center [666, 158] width 429 height 25
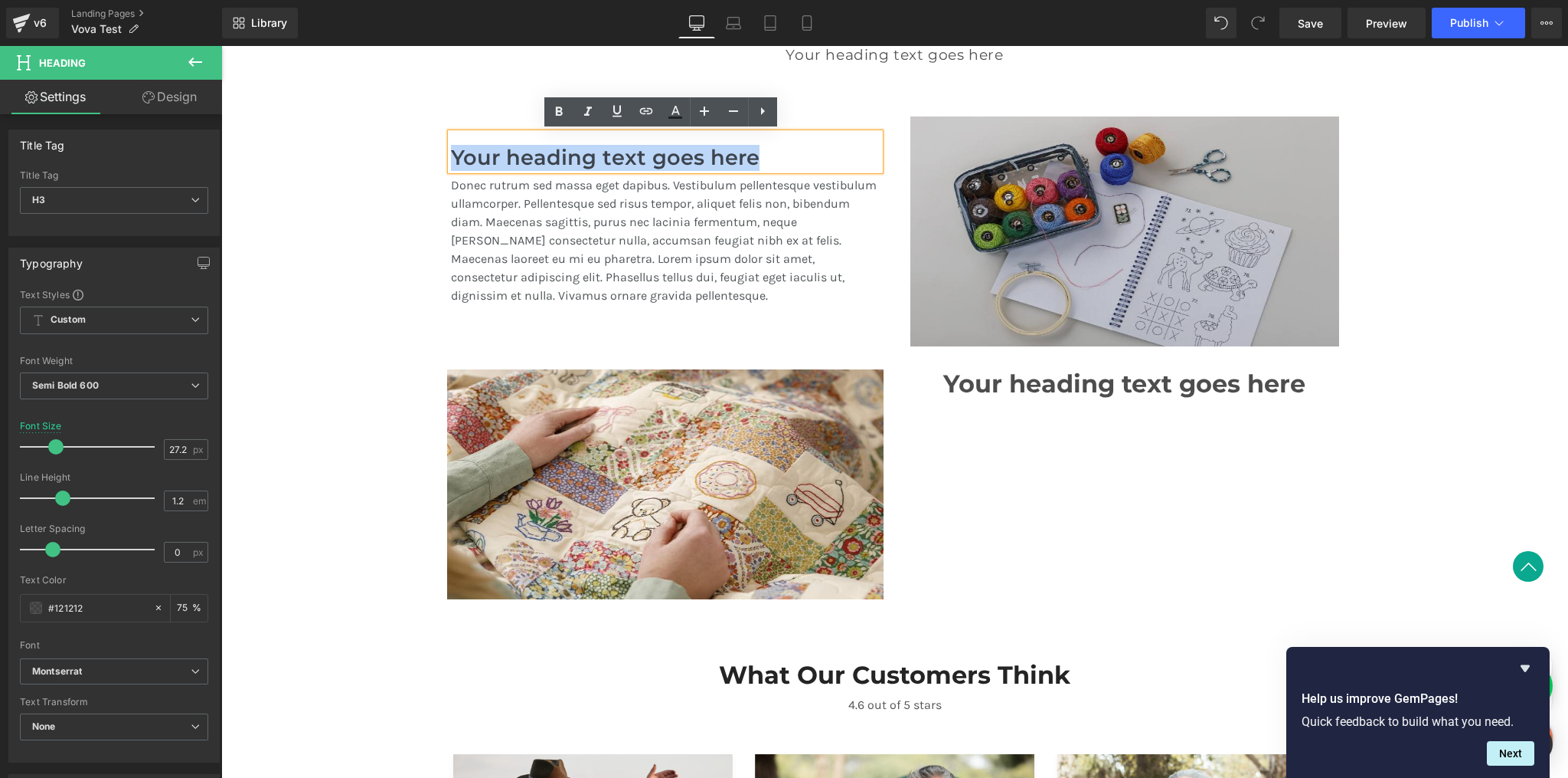
copy h3 "Your heading text goes here"
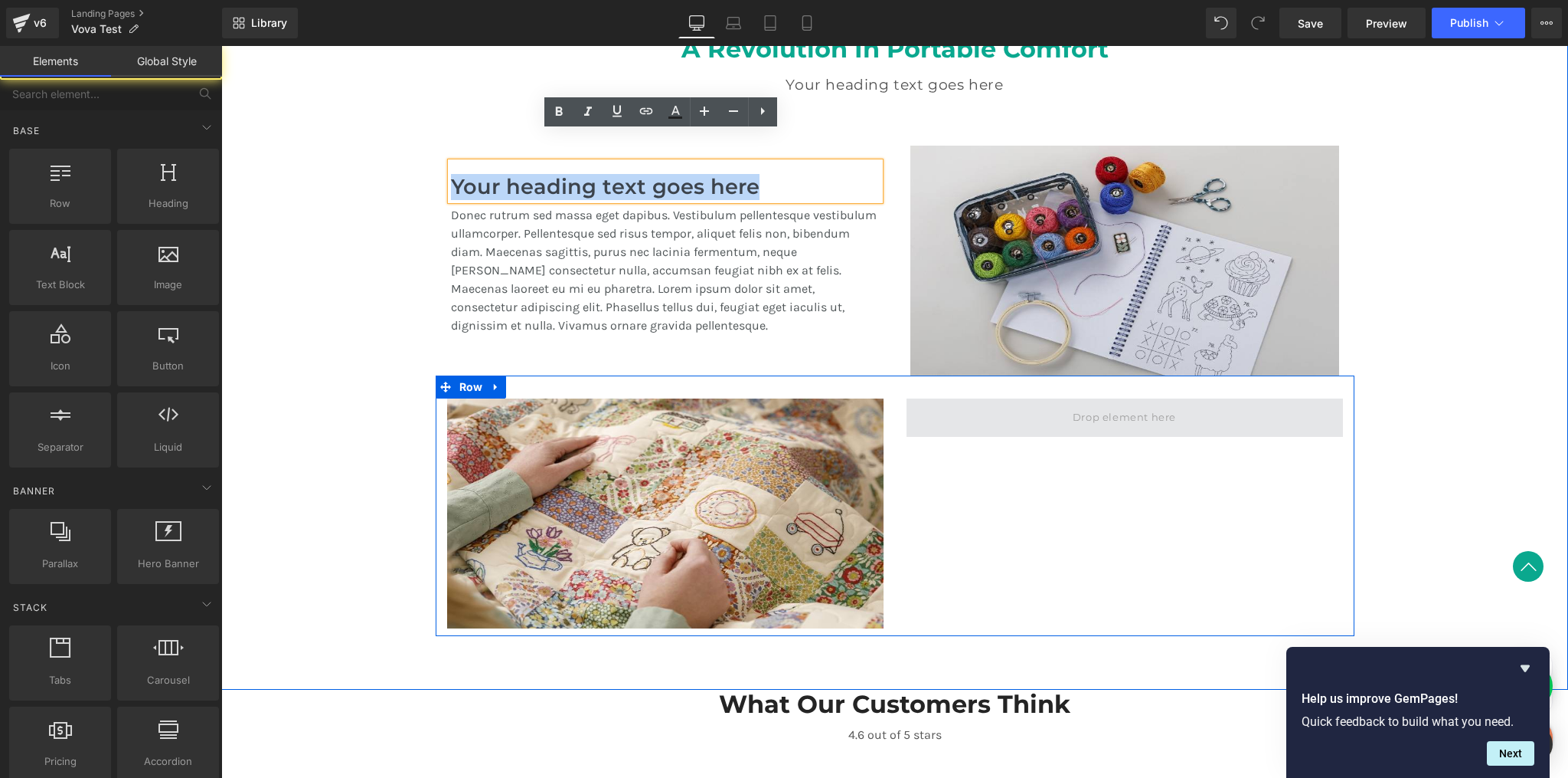
scroll to position [1251, 0]
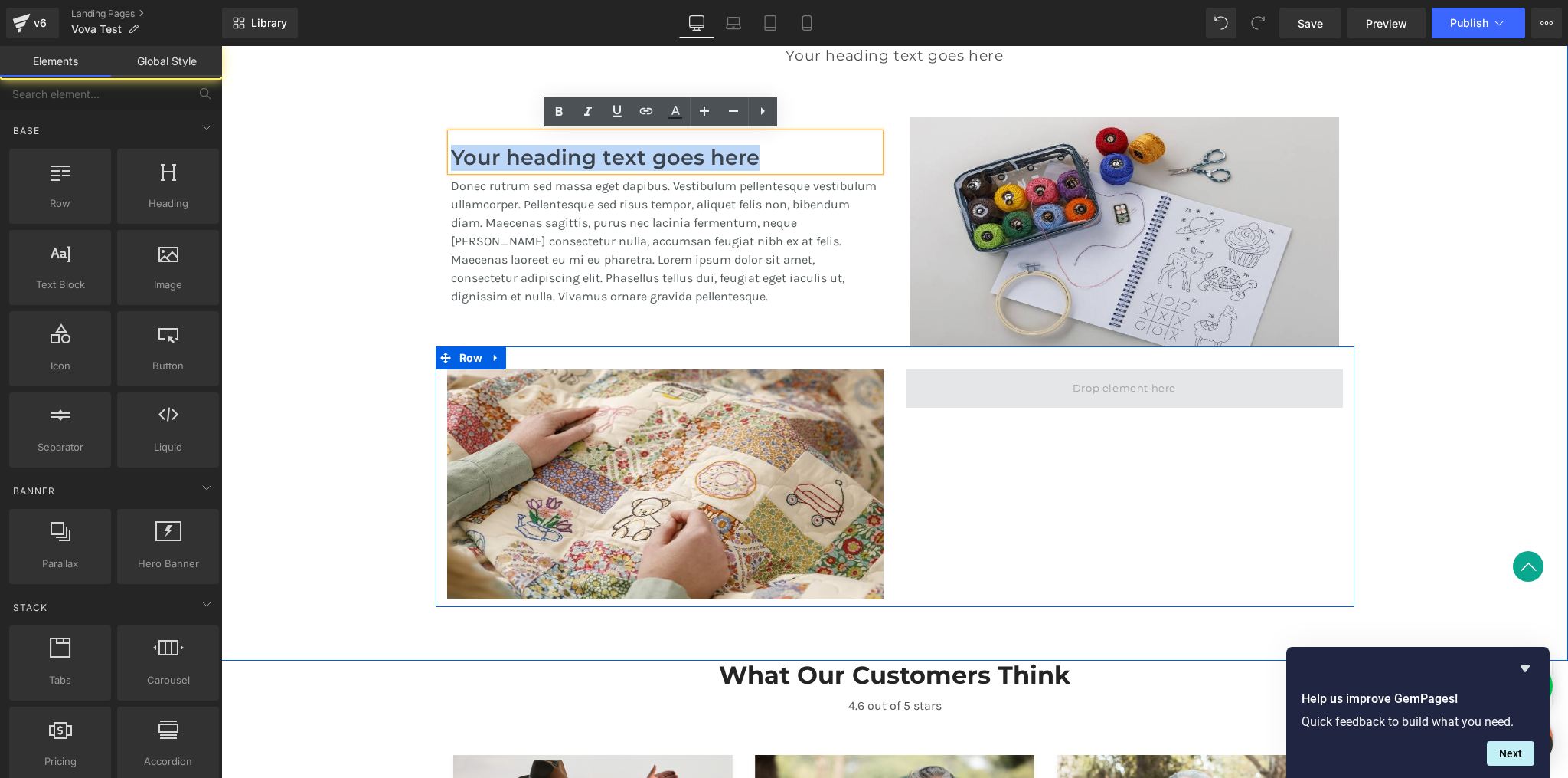
click at [1083, 379] on span at bounding box center [1124, 389] width 114 height 23
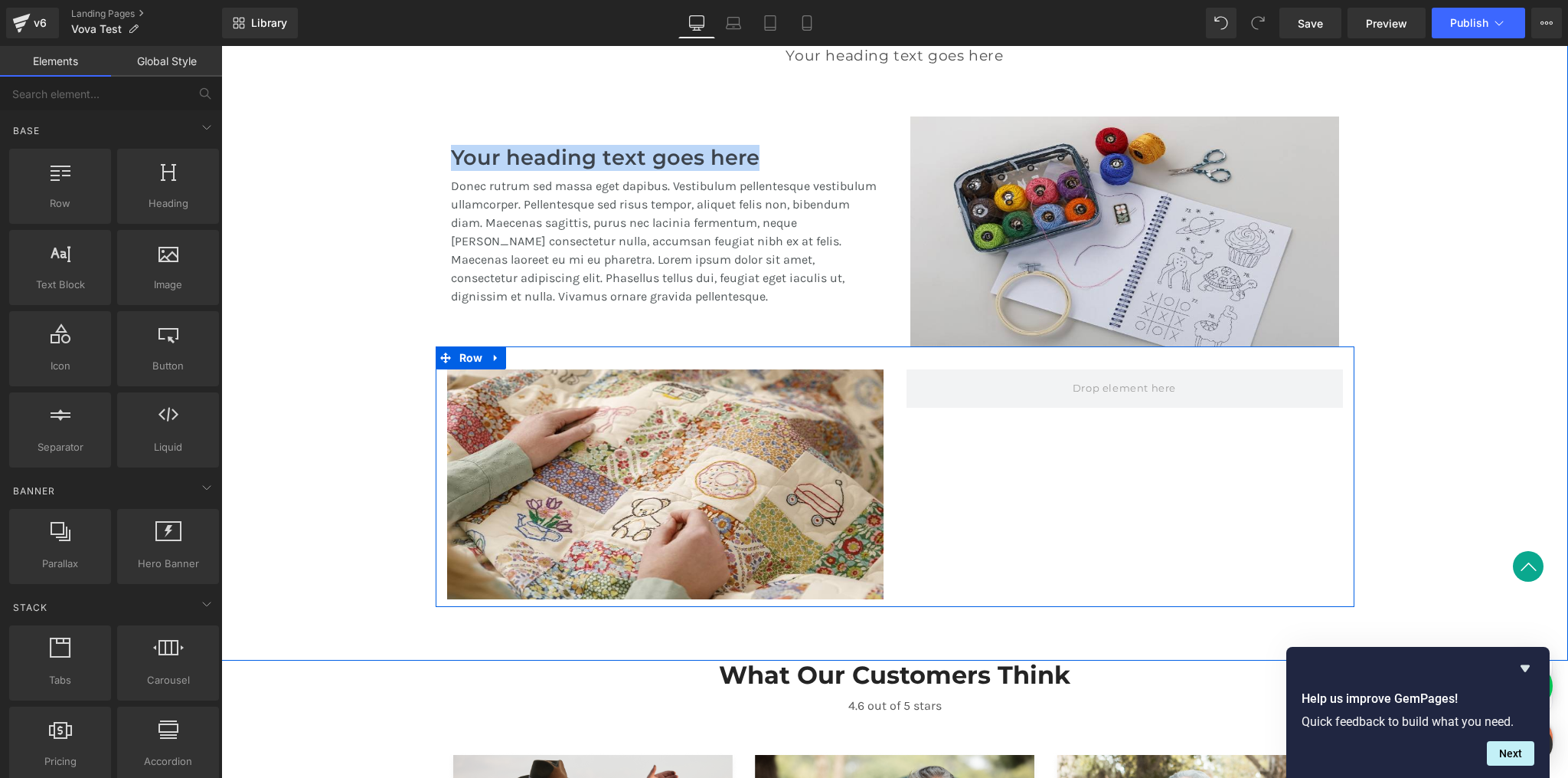
click at [1048, 455] on div "Image Row" at bounding box center [895, 477] width 919 height 261
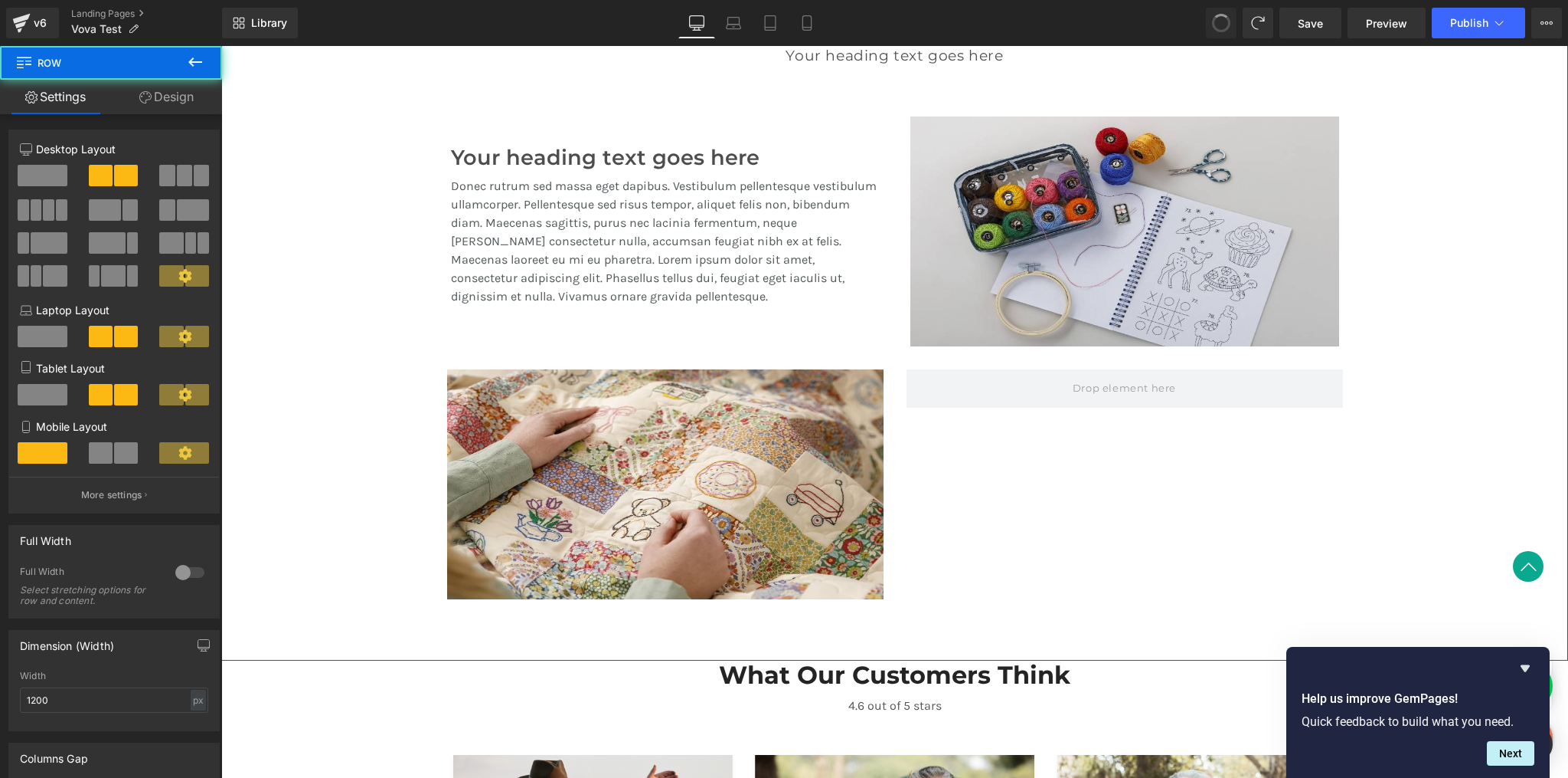
scroll to position [1221, 0]
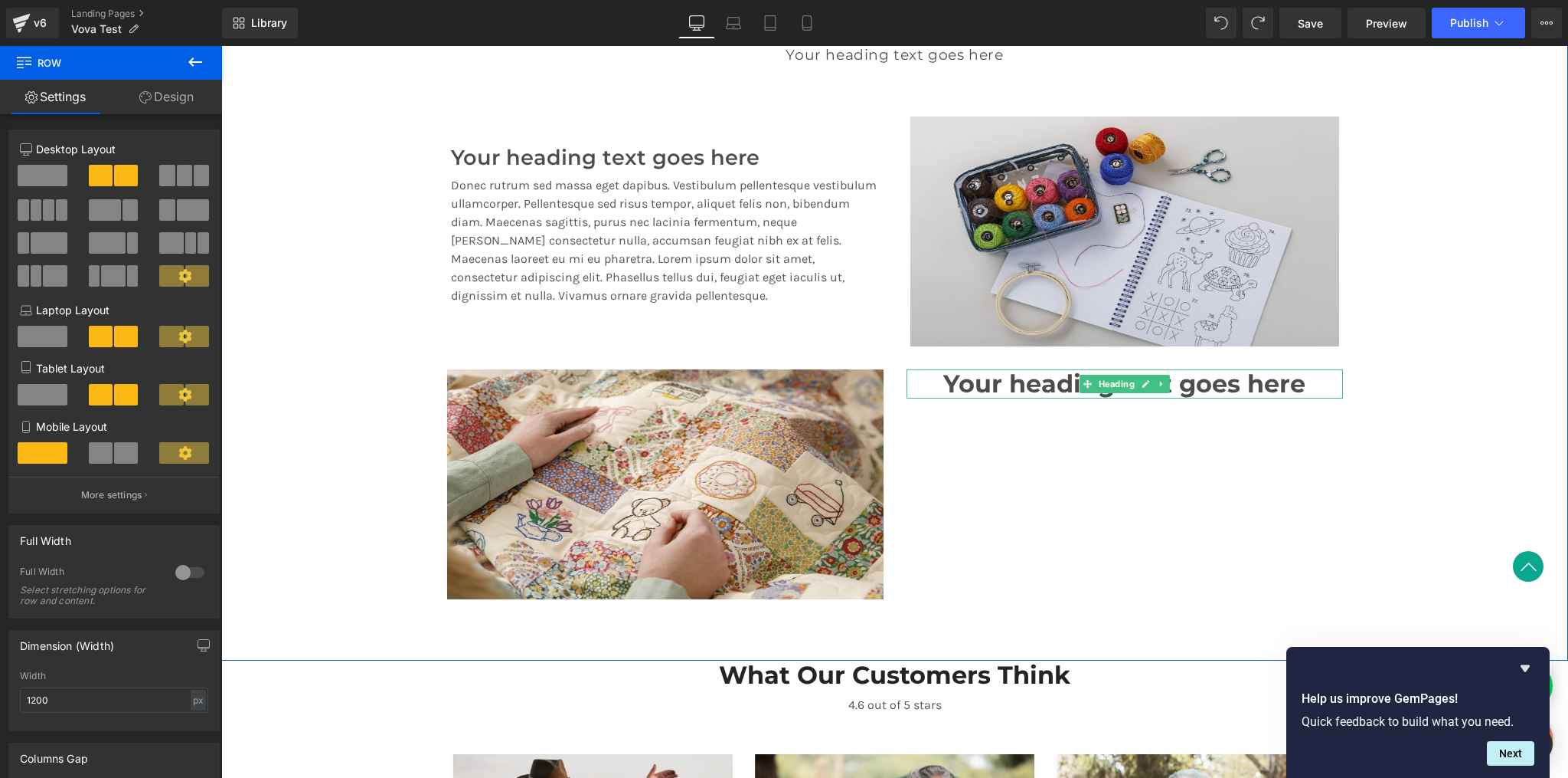
click at [1395, 378] on div "A Revolution In Portable Comfort Heading Your heading text goes here Heading Te…" at bounding box center [895, 294] width 1347 height 625
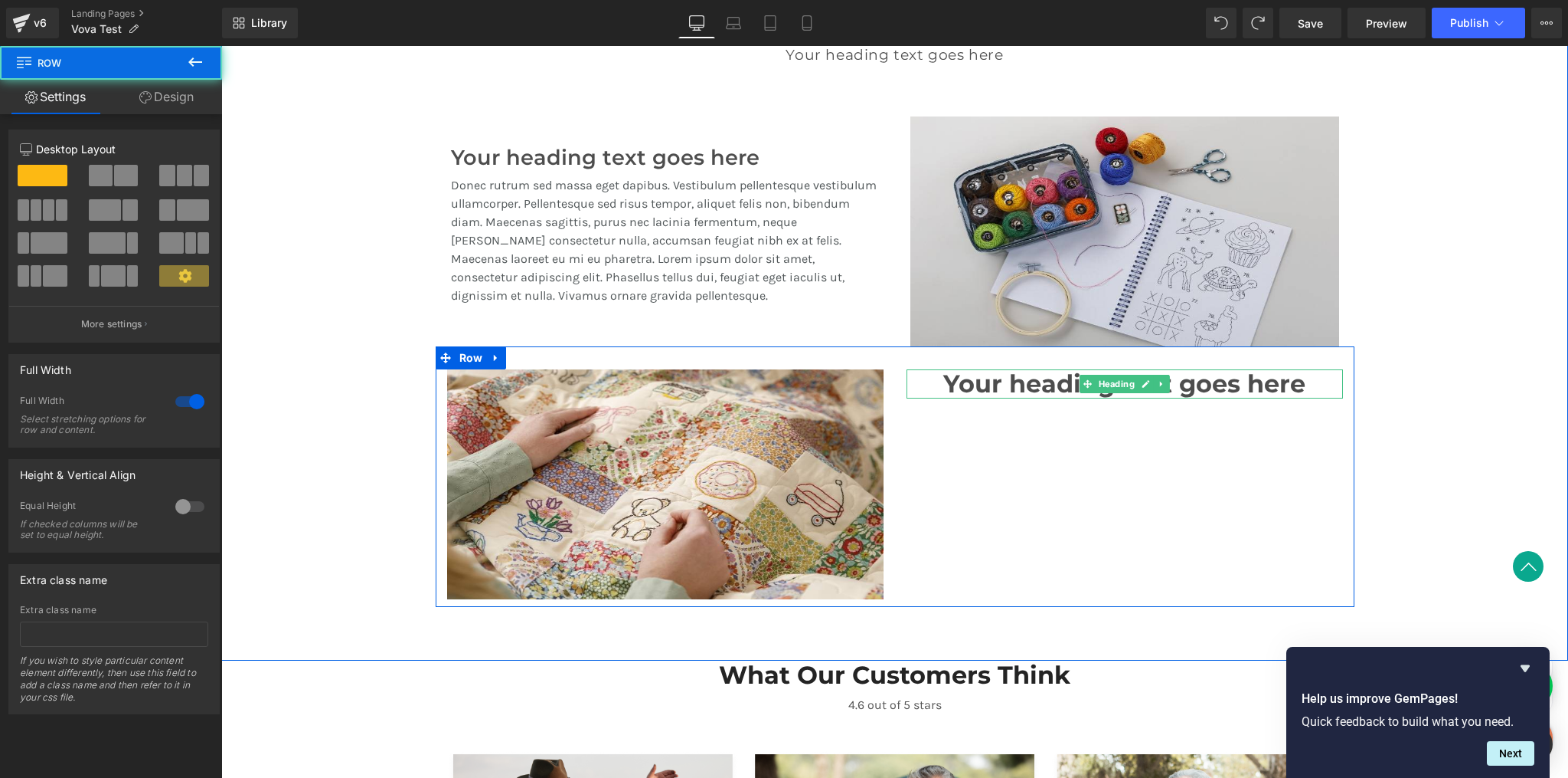
click at [1254, 385] on h1 "Your heading text goes here" at bounding box center [1125, 384] width 437 height 29
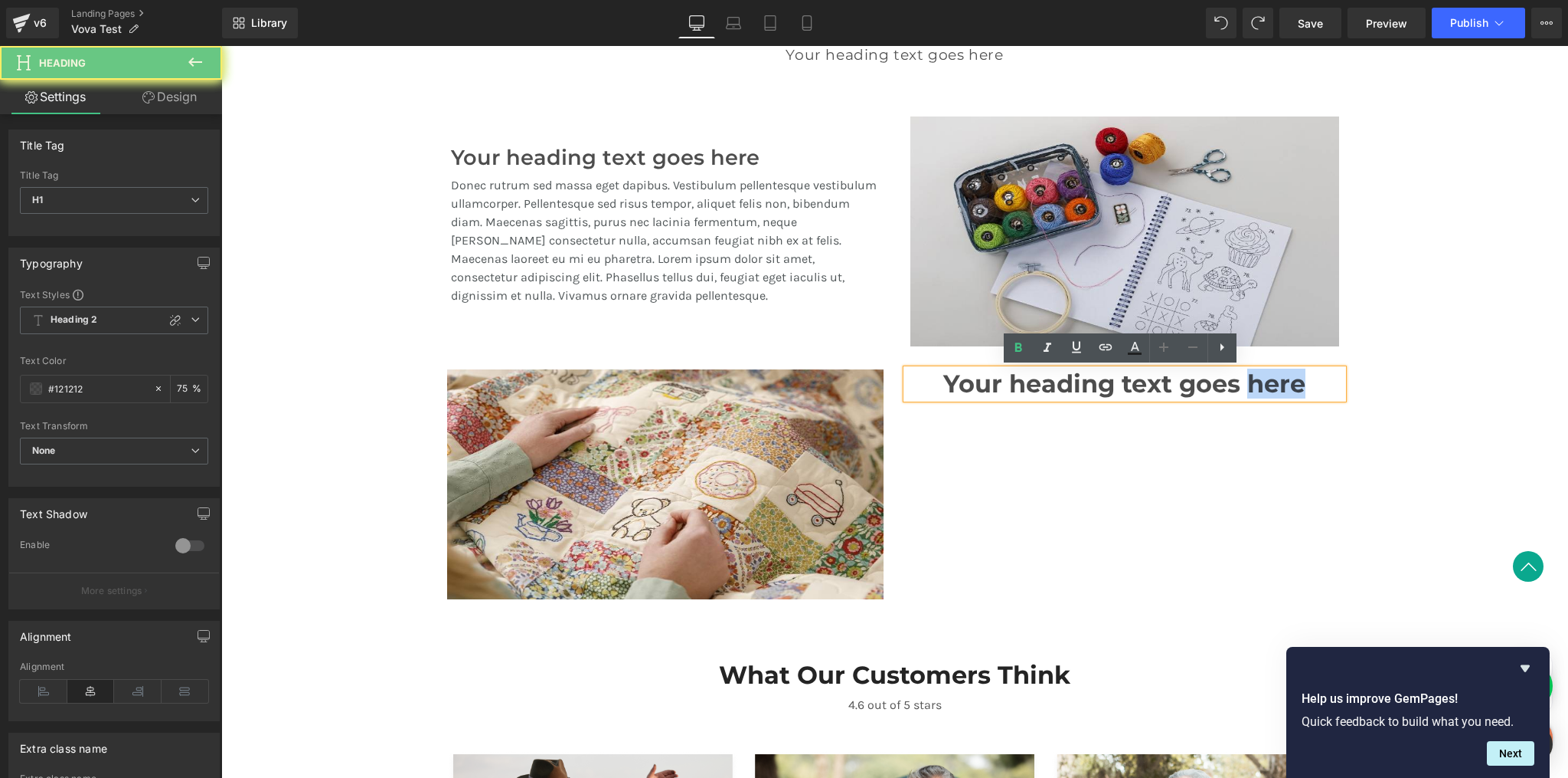
click at [1254, 385] on h1 "Your heading text goes here" at bounding box center [1125, 384] width 437 height 29
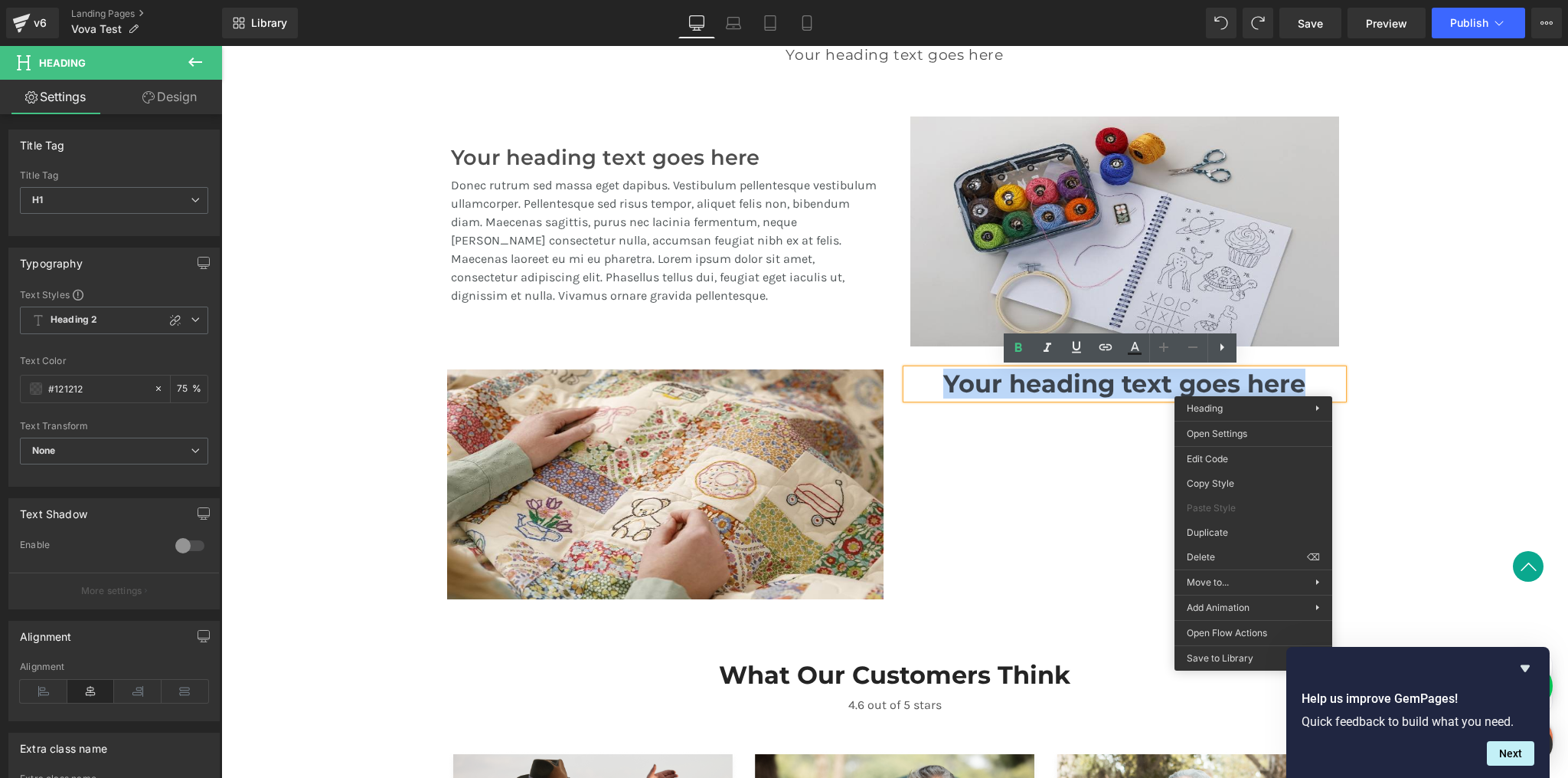
paste div
click at [957, 384] on h1 "Your heading text goes here" at bounding box center [1125, 384] width 437 height 29
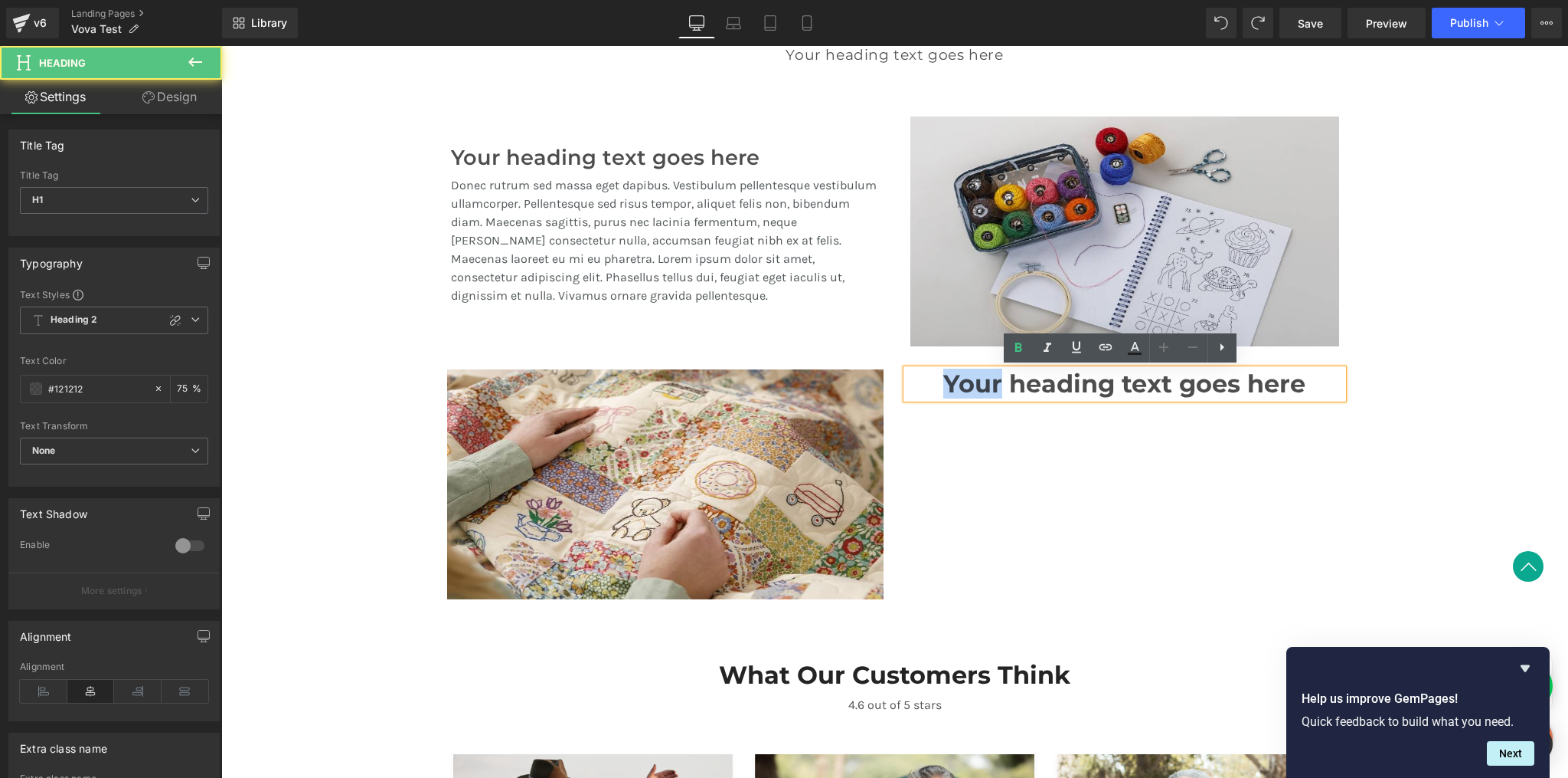
click at [957, 384] on h1 "Your heading text goes here" at bounding box center [1125, 384] width 437 height 29
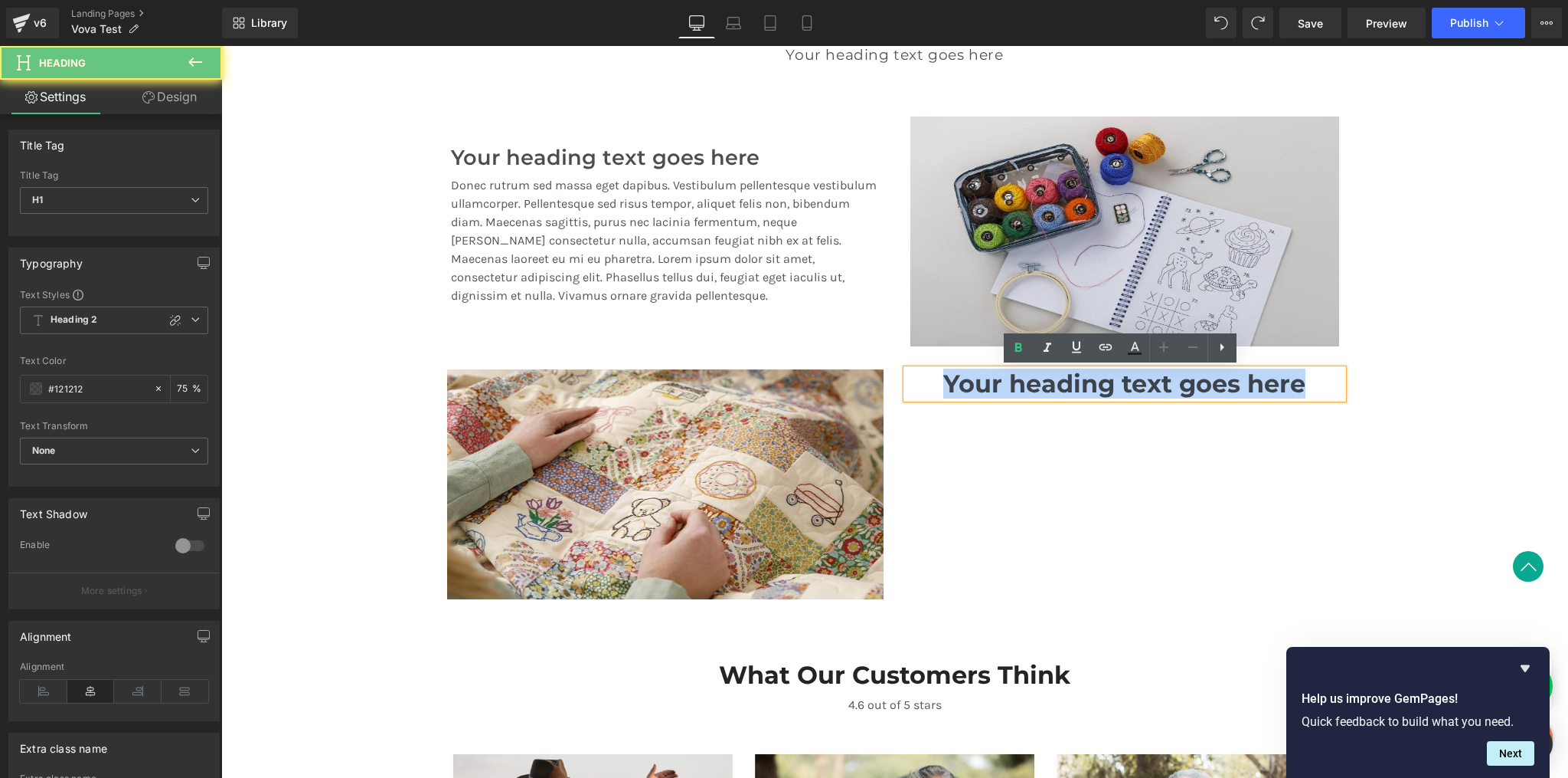
click at [957, 384] on h1 "Your heading text goes here" at bounding box center [1125, 384] width 437 height 29
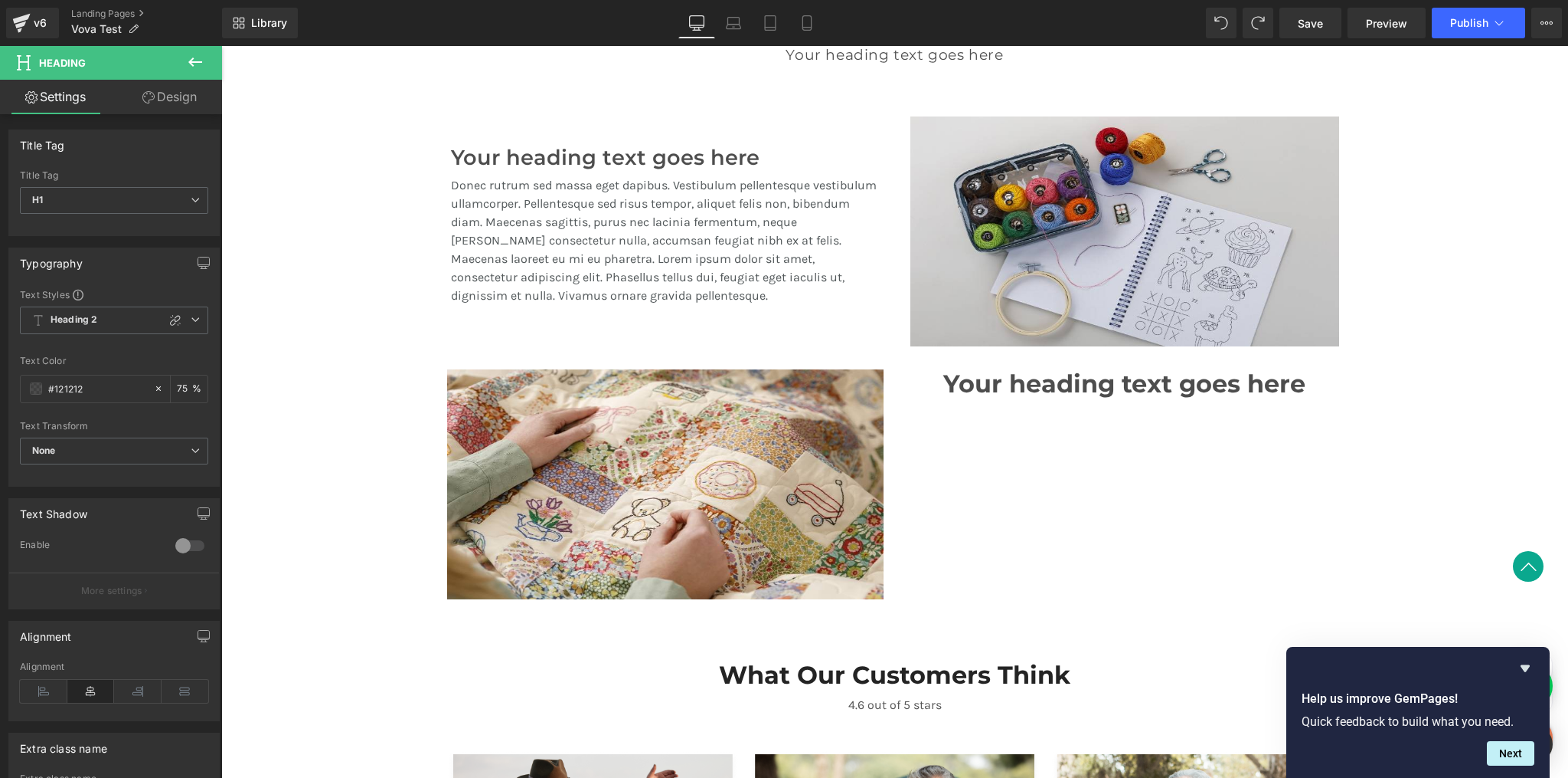
click at [192, 59] on icon at bounding box center [195, 62] width 14 height 9
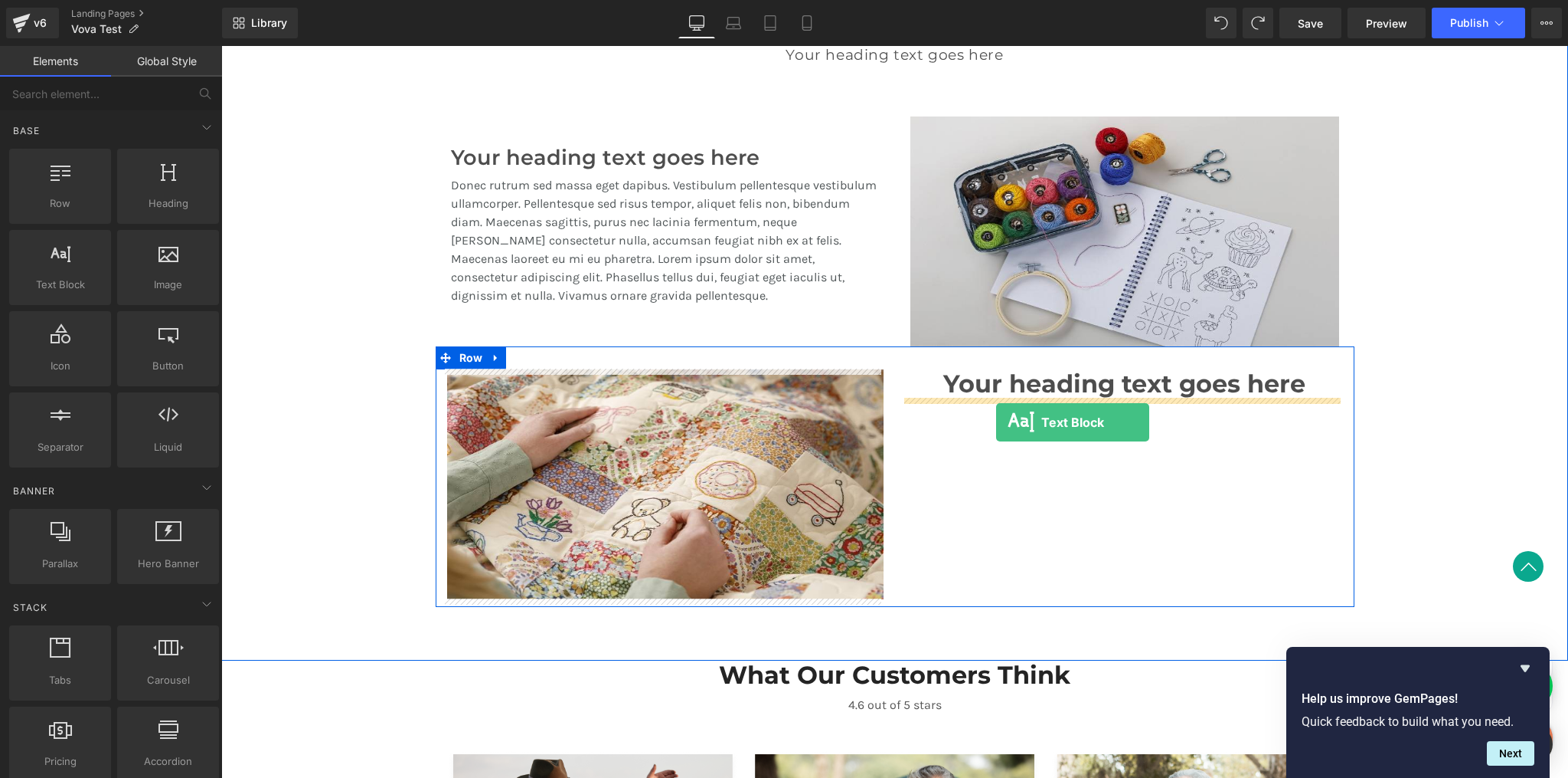
drag, startPoint x: 298, startPoint y: 305, endPoint x: 997, endPoint y: 421, distance: 708.6
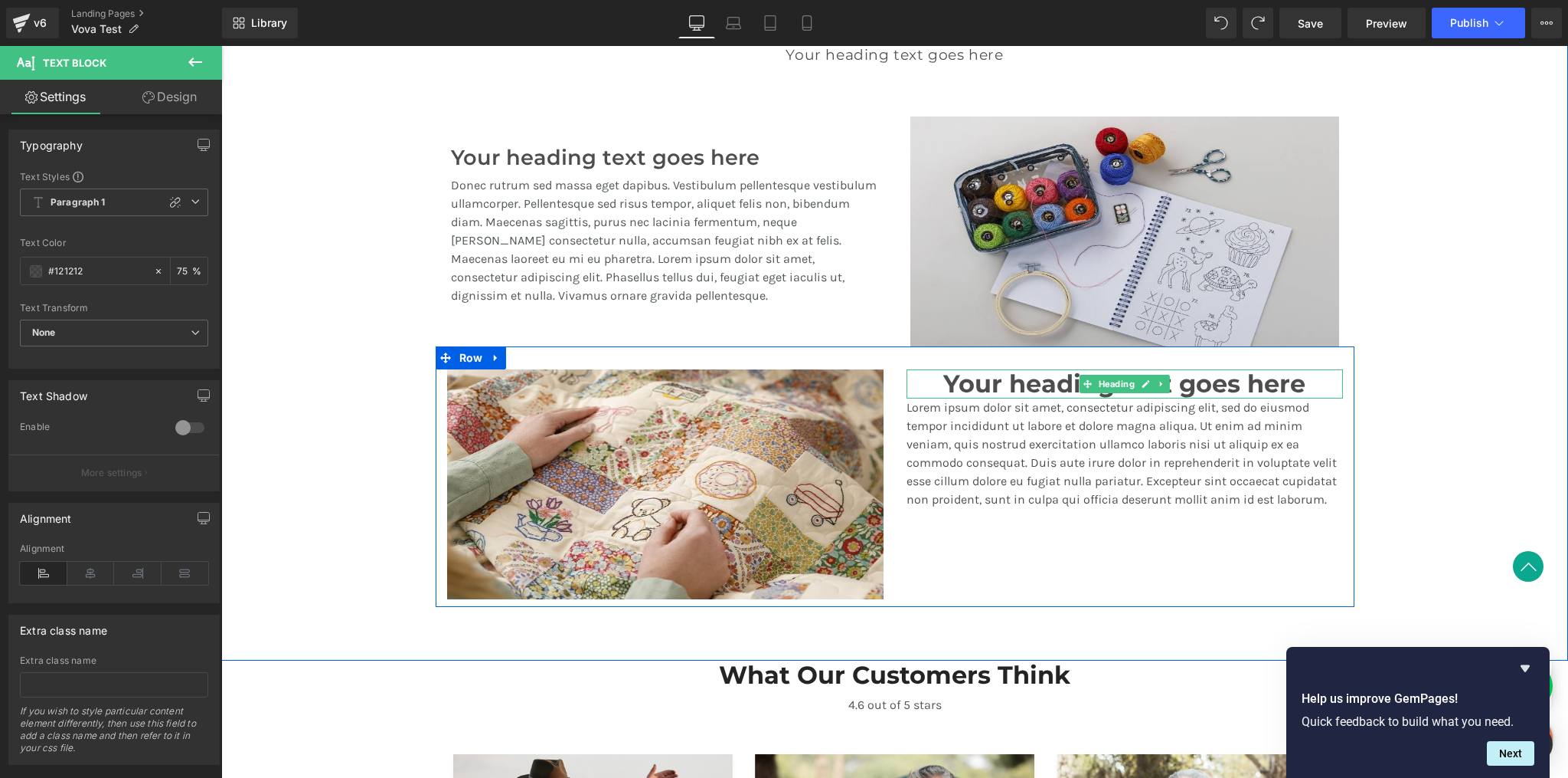
click at [957, 385] on h1 "Your heading text goes here" at bounding box center [1125, 384] width 437 height 29
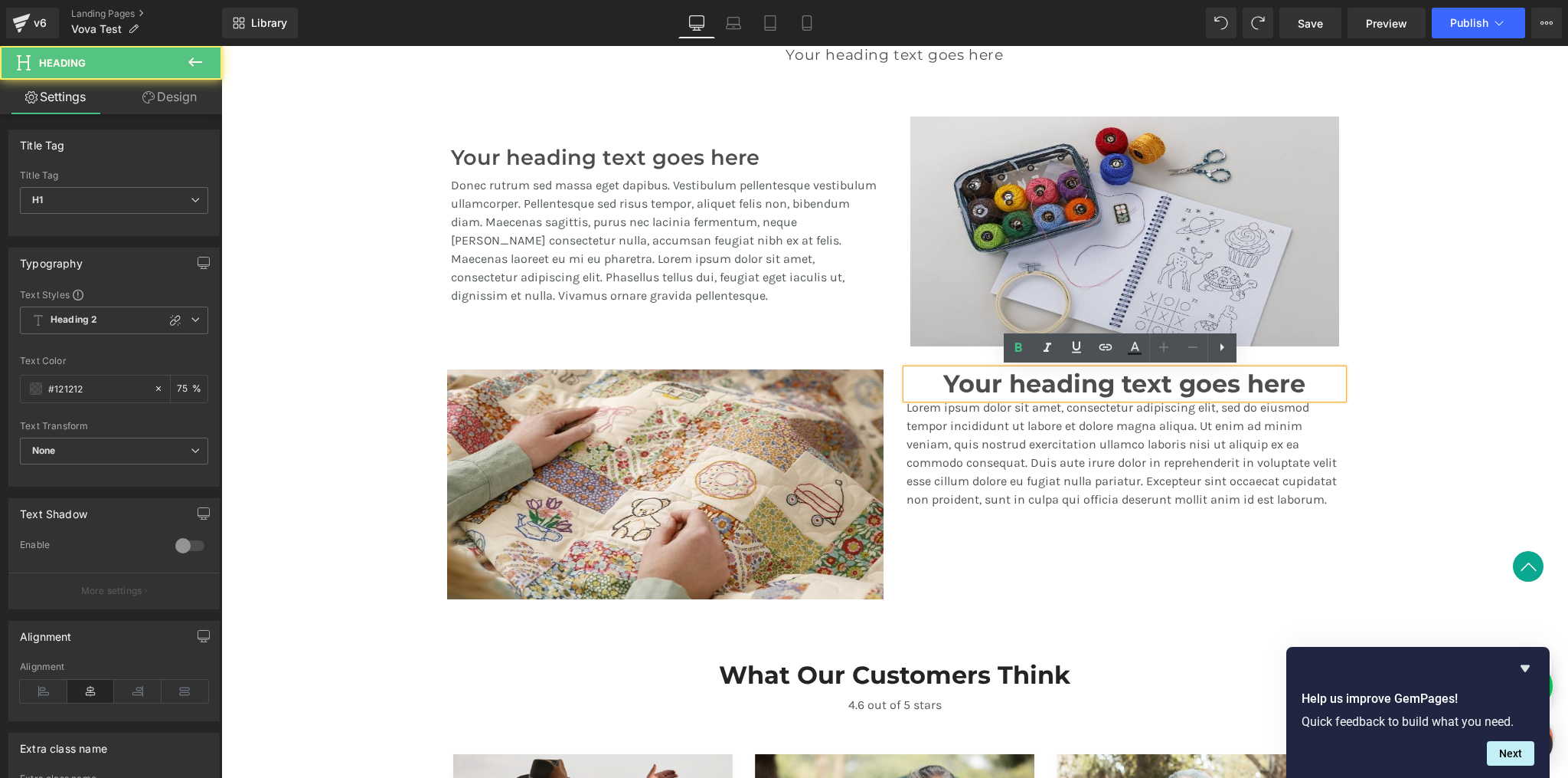
click at [941, 387] on h1 "Your heading text goes here" at bounding box center [1125, 384] width 437 height 29
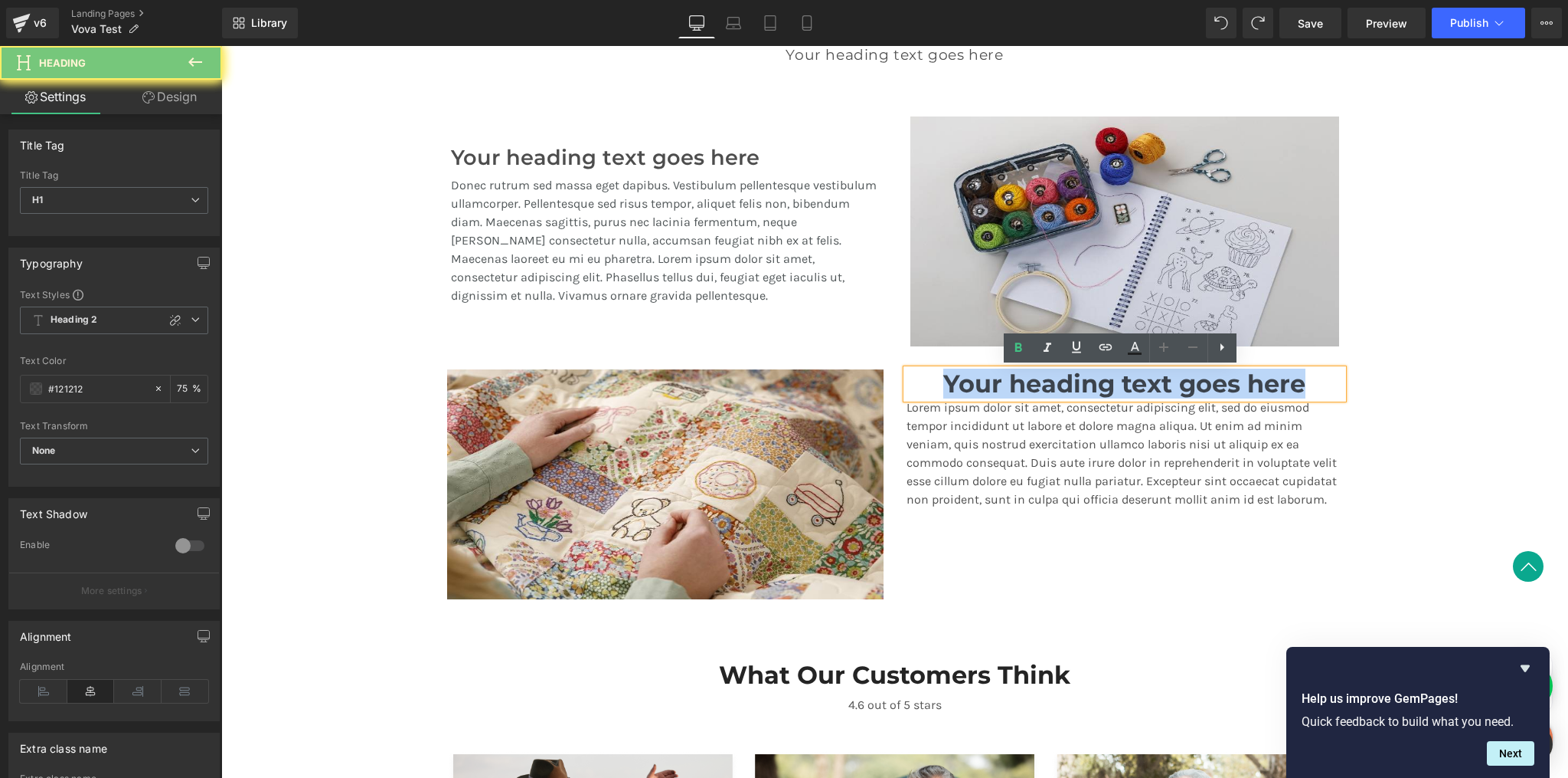
click at [941, 387] on h1 "Your heading text goes here" at bounding box center [1125, 384] width 437 height 29
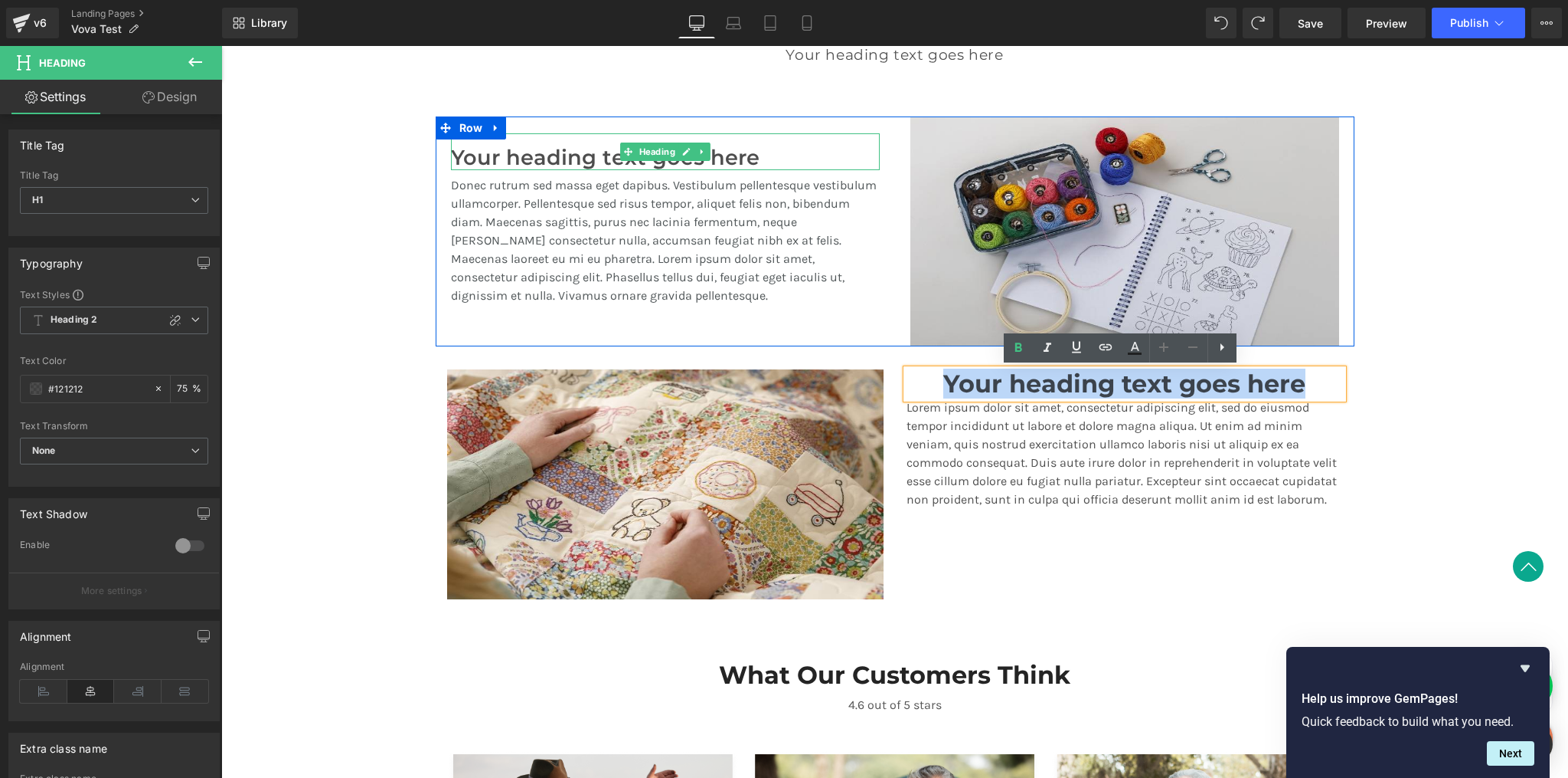
click at [551, 158] on h3 "Your heading text goes here" at bounding box center [666, 158] width 429 height 25
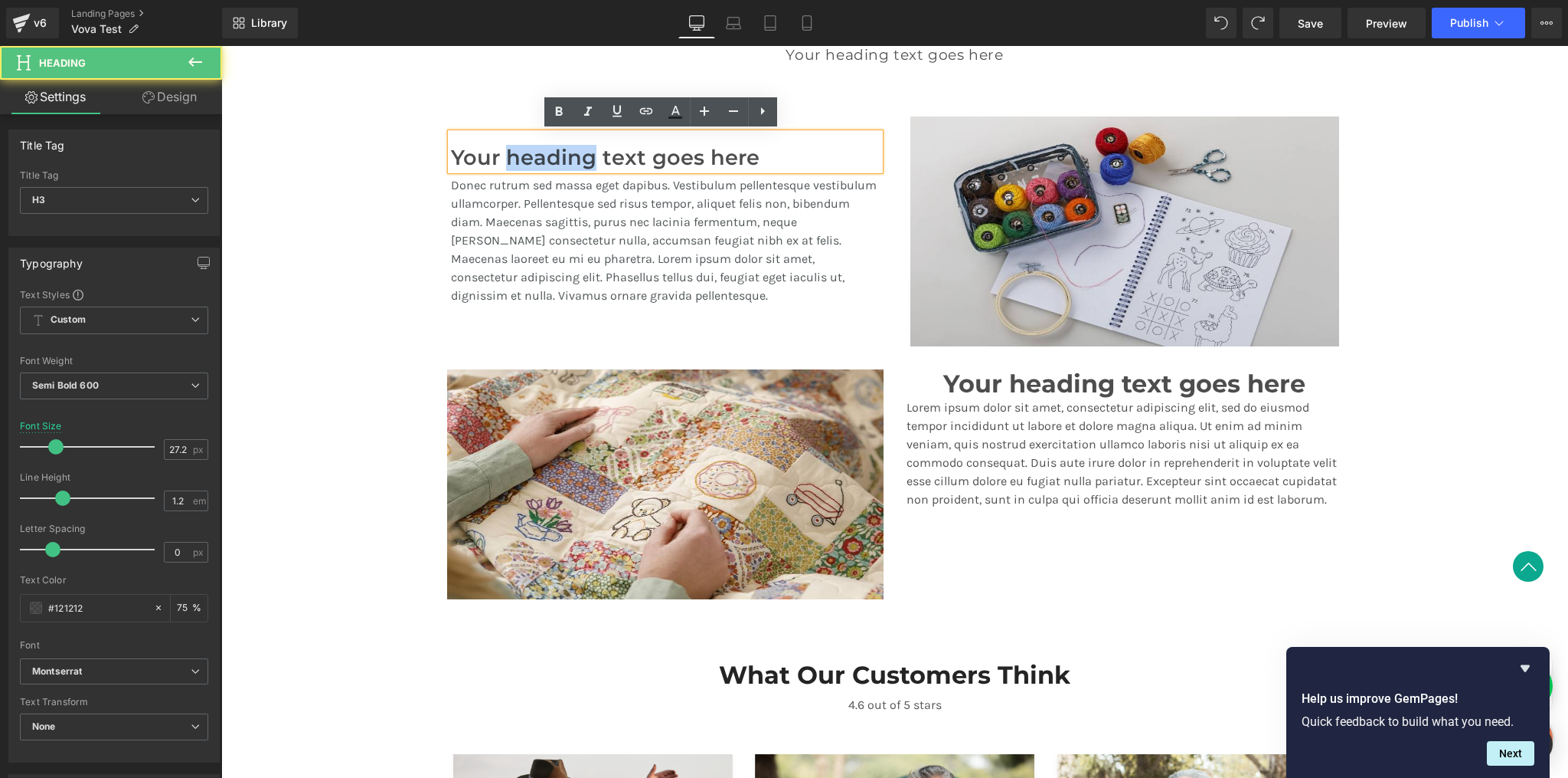
click at [551, 158] on h3 "Your heading text goes here" at bounding box center [666, 158] width 429 height 25
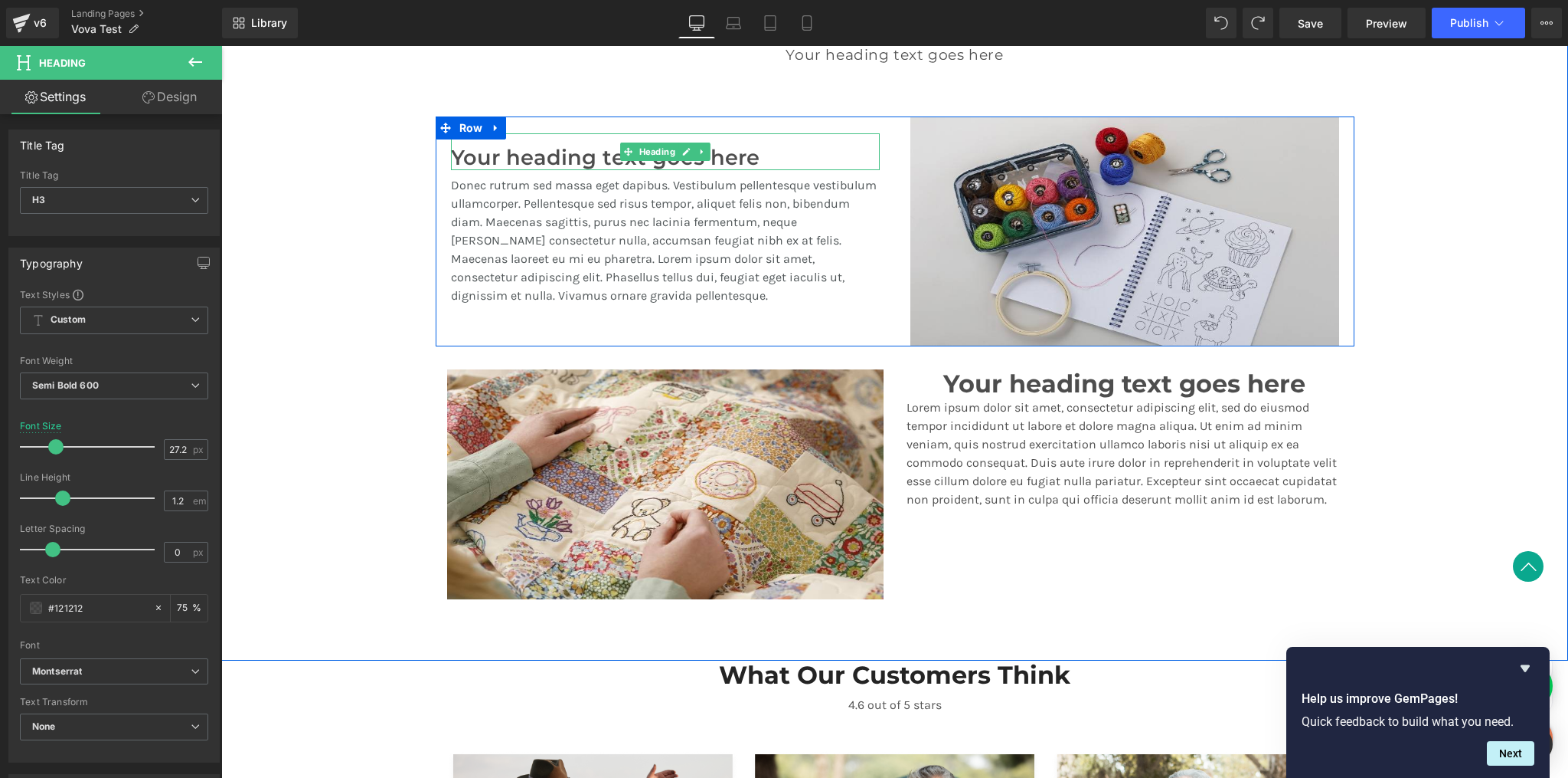
click at [723, 149] on h3 "Your heading text goes here" at bounding box center [666, 158] width 429 height 25
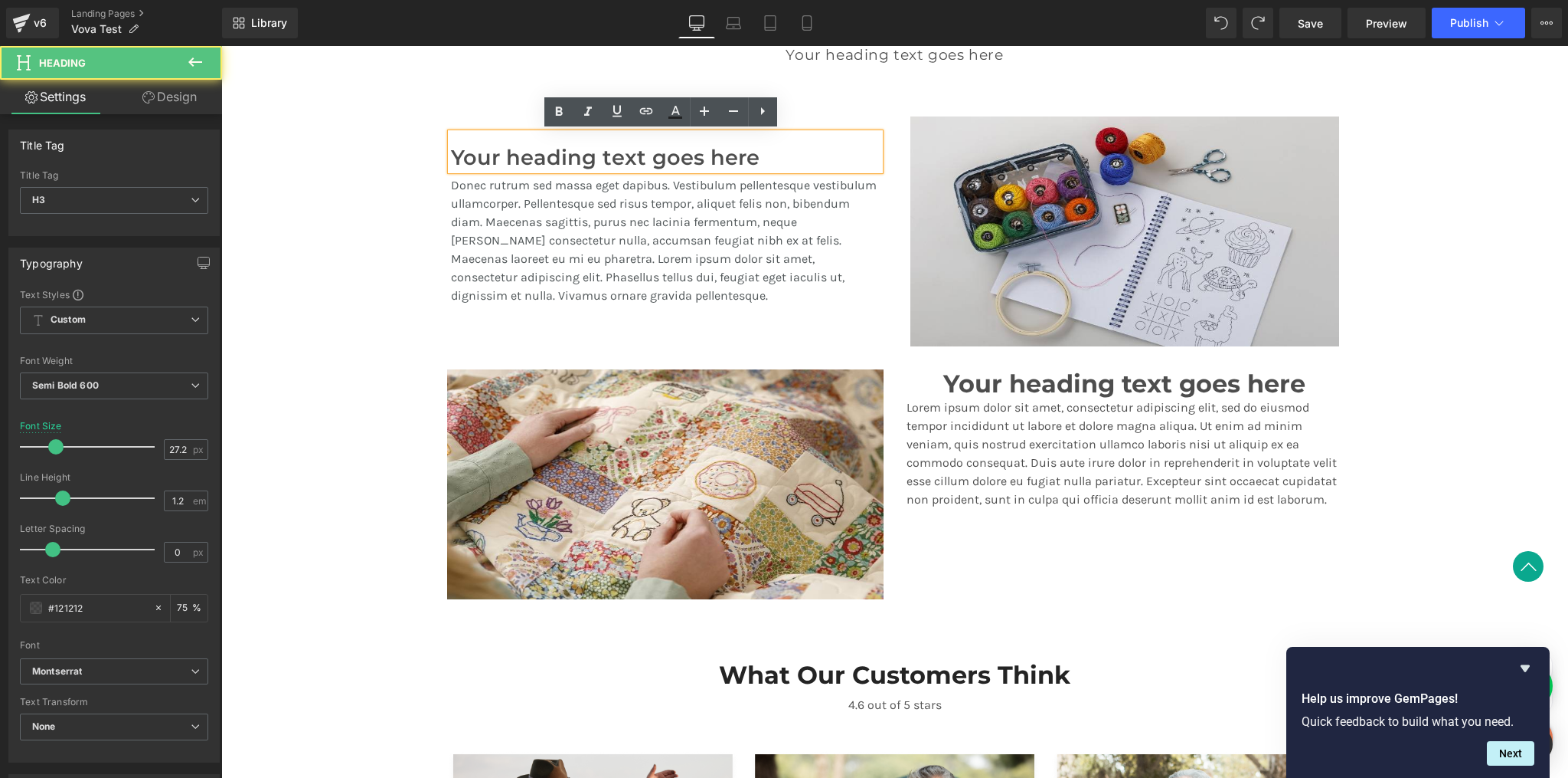
click at [743, 156] on h3 "Your heading text goes here" at bounding box center [666, 158] width 429 height 25
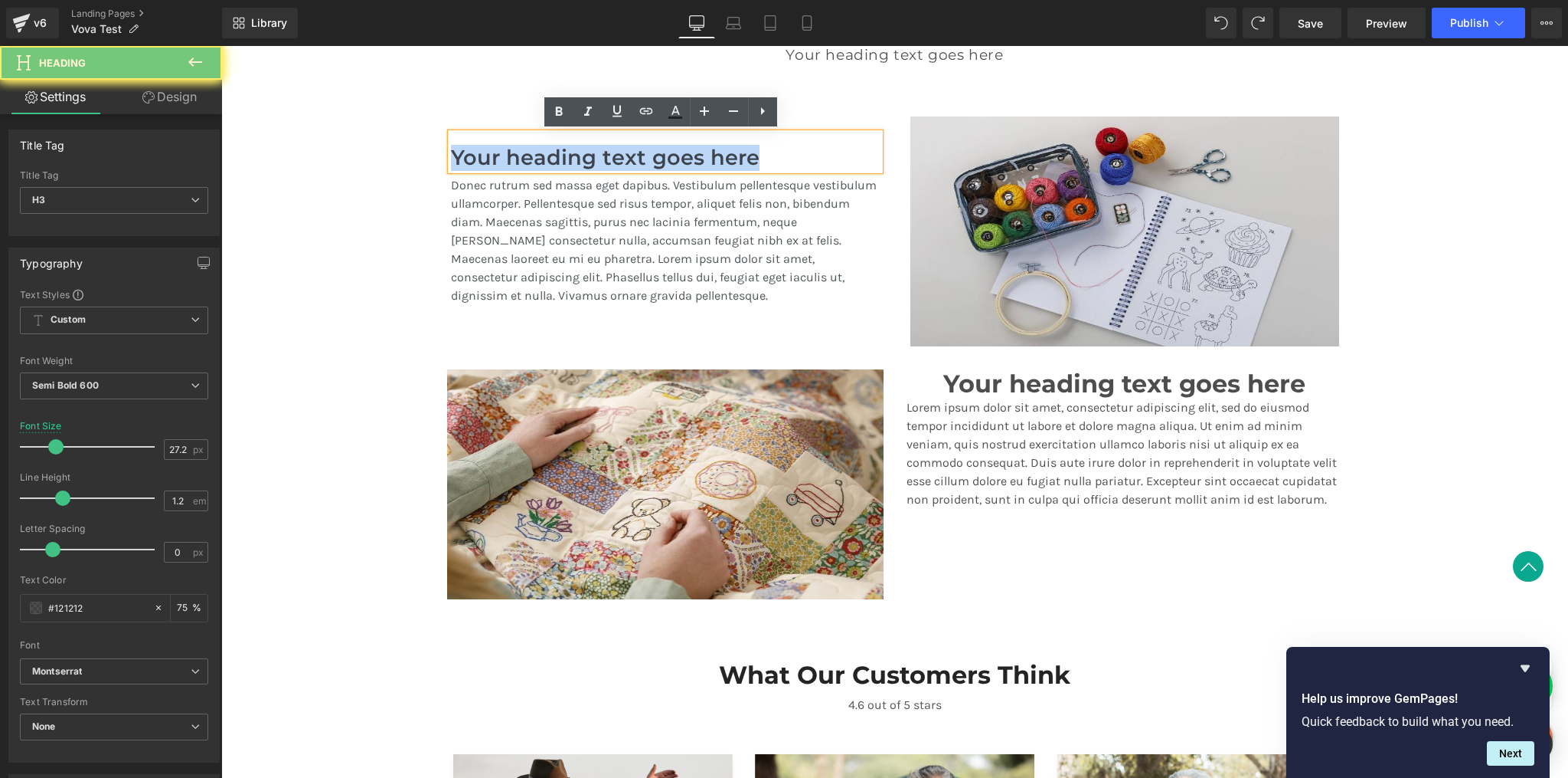
click at [743, 156] on h3 "Your heading text goes here" at bounding box center [666, 158] width 429 height 25
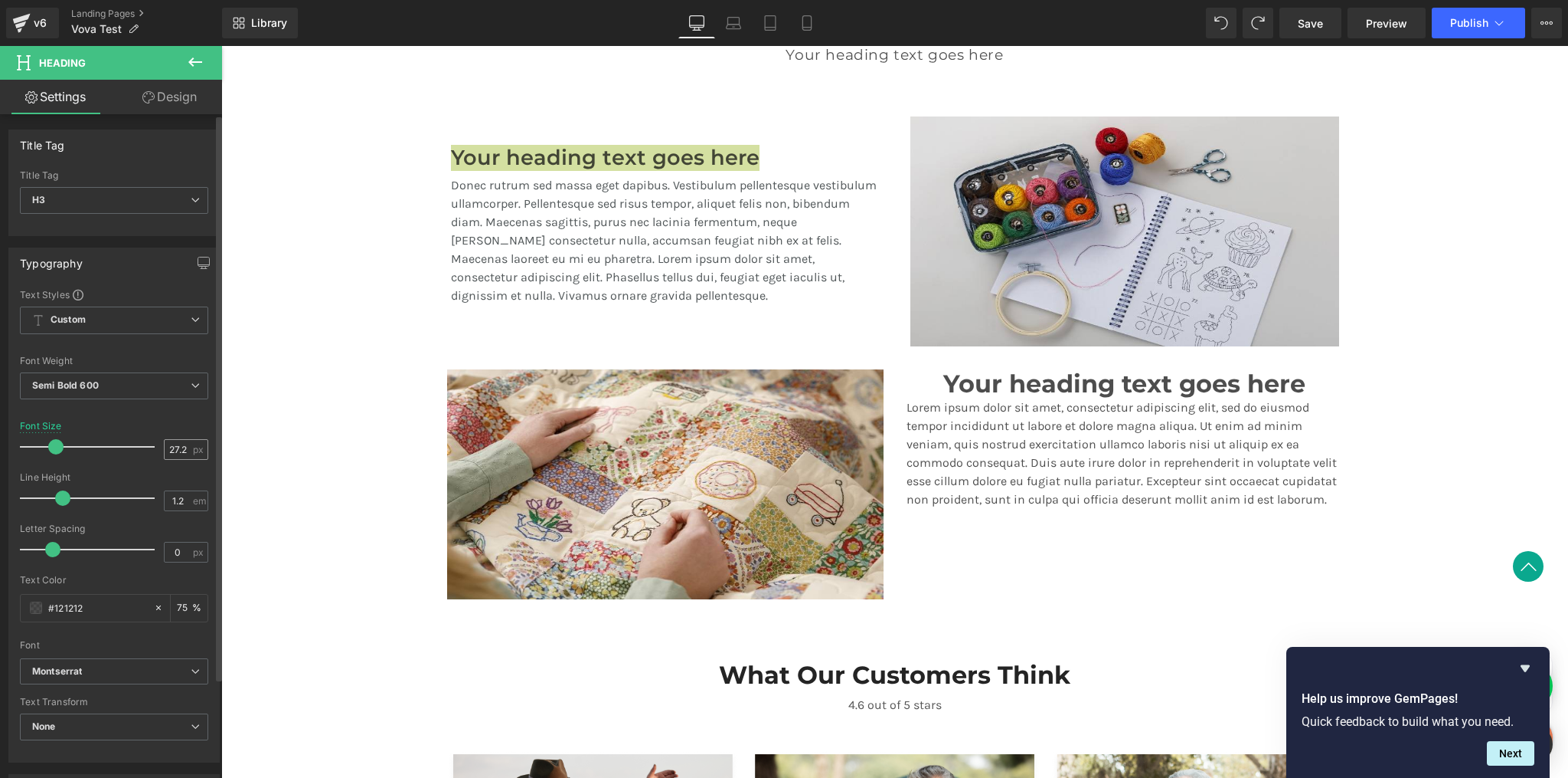
click at [179, 452] on input "27.2" at bounding box center [178, 450] width 27 height 19
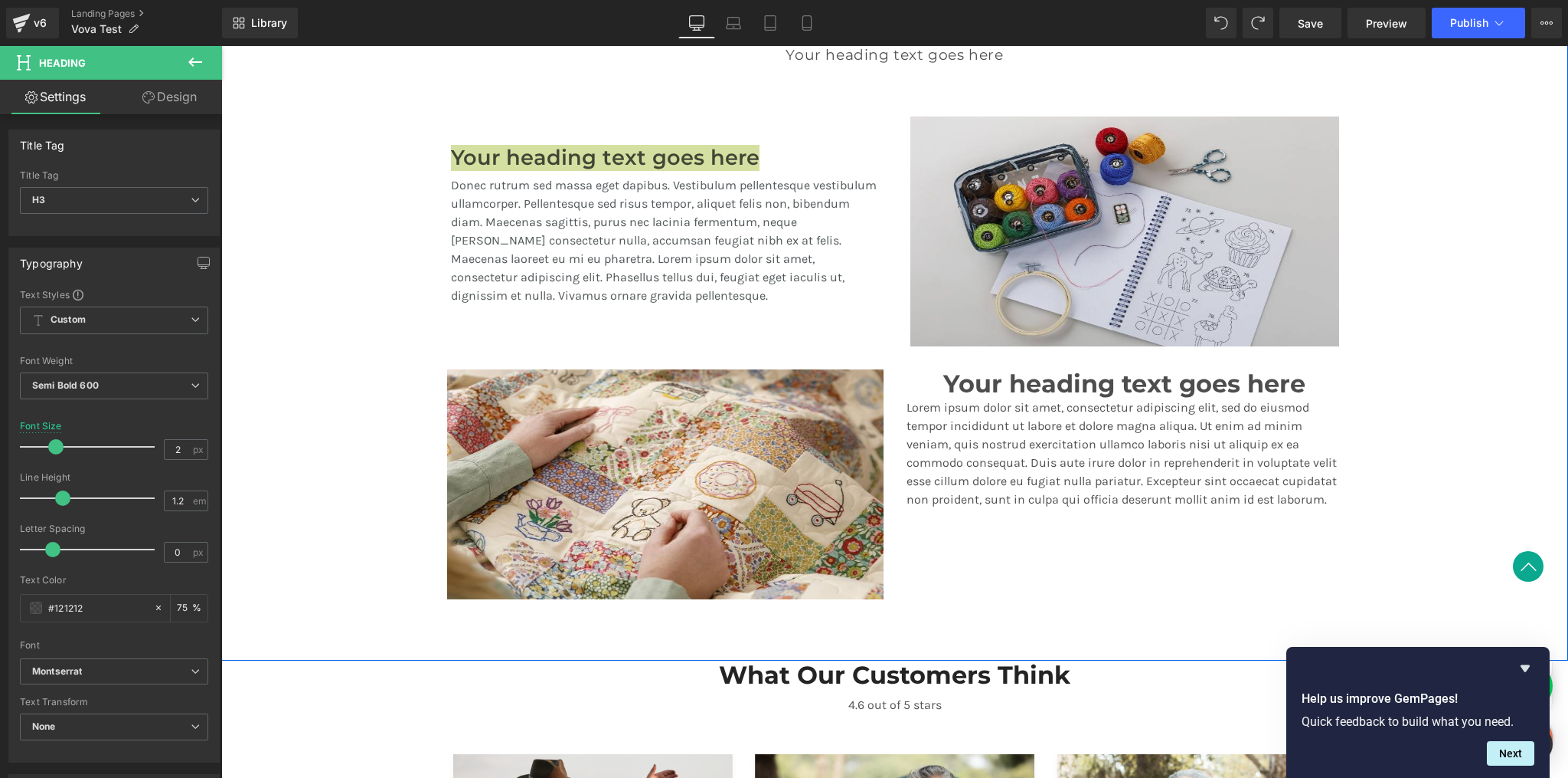
type input "28"
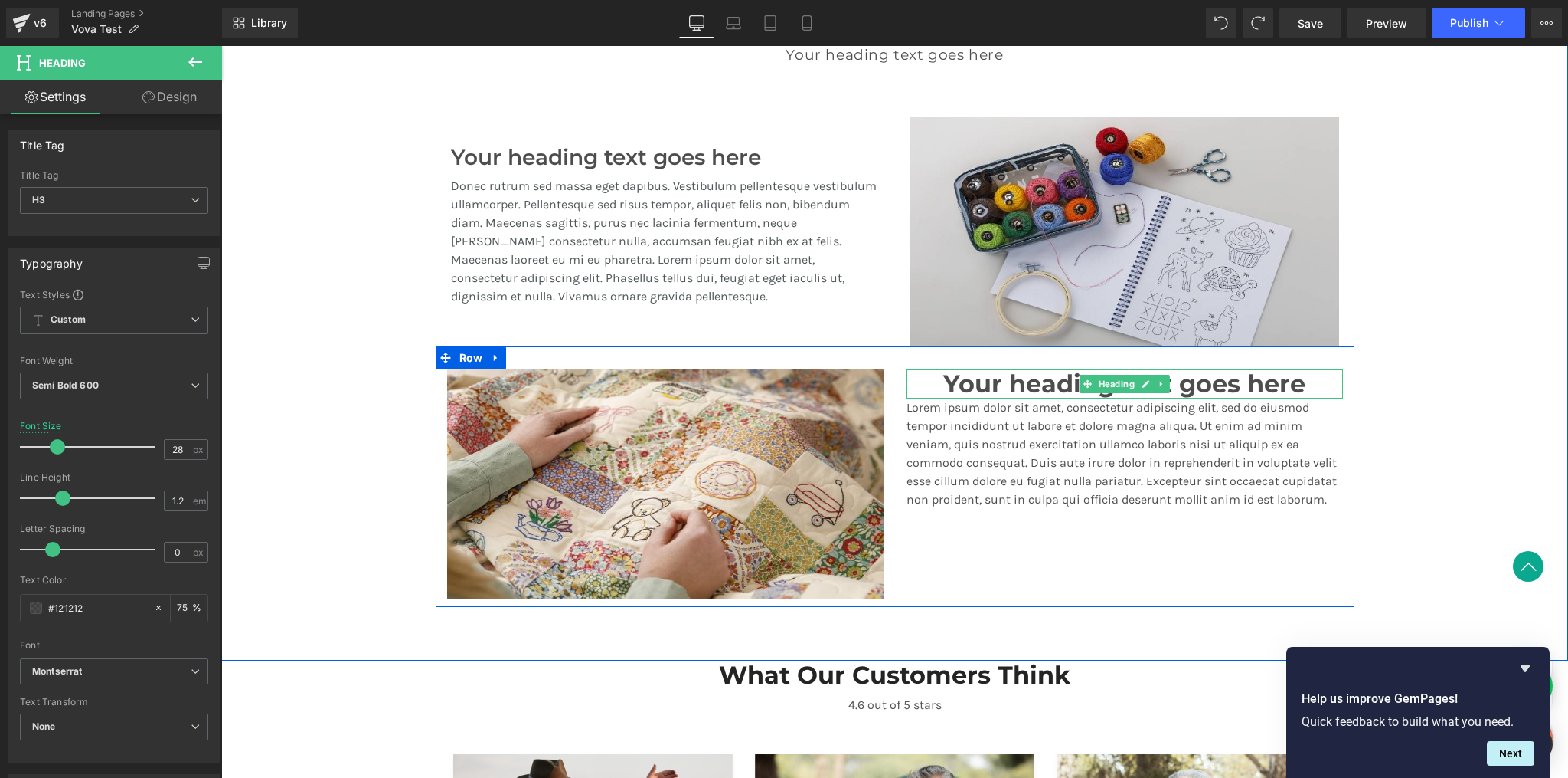
click at [1001, 380] on h1 "Your heading text goes here" at bounding box center [1125, 384] width 437 height 29
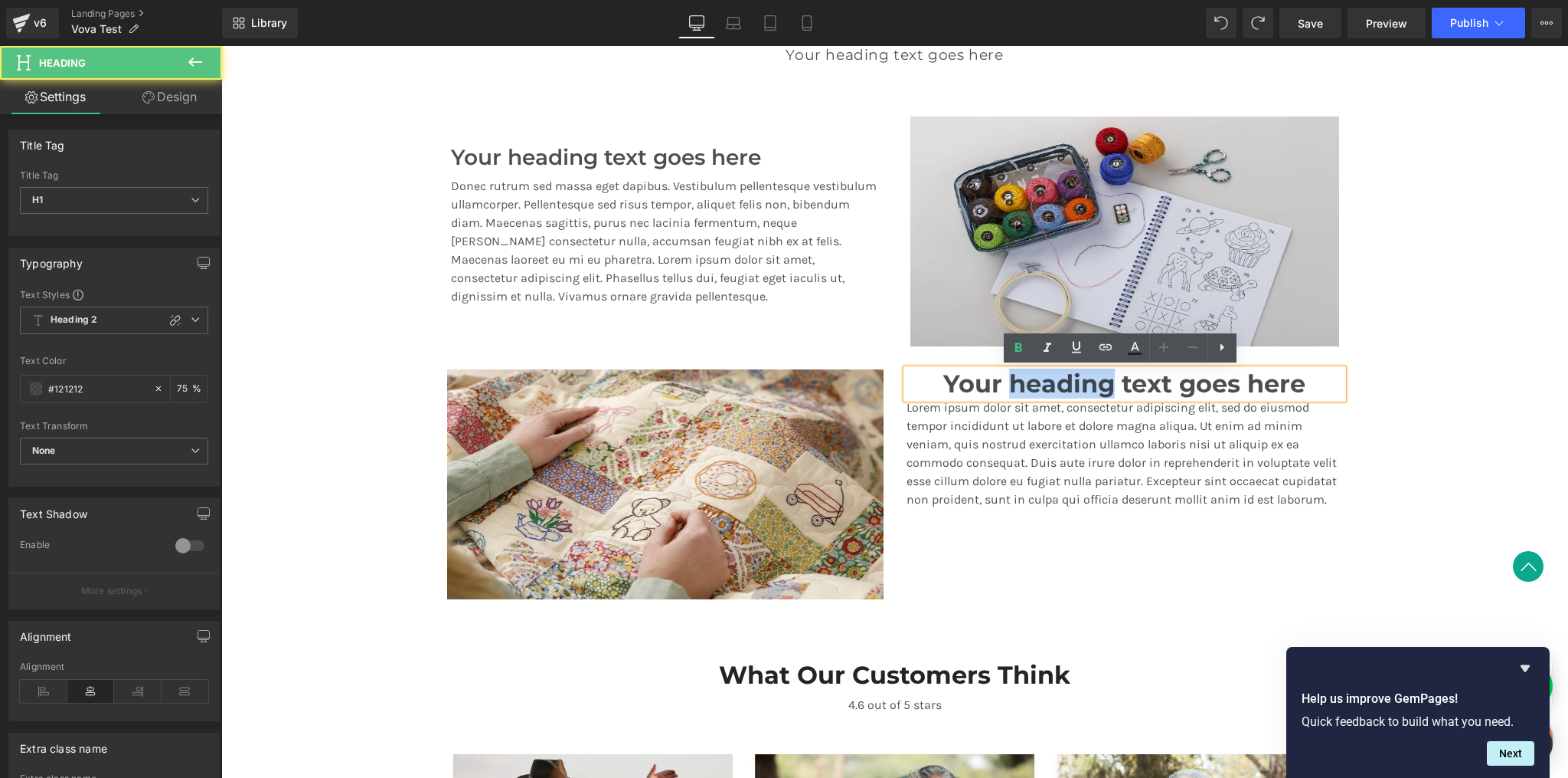
click at [1001, 380] on h1 "Your heading text goes here" at bounding box center [1125, 384] width 437 height 29
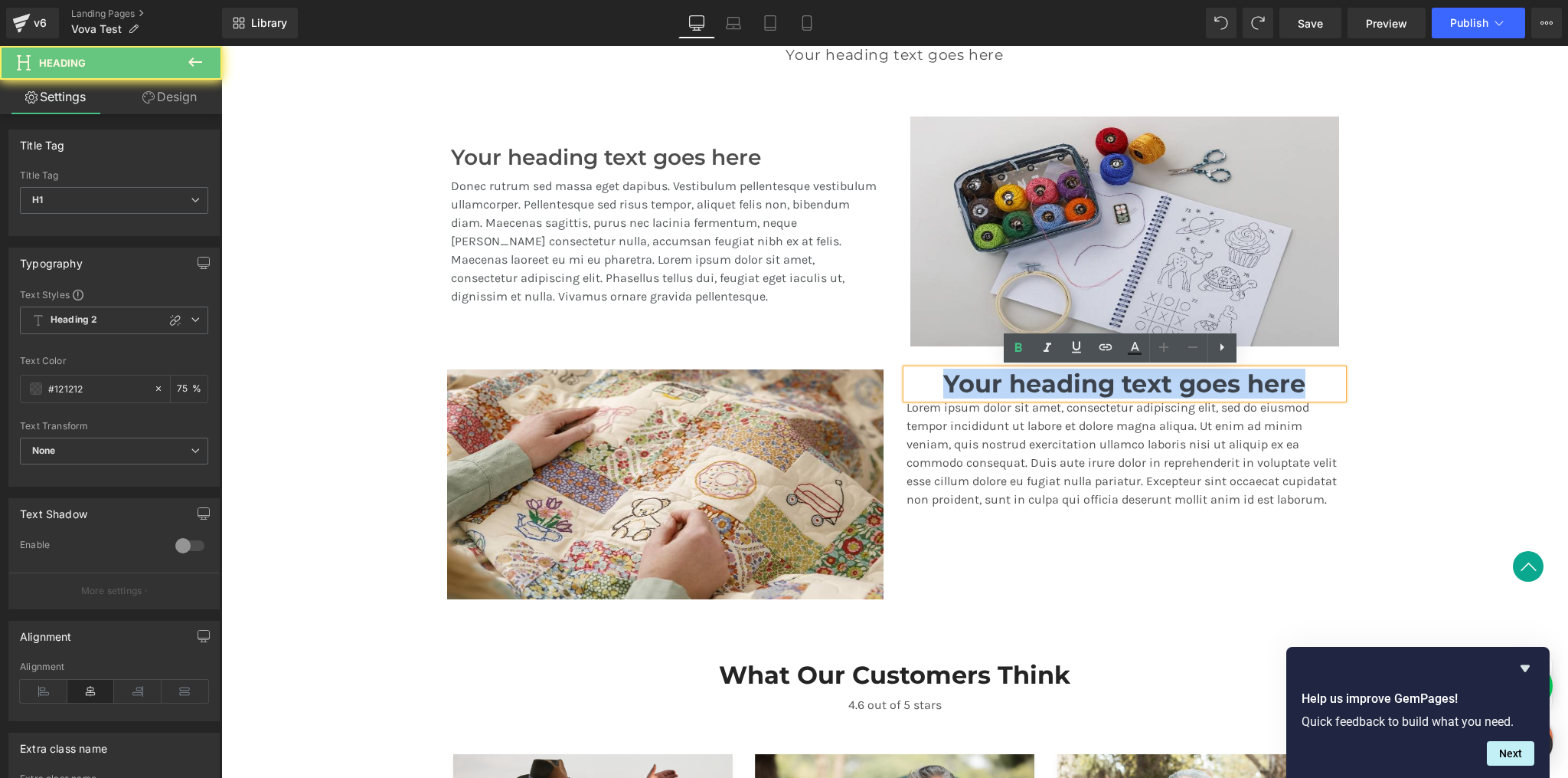
click at [1001, 380] on h1 "Your heading text goes here" at bounding box center [1125, 384] width 437 height 29
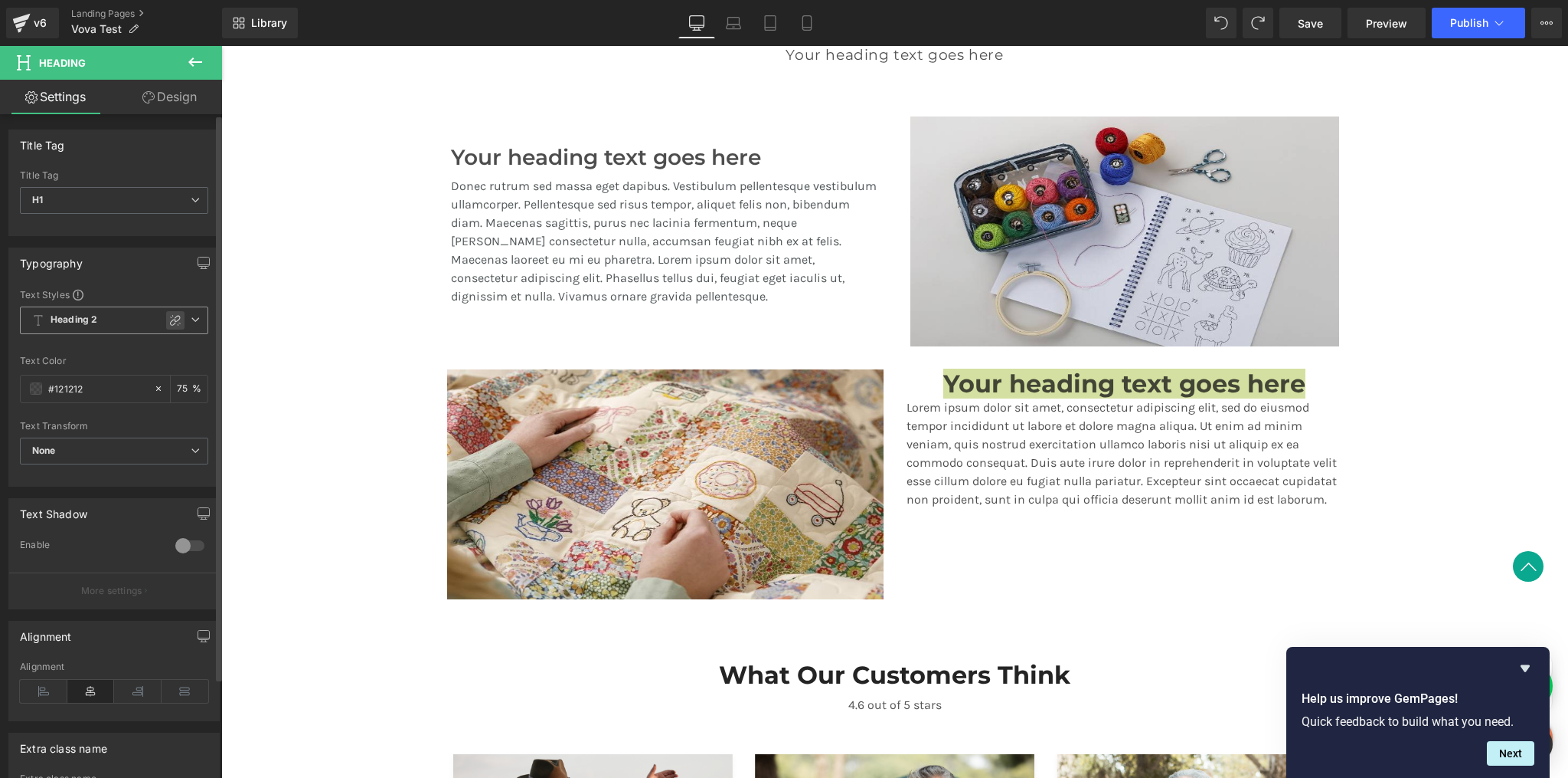
click at [174, 312] on div at bounding box center [175, 320] width 19 height 19
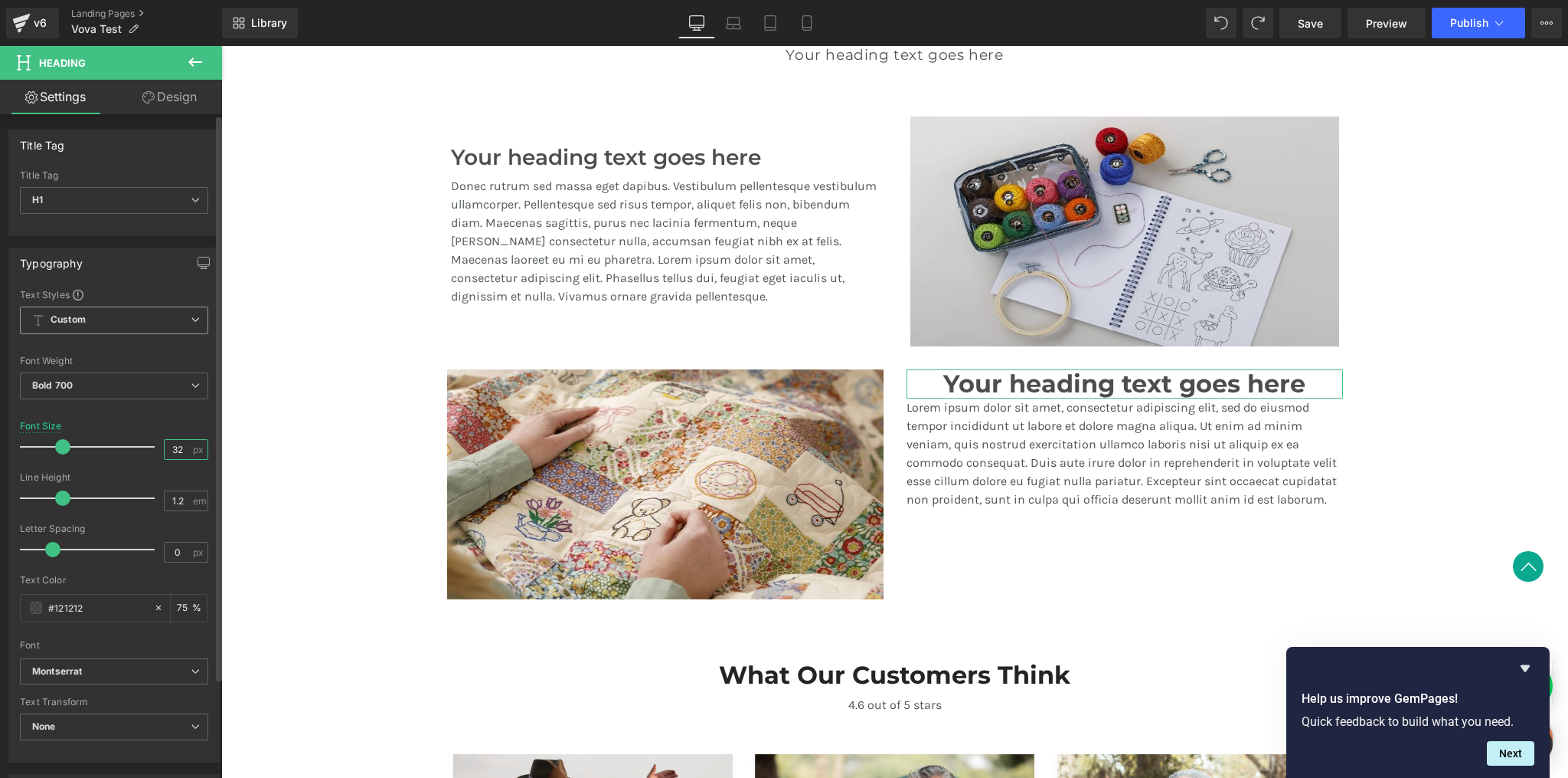
click at [170, 451] on input "32" at bounding box center [178, 450] width 27 height 19
type input "28"
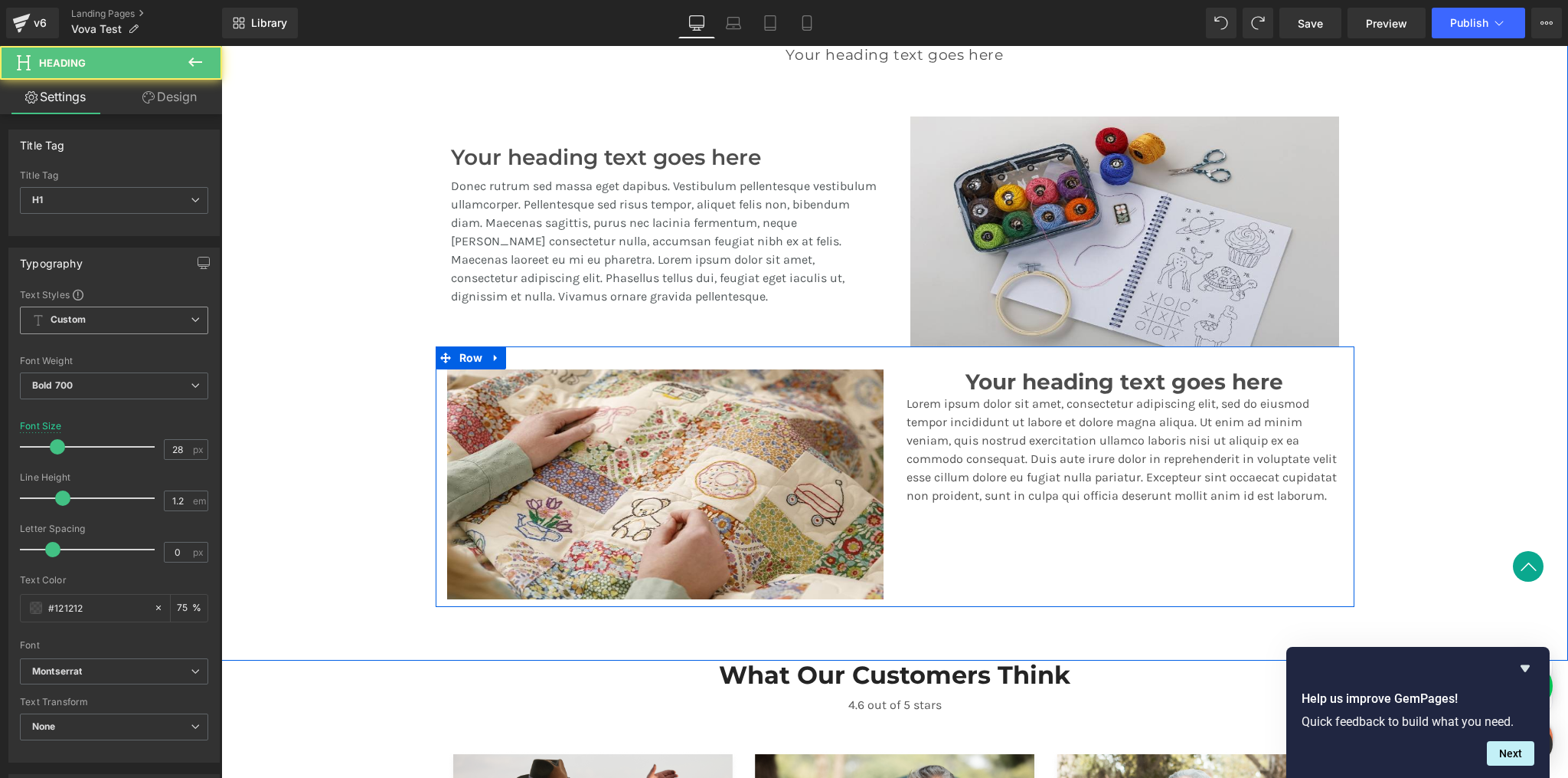
click at [1029, 385] on h1 "Your heading text goes here" at bounding box center [1125, 383] width 437 height 26
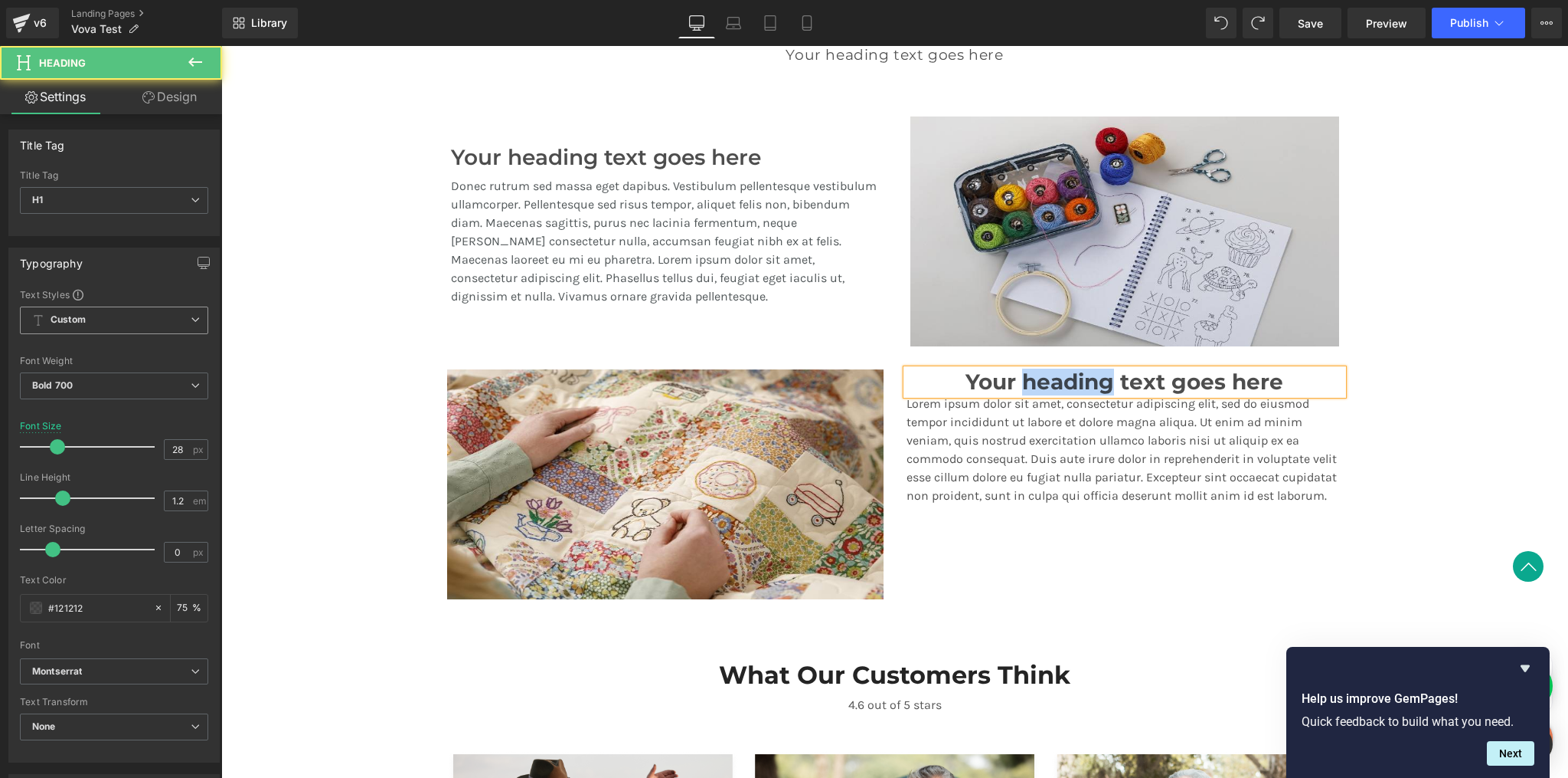
click at [1029, 385] on h1 "Your heading text goes here" at bounding box center [1125, 383] width 437 height 26
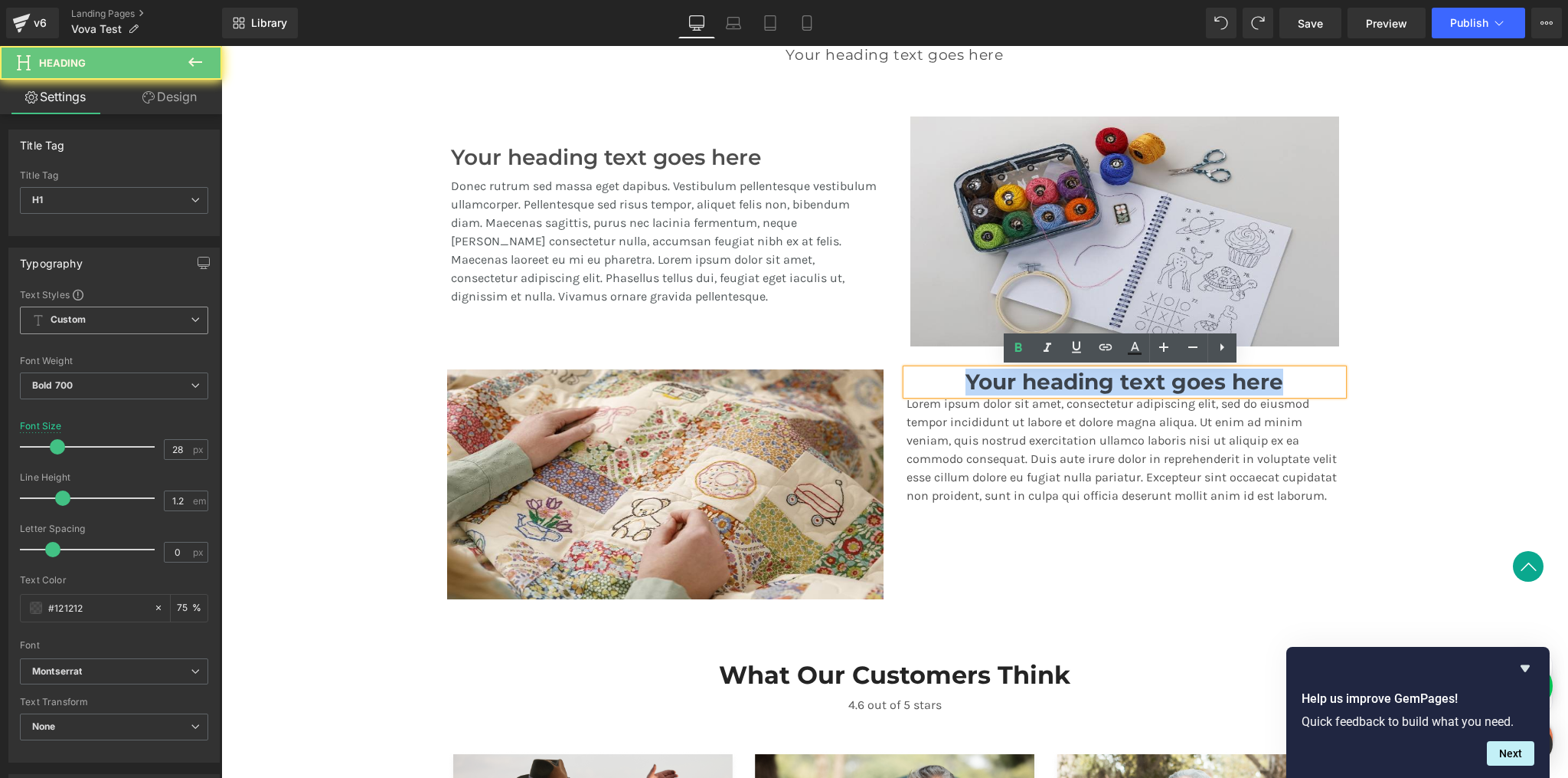
click at [1030, 385] on h1 "Your heading text goes here" at bounding box center [1125, 383] width 437 height 26
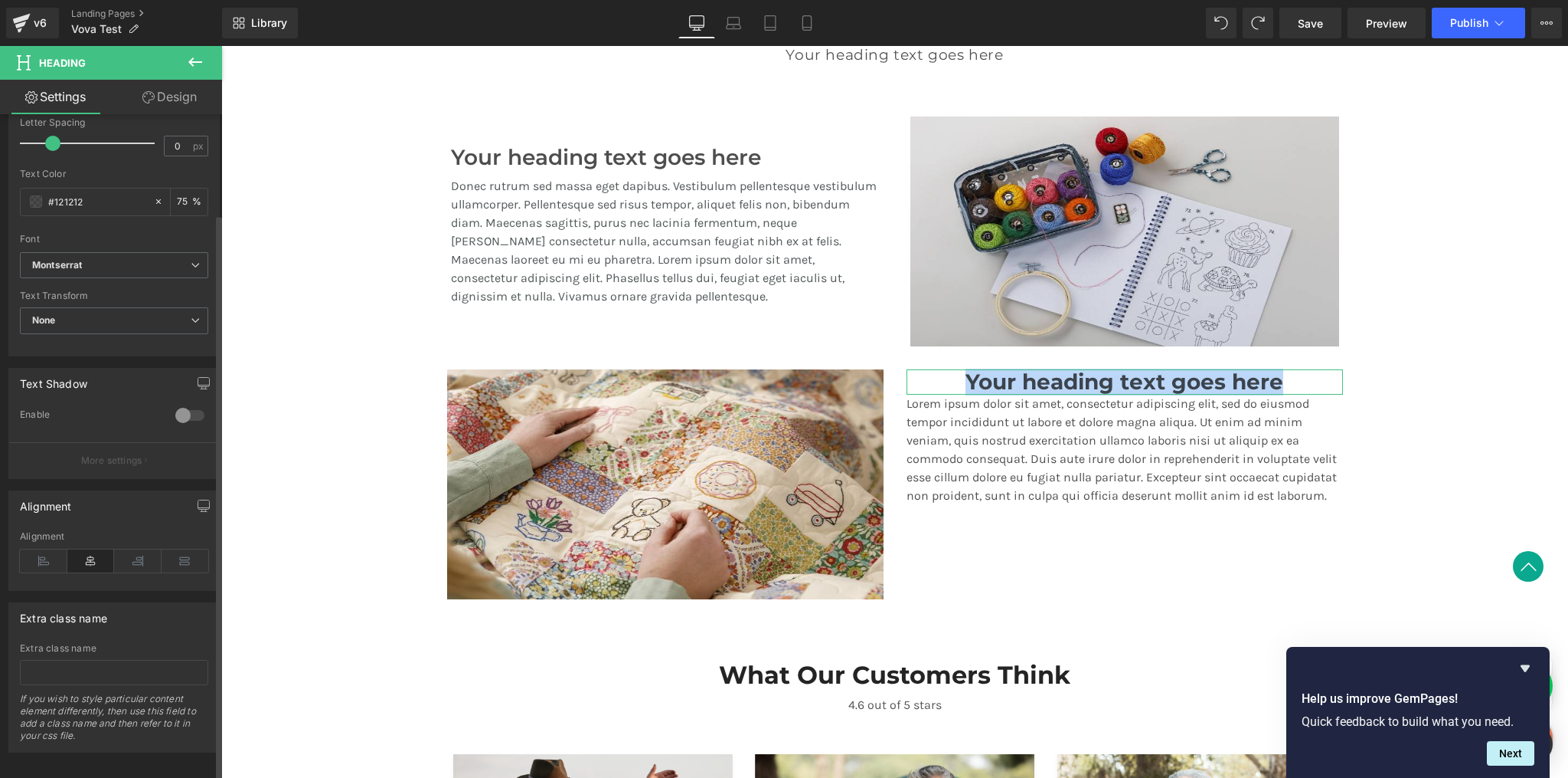
scroll to position [417, 0]
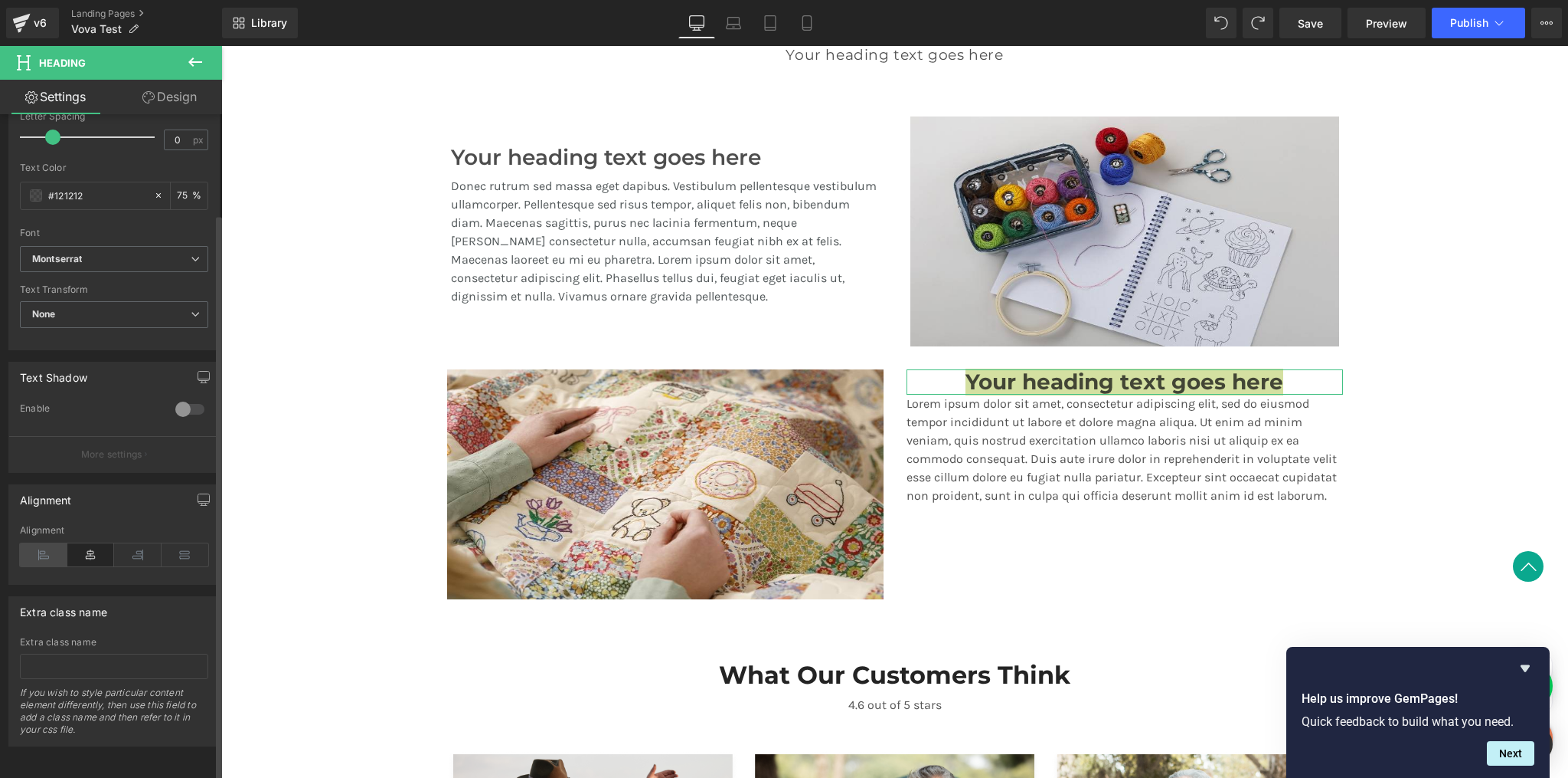
click at [42, 545] on icon at bounding box center [44, 555] width 48 height 23
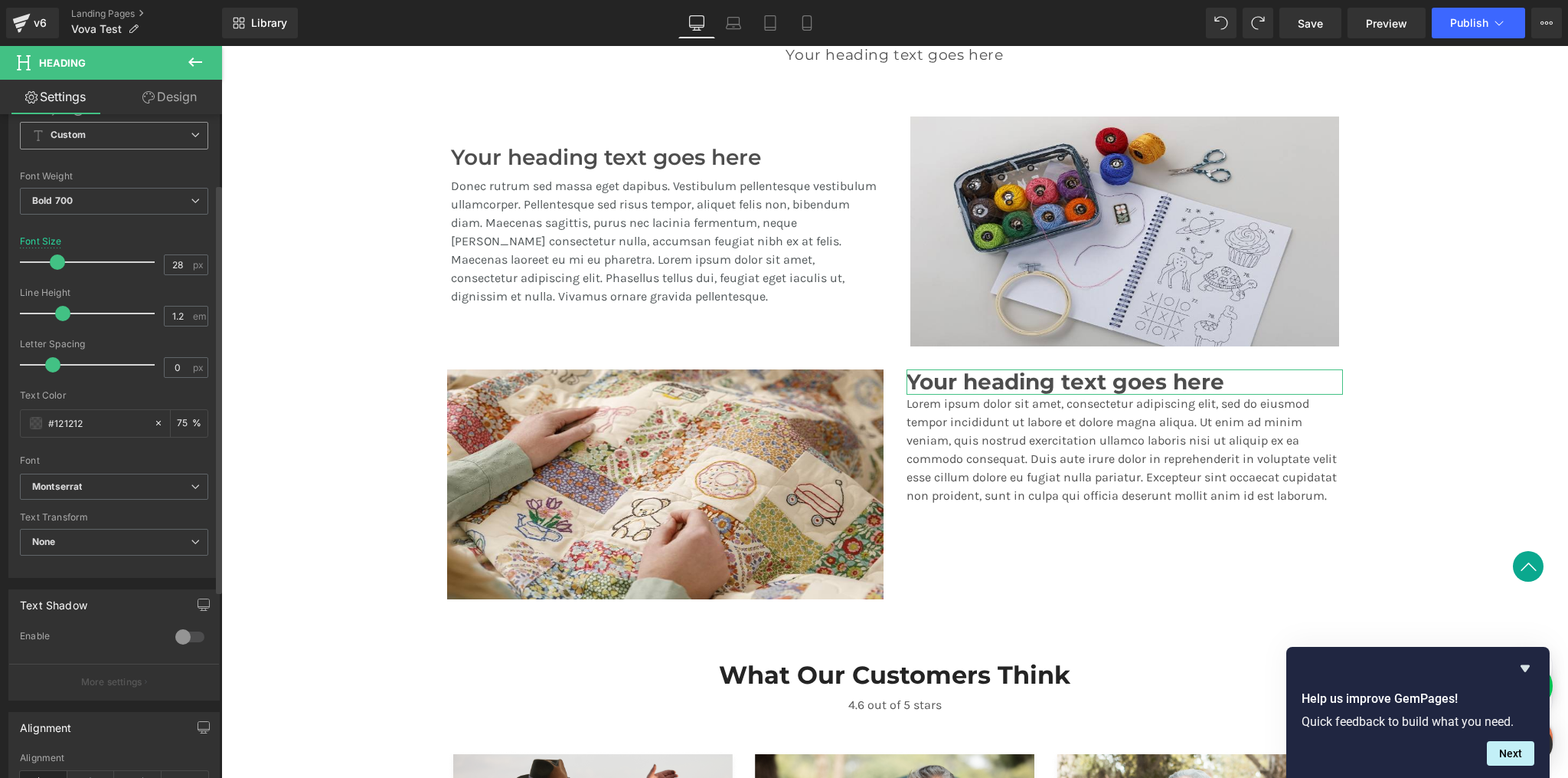
scroll to position [113, 0]
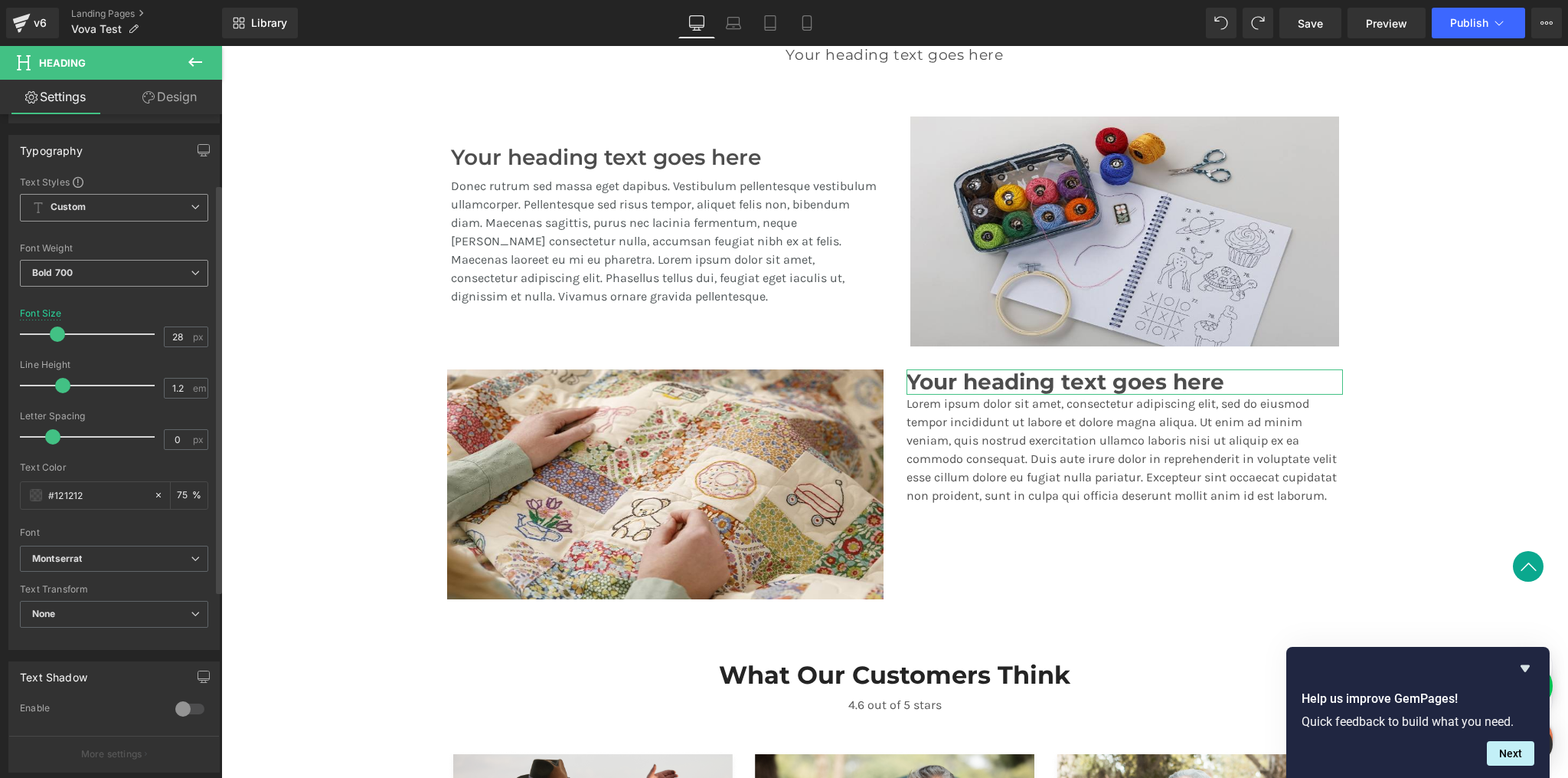
click at [131, 270] on span "Bold 700" at bounding box center [114, 273] width 188 height 27
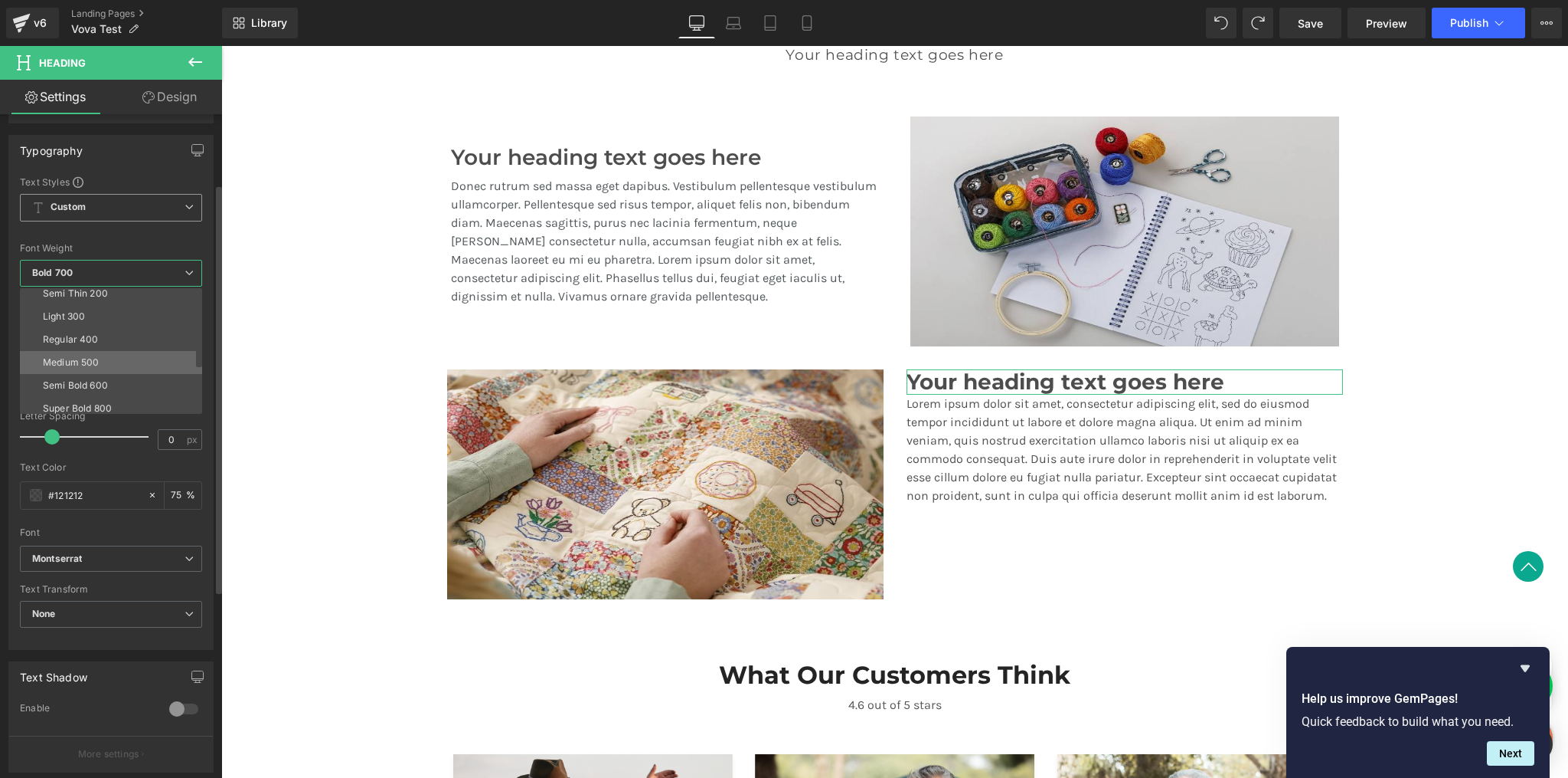
scroll to position [35, 0]
click at [106, 376] on div "Semi Bold 600" at bounding box center [75, 378] width 65 height 11
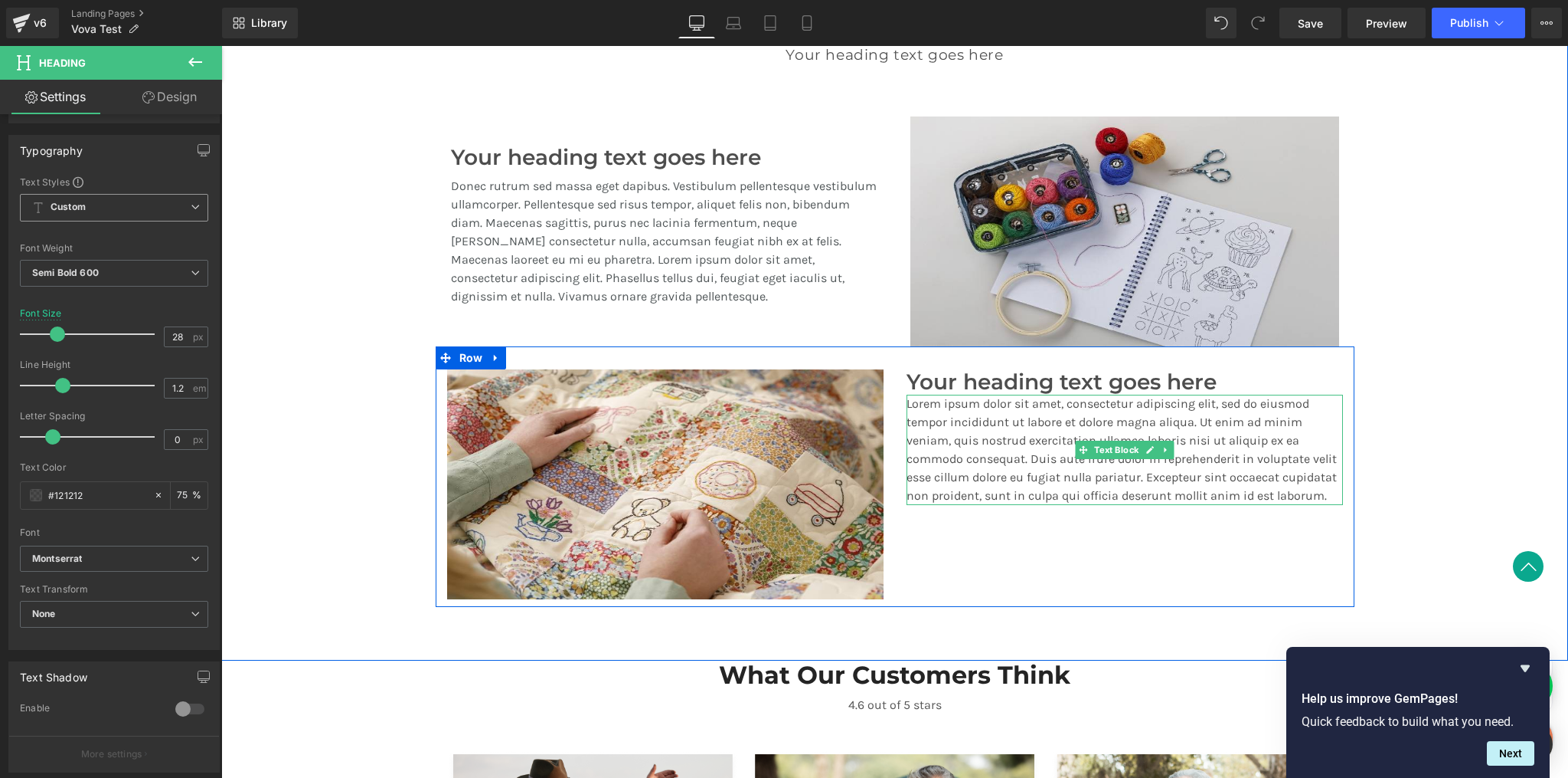
click at [1057, 451] on p "Lorem ipsum dolor sit amet, consectetur adipiscing elit, sed do eiusmod tempor …" at bounding box center [1125, 450] width 437 height 110
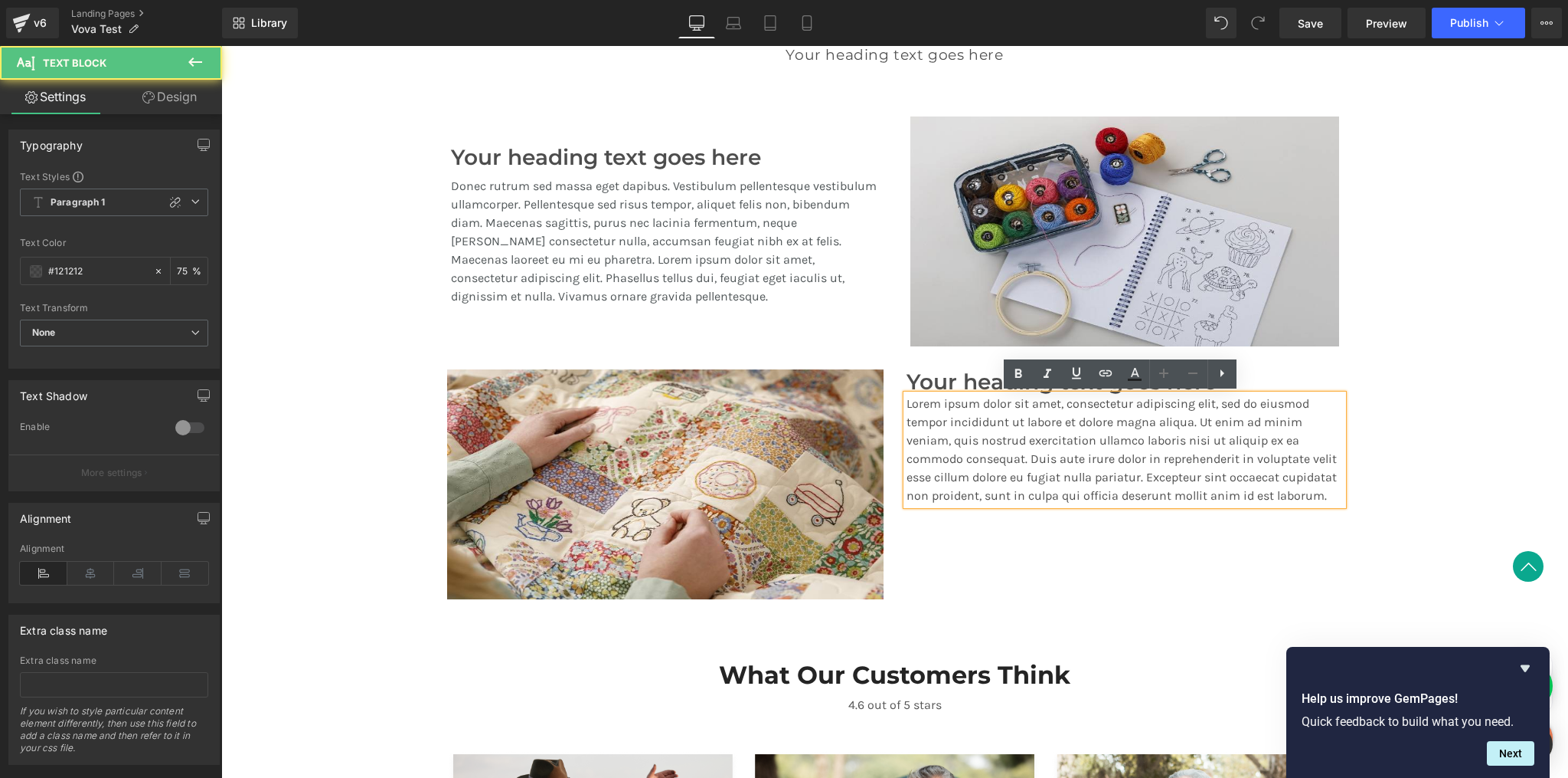
click at [1419, 427] on div "A Revolution In Portable Comfort Heading Your heading text goes here Heading Te…" at bounding box center [895, 294] width 1347 height 625
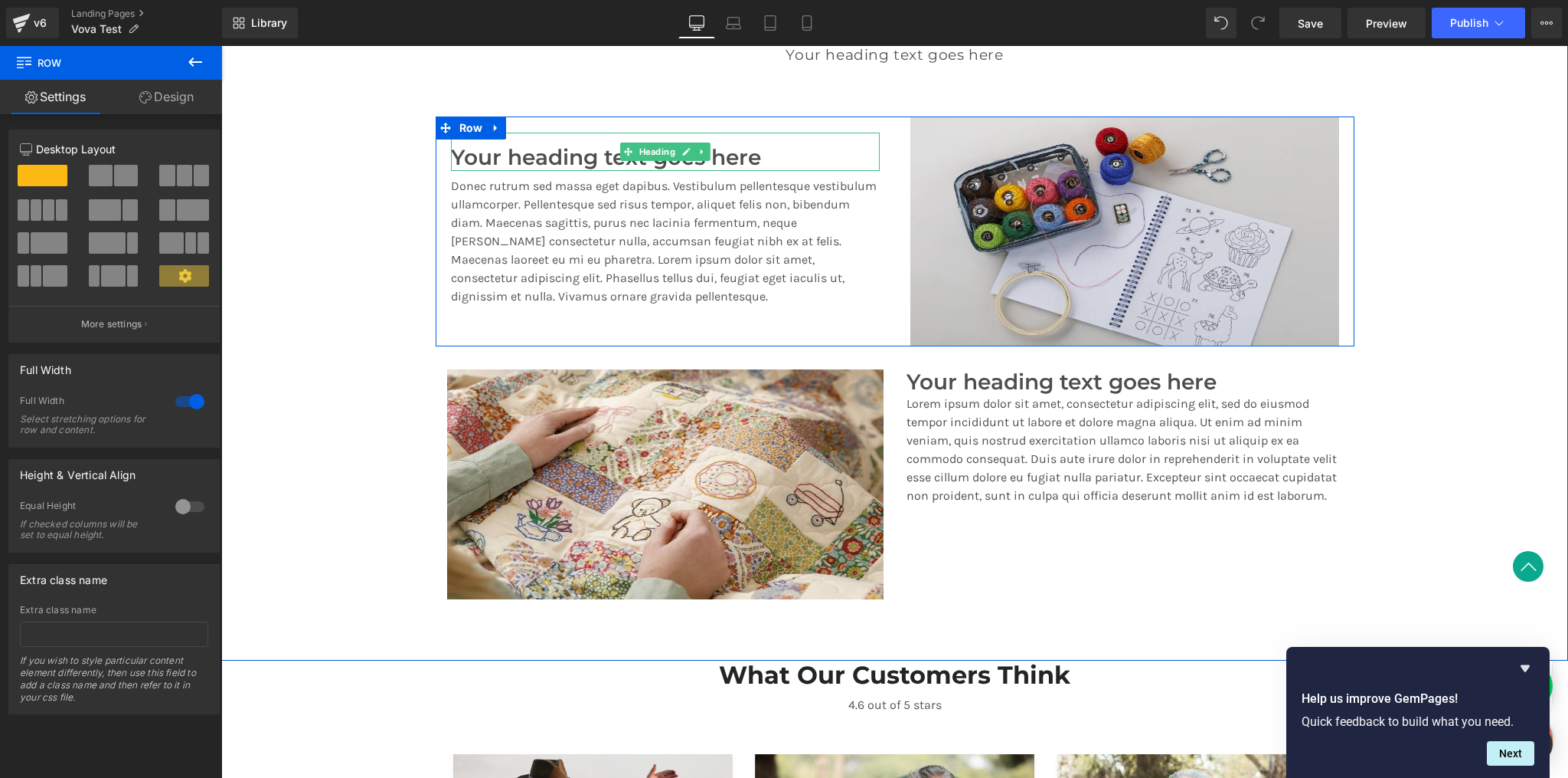
click at [559, 162] on h3 "Your heading text goes here" at bounding box center [666, 158] width 429 height 26
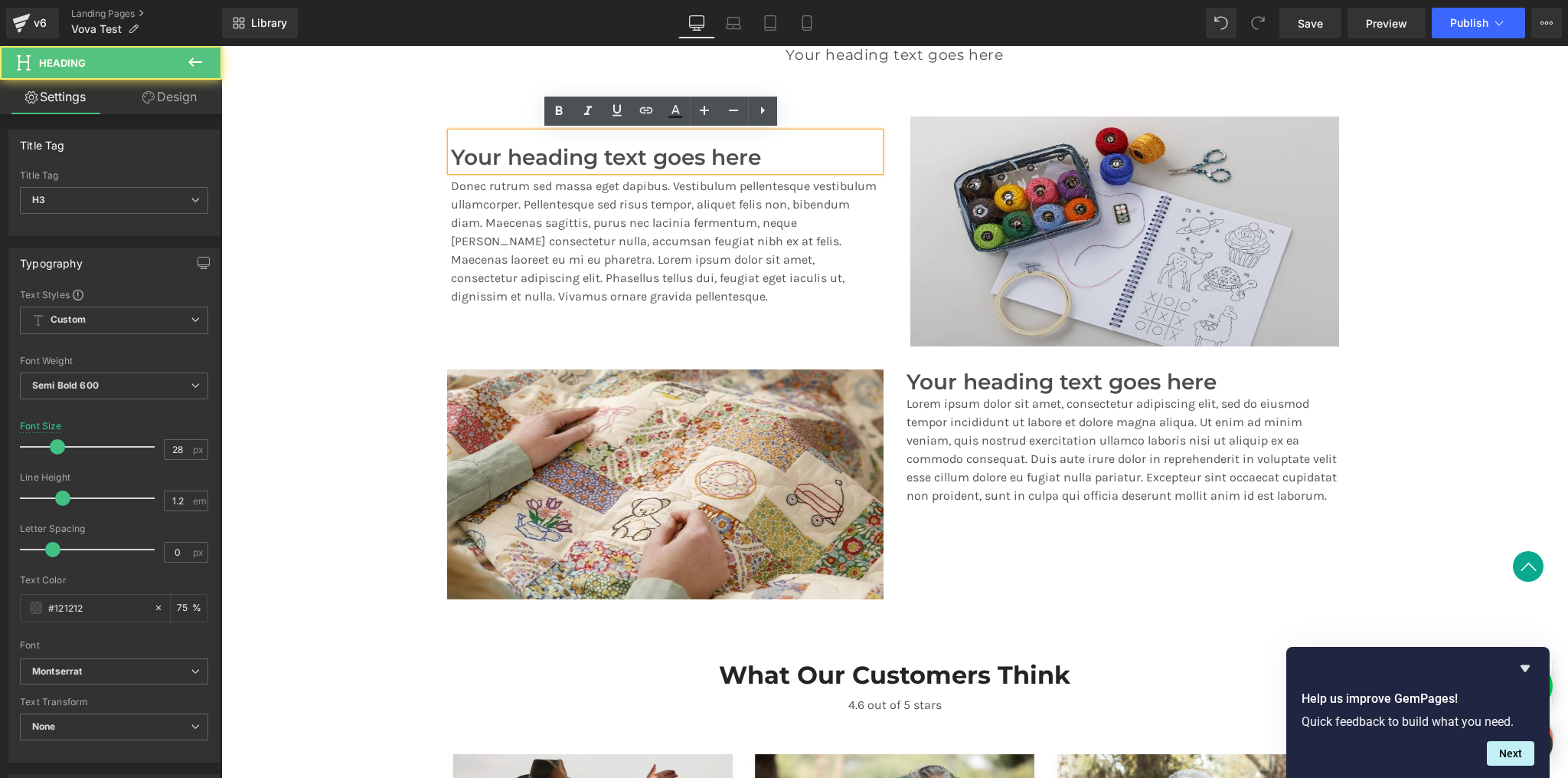
click at [509, 230] on p "Donec rutrum sed massa eget dapibus. Vestibulum pellentesque vestibulum ullamco…" at bounding box center [666, 241] width 429 height 129
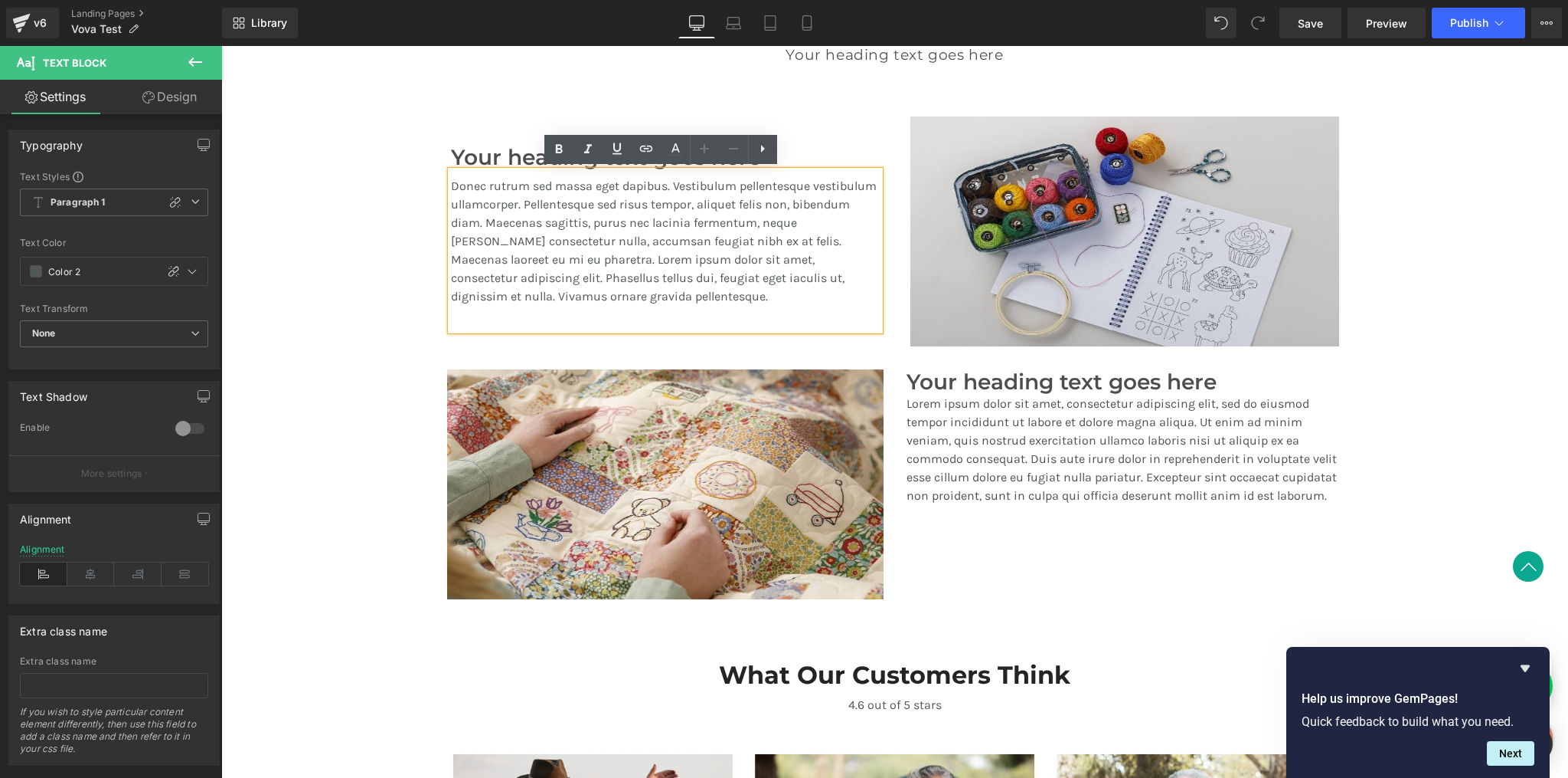
click at [436, 247] on div "Your heading text goes here Heading Donec rutrum sed massa eget dapibus. Vestib…" at bounding box center [666, 231] width 459 height 230
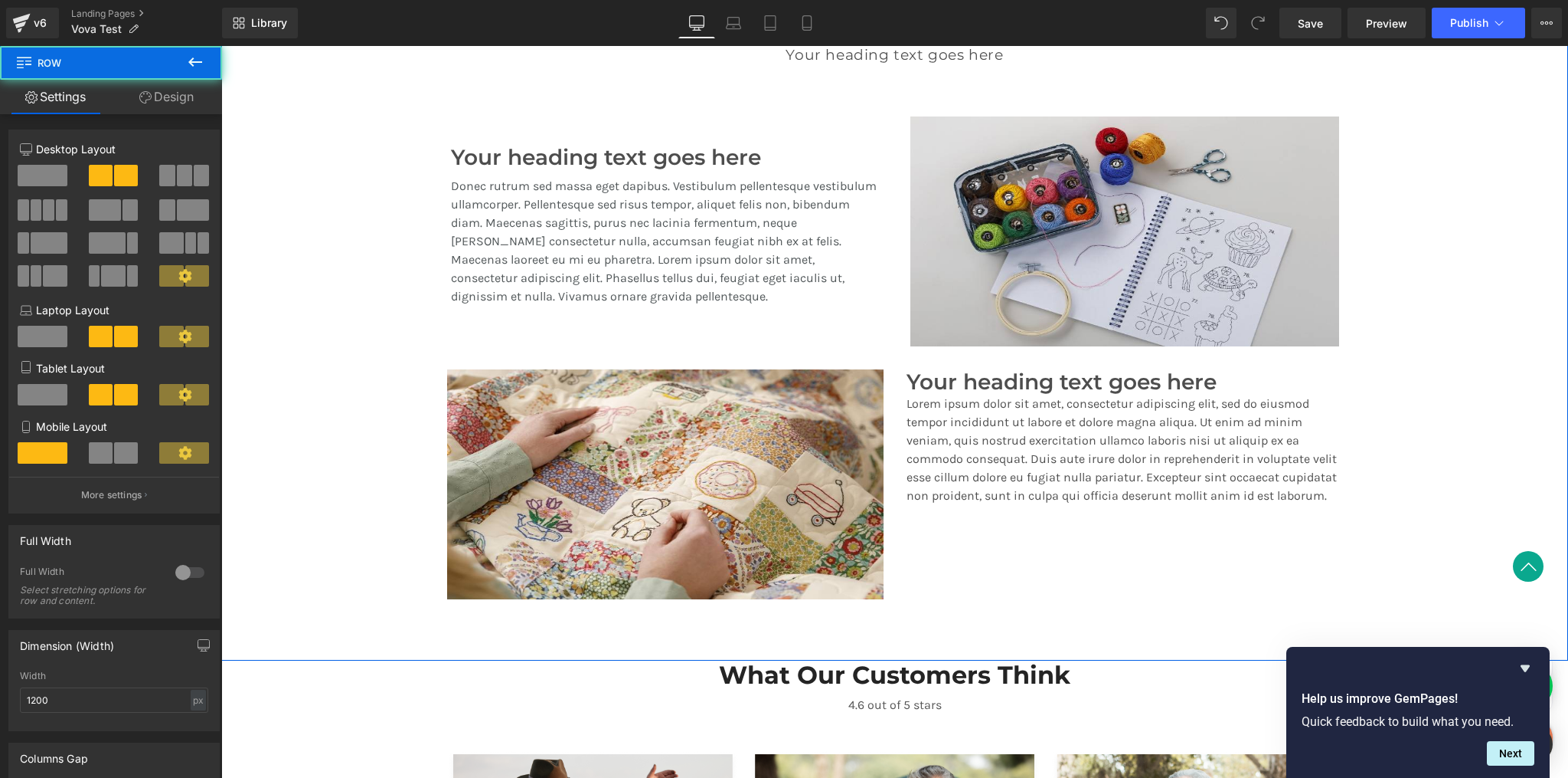
click at [428, 243] on div "A Revolution In Portable Comfort Heading Your heading text goes here Heading Te…" at bounding box center [895, 294] width 1347 height 625
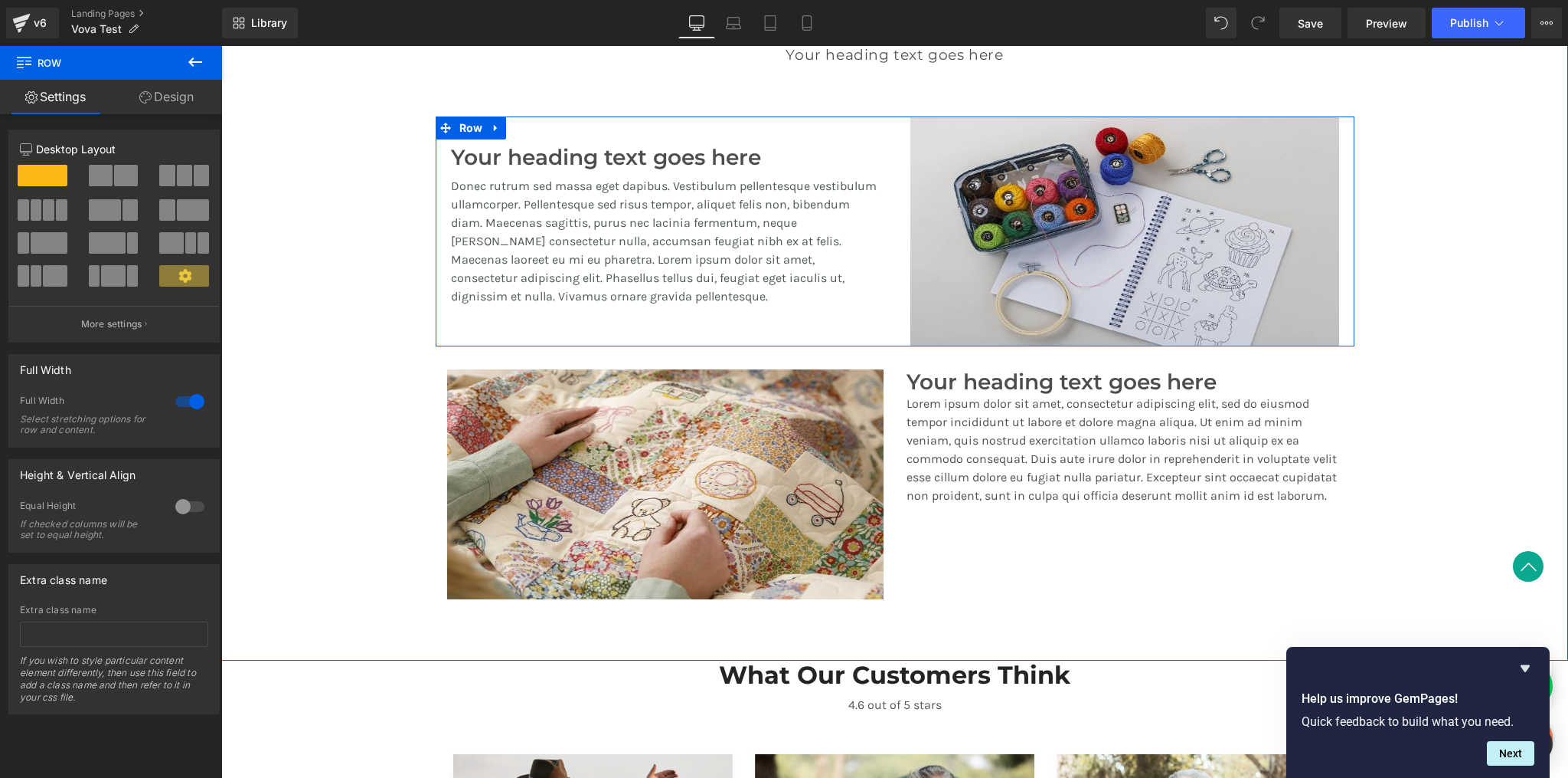
click at [438, 243] on div "Your heading text goes here Heading Donec rutrum sed massa eget dapibus. Vestib…" at bounding box center [666, 231] width 459 height 230
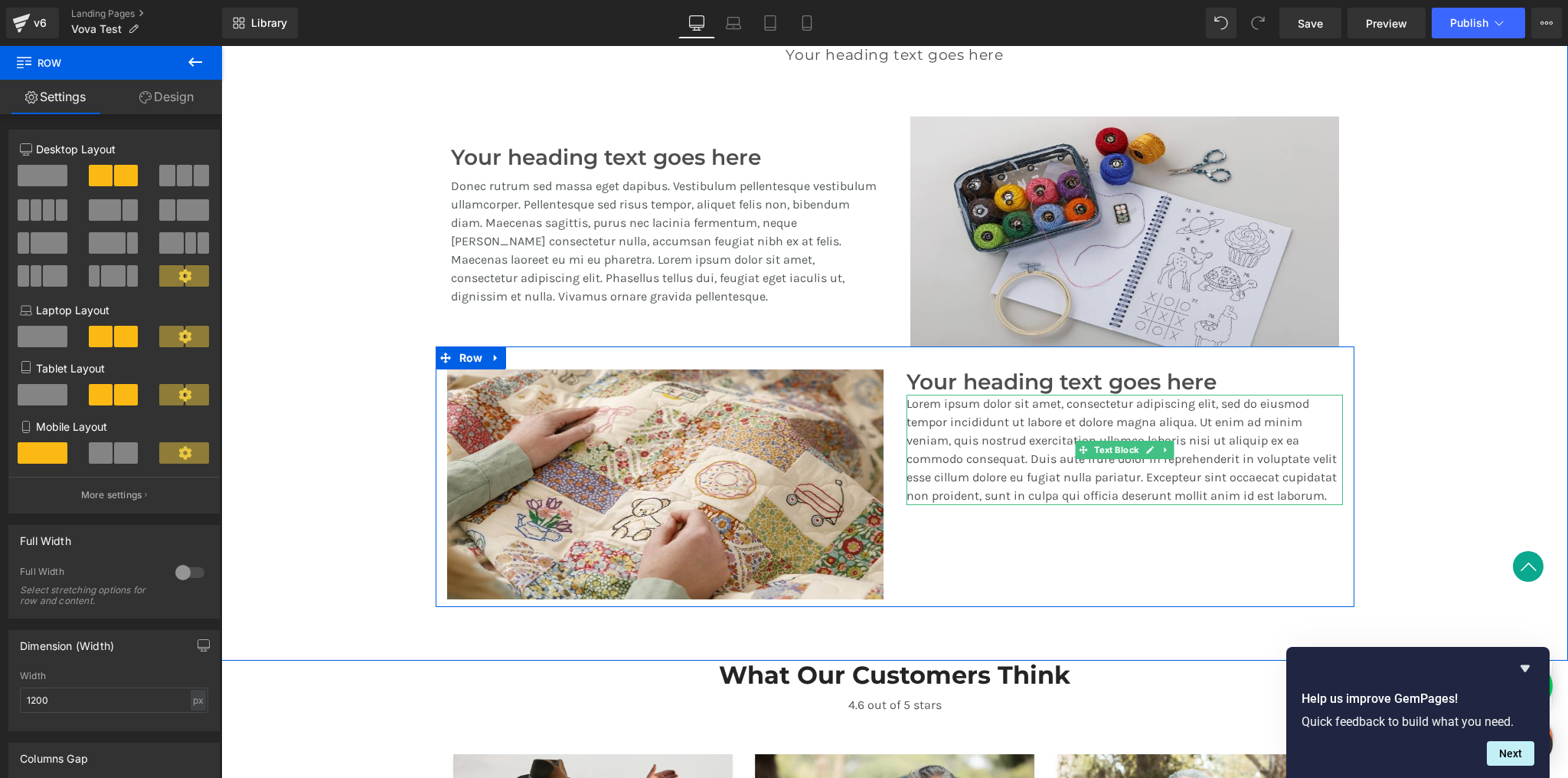
click at [974, 433] on p "Lorem ipsum dolor sit amet, consectetur adipiscing elit, sed do eiusmod tempor …" at bounding box center [1125, 450] width 437 height 110
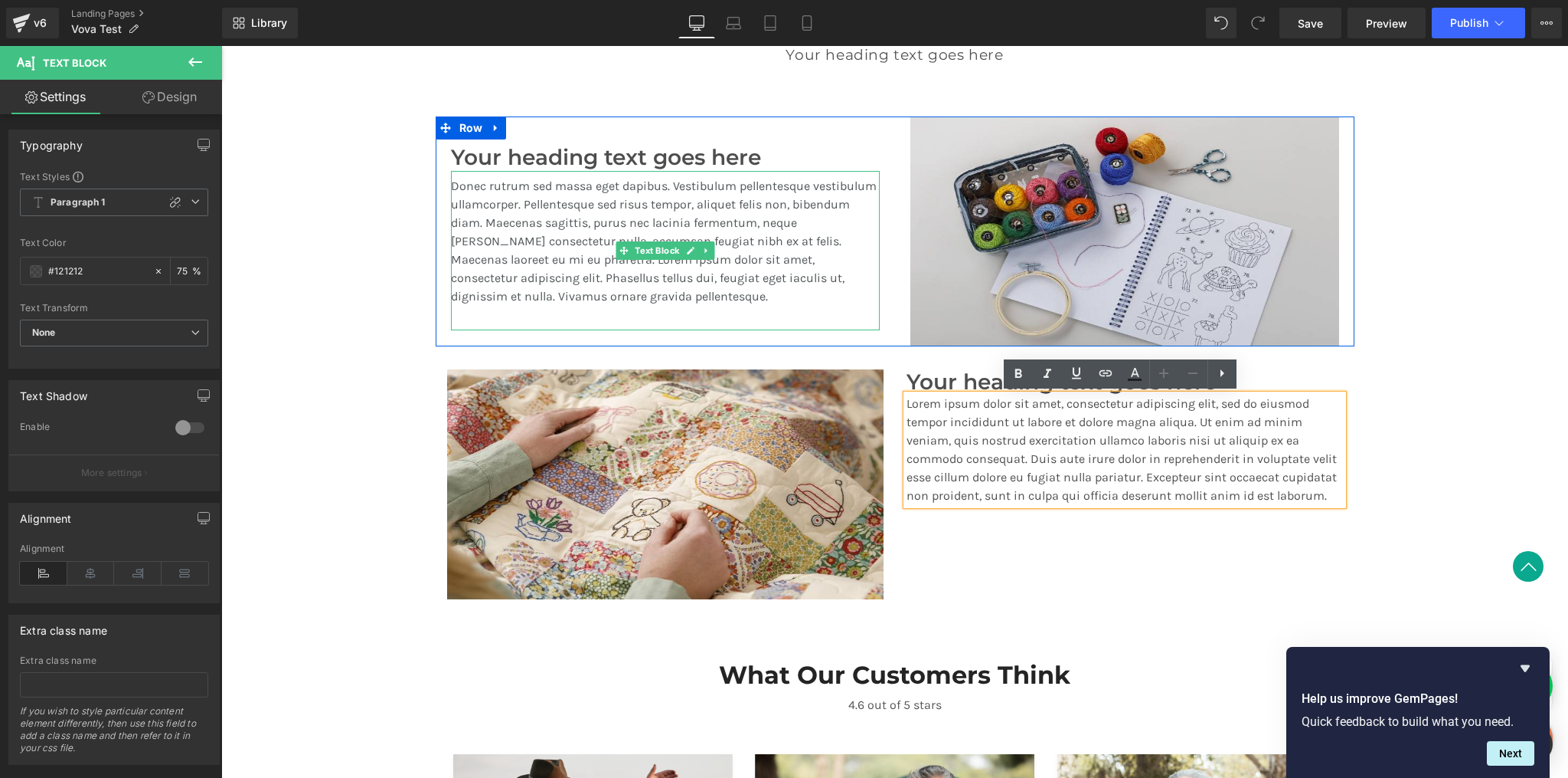
click at [808, 249] on p "Donec rutrum sed massa eget dapibus. Vestibulum pellentesque vestibulum ullamco…" at bounding box center [666, 241] width 429 height 129
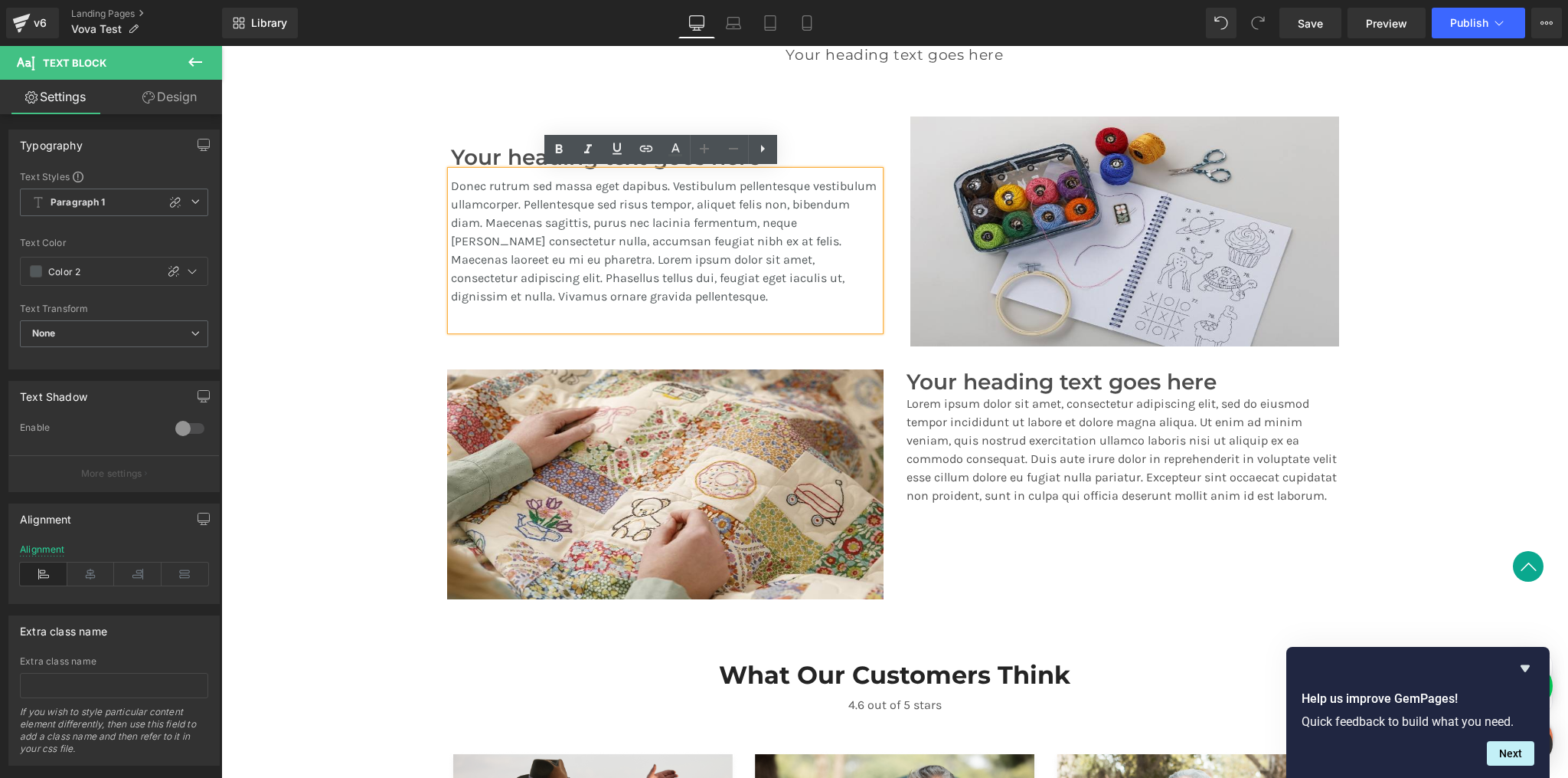
click at [640, 243] on p "Donec rutrum sed massa eget dapibus. Vestibulum pellentesque vestibulum ullamco…" at bounding box center [666, 241] width 429 height 129
click at [1056, 452] on p "Lorem ipsum dolor sit amet, consectetur adipiscing elit, sed do eiusmod tempor …" at bounding box center [1125, 450] width 437 height 110
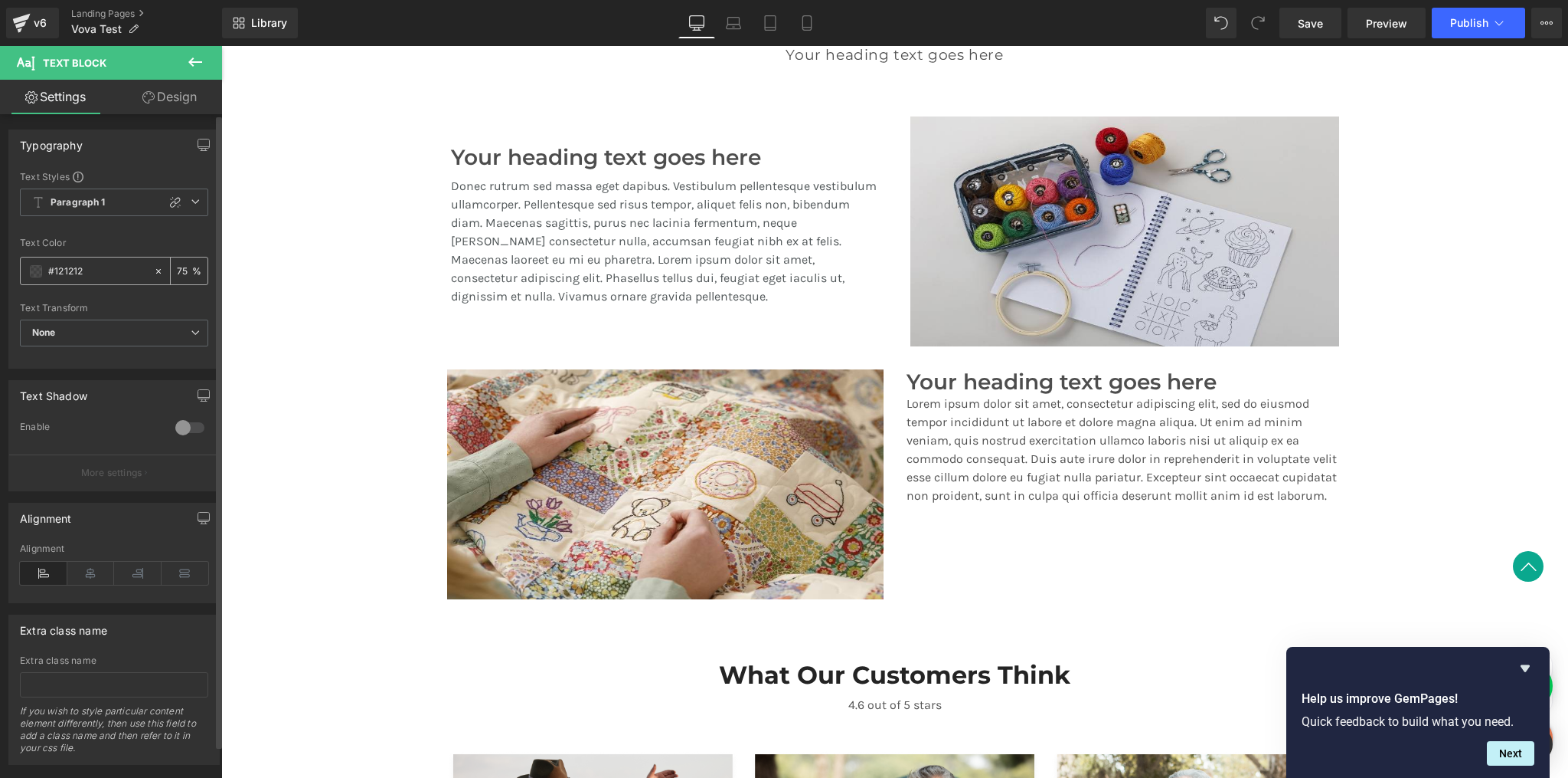
click at [153, 273] on icon at bounding box center [158, 270] width 11 height 11
type input "none"
type input "0"
click at [34, 270] on span at bounding box center [36, 270] width 12 height 12
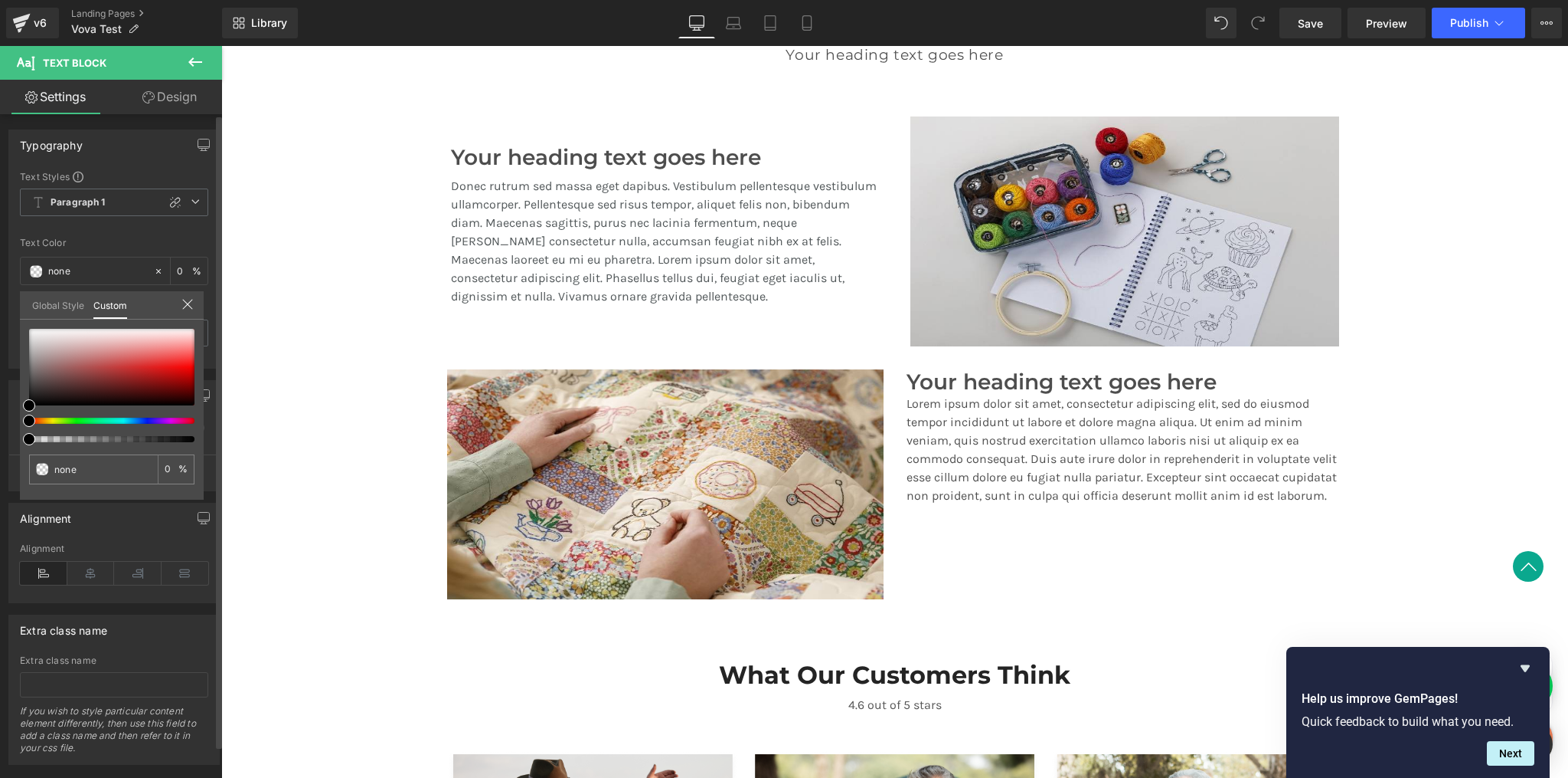
click at [49, 301] on link "Global Style" at bounding box center [58, 305] width 52 height 26
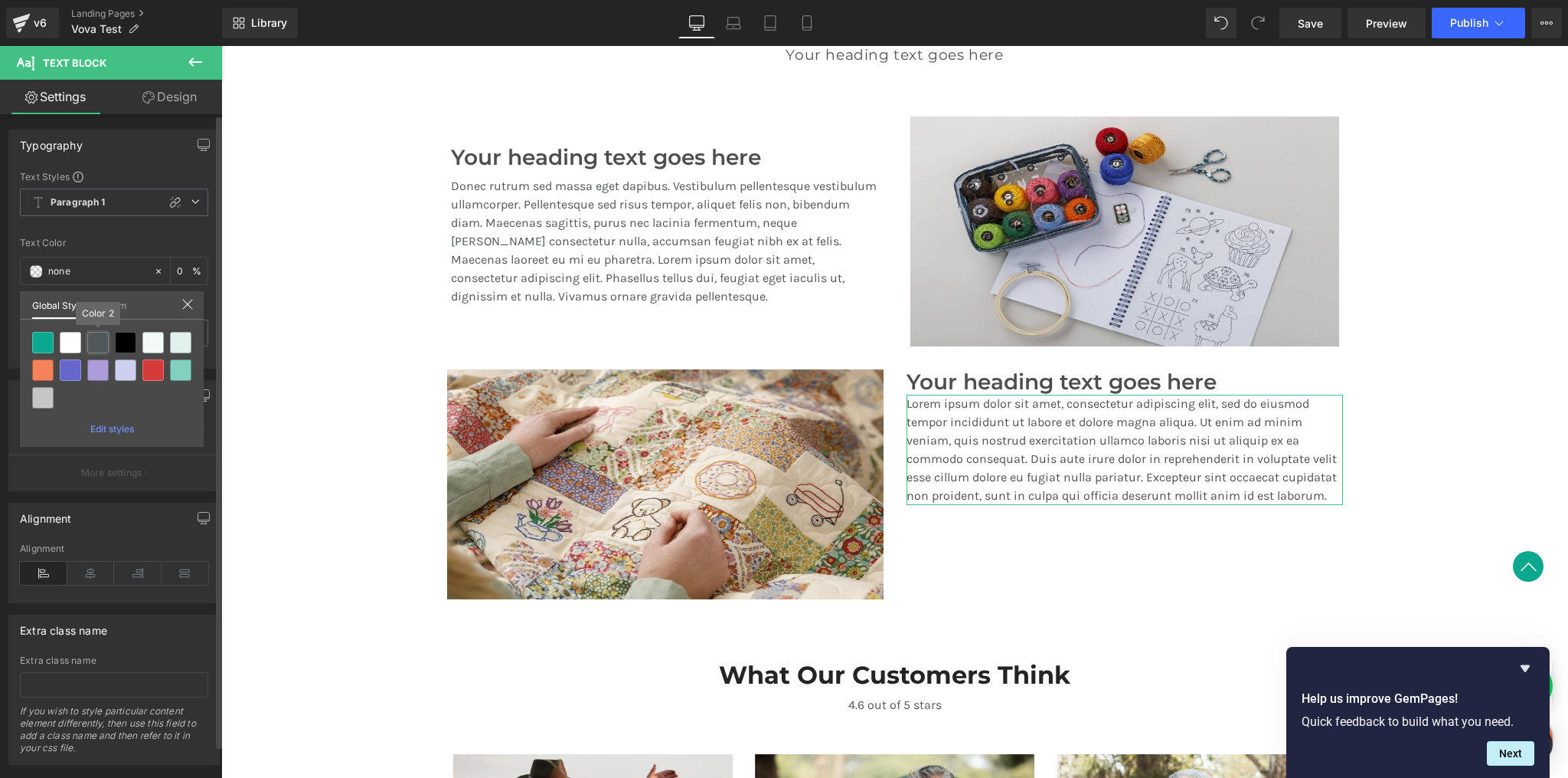
click at [92, 339] on div at bounding box center [98, 343] width 21 height 21
type input "Color 2"
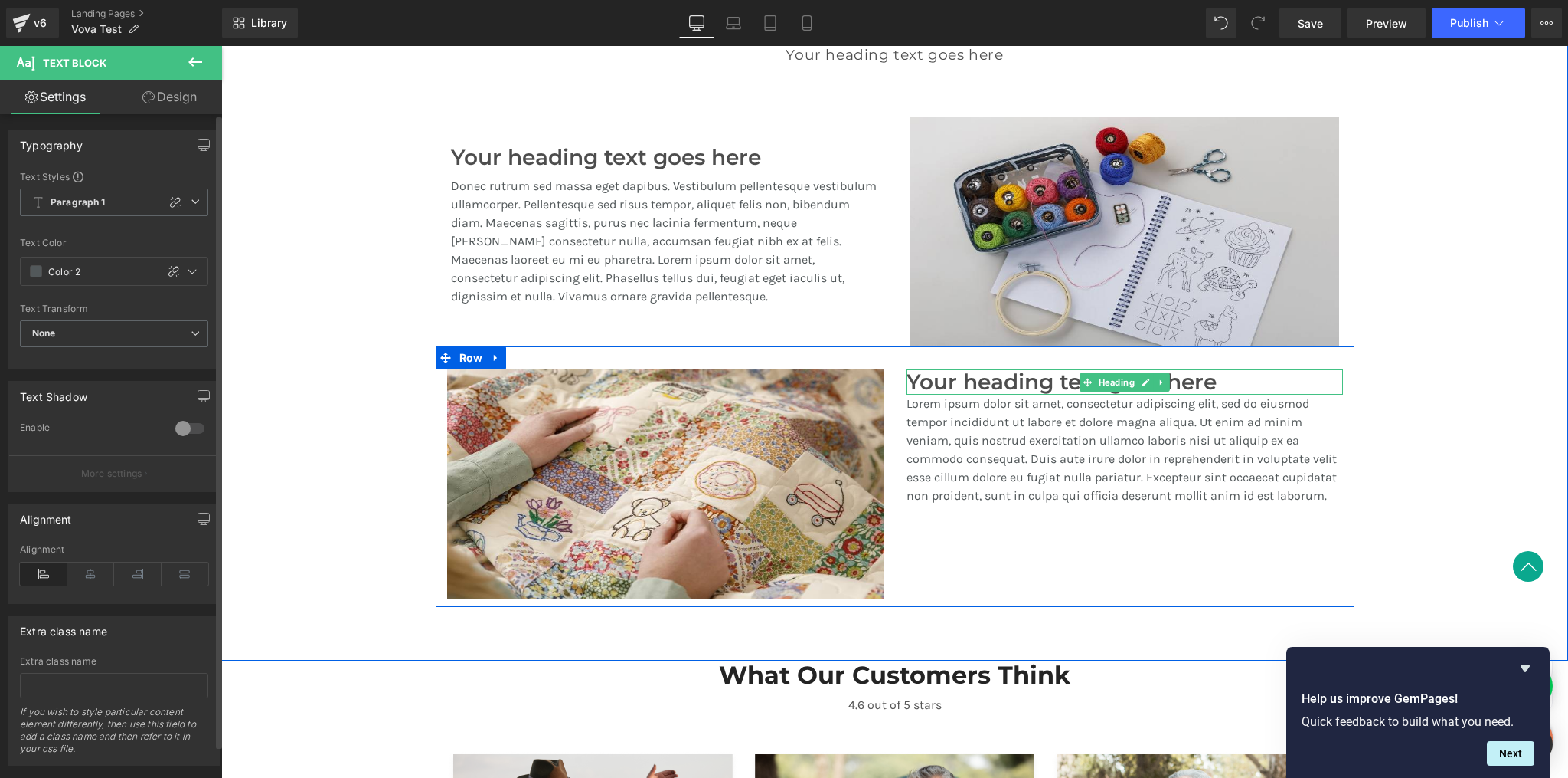
click at [923, 381] on h1 "Your heading text goes here" at bounding box center [1125, 383] width 437 height 26
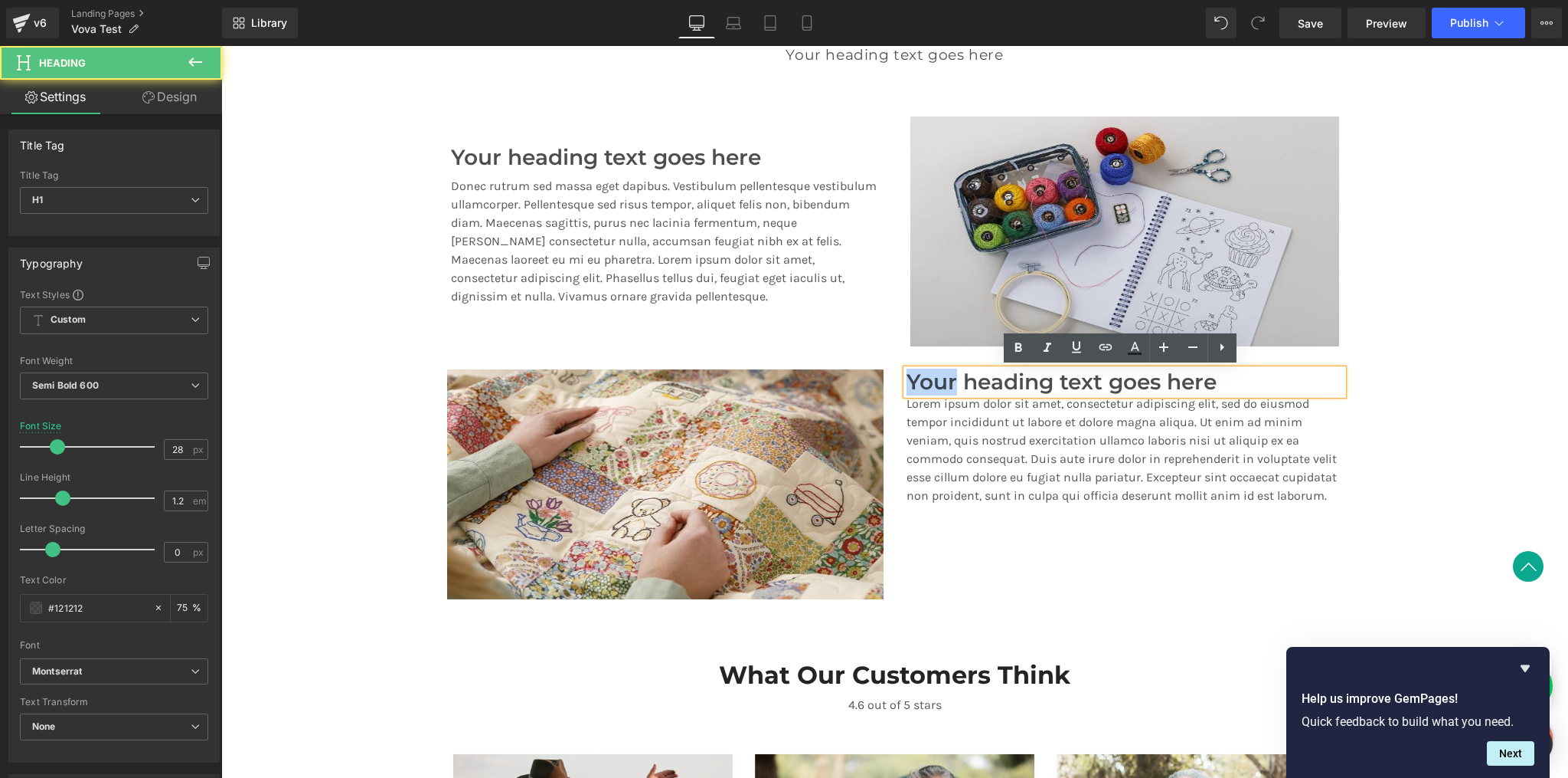
click at [923, 381] on h1 "Your heading text goes here" at bounding box center [1125, 383] width 437 height 26
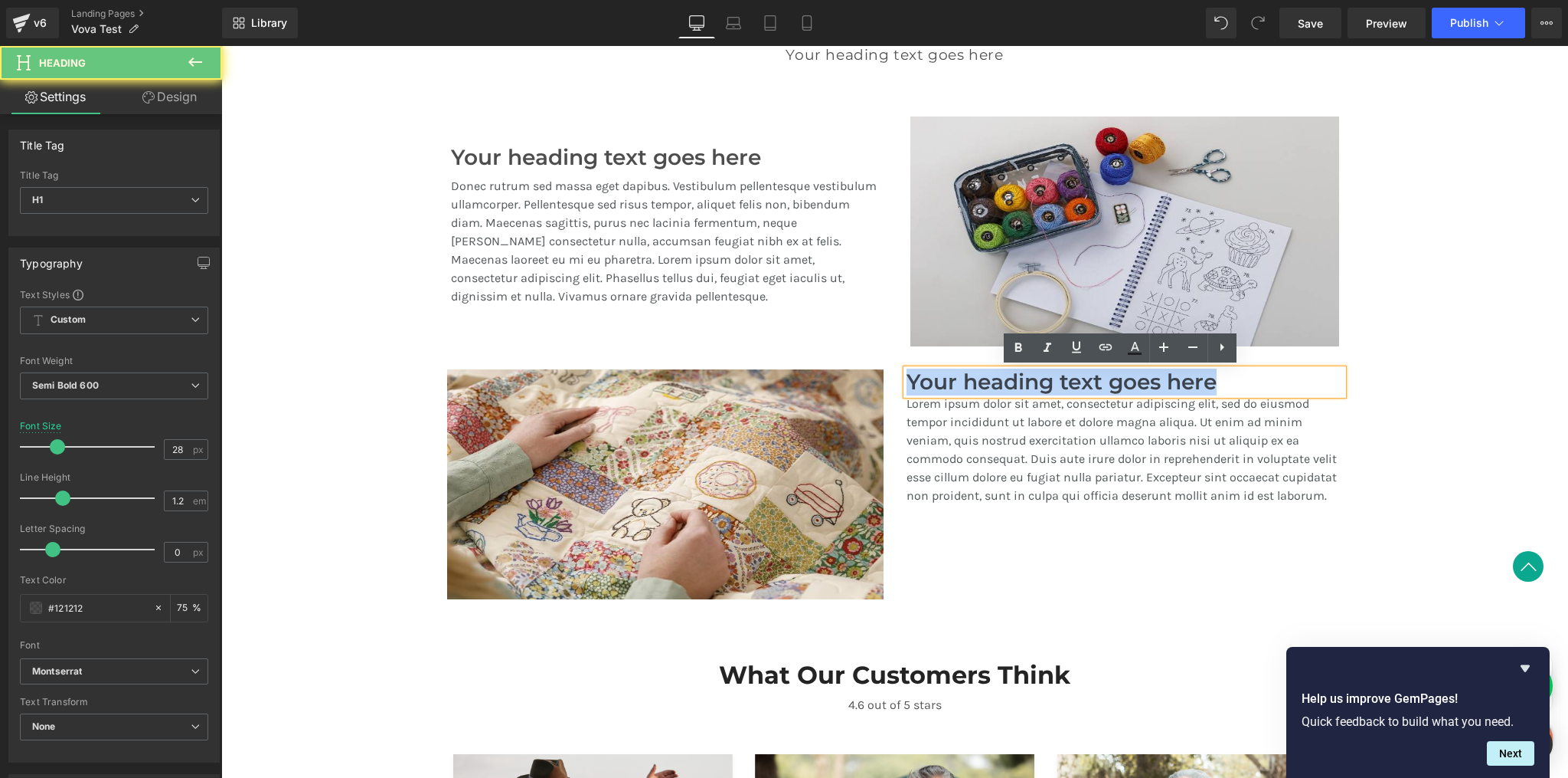
click at [923, 381] on h1 "Your heading text goes here" at bounding box center [1125, 383] width 437 height 26
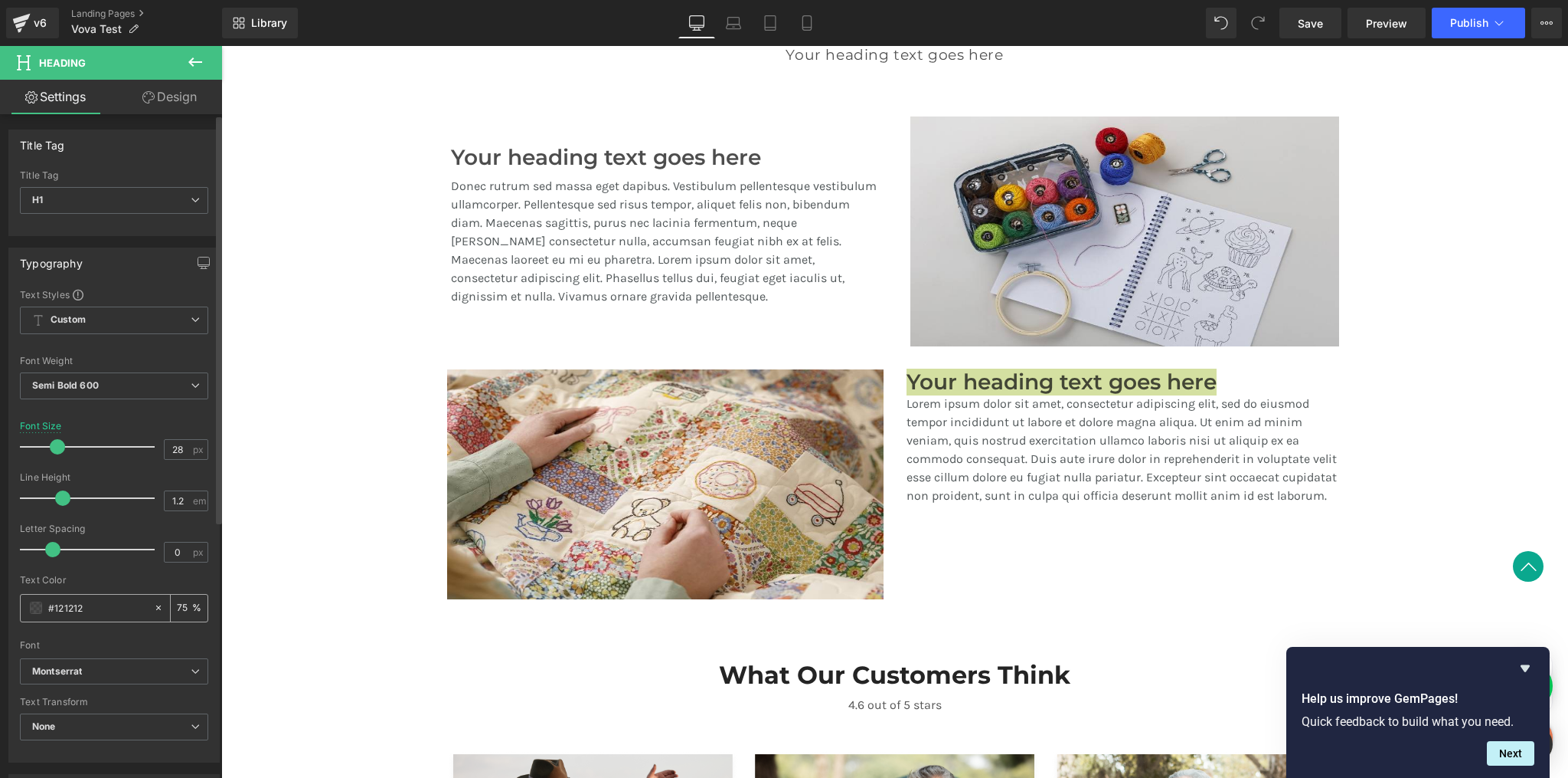
click at [153, 607] on icon at bounding box center [158, 607] width 11 height 11
type input "none"
type input "0"
click at [156, 610] on icon at bounding box center [158, 607] width 11 height 11
click at [156, 607] on icon at bounding box center [158, 607] width 5 height 5
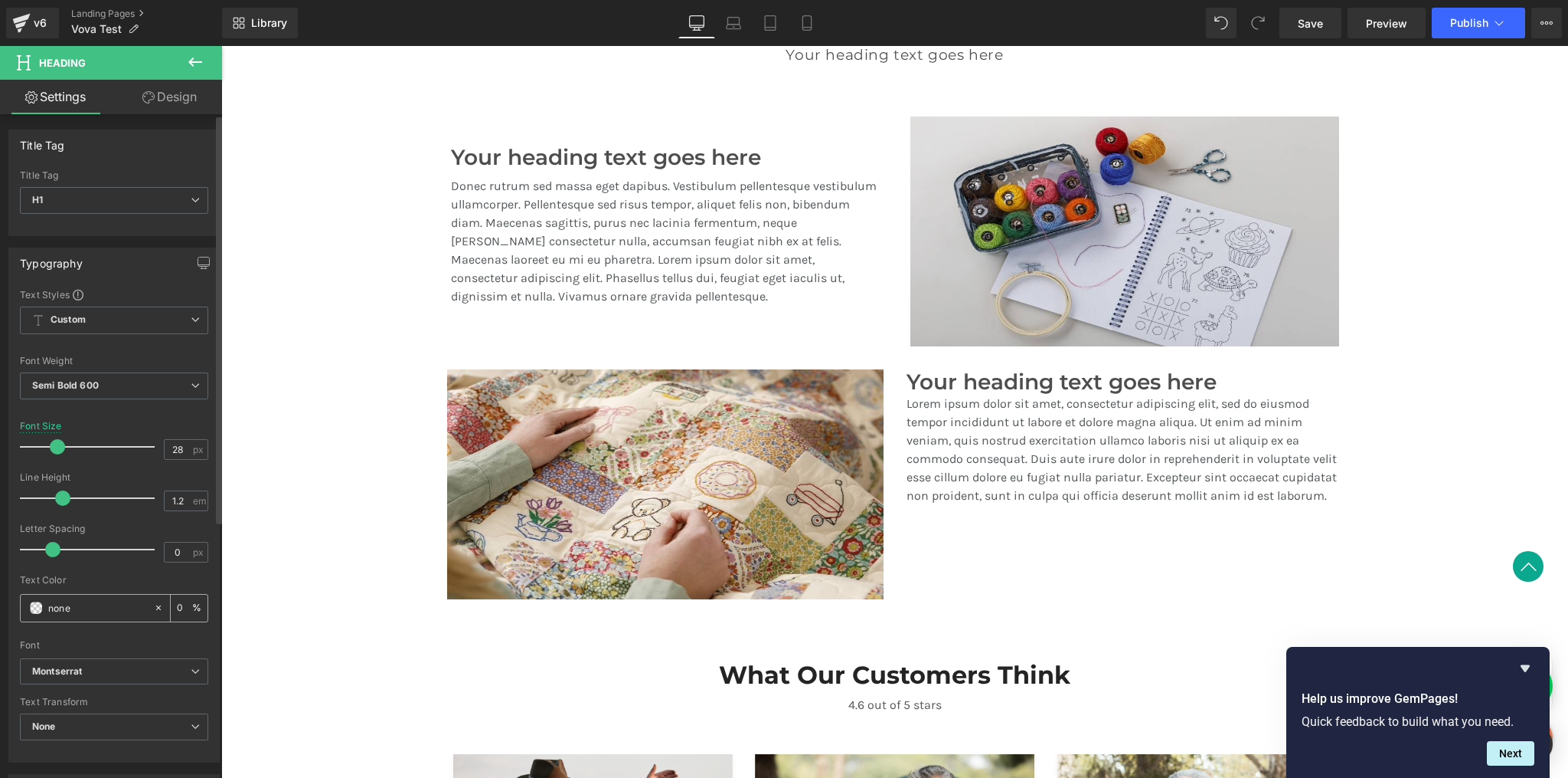
click at [38, 607] on span at bounding box center [36, 607] width 12 height 12
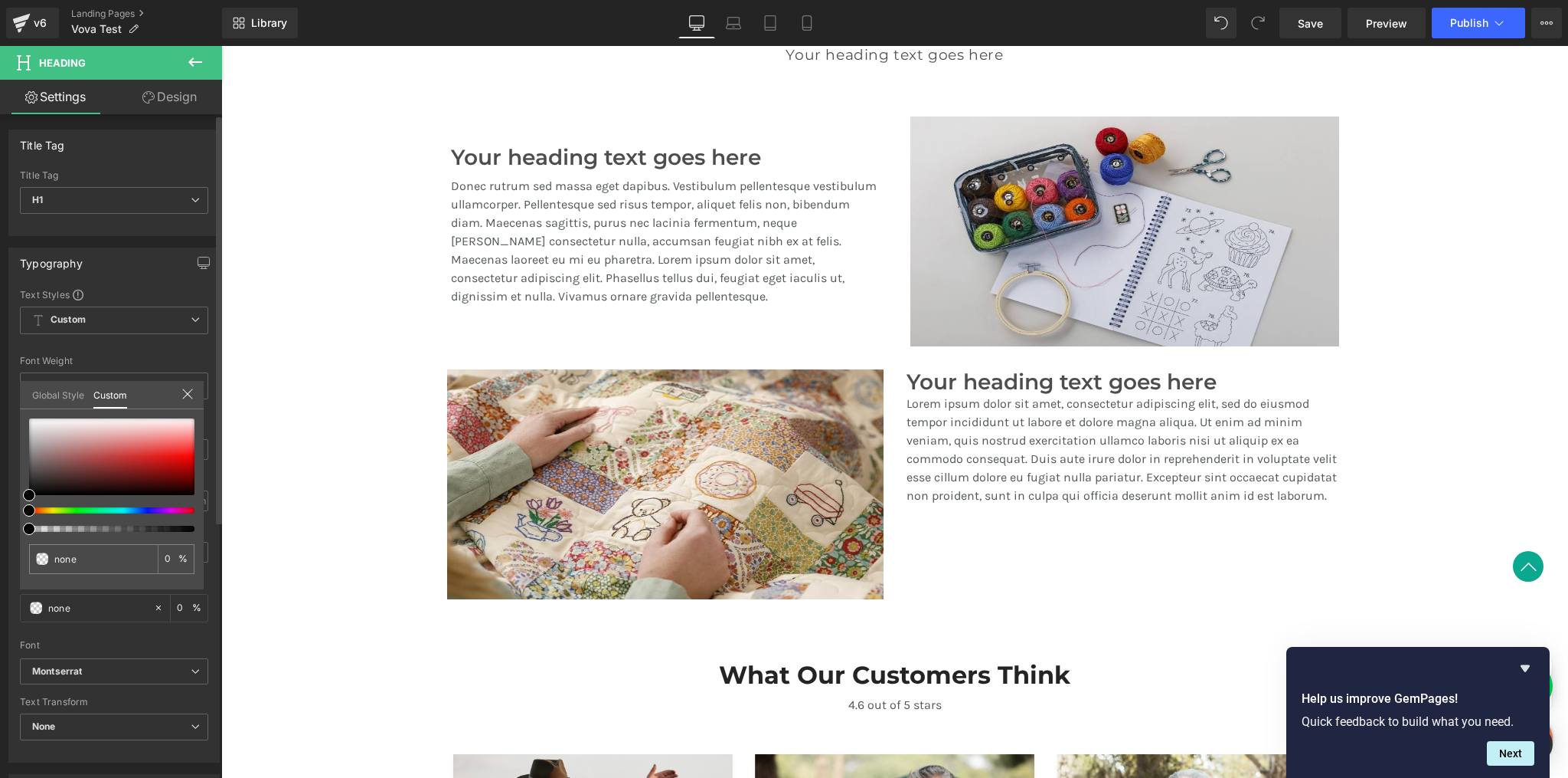
click at [75, 388] on link "Global Style" at bounding box center [58, 394] width 52 height 26
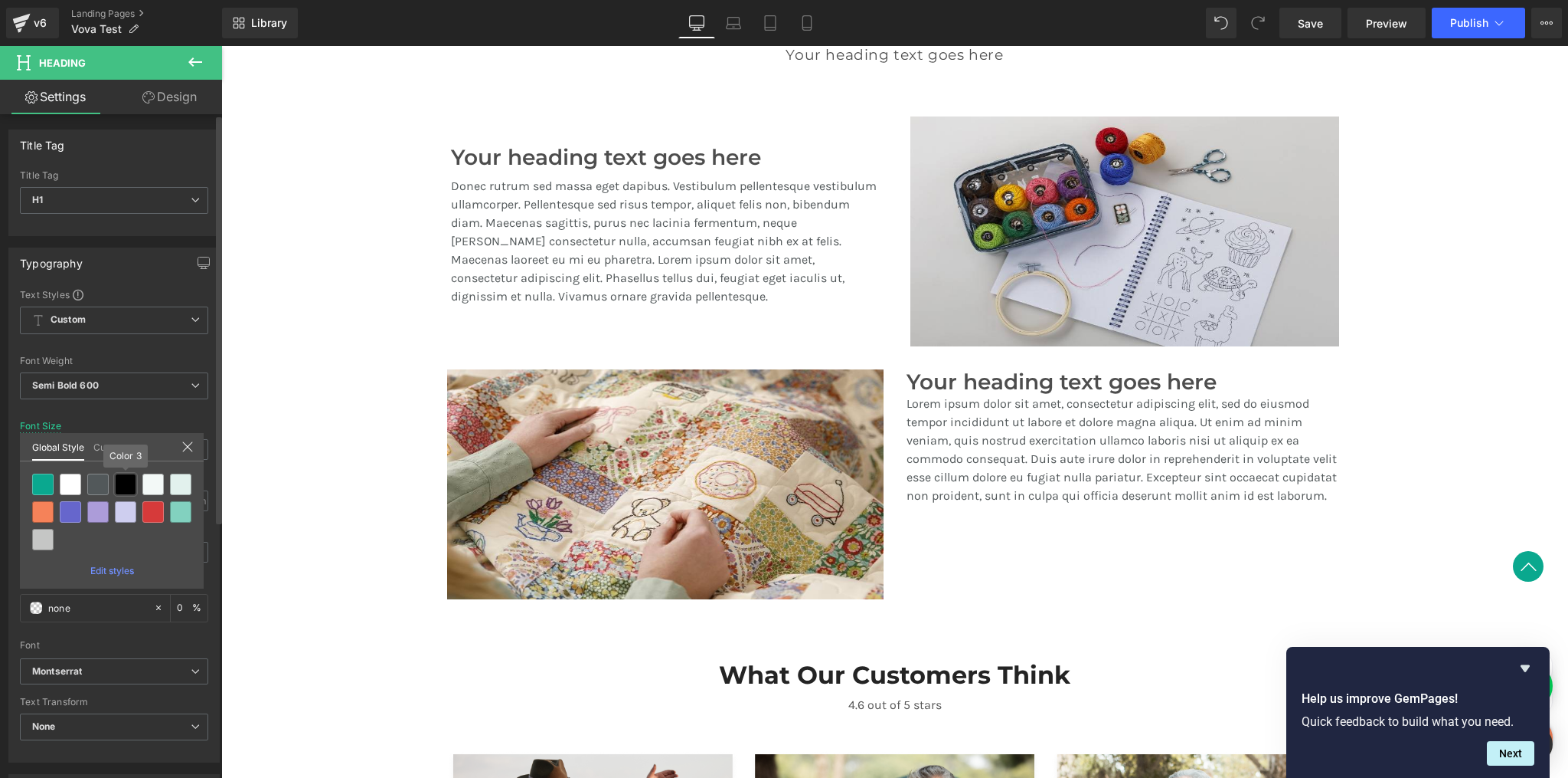
click at [122, 489] on div at bounding box center [126, 484] width 21 height 21
type input "Color 3"
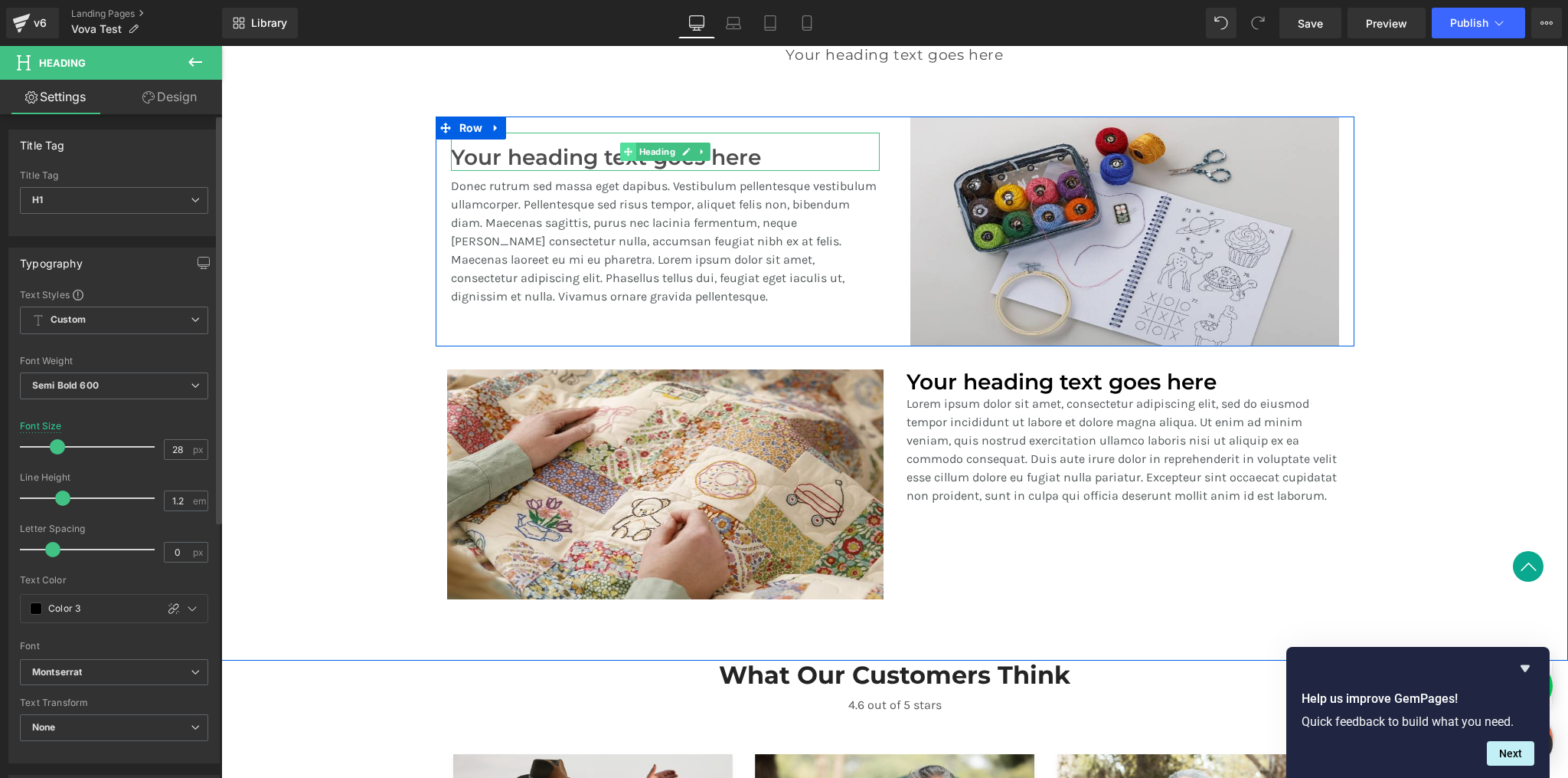
click at [624, 147] on icon at bounding box center [627, 151] width 8 height 8
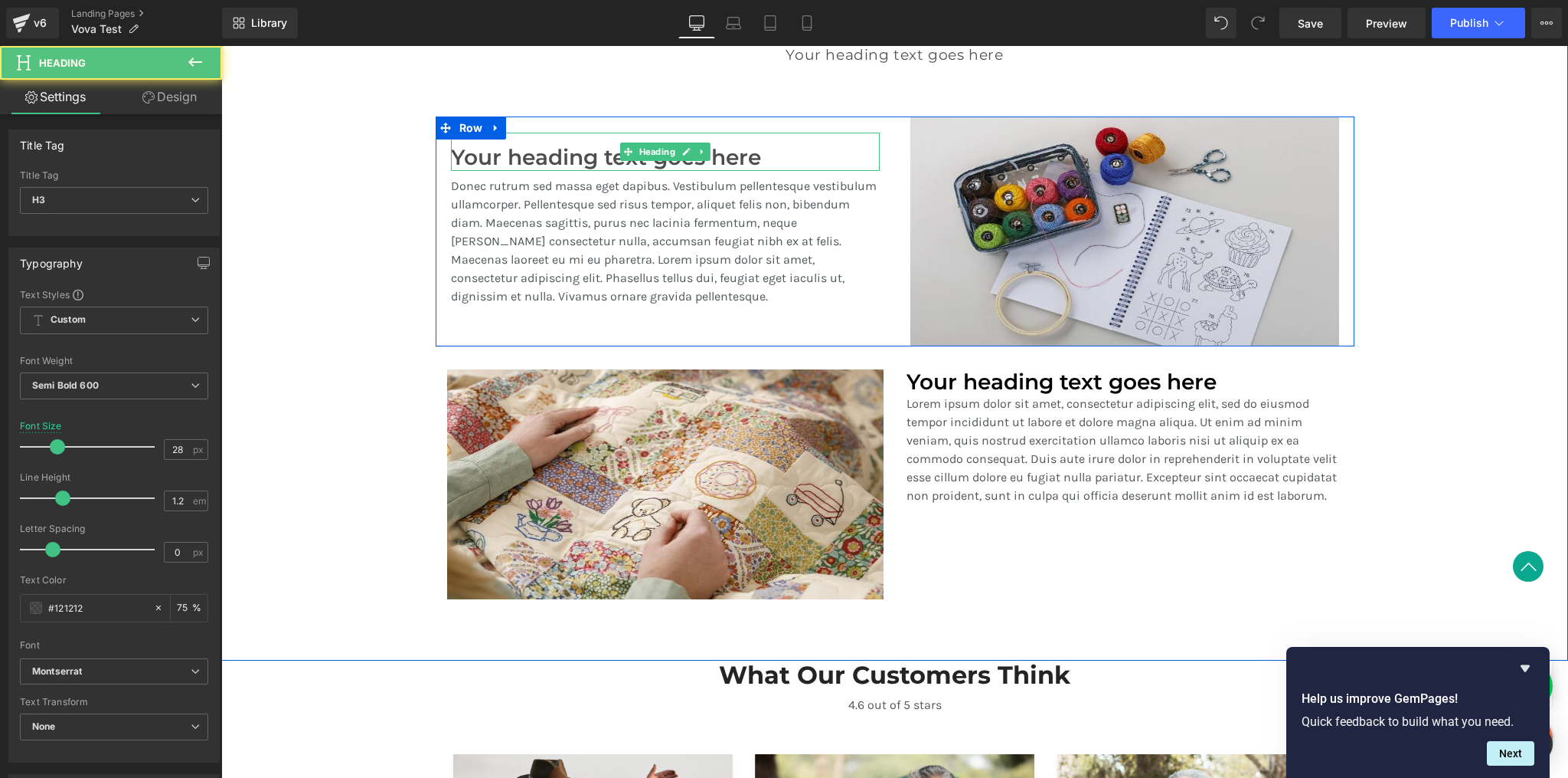
click at [570, 151] on h3 "Your heading text goes here" at bounding box center [666, 158] width 429 height 26
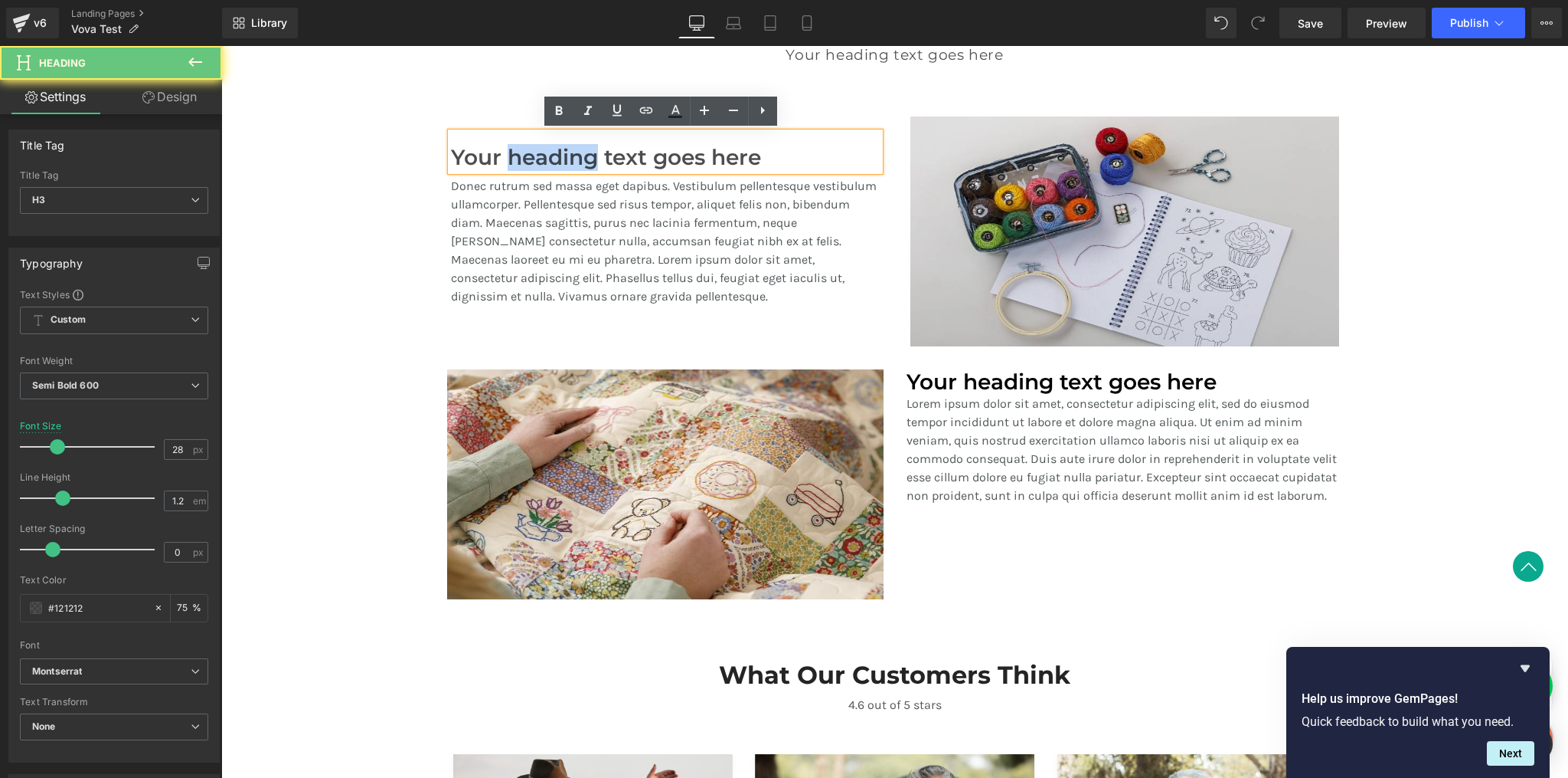
click at [570, 151] on h3 "Your heading text goes here" at bounding box center [666, 158] width 429 height 26
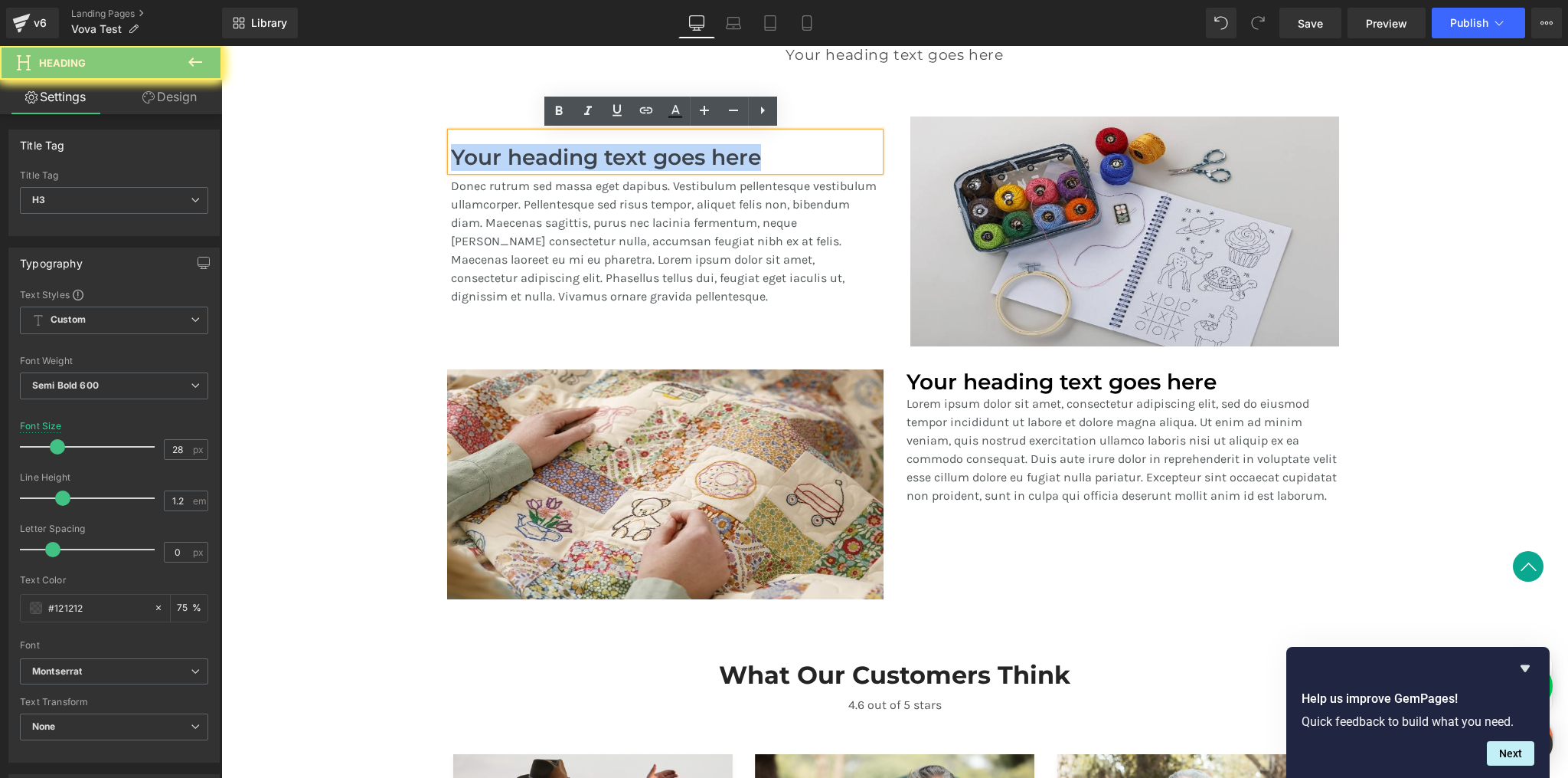
click at [570, 151] on h3 "Your heading text goes here" at bounding box center [666, 158] width 429 height 26
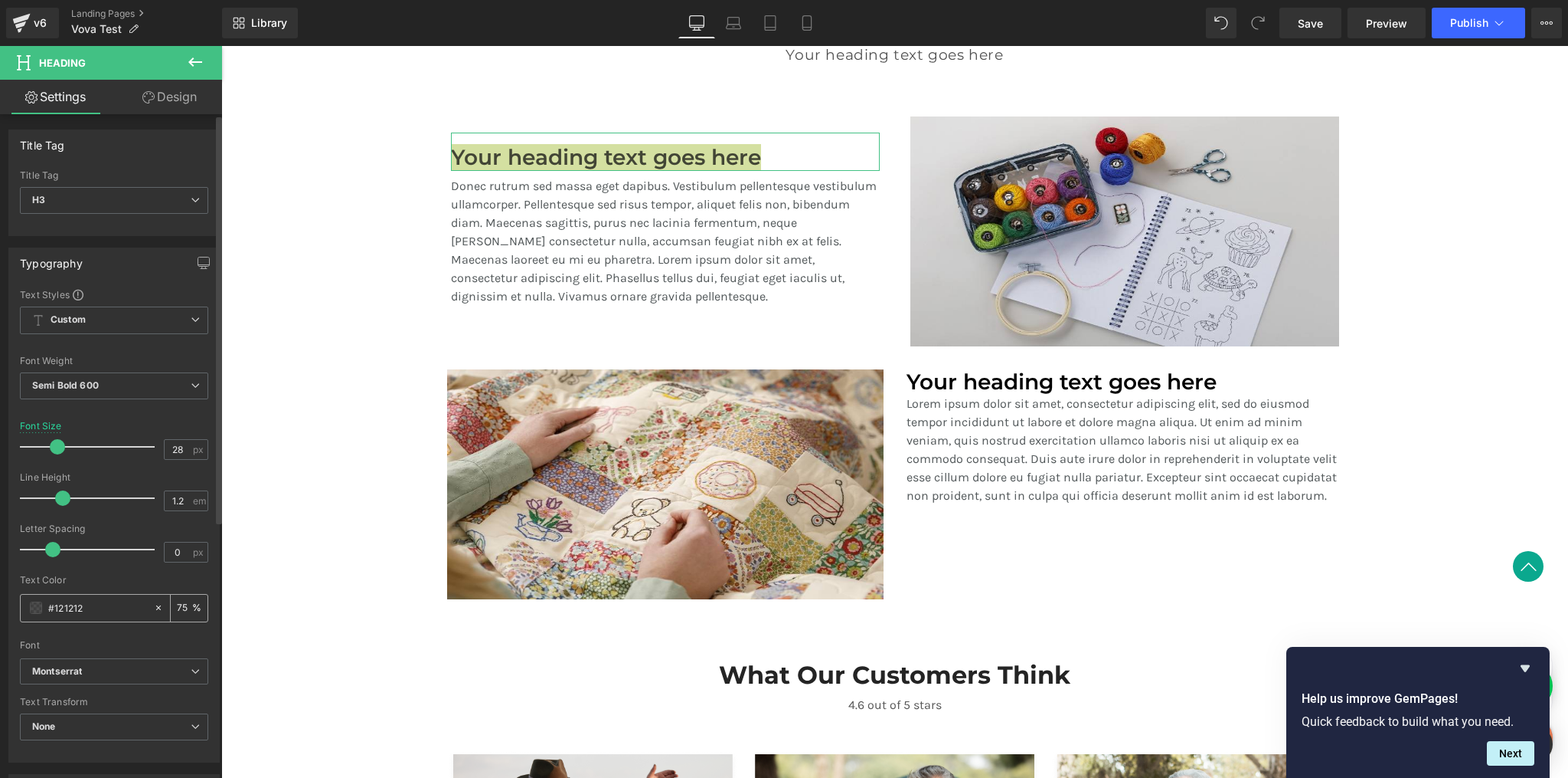
click at [153, 606] on icon at bounding box center [158, 607] width 11 height 11
type input "none"
type input "0"
click at [41, 607] on span at bounding box center [36, 607] width 12 height 12
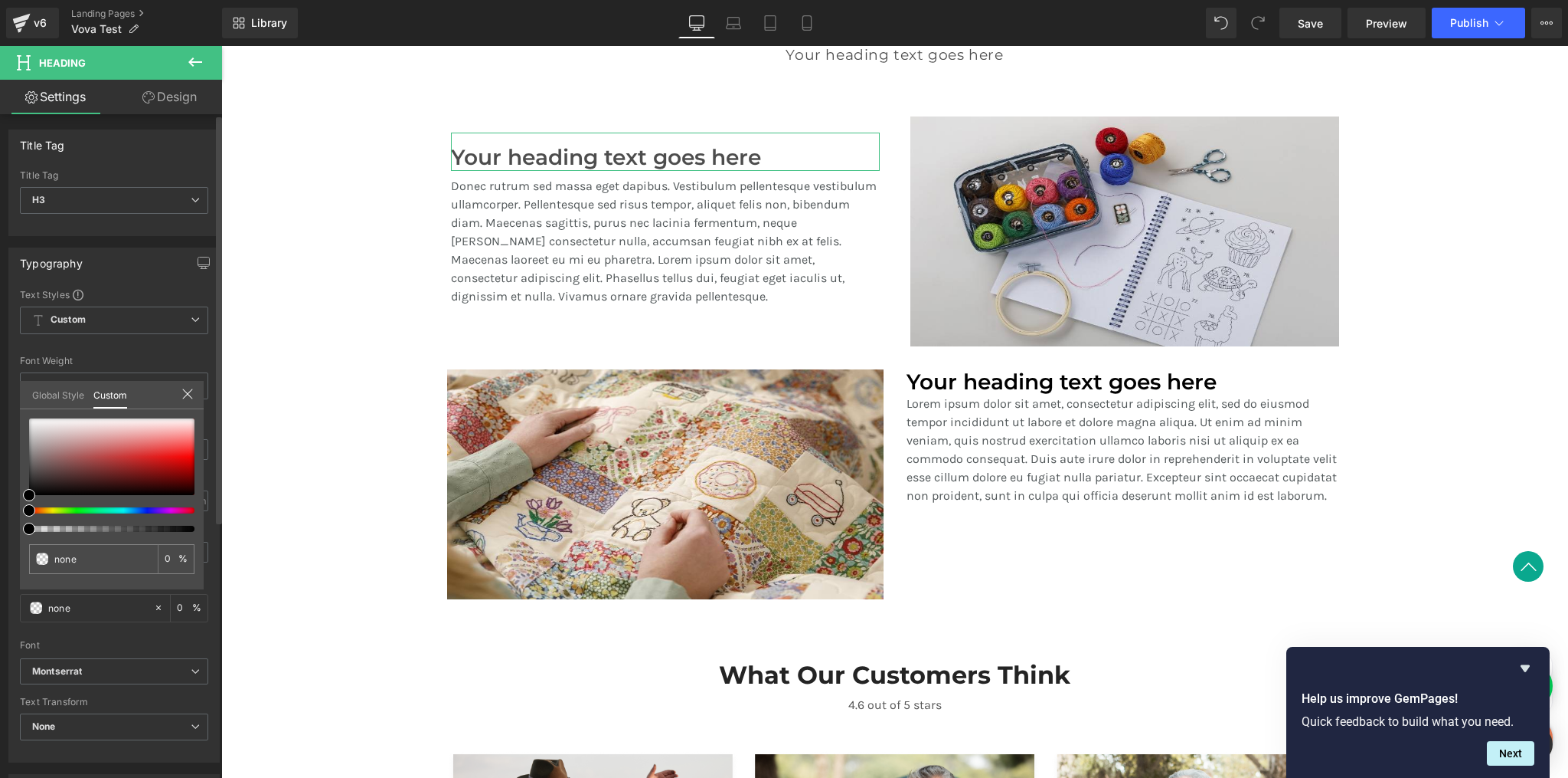
click at [58, 395] on link "Global Style" at bounding box center [58, 394] width 52 height 26
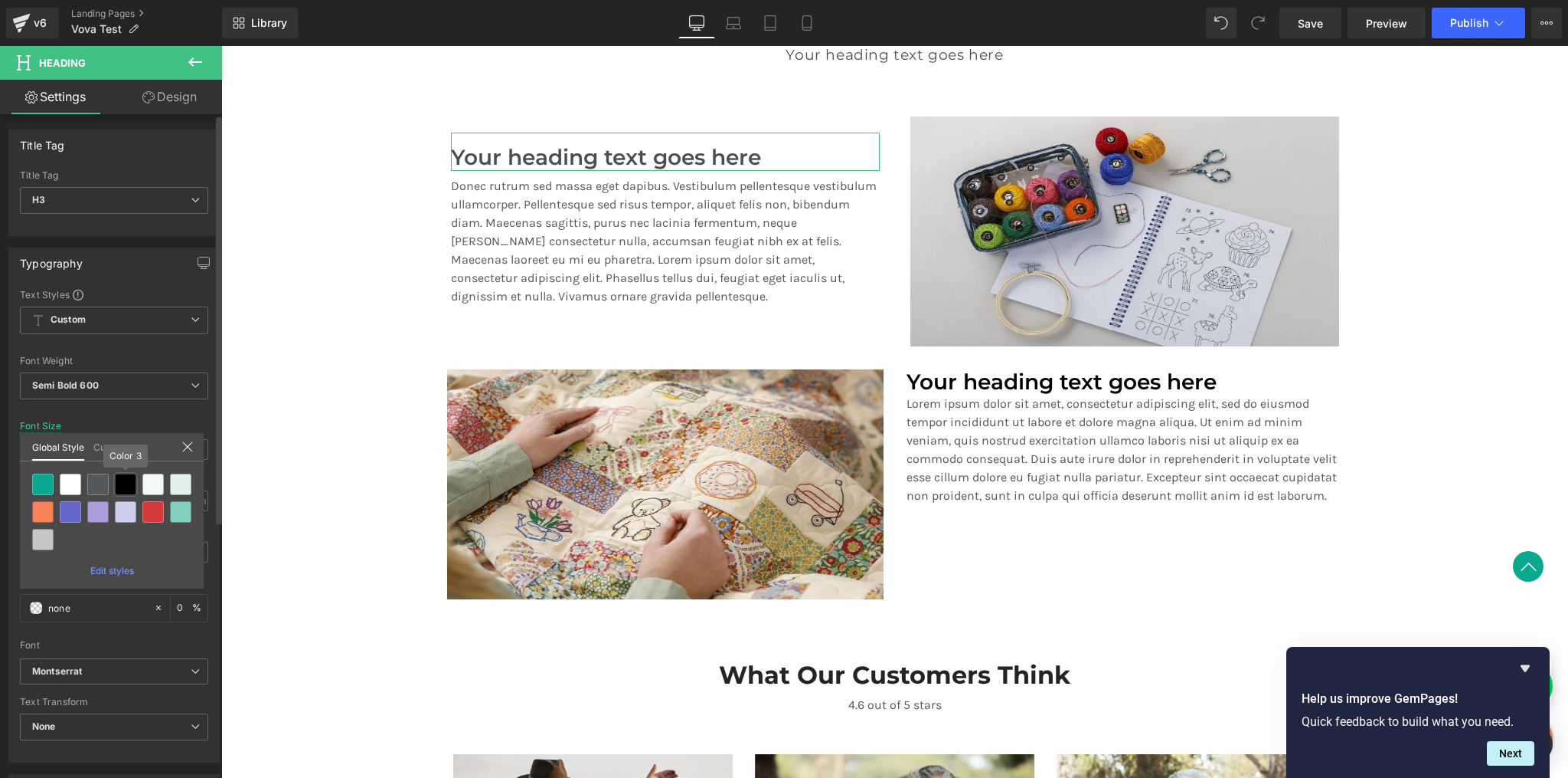
click at [121, 481] on div at bounding box center [126, 484] width 21 height 21
type input "Color 3"
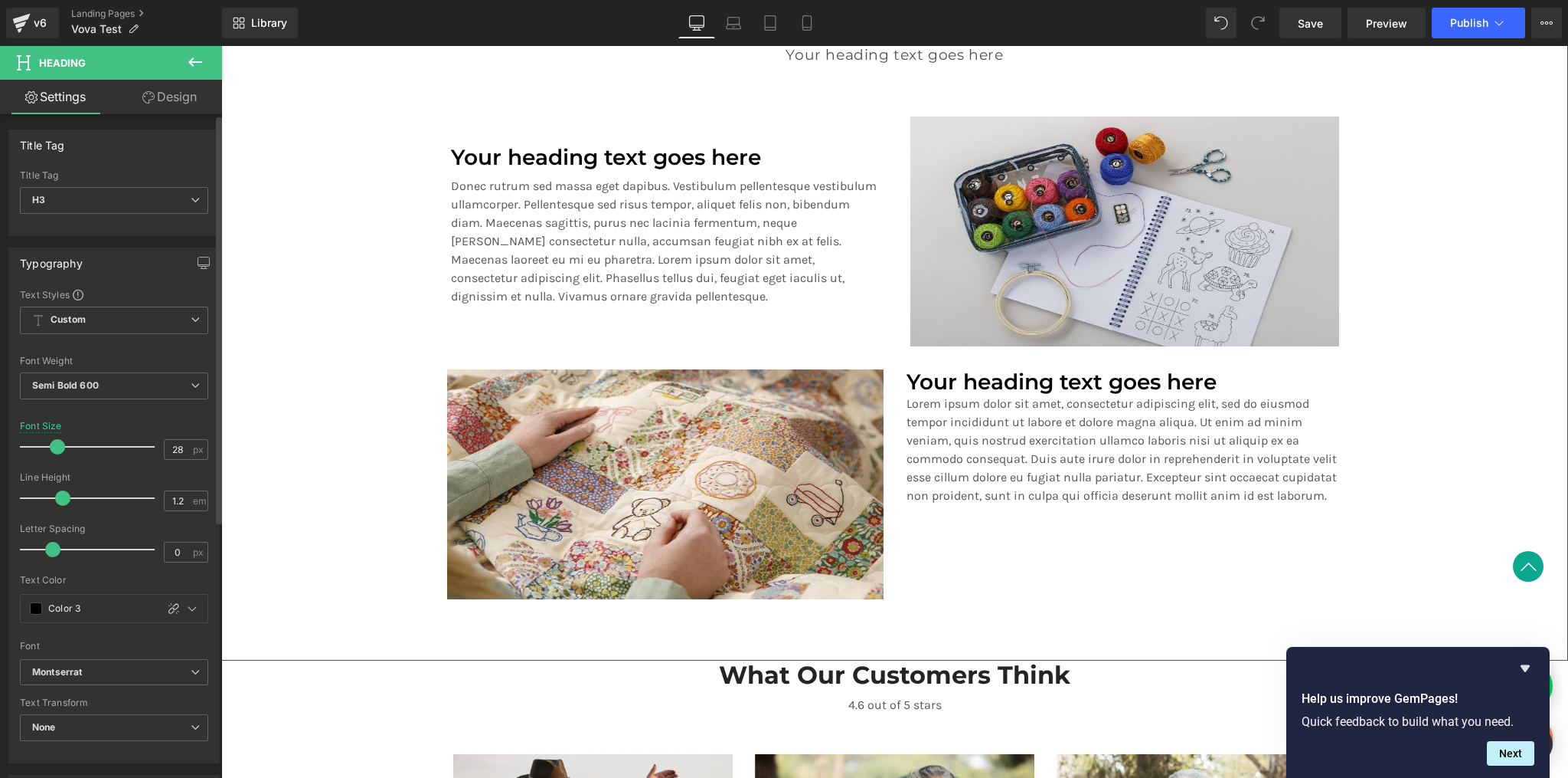
click at [329, 379] on div "A Revolution In Portable Comfort Heading Your heading text goes here Heading Te…" at bounding box center [895, 294] width 1347 height 625
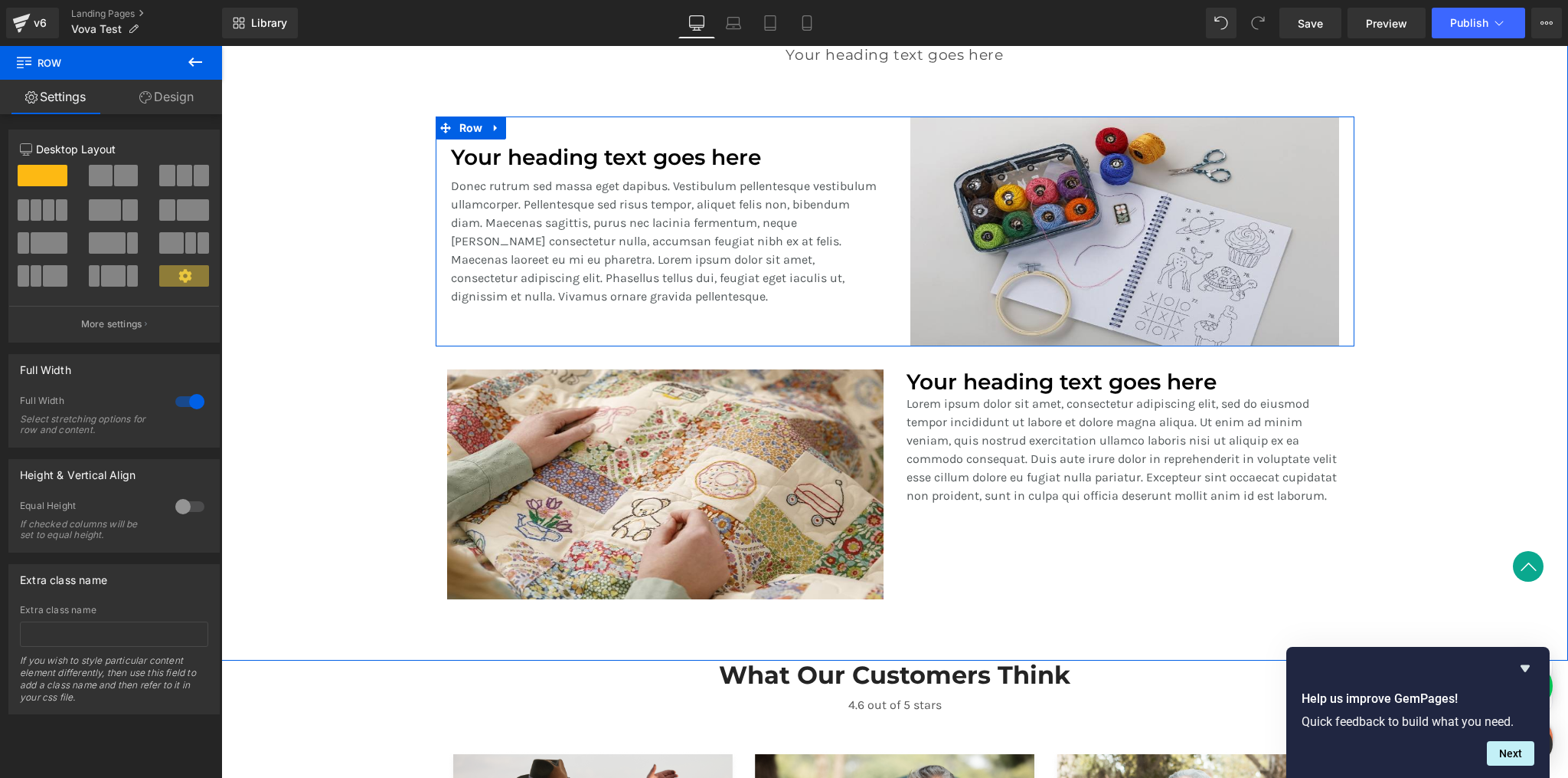
click at [635, 164] on h3 "Your heading text goes here" at bounding box center [666, 158] width 429 height 26
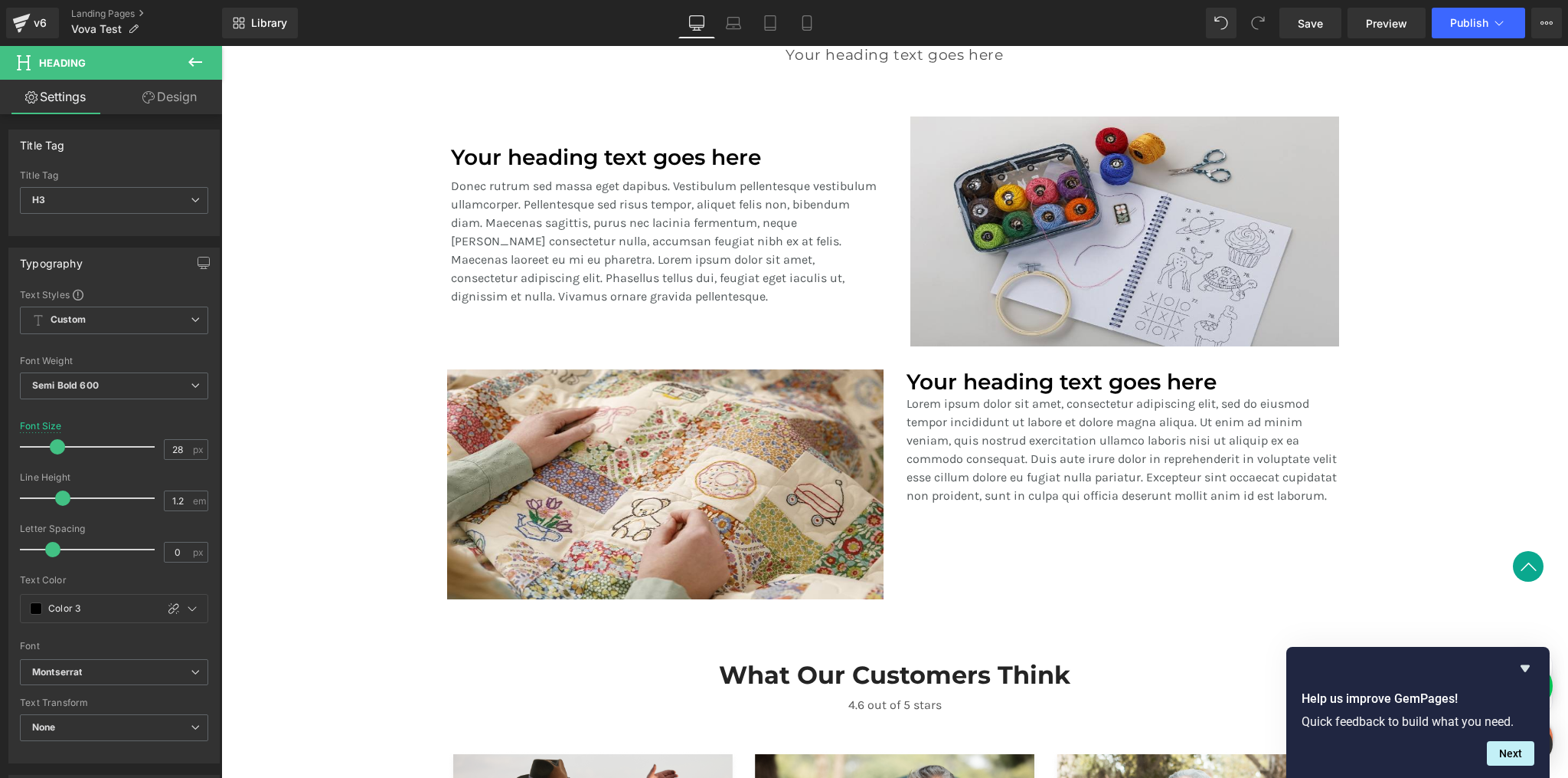
click at [170, 99] on link "Design" at bounding box center [170, 97] width 111 height 34
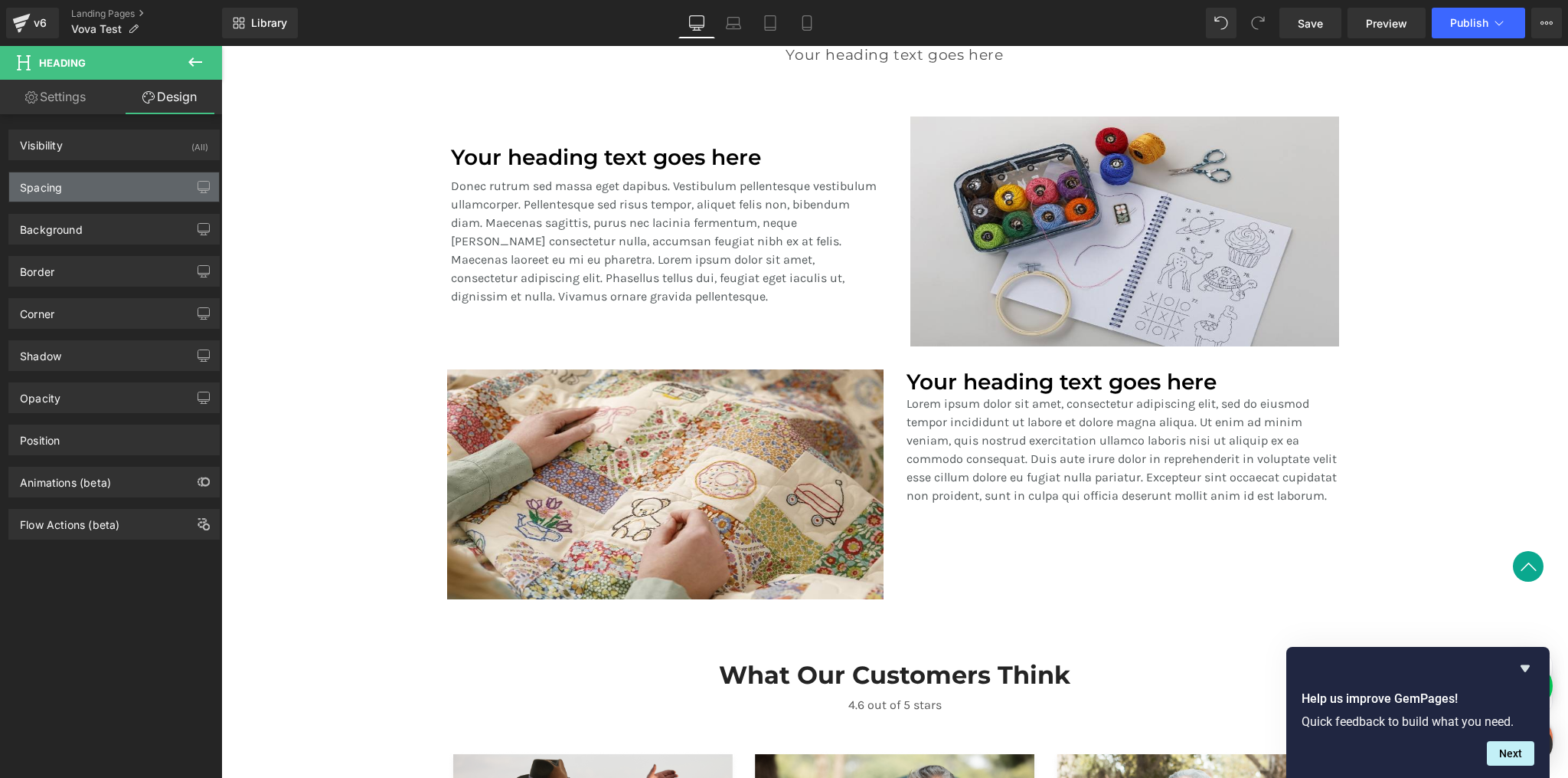
click at [122, 184] on div "Spacing" at bounding box center [114, 187] width 210 height 29
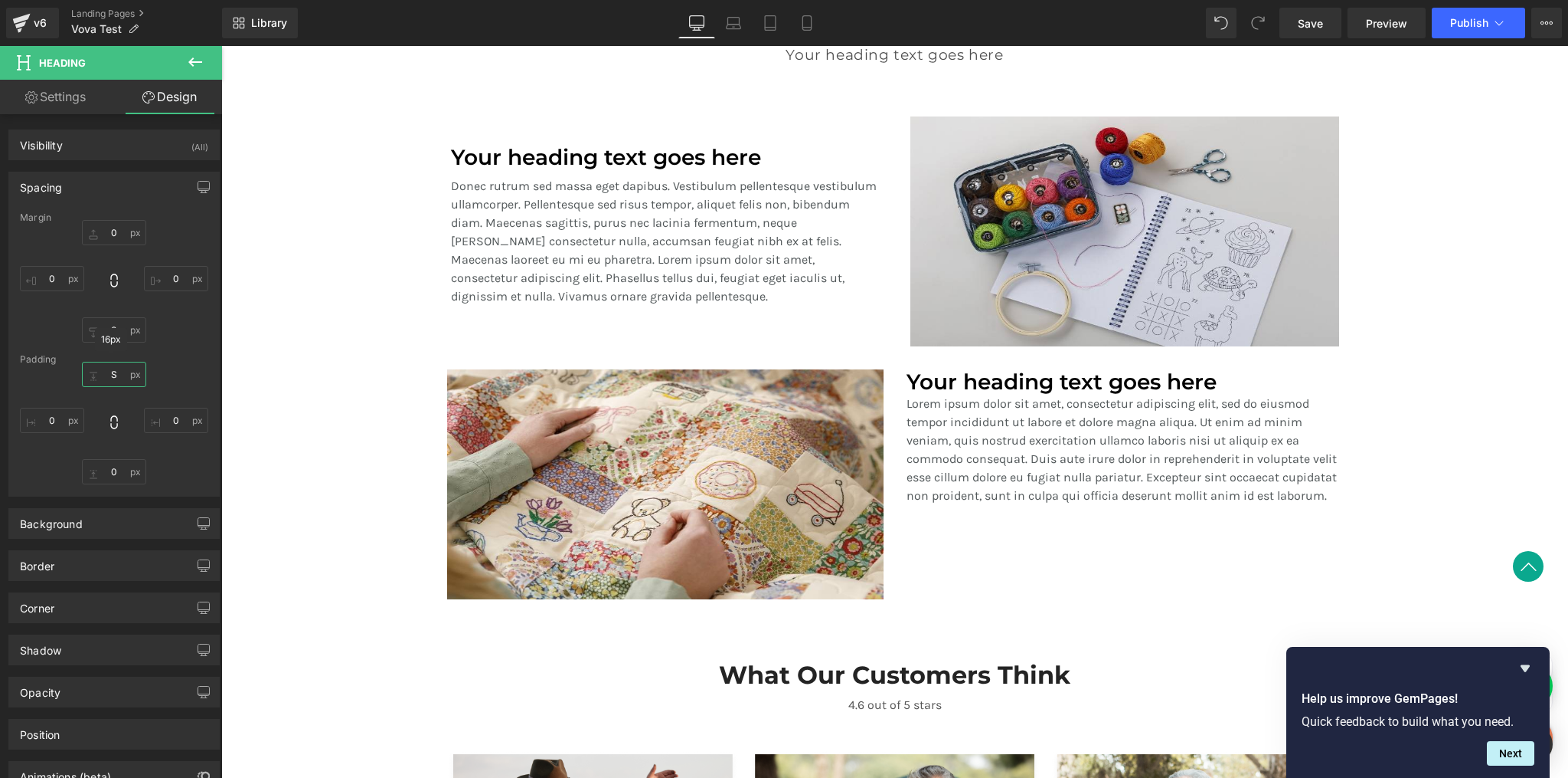
click at [116, 373] on input "S" at bounding box center [114, 374] width 64 height 25
type input "0"
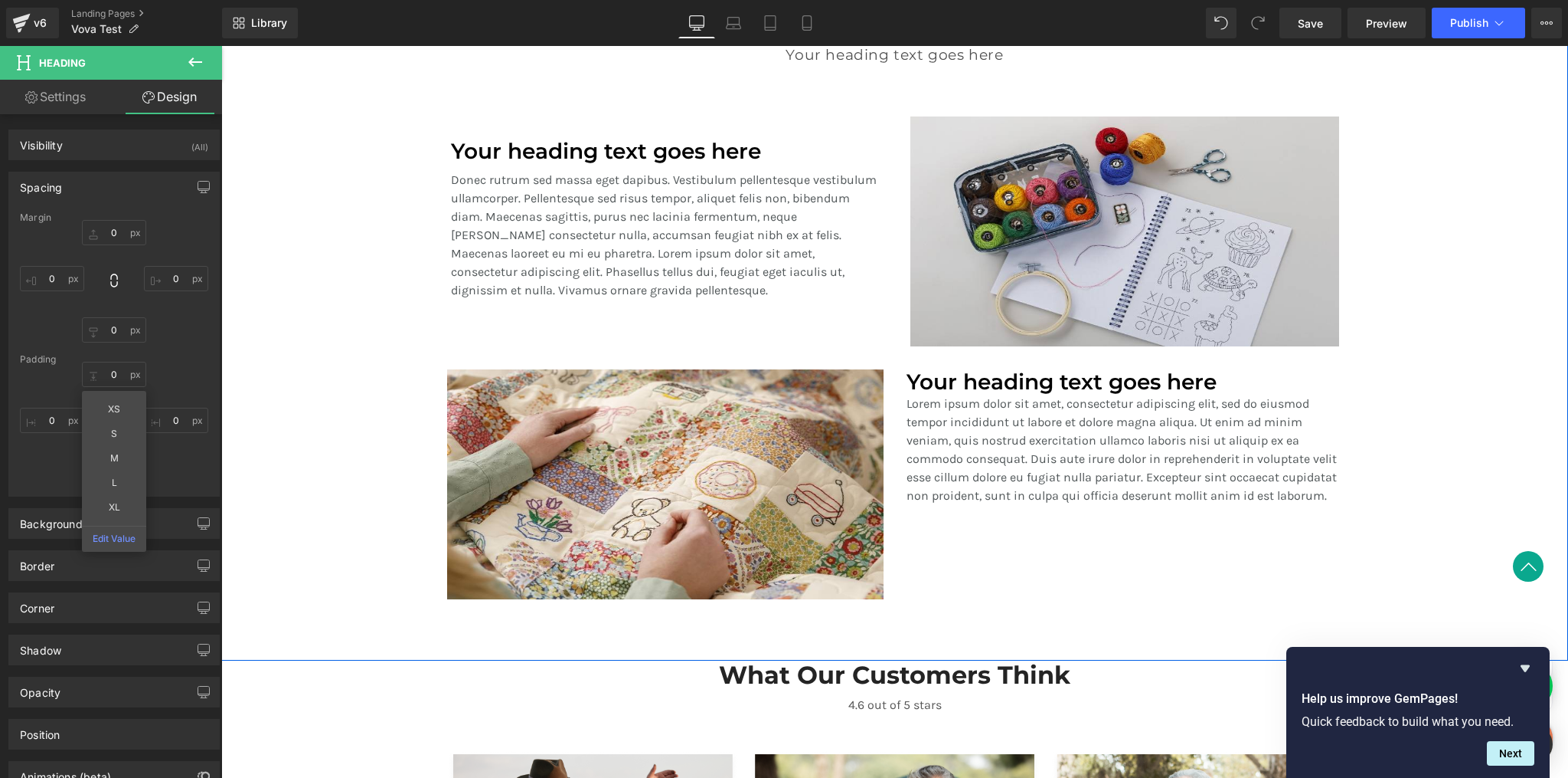
click at [694, 226] on p "Donec rutrum sed massa eget dapibus. Vestibulum pellentesque vestibulum ullamco…" at bounding box center [666, 235] width 429 height 129
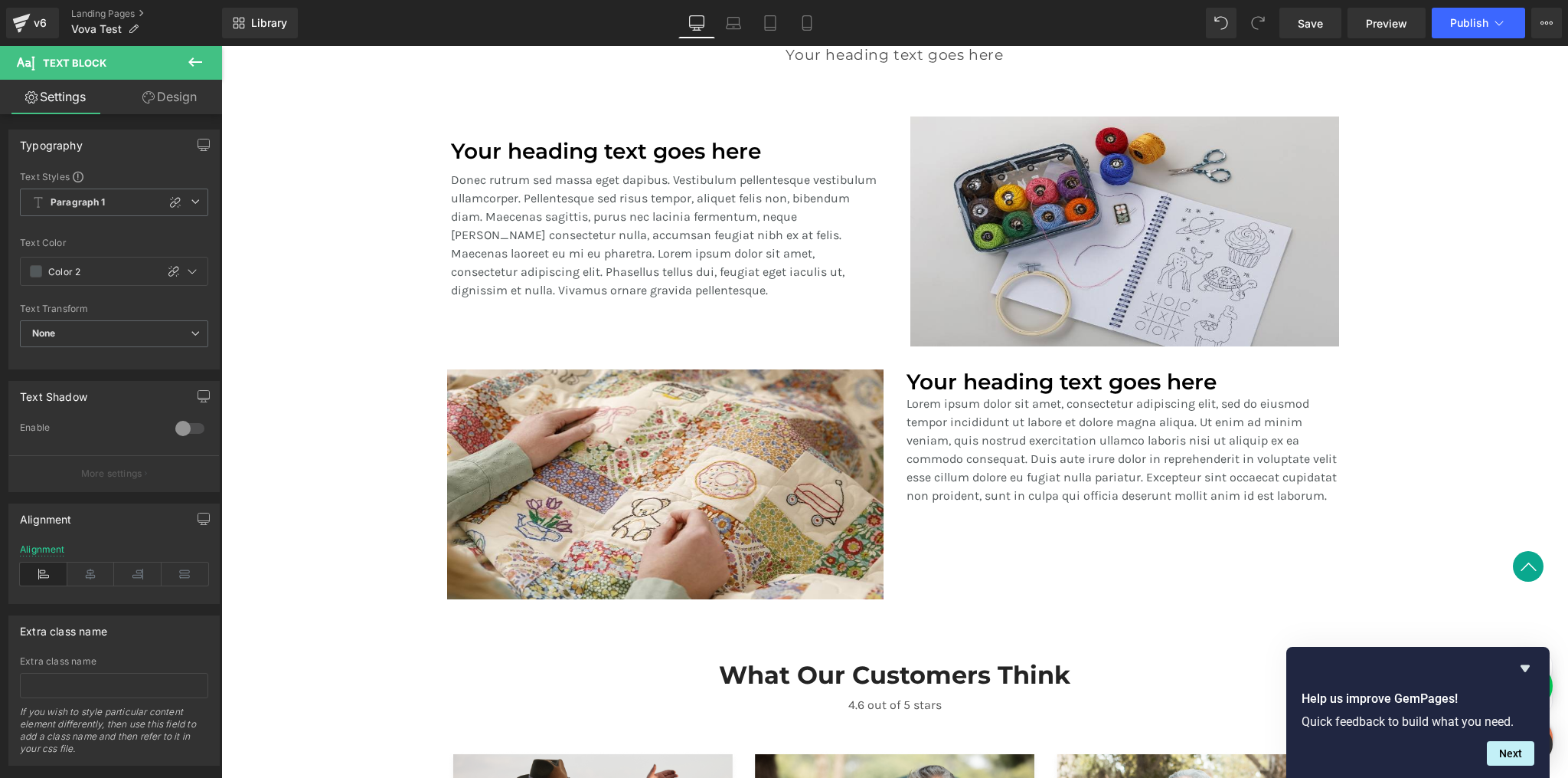
click at [170, 102] on link "Design" at bounding box center [170, 97] width 111 height 34
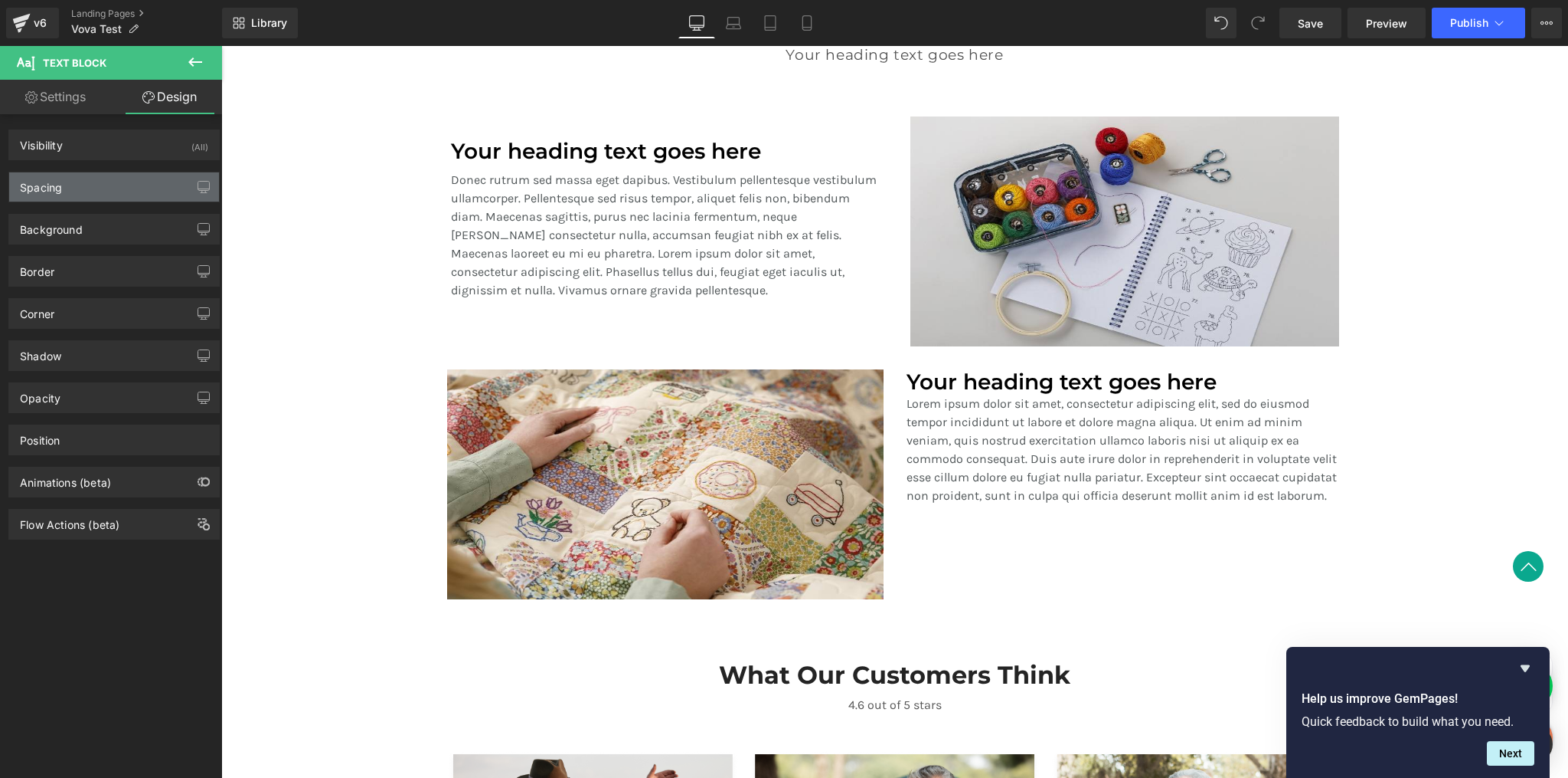
click at [110, 187] on div "Spacing" at bounding box center [114, 187] width 210 height 29
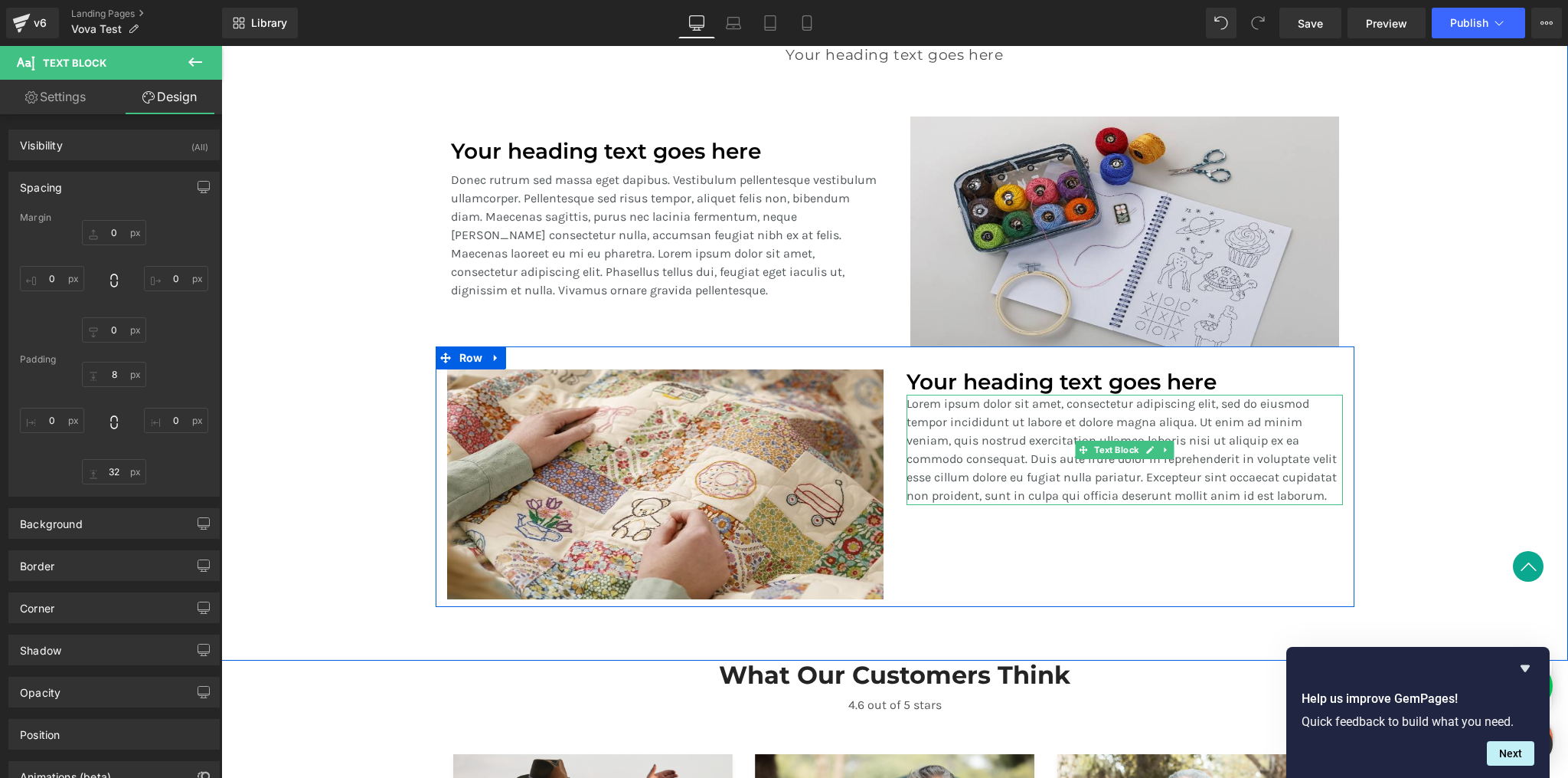
click at [942, 452] on p "Lorem ipsum dolor sit amet, consectetur adipiscing elit, sed do eiusmod tempor …" at bounding box center [1125, 450] width 437 height 110
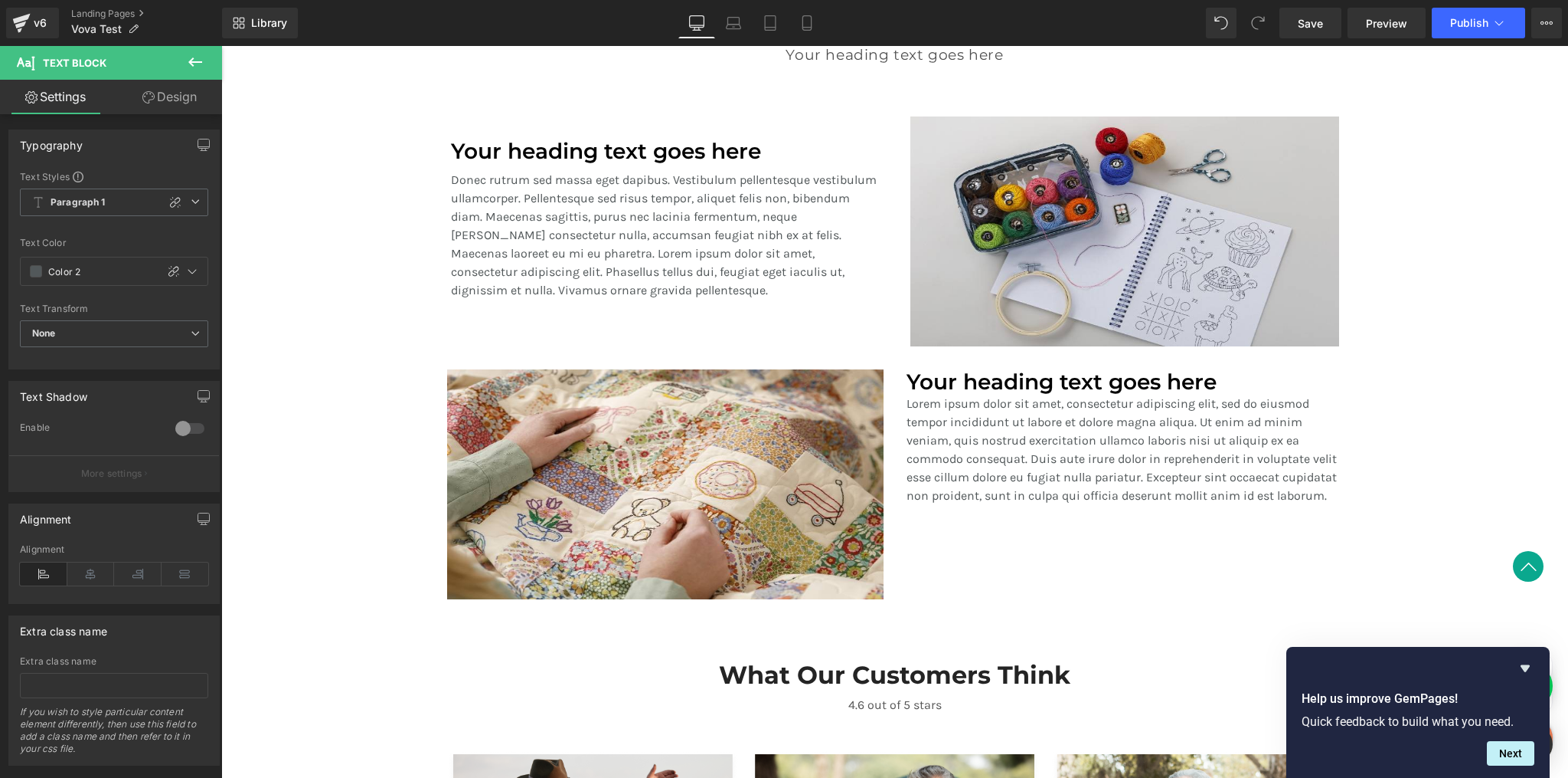
drag, startPoint x: 170, startPoint y: 102, endPoint x: 158, endPoint y: 156, distance: 55.3
click at [170, 102] on link "Design" at bounding box center [170, 97] width 111 height 34
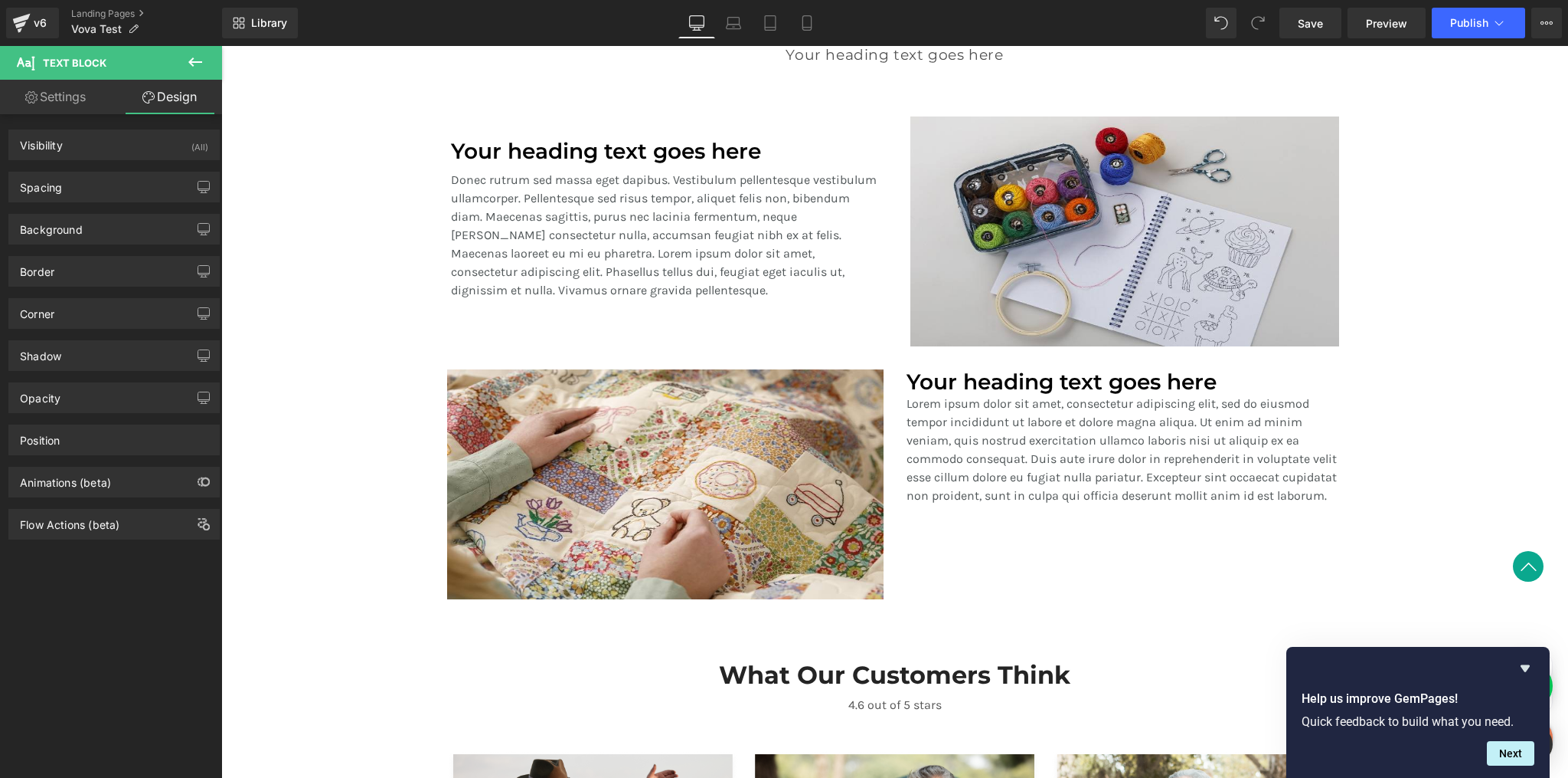
type input "0"
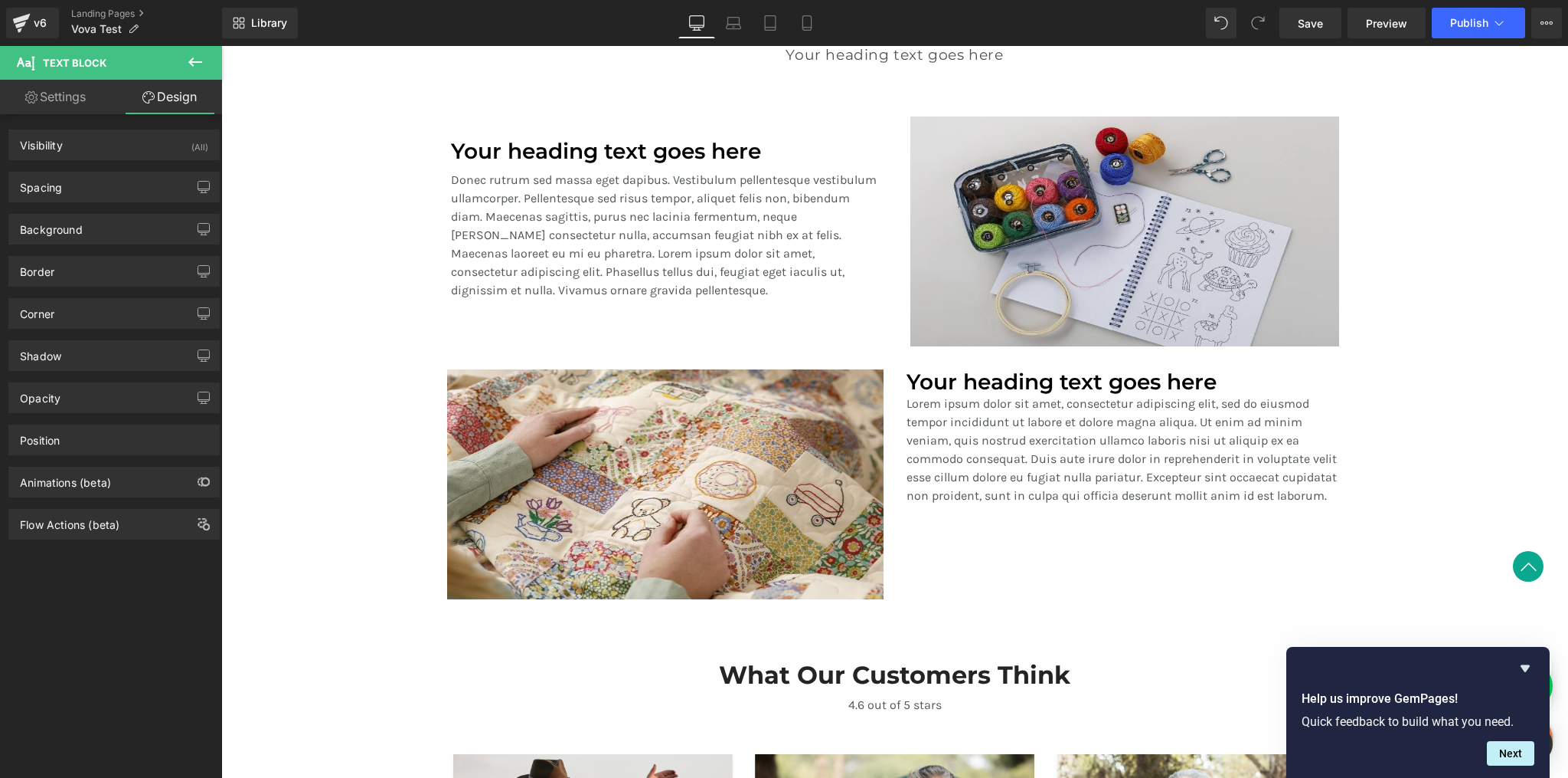
type input "0"
click at [91, 184] on div "Spacing" at bounding box center [114, 187] width 210 height 29
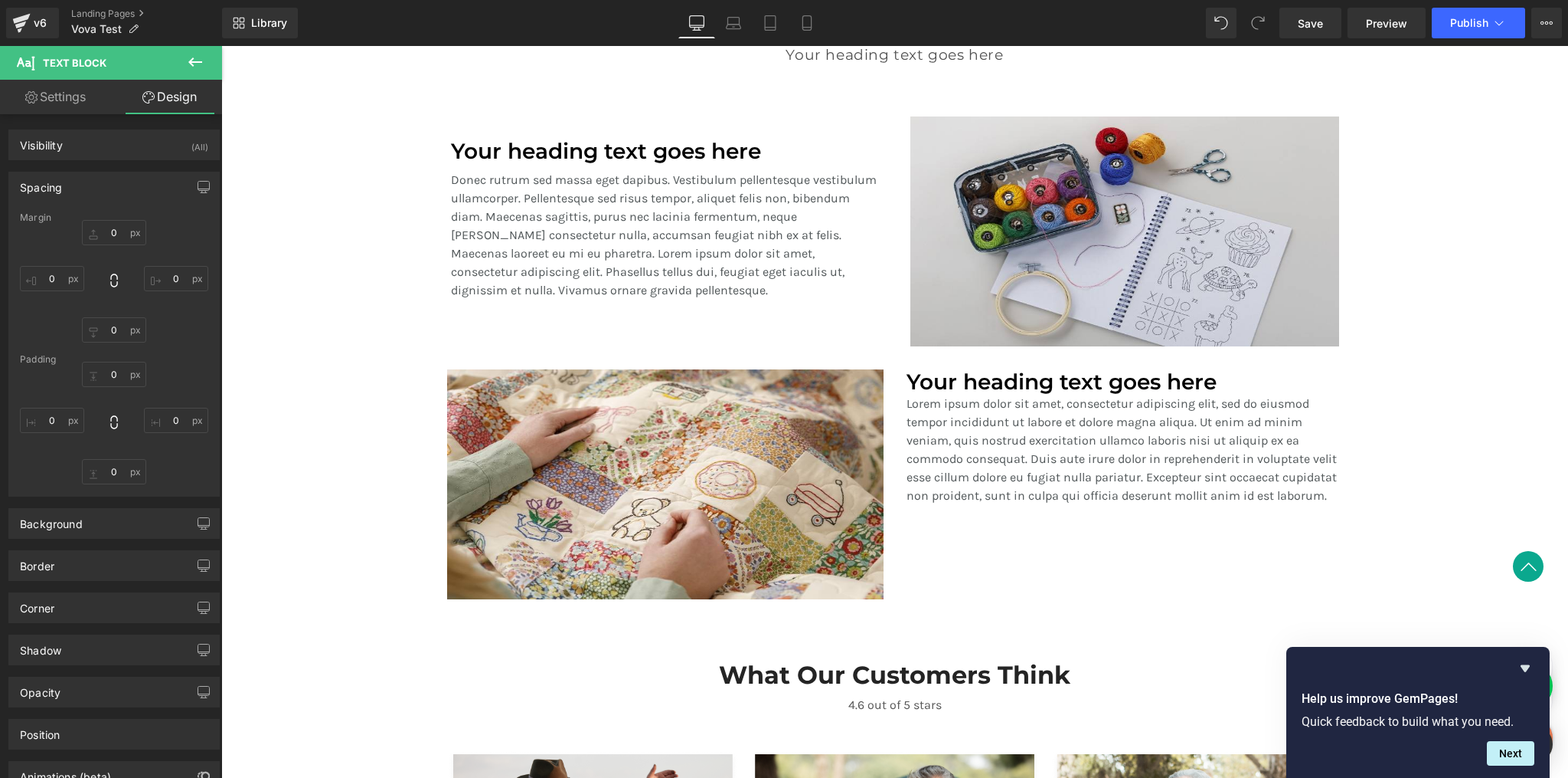
click at [553, 240] on p "Donec rutrum sed massa eget dapibus. Vestibulum pellentesque vestibulum ullamco…" at bounding box center [666, 235] width 429 height 129
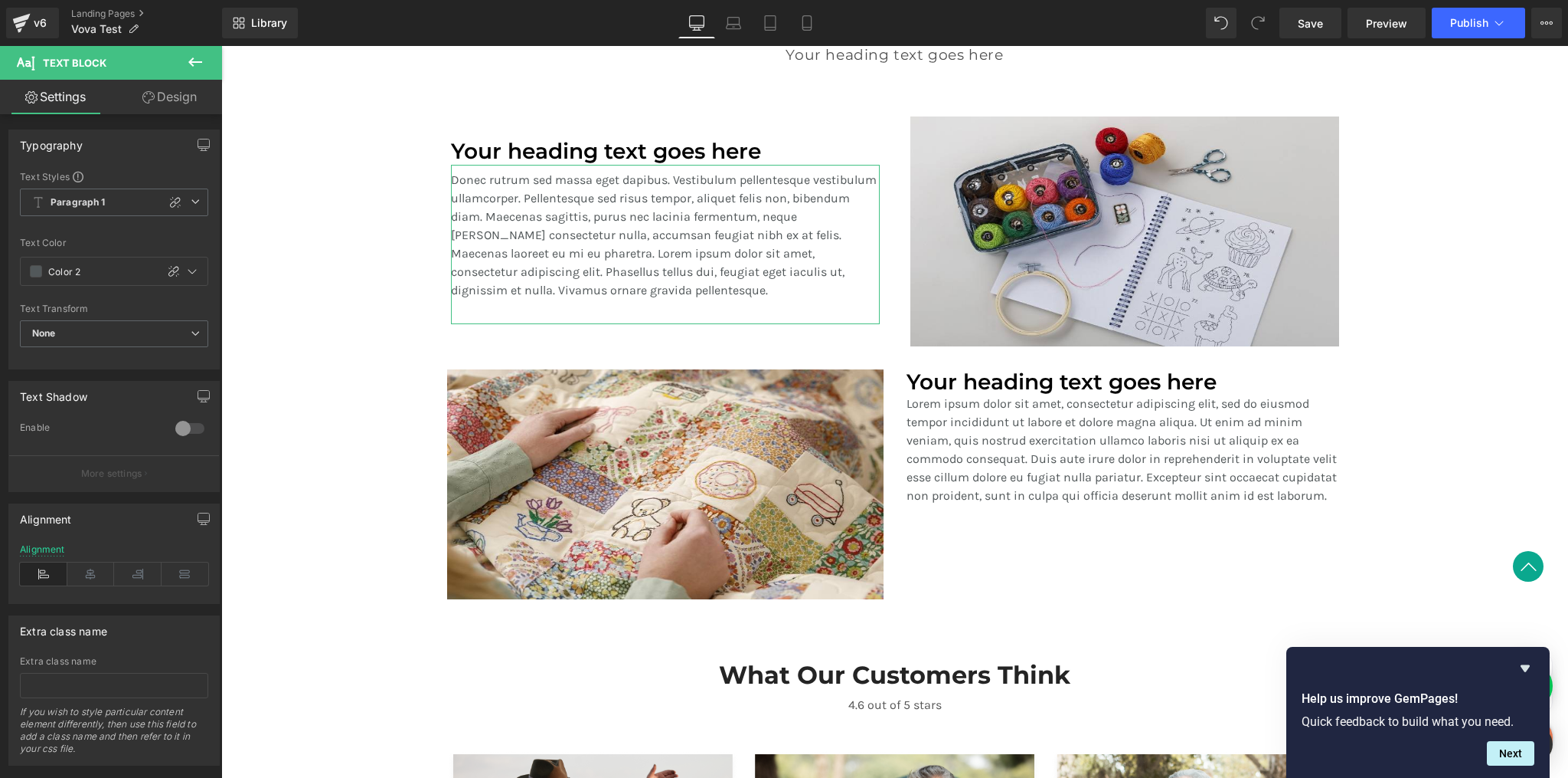
click at [170, 99] on link "Design" at bounding box center [170, 97] width 111 height 34
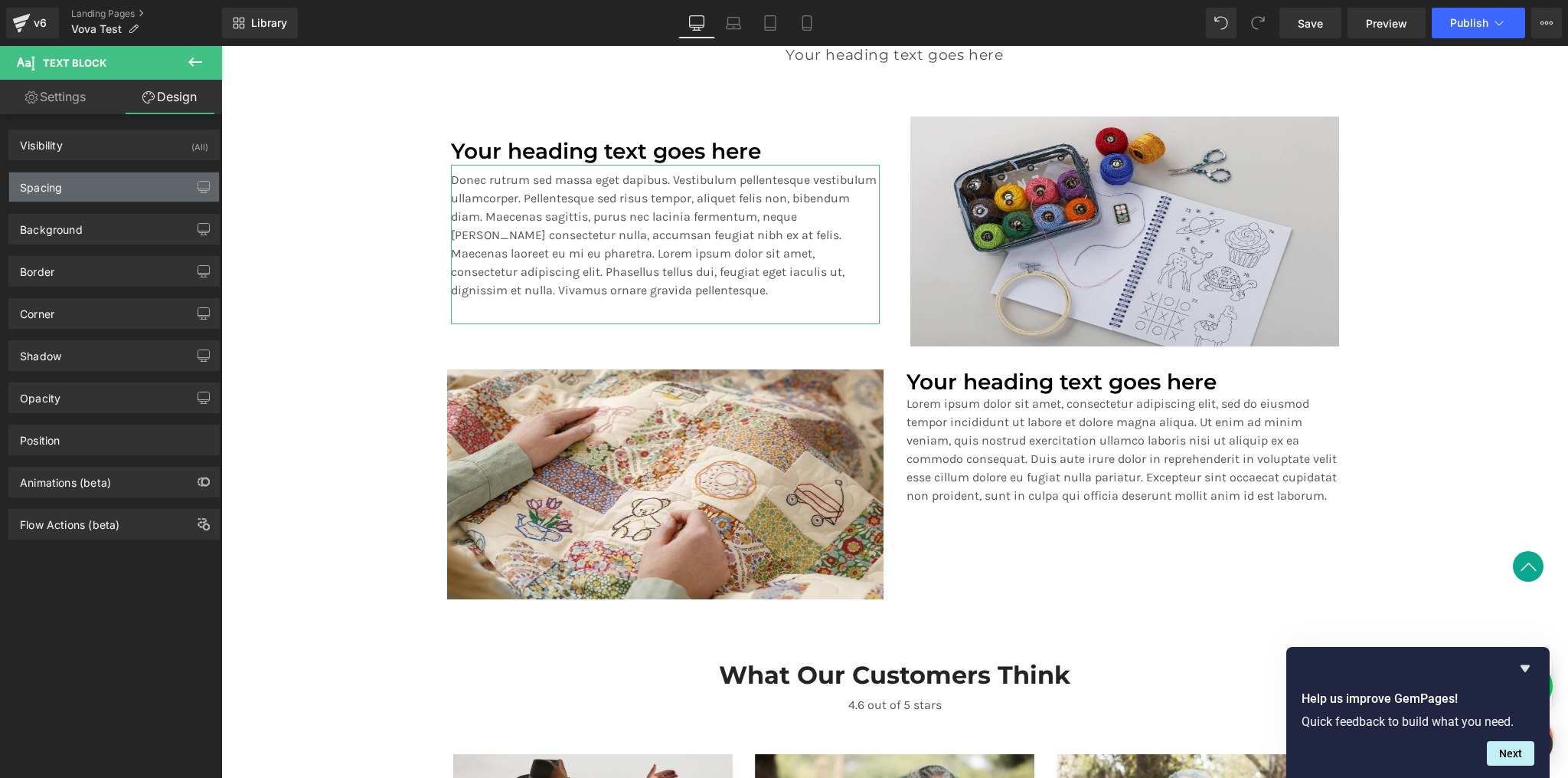
click at [92, 189] on div "Spacing" at bounding box center [114, 187] width 210 height 29
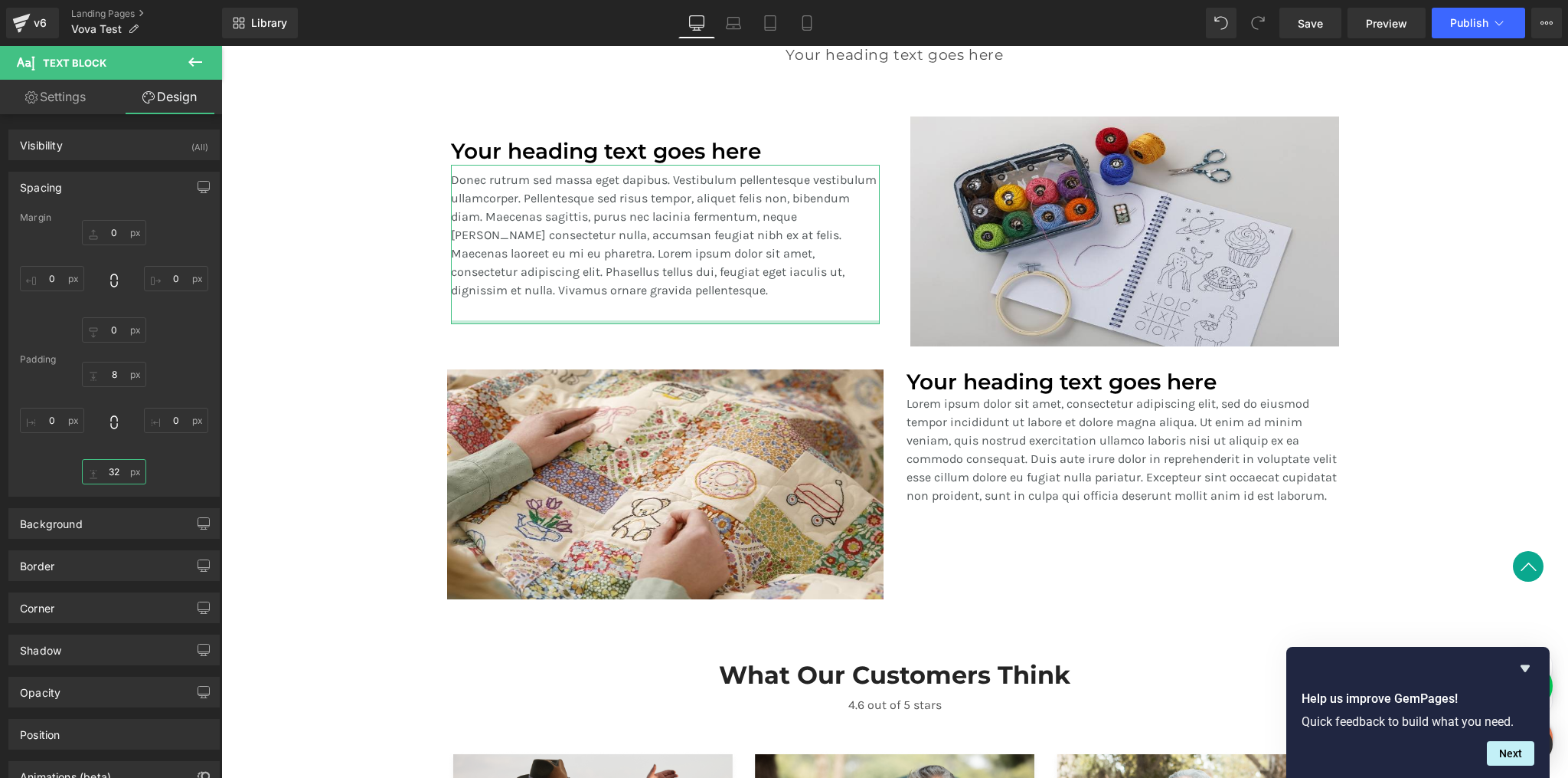
click at [110, 475] on input "32" at bounding box center [114, 471] width 64 height 25
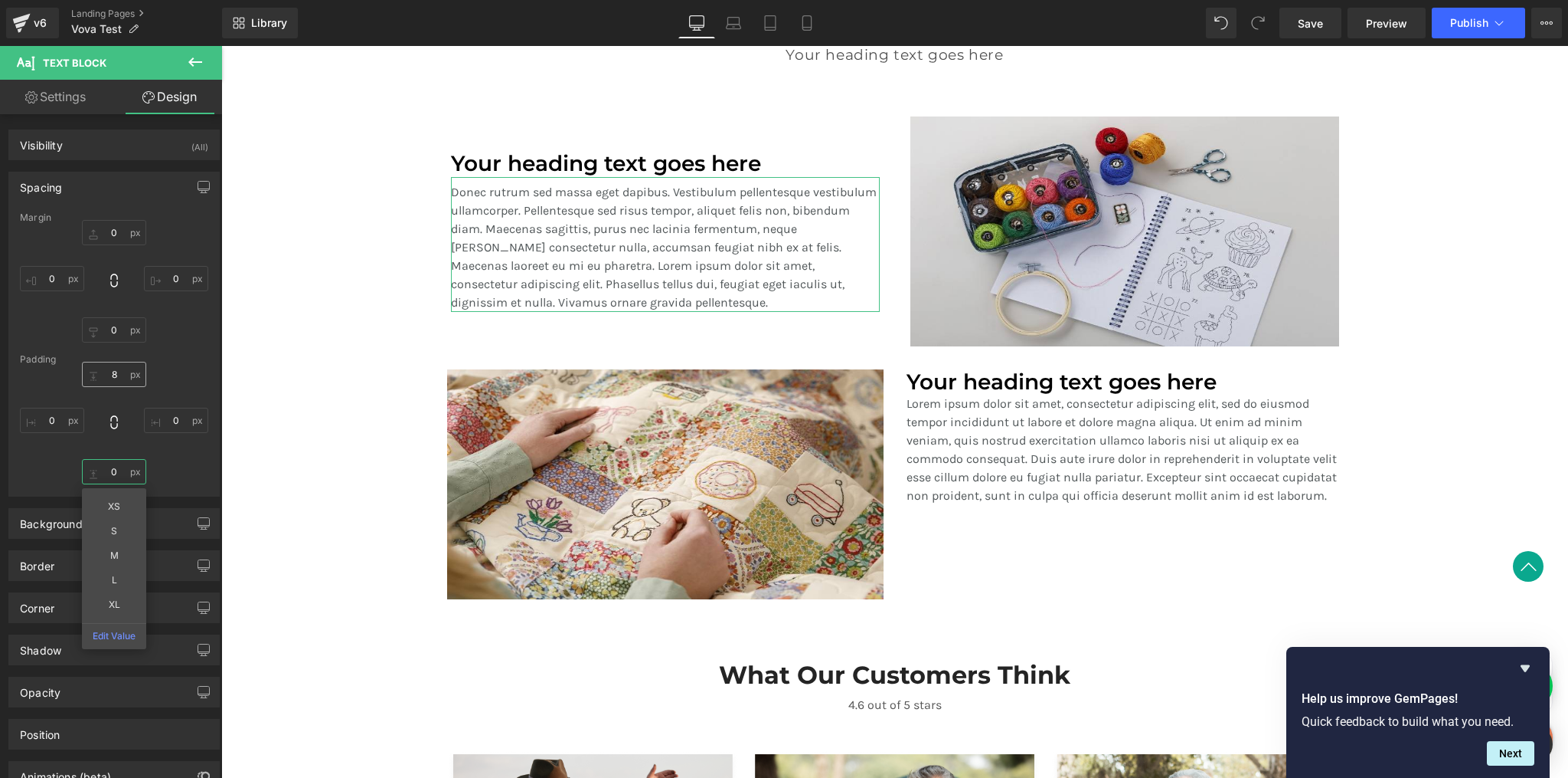
type input "0"
click at [114, 378] on input "8" at bounding box center [114, 374] width 64 height 25
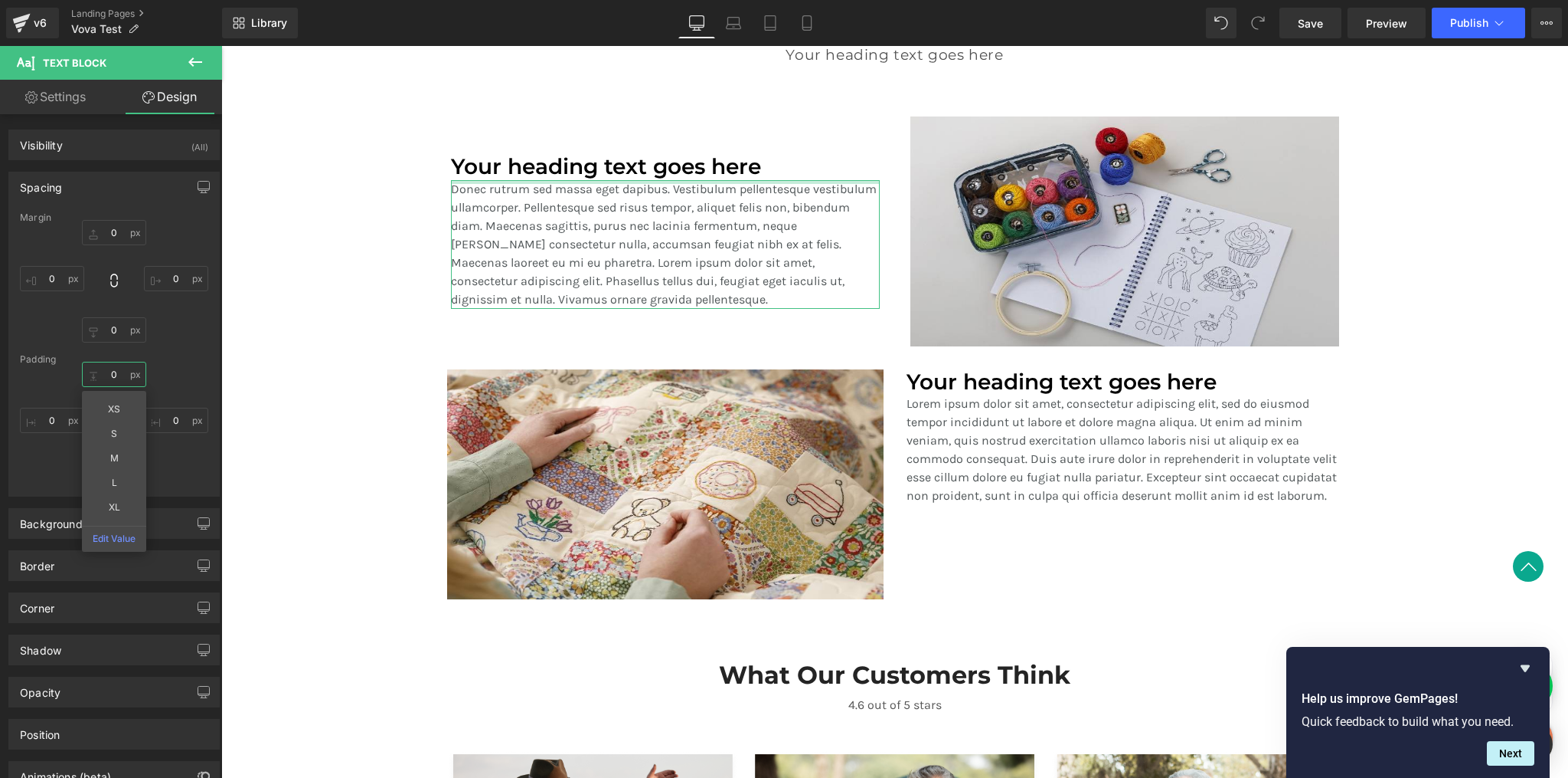
click at [114, 375] on input "0" at bounding box center [114, 374] width 64 height 25
type input "S"
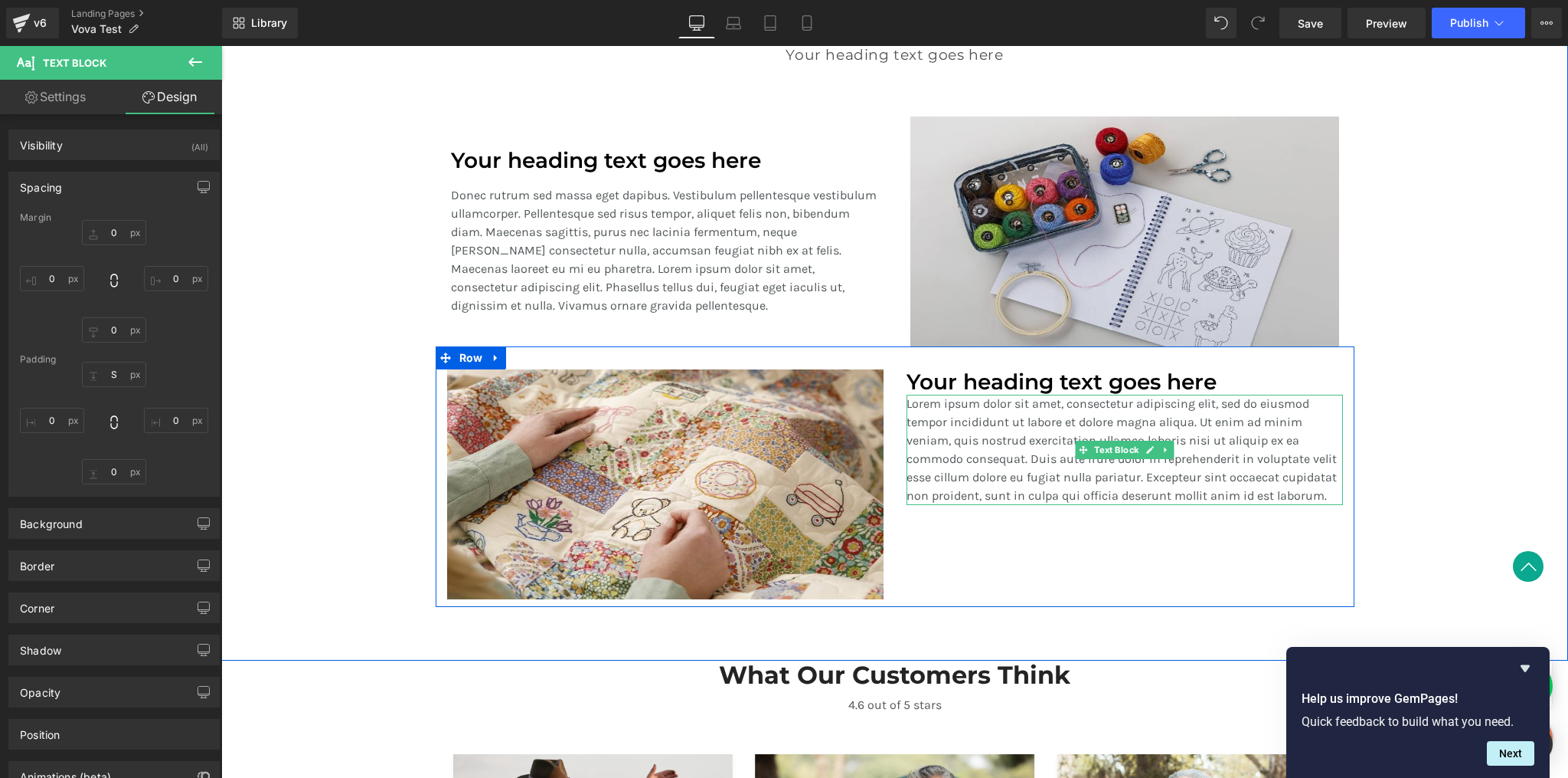
click at [1041, 453] on p "Lorem ipsum dolor sit amet, consectetur adipiscing elit, sed do eiusmod tempor …" at bounding box center [1125, 450] width 437 height 110
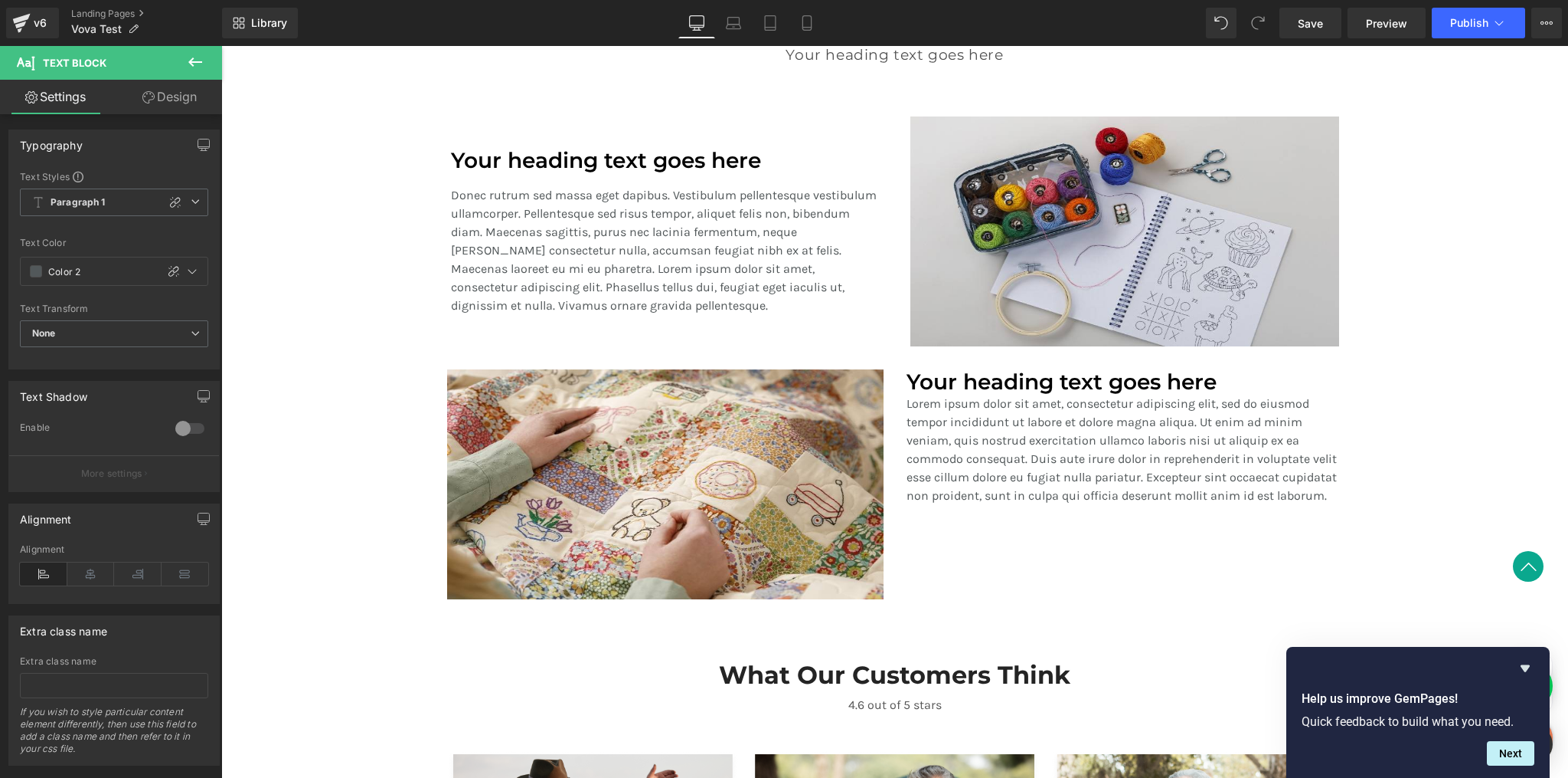
click at [183, 102] on link "Design" at bounding box center [170, 97] width 111 height 34
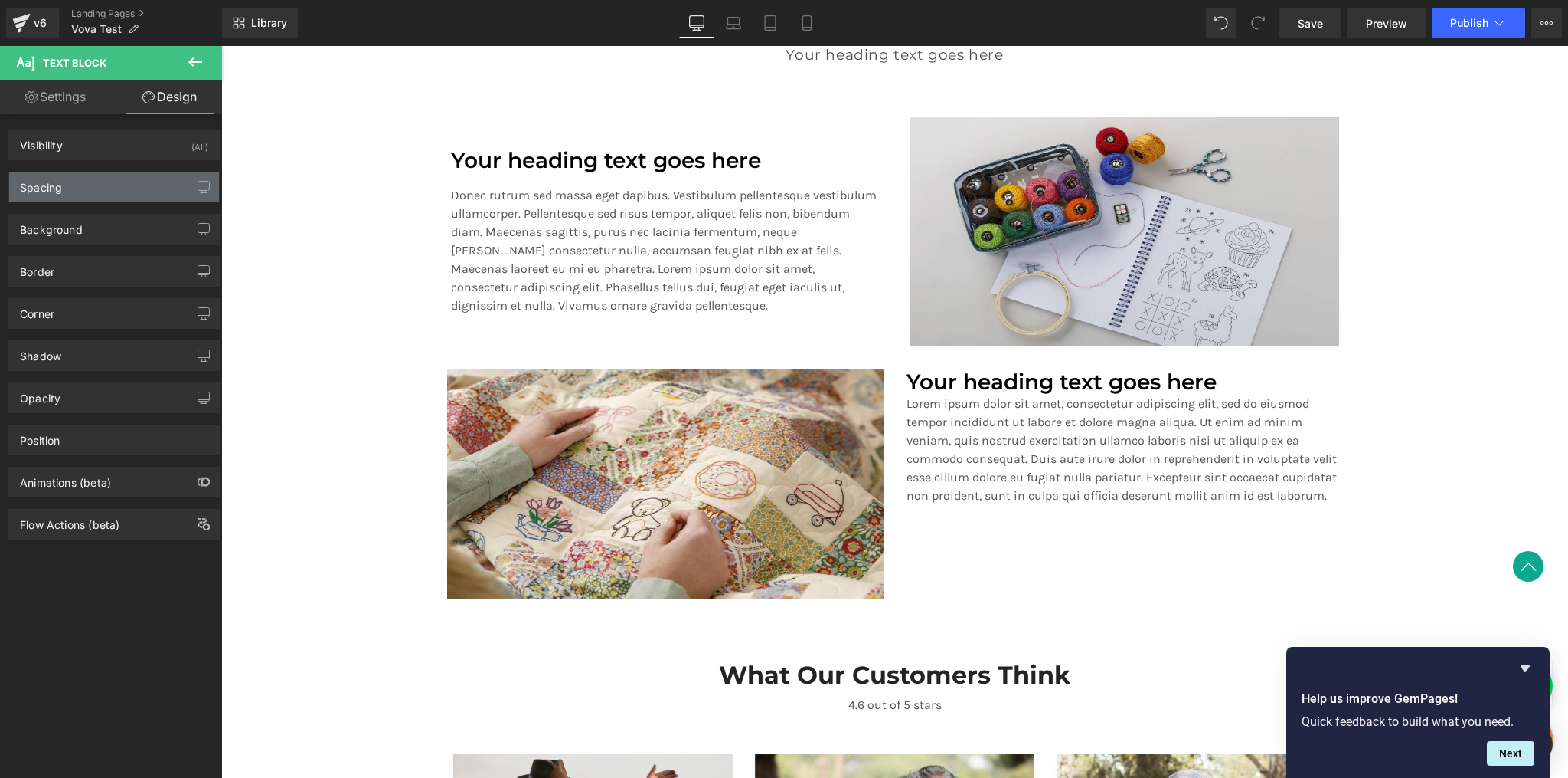
click at [110, 192] on div "Spacing" at bounding box center [114, 187] width 210 height 29
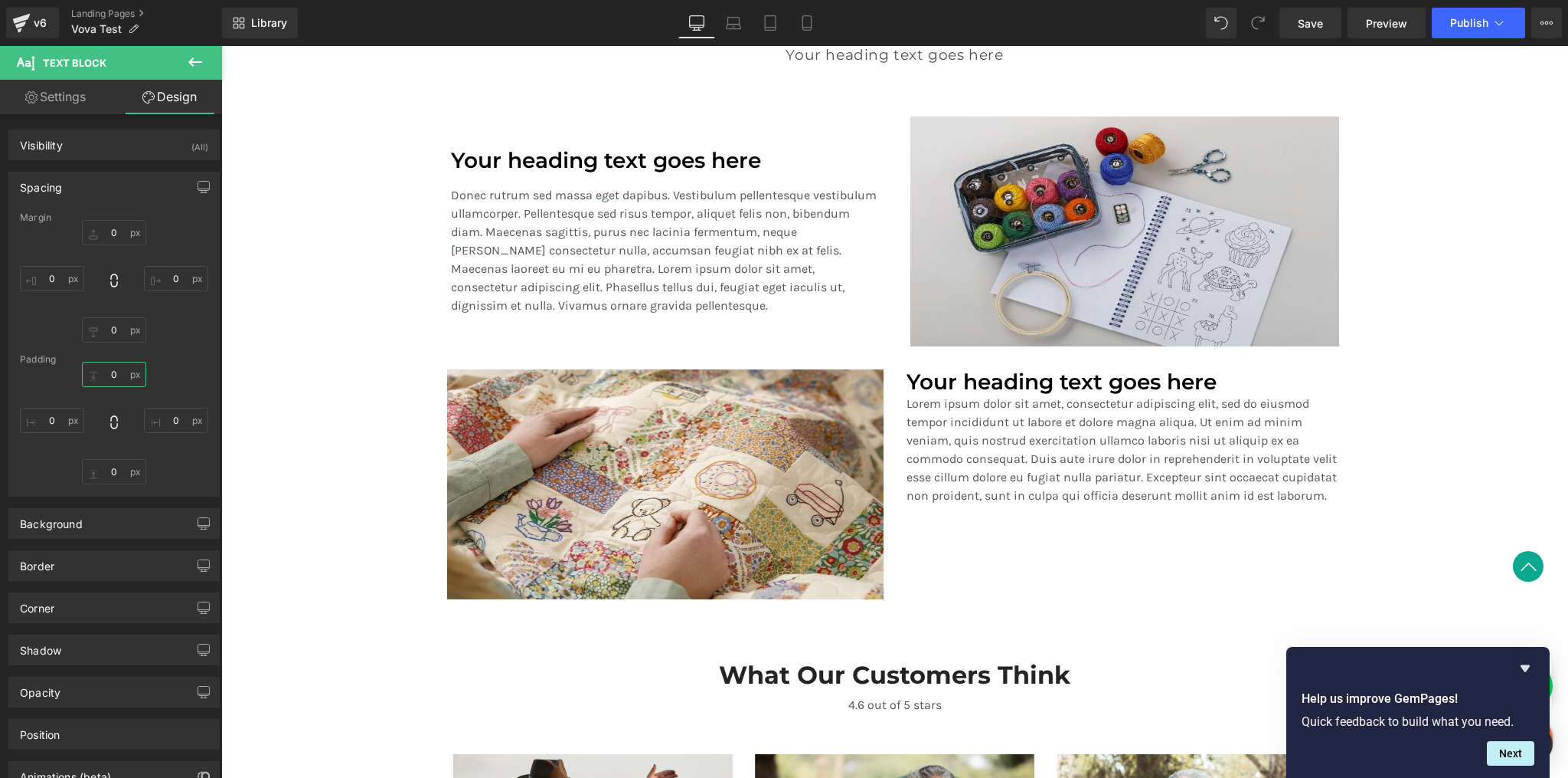
click at [121, 380] on input "0" at bounding box center [114, 374] width 64 height 25
type input "S"
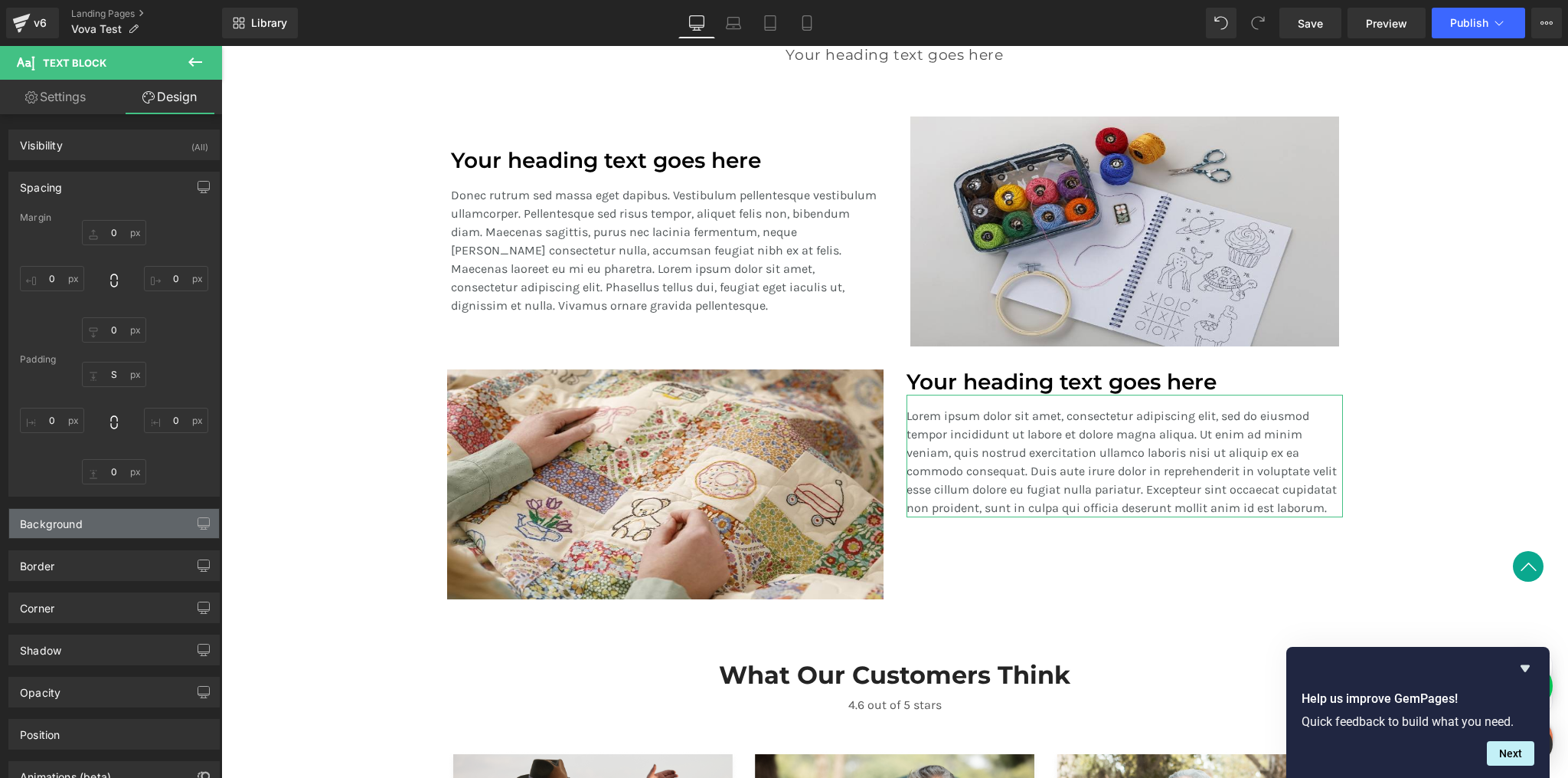
scroll to position [93, 0]
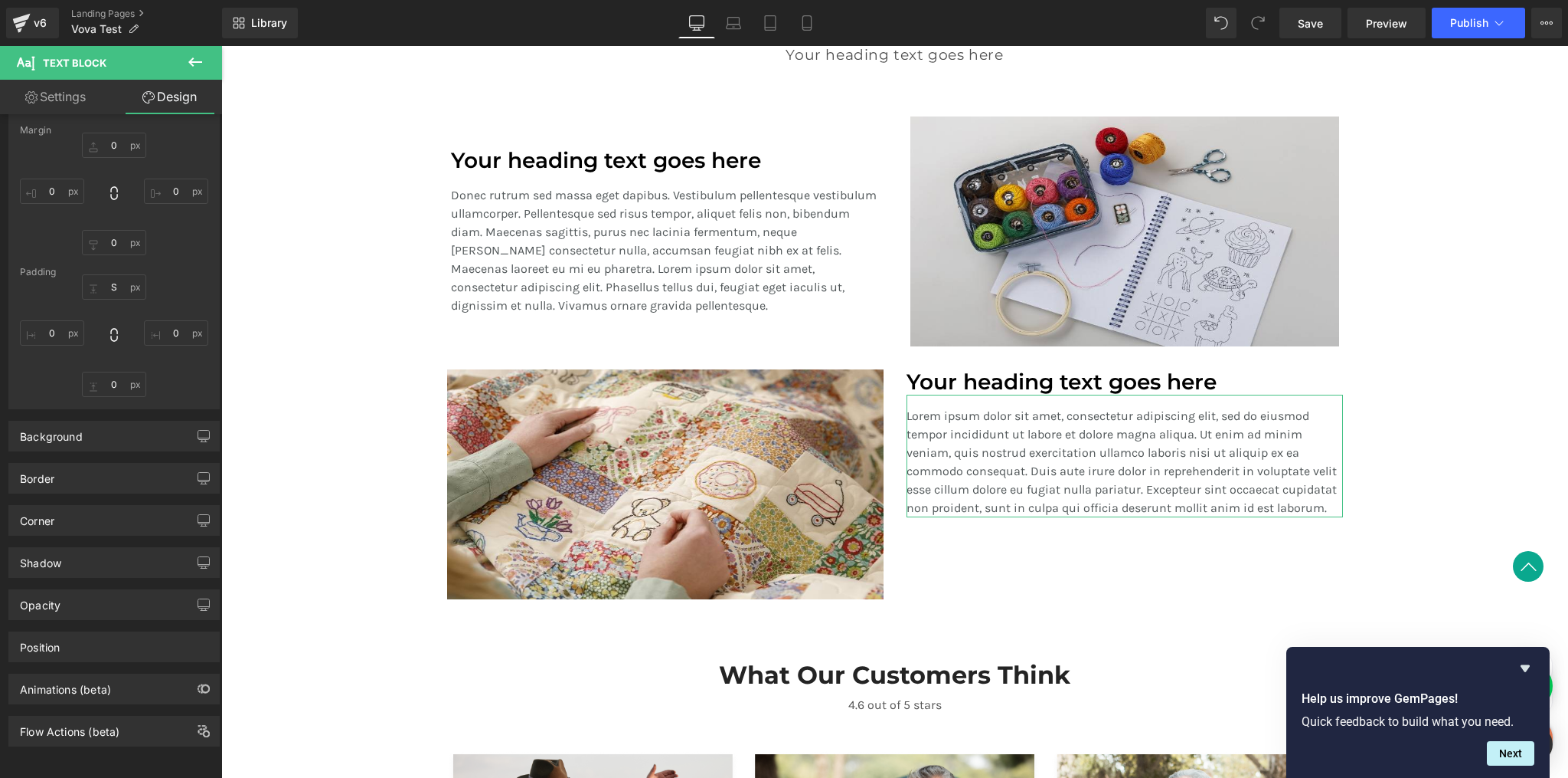
click at [79, 102] on link "Settings" at bounding box center [55, 97] width 111 height 34
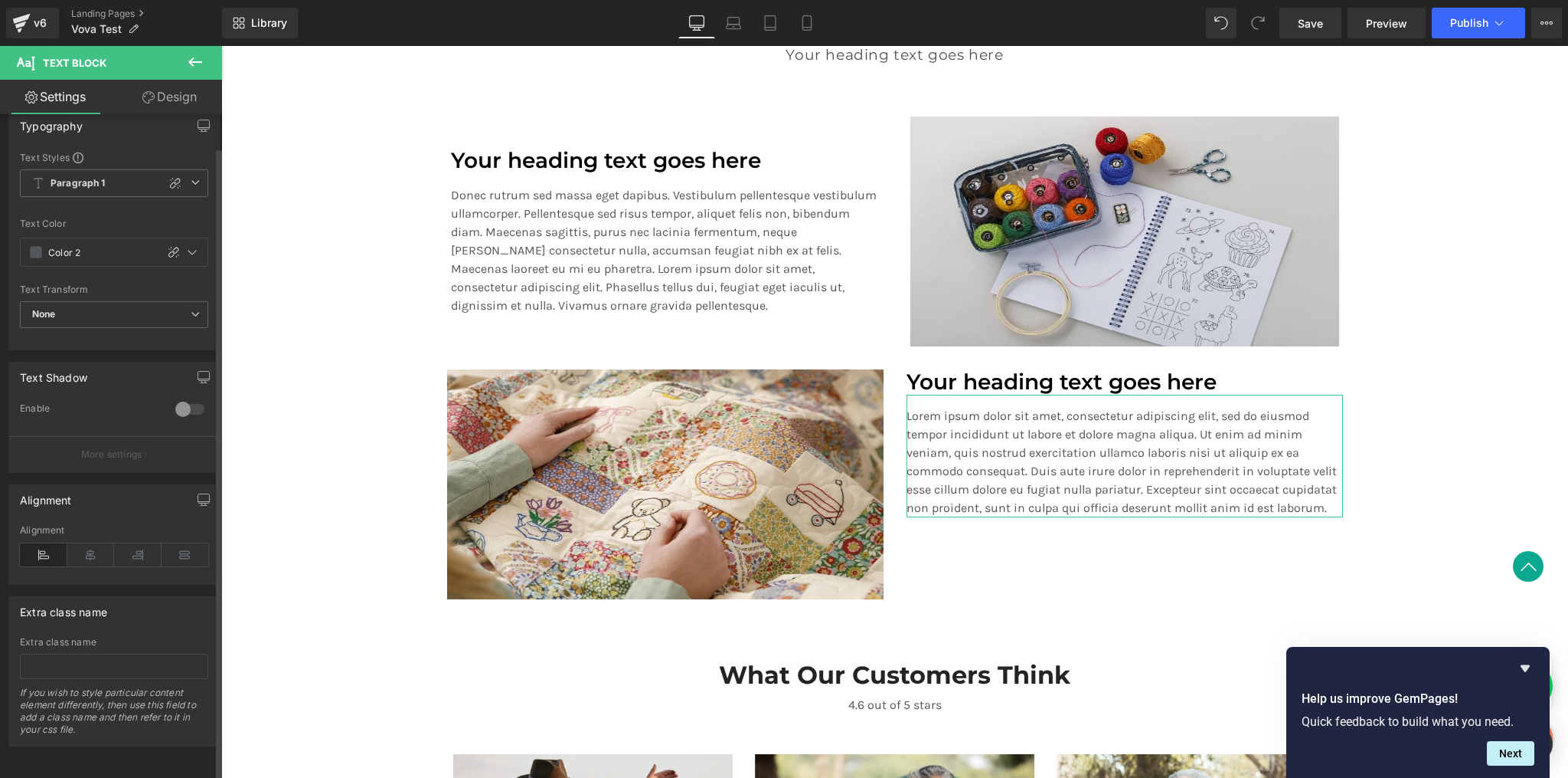
scroll to position [24, 0]
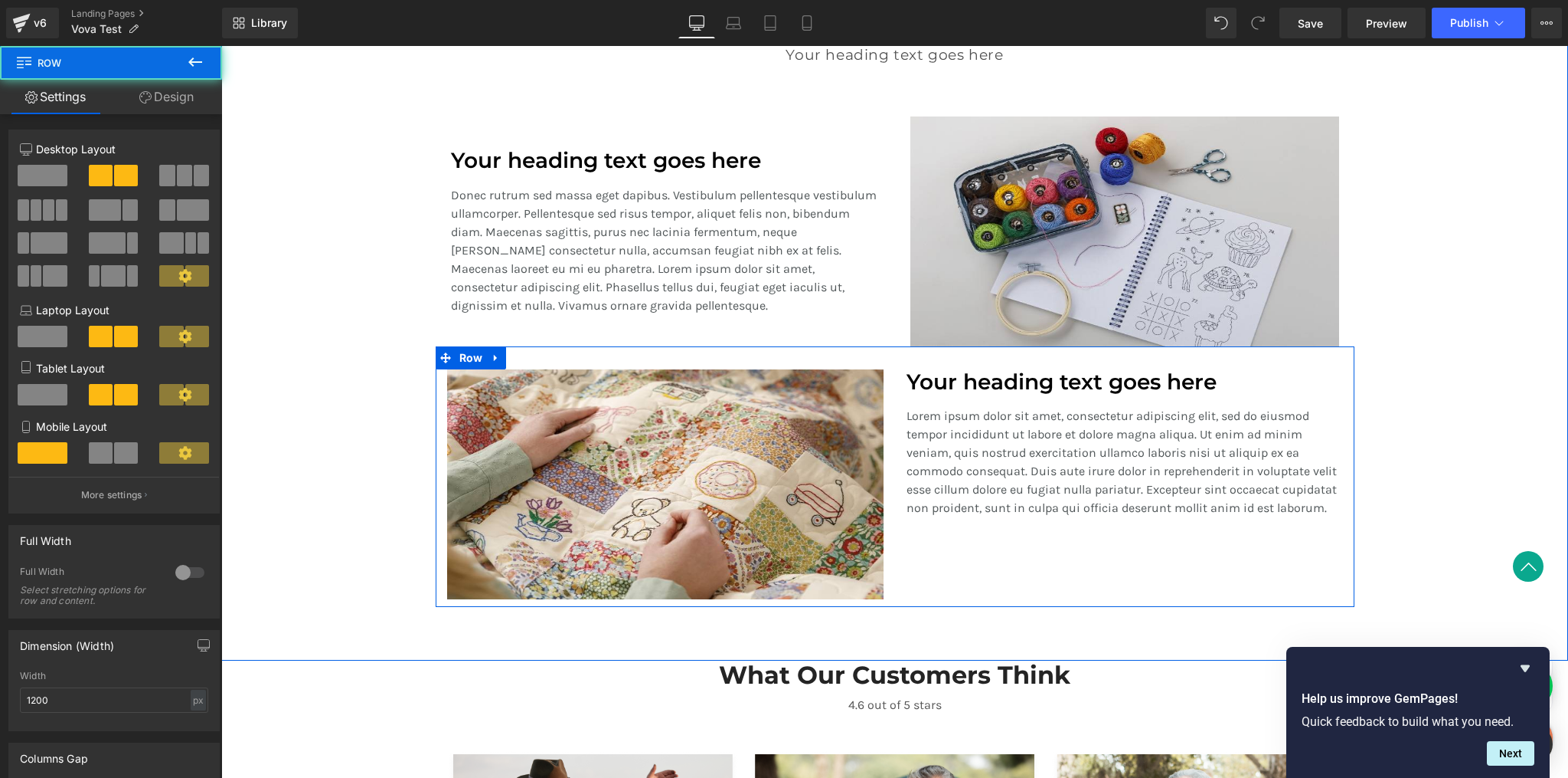
click at [1154, 529] on div "Image Your heading text goes here Heading Lorem ipsum dolor sit amet, consectet…" at bounding box center [895, 477] width 919 height 261
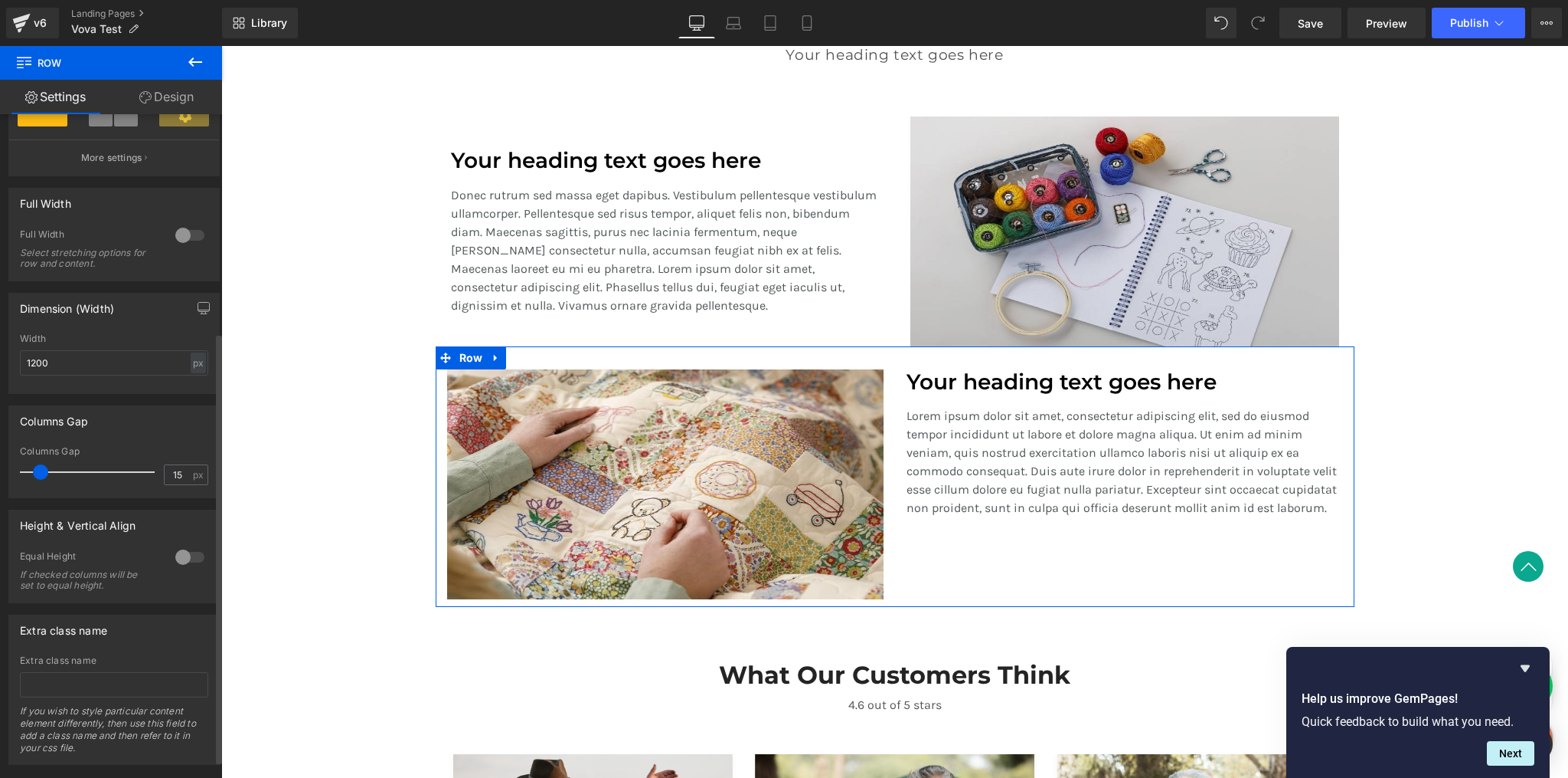
scroll to position [363, 0]
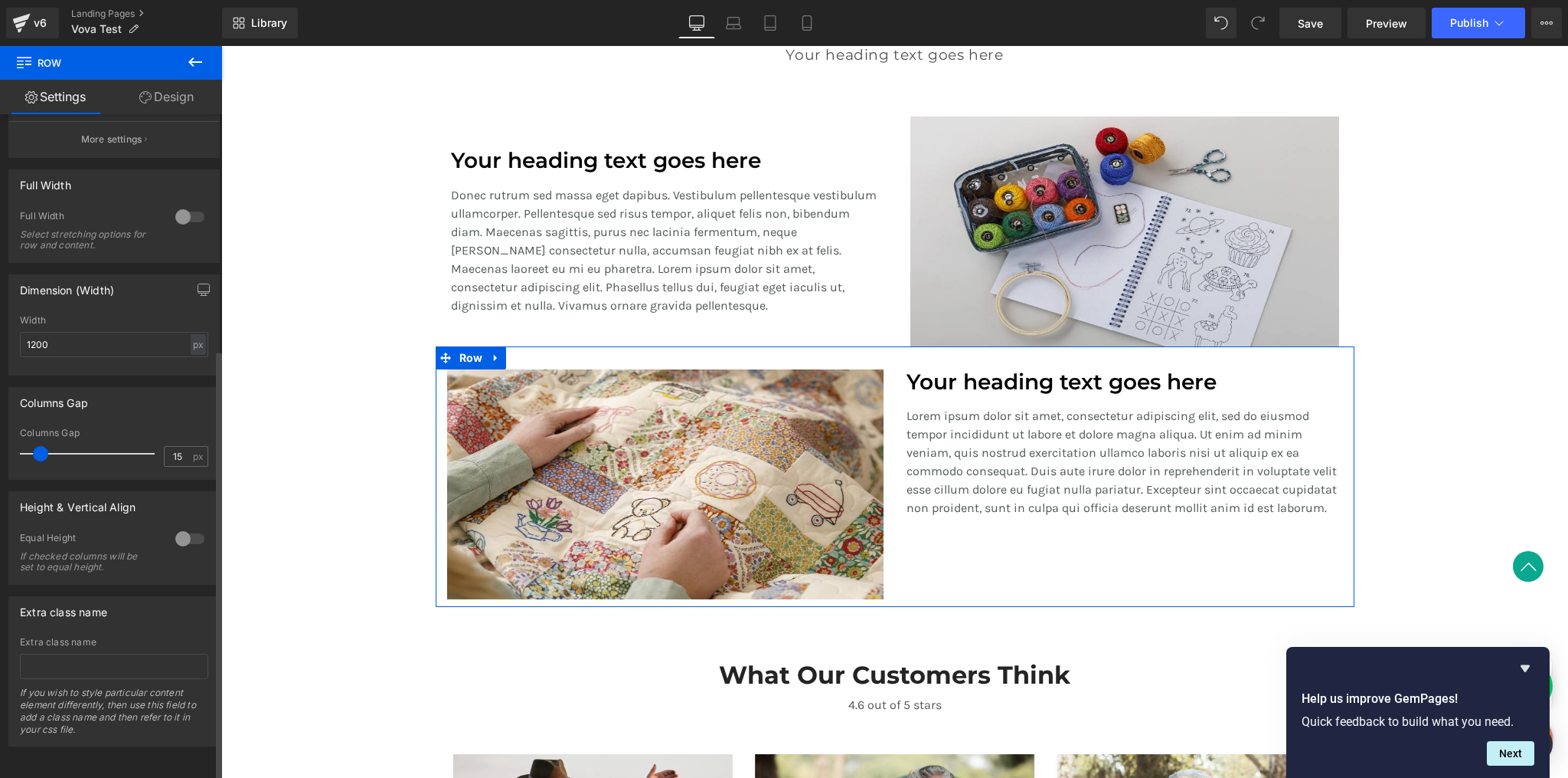
click at [184, 535] on div at bounding box center [189, 538] width 37 height 24
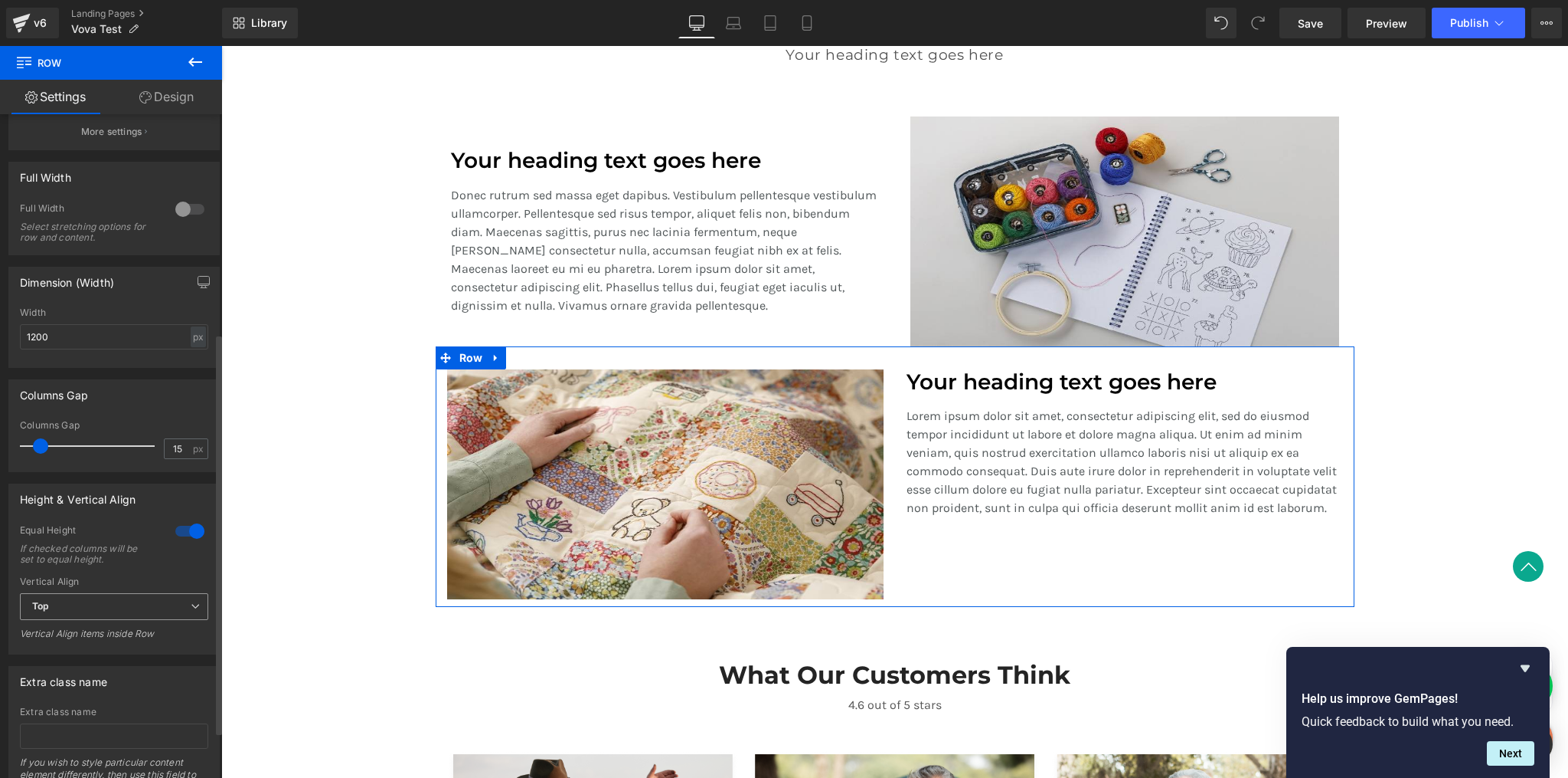
click at [123, 604] on span "Top" at bounding box center [114, 606] width 188 height 27
click at [114, 652] on li "Middle" at bounding box center [111, 657] width 183 height 23
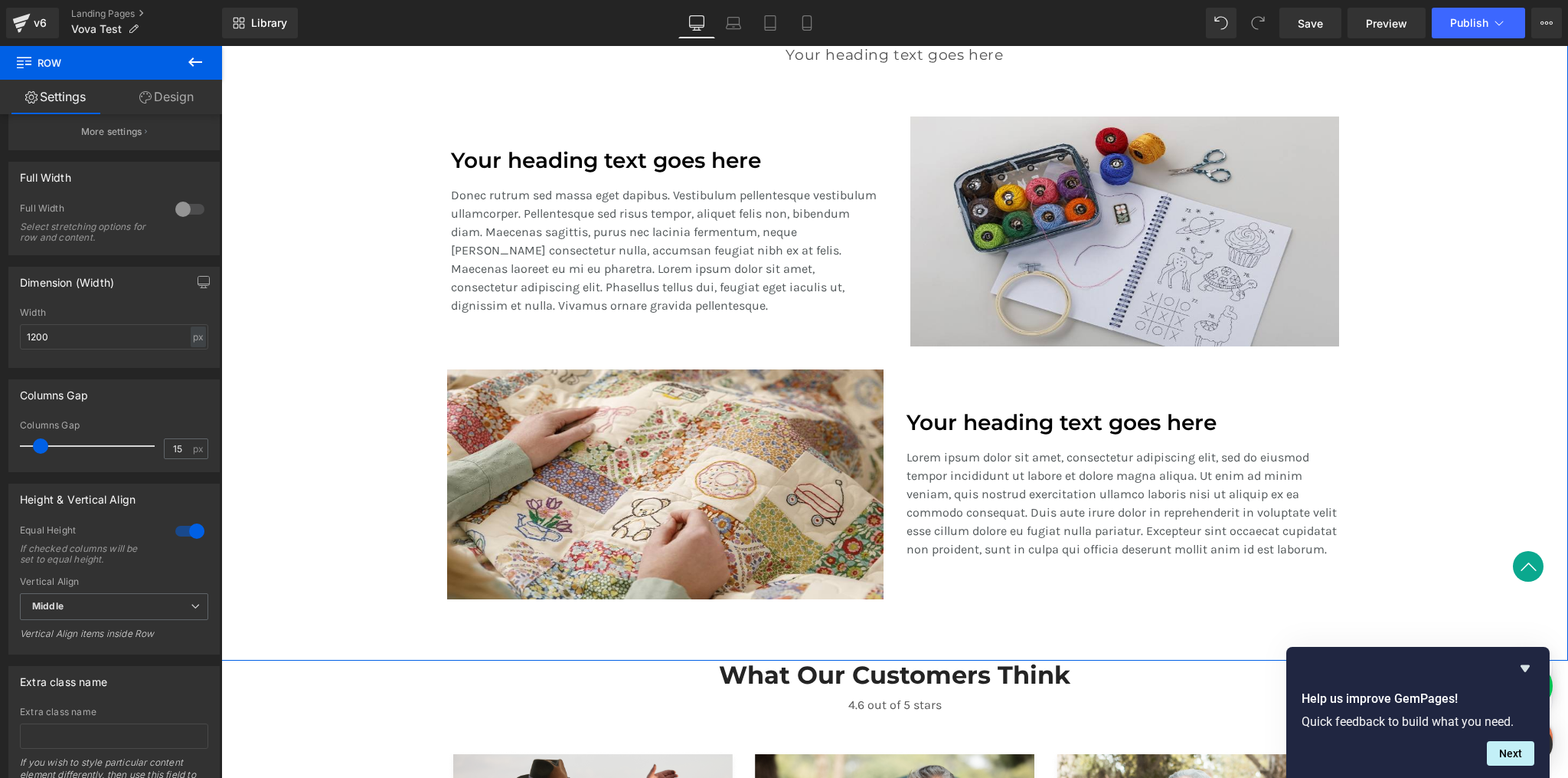
click at [1395, 377] on div "A Revolution In Portable Comfort Heading Your heading text goes here Heading Te…" at bounding box center [895, 294] width 1347 height 625
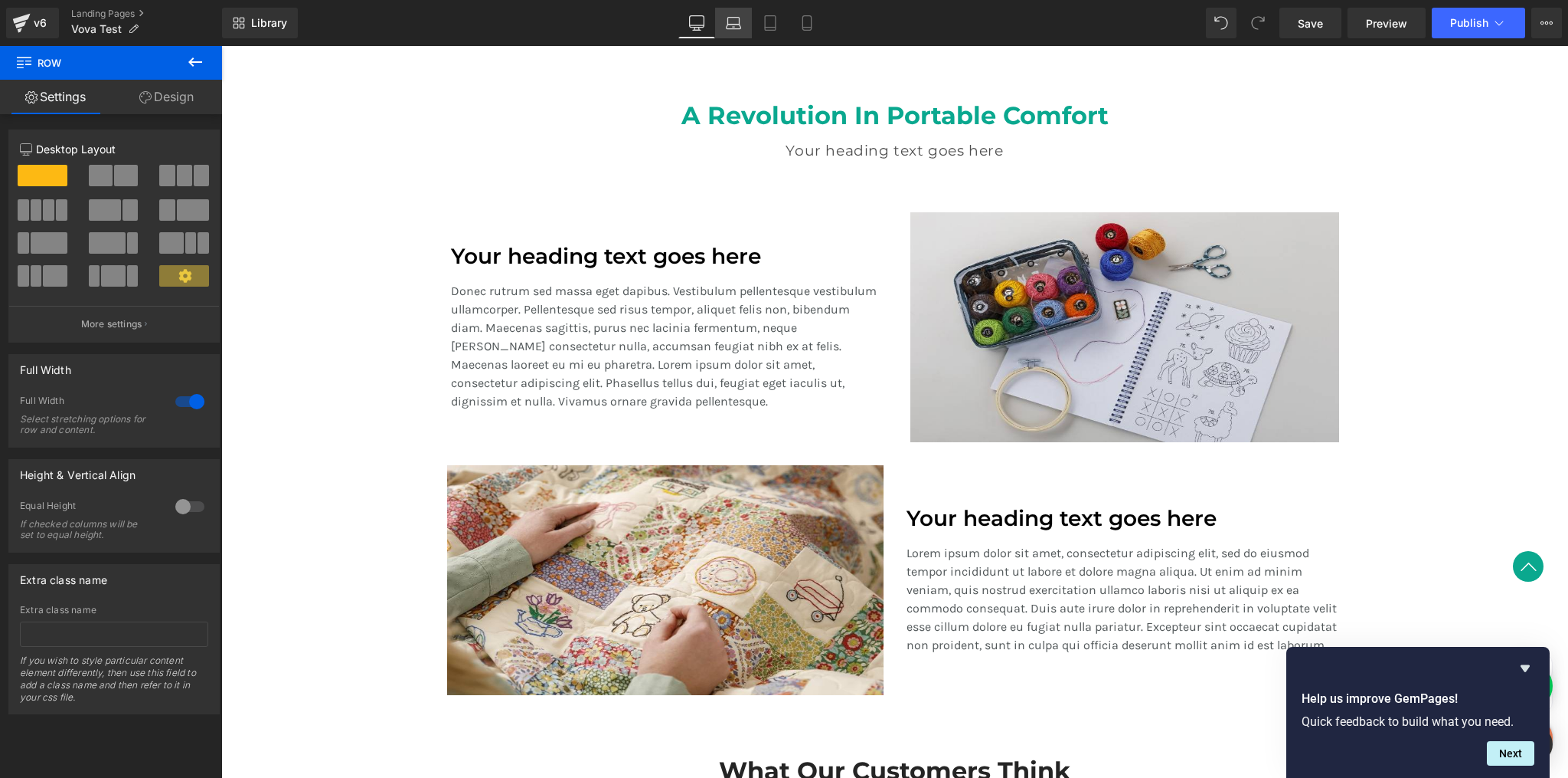
click at [739, 15] on icon at bounding box center [734, 23] width 15 height 15
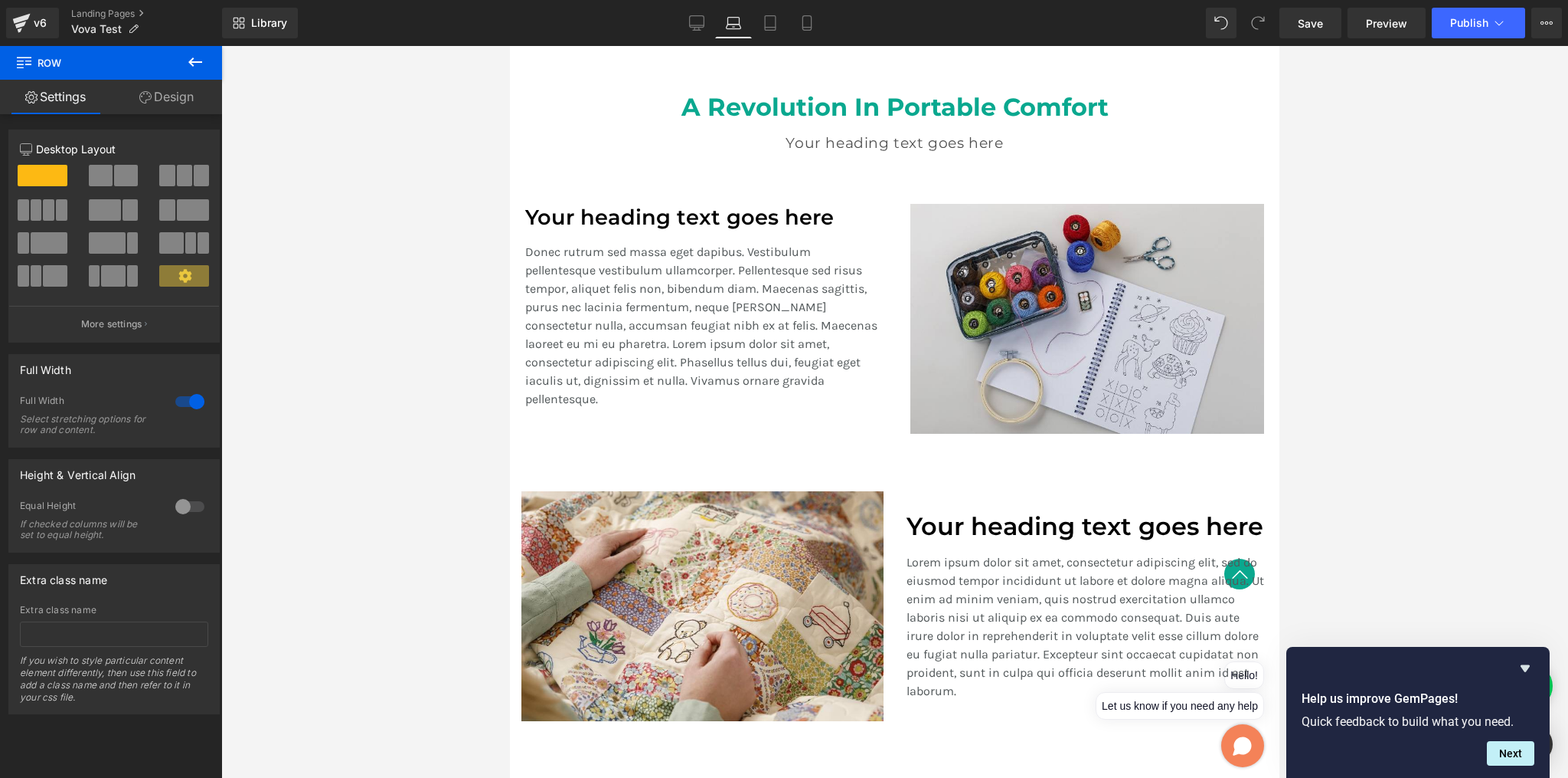
scroll to position [1077, 0]
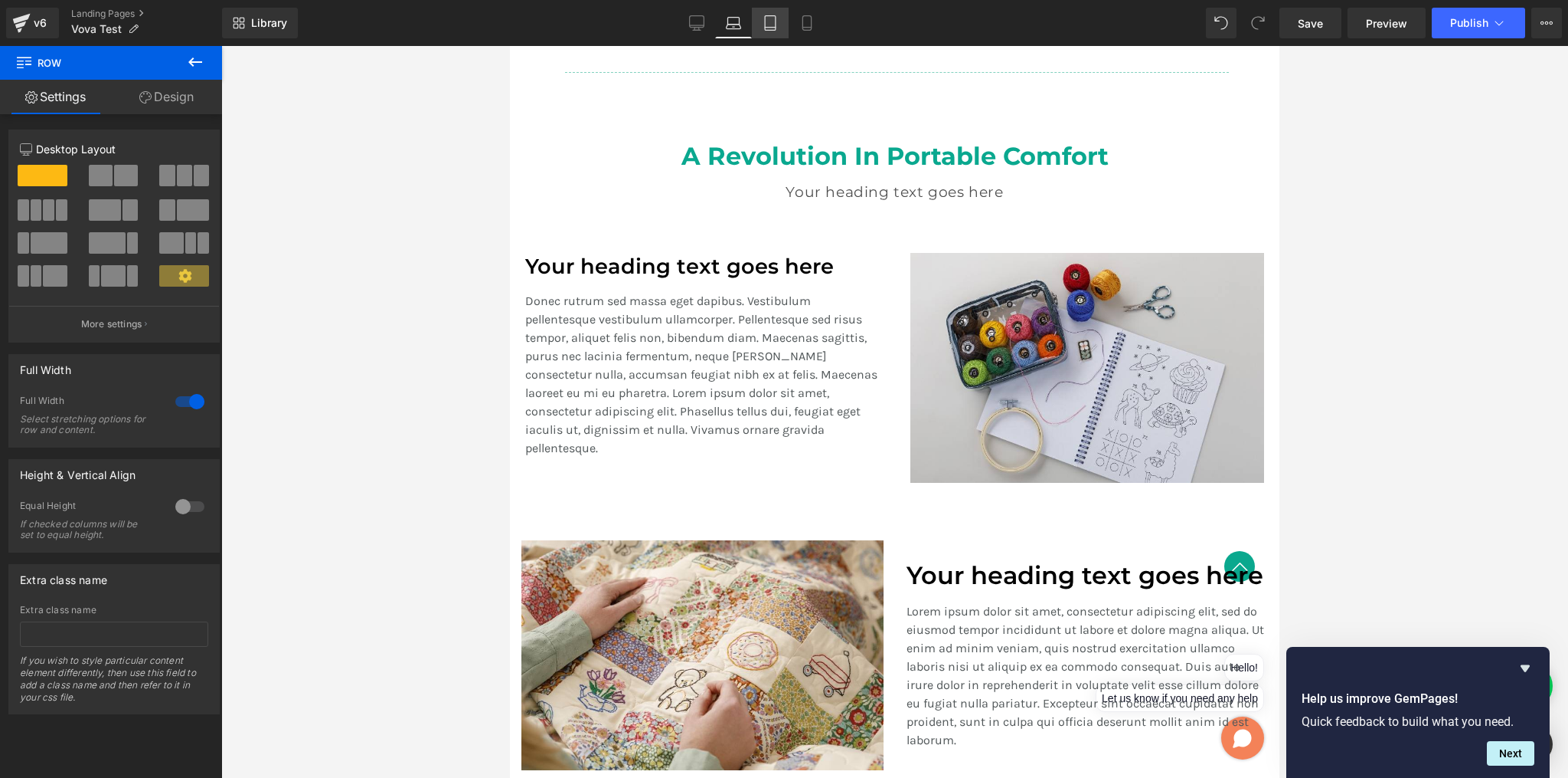
click at [776, 21] on icon at bounding box center [770, 24] width 11 height 15
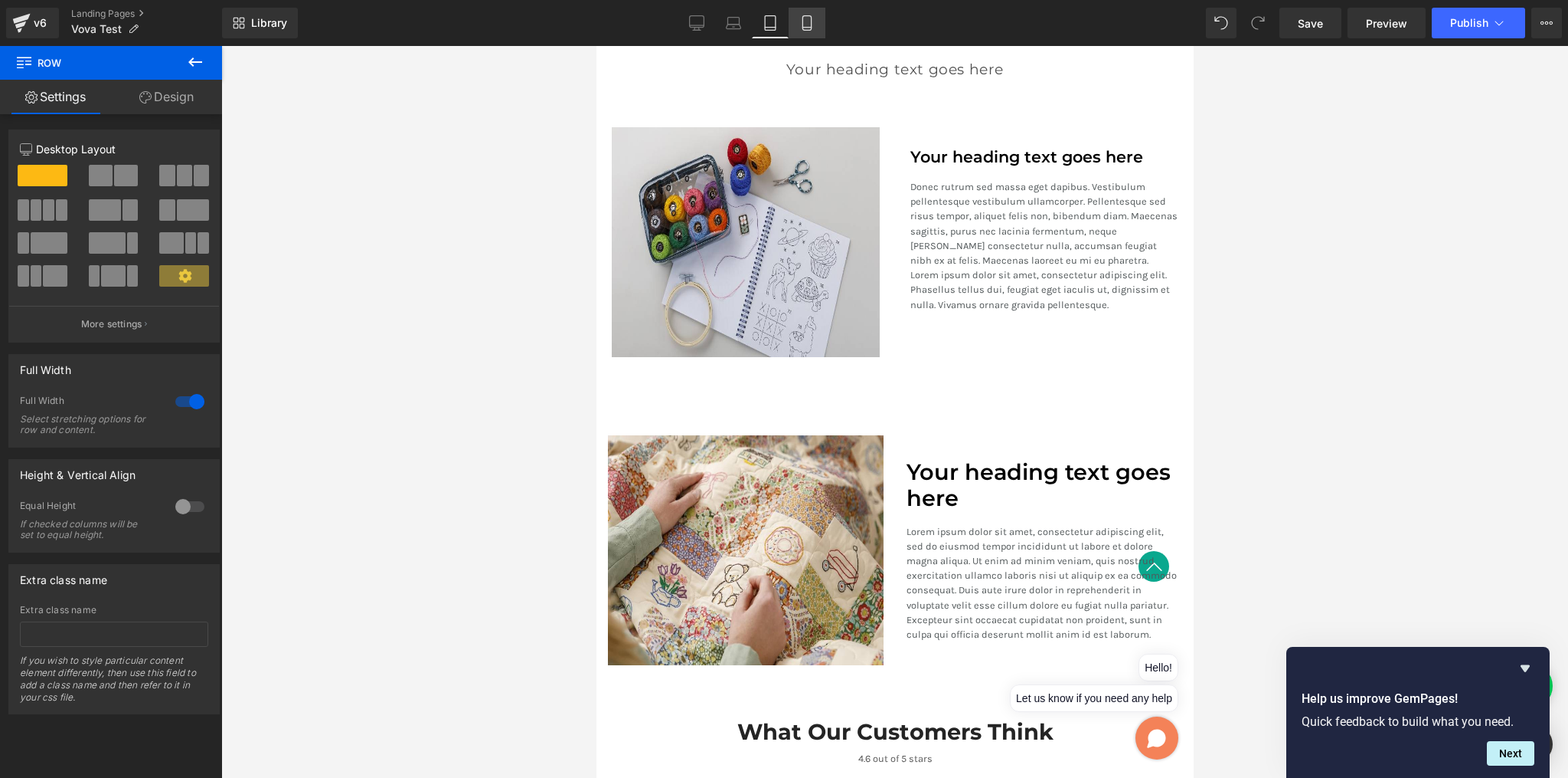
click at [808, 22] on icon at bounding box center [807, 23] width 15 height 15
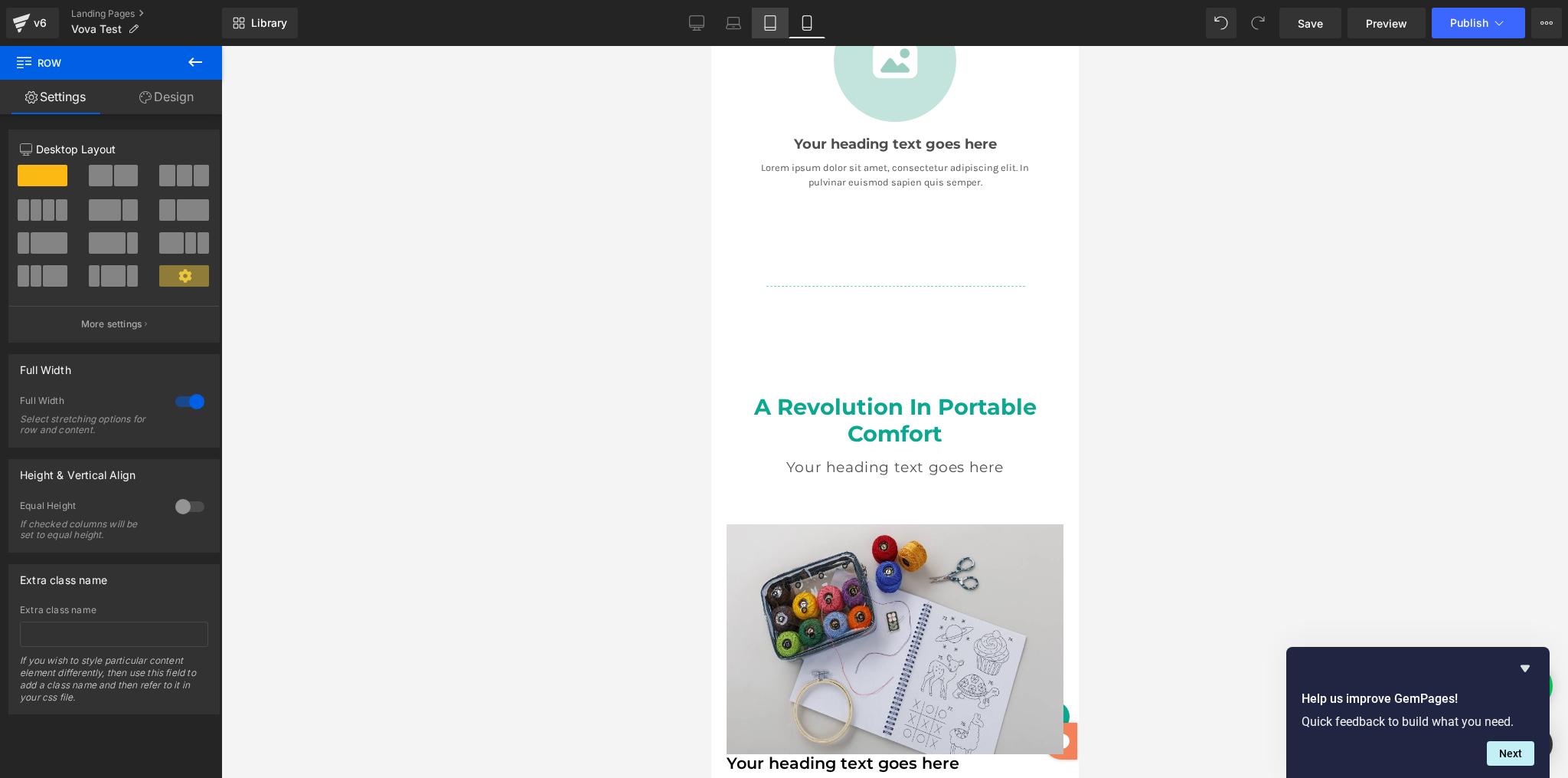
click at [770, 23] on icon at bounding box center [770, 23] width 15 height 15
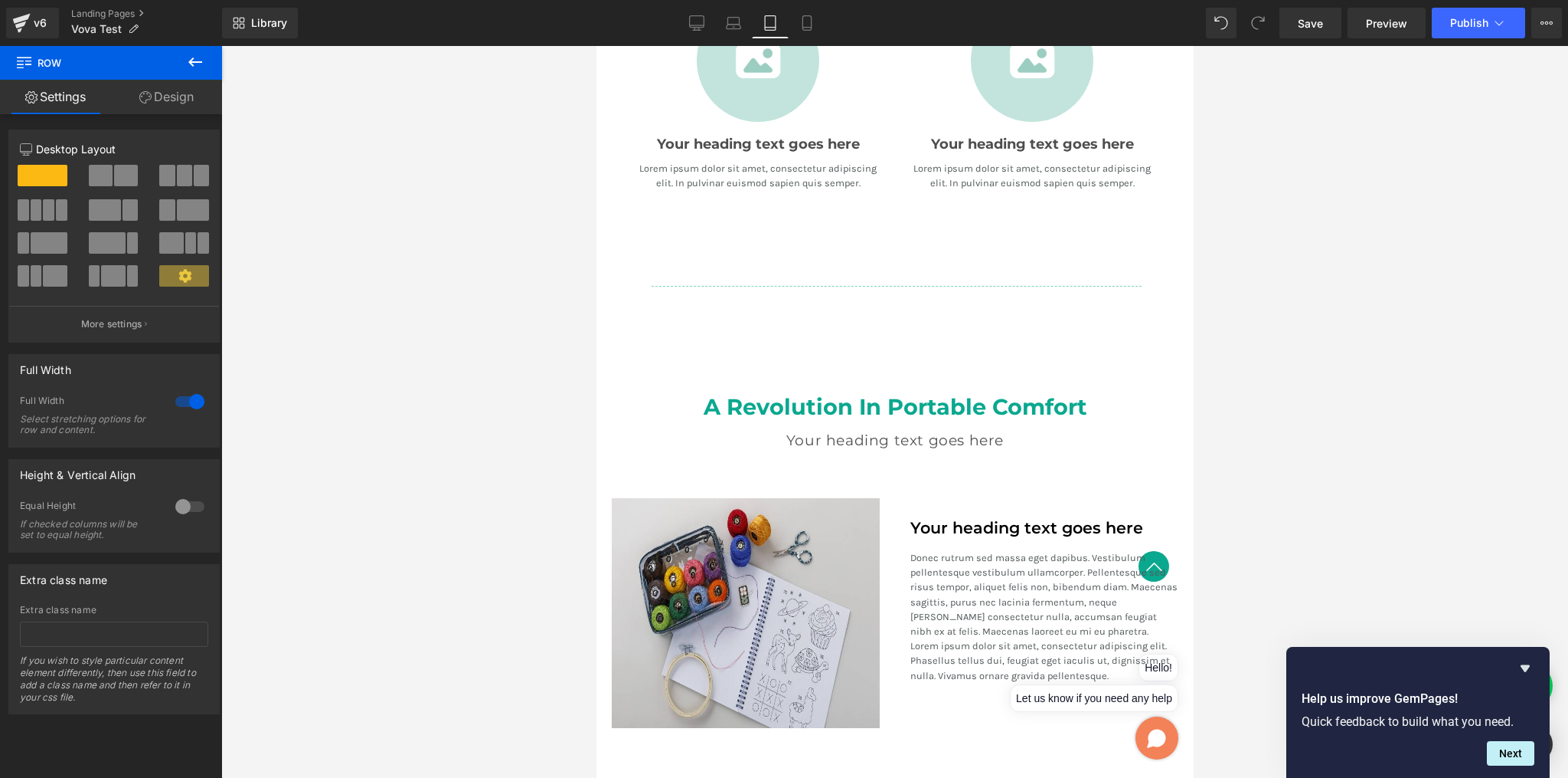
scroll to position [1367, 0]
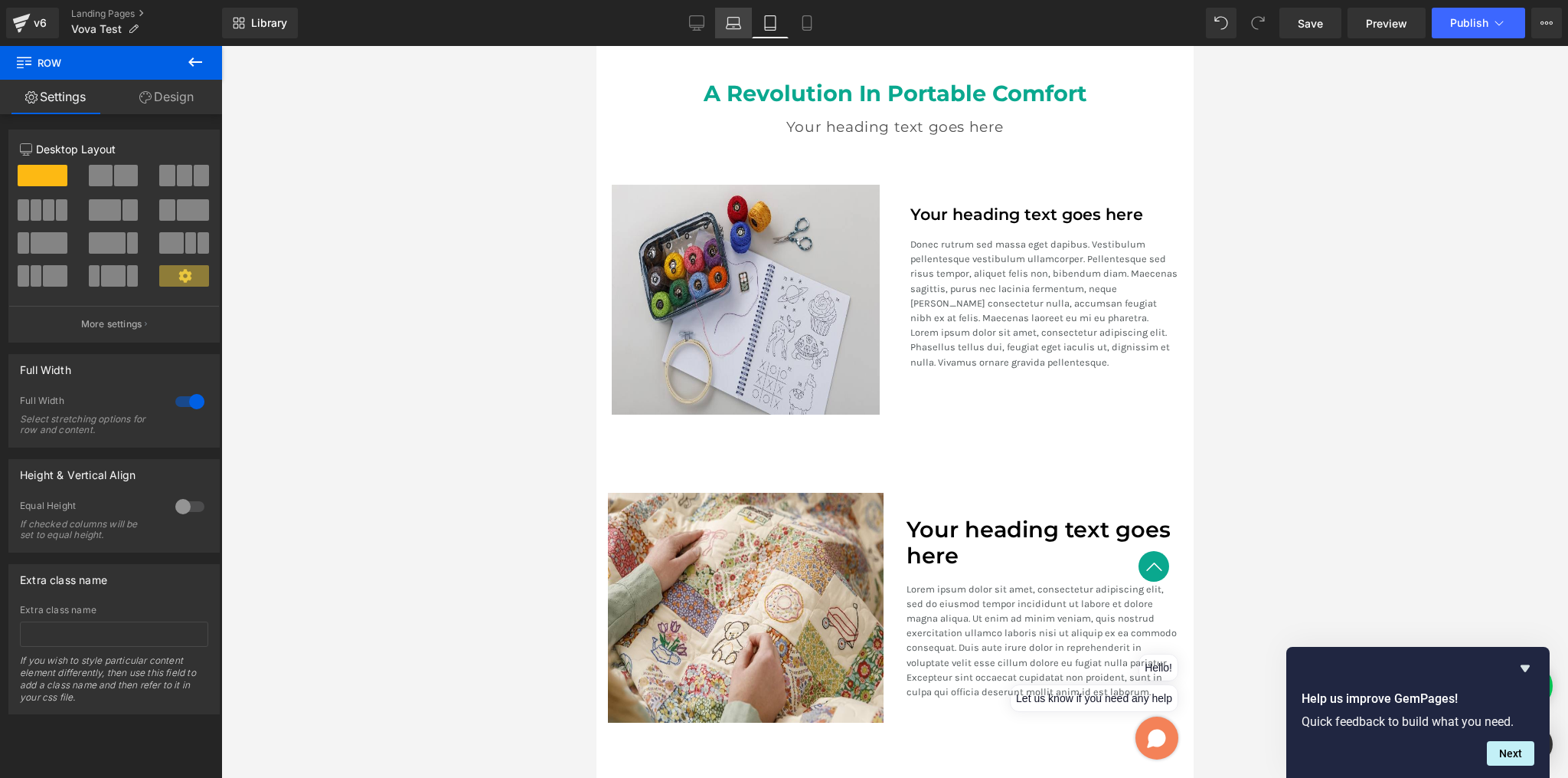
click at [733, 15] on icon at bounding box center [734, 23] width 15 height 15
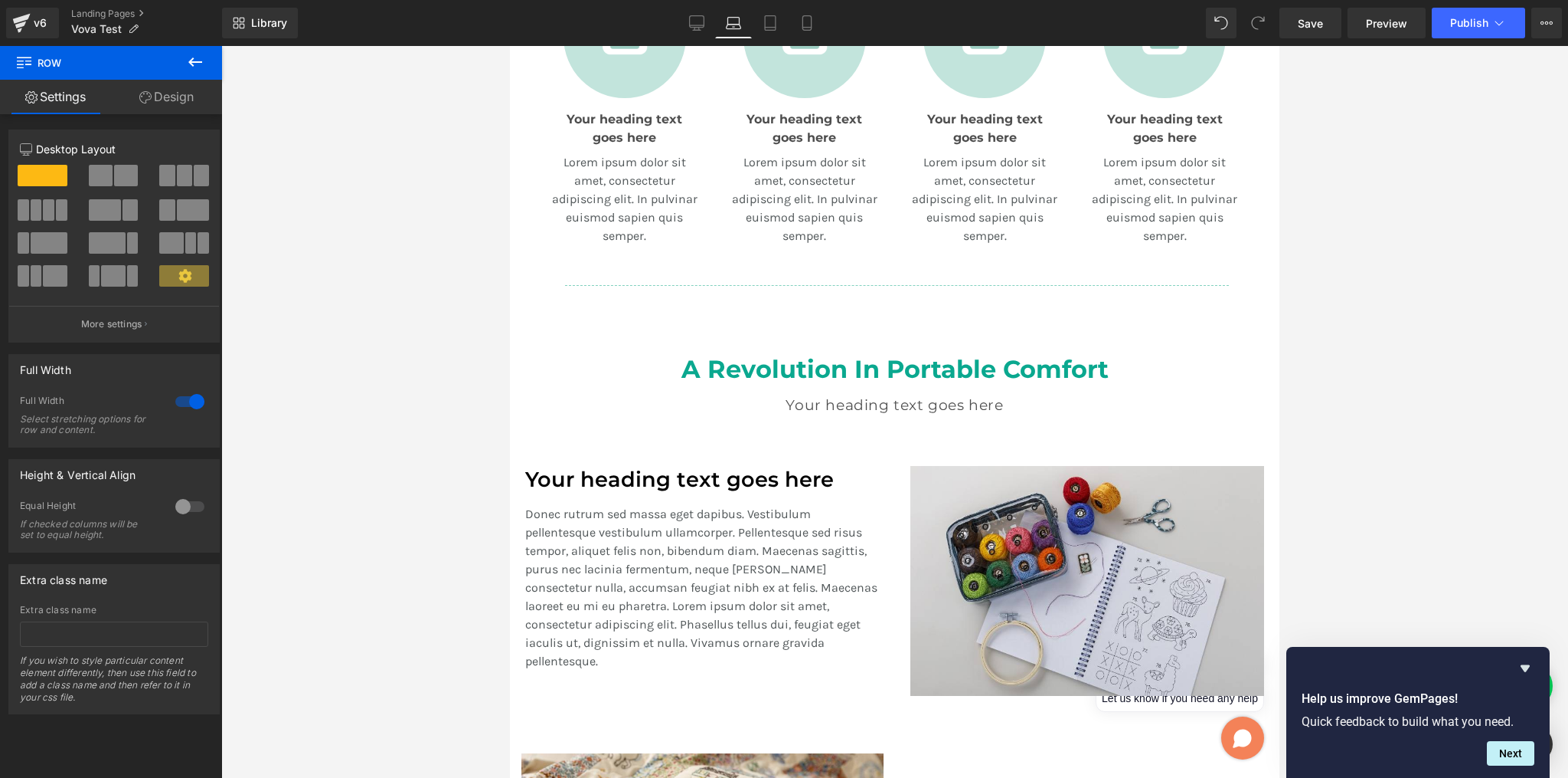
scroll to position [862, 0]
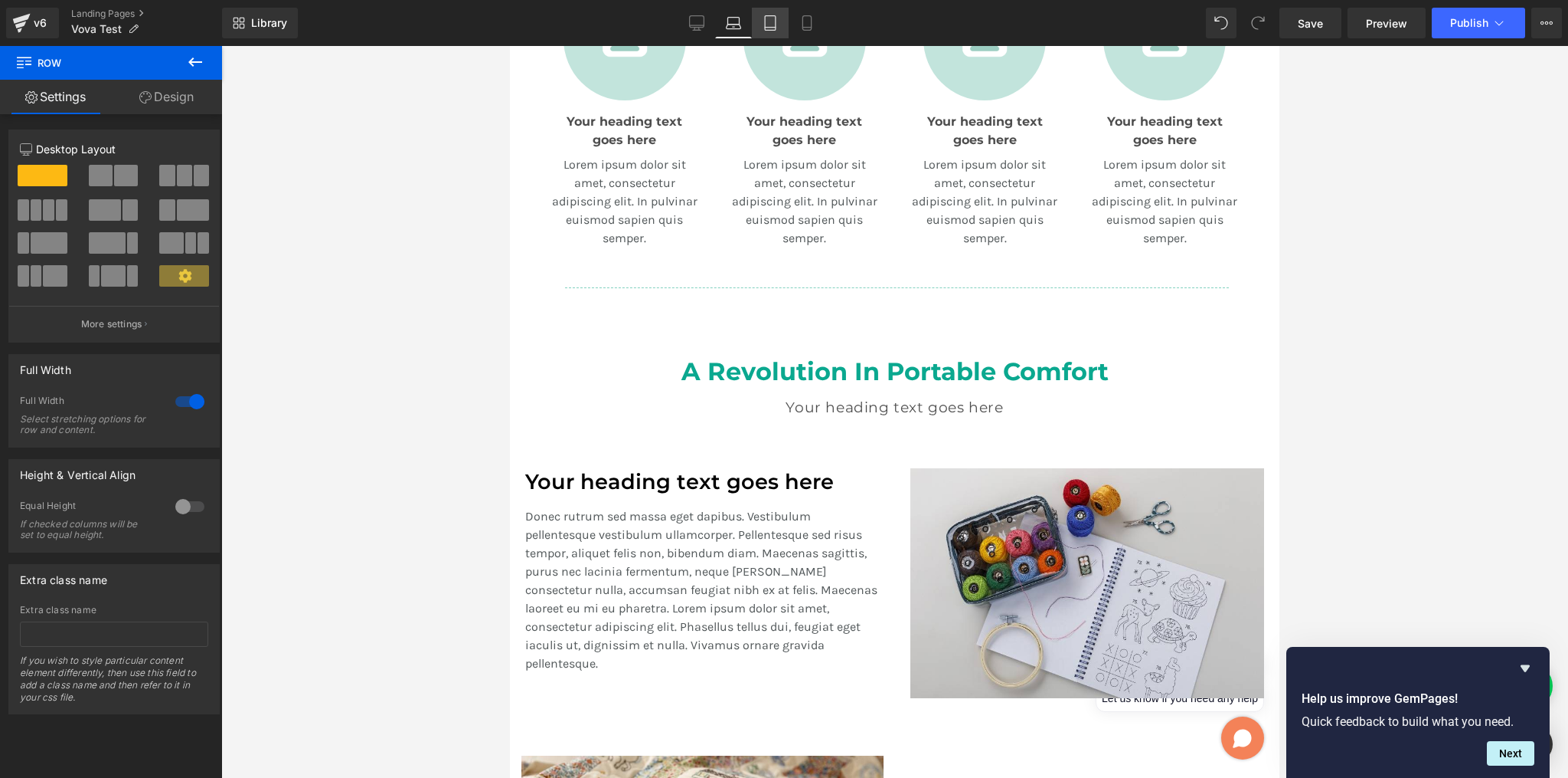
click at [771, 21] on icon at bounding box center [770, 23] width 15 height 15
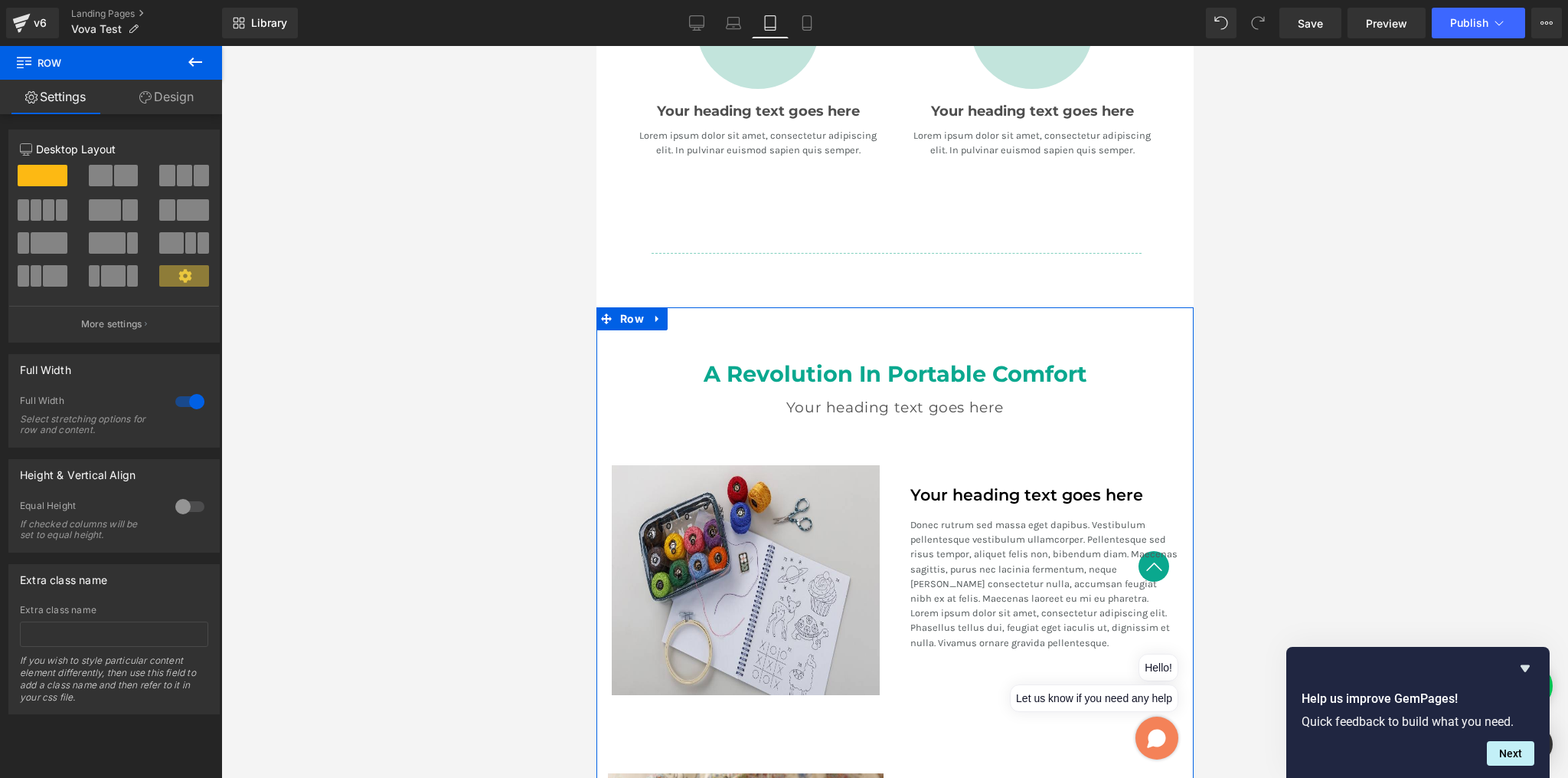
scroll to position [1408, 0]
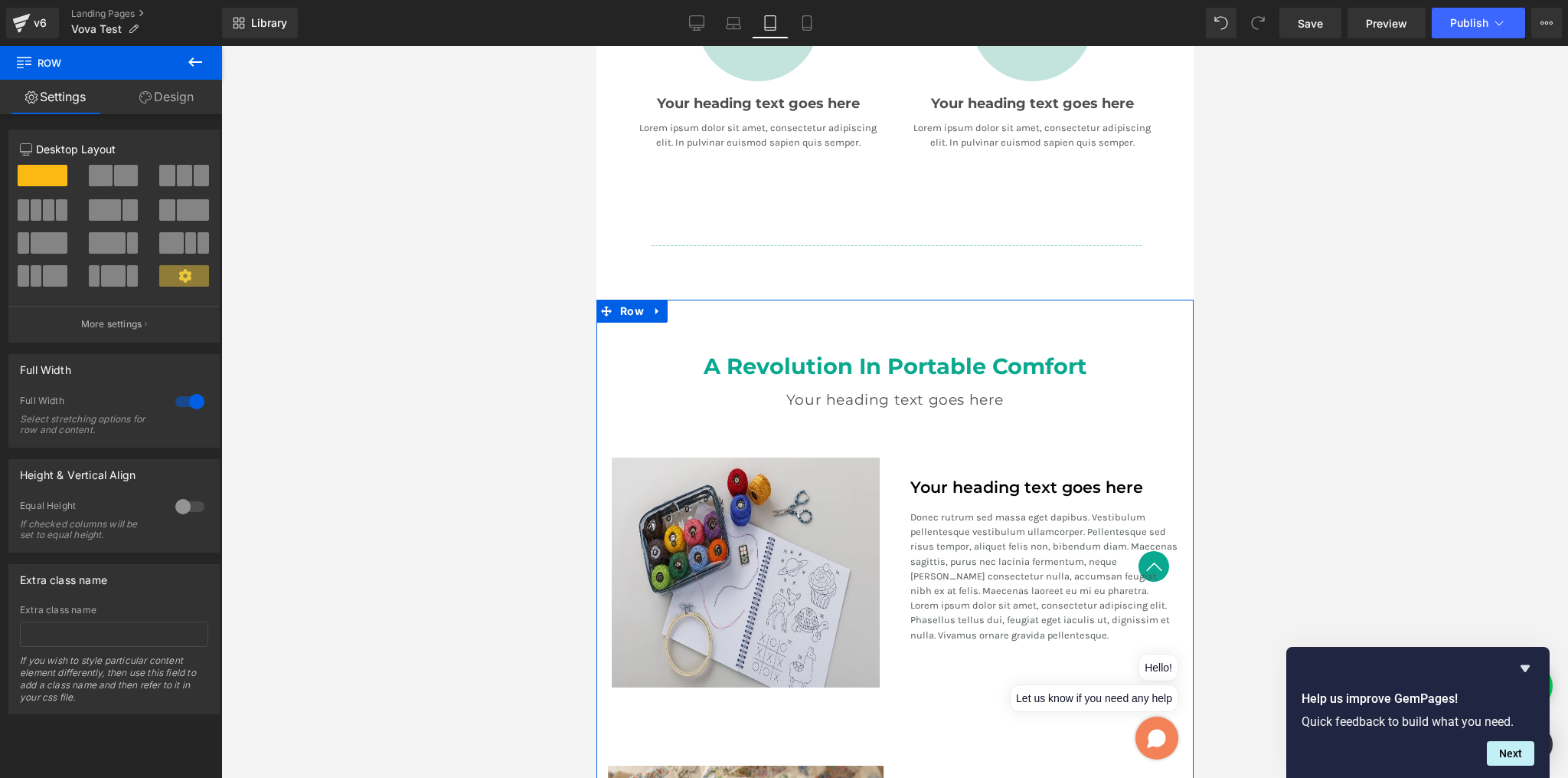
click at [58, 152] on p "Desktop Layout" at bounding box center [114, 149] width 188 height 16
click at [104, 323] on p "More settings" at bounding box center [111, 324] width 61 height 14
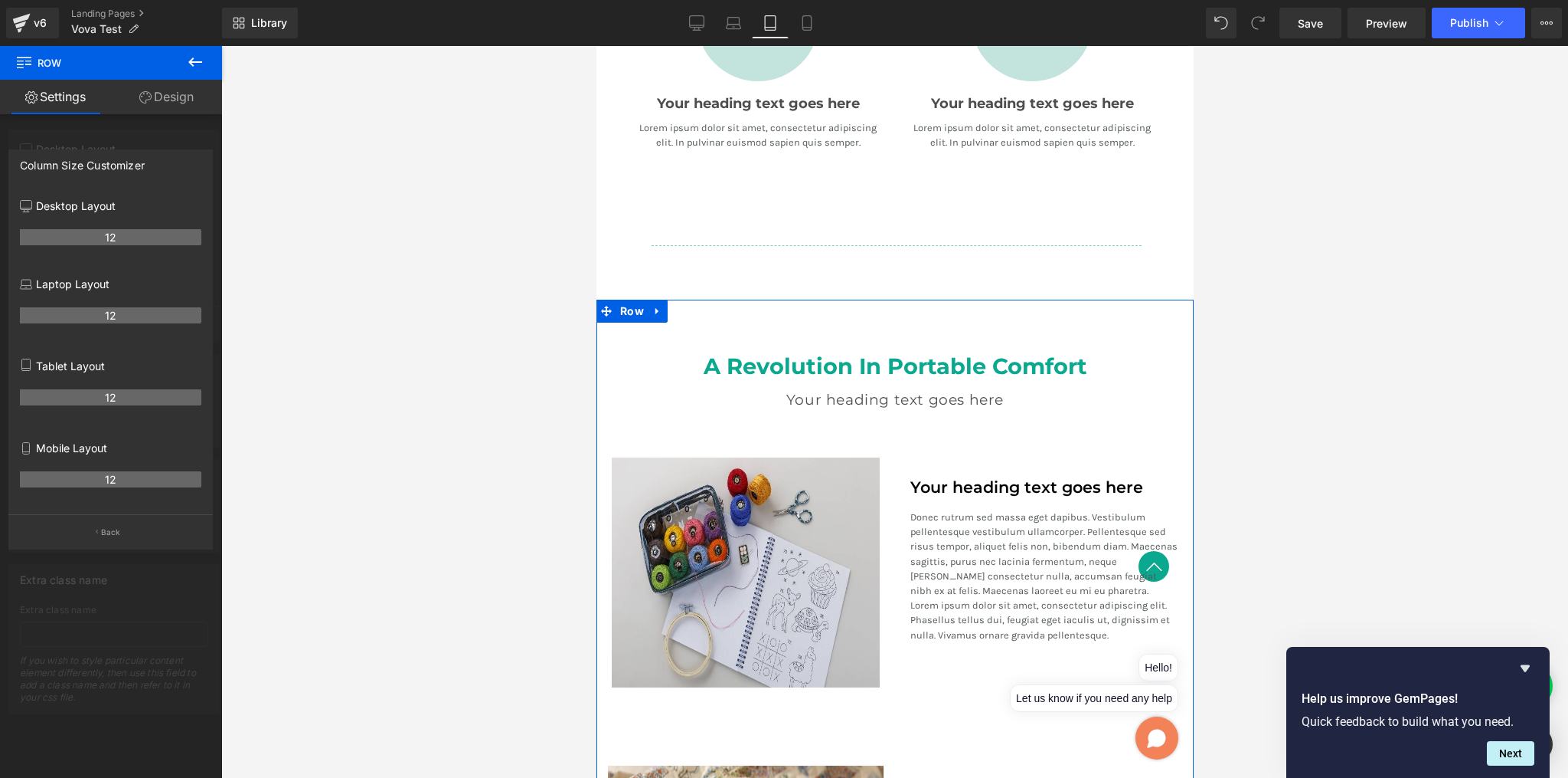
click at [29, 287] on icon at bounding box center [26, 284] width 12 height 12
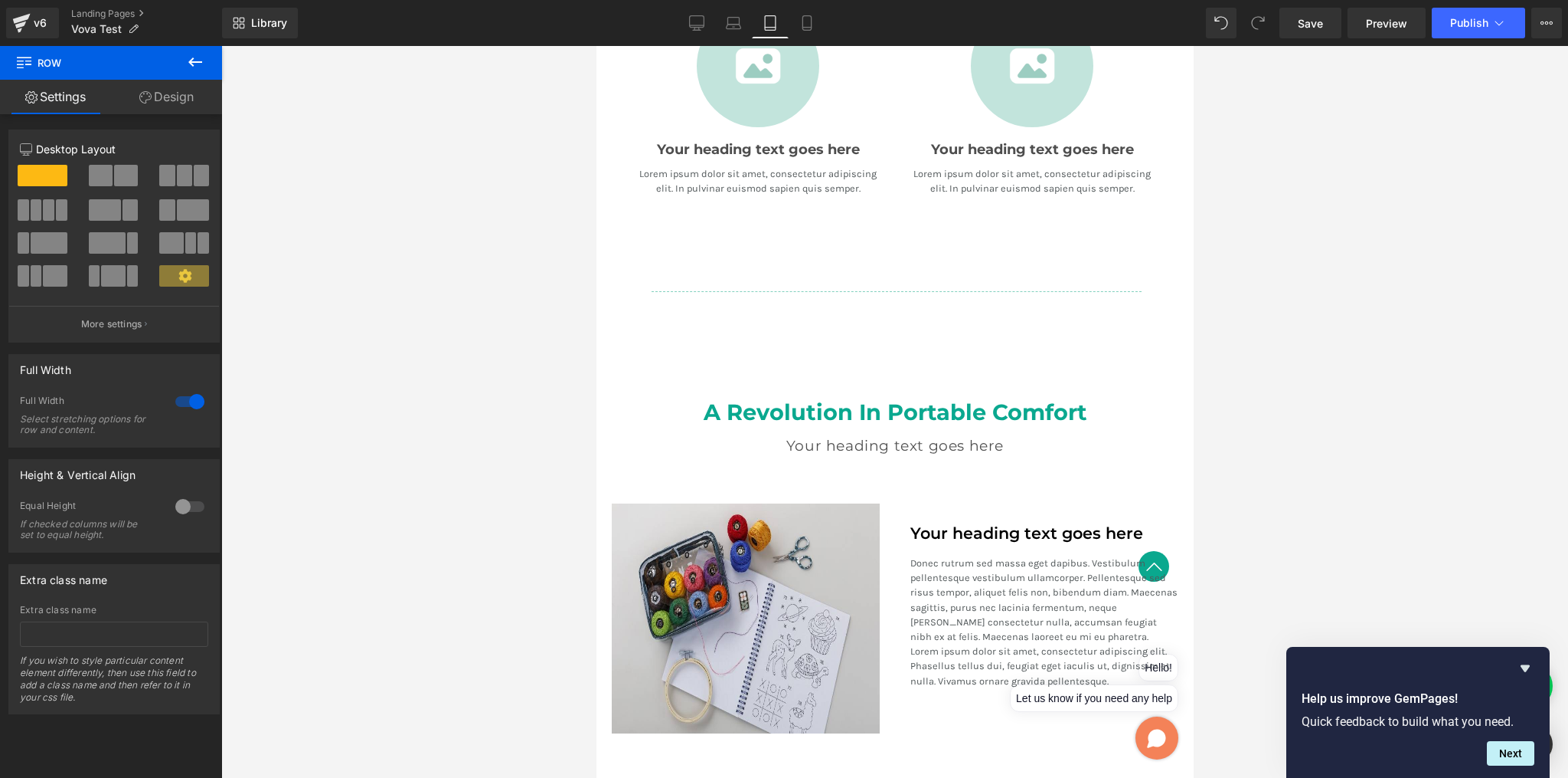
scroll to position [1555, 0]
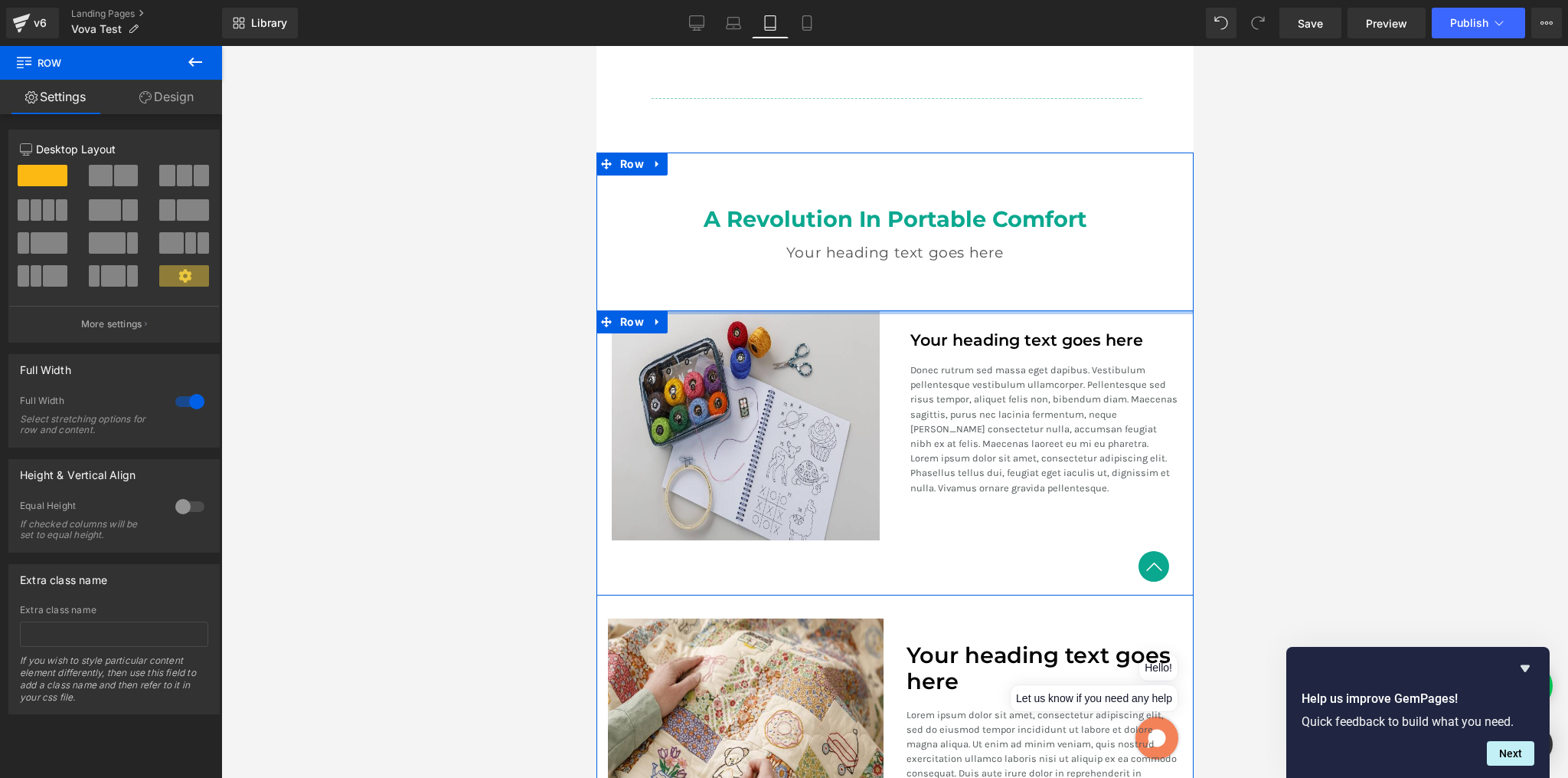
click at [980, 310] on div at bounding box center [894, 312] width 597 height 4
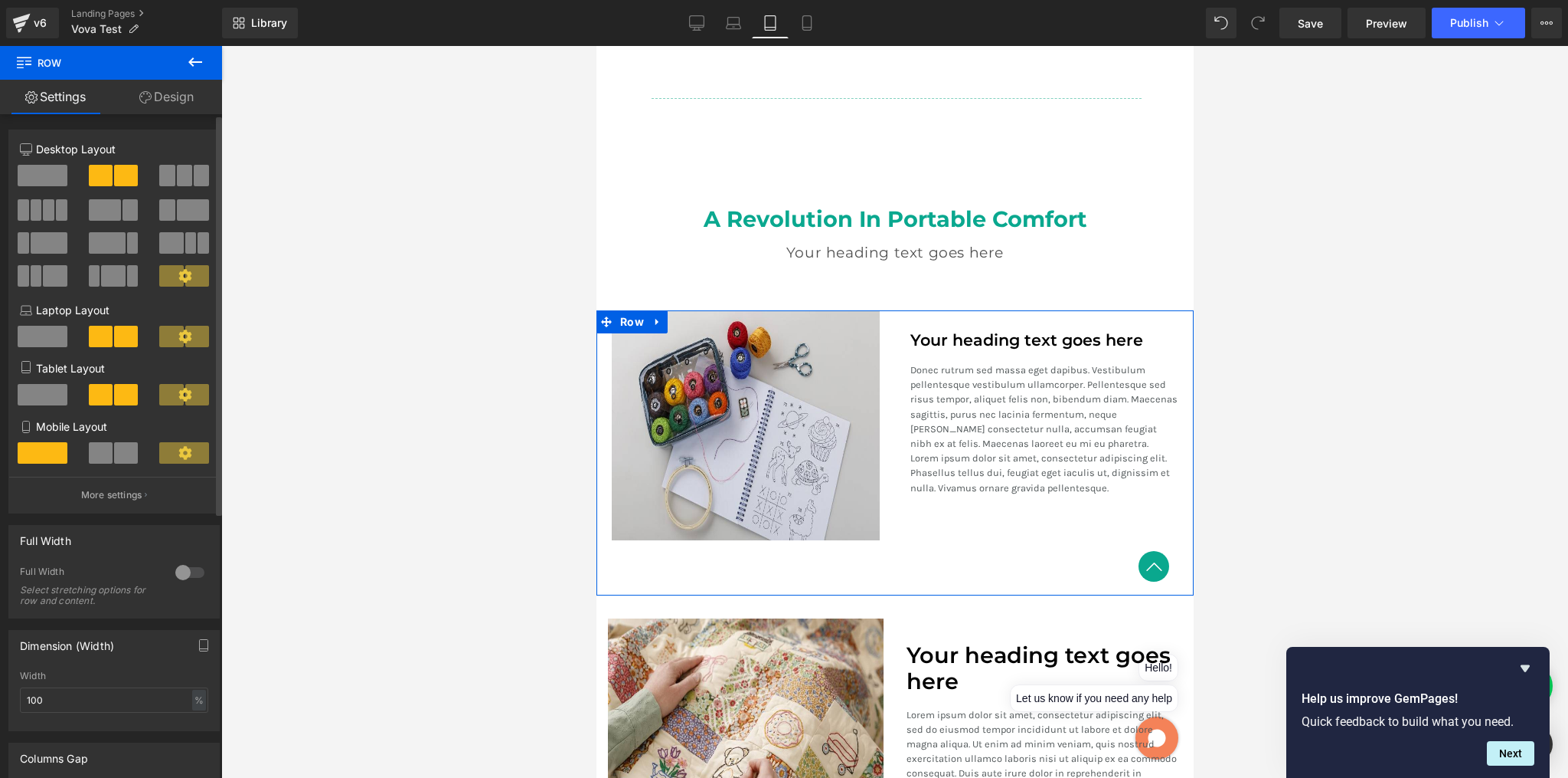
click at [179, 398] on icon at bounding box center [185, 394] width 13 height 13
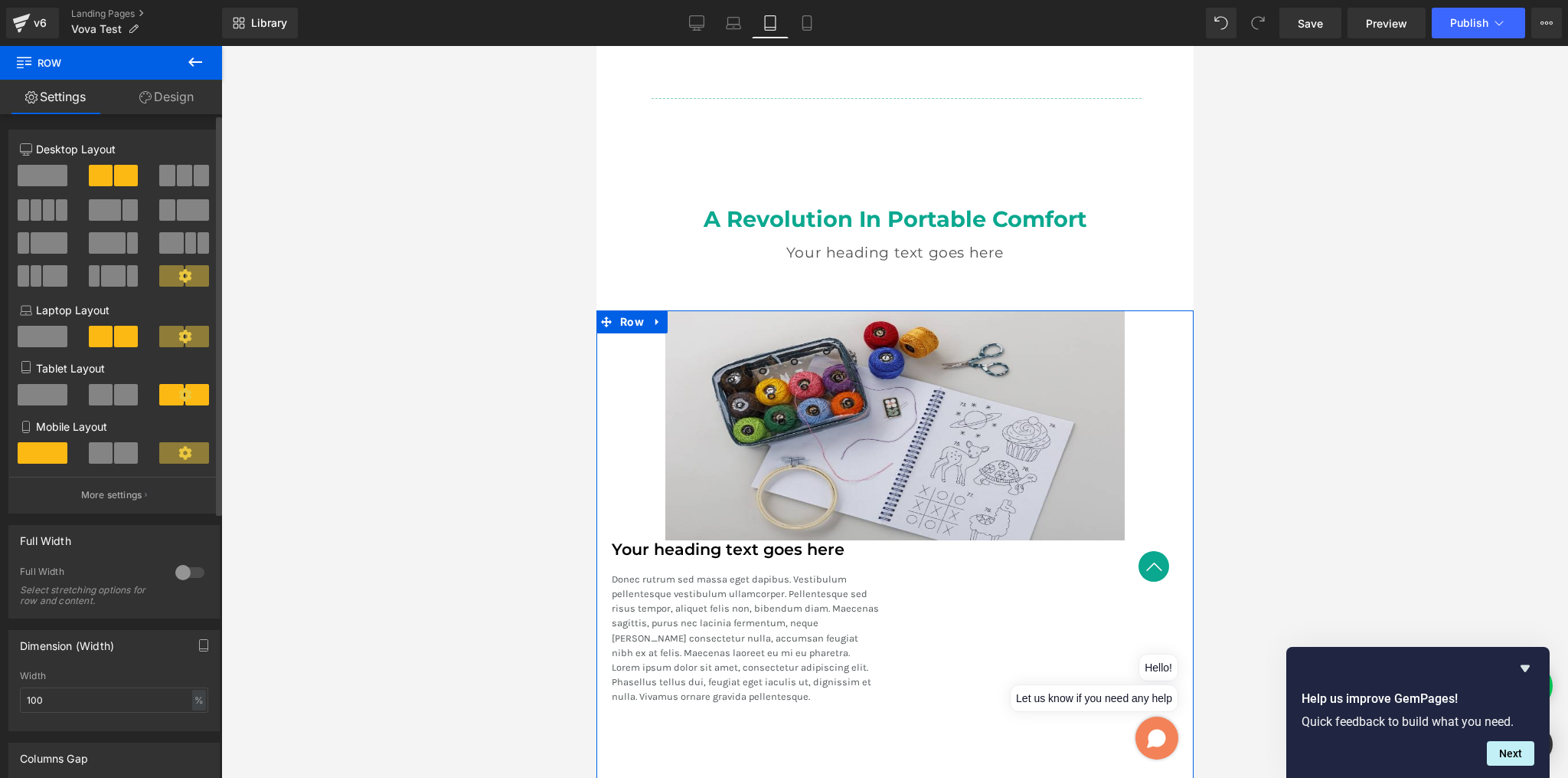
click at [179, 399] on icon at bounding box center [185, 394] width 13 height 13
click at [117, 397] on span at bounding box center [126, 395] width 24 height 21
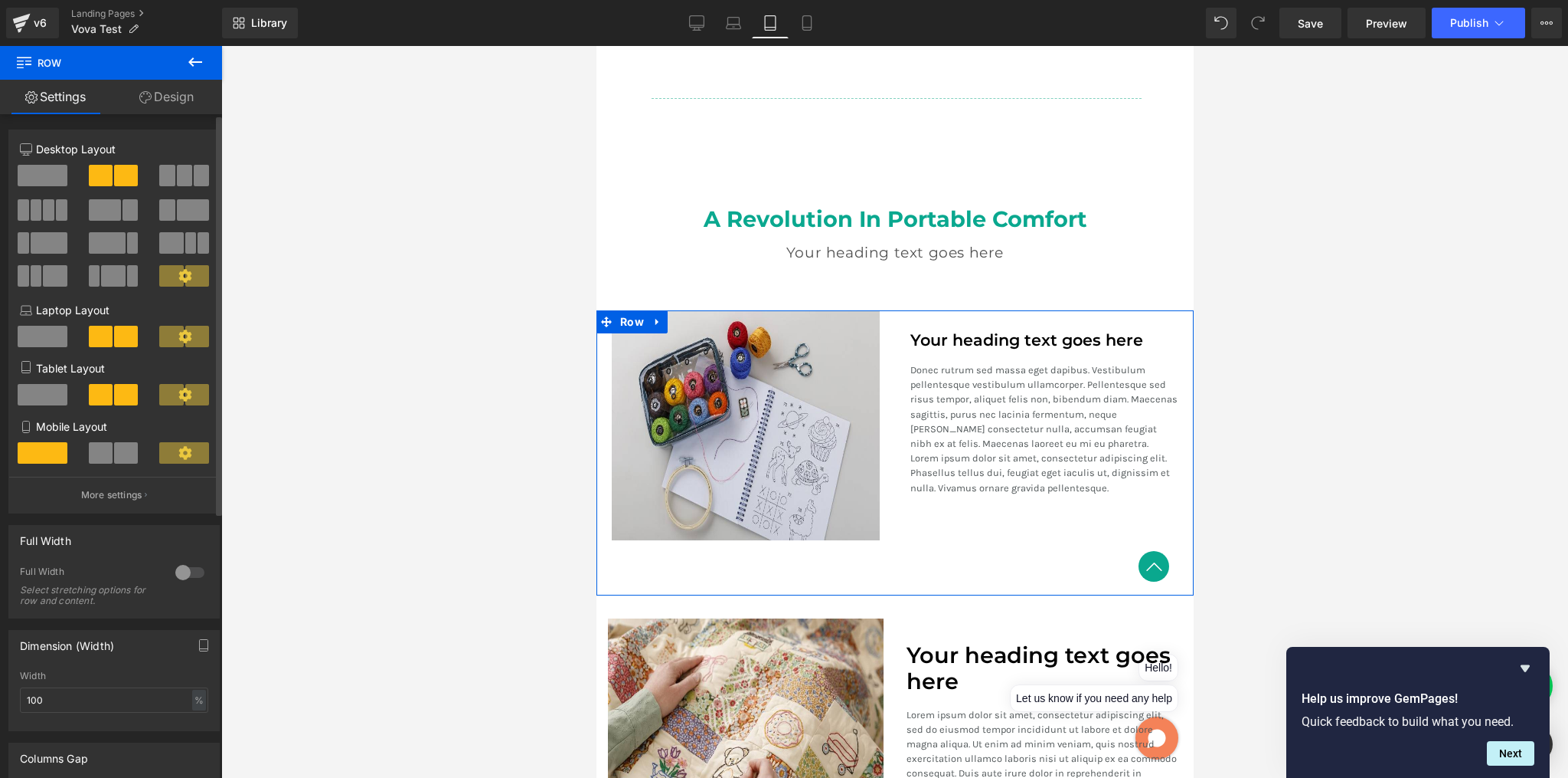
click at [185, 400] on icon at bounding box center [185, 394] width 14 height 14
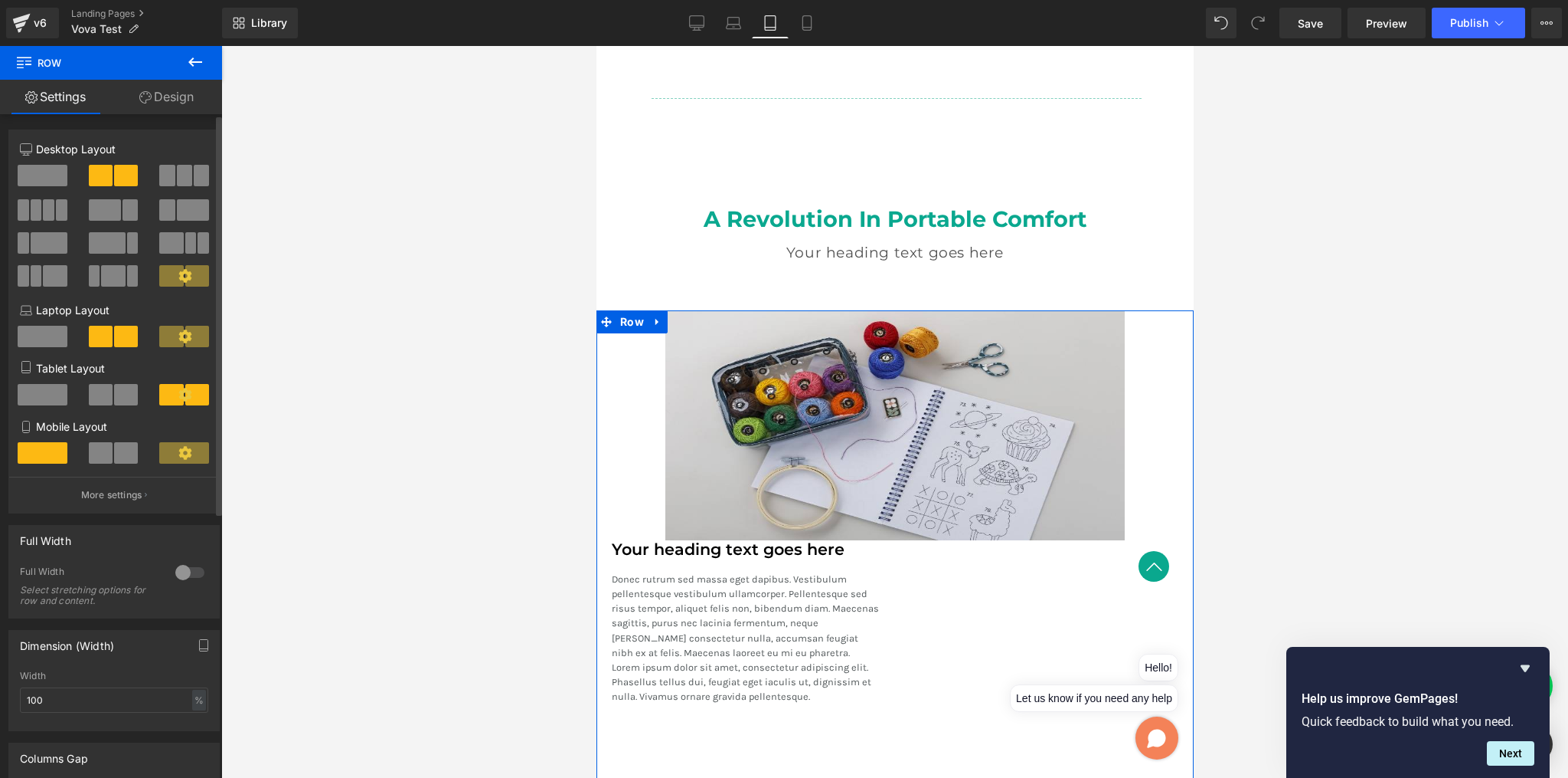
click at [121, 509] on button "More settings" at bounding box center [114, 495] width 210 height 36
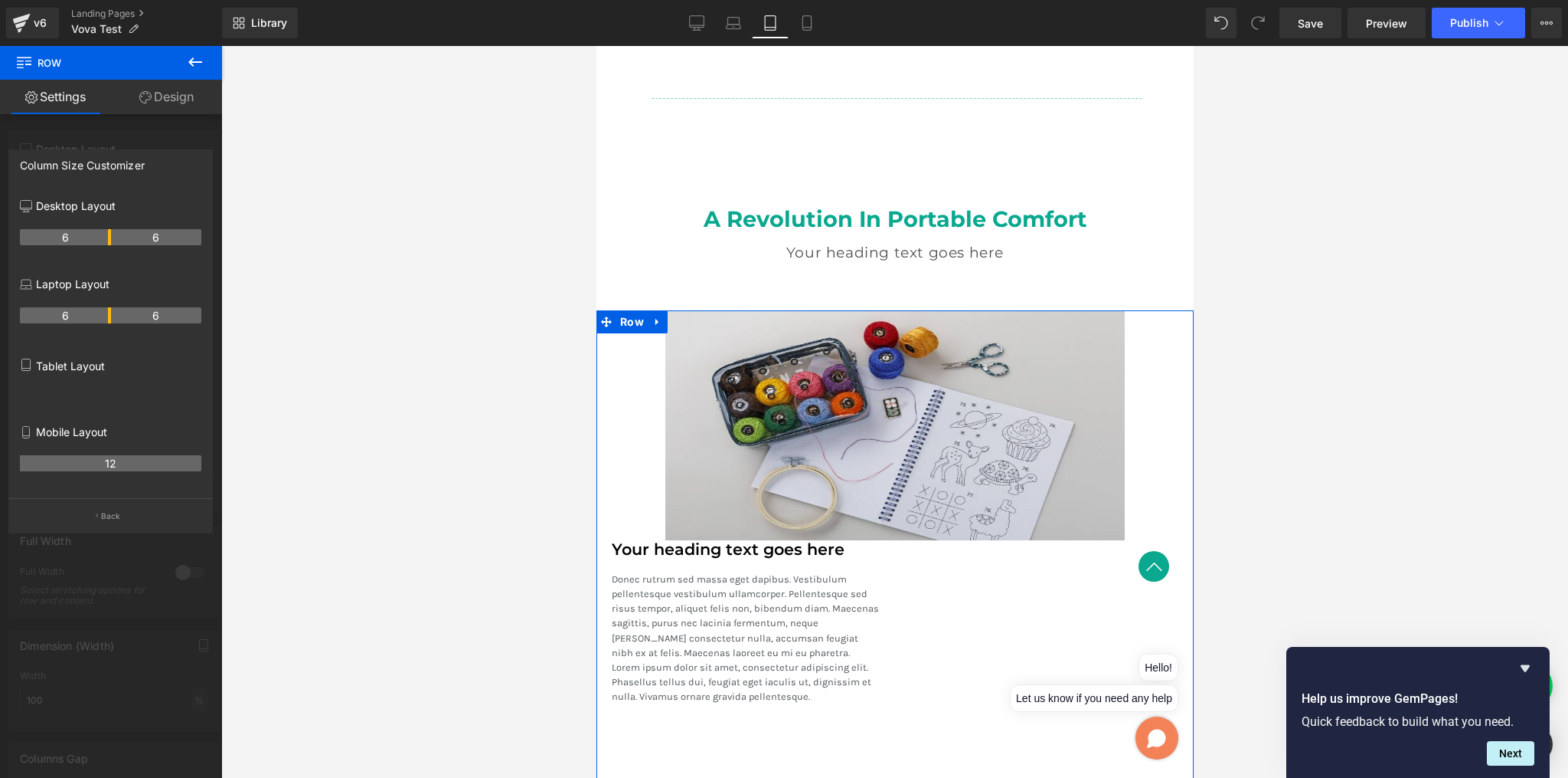
click at [115, 519] on p "Back" at bounding box center [111, 516] width 20 height 11
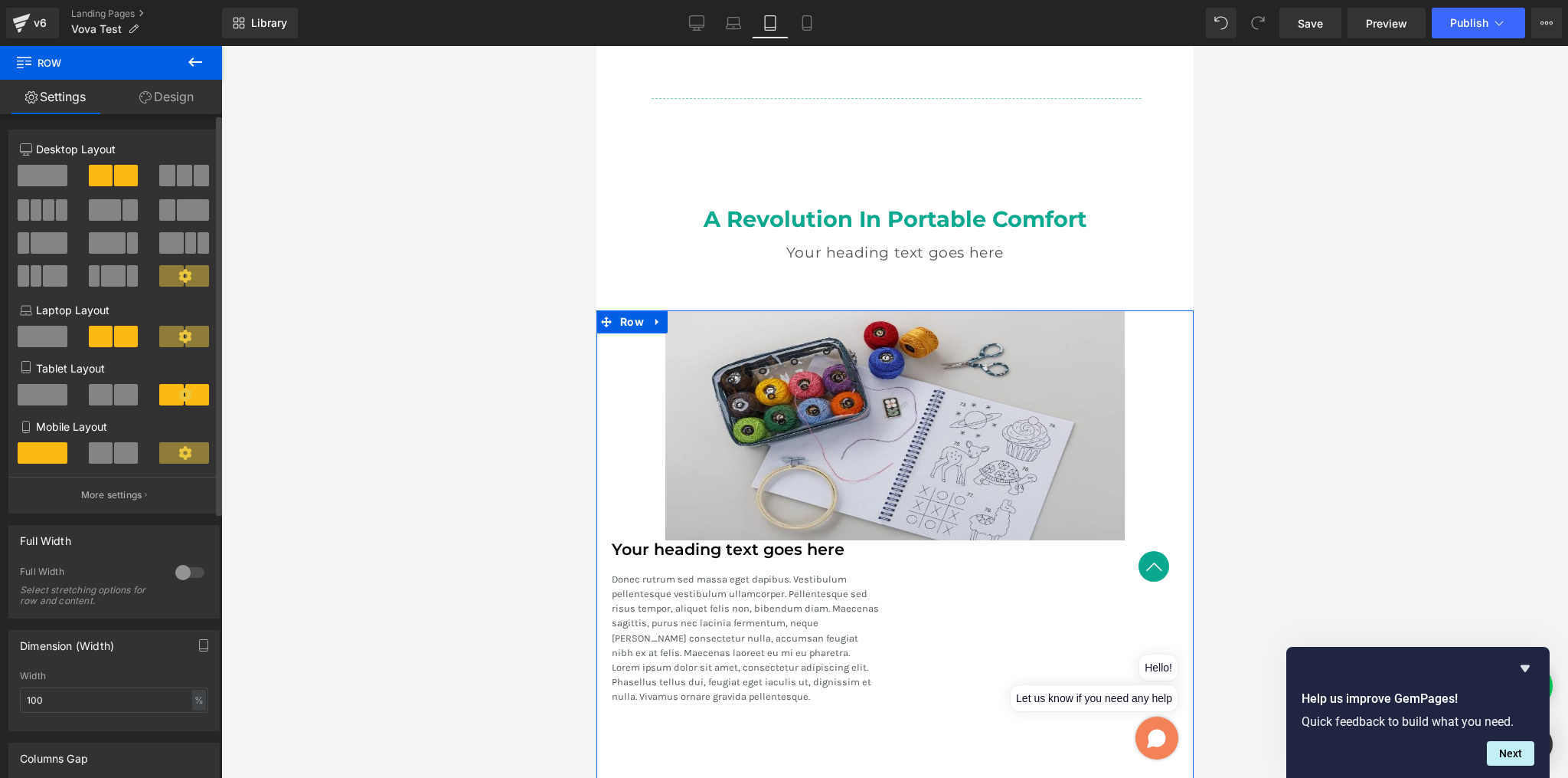
click at [114, 399] on span at bounding box center [126, 395] width 24 height 21
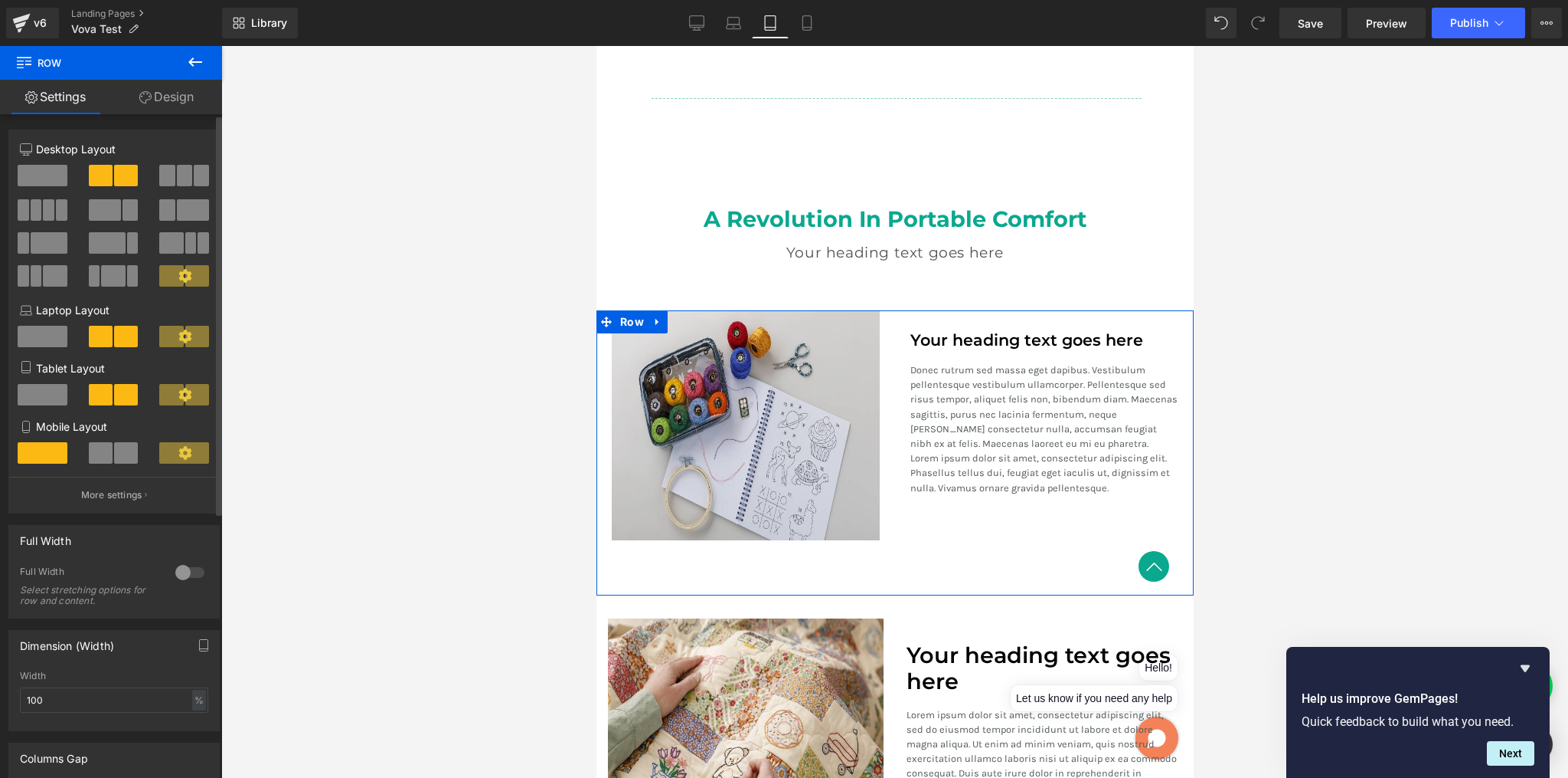
click at [51, 396] on span at bounding box center [42, 395] width 50 height 21
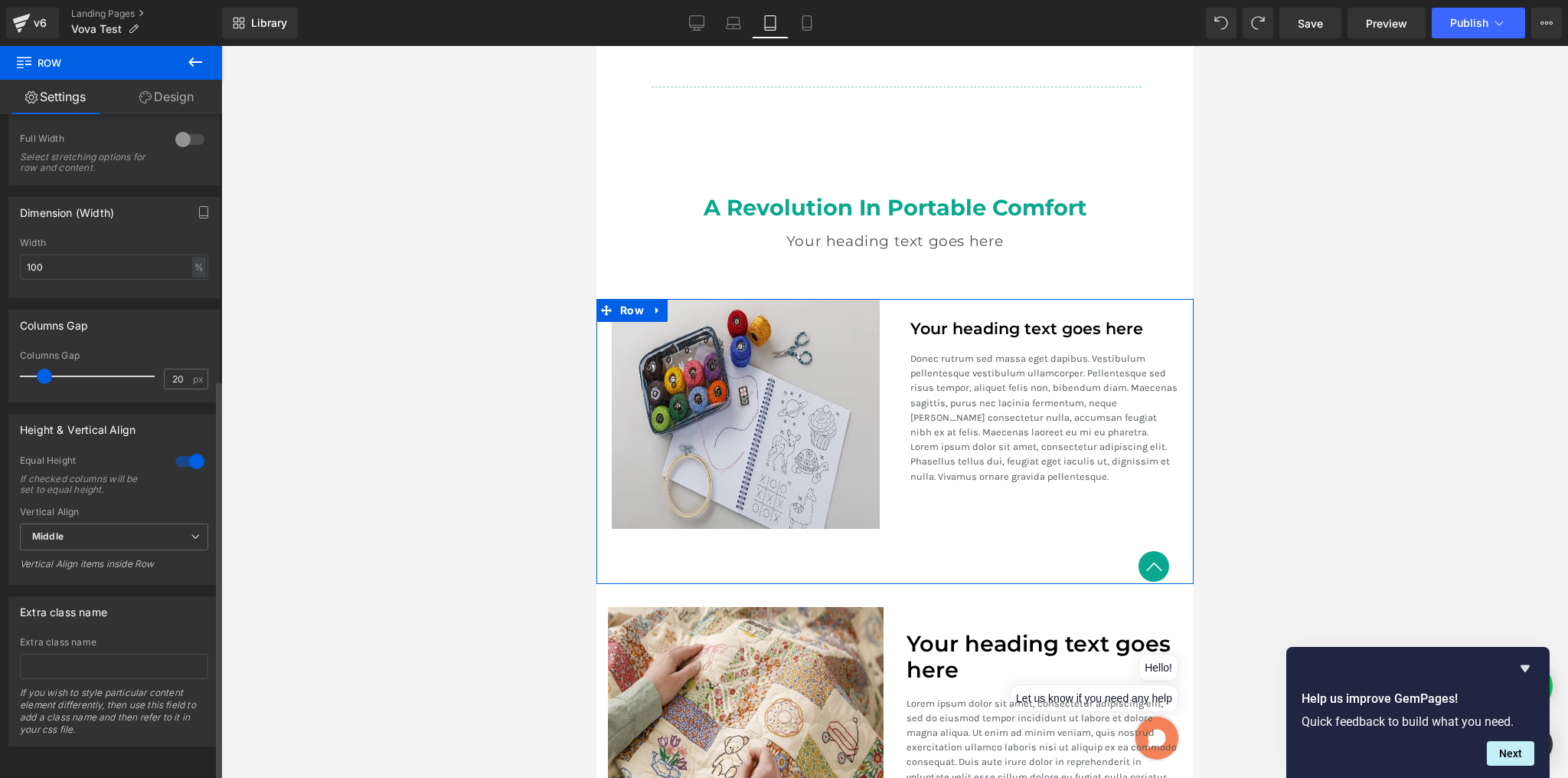
scroll to position [440, 0]
click at [185, 454] on div at bounding box center [189, 461] width 37 height 24
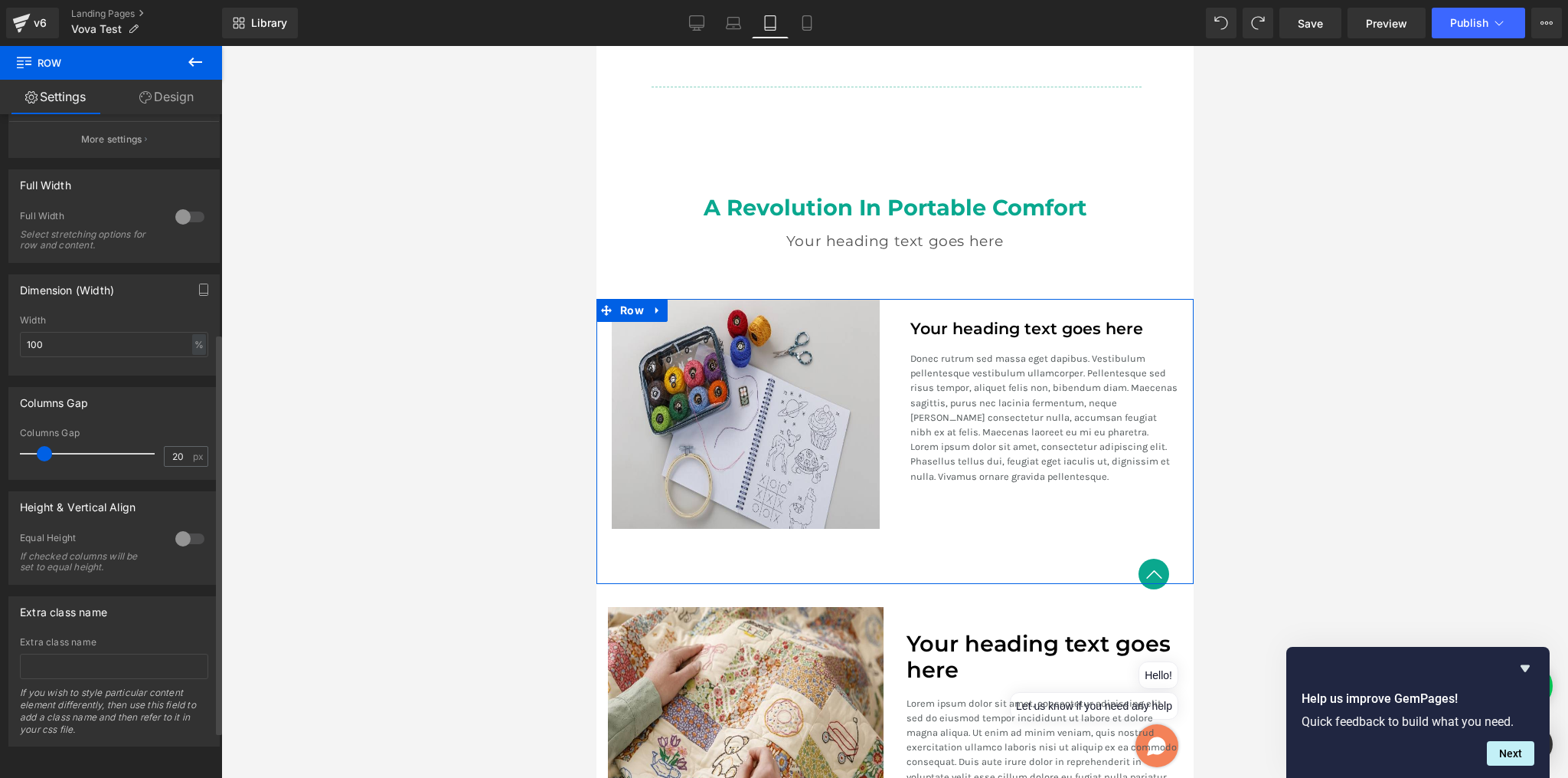
scroll to position [363, 0]
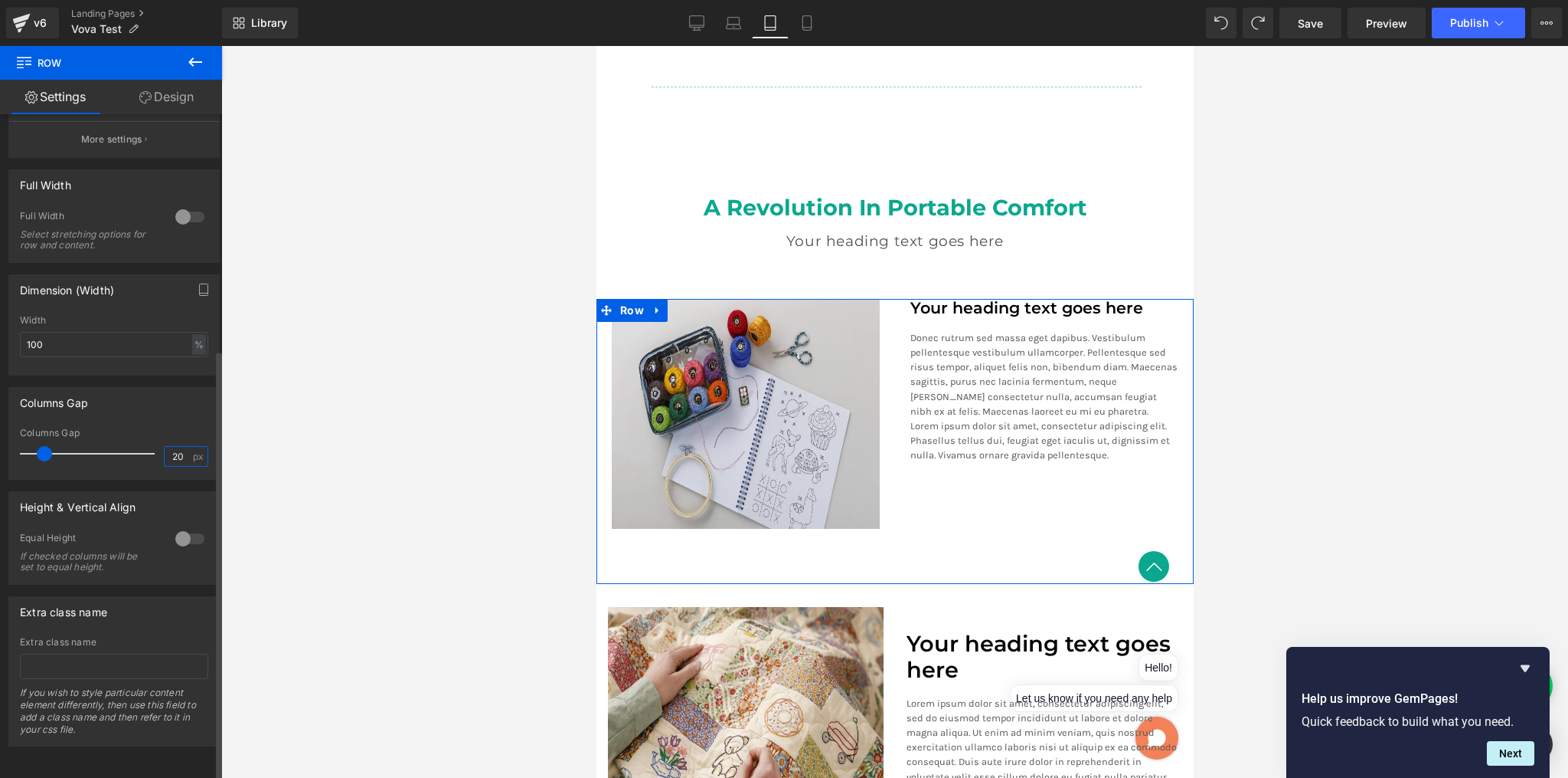
click at [183, 455] on input "20" at bounding box center [178, 456] width 27 height 19
click at [181, 529] on div at bounding box center [189, 538] width 37 height 24
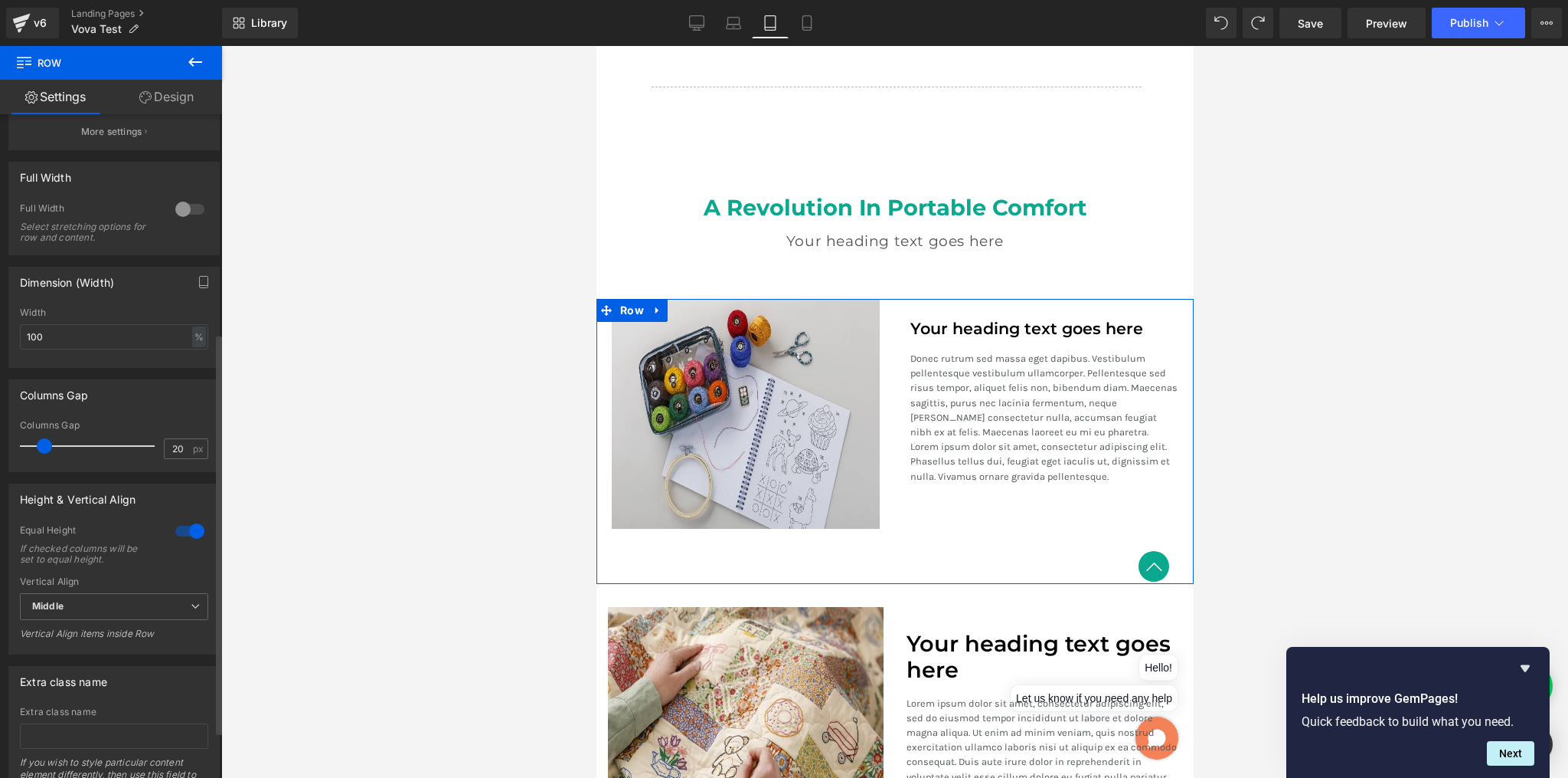
scroll to position [440, 0]
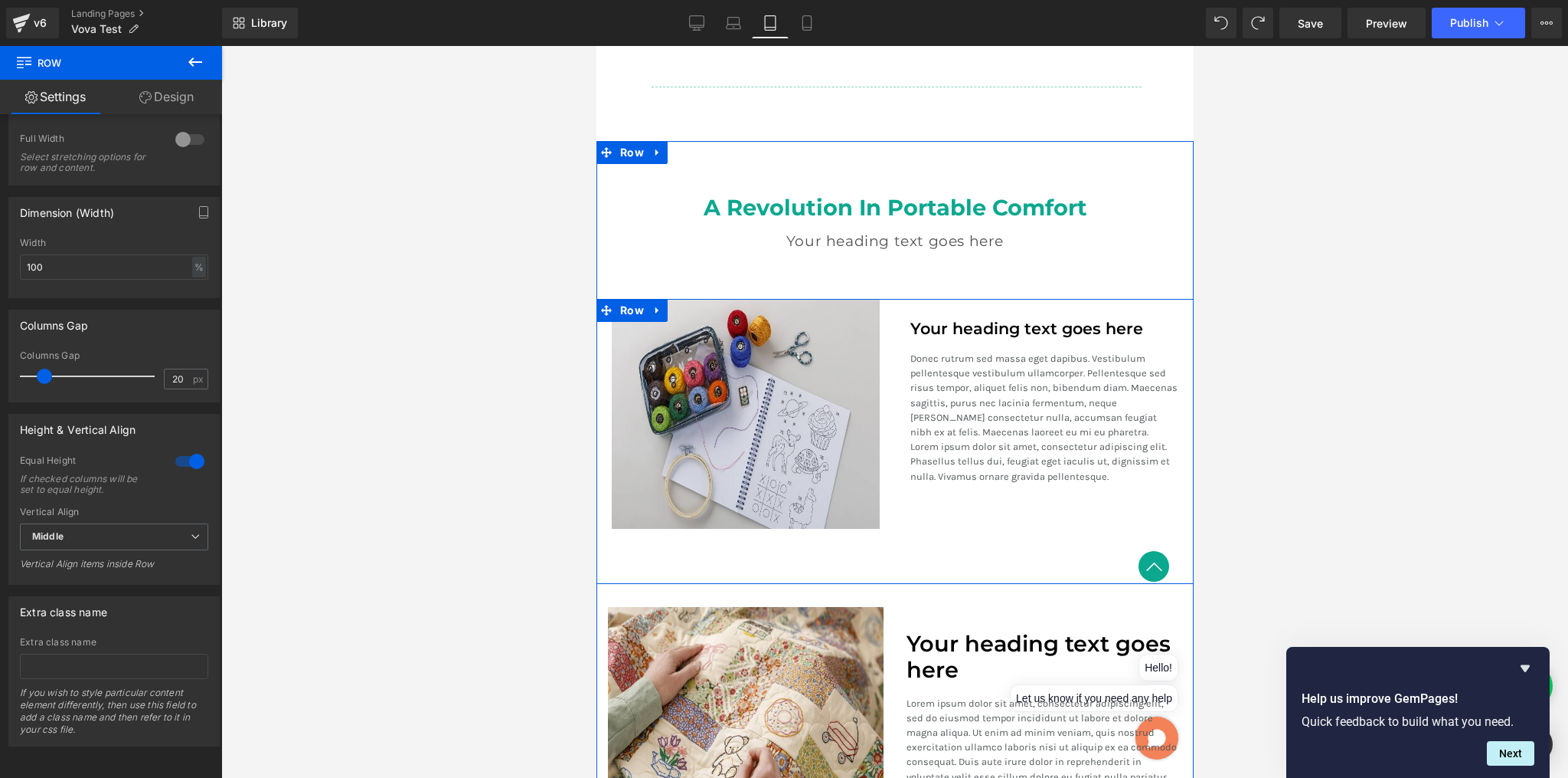
click at [1072, 382] on p "Donec rutrum sed massa eget dapibus. Vestibulum pellentesque vestibulum ullamco…" at bounding box center [1044, 417] width 268 height 132
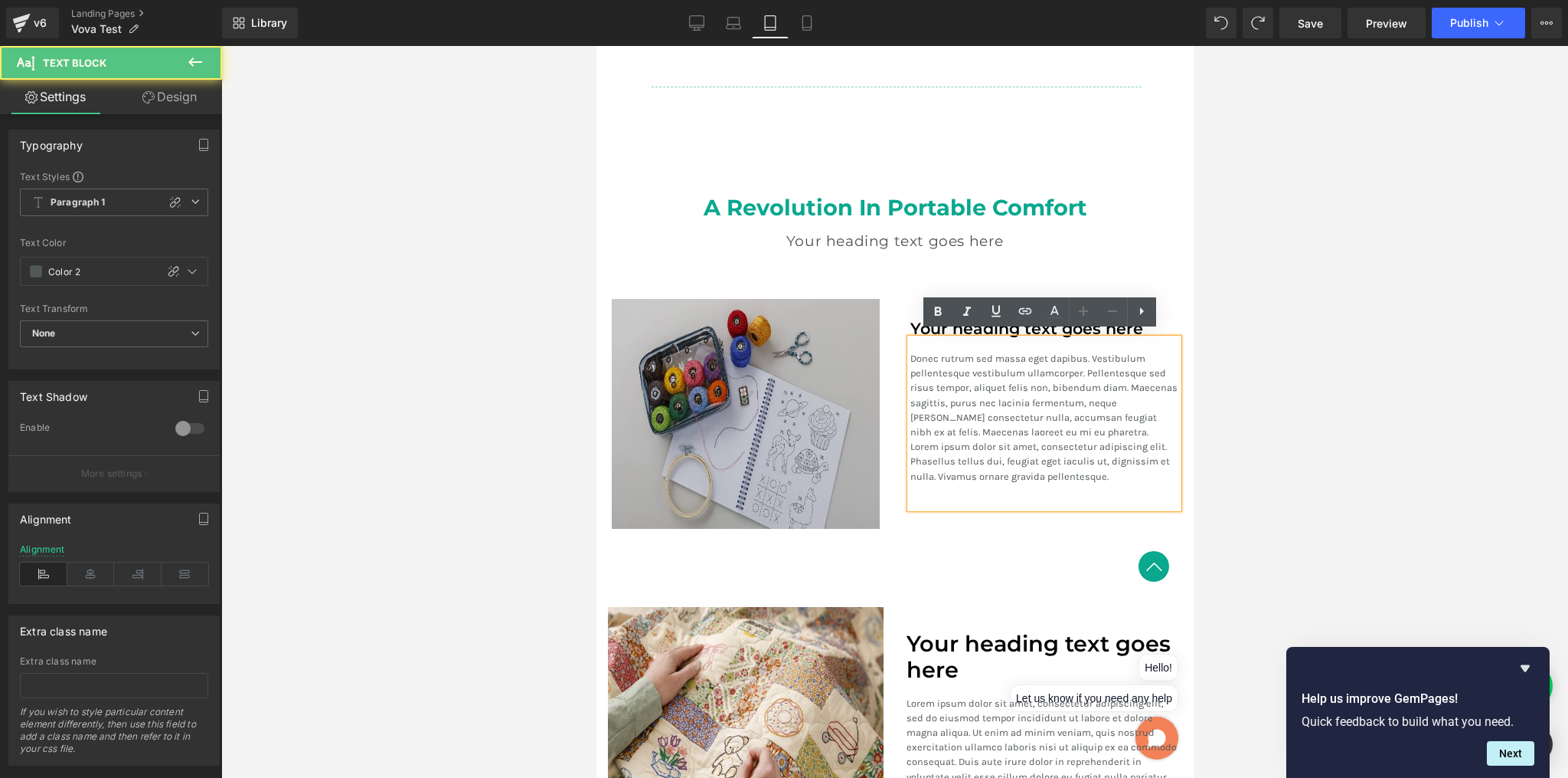
click at [838, 422] on img at bounding box center [745, 413] width 268 height 230
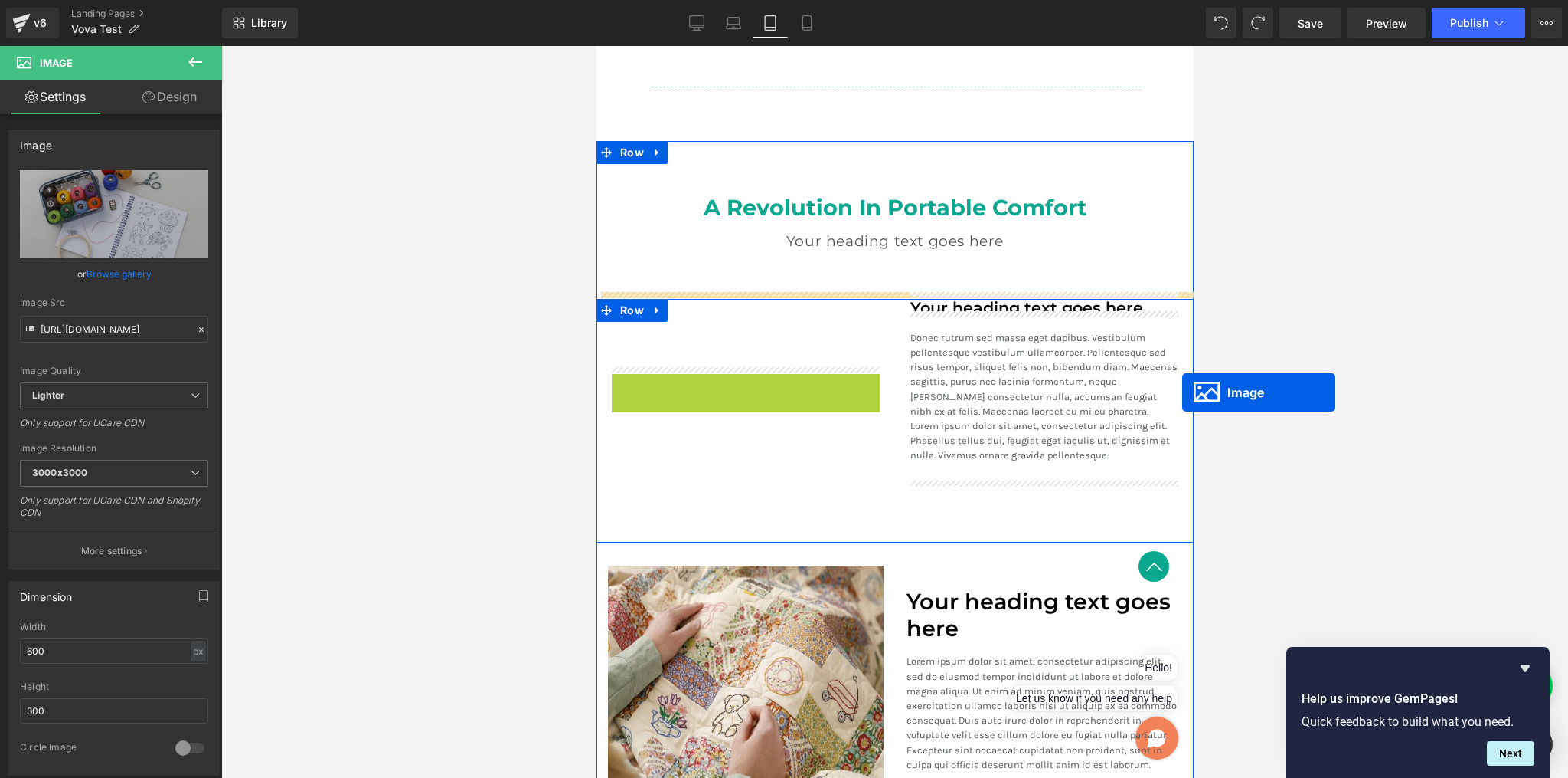
drag, startPoint x: 713, startPoint y: 406, endPoint x: 1225, endPoint y: 400, distance: 512.0
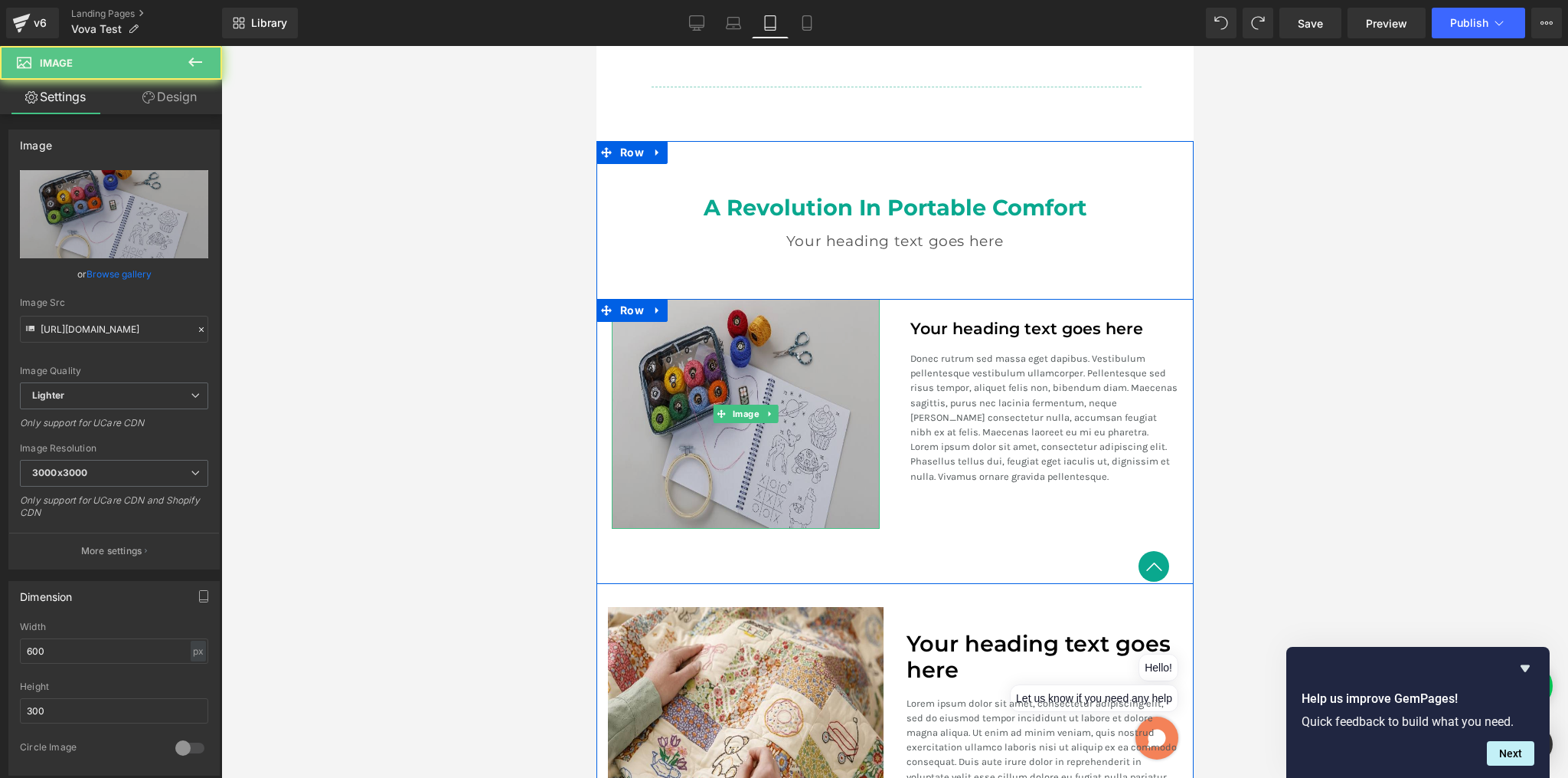
click at [864, 414] on img at bounding box center [745, 413] width 268 height 230
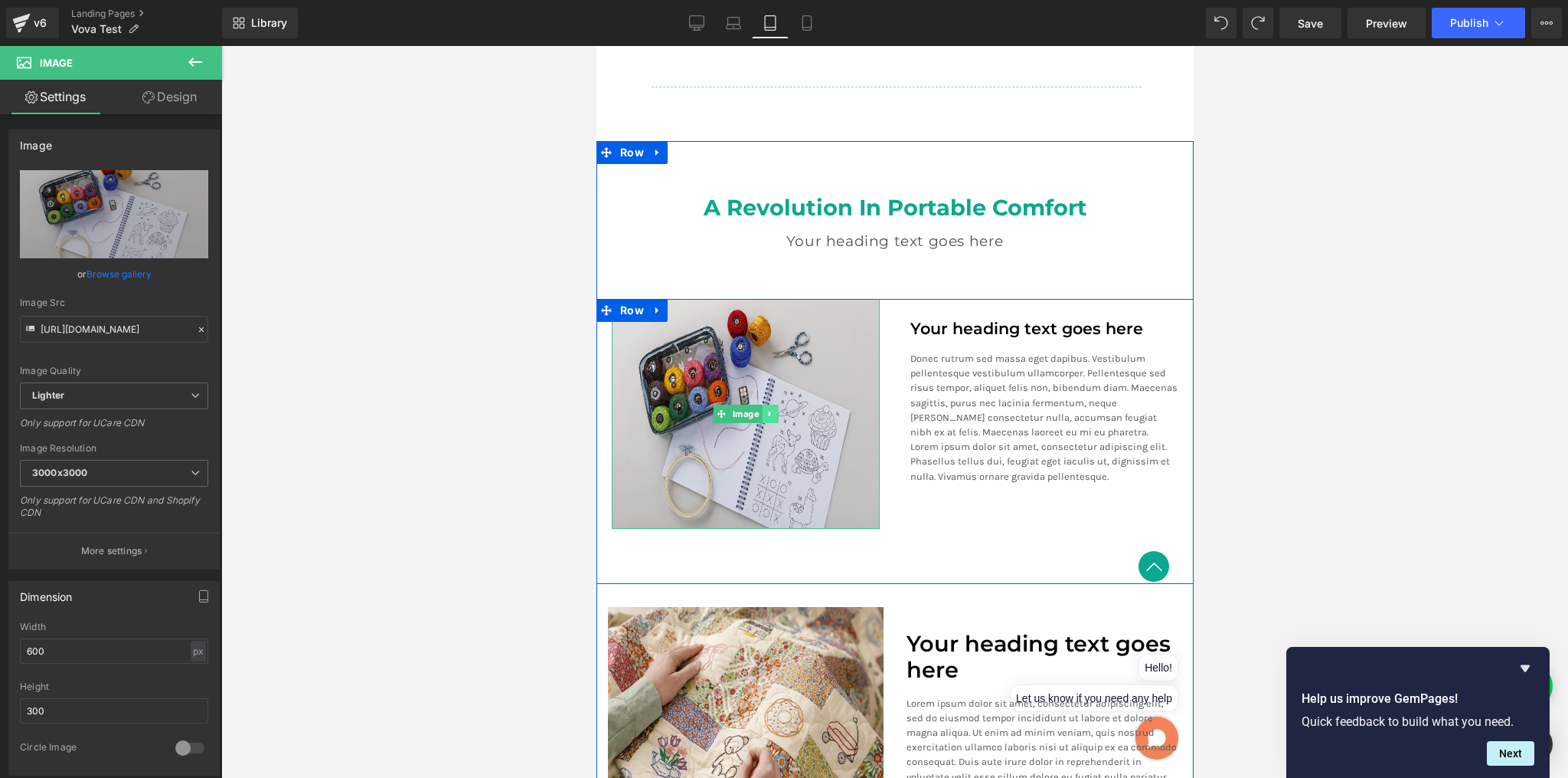
click at [767, 411] on icon at bounding box center [768, 413] width 2 height 6
click at [757, 409] on icon at bounding box center [761, 413] width 8 height 8
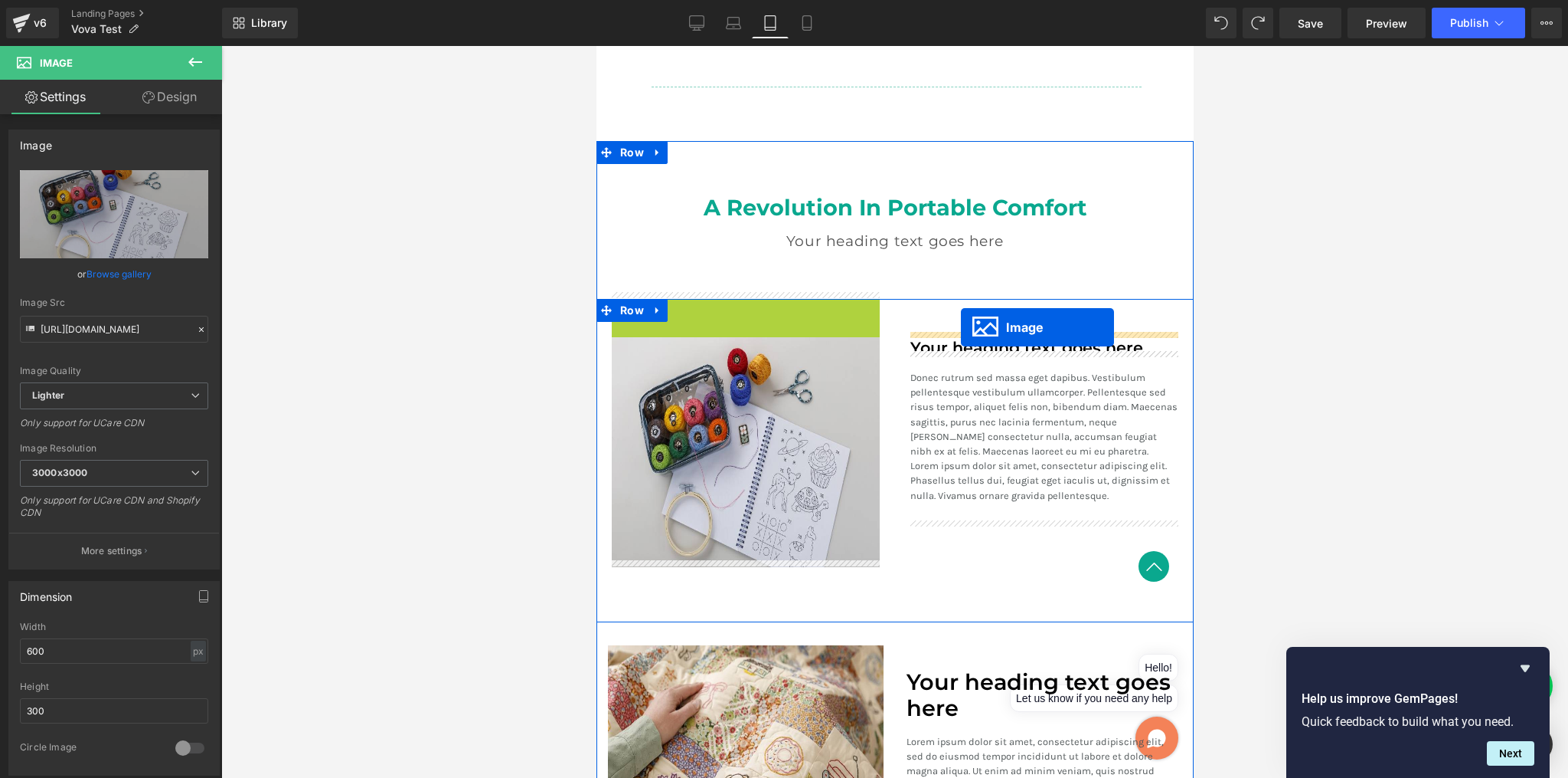
drag, startPoint x: 698, startPoint y: 409, endPoint x: 960, endPoint y: 326, distance: 274.8
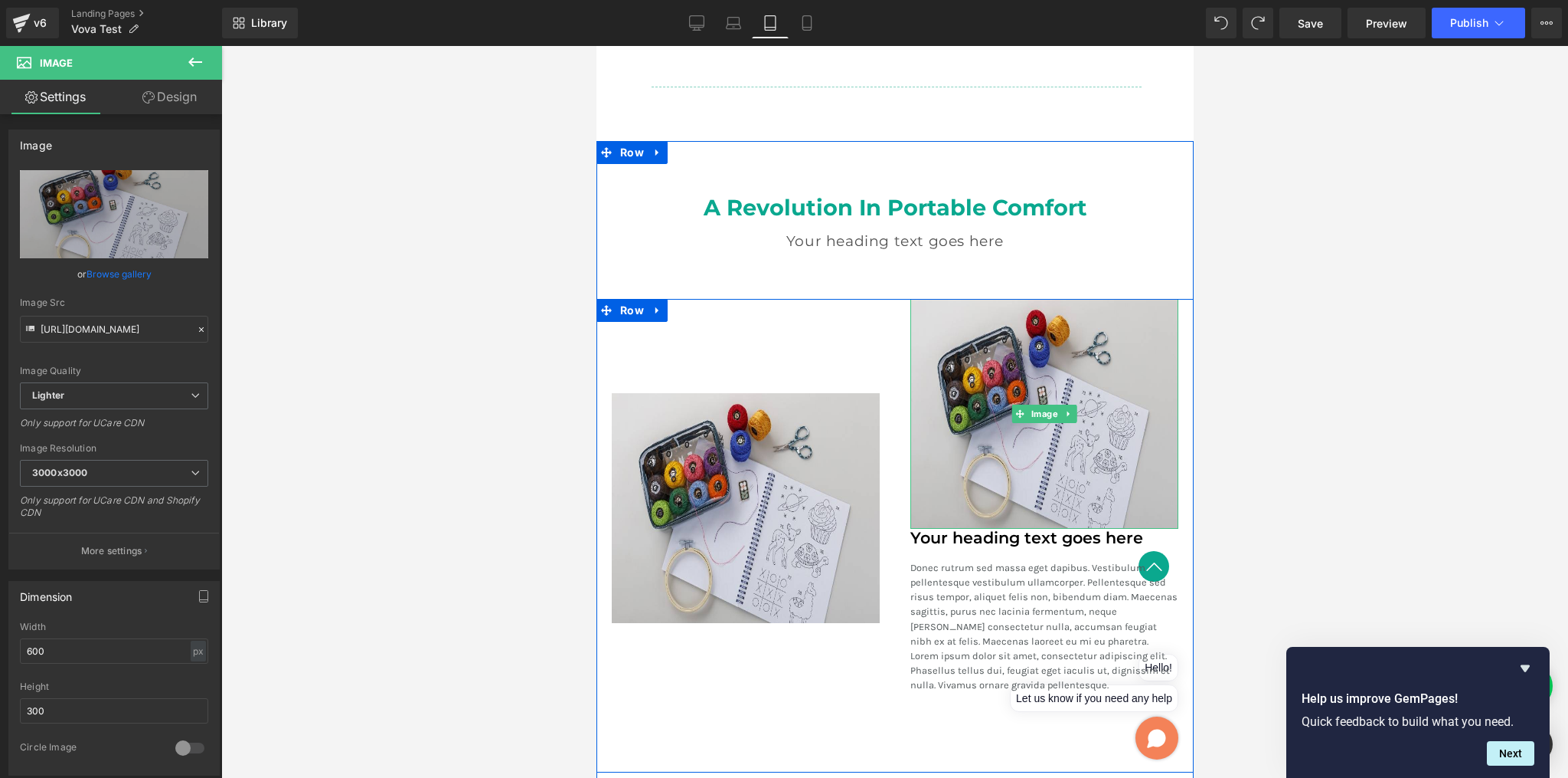
click at [937, 531] on h3 "Your heading text goes here" at bounding box center [1044, 538] width 268 height 19
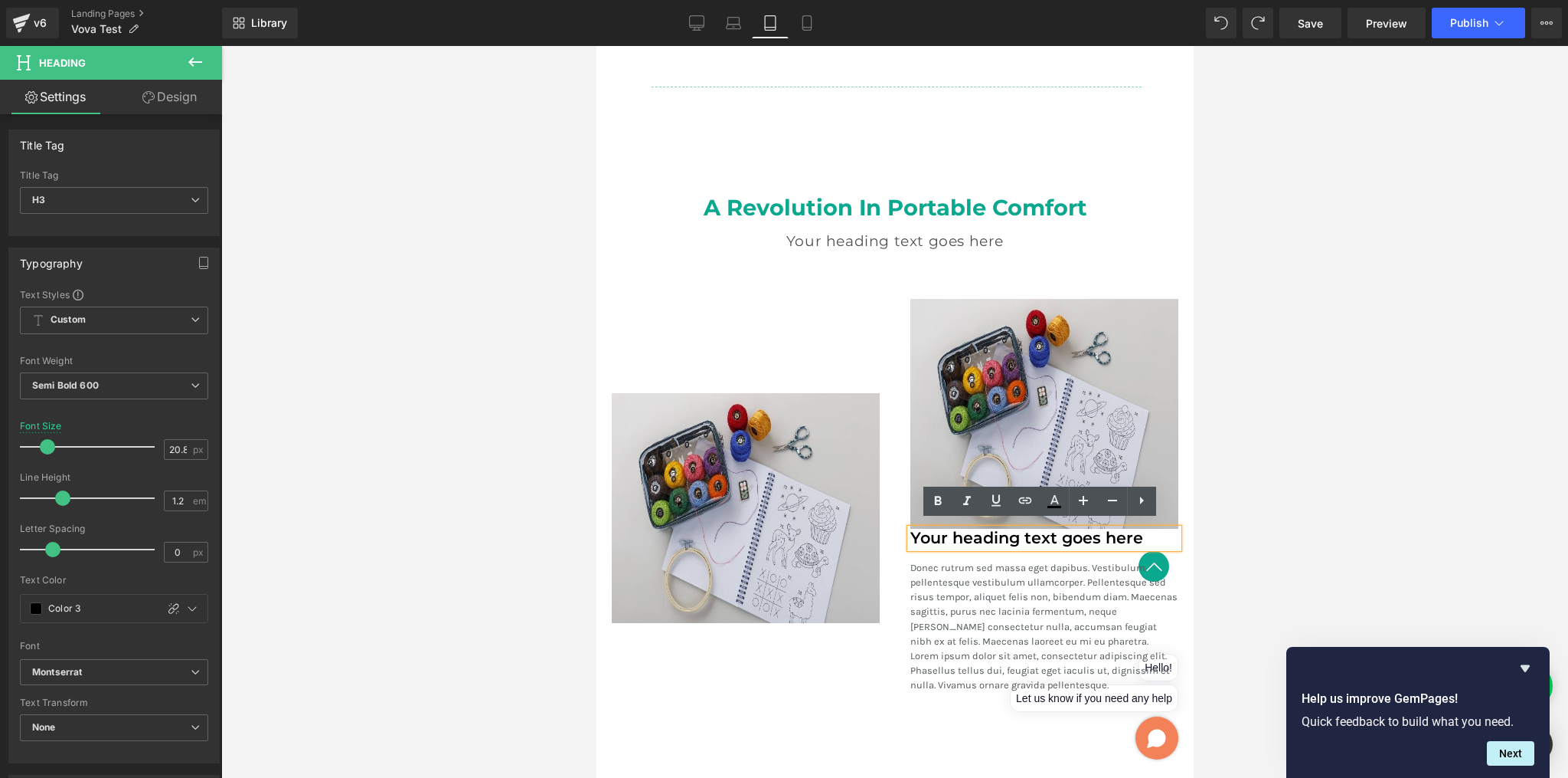
click at [898, 593] on div "Image Your heading text goes here Heading Donec rutrum sed massa eget dapibus. …" at bounding box center [1044, 508] width 299 height 418
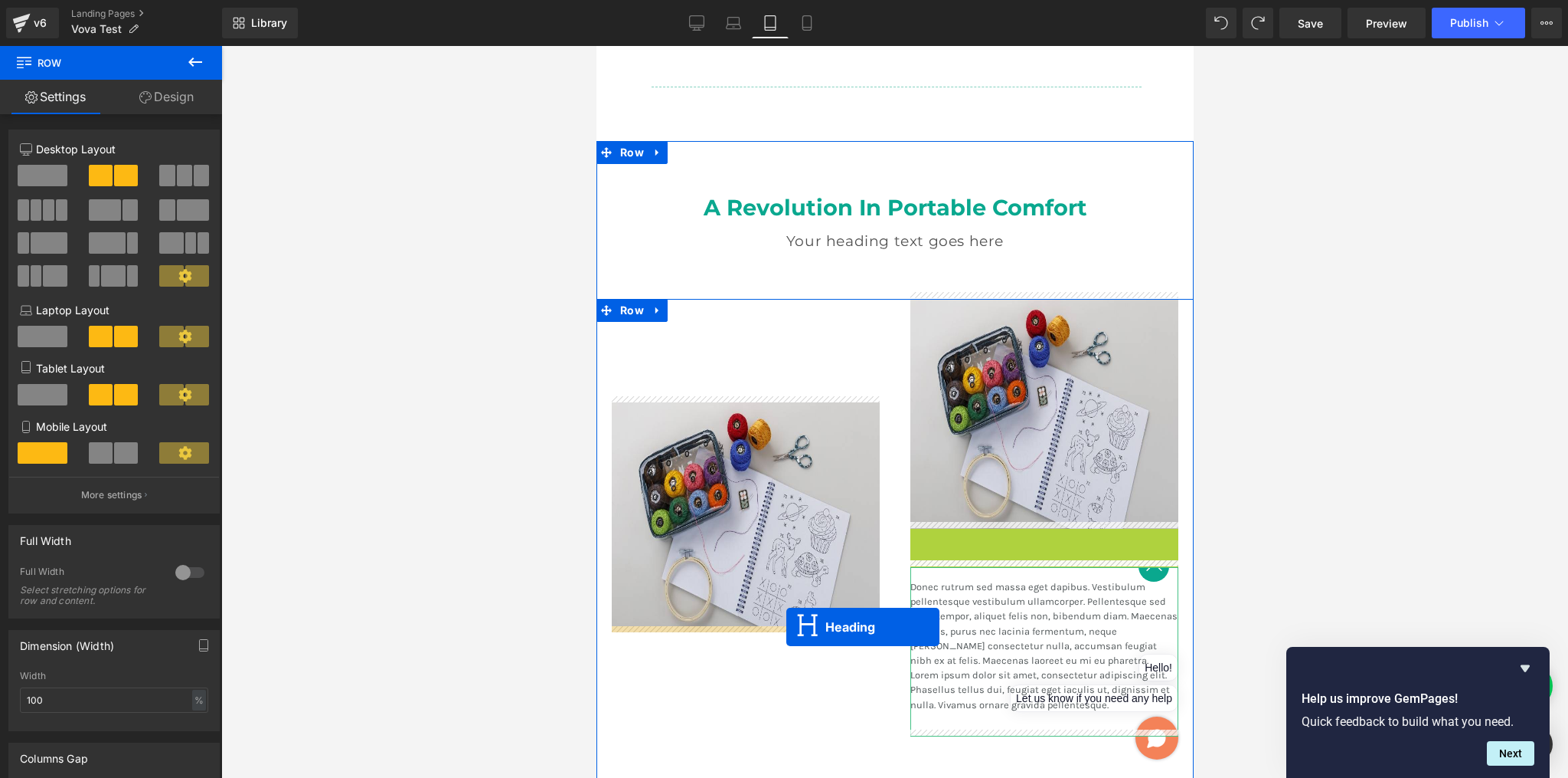
drag, startPoint x: 1000, startPoint y: 534, endPoint x: 786, endPoint y: 626, distance: 232.9
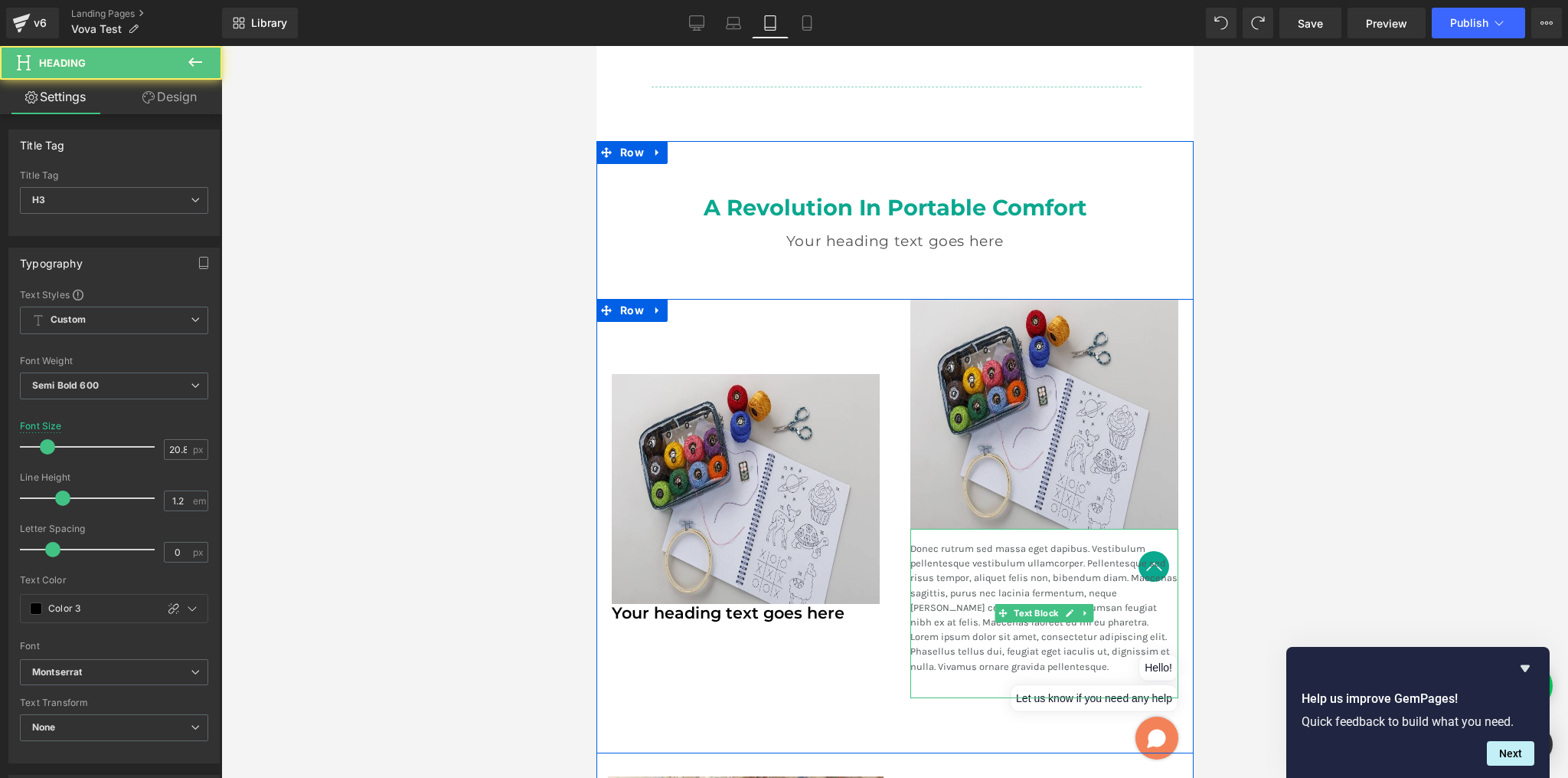
click at [941, 546] on p "Donec rutrum sed massa eget dapibus. Vestibulum pellentesque vestibulum ullamco…" at bounding box center [1044, 607] width 268 height 132
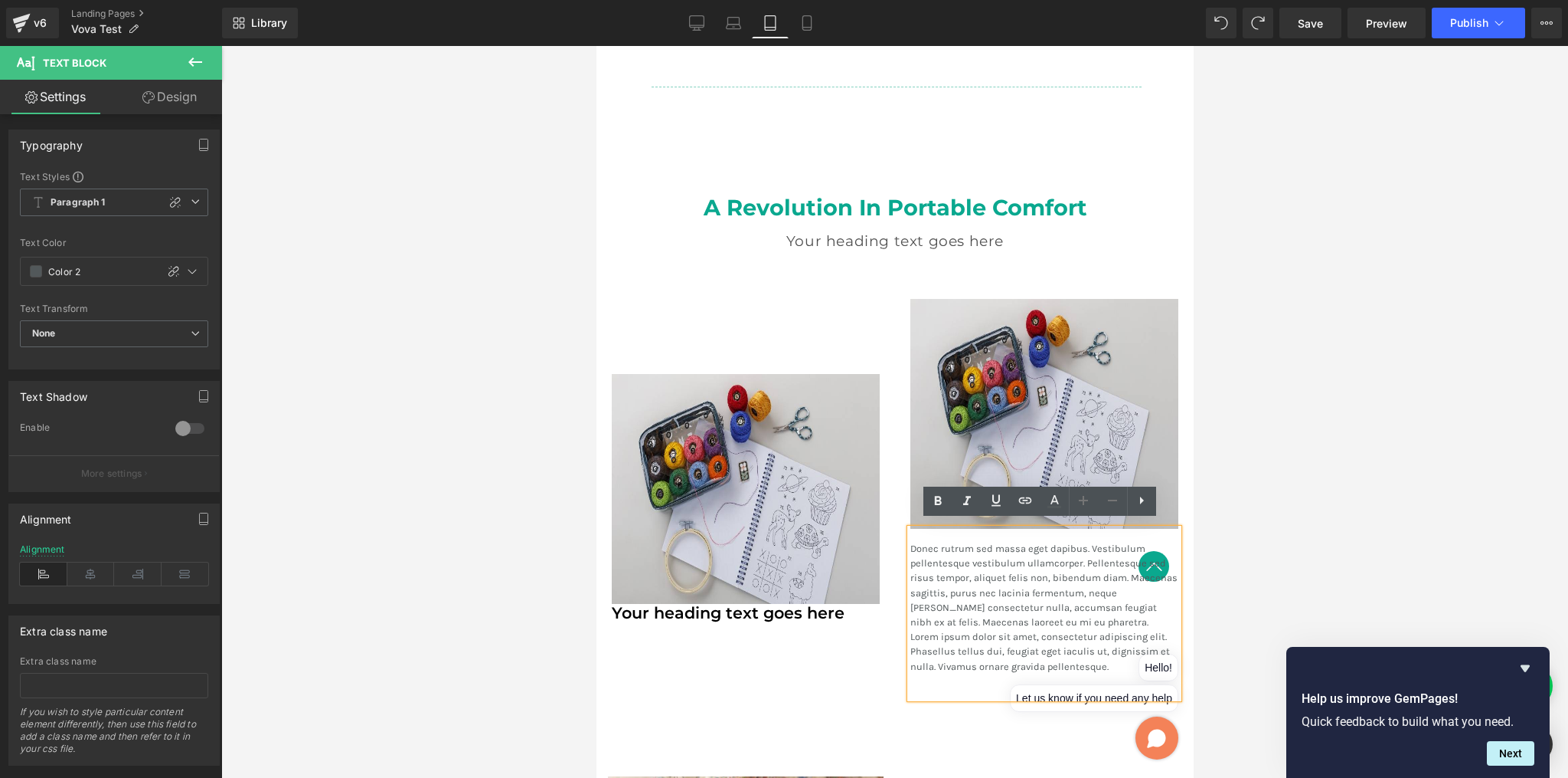
click at [876, 596] on div "Image Your heading text goes here Heading" at bounding box center [745, 499] width 299 height 400
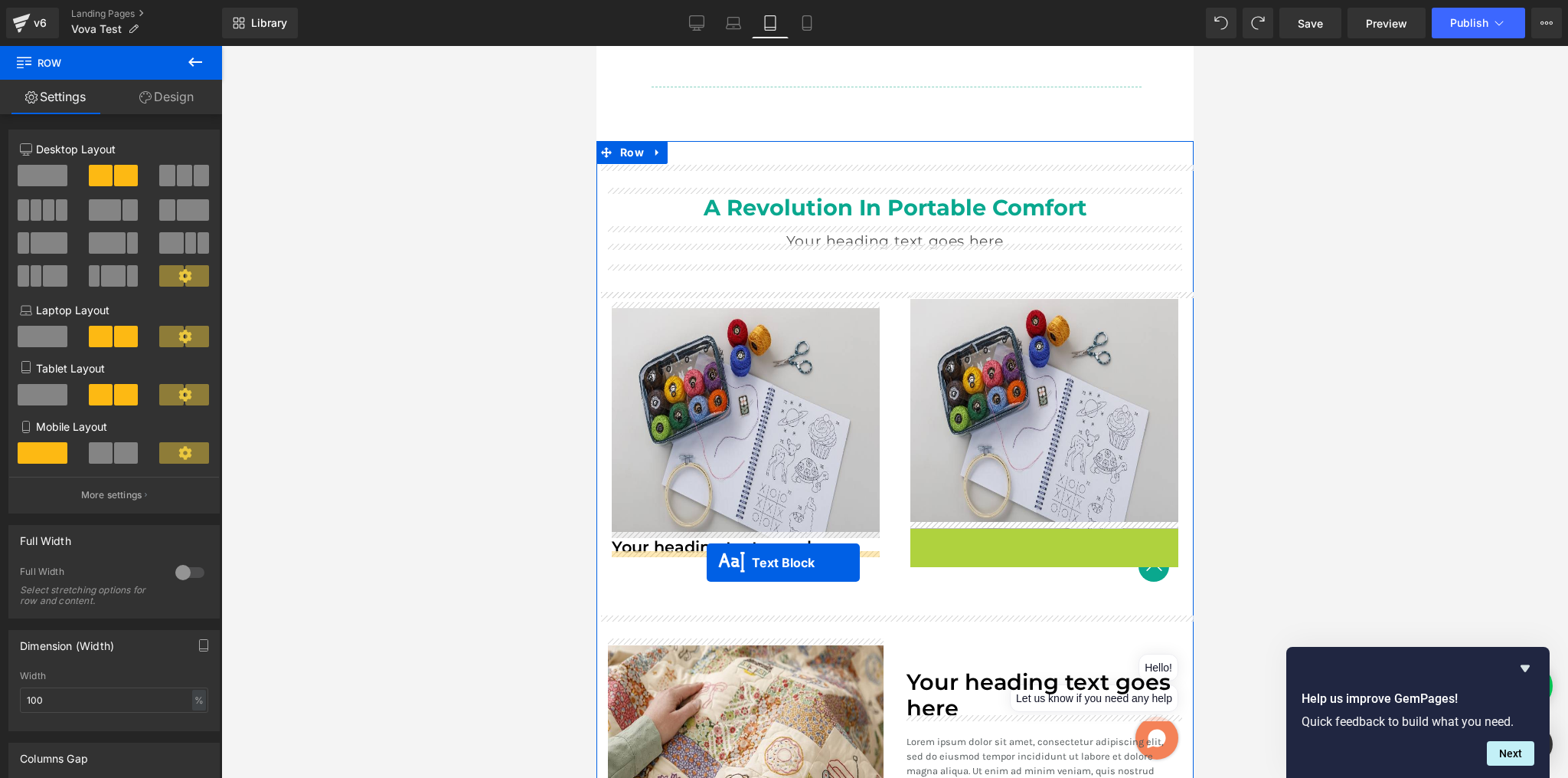
drag, startPoint x: 998, startPoint y: 610, endPoint x: 706, endPoint y: 563, distance: 295.8
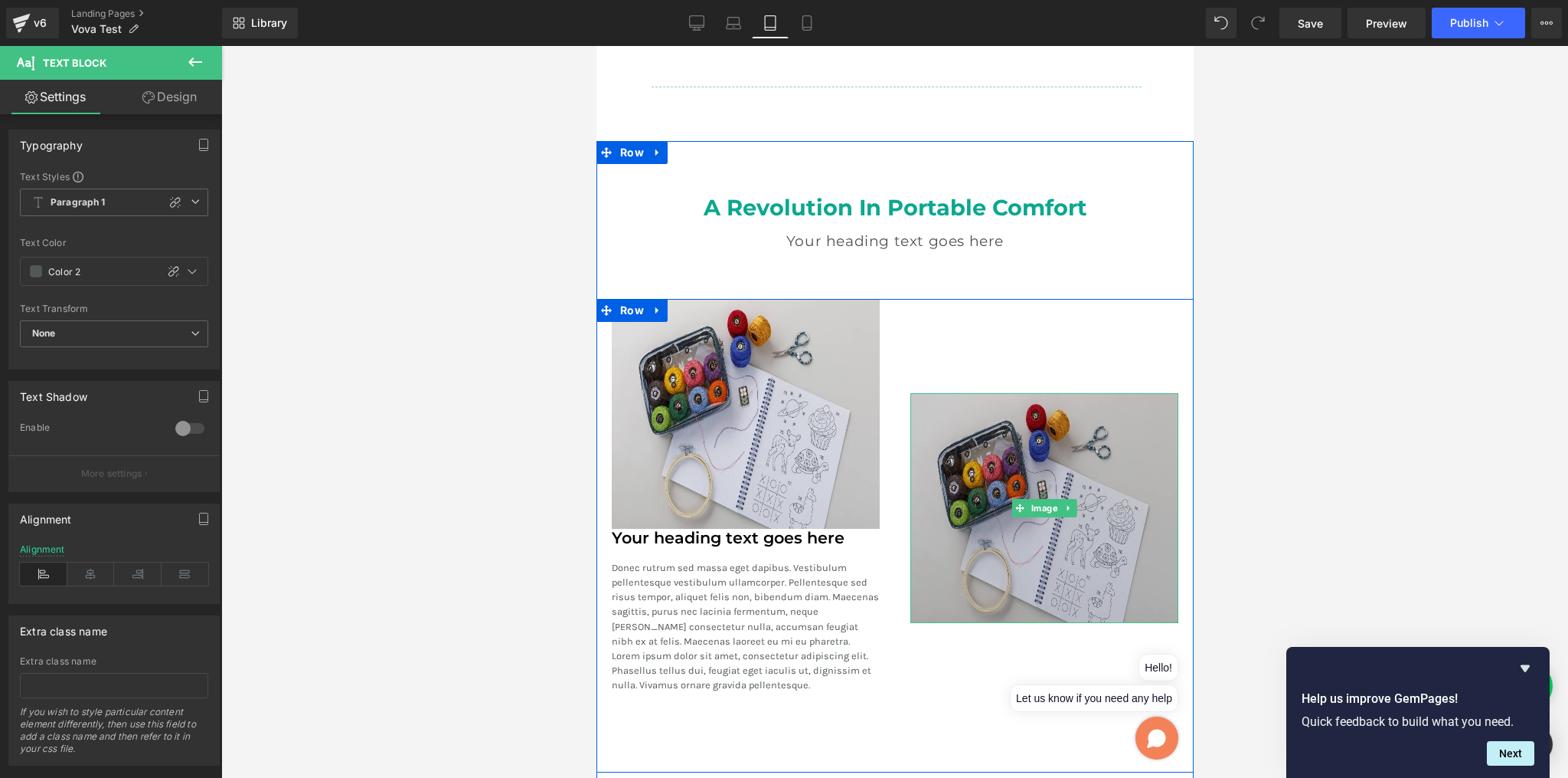
click at [984, 473] on img at bounding box center [1044, 508] width 268 height 230
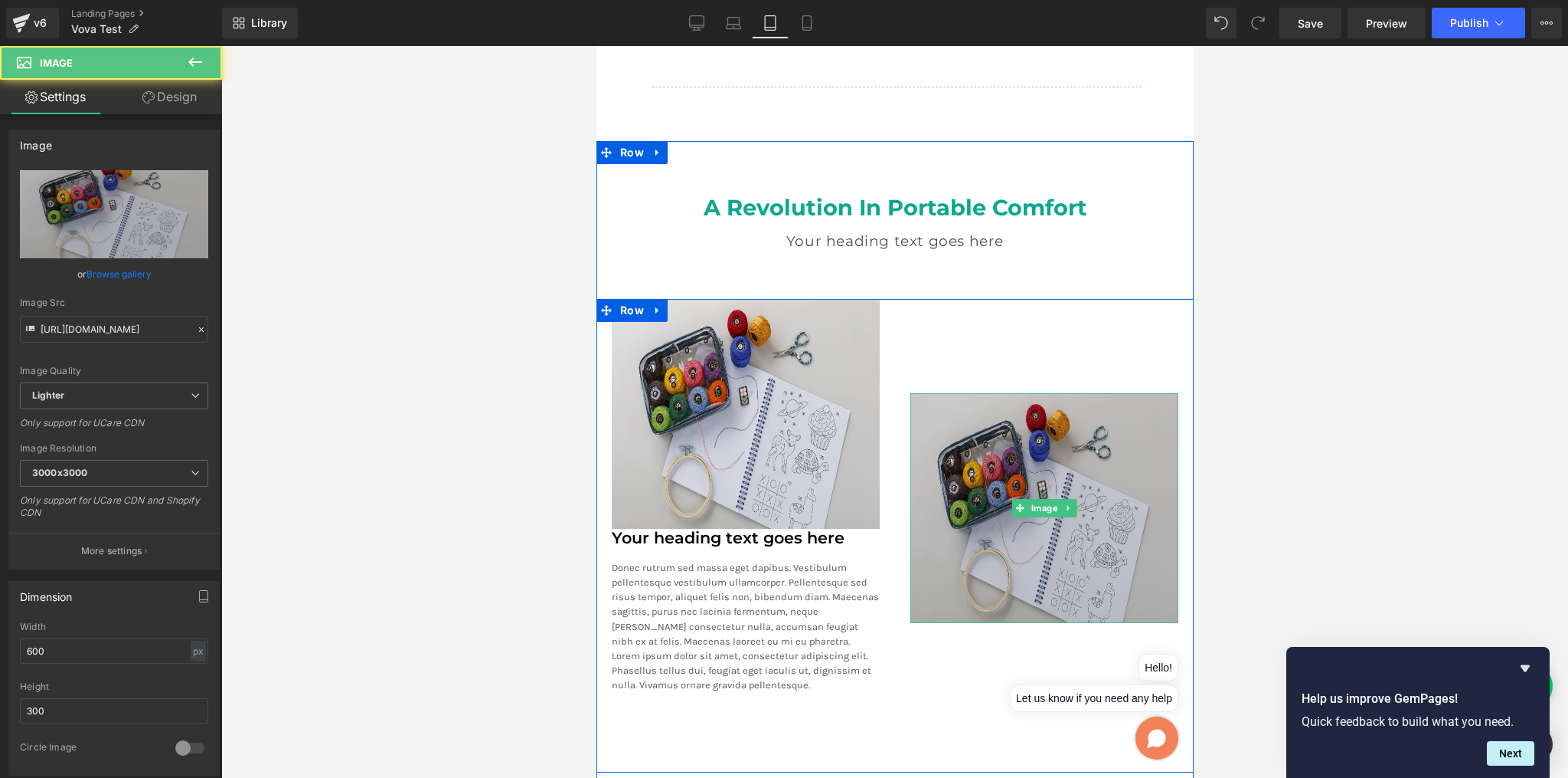
click at [1031, 441] on img at bounding box center [1044, 508] width 268 height 230
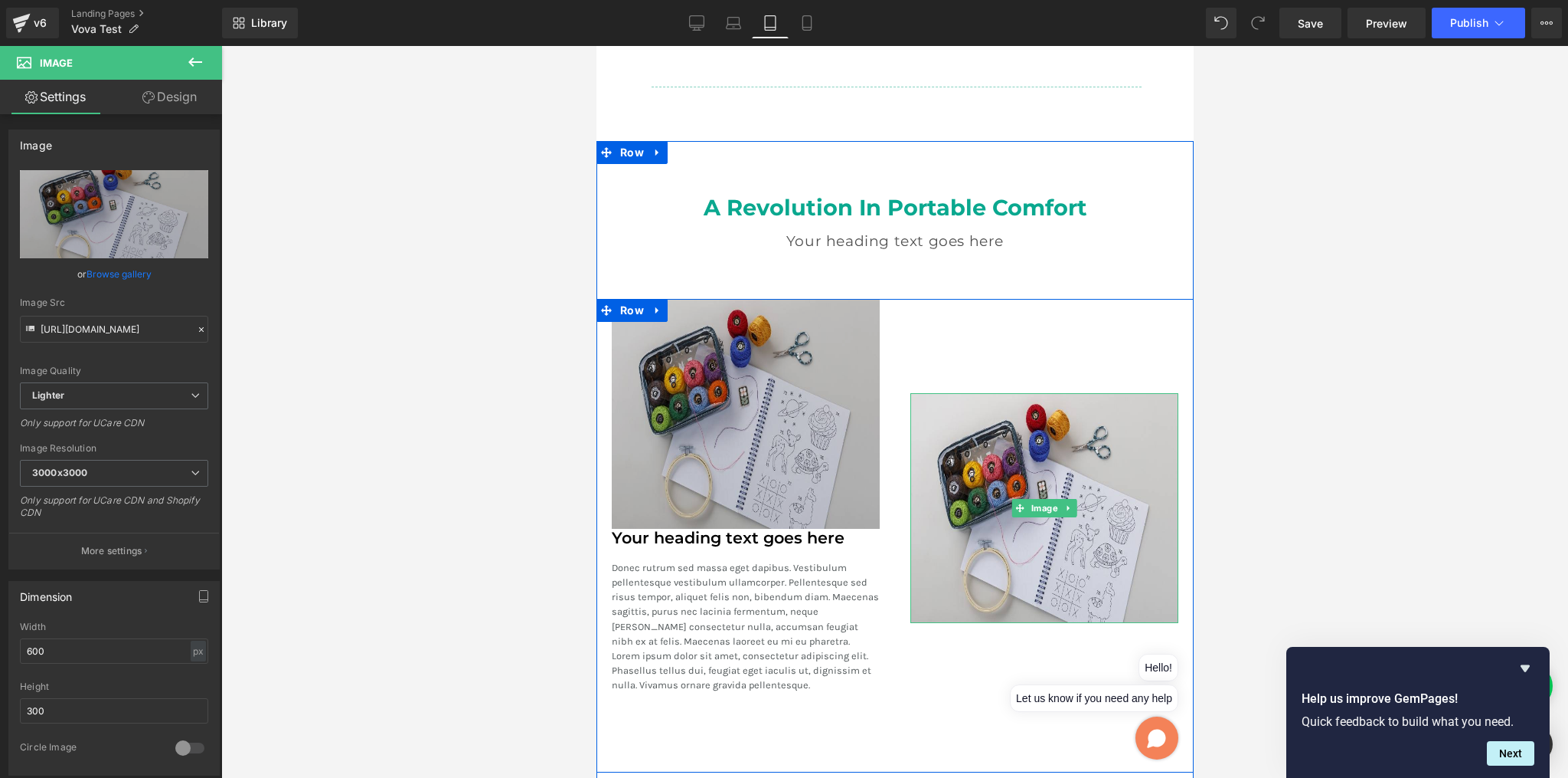
click at [827, 400] on img at bounding box center [745, 413] width 268 height 230
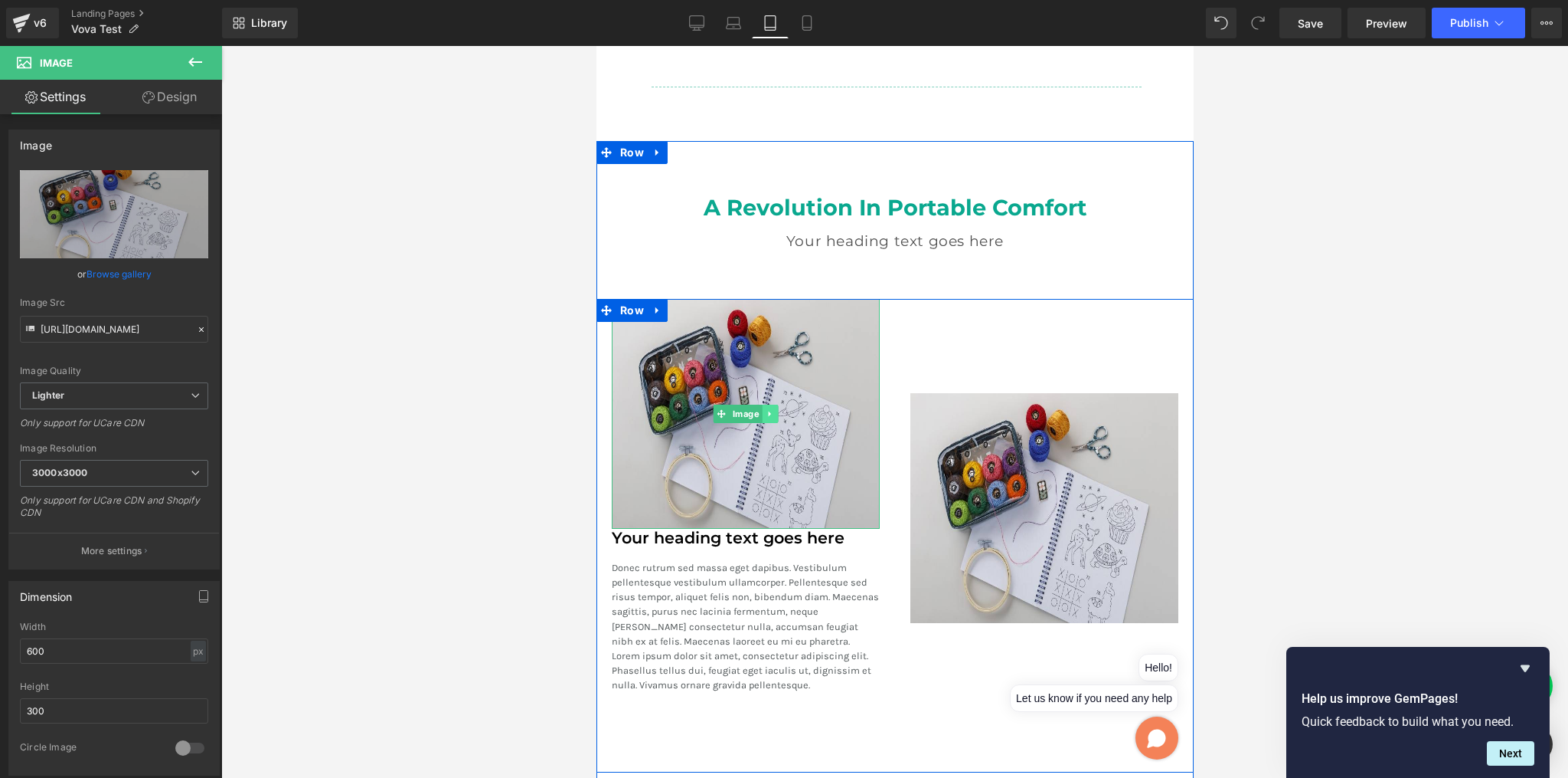
click at [769, 404] on link at bounding box center [769, 413] width 16 height 19
click at [773, 411] on icon at bounding box center [778, 413] width 8 height 8
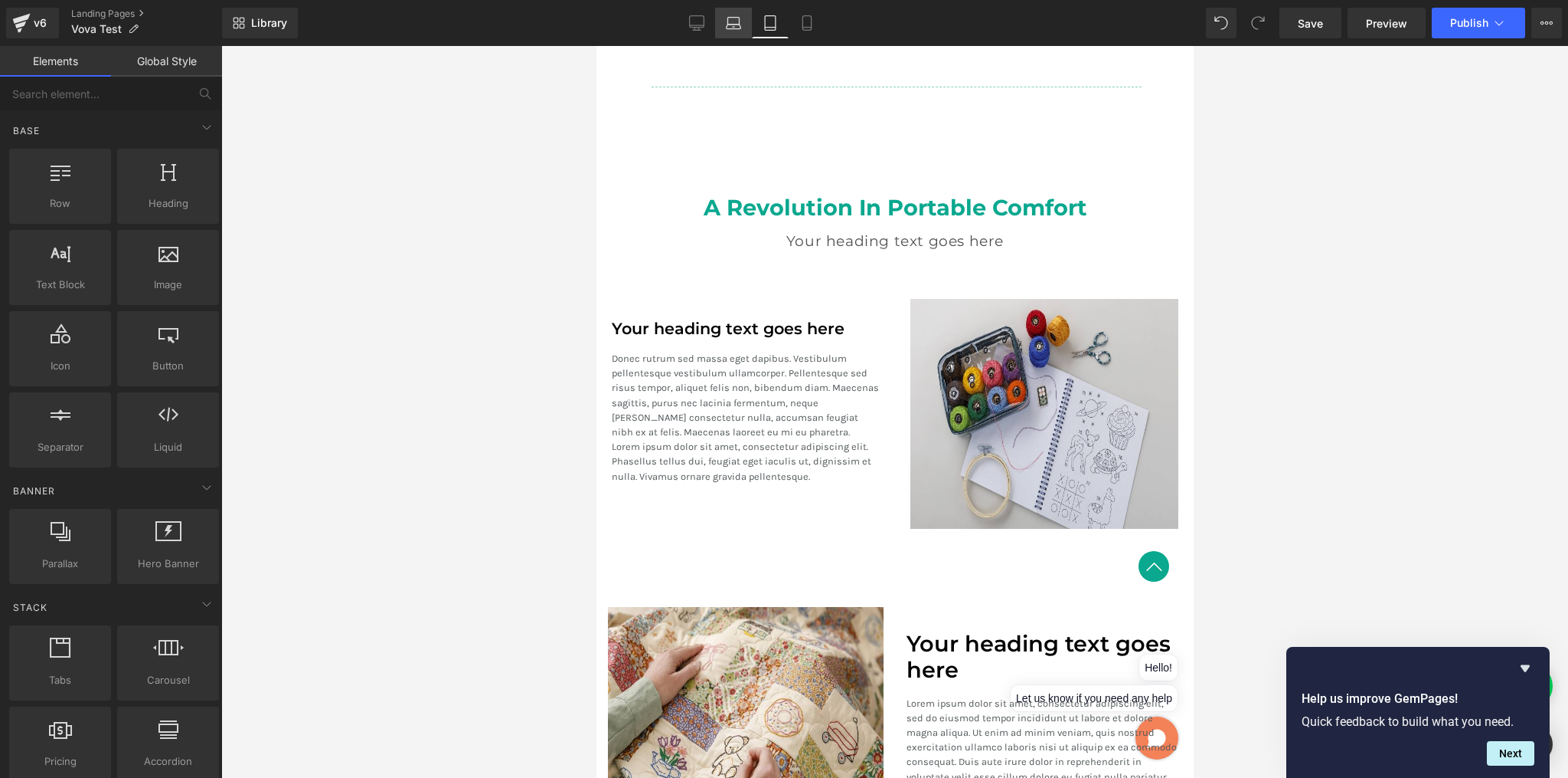
click at [729, 23] on icon at bounding box center [734, 21] width 11 height 6
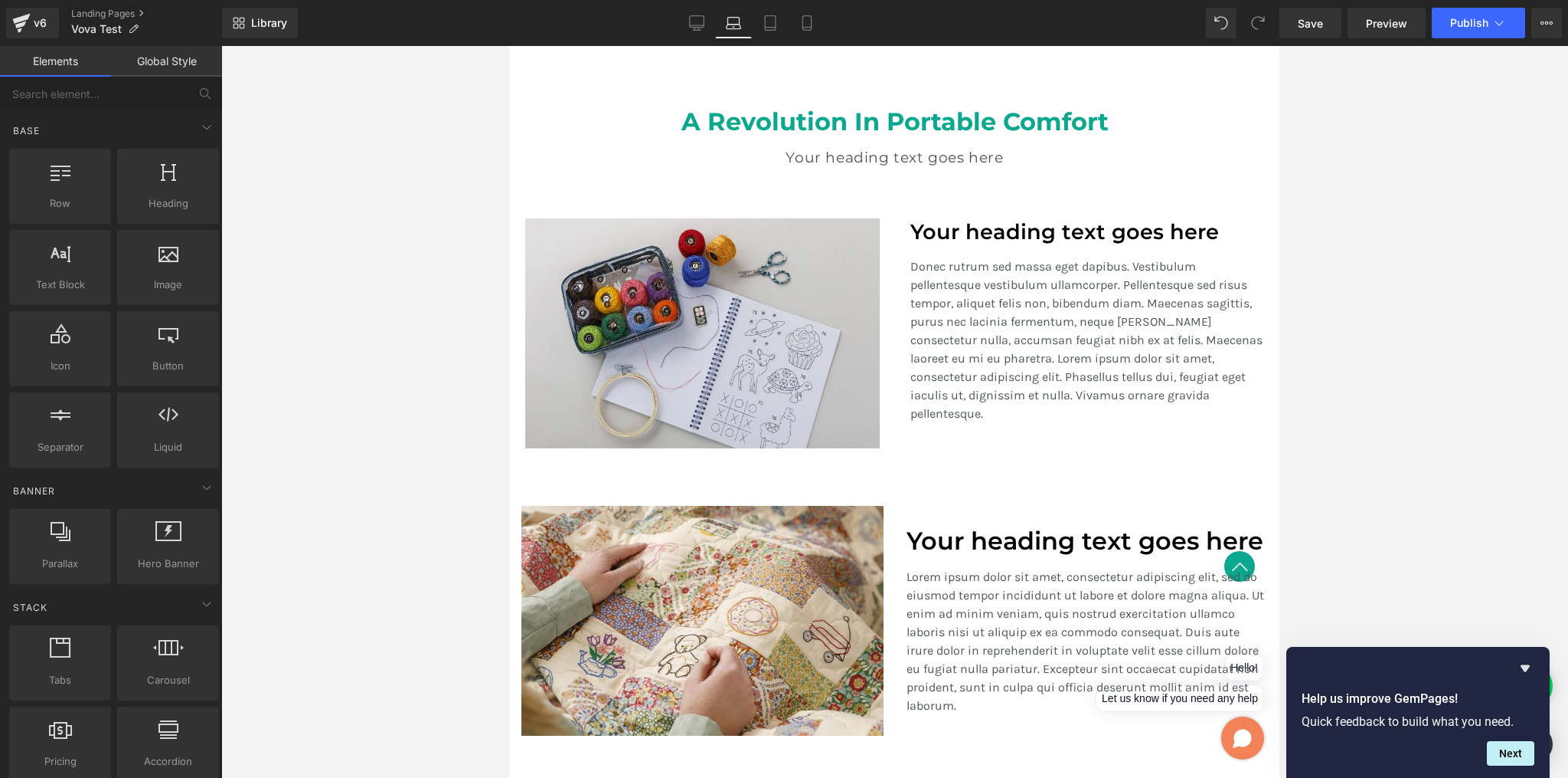
scroll to position [1108, 0]
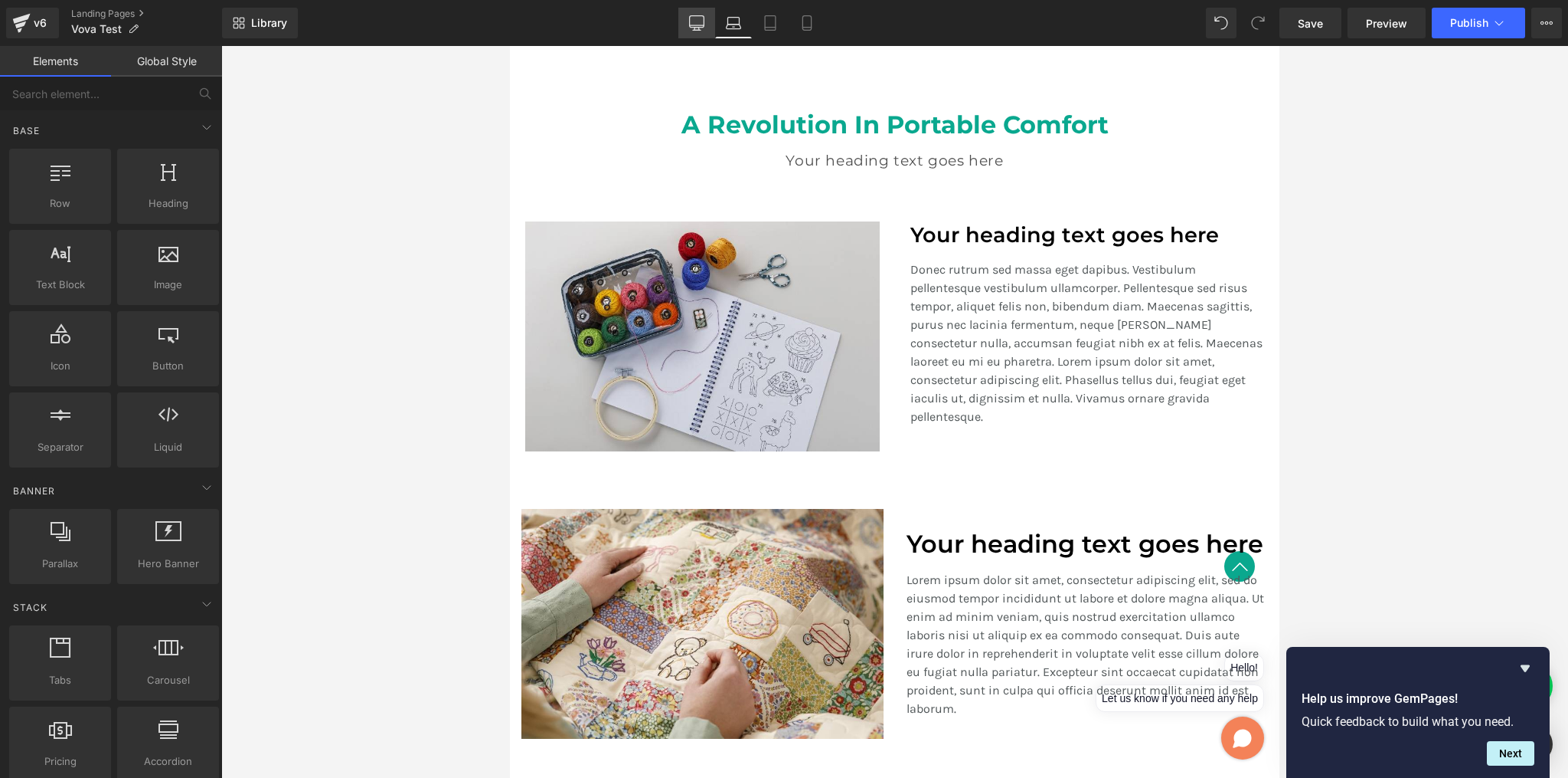
click at [697, 25] on icon at bounding box center [697, 25] width 15 height 0
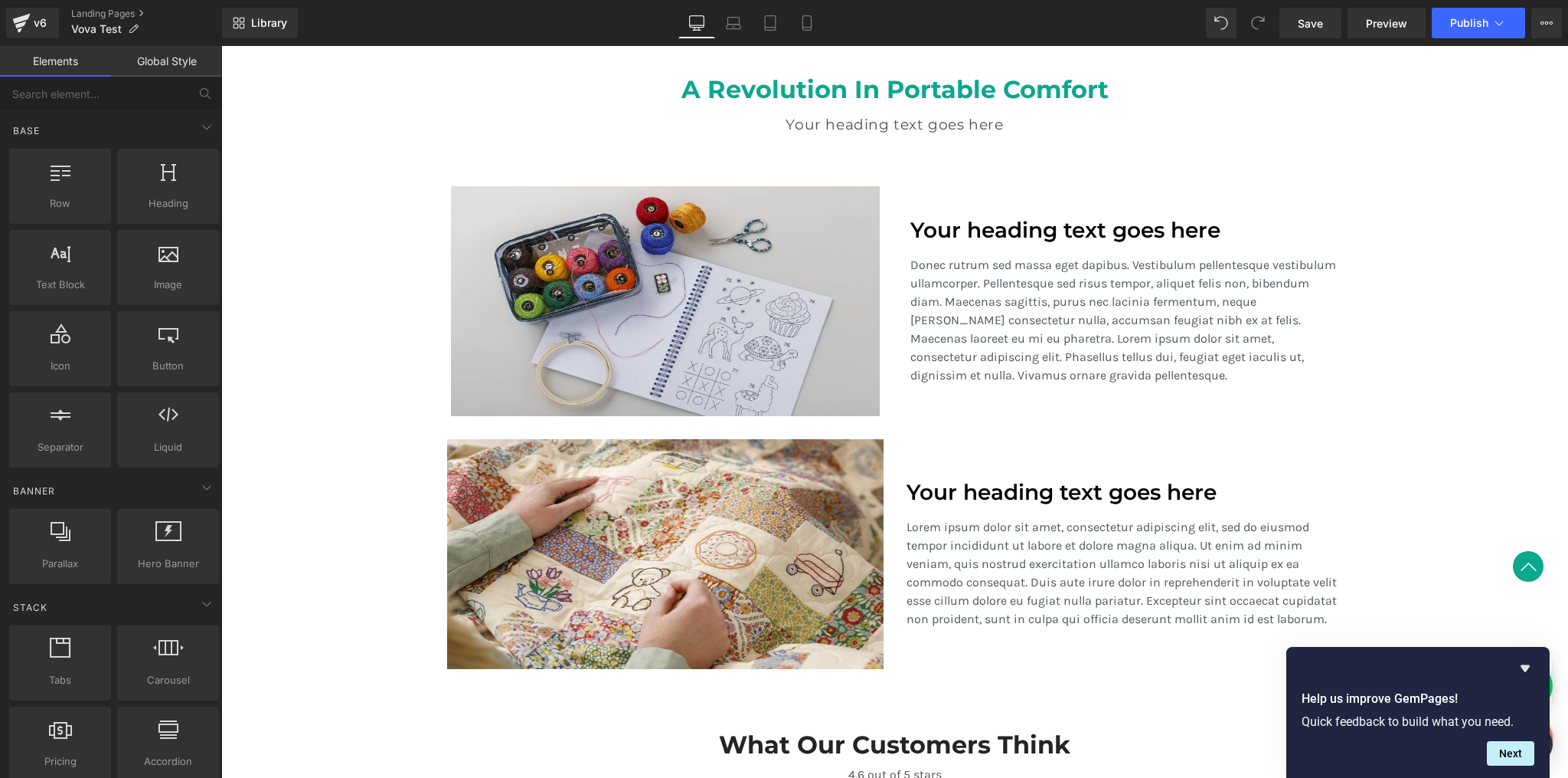
scroll to position [1157, 0]
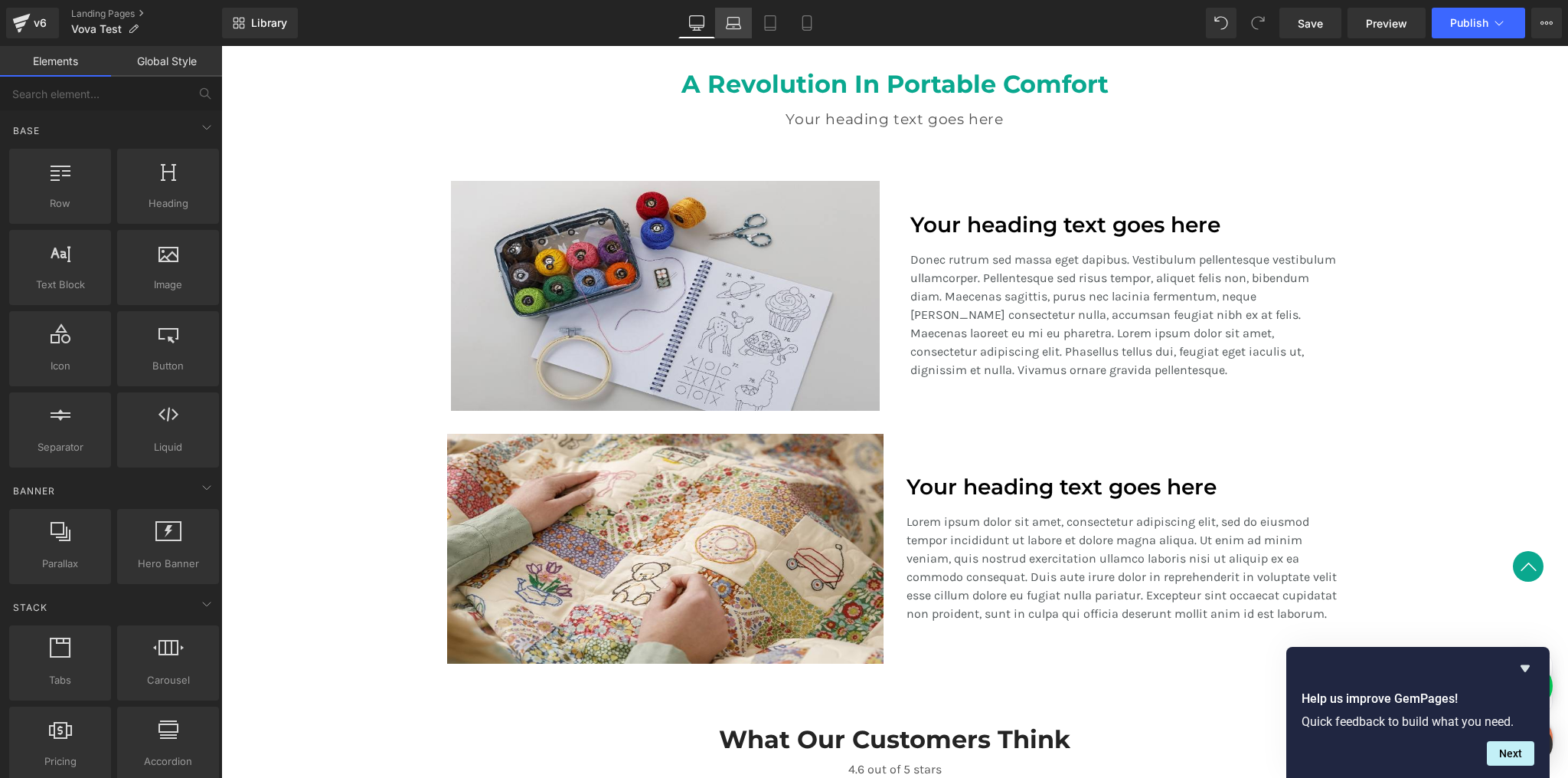
click at [729, 25] on icon at bounding box center [734, 23] width 15 height 15
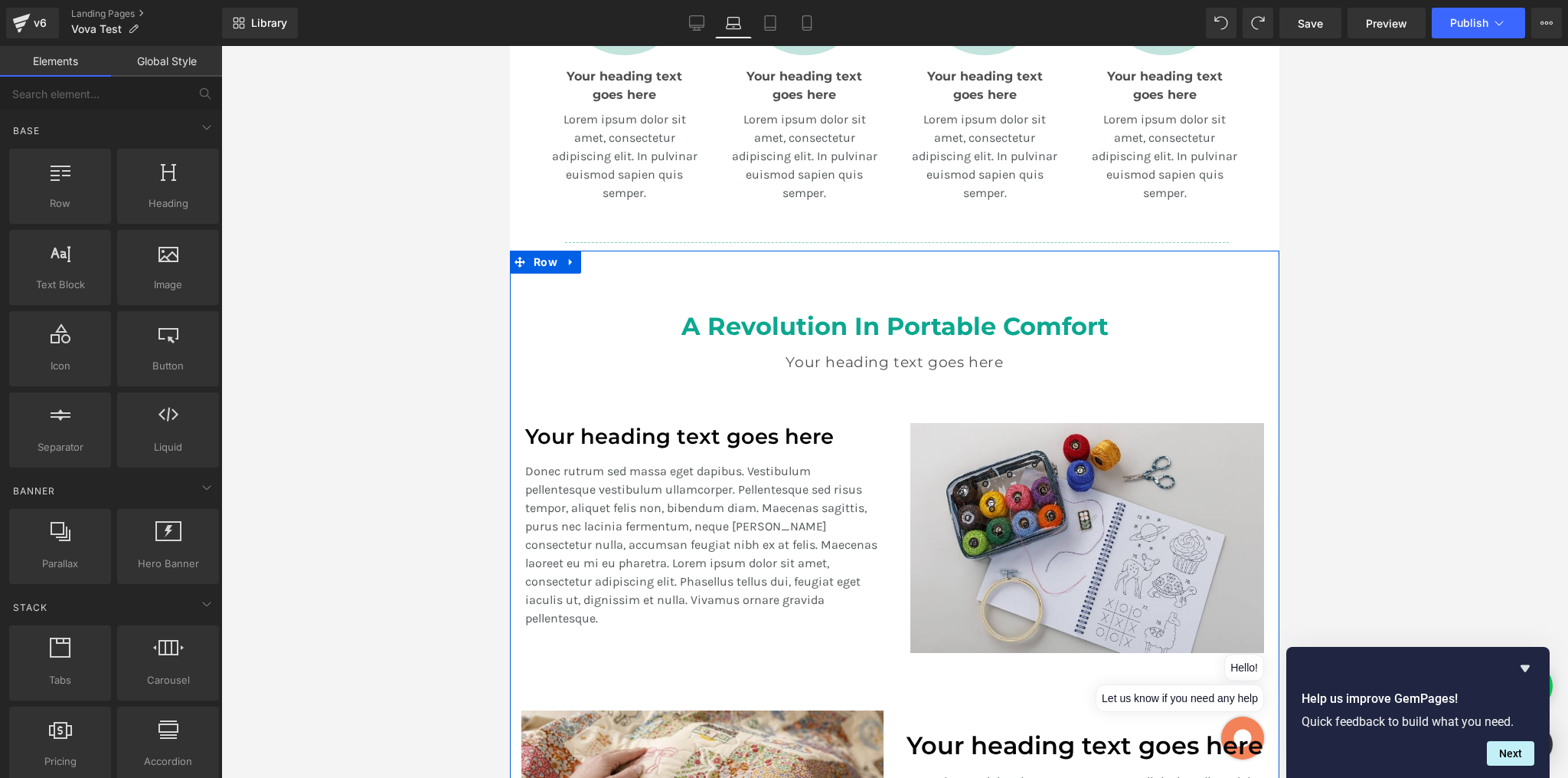
scroll to position [859, 0]
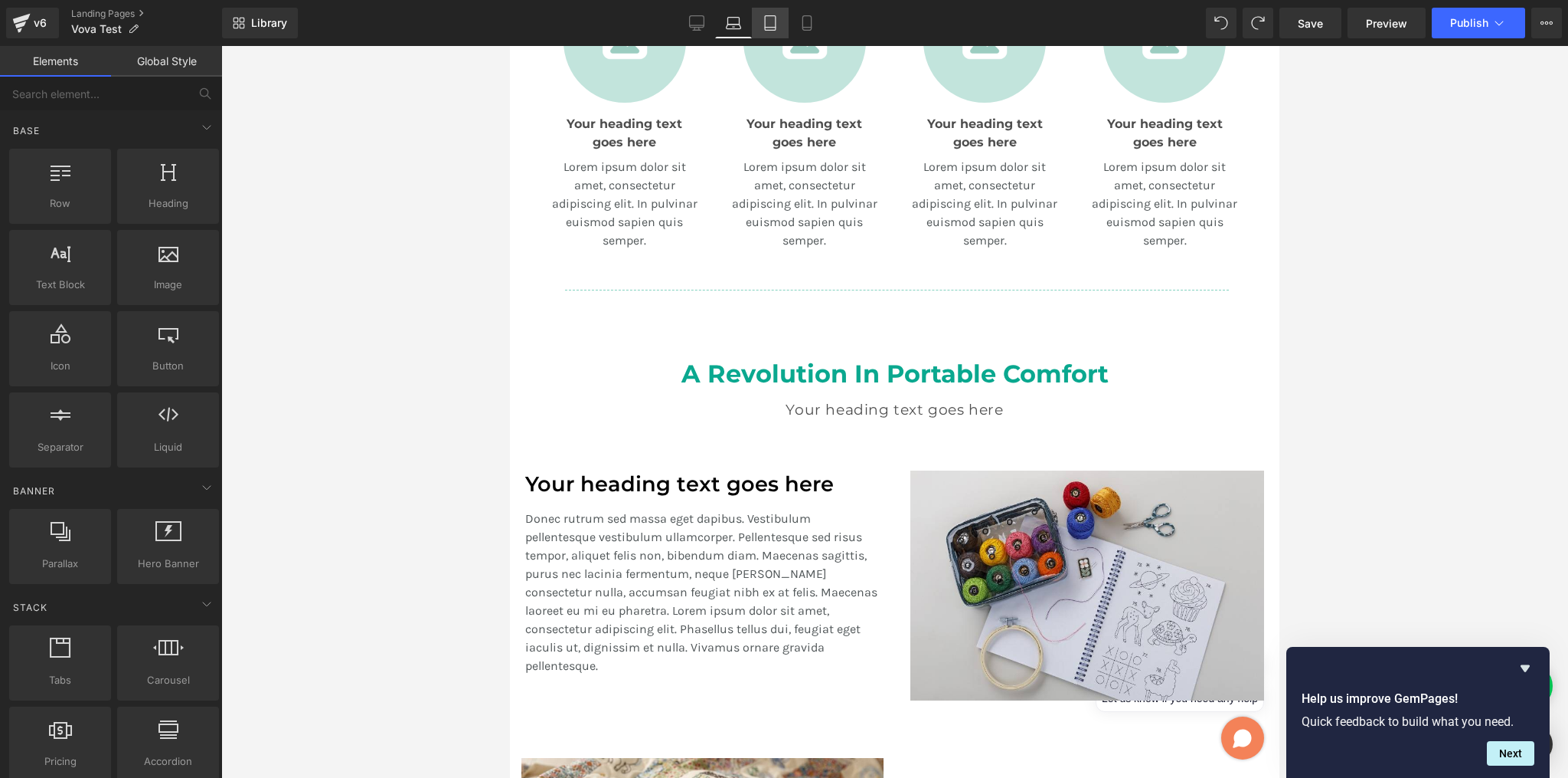
click at [777, 15] on icon at bounding box center [770, 23] width 15 height 15
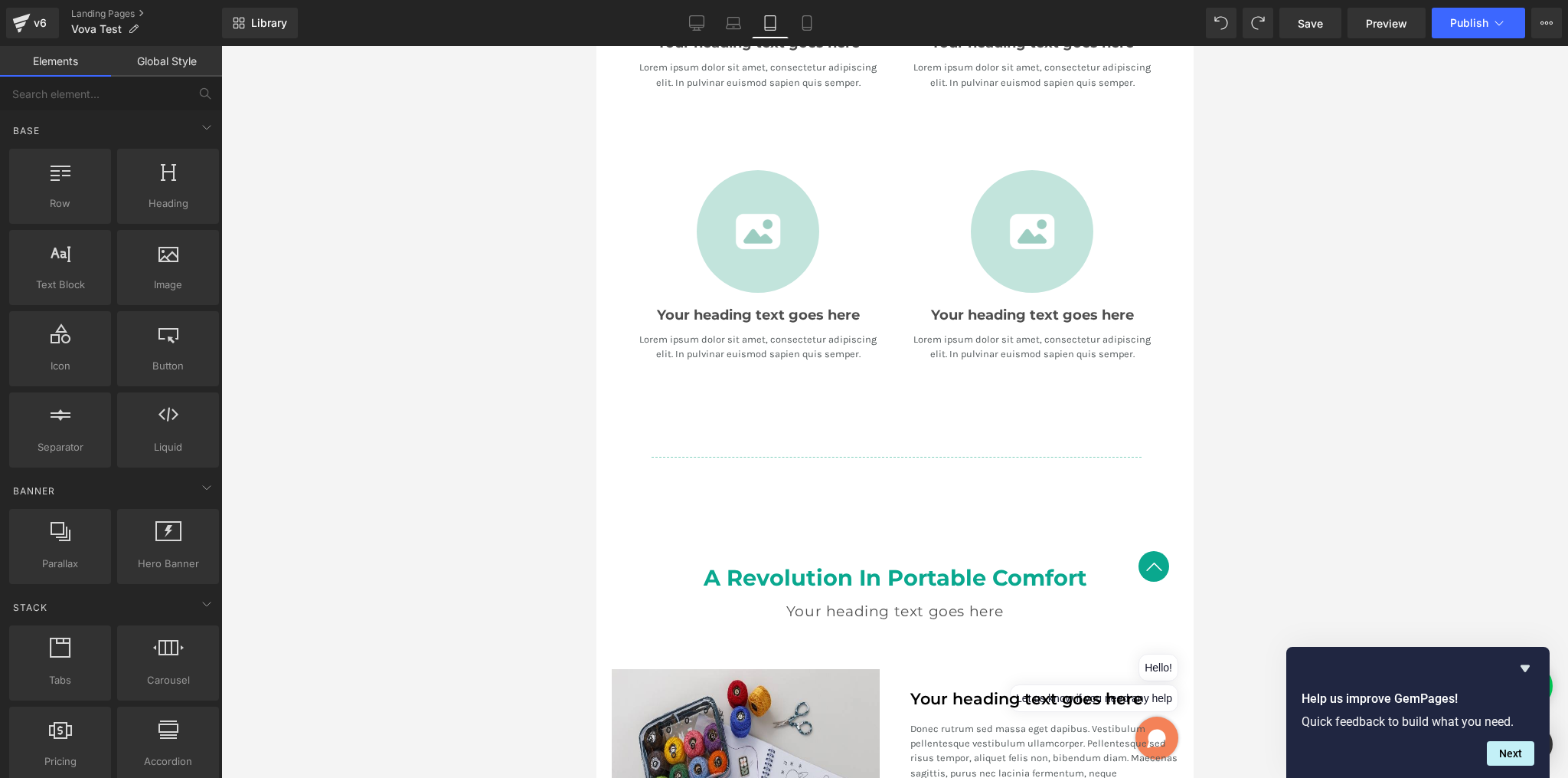
scroll to position [1623, 0]
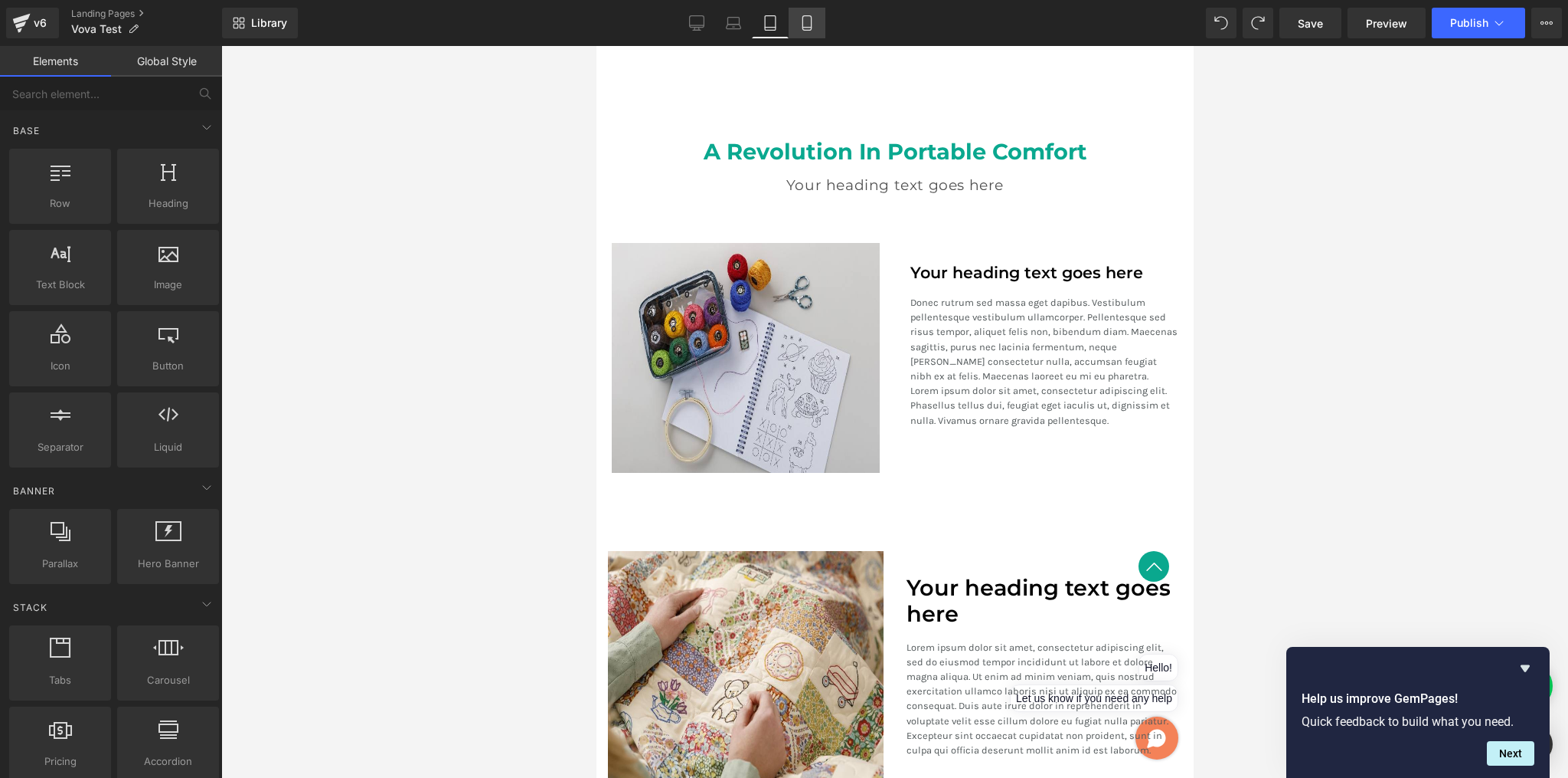
click at [799, 24] on icon at bounding box center [807, 23] width 15 height 15
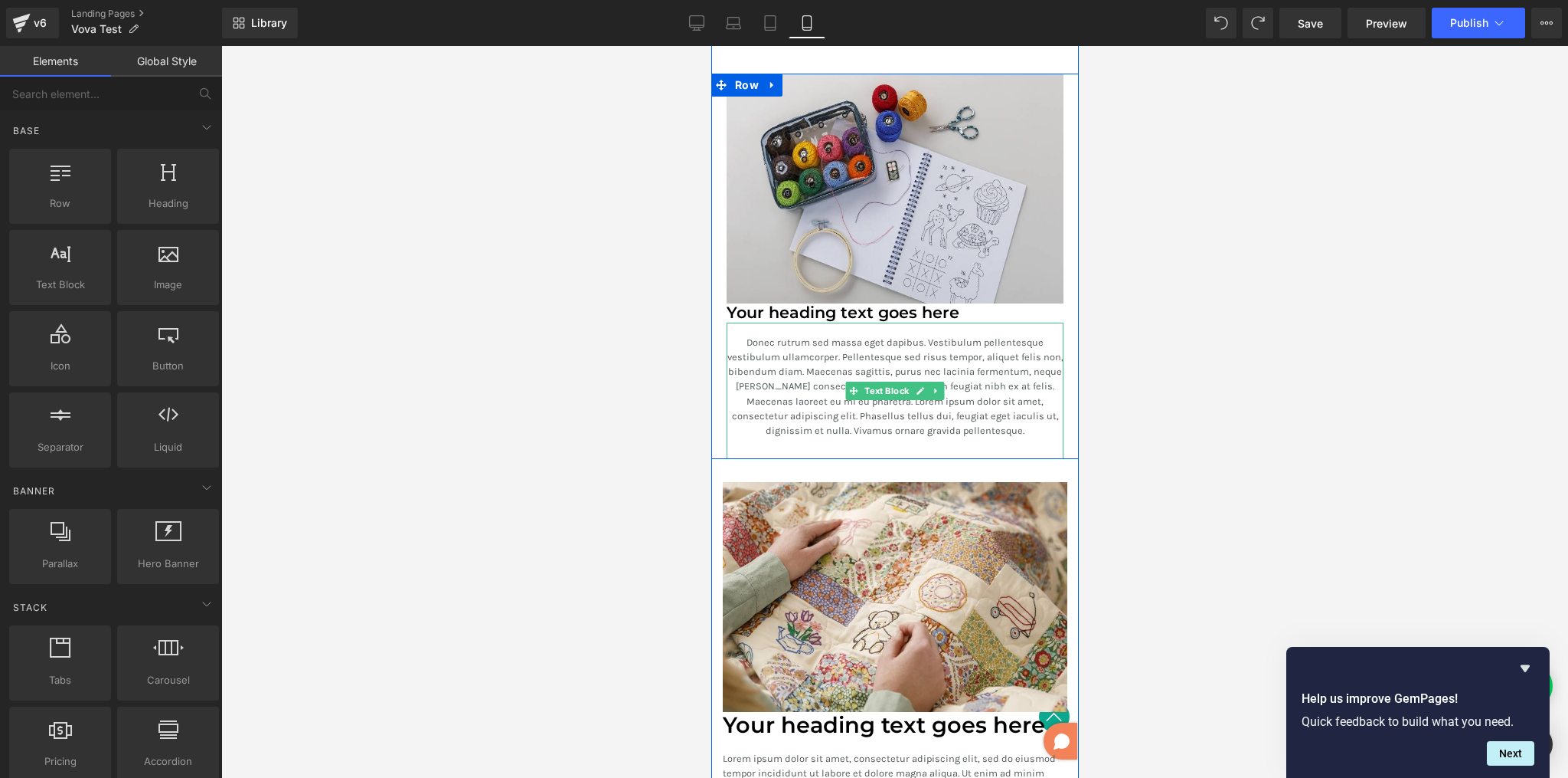
scroll to position [2510, 0]
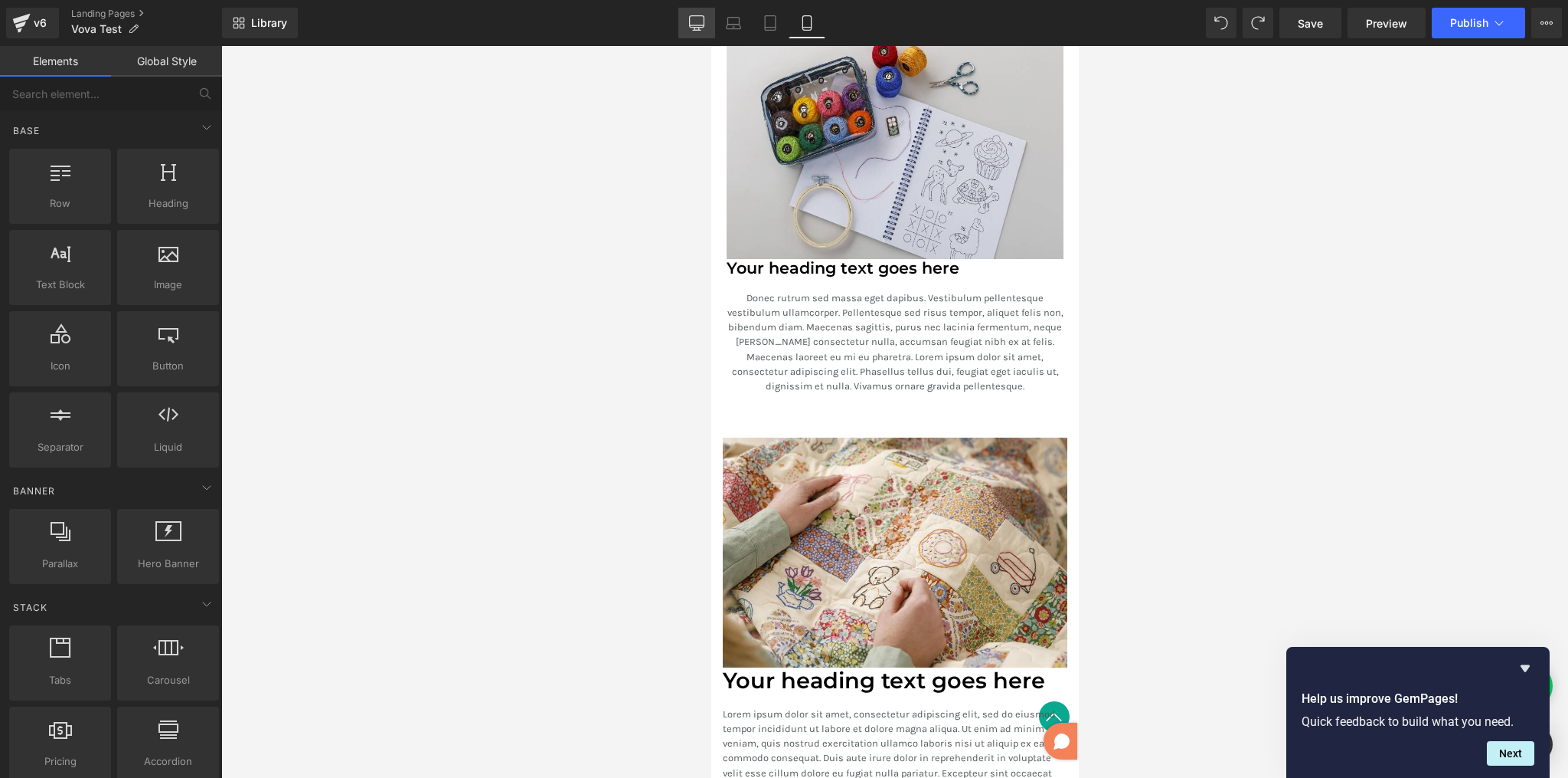
click at [699, 25] on icon at bounding box center [697, 25] width 15 height 0
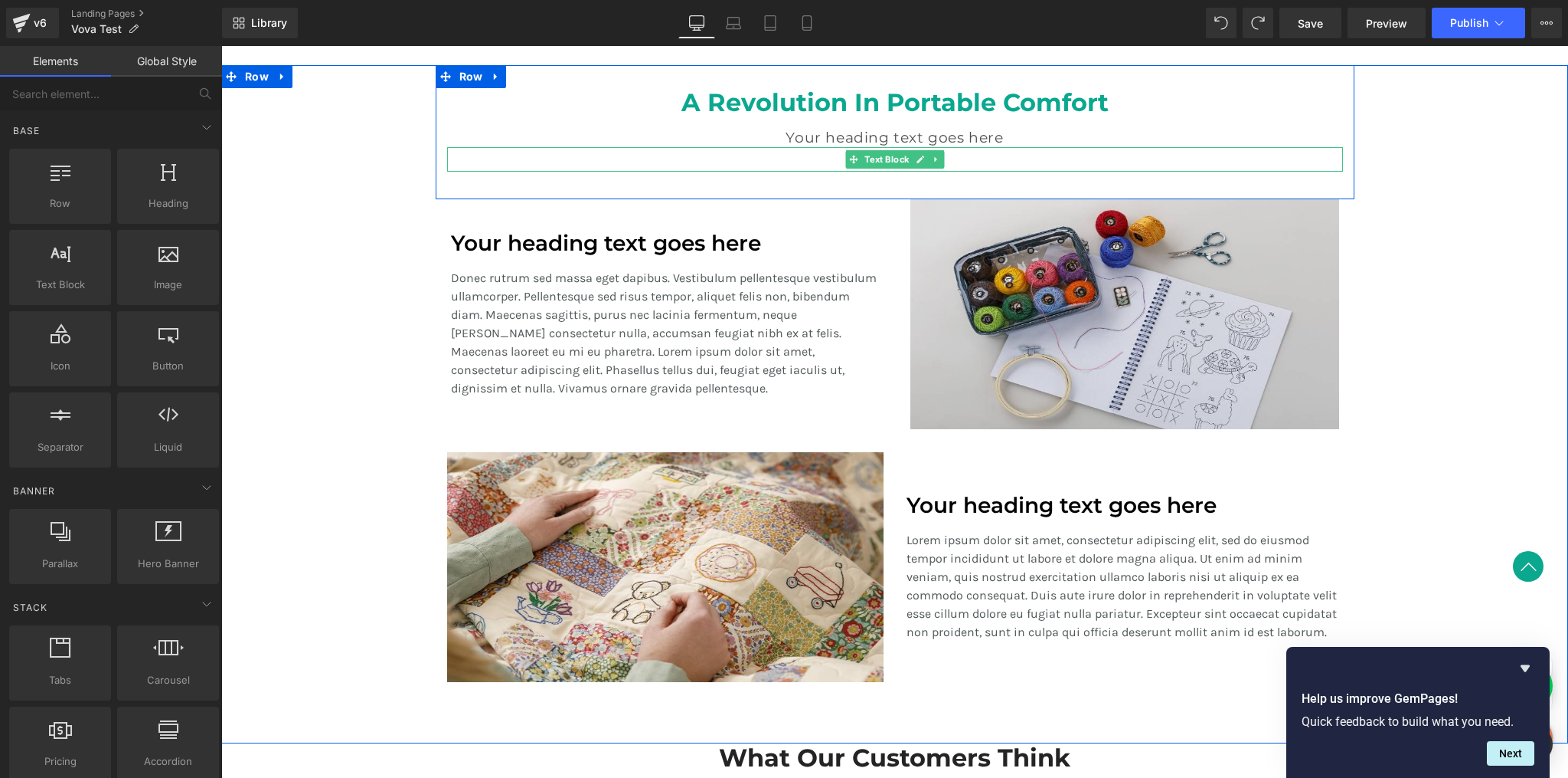
scroll to position [1142, 0]
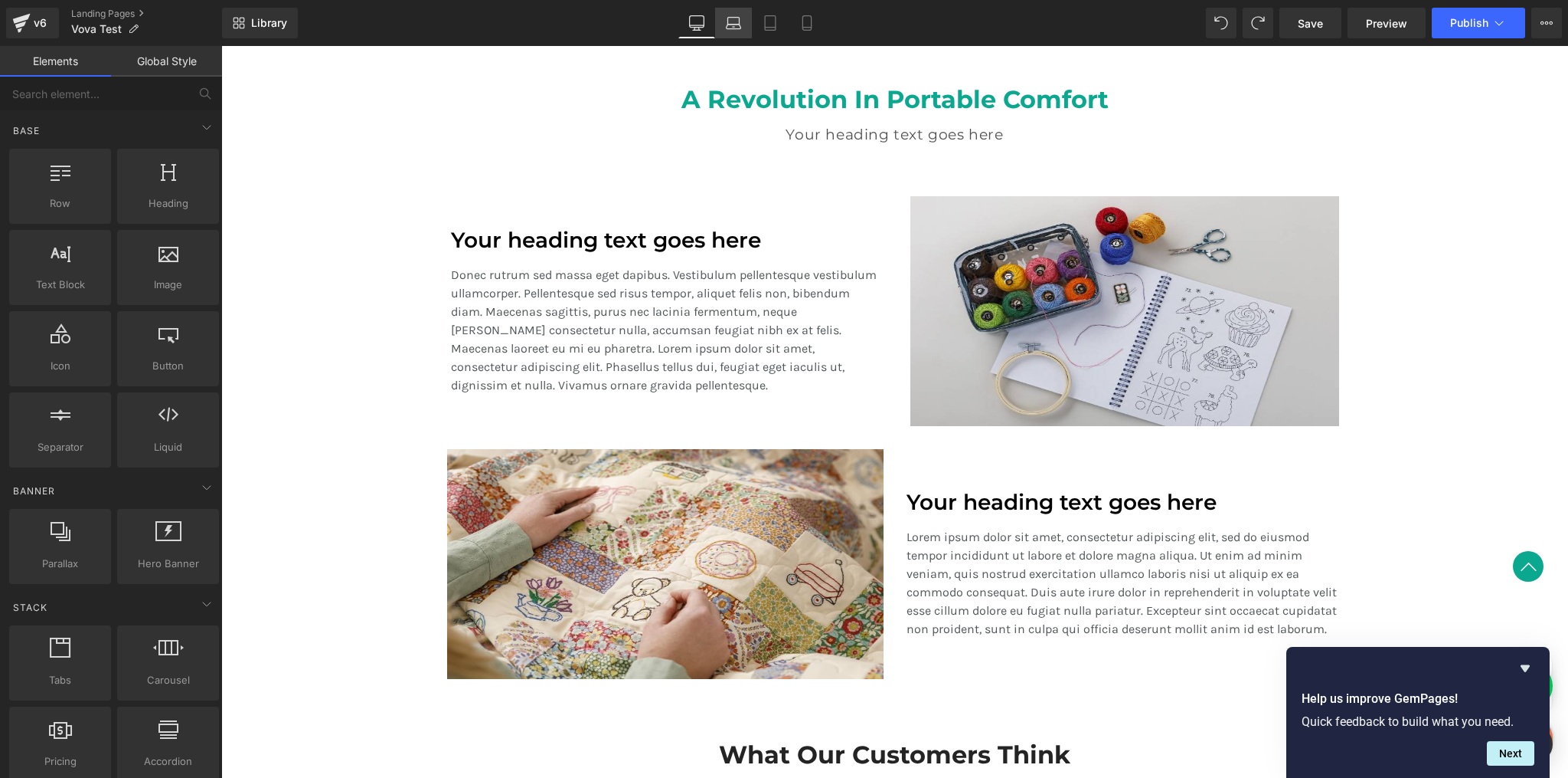
click at [740, 28] on icon at bounding box center [734, 27] width 15 height 5
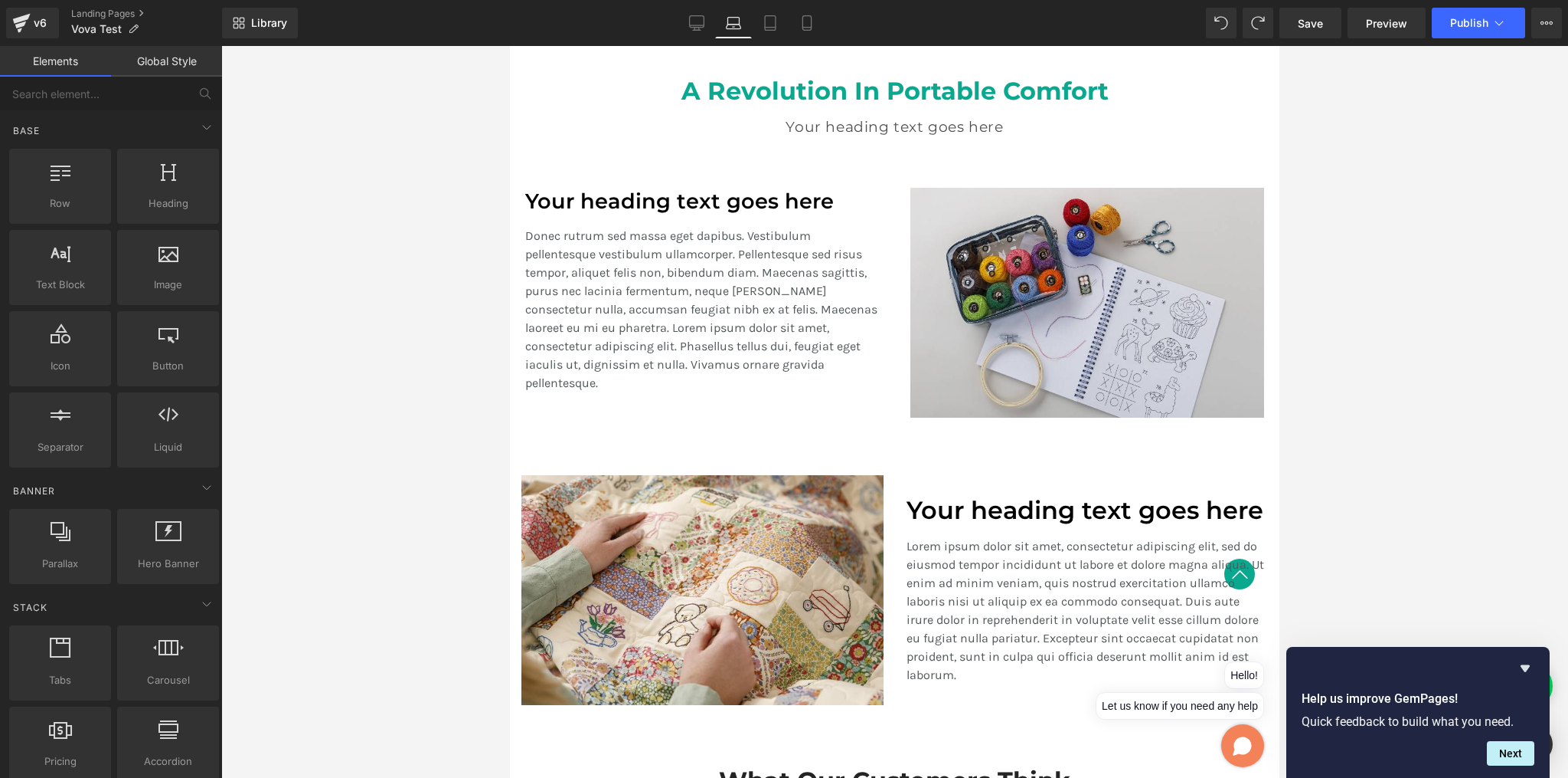
scroll to position [1108, 0]
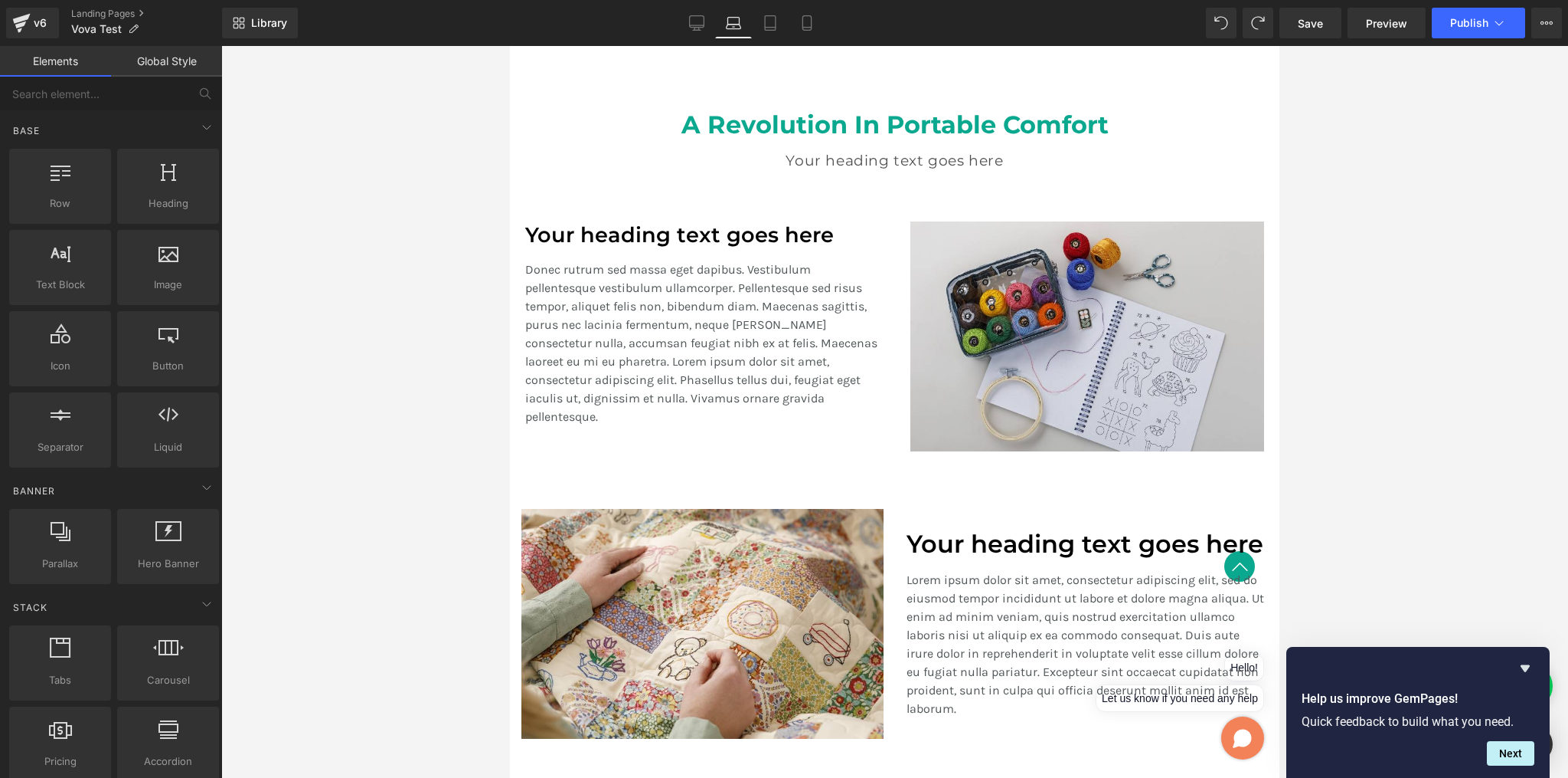
click at [61, 63] on link "Elements" at bounding box center [55, 62] width 111 height 31
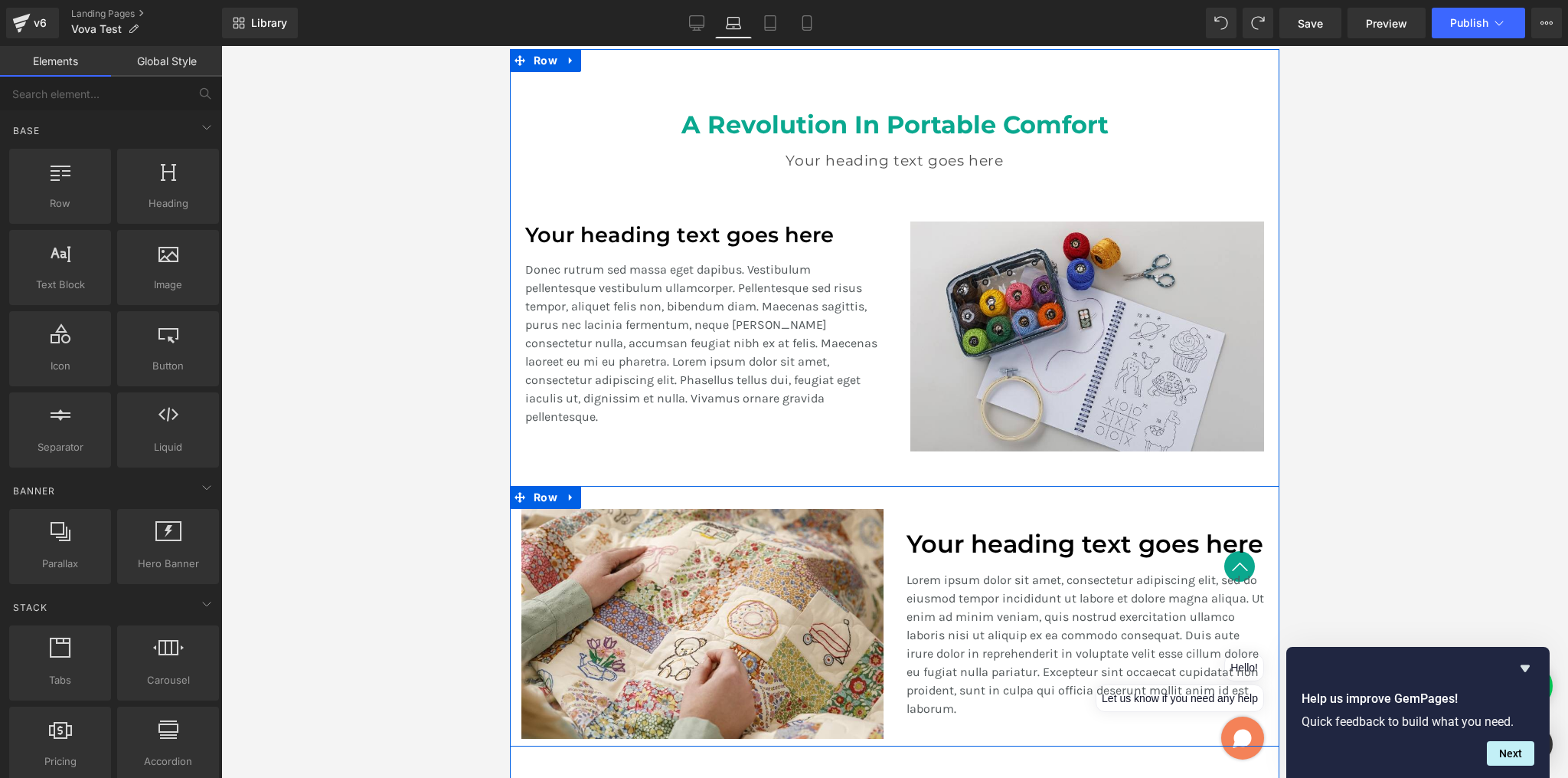
click at [928, 542] on h1 "Your heading text goes here" at bounding box center [1088, 544] width 362 height 29
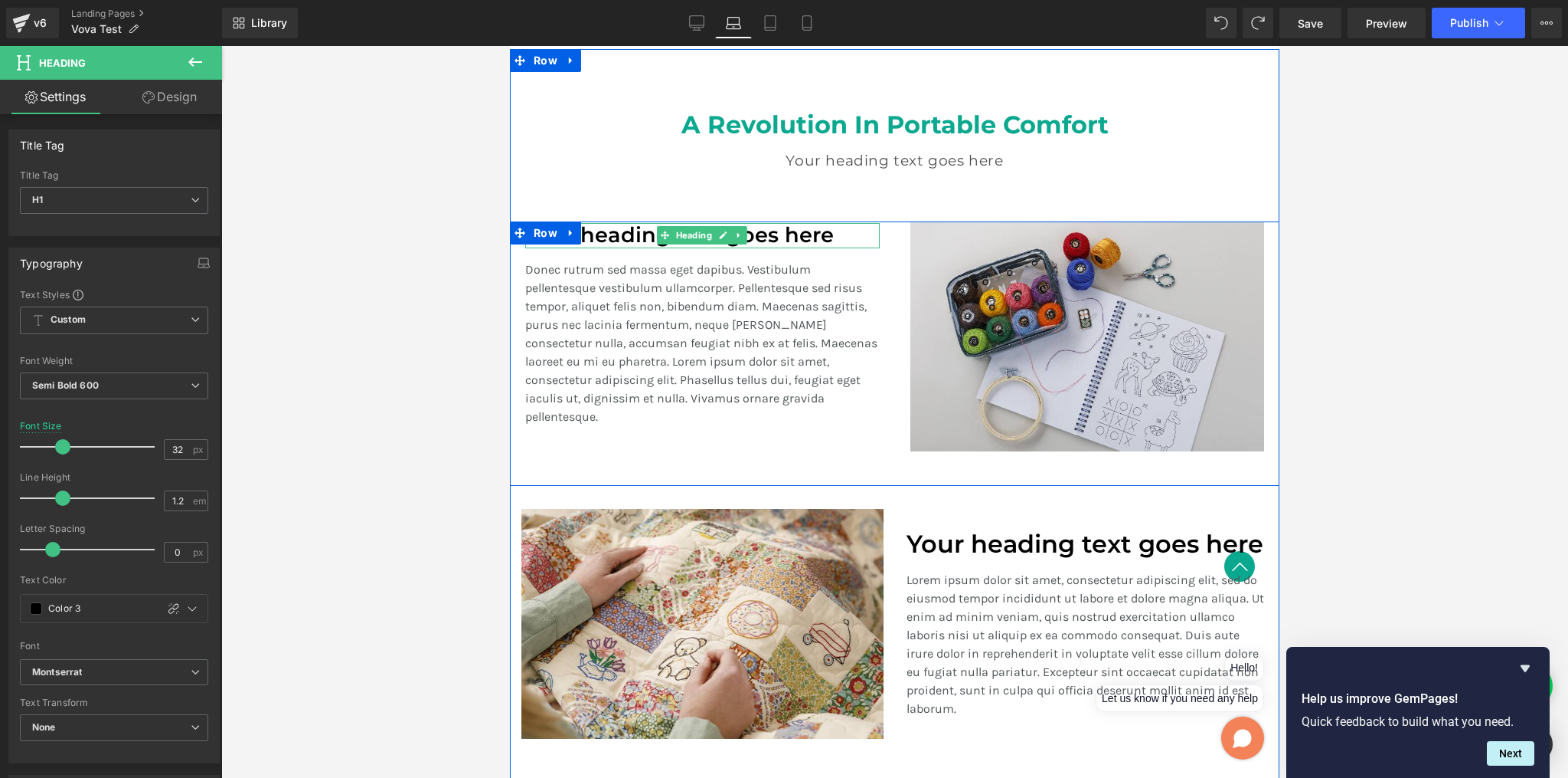
click at [610, 244] on h3 "Your heading text goes here" at bounding box center [702, 236] width 355 height 25
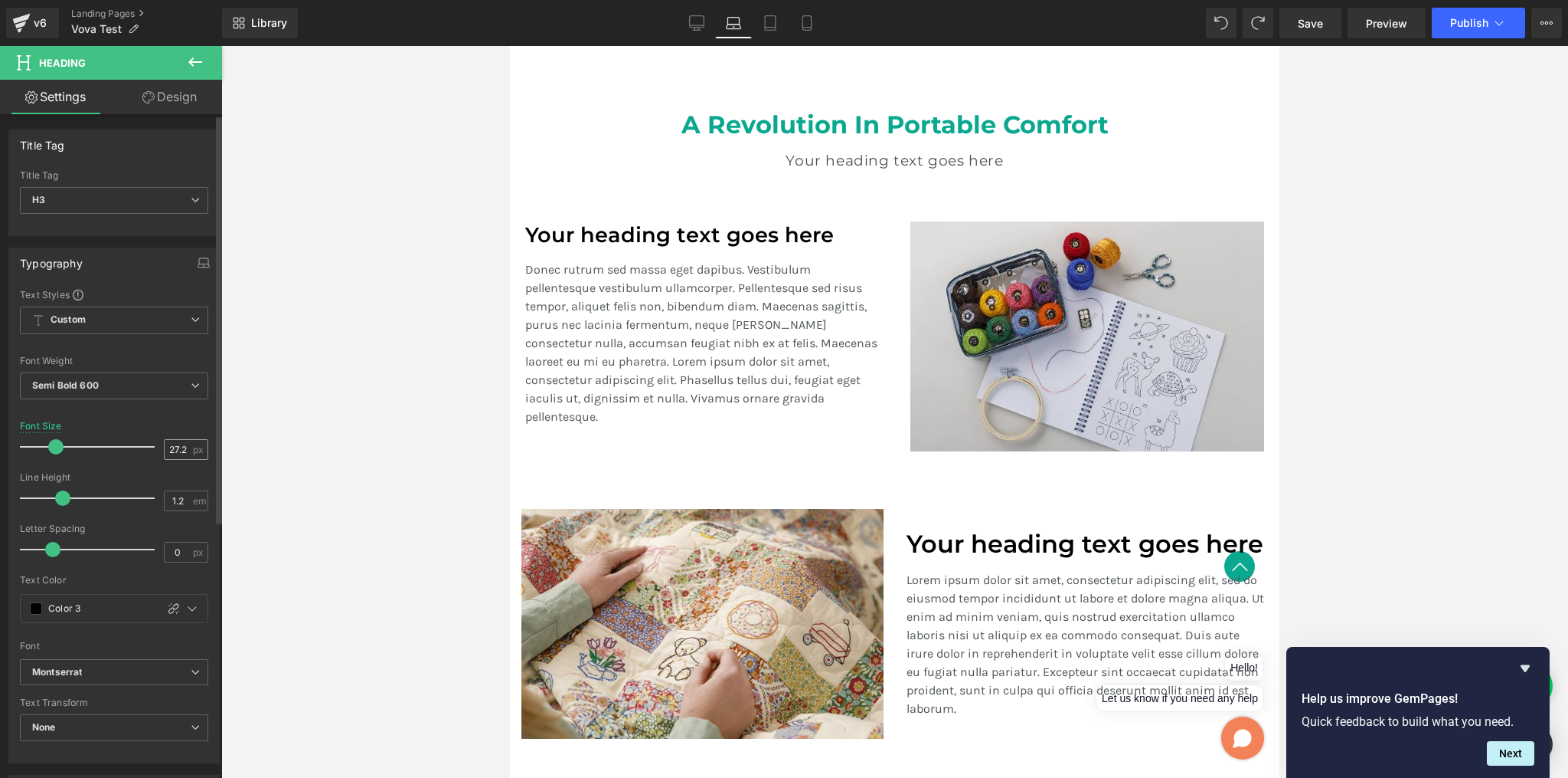
click at [177, 450] on input "27.2" at bounding box center [178, 450] width 27 height 19
type input "28"
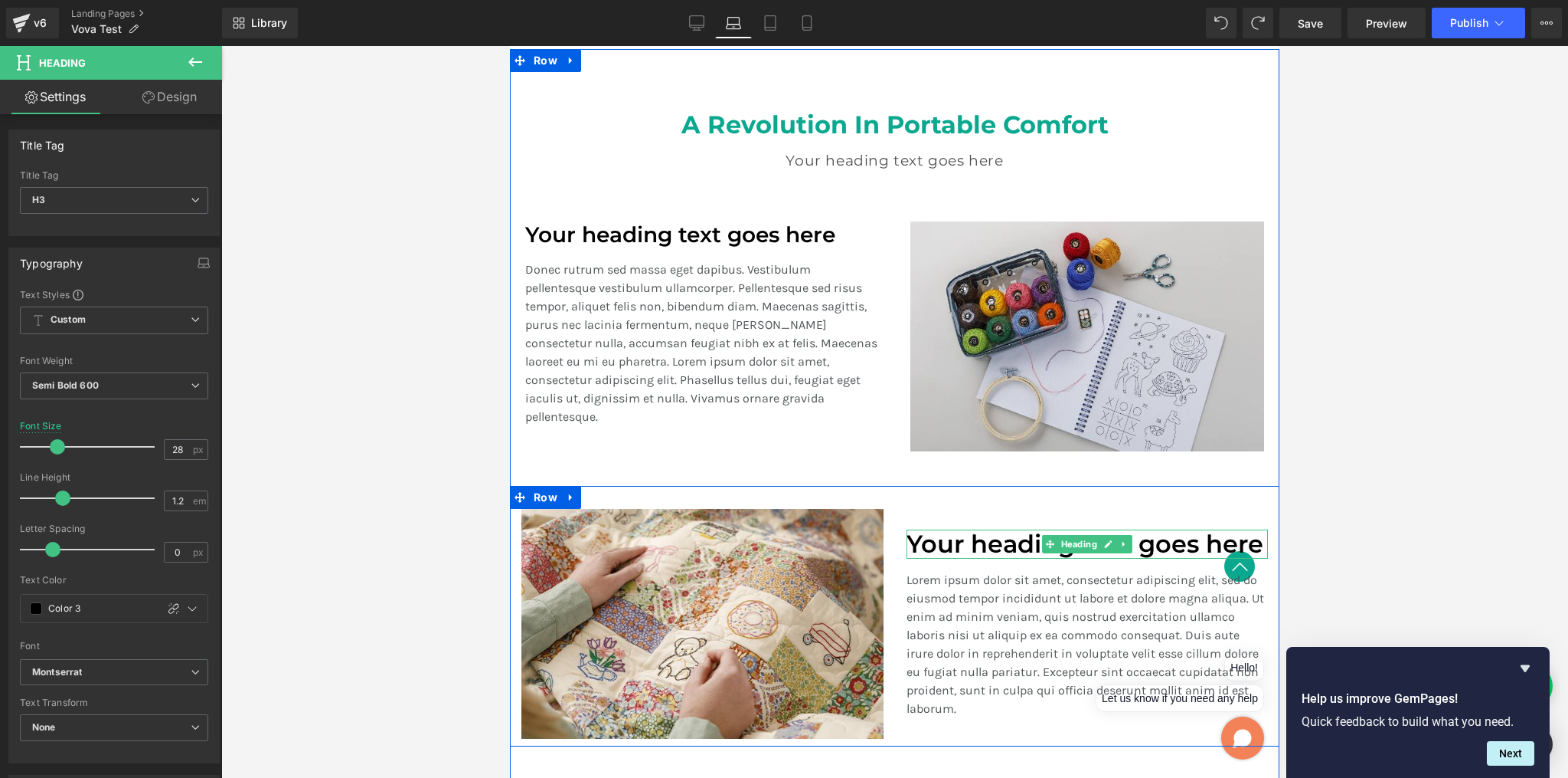
click at [952, 542] on h1 "Your heading text goes here" at bounding box center [1088, 544] width 362 height 29
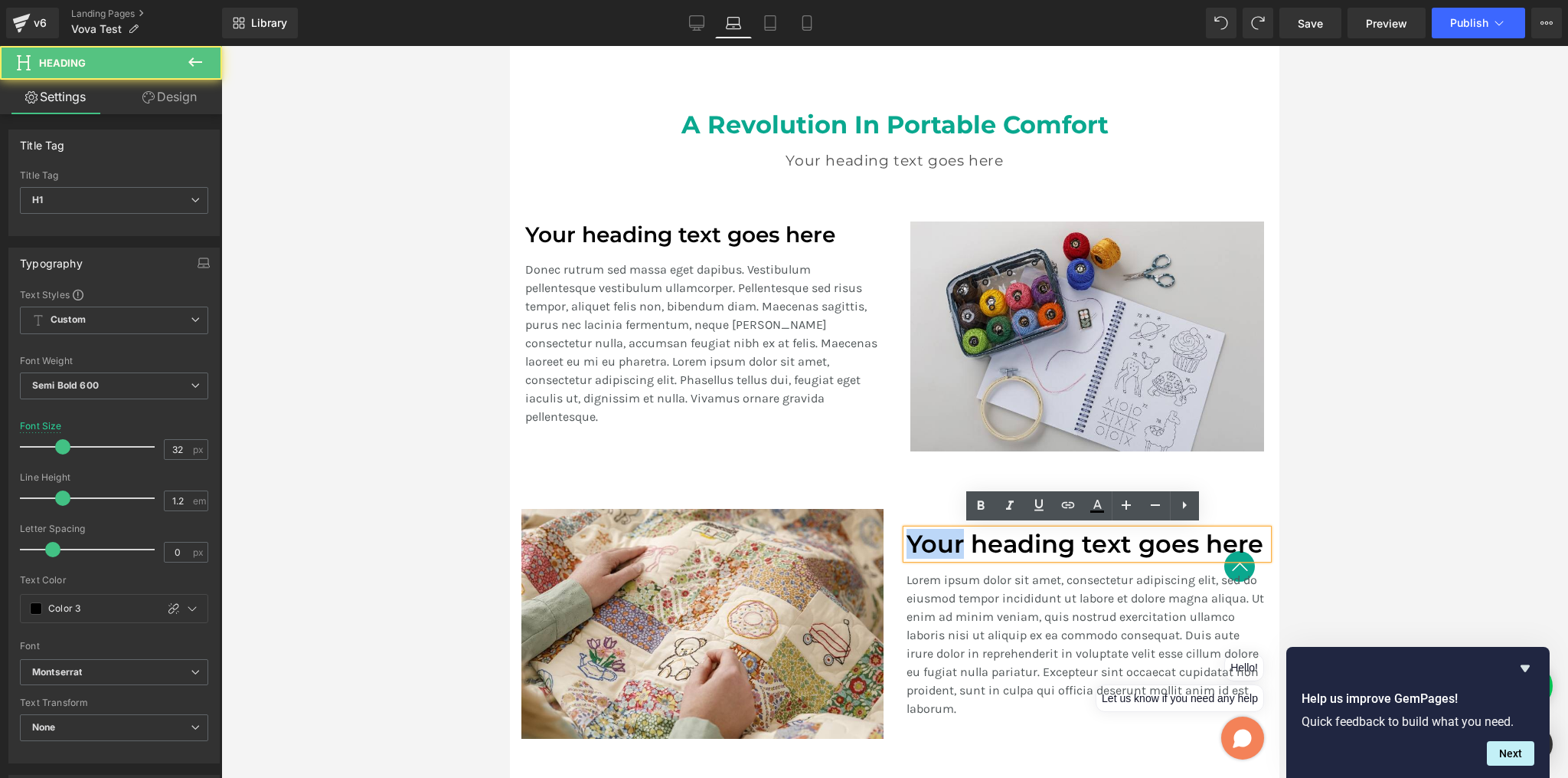
click at [952, 541] on h1 "Your heading text goes here" at bounding box center [1088, 544] width 362 height 29
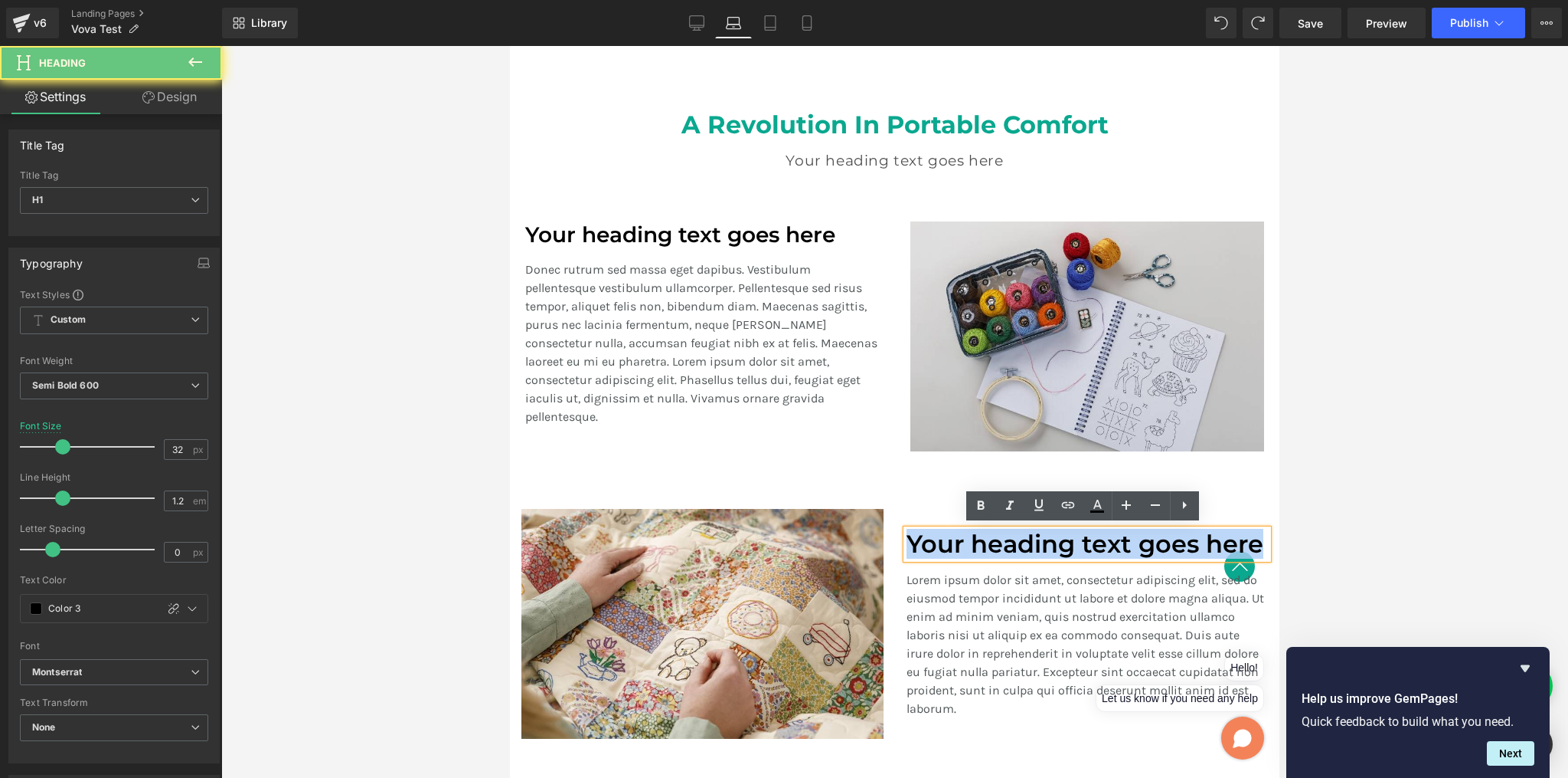
click at [952, 541] on h1 "Your heading text goes here" at bounding box center [1088, 544] width 362 height 29
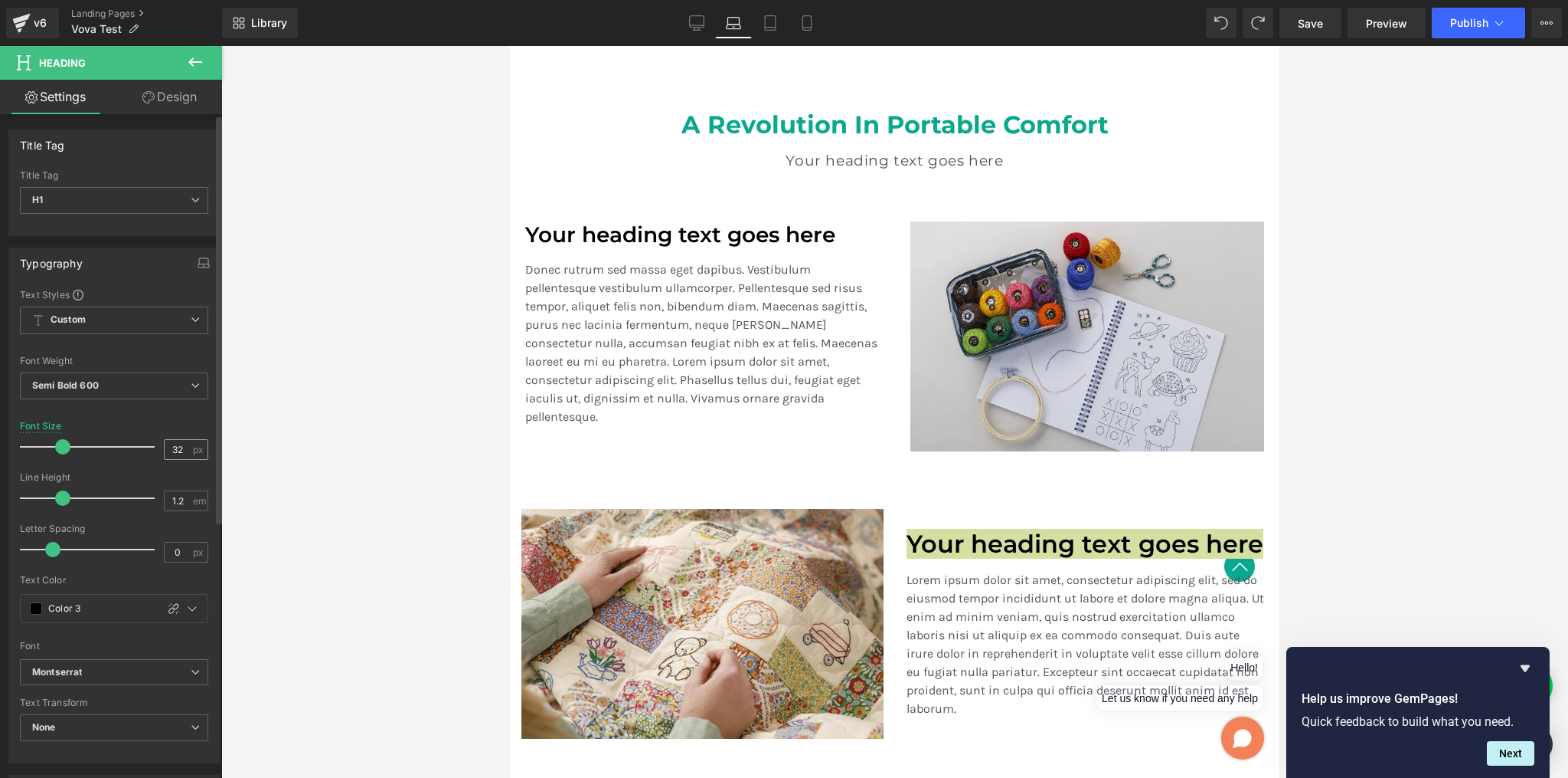
click at [183, 444] on input "32" at bounding box center [178, 450] width 27 height 19
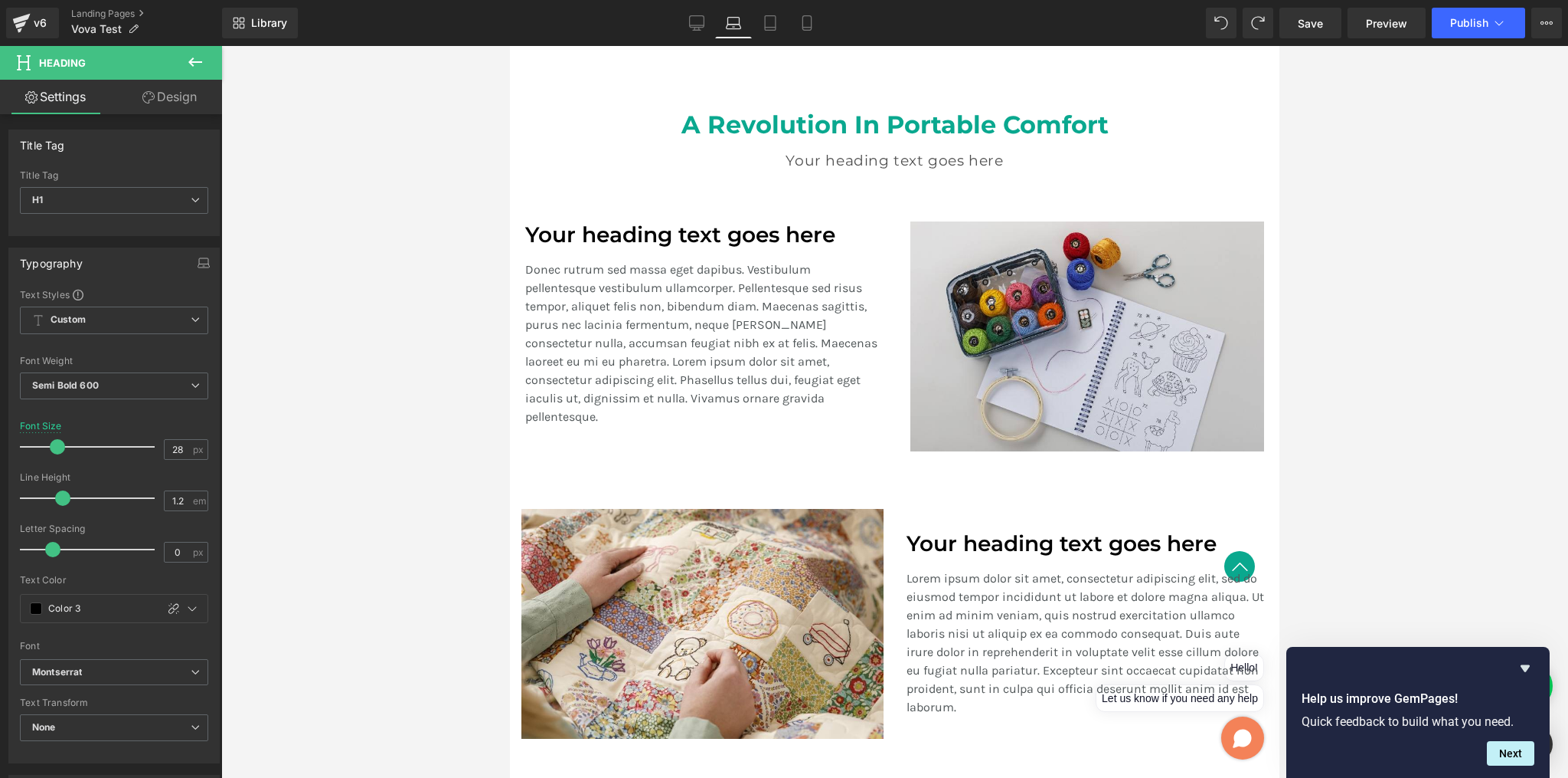
click at [415, 504] on div at bounding box center [895, 412] width 1347 height 732
click at [775, 20] on icon at bounding box center [770, 23] width 15 height 15
type input "28.8"
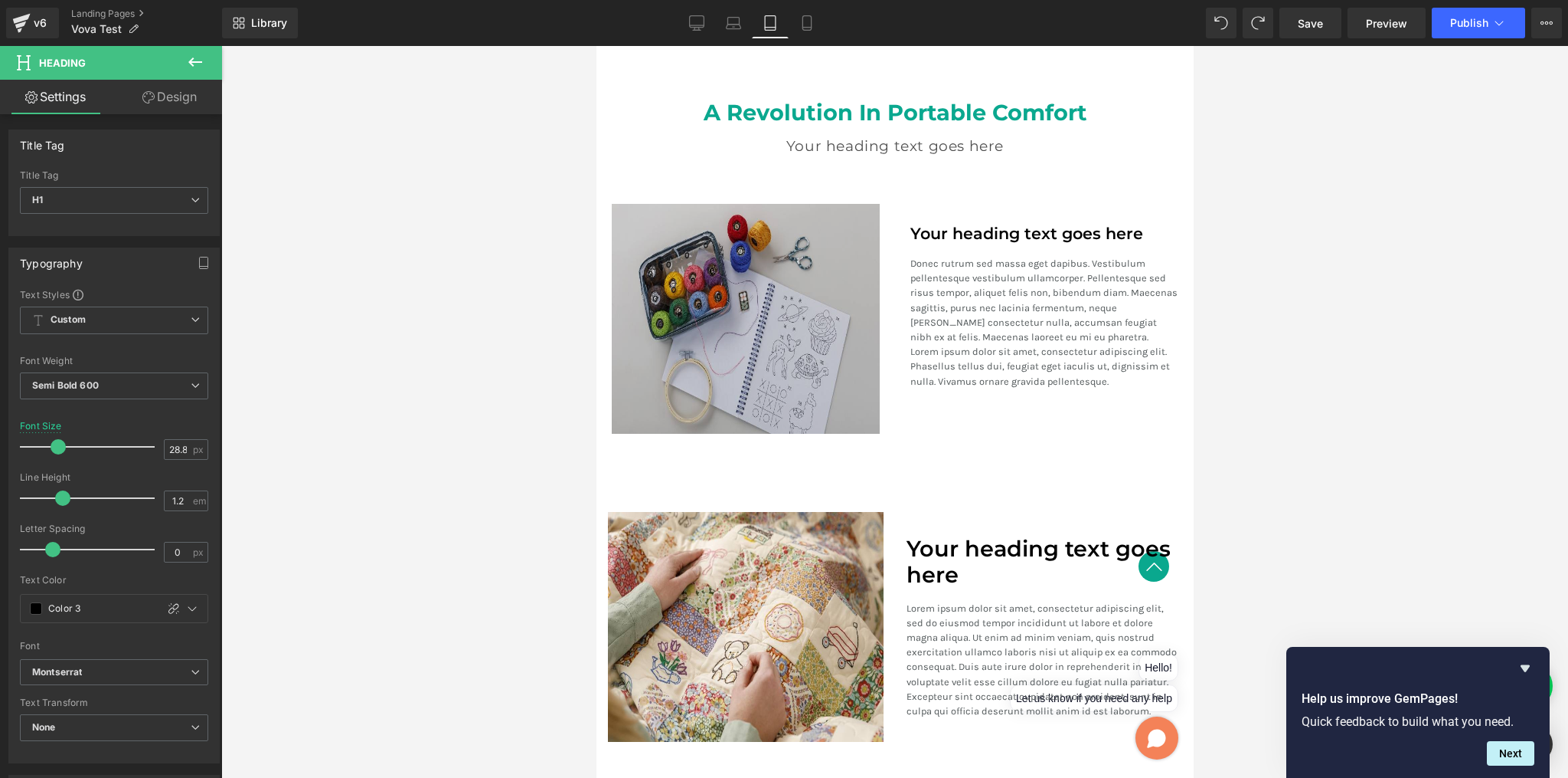
scroll to position [1663, 0]
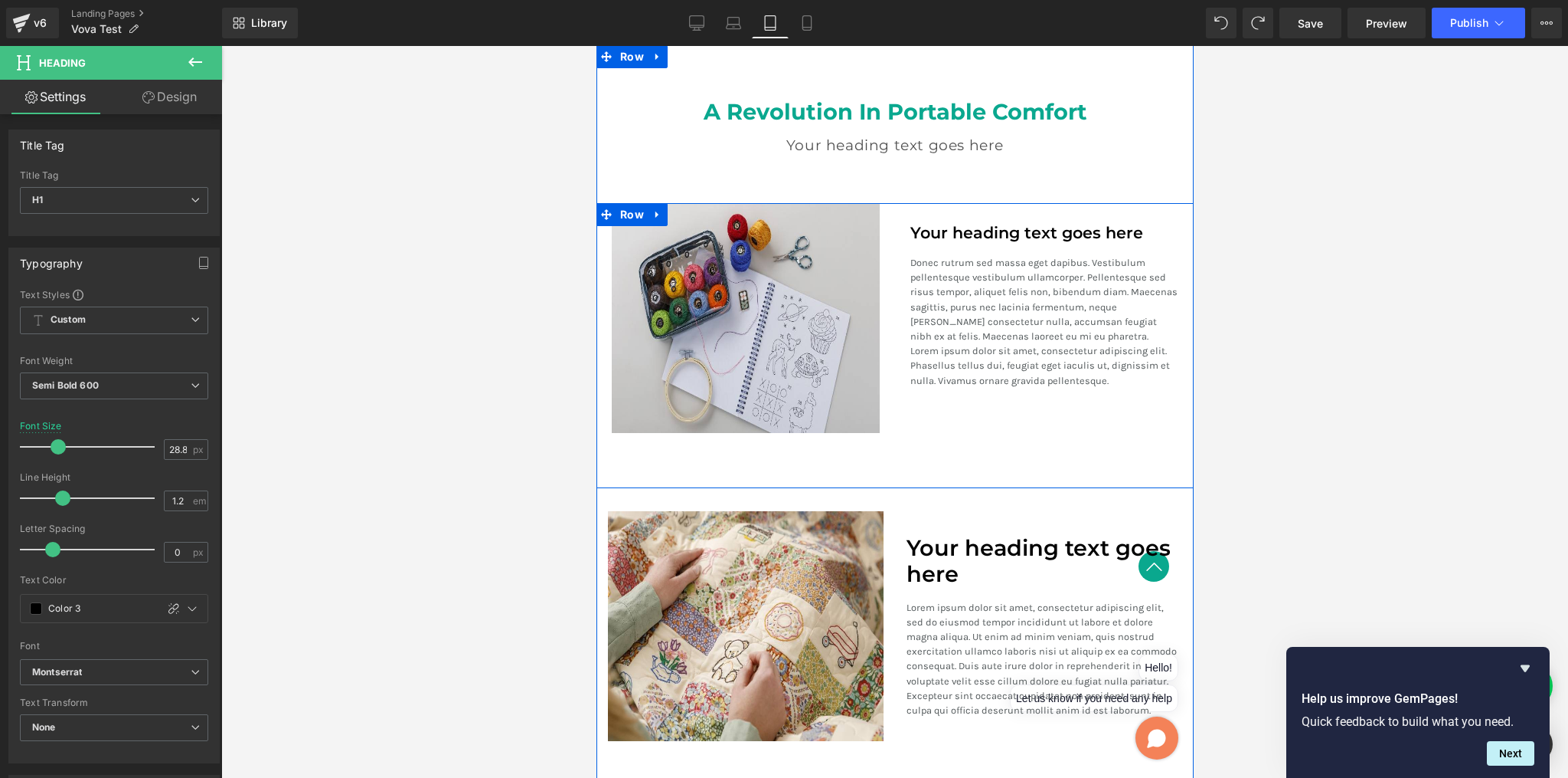
click at [1045, 229] on icon at bounding box center [1049, 233] width 8 height 8
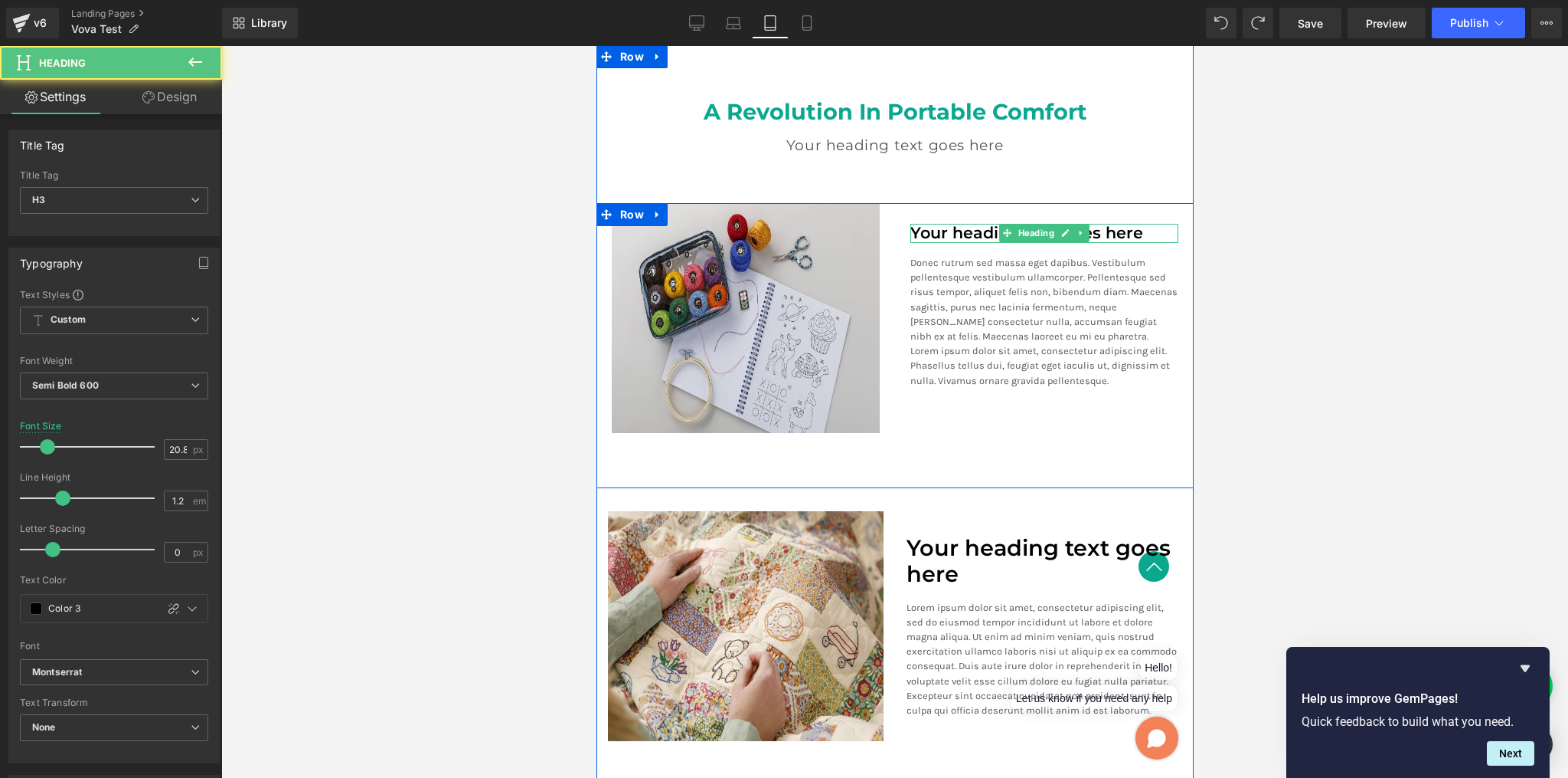
click at [1002, 229] on icon at bounding box center [1006, 233] width 8 height 8
click at [967, 227] on h3 "Your heading text goes here" at bounding box center [1044, 234] width 268 height 19
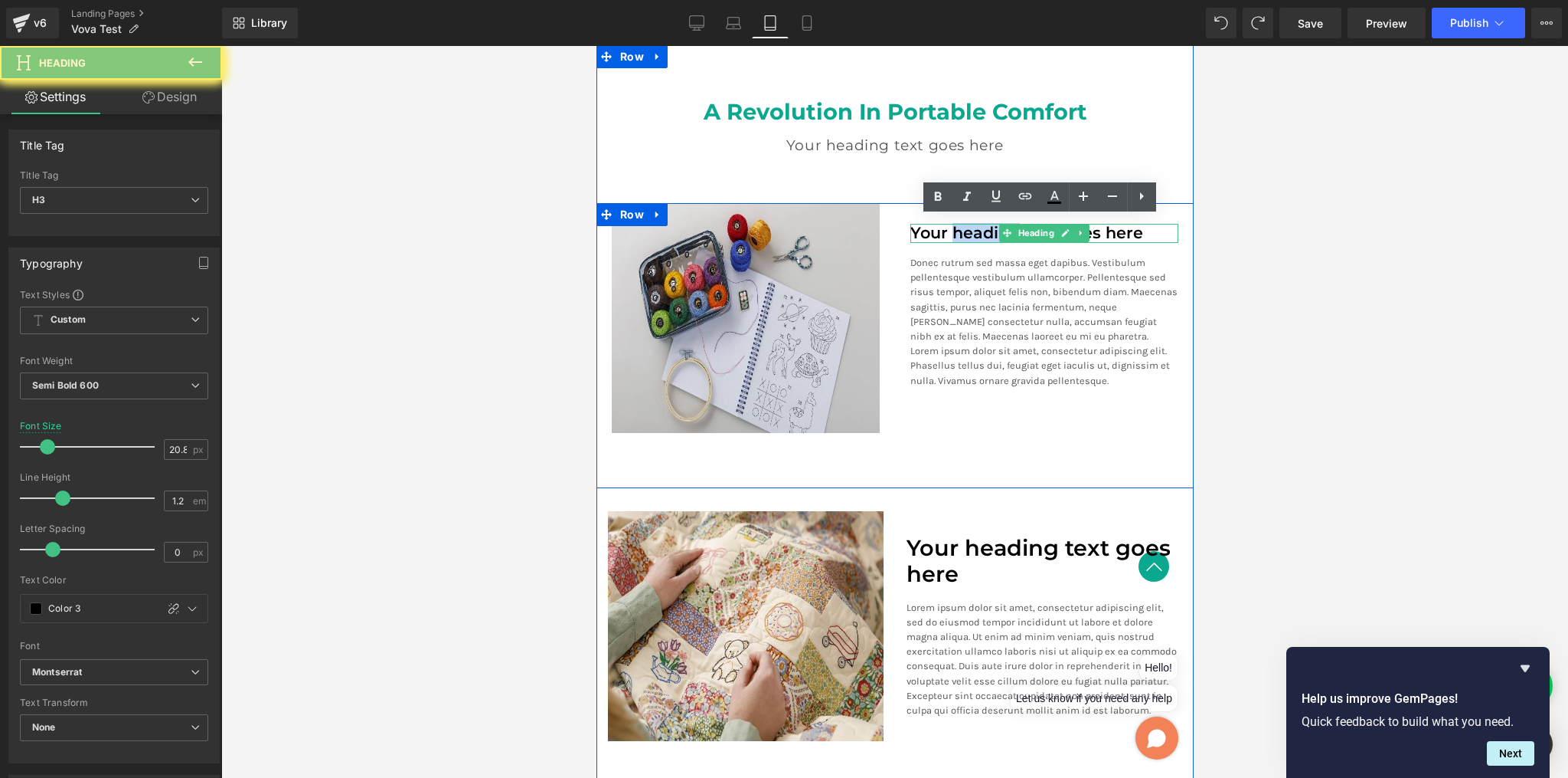
click at [967, 227] on h3 "Your heading text goes here" at bounding box center [1044, 234] width 268 height 19
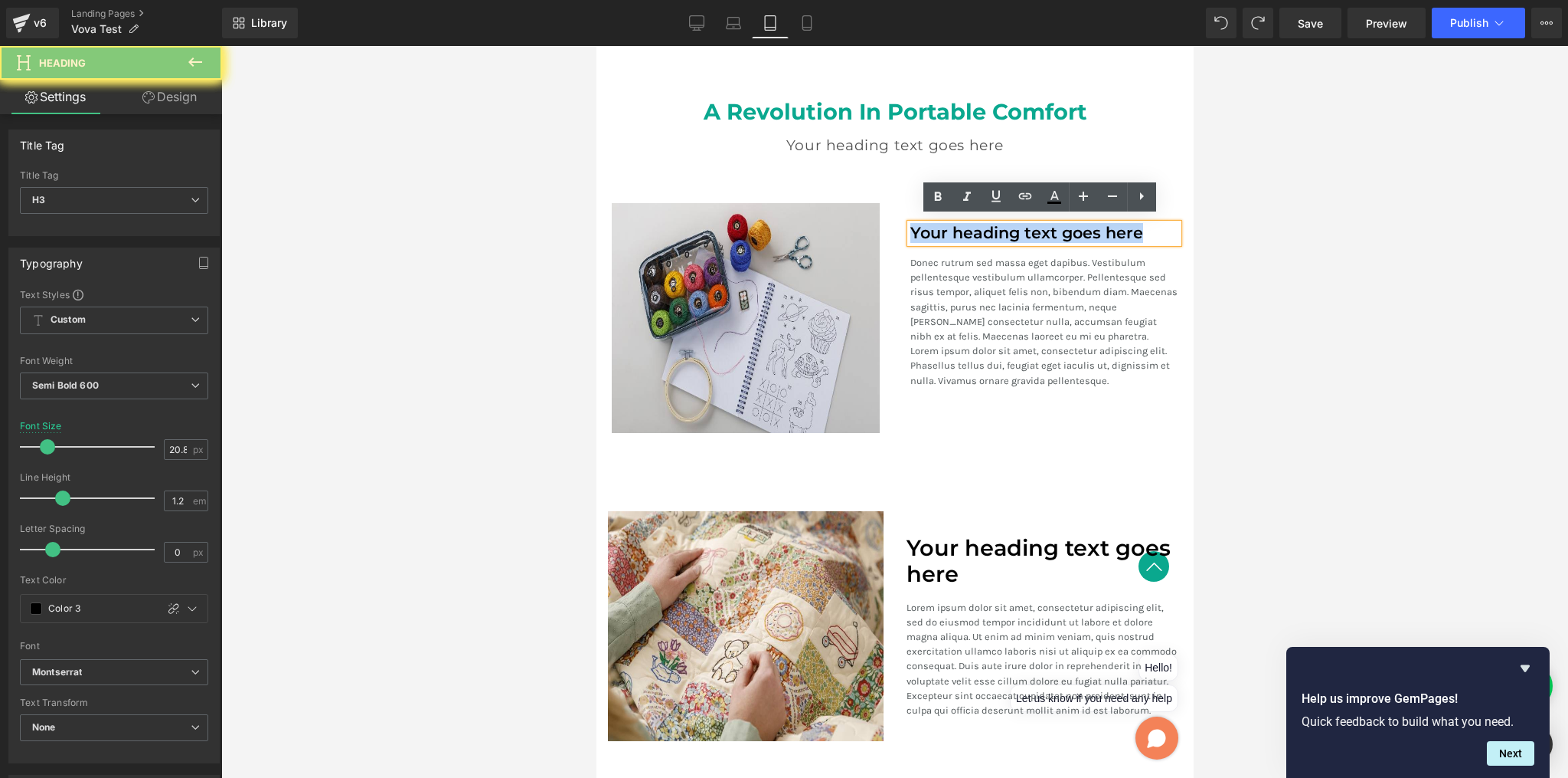
click at [967, 227] on h3 "Your heading text goes here" at bounding box center [1044, 234] width 268 height 19
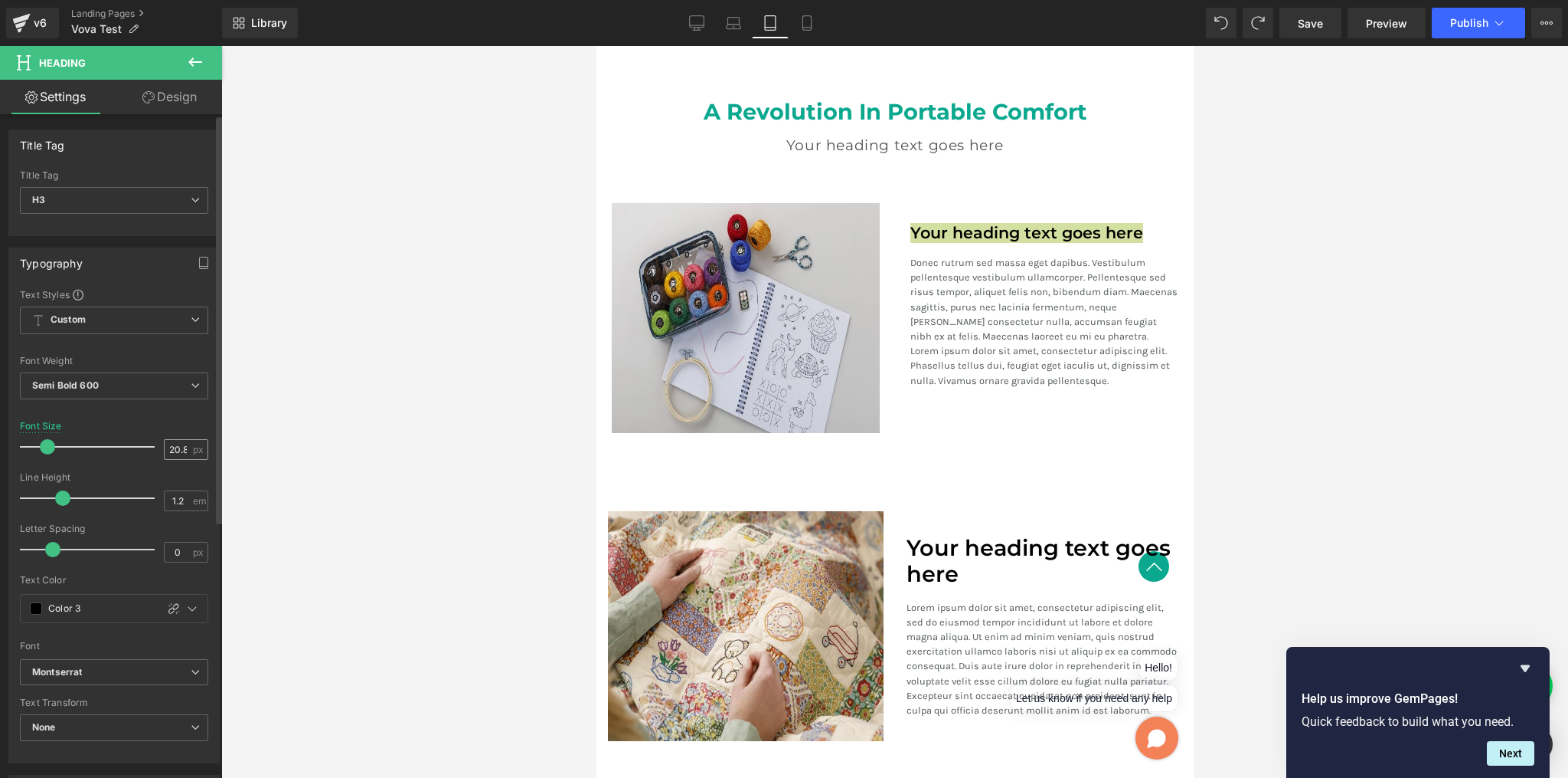
click at [176, 447] on input "20.8" at bounding box center [178, 450] width 27 height 19
click at [177, 447] on input "20.8" at bounding box center [178, 450] width 27 height 19
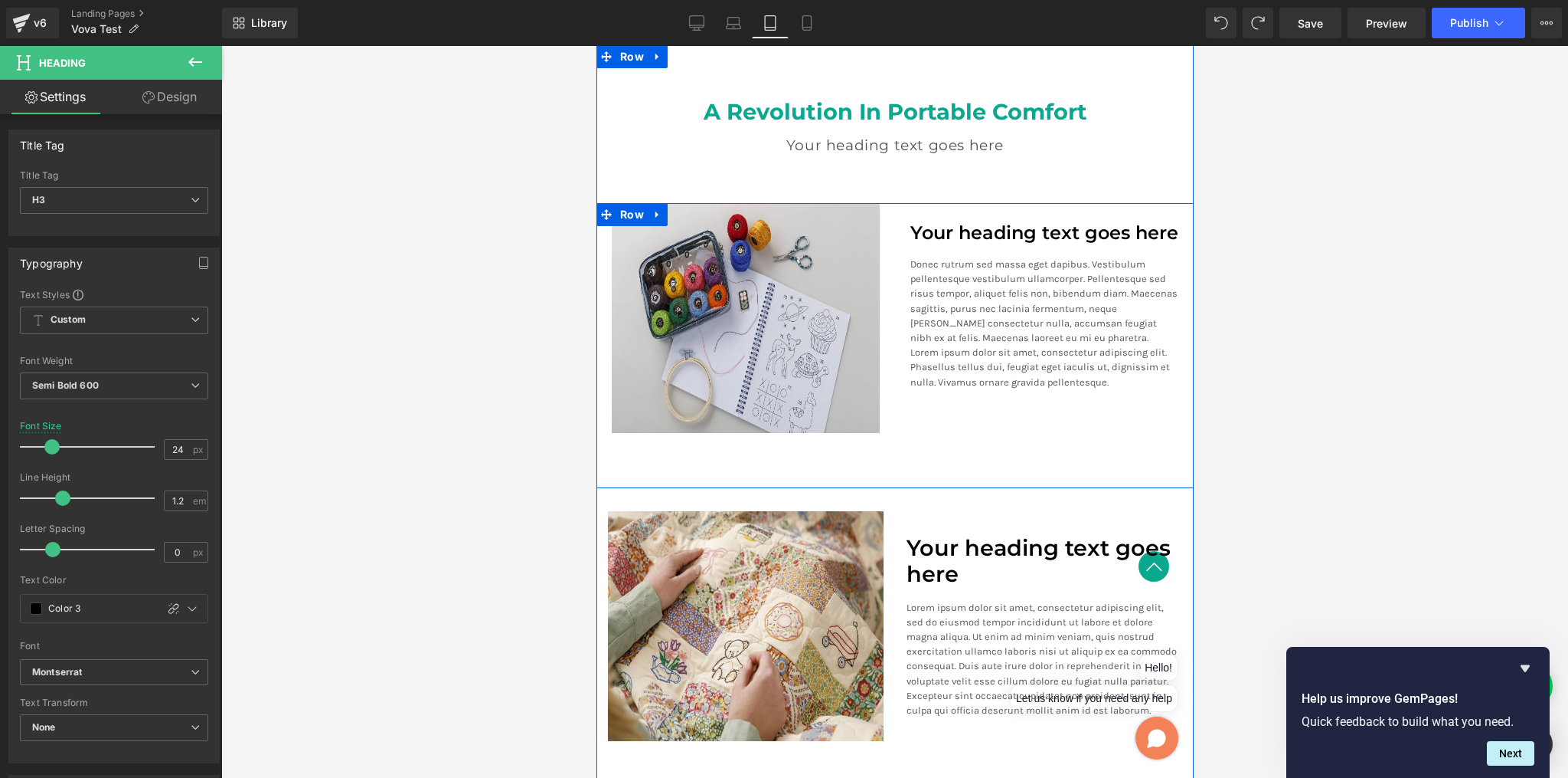
click at [950, 231] on h3 "Your heading text goes here" at bounding box center [1044, 233] width 268 height 22
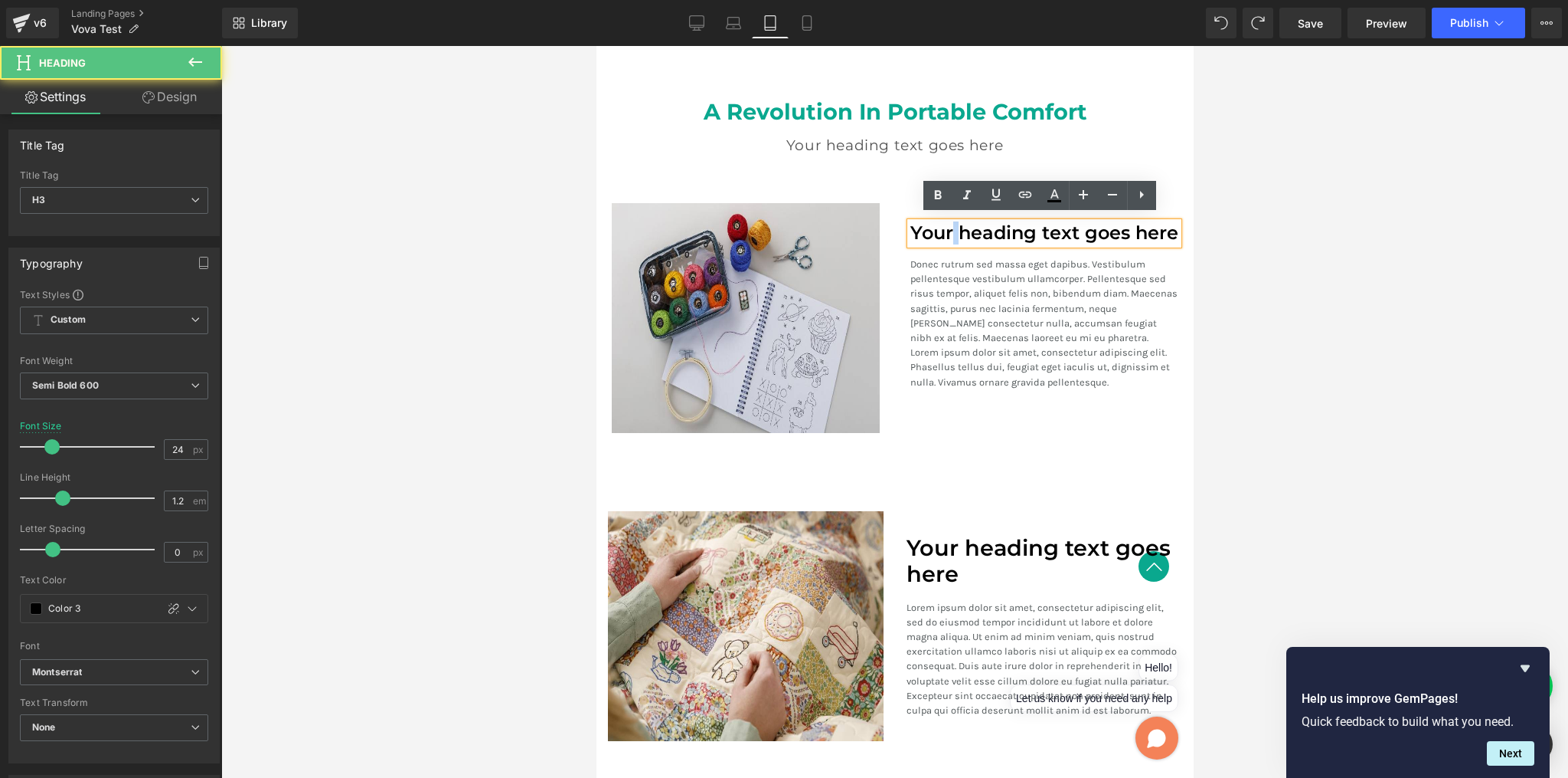
click at [950, 231] on h3 "Your heading text goes here" at bounding box center [1044, 233] width 268 height 22
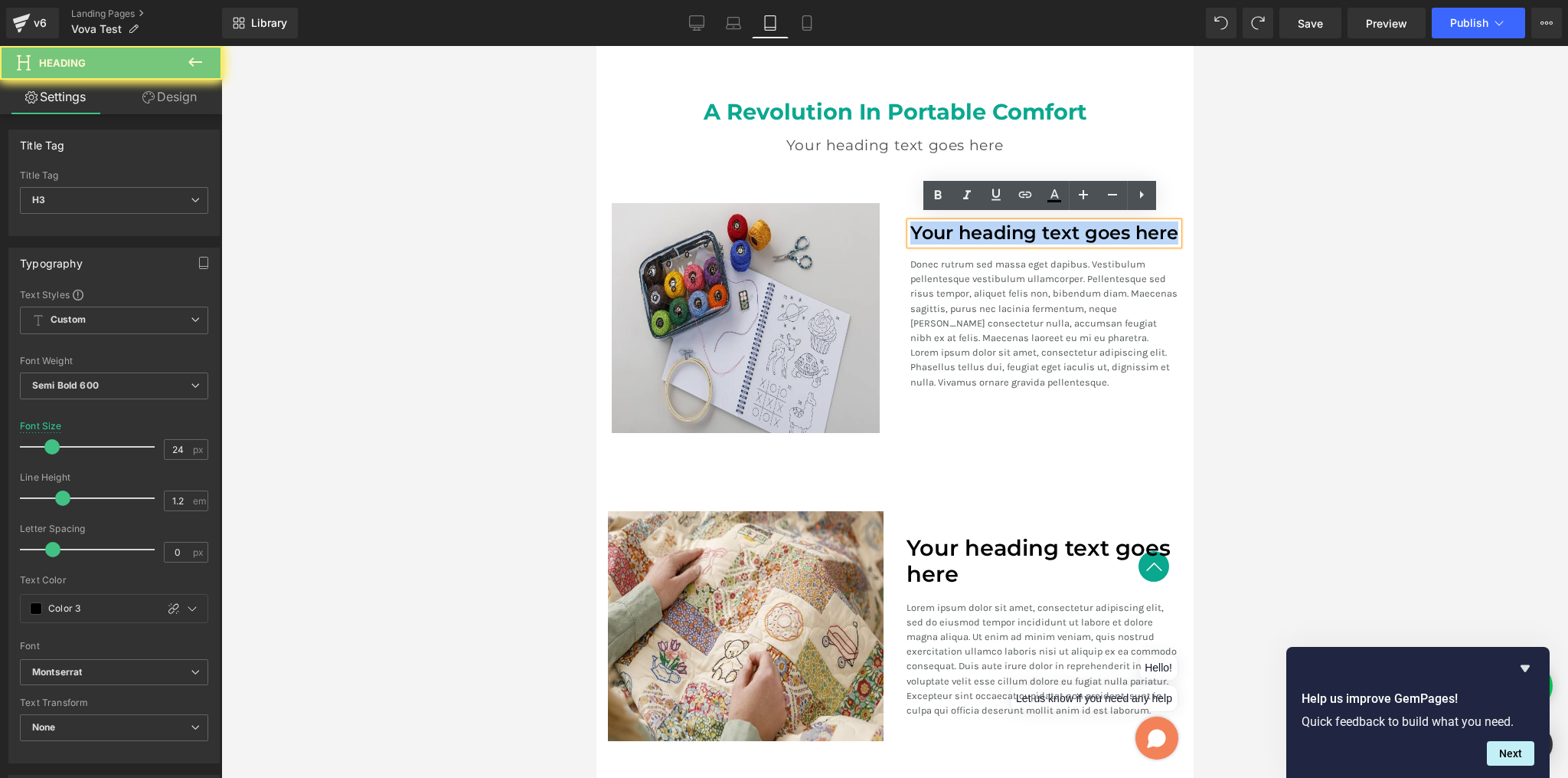
click at [950, 231] on h3 "Your heading text goes here" at bounding box center [1044, 233] width 268 height 22
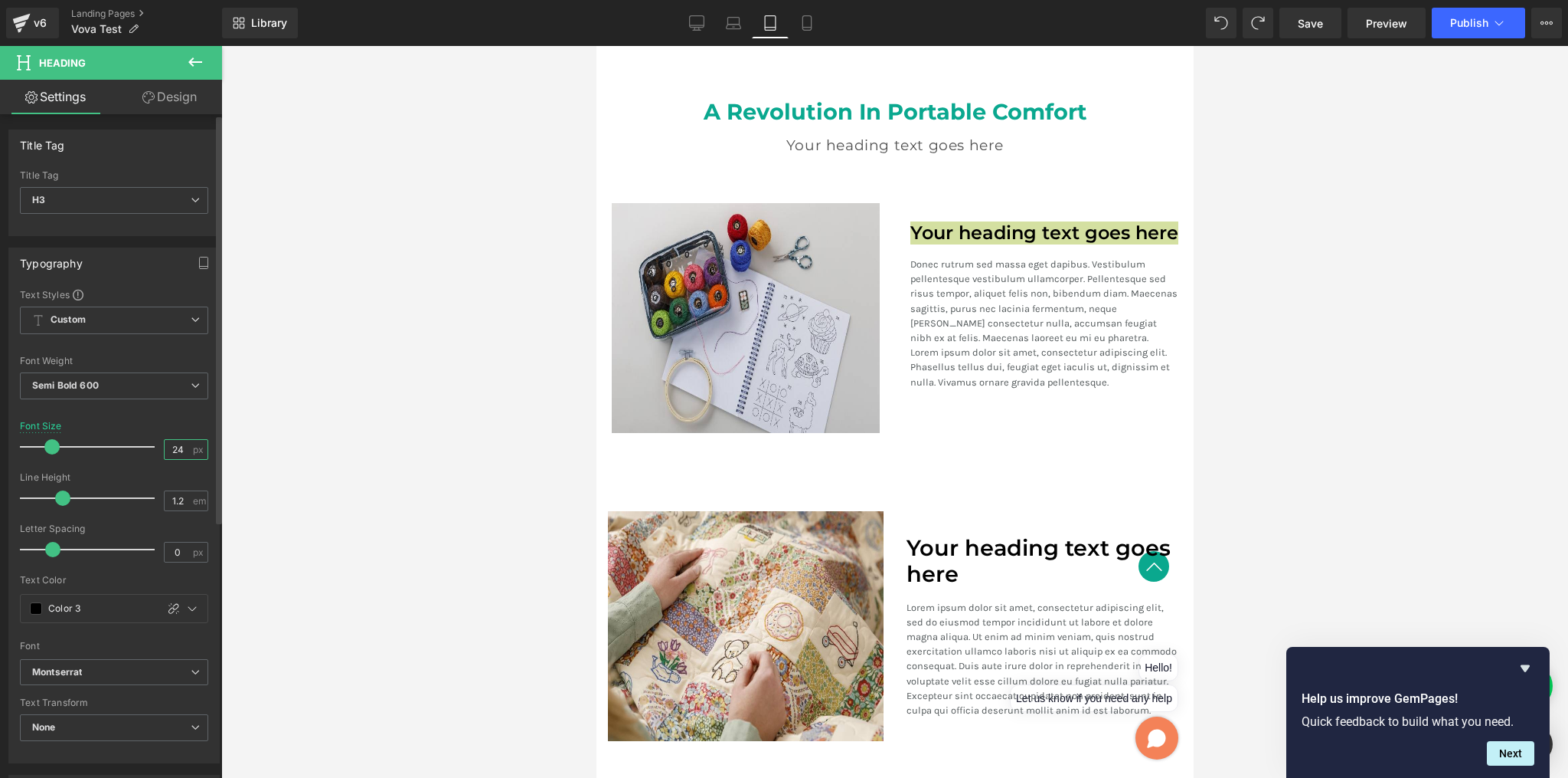
click at [180, 447] on input "24" at bounding box center [178, 450] width 27 height 19
type input "20"
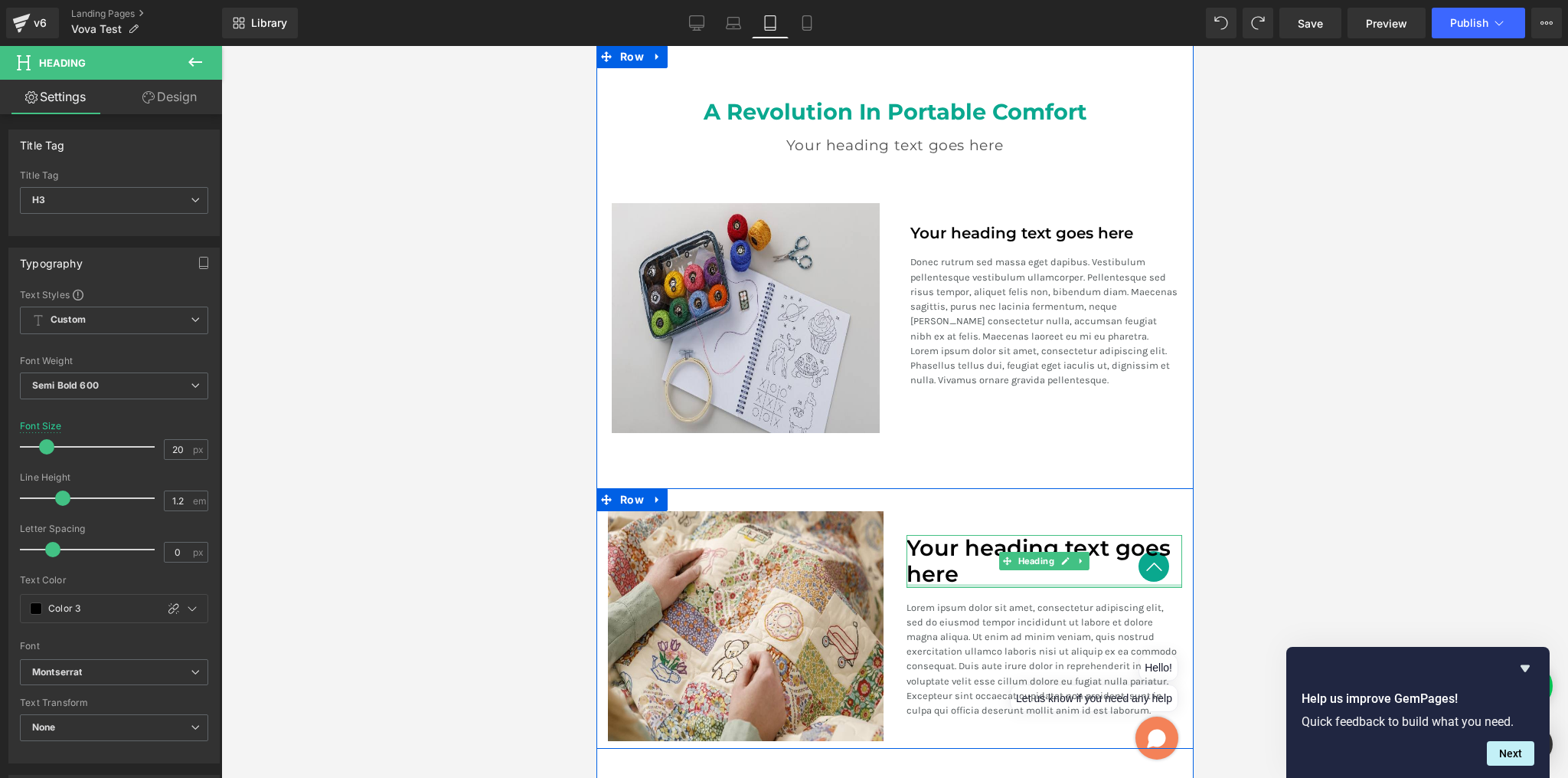
click at [939, 578] on div "Your heading text goes here Heading" at bounding box center [1044, 561] width 276 height 53
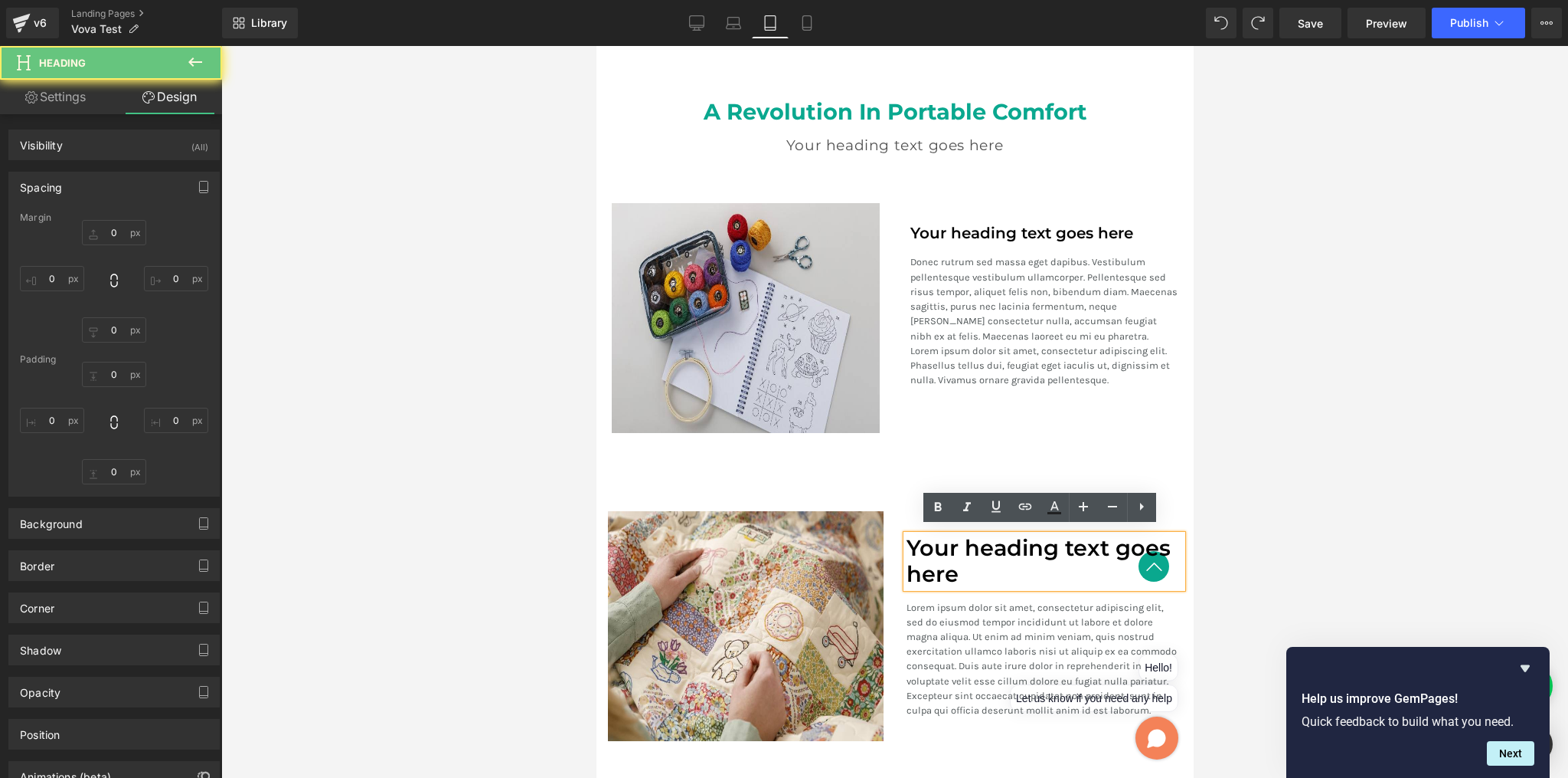
click at [933, 571] on h1 "Your heading text goes here" at bounding box center [1044, 561] width 276 height 53
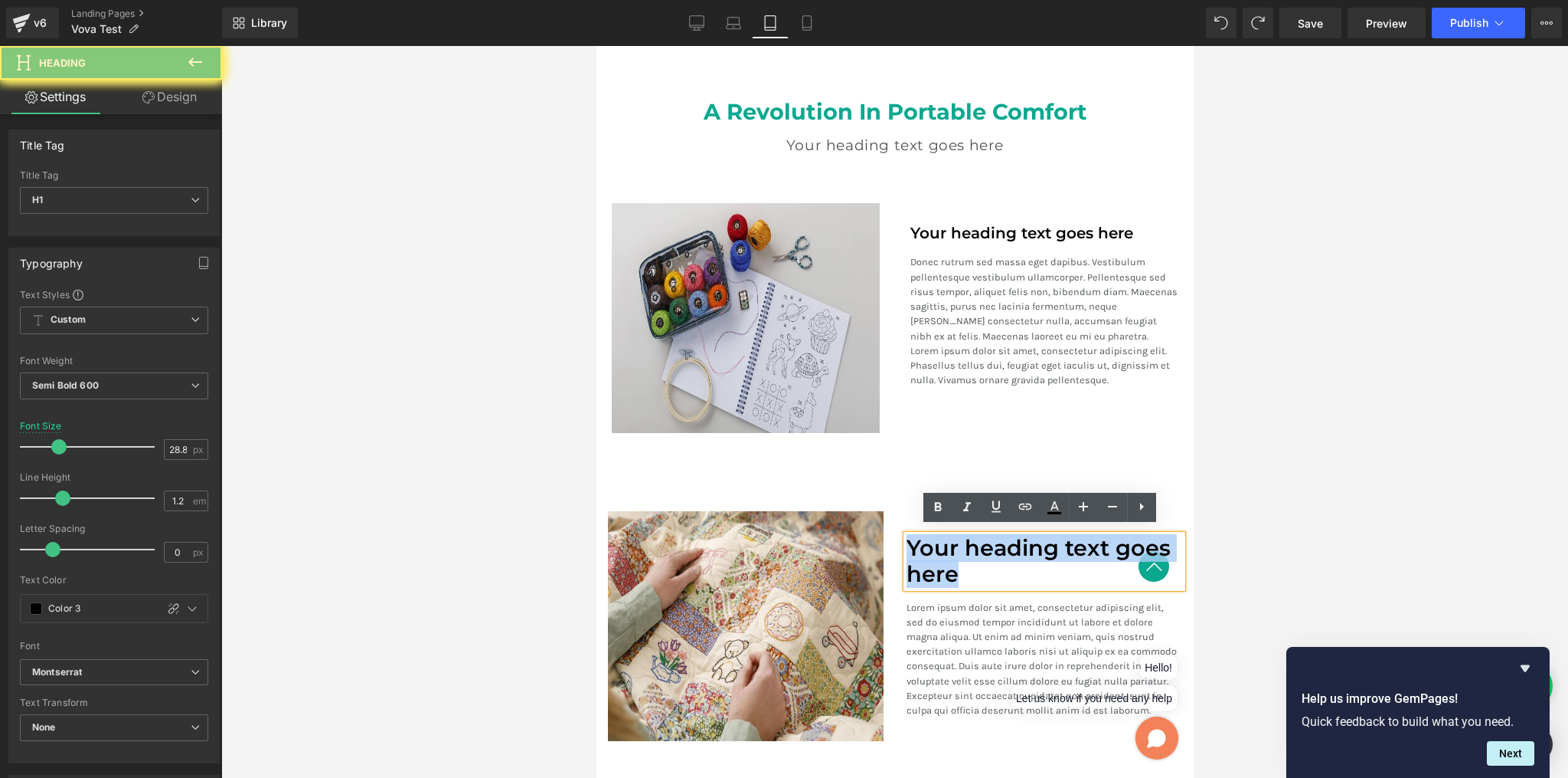
click at [933, 571] on h1 "Your heading text goes here" at bounding box center [1044, 561] width 276 height 53
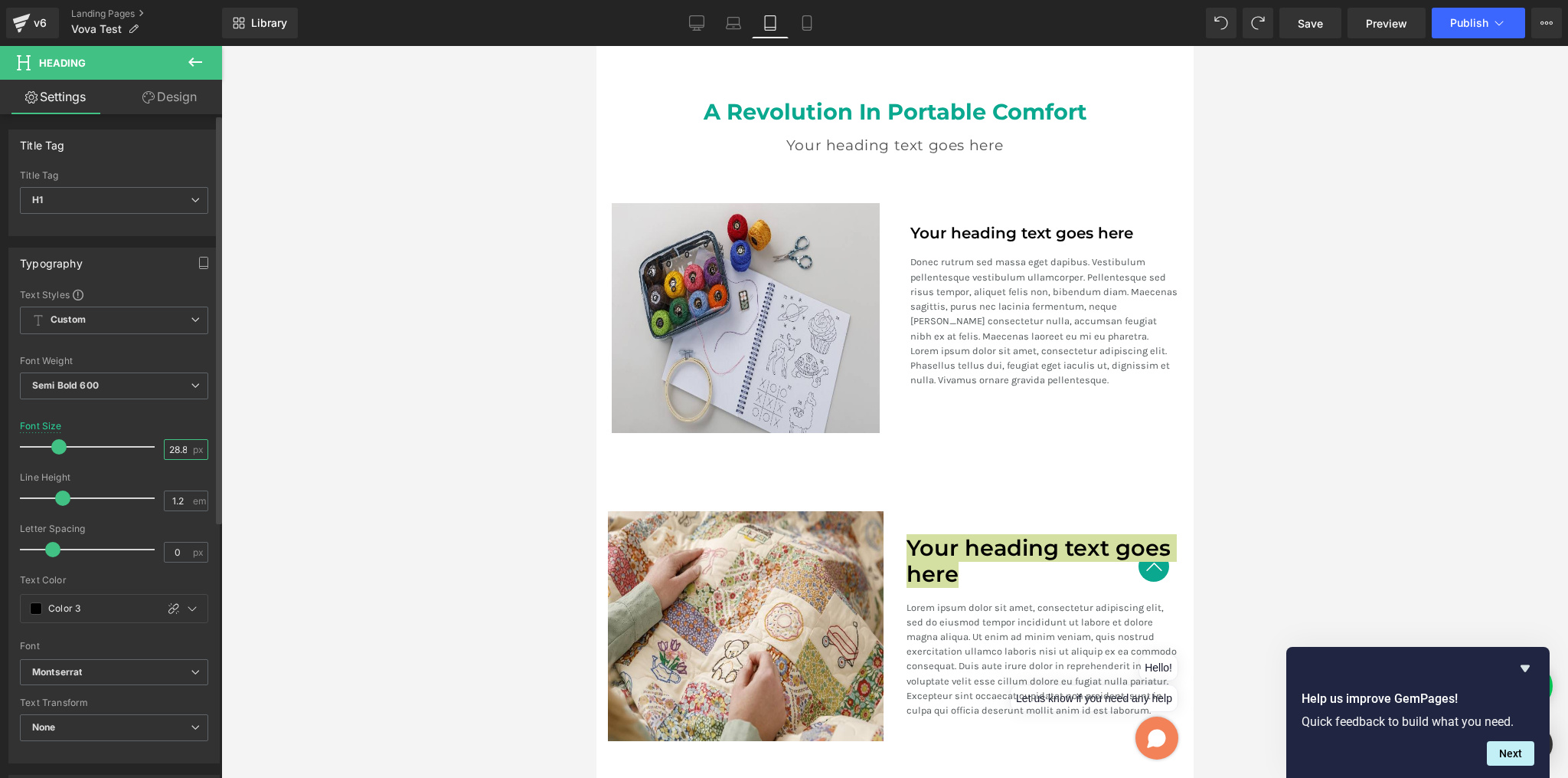
click at [176, 449] on input "28.8" at bounding box center [178, 450] width 27 height 19
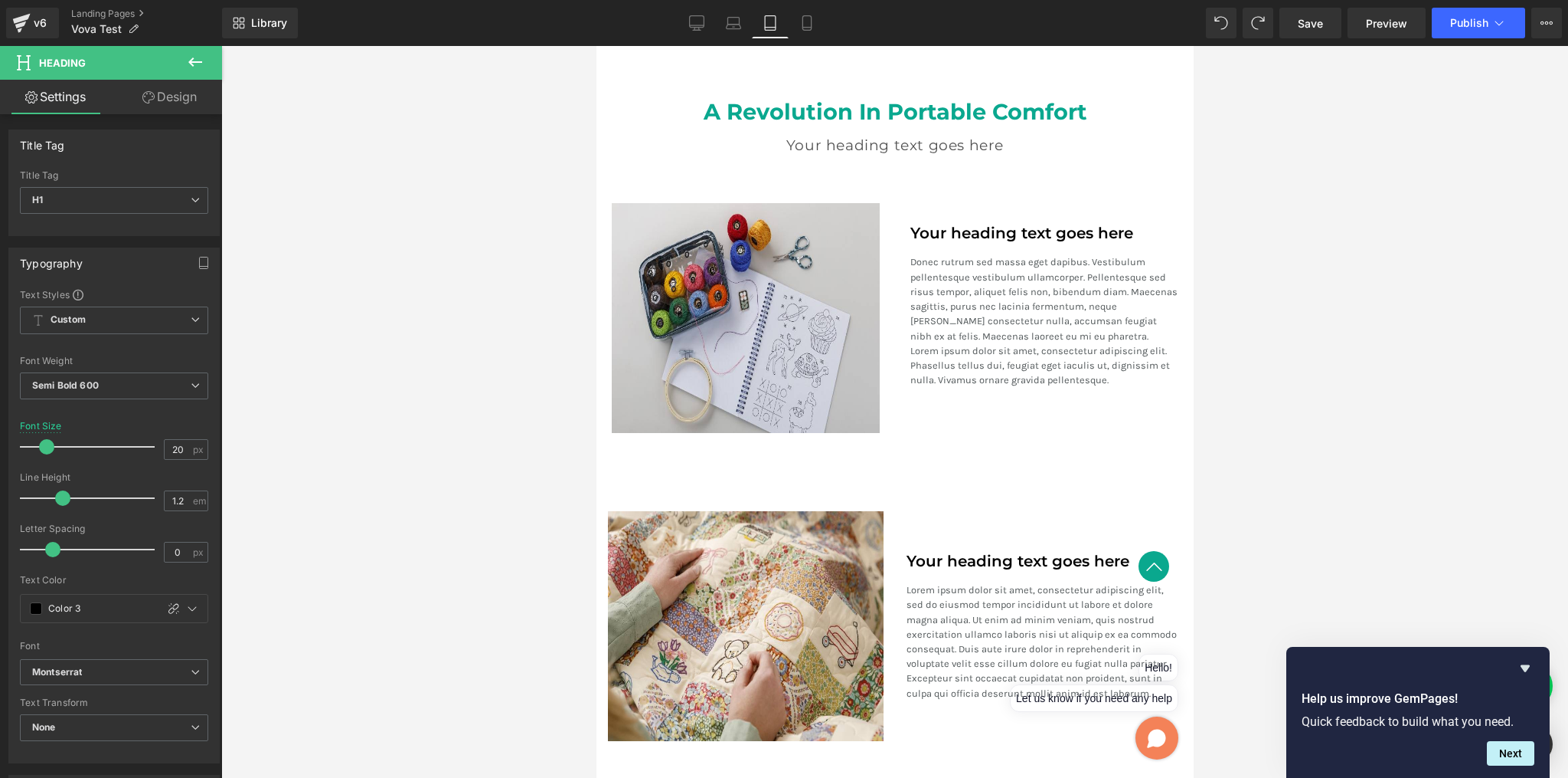
click at [360, 537] on div at bounding box center [895, 412] width 1347 height 732
click at [817, 16] on link "Mobile" at bounding box center [807, 23] width 37 height 31
type input "28.8"
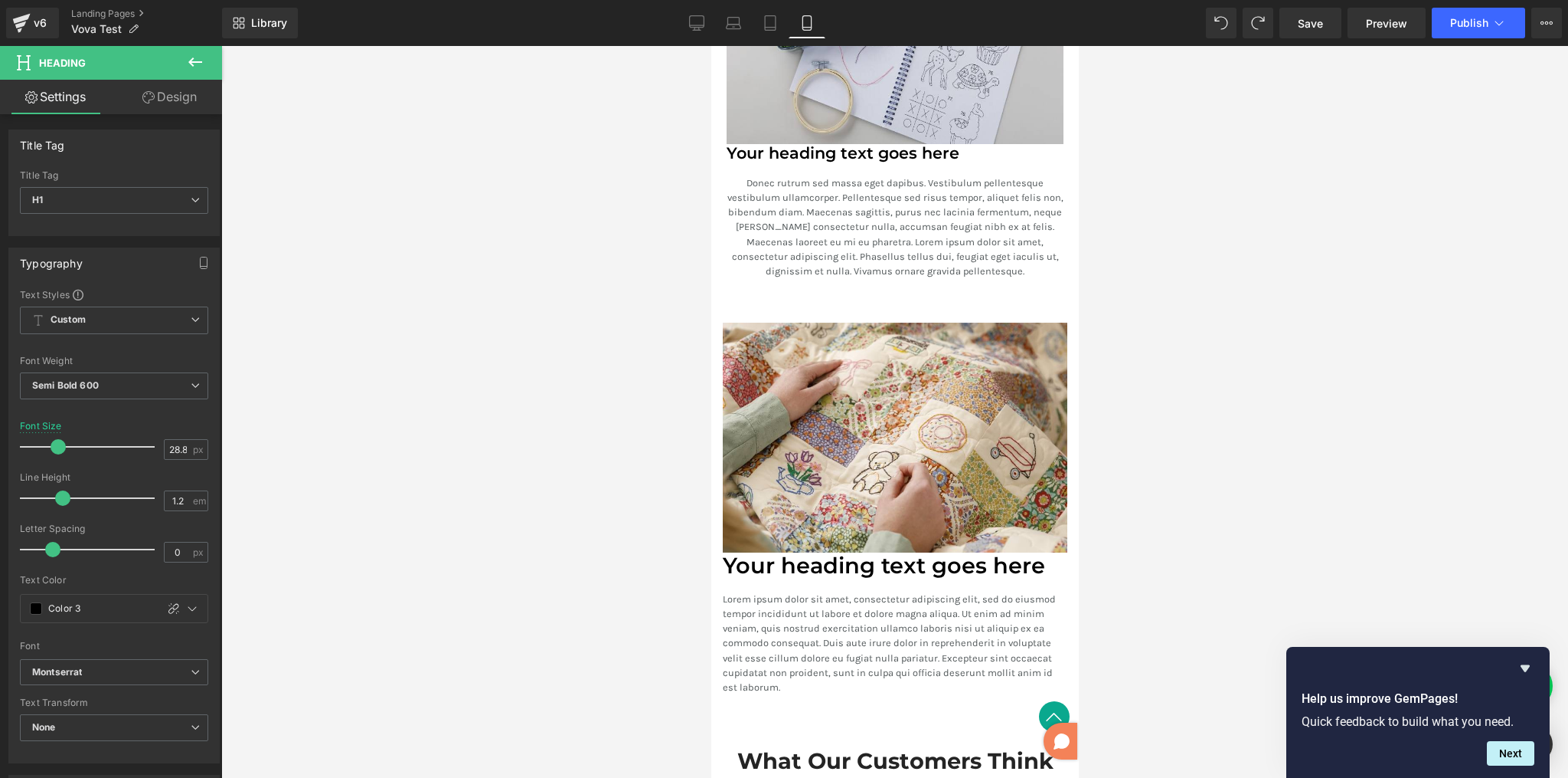
scroll to position [2483, 0]
click at [873, 146] on span "Heading" at bounding box center [852, 152] width 42 height 19
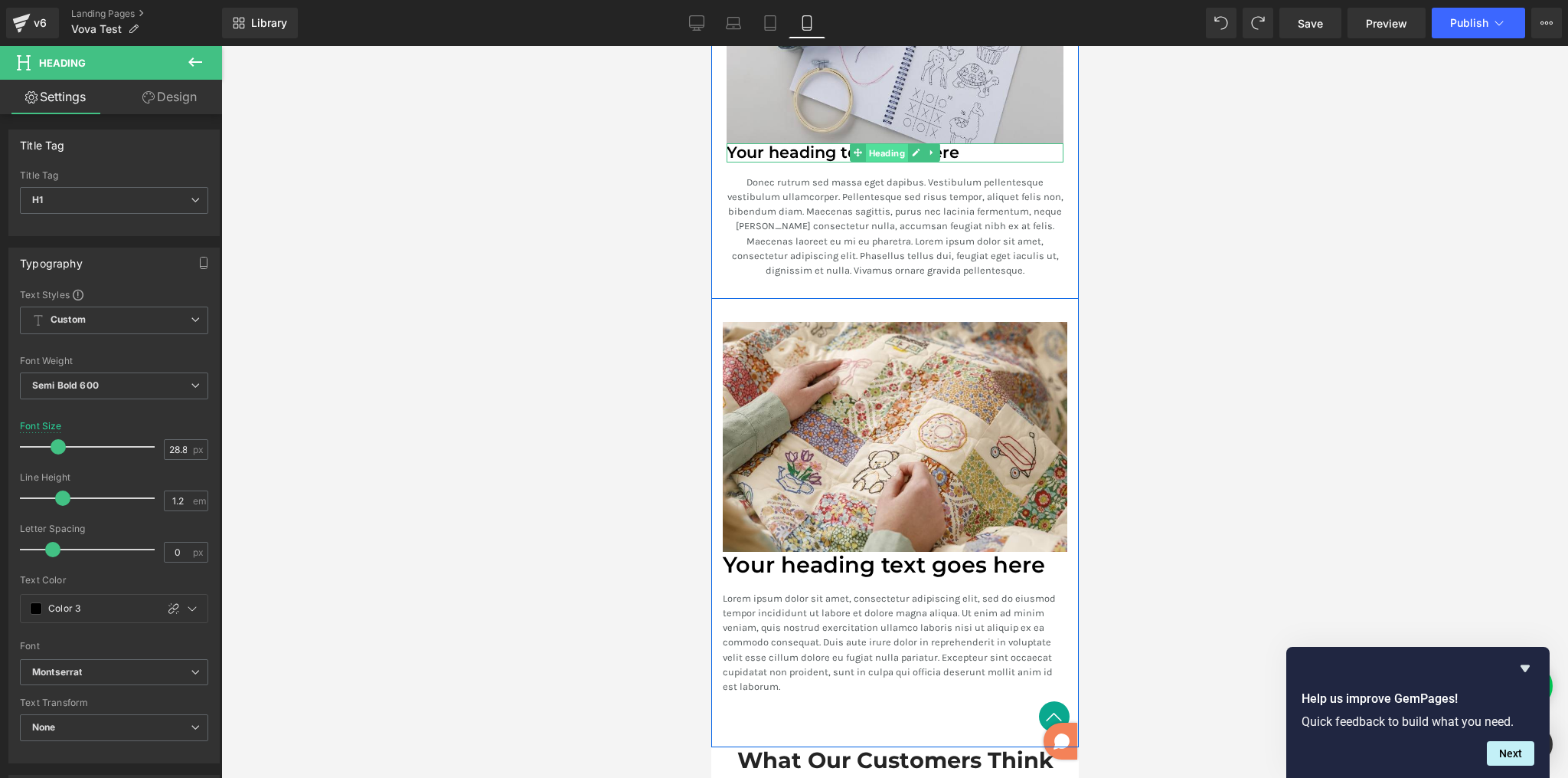
click at [875, 146] on span "Heading" at bounding box center [886, 153] width 42 height 19
click at [786, 149] on h3 "Your heading text goes here" at bounding box center [894, 153] width 337 height 19
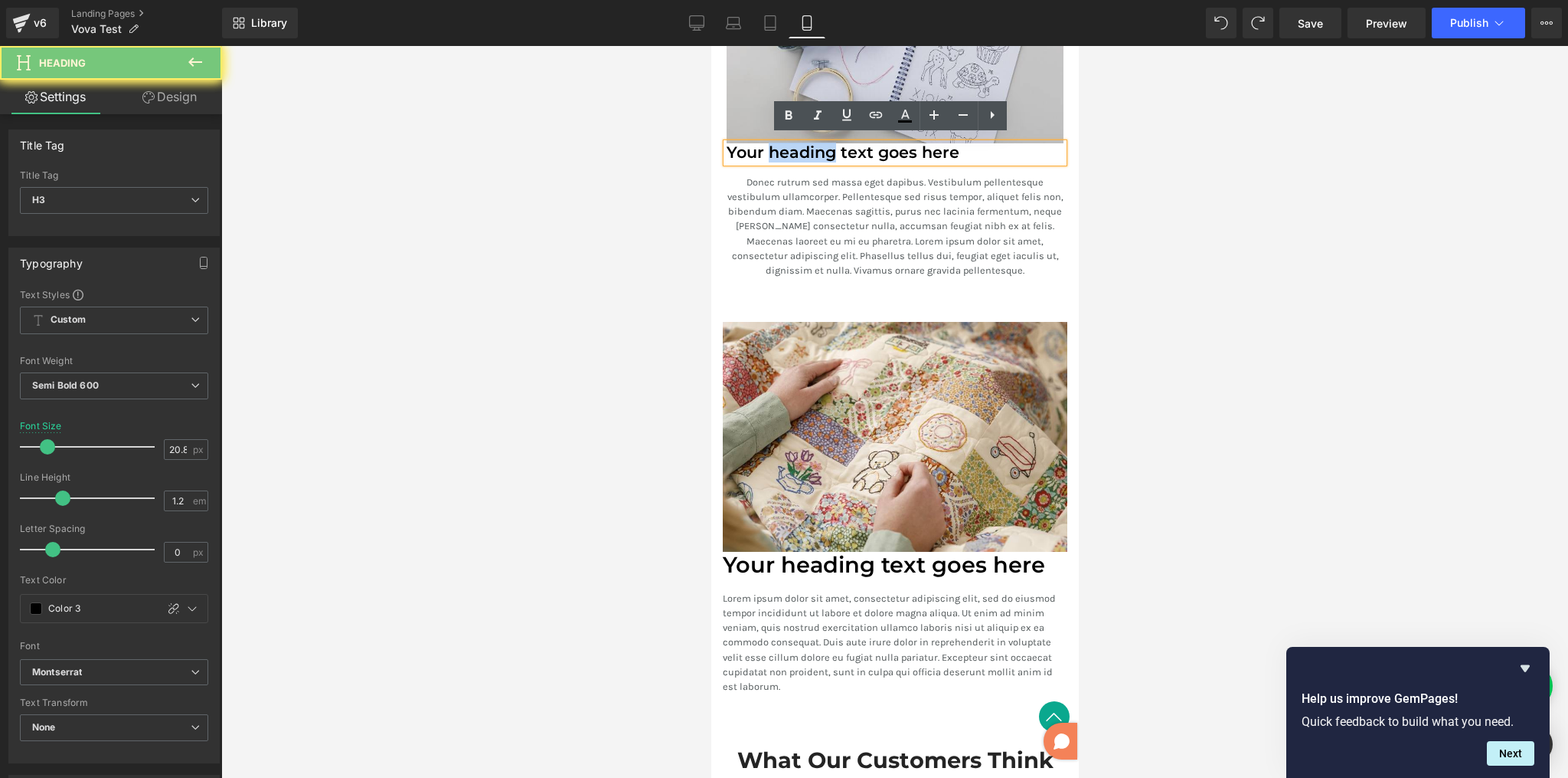
click at [786, 149] on h3 "Your heading text goes here" at bounding box center [894, 153] width 337 height 19
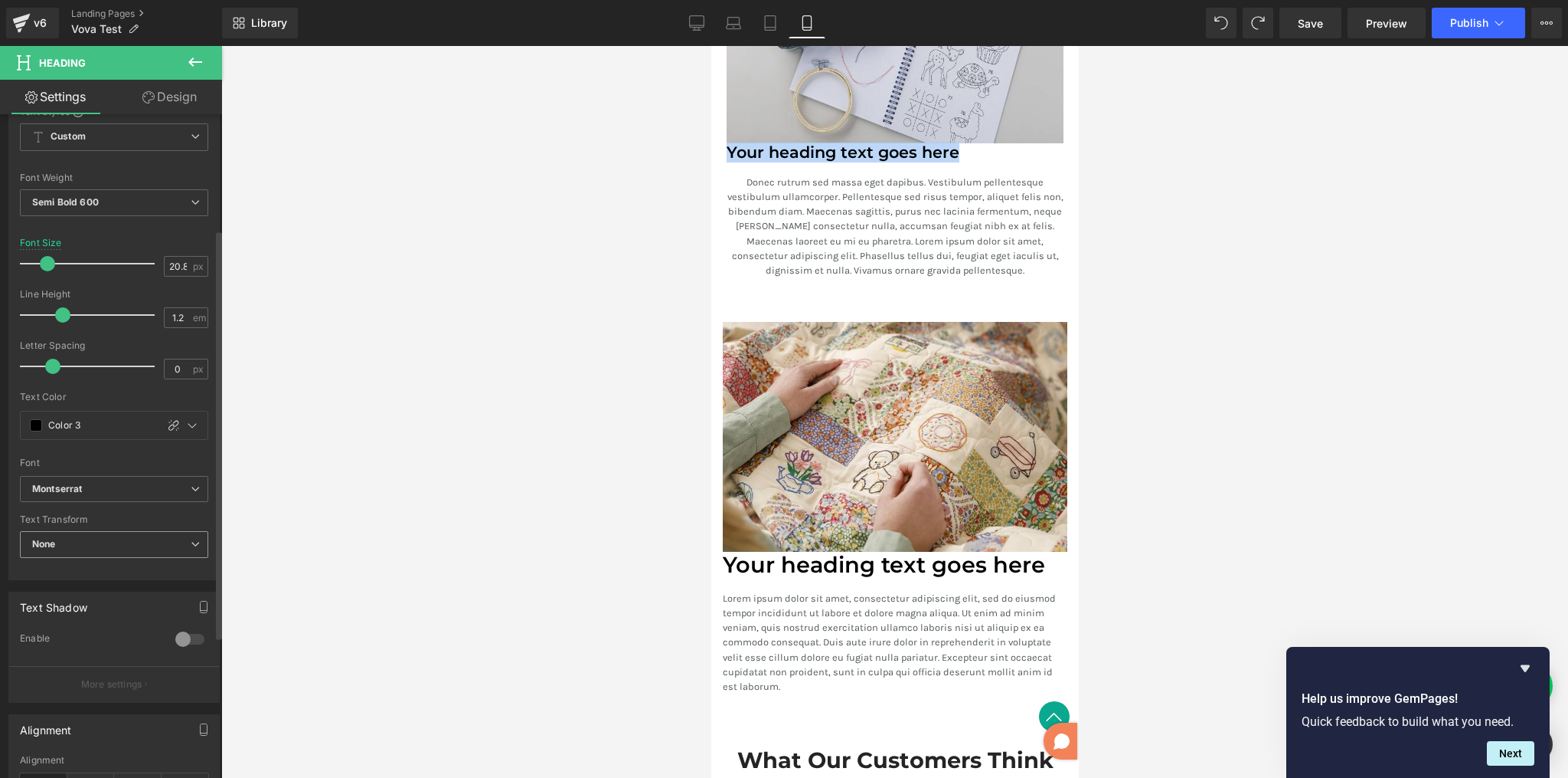
scroll to position [417, 0]
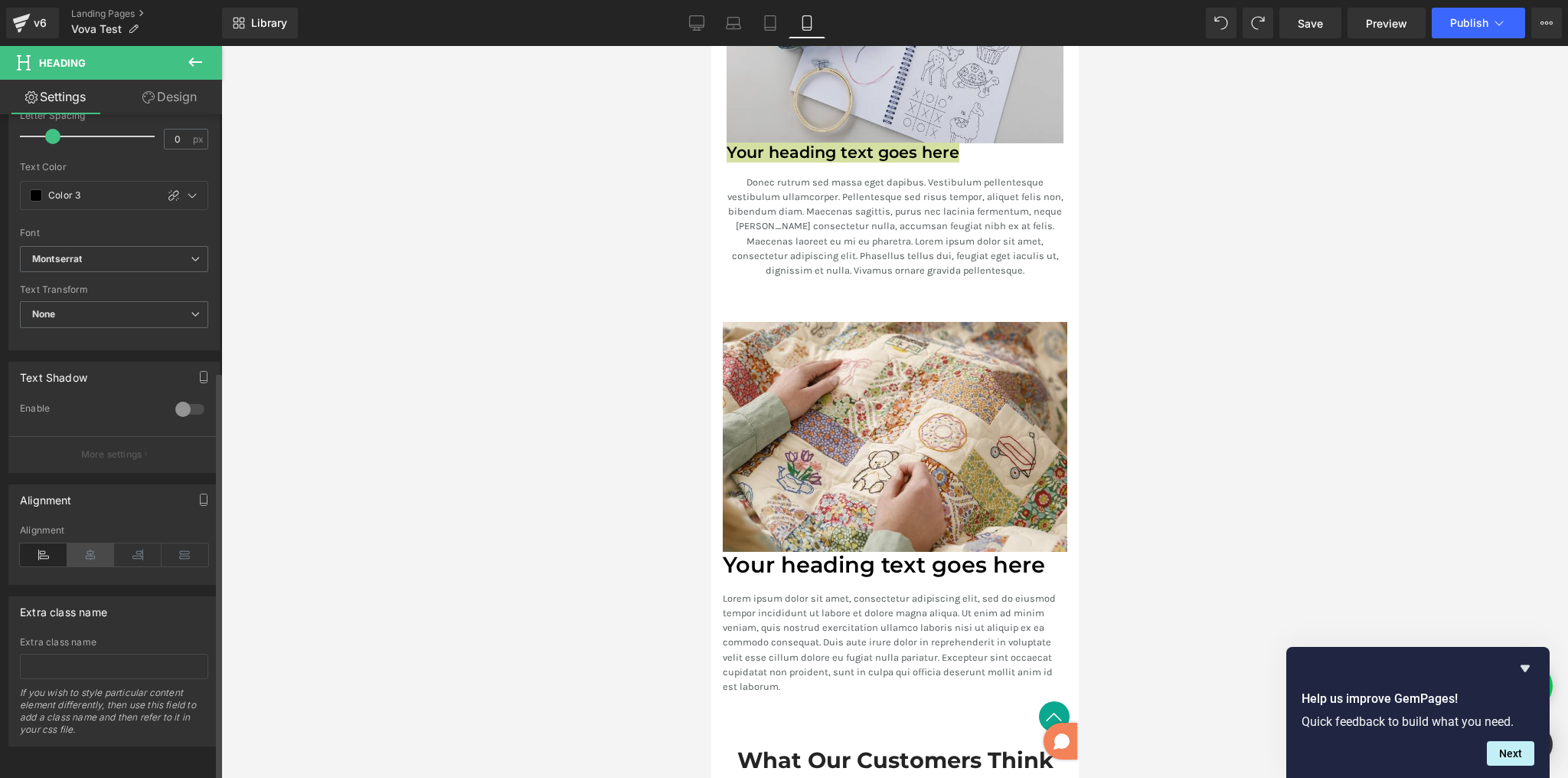
click at [93, 545] on icon at bounding box center [91, 555] width 48 height 23
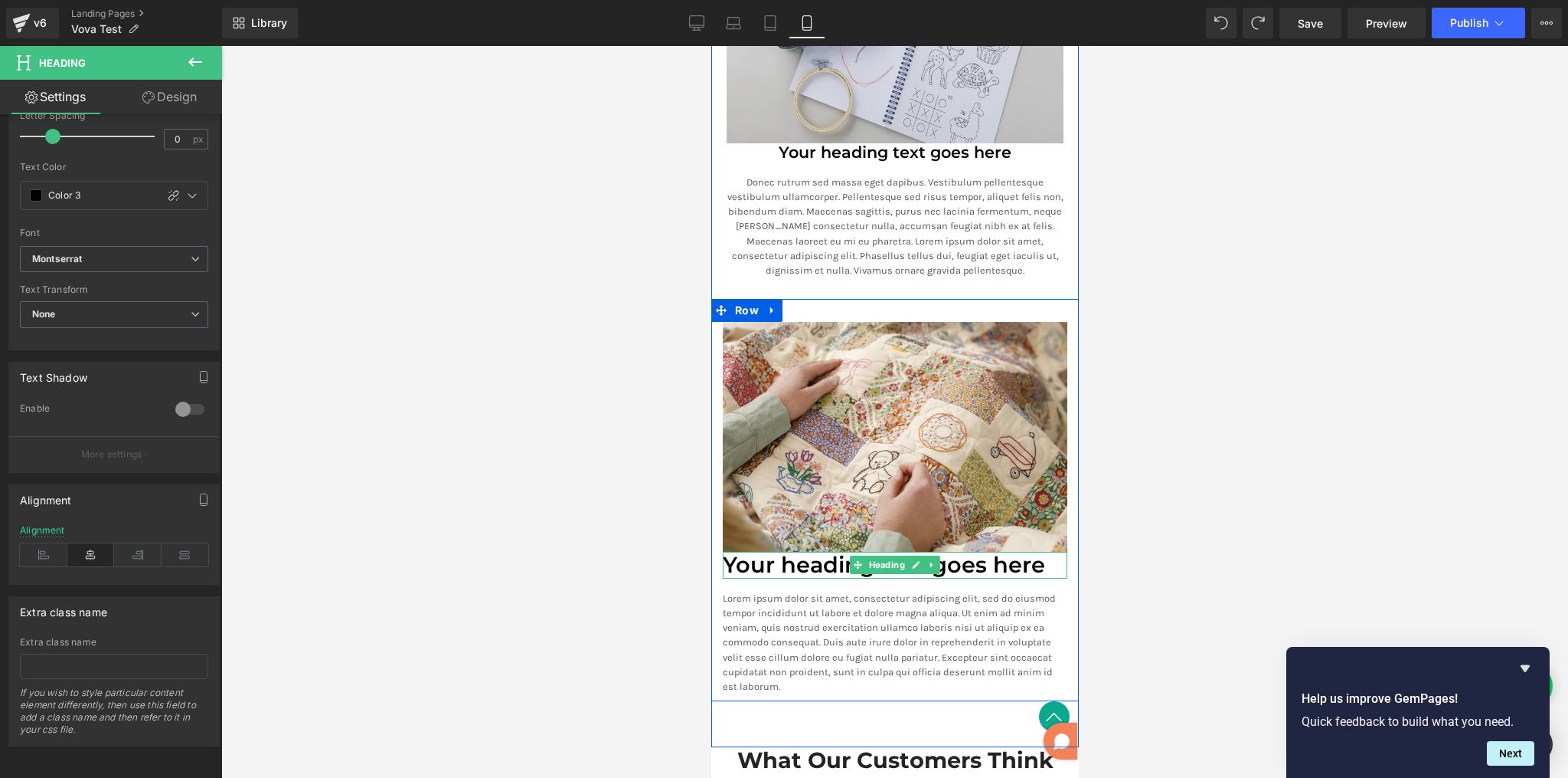
click at [808, 565] on h1 "Your heading text goes here" at bounding box center [894, 564] width 345 height 27
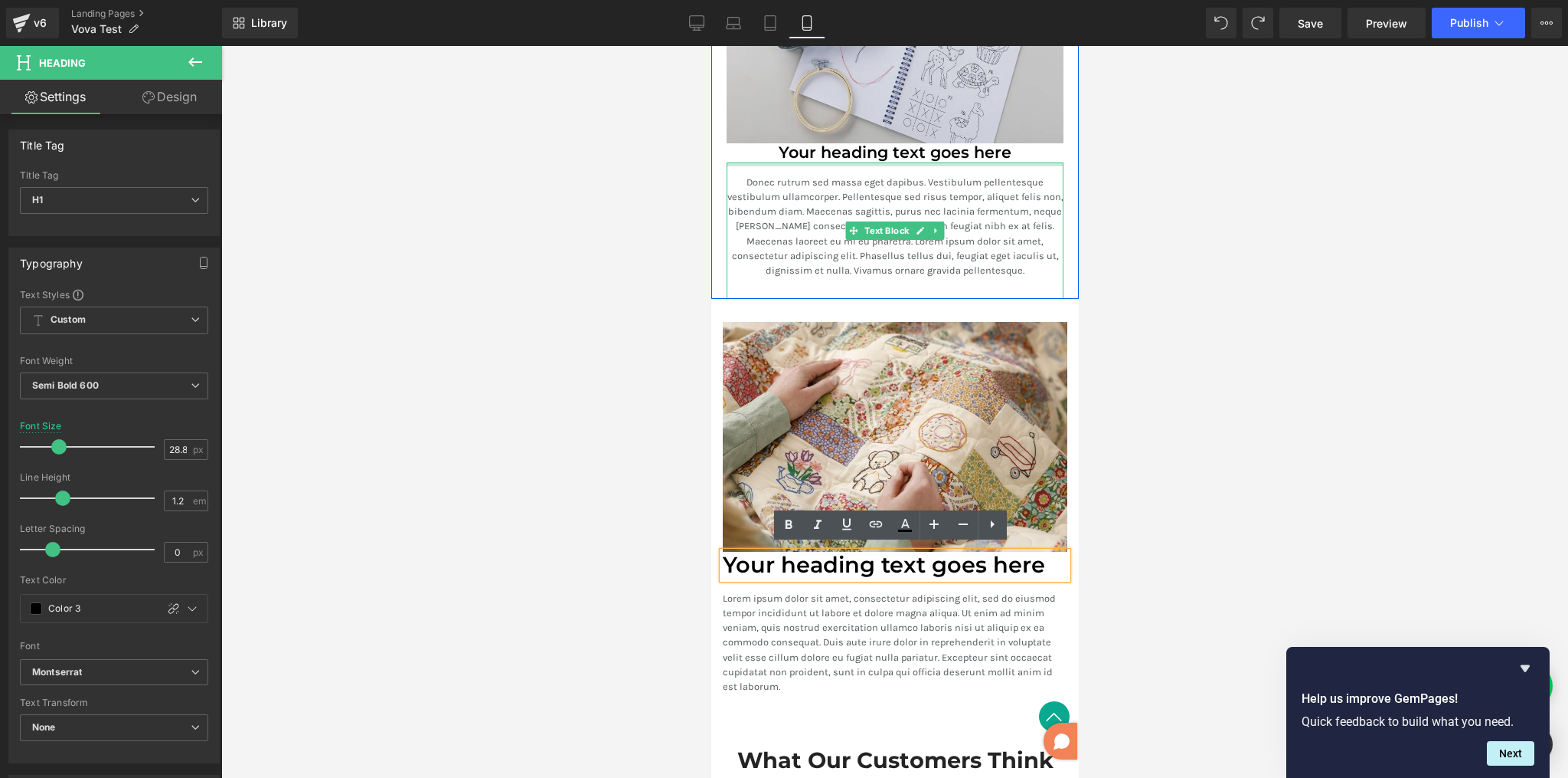
click at [834, 147] on h3 "Your heading text goes here" at bounding box center [894, 153] width 337 height 19
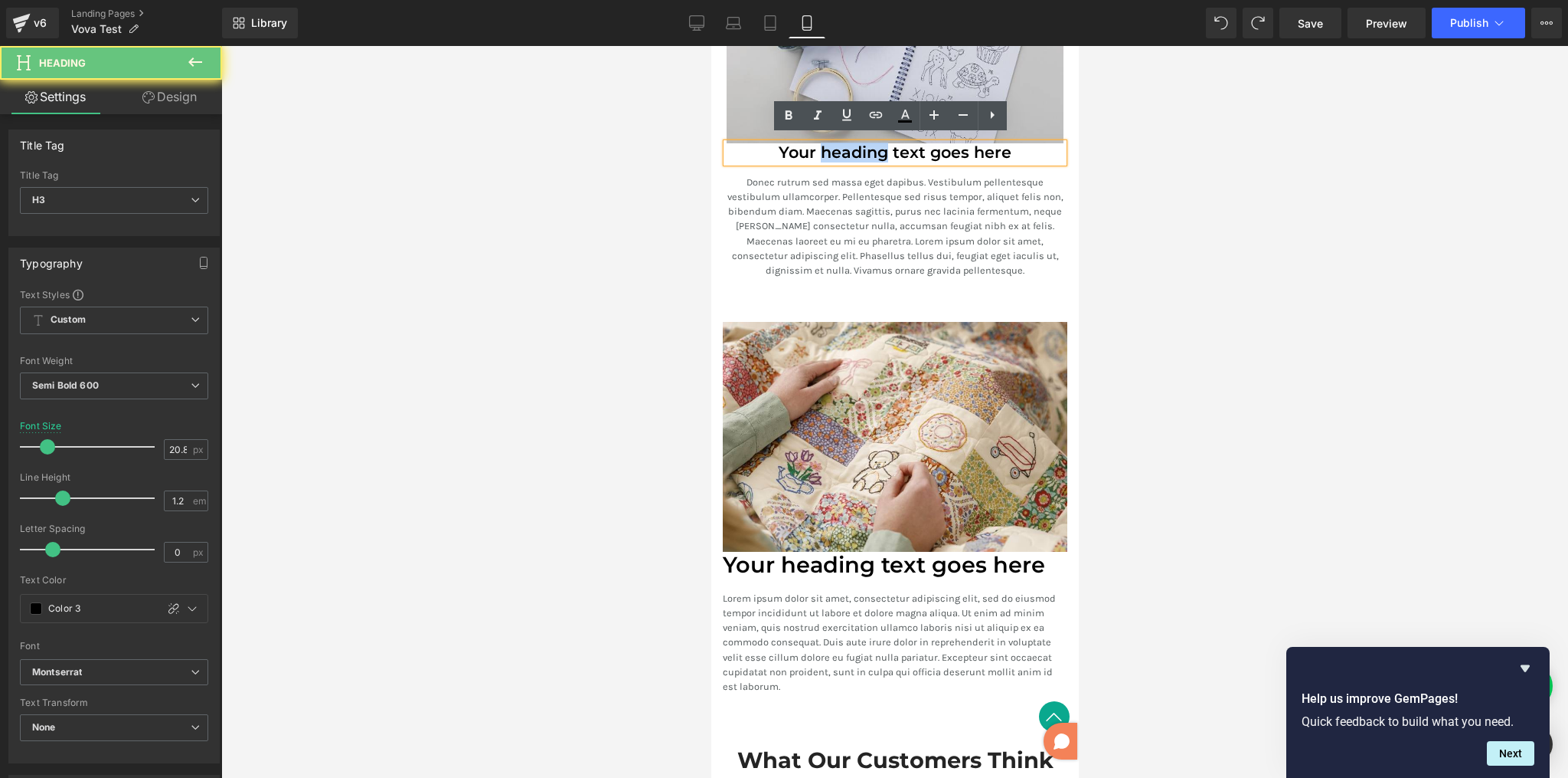
click at [834, 147] on h3 "Your heading text goes here" at bounding box center [894, 153] width 337 height 19
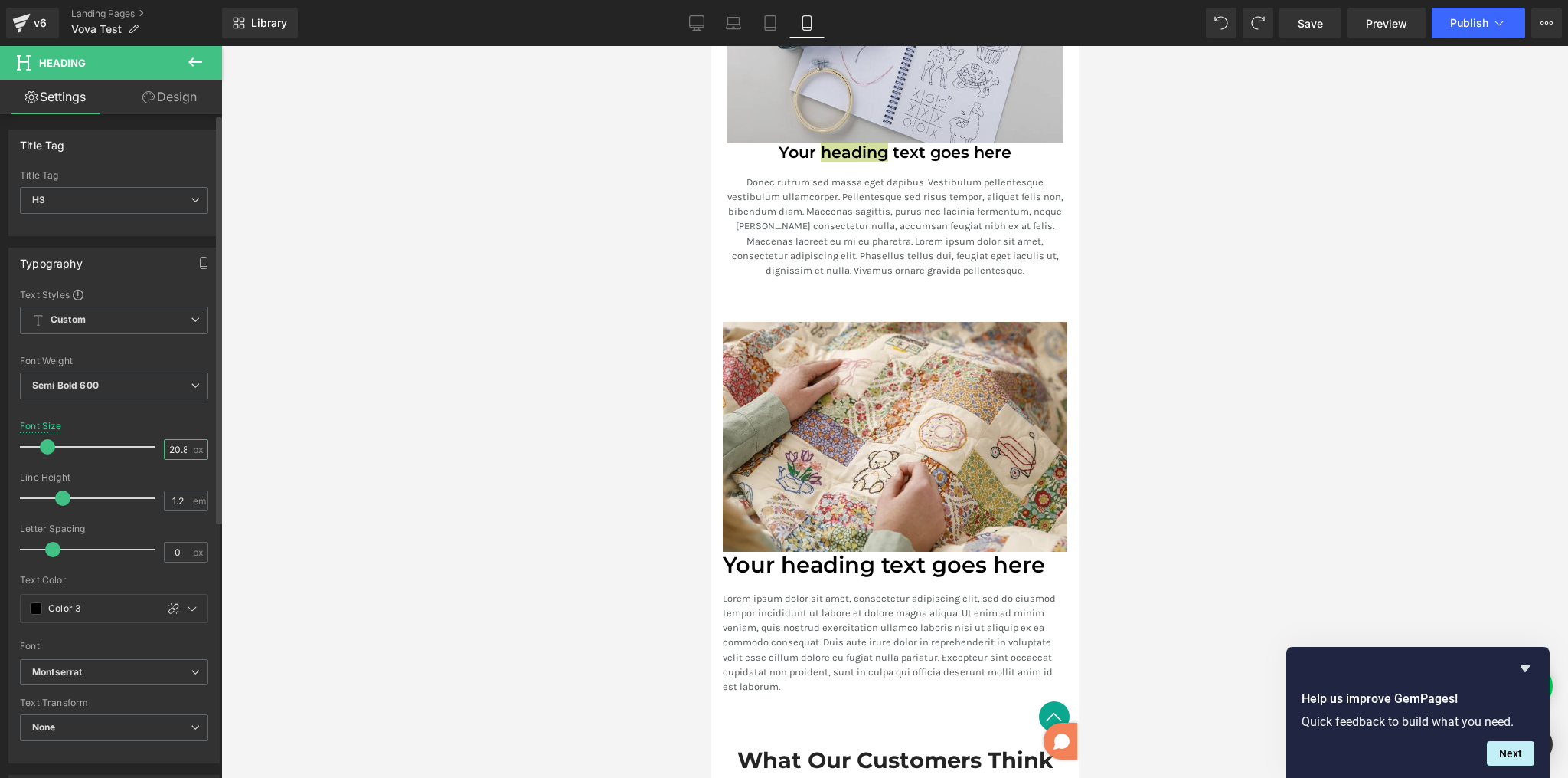
click at [174, 448] on input "20.8" at bounding box center [178, 450] width 27 height 19
type input "20"
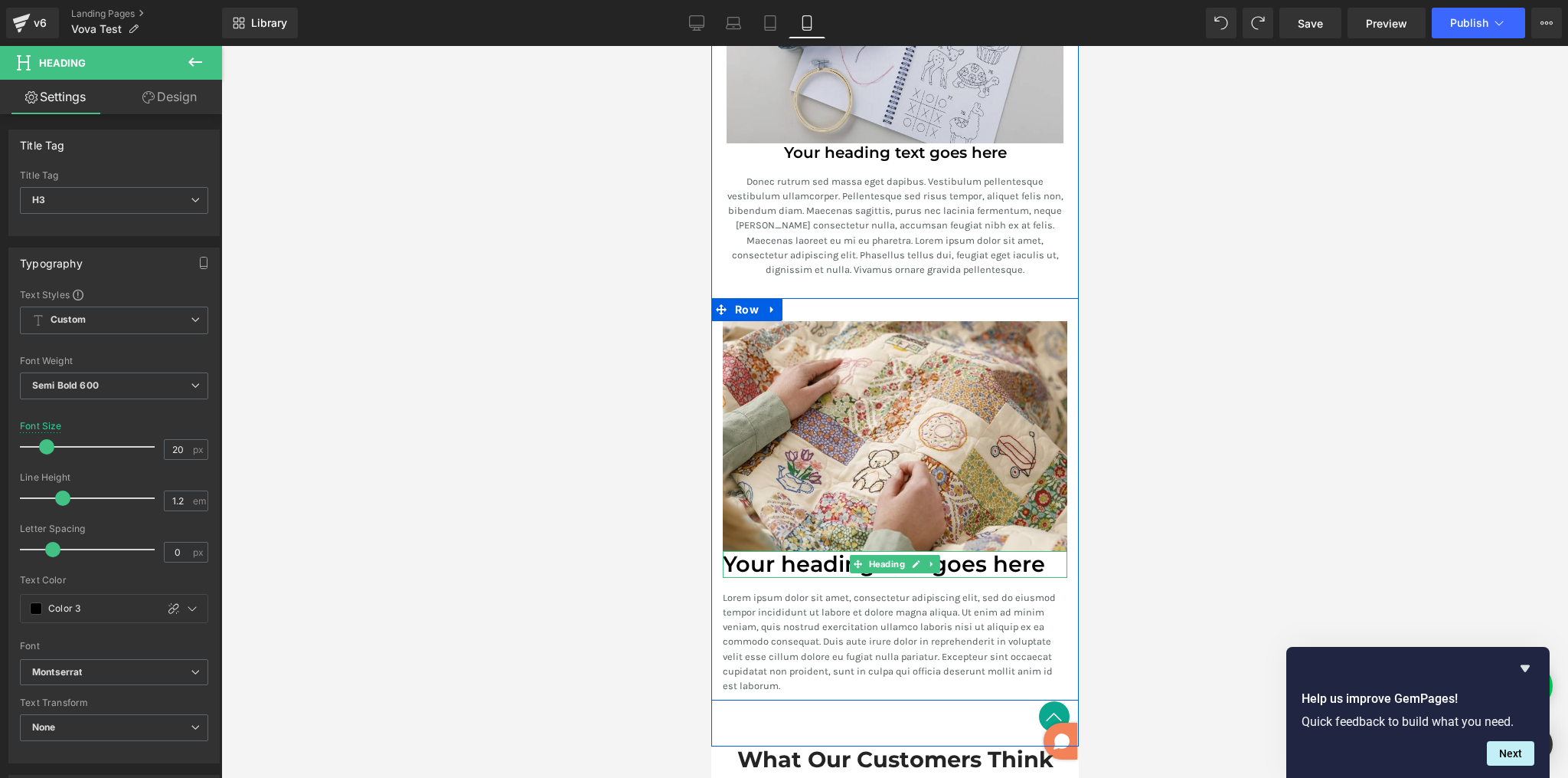
click at [757, 564] on h1 "Your heading text goes here" at bounding box center [894, 564] width 345 height 27
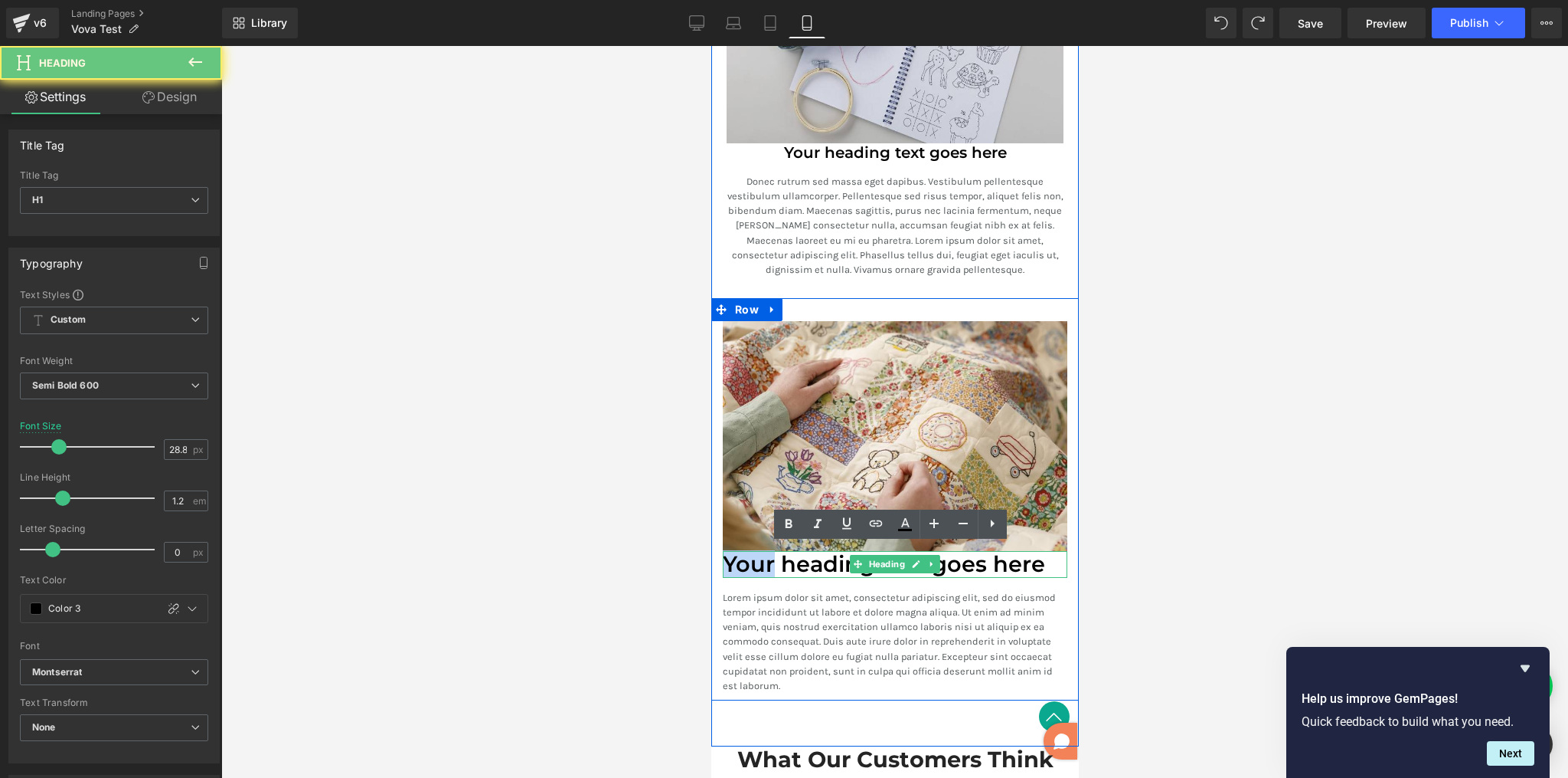
click at [757, 564] on h1 "Your heading text goes here" at bounding box center [894, 564] width 345 height 27
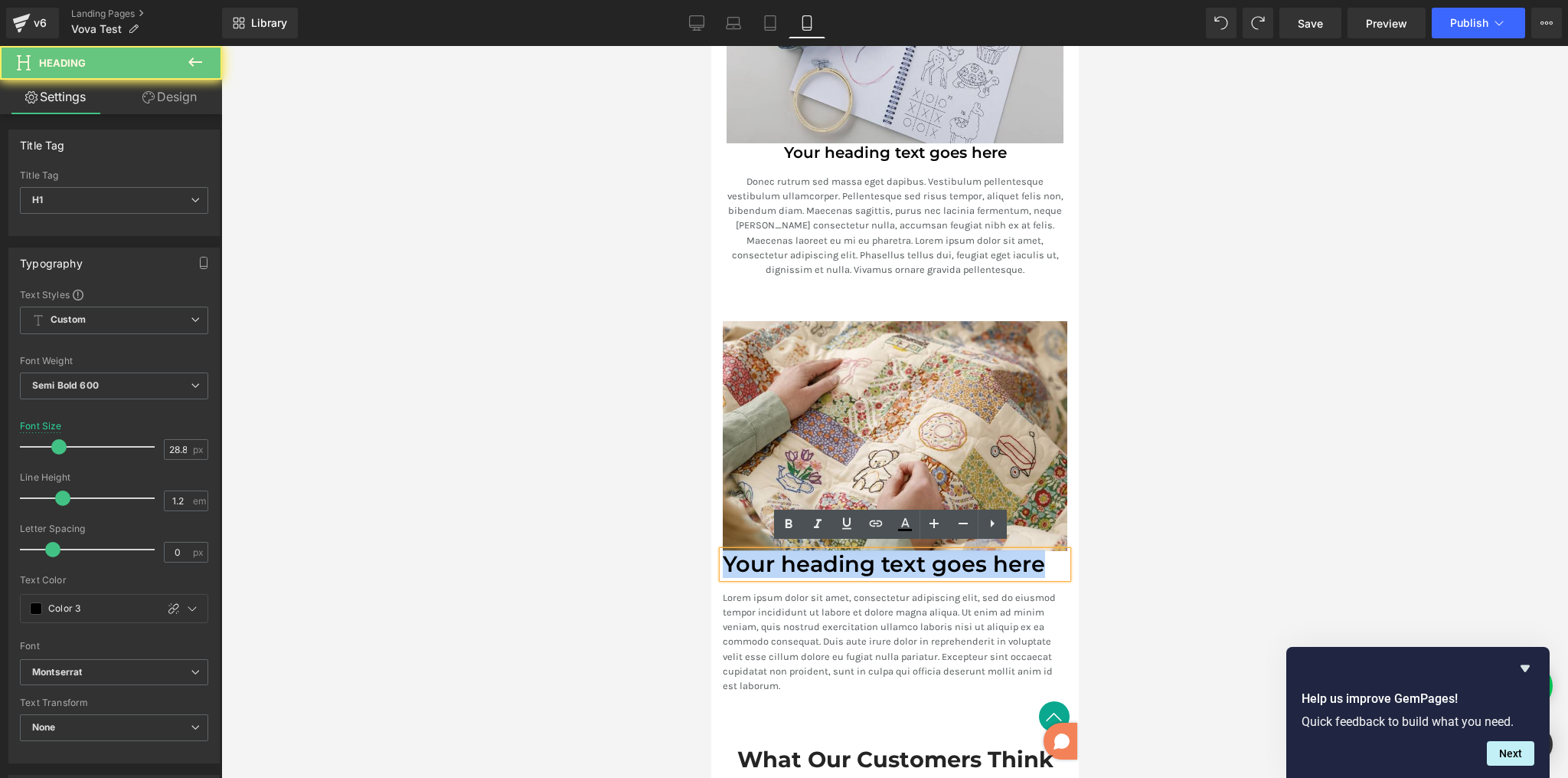
click at [757, 564] on h1 "Your heading text goes here" at bounding box center [894, 564] width 345 height 27
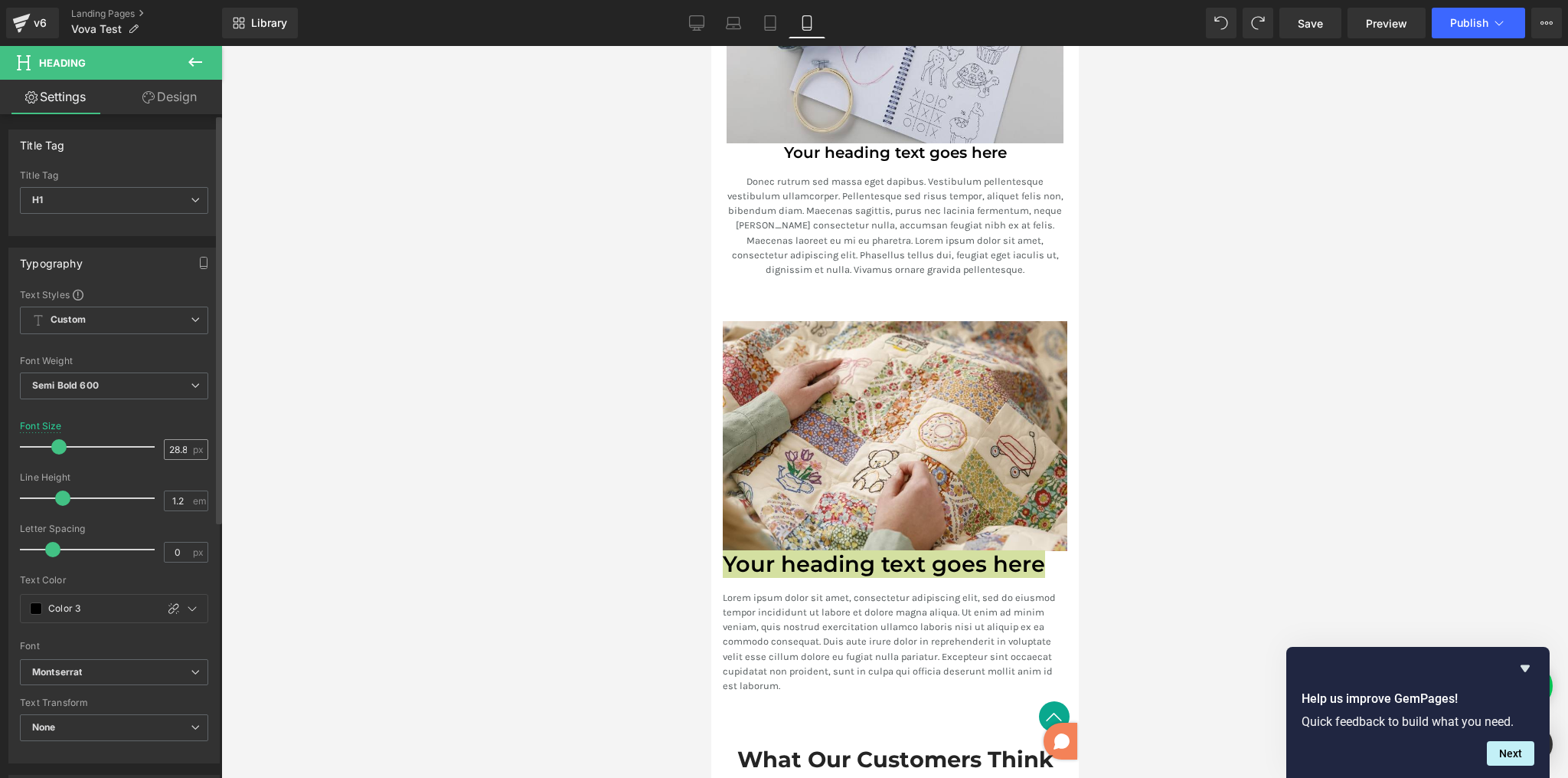
click at [174, 448] on input "28.8" at bounding box center [178, 450] width 27 height 19
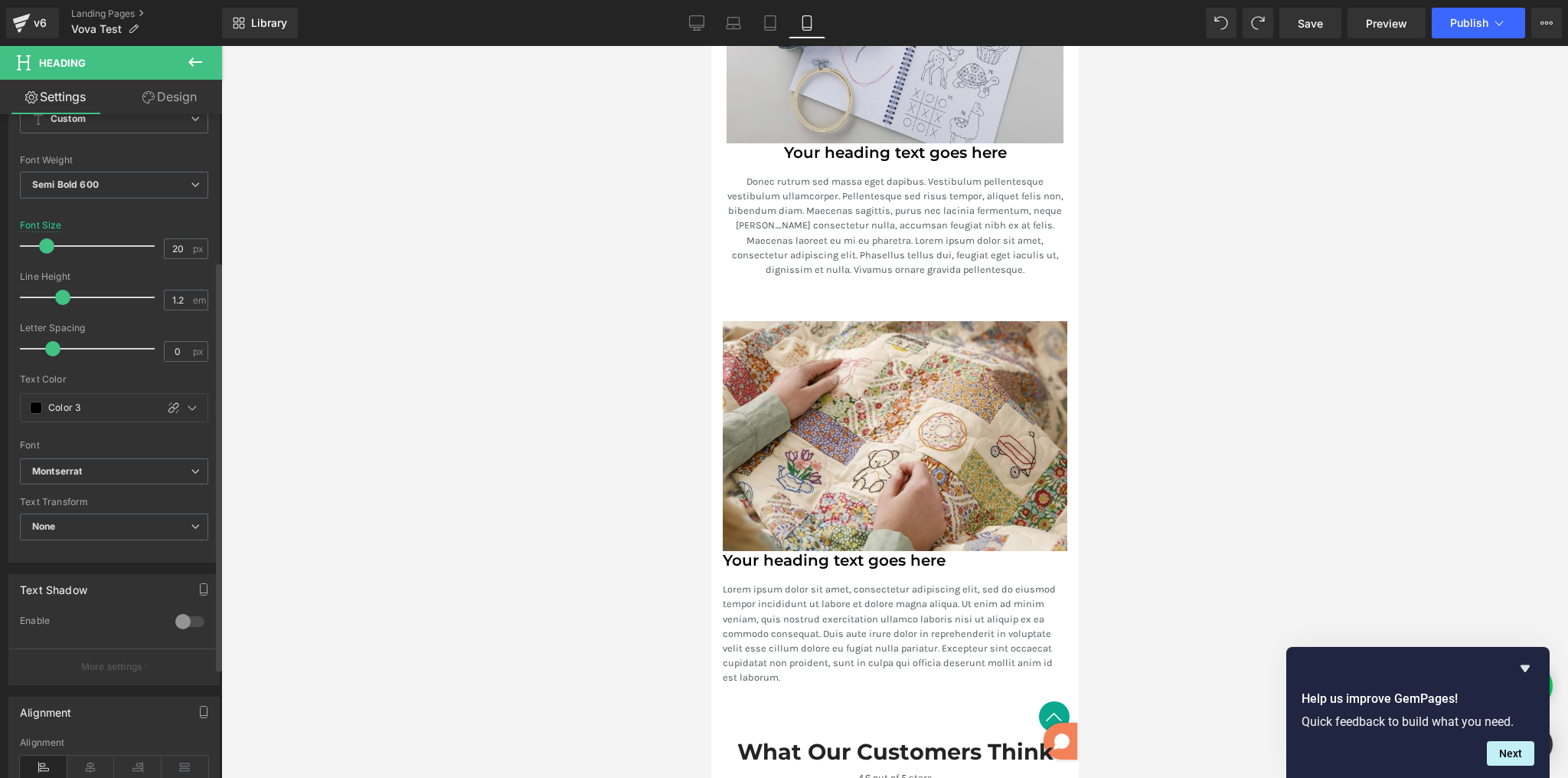
scroll to position [273, 0]
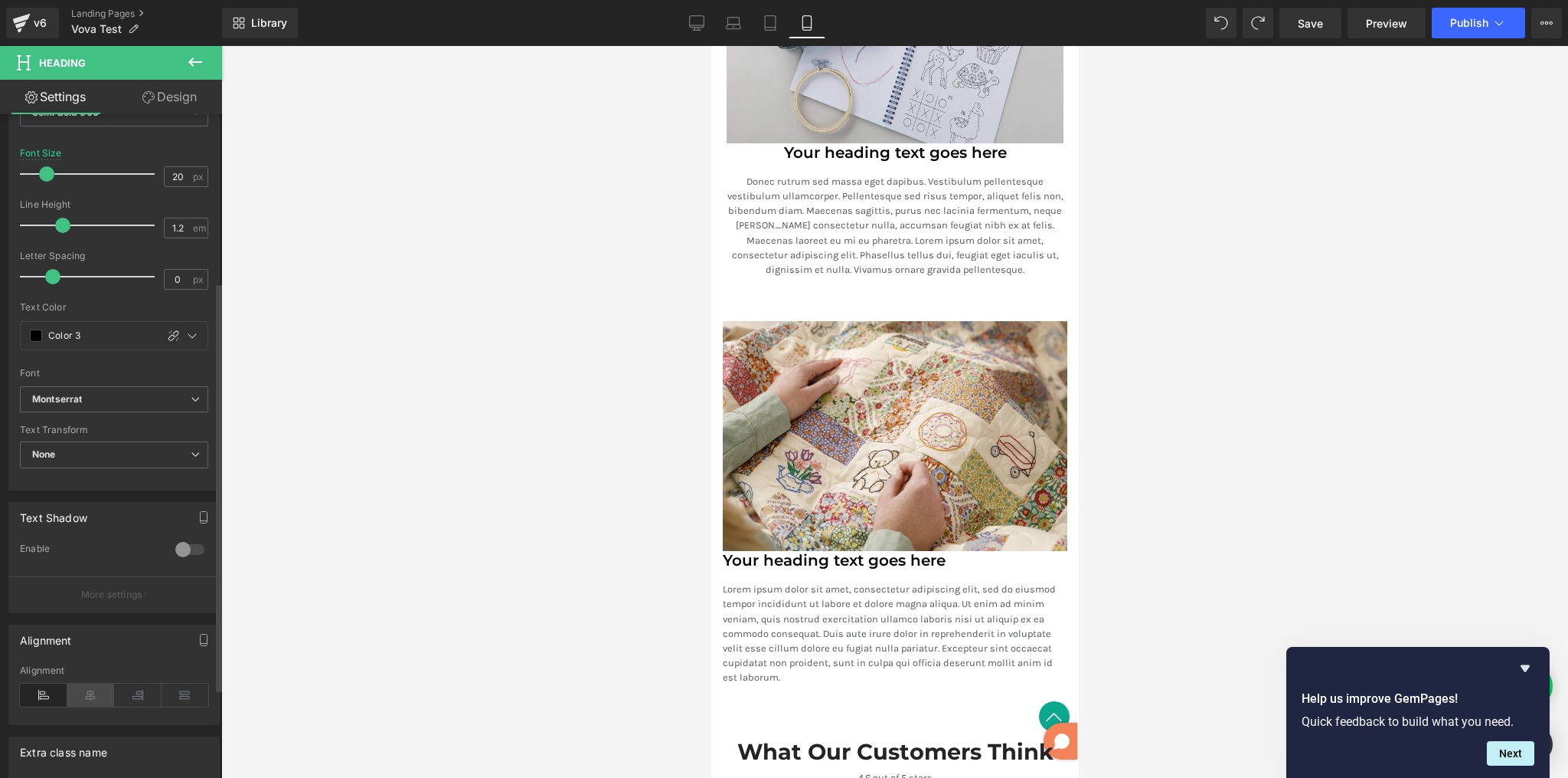
click at [87, 699] on icon at bounding box center [91, 695] width 48 height 23
click at [1224, 427] on div at bounding box center [895, 412] width 1347 height 732
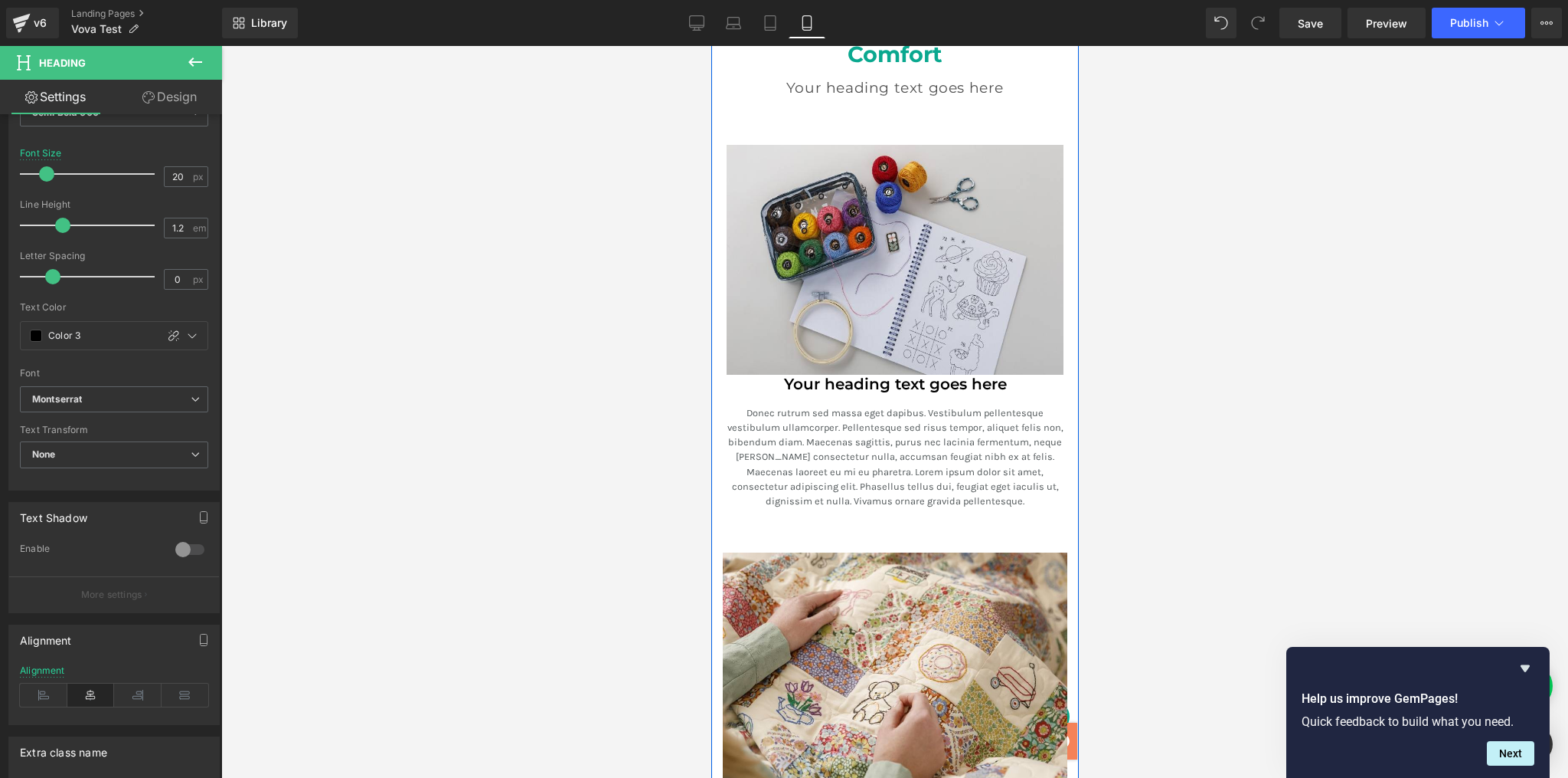
scroll to position [2225, 0]
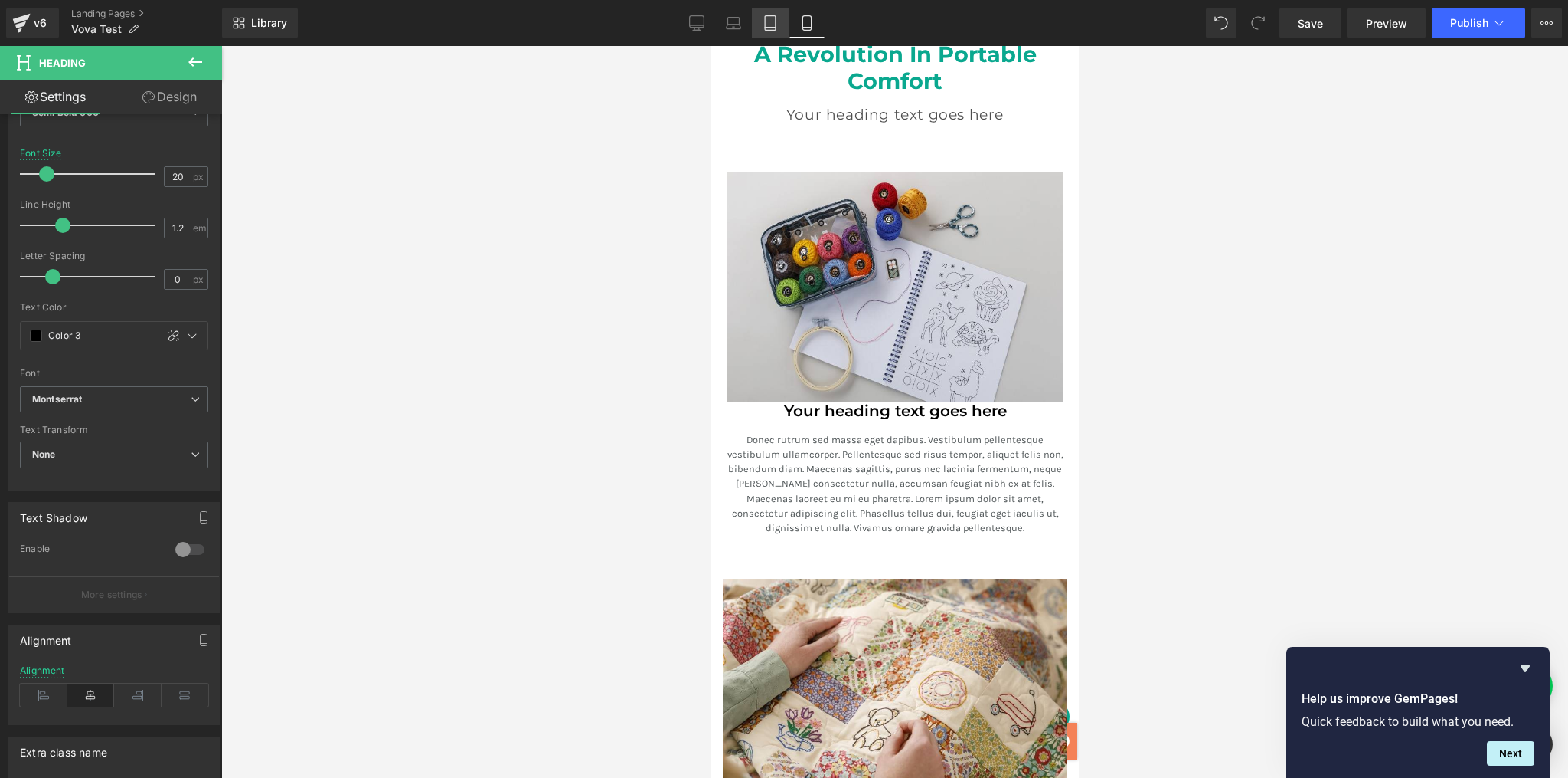
click at [778, 24] on icon at bounding box center [770, 23] width 15 height 15
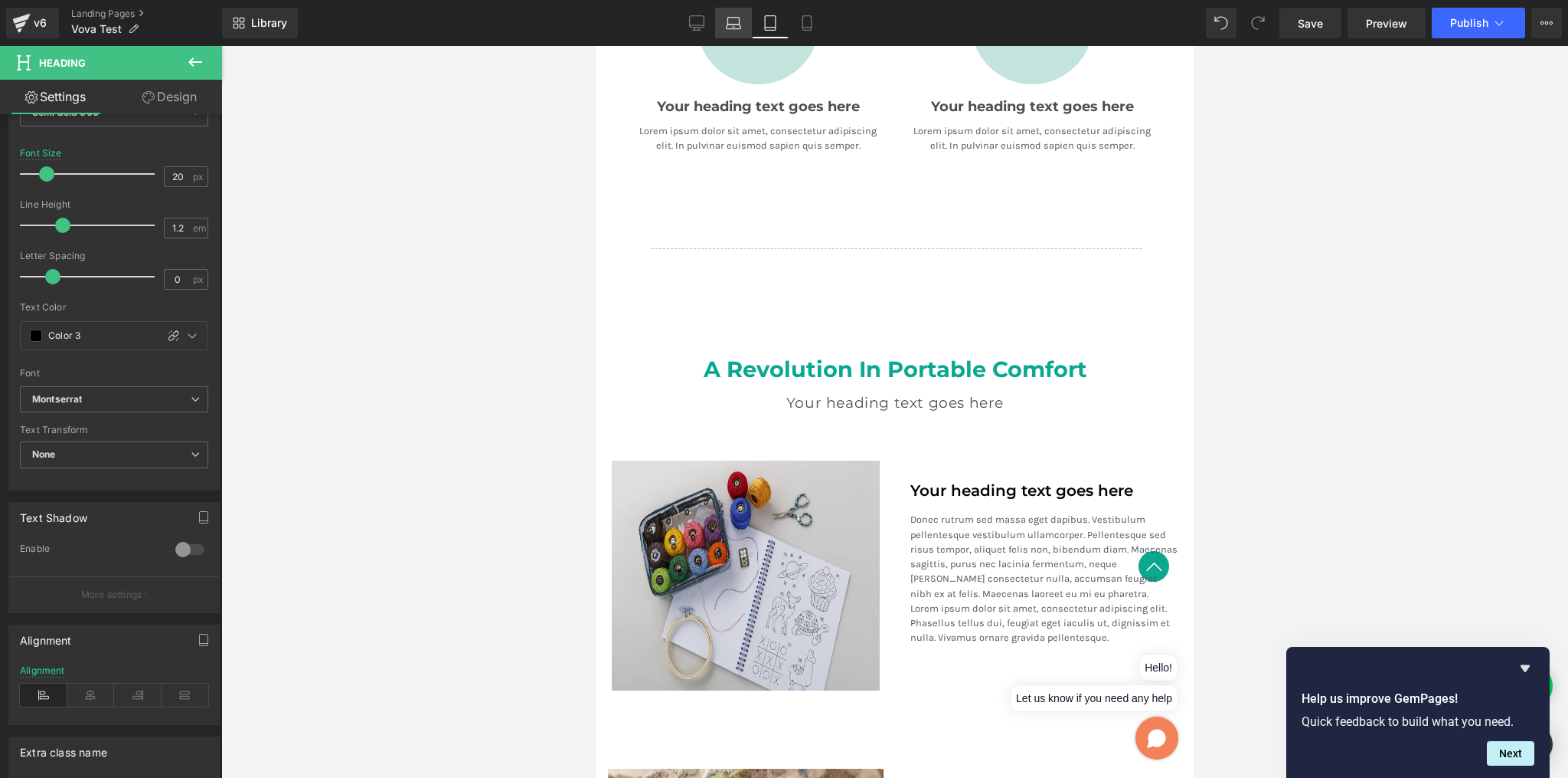
click at [726, 29] on icon at bounding box center [734, 23] width 15 height 15
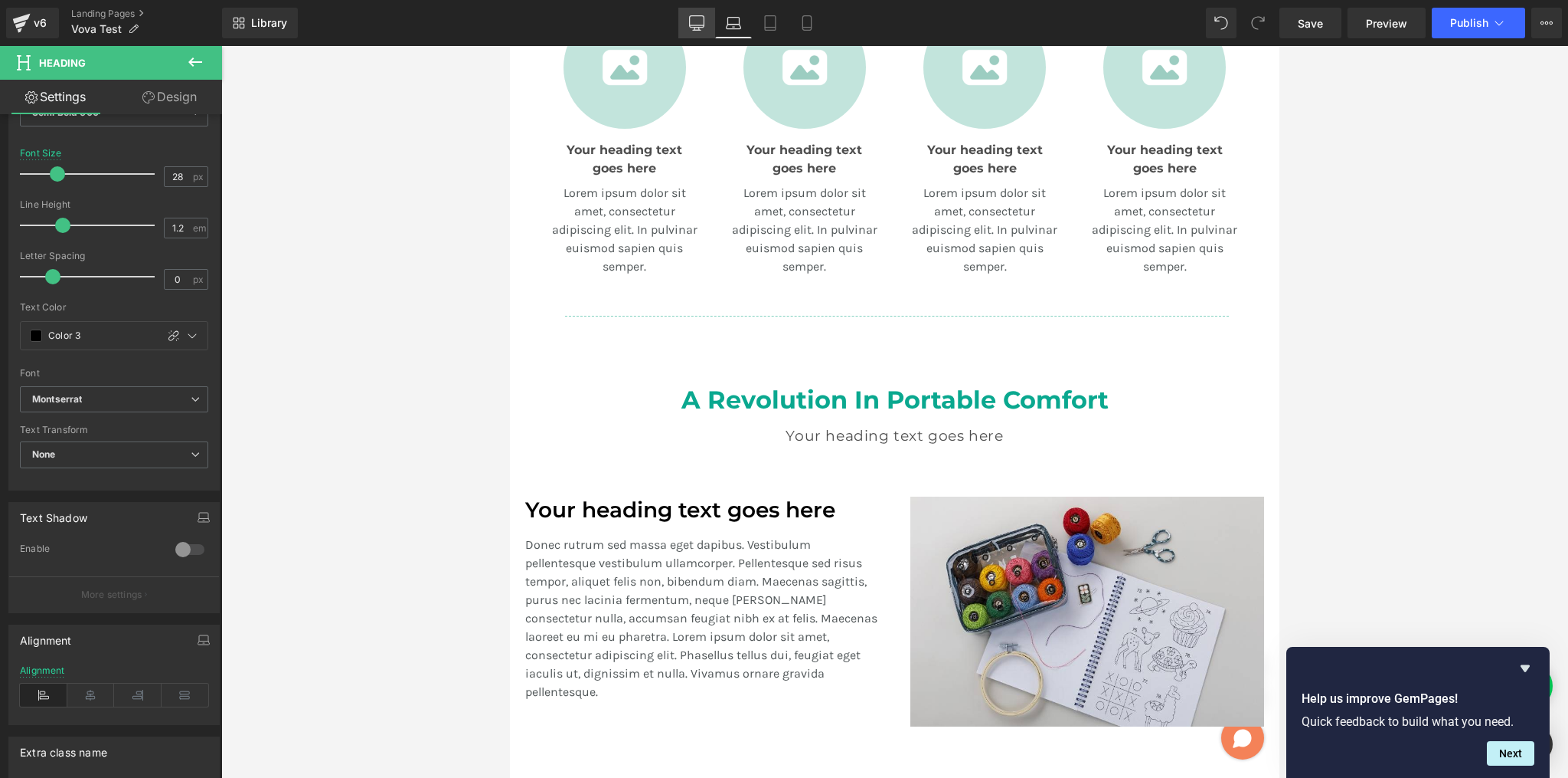
click at [699, 22] on icon at bounding box center [696, 23] width 15 height 15
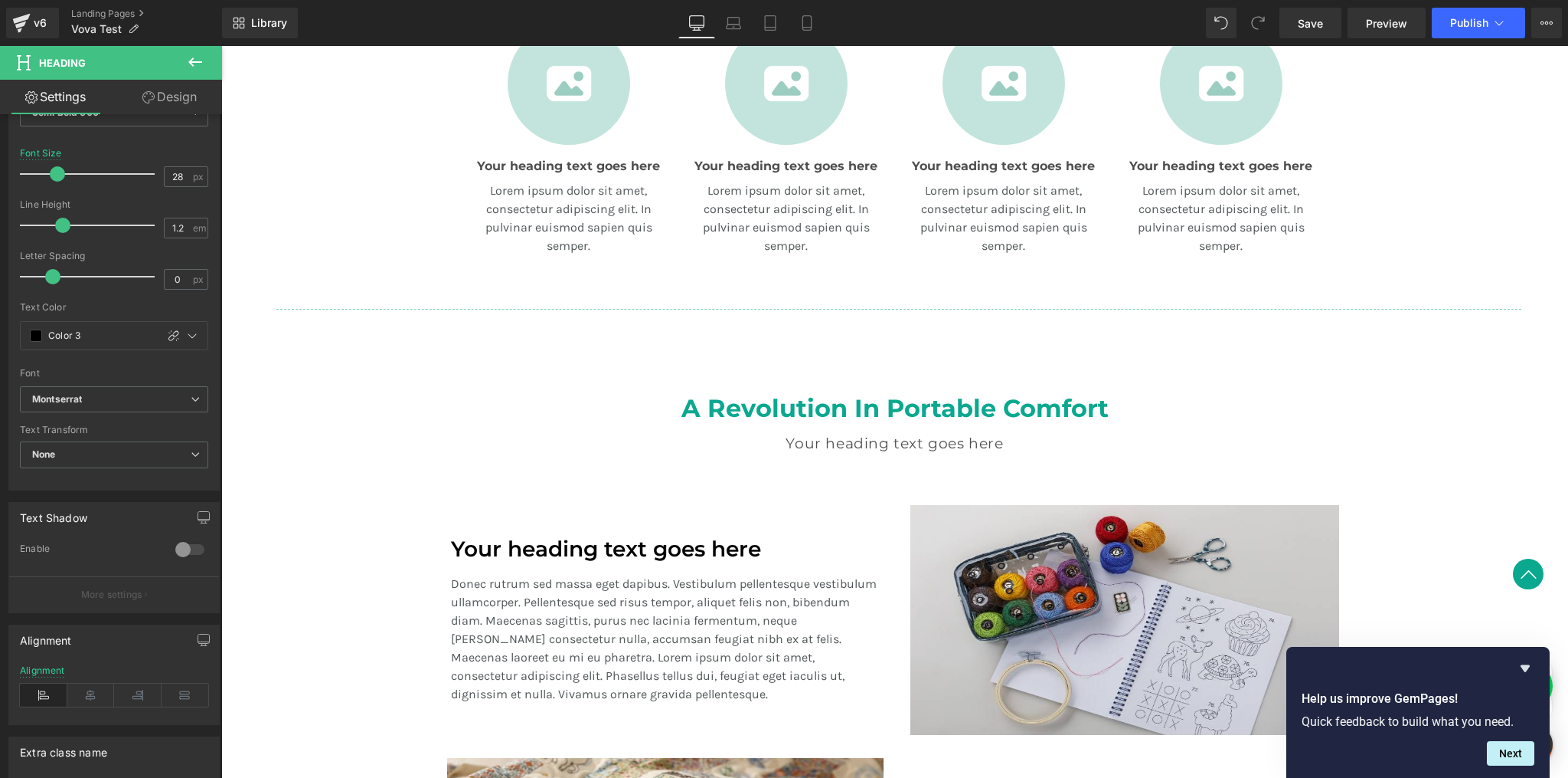
scroll to position [828, 0]
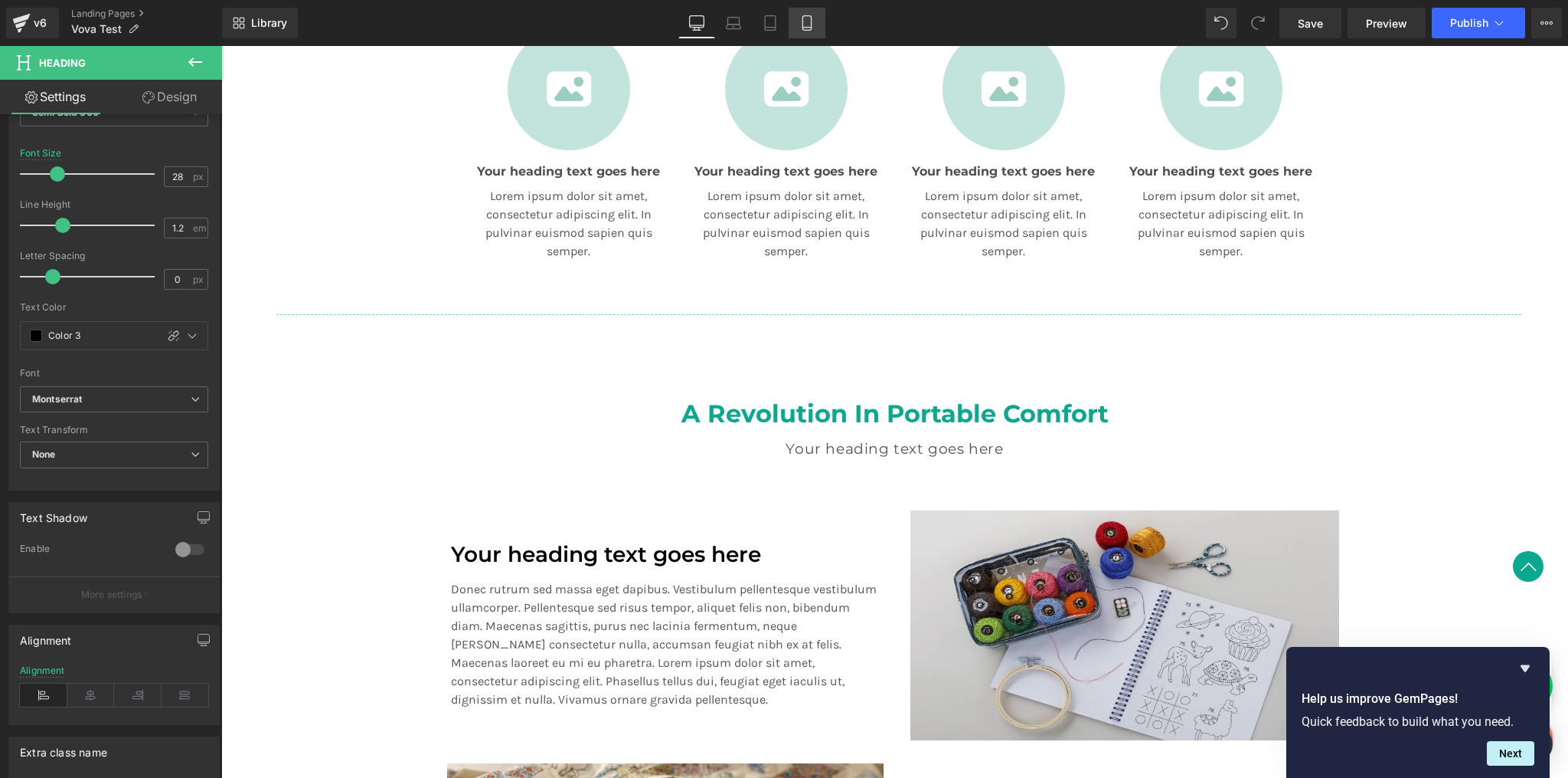
click at [810, 25] on icon at bounding box center [807, 23] width 15 height 15
type input "20"
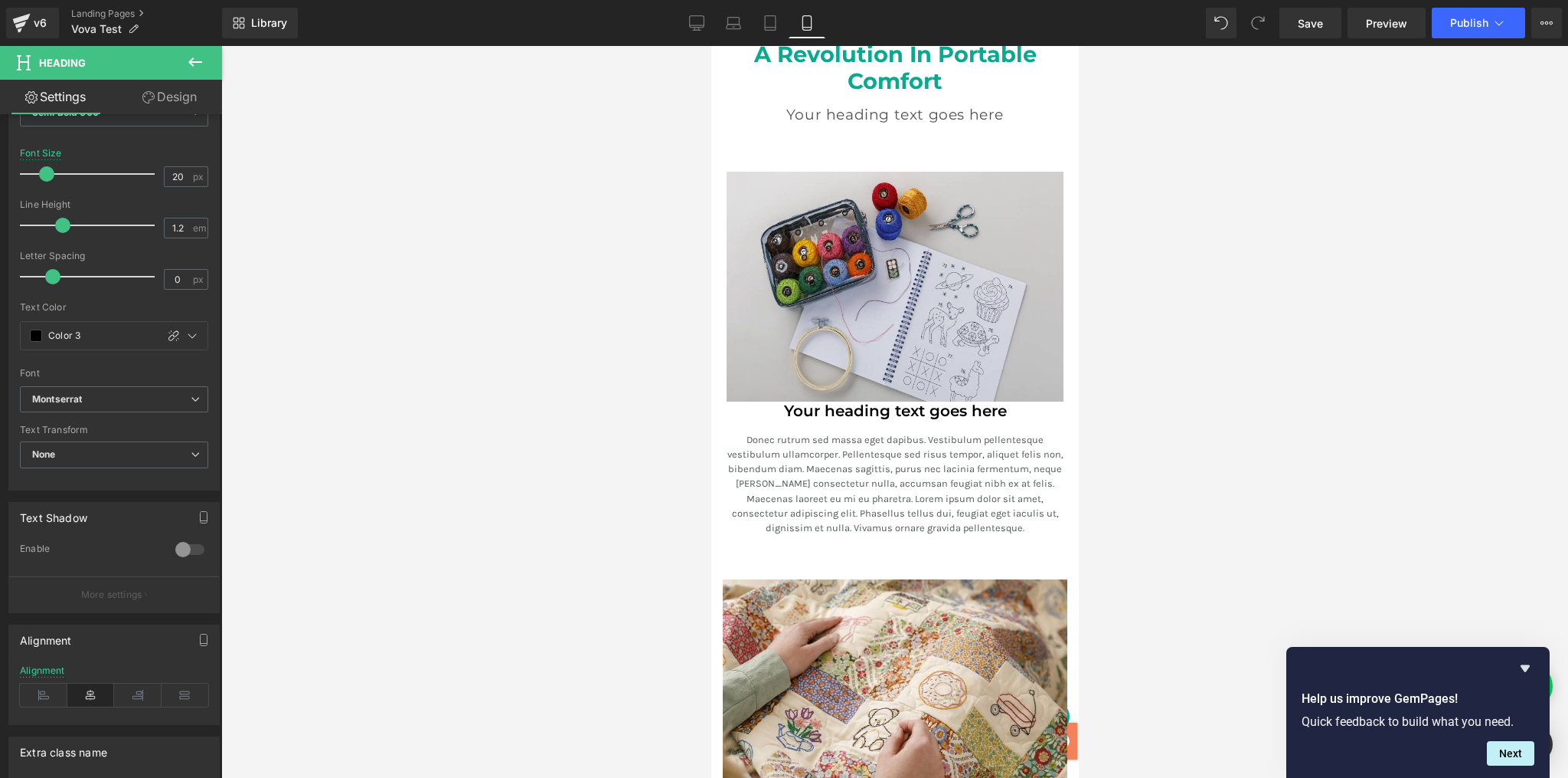
scroll to position [2370, 0]
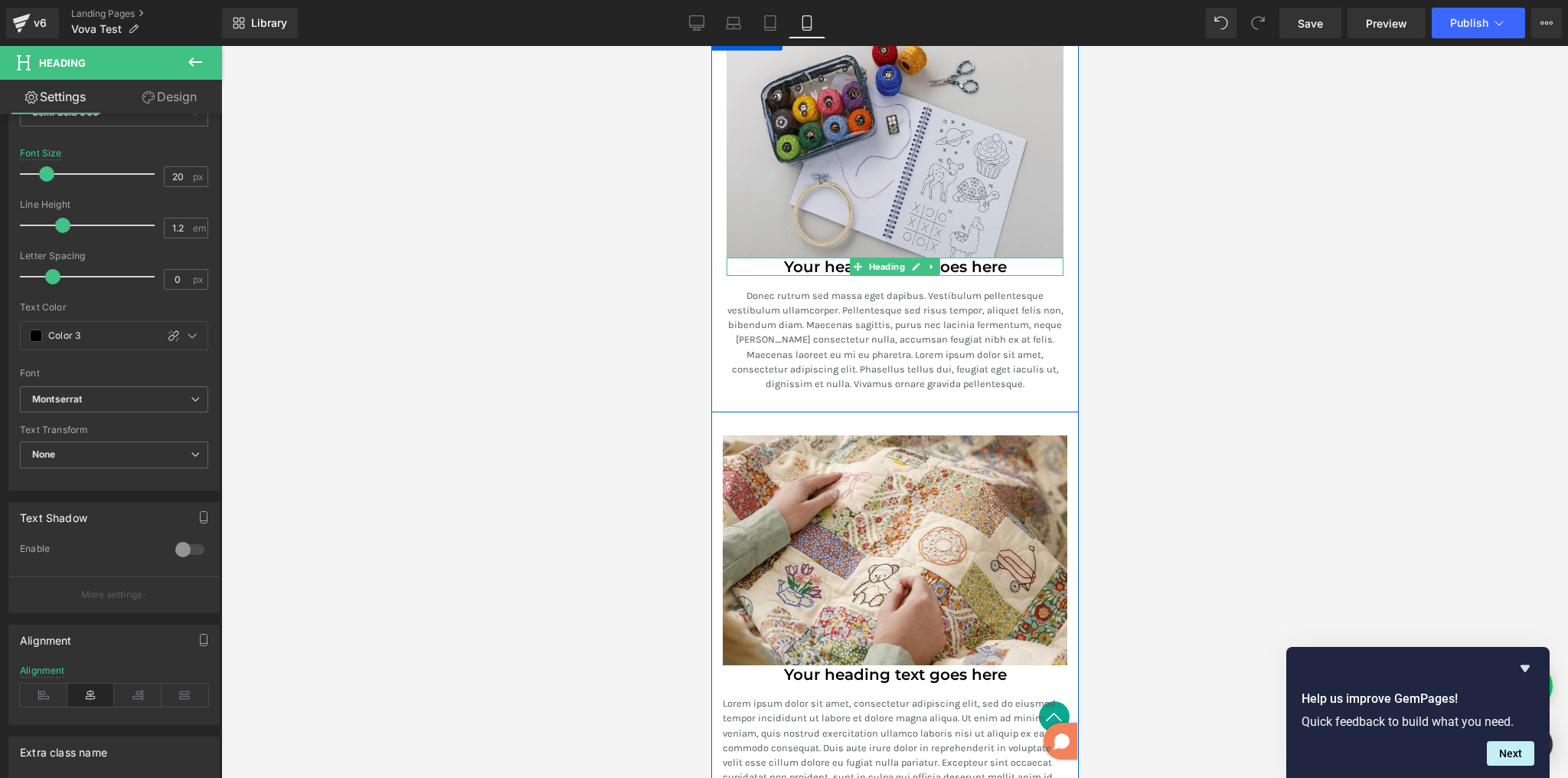
click at [940, 258] on h3 "Your heading text goes here" at bounding box center [894, 266] width 337 height 19
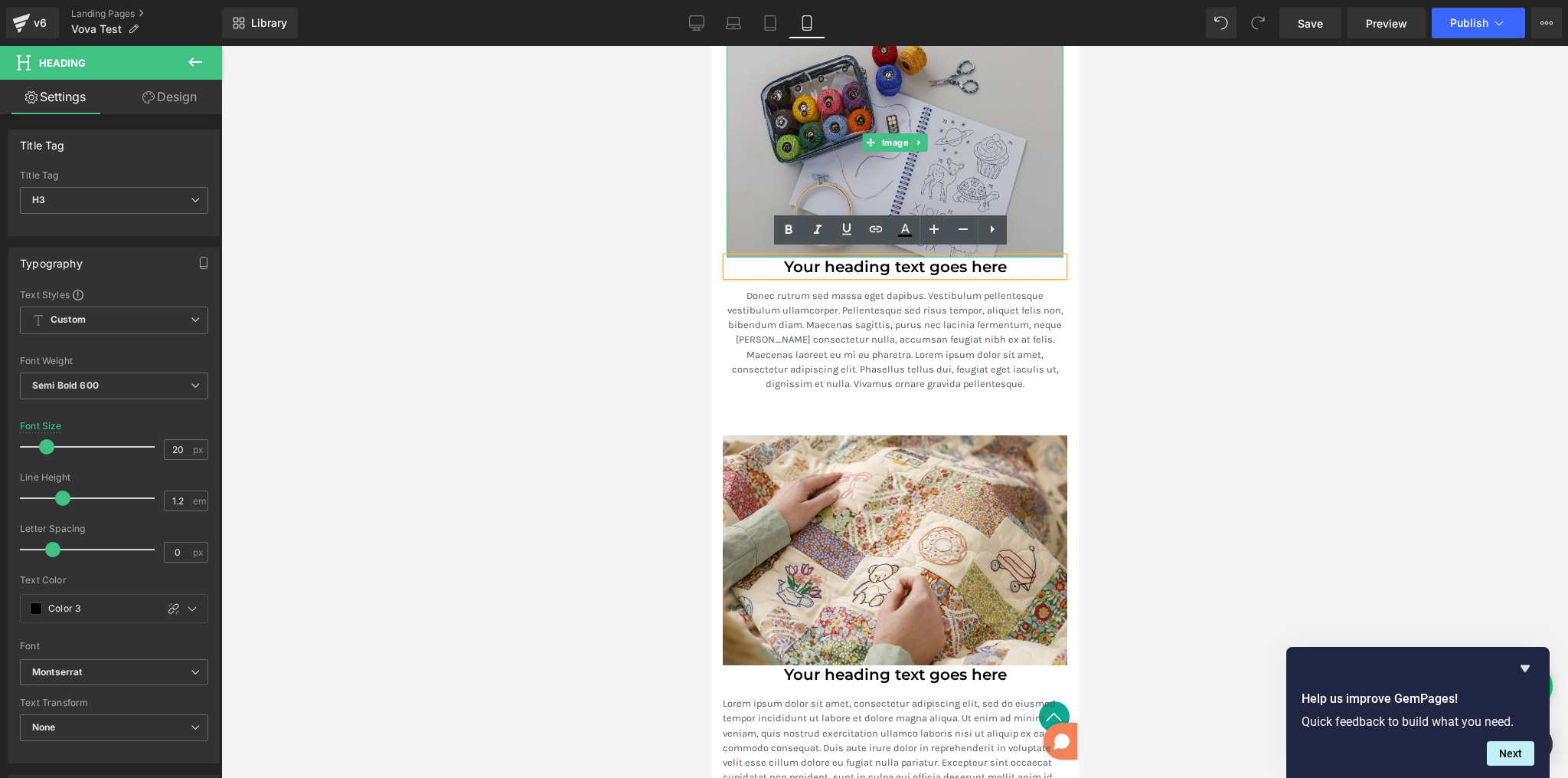
click at [1039, 192] on img at bounding box center [894, 142] width 337 height 230
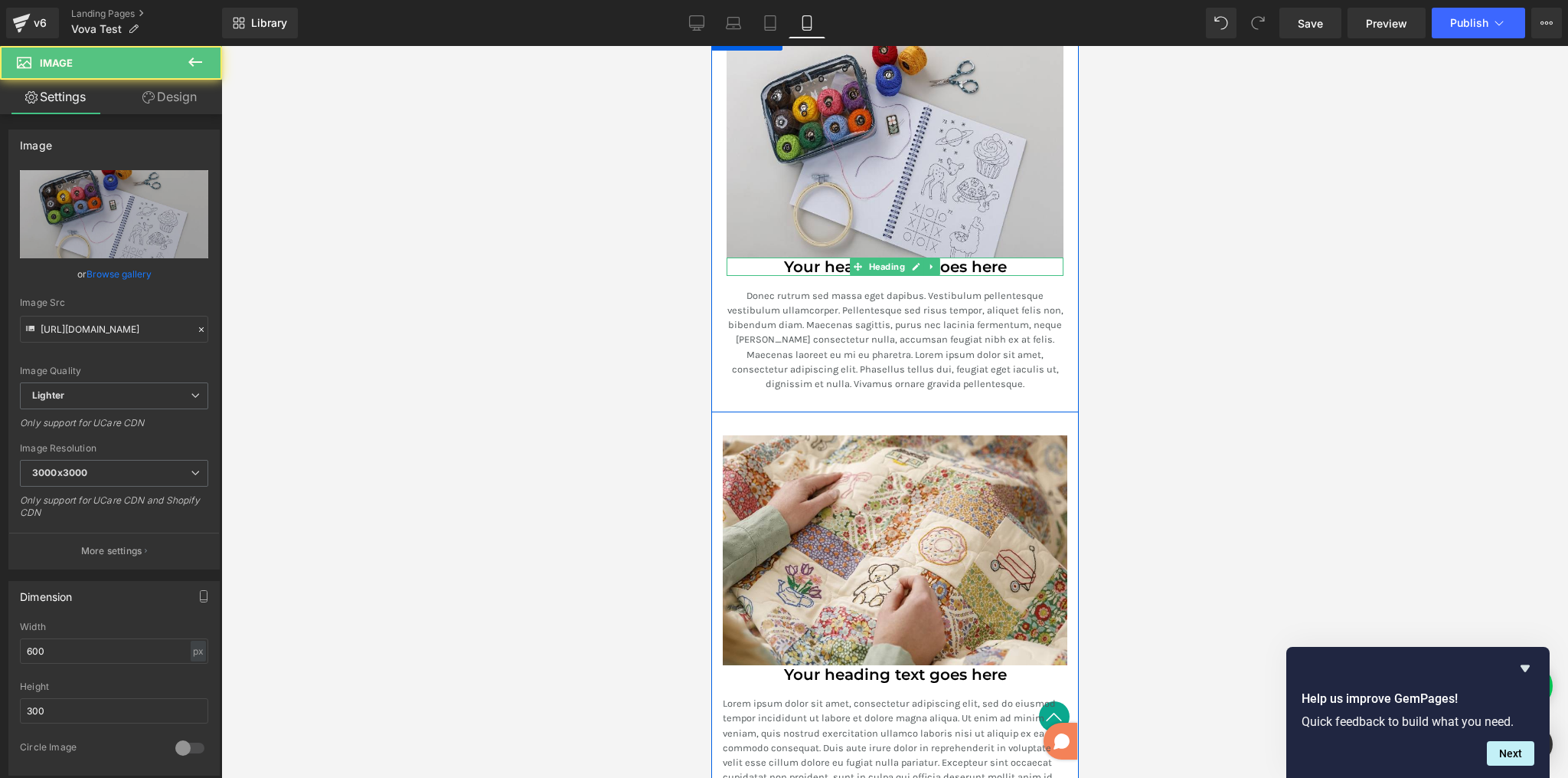
click at [1001, 258] on h3 "Your heading text goes here" at bounding box center [894, 266] width 337 height 19
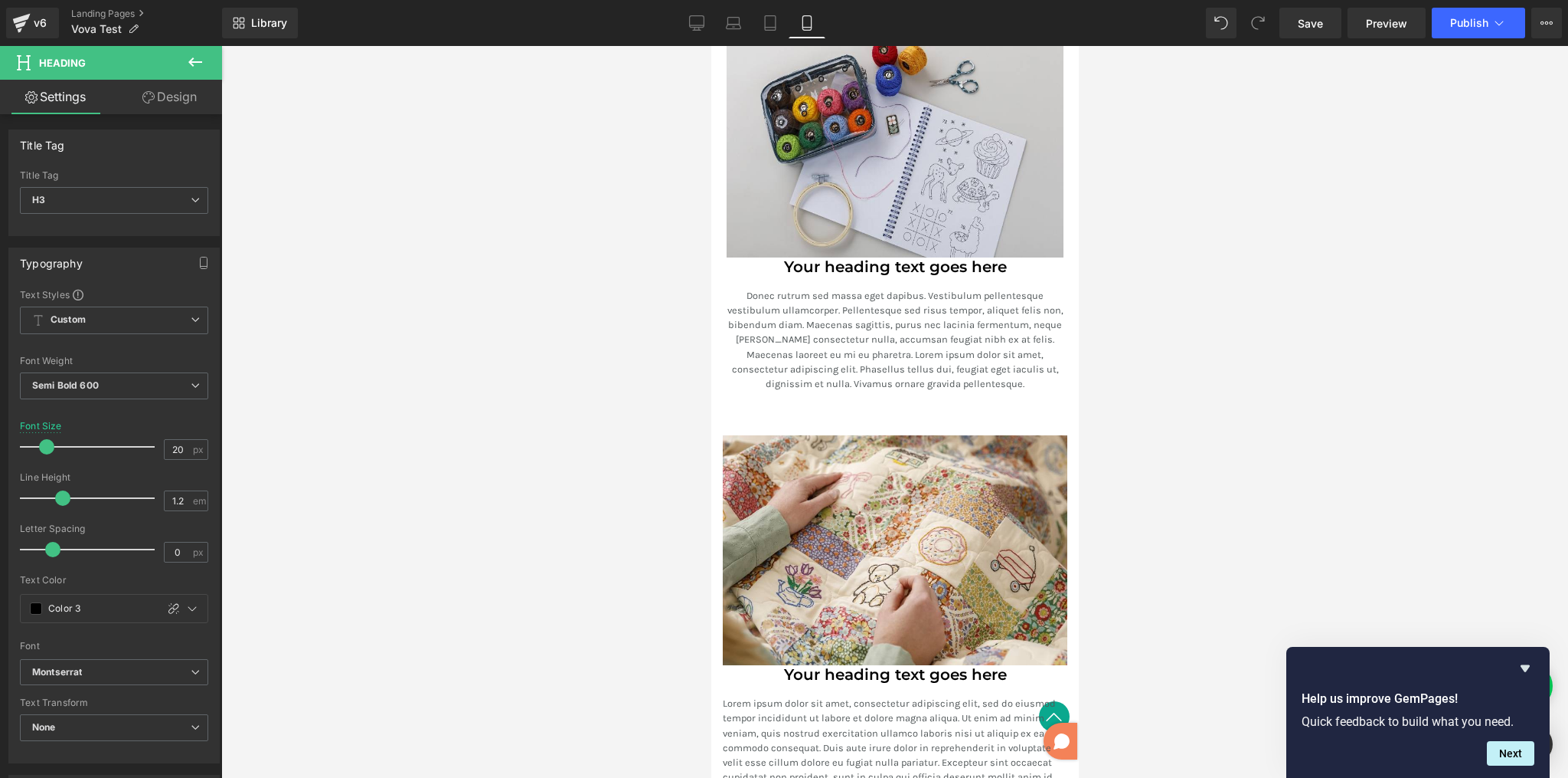
click at [165, 93] on link "Design" at bounding box center [170, 97] width 111 height 34
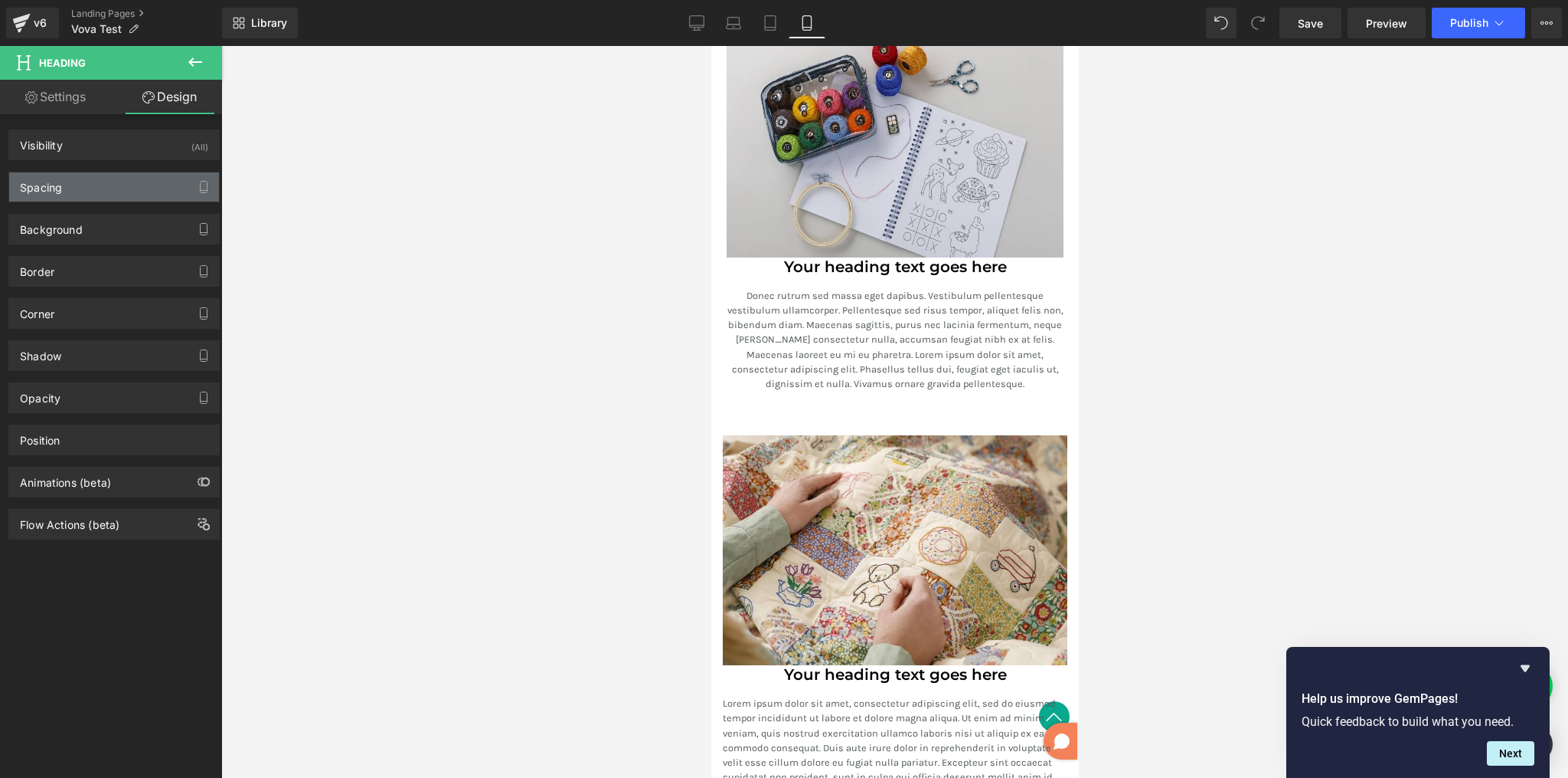
click at [91, 189] on div "Spacing" at bounding box center [114, 187] width 210 height 29
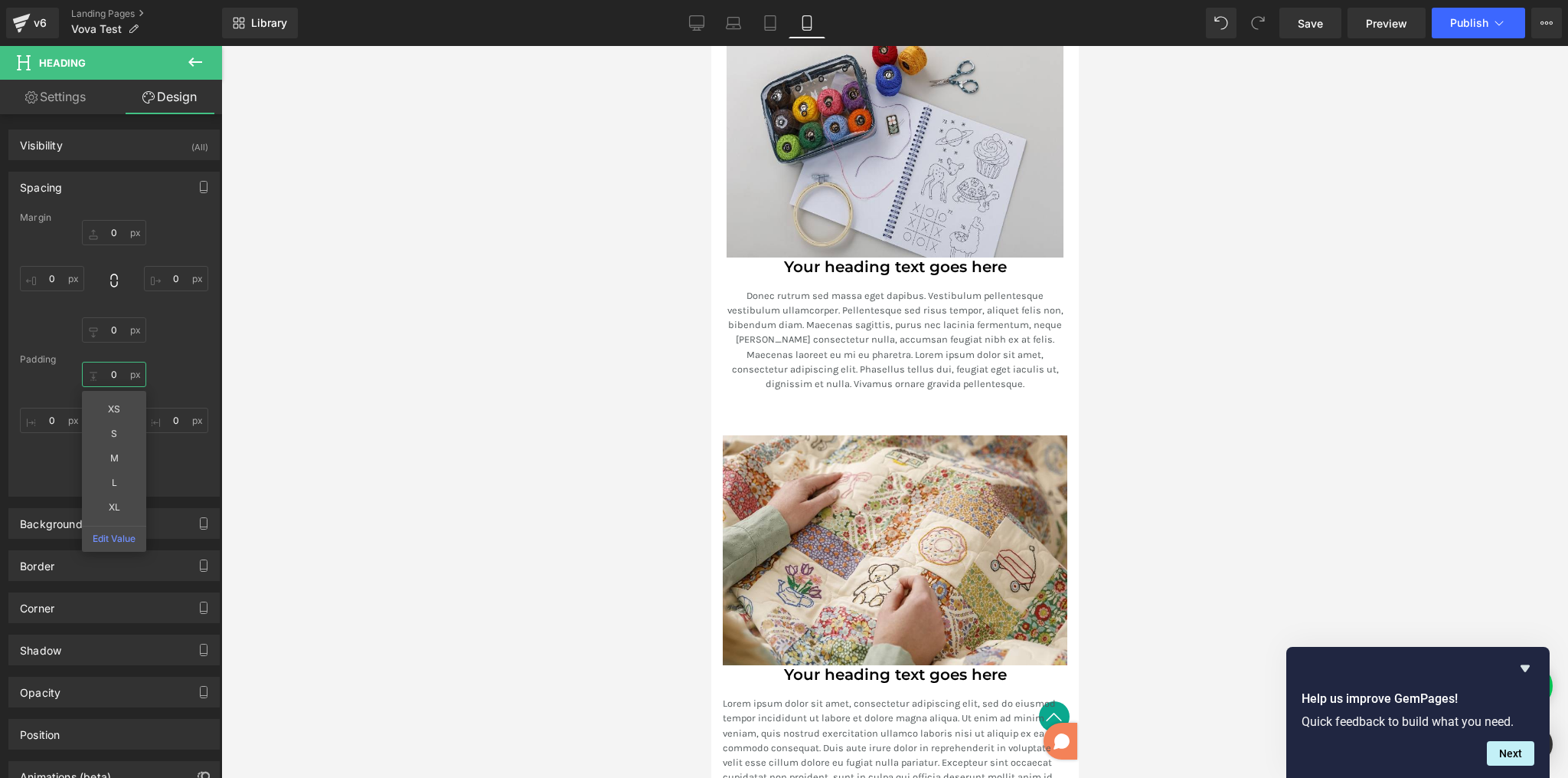
click at [119, 374] on input "0" at bounding box center [114, 374] width 64 height 25
type input "S"
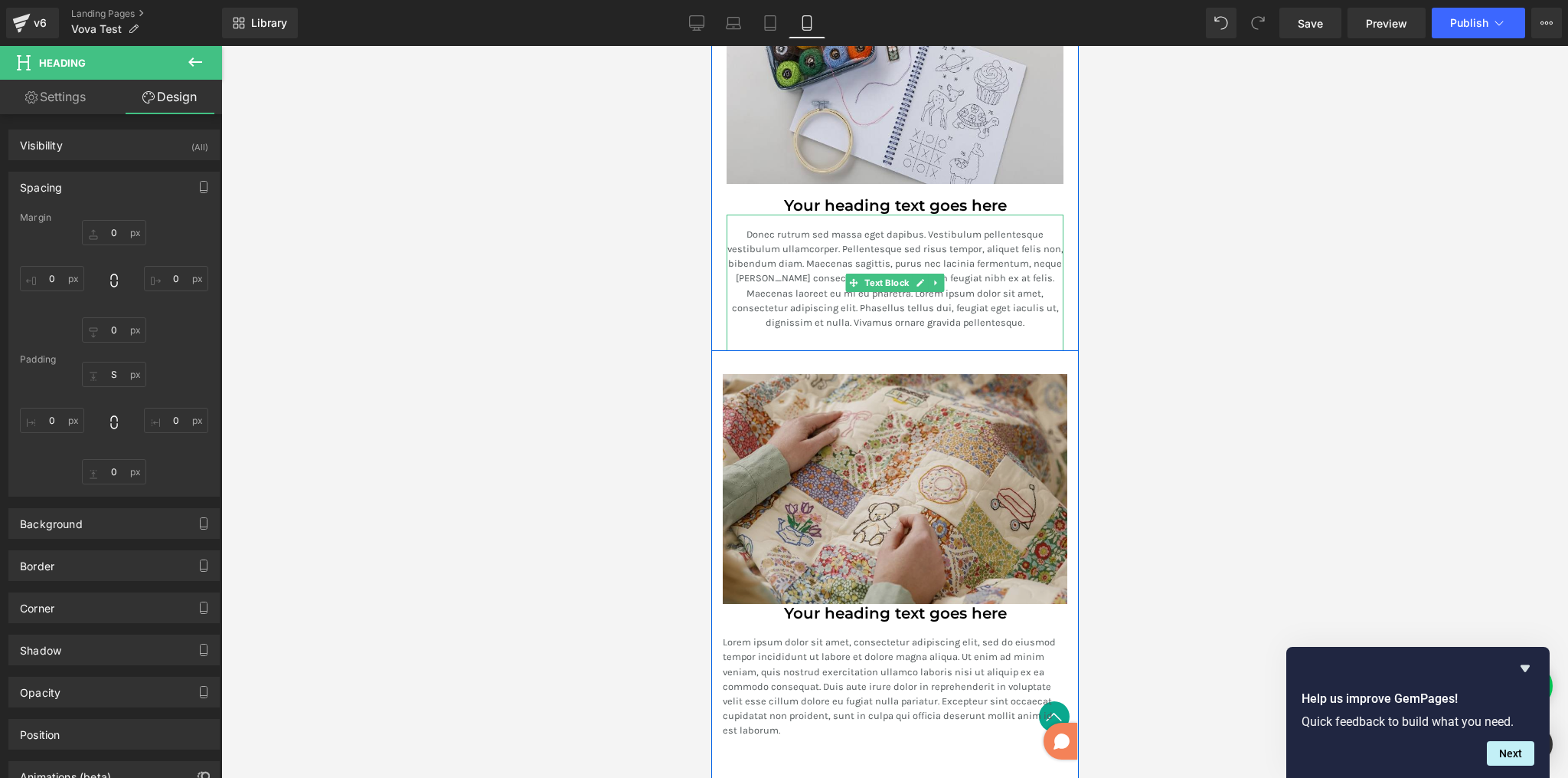
scroll to position [2548, 0]
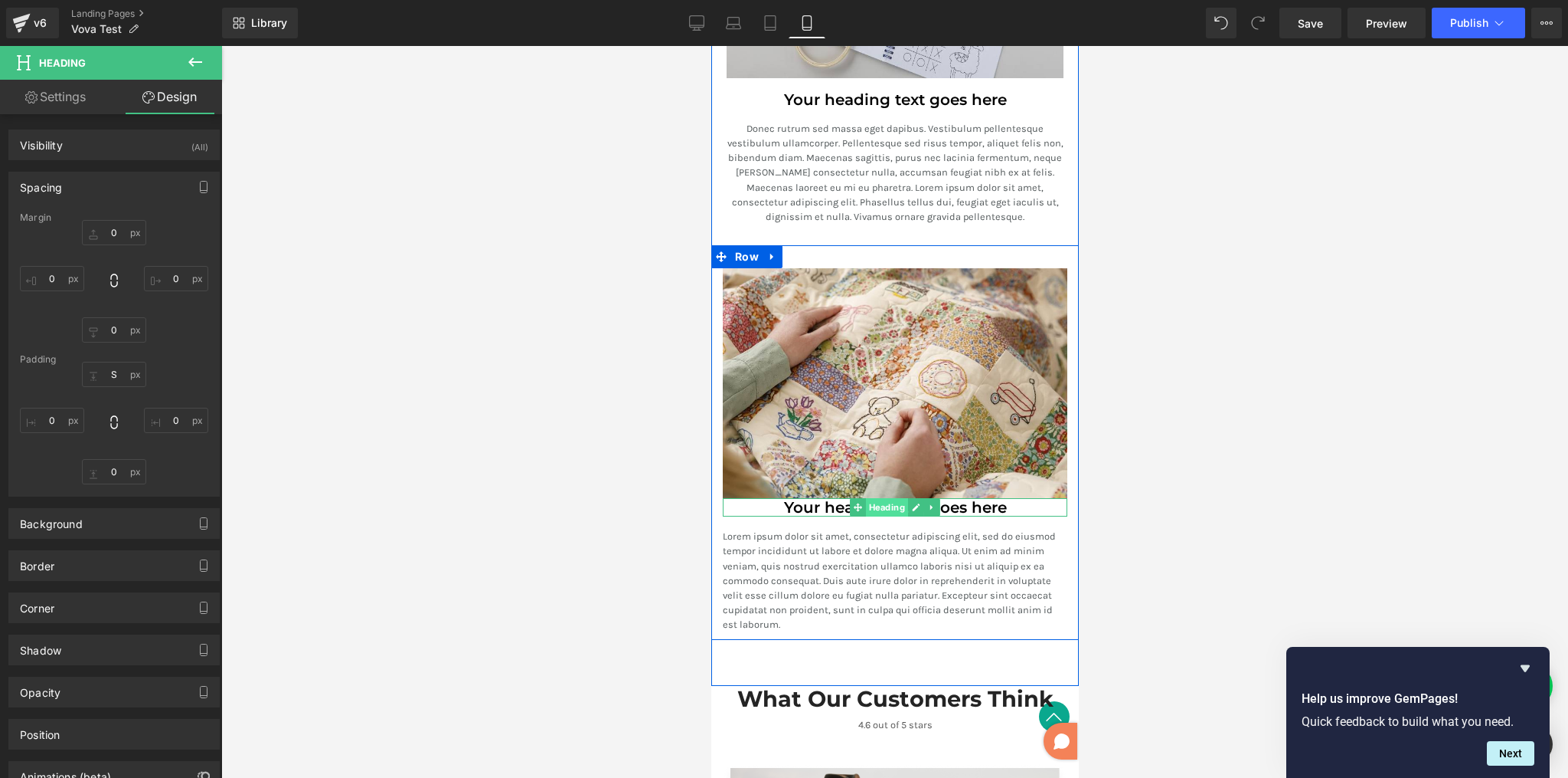
click at [890, 501] on span "Heading" at bounding box center [886, 507] width 42 height 19
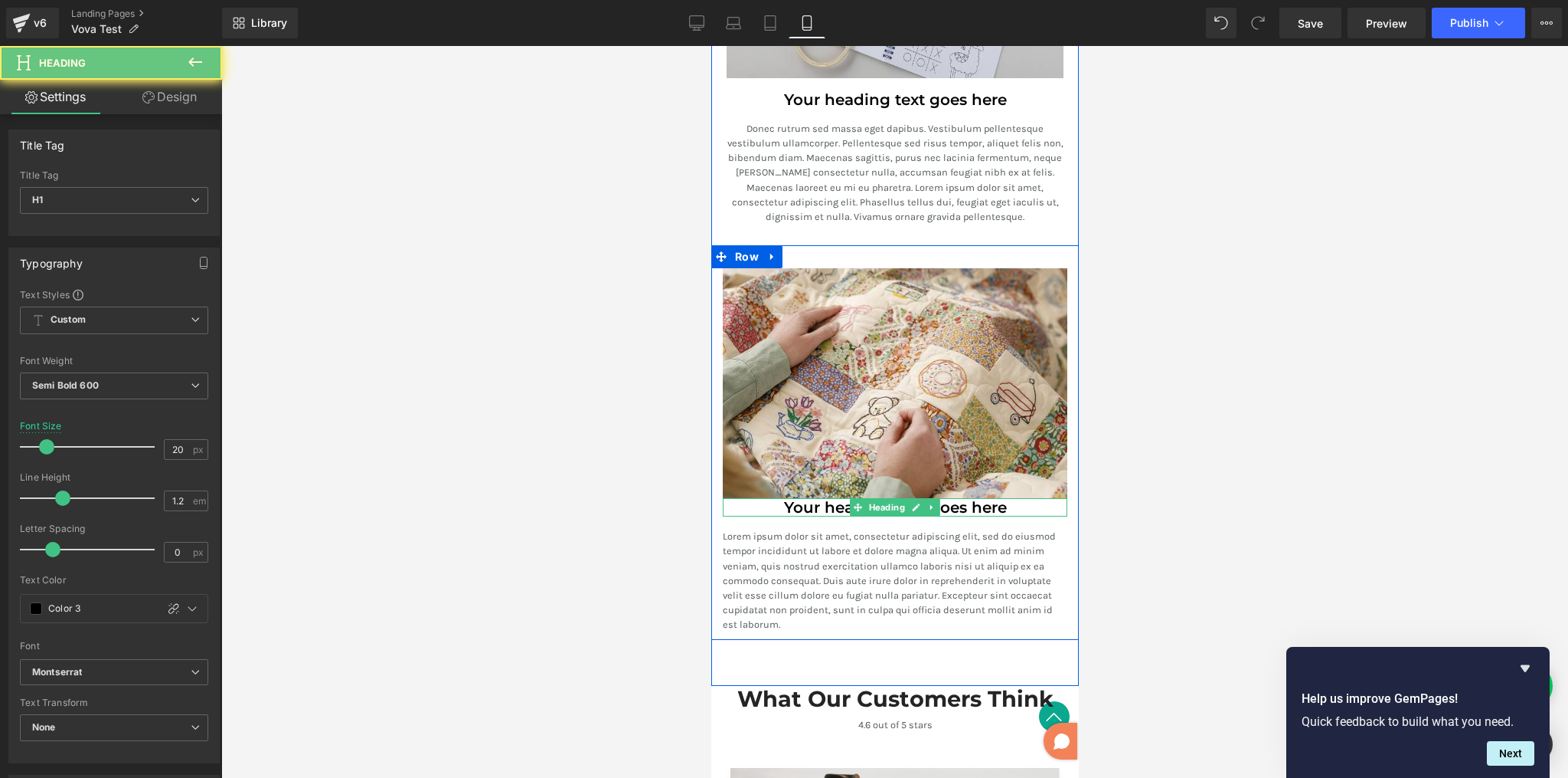
click at [811, 499] on h1 "Your heading text goes here" at bounding box center [894, 507] width 345 height 19
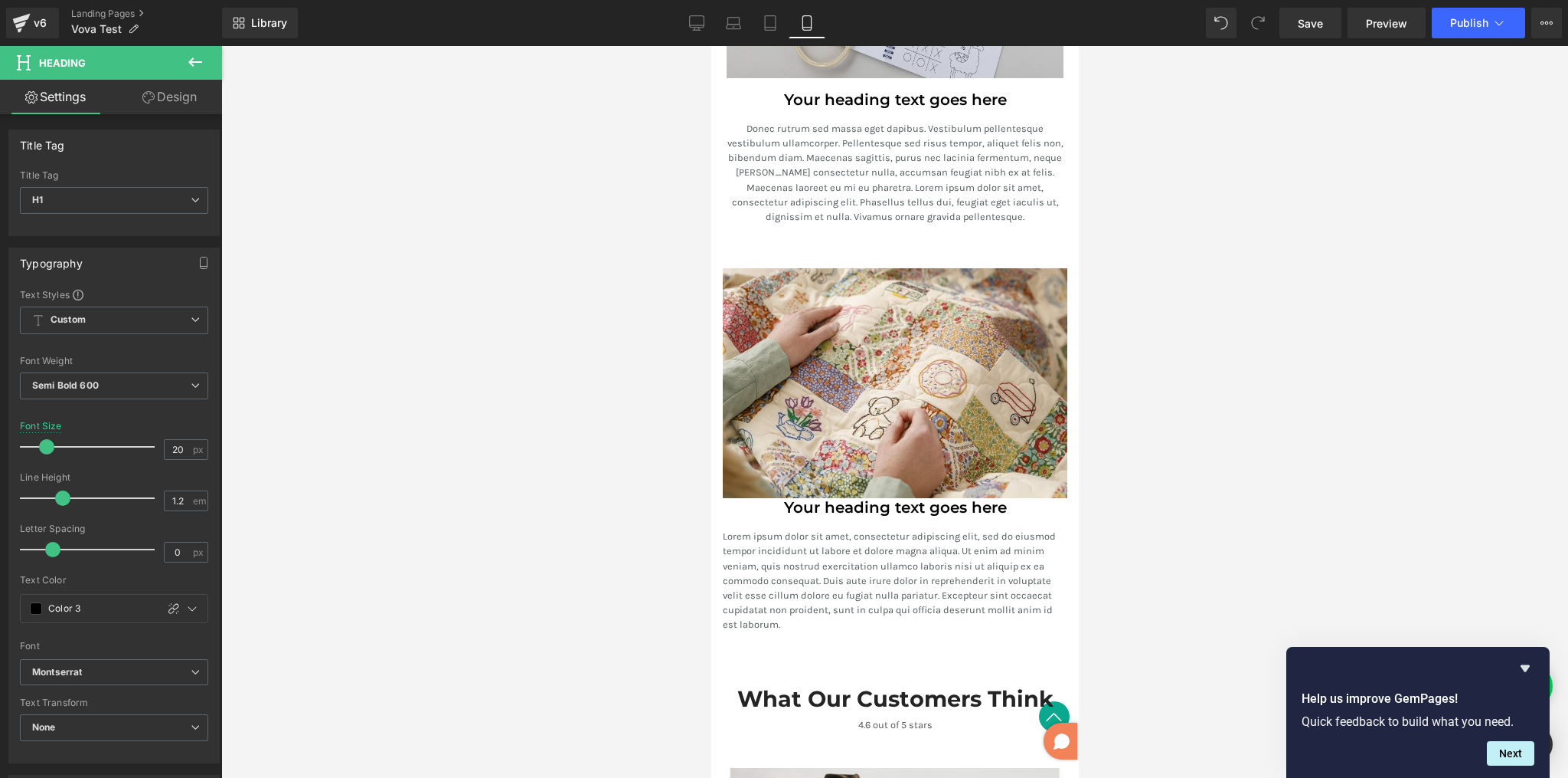
click at [168, 102] on link "Design" at bounding box center [170, 97] width 111 height 34
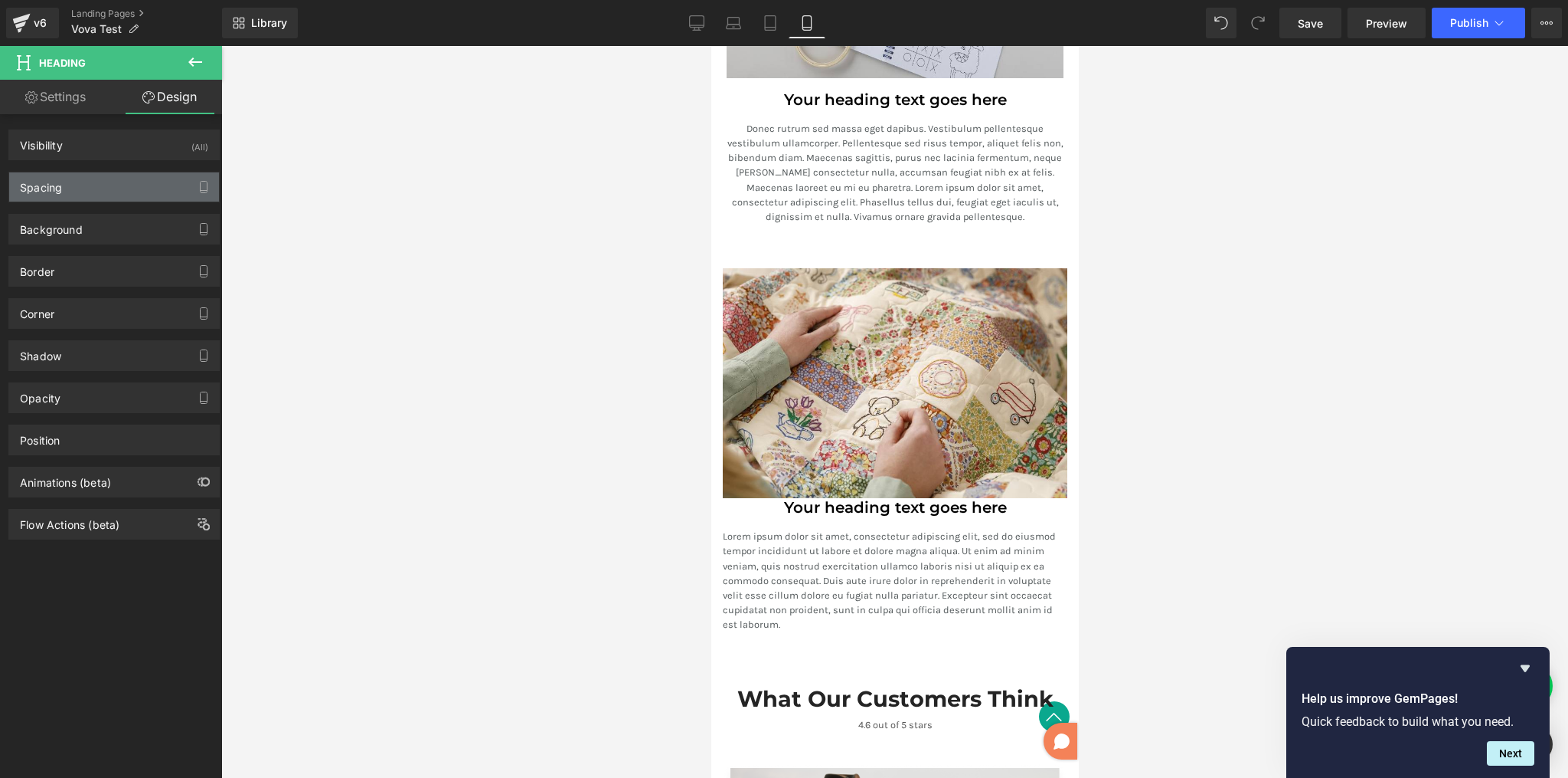
click at [101, 196] on div "Spacing" at bounding box center [114, 187] width 210 height 29
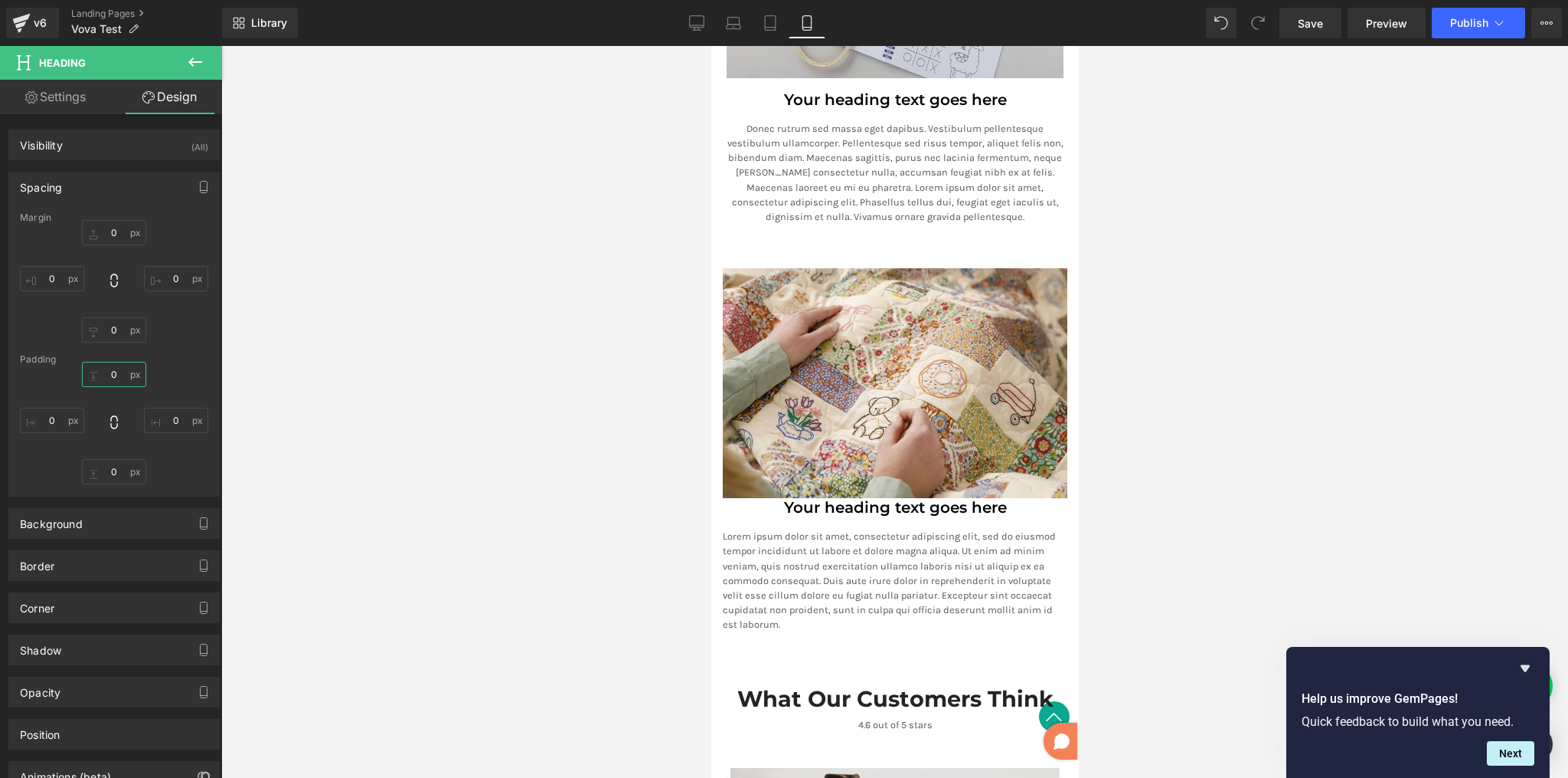
click at [111, 373] on input "0" at bounding box center [114, 374] width 64 height 25
type input "S"
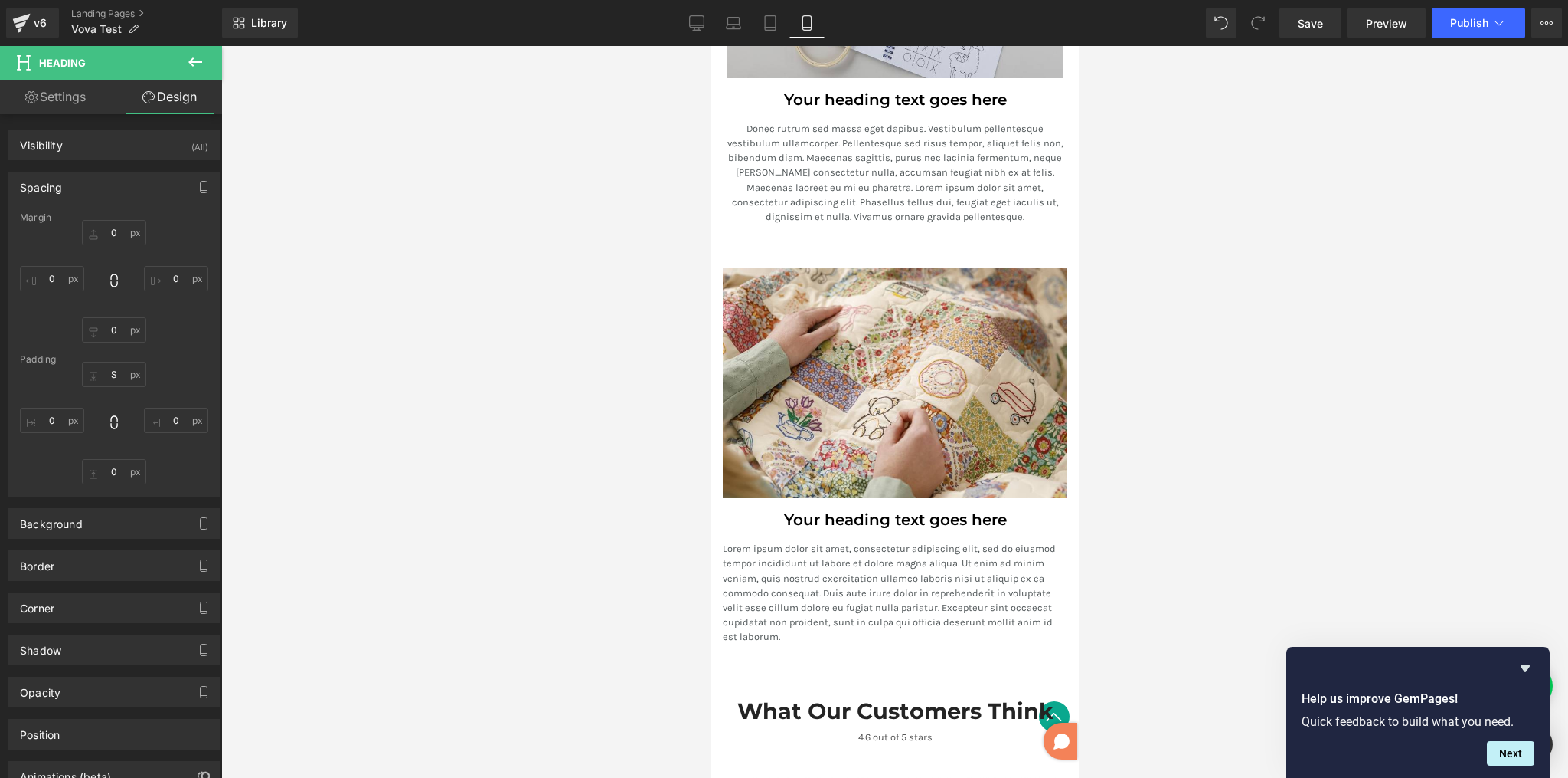
click at [1169, 371] on div at bounding box center [895, 412] width 1347 height 732
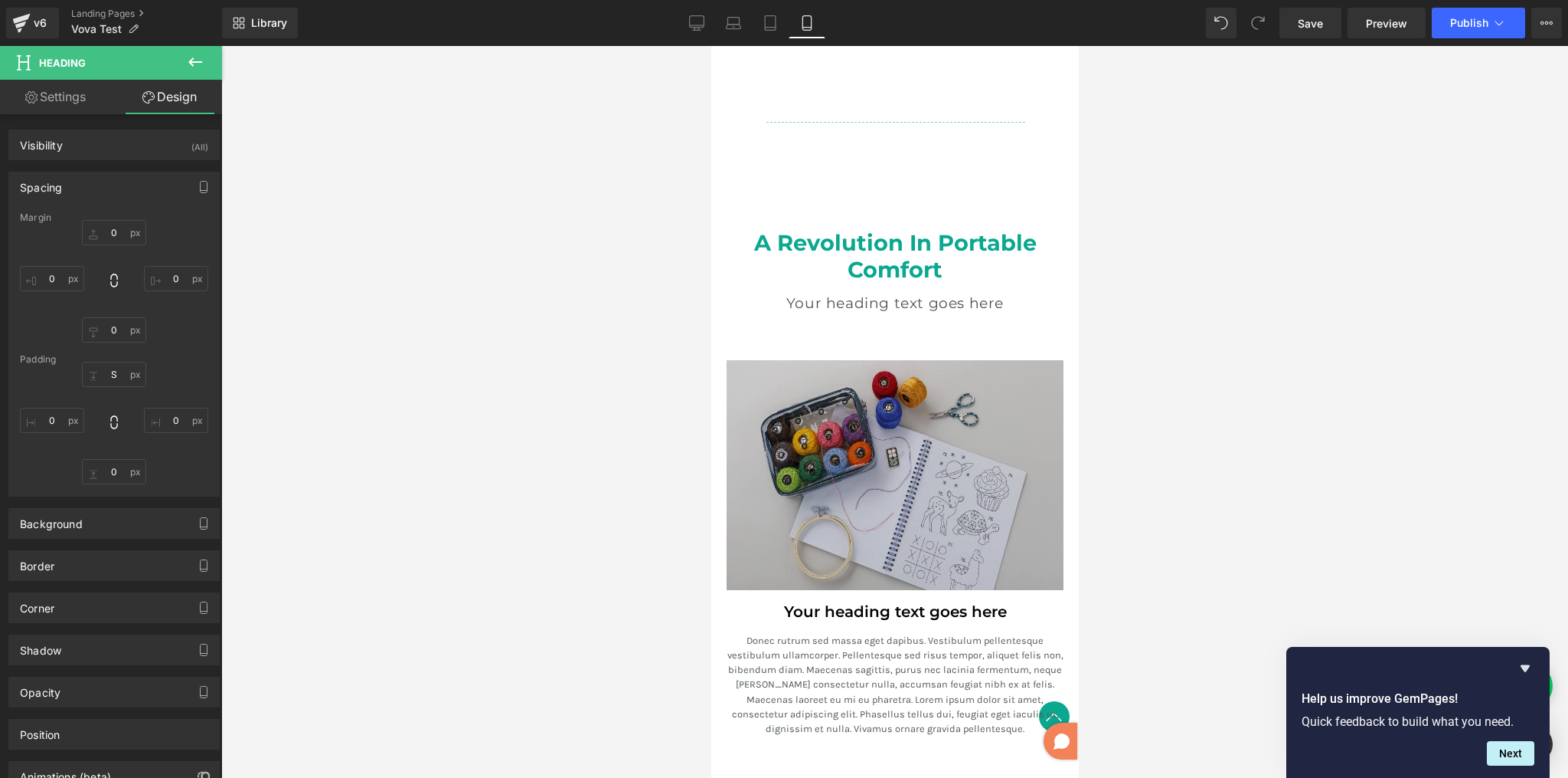
scroll to position [2229, 0]
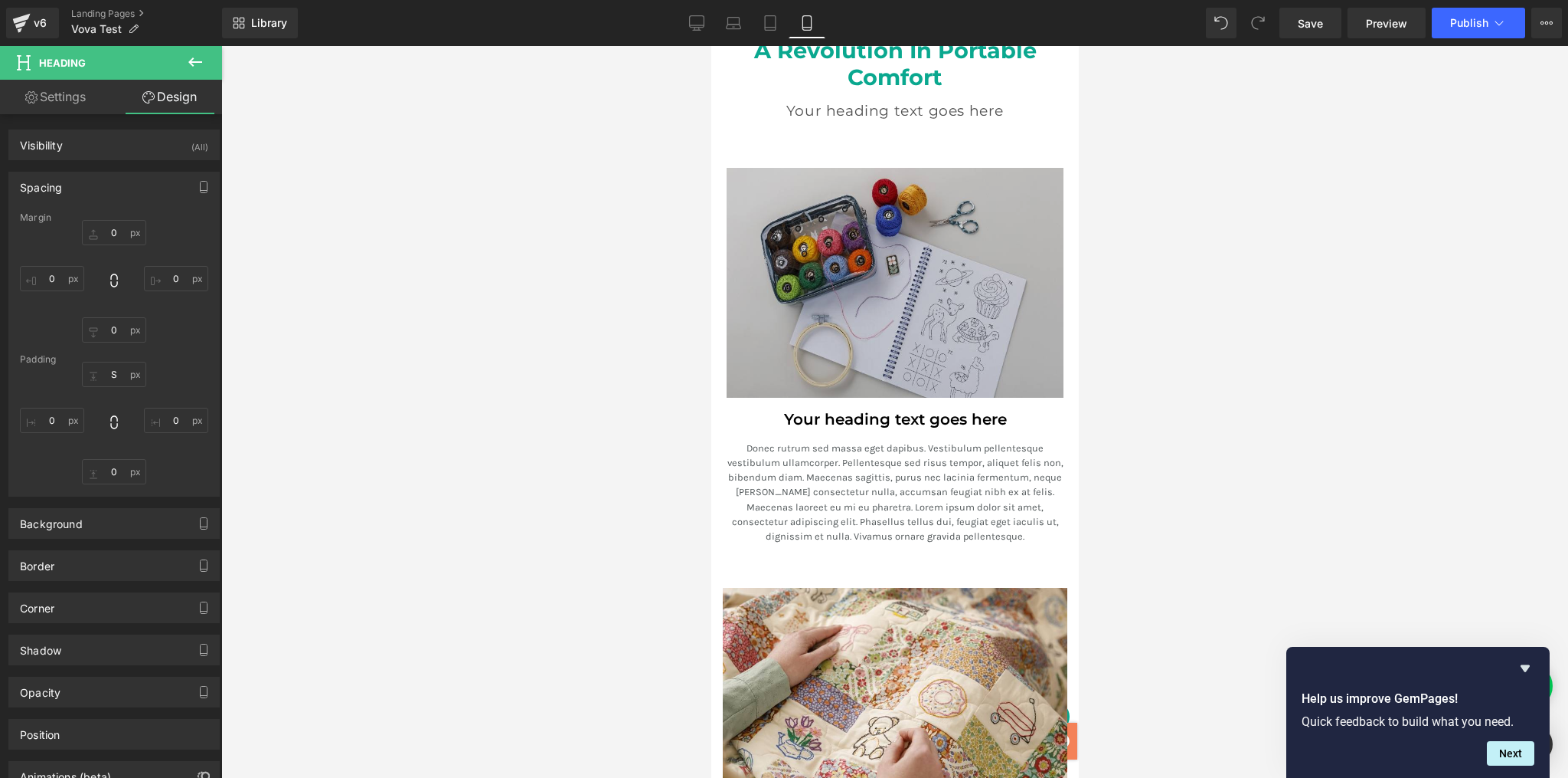
click at [767, 292] on img at bounding box center [894, 283] width 337 height 230
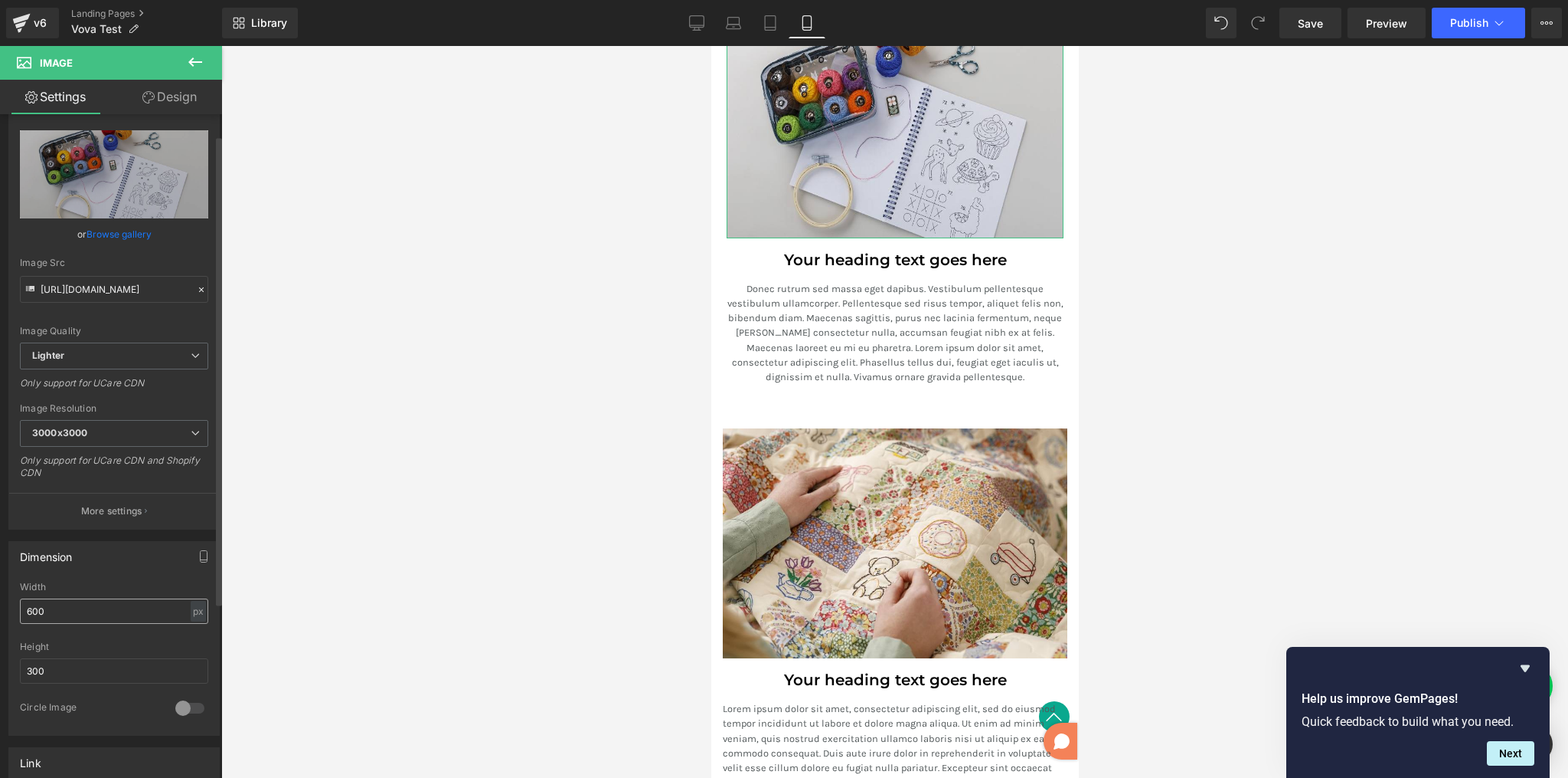
scroll to position [136, 0]
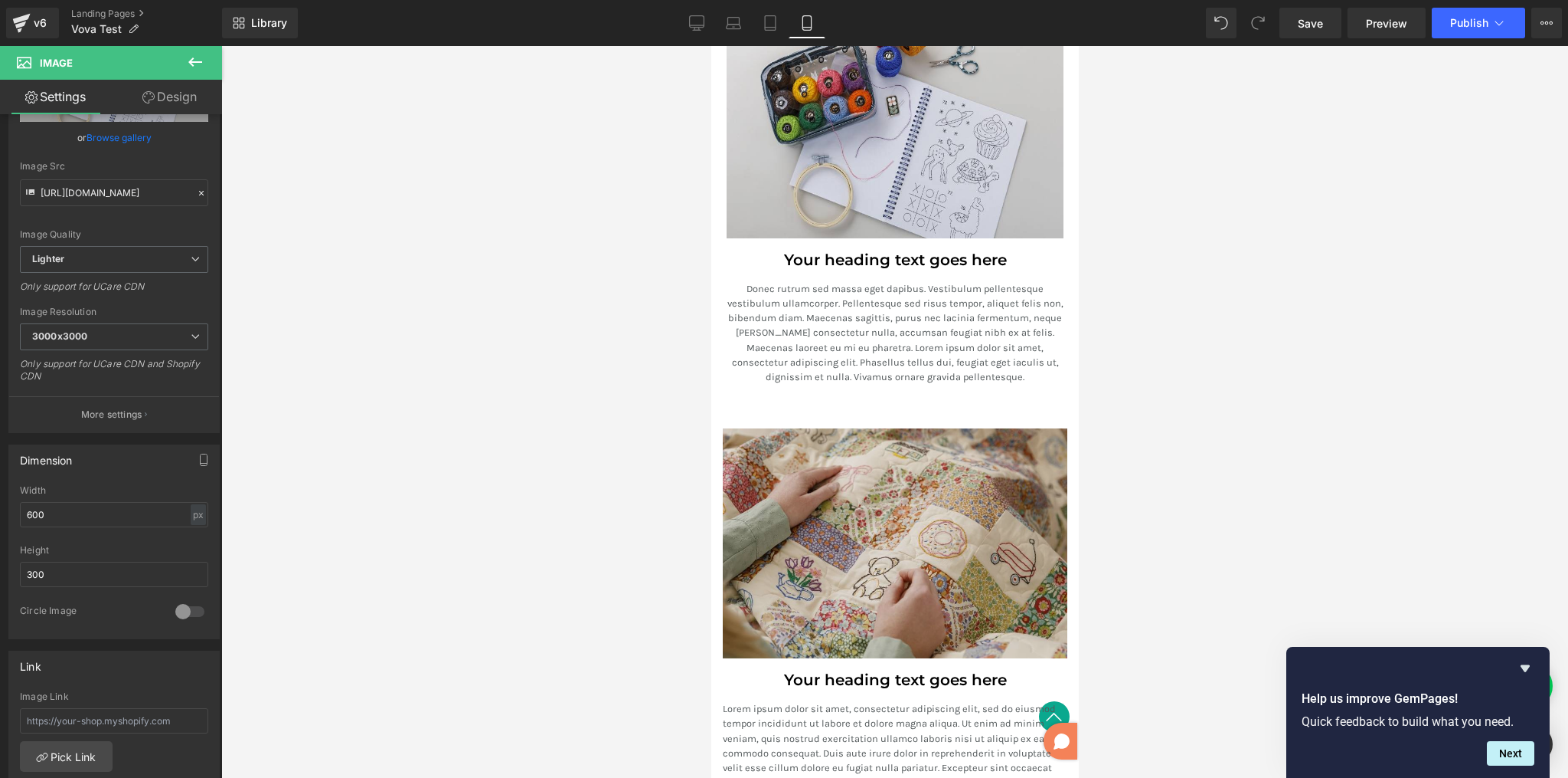
click at [766, 478] on img at bounding box center [894, 542] width 345 height 230
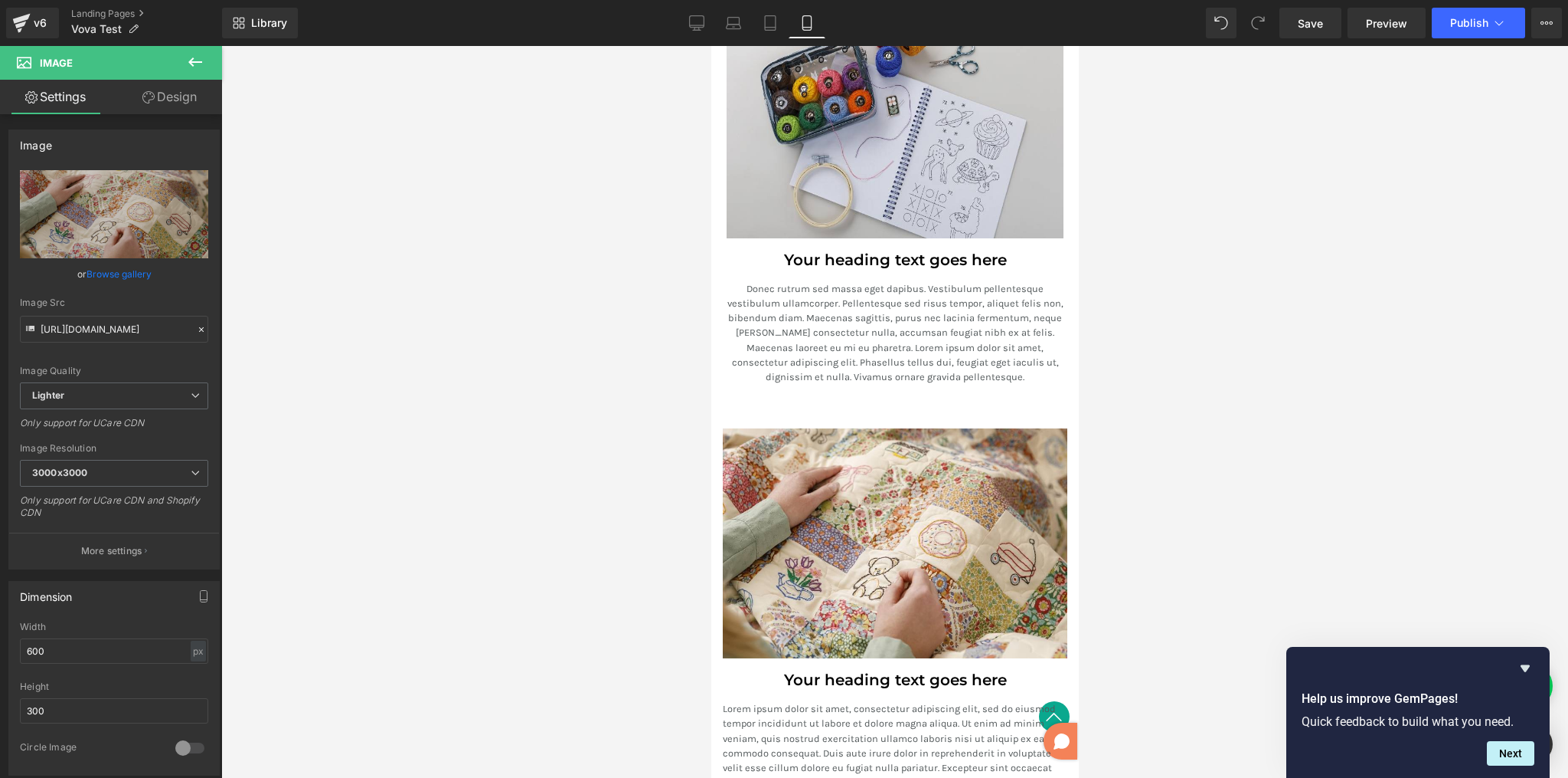
click at [1389, 294] on div at bounding box center [895, 412] width 1347 height 732
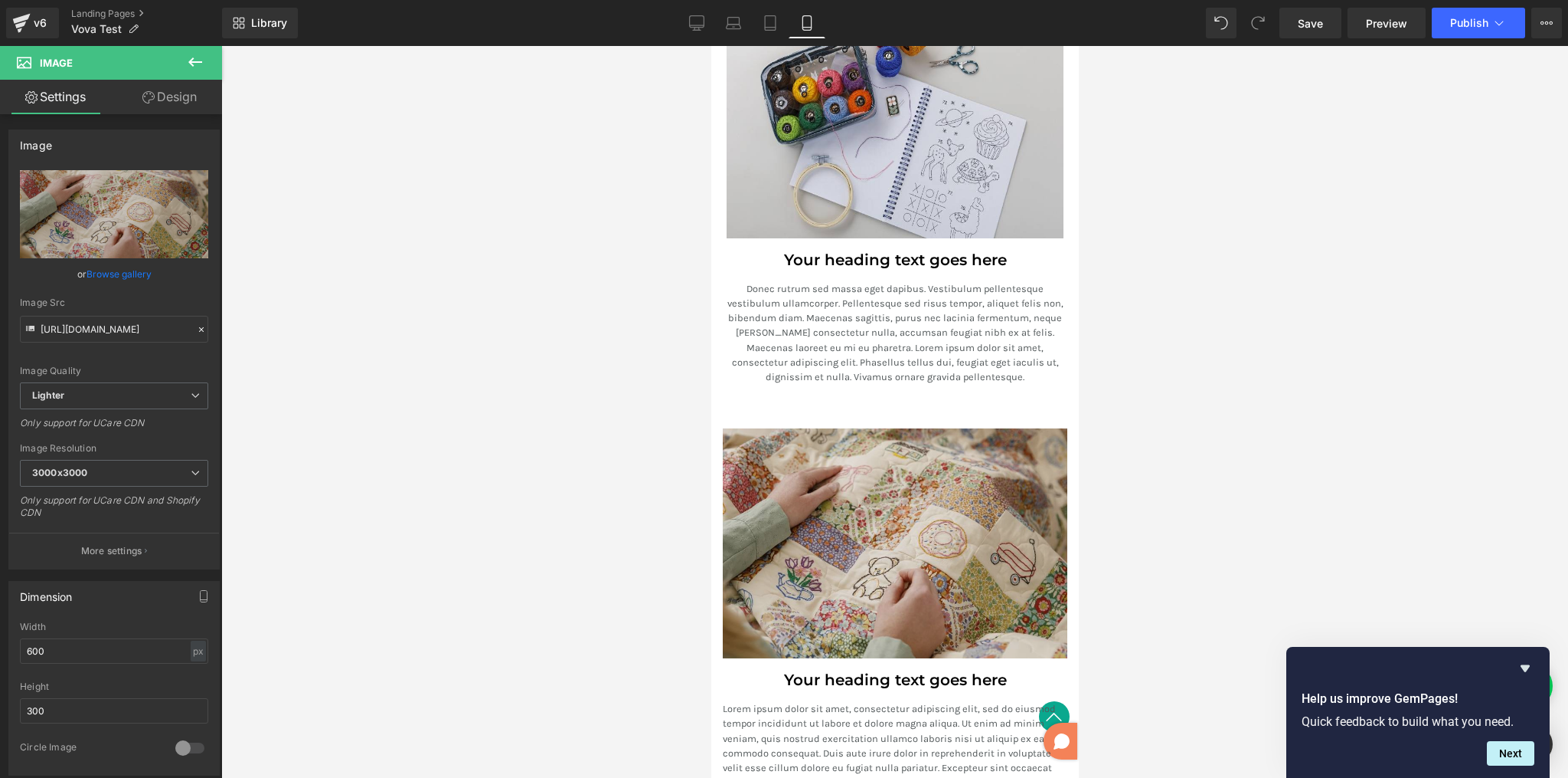
click at [1027, 471] on img at bounding box center [894, 542] width 345 height 230
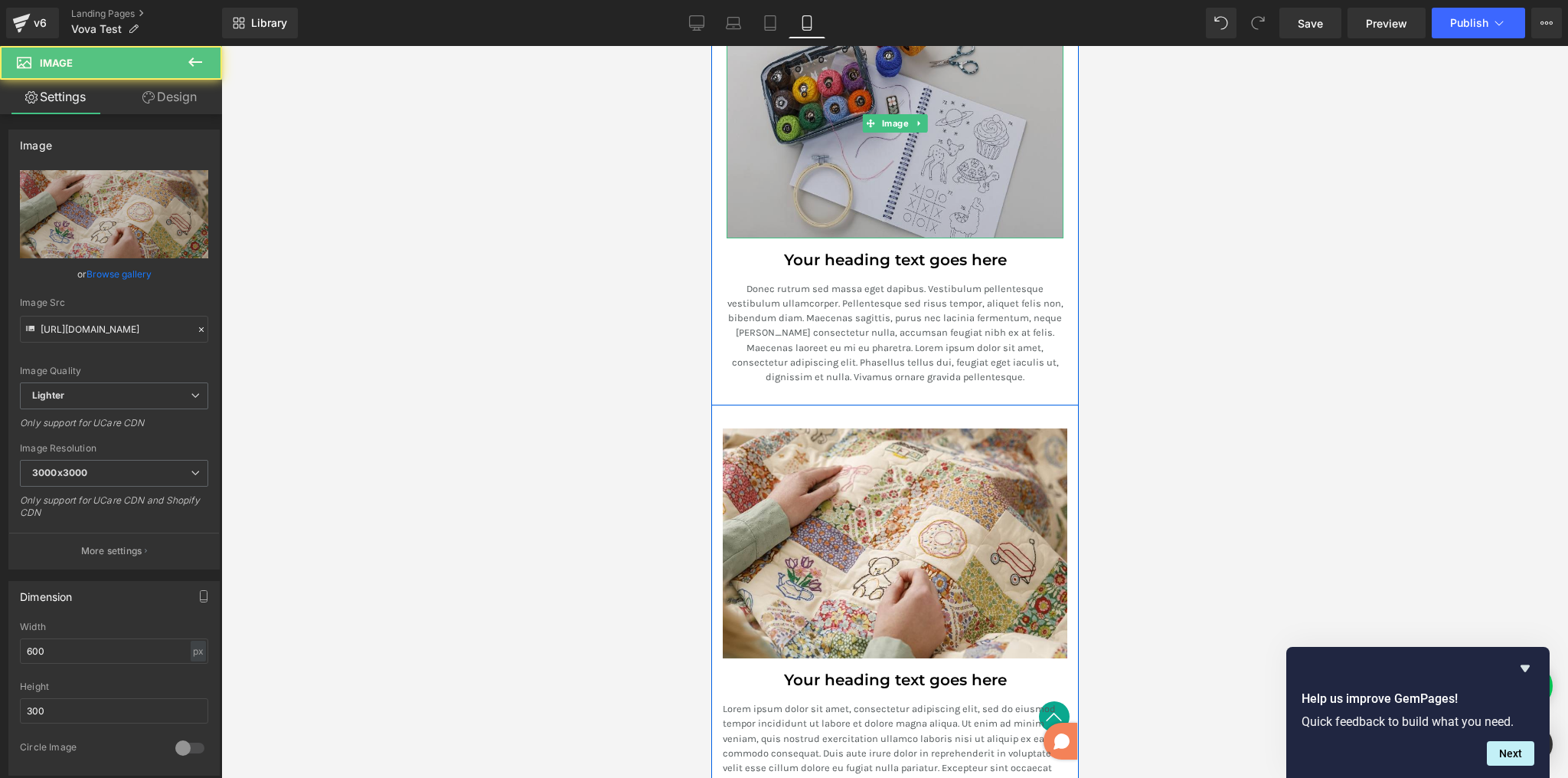
click at [1044, 181] on img at bounding box center [894, 123] width 337 height 230
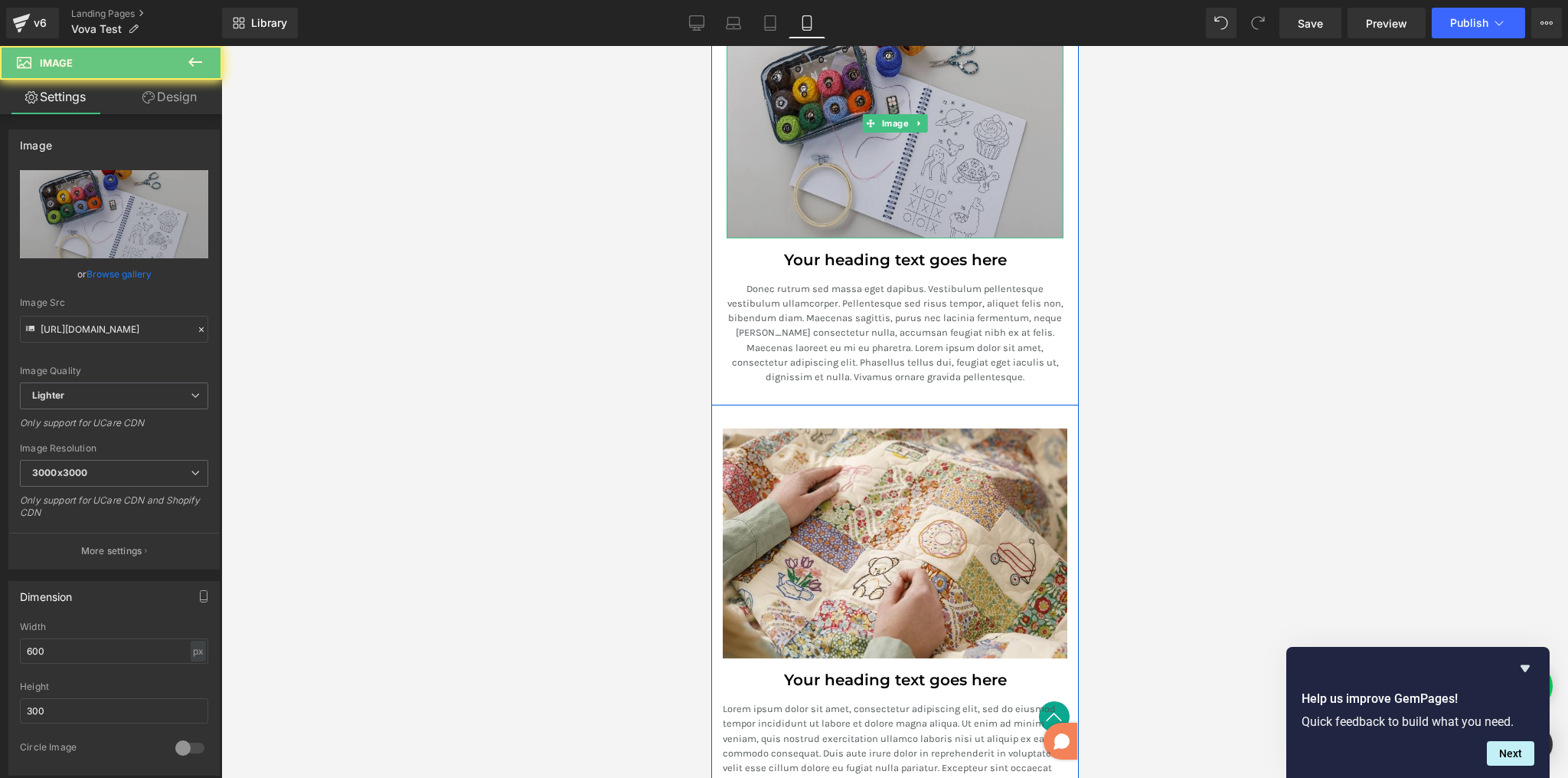
click at [1040, 196] on img at bounding box center [894, 123] width 337 height 230
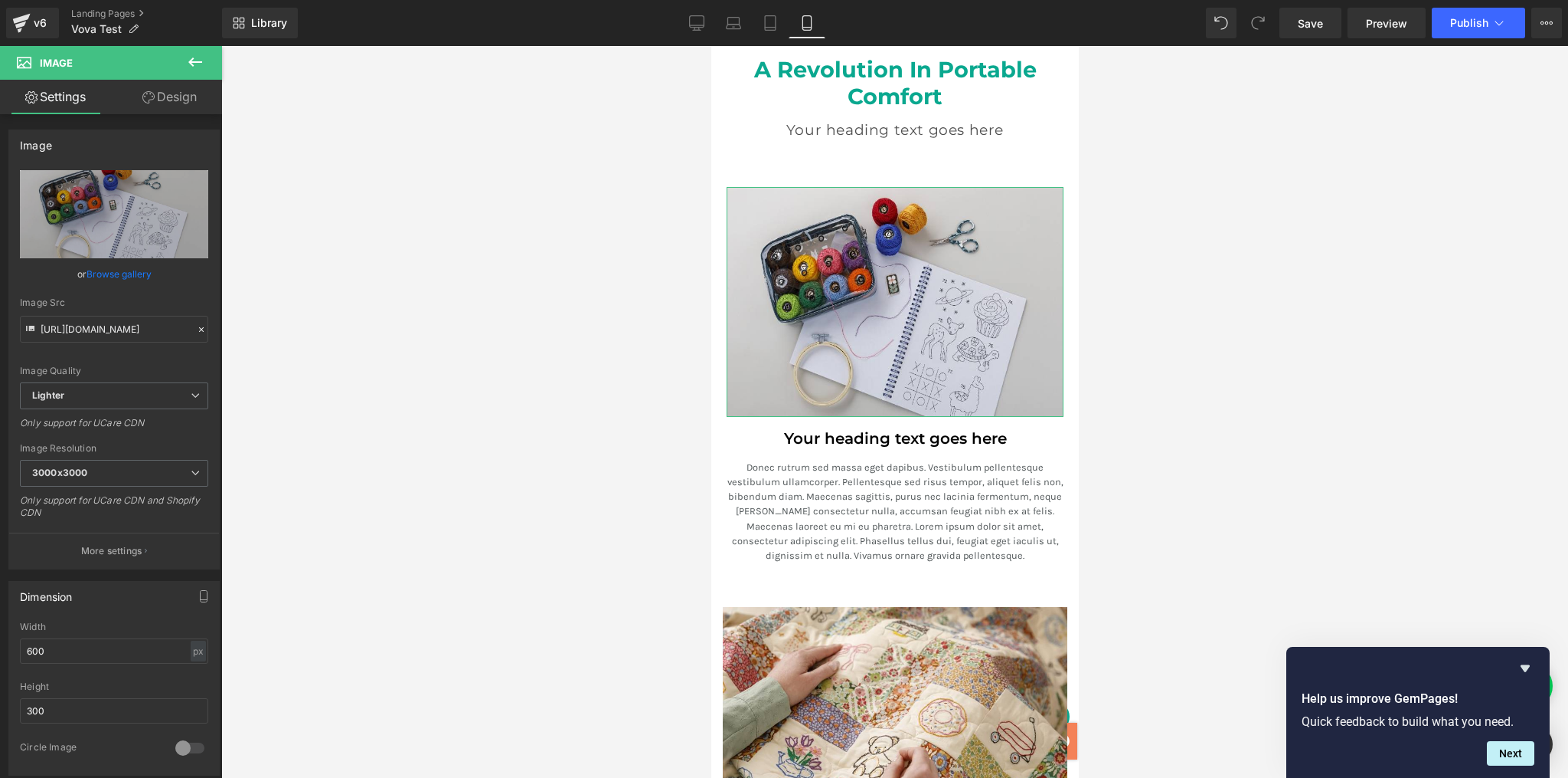
click at [184, 98] on link "Design" at bounding box center [170, 97] width 111 height 34
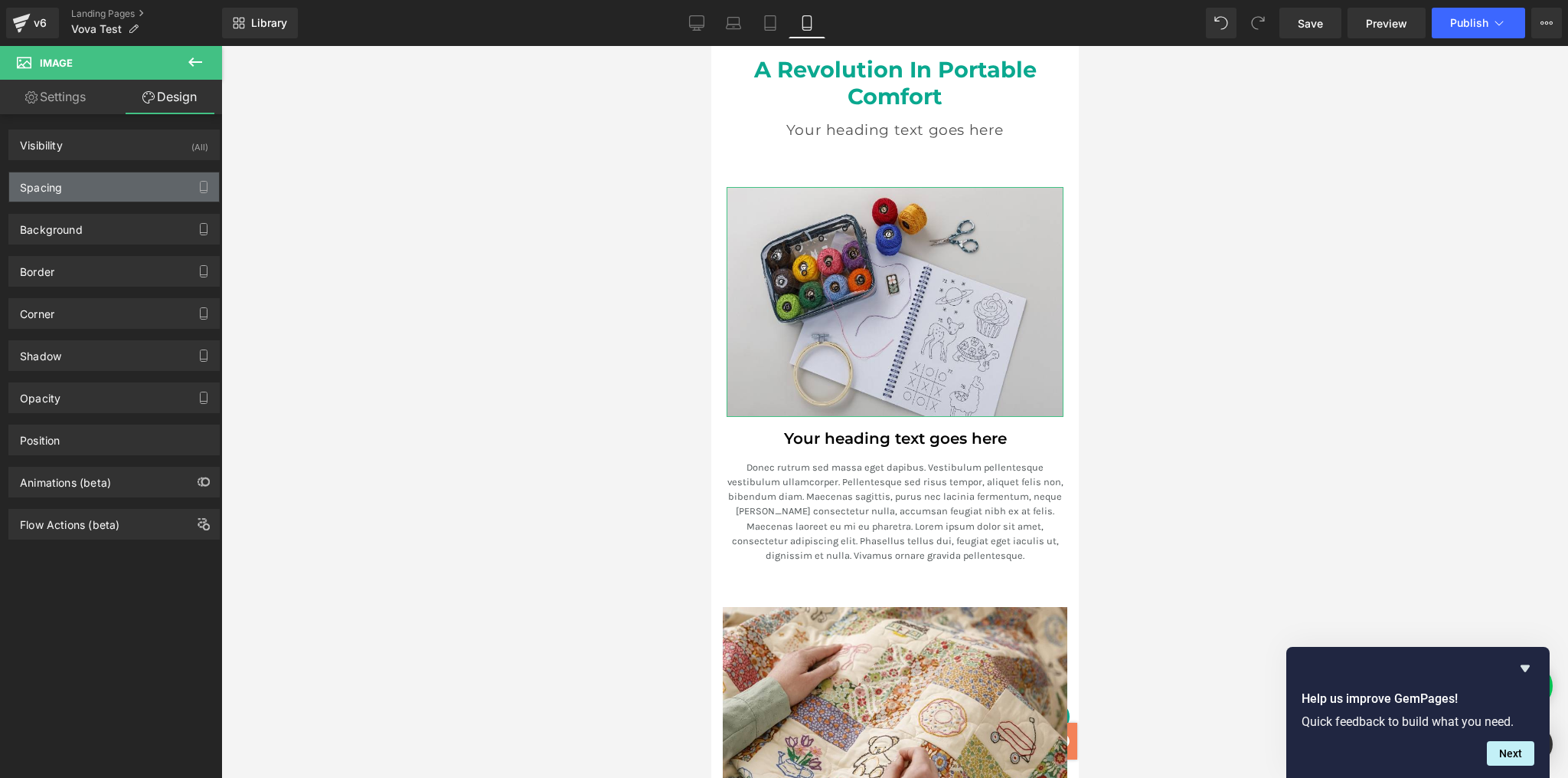
click at [119, 183] on div "Spacing" at bounding box center [114, 187] width 210 height 29
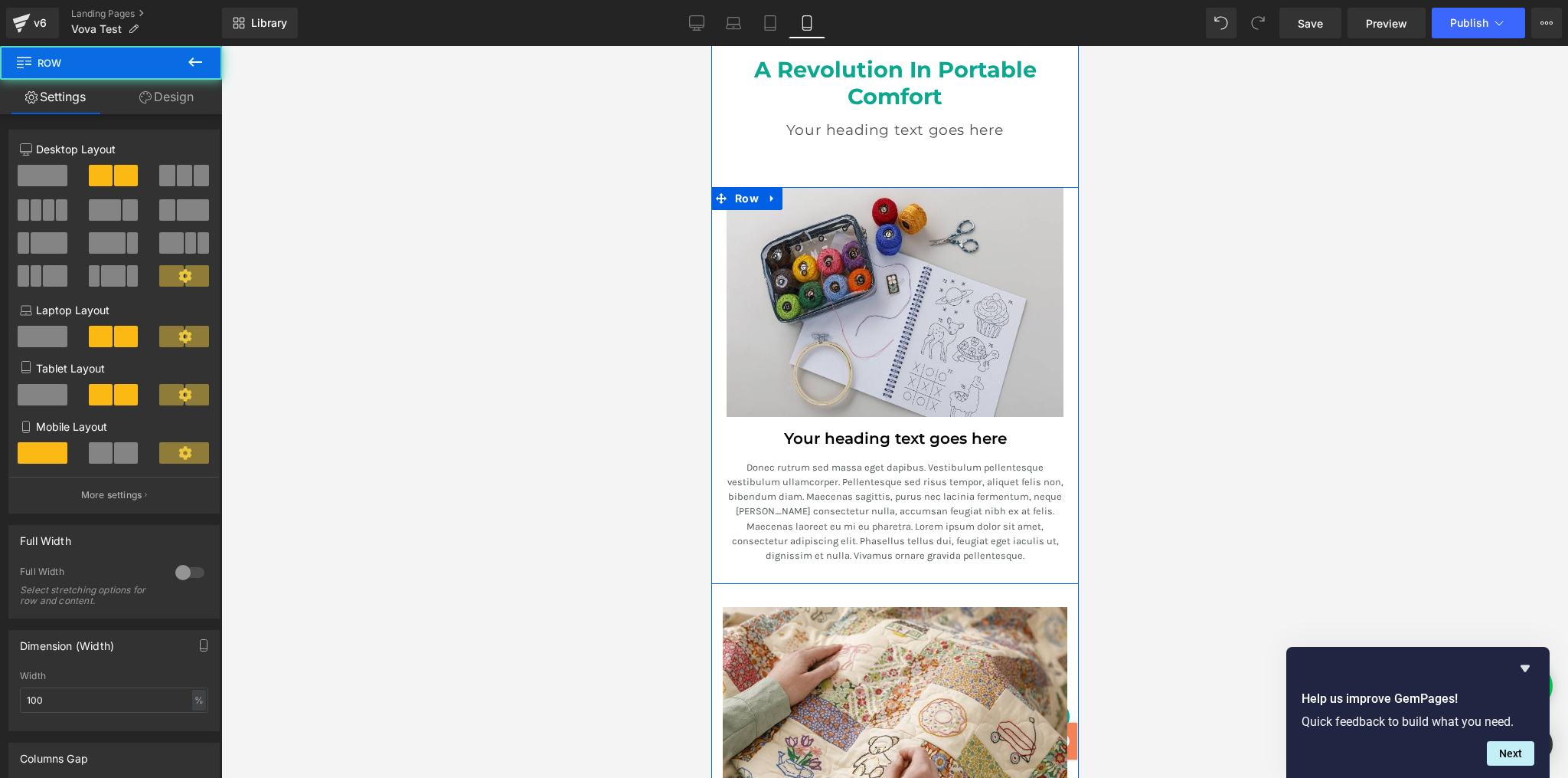
click at [715, 343] on div "Image" at bounding box center [894, 301] width 368 height 230
click at [172, 100] on link "Design" at bounding box center [166, 97] width 111 height 34
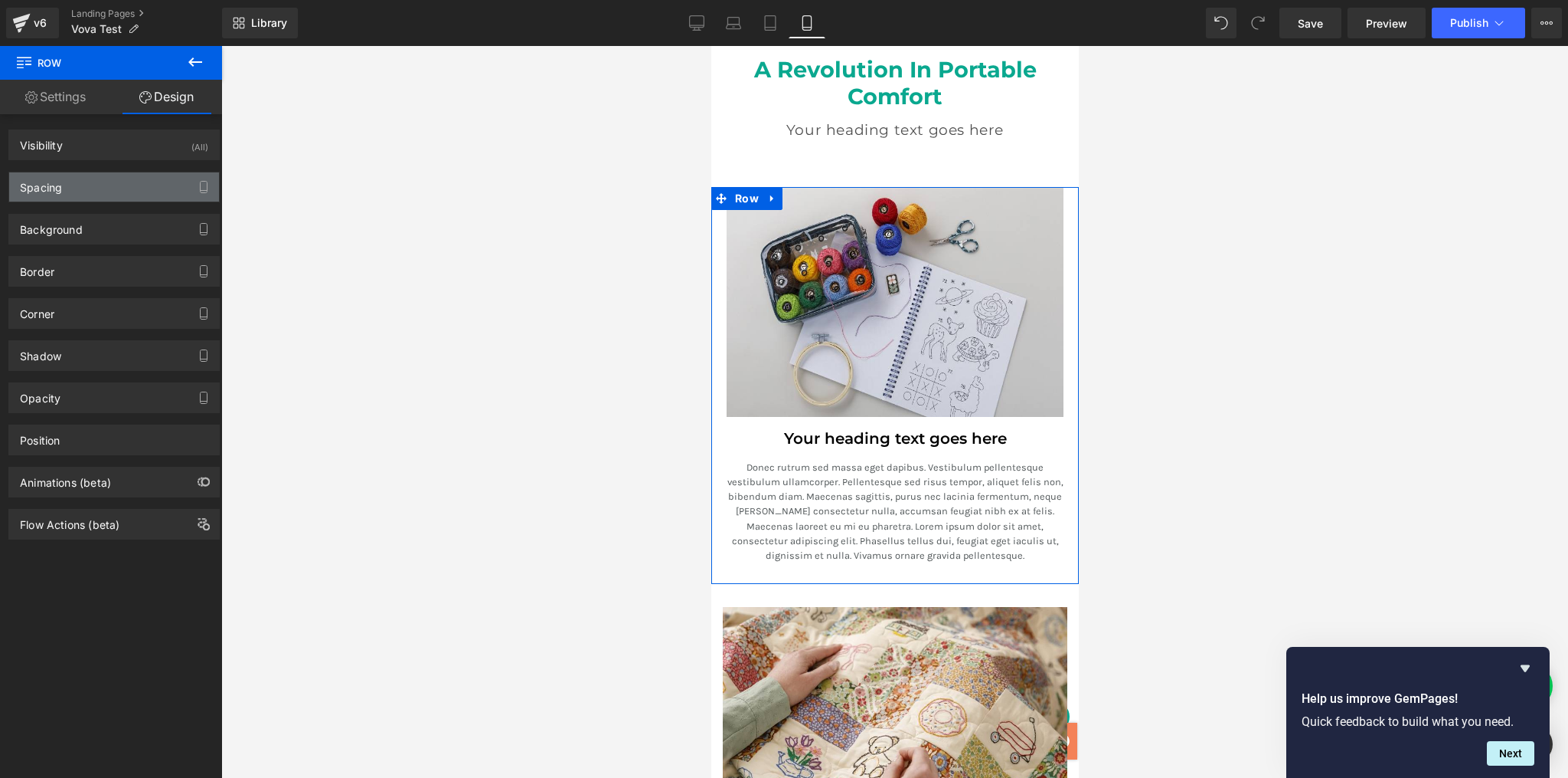
click at [92, 192] on div "Spacing" at bounding box center [114, 187] width 210 height 29
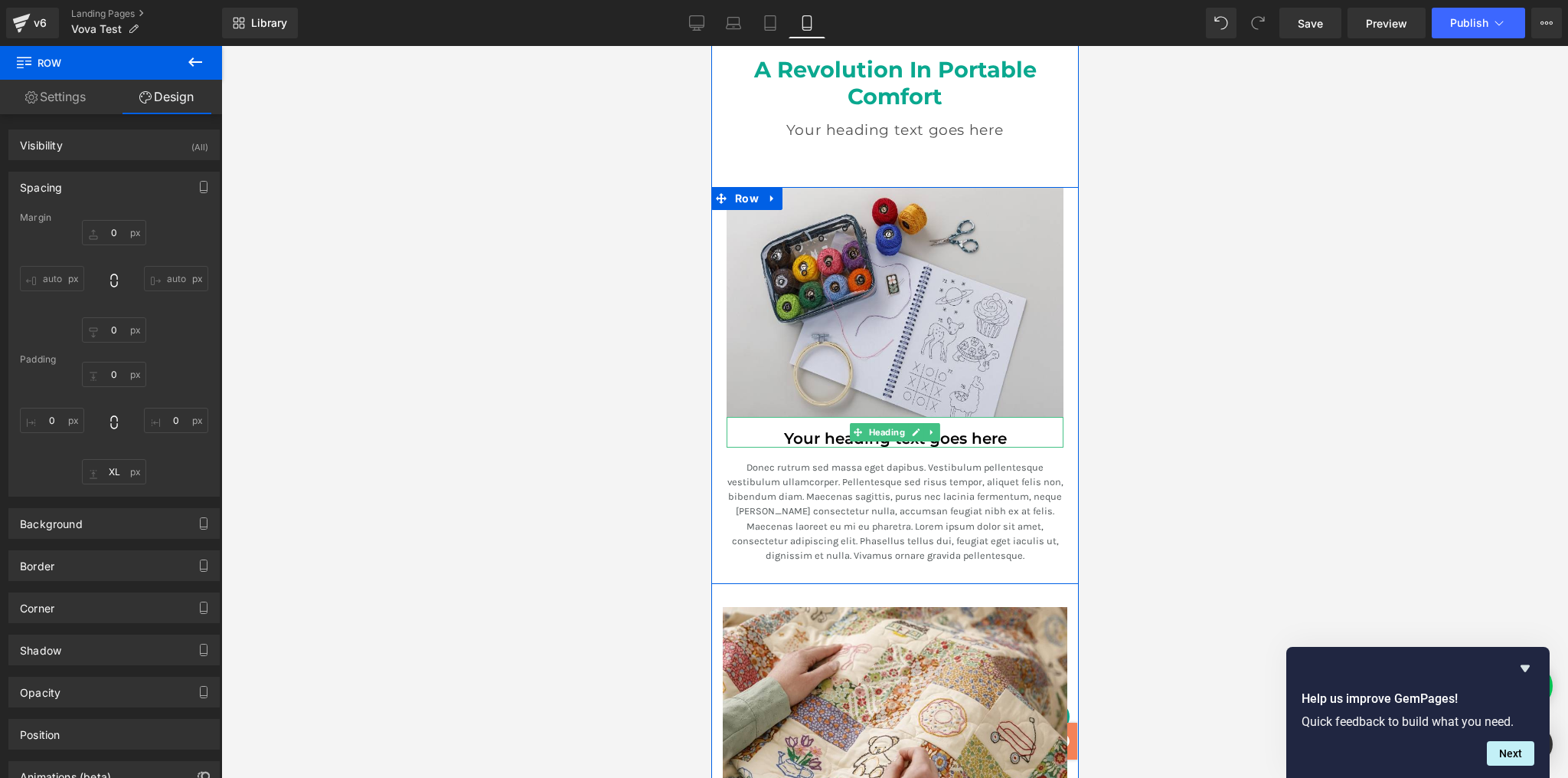
click at [769, 420] on div "Your heading text goes here" at bounding box center [894, 432] width 337 height 31
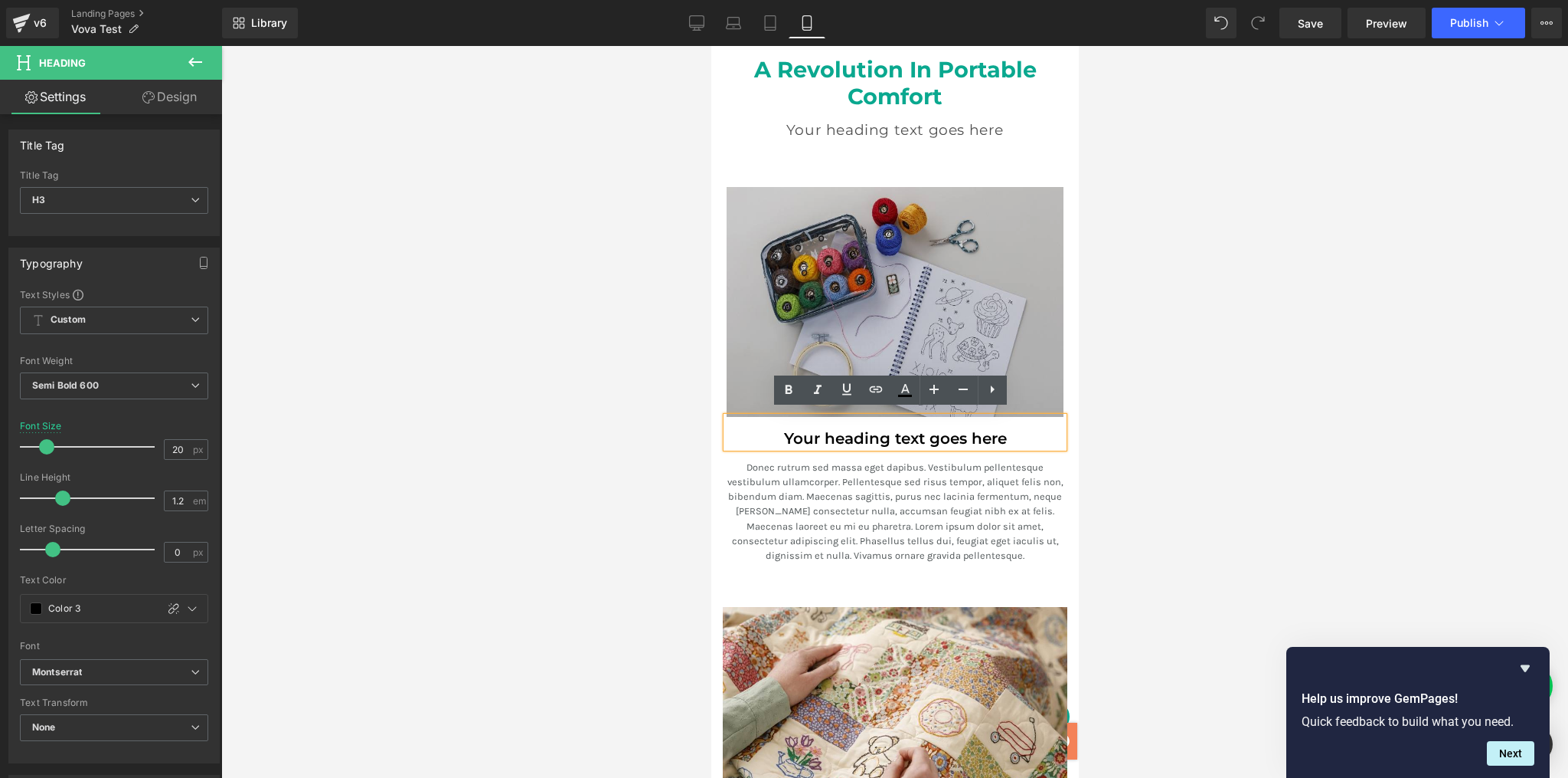
click at [736, 365] on img at bounding box center [894, 301] width 337 height 230
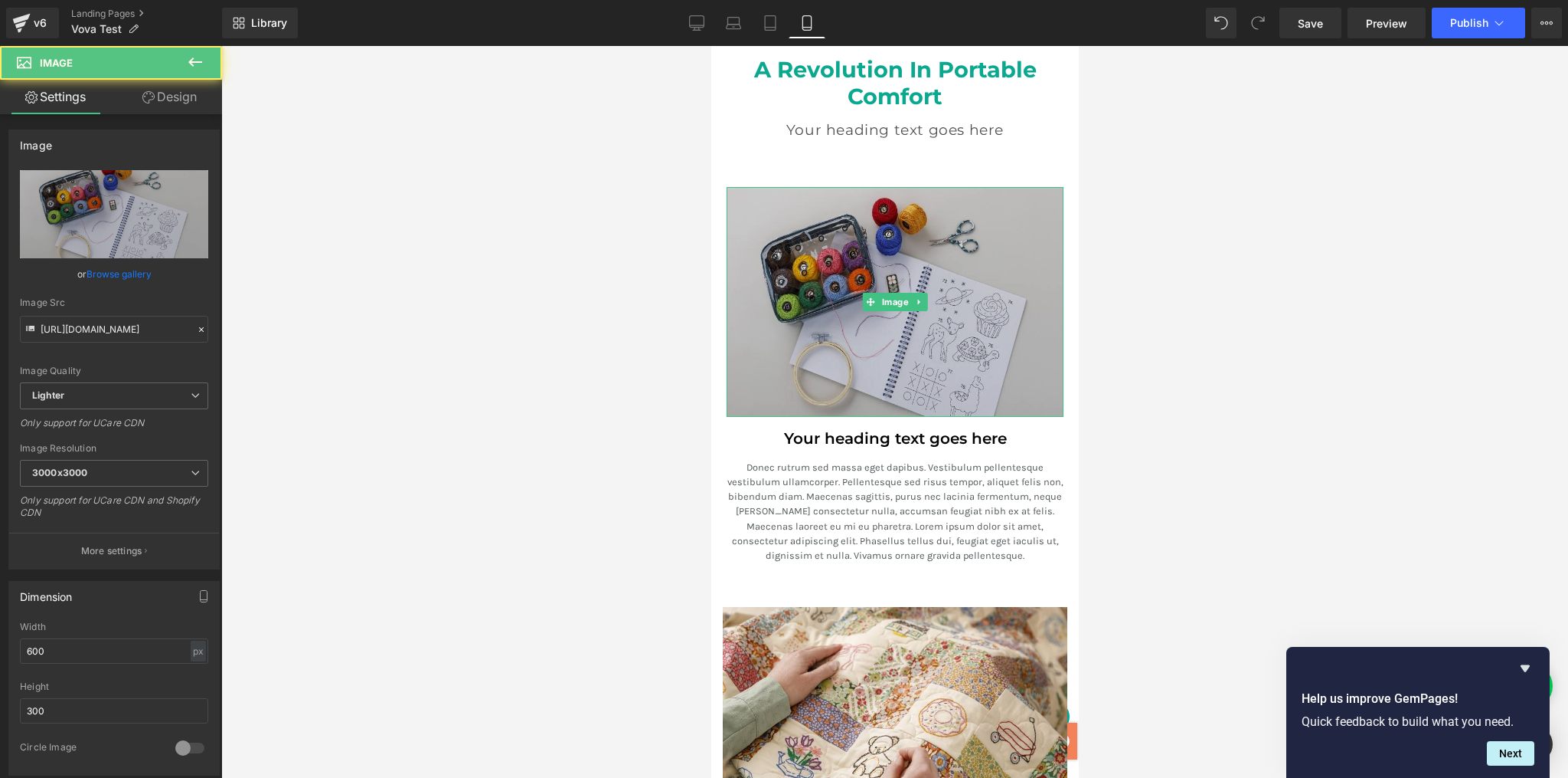
click at [740, 358] on img at bounding box center [894, 301] width 337 height 230
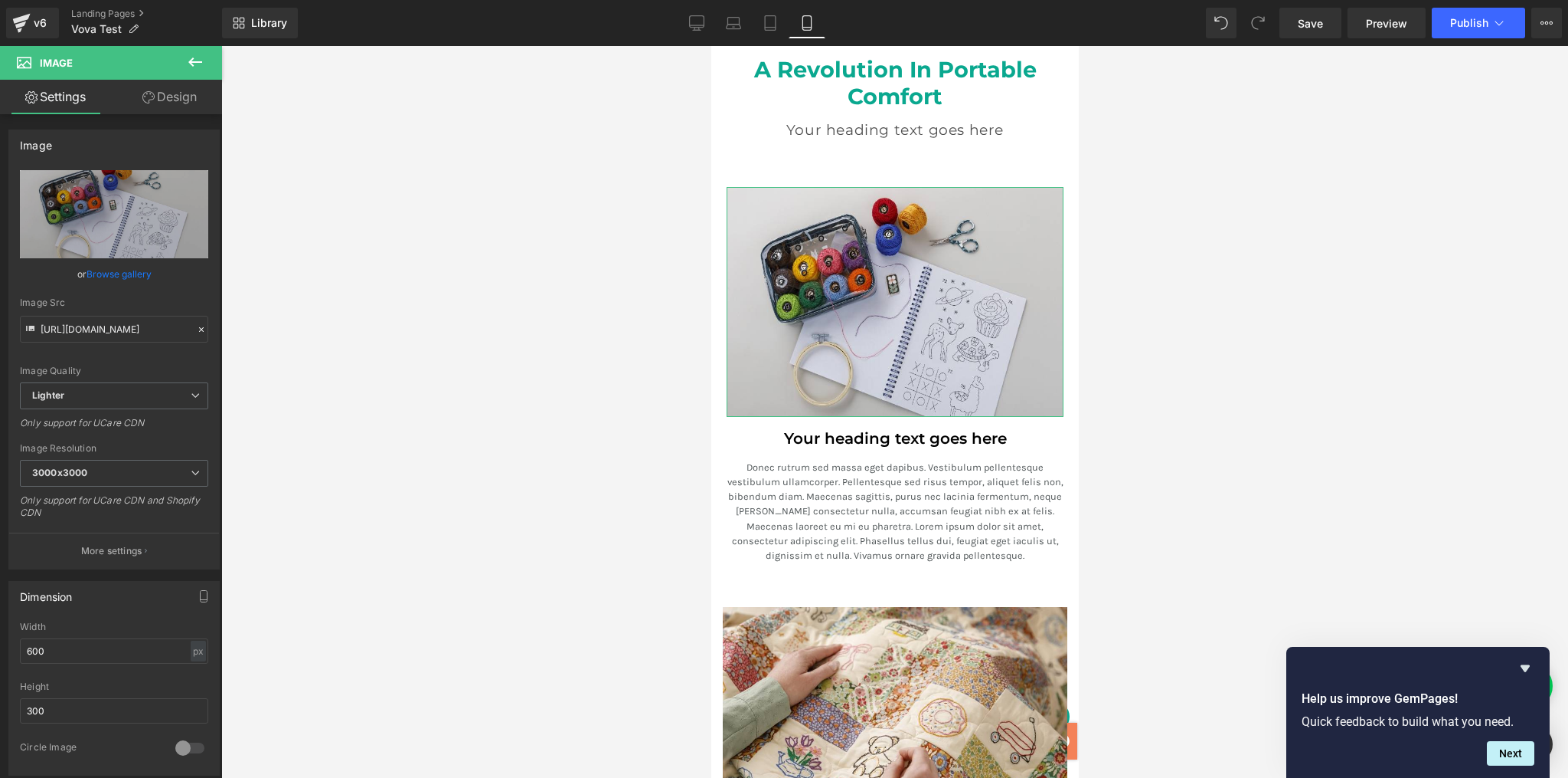
click at [162, 97] on link "Design" at bounding box center [170, 97] width 111 height 34
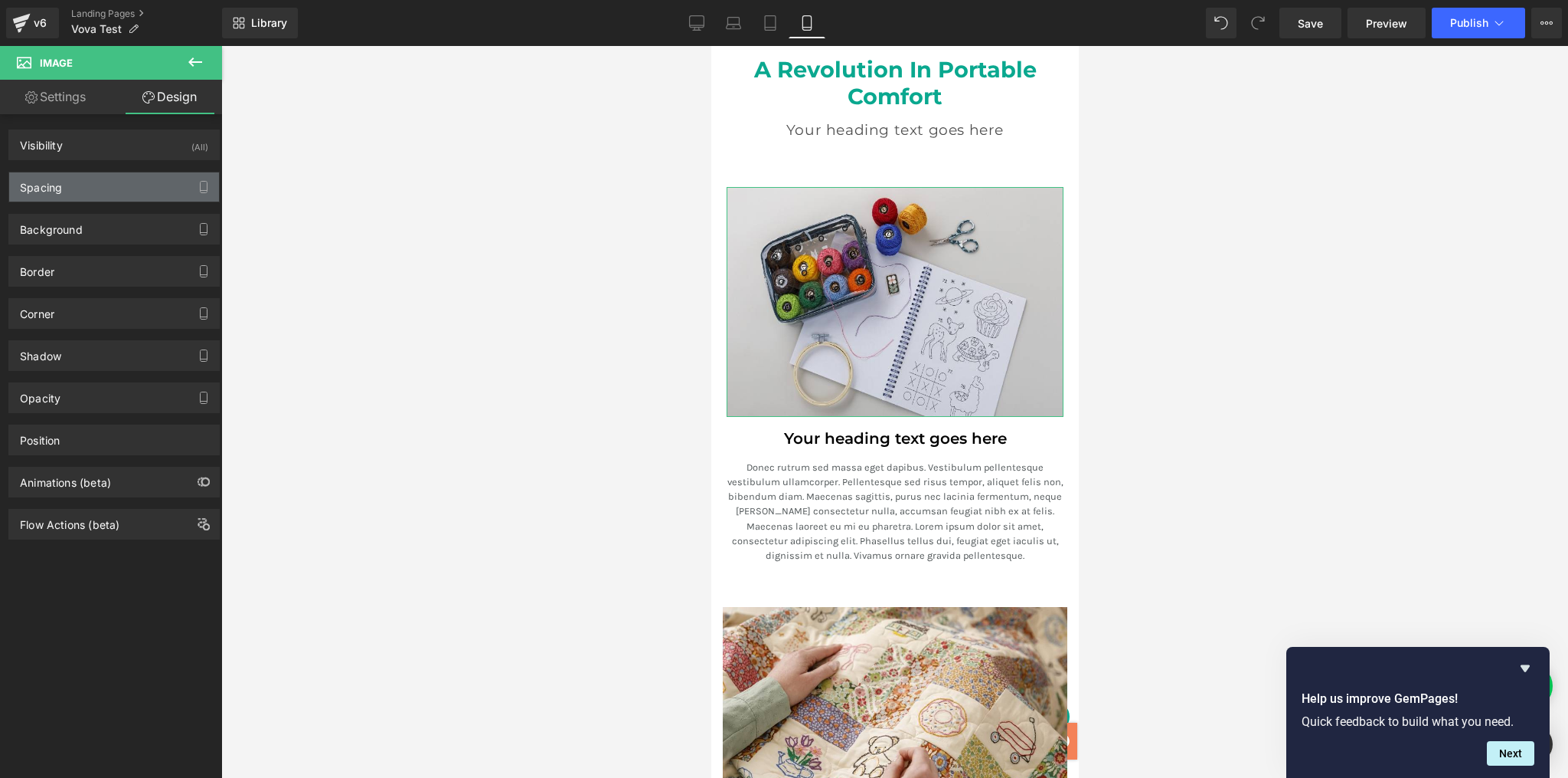
click at [67, 178] on div "Spacing" at bounding box center [114, 187] width 210 height 29
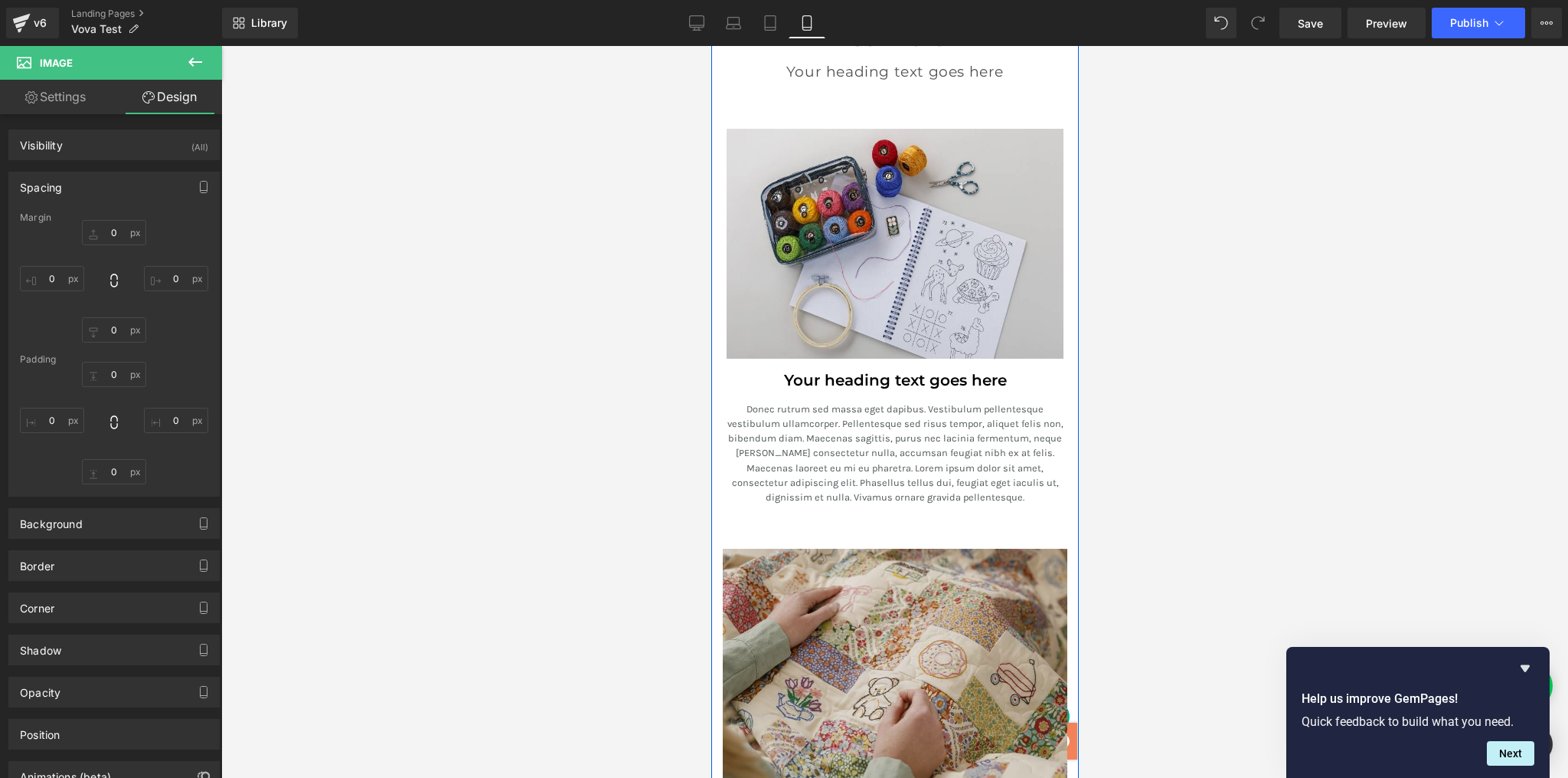
scroll to position [2362, 0]
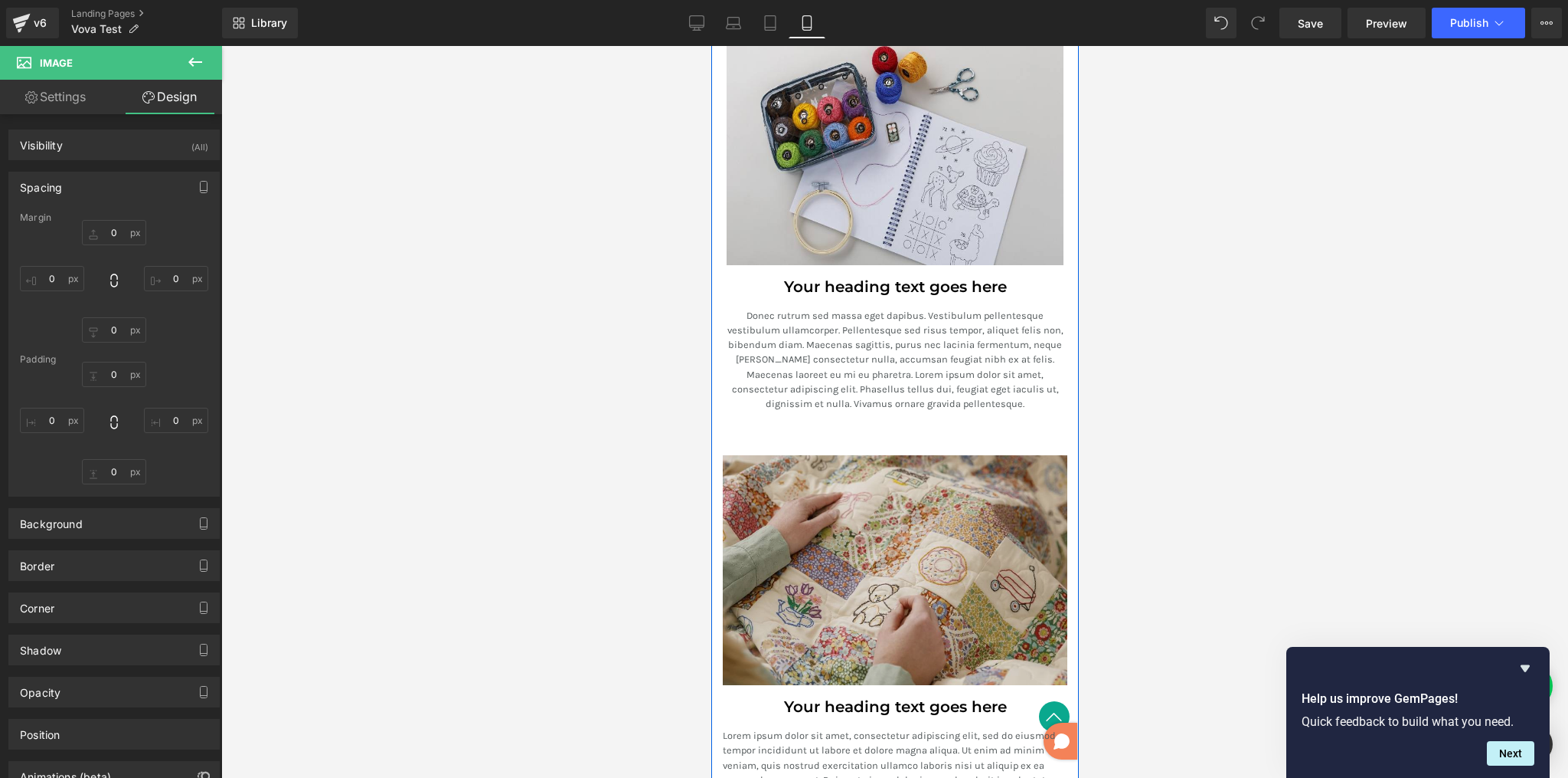
click at [859, 529] on img at bounding box center [894, 569] width 345 height 230
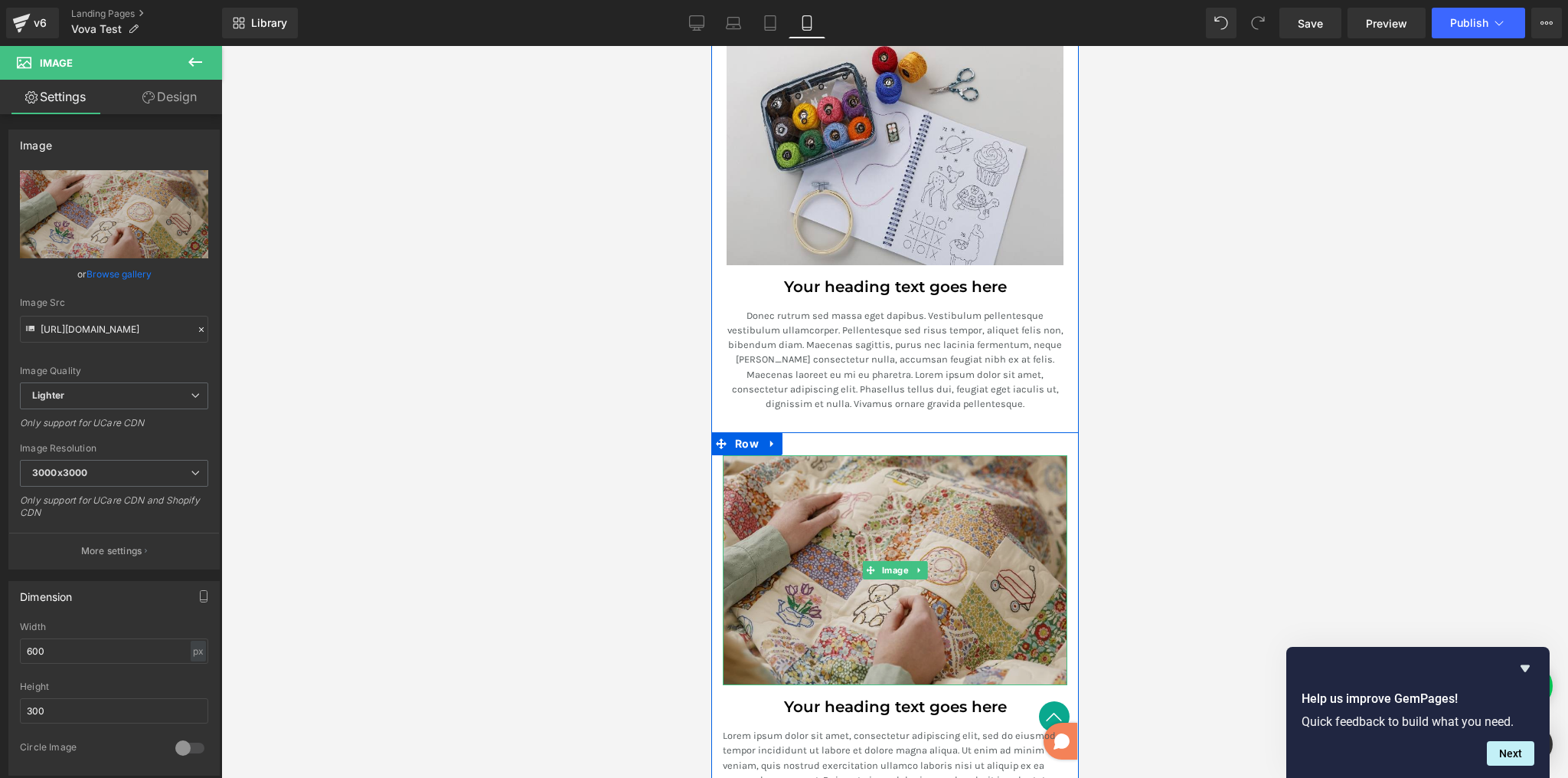
click at [726, 488] on img at bounding box center [894, 569] width 345 height 230
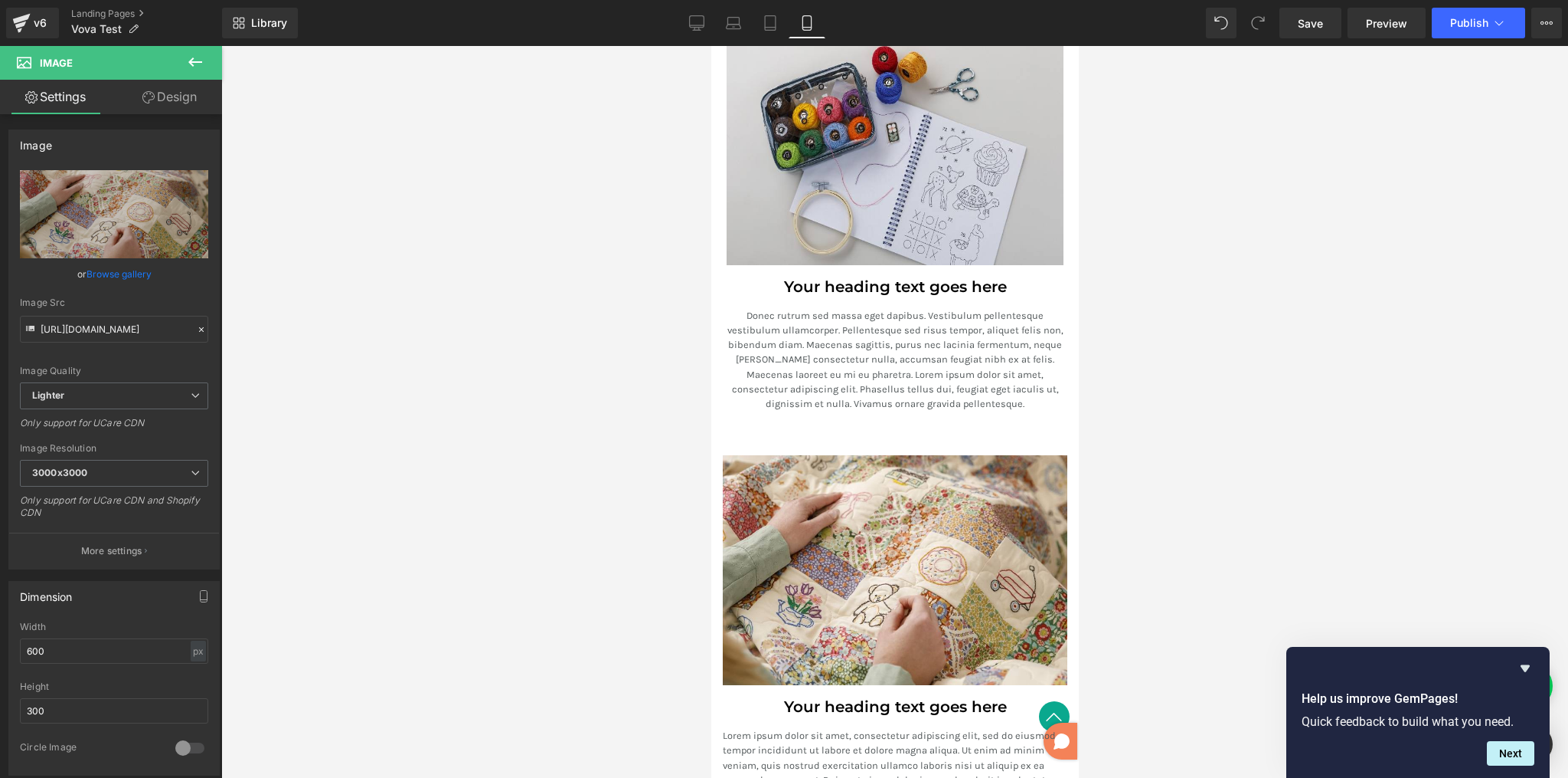
click at [1183, 428] on div at bounding box center [895, 412] width 1347 height 732
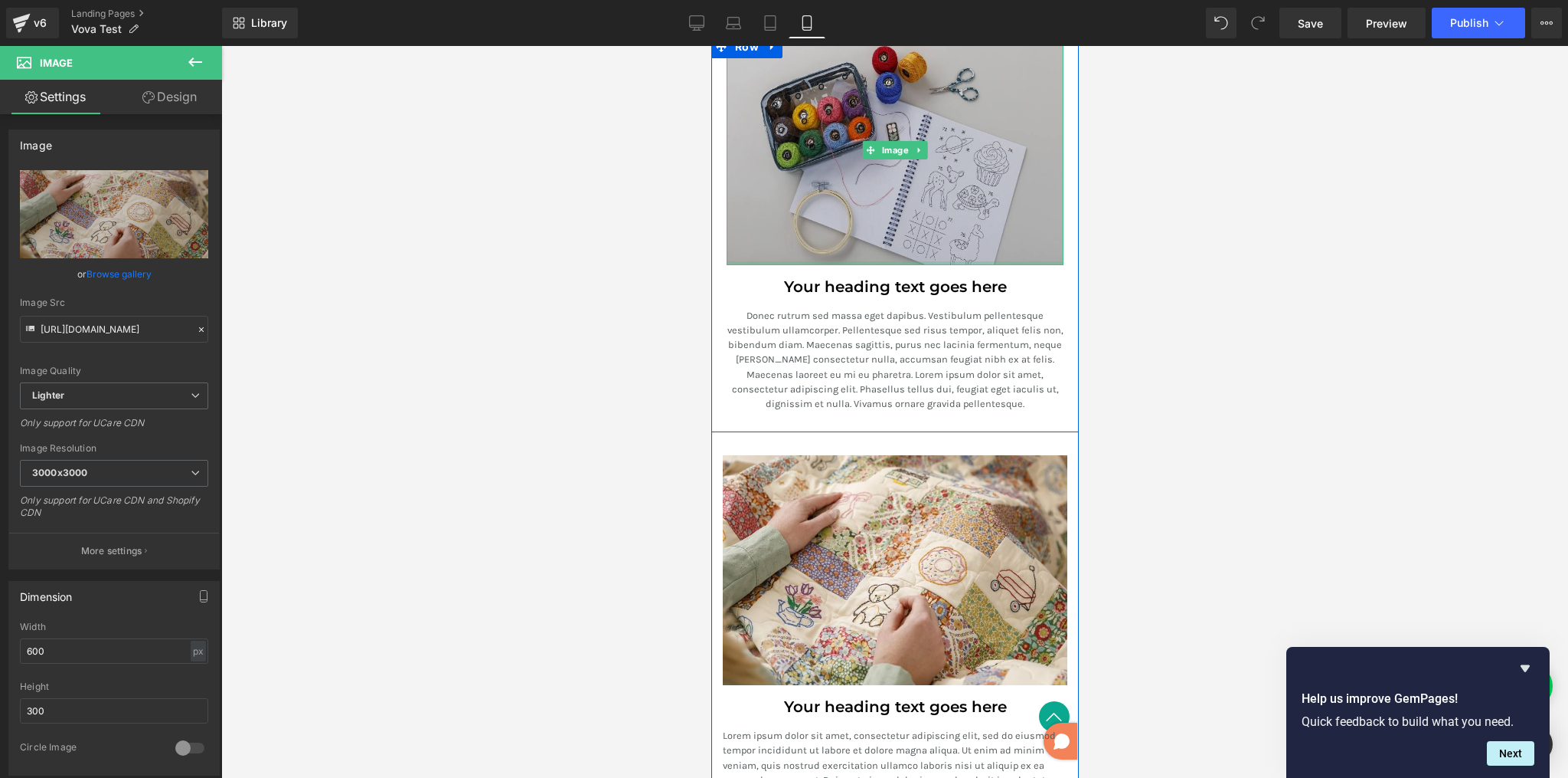
scroll to position [2167, 0]
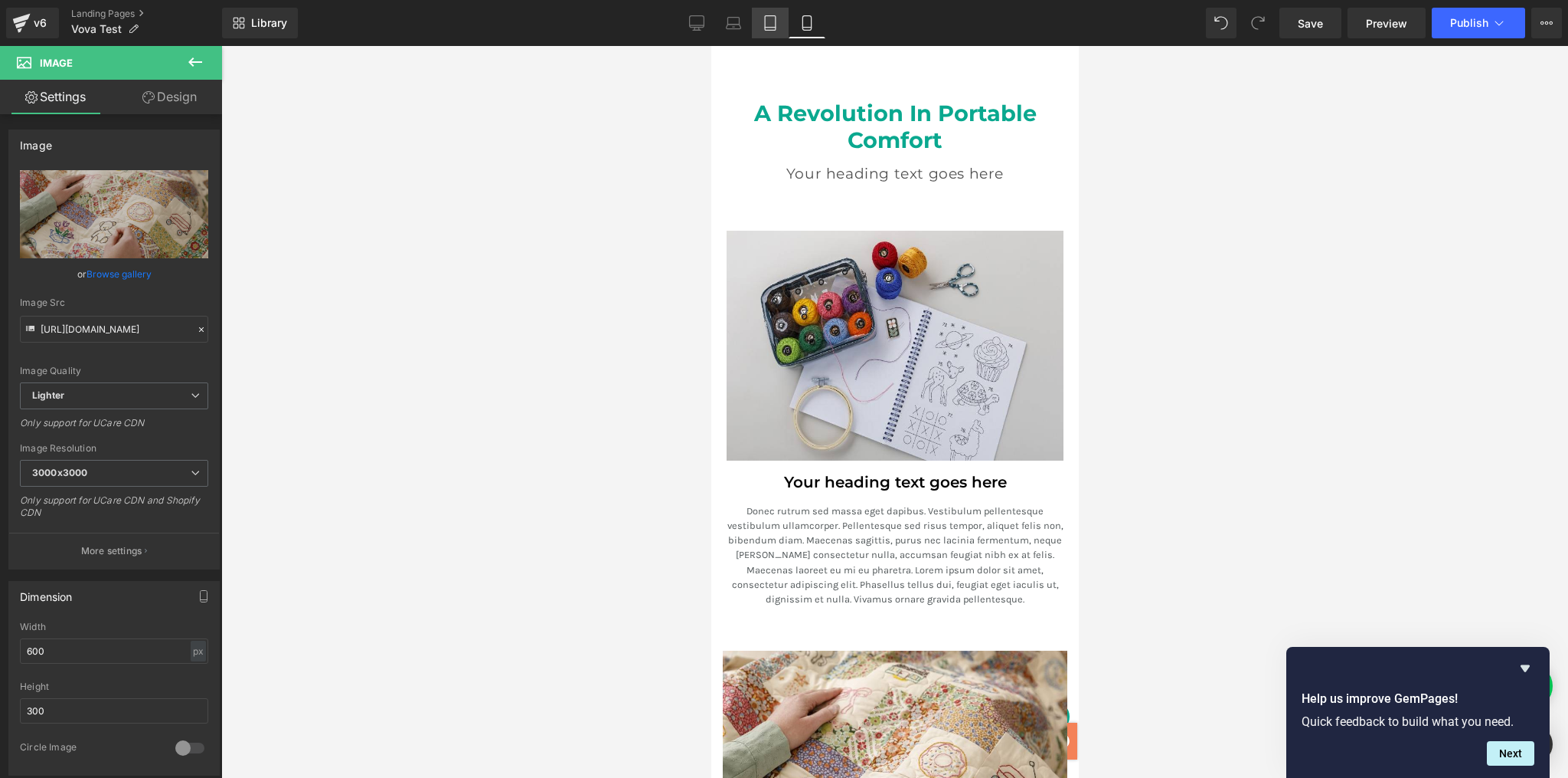
click at [769, 16] on icon at bounding box center [770, 24] width 11 height 15
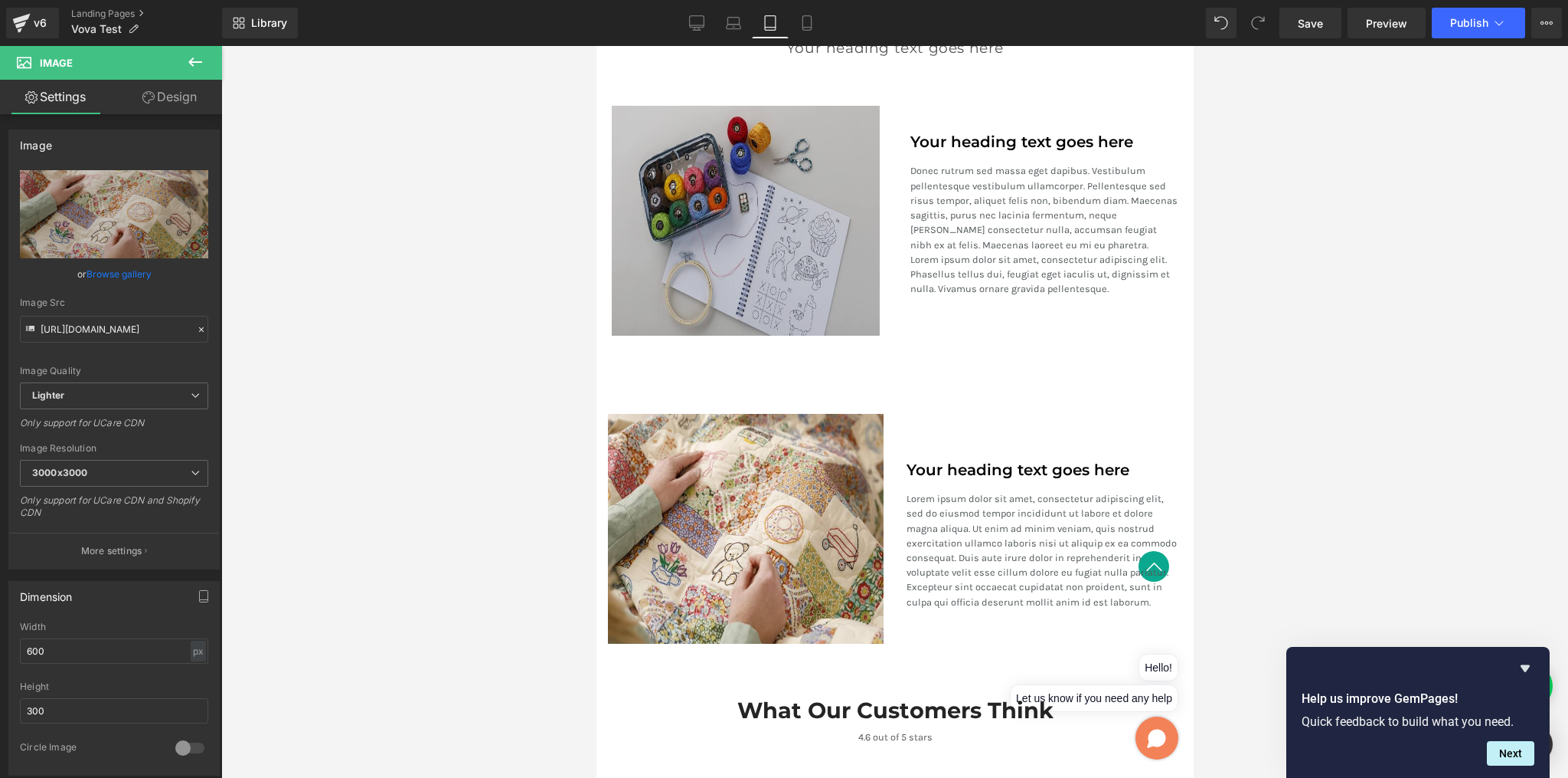
scroll to position [1761, 0]
click at [751, 249] on img at bounding box center [745, 219] width 268 height 230
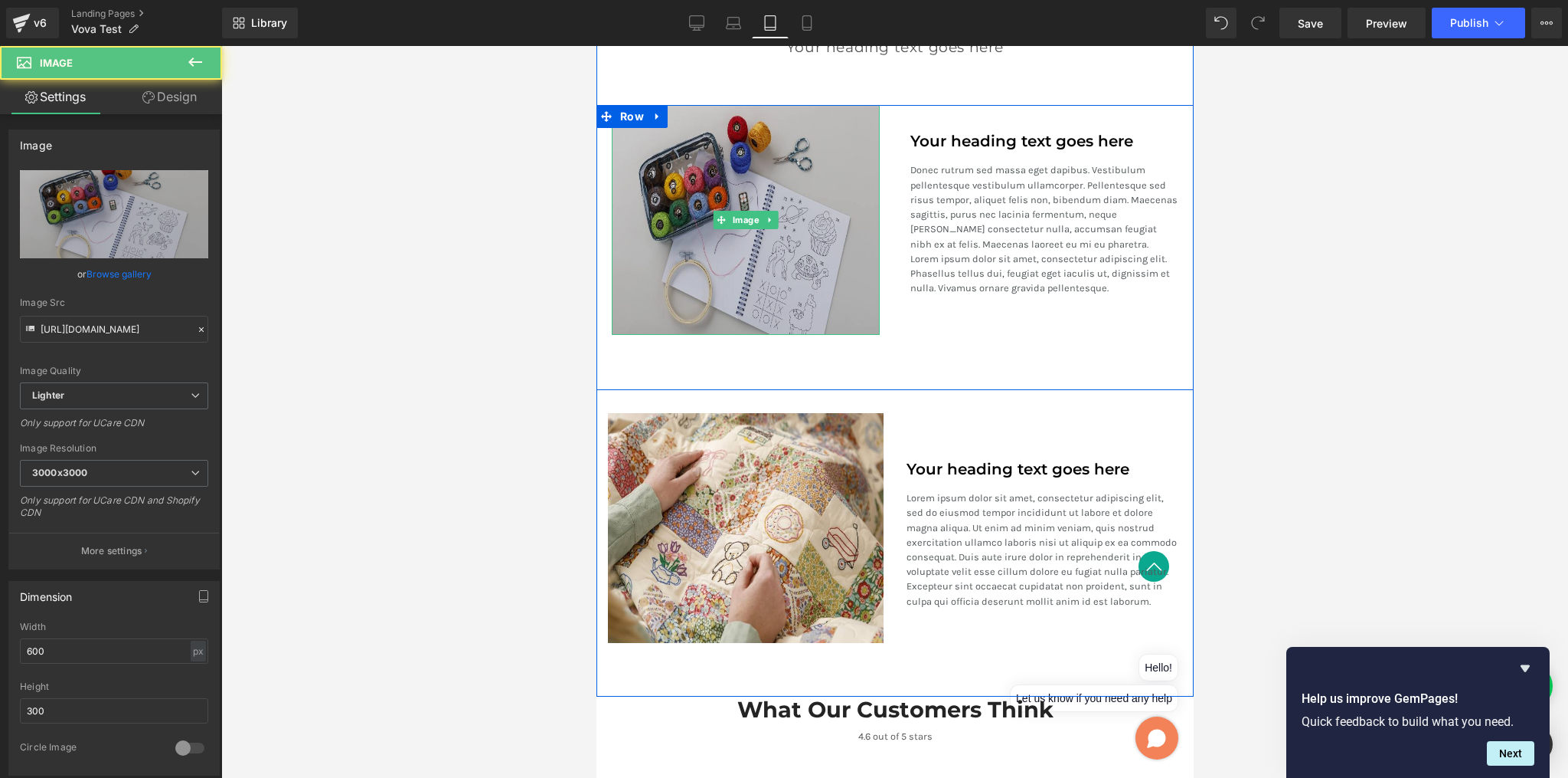
click at [715, 266] on img at bounding box center [745, 219] width 268 height 230
click at [629, 294] on img at bounding box center [745, 219] width 268 height 230
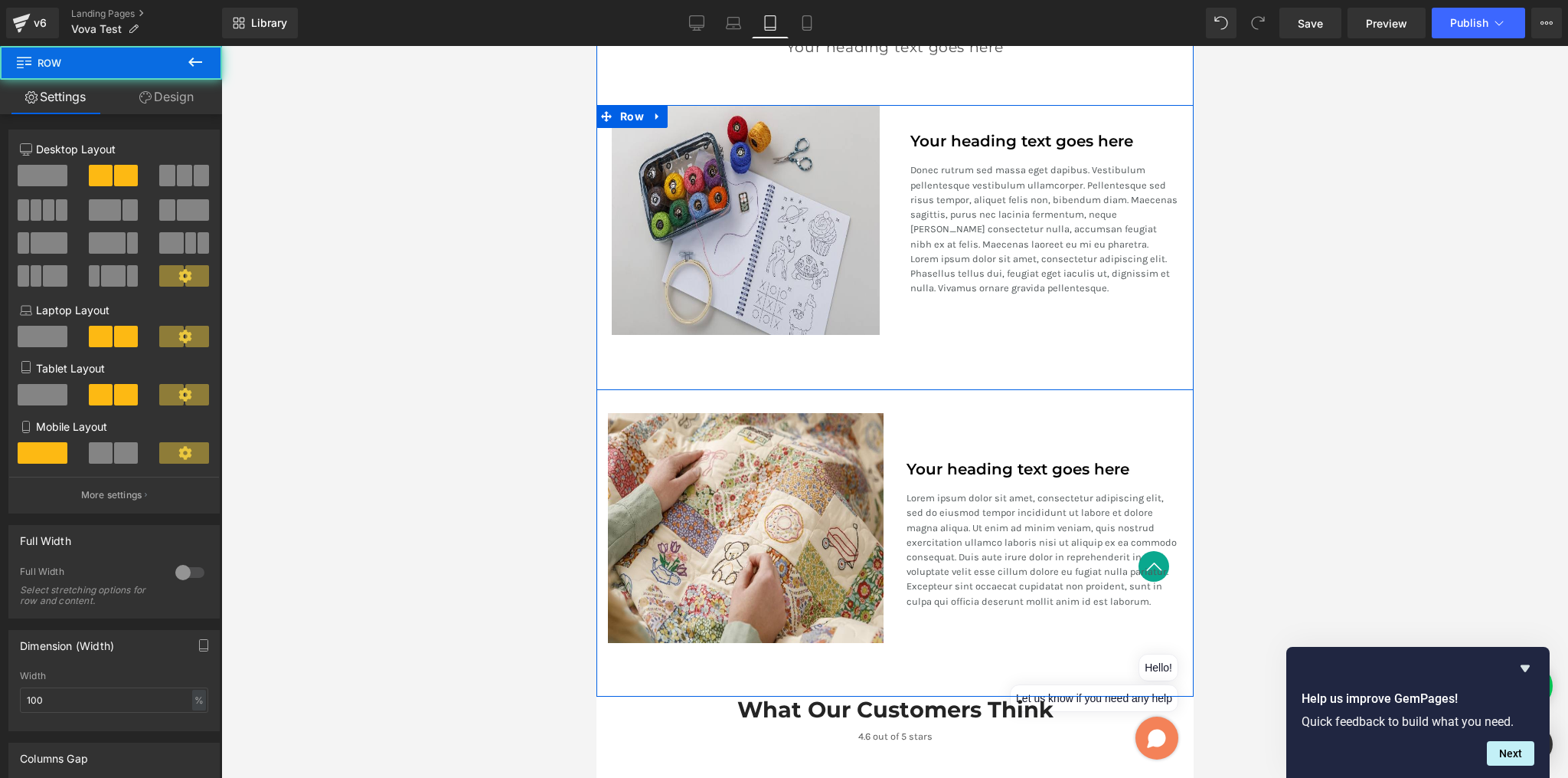
click at [657, 352] on div "Image Your heading text goes here Heading Donec rutrum sed massa eget dapibus. …" at bounding box center [894, 247] width 597 height 285
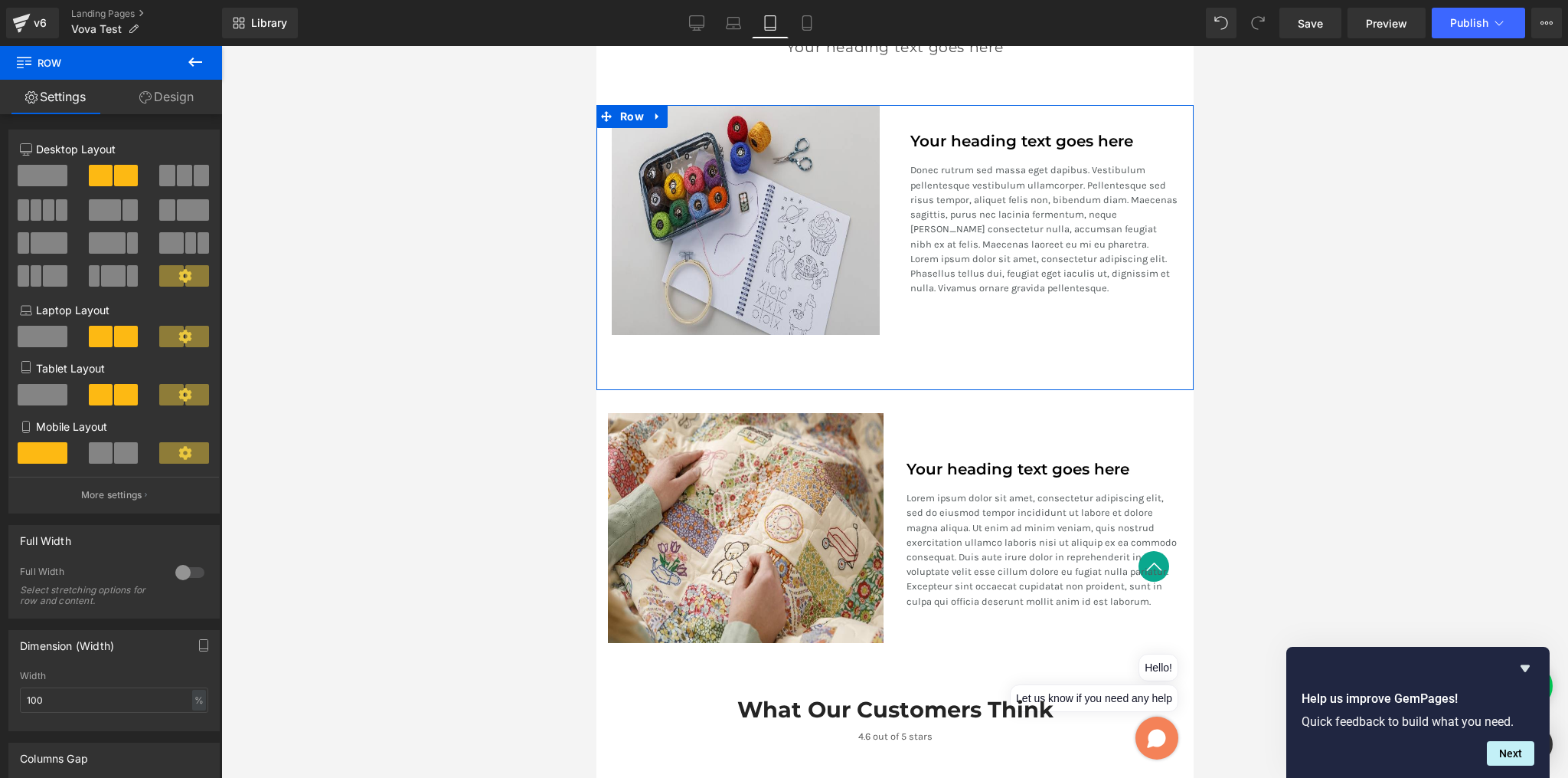
click at [180, 98] on link "Design" at bounding box center [166, 97] width 111 height 34
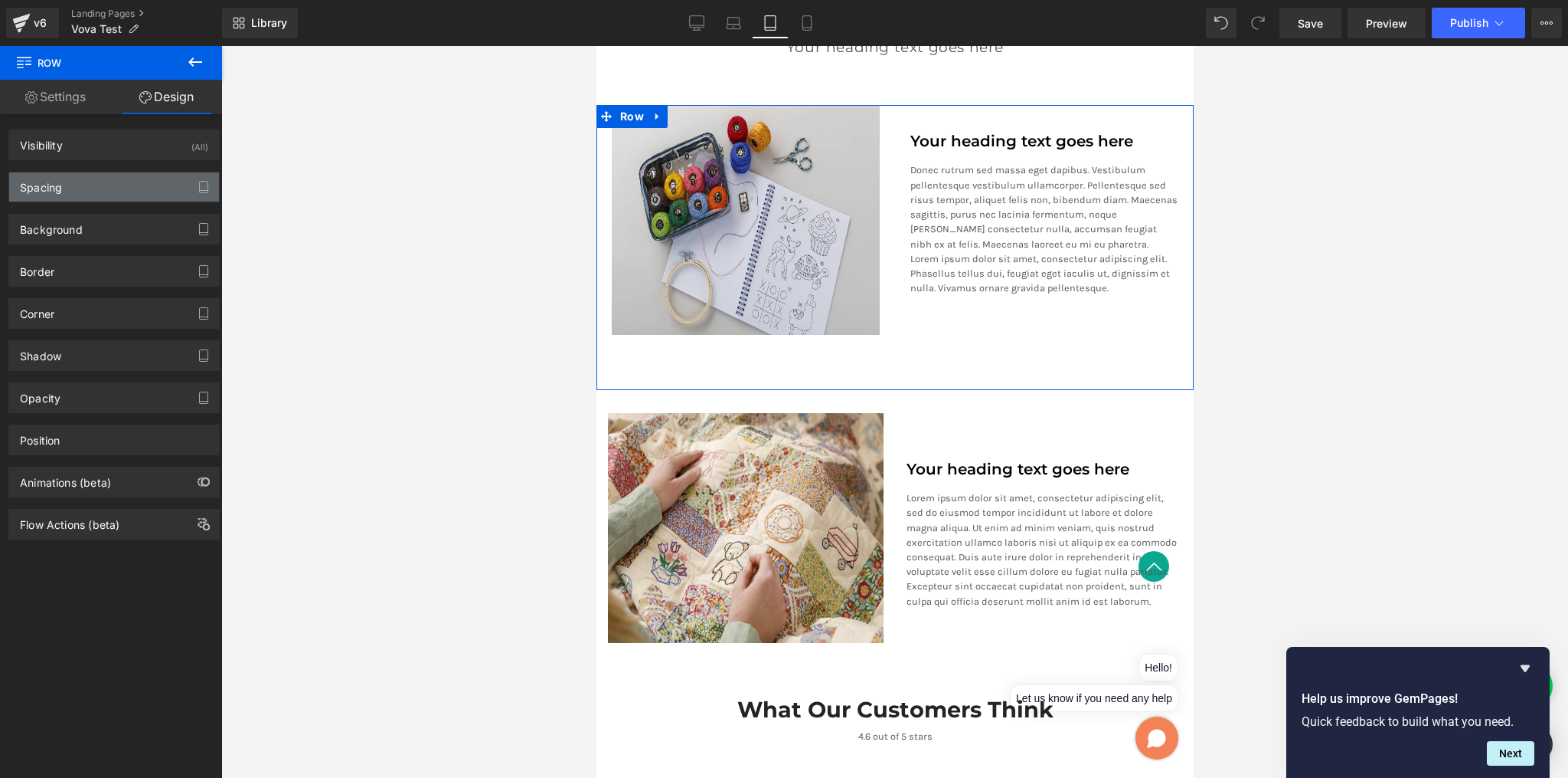
click at [98, 189] on div "Spacing" at bounding box center [114, 187] width 210 height 29
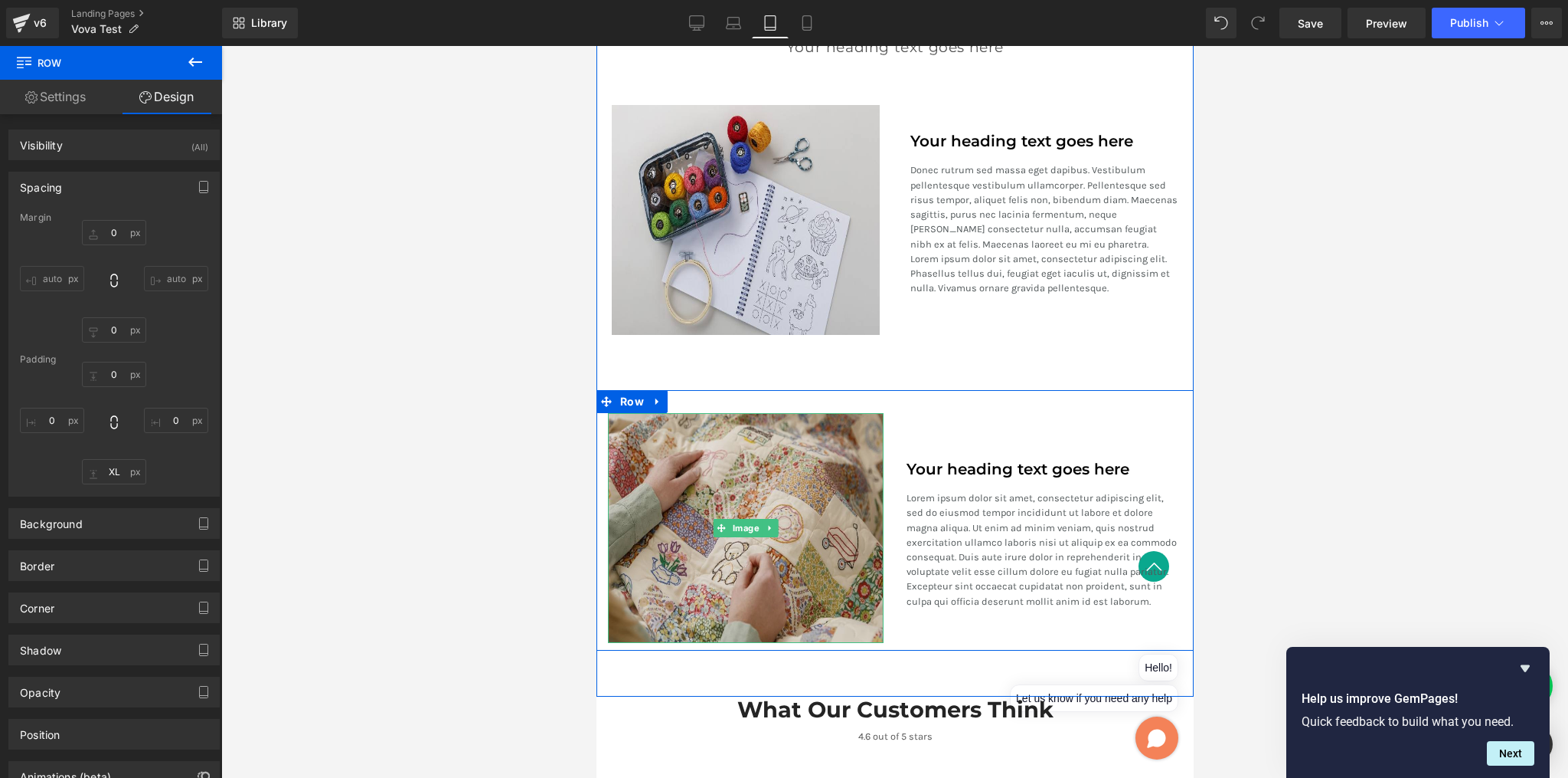
click at [657, 458] on img at bounding box center [745, 528] width 276 height 230
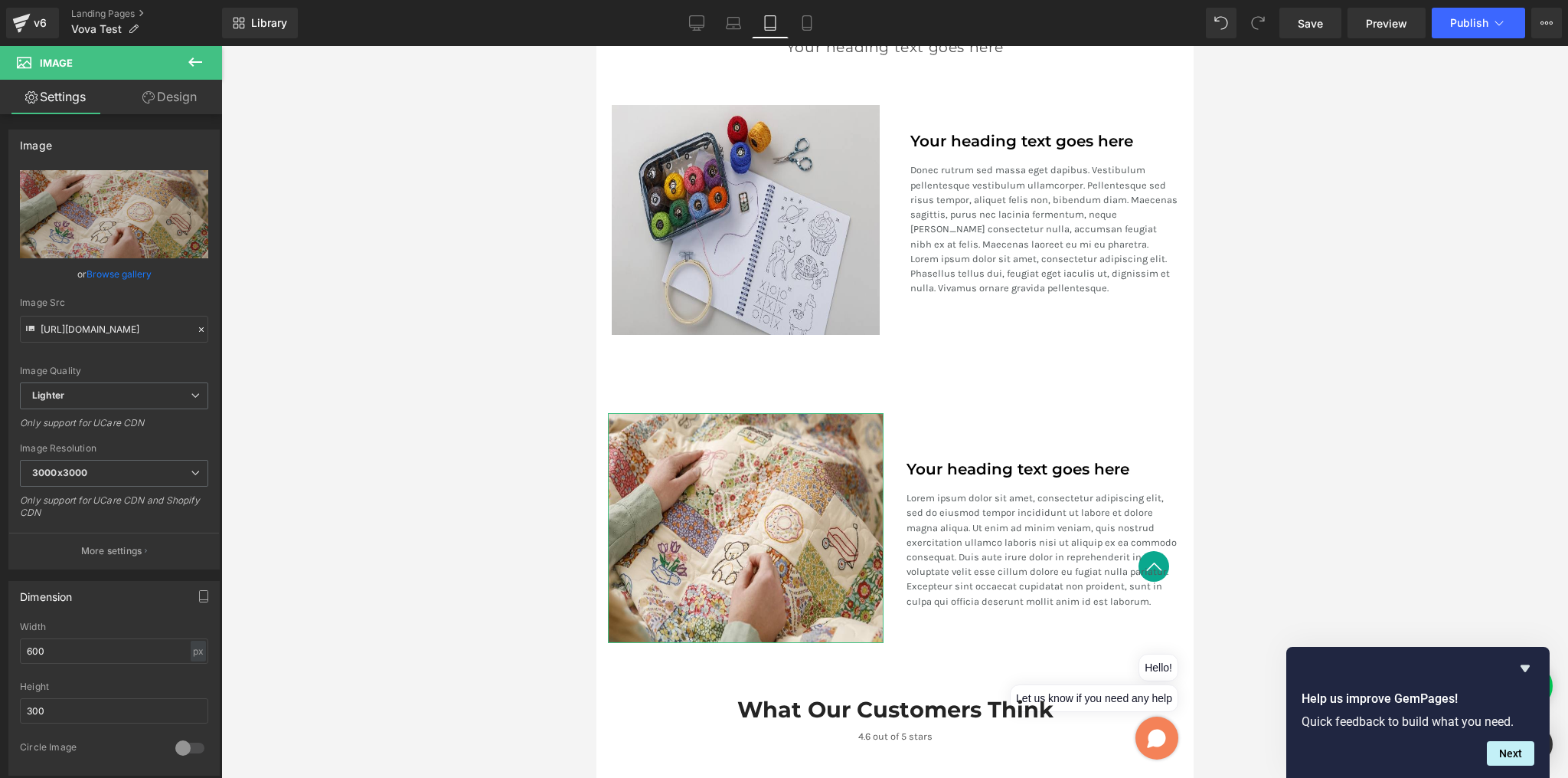
click at [167, 94] on link "Design" at bounding box center [170, 97] width 111 height 34
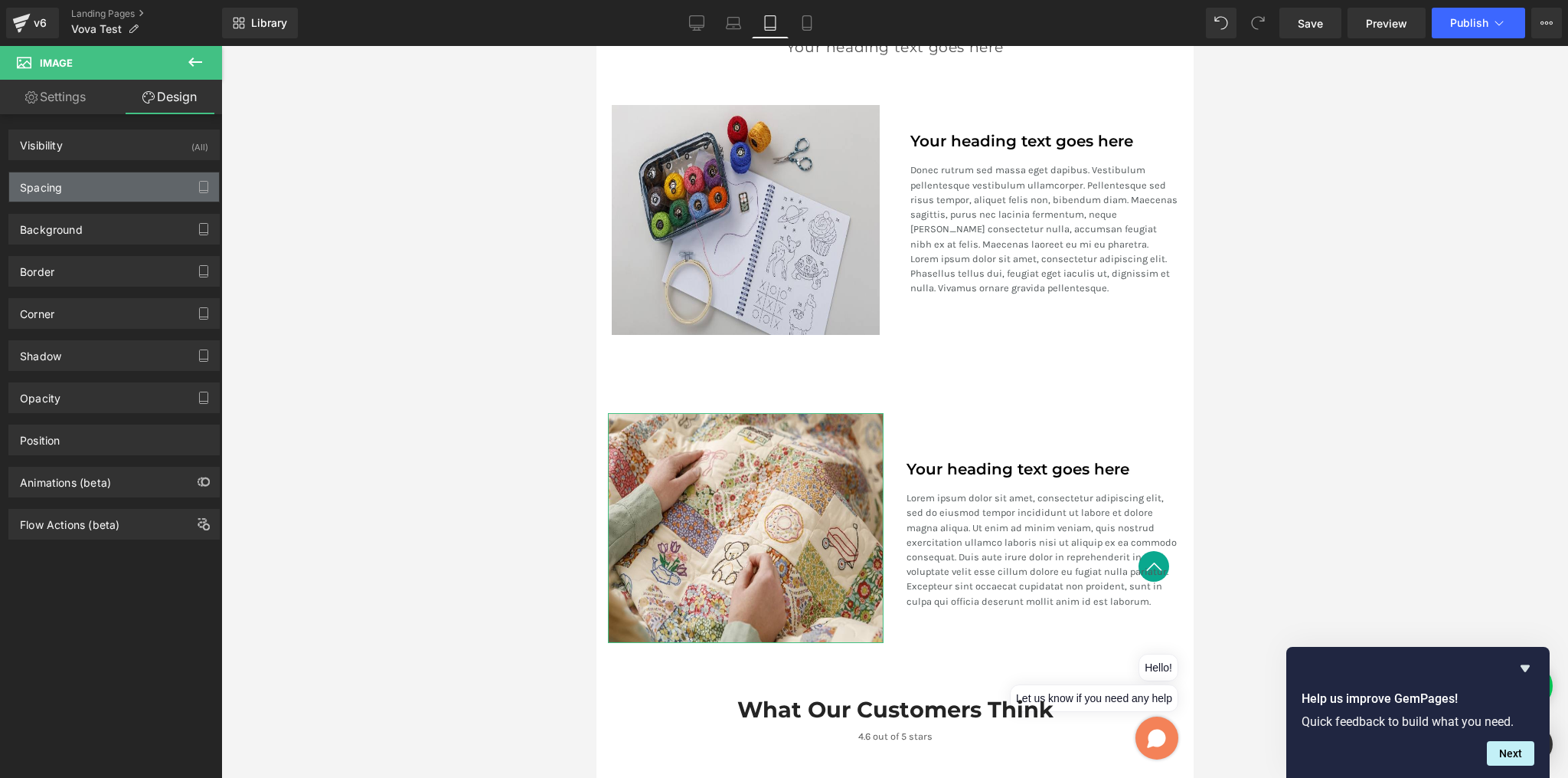
click at [88, 195] on div "Spacing" at bounding box center [114, 187] width 210 height 29
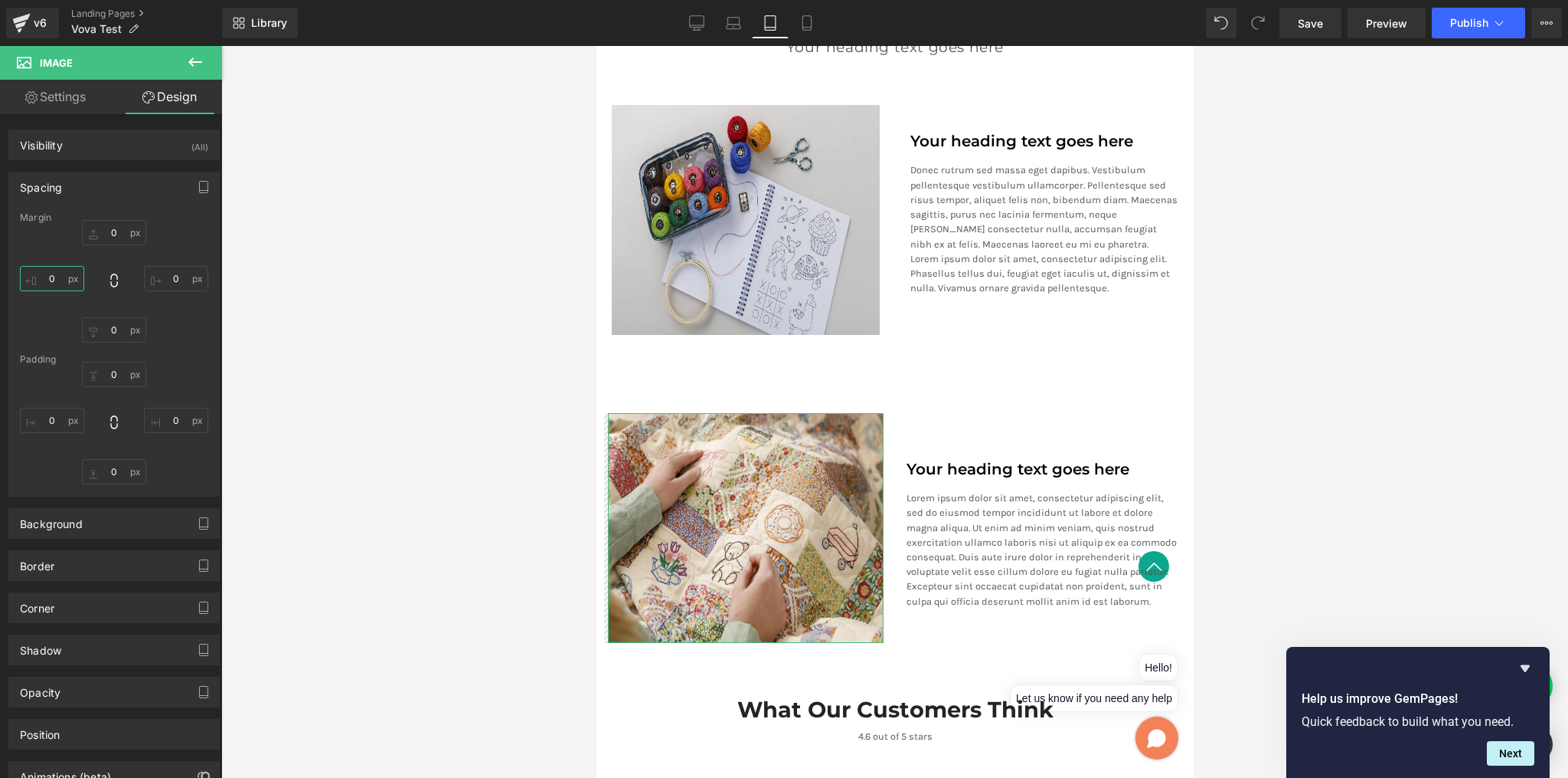
click at [54, 279] on input "0" at bounding box center [52, 278] width 64 height 25
type input "au"
type input "a"
type input "u"
type input "to"
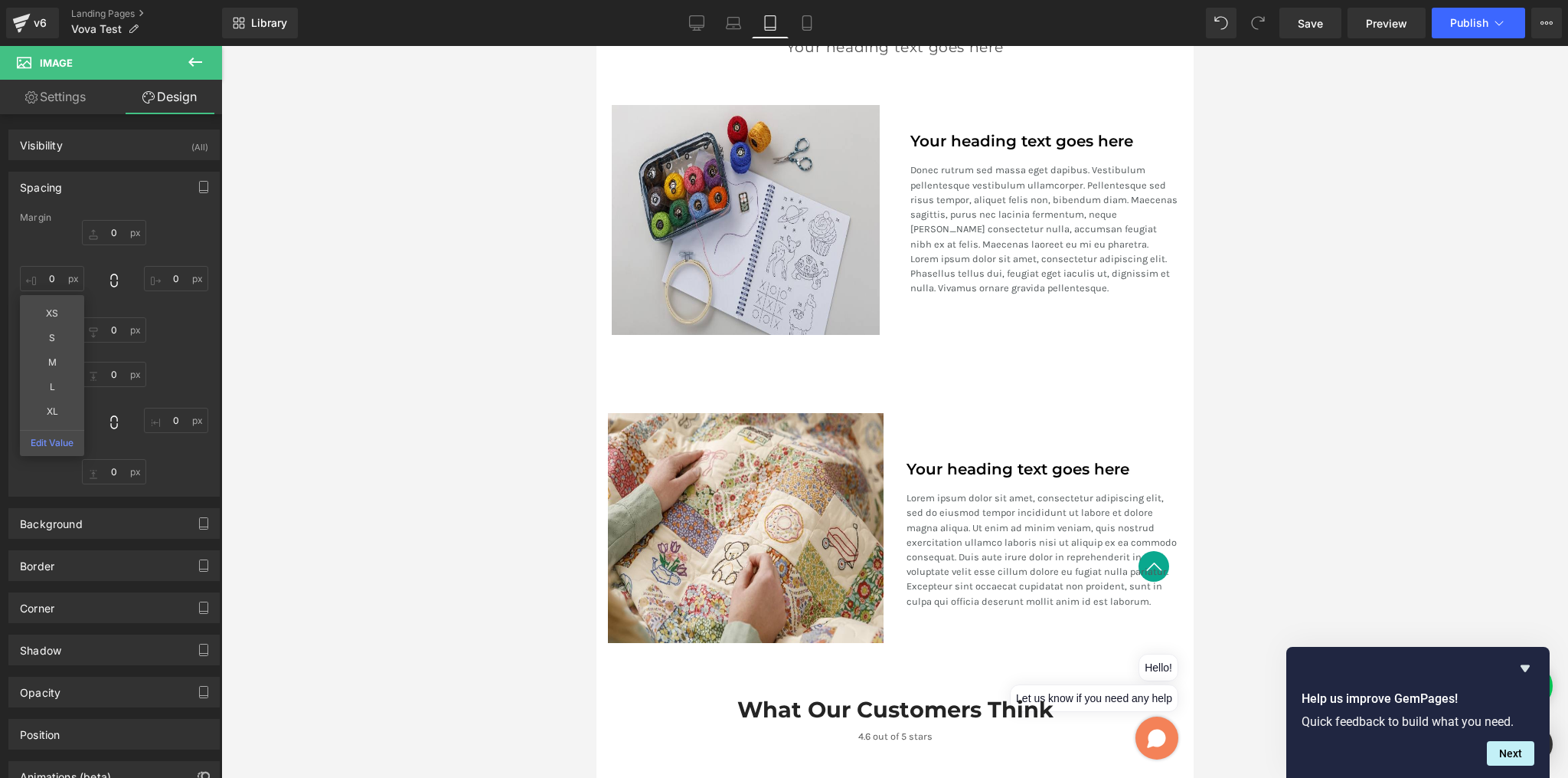
click at [386, 378] on div at bounding box center [895, 412] width 1347 height 732
click at [61, 276] on input "text" at bounding box center [52, 278] width 64 height 25
click at [387, 333] on div at bounding box center [895, 412] width 1347 height 732
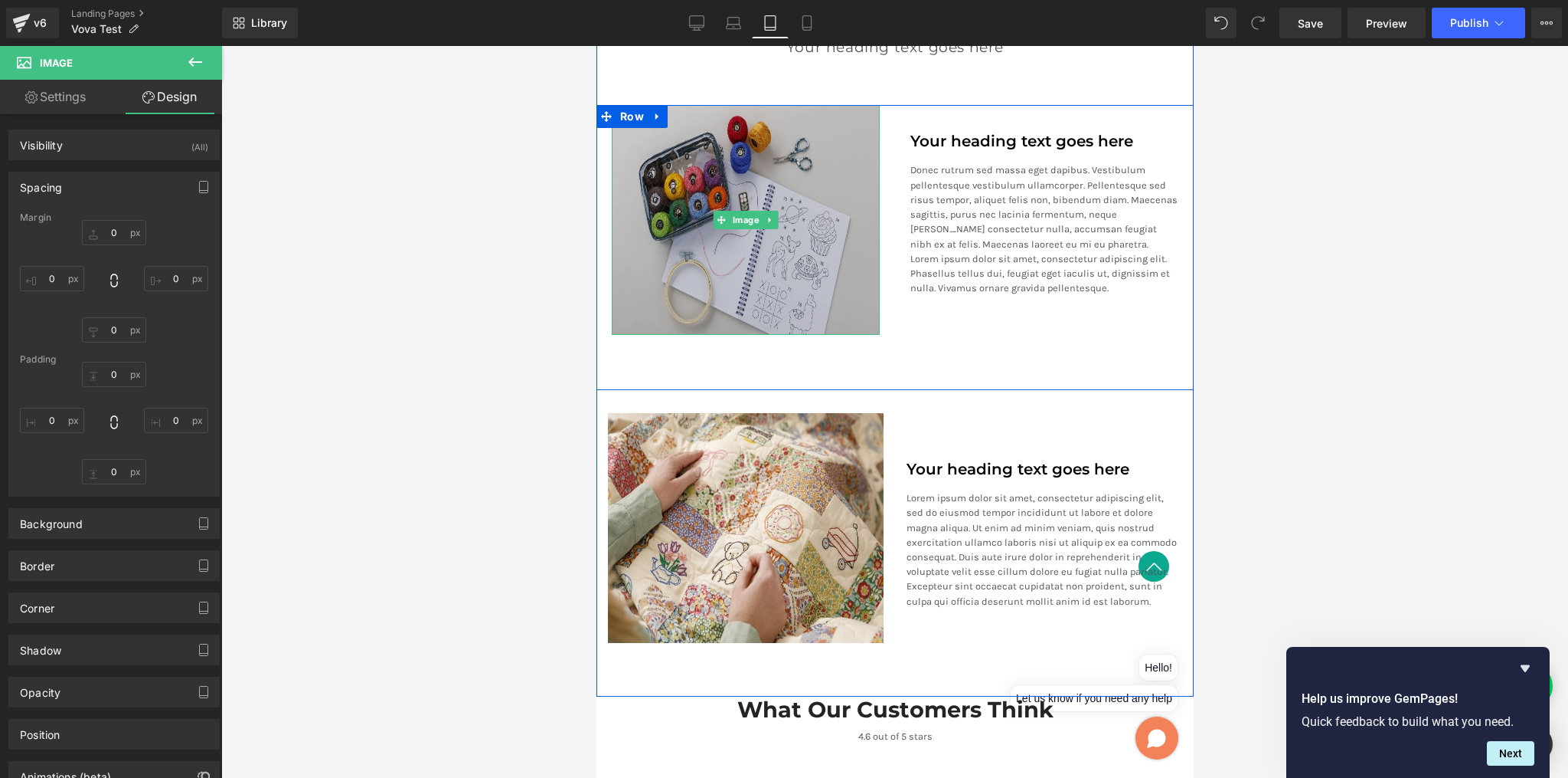
click at [761, 279] on img at bounding box center [745, 219] width 268 height 230
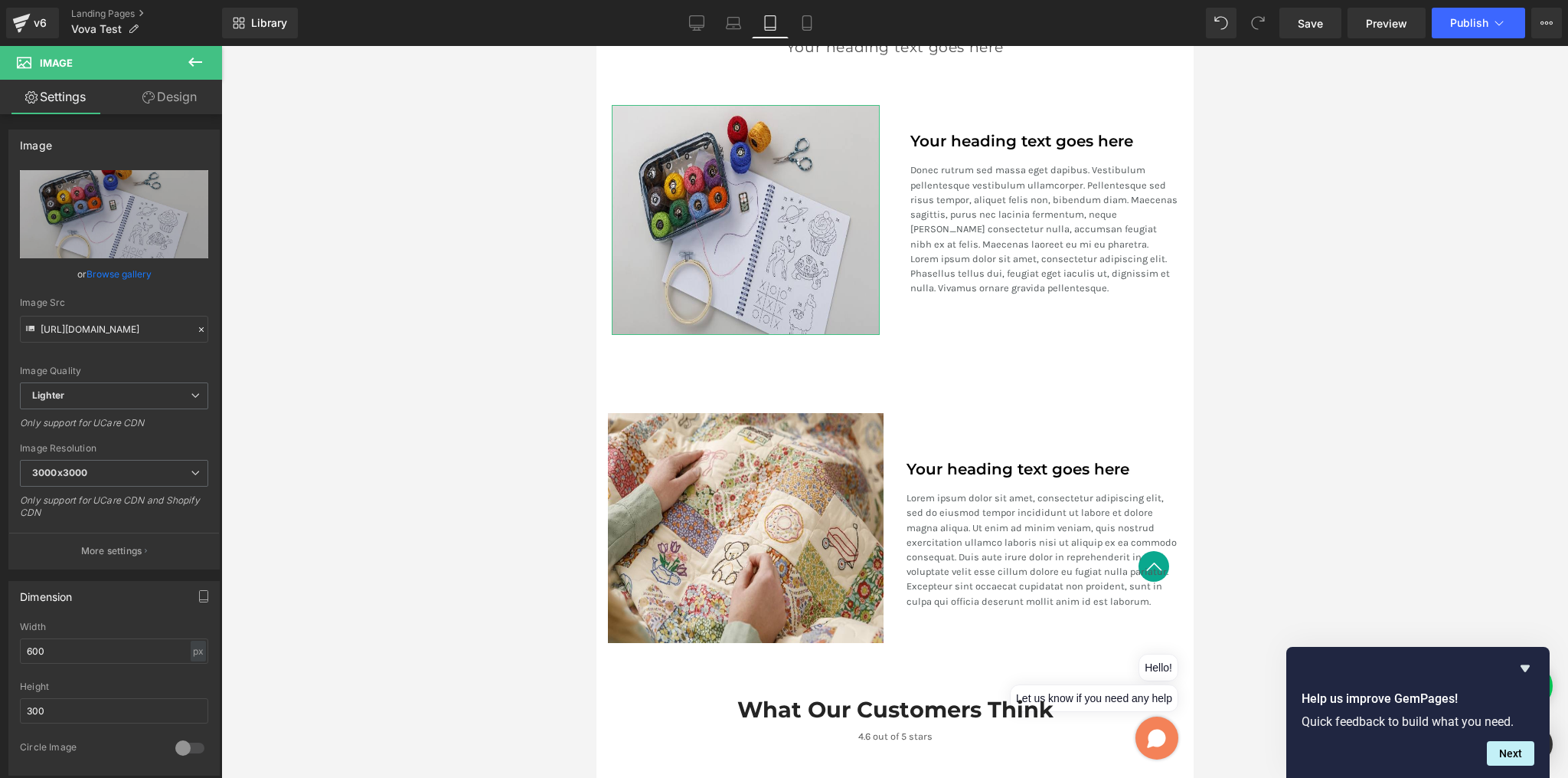
click at [173, 96] on link "Design" at bounding box center [170, 97] width 111 height 34
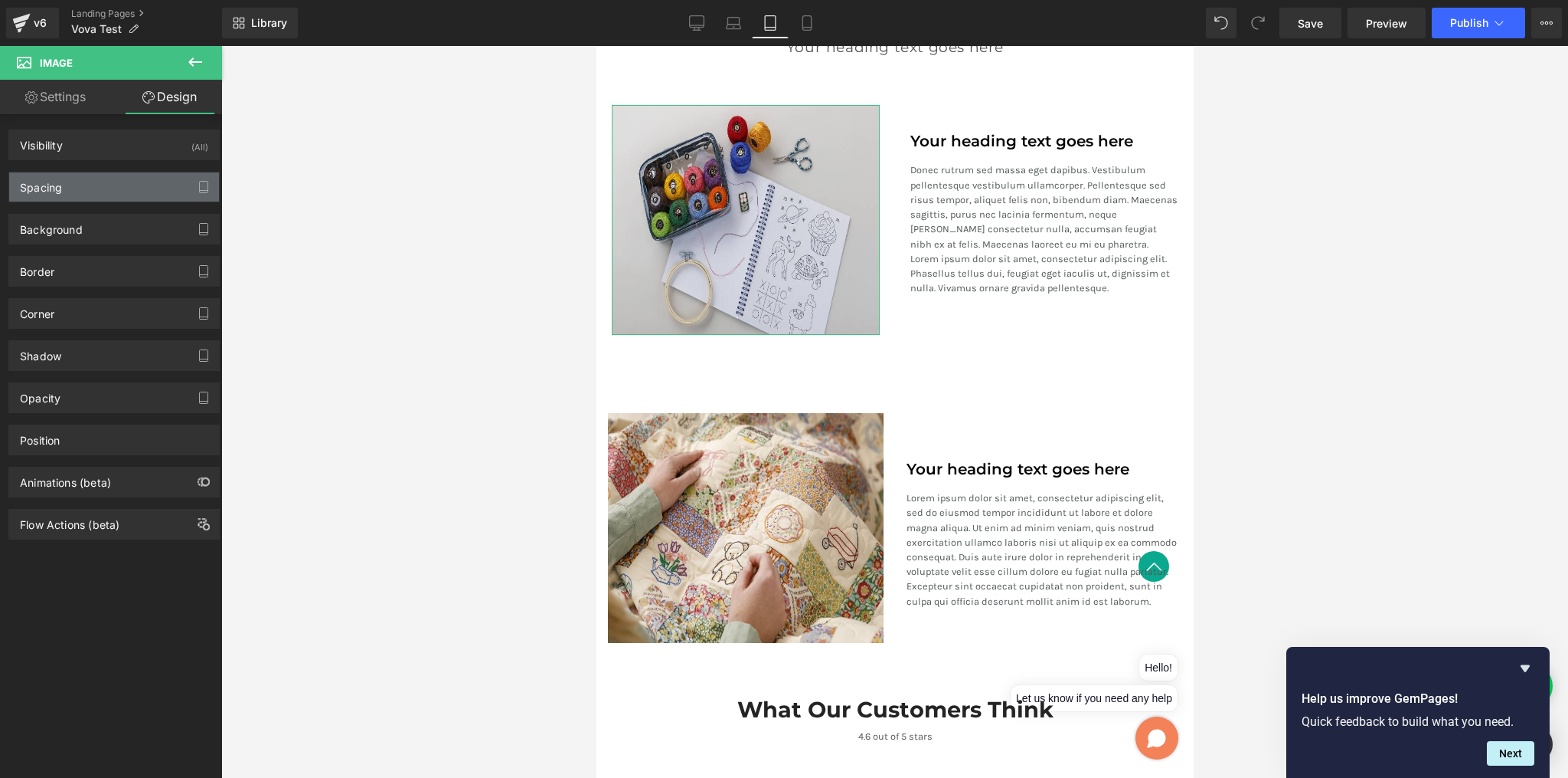
click at [101, 184] on div "Spacing" at bounding box center [114, 187] width 210 height 29
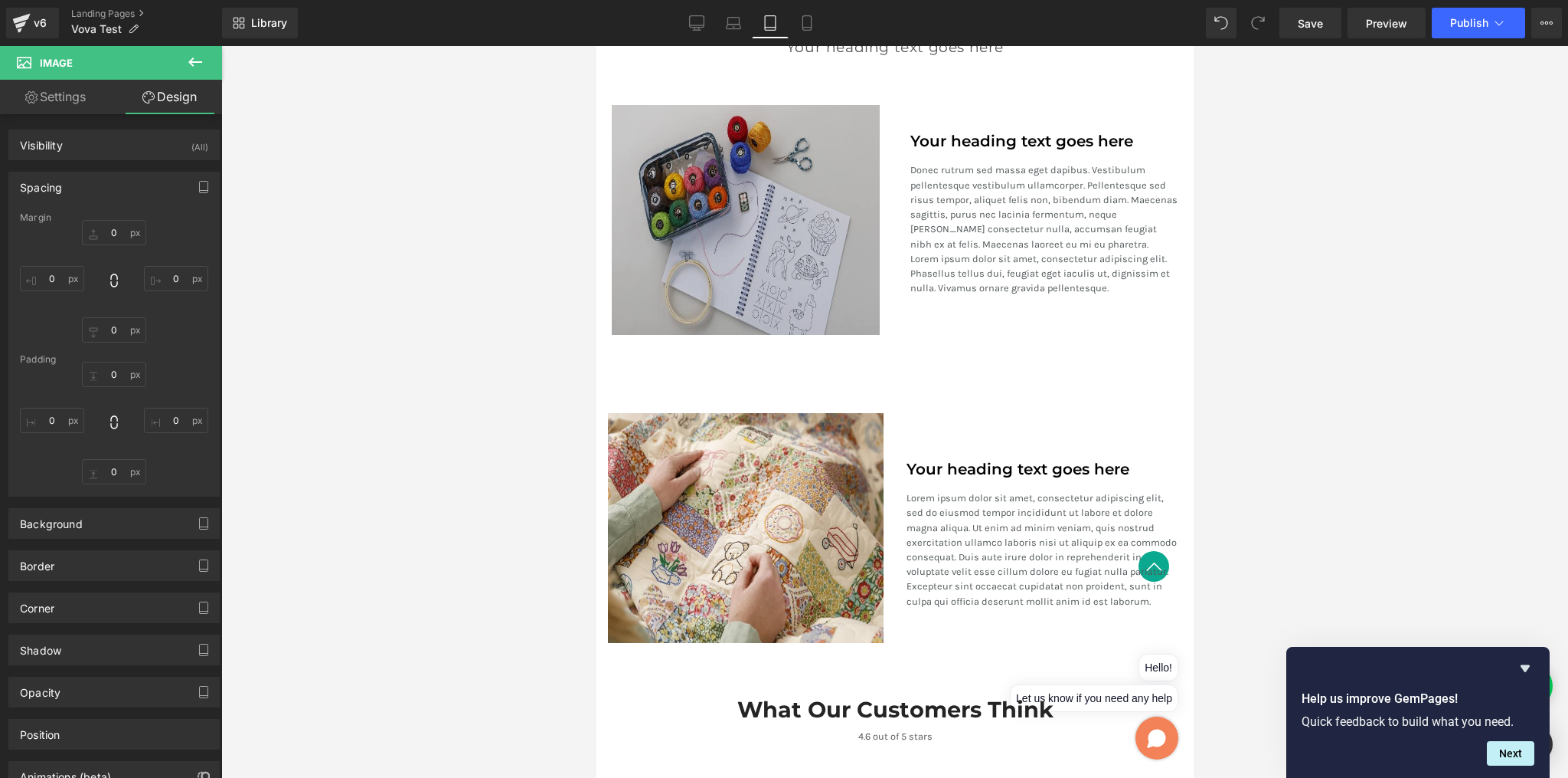
click at [640, 227] on img at bounding box center [745, 219] width 268 height 230
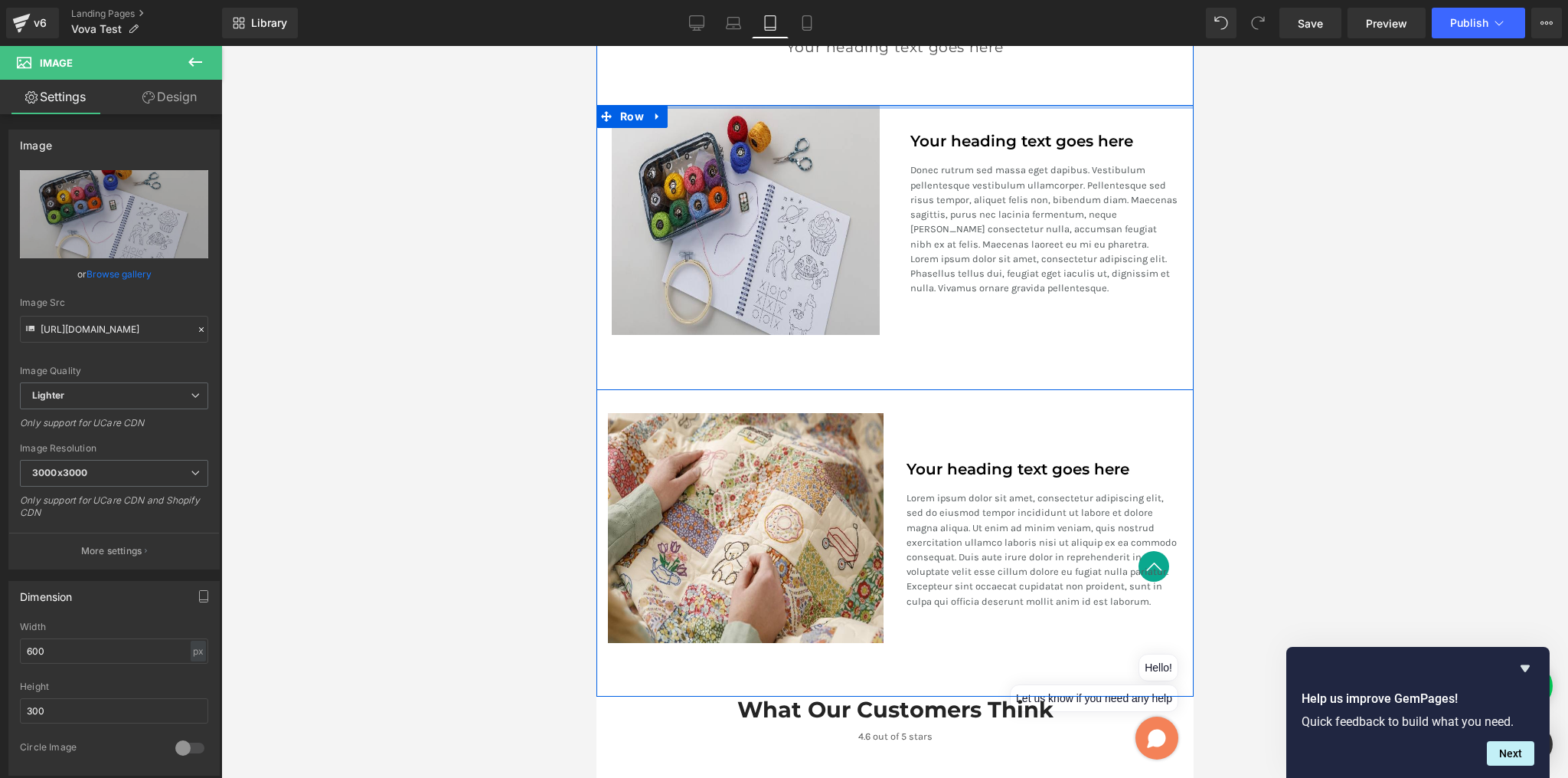
click at [923, 105] on div "Image Your heading text goes here Heading Donec rutrum sed massa eget dapibus. …" at bounding box center [894, 247] width 597 height 285
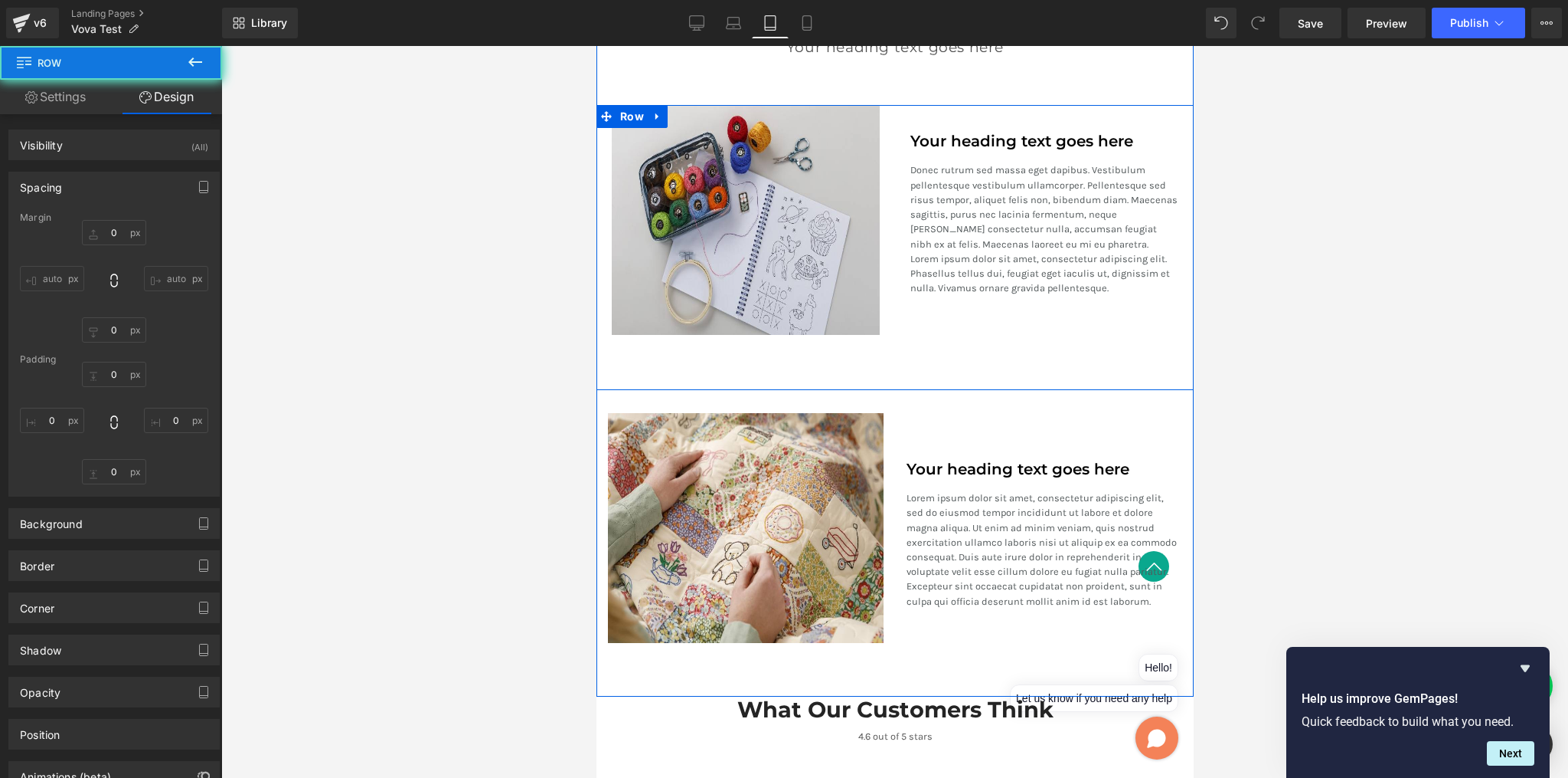
type input "0"
type input "XL"
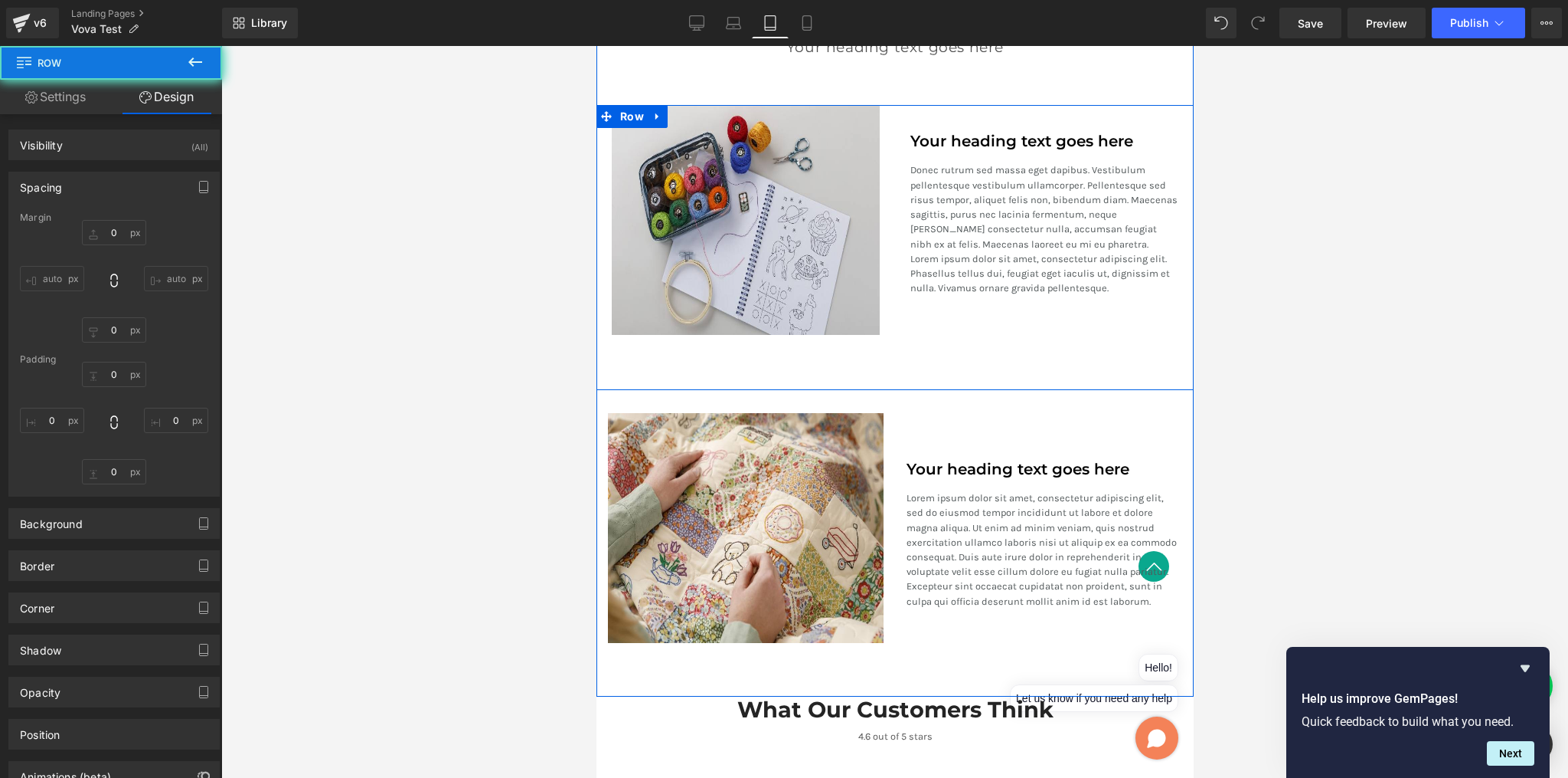
type input "0"
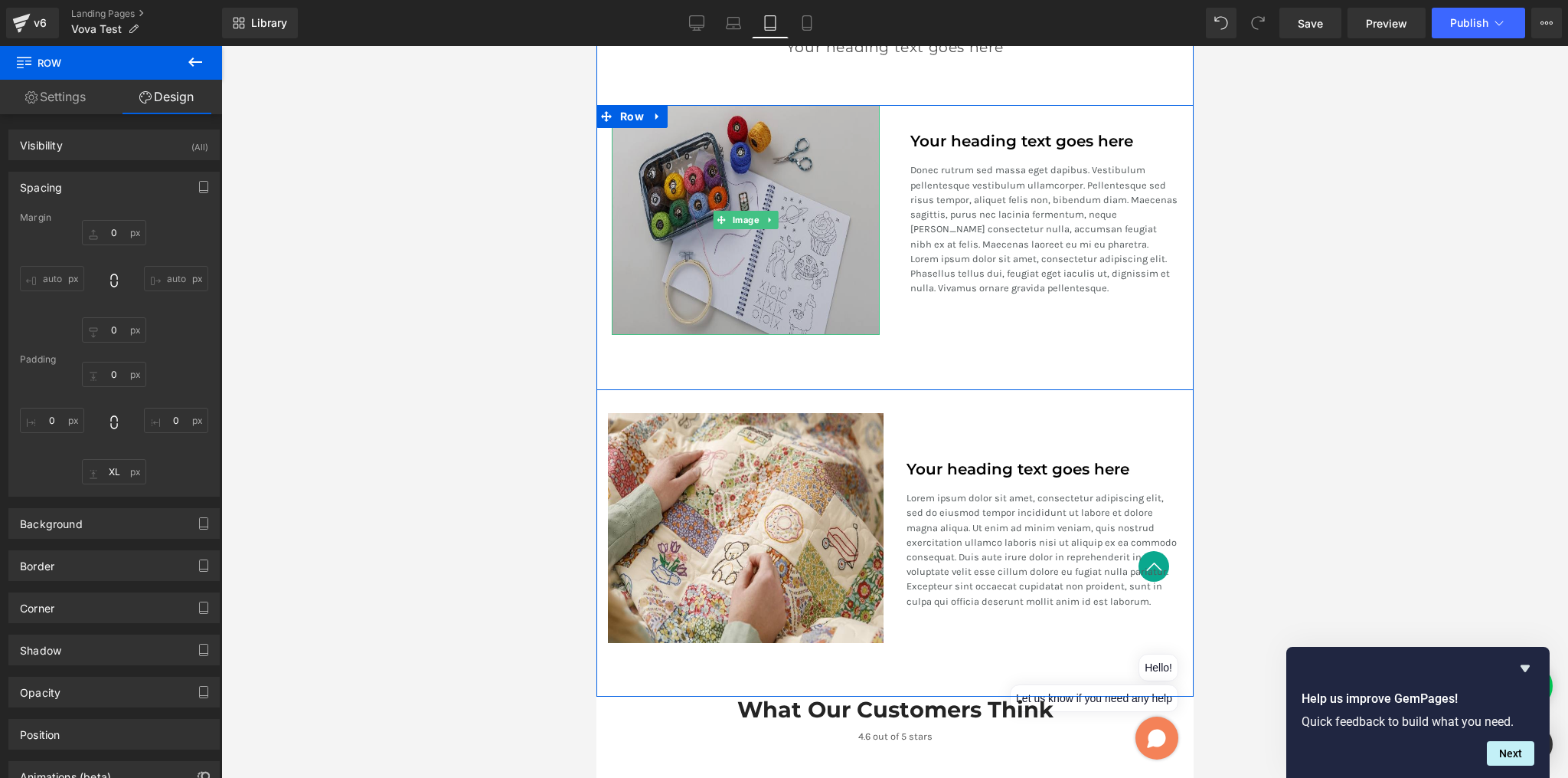
click at [703, 148] on img at bounding box center [745, 219] width 268 height 230
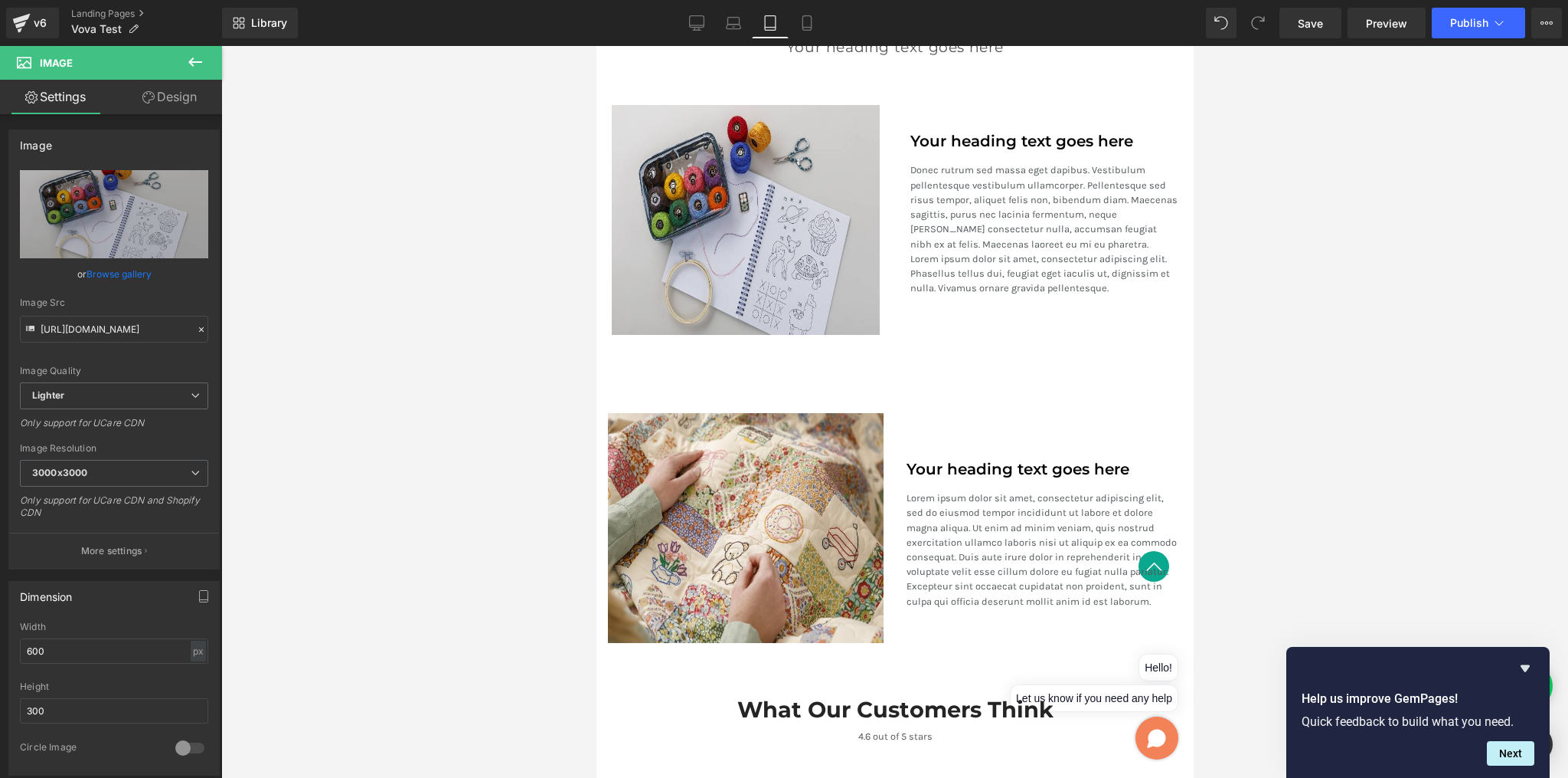
click at [967, 109] on div "Your heading text goes here Heading Donec rutrum sed massa eget dapibus. Vestib…" at bounding box center [1044, 219] width 299 height 230
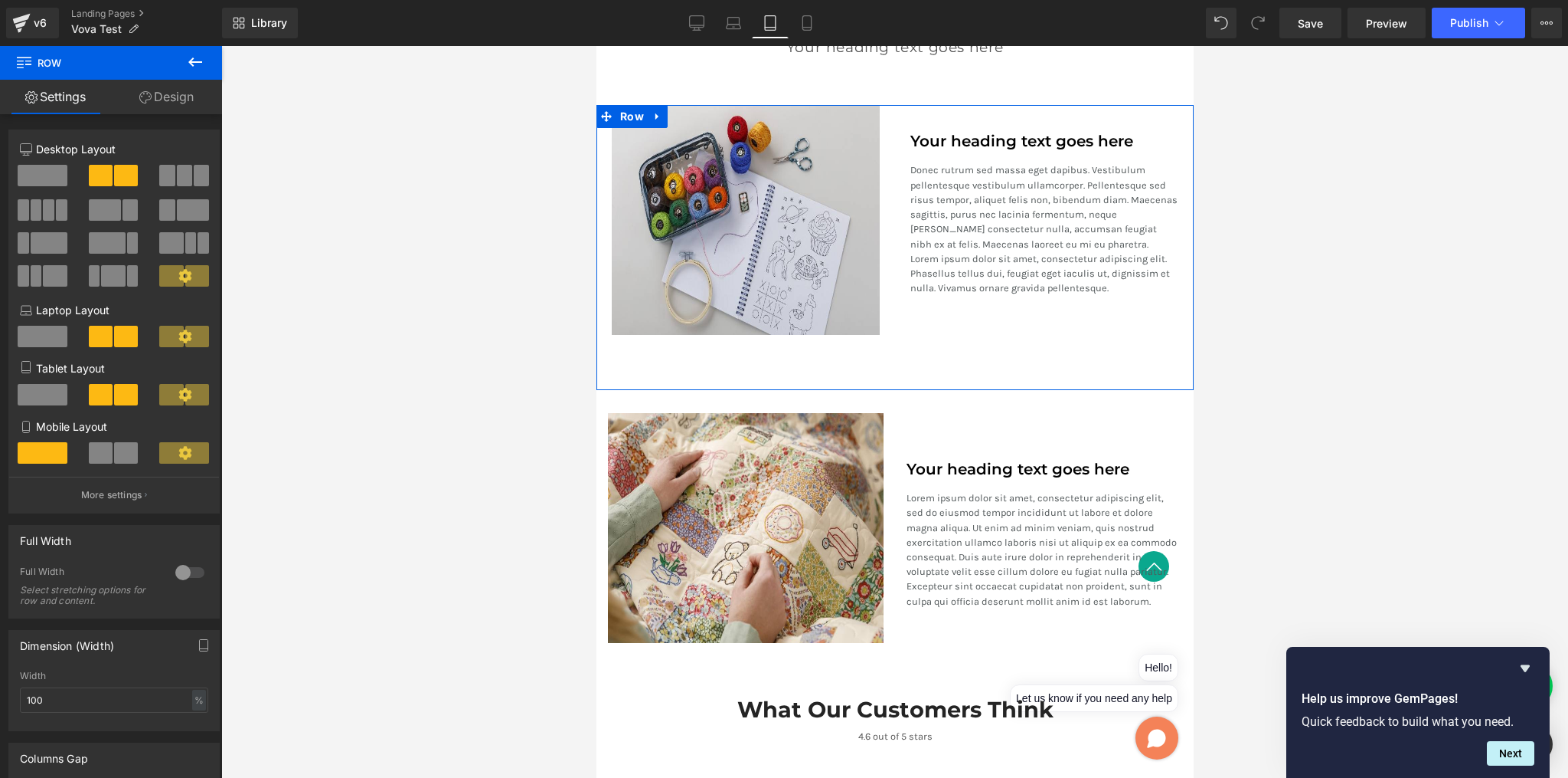
click at [192, 102] on link "Design" at bounding box center [166, 97] width 111 height 34
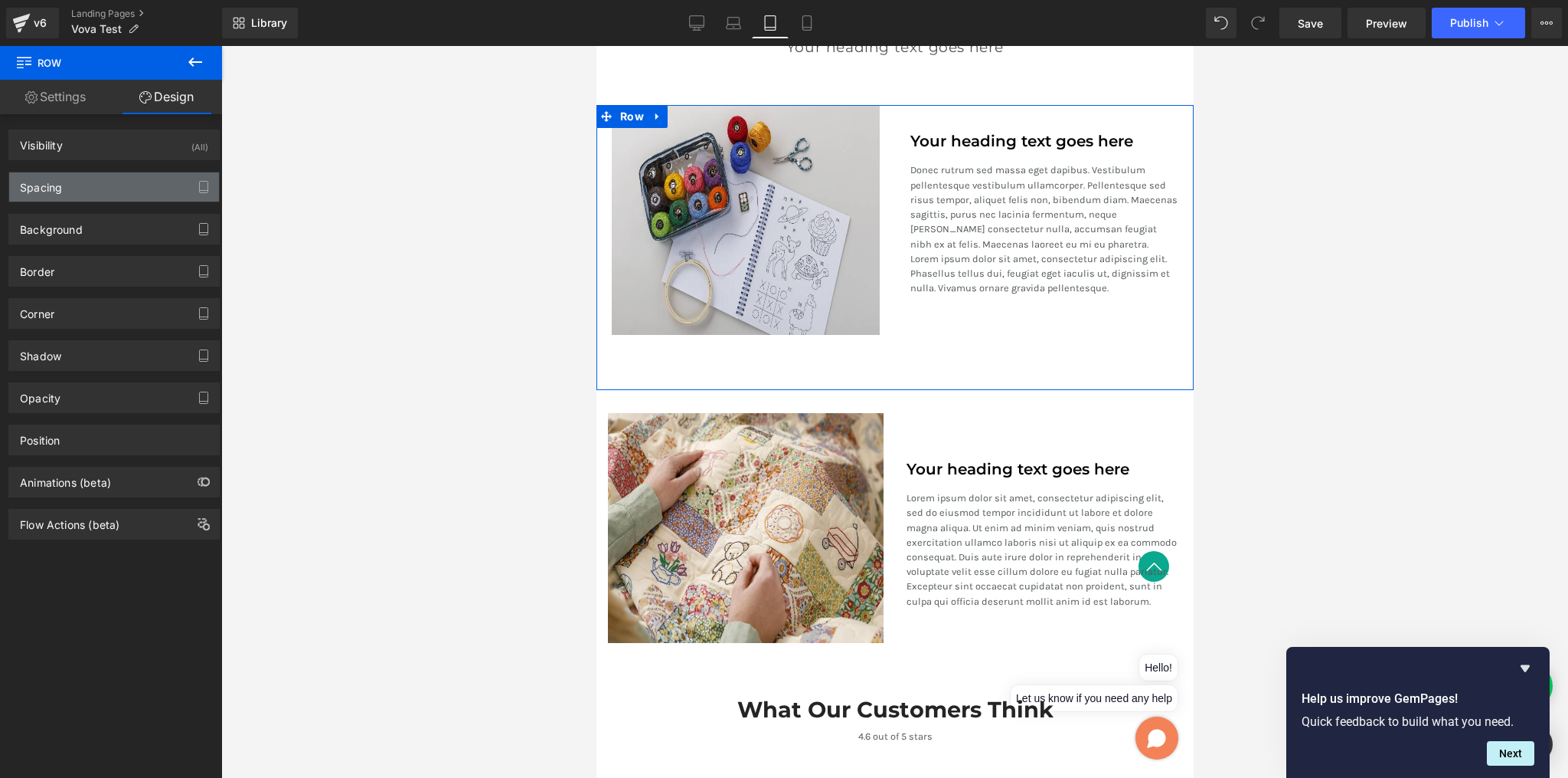
click at [129, 172] on div "Spacing" at bounding box center [114, 187] width 210 height 29
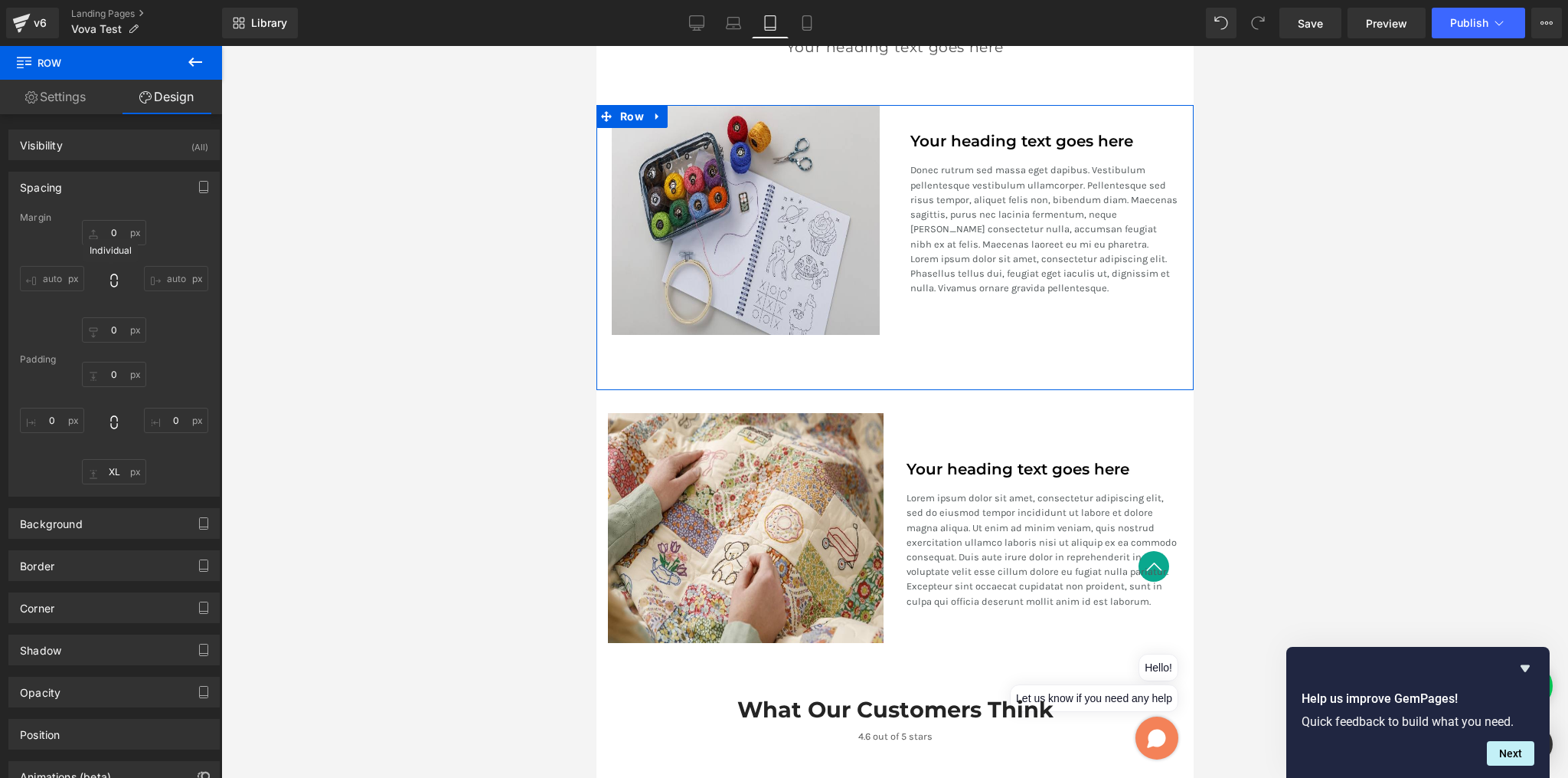
click at [114, 279] on icon at bounding box center [114, 280] width 15 height 15
type input "0"
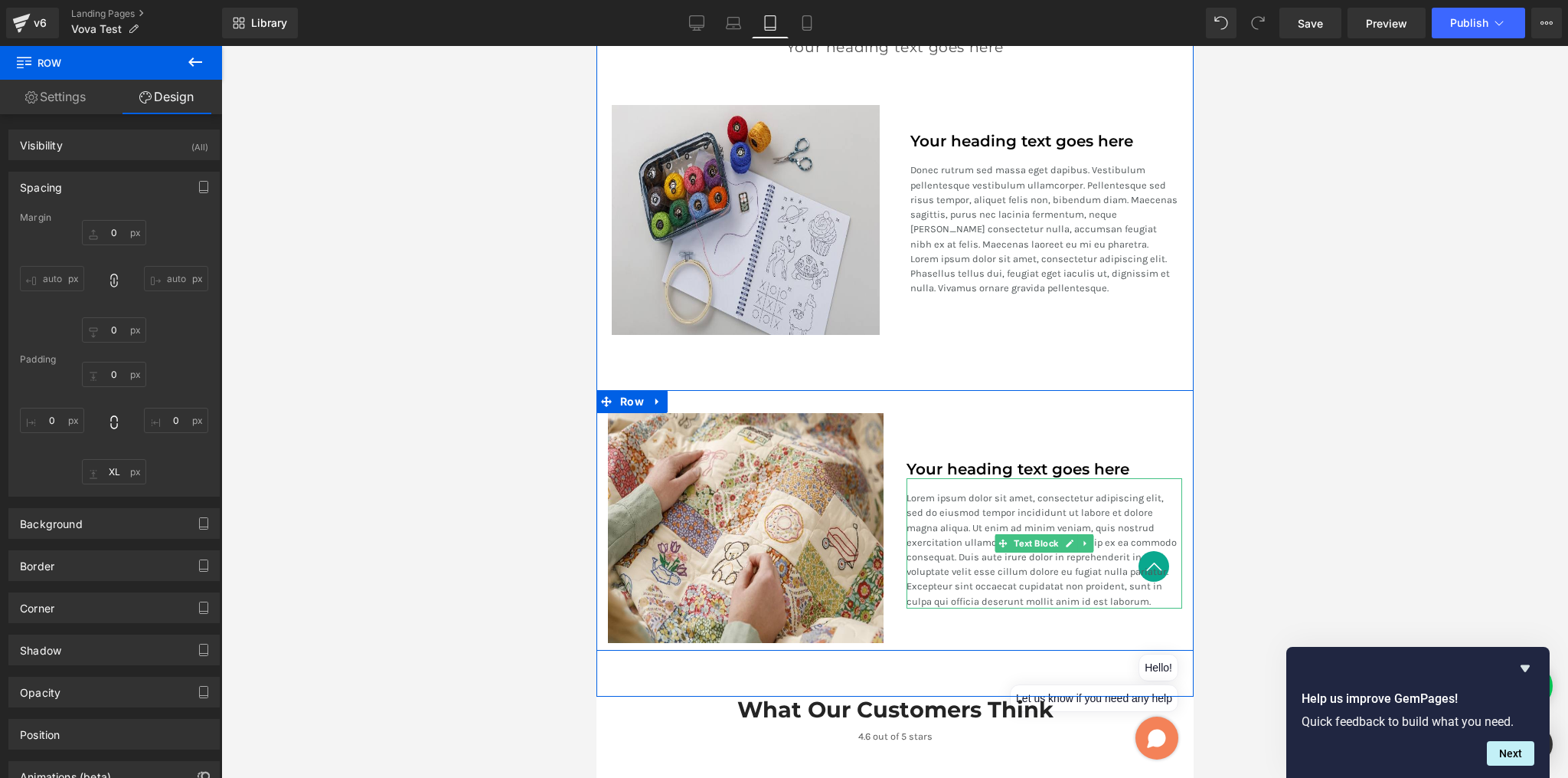
click at [991, 452] on div "Your heading text goes here" at bounding box center [1044, 463] width 276 height 31
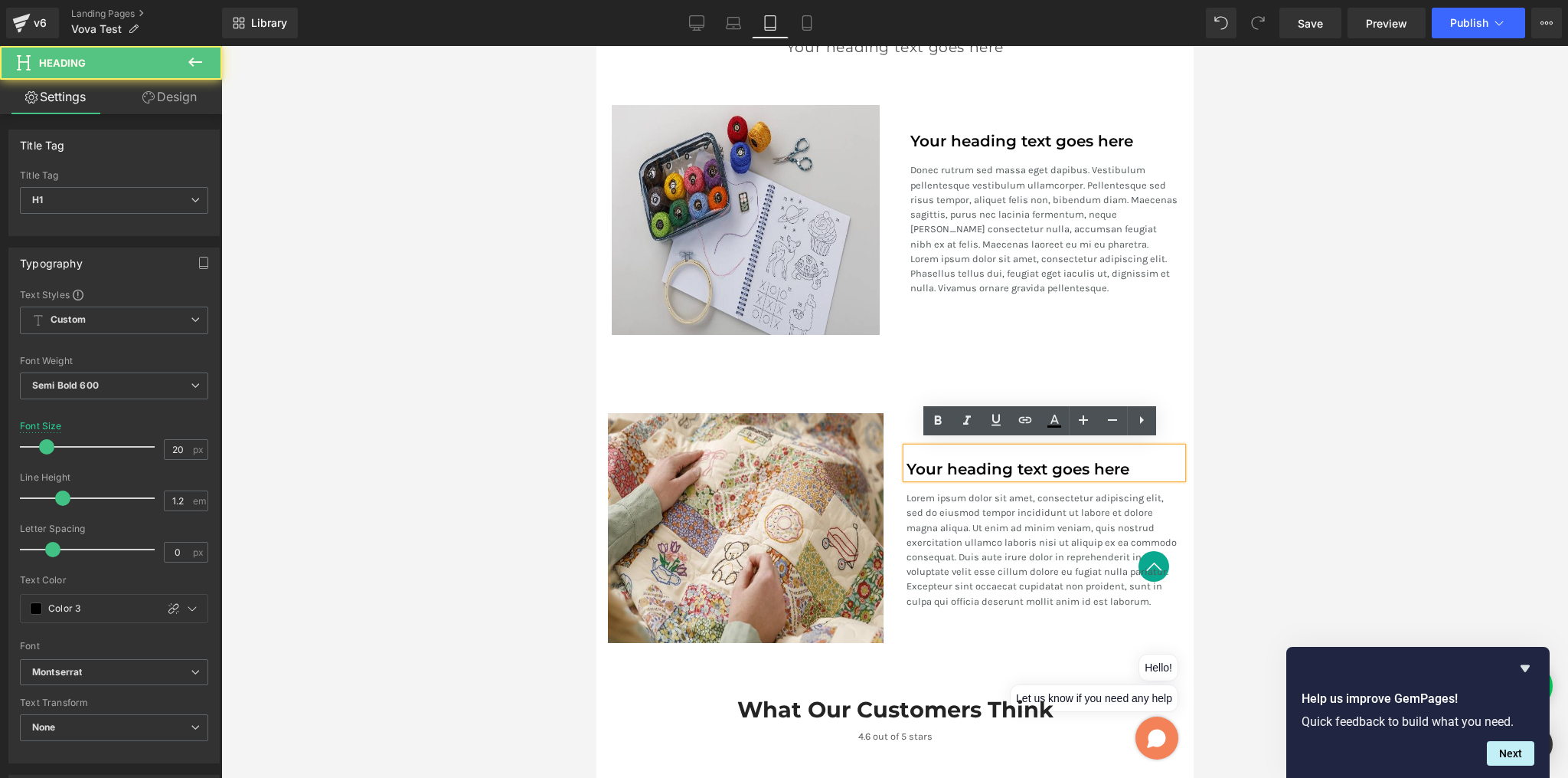
click at [1171, 395] on div "Image Your heading text goes here Heading Lorem ipsum dolor sit amet, consectet…" at bounding box center [894, 520] width 597 height 261
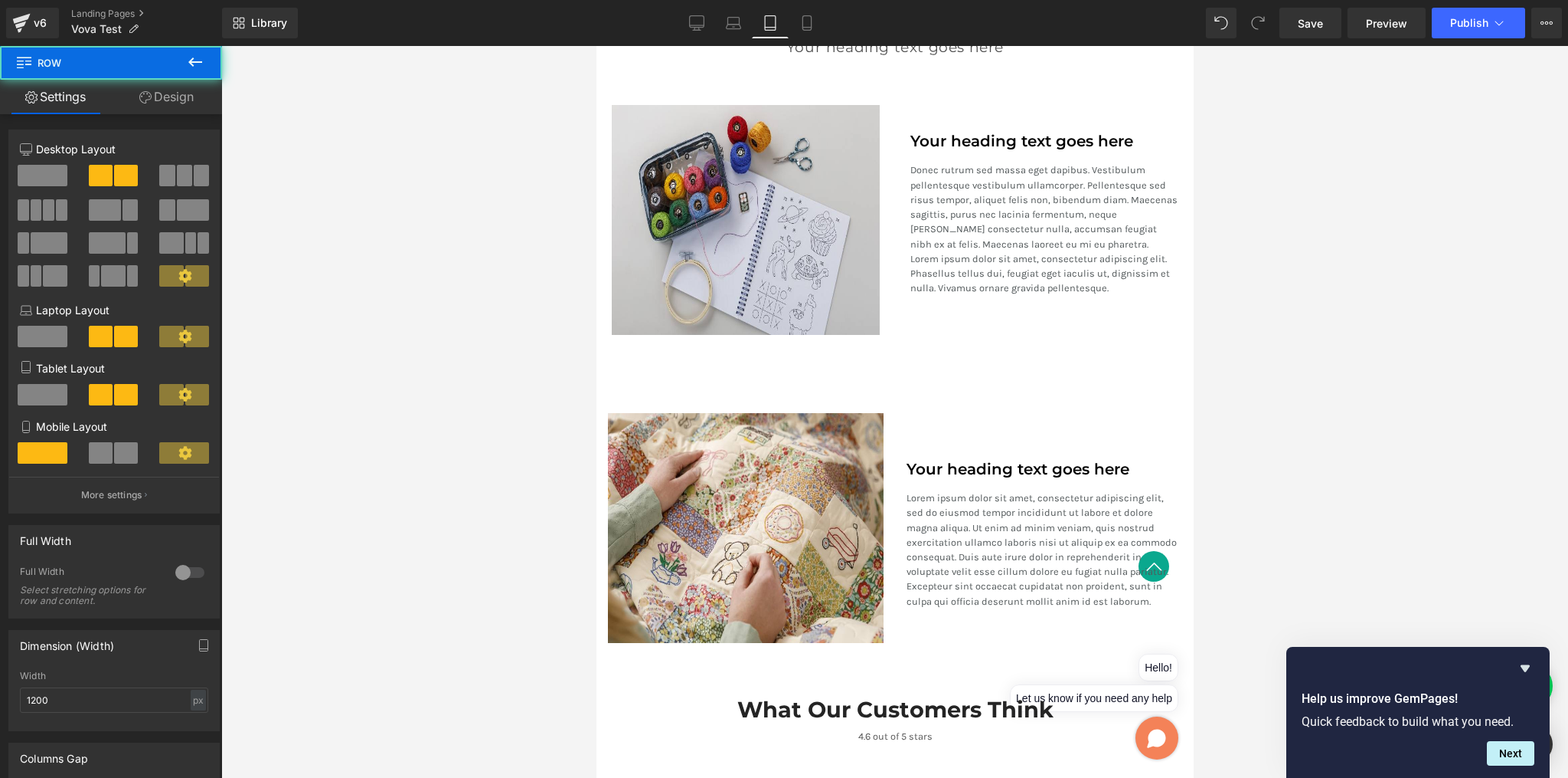
click at [596, 46] on div at bounding box center [596, 46] width 0 height 0
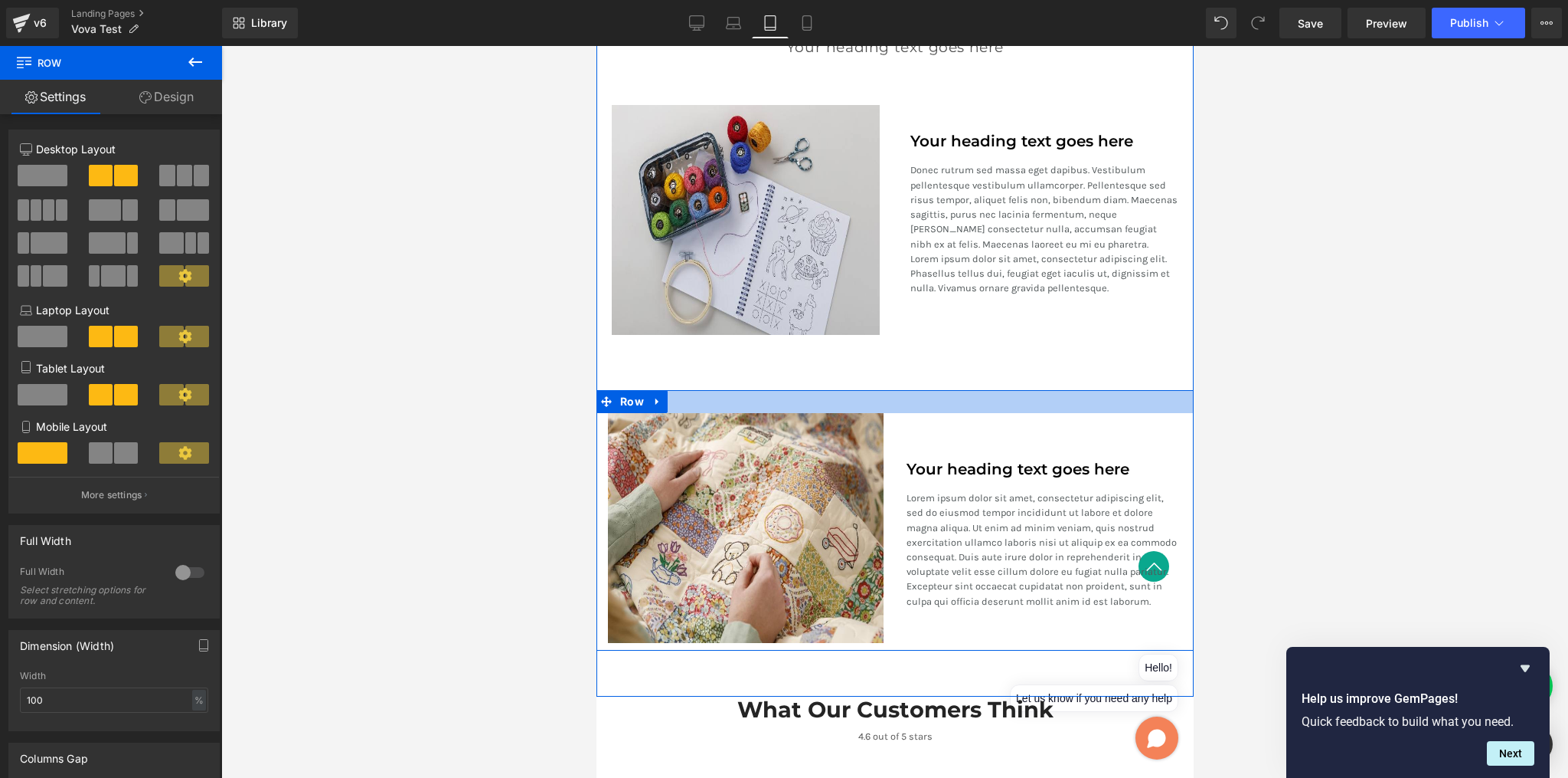
click at [997, 392] on div at bounding box center [894, 401] width 597 height 23
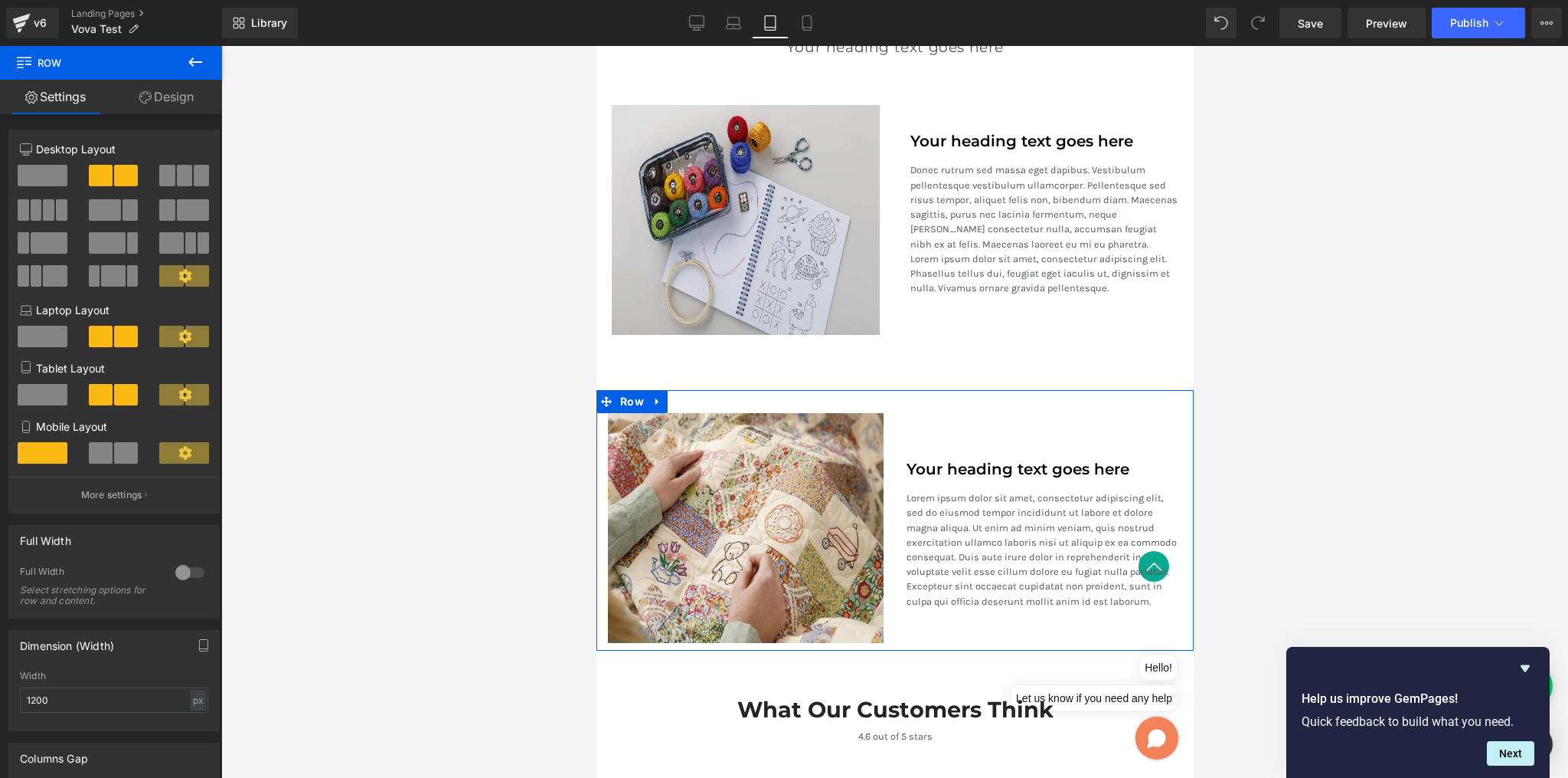
click at [184, 97] on link "Design" at bounding box center [166, 97] width 111 height 34
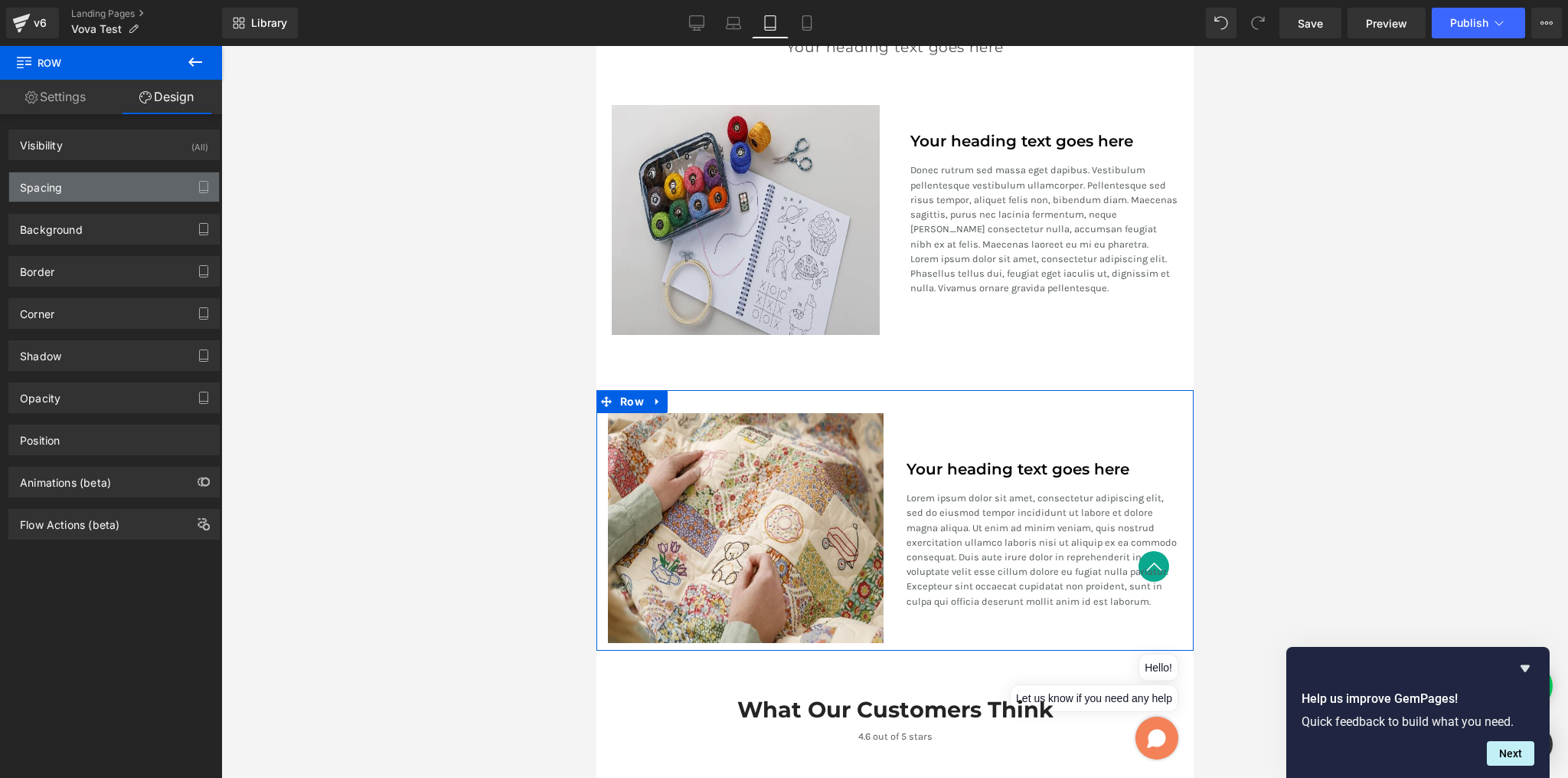
click at [78, 184] on div "Spacing" at bounding box center [114, 187] width 210 height 29
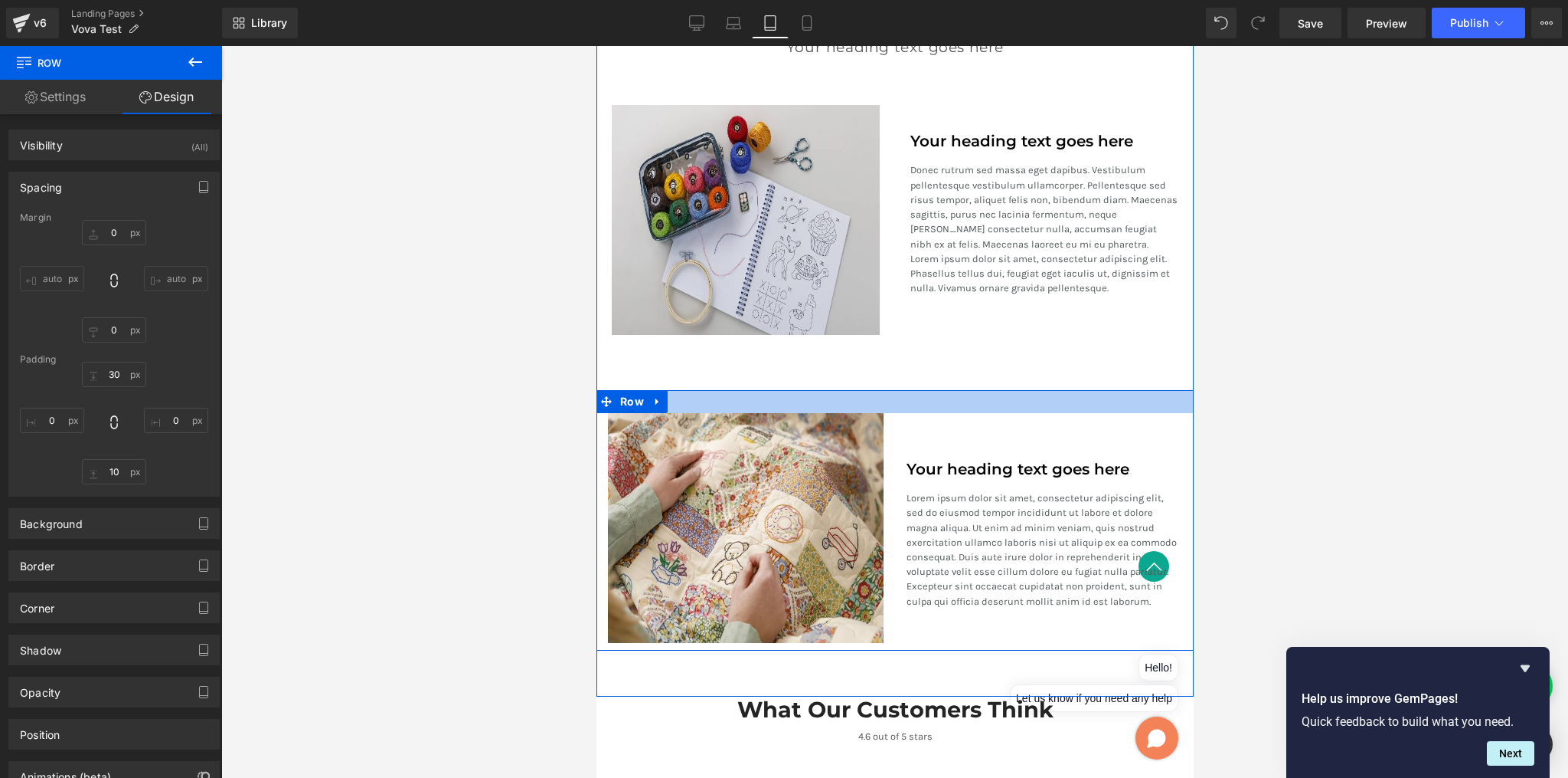
click at [867, 400] on div at bounding box center [894, 401] width 597 height 23
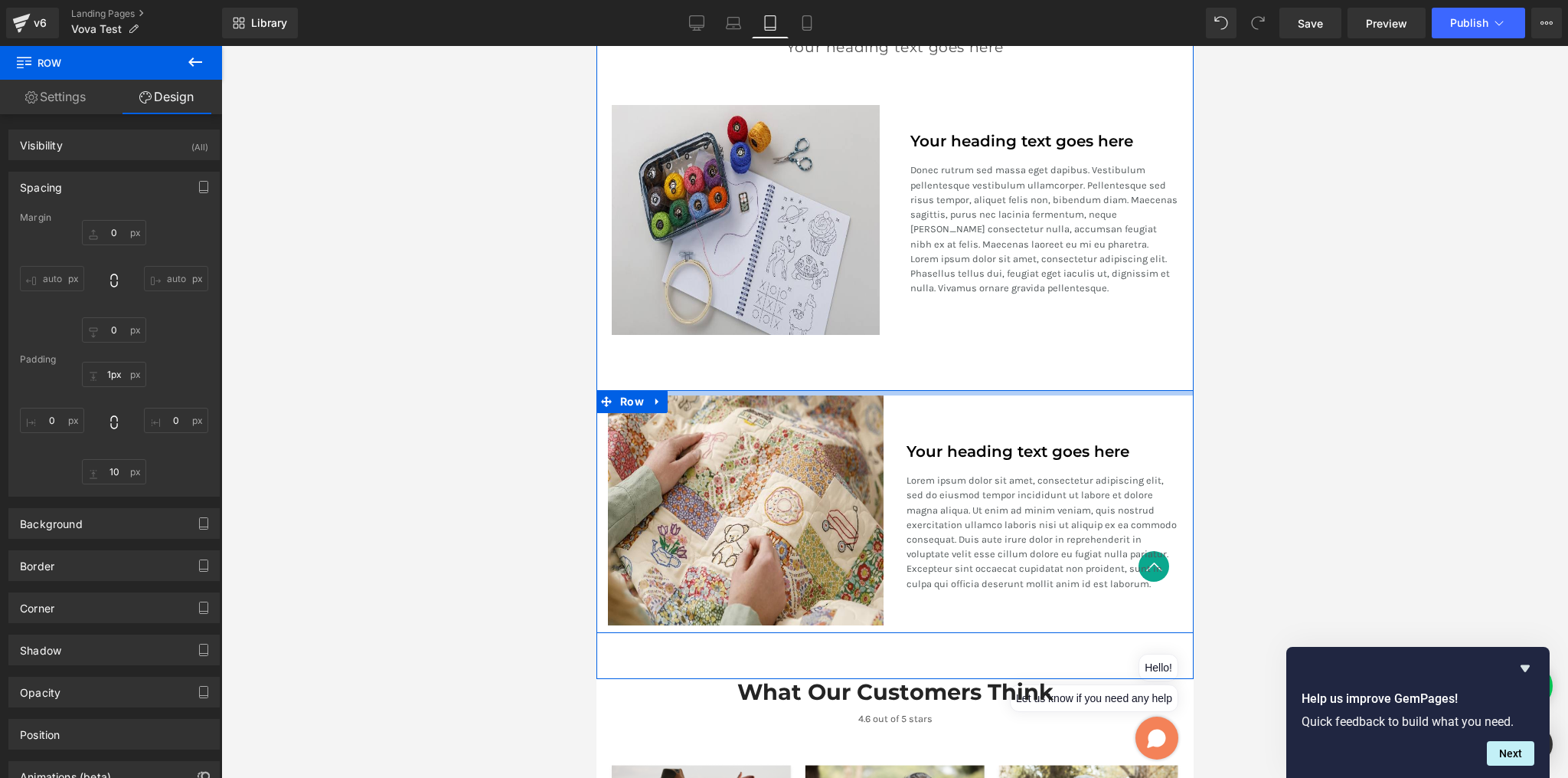
type input "0px"
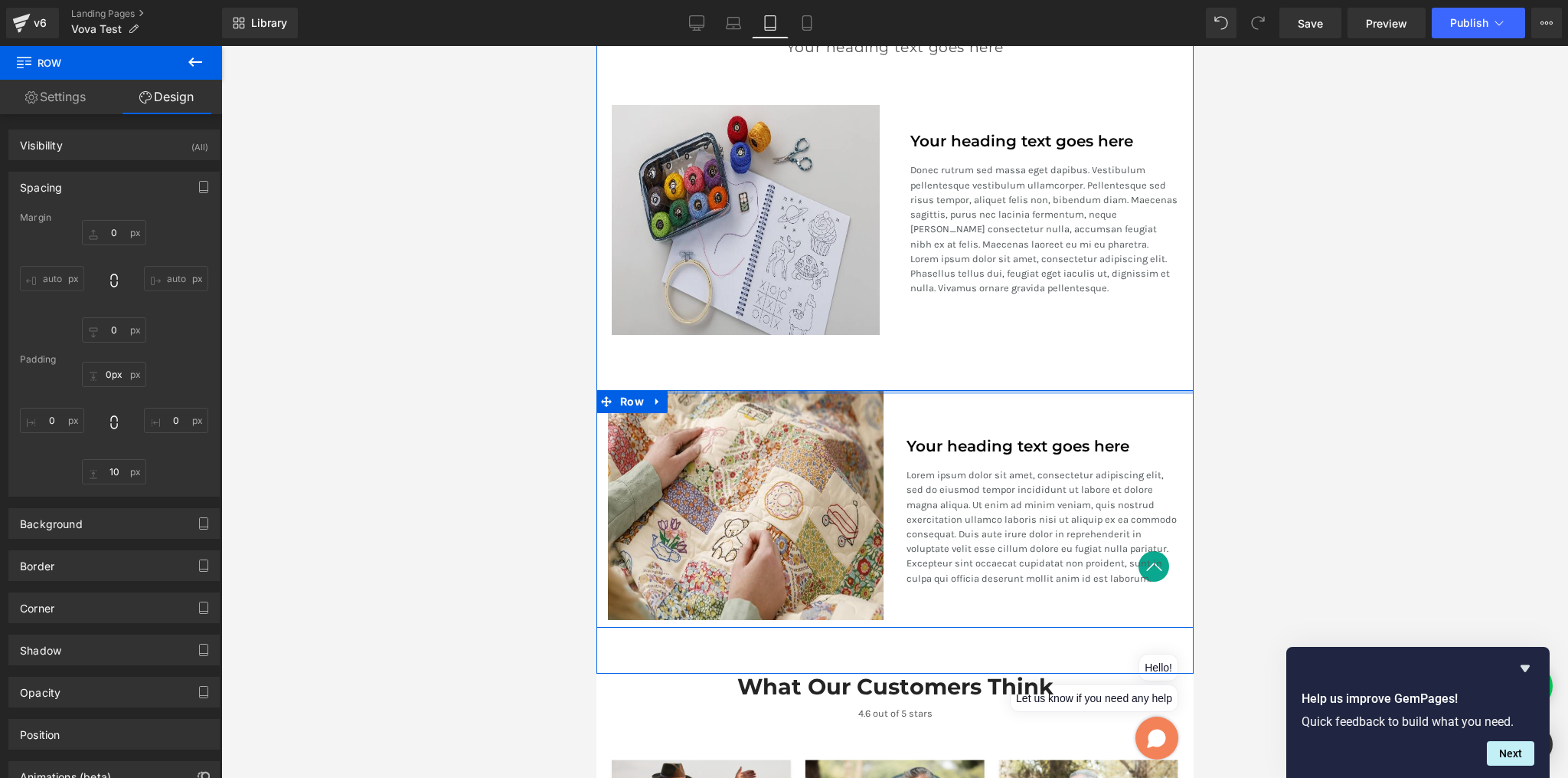
drag, startPoint x: 886, startPoint y: 398, endPoint x: 885, endPoint y: 336, distance: 62.0
click at [885, 339] on div "A Revolution In Portable Comfort Heading Your heading text goes here Heading Te…" at bounding box center [894, 303] width 597 height 650
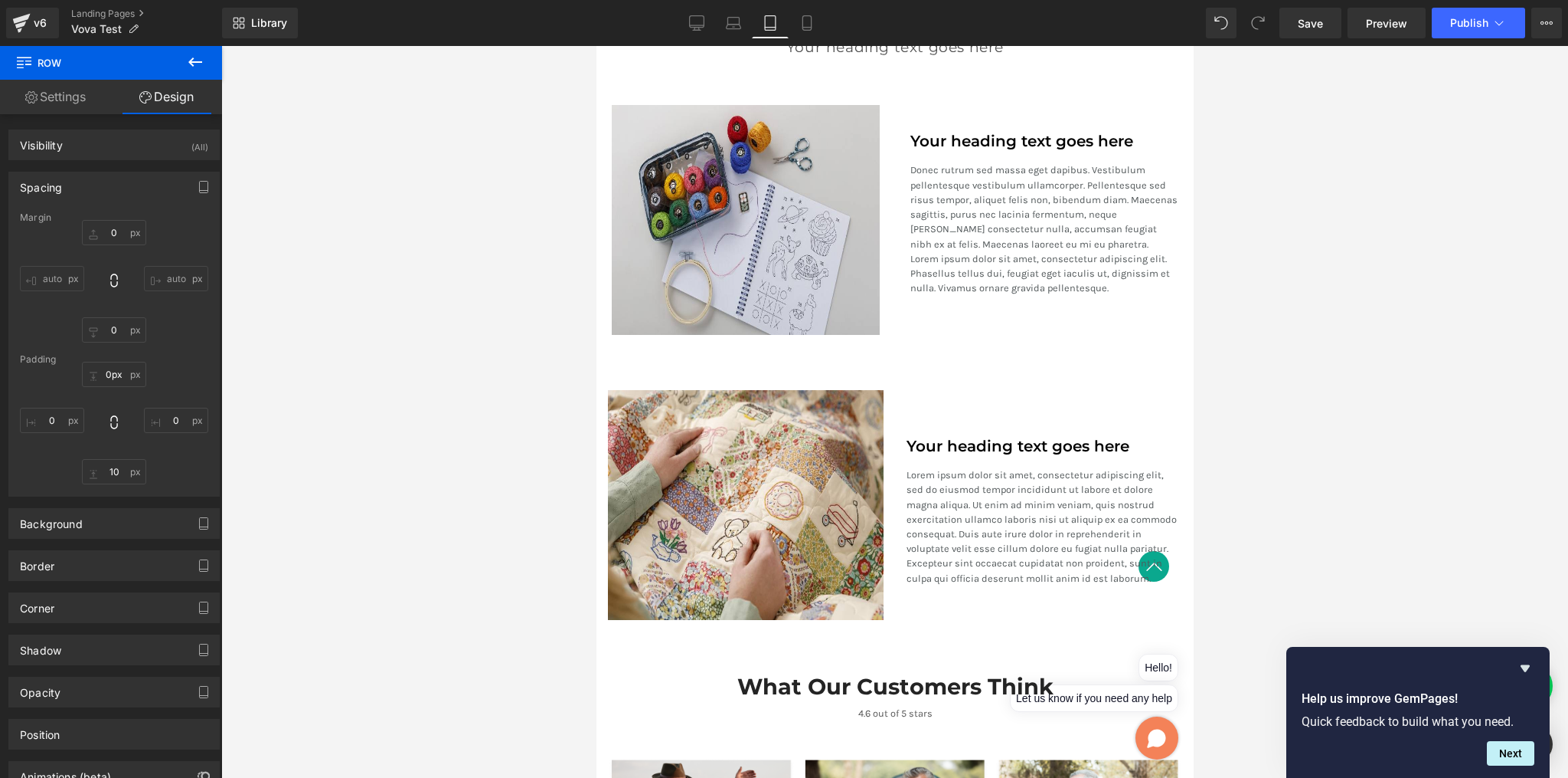
click at [1302, 406] on div at bounding box center [895, 412] width 1347 height 732
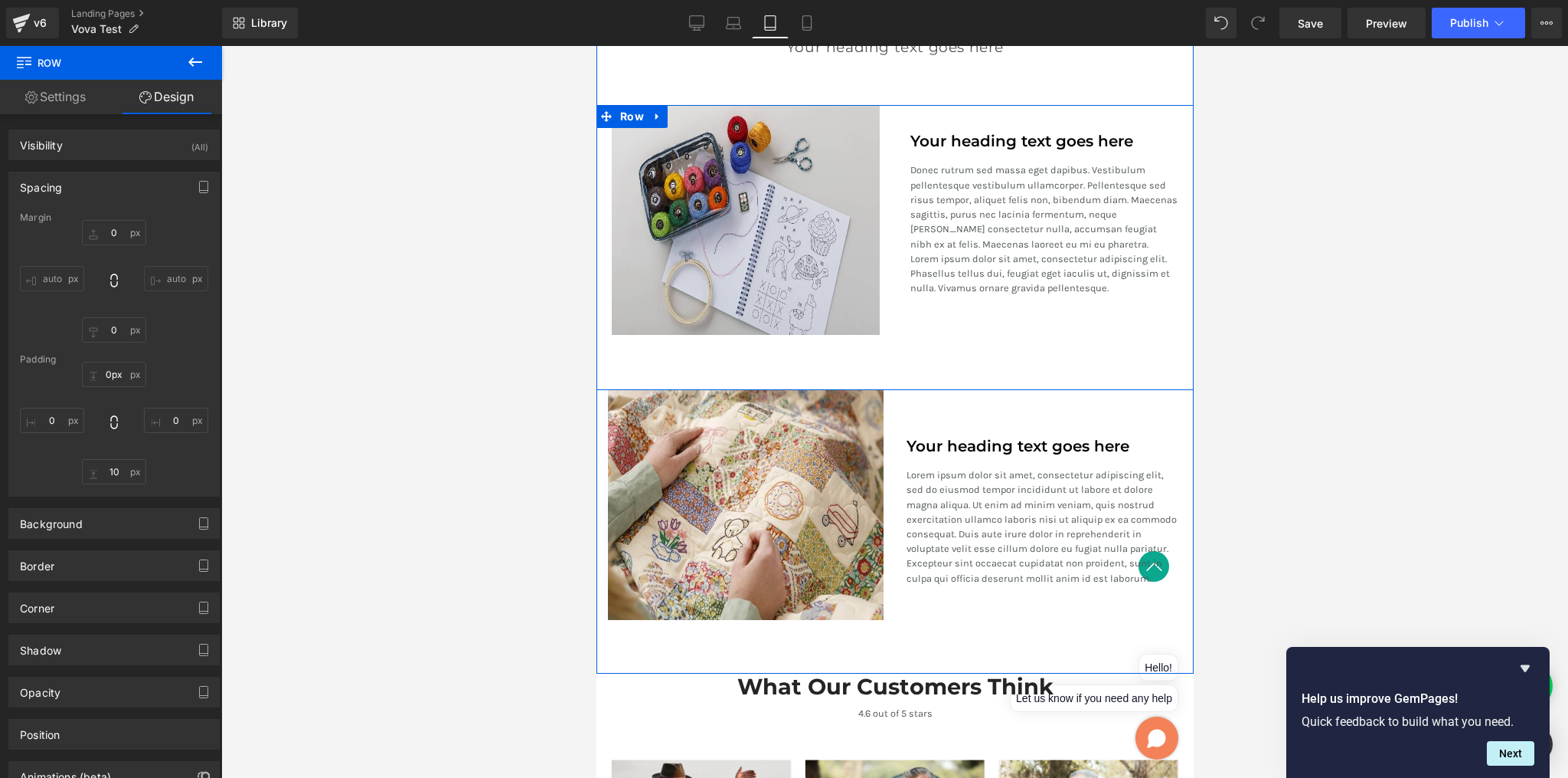
click at [935, 279] on p "Donec rutrum sed massa eget dapibus. Vestibulum pellentesque vestibulum ullamco…" at bounding box center [1044, 228] width 268 height 132
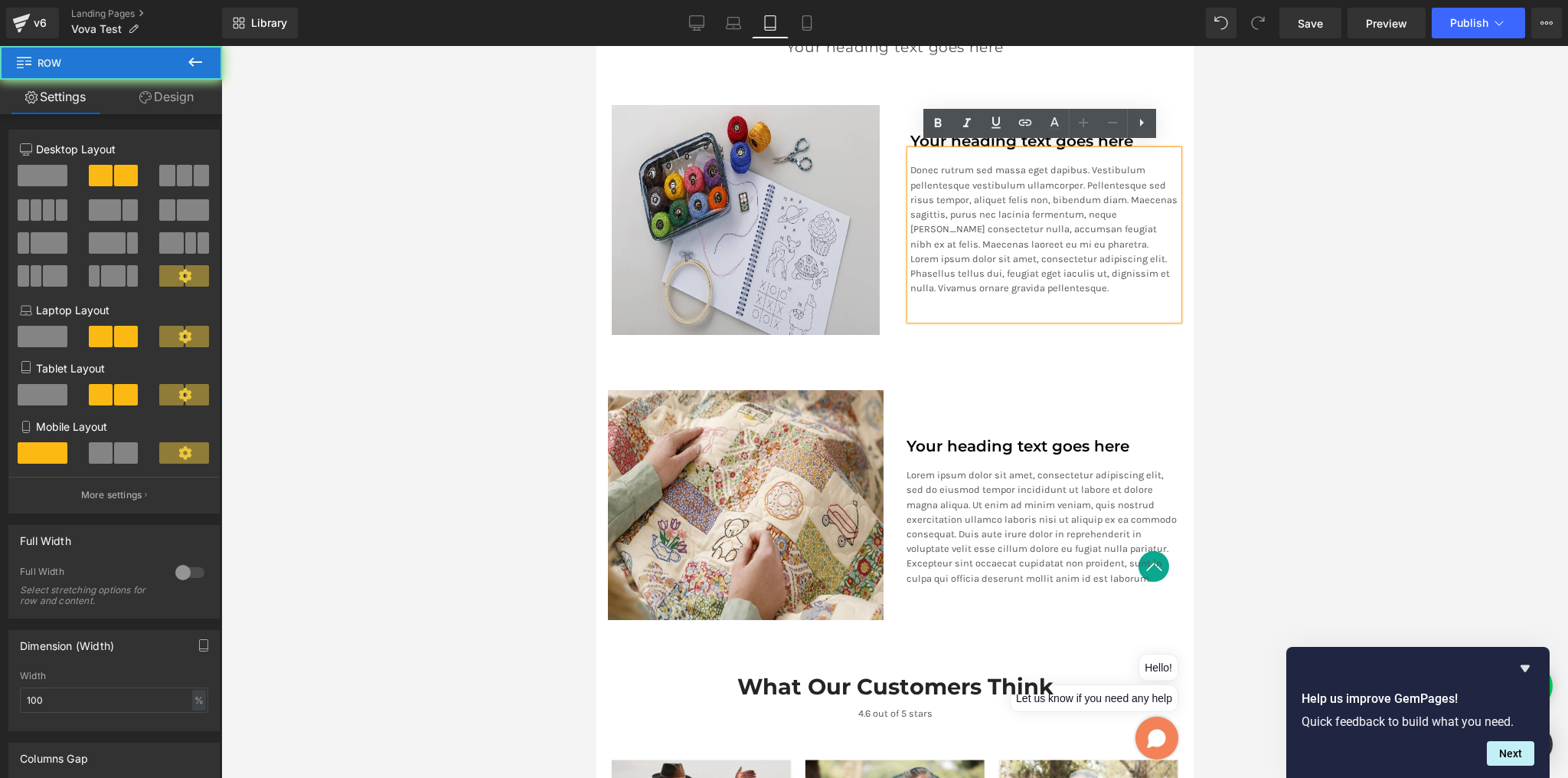
click at [882, 274] on div "Image" at bounding box center [745, 219] width 299 height 230
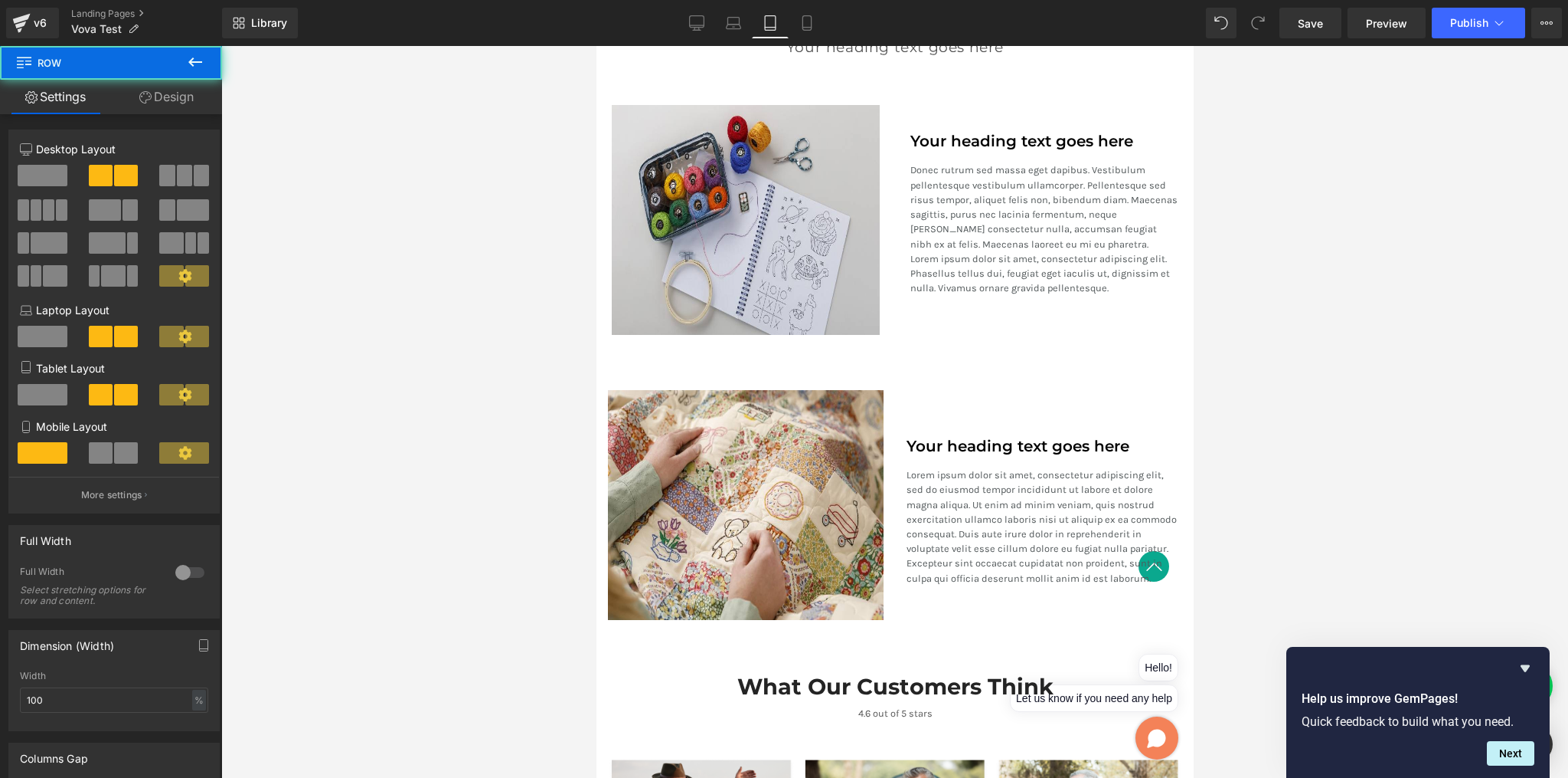
click at [889, 270] on div "Image" at bounding box center [745, 219] width 299 height 230
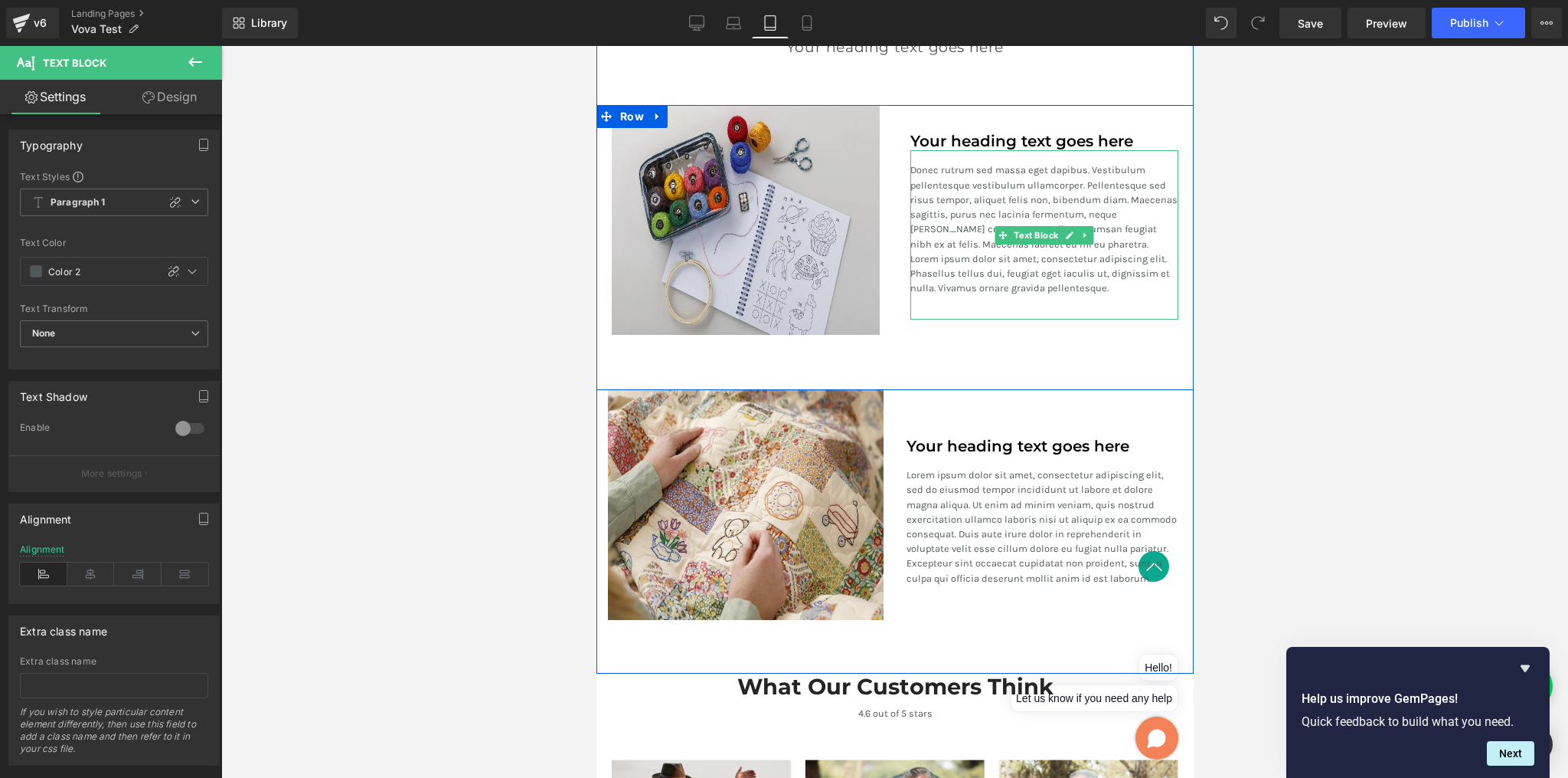
click at [933, 264] on p "Donec rutrum sed massa eget dapibus. Vestibulum pellentesque vestibulum ullamco…" at bounding box center [1044, 228] width 268 height 132
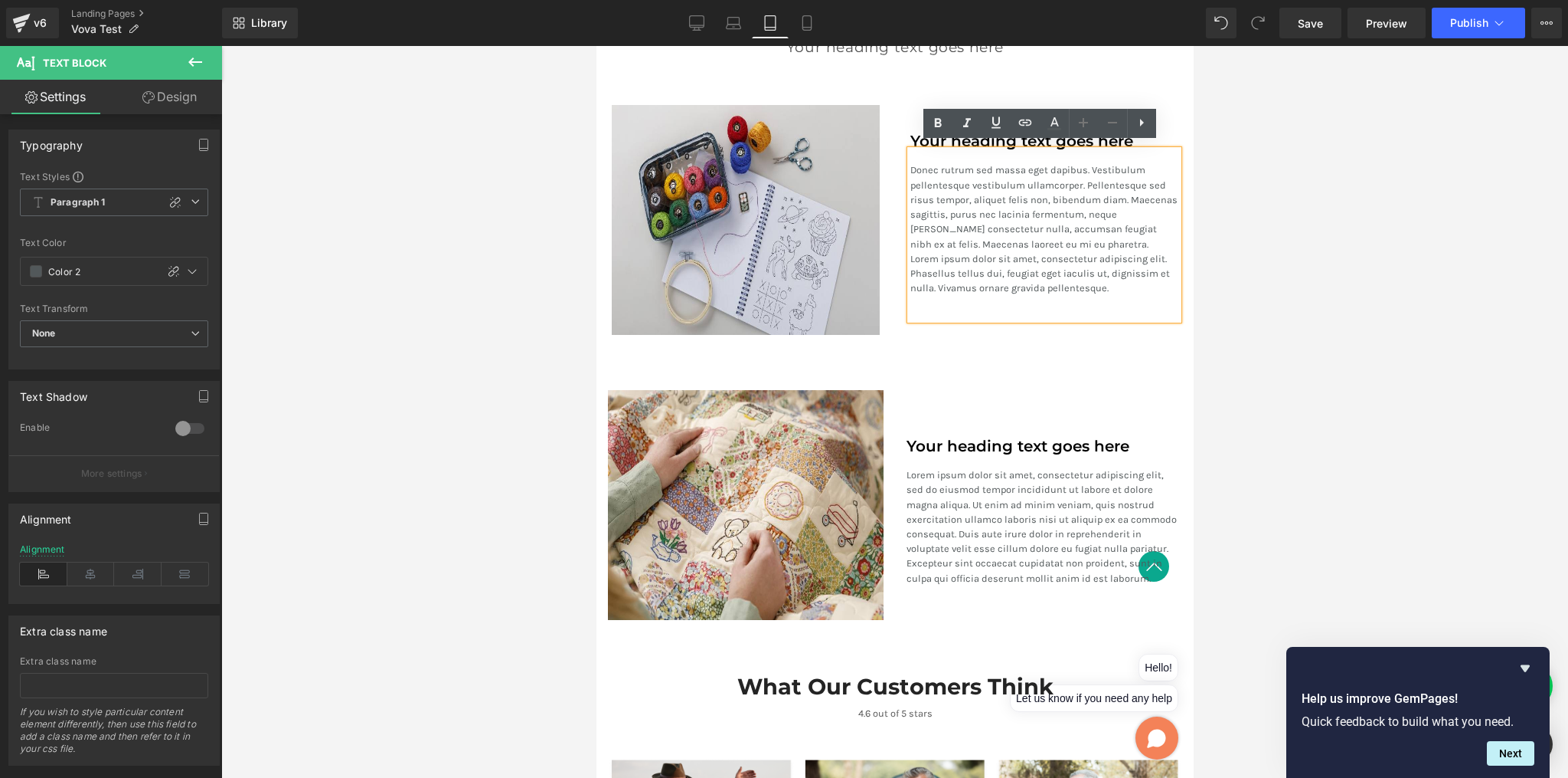
click at [889, 242] on div "Image" at bounding box center [745, 219] width 299 height 230
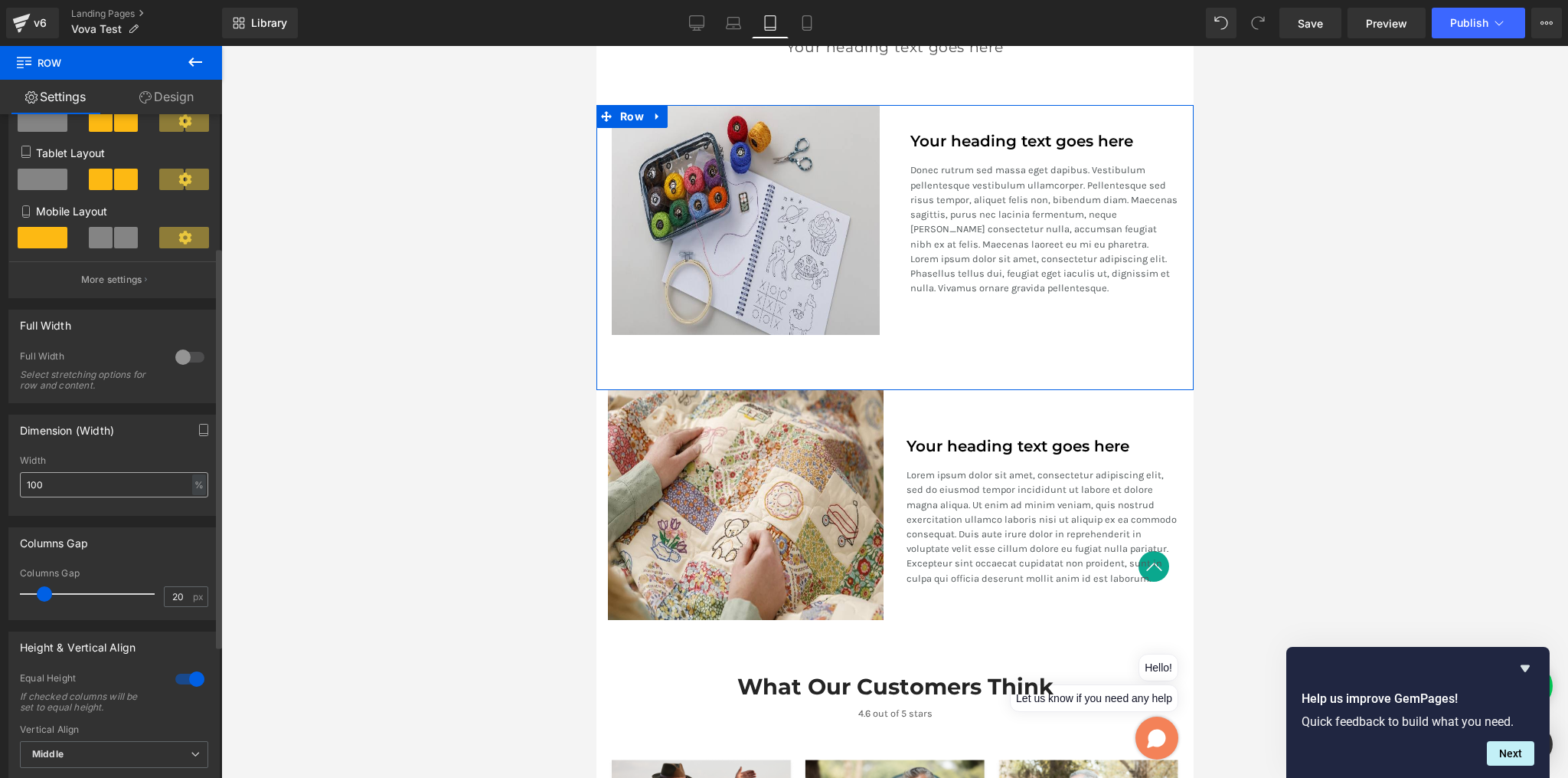
scroll to position [227, 0]
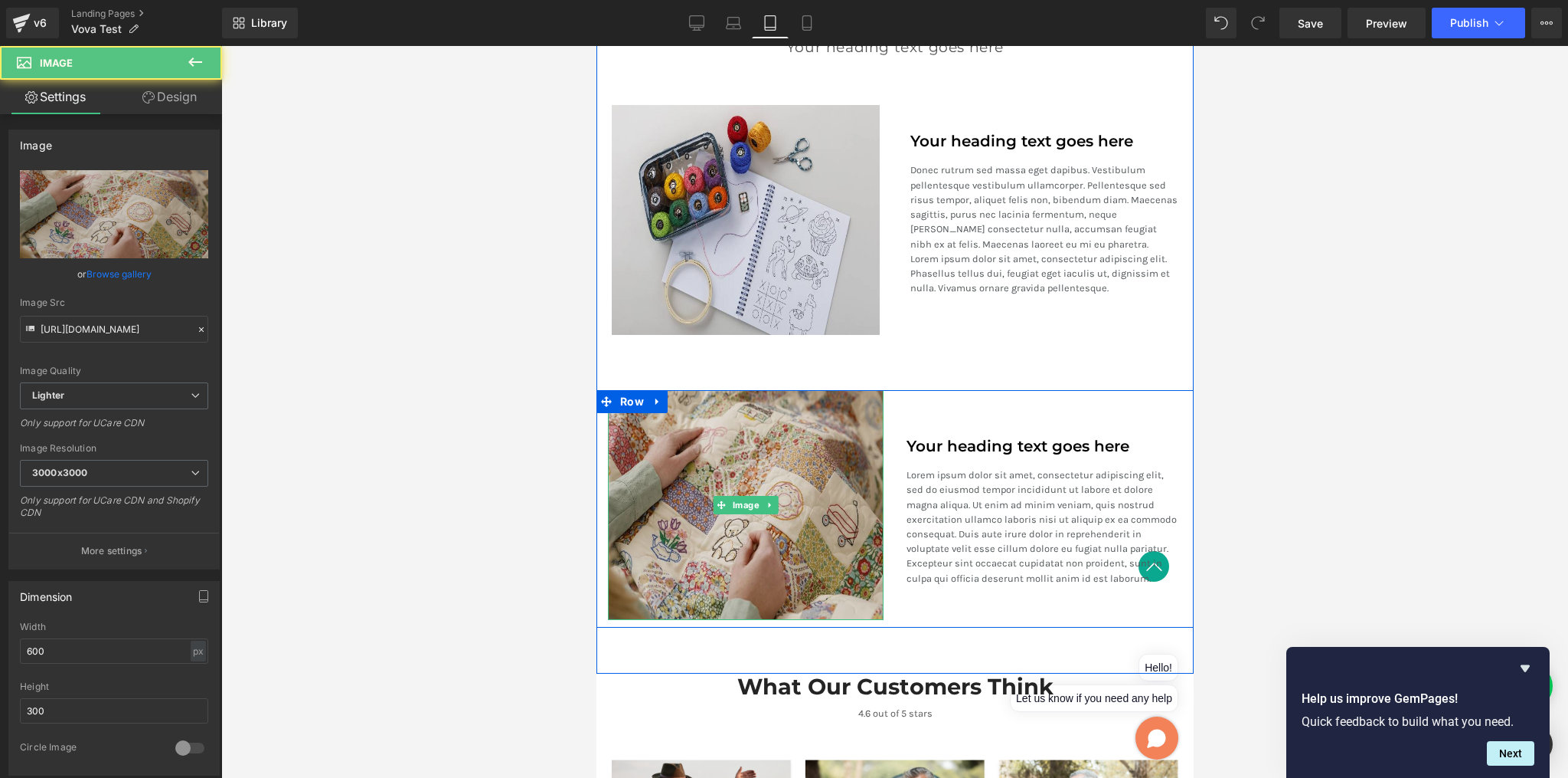
click at [703, 497] on img at bounding box center [745, 504] width 276 height 230
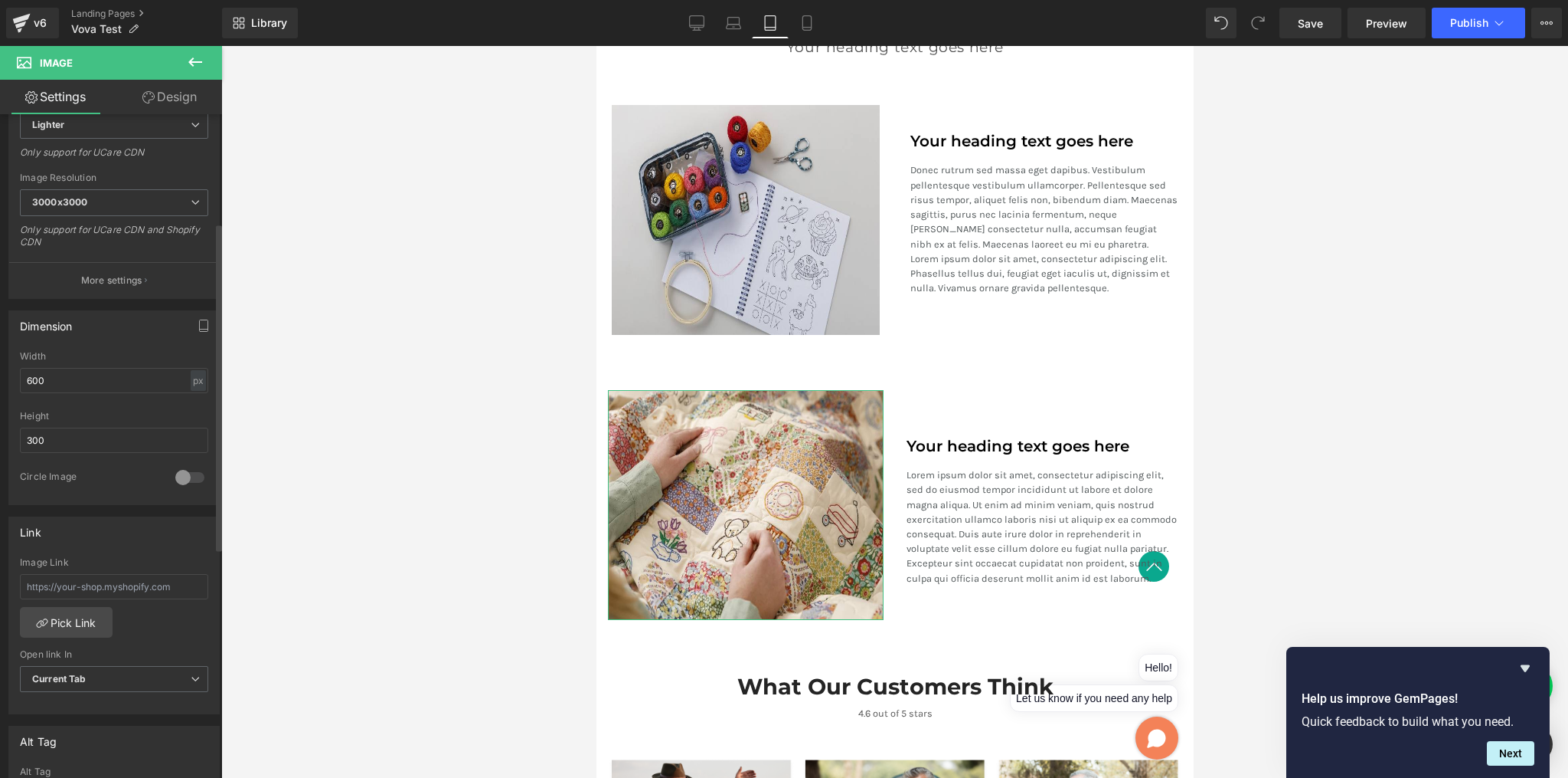
scroll to position [290, 0]
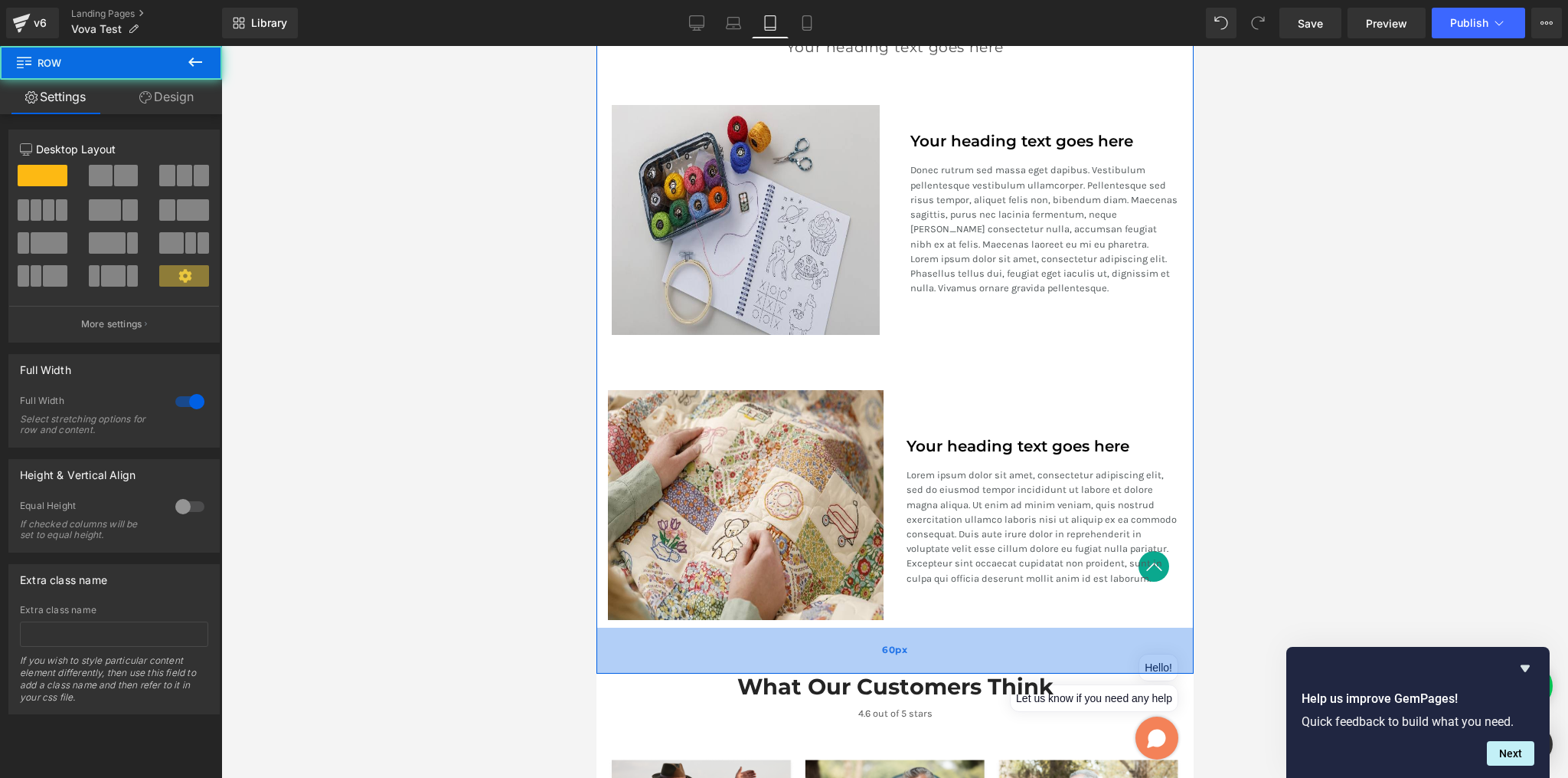
click at [653, 629] on div "60px" at bounding box center [894, 650] width 597 height 46
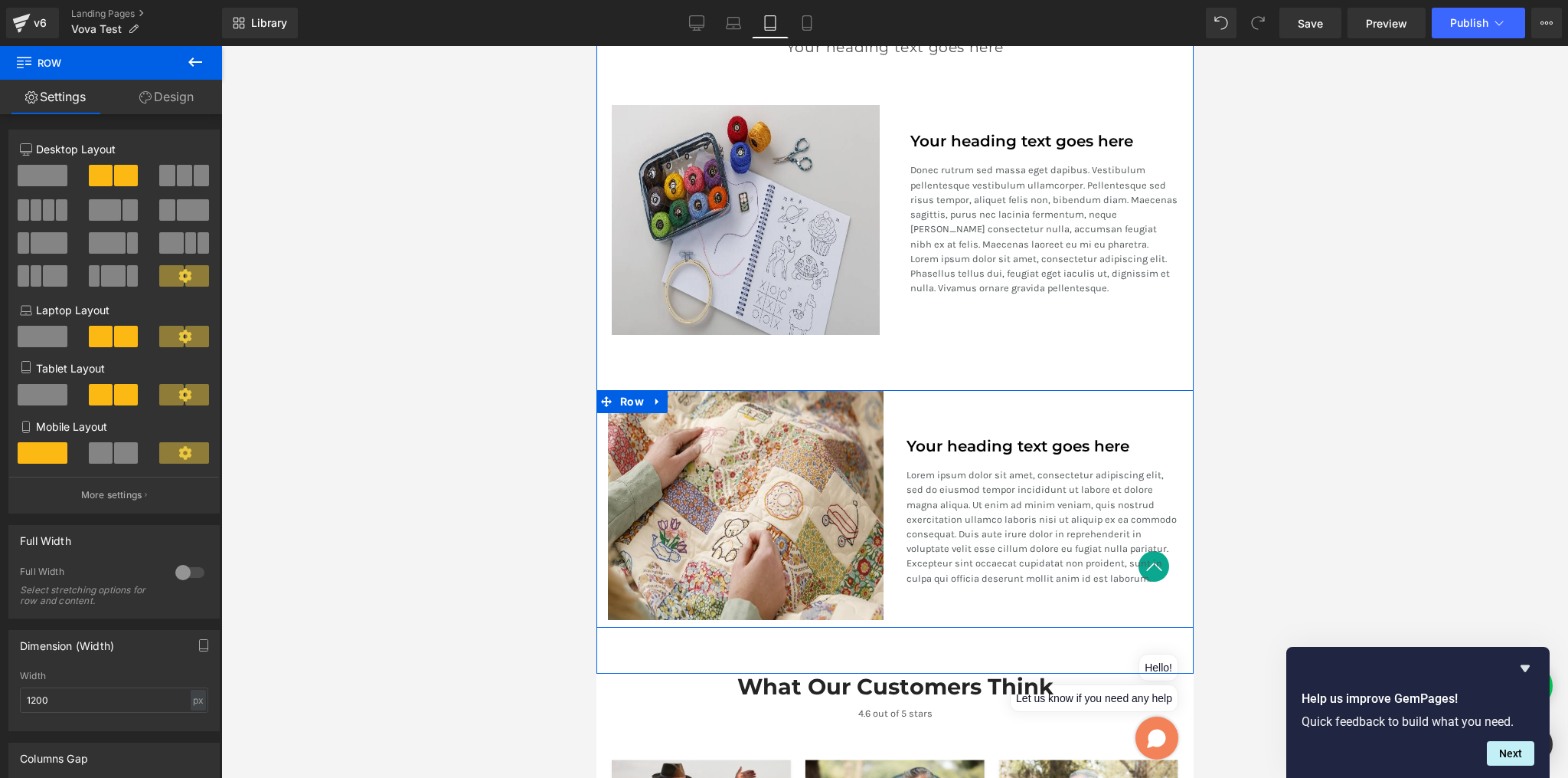
click at [939, 413] on div "Your heading text goes here Heading Lorem ipsum dolor sit amet, consectetur adi…" at bounding box center [1044, 504] width 299 height 230
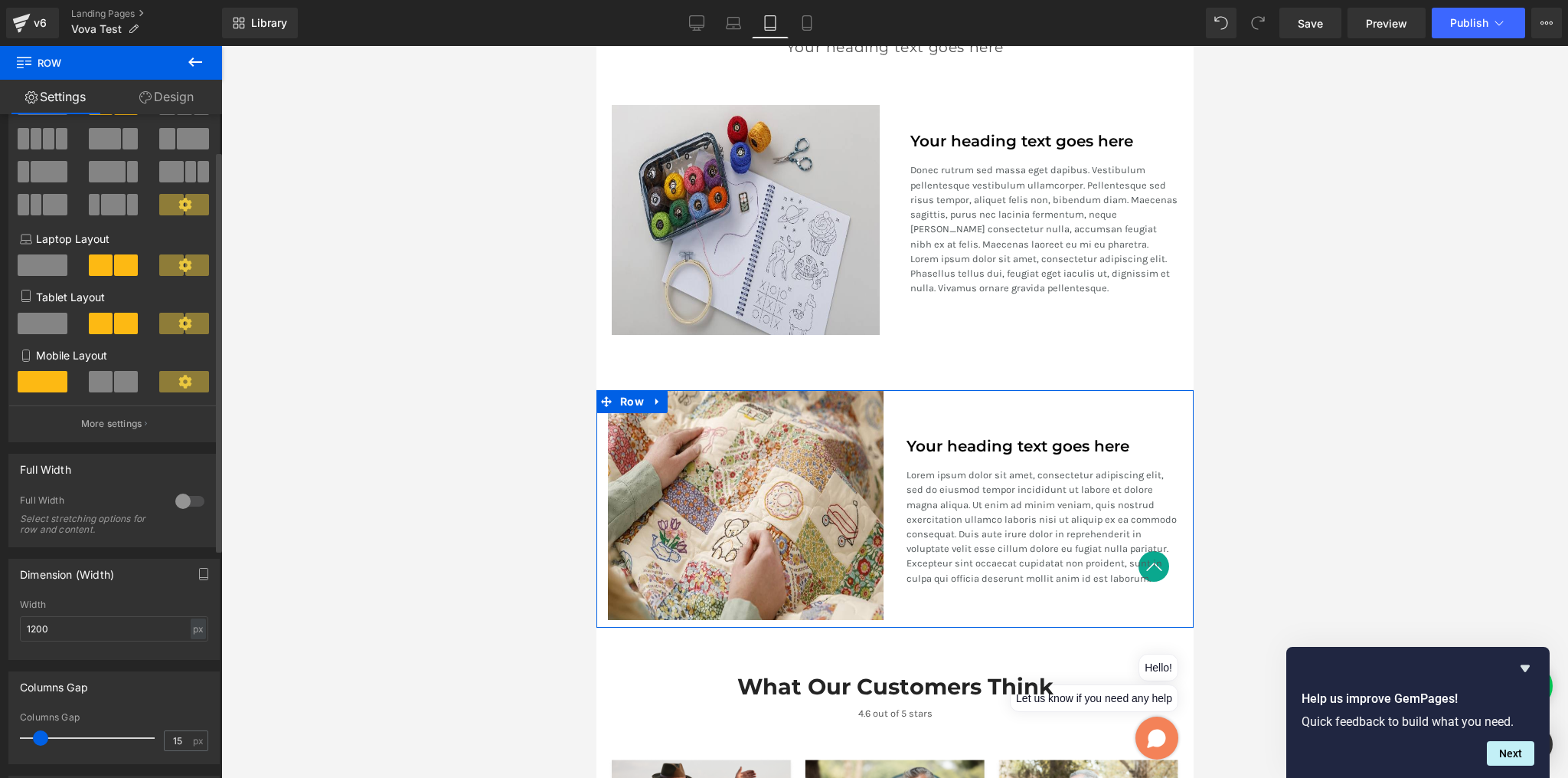
scroll to position [71, 0]
click at [108, 633] on input "1200" at bounding box center [114, 629] width 188 height 25
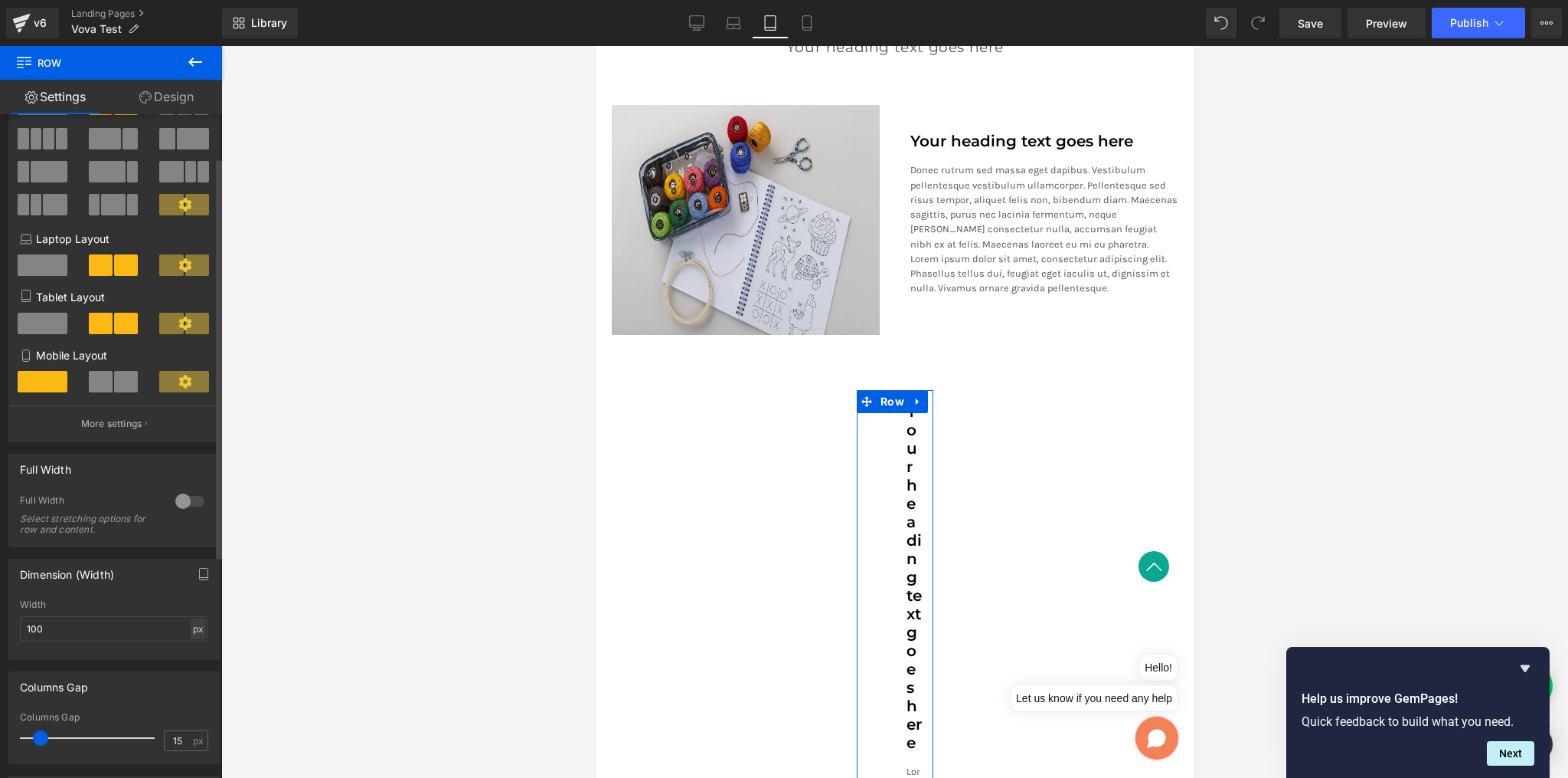
type input "100"
click at [191, 634] on div "px" at bounding box center [198, 628] width 15 height 20
click at [190, 655] on li "%" at bounding box center [198, 652] width 19 height 22
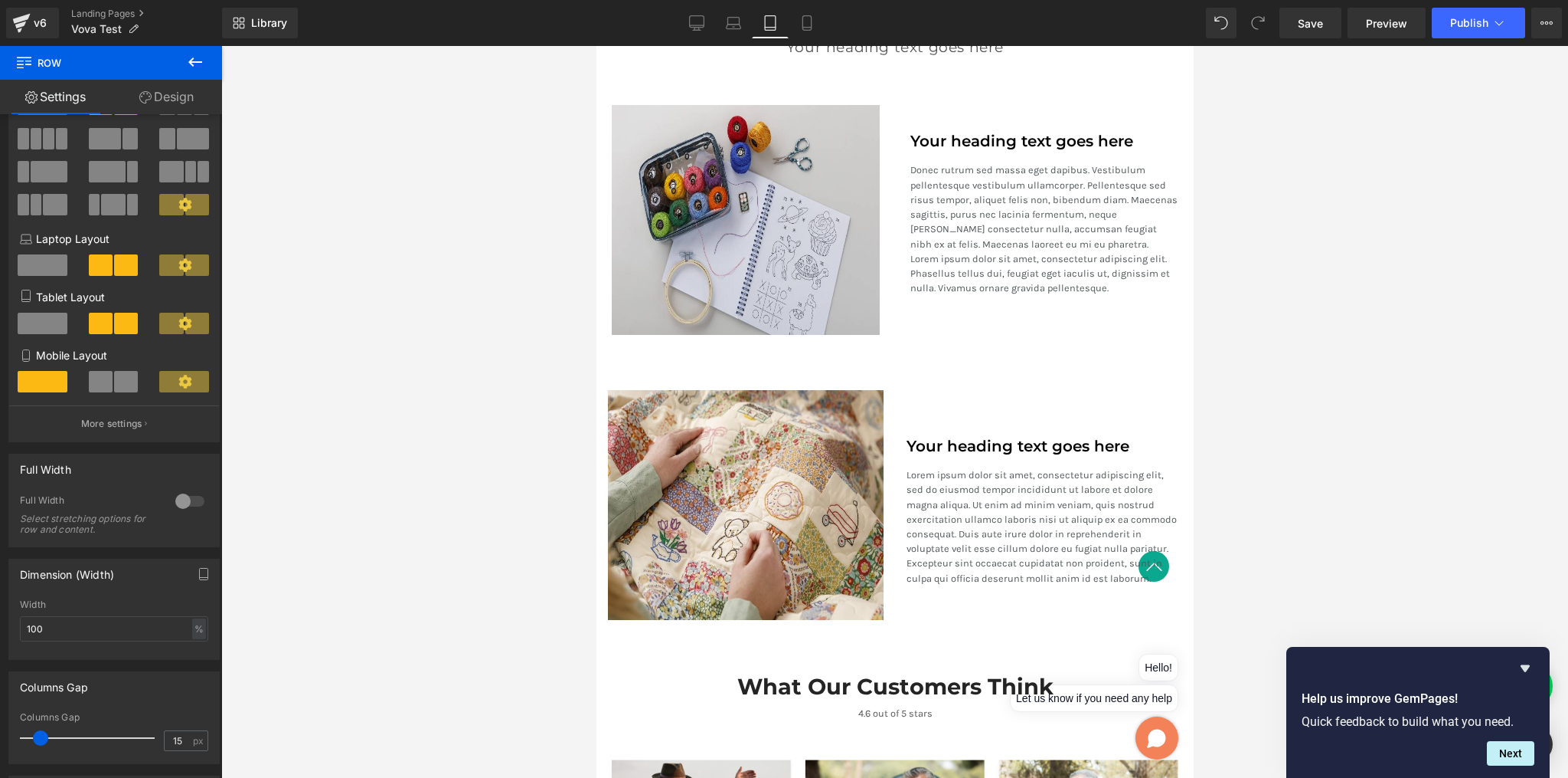
drag, startPoint x: 1341, startPoint y: 381, endPoint x: 1332, endPoint y: 376, distance: 10.3
click at [1341, 380] on div at bounding box center [895, 412] width 1347 height 732
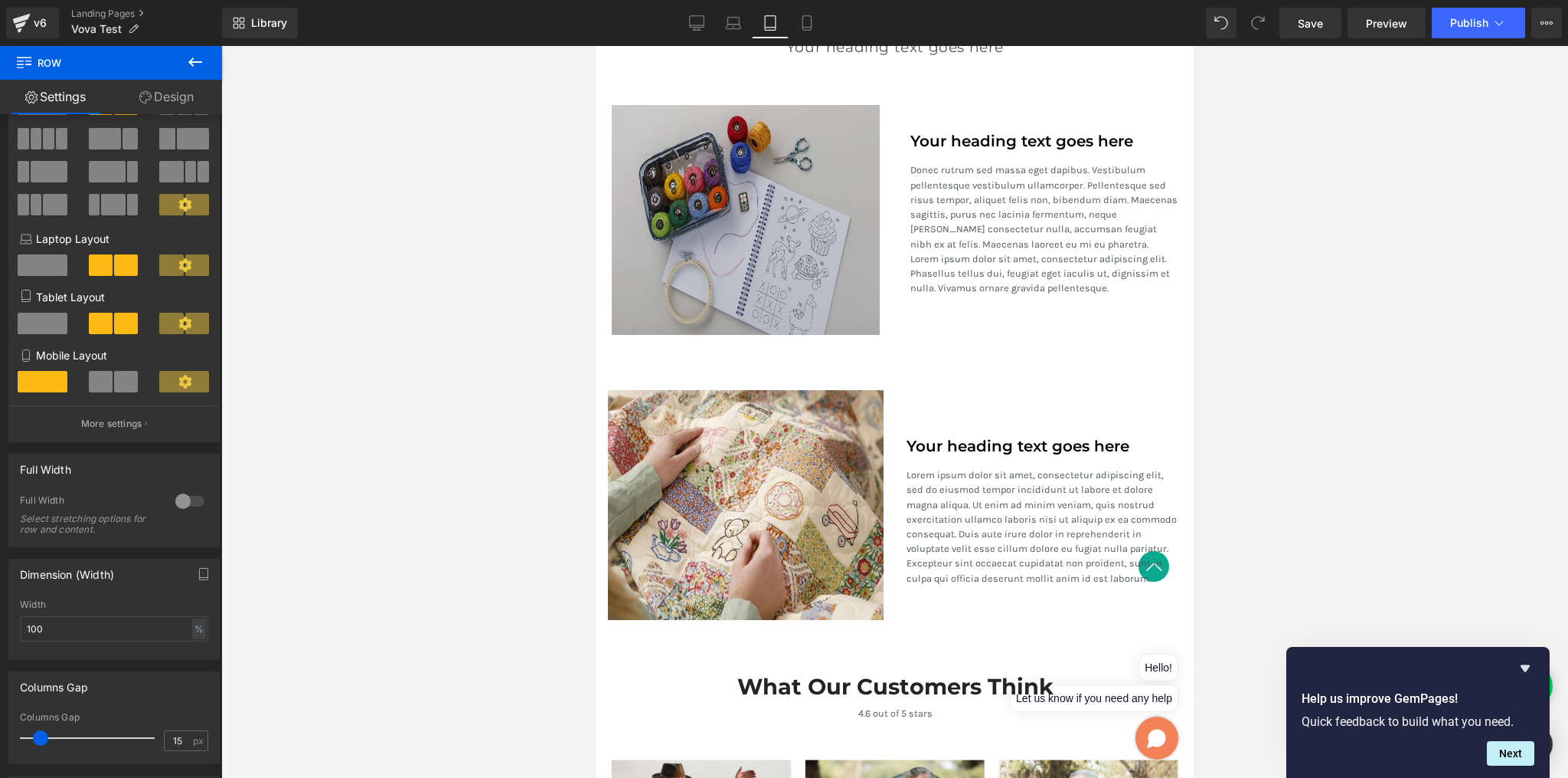
click at [762, 304] on img at bounding box center [745, 219] width 268 height 230
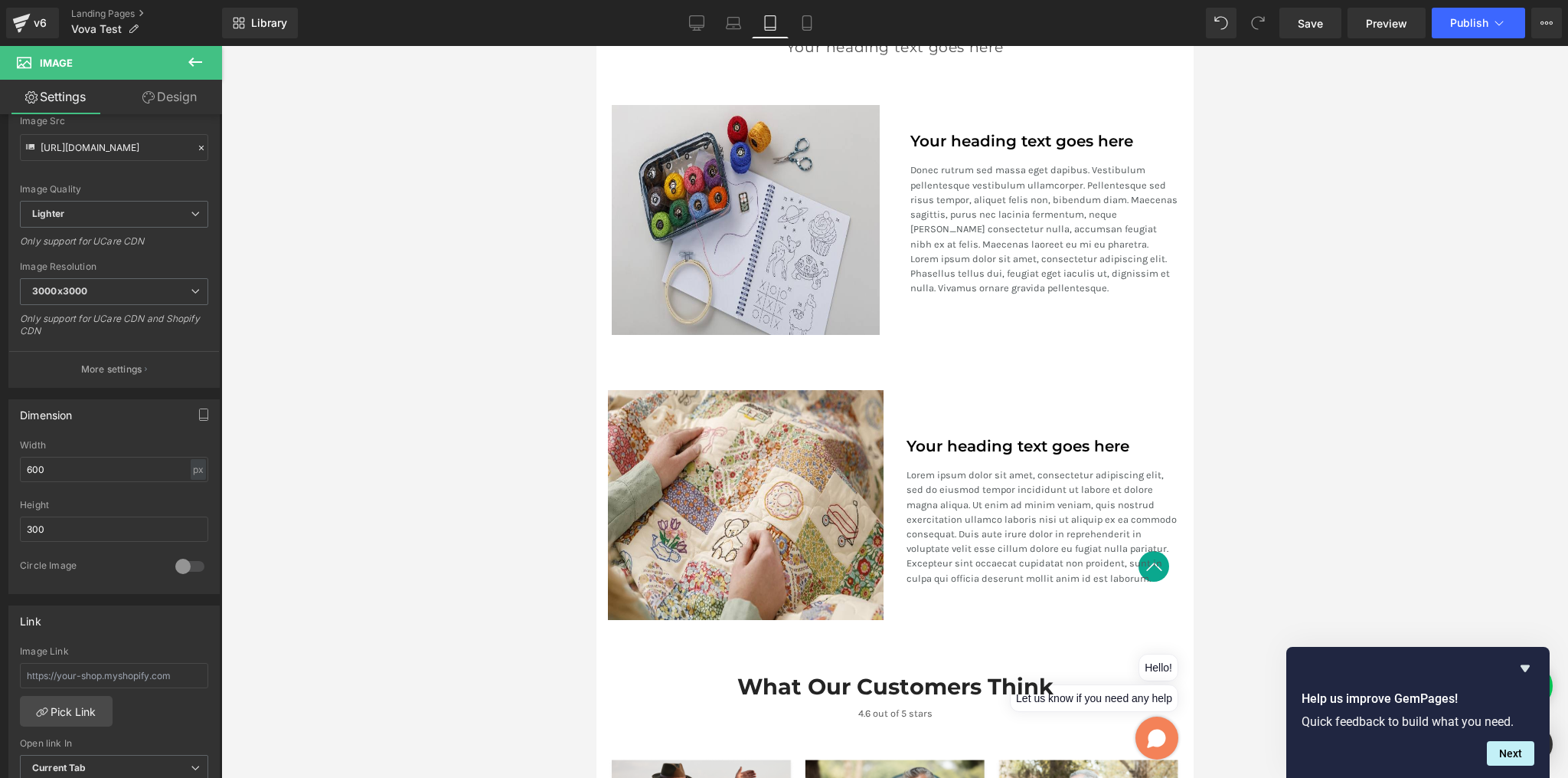
scroll to position [185, 0]
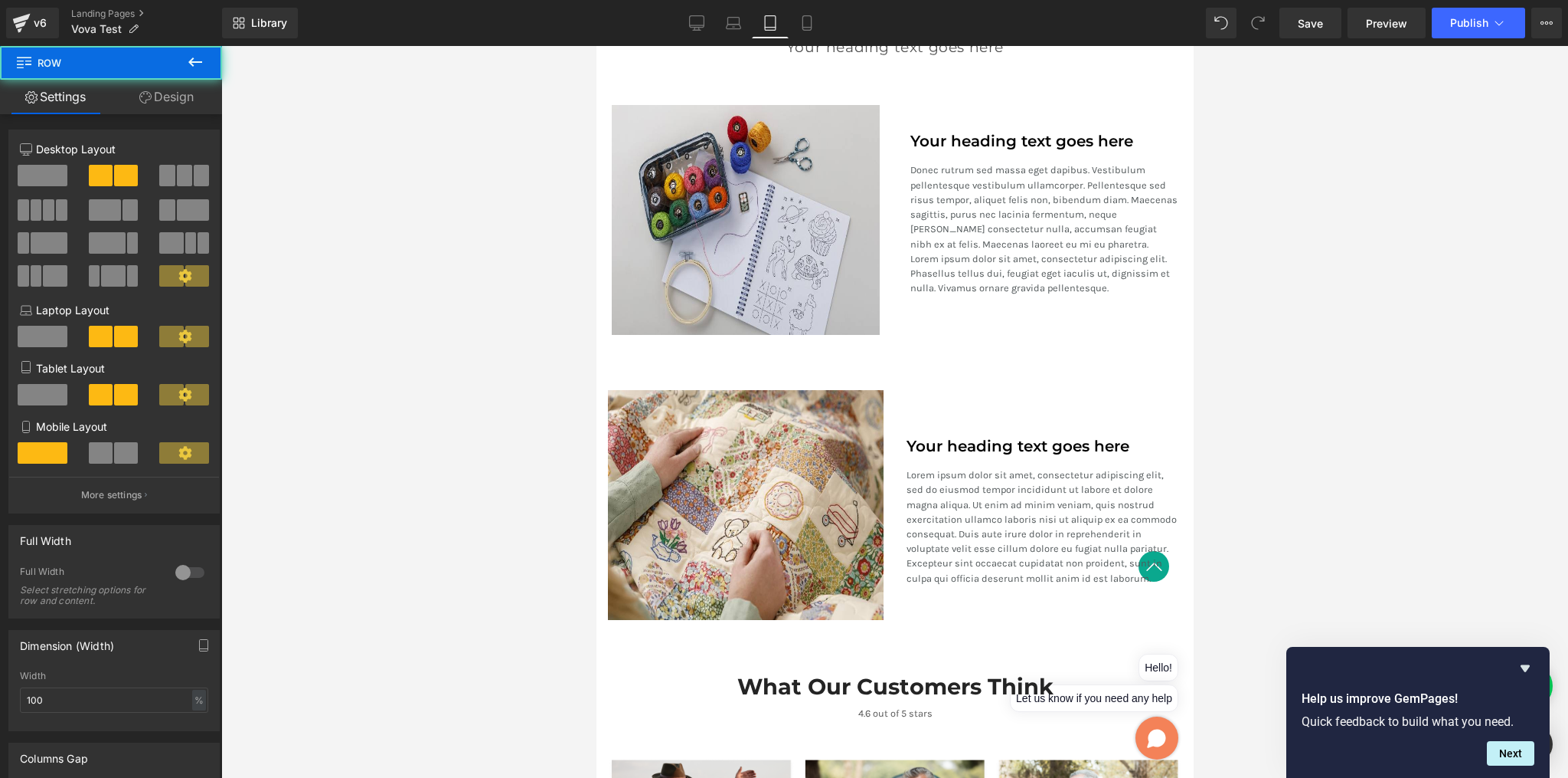
click at [973, 107] on div "Your heading text goes here Heading Donec rutrum sed massa eget dapibus. Vestib…" at bounding box center [1044, 219] width 299 height 230
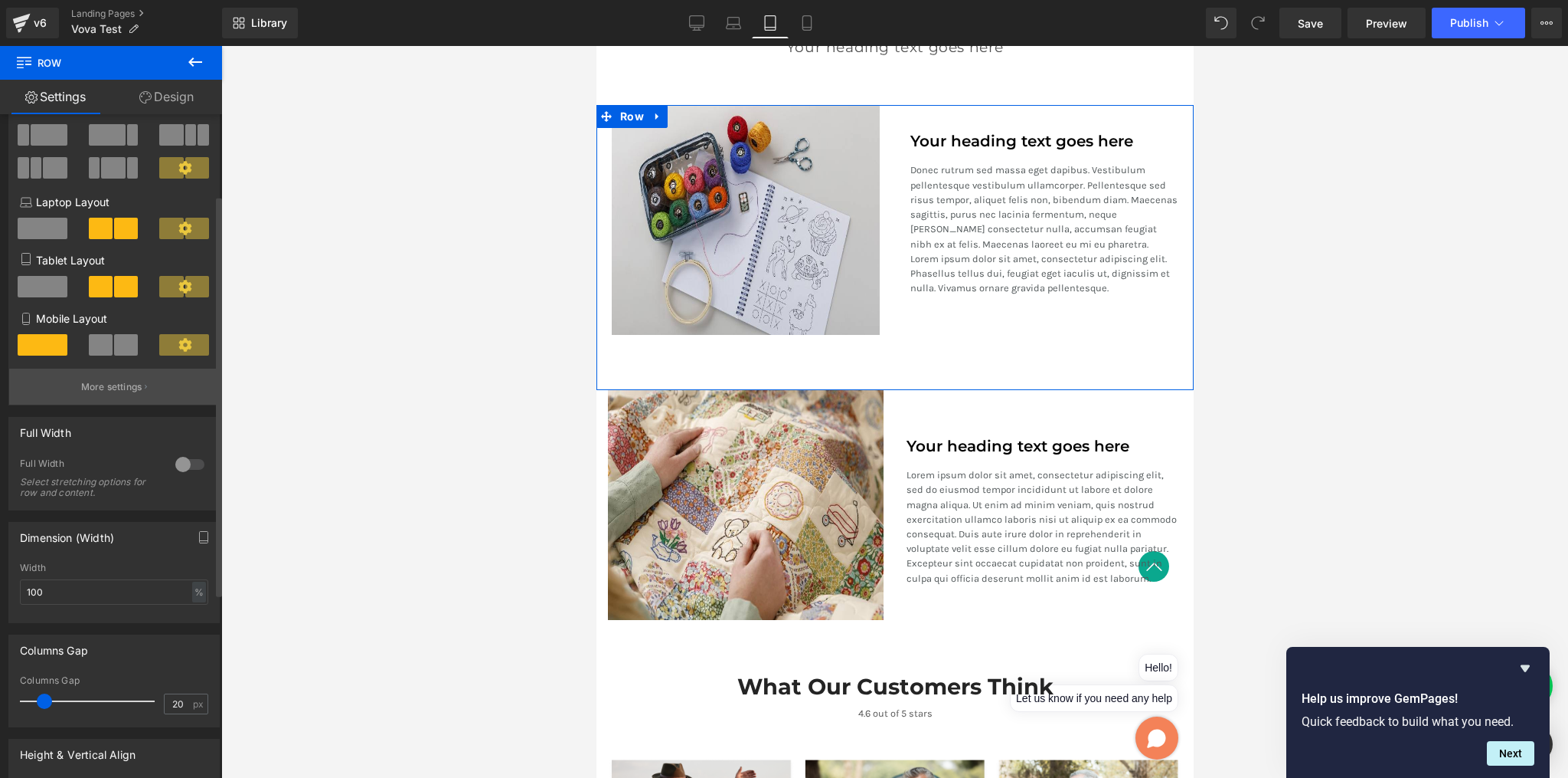
scroll to position [145, 0]
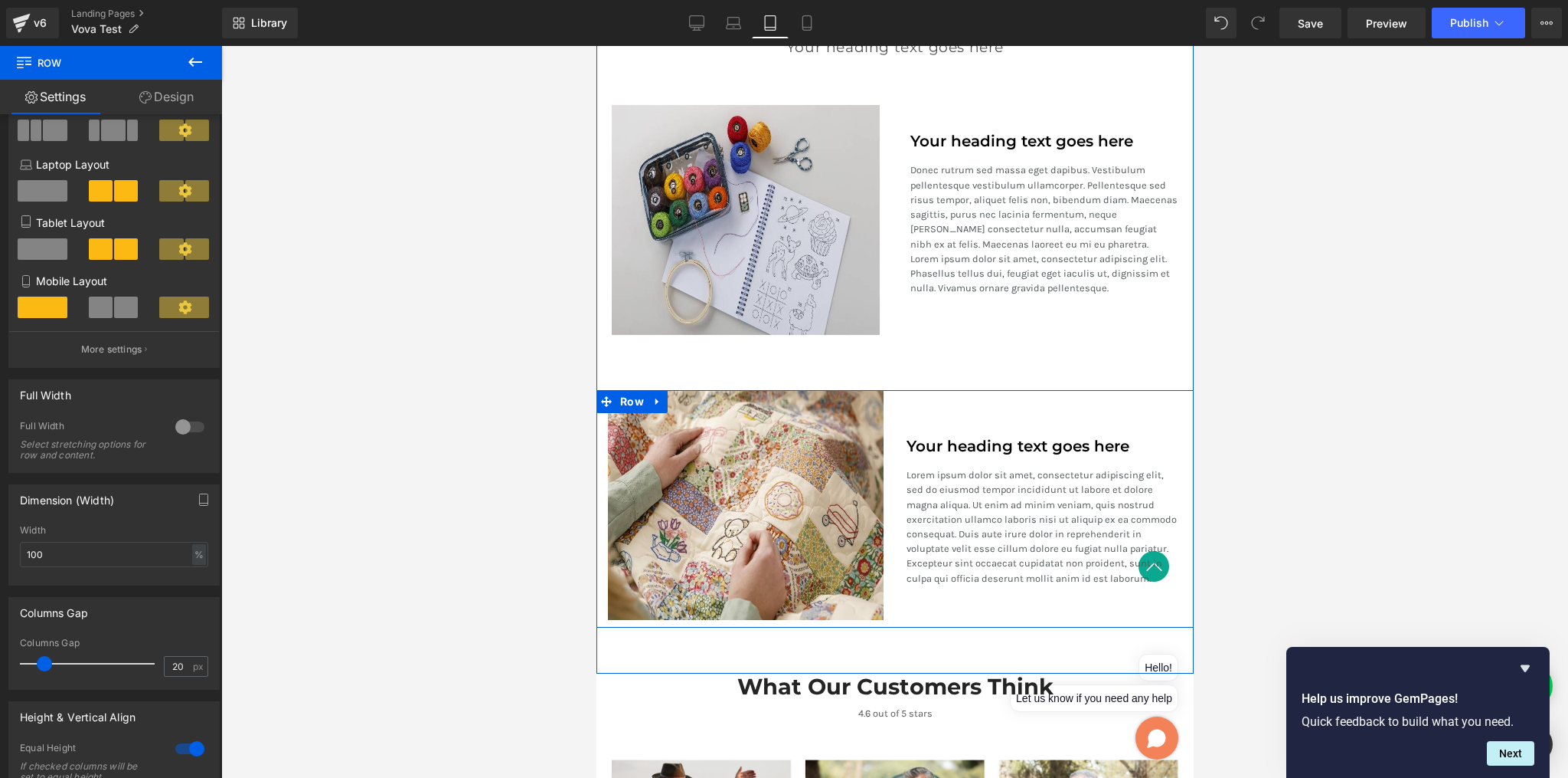
click at [984, 393] on div "Your heading text goes here Heading Lorem ipsum dolor sit amet, consectetur adi…" at bounding box center [1044, 504] width 299 height 230
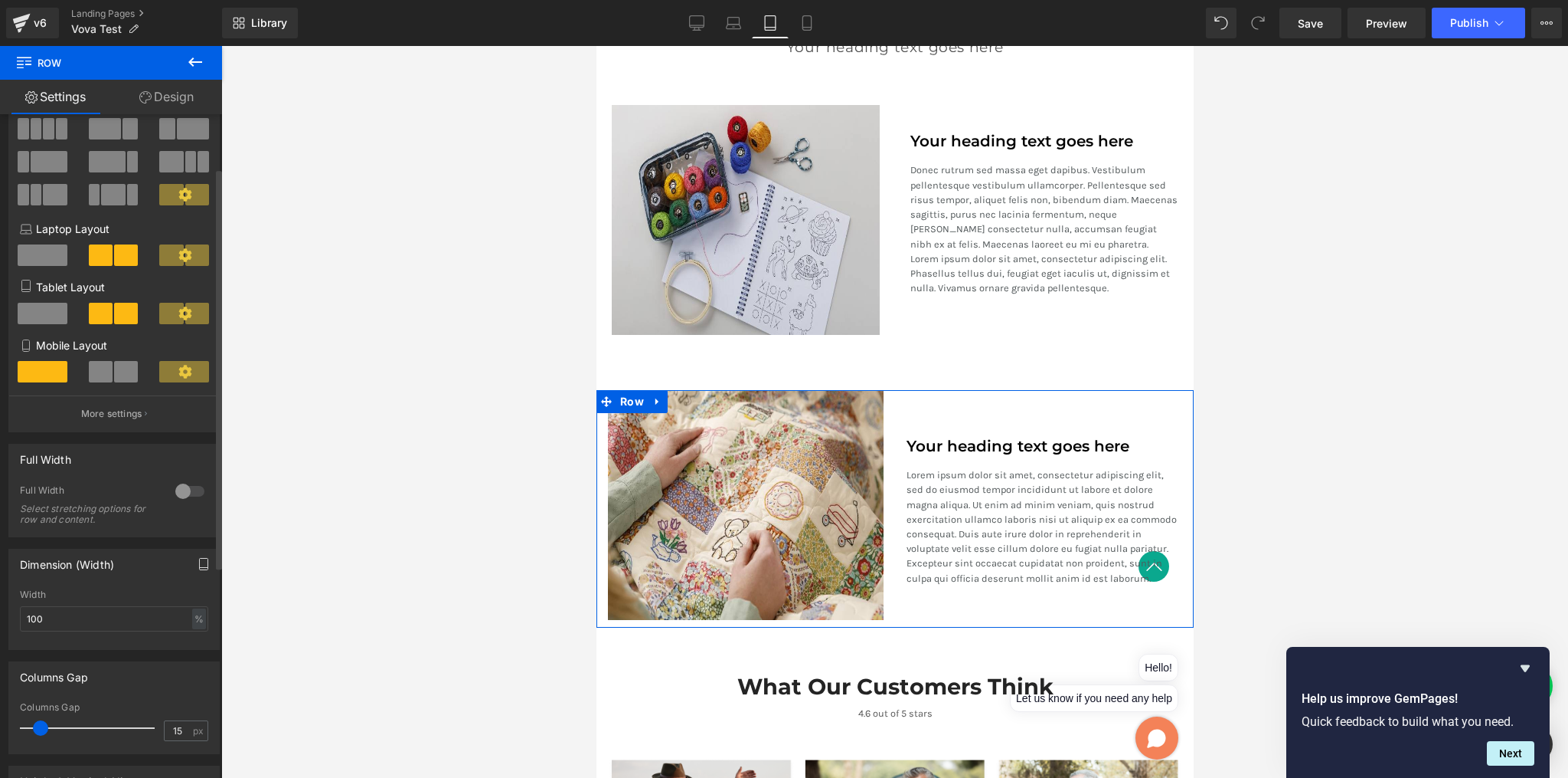
scroll to position [101, 0]
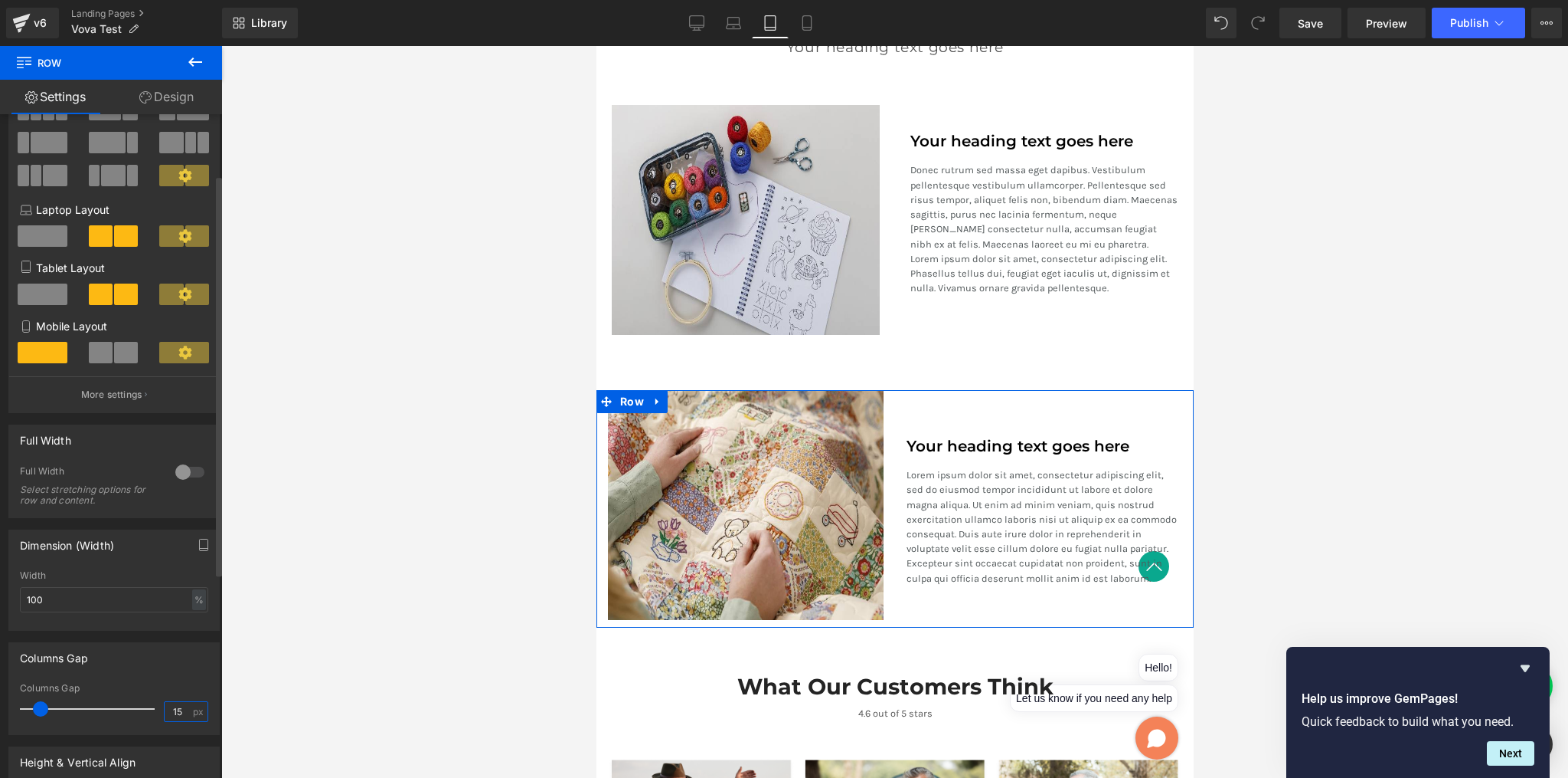
click at [177, 707] on input "15" at bounding box center [178, 711] width 27 height 19
type input "20"
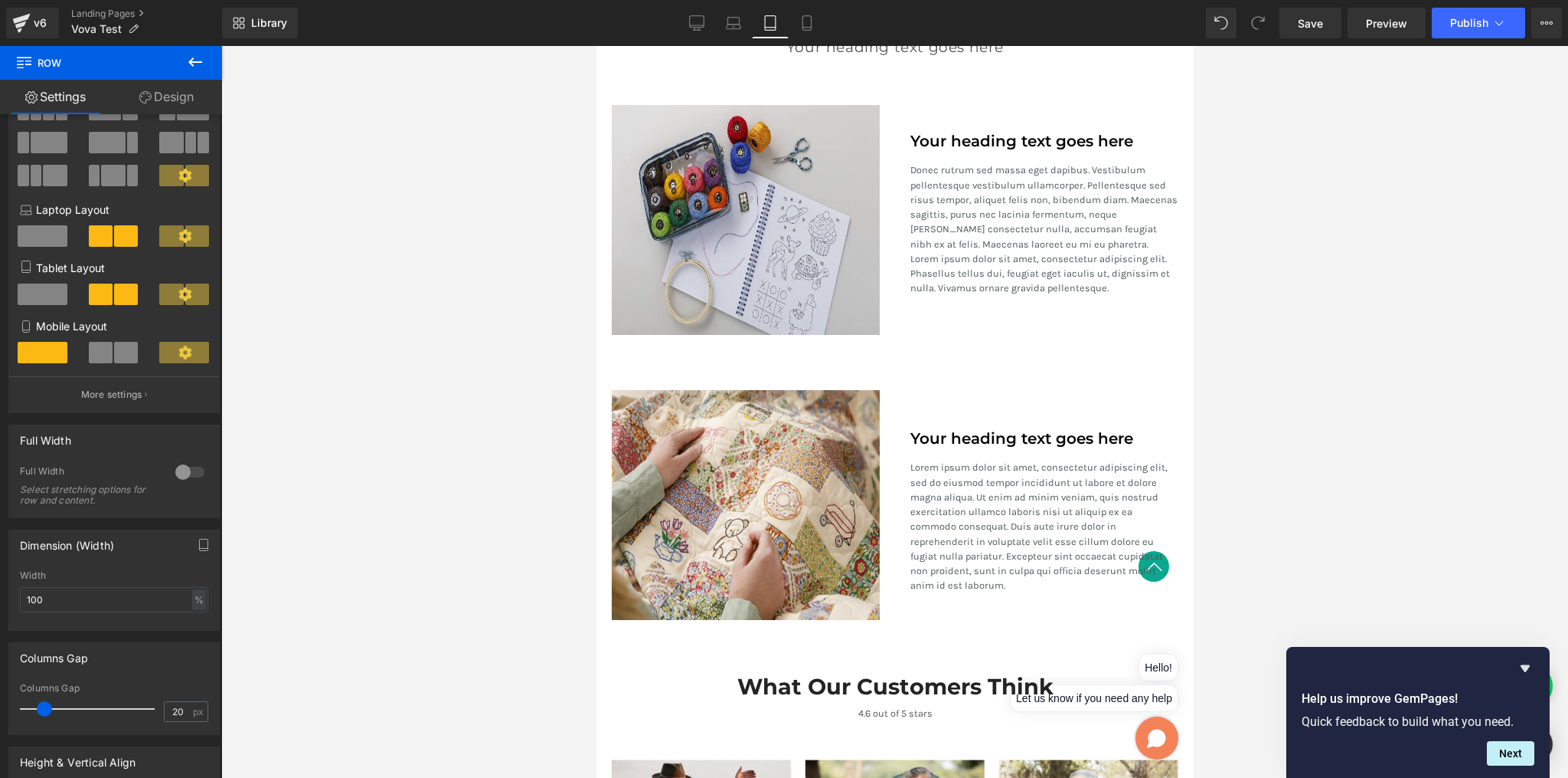
click at [1349, 372] on div at bounding box center [895, 412] width 1347 height 732
click at [804, 14] on div "Library Tablet Desktop Laptop Tablet Mobile Save Preview Publish Scheduled View…" at bounding box center [895, 23] width 1346 height 46
click at [806, 20] on icon at bounding box center [807, 23] width 15 height 15
type input "1200"
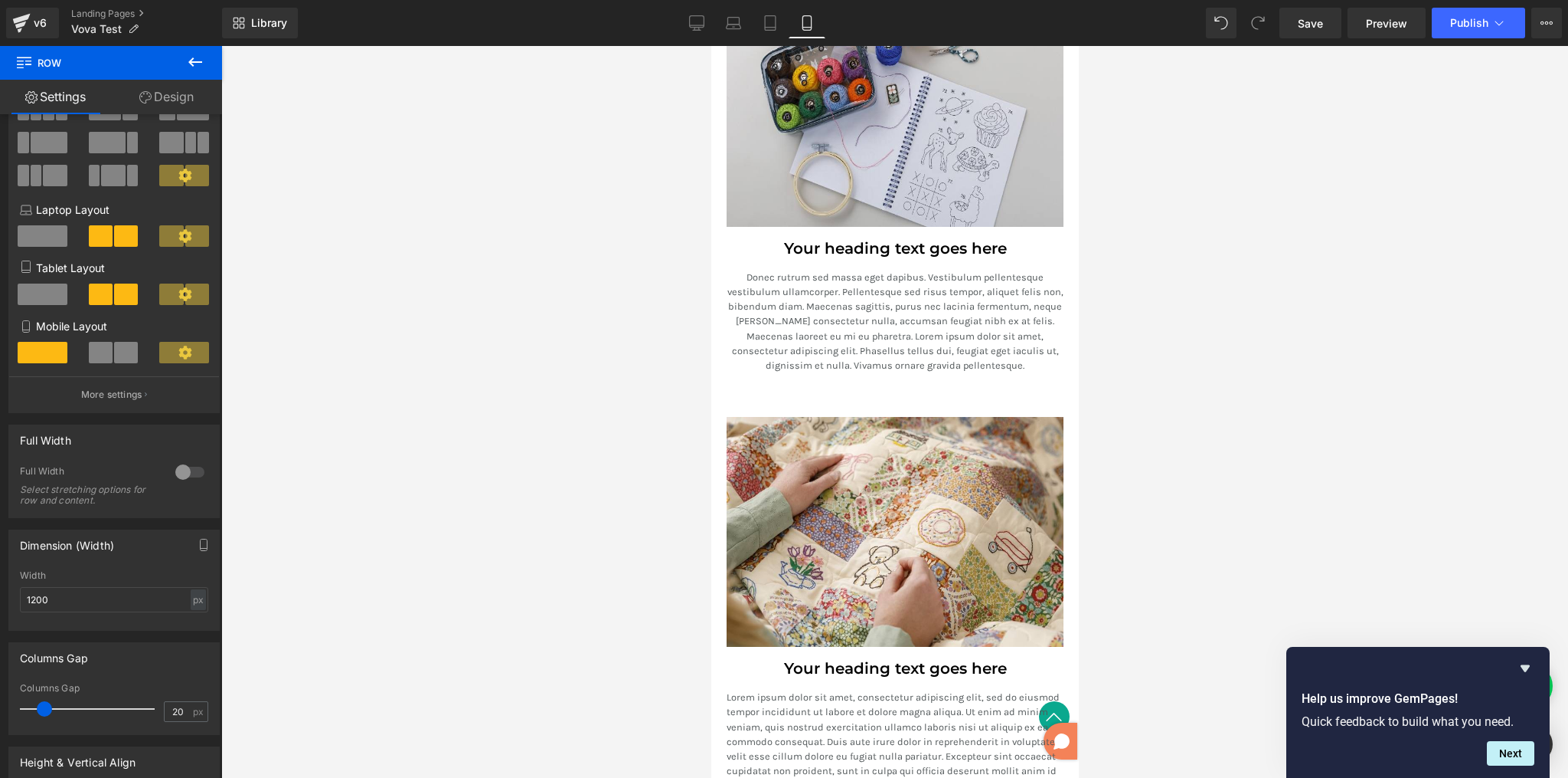
scroll to position [2404, 0]
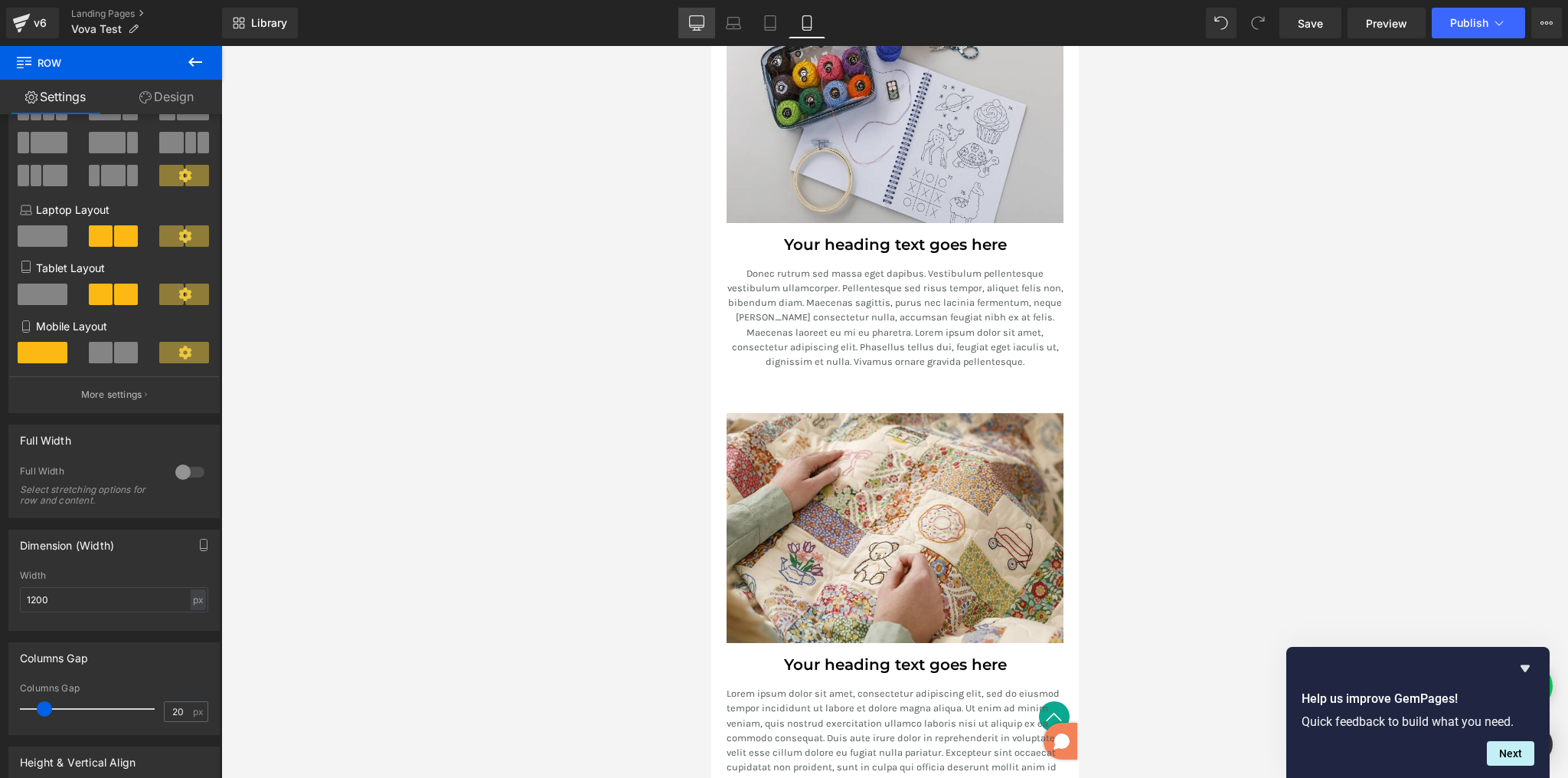
click at [695, 21] on icon at bounding box center [696, 23] width 15 height 15
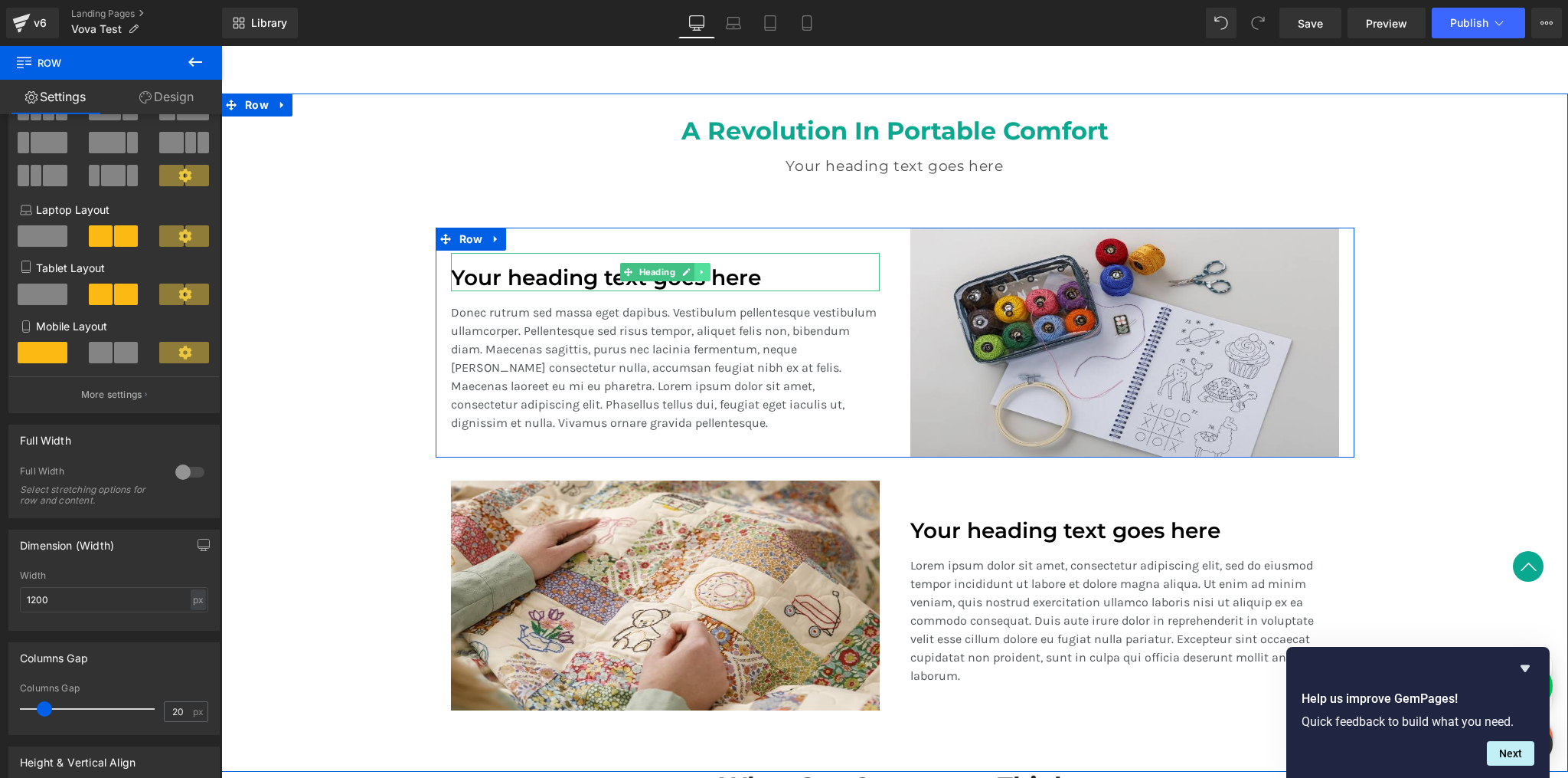
scroll to position [1108, 0]
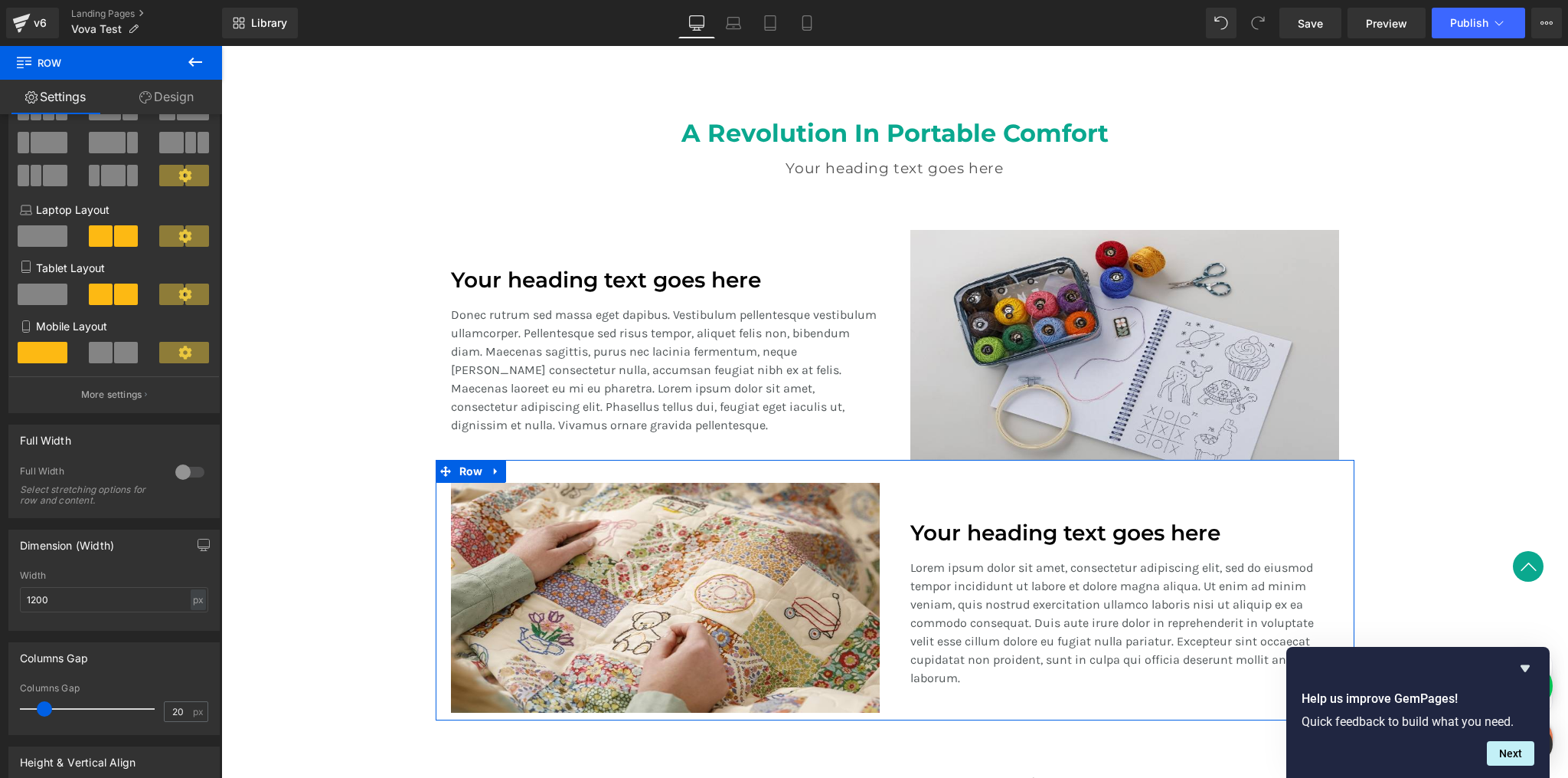
click at [177, 100] on link "Design" at bounding box center [166, 97] width 111 height 34
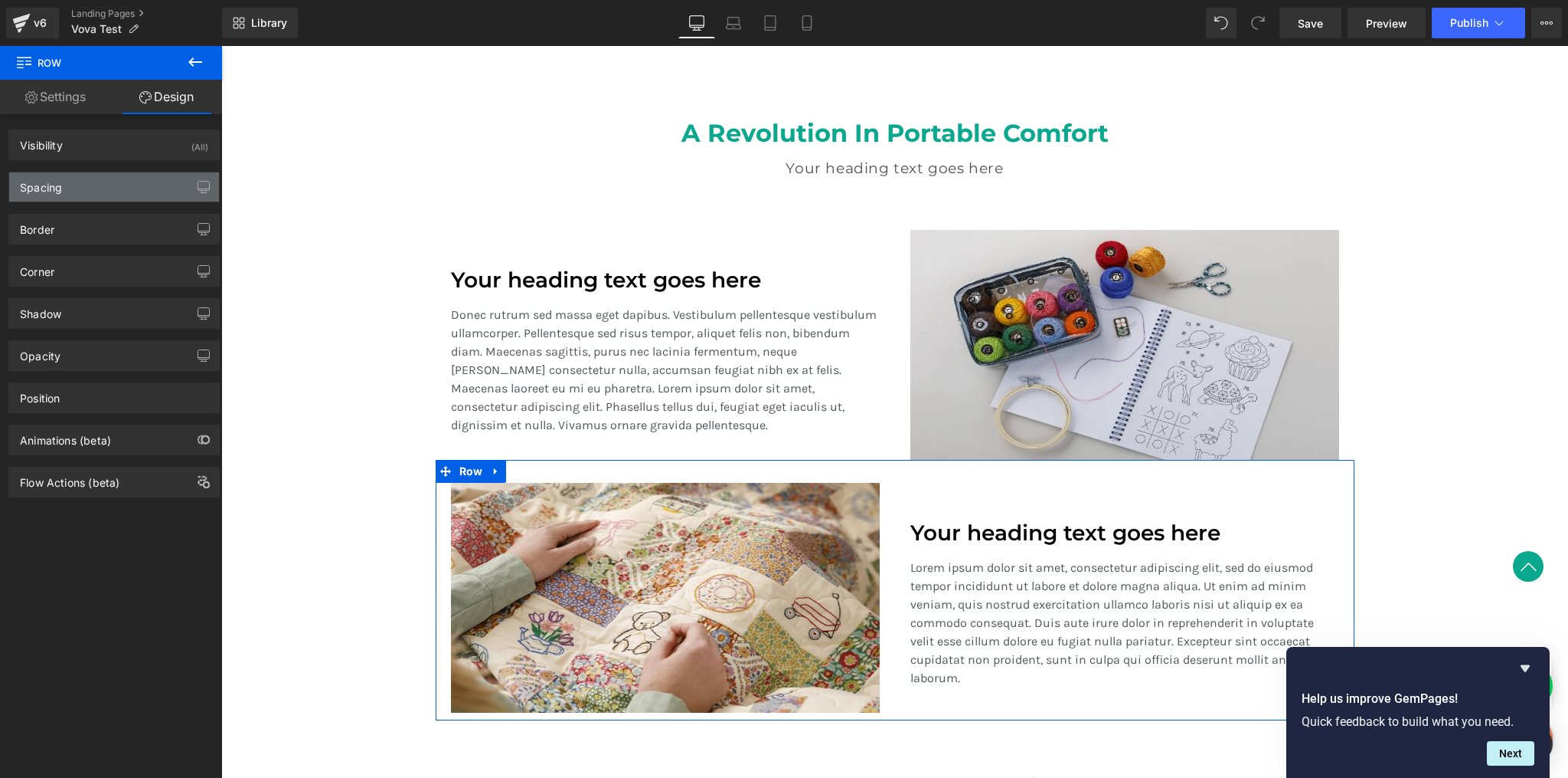
click at [141, 190] on div "Spacing" at bounding box center [114, 187] width 210 height 29
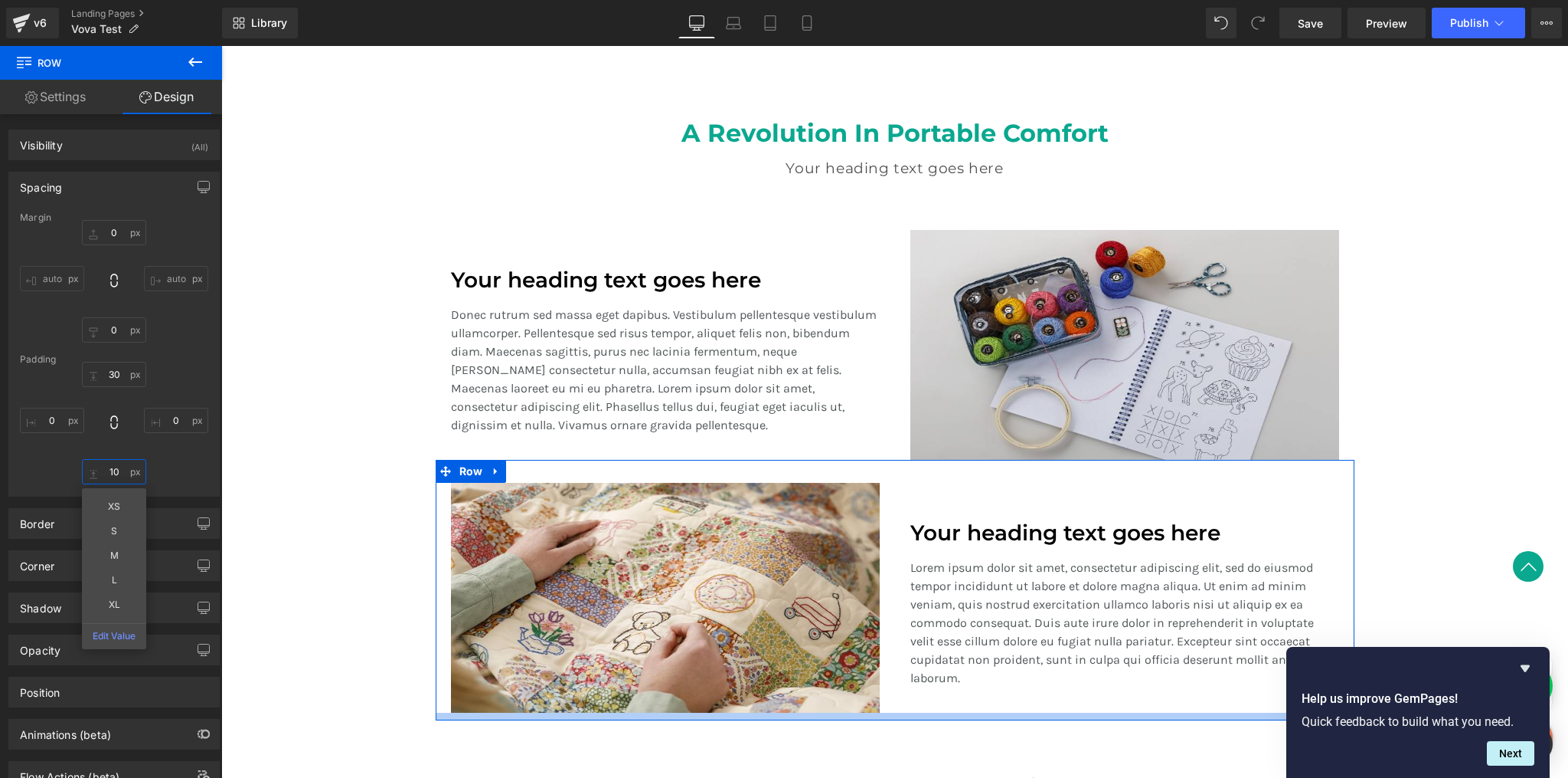
click at [118, 474] on input "10" at bounding box center [114, 471] width 64 height 25
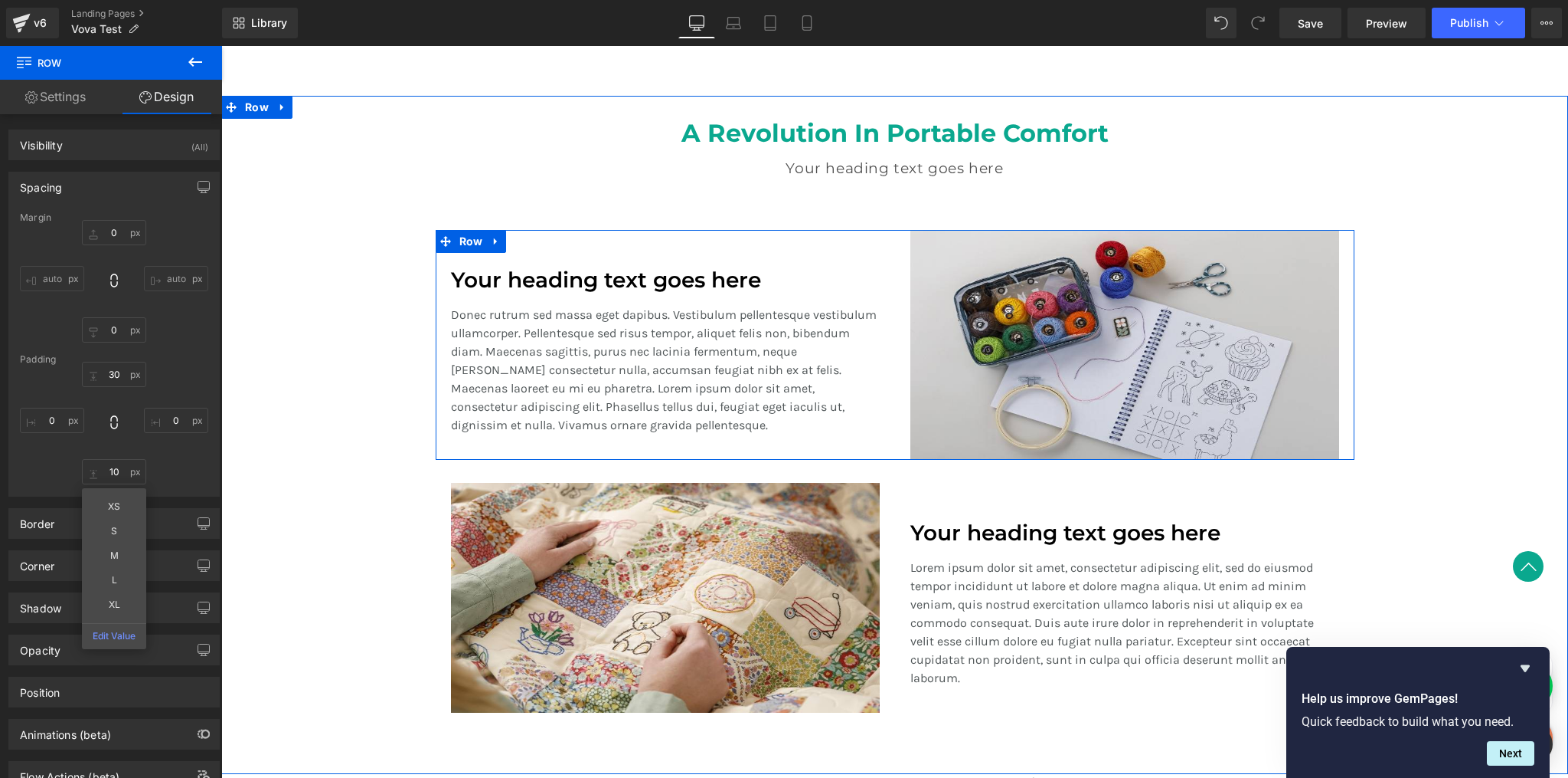
click at [904, 331] on div "Image" at bounding box center [1125, 344] width 459 height 230
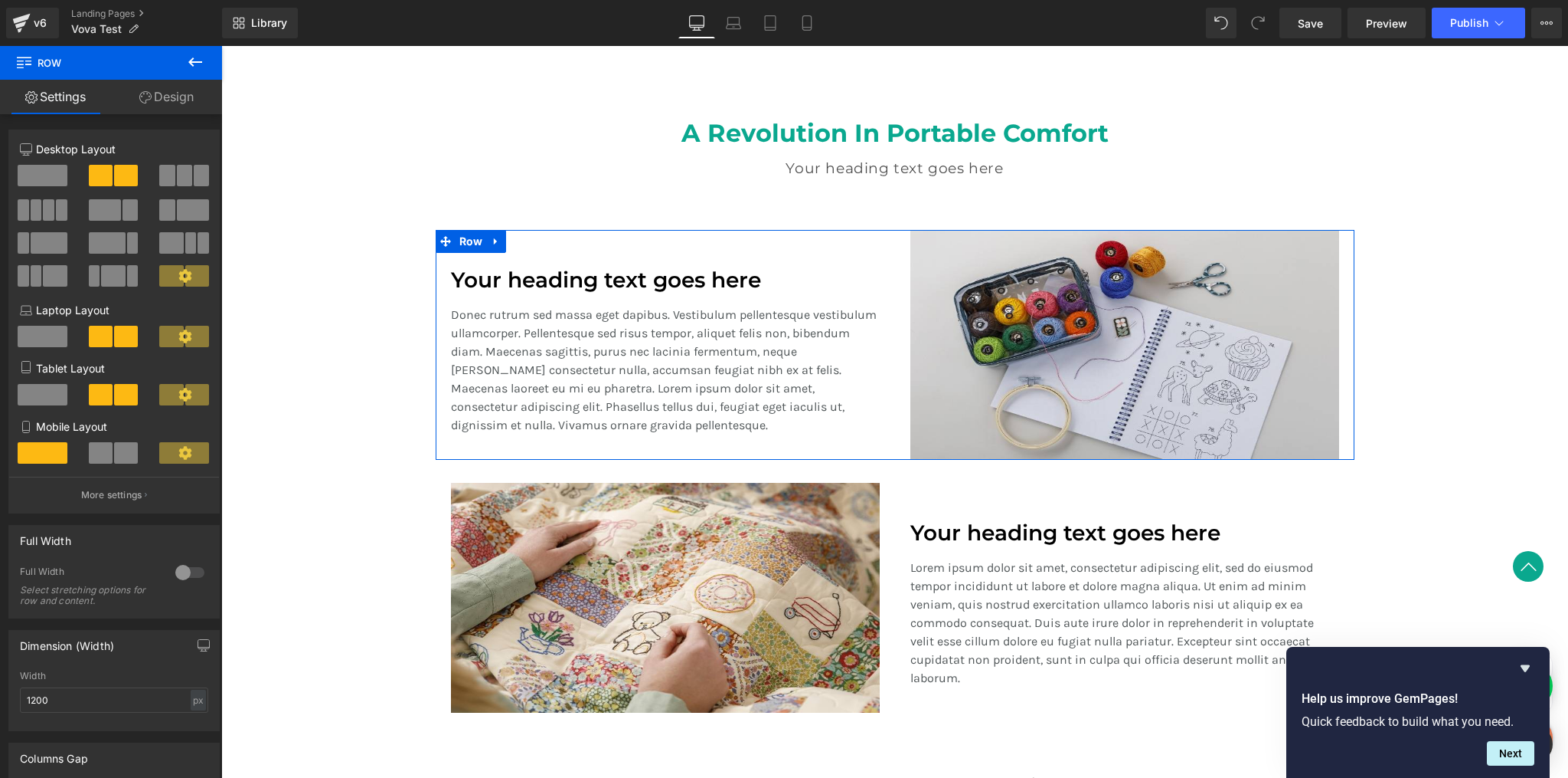
click at [171, 99] on link "Design" at bounding box center [166, 97] width 111 height 34
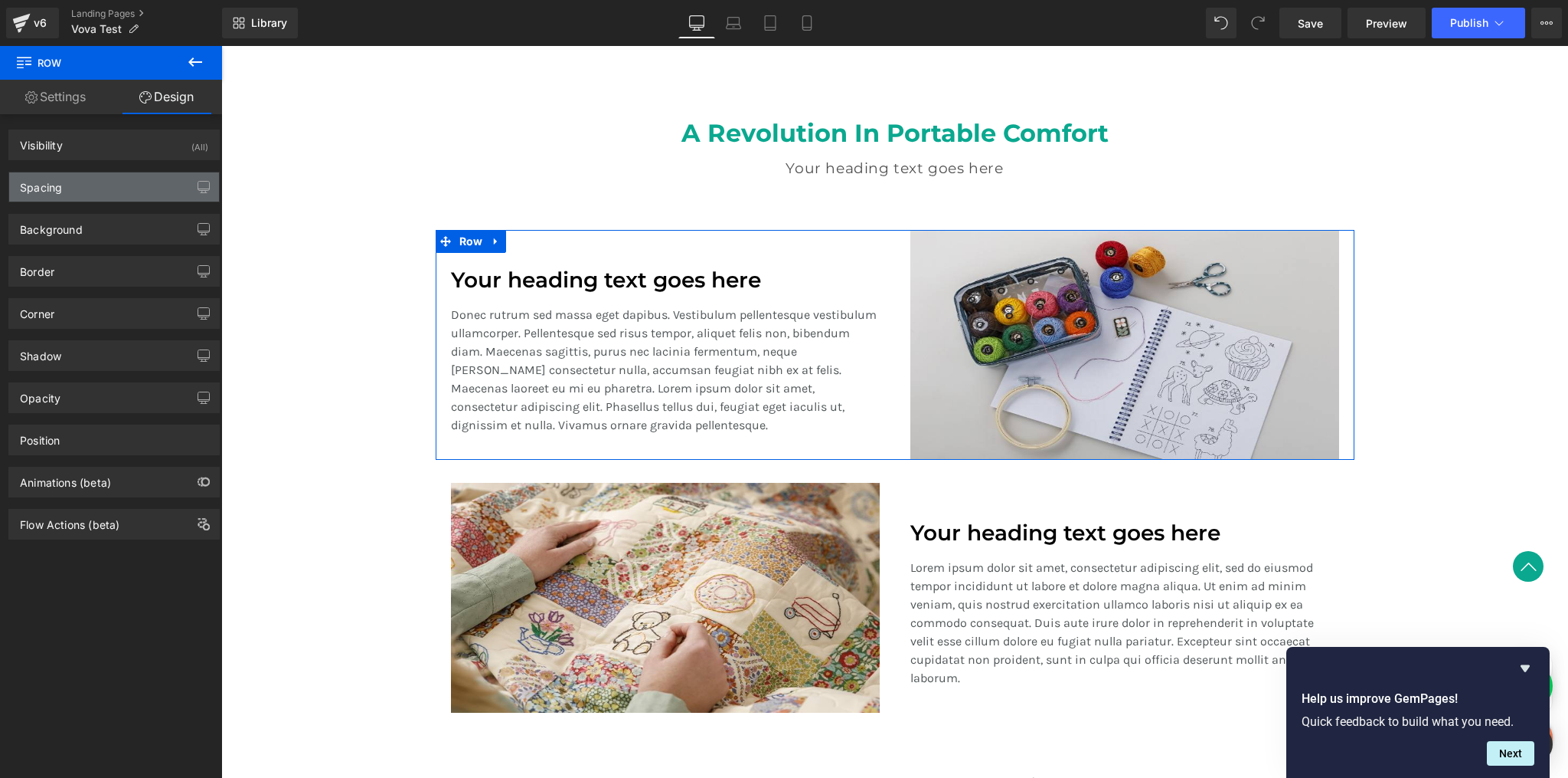
click at [110, 197] on div "Spacing" at bounding box center [114, 187] width 210 height 29
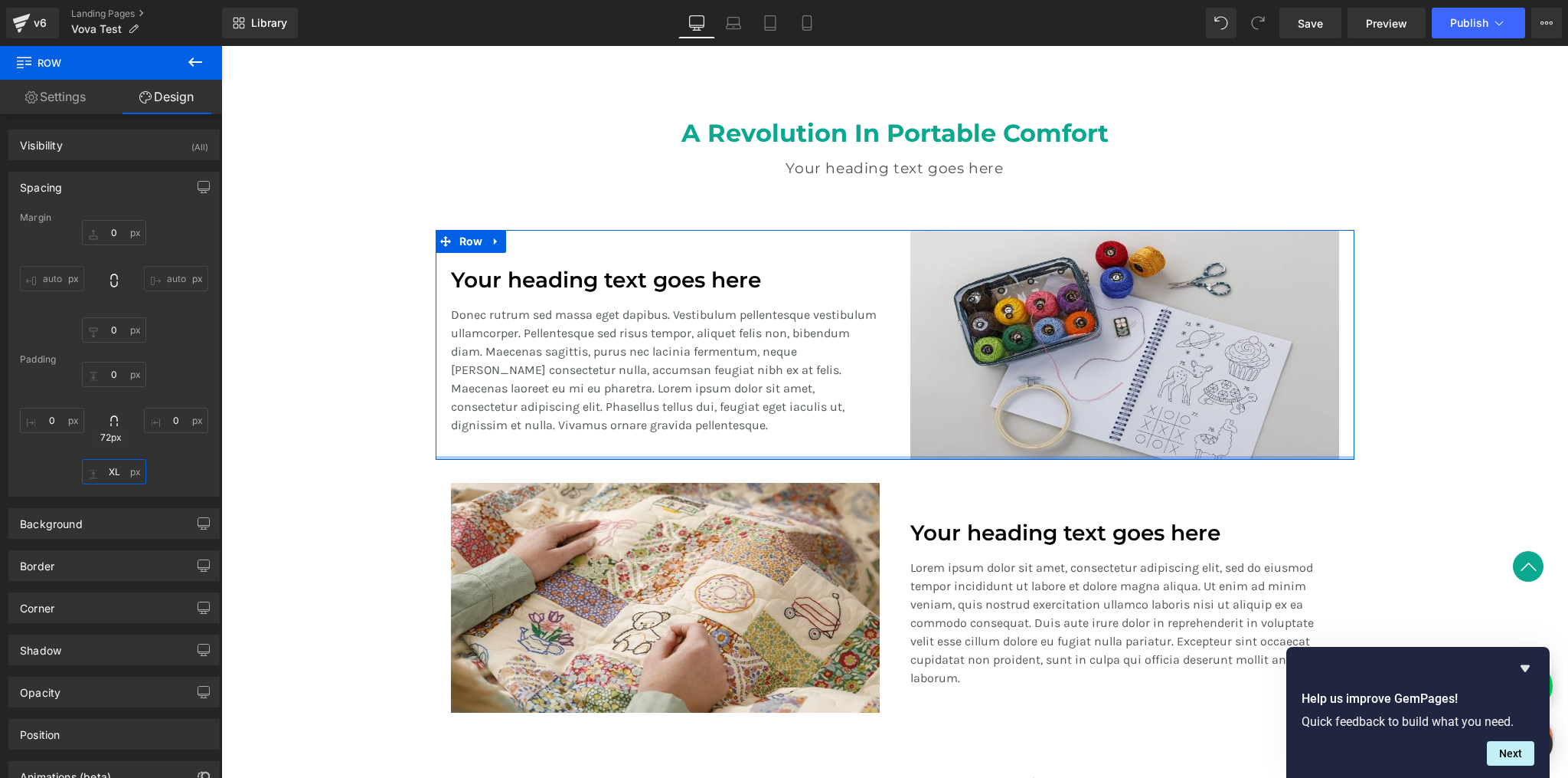
click at [114, 475] on input "XL" at bounding box center [114, 471] width 64 height 25
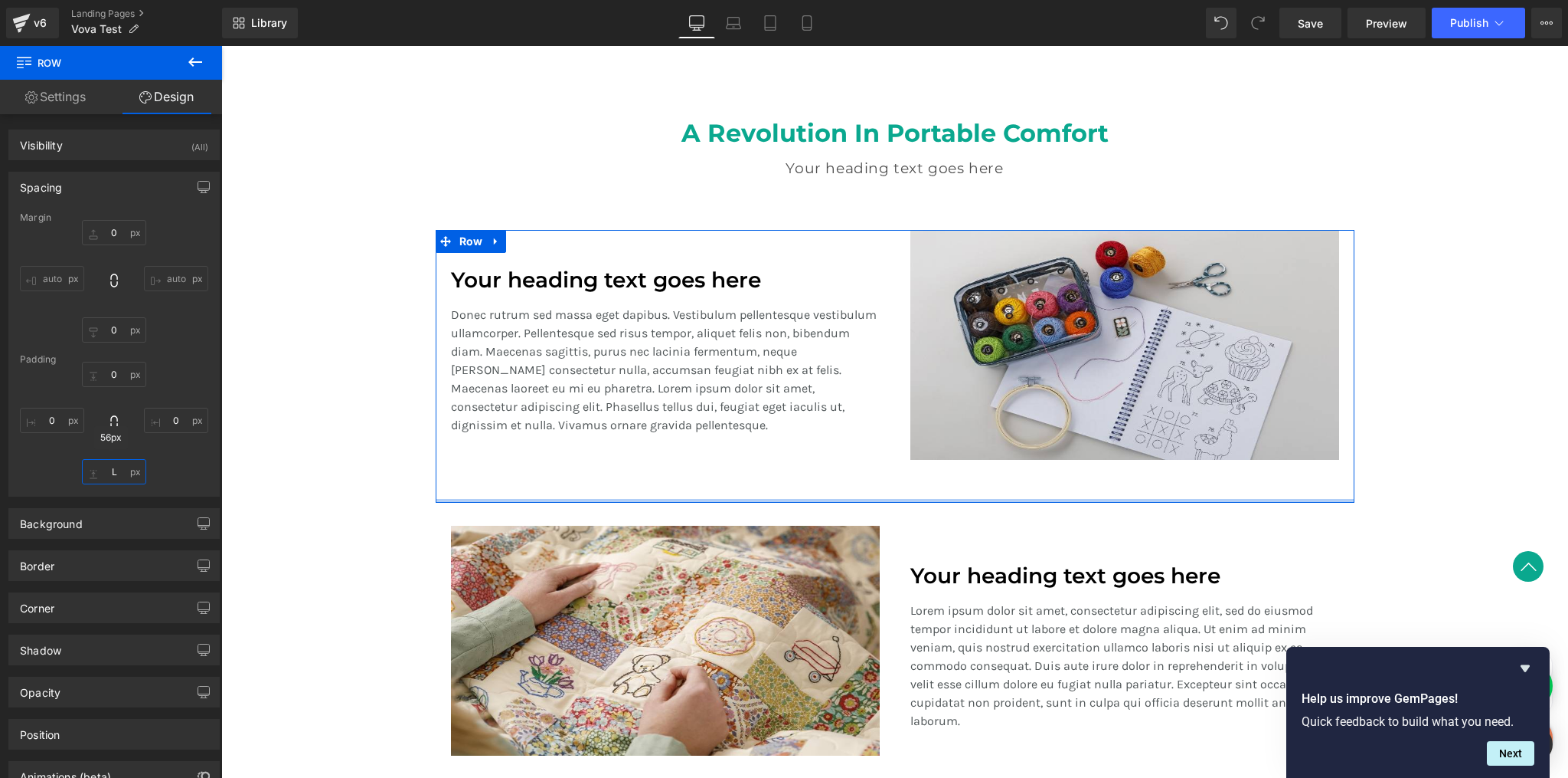
click at [110, 469] on input "L" at bounding box center [114, 471] width 64 height 25
type input "M"
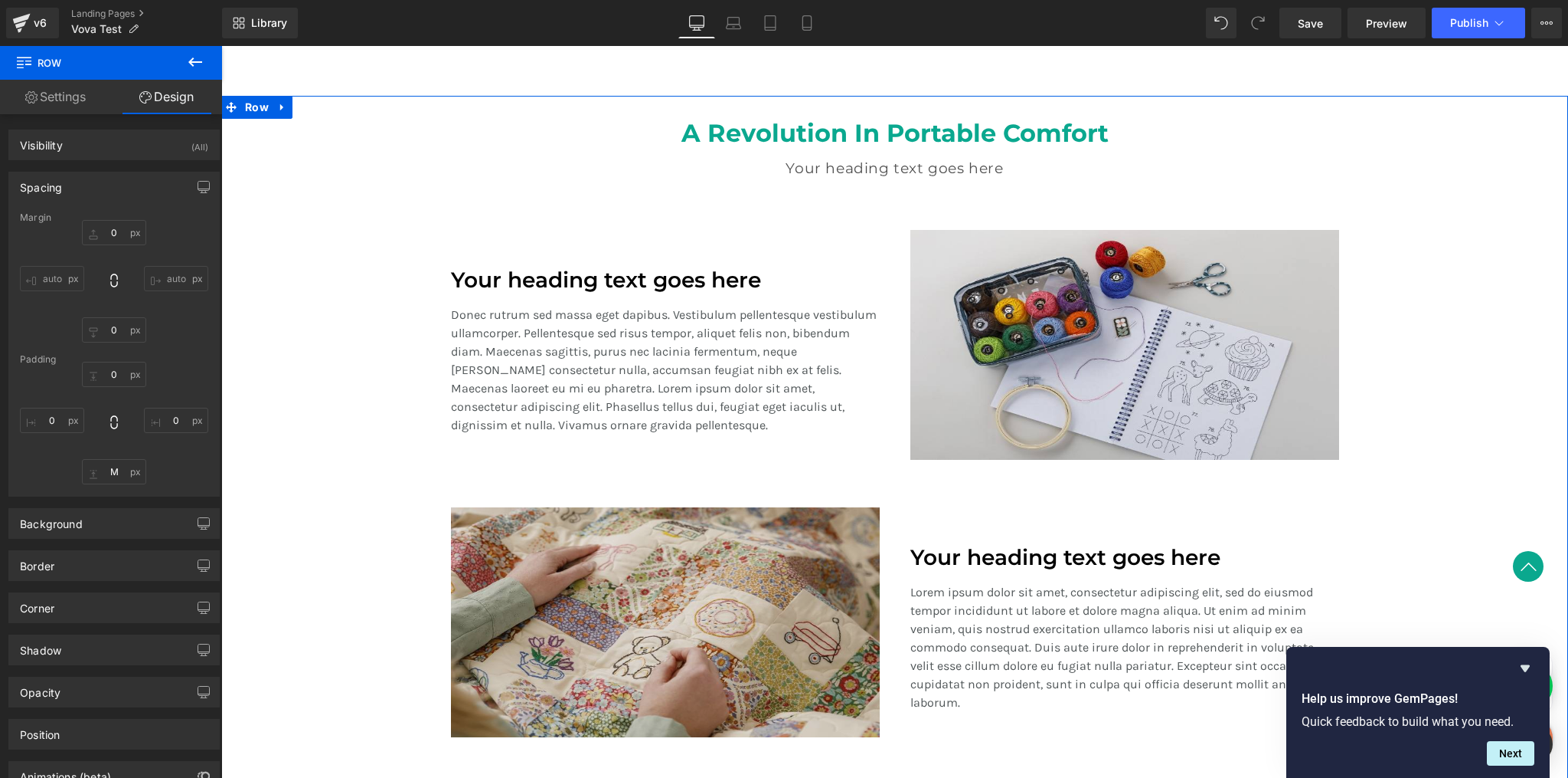
scroll to position [1281, 0]
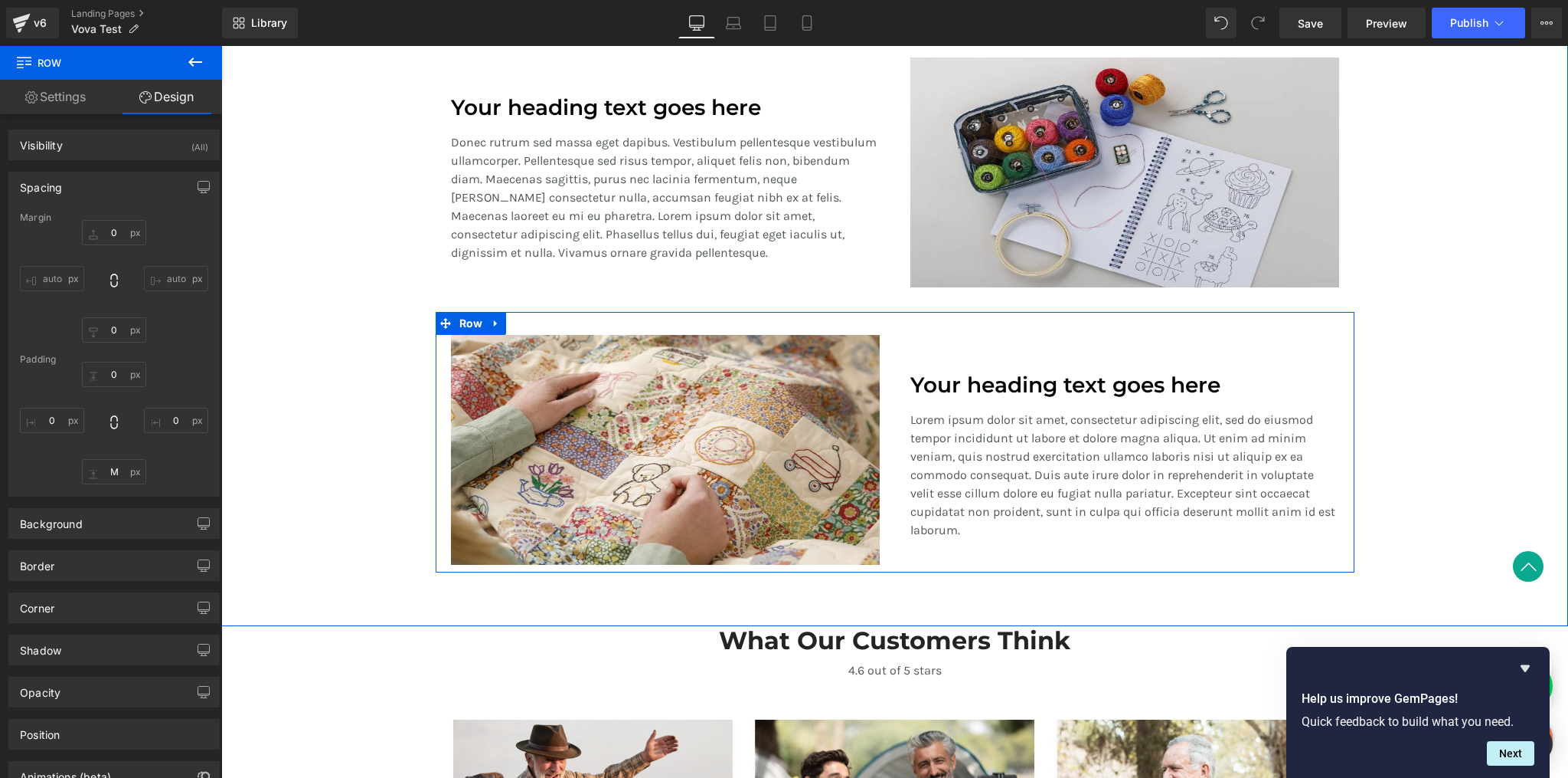
click at [920, 350] on div "Your heading text goes here Heading Lorem ipsum dolor sit amet, consectetur adi…" at bounding box center [1125, 449] width 459 height 230
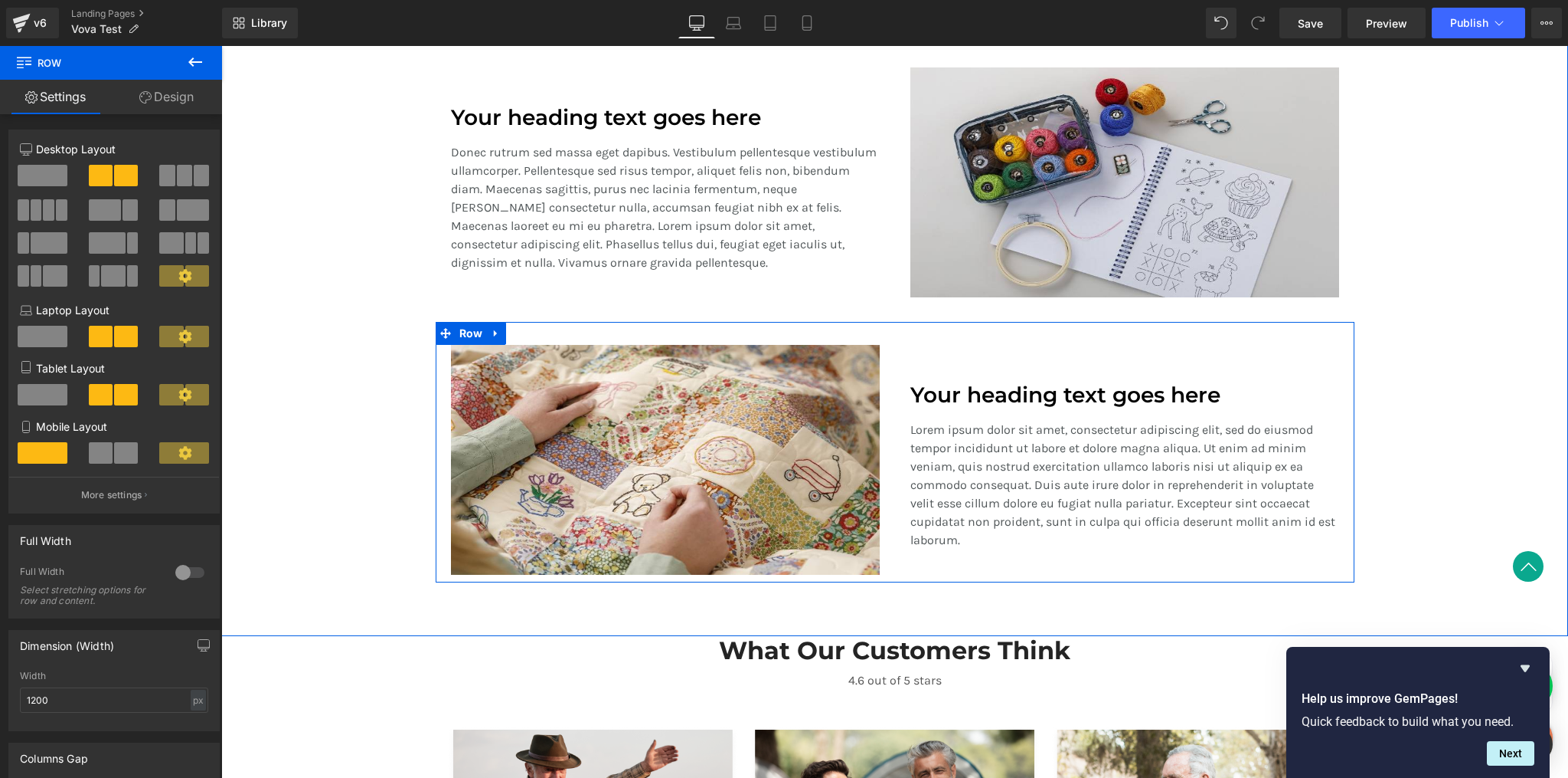
scroll to position [1264, 0]
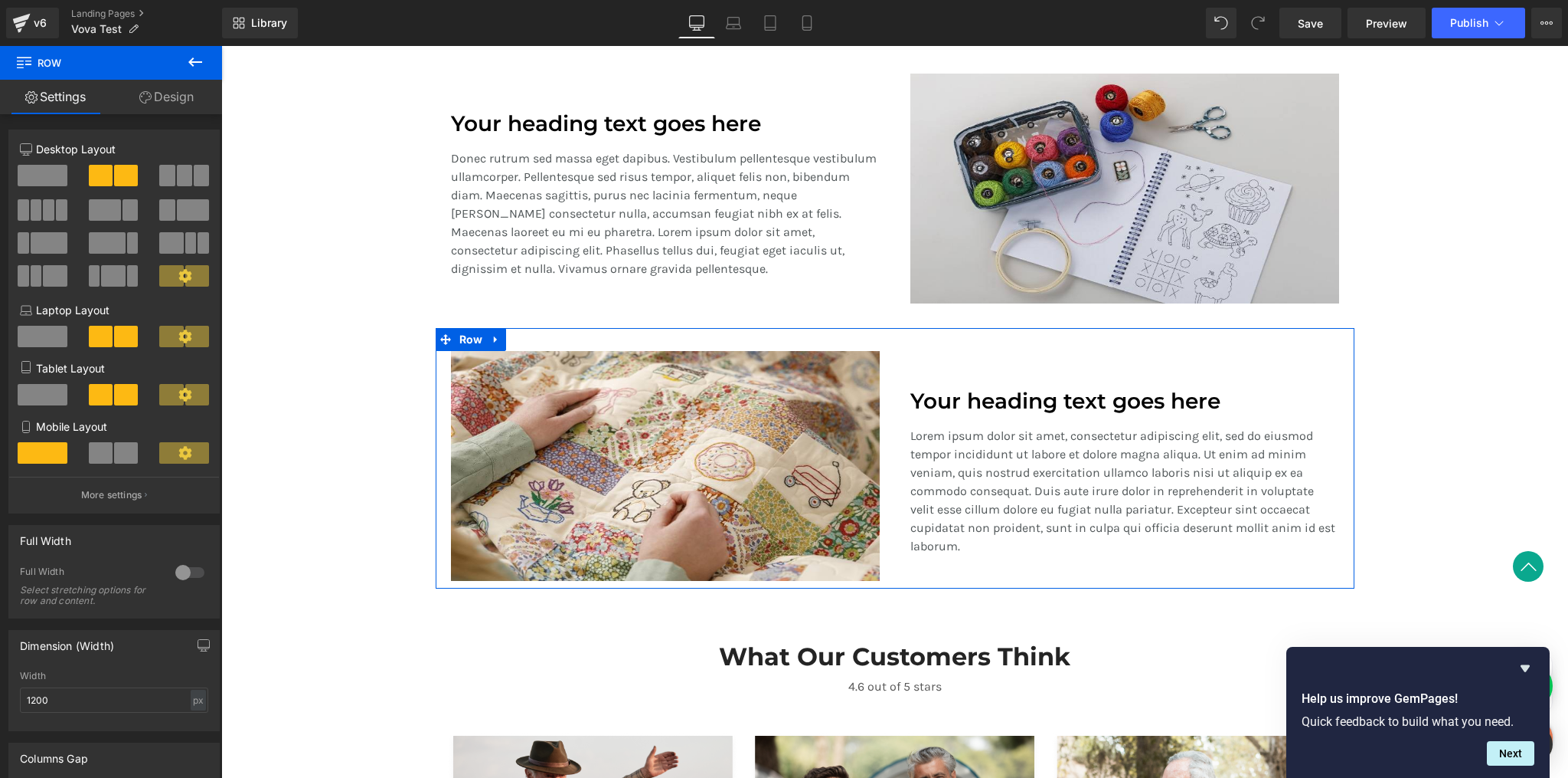
click at [183, 94] on link "Design" at bounding box center [166, 97] width 111 height 34
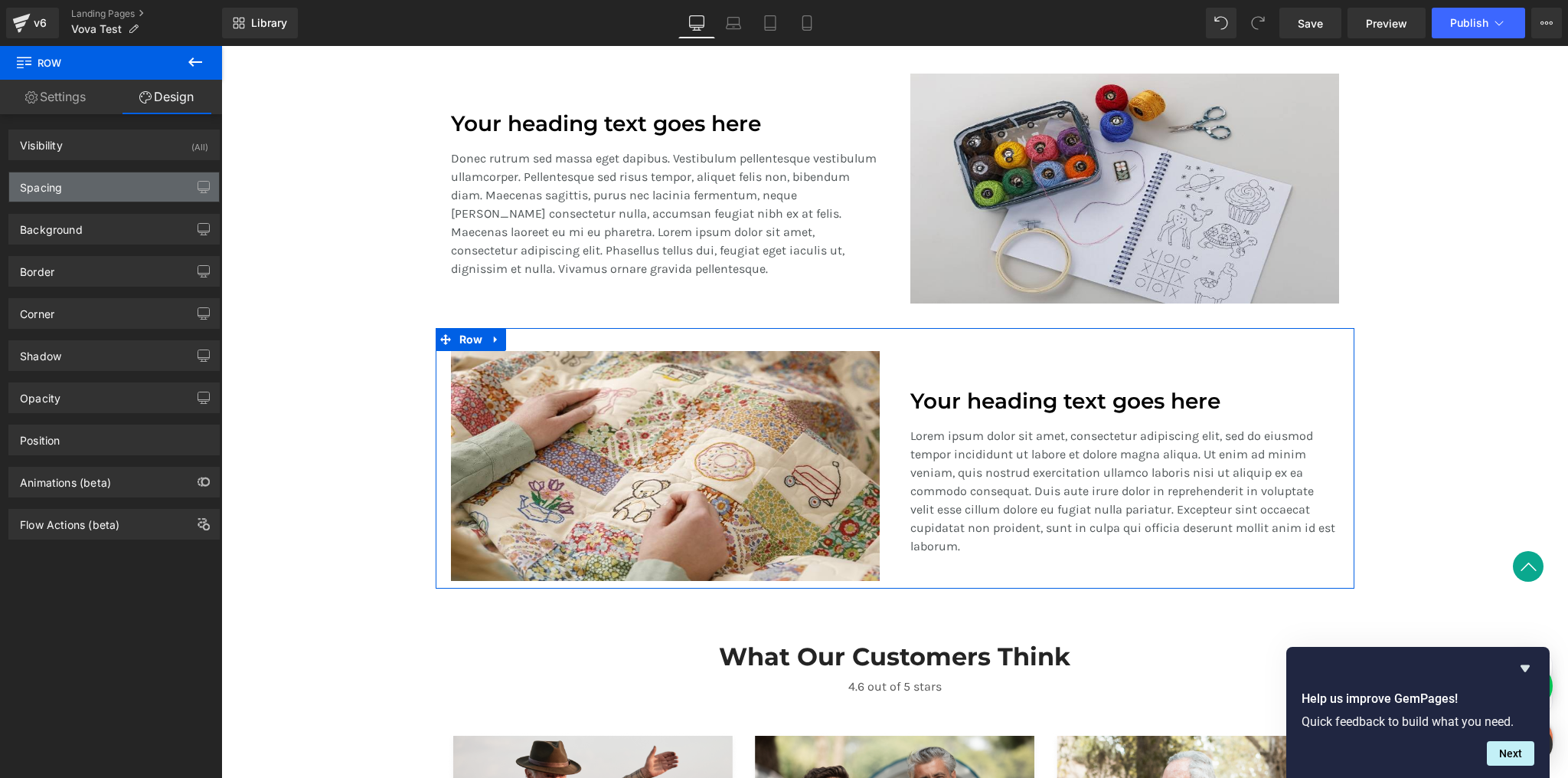
click at [108, 188] on div "Spacing" at bounding box center [114, 187] width 210 height 29
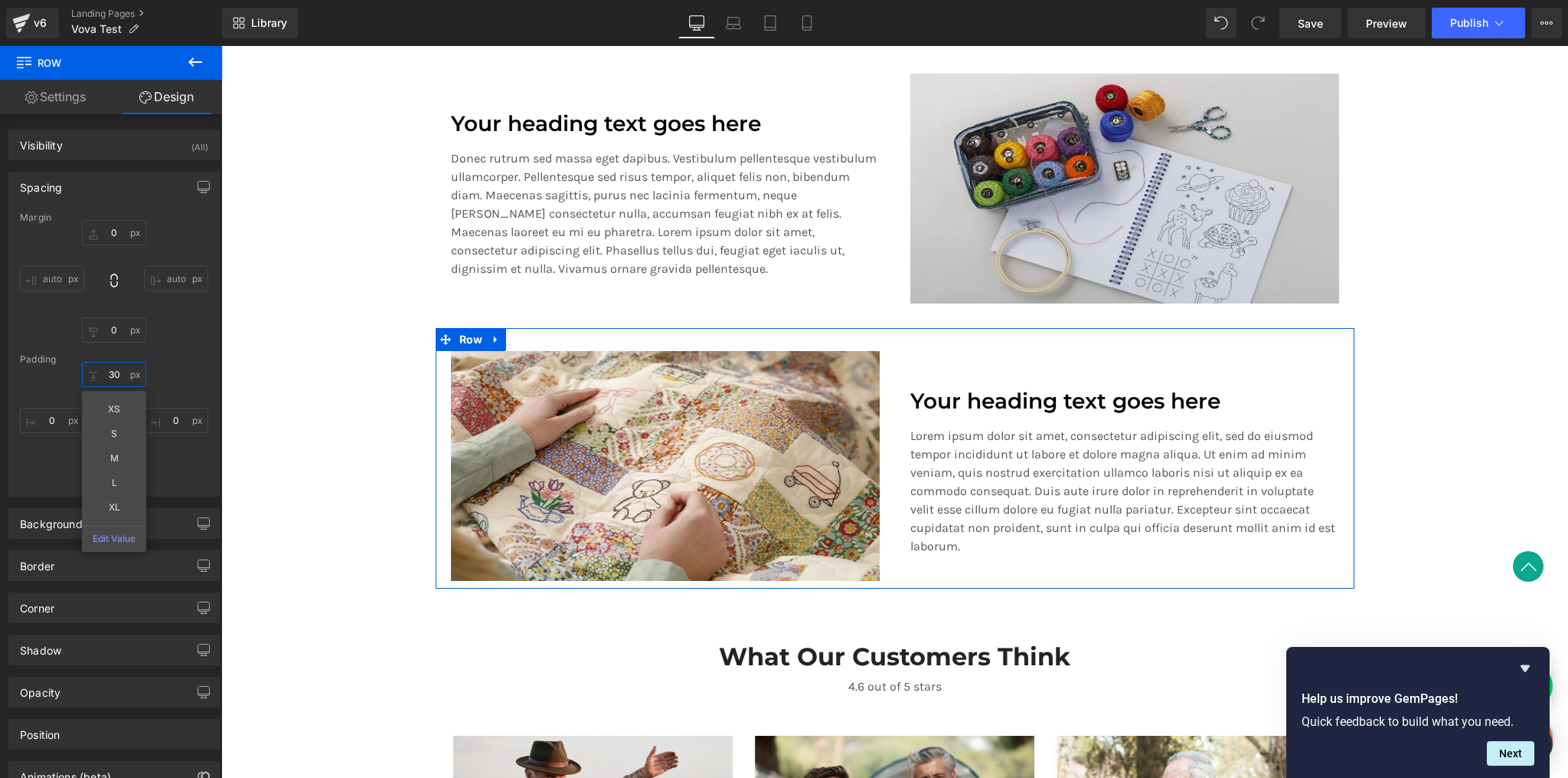
click at [106, 377] on input "30" at bounding box center [114, 374] width 64 height 25
click at [110, 376] on input "30" at bounding box center [114, 374] width 64 height 25
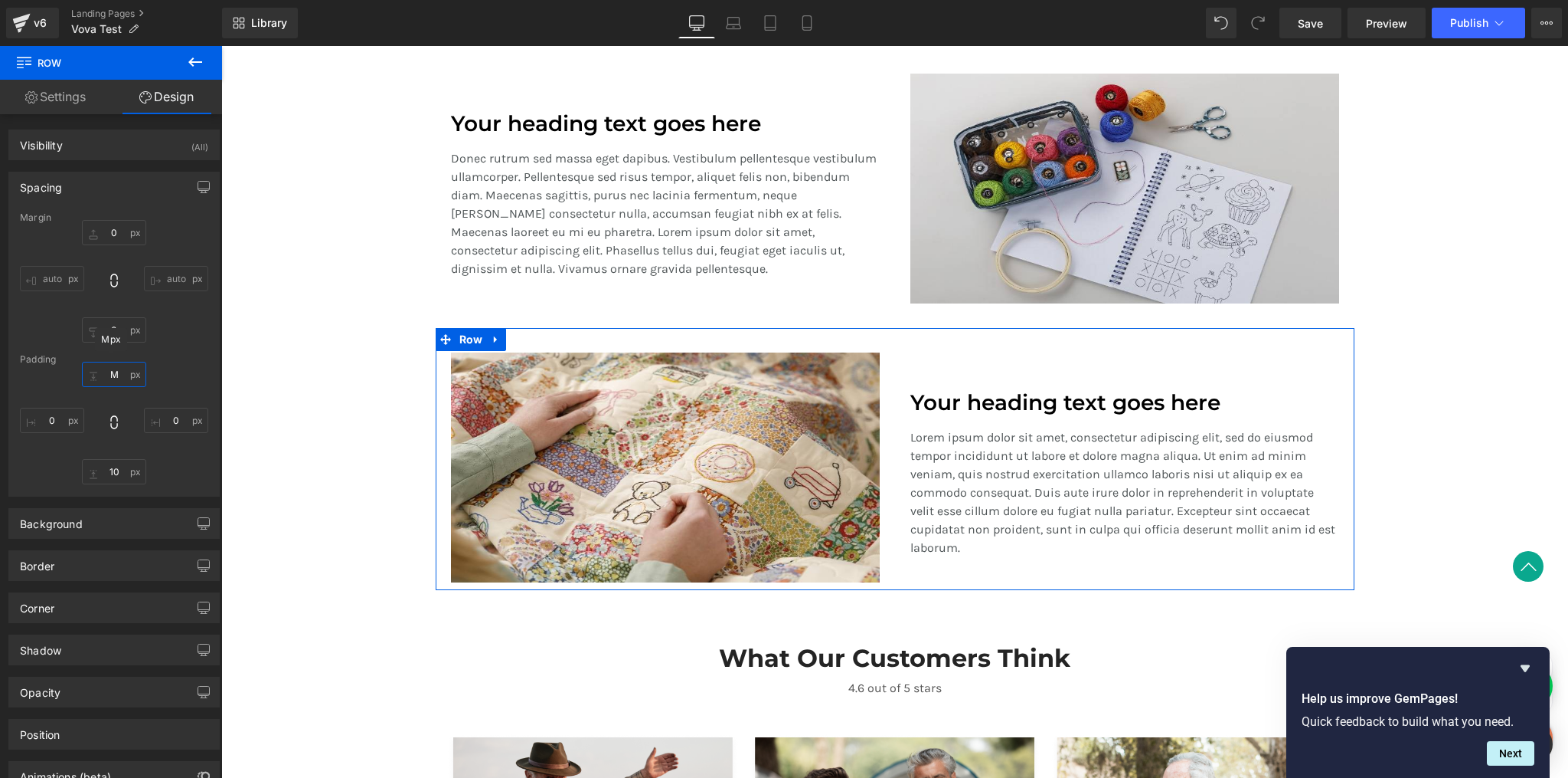
click at [117, 374] on input "M" at bounding box center [114, 374] width 64 height 25
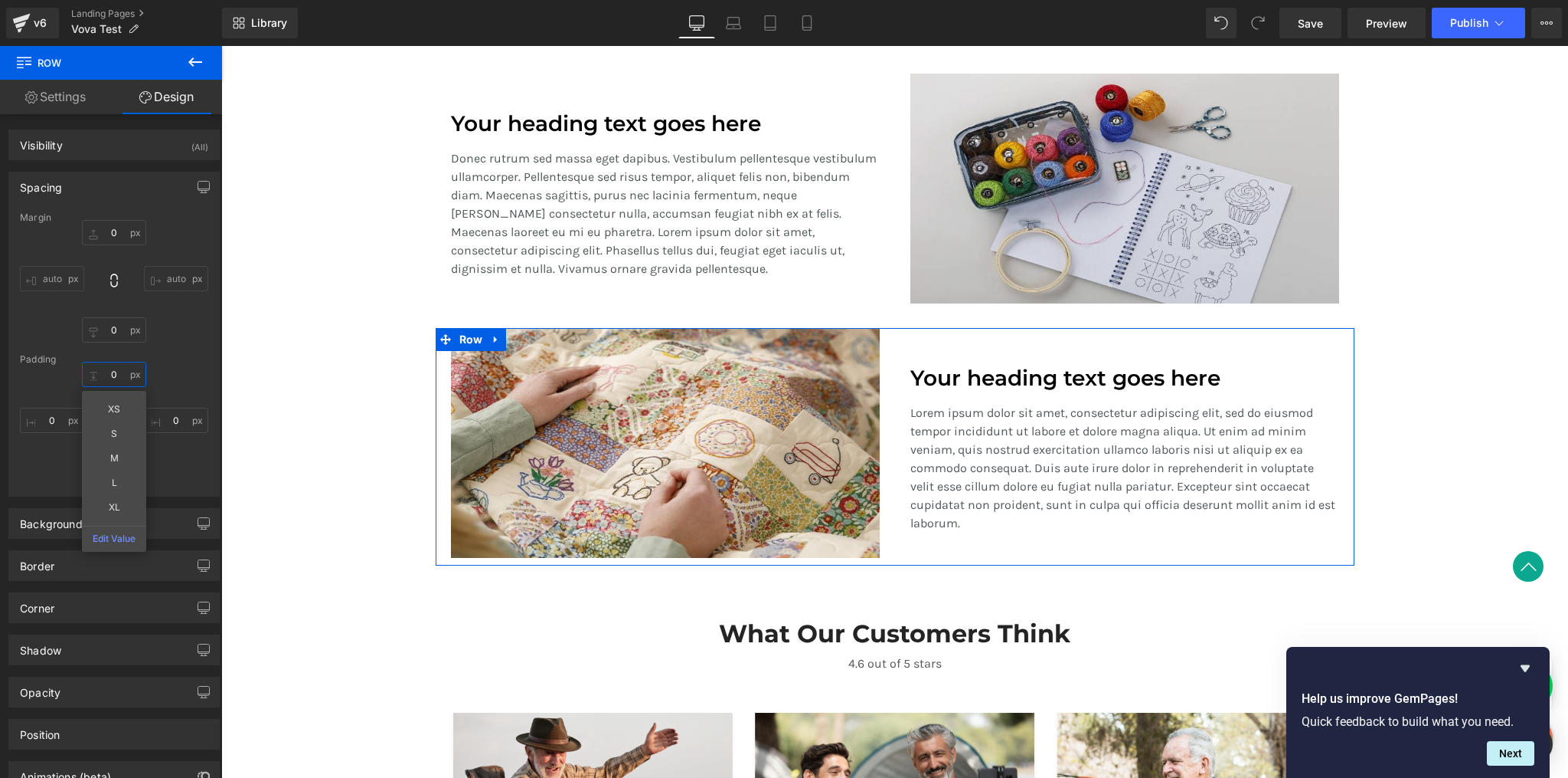
type input "0"
click at [192, 483] on div "Margin 0px 0 auto auto 0px 0 auto auto Padding 0 0 XS S M L XL Edit Value 0px 0…" at bounding box center [114, 353] width 210 height 283
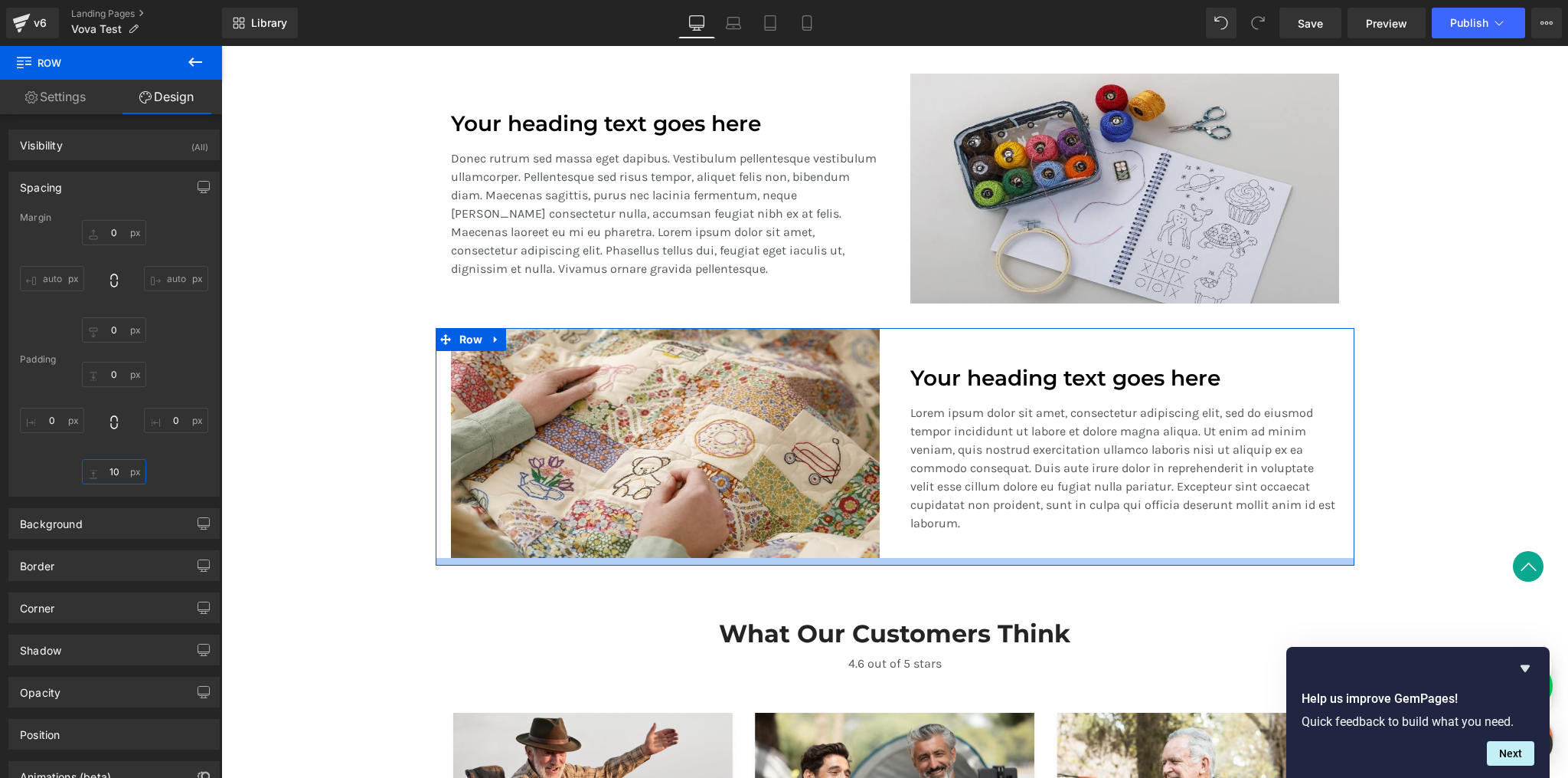
click at [115, 475] on input "10" at bounding box center [114, 471] width 64 height 25
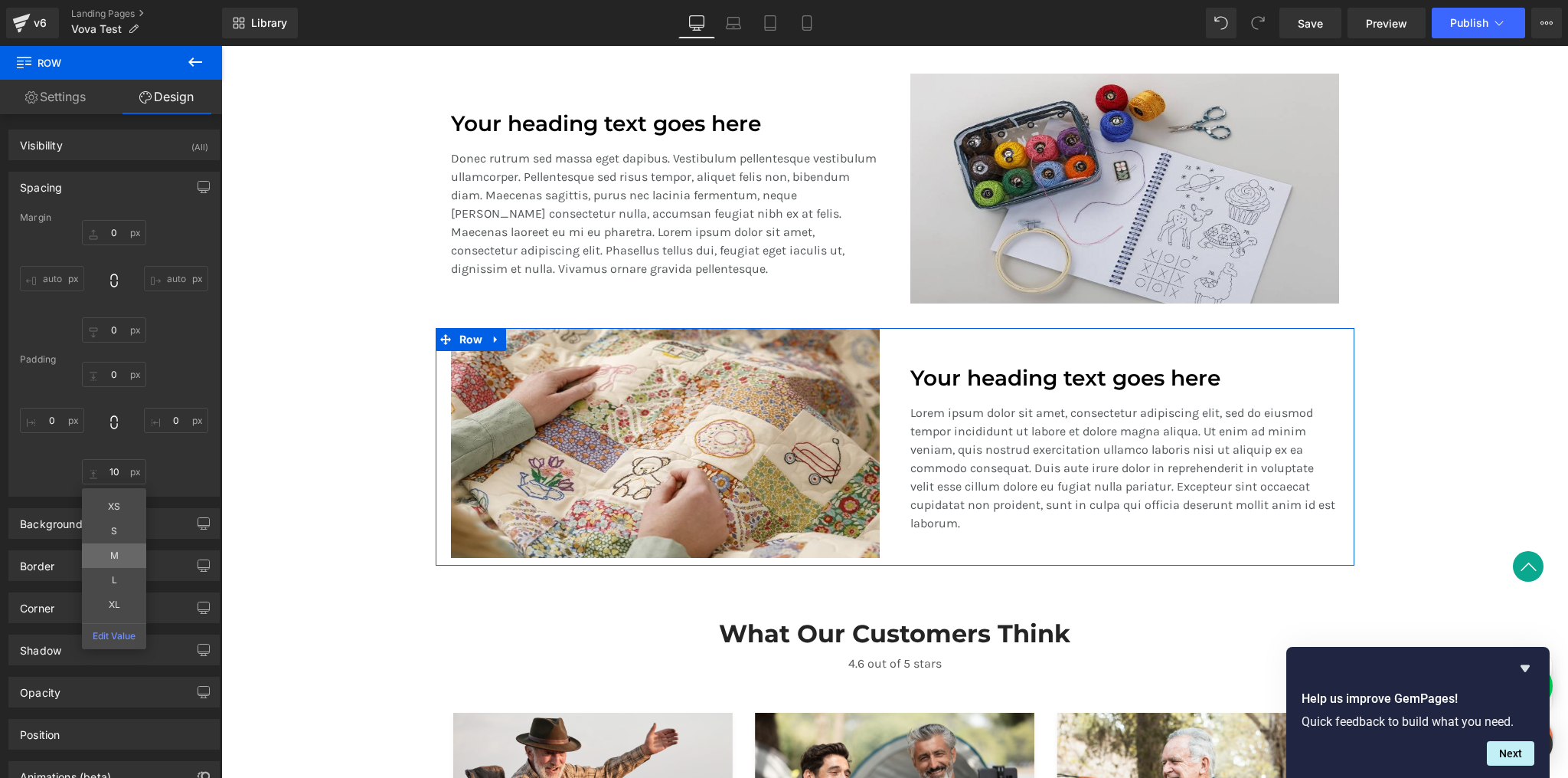
type input "M"
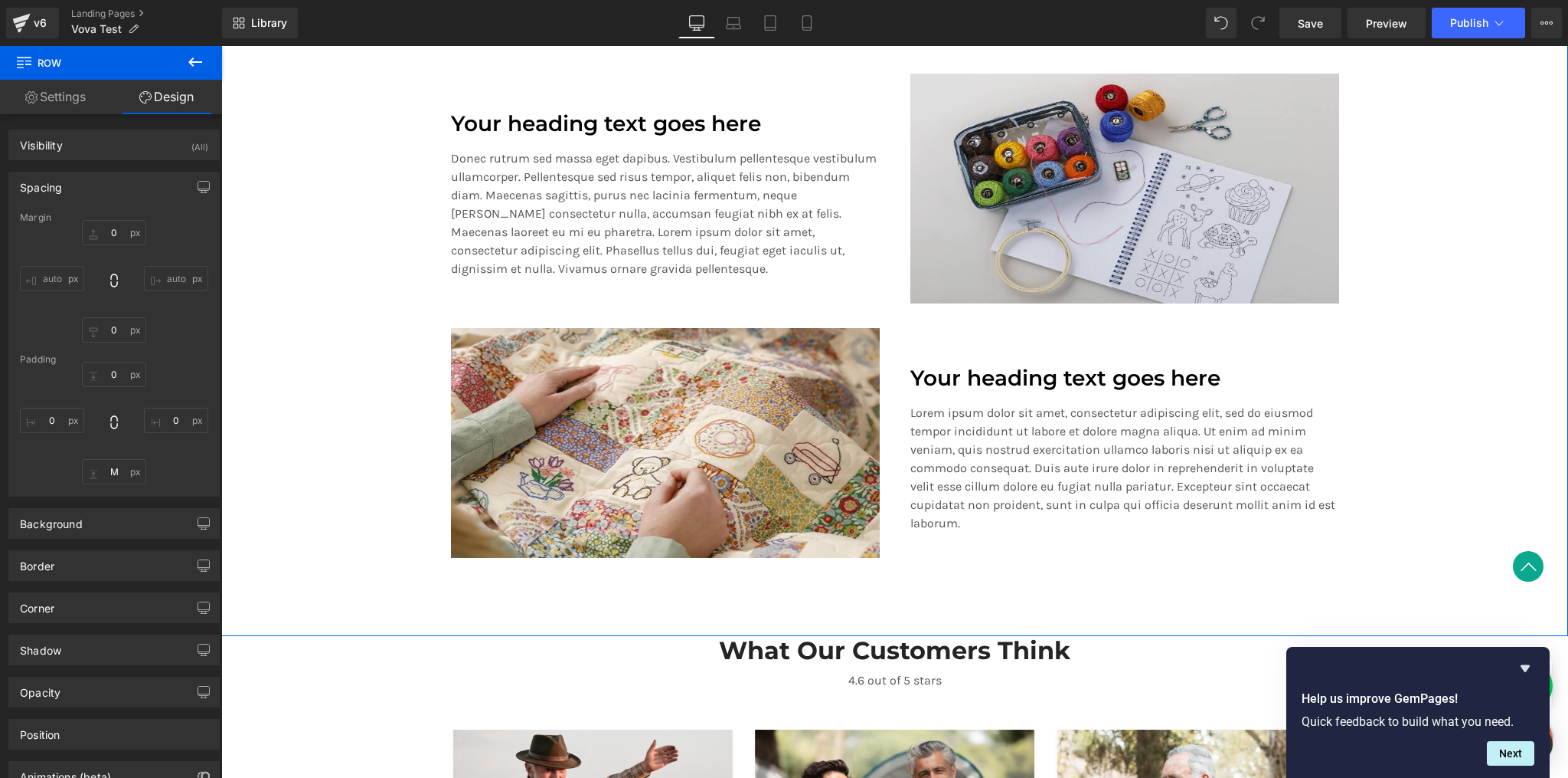
click at [1364, 317] on div "A Revolution In Portable Comfort Heading Your heading text goes here Heading Te…" at bounding box center [895, 261] width 1347 height 643
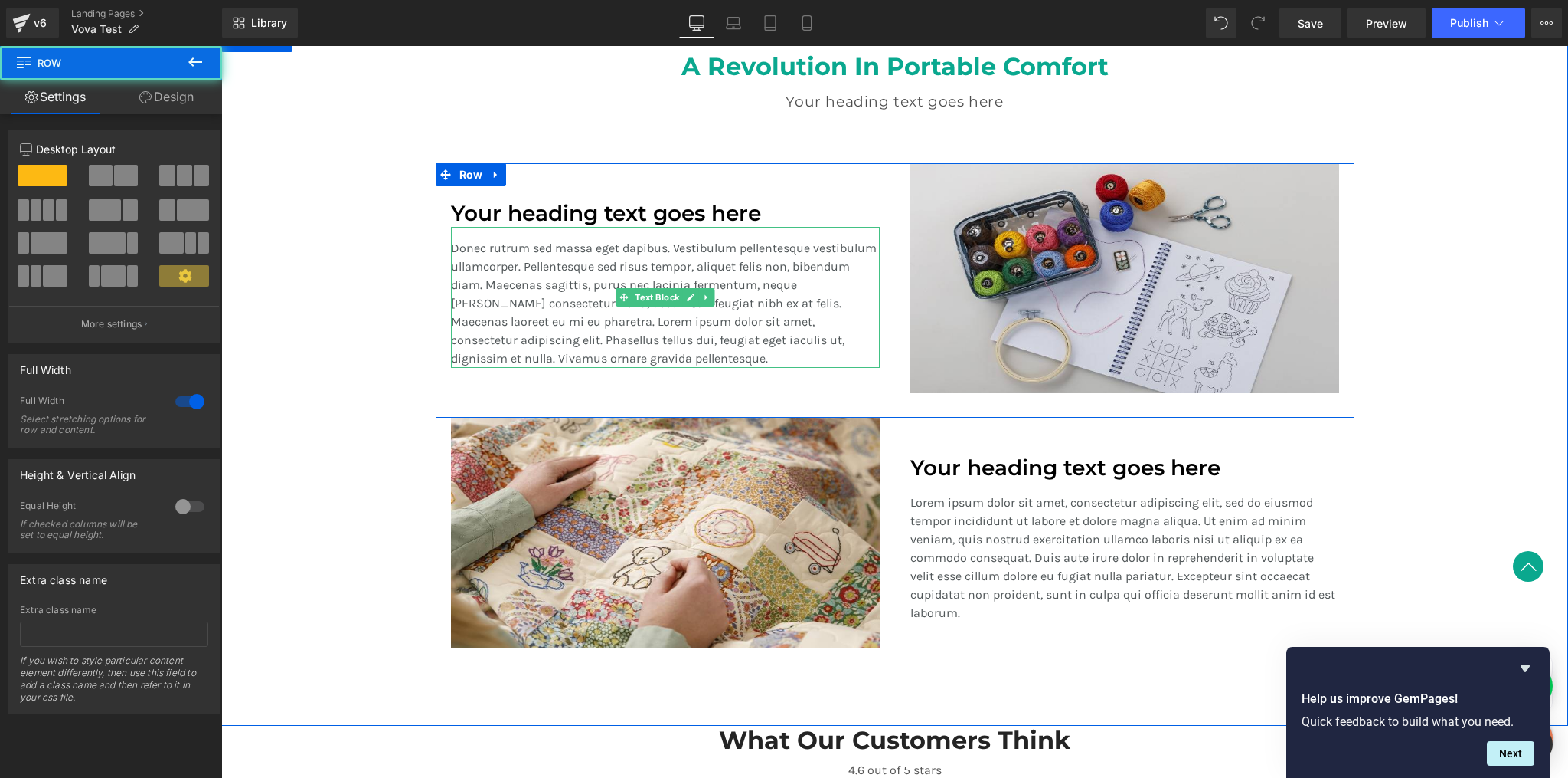
scroll to position [1113, 0]
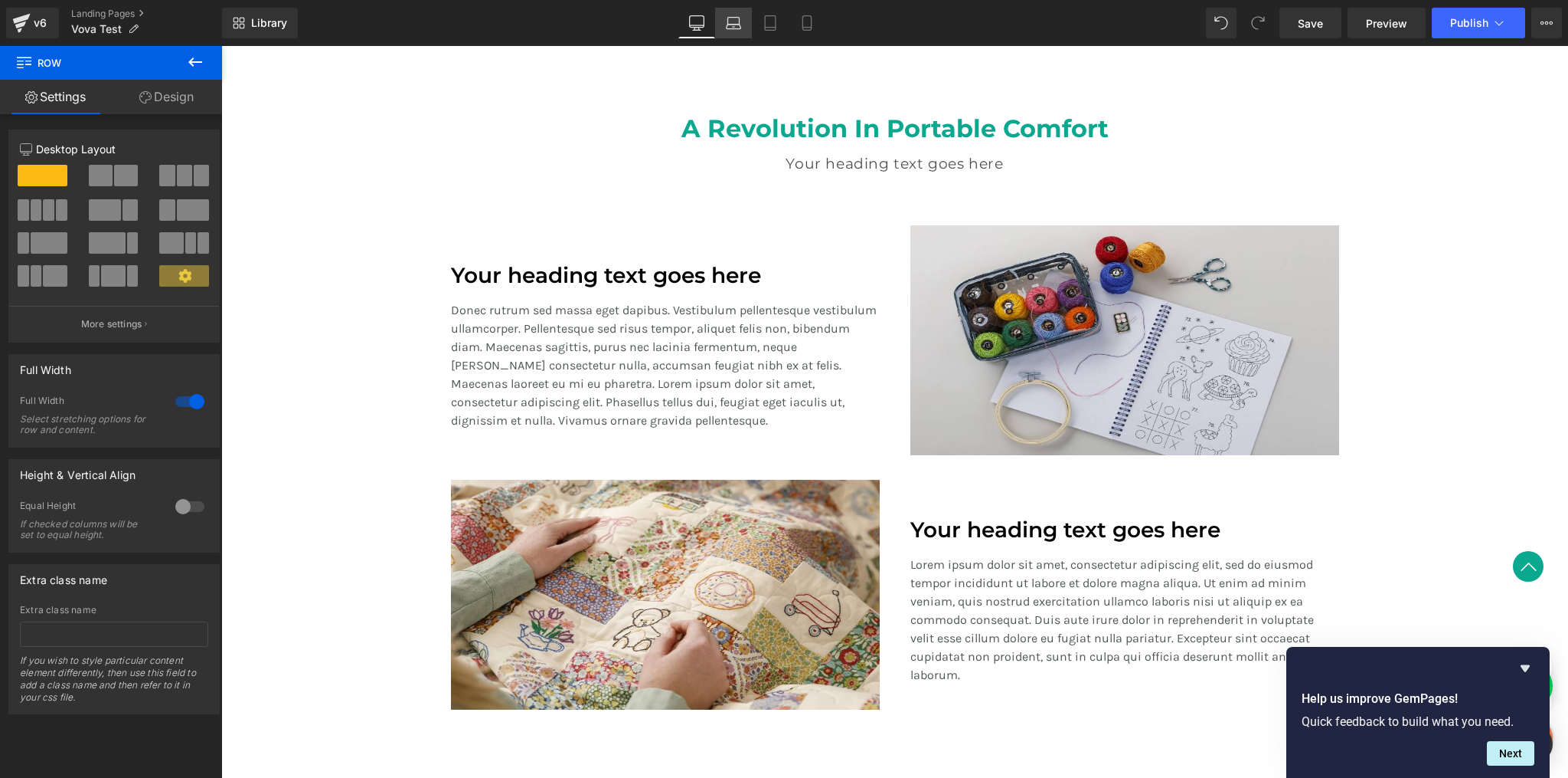
click at [731, 24] on icon at bounding box center [734, 23] width 15 height 15
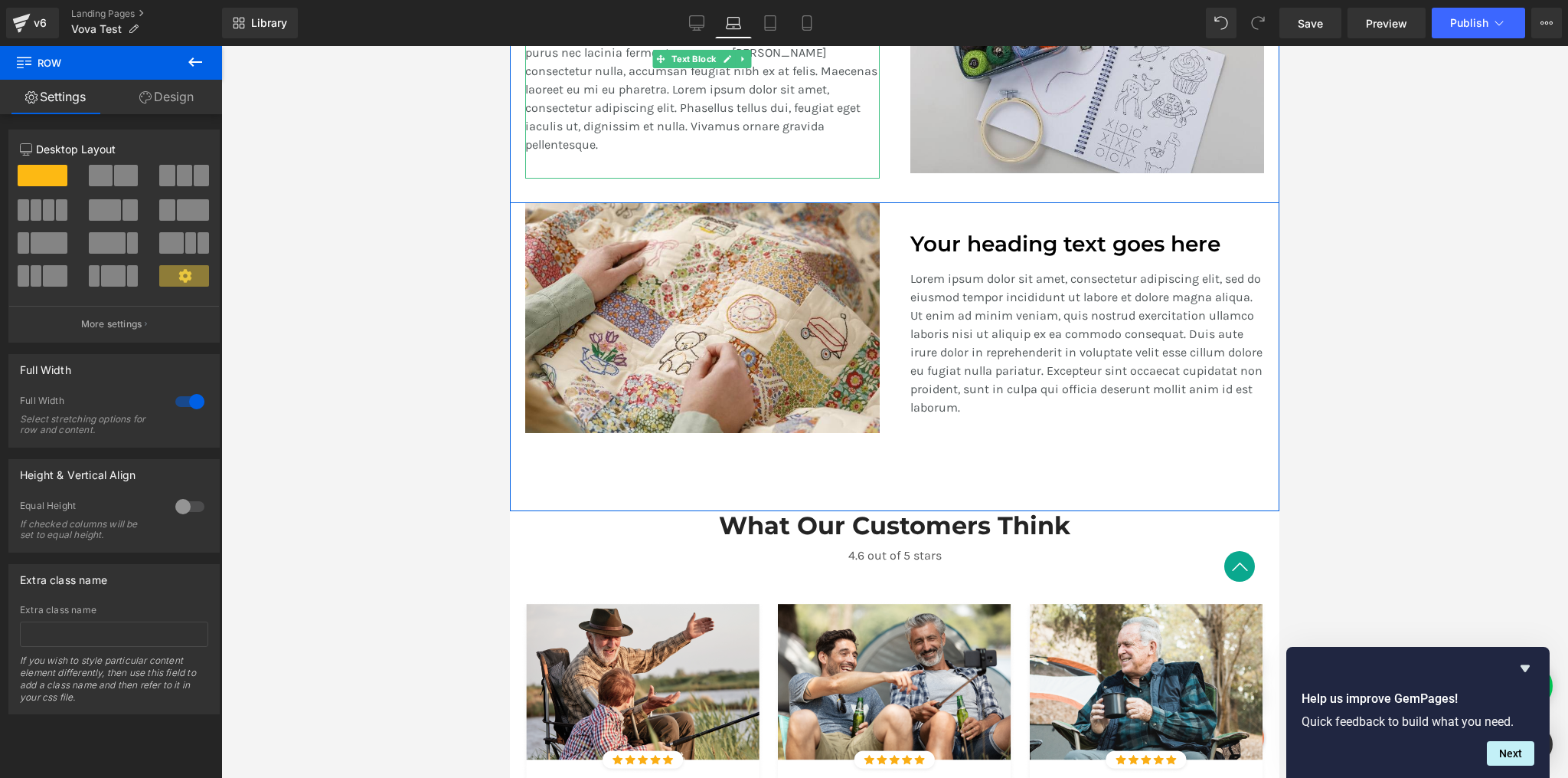
scroll to position [1390, 0]
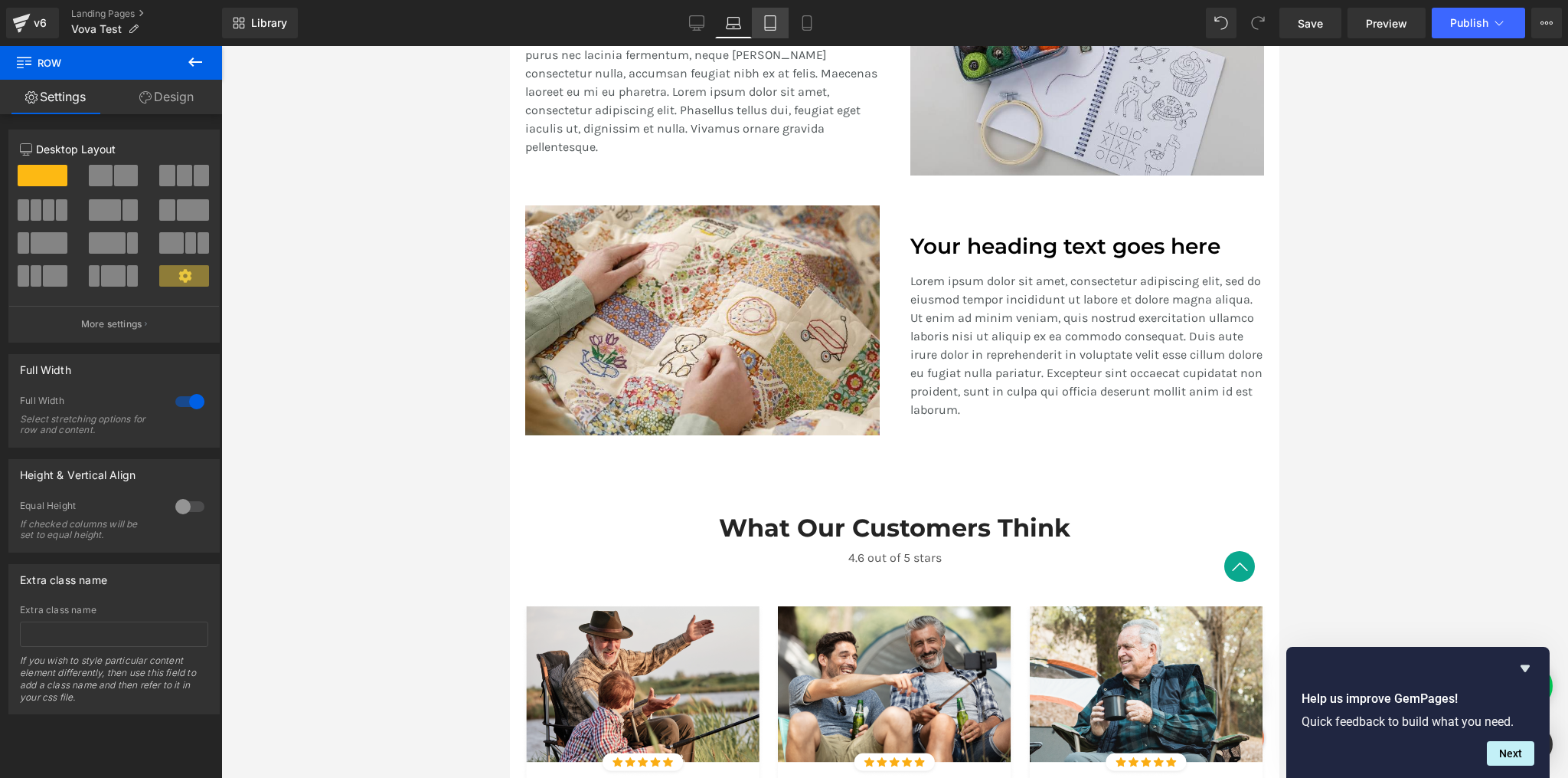
click at [767, 21] on icon at bounding box center [770, 23] width 15 height 15
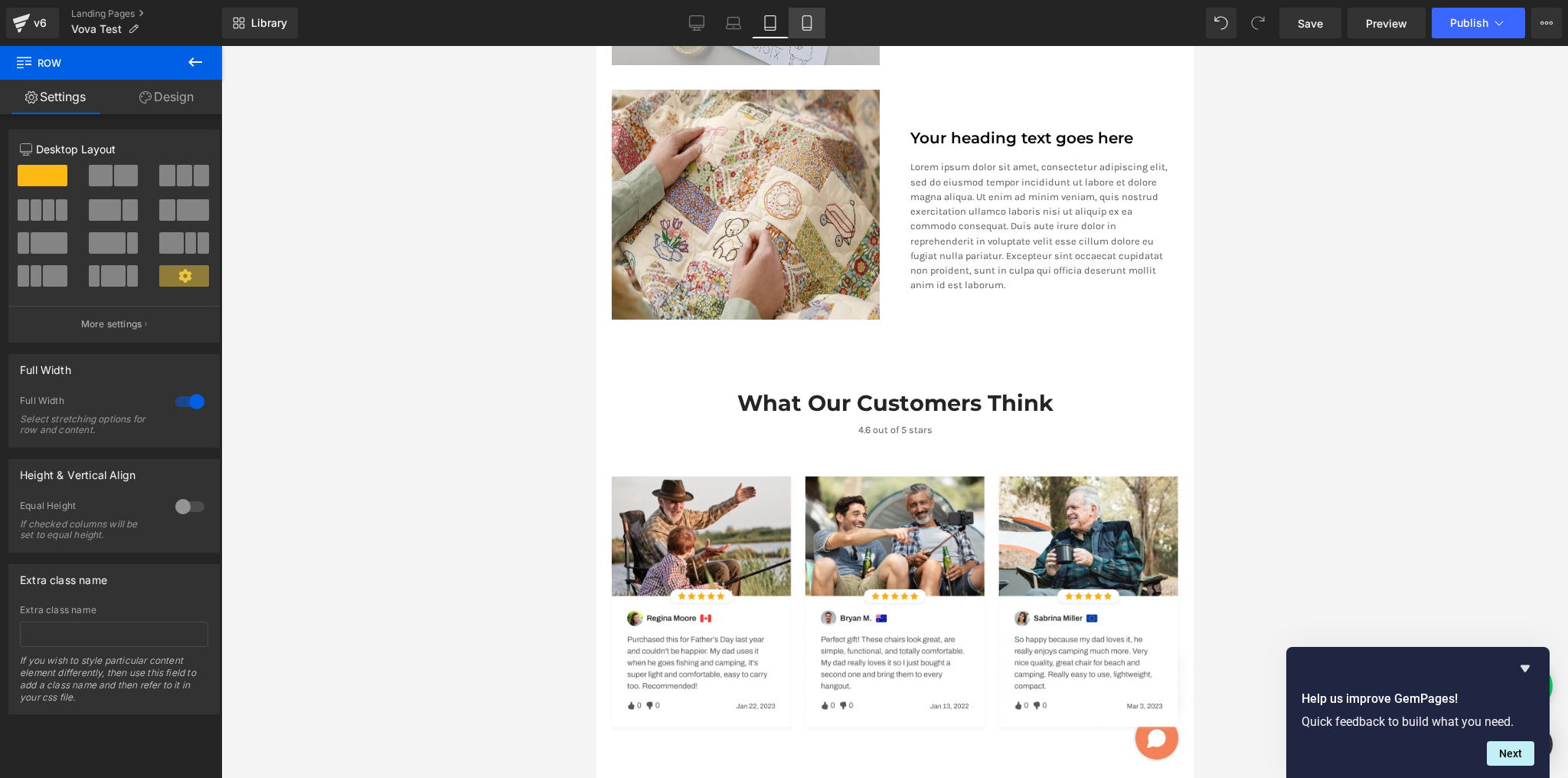
click at [808, 18] on icon at bounding box center [807, 23] width 15 height 15
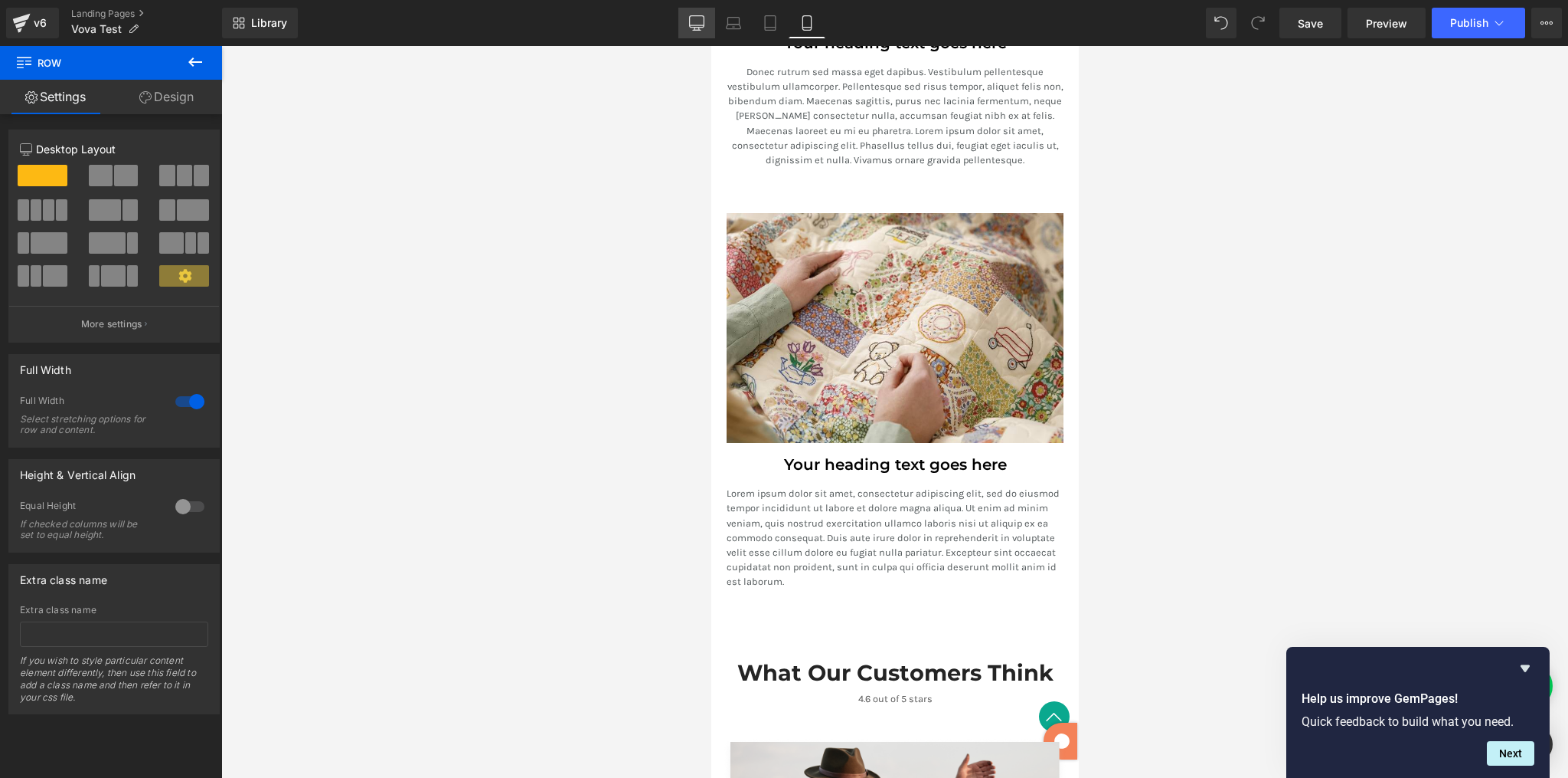
click at [702, 17] on icon at bounding box center [696, 23] width 15 height 15
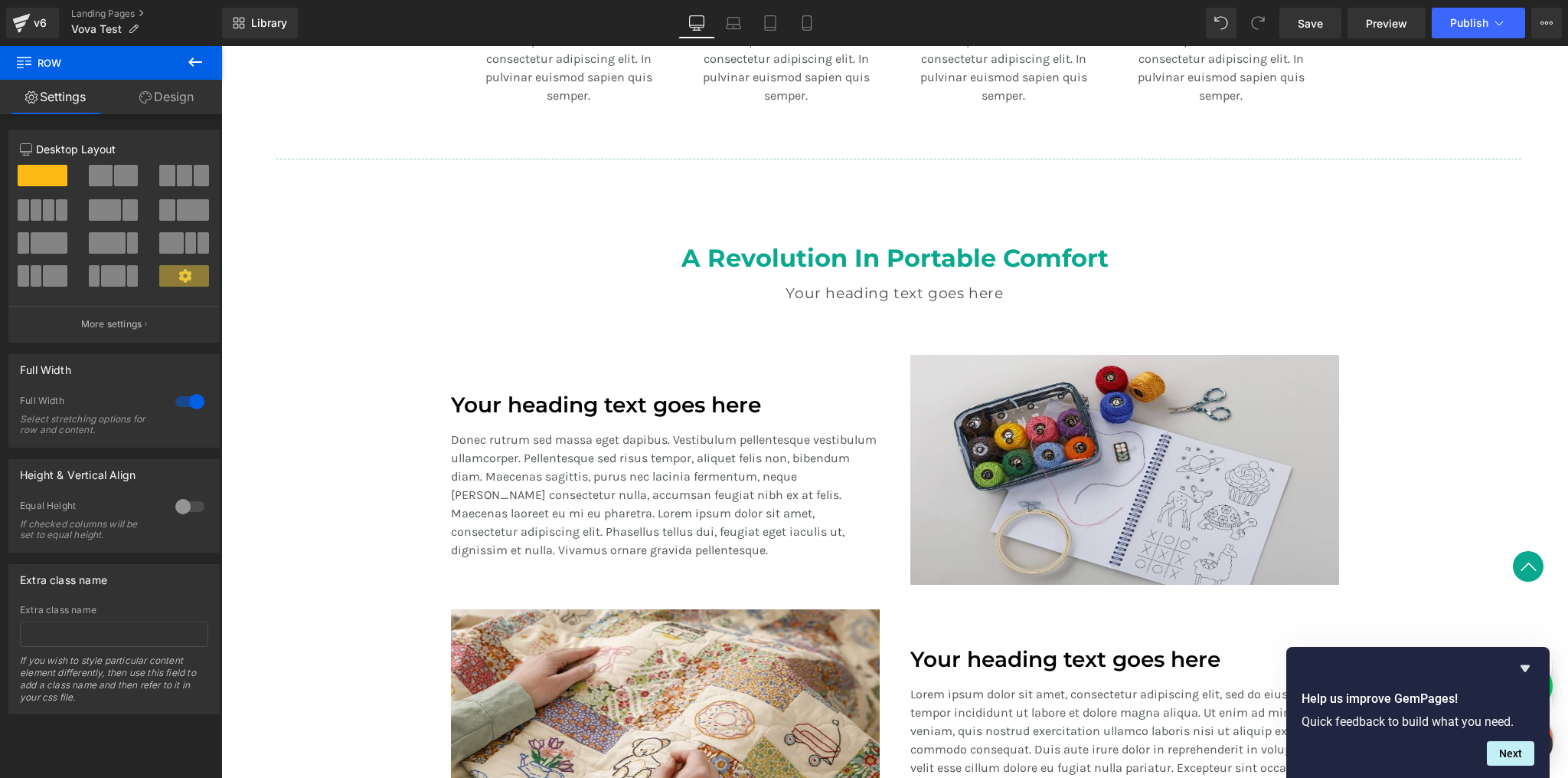
scroll to position [1182, 0]
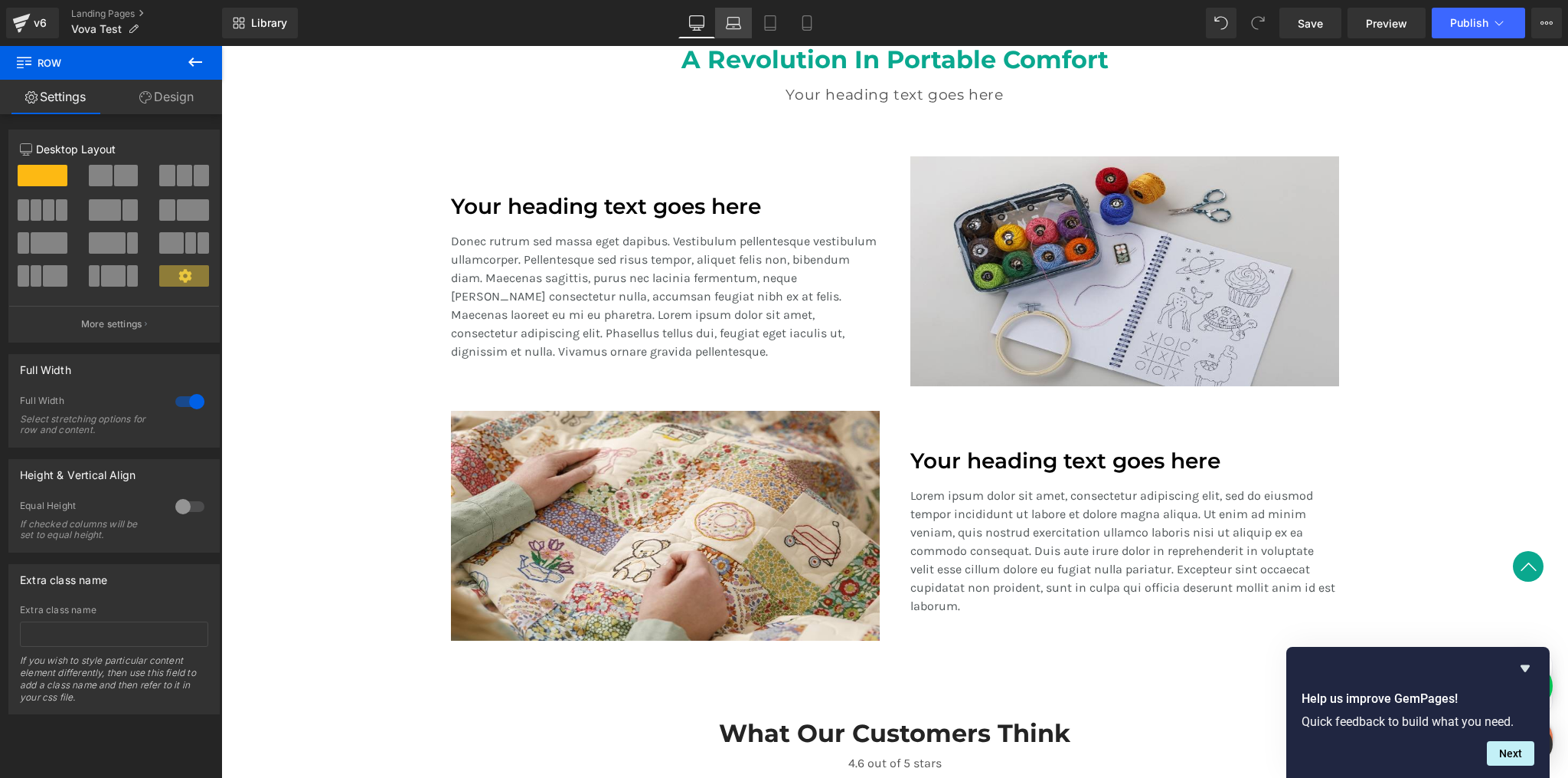
click at [741, 27] on icon at bounding box center [734, 23] width 15 height 15
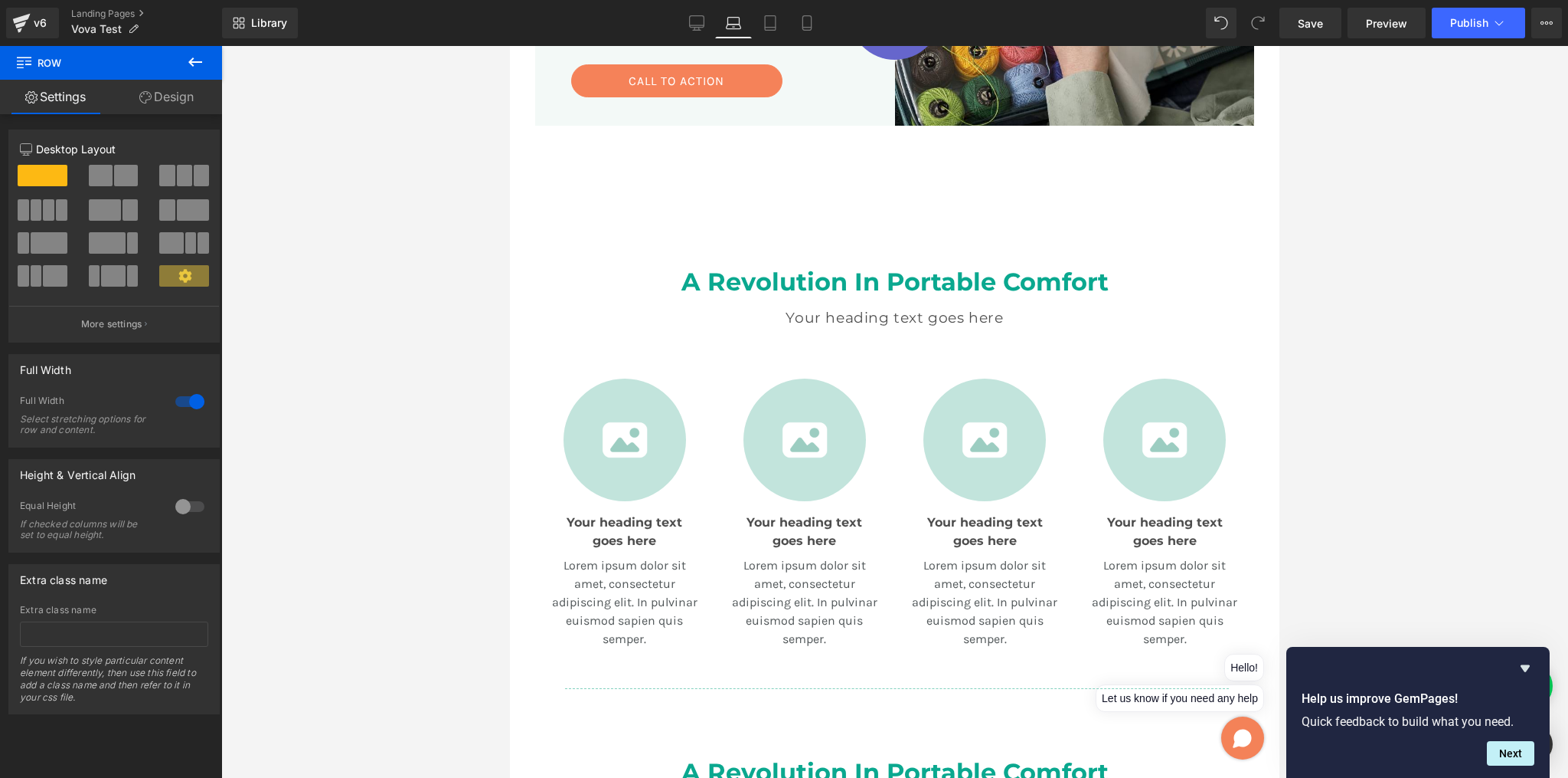
scroll to position [213, 0]
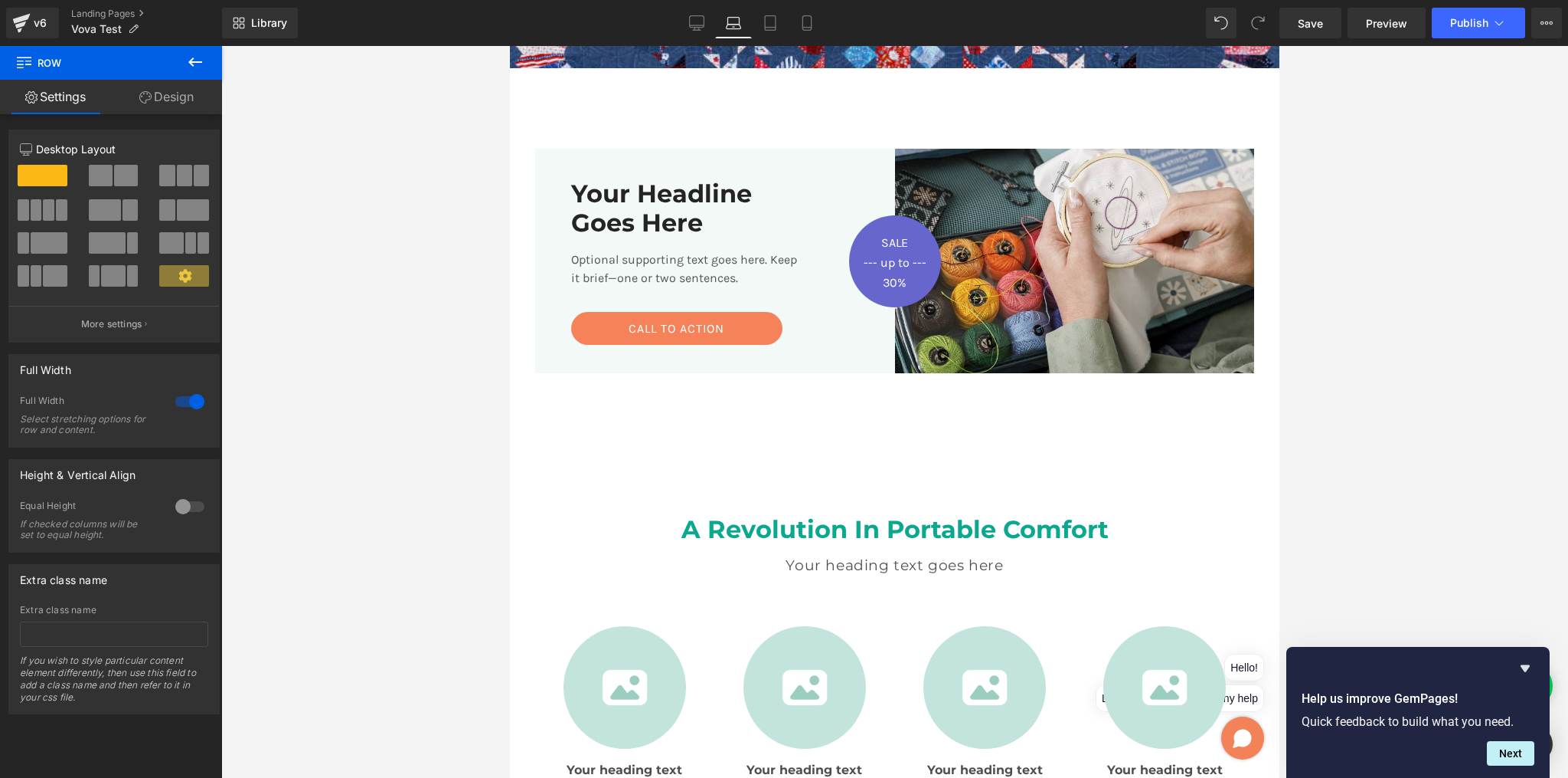
click at [567, 158] on span "Row" at bounding box center [571, 160] width 25 height 19
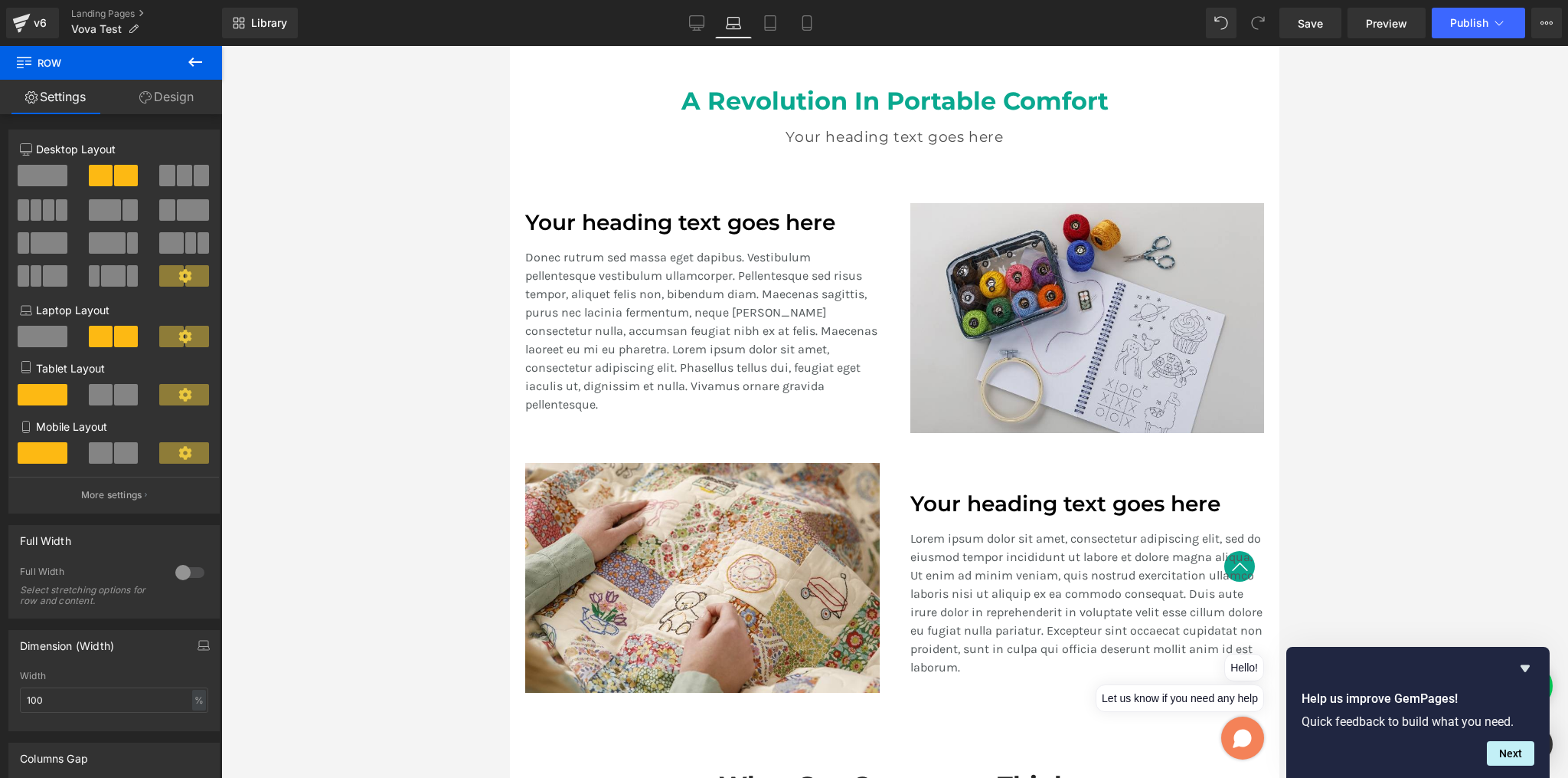
scroll to position [1176, 0]
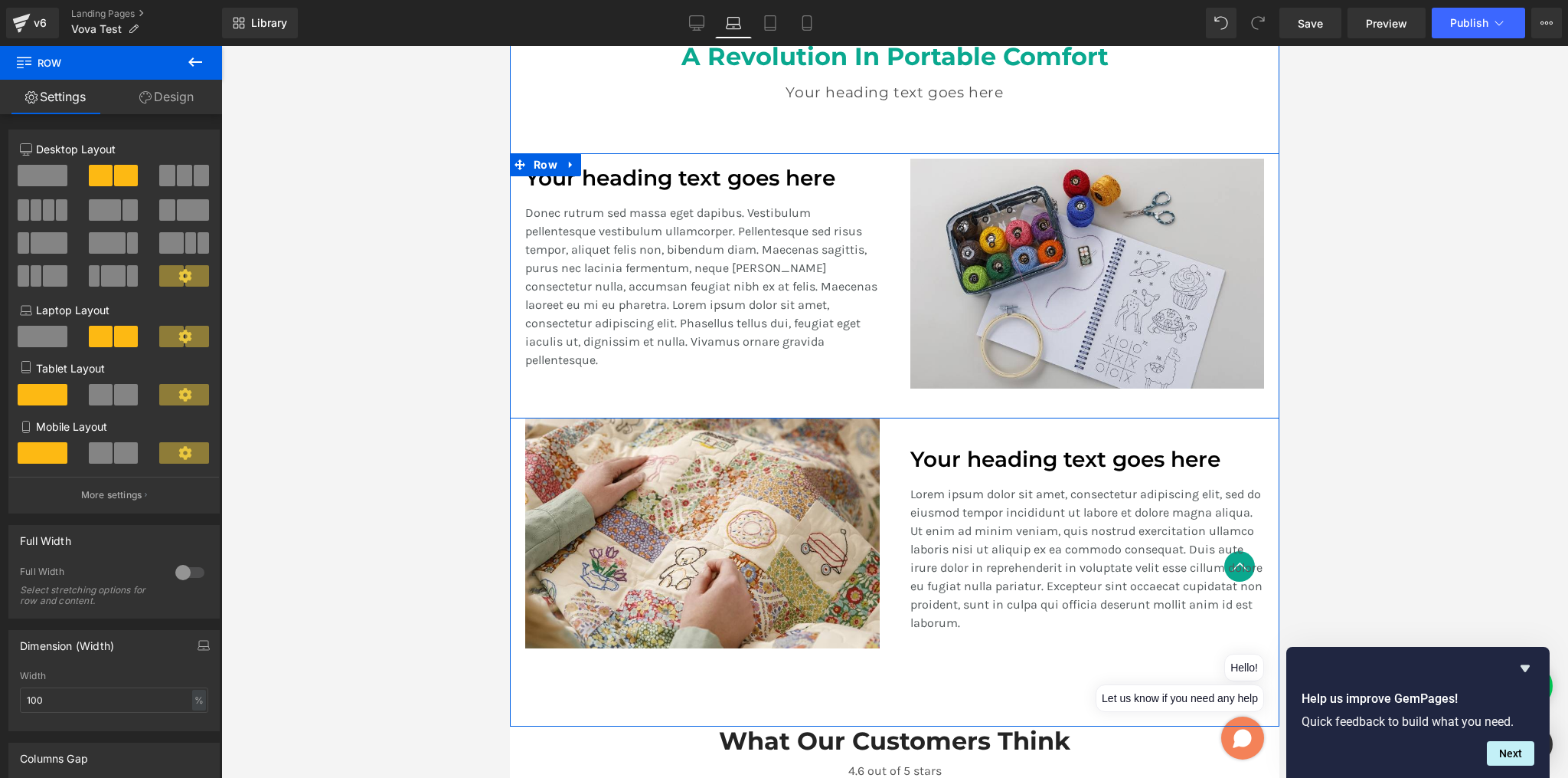
drag, startPoint x: 635, startPoint y: 152, endPoint x: 650, endPoint y: 152, distance: 15.0
click at [635, 153] on div "Your heading text goes here Heading Donec rutrum sed massa eget dapibus. Vestib…" at bounding box center [702, 274] width 386 height 240
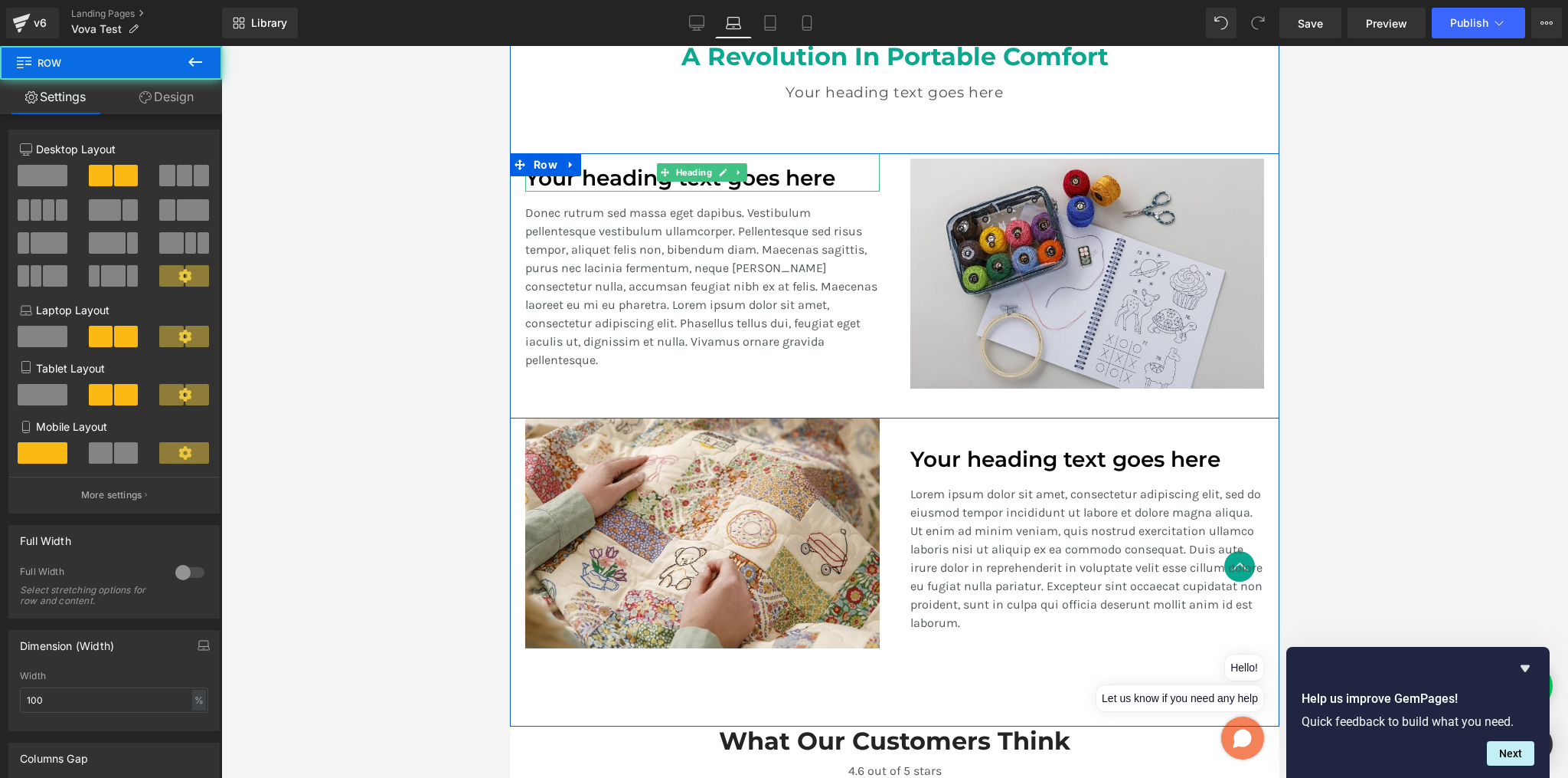
click at [681, 161] on div "Your heading text goes here" at bounding box center [702, 172] width 355 height 38
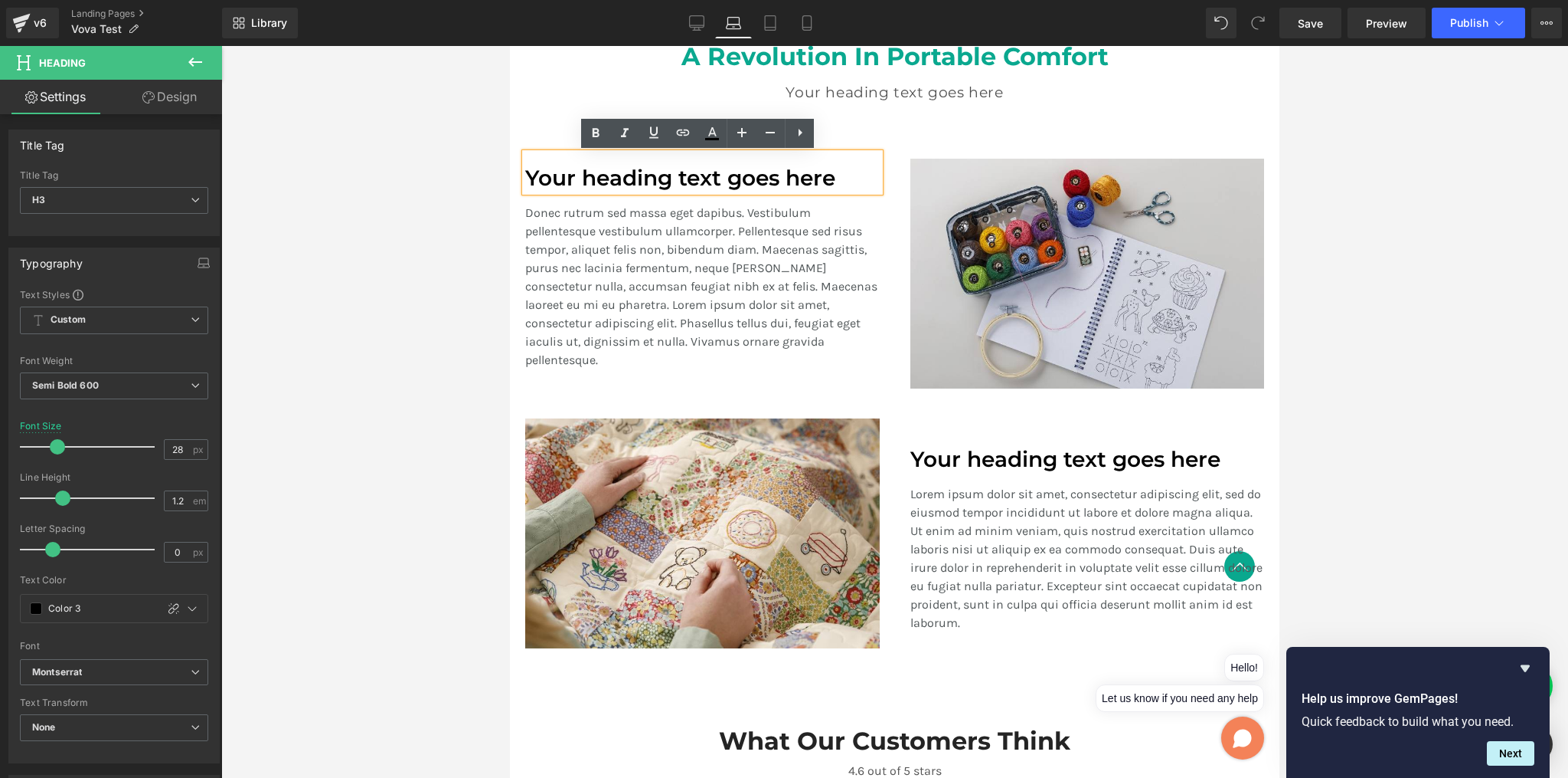
click at [880, 361] on div "Your heading text goes here Heading Donec rutrum sed massa eget dapibus. Vestib…" at bounding box center [702, 274] width 386 height 240
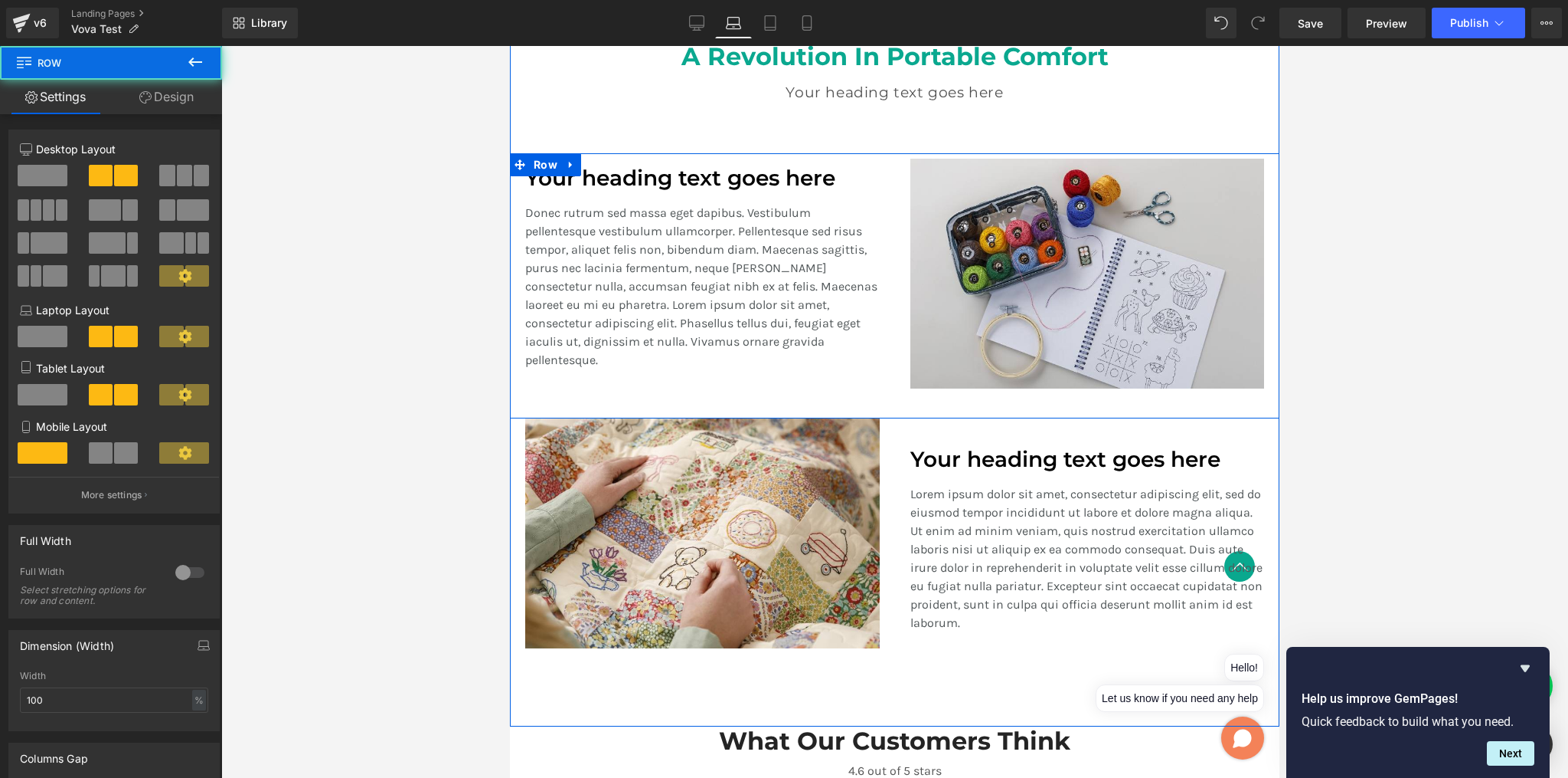
click at [895, 378] on div "Image" at bounding box center [1088, 274] width 386 height 240
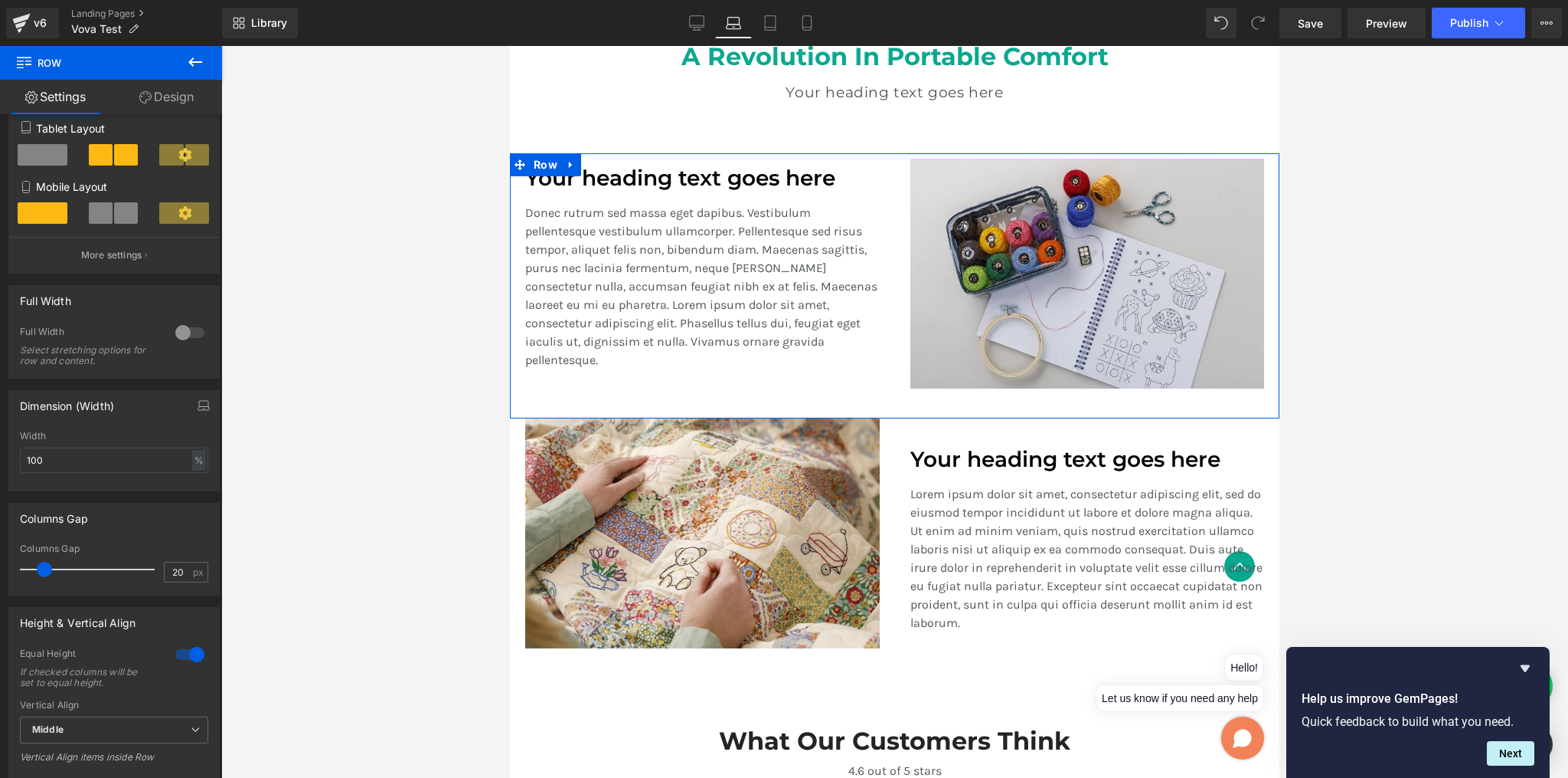
scroll to position [242, 0]
click at [63, 467] on input "100" at bounding box center [114, 457] width 188 height 25
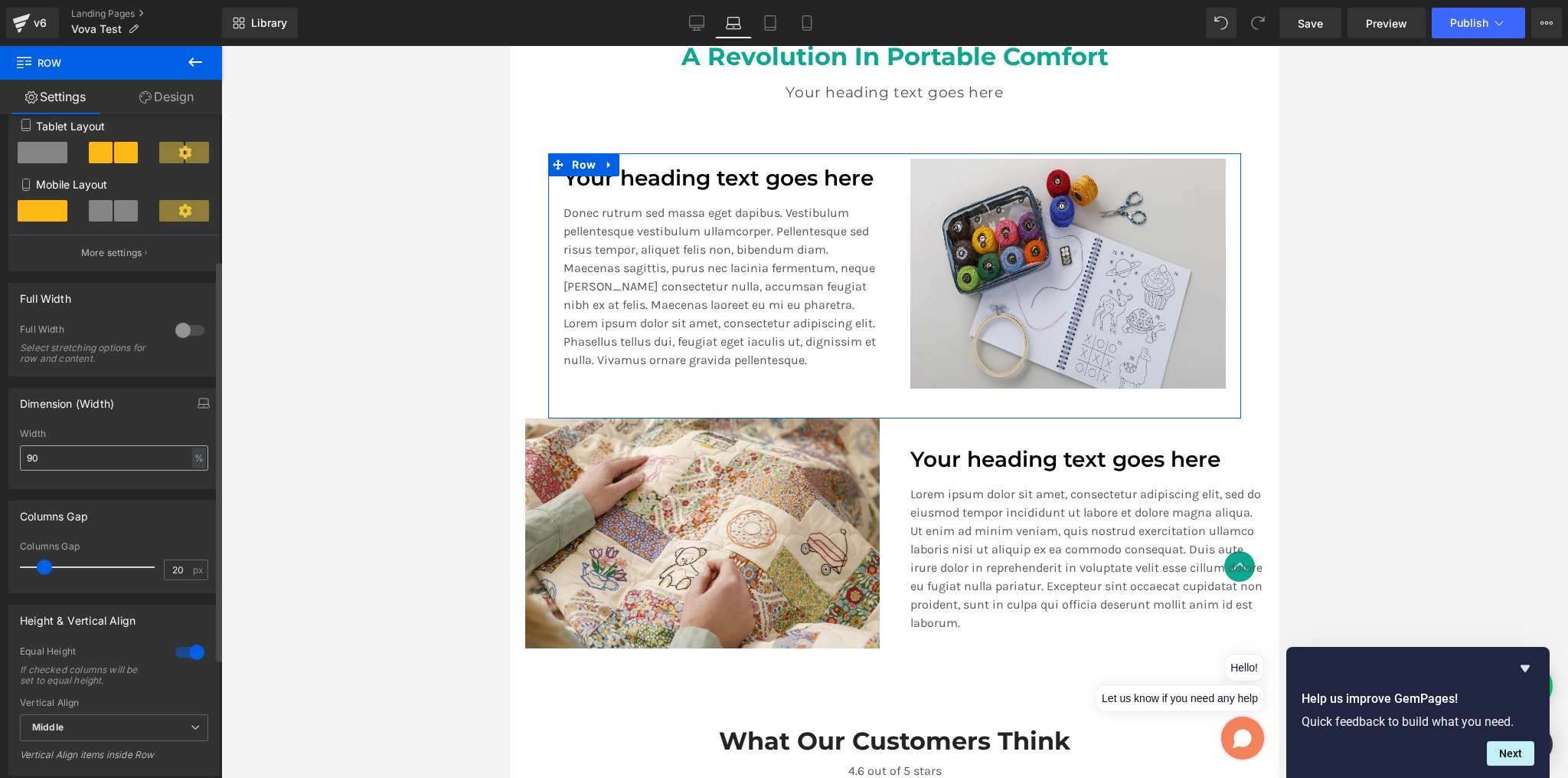
click at [54, 463] on input "90" at bounding box center [114, 457] width 188 height 25
type input "0"
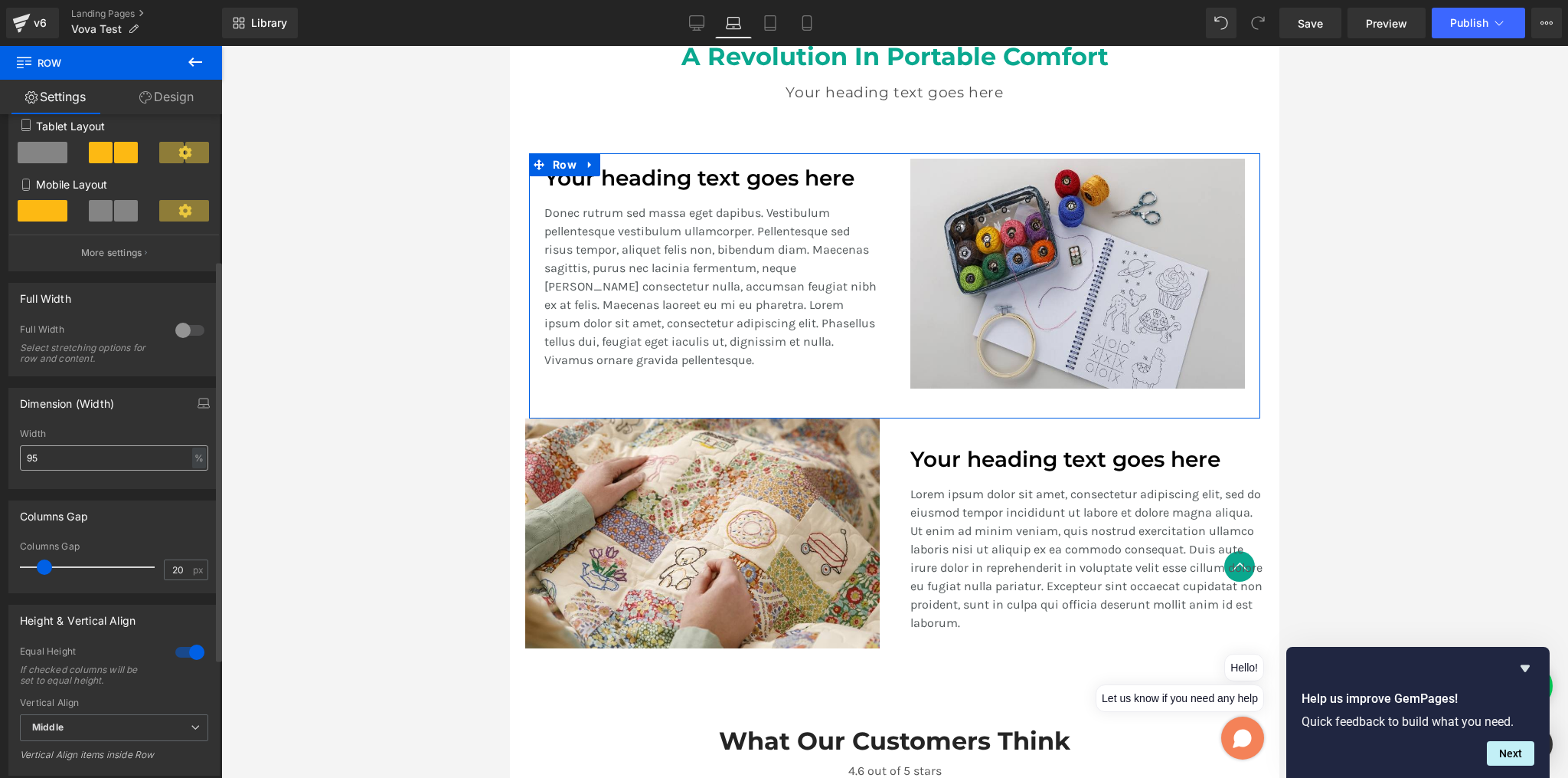
type input "95"
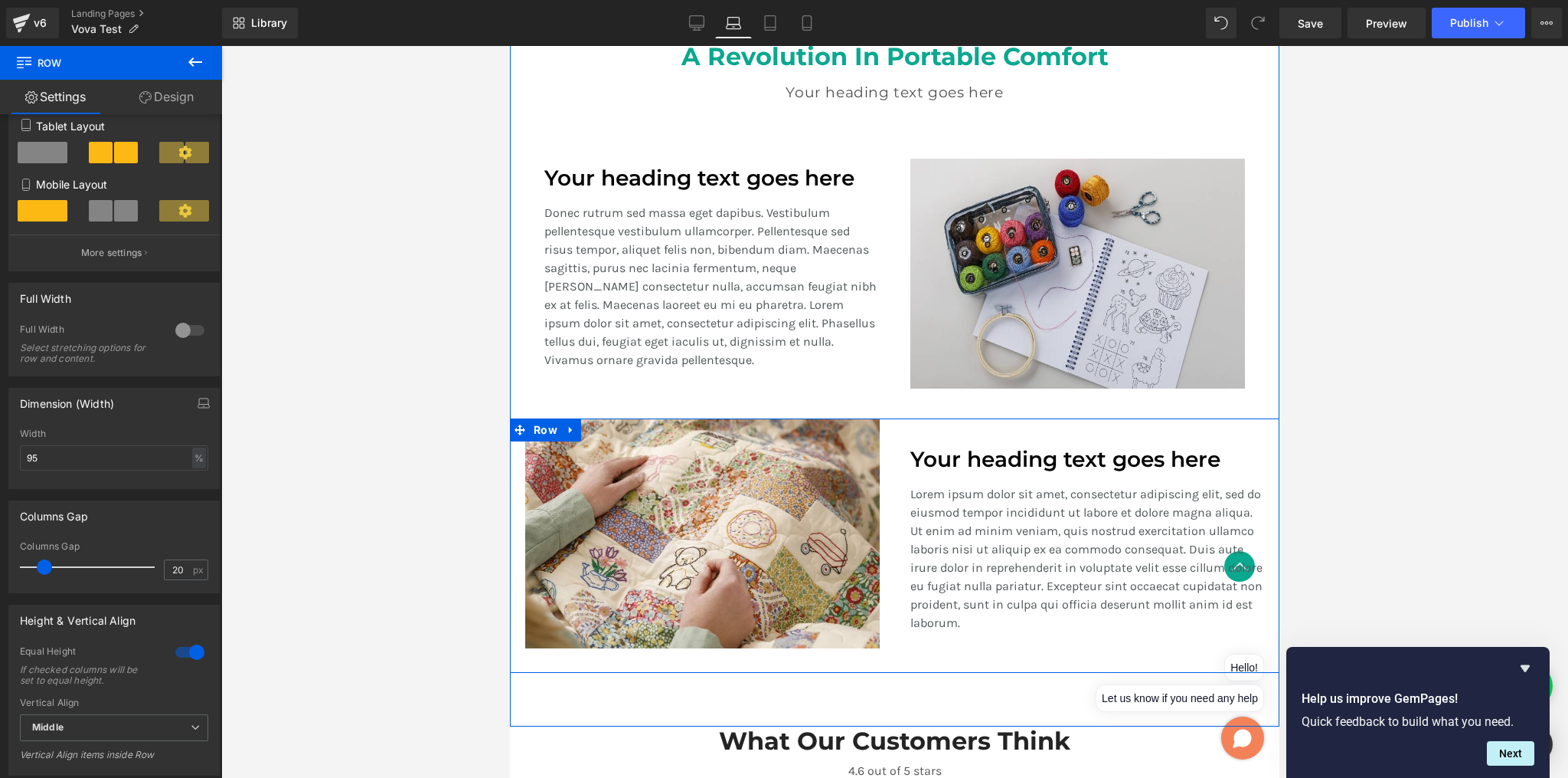
click at [921, 439] on div "Your heading text goes here" at bounding box center [1088, 453] width 355 height 38
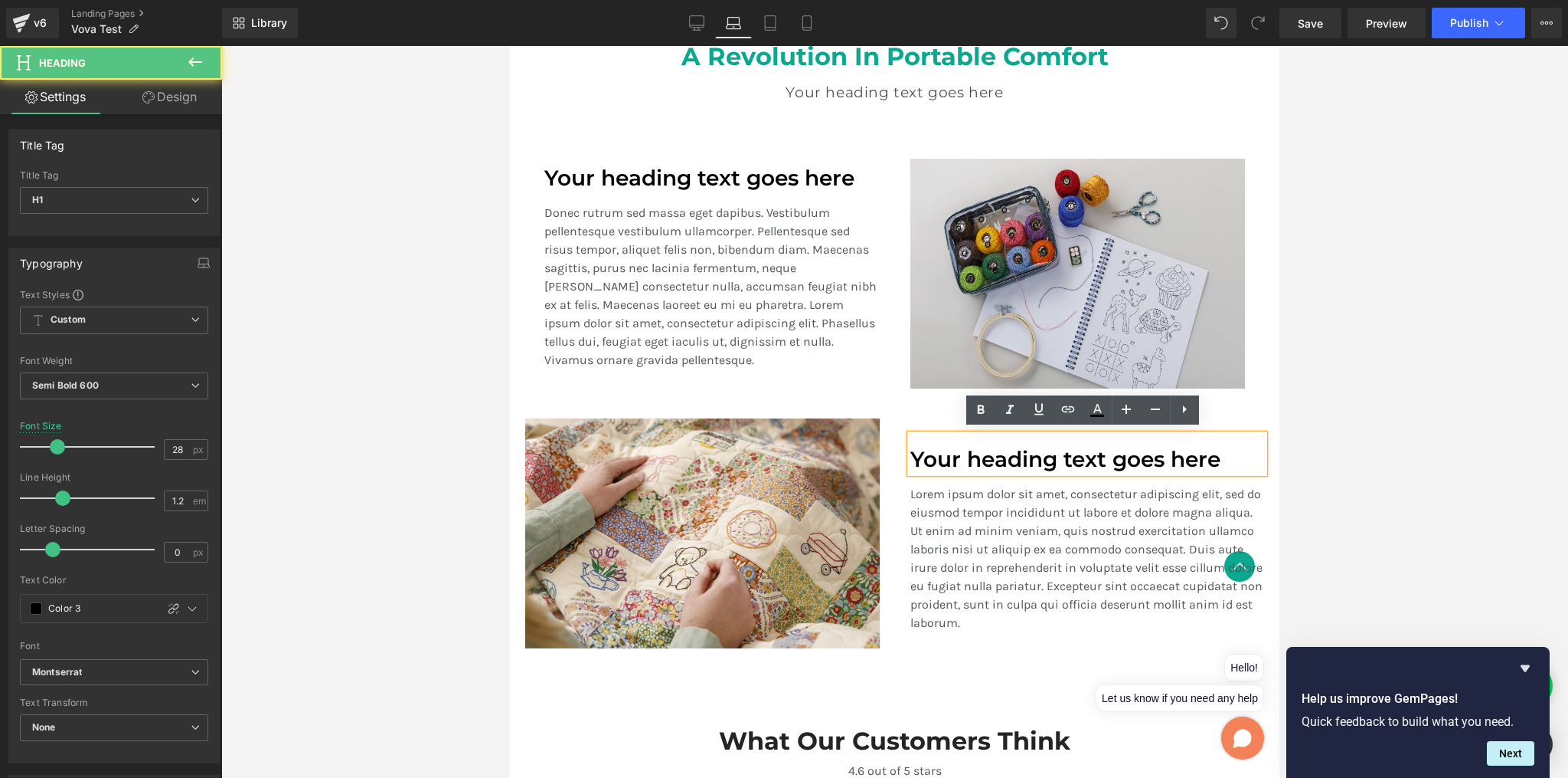
click at [923, 421] on div "Your heading text goes here Heading Lorem ipsum dolor sit amet, consectetur adi…" at bounding box center [1088, 533] width 386 height 230
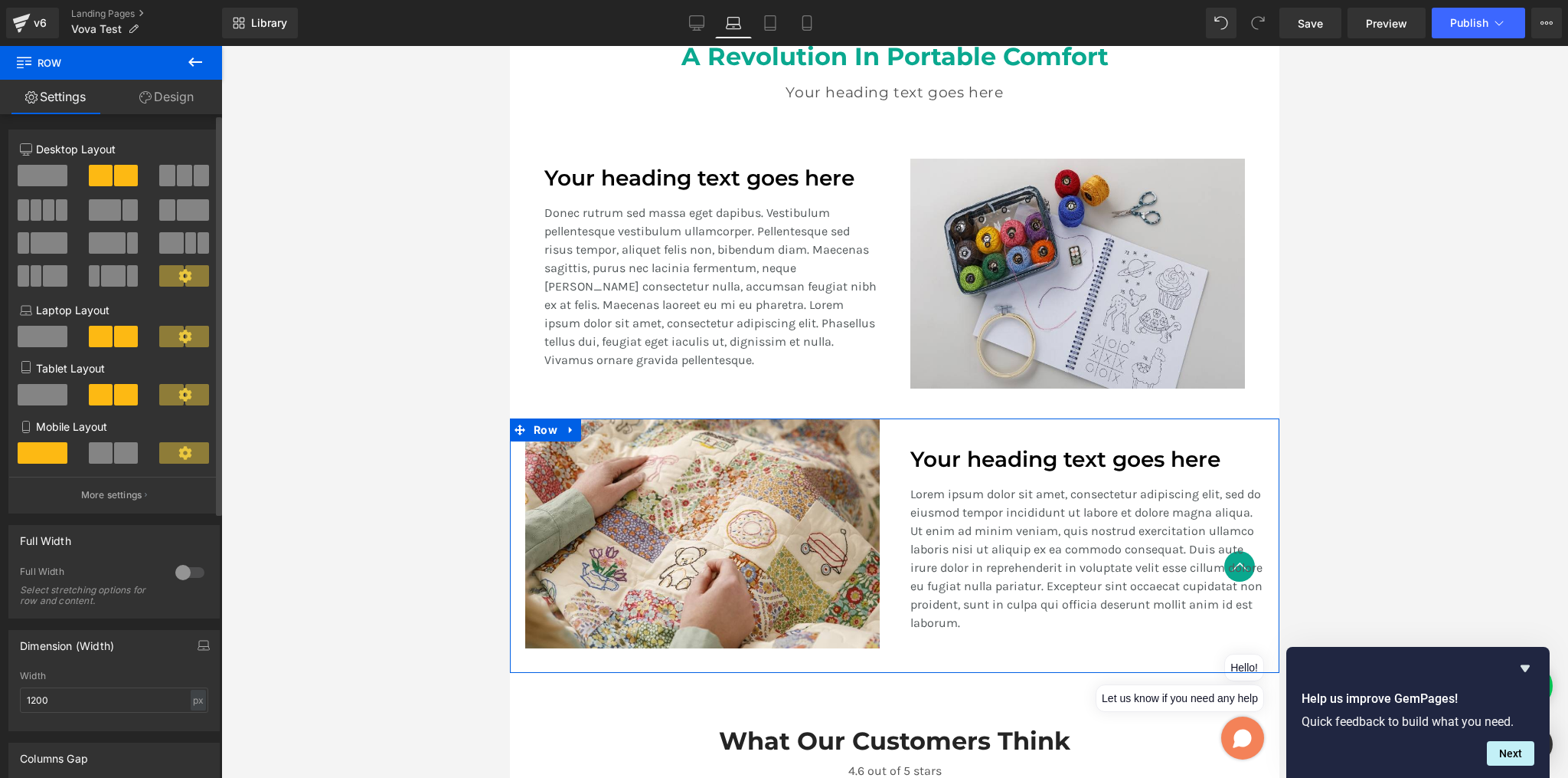
click at [104, 714] on div "Width 1200 px % px" at bounding box center [114, 701] width 188 height 60
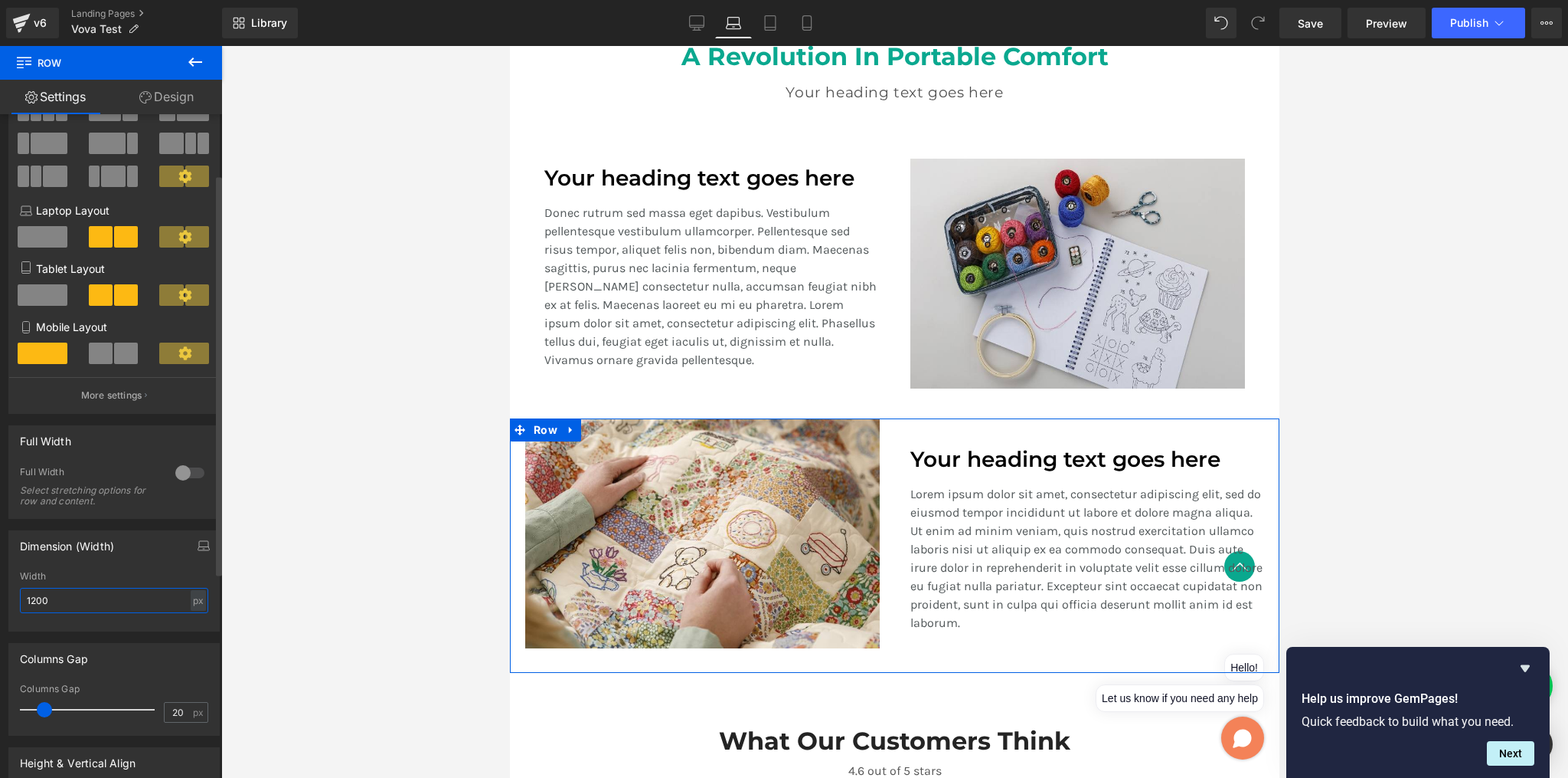
click at [101, 595] on input "1200" at bounding box center [114, 600] width 188 height 25
click at [192, 599] on div "px" at bounding box center [198, 600] width 15 height 20
click at [196, 627] on li "%" at bounding box center [198, 624] width 19 height 22
click at [67, 599] on input "100" at bounding box center [114, 600] width 188 height 25
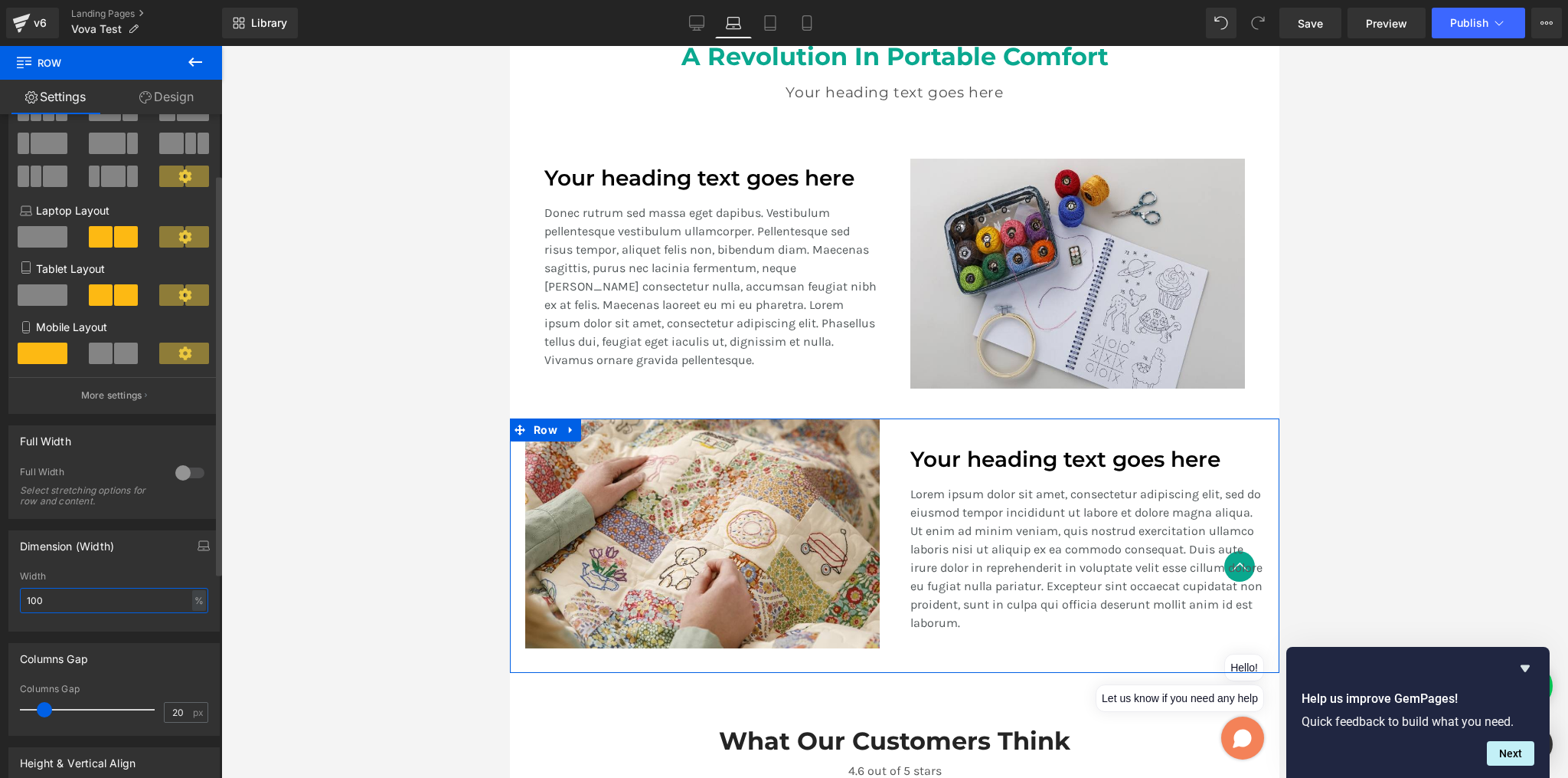
click at [67, 599] on input "100" at bounding box center [114, 600] width 188 height 25
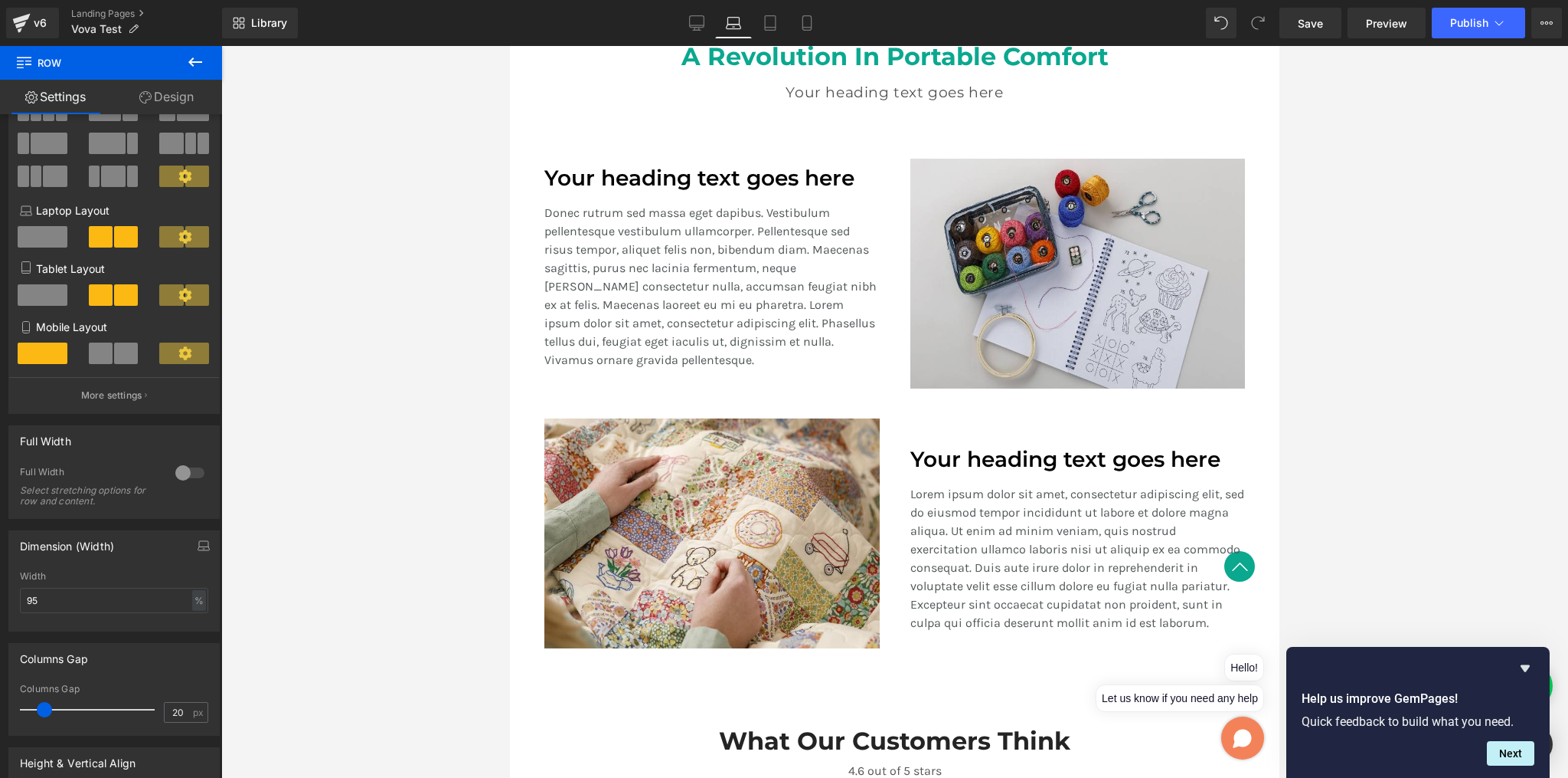
click at [357, 550] on div at bounding box center [895, 412] width 1347 height 732
click at [698, 19] on icon at bounding box center [696, 23] width 15 height 15
type input "1200"
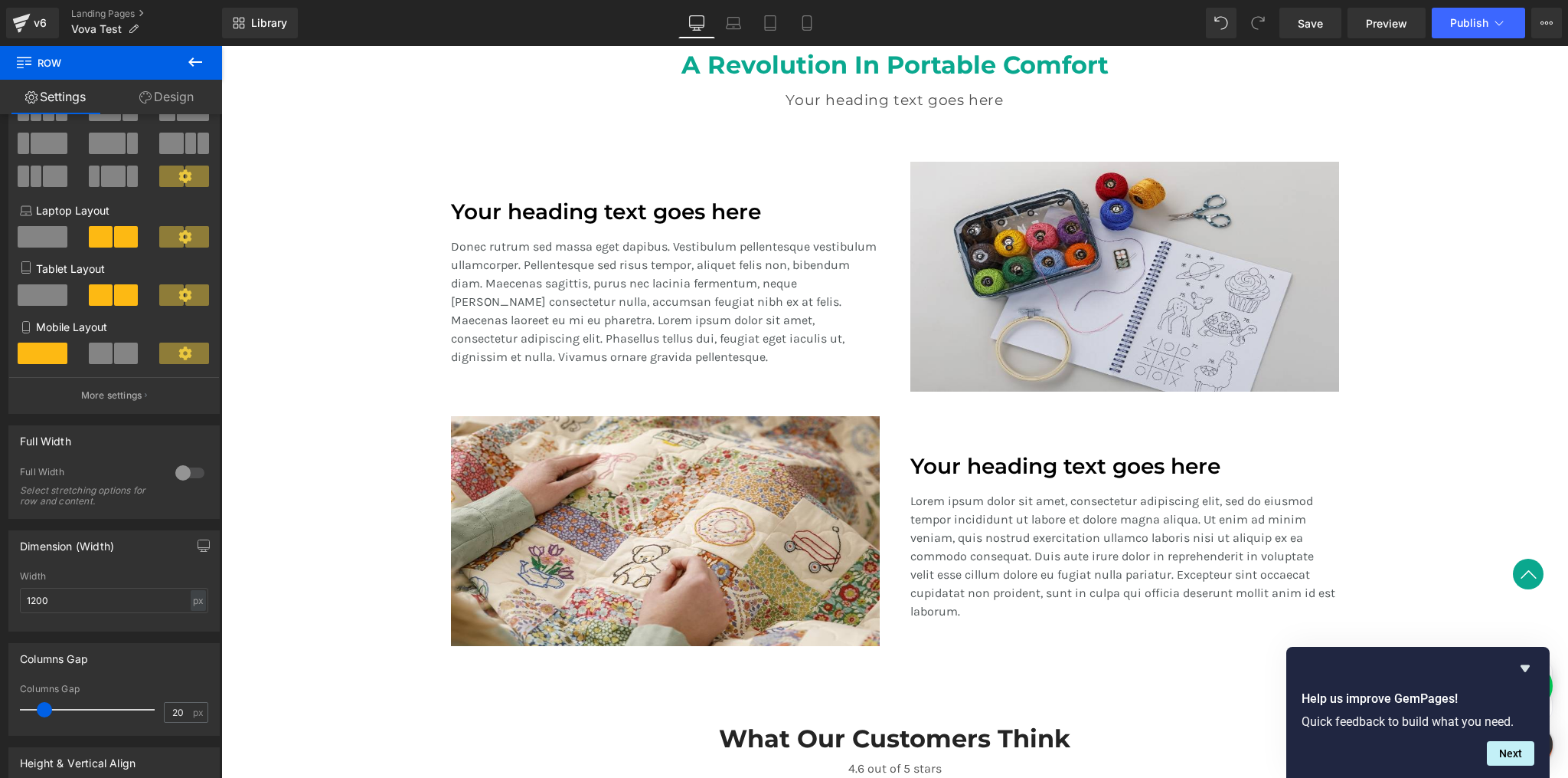
scroll to position [1177, 0]
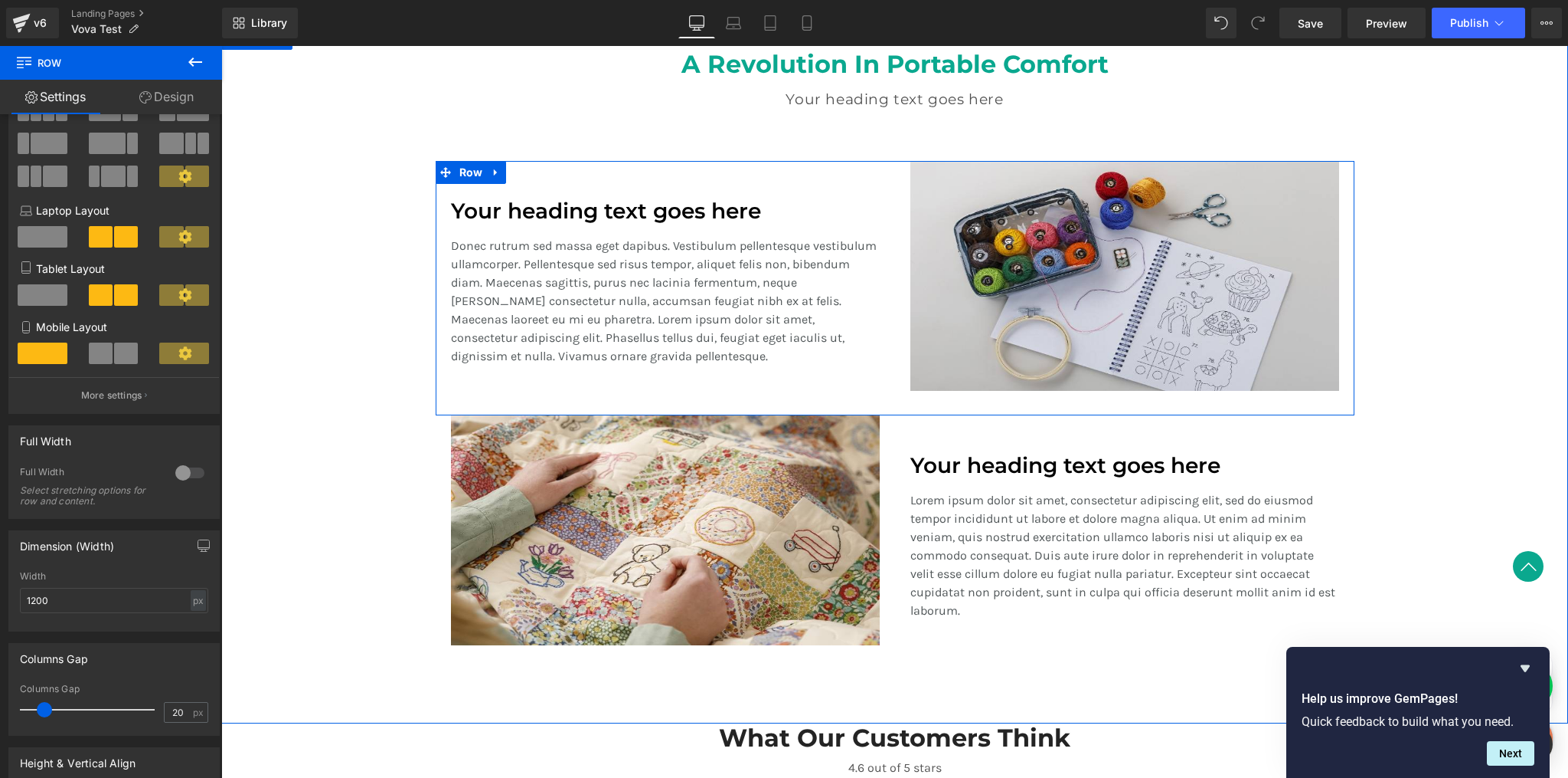
click at [689, 173] on div "Your heading text goes here Heading Donec rutrum sed massa eget dapibus. Vestib…" at bounding box center [666, 275] width 459 height 230
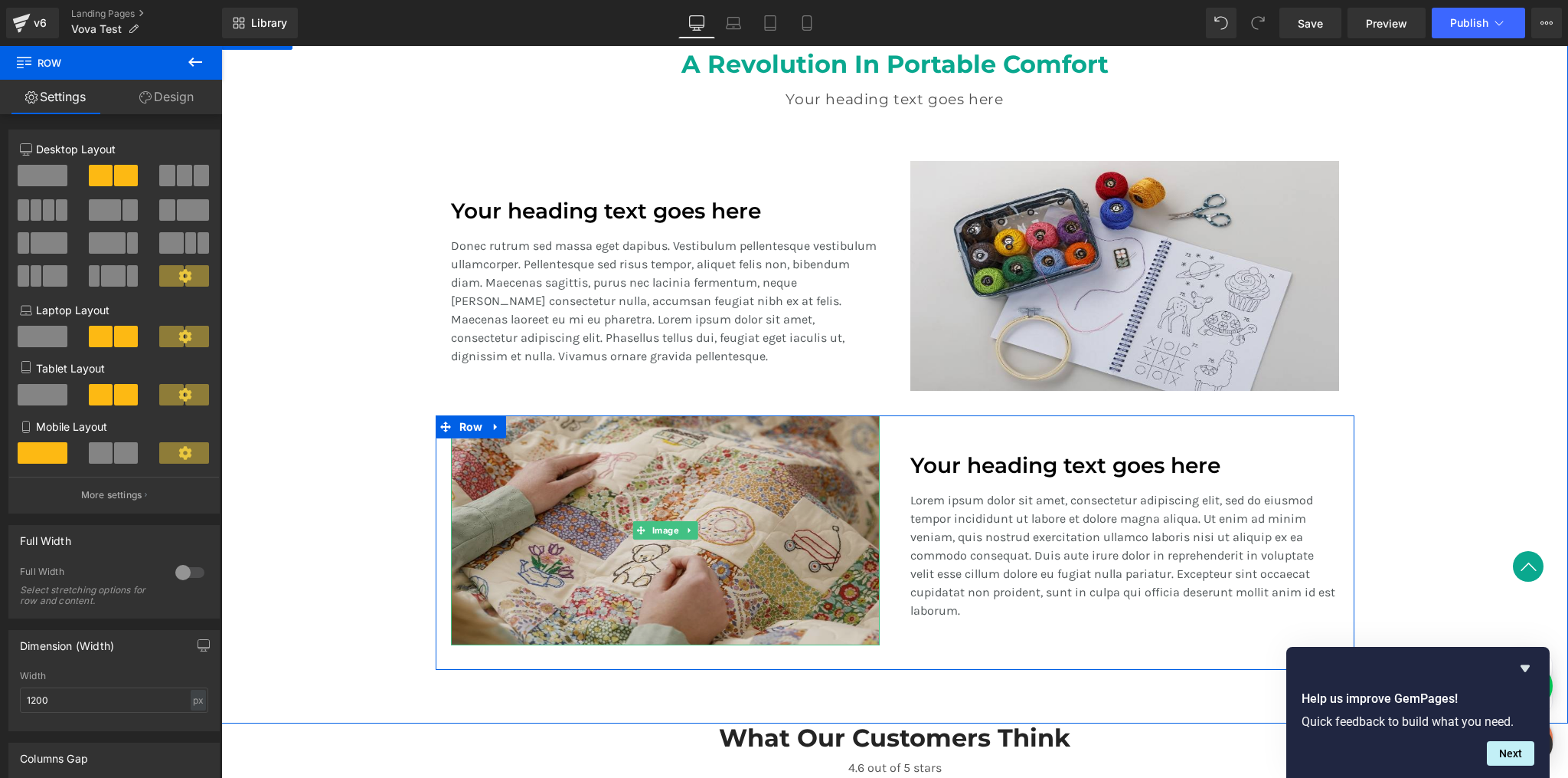
click at [462, 482] on img at bounding box center [666, 529] width 429 height 230
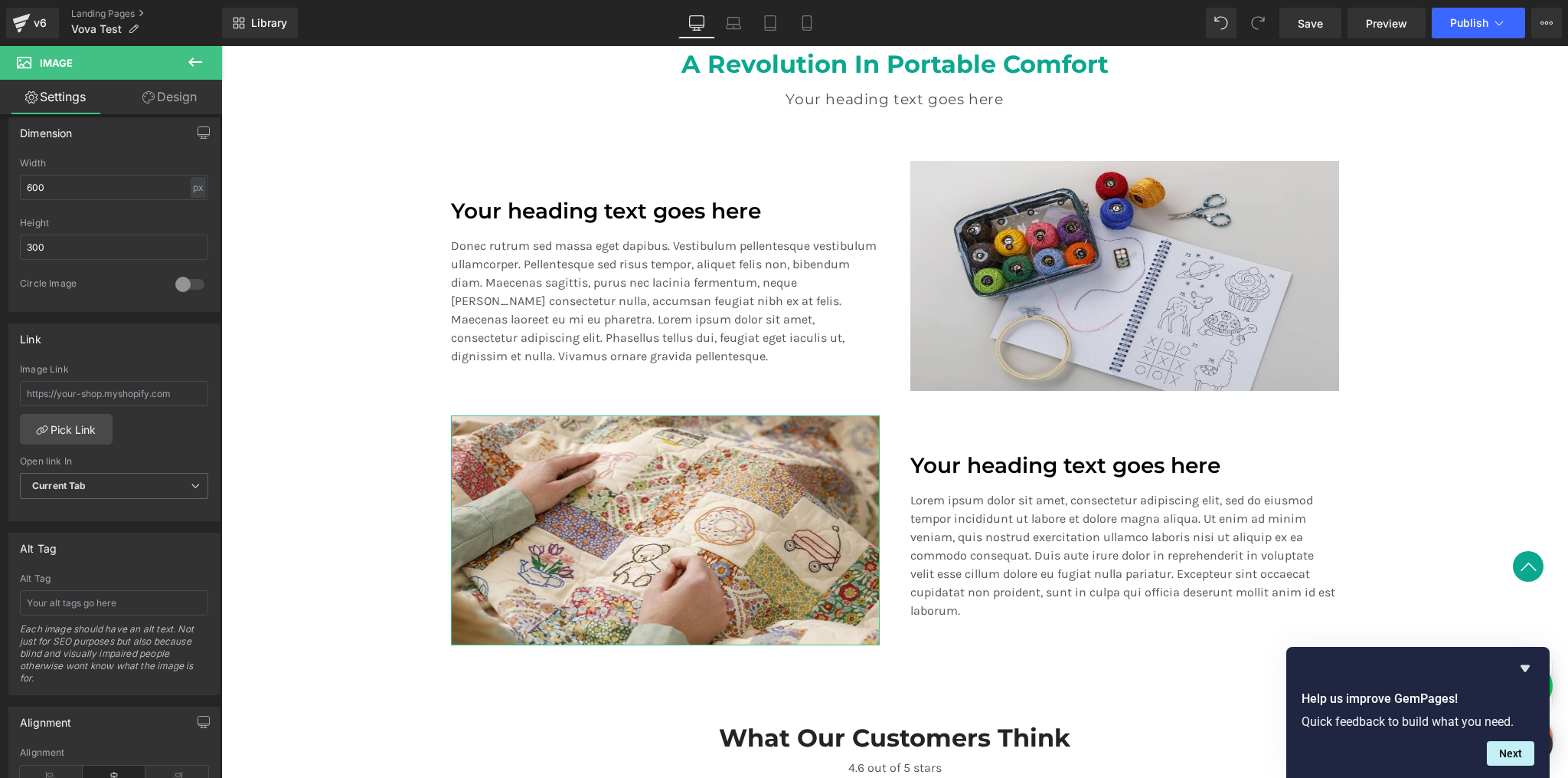
scroll to position [461, 0]
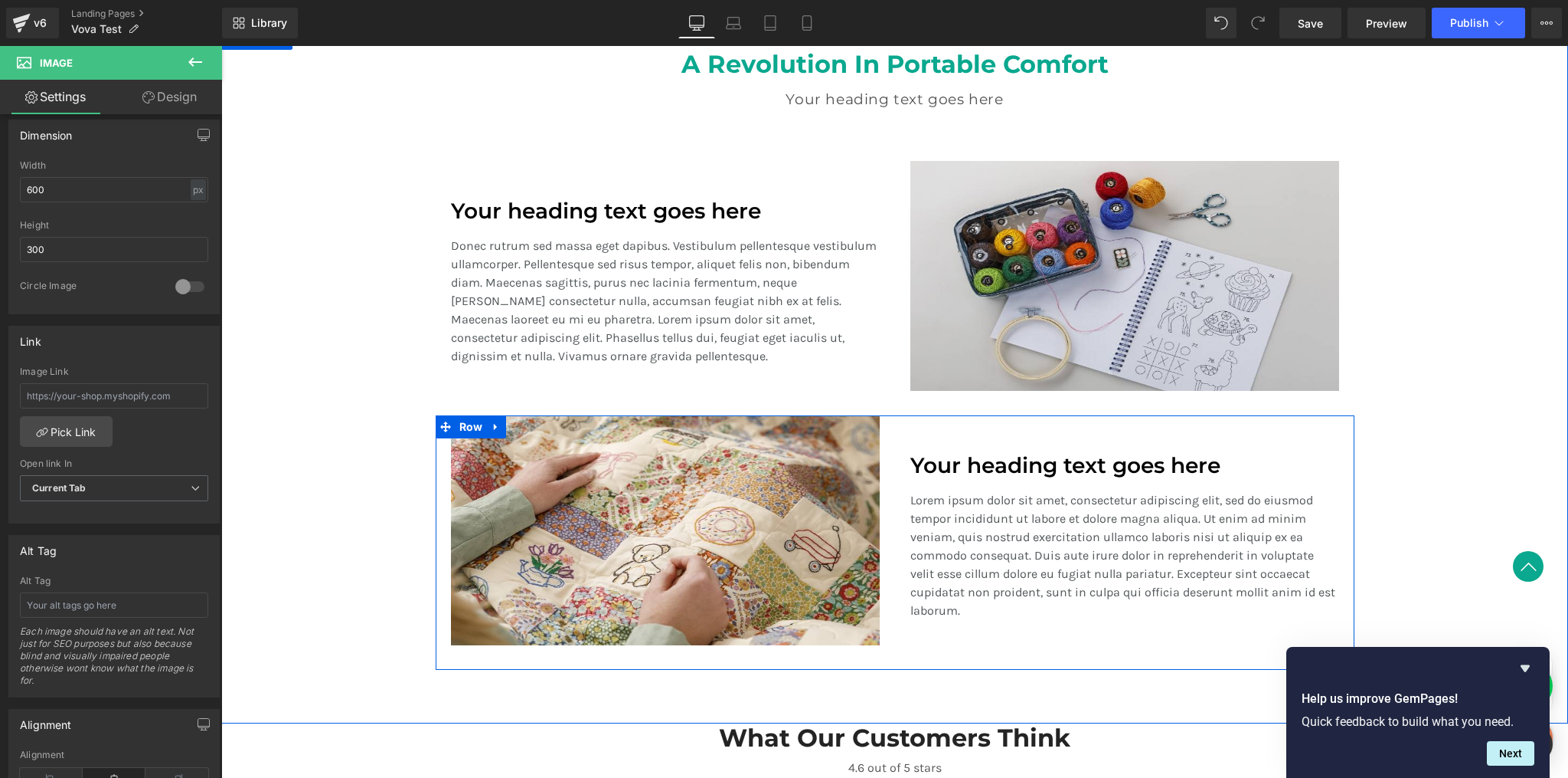
click at [937, 625] on div "Your heading text goes here Heading Lorem ipsum dolor sit amet, consectetur adi…" at bounding box center [1125, 529] width 459 height 230
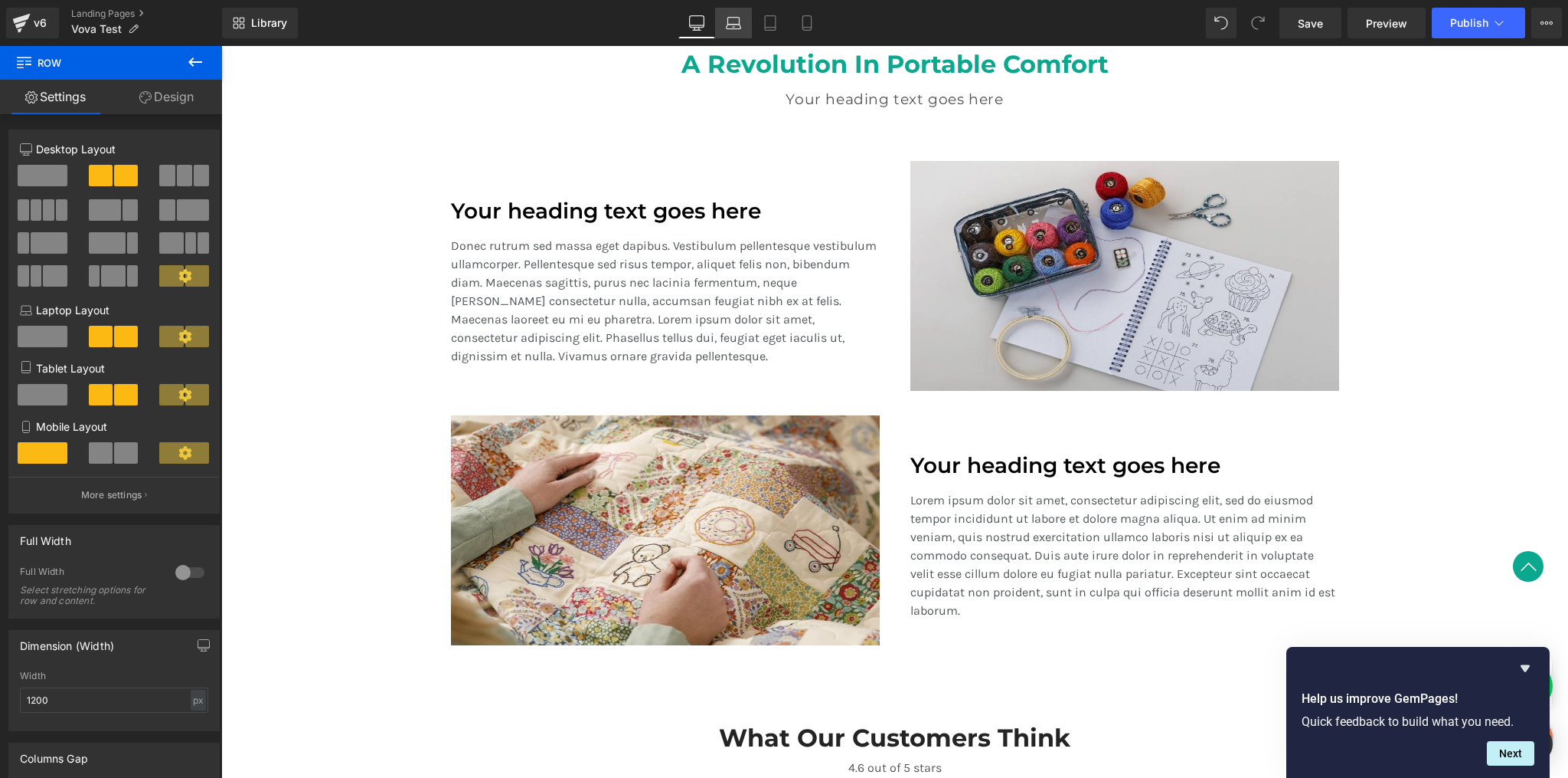
click at [730, 20] on icon at bounding box center [734, 23] width 15 height 15
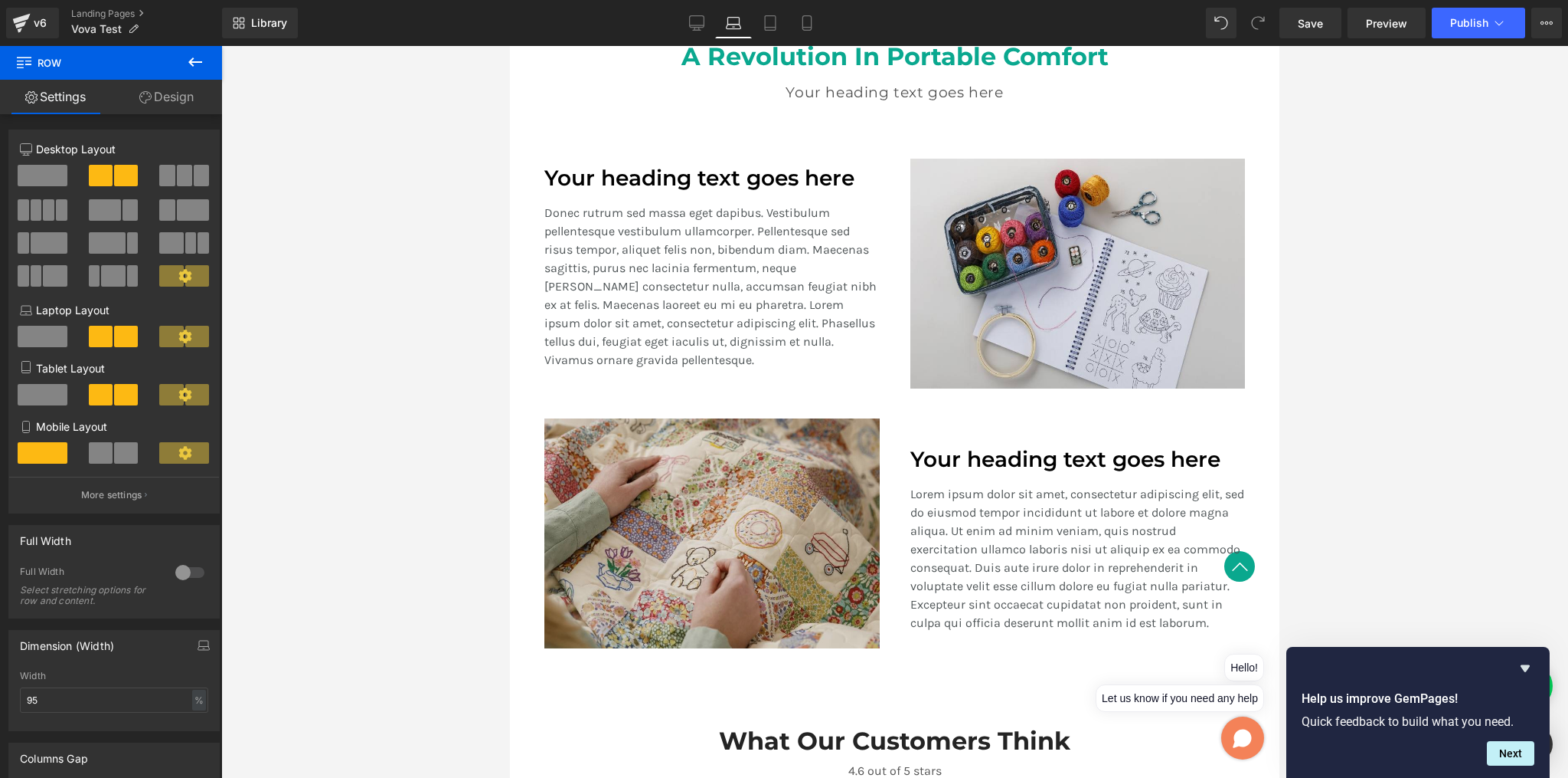
scroll to position [1261, 0]
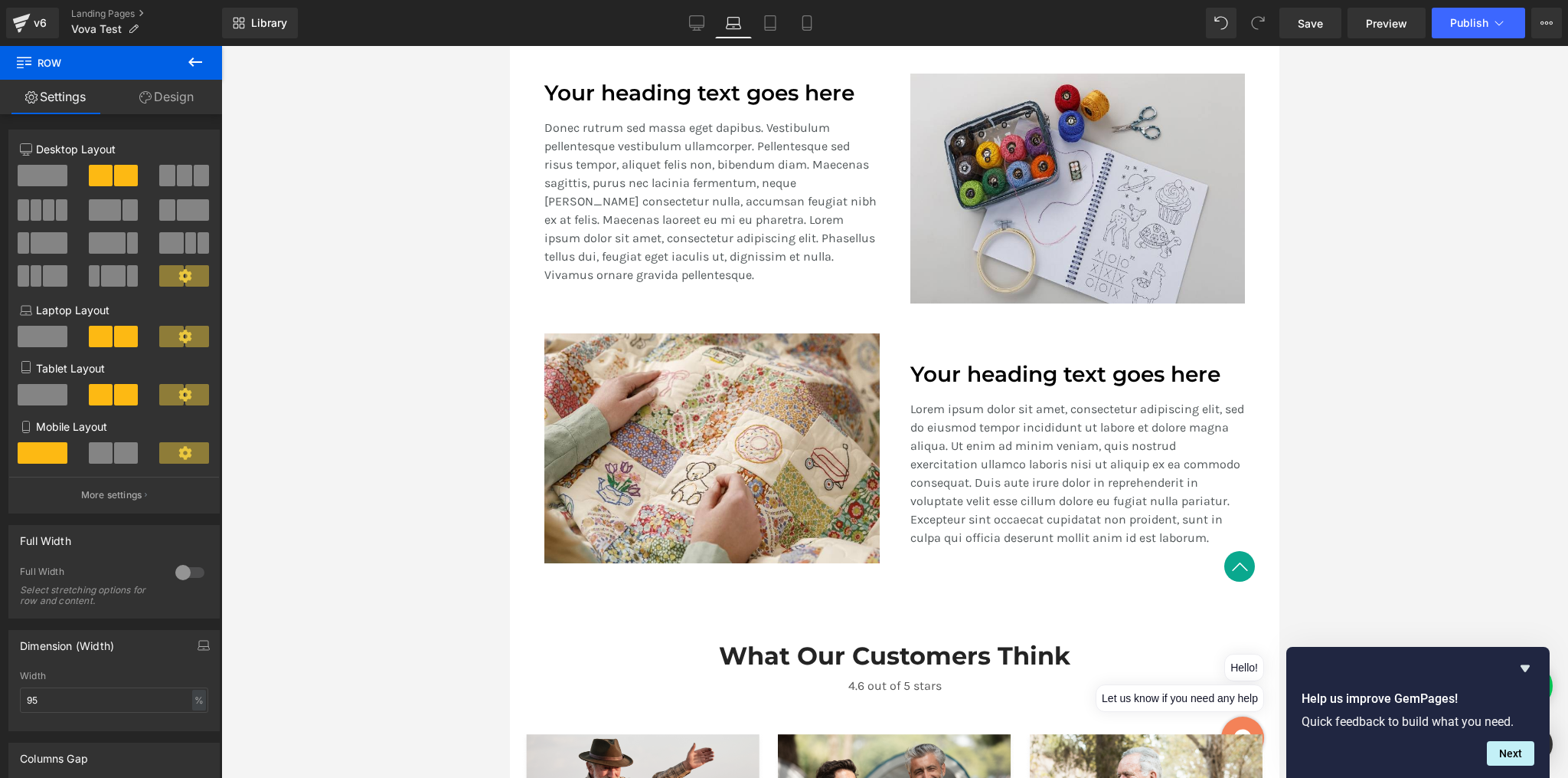
click at [925, 340] on div "Your heading text goes here Heading Lorem ipsum dolor sit amet, consectetur adi…" at bounding box center [1078, 447] width 365 height 230
click at [776, 22] on icon at bounding box center [770, 24] width 11 height 15
type input "100"
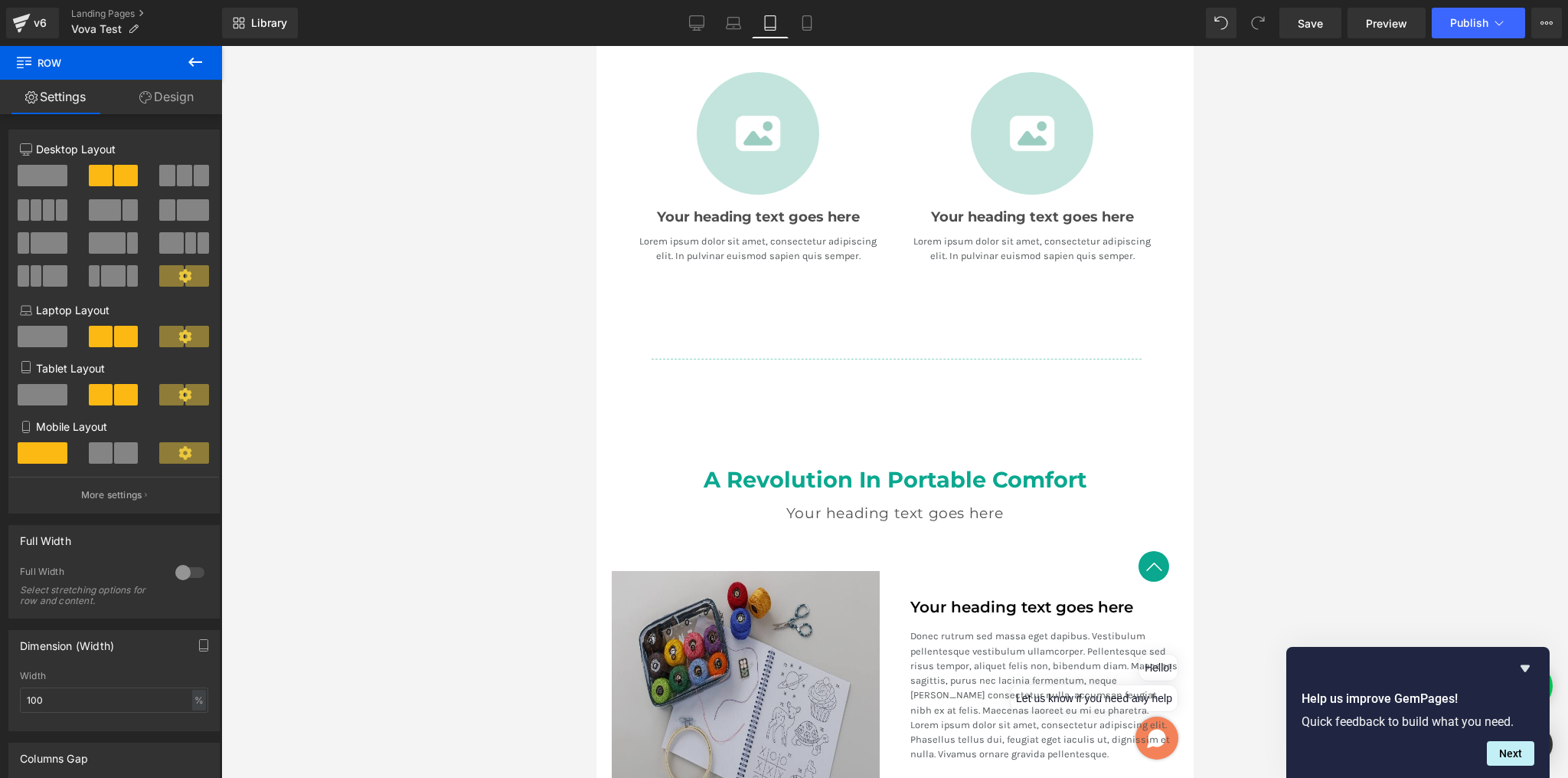
scroll to position [1623, 0]
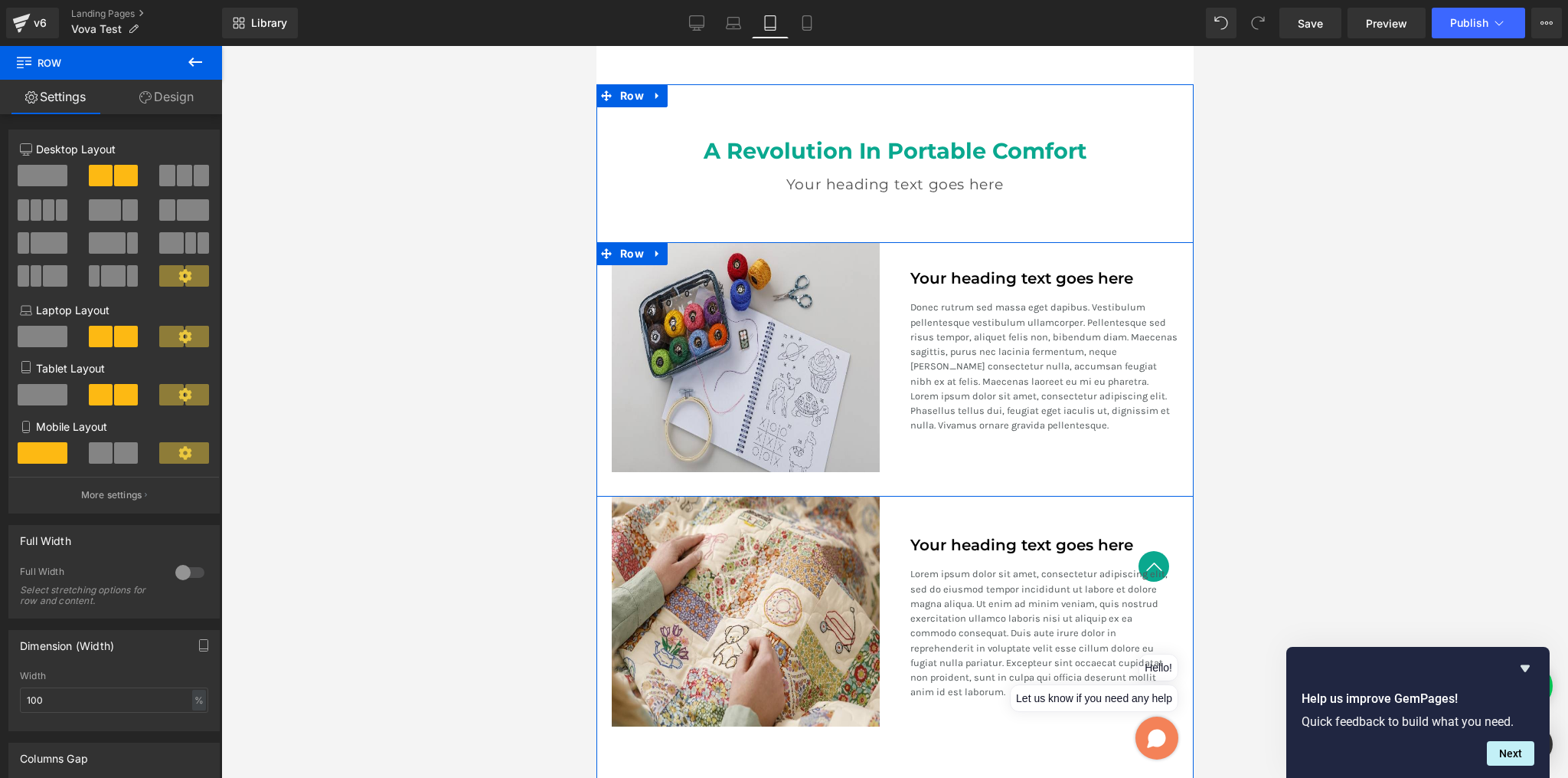
click at [905, 244] on div "Your heading text goes here Heading Donec rutrum sed massa eget dapibus. Vestib…" at bounding box center [1044, 357] width 299 height 230
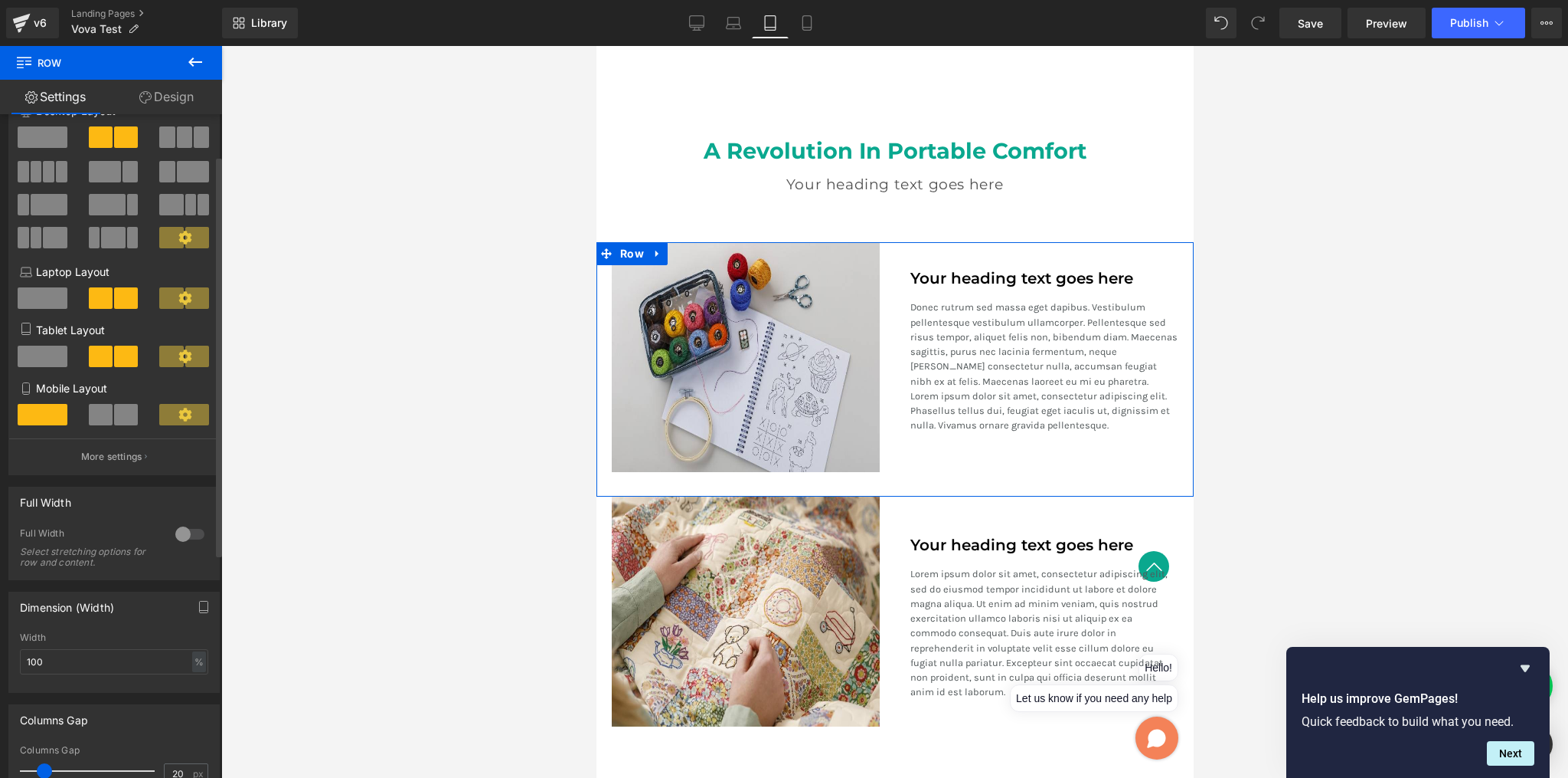
scroll to position [70, 0]
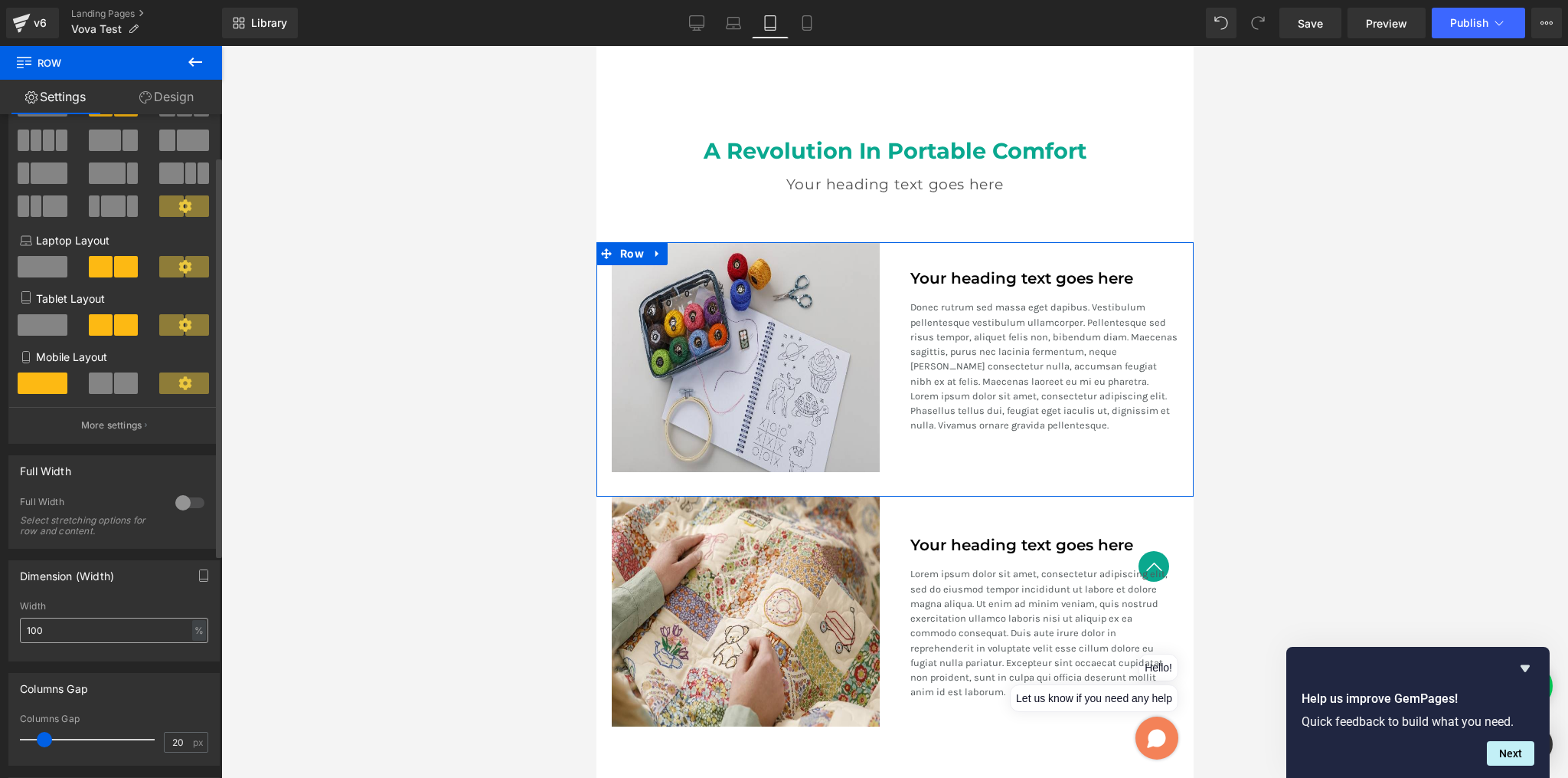
click at [75, 629] on input "100" at bounding box center [114, 630] width 188 height 25
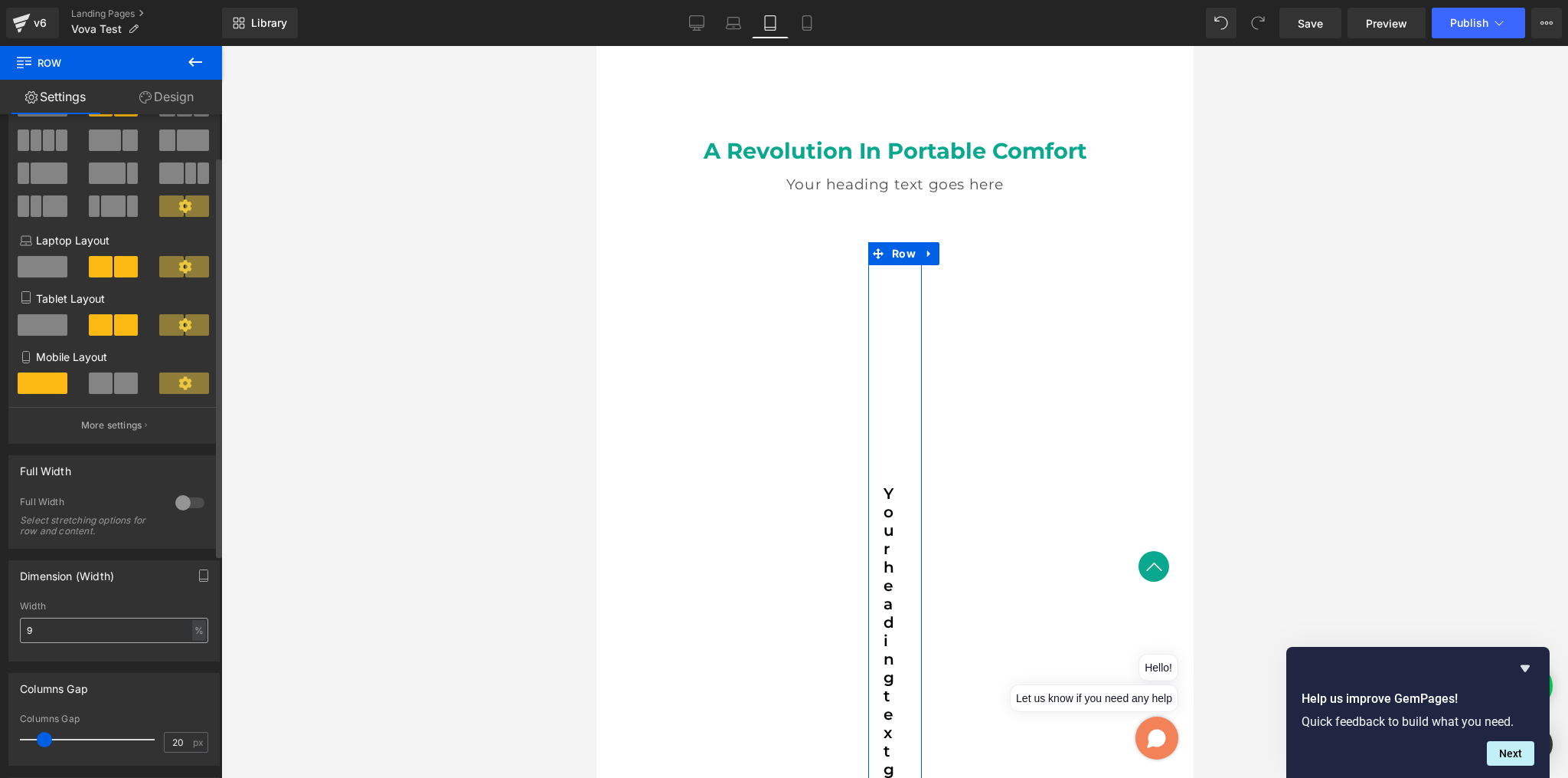
type input "95"
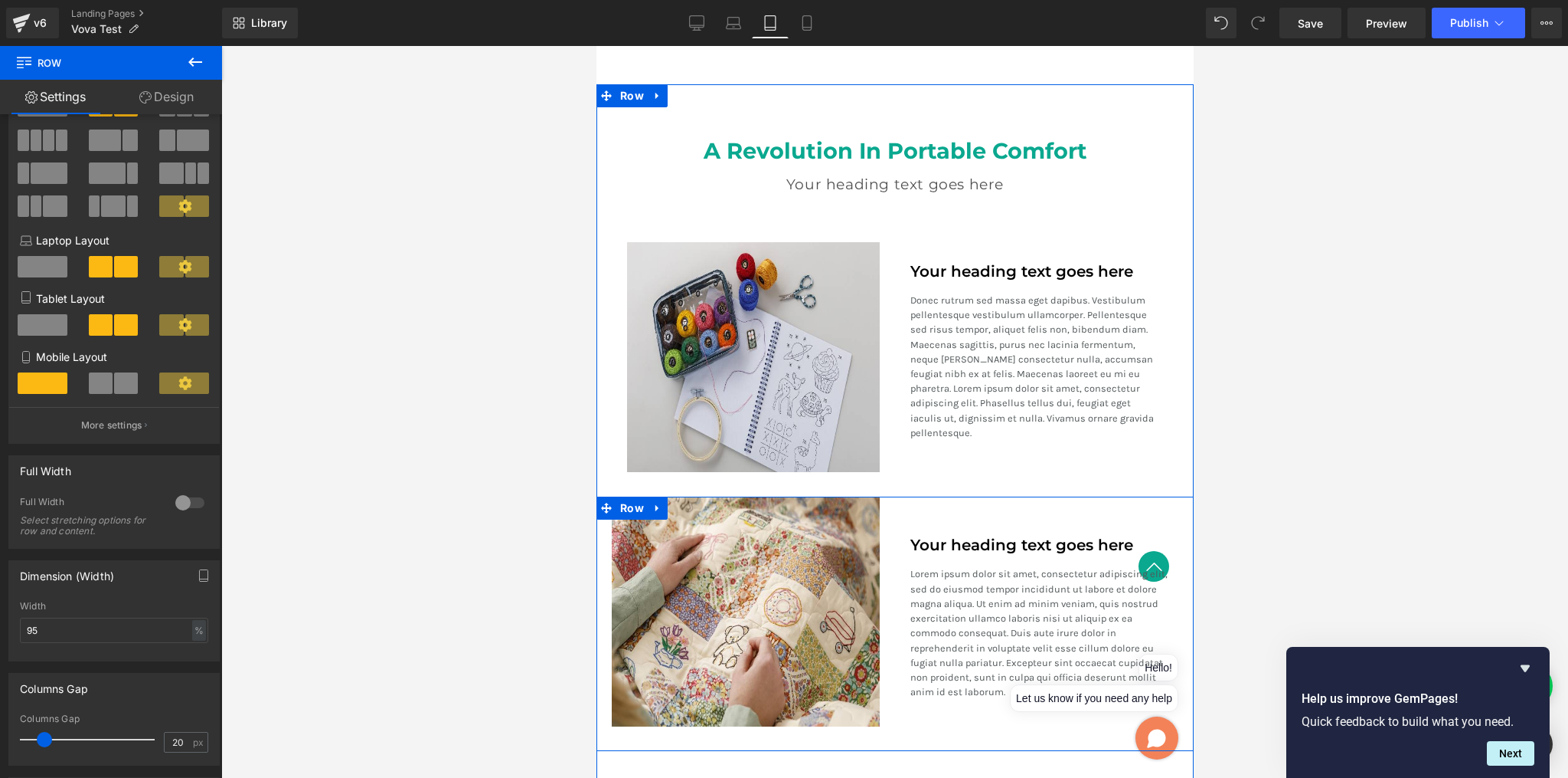
click at [904, 507] on div "Your heading text goes here Heading Lorem ipsum dolor sit amet, consectetur adi…" at bounding box center [1044, 611] width 299 height 230
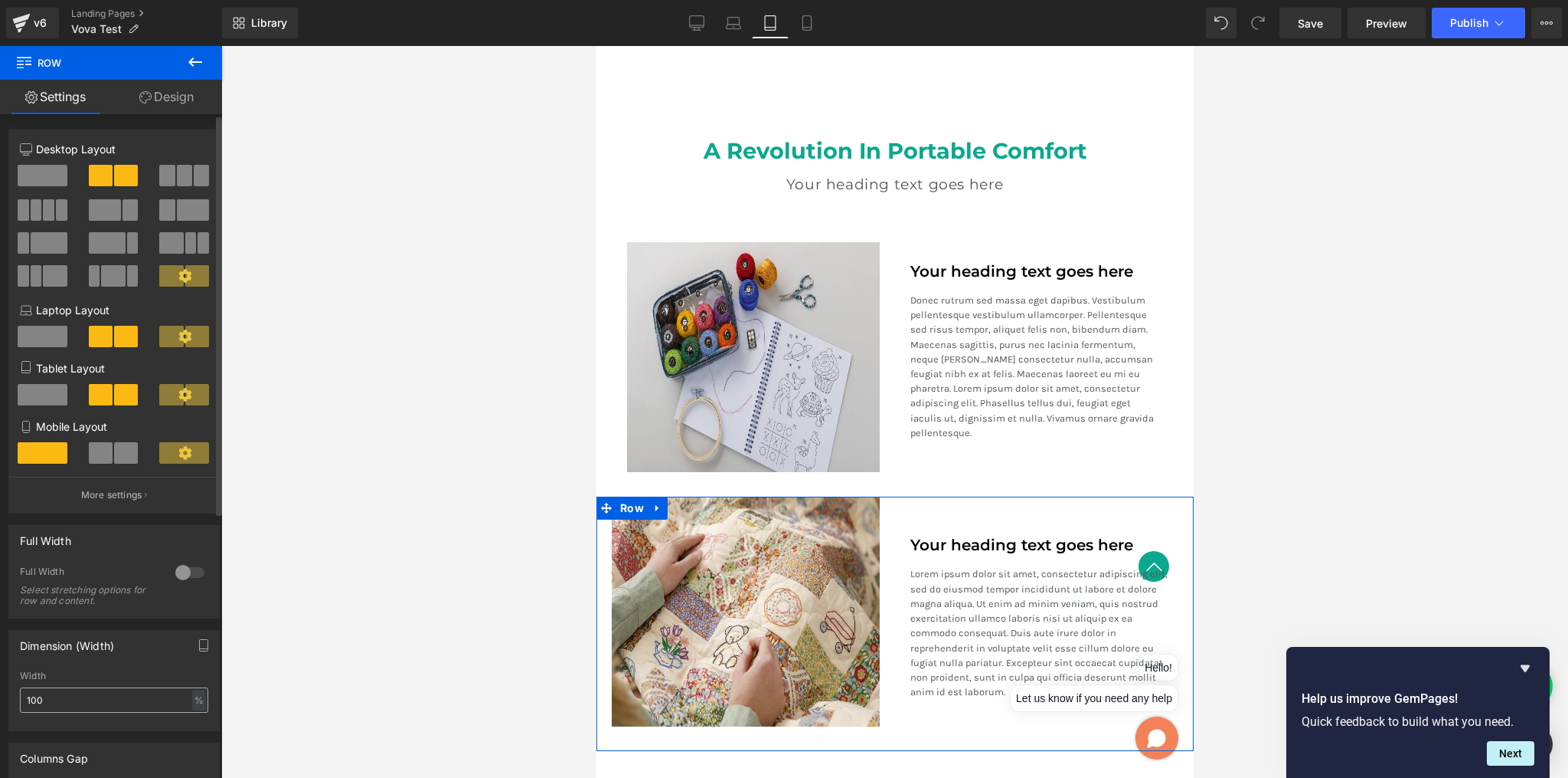
click at [80, 706] on input "100" at bounding box center [114, 699] width 188 height 25
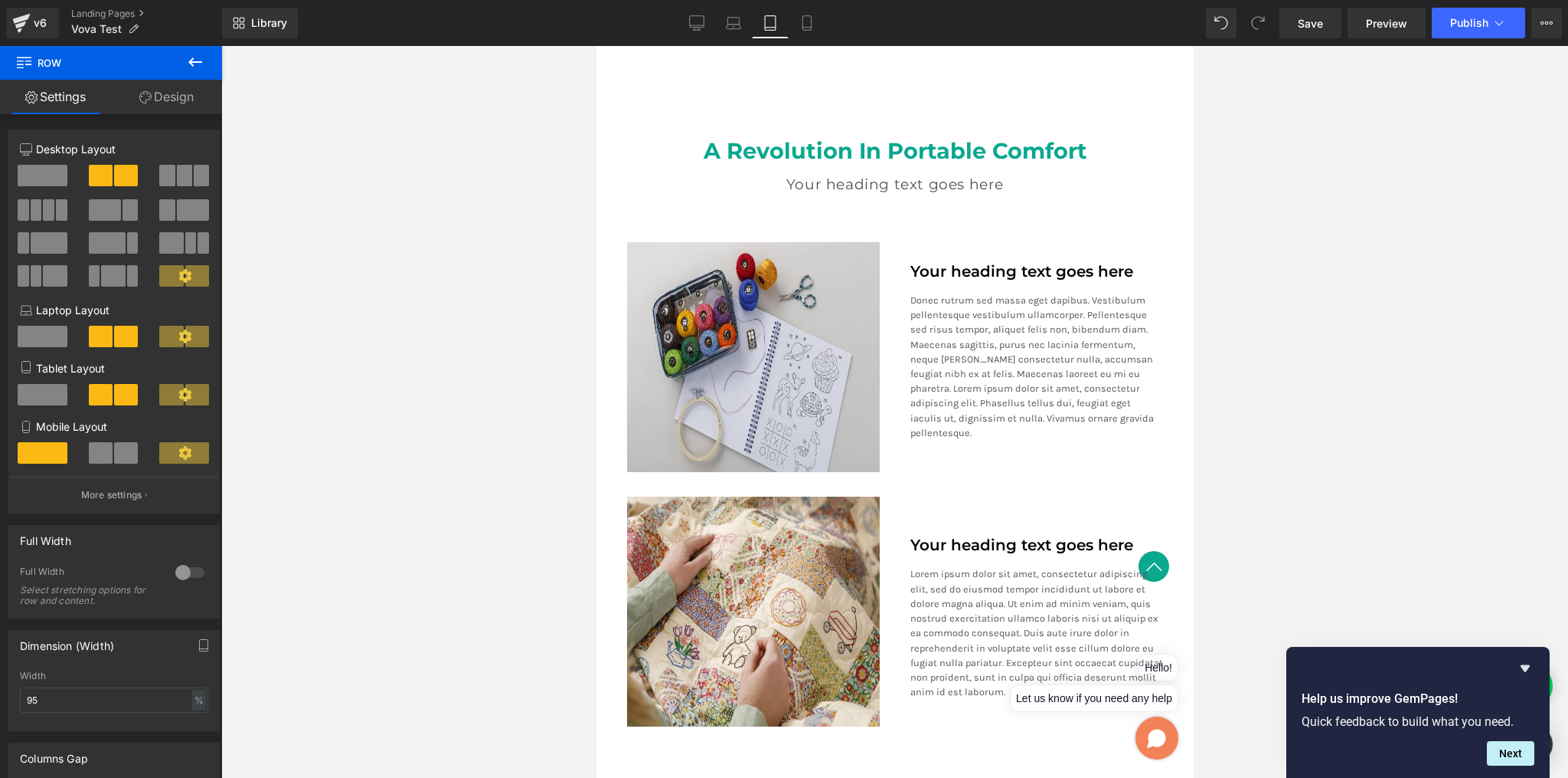
click at [1222, 438] on div at bounding box center [895, 412] width 1347 height 732
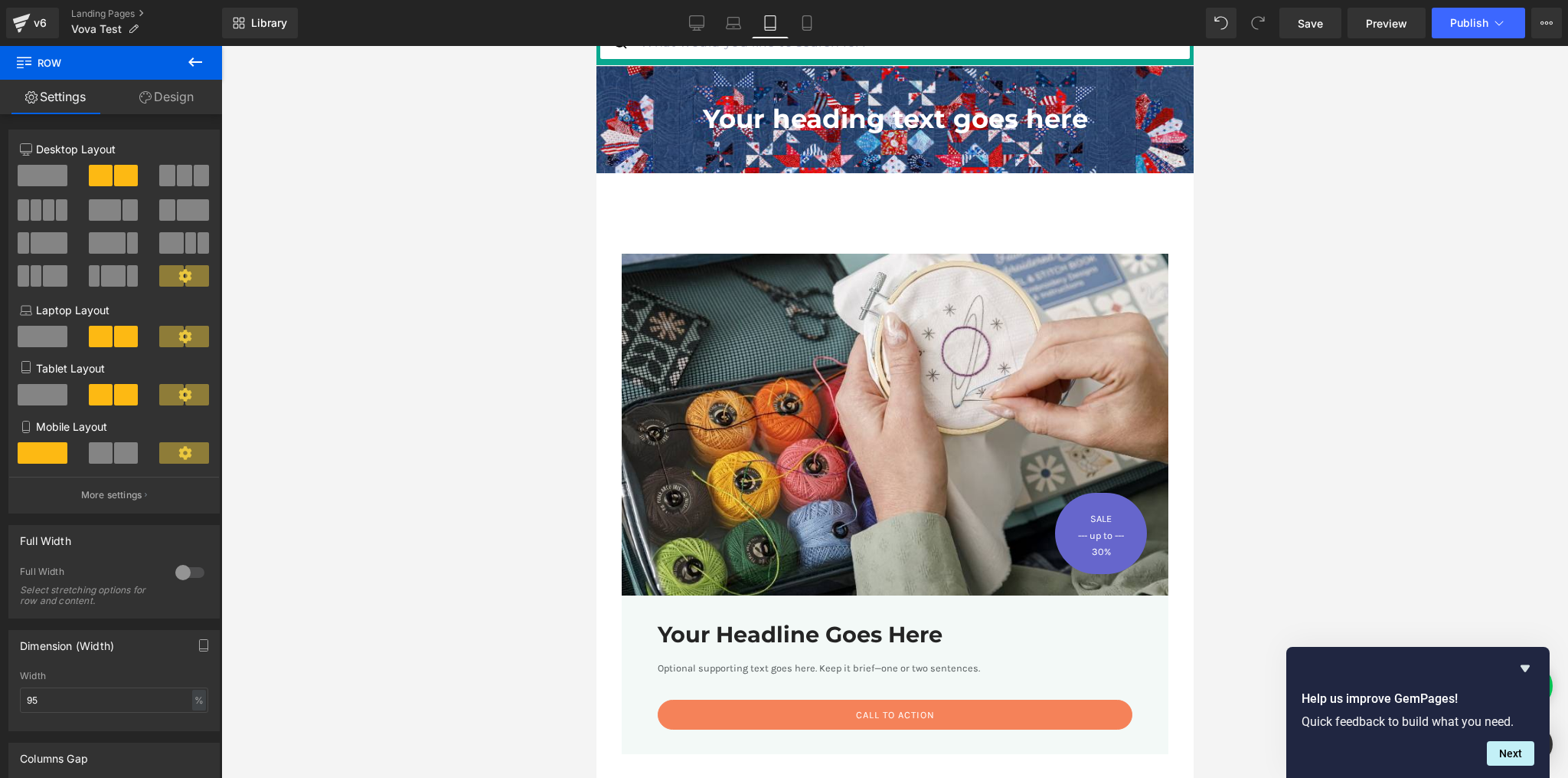
scroll to position [0, 0]
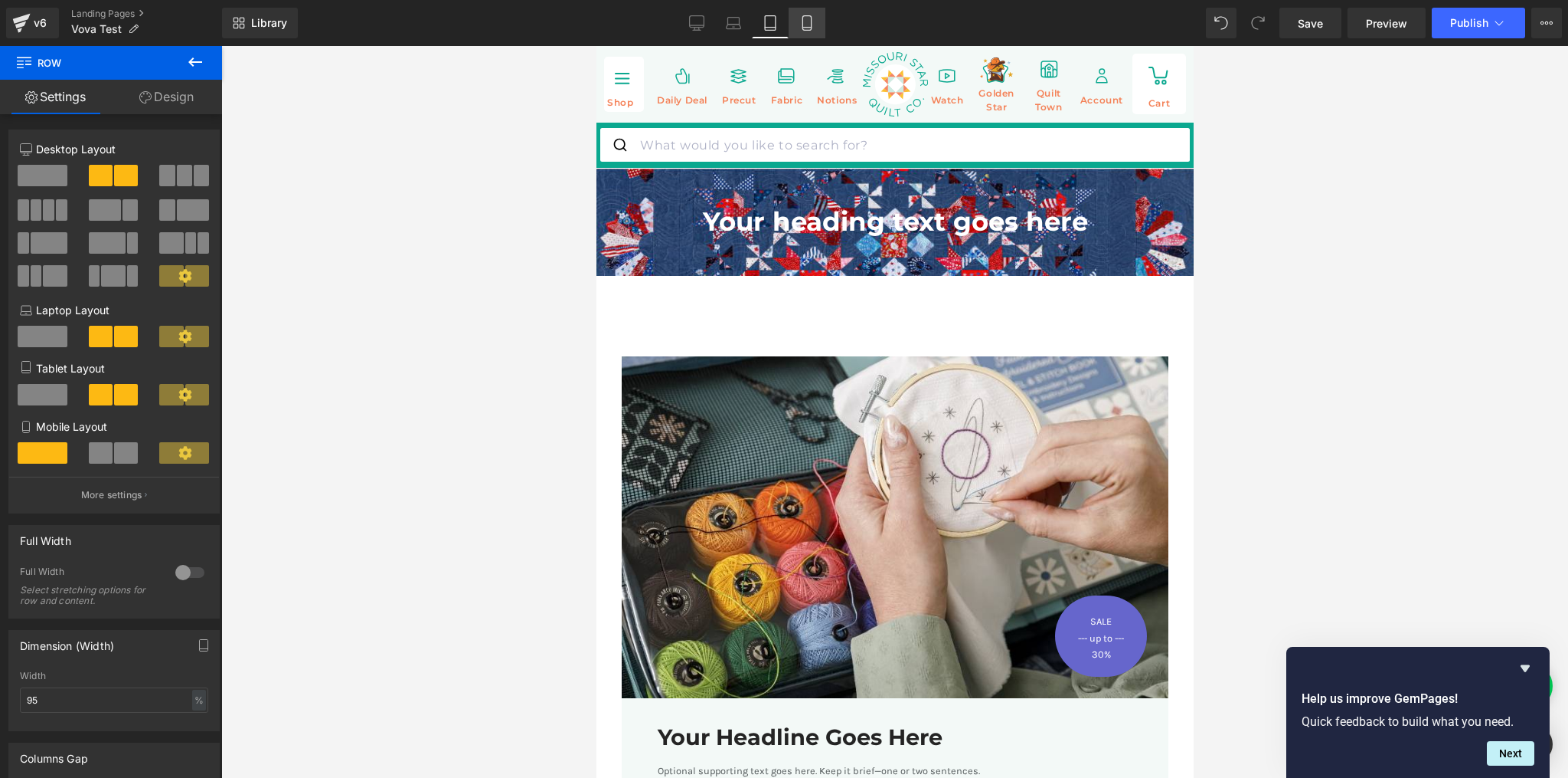
click at [808, 18] on icon at bounding box center [807, 23] width 15 height 15
type input "1200"
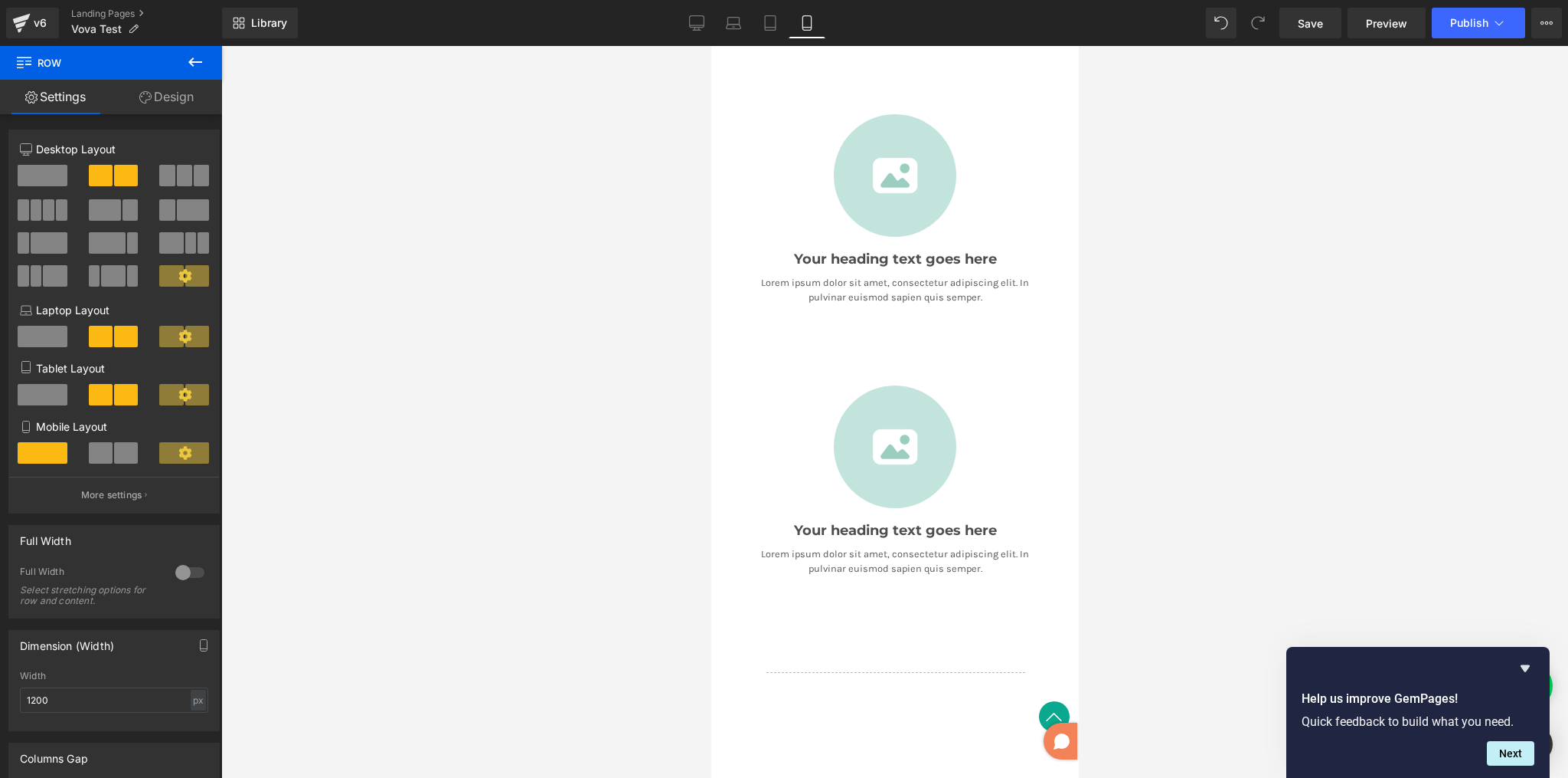
scroll to position [1221, 0]
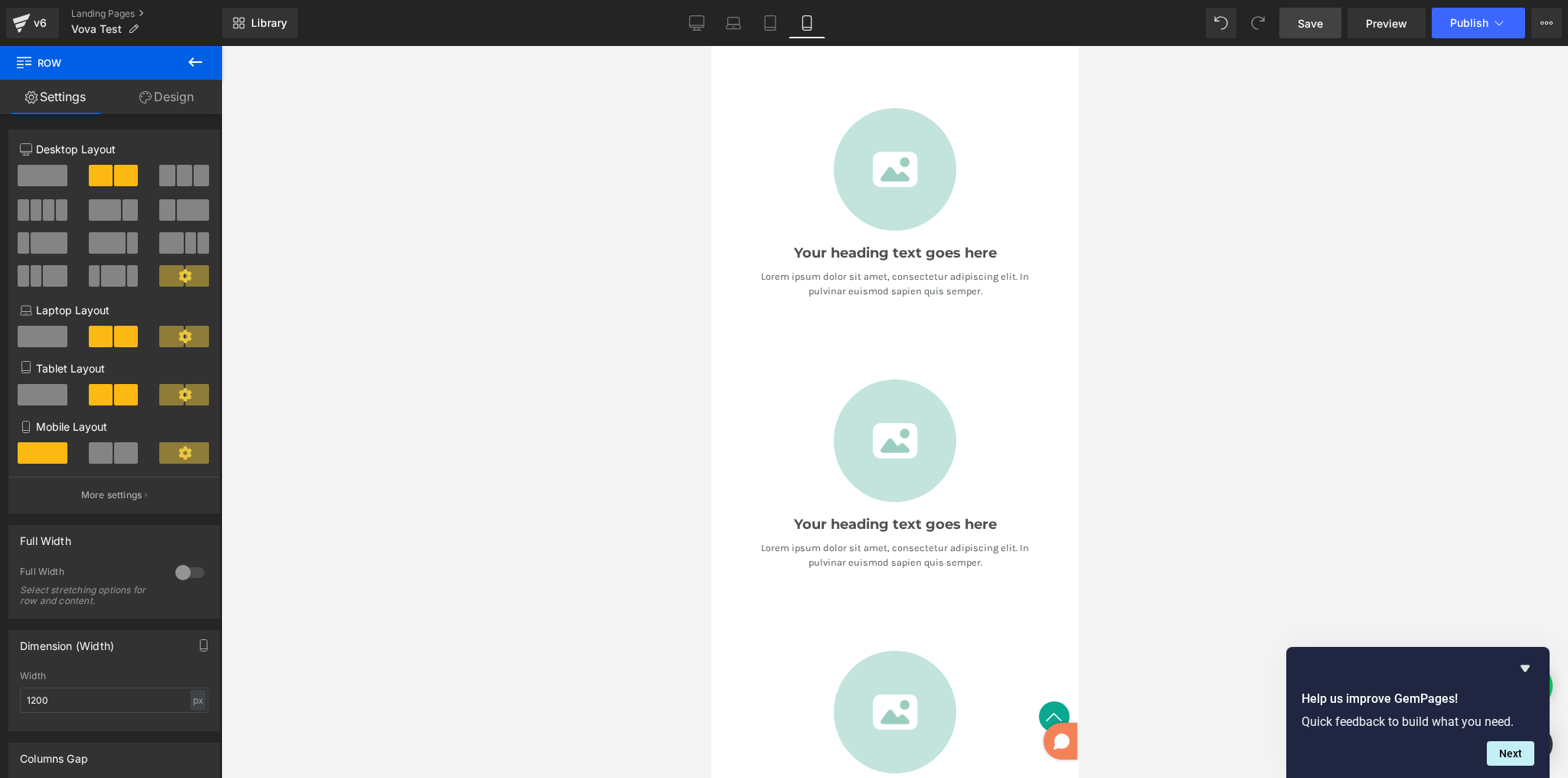
click at [1295, 22] on link "Save" at bounding box center [1311, 23] width 62 height 31
